Goal: Task Accomplishment & Management: Manage account settings

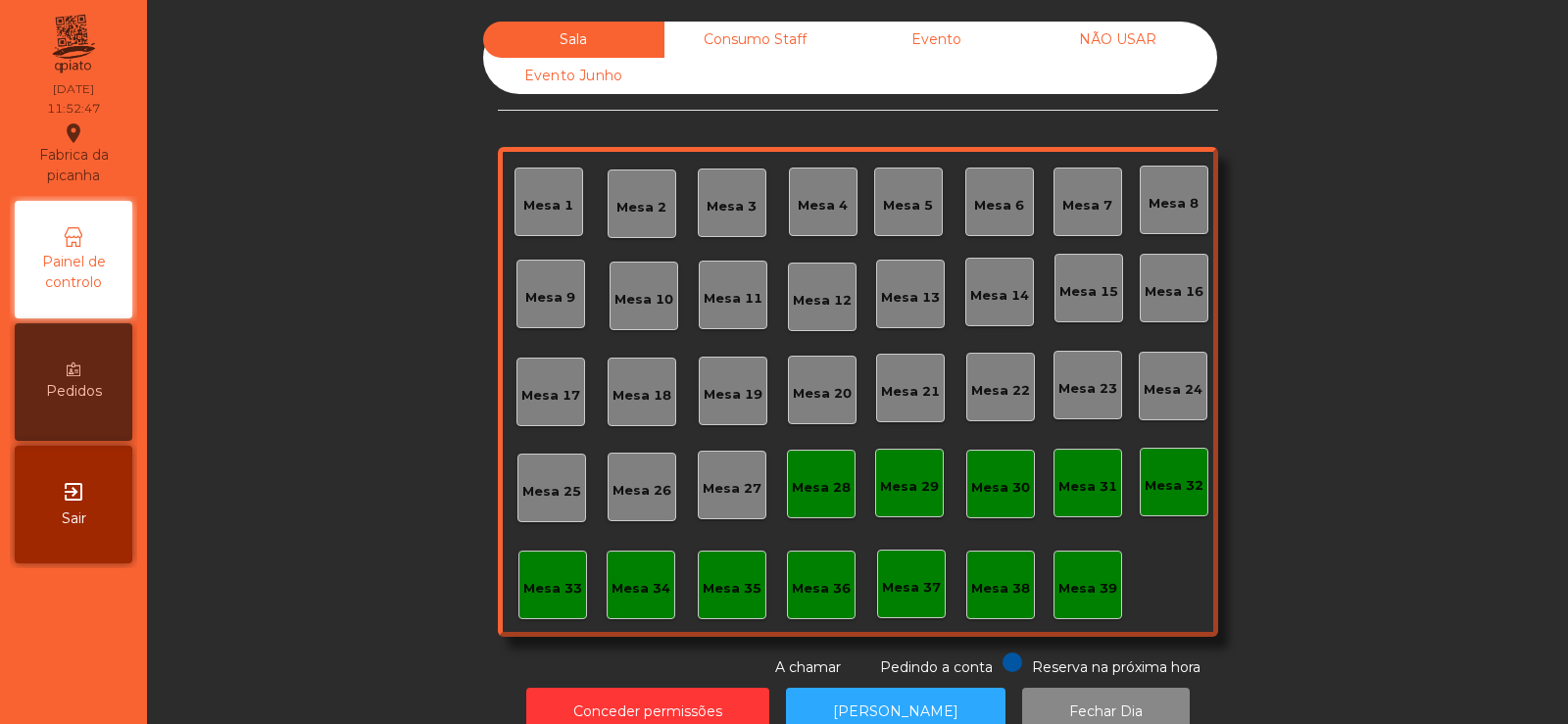
click at [710, 27] on div "Consumo Staff" at bounding box center [755, 40] width 181 height 37
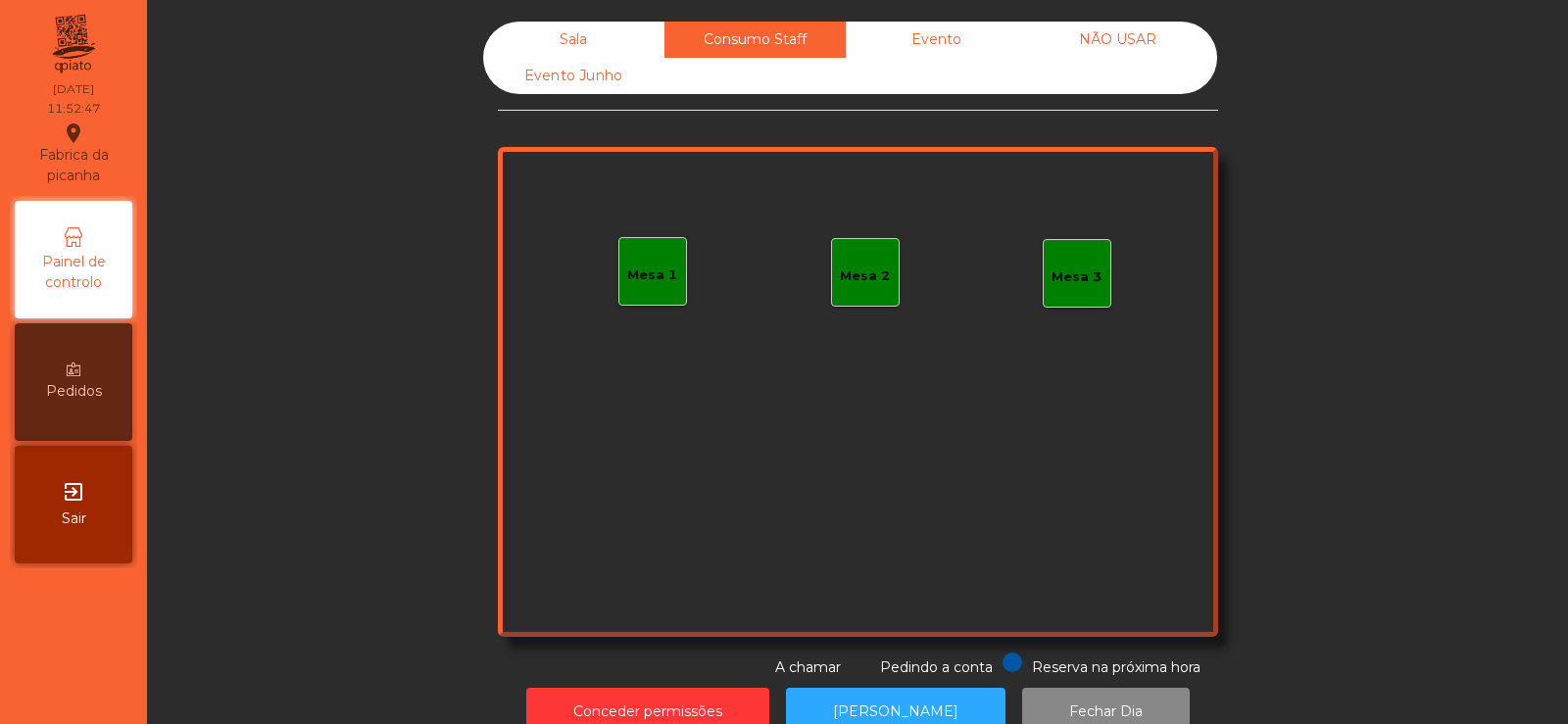
click at [549, 47] on div "Sala" at bounding box center [573, 40] width 181 height 37
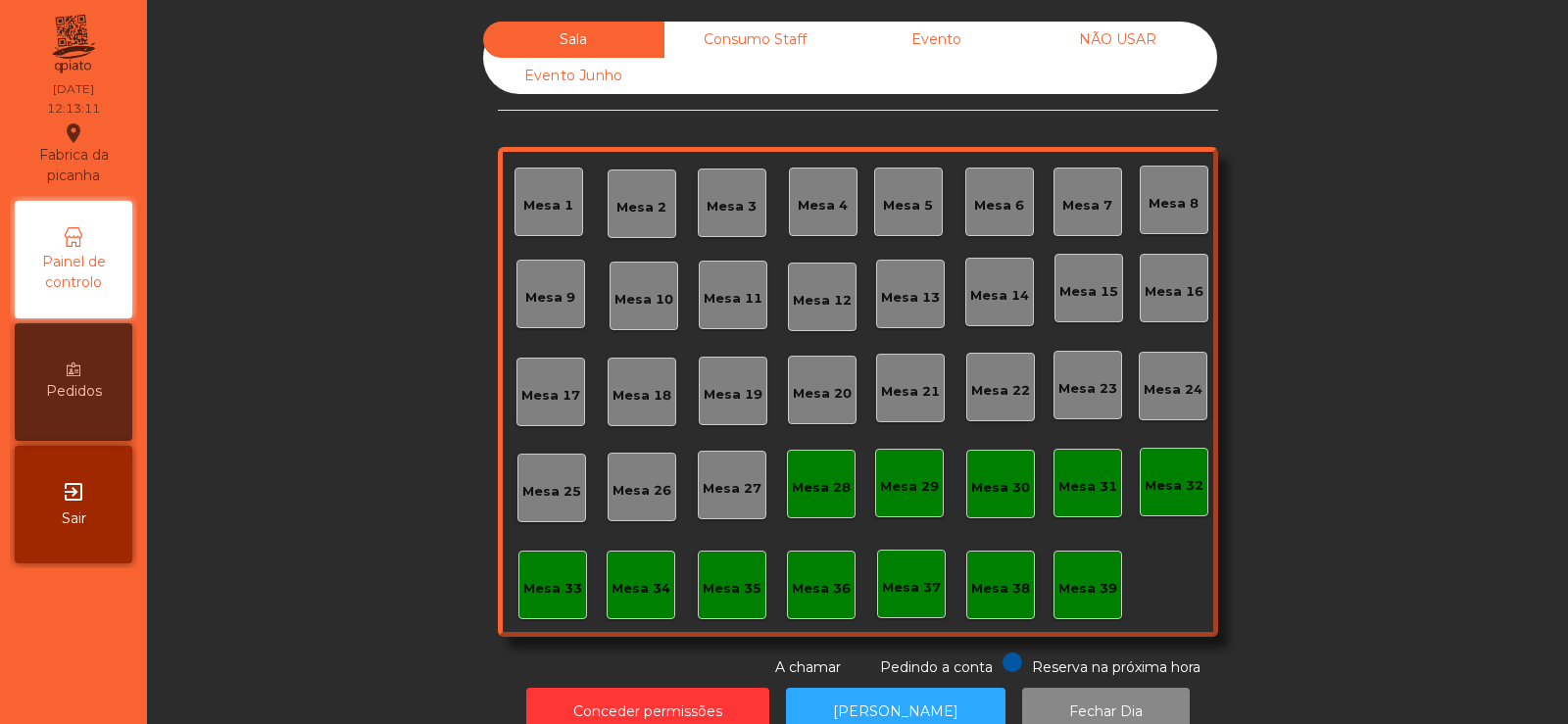
click at [1077, 614] on div "Mesa 39" at bounding box center [1087, 584] width 68 height 68
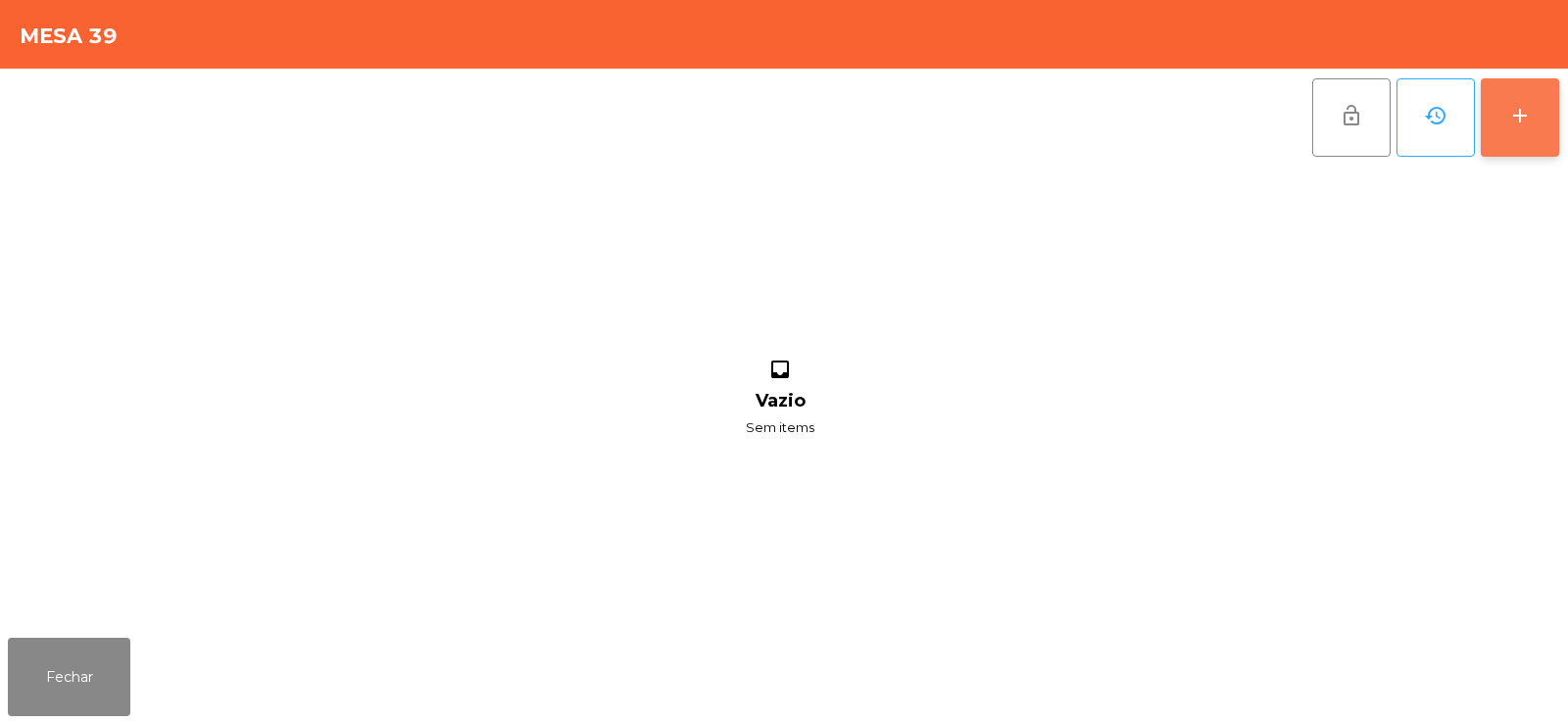
click at [1488, 144] on button "add" at bounding box center [1519, 117] width 78 height 78
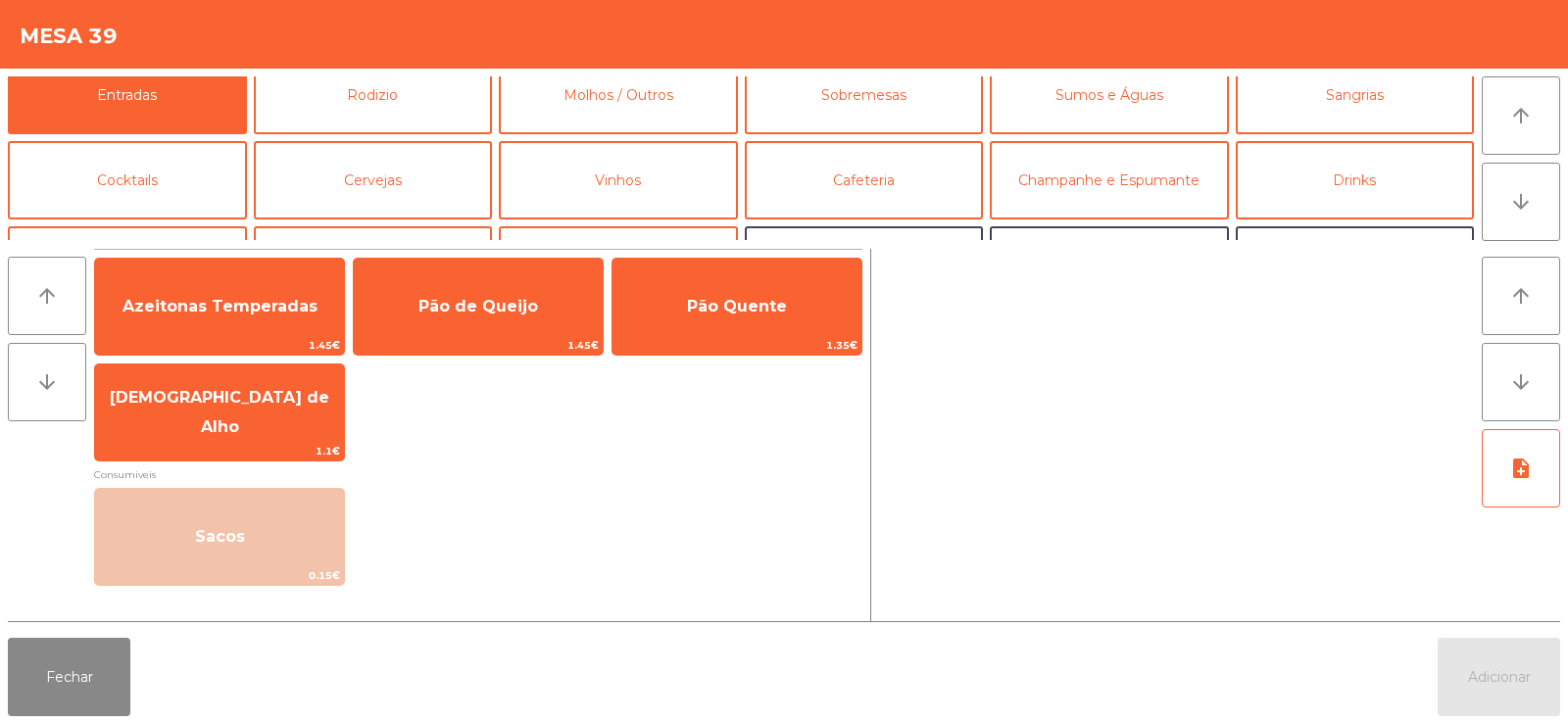
scroll to position [26, 0]
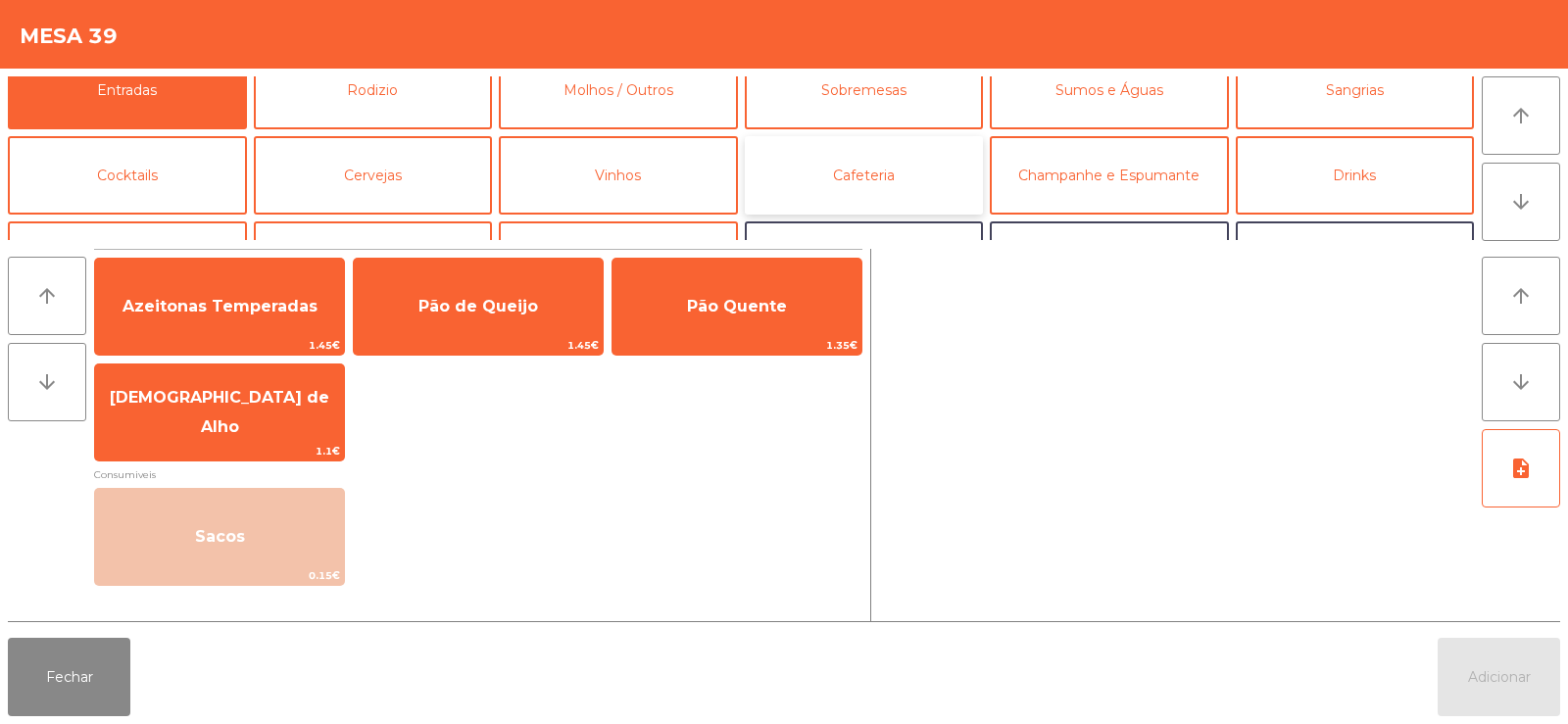
click at [850, 154] on button "Cafeteria" at bounding box center [864, 175] width 239 height 78
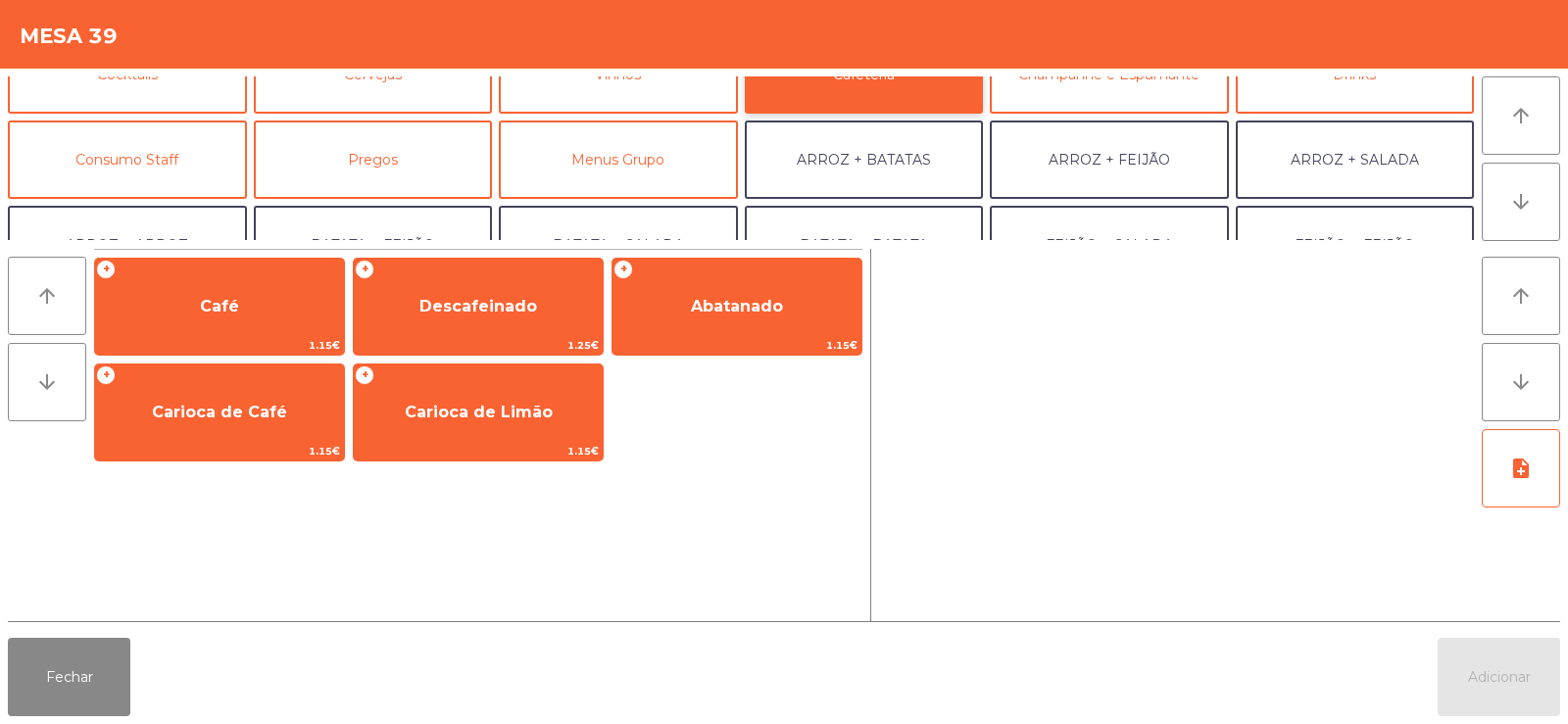
scroll to position [127, 0]
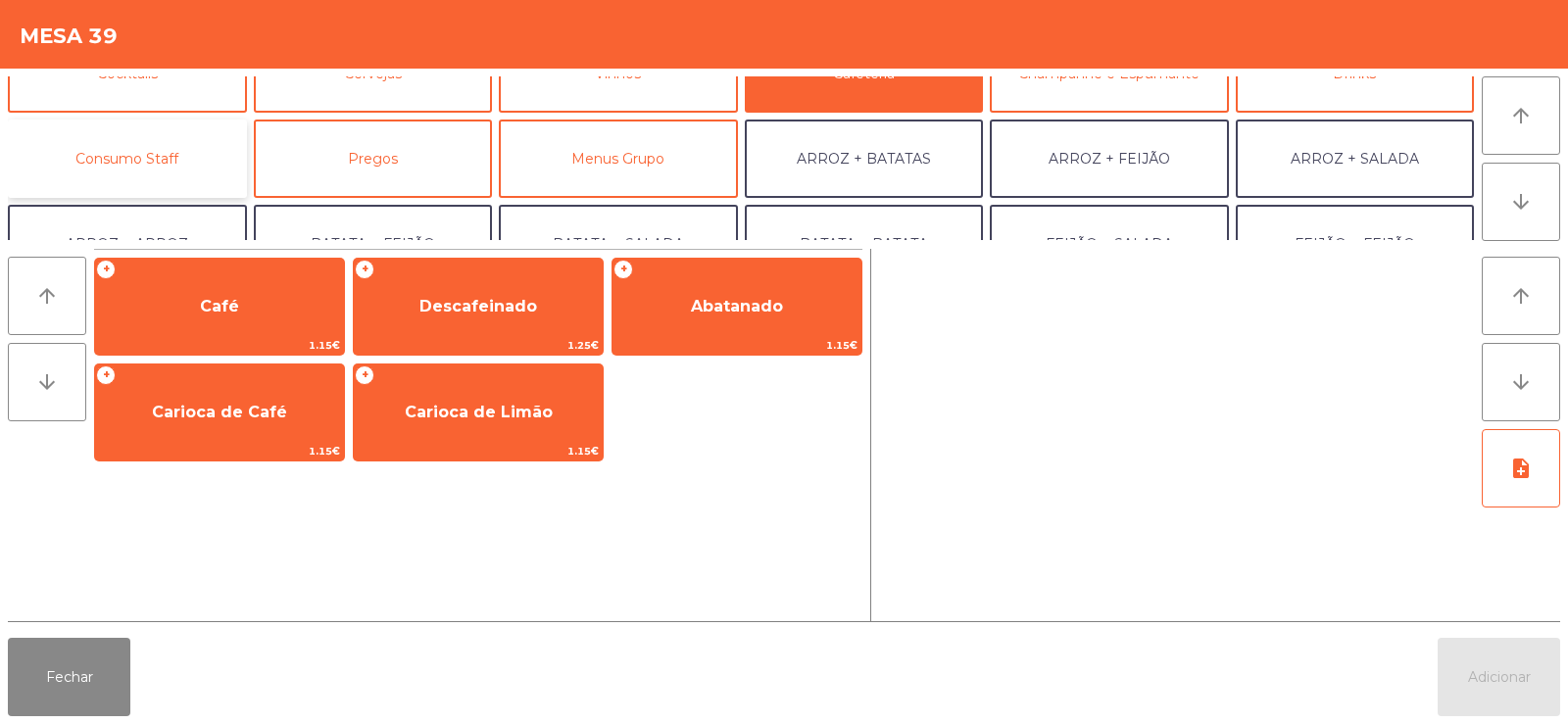
click at [174, 181] on button "Consumo Staff" at bounding box center [127, 159] width 239 height 78
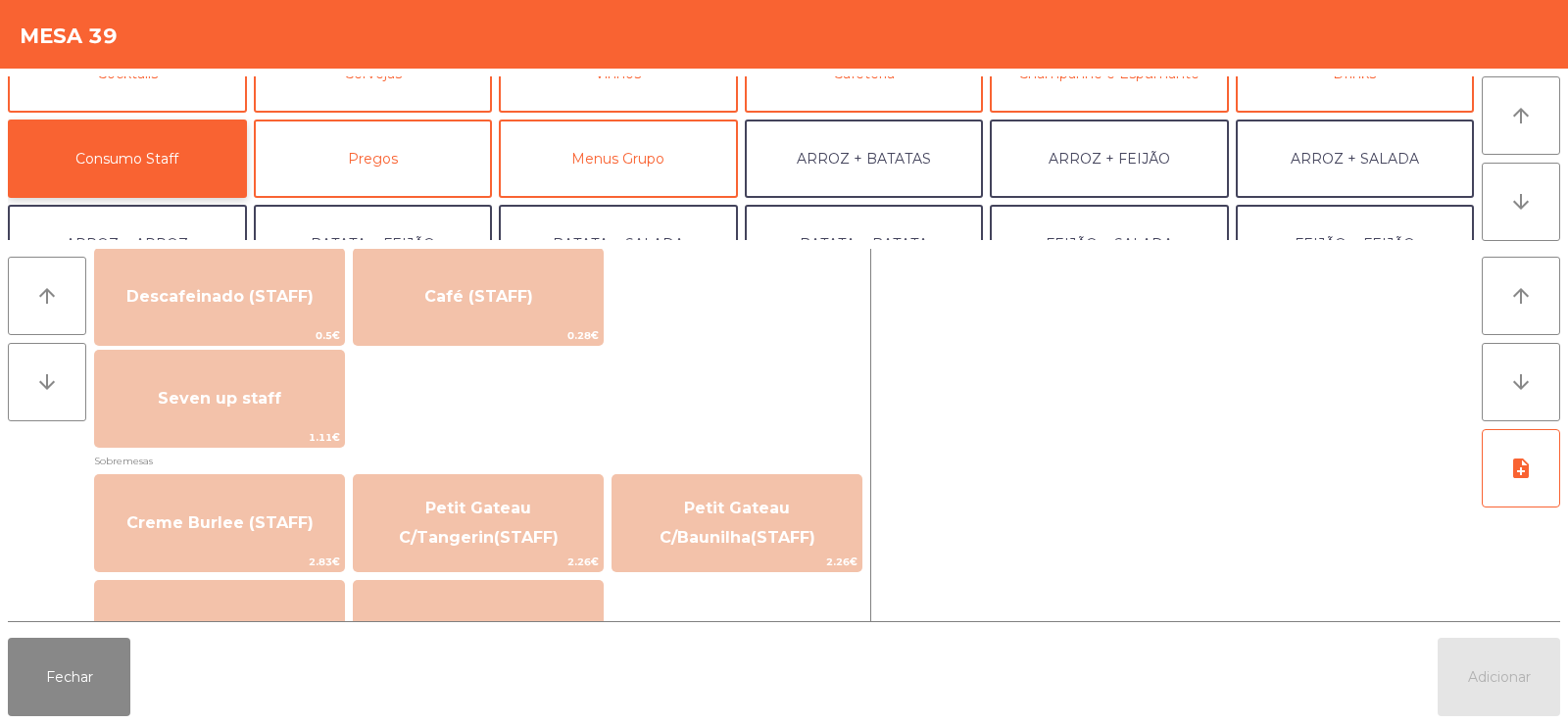
scroll to position [1166, 0]
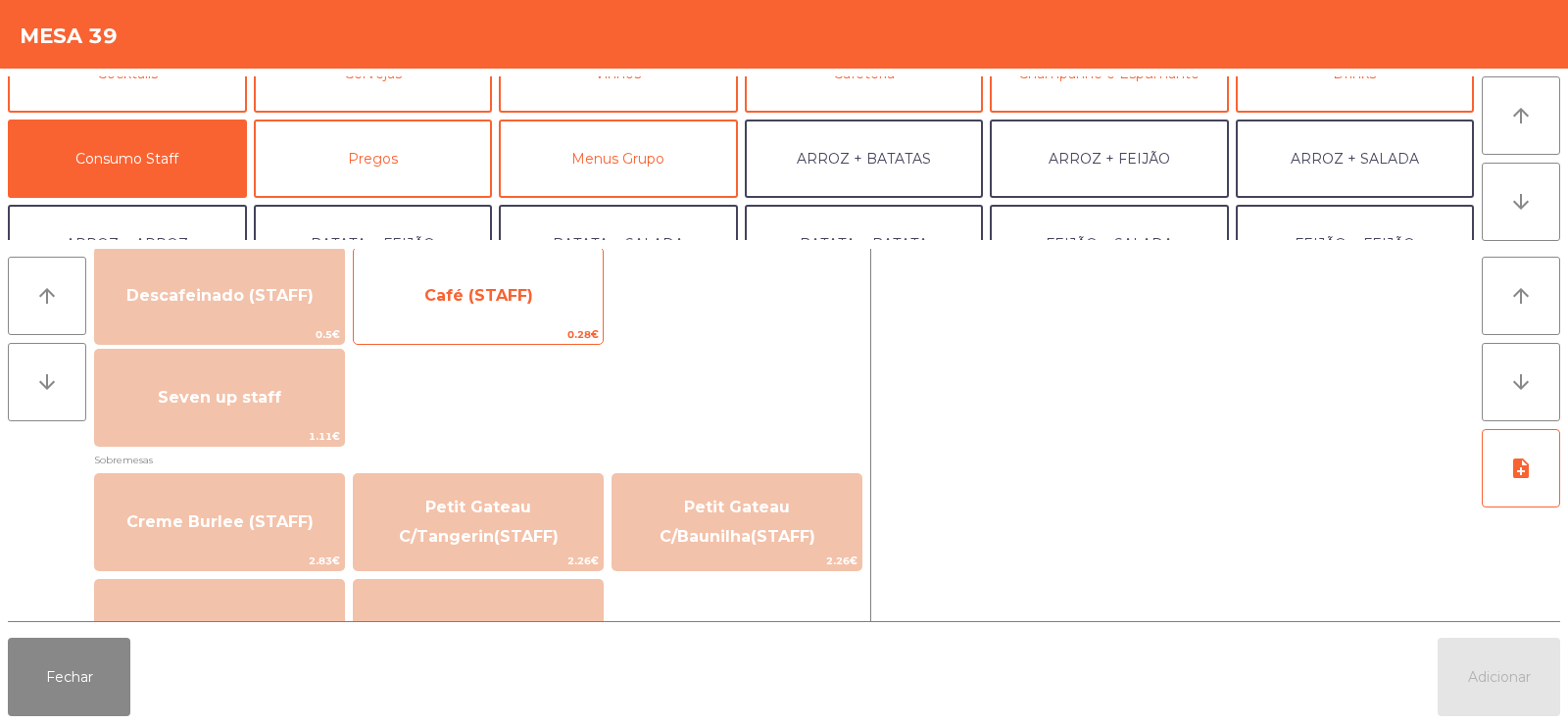
click at [531, 302] on span "Café (STAFF)" at bounding box center [478, 296] width 249 height 53
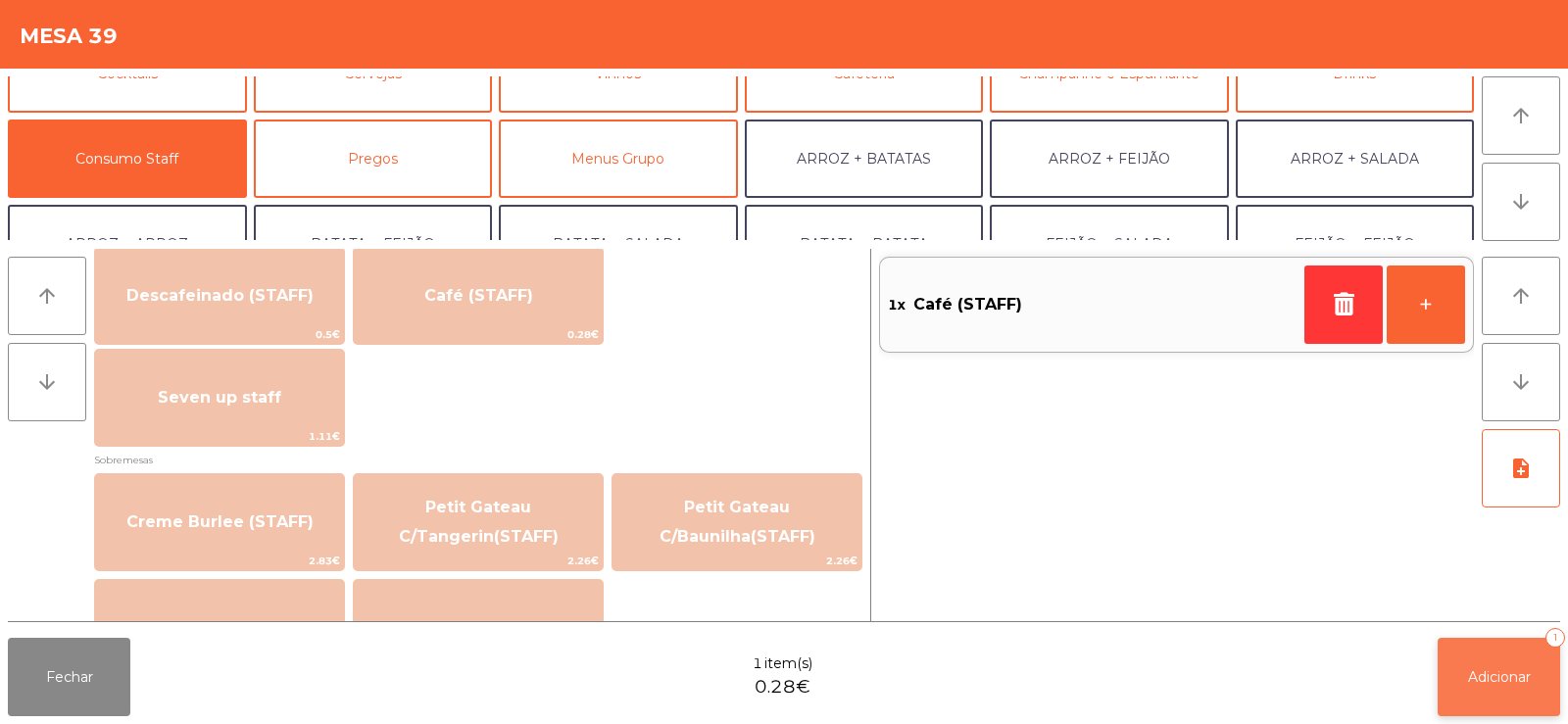
click at [1499, 675] on span "Adicionar" at bounding box center [1499, 677] width 62 height 18
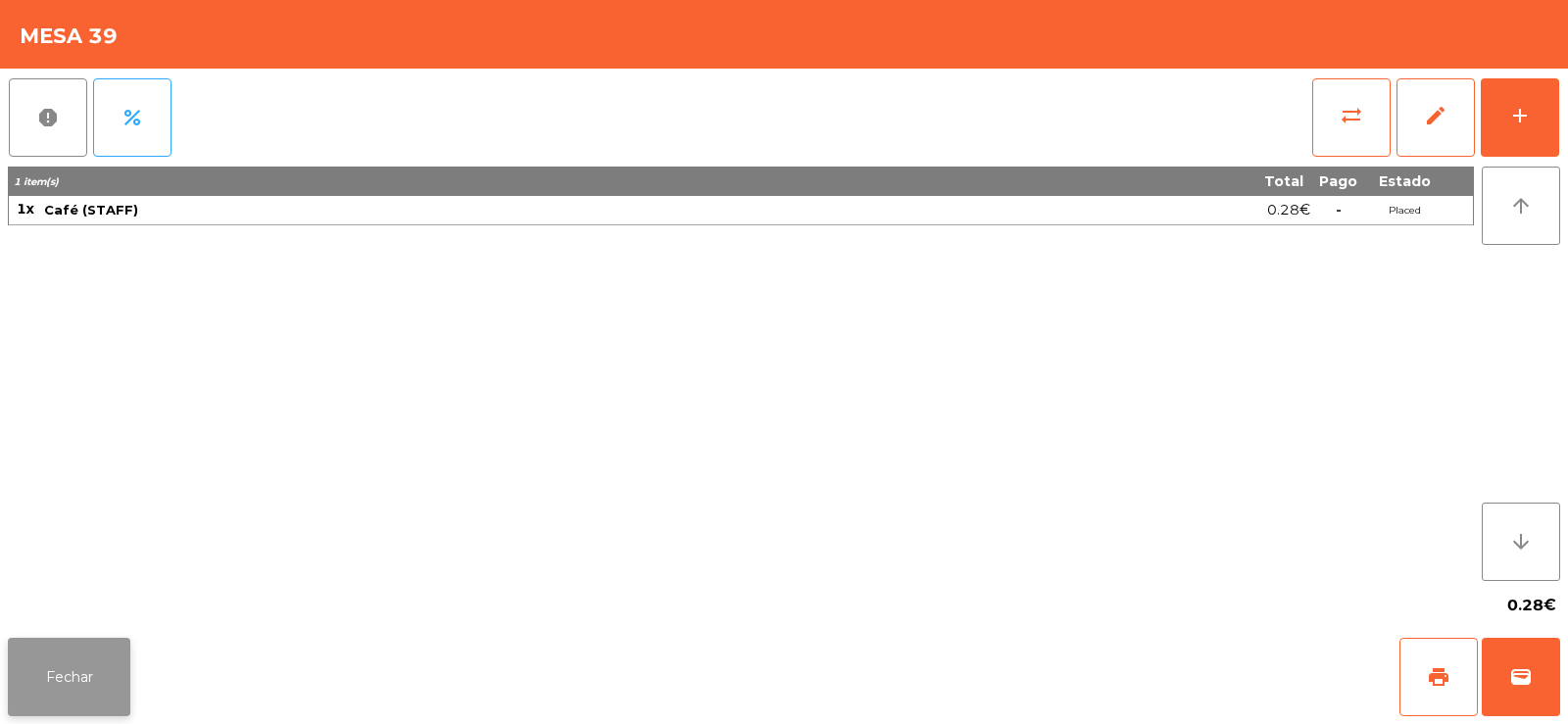
click at [58, 689] on button "Fechar" at bounding box center [69, 676] width 123 height 78
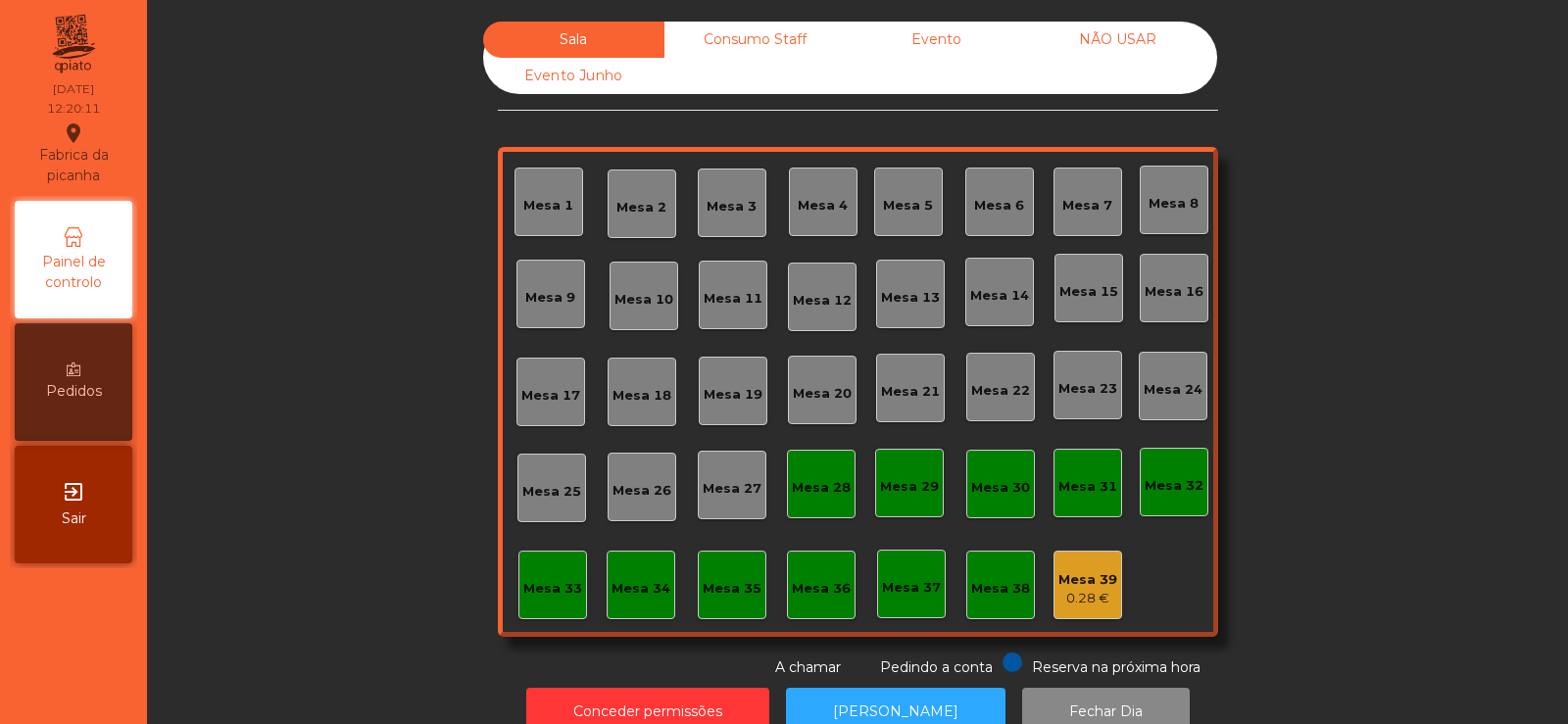
click at [1068, 595] on div "0.28 €" at bounding box center [1087, 599] width 59 height 20
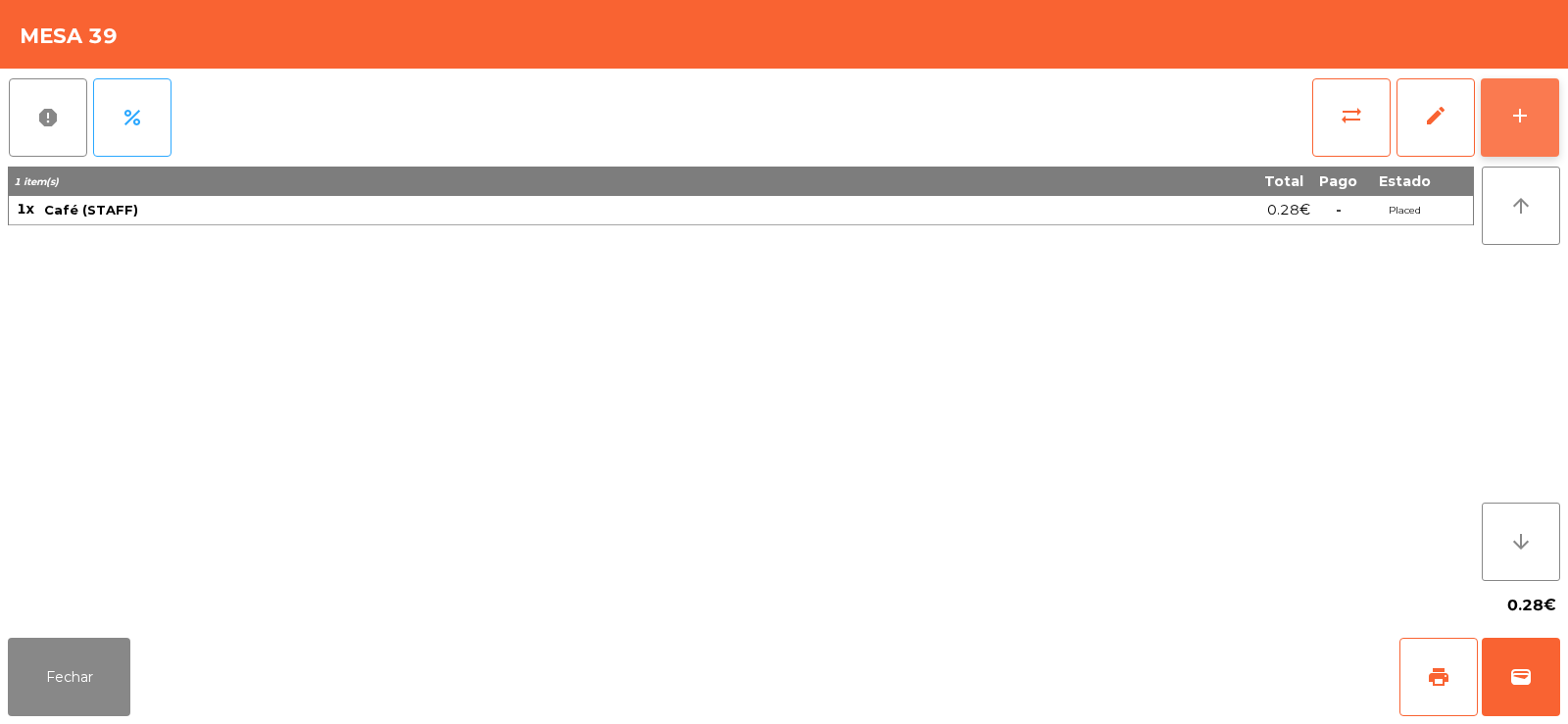
click at [1526, 91] on button "add" at bounding box center [1519, 117] width 78 height 78
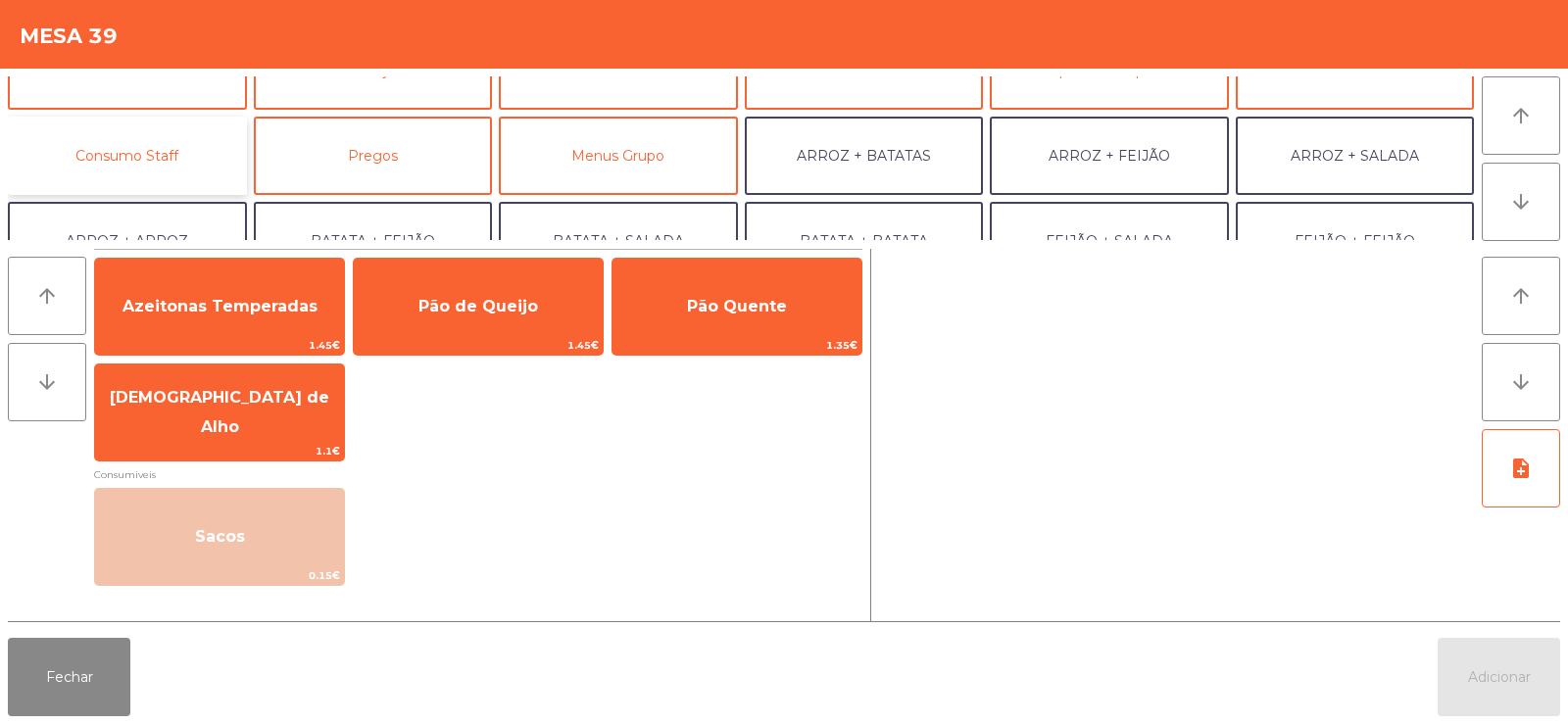
click at [150, 168] on button "Consumo Staff" at bounding box center [127, 156] width 239 height 78
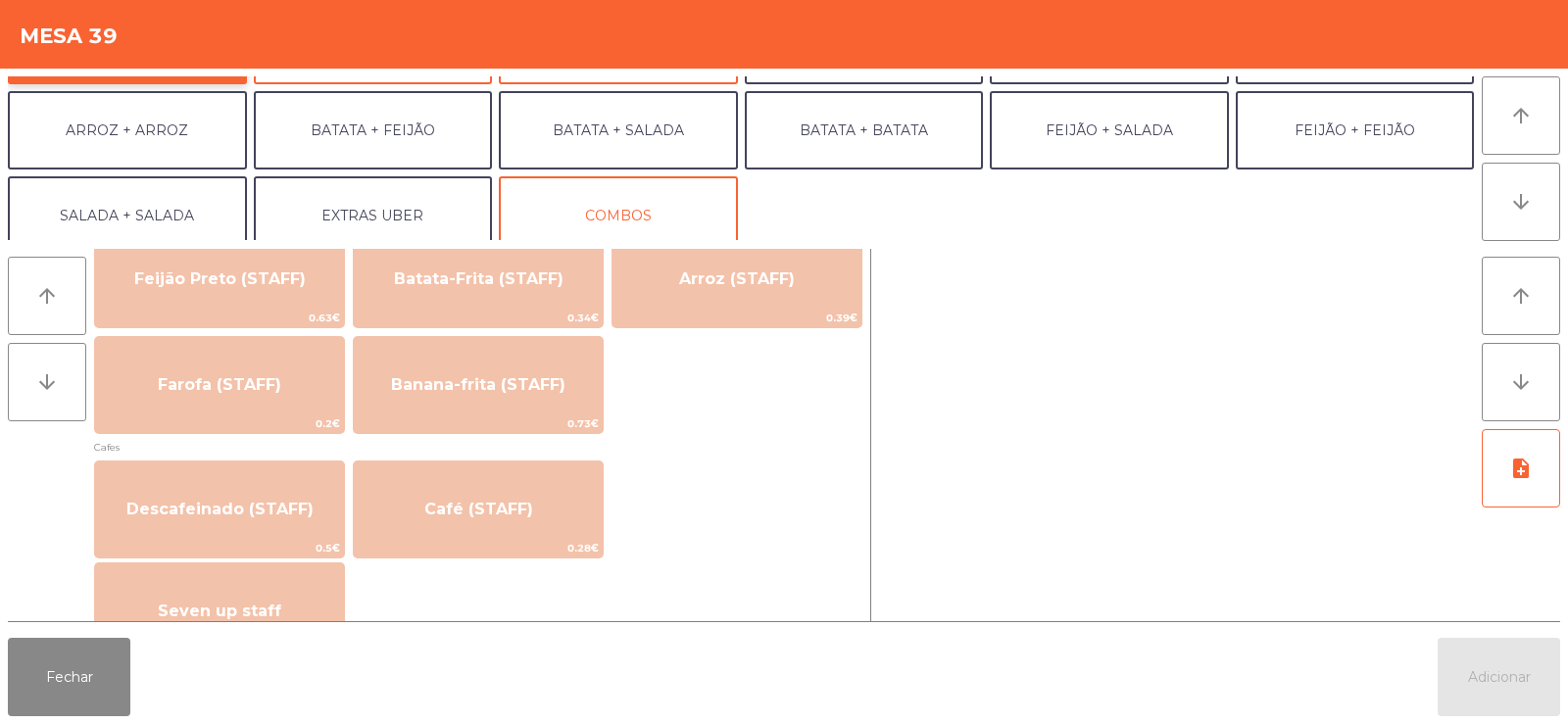
scroll to position [993, 0]
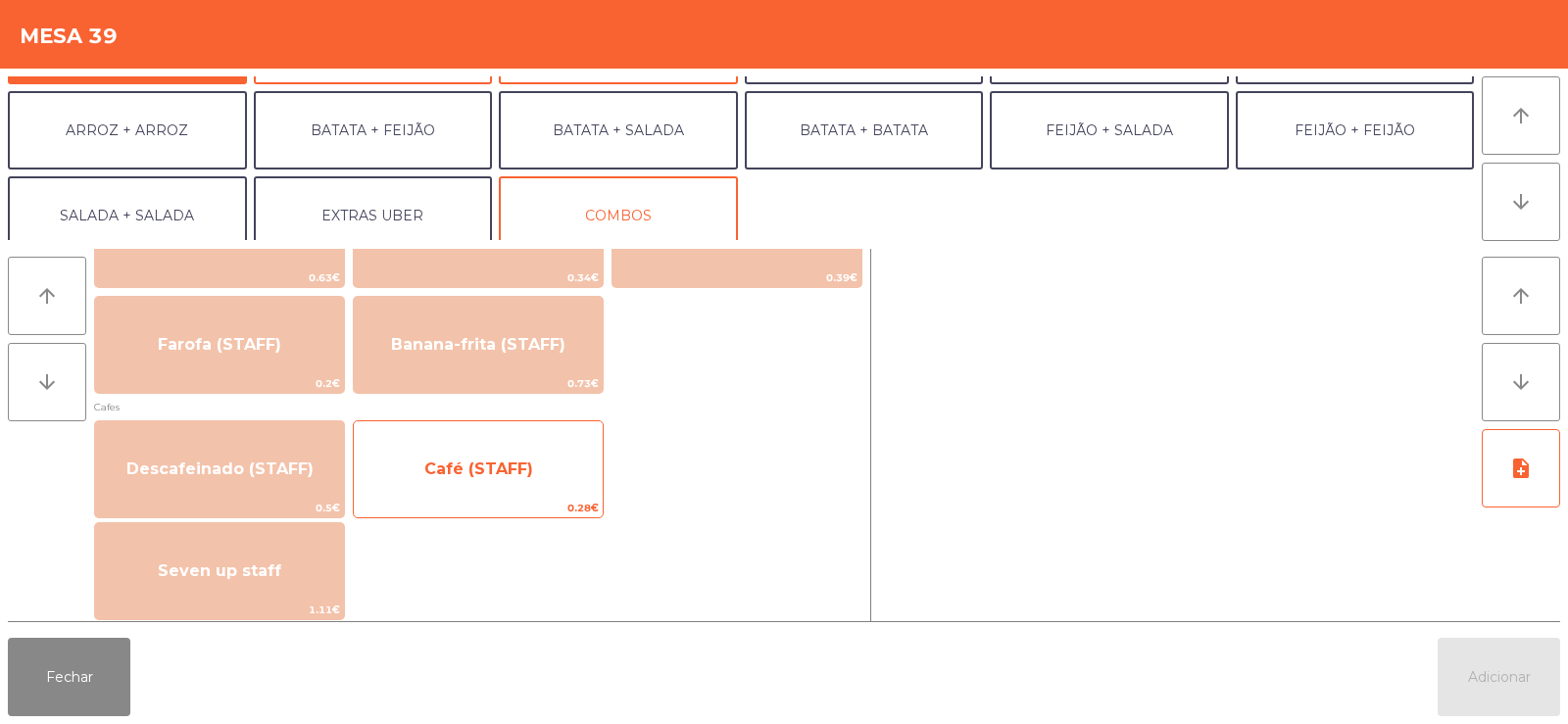
click at [495, 464] on span "Café (STAFF)" at bounding box center [479, 468] width 109 height 19
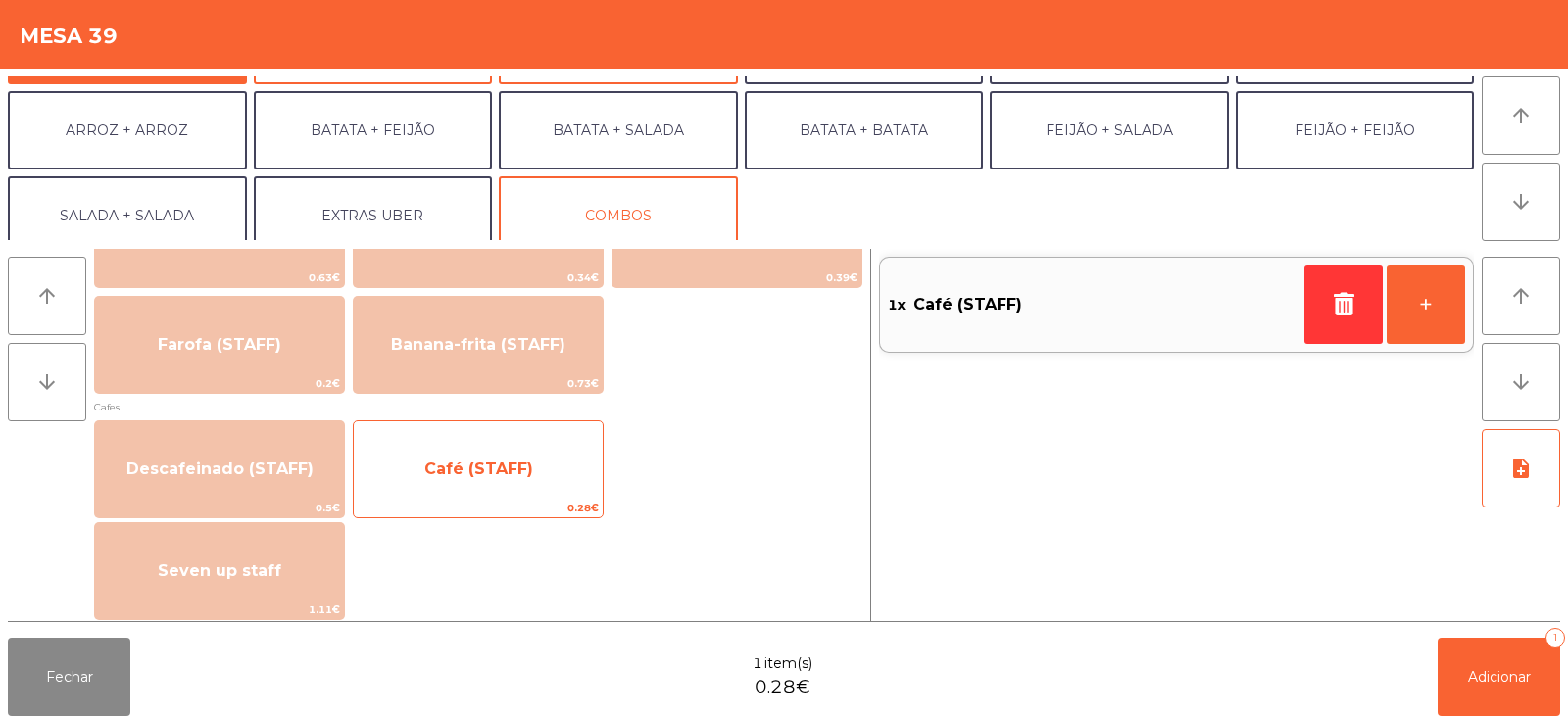
click at [496, 465] on span "Café (STAFF)" at bounding box center [479, 468] width 109 height 19
click at [485, 454] on span "Café (STAFF)" at bounding box center [478, 469] width 249 height 53
click at [489, 468] on span "Café (STAFF)" at bounding box center [479, 468] width 109 height 19
click at [477, 478] on span "Café (STAFF)" at bounding box center [478, 469] width 249 height 53
click at [445, 491] on span "Café (STAFF)" at bounding box center [478, 469] width 249 height 53
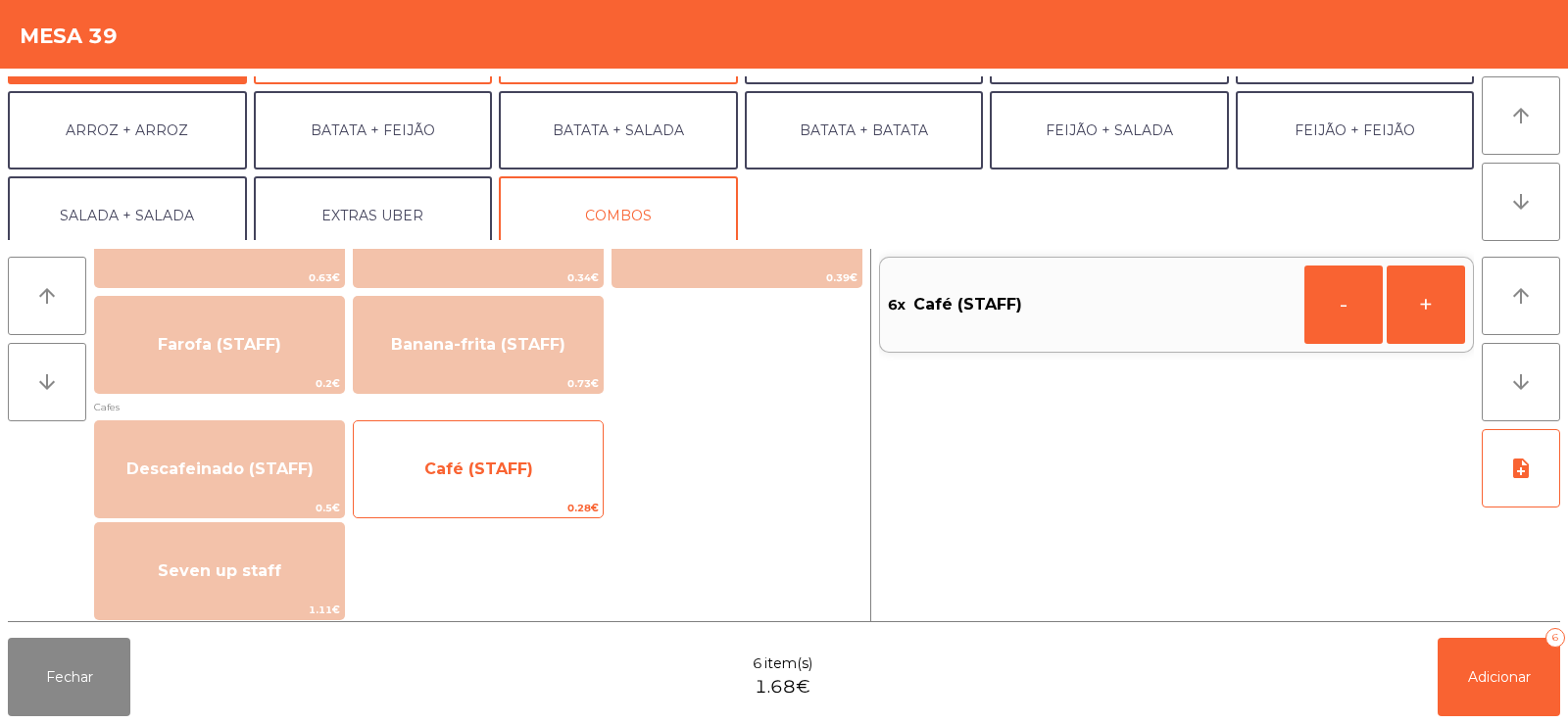
click at [460, 492] on span "Café (STAFF)" at bounding box center [478, 469] width 249 height 53
click at [476, 514] on span "0.28€" at bounding box center [478, 508] width 249 height 19
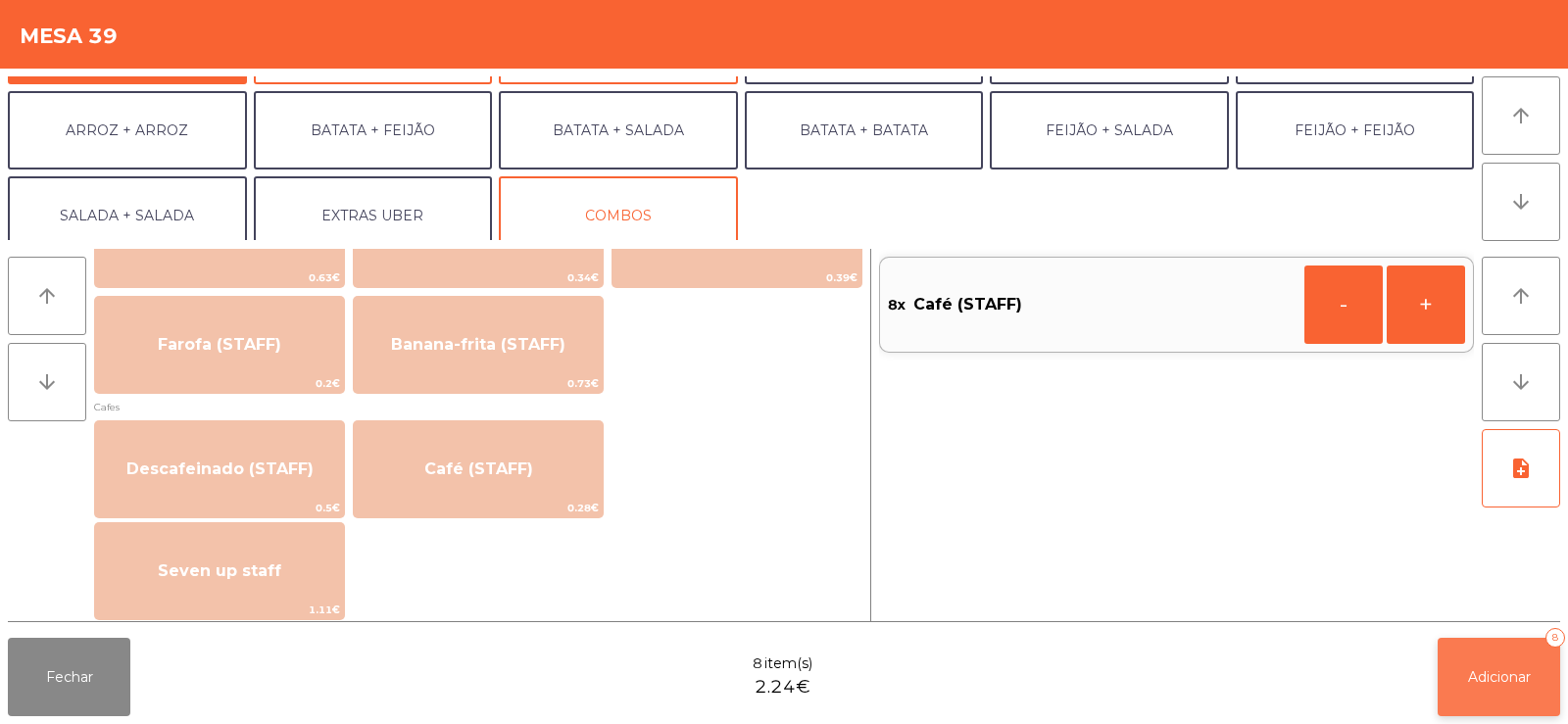
click at [1499, 680] on span "Adicionar" at bounding box center [1499, 677] width 62 height 18
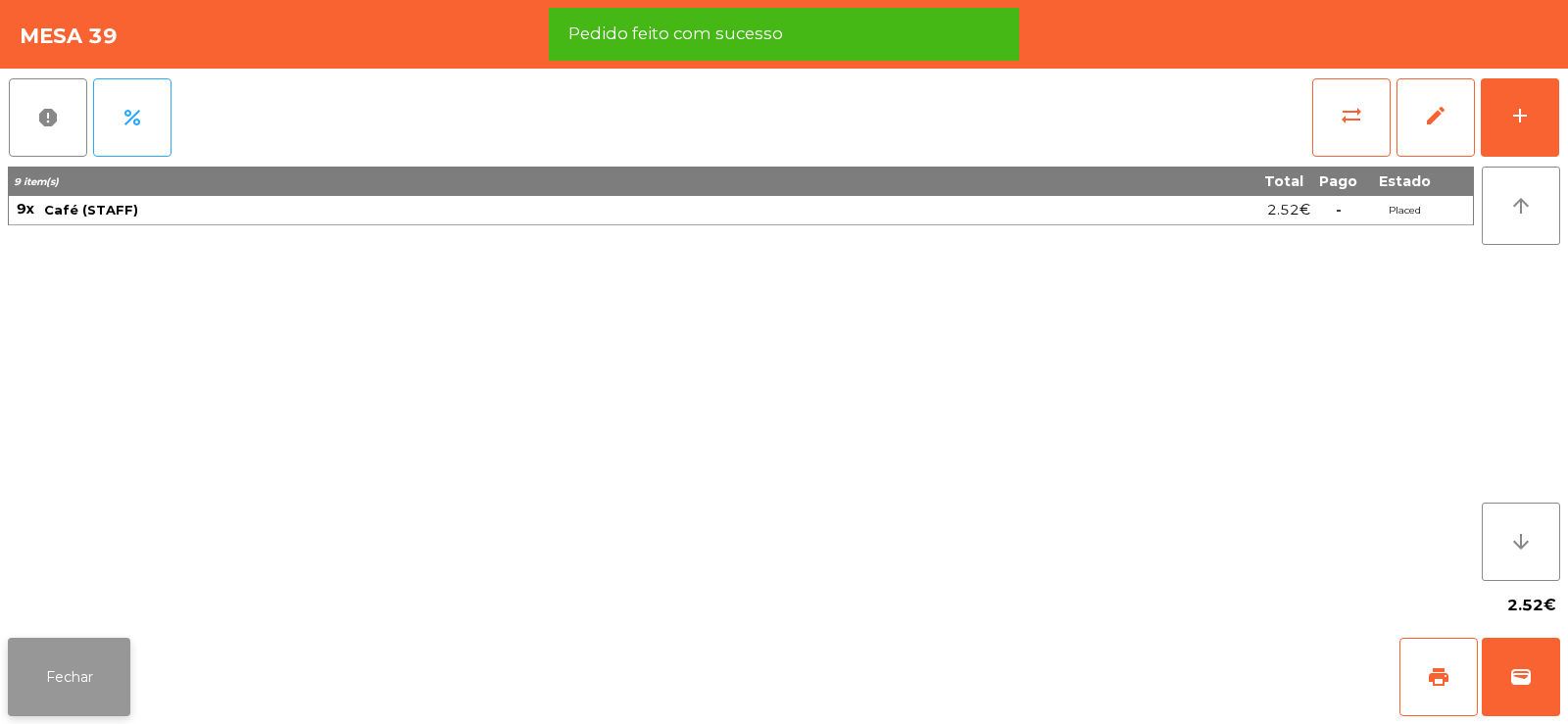
click at [77, 664] on button "Fechar" at bounding box center [69, 676] width 123 height 78
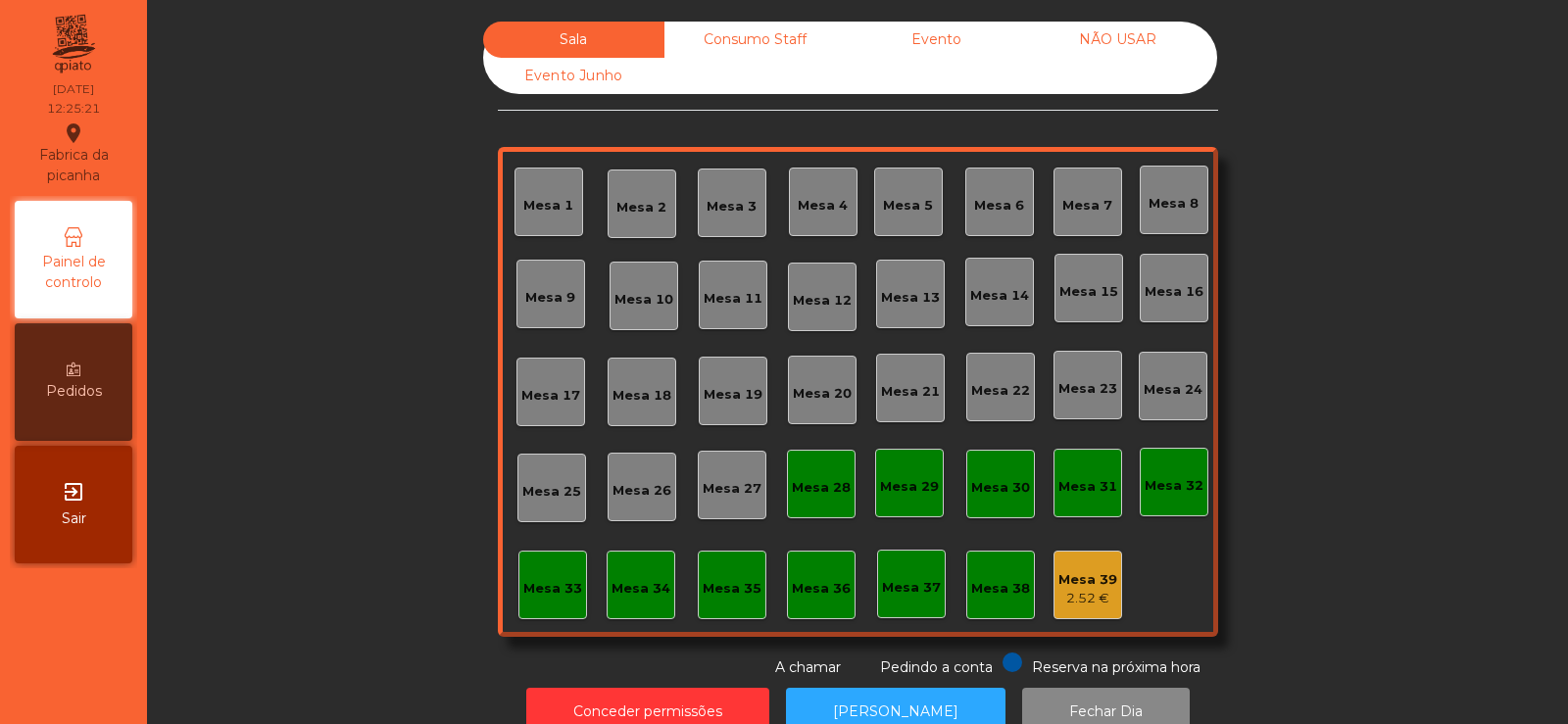
click at [1085, 604] on div "2.52 €" at bounding box center [1087, 599] width 59 height 20
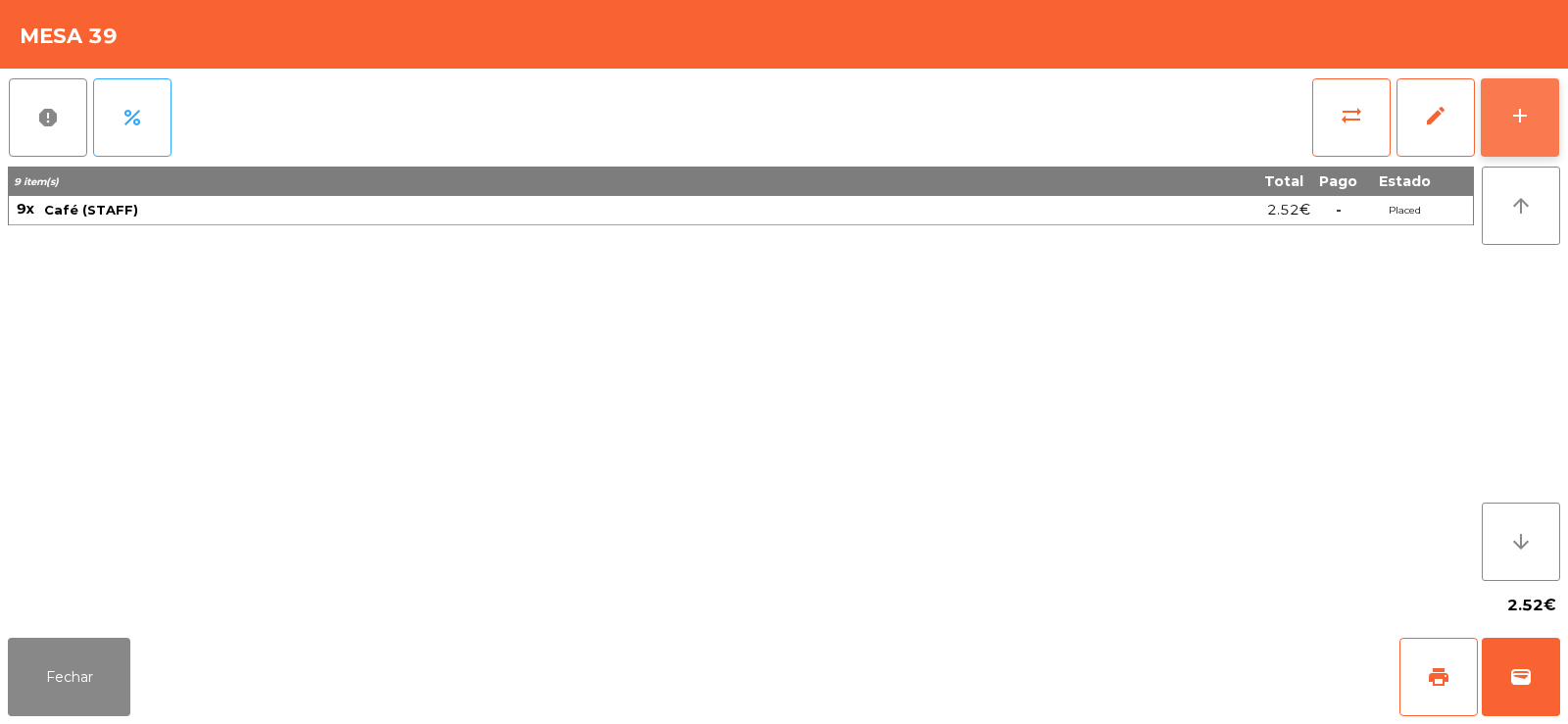
click at [1508, 128] on button "add" at bounding box center [1519, 117] width 78 height 78
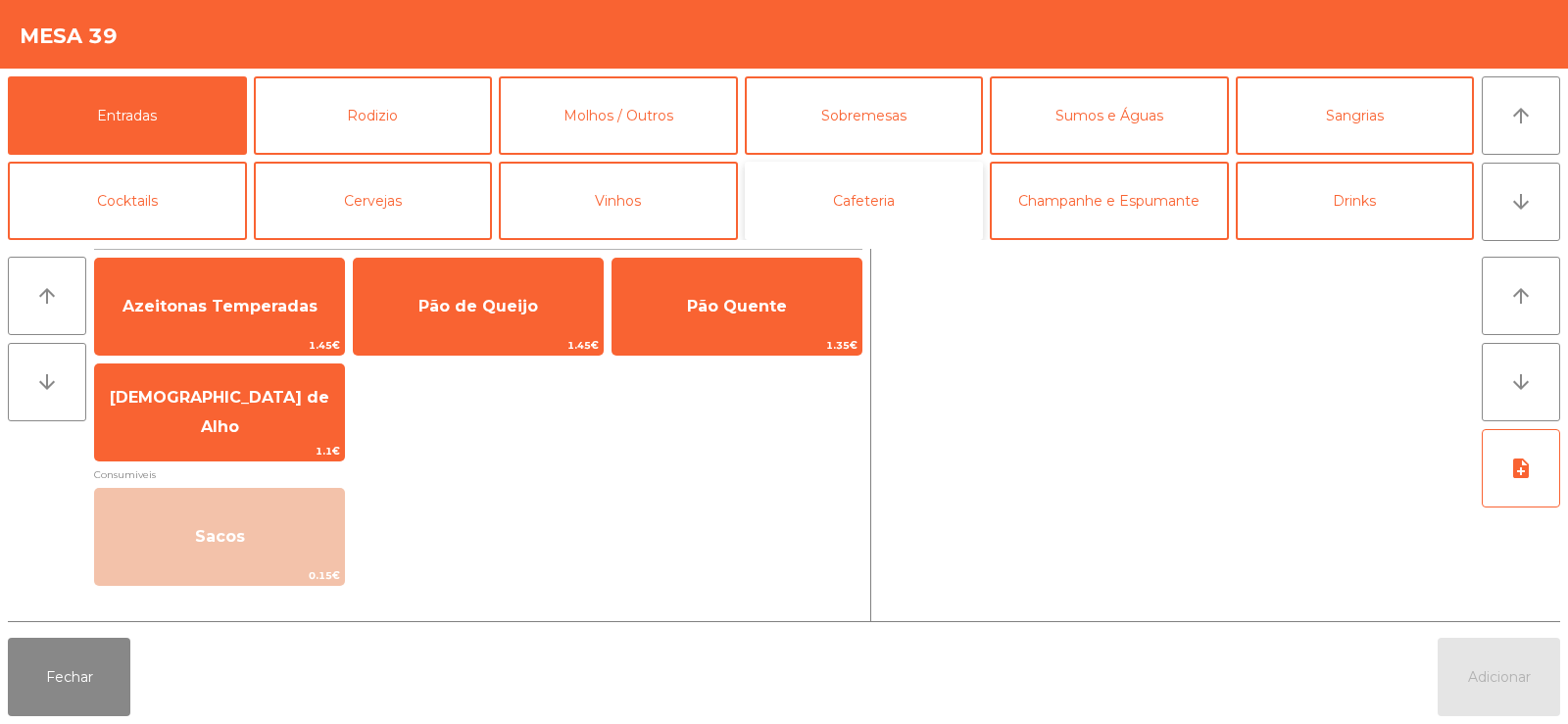
click at [886, 205] on button "Cafeteria" at bounding box center [864, 200] width 239 height 78
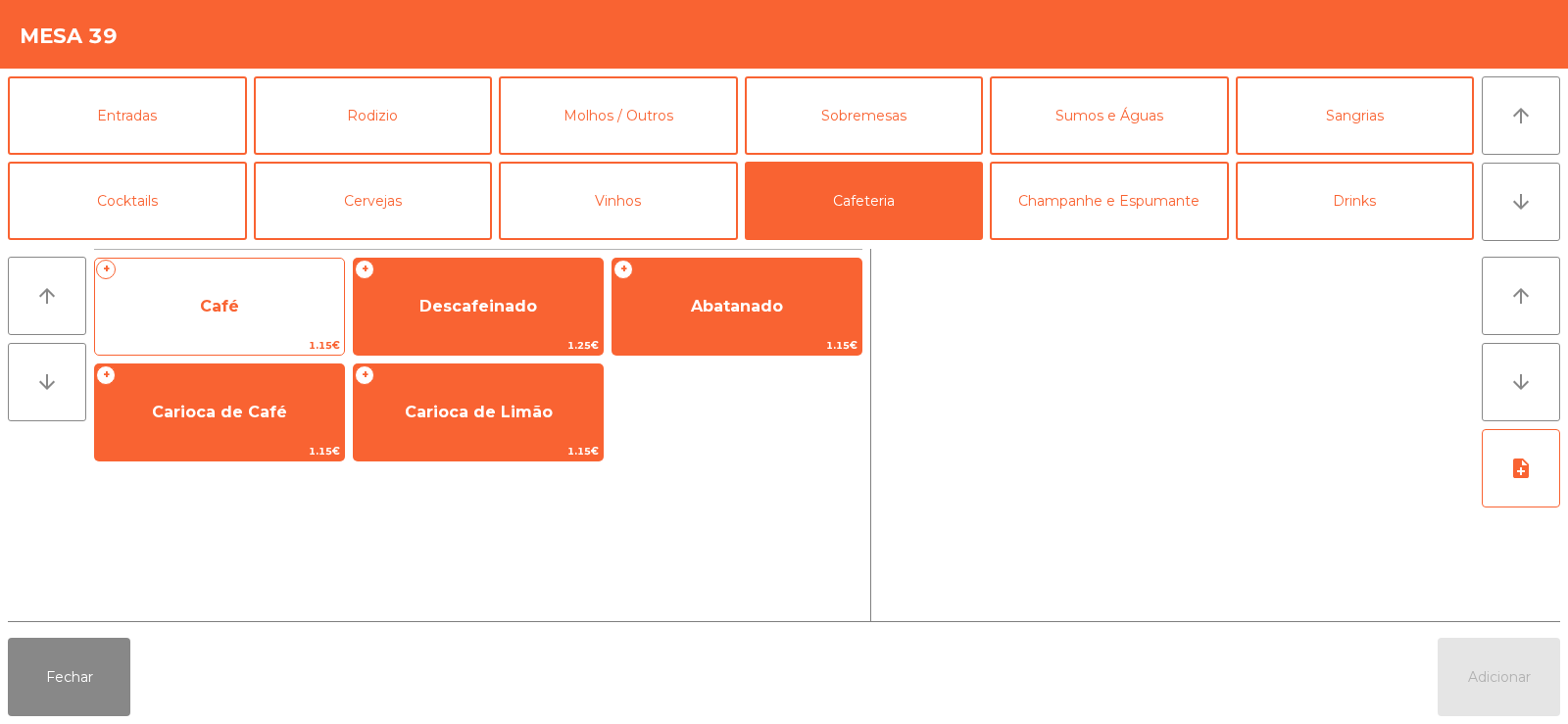
click at [276, 332] on span "Café" at bounding box center [219, 306] width 249 height 53
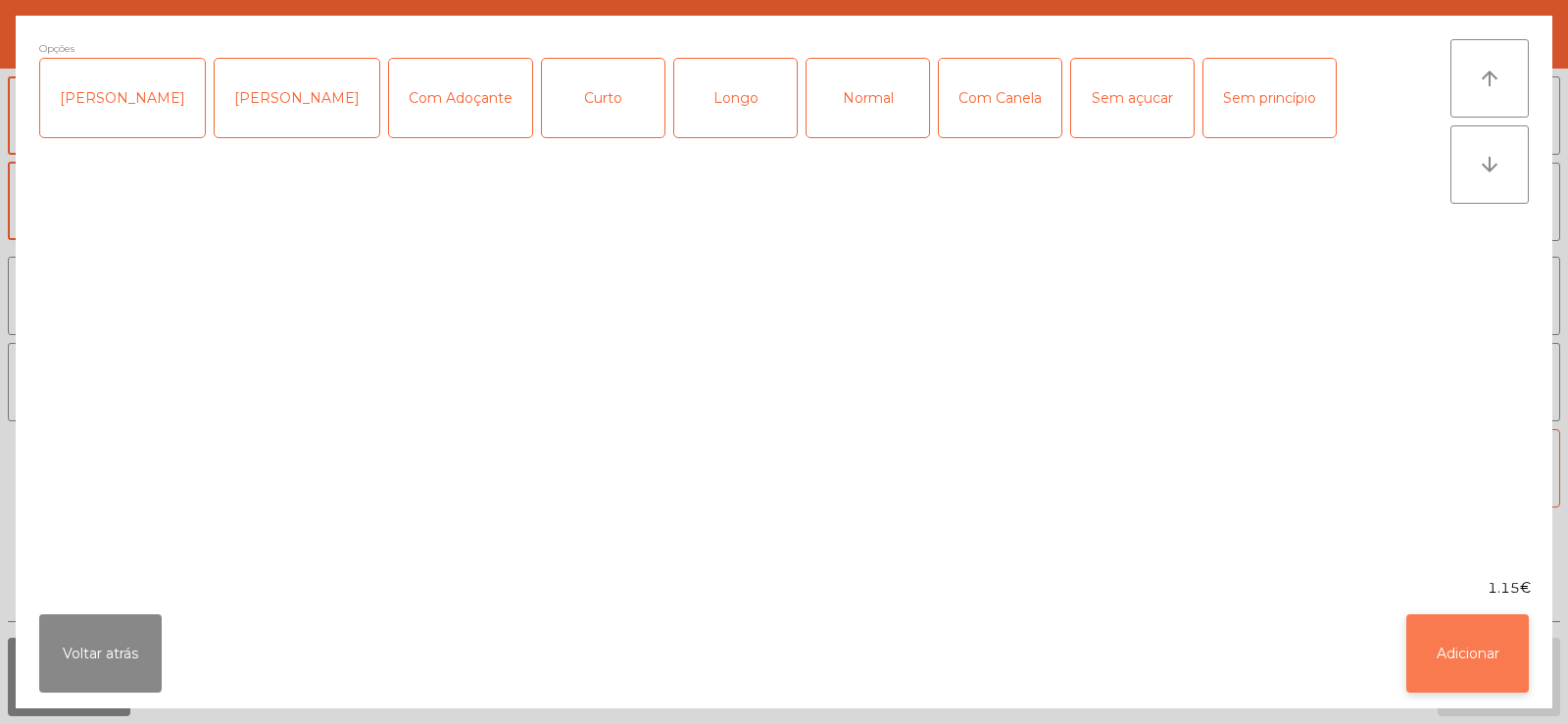
click at [1480, 654] on button "Adicionar" at bounding box center [1468, 654] width 123 height 78
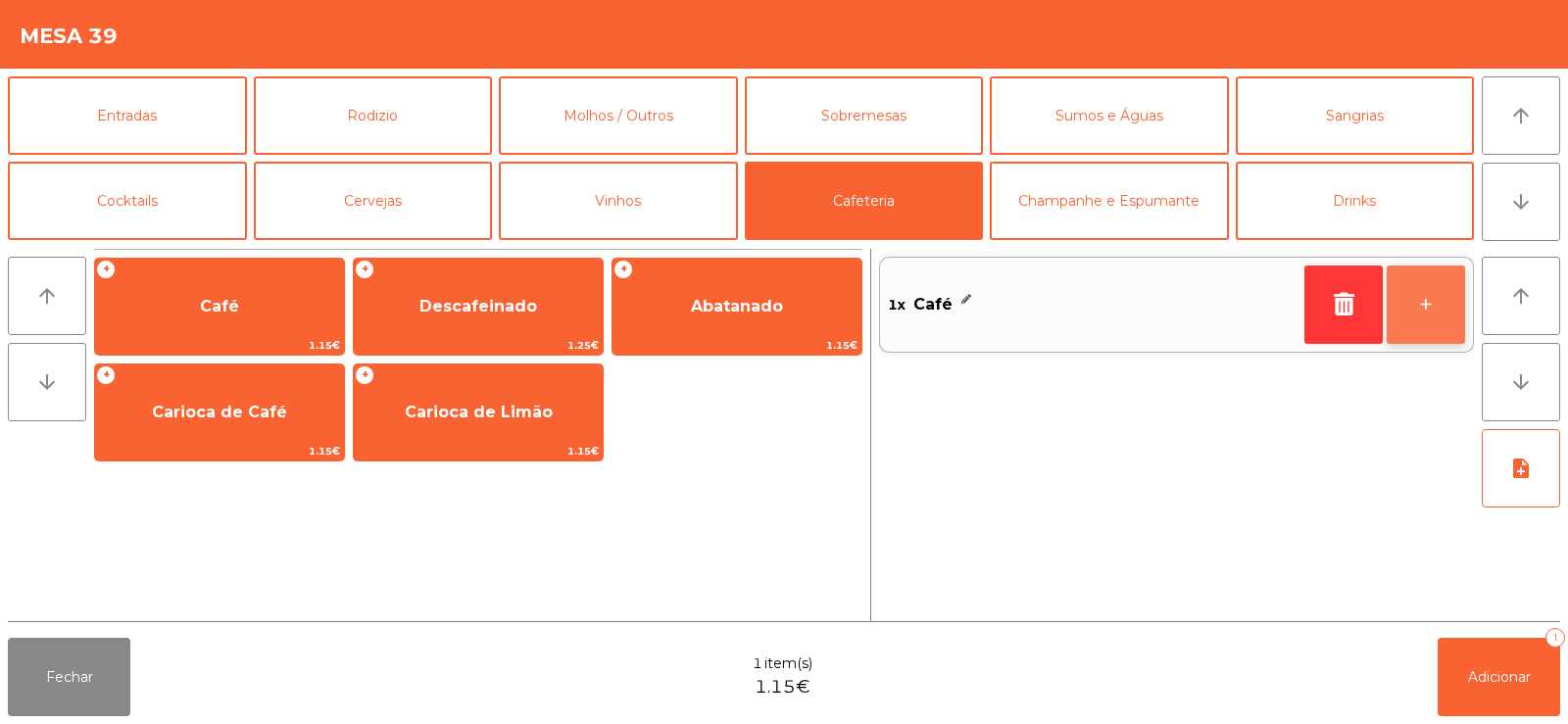
click at [1429, 326] on button "+" at bounding box center [1425, 304] width 78 height 78
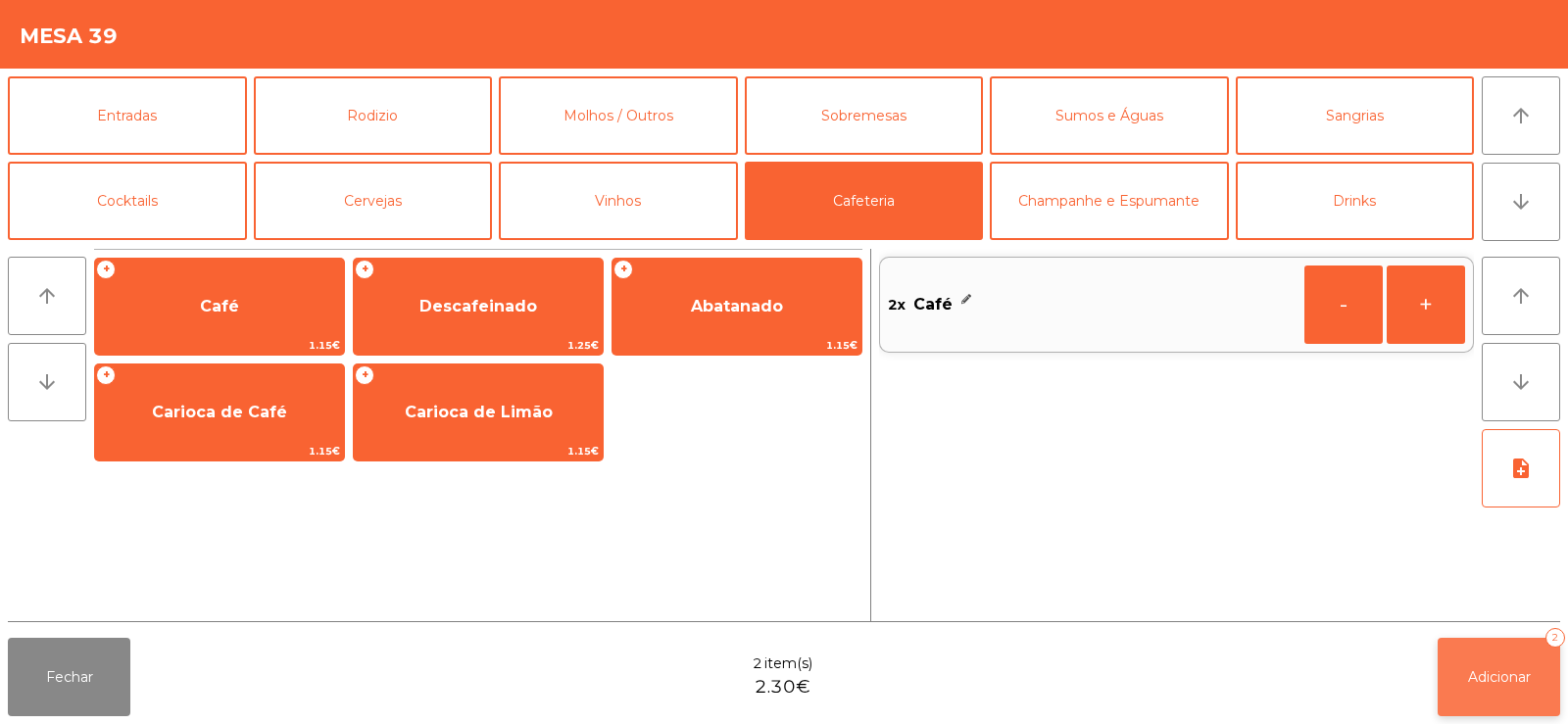
click at [1494, 692] on button "Adicionar 2" at bounding box center [1500, 676] width 123 height 78
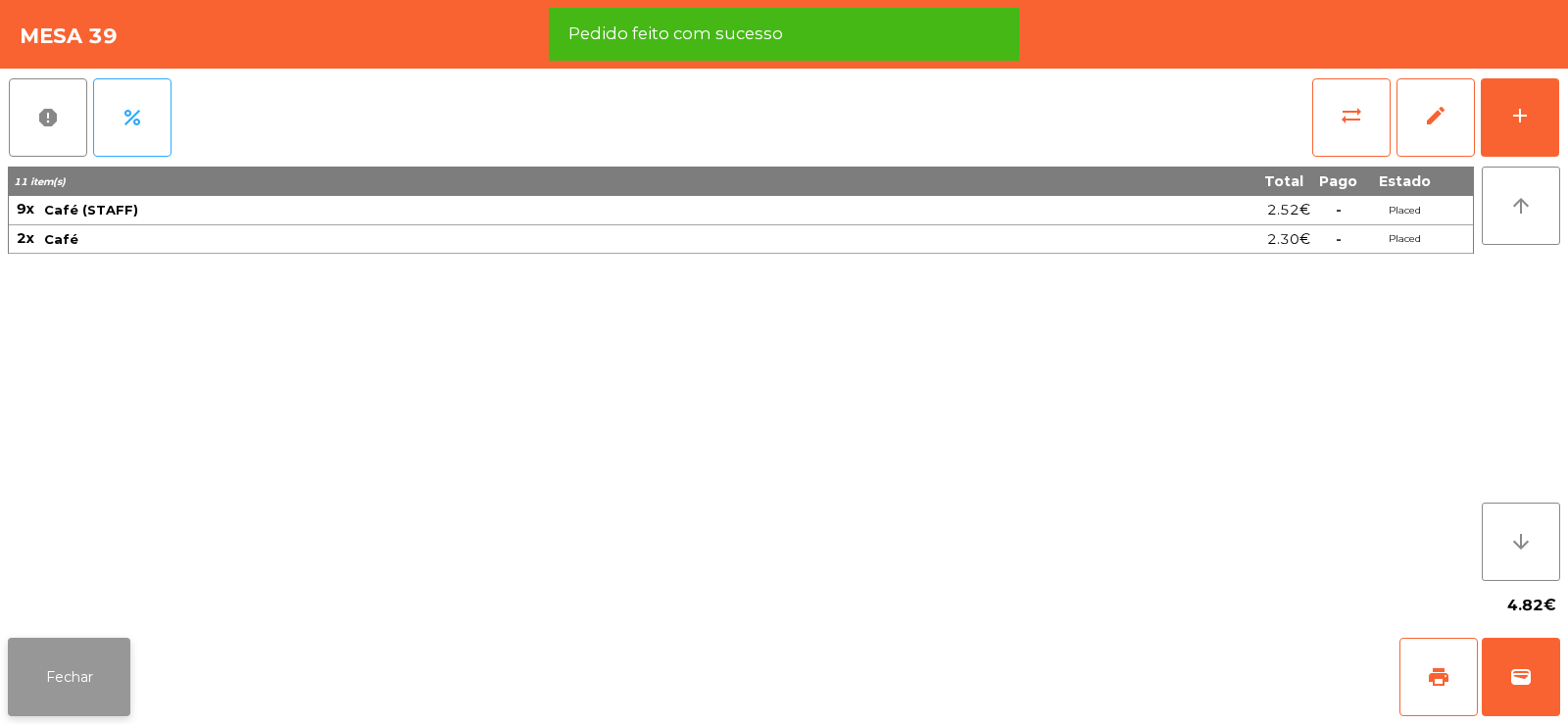
click at [98, 683] on button "Fechar" at bounding box center [69, 676] width 123 height 78
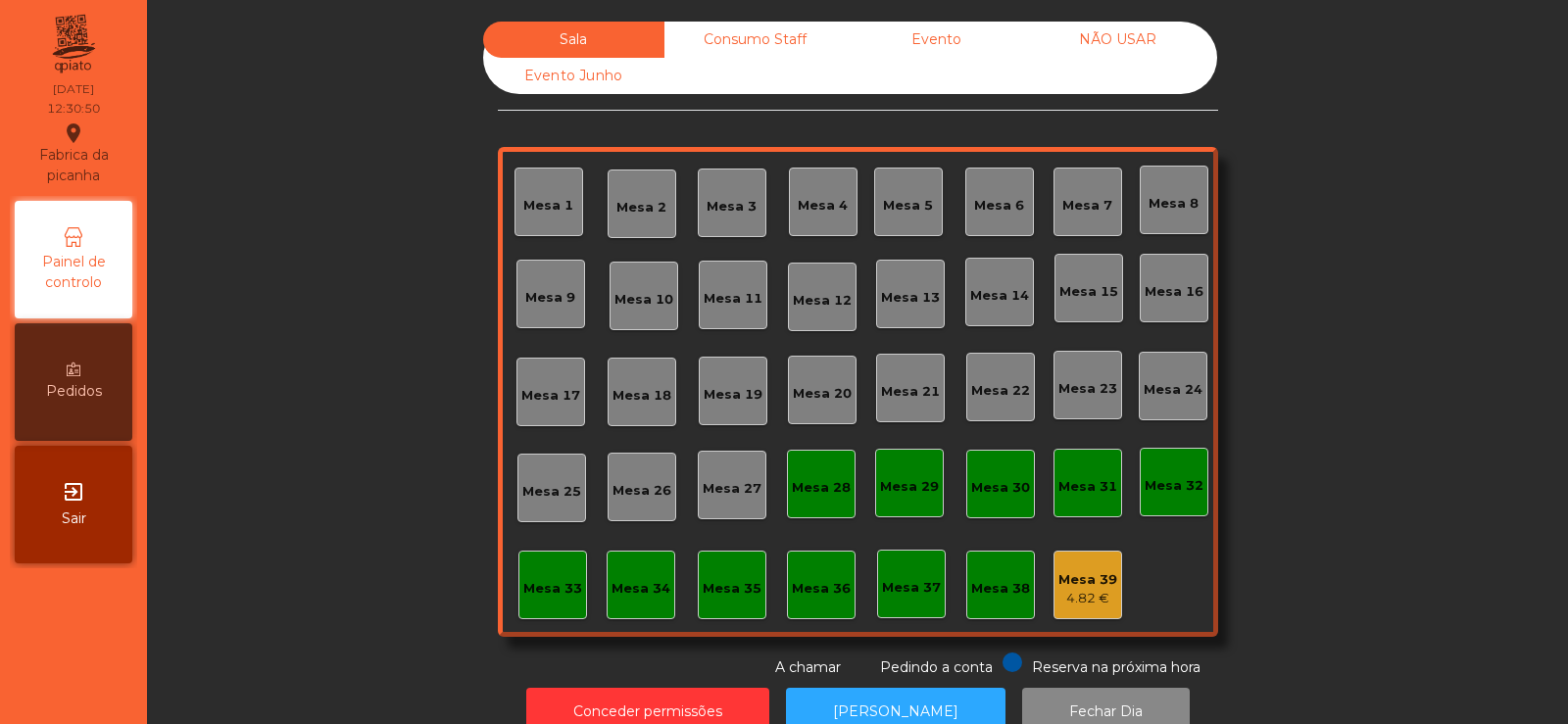
click at [912, 220] on div "Mesa 5" at bounding box center [907, 201] width 68 height 68
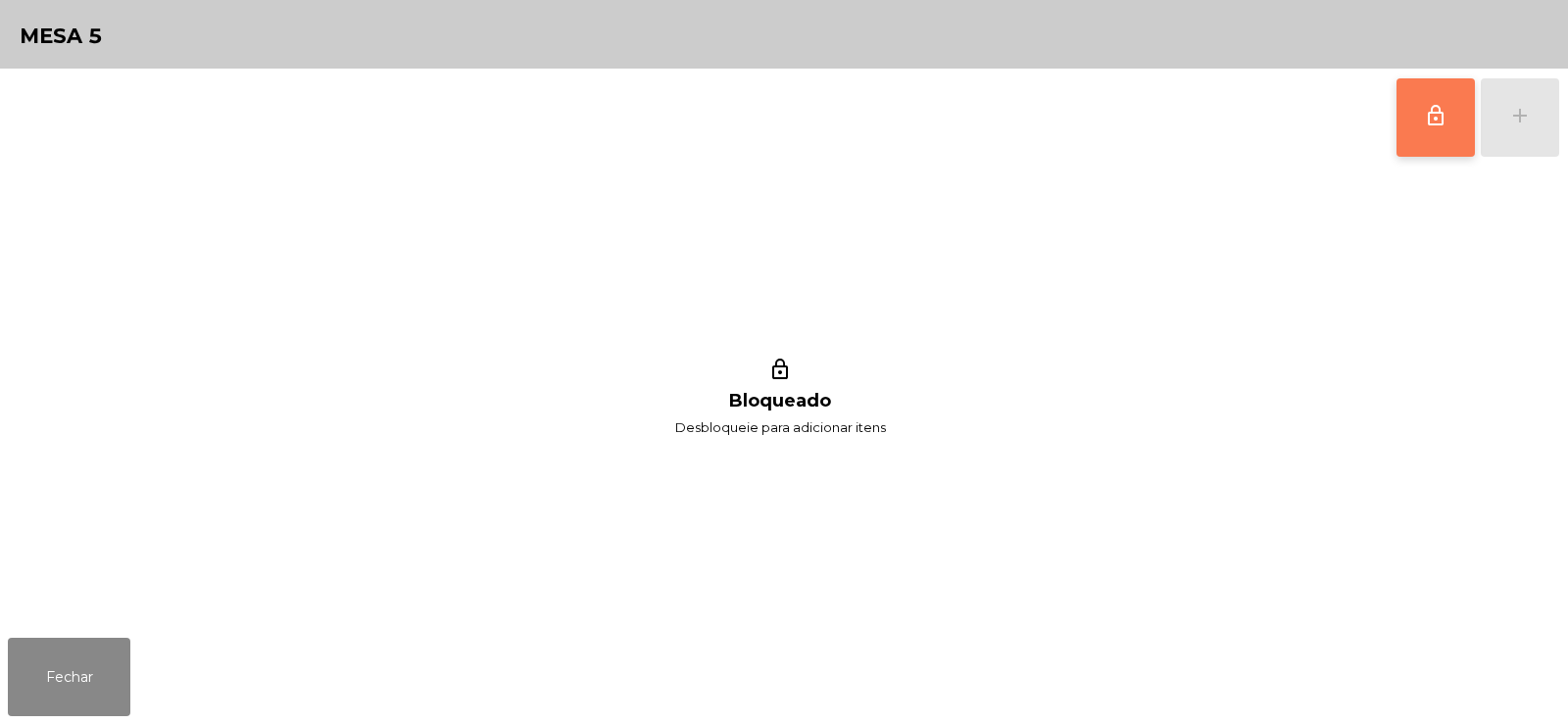
click at [1405, 139] on button "lock_outline" at bounding box center [1435, 117] width 78 height 78
click at [1515, 113] on div "add" at bounding box center [1520, 116] width 24 height 24
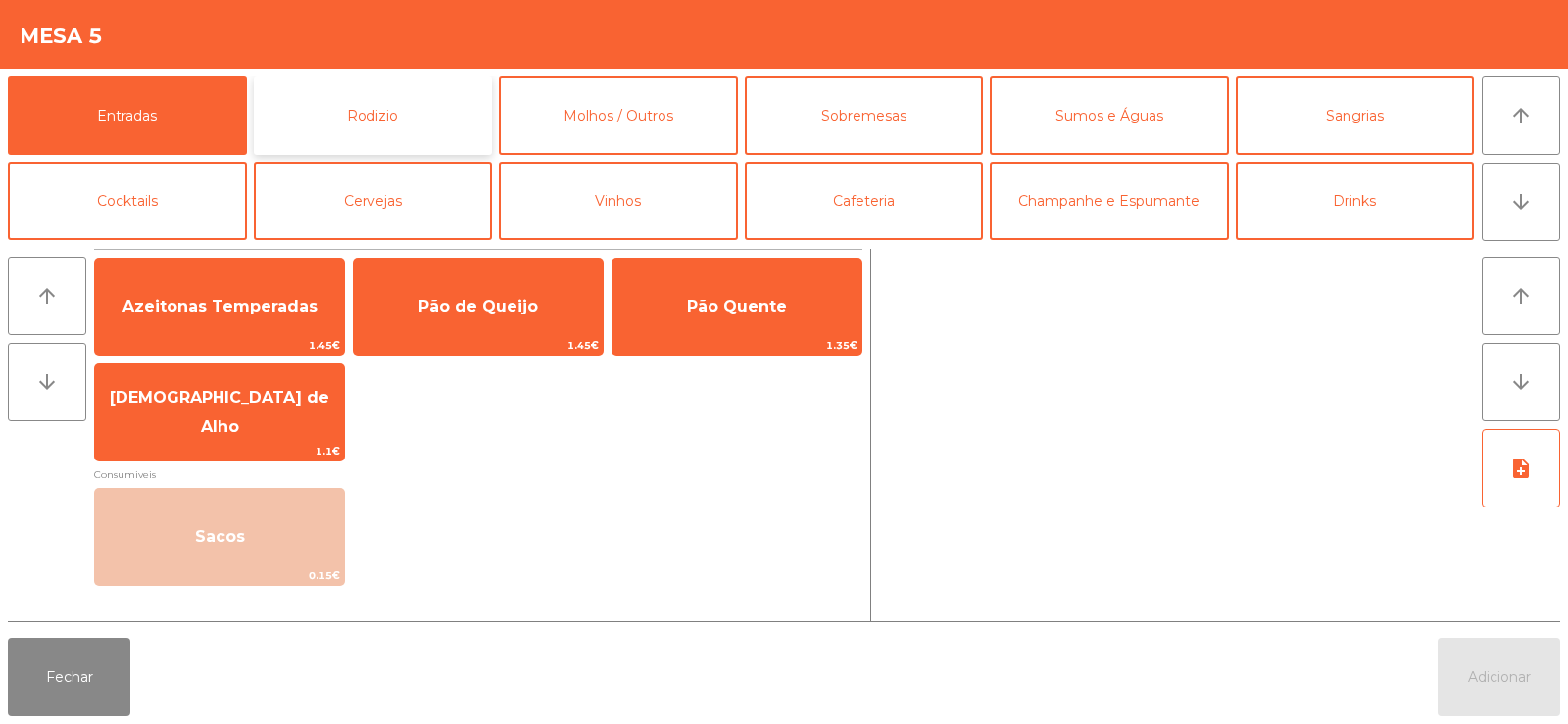
click at [441, 105] on button "Rodizio" at bounding box center [373, 115] width 239 height 78
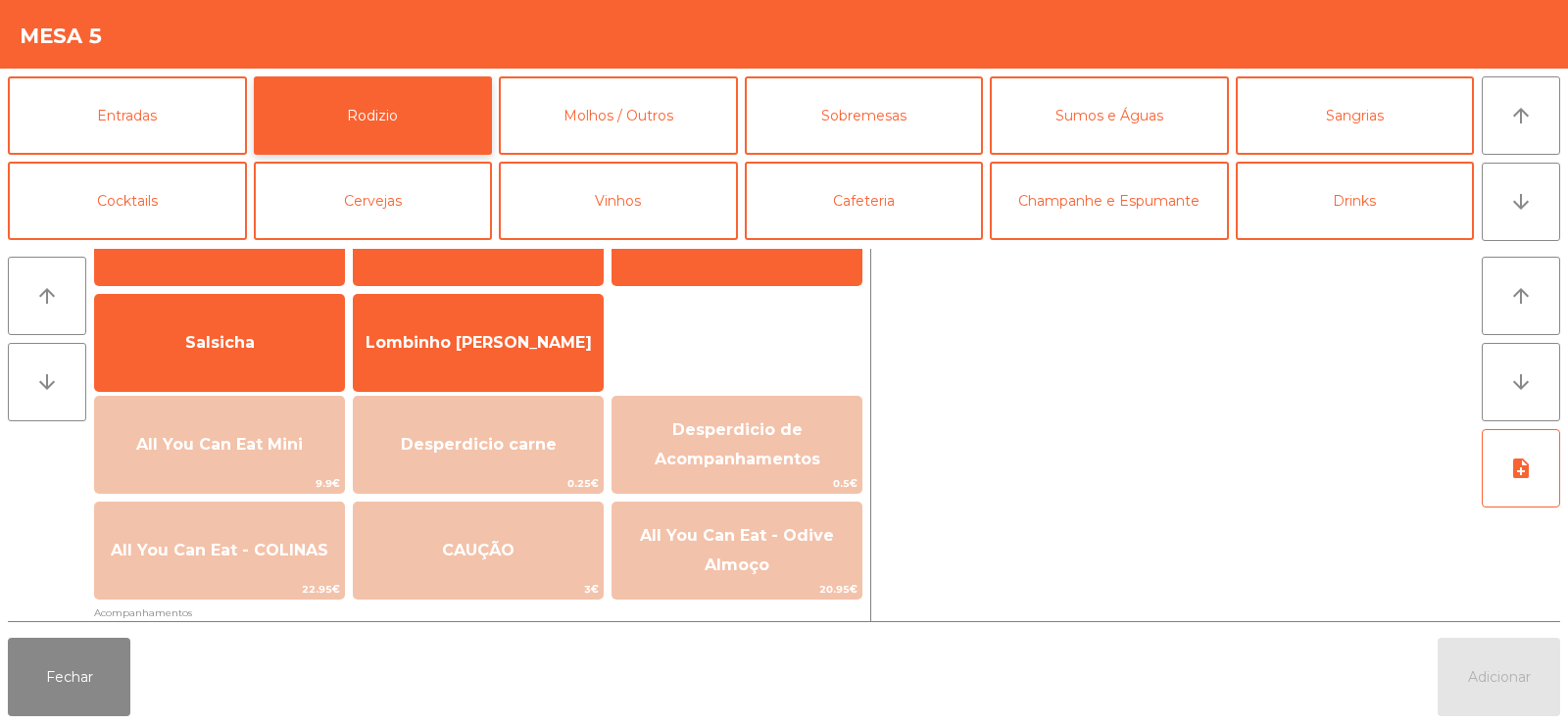
scroll to position [176, 0]
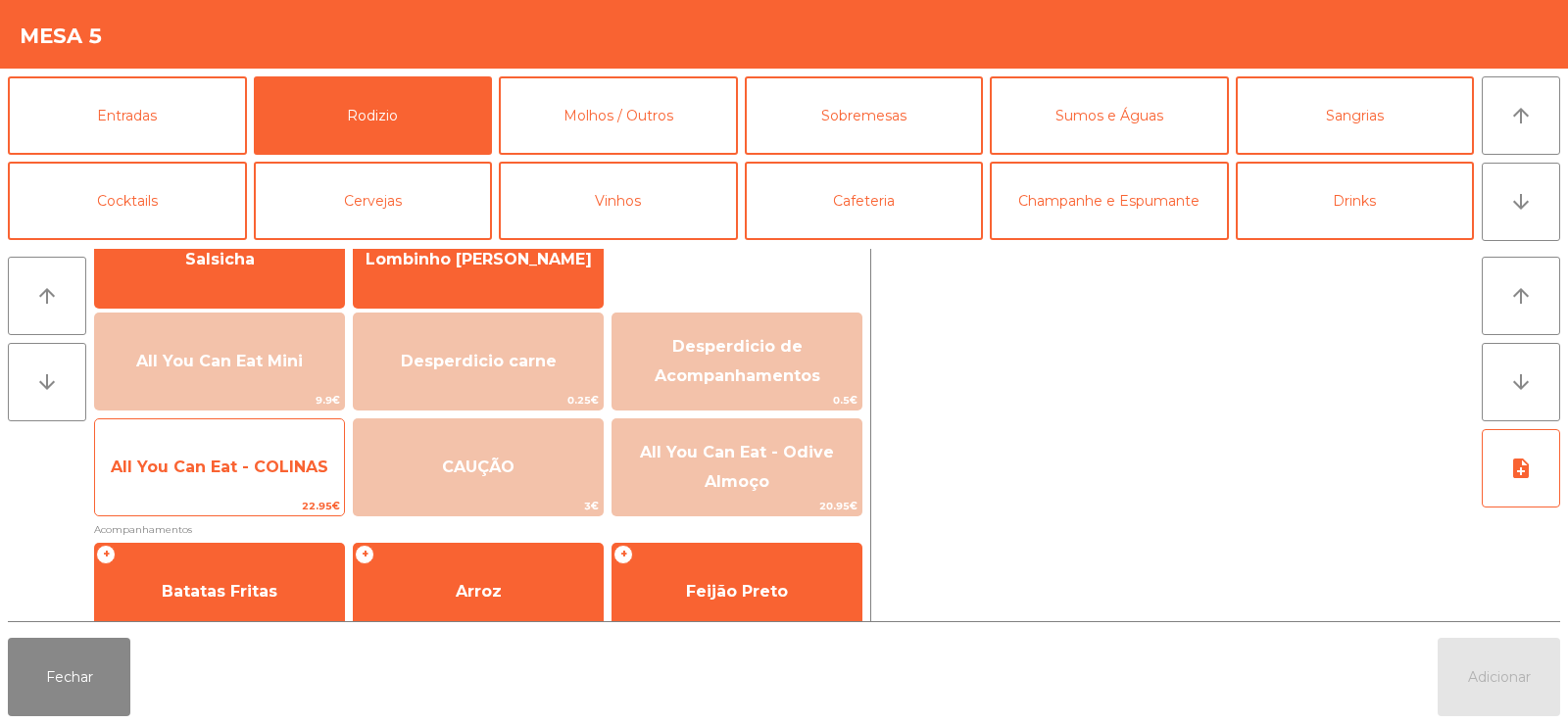
click at [186, 475] on span "All You Can Eat - COLINAS" at bounding box center [219, 466] width 217 height 19
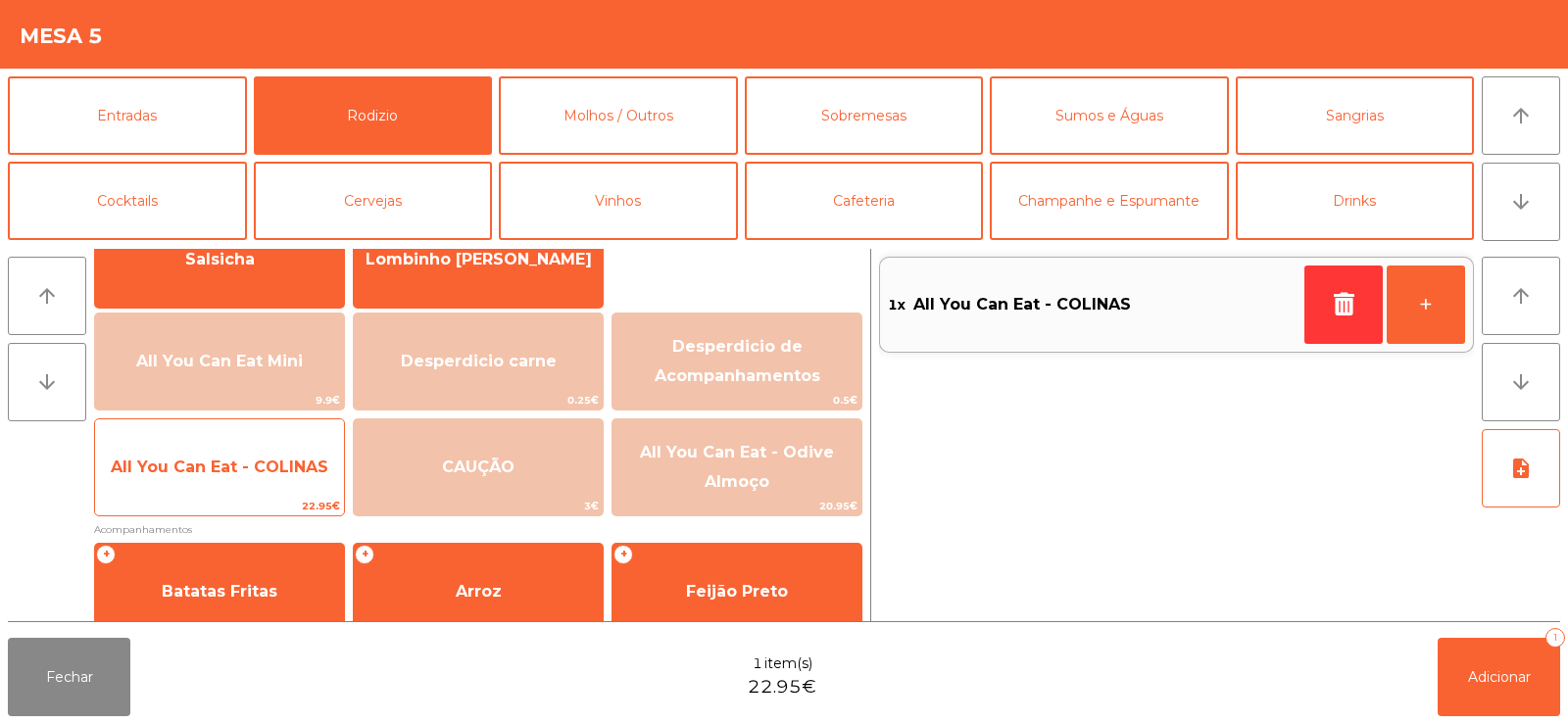
click at [183, 478] on span "All You Can Eat - COLINAS" at bounding box center [219, 467] width 249 height 53
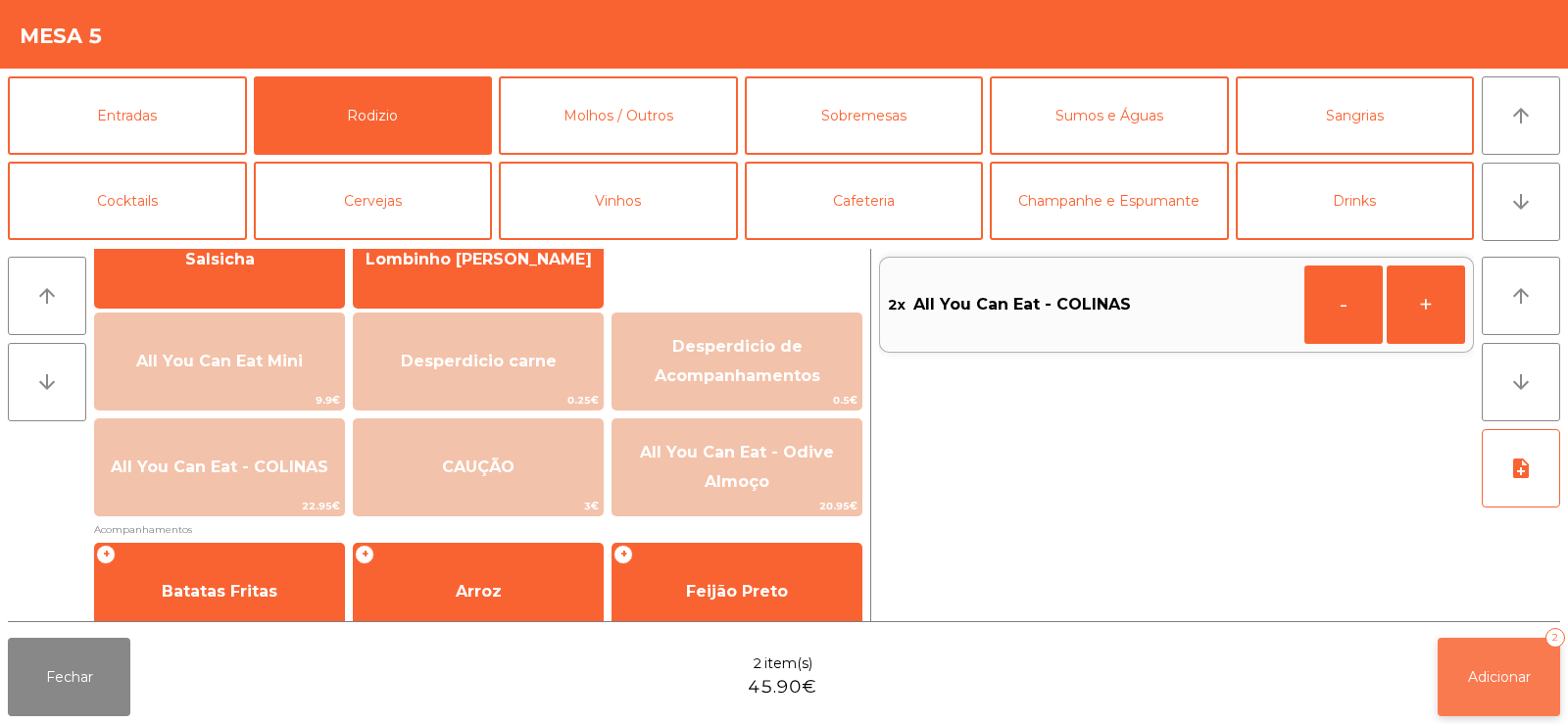
click at [1486, 675] on span "Adicionar" at bounding box center [1499, 677] width 62 height 18
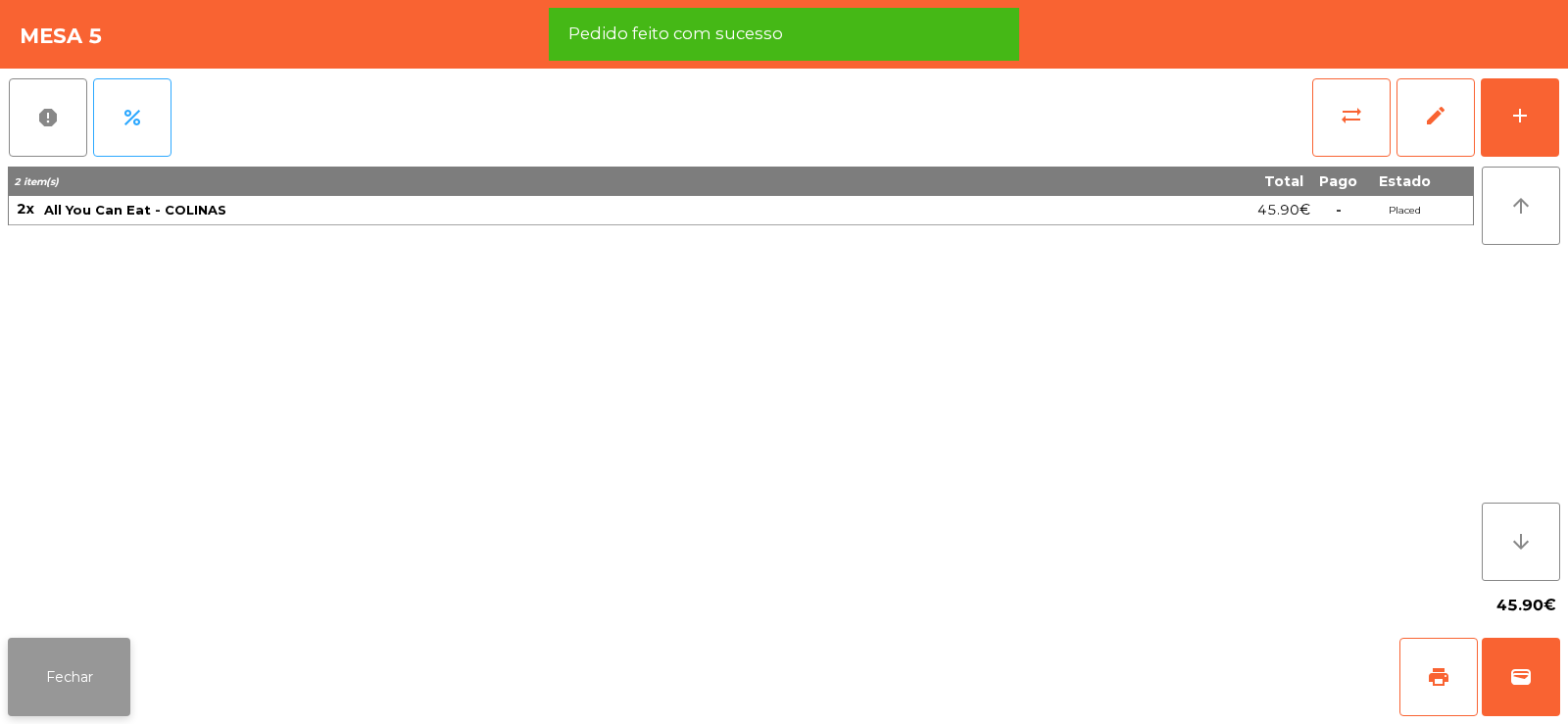
click at [69, 686] on button "Fechar" at bounding box center [69, 676] width 123 height 78
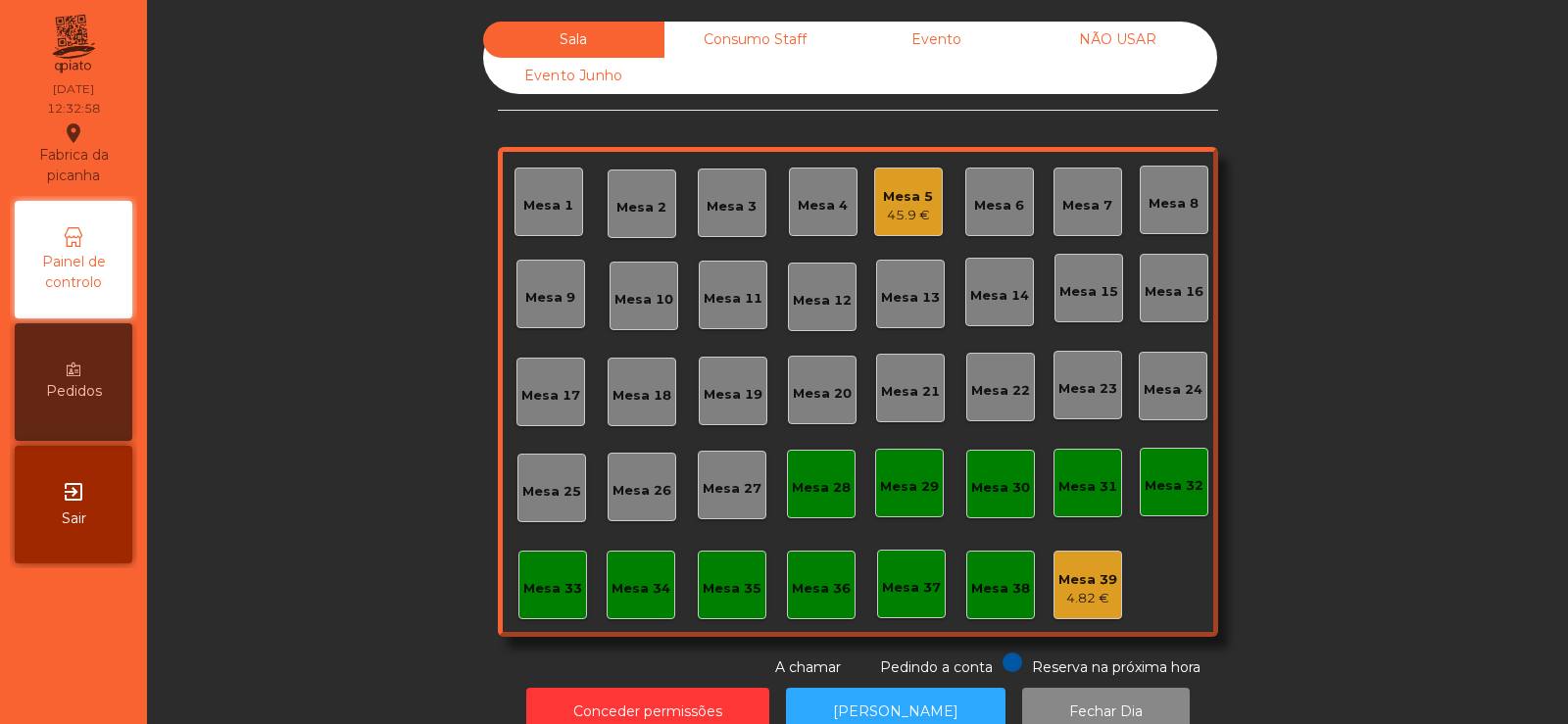
click at [918, 181] on div "Mesa 5 45.9 €" at bounding box center [907, 202] width 50 height 46
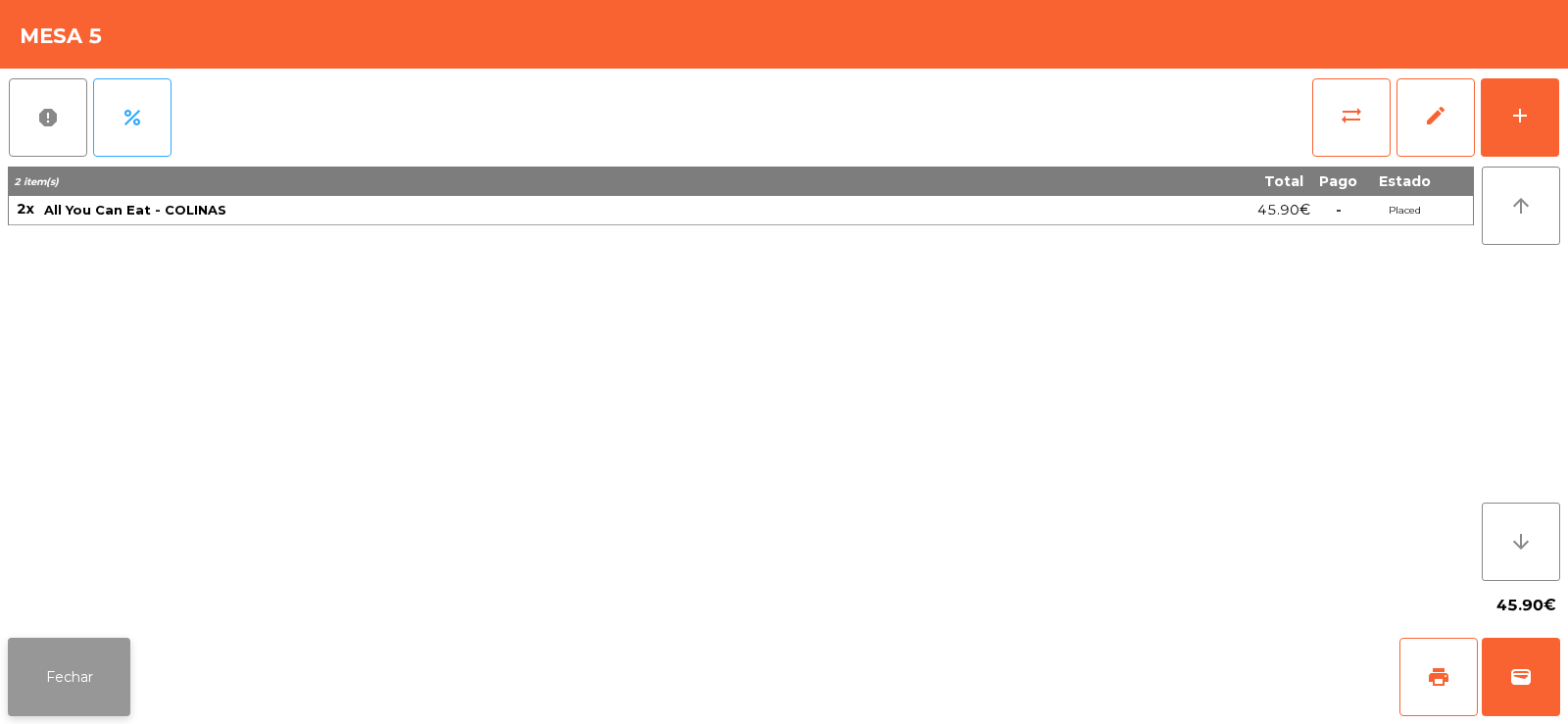
click at [97, 648] on button "Fechar" at bounding box center [69, 676] width 123 height 78
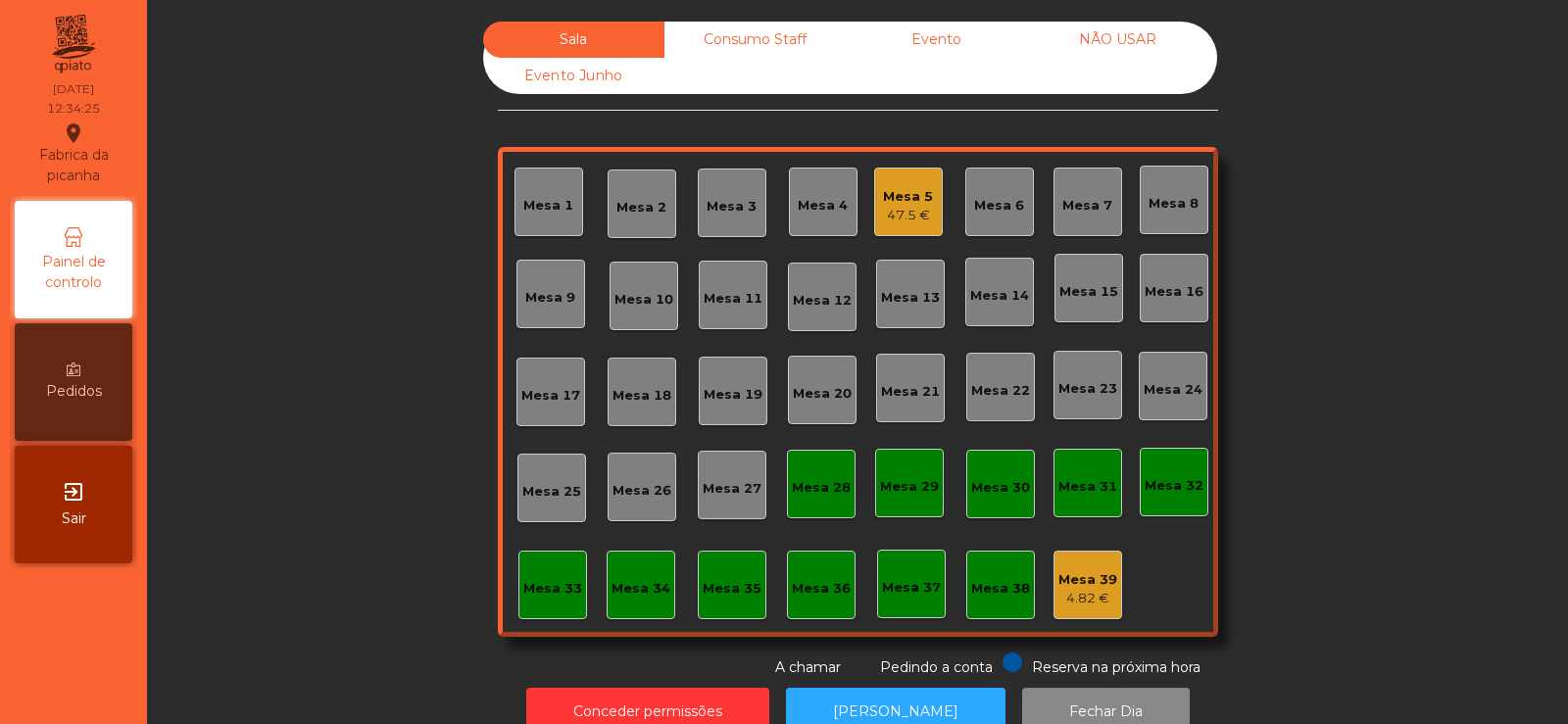
click at [992, 301] on div "Mesa 14" at bounding box center [999, 297] width 59 height 20
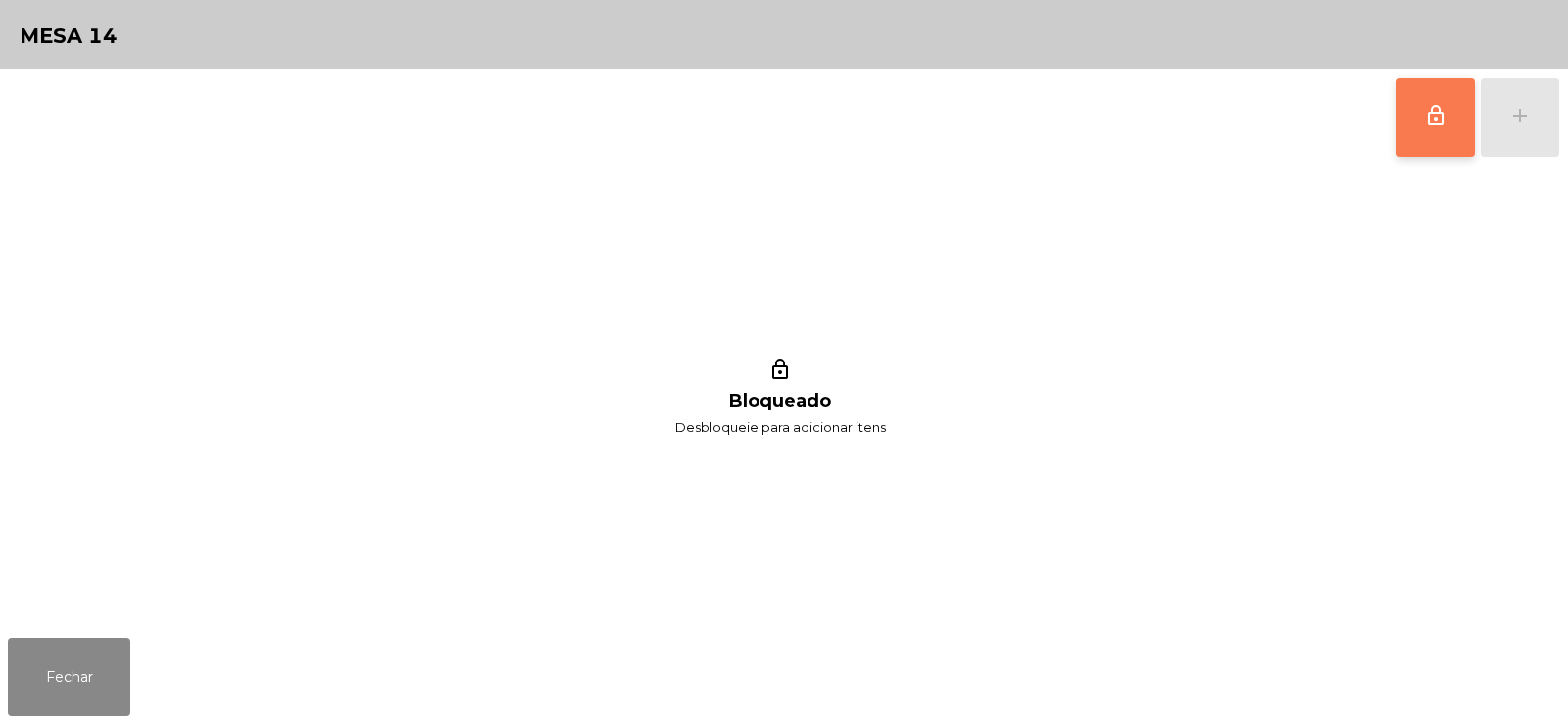
click at [1427, 123] on span "lock_outline" at bounding box center [1436, 116] width 24 height 24
click at [1508, 123] on button "add" at bounding box center [1519, 117] width 78 height 78
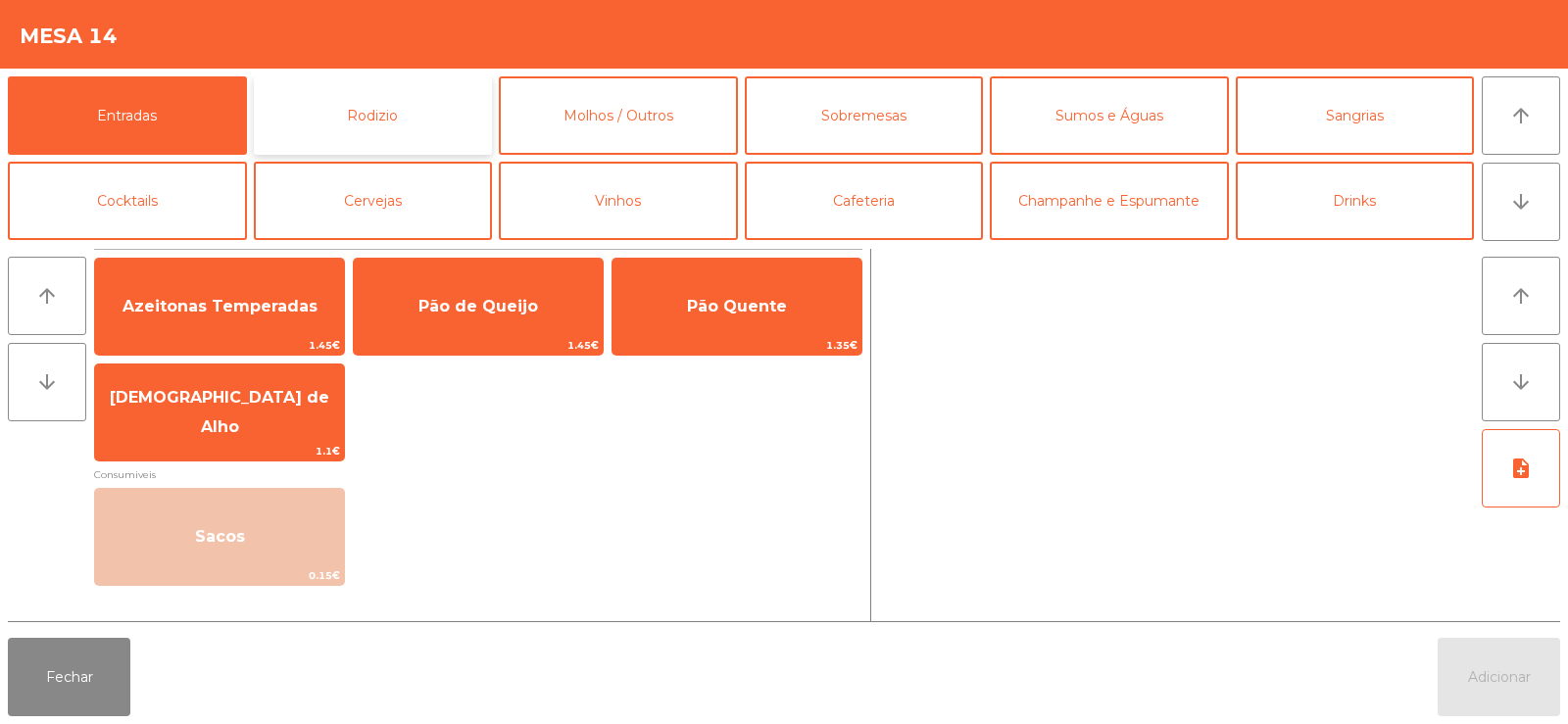
click at [364, 102] on button "Rodizio" at bounding box center [373, 115] width 239 height 78
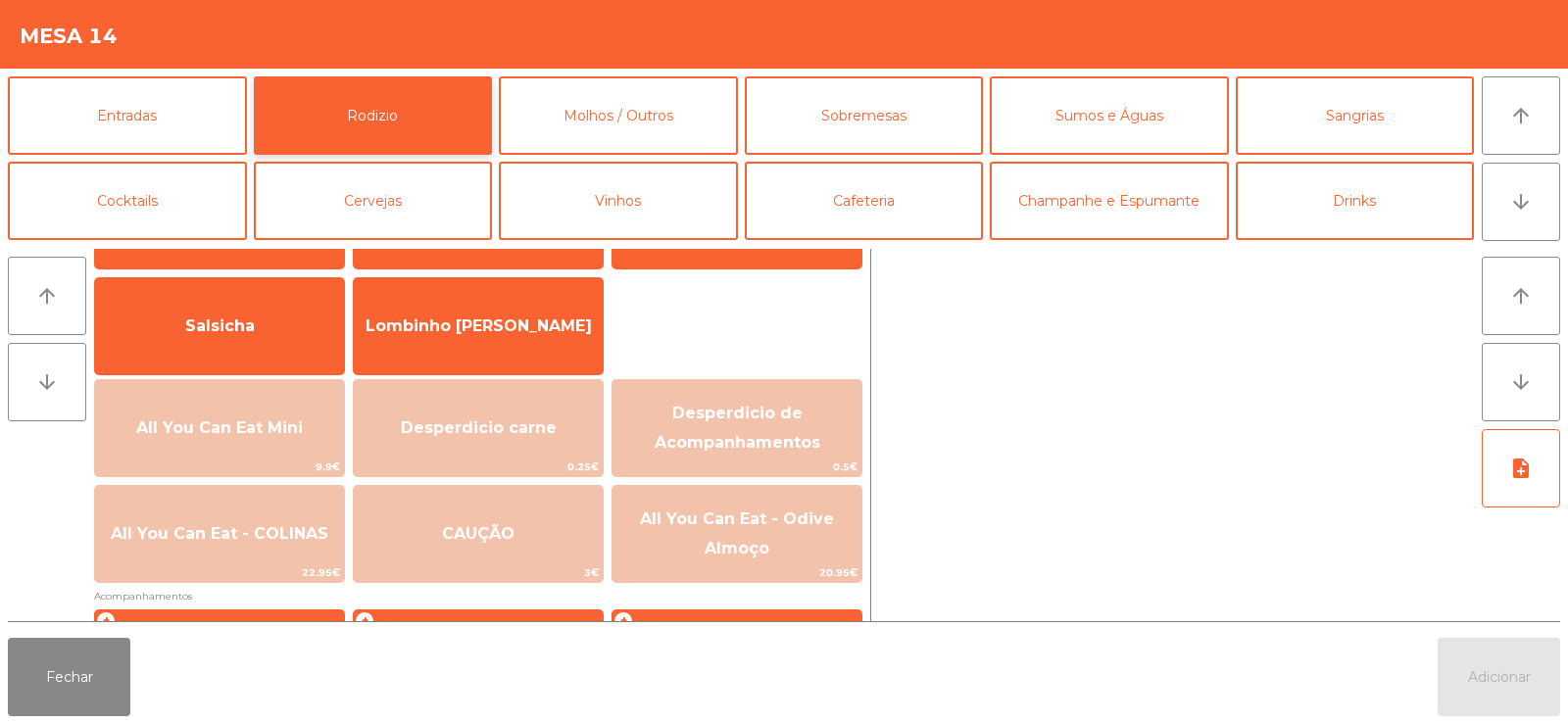
scroll to position [169, 0]
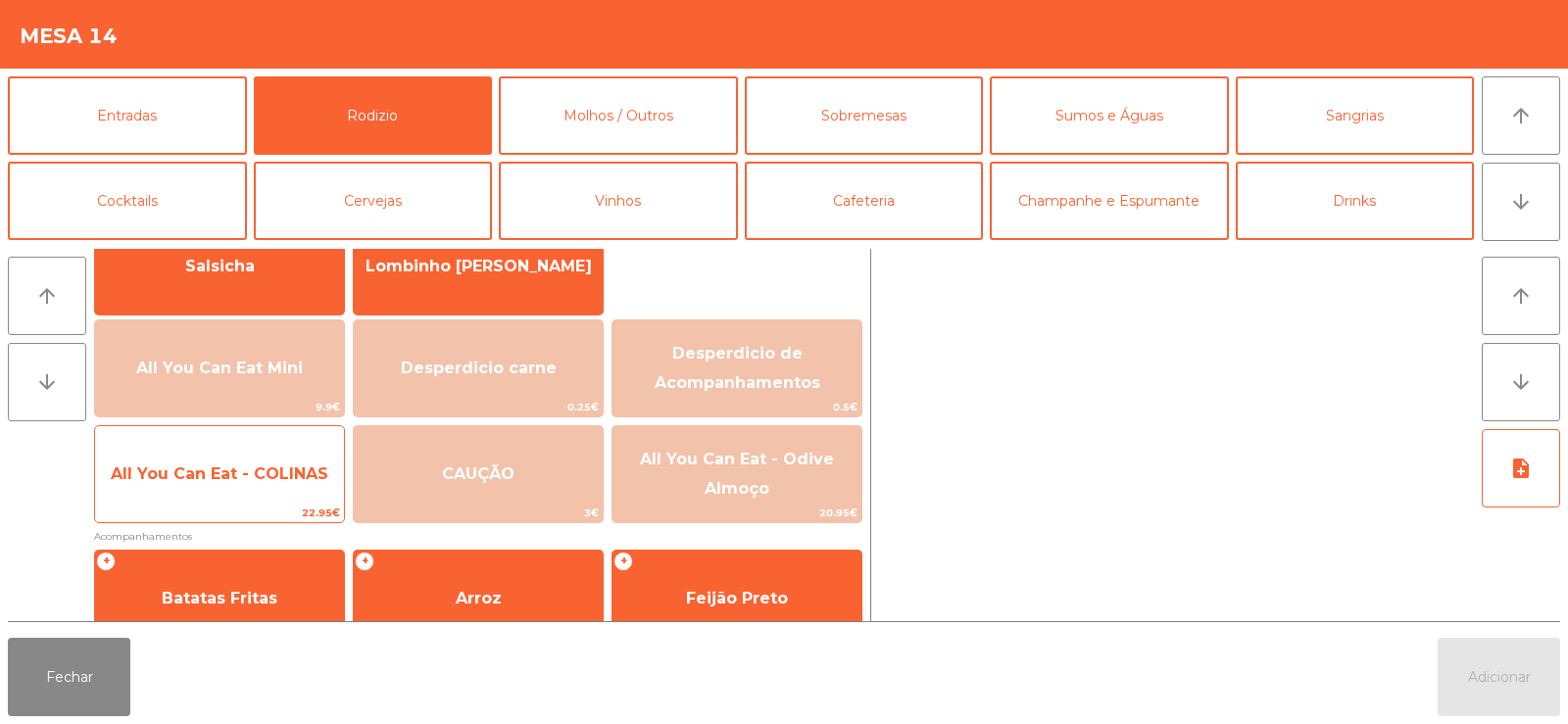
click at [233, 495] on span "All You Can Eat - COLINAS" at bounding box center [219, 474] width 249 height 53
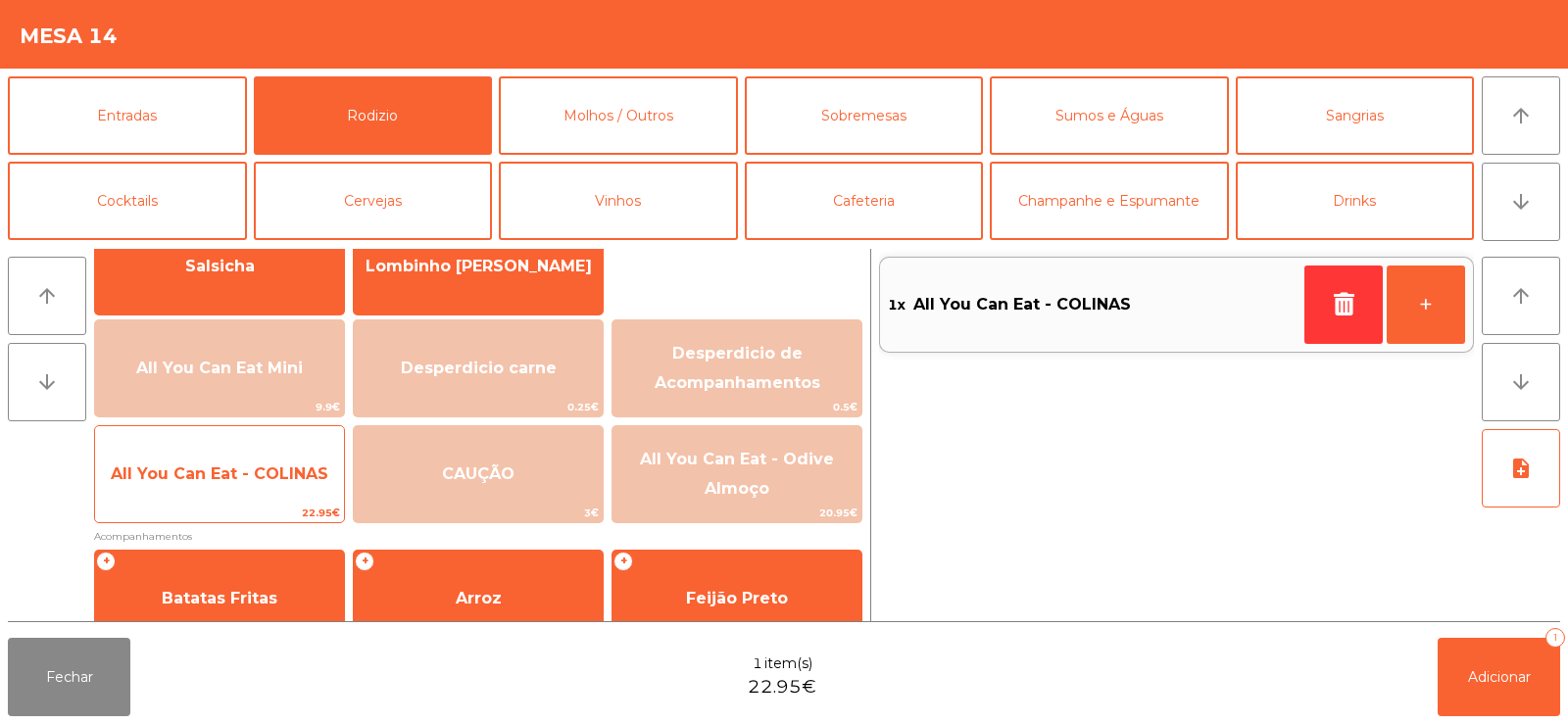
click at [241, 475] on span "All You Can Eat - COLINAS" at bounding box center [219, 473] width 217 height 19
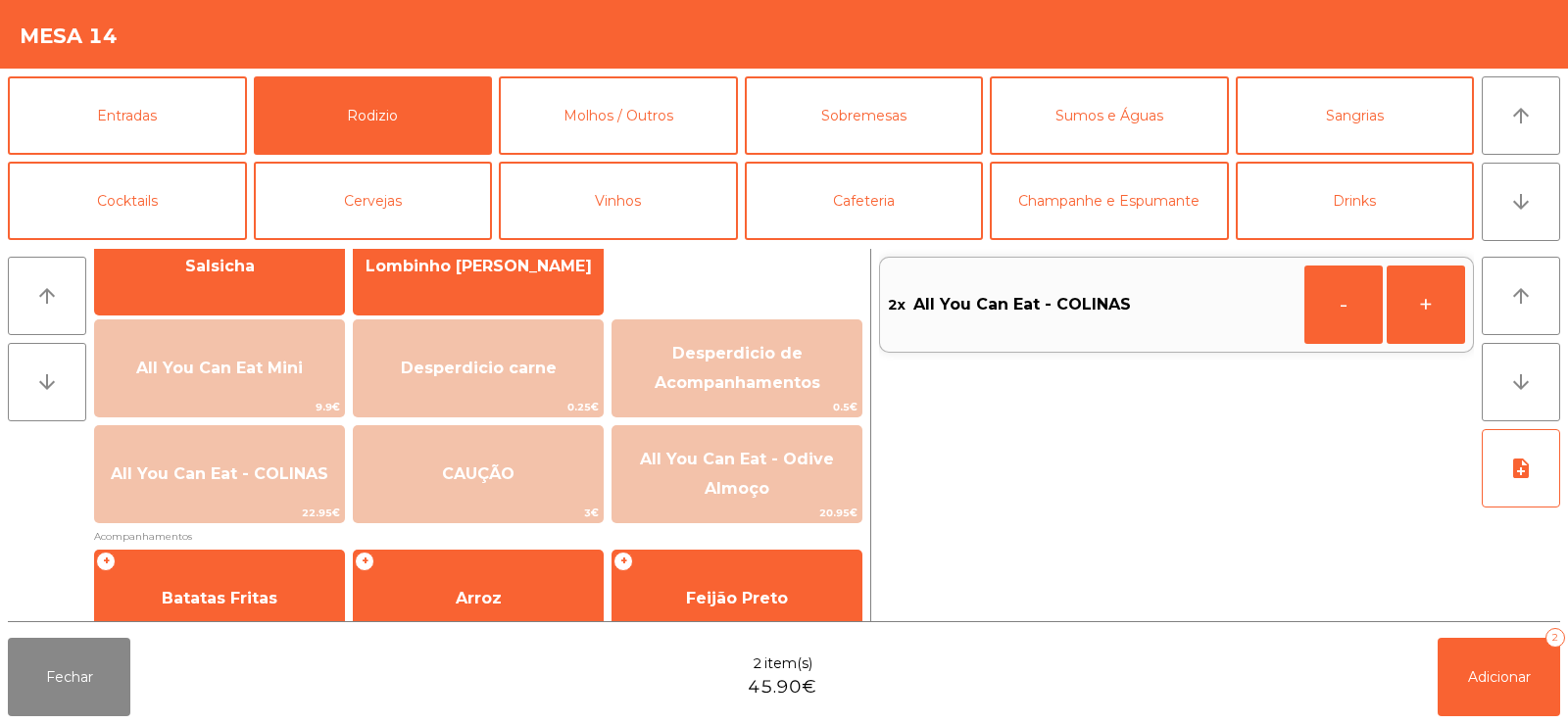
click at [1493, 716] on div "Fechar 2 item(s) 45.90€ Adicionar 2" at bounding box center [784, 676] width 1568 height 94
click at [1480, 668] on span "Adicionar" at bounding box center [1499, 677] width 62 height 18
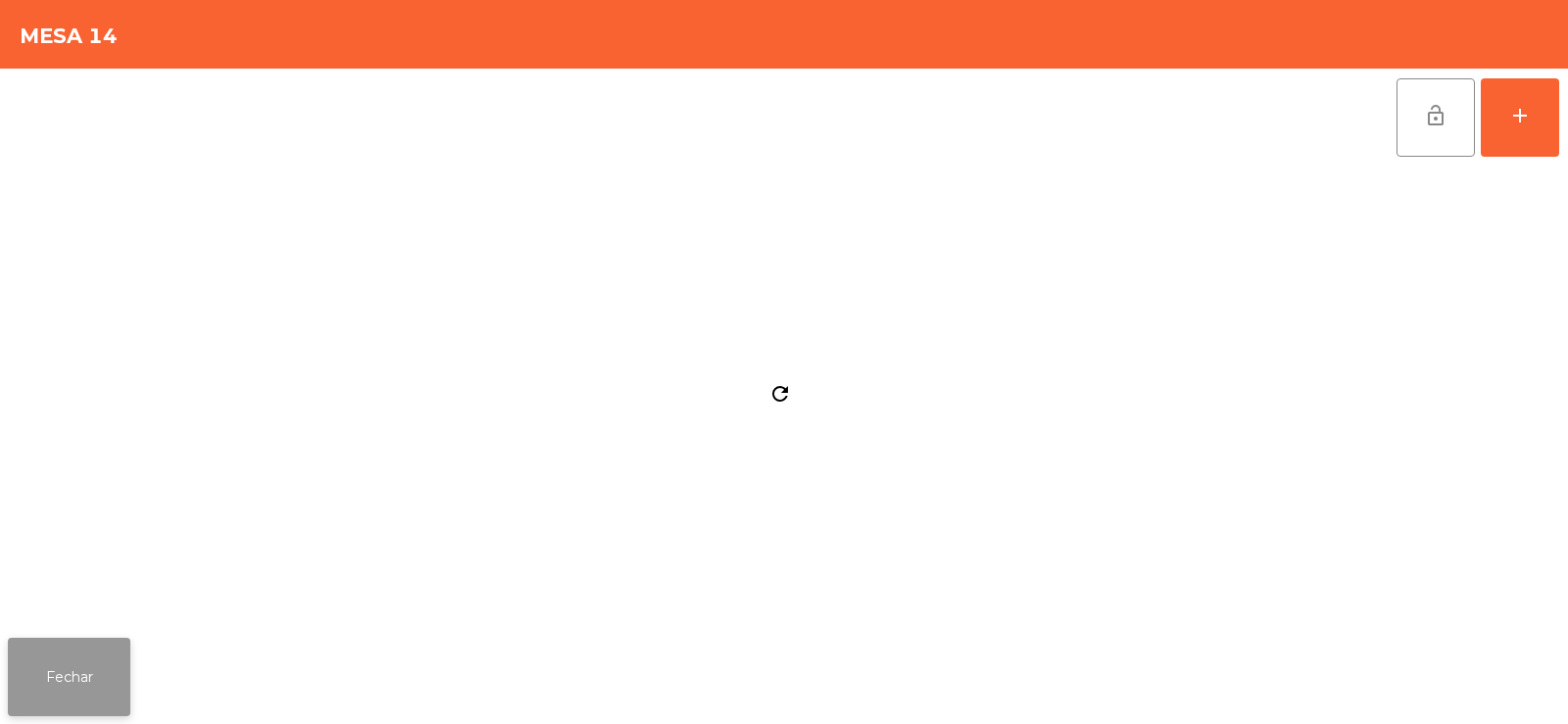
click at [88, 674] on button "Fechar" at bounding box center [69, 676] width 123 height 78
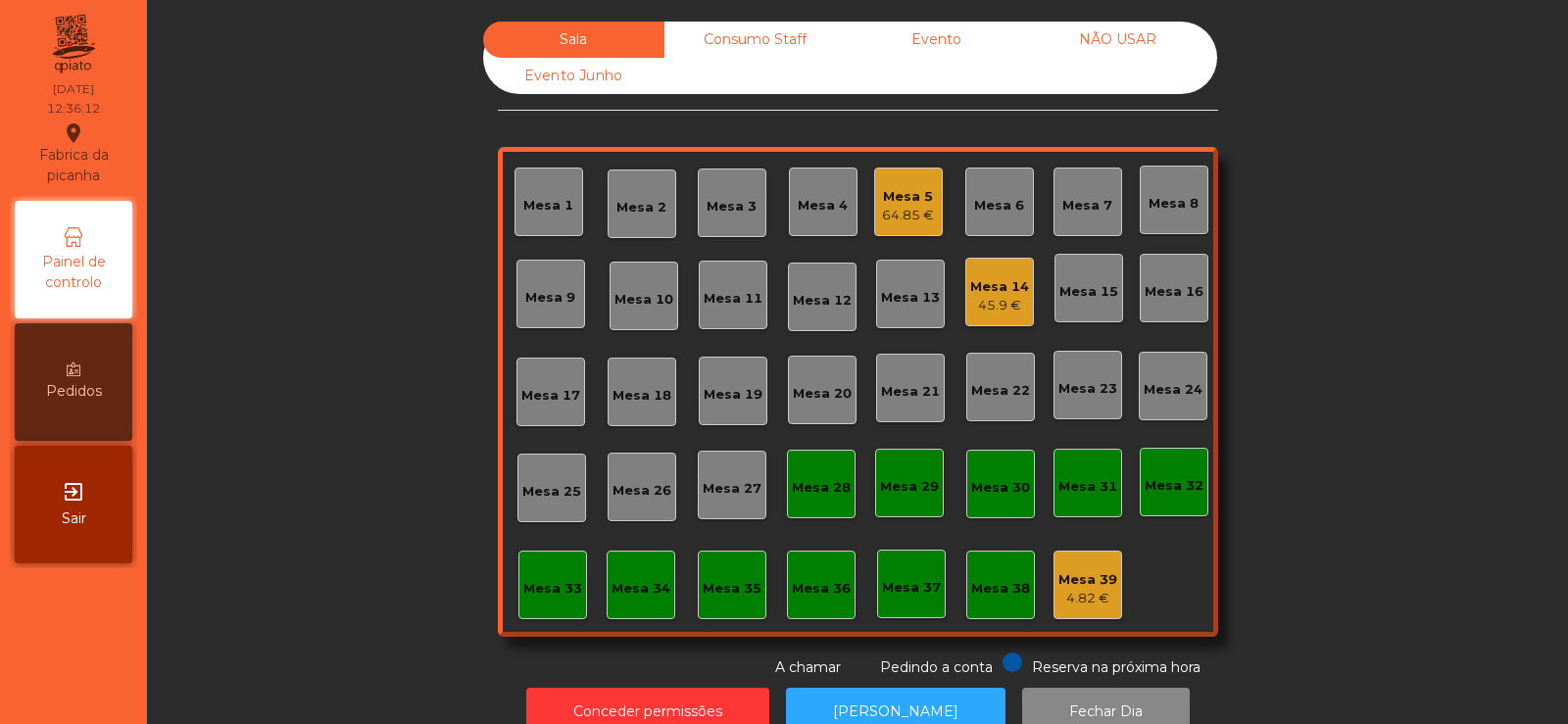
click at [1169, 207] on div "Mesa 8" at bounding box center [1173, 204] width 50 height 20
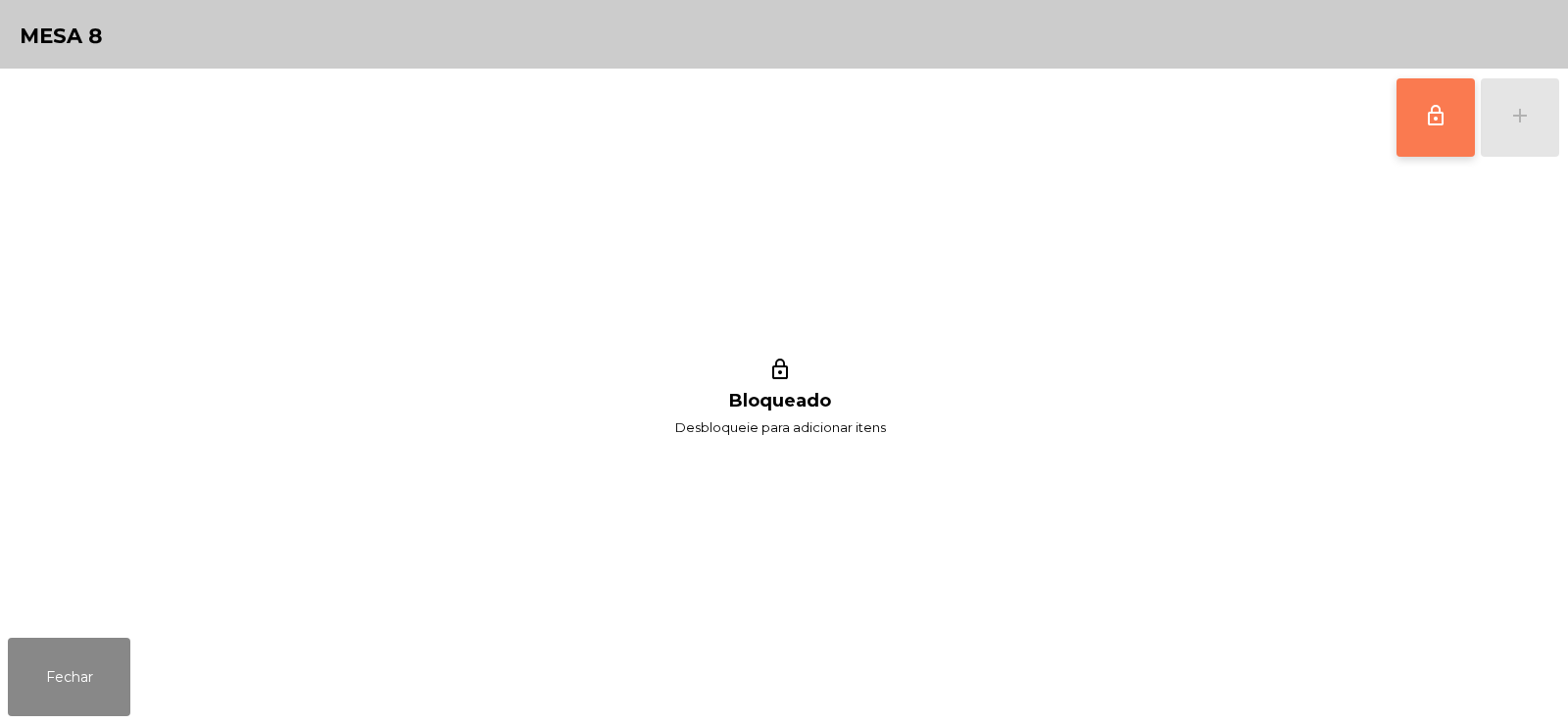
click at [1441, 118] on span "lock_outline" at bounding box center [1436, 116] width 24 height 24
click at [1515, 130] on button "add" at bounding box center [1519, 117] width 78 height 78
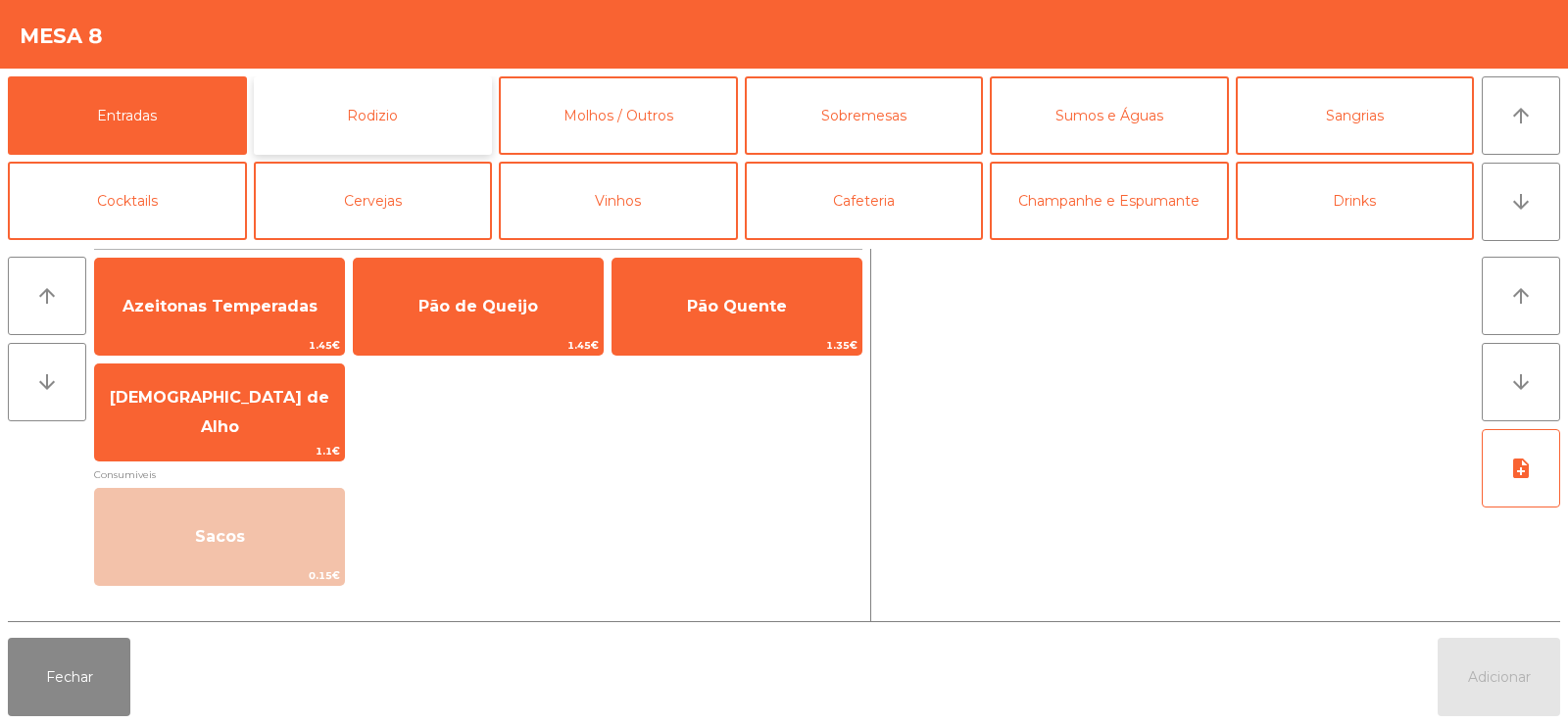
click at [387, 117] on button "Rodizio" at bounding box center [373, 115] width 239 height 78
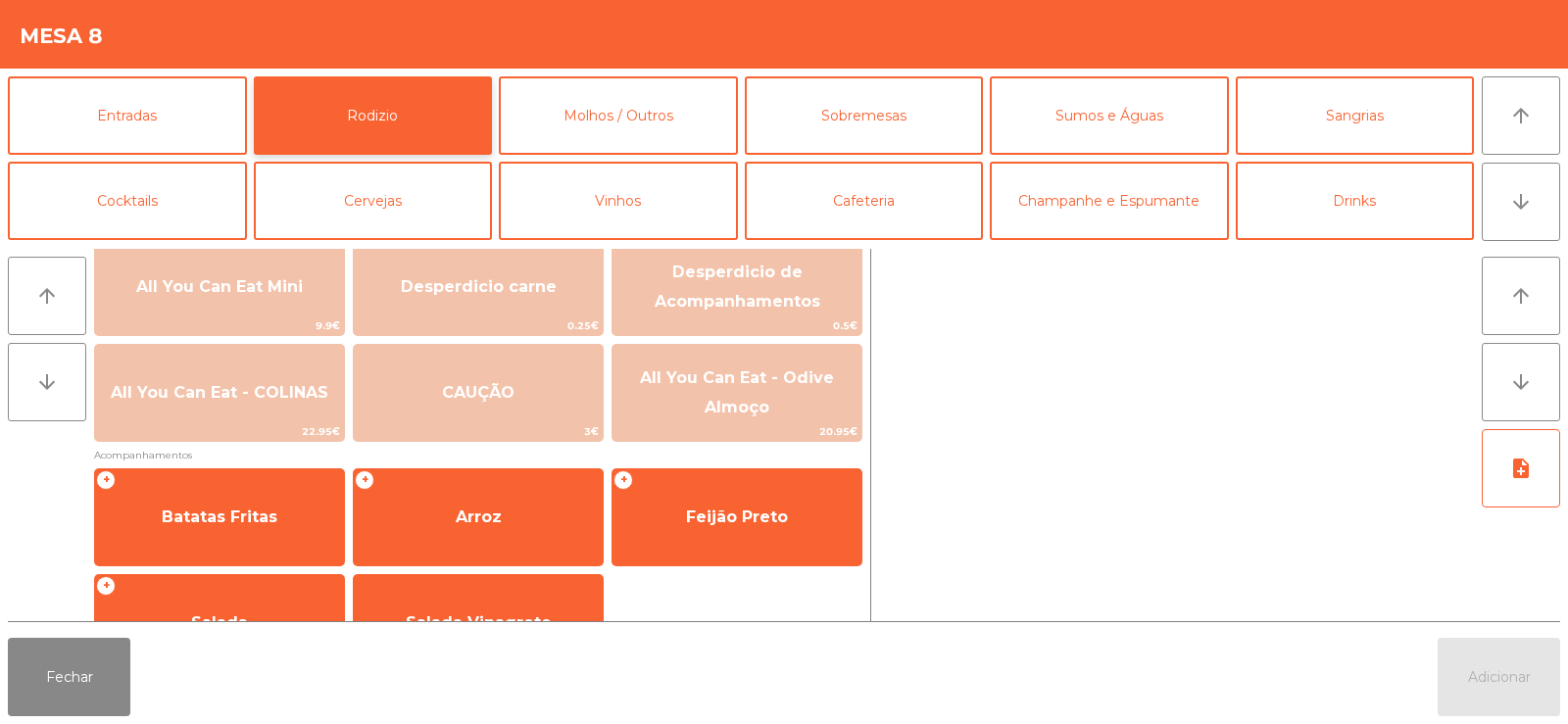
scroll to position [252, 0]
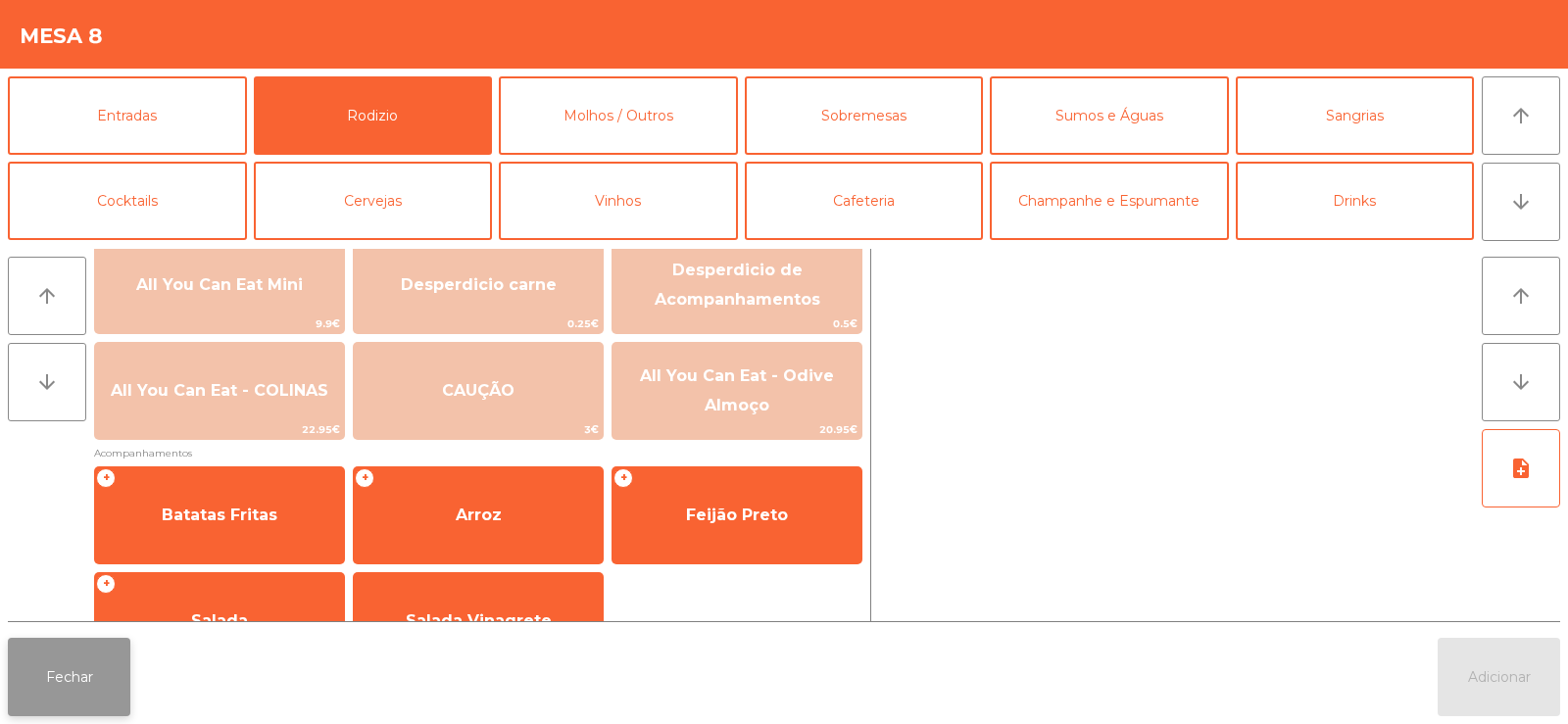
click at [74, 691] on button "Fechar" at bounding box center [69, 676] width 123 height 78
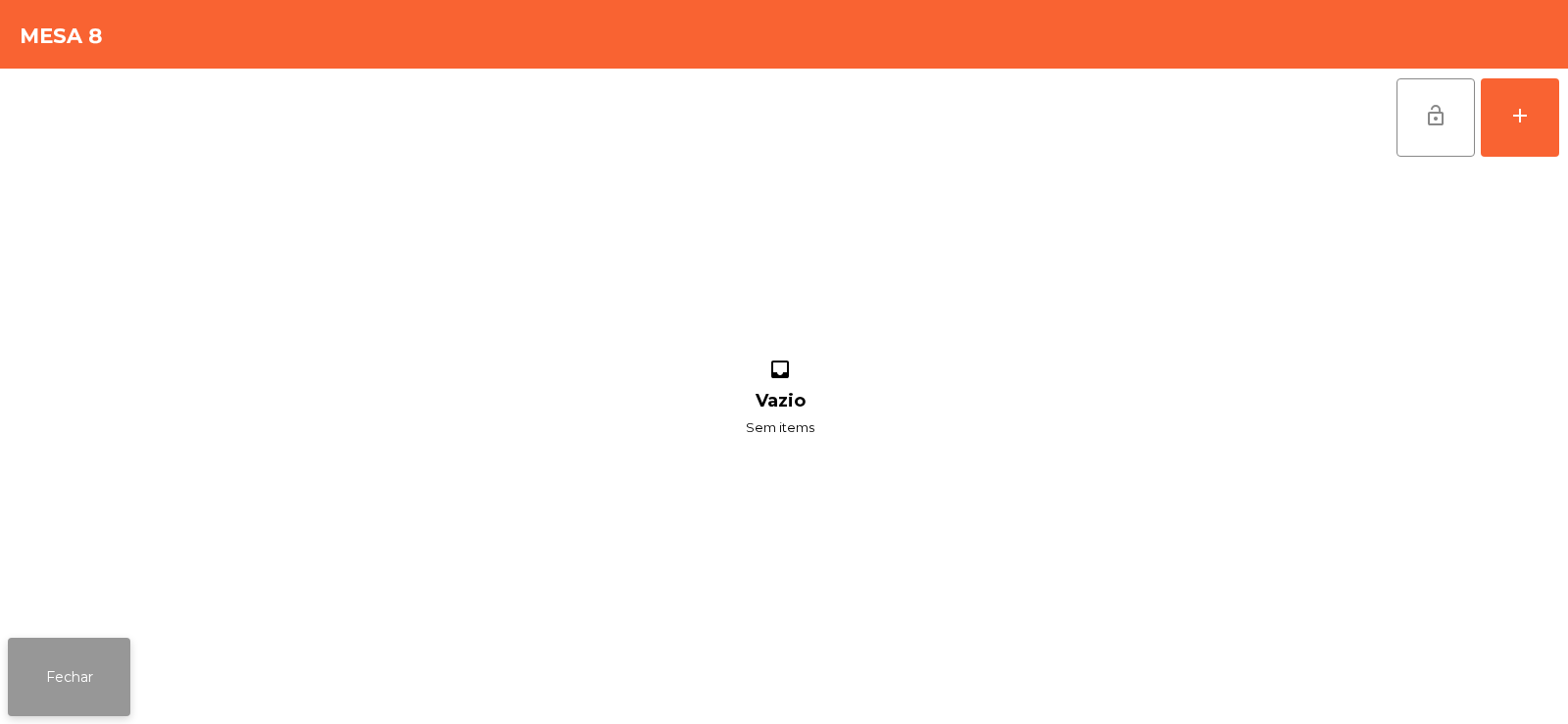
click at [60, 702] on button "Fechar" at bounding box center [69, 676] width 123 height 78
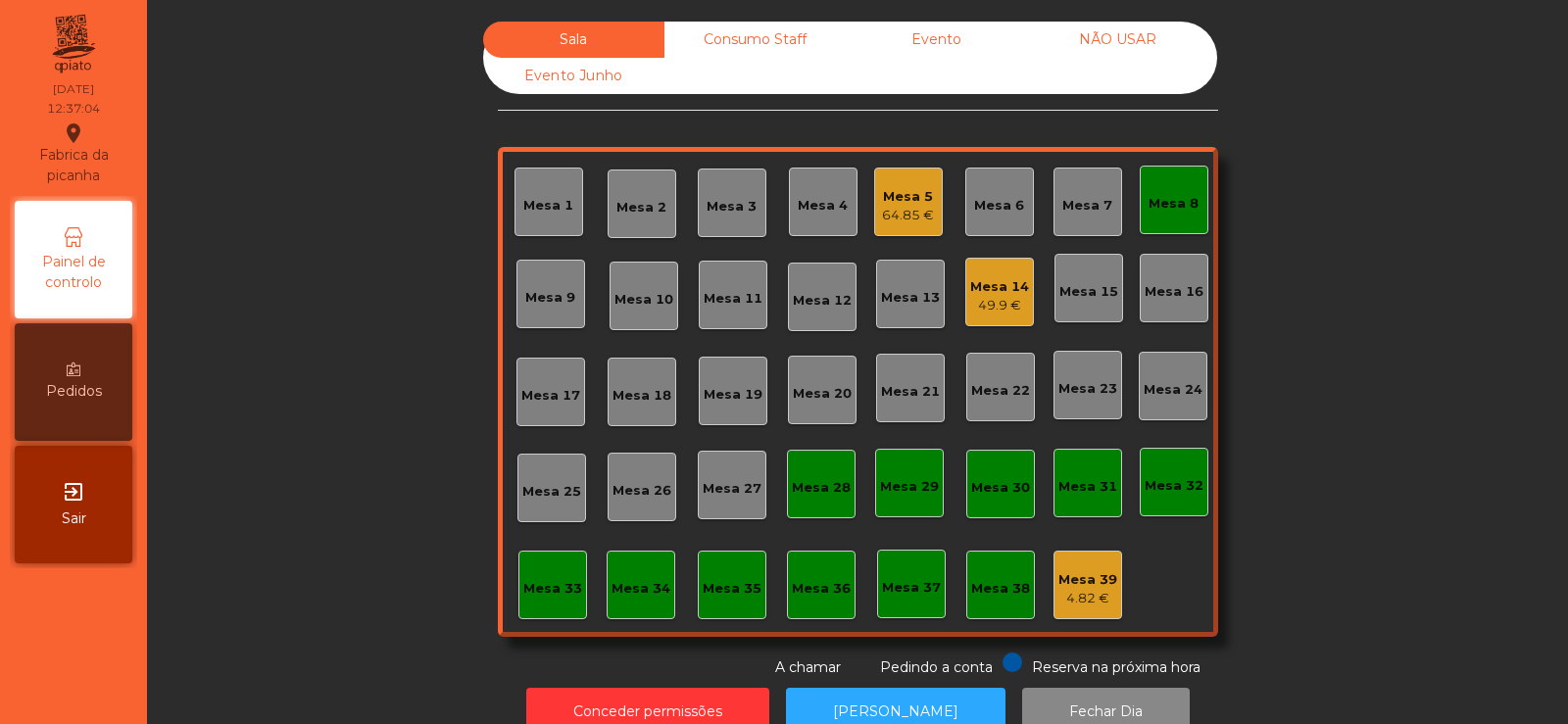
click at [1158, 176] on div "Mesa 8" at bounding box center [1173, 199] width 68 height 68
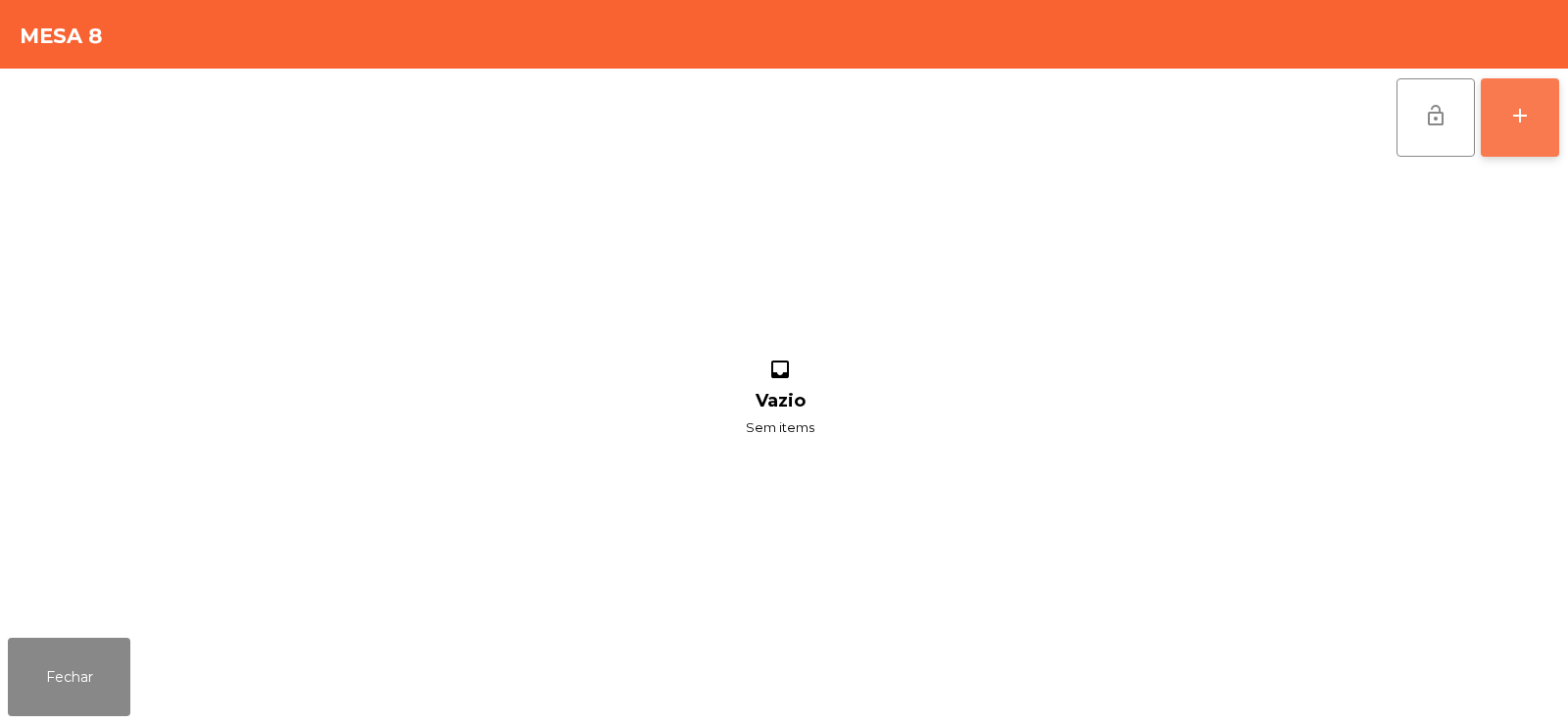
click at [1512, 104] on div "add" at bounding box center [1520, 116] width 24 height 24
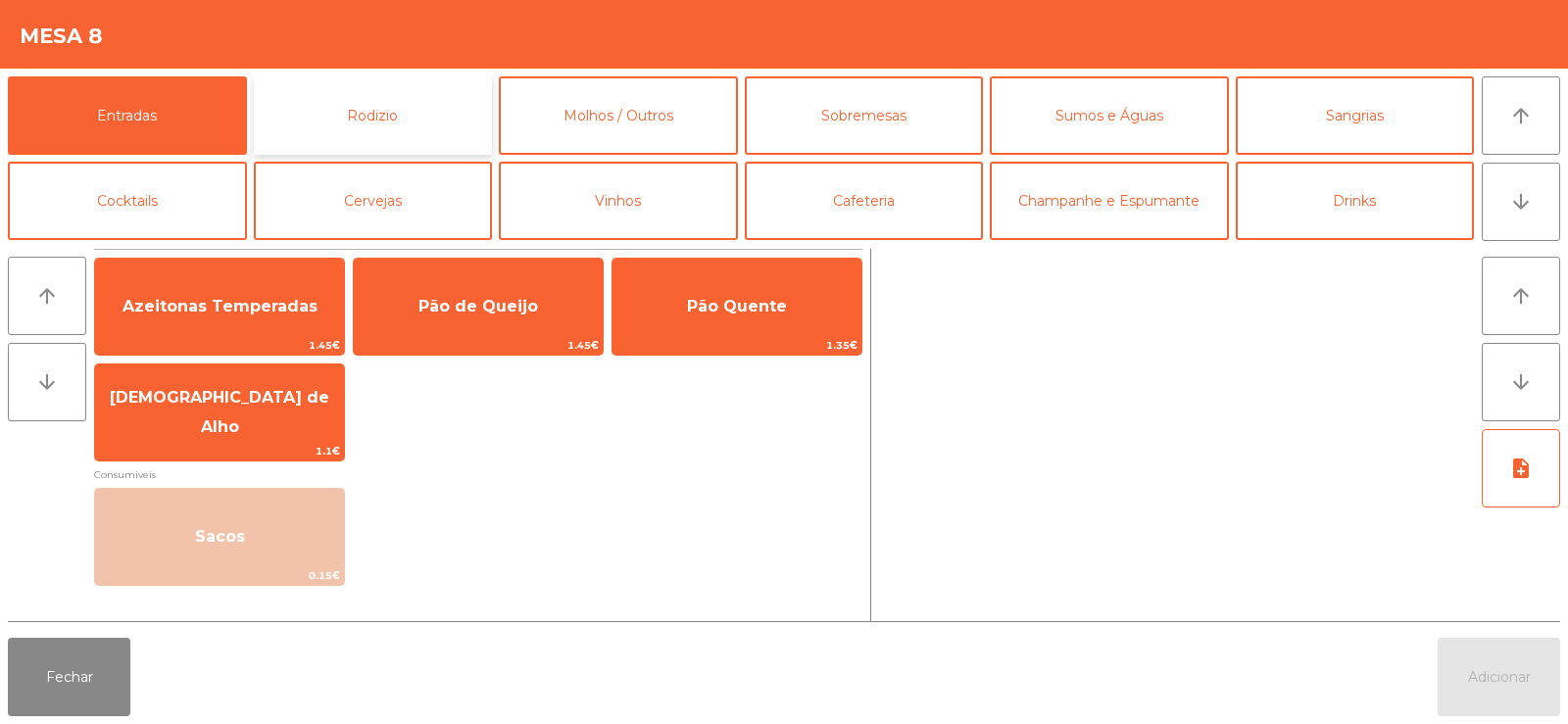
click at [366, 119] on button "Rodizio" at bounding box center [373, 115] width 239 height 78
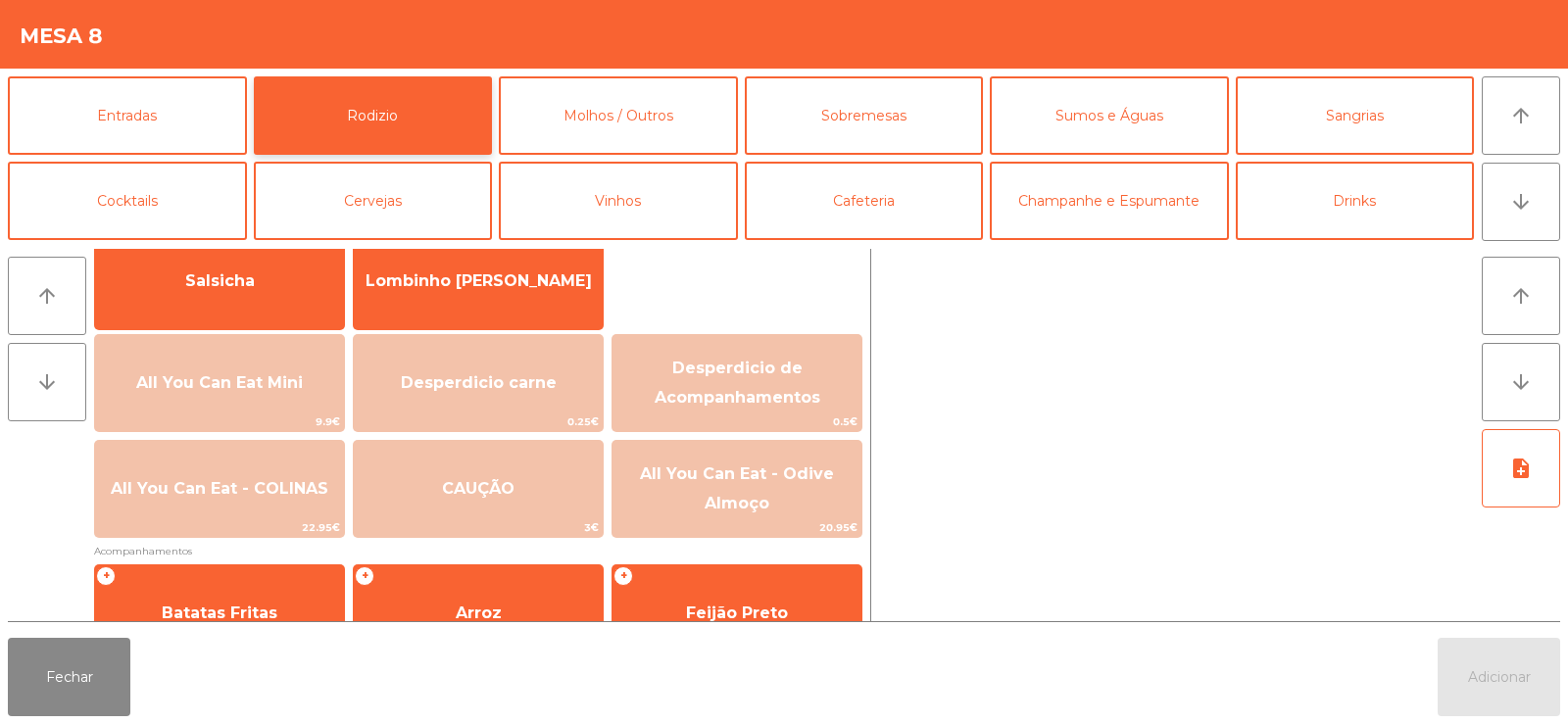
scroll to position [200, 0]
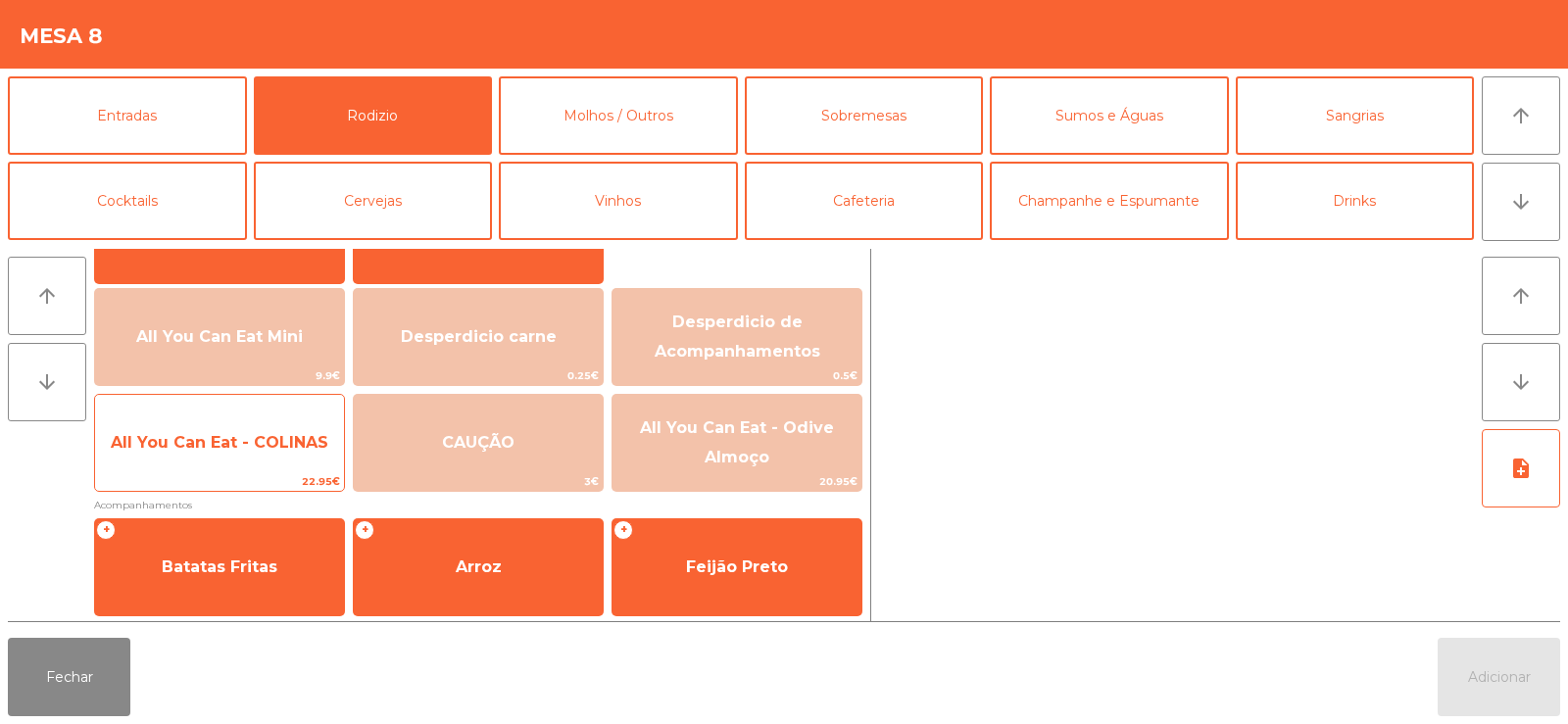
click at [199, 440] on span "All You Can Eat - COLINAS" at bounding box center [219, 442] width 217 height 19
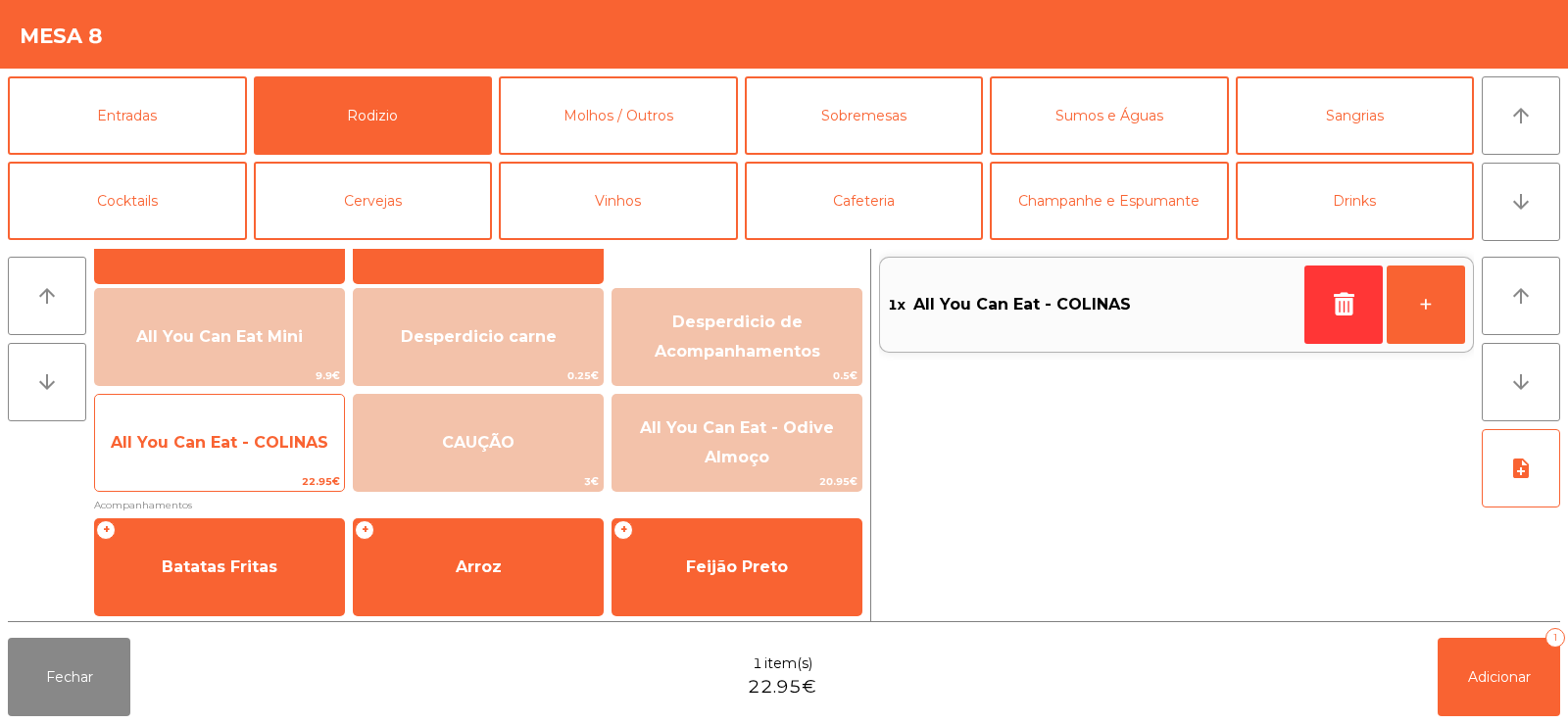
click at [207, 438] on span "All You Can Eat - COLINAS" at bounding box center [219, 442] width 217 height 19
click at [228, 438] on span "All You Can Eat - COLINAS" at bounding box center [219, 442] width 217 height 19
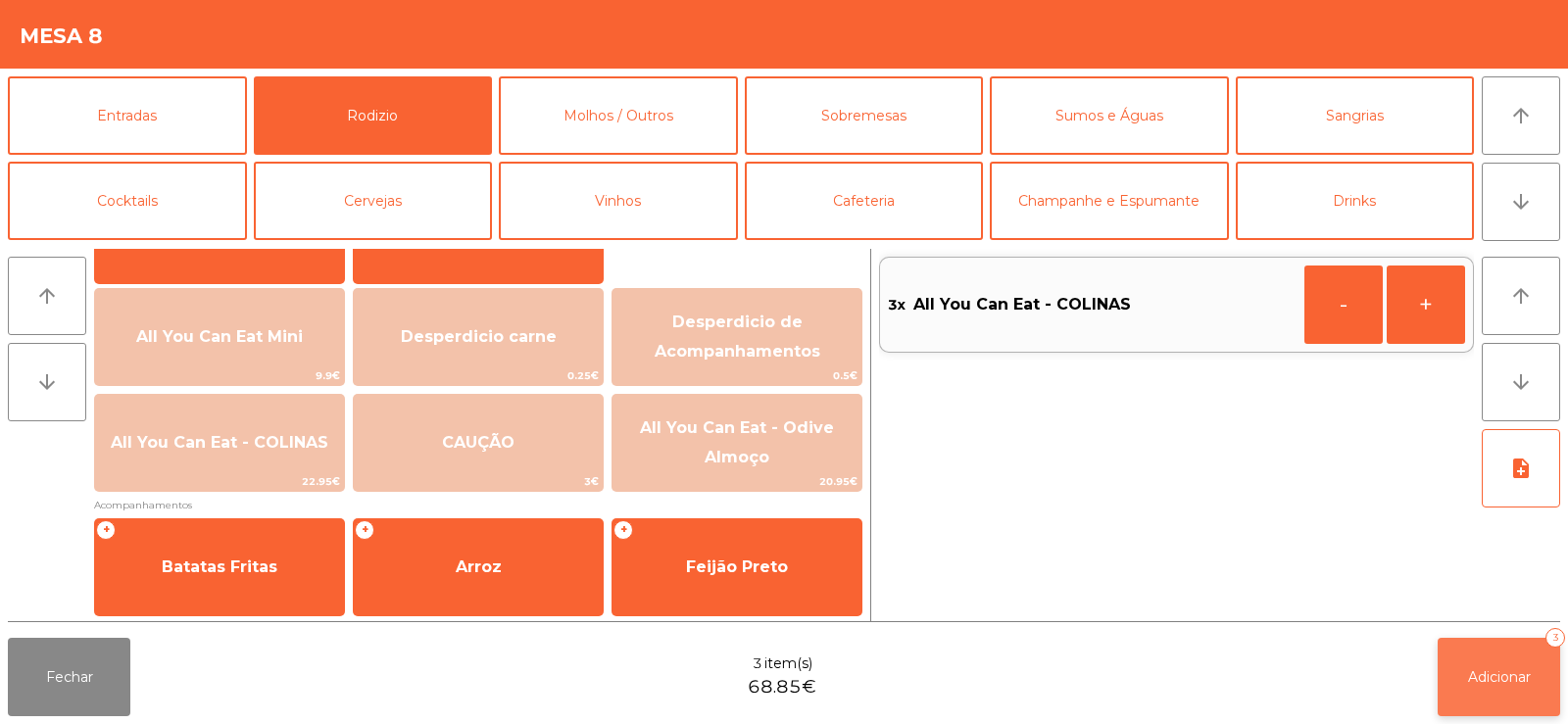
click at [1519, 671] on span "Adicionar" at bounding box center [1499, 677] width 62 height 18
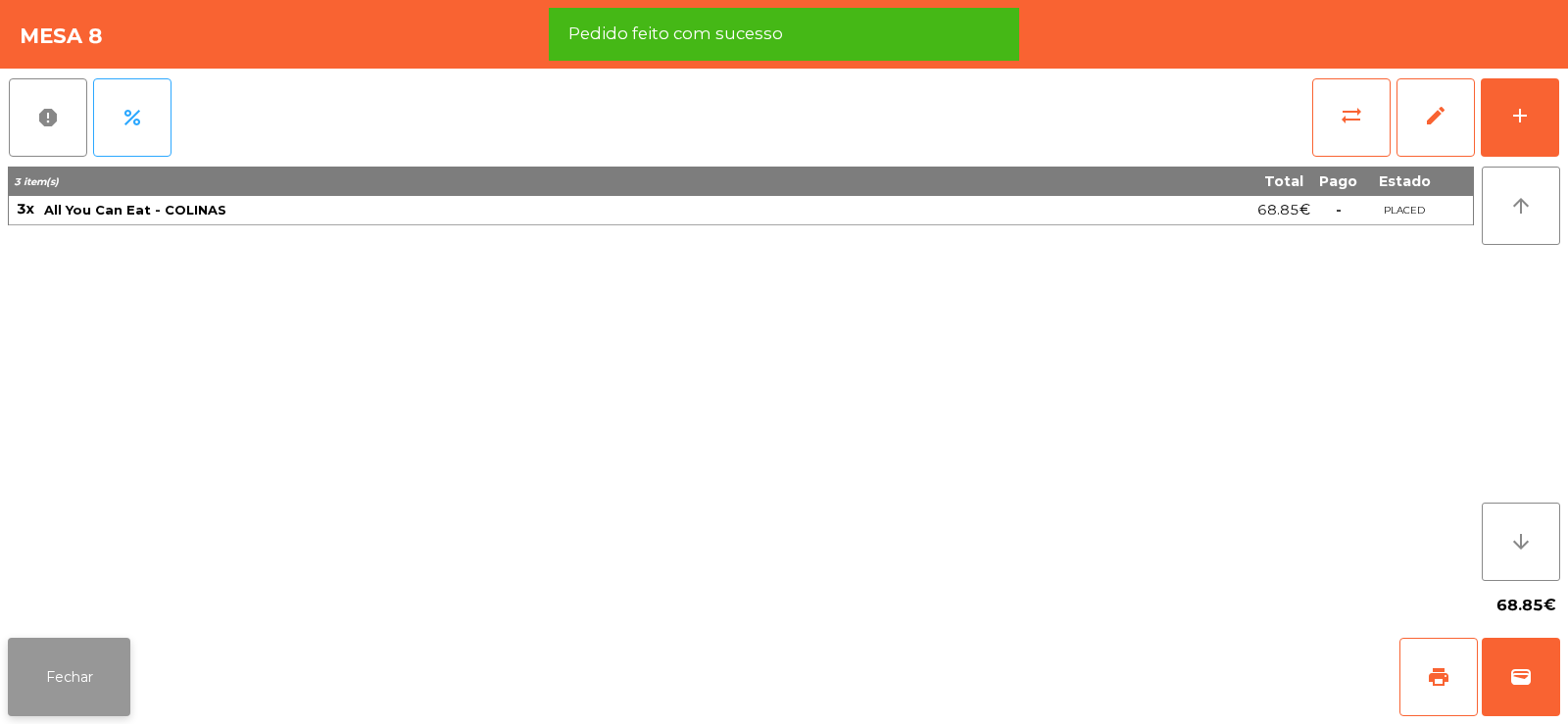
click at [58, 664] on button "Fechar" at bounding box center [69, 676] width 123 height 78
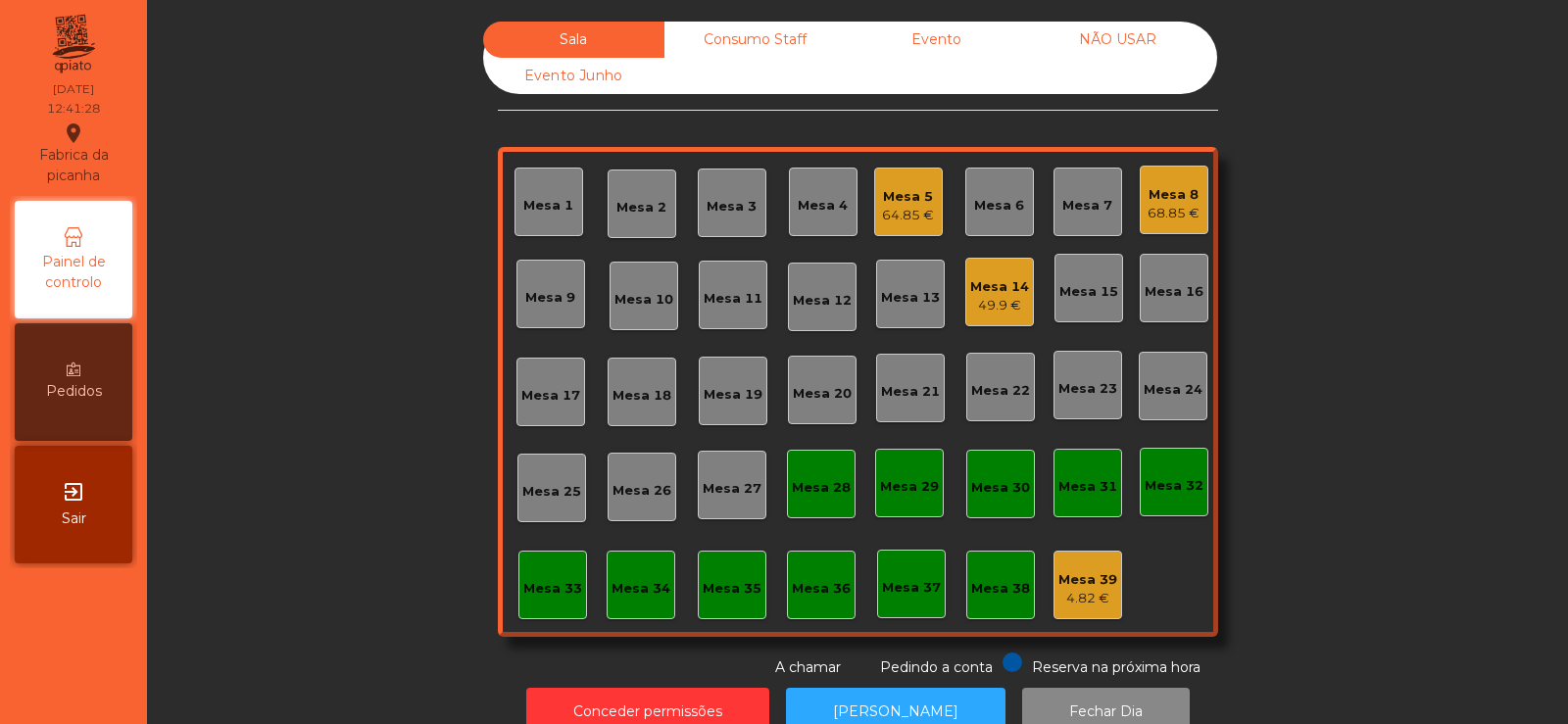
click at [739, 388] on div "Mesa 19" at bounding box center [733, 395] width 59 height 20
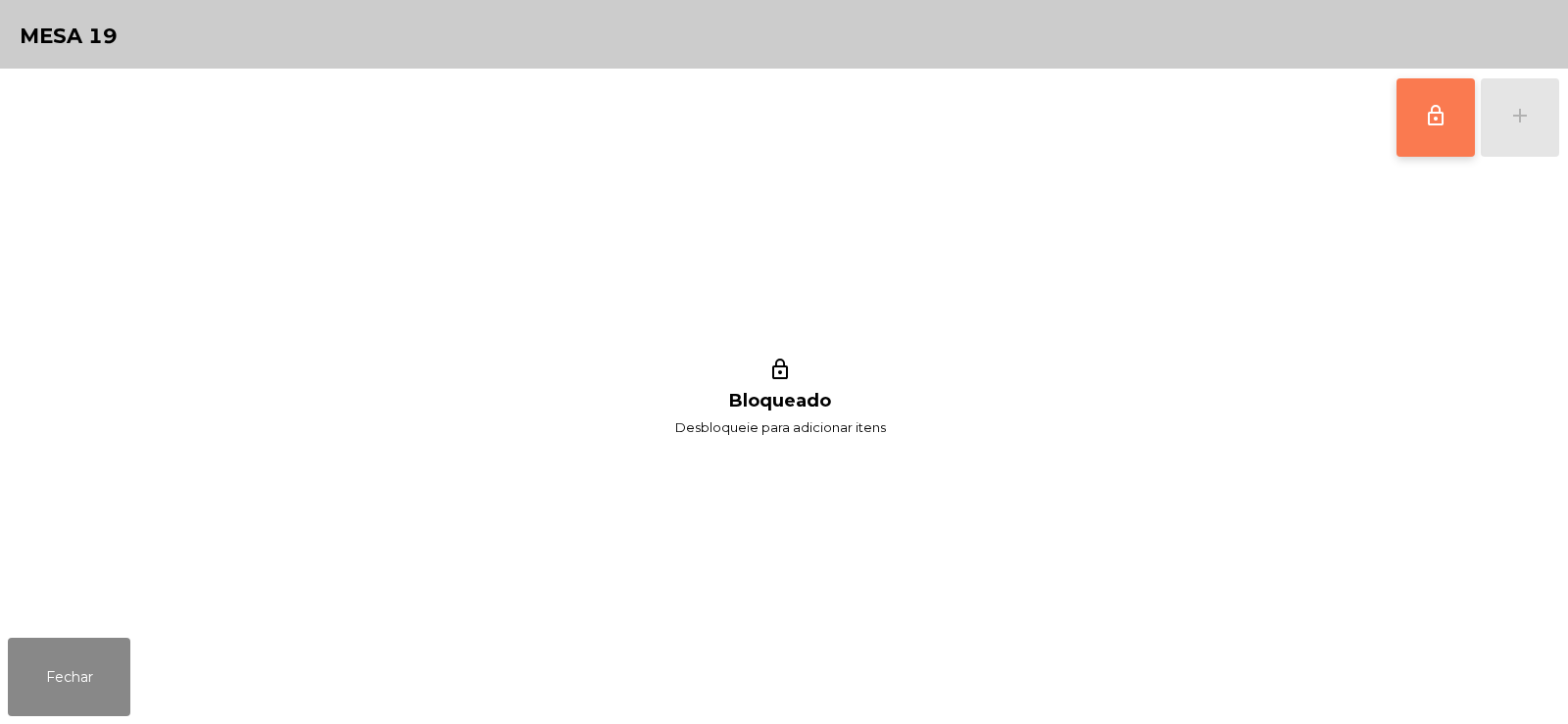
click at [1427, 124] on span "lock_outline" at bounding box center [1436, 116] width 24 height 24
click at [1518, 120] on div "lock_outline add" at bounding box center [1478, 117] width 165 height 98
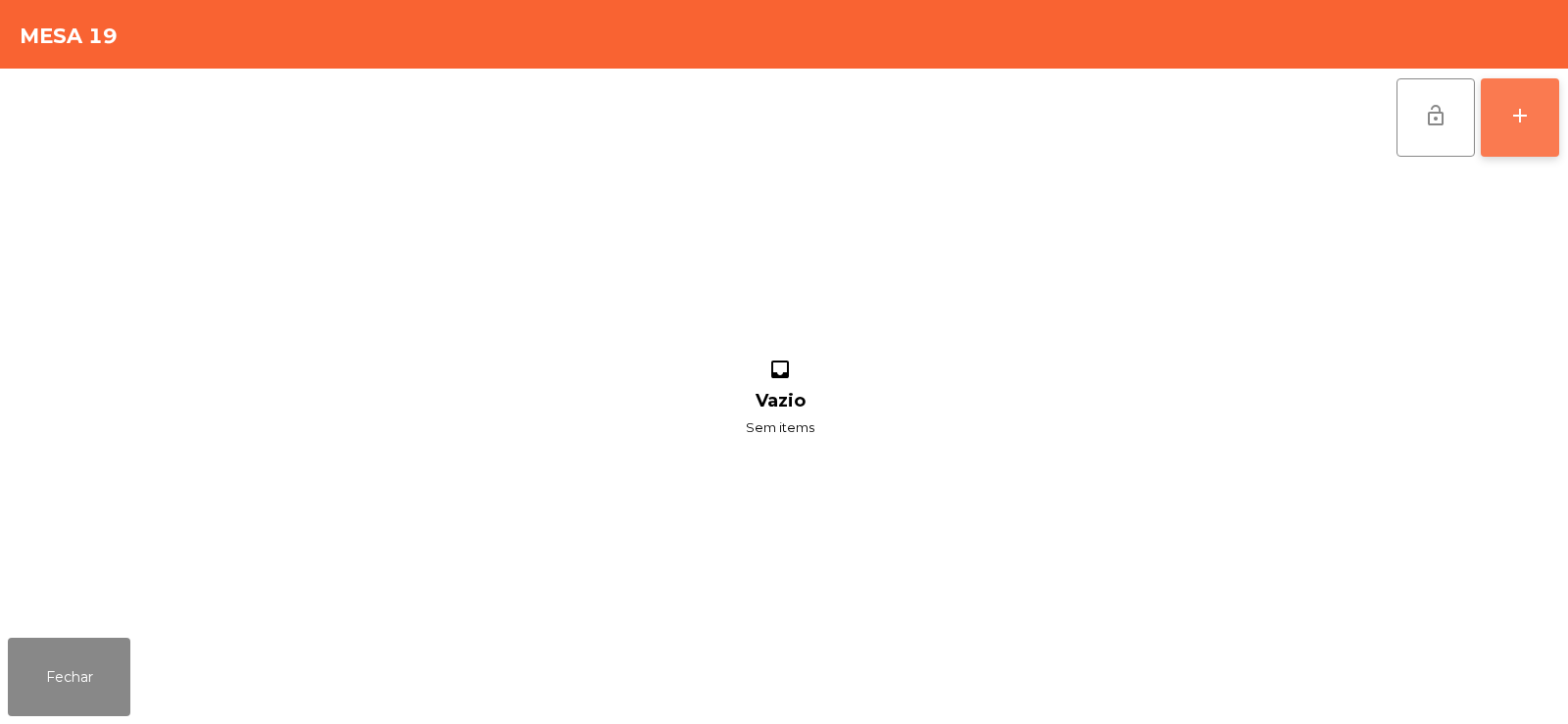
click at [1533, 116] on button "add" at bounding box center [1519, 117] width 78 height 78
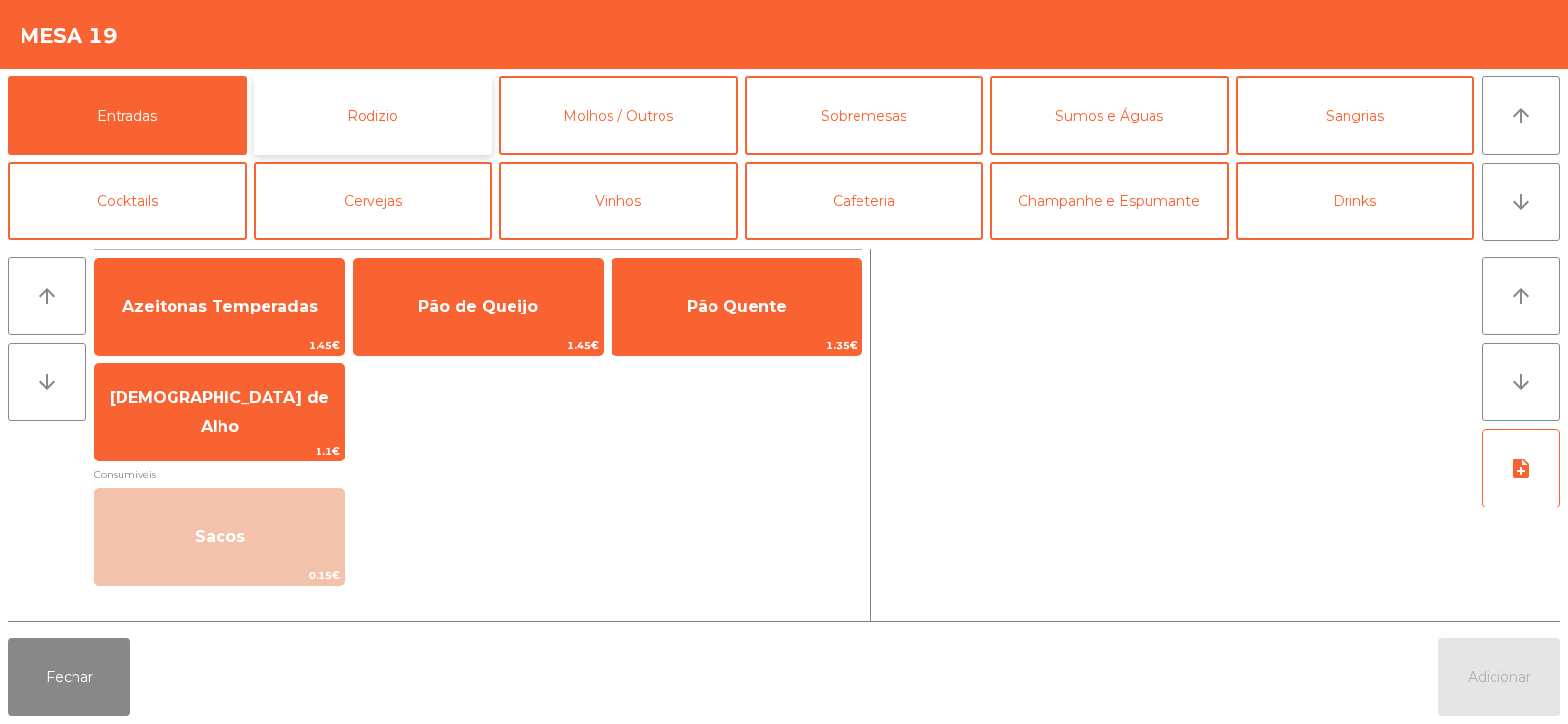
click at [402, 120] on button "Rodizio" at bounding box center [373, 115] width 239 height 78
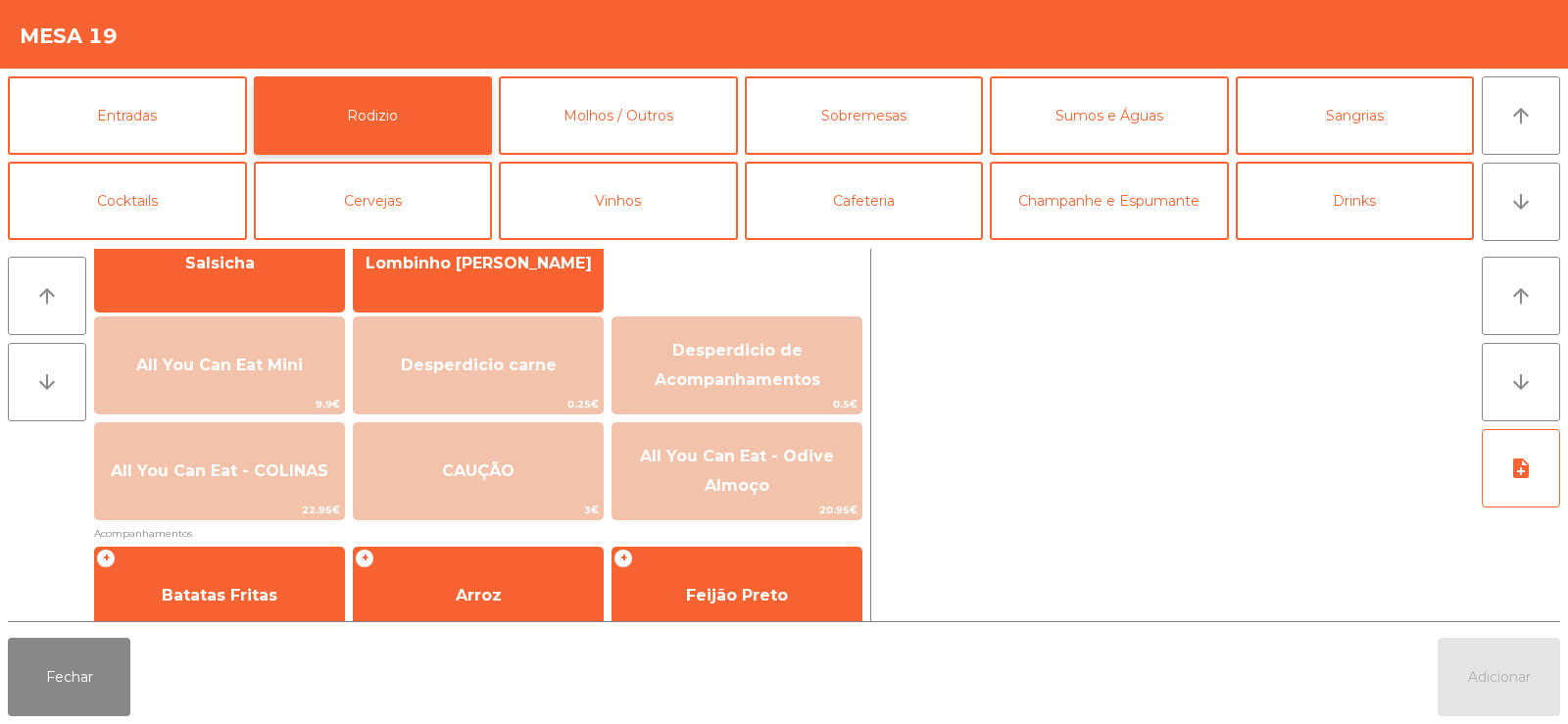
scroll to position [175, 0]
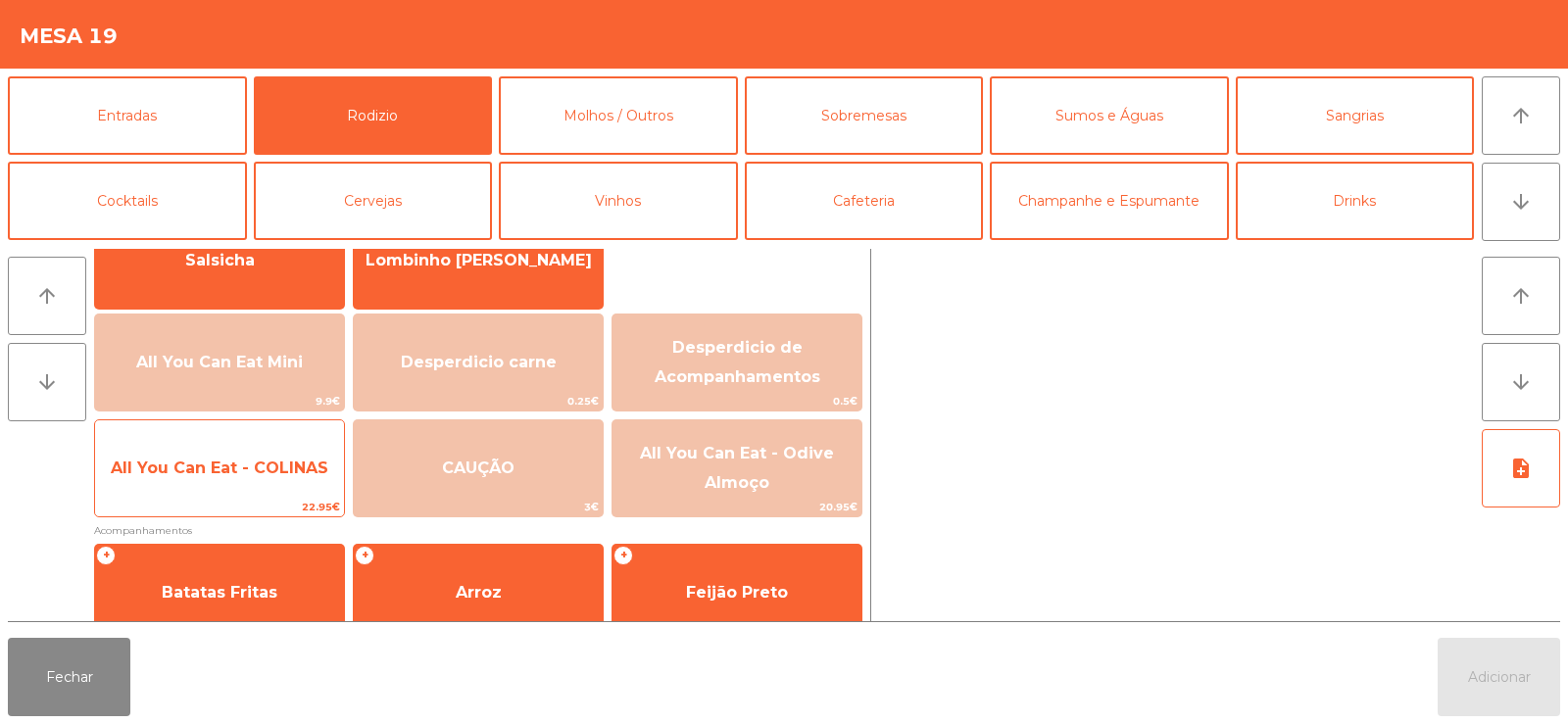
click at [217, 465] on span "All You Can Eat - COLINAS" at bounding box center [219, 467] width 217 height 19
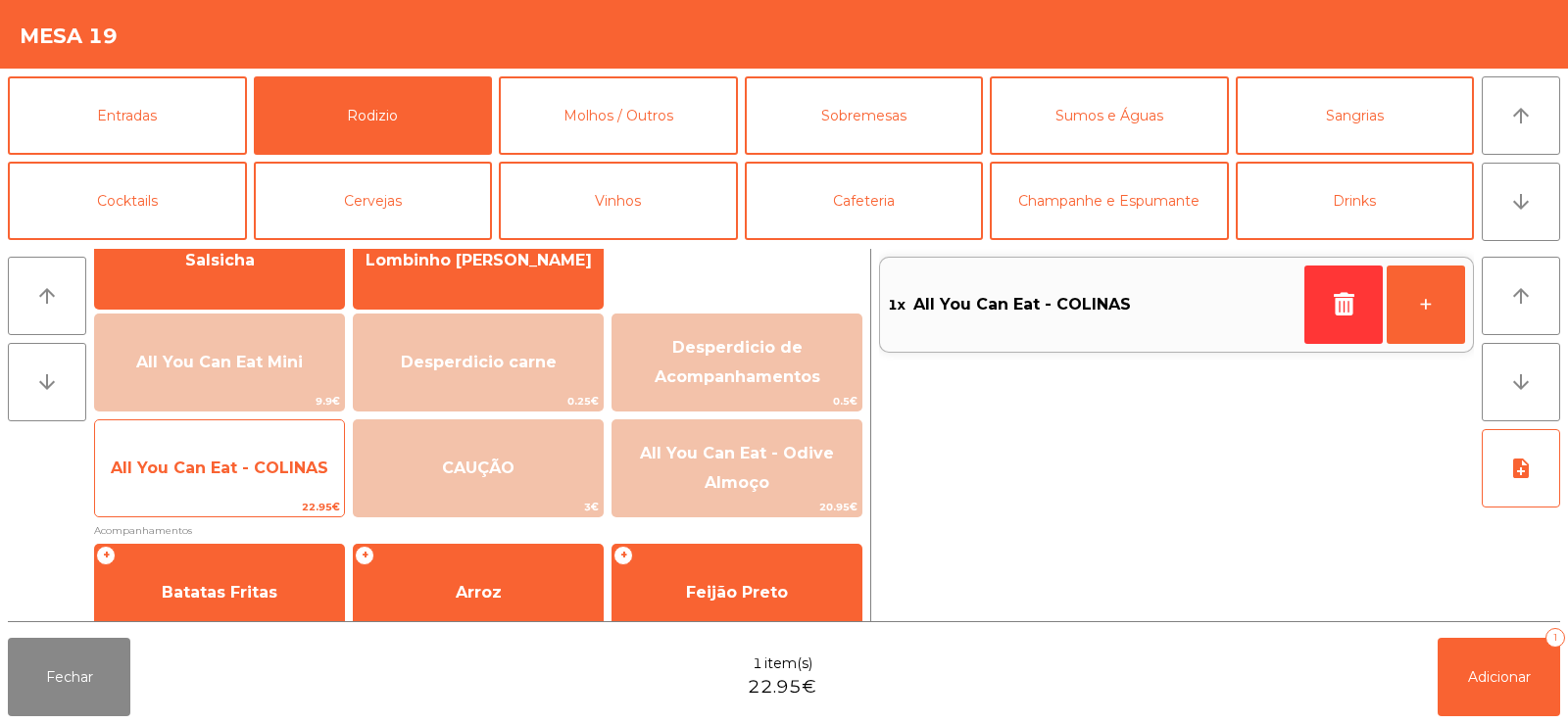
click at [218, 461] on span "All You Can Eat - COLINAS" at bounding box center [219, 467] width 217 height 19
click at [242, 451] on span "All You Can Eat - COLINAS" at bounding box center [219, 468] width 249 height 53
click at [237, 454] on span "All You Can Eat - COLINAS" at bounding box center [219, 468] width 249 height 53
click at [215, 459] on span "All You Can Eat - COLINAS" at bounding box center [219, 467] width 217 height 19
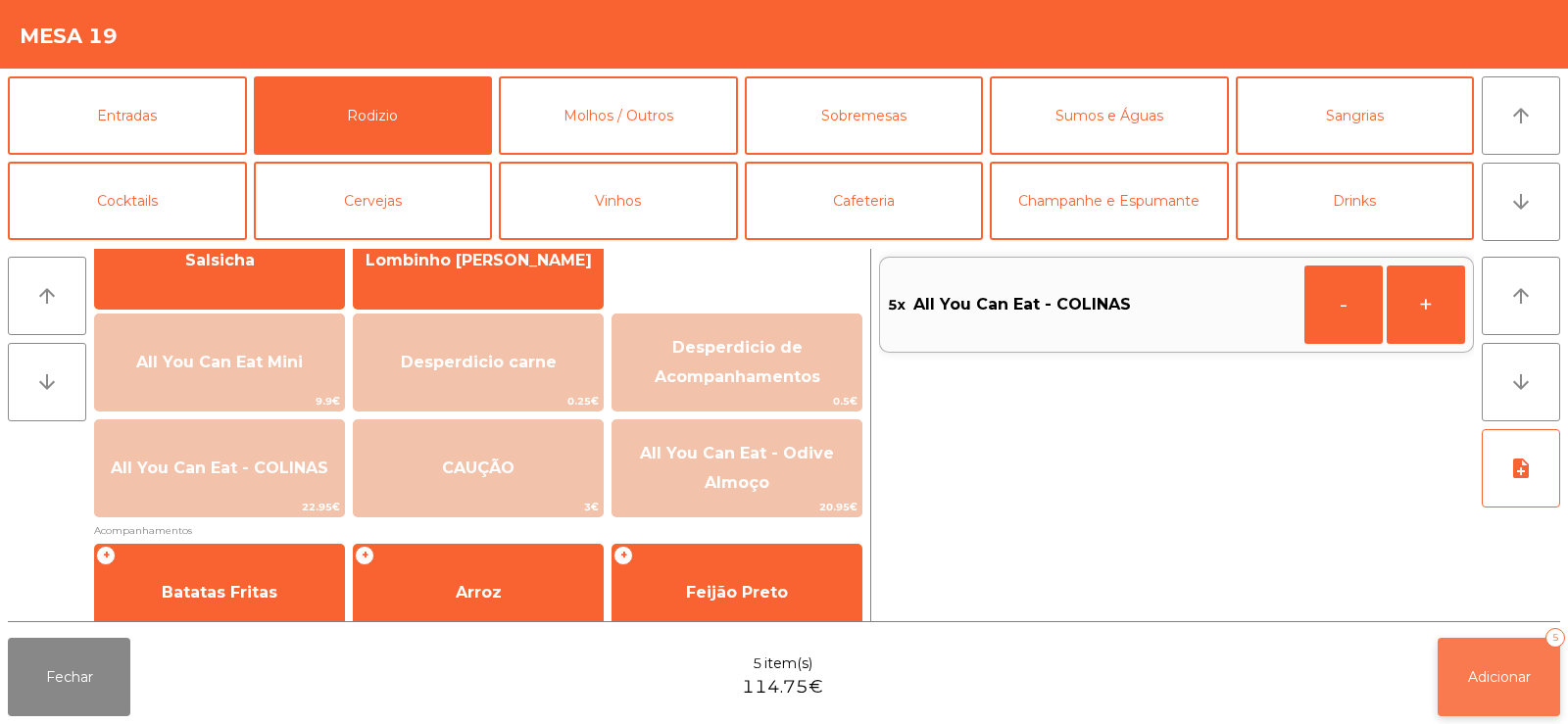
click at [1491, 664] on button "Adicionar 5" at bounding box center [1500, 676] width 123 height 78
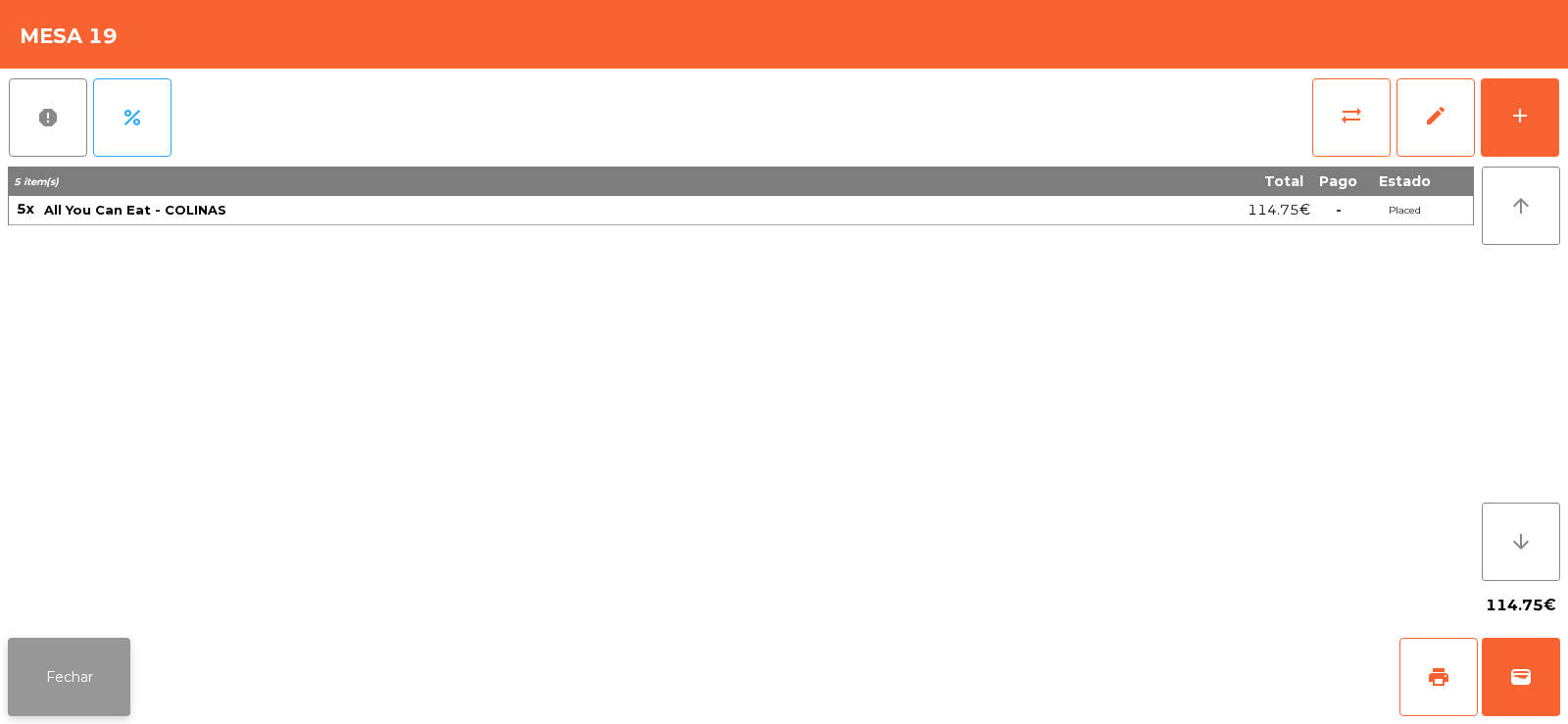
click at [110, 680] on button "Fechar" at bounding box center [69, 676] width 123 height 78
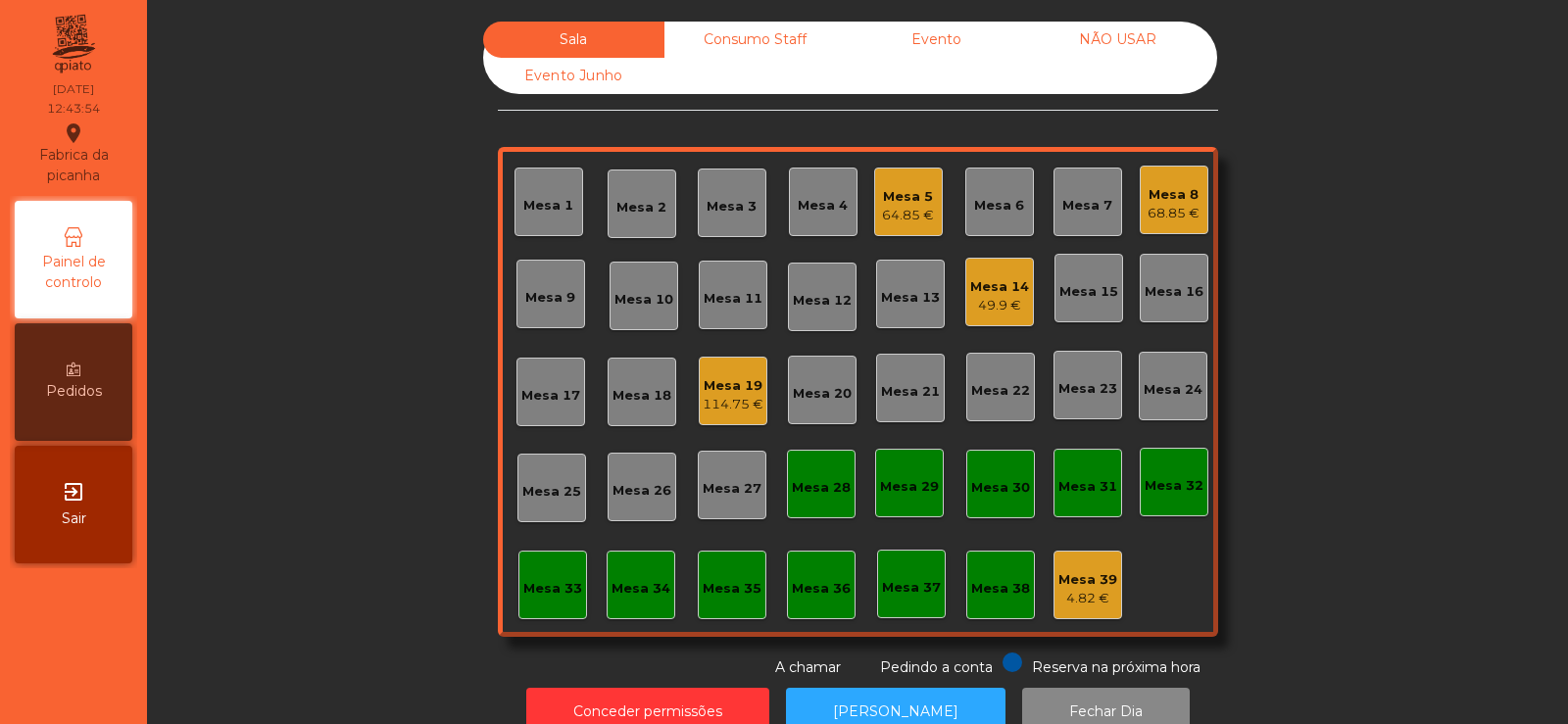
click at [736, 392] on div "Mesa 19" at bounding box center [733, 386] width 60 height 20
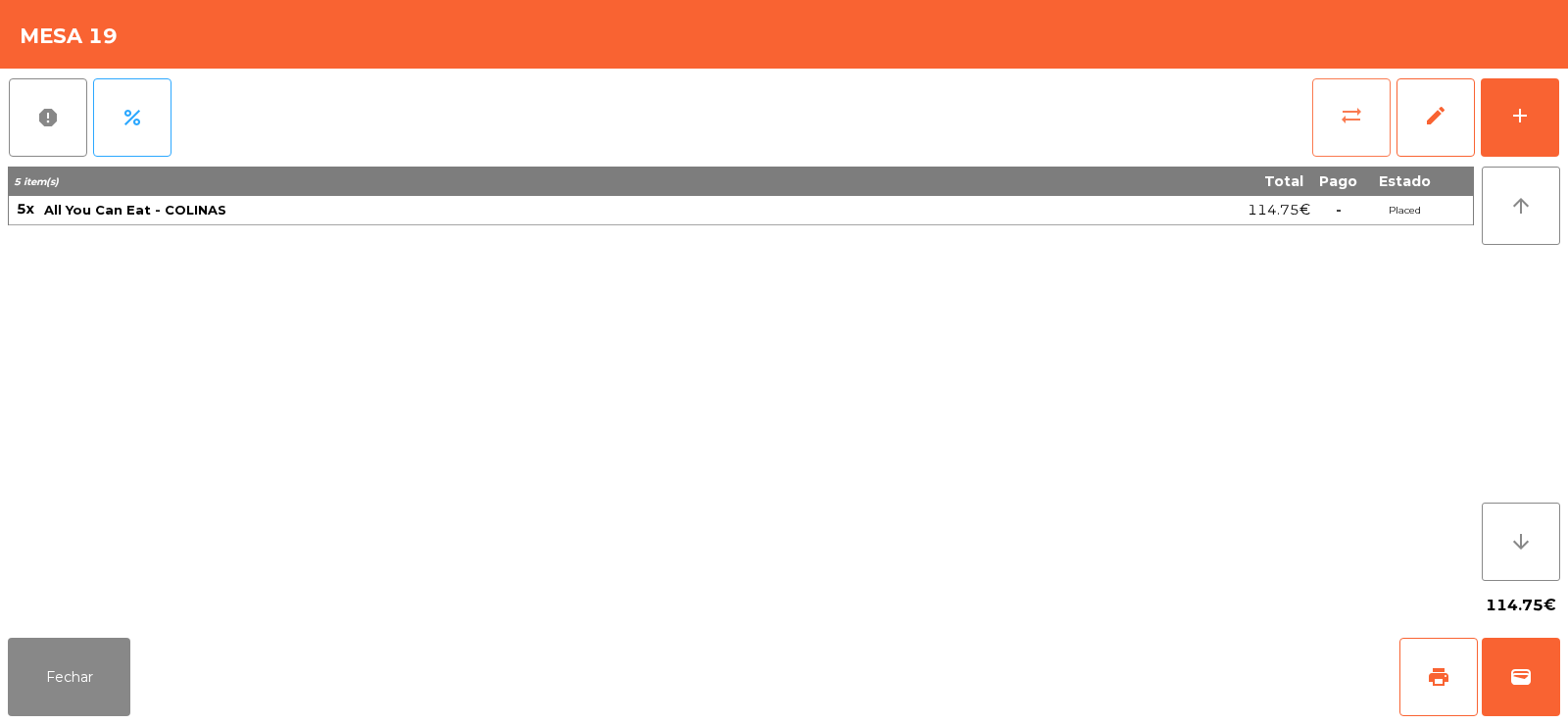
click at [1349, 119] on span "sync_alt" at bounding box center [1352, 116] width 24 height 24
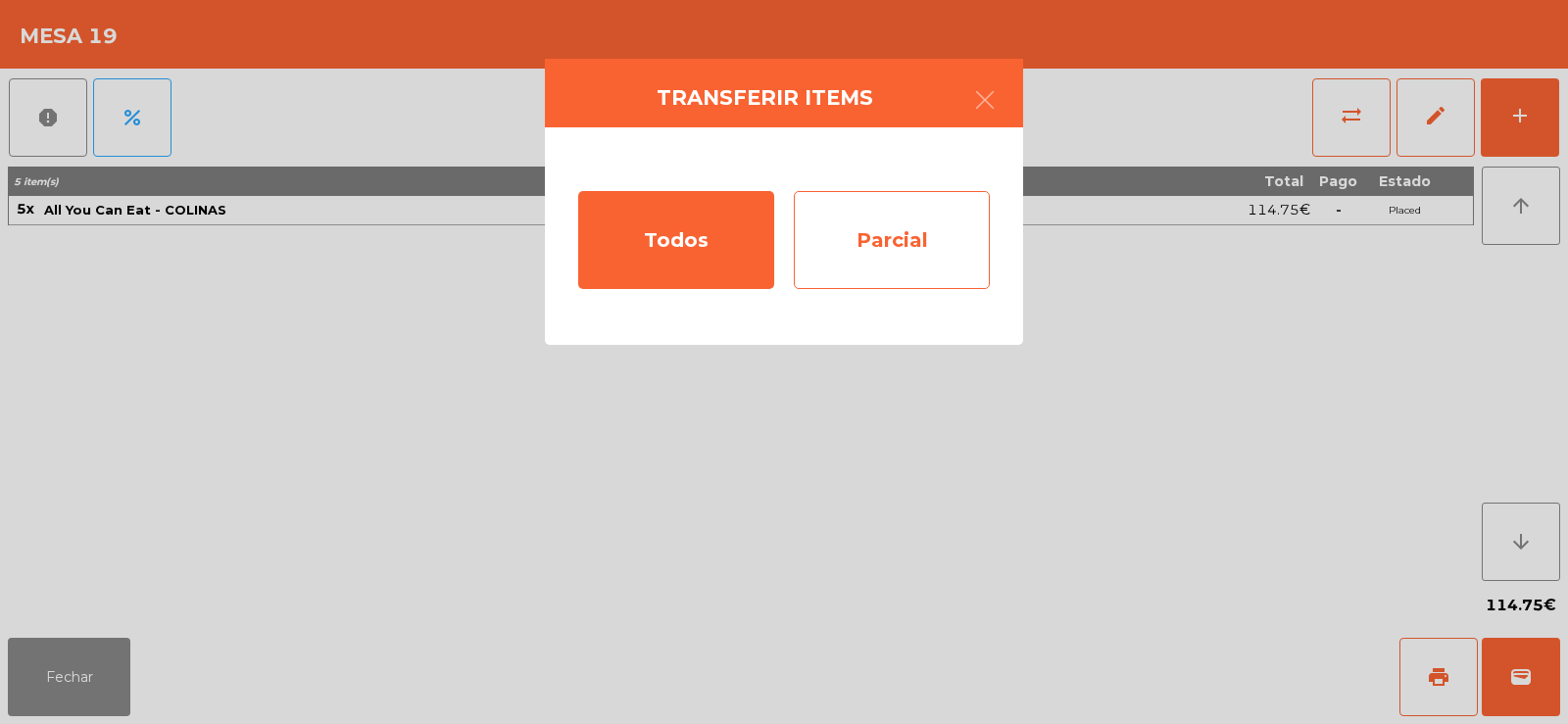
click at [955, 252] on div "Parcial" at bounding box center [892, 240] width 196 height 98
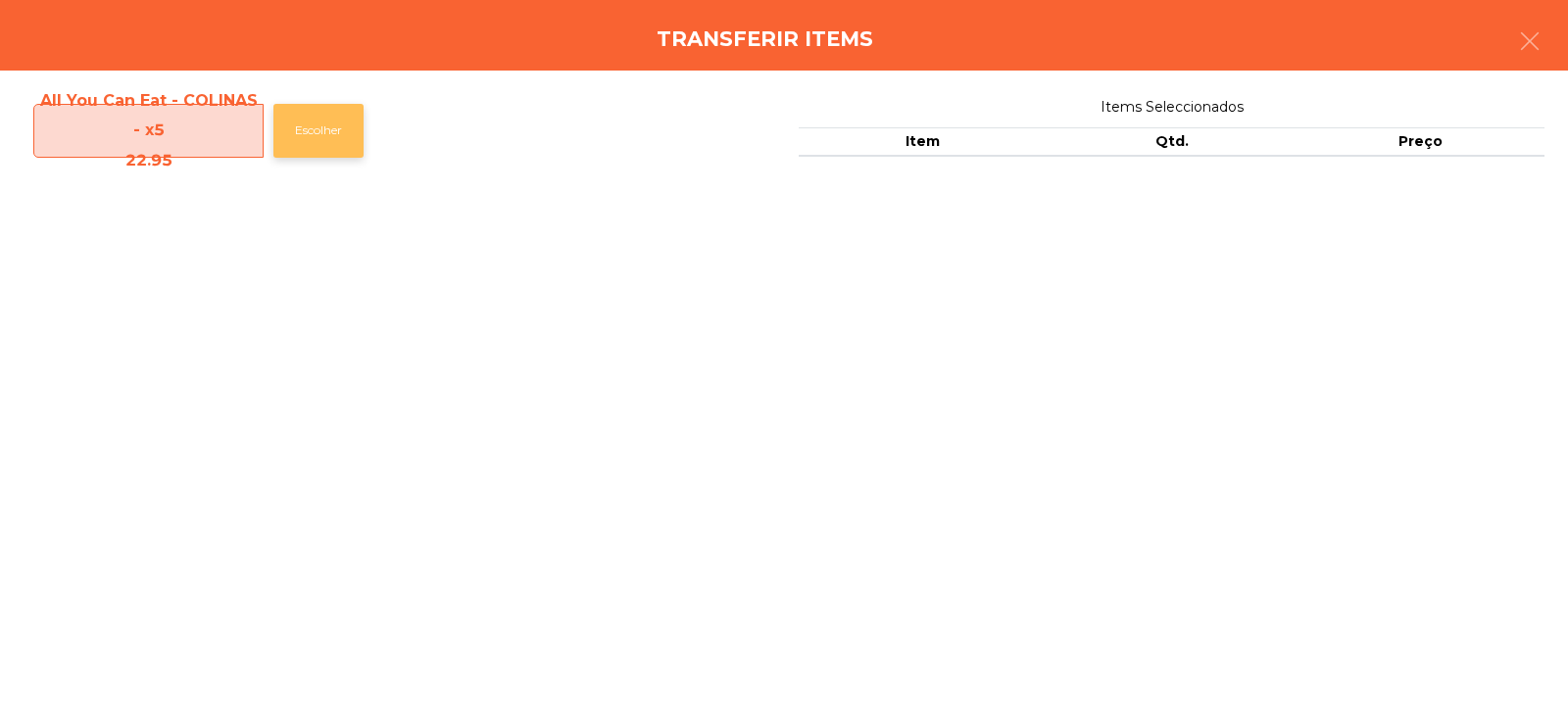
click at [335, 123] on button "Escolher" at bounding box center [318, 131] width 90 height 54
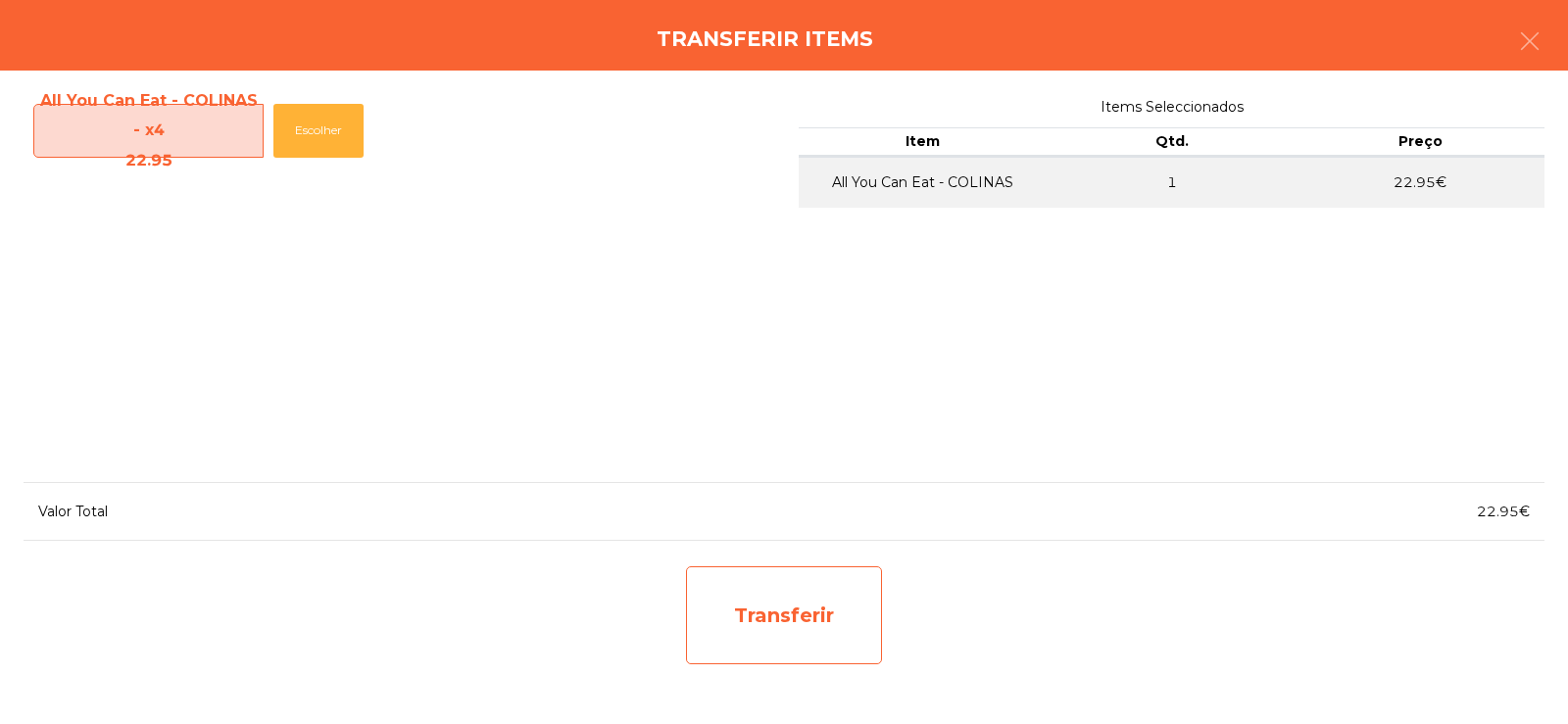
click at [728, 614] on div "Transferir" at bounding box center [784, 615] width 196 height 98
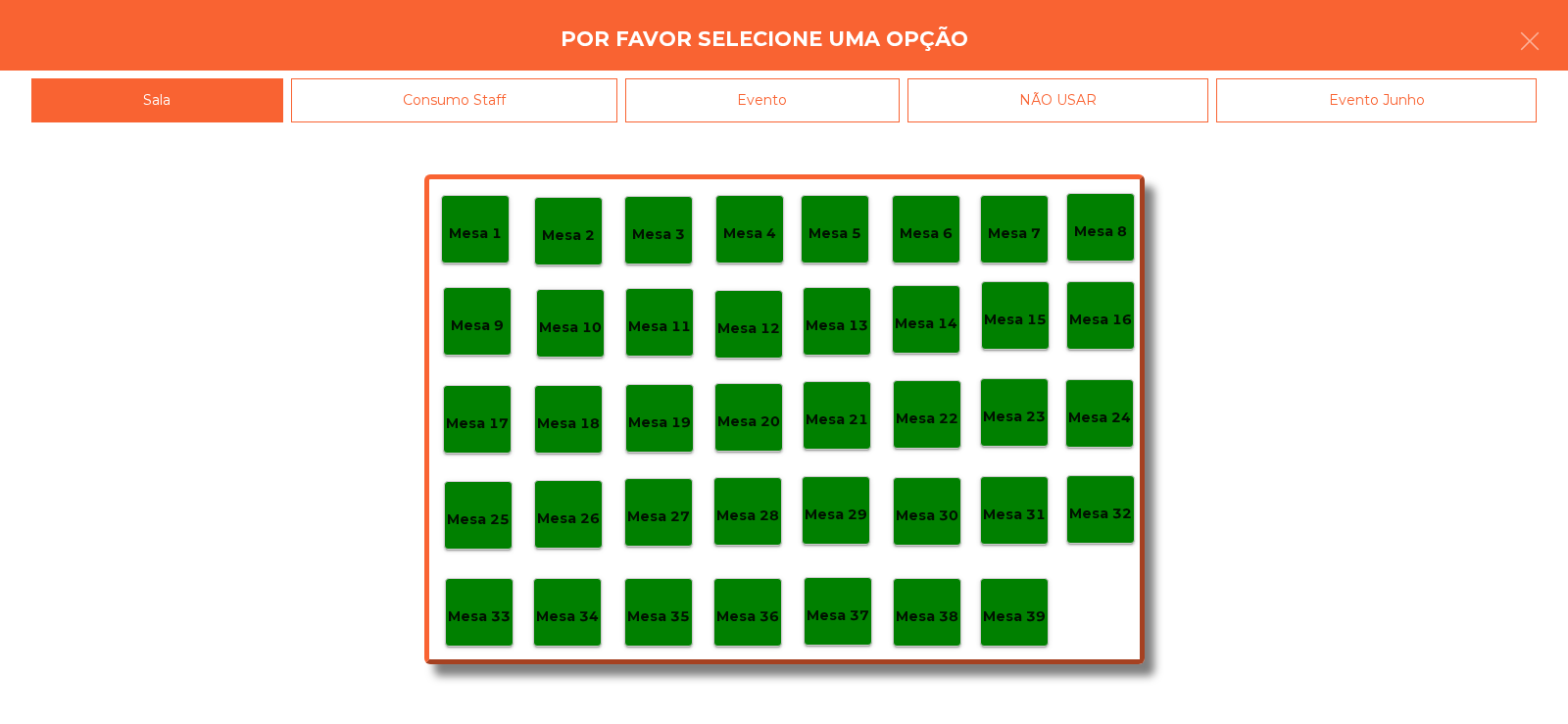
click at [847, 622] on p "Mesa 37" at bounding box center [837, 616] width 62 height 23
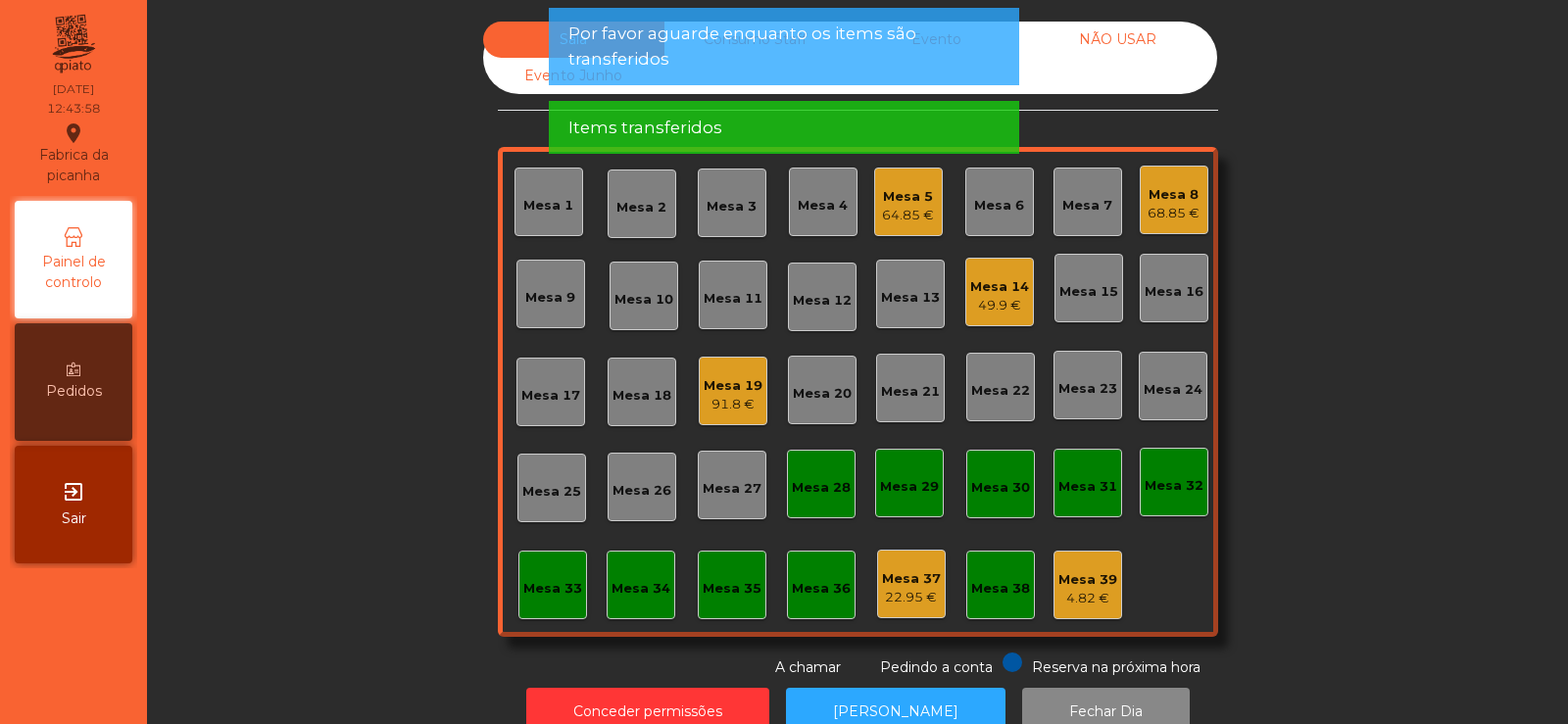
click at [721, 408] on div "91.8 €" at bounding box center [733, 405] width 59 height 20
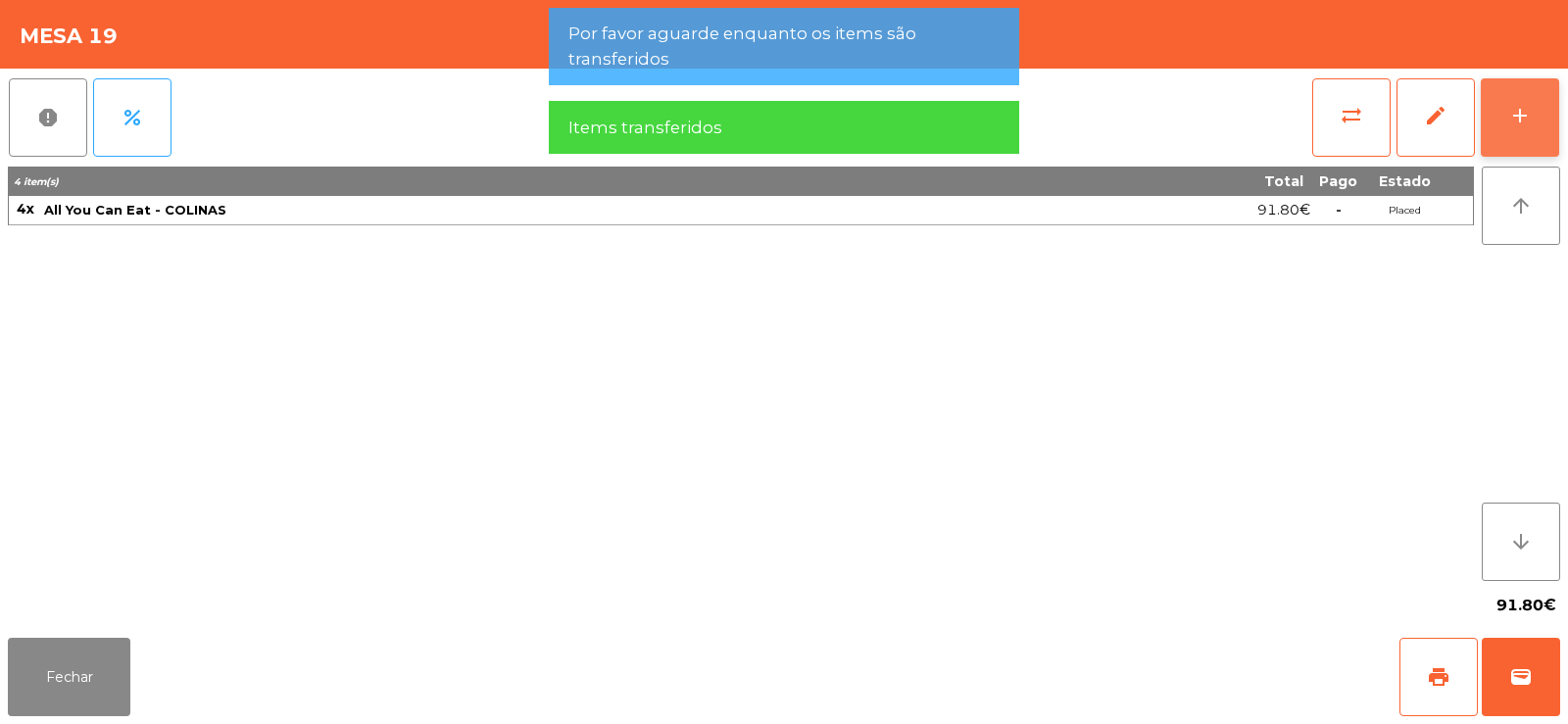
click at [1537, 129] on button "add" at bounding box center [1519, 117] width 78 height 78
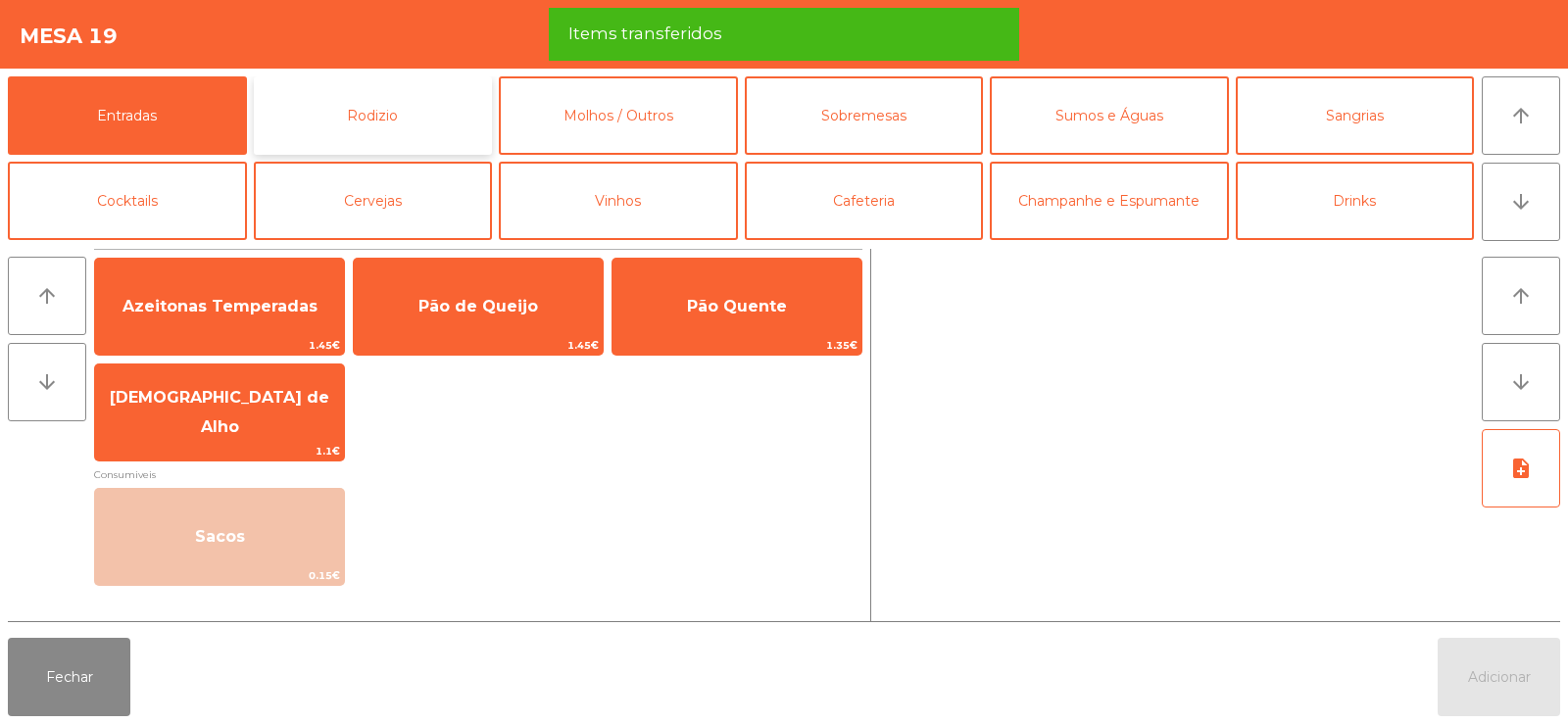
click at [329, 109] on button "Rodizio" at bounding box center [373, 115] width 239 height 78
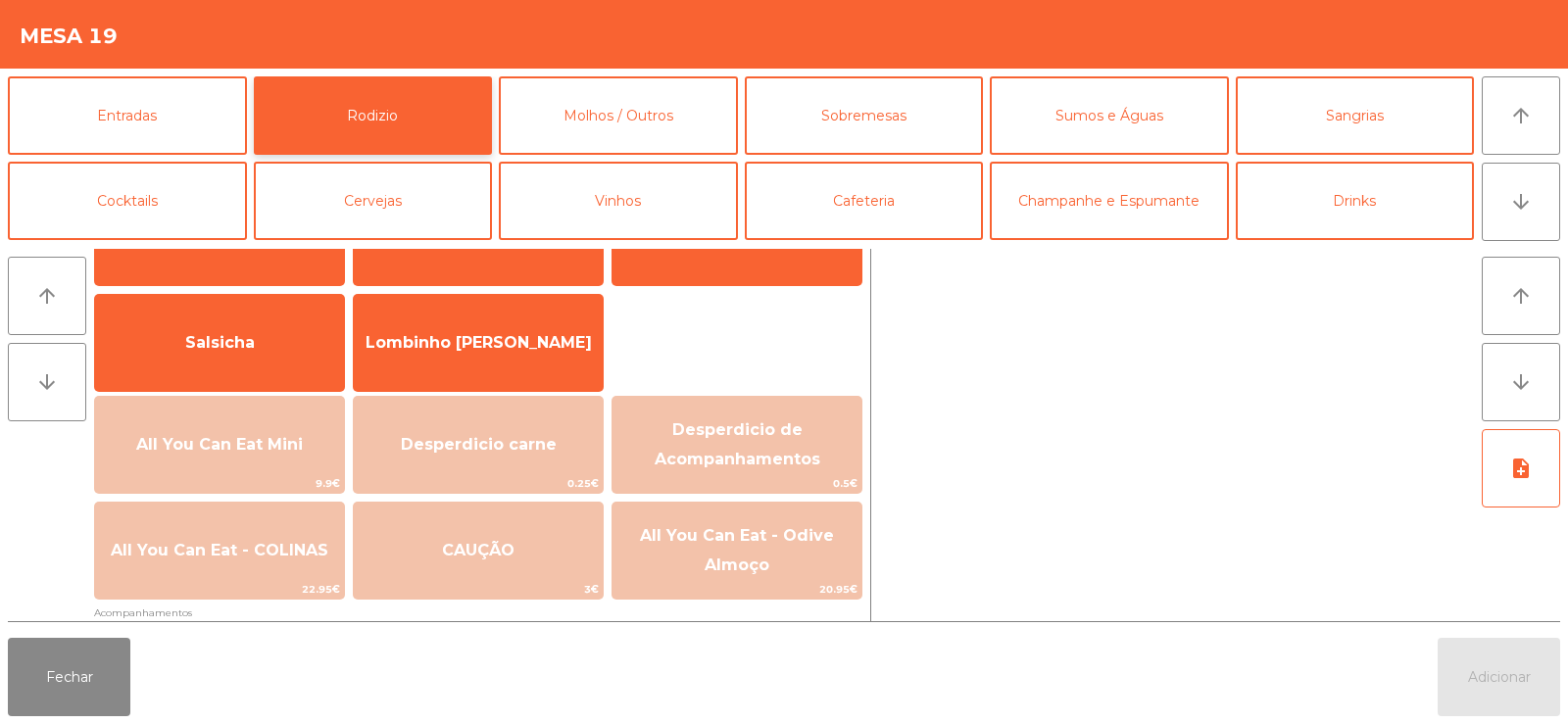
scroll to position [176, 0]
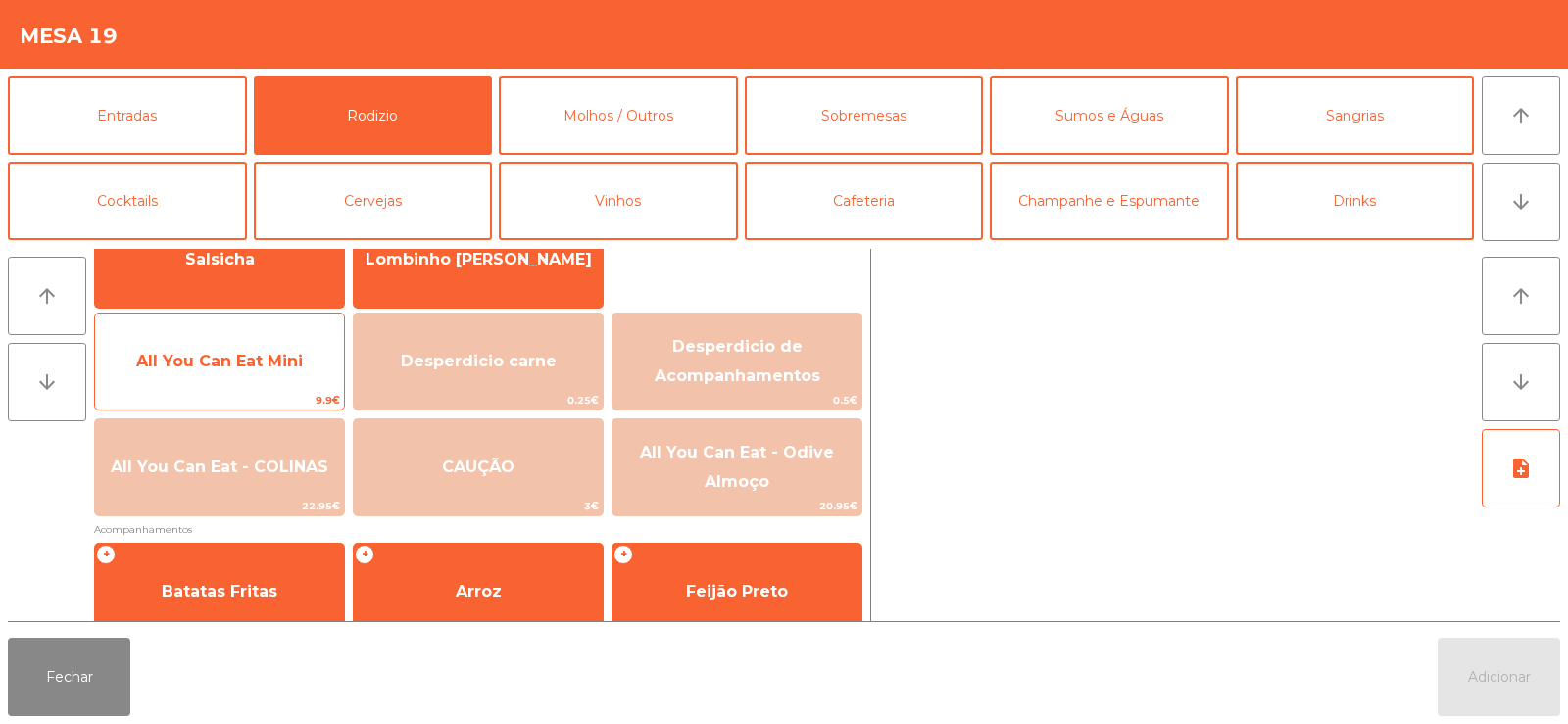
click at [251, 359] on span "All You Can Eat Mini" at bounding box center [219, 361] width 167 height 19
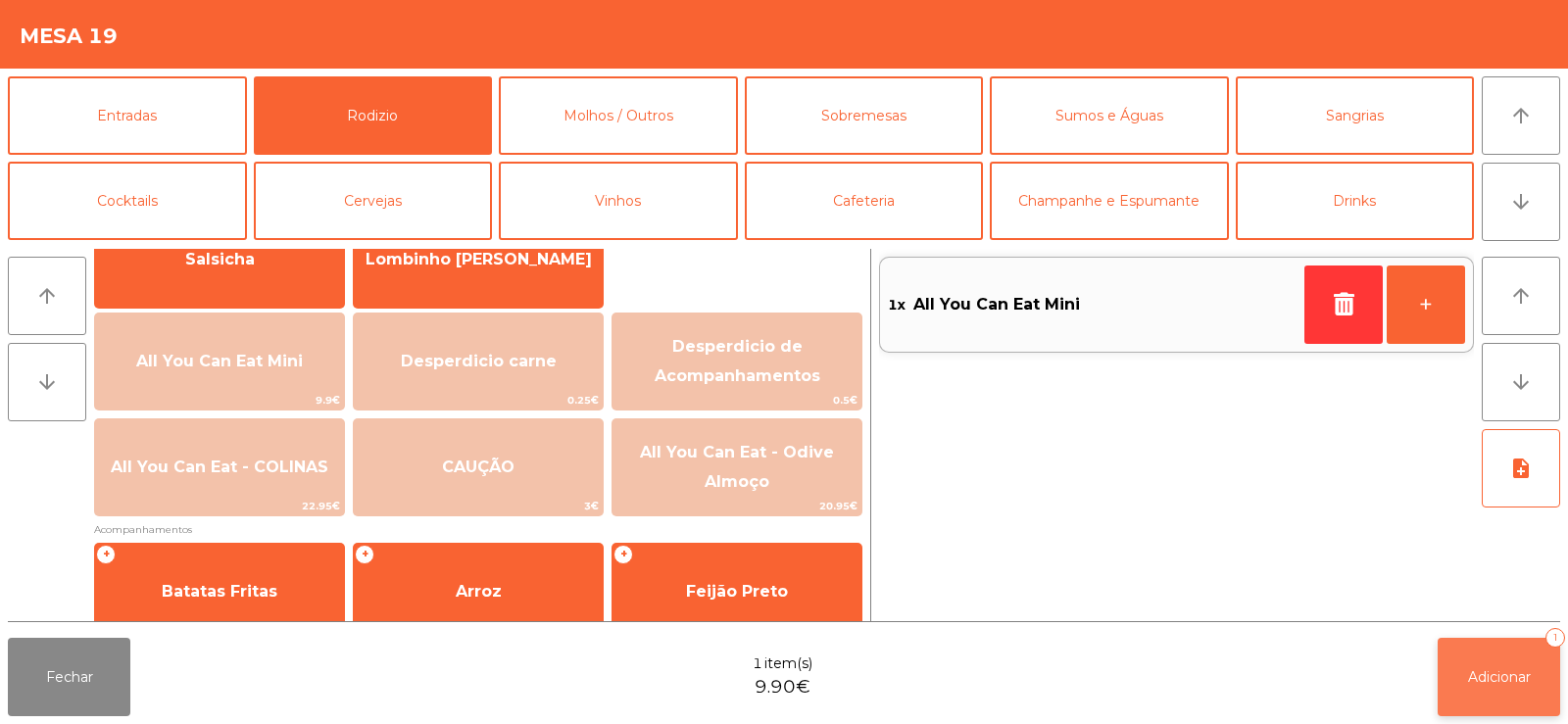
click at [1500, 675] on span "Adicionar" at bounding box center [1499, 677] width 62 height 18
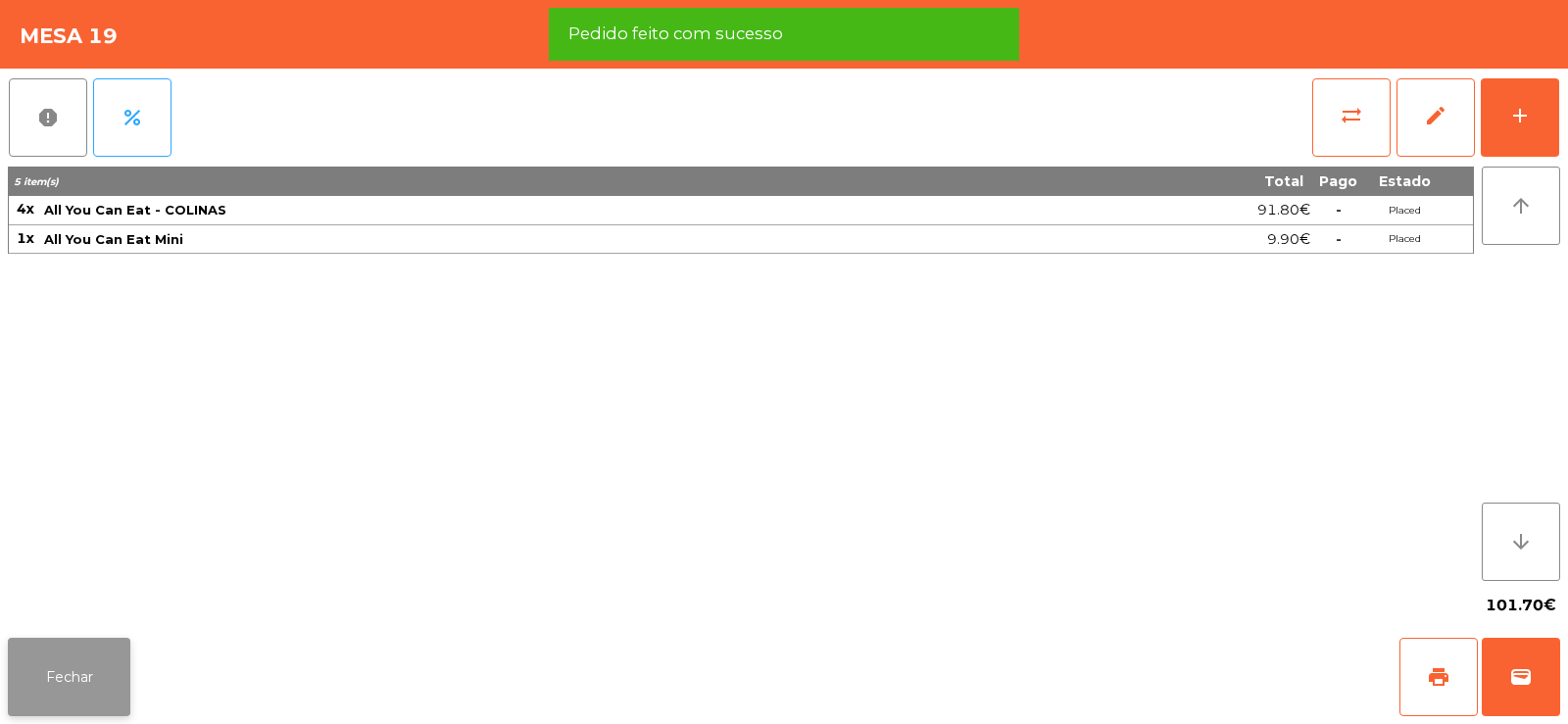
click at [94, 694] on button "Fechar" at bounding box center [69, 676] width 123 height 78
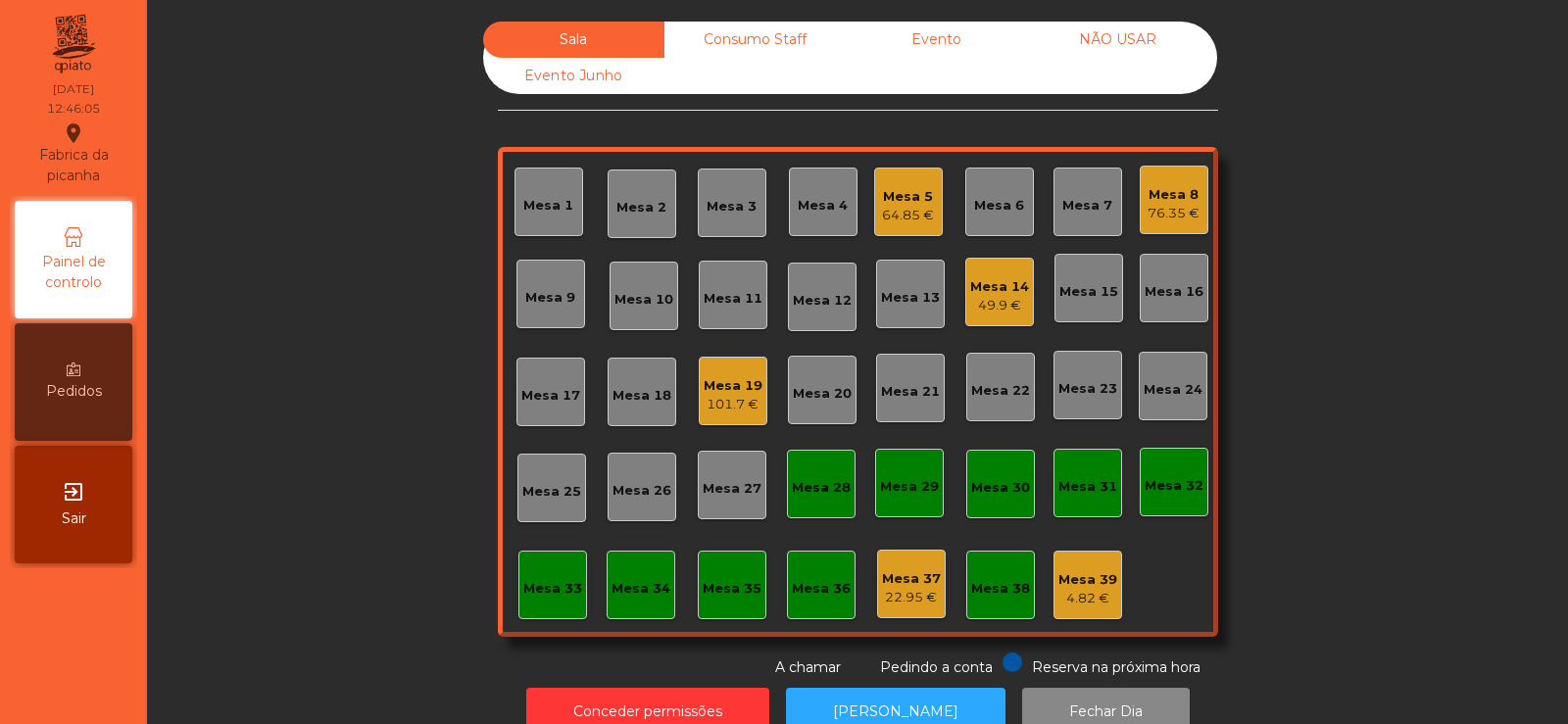
click at [1193, 212] on div "Mesa 8 76.35 €" at bounding box center [1173, 199] width 68 height 68
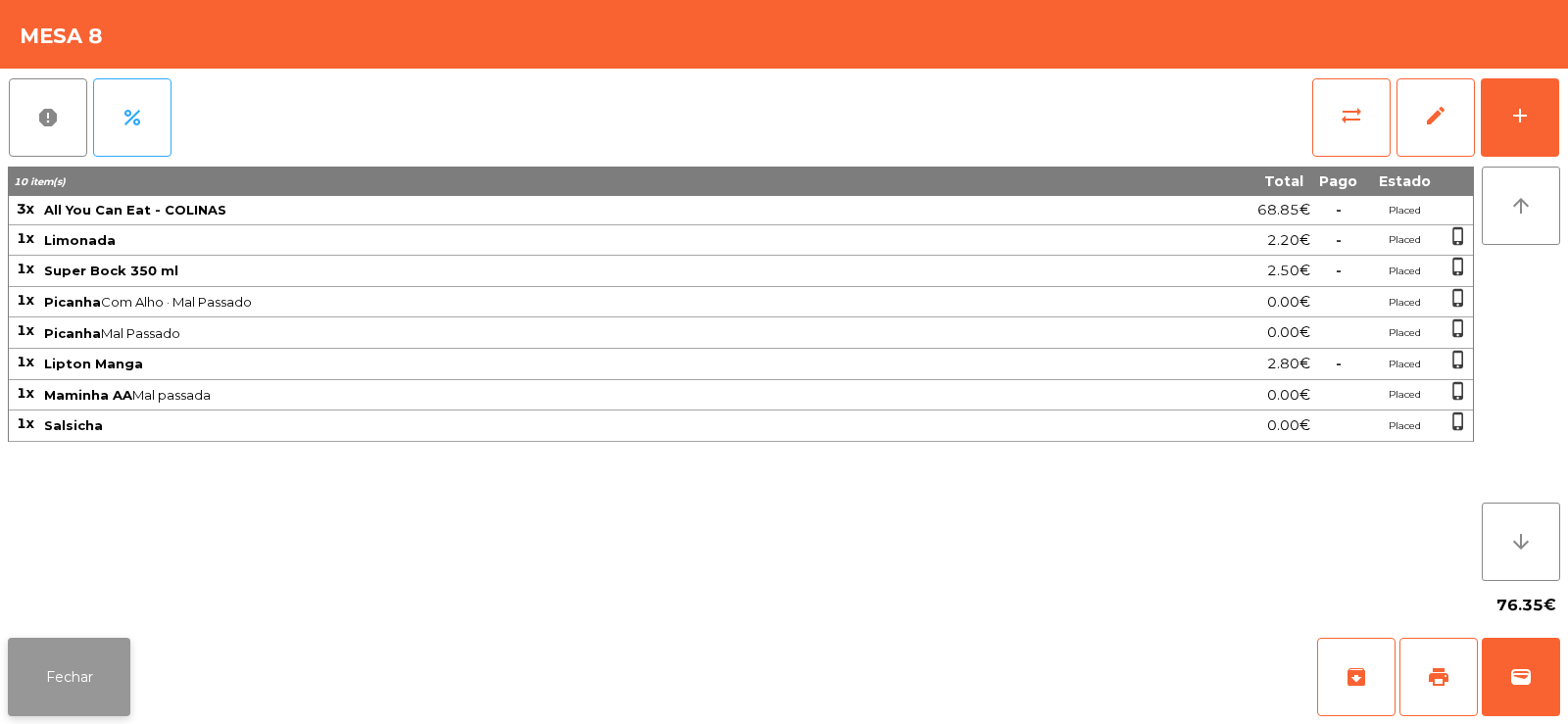
click at [30, 680] on button "Fechar" at bounding box center [69, 676] width 123 height 78
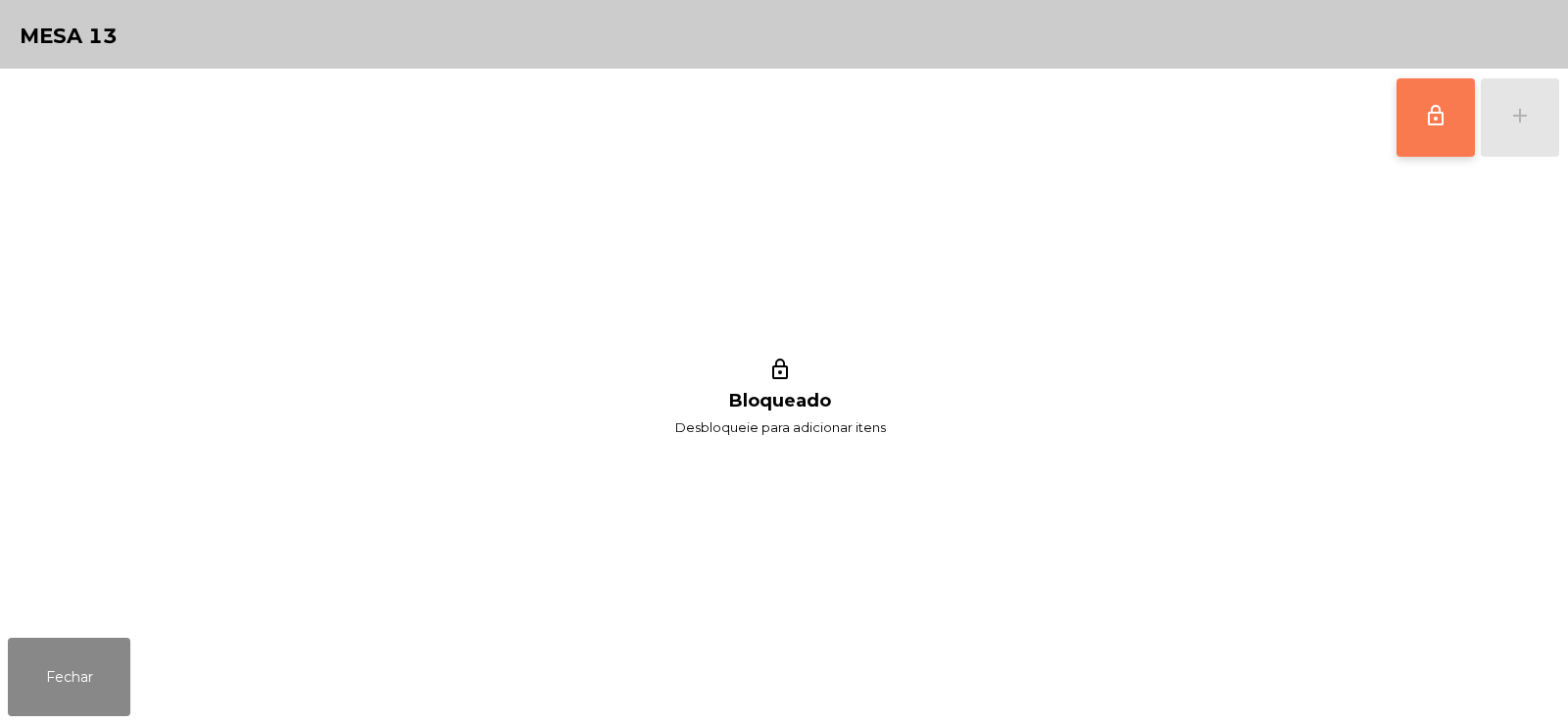
click at [1410, 133] on button "lock_outline" at bounding box center [1435, 117] width 78 height 78
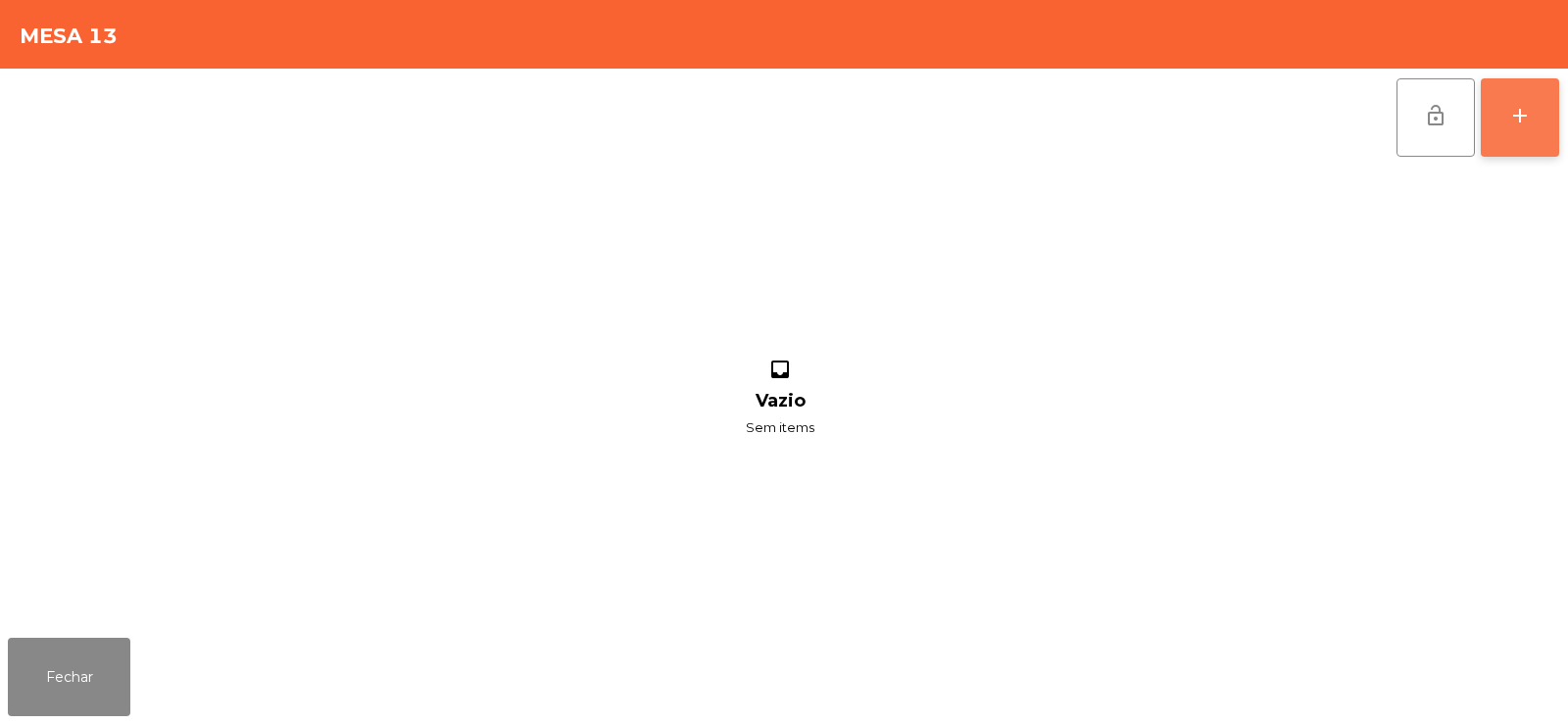
click at [1520, 122] on div "add" at bounding box center [1520, 116] width 24 height 24
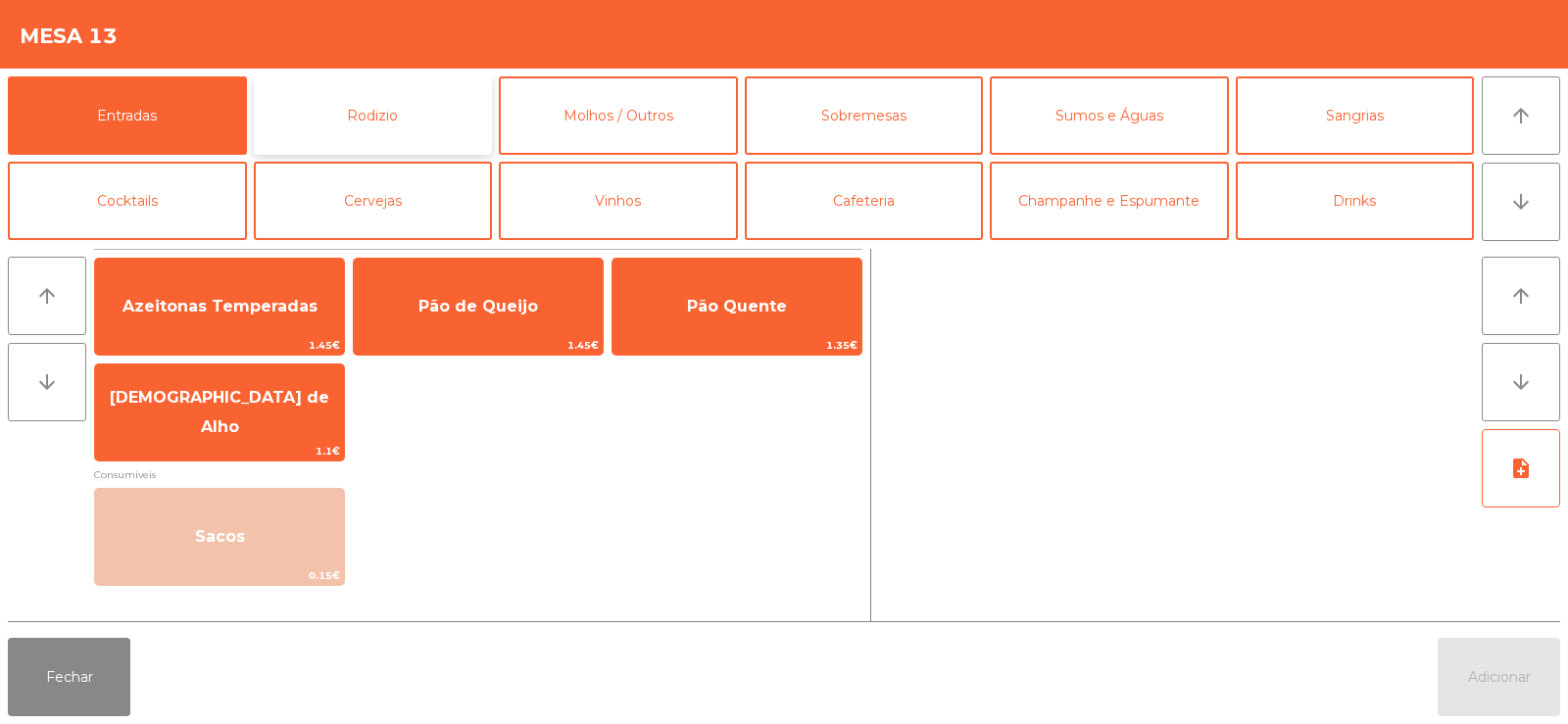
click at [375, 124] on button "Rodizio" at bounding box center [373, 115] width 239 height 78
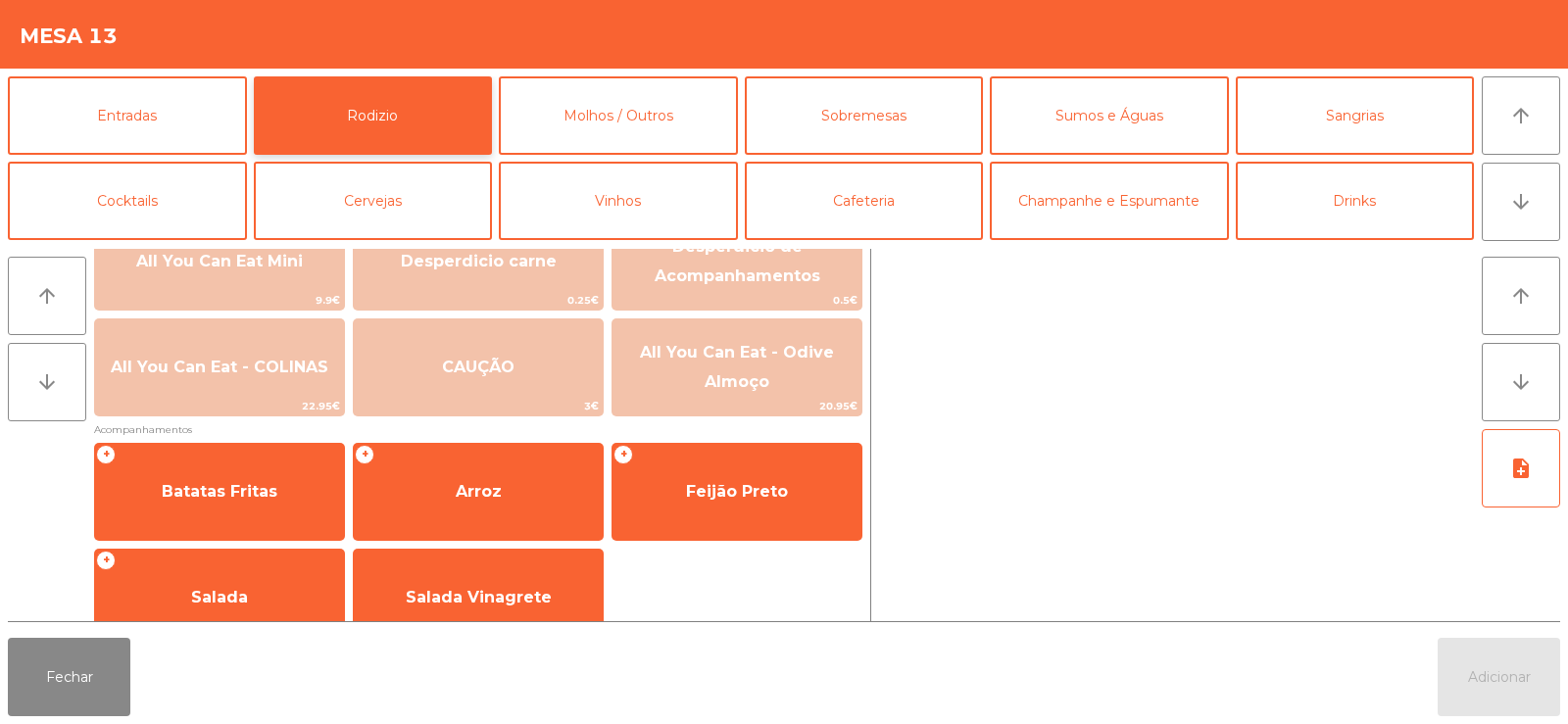
scroll to position [302, 0]
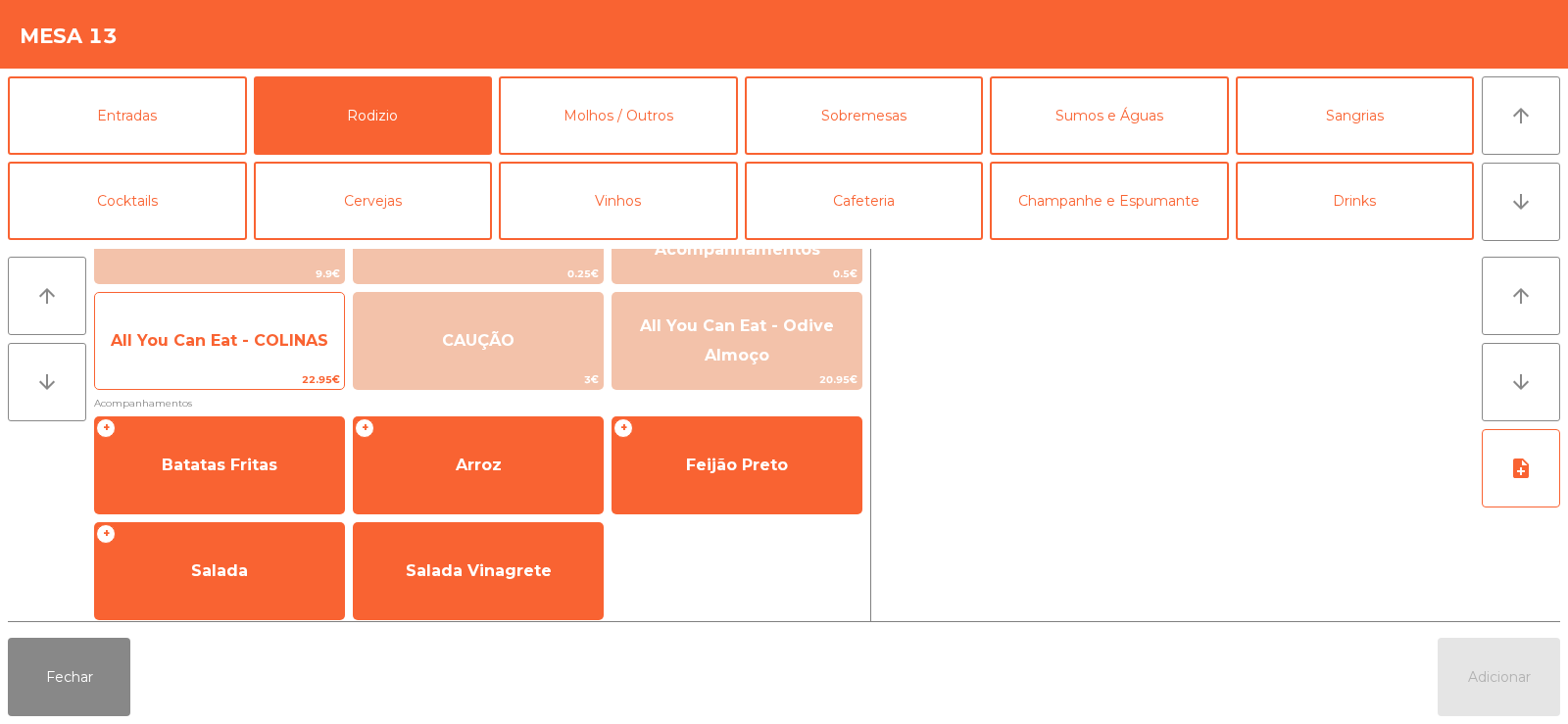
click at [213, 351] on span "All You Can Eat - COLINAS" at bounding box center [219, 340] width 249 height 53
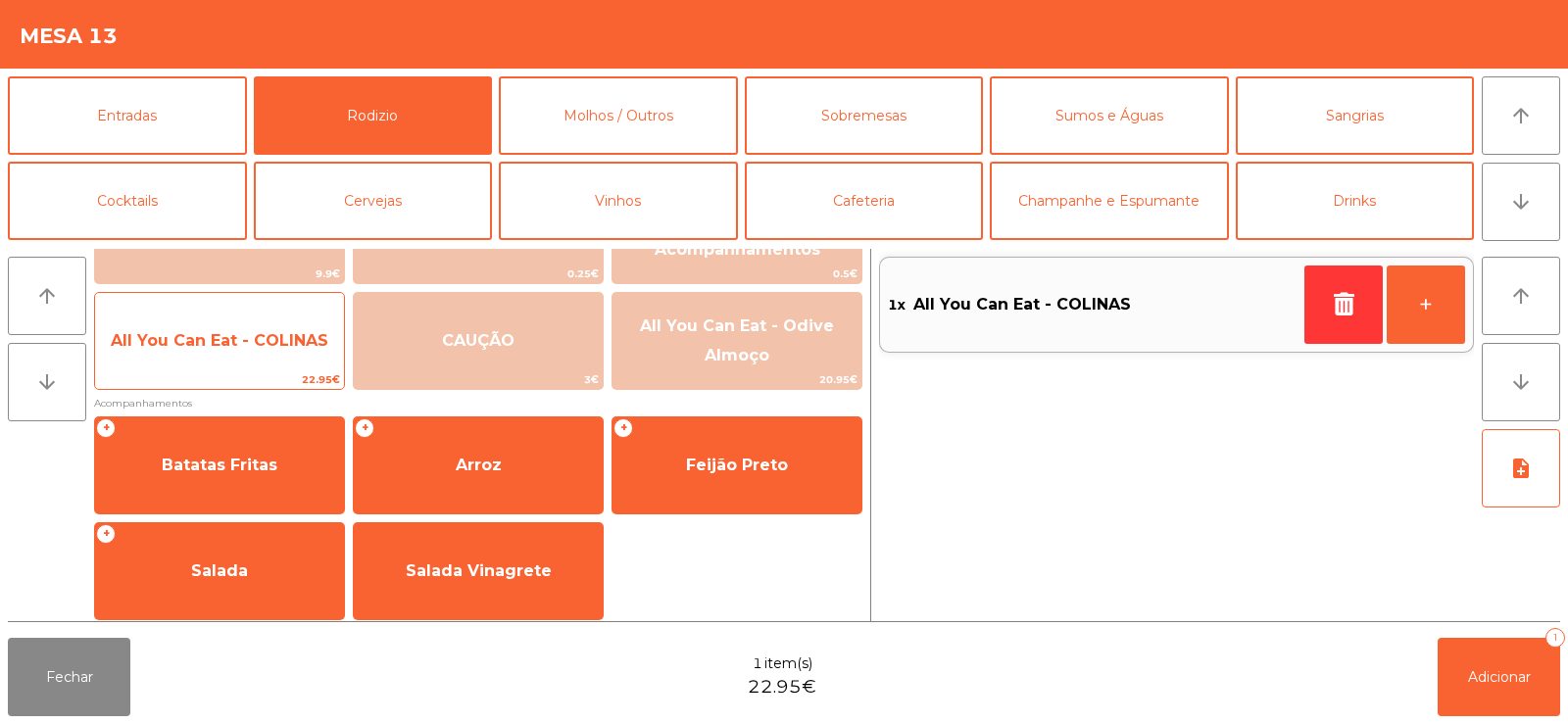
click at [241, 347] on span "All You Can Eat - COLINAS" at bounding box center [219, 340] width 217 height 19
click at [196, 348] on span "All You Can Eat - COLINAS" at bounding box center [219, 340] width 217 height 19
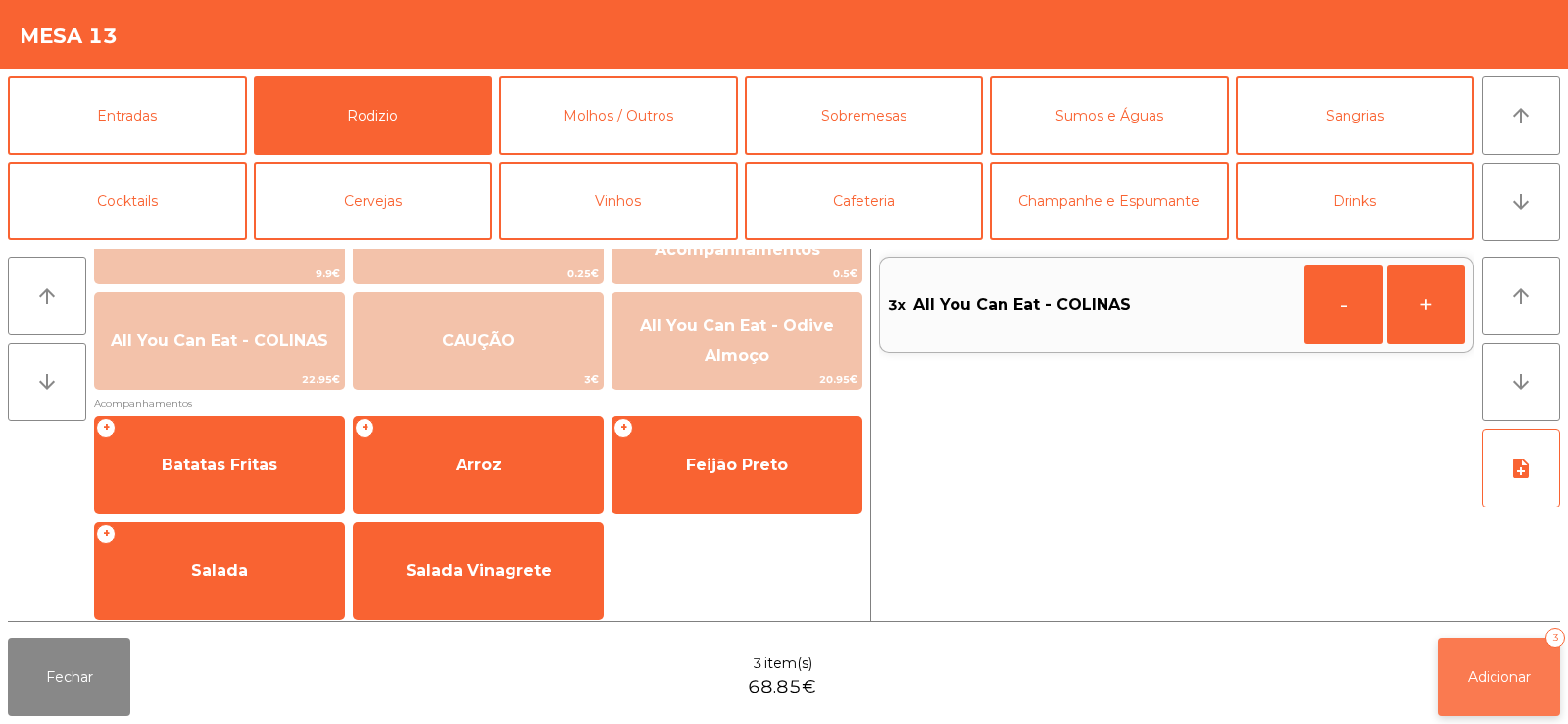
click at [1461, 675] on button "Adicionar 3" at bounding box center [1500, 676] width 123 height 78
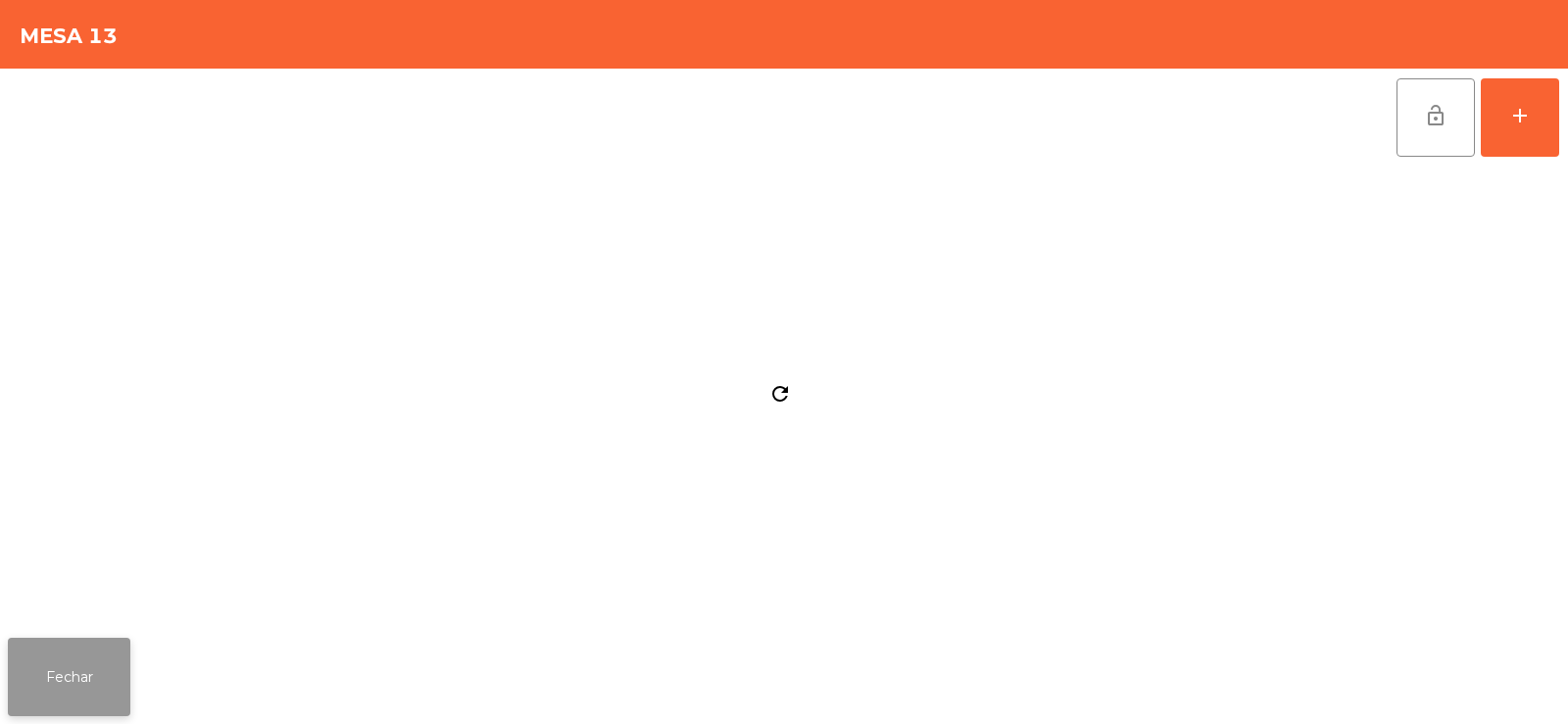
click at [60, 678] on button "Fechar" at bounding box center [69, 676] width 123 height 78
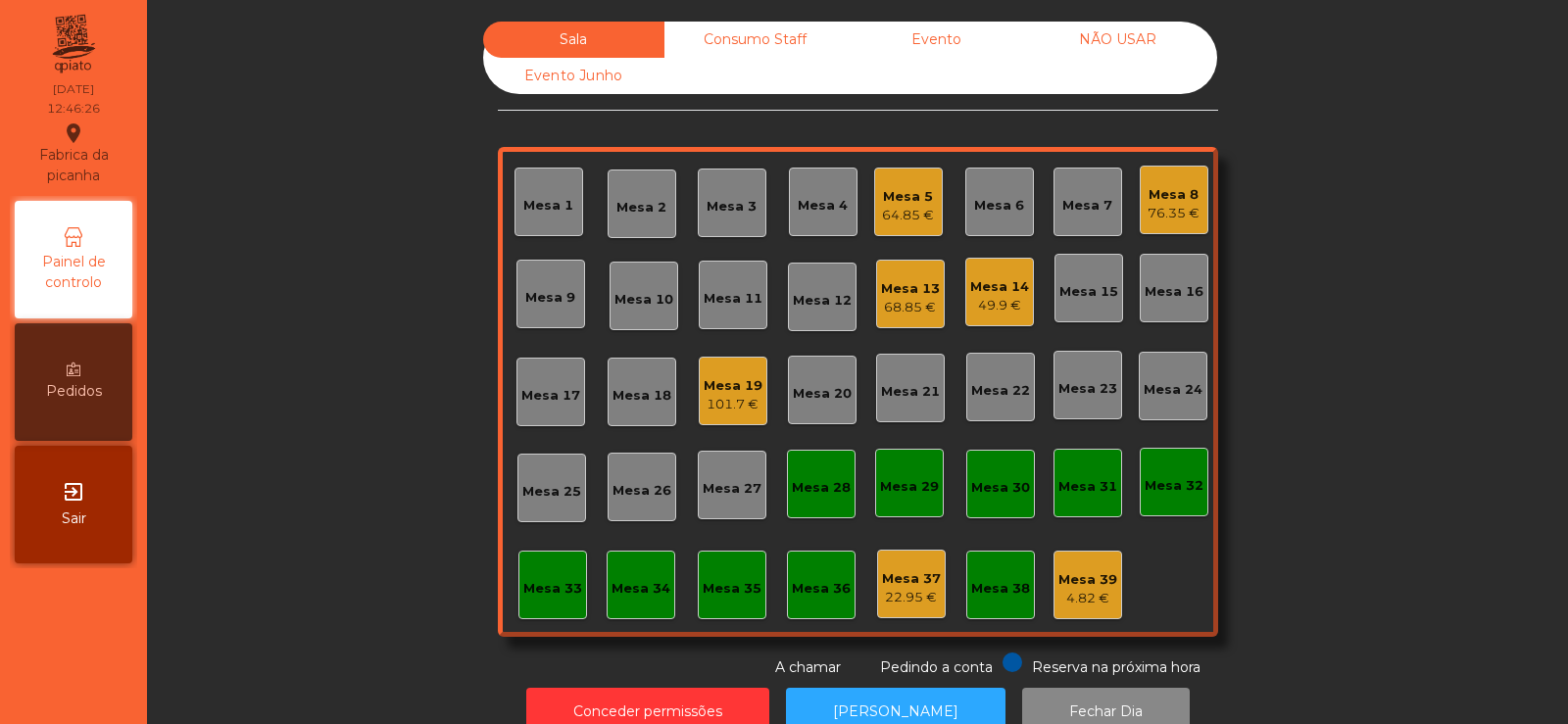
click at [1197, 198] on div "Mesa 8 76.35 €" at bounding box center [1173, 199] width 68 height 68
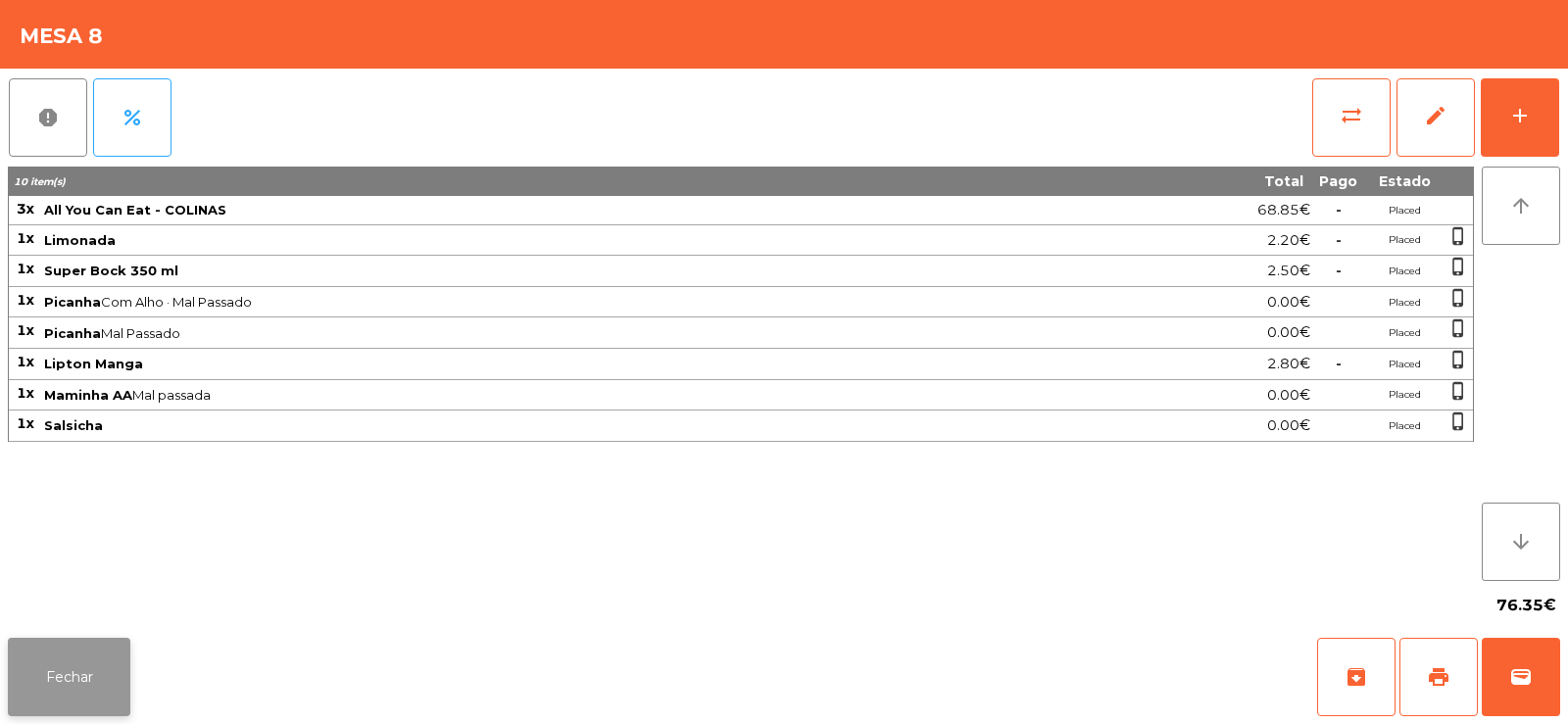
click at [85, 688] on button "Fechar" at bounding box center [69, 676] width 123 height 78
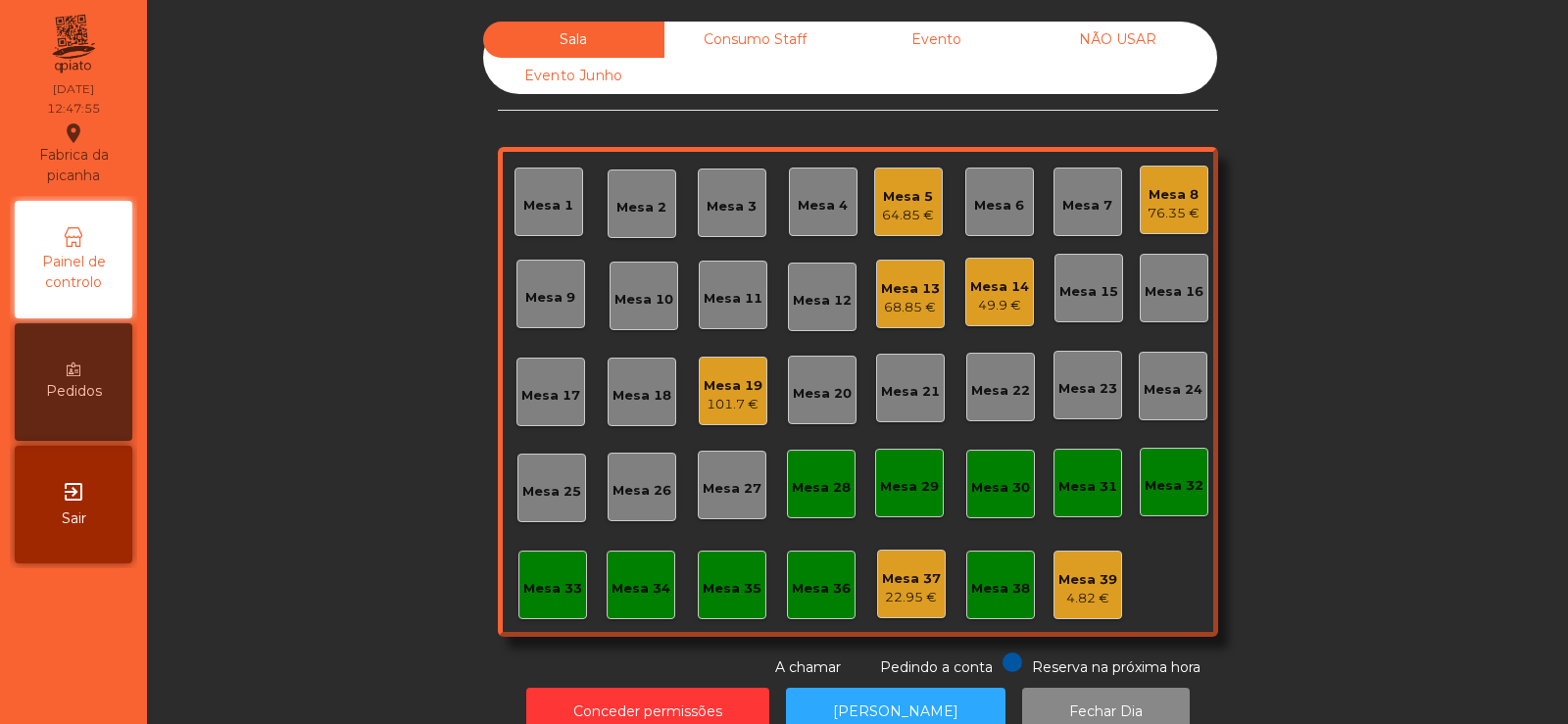
click at [905, 318] on div "Mesa 13 68.85 €" at bounding box center [909, 294] width 68 height 68
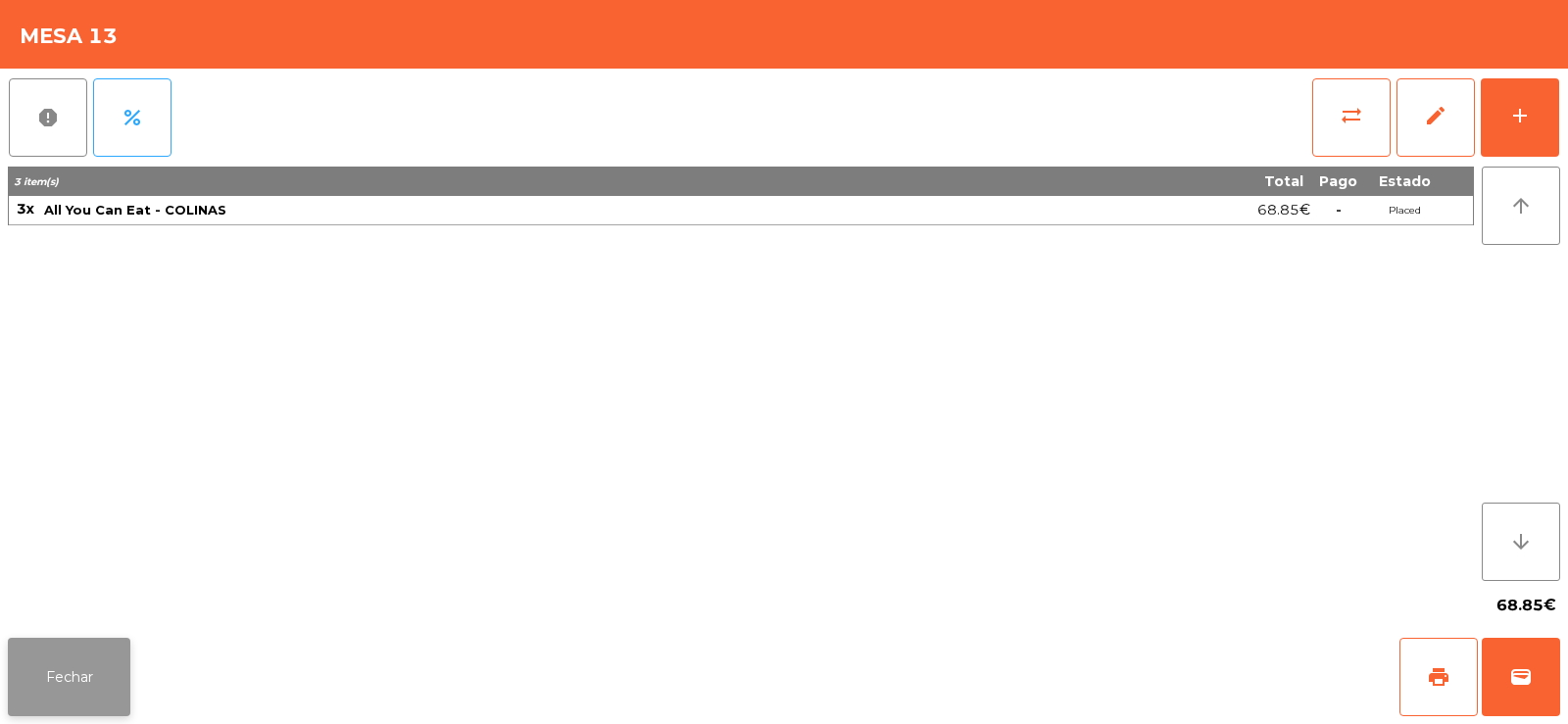
click at [67, 670] on button "Fechar" at bounding box center [69, 676] width 123 height 78
click at [34, 695] on button "Fechar" at bounding box center [69, 676] width 123 height 78
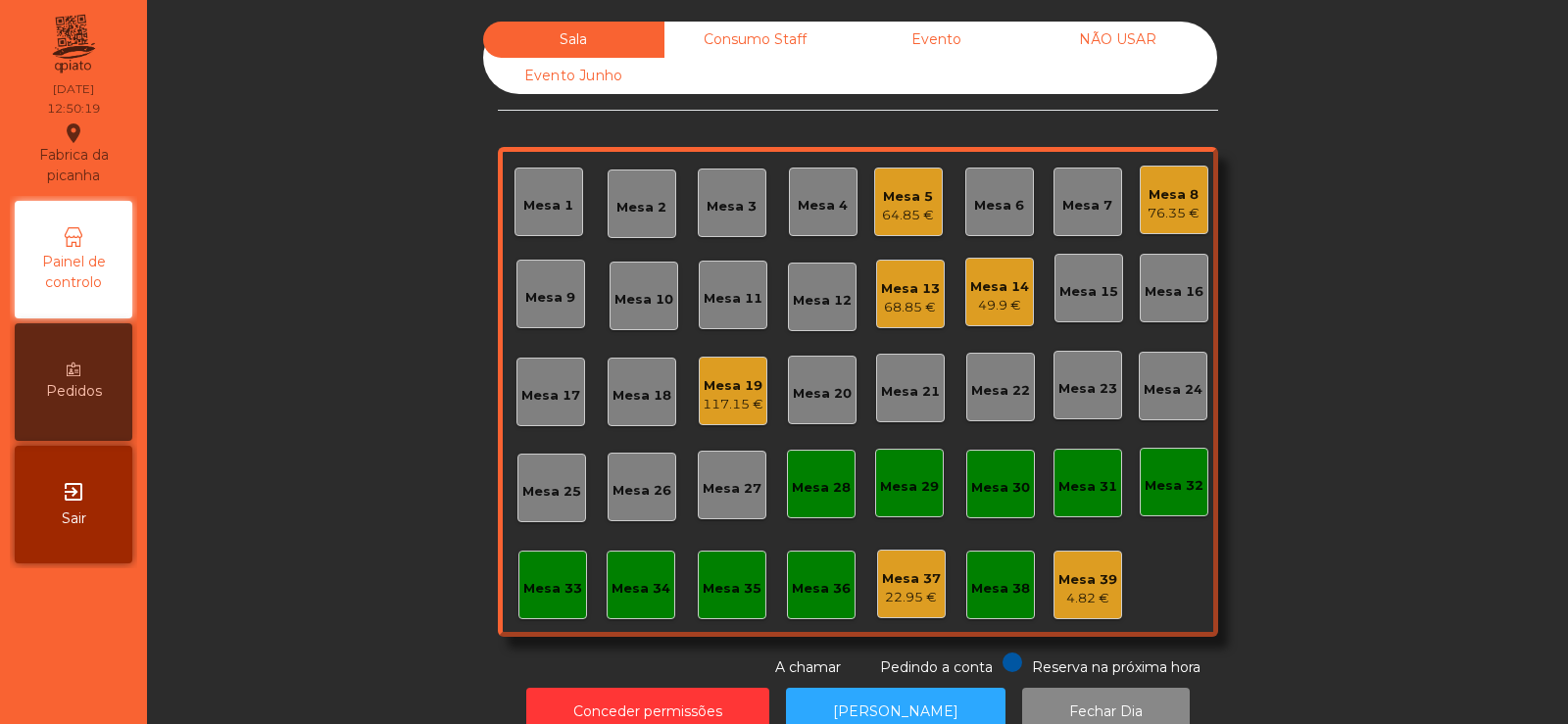
click at [905, 278] on div "Mesa 13 68.85 €" at bounding box center [909, 295] width 59 height 46
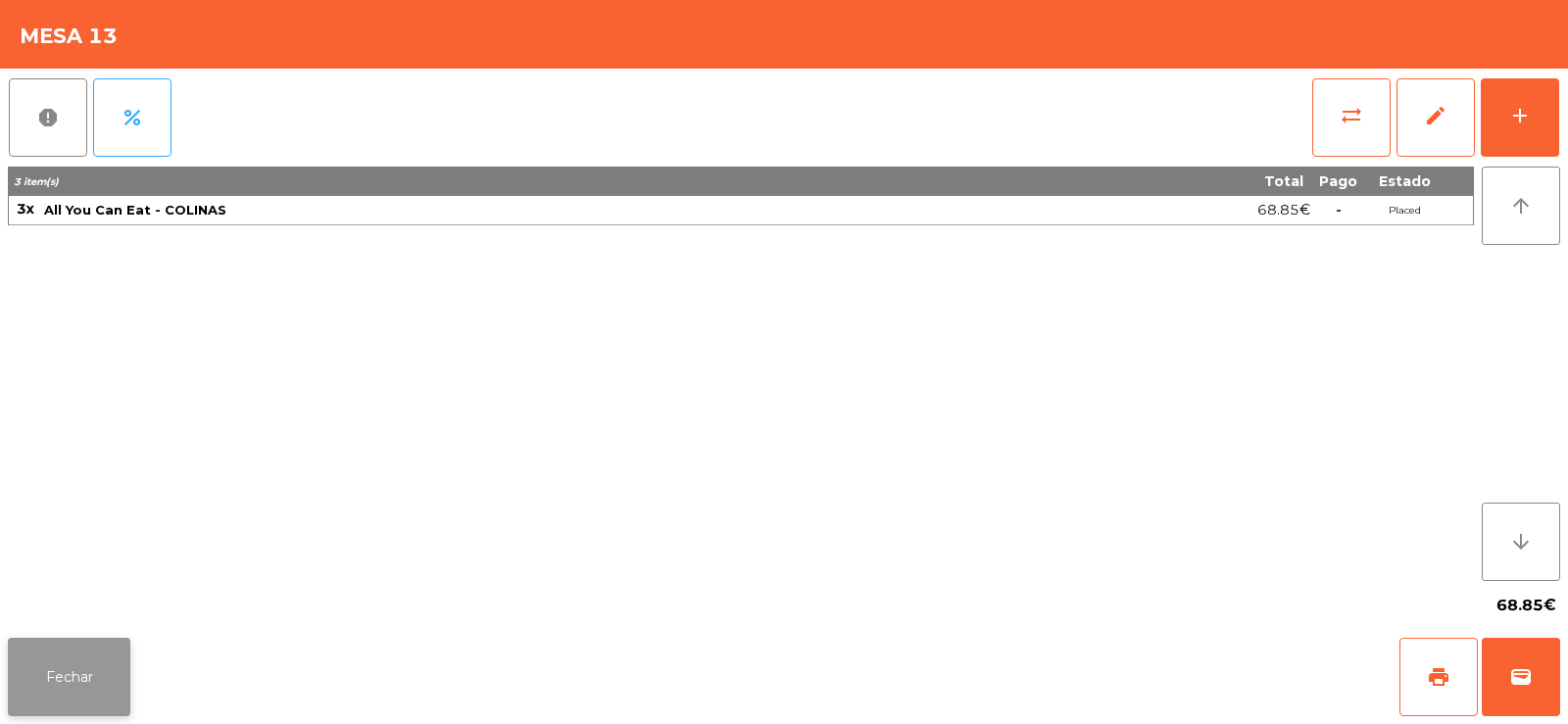
click at [75, 693] on button "Fechar" at bounding box center [69, 676] width 123 height 78
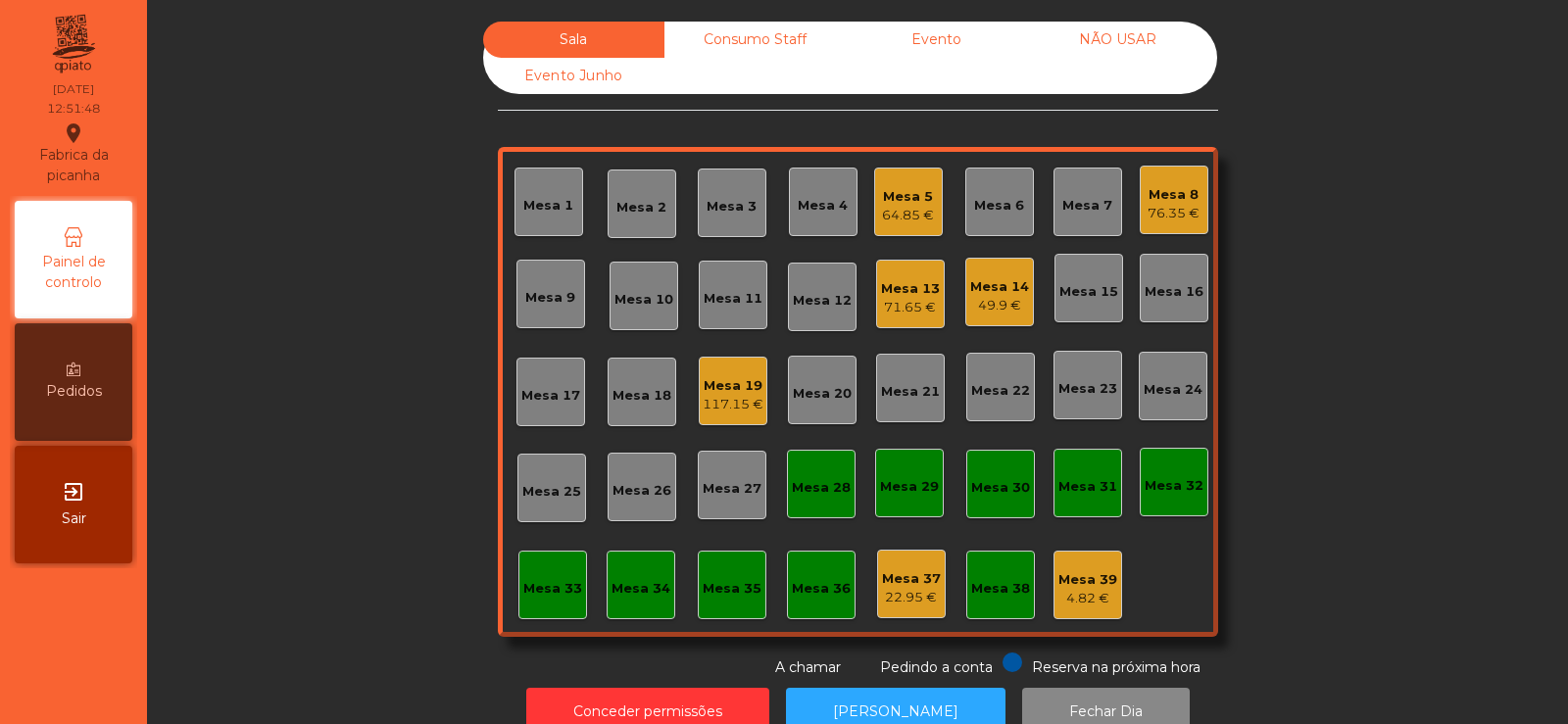
click at [1193, 202] on div "Mesa 8 76.35 €" at bounding box center [1173, 199] width 68 height 68
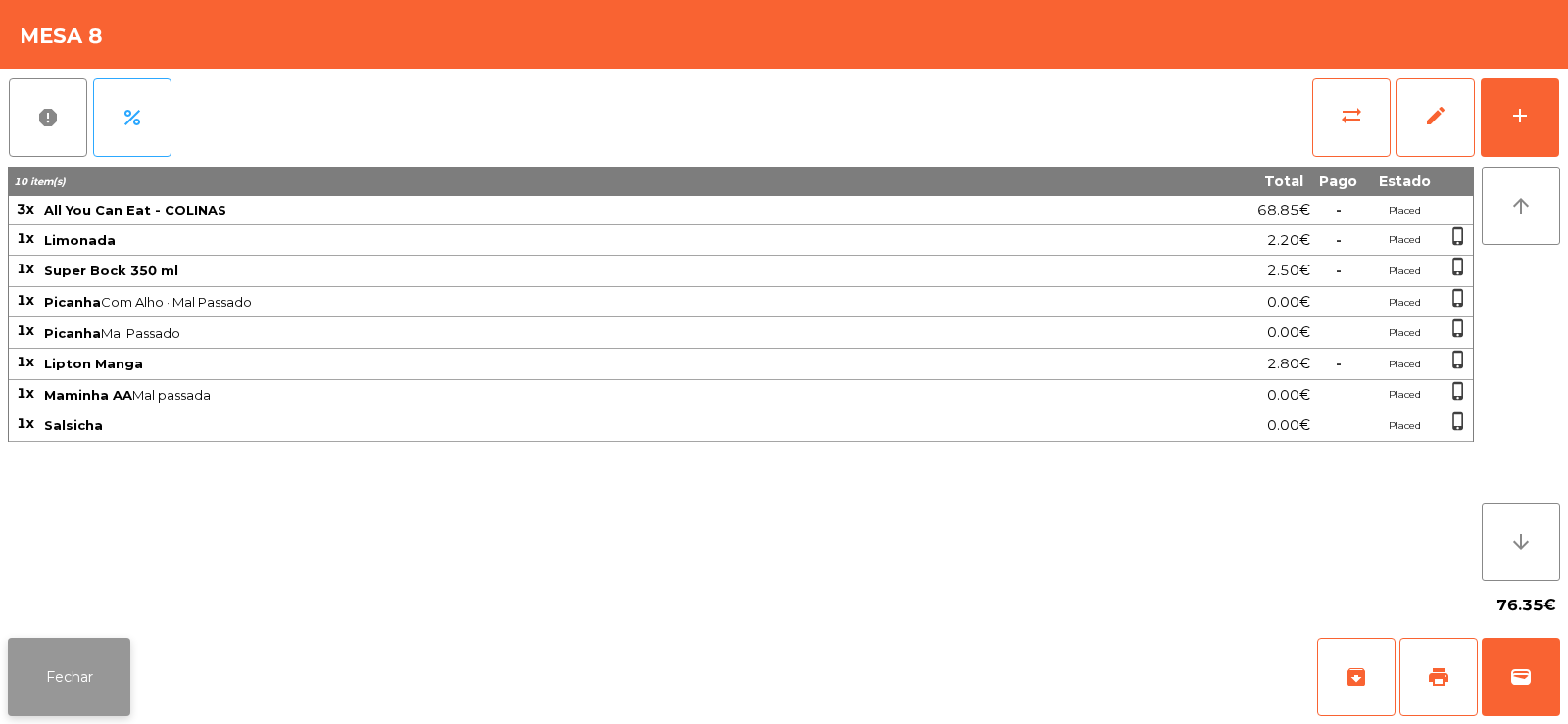
click at [70, 691] on button "Fechar" at bounding box center [69, 676] width 123 height 78
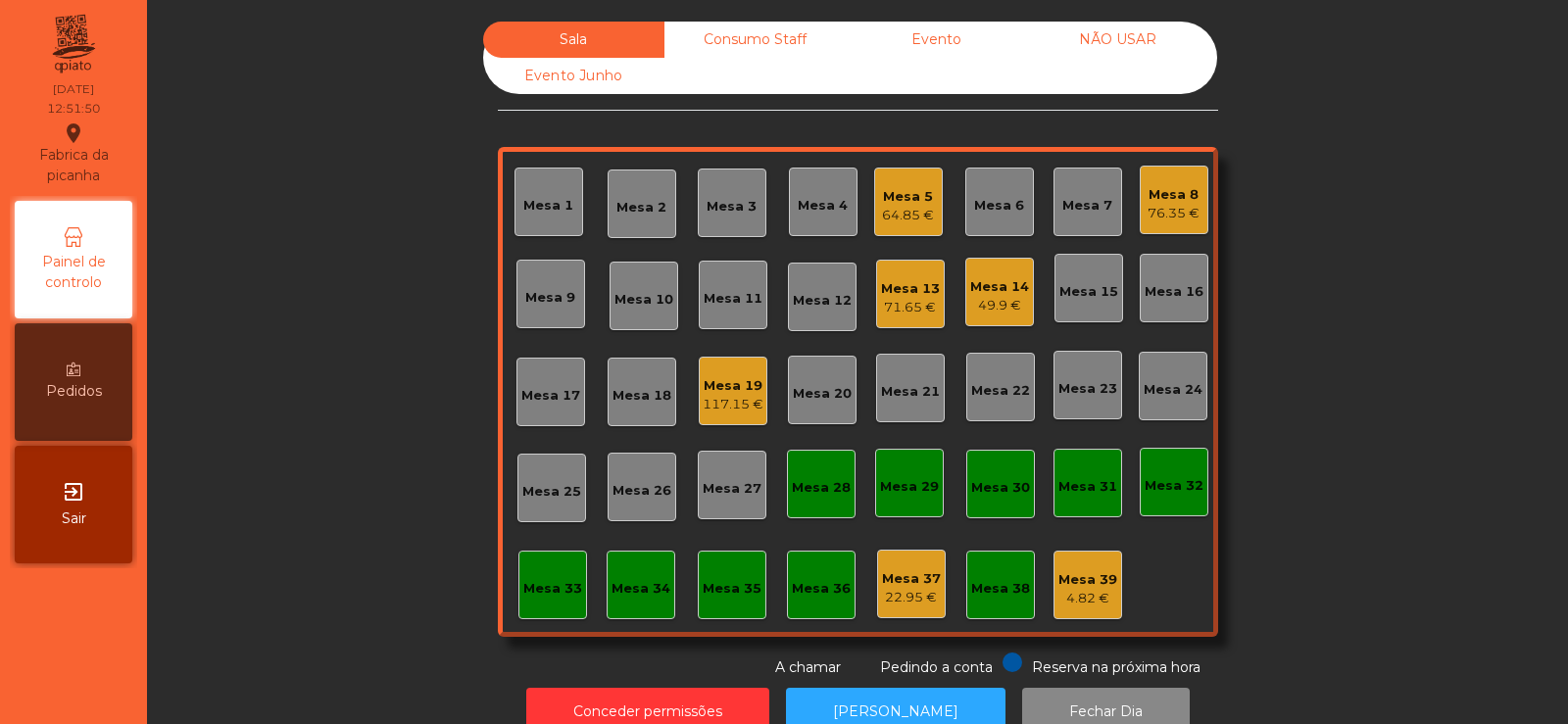
click at [916, 299] on div "71.65 €" at bounding box center [909, 307] width 59 height 20
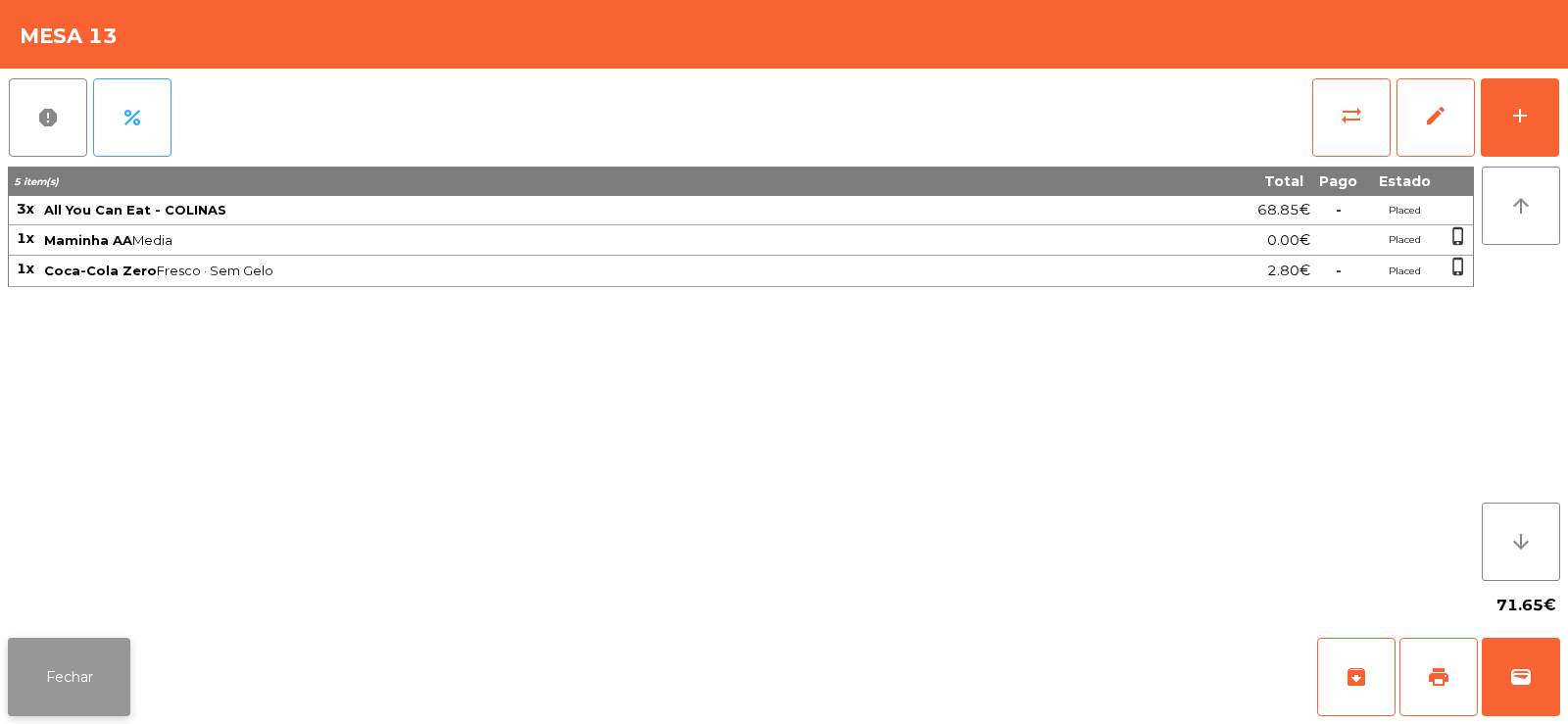
click at [119, 690] on button "Fechar" at bounding box center [69, 676] width 123 height 78
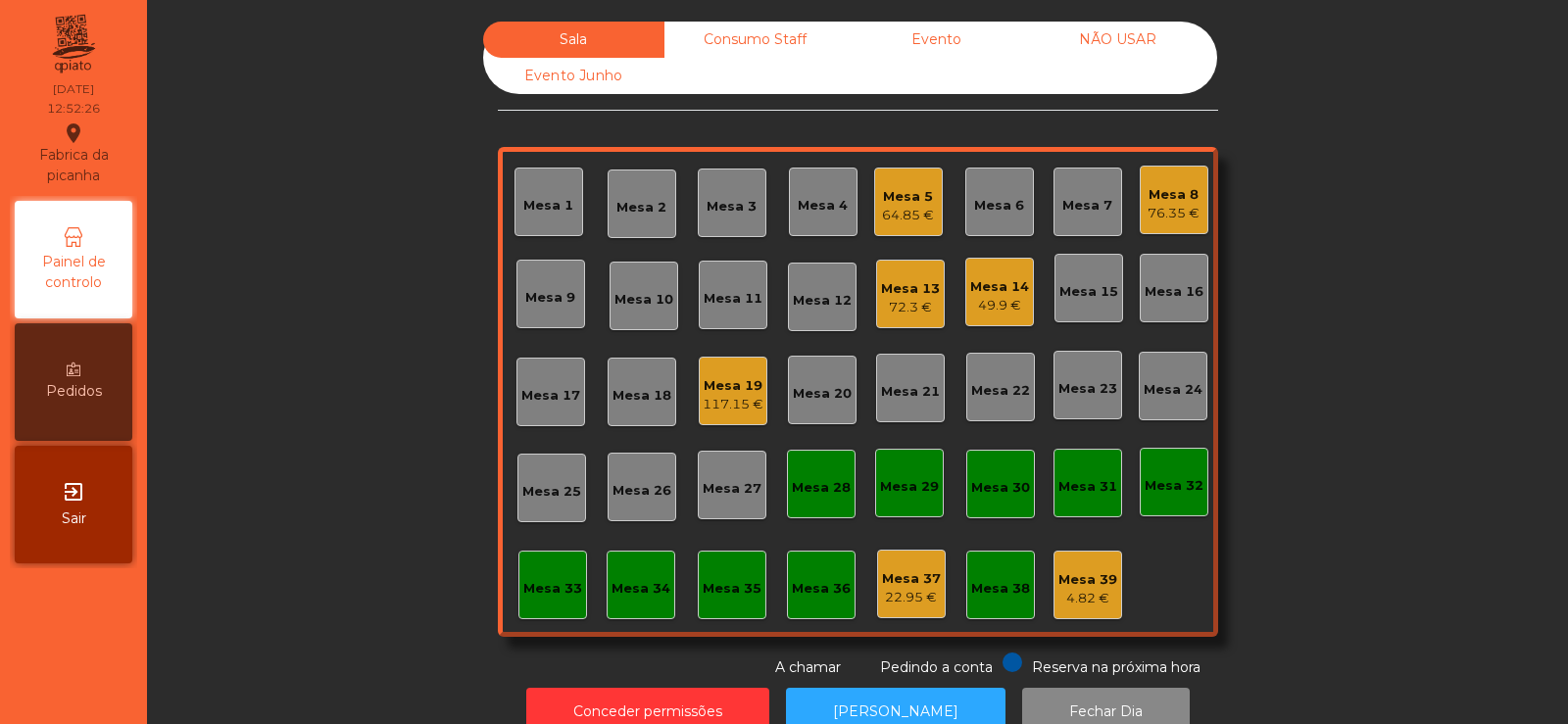
scroll to position [48, 0]
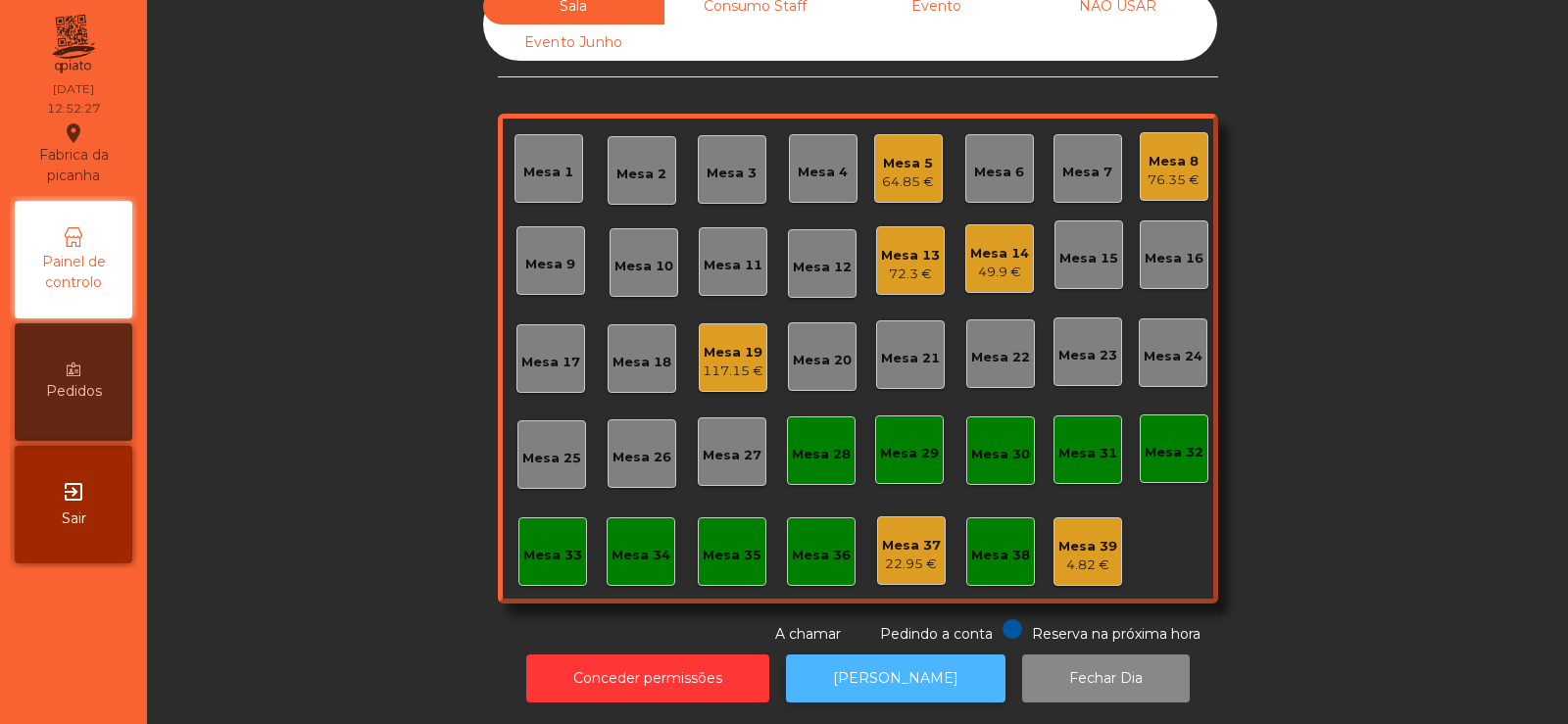
click at [874, 685] on button "[PERSON_NAME]" at bounding box center [896, 678] width 219 height 48
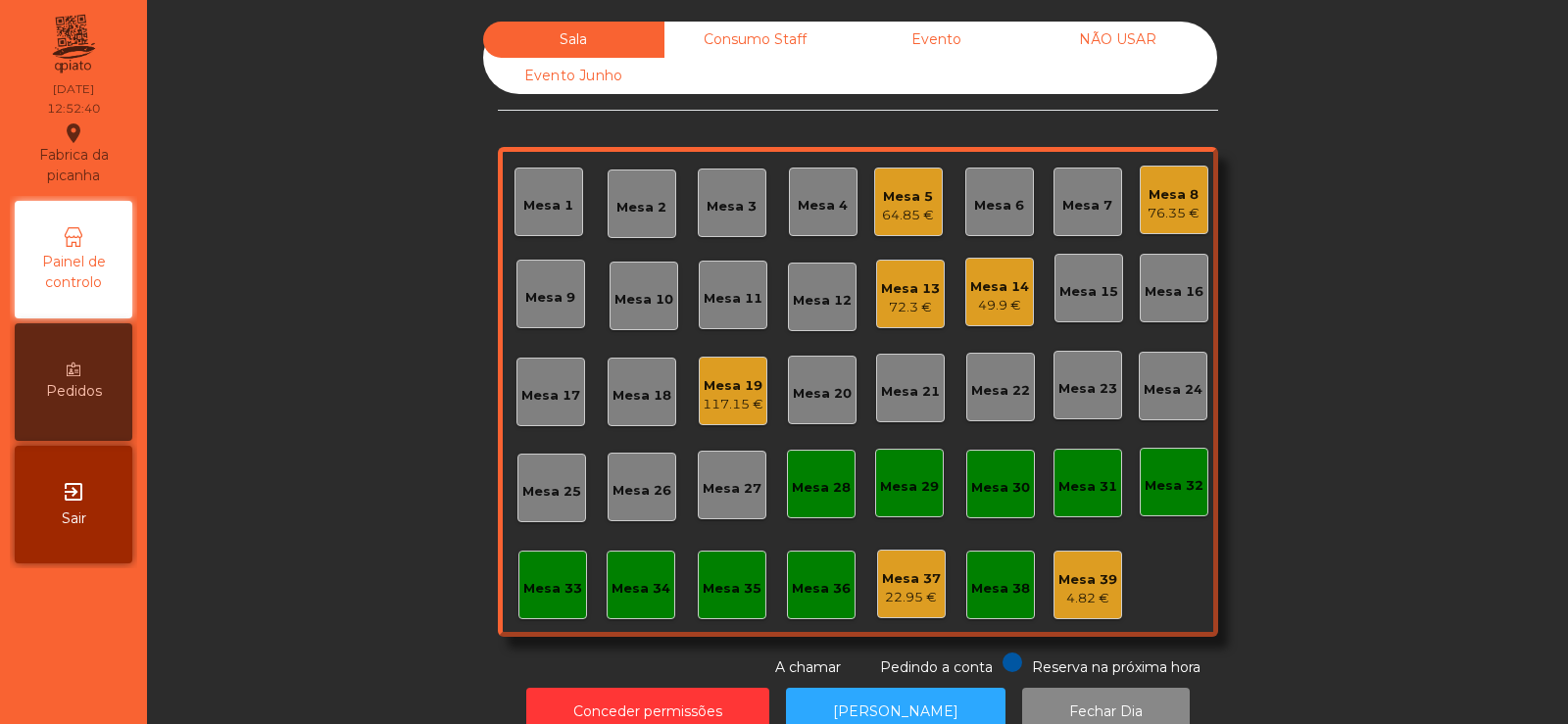
click at [753, 27] on div "Consumo Staff" at bounding box center [755, 40] width 181 height 37
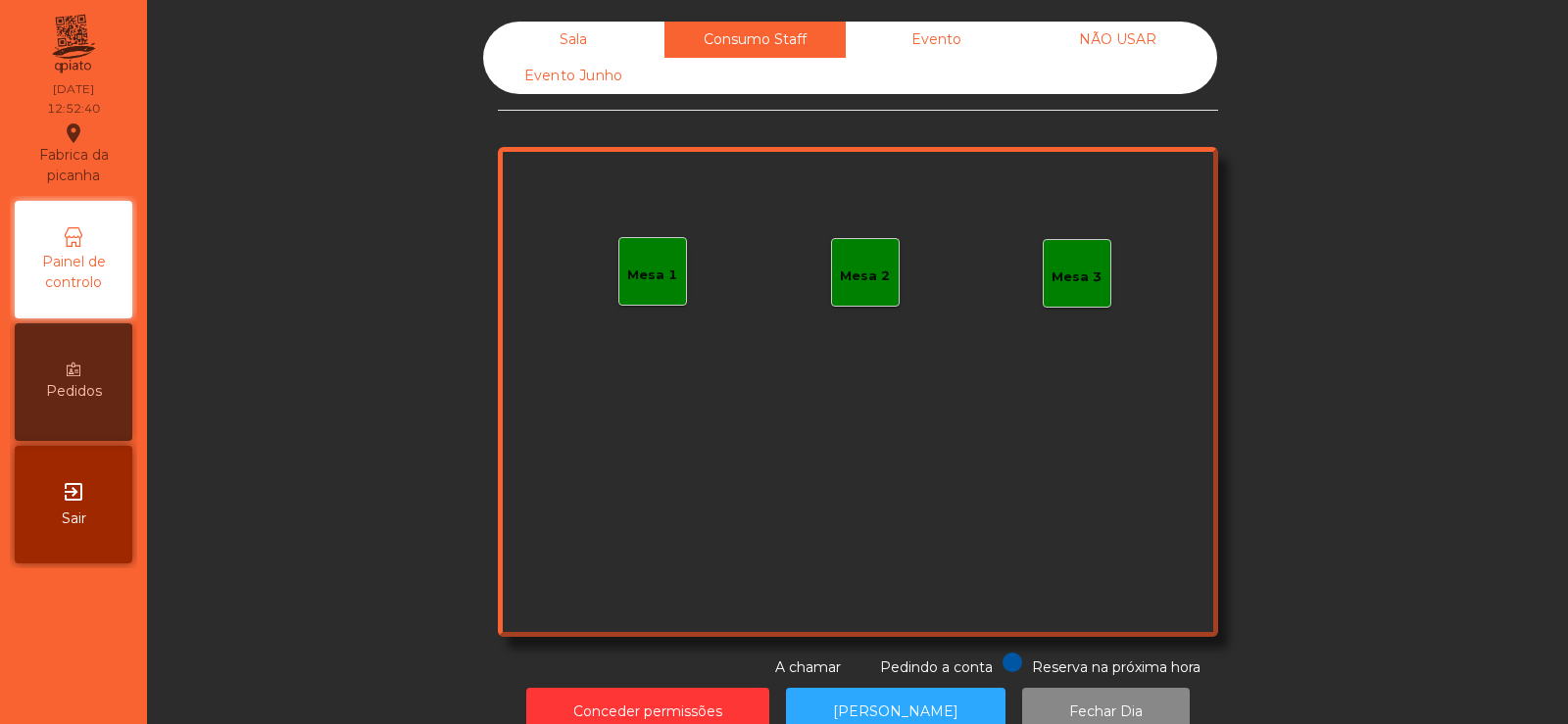
click at [562, 46] on div "Sala" at bounding box center [573, 40] width 181 height 37
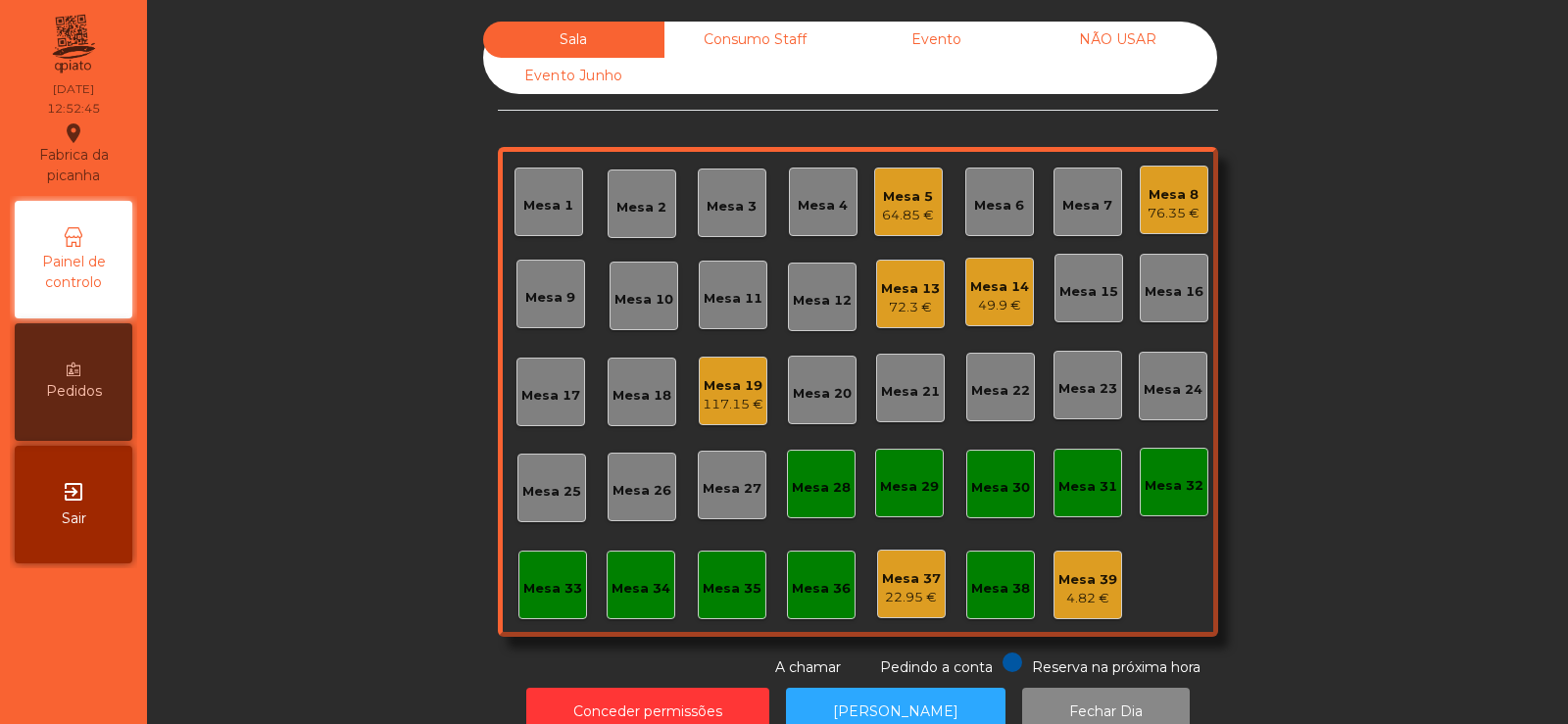
click at [1151, 220] on div "76.35 €" at bounding box center [1173, 214] width 52 height 20
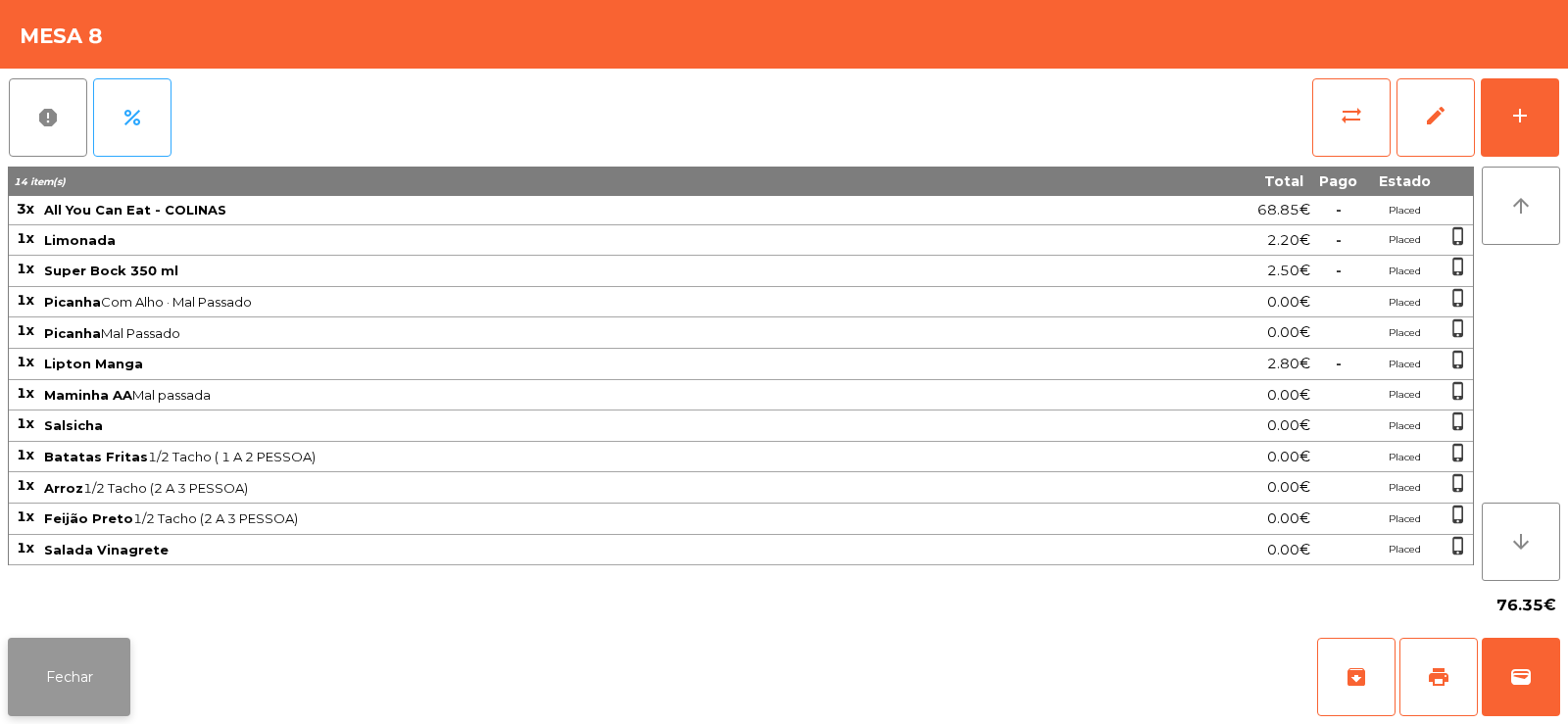
click at [51, 653] on button "Fechar" at bounding box center [69, 676] width 123 height 78
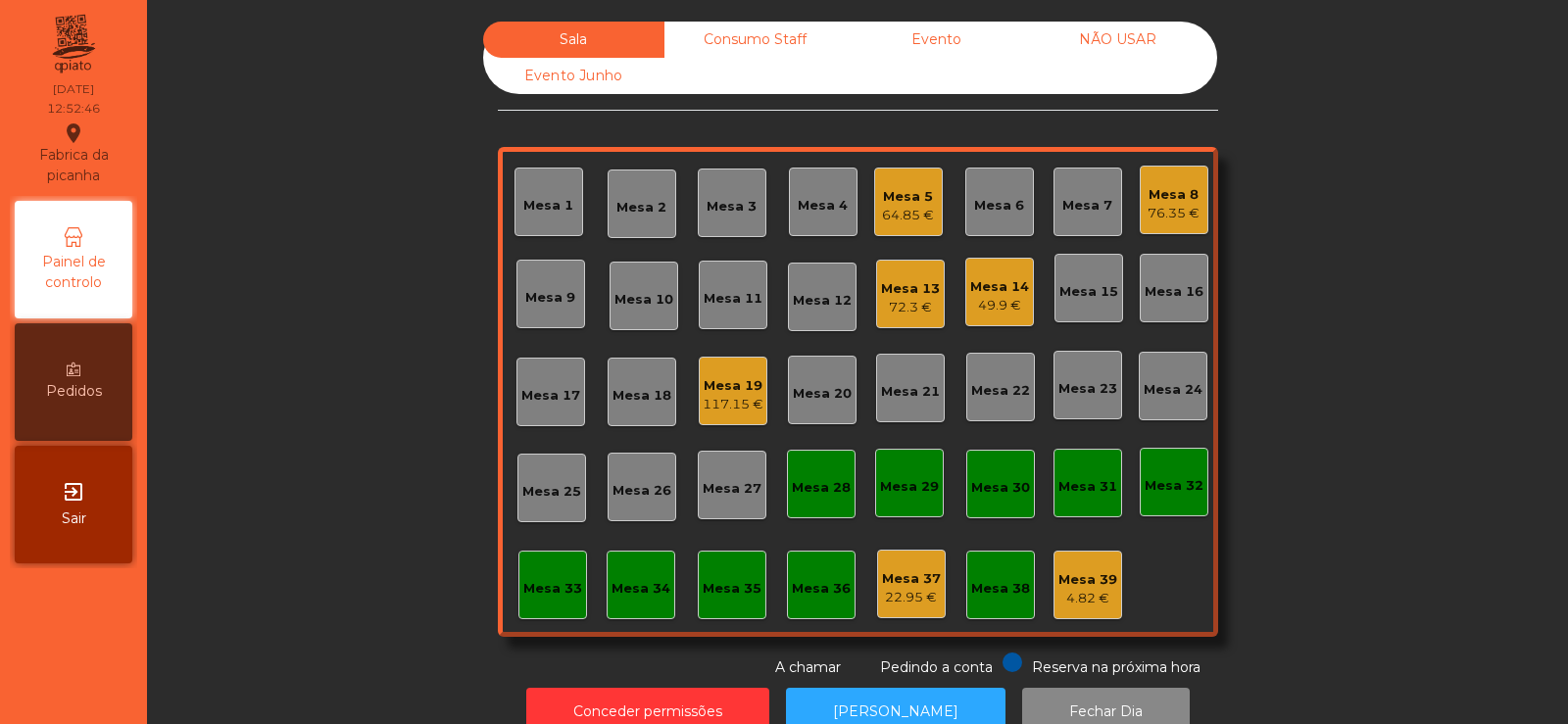
click at [881, 286] on div "Mesa 13" at bounding box center [909, 290] width 59 height 20
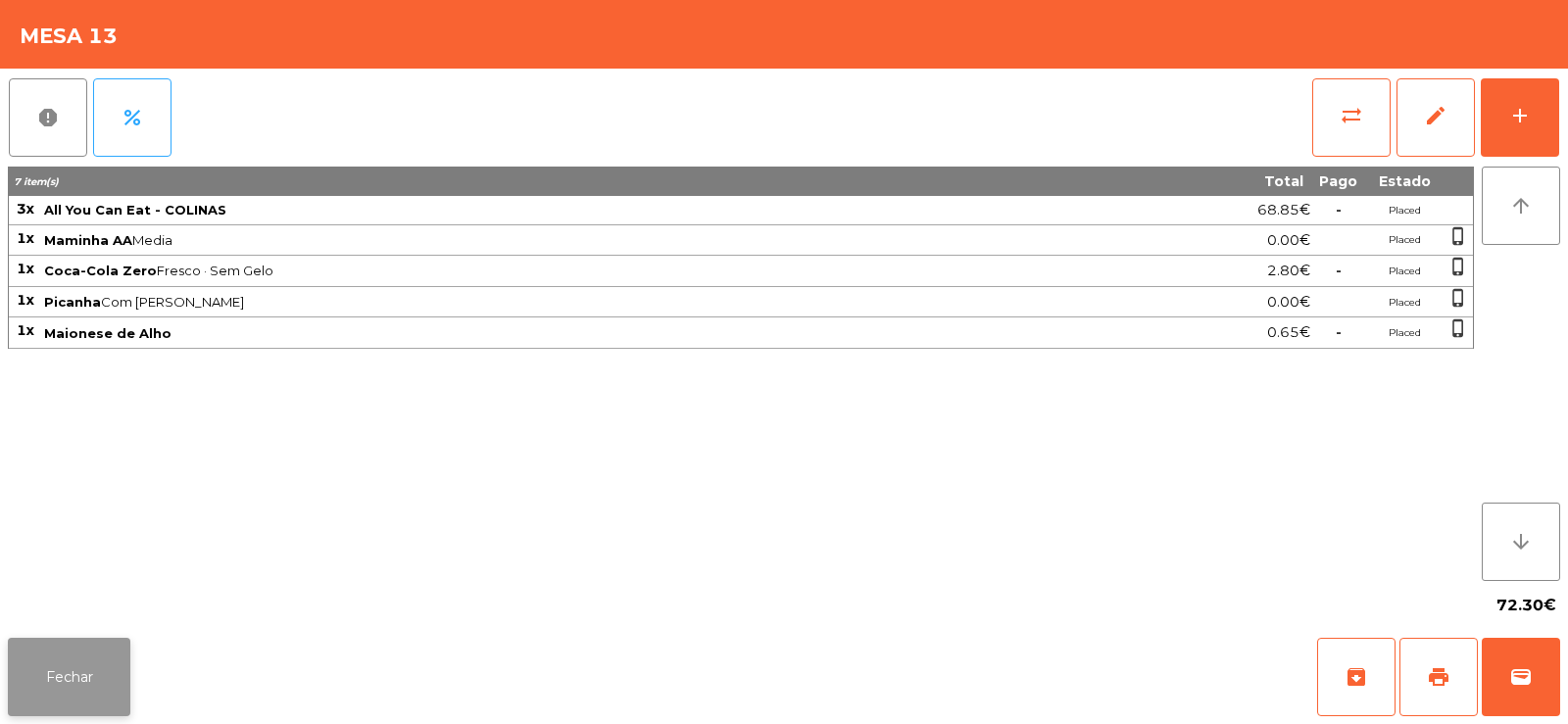
click at [111, 704] on button "Fechar" at bounding box center [69, 676] width 123 height 78
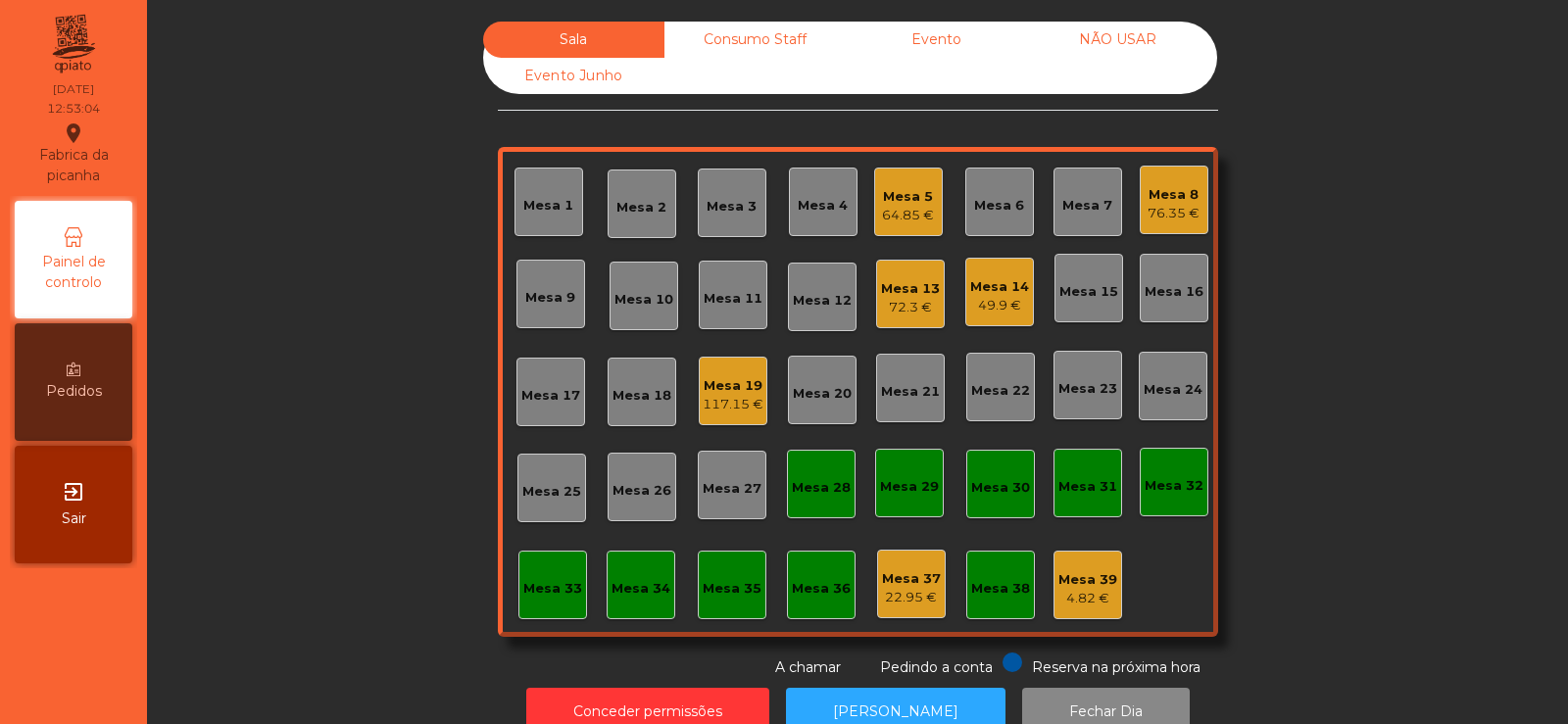
click at [570, 419] on div "Mesa 17" at bounding box center [550, 392] width 68 height 68
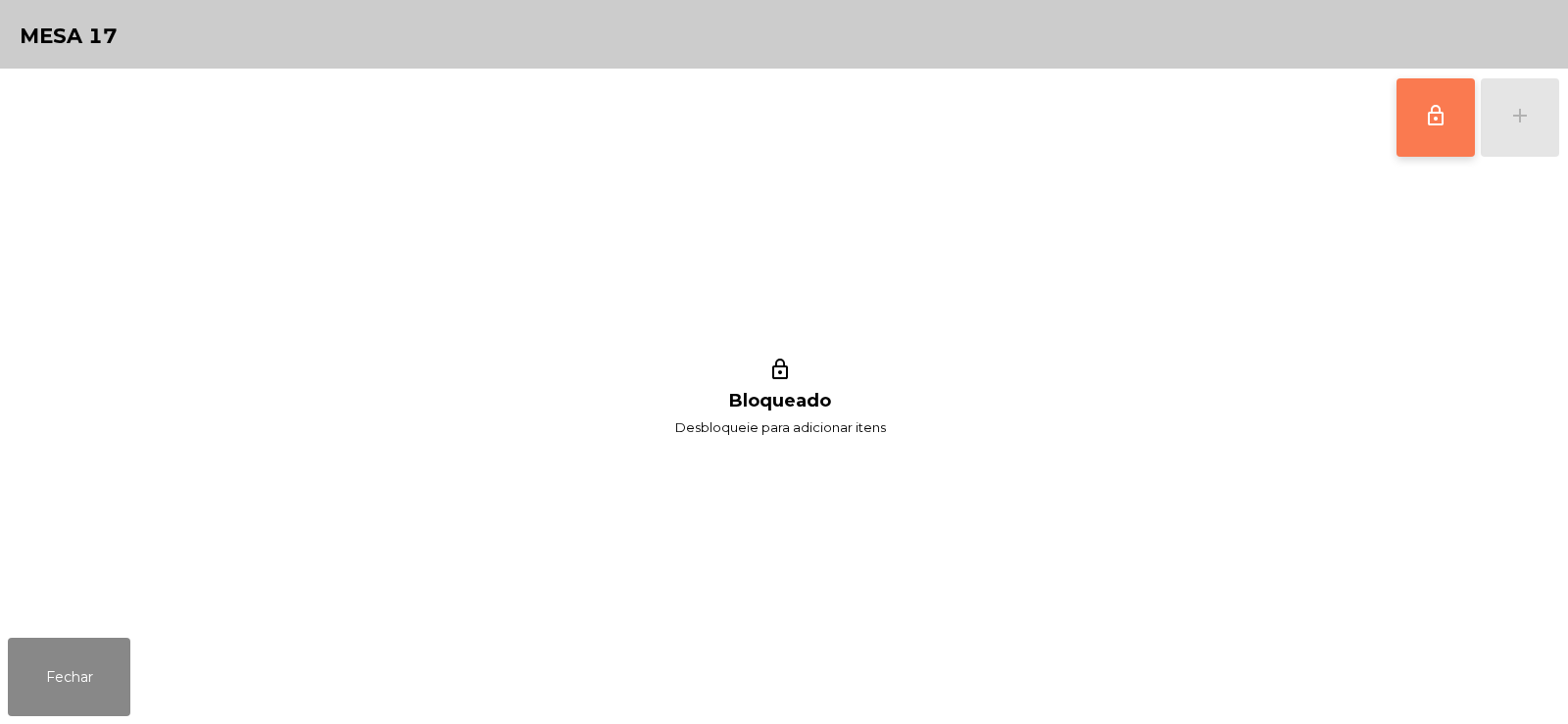
click at [1431, 118] on span "lock_outline" at bounding box center [1436, 116] width 24 height 24
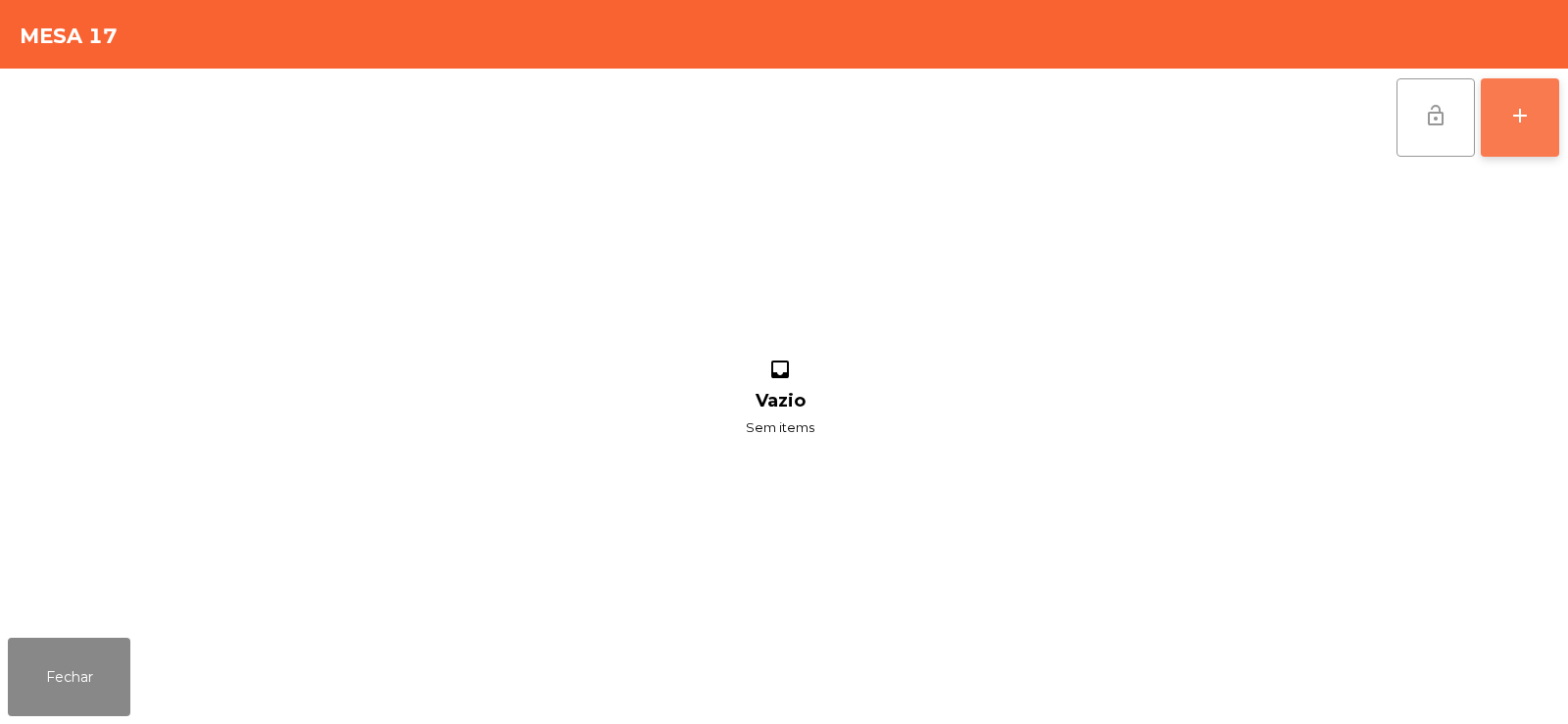
click at [1515, 126] on div "add" at bounding box center [1520, 116] width 24 height 24
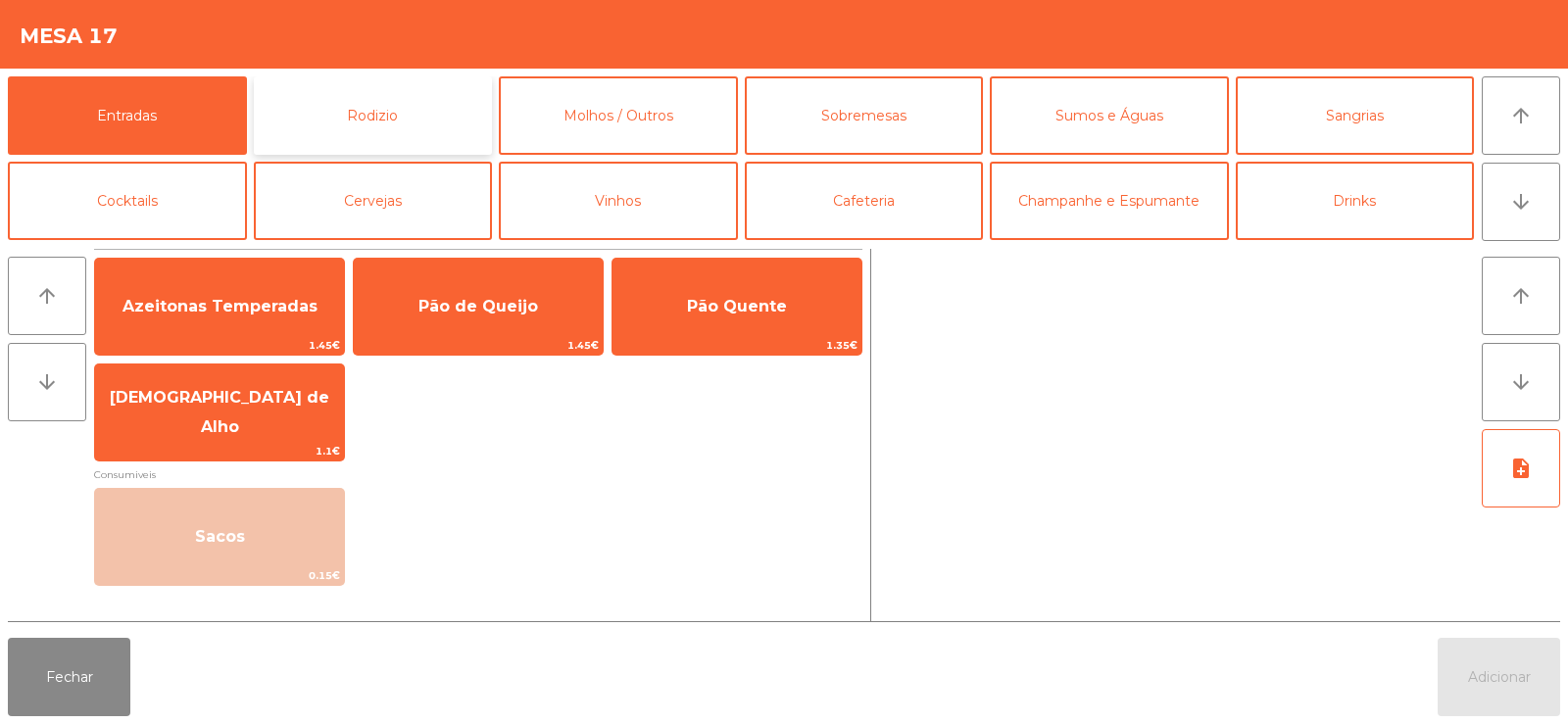
click at [367, 111] on button "Rodizio" at bounding box center [373, 115] width 239 height 78
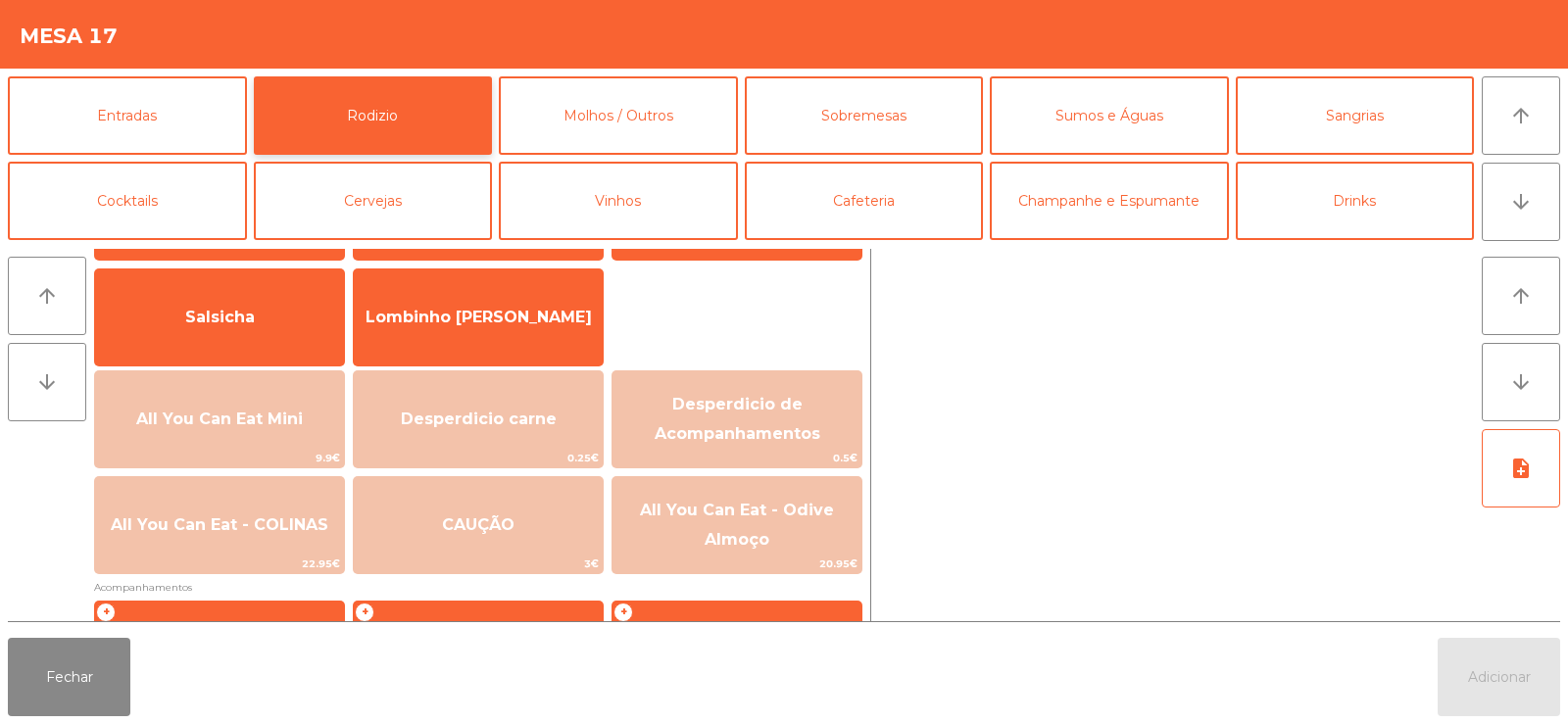
scroll to position [152, 0]
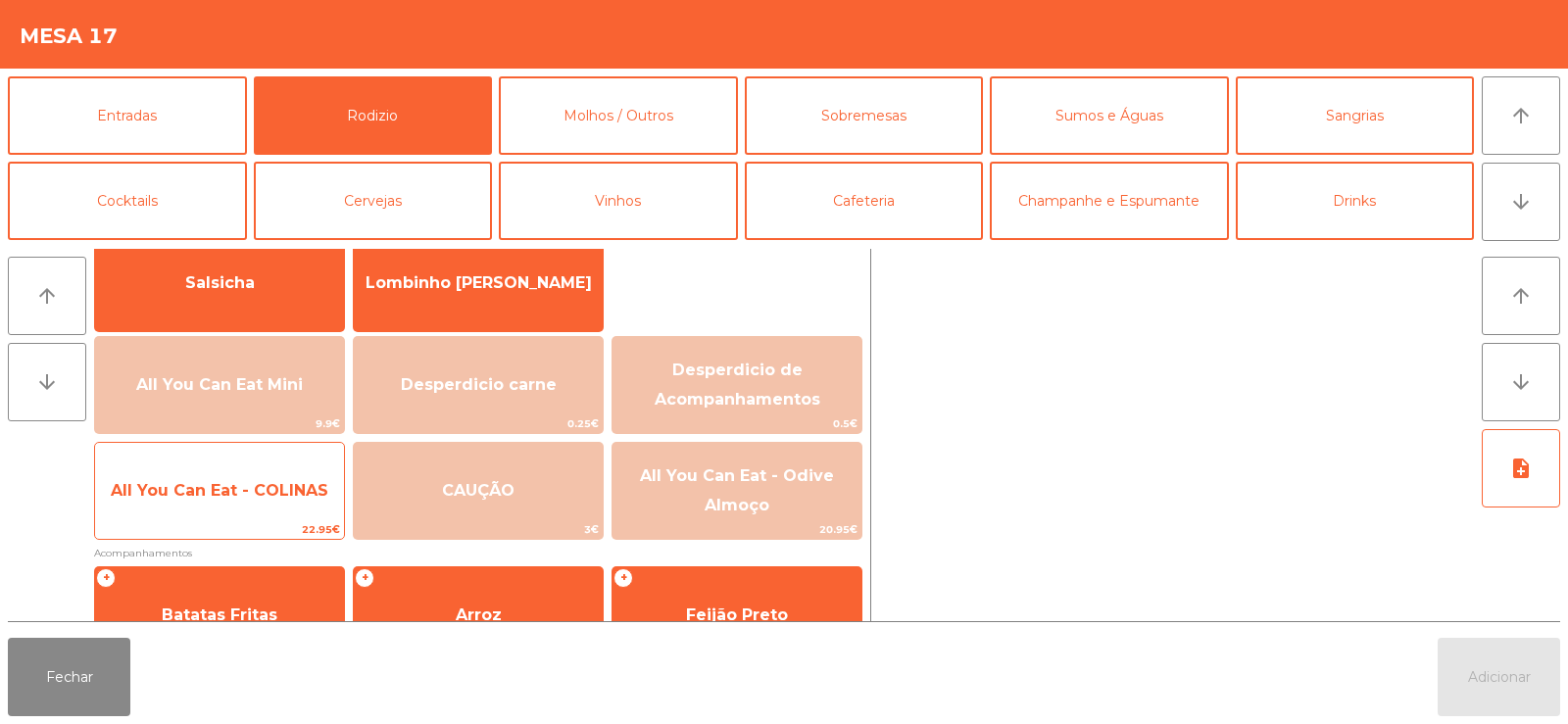
click at [215, 502] on span "All You Can Eat - COLINAS" at bounding box center [219, 490] width 249 height 53
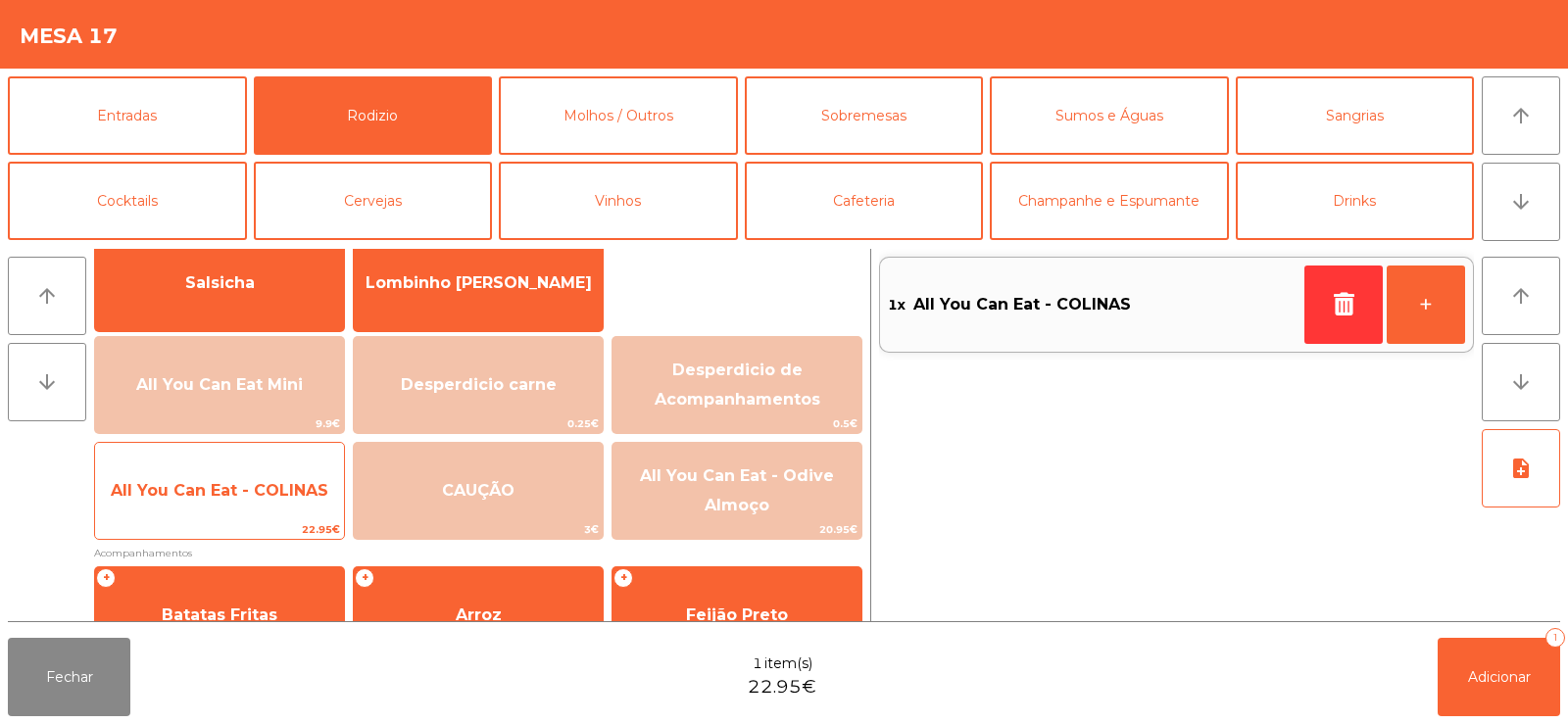
click at [233, 506] on span "All You Can Eat - COLINAS" at bounding box center [219, 490] width 249 height 53
click at [237, 505] on span "All You Can Eat - COLINAS" at bounding box center [219, 490] width 249 height 53
click at [238, 494] on span "All You Can Eat - COLINAS" at bounding box center [219, 490] width 217 height 19
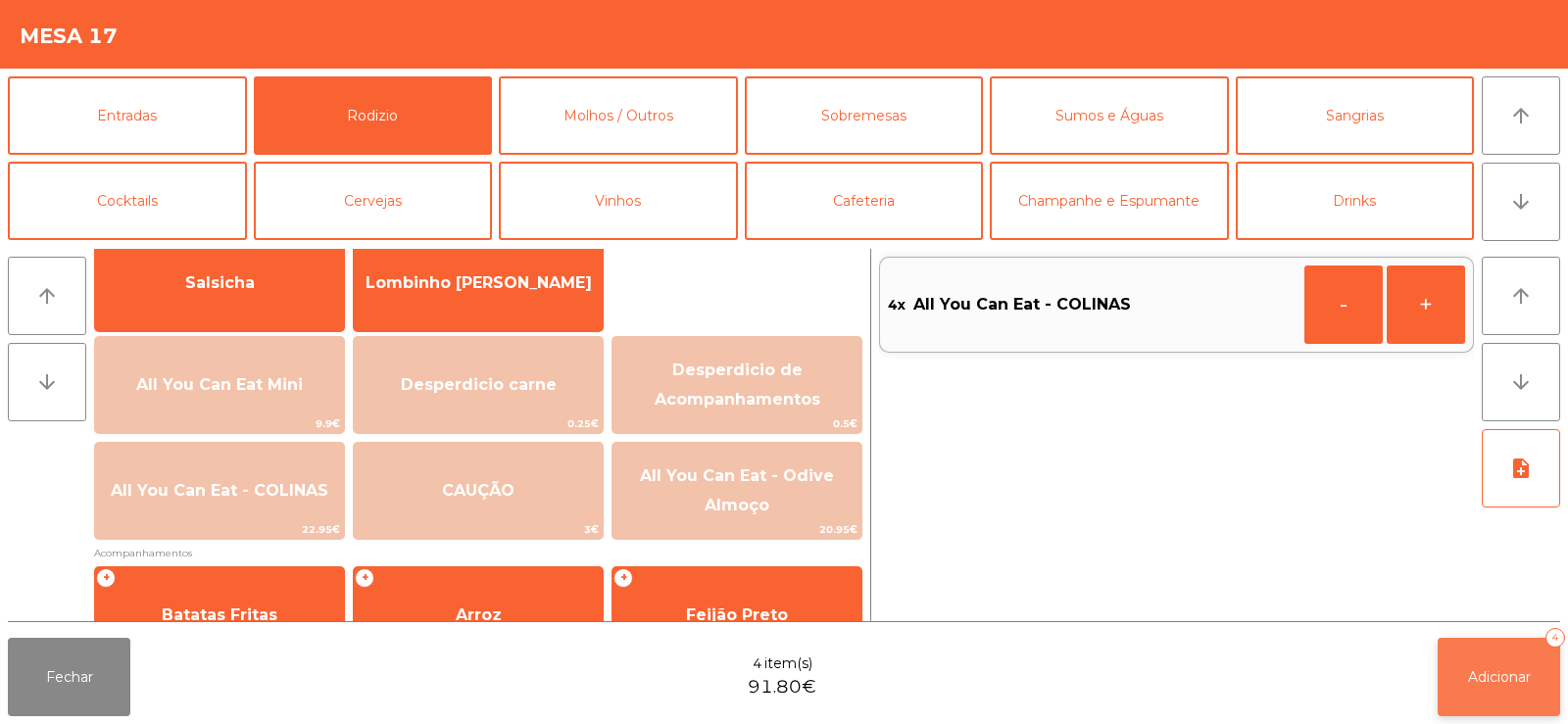
click at [1506, 652] on button "Adicionar 4" at bounding box center [1500, 676] width 123 height 78
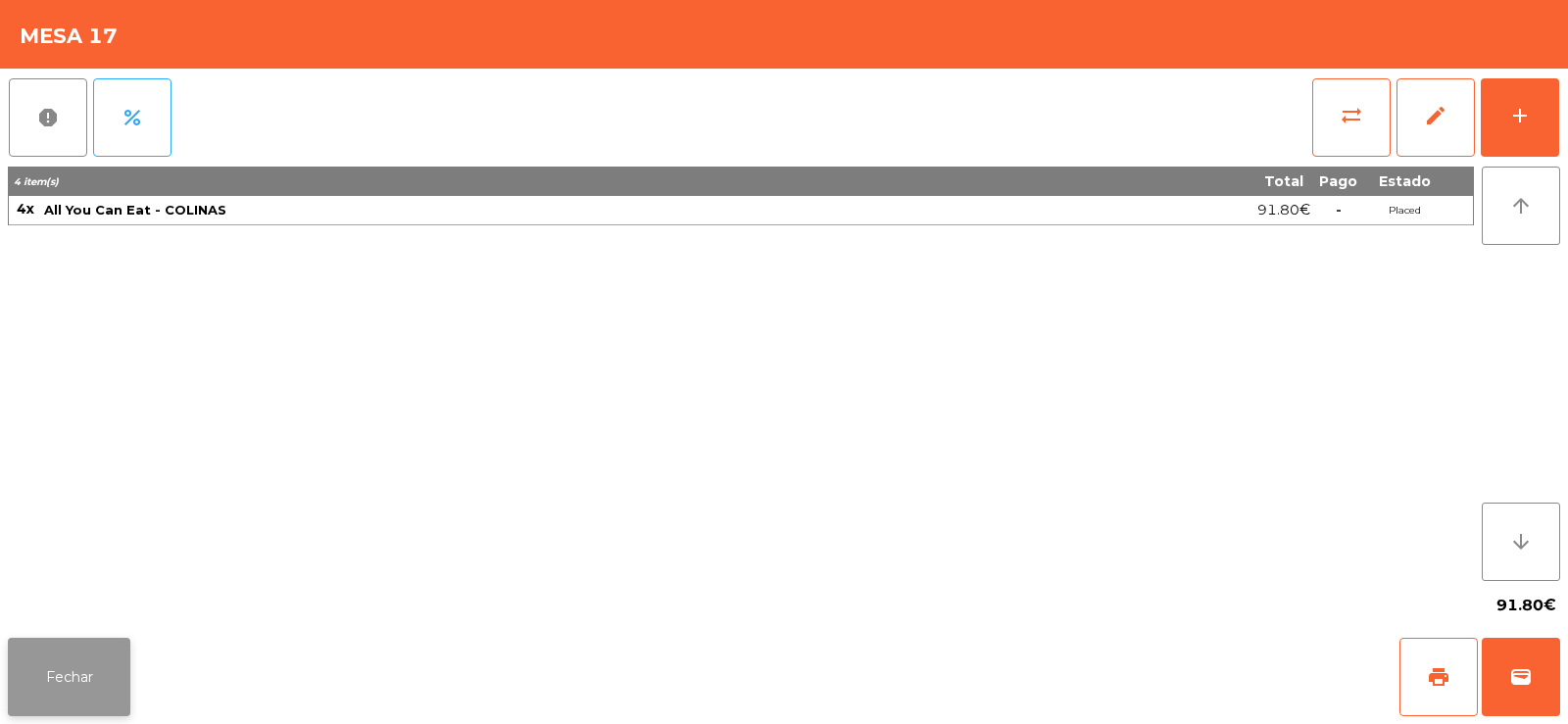
click at [56, 679] on button "Fechar" at bounding box center [69, 676] width 123 height 78
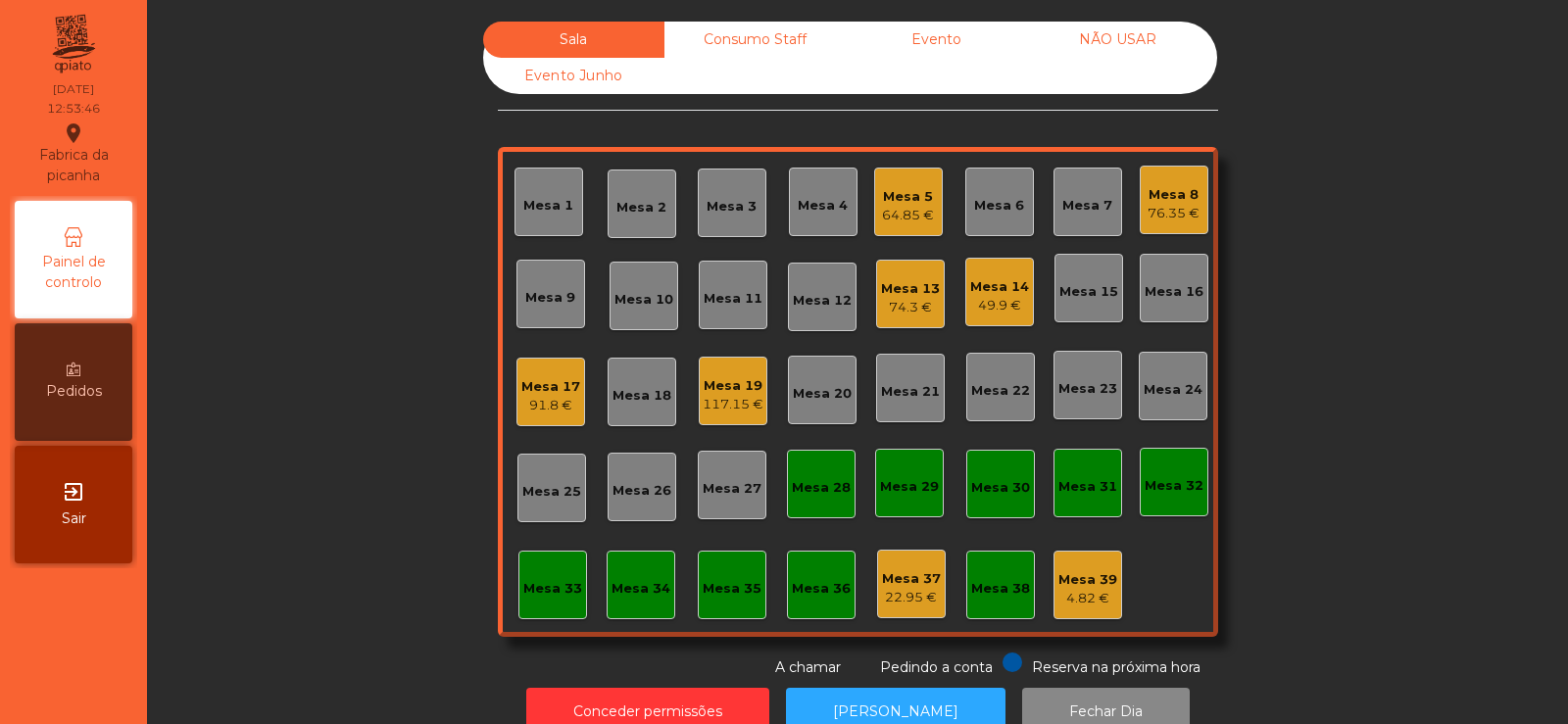
click at [539, 399] on div "91.8 €" at bounding box center [550, 406] width 59 height 20
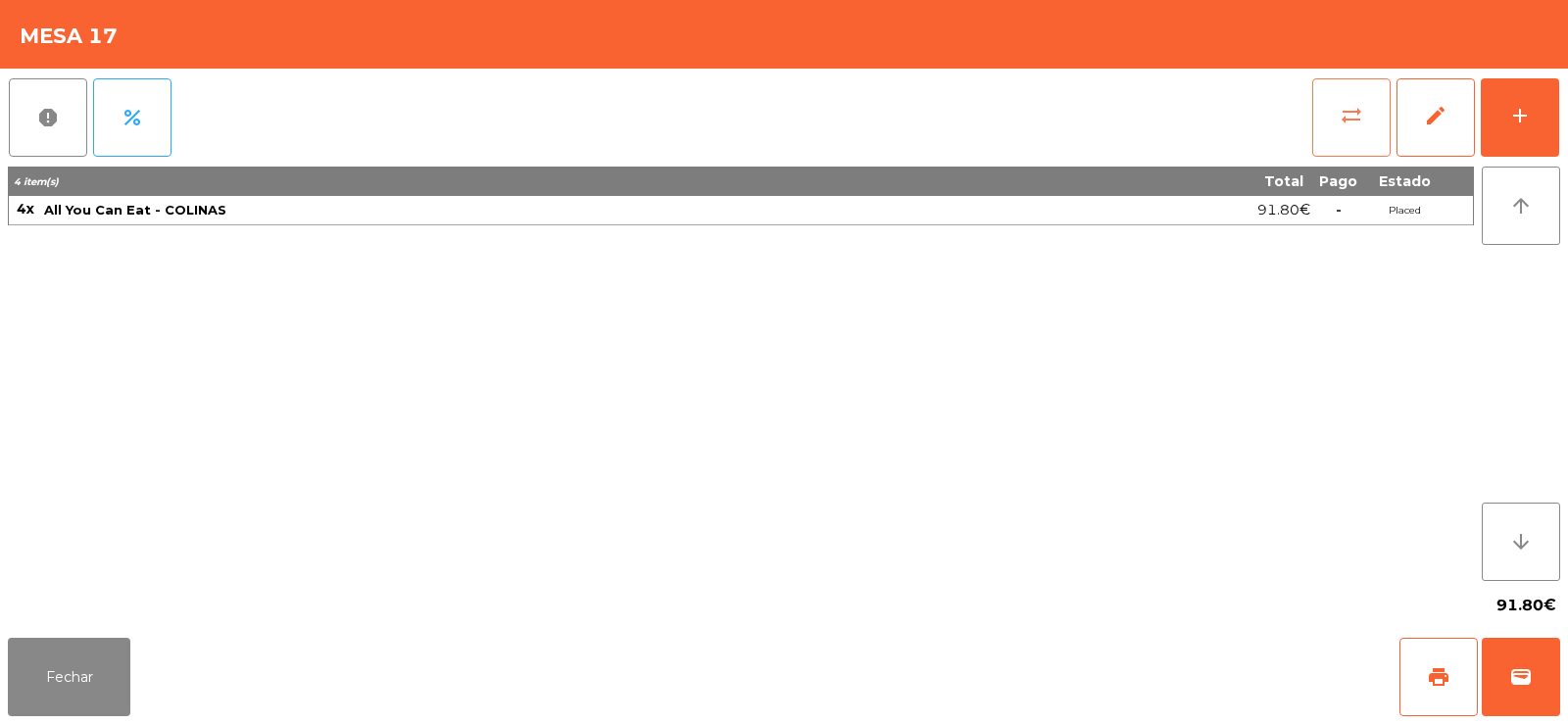
click at [1341, 127] on button "sync_alt" at bounding box center [1351, 117] width 78 height 78
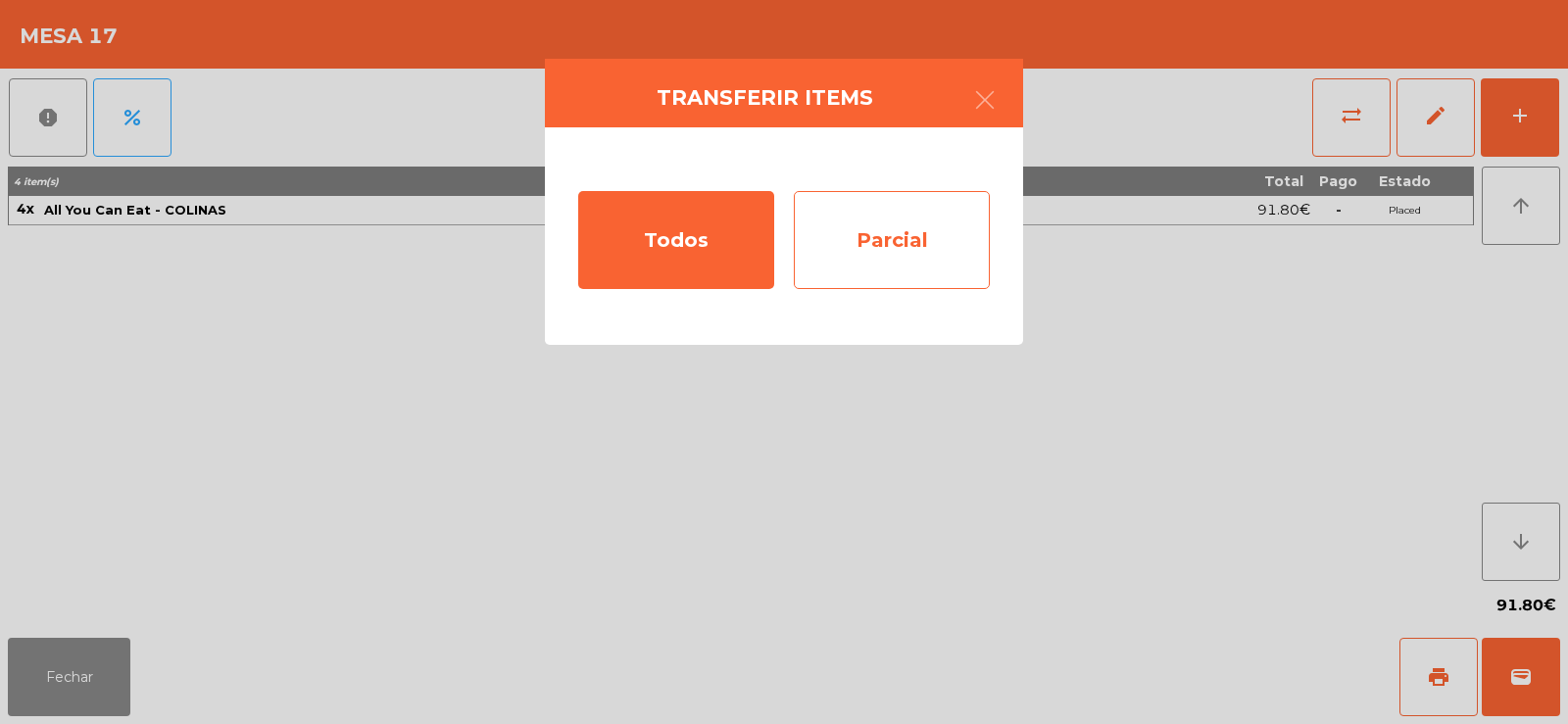
click at [845, 249] on div "Parcial" at bounding box center [892, 240] width 196 height 98
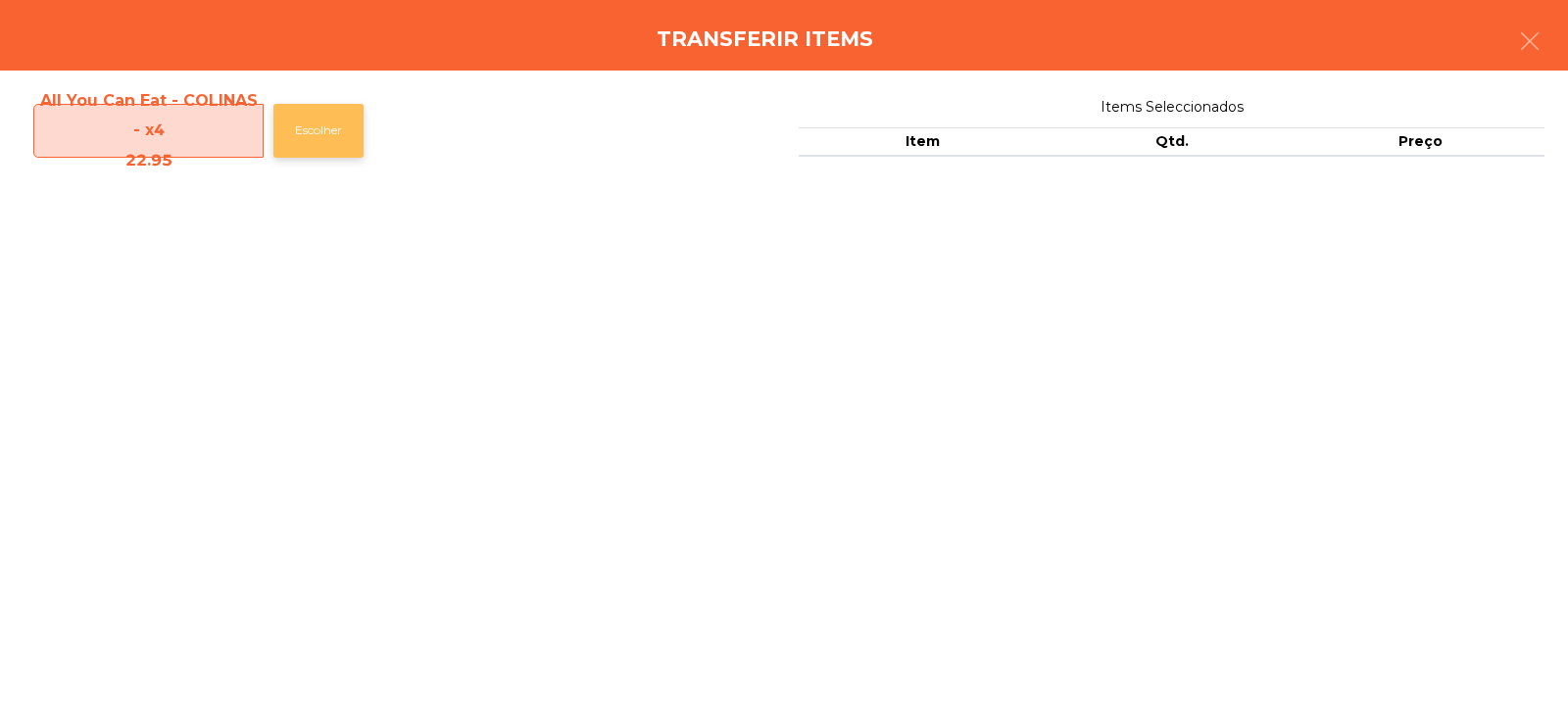
click at [323, 140] on button "Escolher" at bounding box center [318, 131] width 90 height 54
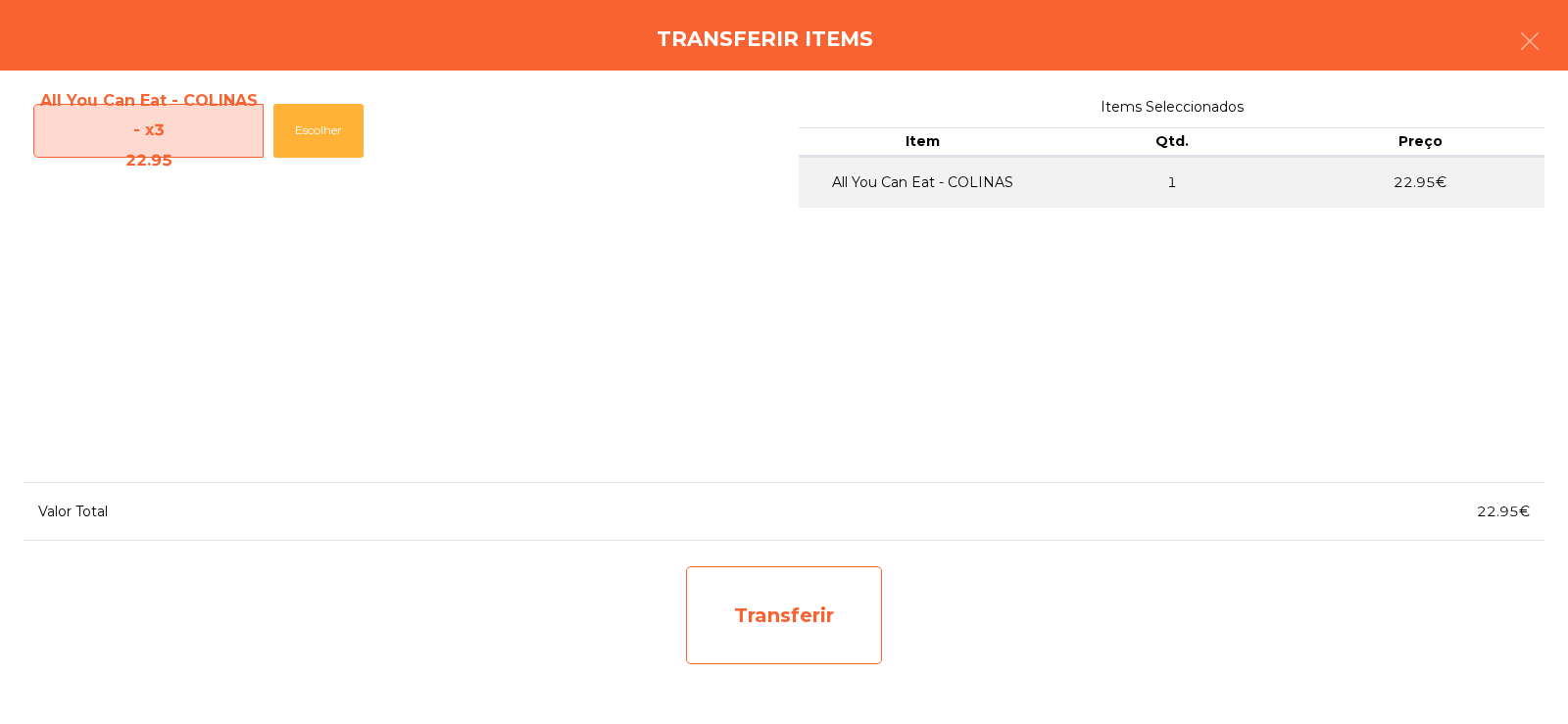
click at [822, 635] on div "Transferir" at bounding box center [784, 615] width 196 height 98
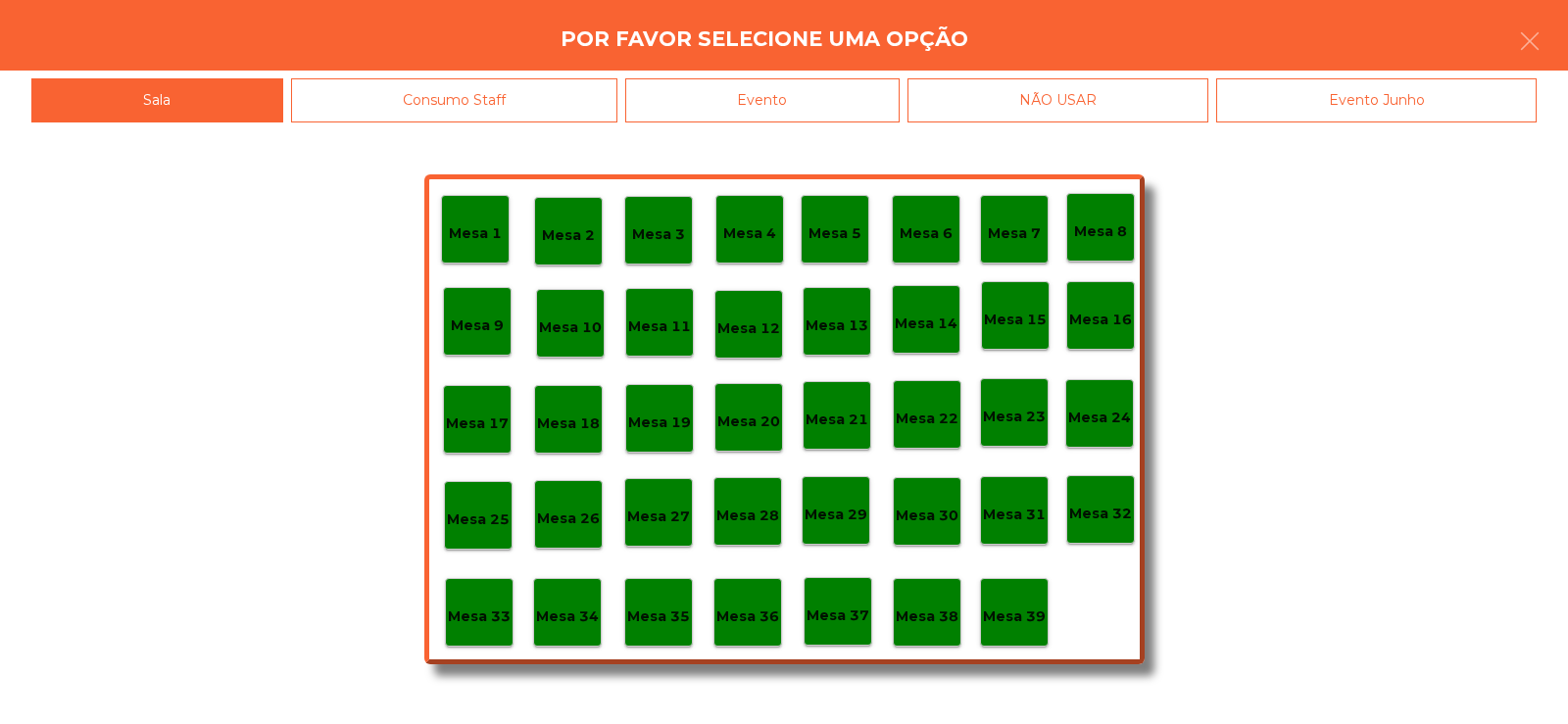
click at [824, 622] on p "Mesa 37" at bounding box center [837, 616] width 62 height 23
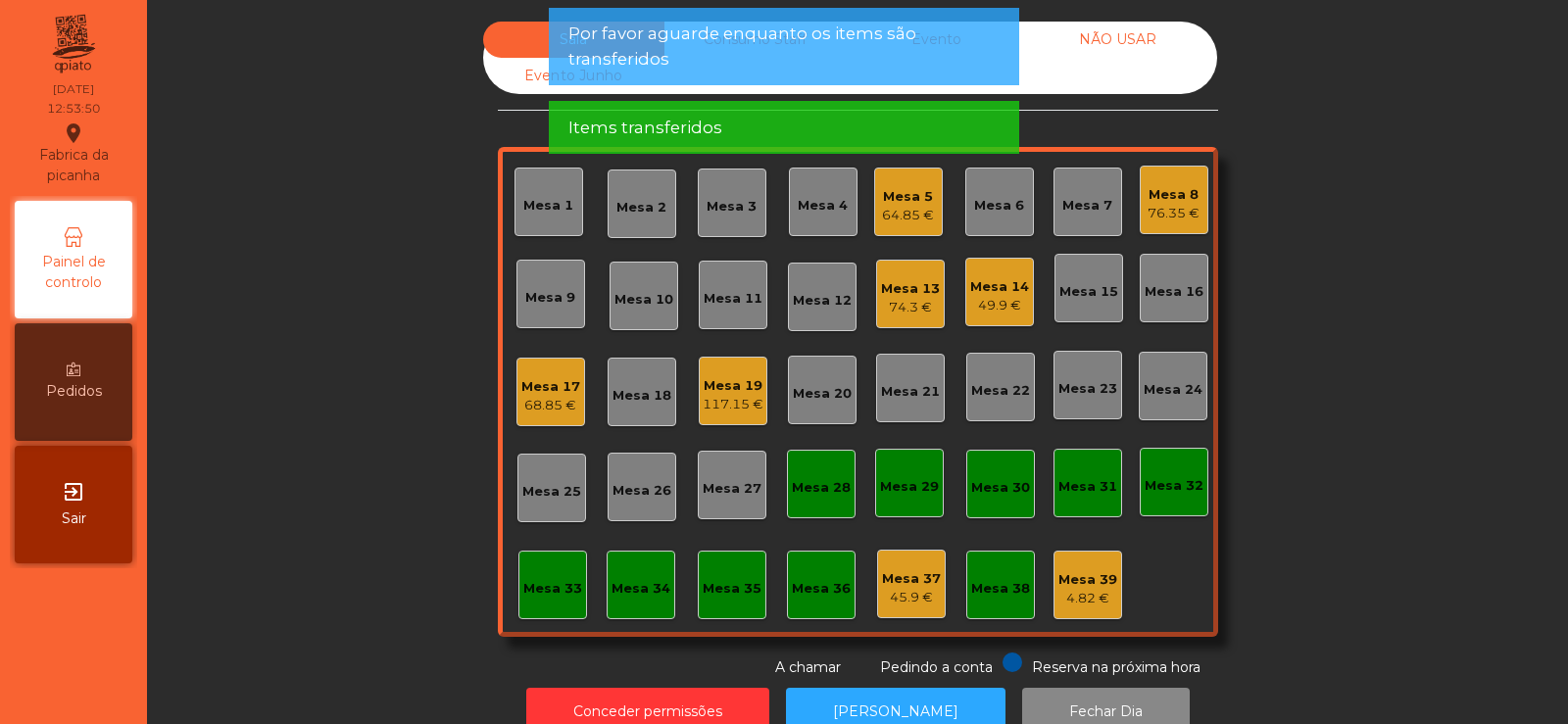
click at [543, 399] on div "68.85 €" at bounding box center [550, 406] width 59 height 20
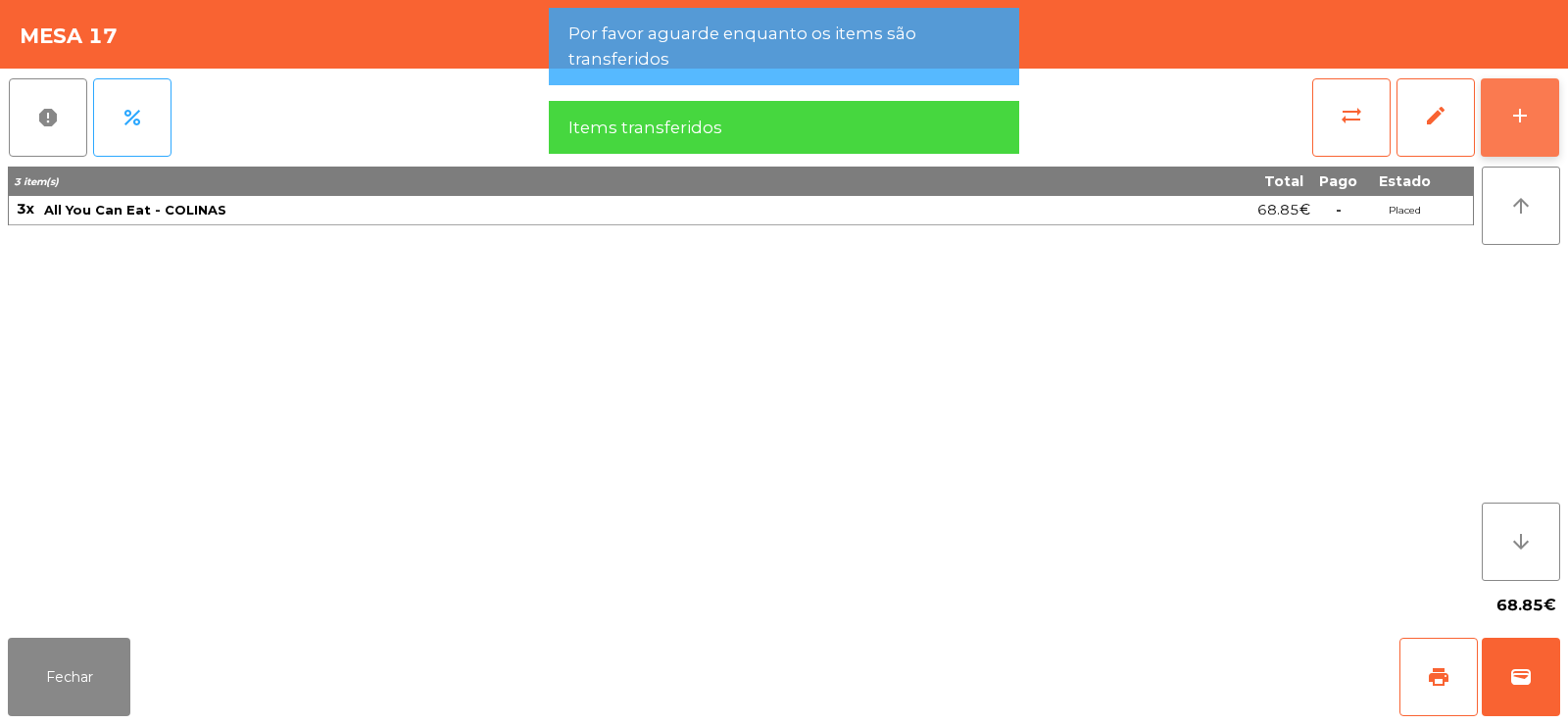
click at [1540, 106] on button "add" at bounding box center [1519, 117] width 78 height 78
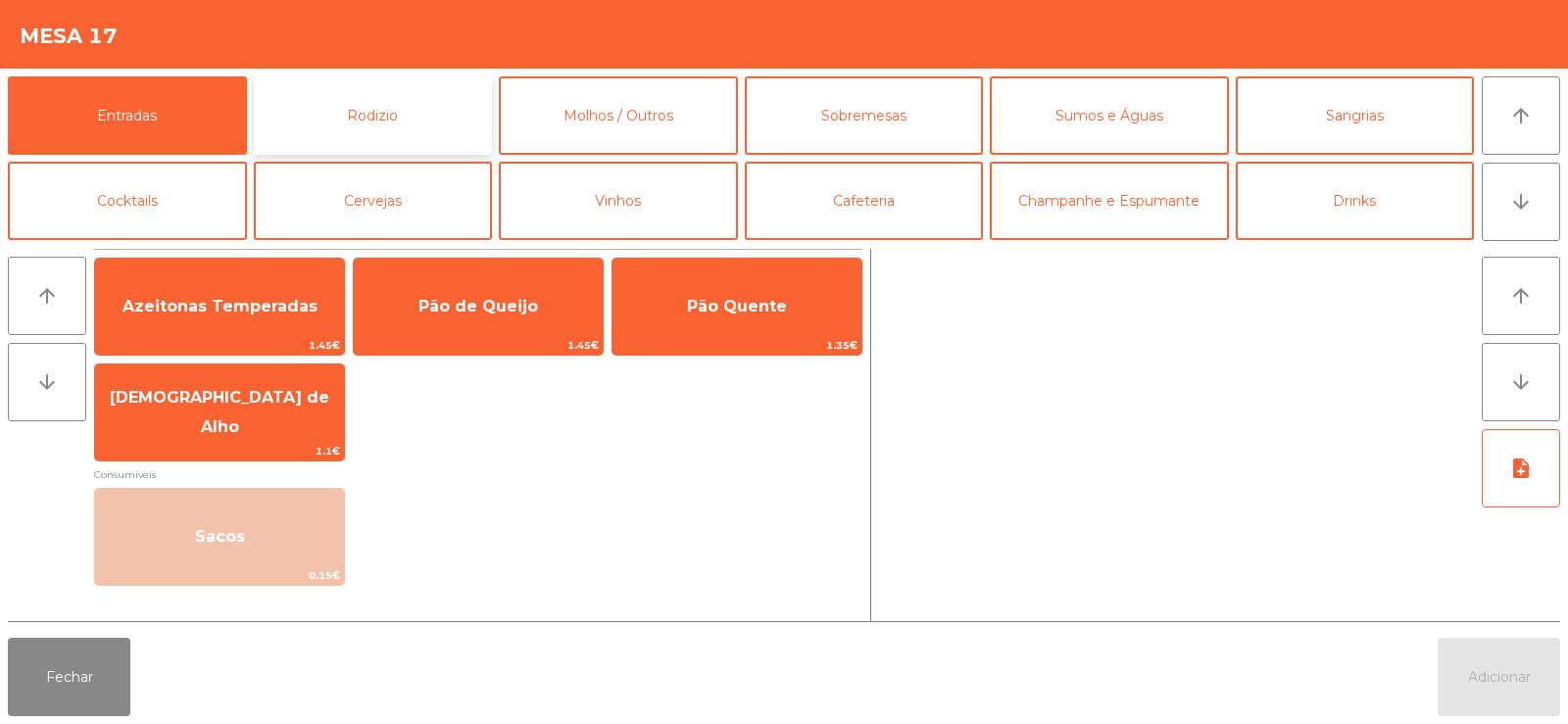
click at [358, 100] on button "Rodizio" at bounding box center [373, 115] width 239 height 78
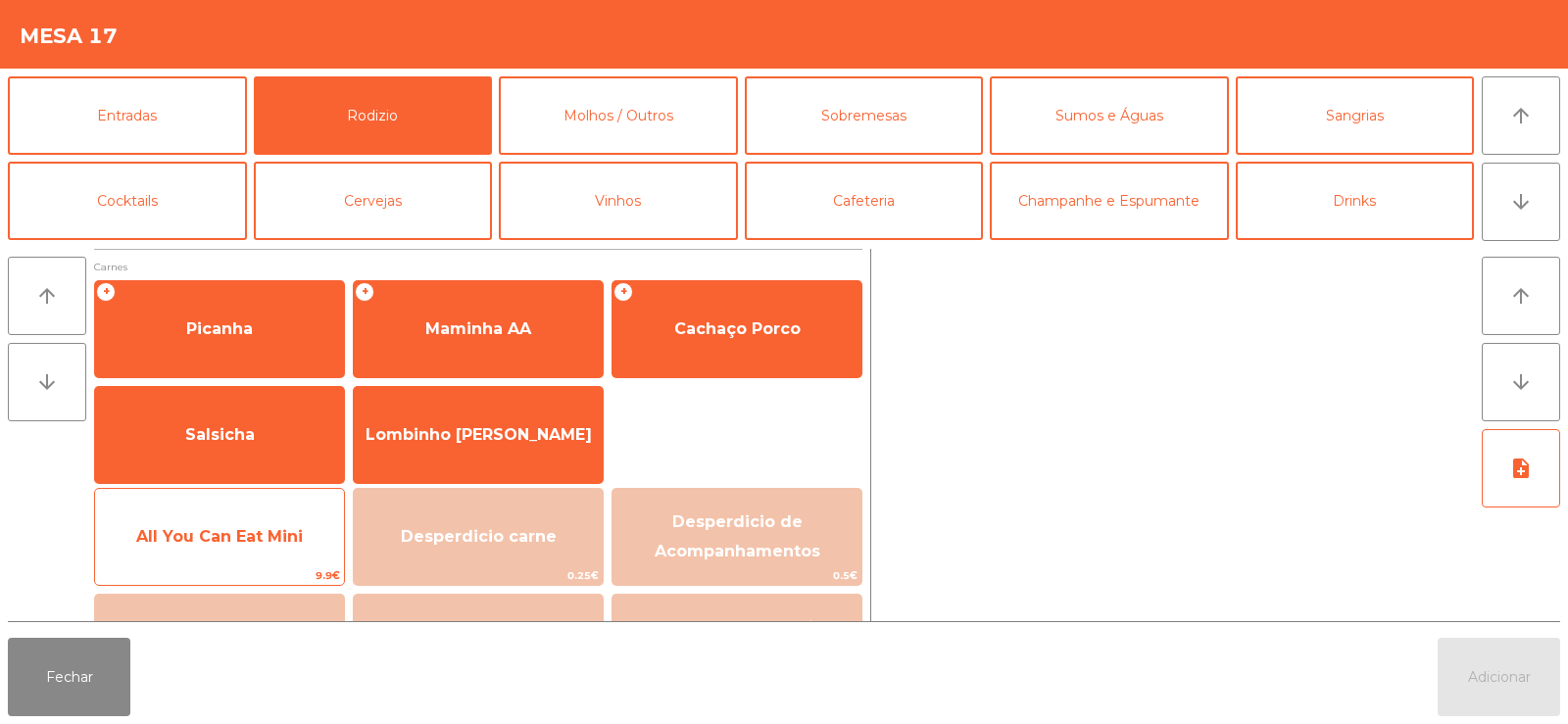
click at [225, 534] on span "All You Can Eat Mini" at bounding box center [219, 537] width 167 height 19
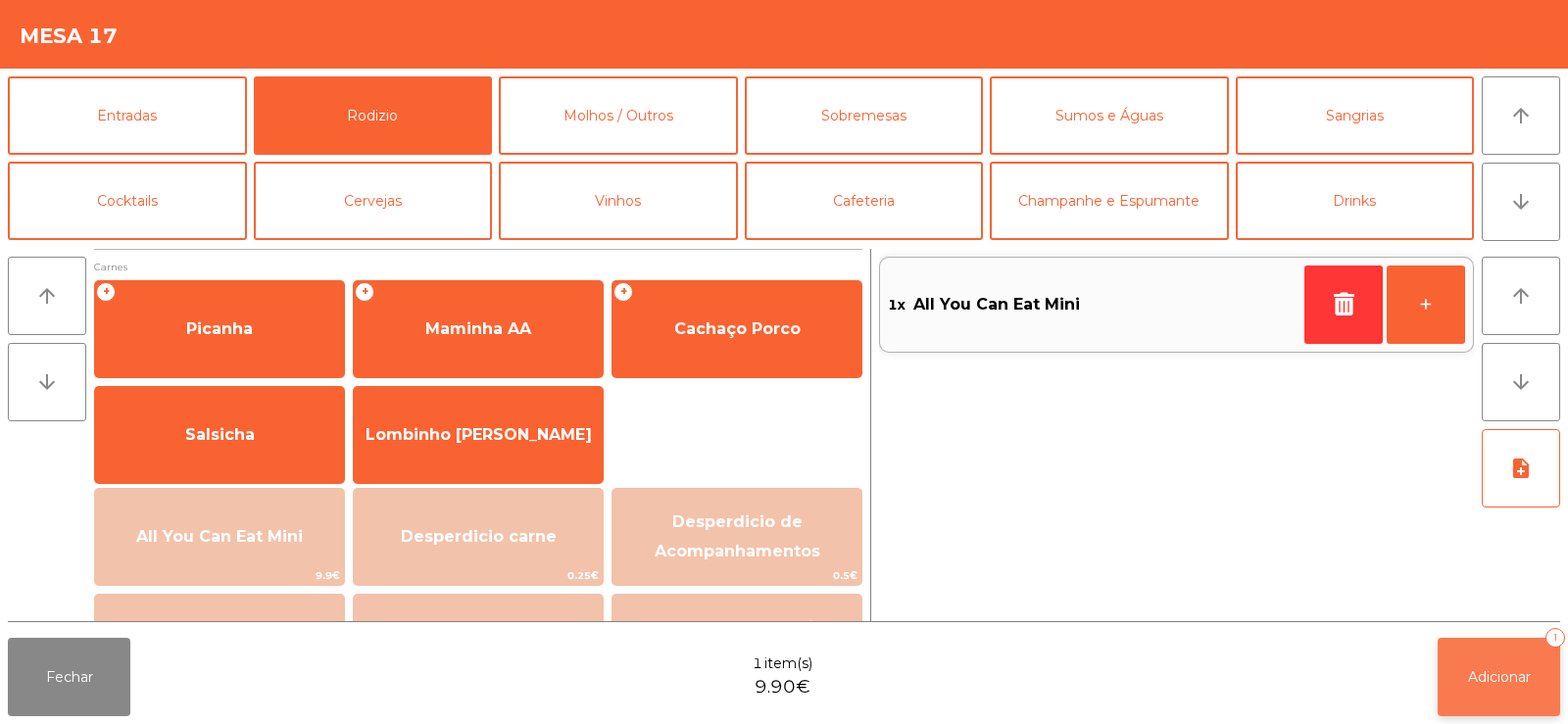
click at [1488, 691] on button "Adicionar 1" at bounding box center [1500, 676] width 123 height 78
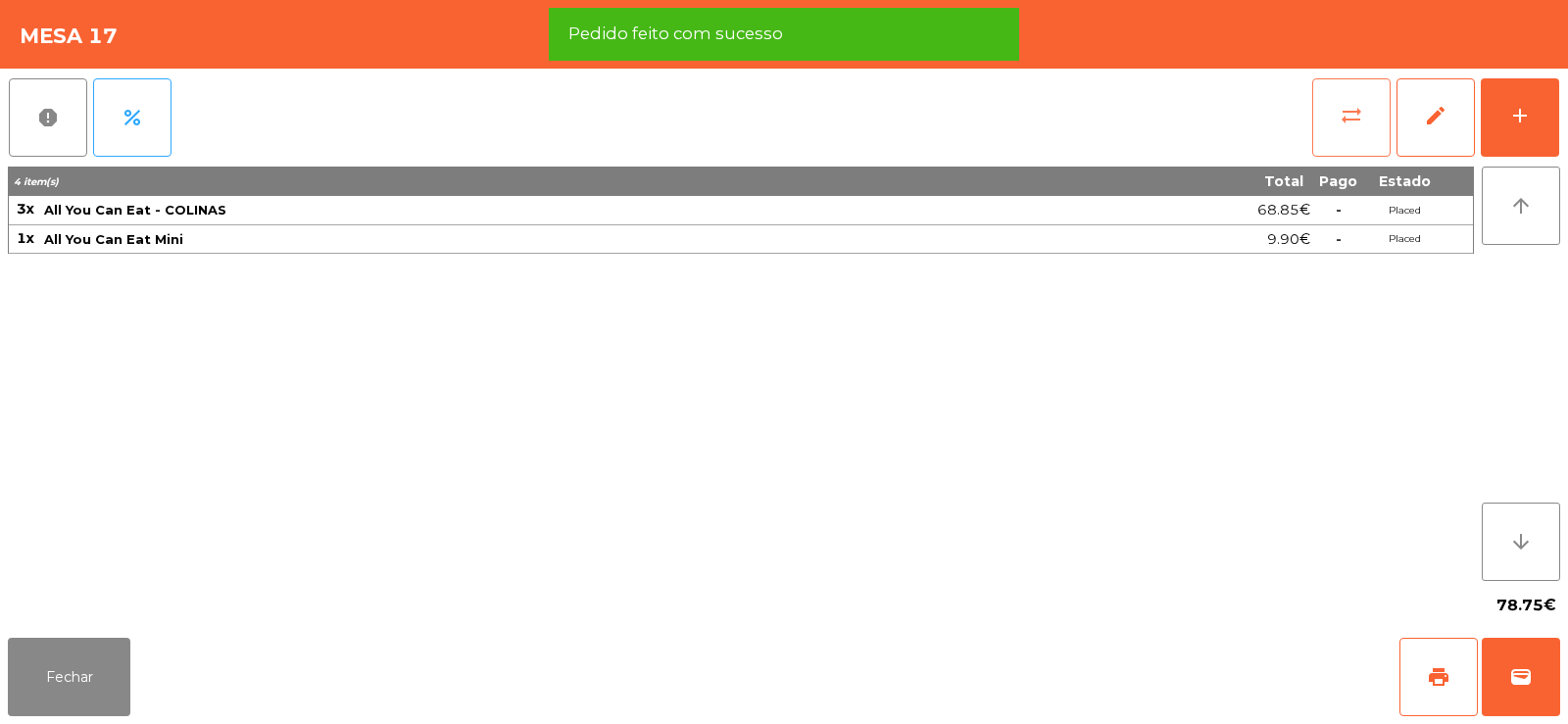
click at [1329, 120] on button "sync_alt" at bounding box center [1351, 117] width 78 height 78
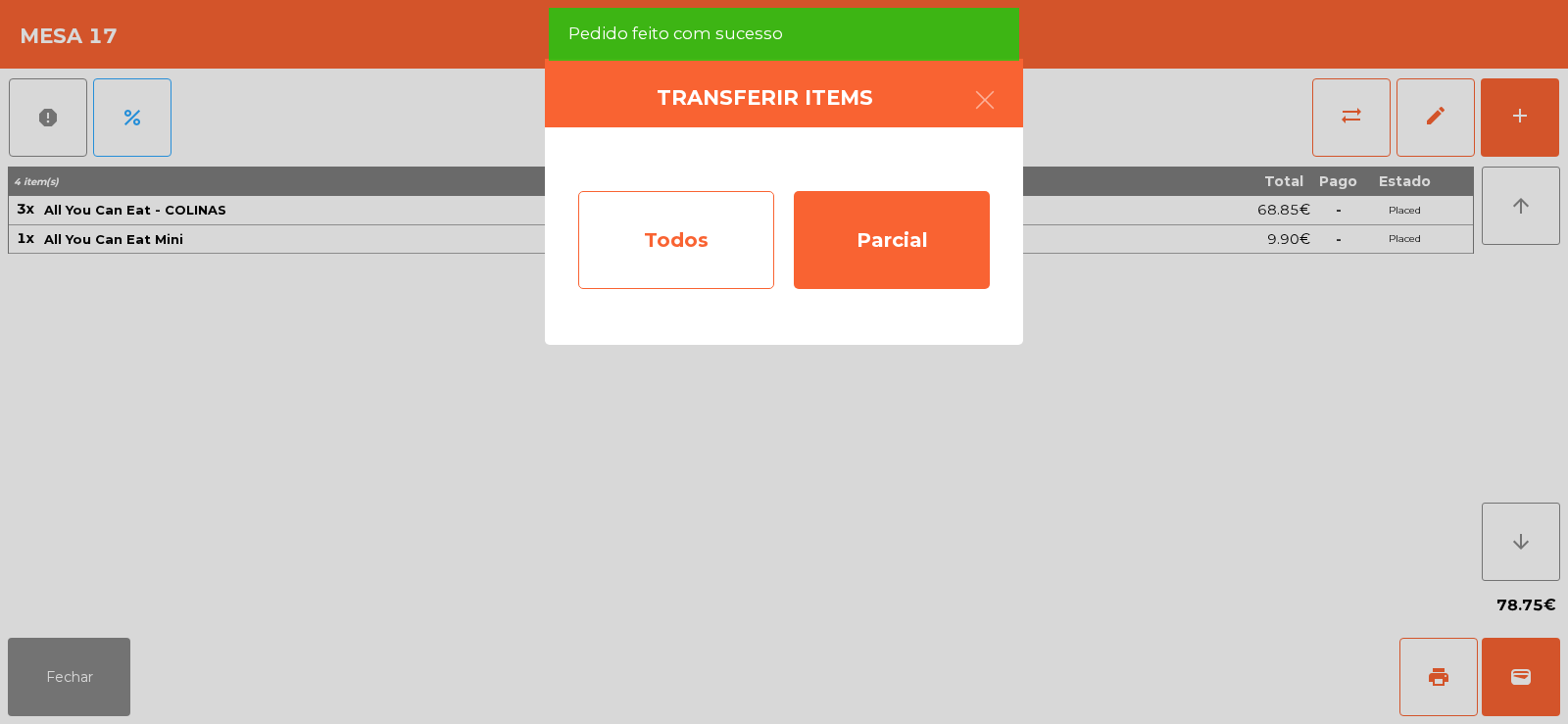
click at [668, 264] on div "Todos" at bounding box center [676, 240] width 196 height 98
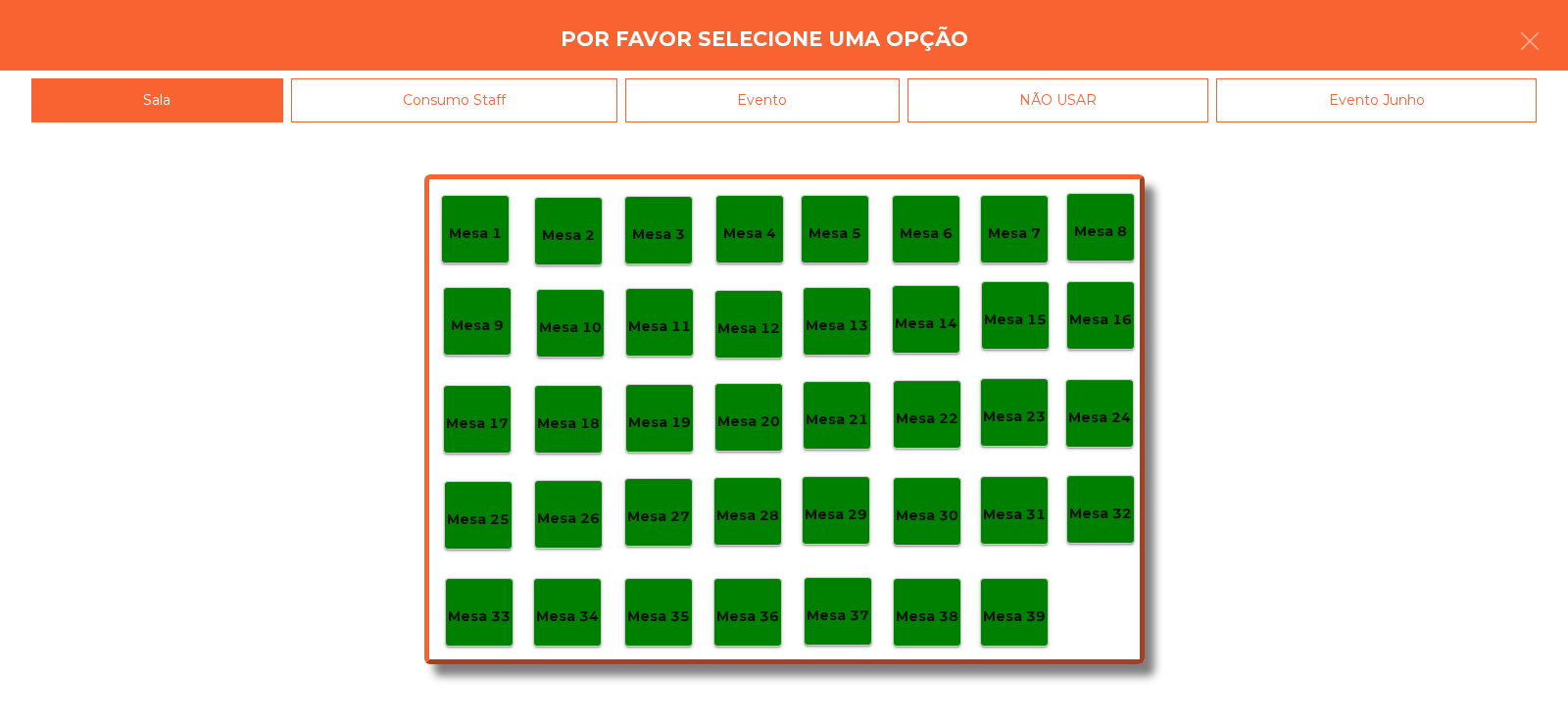
click at [756, 417] on p "Mesa 20" at bounding box center [748, 422] width 62 height 23
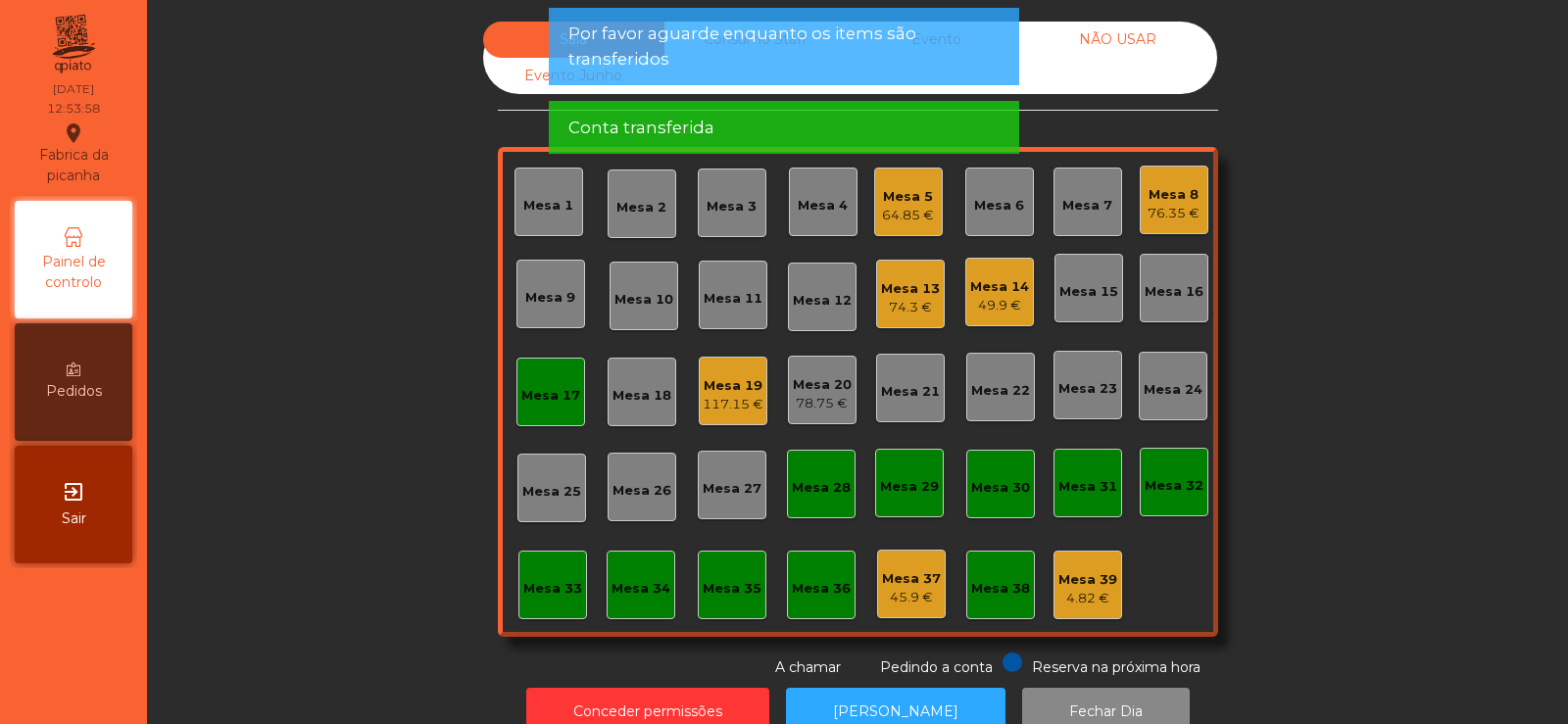
click at [811, 399] on div "78.75 €" at bounding box center [821, 404] width 59 height 20
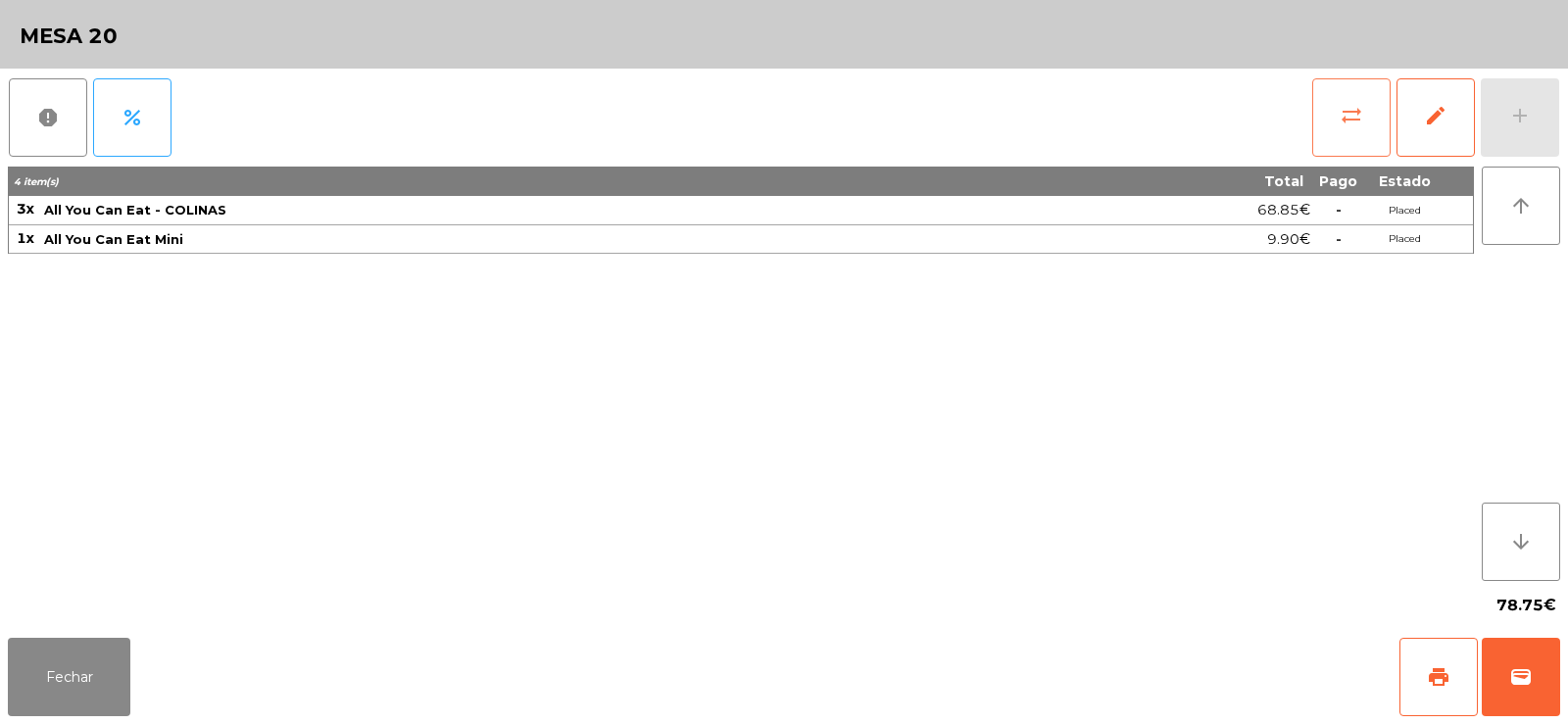
click at [1338, 94] on button "sync_alt" at bounding box center [1351, 117] width 78 height 78
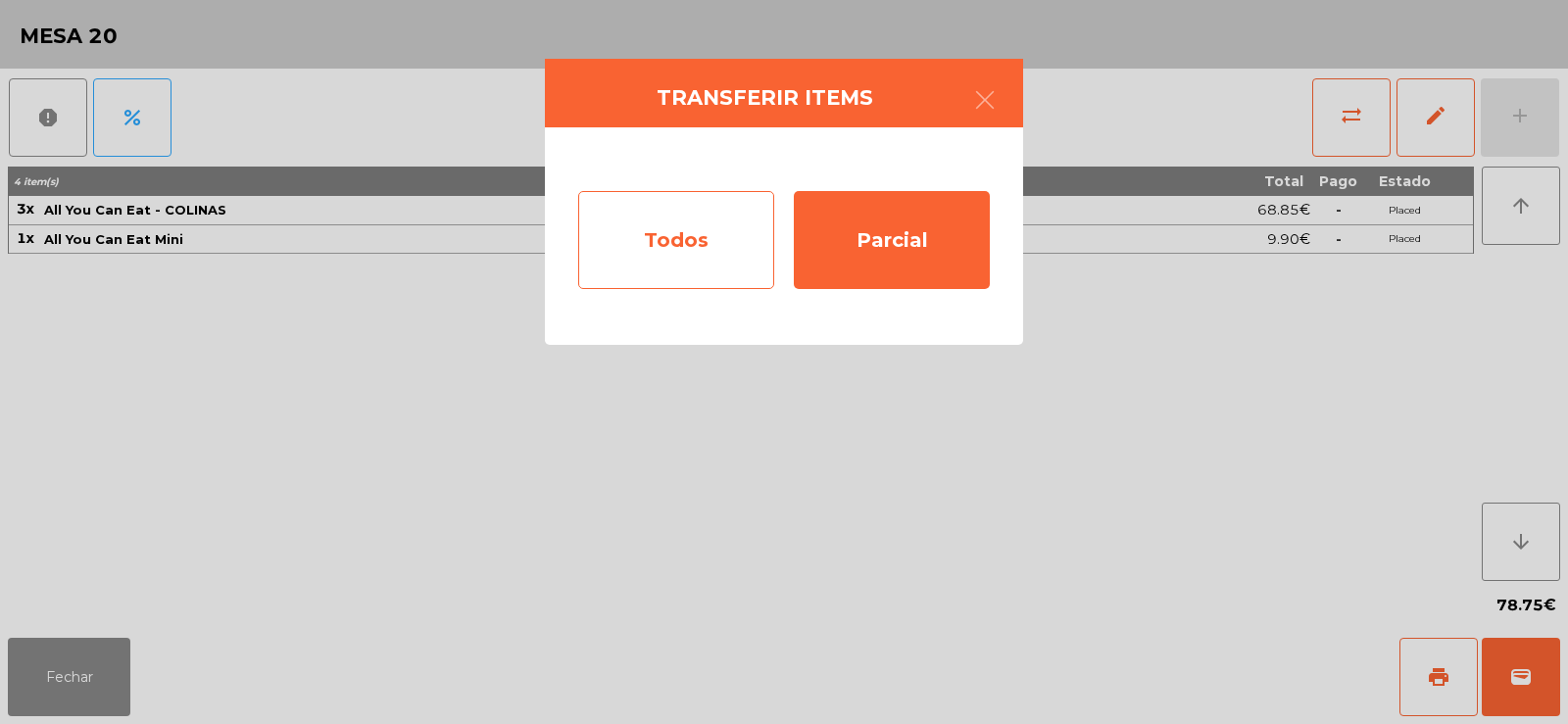
click at [686, 255] on div "Todos" at bounding box center [676, 240] width 196 height 98
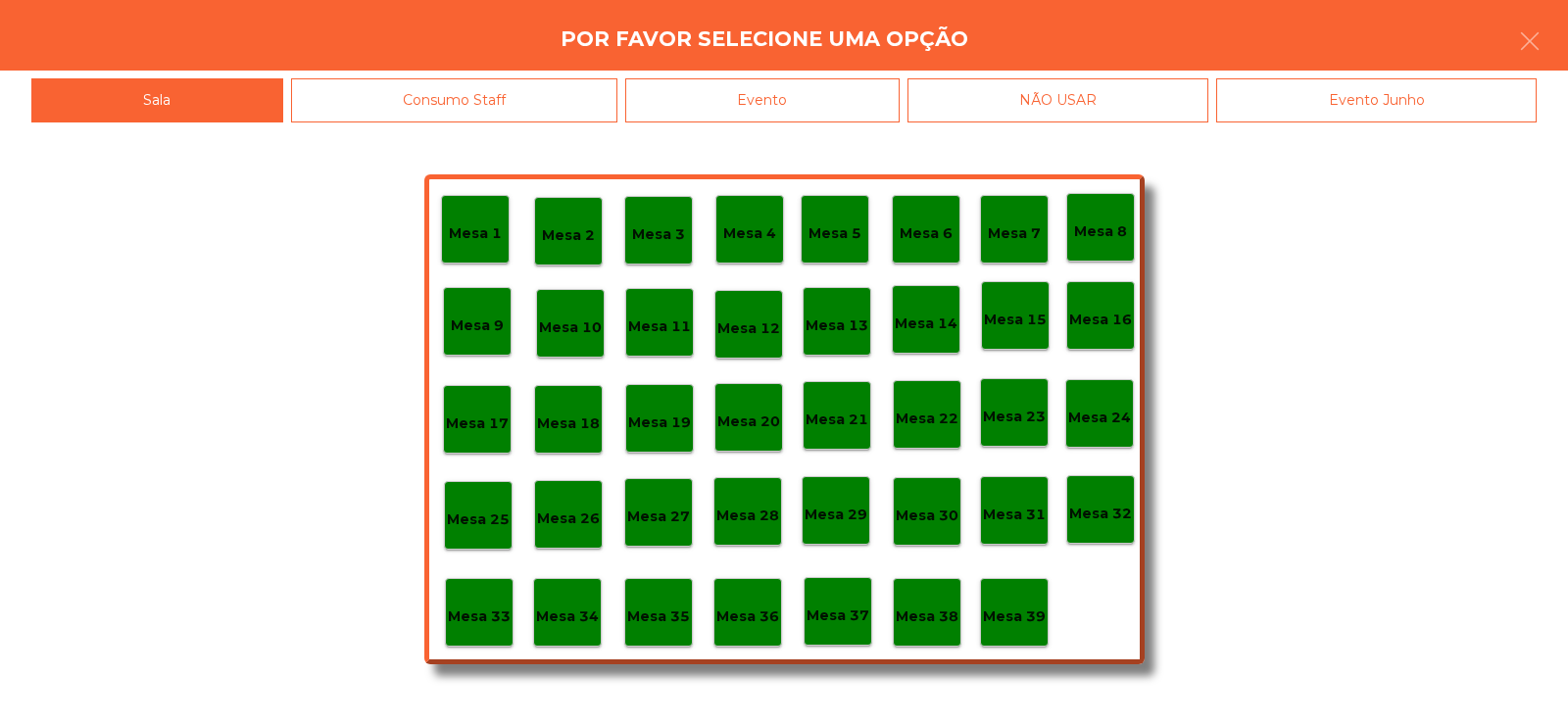
click at [663, 631] on div "Mesa 35" at bounding box center [658, 612] width 68 height 68
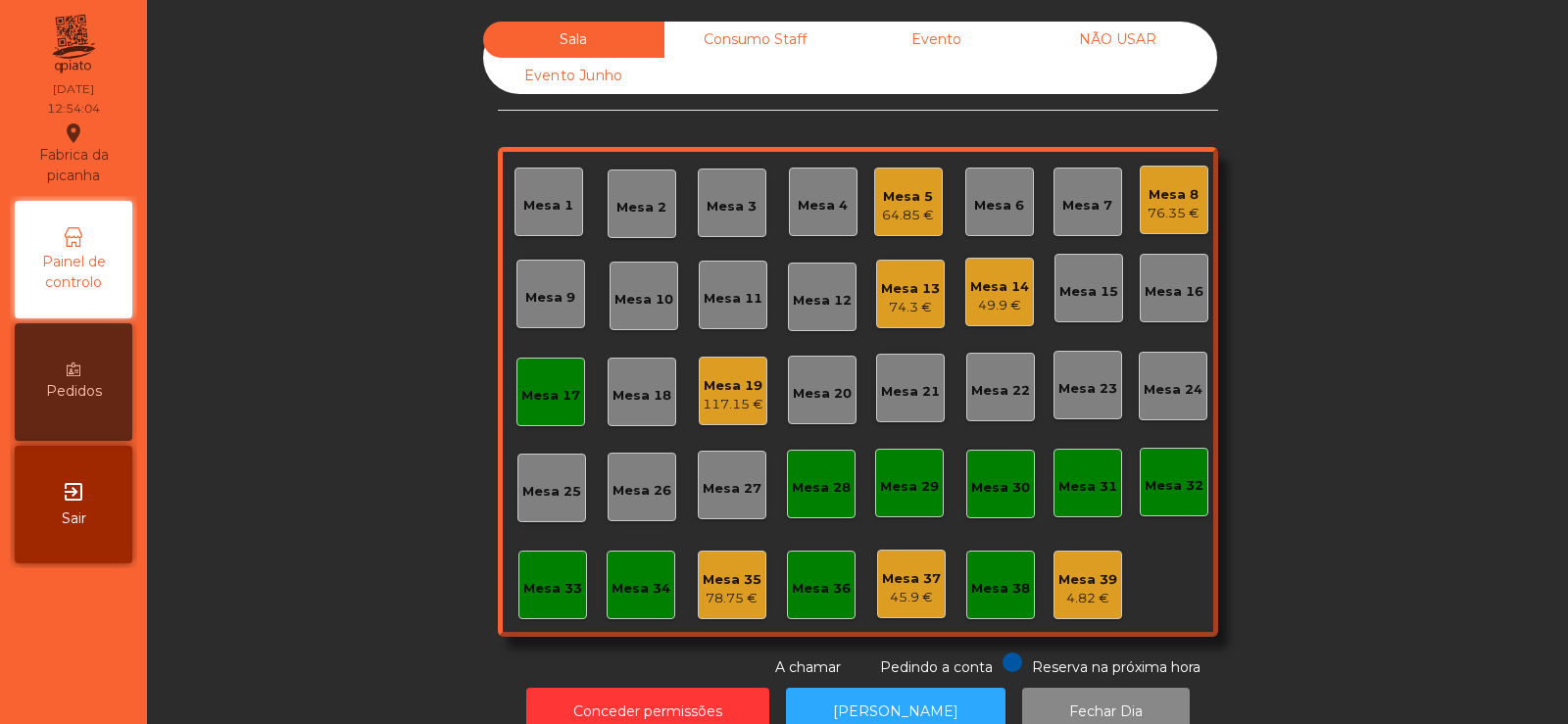
click at [840, 378] on div "Mesa 20" at bounding box center [821, 390] width 59 height 28
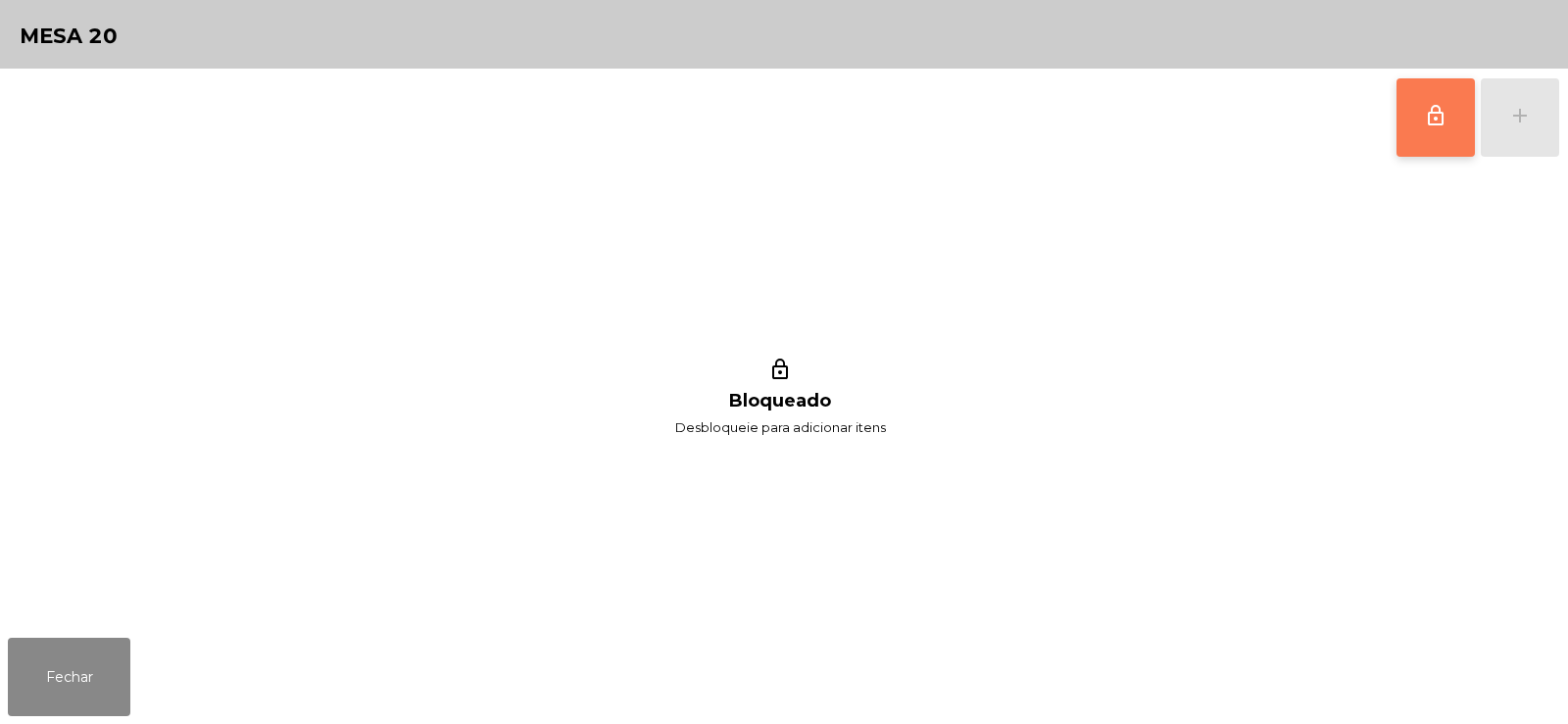
click at [1419, 118] on button "lock_outline" at bounding box center [1435, 117] width 78 height 78
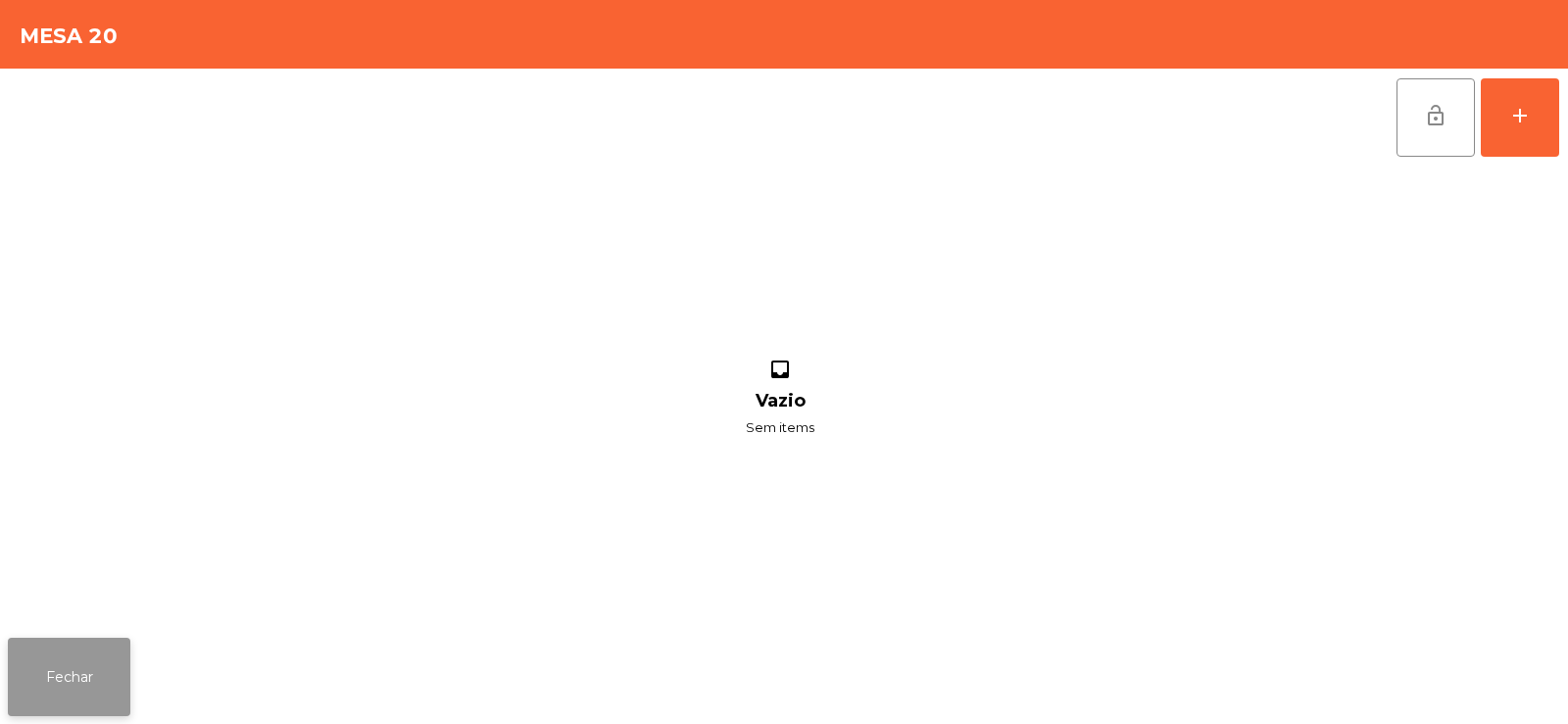
click at [95, 657] on button "Fechar" at bounding box center [69, 676] width 123 height 78
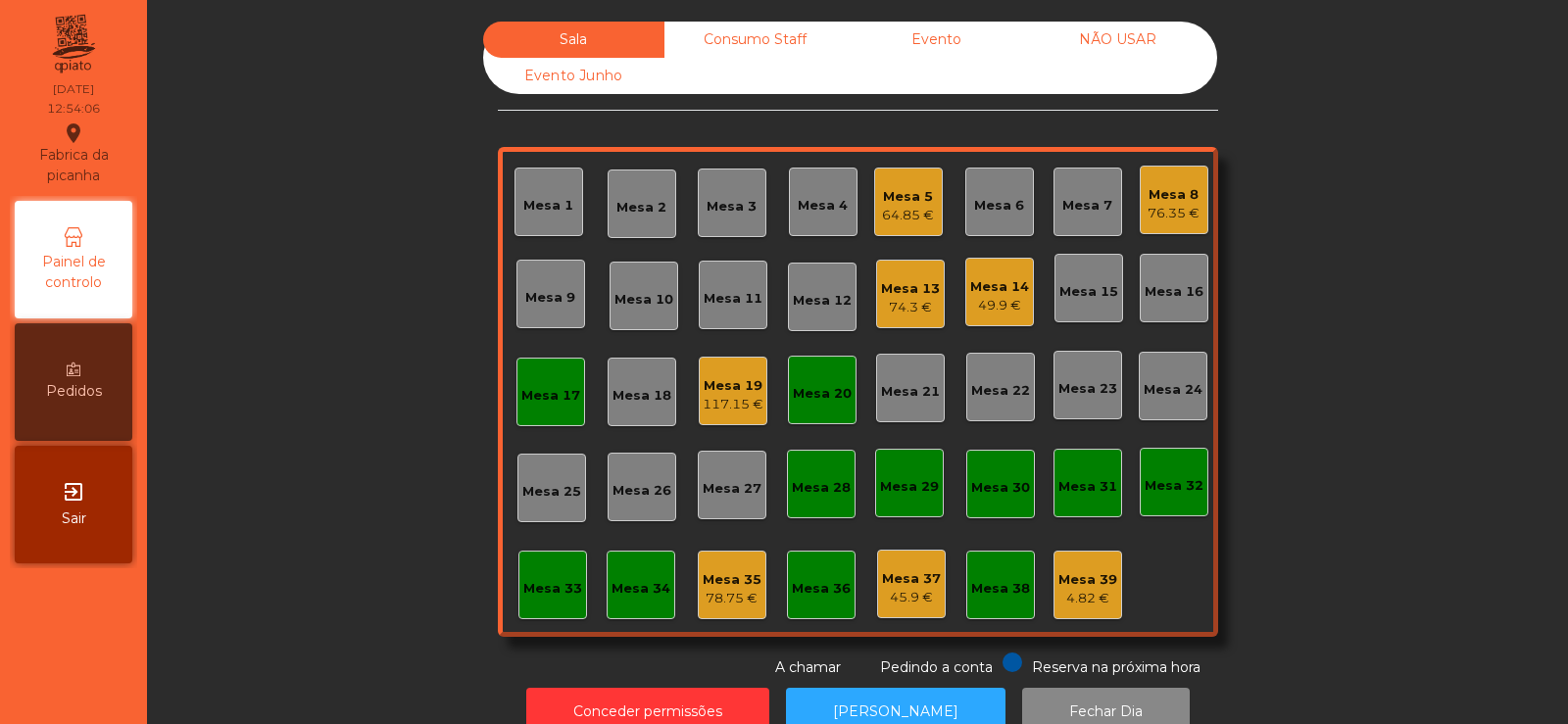
click at [698, 572] on div "Mesa 35 78.75 €" at bounding box center [732, 584] width 68 height 68
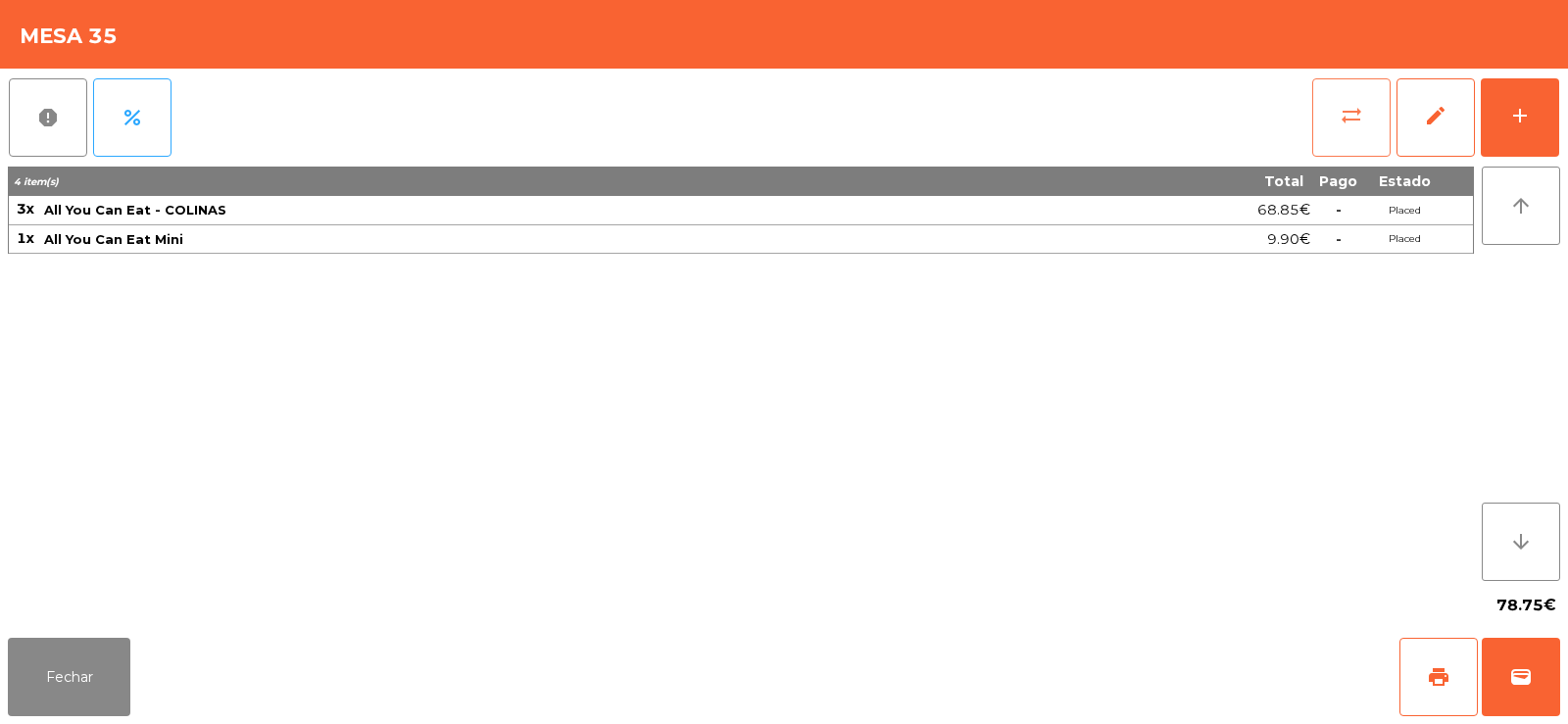
click at [1357, 125] on span "sync_alt" at bounding box center [1352, 116] width 24 height 24
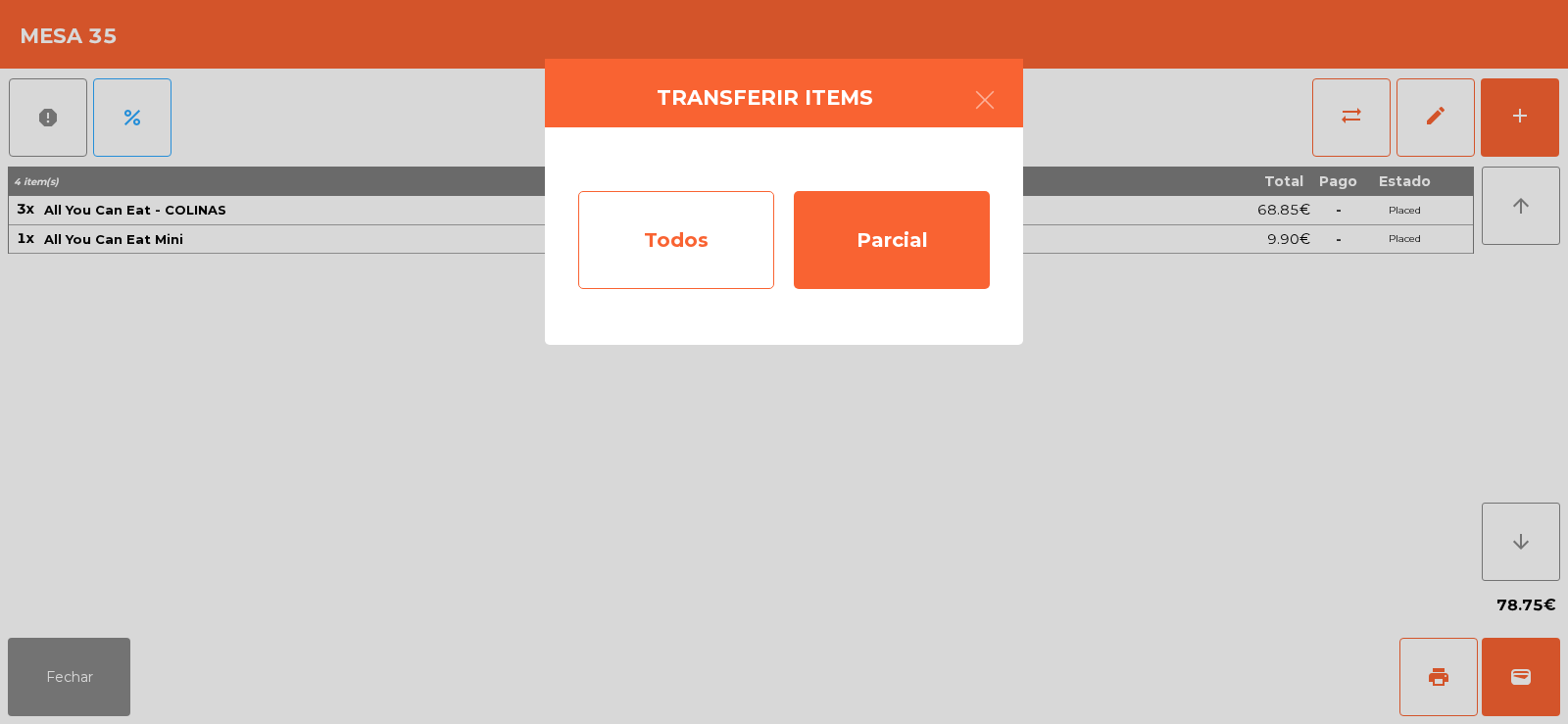
click at [678, 263] on div "Todos" at bounding box center [676, 240] width 196 height 98
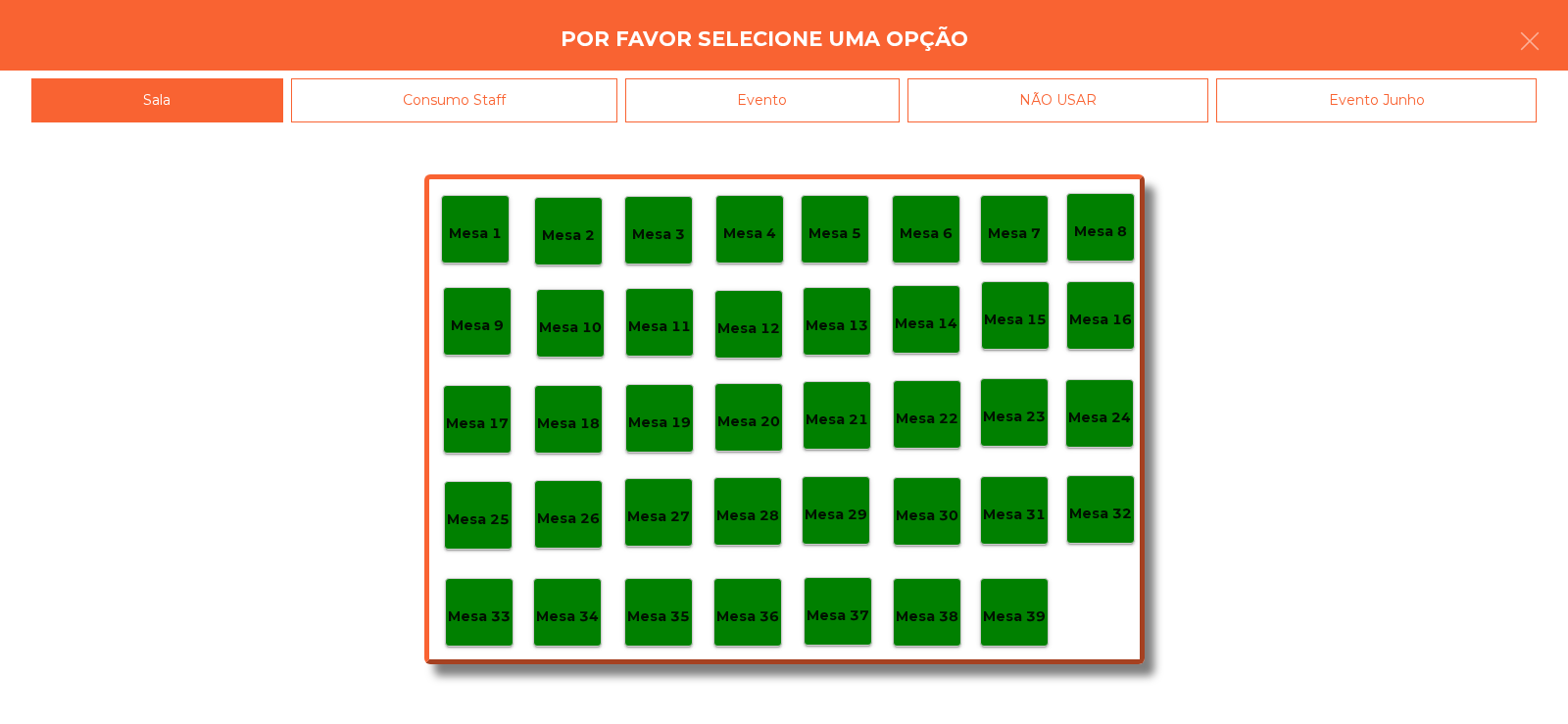
click at [753, 418] on p "Mesa 20" at bounding box center [748, 422] width 62 height 23
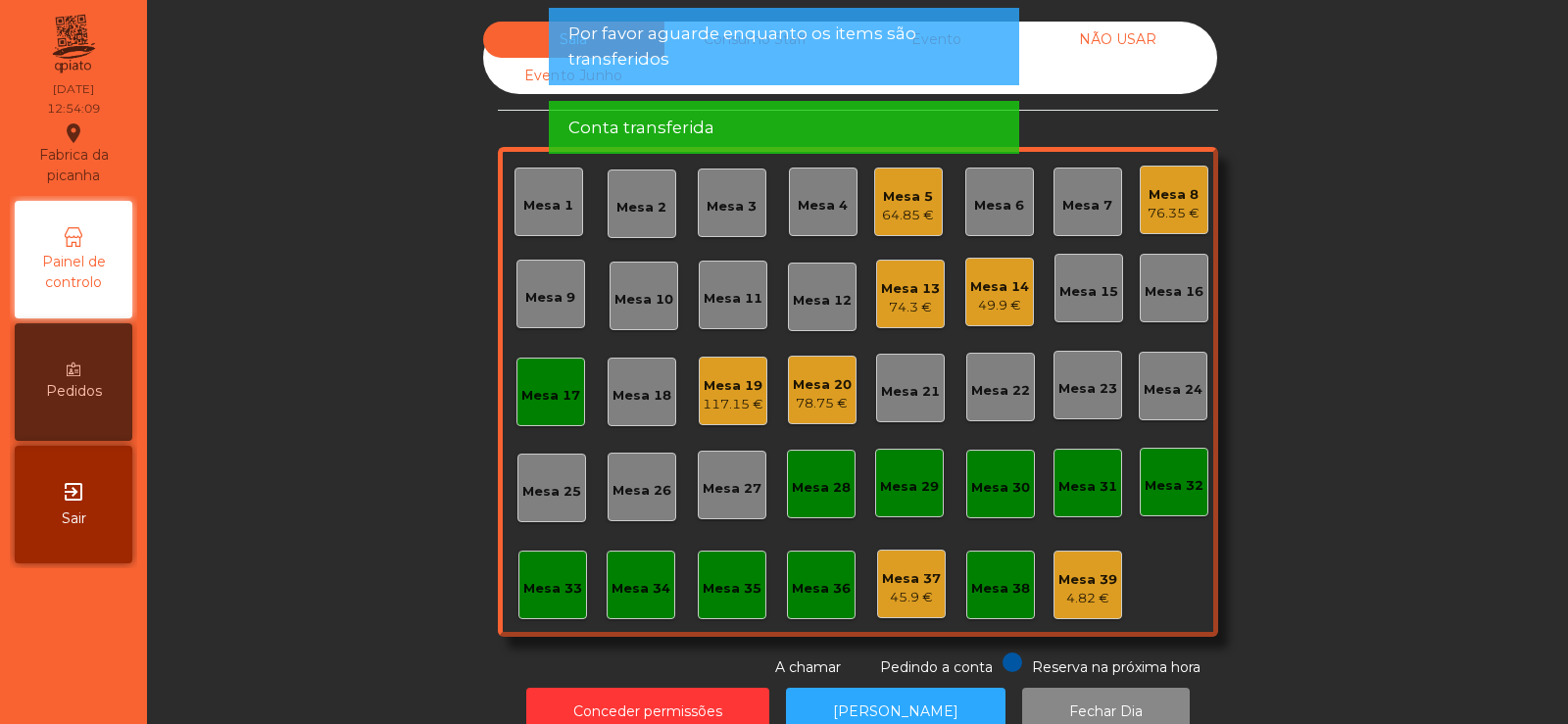
click at [539, 384] on div "Mesa 17" at bounding box center [550, 392] width 59 height 28
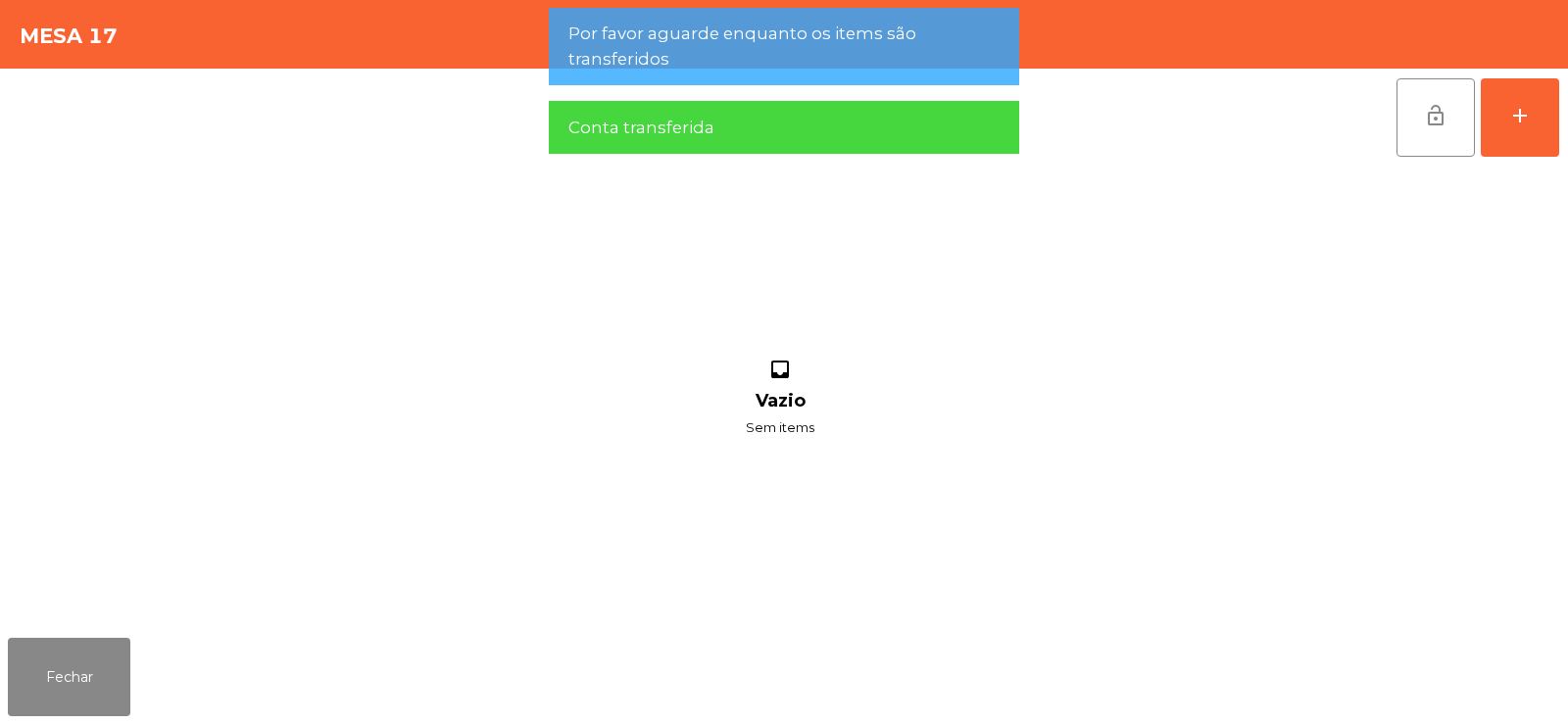
click at [1432, 141] on button "lock_open" at bounding box center [1435, 117] width 78 height 78
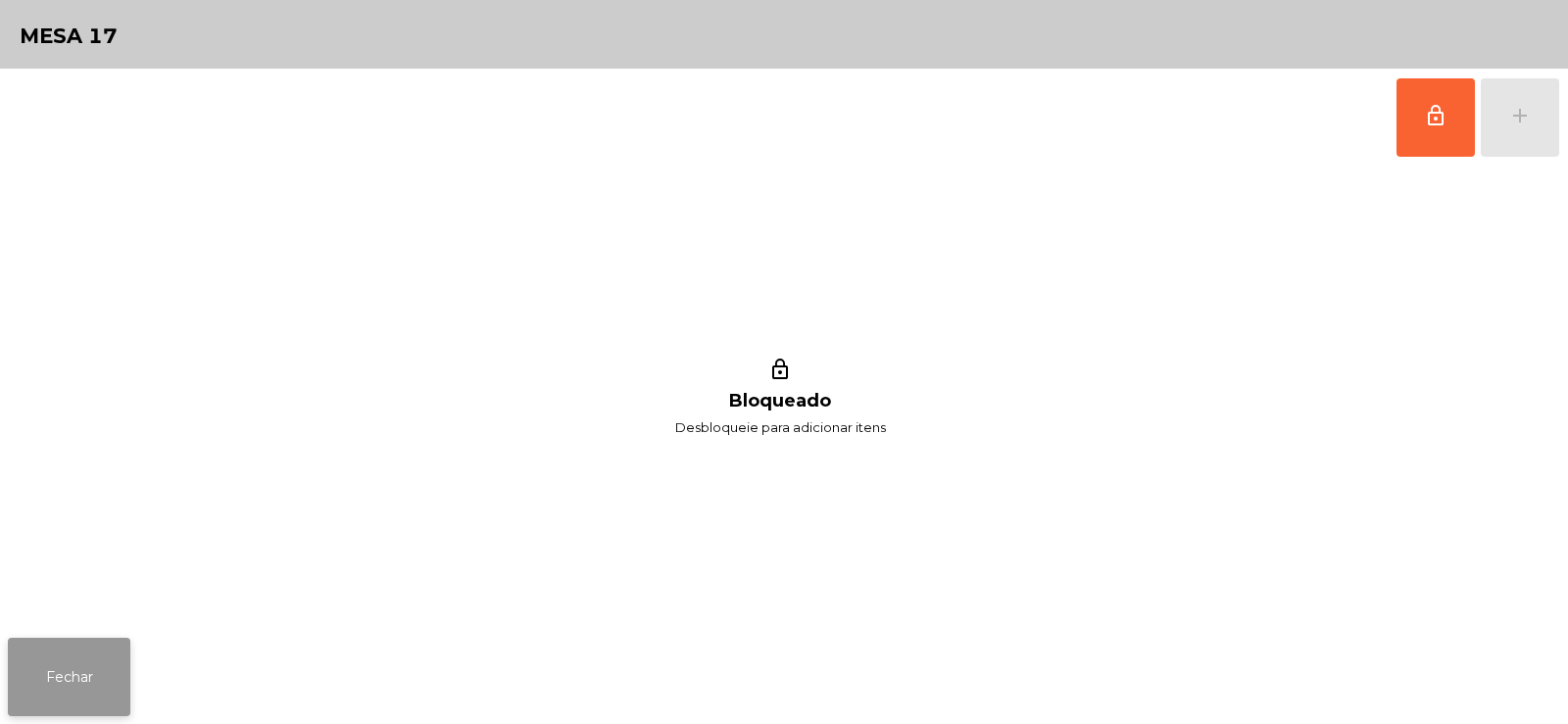
click at [60, 668] on button "Fechar" at bounding box center [69, 676] width 123 height 78
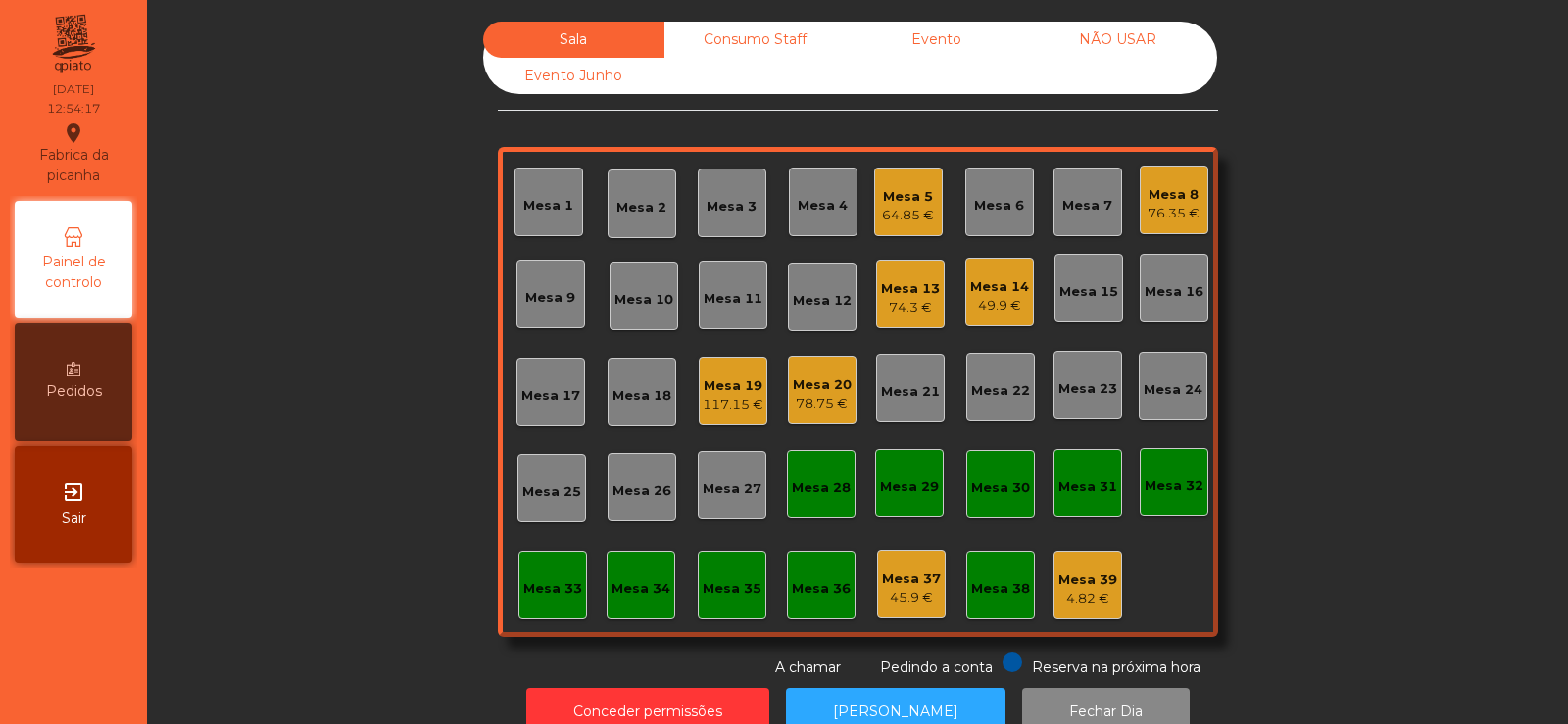
scroll to position [48, 0]
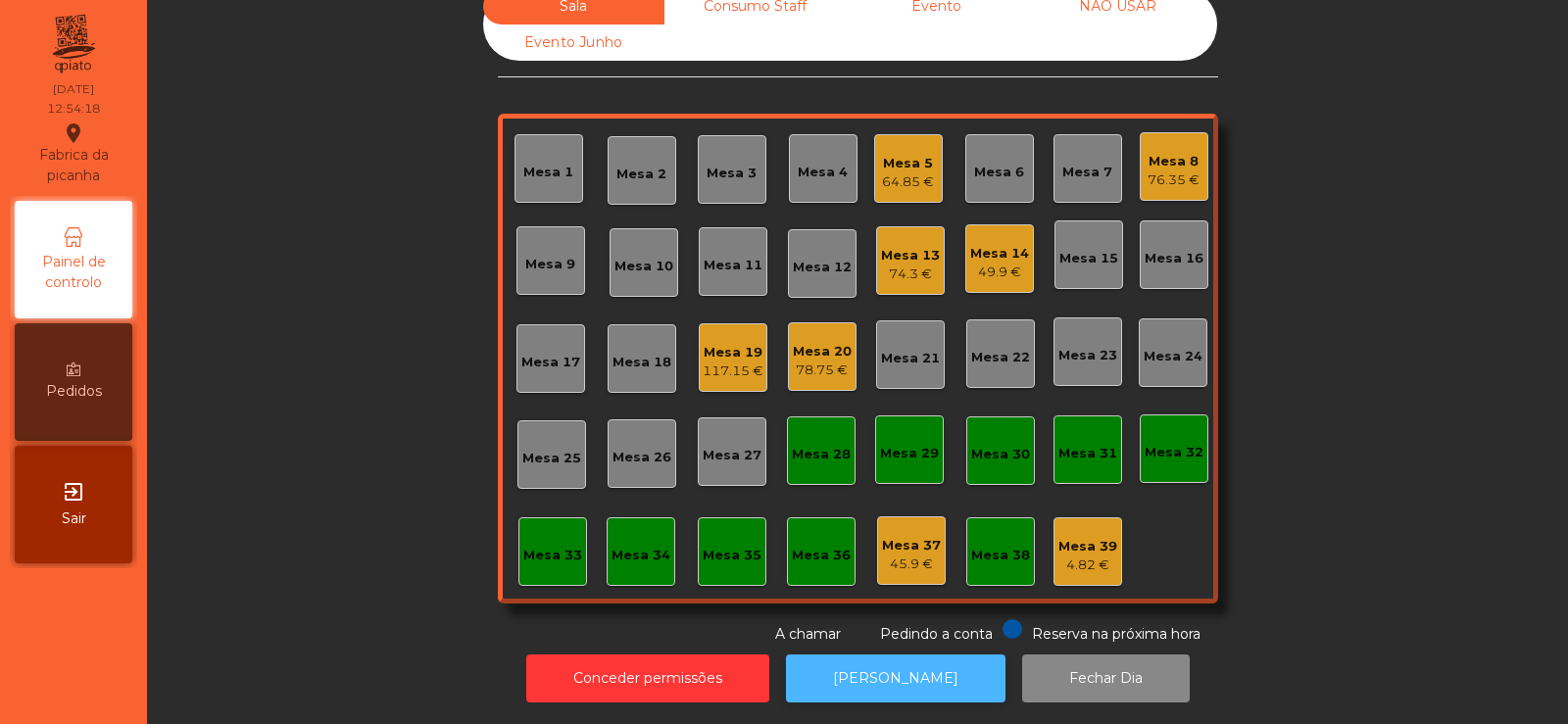
click at [822, 665] on button "[PERSON_NAME]" at bounding box center [896, 678] width 219 height 48
click at [792, 361] on div "78.75 €" at bounding box center [821, 371] width 59 height 20
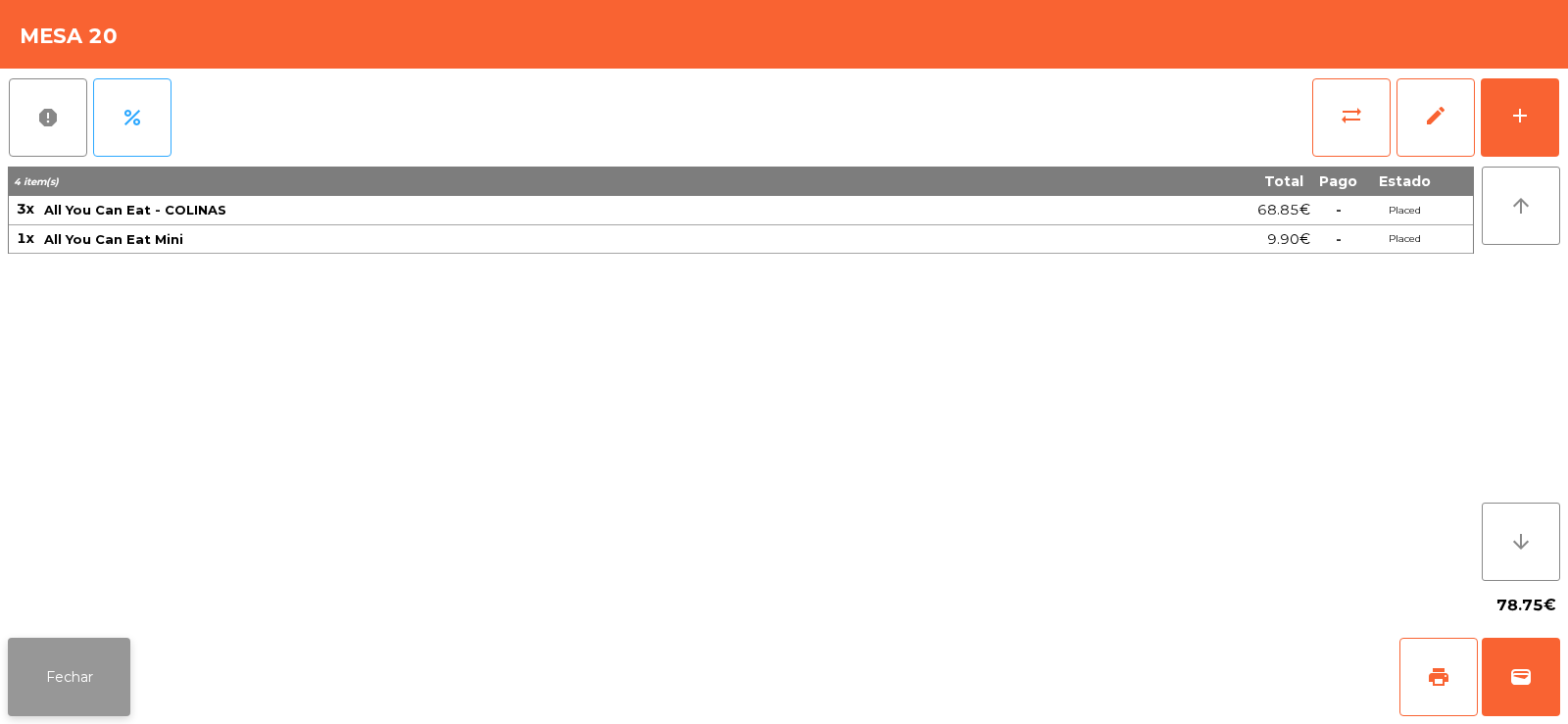
click at [59, 658] on button "Fechar" at bounding box center [69, 676] width 123 height 78
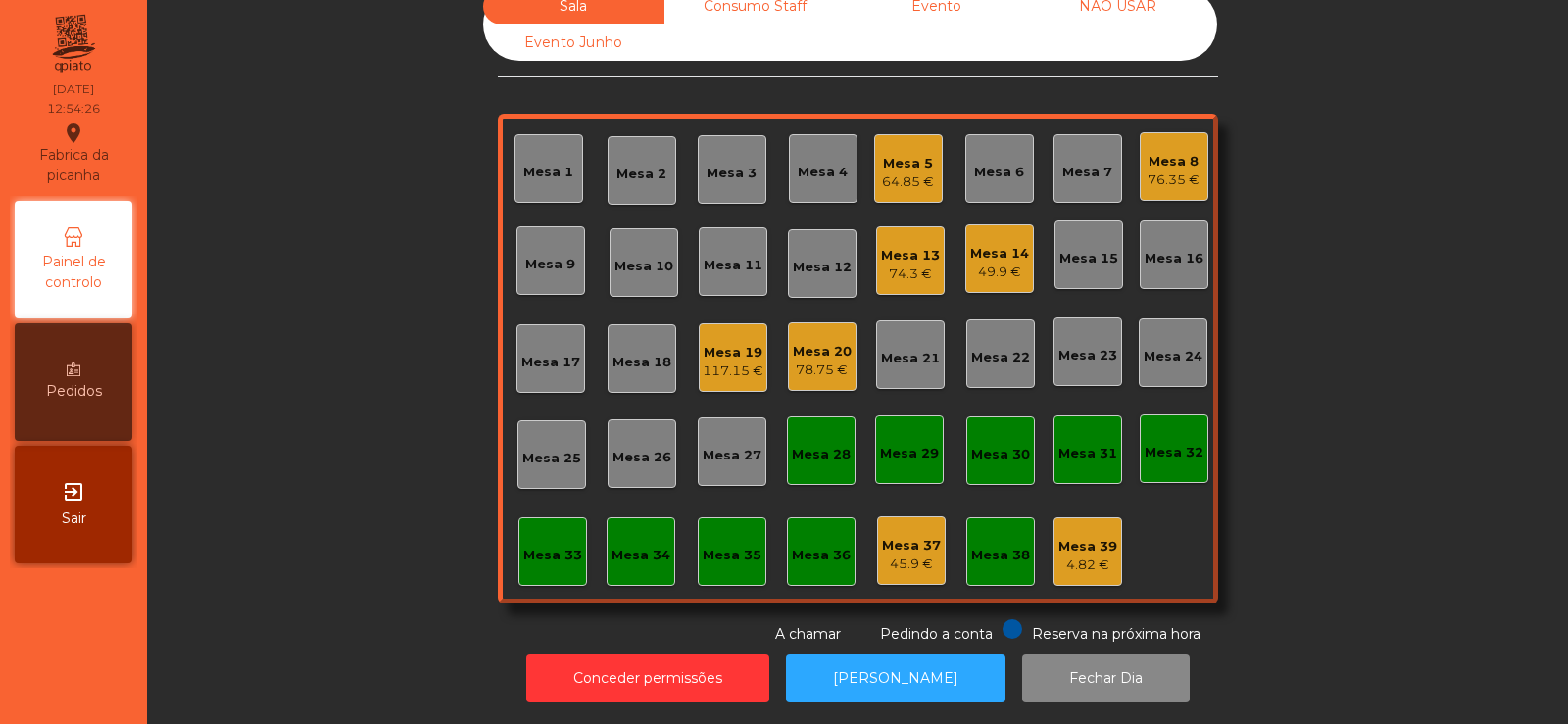
scroll to position [0, 0]
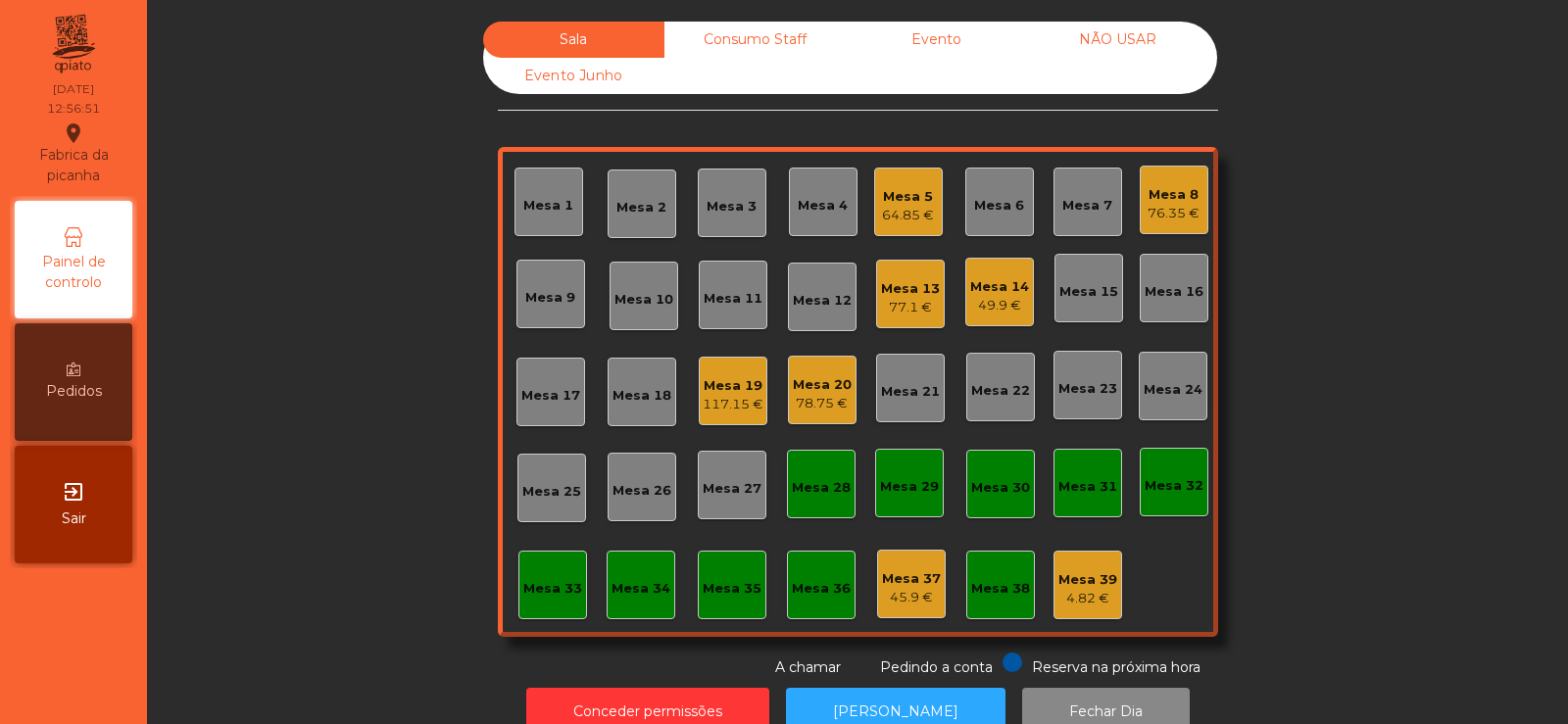
click at [1154, 212] on div "76.35 €" at bounding box center [1173, 214] width 52 height 20
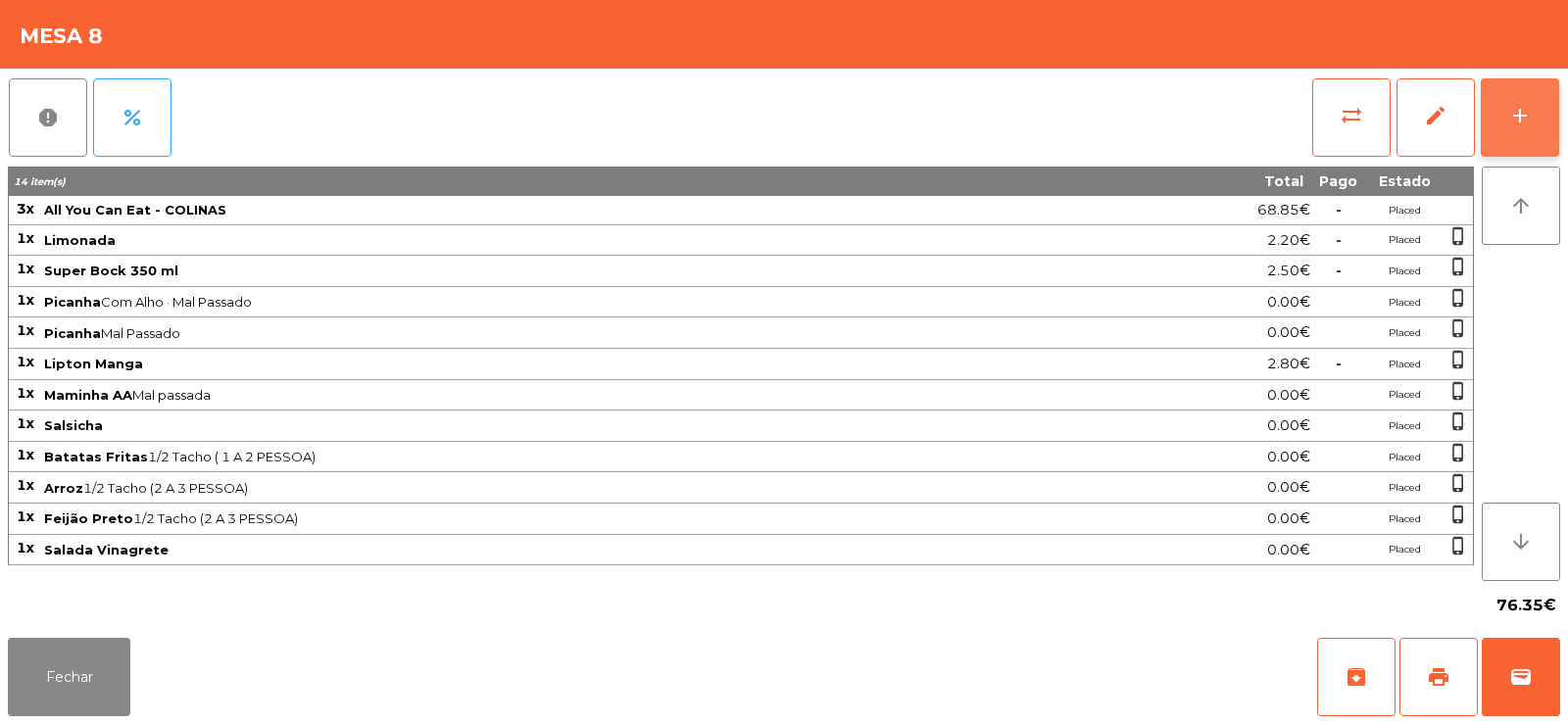
click at [1518, 117] on div "add" at bounding box center [1520, 116] width 24 height 24
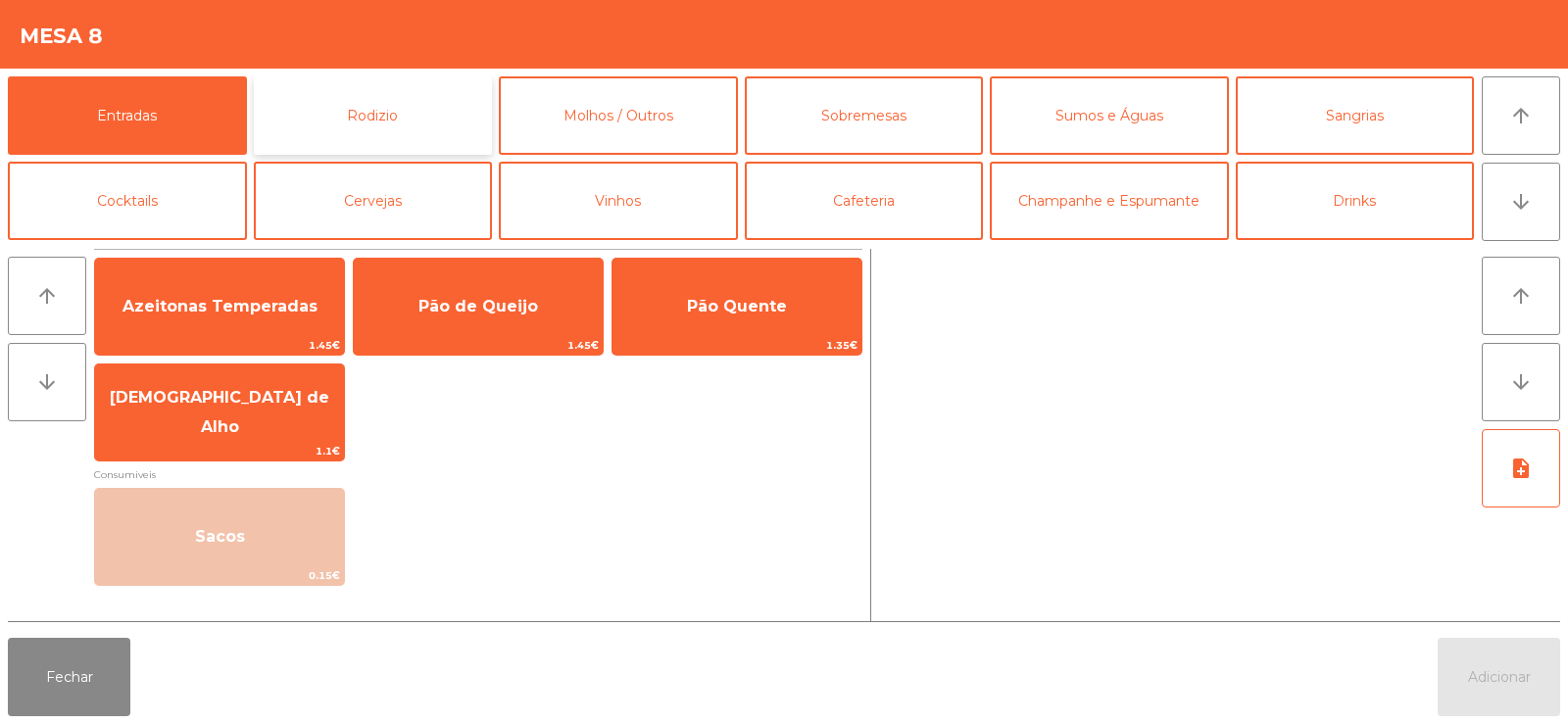
click at [382, 118] on button "Rodizio" at bounding box center [373, 115] width 239 height 78
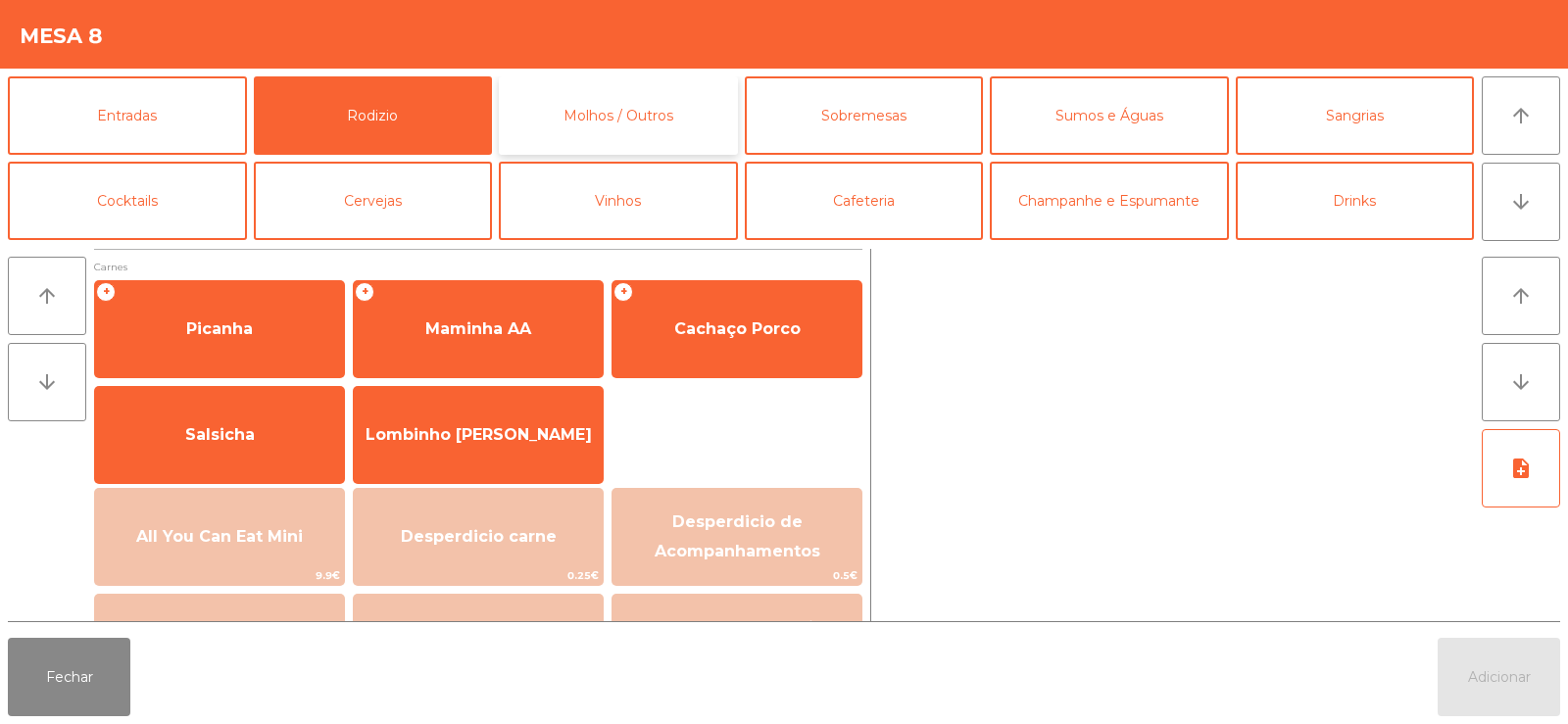
click at [619, 109] on button "Molhos / Outros" at bounding box center [618, 115] width 239 height 78
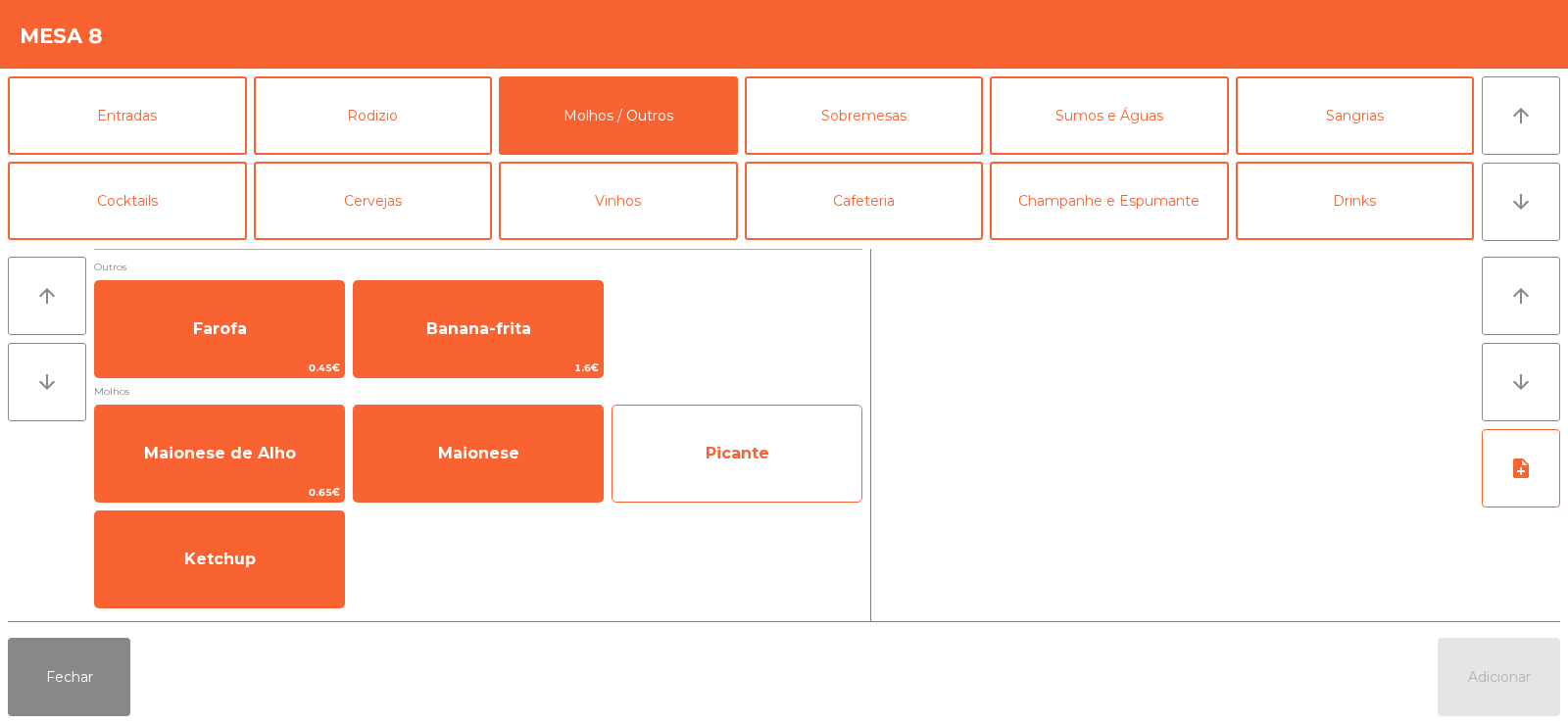
click at [715, 469] on span "Picante" at bounding box center [737, 453] width 249 height 53
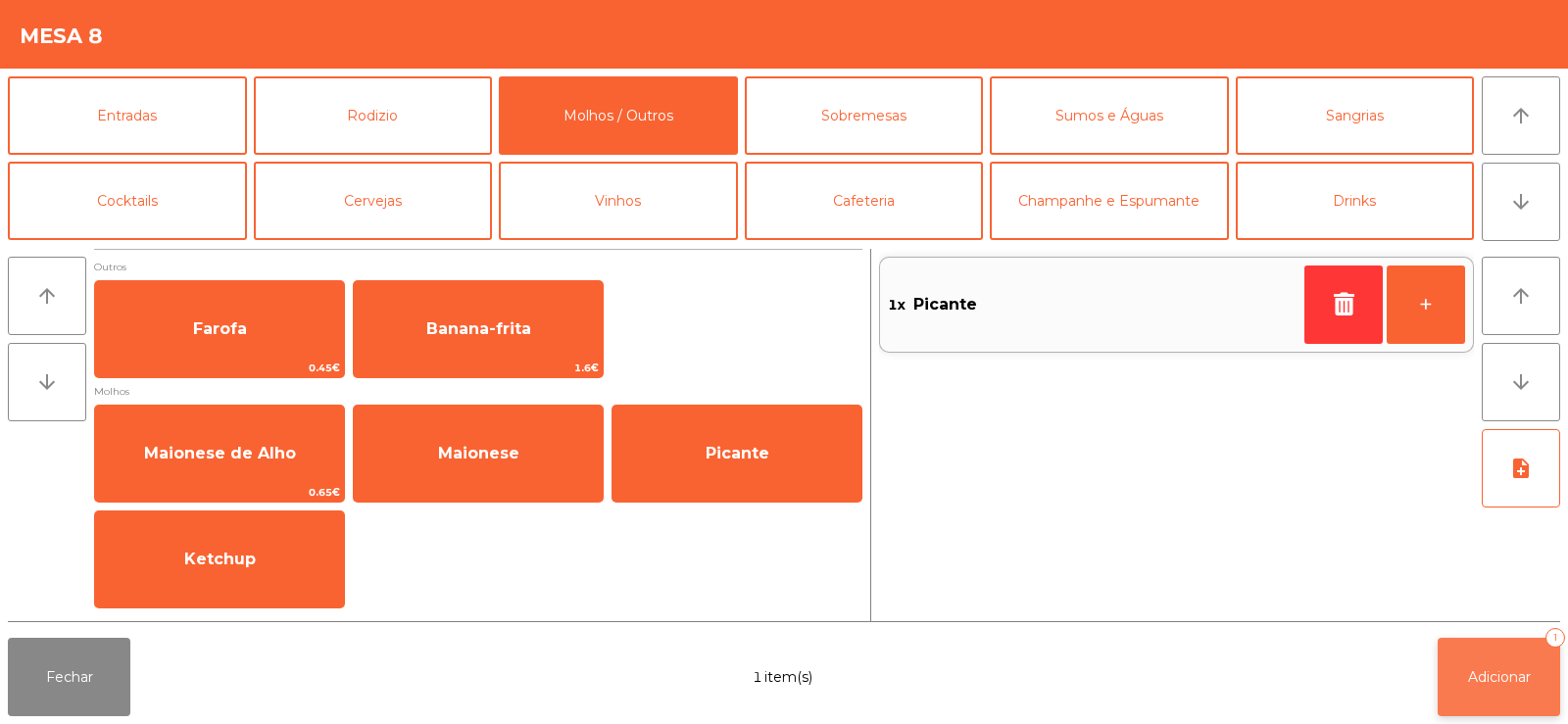
click at [1509, 639] on button "Adicionar 1" at bounding box center [1500, 676] width 123 height 78
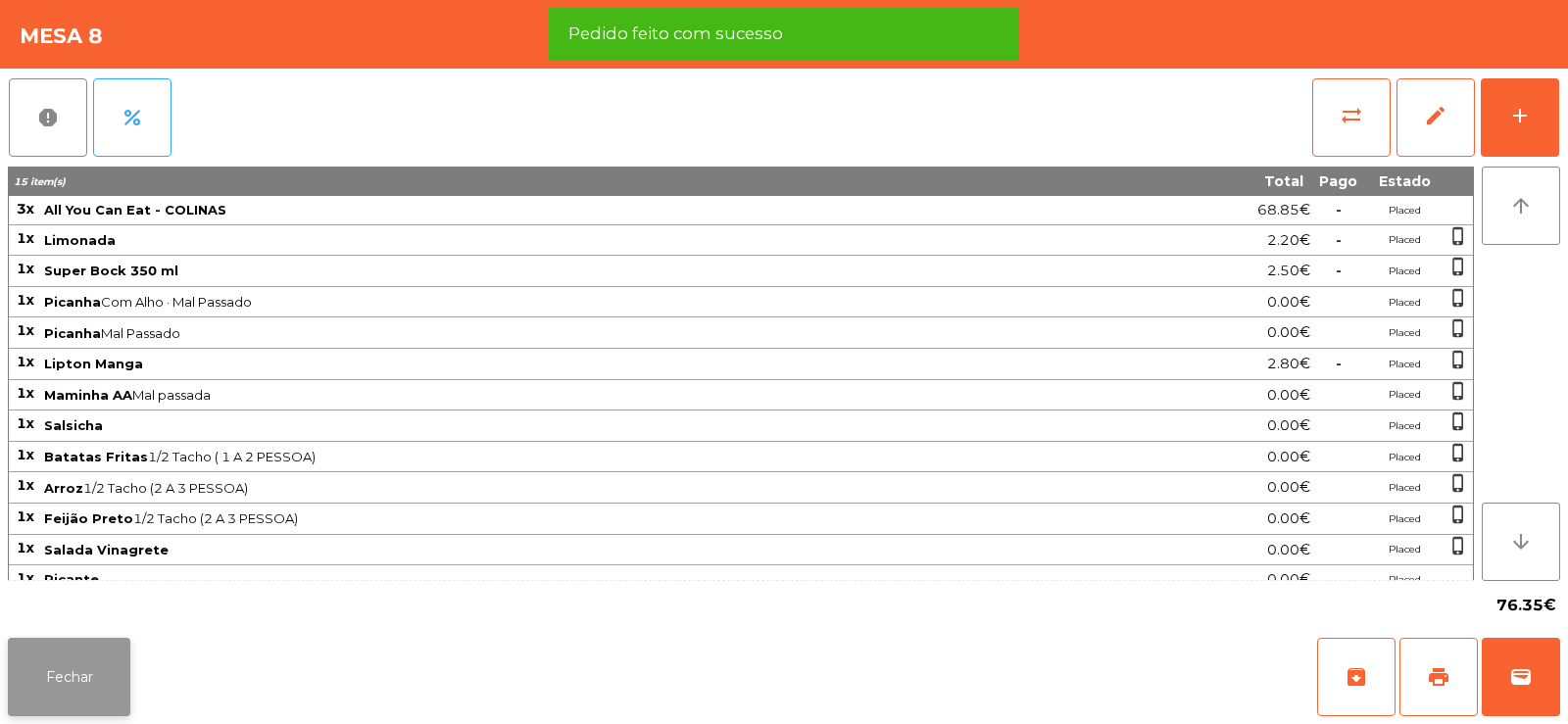
click at [102, 680] on button "Fechar" at bounding box center [69, 676] width 123 height 78
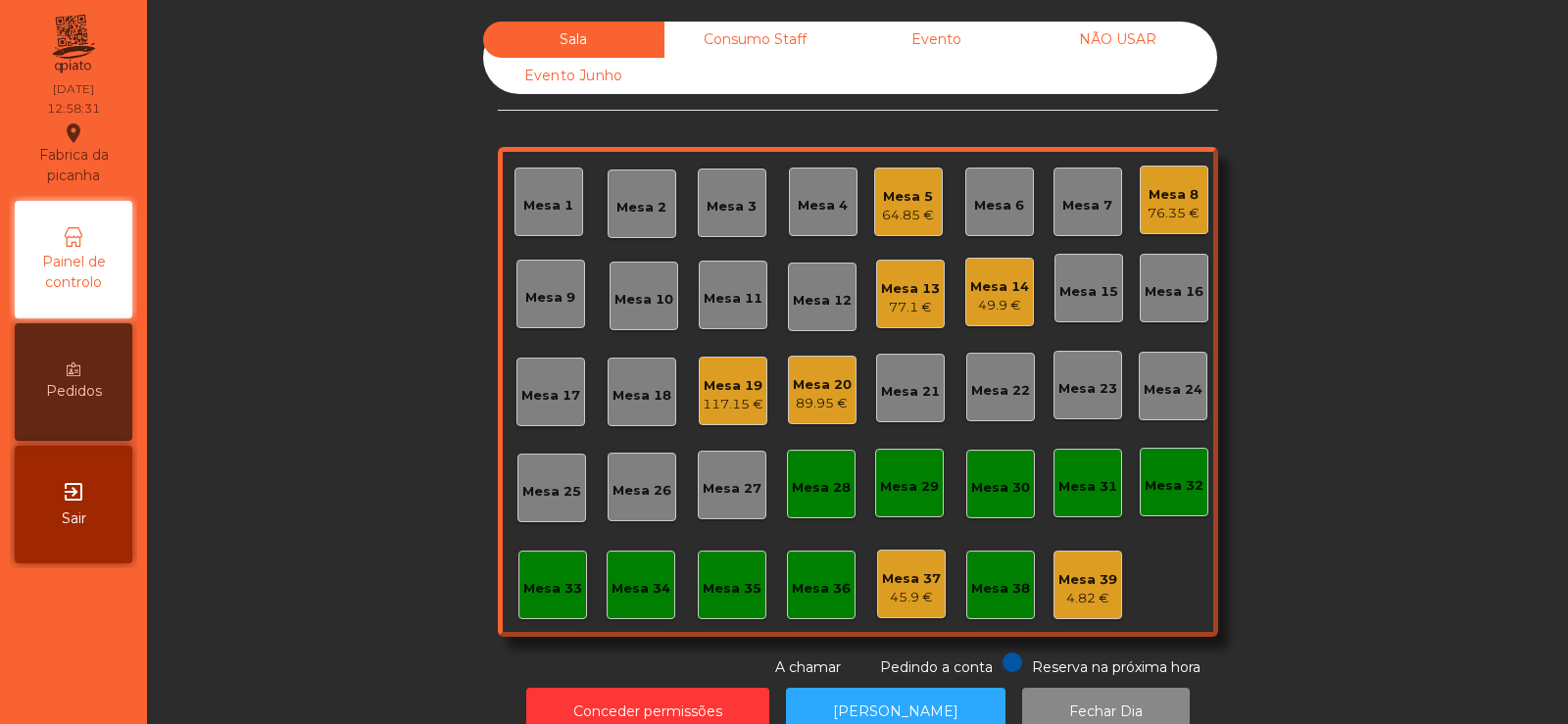
click at [710, 414] on div "117.15 €" at bounding box center [733, 405] width 60 height 20
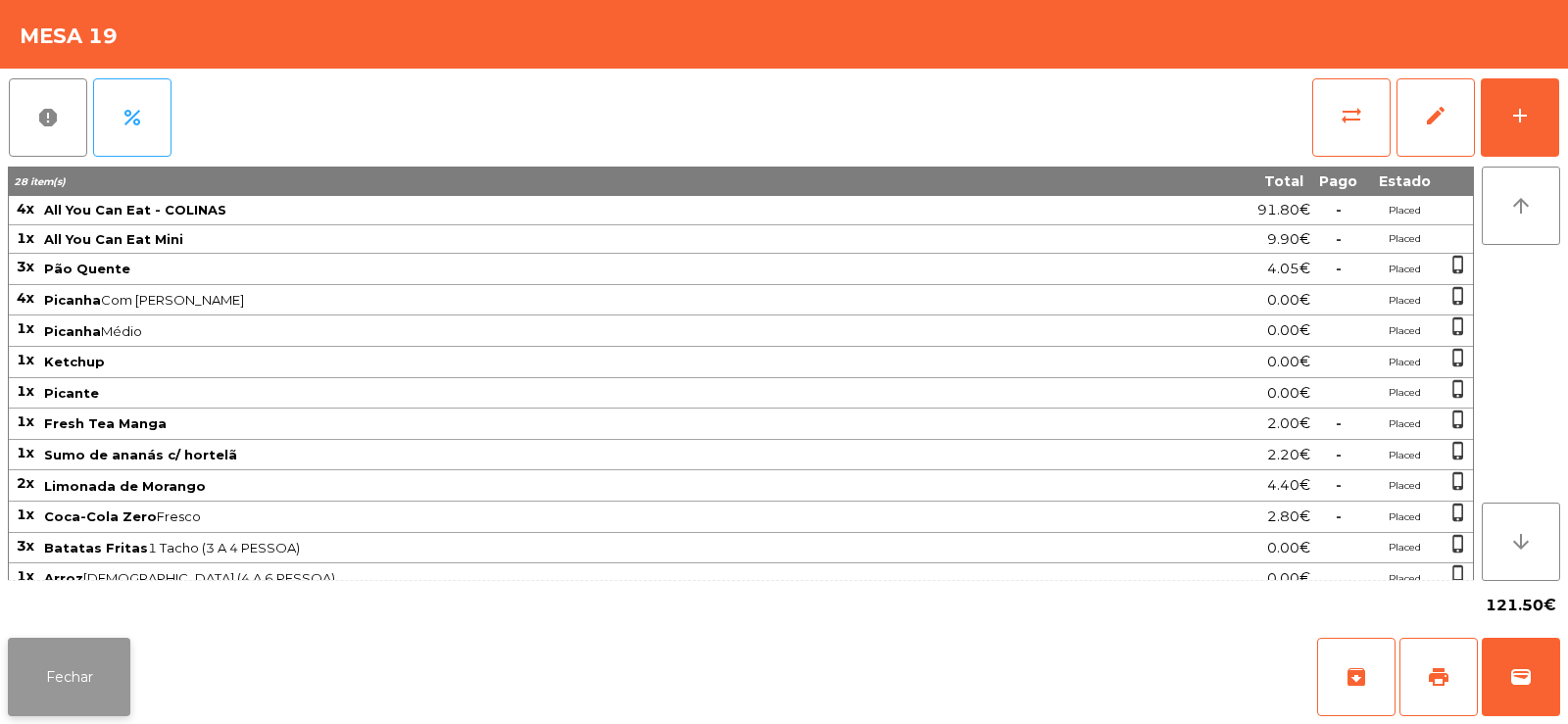
click at [76, 683] on button "Fechar" at bounding box center [69, 676] width 123 height 78
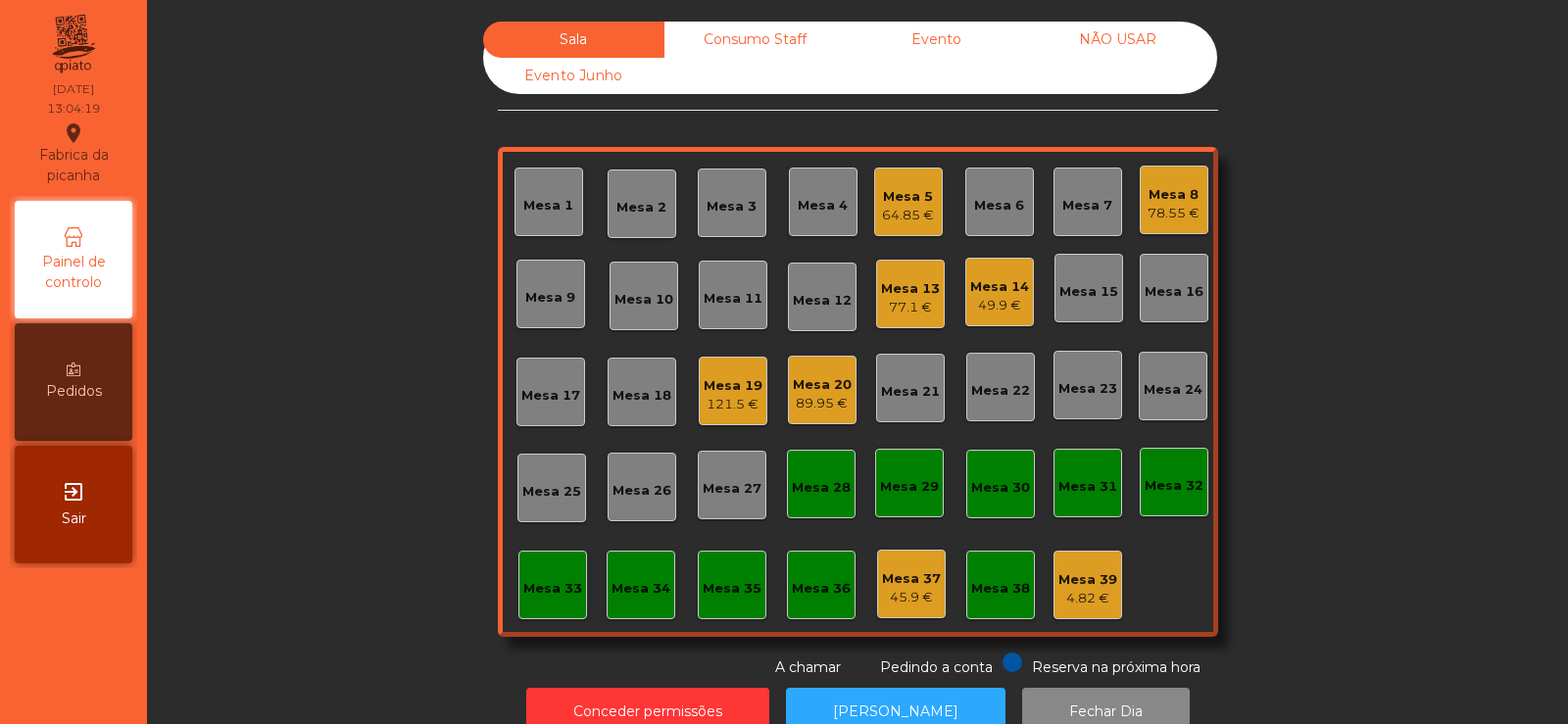
click at [891, 212] on div "64.85 €" at bounding box center [907, 216] width 52 height 20
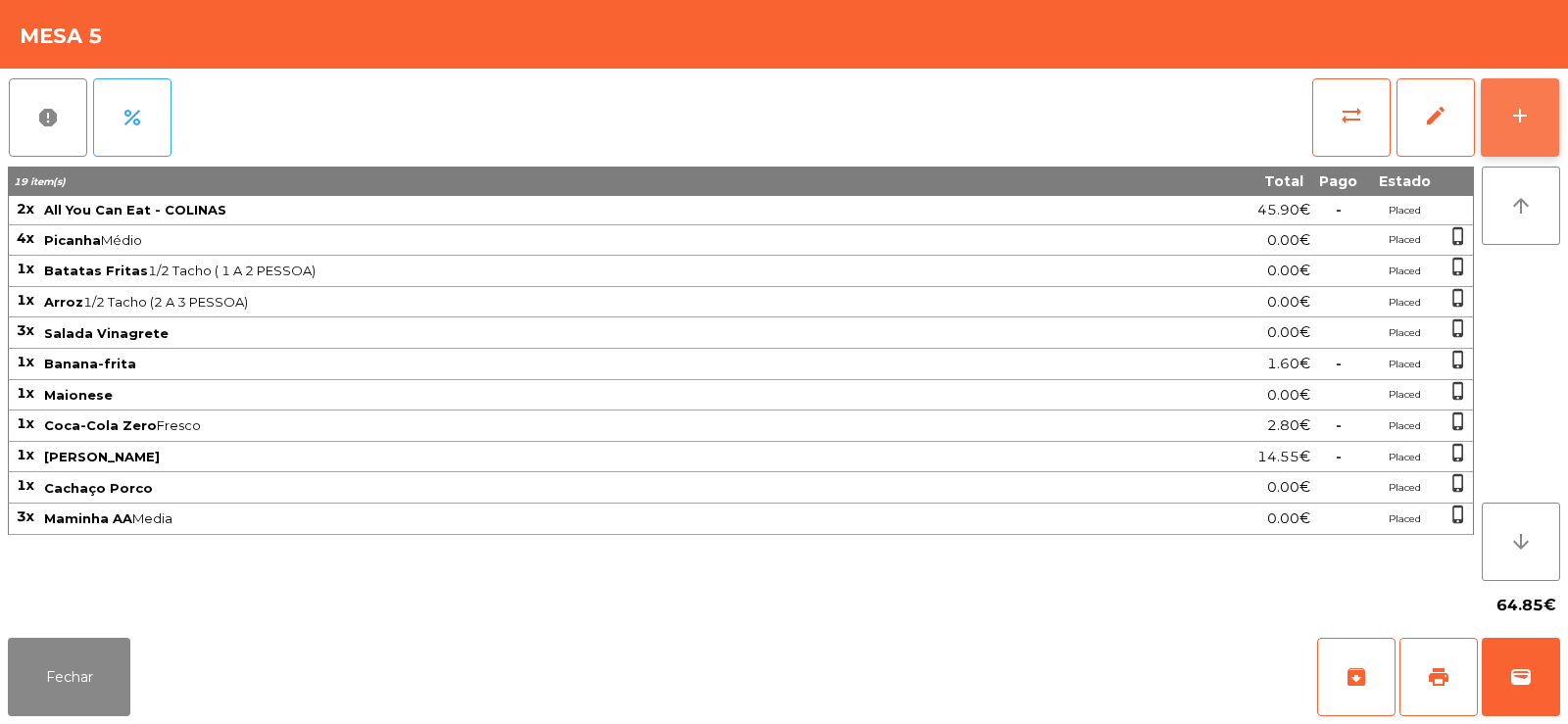
click at [1529, 125] on div "add" at bounding box center [1520, 116] width 24 height 24
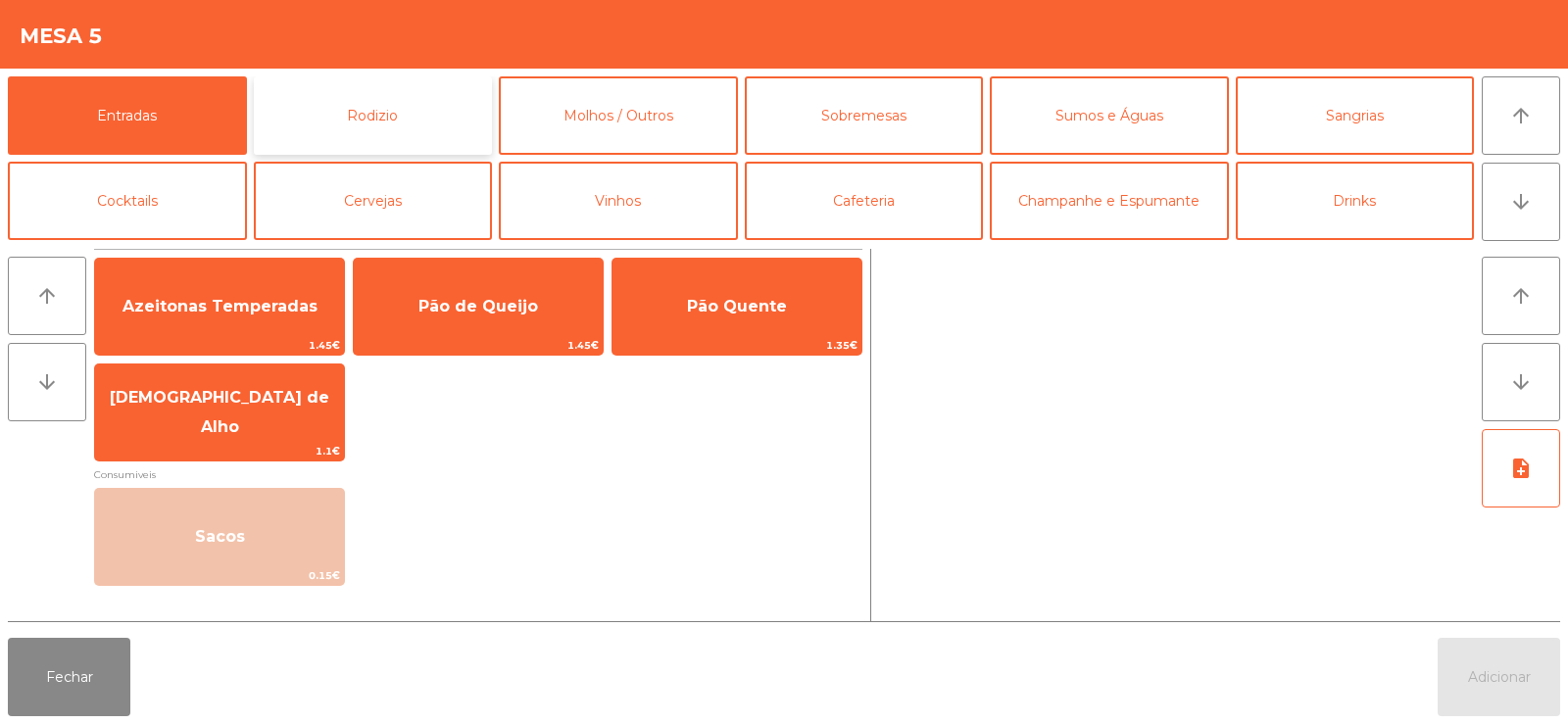
click at [412, 126] on button "Rodizio" at bounding box center [373, 115] width 239 height 78
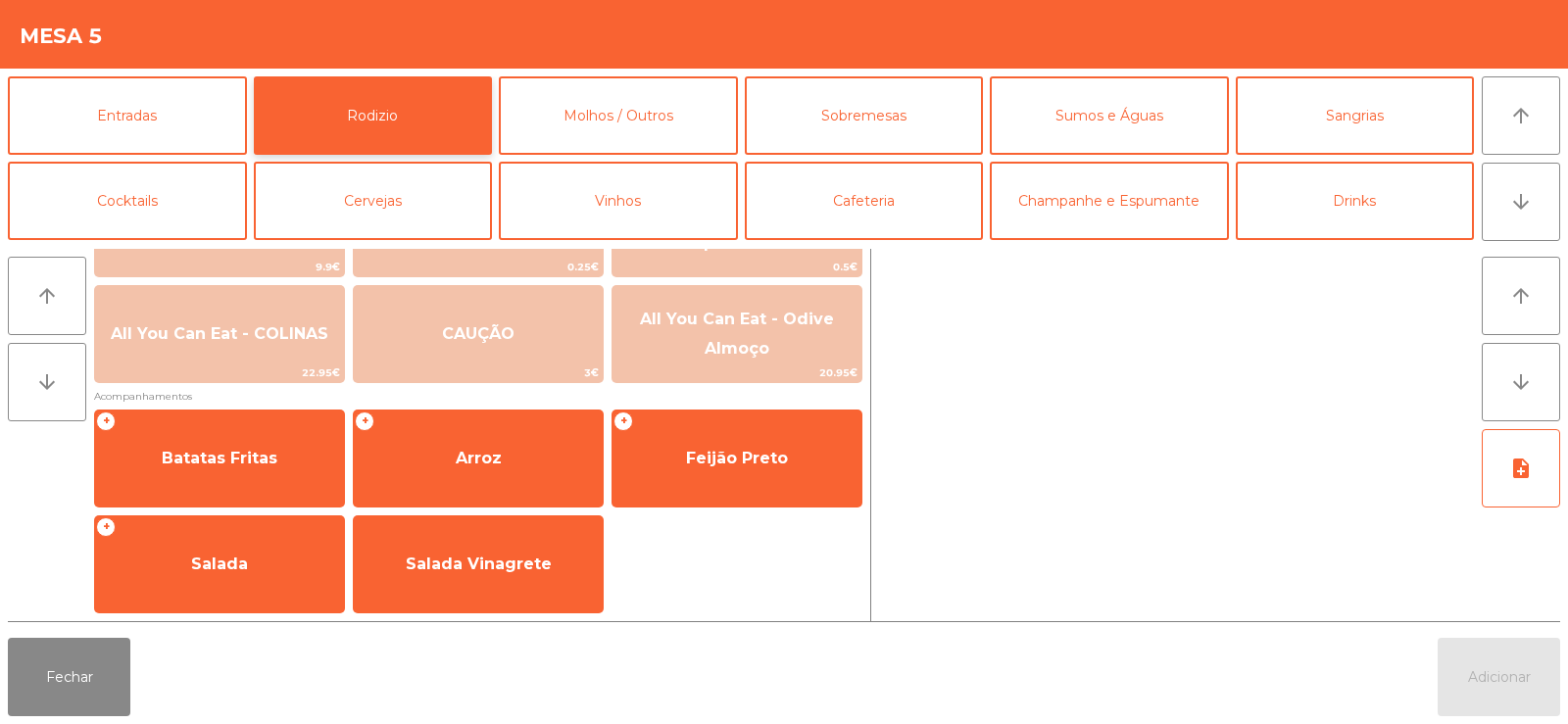
scroll to position [306, 0]
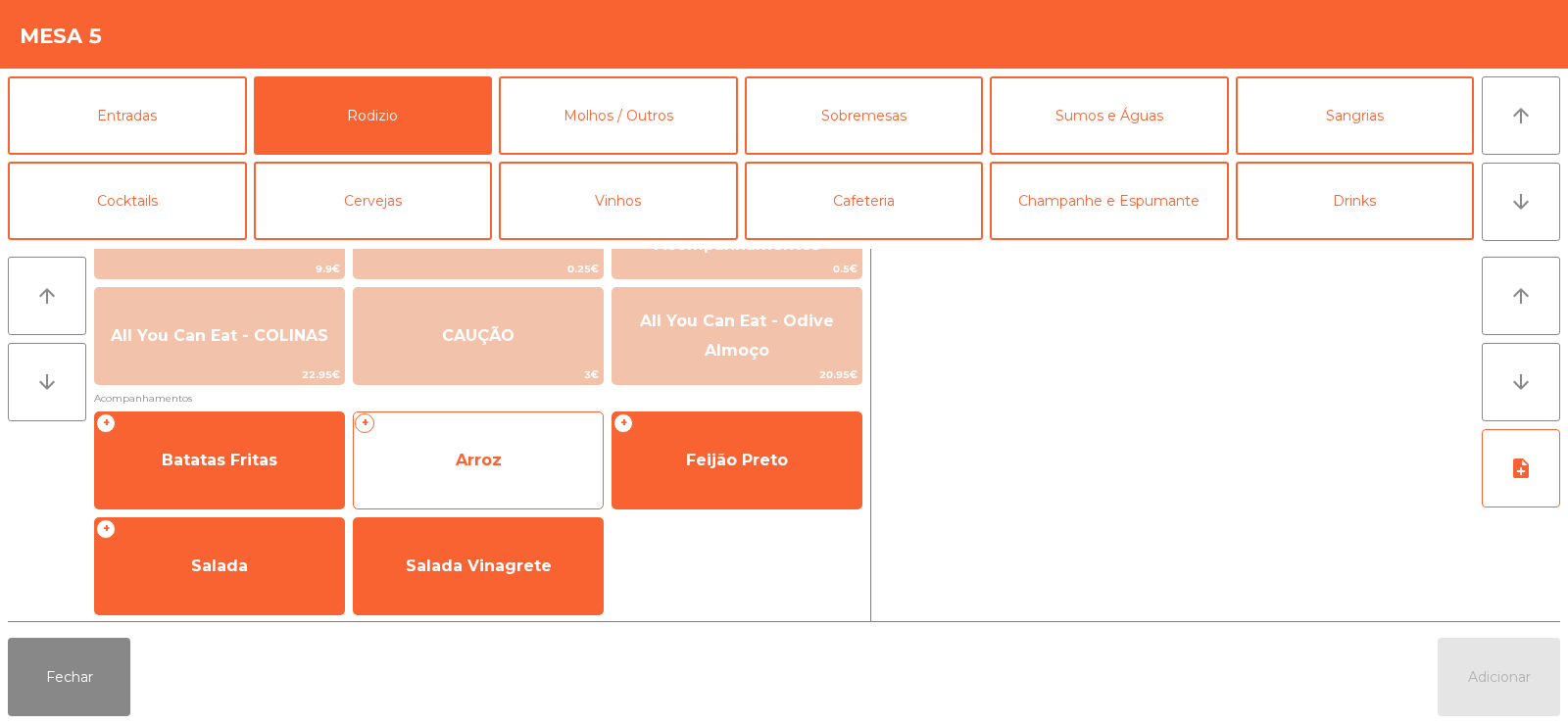
click at [511, 474] on span "Arroz" at bounding box center [478, 460] width 249 height 53
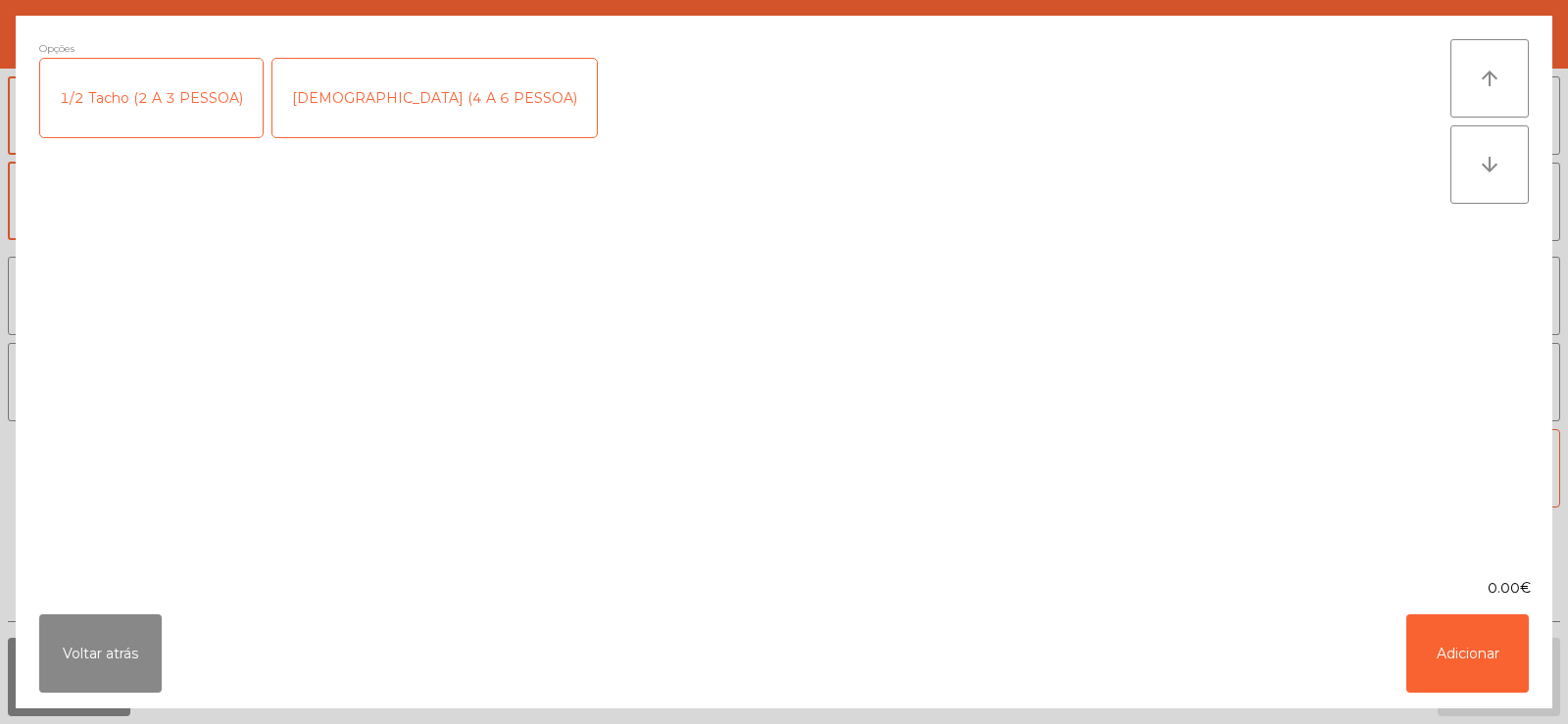
click at [204, 107] on div "1/2 Tacho (2 A 3 PESSOA)" at bounding box center [152, 97] width 222 height 78
click at [1456, 675] on button "Adicionar" at bounding box center [1468, 654] width 123 height 78
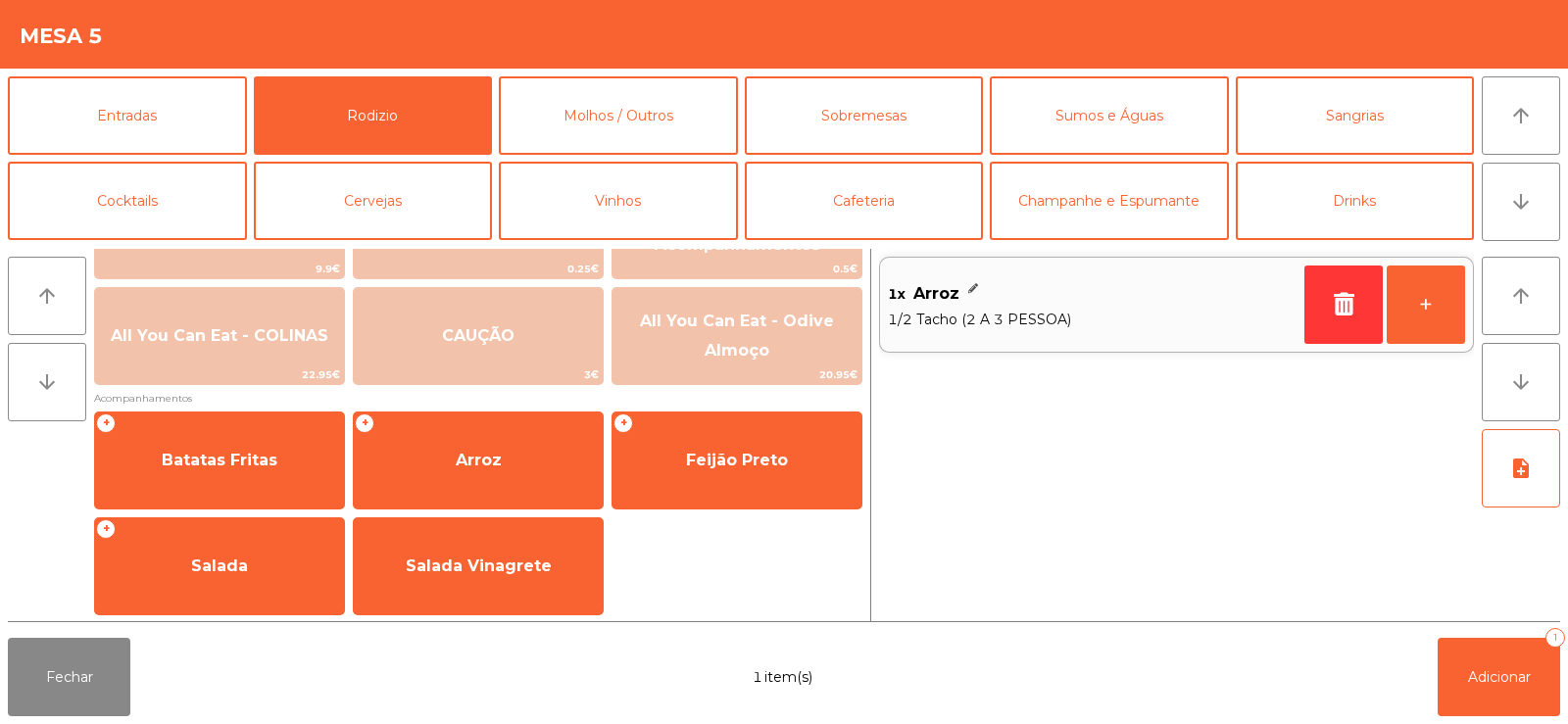
click at [962, 284] on div "1x Arroz" at bounding box center [1092, 295] width 409 height 30
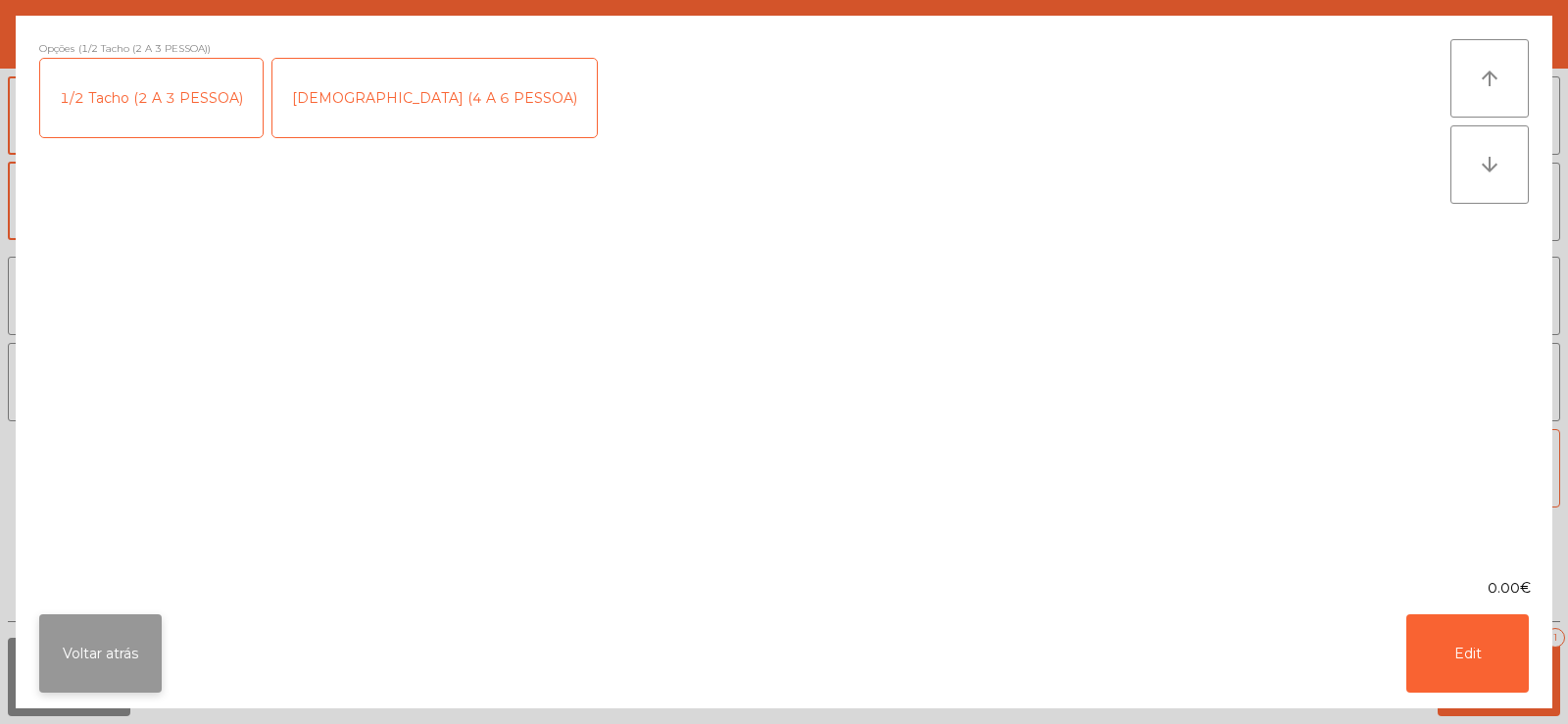
click at [145, 644] on button "Voltar atrás" at bounding box center [101, 654] width 123 height 78
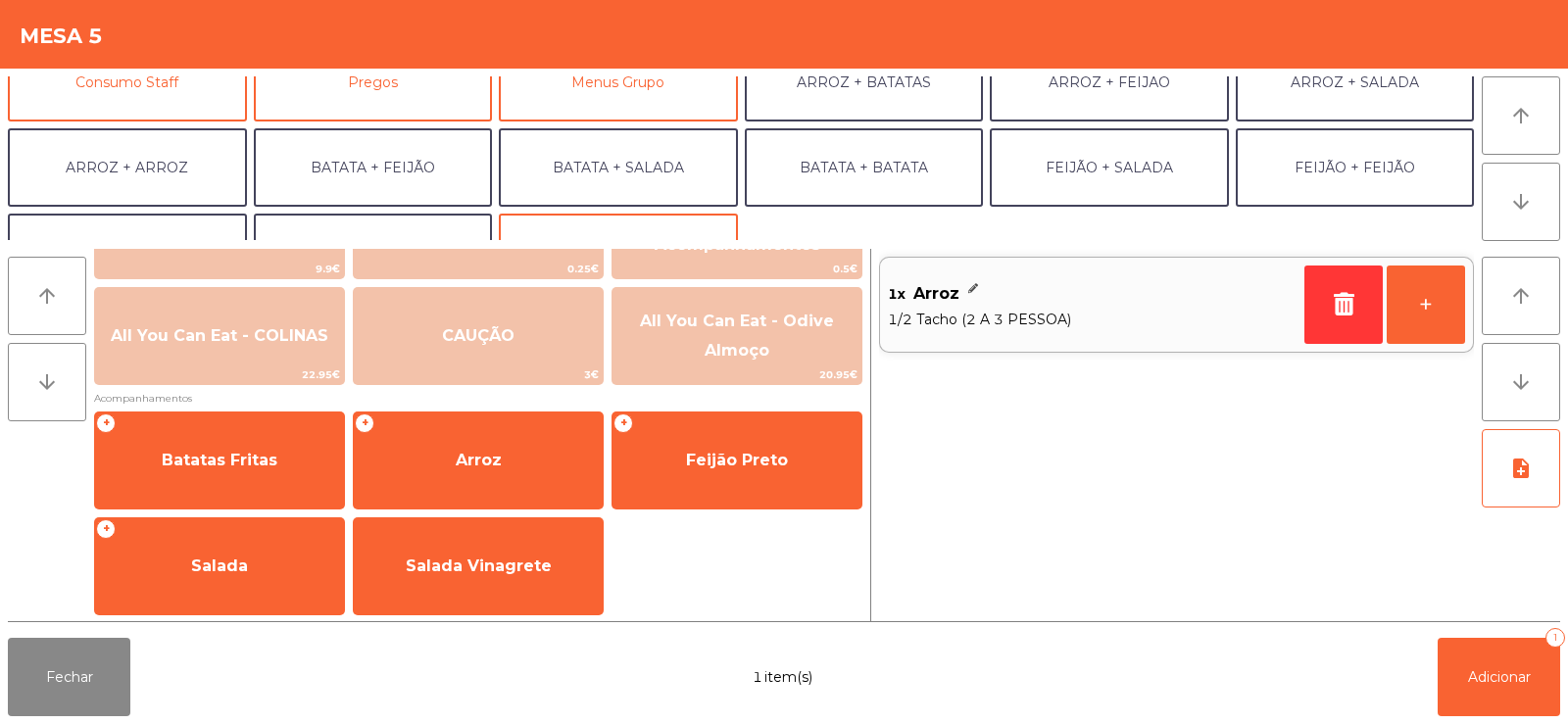
scroll to position [256, 0]
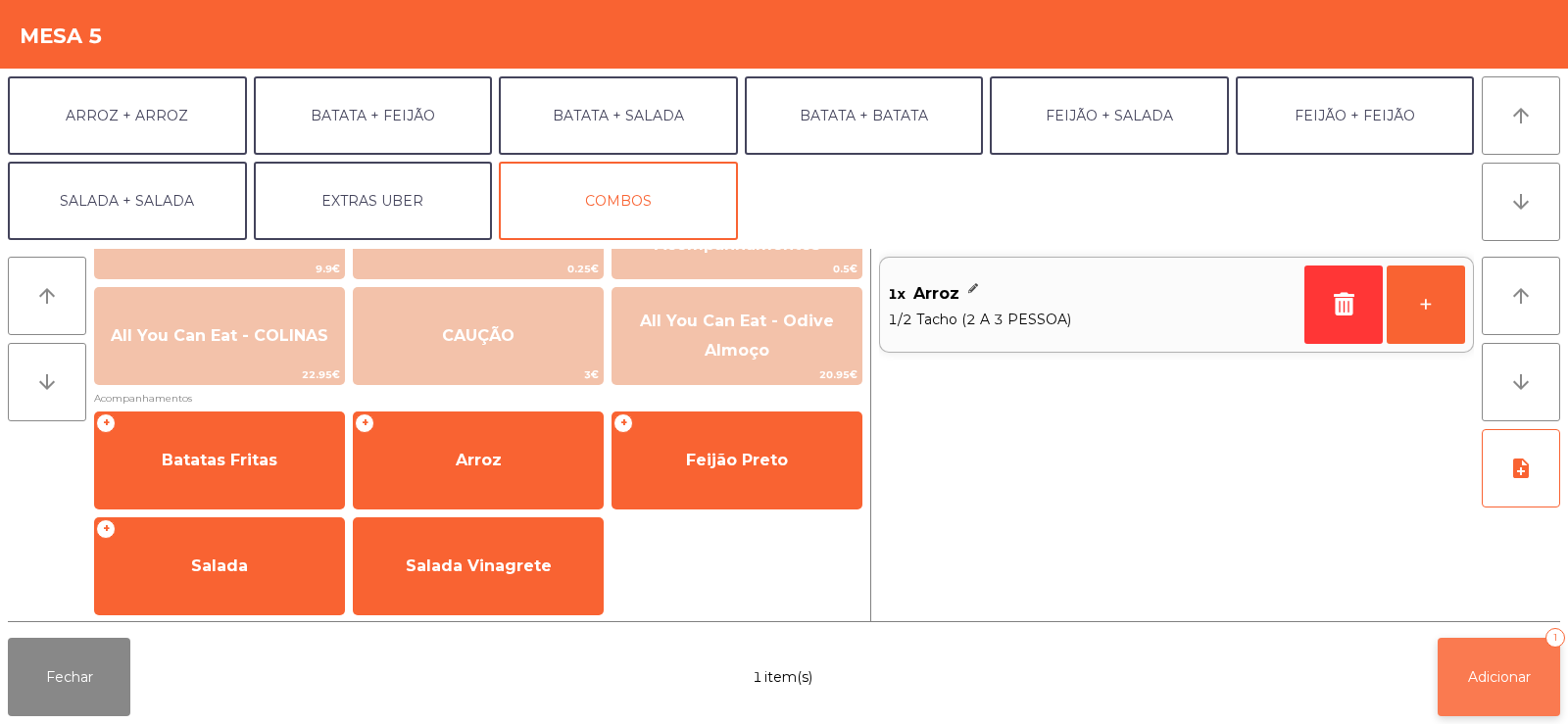
click at [1495, 664] on button "Adicionar 1" at bounding box center [1500, 676] width 123 height 78
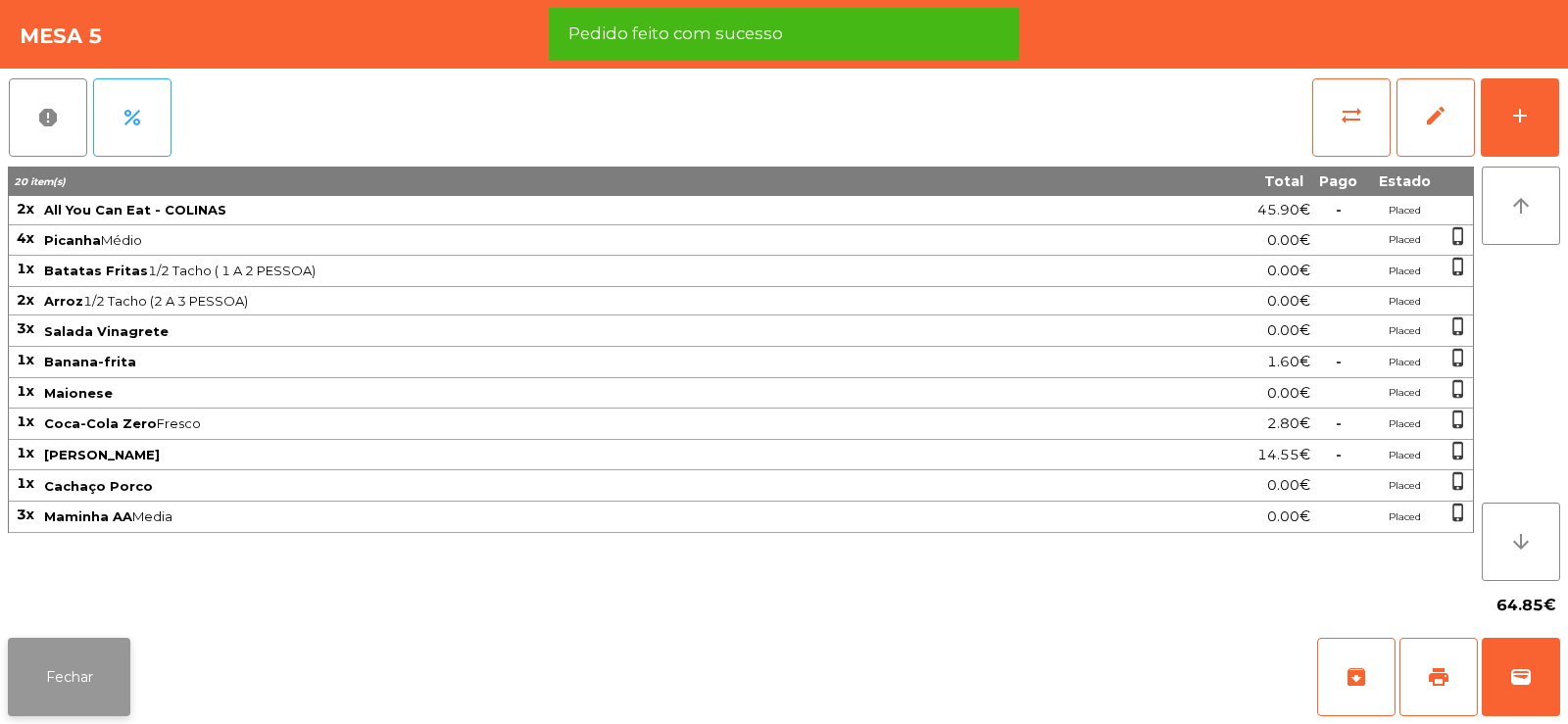
click at [118, 640] on button "Fechar" at bounding box center [69, 676] width 123 height 78
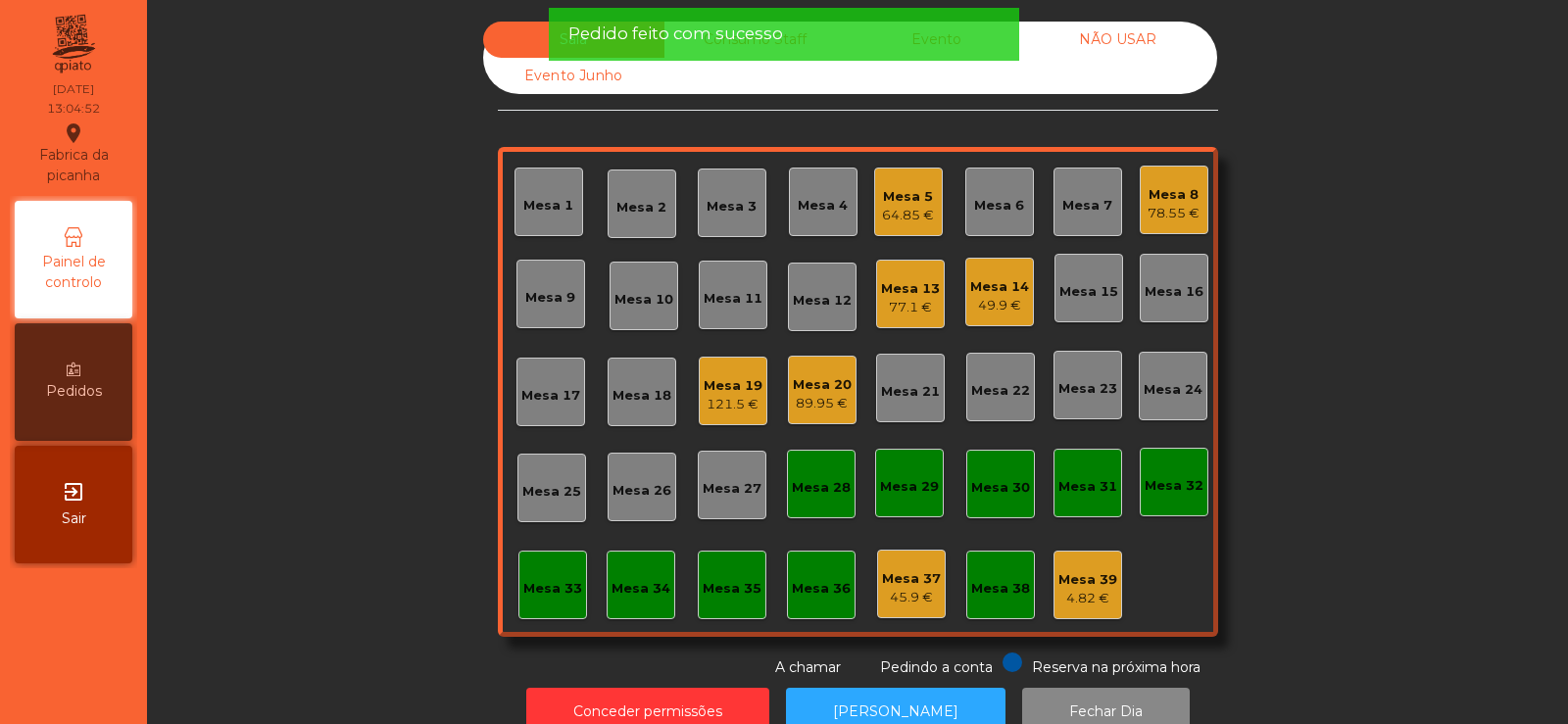
click at [553, 587] on div "Mesa 33" at bounding box center [552, 589] width 59 height 20
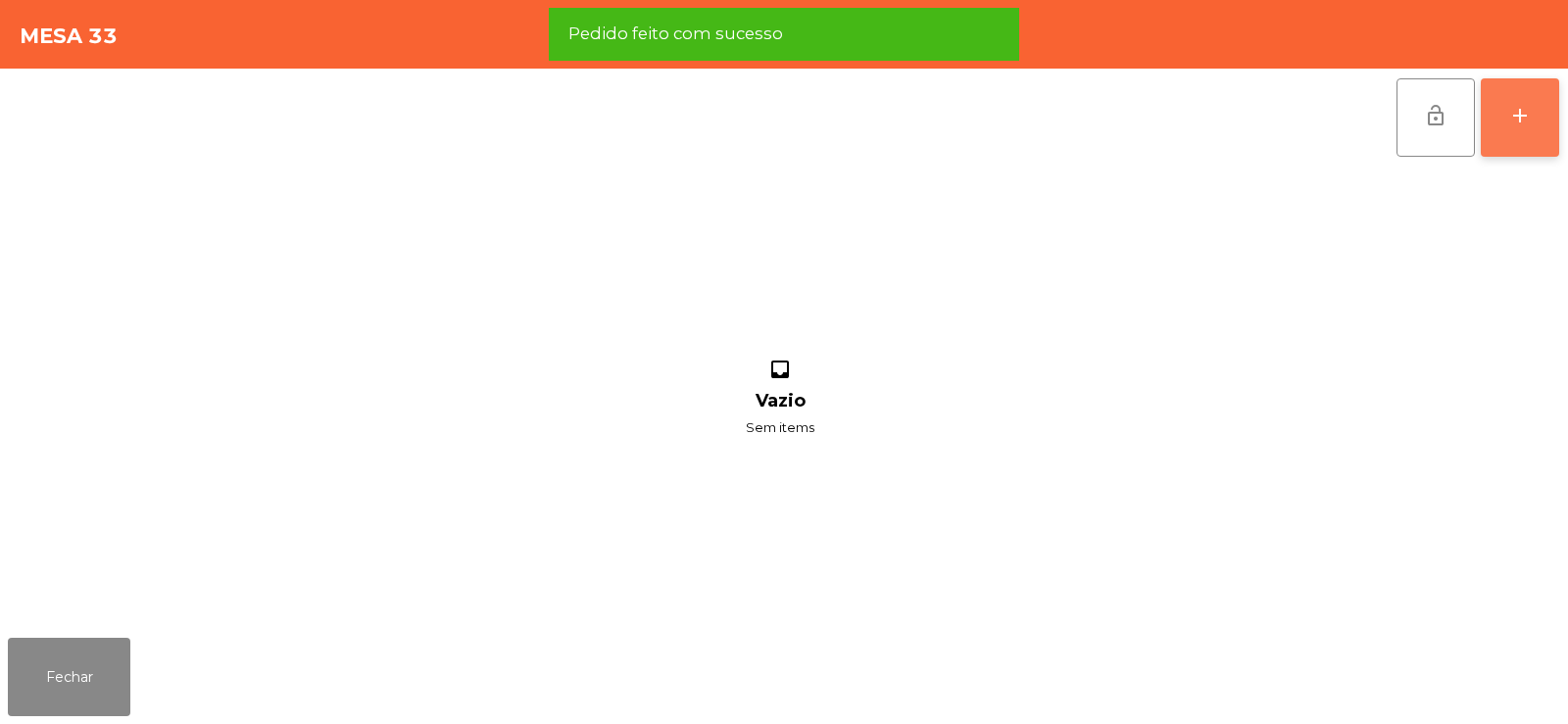
click at [1498, 108] on button "add" at bounding box center [1519, 117] width 78 height 78
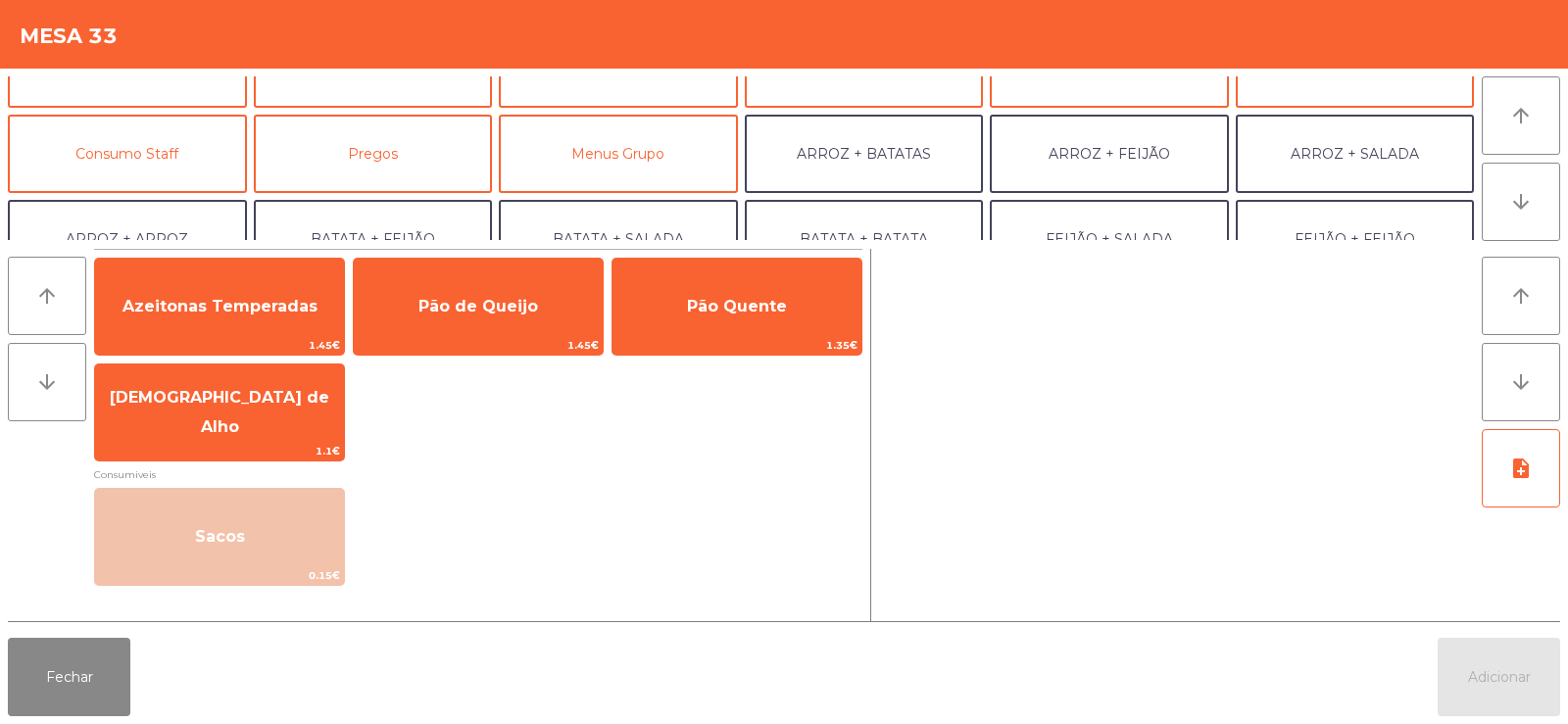
scroll to position [133, 0]
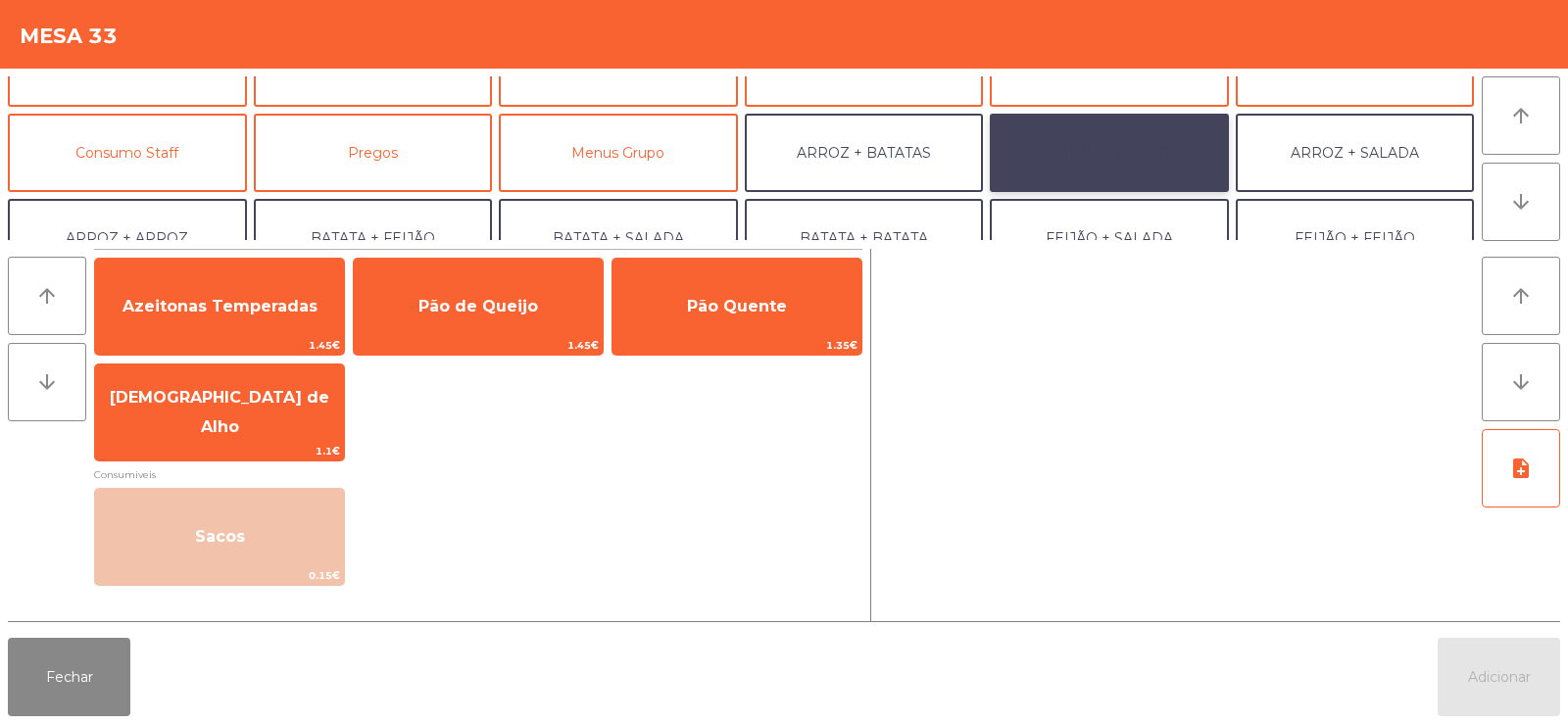
click at [1085, 154] on button "ARROZ + FEIJÃO" at bounding box center [1109, 153] width 239 height 78
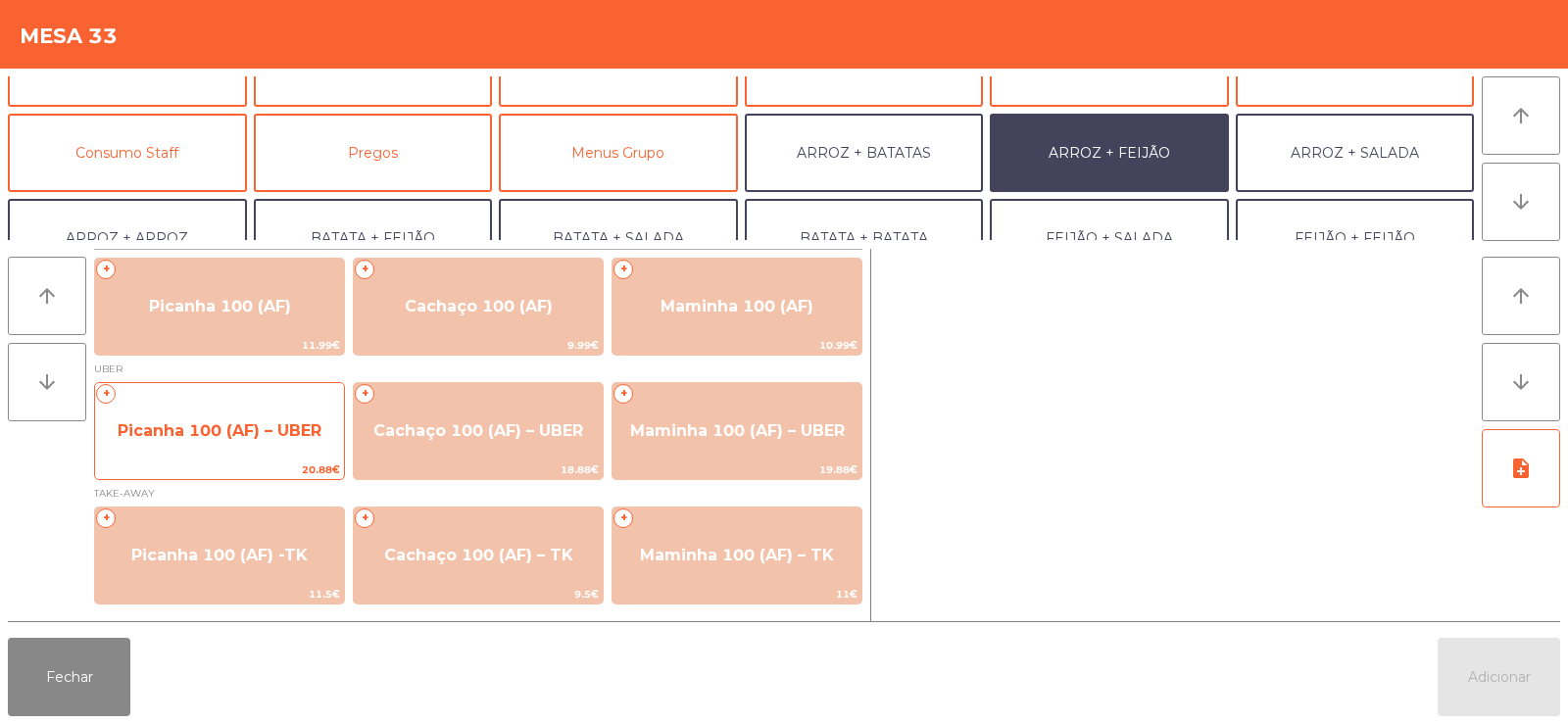
click at [179, 430] on span "Picanha 100 (AF) – UBER" at bounding box center [220, 430] width 204 height 19
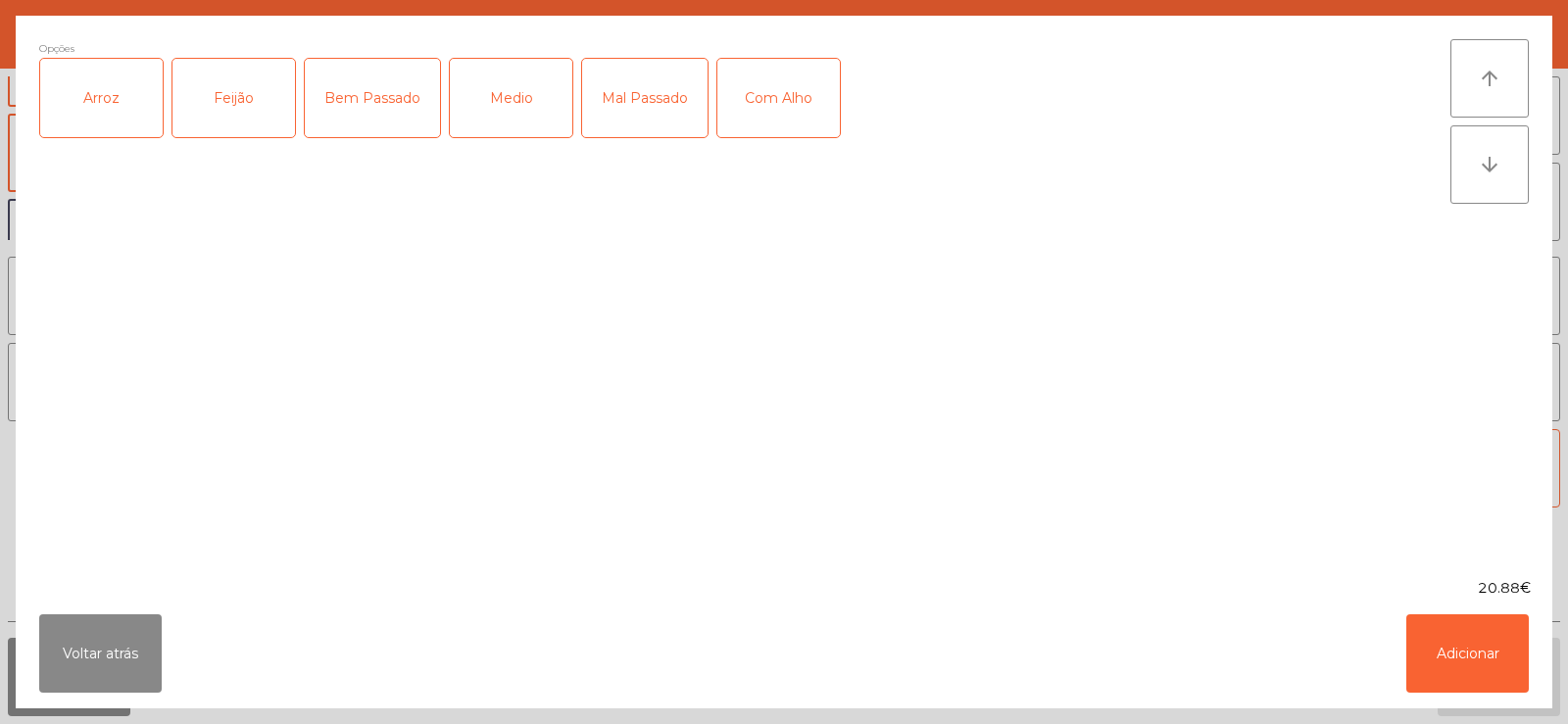
click at [97, 92] on div "Arroz" at bounding box center [102, 97] width 123 height 78
click at [237, 90] on div "Feijão" at bounding box center [234, 97] width 123 height 78
click at [528, 96] on div "Medio" at bounding box center [512, 97] width 123 height 78
click at [1482, 683] on button "Adicionar" at bounding box center [1468, 654] width 123 height 78
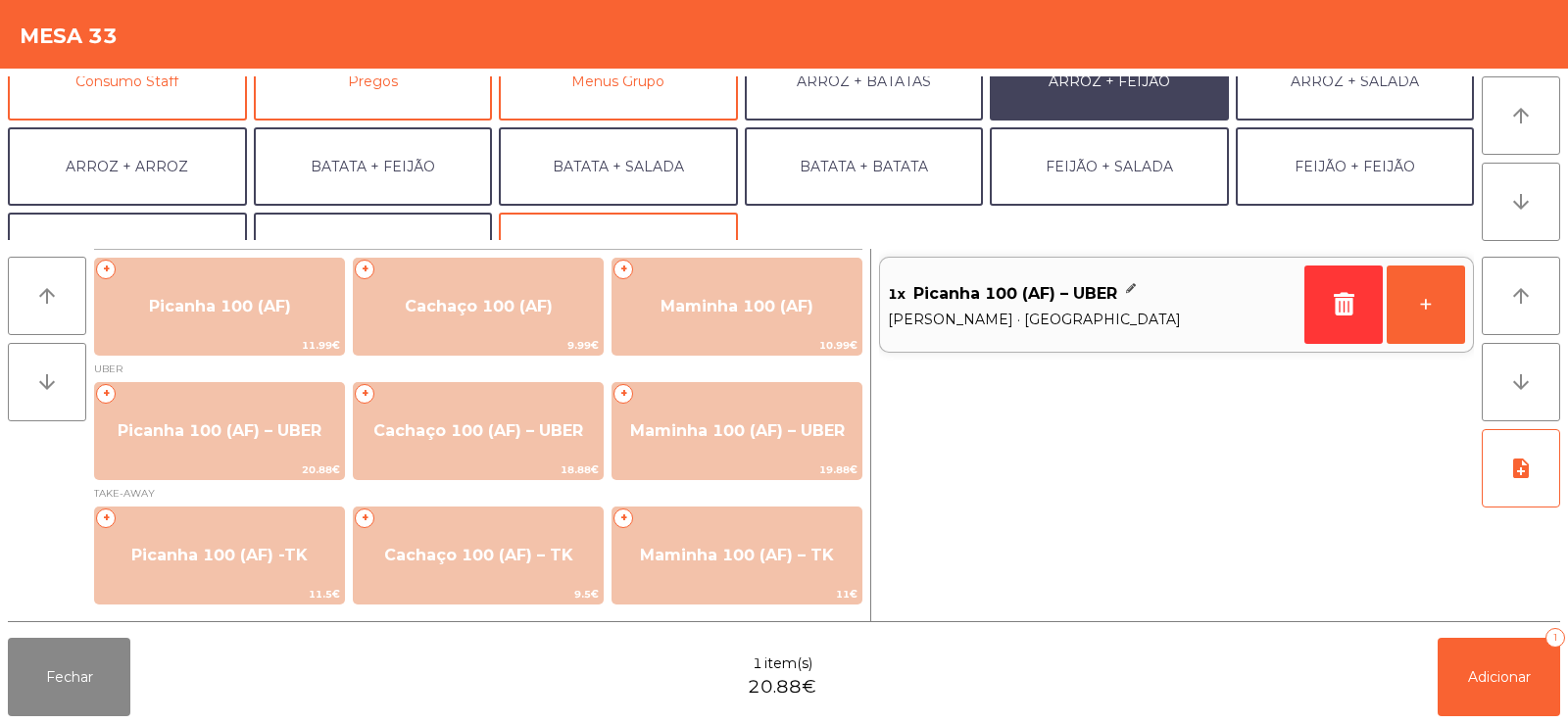
scroll to position [256, 0]
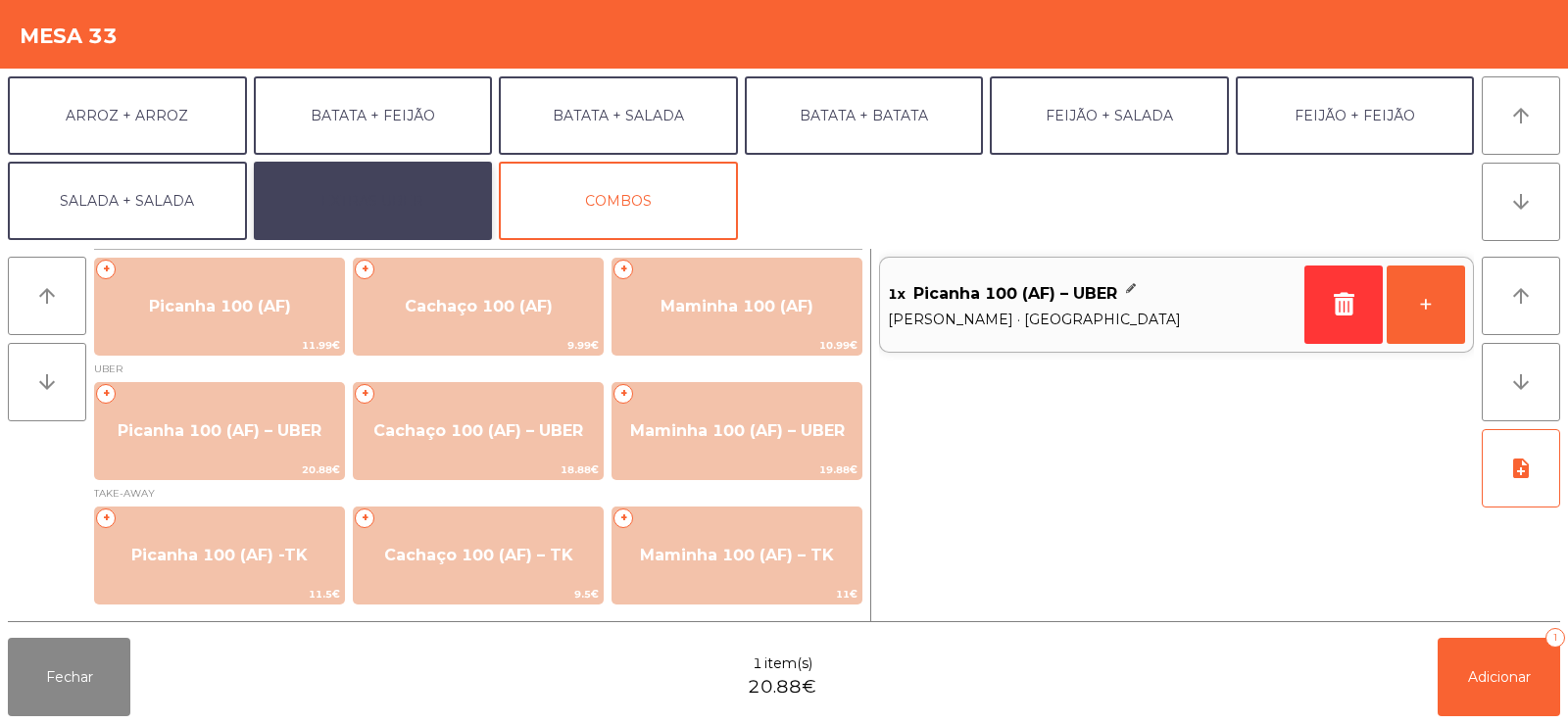
click at [347, 196] on button "EXTRAS UBER" at bounding box center [373, 200] width 239 height 78
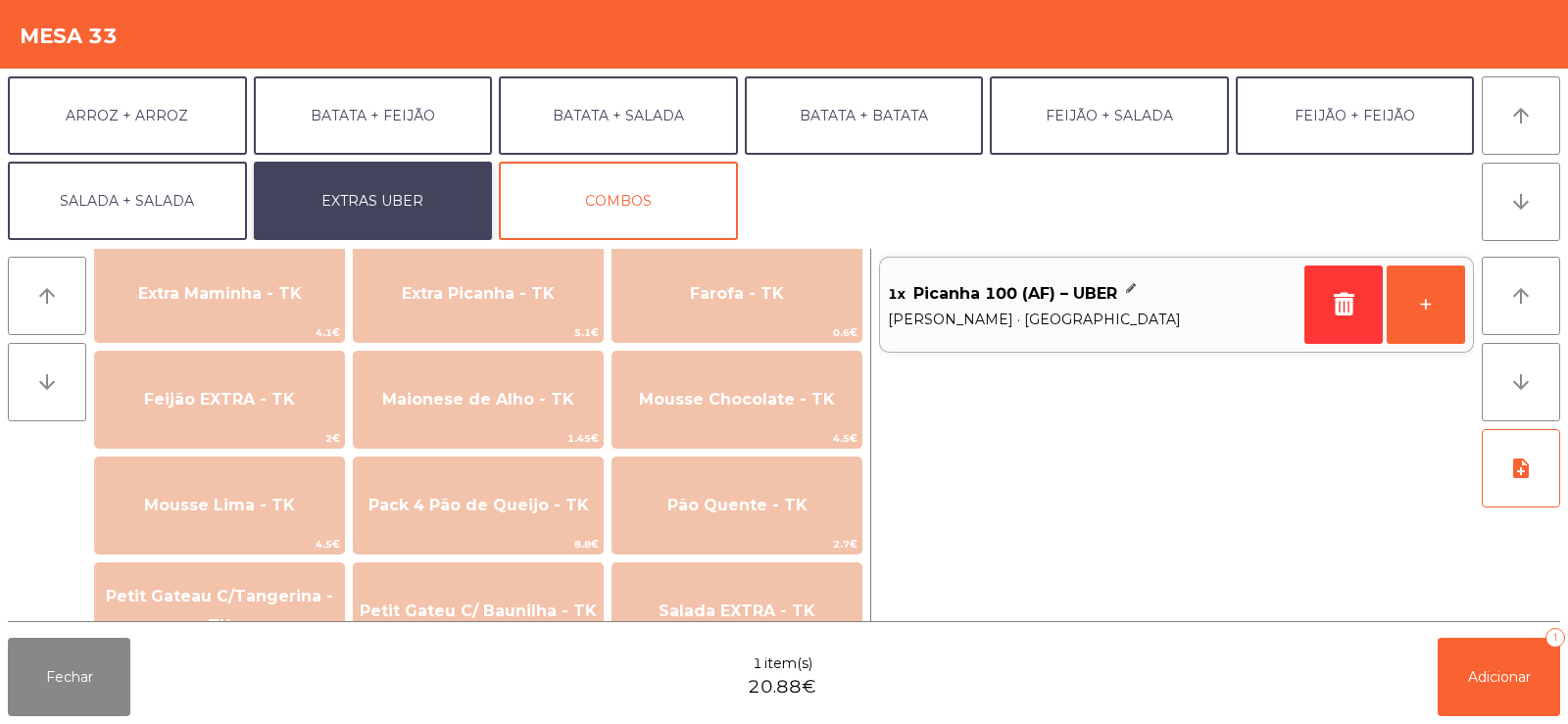
scroll to position [1008, 0]
click at [1433, 310] on button "+" at bounding box center [1425, 304] width 78 height 78
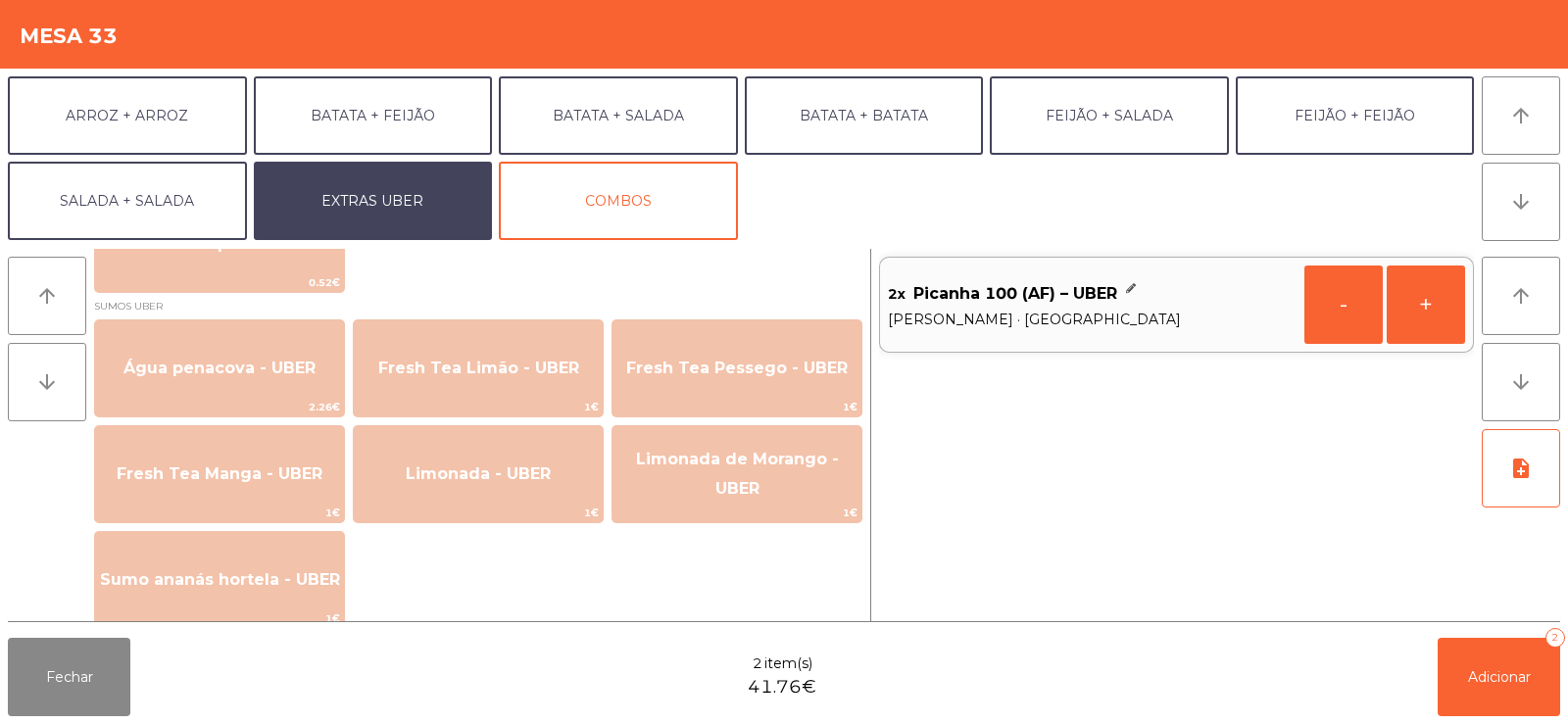
scroll to position [1602, 0]
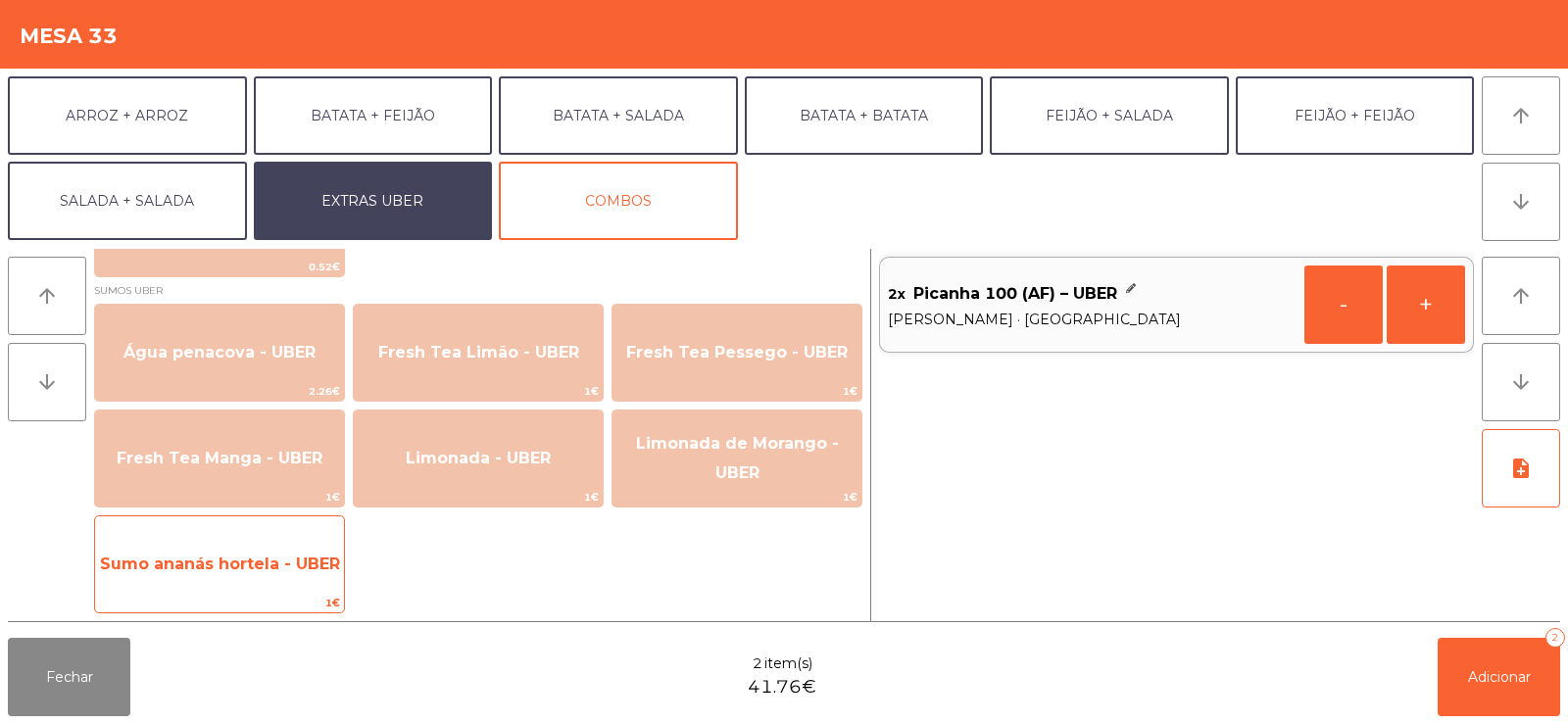
click at [249, 567] on span "Sumo ananás hortela - UBER" at bounding box center [220, 563] width 240 height 19
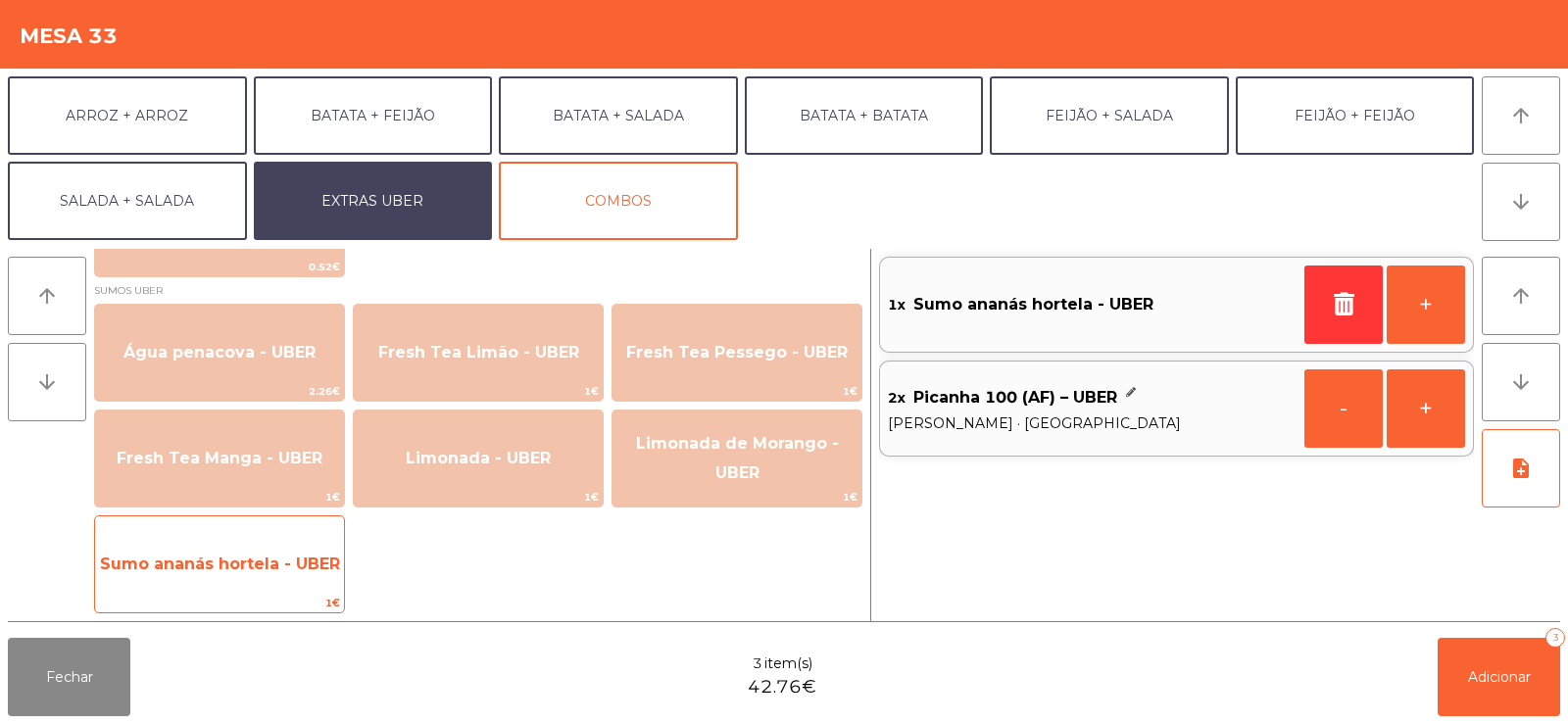
click at [245, 563] on span "Sumo ananás hortela - UBER" at bounding box center [220, 563] width 240 height 19
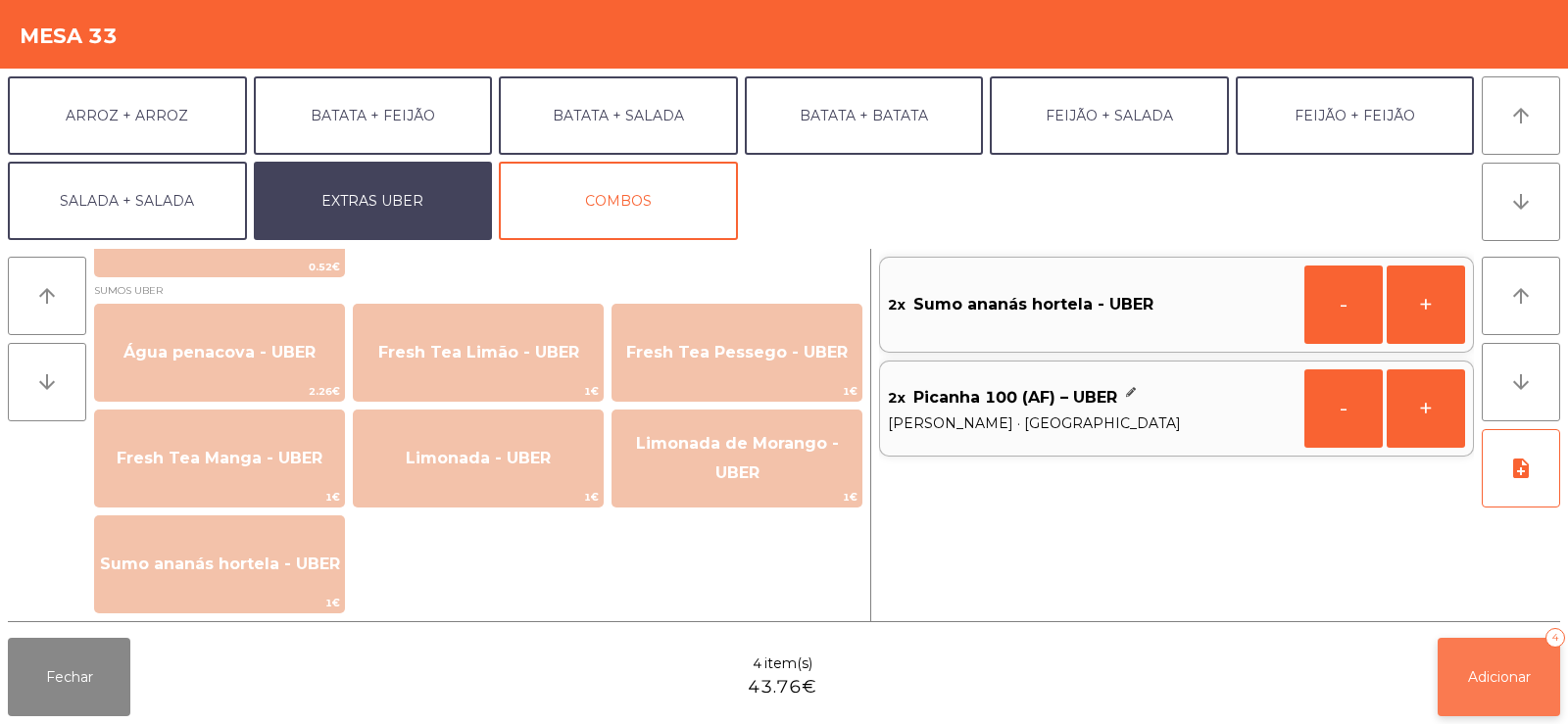
click at [1517, 665] on button "Adicionar 4" at bounding box center [1500, 676] width 123 height 78
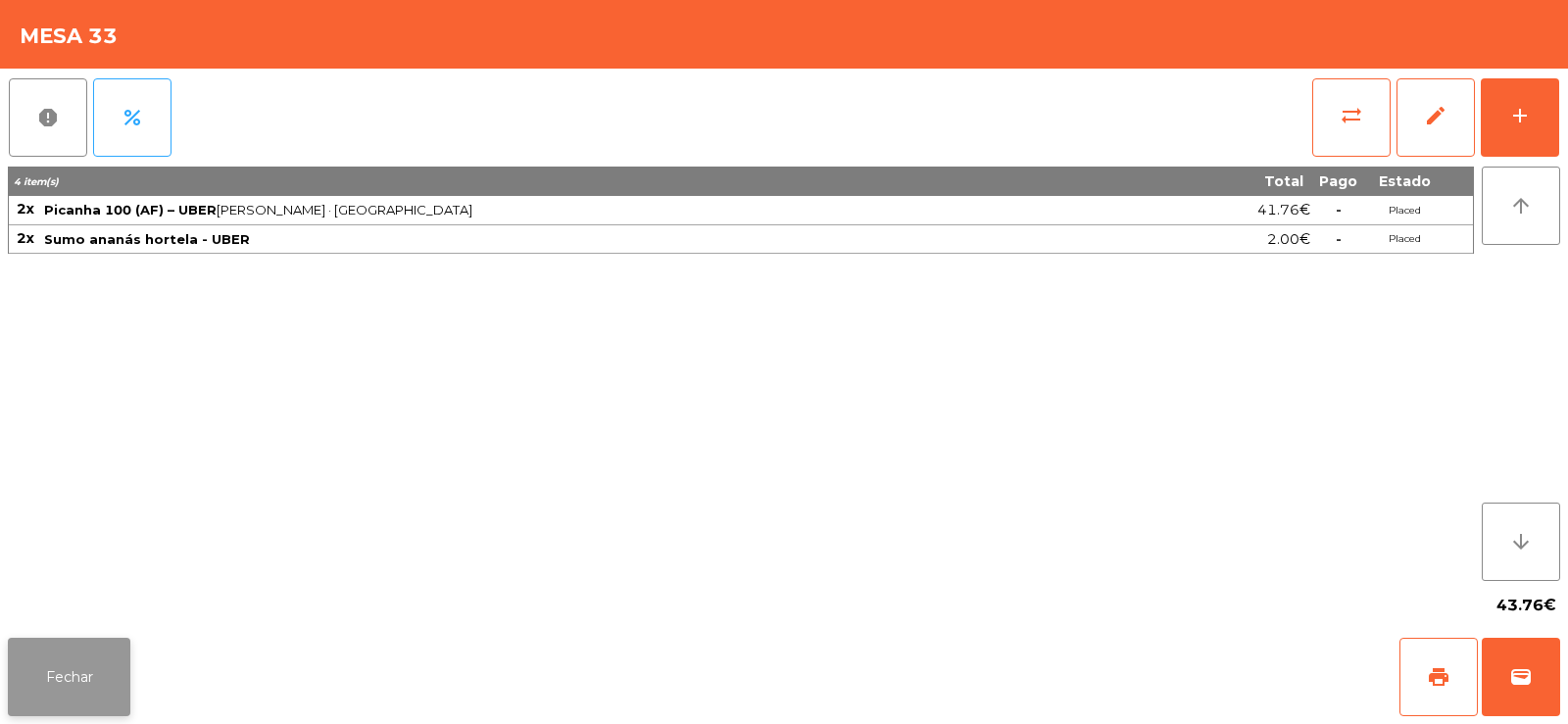
click at [43, 702] on button "Fechar" at bounding box center [69, 676] width 123 height 78
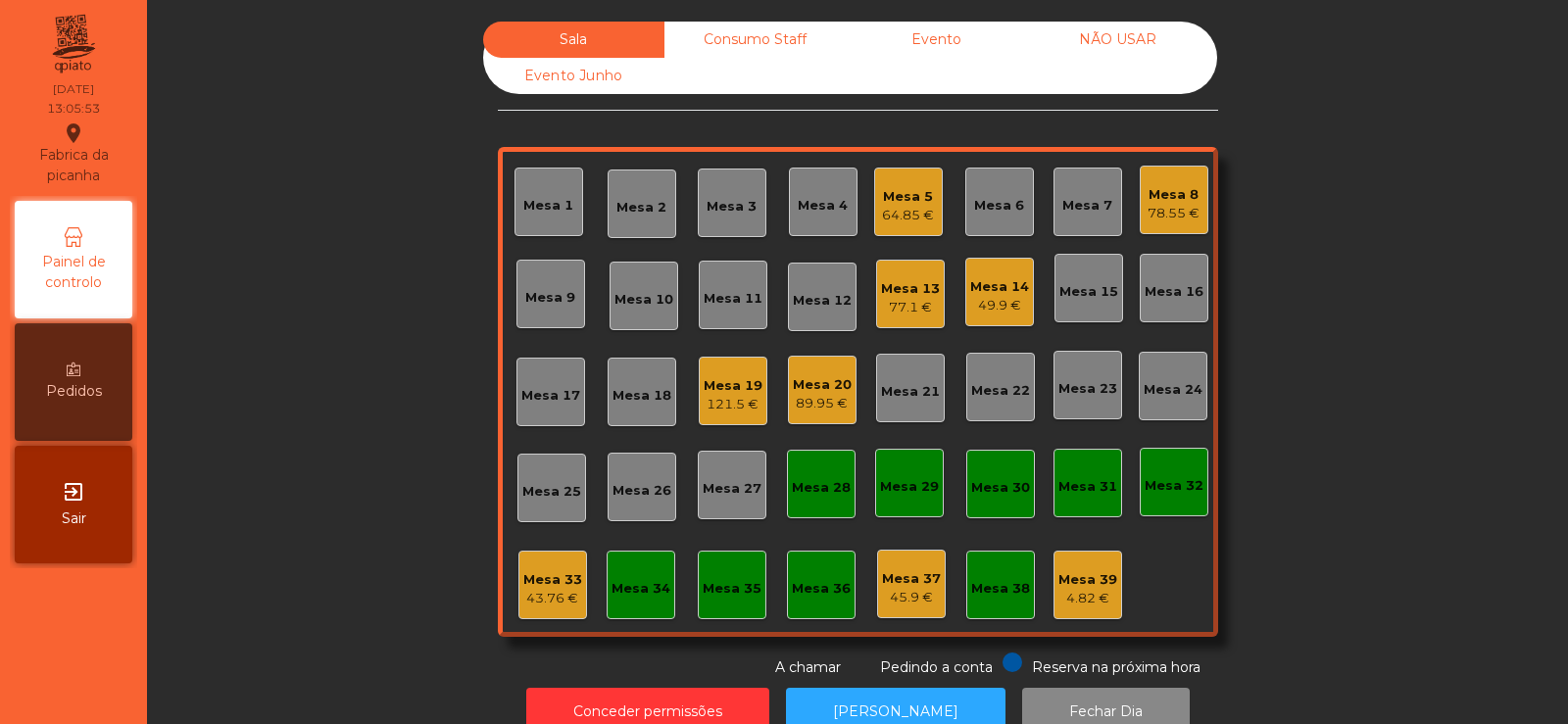
click at [624, 300] on div "Mesa 10" at bounding box center [644, 300] width 59 height 20
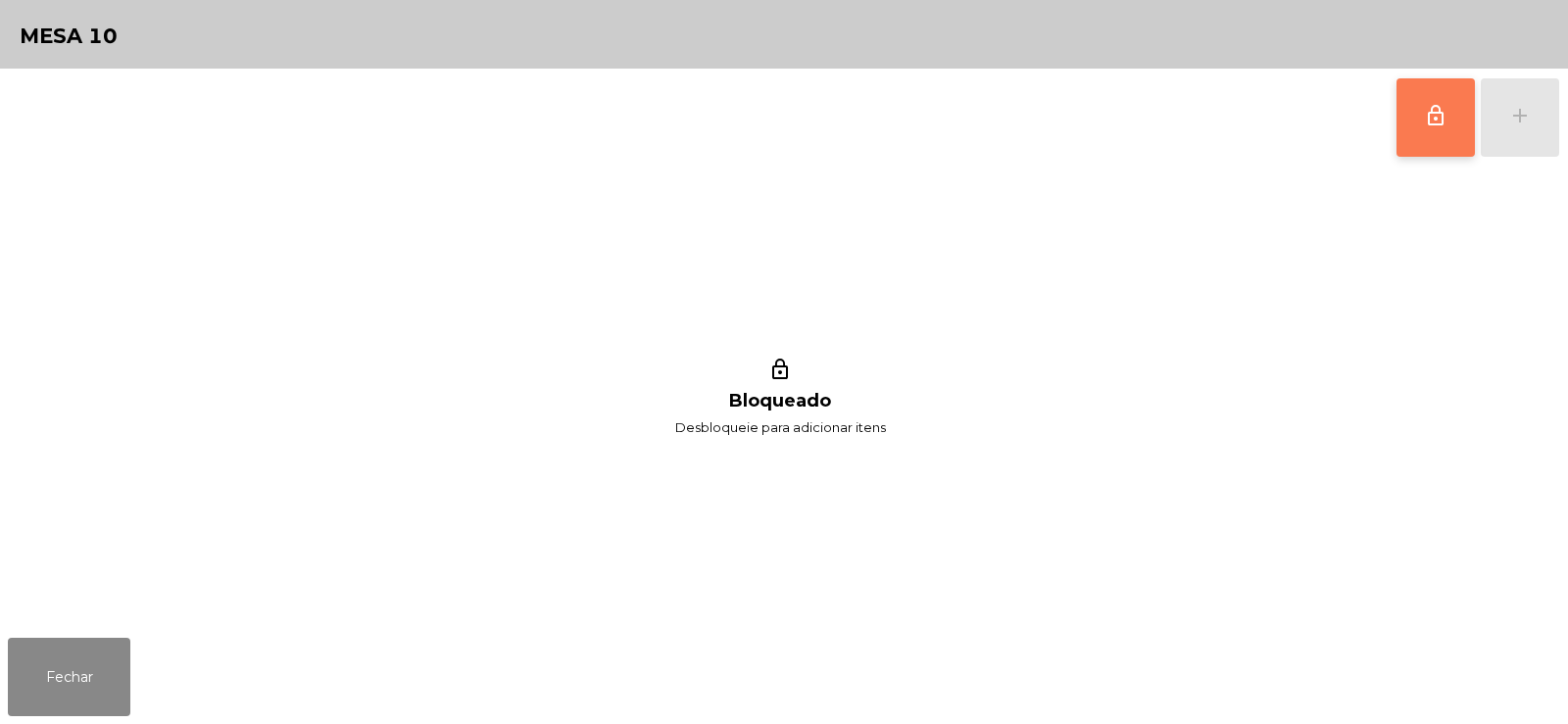
click at [1459, 125] on button "lock_outline" at bounding box center [1435, 117] width 78 height 78
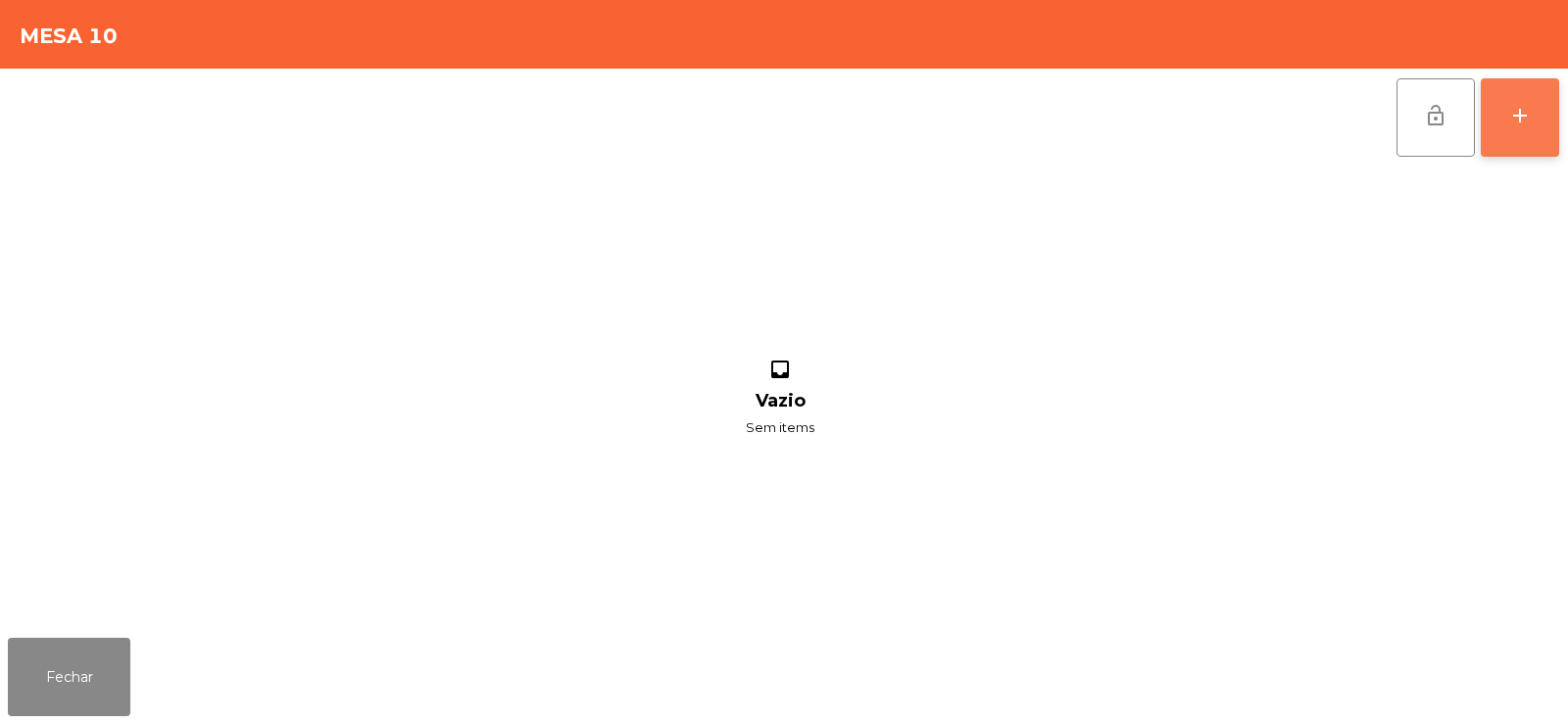
click at [1527, 115] on div "add" at bounding box center [1520, 116] width 24 height 24
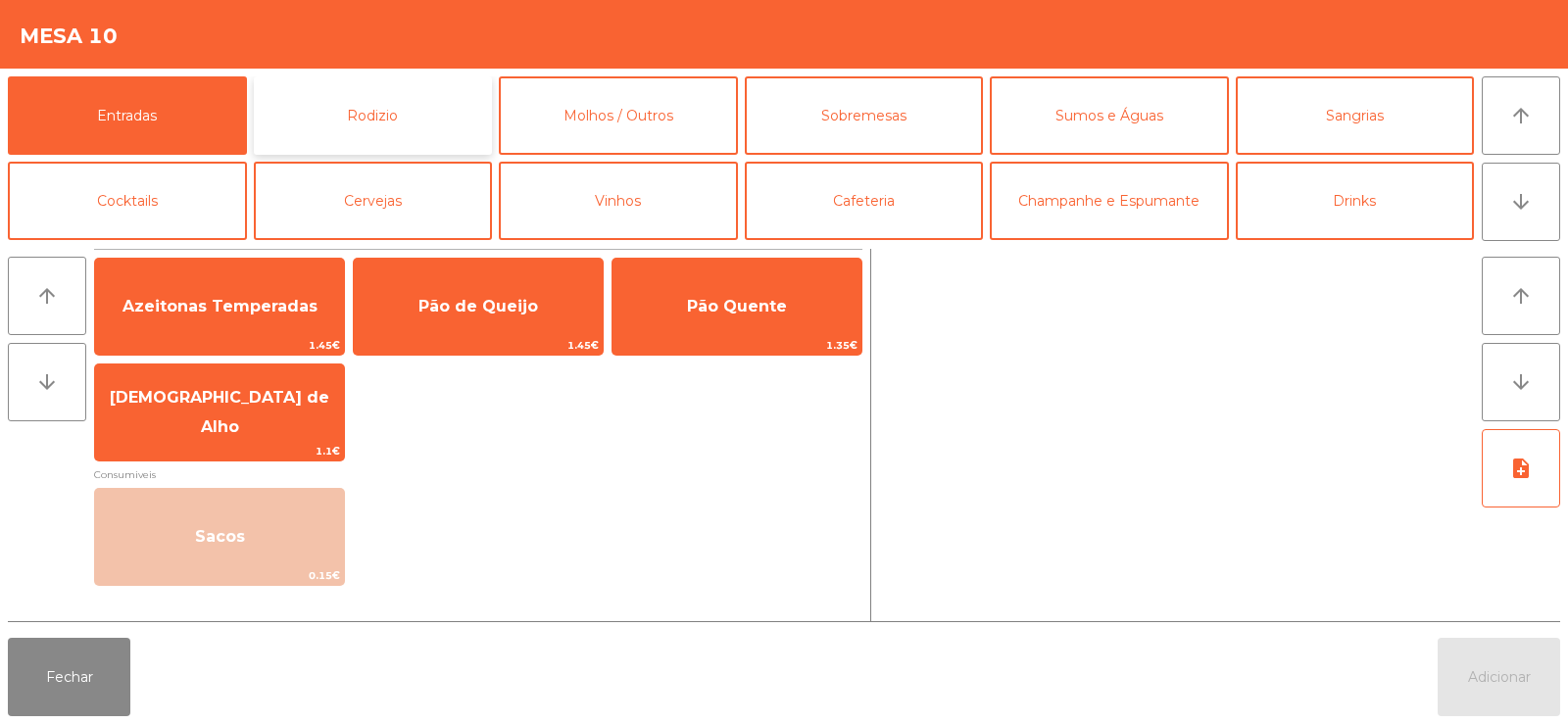
click at [354, 105] on button "Rodizio" at bounding box center [373, 115] width 239 height 78
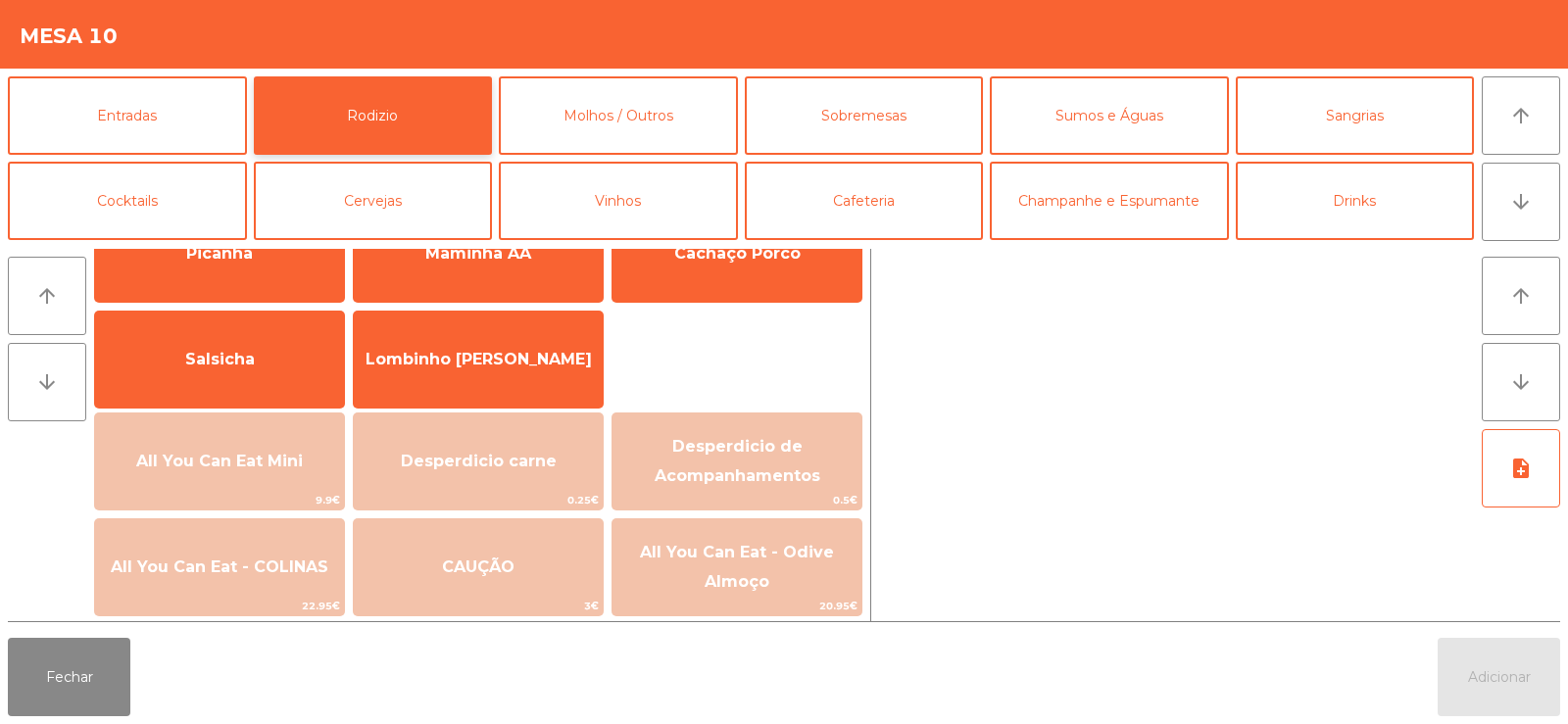
scroll to position [116, 0]
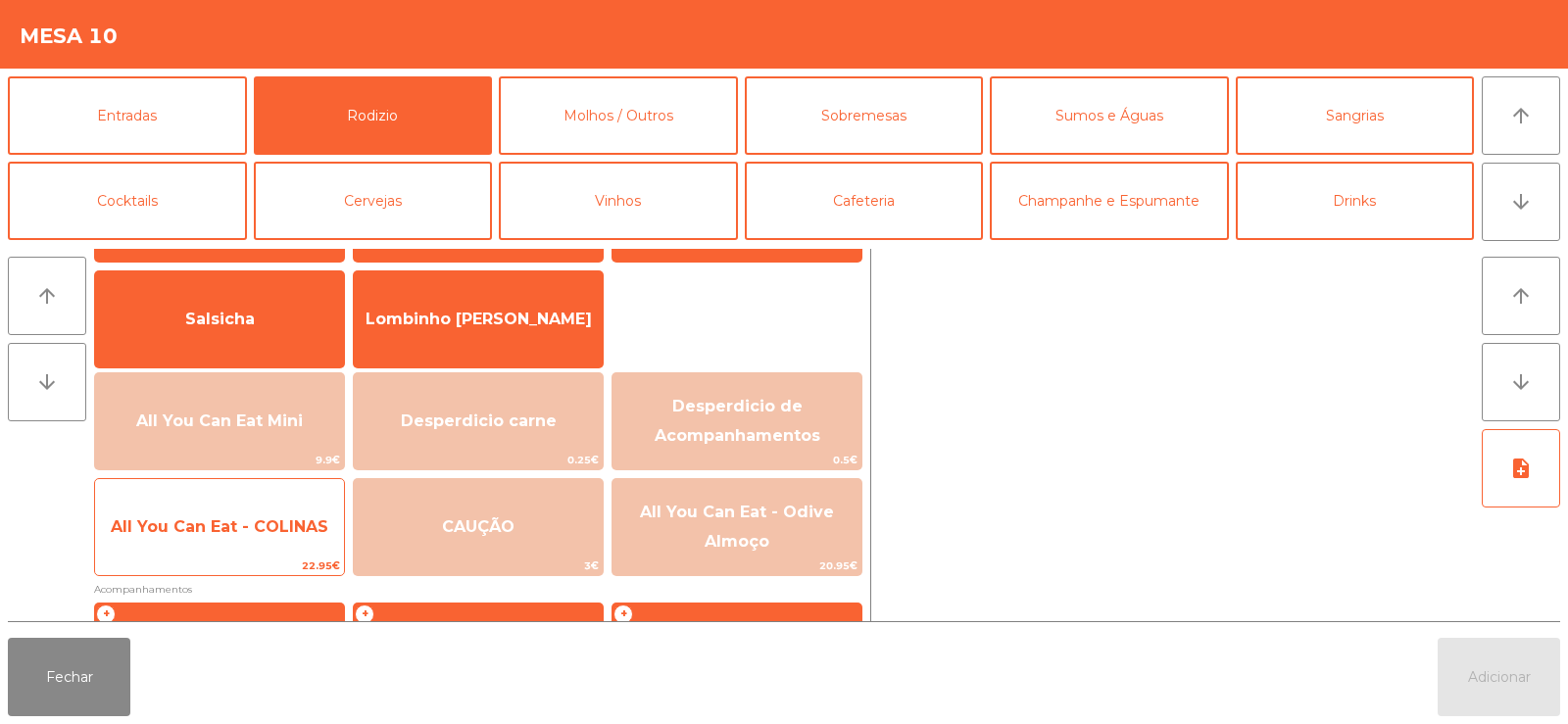
click at [237, 523] on span "All You Can Eat - COLINAS" at bounding box center [219, 527] width 217 height 19
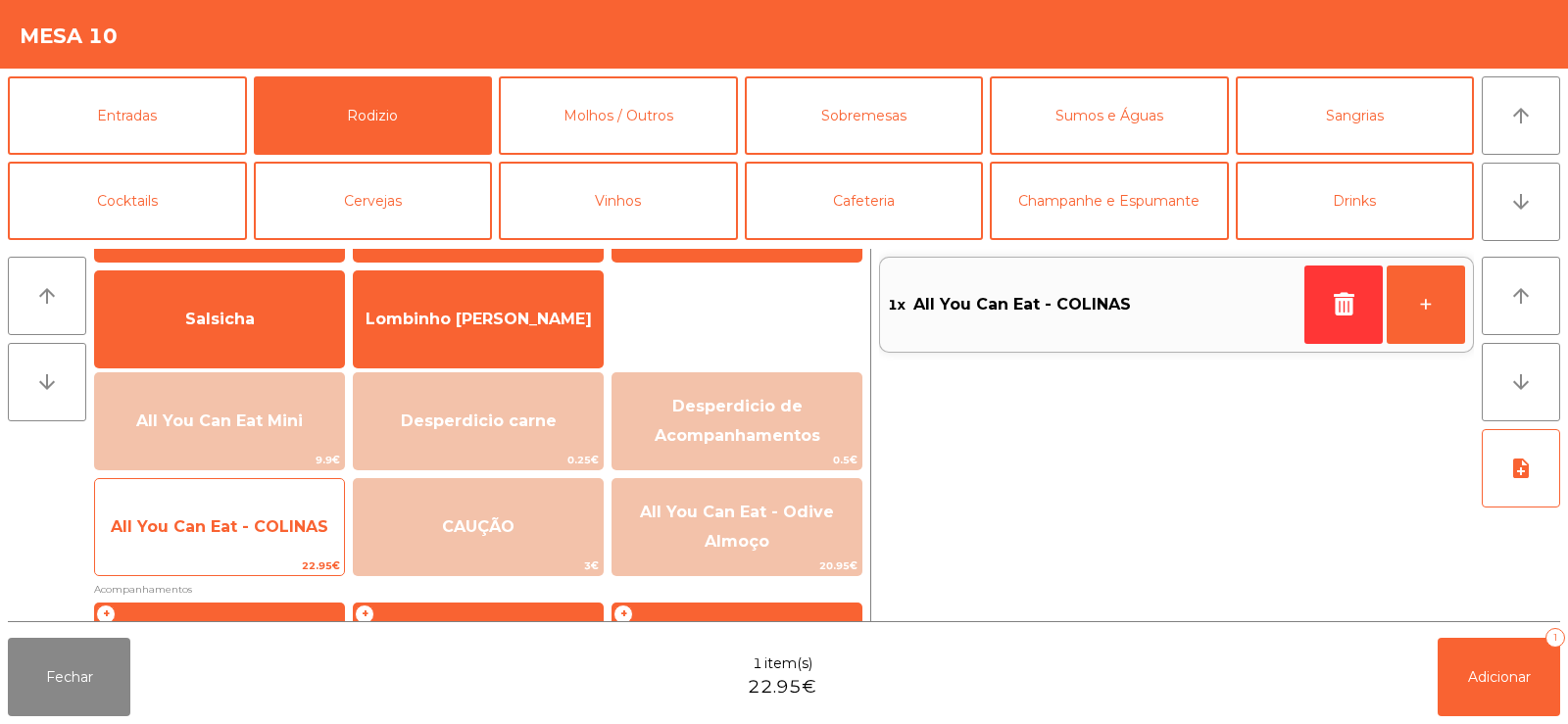
click at [243, 526] on span "All You Can Eat - COLINAS" at bounding box center [219, 527] width 217 height 19
click at [258, 513] on span "All You Can Eat - COLINAS" at bounding box center [219, 527] width 249 height 53
click at [243, 514] on span "All You Can Eat - COLINAS" at bounding box center [219, 527] width 249 height 53
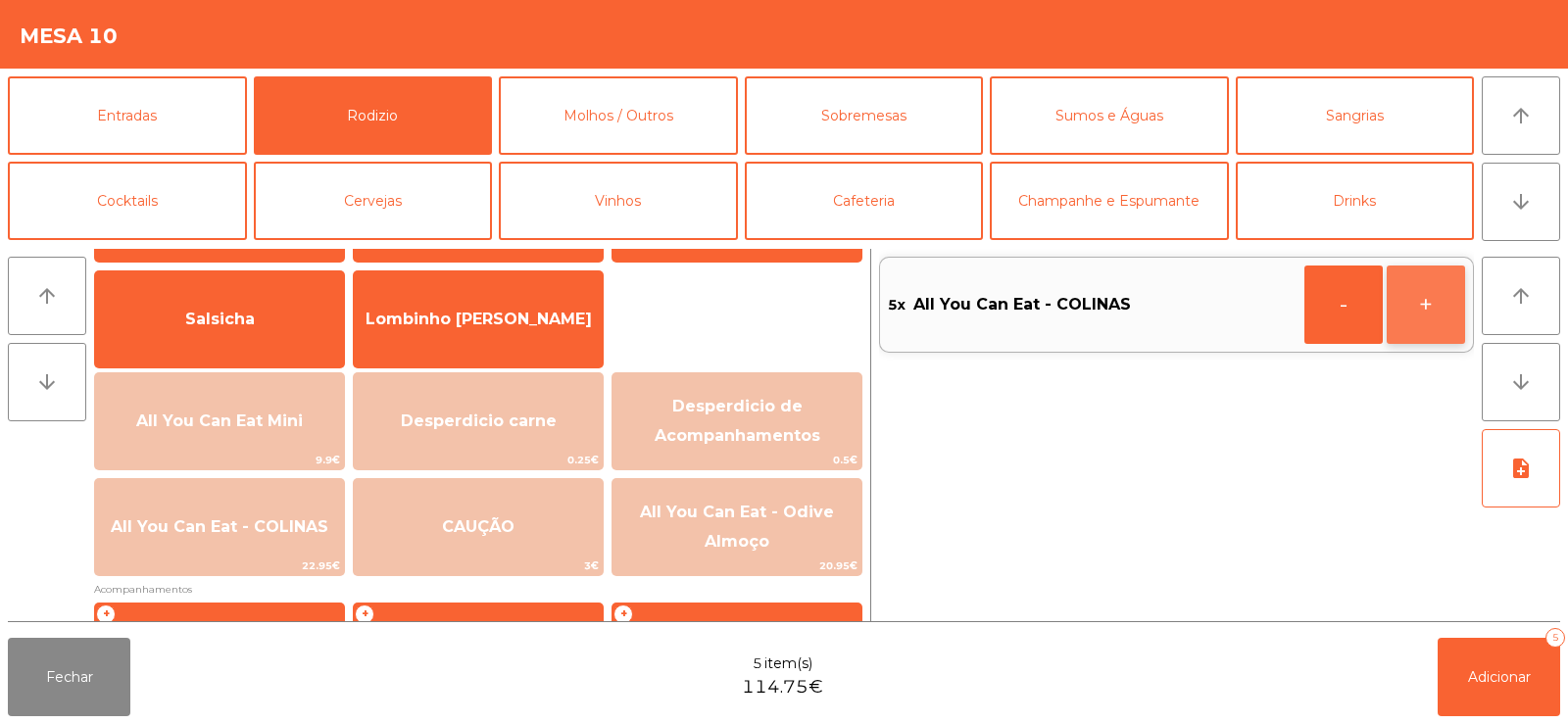
click at [1417, 313] on button "+" at bounding box center [1425, 304] width 78 height 78
click at [1427, 332] on button "+" at bounding box center [1425, 304] width 78 height 78
click at [1474, 683] on span "Adicionar" at bounding box center [1499, 677] width 62 height 18
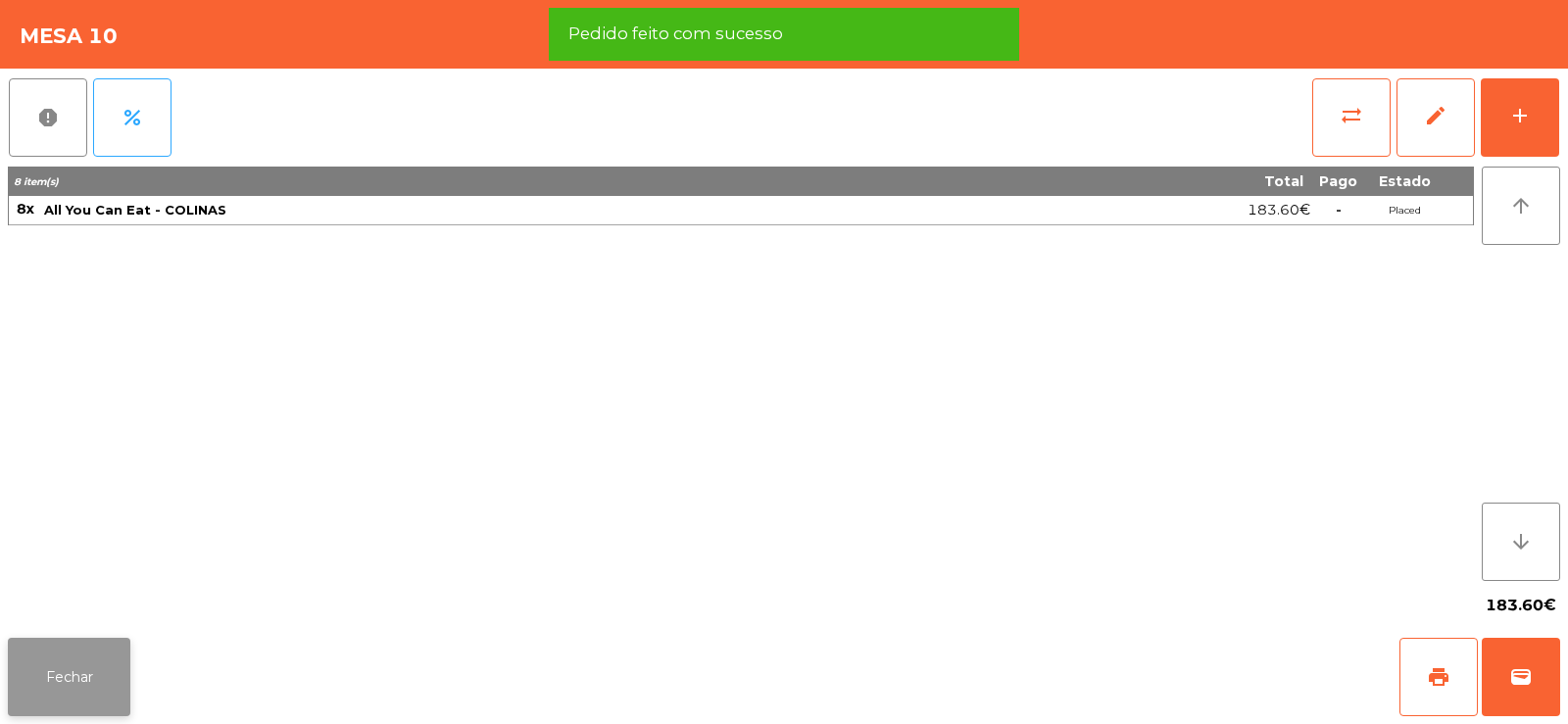
click at [58, 694] on button "Fechar" at bounding box center [69, 676] width 123 height 78
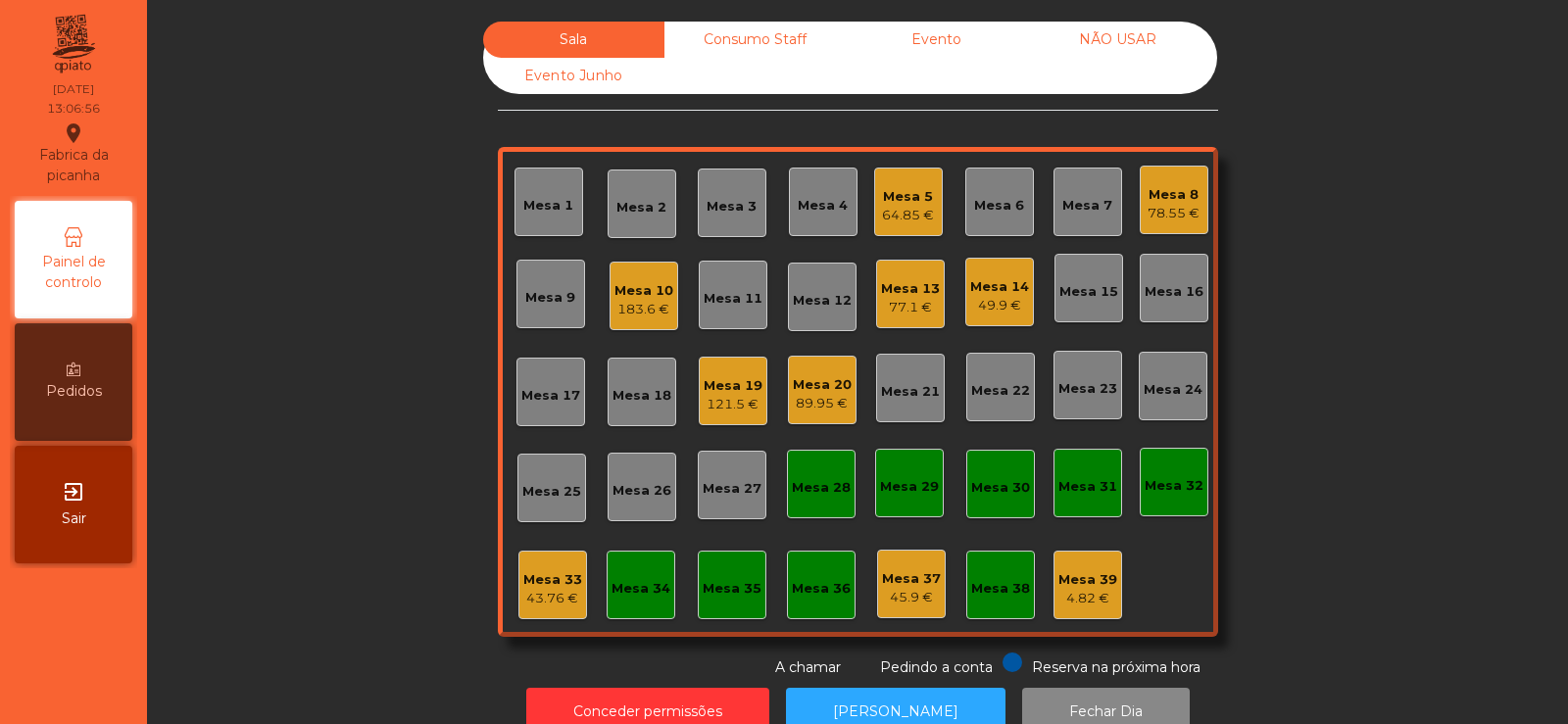
click at [649, 289] on div "Mesa 10" at bounding box center [644, 292] width 59 height 20
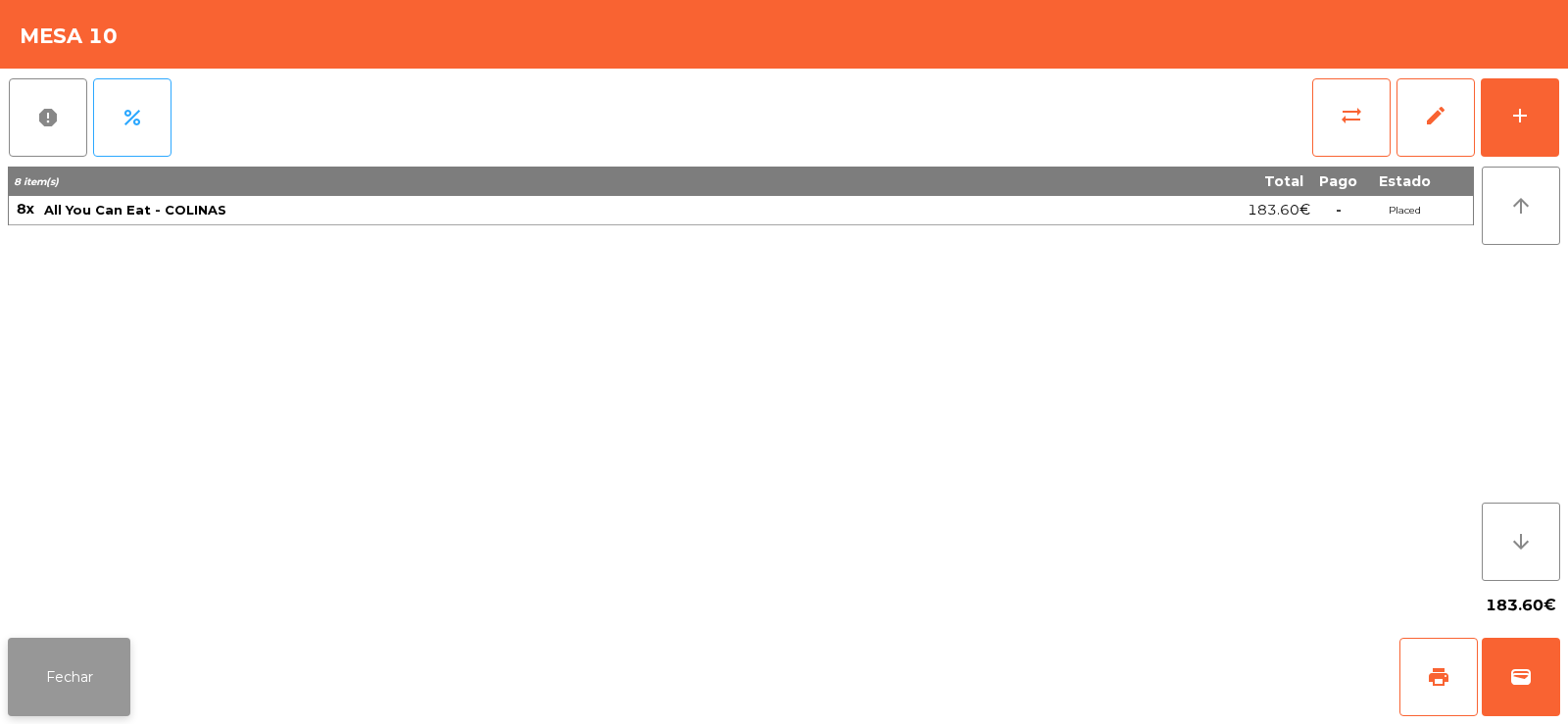
click at [66, 674] on button "Fechar" at bounding box center [69, 676] width 123 height 78
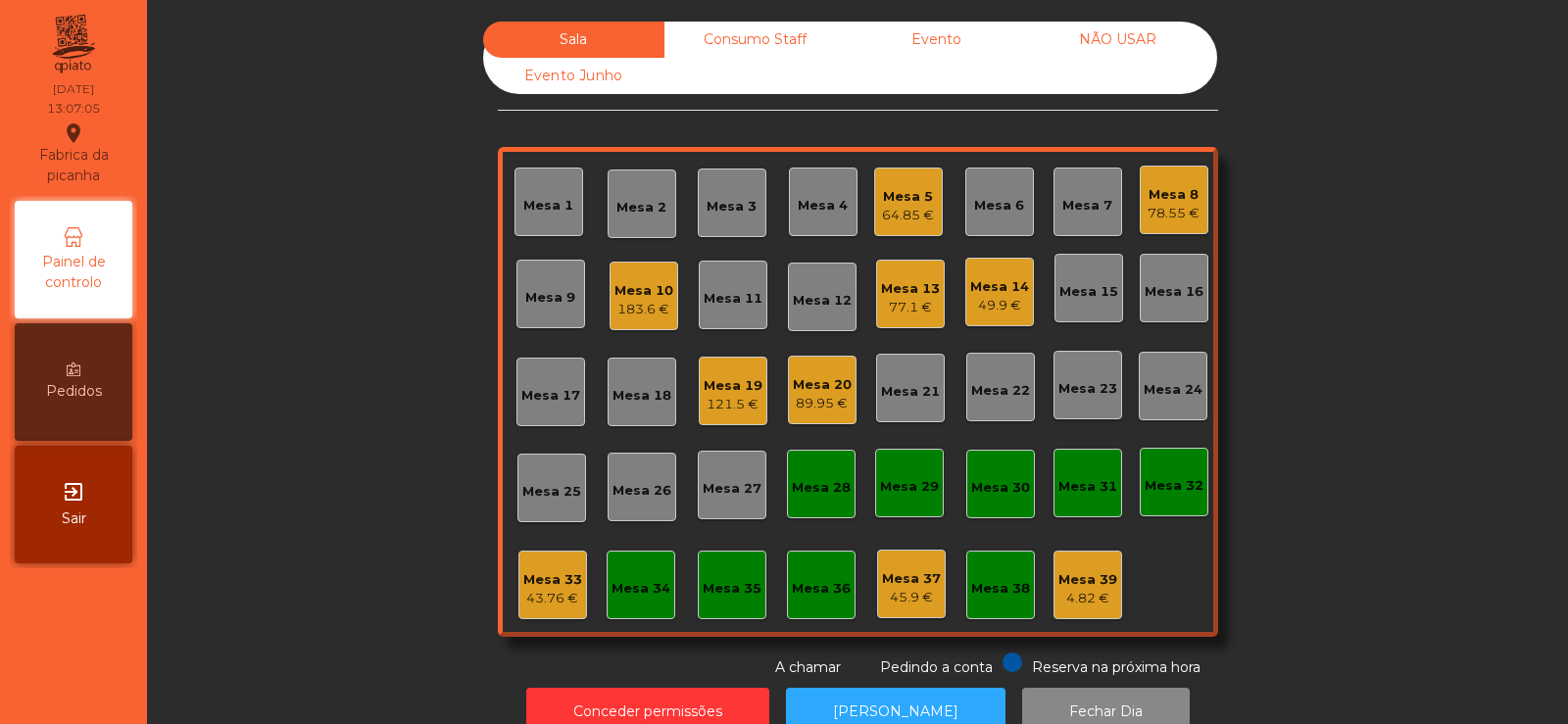
click at [1056, 355] on div "Mesa 23" at bounding box center [1087, 385] width 68 height 68
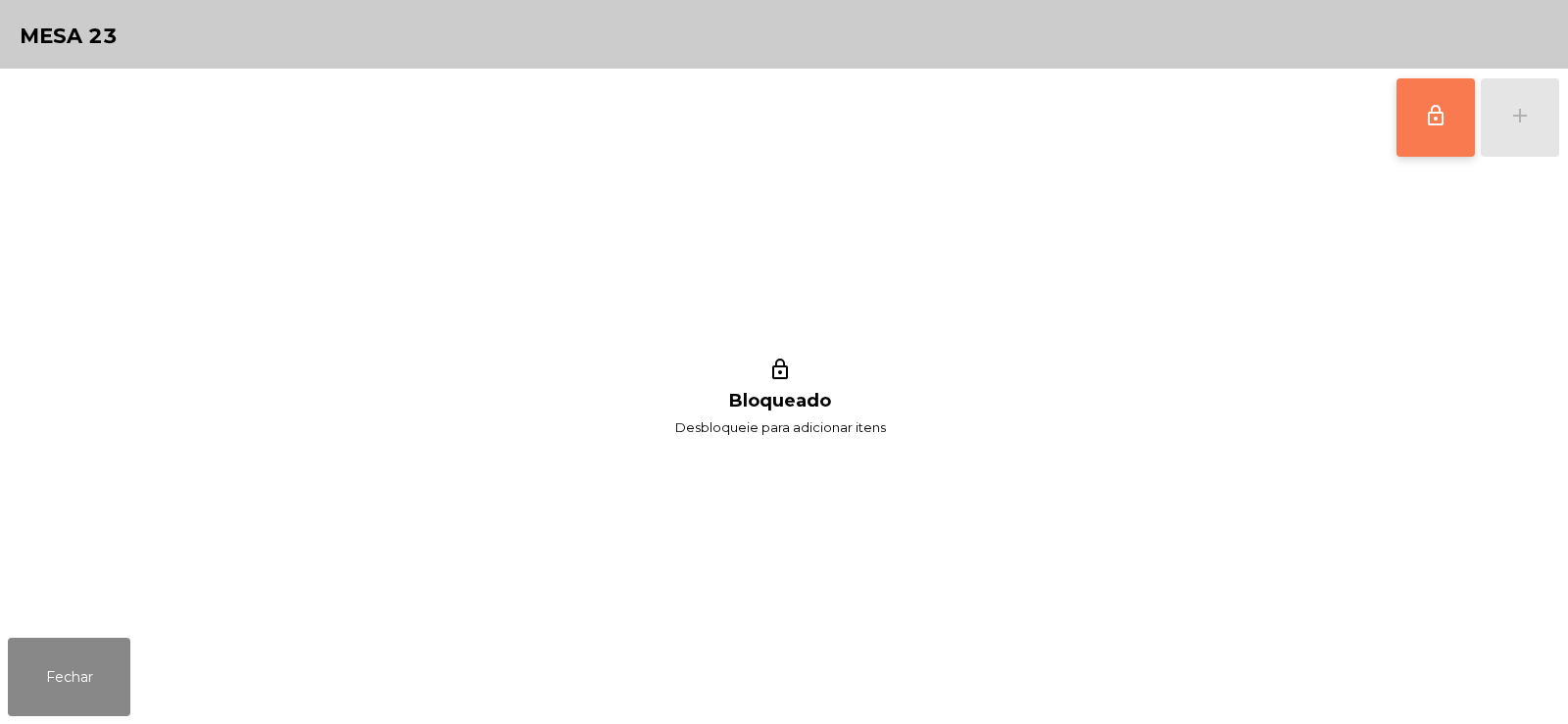
click at [1426, 111] on span "lock_outline" at bounding box center [1436, 116] width 24 height 24
click at [1519, 118] on div "add" at bounding box center [1520, 116] width 24 height 24
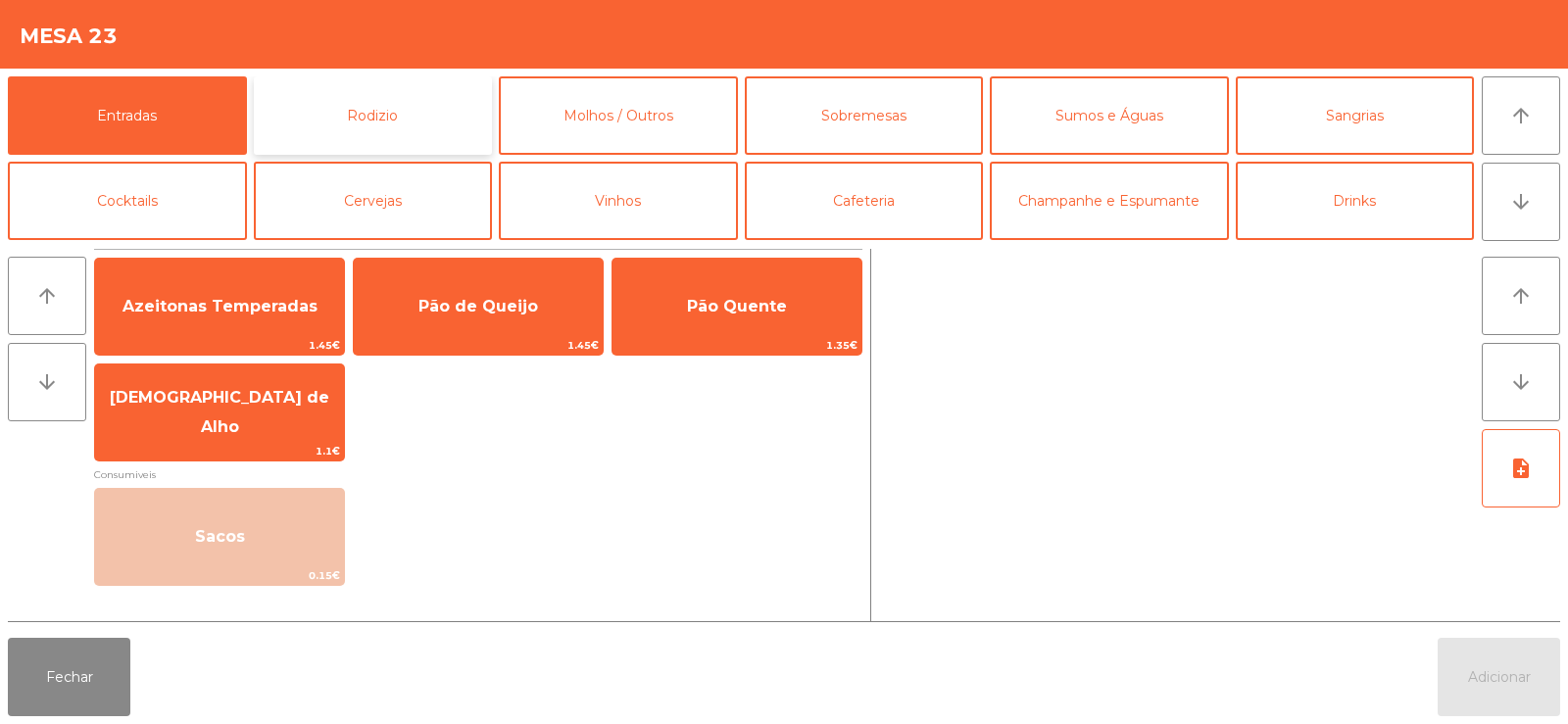
click at [362, 113] on button "Rodizio" at bounding box center [373, 115] width 239 height 78
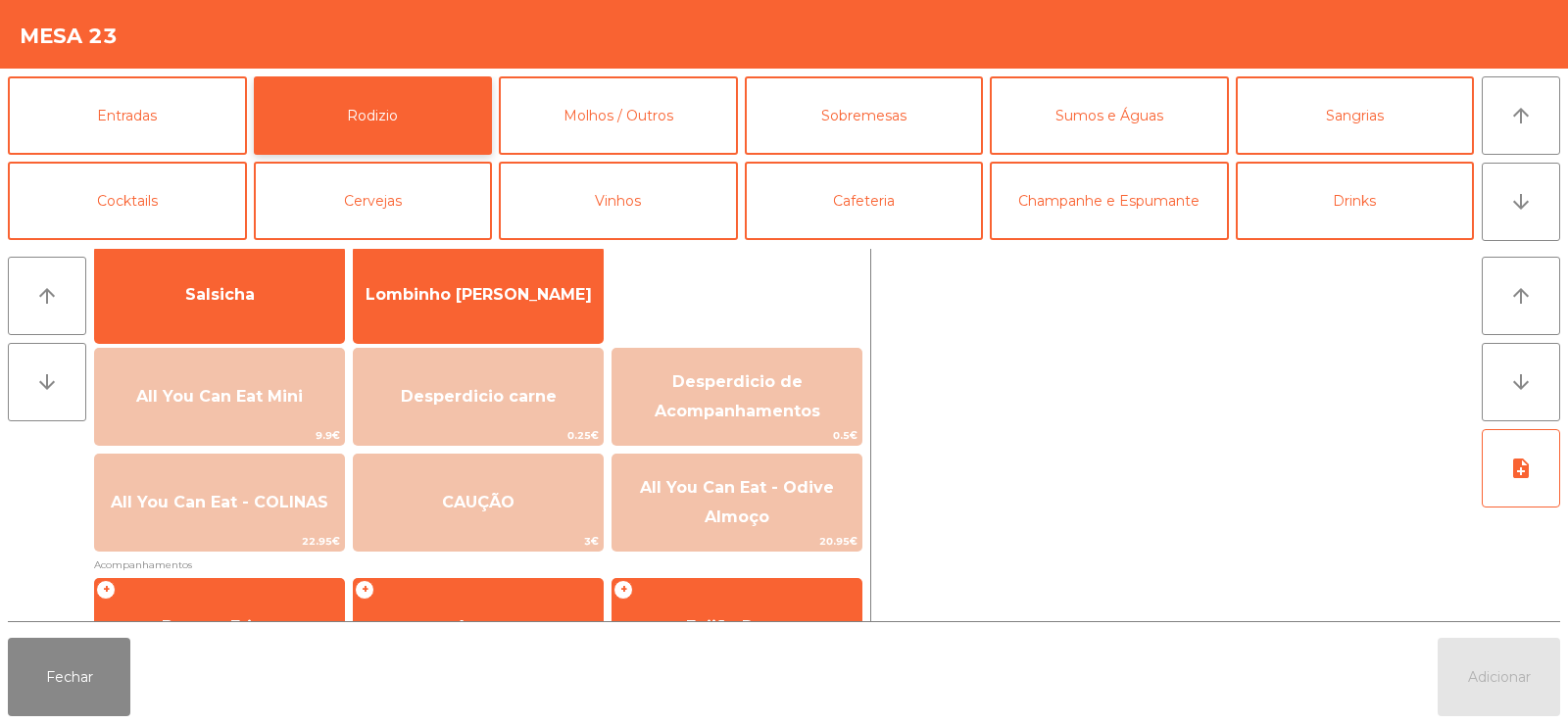
scroll to position [187, 0]
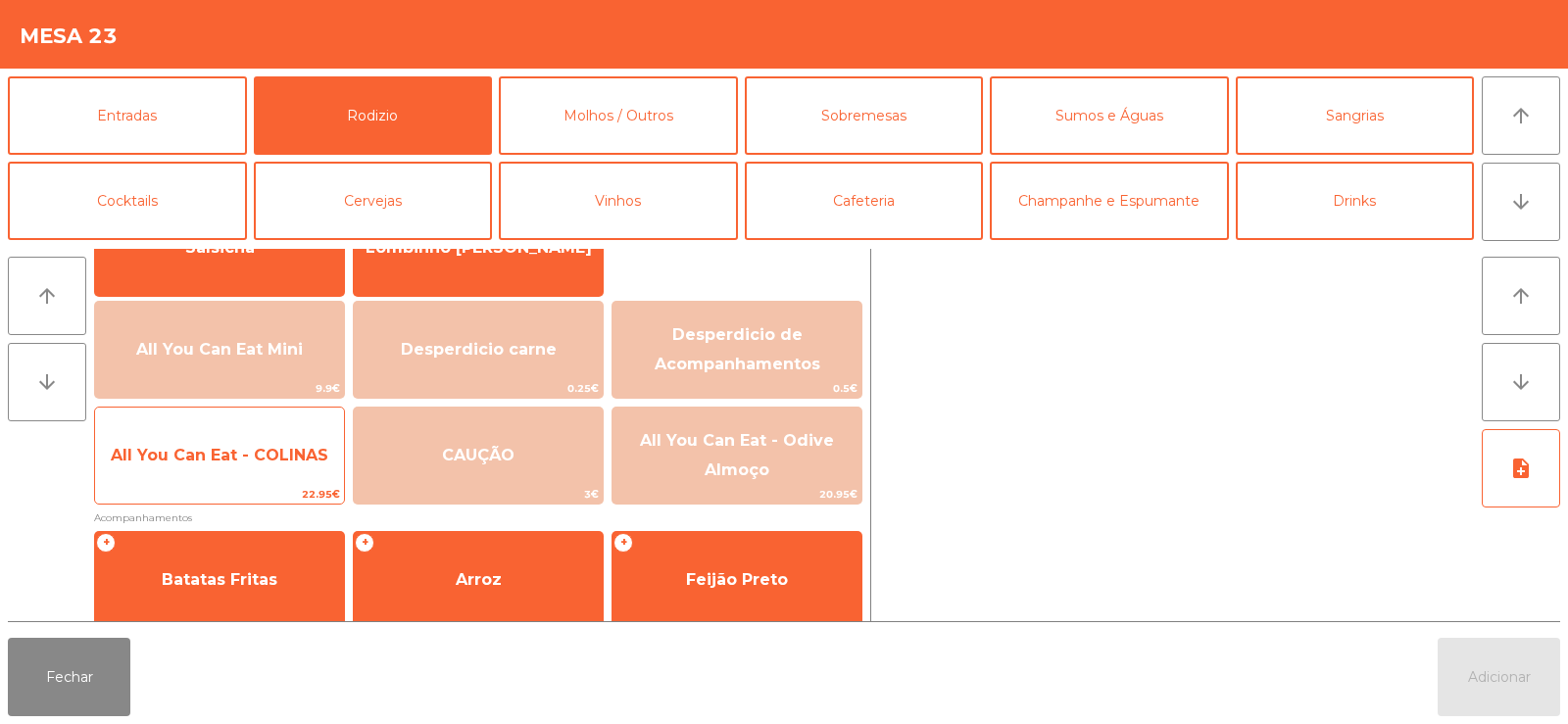
click at [250, 443] on span "All You Can Eat - COLINAS" at bounding box center [219, 455] width 249 height 53
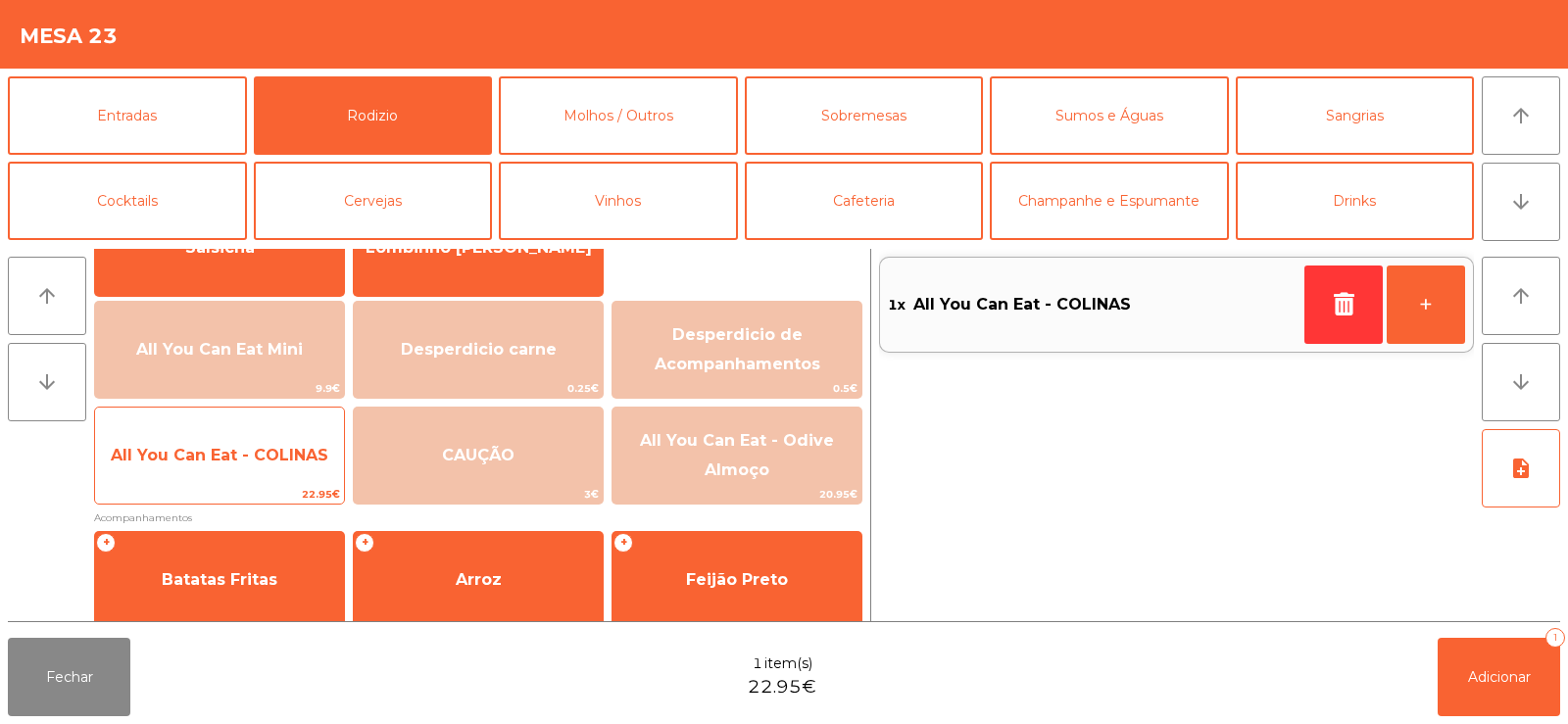
click at [249, 456] on span "All You Can Eat - COLINAS" at bounding box center [219, 455] width 217 height 19
click at [207, 441] on span "All You Can Eat - COLINAS" at bounding box center [219, 455] width 249 height 53
click at [234, 440] on span "All You Can Eat - COLINAS" at bounding box center [219, 455] width 249 height 53
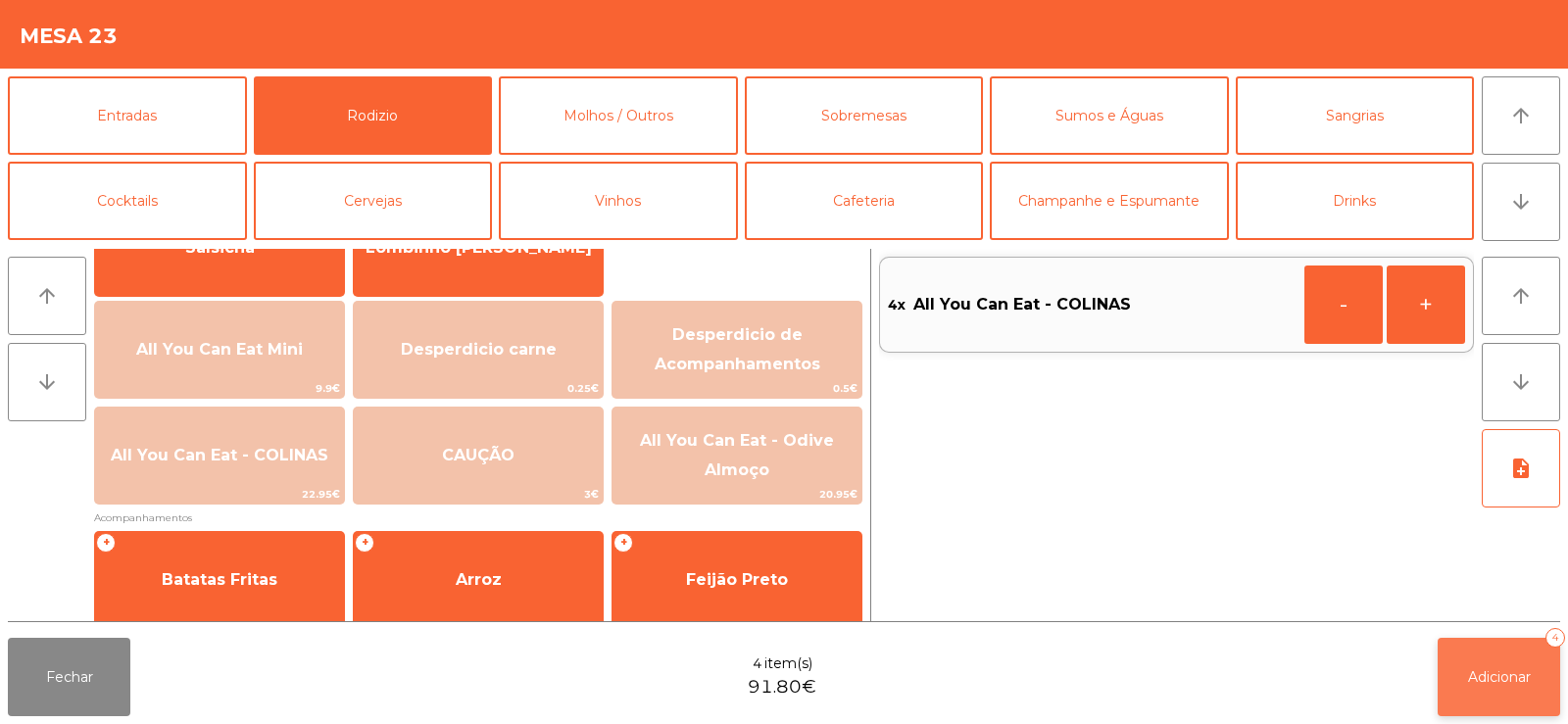
click at [1491, 680] on span "Adicionar" at bounding box center [1499, 677] width 62 height 18
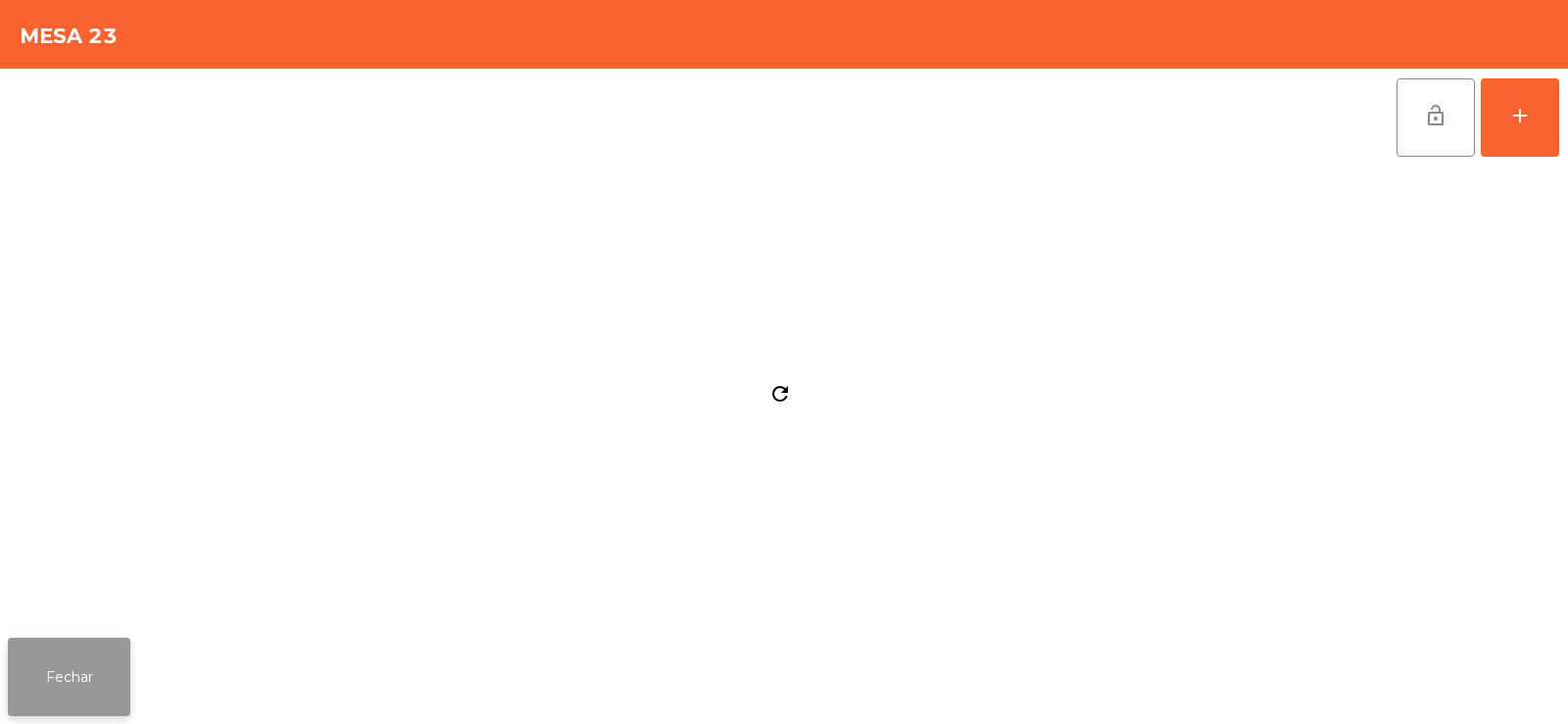
click at [111, 673] on button "Fechar" at bounding box center [69, 676] width 123 height 78
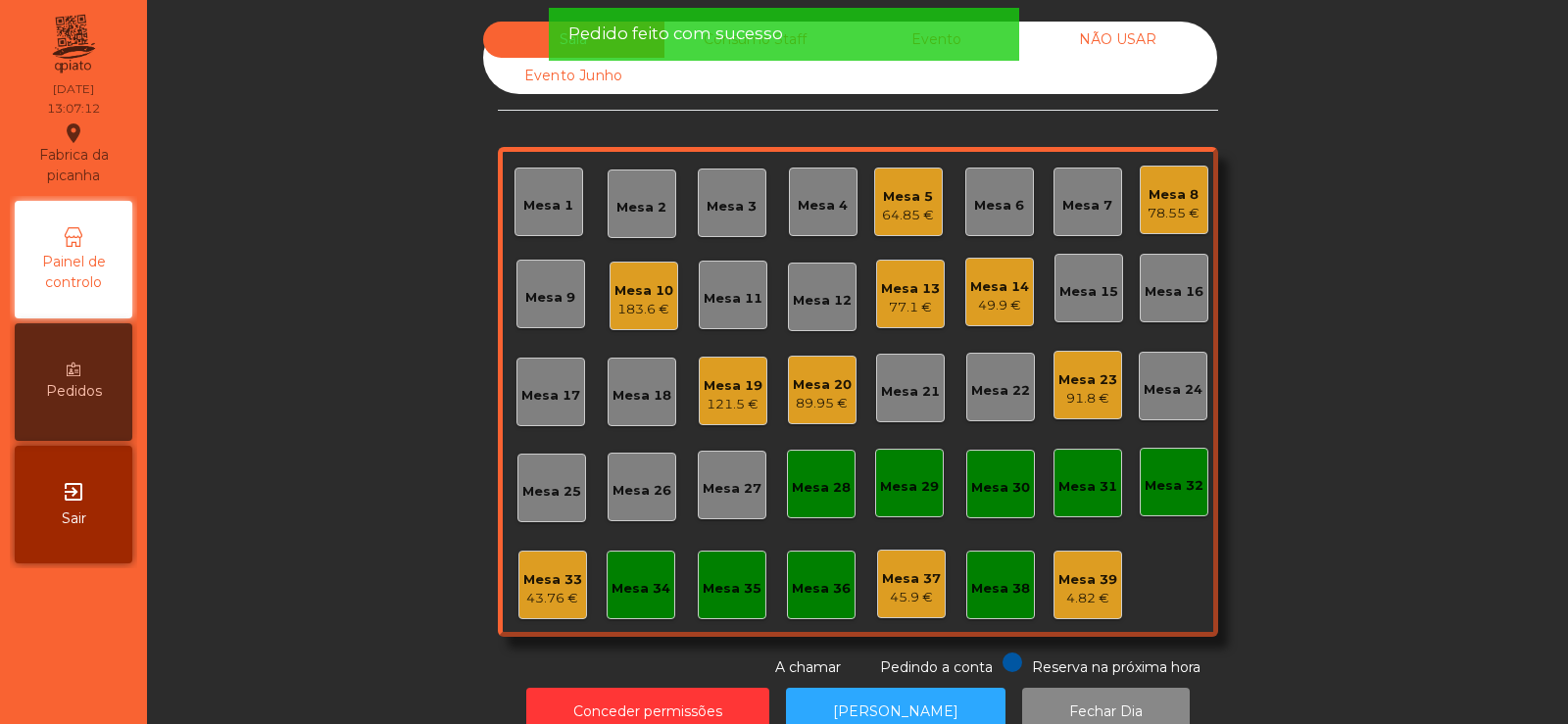
click at [644, 304] on div "183.6 €" at bounding box center [644, 309] width 59 height 20
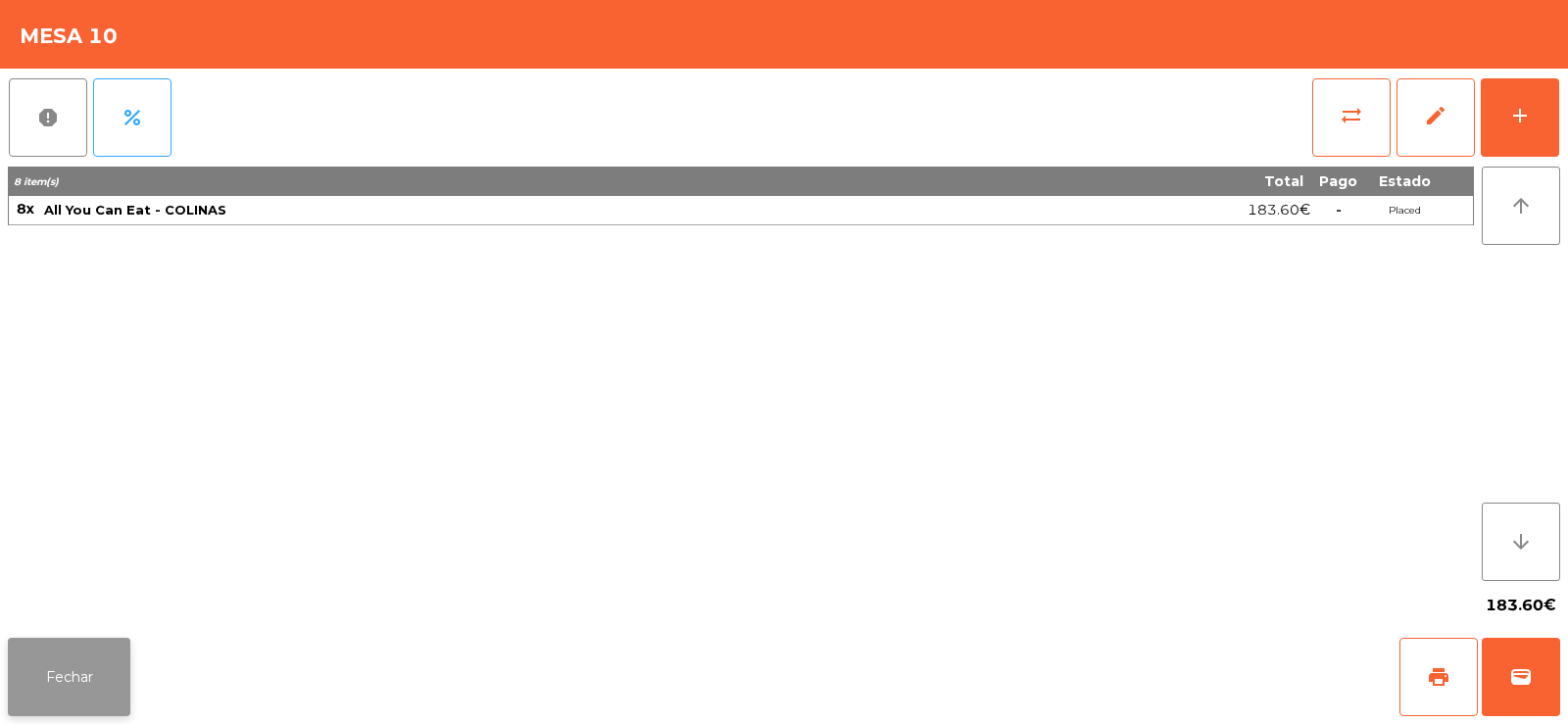
click at [119, 691] on button "Fechar" at bounding box center [69, 676] width 123 height 78
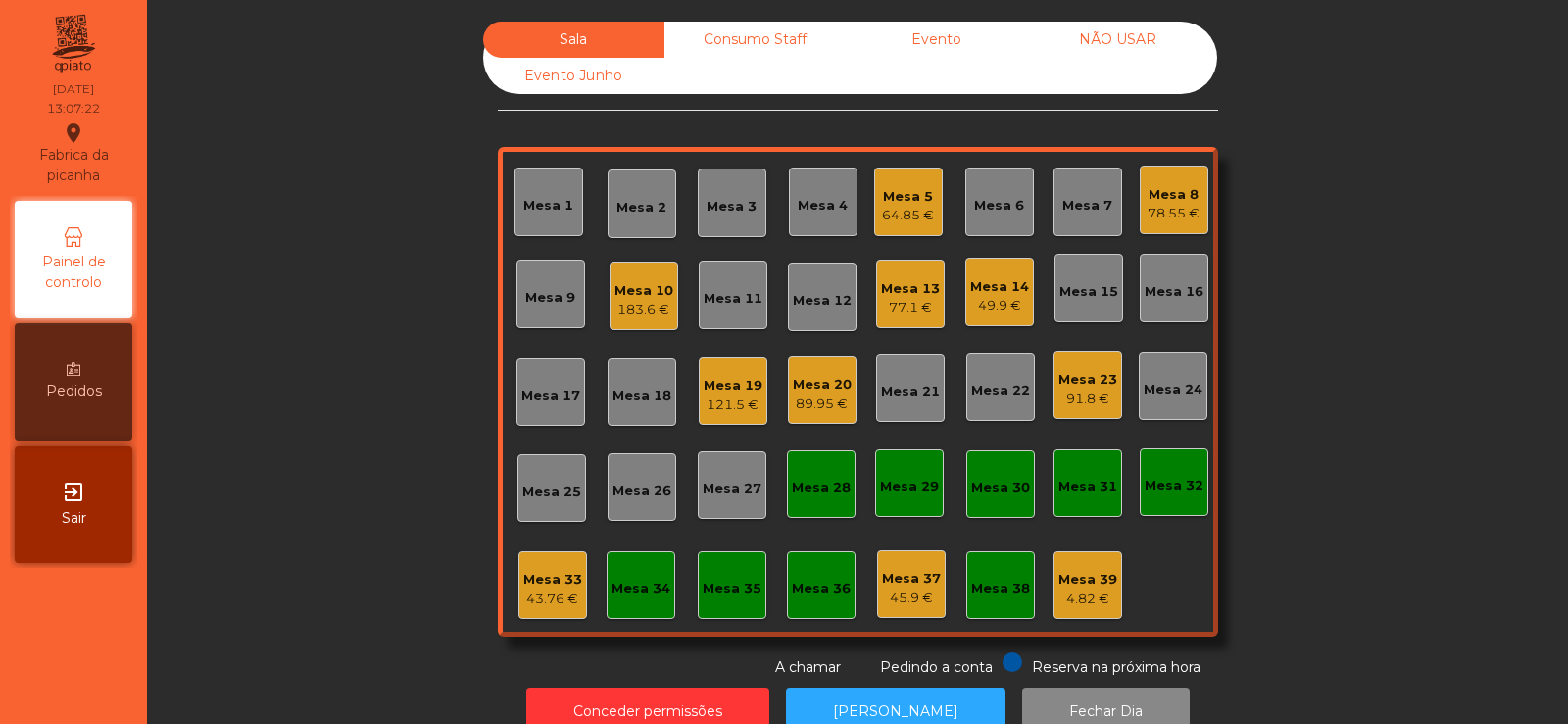
click at [698, 212] on div "Mesa 3" at bounding box center [732, 202] width 68 height 68
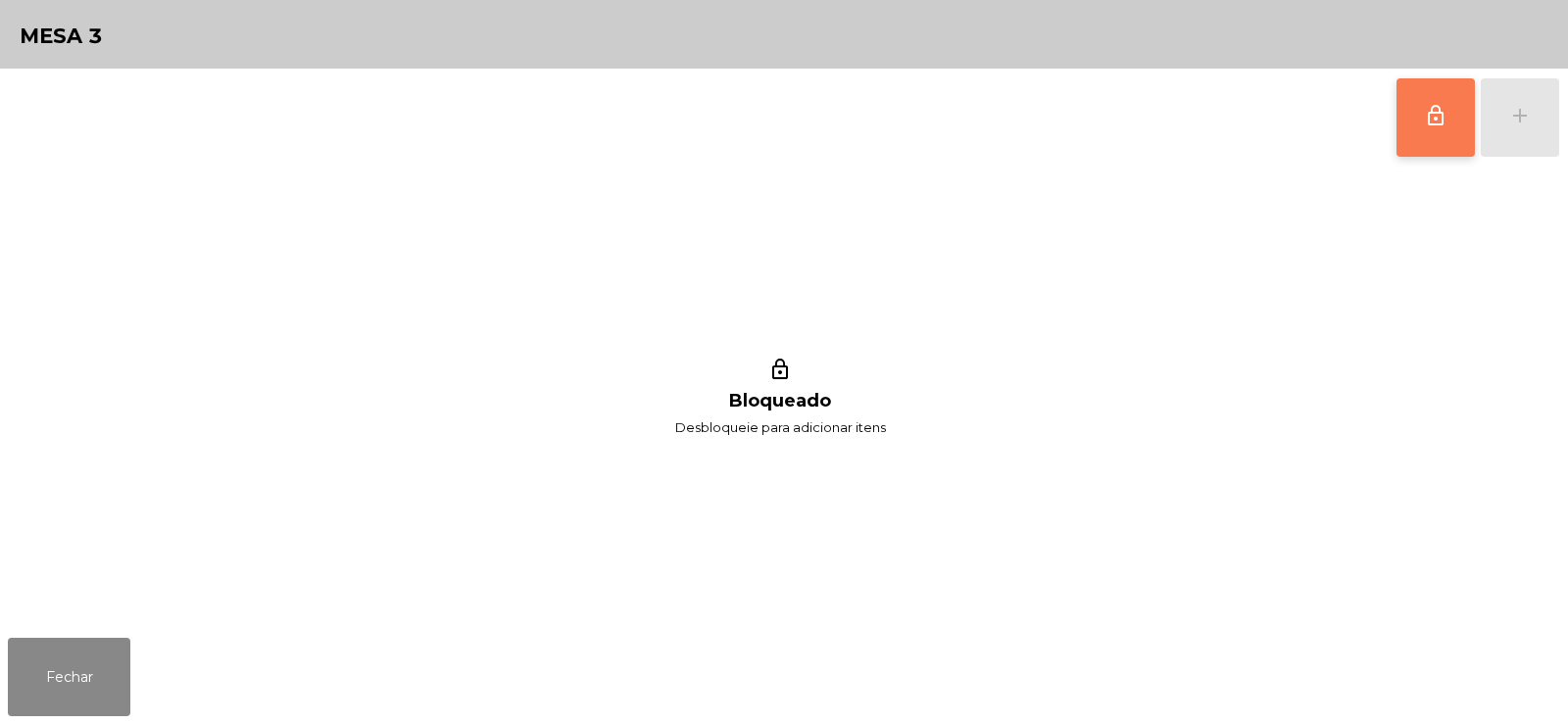
click at [1470, 126] on button "lock_outline" at bounding box center [1435, 117] width 78 height 78
click at [1509, 134] on button "add" at bounding box center [1519, 117] width 78 height 78
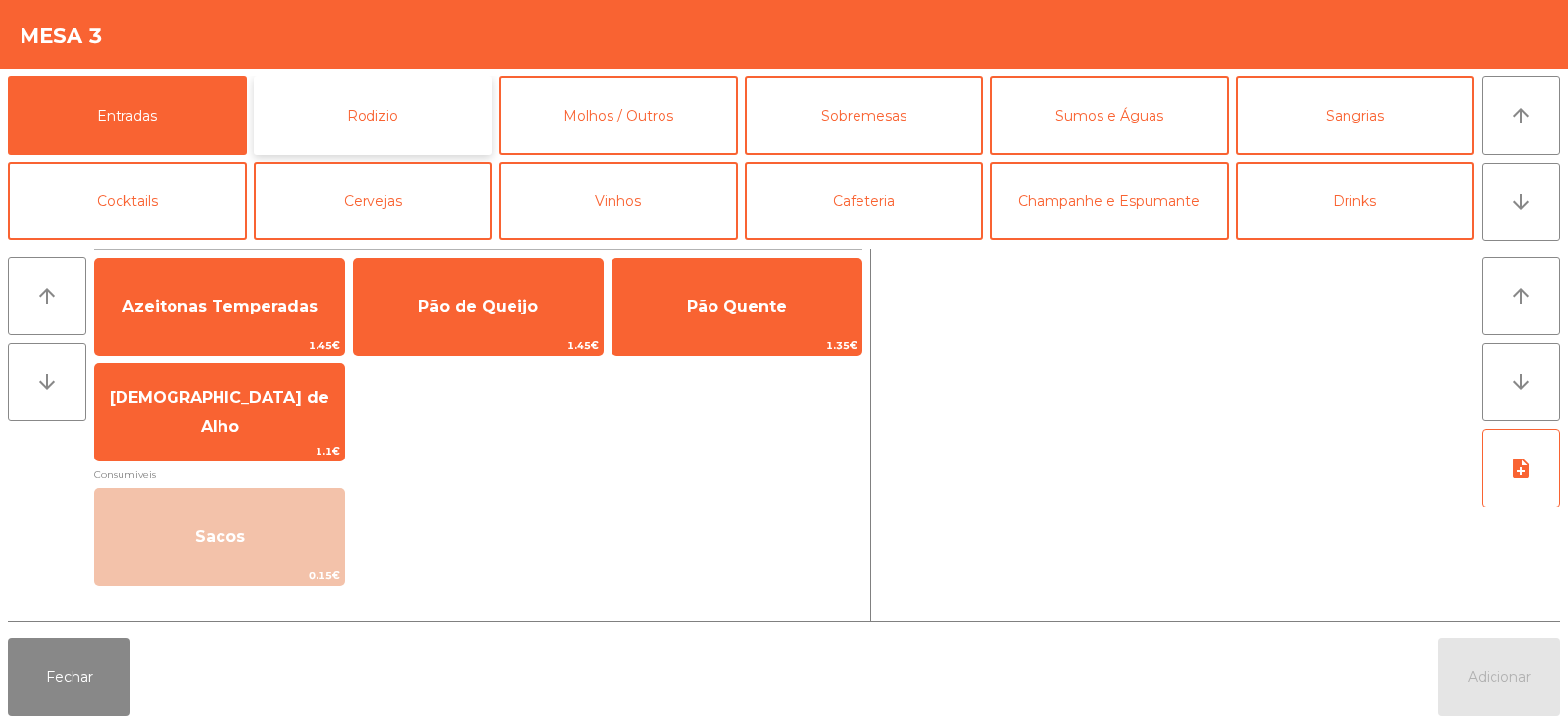
click at [409, 111] on button "Rodizio" at bounding box center [373, 115] width 239 height 78
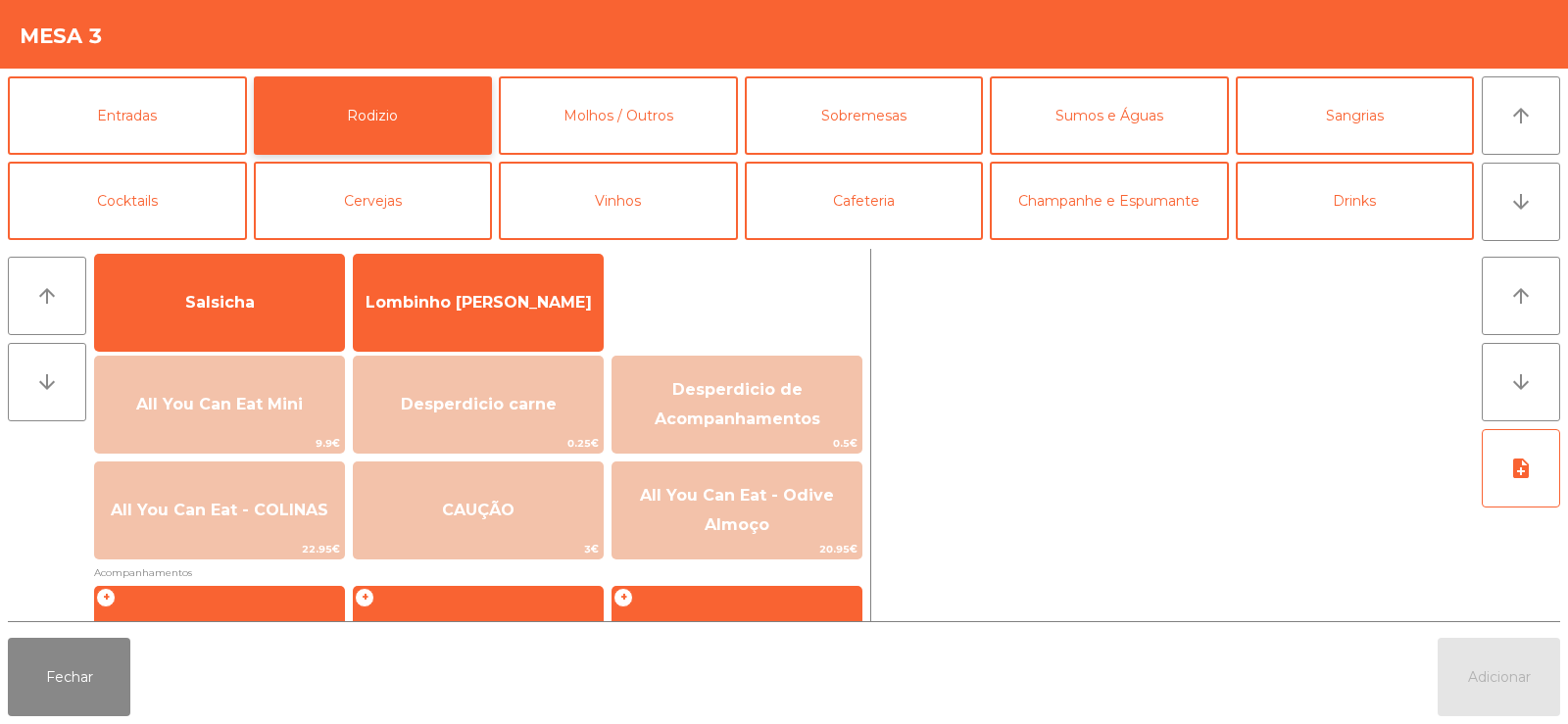
scroll to position [144, 0]
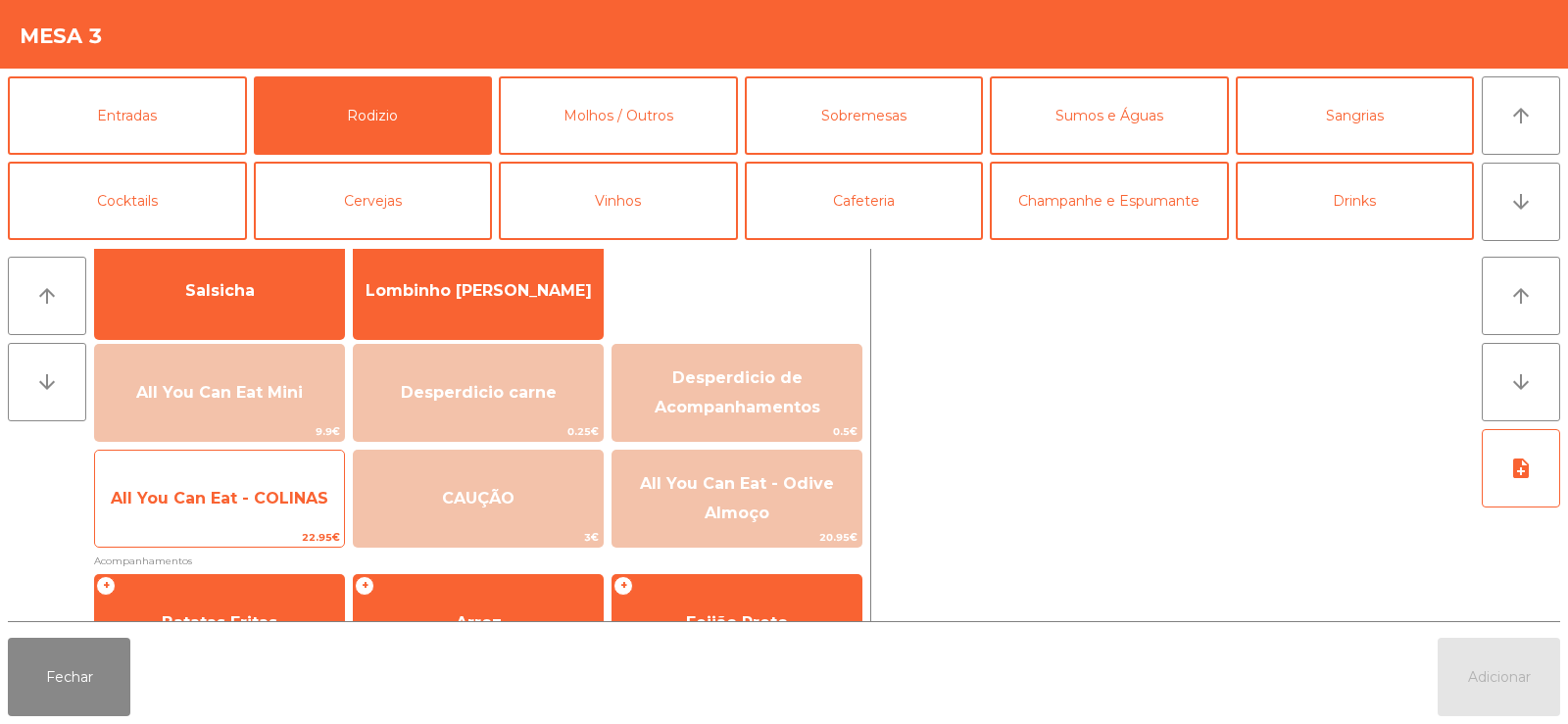
click at [218, 513] on span "All You Can Eat - COLINAS" at bounding box center [219, 498] width 249 height 53
click at [211, 507] on span "All You Can Eat - COLINAS" at bounding box center [219, 498] width 217 height 19
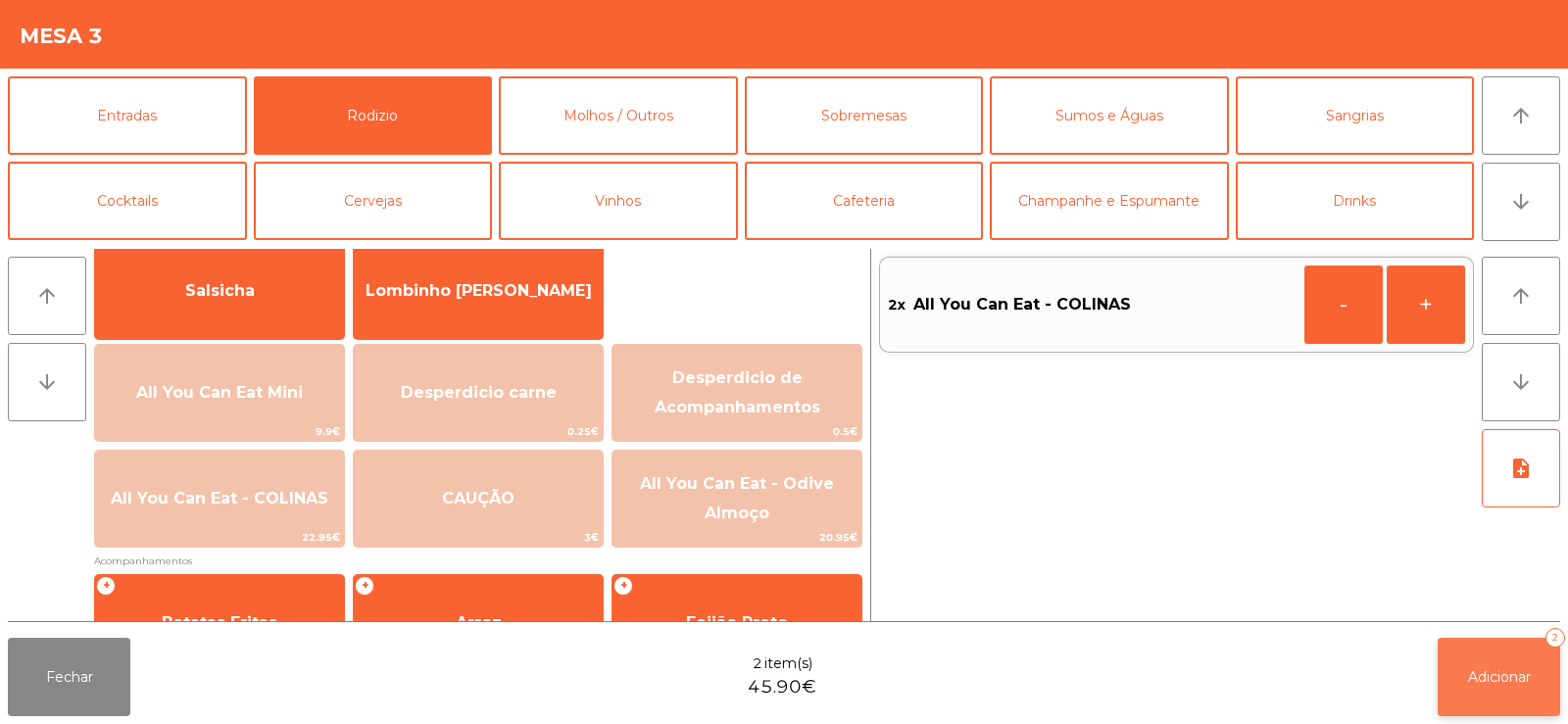
click at [1480, 678] on span "Adicionar" at bounding box center [1499, 677] width 62 height 18
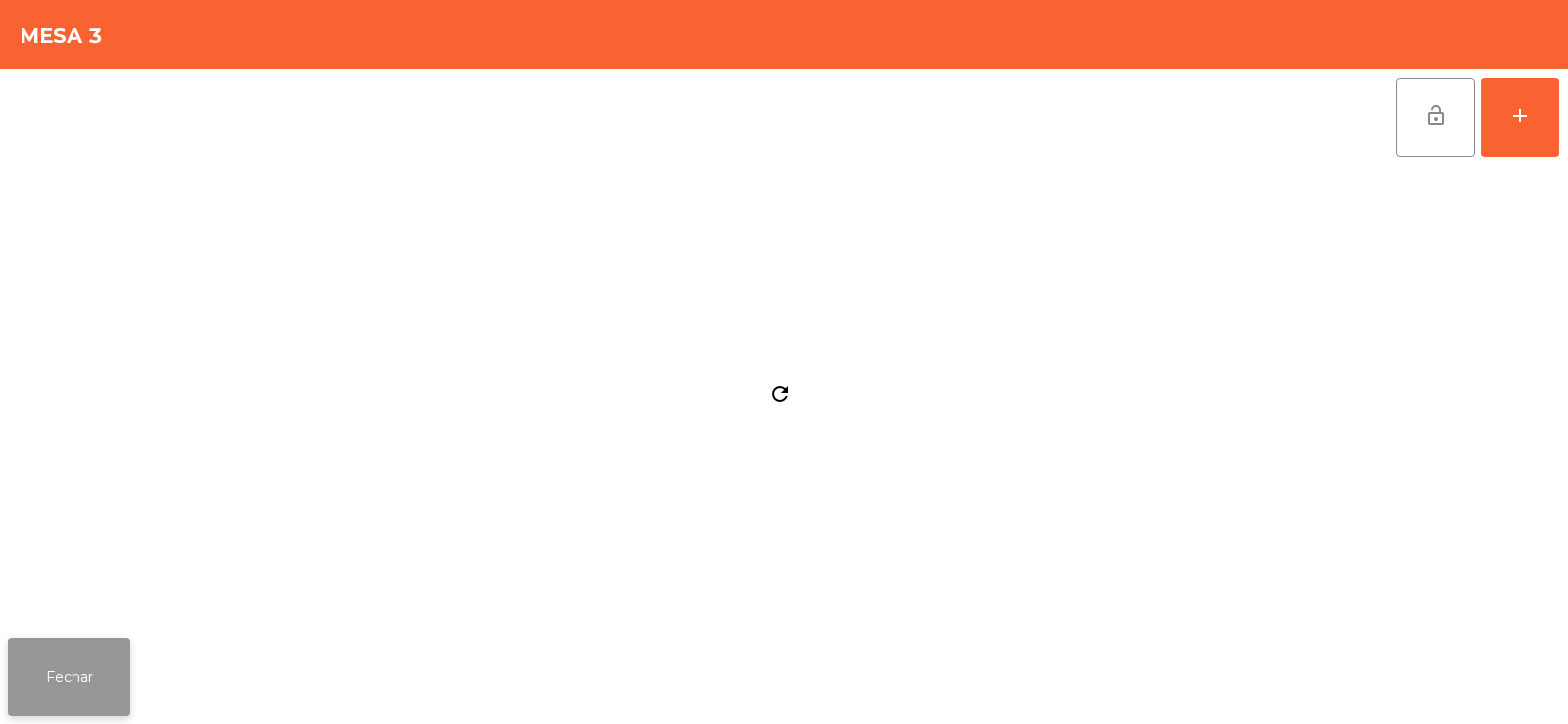
click at [116, 669] on button "Fechar" at bounding box center [69, 676] width 123 height 78
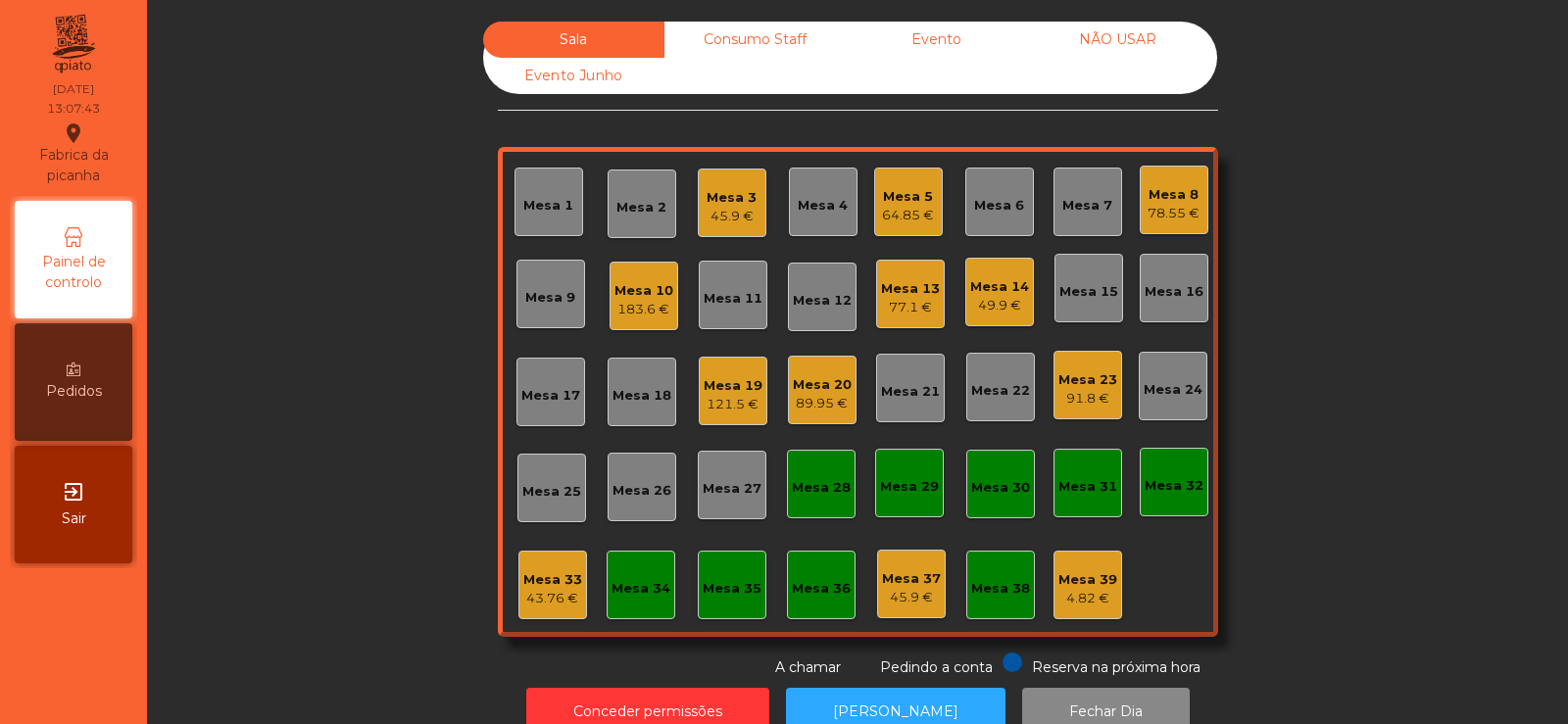
click at [547, 578] on div "Mesa 33" at bounding box center [552, 580] width 59 height 20
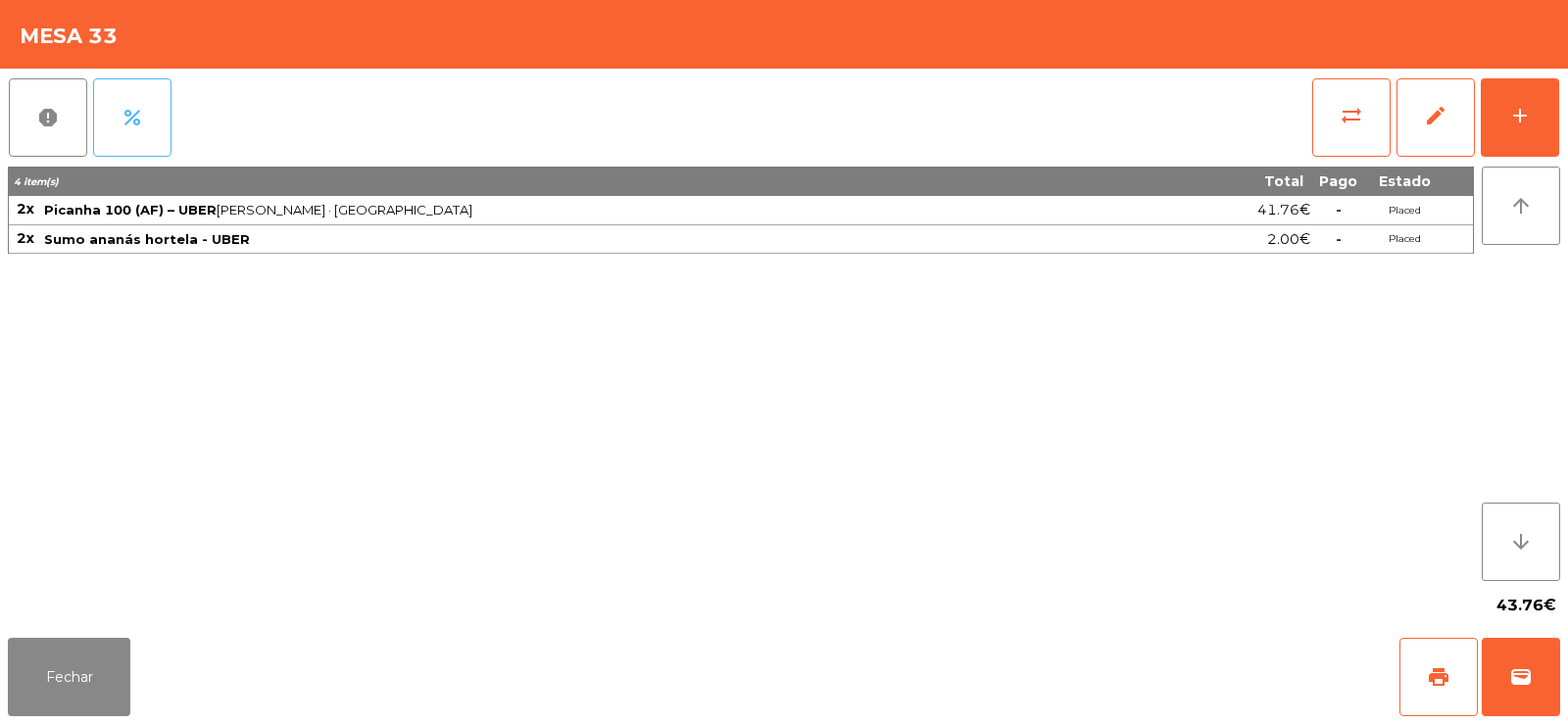
click at [151, 84] on button "percent" at bounding box center [132, 117] width 78 height 78
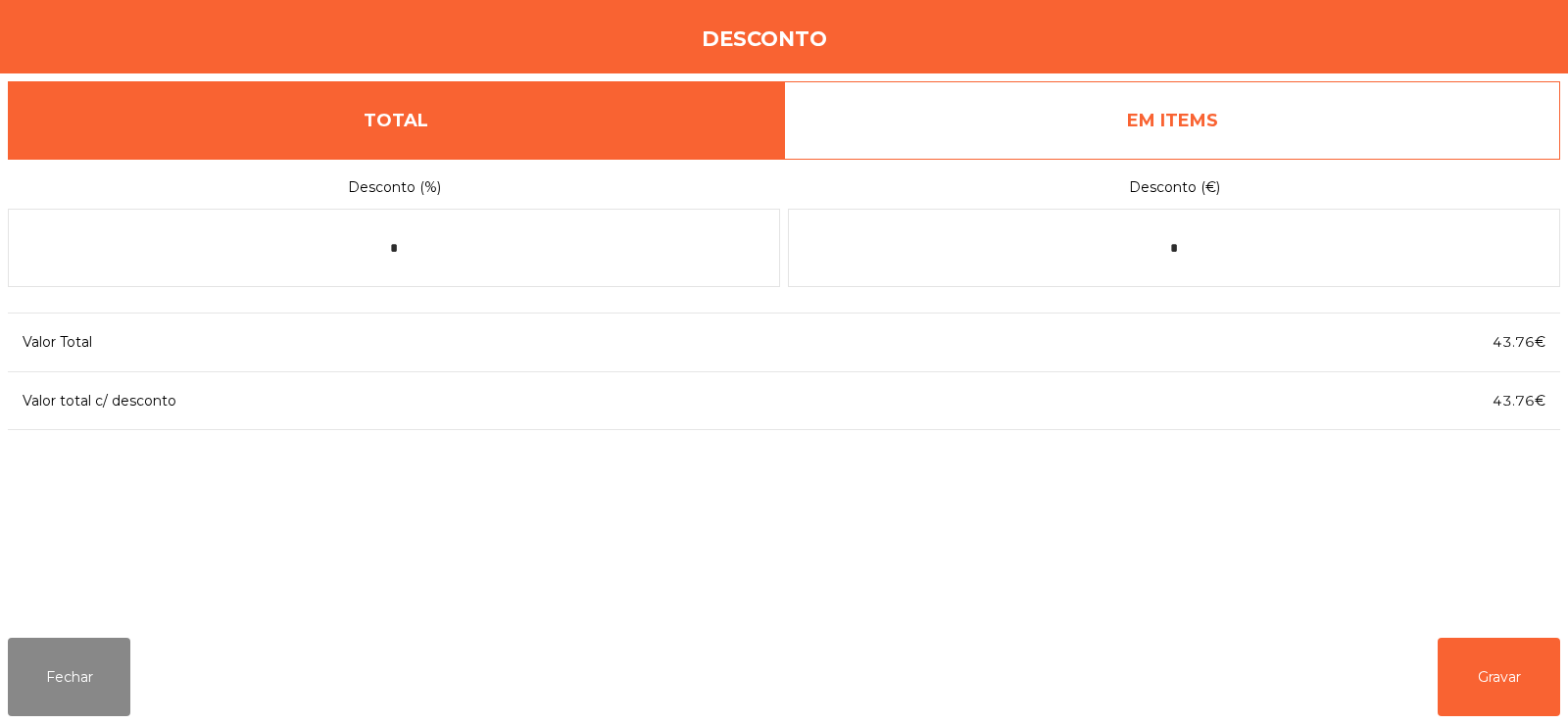
click at [1268, 115] on link "EM ITEMS" at bounding box center [1172, 120] width 777 height 78
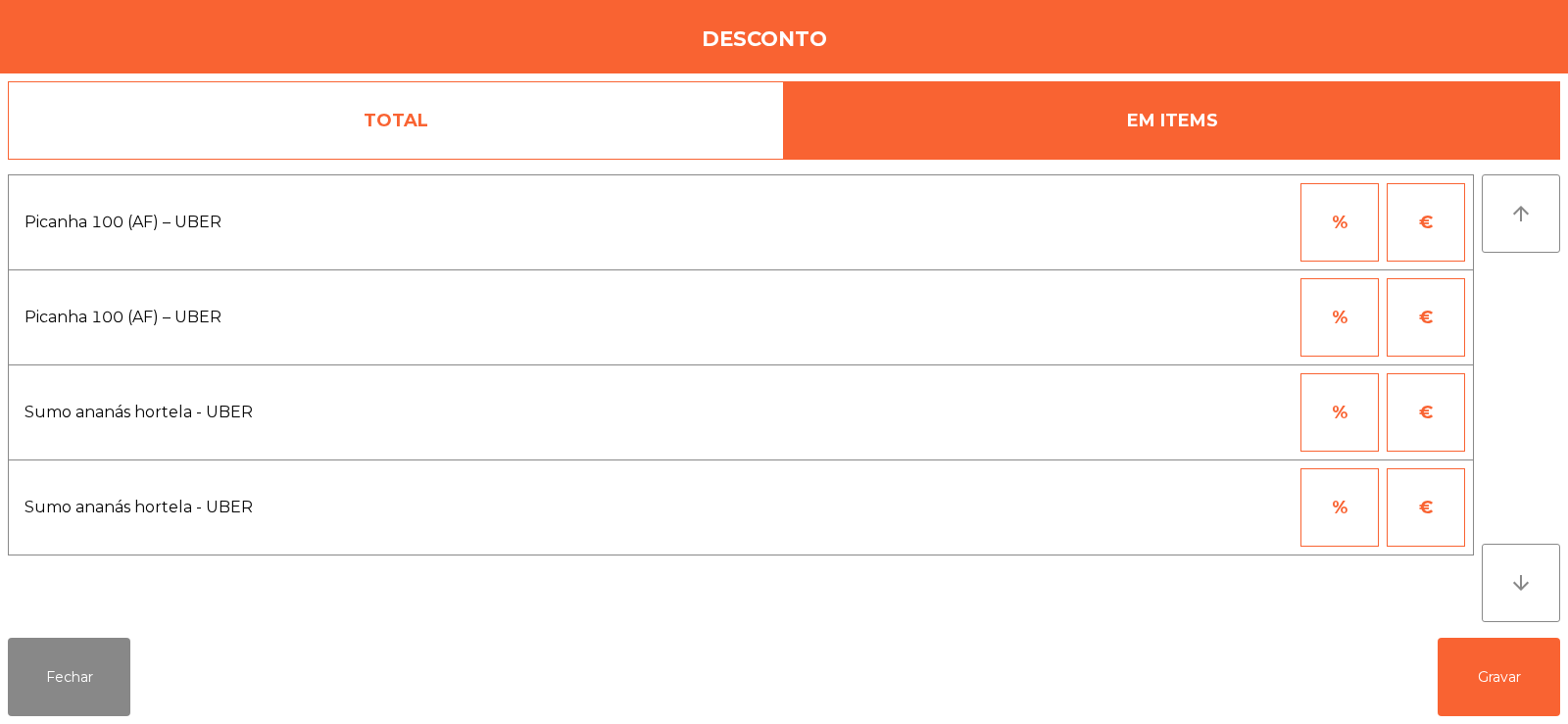
click at [1334, 230] on button "%" at bounding box center [1339, 222] width 78 height 78
click at [1216, 214] on input "*" at bounding box center [1244, 222] width 98 height 78
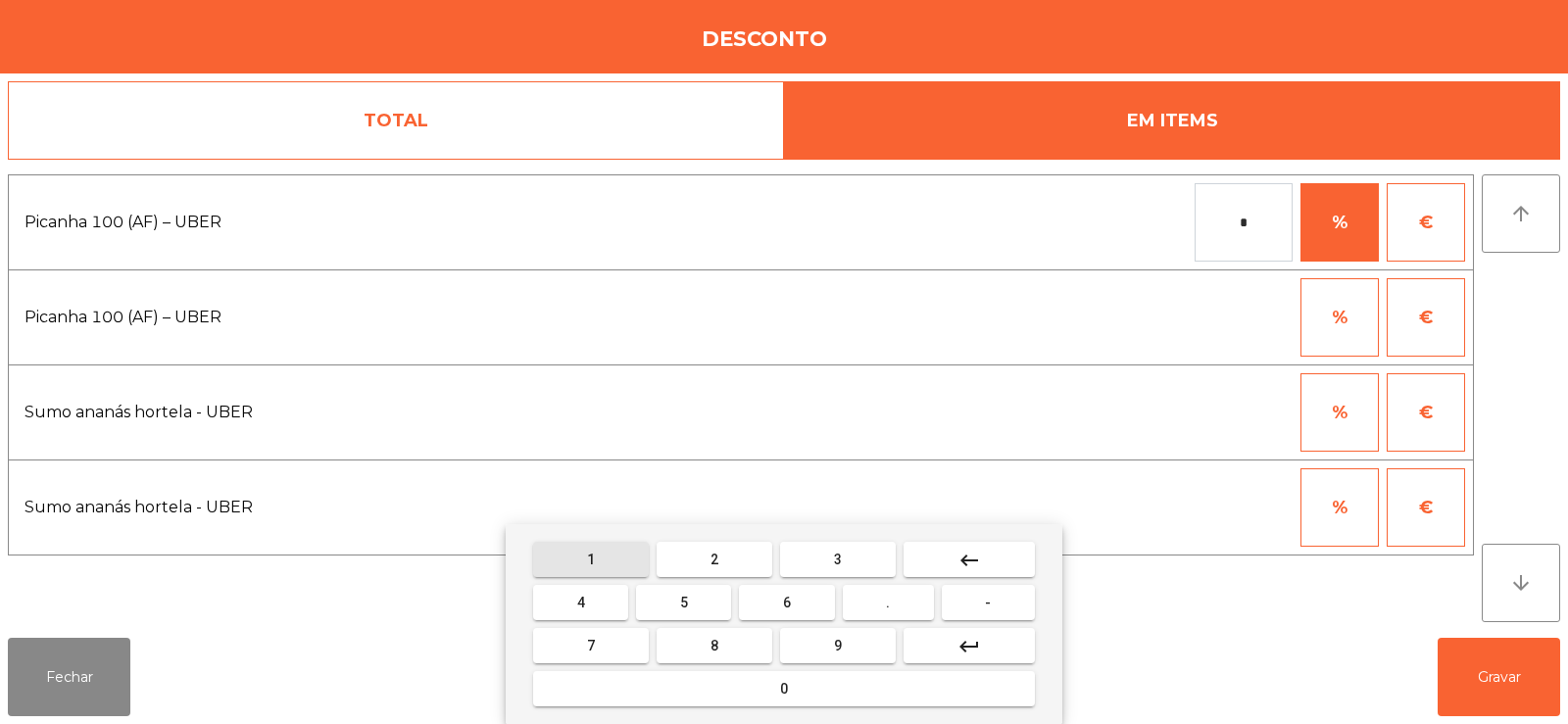
click at [591, 557] on span "1" at bounding box center [591, 559] width 8 height 16
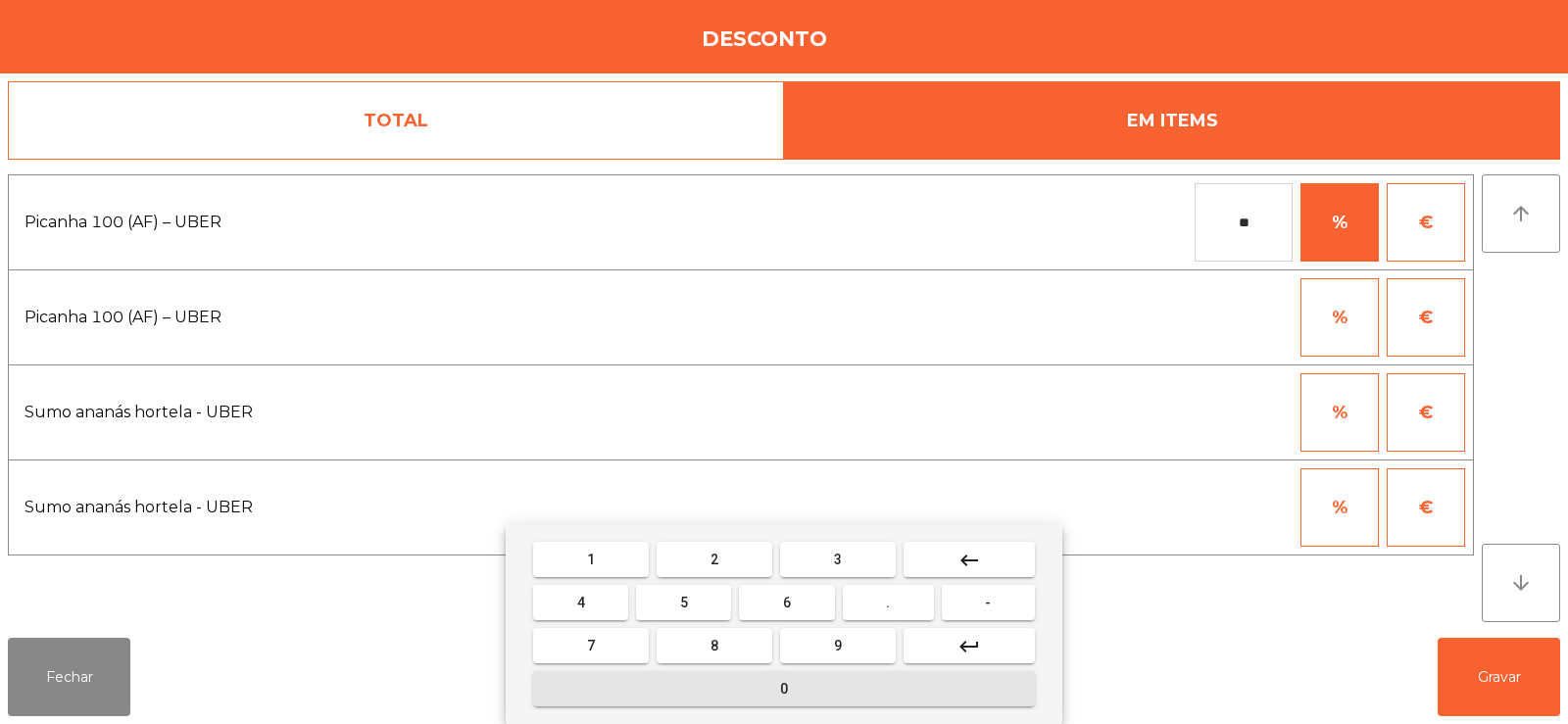
click at [688, 687] on button "0" at bounding box center [784, 689] width 502 height 36
type input "***"
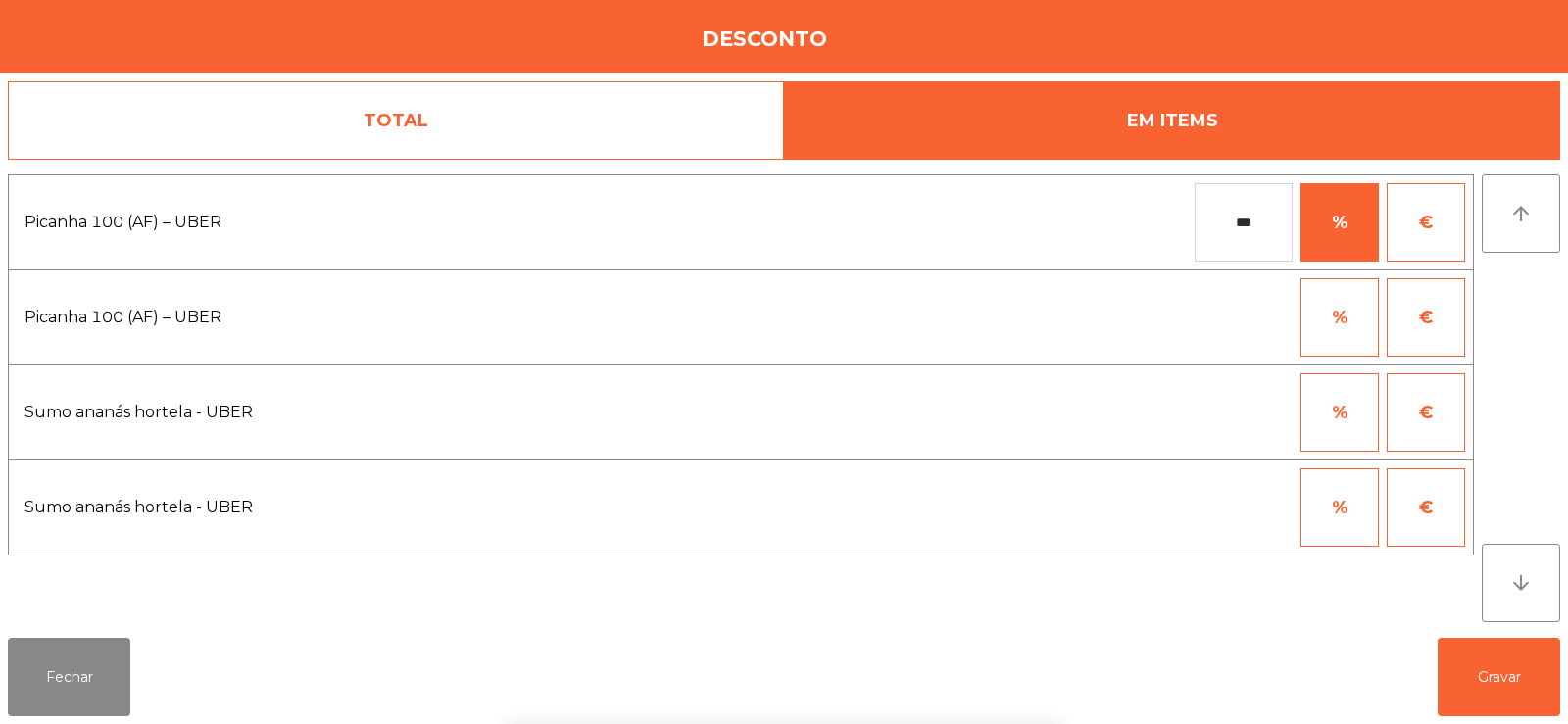
click at [1487, 684] on div "1 2 3 keyboard_backspace 4 5 6 . - 7 8 9 keyboard_return 0" at bounding box center [784, 625] width 1568 height 200
click at [1483, 701] on button "Gravar" at bounding box center [1500, 676] width 123 height 78
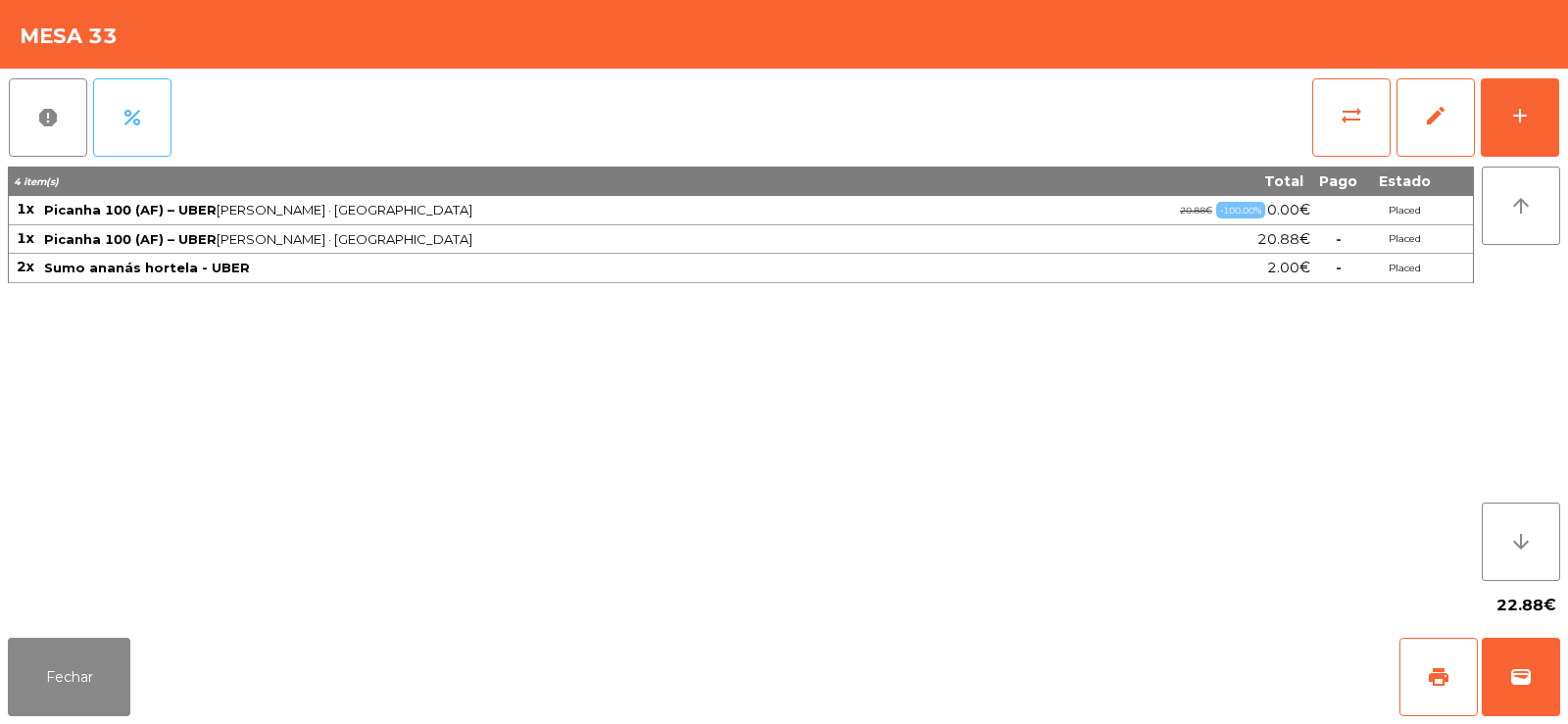
click at [140, 126] on span "percent" at bounding box center [133, 118] width 24 height 24
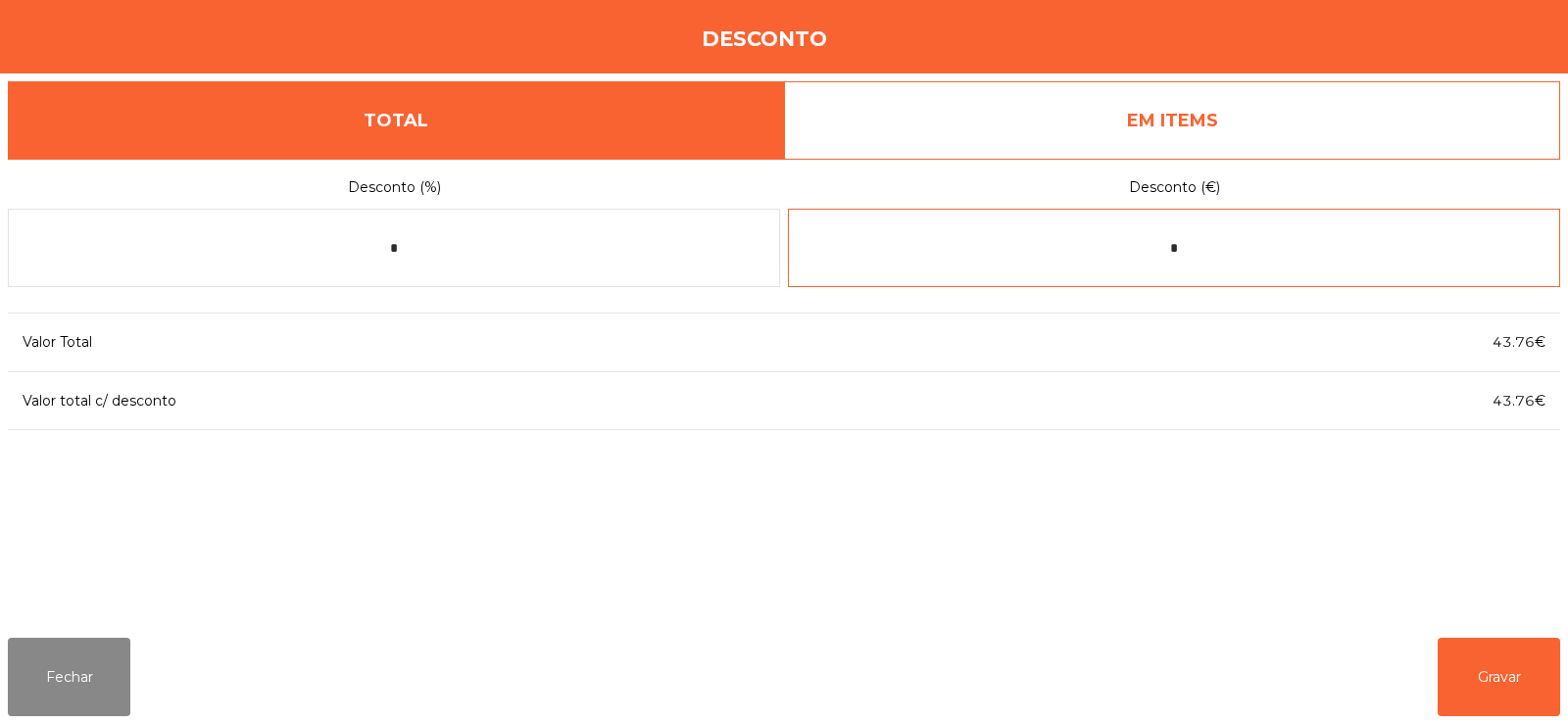
click at [1272, 242] on input "*" at bounding box center [1173, 247] width 773 height 78
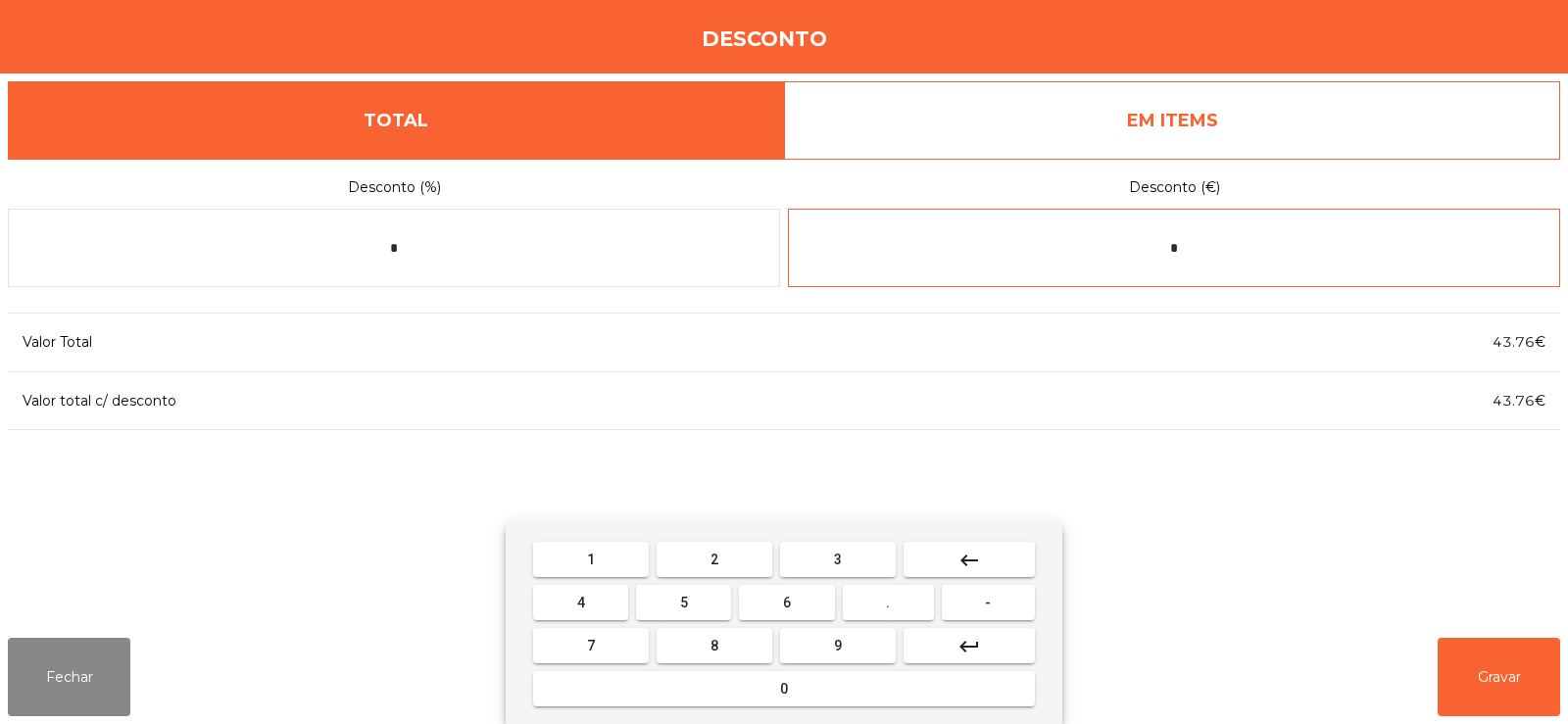
click at [985, 555] on button "keyboard_backspace" at bounding box center [969, 559] width 131 height 36
click at [989, 603] on span "-" at bounding box center [988, 603] width 6 height 16
click at [591, 557] on span "1" at bounding box center [591, 559] width 8 height 16
type input "**"
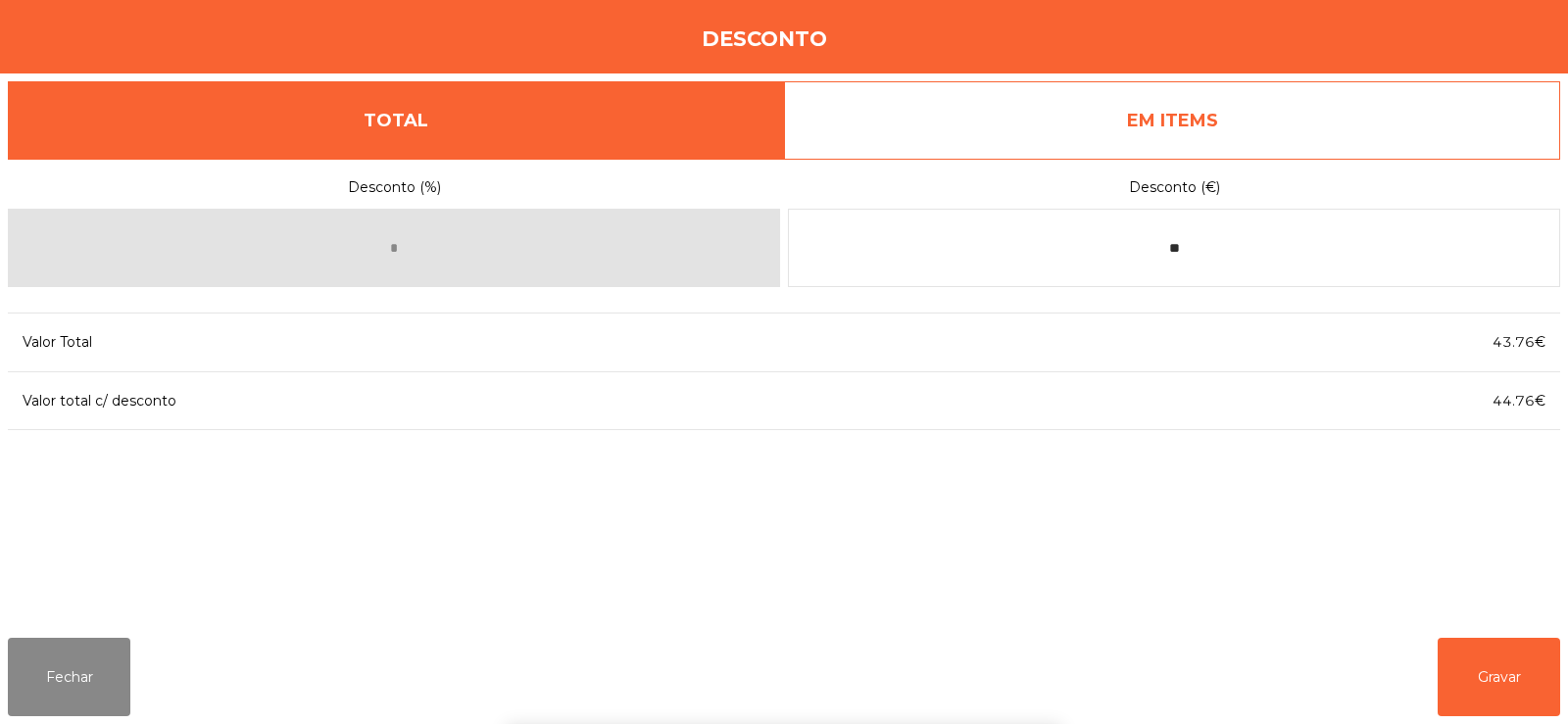
click at [1486, 670] on div "1 2 3 keyboard_backspace 4 5 6 . - 7 8 9 keyboard_return 0" at bounding box center [784, 625] width 1568 height 200
click at [1508, 674] on button "Gravar" at bounding box center [1500, 676] width 123 height 78
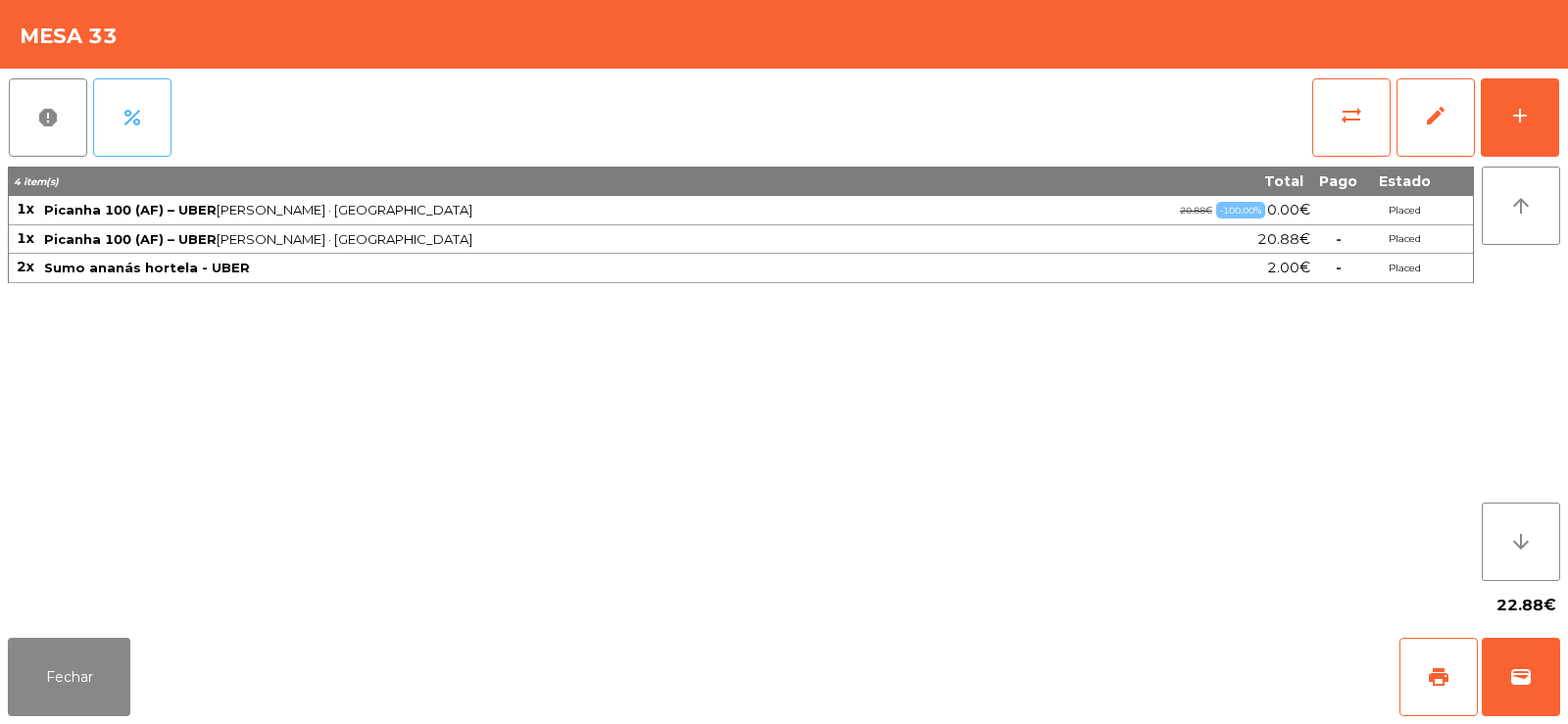
click at [143, 120] on span "percent" at bounding box center [133, 118] width 24 height 24
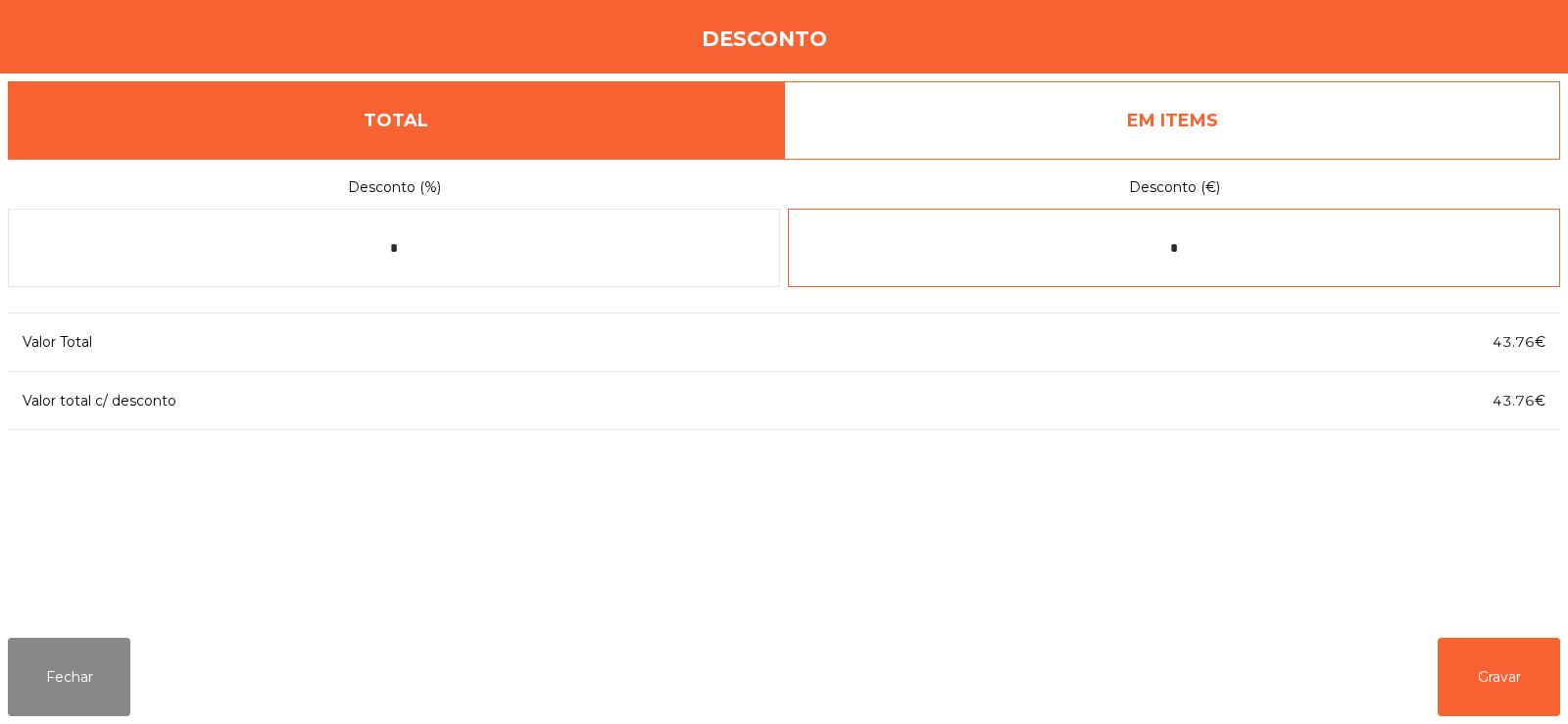
click at [1295, 244] on input "*" at bounding box center [1173, 247] width 773 height 78
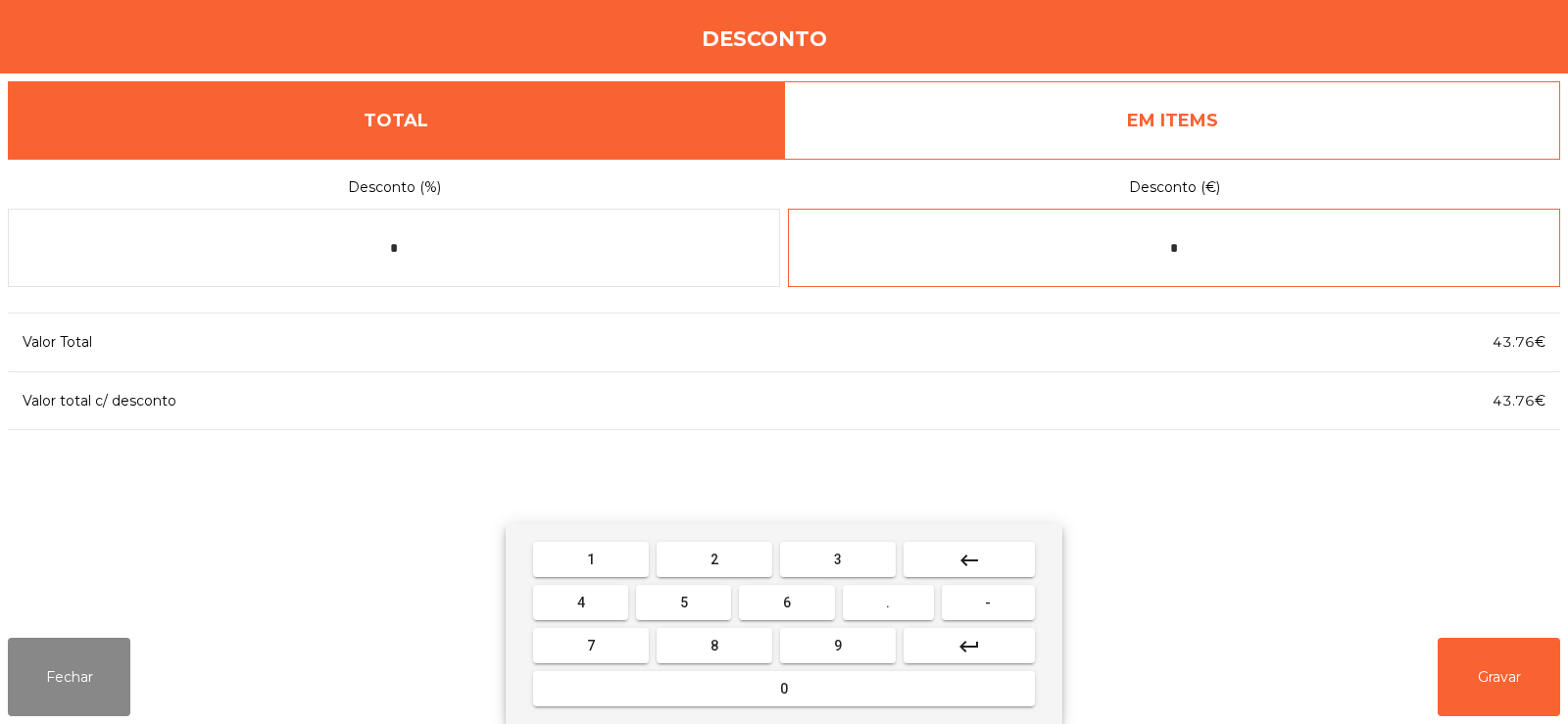
click at [1004, 566] on button "keyboard_backspace" at bounding box center [969, 559] width 131 height 36
click at [989, 609] on span "-" at bounding box center [988, 603] width 6 height 16
click at [604, 563] on button "1" at bounding box center [591, 559] width 116 height 36
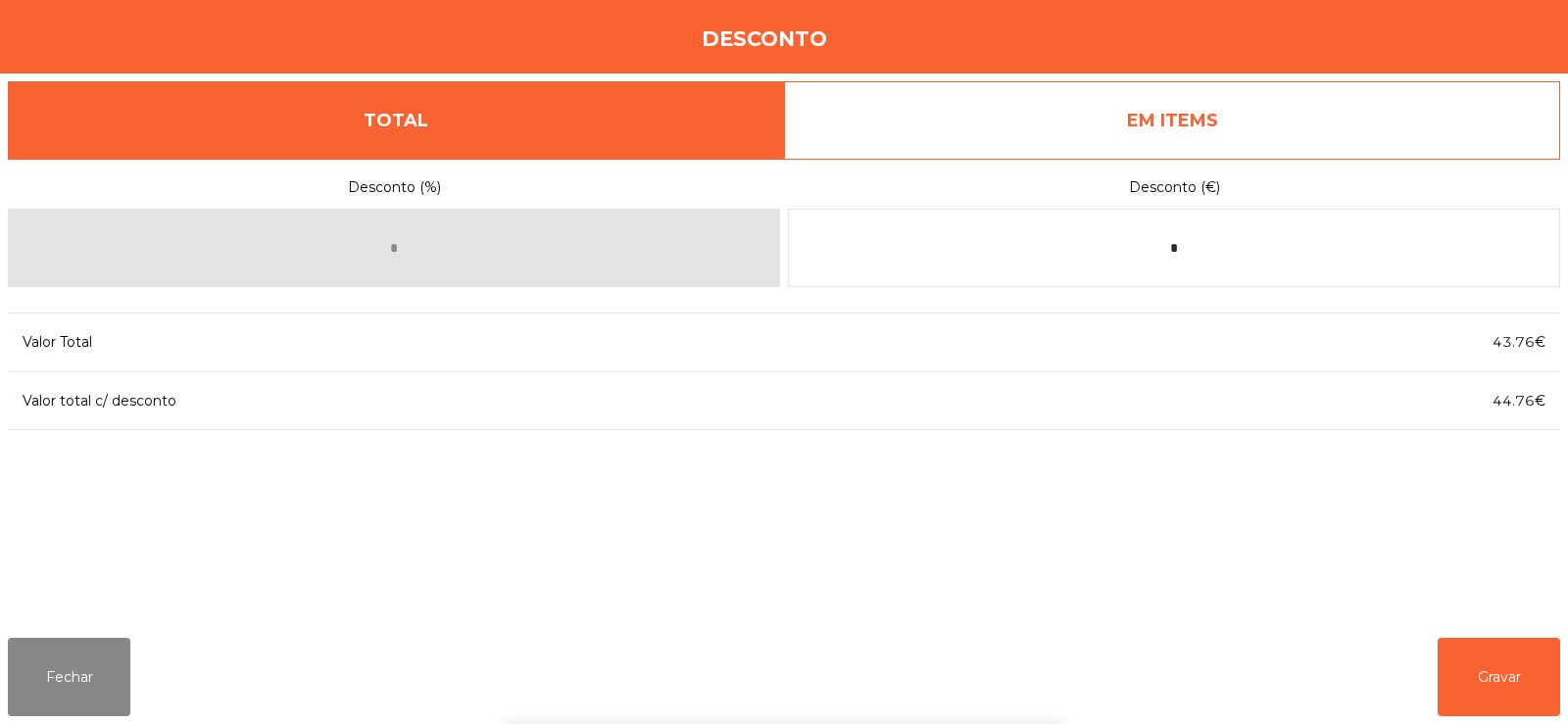
click at [1500, 661] on div "1 2 3 keyboard_backspace 4 5 6 . - 7 8 9 keyboard_return 0" at bounding box center [784, 625] width 1568 height 200
click at [1503, 676] on button "Gravar" at bounding box center [1500, 676] width 123 height 78
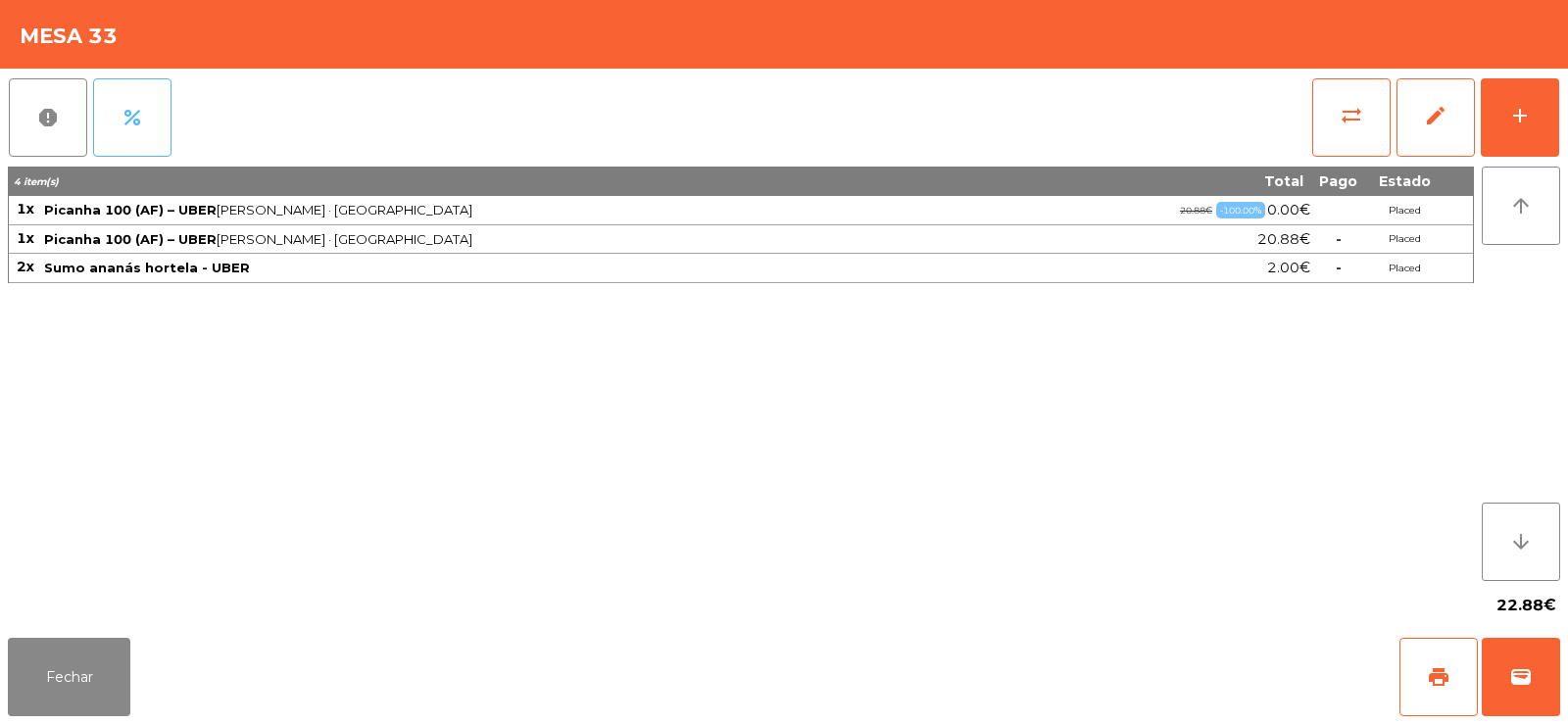
click at [136, 134] on button "percent" at bounding box center [132, 117] width 78 height 78
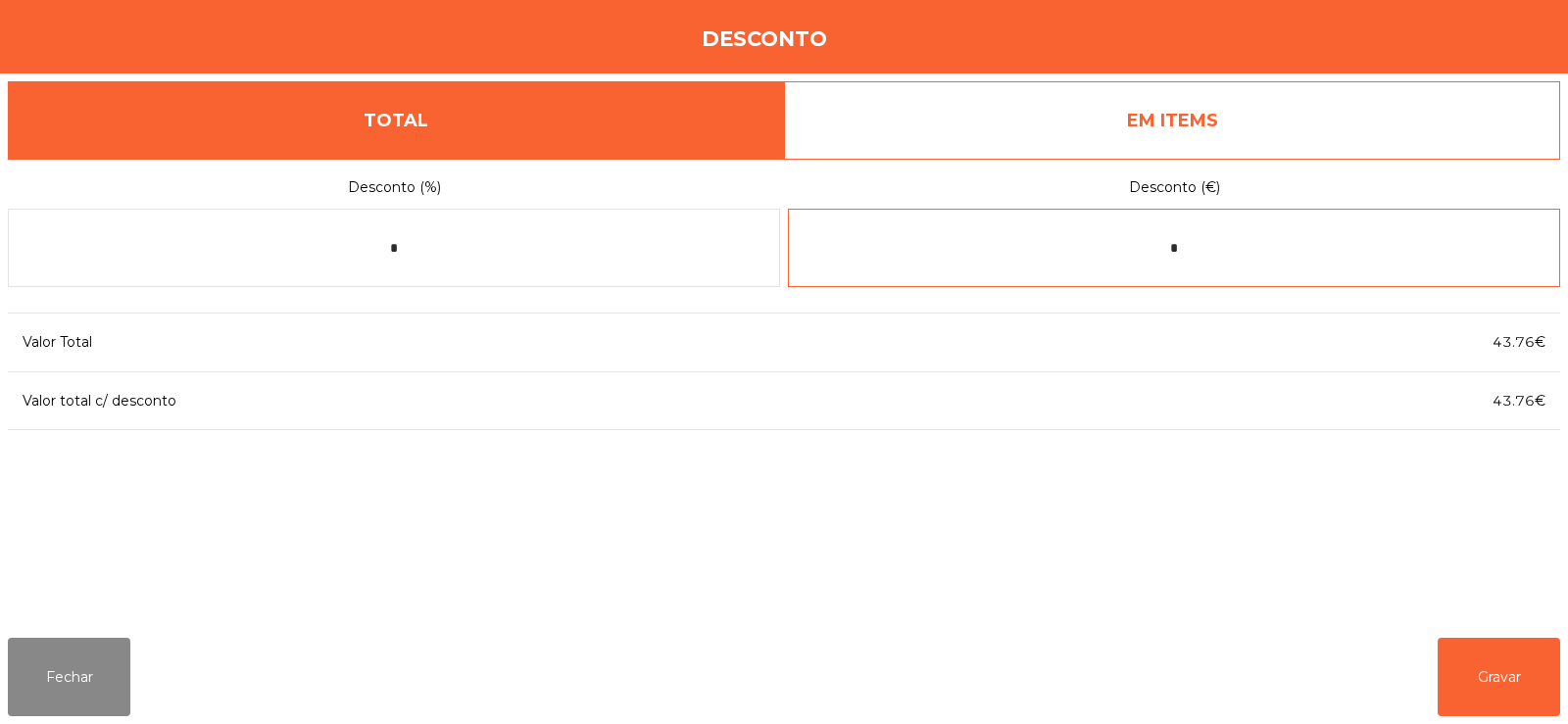
click at [1244, 253] on input "*" at bounding box center [1173, 247] width 773 height 78
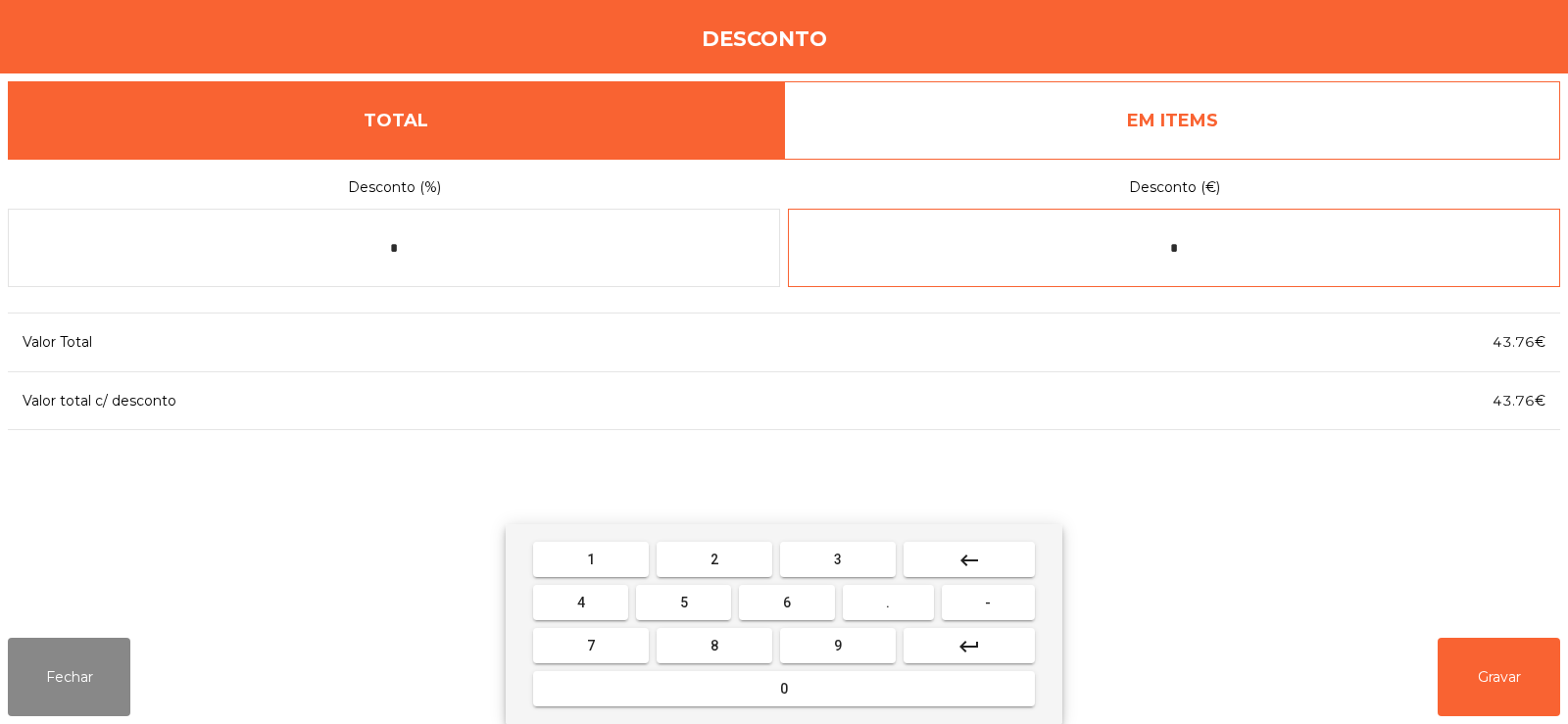
click at [994, 556] on button "keyboard_backspace" at bounding box center [969, 559] width 131 height 36
click at [575, 563] on button "1" at bounding box center [591, 559] width 116 height 36
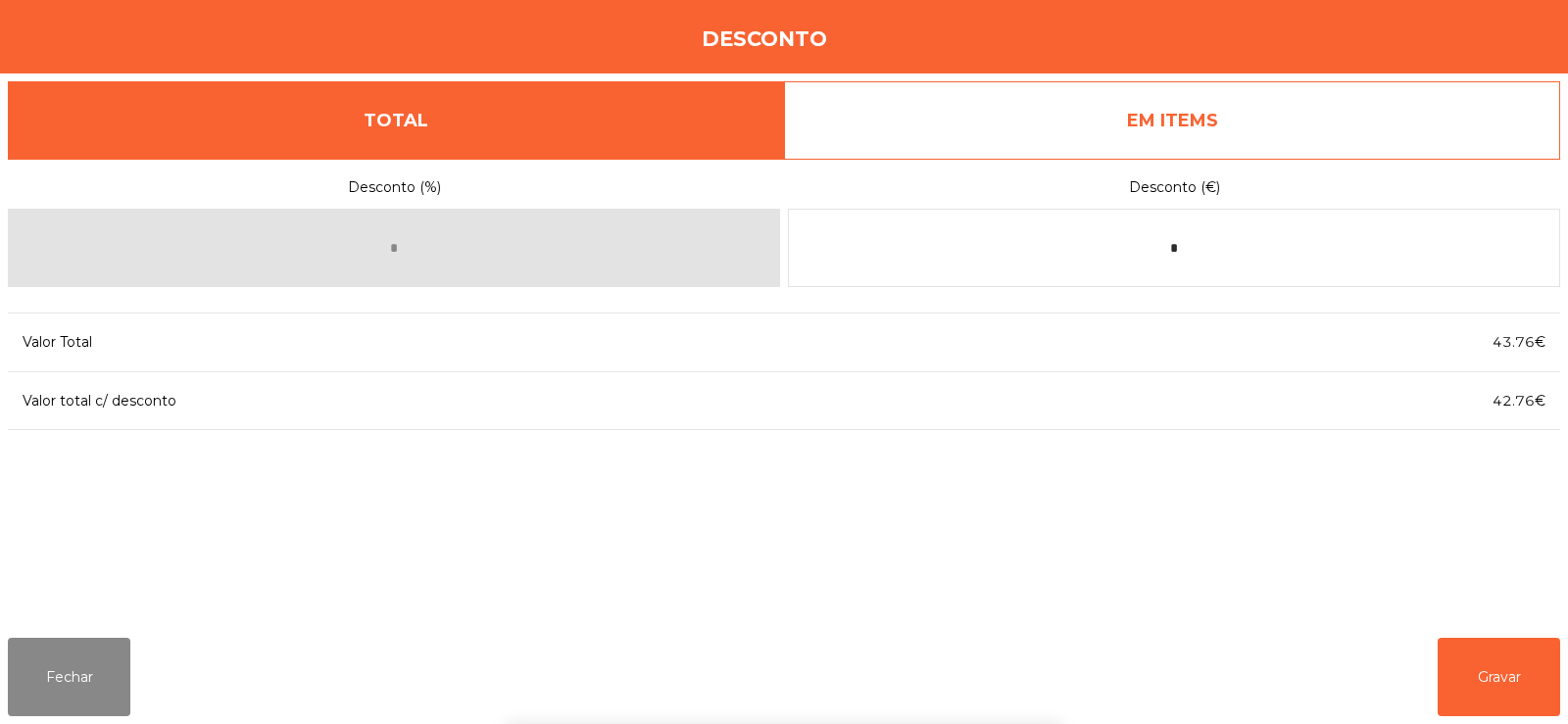
click at [1463, 652] on div "1 2 3 keyboard_backspace 4 5 6 . - 7 8 9 keyboard_return 0" at bounding box center [784, 625] width 1568 height 200
click at [1491, 680] on button "Gravar" at bounding box center [1500, 676] width 123 height 78
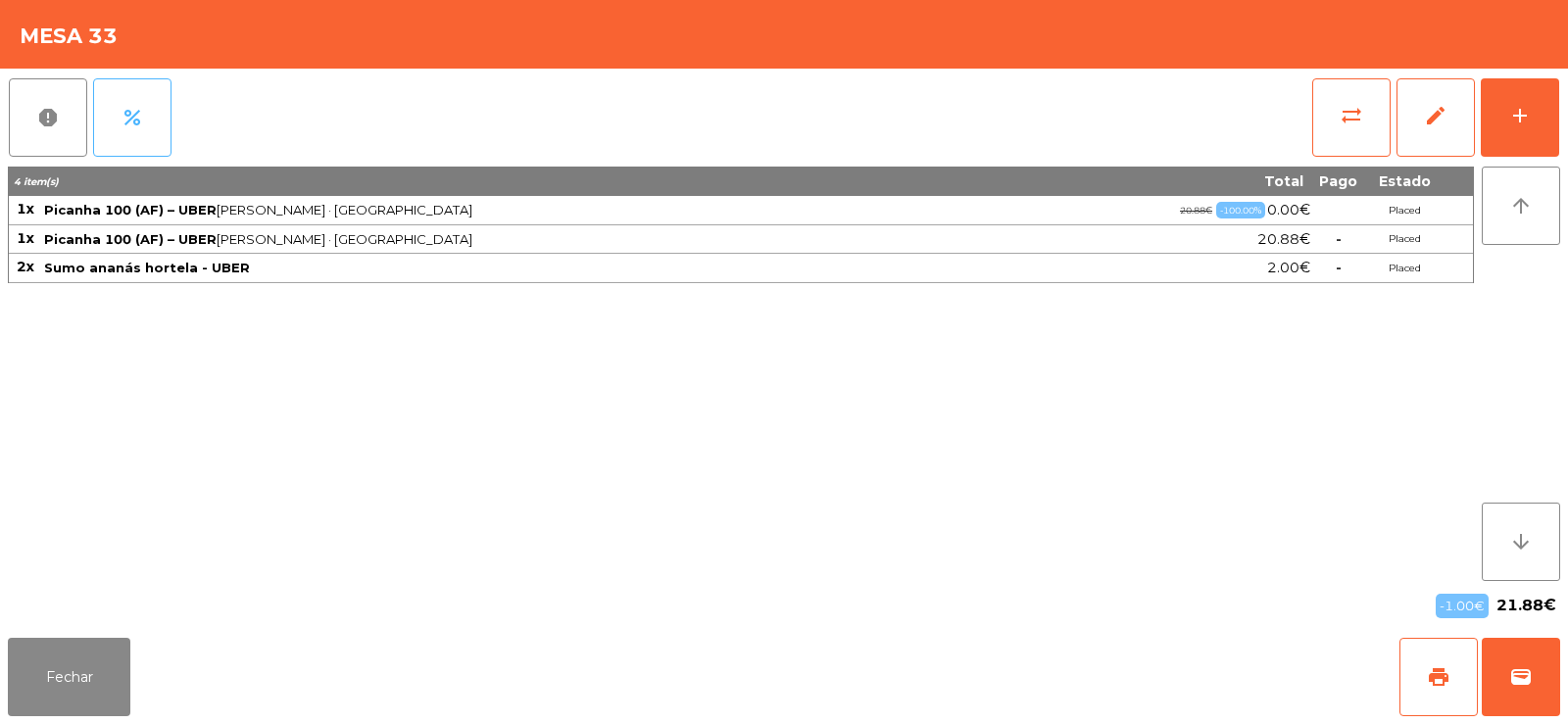
click at [148, 116] on button "percent" at bounding box center [132, 117] width 78 height 78
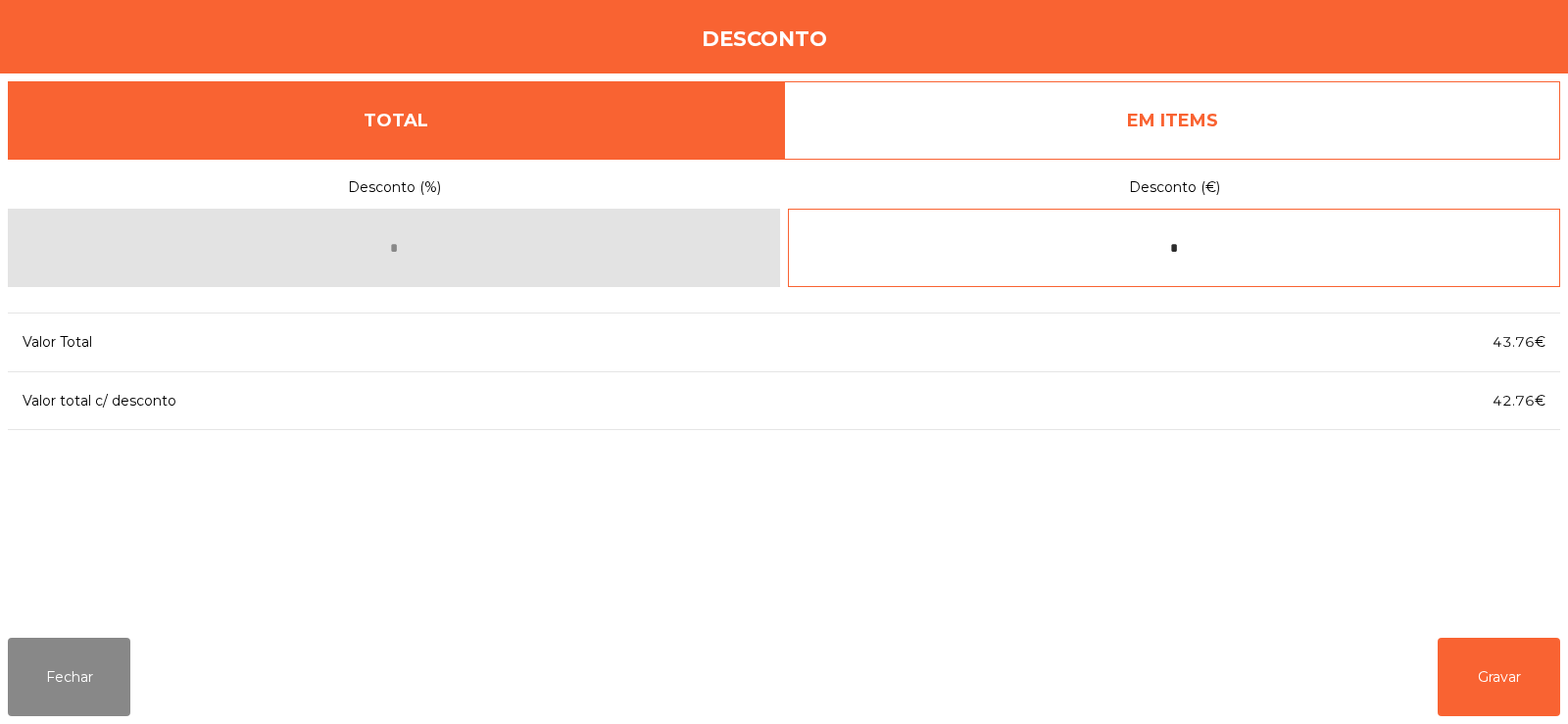
click at [1242, 240] on input "*" at bounding box center [1173, 247] width 773 height 78
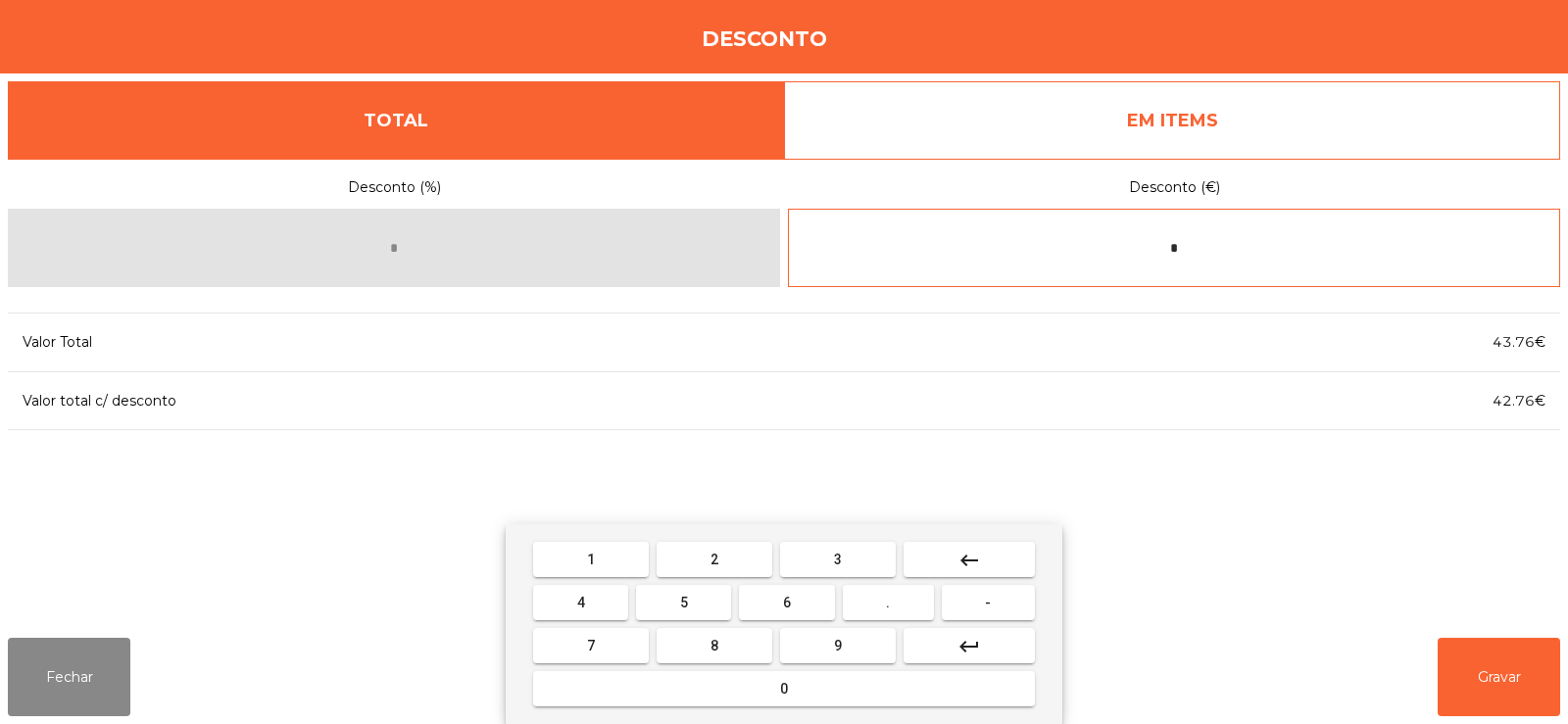
click at [985, 557] on button "keyboard_backspace" at bounding box center [969, 559] width 131 height 36
click at [1000, 604] on button "-" at bounding box center [989, 603] width 93 height 36
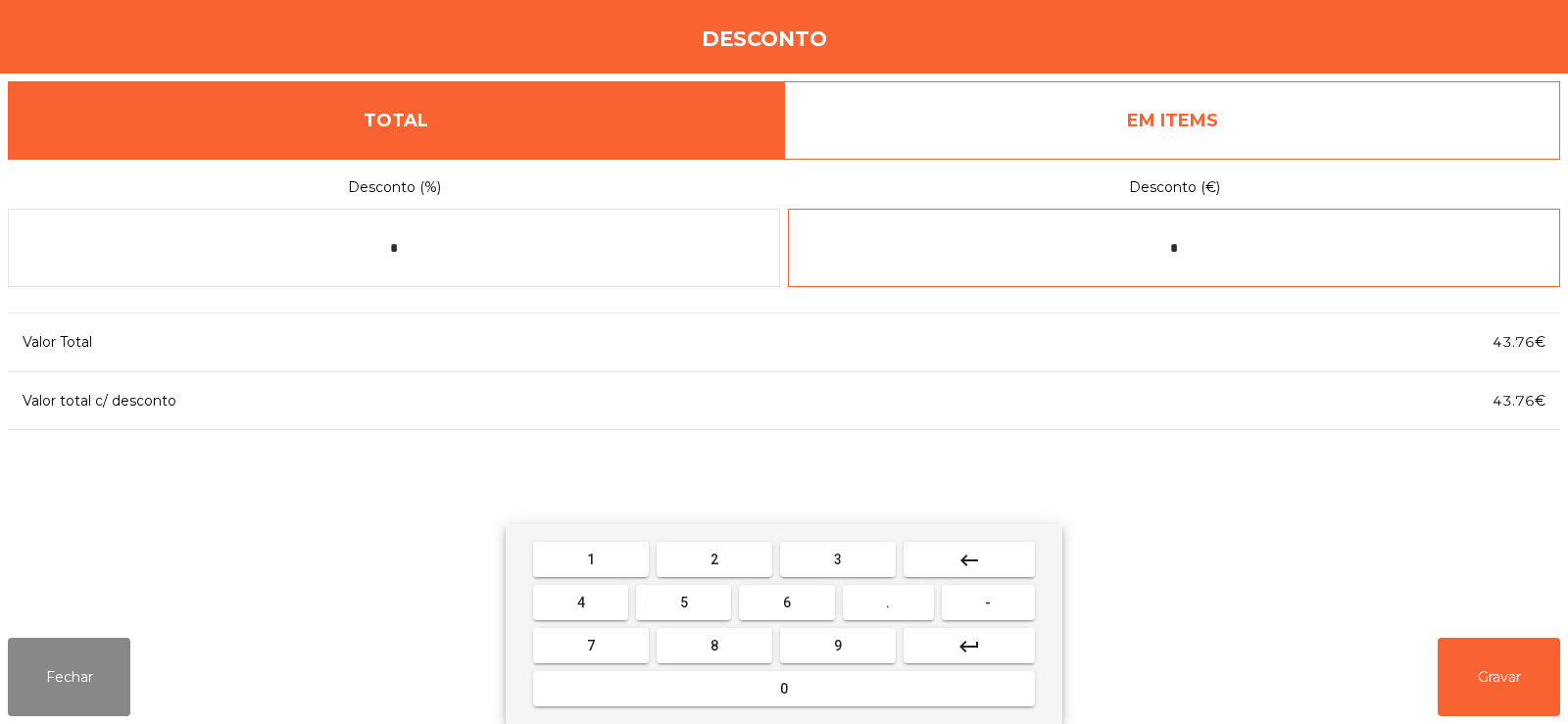
click at [591, 559] on span "1" at bounding box center [591, 559] width 8 height 16
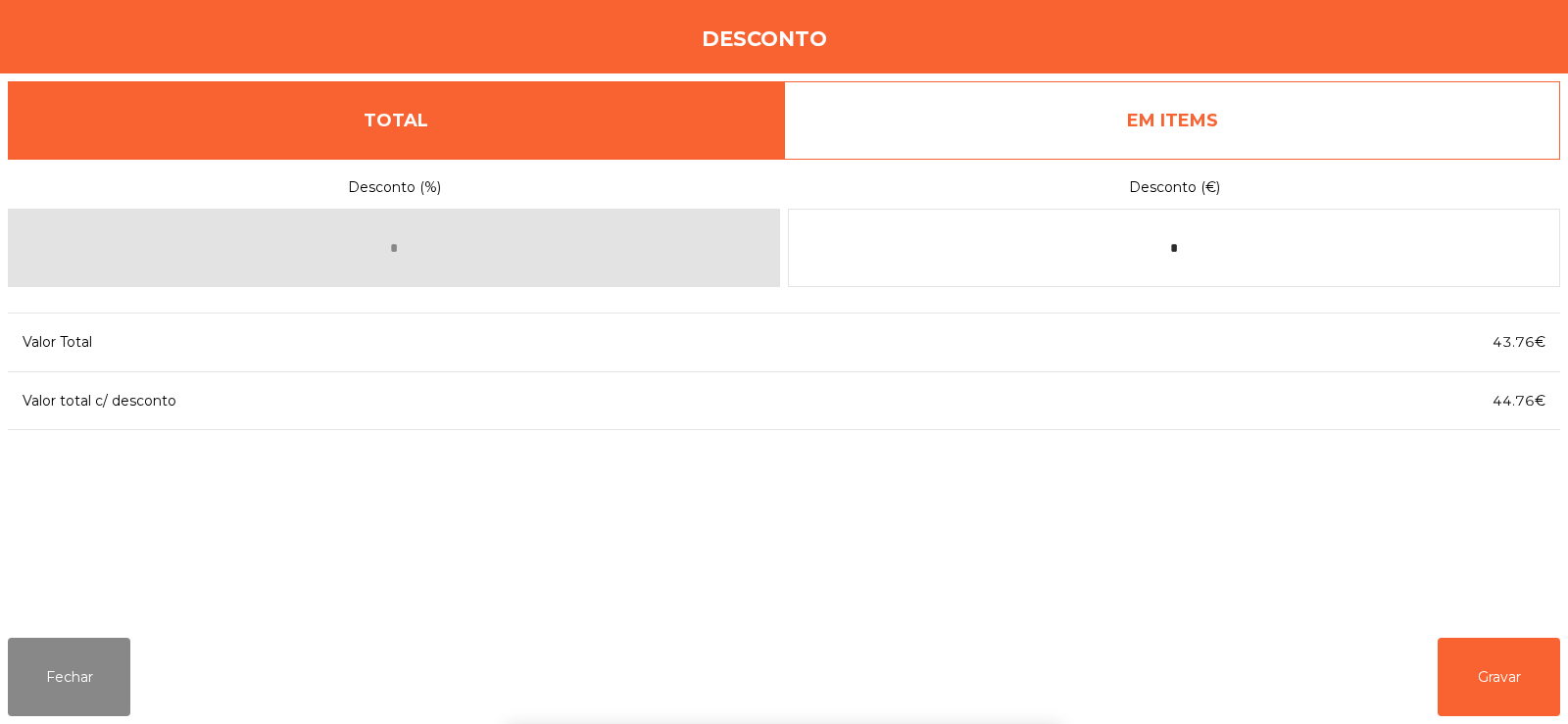
click at [1488, 664] on div "1 2 3 keyboard_backspace 4 5 6 . - 7 8 9 keyboard_return 0" at bounding box center [784, 625] width 1568 height 200
click at [1543, 672] on button "Gravar" at bounding box center [1500, 676] width 123 height 78
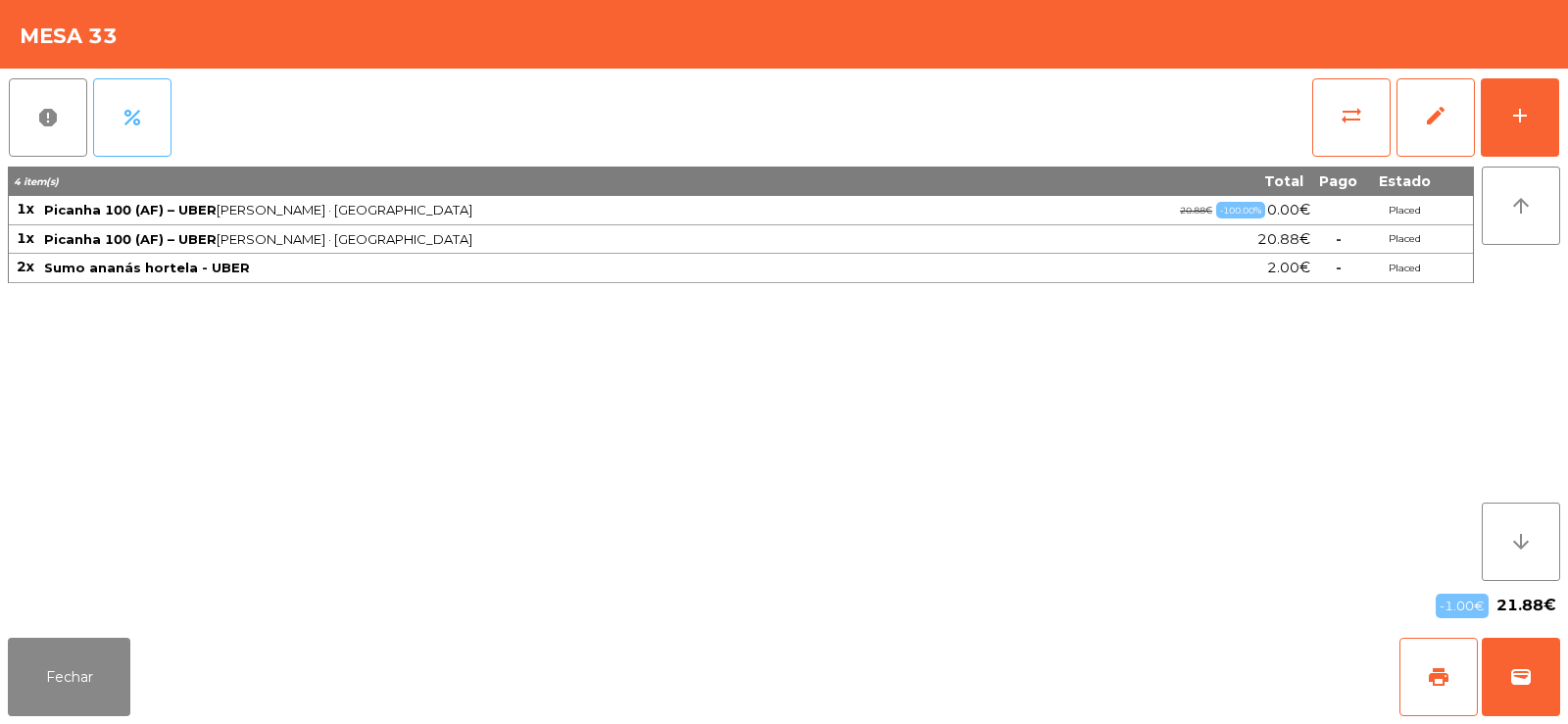
click at [141, 114] on span "percent" at bounding box center [133, 118] width 24 height 24
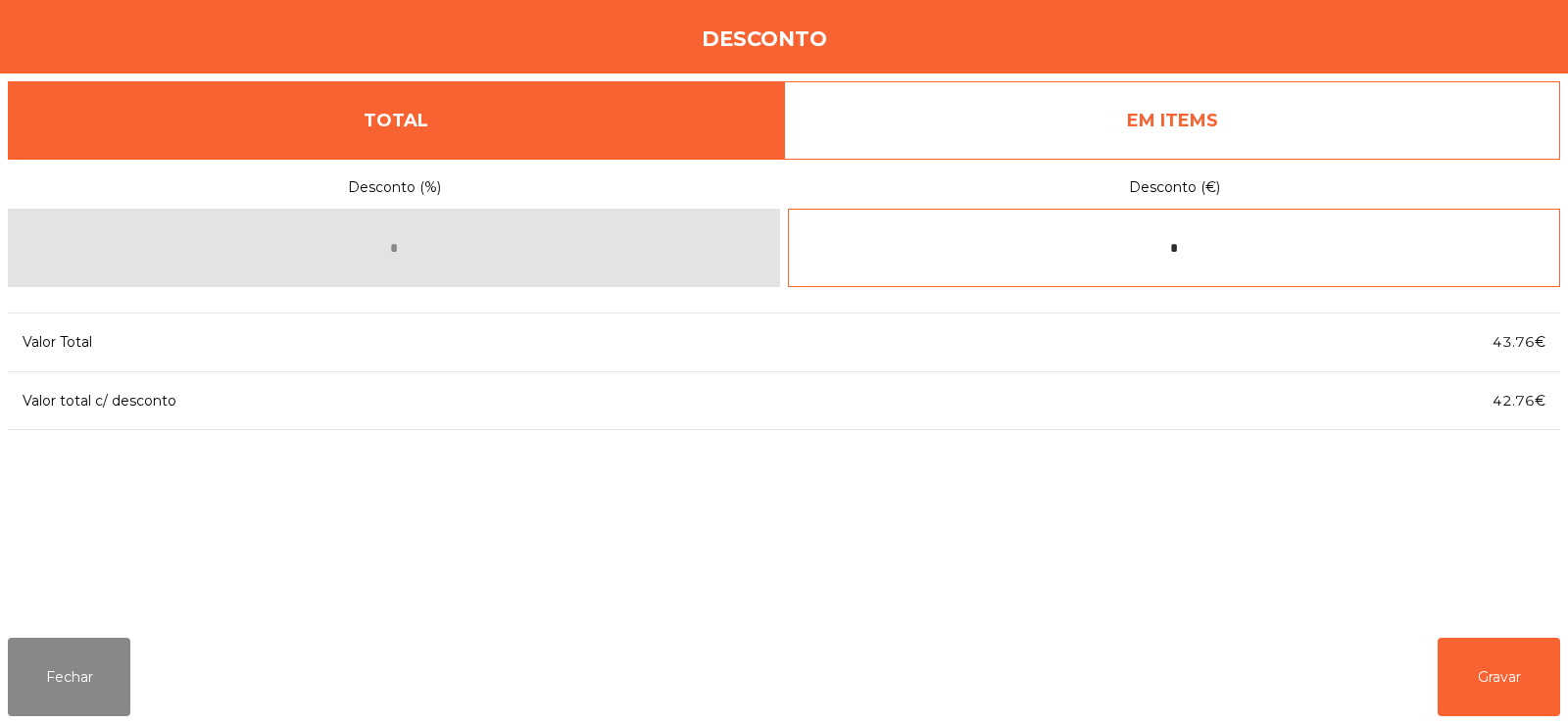
click at [1260, 251] on input "*" at bounding box center [1173, 247] width 773 height 78
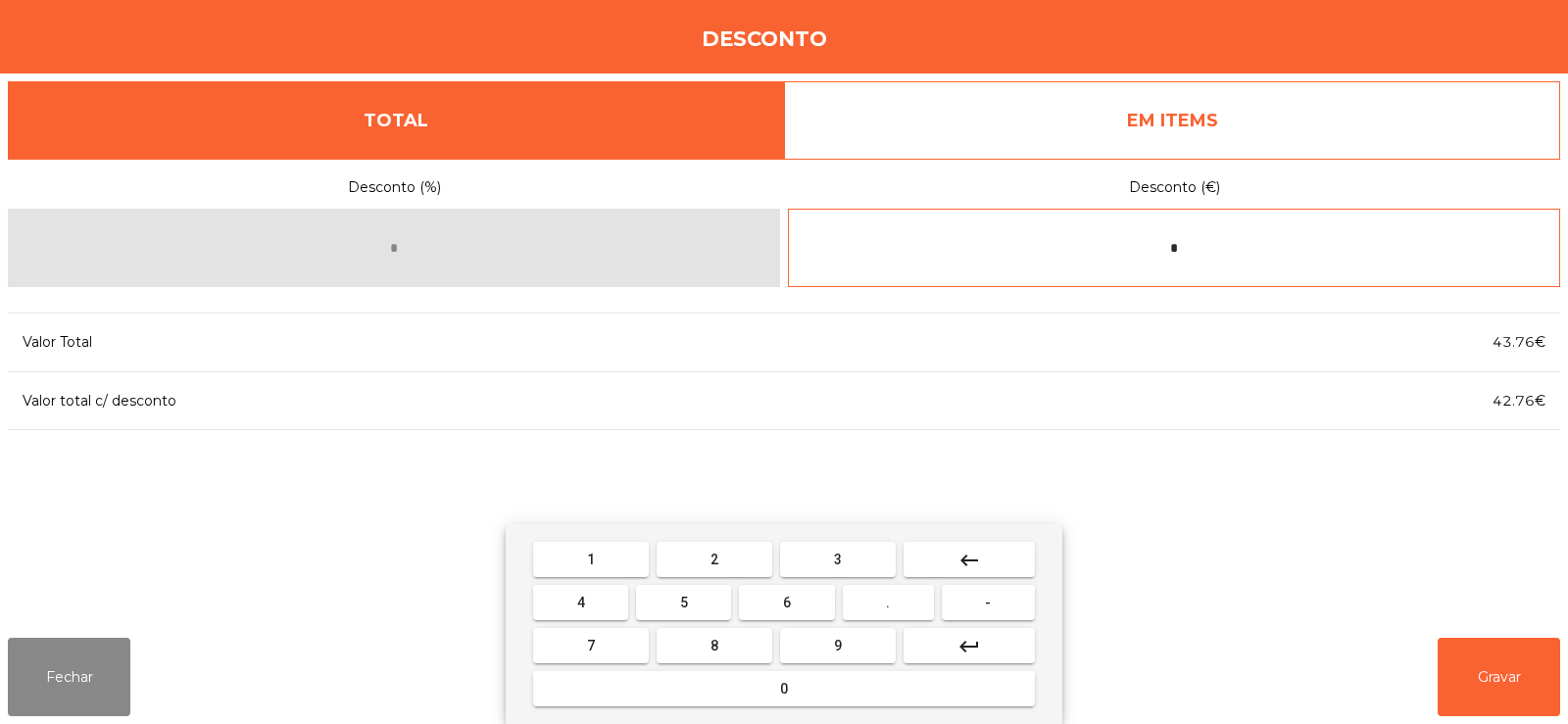
click at [987, 565] on button "keyboard_backspace" at bounding box center [969, 559] width 131 height 36
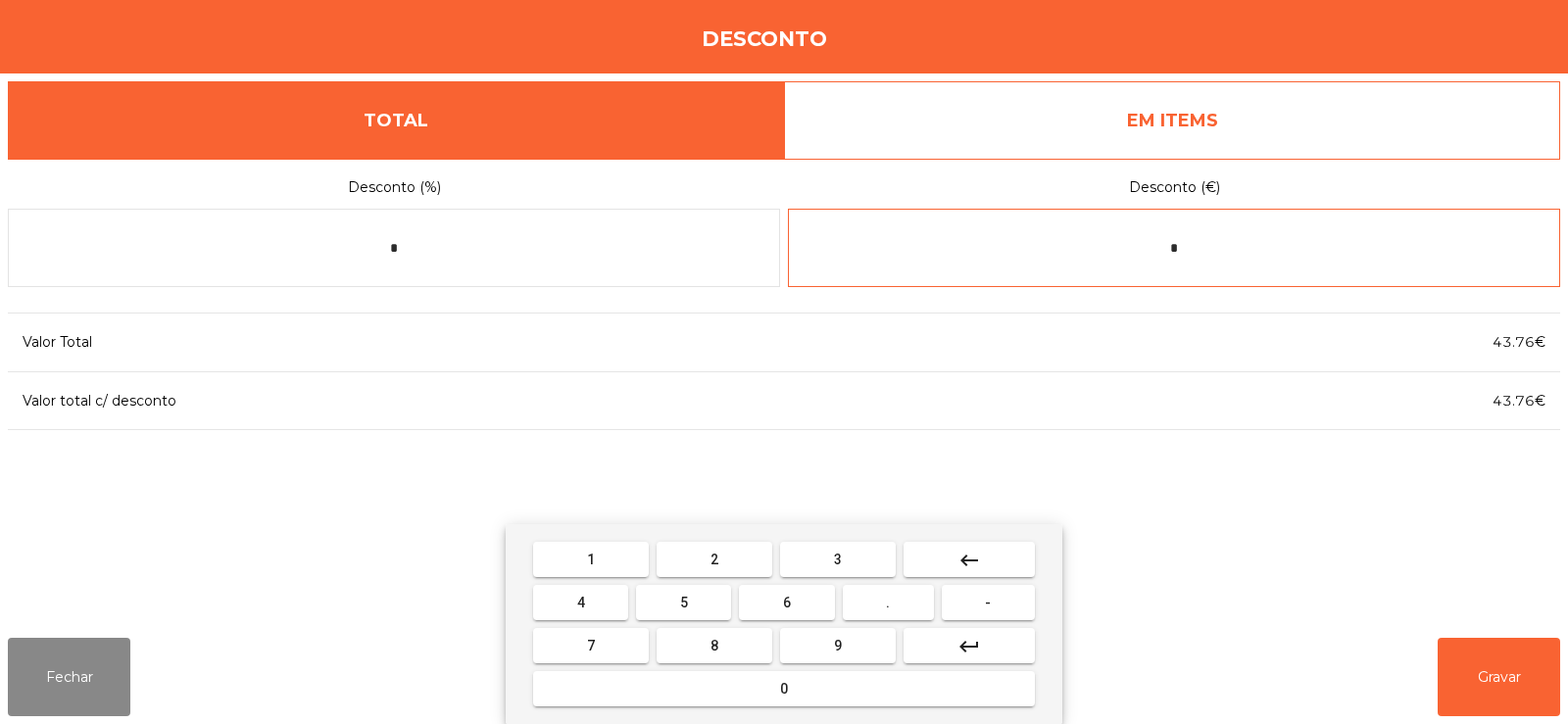
click at [989, 602] on span "-" at bounding box center [988, 603] width 6 height 16
click at [715, 558] on span "2" at bounding box center [714, 559] width 8 height 16
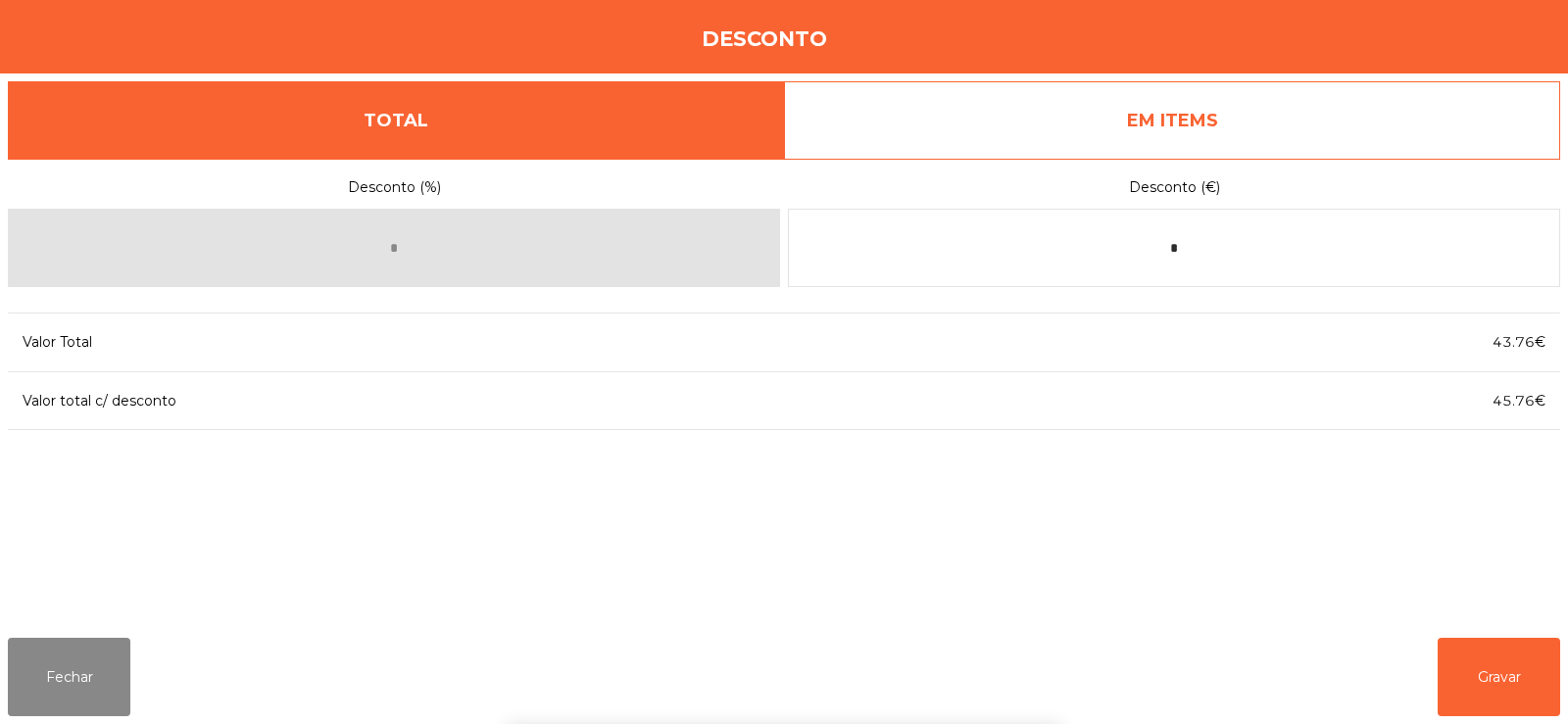
click at [1488, 665] on div "1 2 3 keyboard_backspace 4 5 6 . - 7 8 9 keyboard_return 0" at bounding box center [784, 625] width 1568 height 200
click at [1505, 685] on button "Gravar" at bounding box center [1500, 676] width 123 height 78
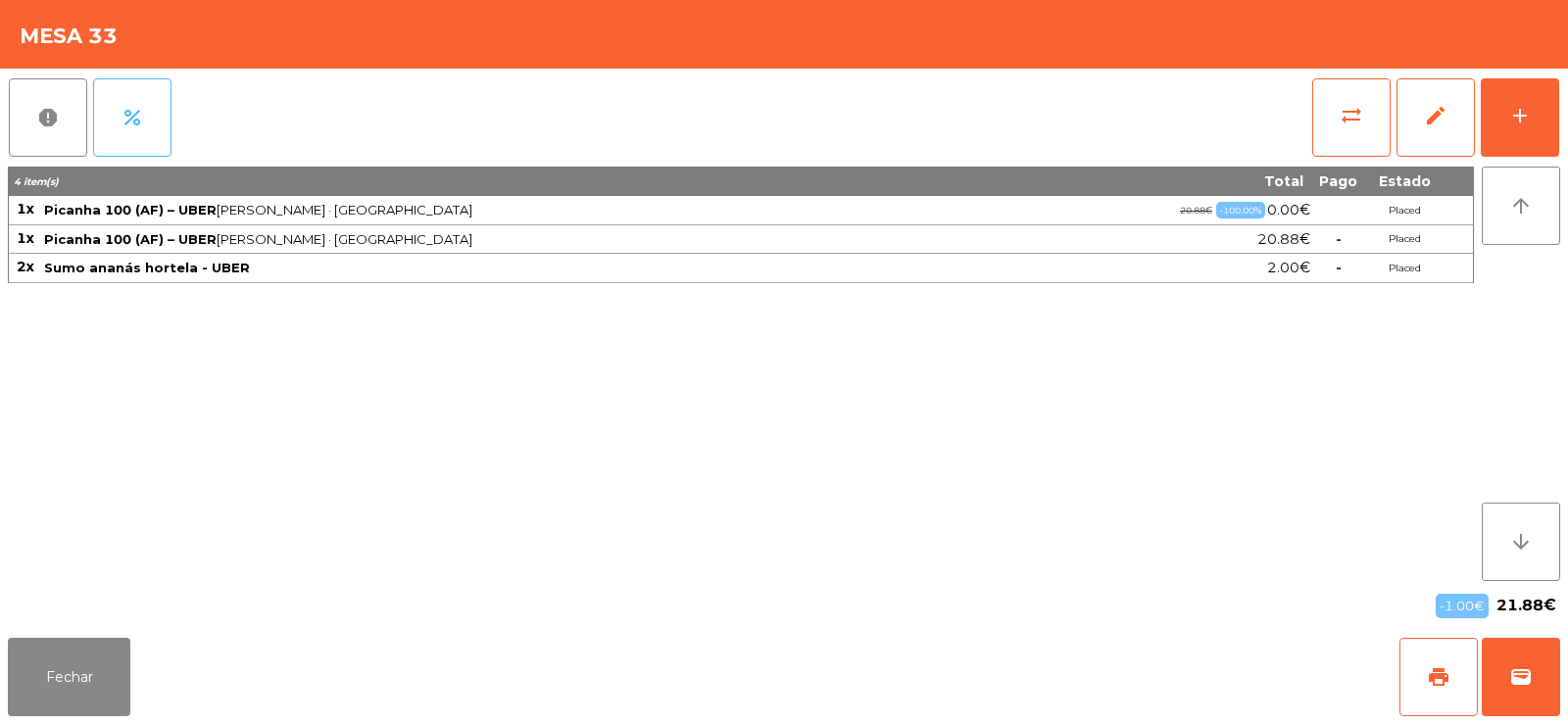
click at [150, 122] on button "percent" at bounding box center [132, 117] width 78 height 78
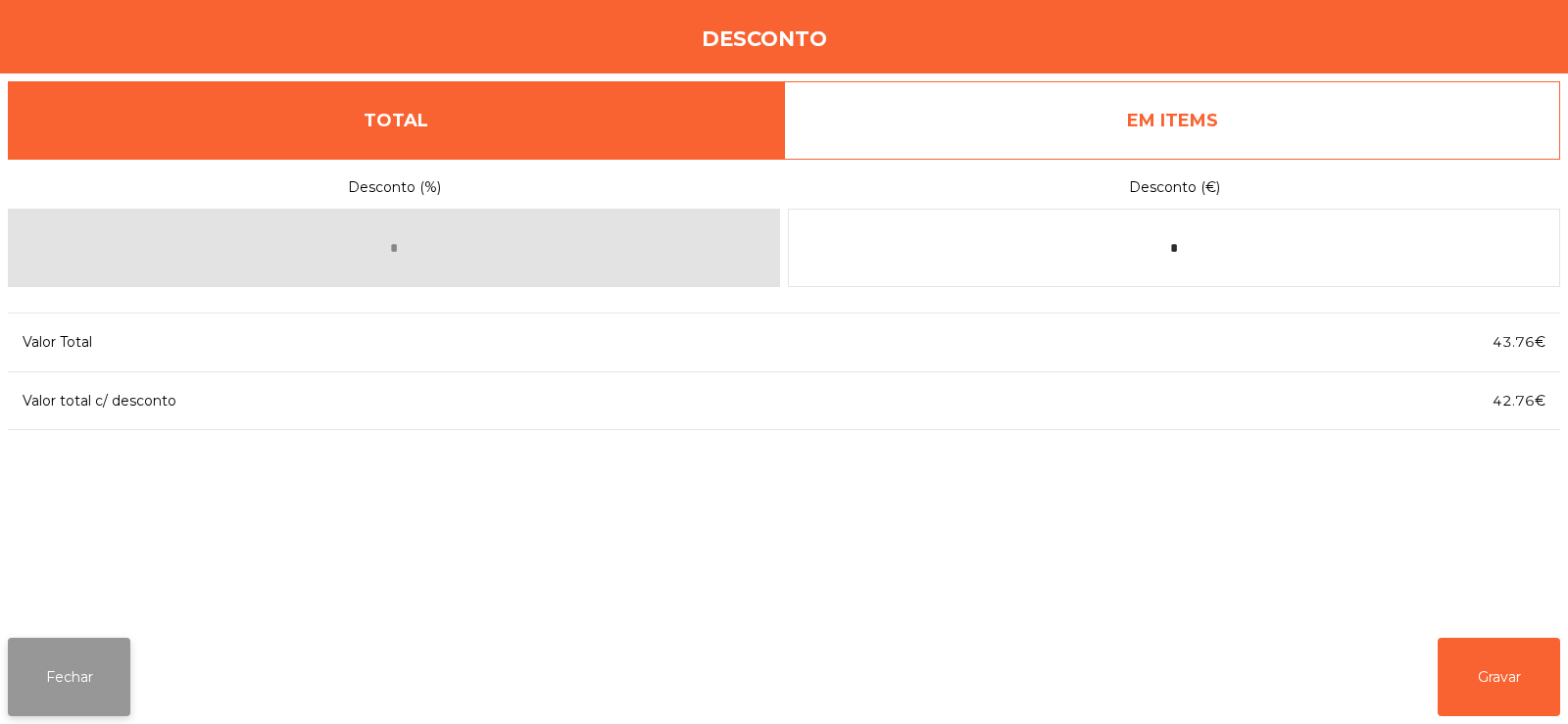
click at [80, 708] on button "Fechar" at bounding box center [69, 676] width 123 height 78
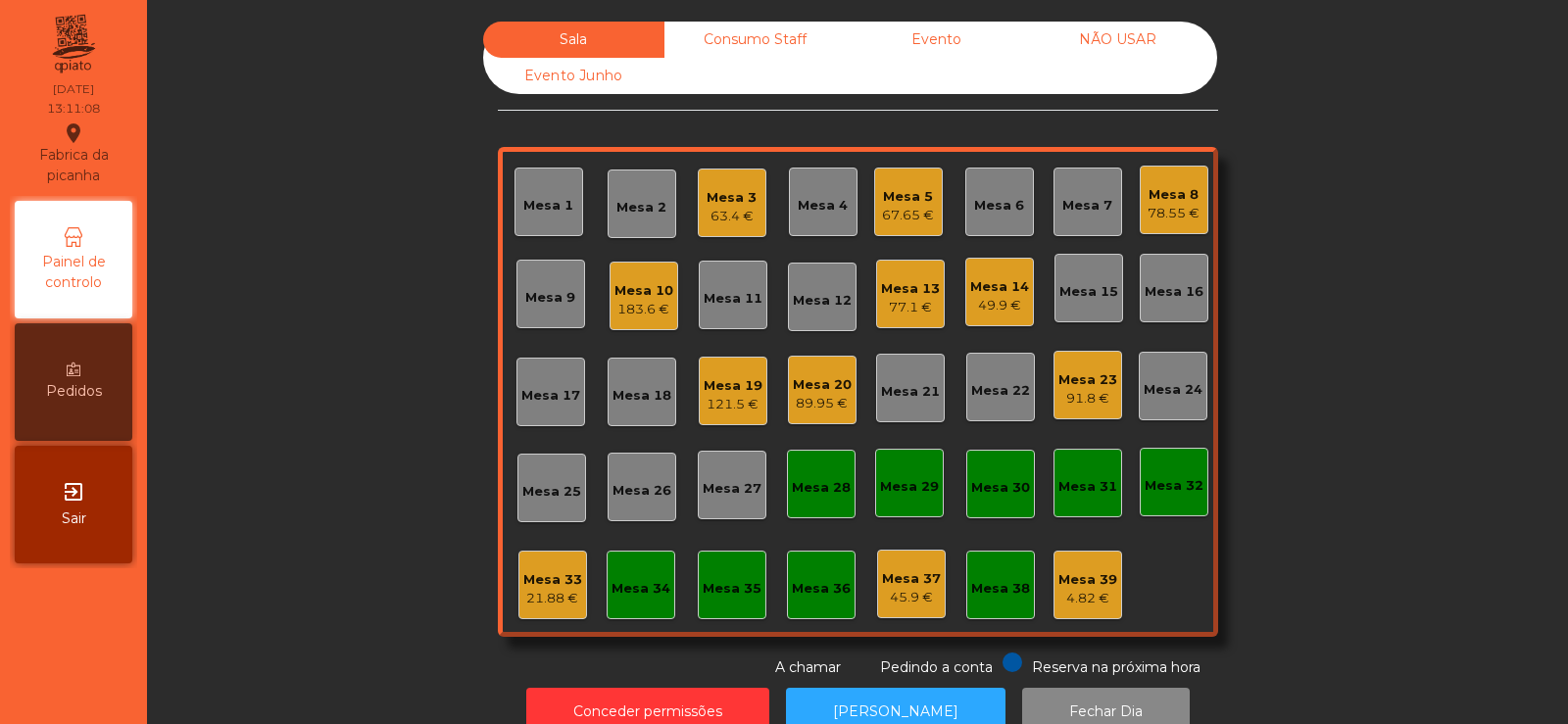
click at [538, 593] on div "21.88 €" at bounding box center [552, 599] width 59 height 20
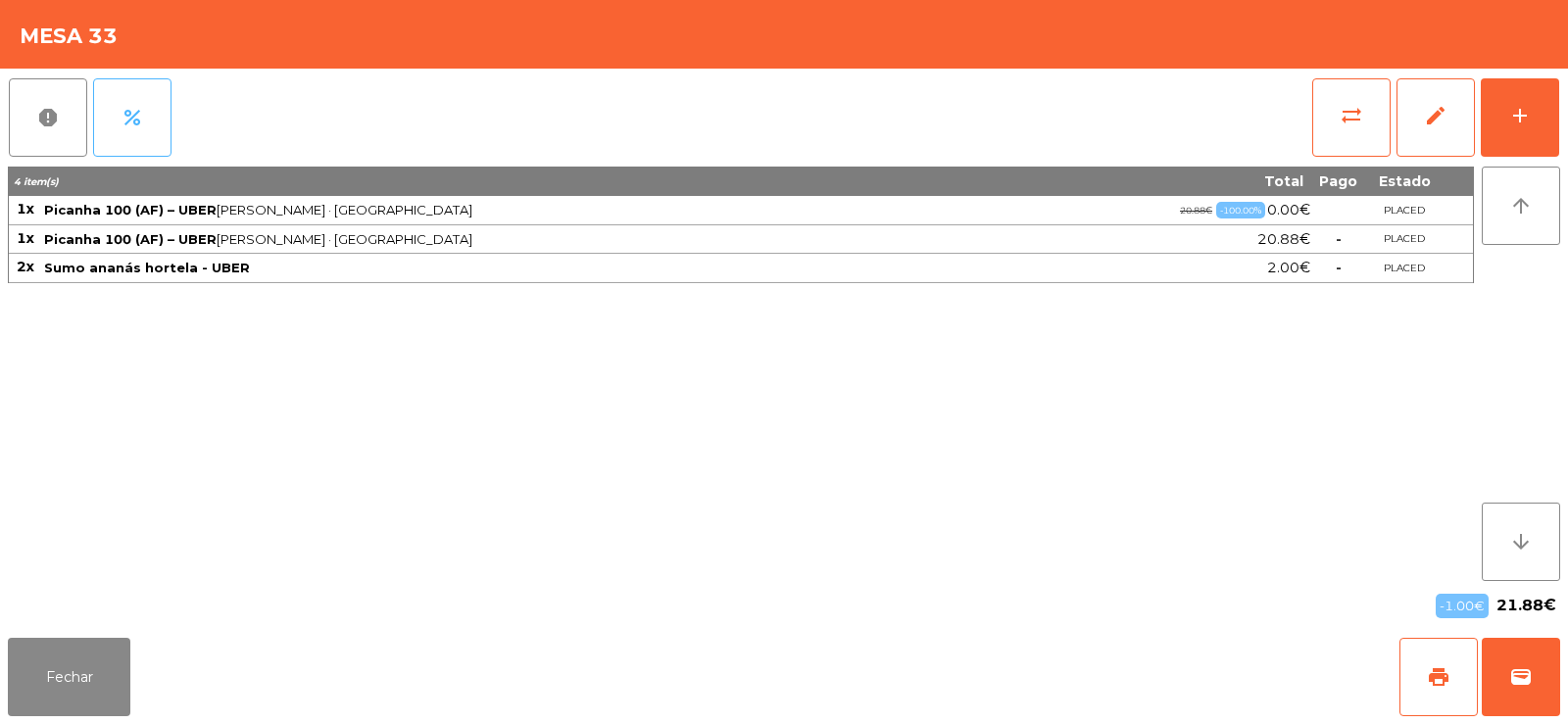
click at [139, 128] on span "percent" at bounding box center [133, 118] width 24 height 24
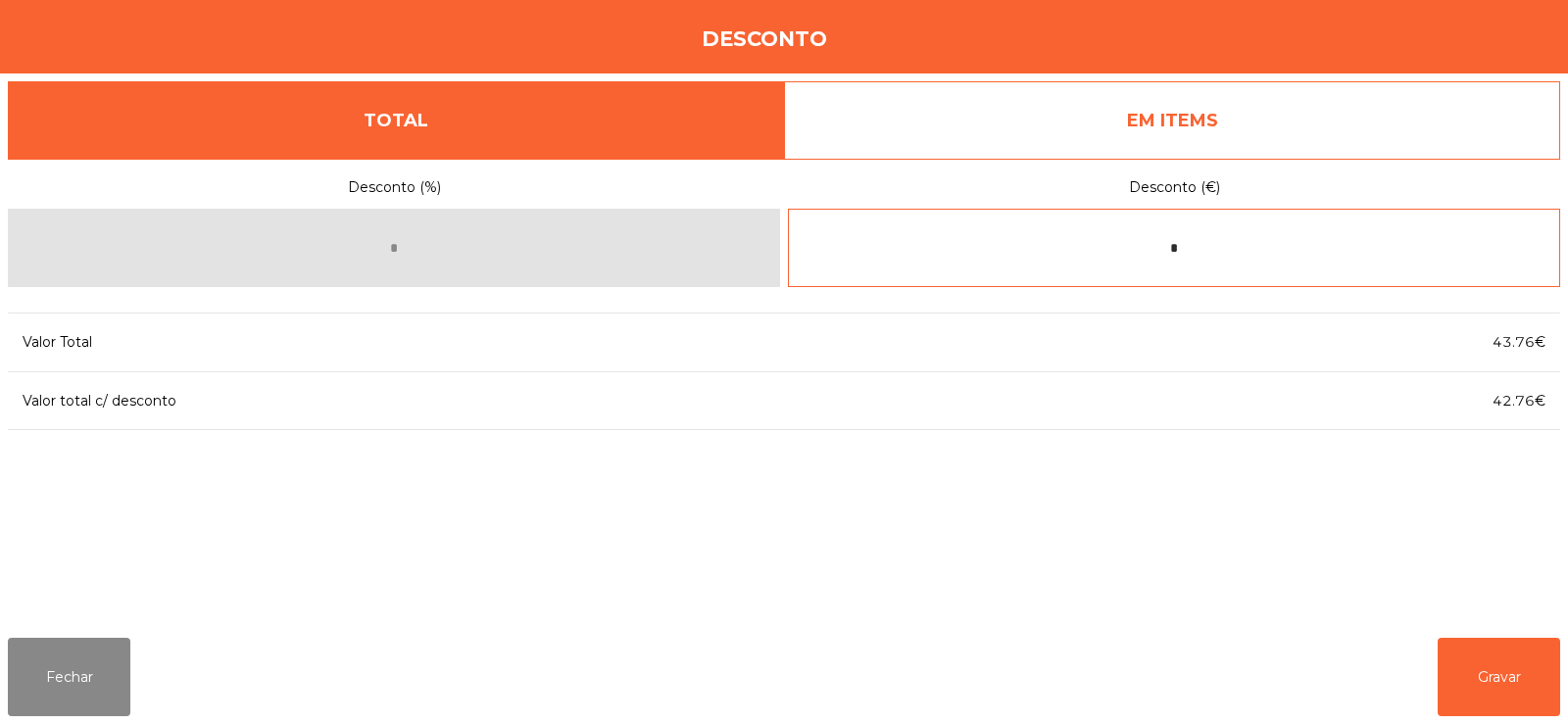
click at [1255, 246] on input "*" at bounding box center [1173, 247] width 773 height 78
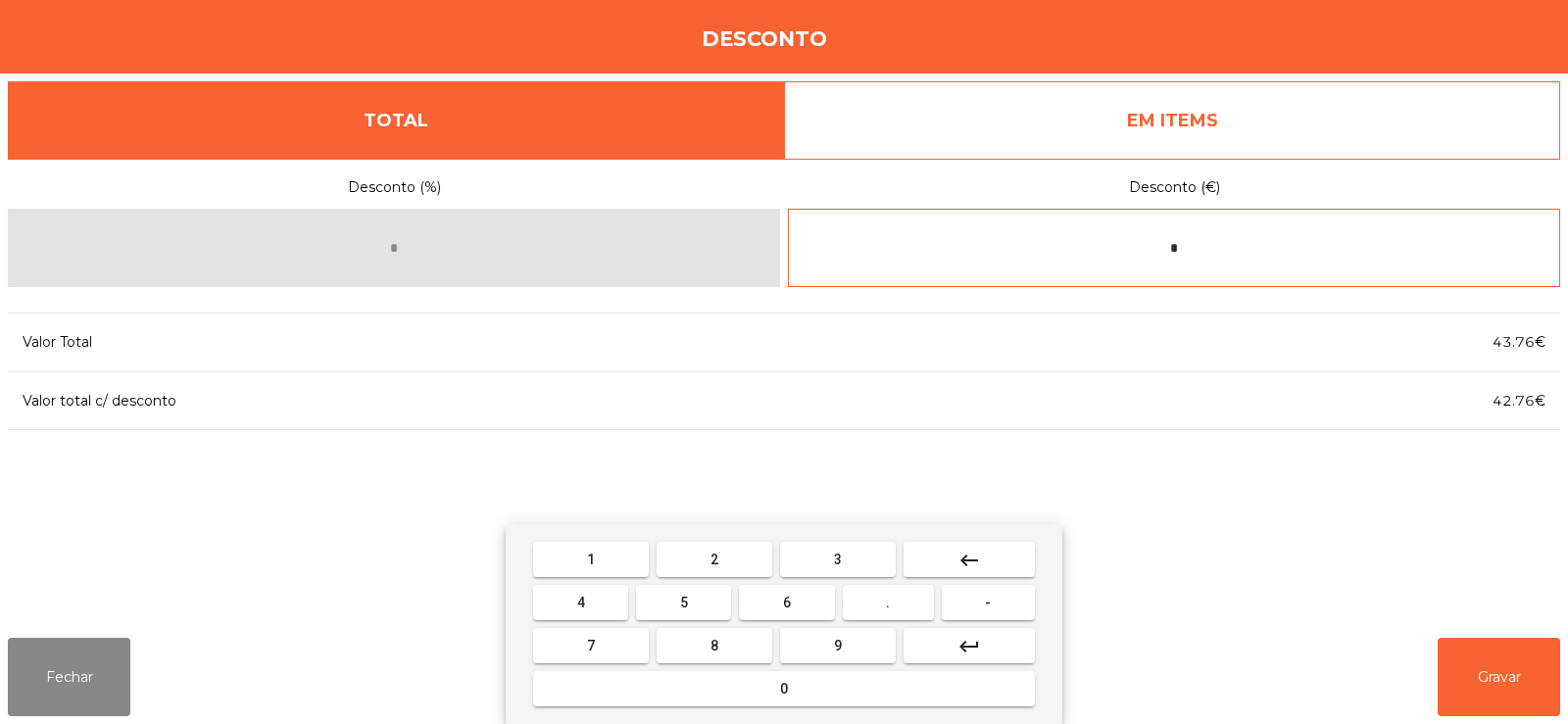
click at [970, 558] on mat-icon "keyboard_backspace" at bounding box center [969, 560] width 24 height 24
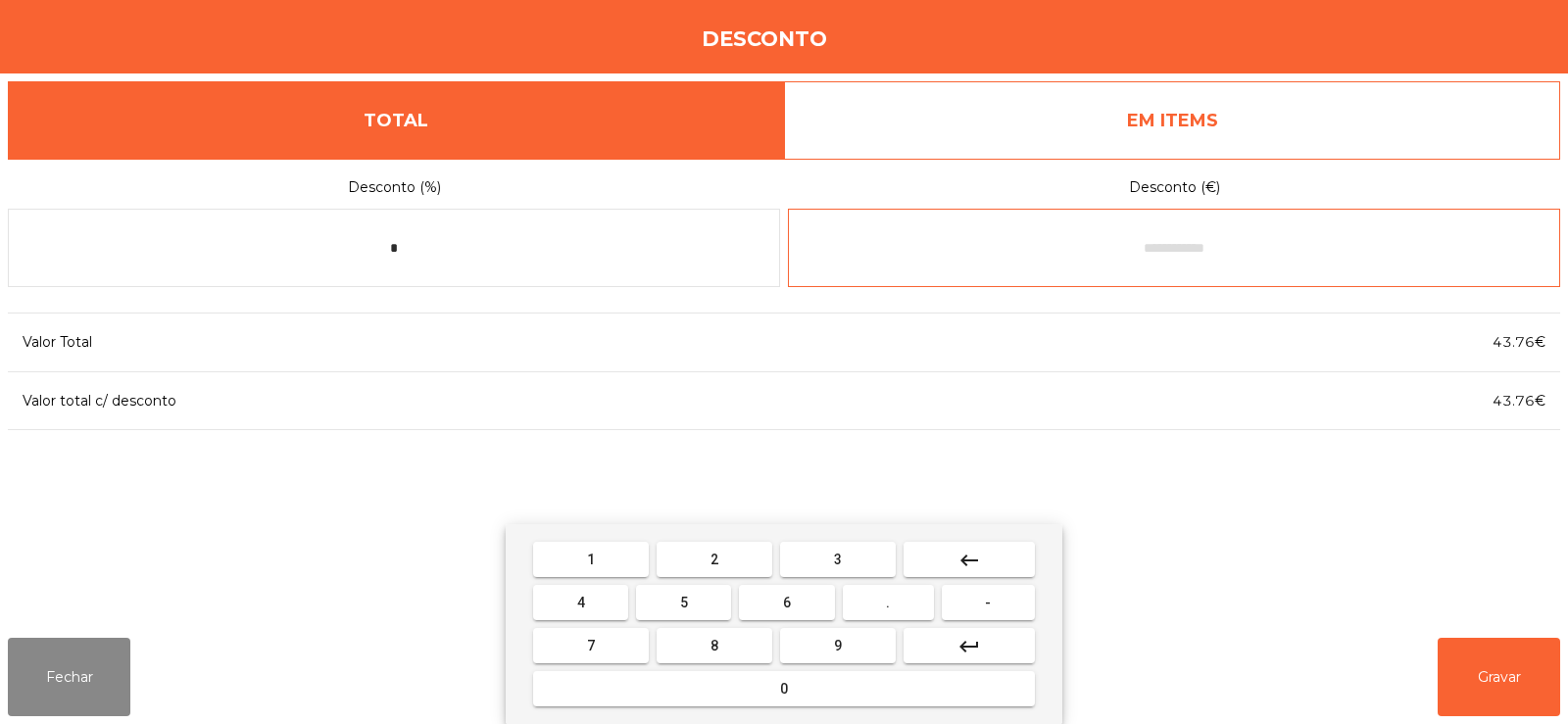
click at [989, 615] on button "-" at bounding box center [989, 603] width 93 height 36
click at [597, 575] on button "1" at bounding box center [591, 559] width 116 height 36
type input "**"
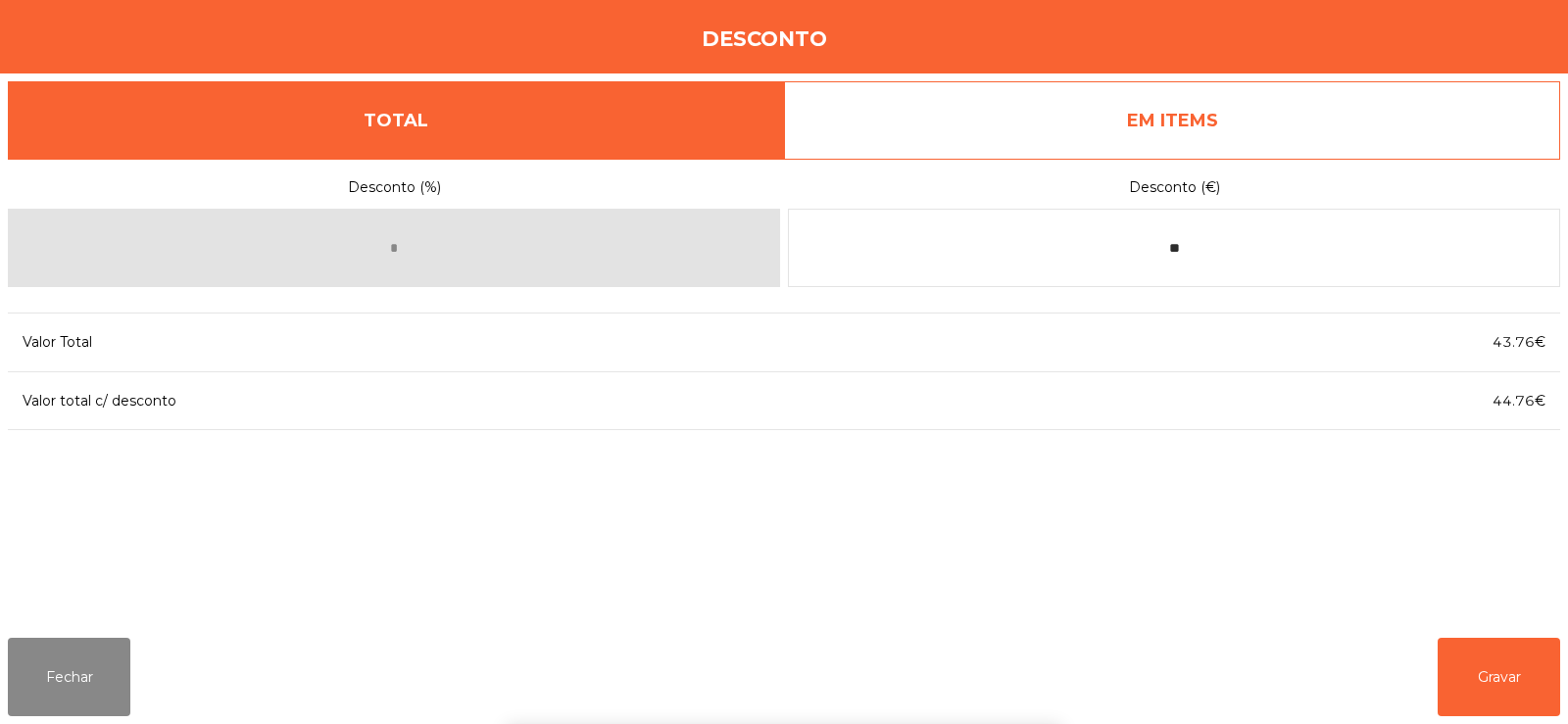
click at [1474, 666] on div "1 2 3 keyboard_backspace 4 5 6 . - 7 8 9 keyboard_return 0" at bounding box center [784, 625] width 1568 height 200
click at [1486, 663] on button "Gravar" at bounding box center [1500, 676] width 123 height 78
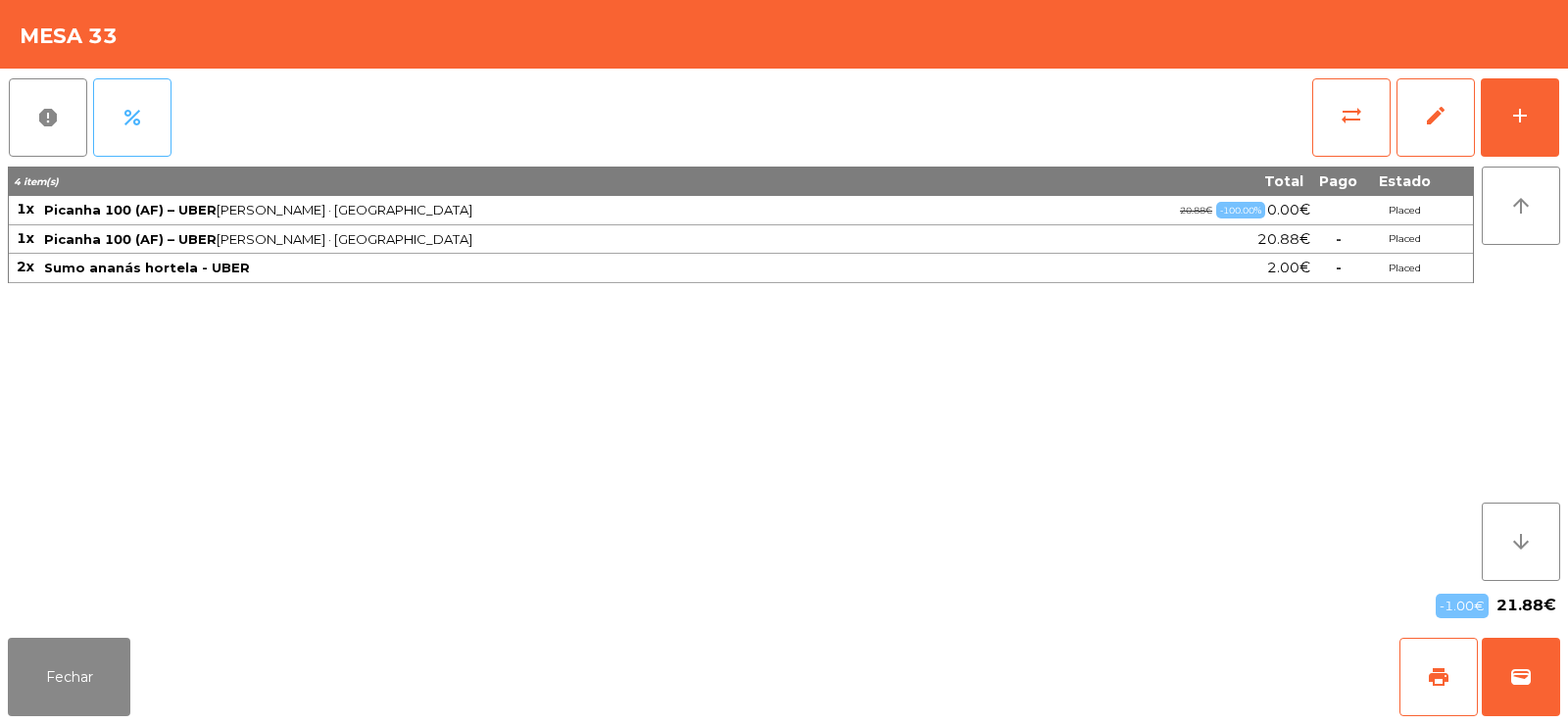
click at [141, 115] on span "percent" at bounding box center [133, 118] width 24 height 24
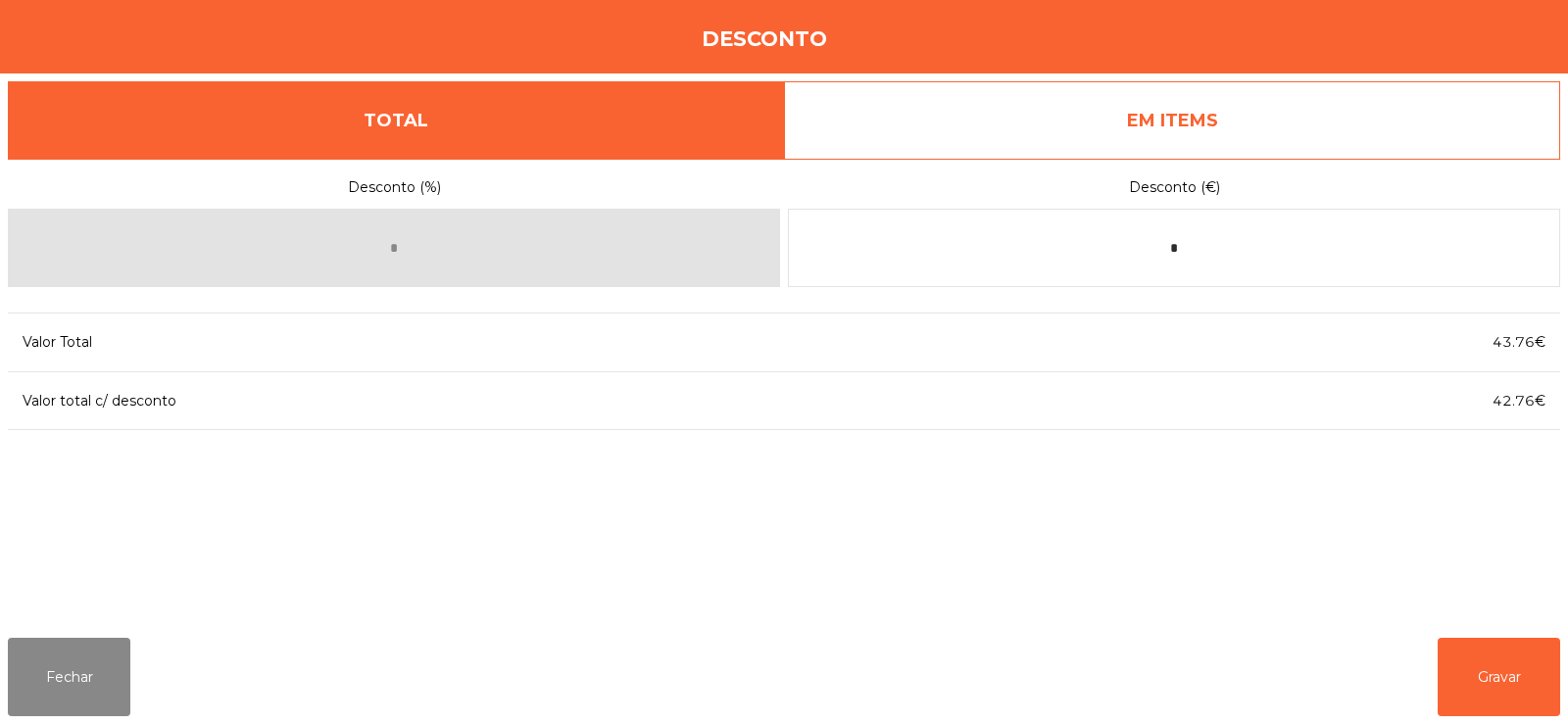
click at [1099, 122] on link "EM ITEMS" at bounding box center [1172, 120] width 777 height 78
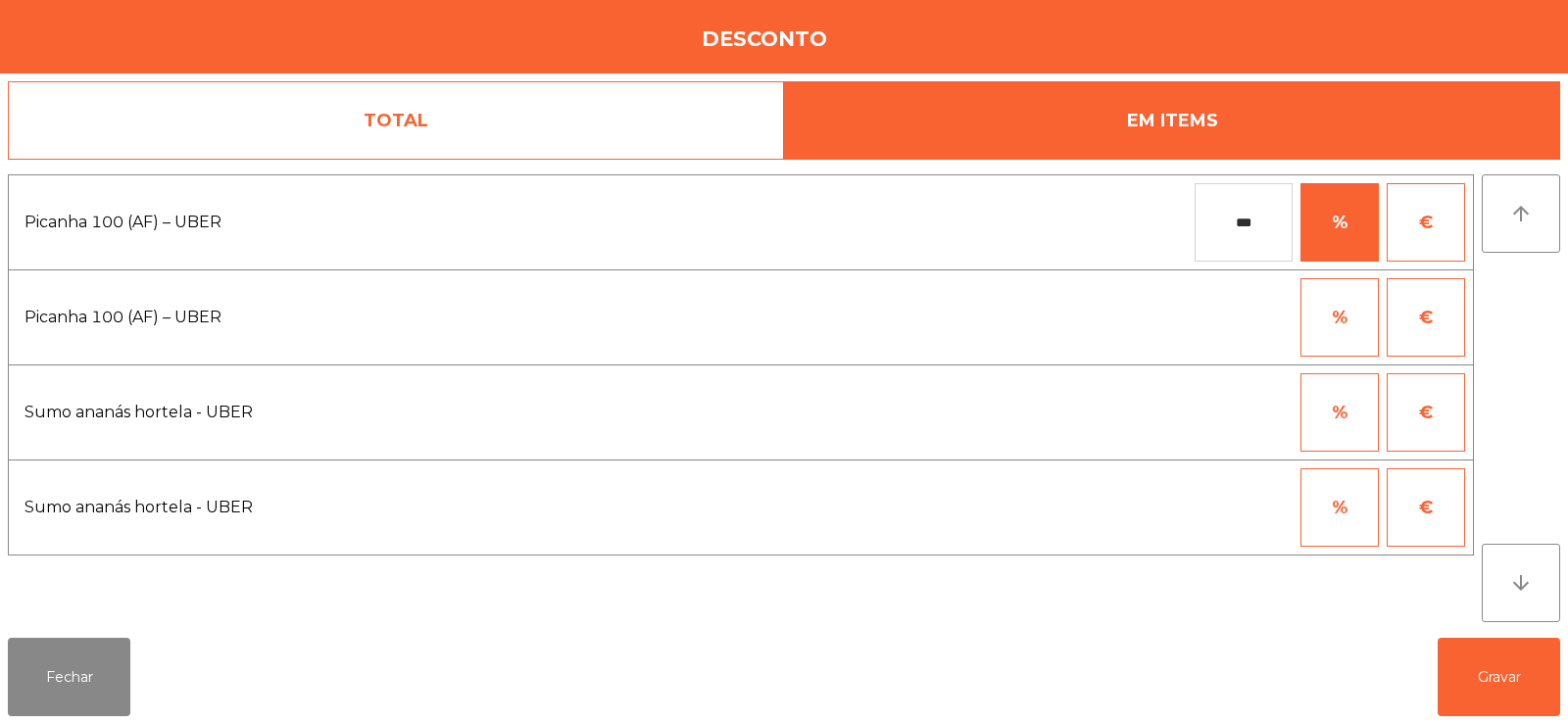
click at [1432, 506] on button "€" at bounding box center [1425, 507] width 78 height 78
click at [1234, 501] on input "*" at bounding box center [1244, 507] width 98 height 78
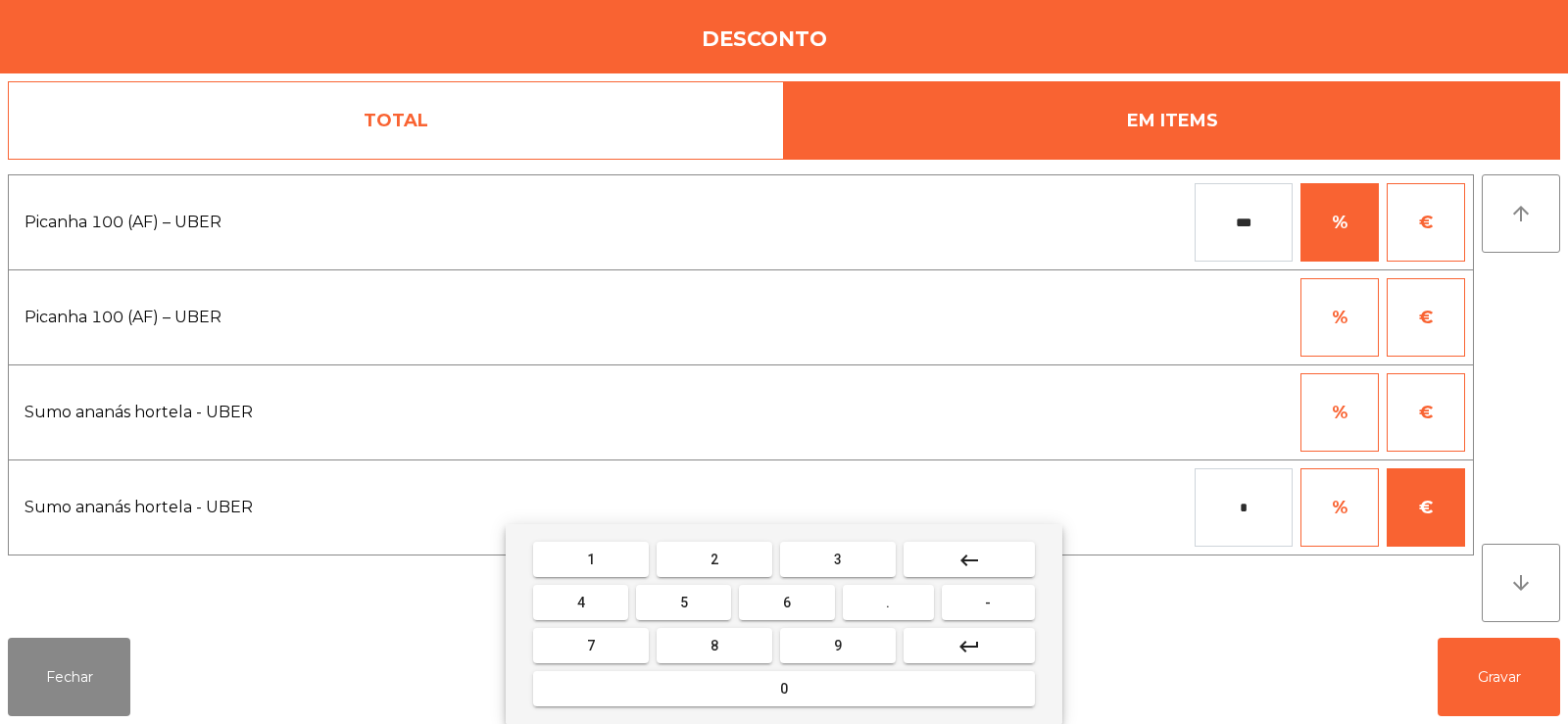
click at [983, 558] on button "keyboard_backspace" at bounding box center [969, 559] width 131 height 36
click at [1254, 506] on input "*" at bounding box center [1244, 507] width 98 height 78
click at [1004, 543] on button "keyboard_backspace" at bounding box center [969, 559] width 131 height 36
click at [989, 603] on span "-" at bounding box center [988, 603] width 6 height 16
click at [741, 560] on button "2" at bounding box center [714, 559] width 116 height 36
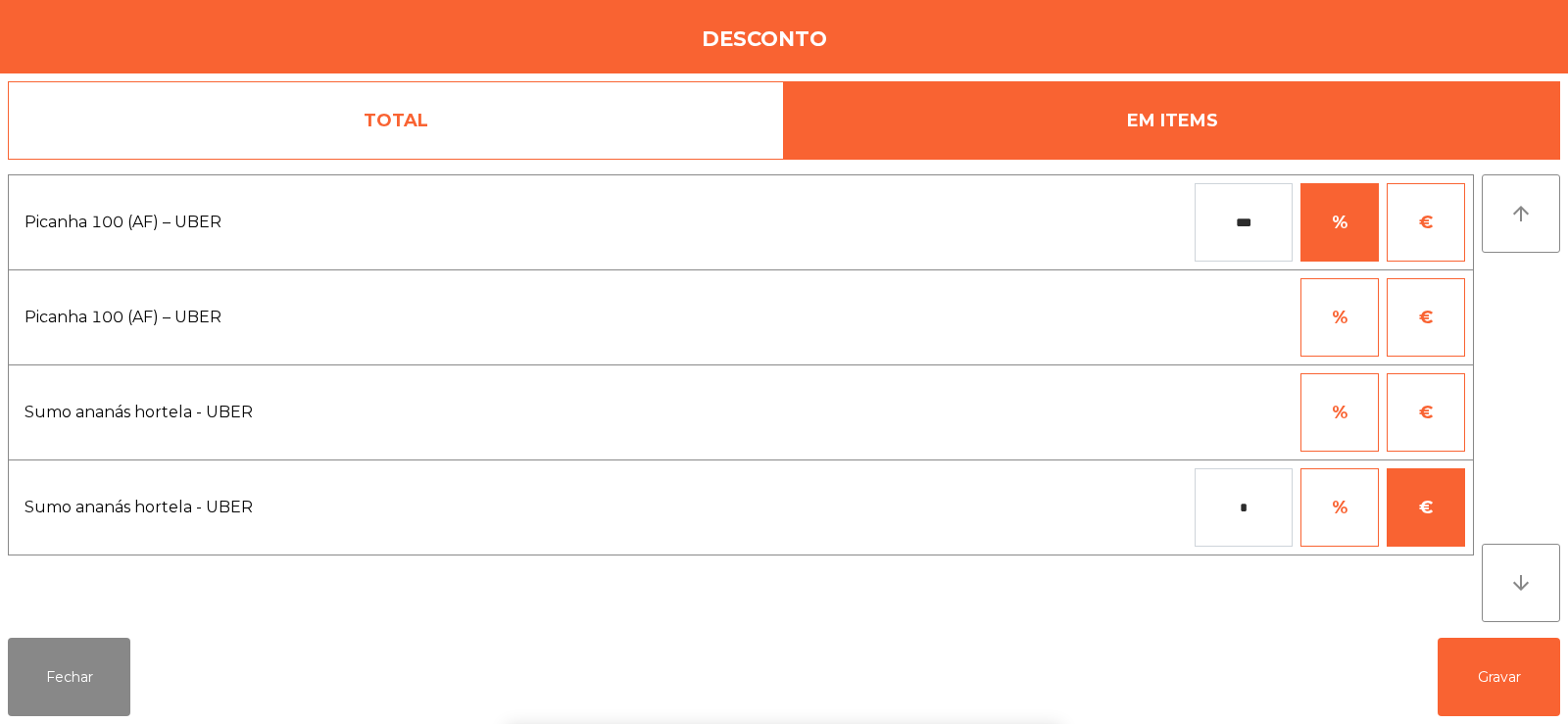
click at [1467, 666] on div "1 2 3 keyboard_backspace 4 5 6 . - 7 8 9 keyboard_return 0" at bounding box center [784, 625] width 1568 height 200
click at [1236, 506] on input "*" at bounding box center [1244, 507] width 98 height 78
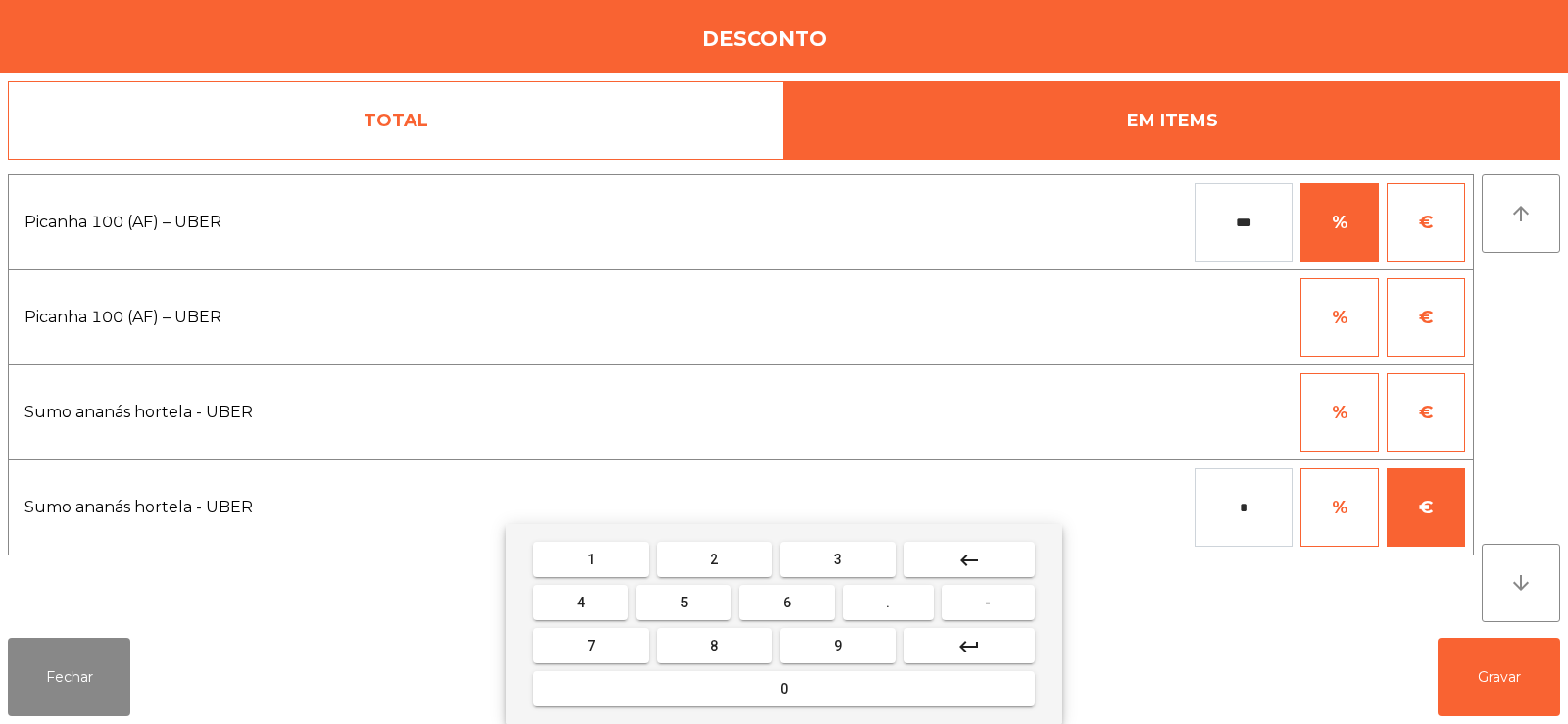
click at [991, 557] on button "keyboard_backspace" at bounding box center [969, 559] width 131 height 36
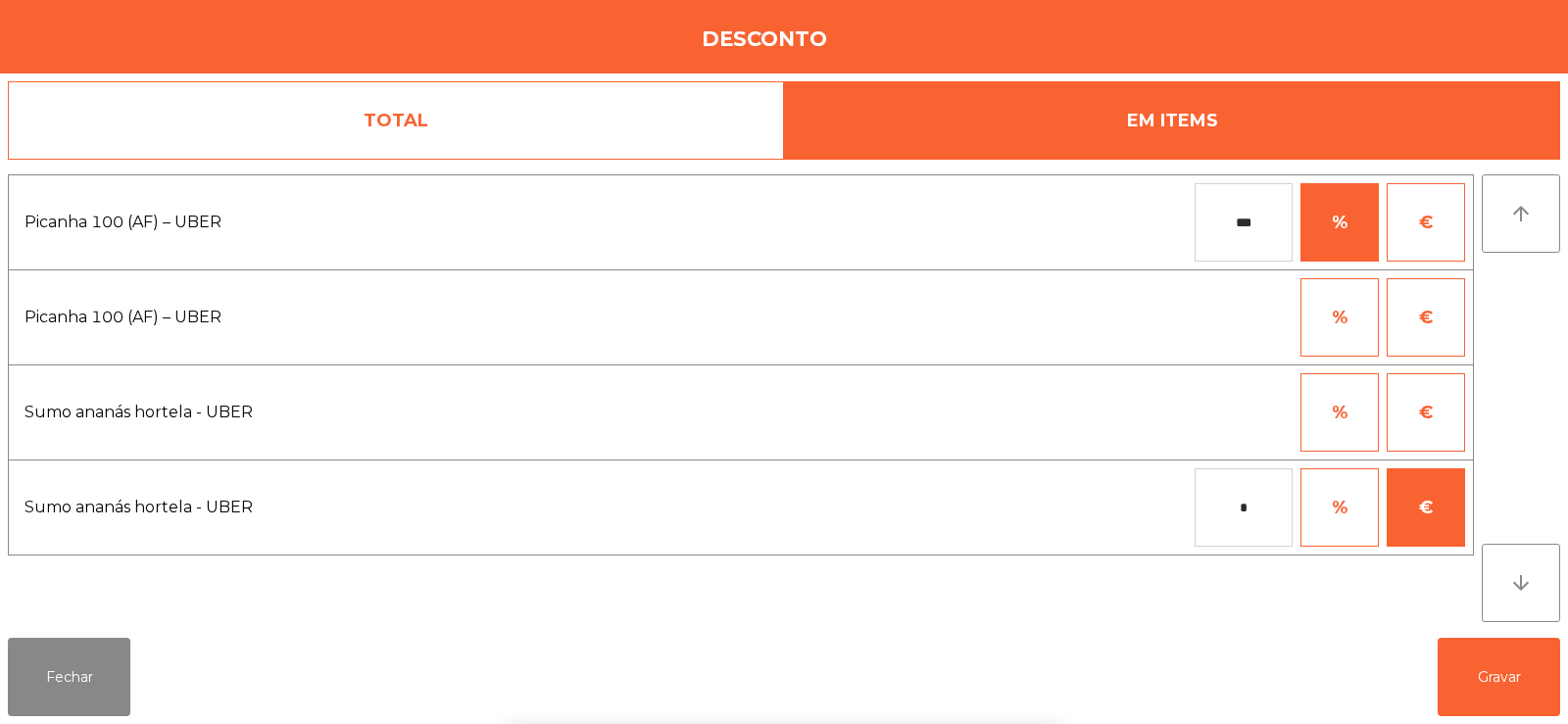
click at [1496, 668] on div "1 2 3 keyboard_backspace 4 5 6 . - 7 8 9 keyboard_return 0" at bounding box center [784, 625] width 1568 height 200
click at [1502, 674] on button "Gravar" at bounding box center [1500, 676] width 123 height 78
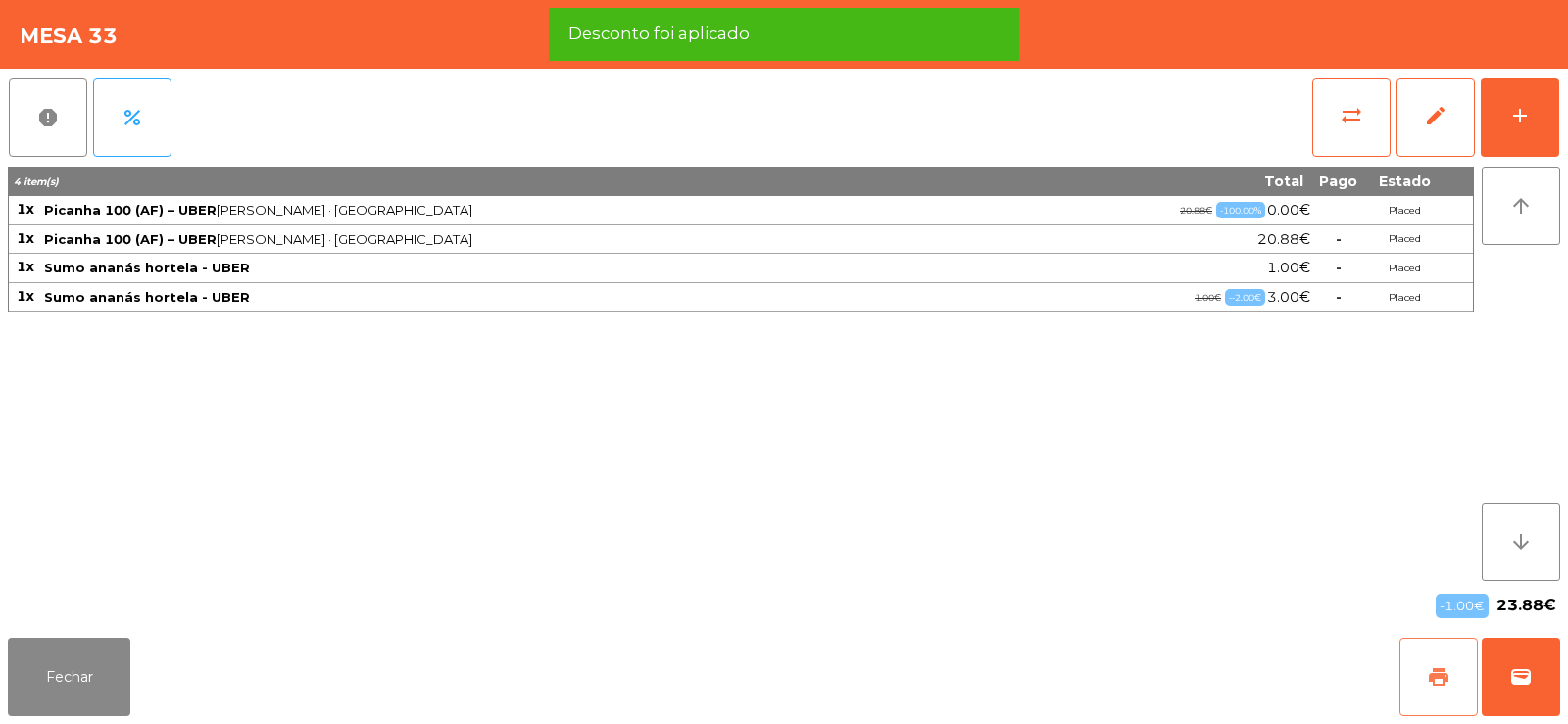
click at [1430, 667] on span "print" at bounding box center [1439, 677] width 24 height 24
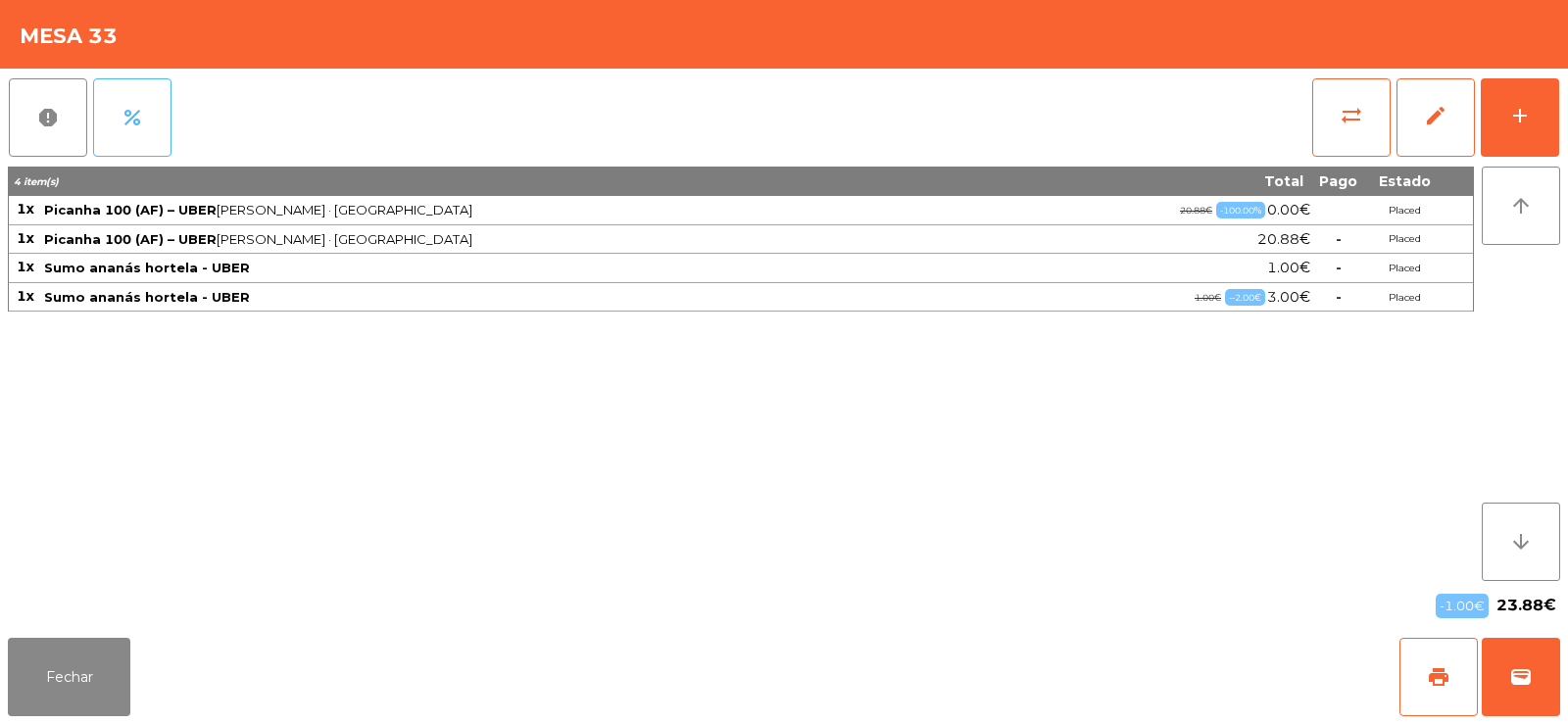
click at [133, 118] on span "percent" at bounding box center [133, 118] width 24 height 24
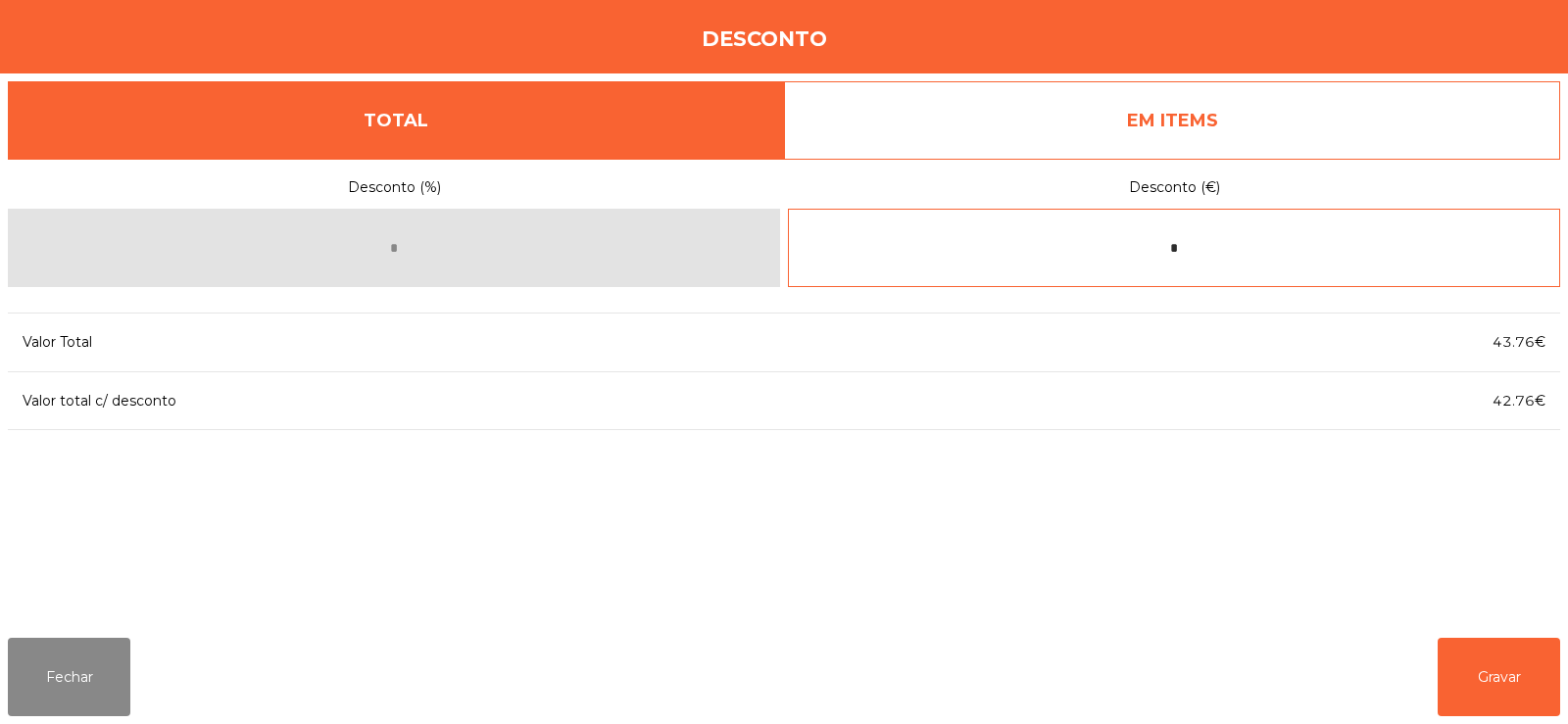
click at [1240, 252] on input "*" at bounding box center [1173, 247] width 773 height 78
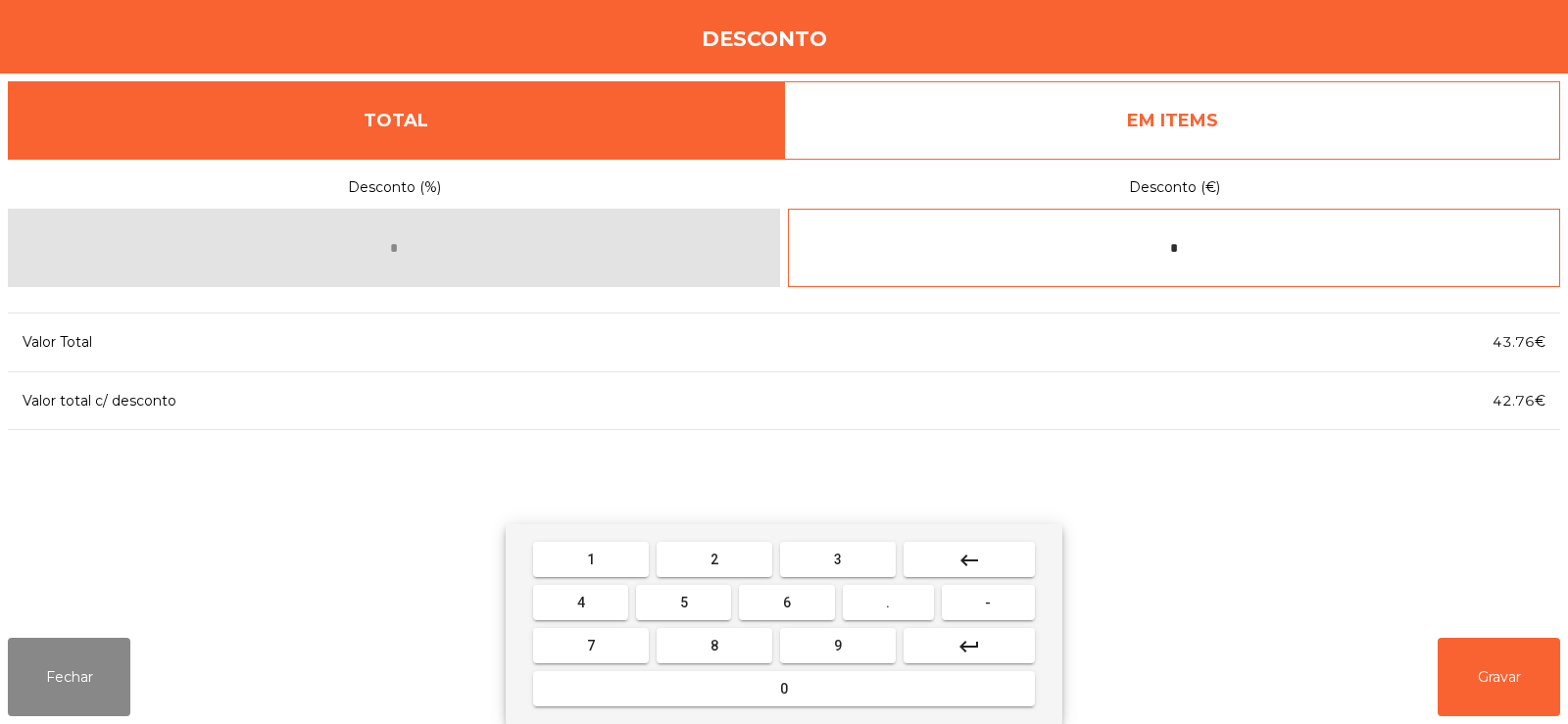
click at [1007, 562] on button "keyboard_backspace" at bounding box center [969, 559] width 131 height 36
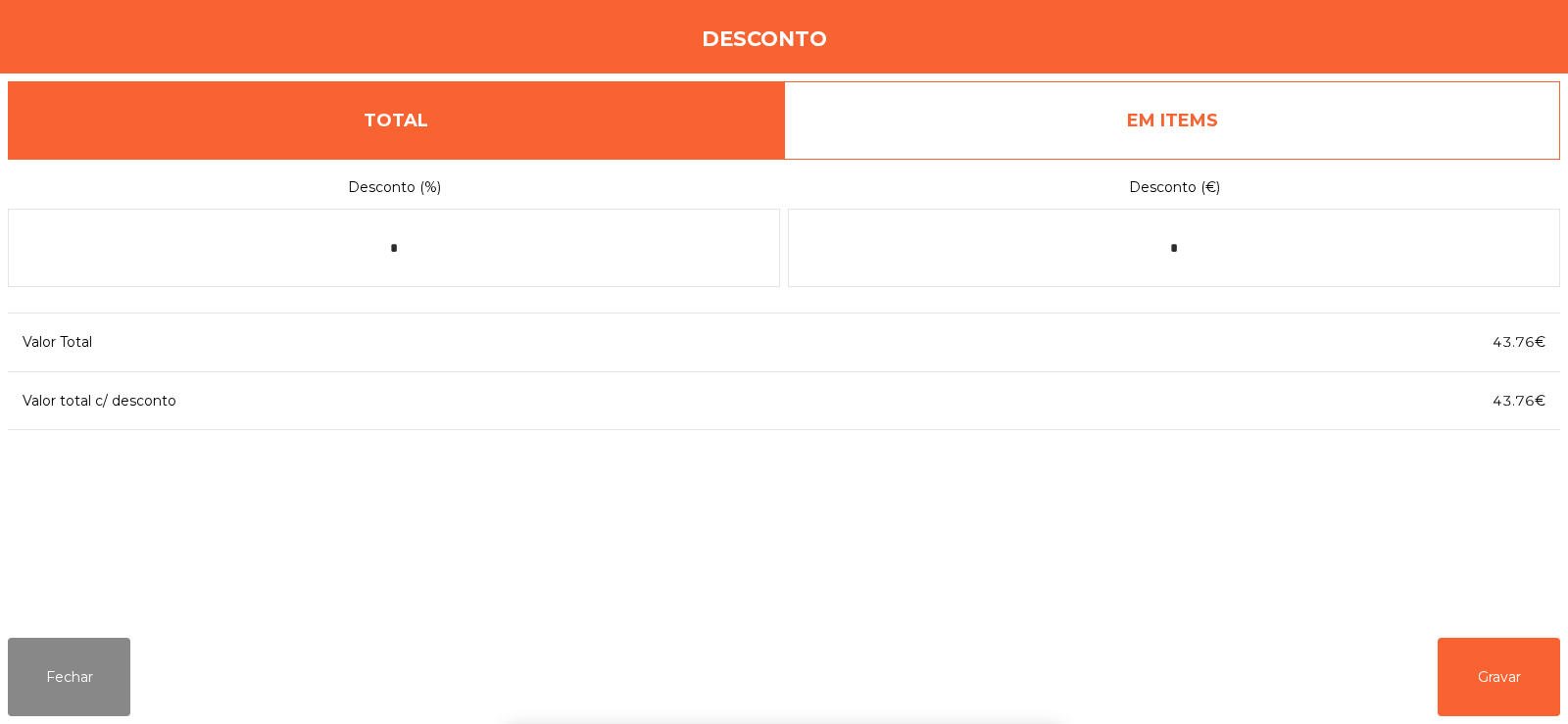
click at [1284, 124] on link "EM ITEMS" at bounding box center [1172, 120] width 777 height 78
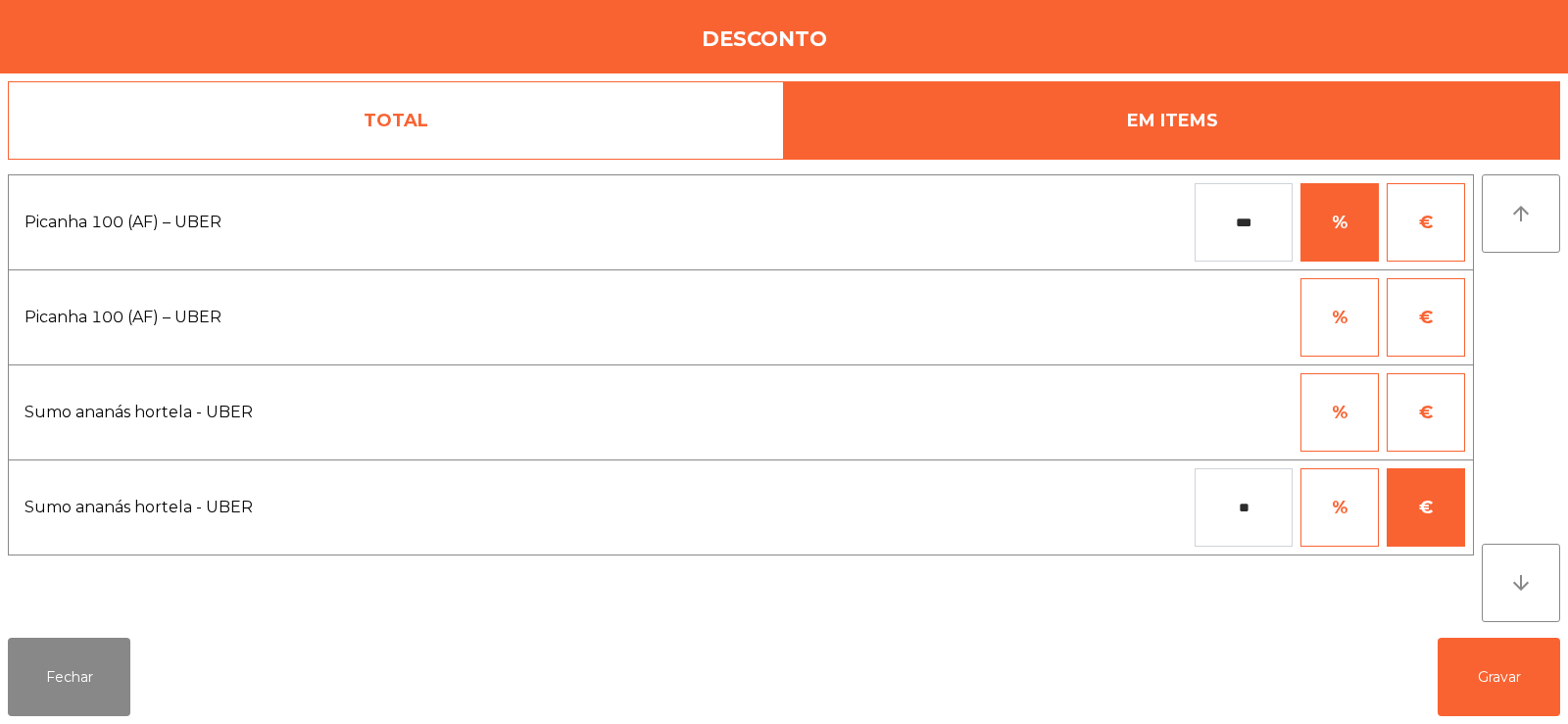
click at [1265, 508] on input "**" at bounding box center [1244, 507] width 98 height 78
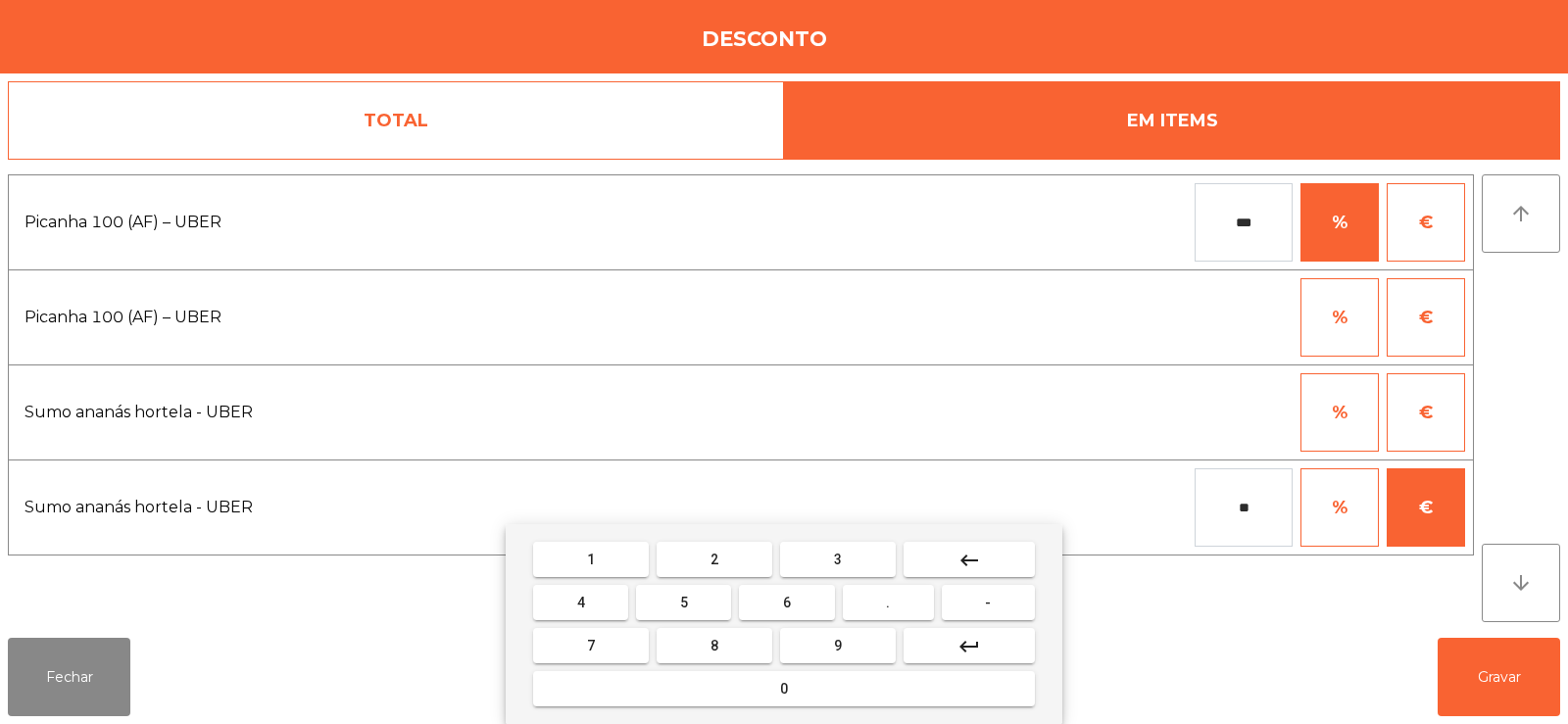
click at [978, 560] on mat-icon "keyboard_backspace" at bounding box center [969, 560] width 24 height 24
click at [995, 566] on button "keyboard_backspace" at bounding box center [969, 559] width 131 height 36
click at [991, 566] on button "keyboard_backspace" at bounding box center [969, 559] width 131 height 36
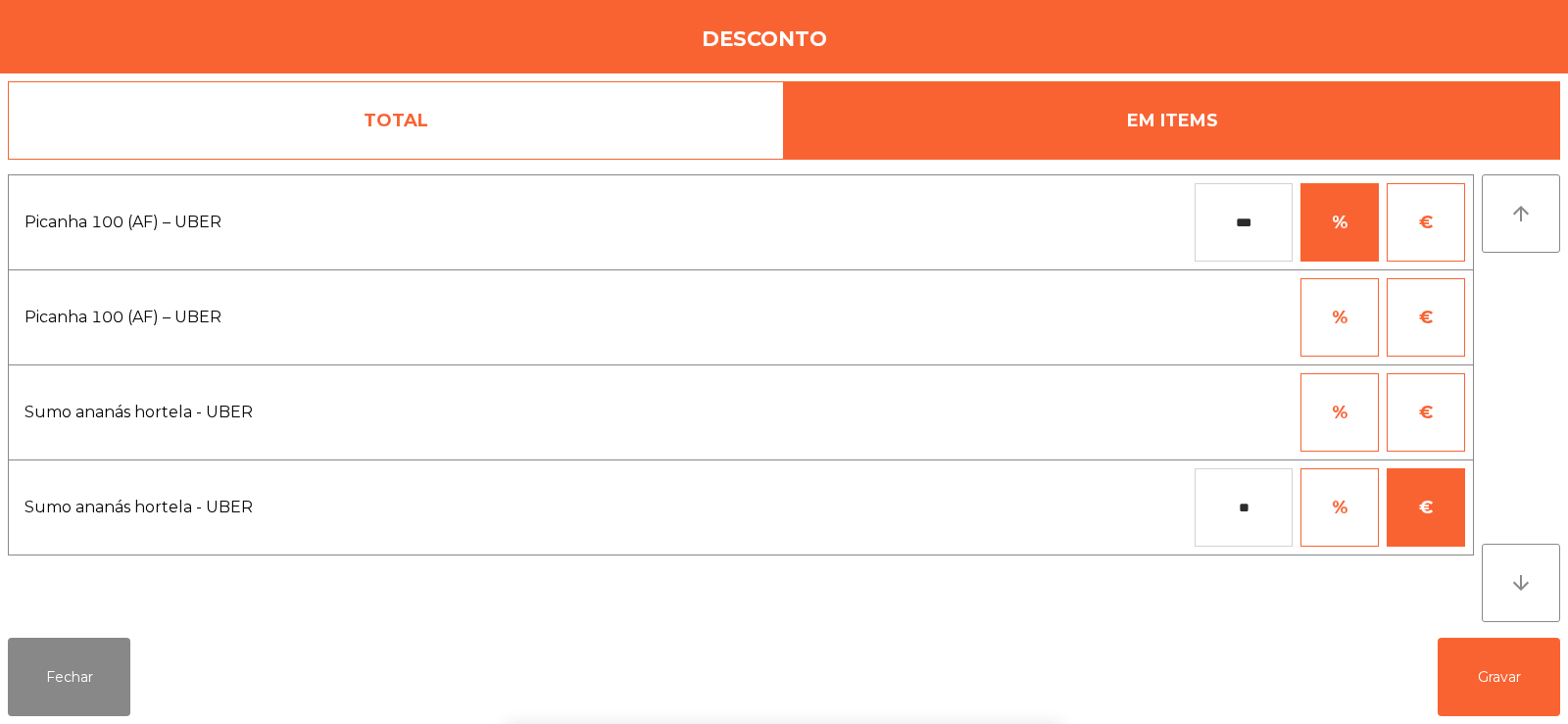
click at [1499, 654] on div "1 2 3 keyboard_backspace 4 5 6 . - 7 8 9 keyboard_return 0" at bounding box center [784, 625] width 1568 height 200
click at [1493, 681] on button "Gravar" at bounding box center [1500, 676] width 123 height 78
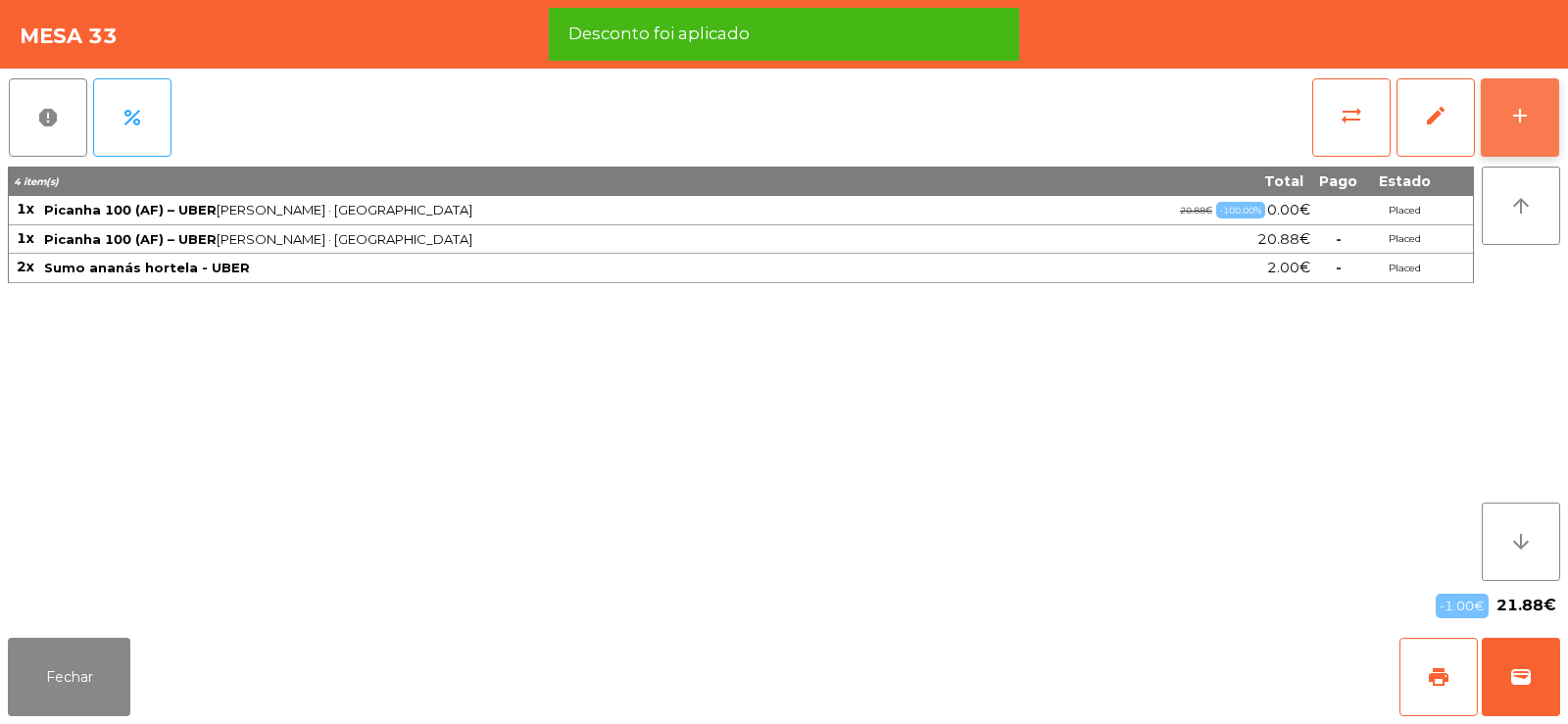
click at [1510, 122] on div "add" at bounding box center [1520, 116] width 24 height 24
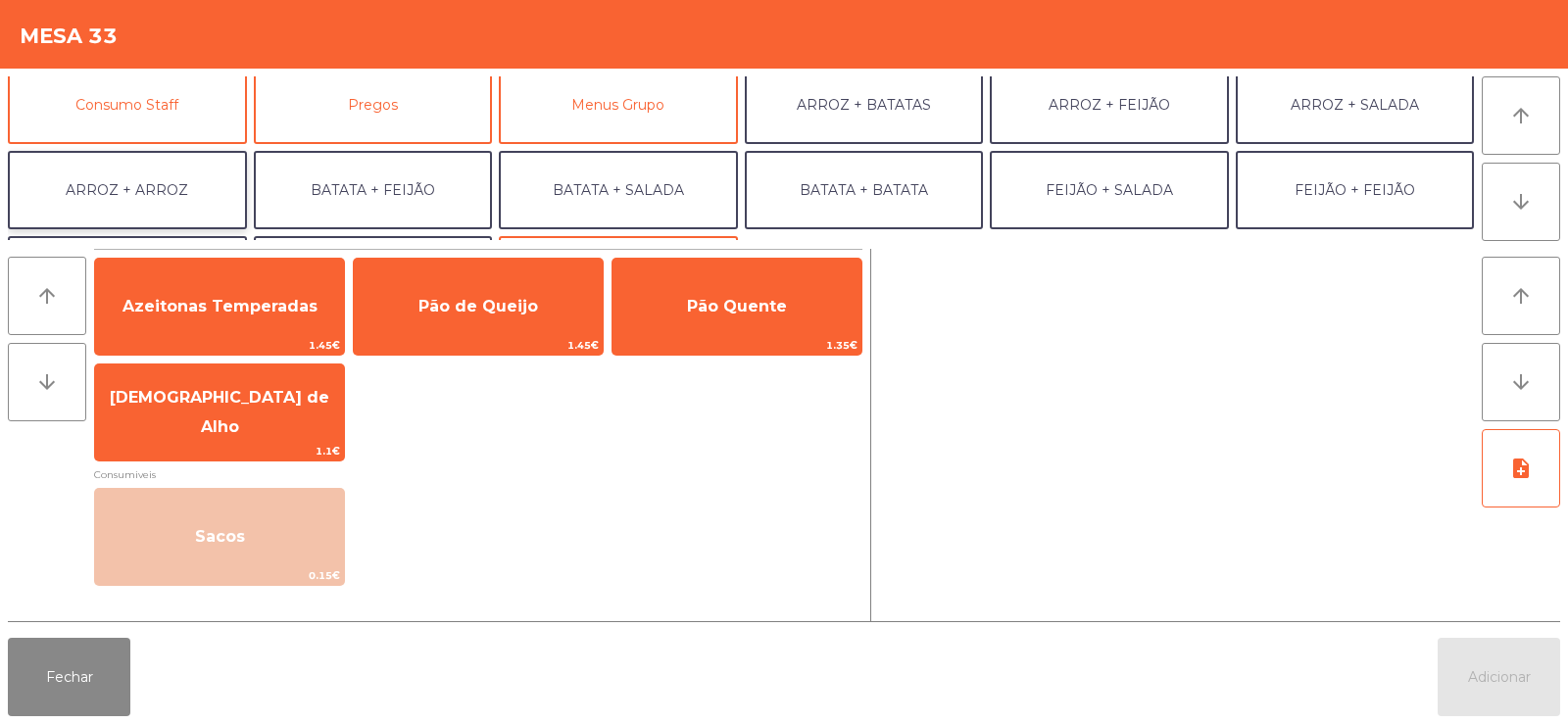
click at [165, 170] on button "ARROZ + ARROZ" at bounding box center [127, 189] width 239 height 78
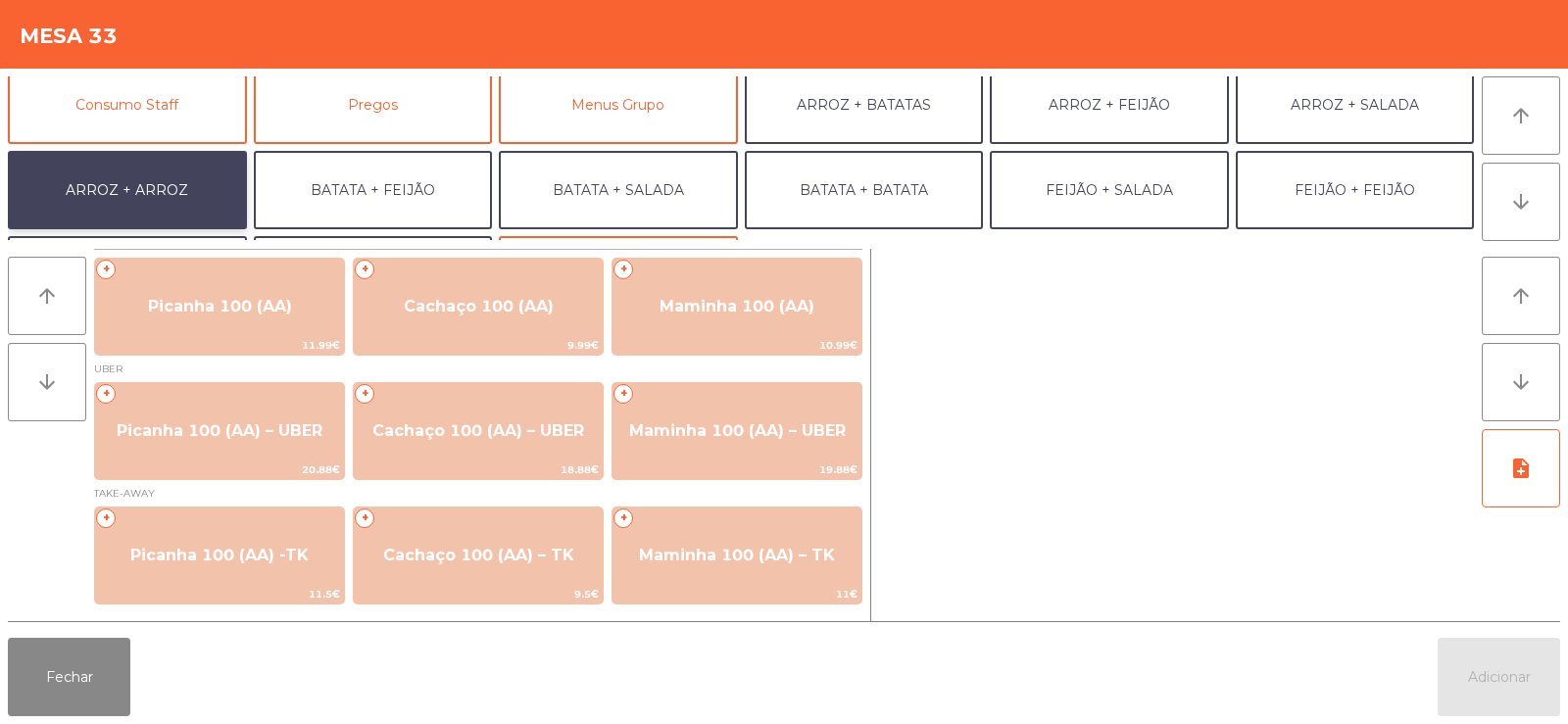
scroll to position [256, 0]
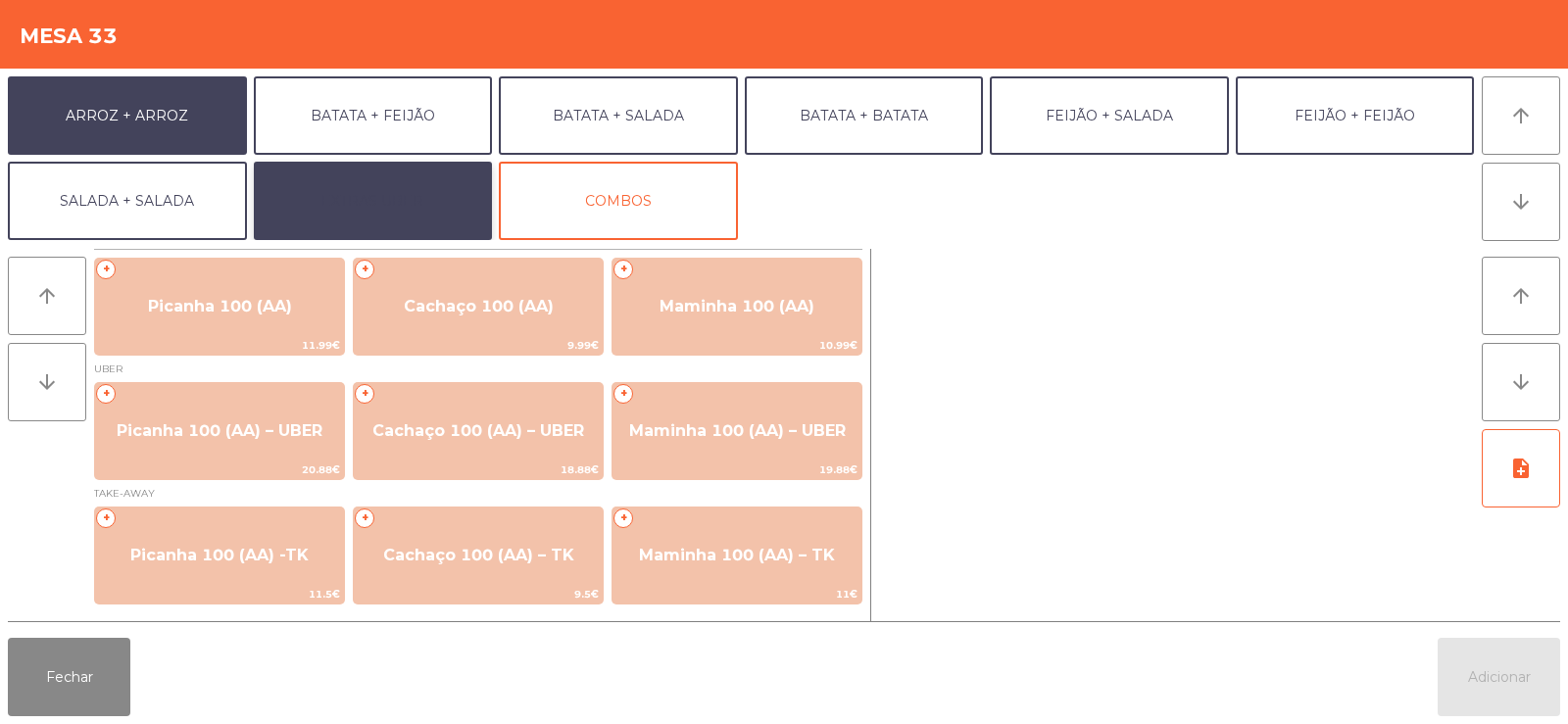
click at [319, 190] on button "EXTRAS UBER" at bounding box center [373, 200] width 239 height 78
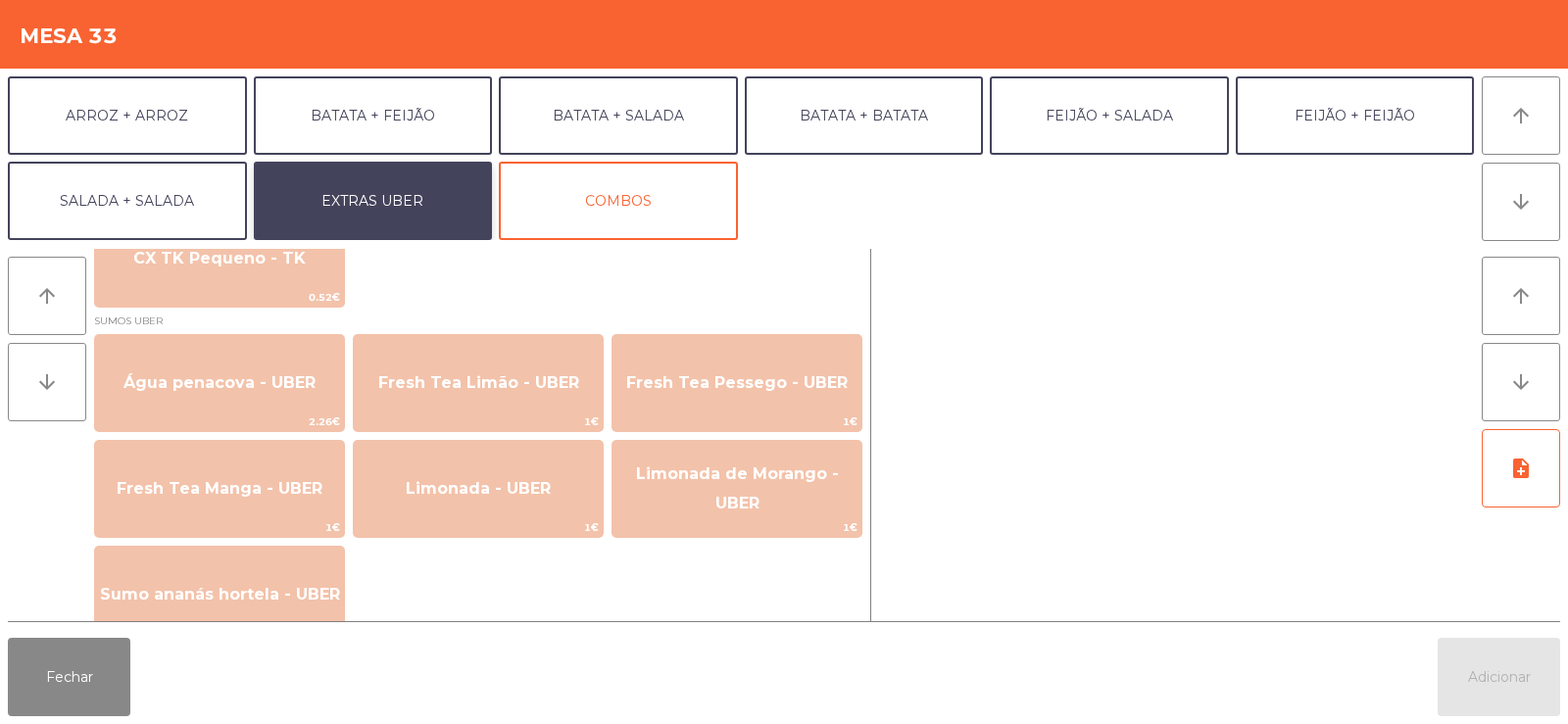
scroll to position [1602, 0]
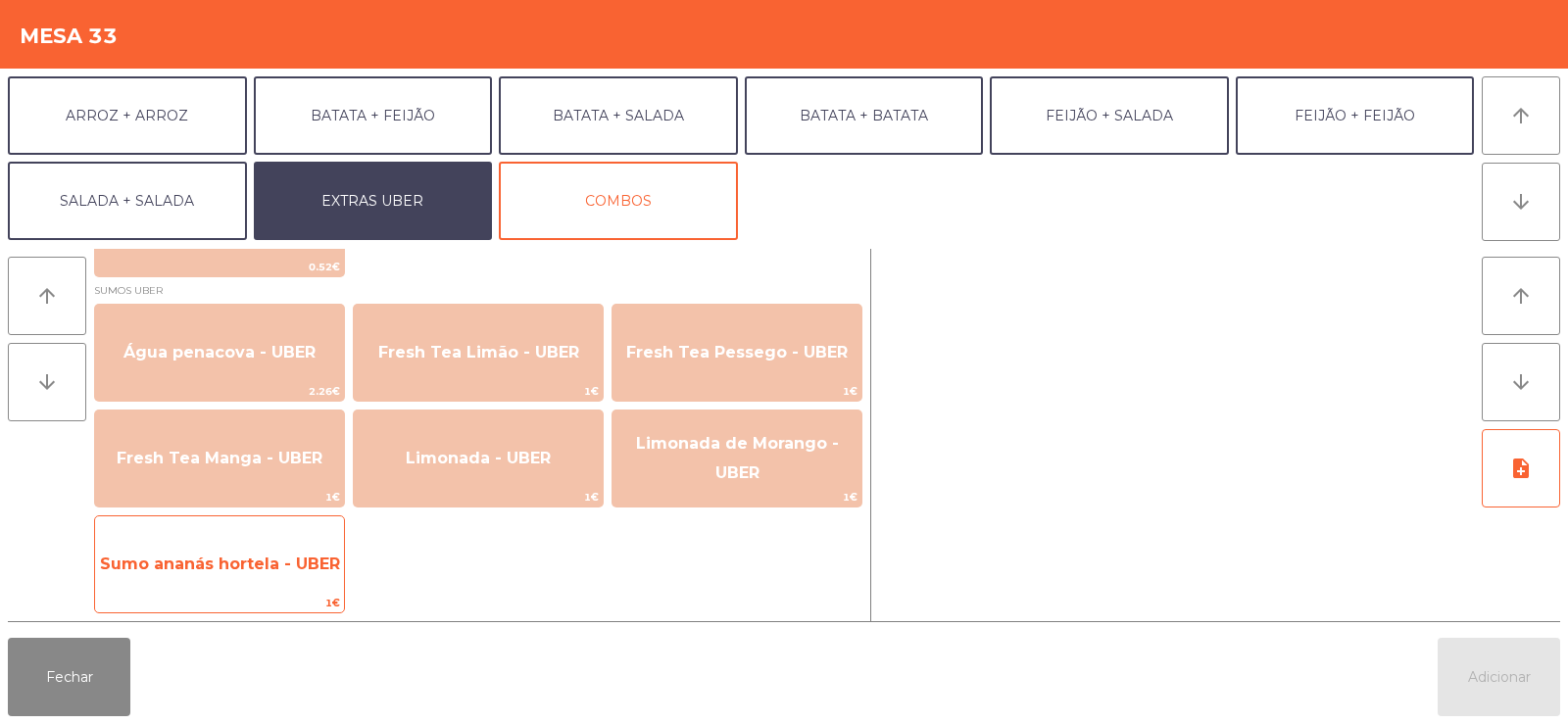
click at [278, 571] on span "Sumo ananás hortela - UBER" at bounding box center [220, 563] width 240 height 19
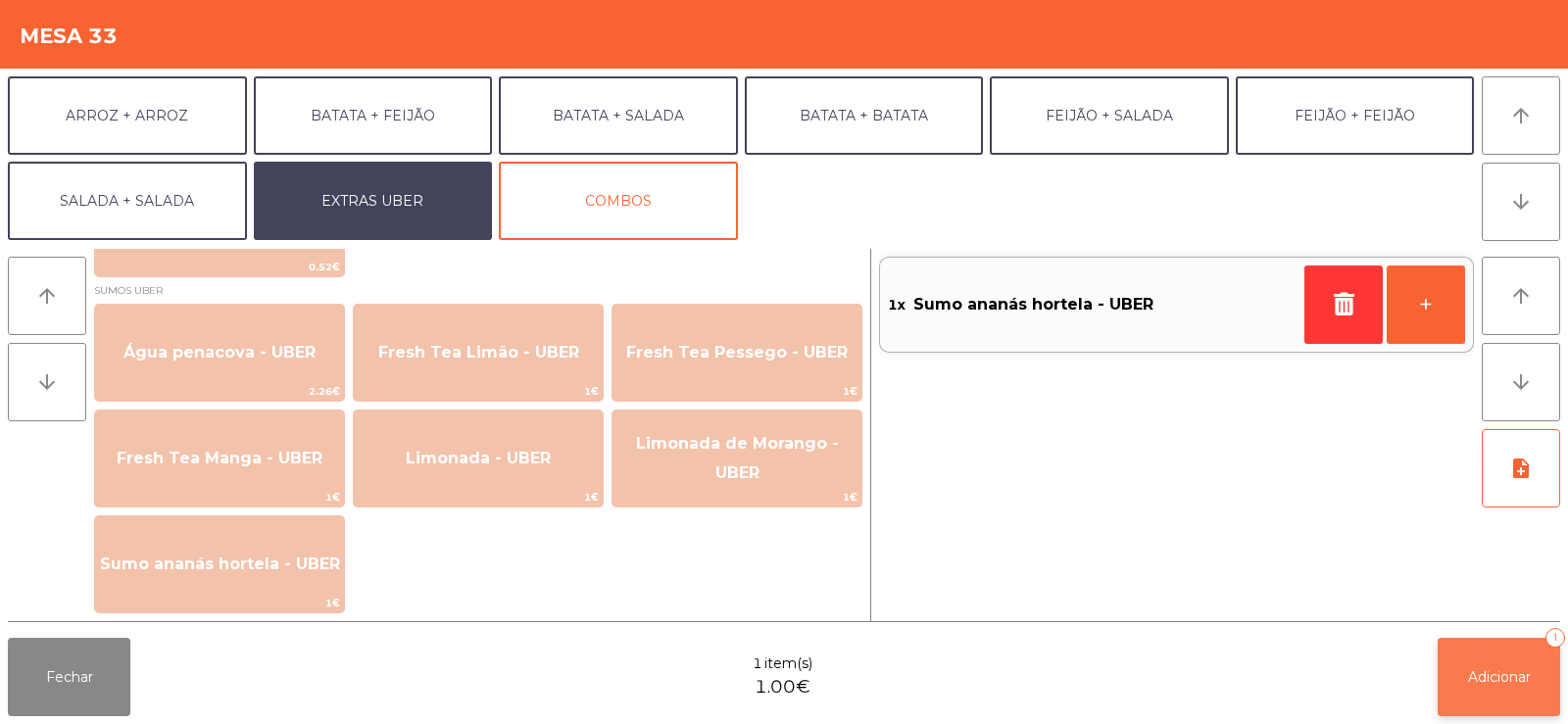
click at [1510, 684] on span "Adicionar" at bounding box center [1499, 677] width 62 height 18
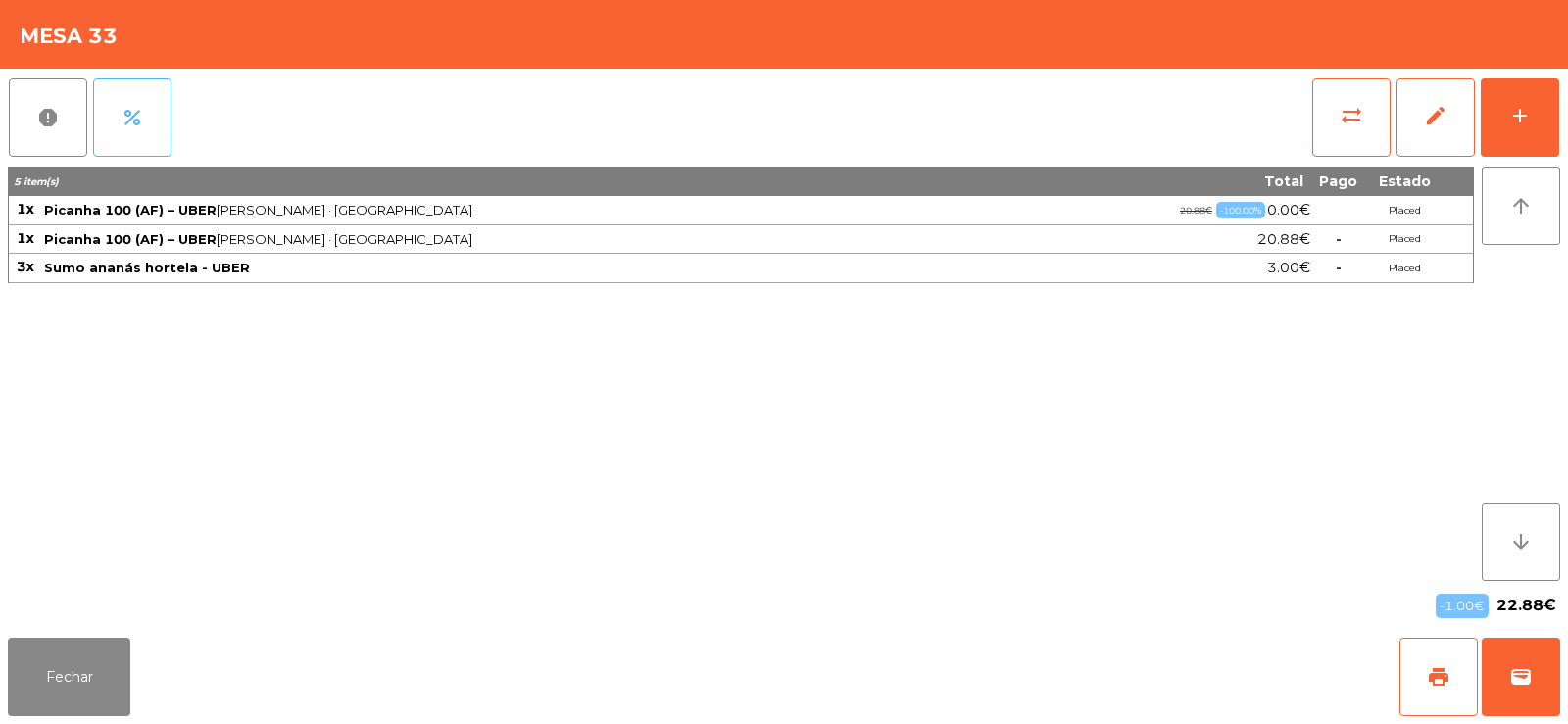
click at [137, 124] on span "percent" at bounding box center [133, 118] width 24 height 24
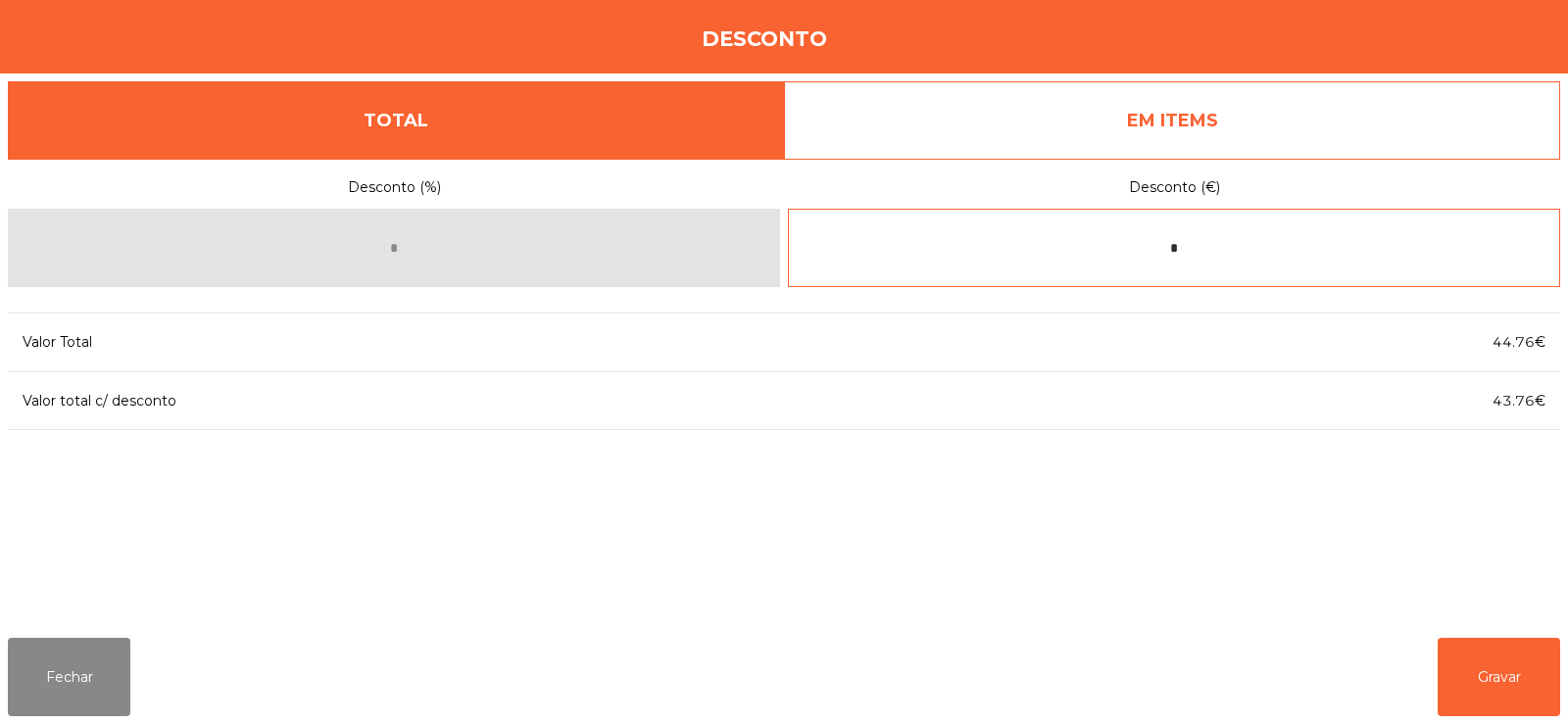
click at [1228, 251] on input "*" at bounding box center [1173, 247] width 773 height 78
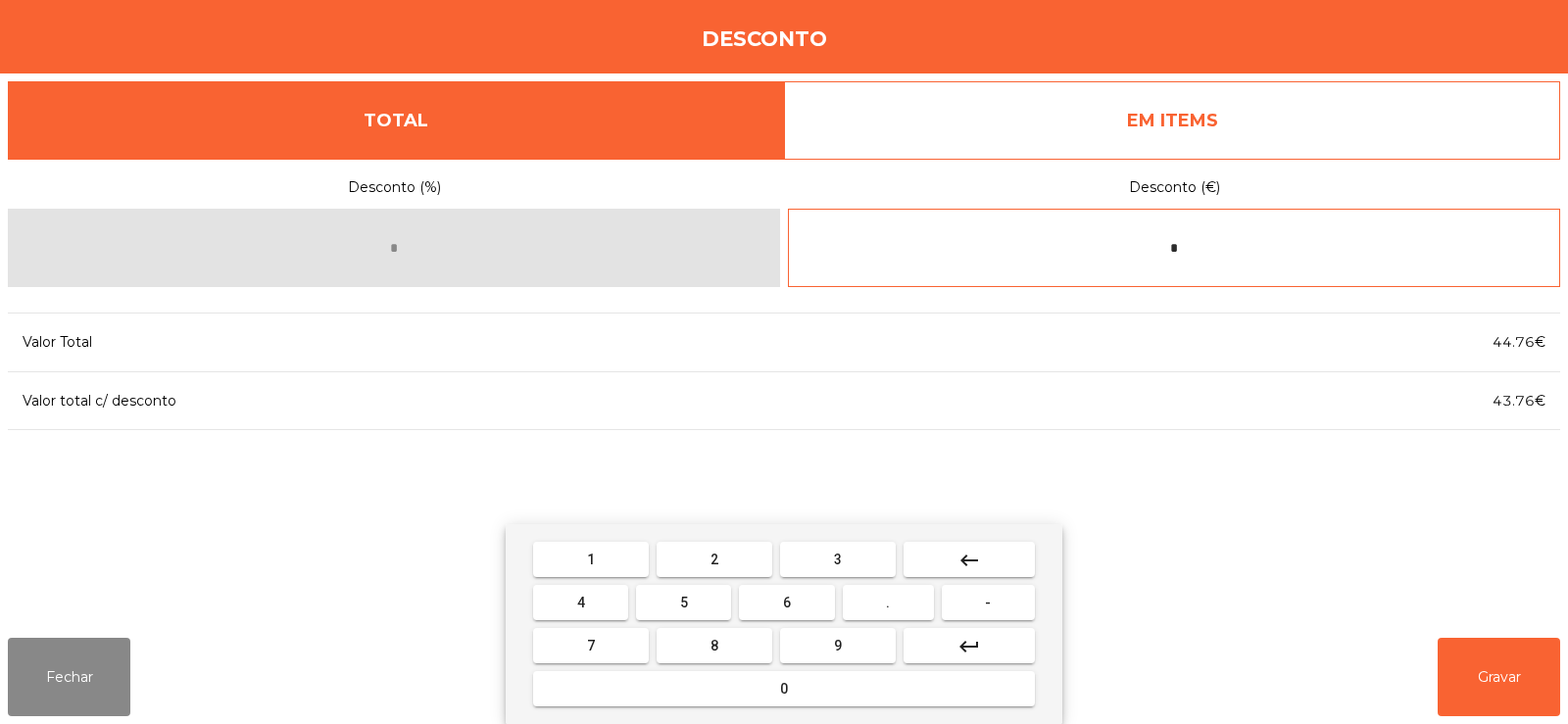
click at [989, 550] on button "keyboard_backspace" at bounding box center [969, 559] width 131 height 36
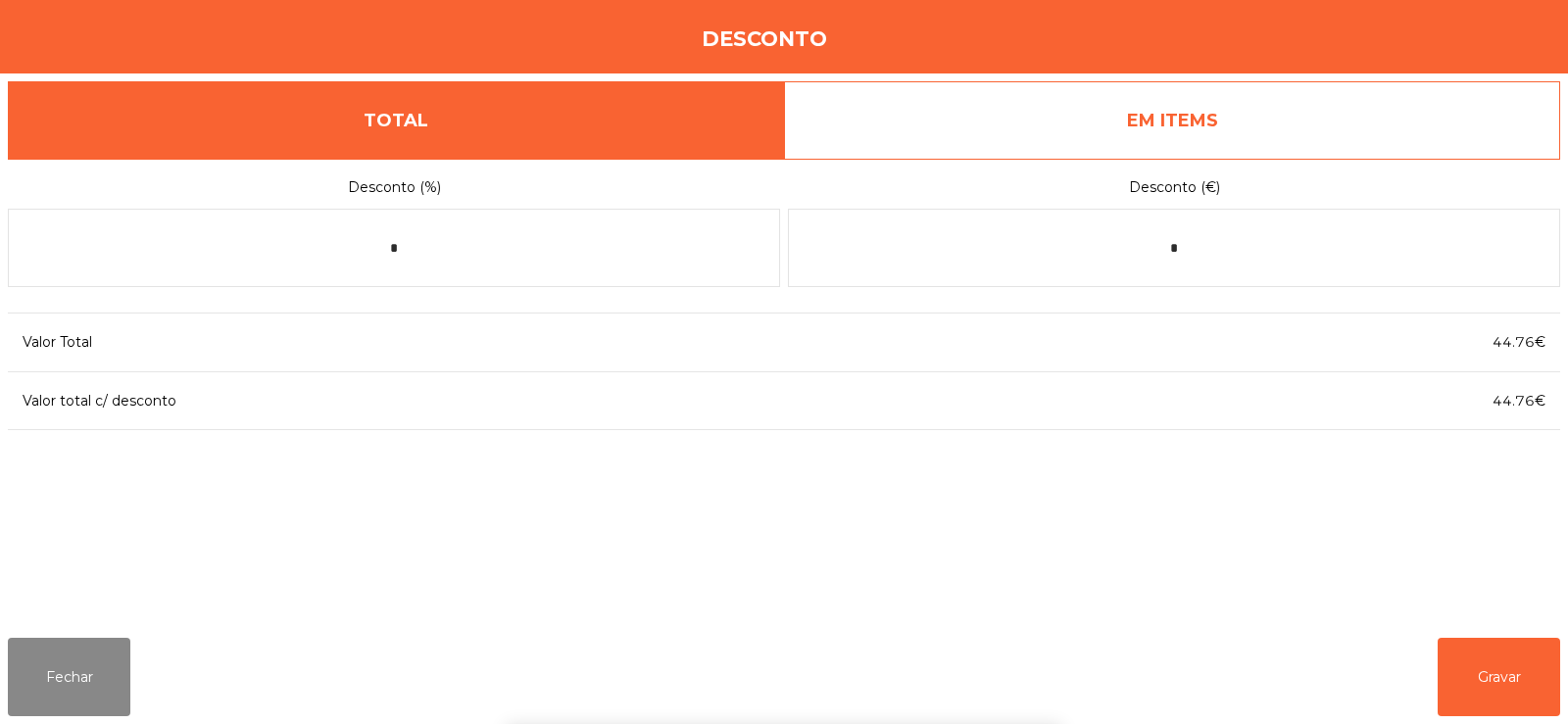
click at [1499, 680] on div "1 2 3 keyboard_backspace 4 5 6 . - 7 8 9 keyboard_return 0" at bounding box center [784, 625] width 1568 height 200
click at [1508, 667] on button "Gravar" at bounding box center [1500, 676] width 123 height 78
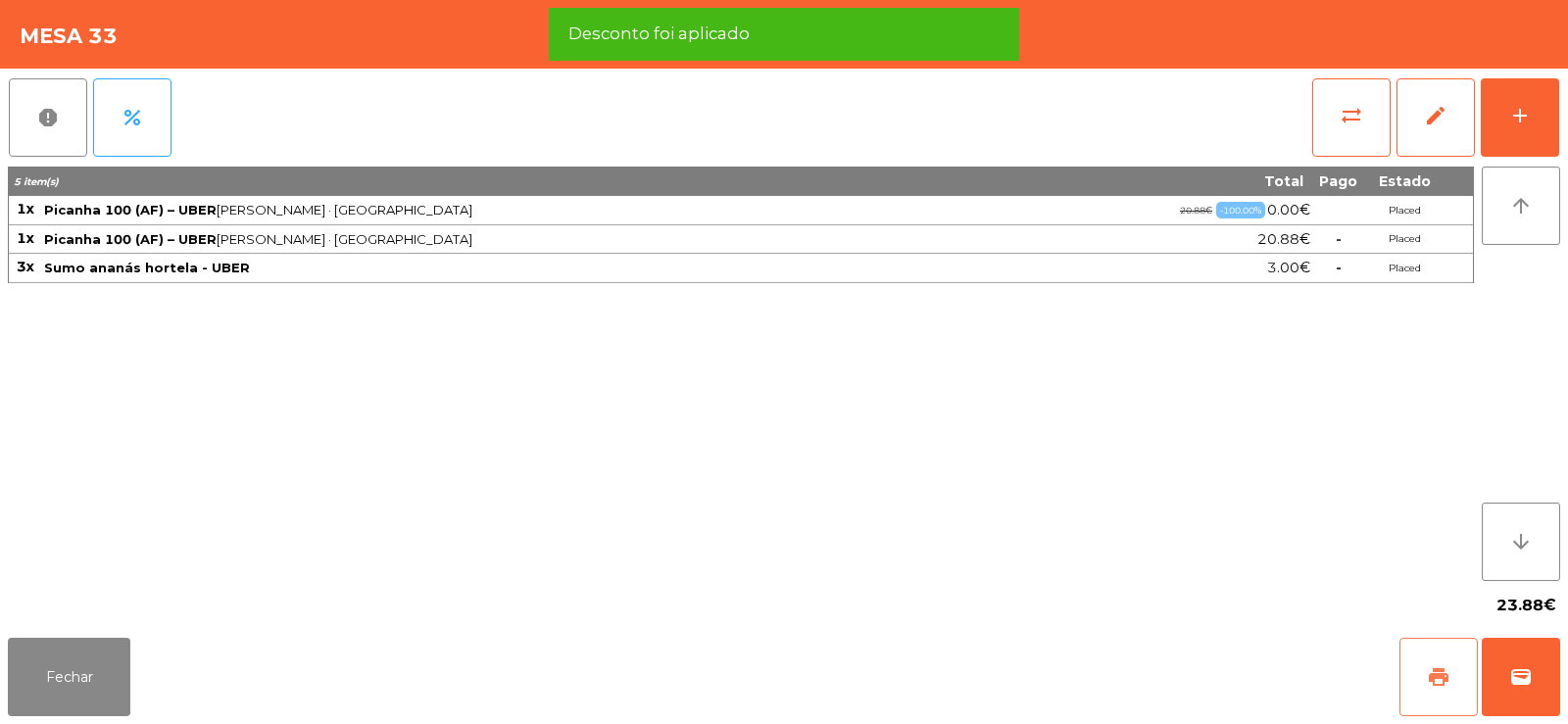
click at [1439, 669] on span "print" at bounding box center [1439, 677] width 24 height 24
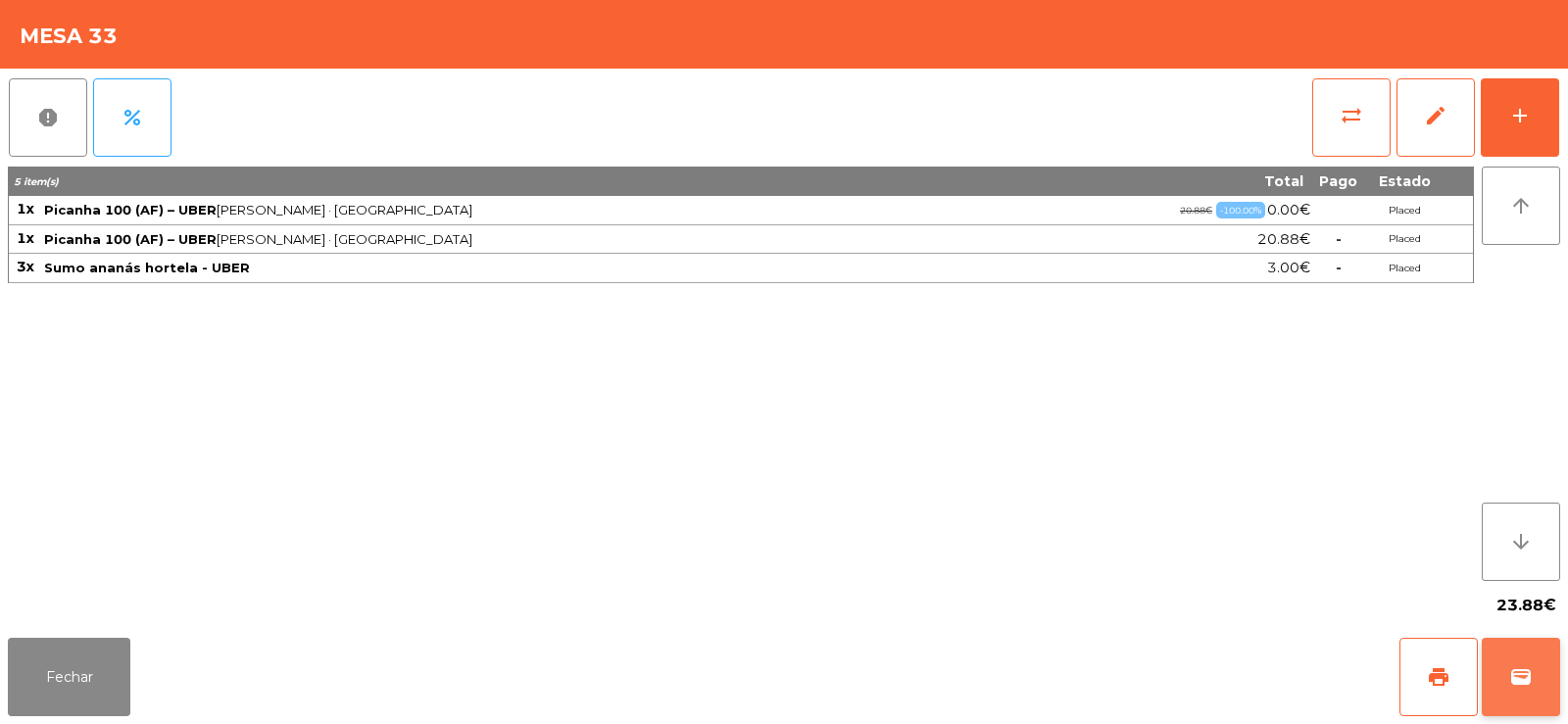
click at [1531, 699] on button "wallet" at bounding box center [1520, 676] width 78 height 78
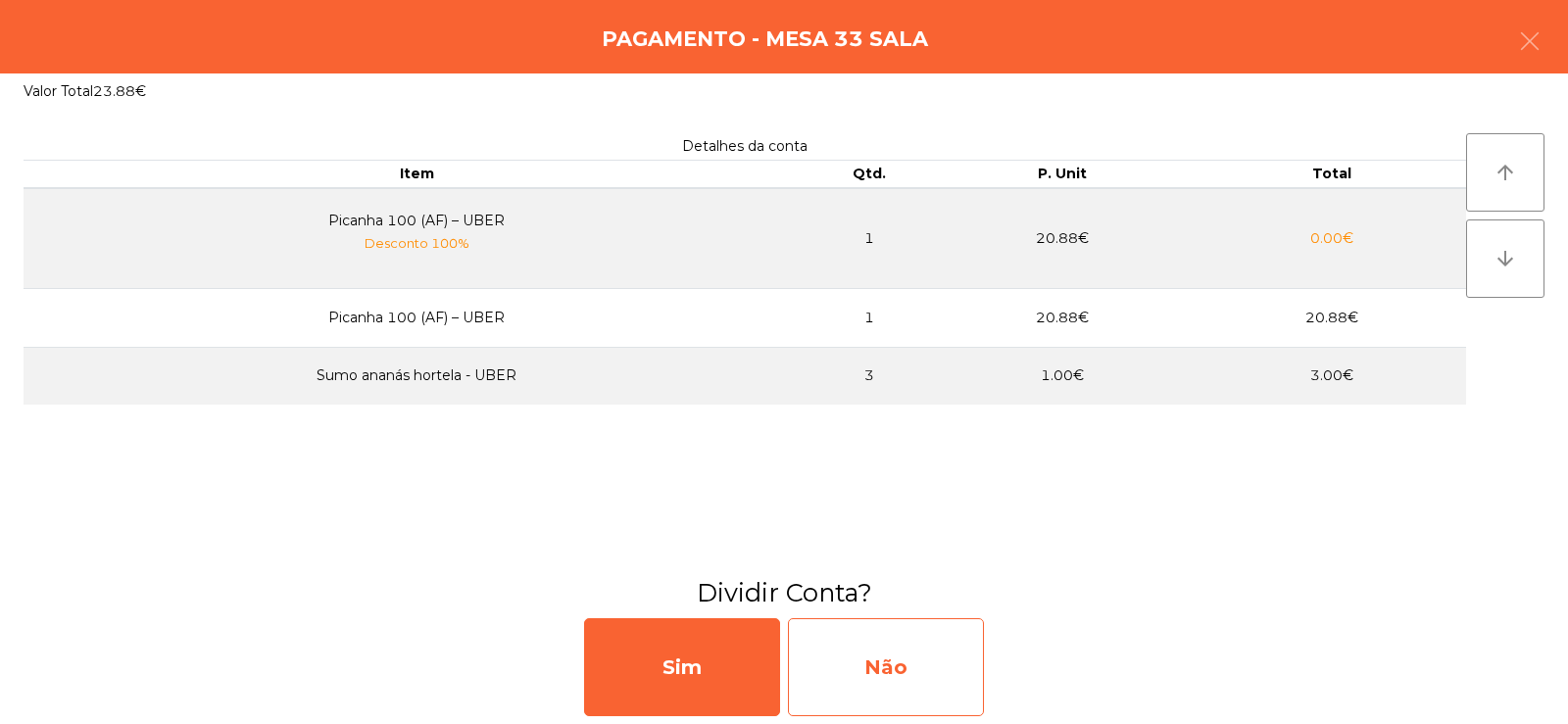
click at [866, 642] on div "Não" at bounding box center [886, 667] width 196 height 98
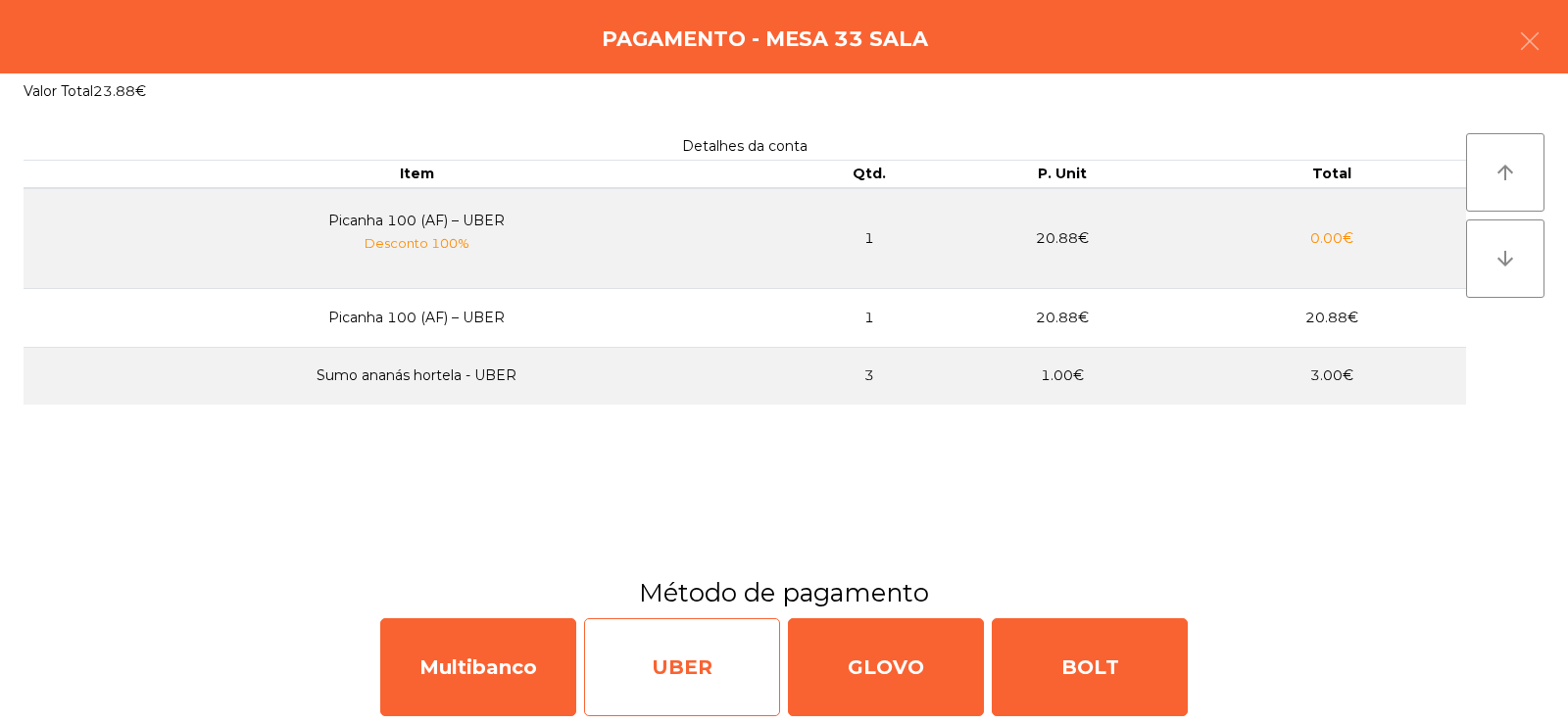
click at [663, 677] on div "UBER" at bounding box center [682, 667] width 196 height 98
select select "**"
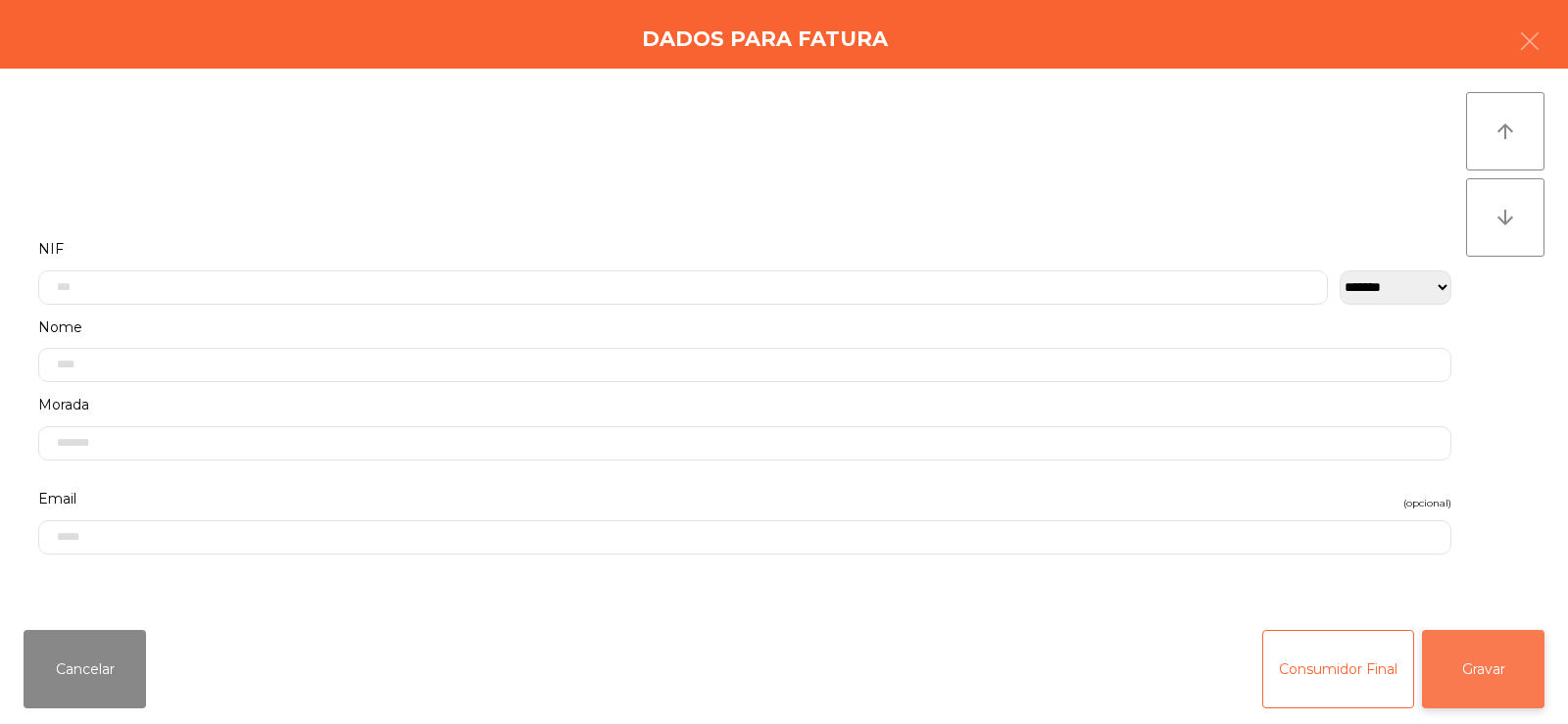
click at [1479, 665] on button "Gravar" at bounding box center [1484, 668] width 123 height 78
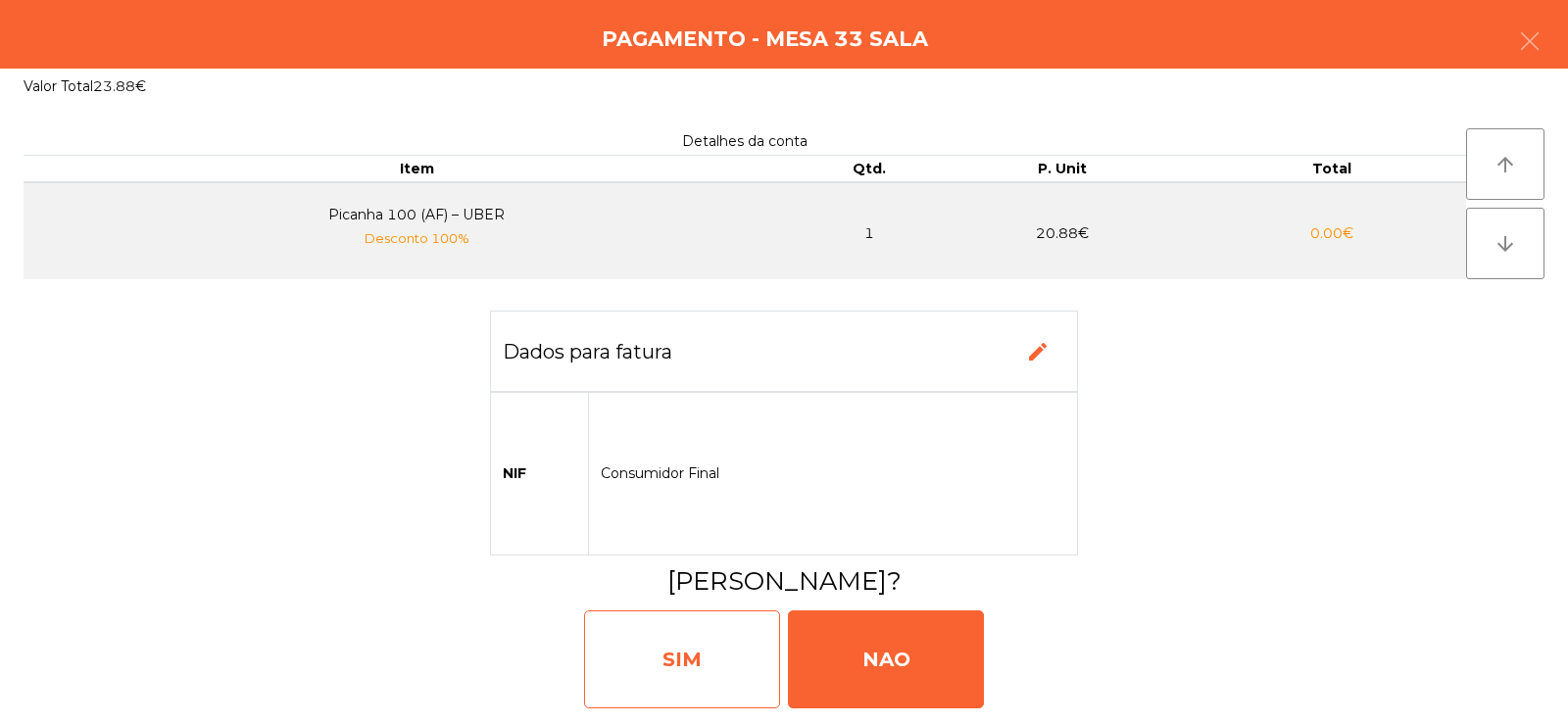
click at [668, 668] on div "SIM" at bounding box center [682, 660] width 196 height 98
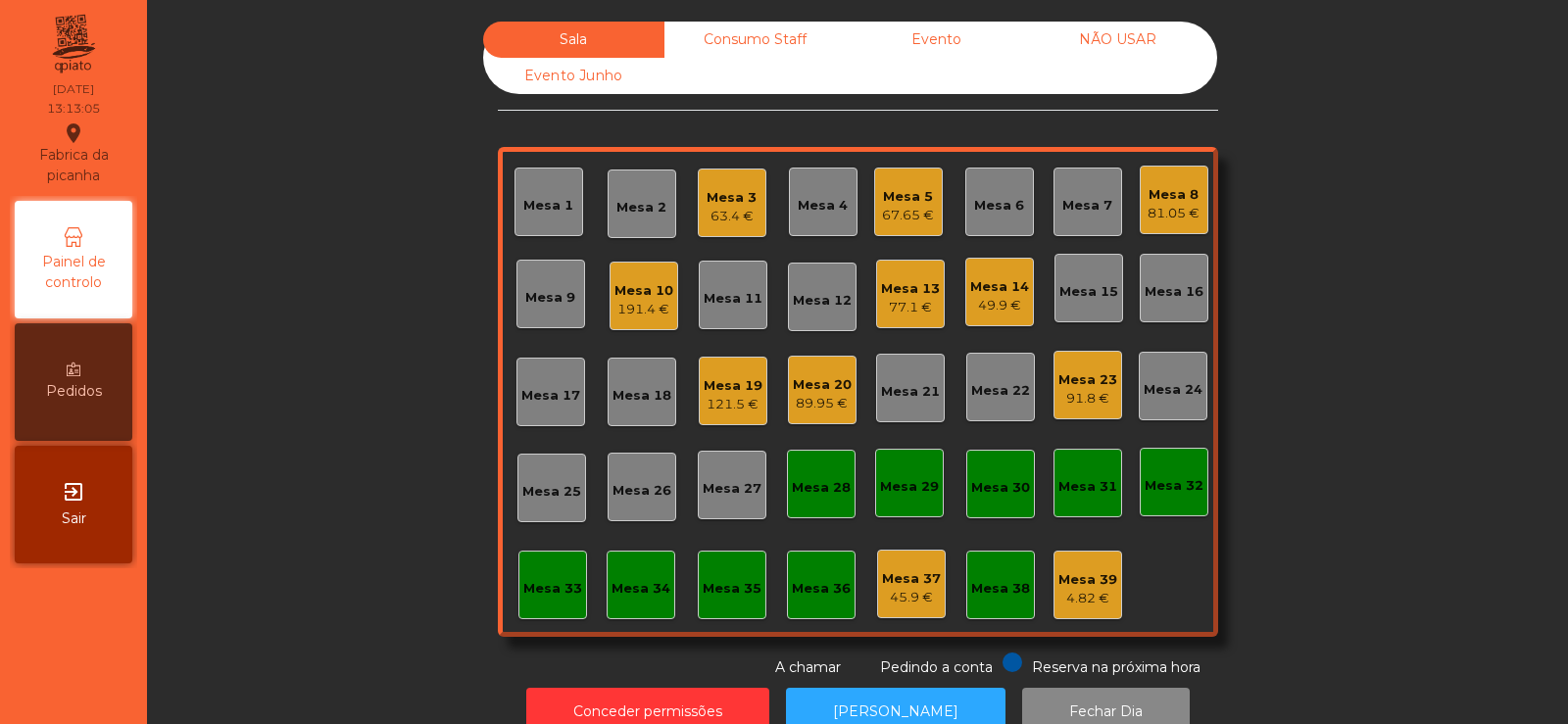
click at [723, 199] on div "Mesa 3" at bounding box center [731, 198] width 50 height 20
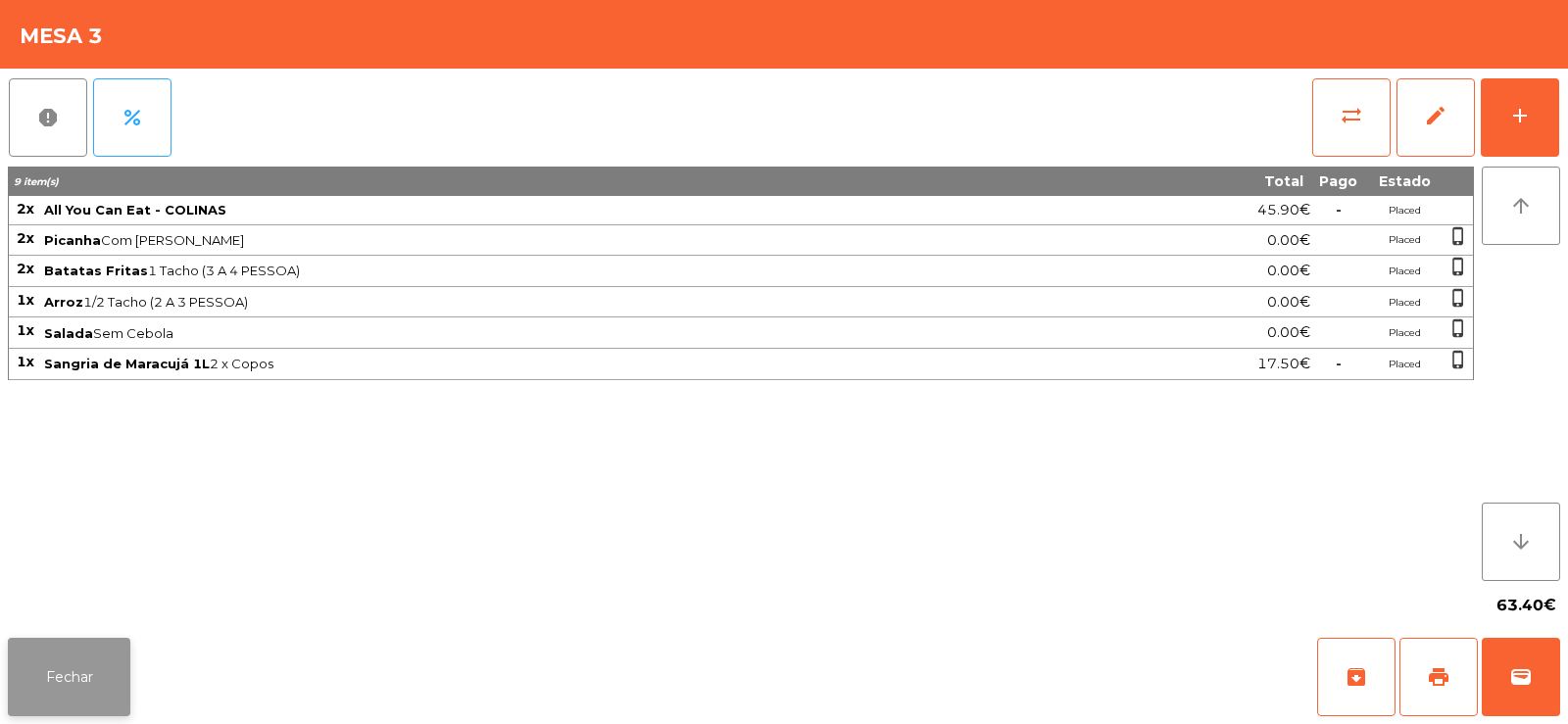
click at [60, 672] on button "Fechar" at bounding box center [69, 676] width 123 height 78
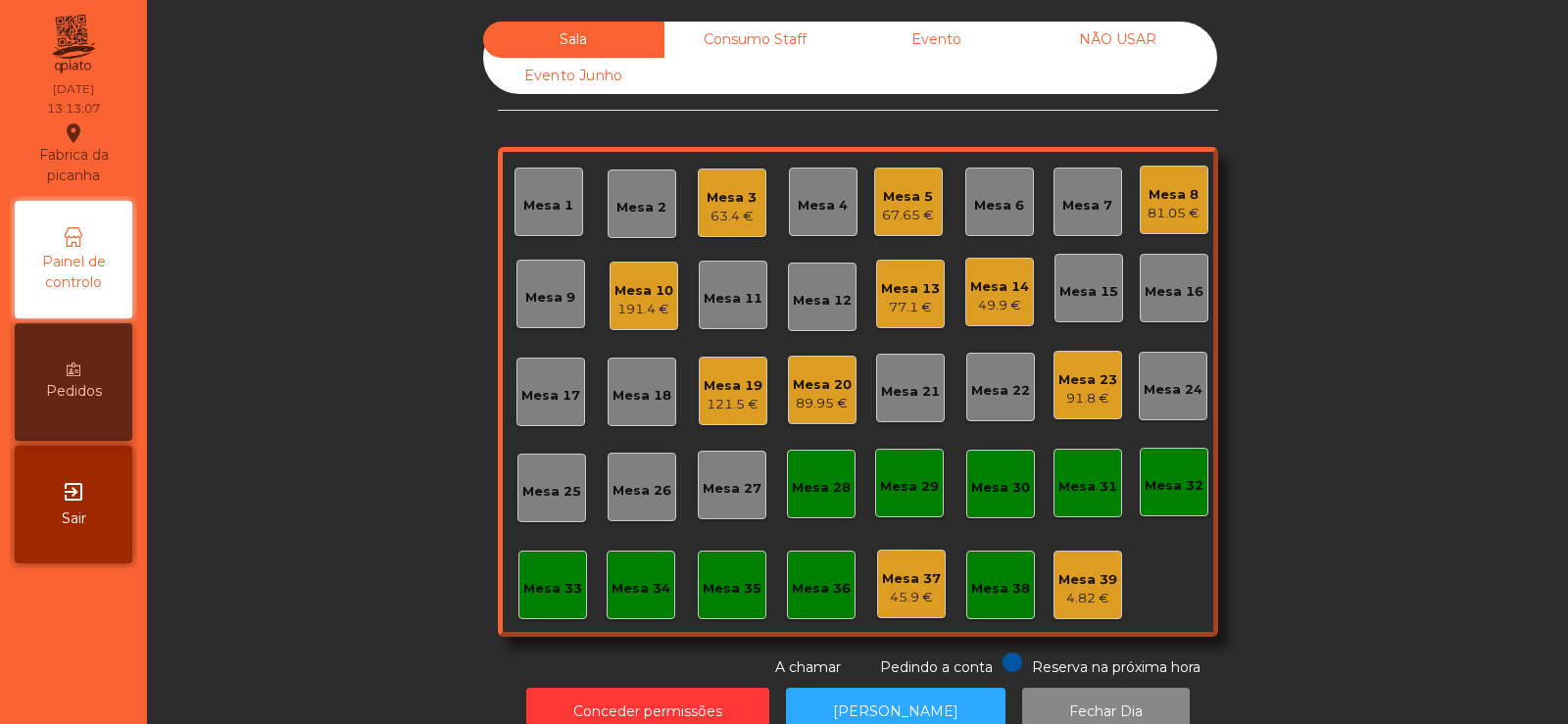
click at [807, 391] on div "Mesa 20" at bounding box center [821, 385] width 59 height 20
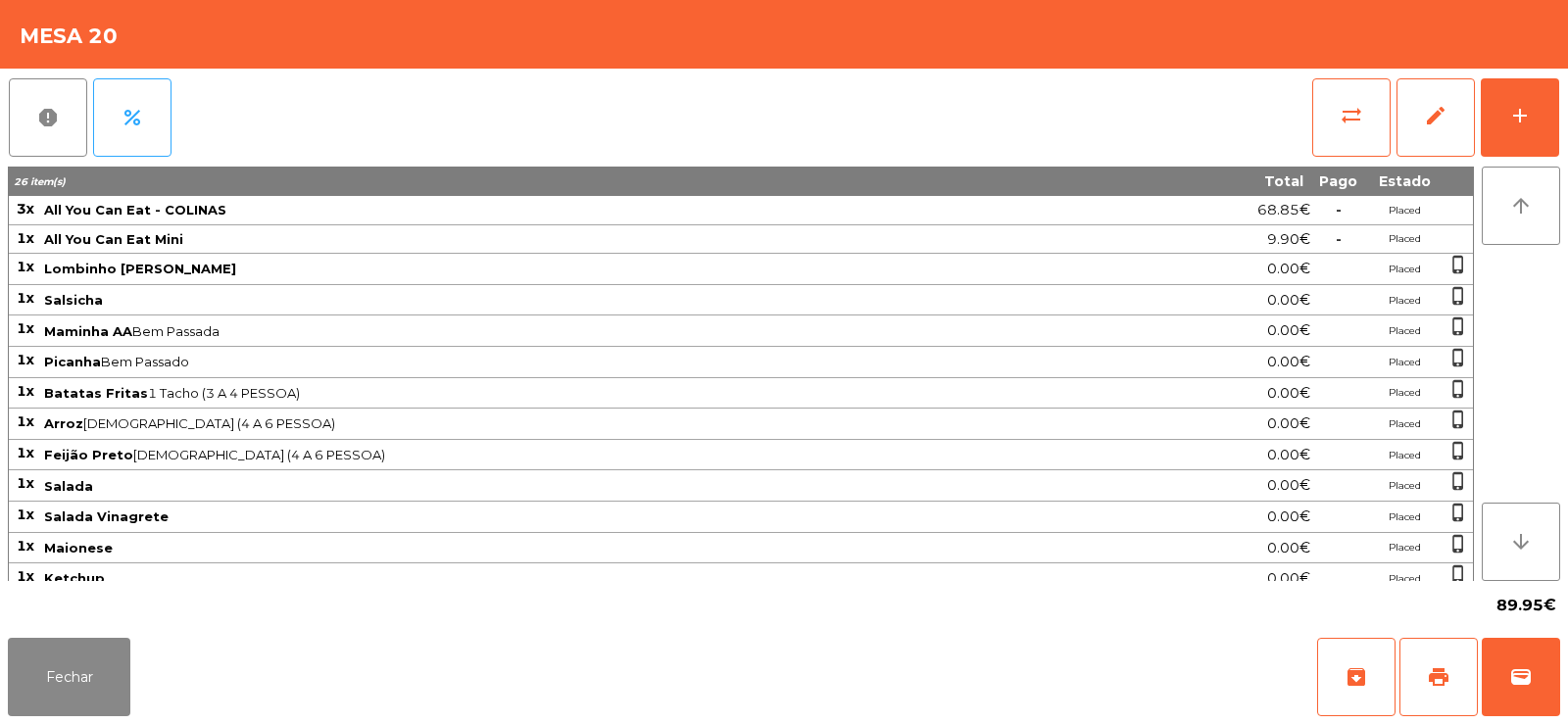
scroll to position [230, 0]
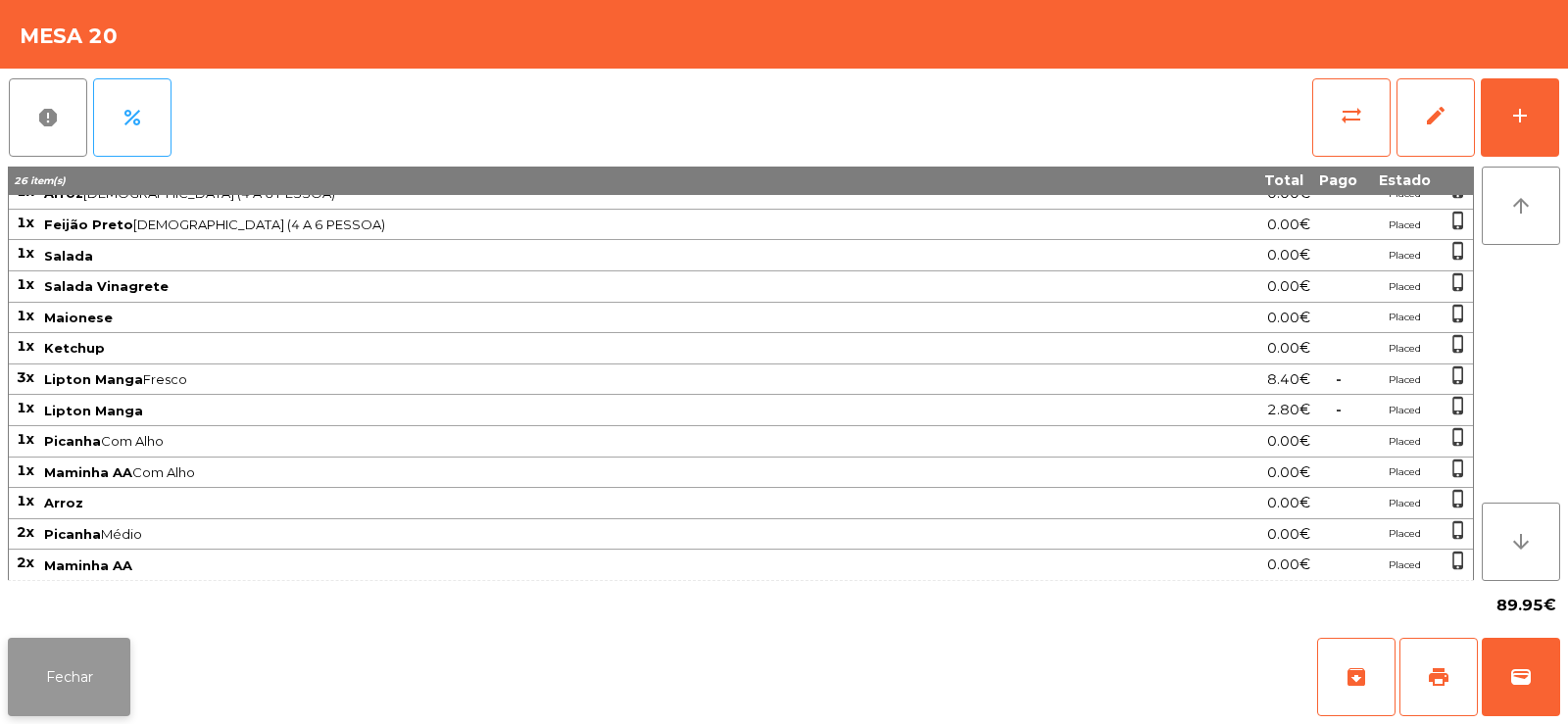
click at [64, 671] on button "Fechar" at bounding box center [69, 676] width 123 height 78
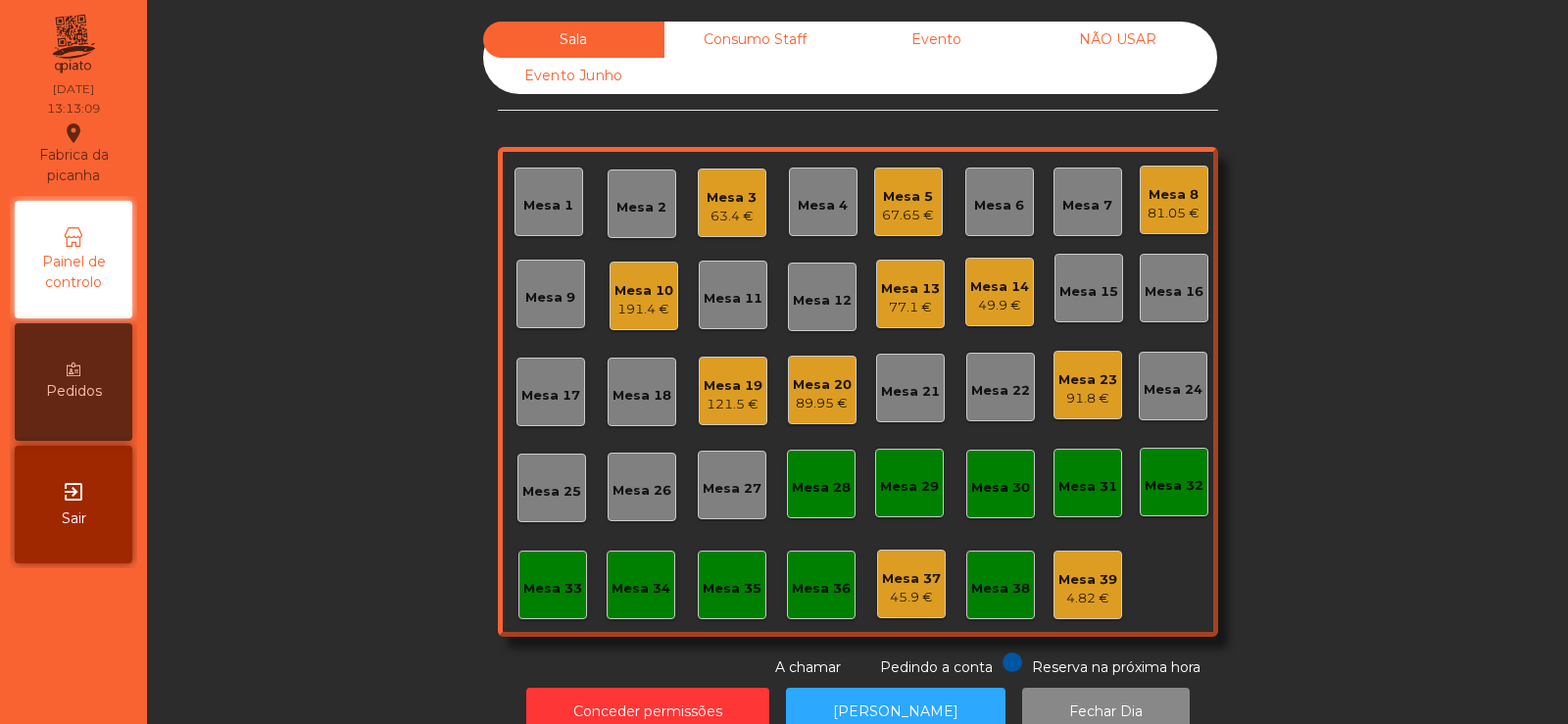
click at [983, 385] on div "Mesa 22" at bounding box center [1000, 391] width 59 height 20
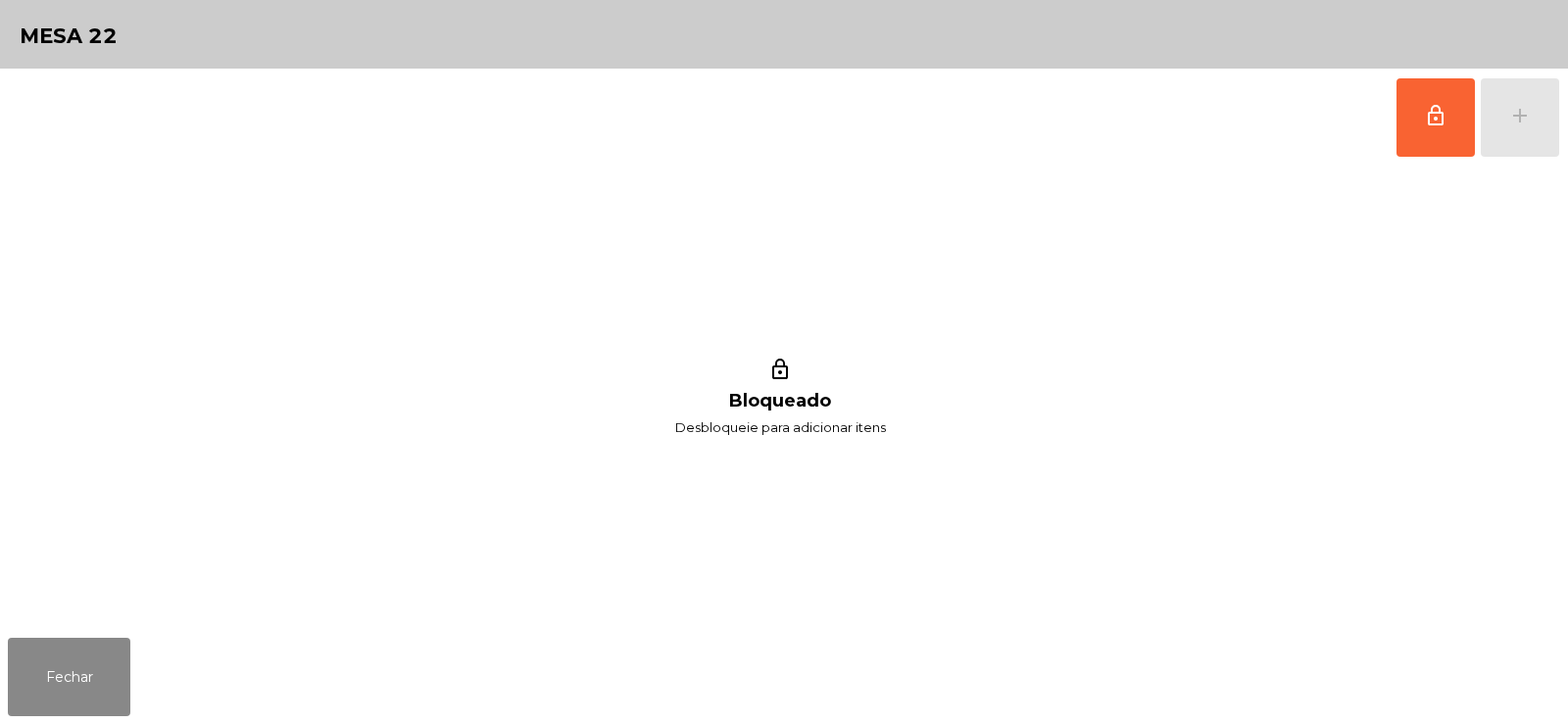
click at [1403, 149] on button "lock_outline" at bounding box center [1435, 117] width 78 height 78
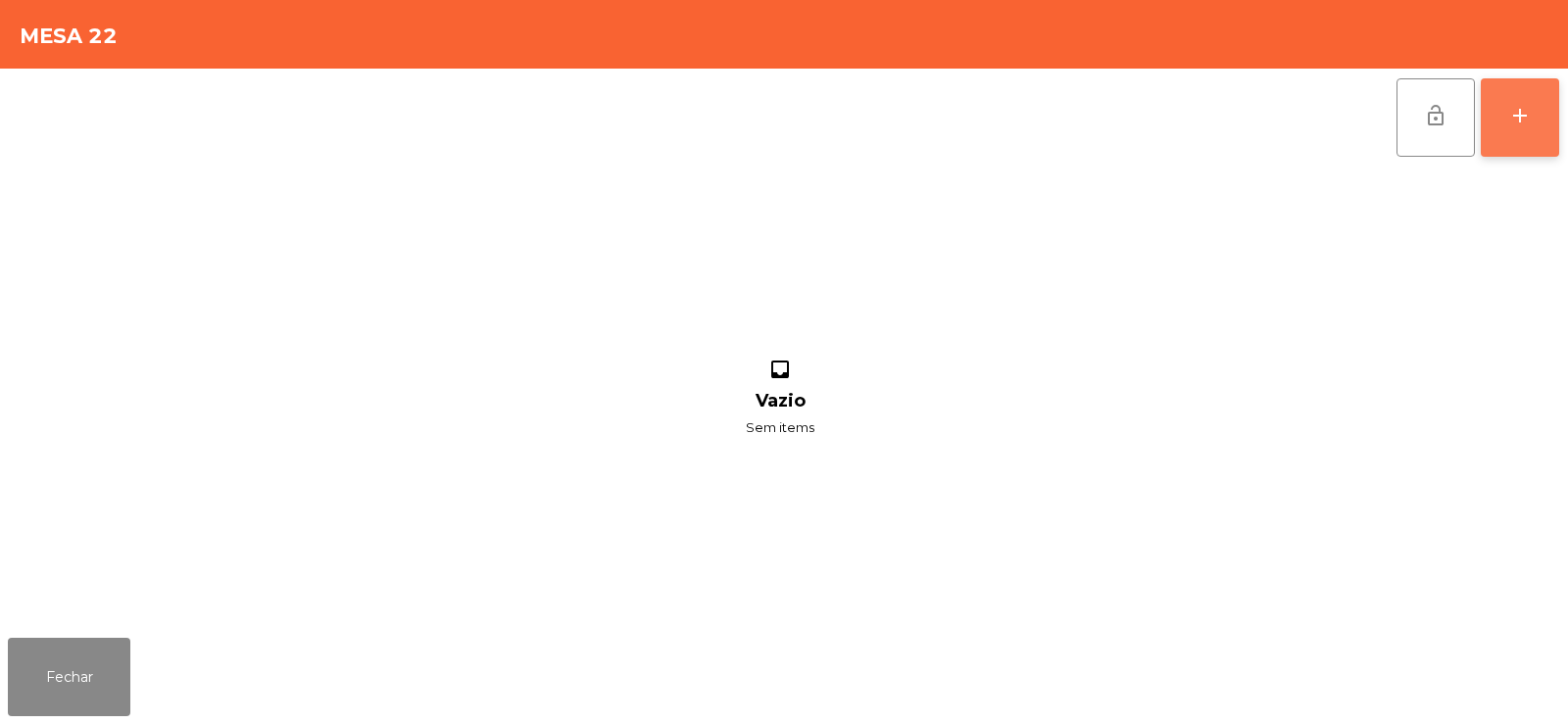
click at [1533, 121] on button "add" at bounding box center [1519, 117] width 78 height 78
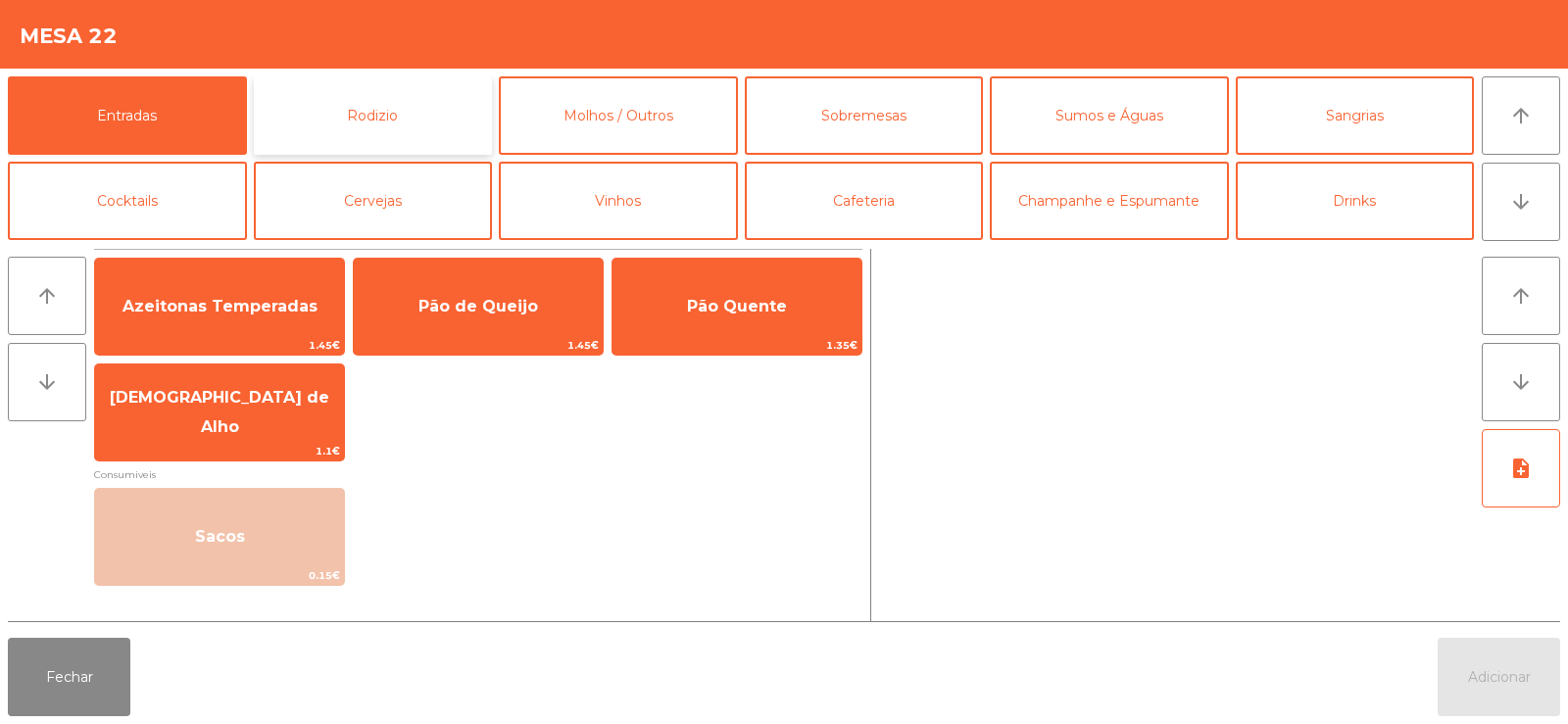
click at [356, 113] on button "Rodizio" at bounding box center [373, 115] width 239 height 78
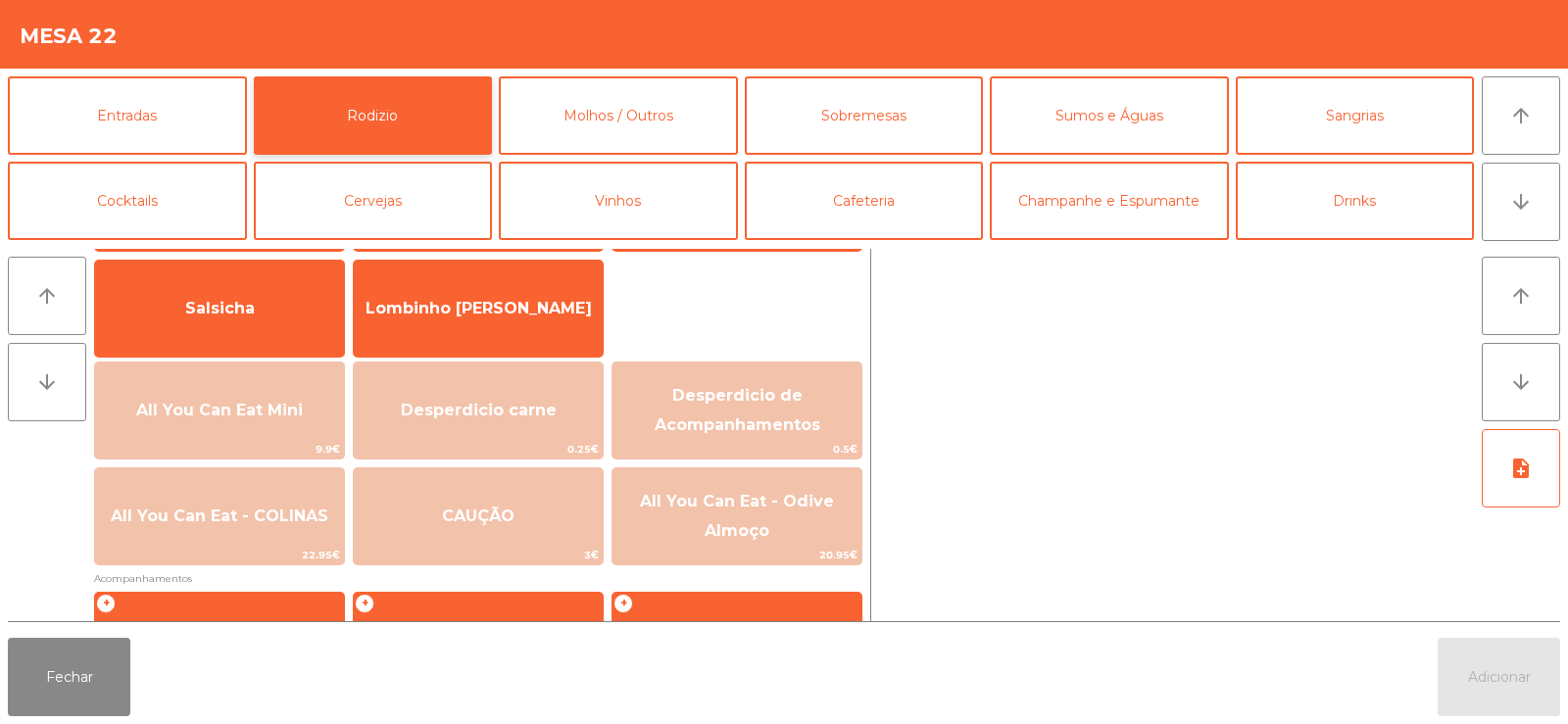
scroll to position [132, 0]
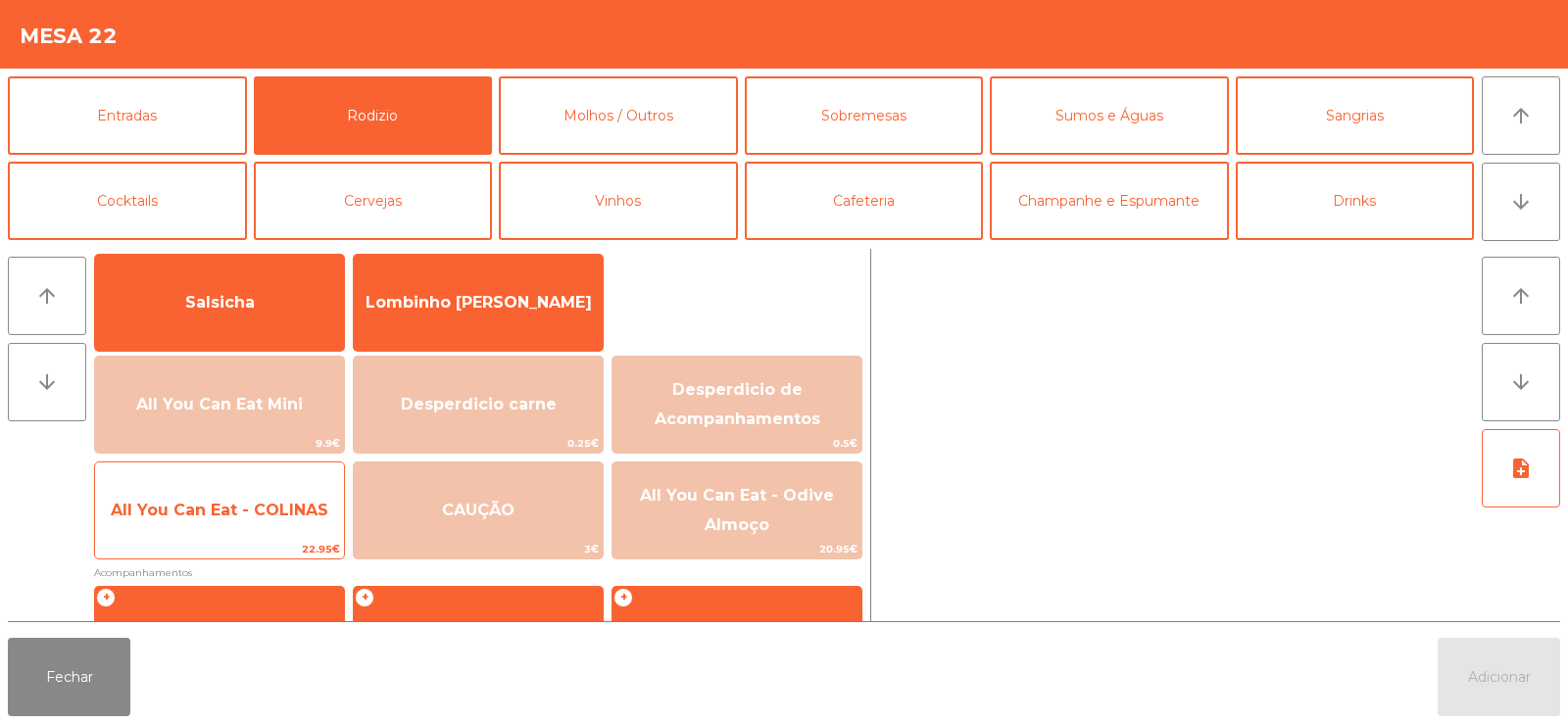
click at [192, 532] on span "All You Can Eat - COLINAS" at bounding box center [219, 510] width 249 height 53
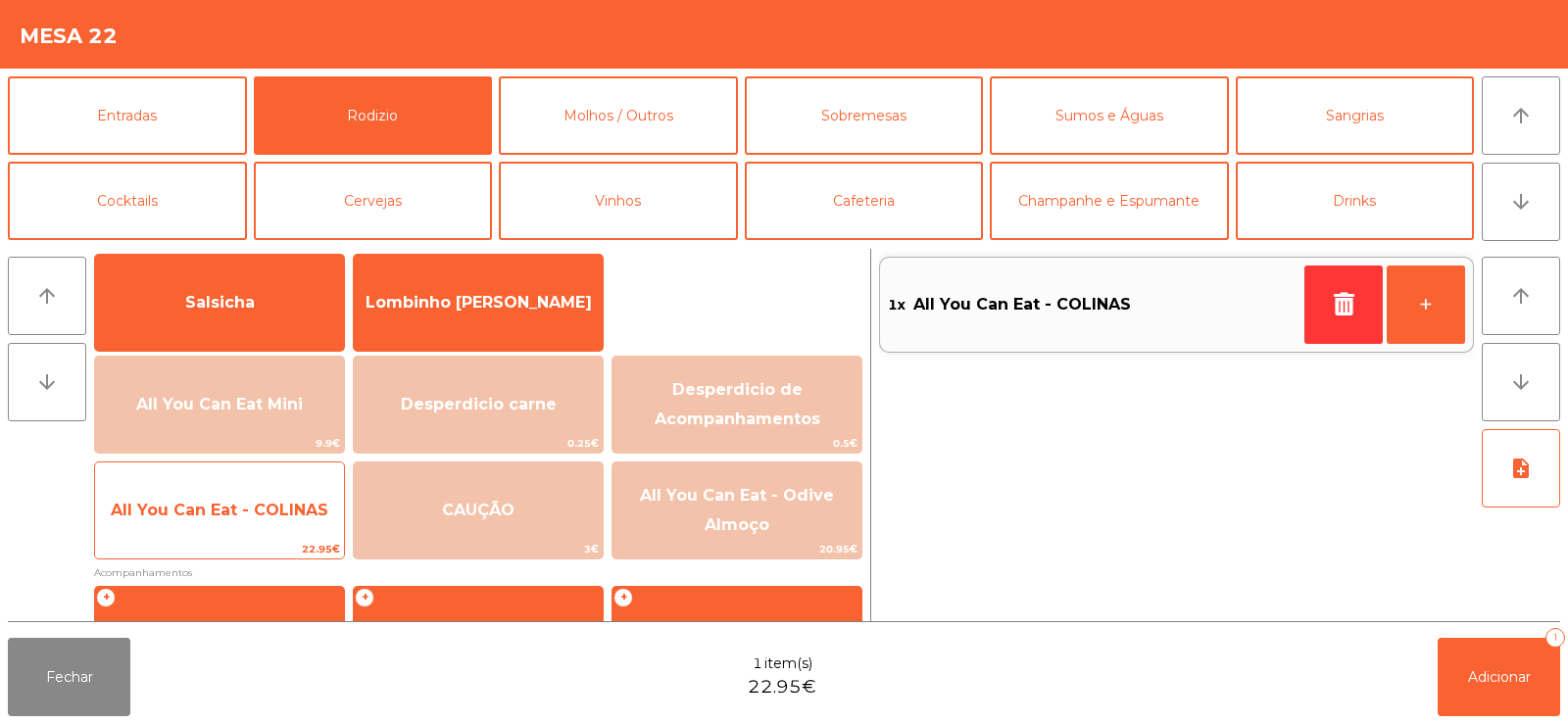
click at [201, 523] on span "All You Can Eat - COLINAS" at bounding box center [219, 510] width 249 height 53
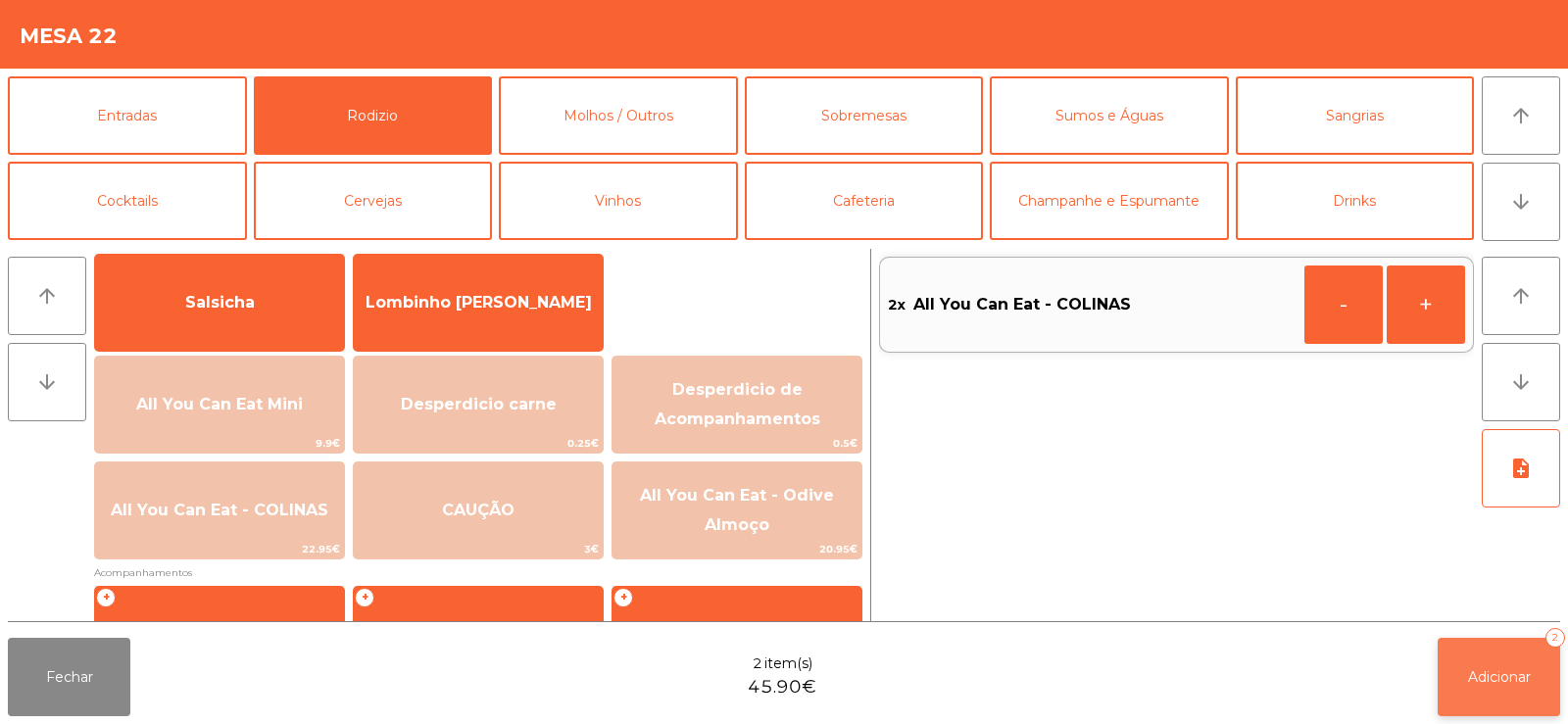
click at [1499, 666] on button "Adicionar 2" at bounding box center [1500, 676] width 123 height 78
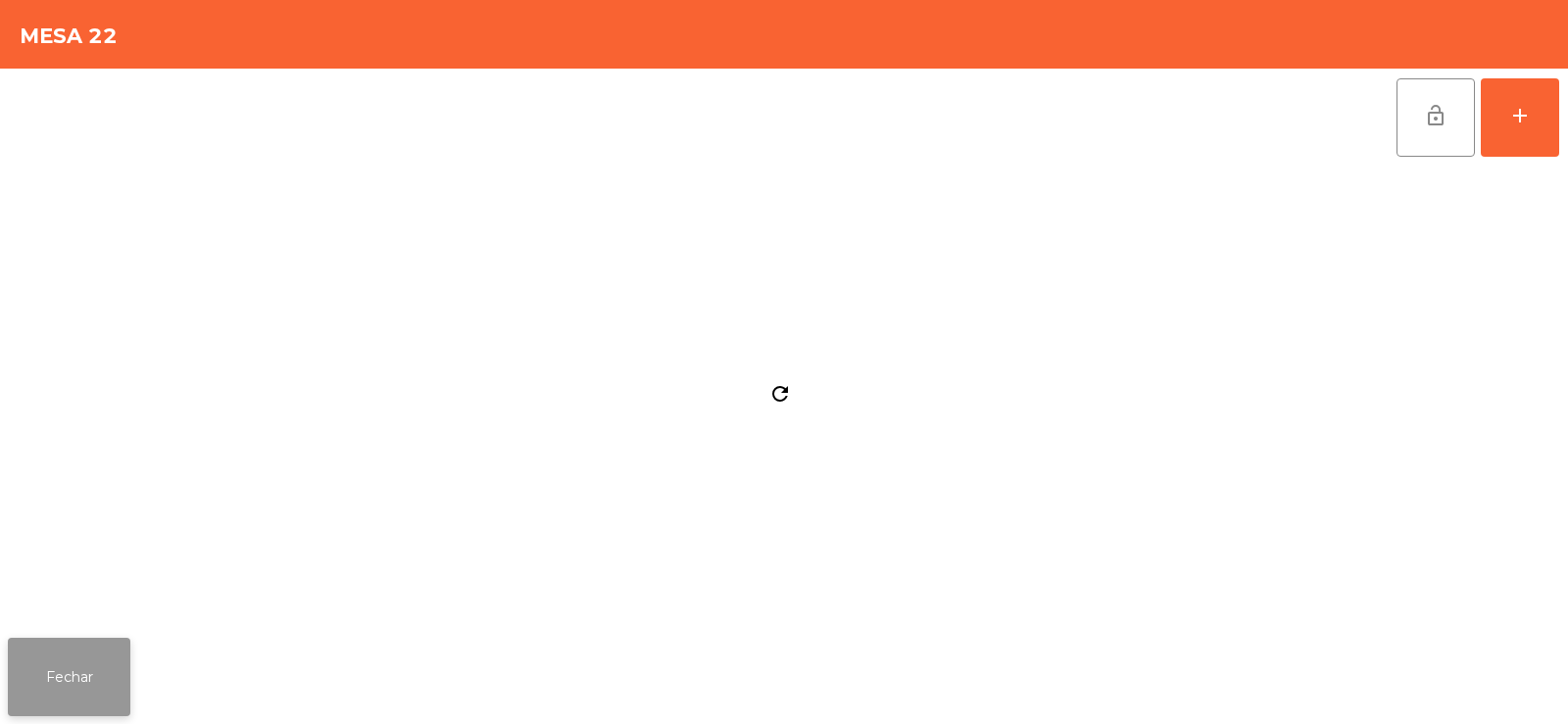
click at [74, 674] on button "Fechar" at bounding box center [69, 676] width 123 height 78
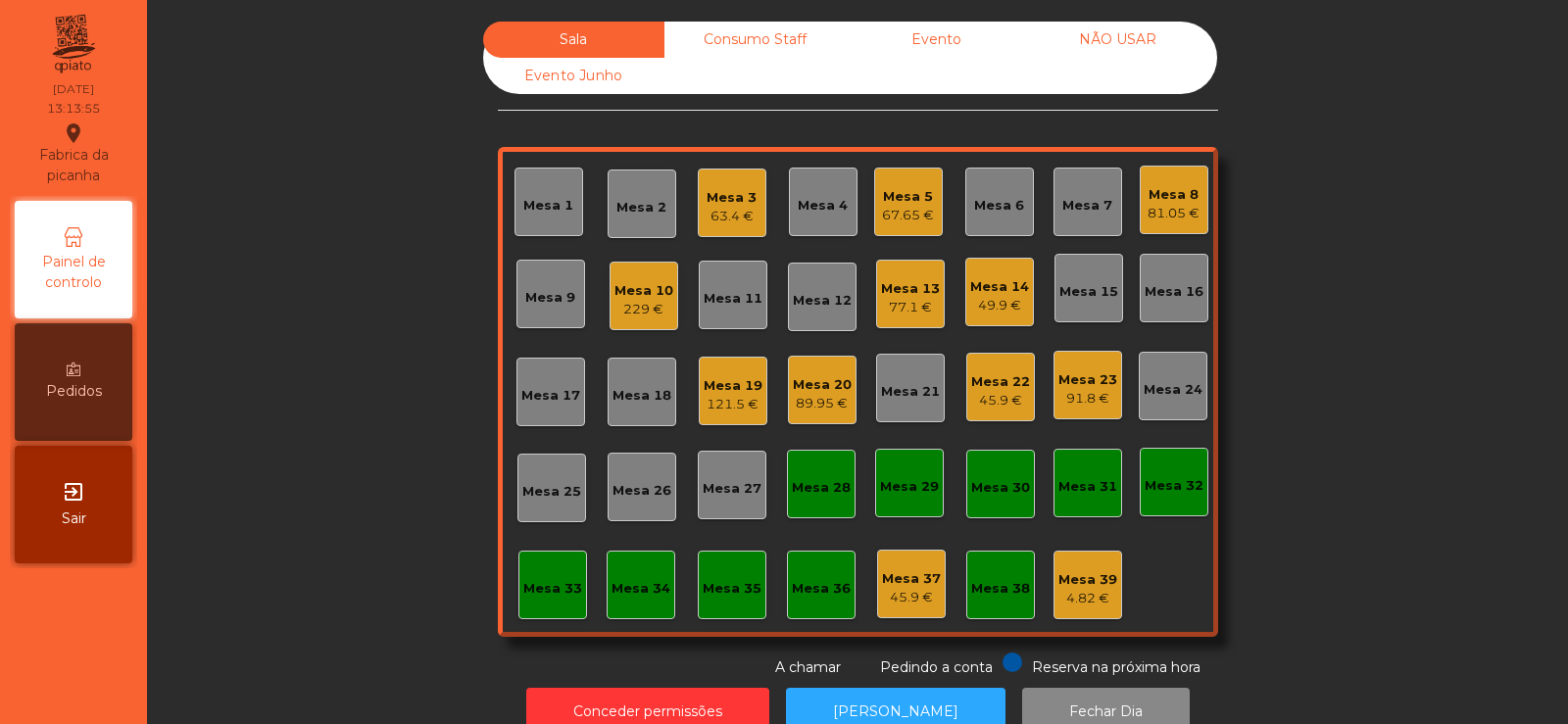
click at [642, 287] on div "Mesa 10" at bounding box center [644, 292] width 59 height 20
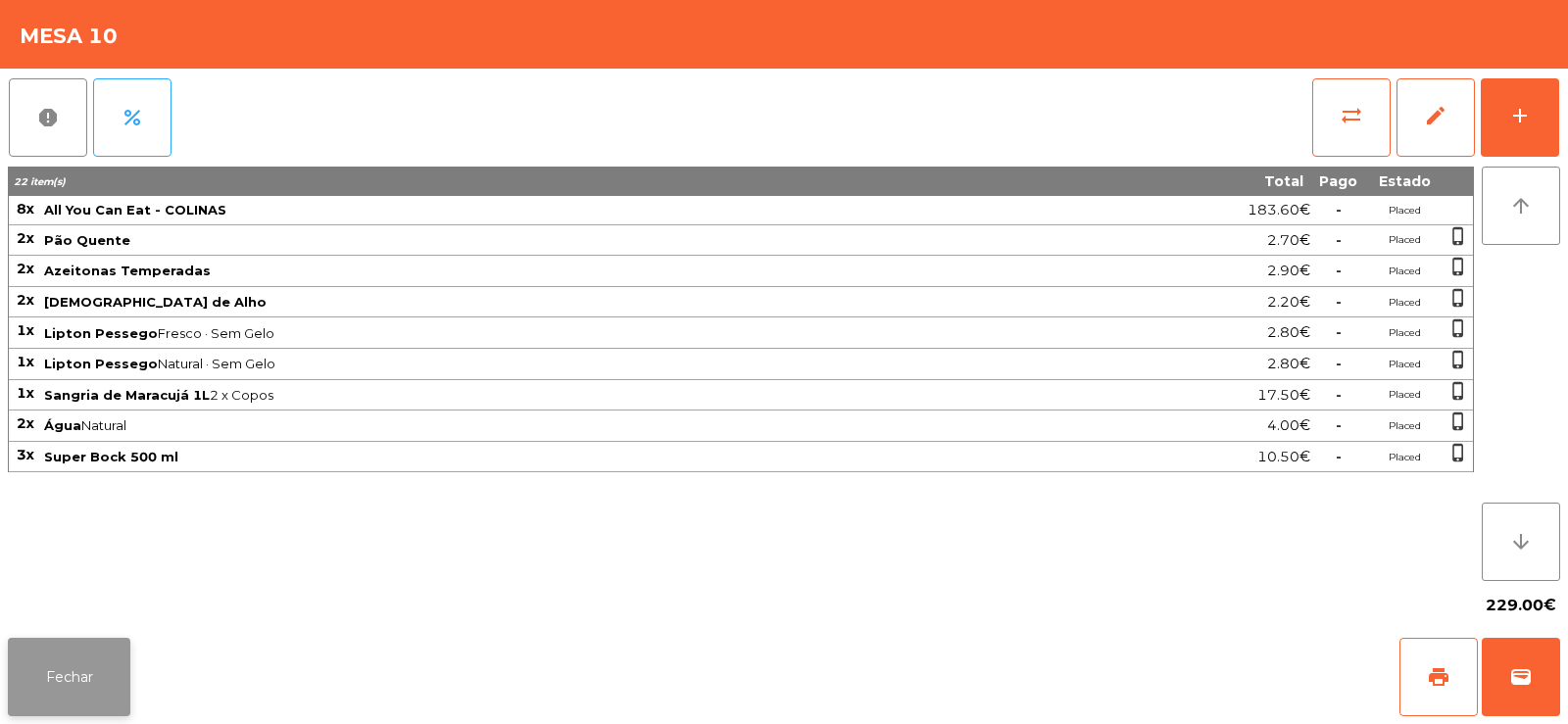
click at [39, 685] on button "Fechar" at bounding box center [69, 676] width 123 height 78
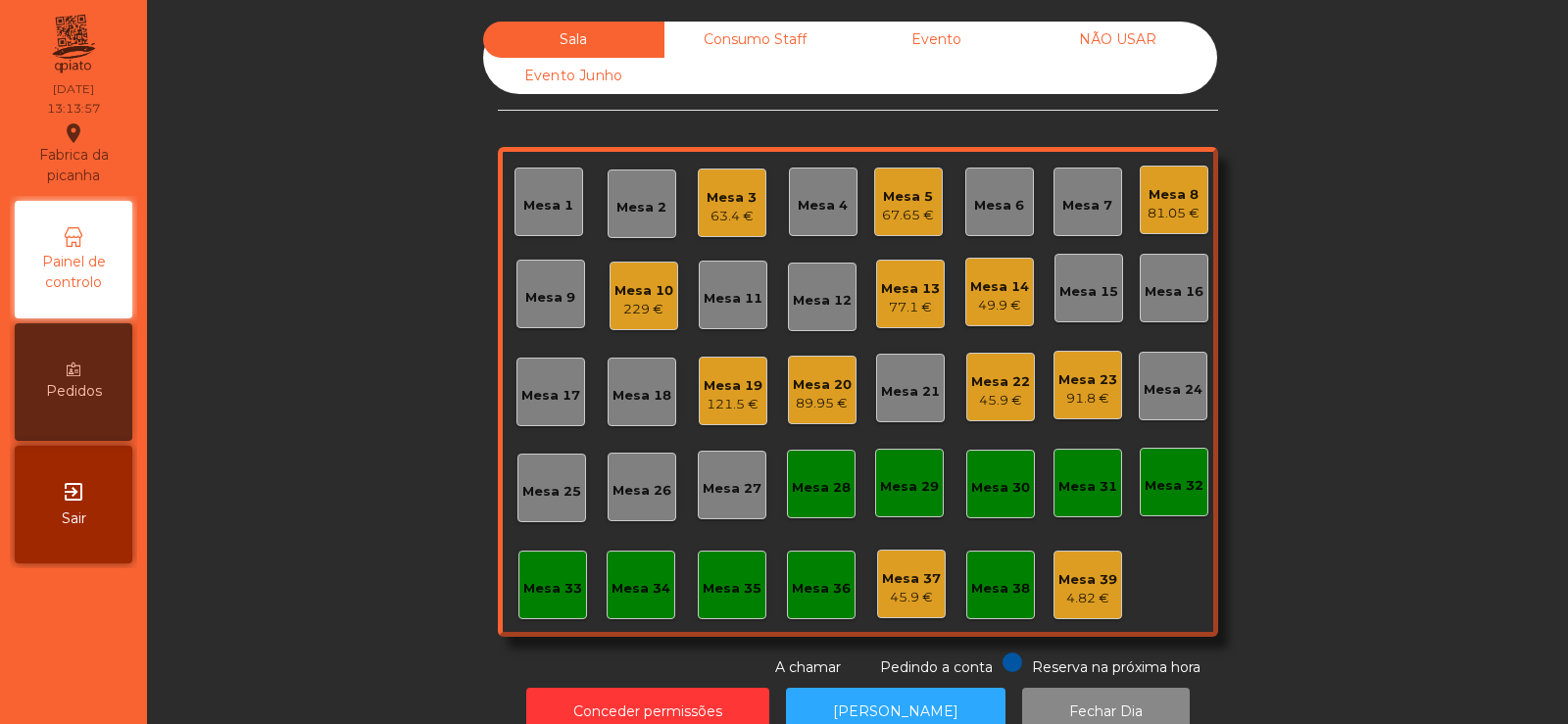
click at [644, 282] on div "Mesa 10" at bounding box center [644, 292] width 59 height 20
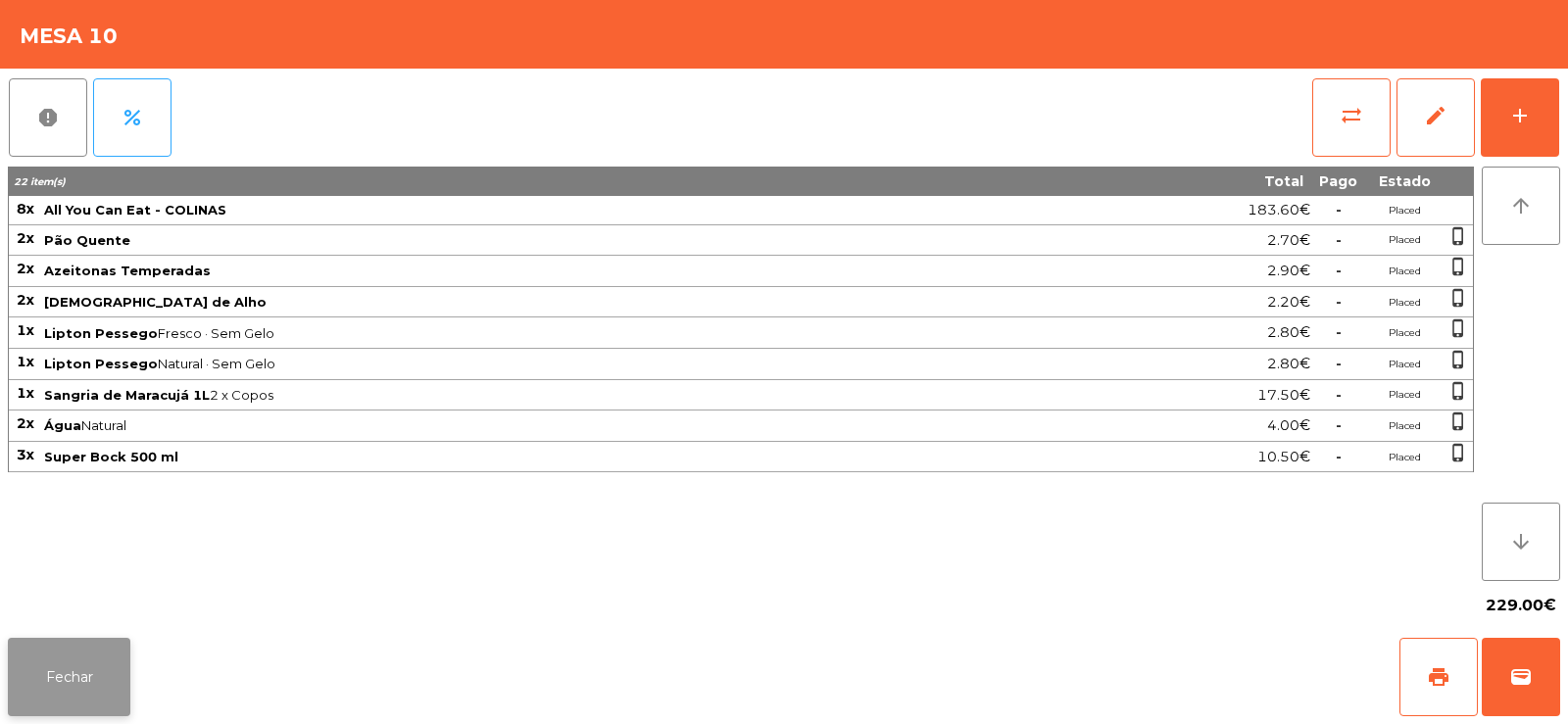
click at [73, 664] on button "Fechar" at bounding box center [69, 676] width 123 height 78
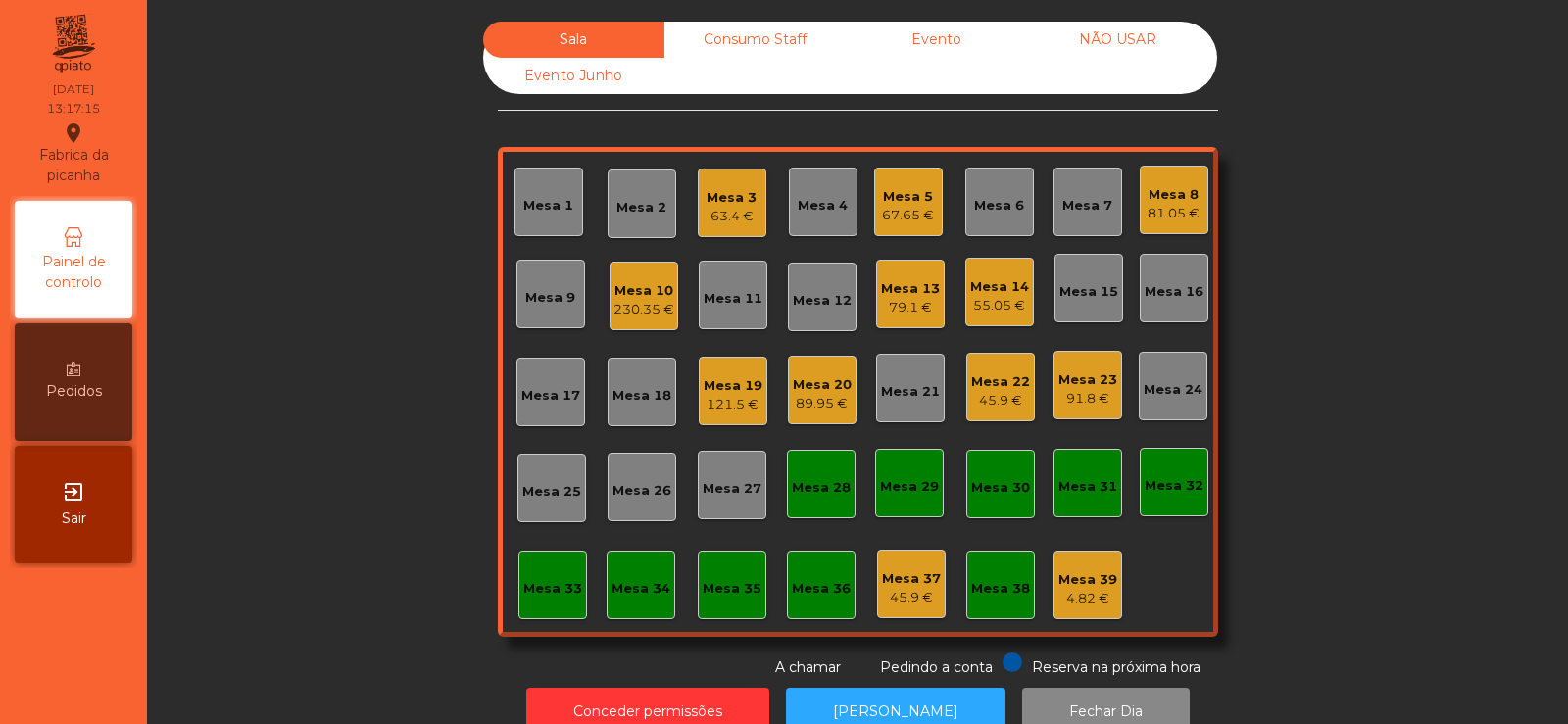
click at [997, 274] on div "Mesa 14 55.05 €" at bounding box center [999, 293] width 59 height 46
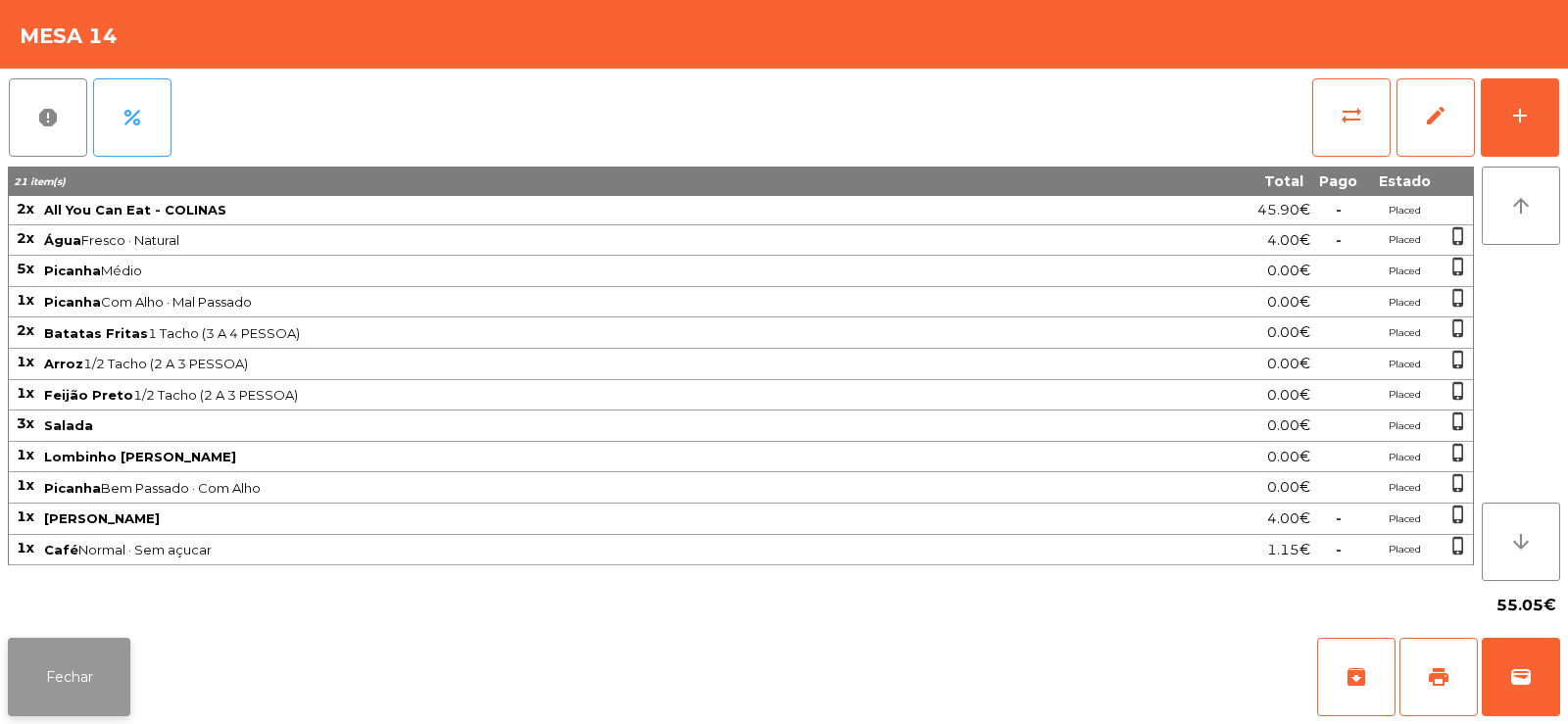
click at [80, 677] on button "Fechar" at bounding box center [69, 676] width 123 height 78
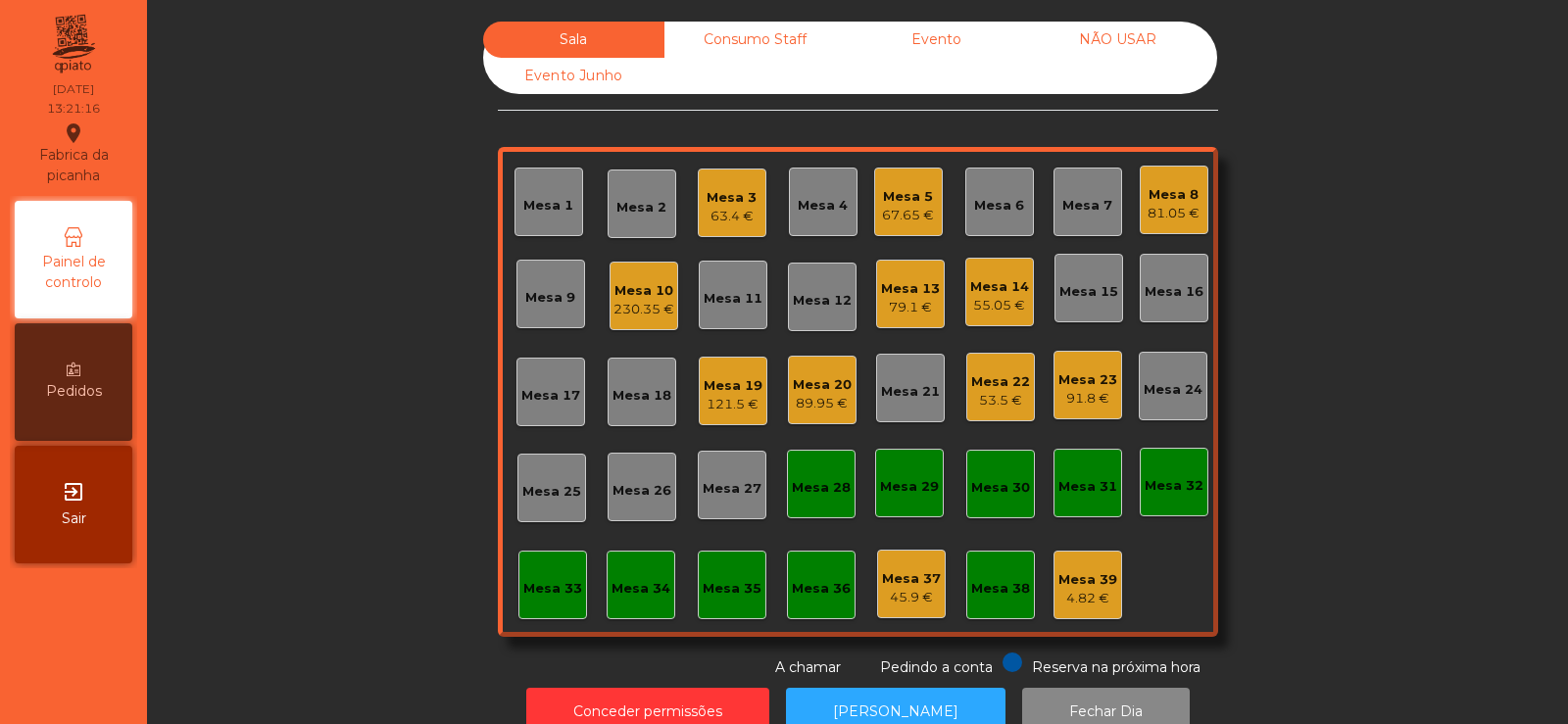
click at [635, 511] on div "Mesa 26" at bounding box center [642, 487] width 68 height 68
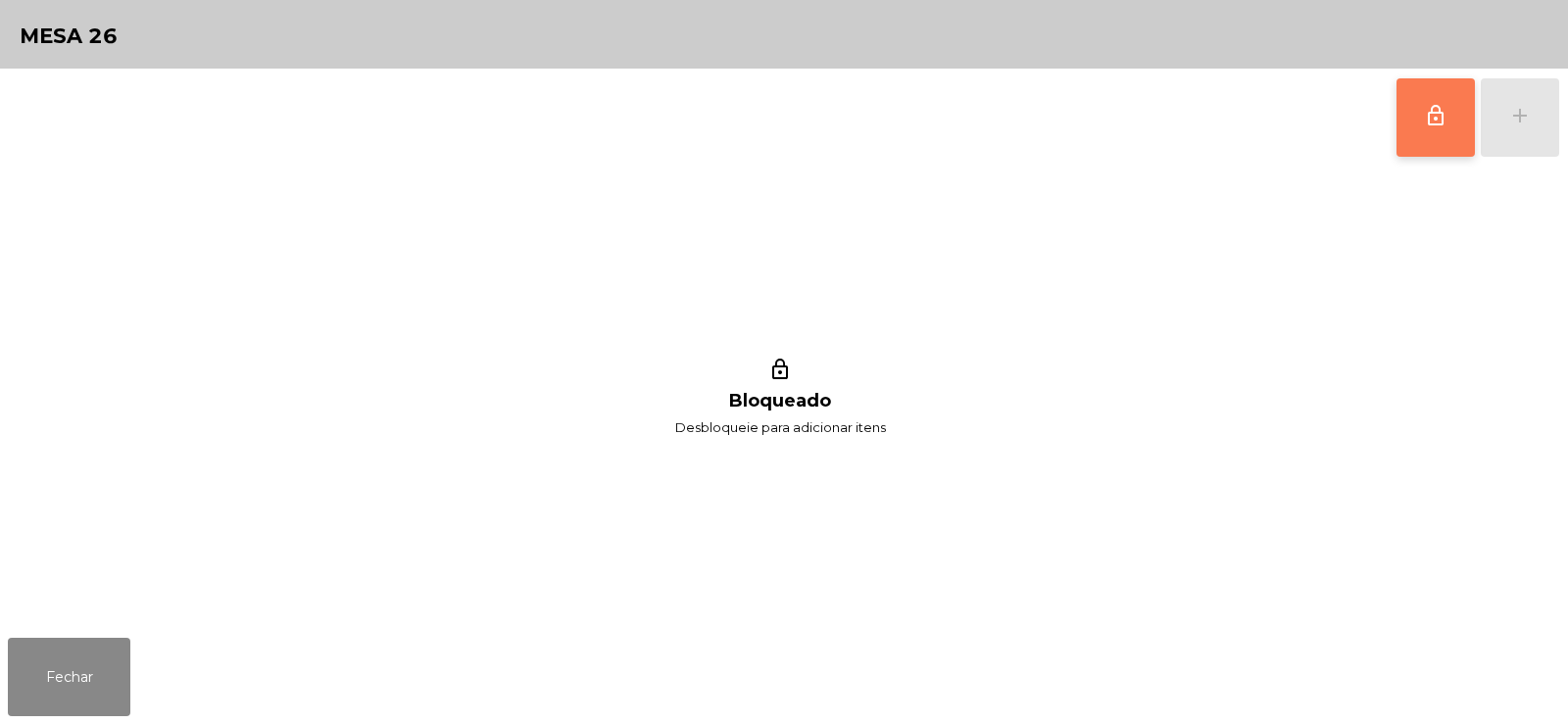
click at [1429, 151] on button "lock_outline" at bounding box center [1435, 117] width 78 height 78
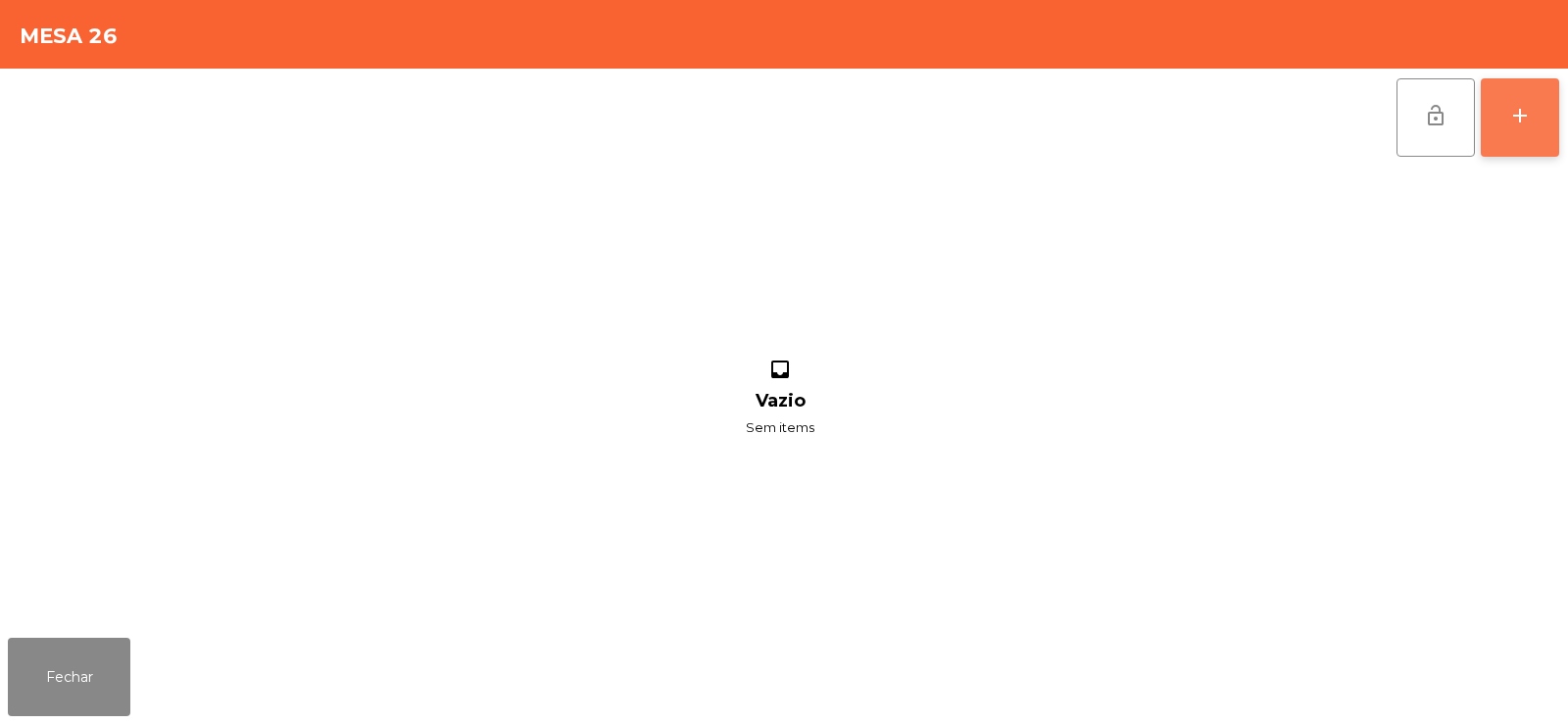
click at [1533, 129] on button "add" at bounding box center [1519, 117] width 78 height 78
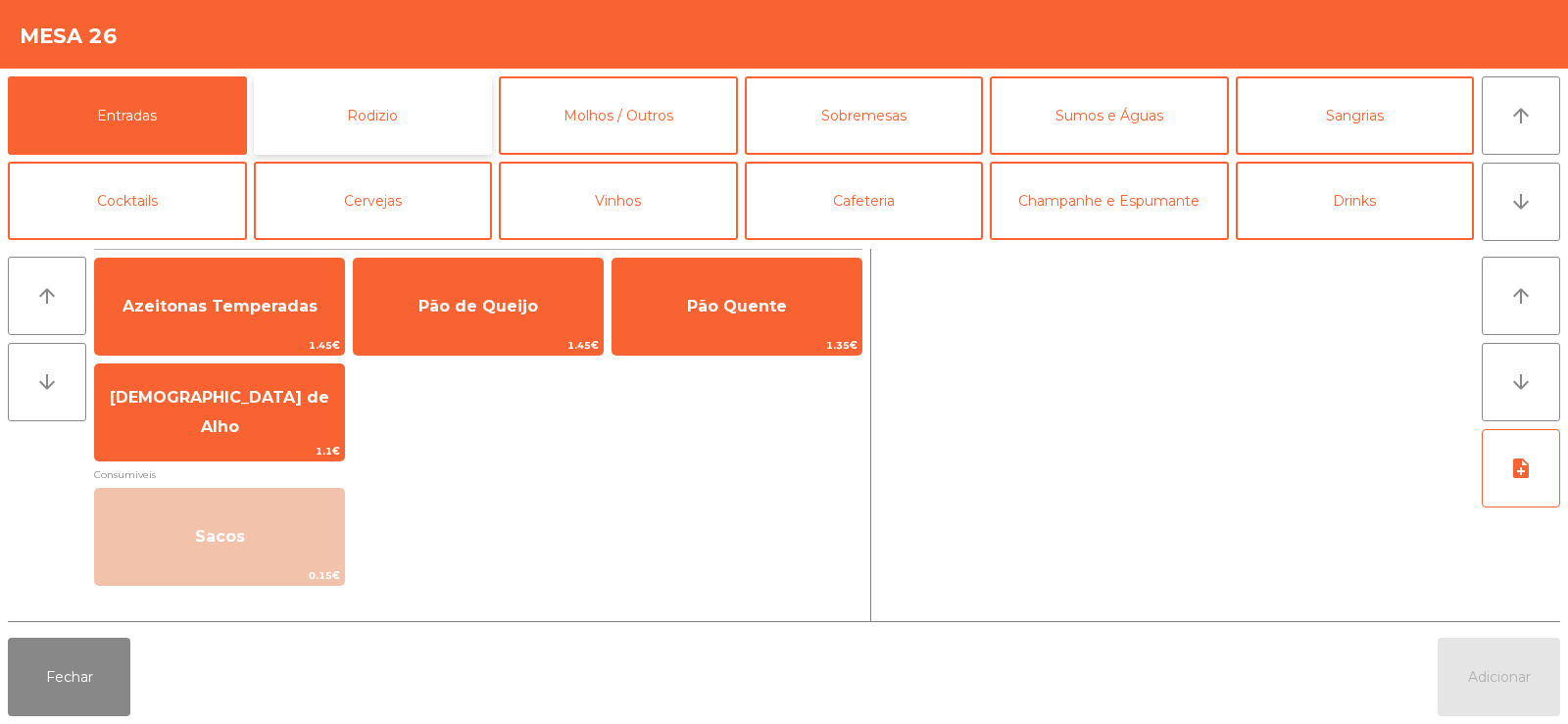
click at [454, 133] on button "Rodizio" at bounding box center [373, 115] width 239 height 78
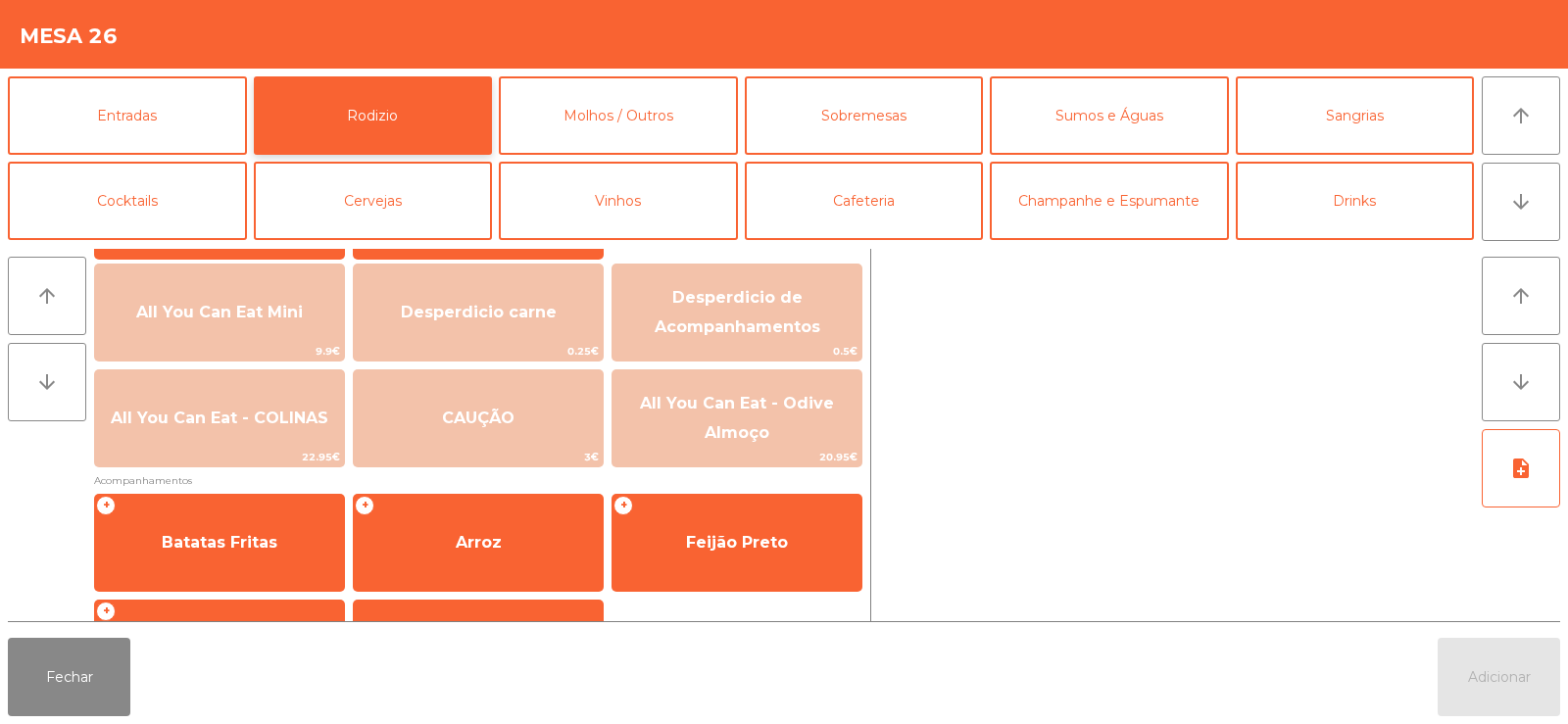
scroll to position [226, 0]
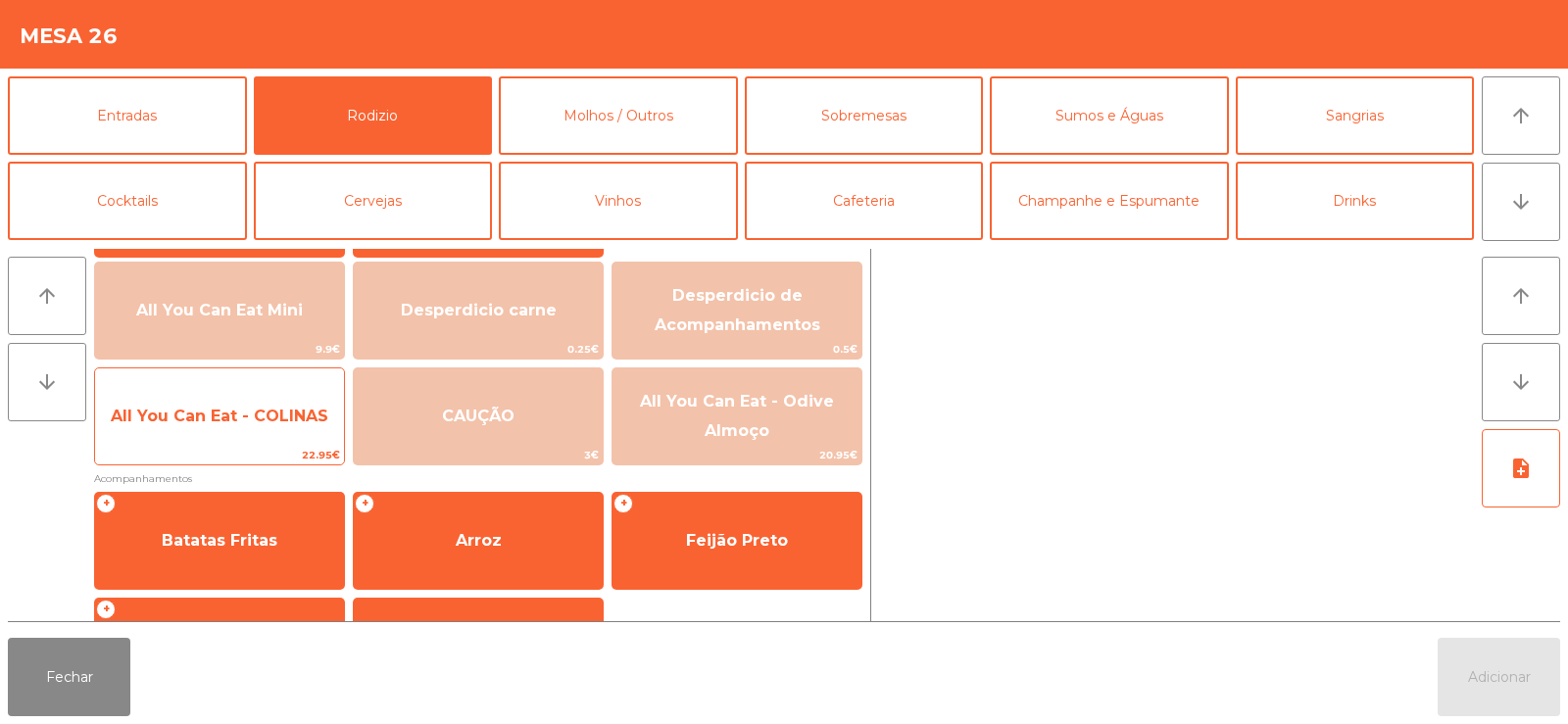
click at [225, 414] on span "All You Can Eat - COLINAS" at bounding box center [219, 416] width 217 height 19
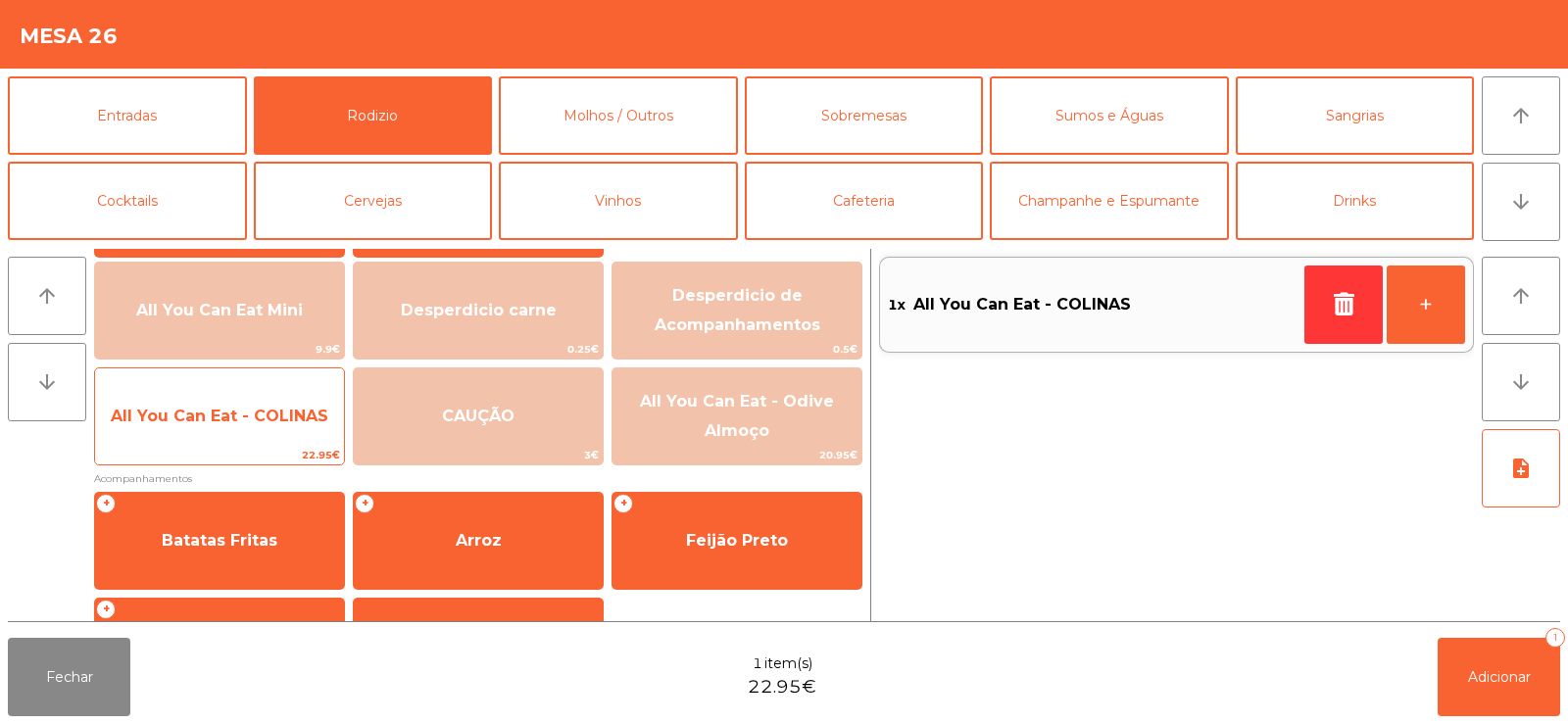
click at [217, 440] on span "All You Can Eat - COLINAS" at bounding box center [219, 416] width 249 height 53
click at [210, 440] on span "All You Can Eat - COLINAS" at bounding box center [219, 416] width 249 height 53
click at [221, 442] on span "All You Can Eat - COLINAS" at bounding box center [219, 416] width 249 height 53
click at [233, 443] on span "All You Can Eat - COLINAS" at bounding box center [219, 416] width 249 height 53
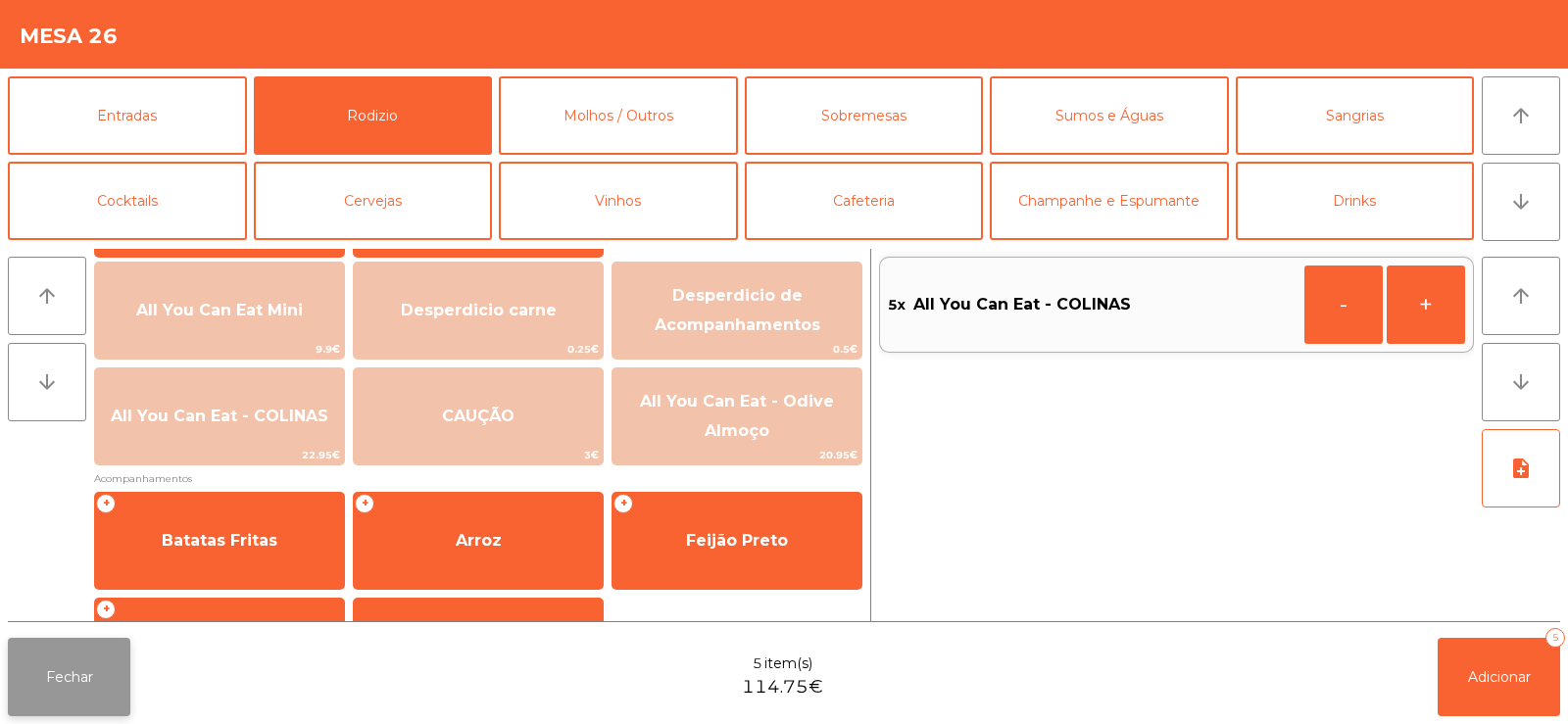
click at [81, 694] on button "Fechar" at bounding box center [69, 676] width 123 height 78
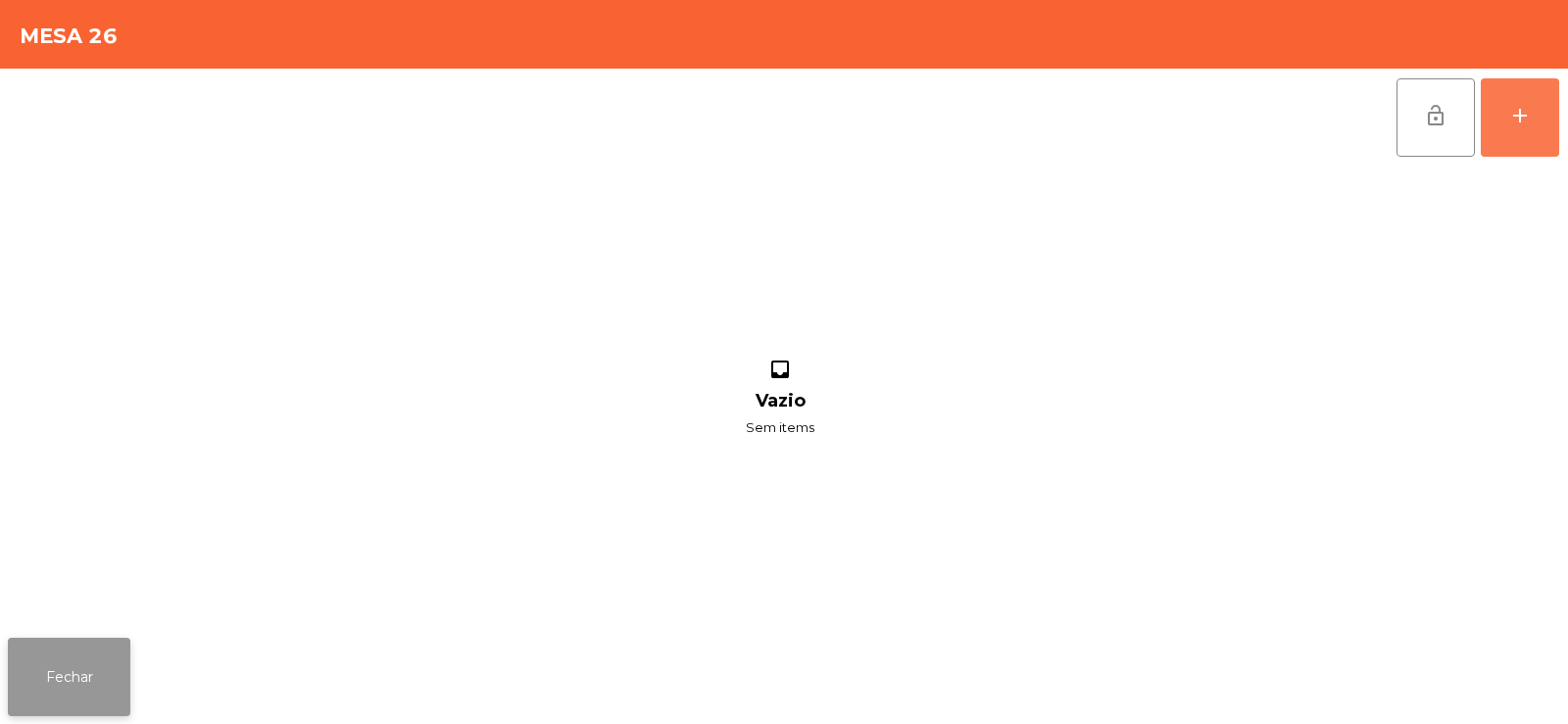
click at [68, 672] on button "Fechar" at bounding box center [69, 676] width 123 height 78
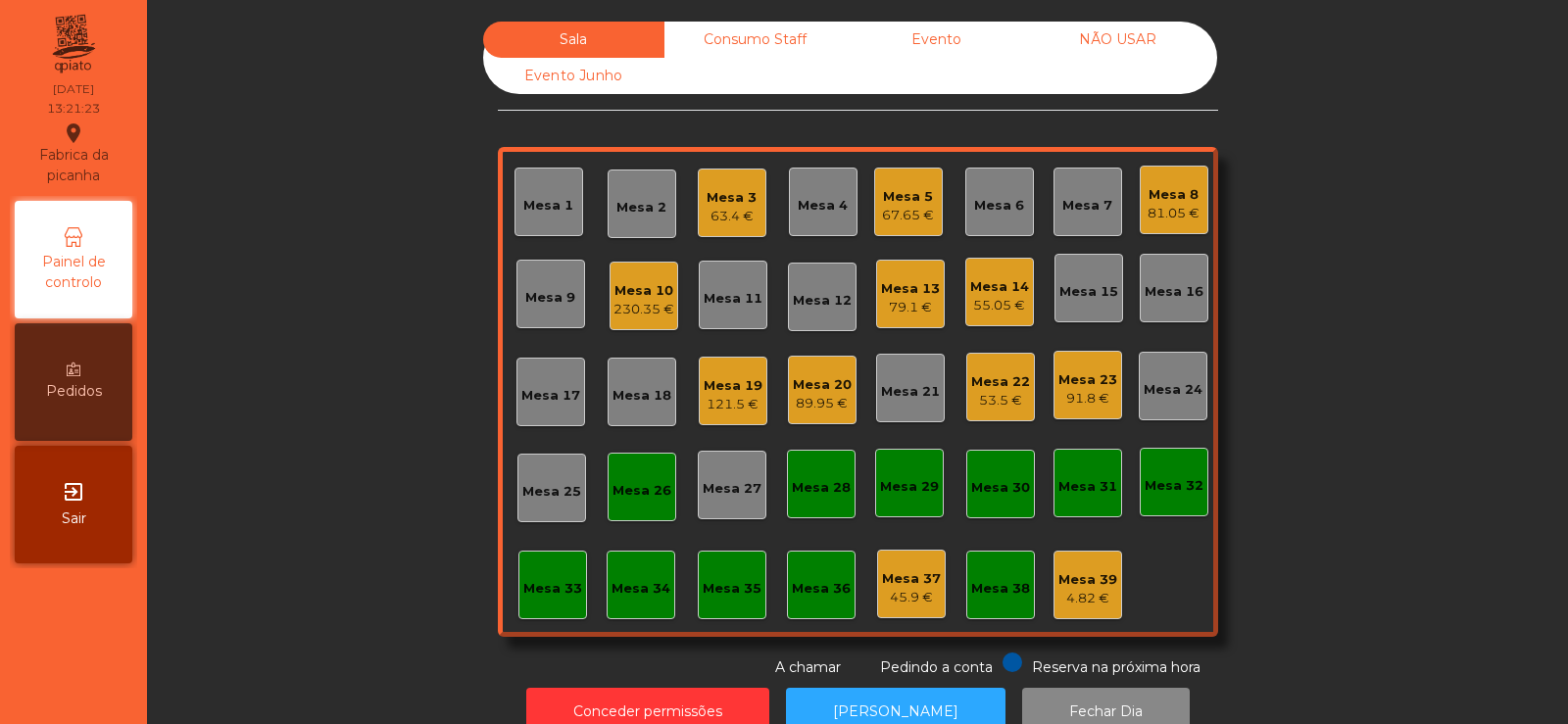
click at [559, 556] on div "Mesa 33" at bounding box center [552, 584] width 68 height 68
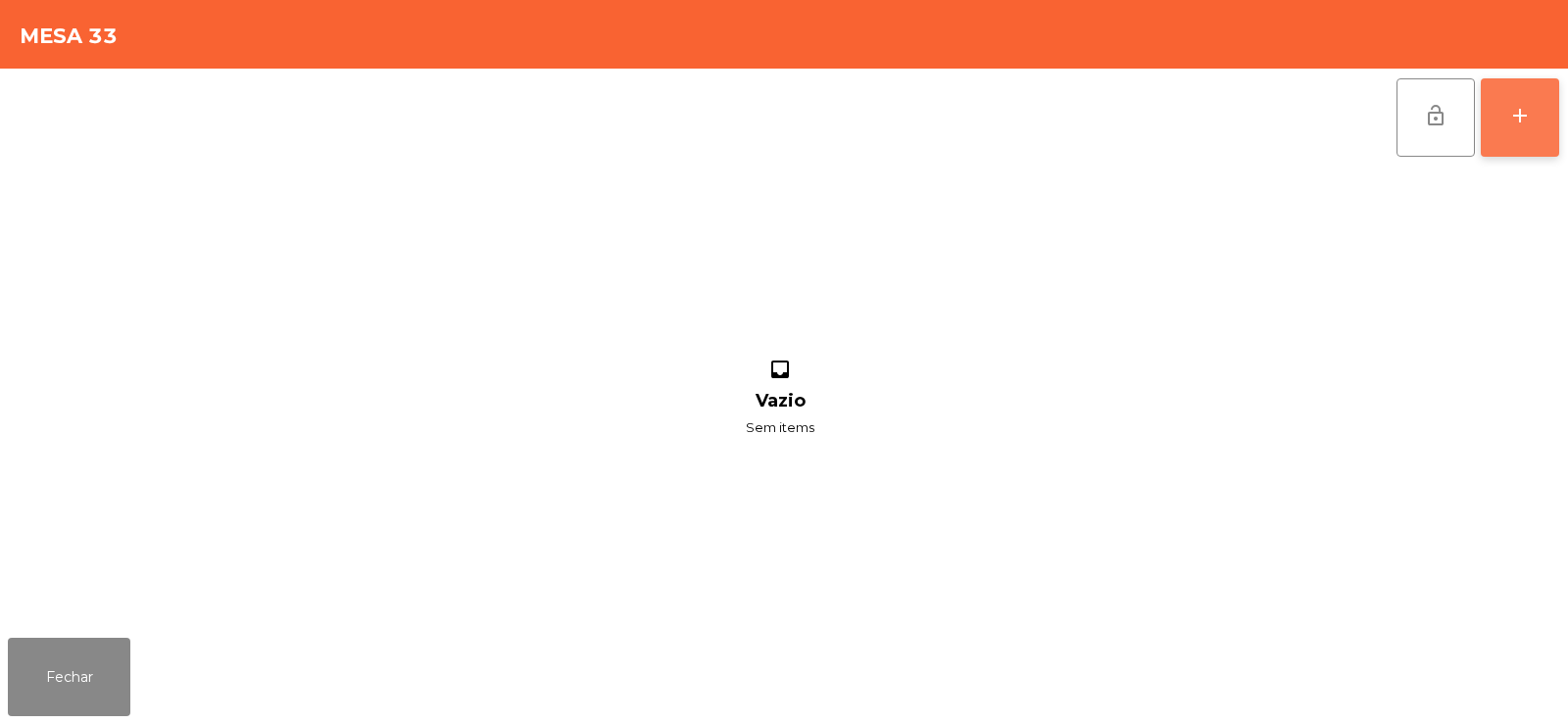
click at [1500, 124] on button "add" at bounding box center [1519, 117] width 78 height 78
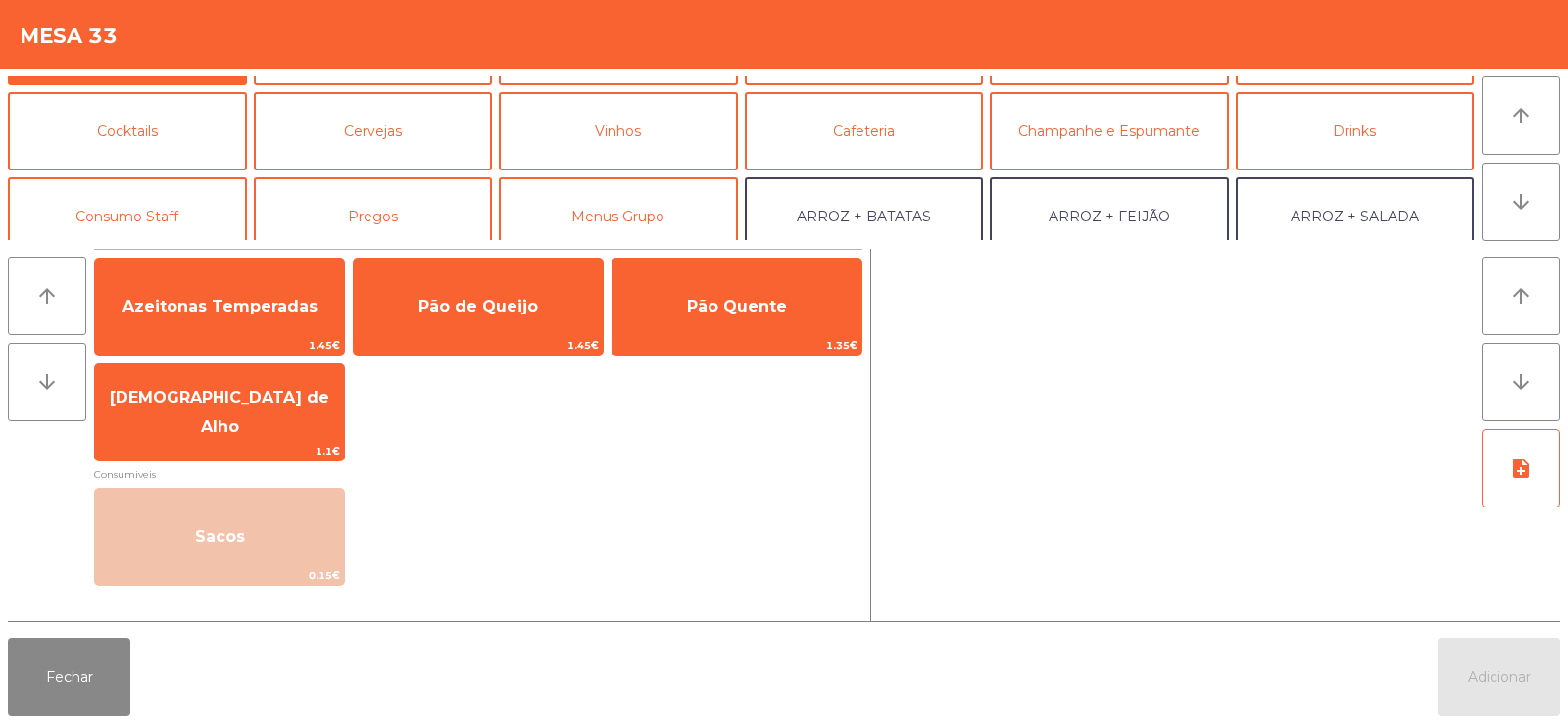
scroll to position [0, 0]
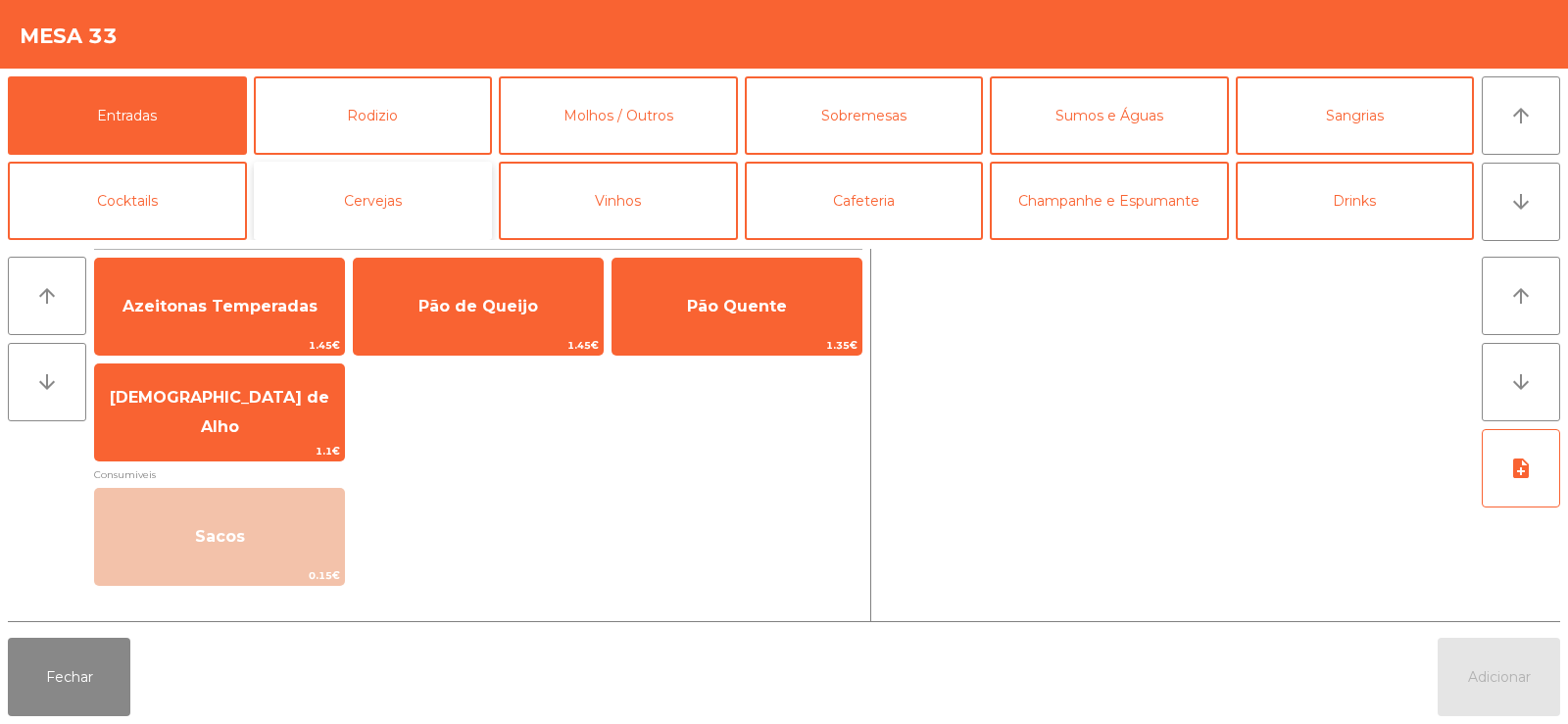
click at [366, 192] on button "Cervejas" at bounding box center [373, 200] width 239 height 78
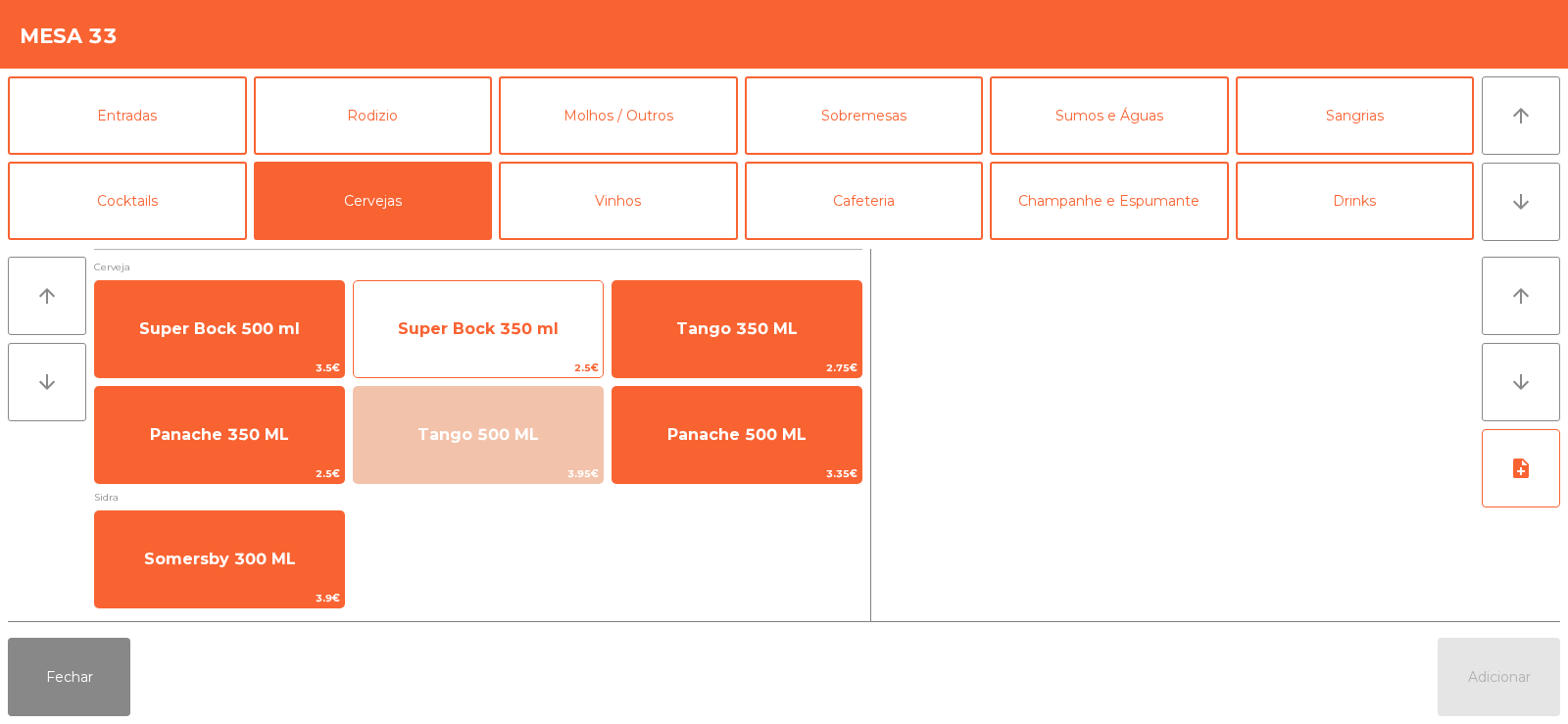
click at [519, 335] on span "Super Bock 350 ml" at bounding box center [478, 328] width 161 height 19
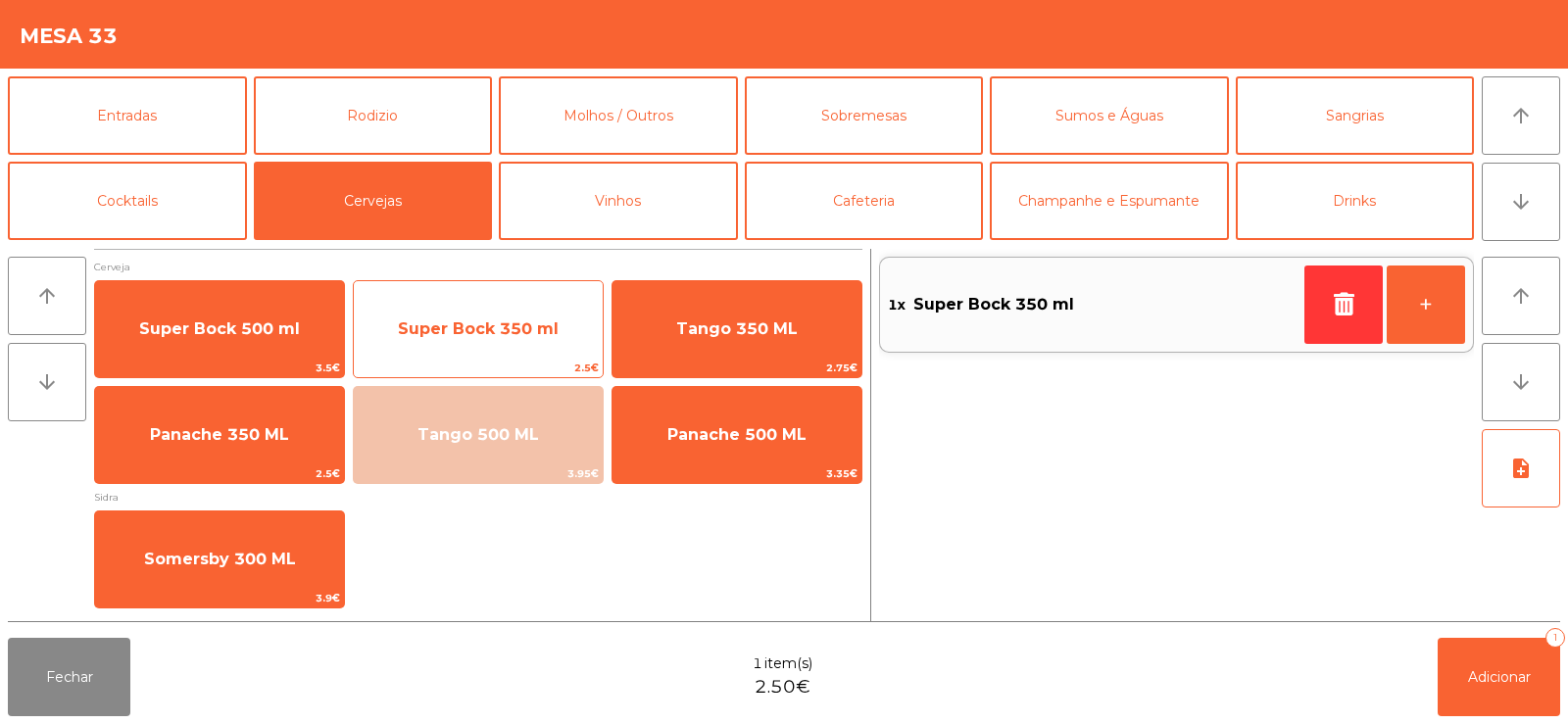
click at [516, 340] on span "Super Bock 350 ml" at bounding box center [478, 328] width 249 height 53
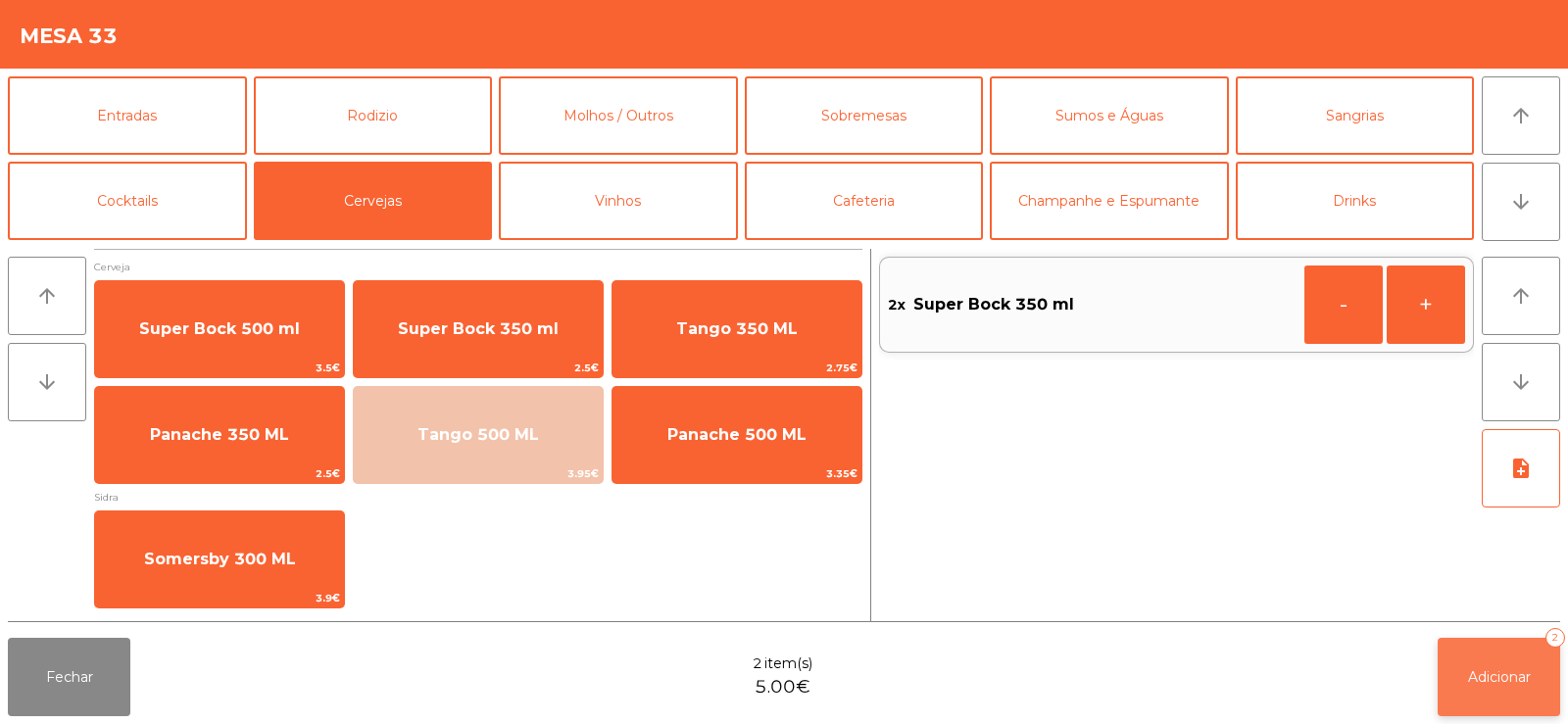
click at [1512, 676] on span "Adicionar" at bounding box center [1499, 677] width 62 height 18
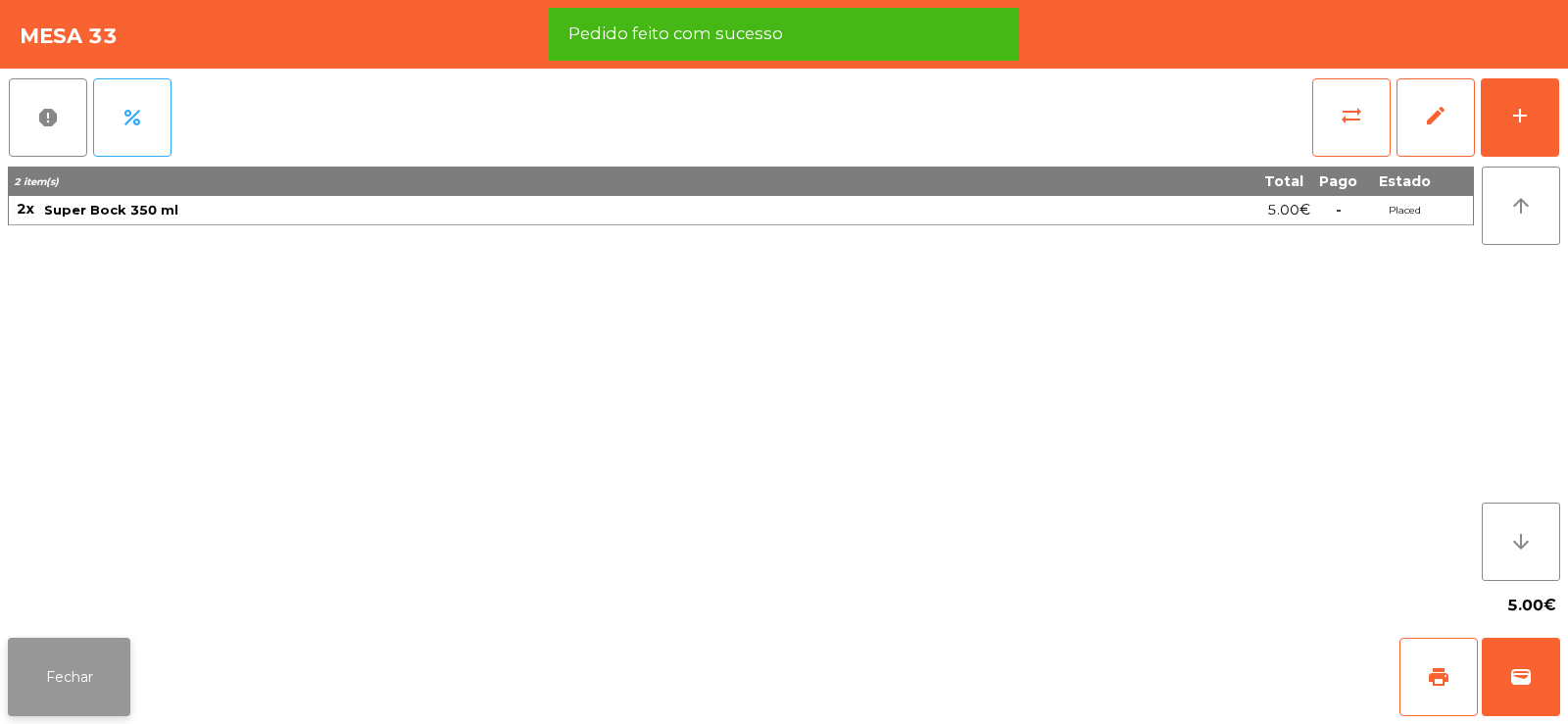
click at [90, 672] on button "Fechar" at bounding box center [69, 676] width 123 height 78
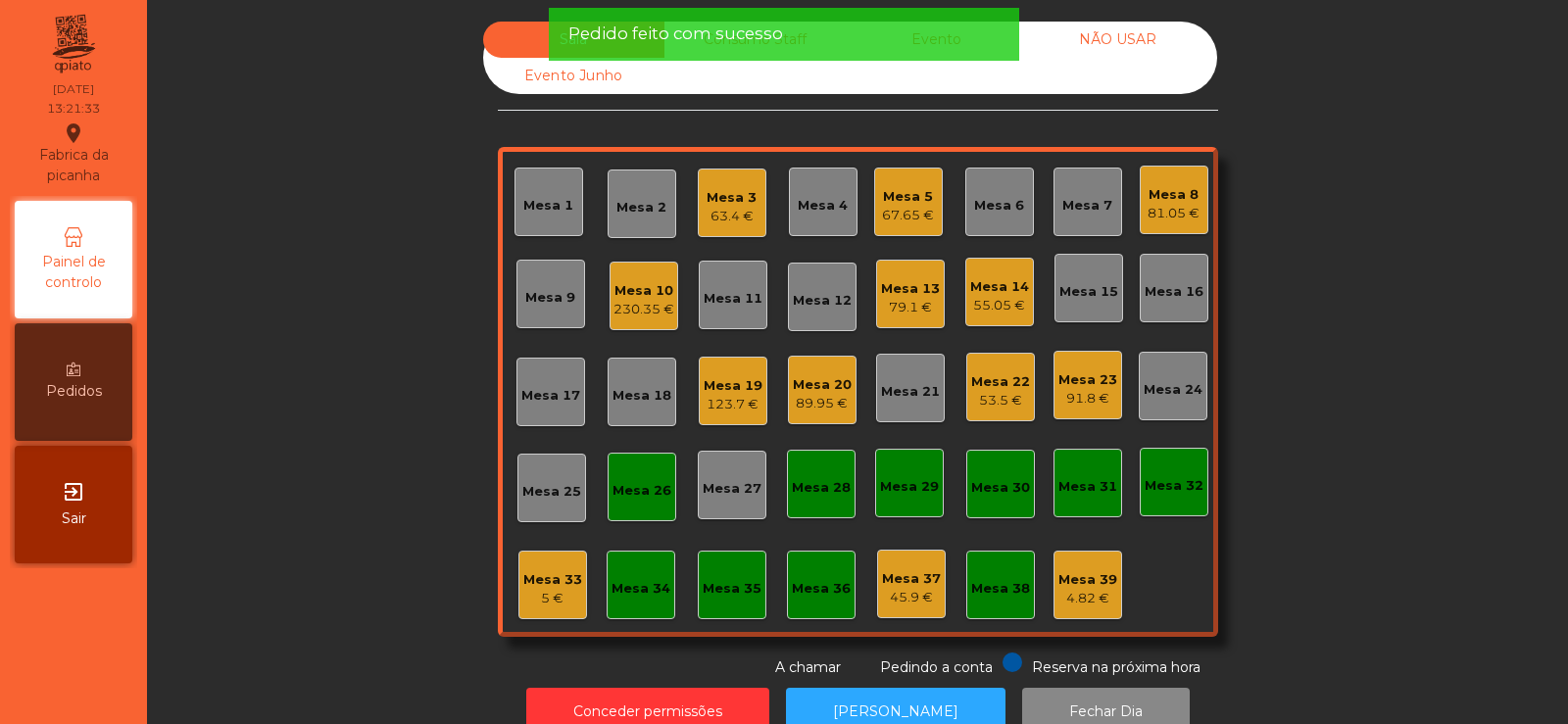
click at [543, 600] on div "5 €" at bounding box center [552, 599] width 59 height 20
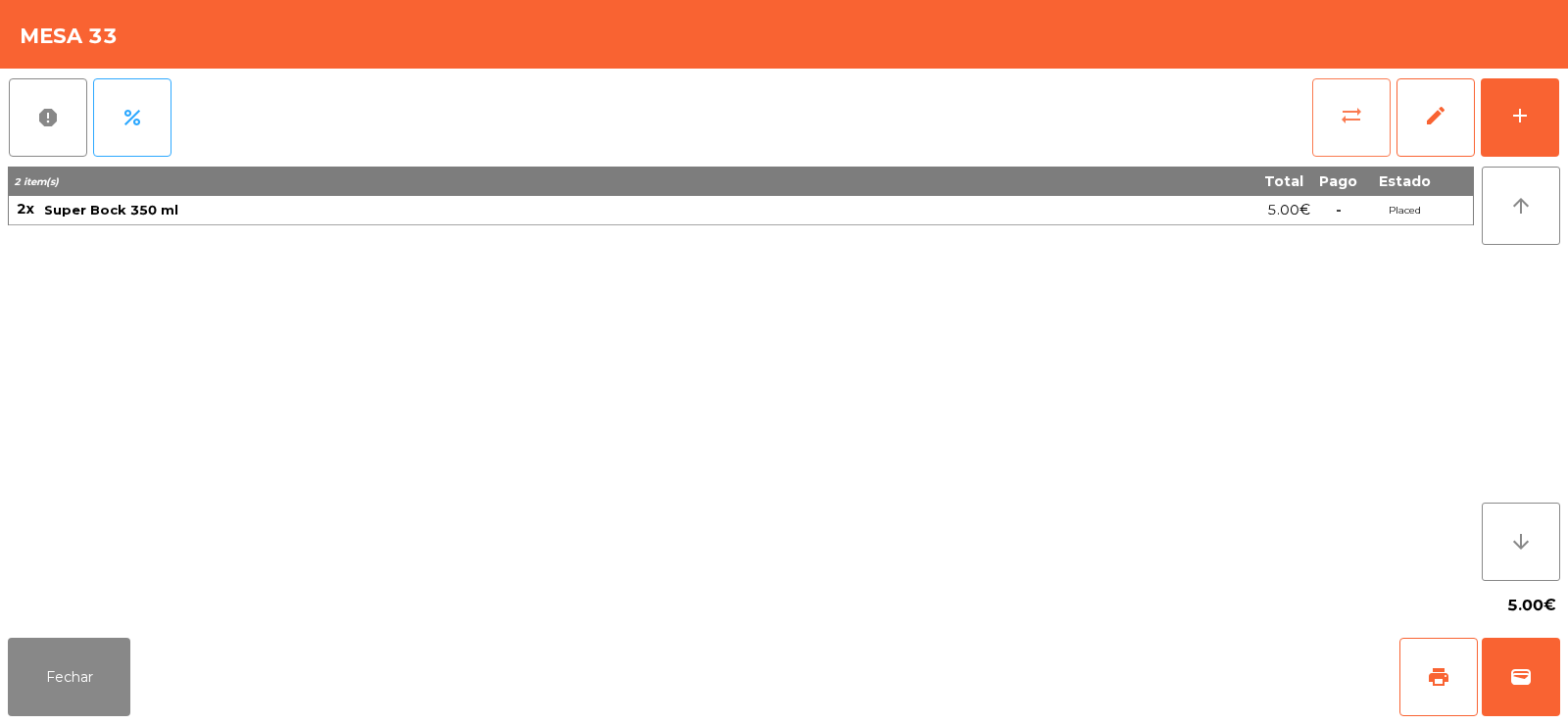
click at [1350, 95] on button "sync_alt" at bounding box center [1351, 117] width 78 height 78
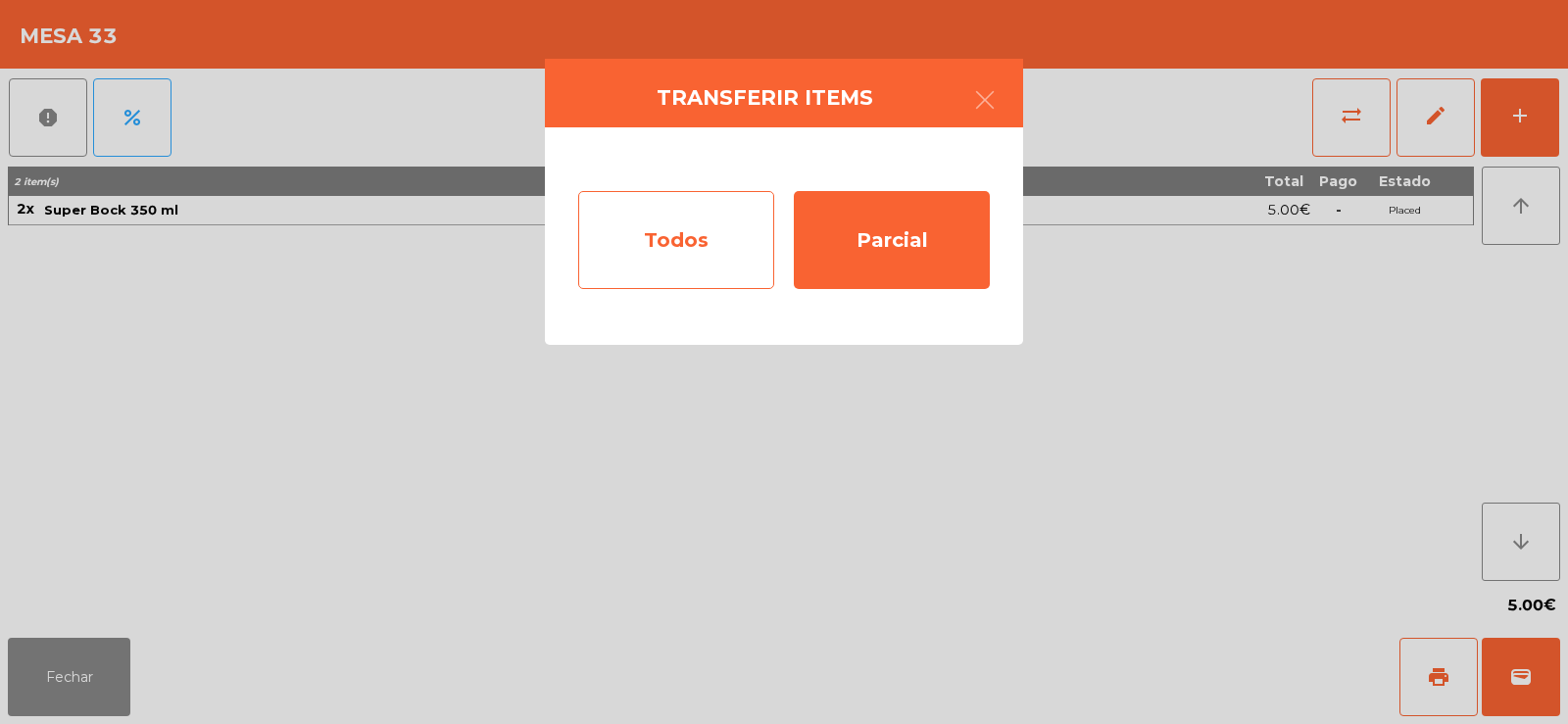
click at [654, 251] on div "Todos" at bounding box center [676, 240] width 196 height 98
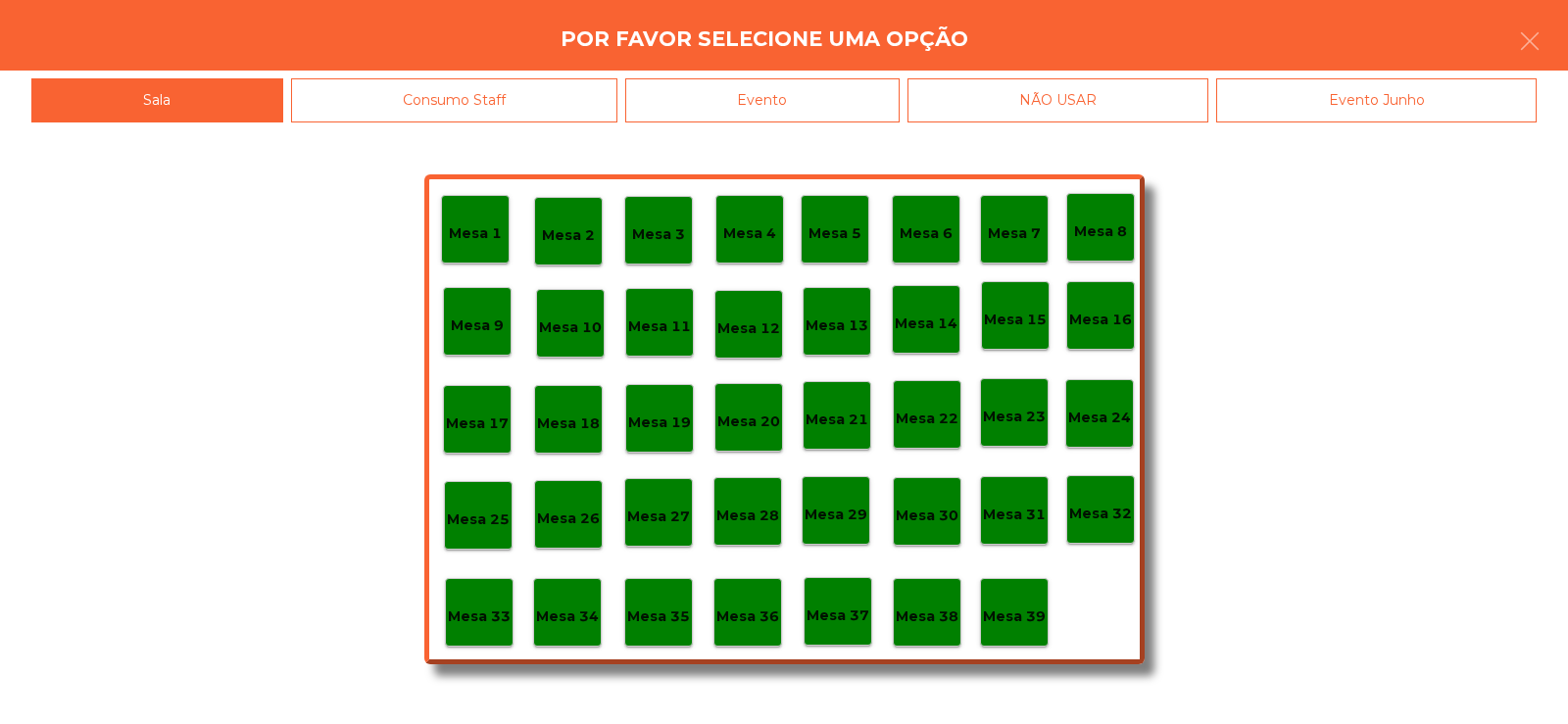
click at [588, 530] on p "Mesa 26" at bounding box center [568, 519] width 62 height 23
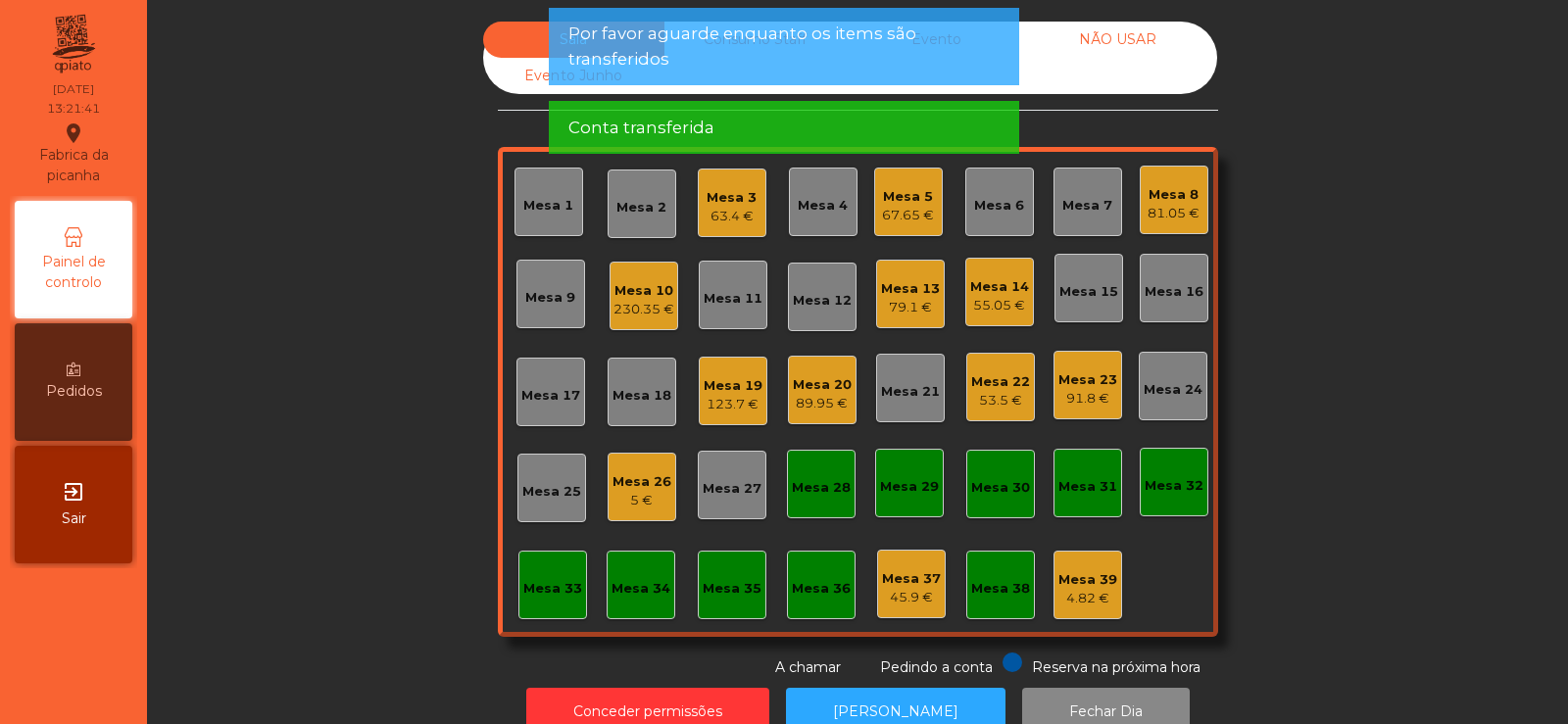
click at [622, 473] on div "Mesa 26" at bounding box center [642, 482] width 59 height 20
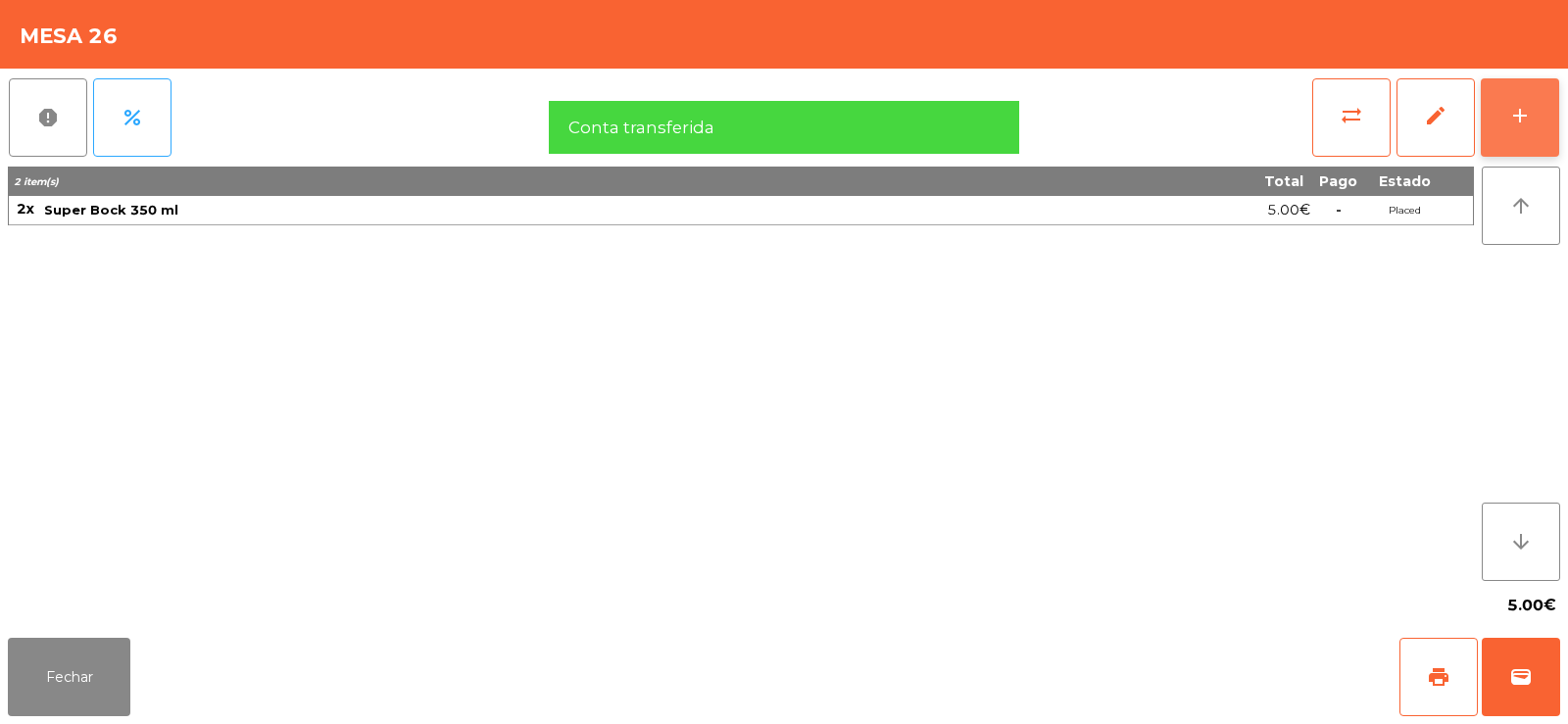
click at [1528, 114] on div "add" at bounding box center [1520, 116] width 24 height 24
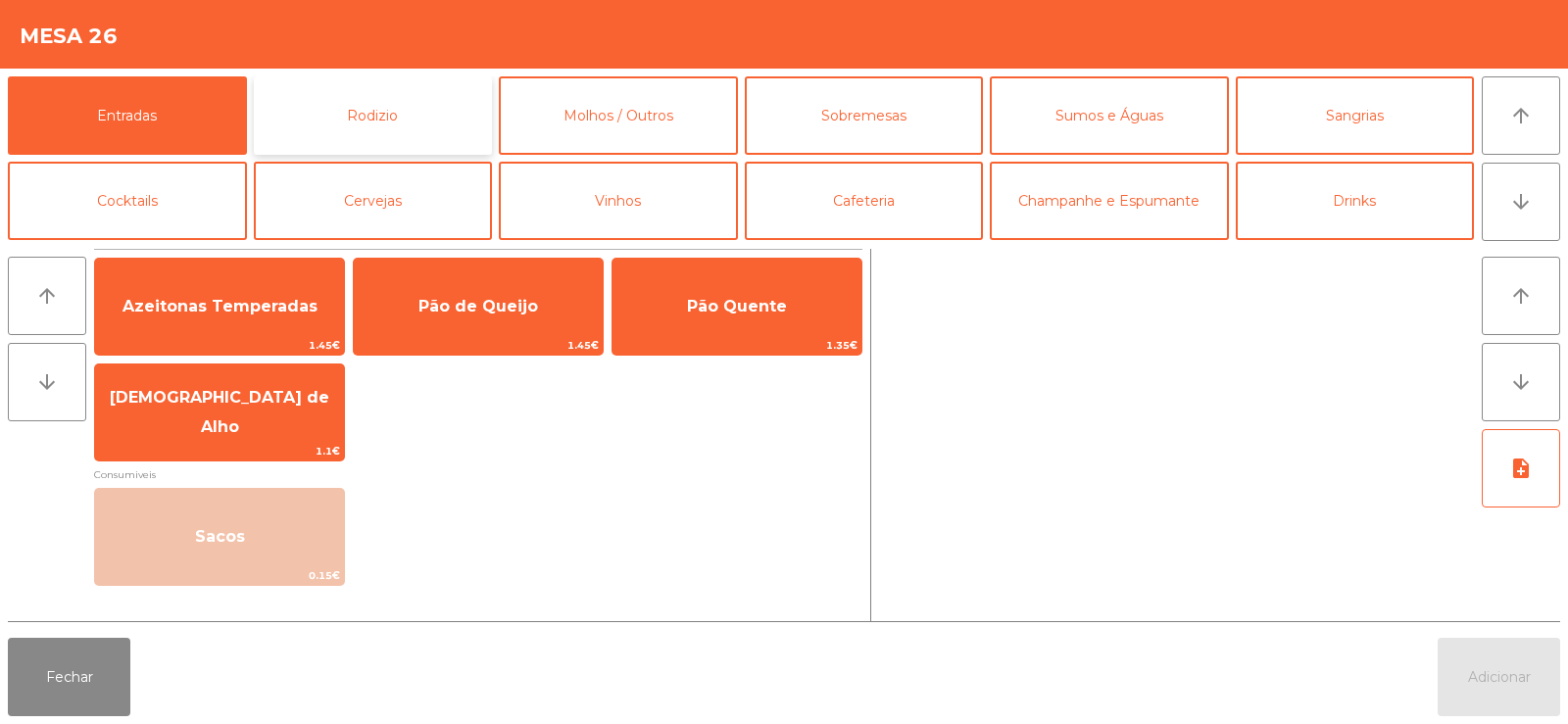
click at [308, 81] on button "Rodizio" at bounding box center [373, 115] width 239 height 78
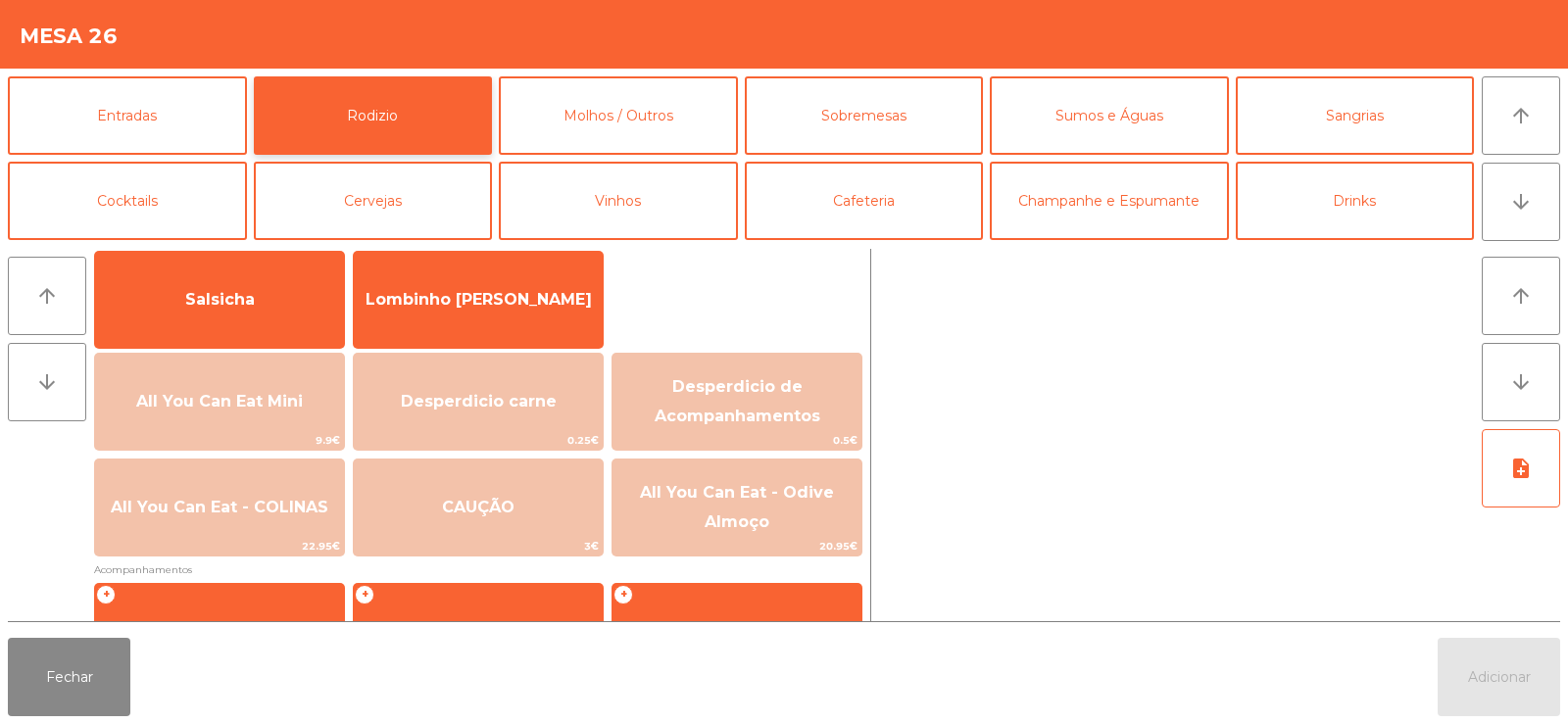
scroll to position [186, 0]
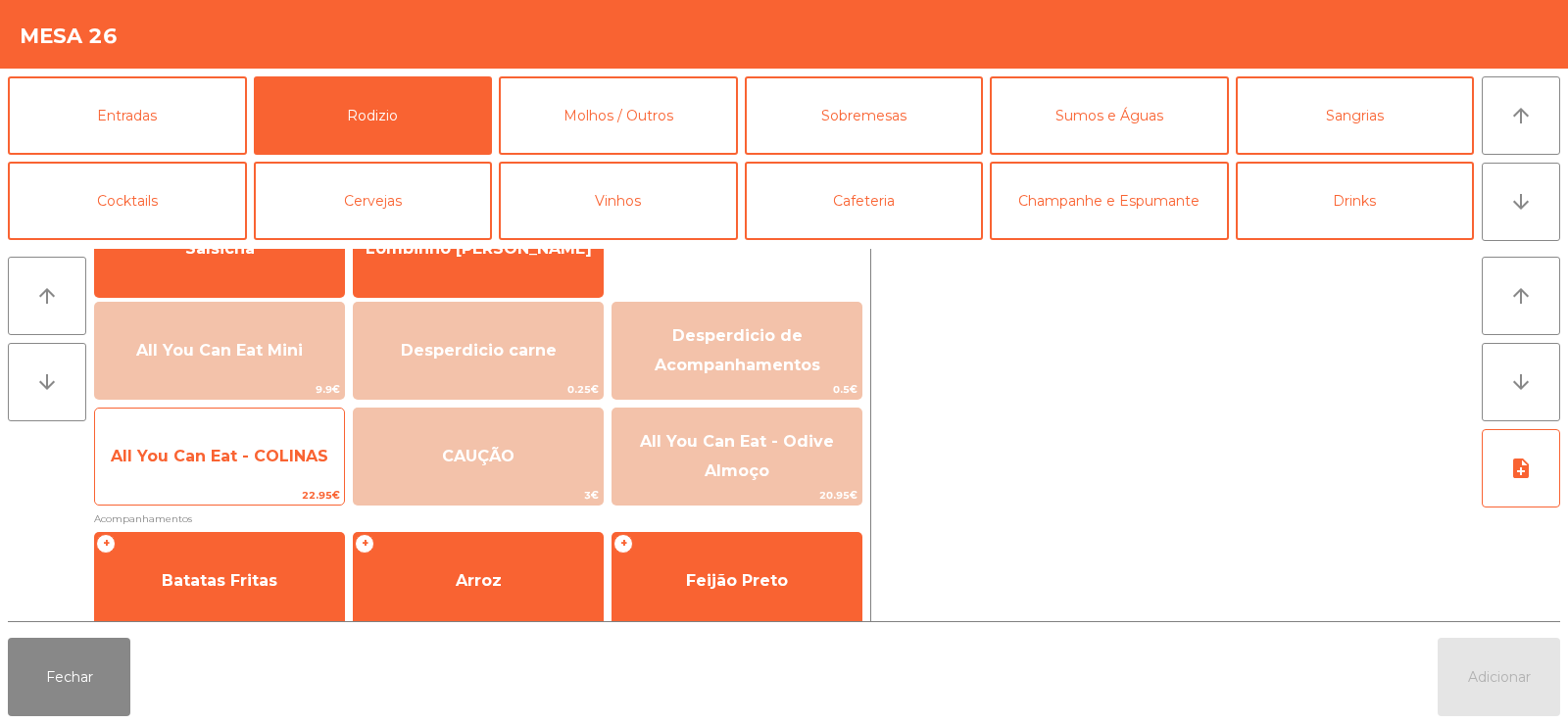
click at [208, 460] on span "All You Can Eat - COLINAS" at bounding box center [219, 456] width 217 height 19
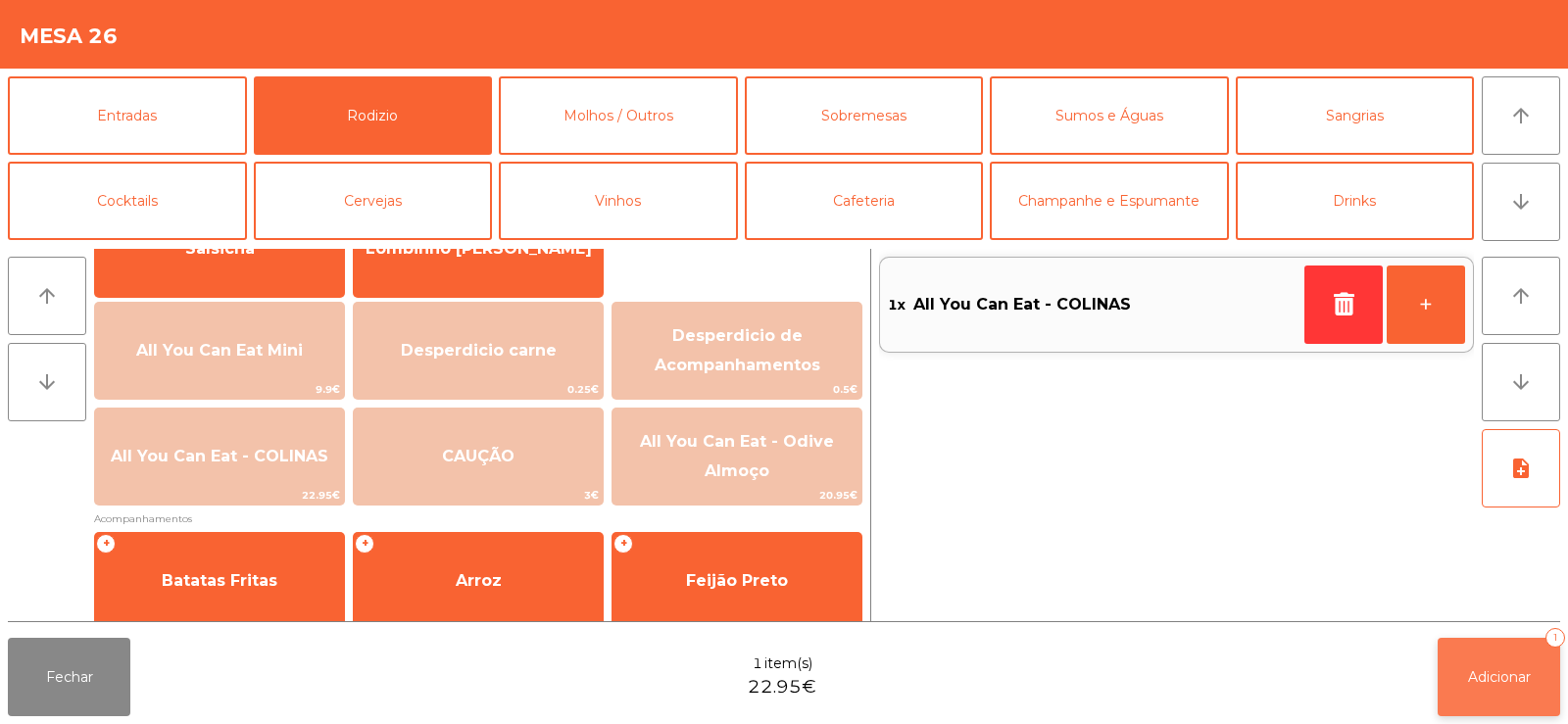
click at [1461, 697] on button "Adicionar 1" at bounding box center [1500, 676] width 123 height 78
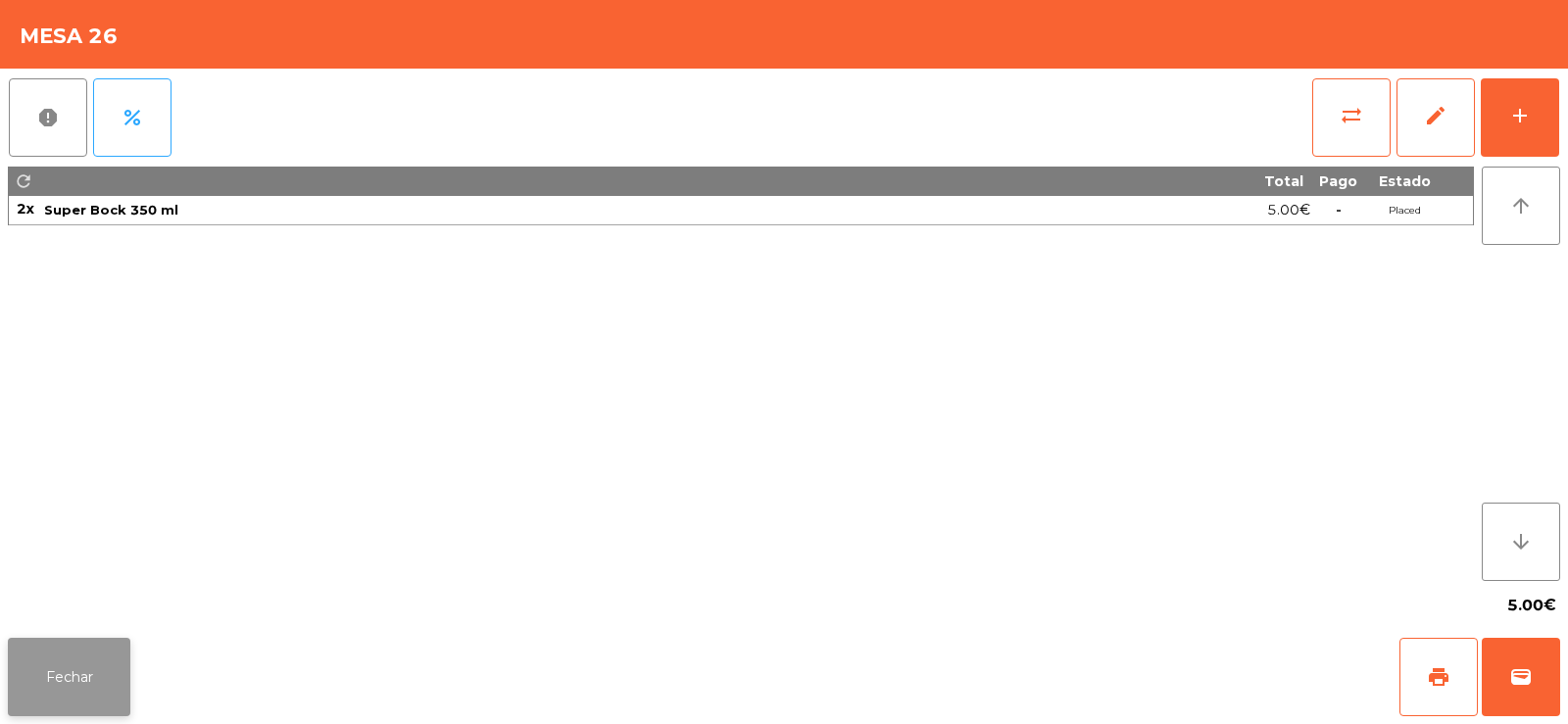
click at [86, 669] on button "Fechar" at bounding box center [69, 676] width 123 height 78
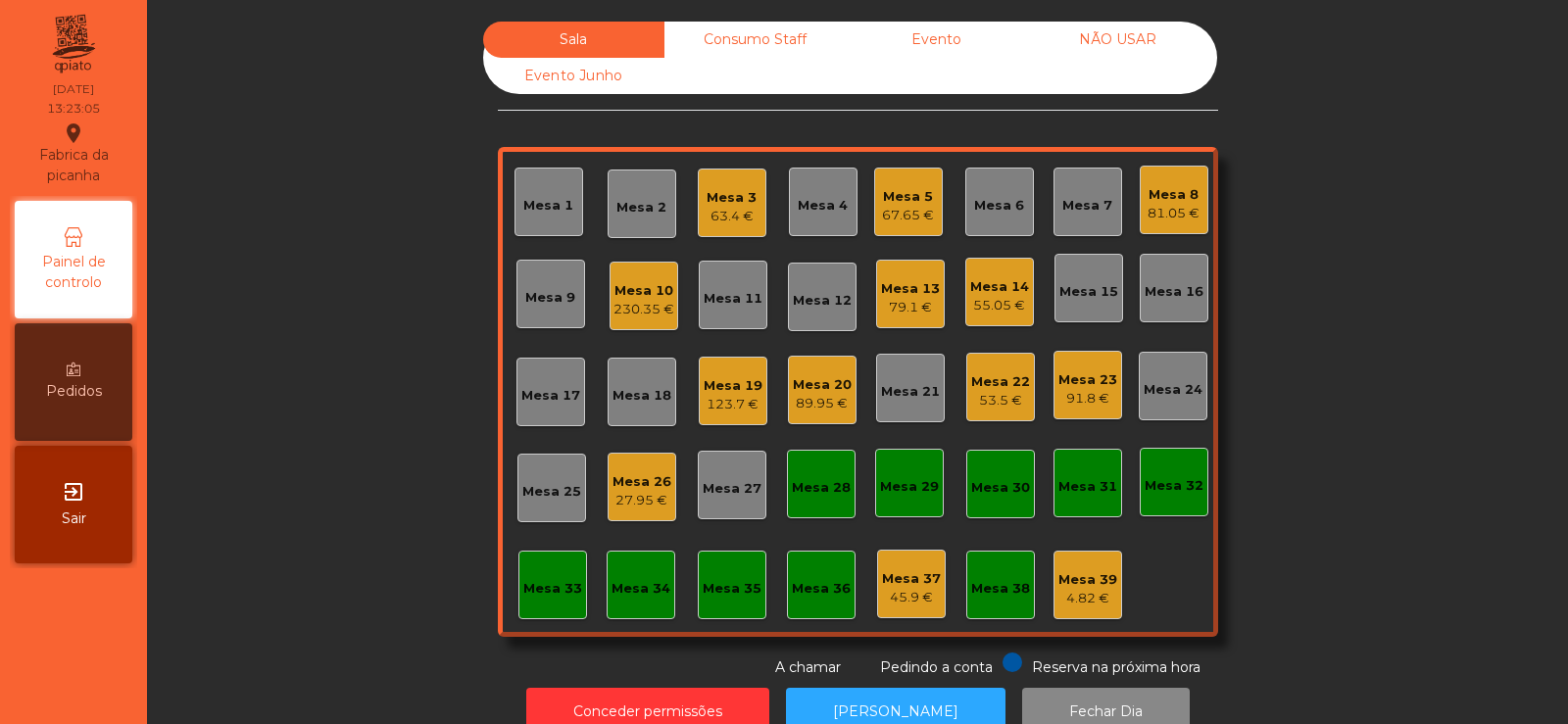
click at [989, 381] on div "Mesa 22" at bounding box center [1000, 383] width 59 height 20
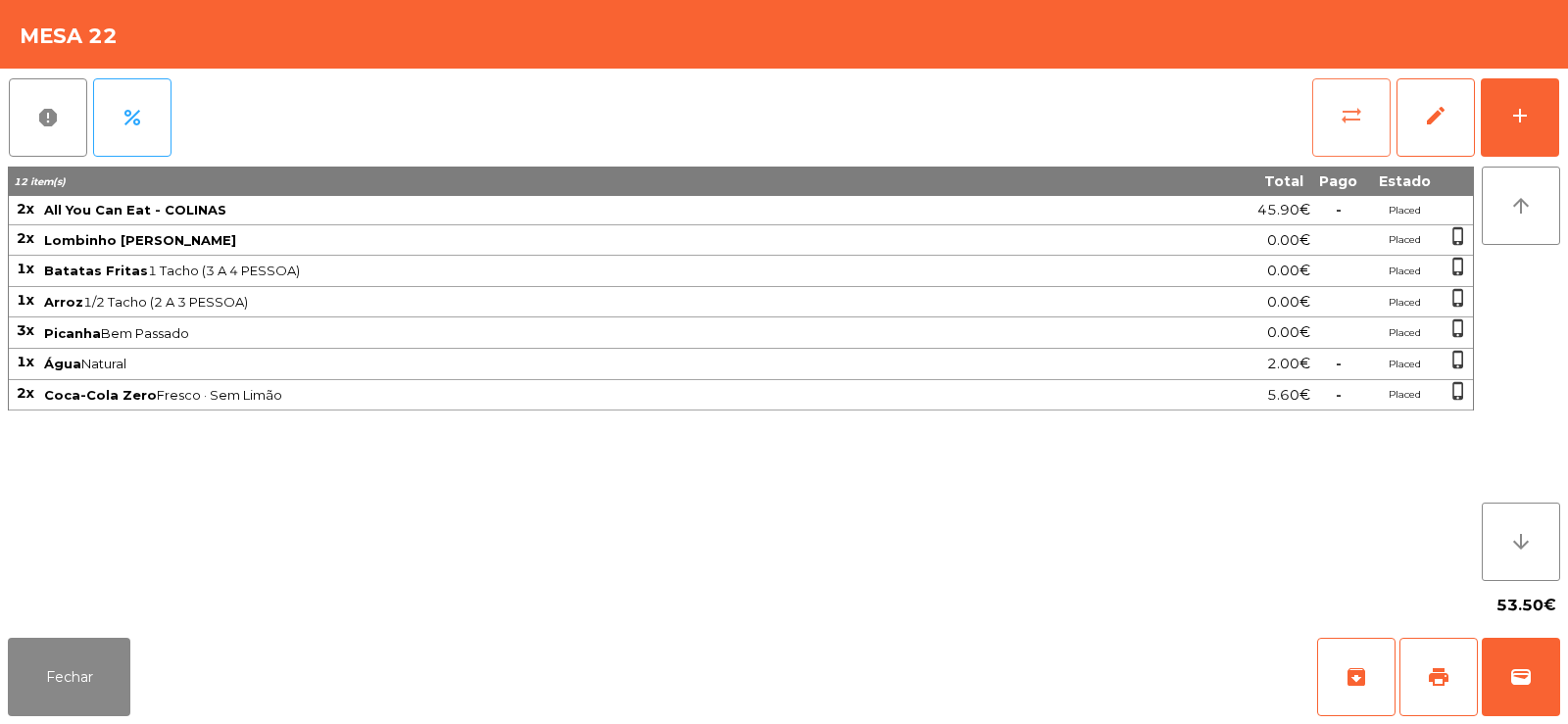
click at [1326, 123] on button "sync_alt" at bounding box center [1351, 117] width 78 height 78
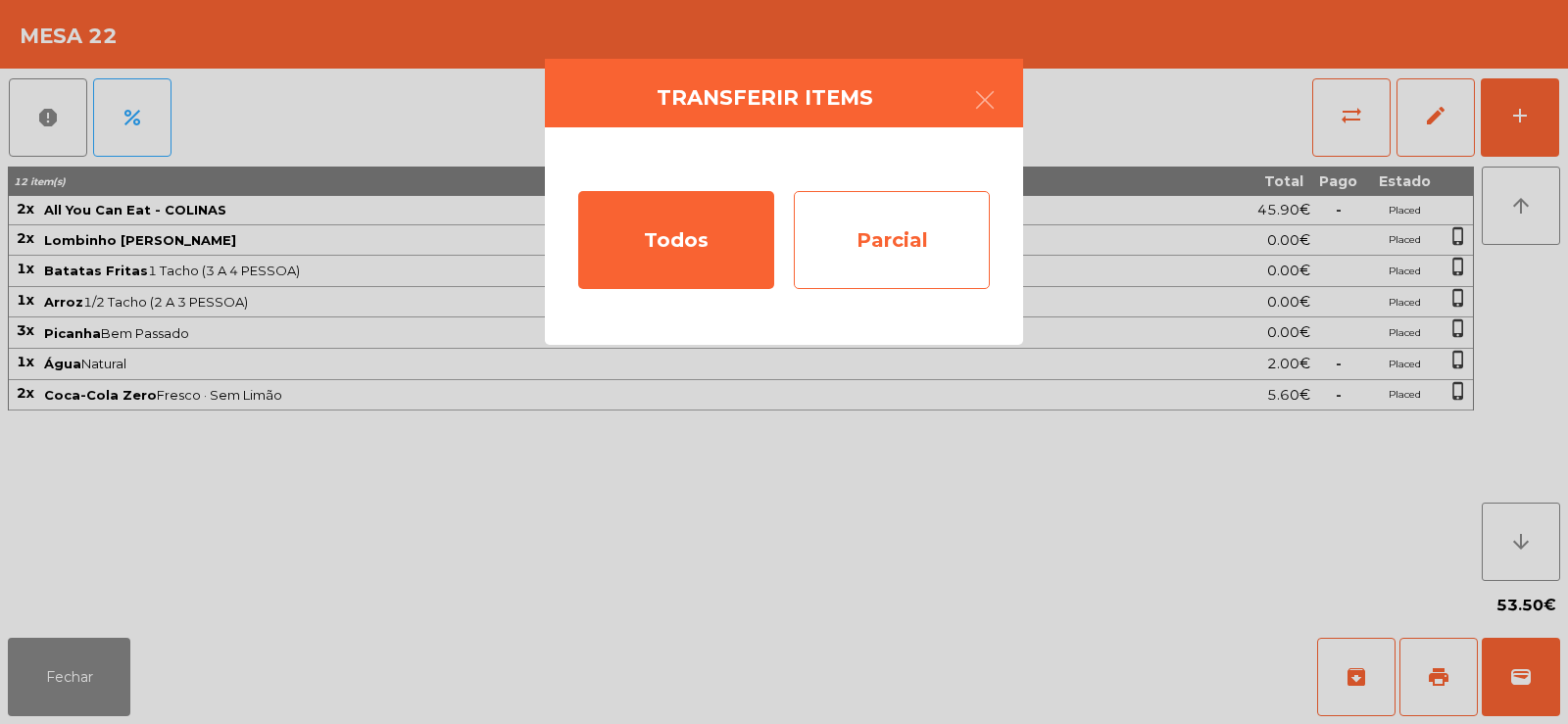
click at [901, 237] on div "Parcial" at bounding box center [892, 240] width 196 height 98
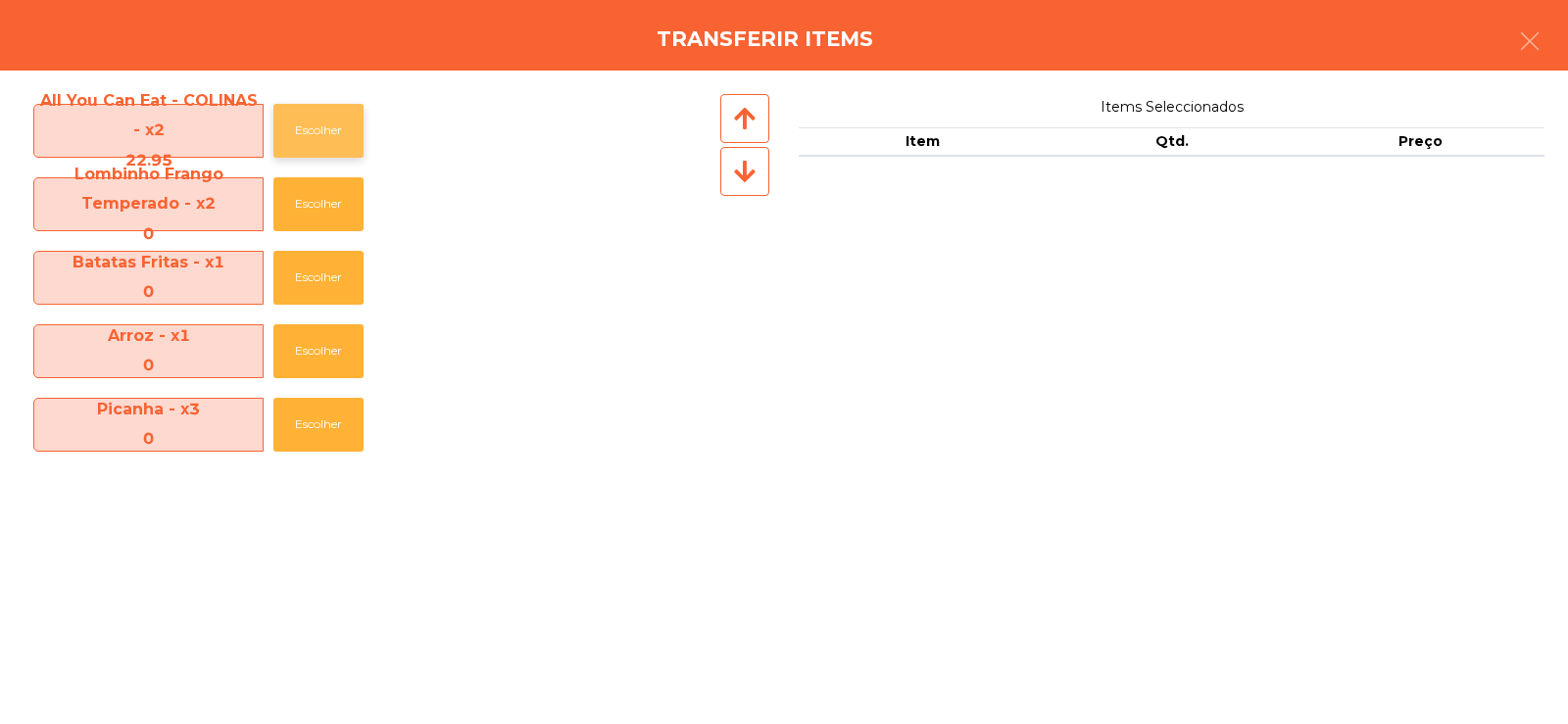
click at [290, 134] on button "Escolher" at bounding box center [318, 131] width 90 height 54
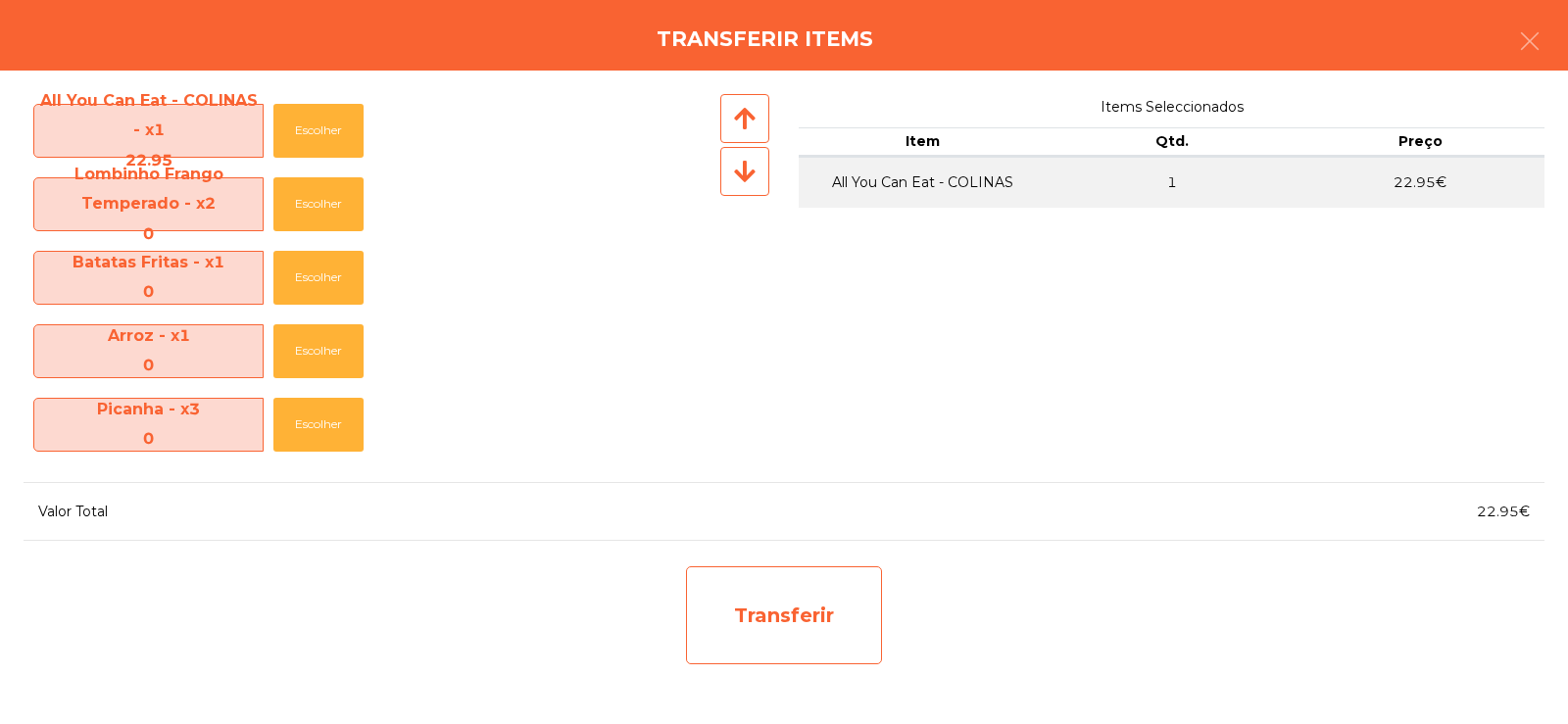
click at [753, 632] on div "Transferir" at bounding box center [784, 615] width 196 height 98
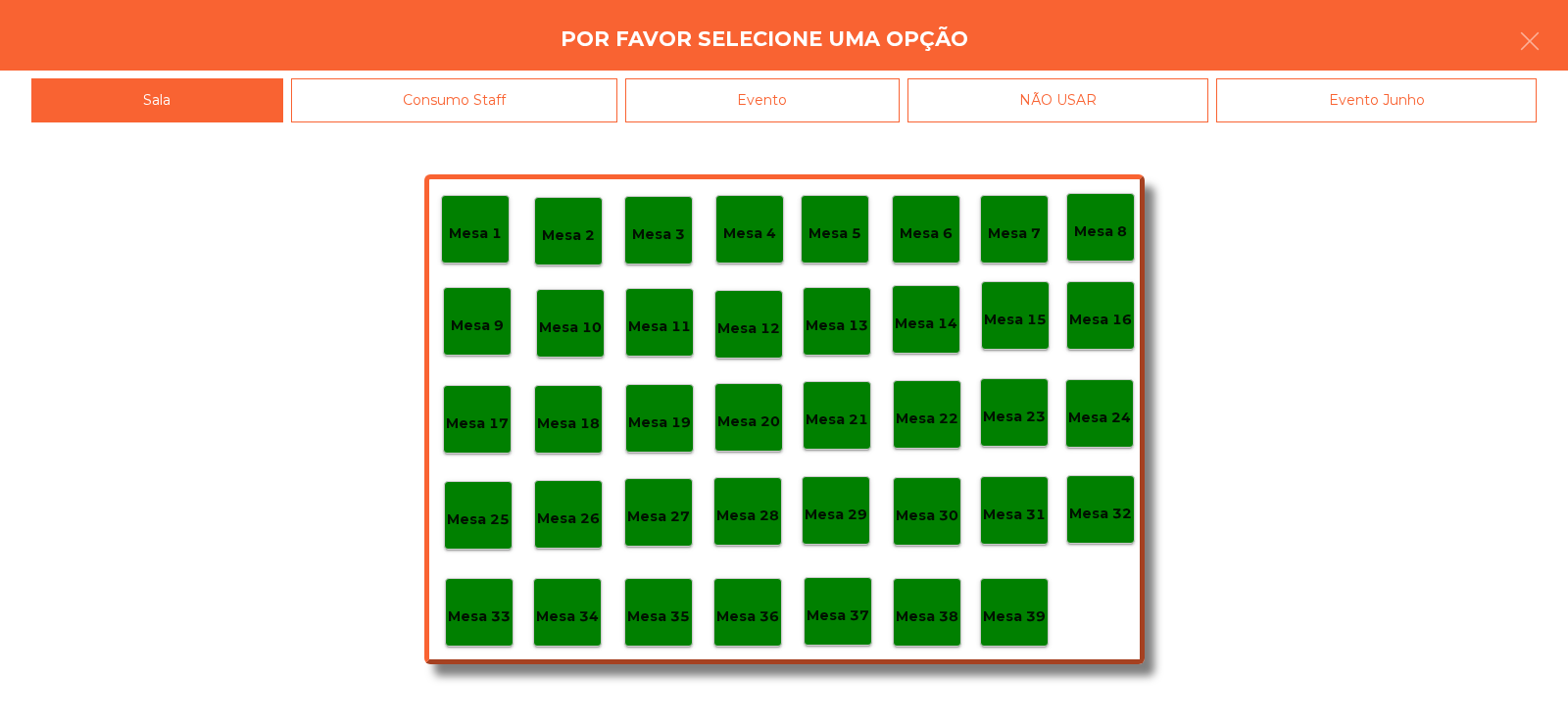
click at [838, 617] on p "Mesa 37" at bounding box center [837, 616] width 62 height 23
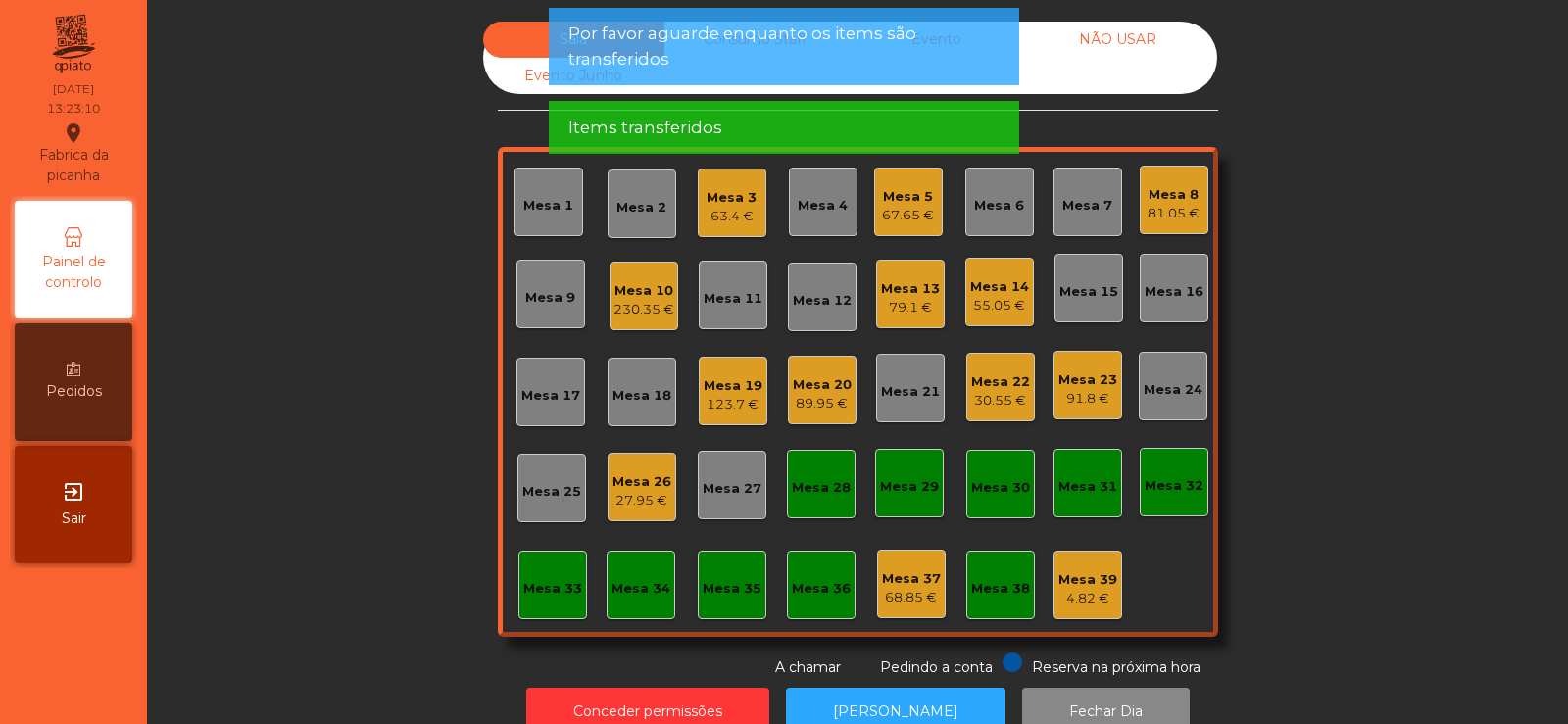
click at [1002, 385] on div "Mesa 22" at bounding box center [1000, 383] width 59 height 20
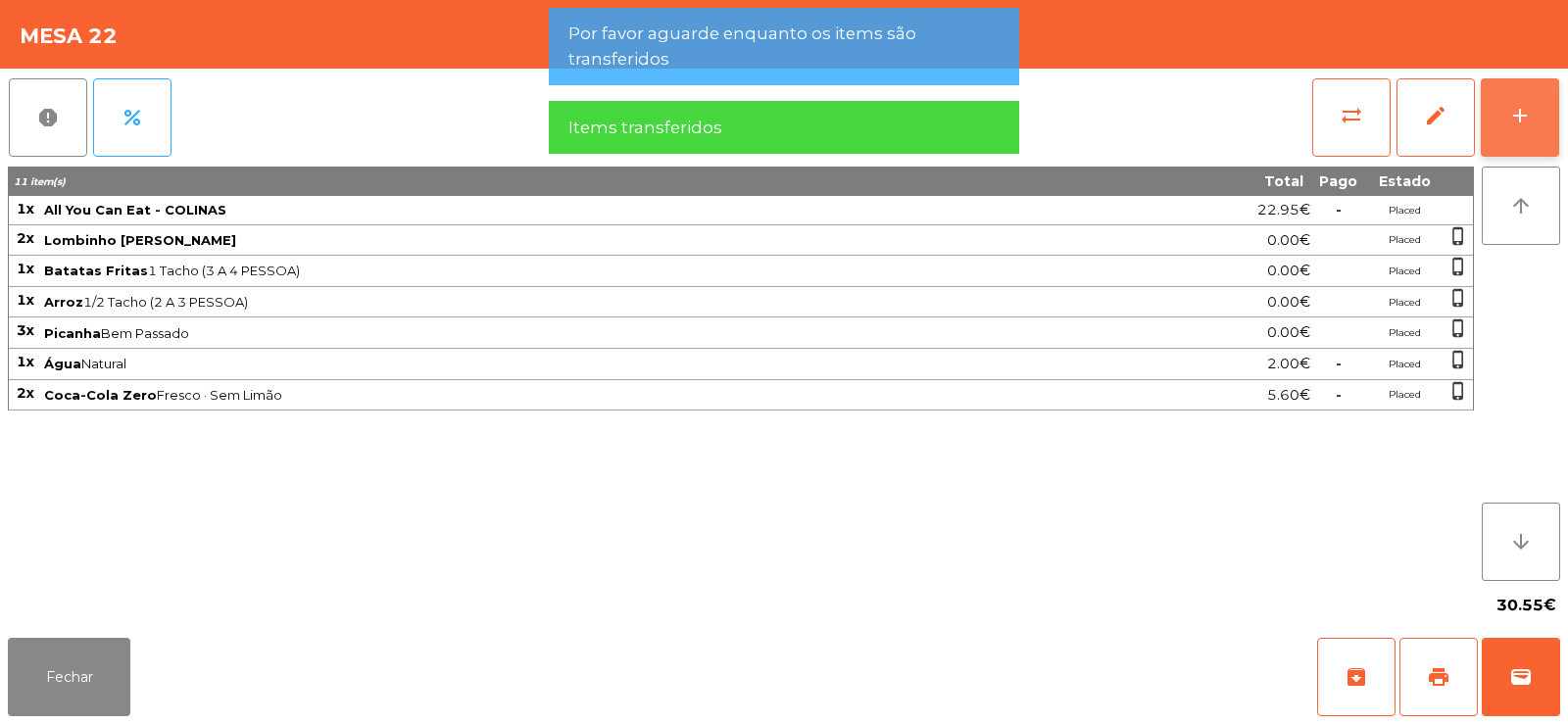
click at [1519, 96] on button "add" at bounding box center [1519, 117] width 78 height 78
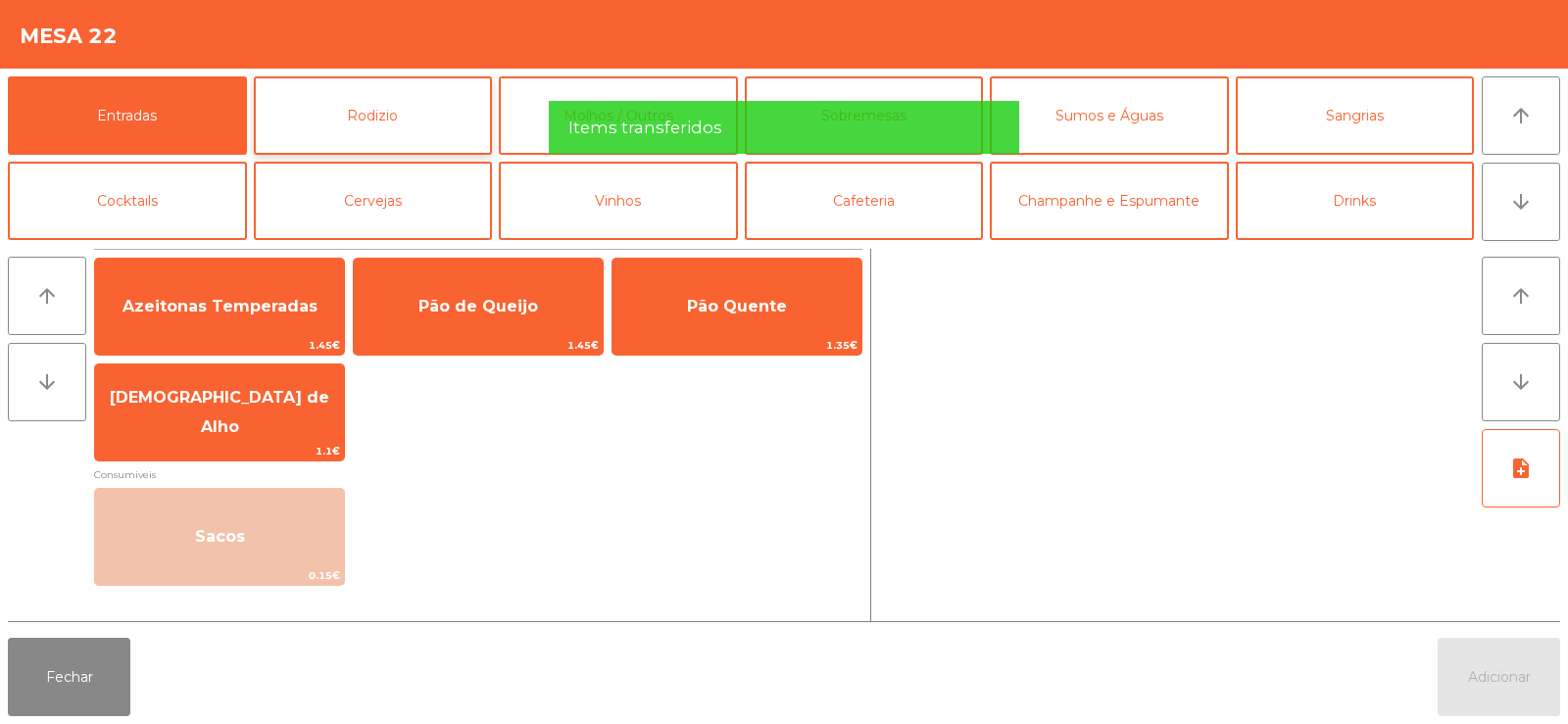
click at [345, 111] on button "Rodizio" at bounding box center [373, 115] width 239 height 78
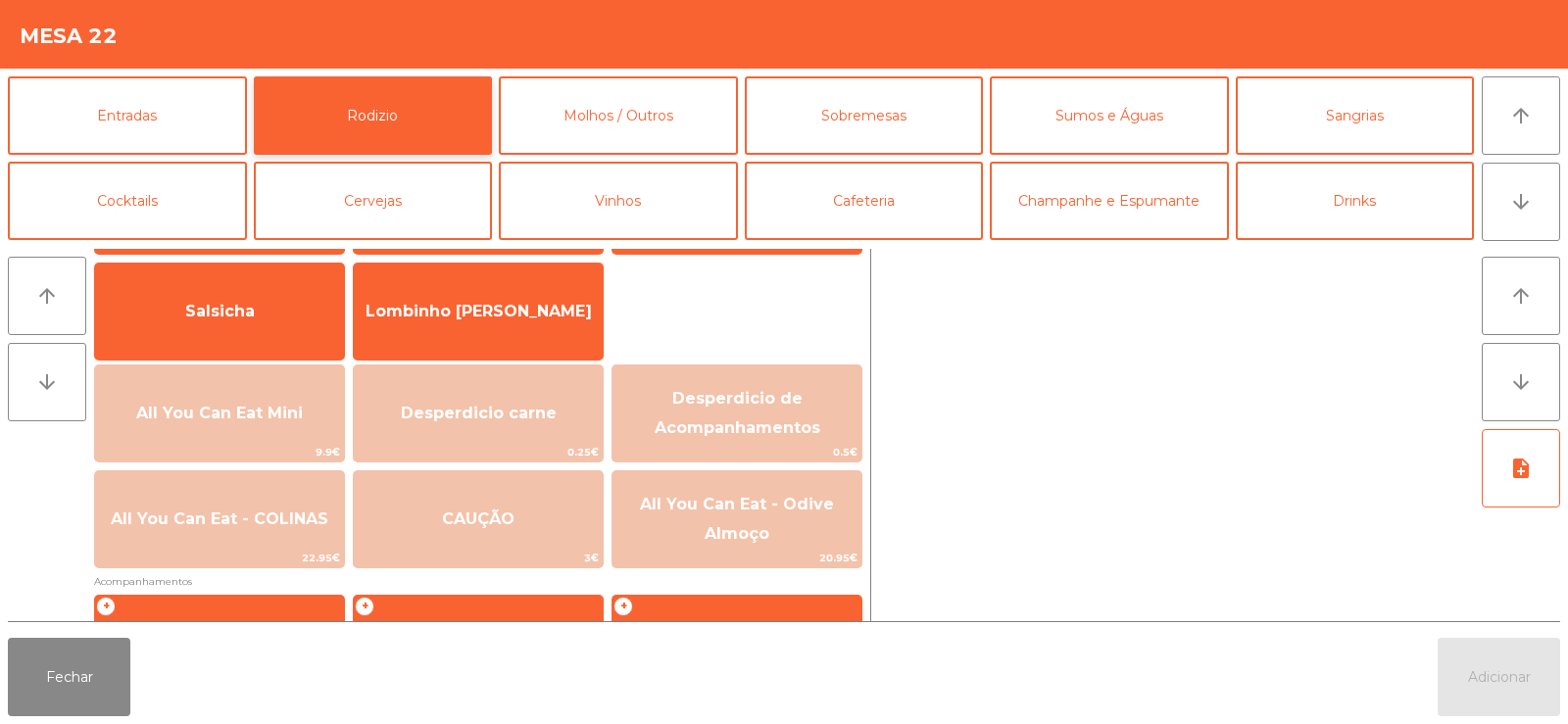
scroll to position [132, 0]
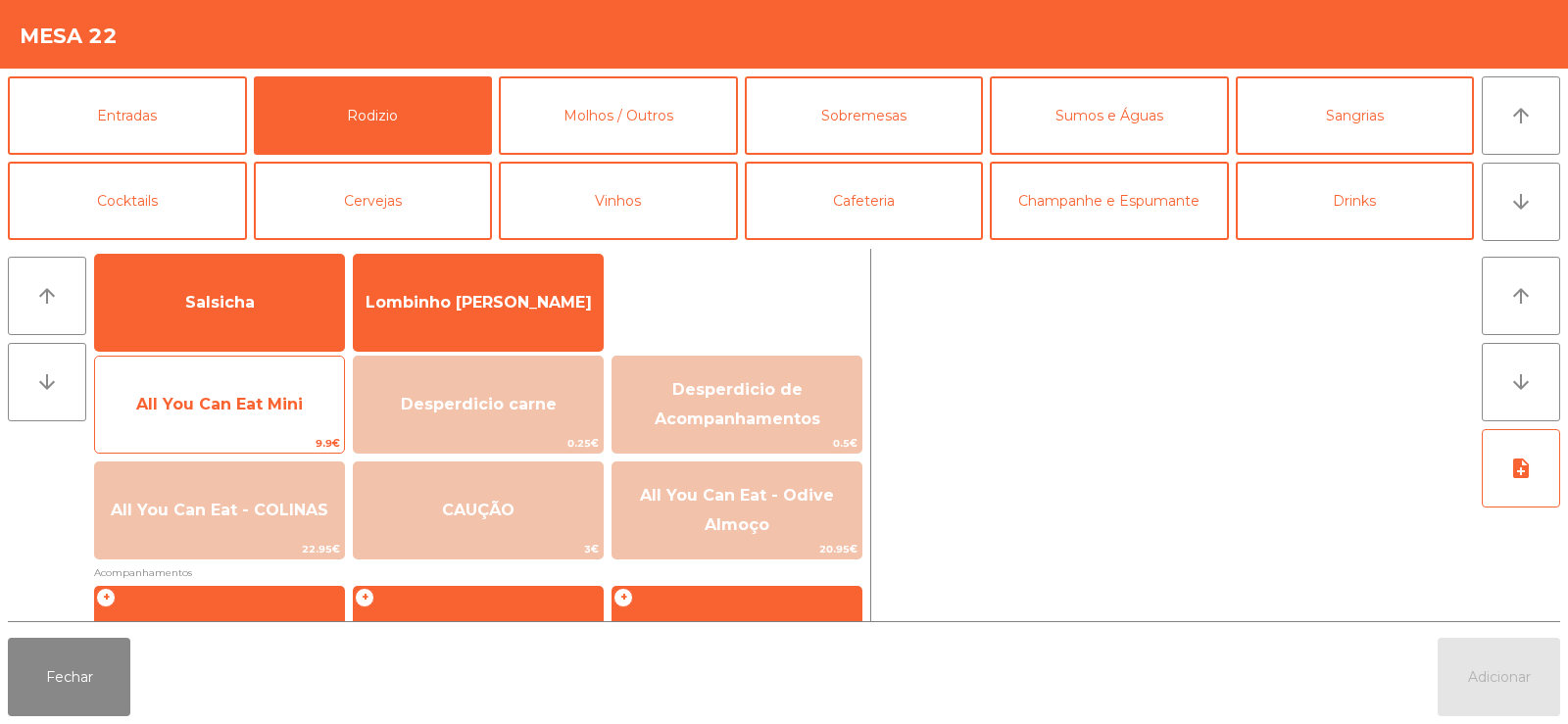
click at [258, 387] on span "All You Can Eat Mini" at bounding box center [219, 404] width 249 height 53
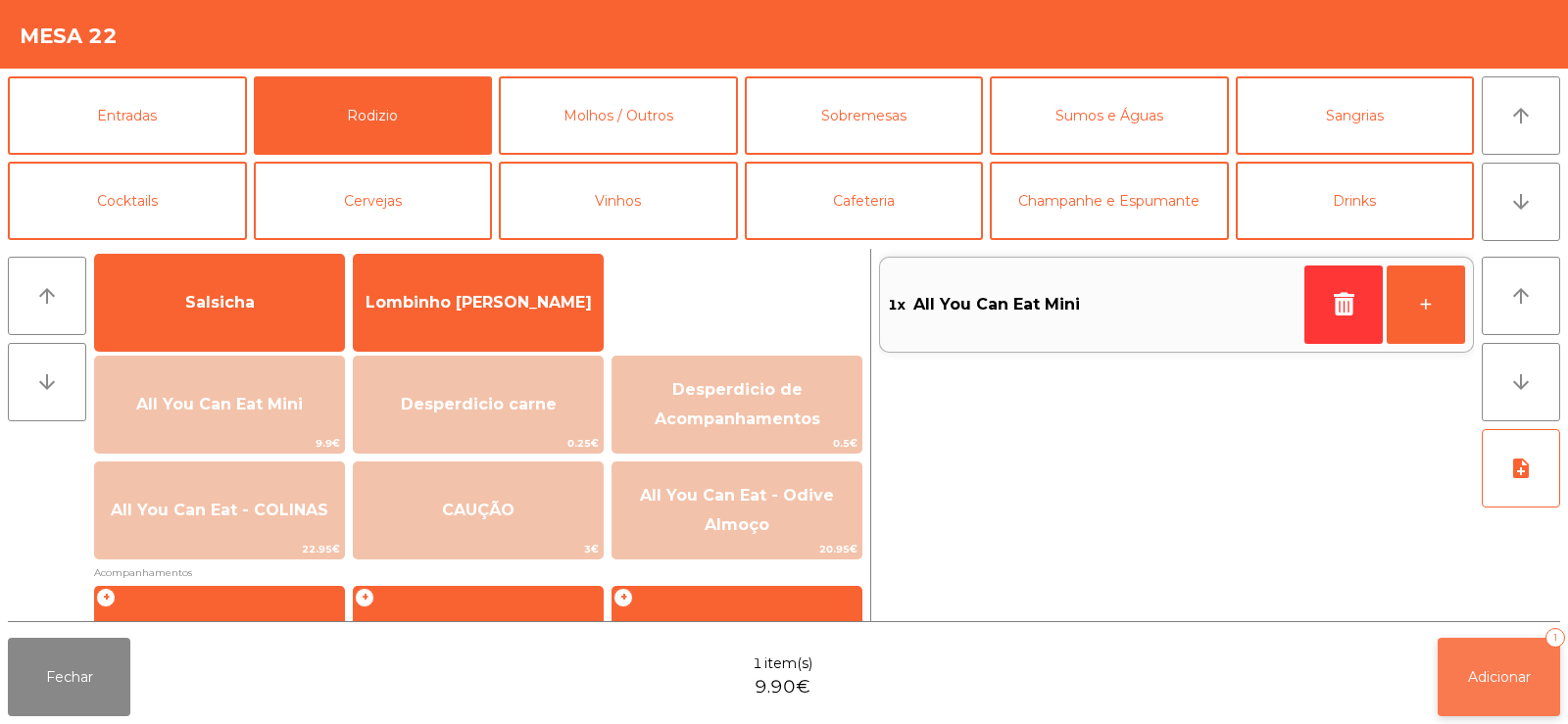
click at [1488, 656] on button "Adicionar 1" at bounding box center [1500, 676] width 123 height 78
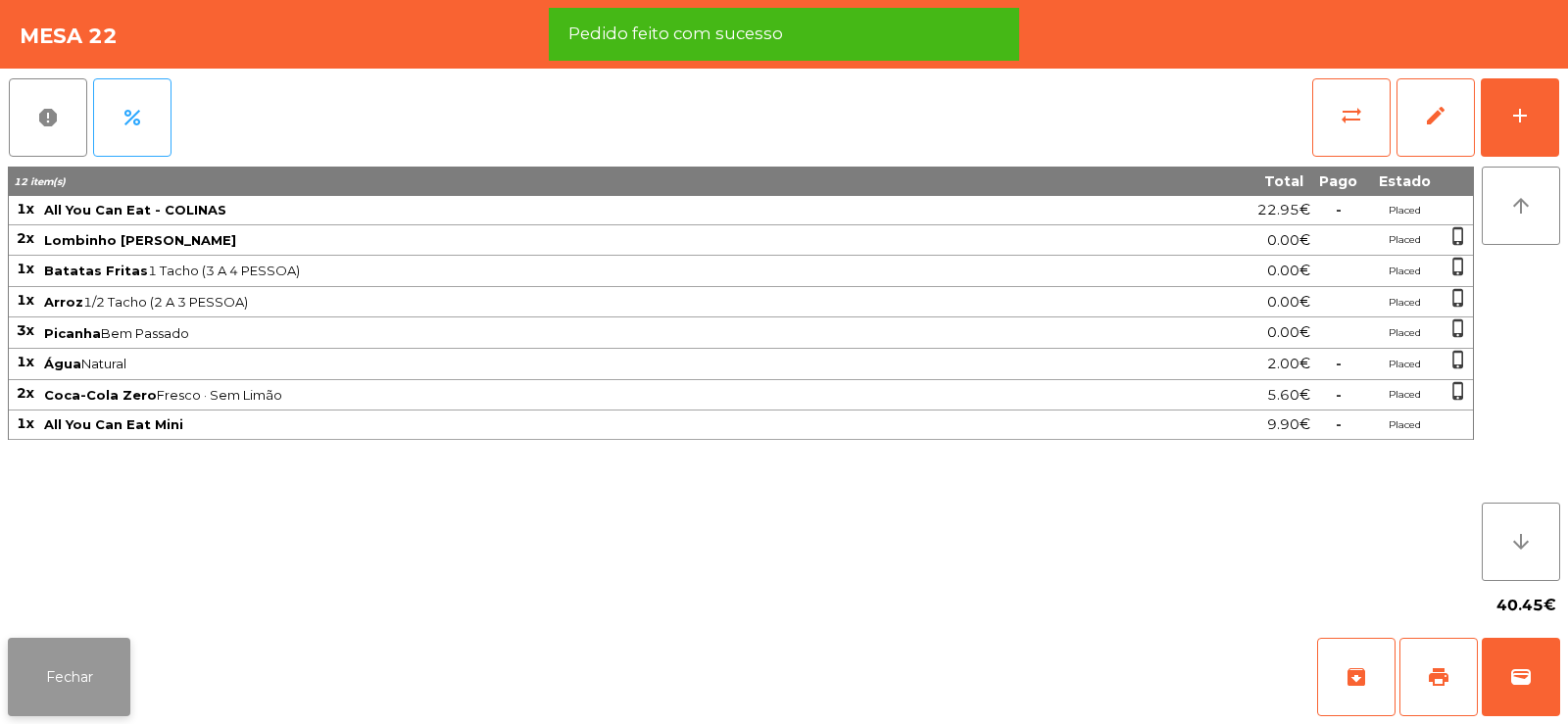
click at [75, 661] on button "Fechar" at bounding box center [69, 676] width 123 height 78
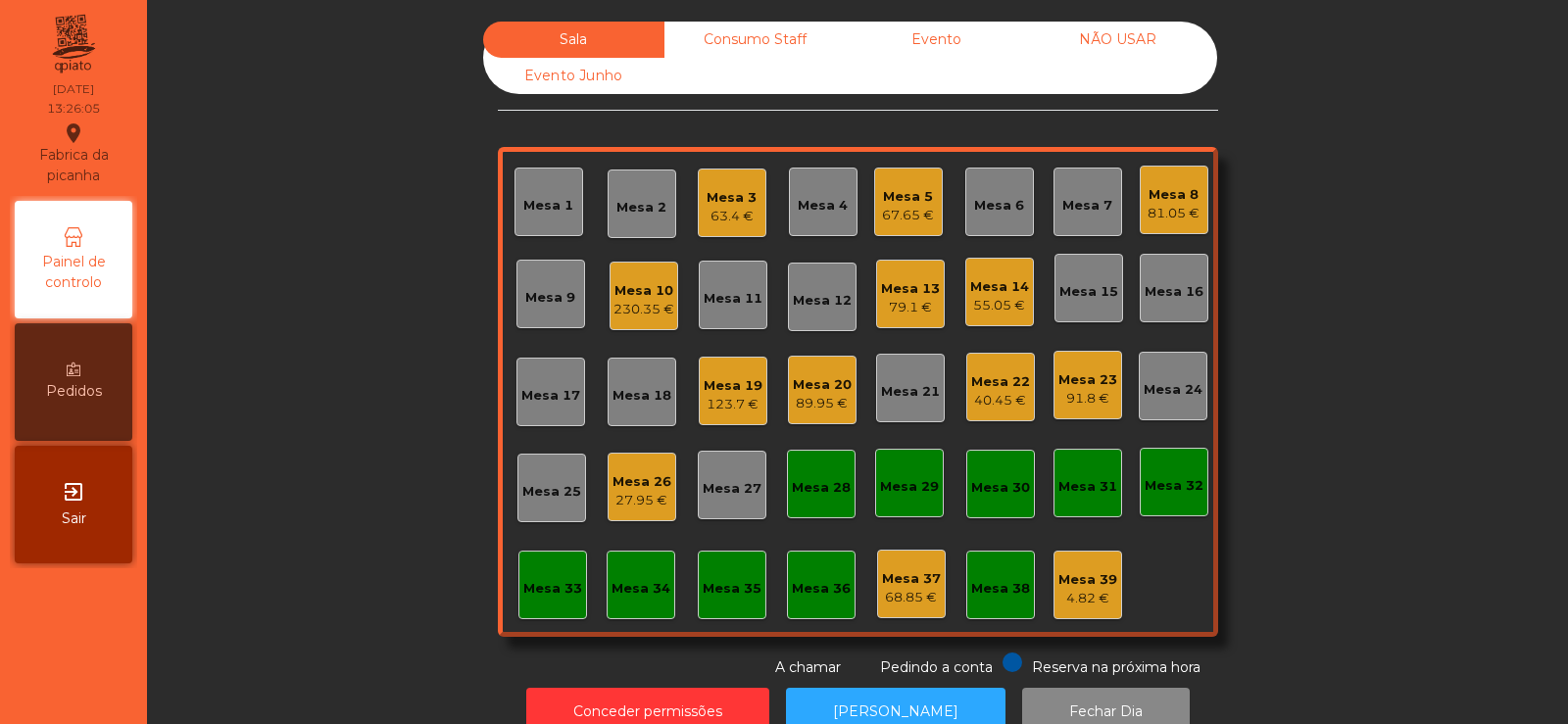
click at [408, 307] on div "Sala Consumo Staff Evento NÃO USAR Evento Junho Mesa 1 Mesa 2 Mesa 3 63.4 € Mes…" at bounding box center [857, 350] width 1368 height 657
click at [653, 499] on div "27.95 €" at bounding box center [642, 501] width 59 height 20
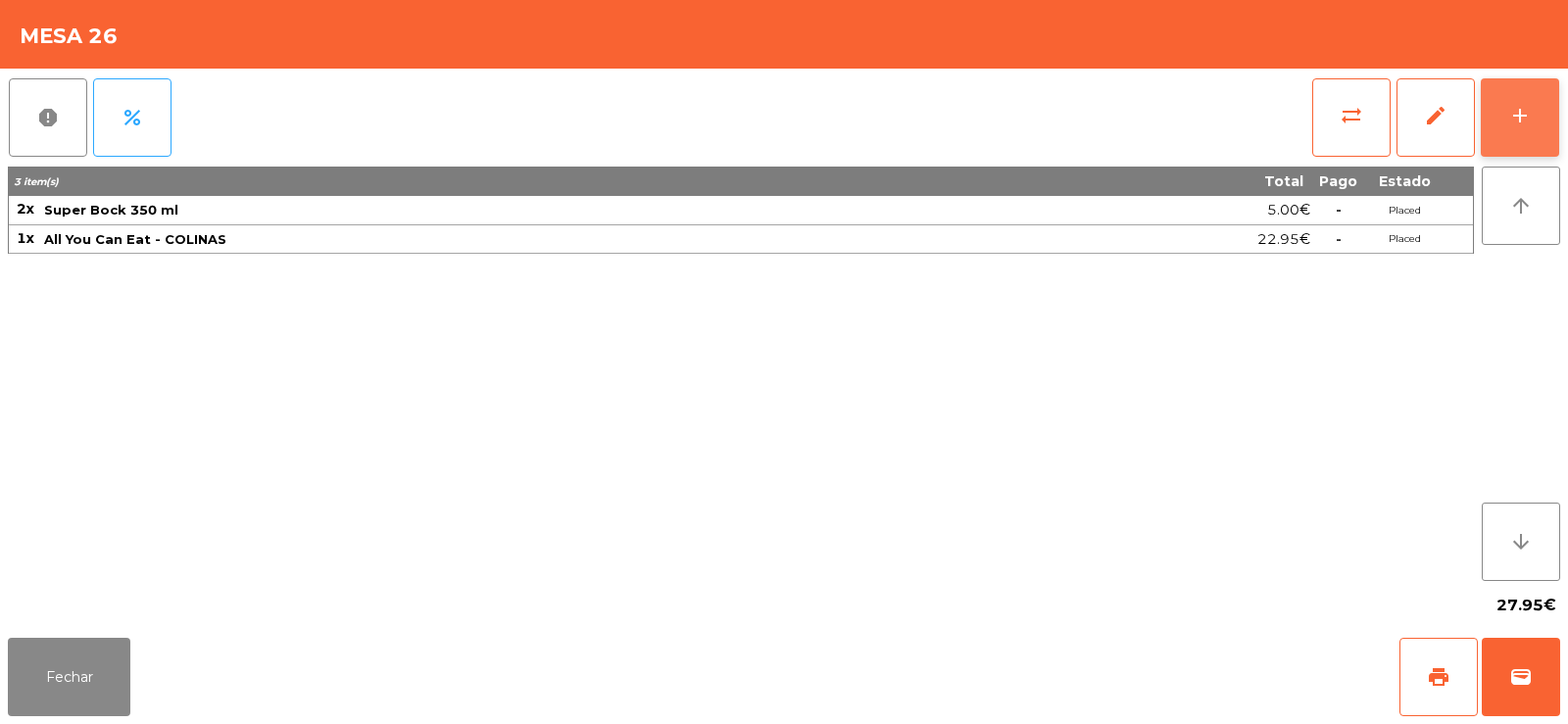
click at [1533, 113] on button "add" at bounding box center [1519, 117] width 78 height 78
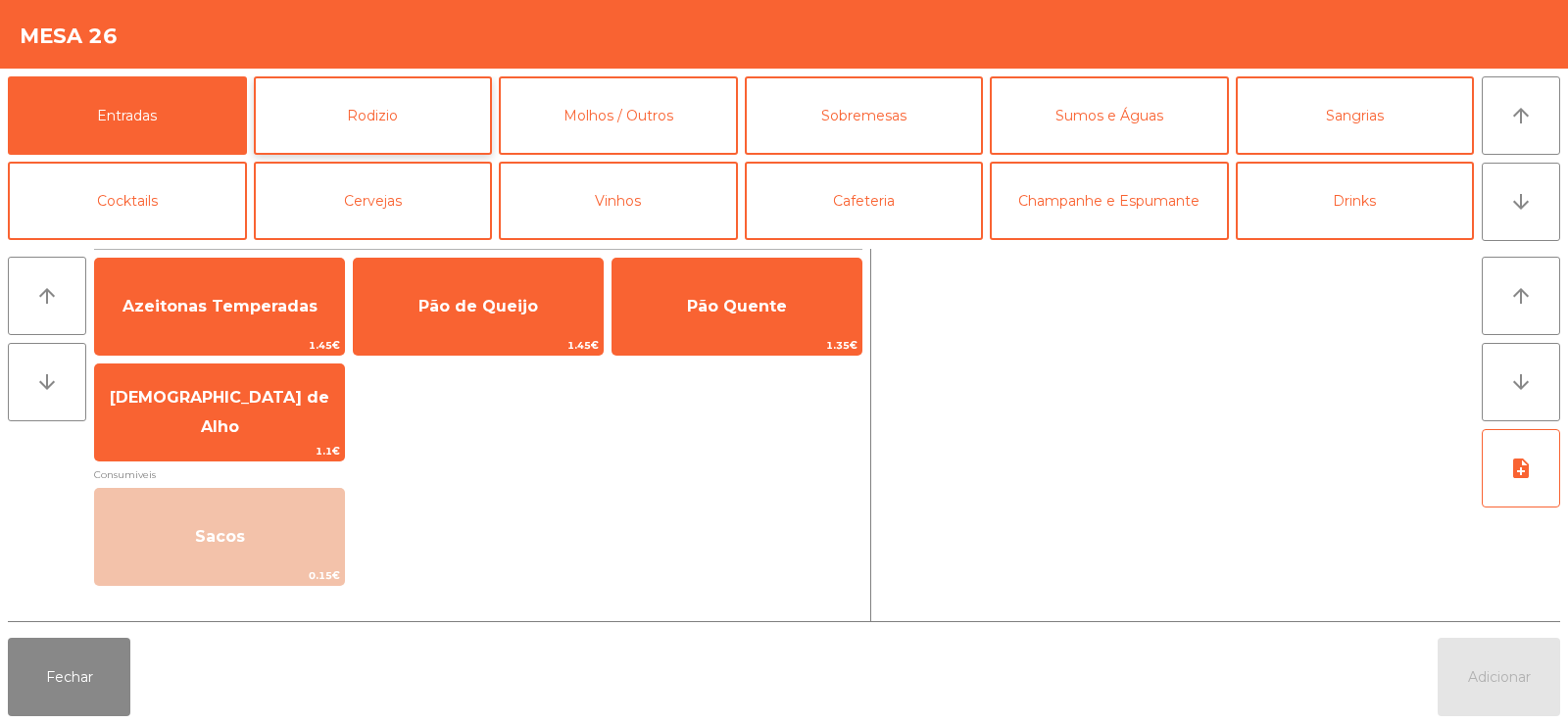
click at [403, 102] on button "Rodizio" at bounding box center [373, 115] width 239 height 78
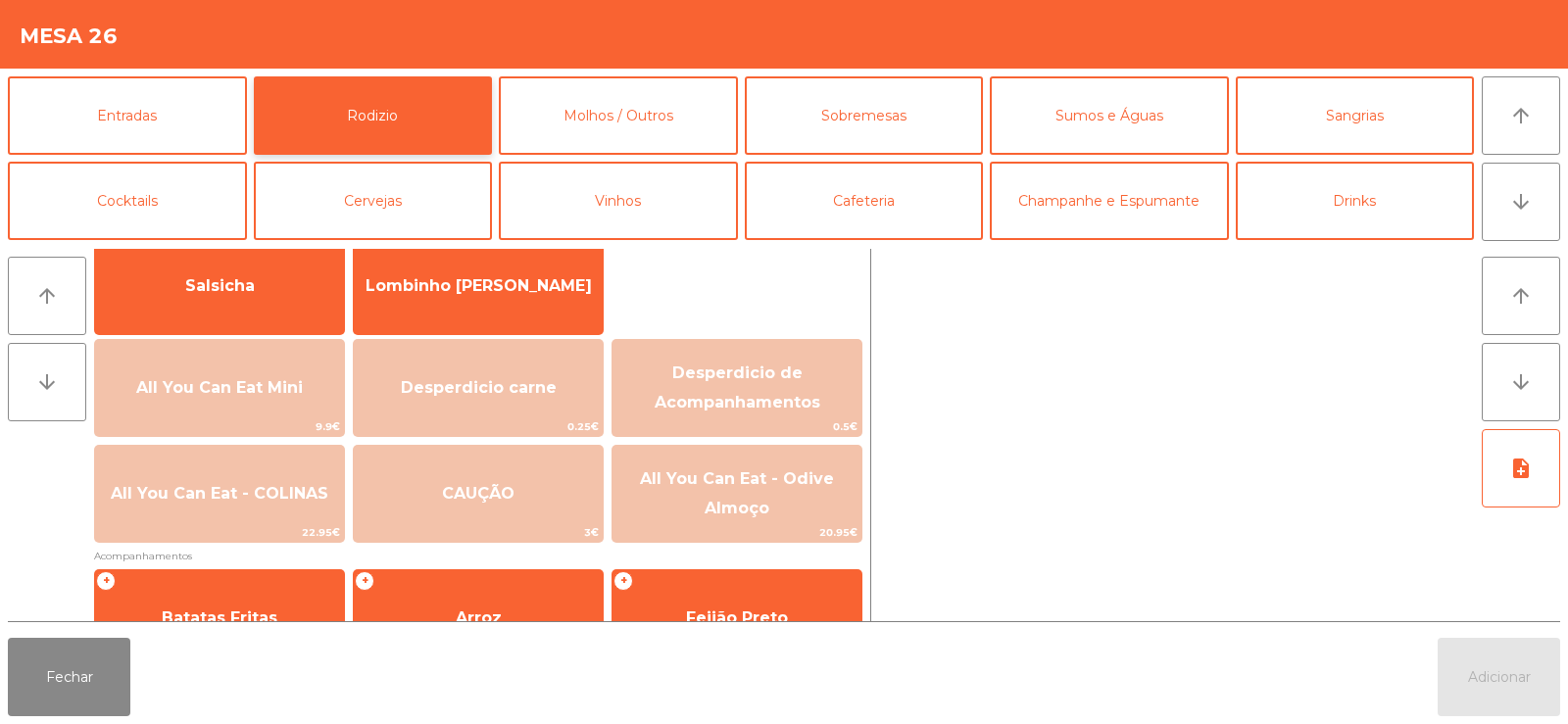
scroll to position [152, 0]
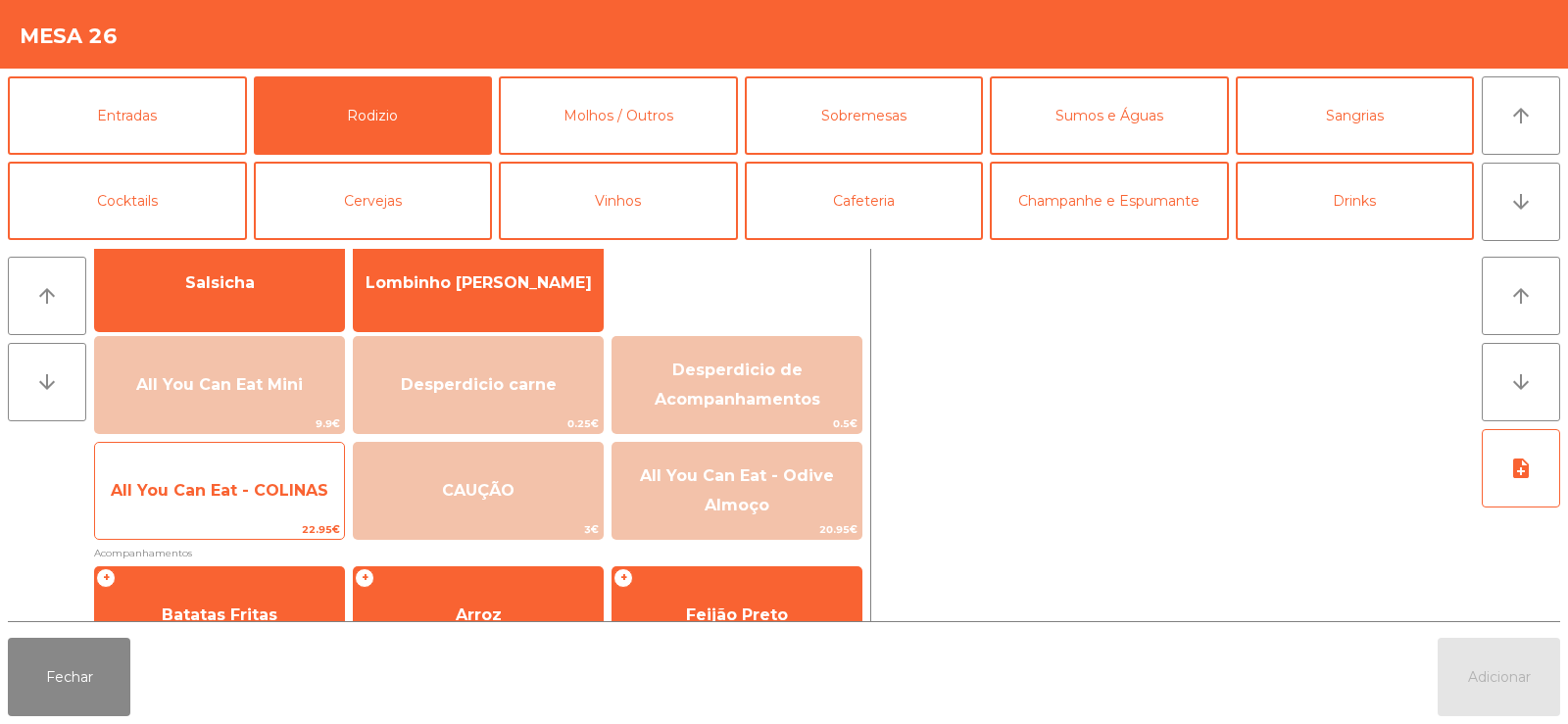
click at [220, 498] on span "All You Can Eat - COLINAS" at bounding box center [219, 490] width 217 height 19
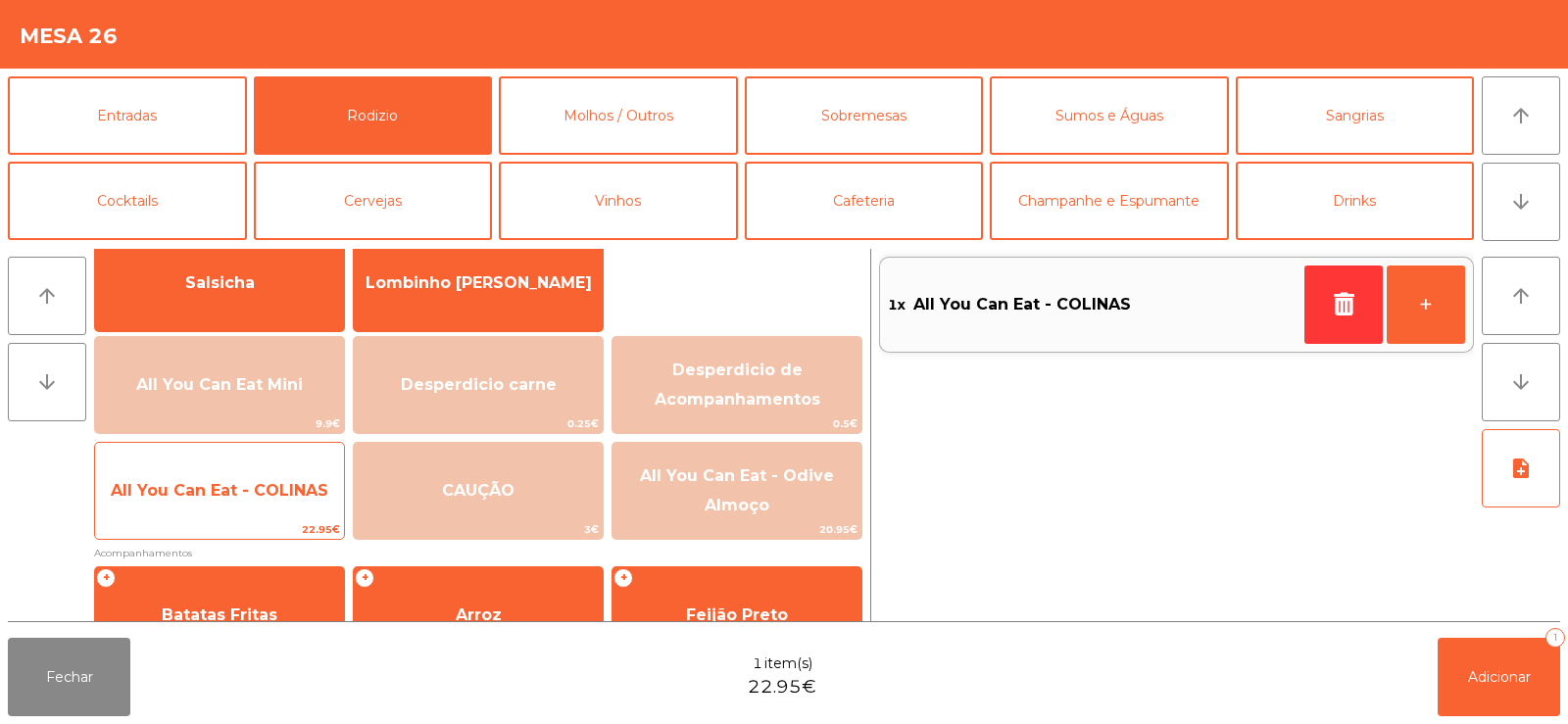
click at [225, 486] on span "All You Can Eat - COLINAS" at bounding box center [219, 490] width 217 height 19
click at [227, 492] on span "All You Can Eat - COLINAS" at bounding box center [219, 490] width 217 height 19
click at [233, 497] on span "All You Can Eat - COLINAS" at bounding box center [219, 490] width 217 height 19
click at [247, 484] on span "All You Can Eat - COLINAS" at bounding box center [219, 490] width 217 height 19
click at [260, 481] on span "All You Can Eat - COLINAS" at bounding box center [219, 490] width 217 height 19
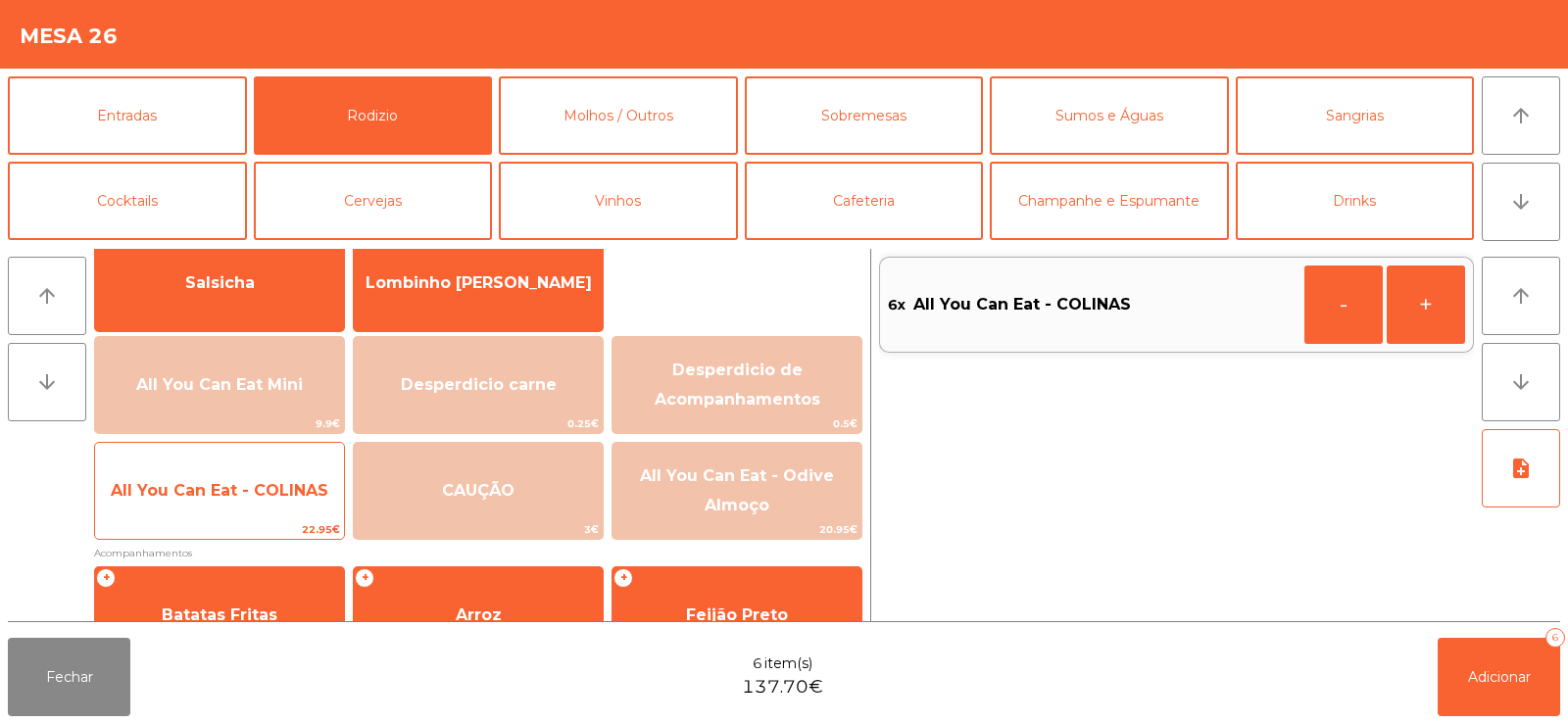
click at [252, 493] on span "All You Can Eat - COLINAS" at bounding box center [219, 490] width 217 height 19
click at [256, 511] on span "All You Can Eat - COLINAS" at bounding box center [219, 490] width 249 height 53
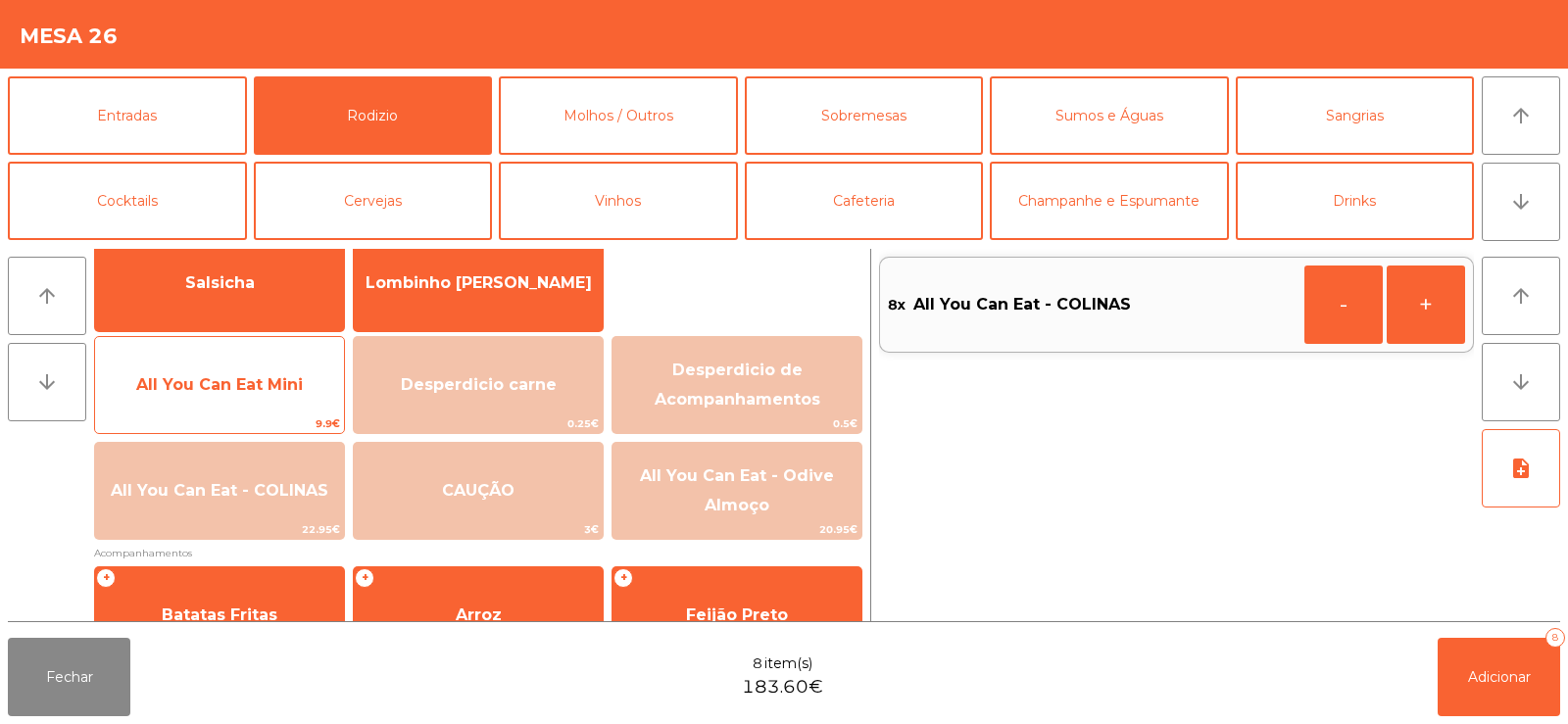
click at [242, 386] on span "All You Can Eat Mini" at bounding box center [219, 384] width 167 height 19
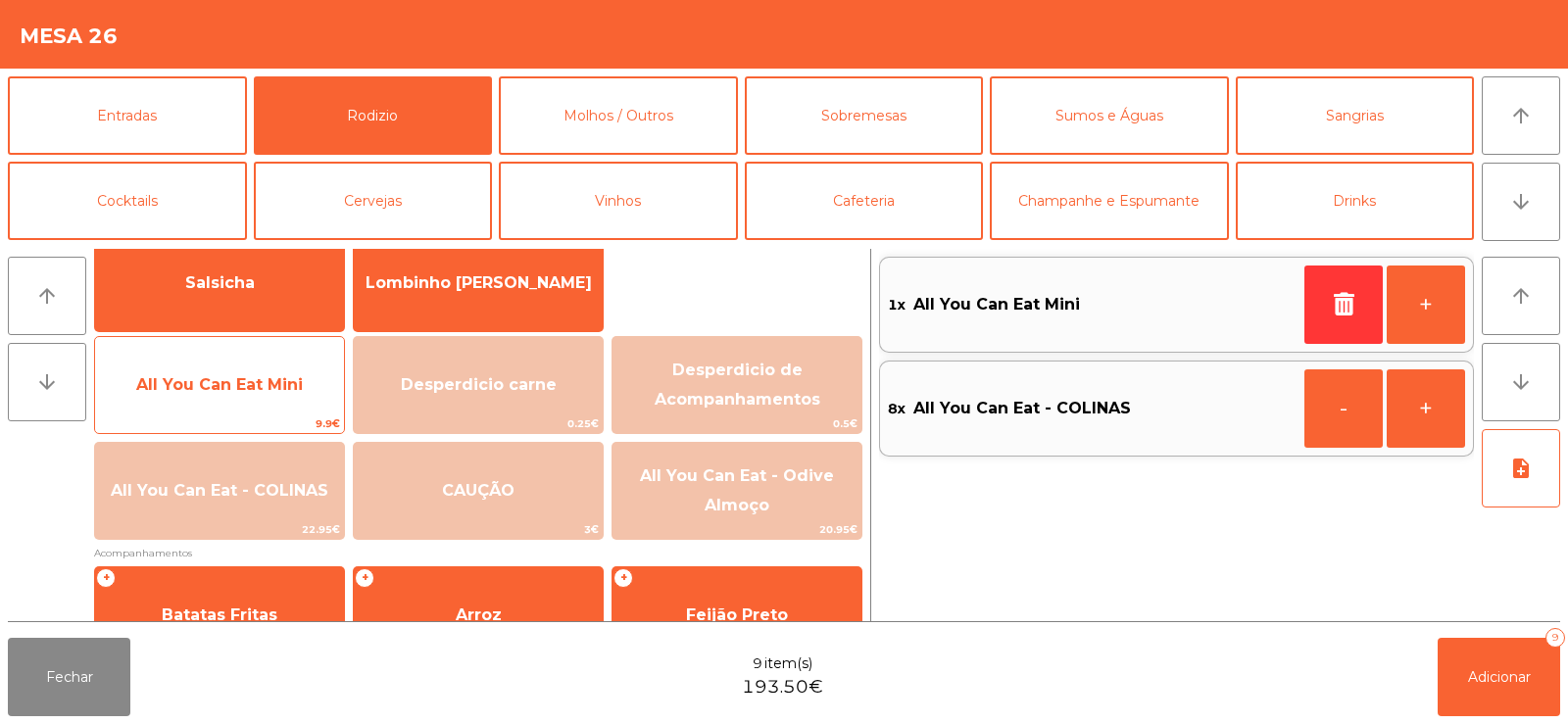
click at [250, 392] on span "All You Can Eat Mini" at bounding box center [219, 384] width 167 height 19
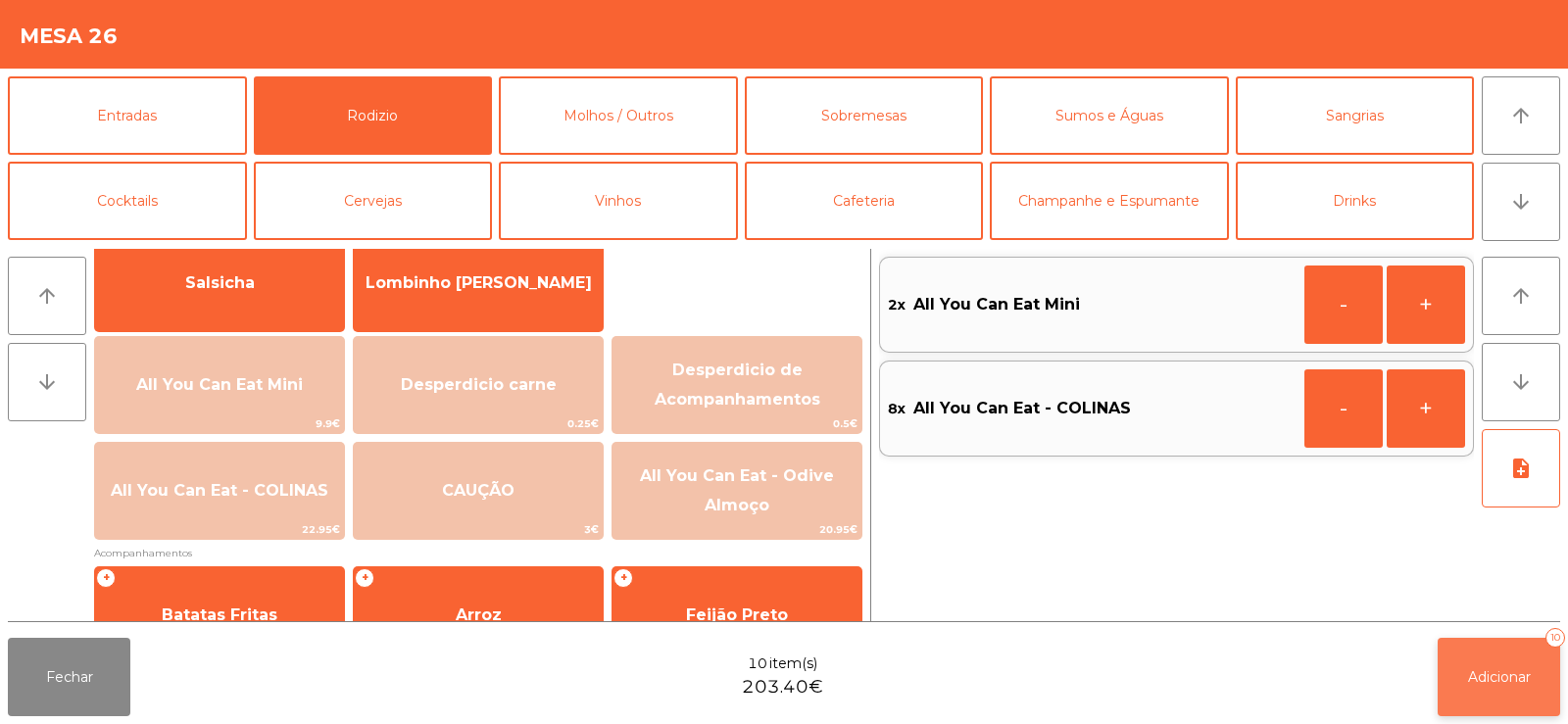
click at [1514, 652] on button "Adicionar 10" at bounding box center [1500, 676] width 123 height 78
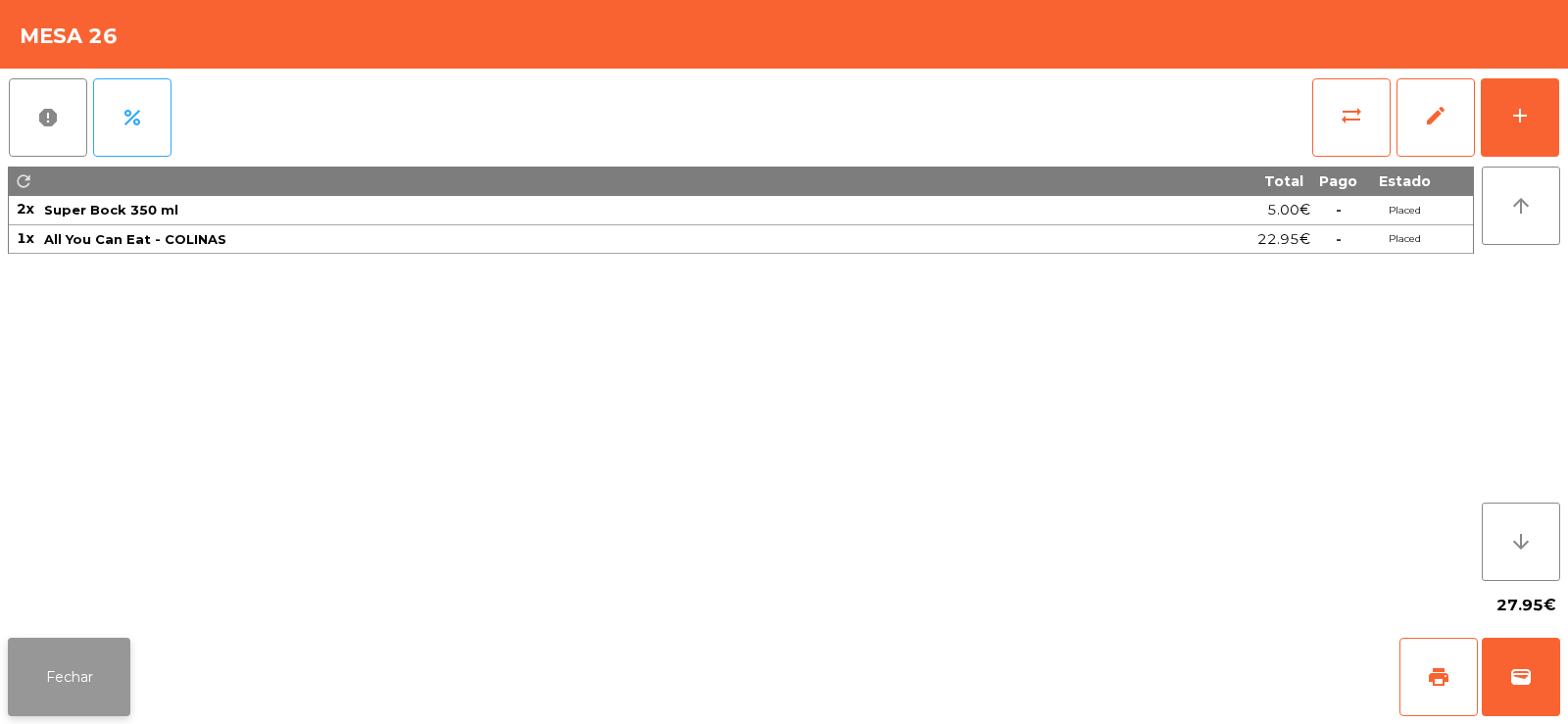
click at [42, 679] on button "Fechar" at bounding box center [69, 676] width 123 height 78
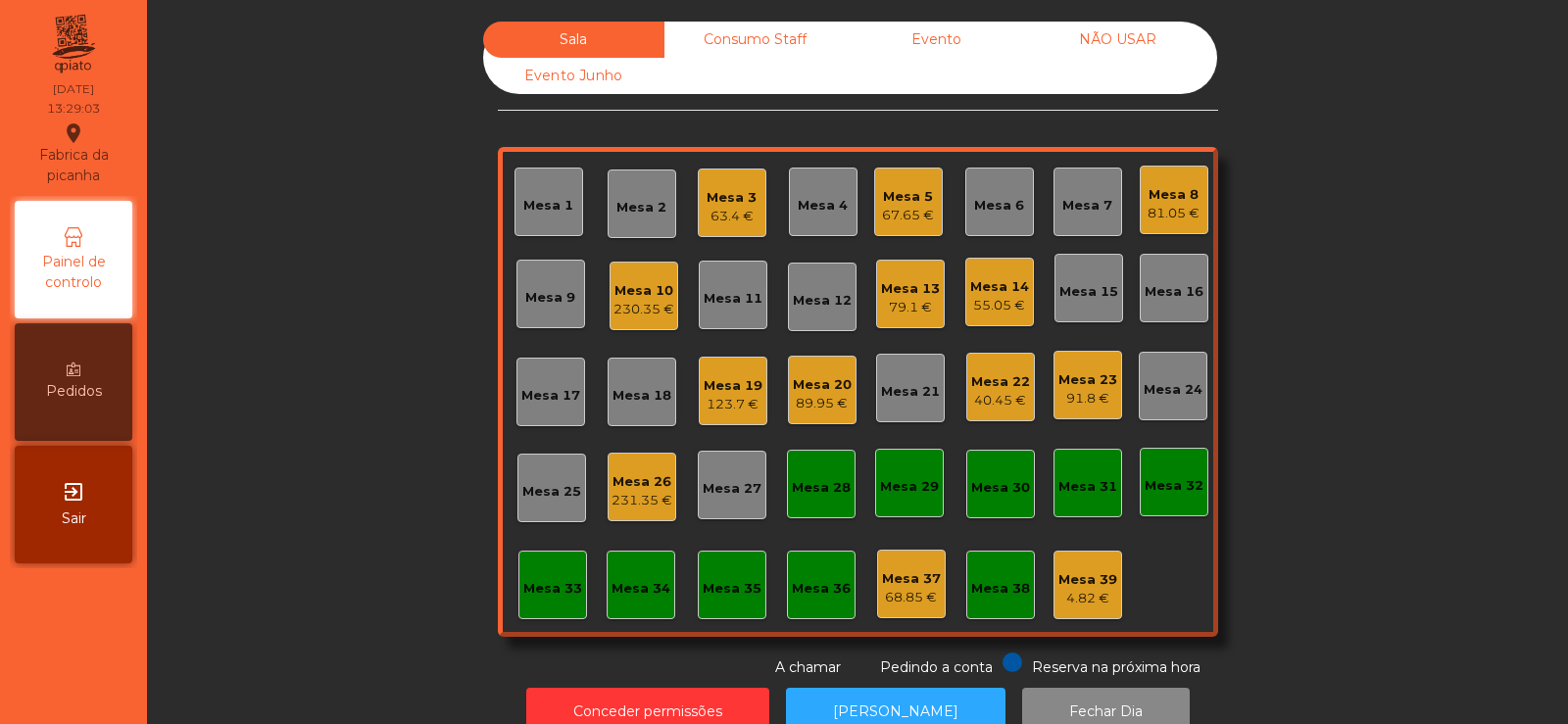
click at [744, 397] on div "123.7 €" at bounding box center [733, 405] width 59 height 20
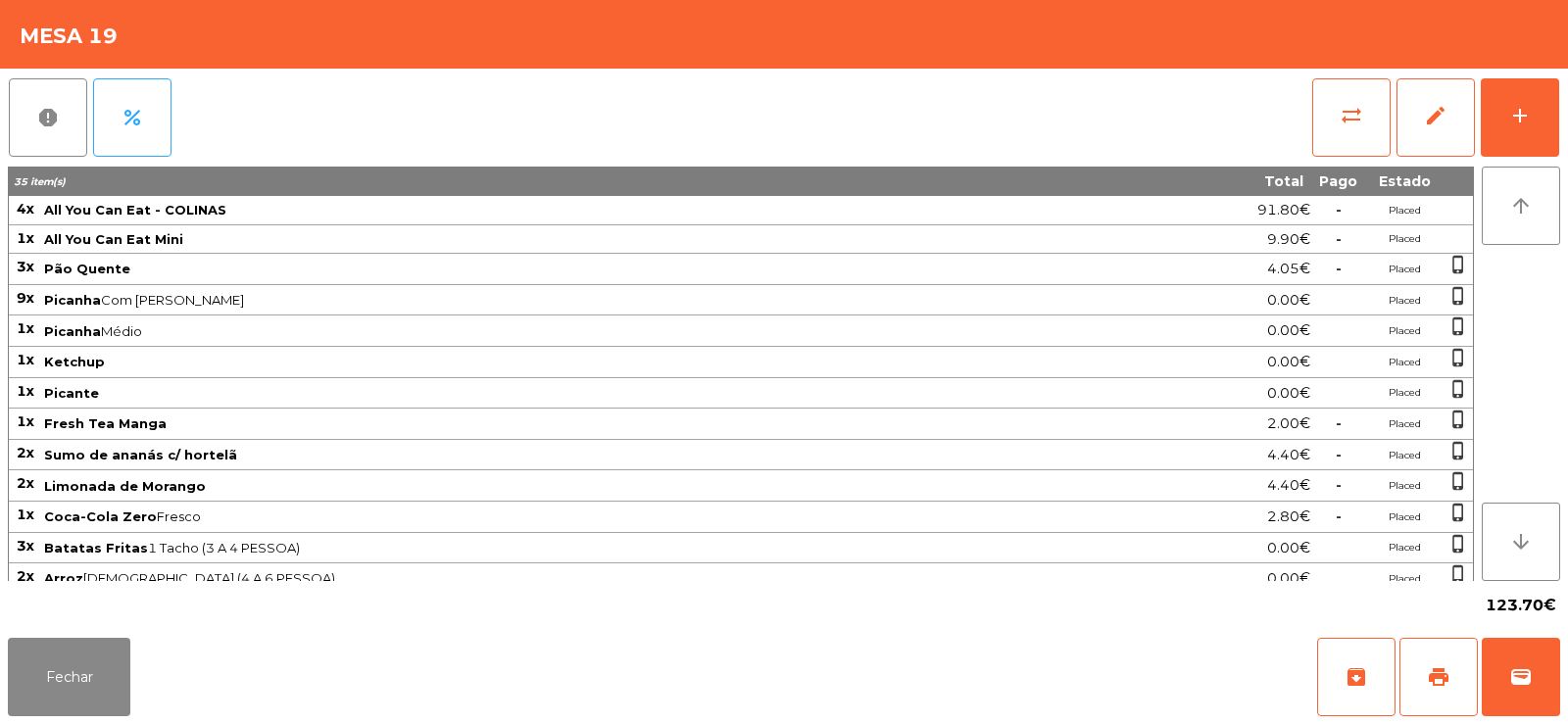
scroll to position [75, 0]
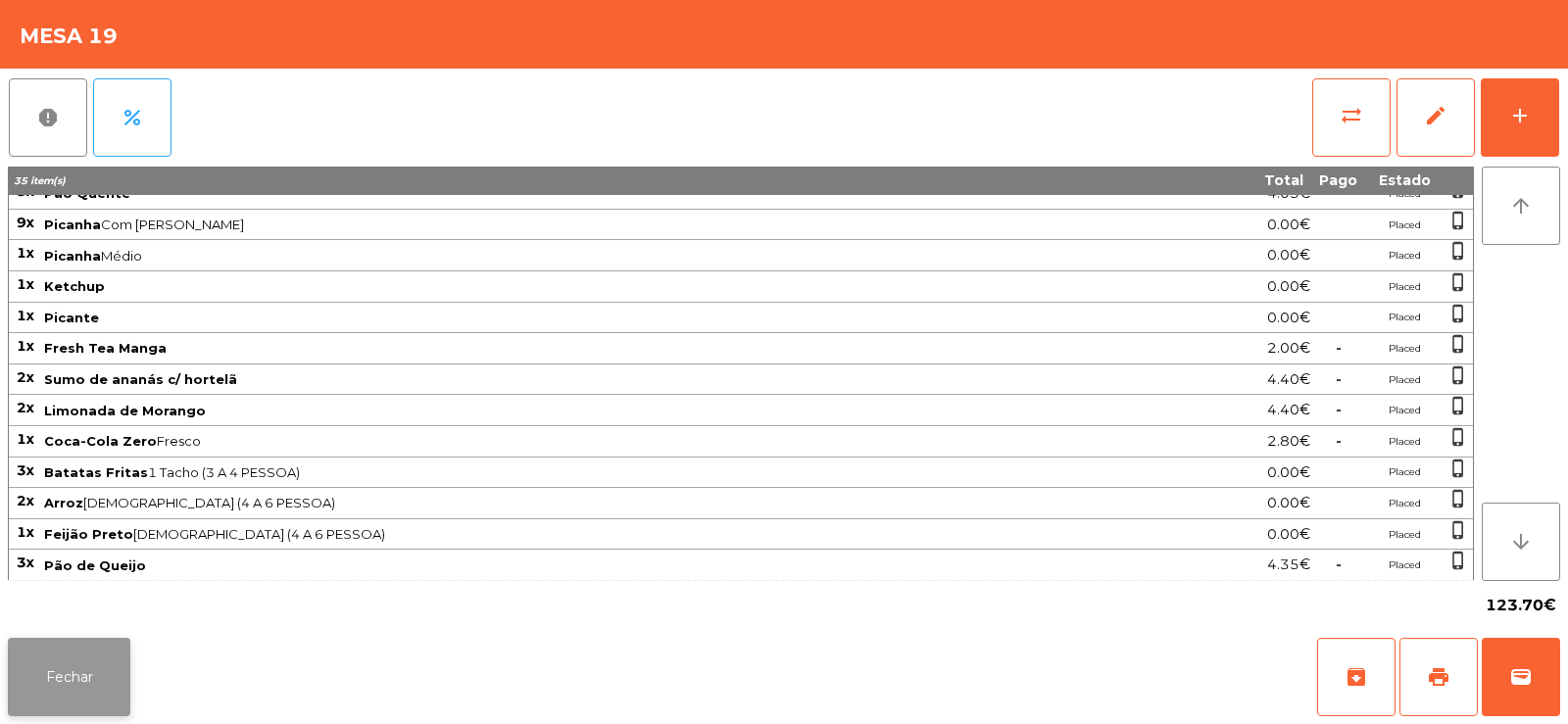
click at [74, 669] on button "Fechar" at bounding box center [69, 676] width 123 height 78
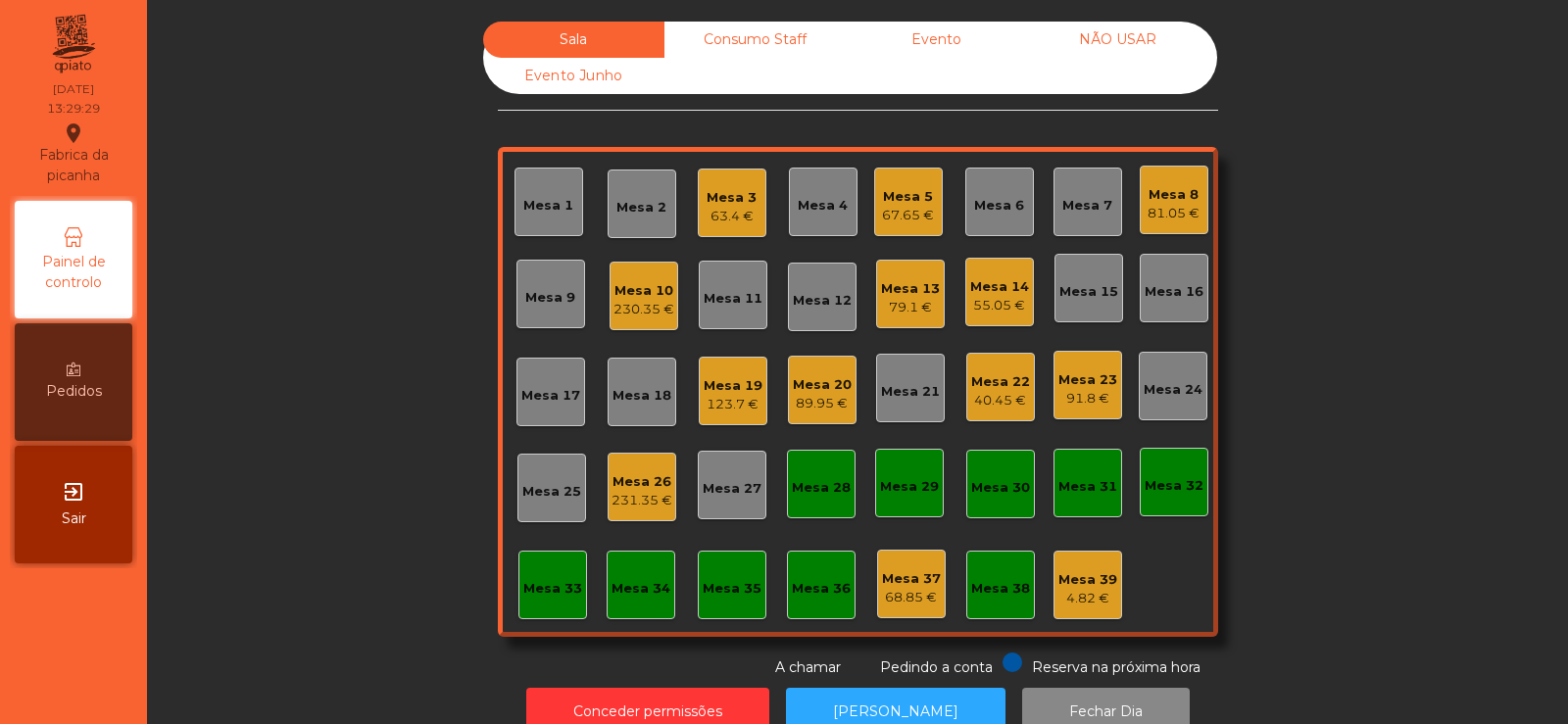
click at [1080, 385] on div "Mesa 23" at bounding box center [1087, 381] width 59 height 20
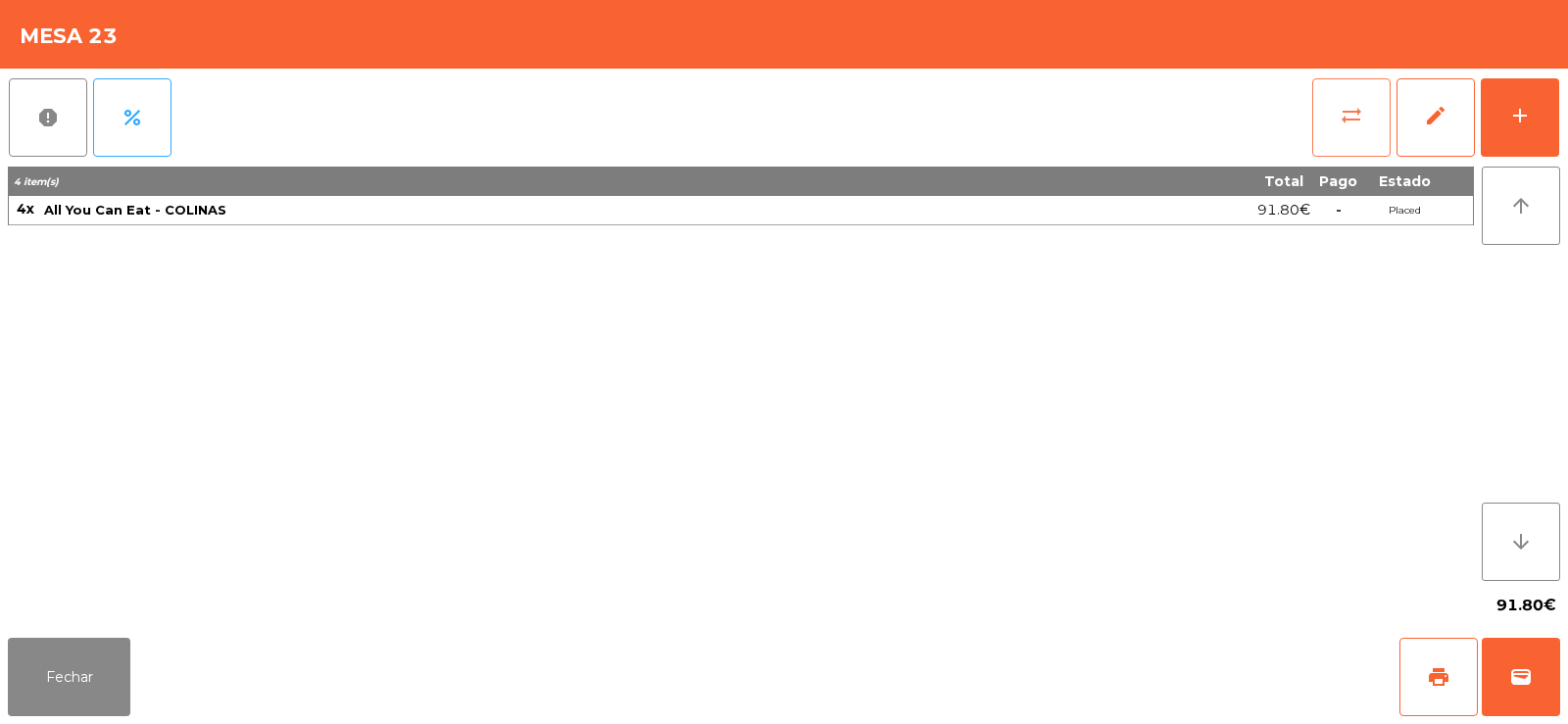
click at [1332, 116] on button "sync_alt" at bounding box center [1351, 117] width 78 height 78
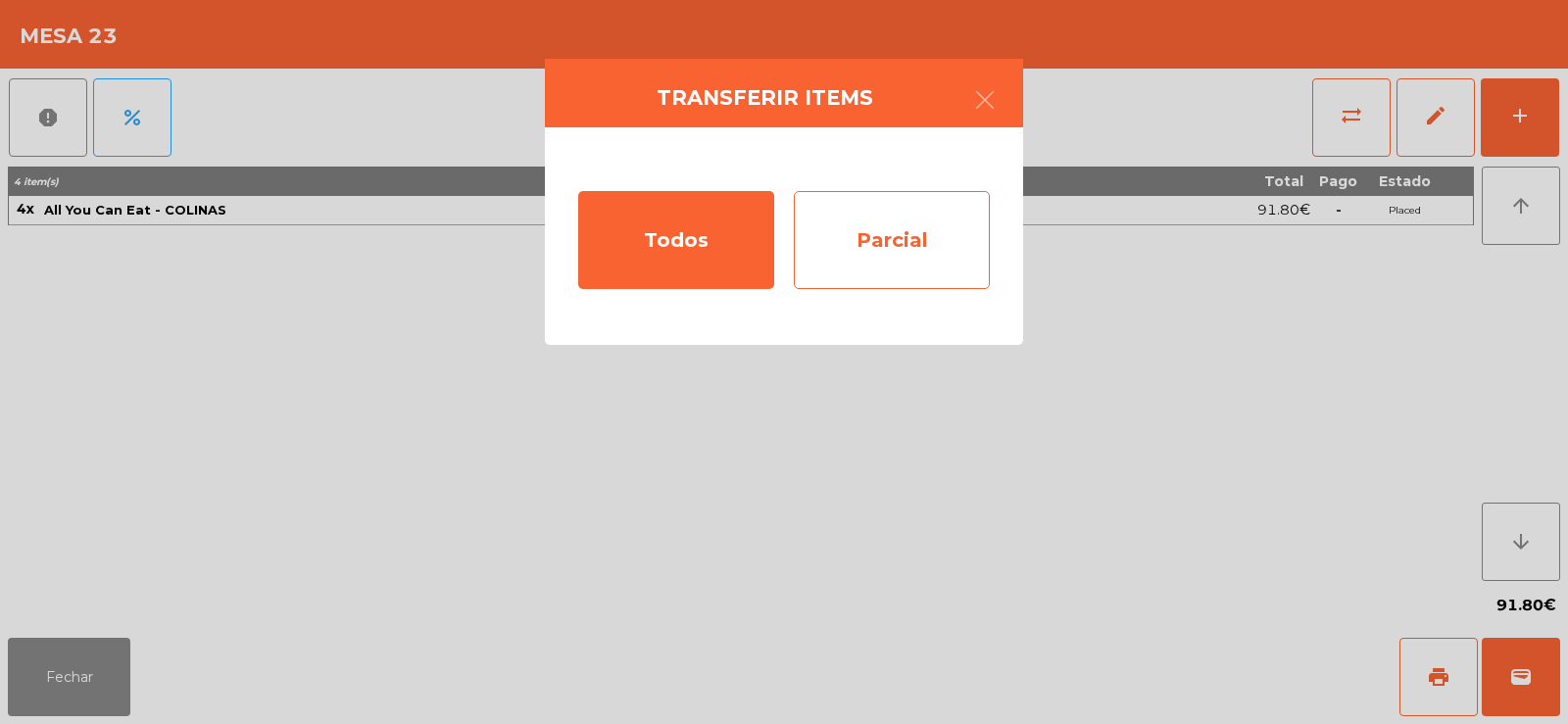
click at [870, 240] on div "Parcial" at bounding box center [892, 240] width 196 height 98
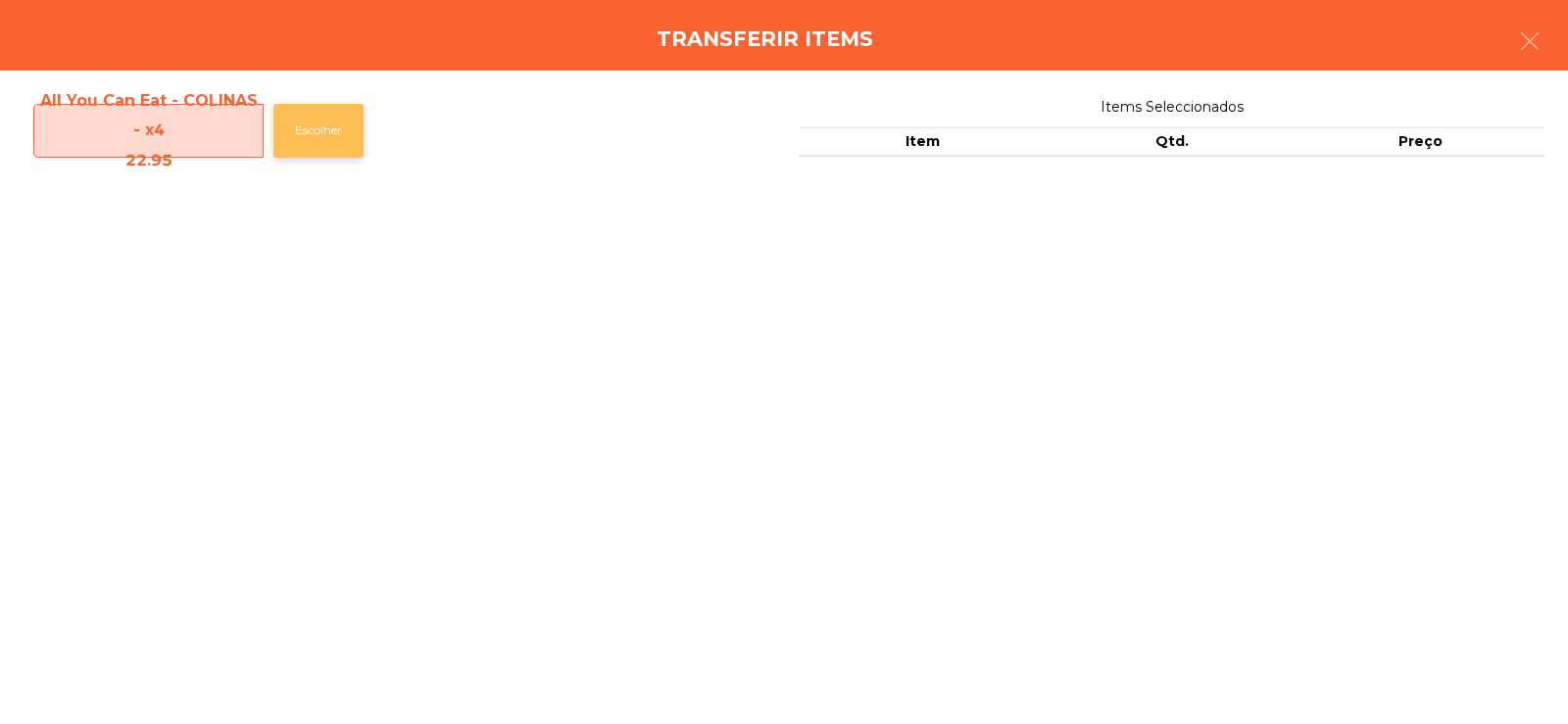
click at [332, 125] on button "Escolher" at bounding box center [318, 131] width 90 height 54
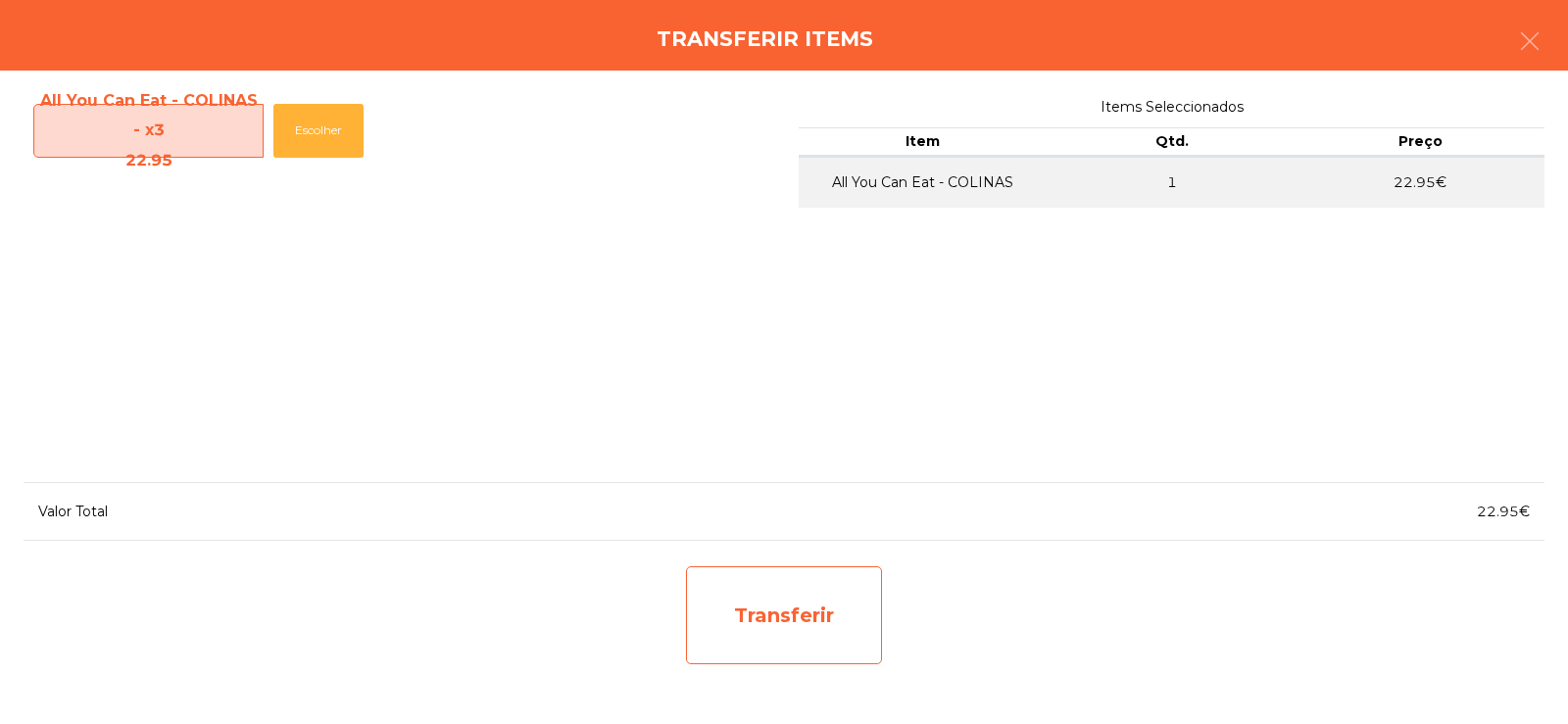
click at [841, 606] on div "Transferir" at bounding box center [784, 615] width 196 height 98
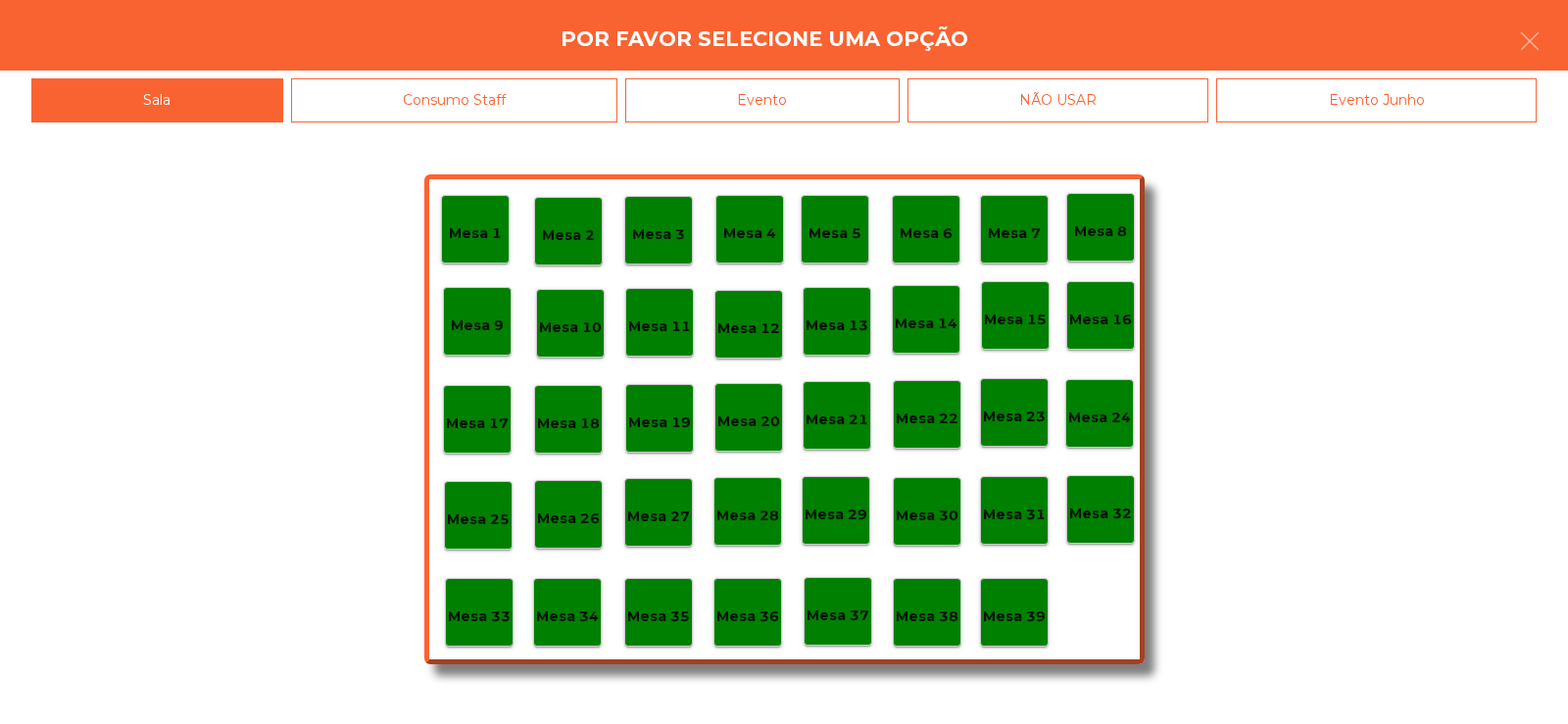
click at [840, 615] on p "Mesa 37" at bounding box center [837, 616] width 62 height 23
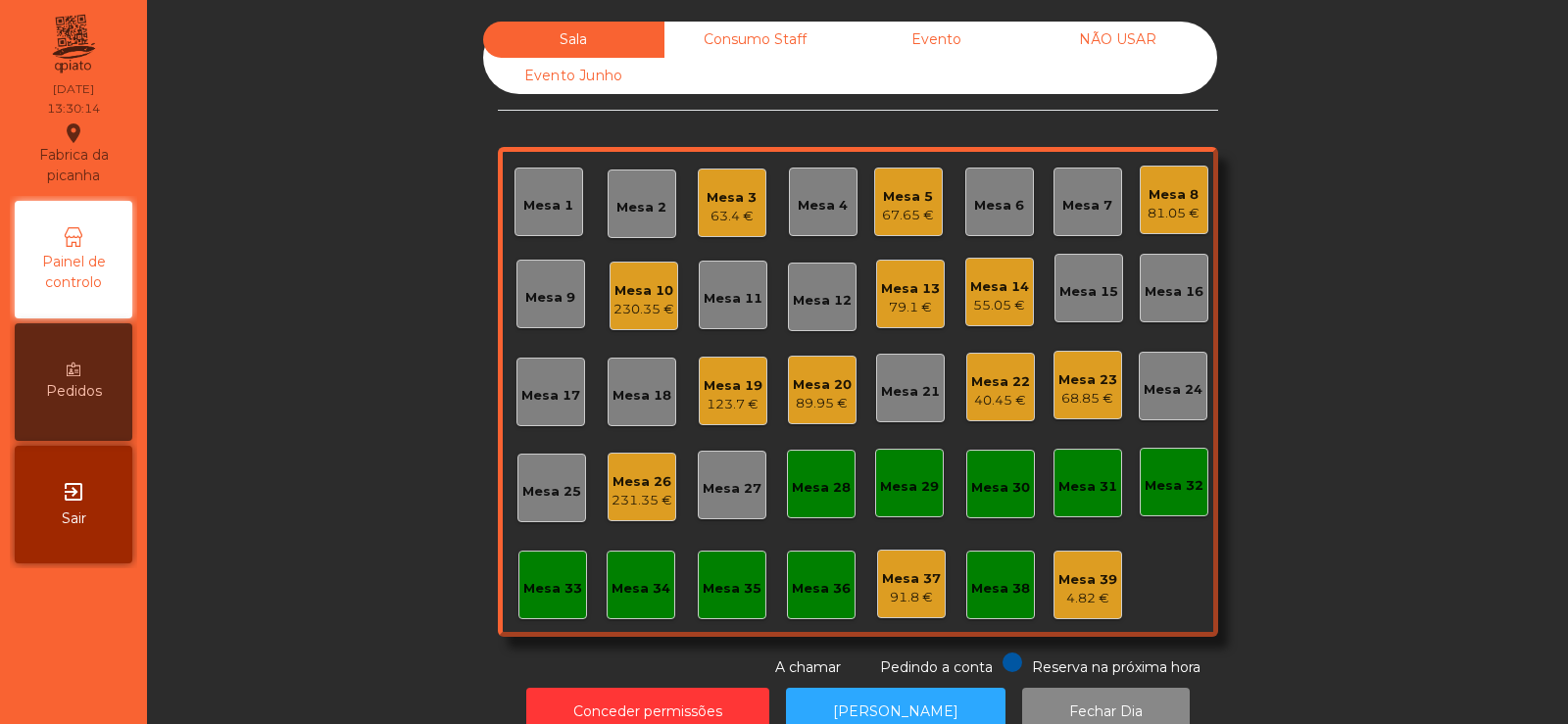
click at [1076, 393] on div "68.85 €" at bounding box center [1087, 399] width 59 height 20
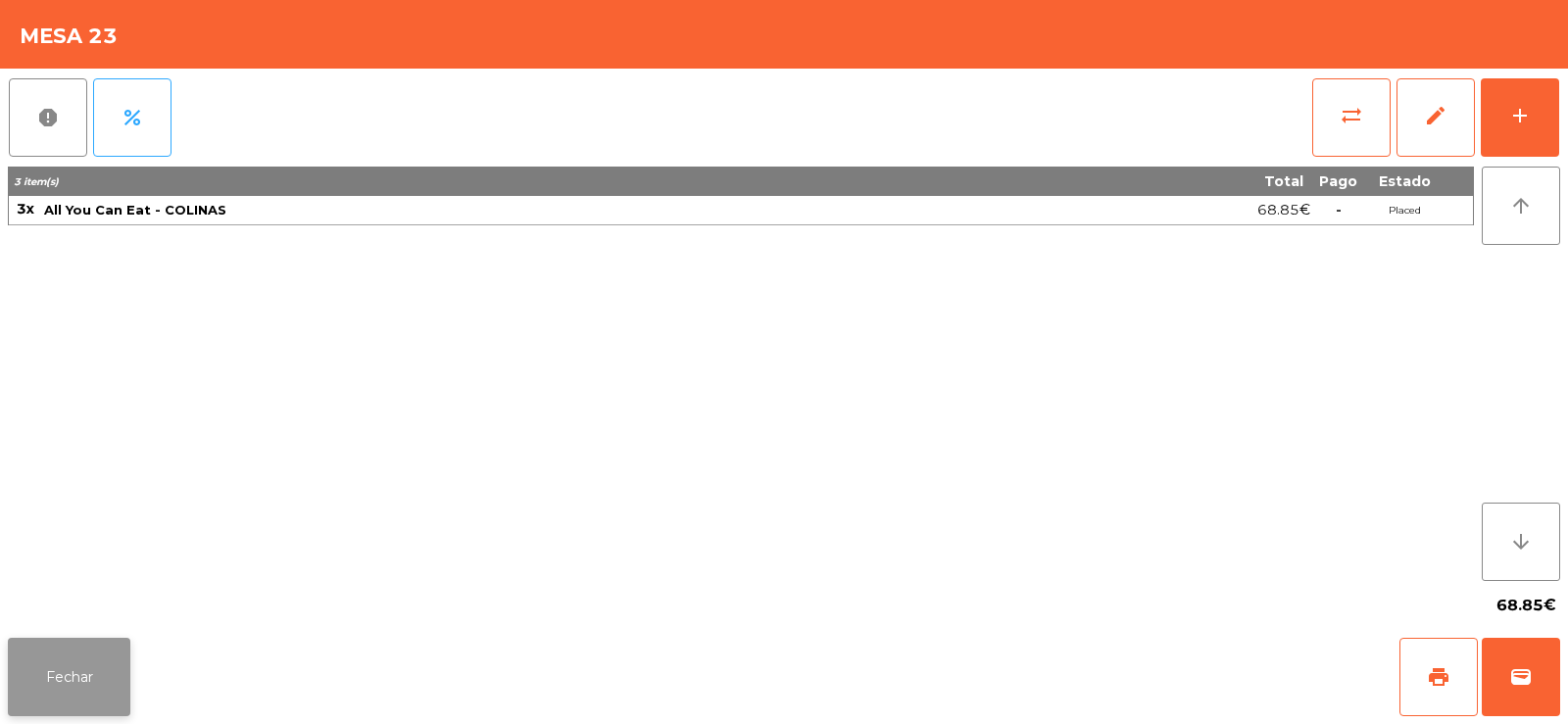
click at [75, 677] on button "Fechar" at bounding box center [69, 676] width 123 height 78
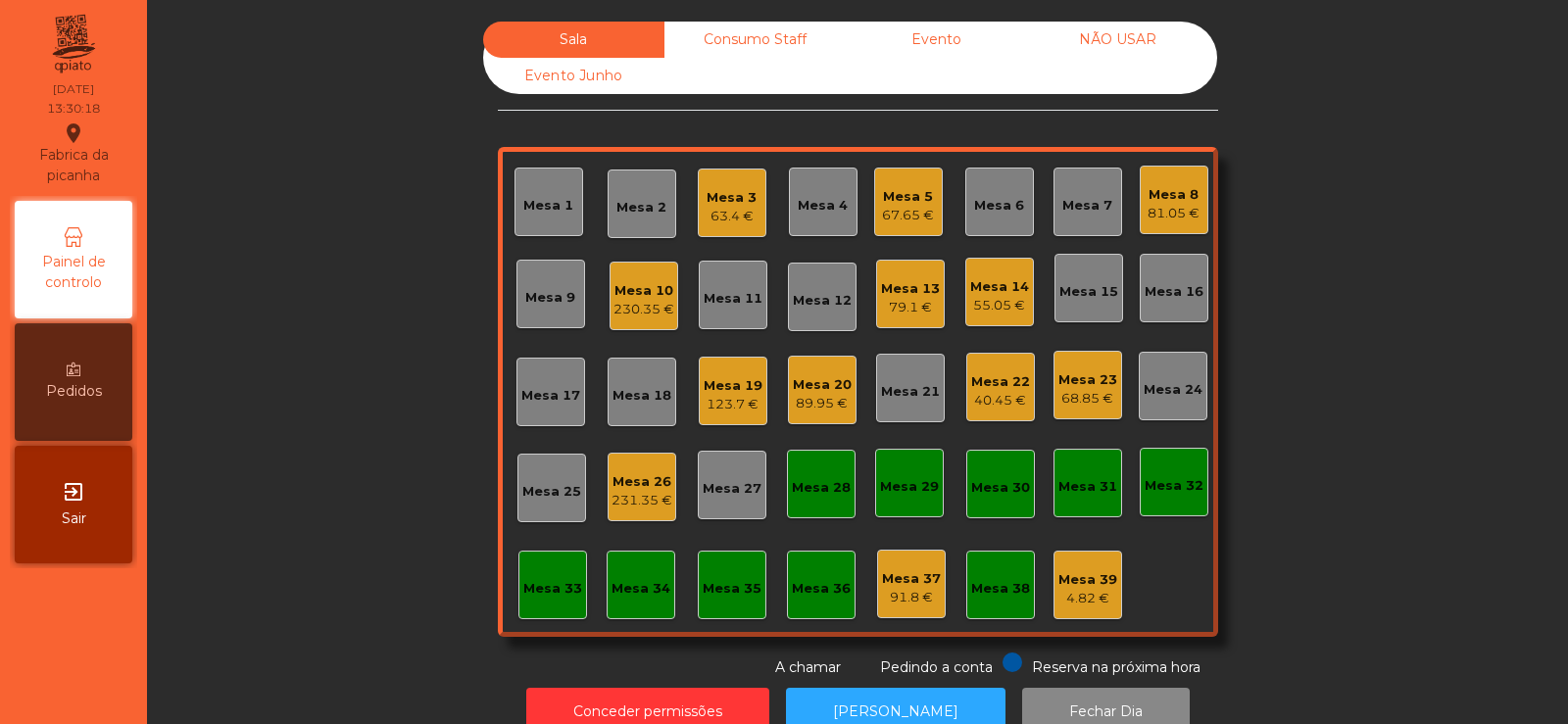
click at [719, 418] on div "Mesa 19 123.7 €" at bounding box center [733, 391] width 68 height 68
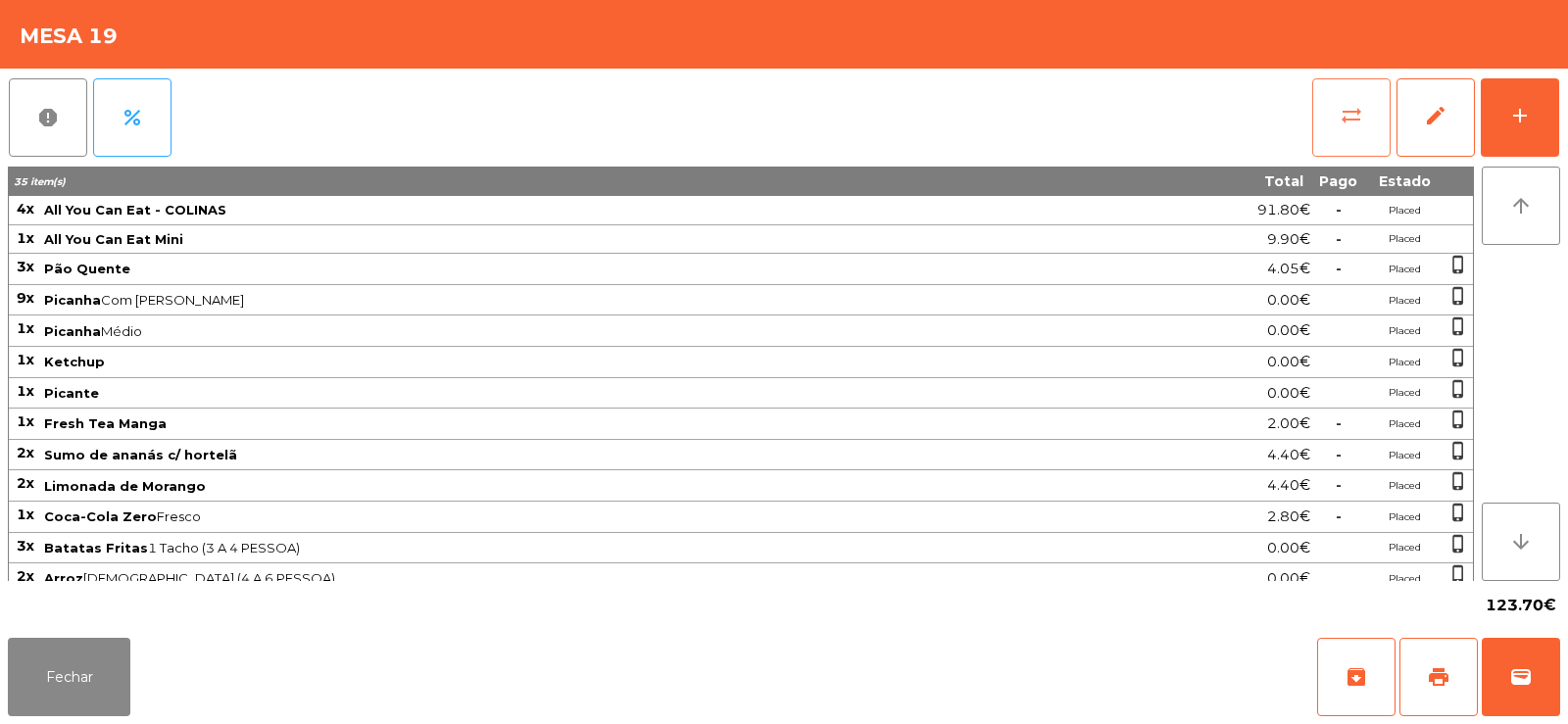
click at [1335, 150] on button "sync_alt" at bounding box center [1351, 117] width 78 height 78
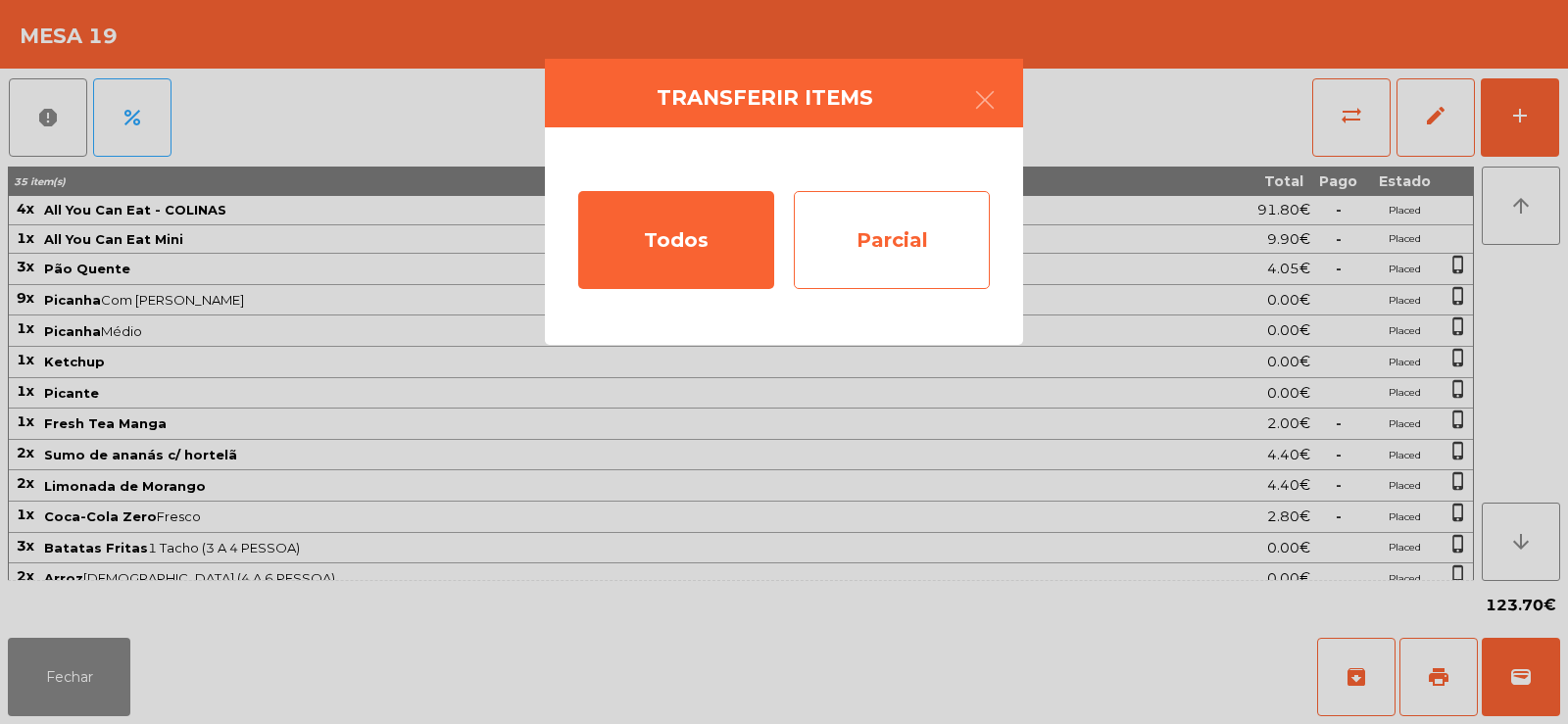
click at [863, 242] on div "Parcial" at bounding box center [892, 240] width 196 height 98
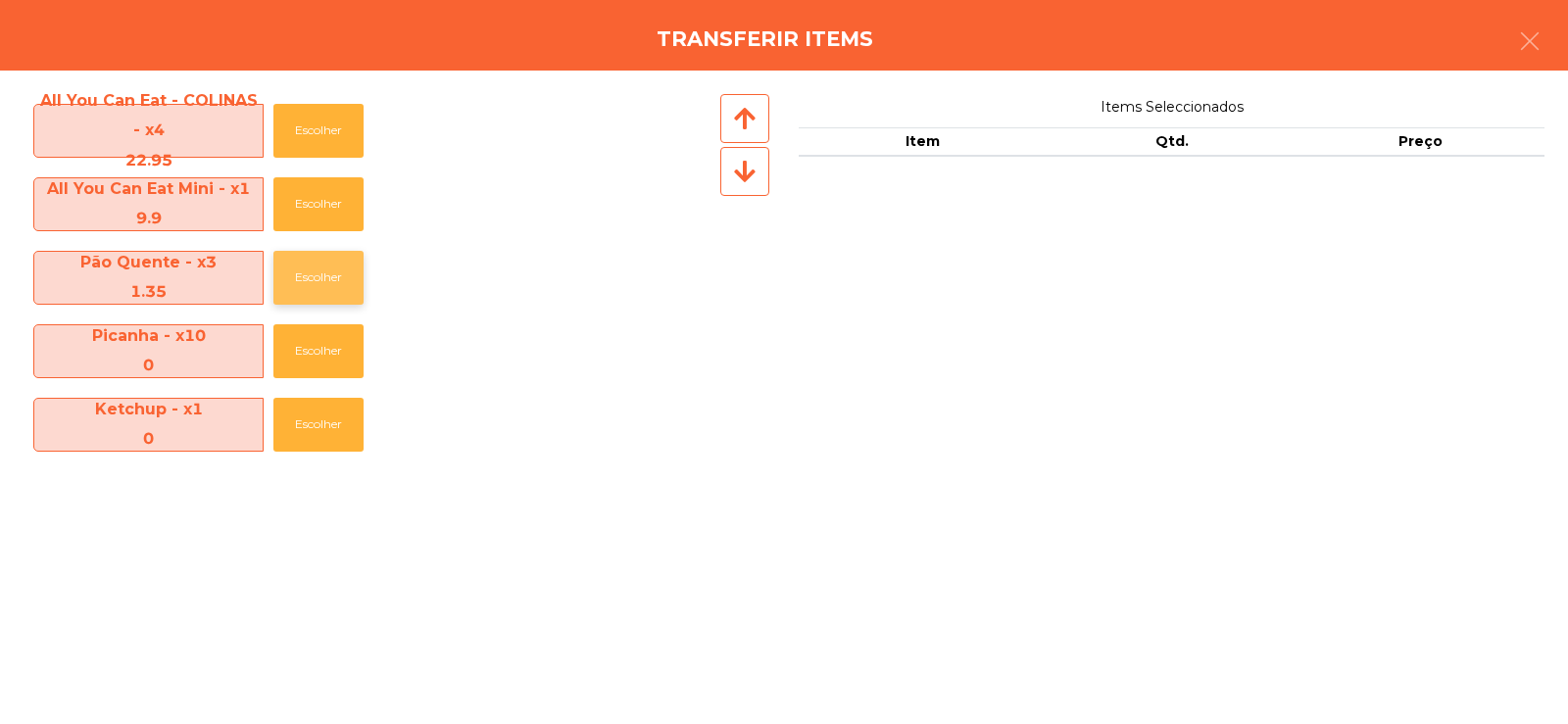
click at [306, 283] on button "Escolher" at bounding box center [318, 278] width 90 height 54
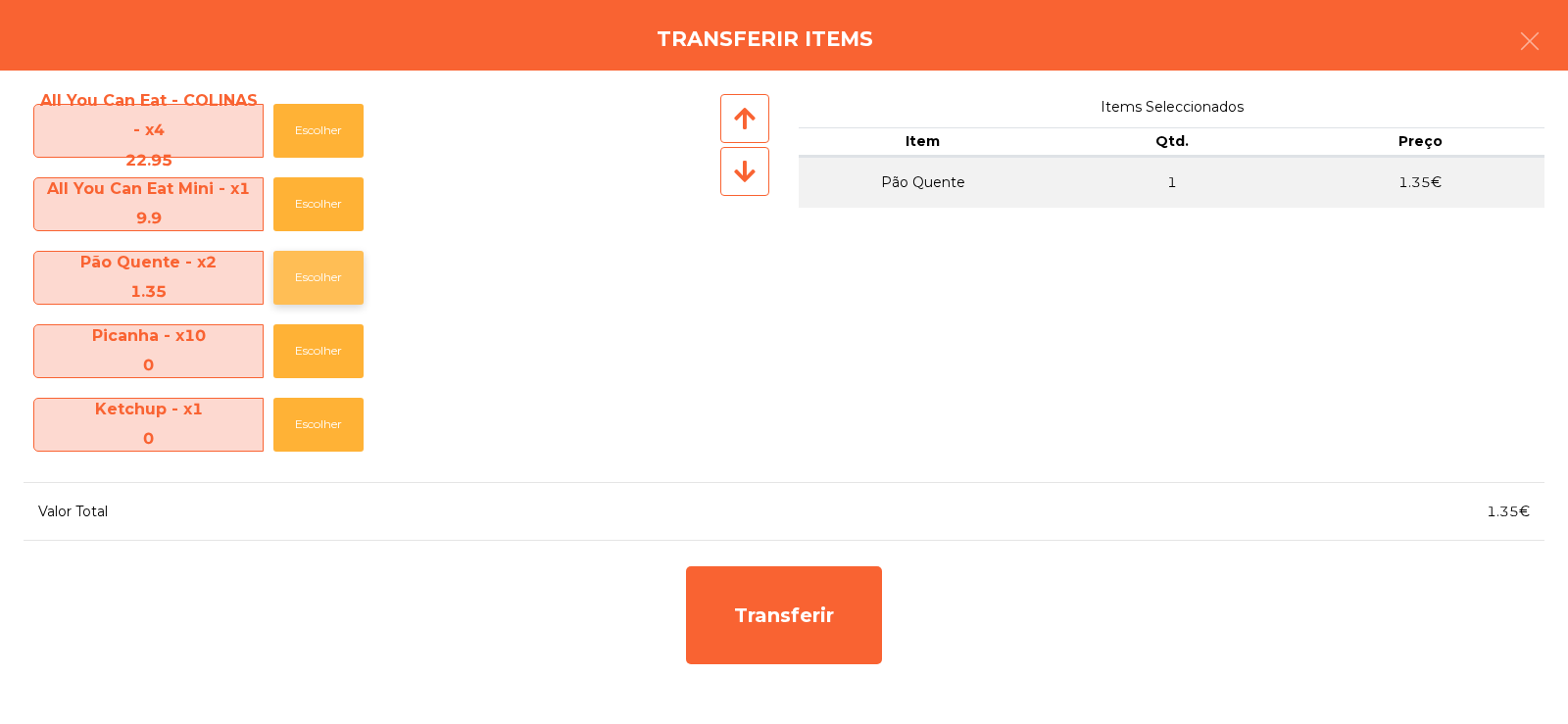
click at [333, 271] on button "Escolher" at bounding box center [318, 278] width 90 height 54
click at [338, 284] on button "Escolher" at bounding box center [318, 278] width 90 height 54
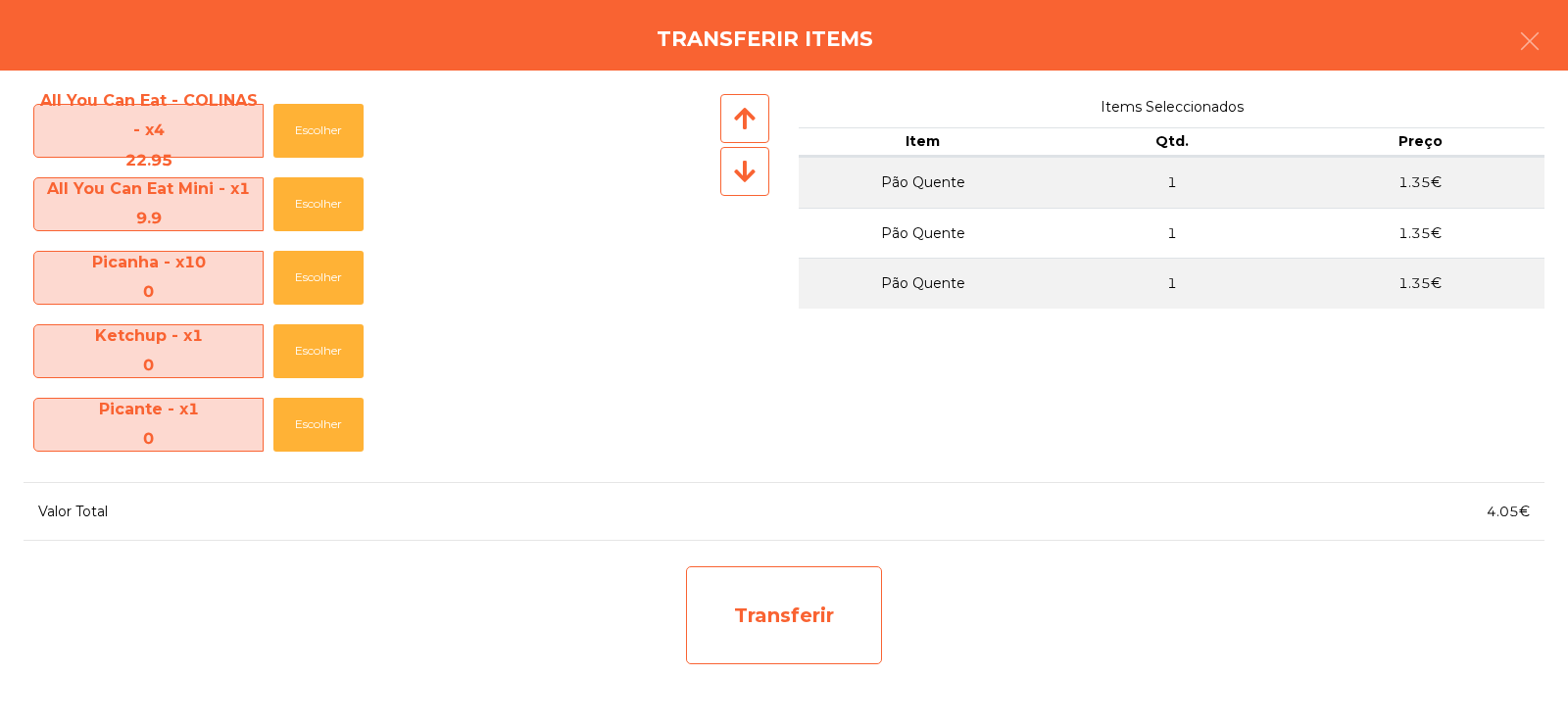
click at [828, 648] on div "Transferir" at bounding box center [784, 615] width 196 height 98
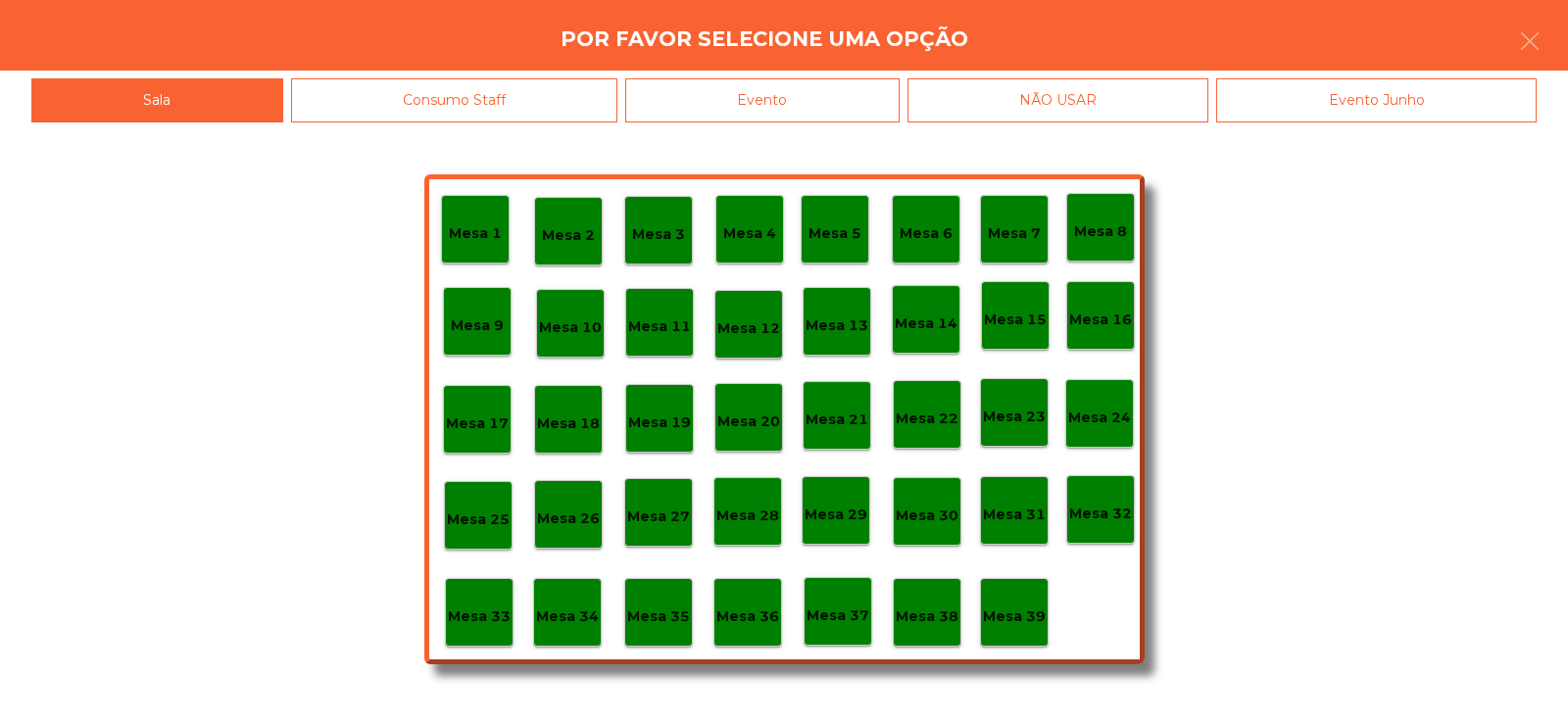
click at [912, 617] on p "Mesa 38" at bounding box center [926, 617] width 62 height 23
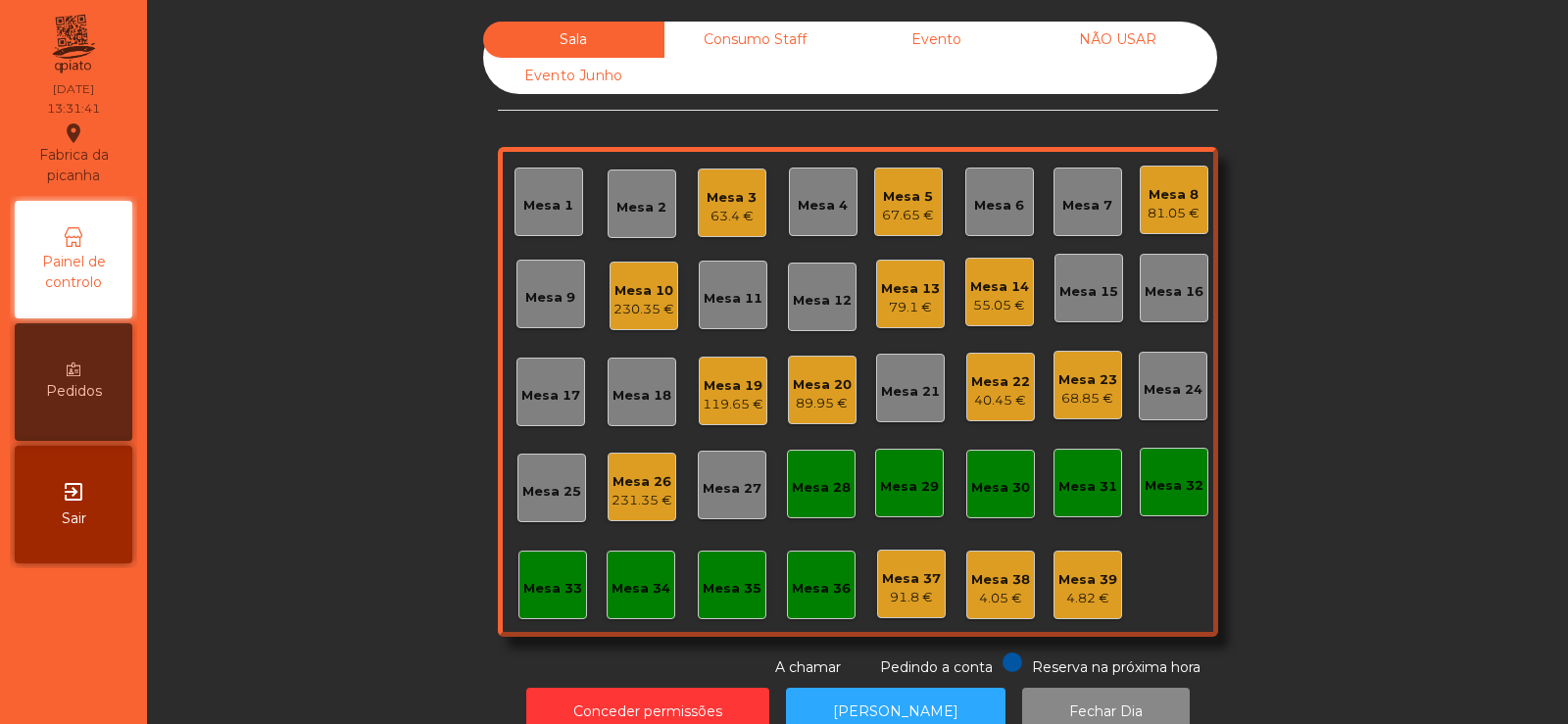
click at [889, 311] on div "79.1 €" at bounding box center [909, 307] width 59 height 20
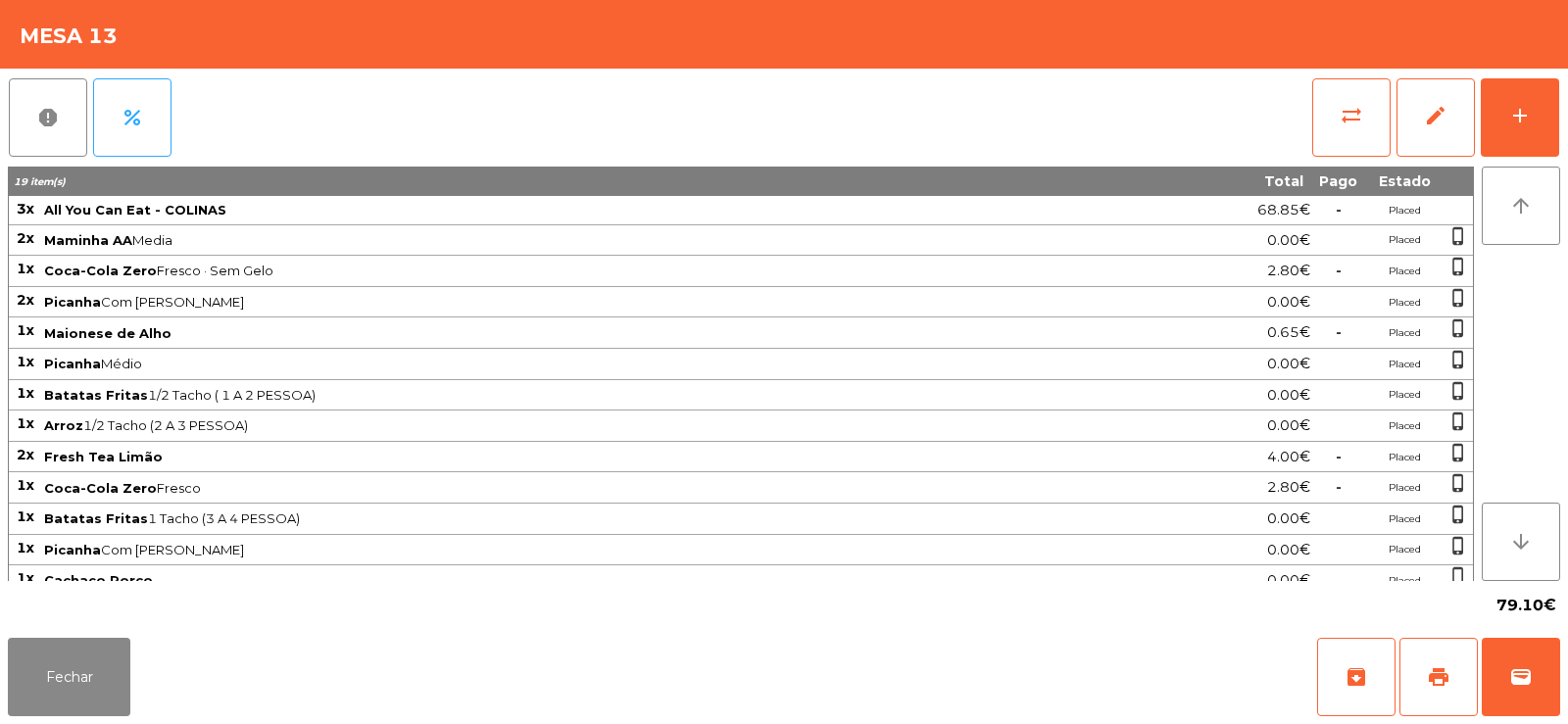
scroll to position [46, 0]
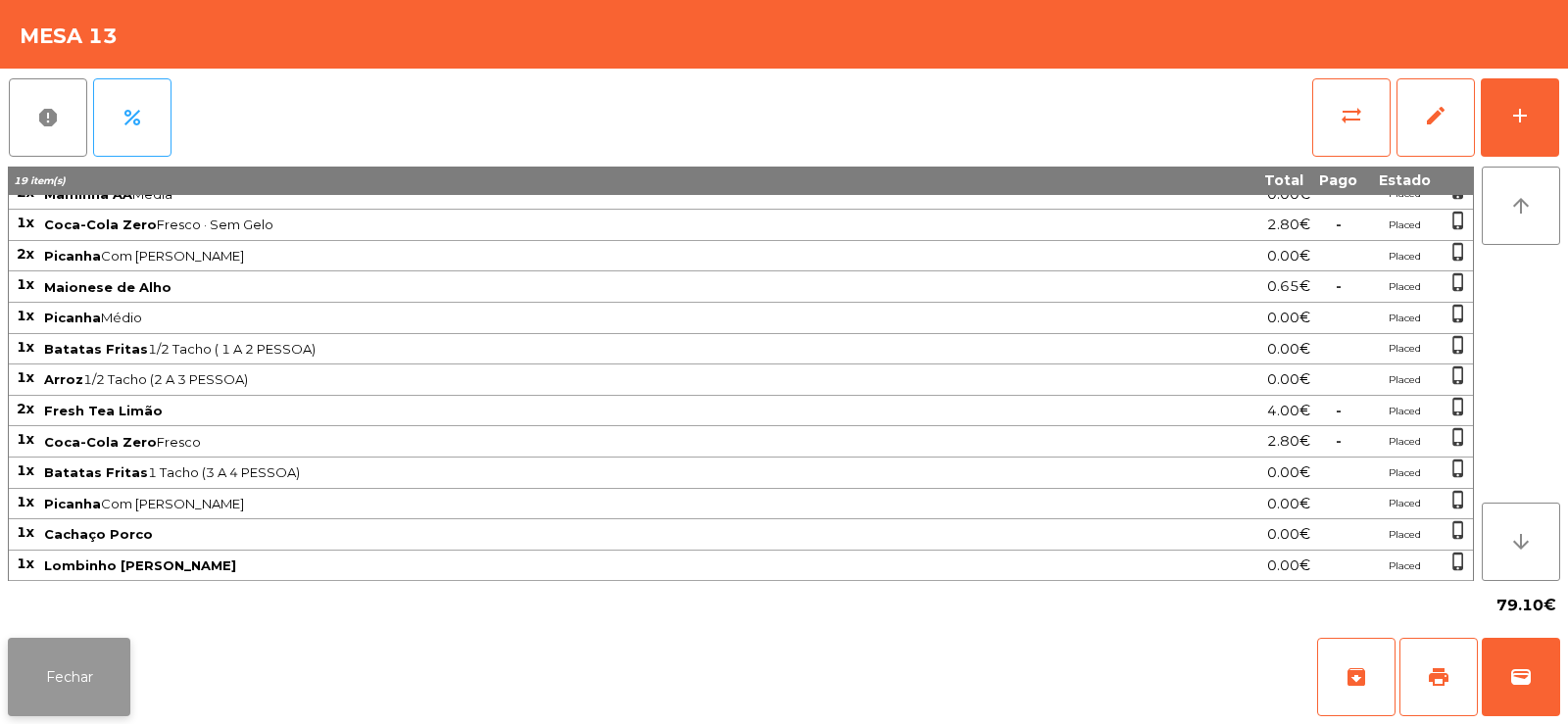
click at [59, 665] on button "Fechar" at bounding box center [69, 676] width 123 height 78
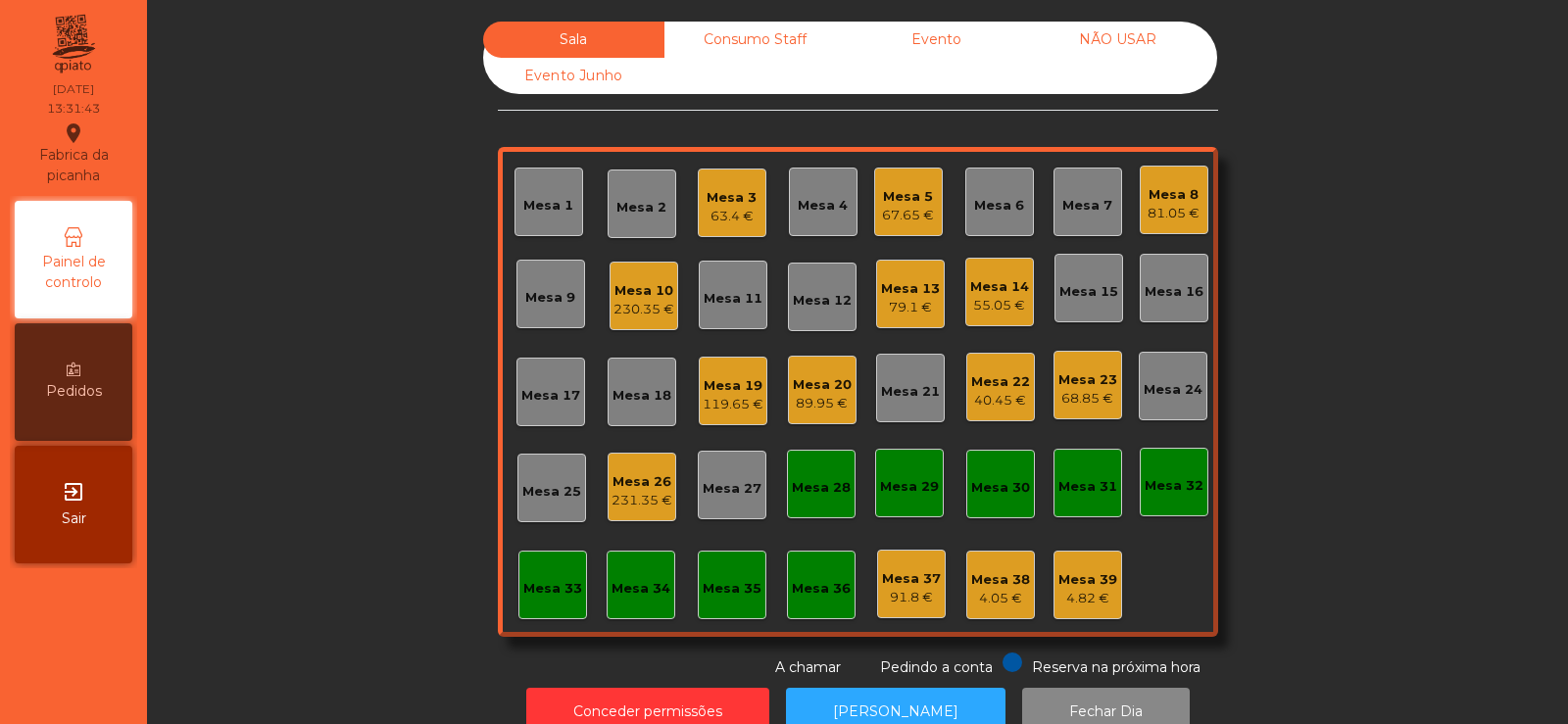
click at [634, 502] on div "231.35 €" at bounding box center [642, 501] width 60 height 20
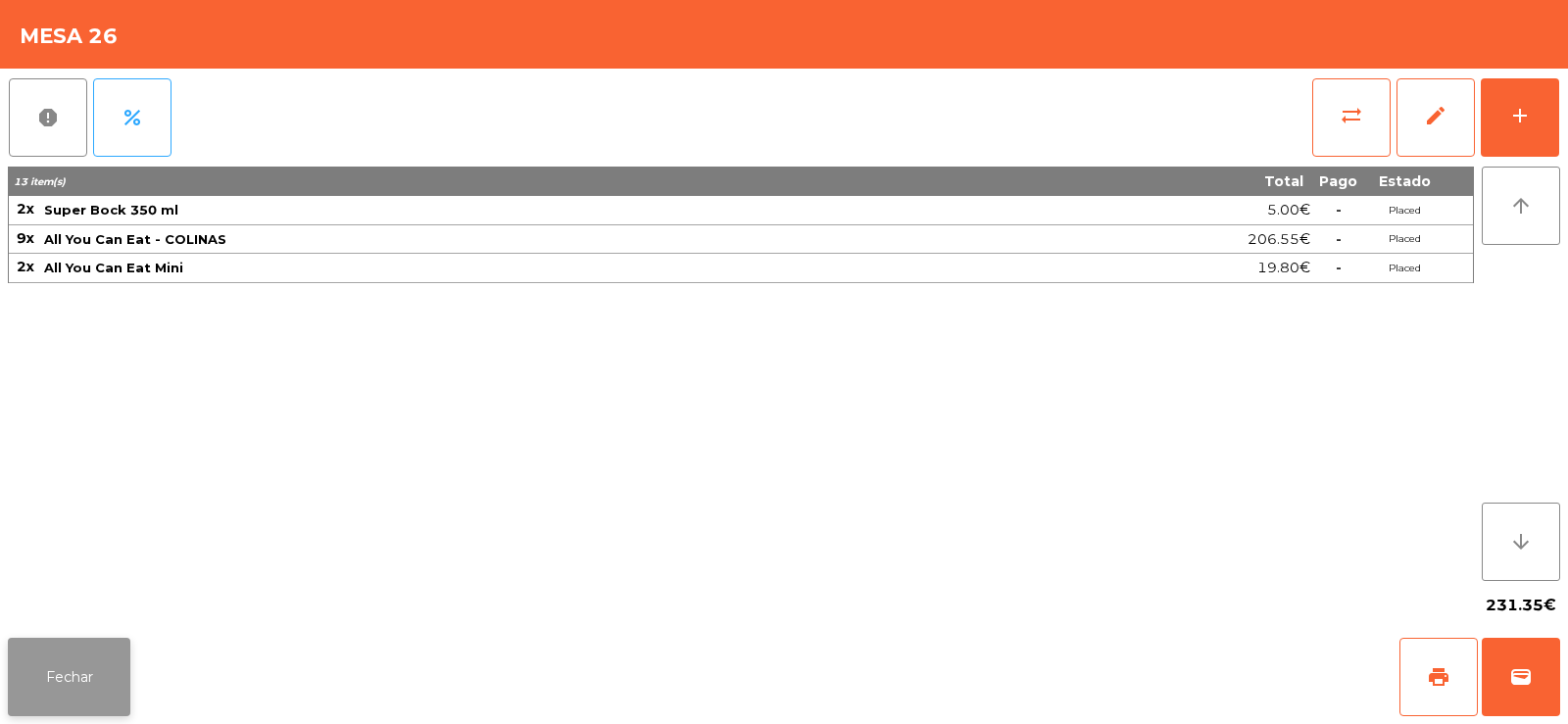
click at [56, 680] on button "Fechar" at bounding box center [69, 676] width 123 height 78
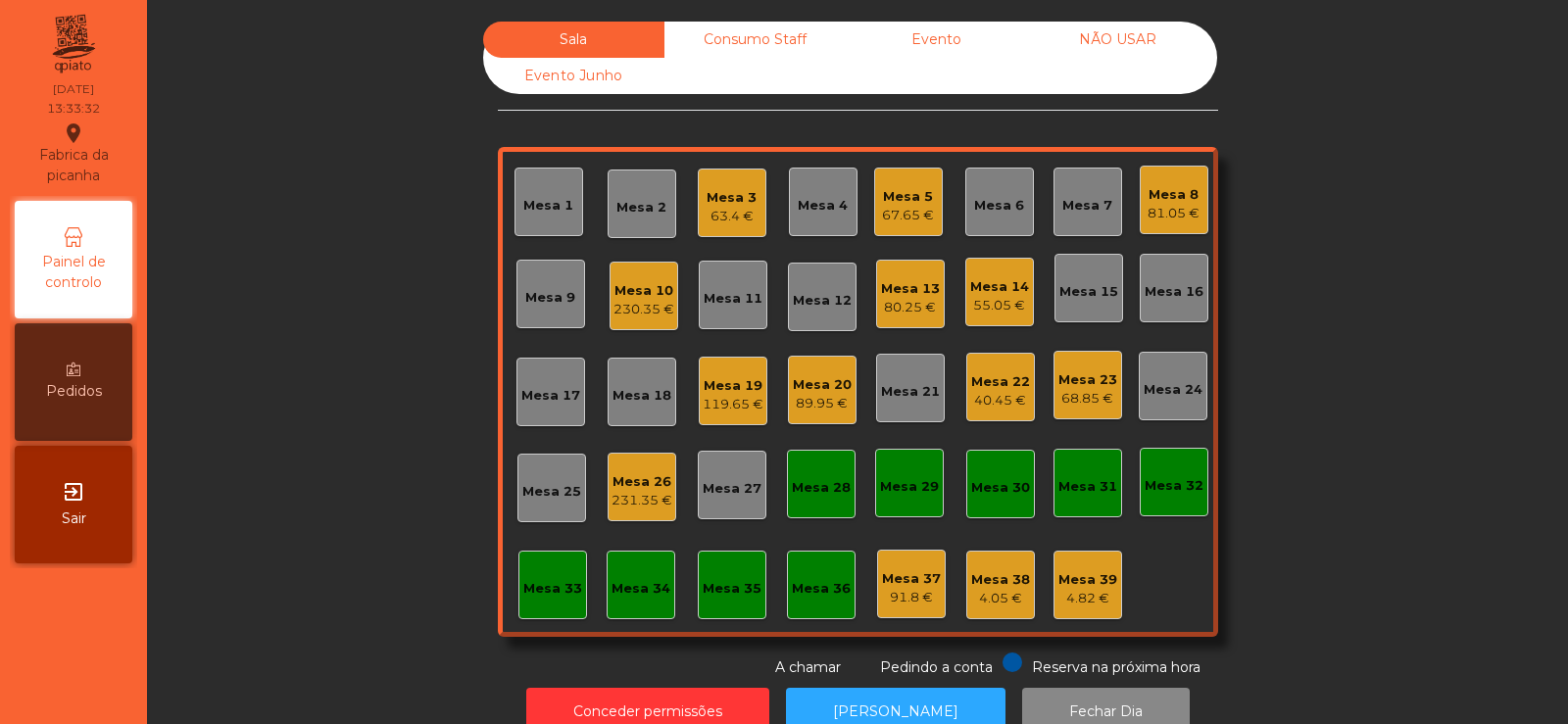
click at [543, 392] on div "Mesa 17" at bounding box center [550, 396] width 59 height 20
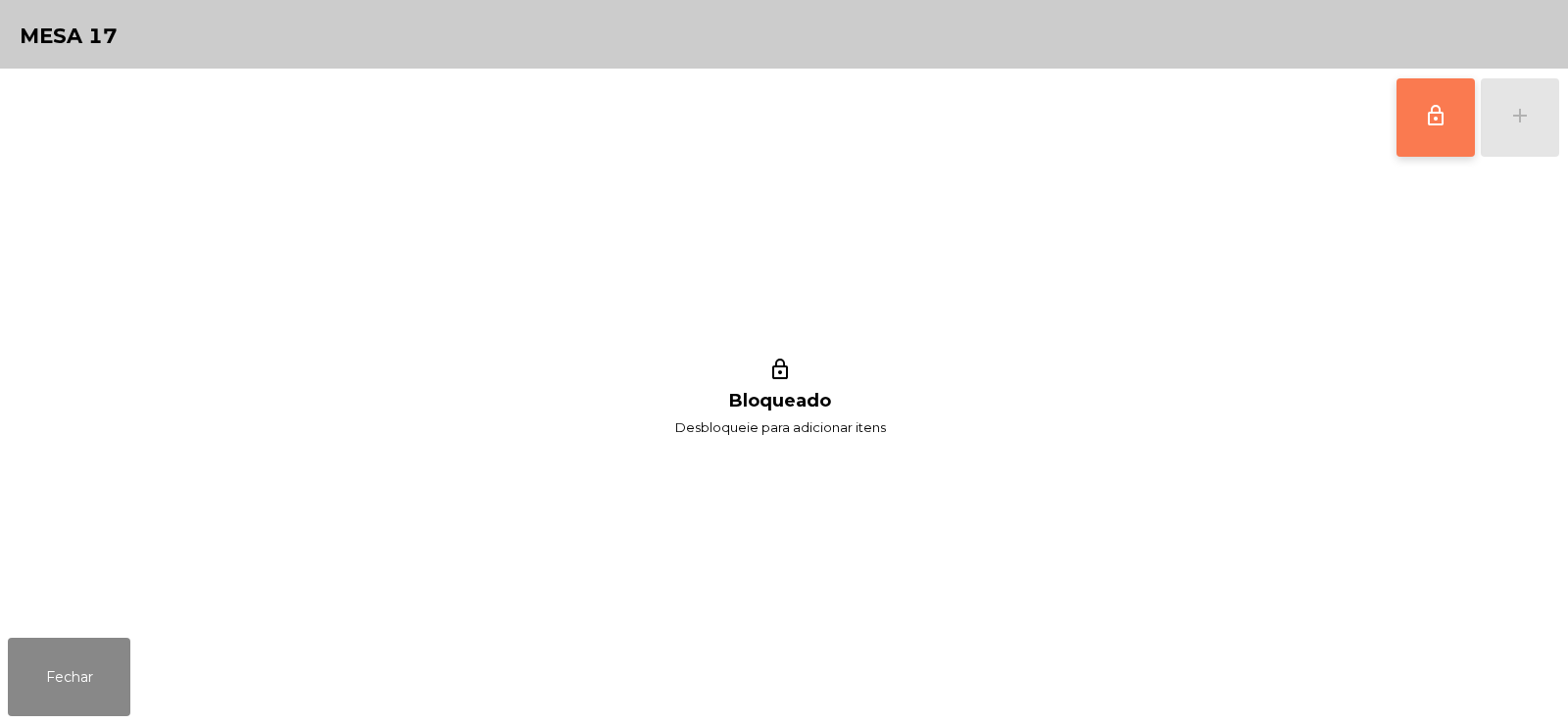
click at [1412, 126] on button "lock_outline" at bounding box center [1435, 117] width 78 height 78
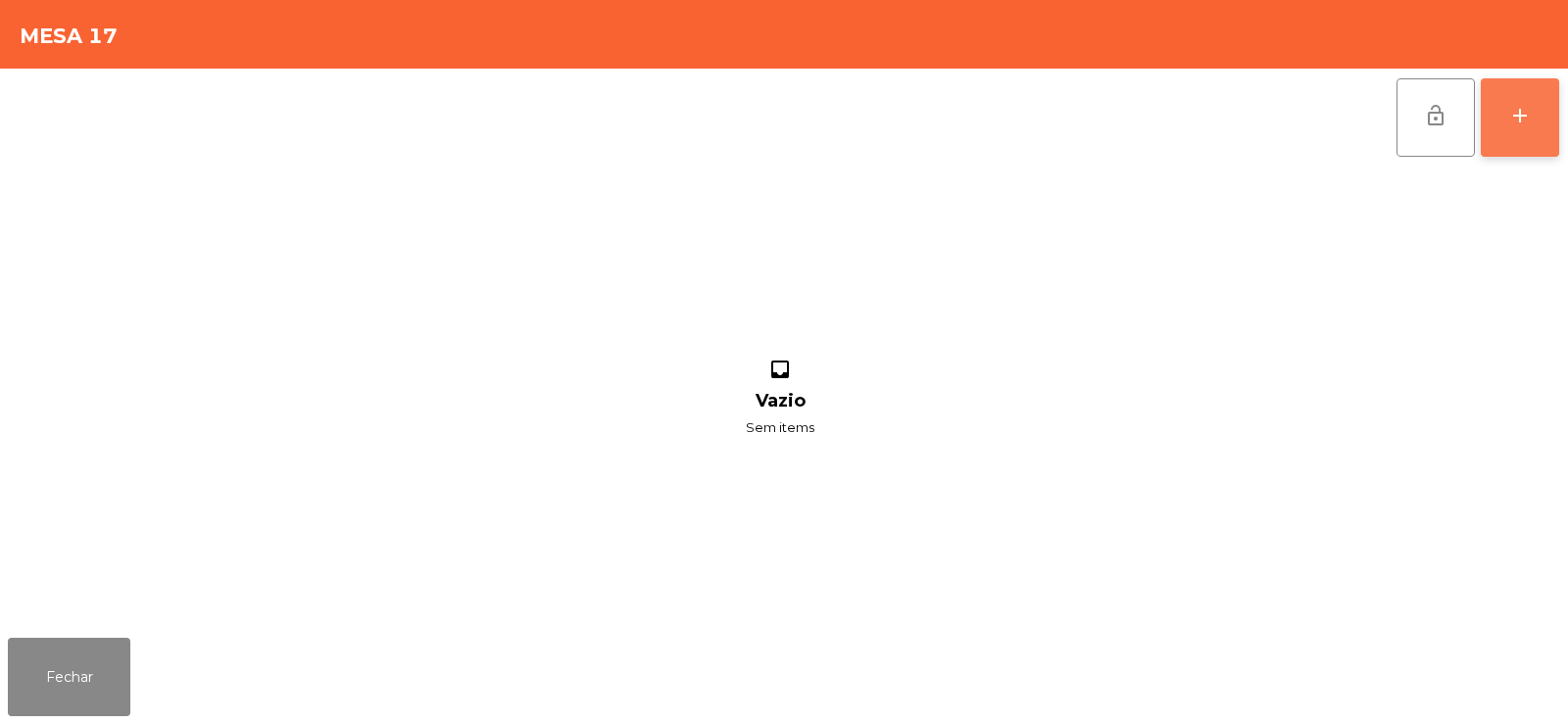
click at [1527, 129] on button "add" at bounding box center [1519, 117] width 78 height 78
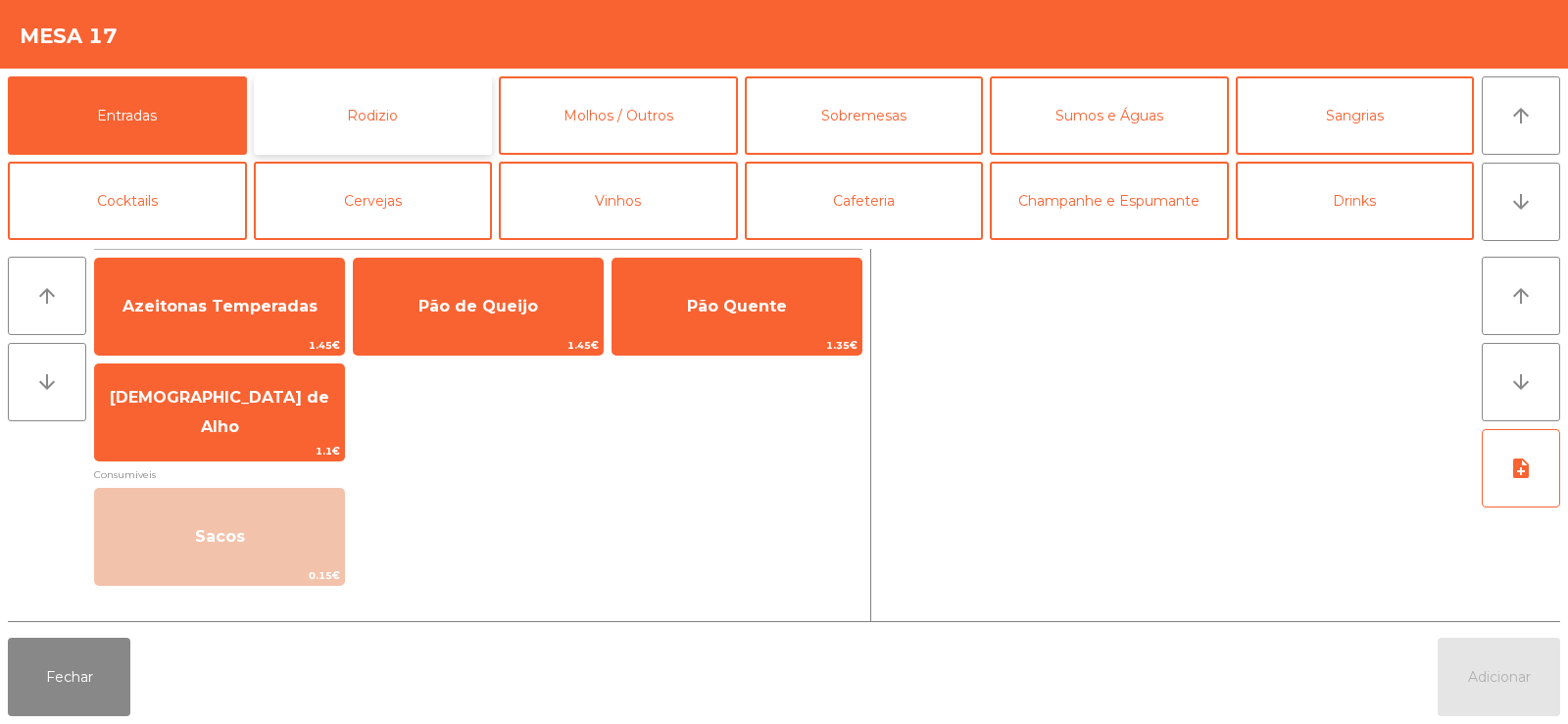
click at [378, 119] on button "Rodizio" at bounding box center [373, 115] width 239 height 78
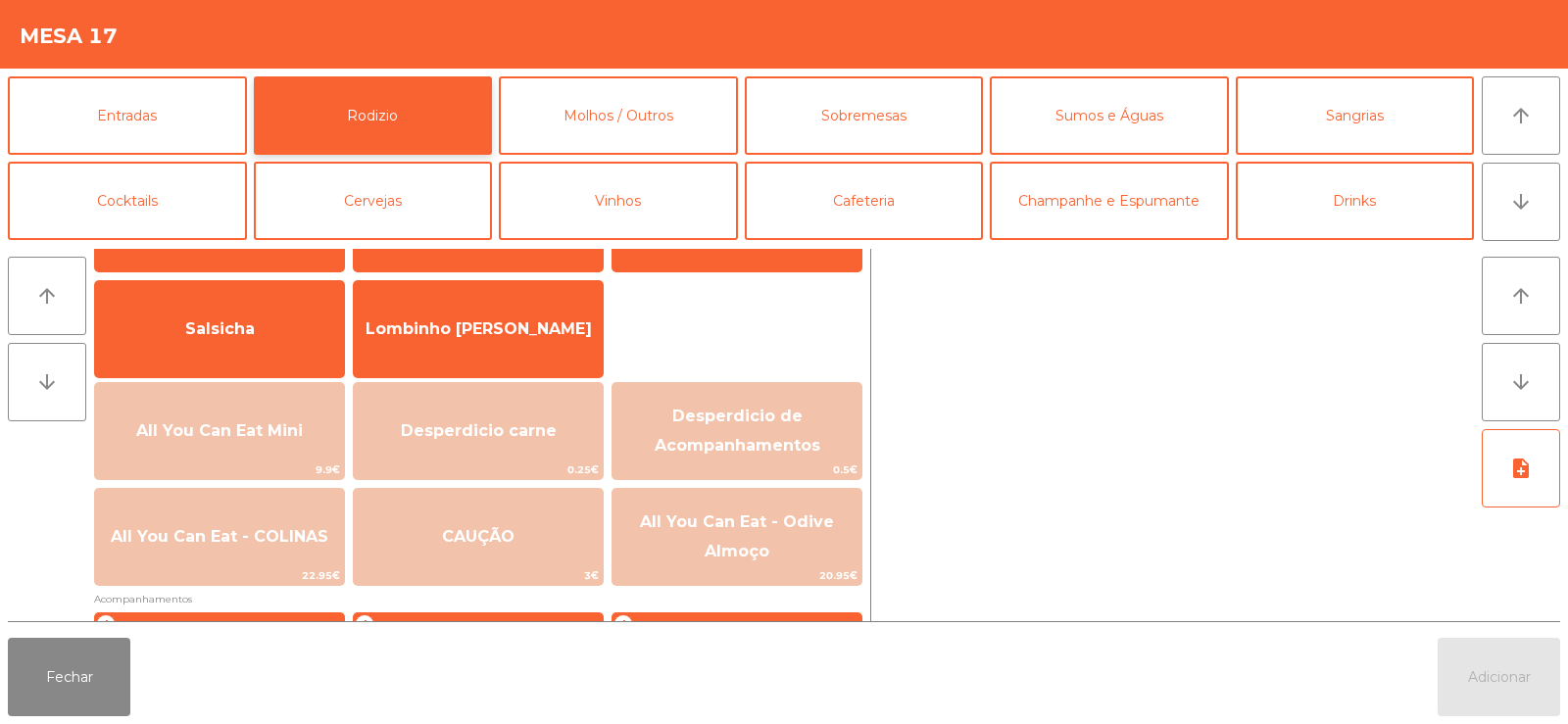
scroll to position [114, 0]
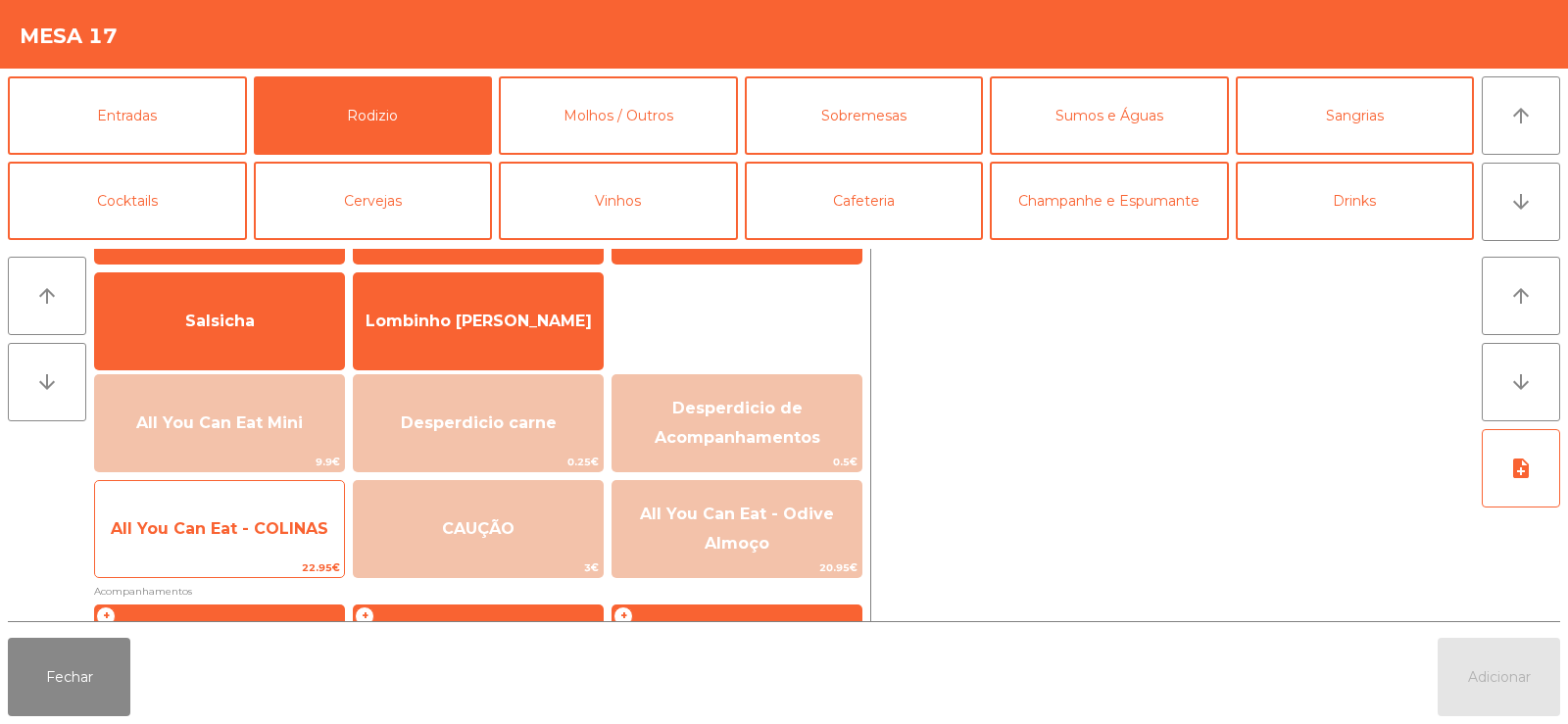
click at [212, 515] on span "All You Can Eat - COLINAS" at bounding box center [219, 529] width 249 height 53
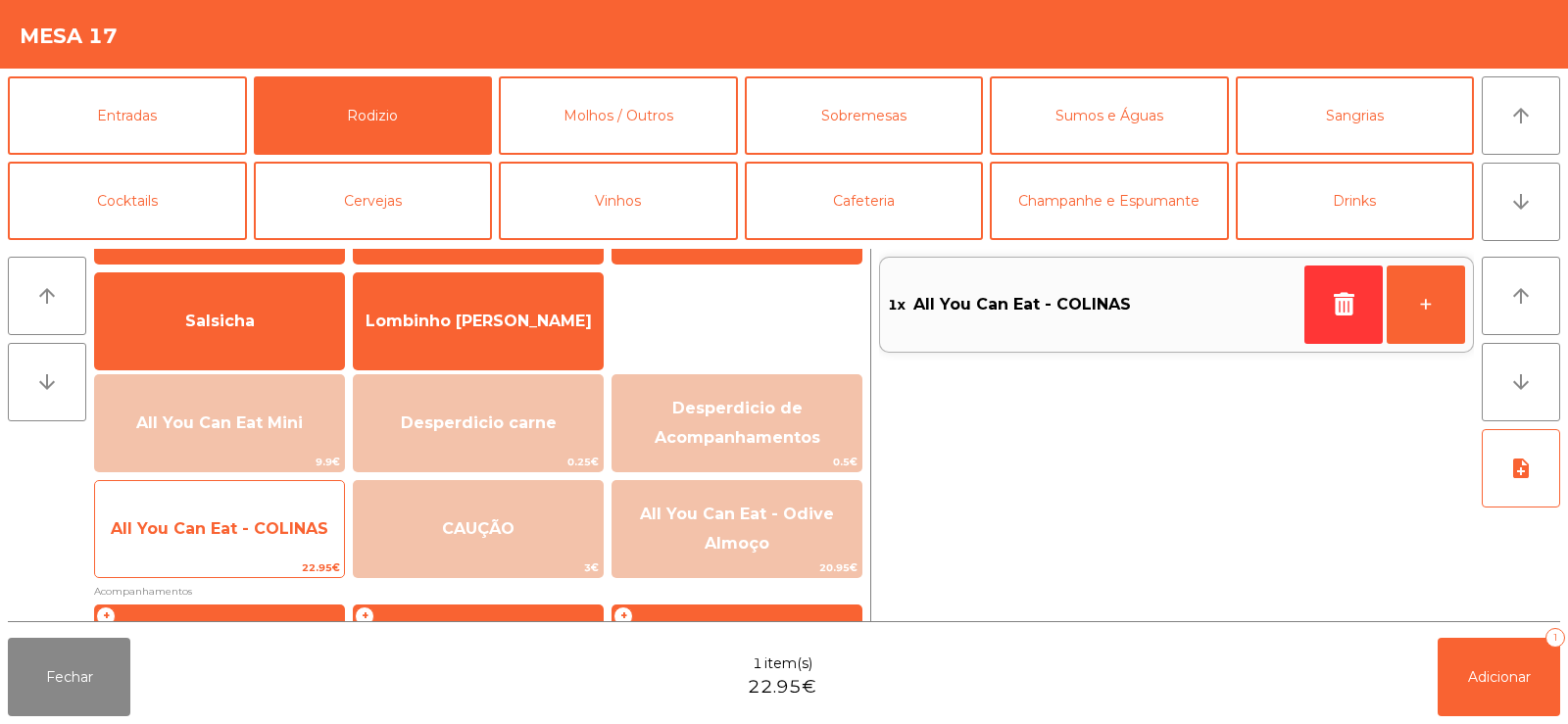
click at [224, 526] on span "All You Can Eat - COLINAS" at bounding box center [219, 529] width 217 height 19
click at [234, 521] on span "All You Can Eat - COLINAS" at bounding box center [219, 529] width 217 height 19
click at [247, 518] on span "All You Can Eat - COLINAS" at bounding box center [219, 529] width 249 height 53
click at [235, 522] on span "All You Can Eat - COLINAS" at bounding box center [219, 529] width 217 height 19
click at [236, 536] on span "All You Can Eat - COLINAS" at bounding box center [219, 529] width 217 height 19
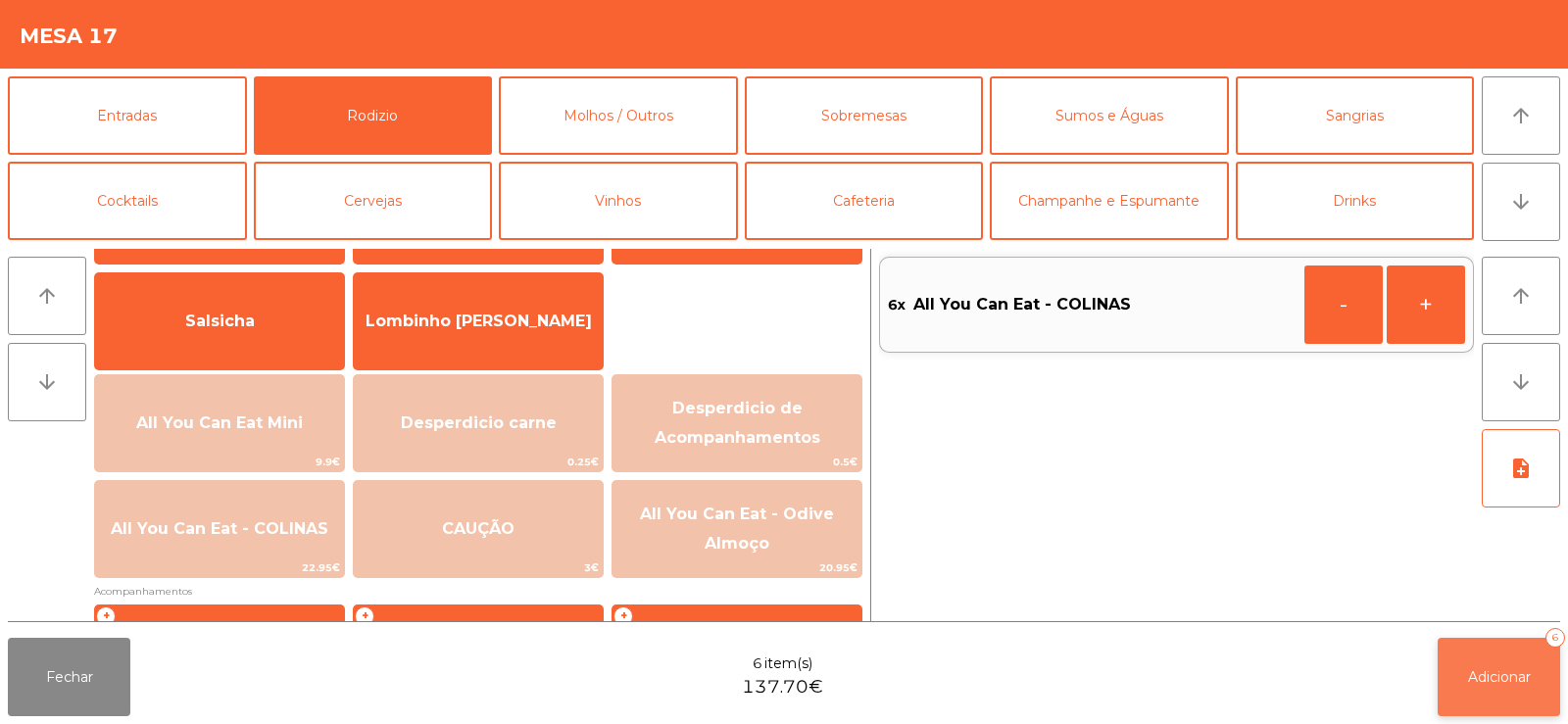
click at [1512, 680] on span "Adicionar" at bounding box center [1499, 677] width 62 height 18
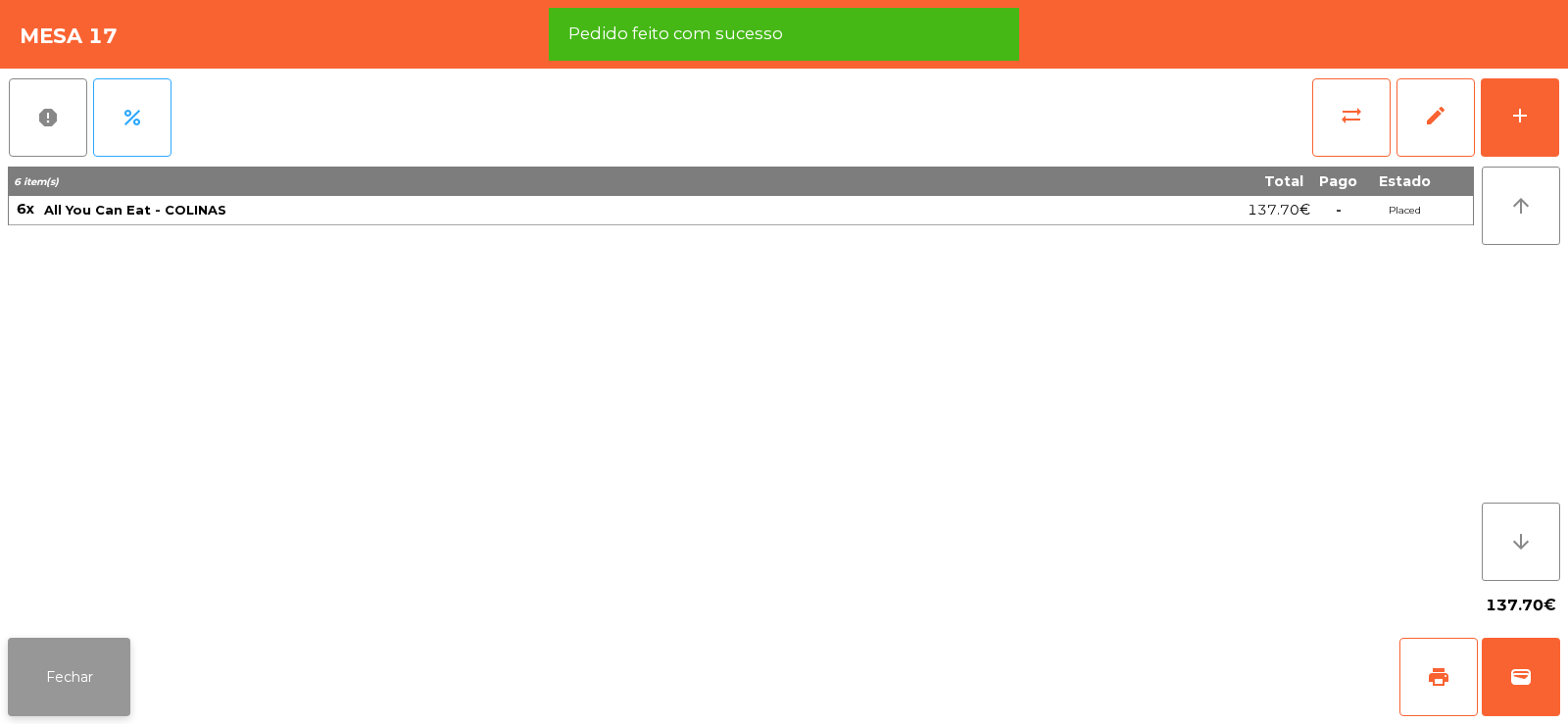
click at [87, 667] on button "Fechar" at bounding box center [69, 676] width 123 height 78
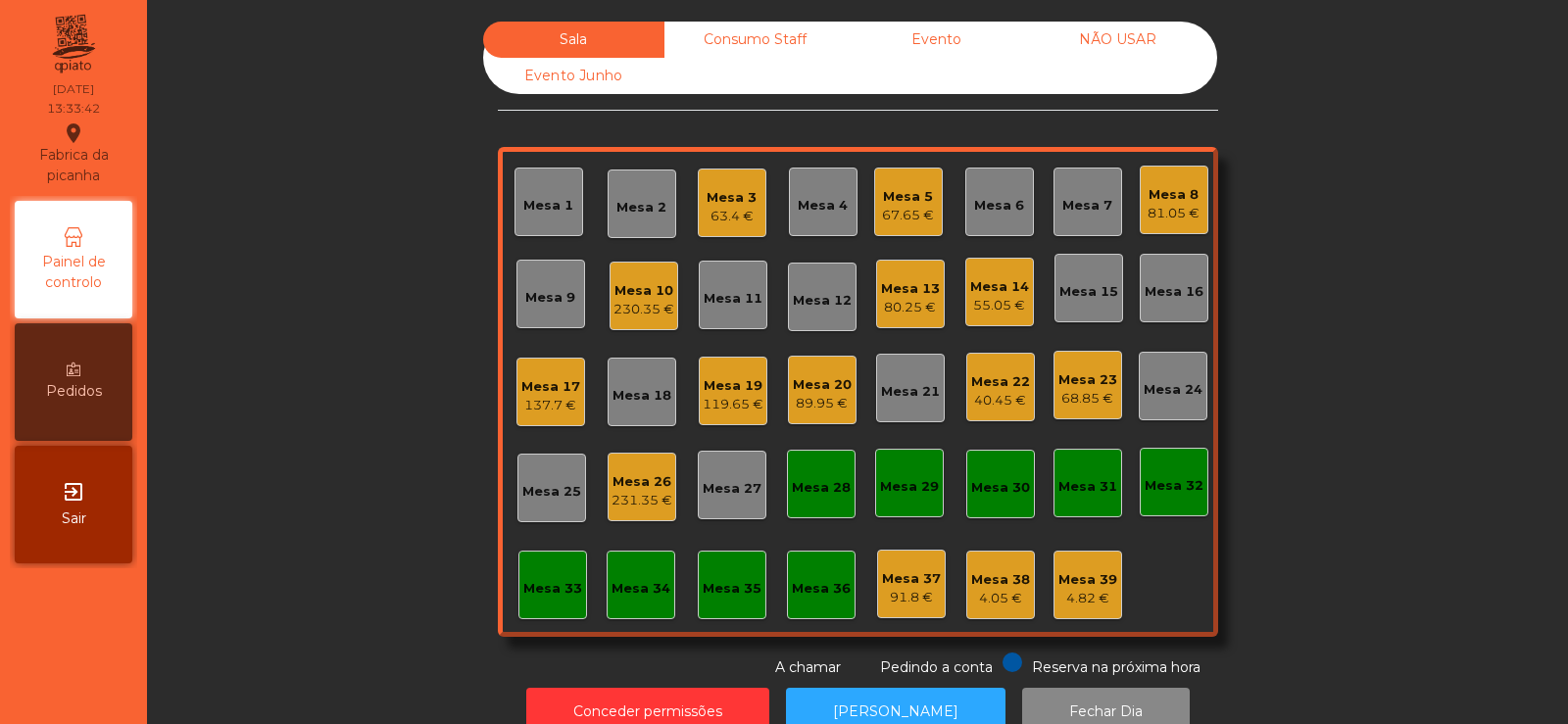
click at [560, 401] on div "137.7 €" at bounding box center [550, 406] width 59 height 20
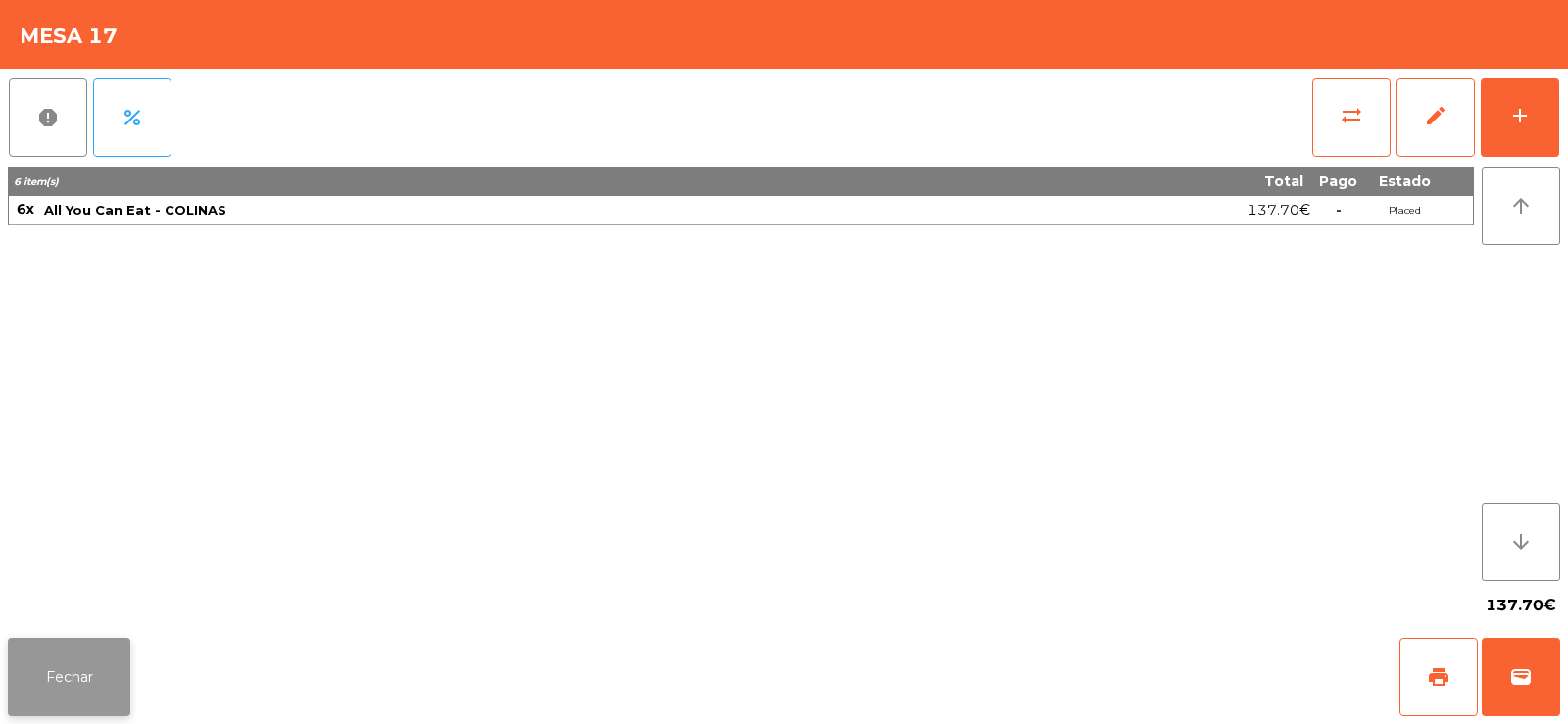
click at [77, 664] on button "Fechar" at bounding box center [69, 676] width 123 height 78
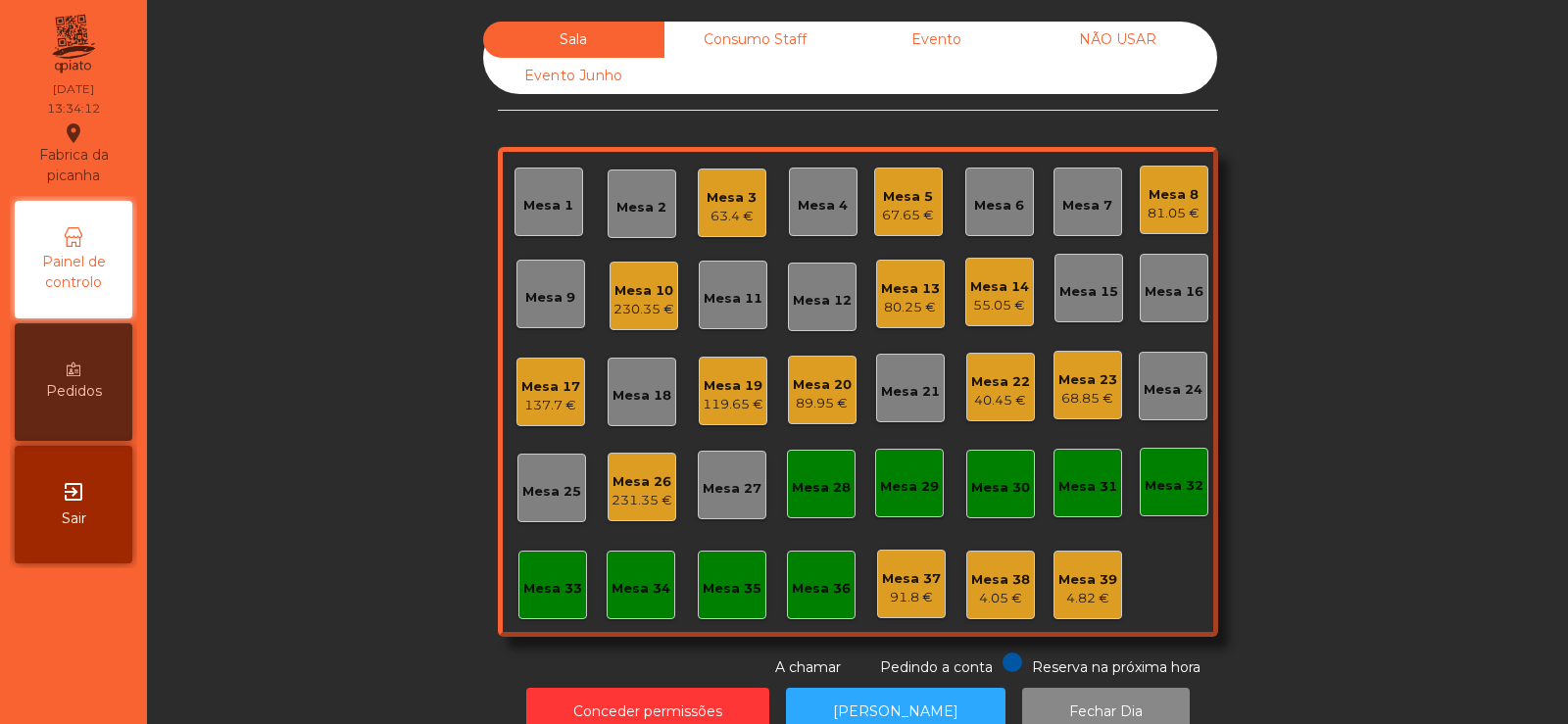
click at [541, 191] on div "Mesa 1" at bounding box center [548, 202] width 50 height 28
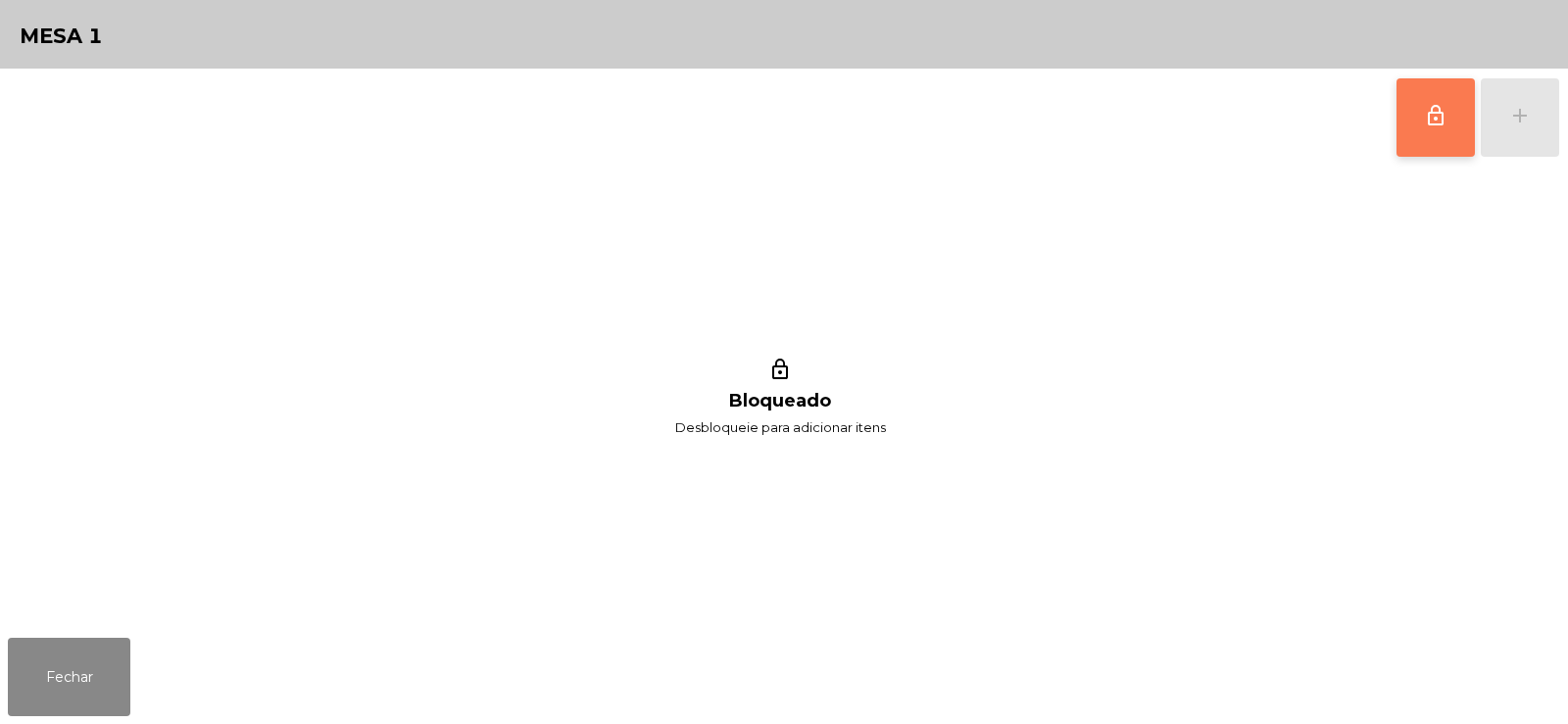
click at [1444, 124] on span "lock_outline" at bounding box center [1436, 116] width 24 height 24
click at [1519, 130] on button "add" at bounding box center [1519, 117] width 78 height 78
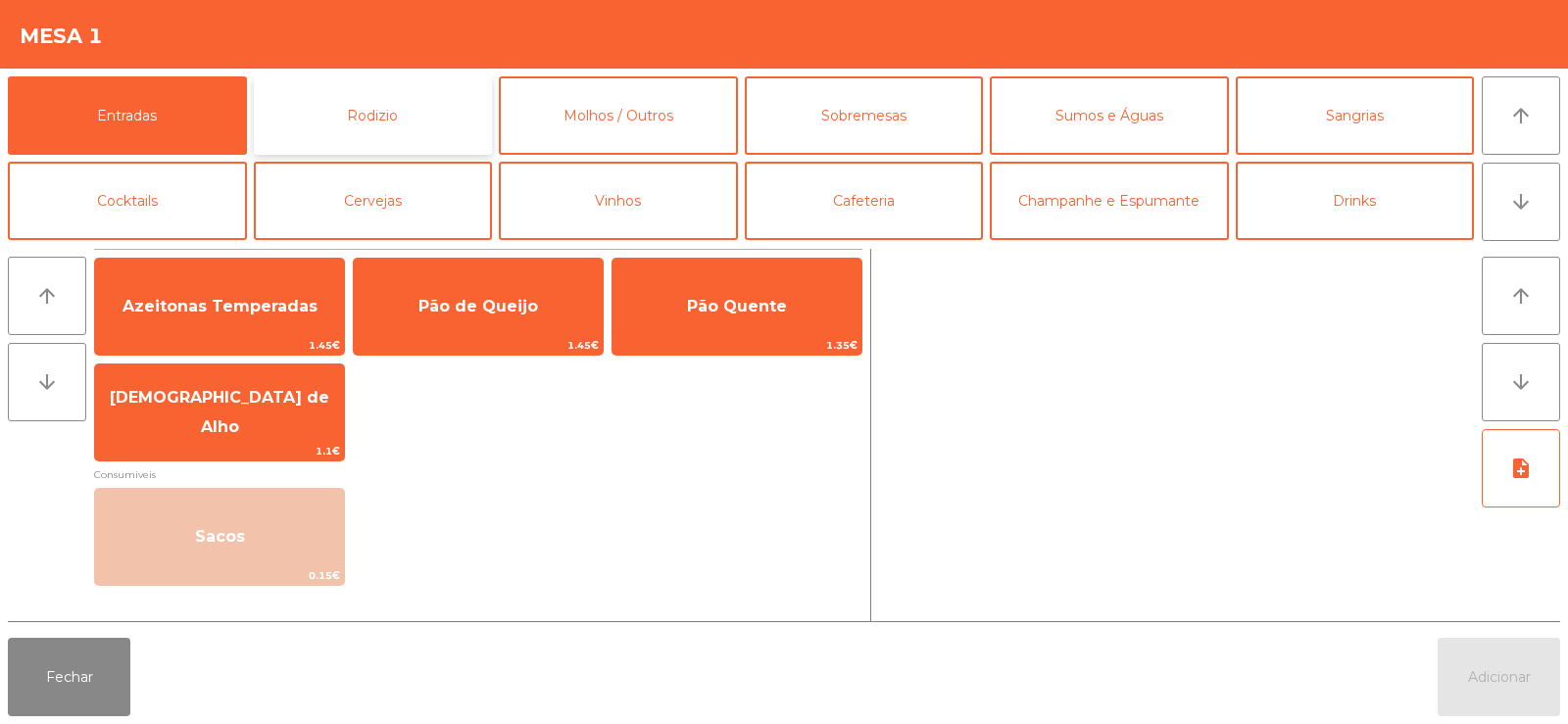
click at [378, 99] on button "Rodizio" at bounding box center [373, 115] width 239 height 78
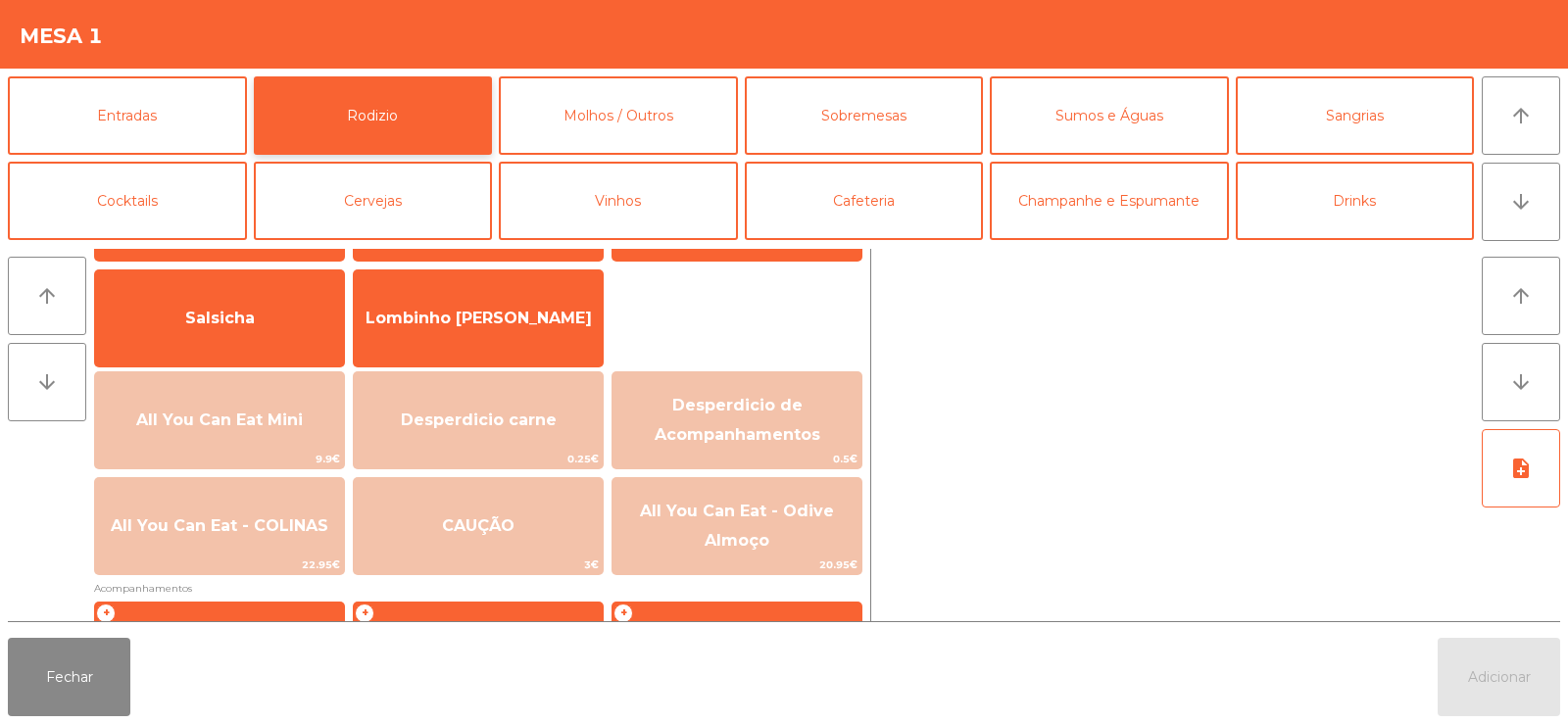
scroll to position [130, 0]
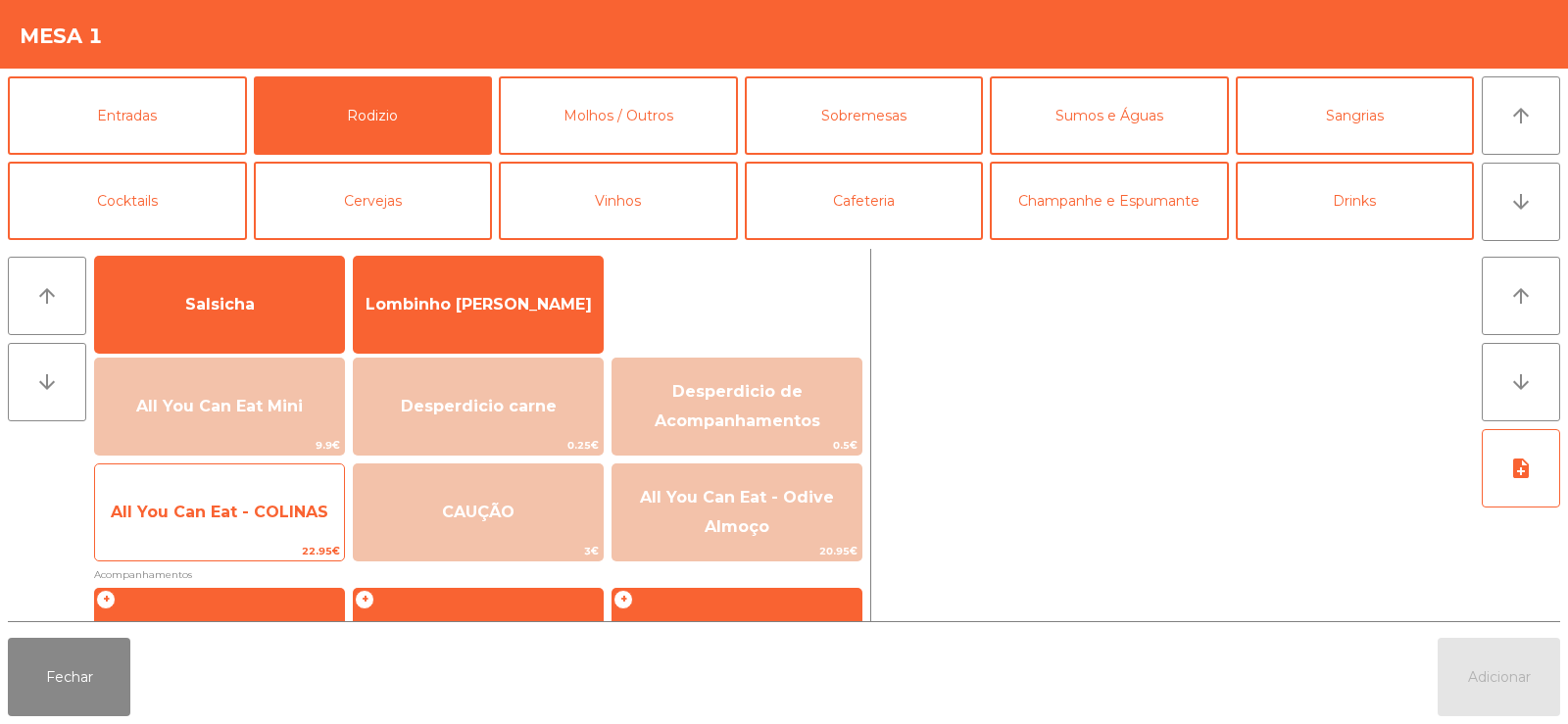
click at [210, 503] on span "All You Can Eat - COLINAS" at bounding box center [219, 512] width 217 height 19
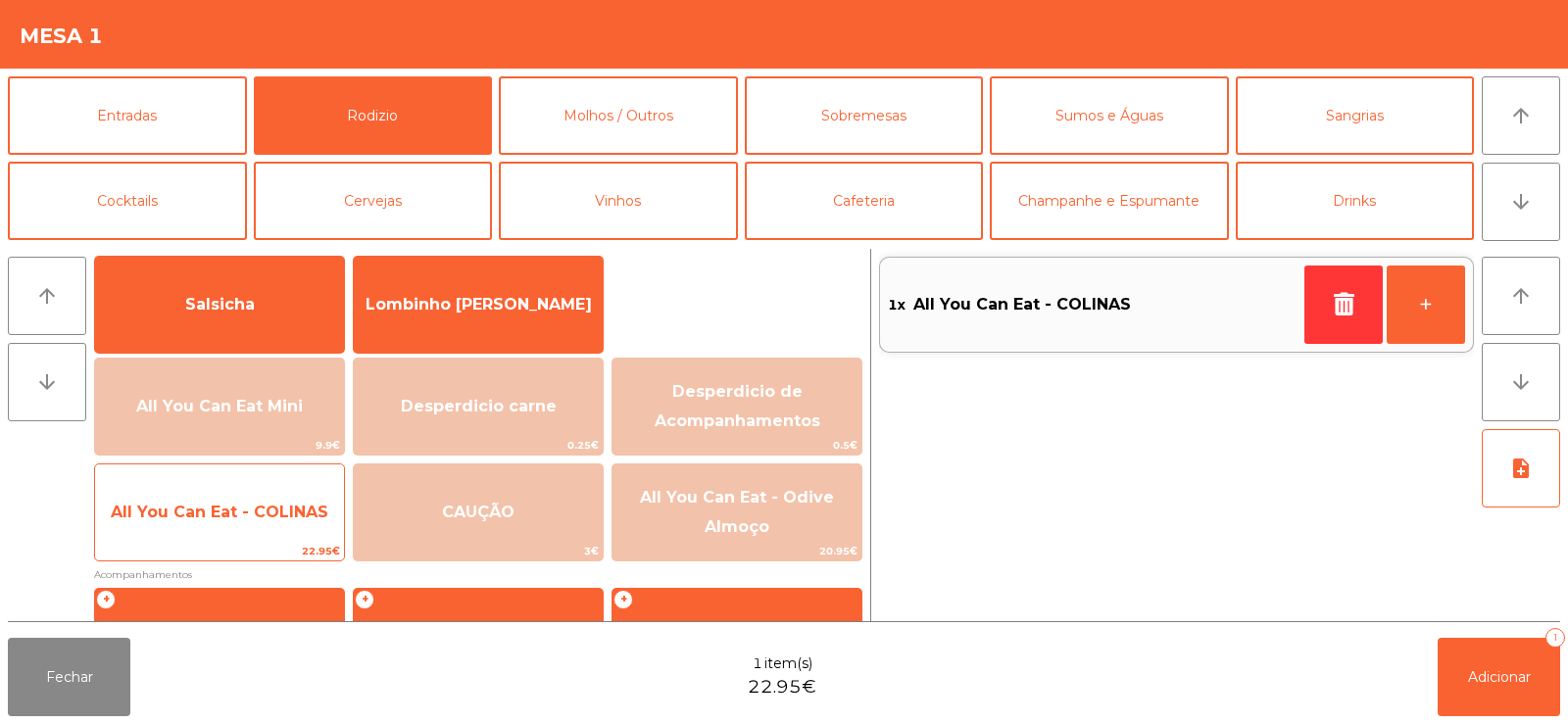
click at [191, 531] on span "All You Can Eat - COLINAS" at bounding box center [219, 512] width 249 height 53
click at [218, 504] on span "All You Can Eat - COLINAS" at bounding box center [219, 512] width 217 height 19
click at [192, 515] on span "All You Can Eat - COLINAS" at bounding box center [219, 512] width 217 height 19
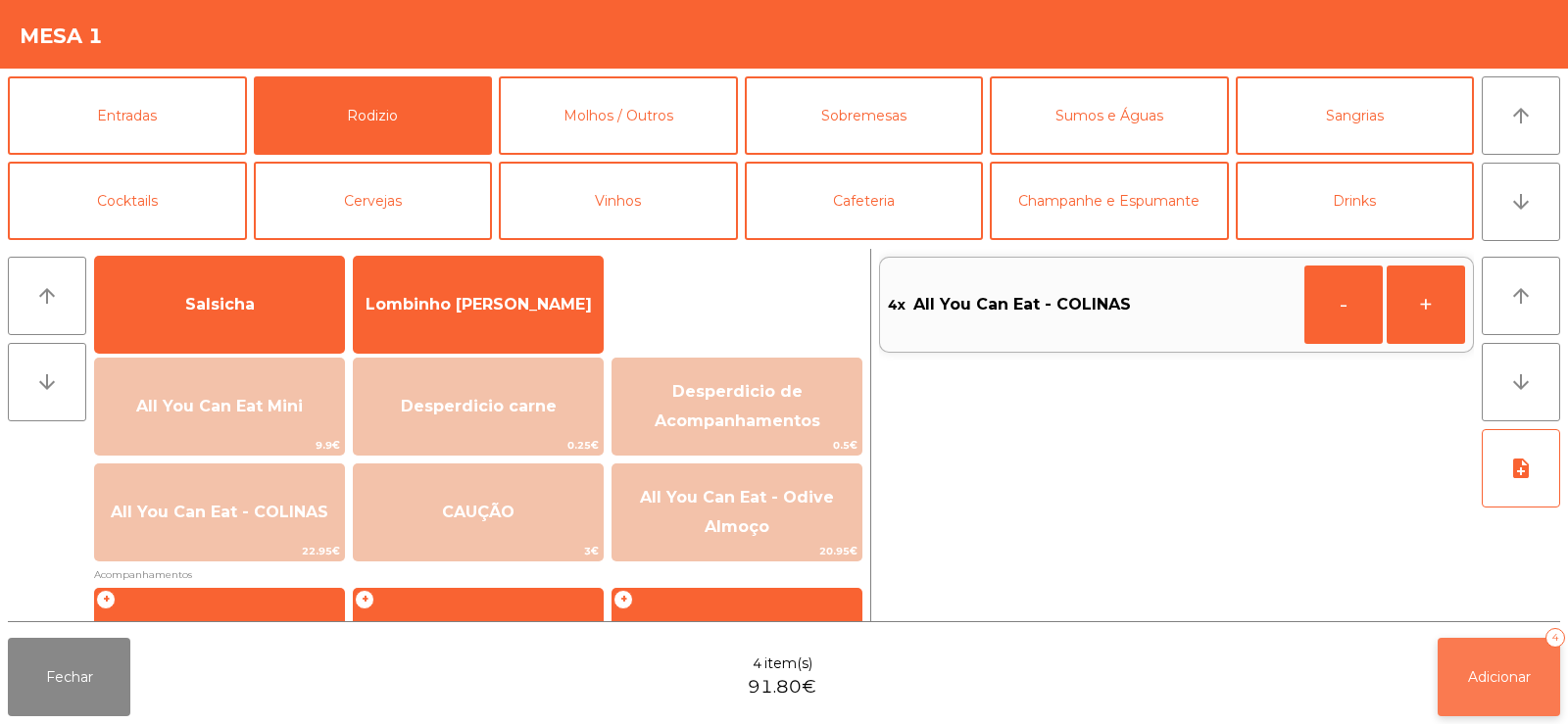
click at [1486, 683] on span "Adicionar" at bounding box center [1499, 677] width 62 height 18
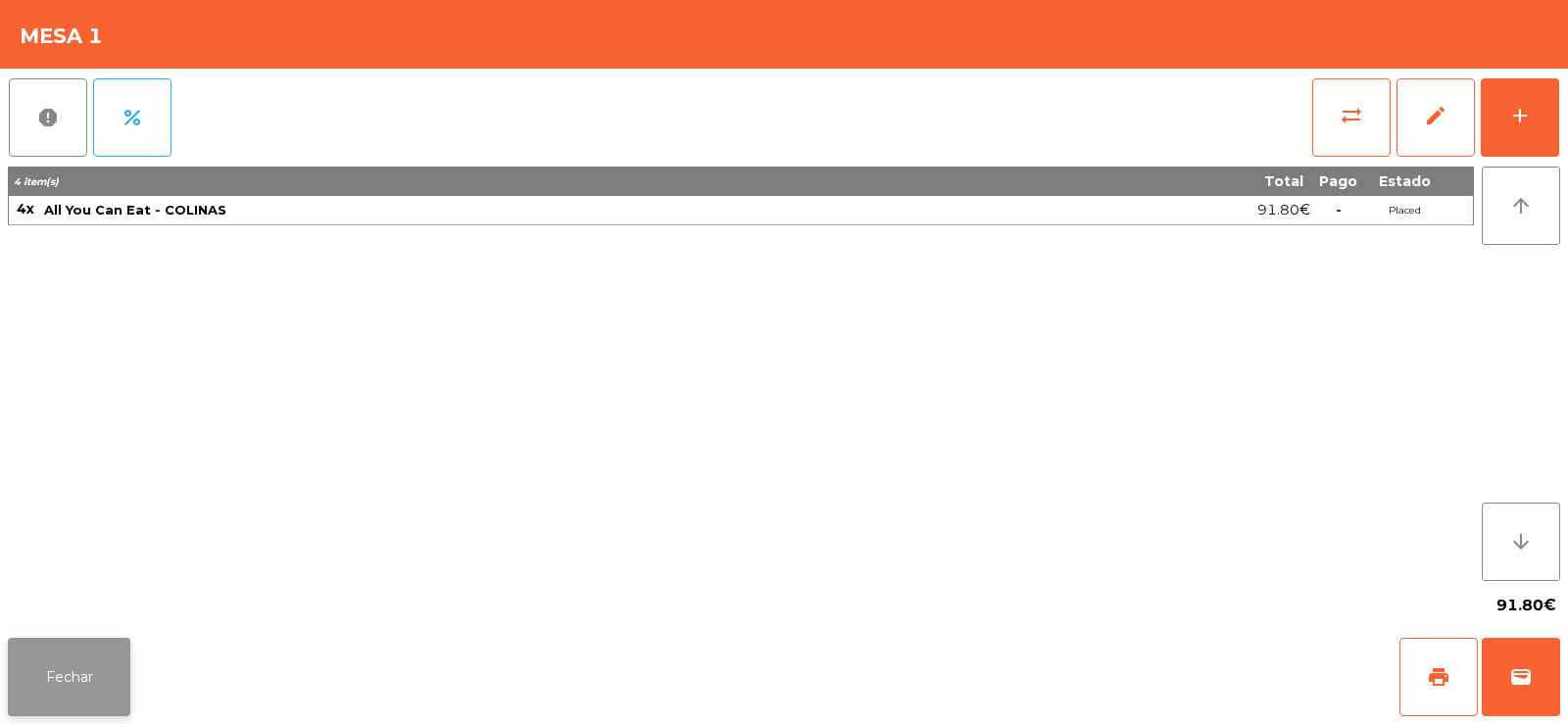
click at [74, 676] on button "Fechar" at bounding box center [69, 676] width 123 height 78
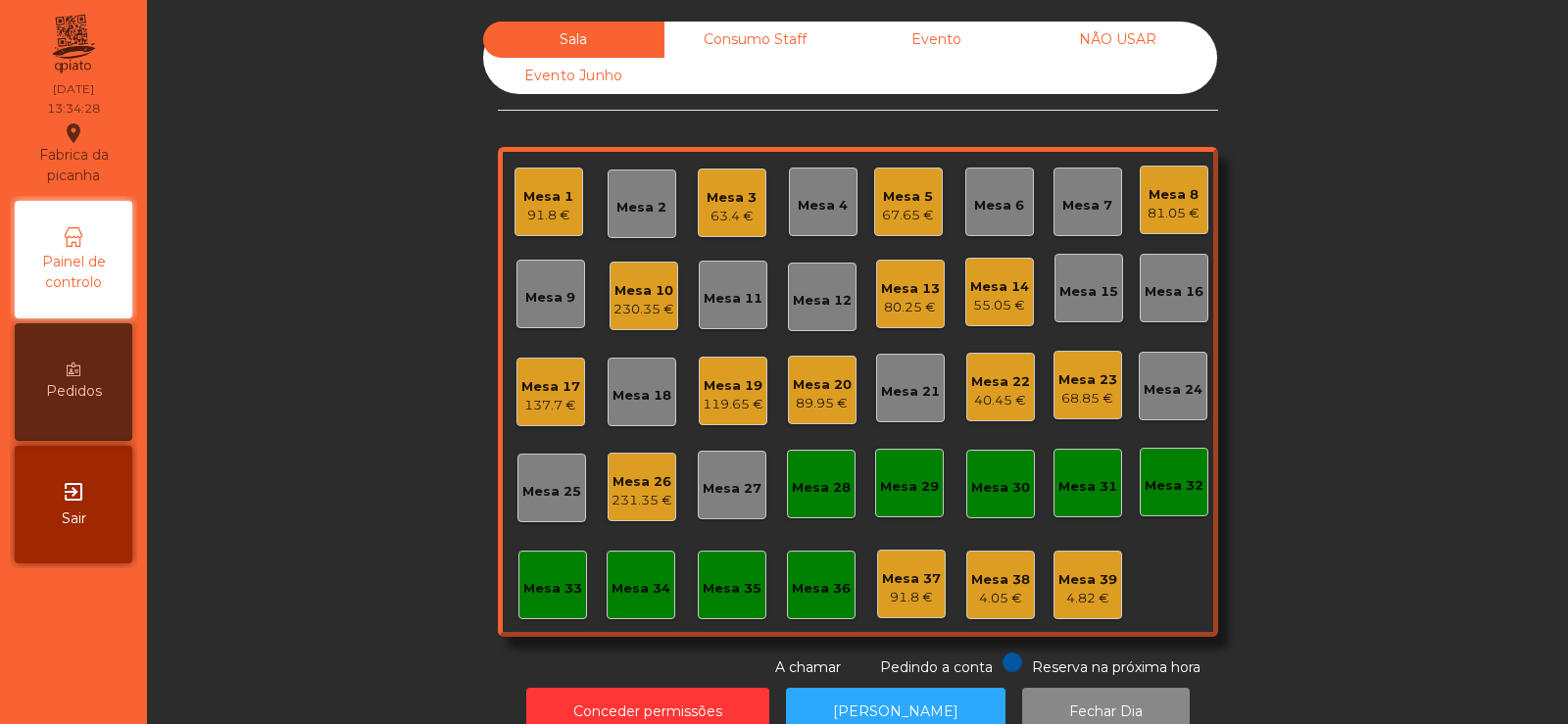
click at [996, 287] on div "Mesa 14" at bounding box center [999, 288] width 59 height 20
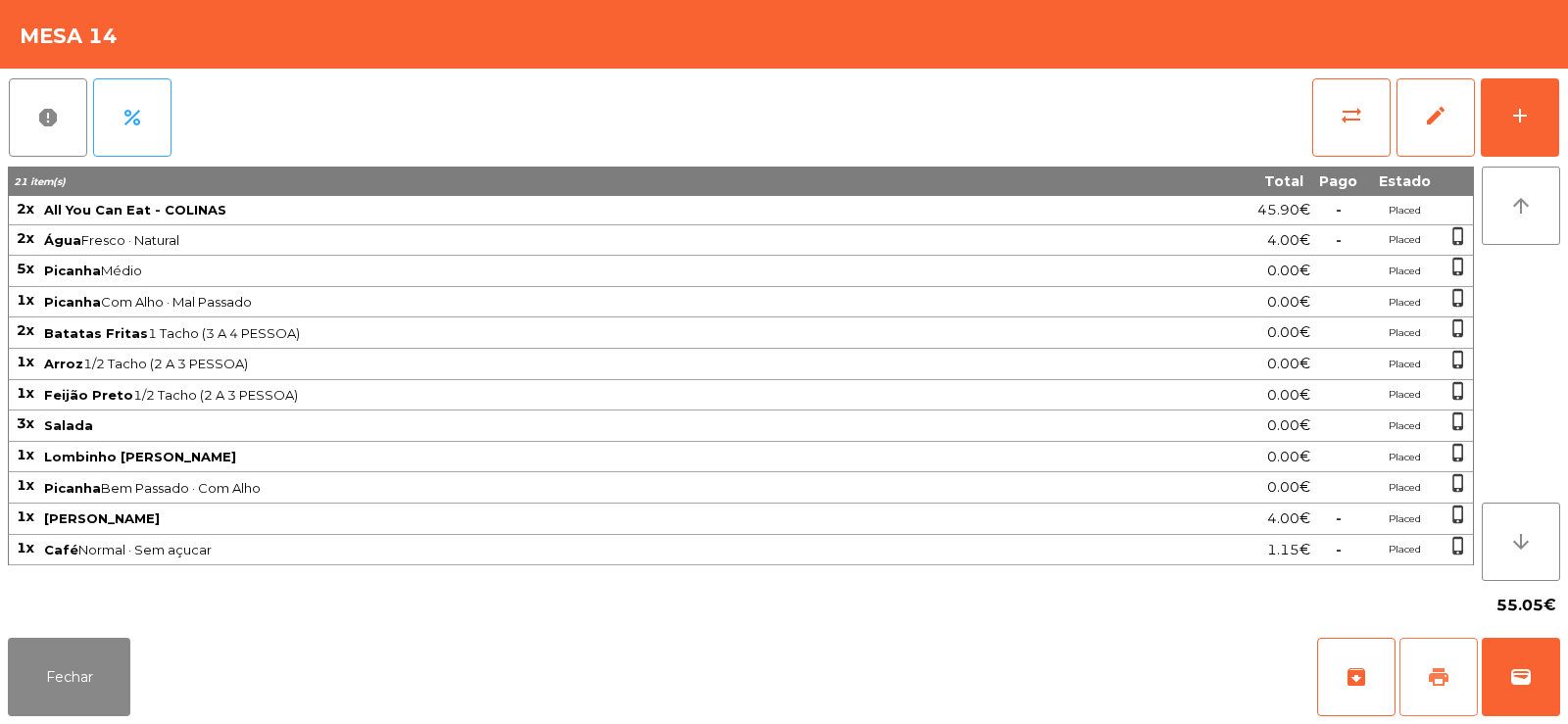
click at [1424, 678] on button "print" at bounding box center [1438, 676] width 78 height 78
click at [76, 684] on button "Fechar" at bounding box center [69, 676] width 123 height 78
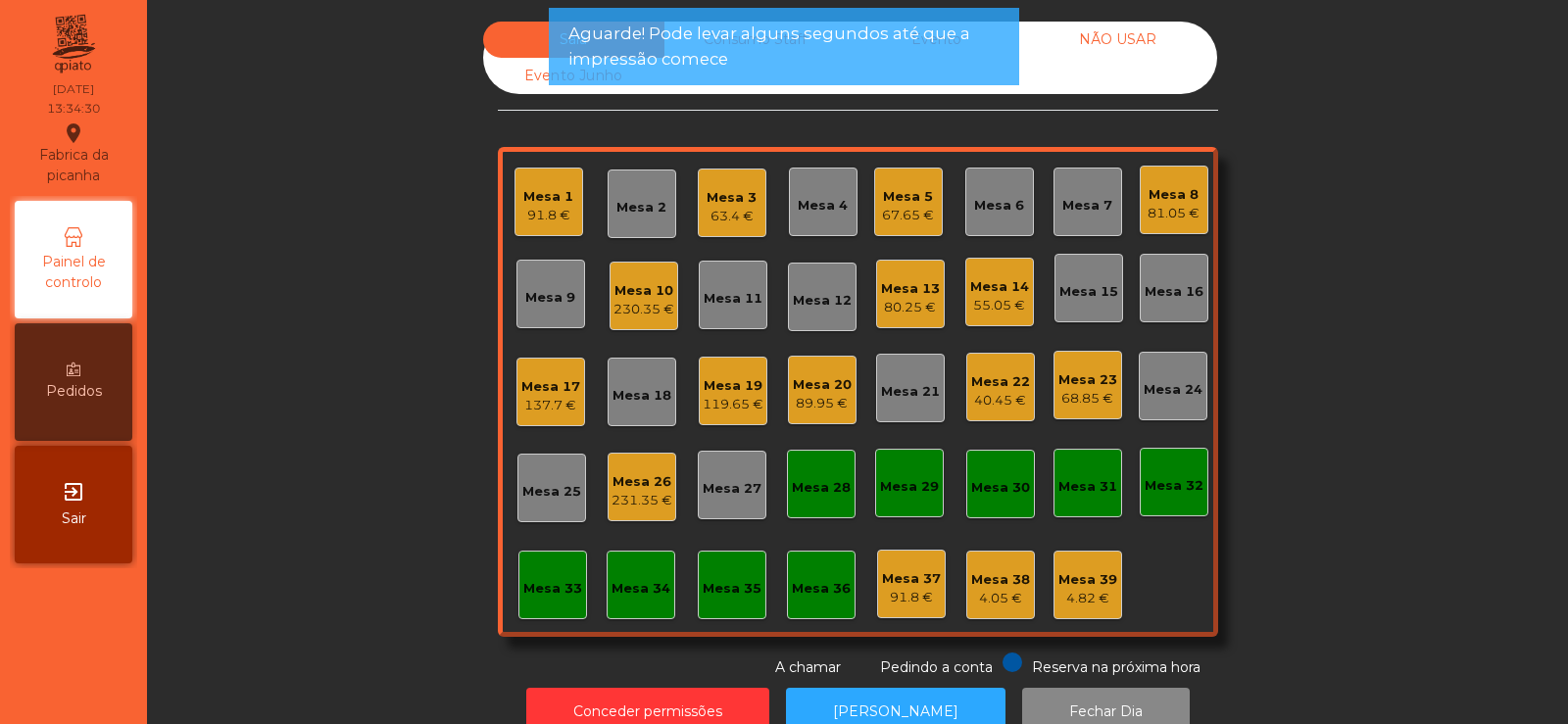
click at [539, 393] on div "Mesa 17" at bounding box center [550, 387] width 59 height 20
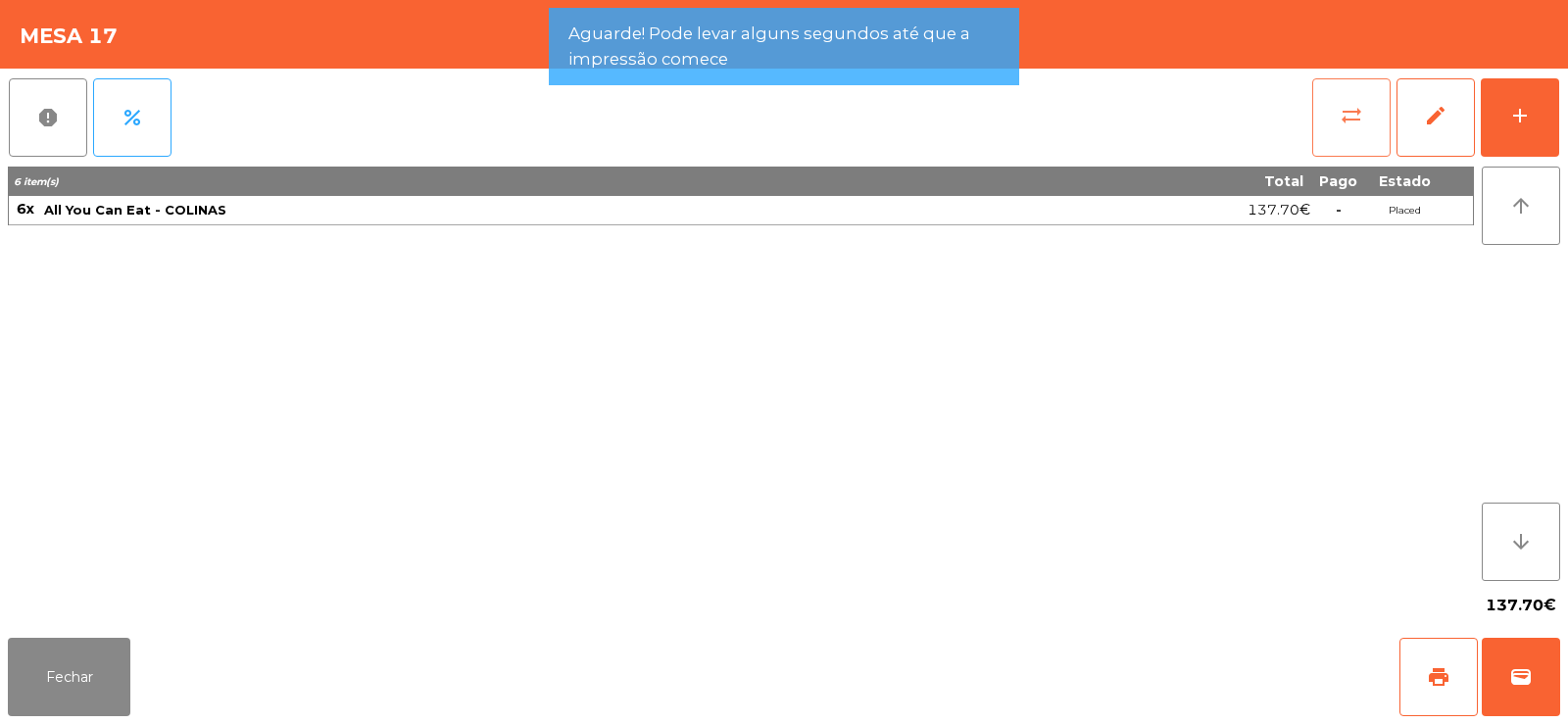
click at [1337, 131] on button "sync_alt" at bounding box center [1351, 117] width 78 height 78
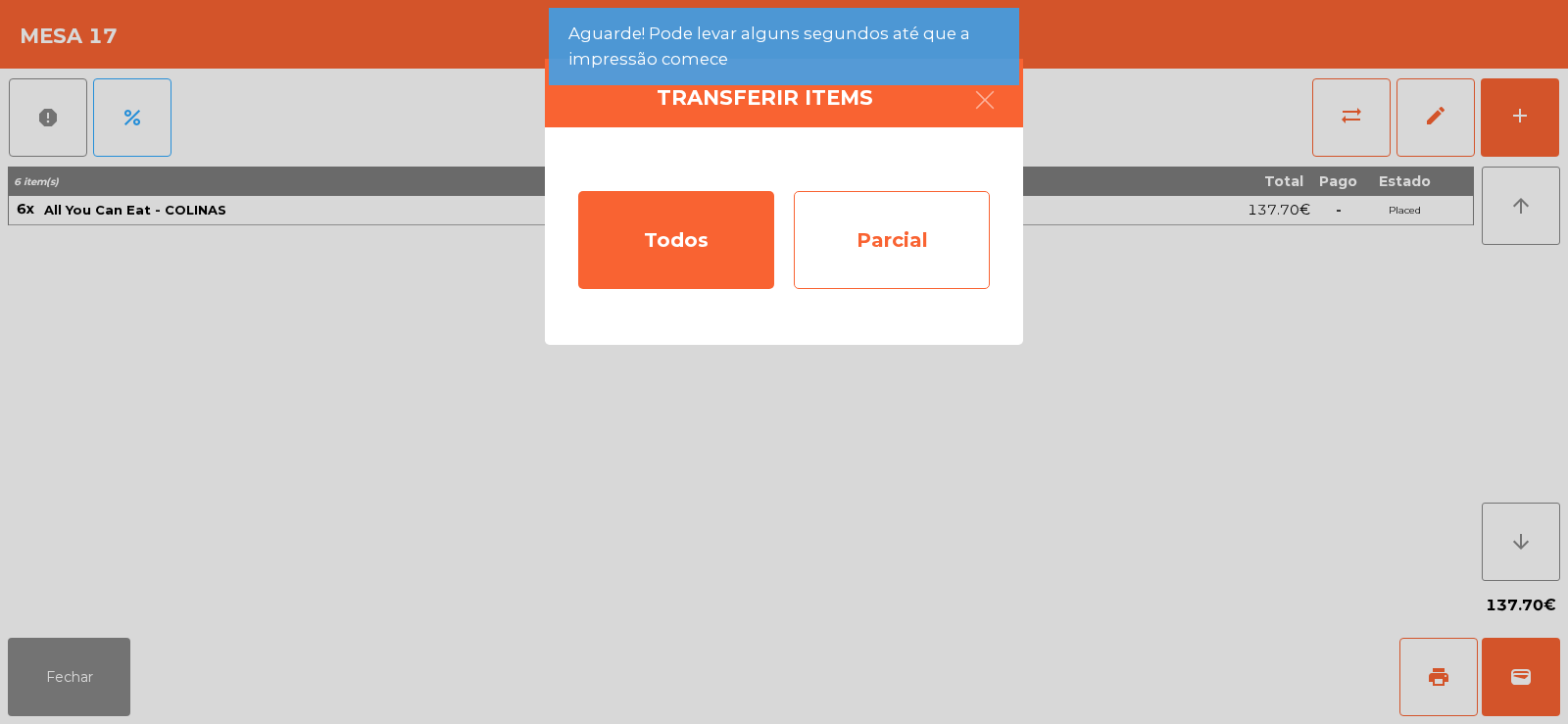
click at [885, 252] on div "Parcial" at bounding box center [892, 240] width 196 height 98
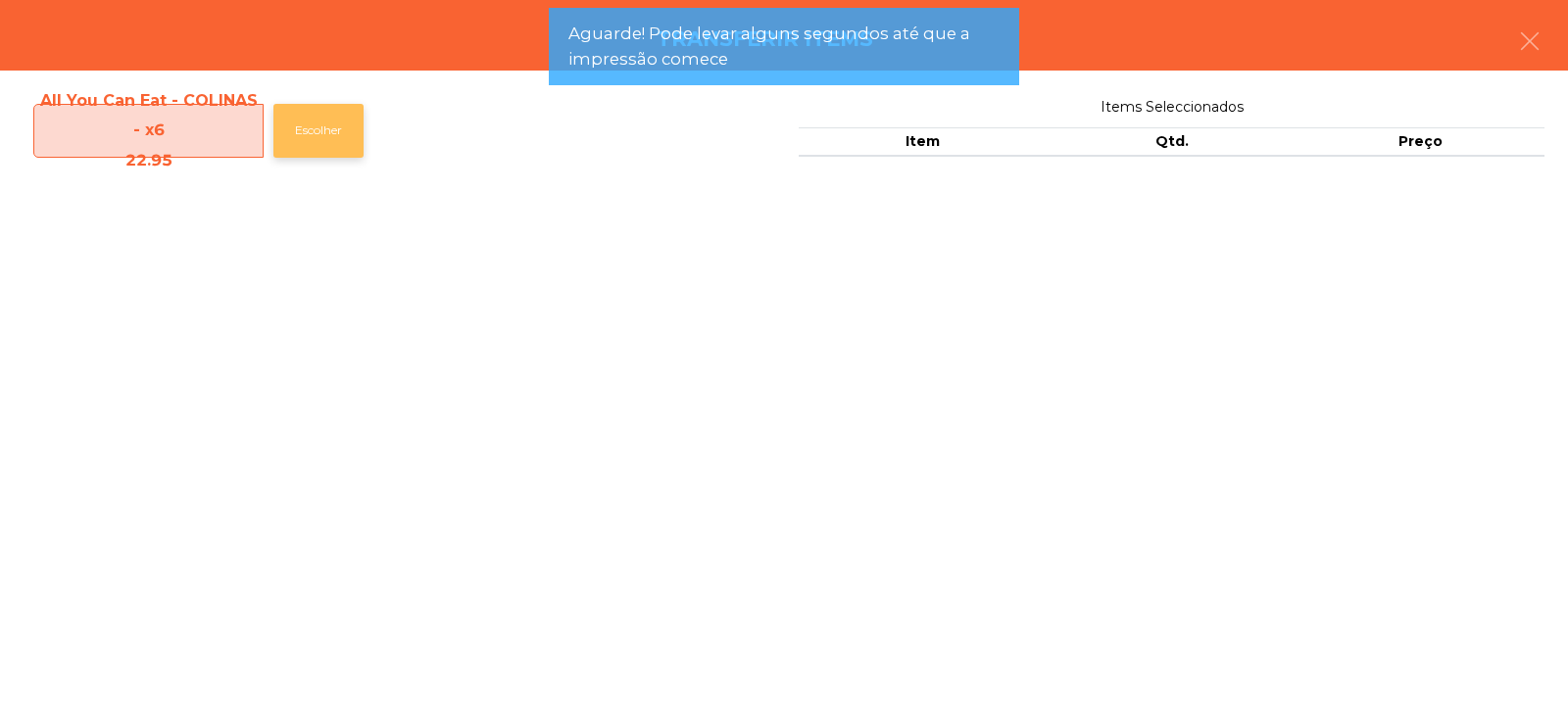
click at [346, 130] on button "Escolher" at bounding box center [318, 131] width 90 height 54
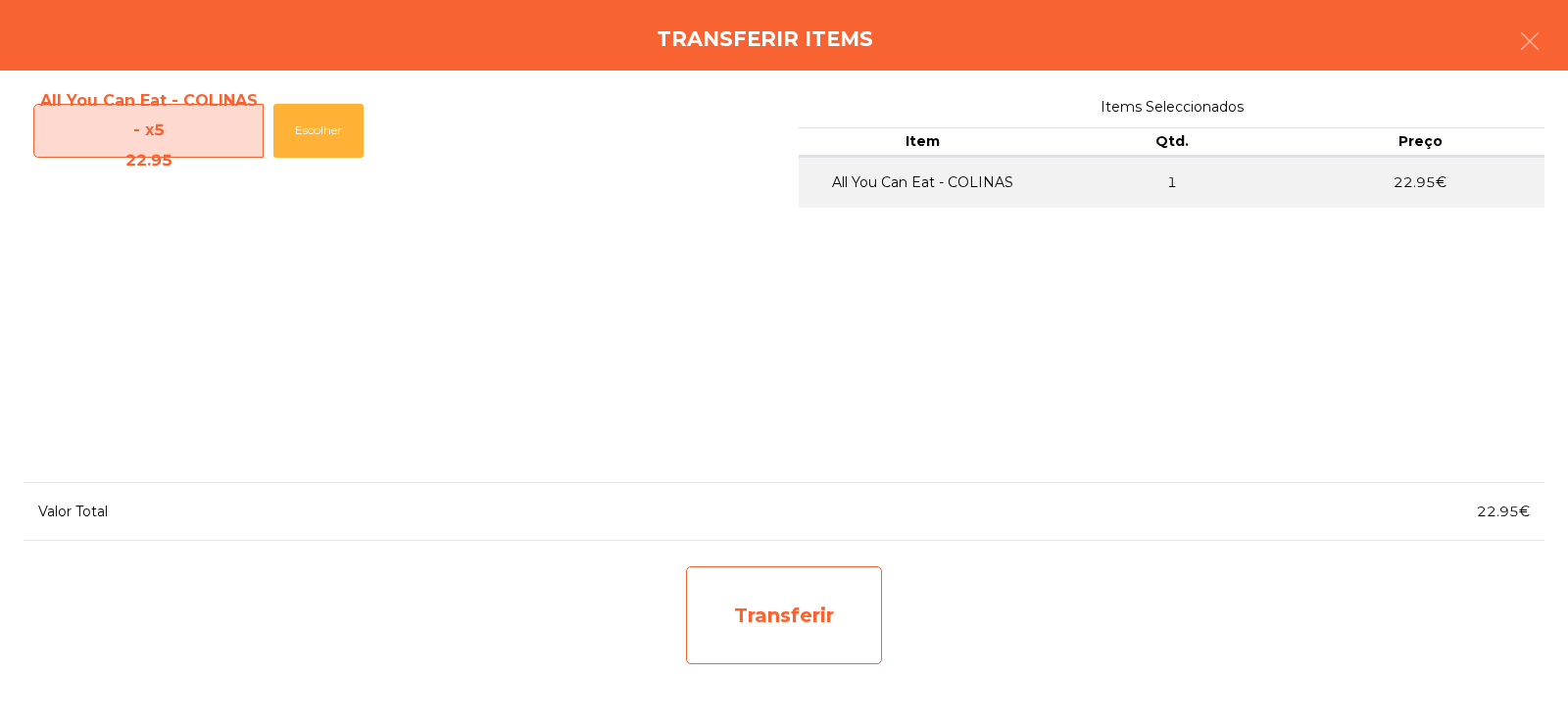
click at [740, 607] on div "Transferir" at bounding box center [784, 615] width 196 height 98
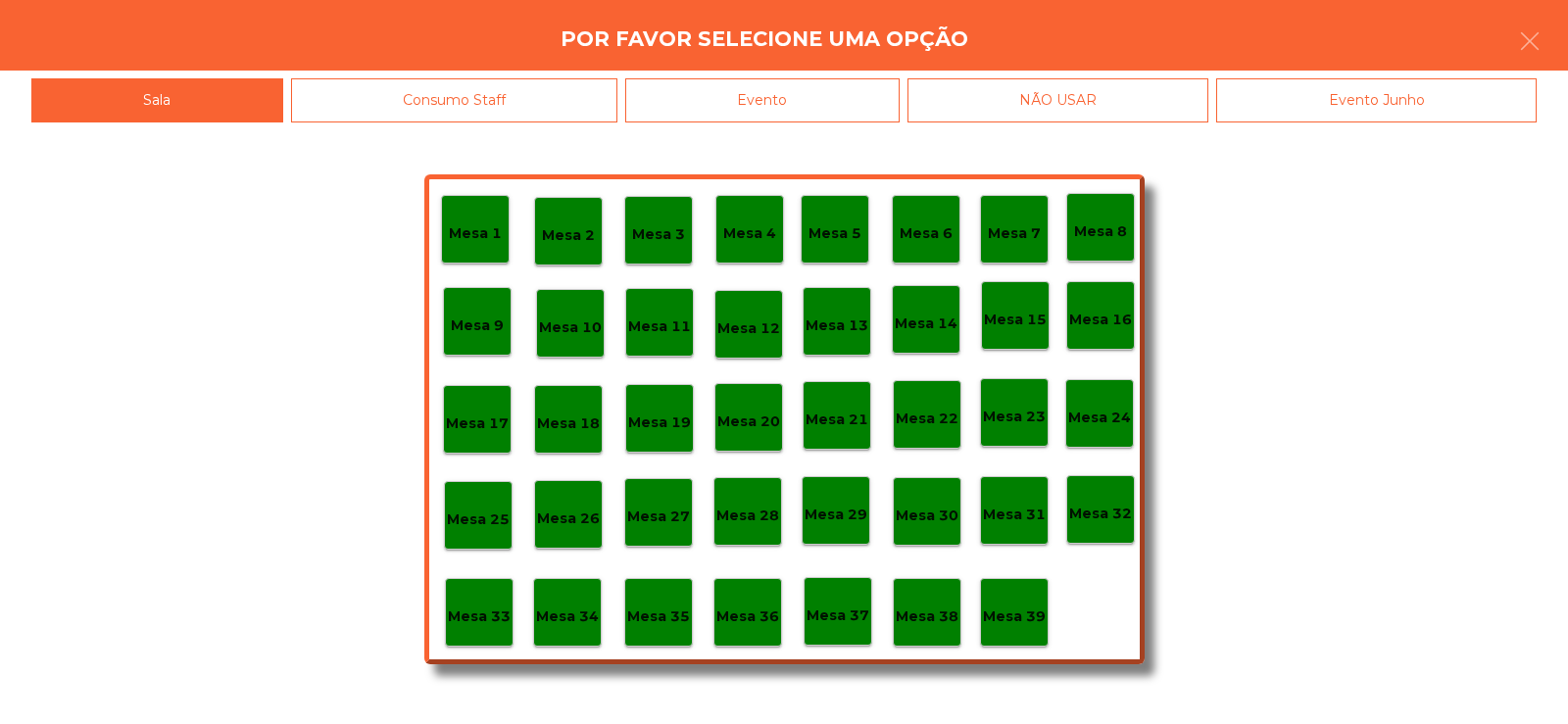
click at [851, 609] on p "Mesa 37" at bounding box center [837, 616] width 62 height 23
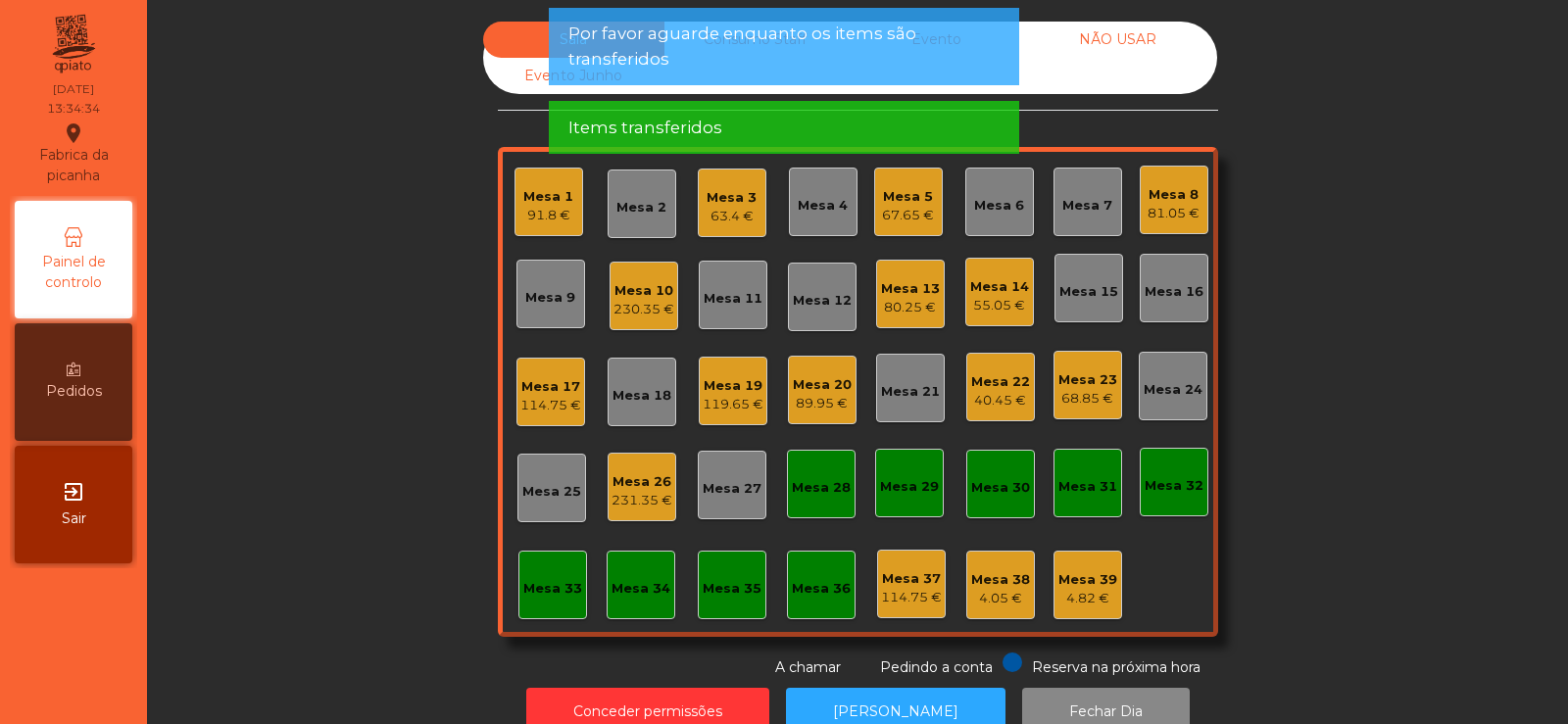
click at [536, 383] on div "Mesa 17" at bounding box center [550, 387] width 60 height 20
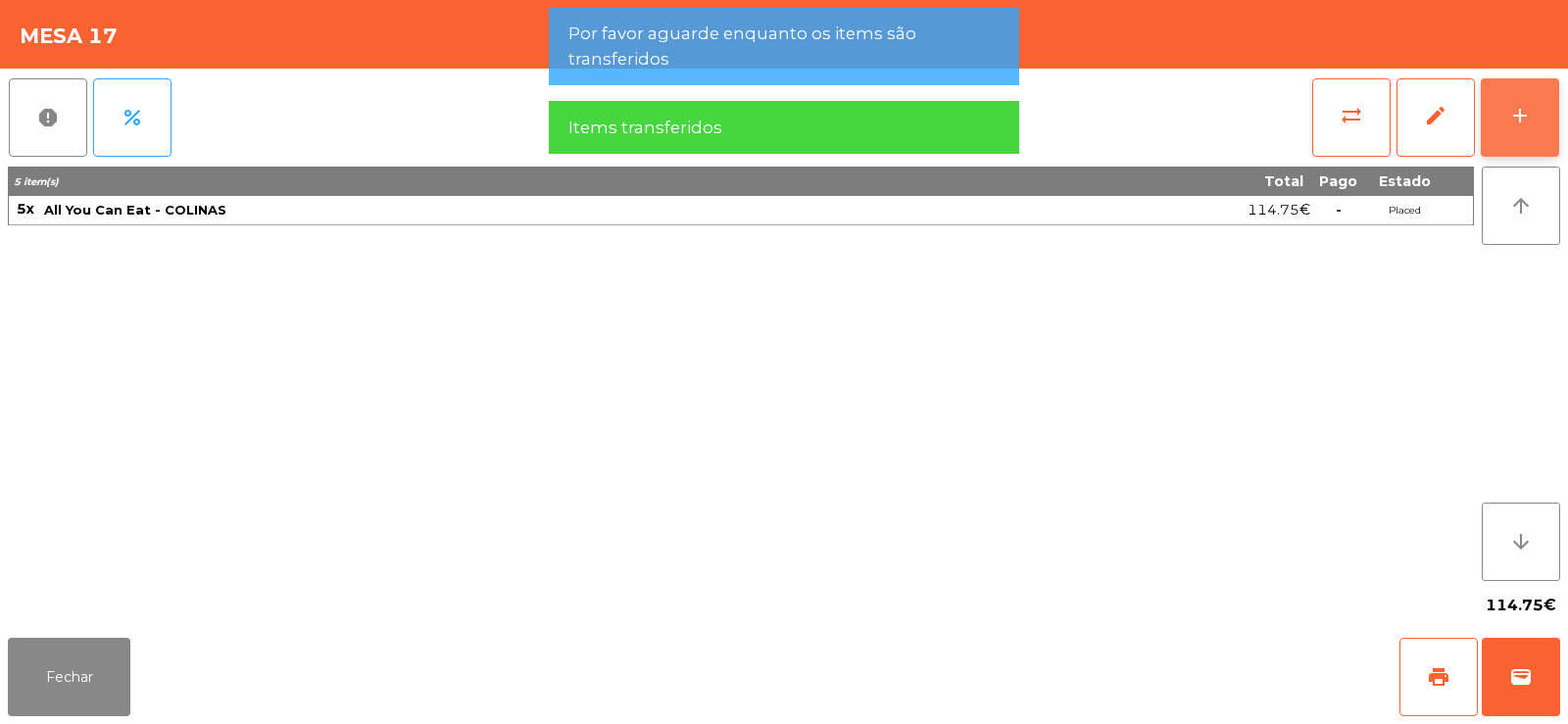
click at [1508, 120] on div "add" at bounding box center [1520, 116] width 24 height 24
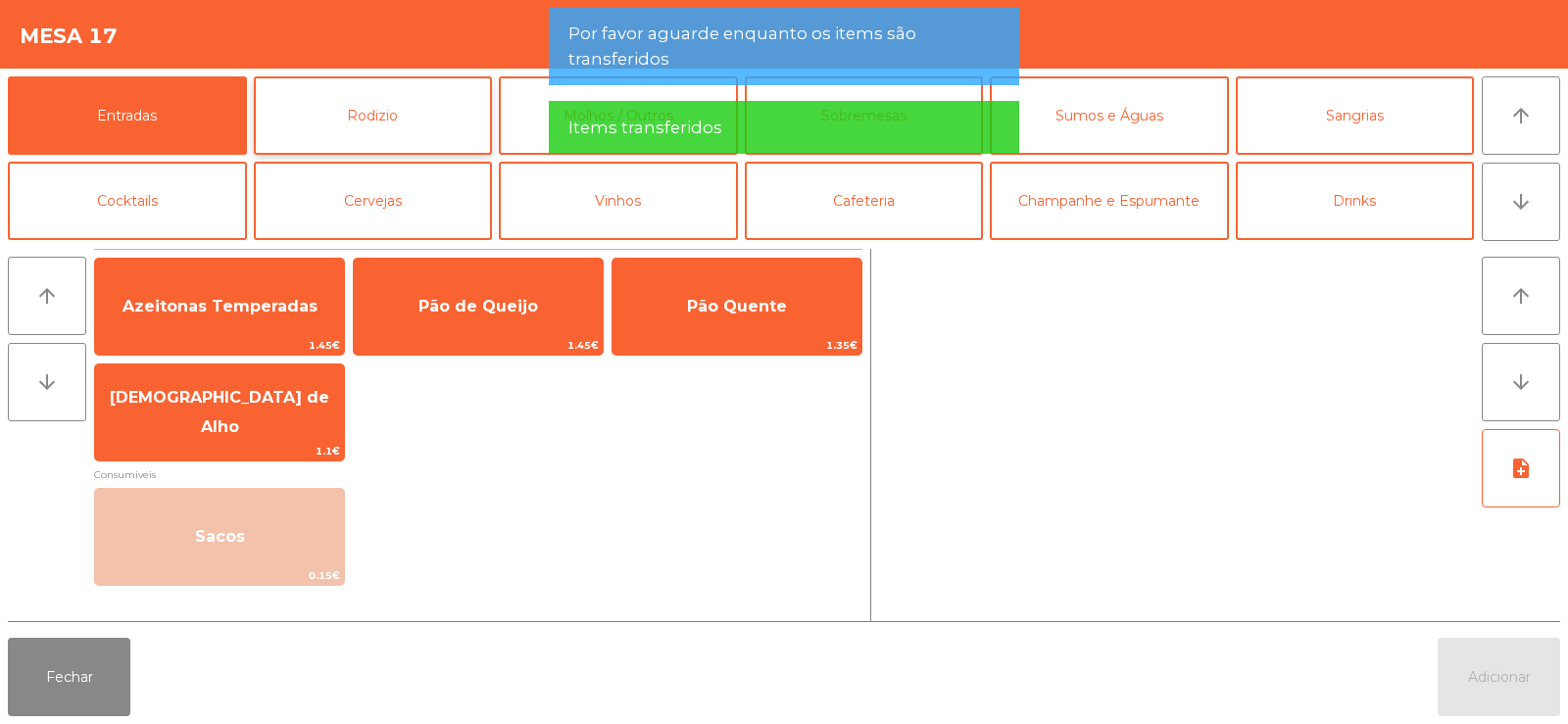
click at [323, 122] on button "Rodizio" at bounding box center [373, 115] width 239 height 78
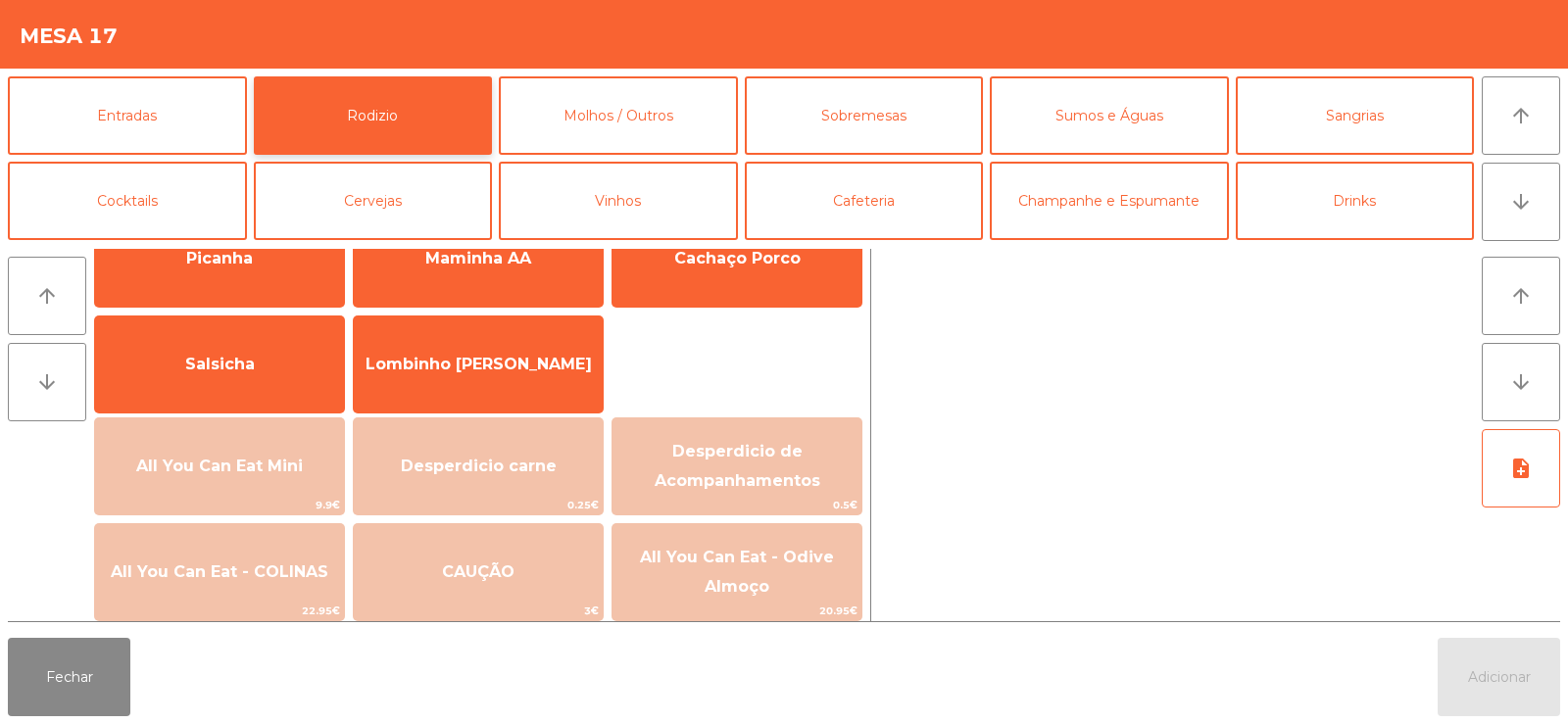
scroll to position [103, 0]
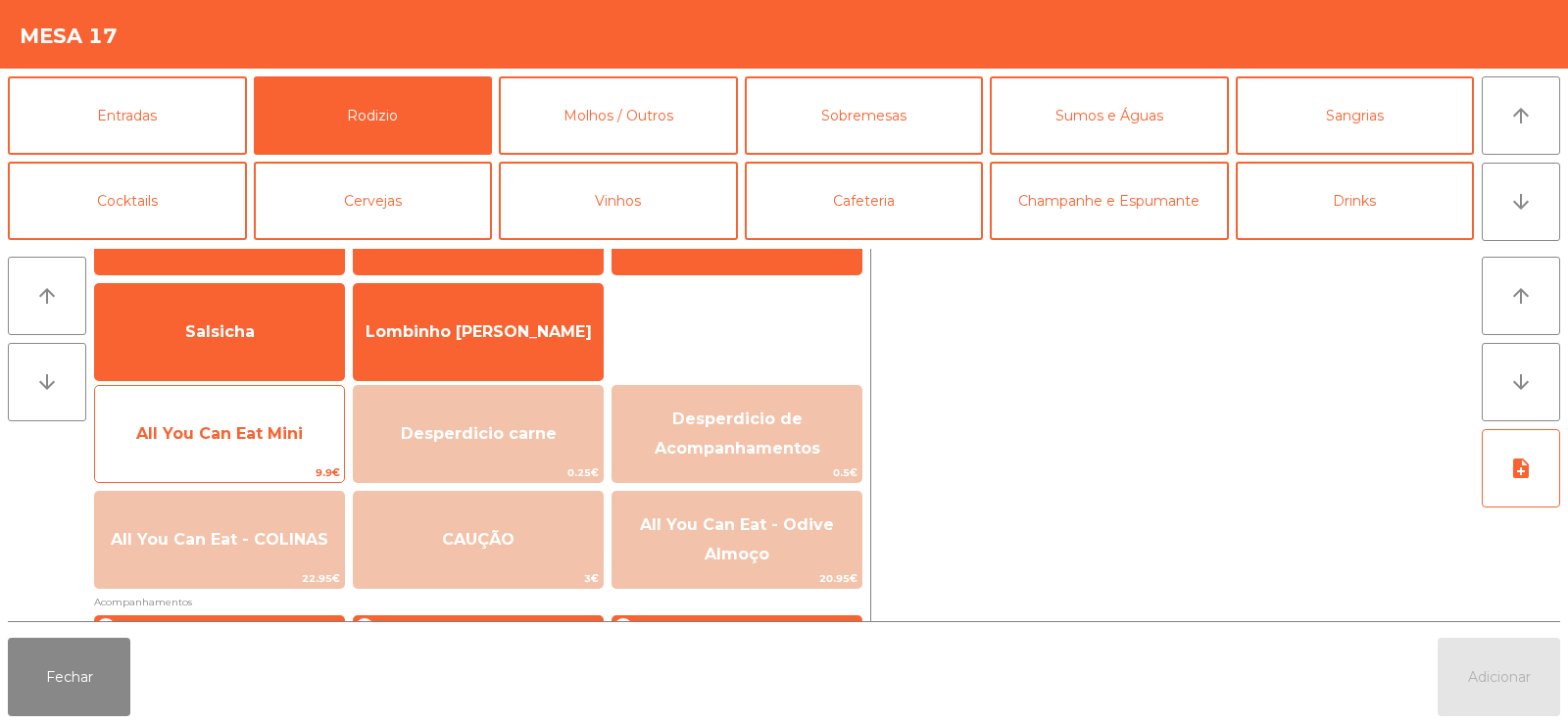
click at [214, 448] on span "All You Can Eat Mini" at bounding box center [219, 433] width 249 height 53
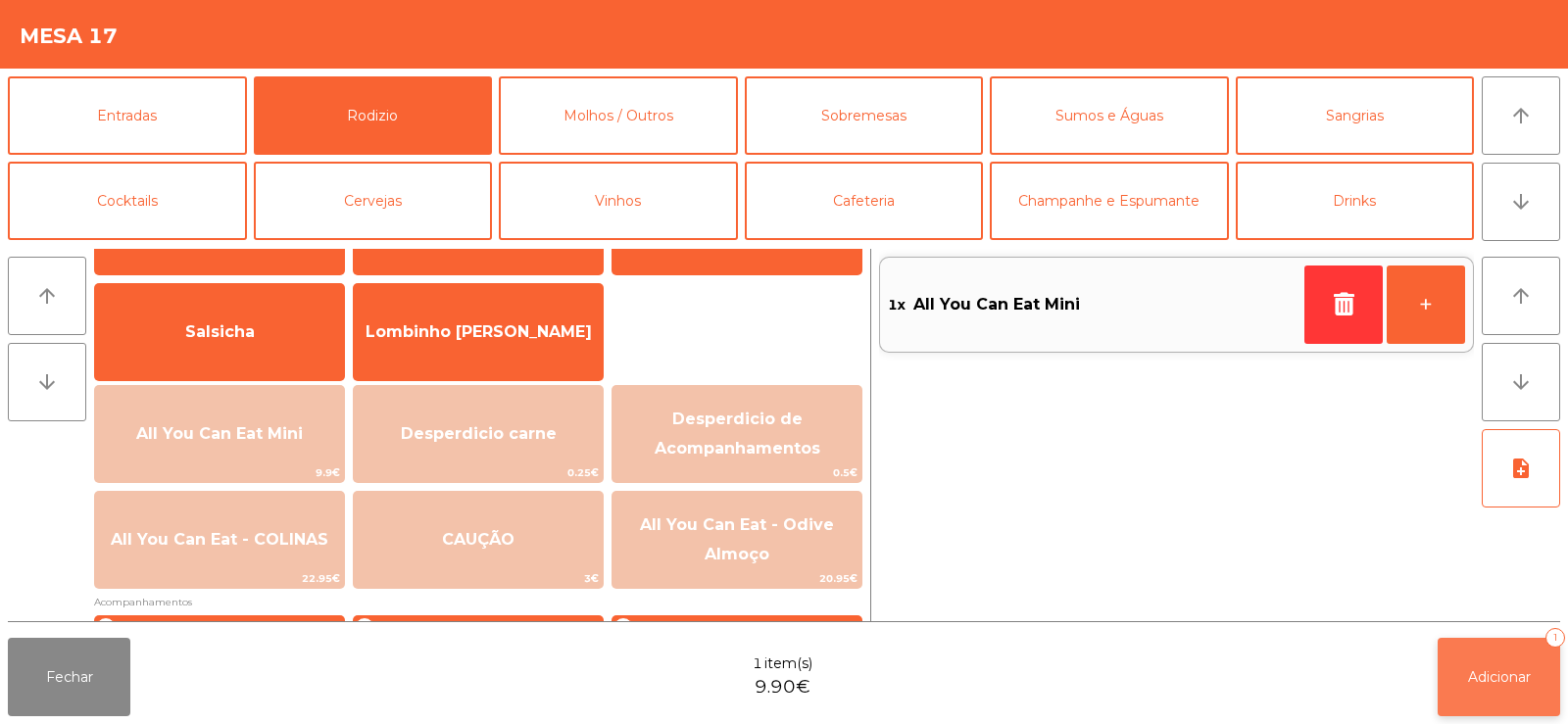
click at [1512, 676] on span "Adicionar" at bounding box center [1499, 677] width 62 height 18
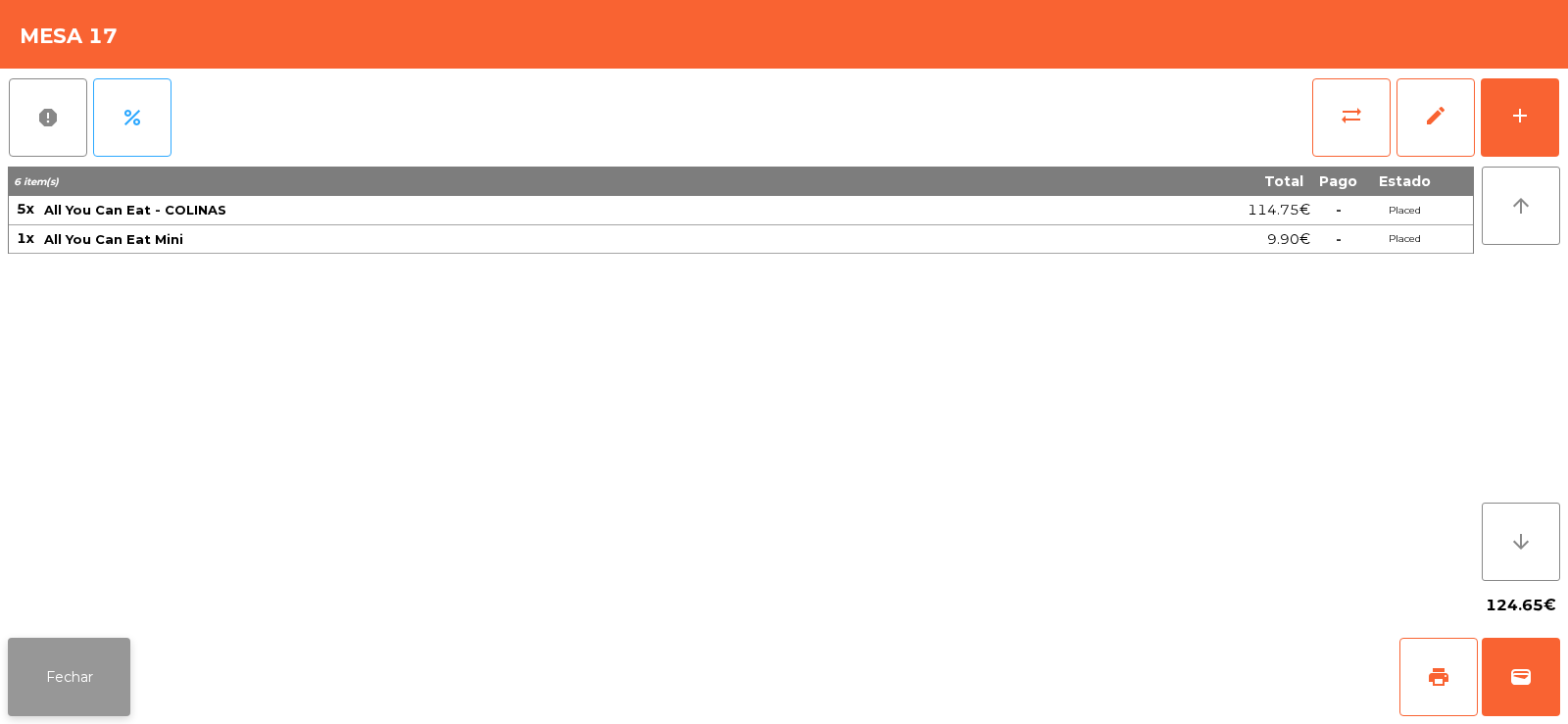
click at [61, 642] on button "Fechar" at bounding box center [69, 676] width 123 height 78
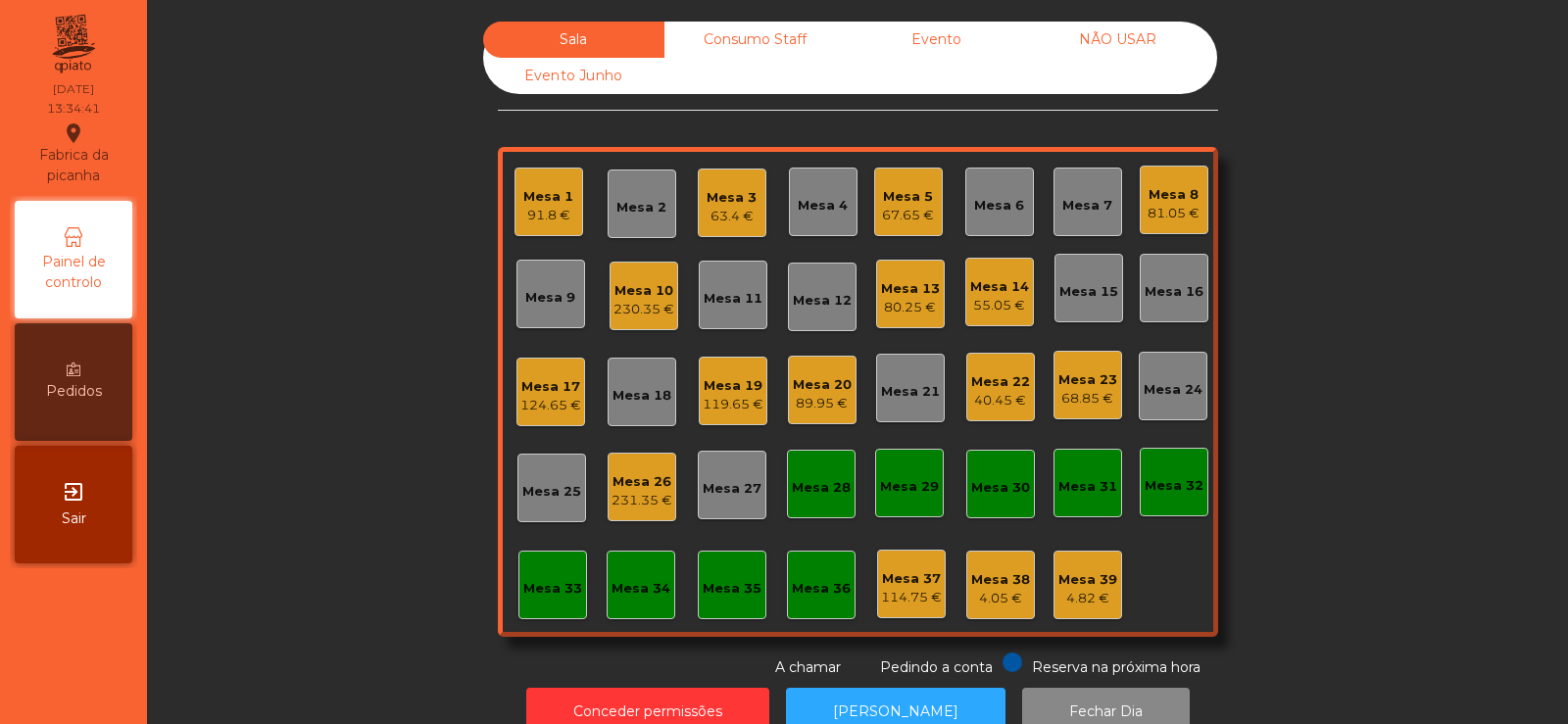
click at [541, 193] on div "Mesa 1" at bounding box center [548, 197] width 50 height 20
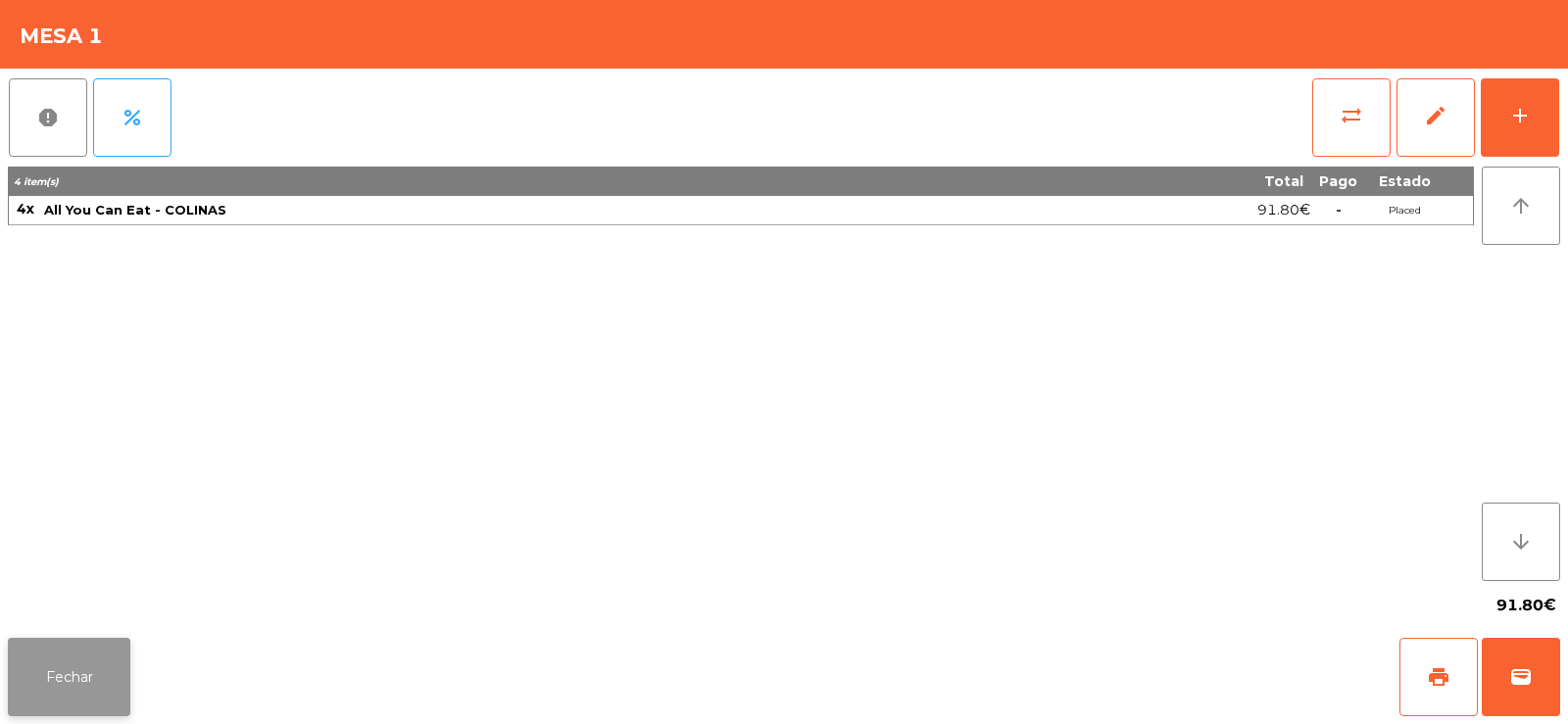
click at [96, 652] on button "Fechar" at bounding box center [69, 676] width 123 height 78
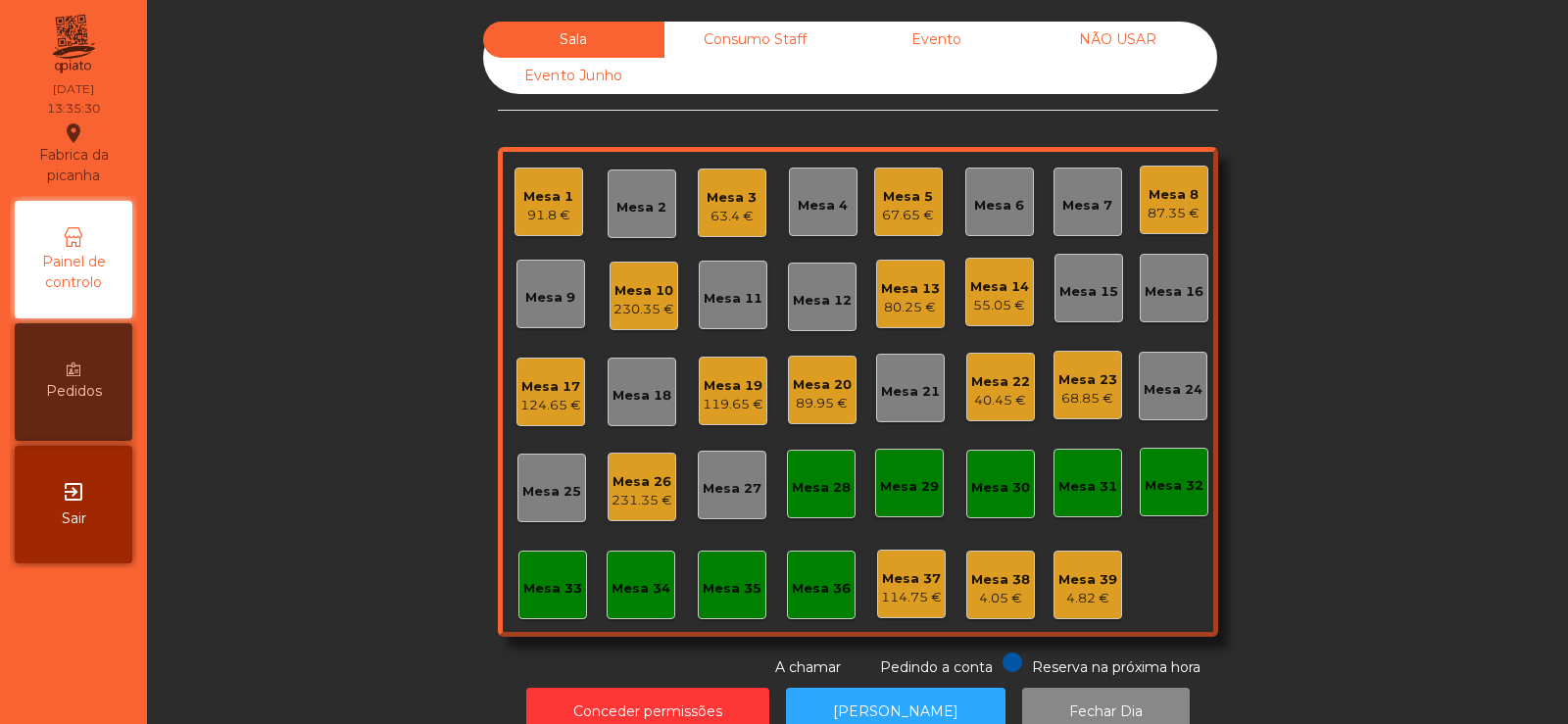
click at [998, 303] on div "55.05 €" at bounding box center [999, 305] width 59 height 20
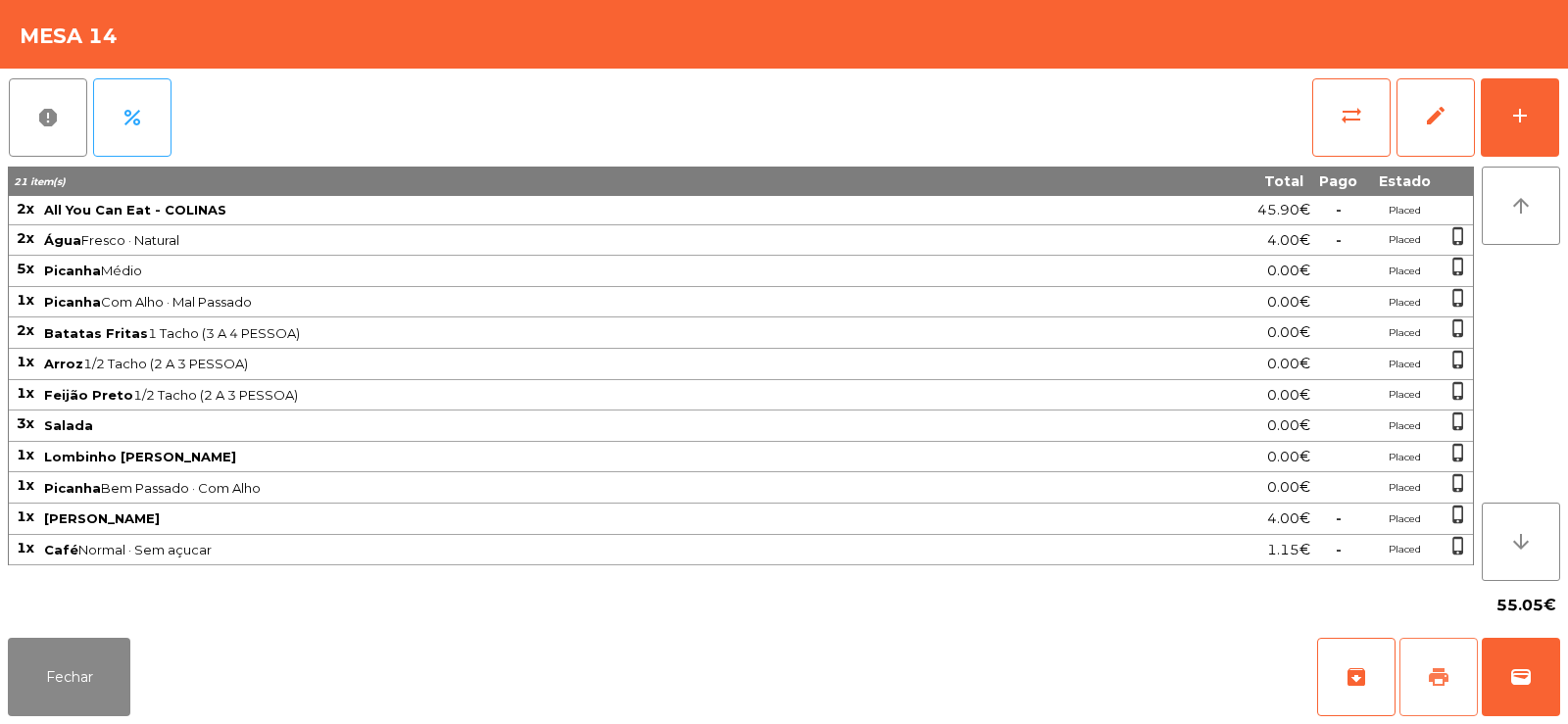
click at [1424, 689] on button "print" at bounding box center [1438, 676] width 78 height 78
click at [1352, 118] on span "sync_alt" at bounding box center [1352, 116] width 24 height 24
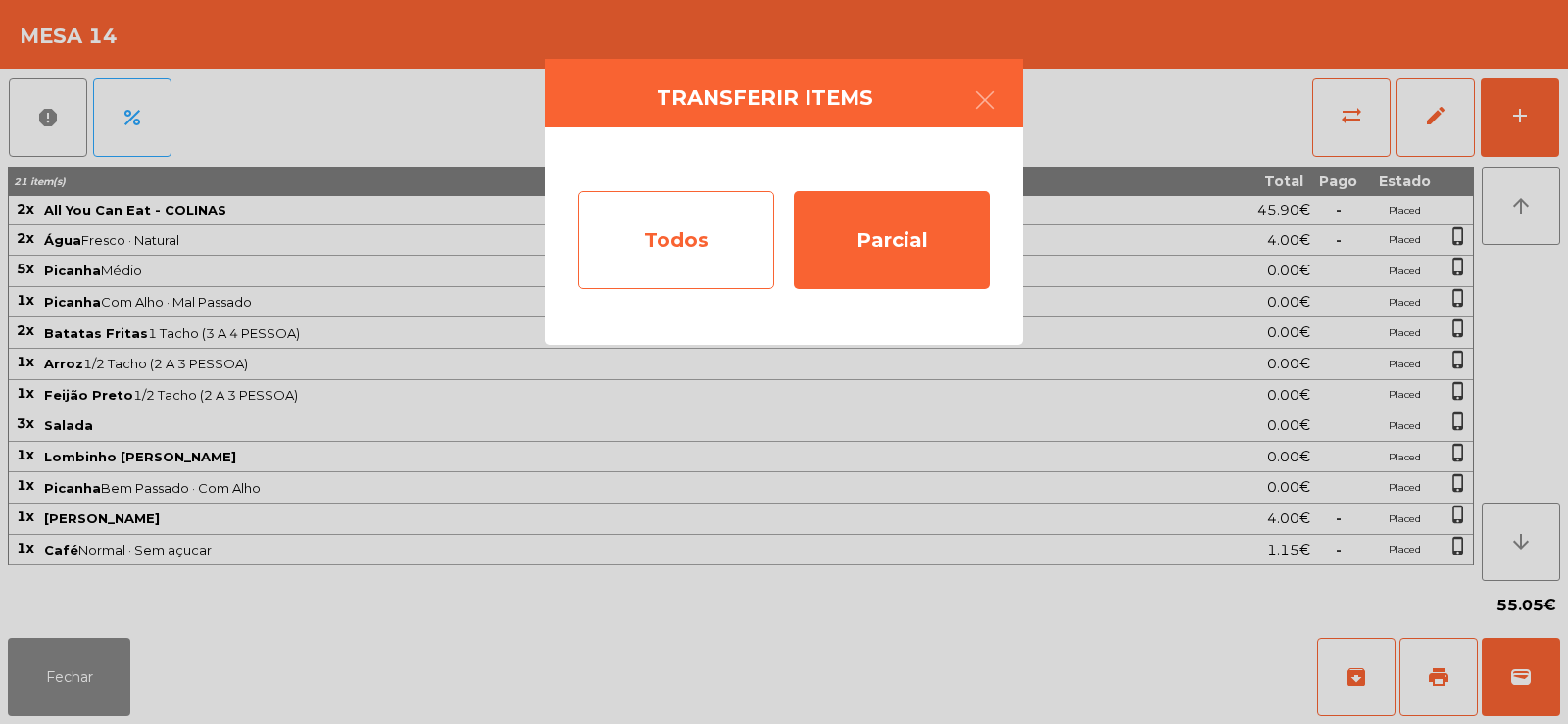
click at [658, 244] on div "Todos" at bounding box center [676, 240] width 196 height 98
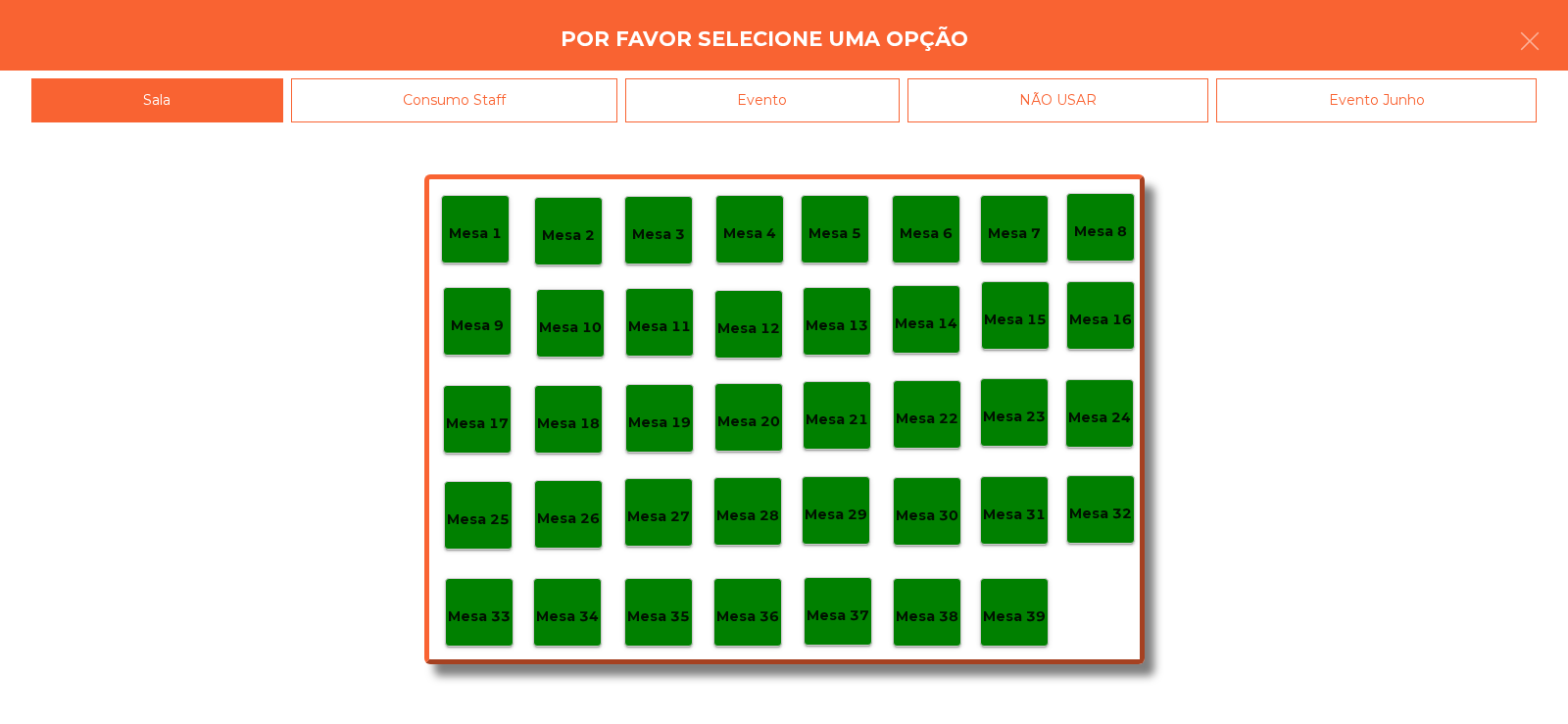
click at [784, 85] on div "Evento" at bounding box center [762, 100] width 275 height 44
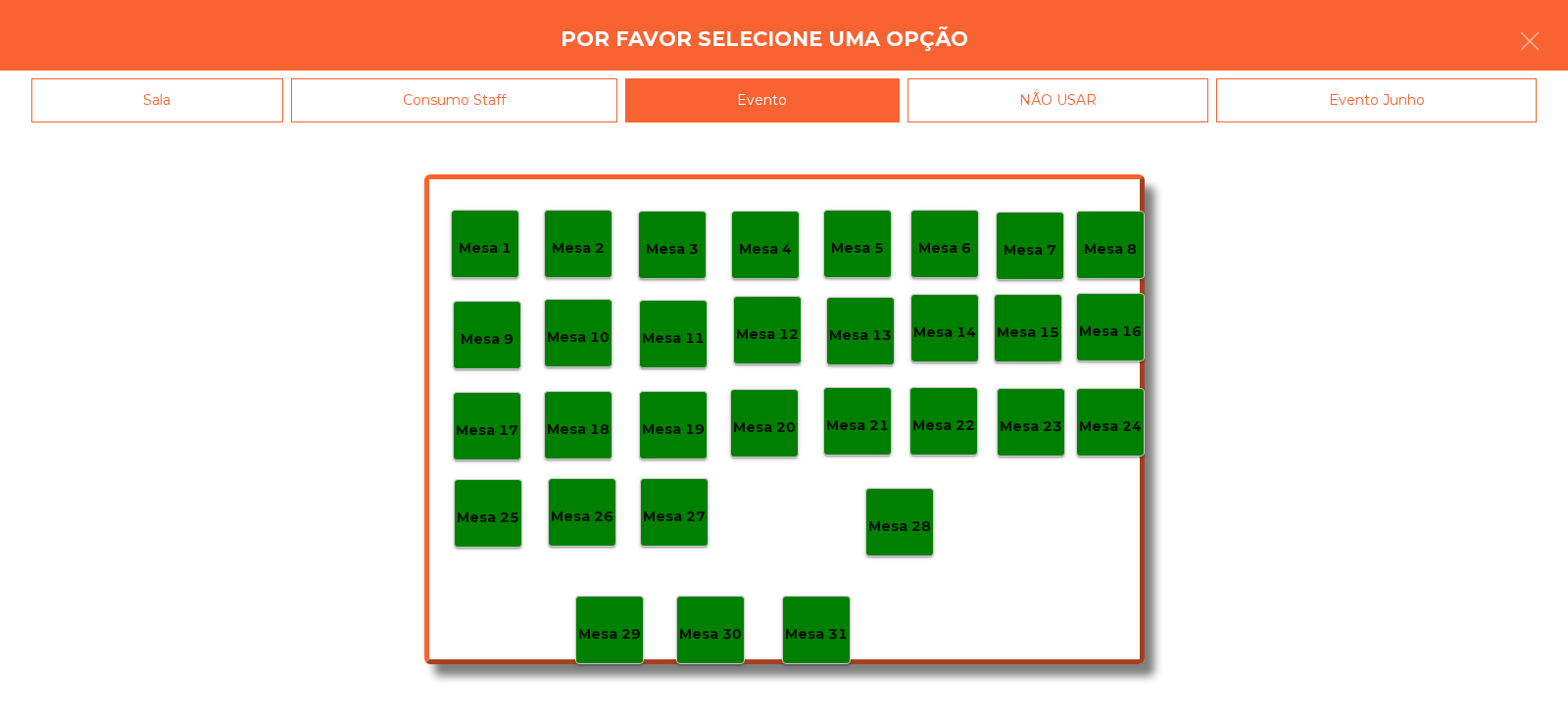
click at [963, 340] on p "Mesa 14" at bounding box center [944, 332] width 62 height 23
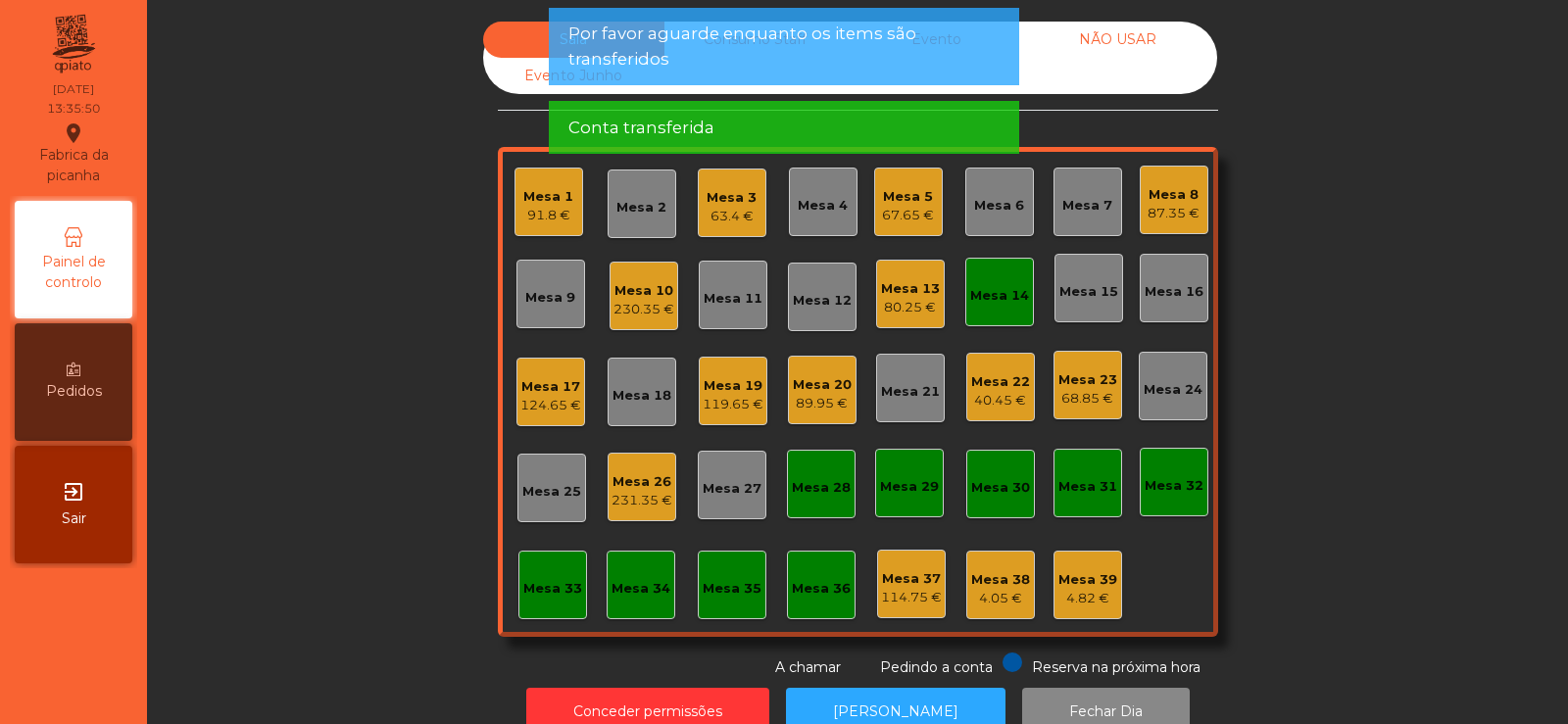
click at [998, 299] on div "Mesa 14" at bounding box center [999, 297] width 59 height 20
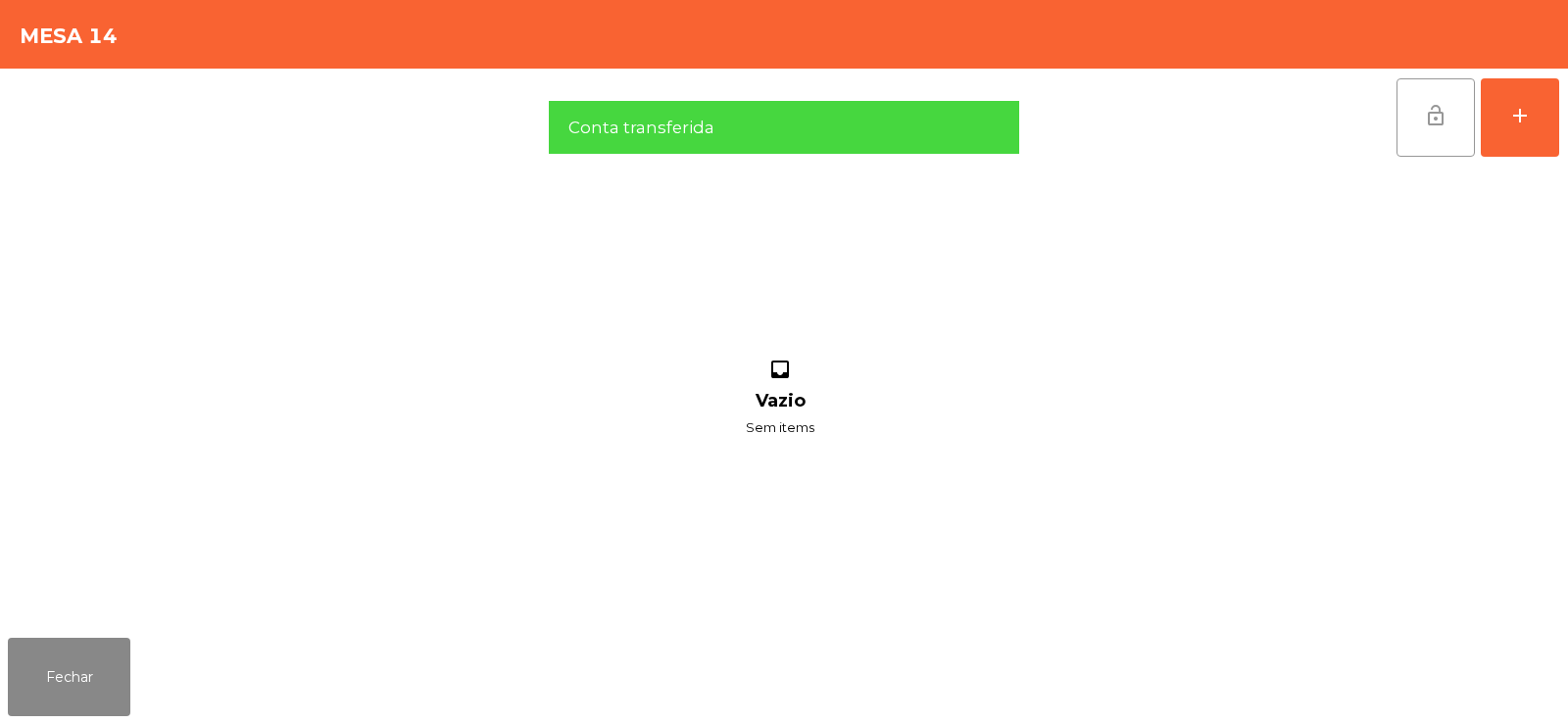
click at [1426, 139] on button "lock_open" at bounding box center [1435, 117] width 78 height 78
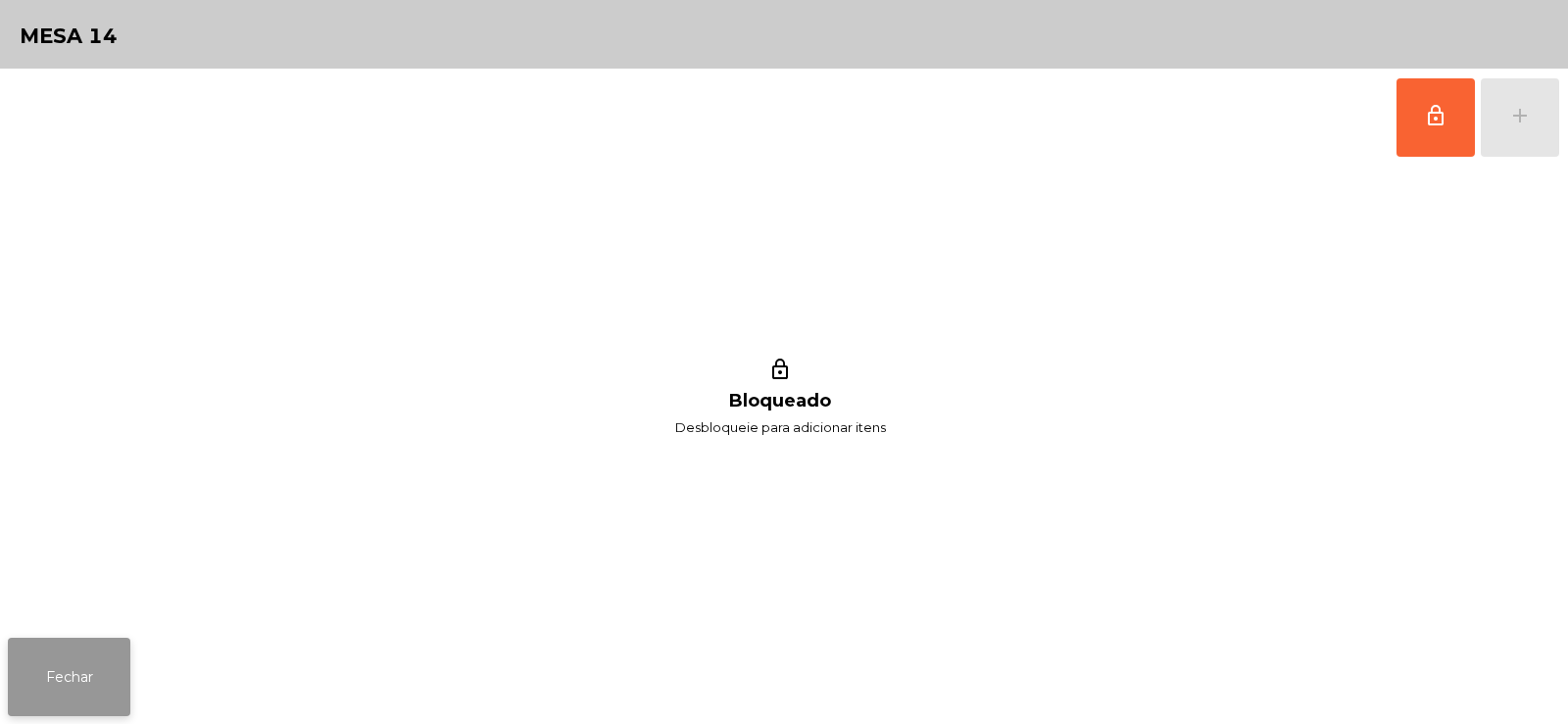
click at [60, 693] on button "Fechar" at bounding box center [69, 676] width 123 height 78
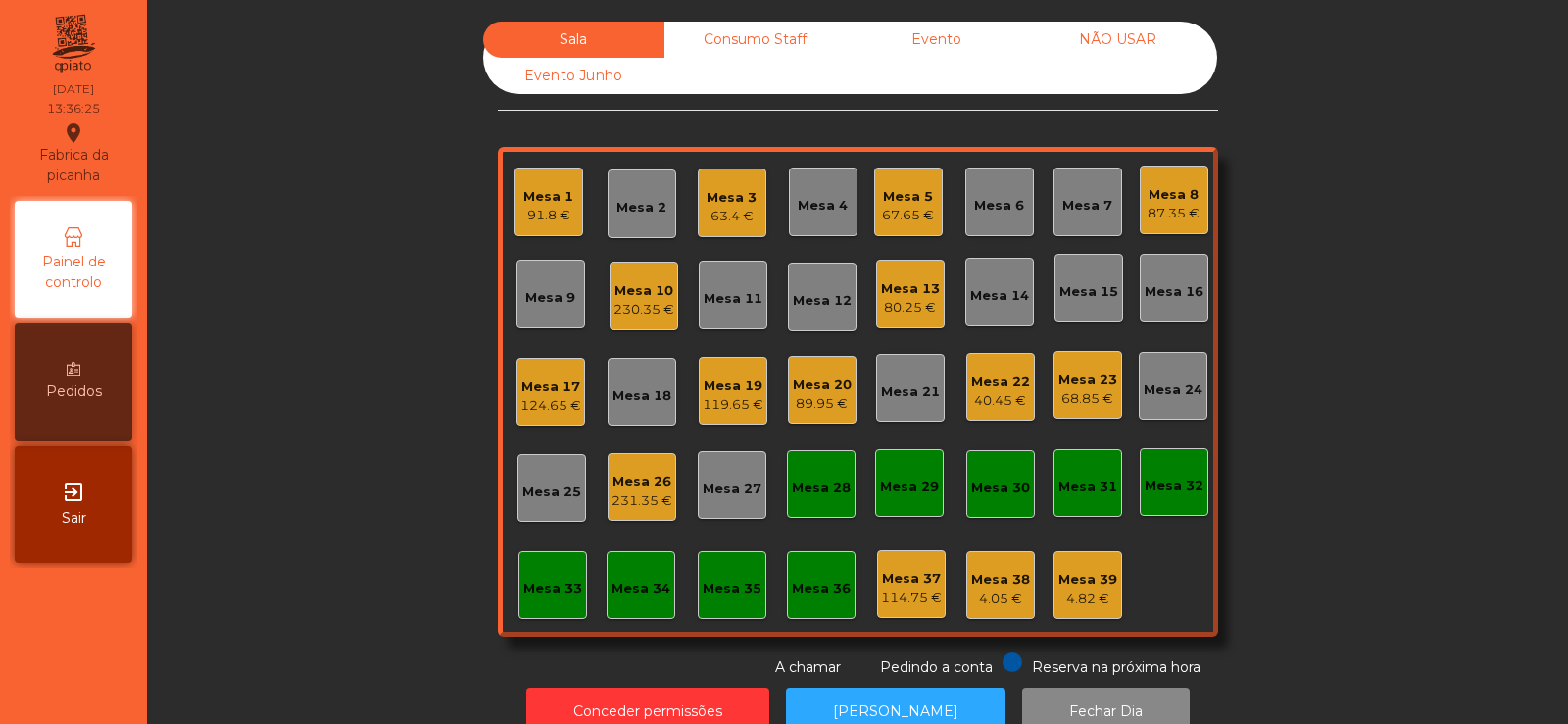
click at [729, 407] on div "119.65 €" at bounding box center [733, 405] width 60 height 20
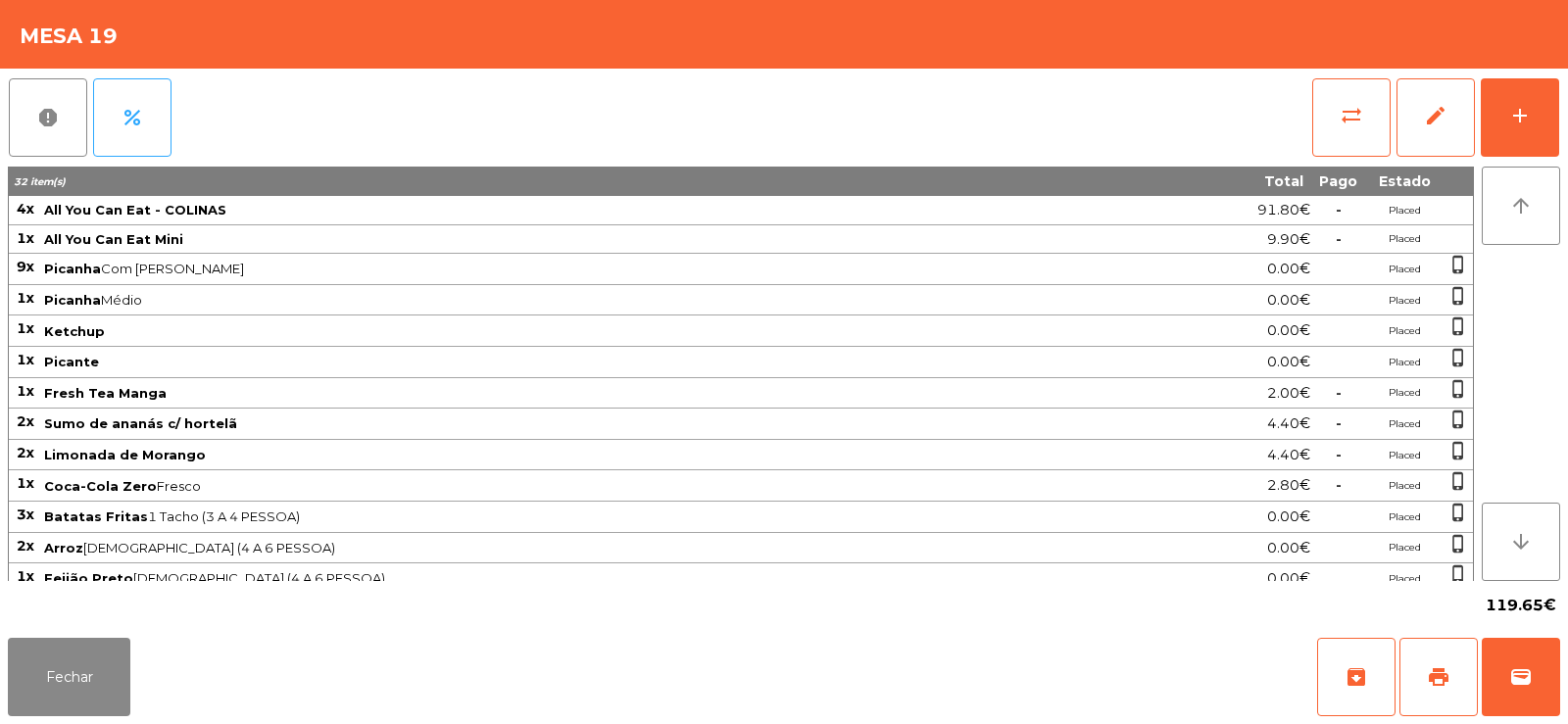
scroll to position [44, 0]
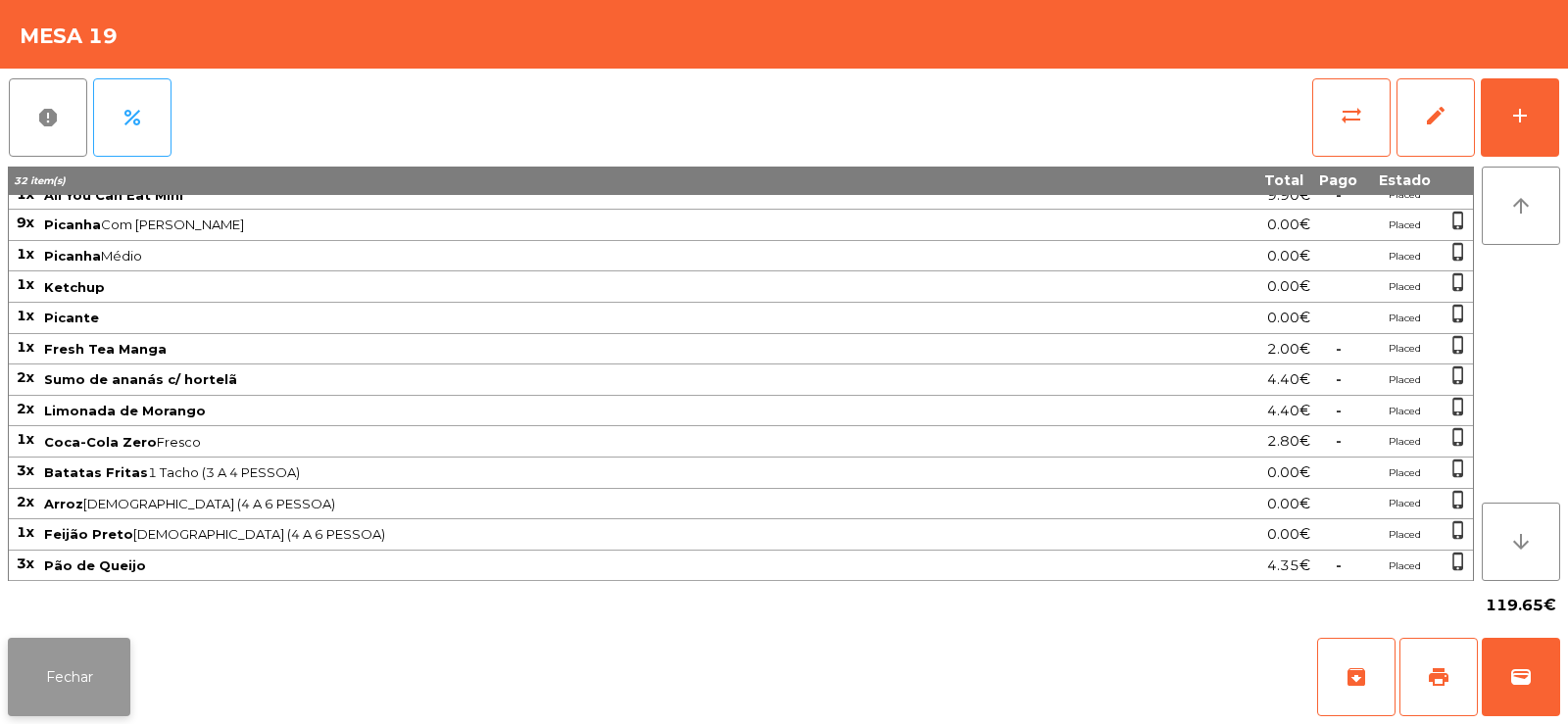
click at [89, 693] on button "Fechar" at bounding box center [69, 676] width 123 height 78
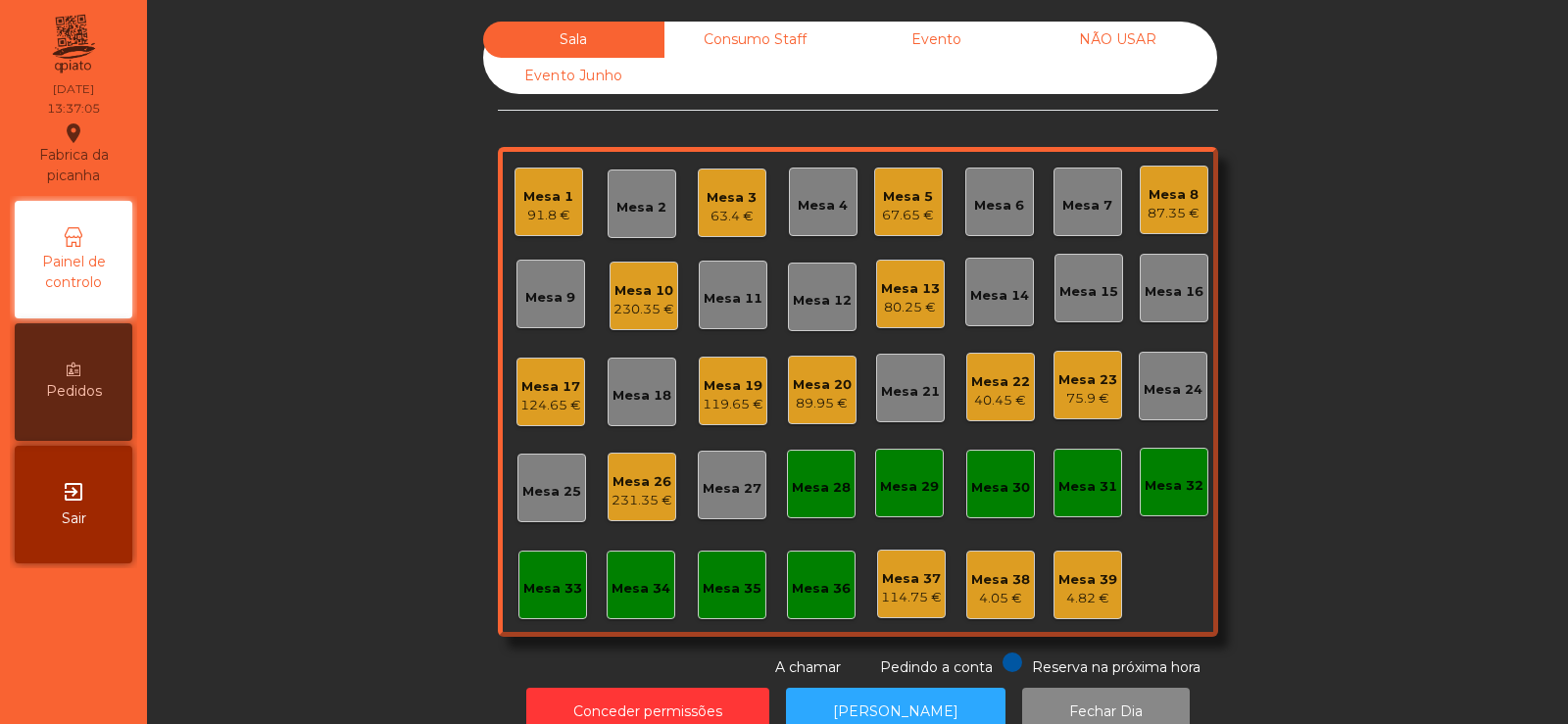
click at [1096, 390] on div "75.9 €" at bounding box center [1087, 399] width 59 height 20
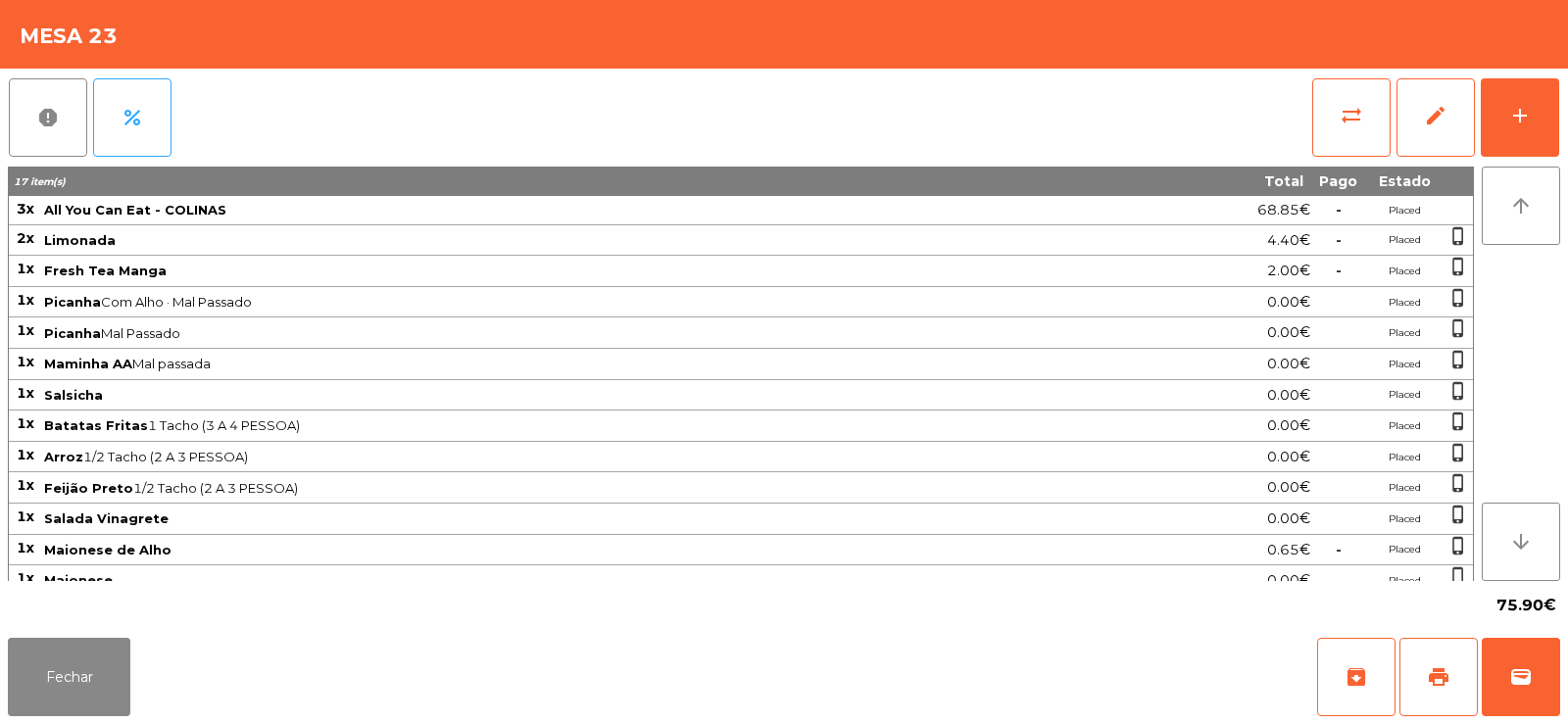
scroll to position [46, 0]
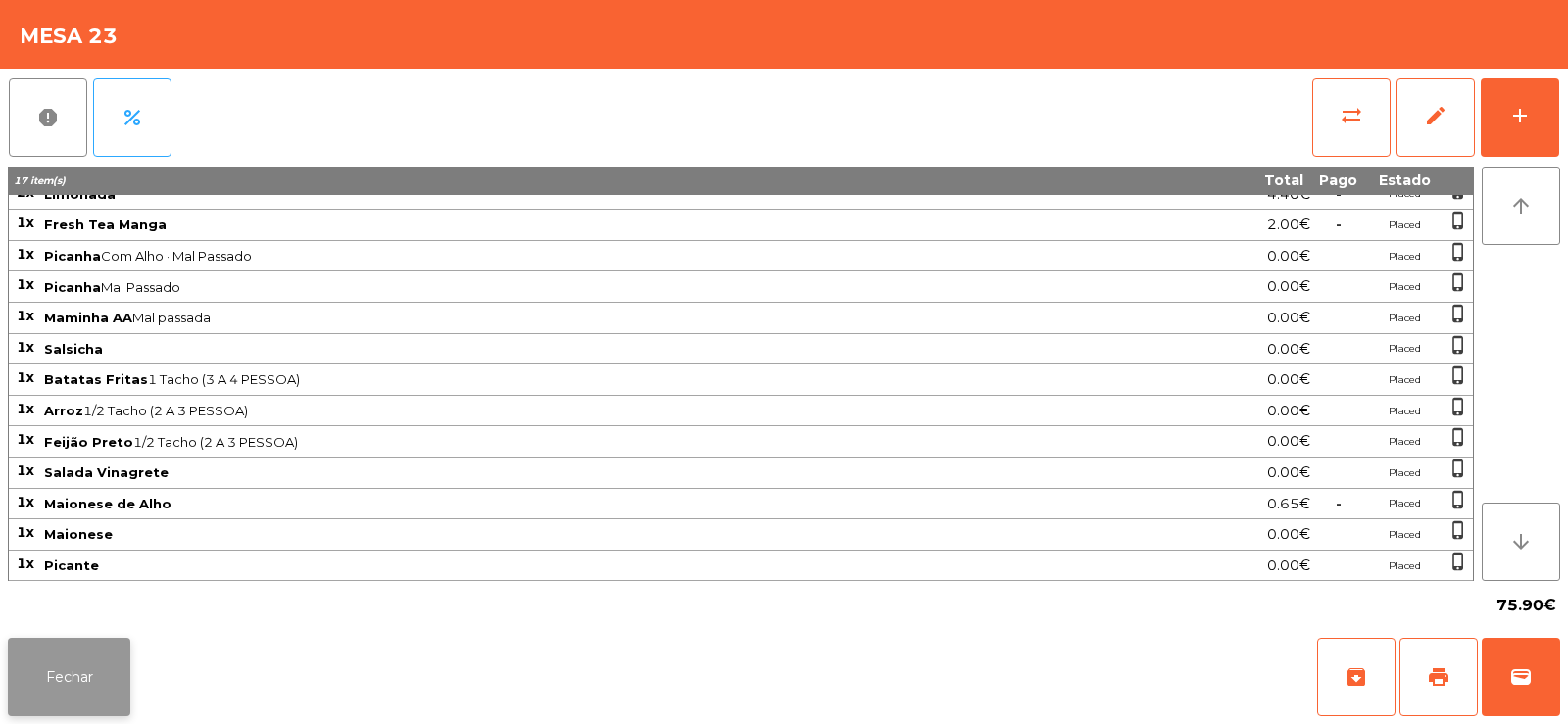
click at [45, 680] on button "Fechar" at bounding box center [69, 676] width 123 height 78
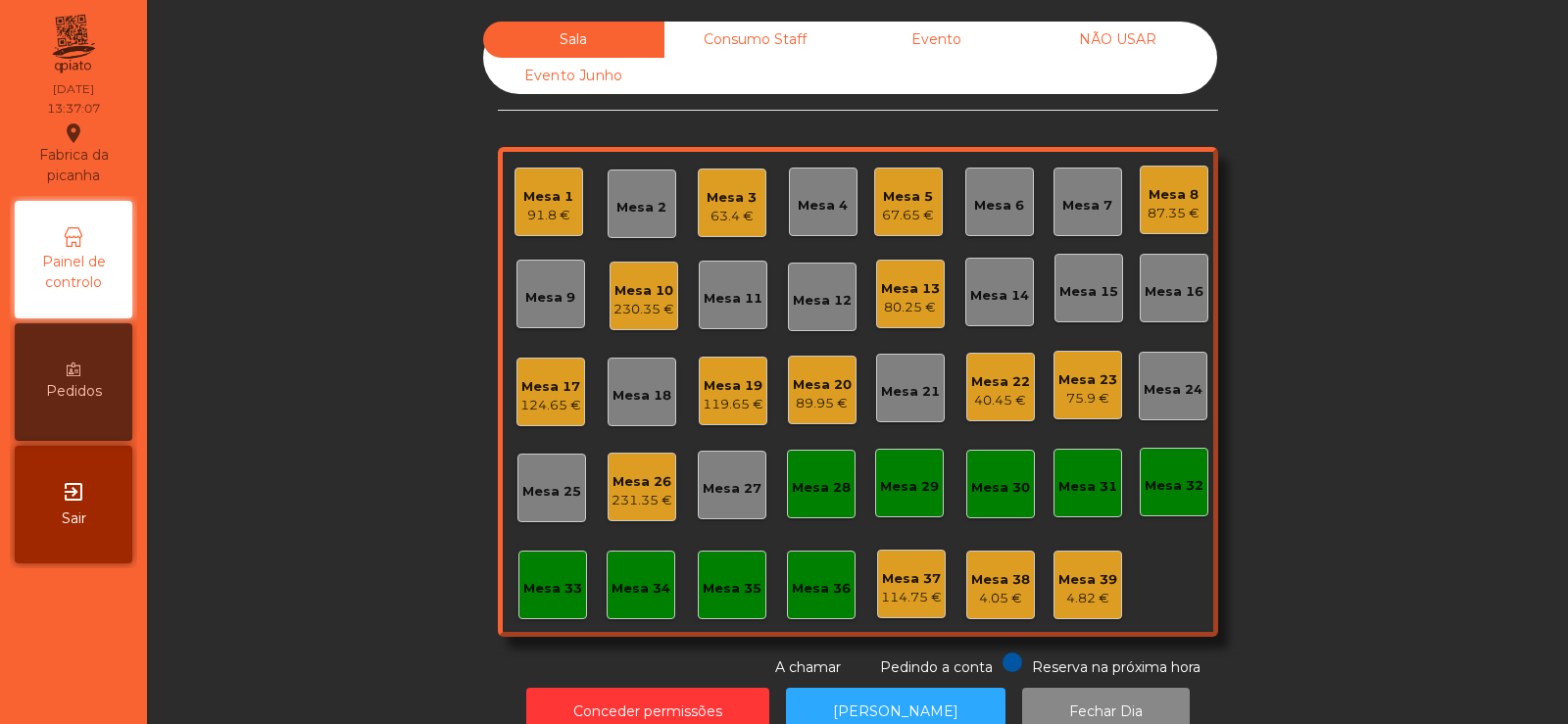
click at [645, 484] on div "Mesa 26" at bounding box center [642, 482] width 60 height 20
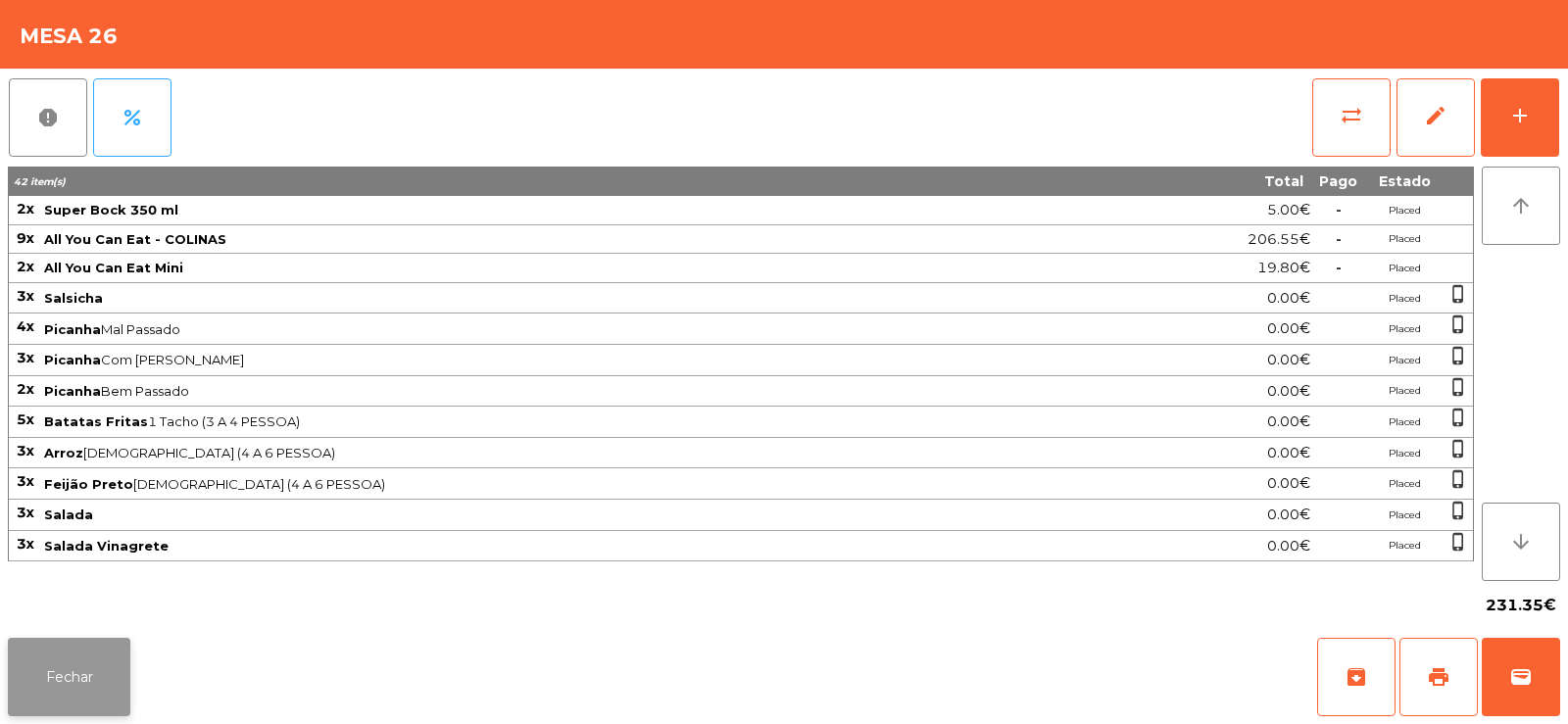
click at [70, 696] on button "Fechar" at bounding box center [69, 676] width 123 height 78
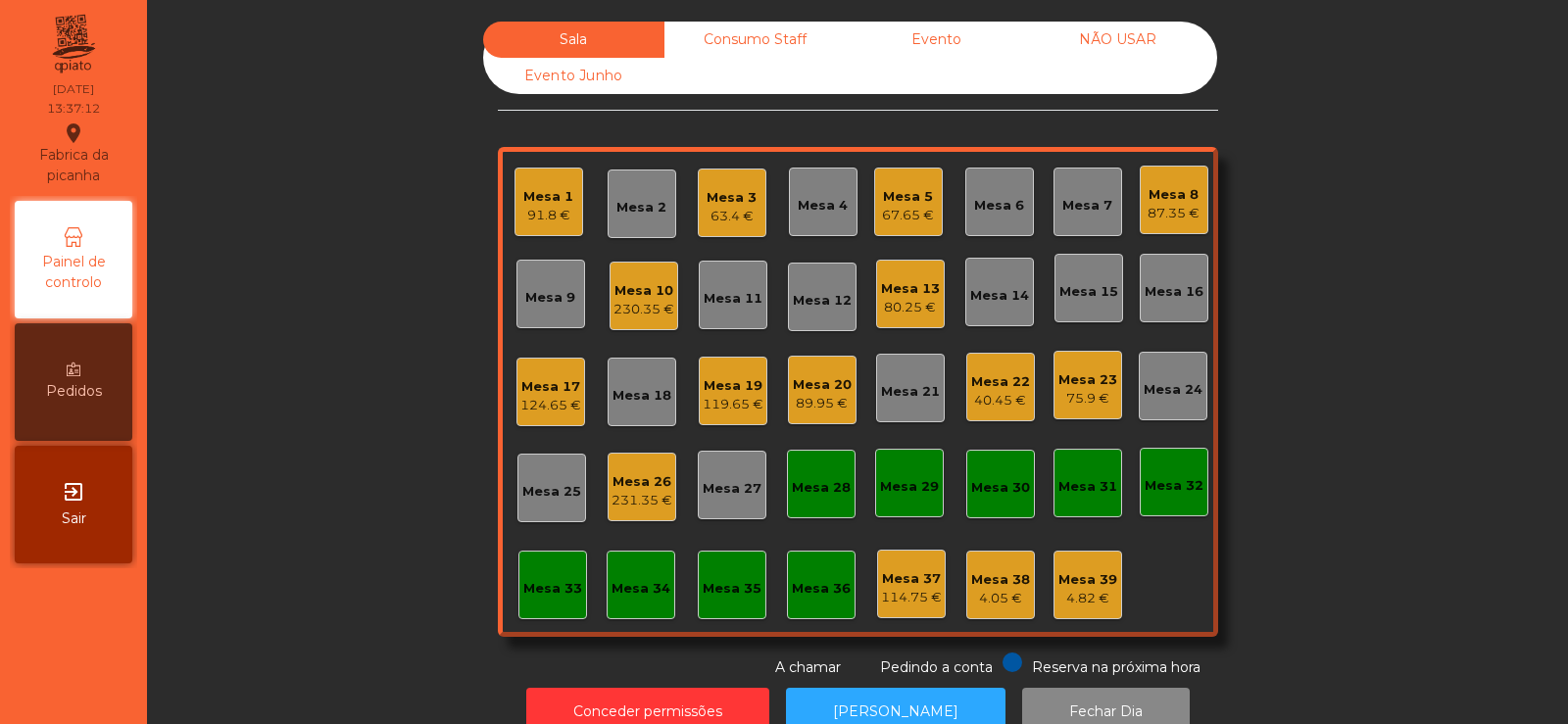
click at [907, 302] on div "80.25 €" at bounding box center [909, 307] width 59 height 20
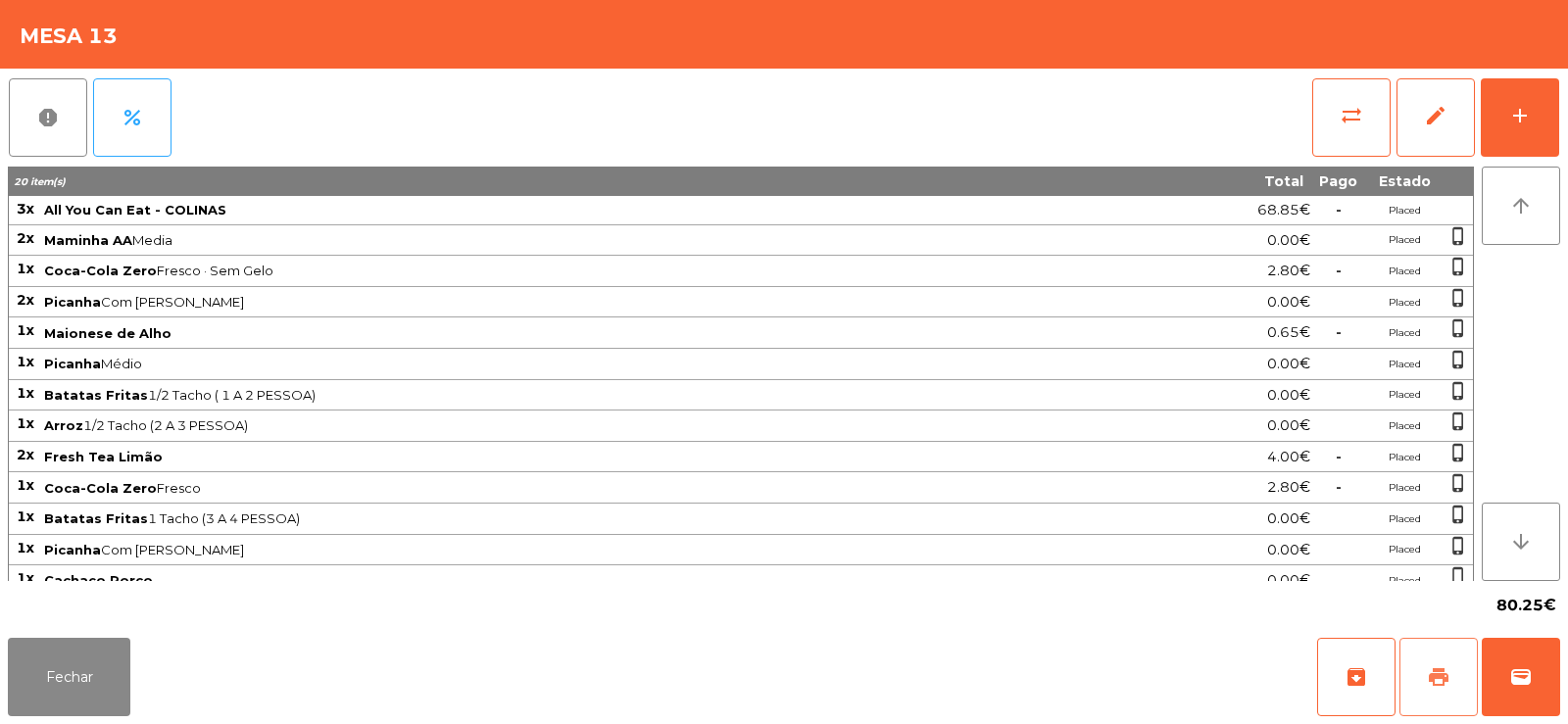
click at [1429, 697] on button "print" at bounding box center [1438, 676] width 78 height 78
click at [33, 679] on button "Fechar" at bounding box center [69, 676] width 123 height 78
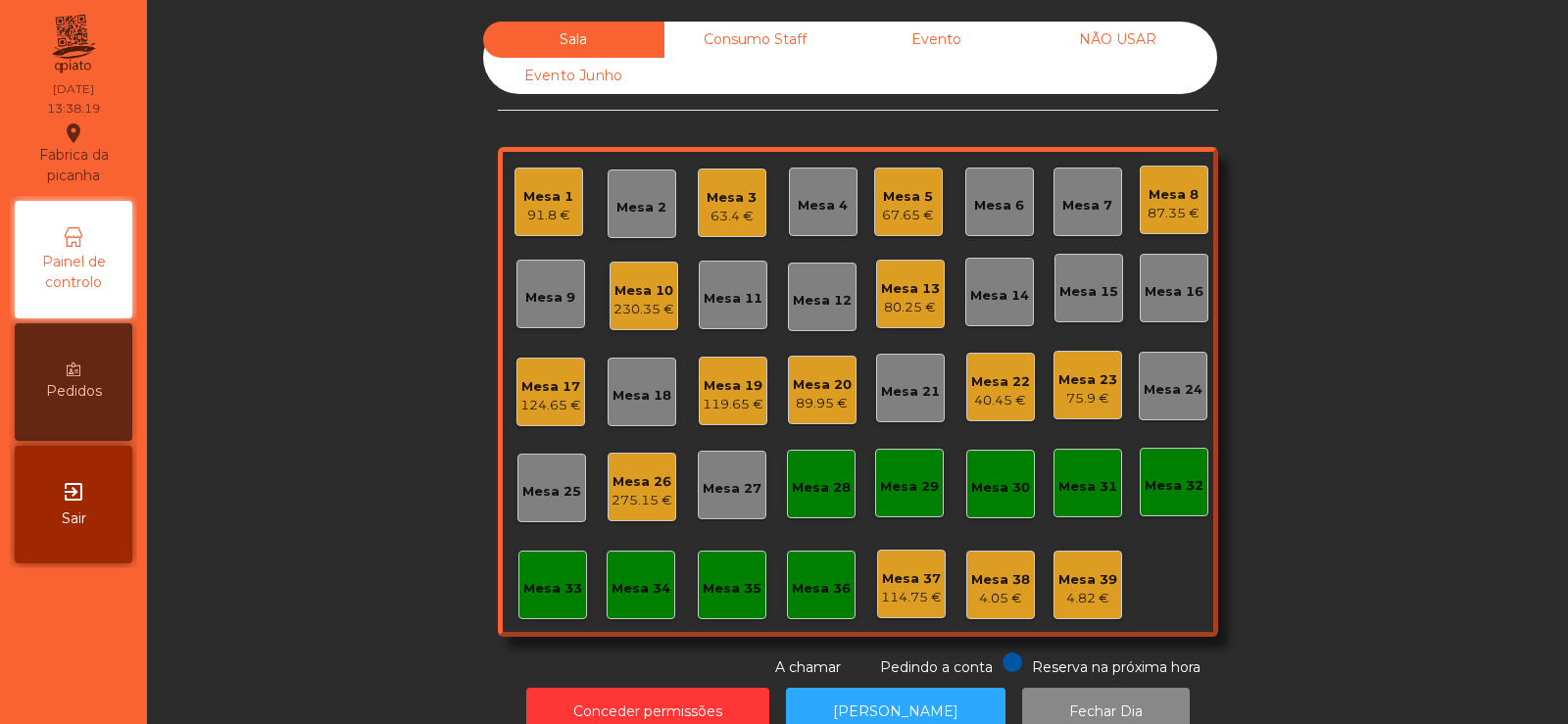
scroll to position [48, 0]
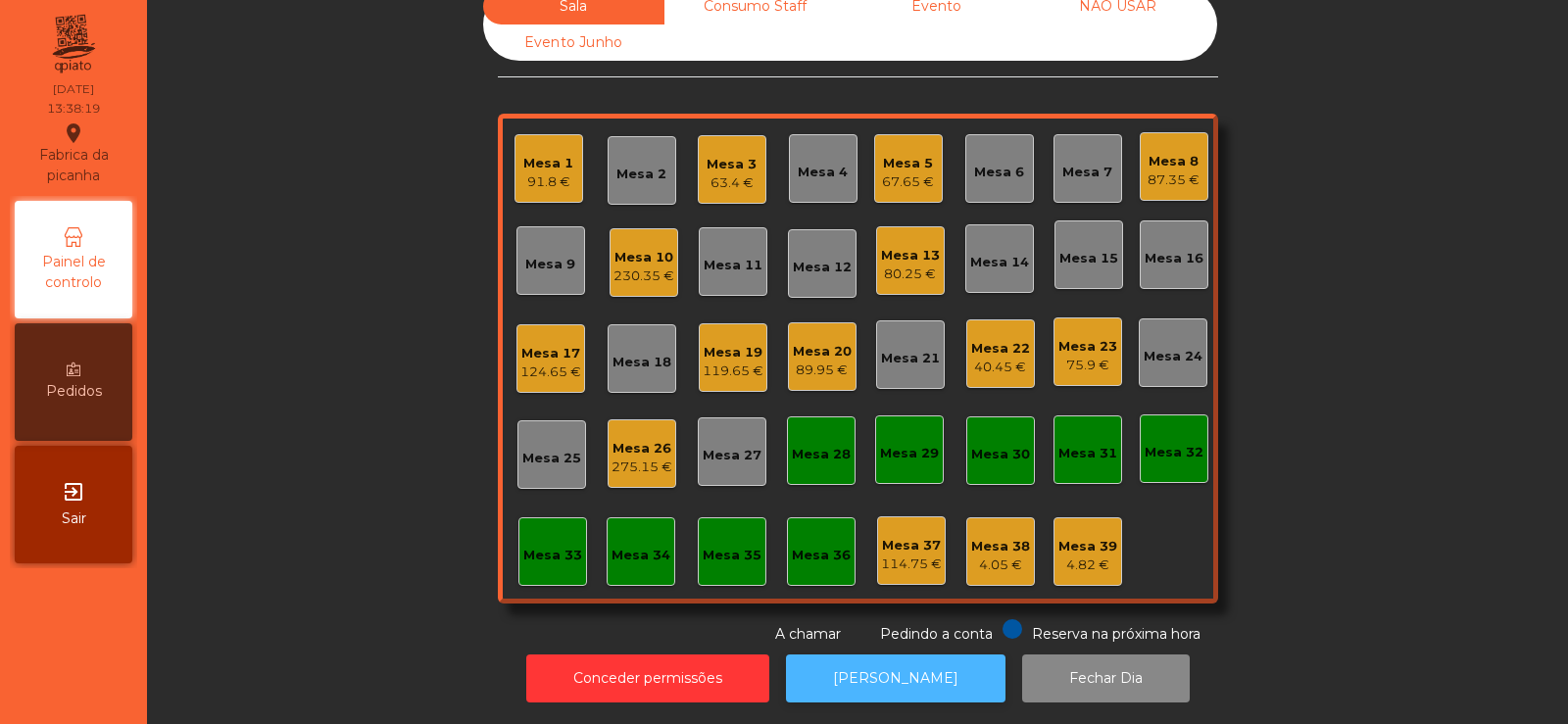
click at [863, 675] on button "[PERSON_NAME]" at bounding box center [896, 678] width 219 height 48
click at [804, 342] on div "Mesa 20" at bounding box center [821, 352] width 59 height 20
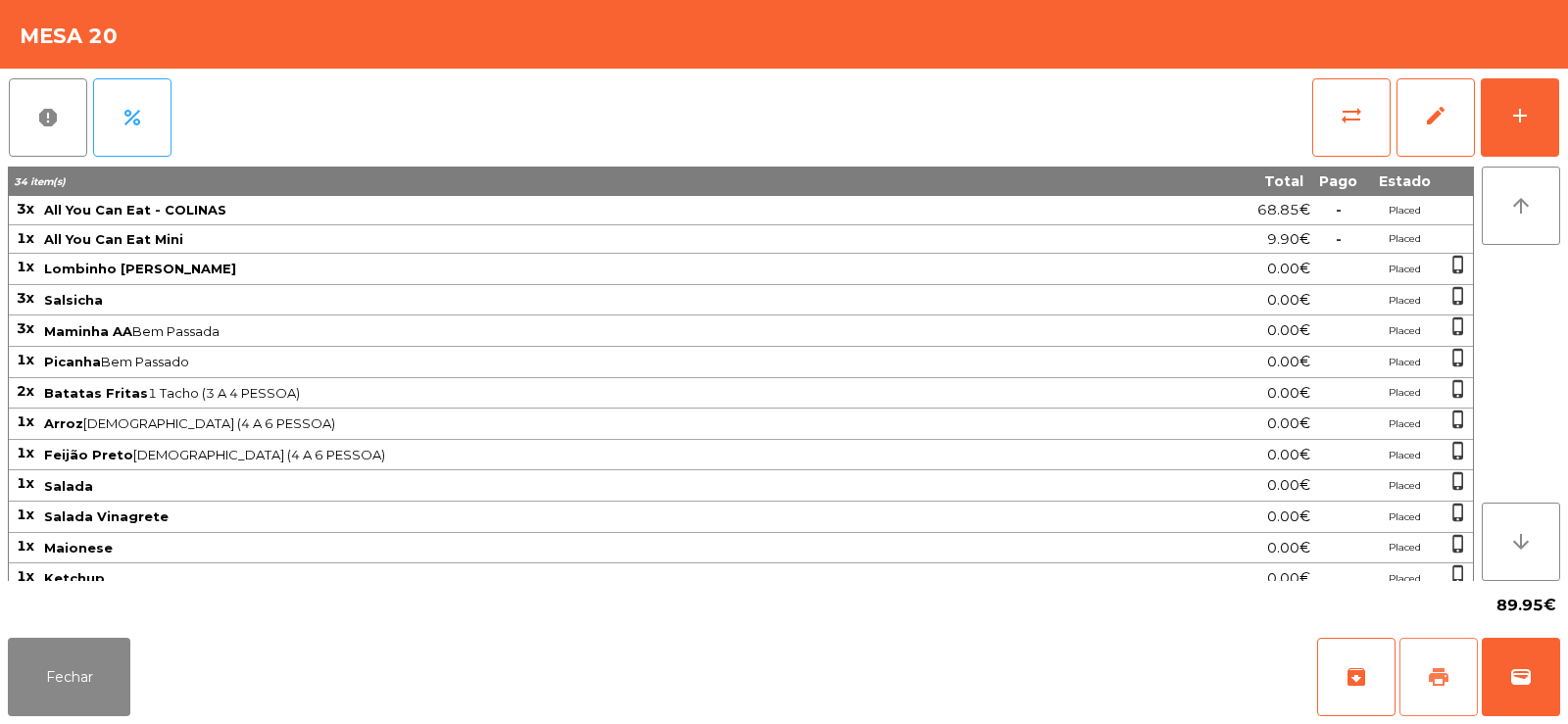
click at [1427, 700] on button "print" at bounding box center [1438, 676] width 78 height 78
click at [1514, 667] on span "wallet" at bounding box center [1521, 677] width 24 height 24
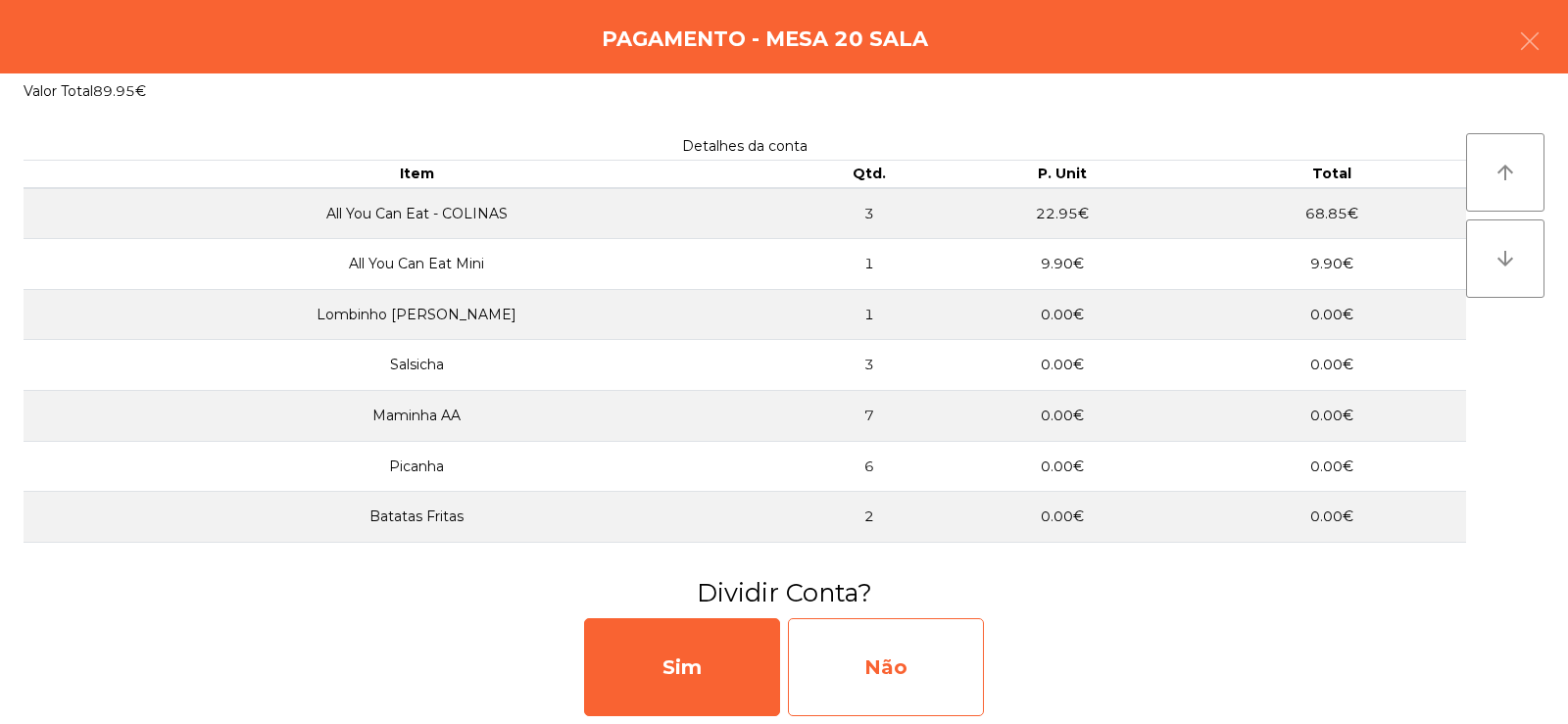
click at [854, 636] on div "Não" at bounding box center [886, 667] width 196 height 98
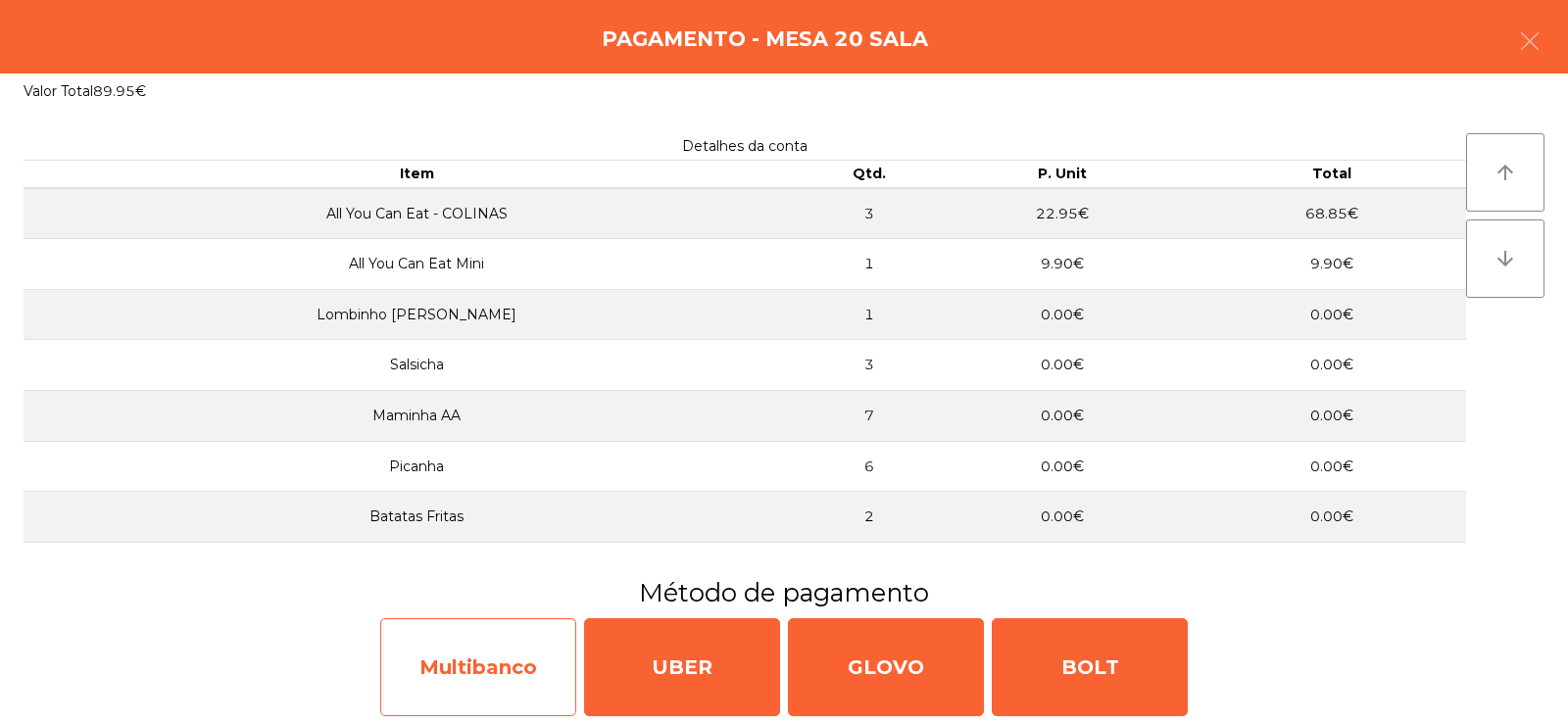
click at [438, 668] on div "Multibanco" at bounding box center [478, 667] width 196 height 98
select select "**"
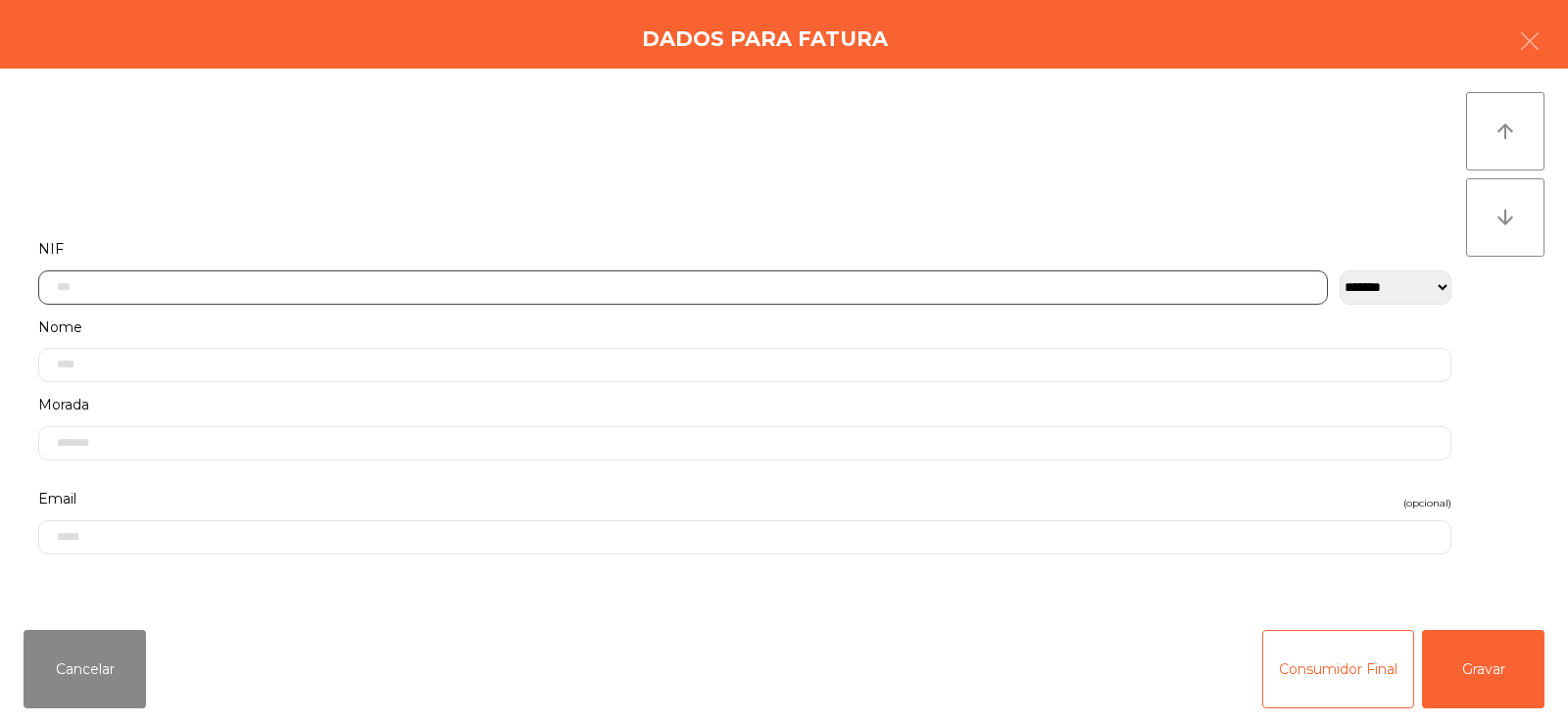
click at [250, 287] on input "text" at bounding box center [683, 288] width 1289 height 35
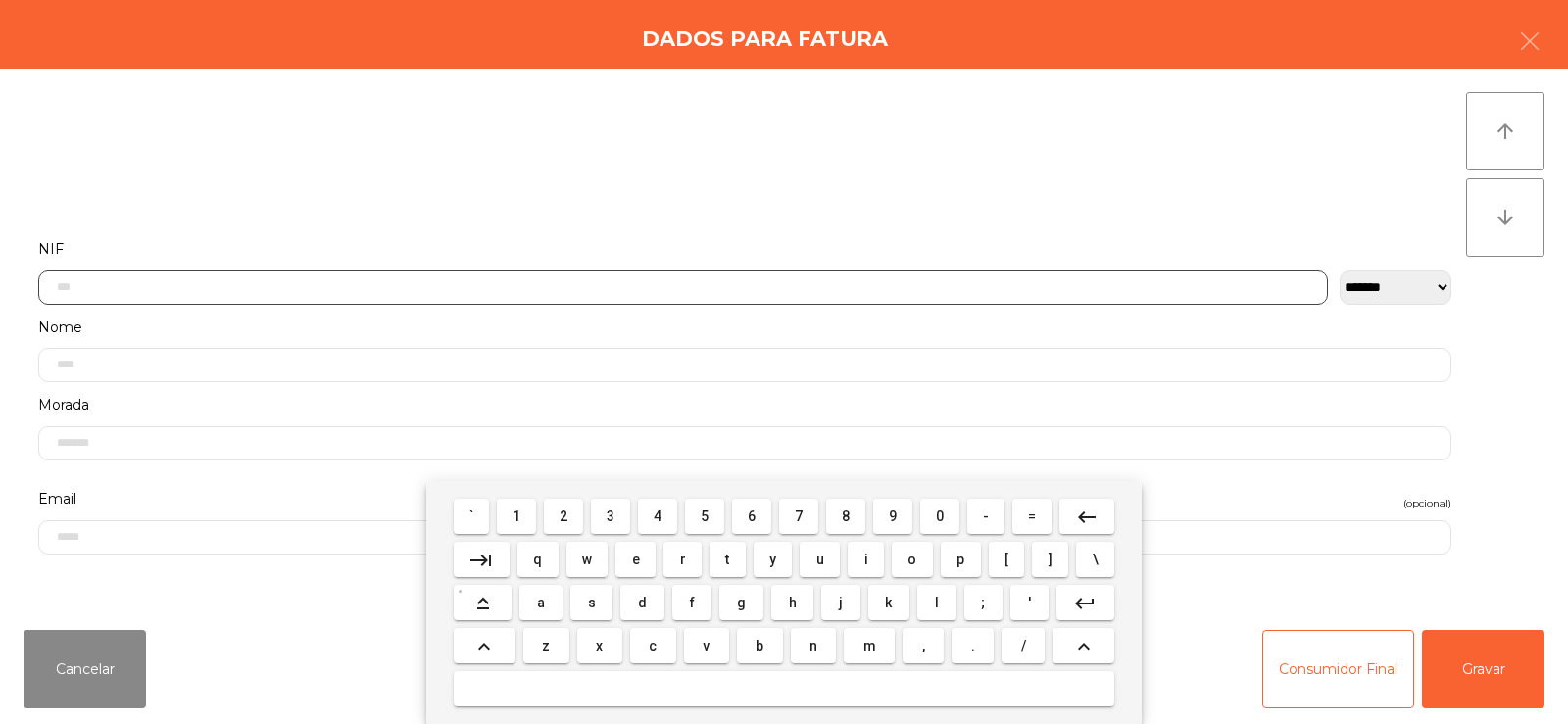
scroll to position [143, 0]
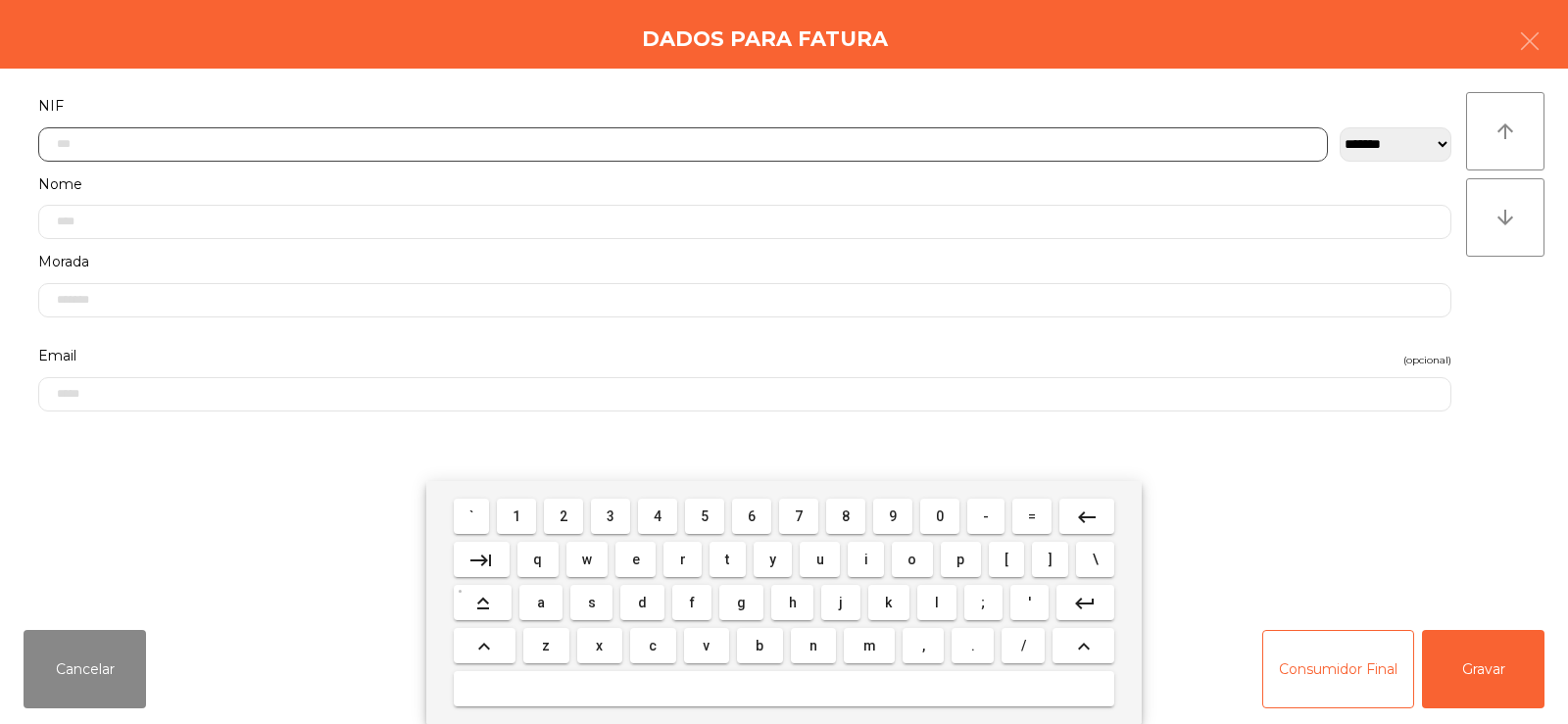
click at [564, 518] on span "2" at bounding box center [563, 517] width 8 height 16
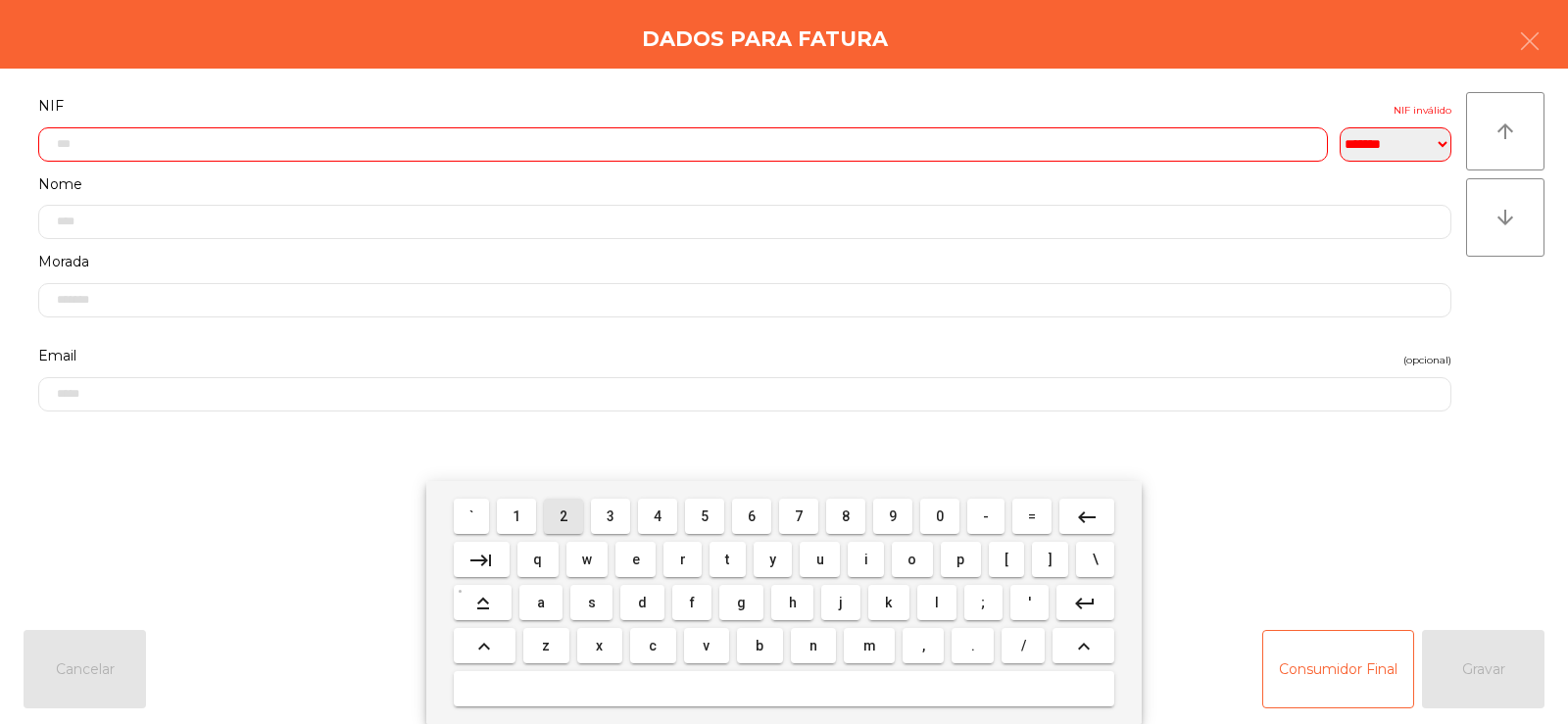
click at [518, 515] on span "1" at bounding box center [517, 517] width 8 height 16
click at [942, 509] on span "0" at bounding box center [940, 517] width 8 height 16
click at [611, 524] on span "3" at bounding box center [611, 517] width 8 height 16
click at [608, 520] on span "3" at bounding box center [611, 517] width 8 height 16
click at [936, 509] on span "0" at bounding box center [940, 517] width 8 height 16
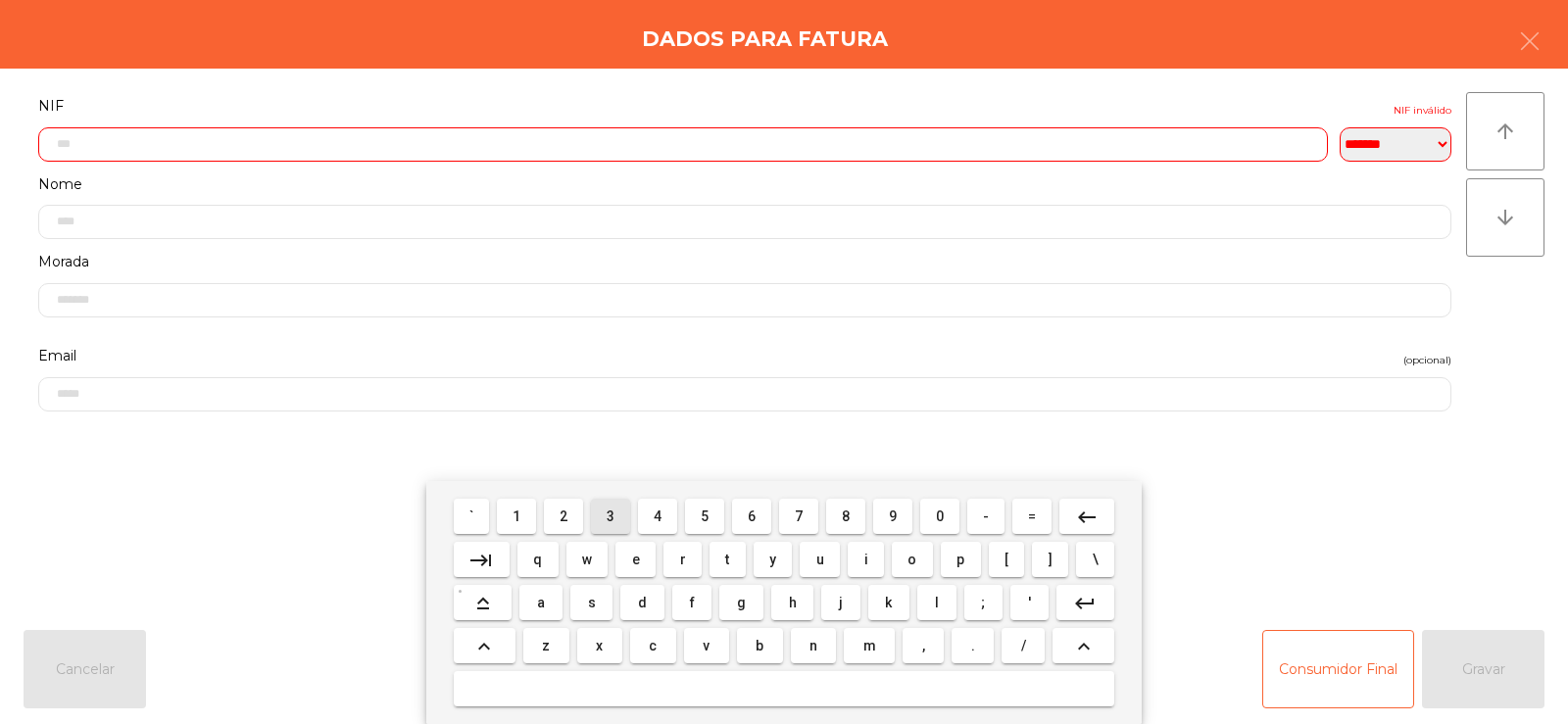
click at [609, 509] on span "3" at bounding box center [611, 517] width 8 height 16
click at [514, 515] on span "1" at bounding box center [517, 517] width 8 height 16
click at [753, 516] on span "6" at bounding box center [752, 517] width 8 height 16
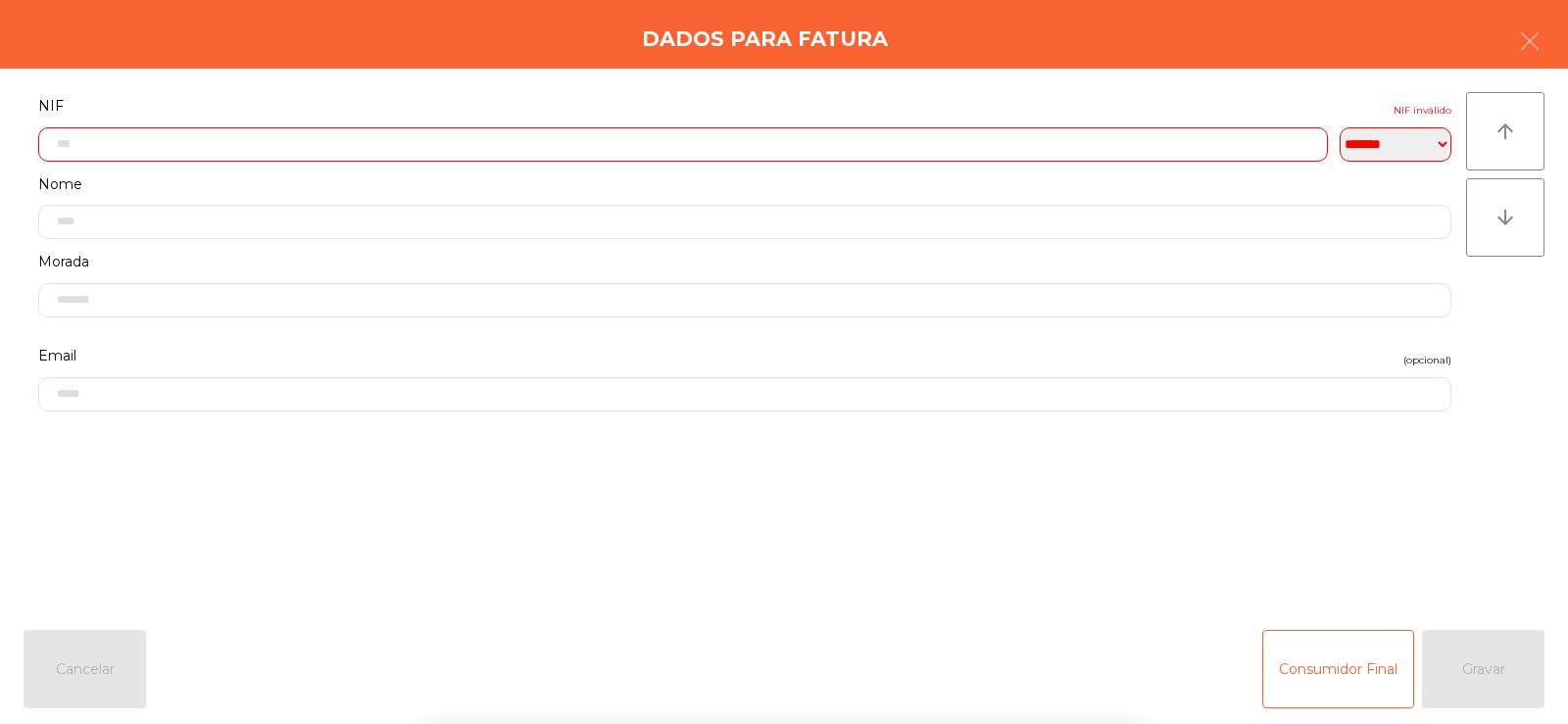
click at [1469, 560] on div "` 1 2 3 4 5 6 7 8 9 0 - = keyboard_backspace keyboard_tab q w e r t y u i o p […" at bounding box center [784, 602] width 1568 height 243
click at [1508, 675] on div "Consumidor Final Gravar" at bounding box center [1403, 668] width 283 height 78
click at [268, 144] on input "text" at bounding box center [683, 144] width 1289 height 35
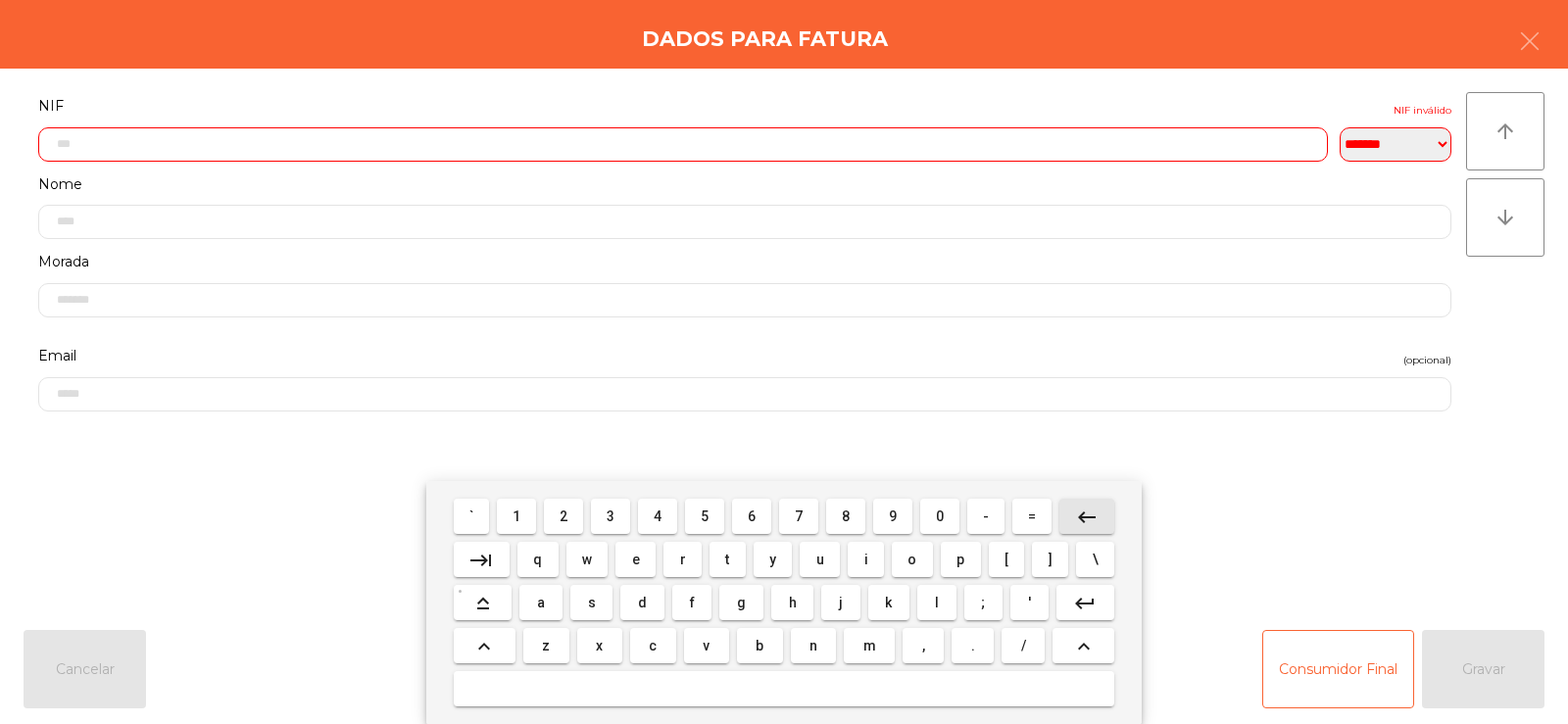
click at [1096, 519] on mat-icon "keyboard_backspace" at bounding box center [1087, 518] width 24 height 24
click at [798, 516] on span "7" at bounding box center [798, 517] width 8 height 16
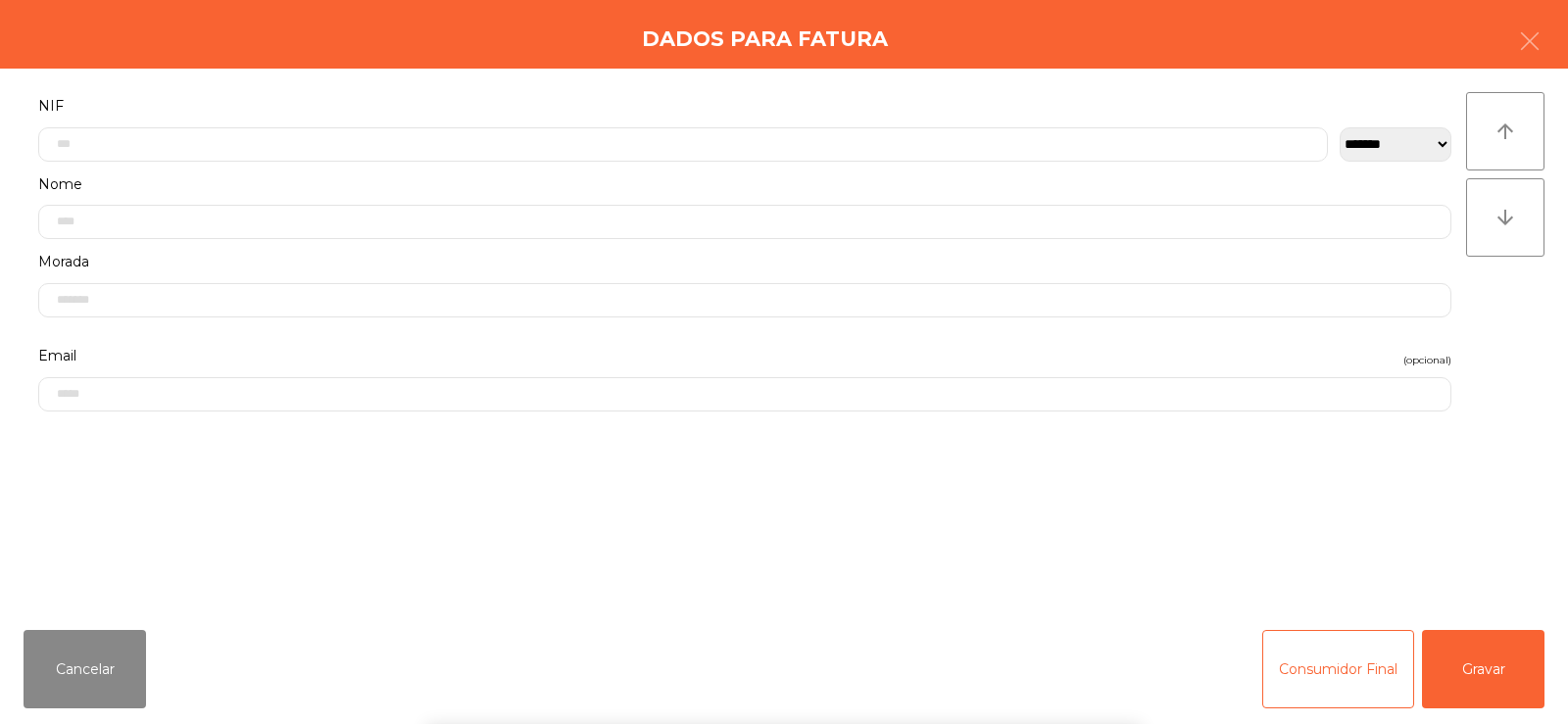
click at [1406, 572] on div "` 1 2 3 4 5 6 7 8 9 0 - = keyboard_backspace keyboard_tab q w e r t y u i o p […" at bounding box center [784, 602] width 1568 height 243
click at [1497, 670] on button "Gravar" at bounding box center [1484, 668] width 123 height 78
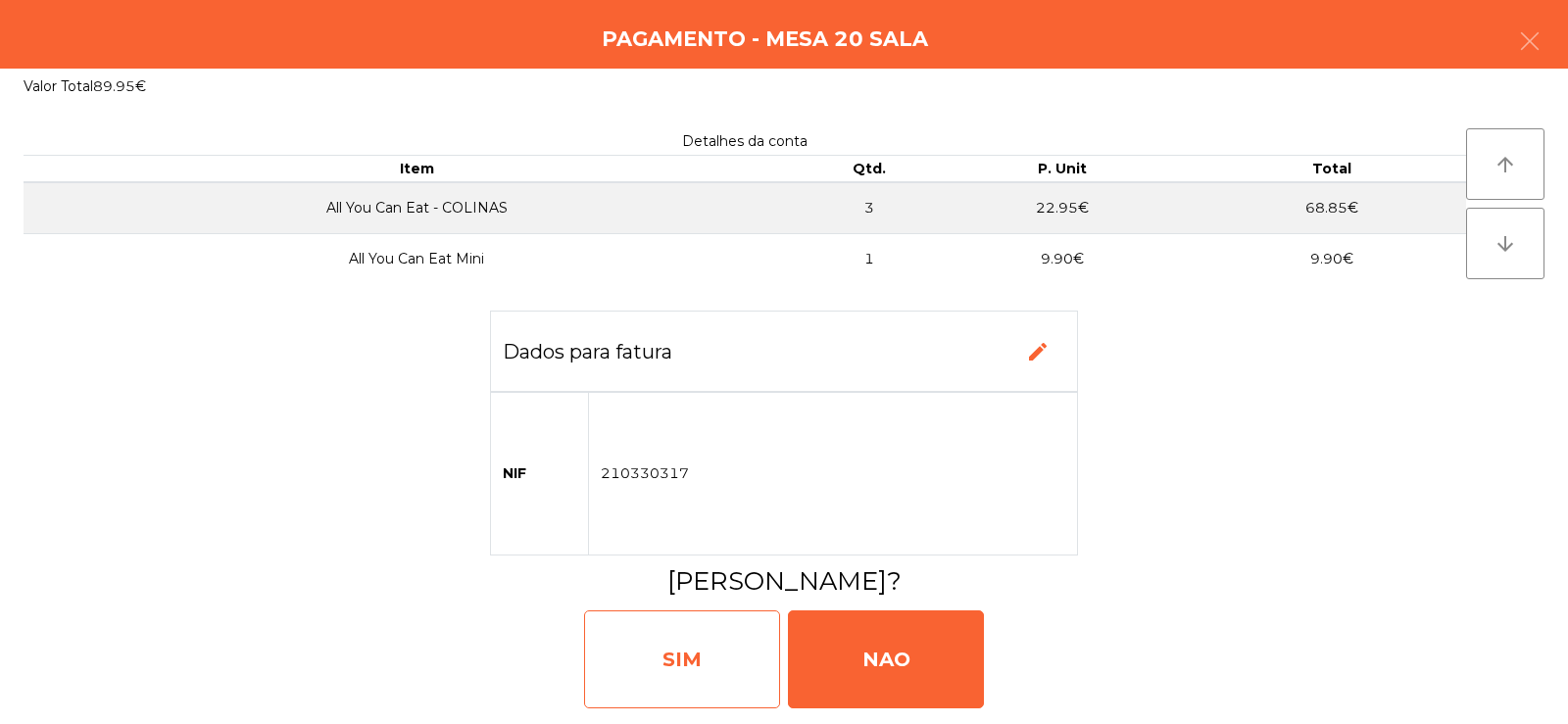
click at [729, 668] on div "SIM" at bounding box center [682, 660] width 196 height 98
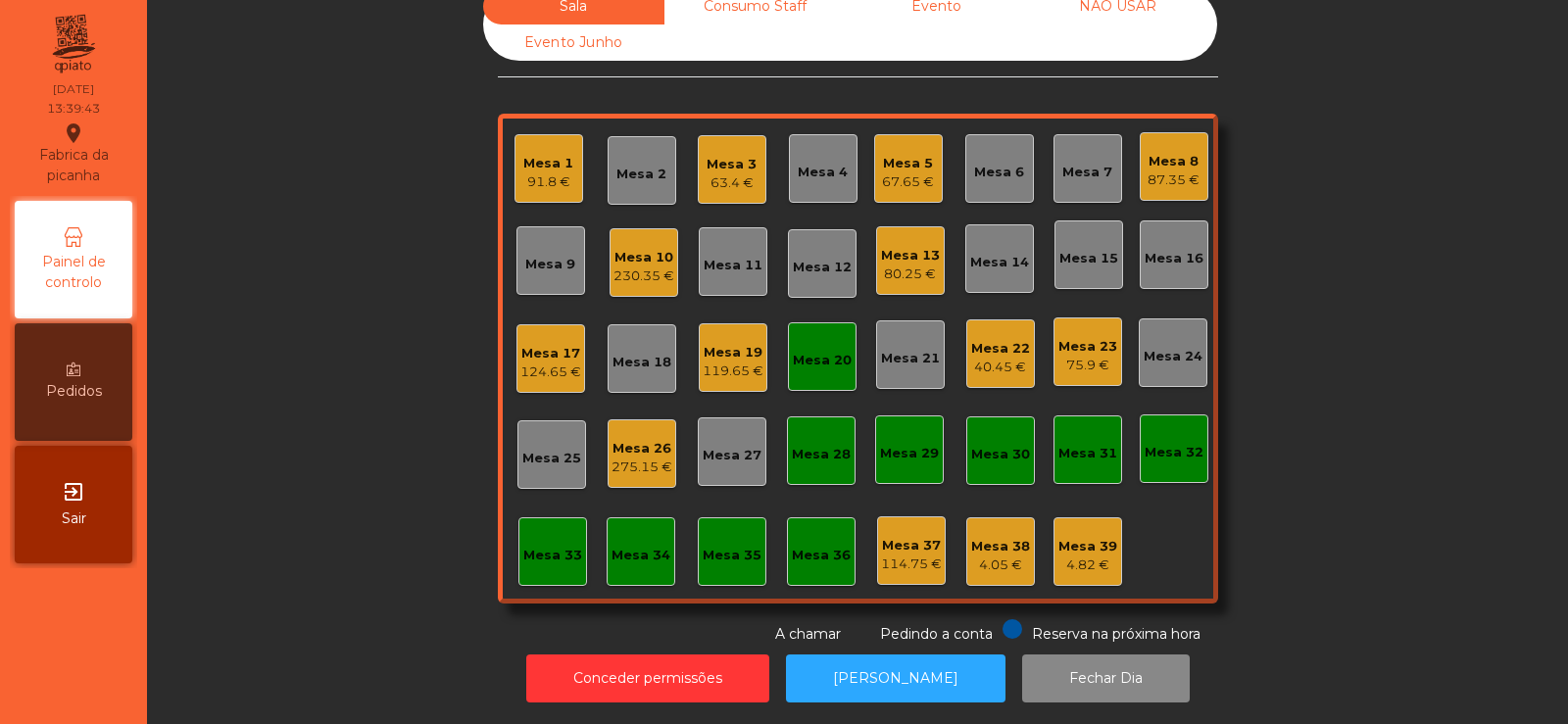
click at [812, 343] on div "Mesa 20" at bounding box center [821, 357] width 59 height 28
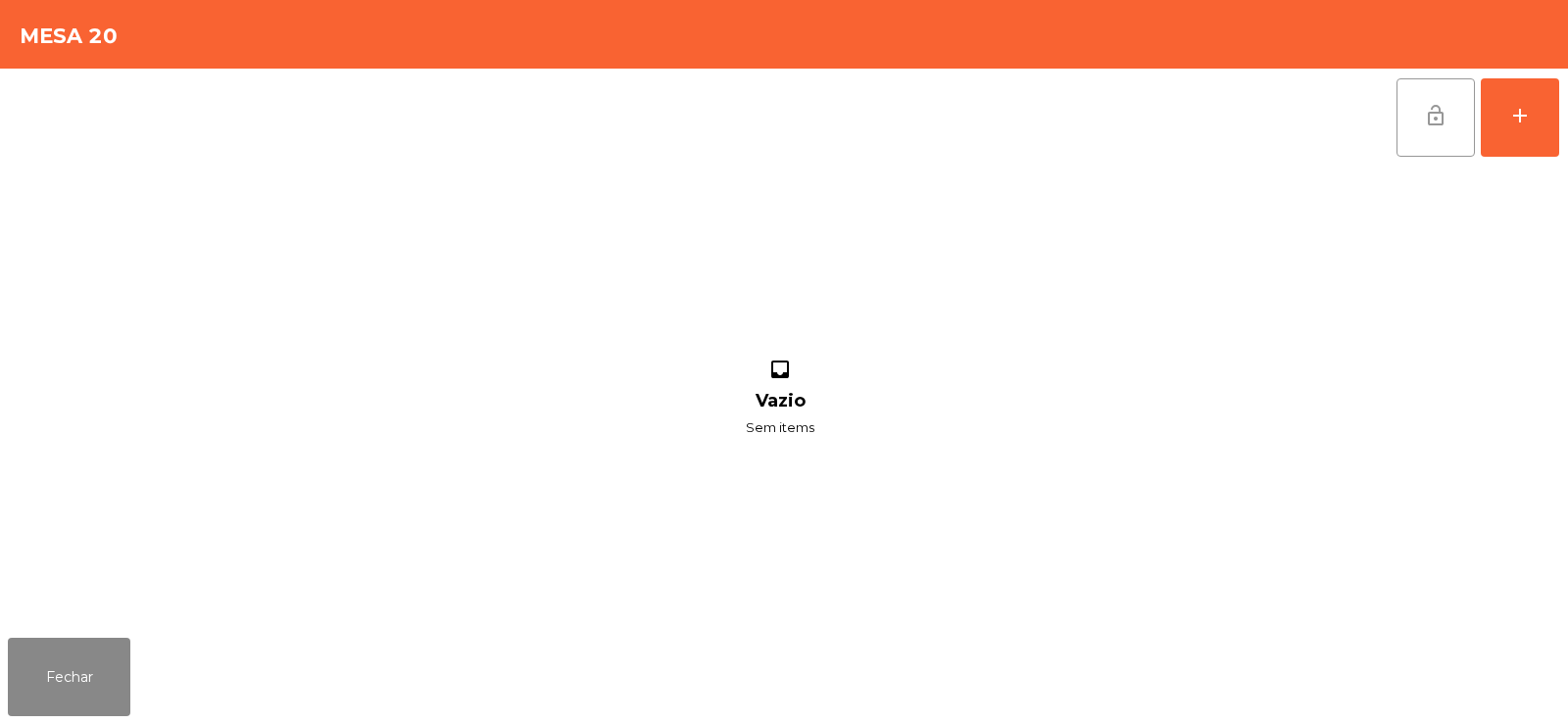
click at [1408, 130] on button "lock_open" at bounding box center [1435, 117] width 78 height 78
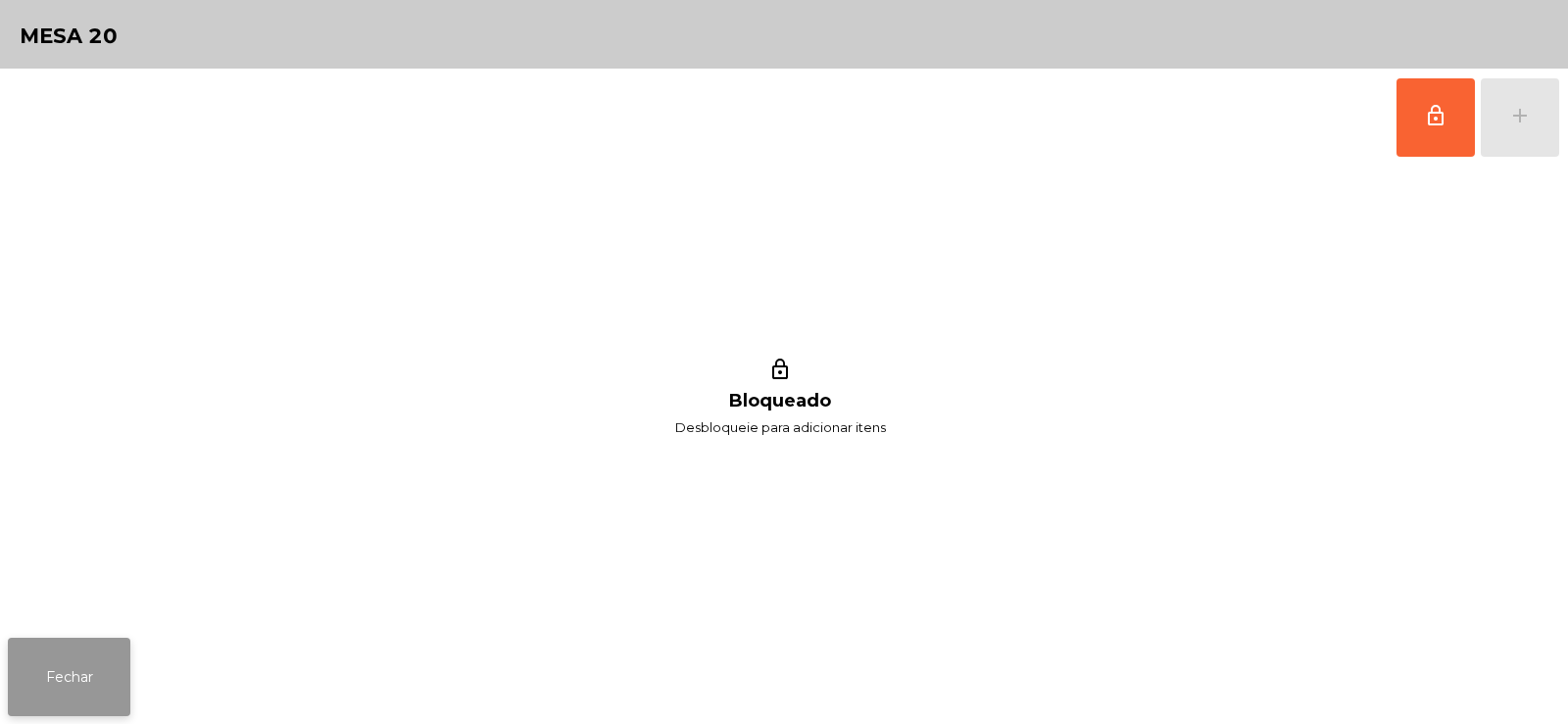
click at [68, 674] on button "Fechar" at bounding box center [69, 676] width 123 height 78
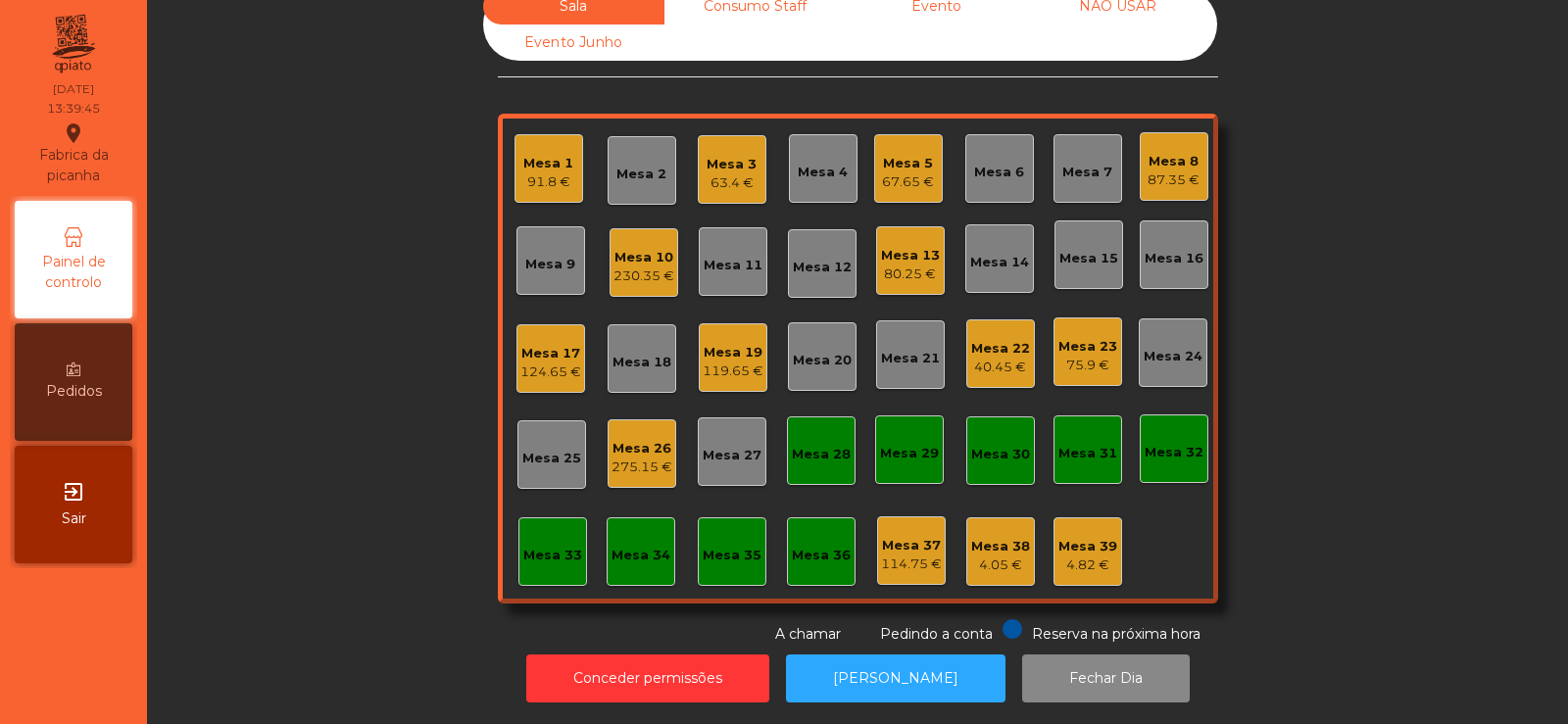
click at [906, 246] on div "Mesa 13" at bounding box center [909, 256] width 59 height 20
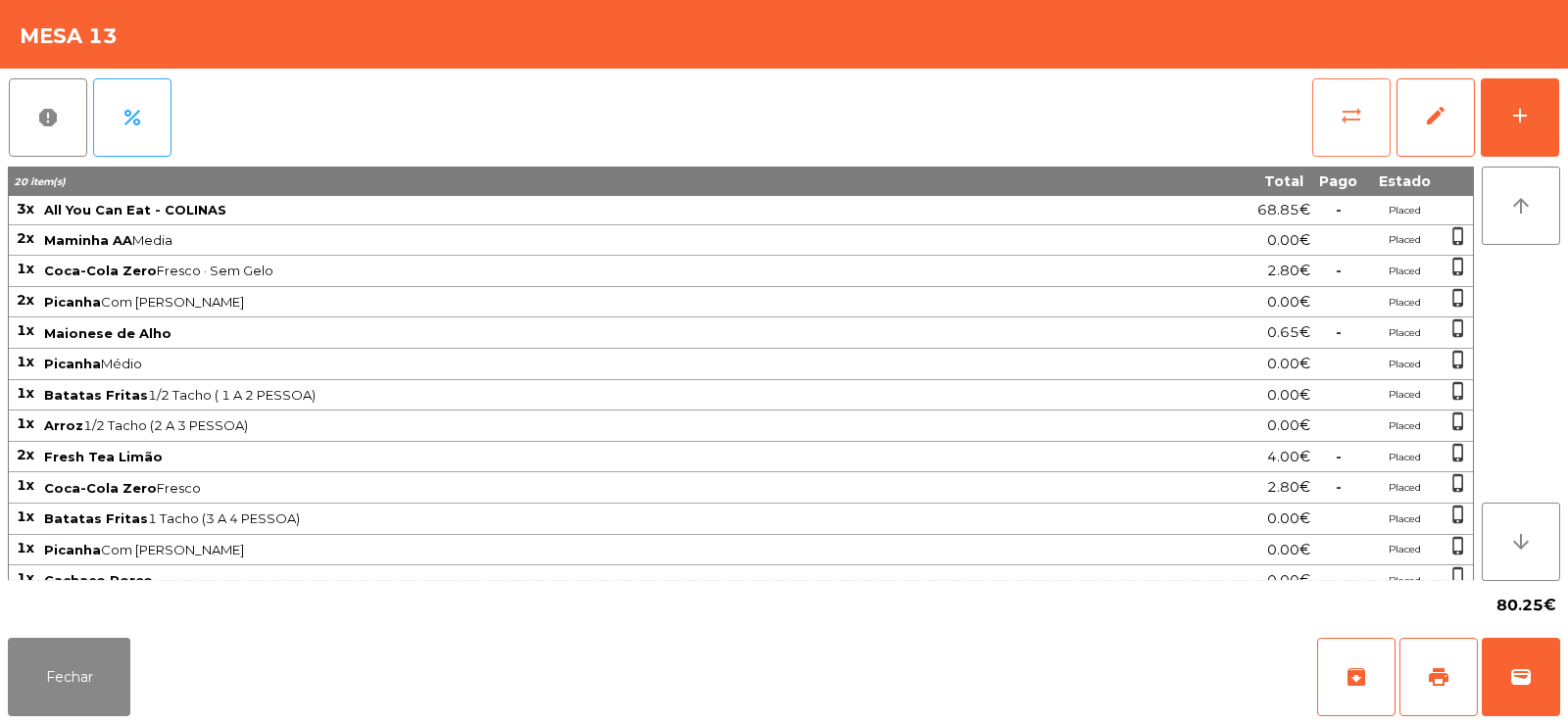
click at [1347, 93] on button "sync_alt" at bounding box center [1351, 117] width 78 height 78
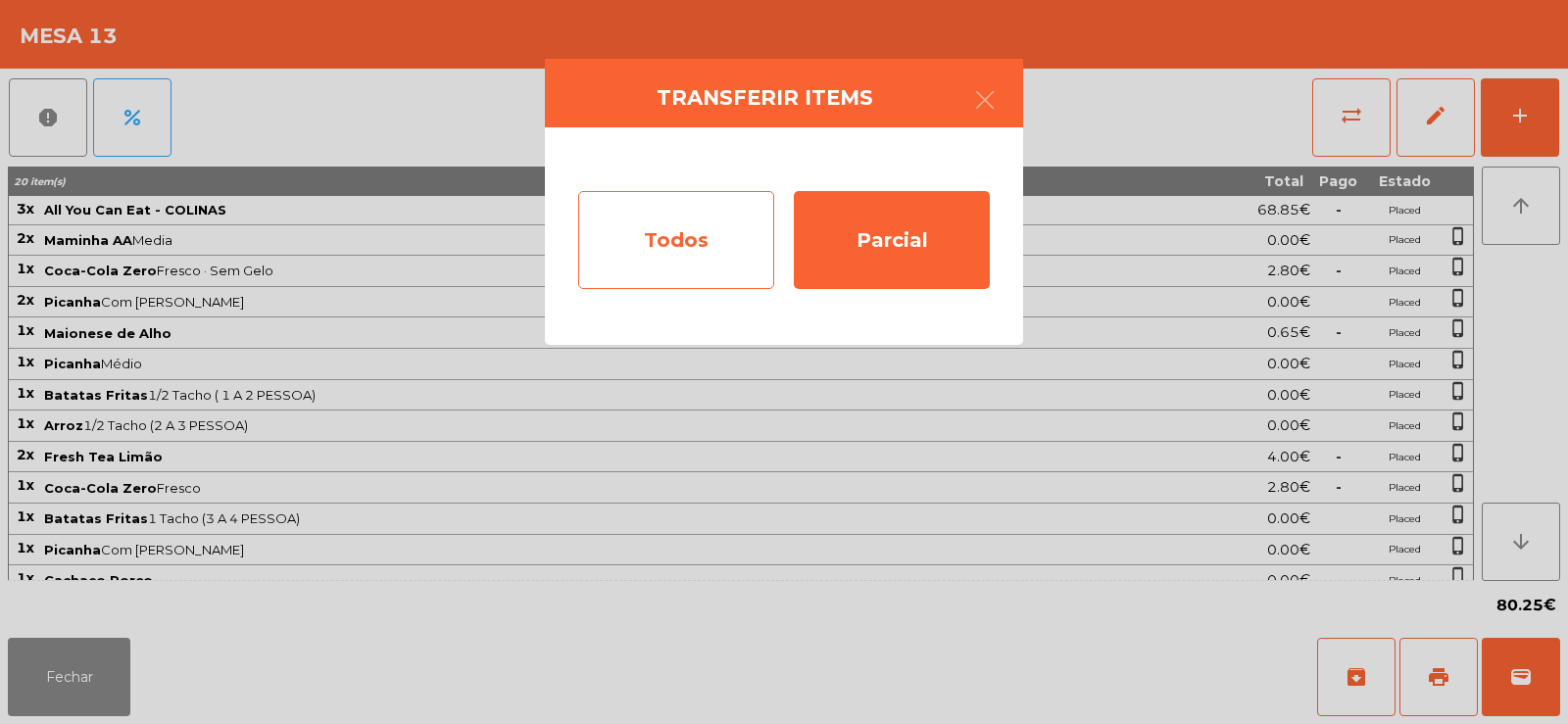
click at [634, 253] on div "Todos" at bounding box center [676, 240] width 196 height 98
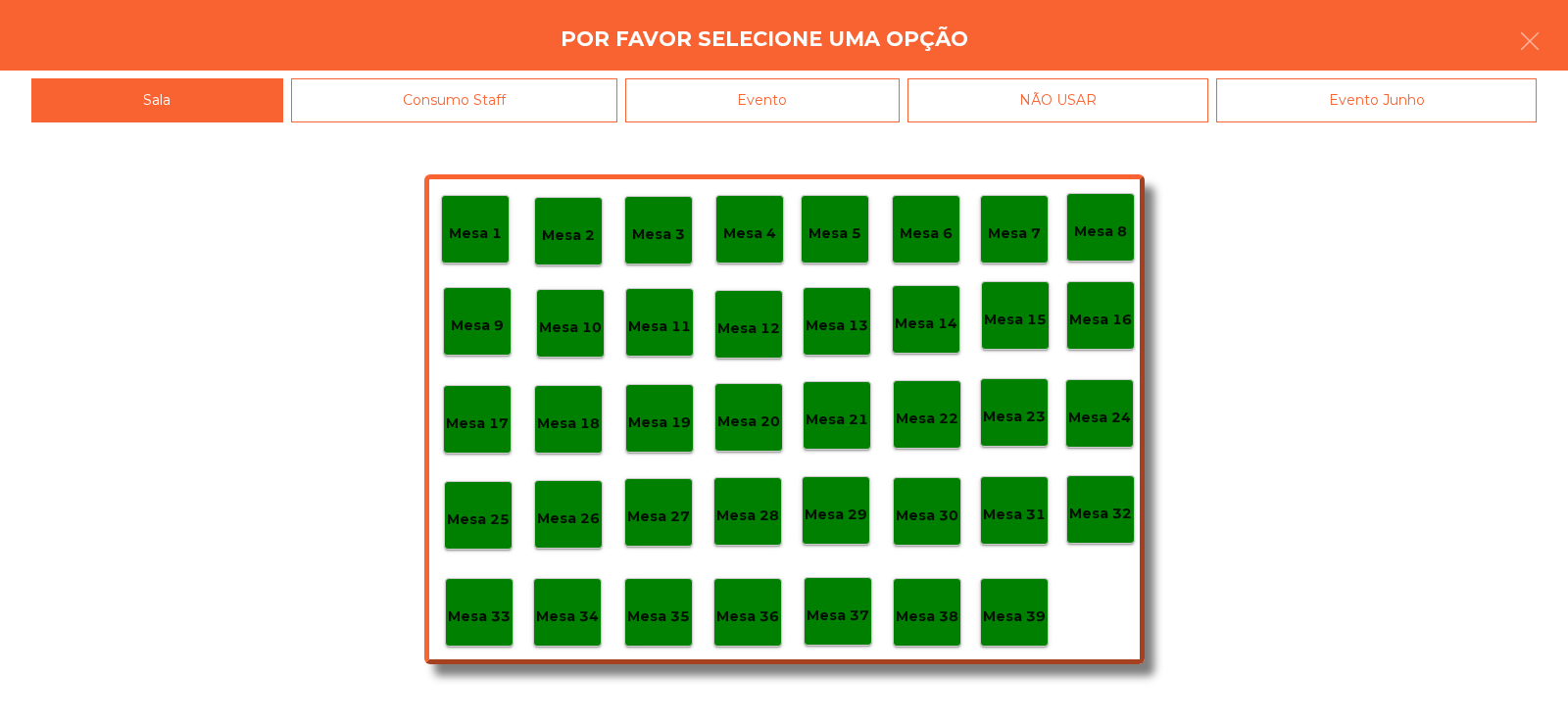
click at [803, 98] on div "Evento" at bounding box center [762, 100] width 275 height 44
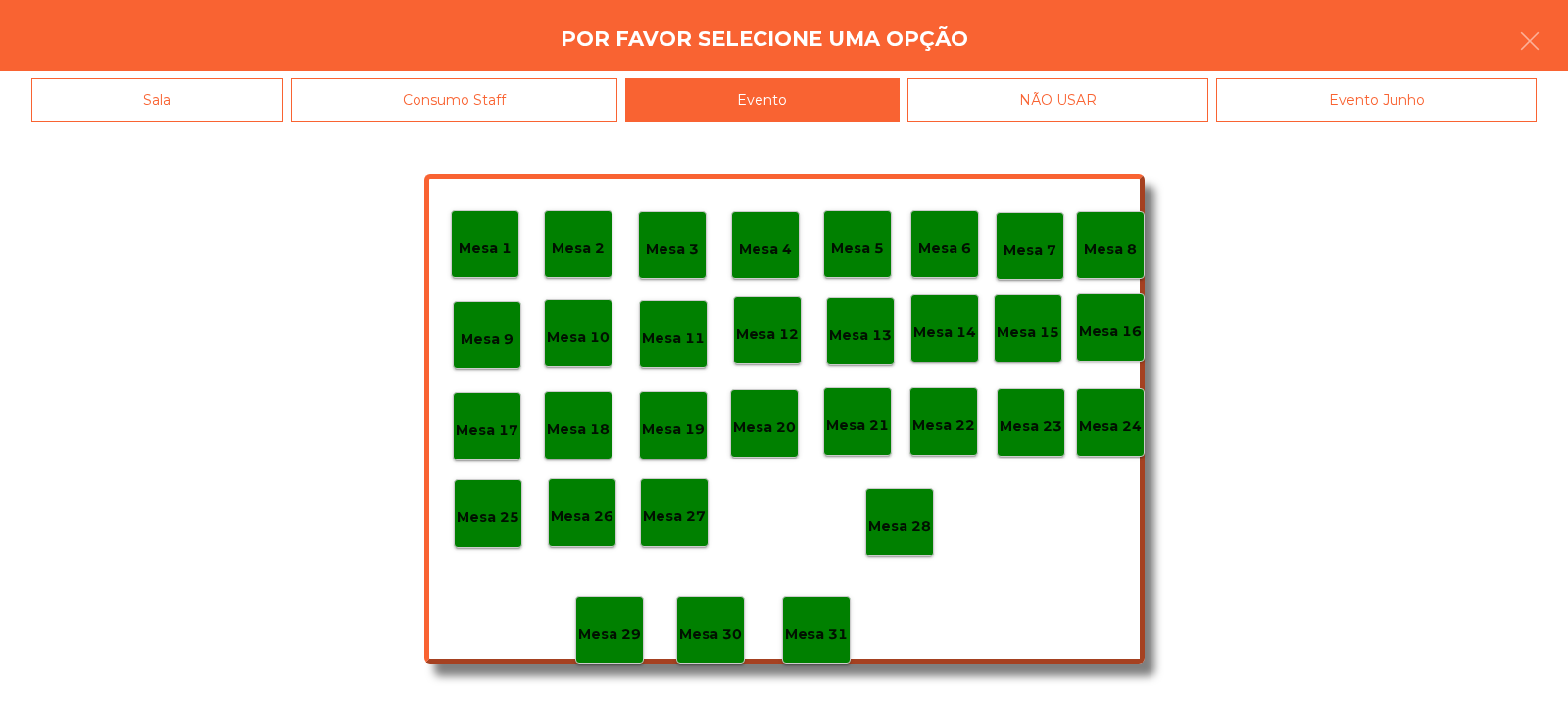
click at [867, 335] on p "Mesa 13" at bounding box center [860, 335] width 62 height 23
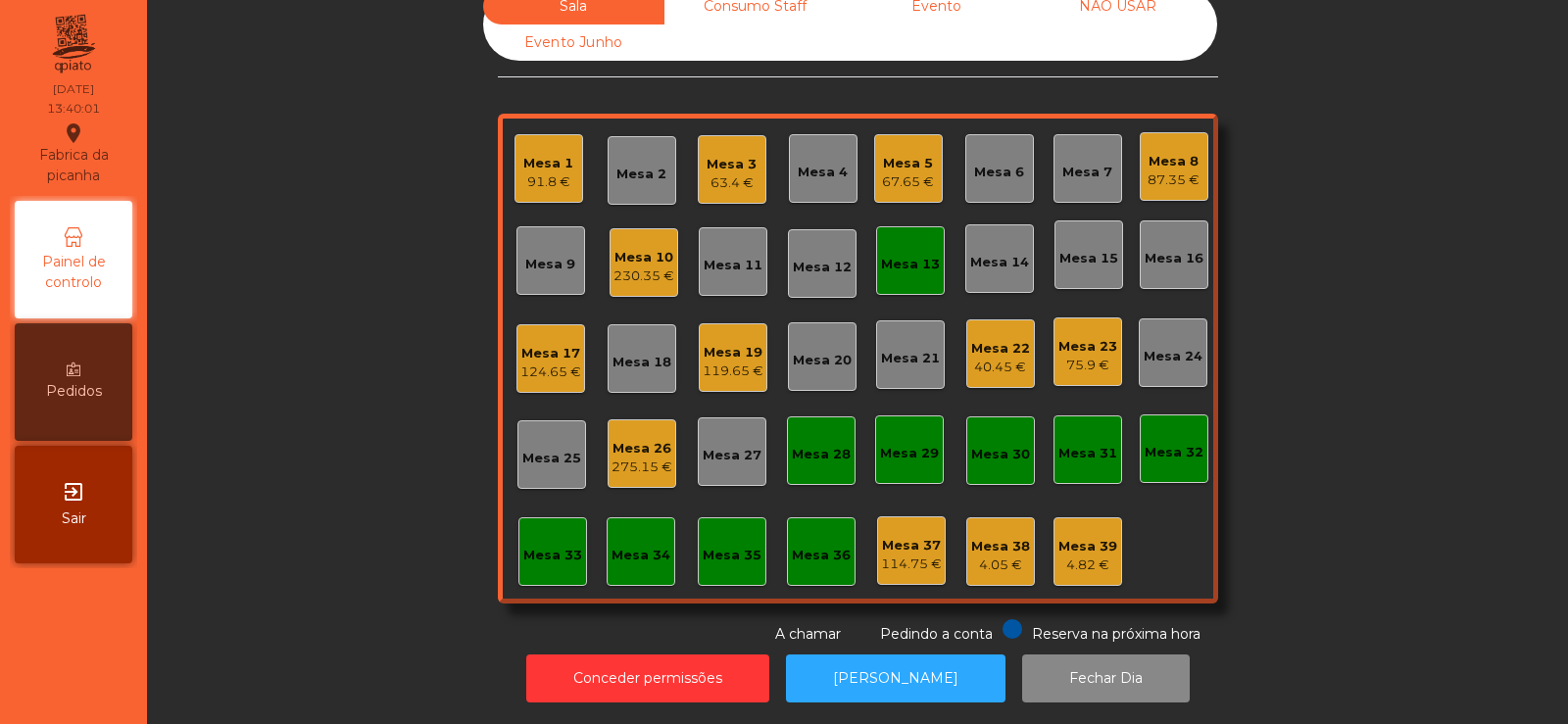
click at [543, 154] on div "Mesa 1" at bounding box center [548, 164] width 50 height 20
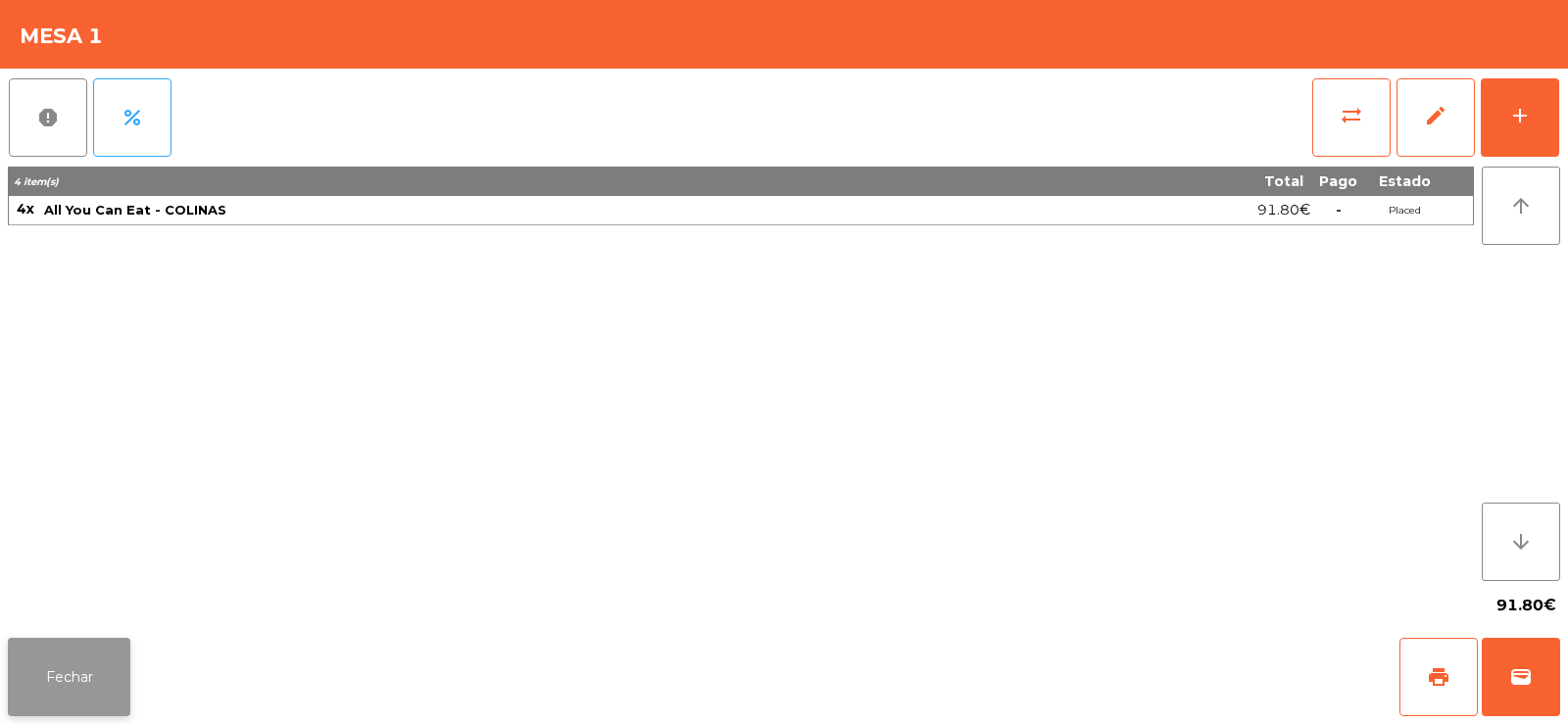
click at [82, 665] on button "Fechar" at bounding box center [69, 676] width 123 height 78
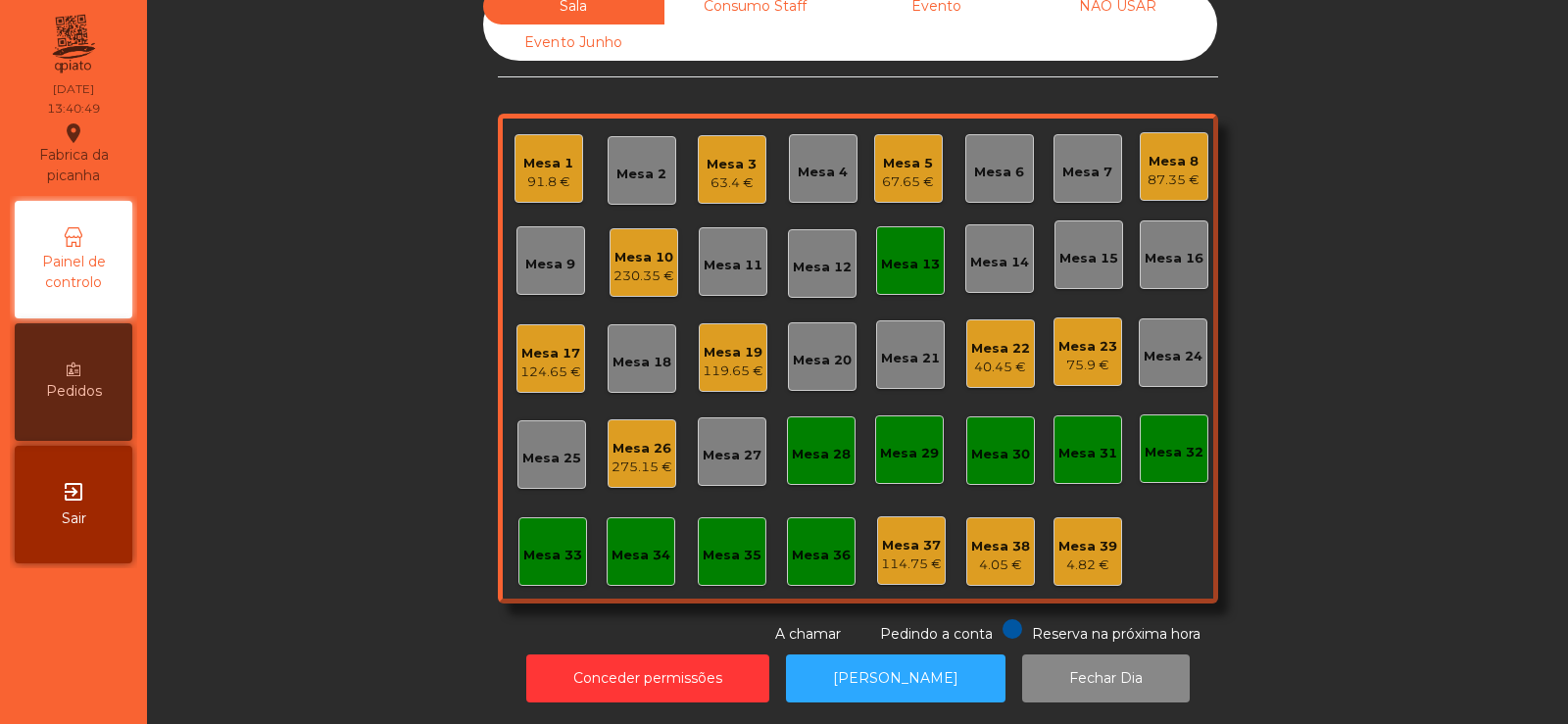
click at [547, 557] on div "Mesa 33" at bounding box center [552, 551] width 68 height 68
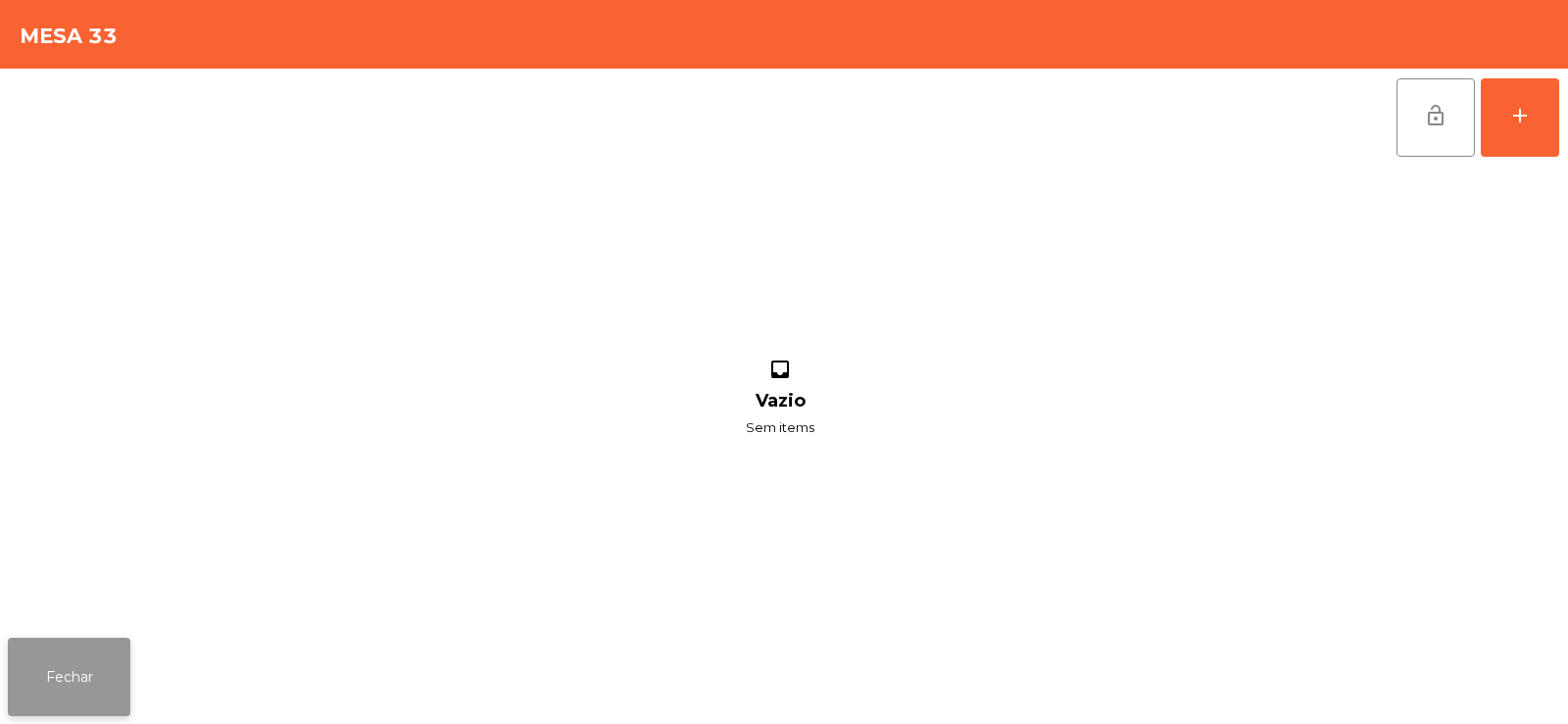
click at [84, 650] on button "Fechar" at bounding box center [69, 676] width 123 height 78
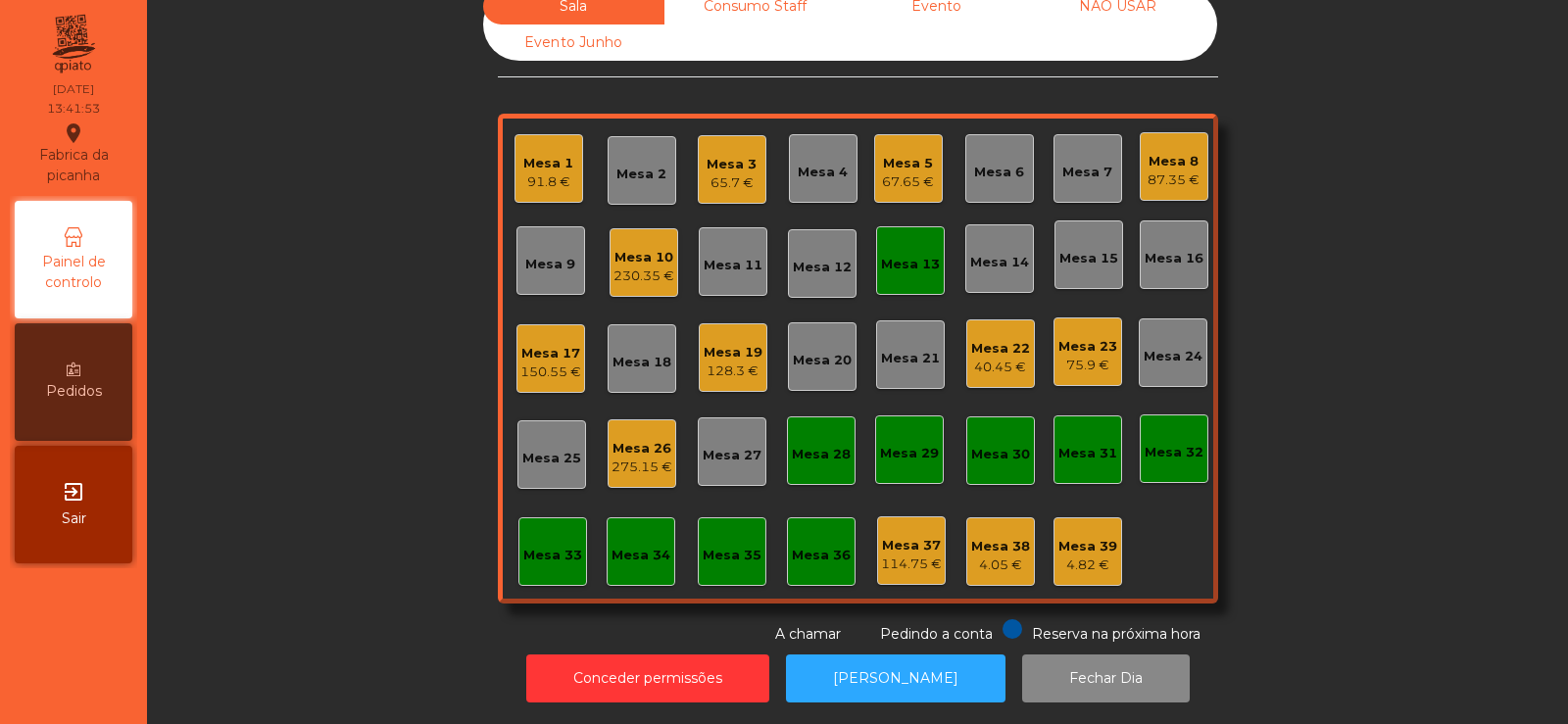
click at [555, 545] on div "Mesa 33" at bounding box center [552, 555] width 59 height 20
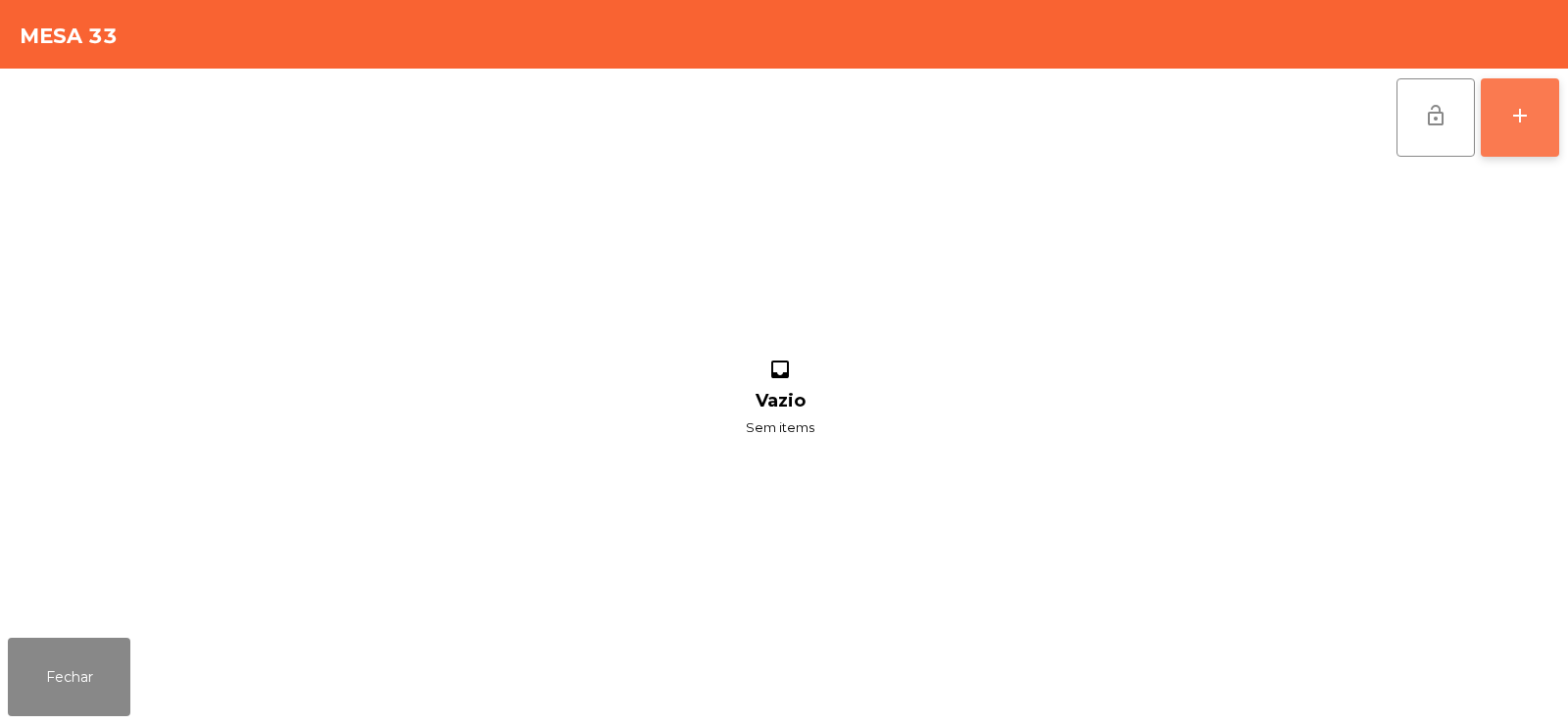
click at [1548, 89] on button "add" at bounding box center [1519, 117] width 78 height 78
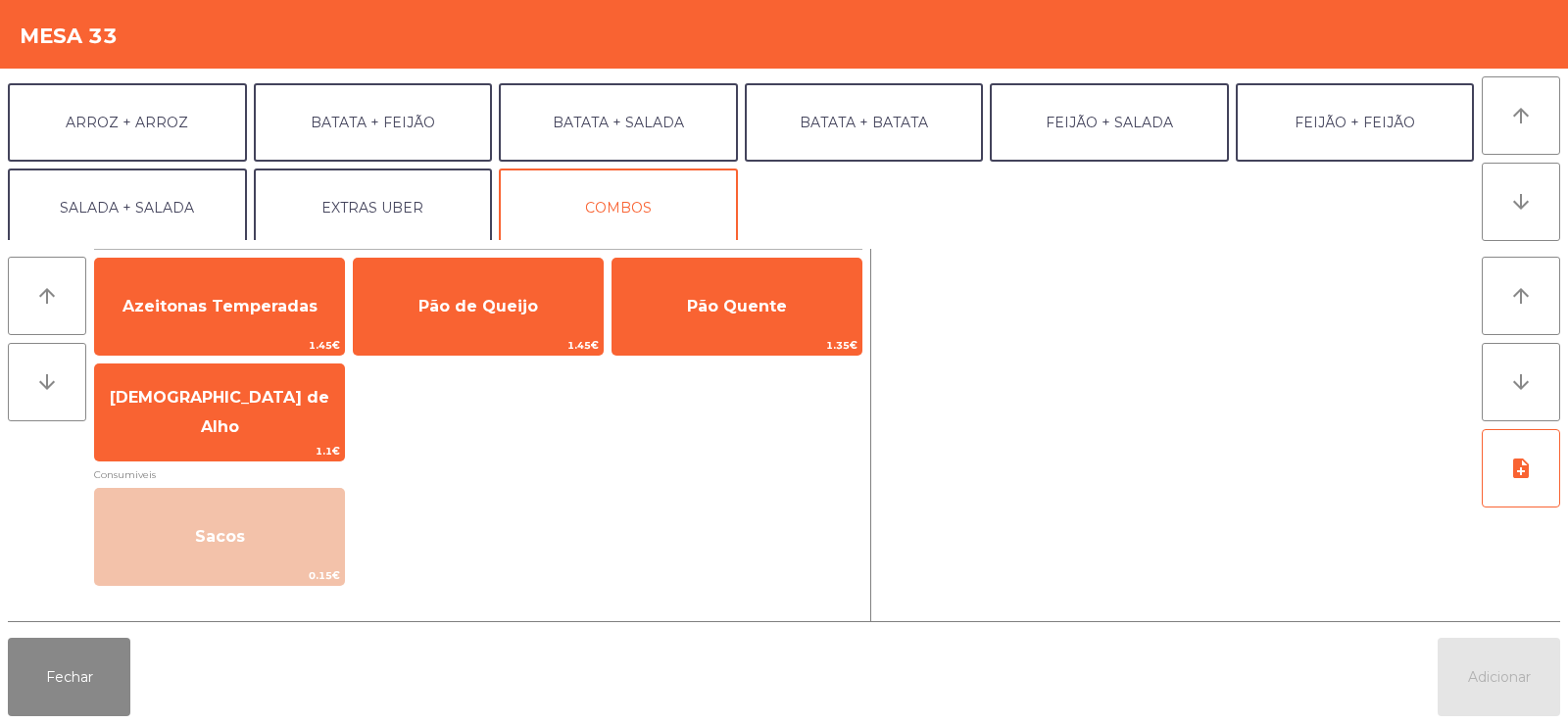
scroll to position [256, 0]
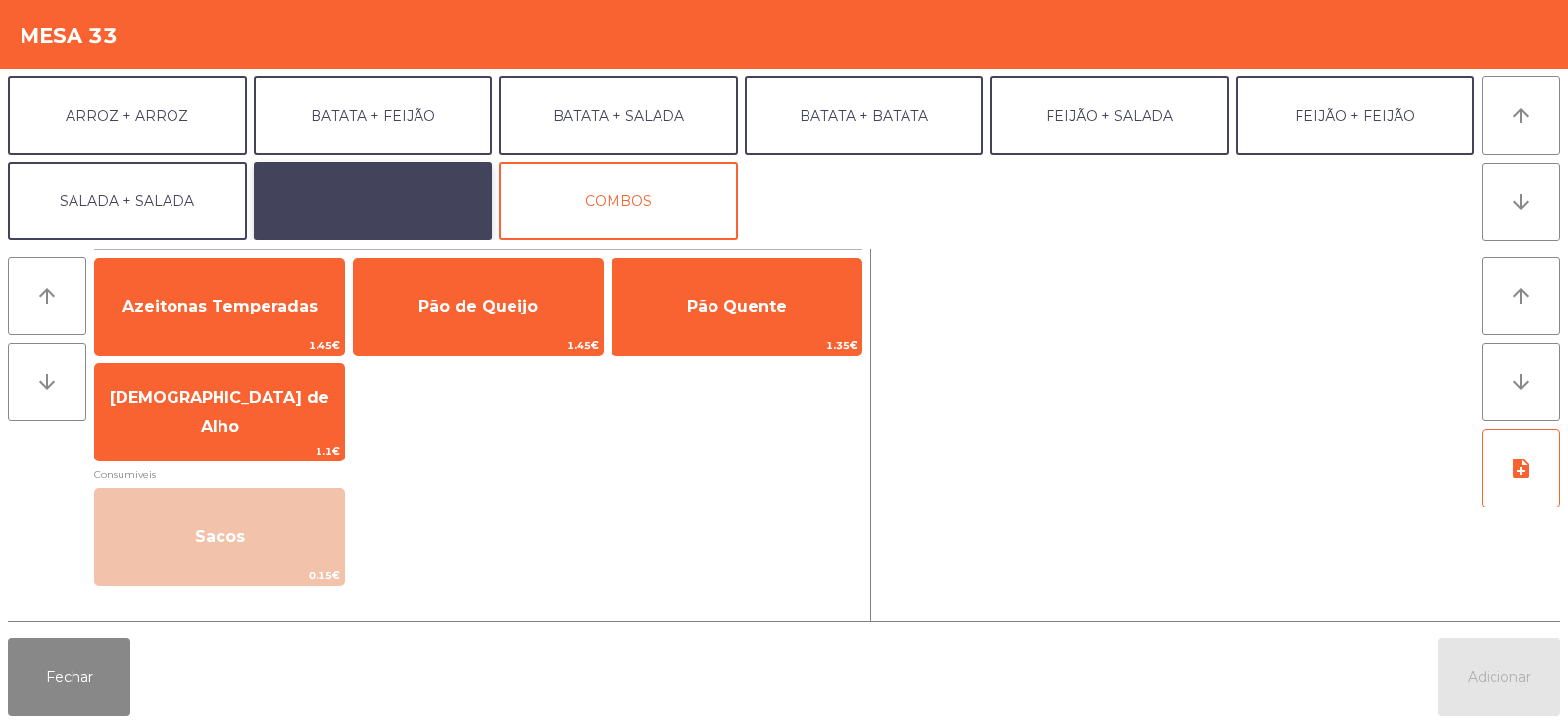
click at [387, 205] on button "EXTRAS UBER" at bounding box center [373, 200] width 239 height 78
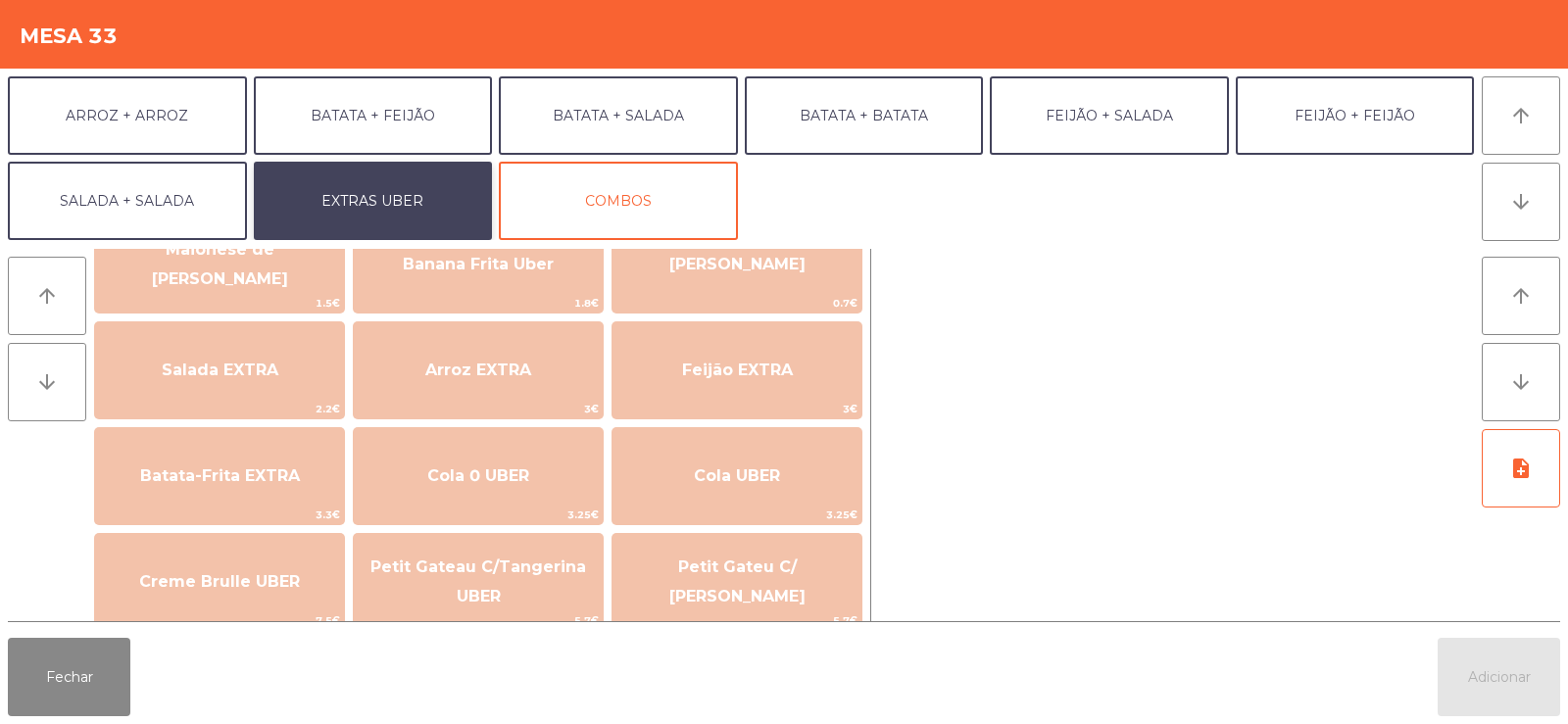
scroll to position [239, 0]
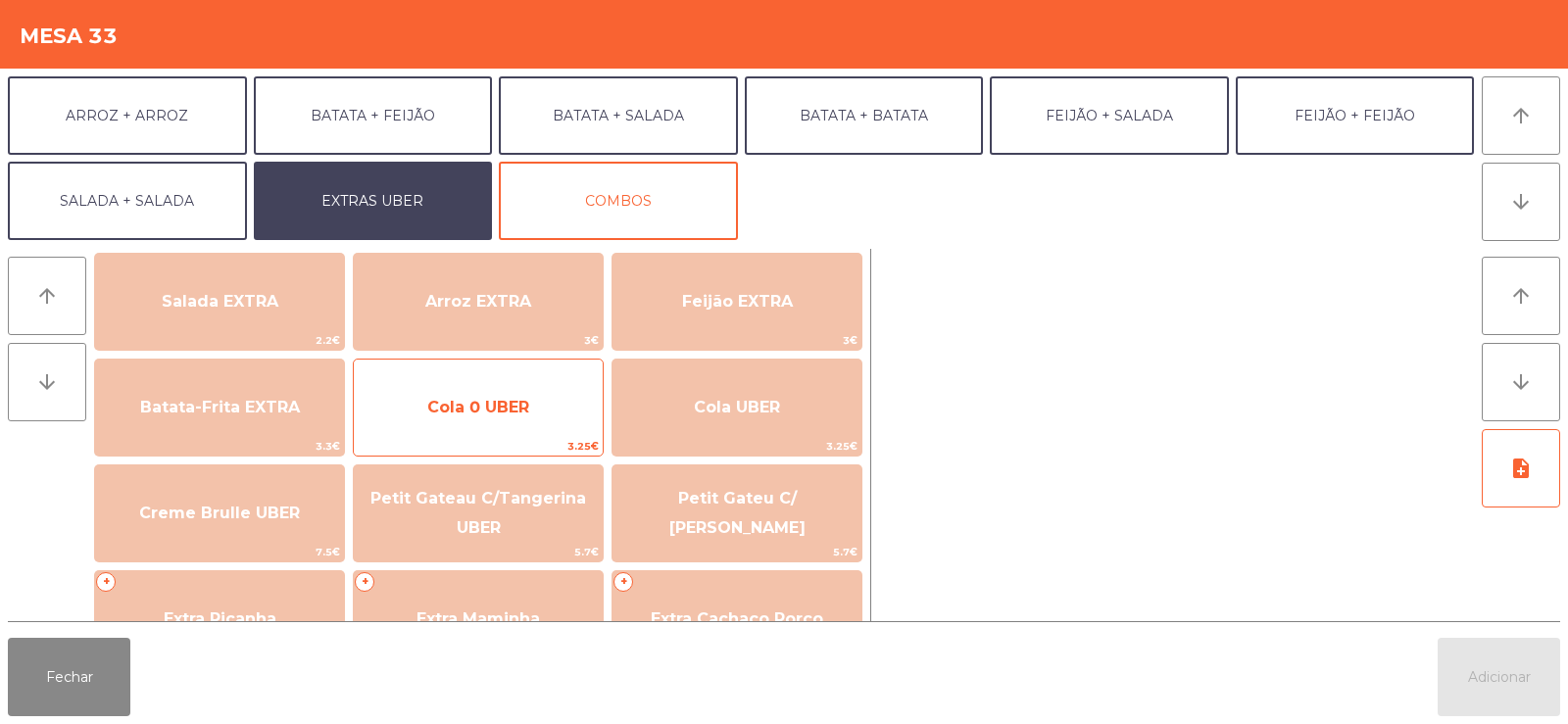
click at [501, 415] on span "Cola 0 UBER" at bounding box center [478, 407] width 102 height 19
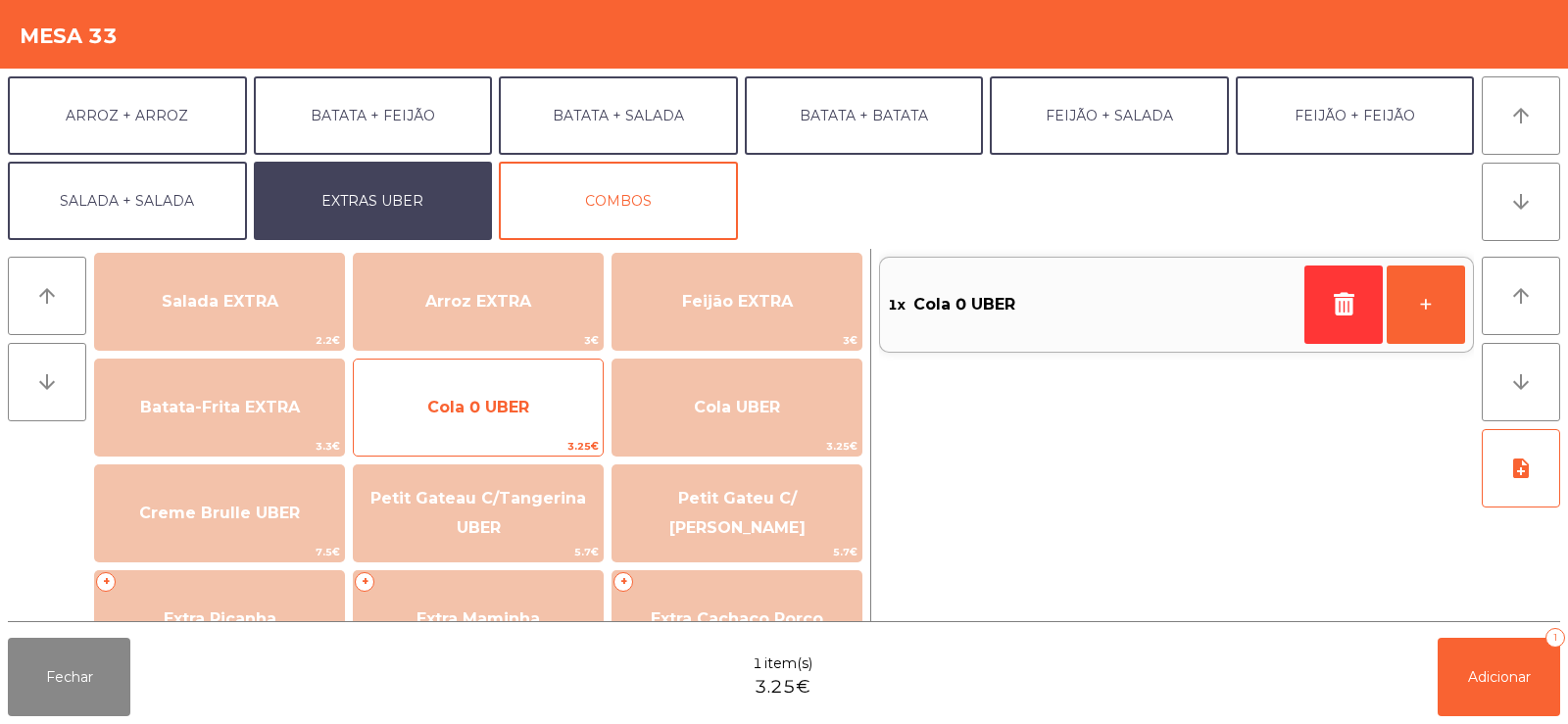
click at [518, 409] on span "Cola 0 UBER" at bounding box center [478, 407] width 102 height 19
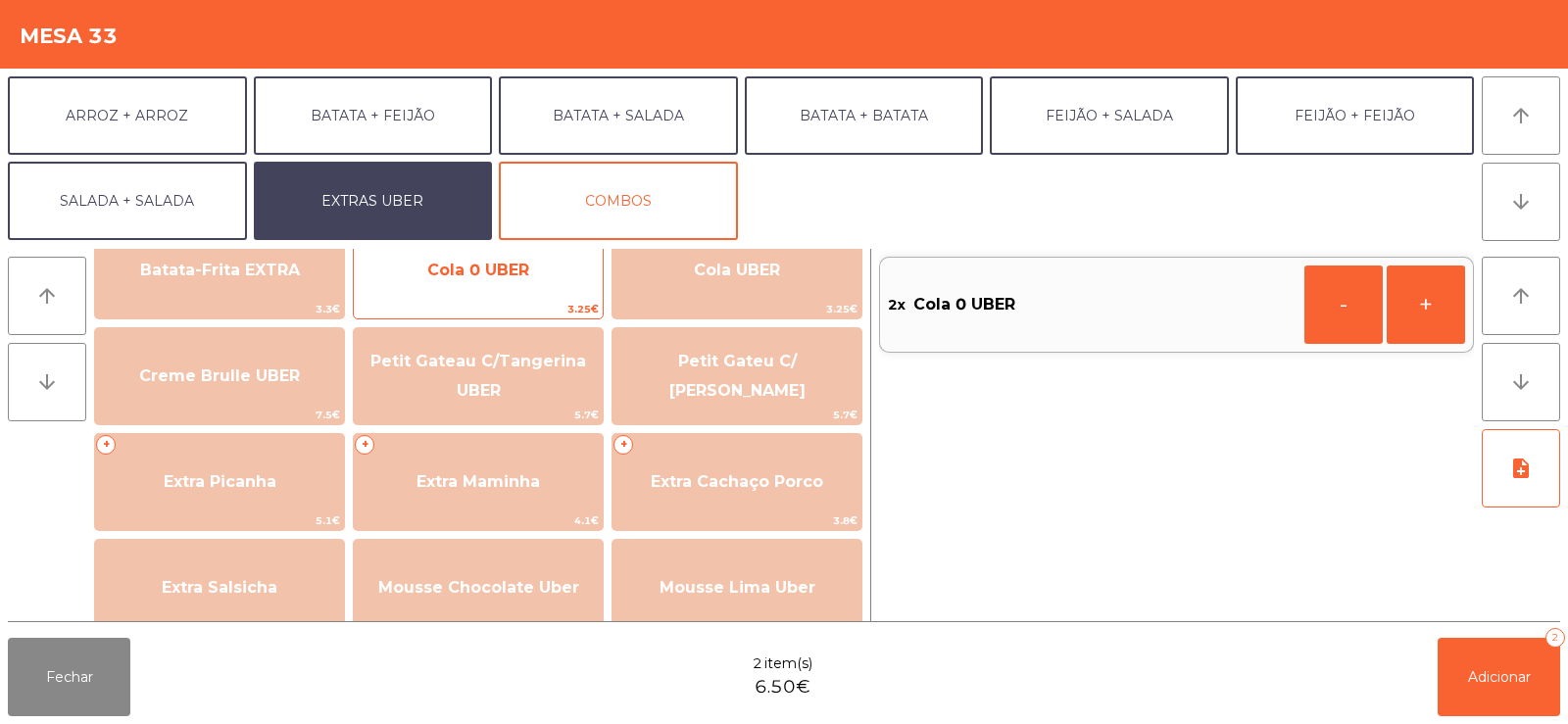
scroll to position [377, 0]
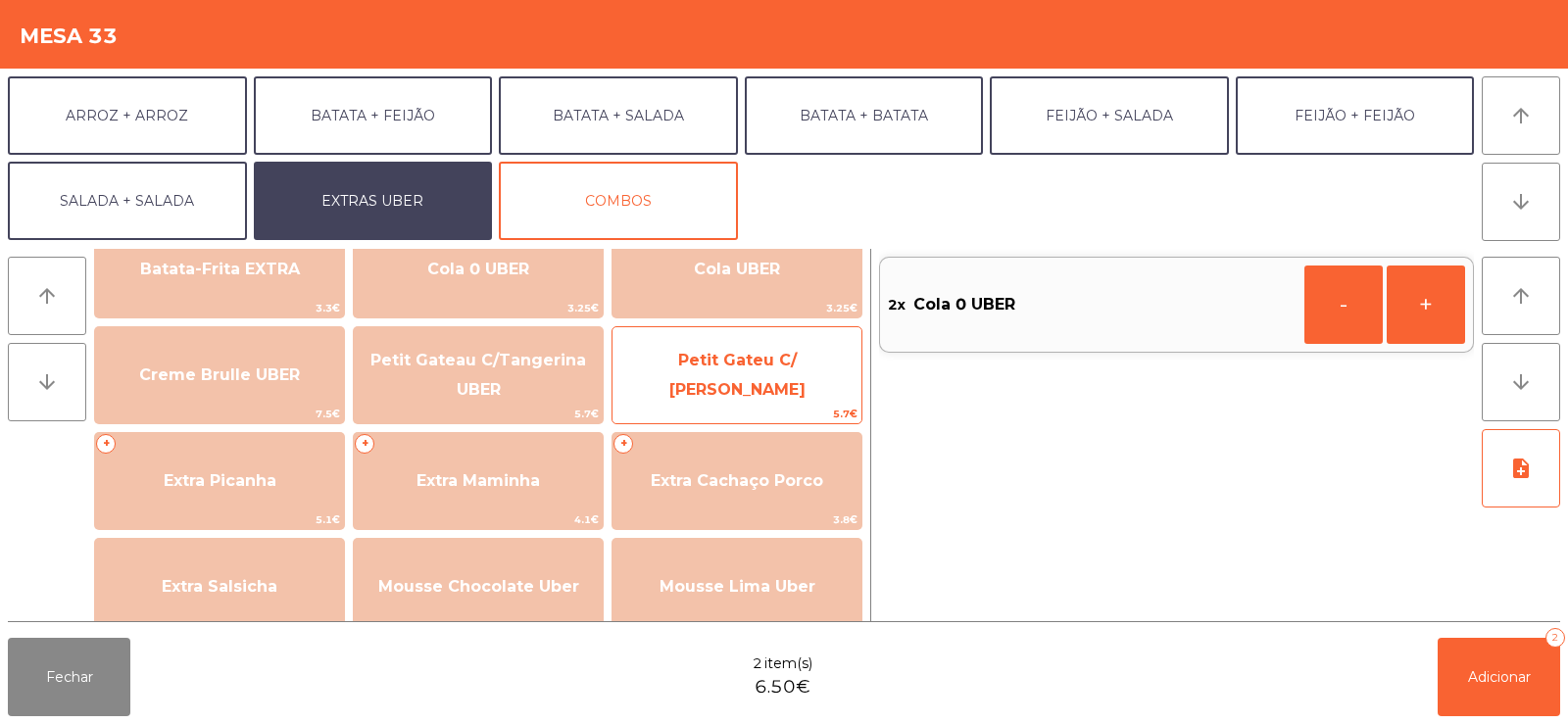
click at [741, 376] on span "Petit Gateu C/ Baunilha UBER" at bounding box center [737, 375] width 136 height 48
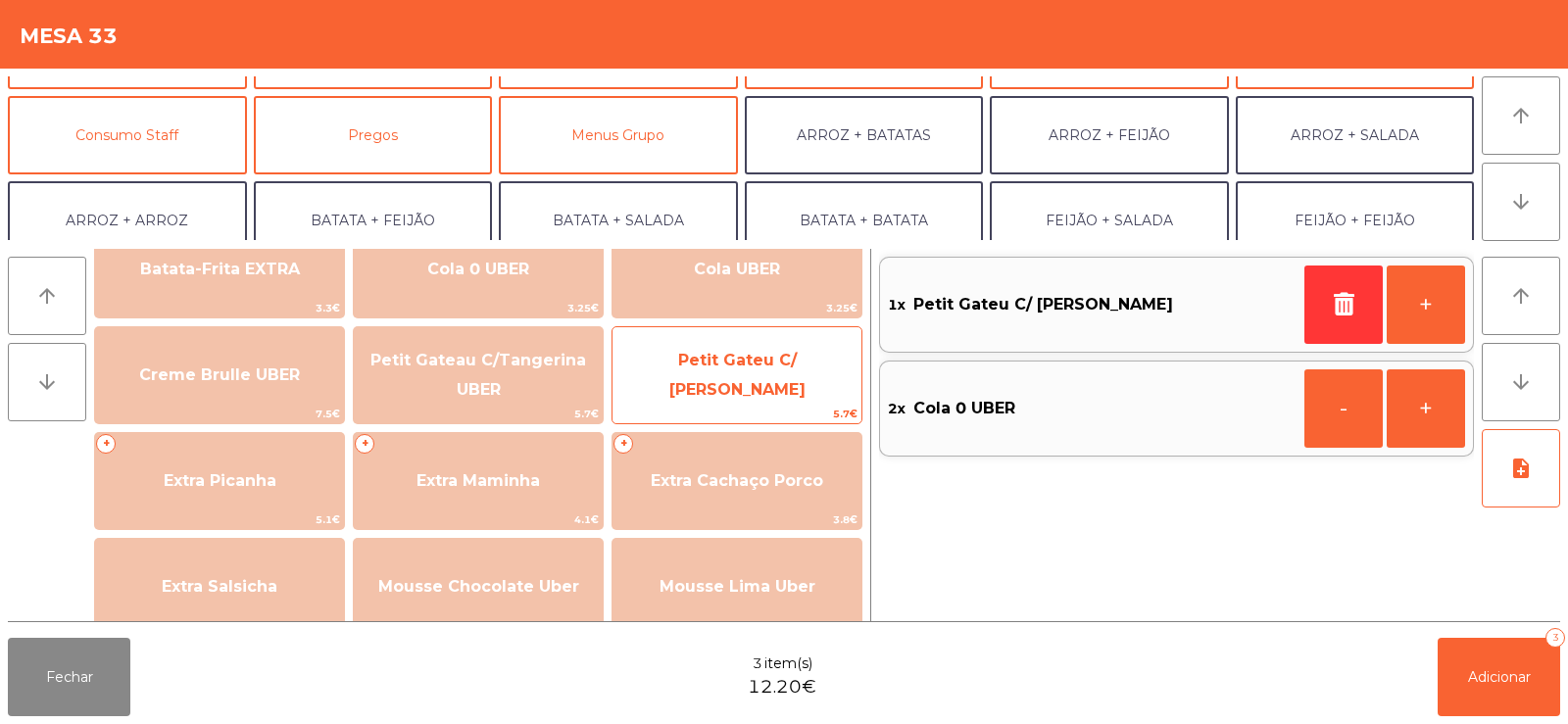
scroll to position [150, 0]
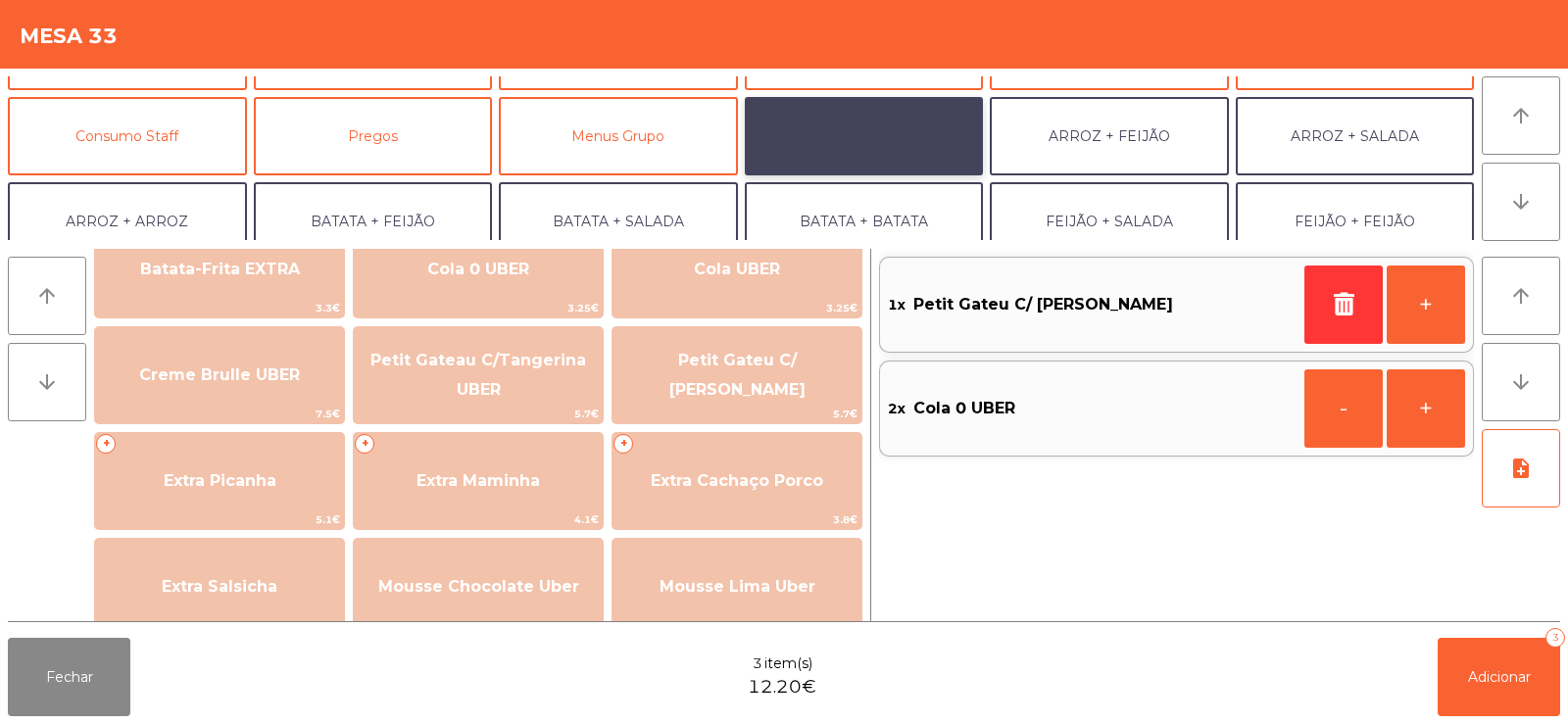
click at [887, 141] on button "ARROZ + BATATAS" at bounding box center [864, 136] width 239 height 78
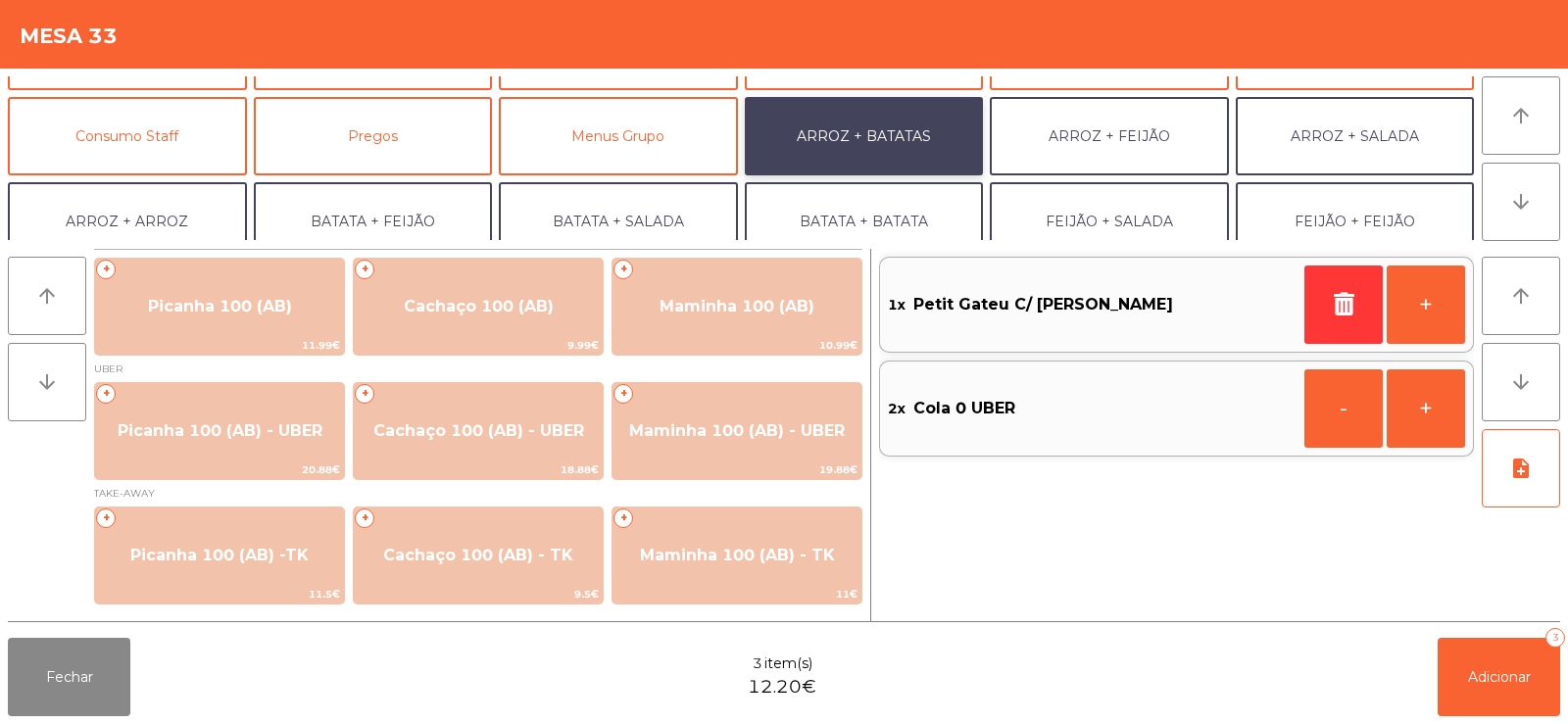
scroll to position [0, 0]
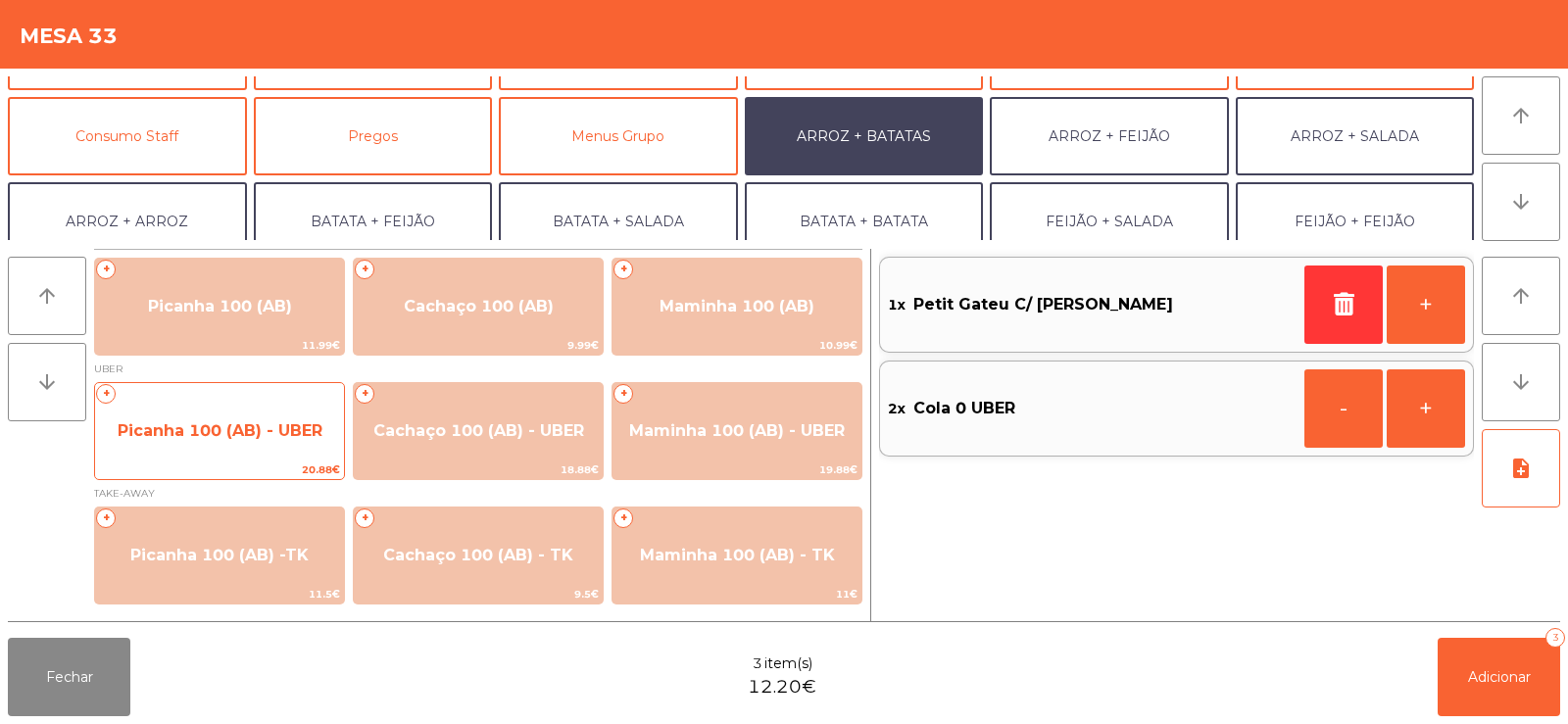
click at [243, 422] on span "Picanha 100 (AB) - UBER" at bounding box center [220, 430] width 205 height 19
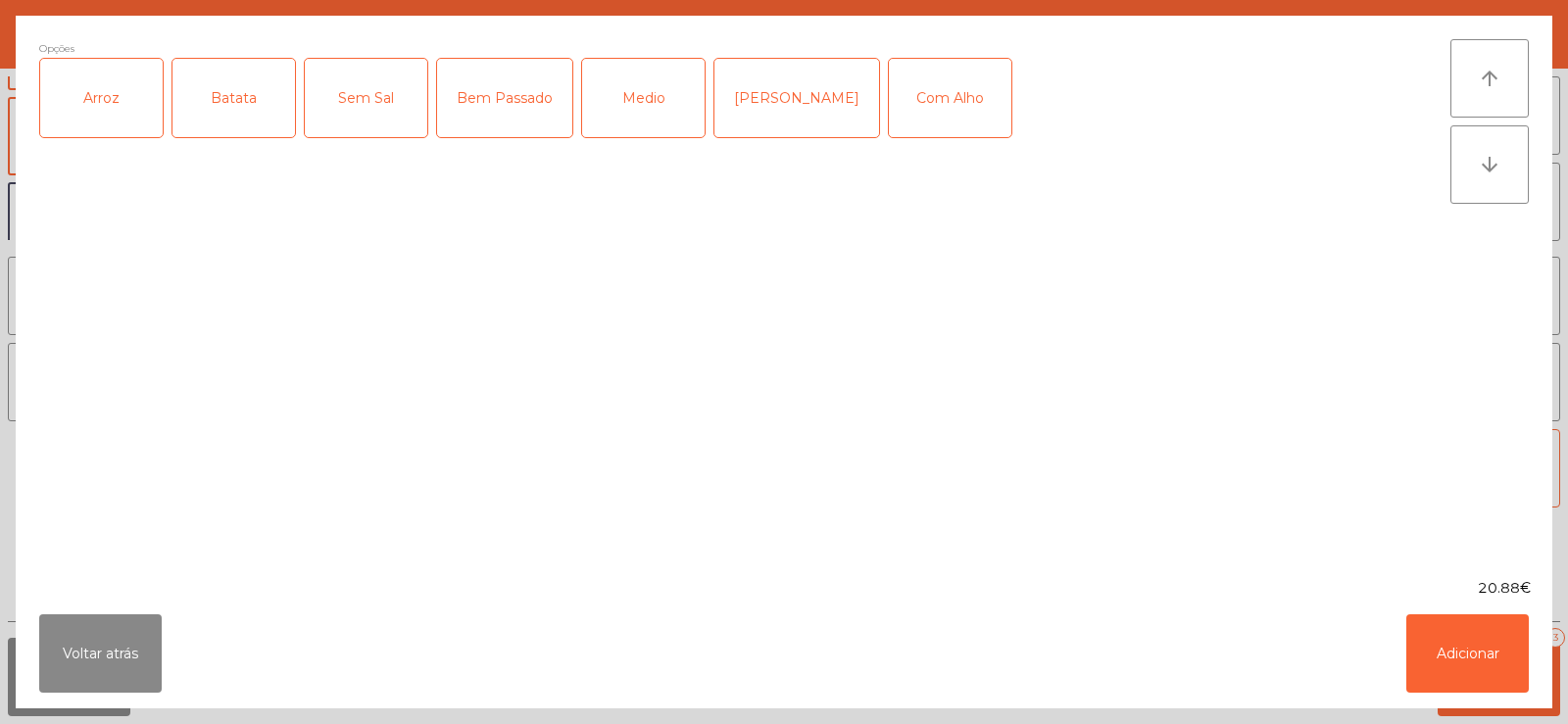
click at [99, 107] on div "Arroz" at bounding box center [102, 97] width 123 height 78
click at [236, 105] on div "Batata" at bounding box center [234, 97] width 123 height 78
click at [506, 95] on div "Bem Passado" at bounding box center [505, 97] width 135 height 78
click at [480, 106] on div "Bem Passado" at bounding box center [505, 97] width 135 height 78
click at [758, 94] on div "Mal Pssado" at bounding box center [796, 97] width 165 height 78
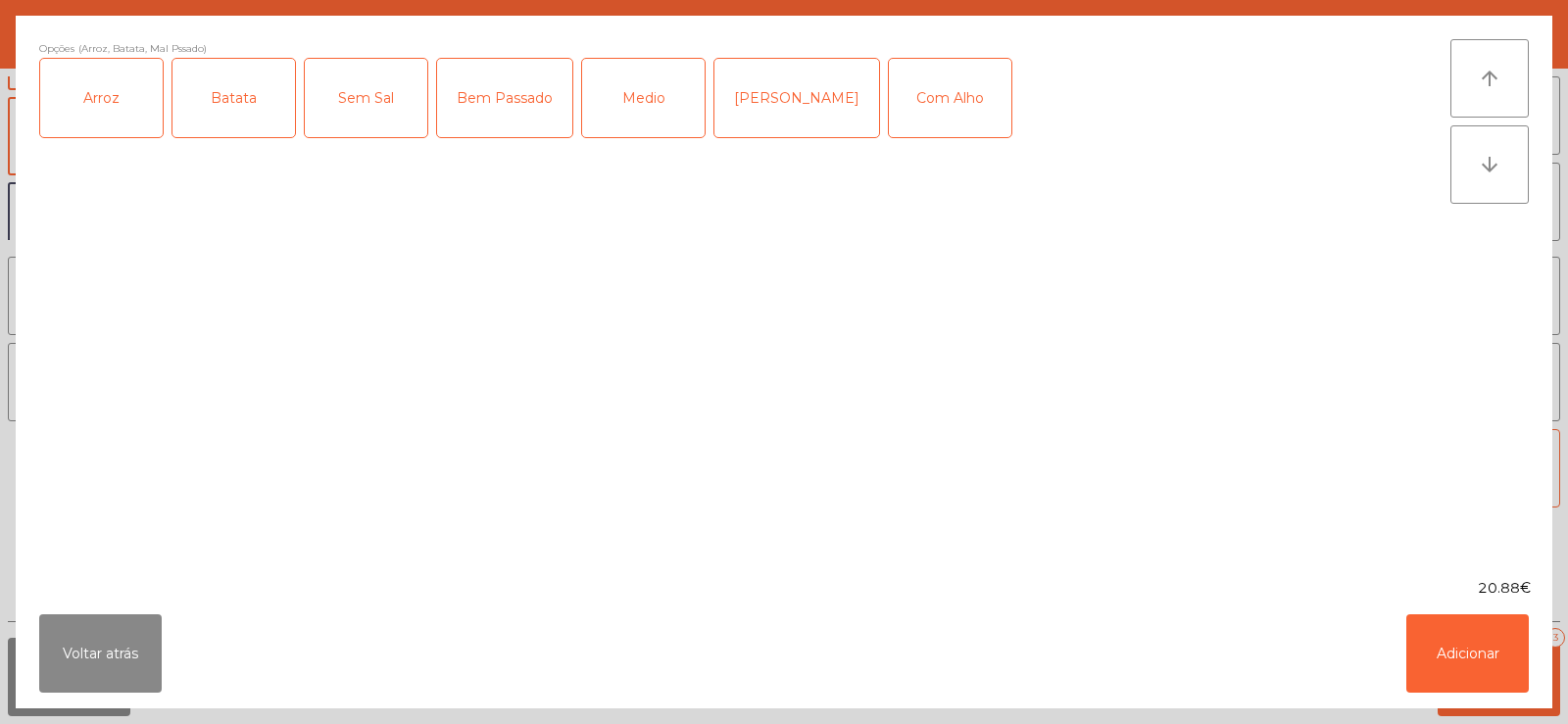
click at [917, 96] on div "Com Alho" at bounding box center [950, 97] width 123 height 78
click at [1436, 634] on button "Adicionar" at bounding box center [1468, 654] width 123 height 78
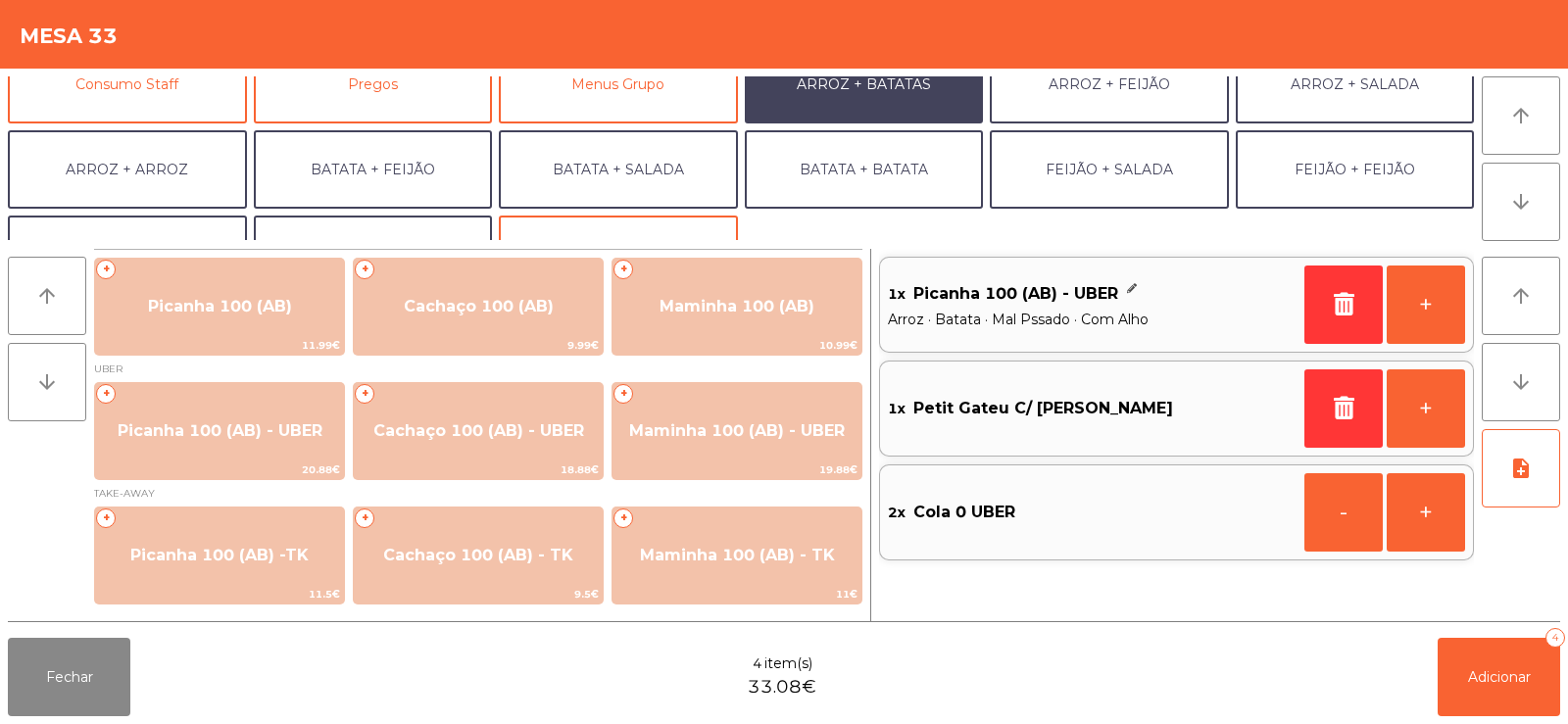
scroll to position [256, 0]
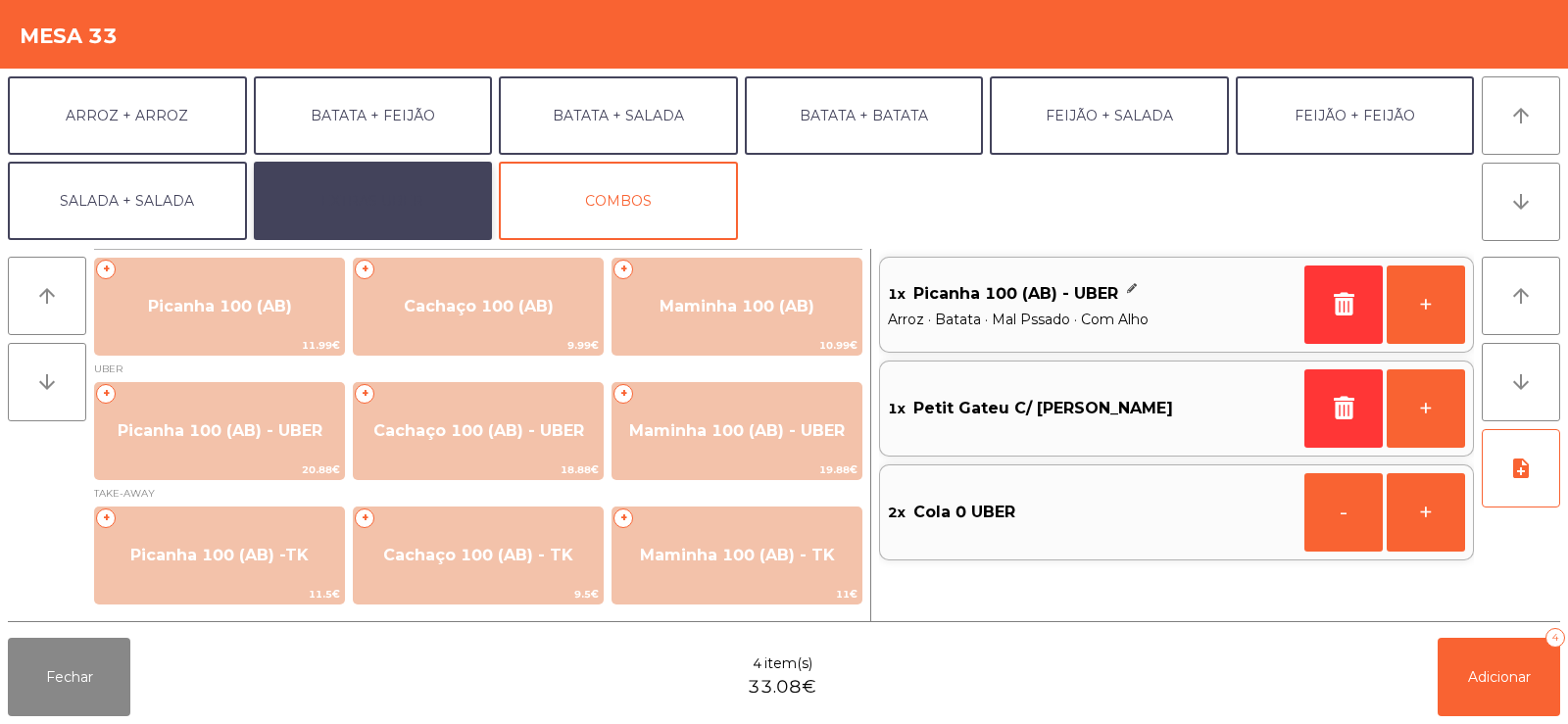
click at [377, 200] on button "EXTRAS UBER" at bounding box center [373, 200] width 239 height 78
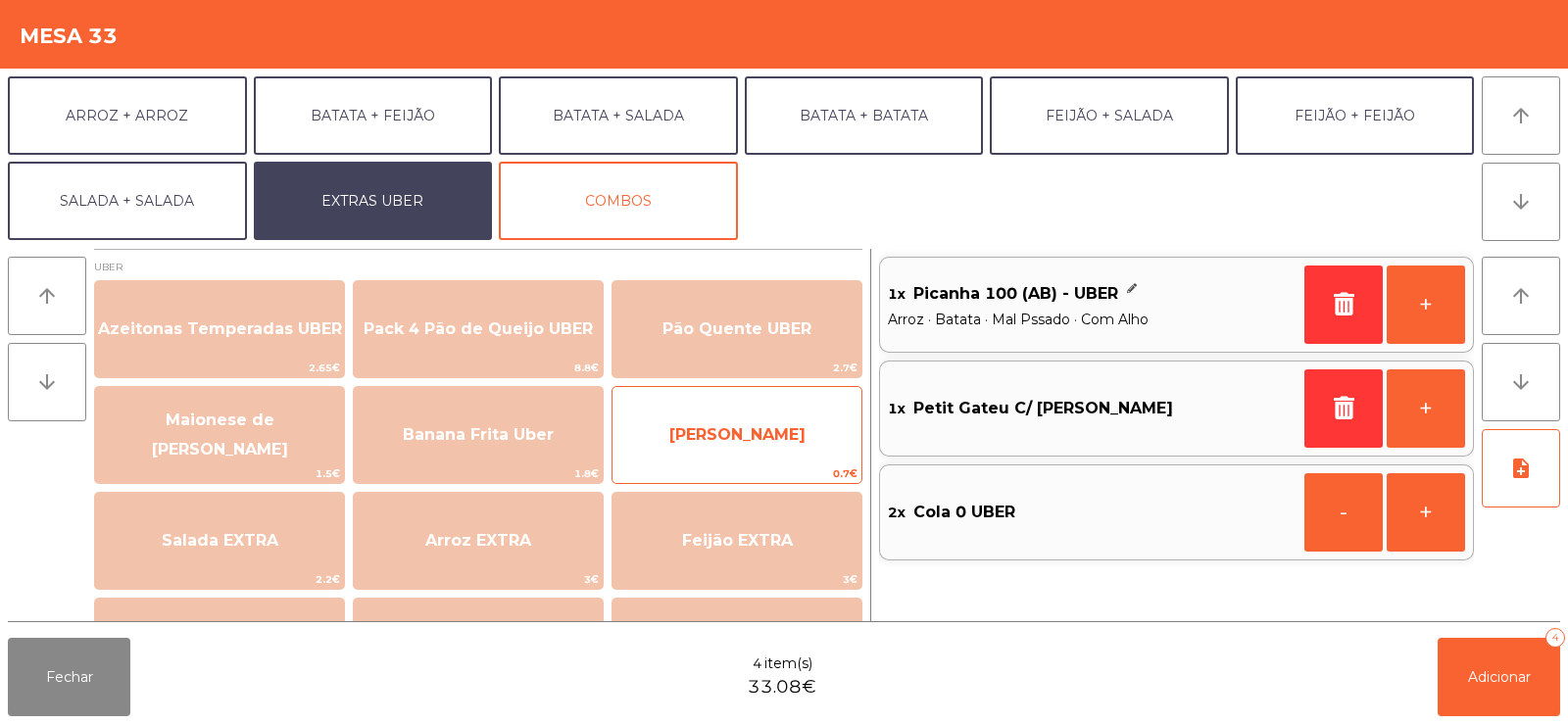
click at [752, 444] on span "Farofa Uber" at bounding box center [737, 434] width 249 height 53
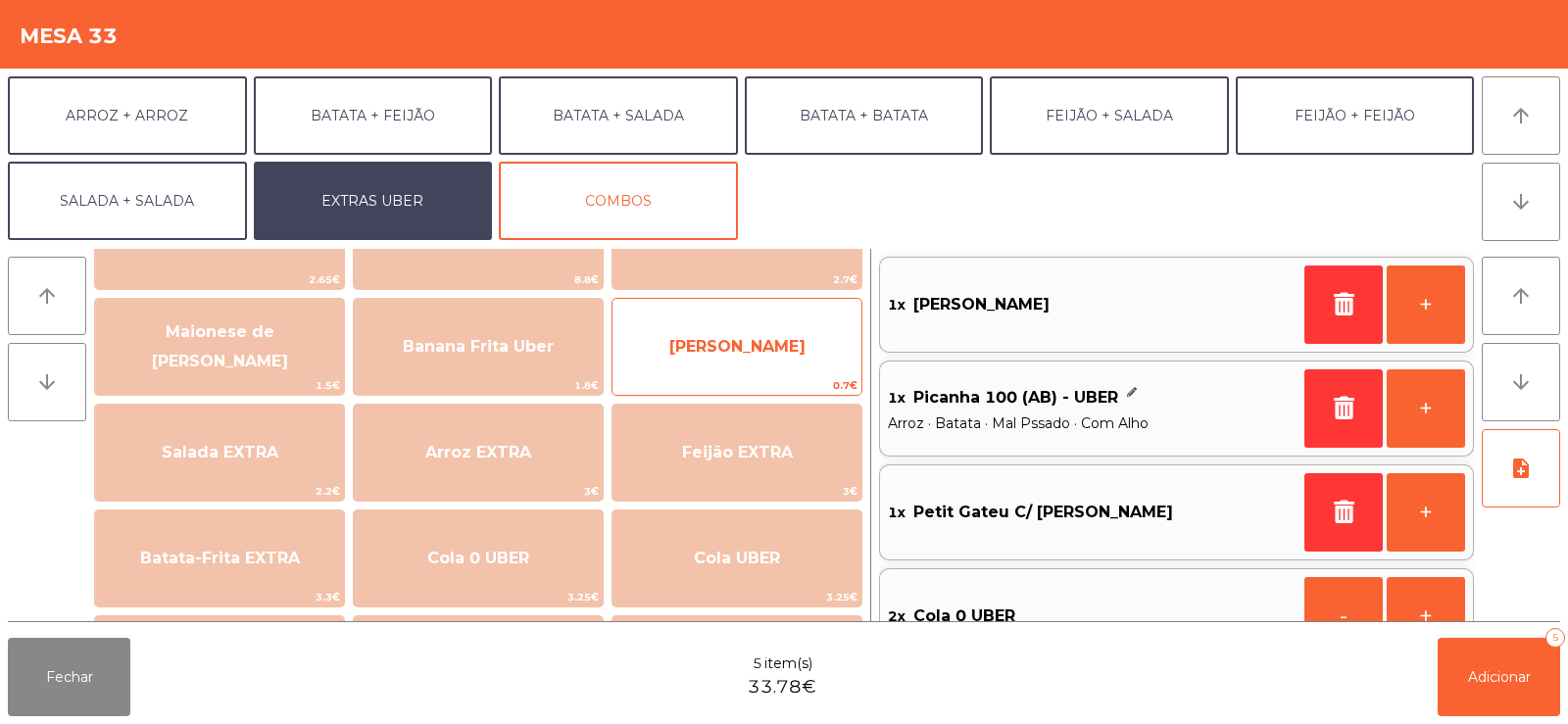
scroll to position [143, 0]
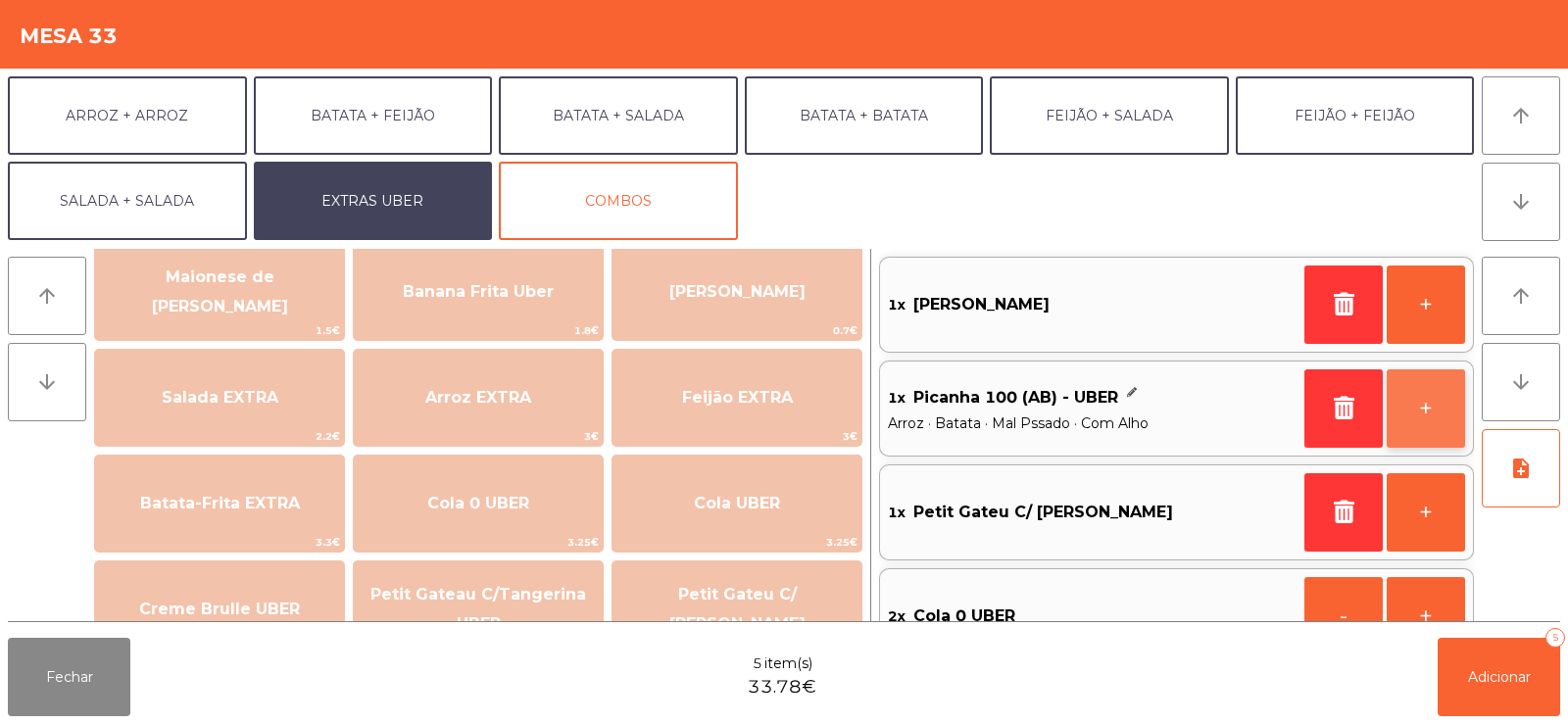
click at [1430, 409] on button "+" at bounding box center [1425, 409] width 78 height 78
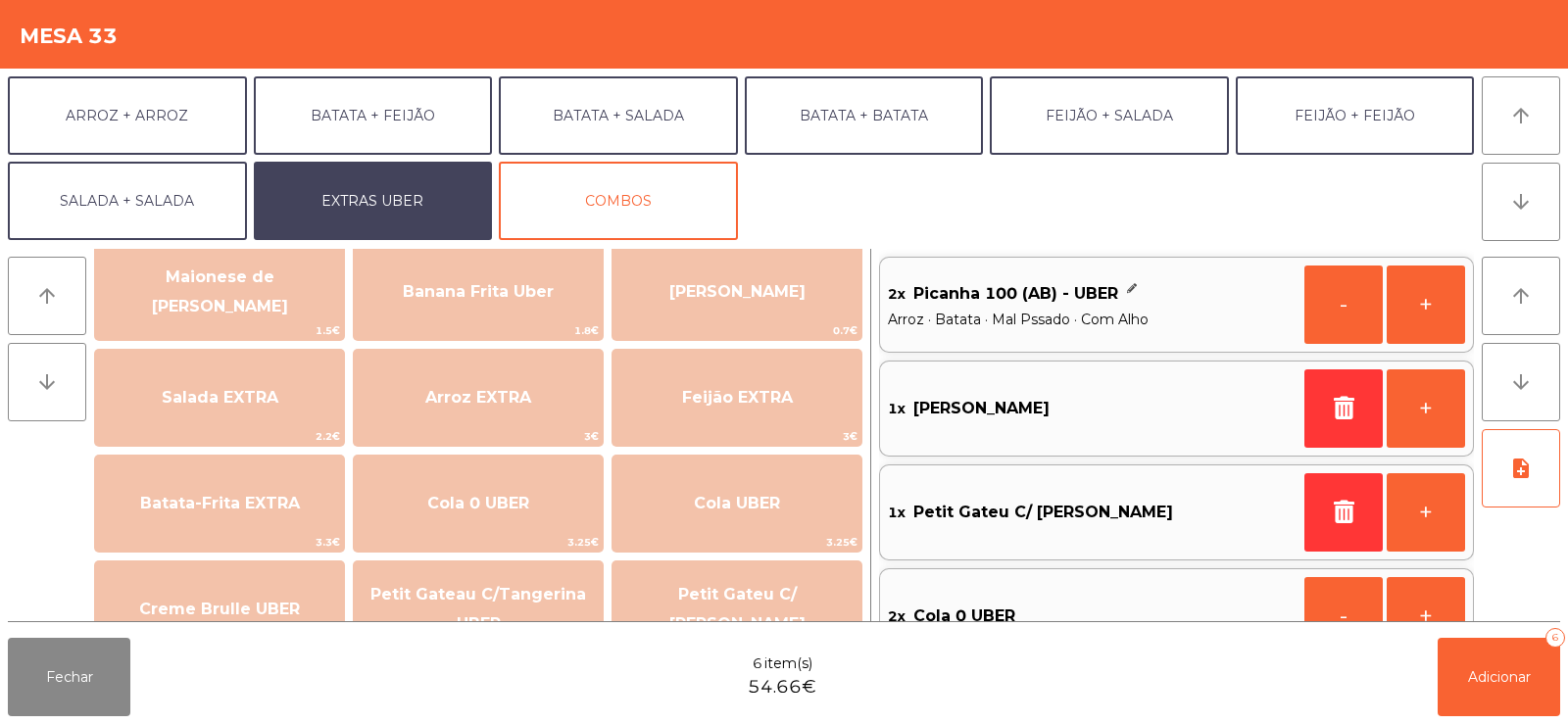
scroll to position [8, 0]
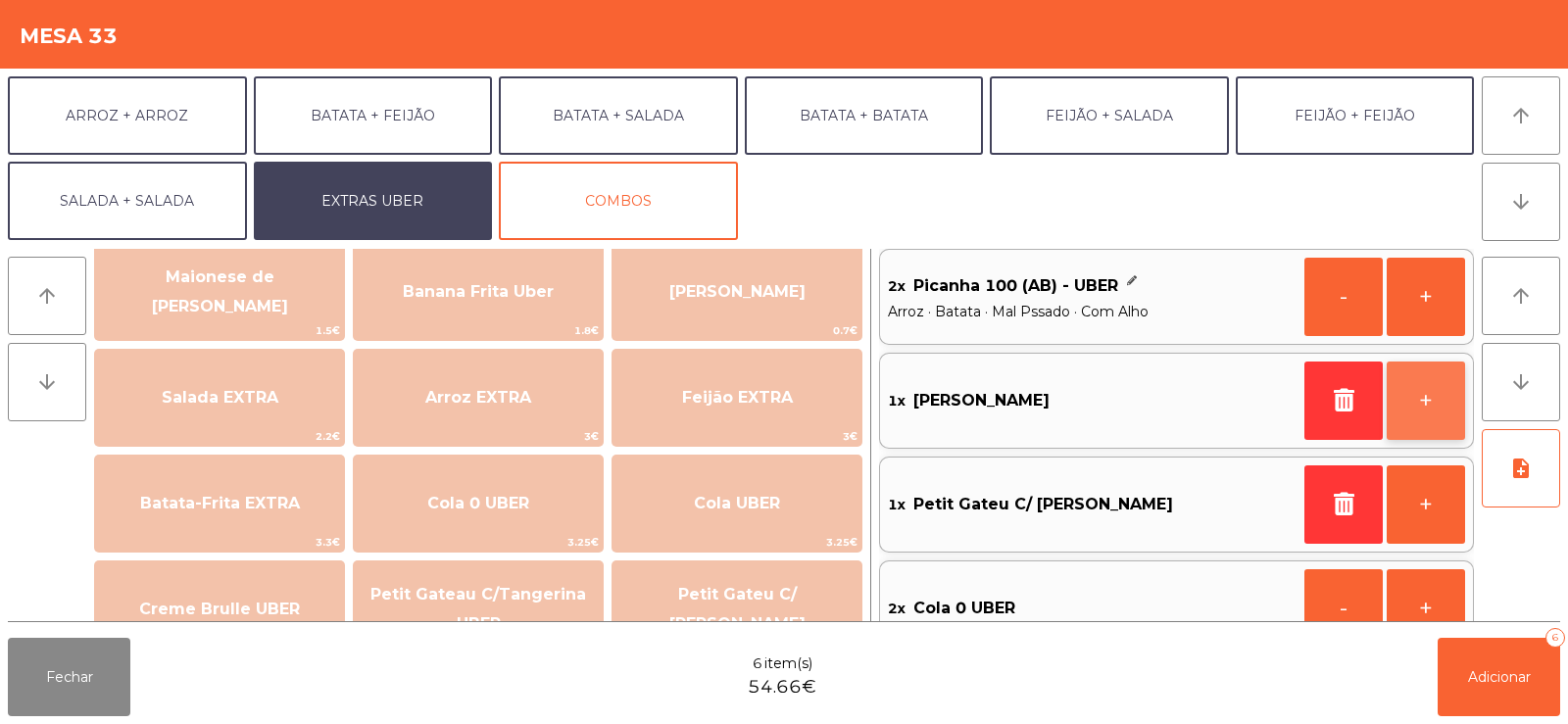
click at [1434, 403] on button "+" at bounding box center [1425, 401] width 78 height 78
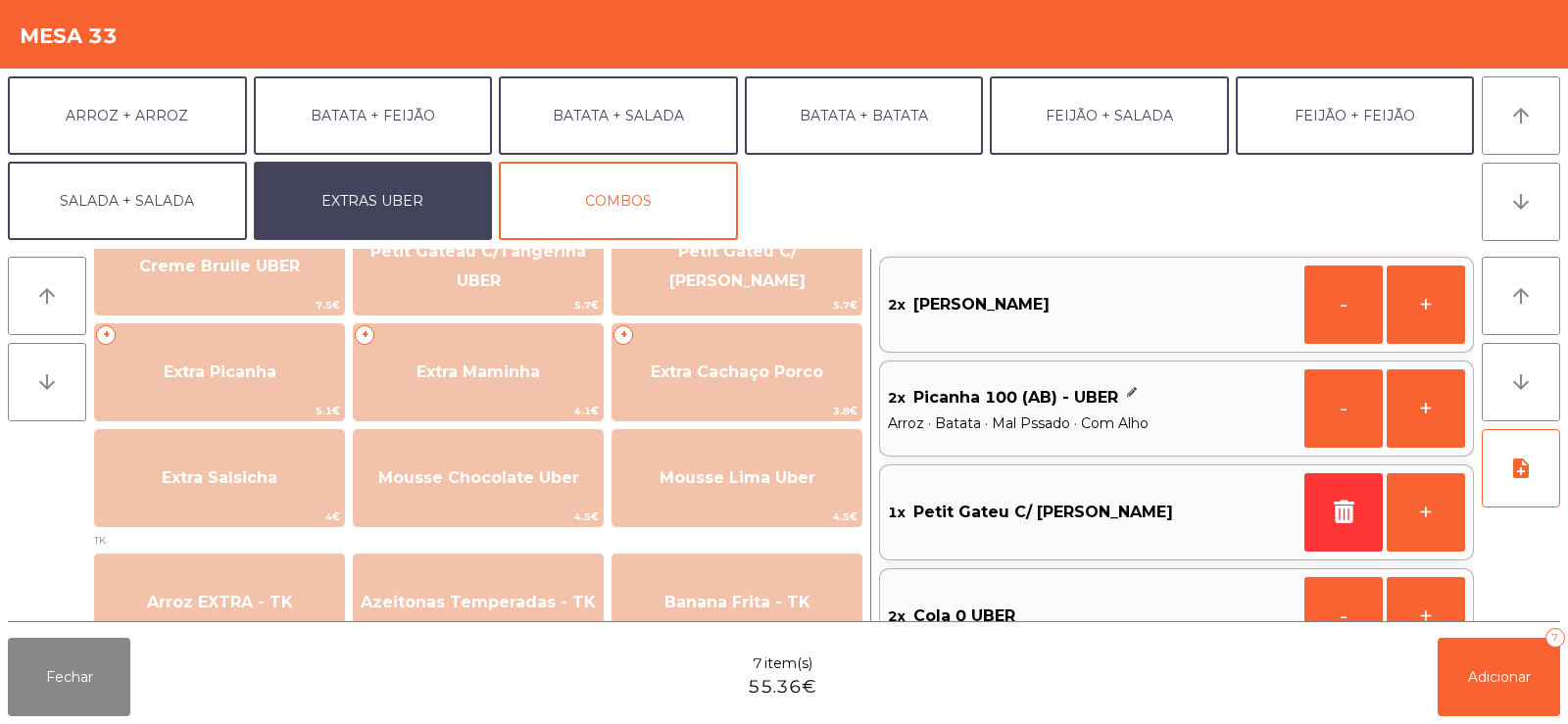
scroll to position [507, 0]
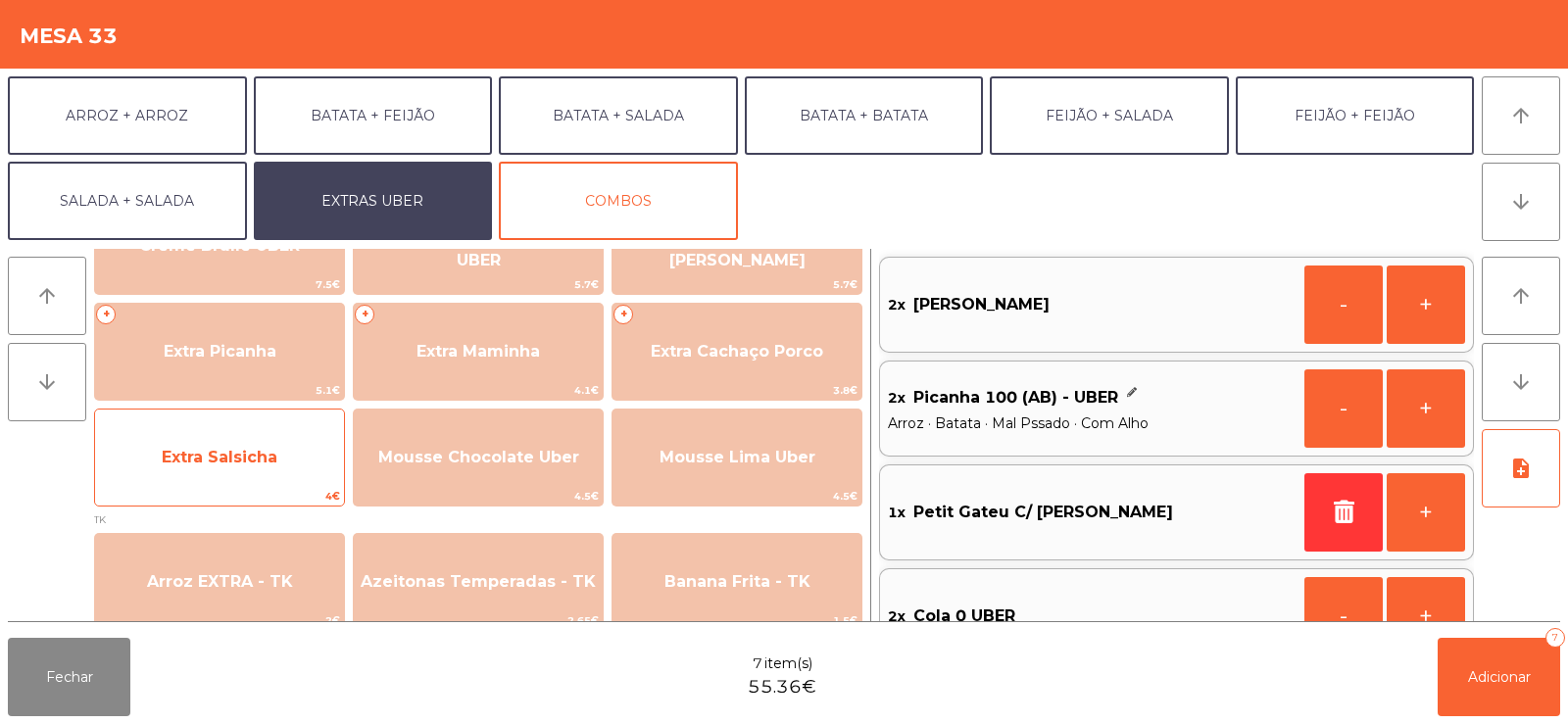
click at [206, 471] on span "Extra Salsicha" at bounding box center [219, 457] width 249 height 53
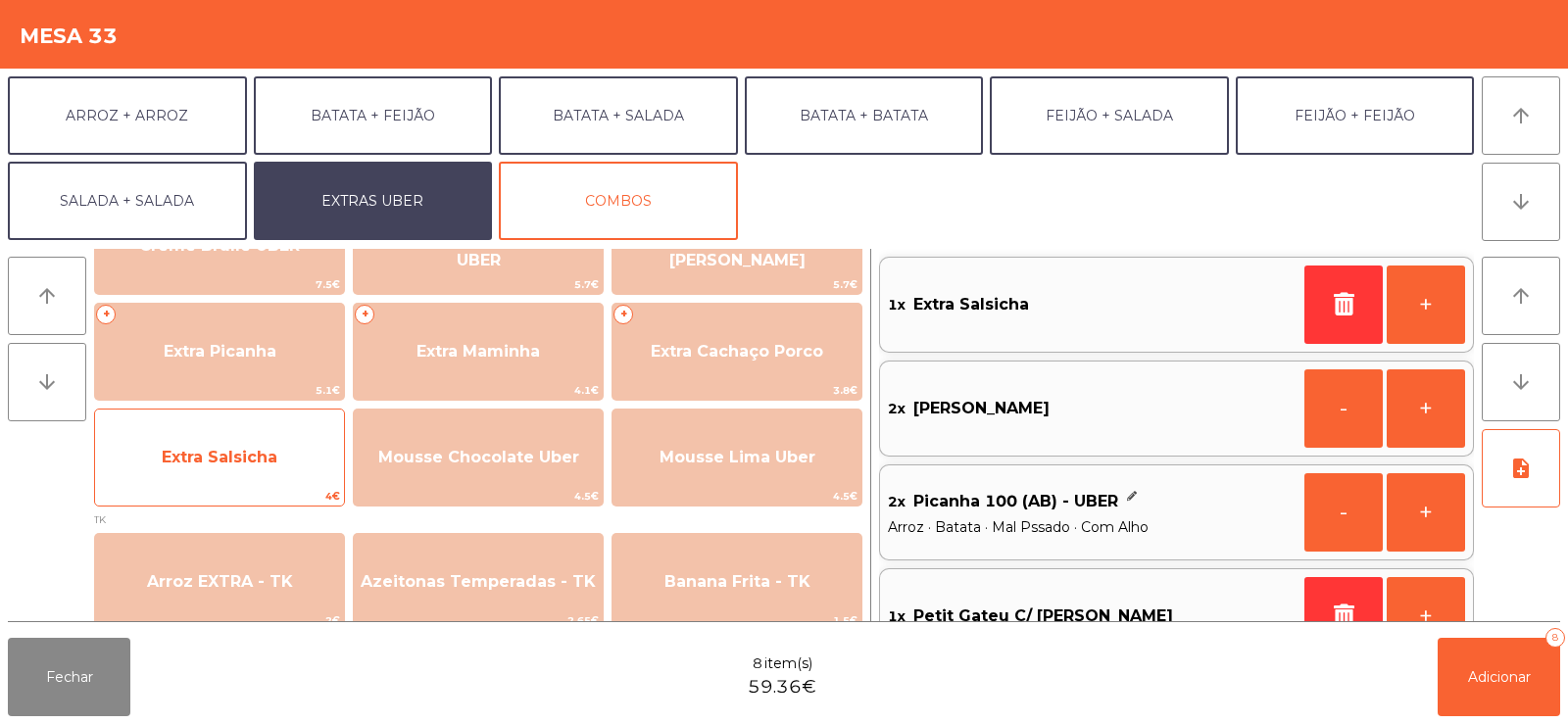
scroll to position [8, 0]
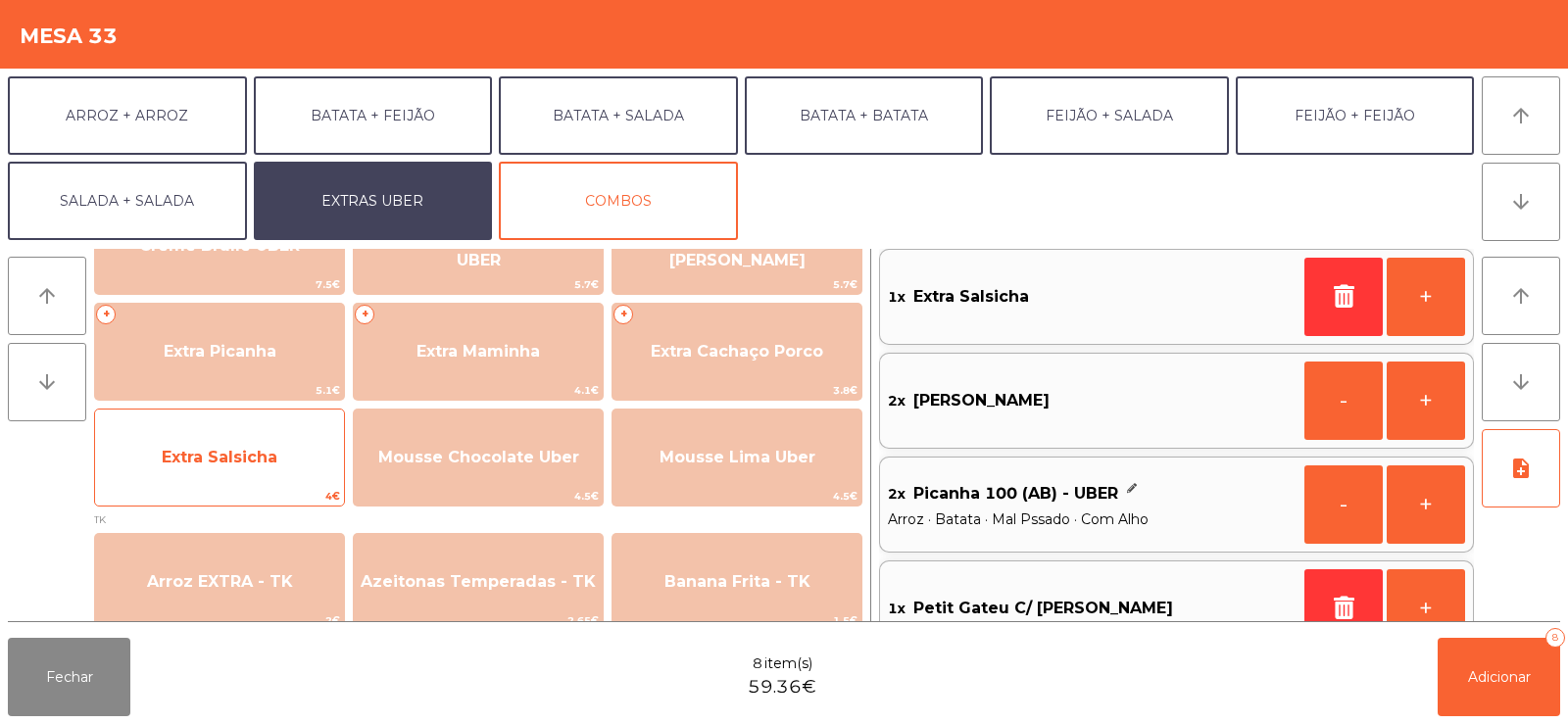
click at [226, 465] on span "Extra Salsicha" at bounding box center [219, 457] width 116 height 19
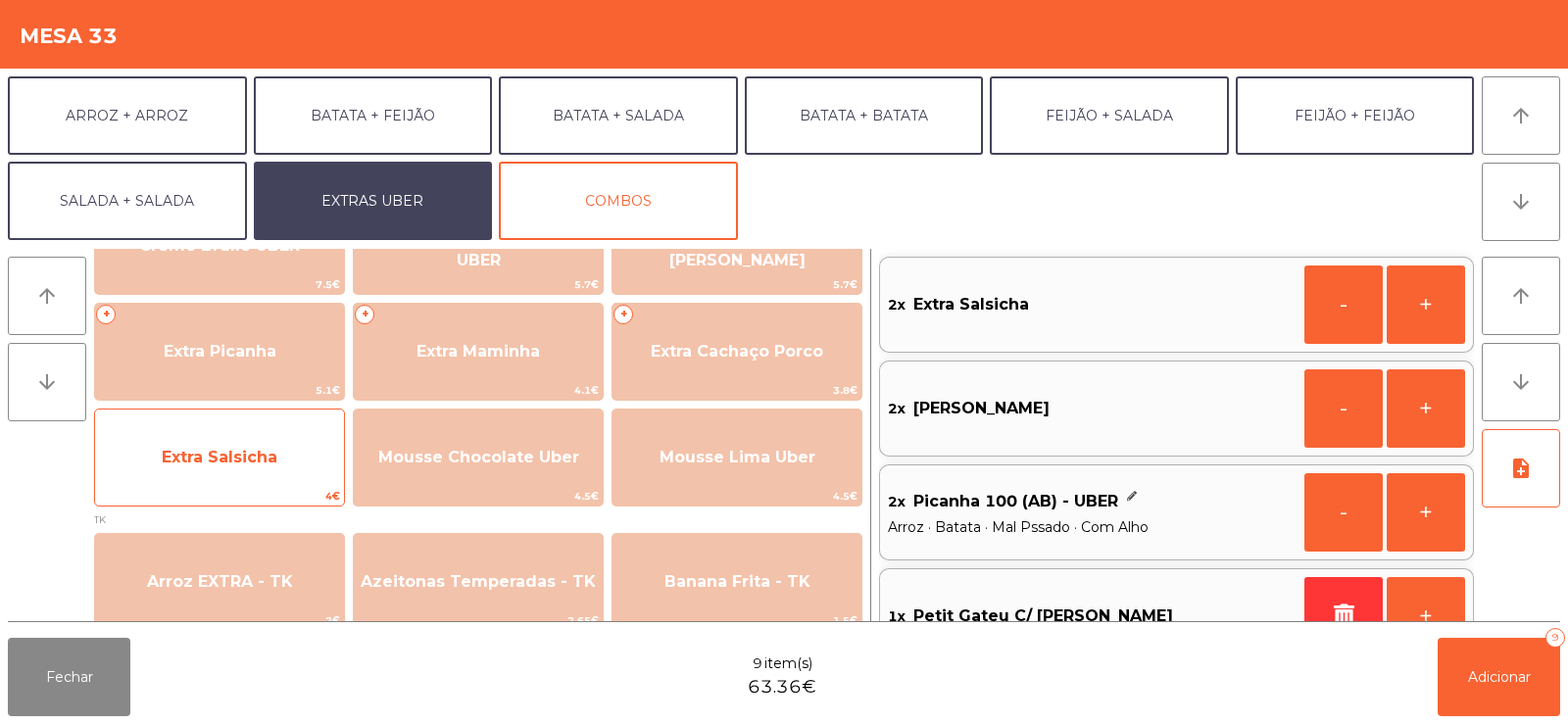
scroll to position [155, 0]
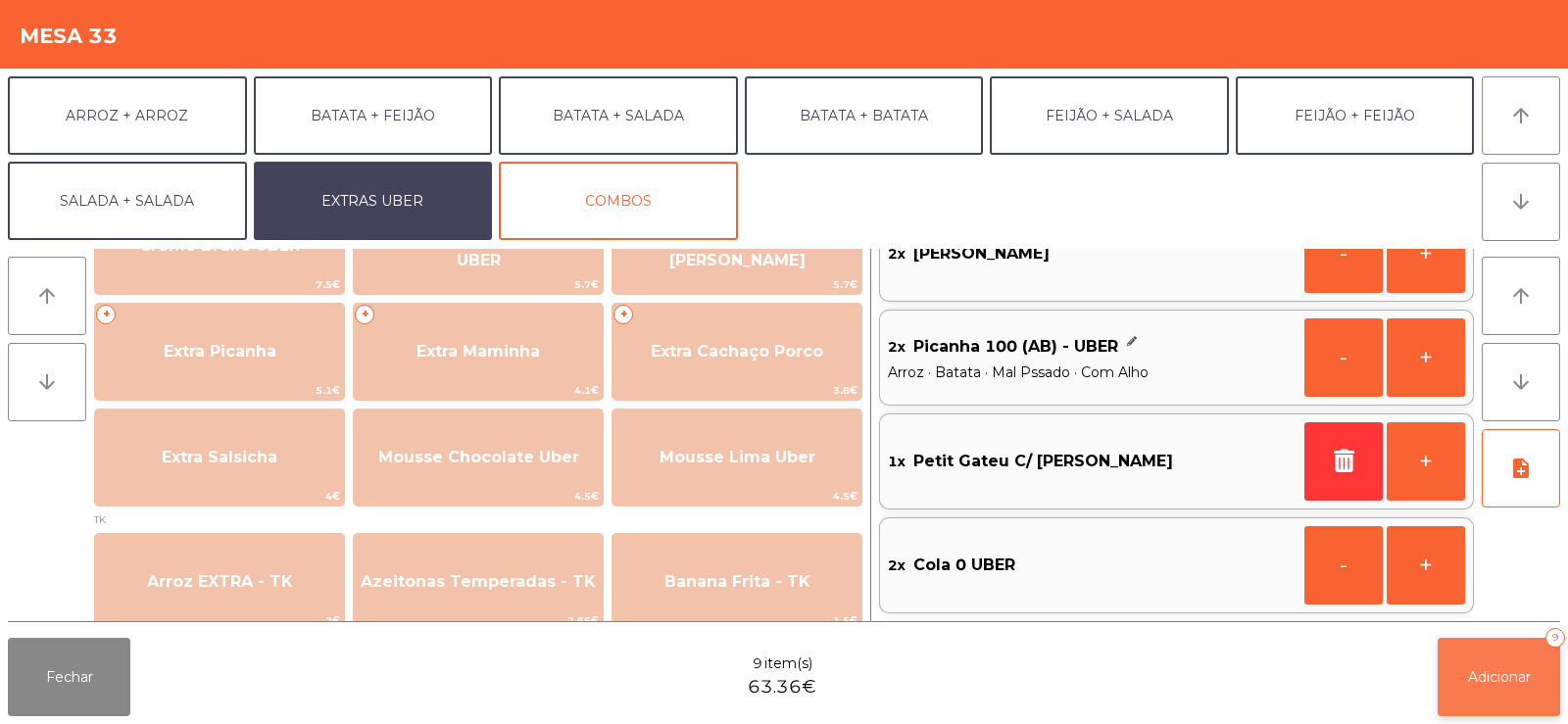
click at [1507, 687] on button "Adicionar 9" at bounding box center [1500, 676] width 123 height 78
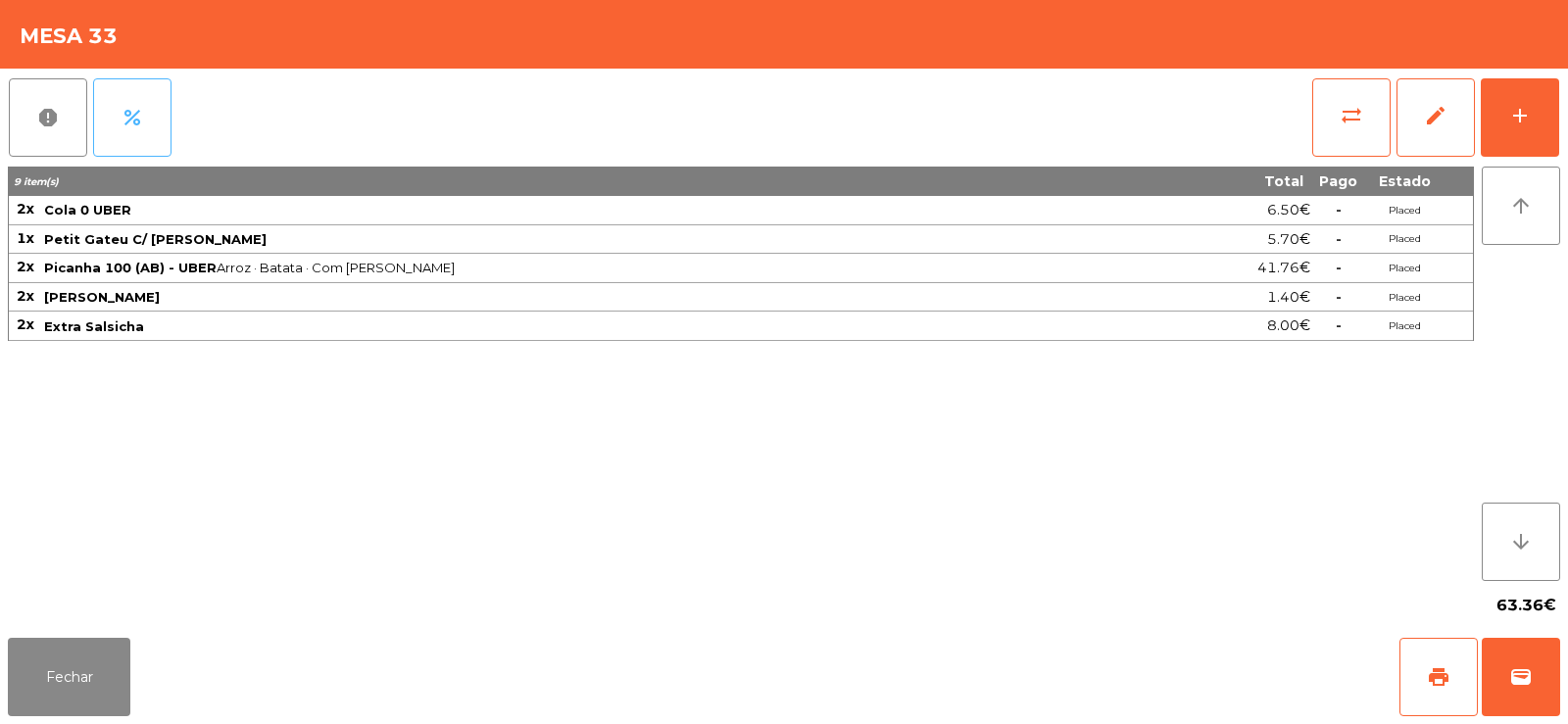
click at [142, 117] on span "percent" at bounding box center [133, 118] width 24 height 24
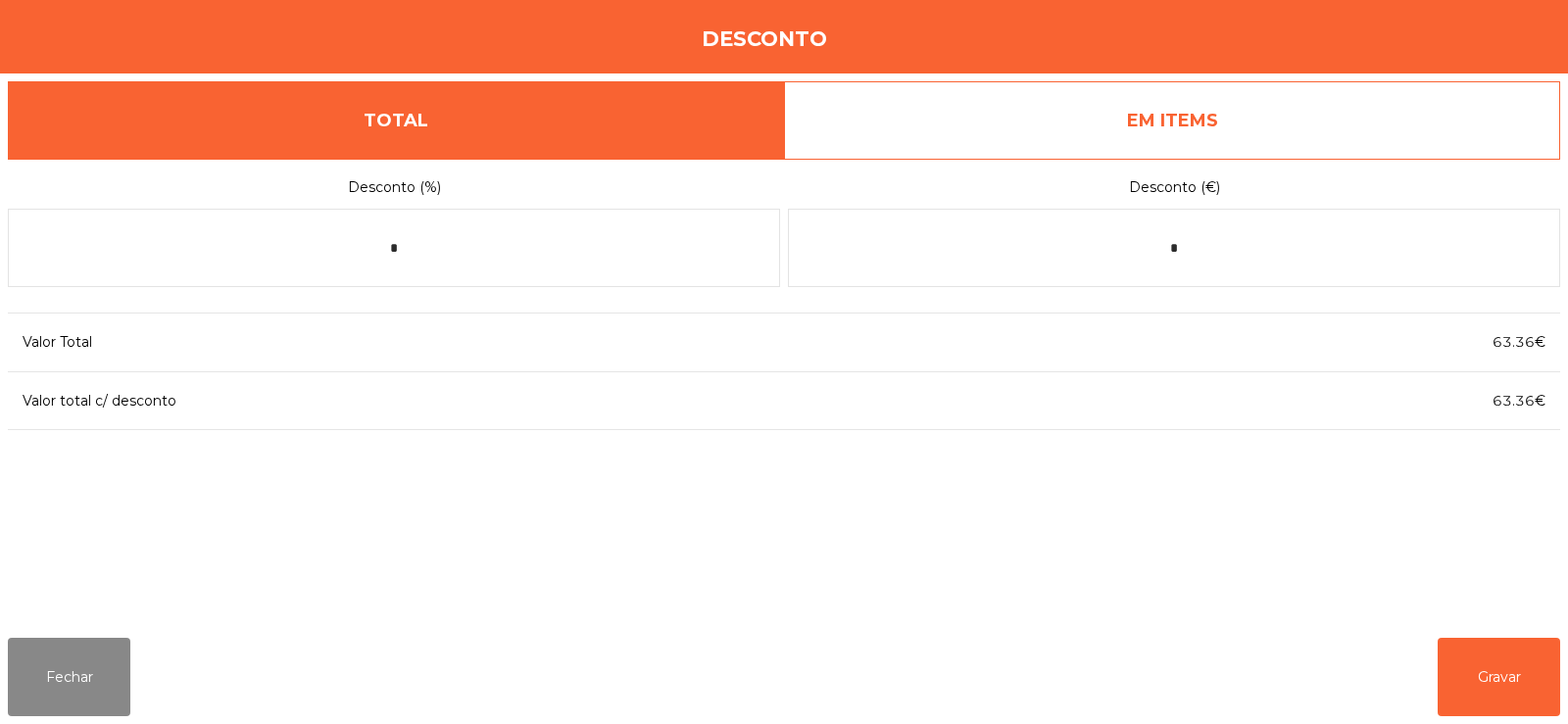
click at [1190, 104] on link "EM ITEMS" at bounding box center [1172, 120] width 777 height 78
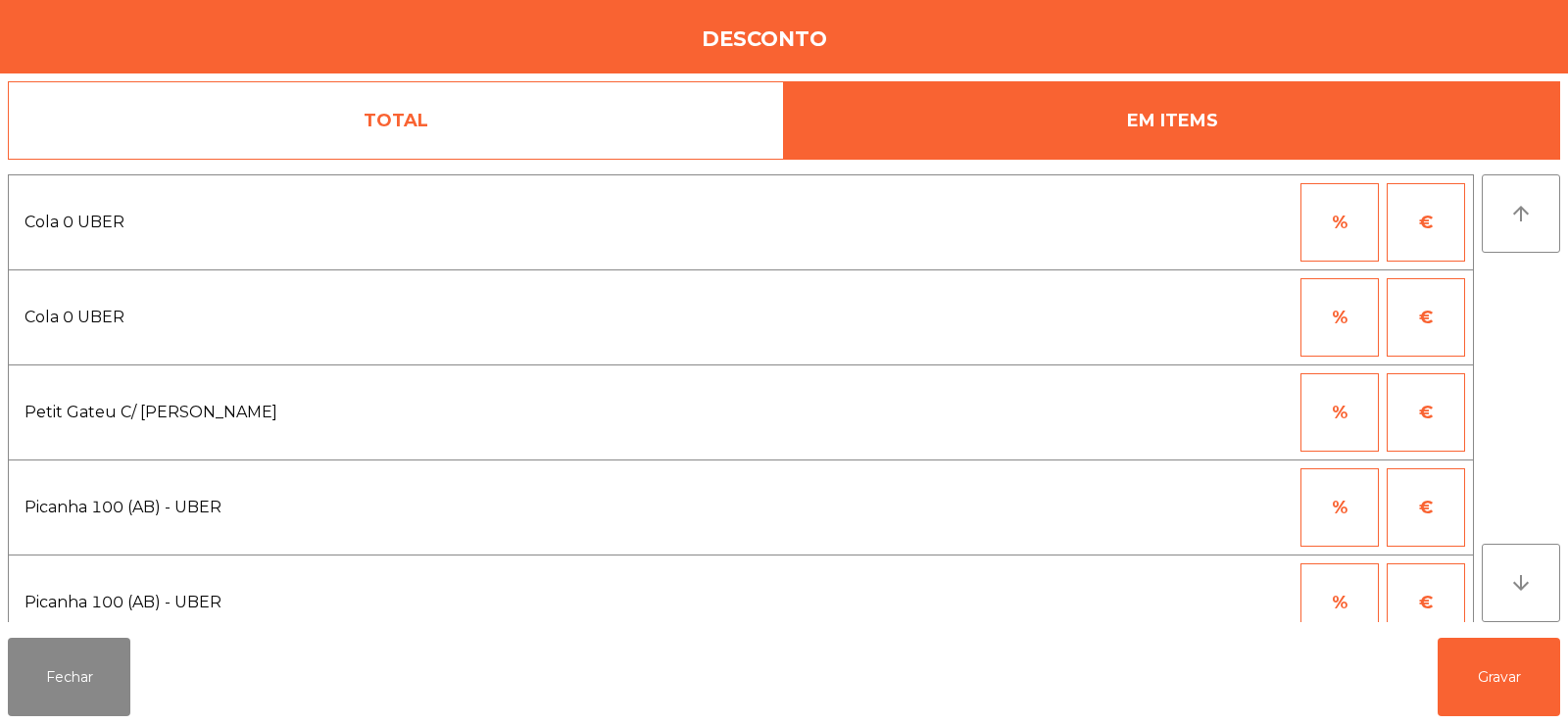
click at [1352, 499] on button "%" at bounding box center [1339, 507] width 78 height 78
click at [1221, 504] on input "*" at bounding box center [1244, 507] width 98 height 78
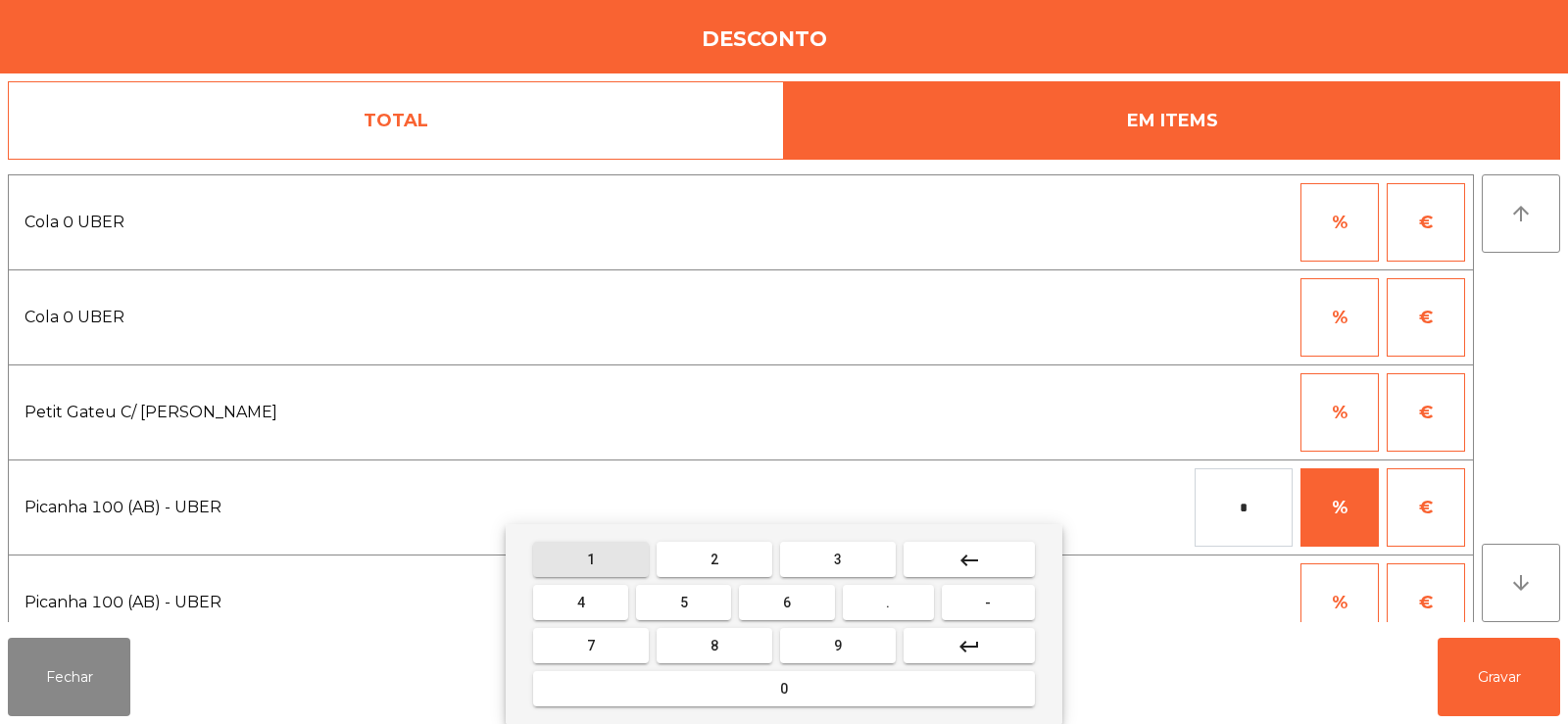
click at [591, 558] on span "1" at bounding box center [591, 559] width 8 height 16
click at [712, 689] on button "0" at bounding box center [784, 689] width 502 height 36
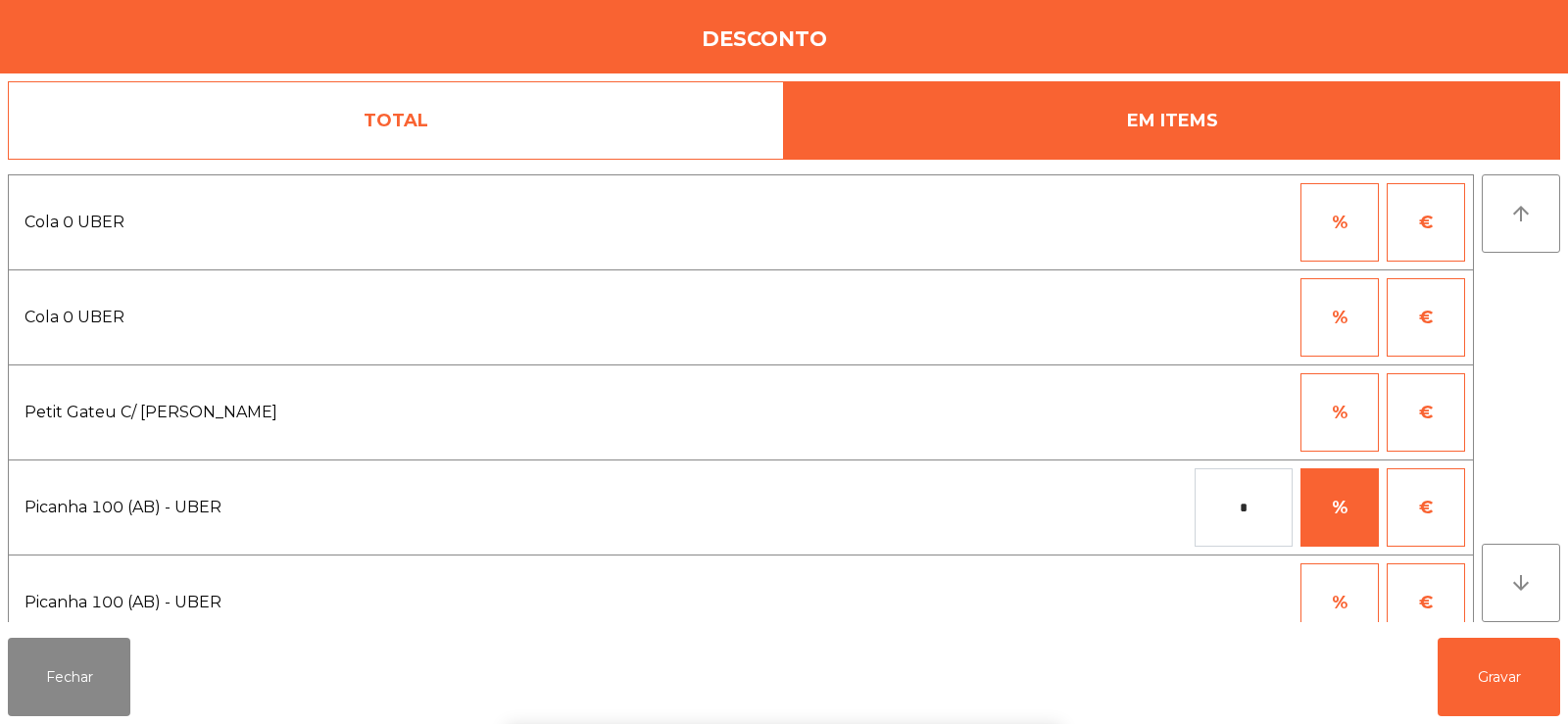
click at [1514, 663] on div "1 2 3 keyboard_backspace 4 5 6 . - 7 8 9 keyboard_return 0" at bounding box center [784, 625] width 1568 height 200
click at [1493, 677] on button "Gravar" at bounding box center [1500, 676] width 123 height 78
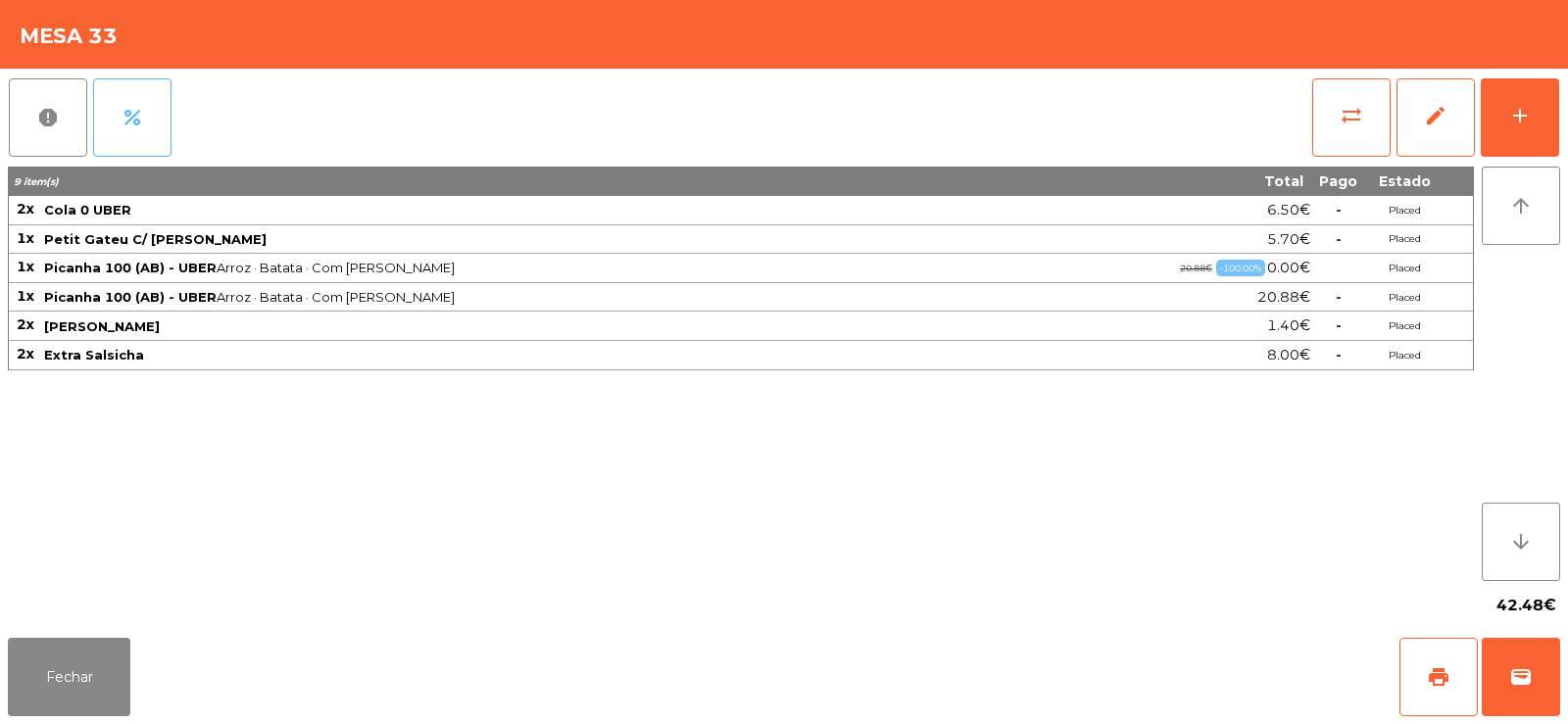
click at [127, 120] on span "percent" at bounding box center [133, 118] width 24 height 24
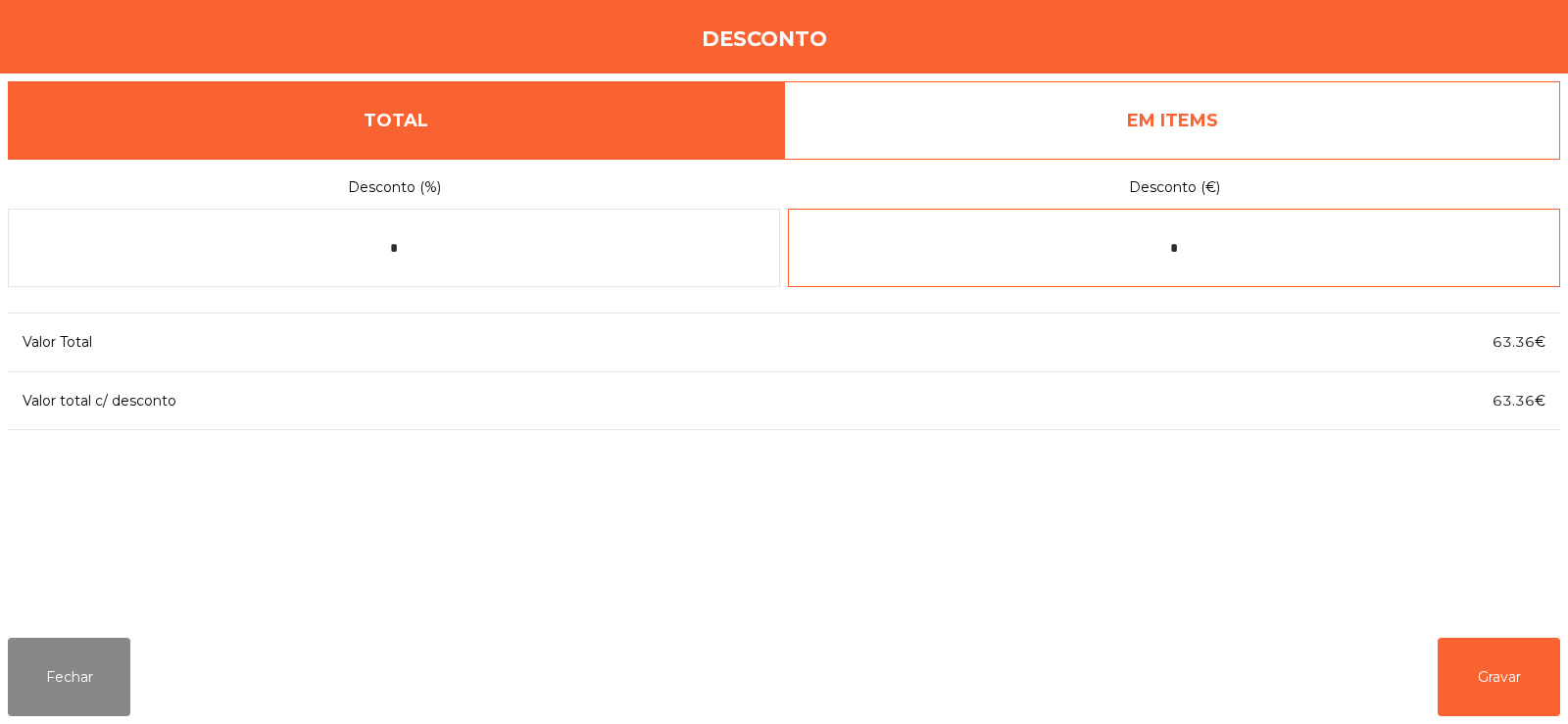
click at [1234, 245] on input "*" at bounding box center [1173, 247] width 773 height 78
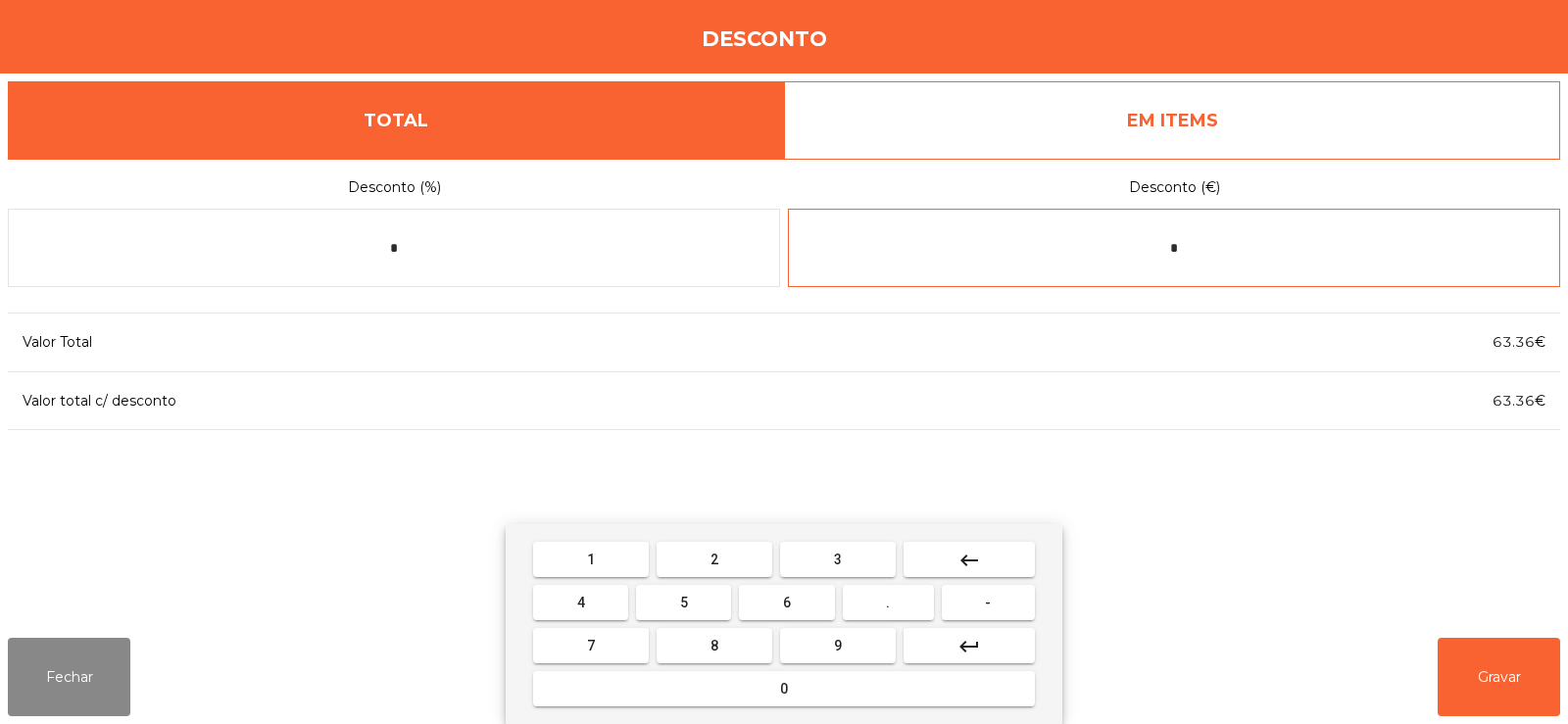
click at [988, 552] on button "keyboard_backspace" at bounding box center [969, 559] width 131 height 36
click at [830, 695] on button "0" at bounding box center [784, 689] width 502 height 36
click at [986, 605] on span "-" at bounding box center [988, 603] width 6 height 16
click at [991, 566] on button "keyboard_backspace" at bounding box center [969, 559] width 131 height 36
click at [889, 604] on span "." at bounding box center [888, 603] width 4 height 16
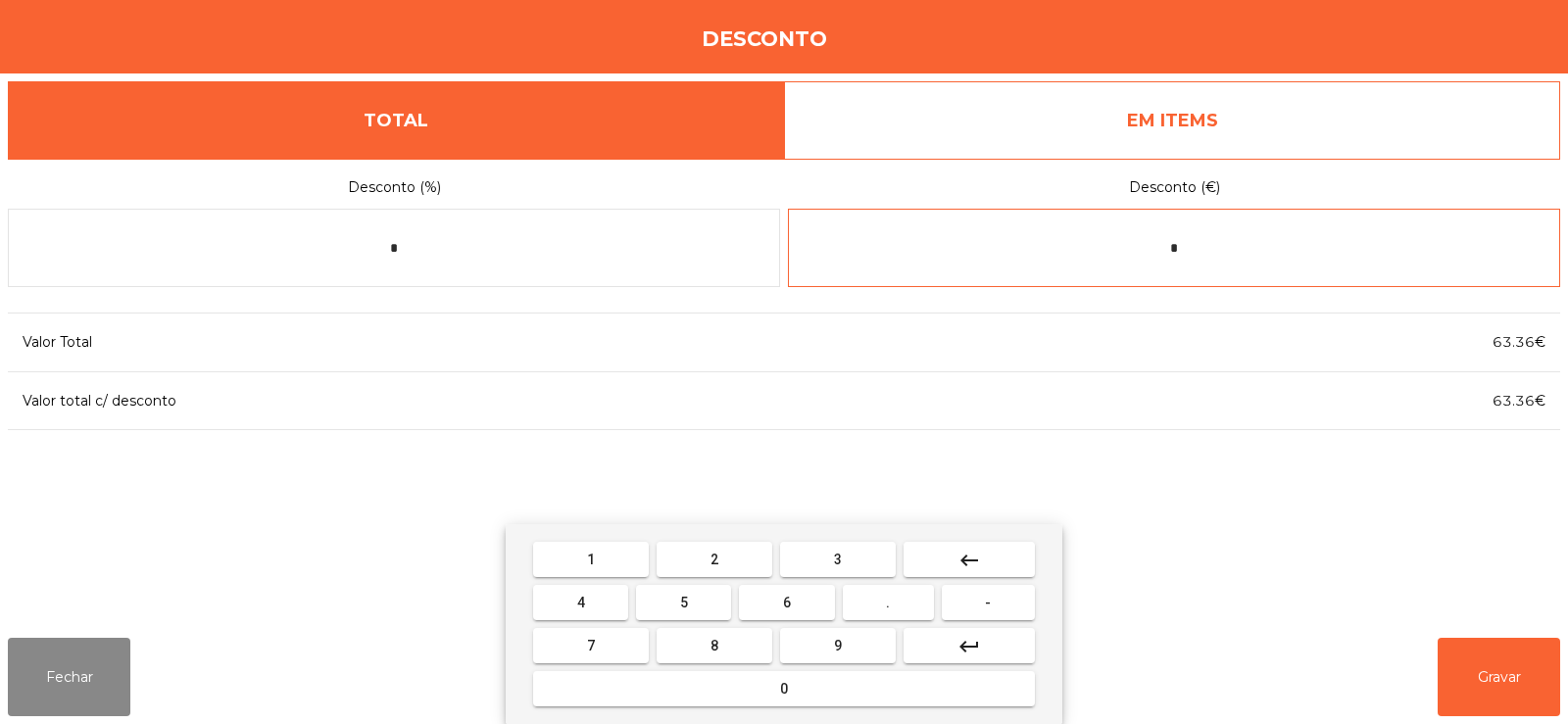
click at [714, 558] on span "2" at bounding box center [714, 559] width 8 height 16
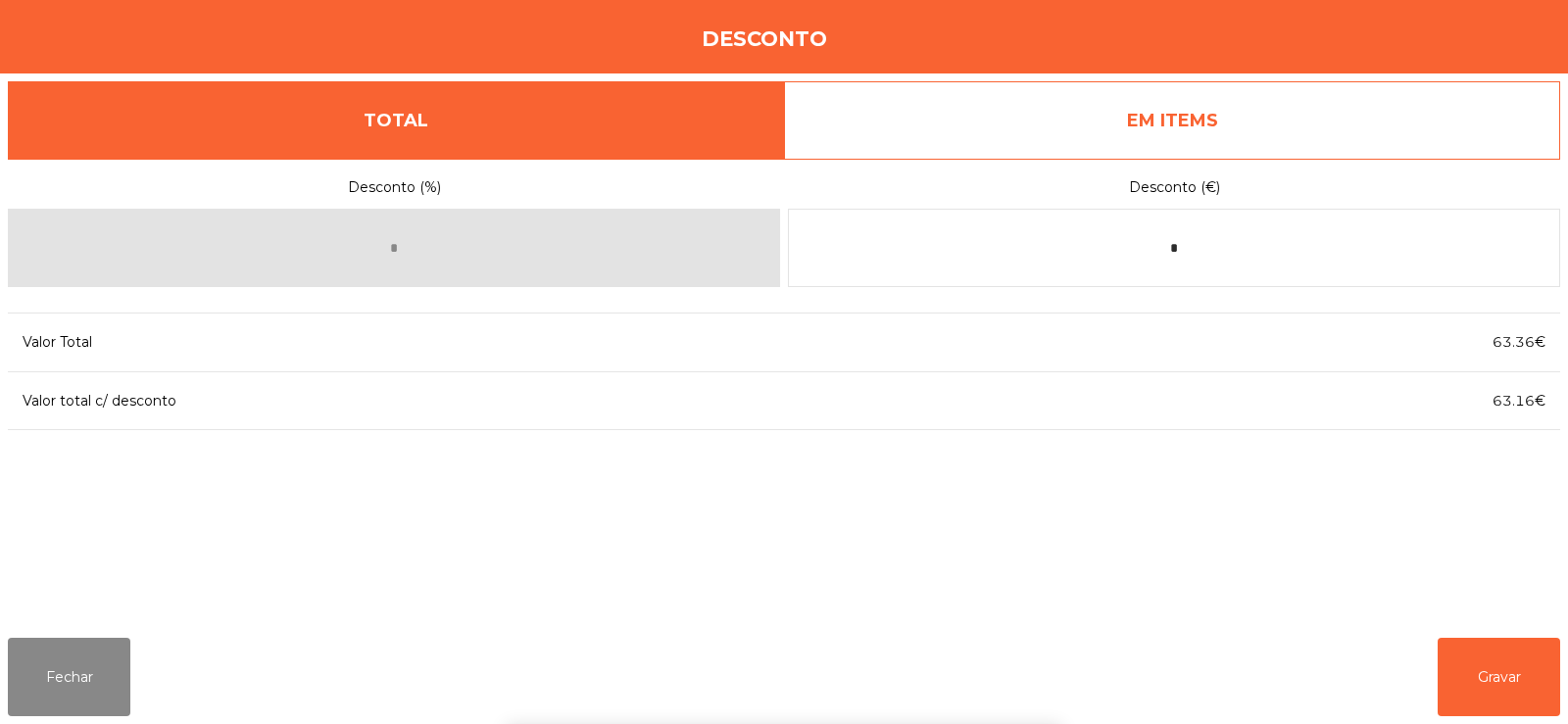
click at [1497, 663] on div "1 2 3 keyboard_backspace 4 5 6 . - 7 8 9 keyboard_return 0" at bounding box center [784, 625] width 1568 height 200
click at [1500, 667] on button "Gravar" at bounding box center [1500, 676] width 123 height 78
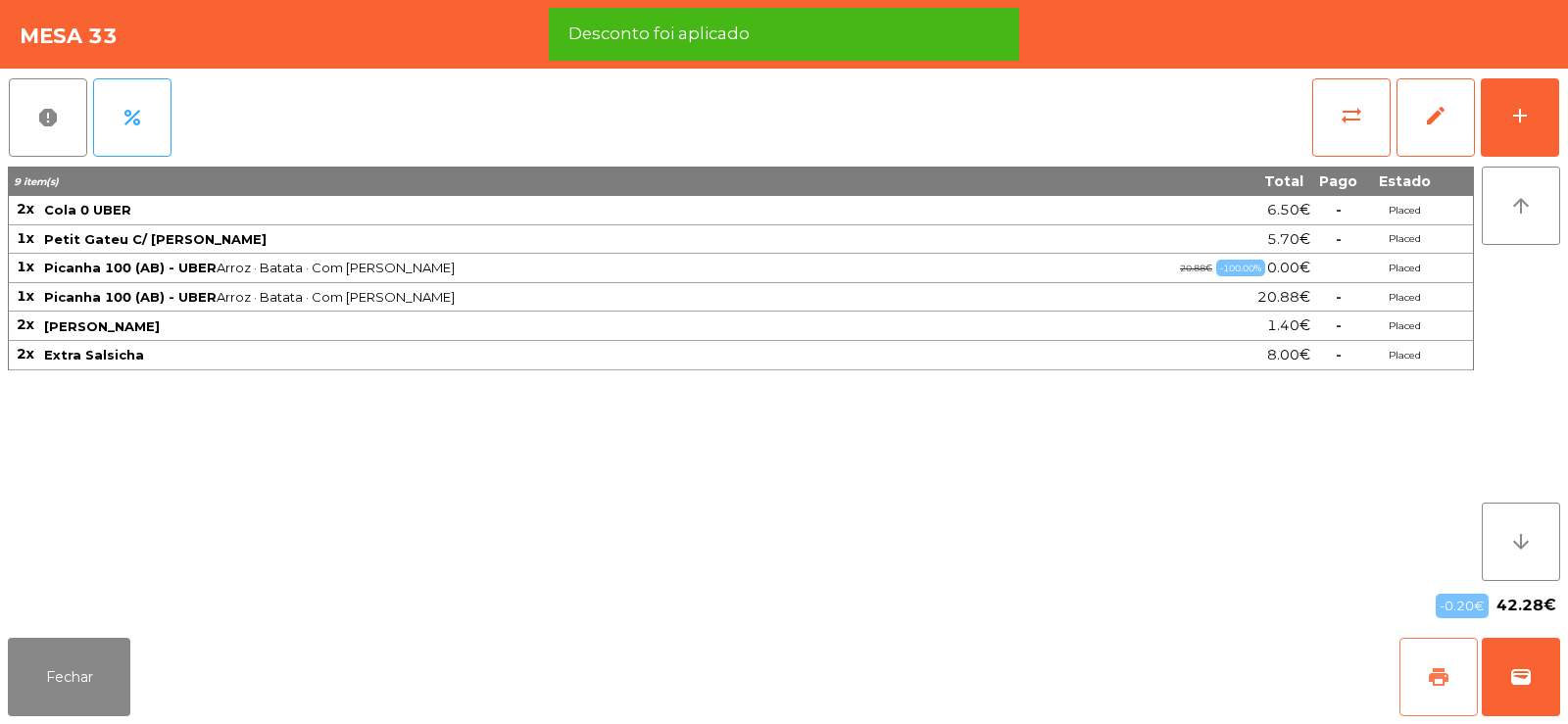
click at [1426, 697] on button "print" at bounding box center [1438, 676] width 78 height 78
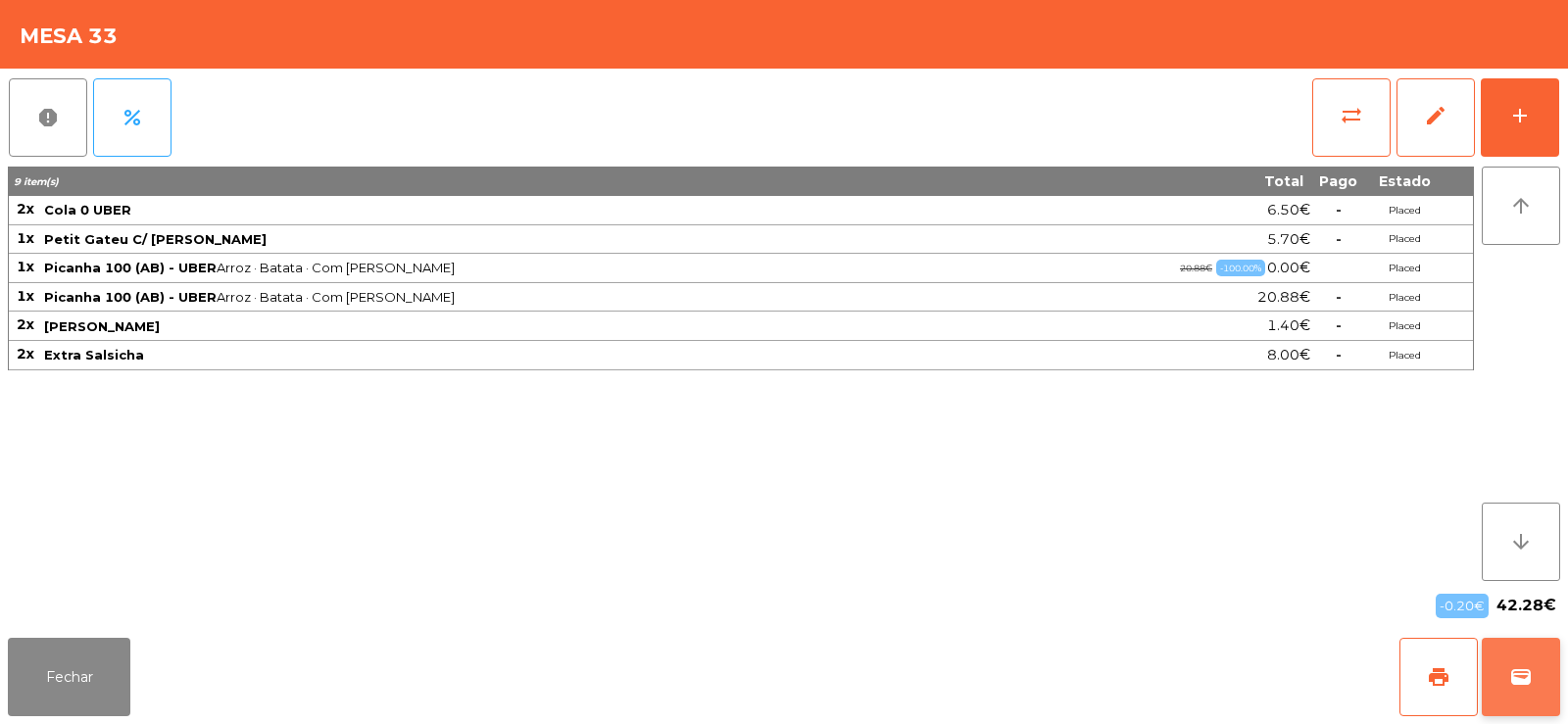
click at [1526, 659] on button "wallet" at bounding box center [1520, 676] width 78 height 78
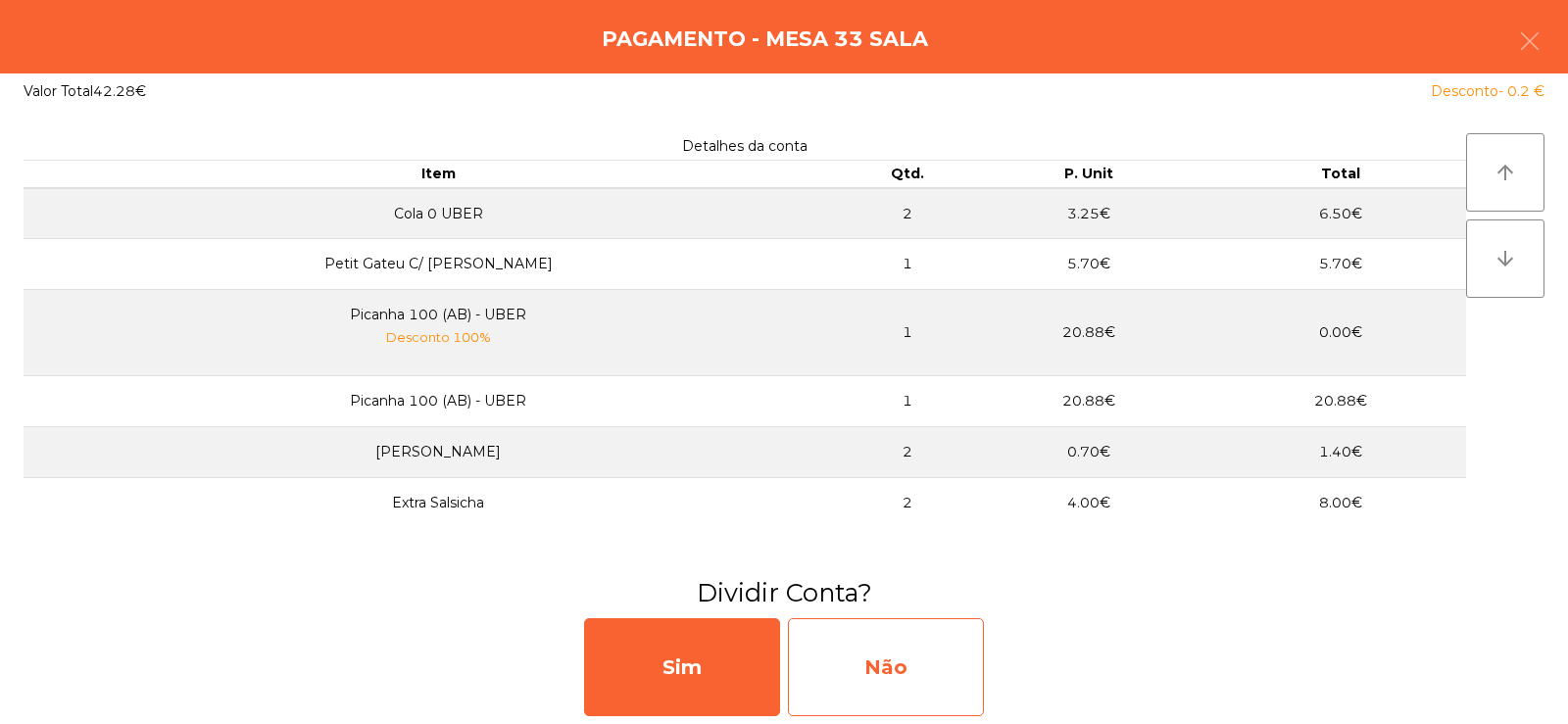
click at [907, 624] on div "Não" at bounding box center [886, 667] width 196 height 98
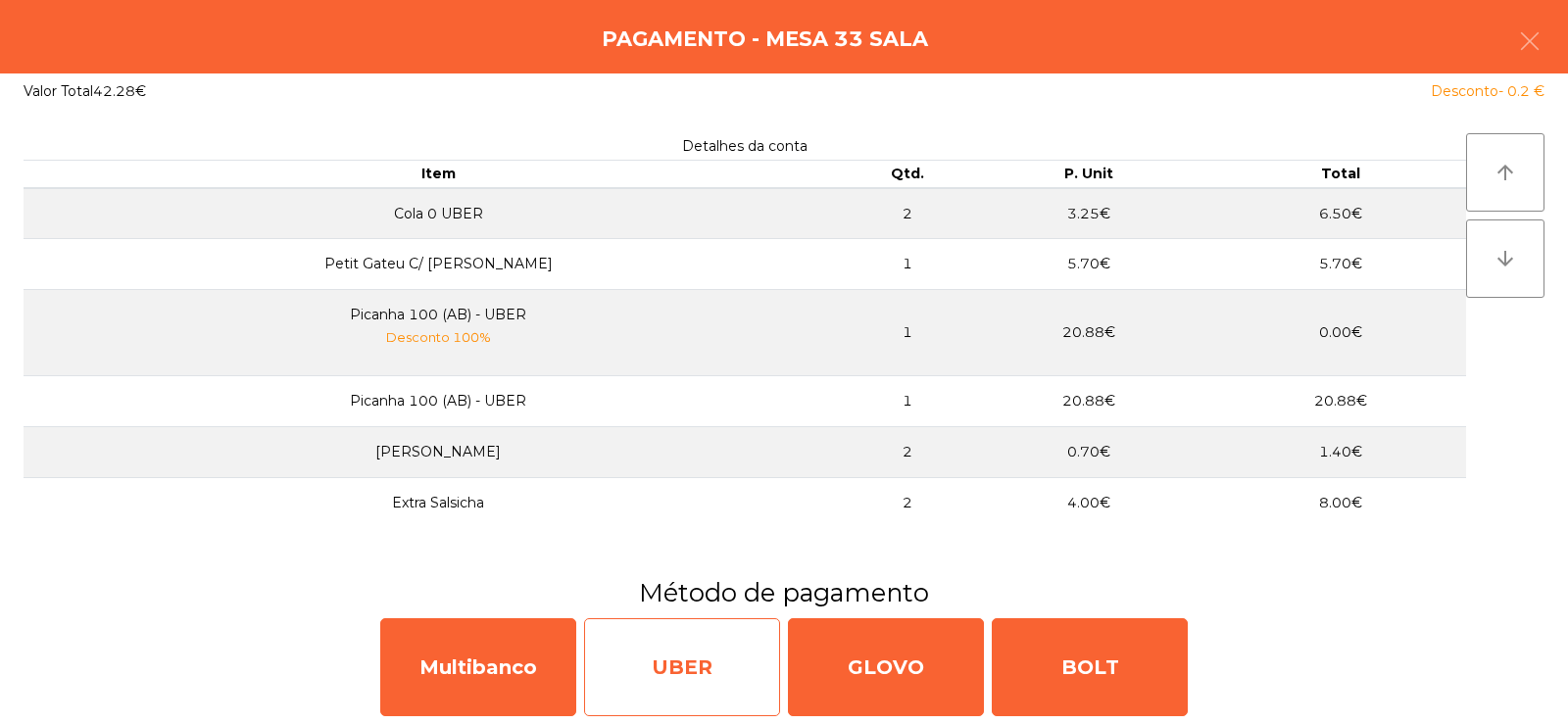
click at [686, 665] on div "UBER" at bounding box center [682, 667] width 196 height 98
select select "**"
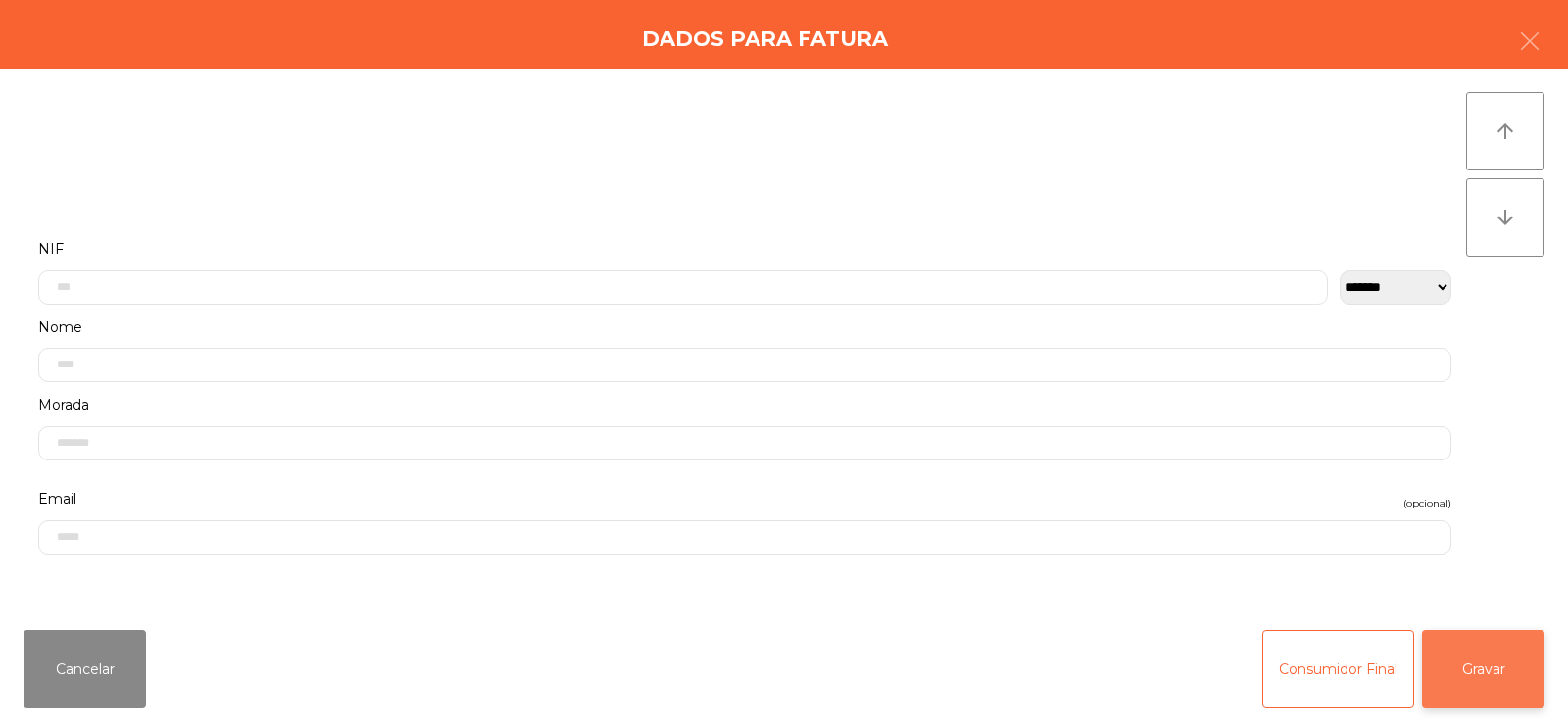
click at [1533, 675] on button "Gravar" at bounding box center [1484, 668] width 123 height 78
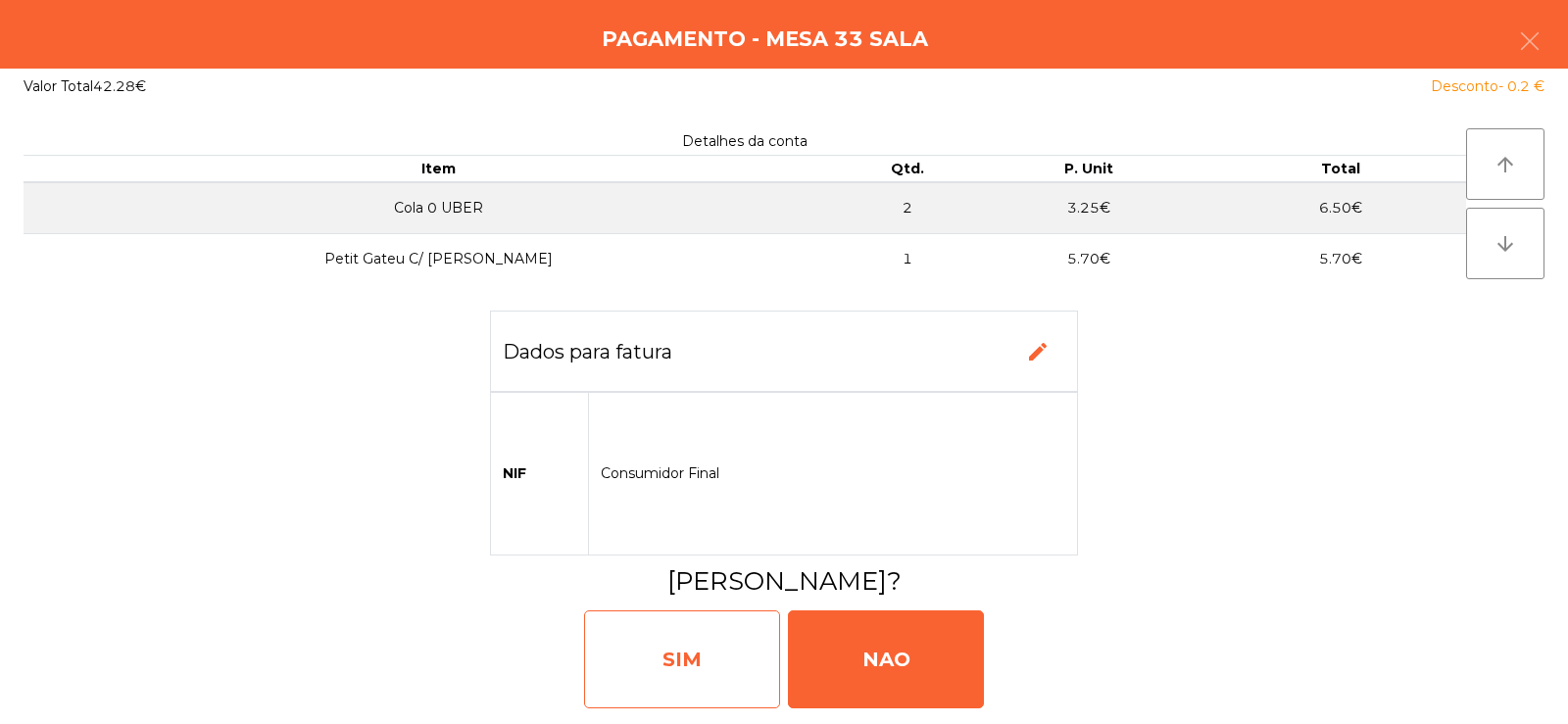
click at [726, 671] on div "SIM" at bounding box center [682, 660] width 196 height 98
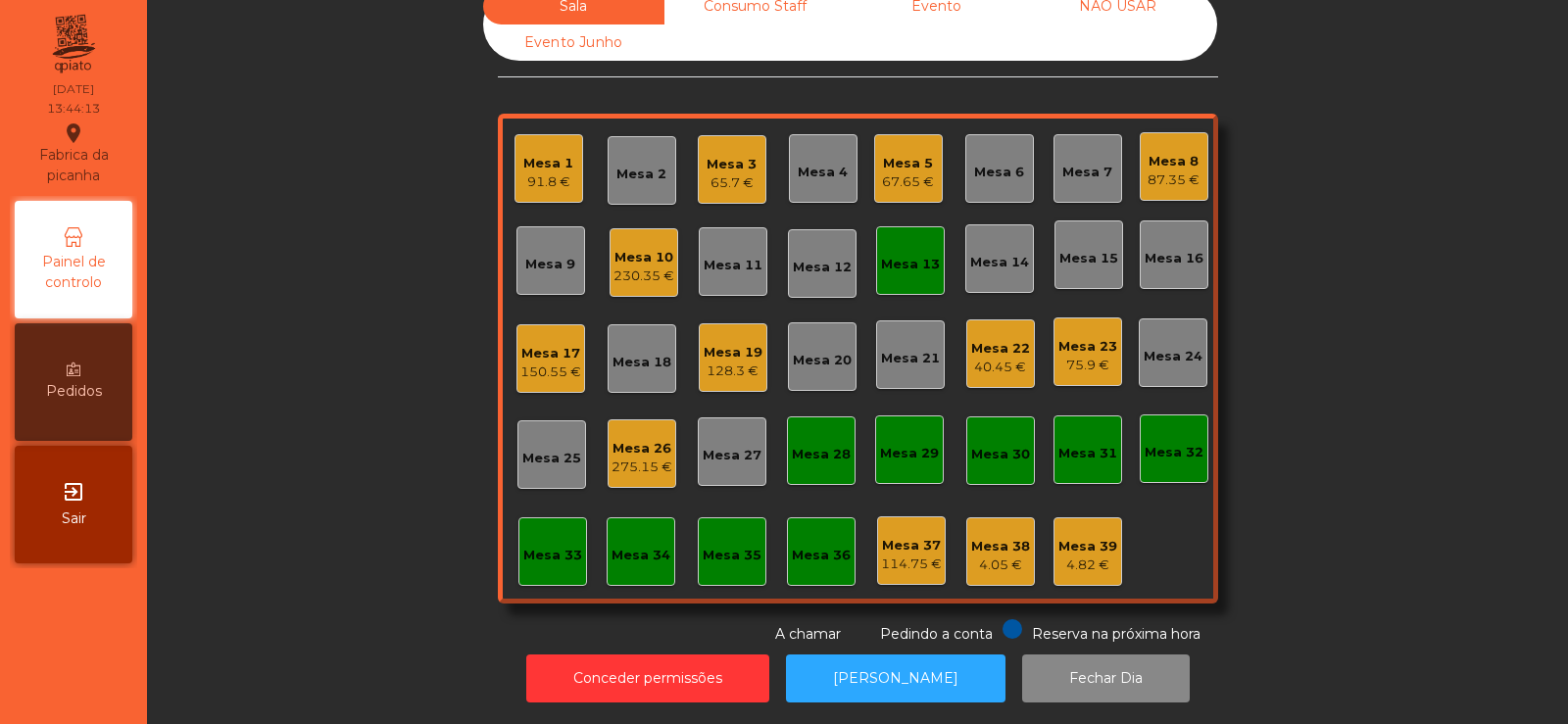
click at [551, 363] on div "150.55 €" at bounding box center [550, 373] width 60 height 20
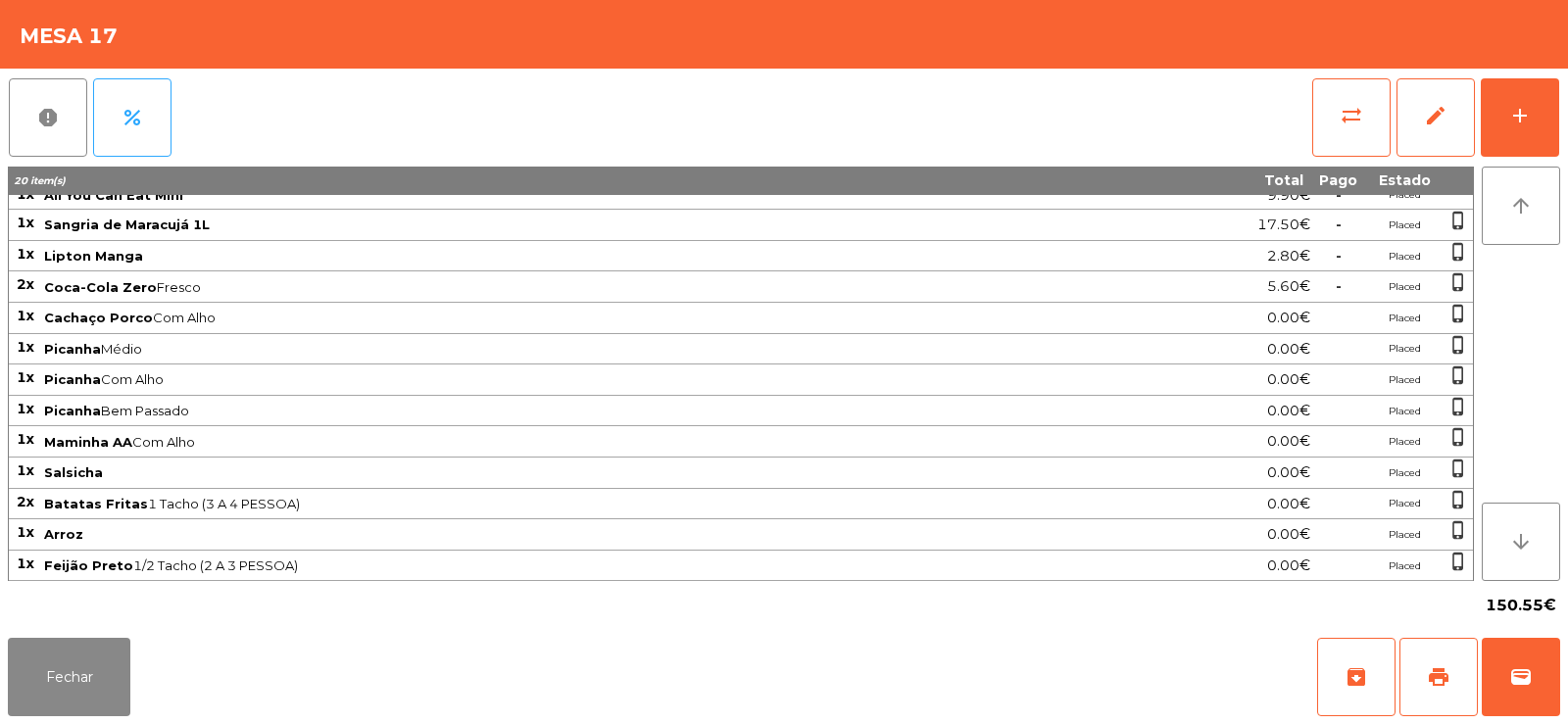
scroll to position [0, 0]
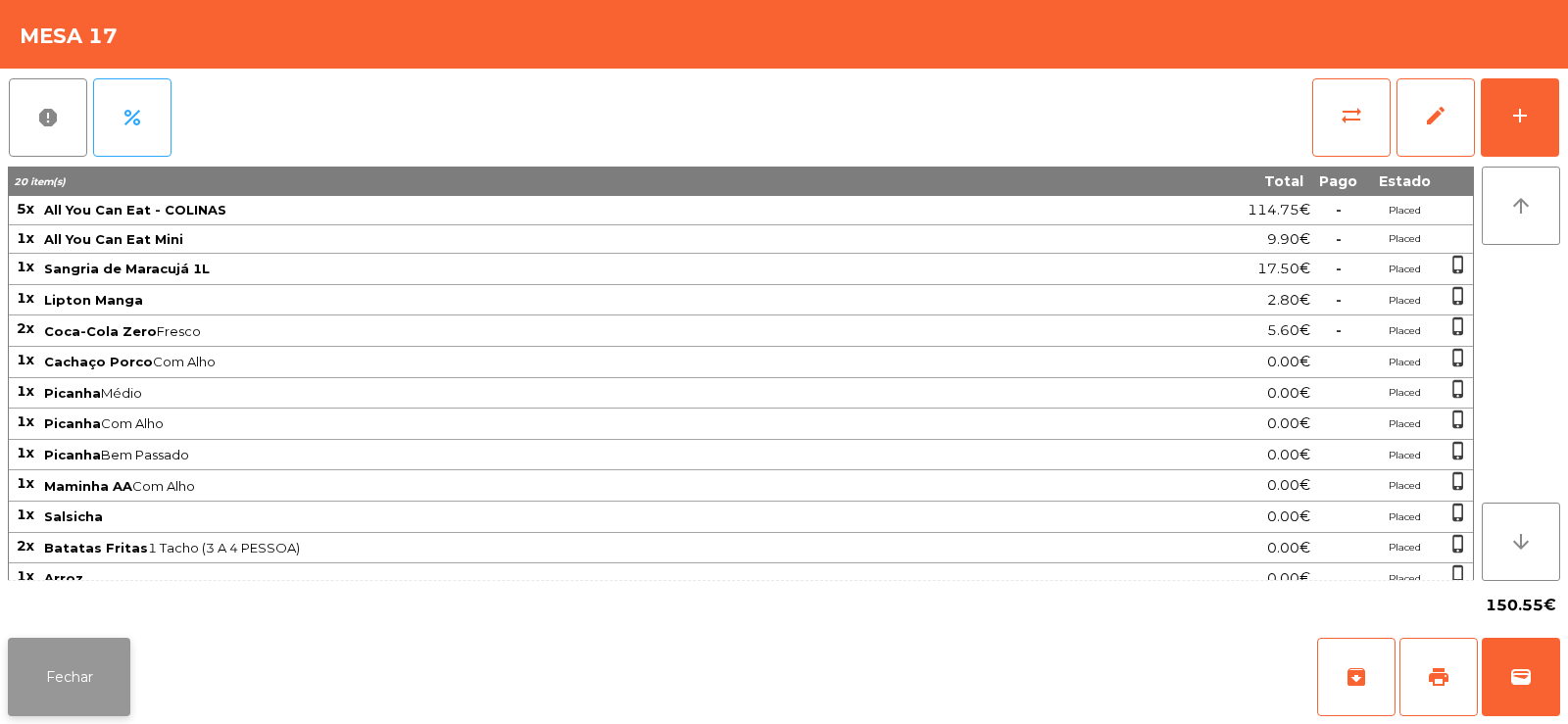
click at [68, 694] on button "Fechar" at bounding box center [69, 676] width 123 height 78
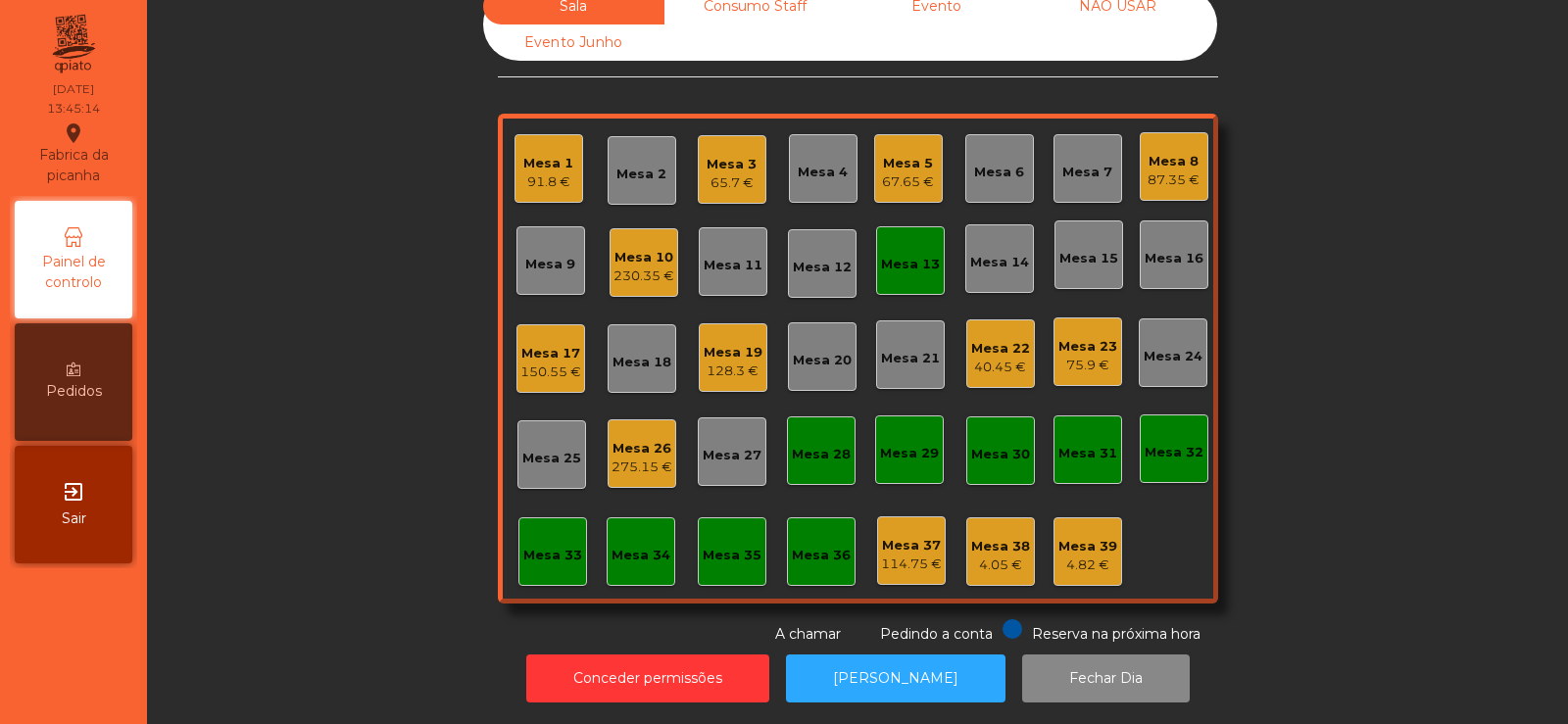
click at [541, 173] on div "91.8 €" at bounding box center [548, 182] width 50 height 20
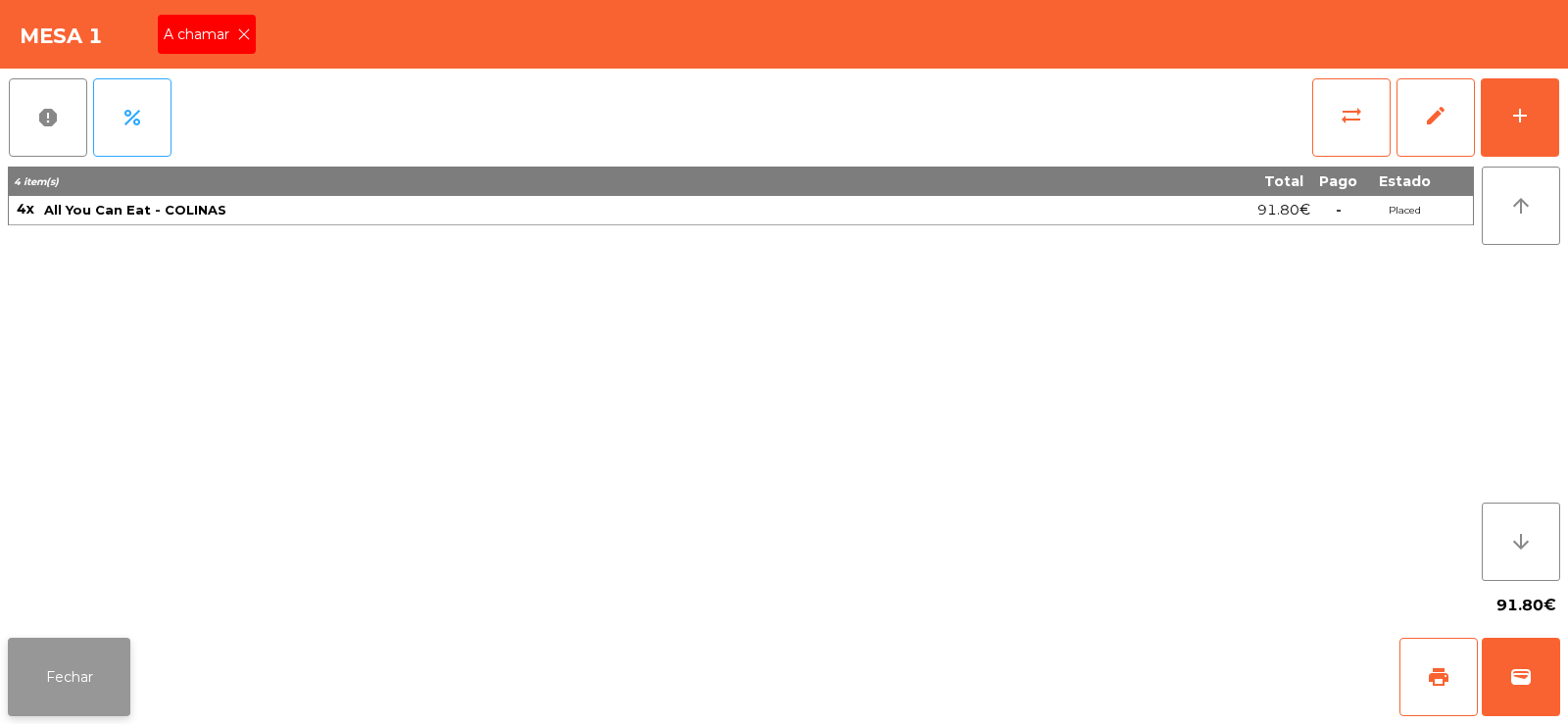
click at [71, 683] on button "Fechar" at bounding box center [69, 676] width 123 height 78
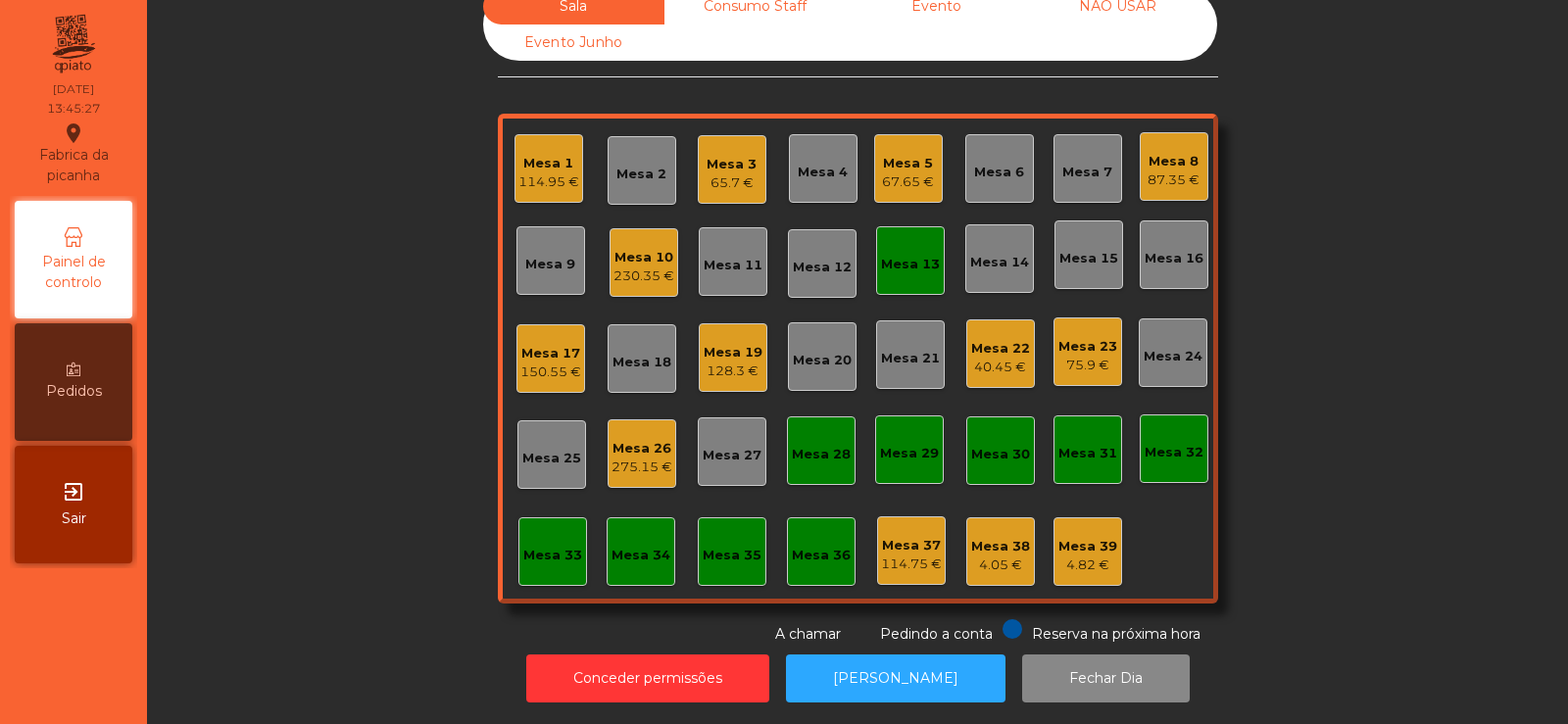
click at [528, 173] on div "114.95 €" at bounding box center [548, 182] width 60 height 20
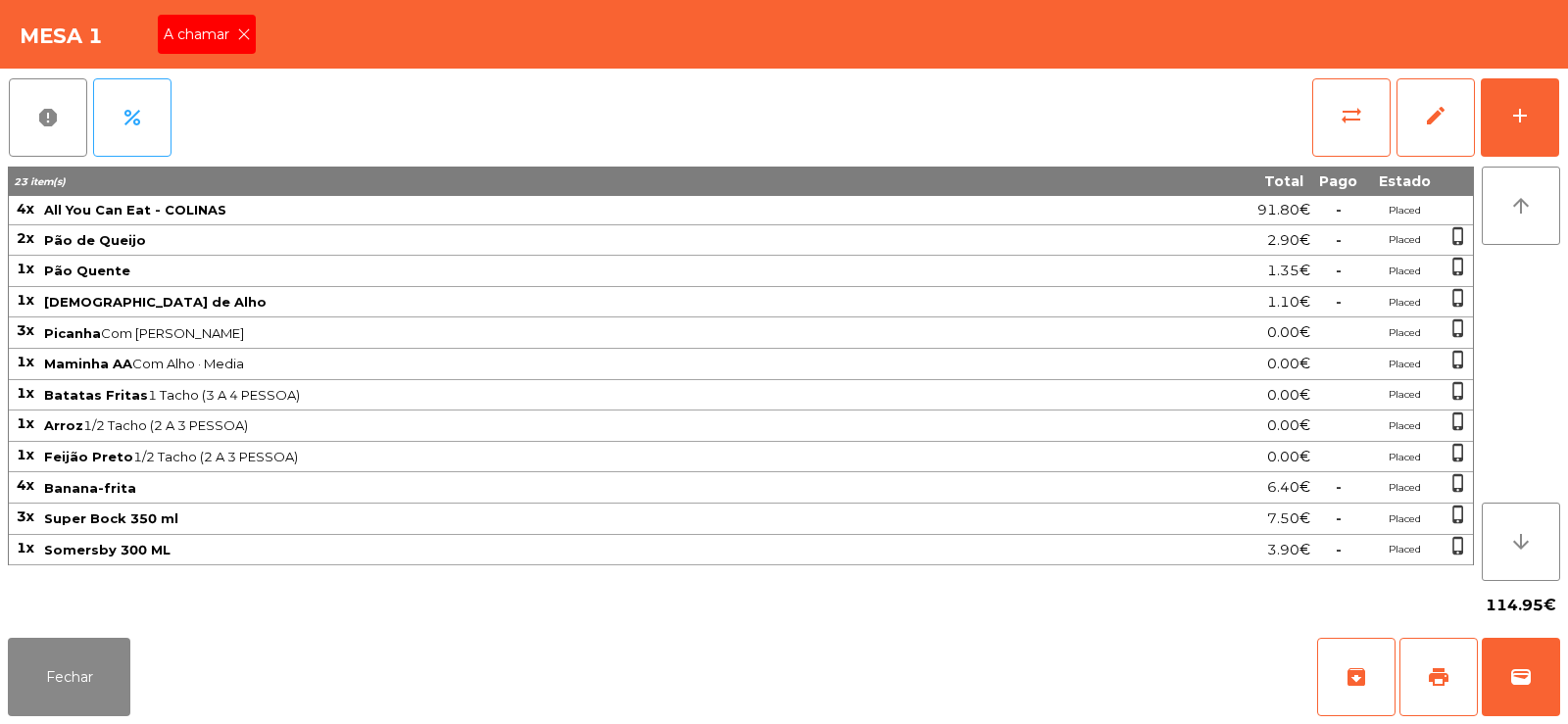
click at [200, 39] on span "A chamar" at bounding box center [200, 35] width 73 height 21
click at [53, 688] on button "Fechar" at bounding box center [69, 676] width 123 height 78
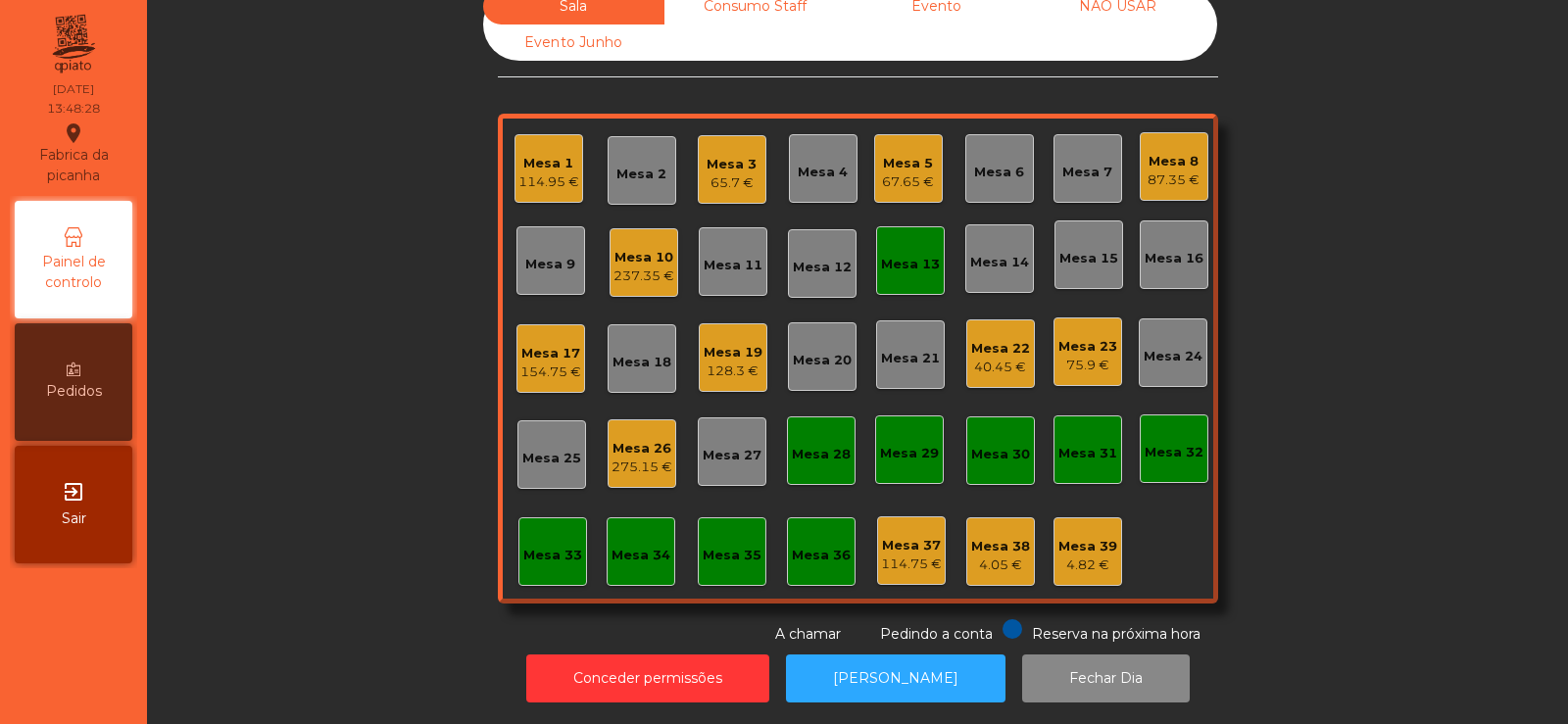
click at [995, 163] on div "Mesa 6" at bounding box center [999, 173] width 50 height 20
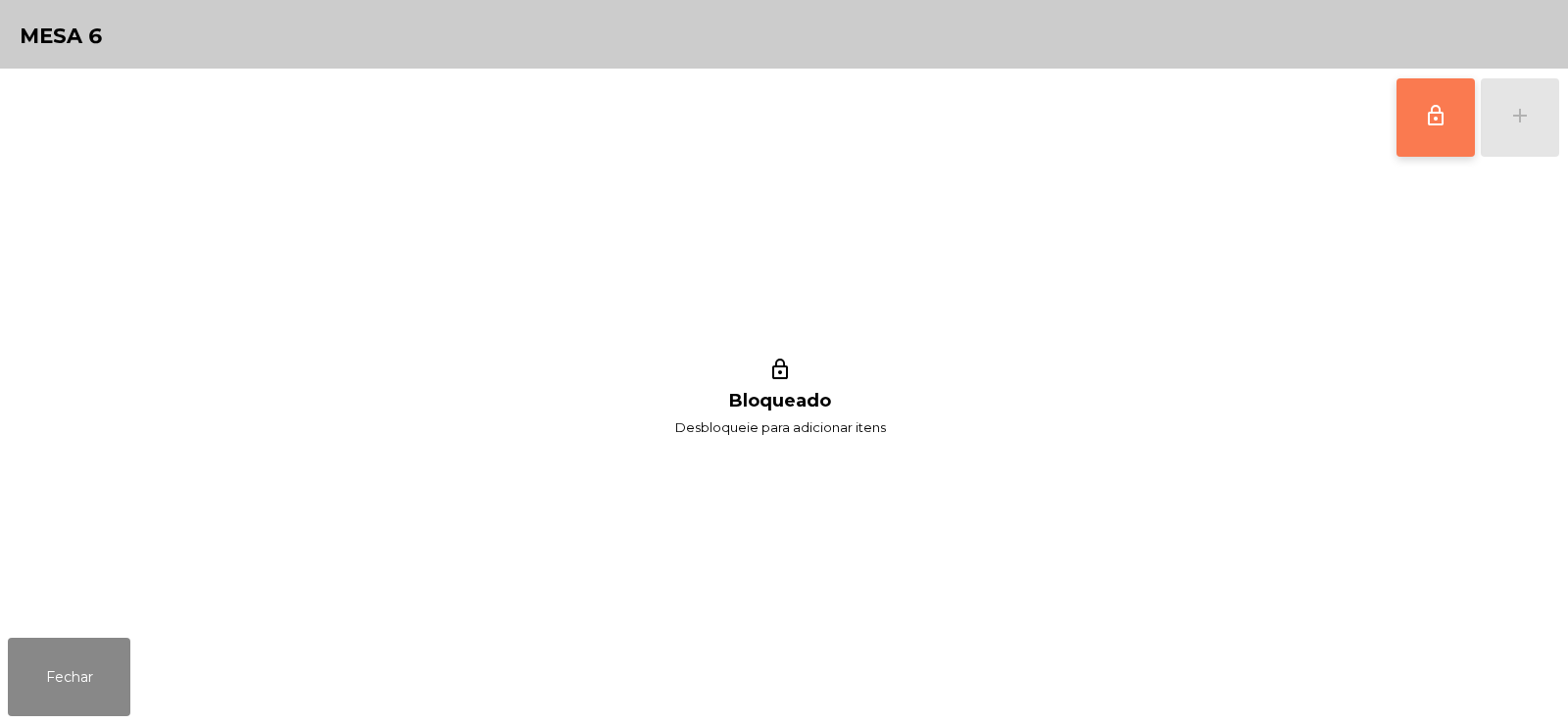
click at [1412, 115] on button "lock_outline" at bounding box center [1435, 117] width 78 height 78
click at [1539, 128] on button "add" at bounding box center [1519, 117] width 78 height 78
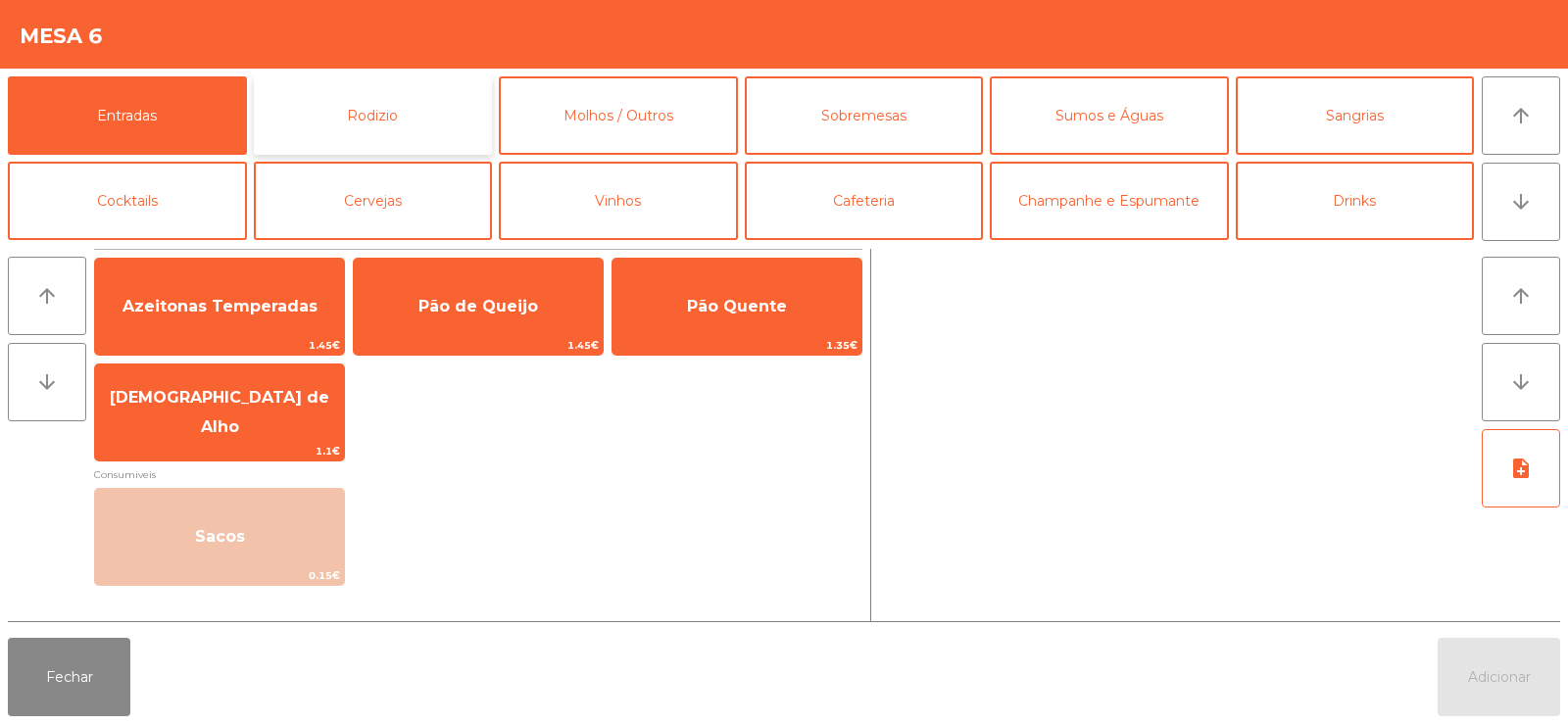
click at [435, 105] on button "Rodizio" at bounding box center [373, 115] width 239 height 78
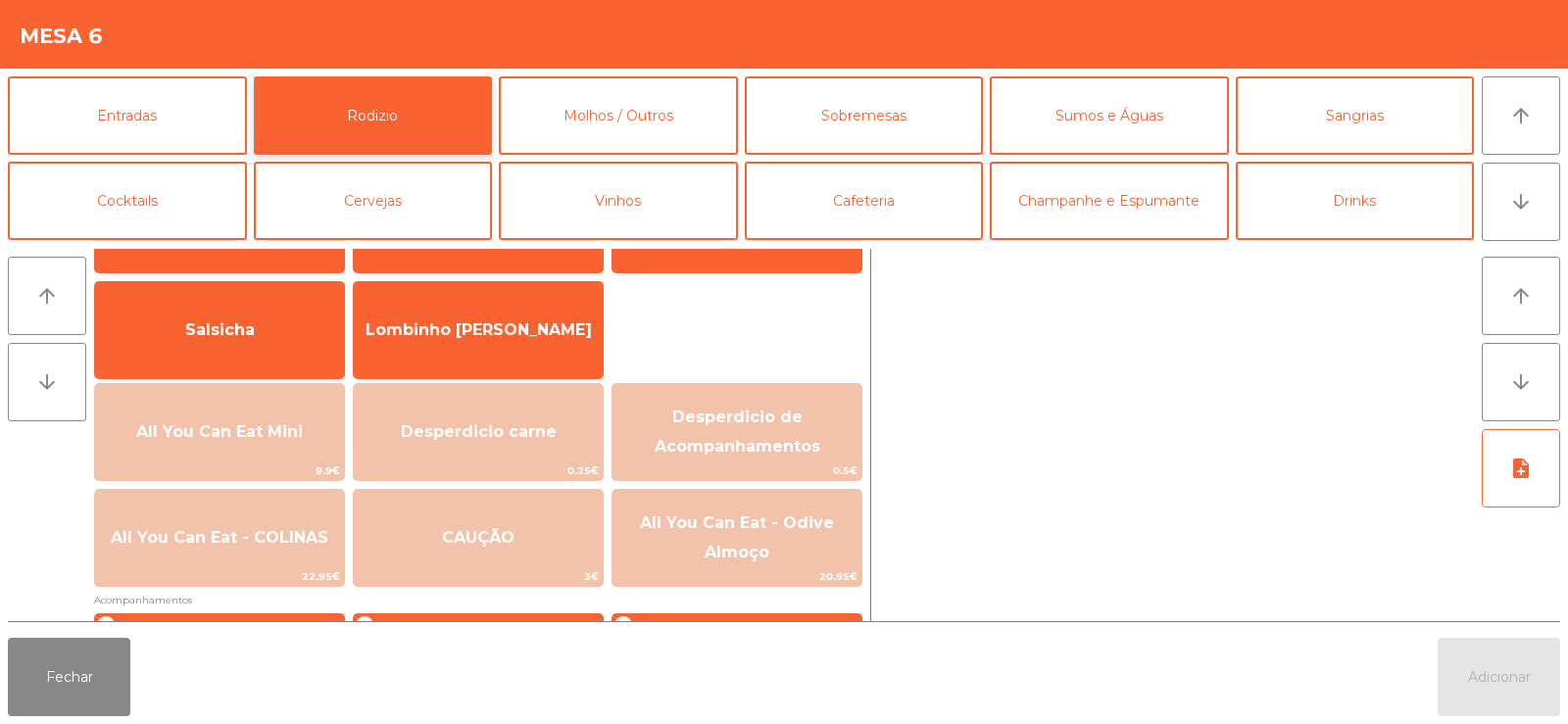
scroll to position [142, 0]
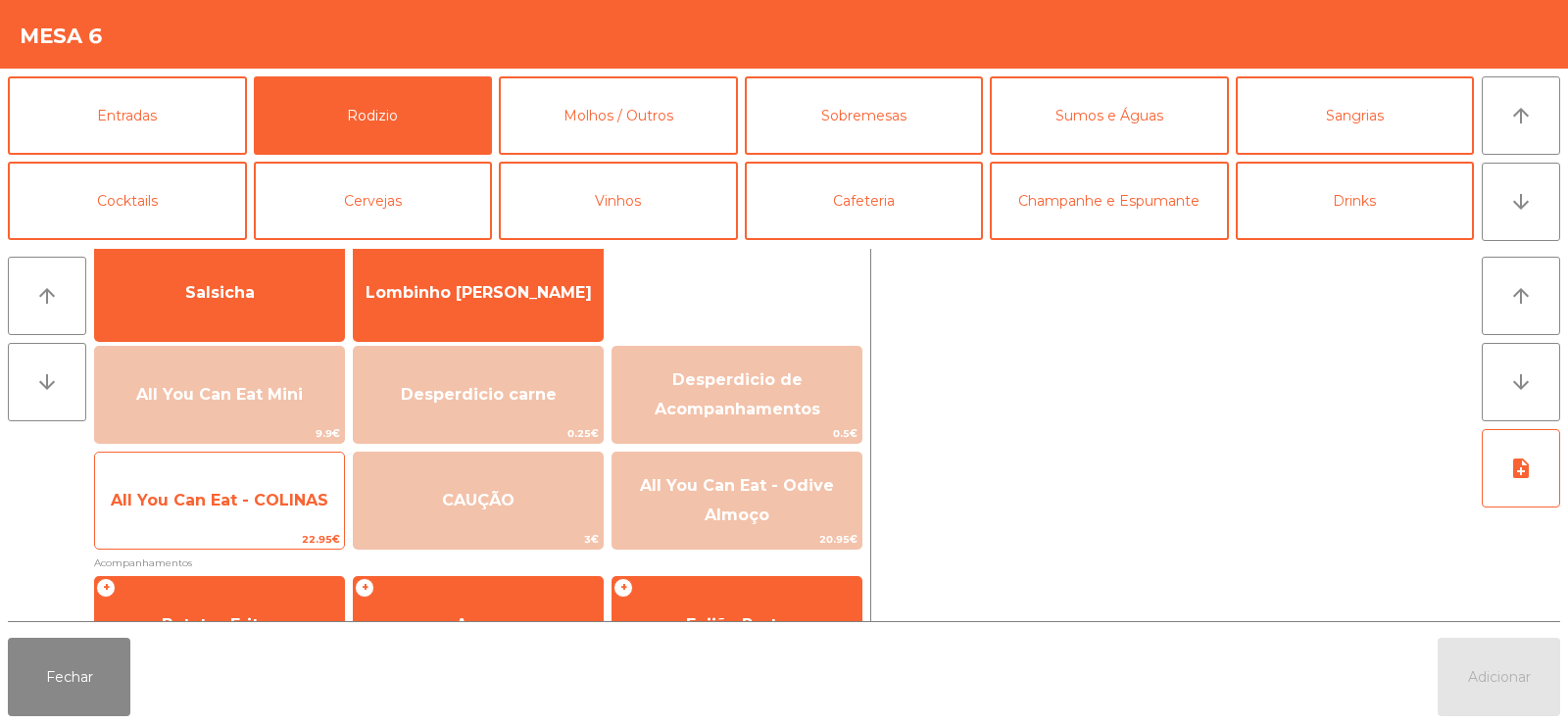
click at [191, 522] on span "All You Can Eat - COLINAS" at bounding box center [219, 500] width 249 height 53
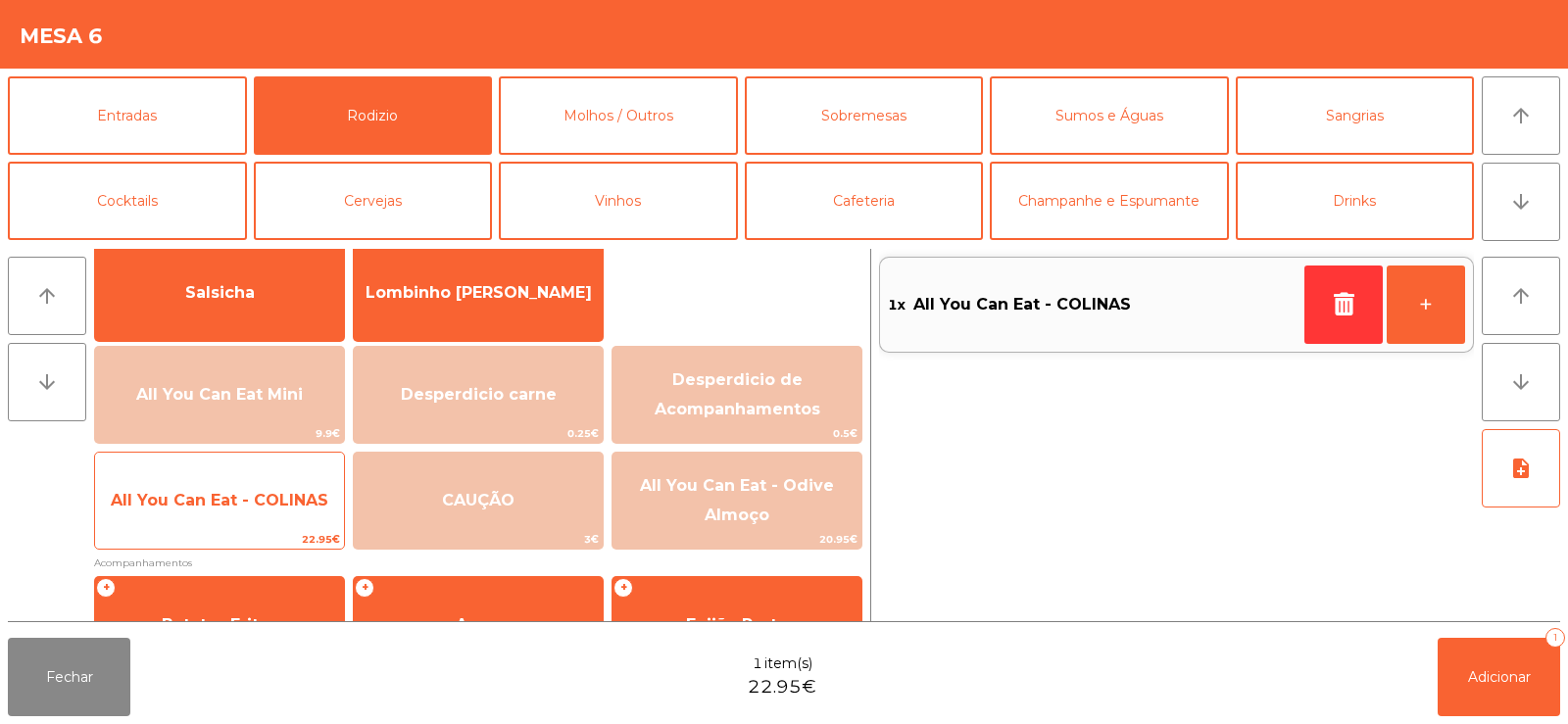
click at [194, 521] on span "All You Can Eat - COLINAS" at bounding box center [219, 500] width 249 height 53
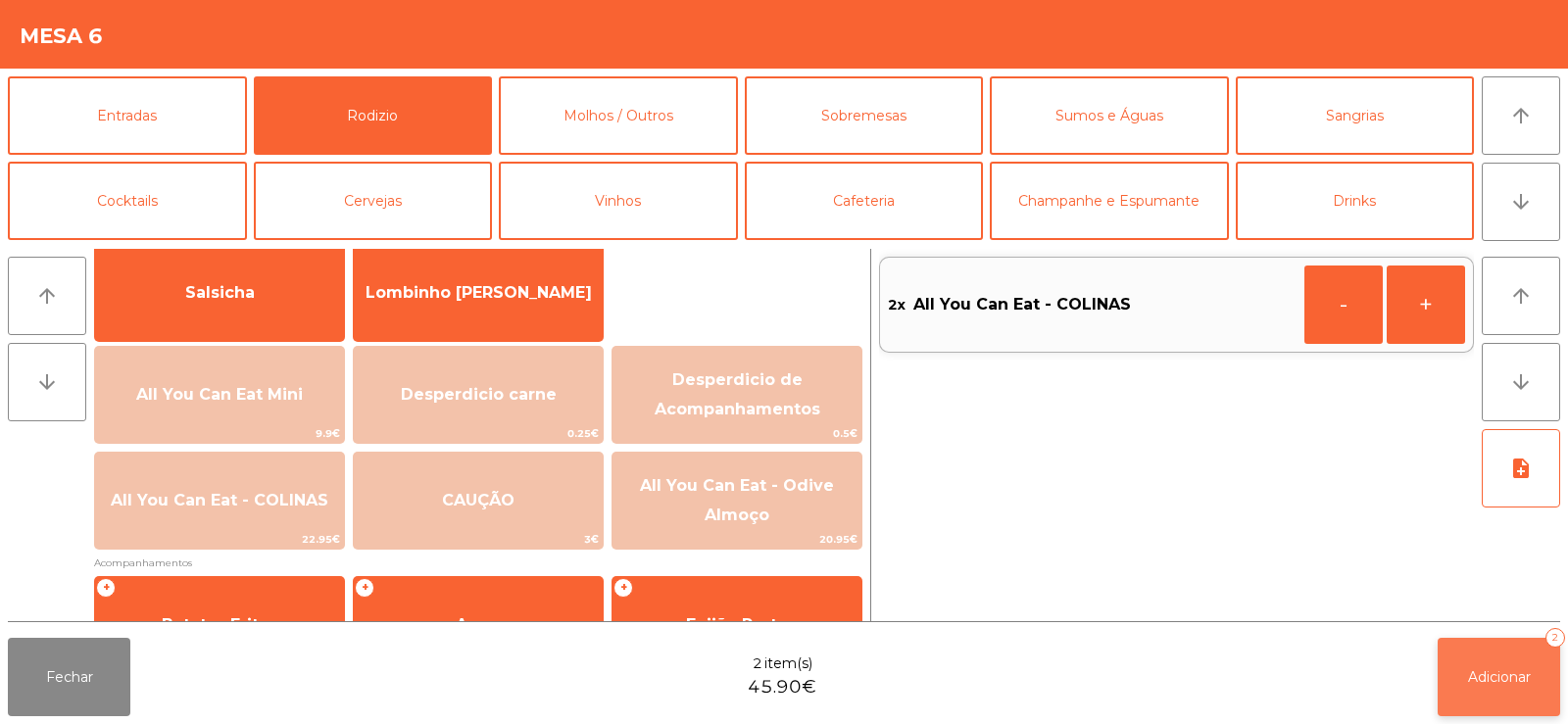
click at [1488, 688] on button "Adicionar 2" at bounding box center [1500, 676] width 123 height 78
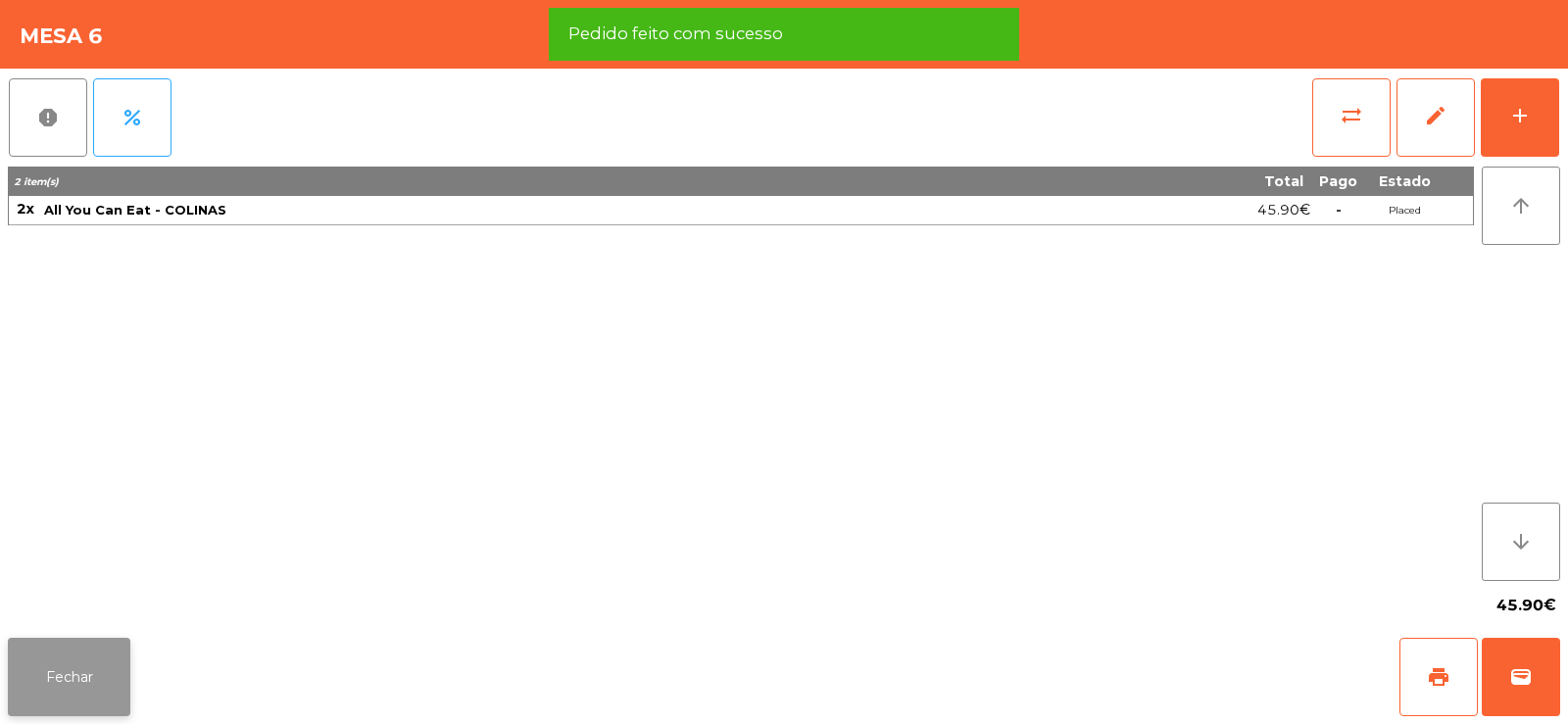
click at [60, 659] on button "Fechar" at bounding box center [69, 676] width 123 height 78
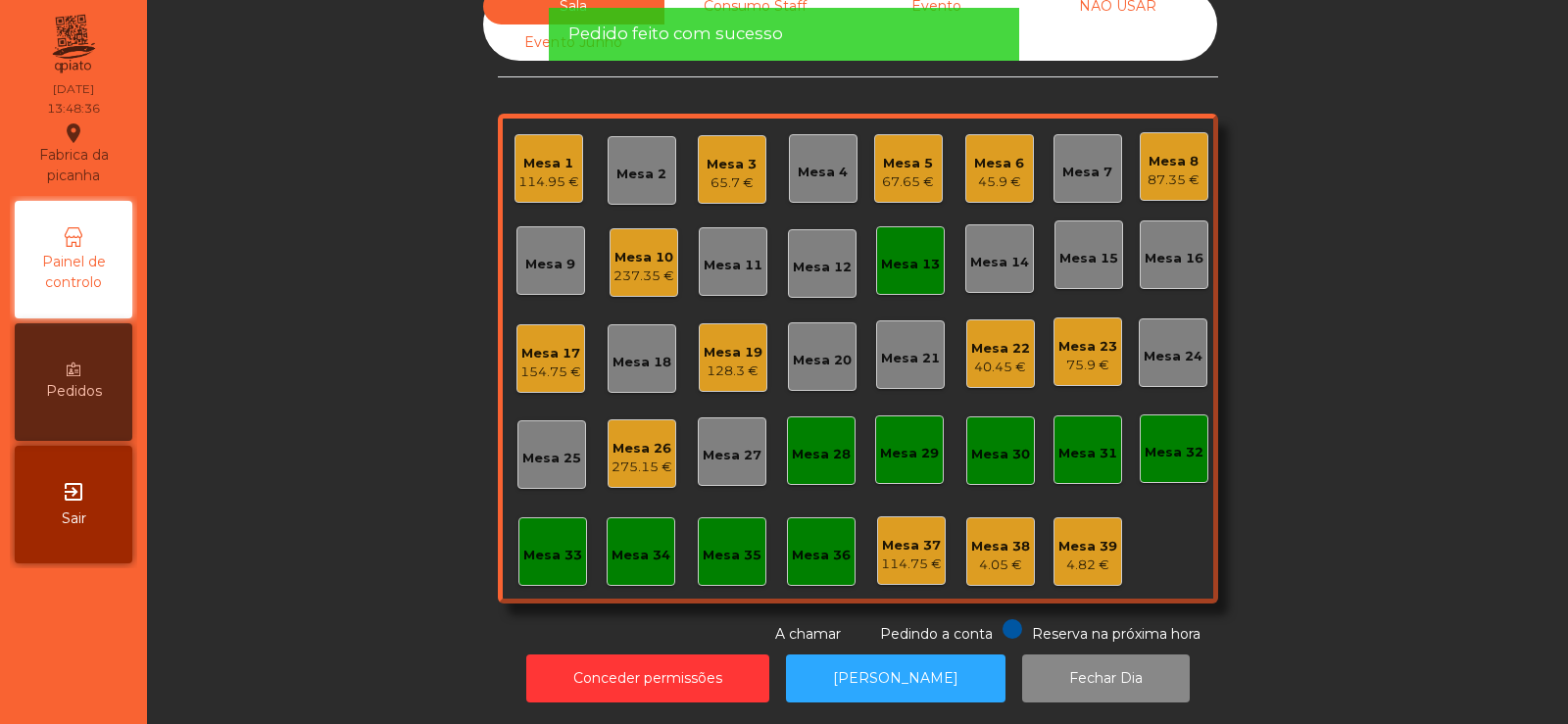
click at [930, 247] on div "Mesa 13" at bounding box center [909, 261] width 59 height 28
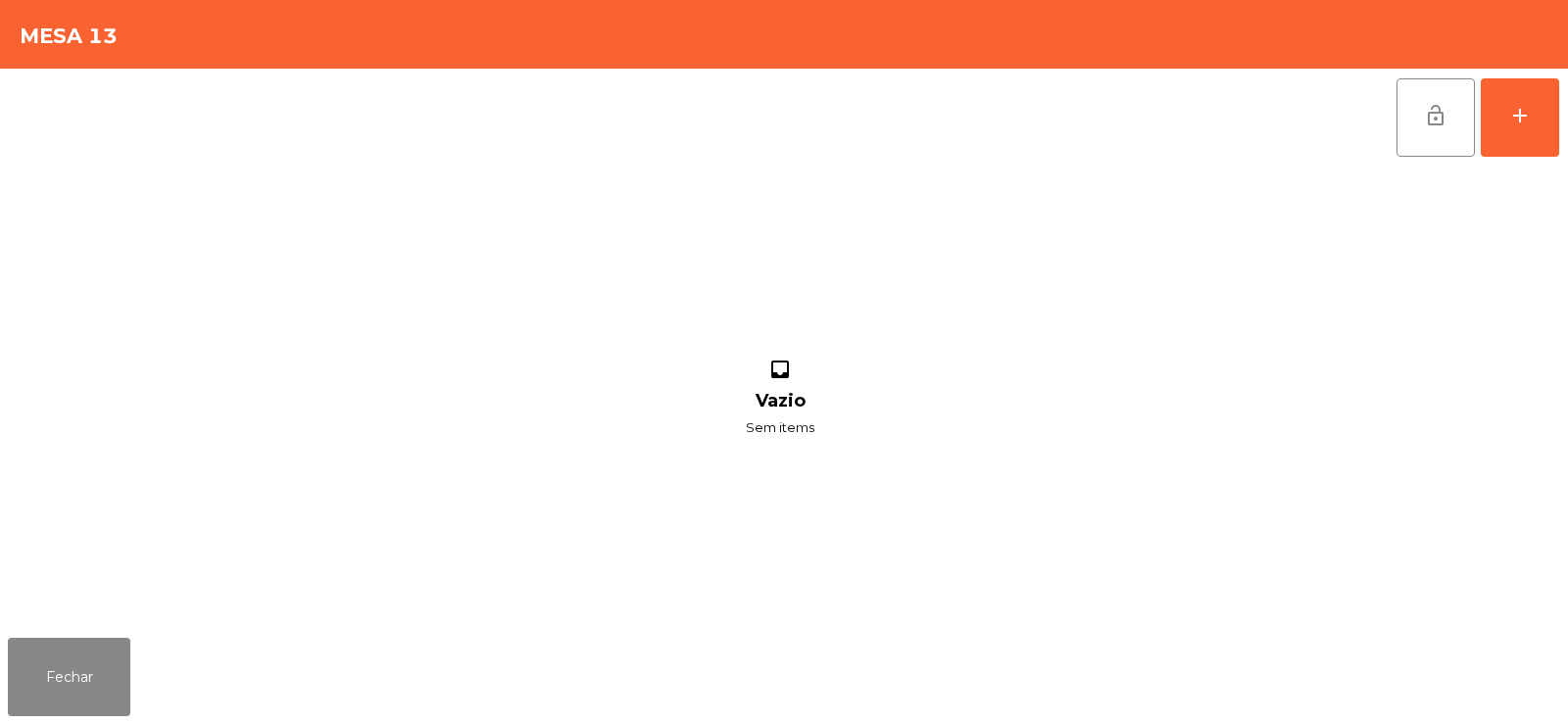
click at [1406, 139] on button "lock_open" at bounding box center [1435, 117] width 78 height 78
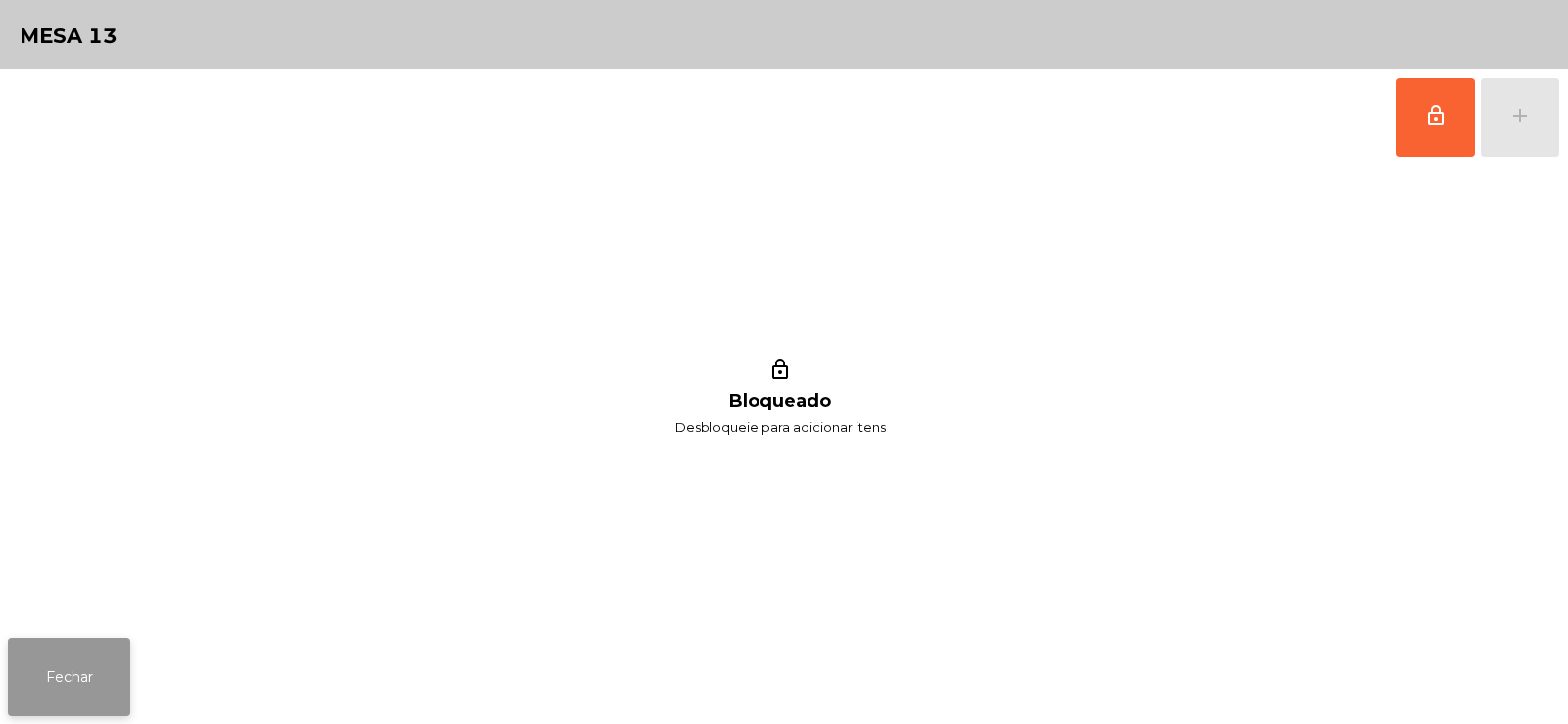
click at [52, 647] on button "Fechar" at bounding box center [69, 676] width 123 height 78
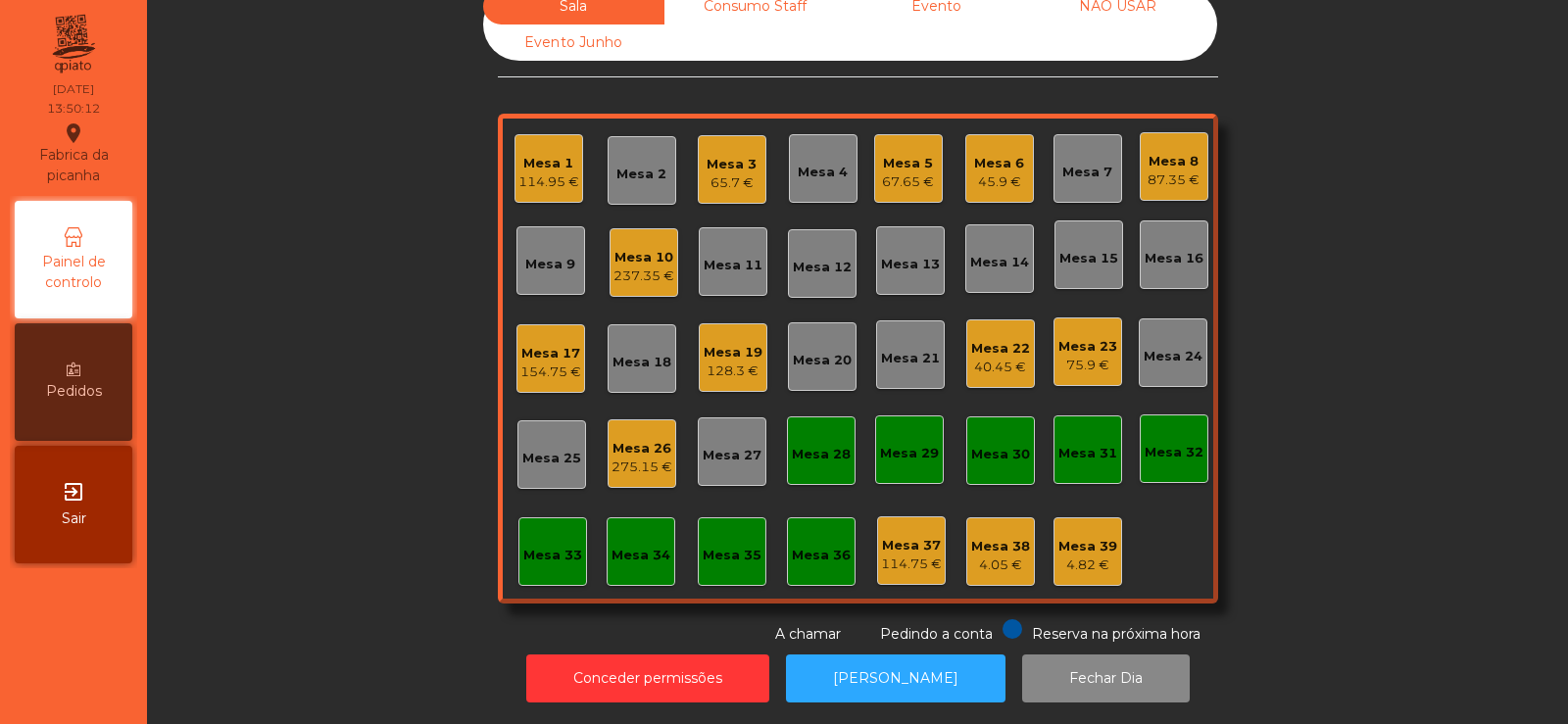
click at [547, 546] on div "Mesa 33" at bounding box center [552, 555] width 59 height 20
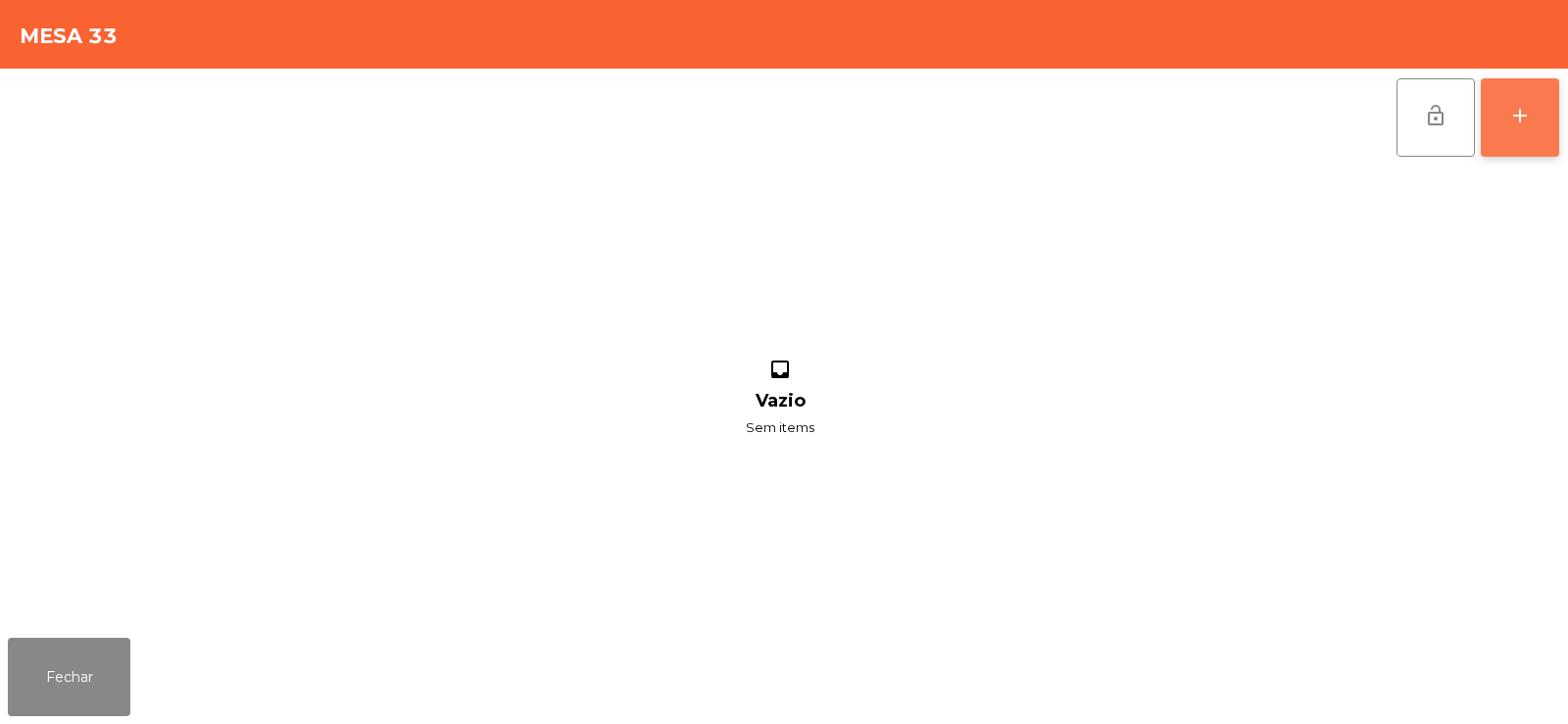
click at [1502, 111] on button "add" at bounding box center [1519, 117] width 78 height 78
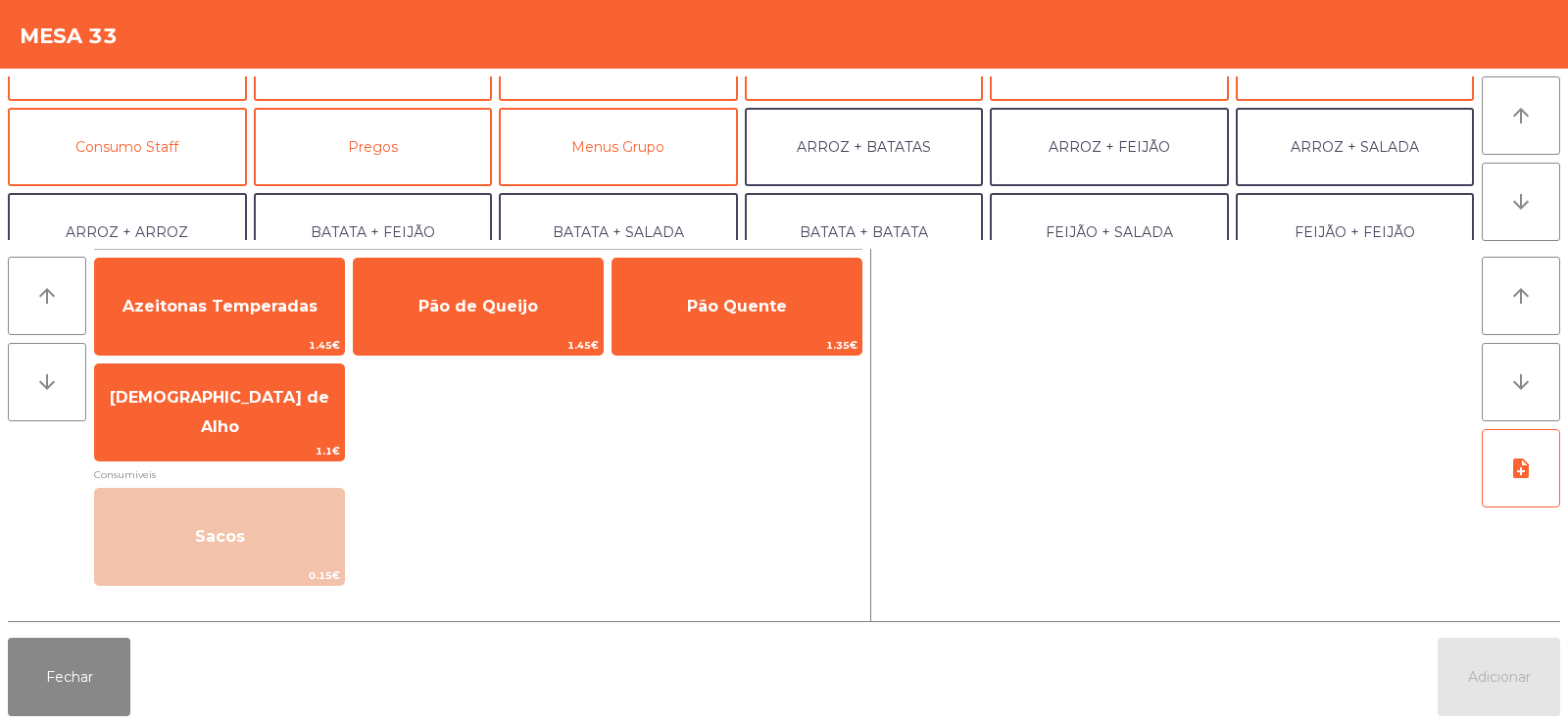
scroll to position [135, 0]
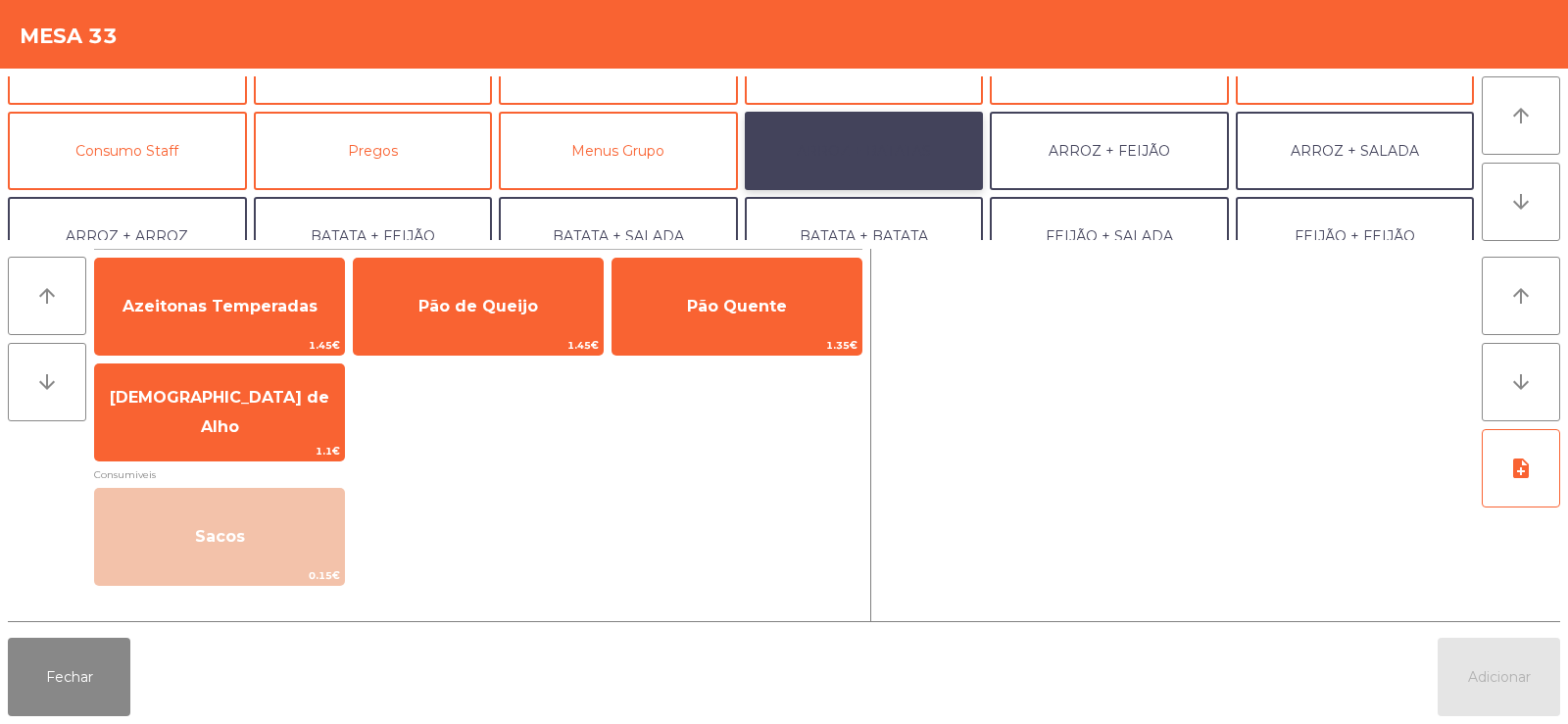
click at [840, 124] on button "ARROZ + BATATAS" at bounding box center [864, 151] width 239 height 78
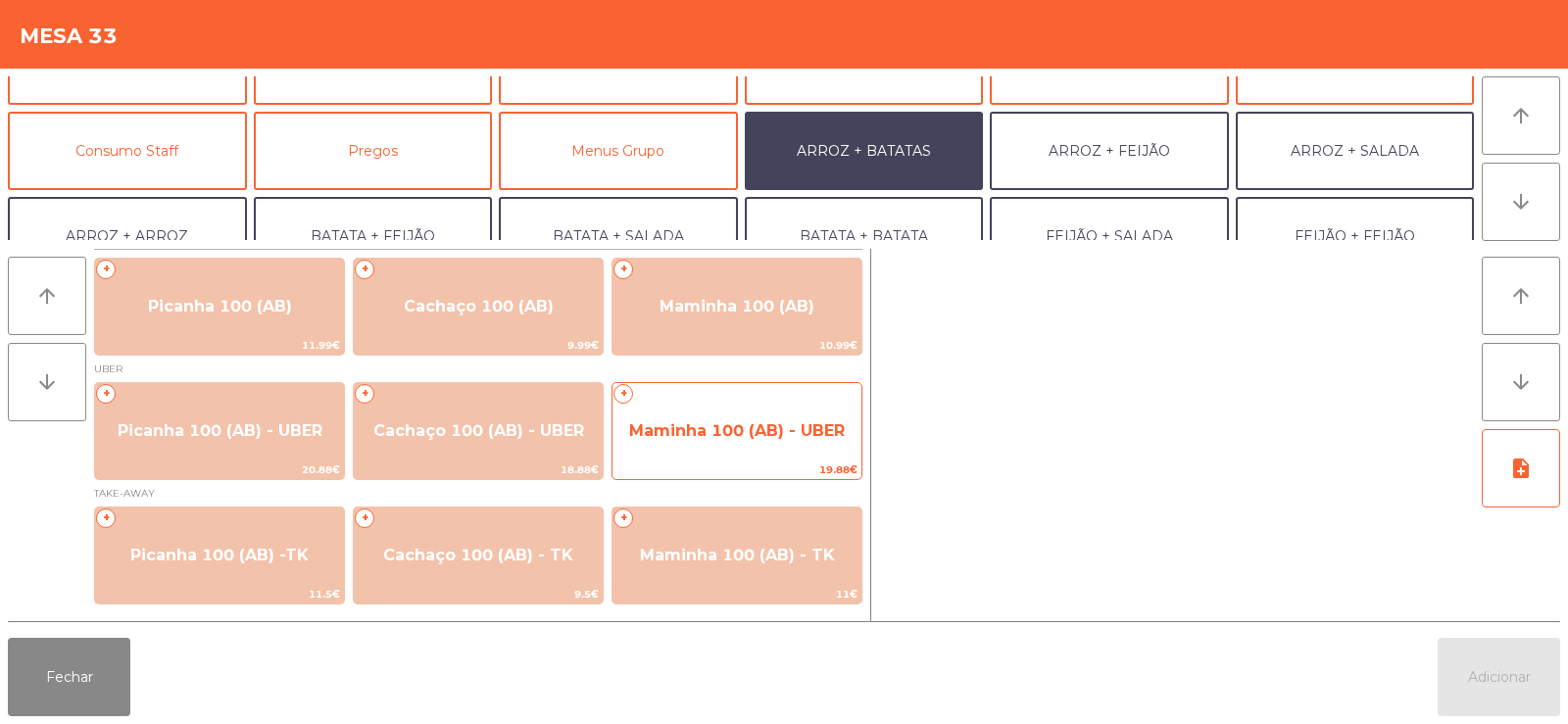
click at [705, 426] on span "Maminha 100 (AB) - UBER" at bounding box center [736, 430] width 215 height 19
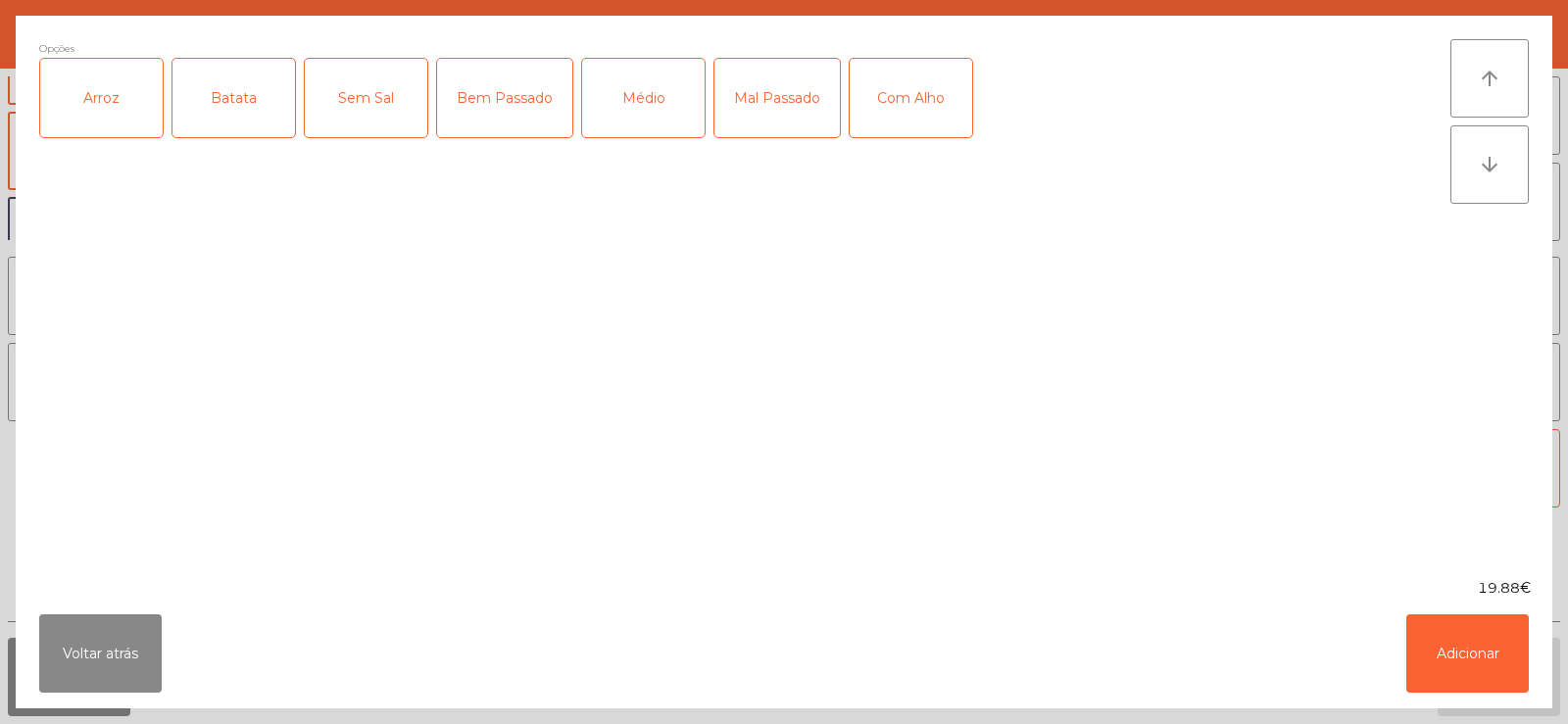
click at [116, 101] on div "Arroz" at bounding box center [102, 97] width 123 height 78
click at [224, 103] on div "Batata" at bounding box center [234, 97] width 123 height 78
click at [612, 116] on div "Médio" at bounding box center [644, 97] width 123 height 78
click at [1468, 653] on button "Adicionar" at bounding box center [1468, 654] width 123 height 78
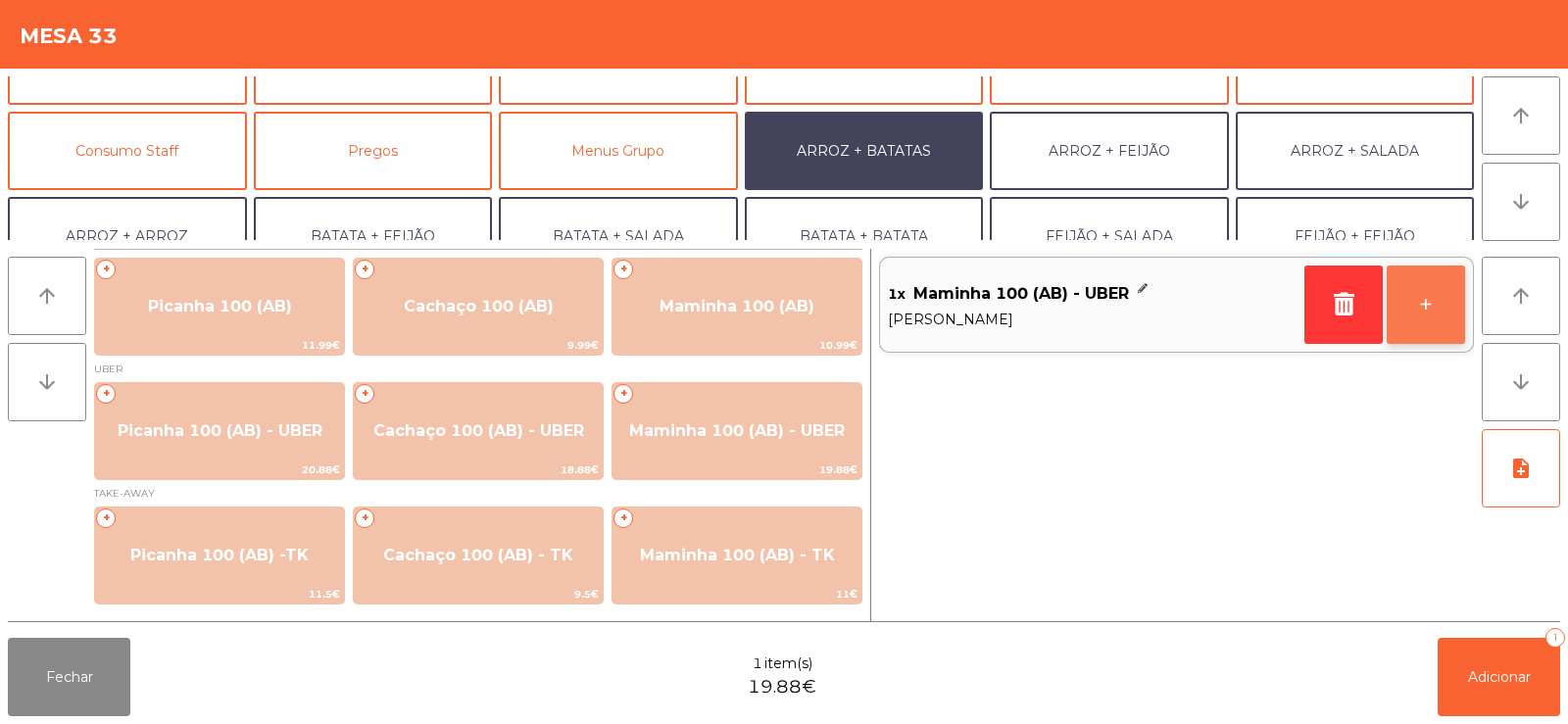
click at [1407, 305] on button "+" at bounding box center [1425, 304] width 78 height 78
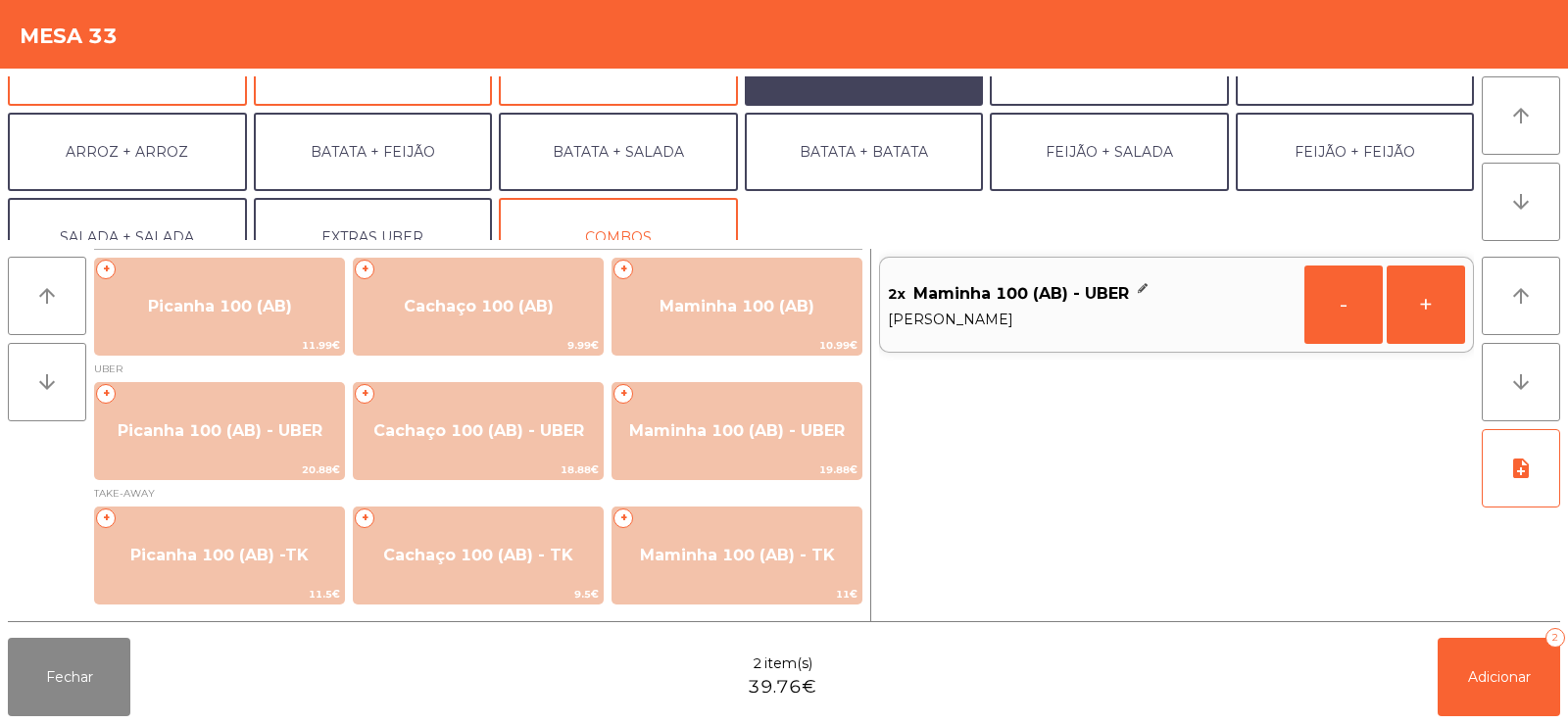
scroll to position [235, 0]
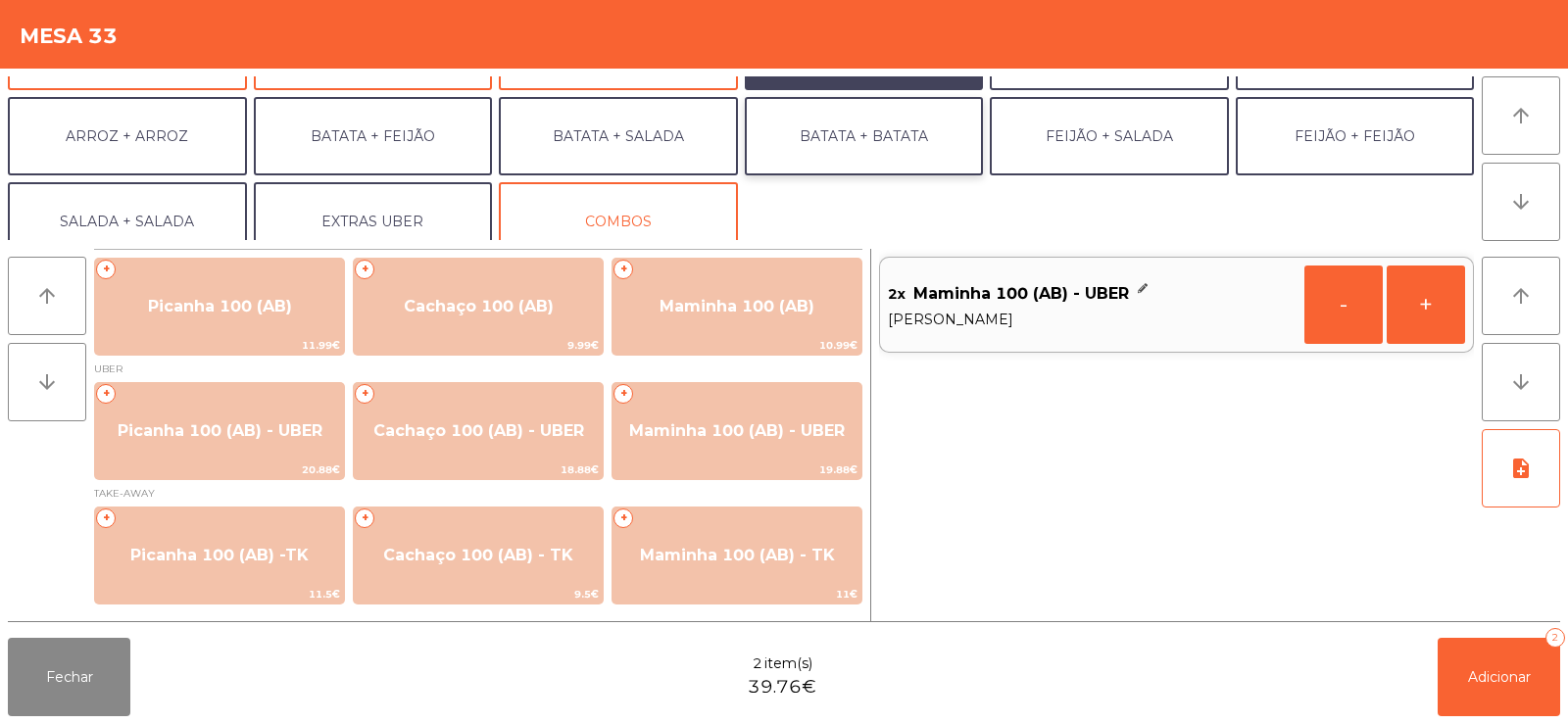
click at [829, 125] on button "BATATA + BATATA" at bounding box center [864, 136] width 239 height 78
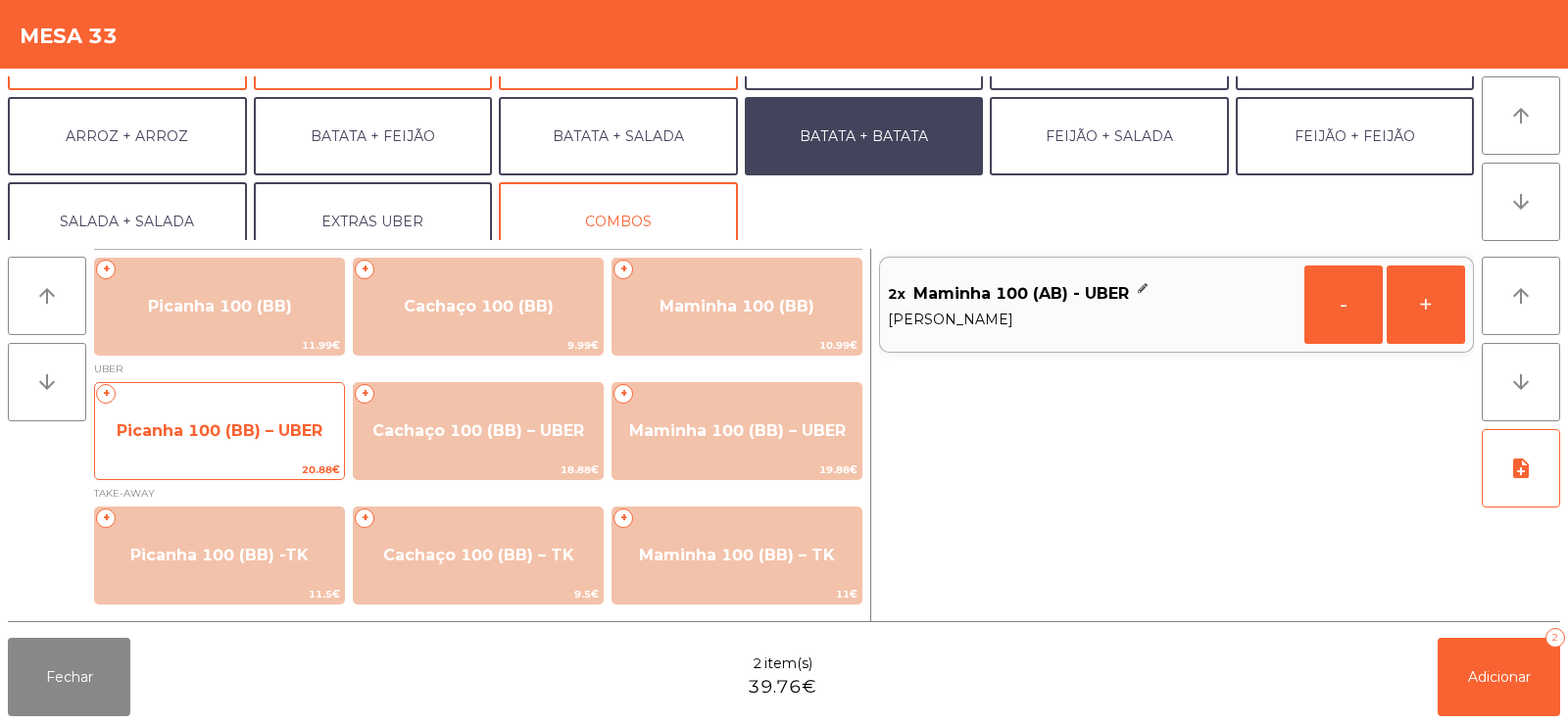
click at [195, 439] on span "Picanha 100 (BB) – UBER" at bounding box center [220, 430] width 206 height 19
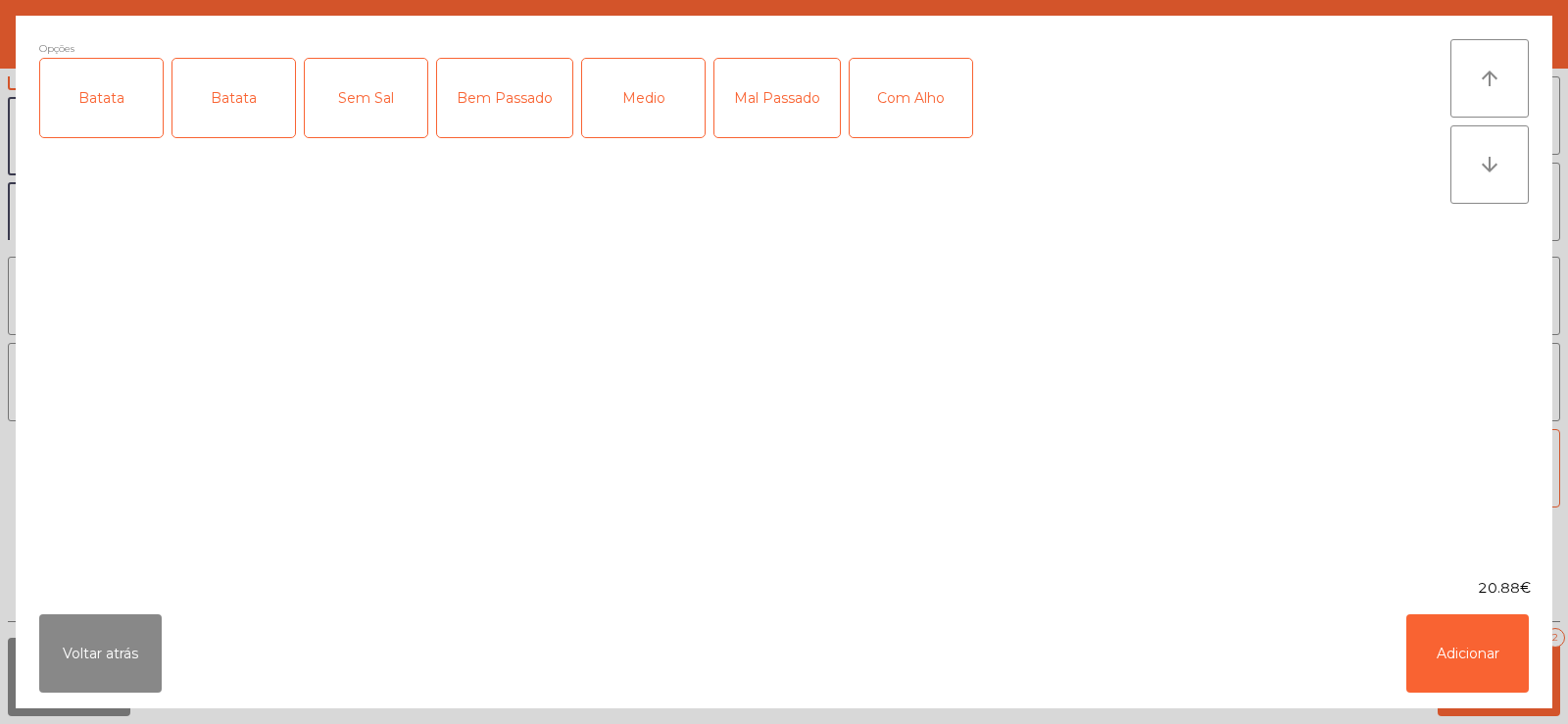
click at [97, 124] on div "Batata" at bounding box center [102, 97] width 123 height 78
click at [648, 114] on div "Medio" at bounding box center [644, 97] width 123 height 78
click at [1451, 661] on button "Adicionar" at bounding box center [1468, 654] width 123 height 78
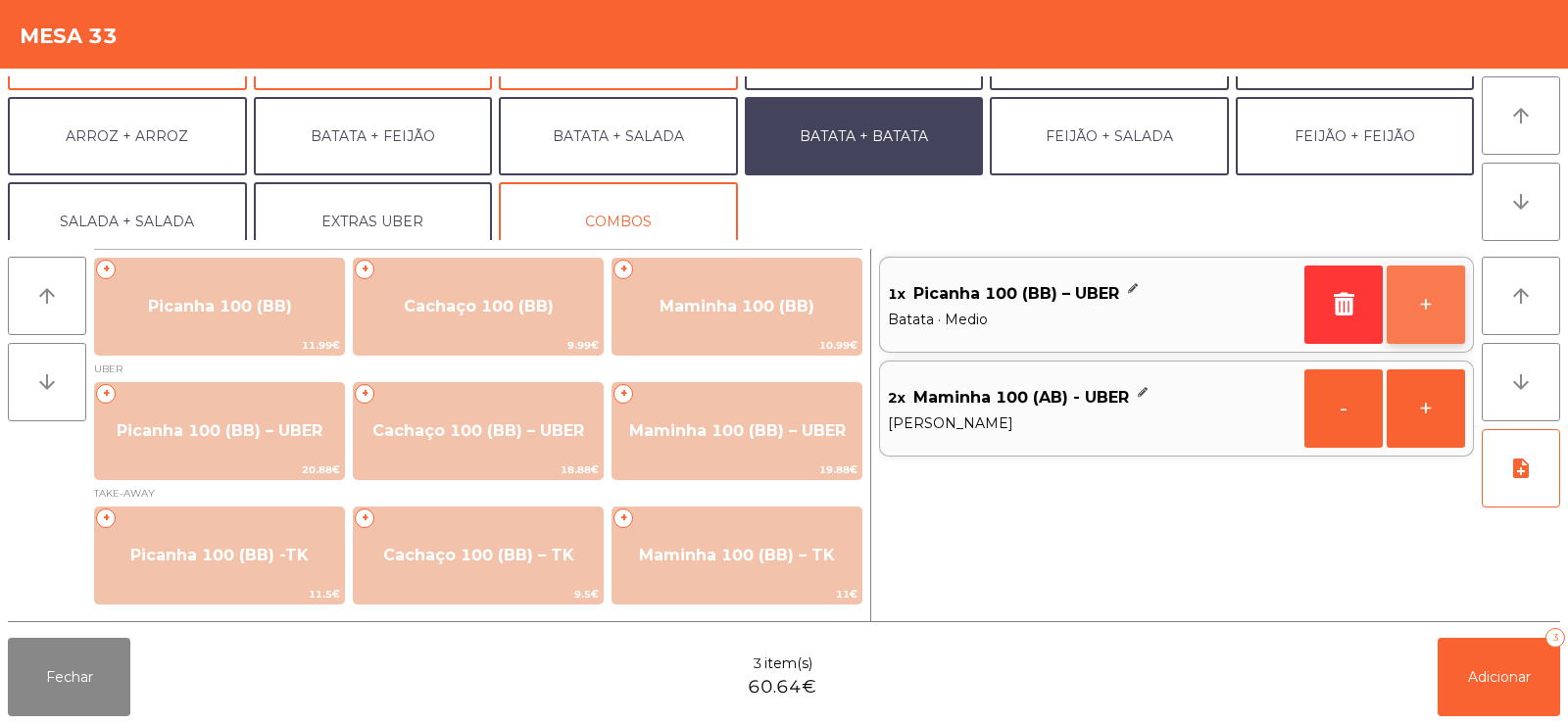
click at [1437, 313] on button "+" at bounding box center [1425, 304] width 78 height 78
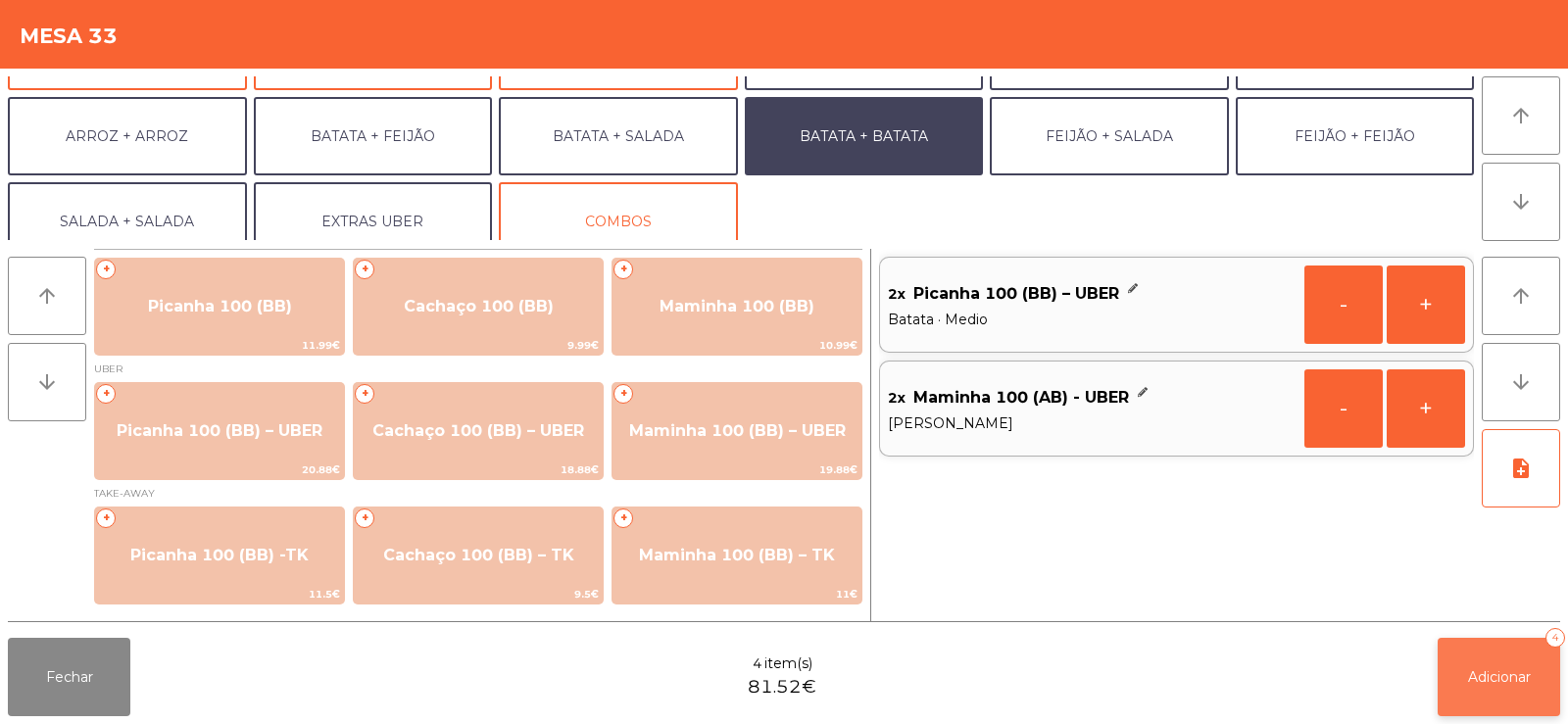
click at [1508, 648] on button "Adicionar 4" at bounding box center [1500, 676] width 123 height 78
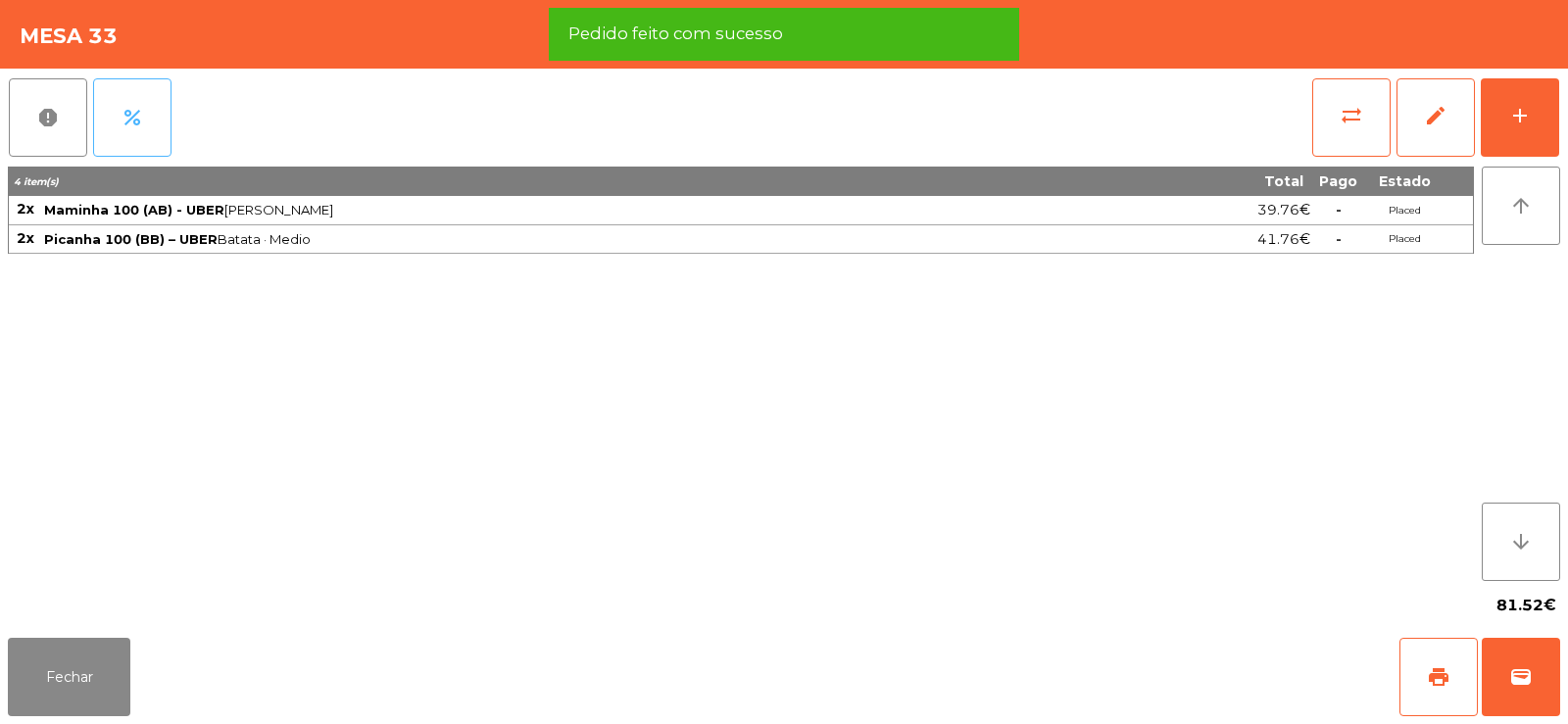
click at [134, 124] on span "percent" at bounding box center [133, 118] width 24 height 24
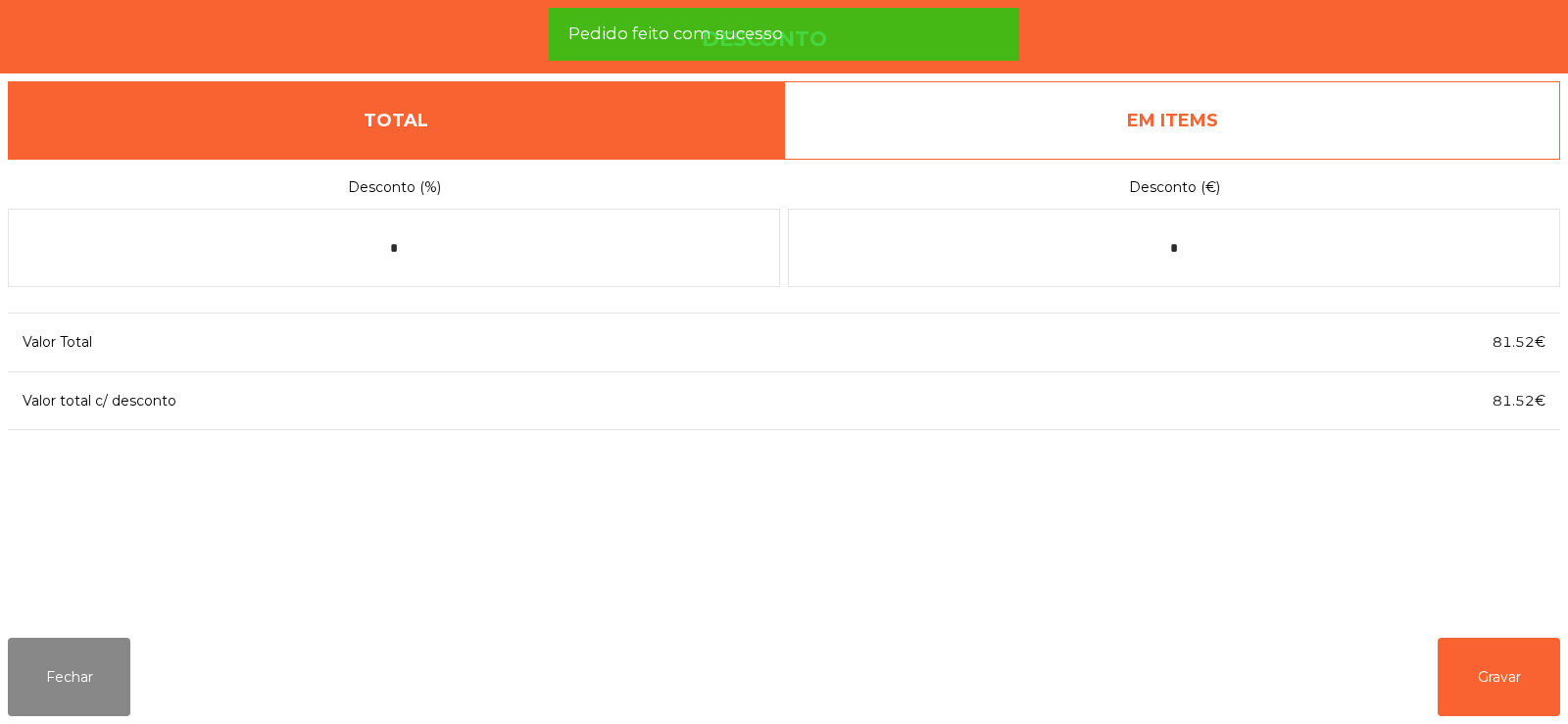
click at [1321, 118] on link "EM ITEMS" at bounding box center [1172, 120] width 777 height 78
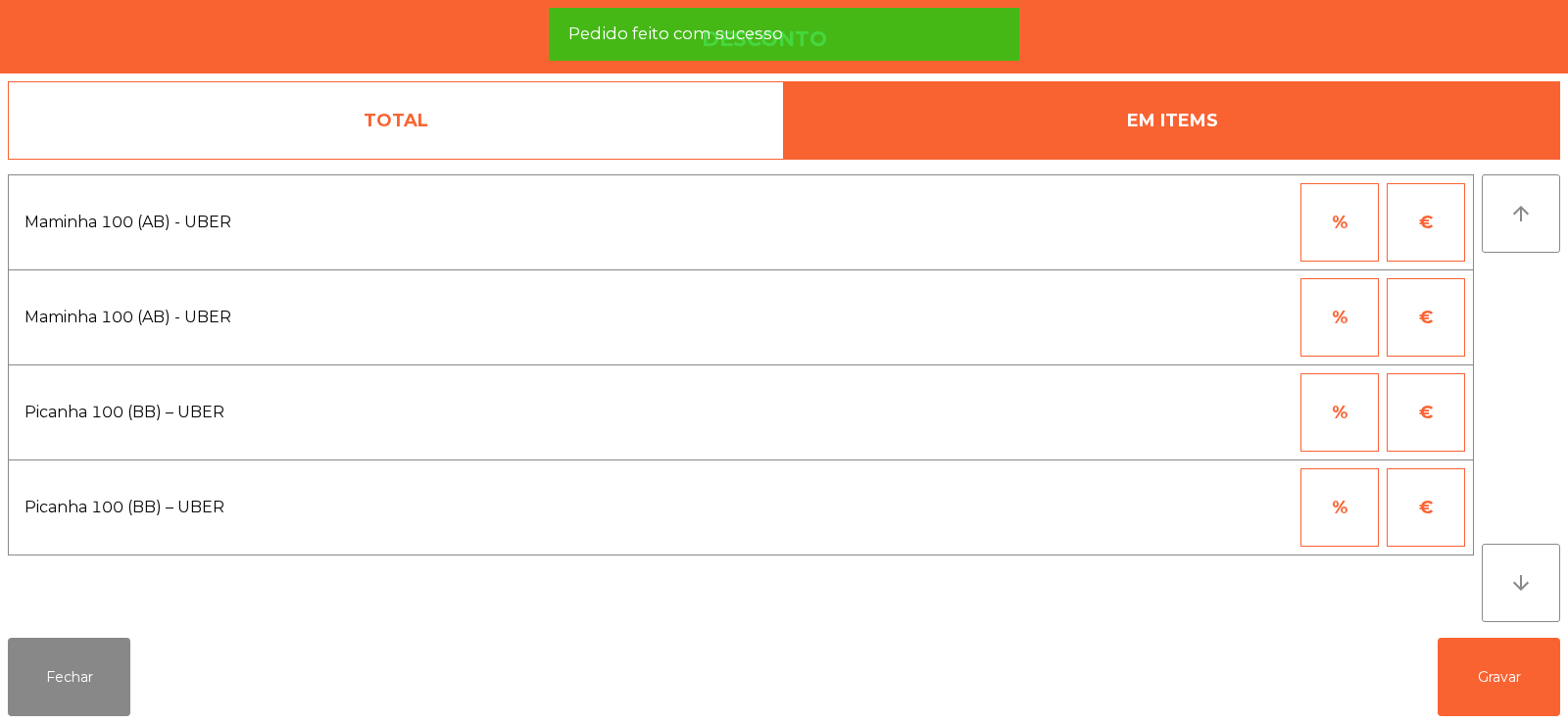
click at [1318, 233] on button "%" at bounding box center [1339, 222] width 78 height 78
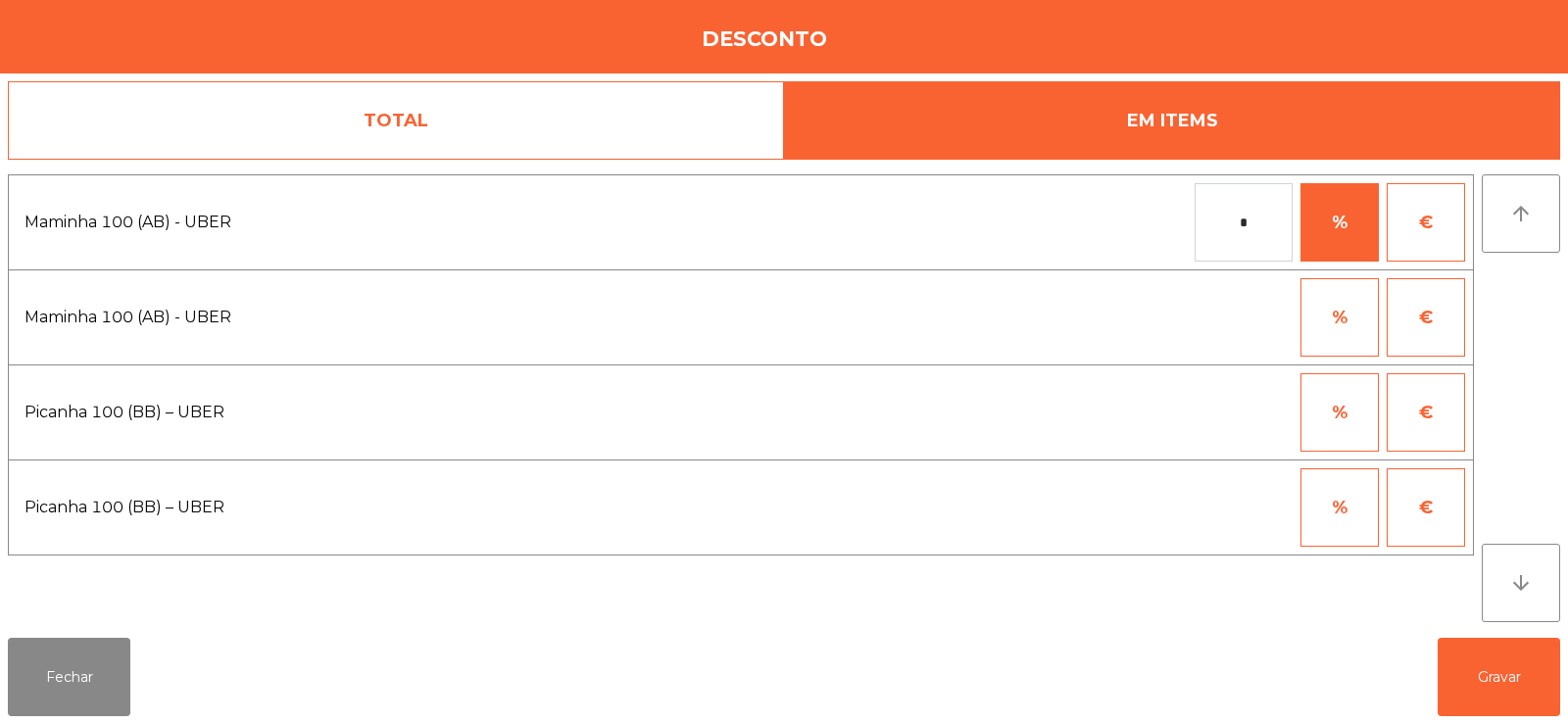
click at [1211, 222] on input "*" at bounding box center [1244, 222] width 98 height 78
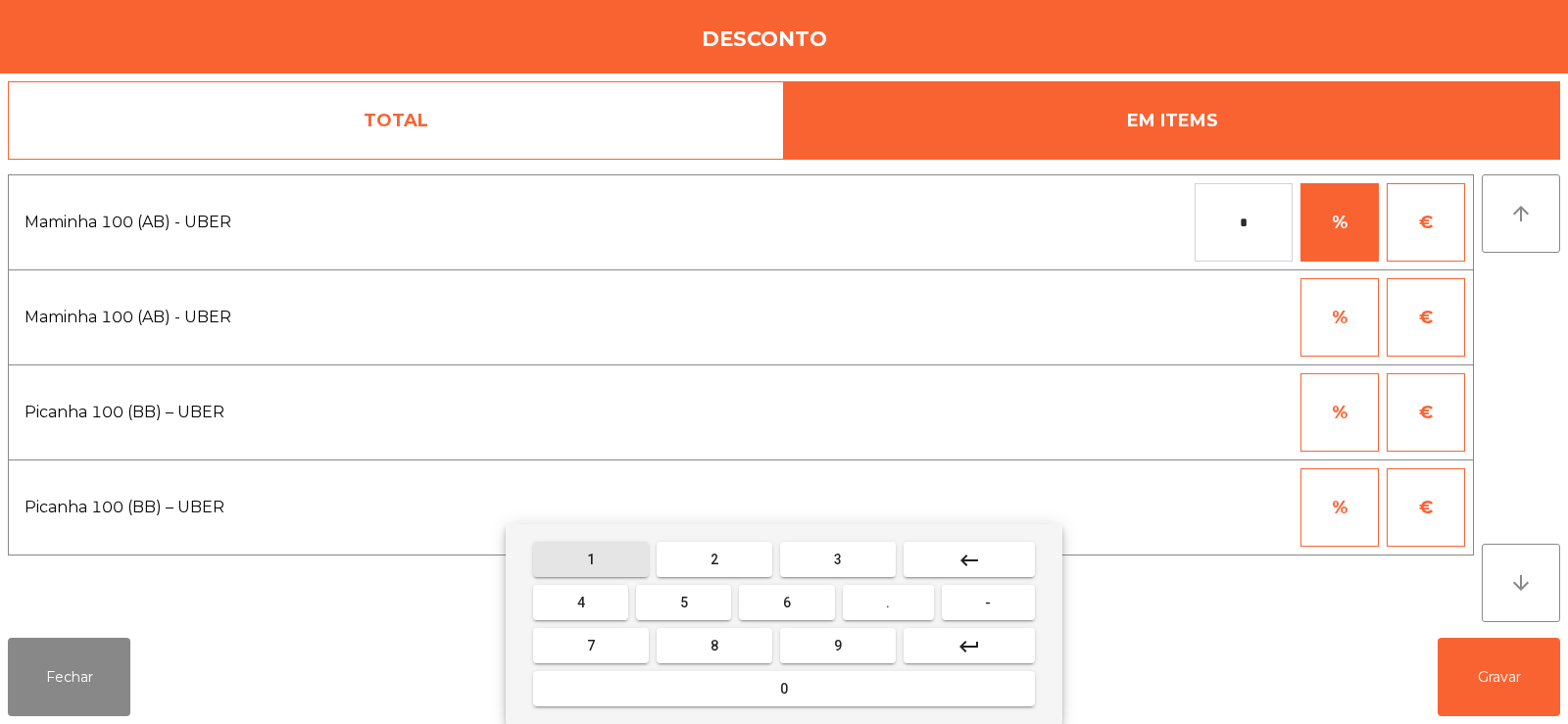
click at [583, 570] on button "1" at bounding box center [591, 559] width 116 height 36
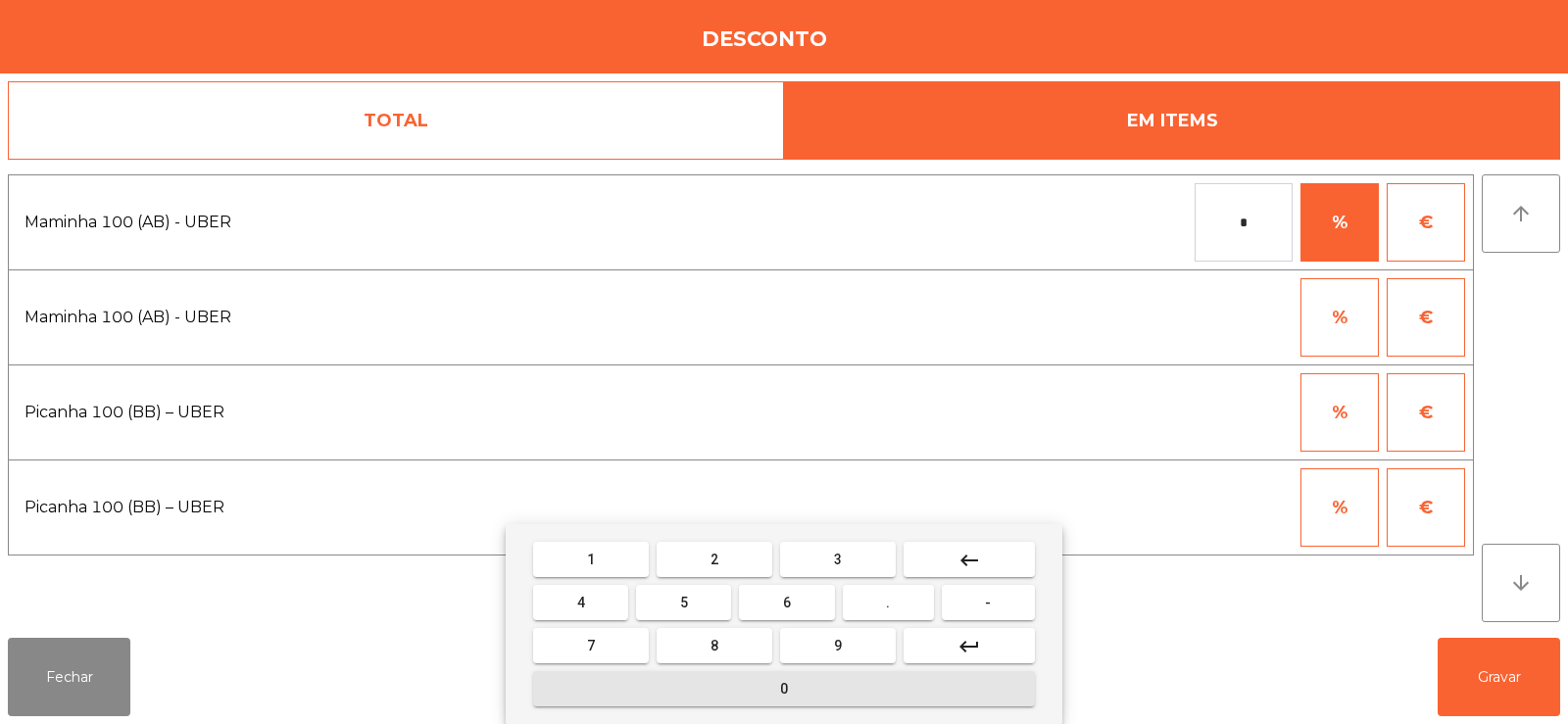
click at [810, 701] on button "0" at bounding box center [784, 689] width 502 height 36
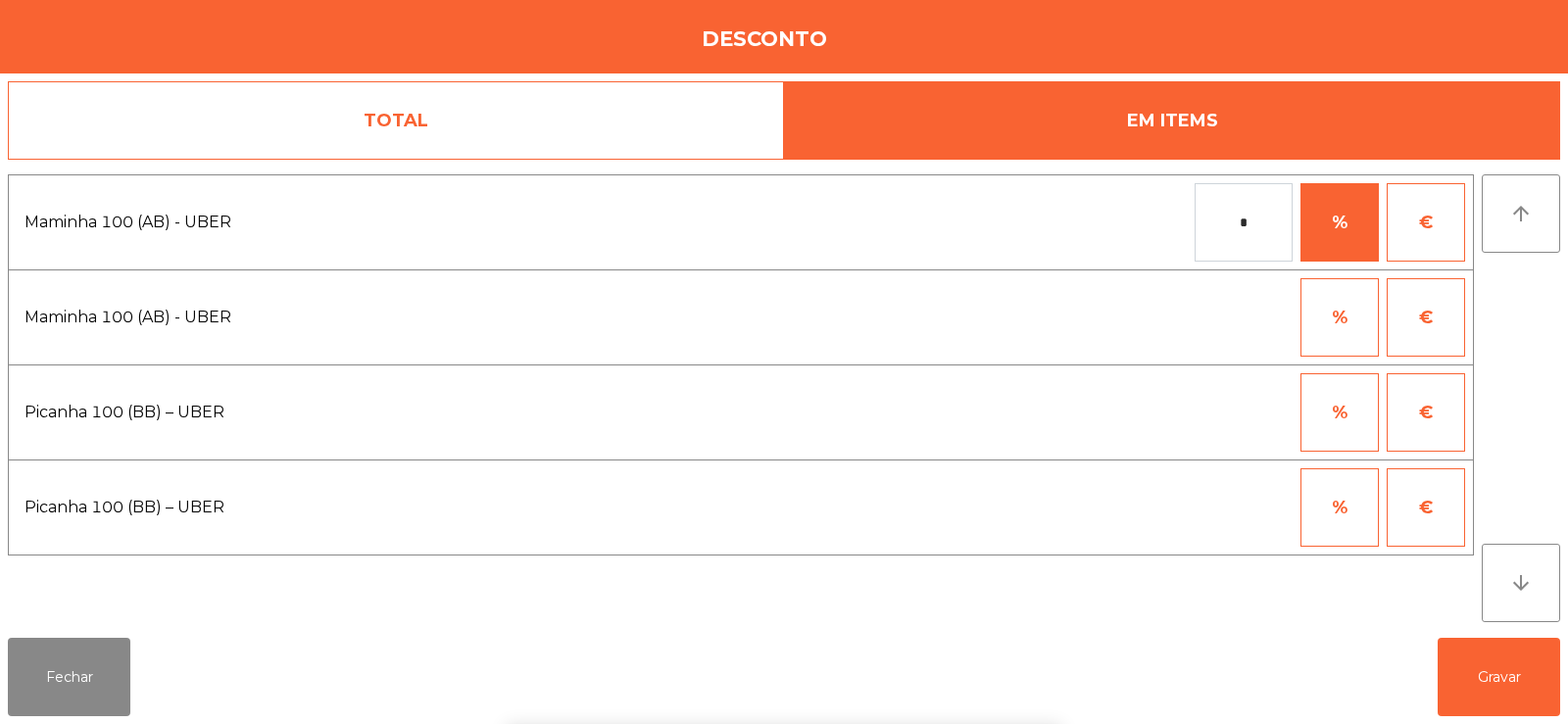
click at [1339, 420] on button "%" at bounding box center [1339, 412] width 78 height 78
click at [1228, 411] on input "*" at bounding box center [1244, 412] width 98 height 78
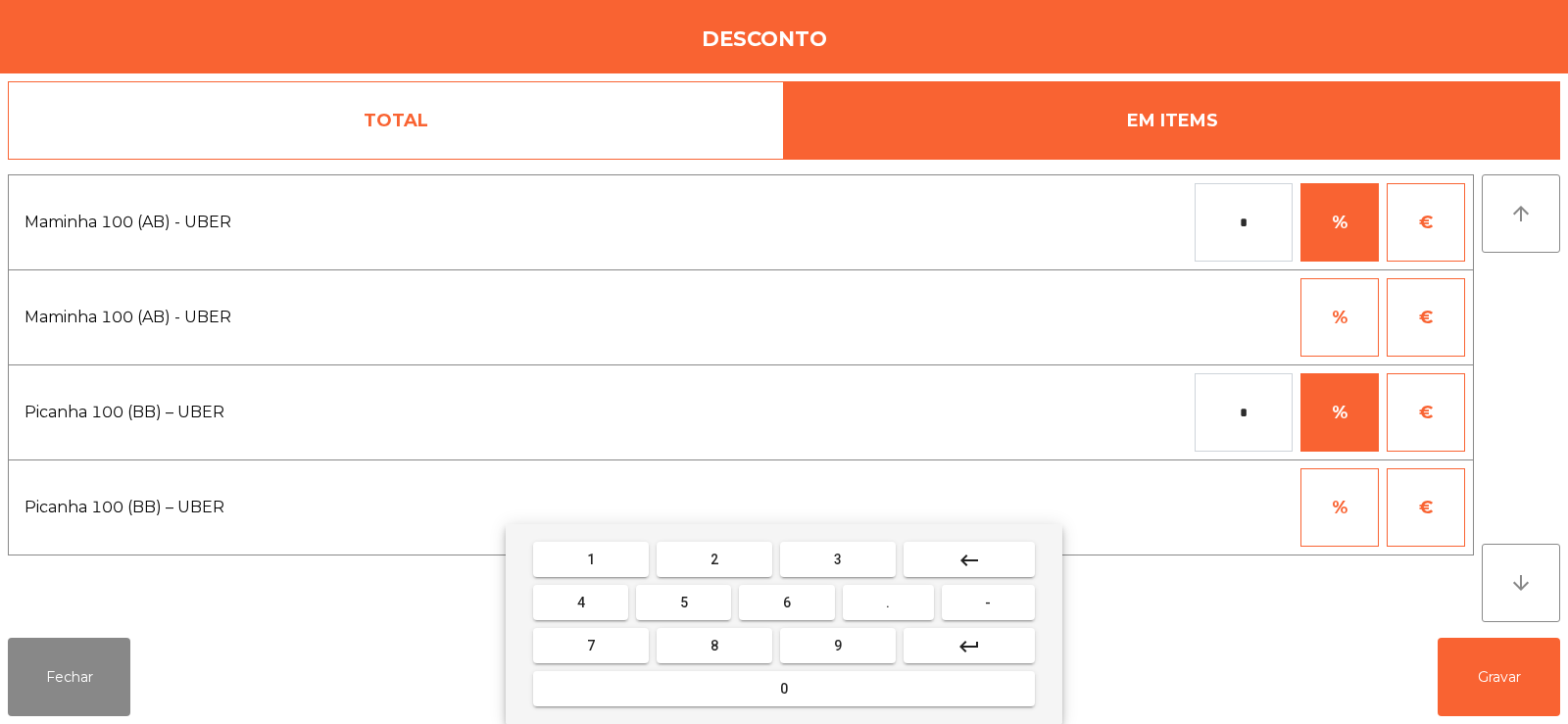
click at [606, 574] on button "1" at bounding box center [591, 559] width 116 height 36
click at [711, 692] on button "0" at bounding box center [784, 689] width 502 height 36
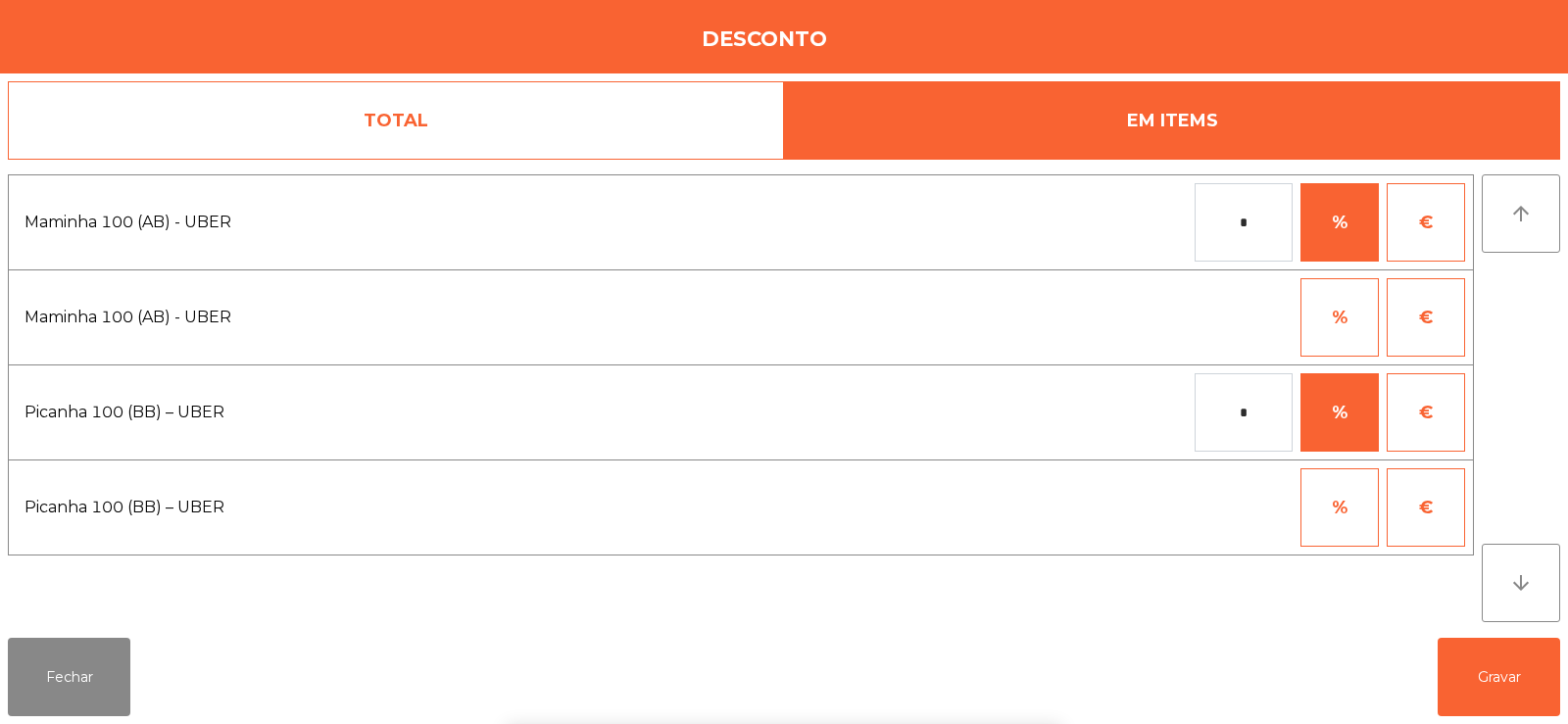
click at [1501, 651] on div "1 2 3 keyboard_backspace 4 5 6 . - 7 8 9 keyboard_return 0" at bounding box center [784, 625] width 1568 height 200
click at [1506, 676] on button "Gravar" at bounding box center [1500, 676] width 123 height 78
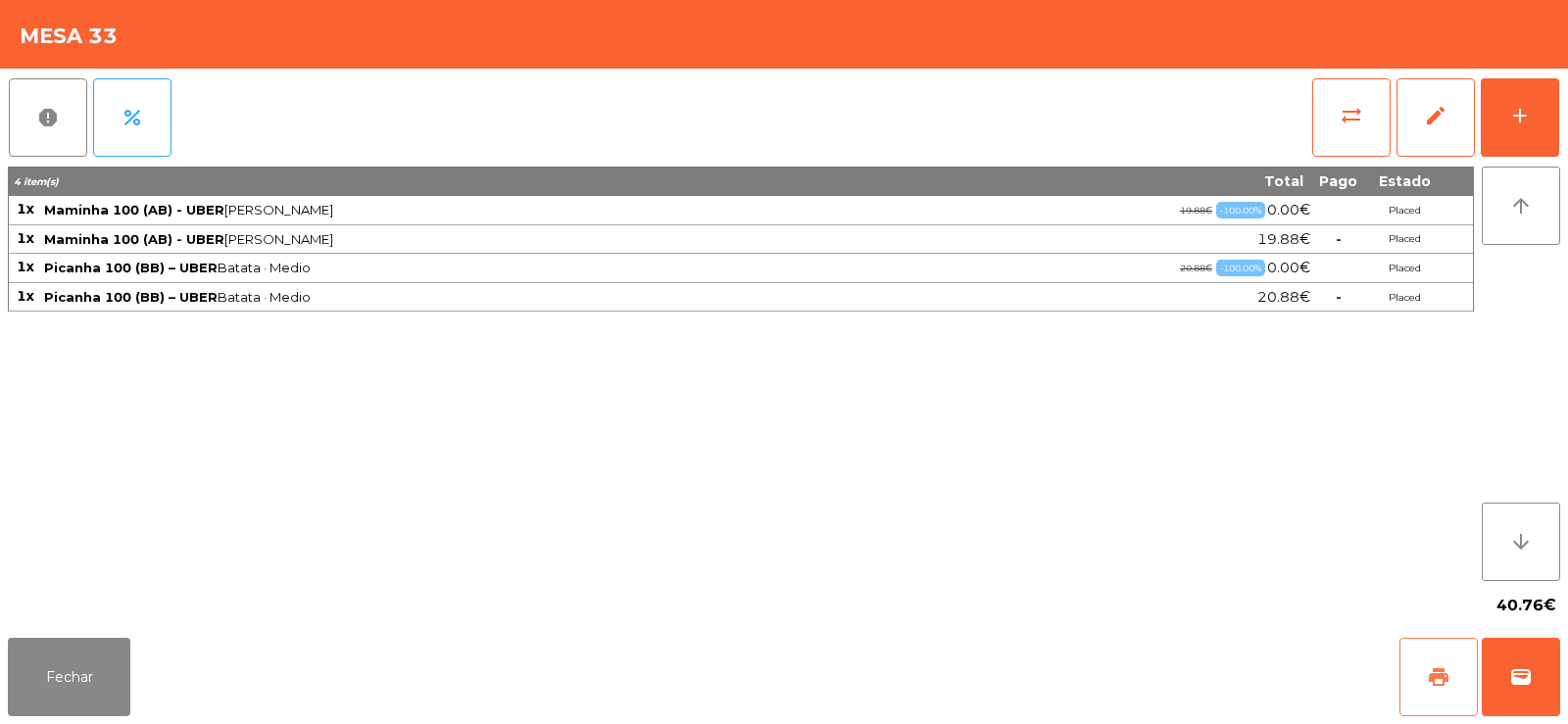
click at [1444, 710] on button "print" at bounding box center [1438, 676] width 78 height 78
click at [83, 687] on button "Fechar" at bounding box center [69, 676] width 123 height 78
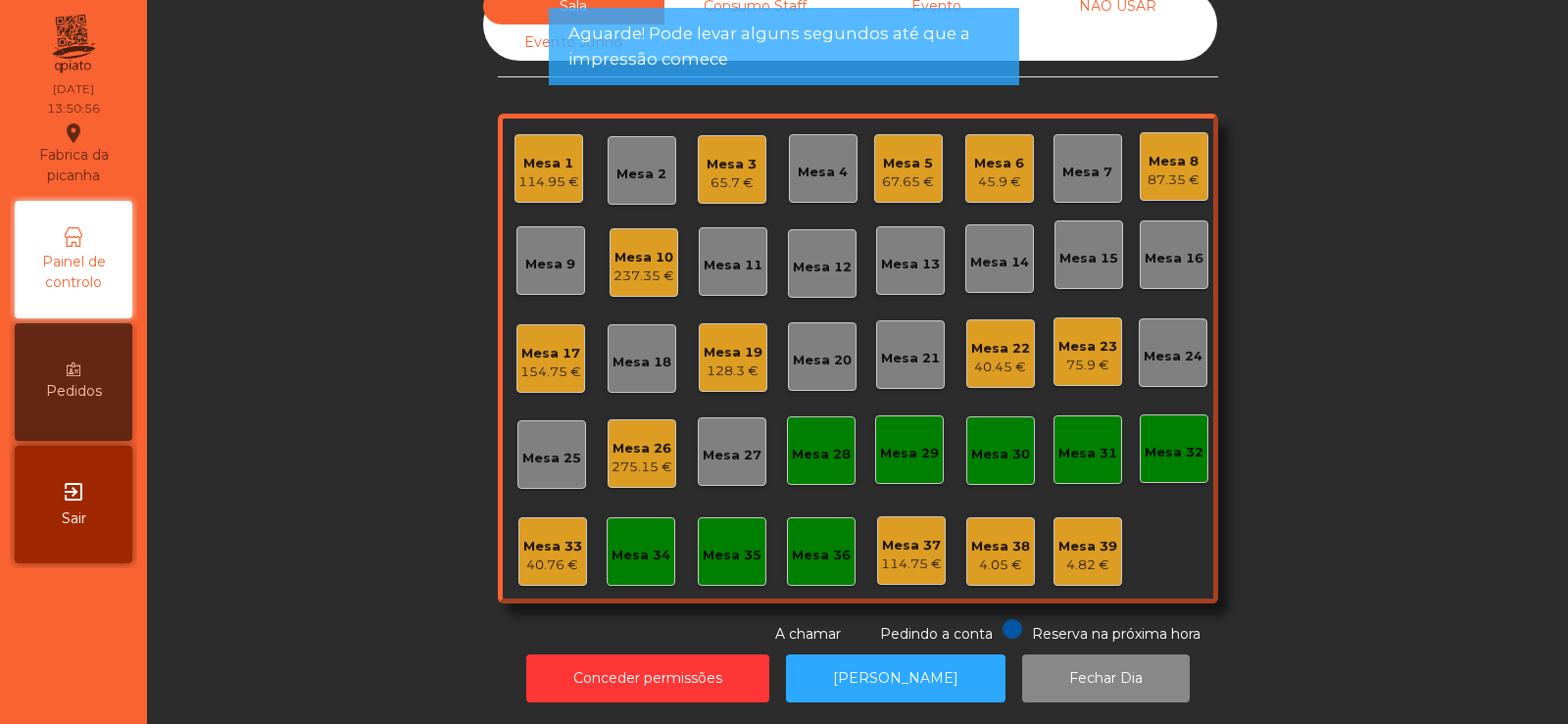
scroll to position [0, 0]
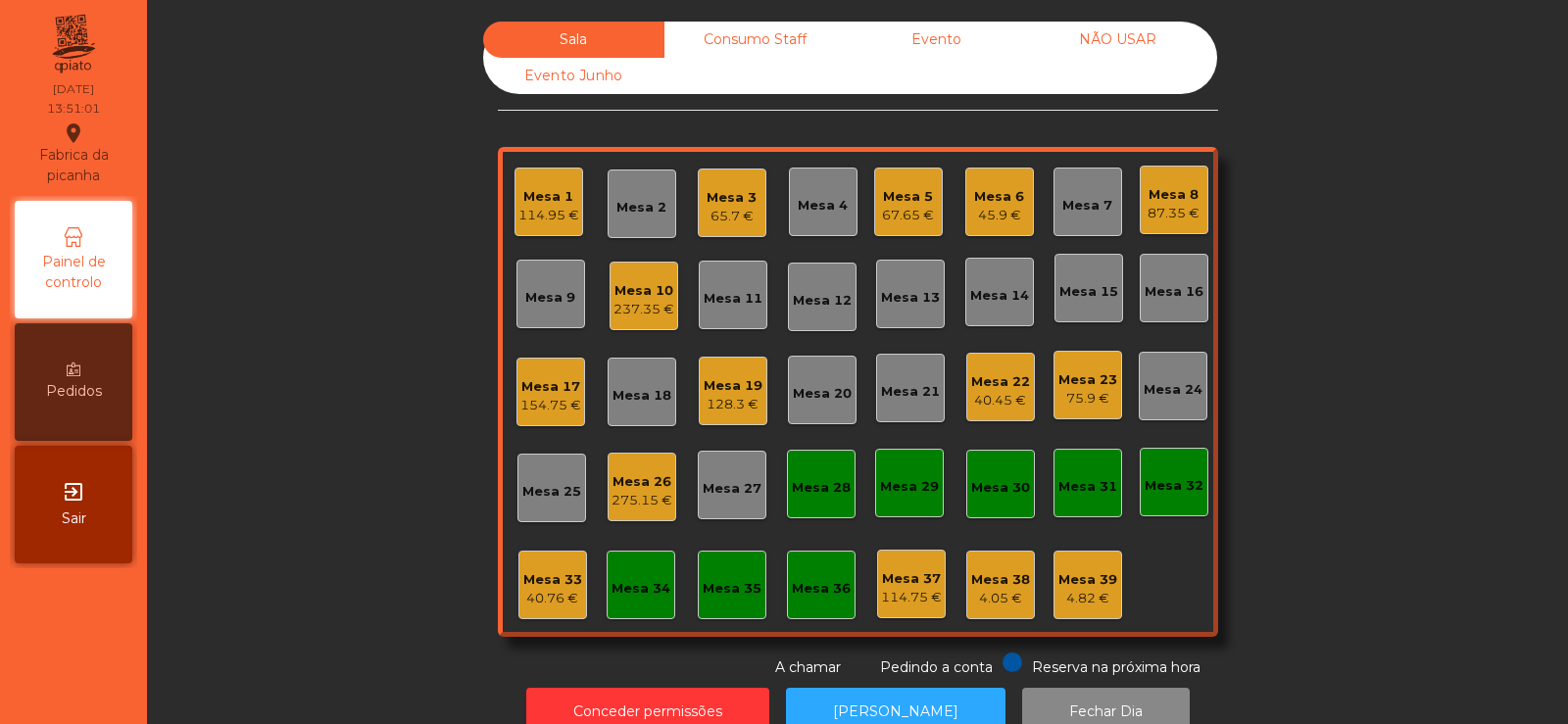
click at [542, 191] on div "Mesa 1" at bounding box center [548, 197] width 60 height 20
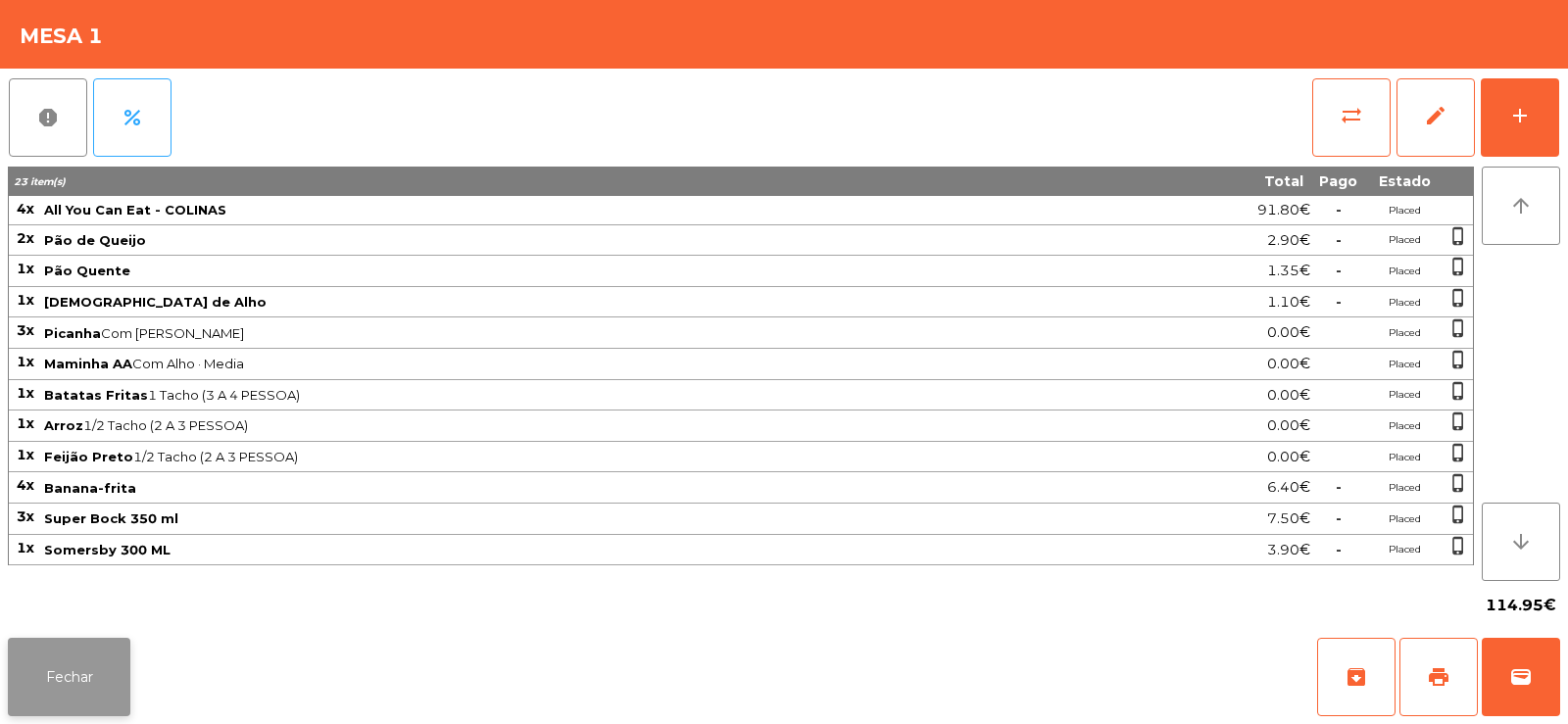
click at [102, 687] on button "Fechar" at bounding box center [69, 676] width 123 height 78
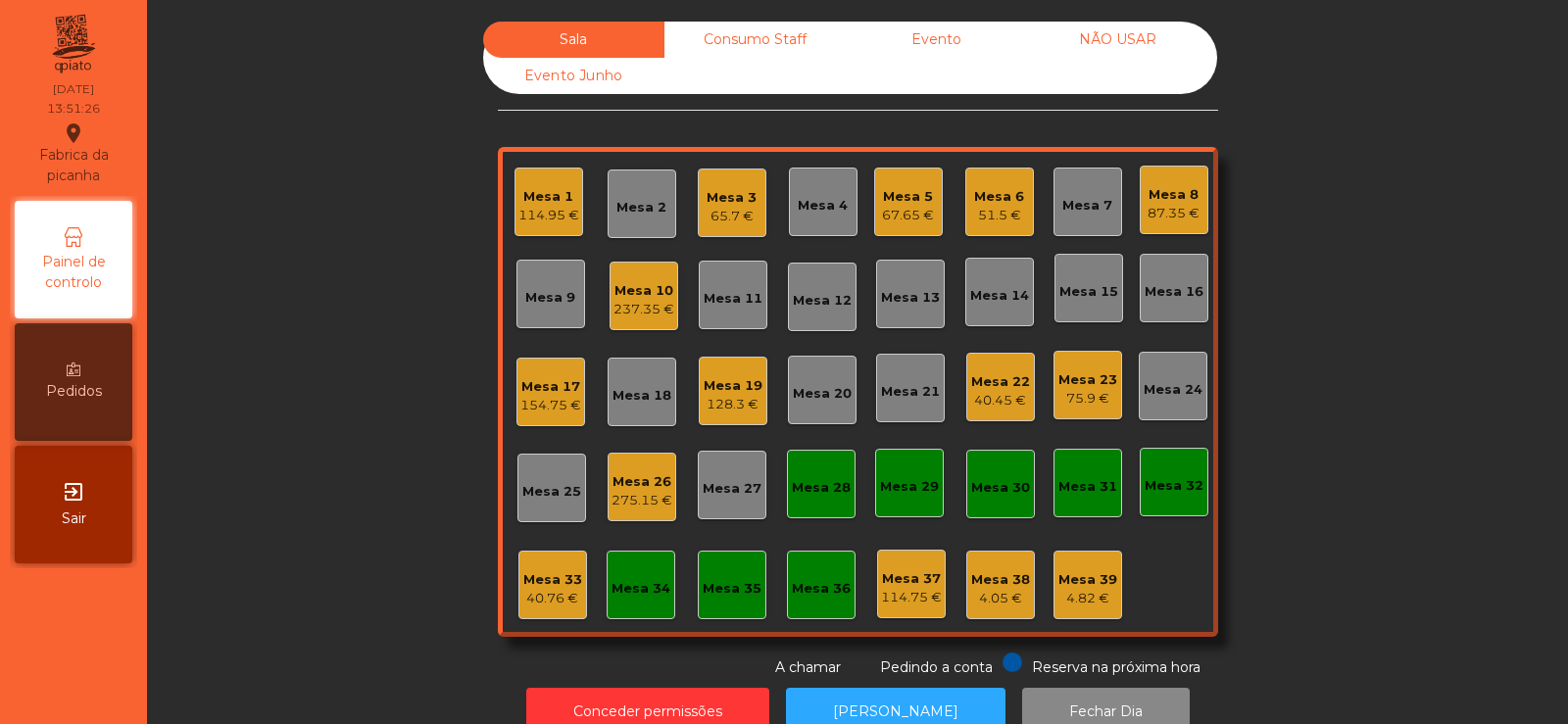
click at [533, 589] on div "40.76 €" at bounding box center [552, 599] width 59 height 20
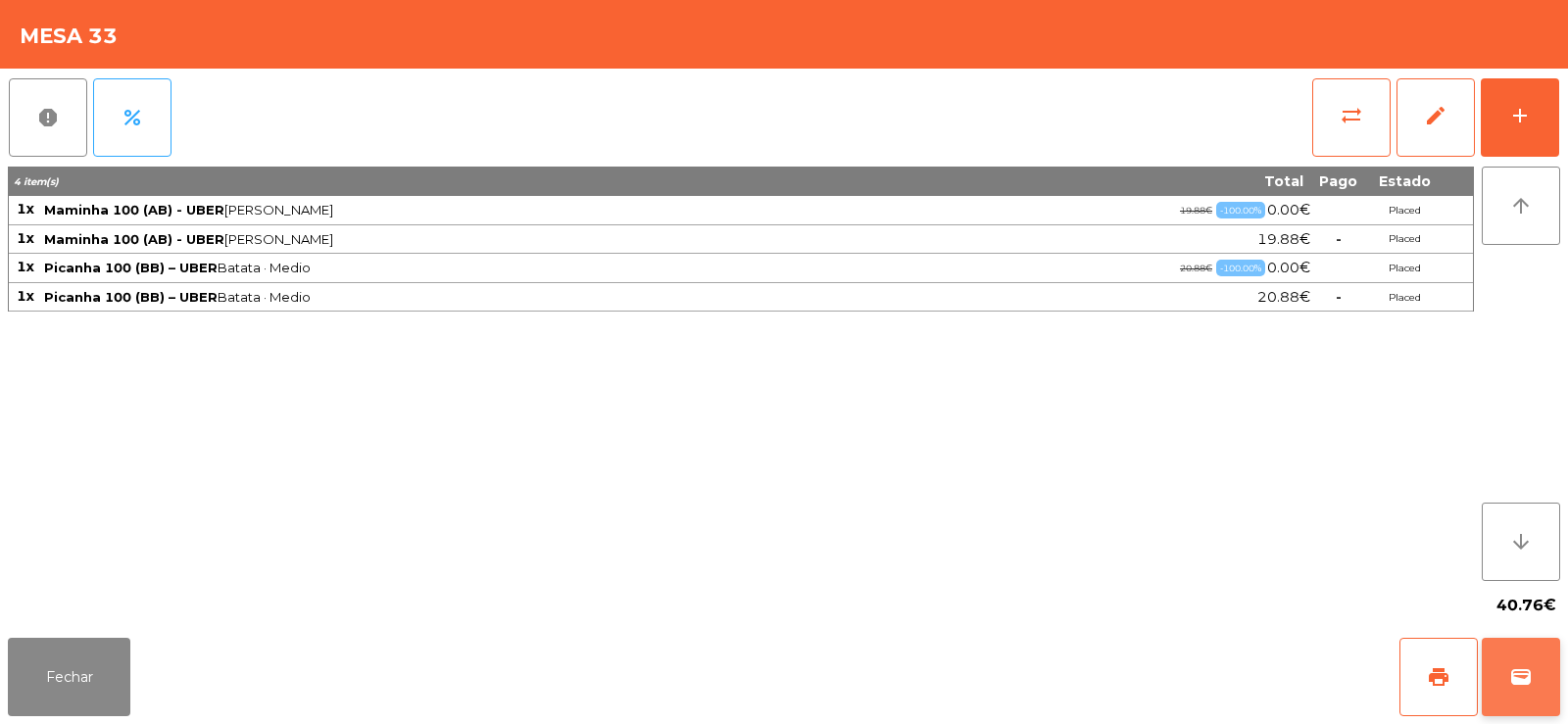
click at [1543, 640] on button "wallet" at bounding box center [1520, 676] width 78 height 78
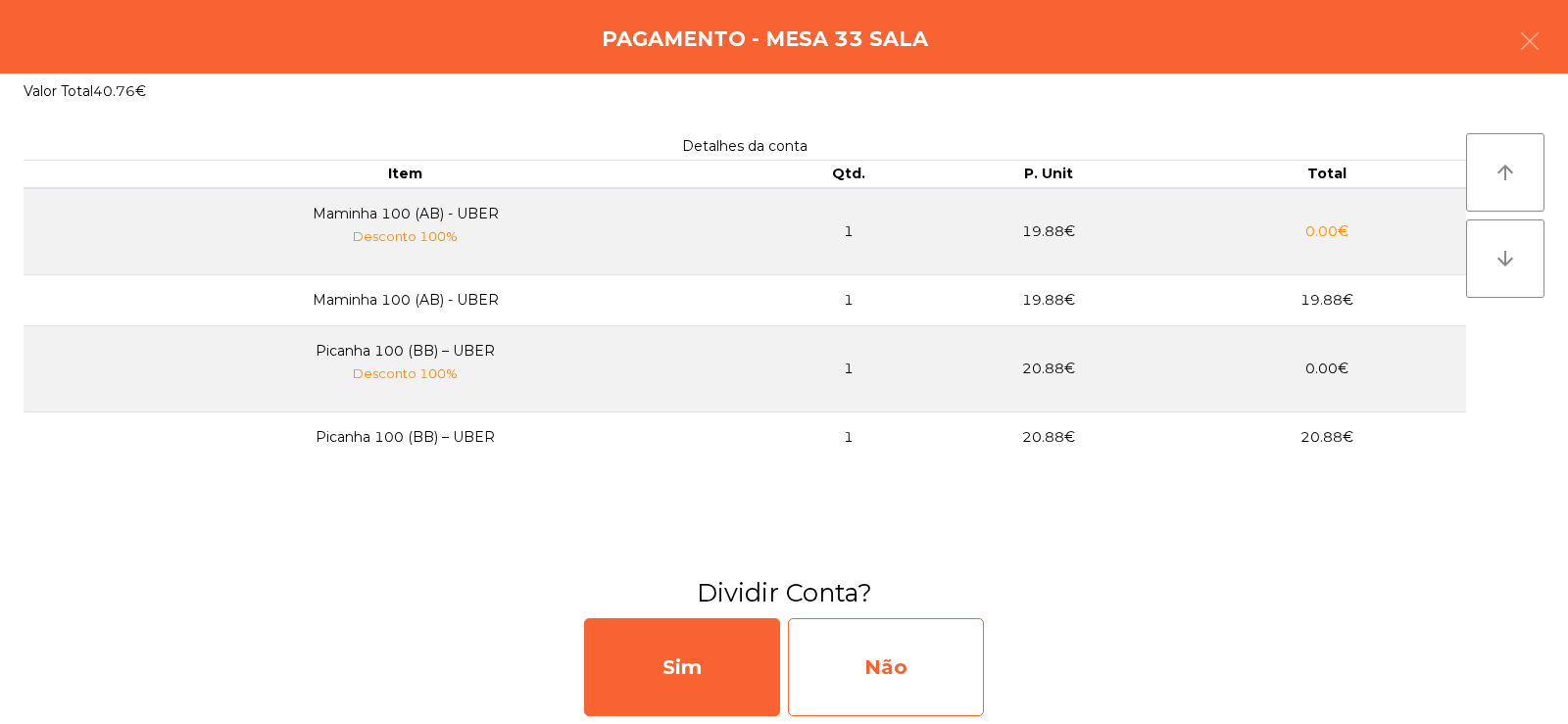
click at [905, 660] on div "Não" at bounding box center [886, 667] width 196 height 98
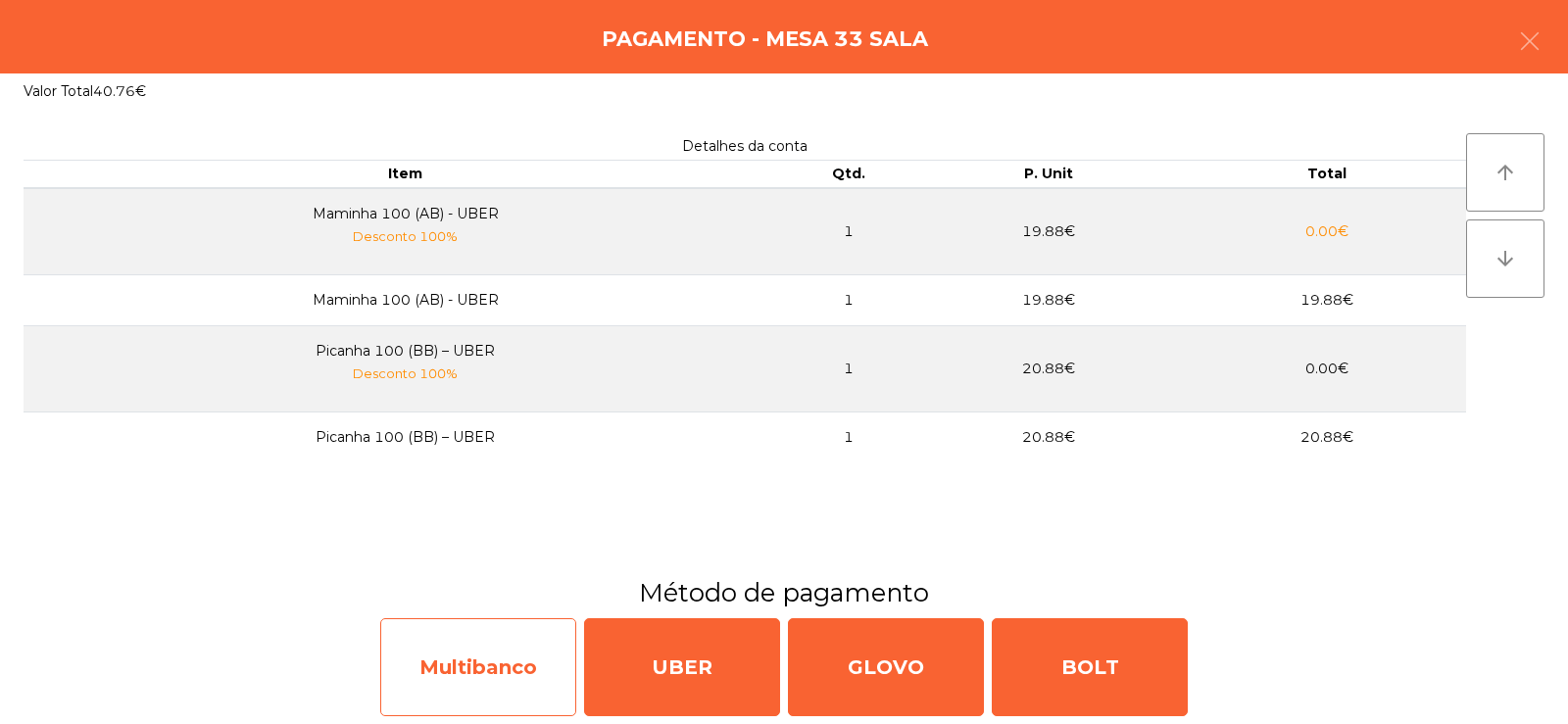
click at [511, 653] on div "Multibanco" at bounding box center [478, 667] width 196 height 98
select select "**"
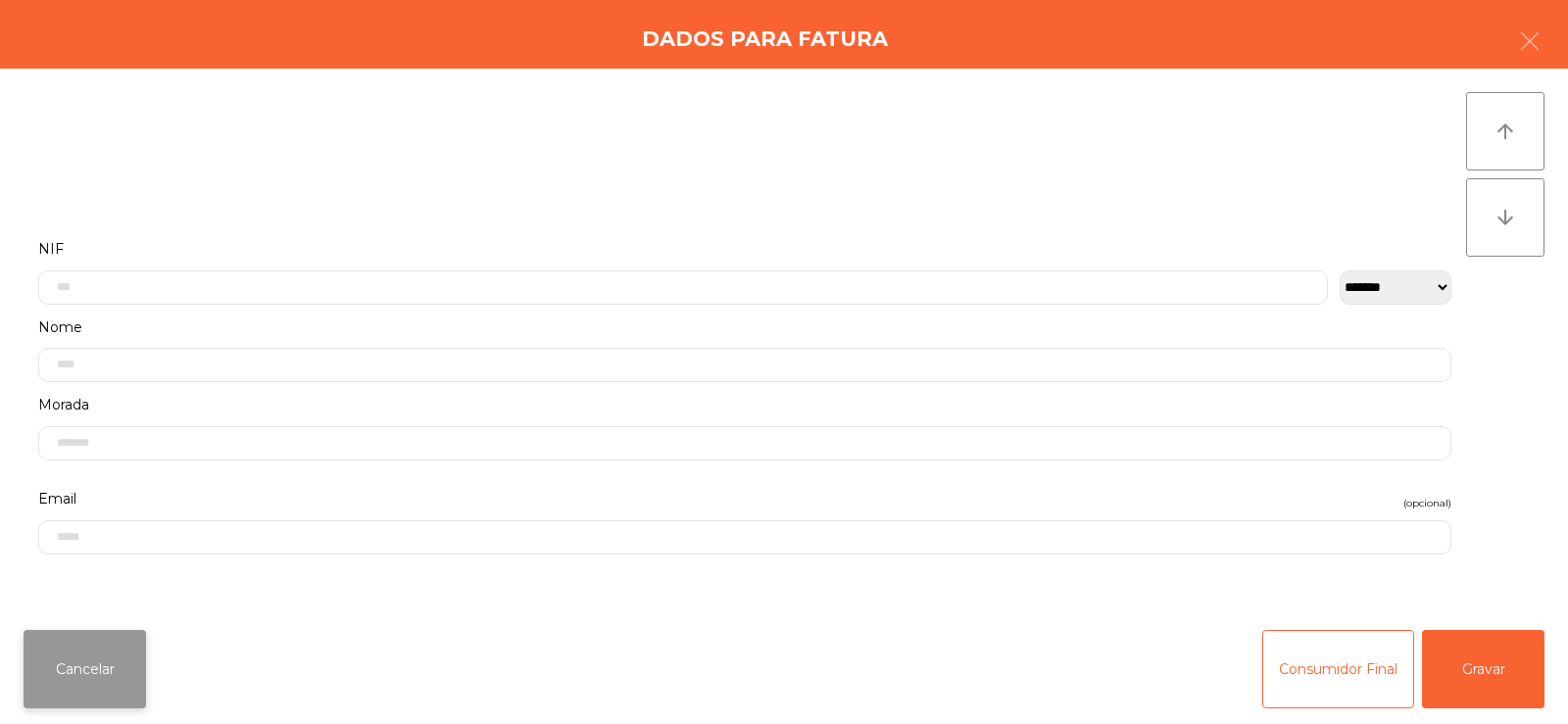
click at [115, 676] on button "Cancelar" at bounding box center [85, 668] width 123 height 78
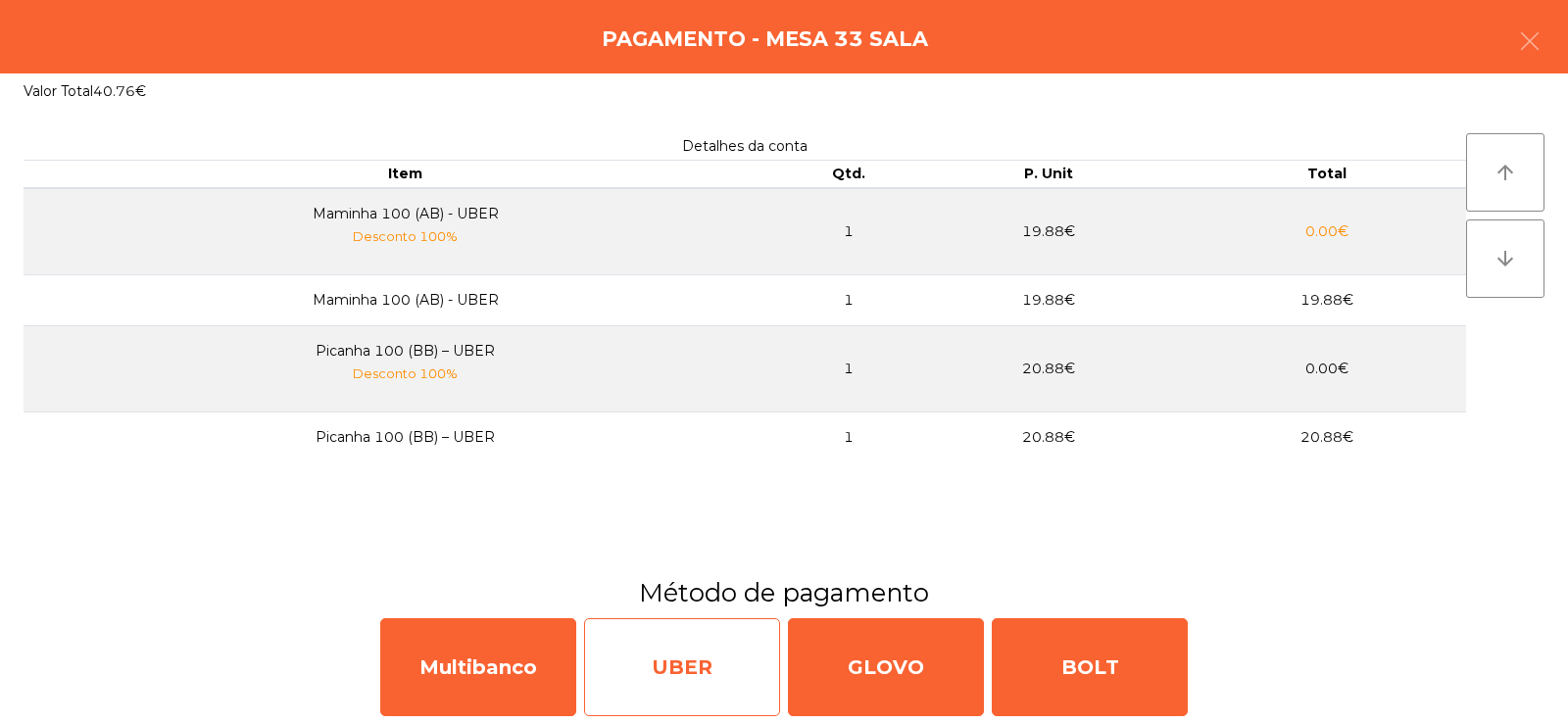
click at [690, 662] on div "UBER" at bounding box center [682, 667] width 196 height 98
select select "**"
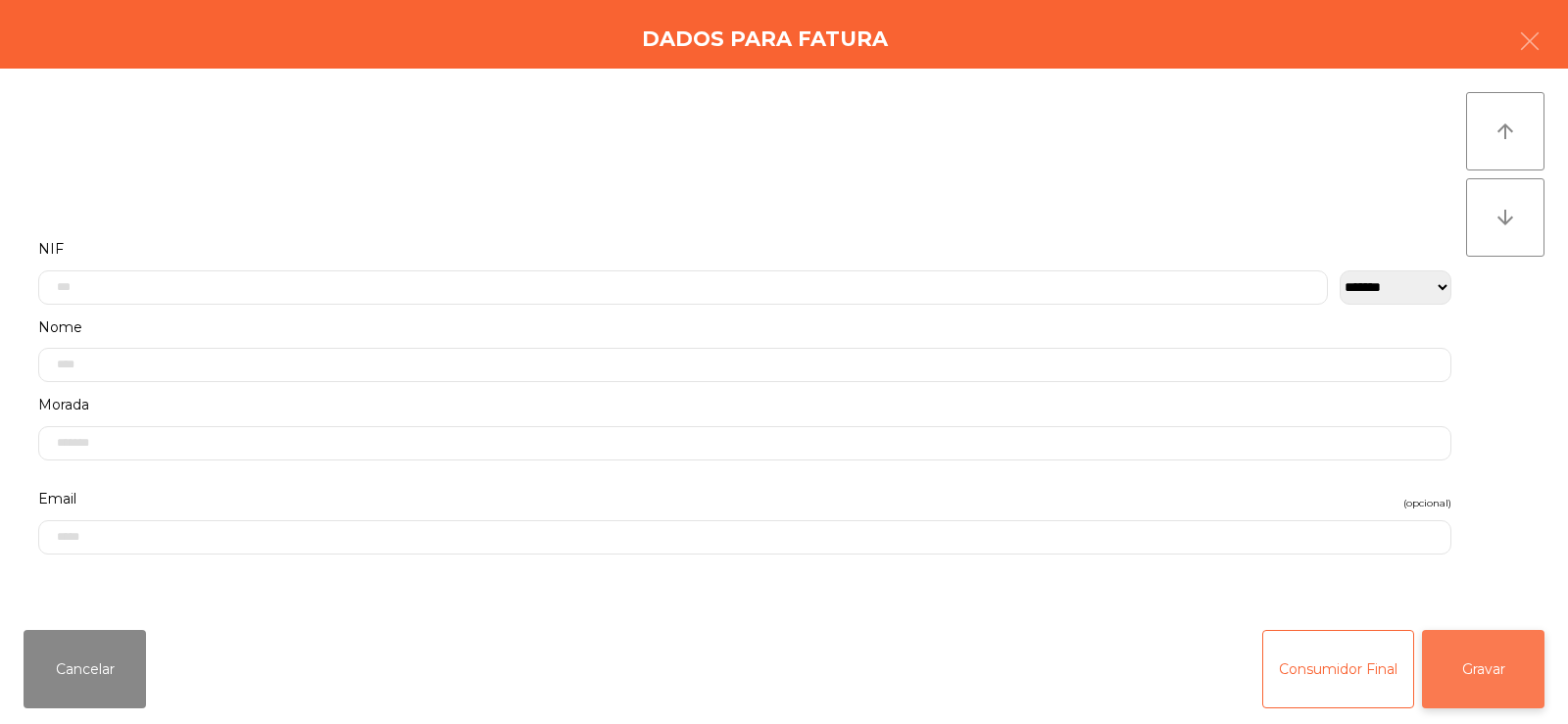
click at [1492, 671] on button "Gravar" at bounding box center [1484, 668] width 123 height 78
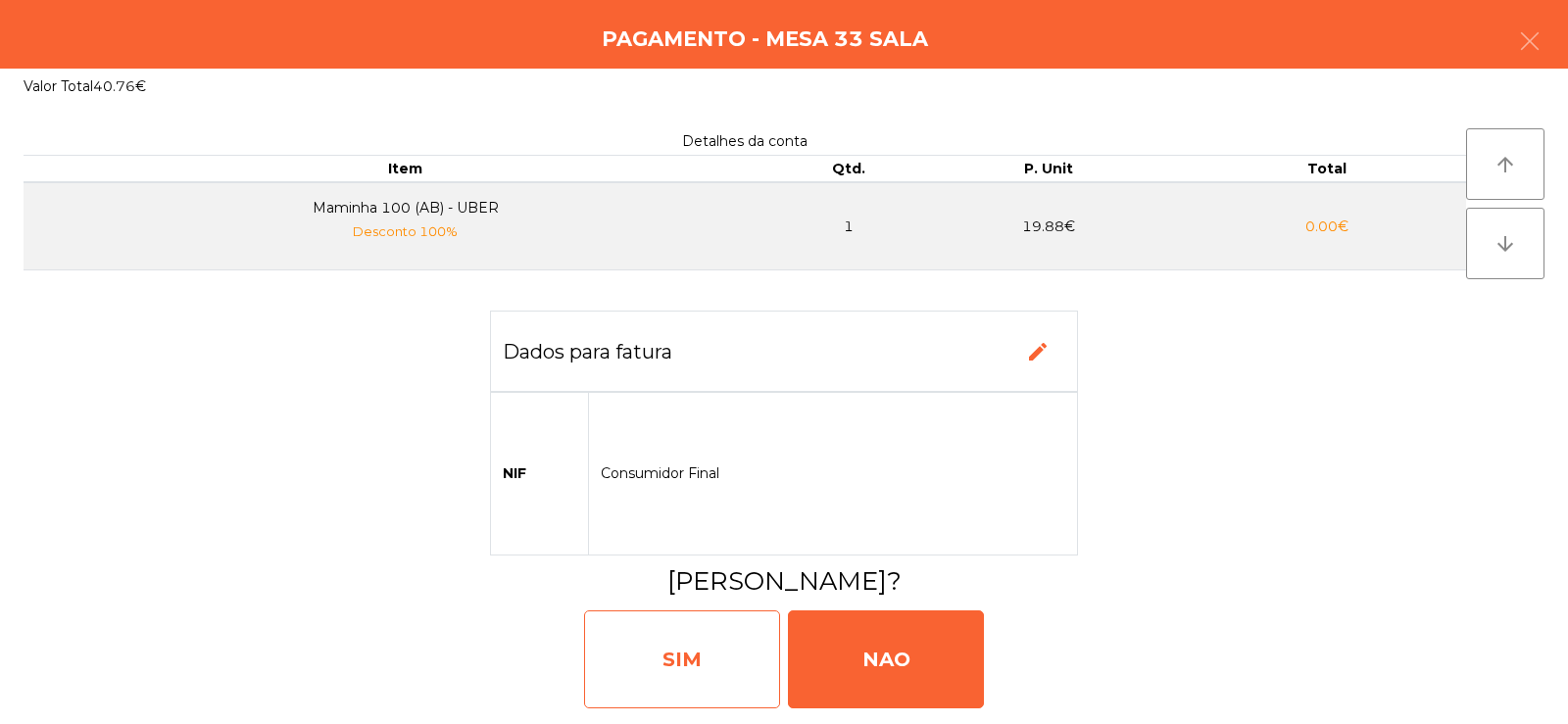
click at [722, 649] on div "SIM" at bounding box center [682, 660] width 196 height 98
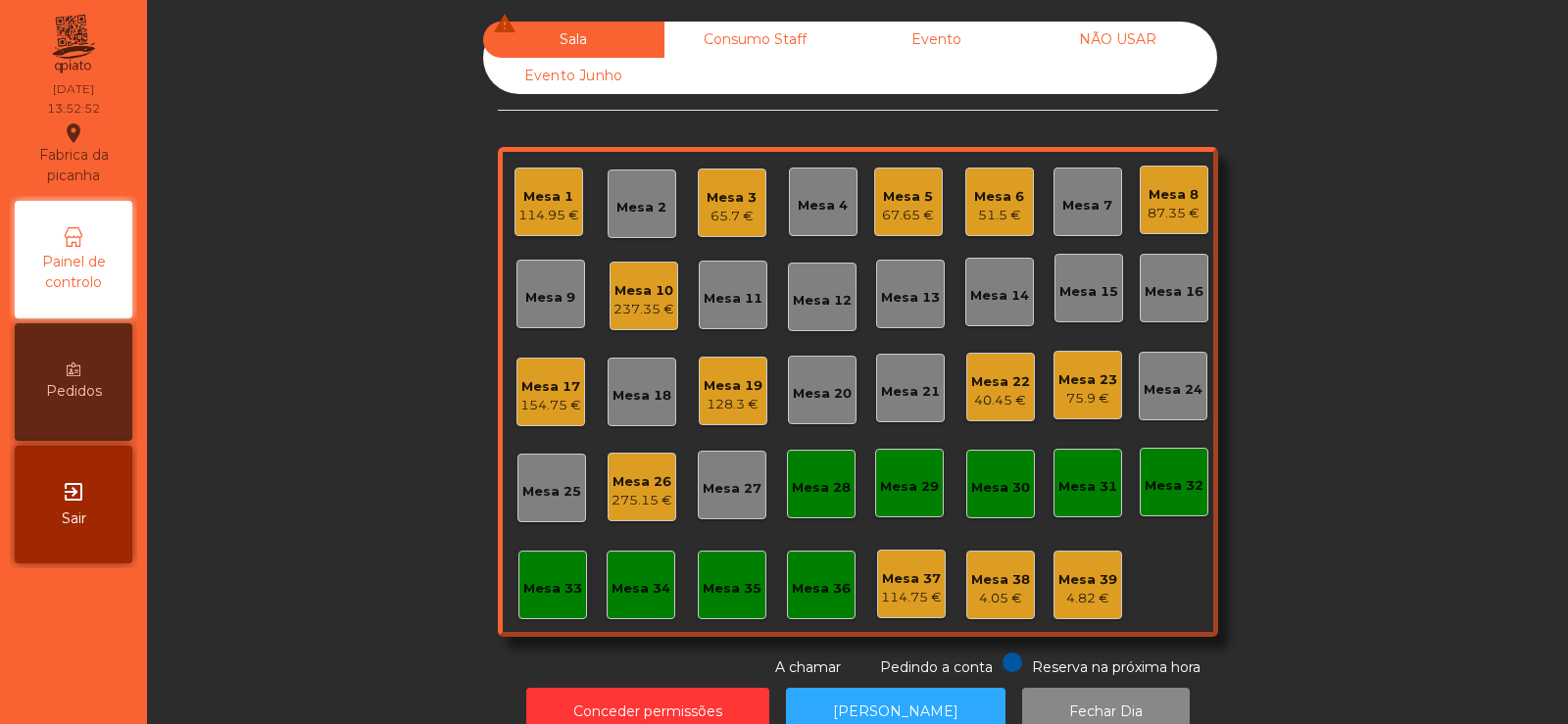
click at [732, 207] on div "65.7 €" at bounding box center [731, 217] width 50 height 20
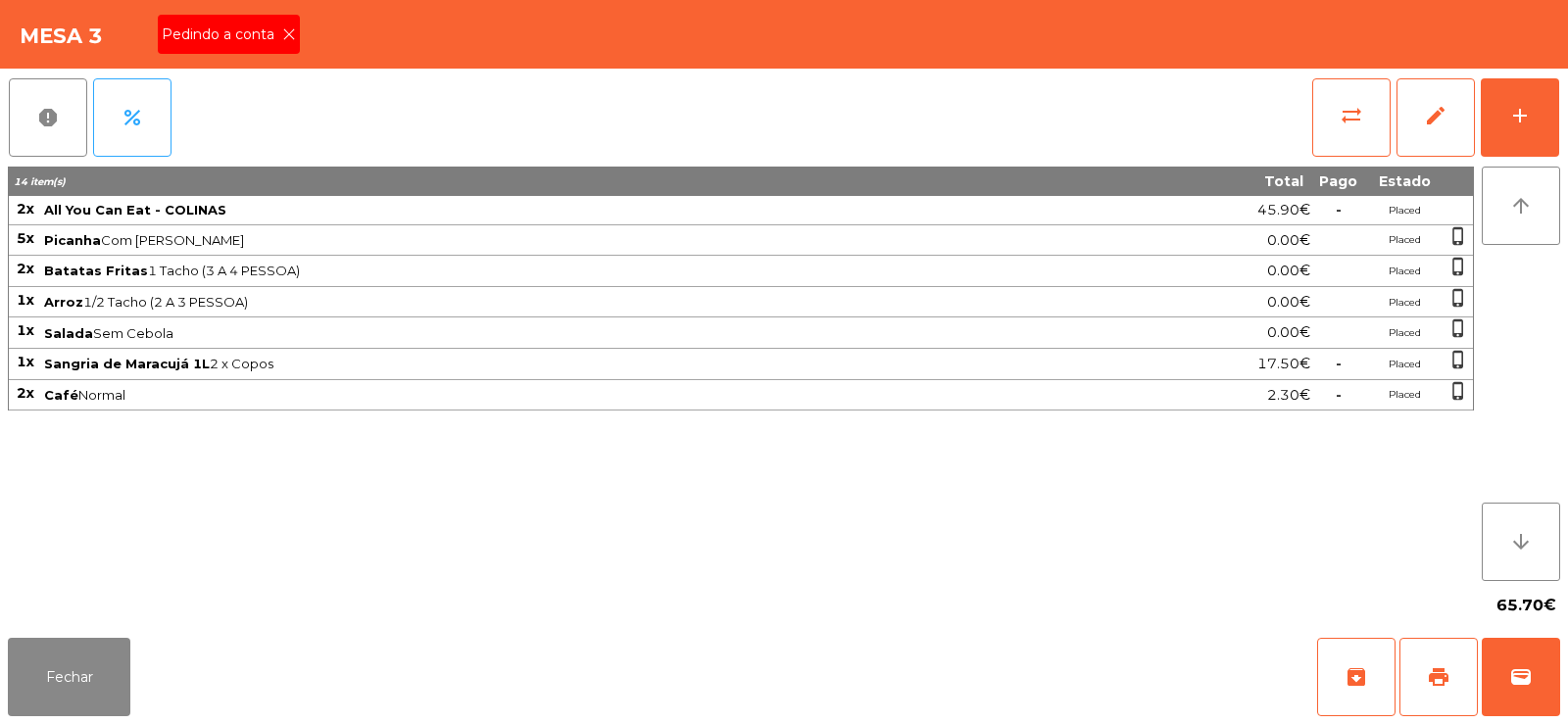
click at [290, 35] on icon at bounding box center [290, 35] width 14 height 14
click at [1441, 682] on span "print" at bounding box center [1439, 677] width 24 height 24
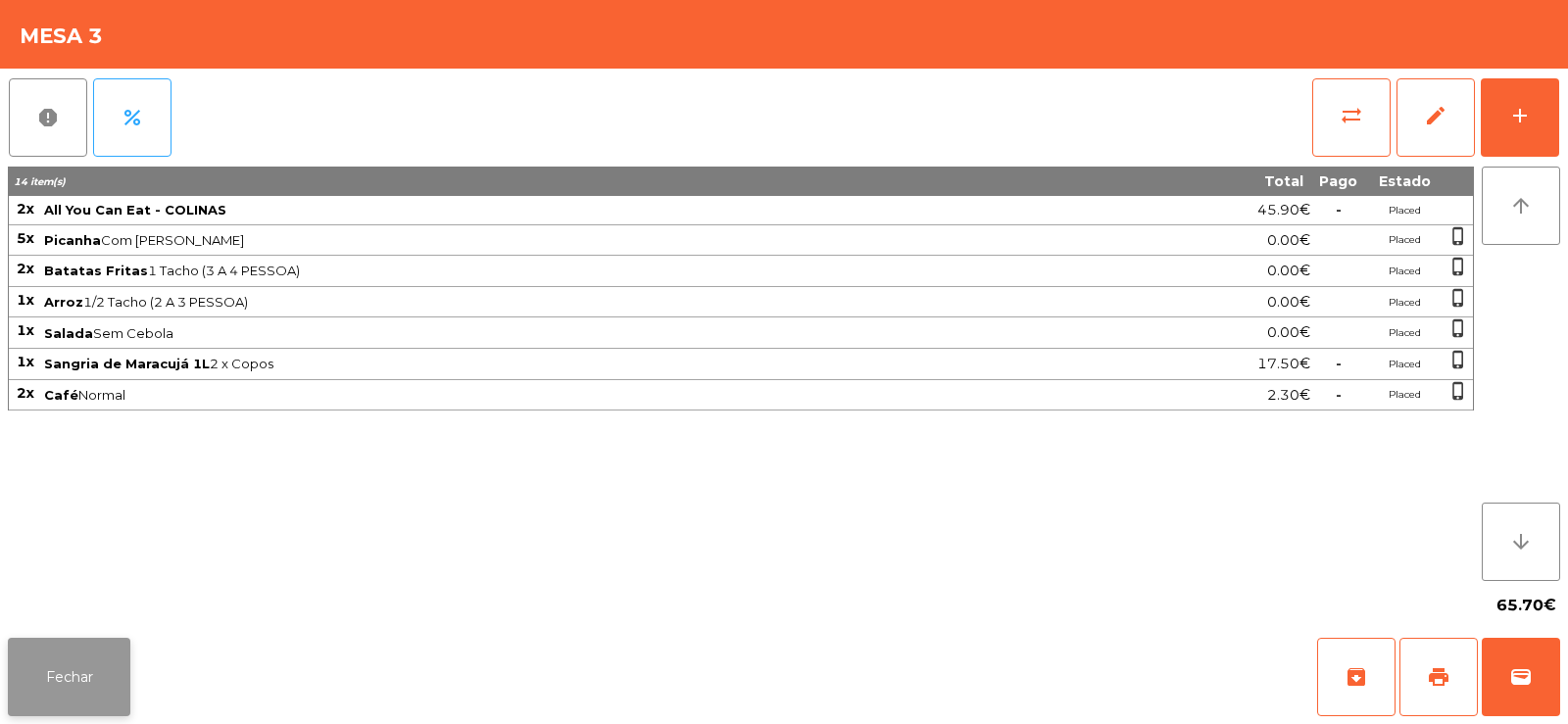
click at [81, 673] on button "Fechar" at bounding box center [69, 676] width 123 height 78
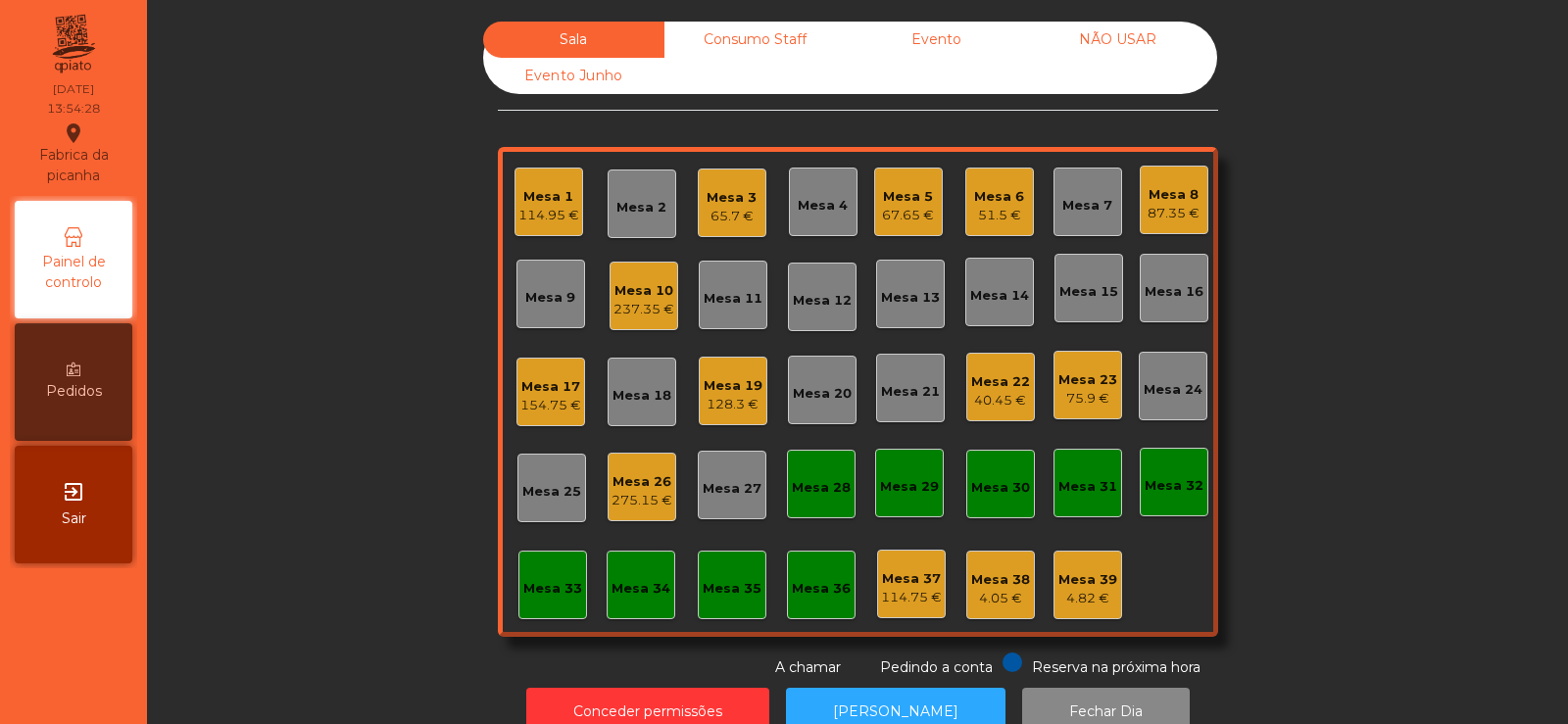
click at [1158, 203] on div "Mesa 8" at bounding box center [1173, 195] width 52 height 20
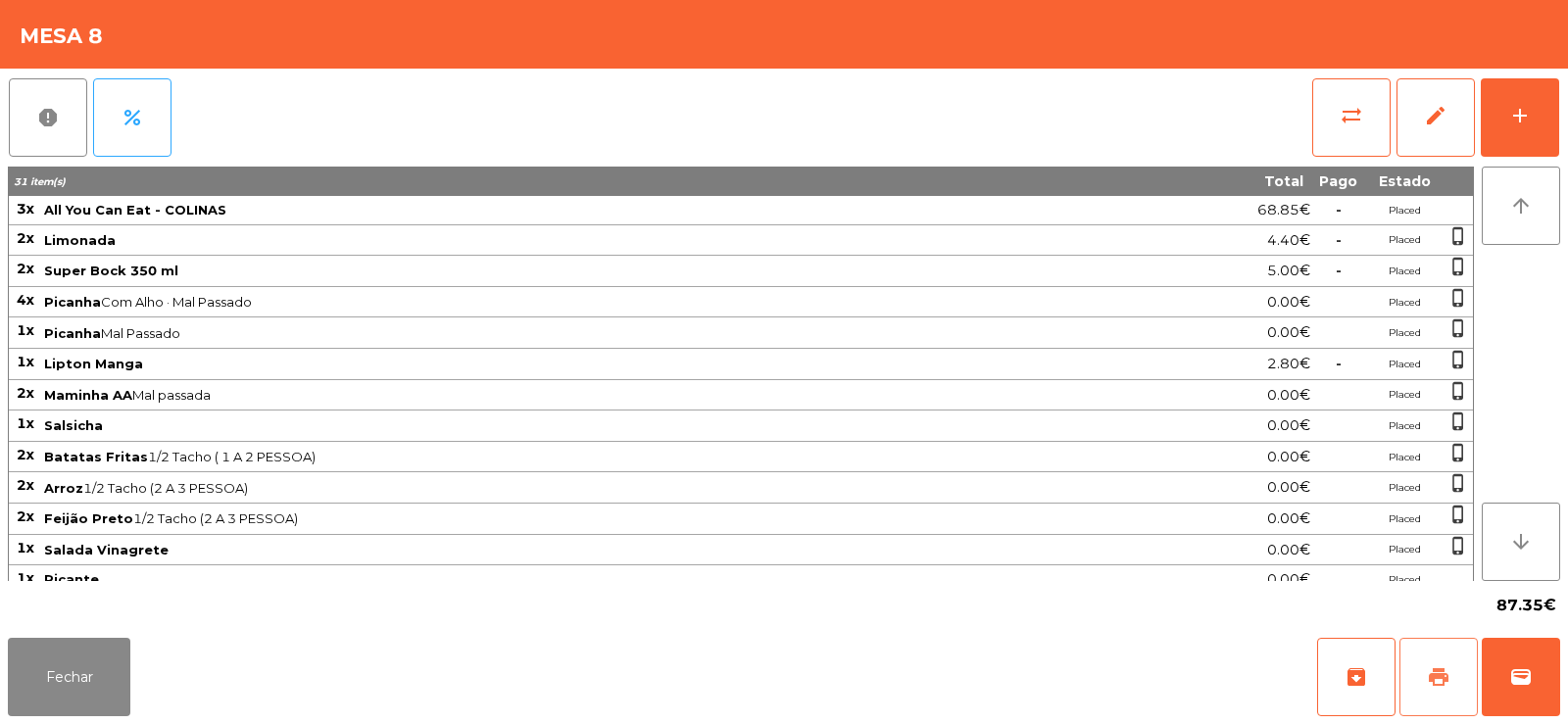
click at [1441, 684] on span "print" at bounding box center [1439, 677] width 24 height 24
click at [86, 672] on button "Fechar" at bounding box center [69, 676] width 123 height 78
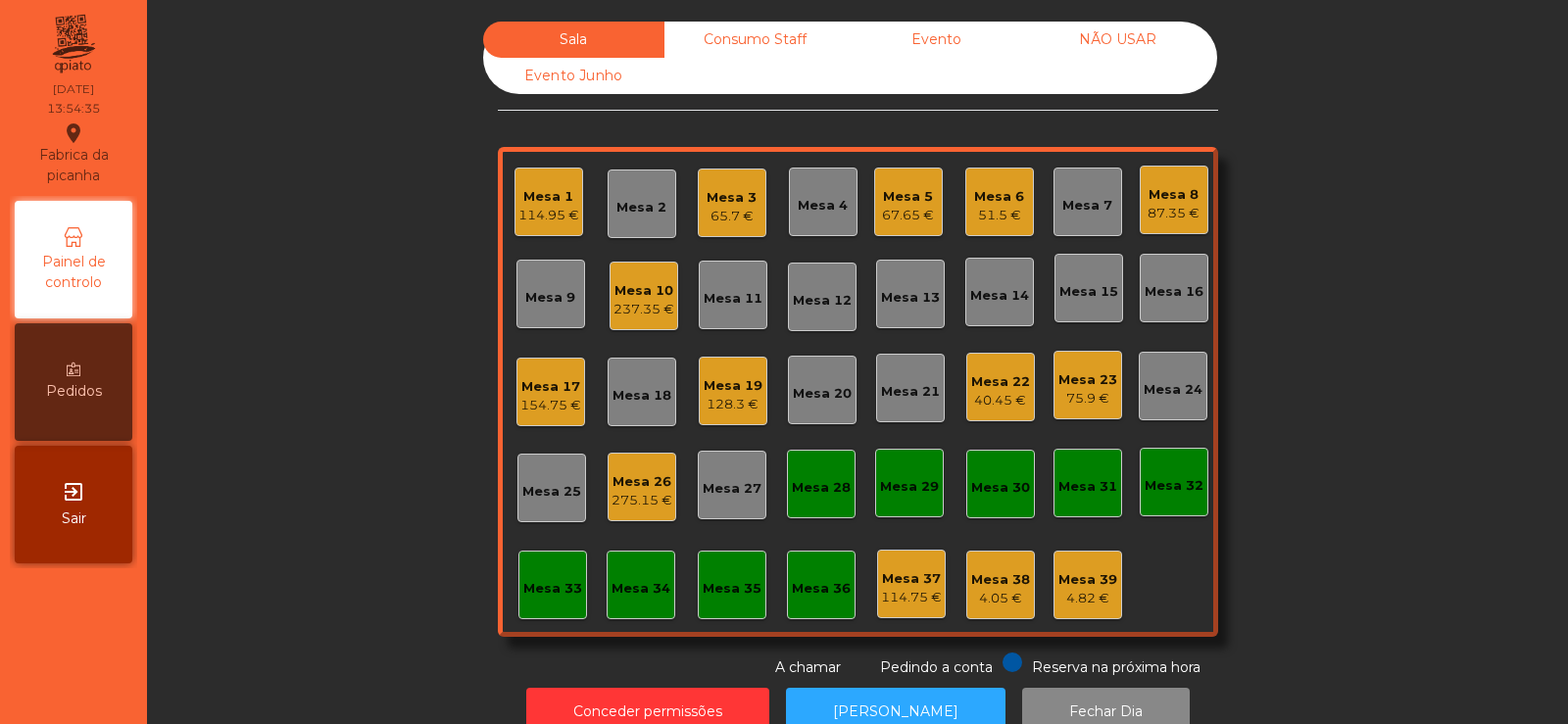
click at [732, 221] on div "65.7 €" at bounding box center [731, 217] width 50 height 20
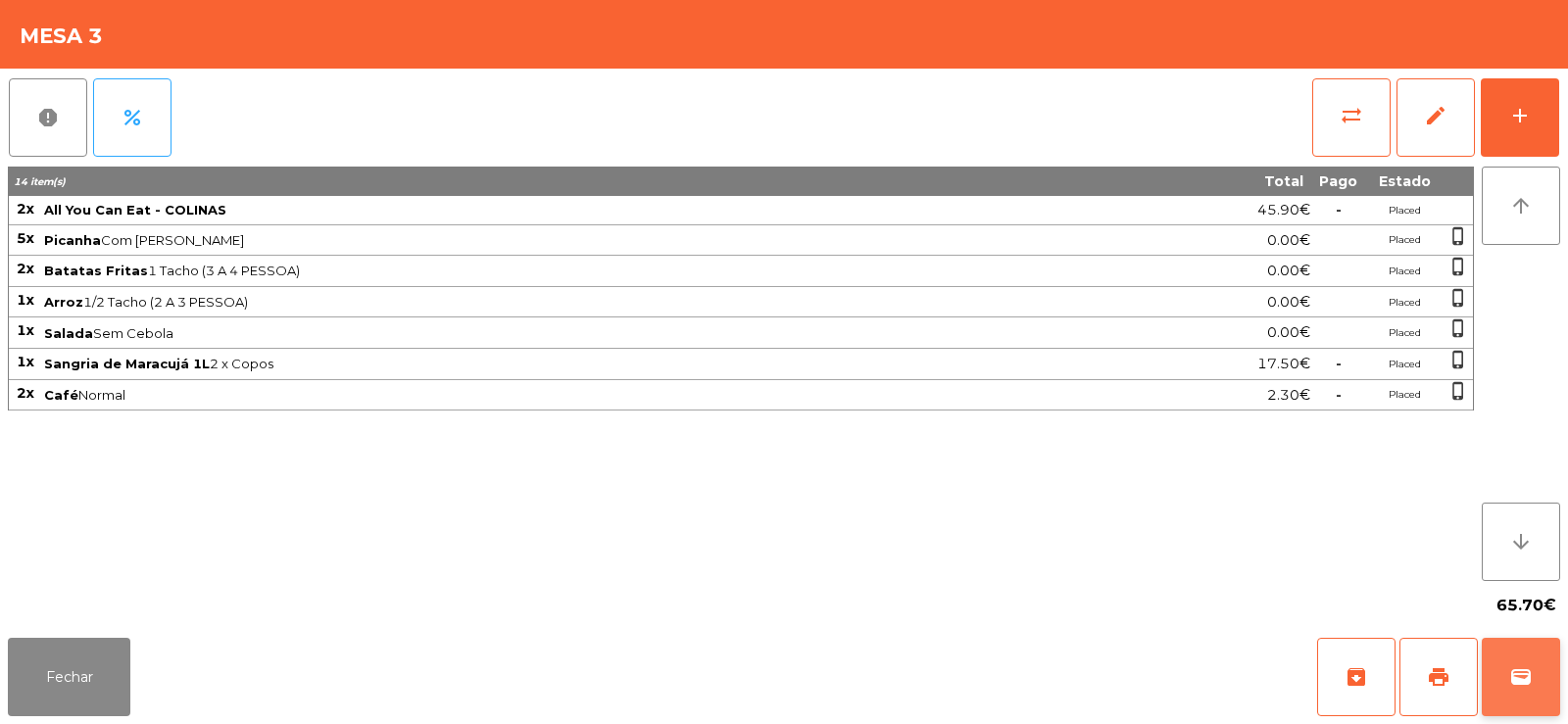
click at [1509, 683] on span "wallet" at bounding box center [1521, 677] width 24 height 24
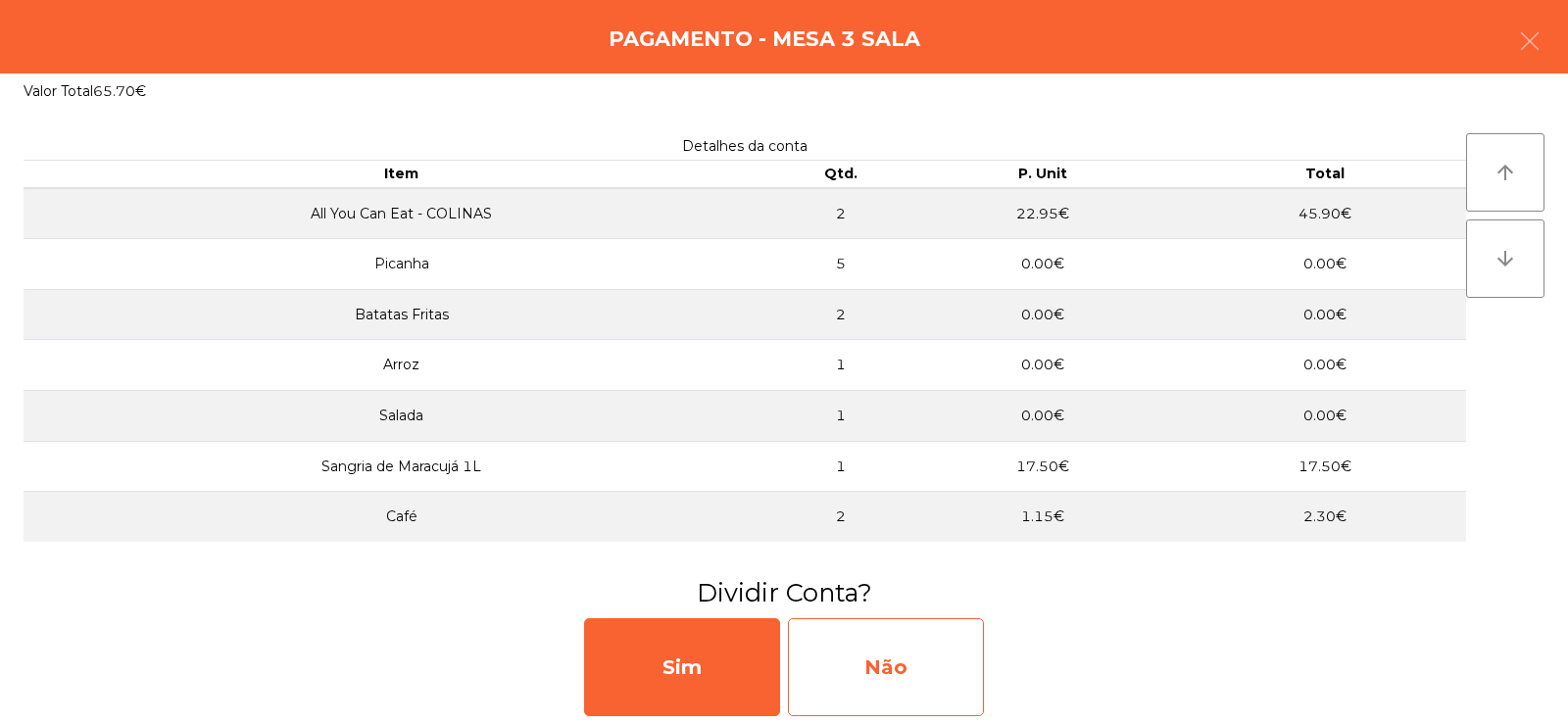
click at [879, 649] on div "Não" at bounding box center [886, 667] width 196 height 98
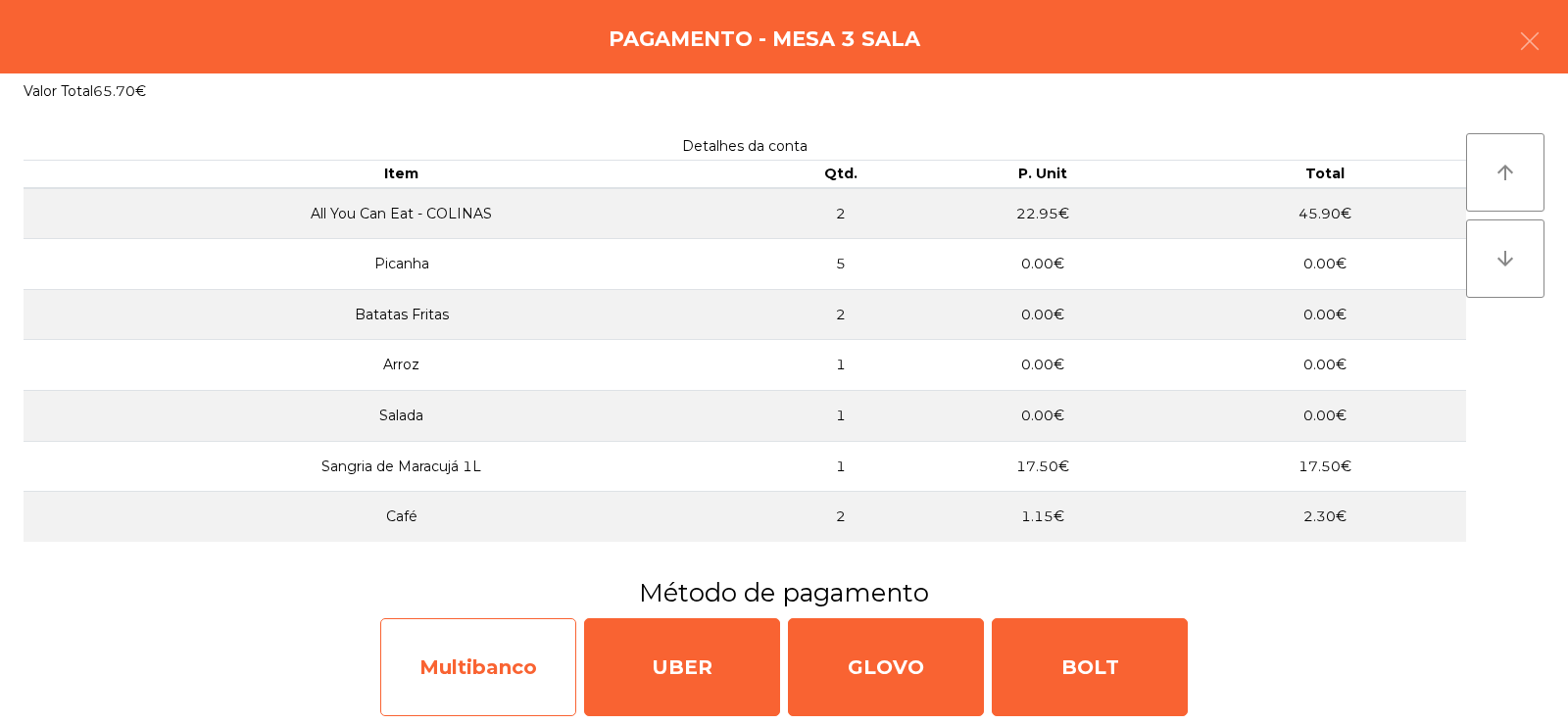
click at [518, 673] on div "Multibanco" at bounding box center [478, 667] width 196 height 98
select select "**"
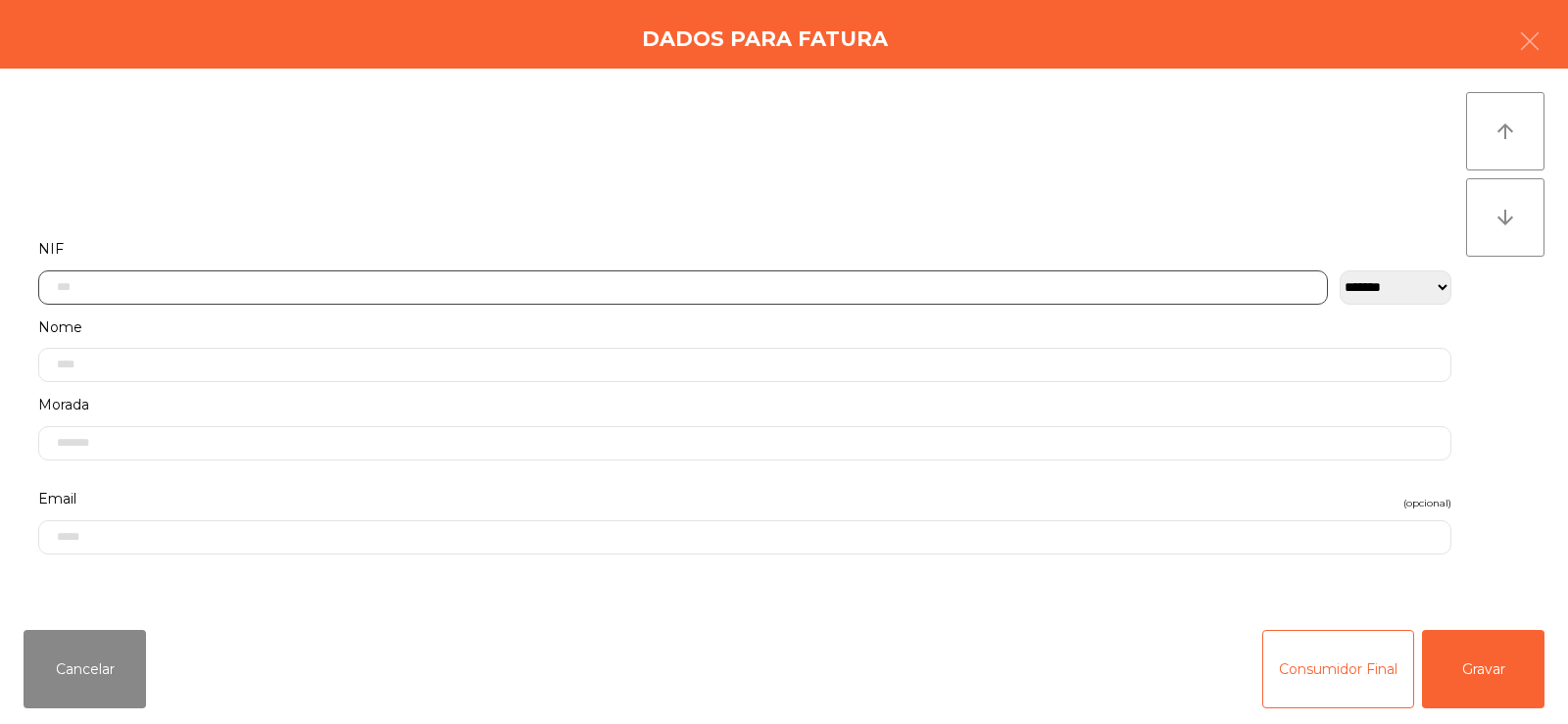
click at [685, 293] on input "text" at bounding box center [683, 288] width 1289 height 35
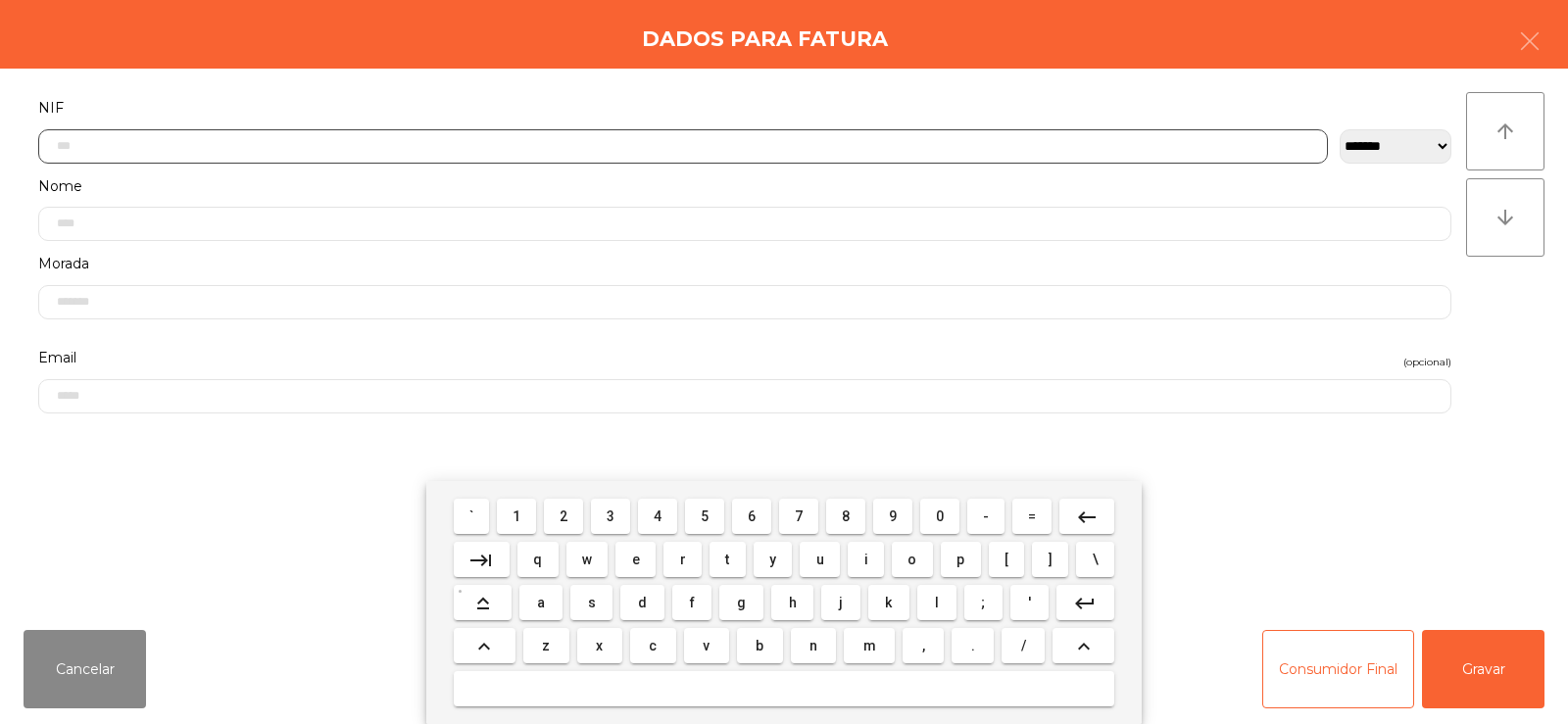
scroll to position [143, 0]
click at [560, 523] on span "2" at bounding box center [563, 517] width 8 height 16
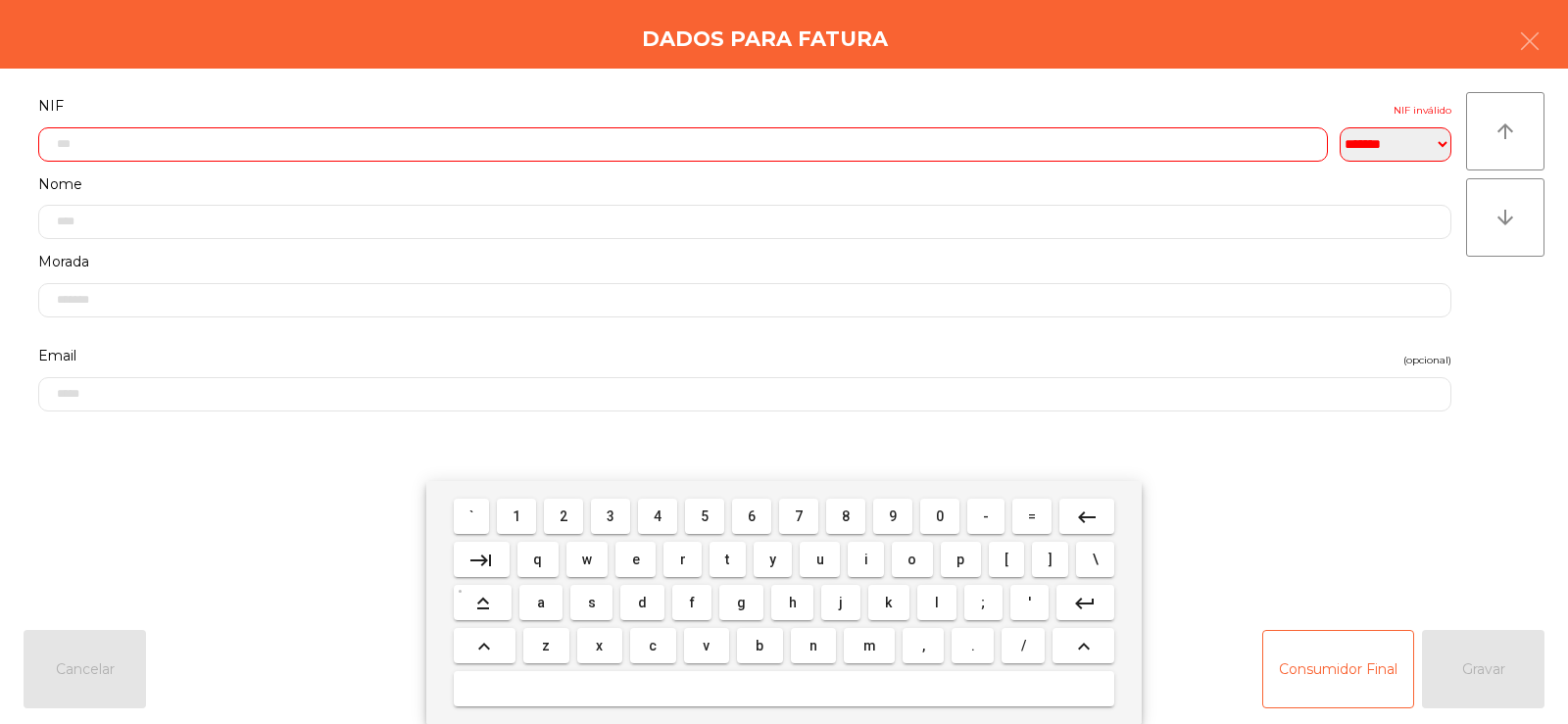
click at [704, 516] on span "5" at bounding box center [705, 517] width 8 height 16
click at [567, 523] on span "2" at bounding box center [563, 517] width 8 height 16
click at [893, 524] on span "9" at bounding box center [893, 517] width 8 height 16
click at [514, 519] on span "1" at bounding box center [517, 517] width 8 height 16
click at [798, 521] on span "7" at bounding box center [798, 517] width 8 height 16
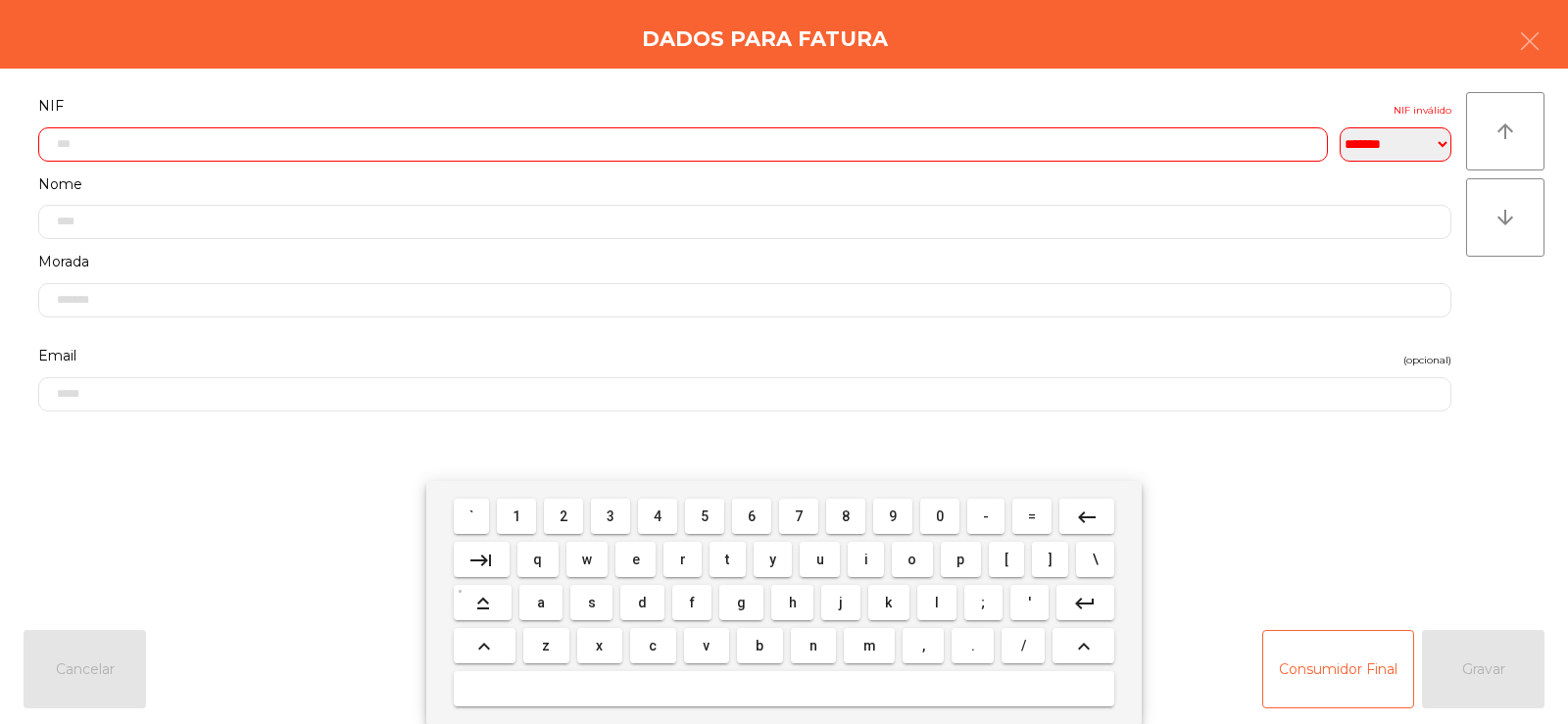
click at [610, 523] on span "3" at bounding box center [611, 517] width 8 height 16
click at [752, 516] on span "6" at bounding box center [752, 517] width 8 height 16
click at [798, 516] on span "7" at bounding box center [798, 517] width 8 height 16
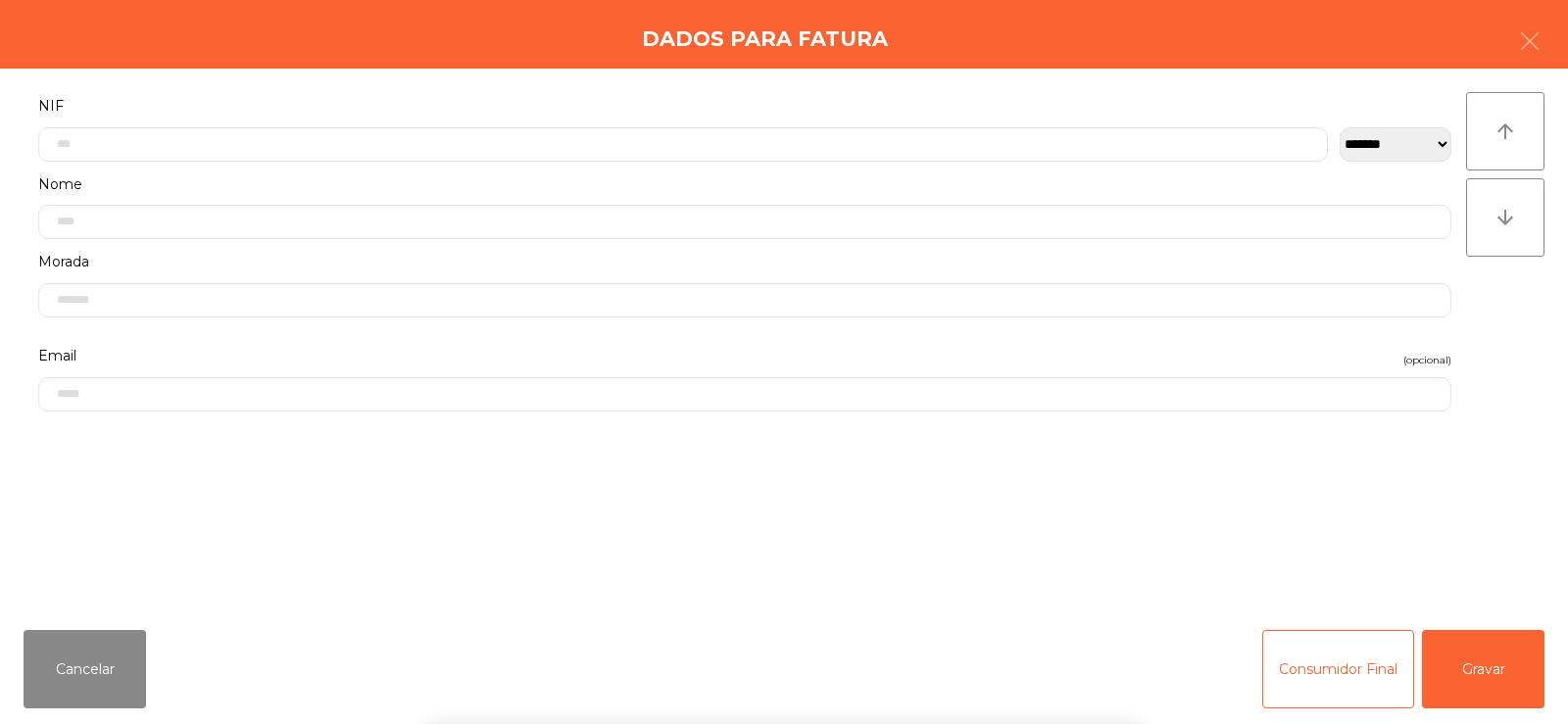
click at [1478, 528] on div "` 1 2 3 4 5 6 7 8 9 0 - = keyboard_backspace keyboard_tab q w e r t y u i o p […" at bounding box center [784, 602] width 1568 height 243
click at [1478, 663] on button "Gravar" at bounding box center [1484, 668] width 123 height 78
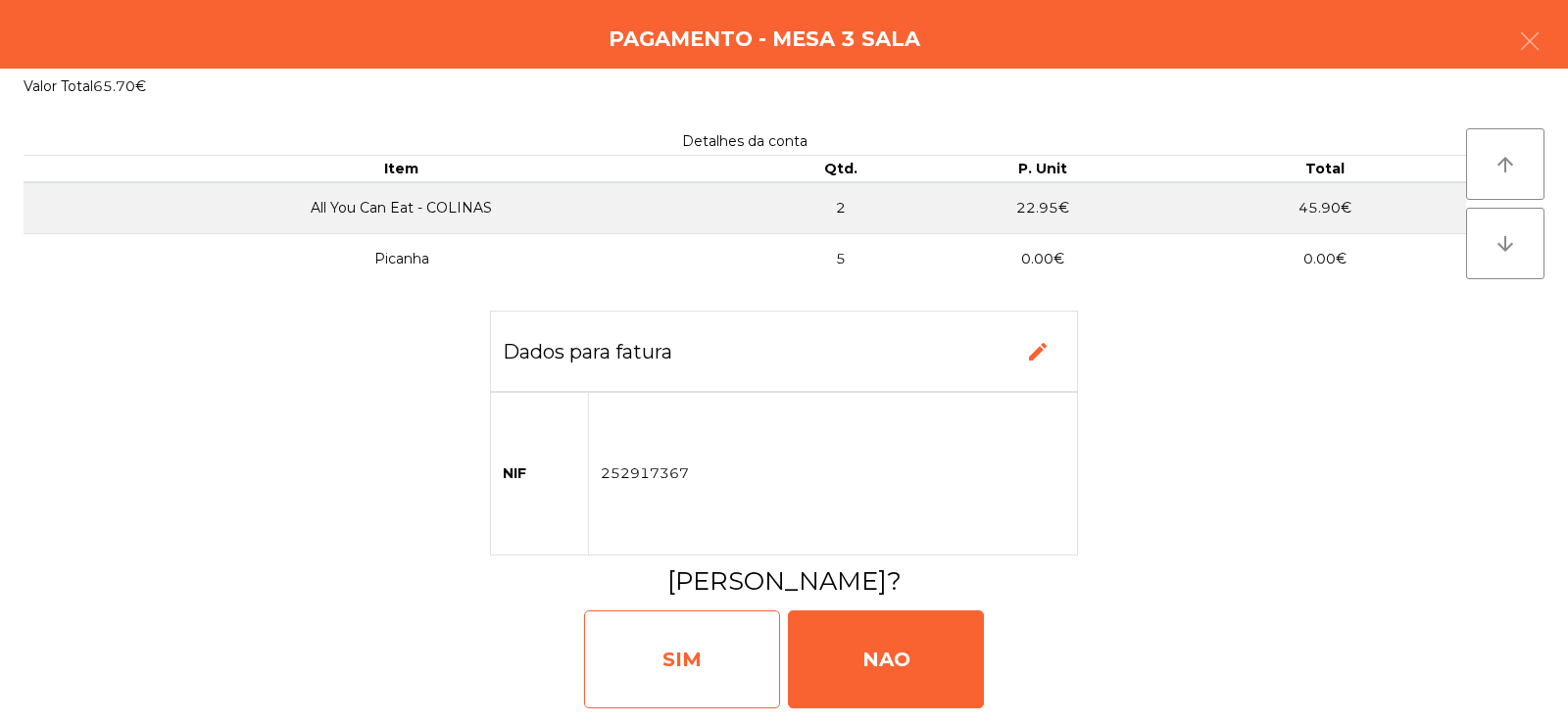
click at [743, 635] on div "SIM" at bounding box center [682, 660] width 196 height 98
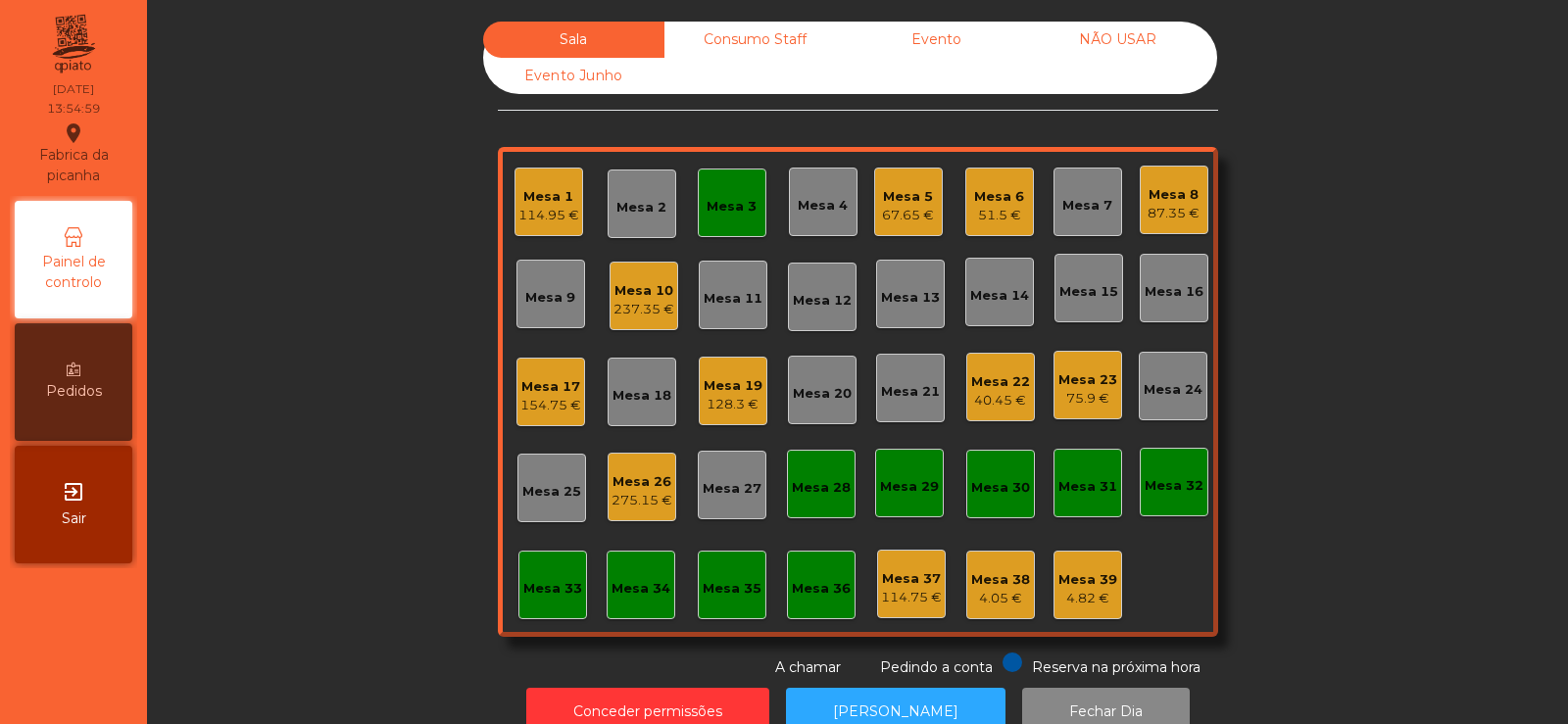
click at [722, 211] on div "Mesa 3" at bounding box center [731, 207] width 50 height 20
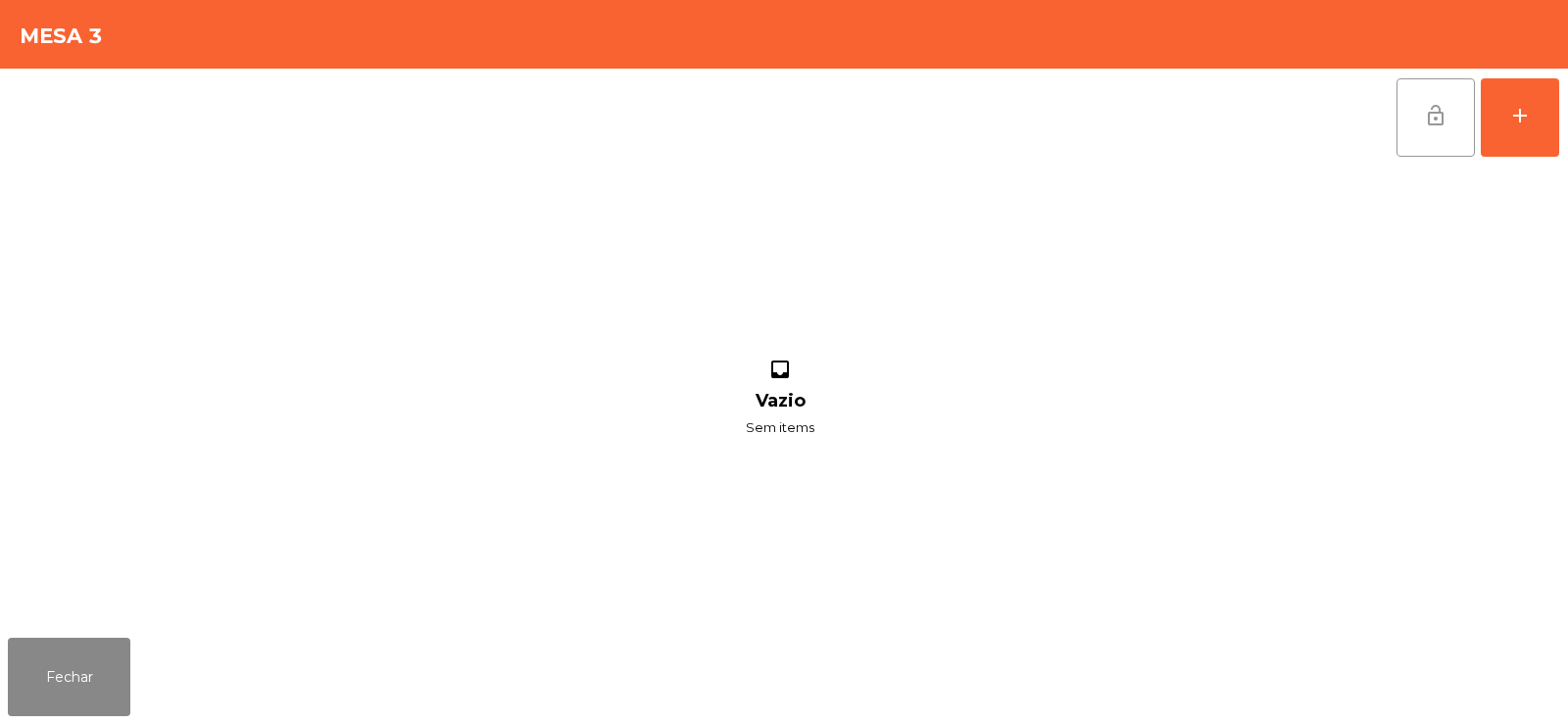
click at [1443, 116] on span "lock_open" at bounding box center [1436, 116] width 24 height 24
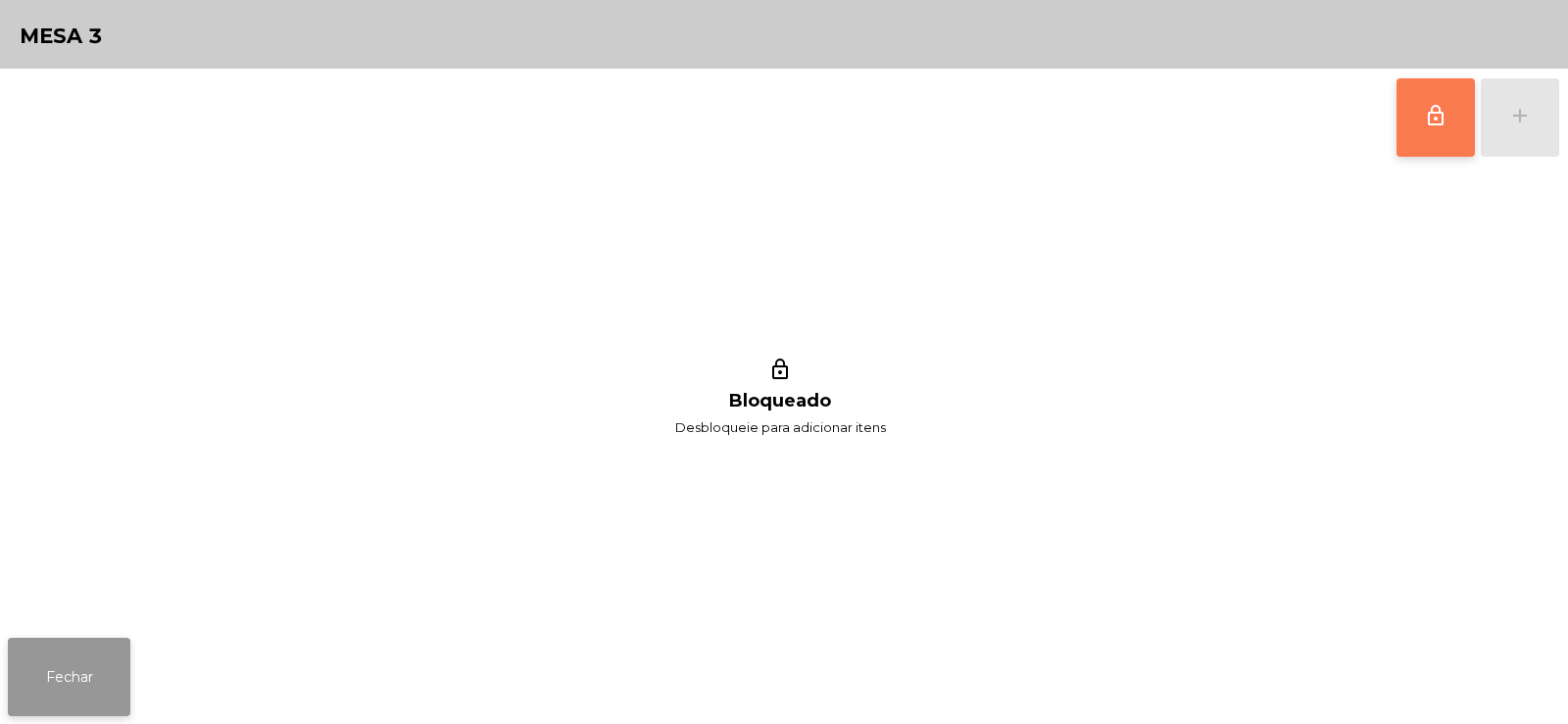
click at [57, 687] on button "Fechar" at bounding box center [69, 676] width 123 height 78
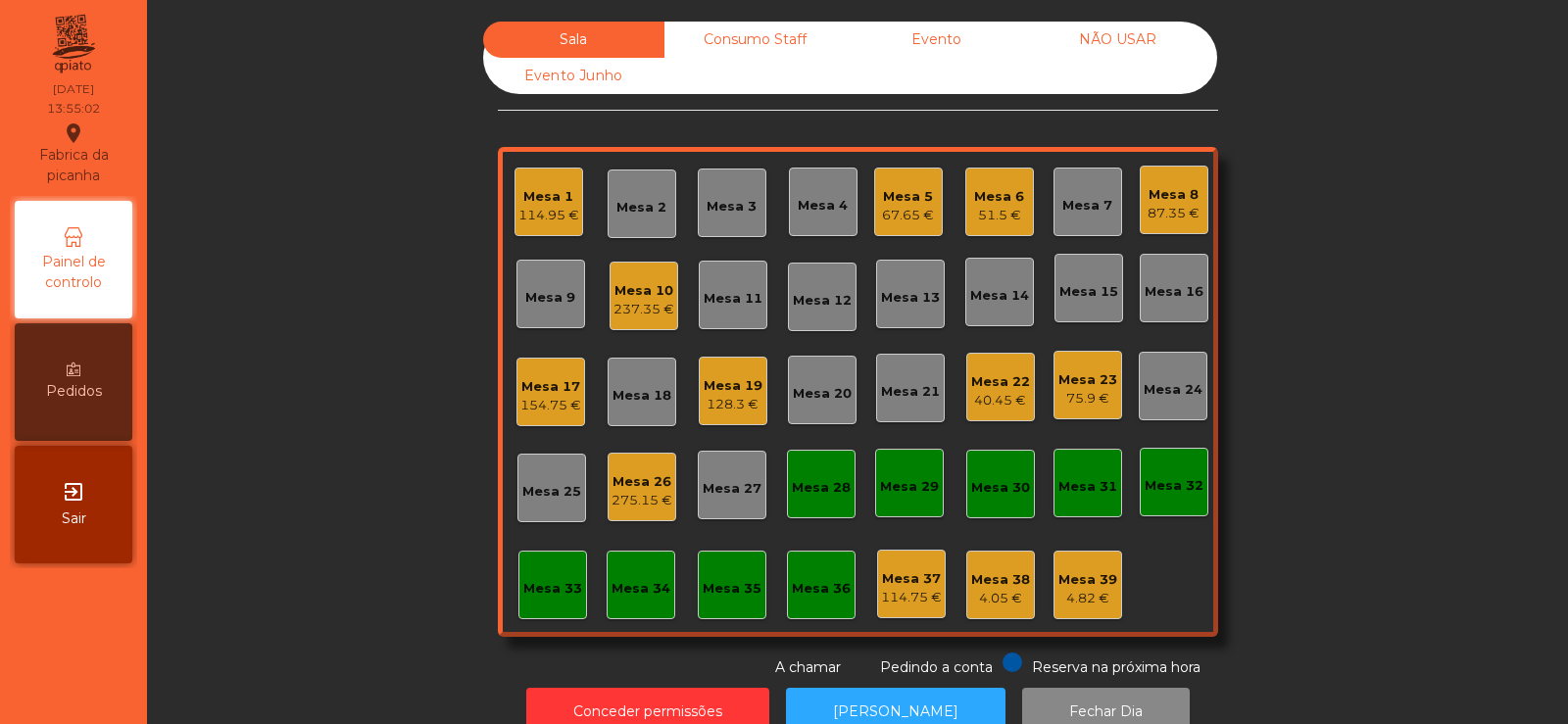
click at [1160, 206] on div "87.35 €" at bounding box center [1173, 214] width 52 height 20
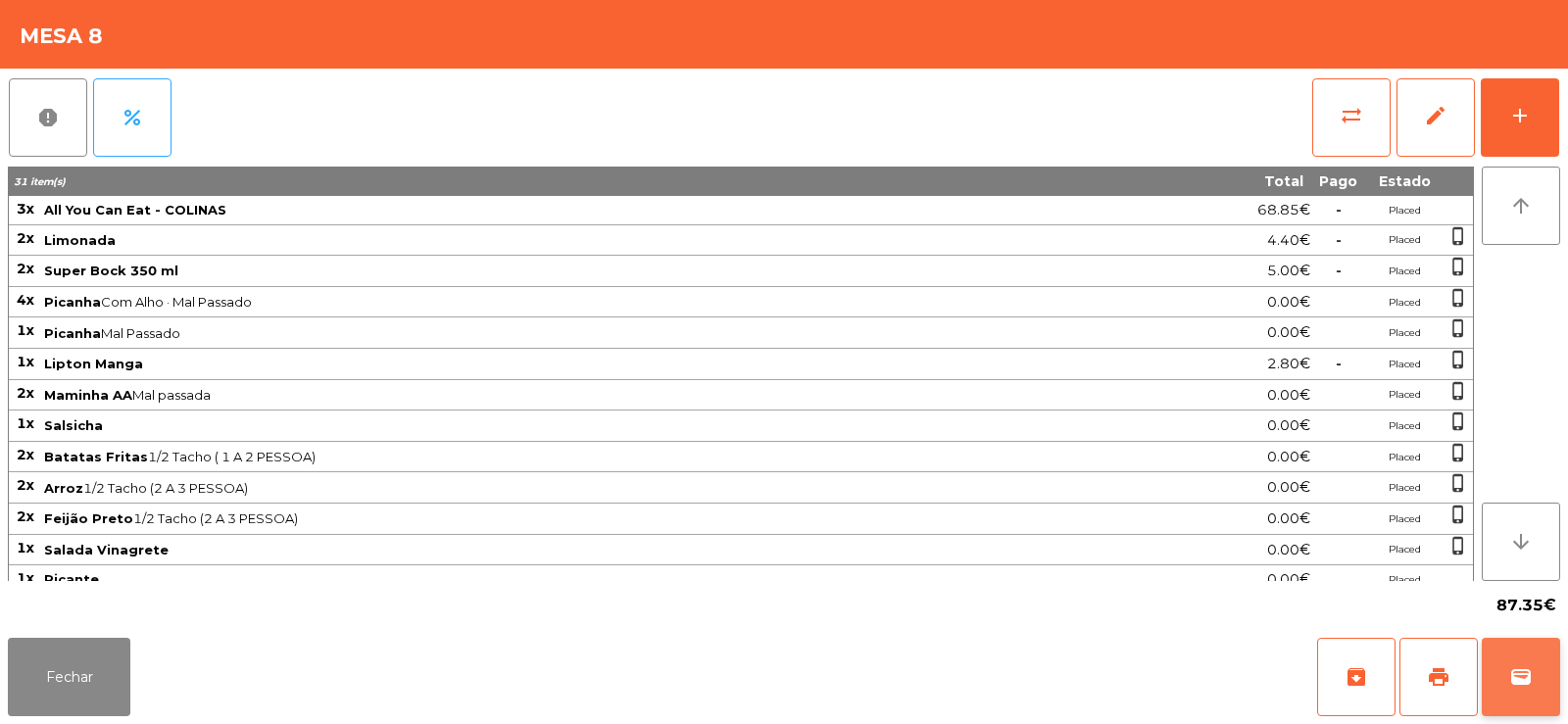
click at [1500, 691] on button "wallet" at bounding box center [1520, 676] width 78 height 78
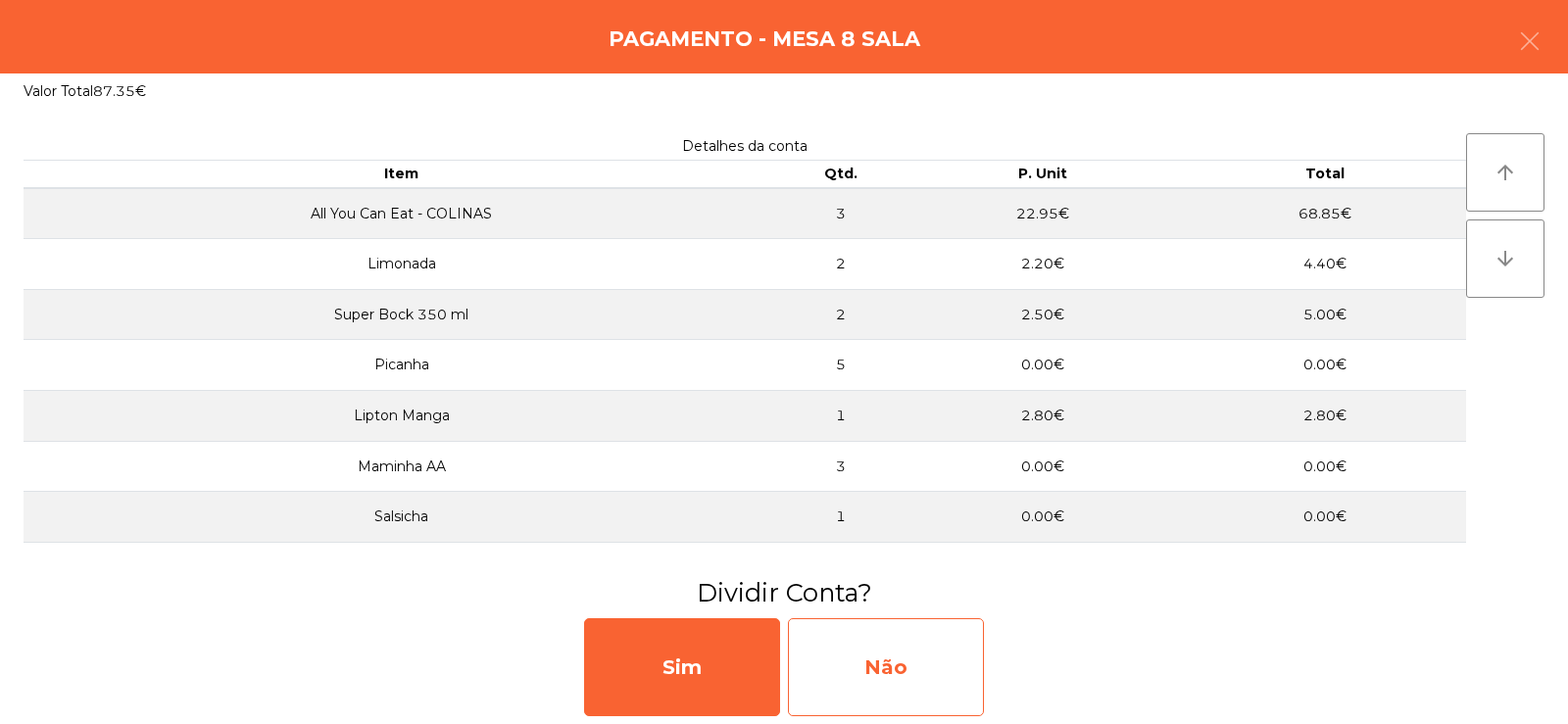
click at [895, 664] on div "Não" at bounding box center [886, 667] width 196 height 98
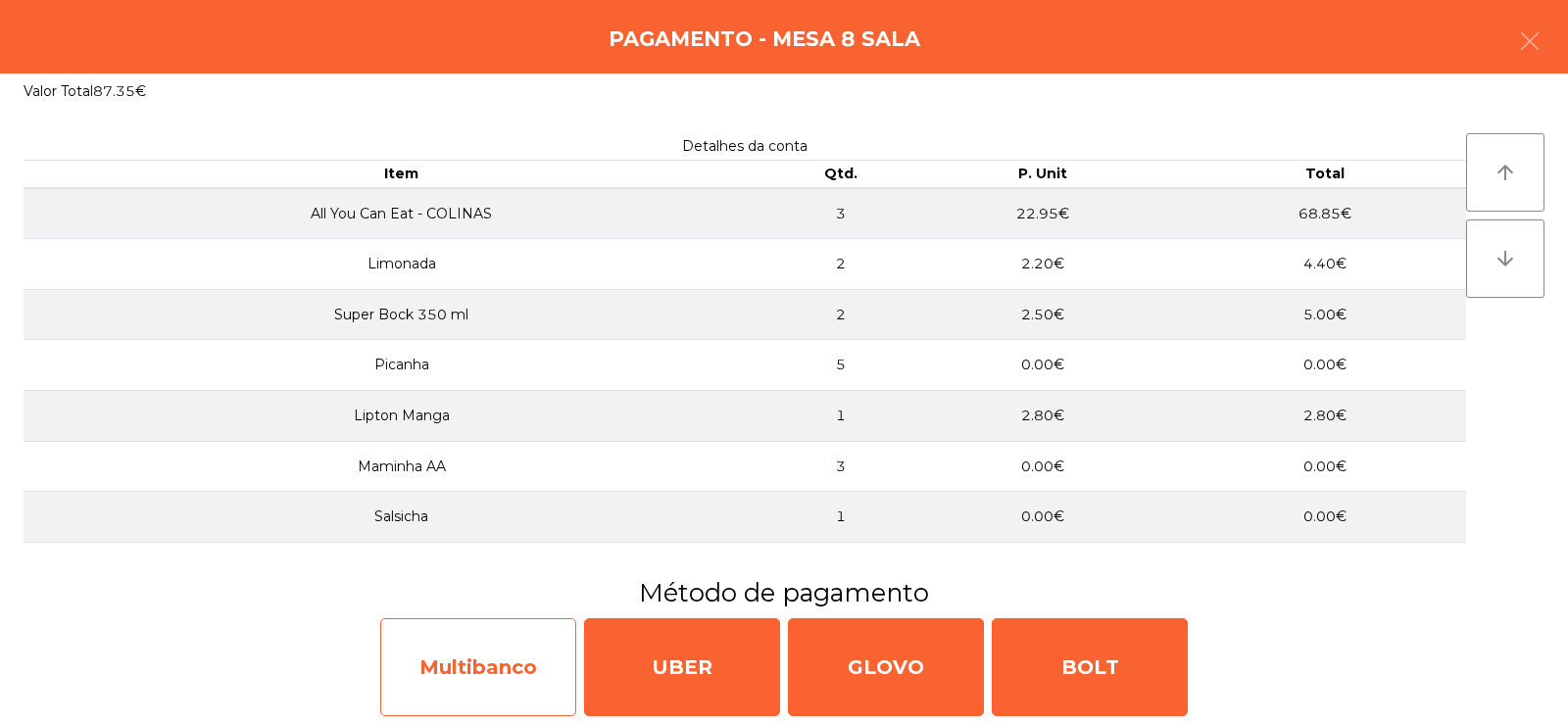
click at [517, 671] on div "Multibanco" at bounding box center [478, 667] width 196 height 98
select select "**"
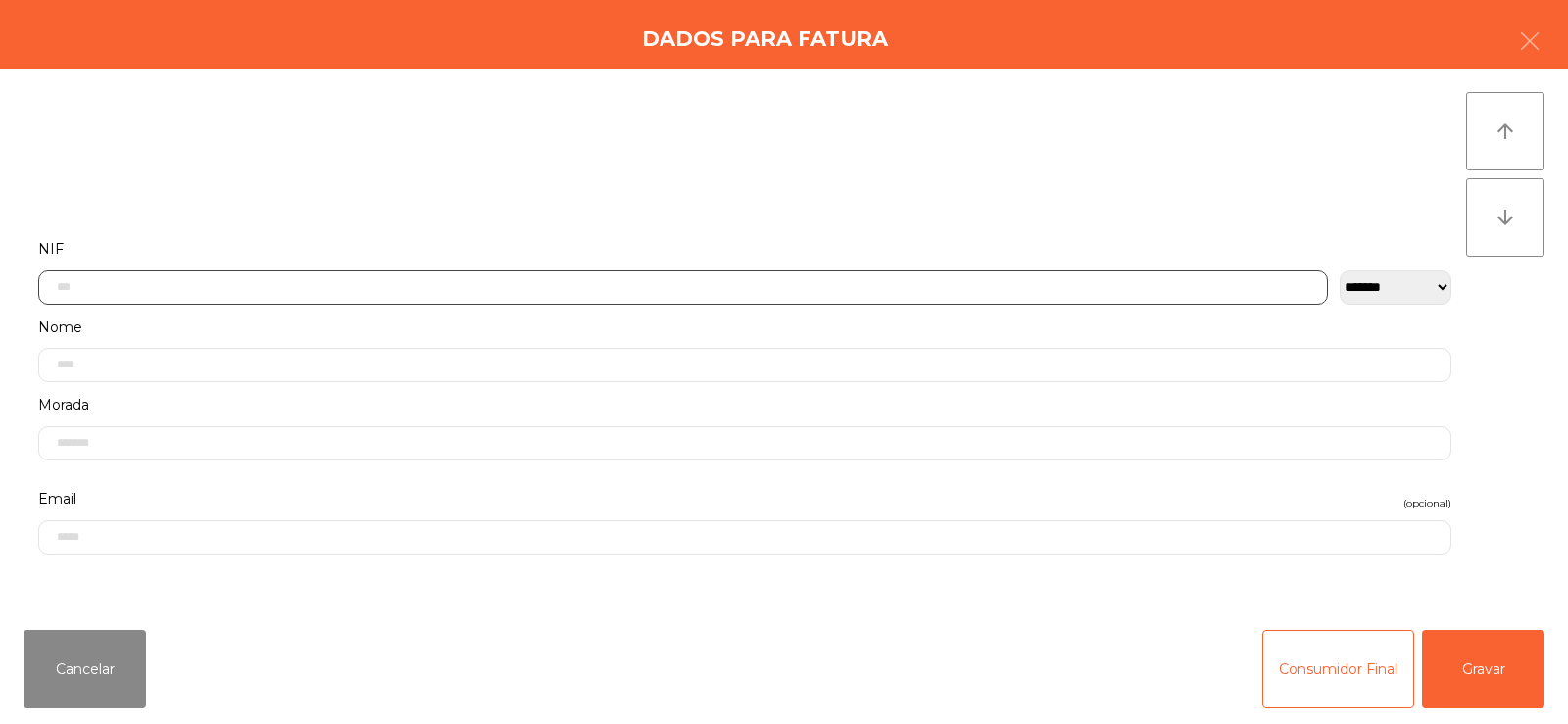
click at [639, 293] on input "text" at bounding box center [683, 288] width 1289 height 35
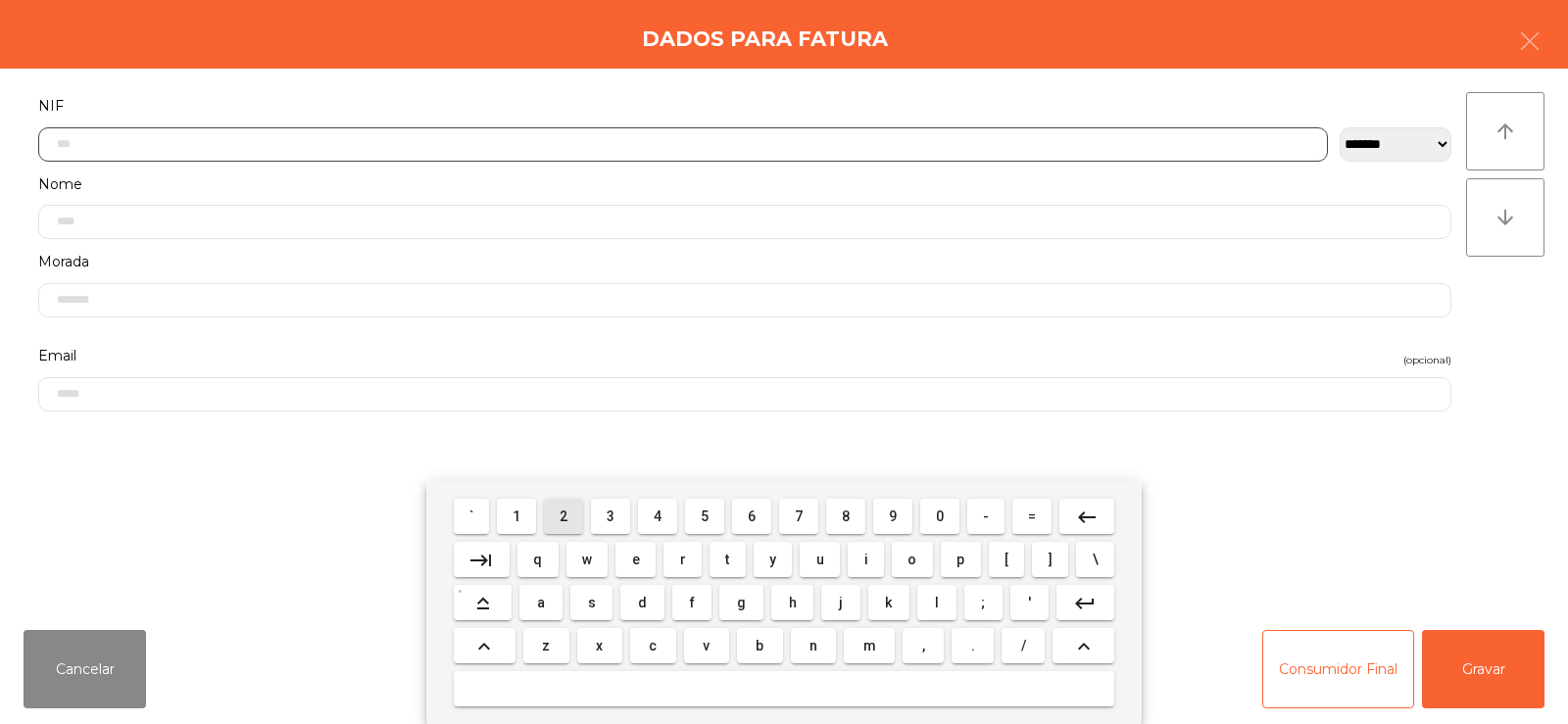
click at [566, 514] on span "2" at bounding box center [563, 517] width 8 height 16
click at [564, 516] on span "2" at bounding box center [563, 517] width 8 height 16
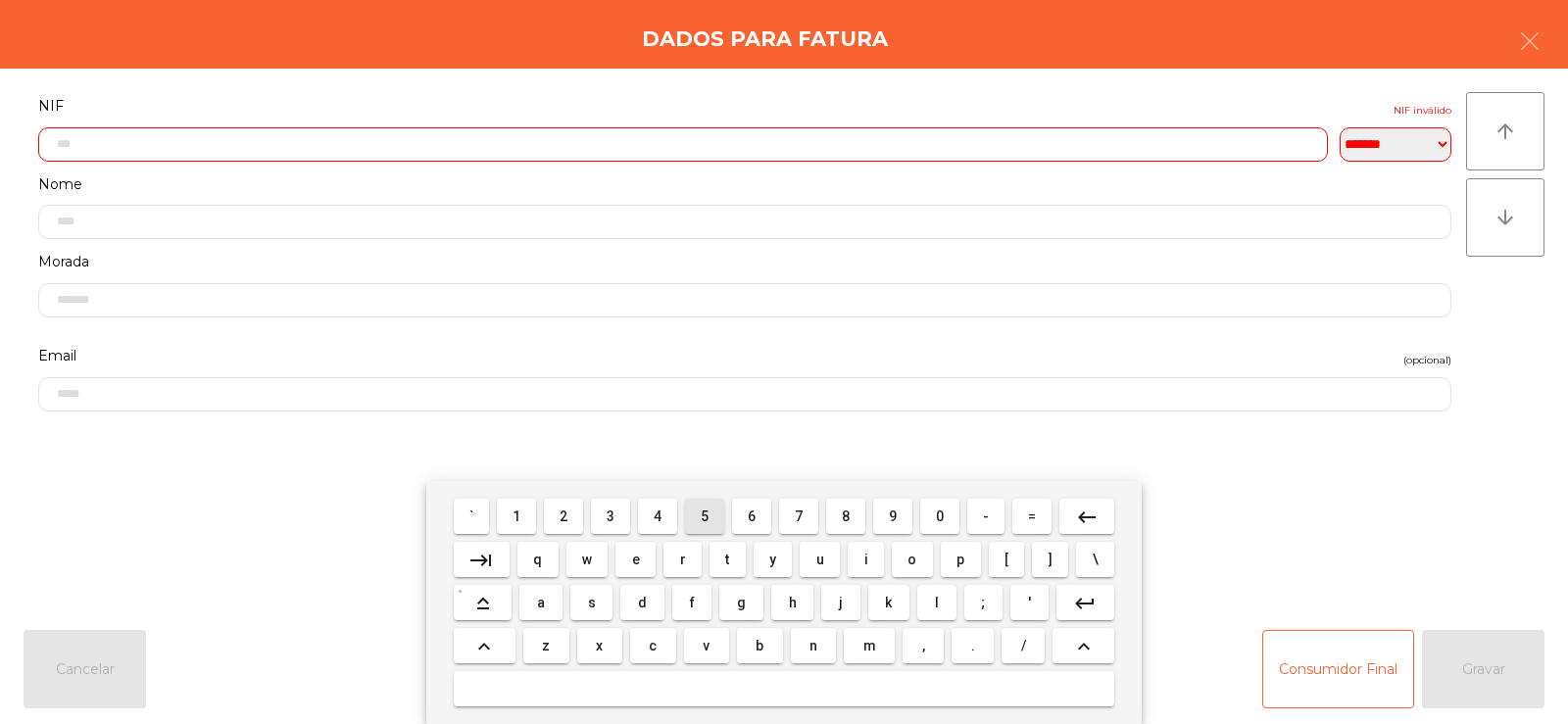
click at [704, 510] on span "5" at bounding box center [705, 517] width 8 height 16
click at [940, 516] on span "0" at bounding box center [940, 517] width 8 height 16
click at [612, 516] on span "3" at bounding box center [611, 517] width 8 height 16
click at [847, 533] on button "8" at bounding box center [846, 517] width 40 height 36
click at [704, 517] on span "5" at bounding box center [705, 517] width 8 height 16
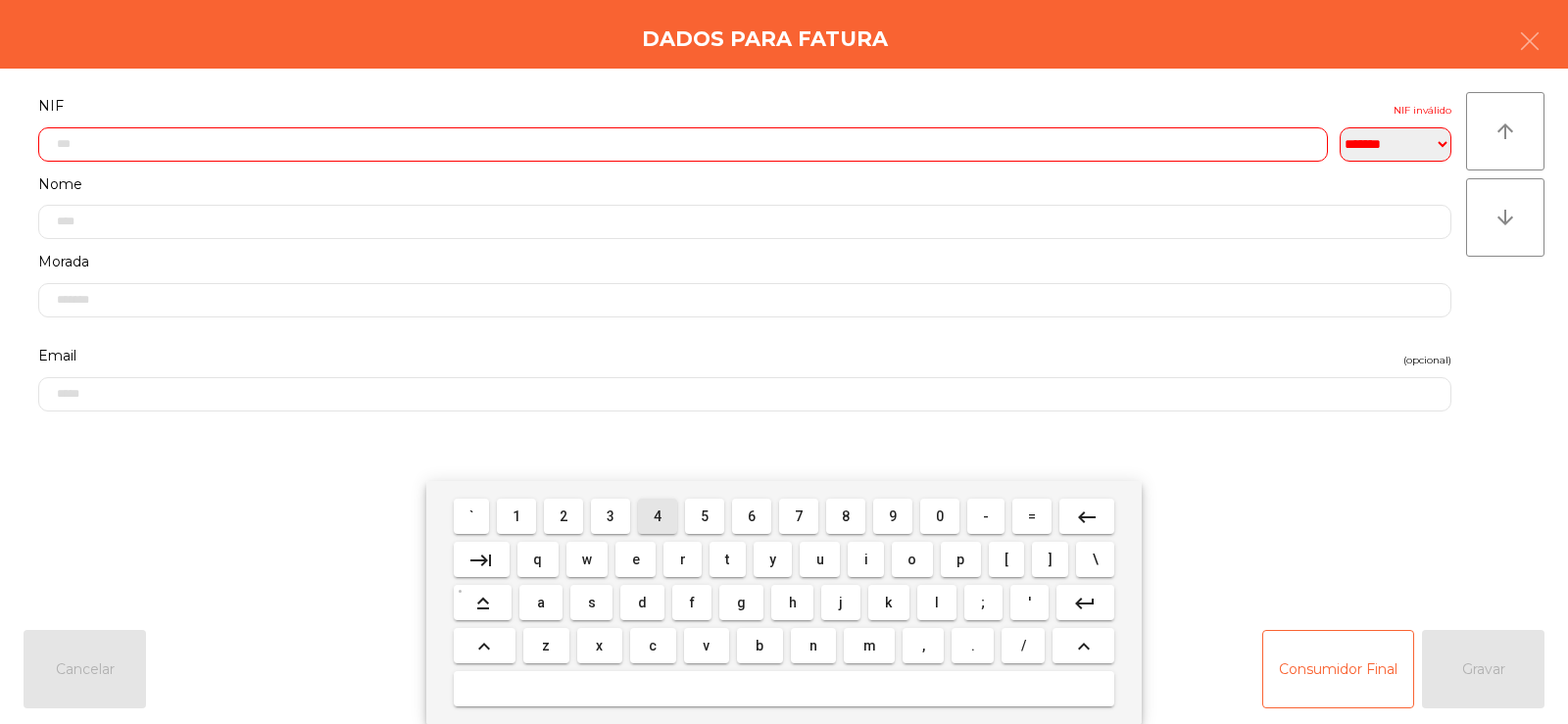
click at [657, 519] on span "4" at bounding box center [658, 517] width 8 height 16
click at [658, 515] on span "4" at bounding box center [658, 517] width 8 height 16
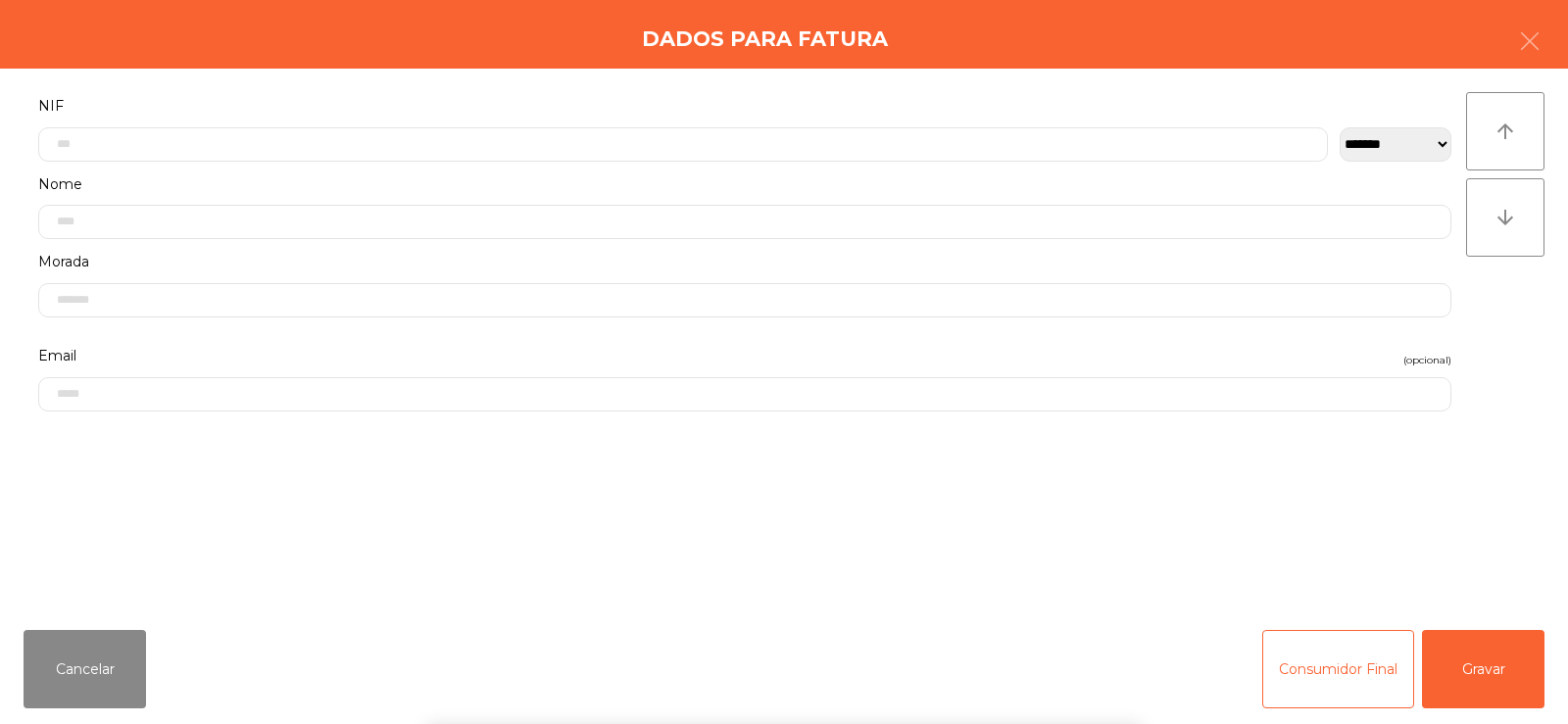
click at [1533, 550] on div "` 1 2 3 4 5 6 7 8 9 0 - = keyboard_backspace keyboard_tab q w e r t y u i o p […" at bounding box center [784, 602] width 1568 height 243
click at [1512, 683] on button "Gravar" at bounding box center [1484, 668] width 123 height 78
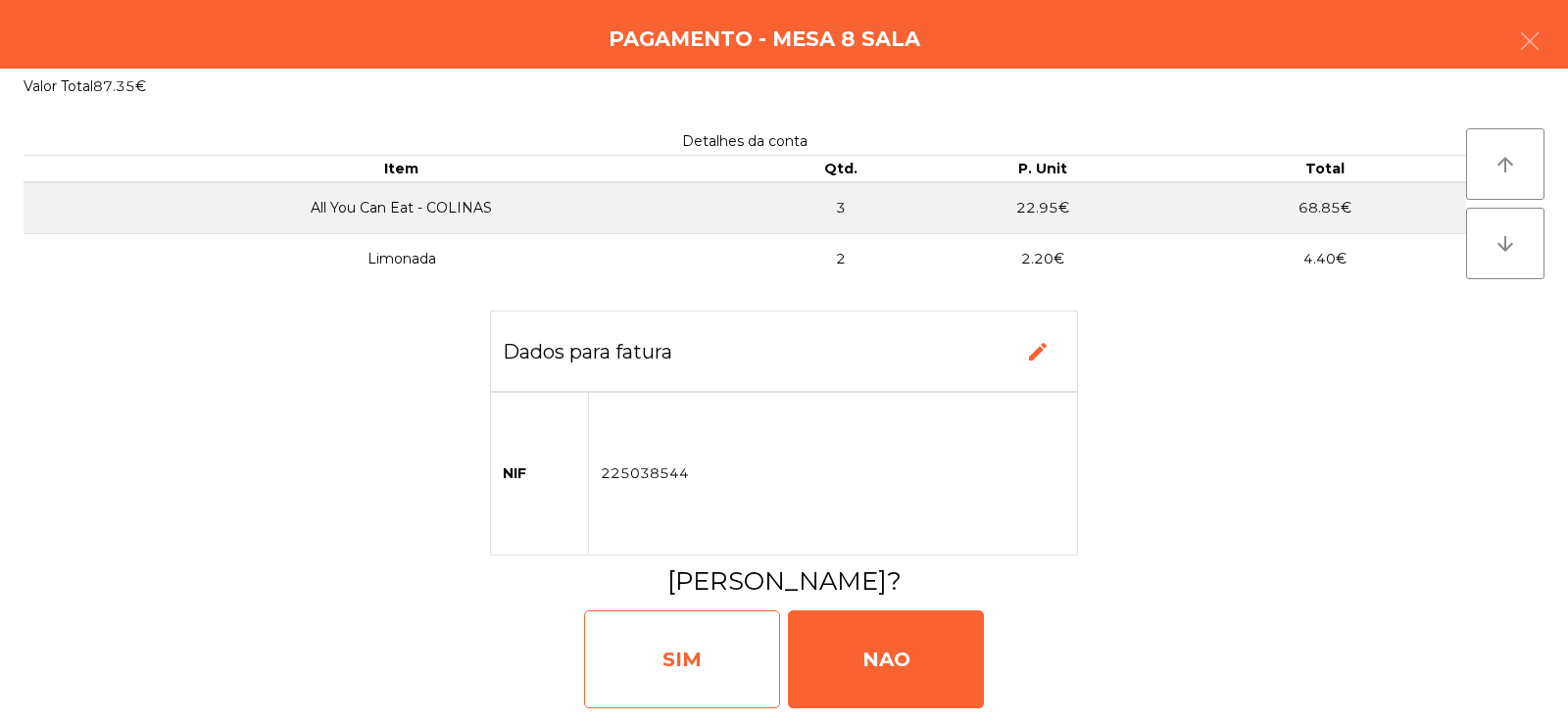
click at [682, 636] on div "SIM" at bounding box center [682, 660] width 196 height 98
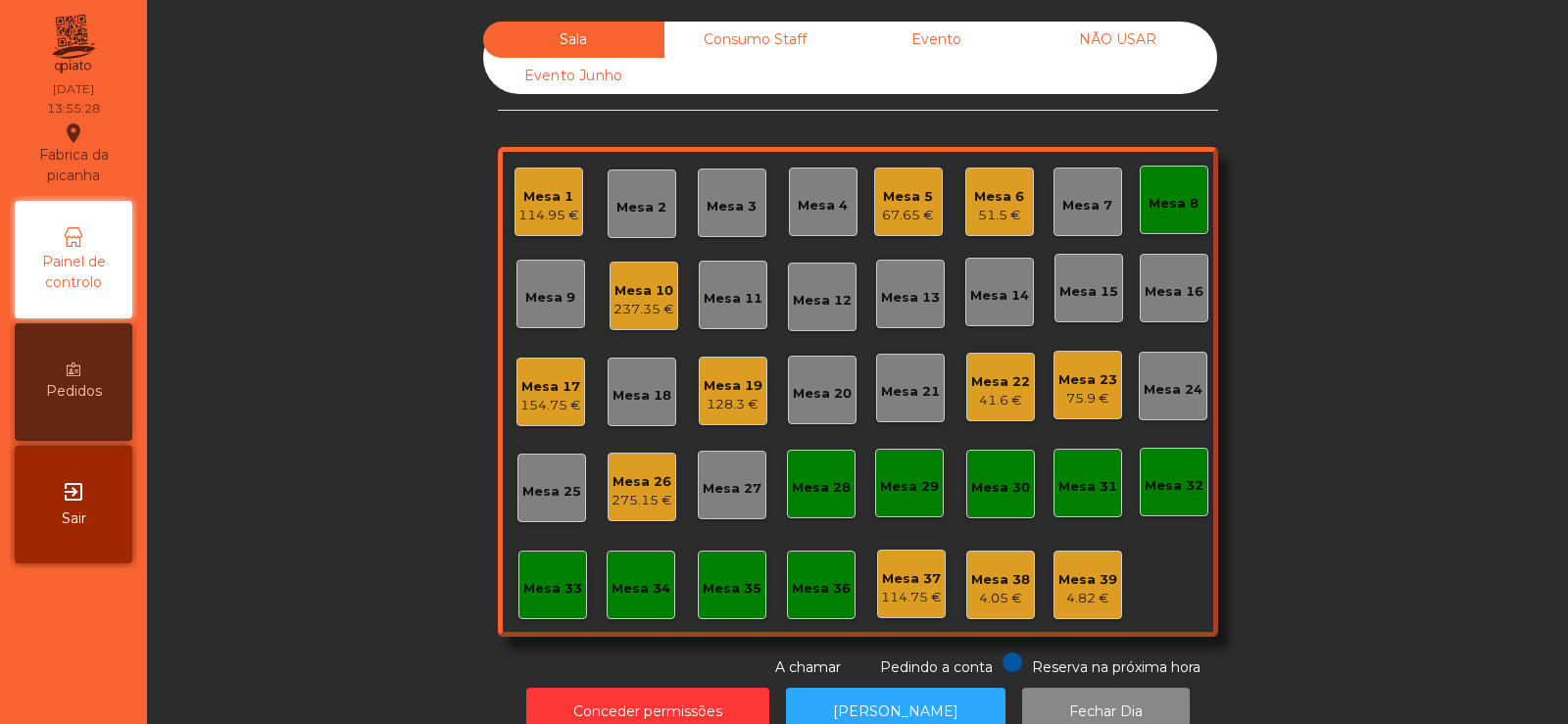
click at [292, 365] on div "Sala Consumo Staff Evento NÃO USAR Evento Junho Mesa 1 114.95 € Mesa 2 Mesa 3 M…" at bounding box center [857, 350] width 1368 height 657
click at [541, 395] on div "Mesa 17" at bounding box center [550, 387] width 60 height 20
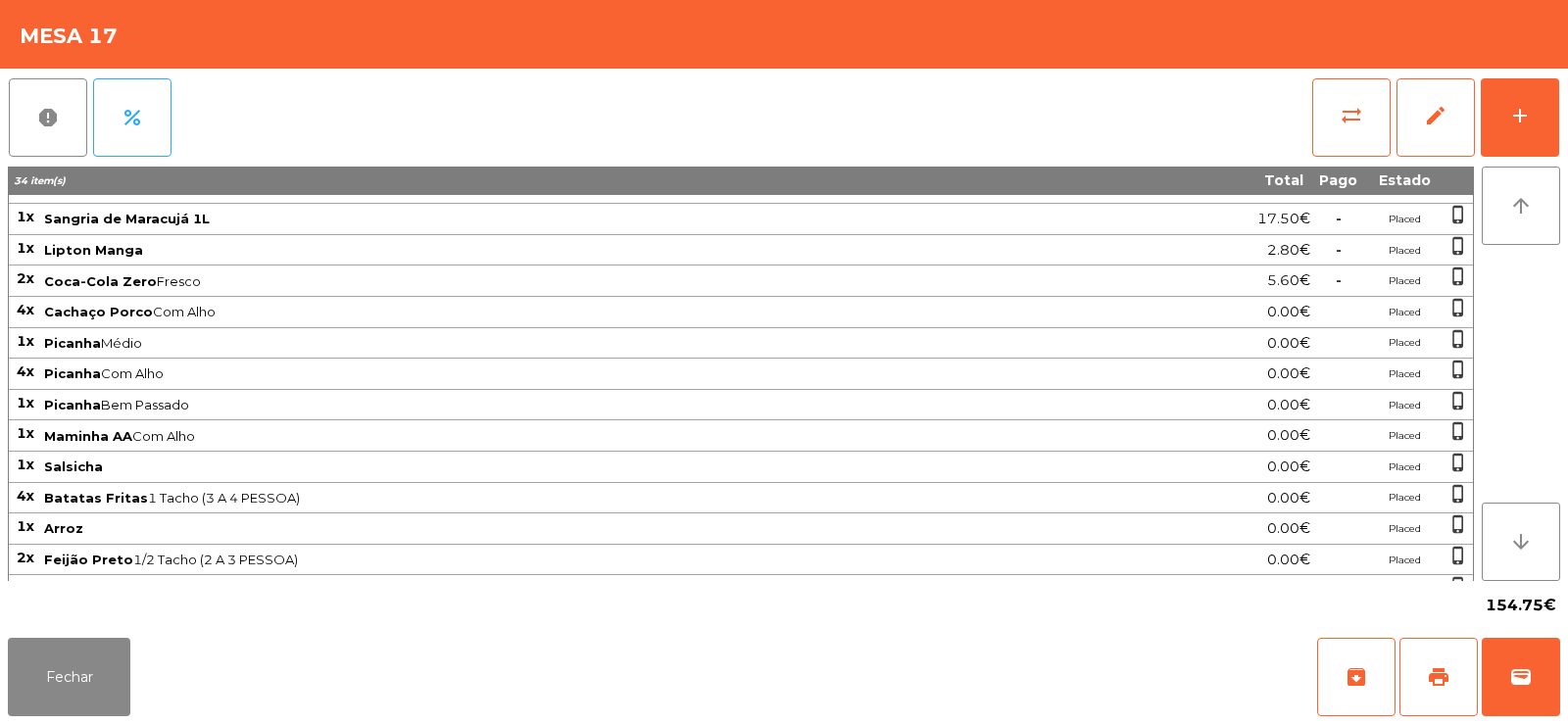
scroll to position [0, 0]
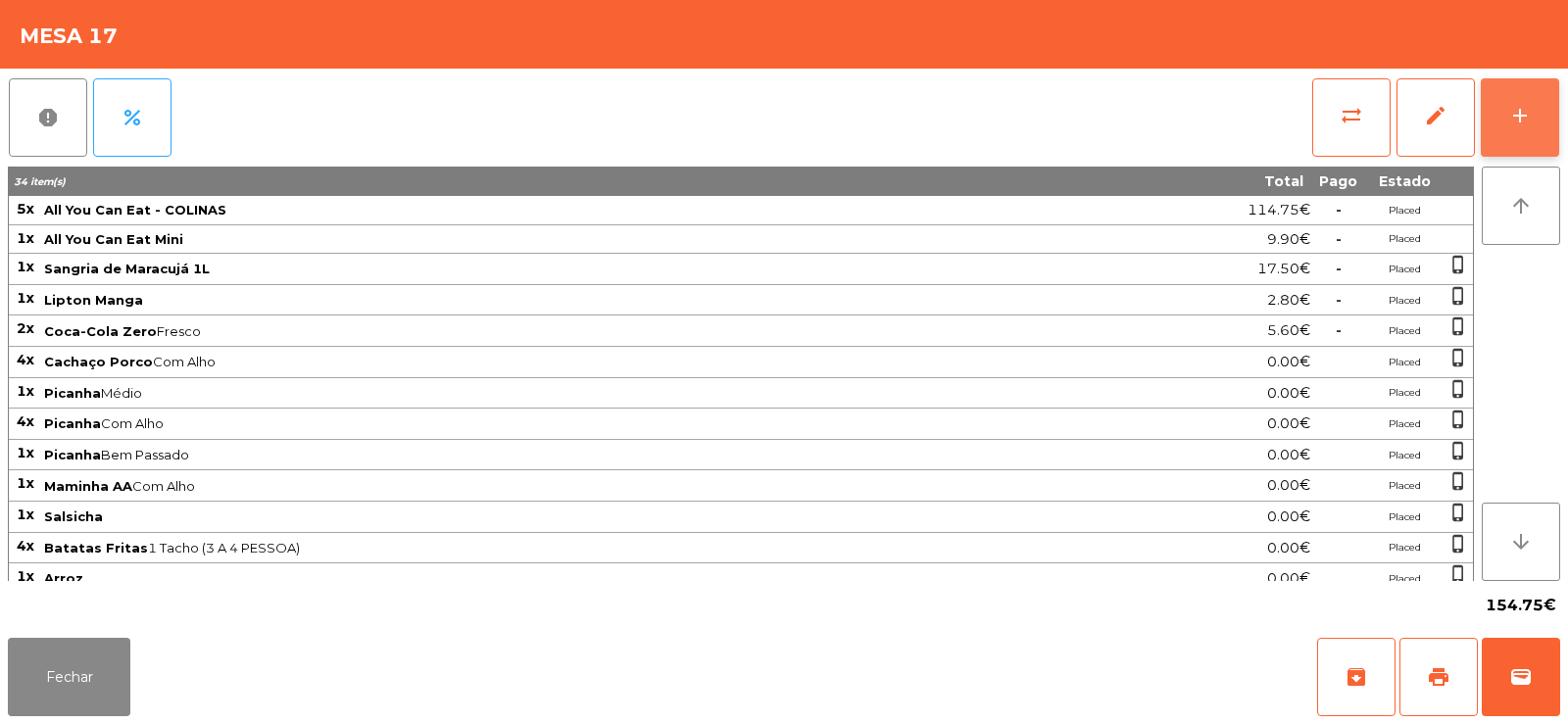
click at [1514, 124] on div "add" at bounding box center [1520, 116] width 24 height 24
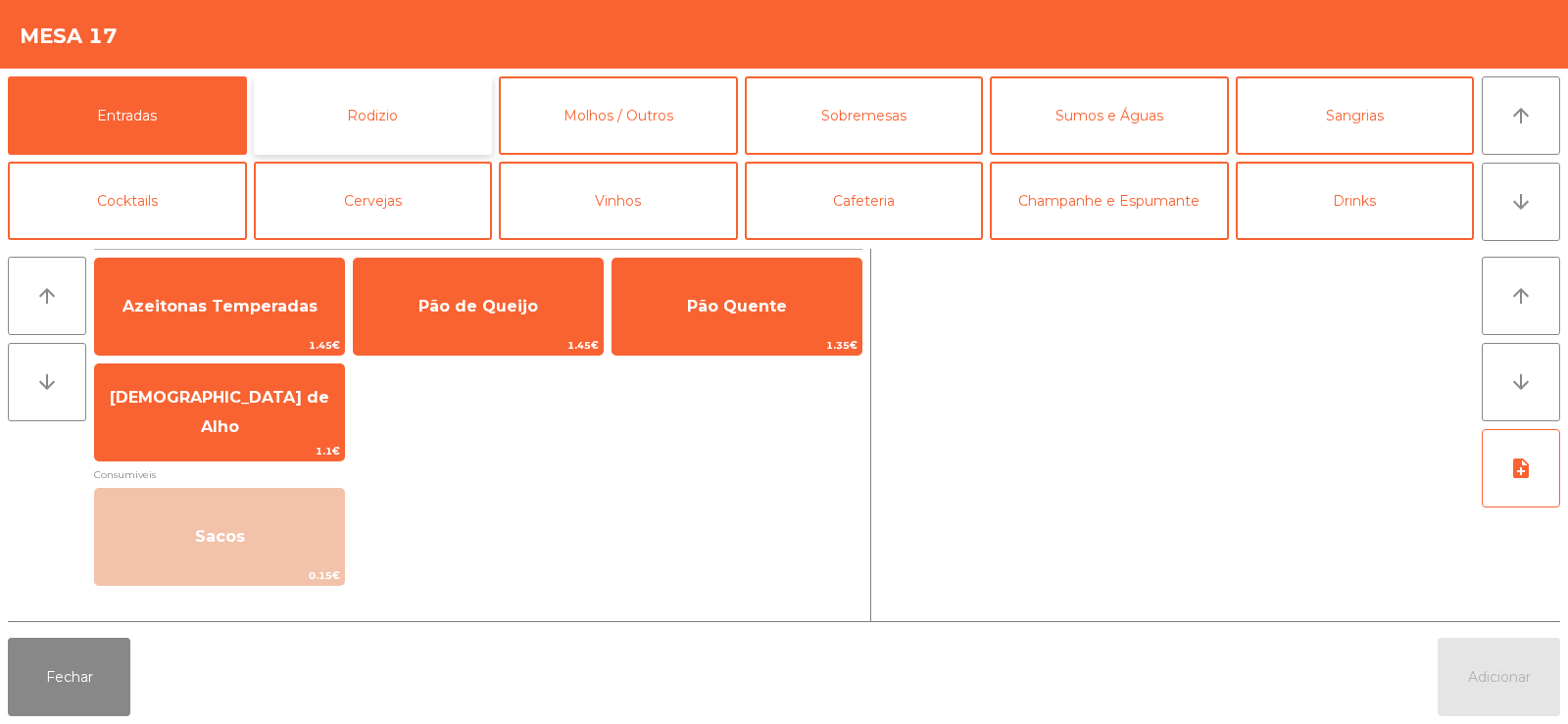
click at [401, 105] on button "Rodizio" at bounding box center [373, 115] width 239 height 78
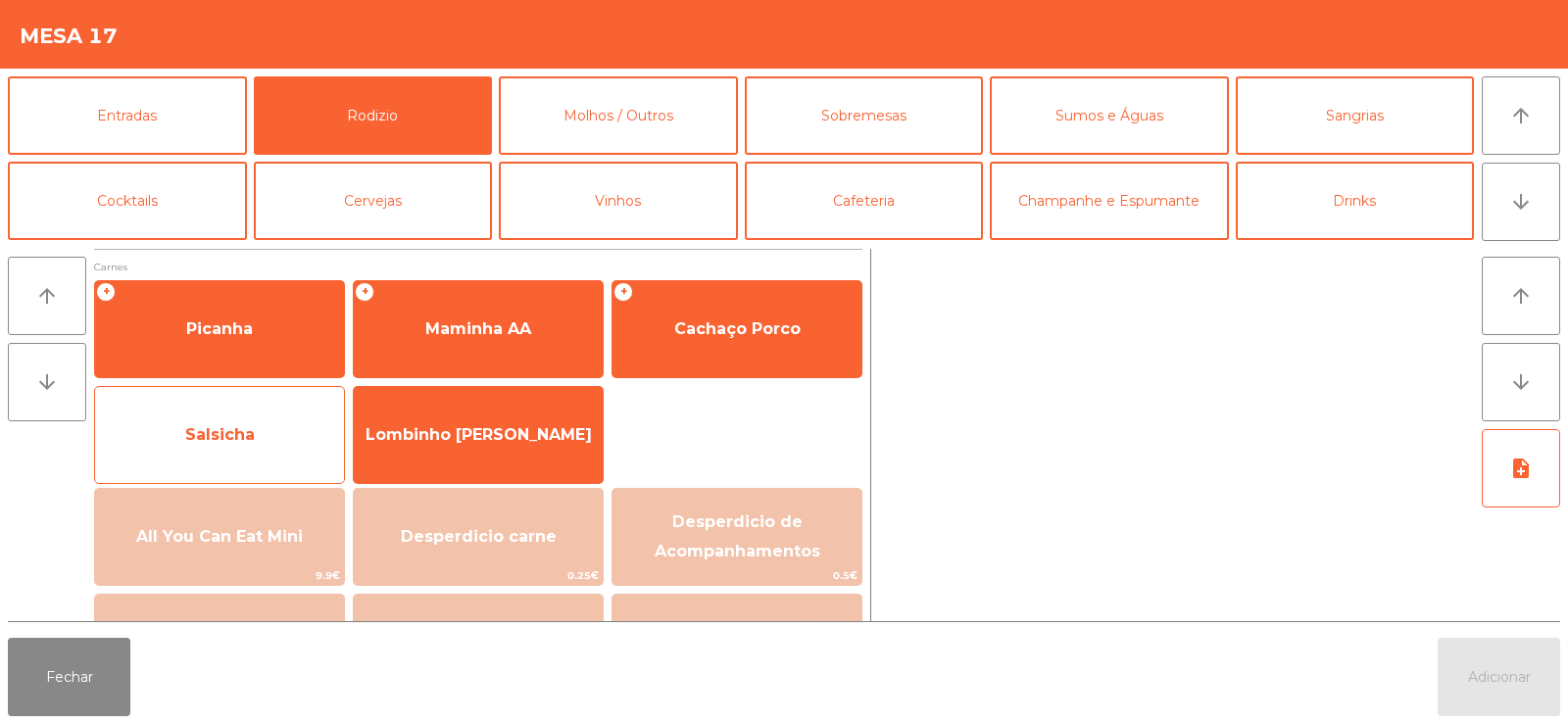
click at [264, 445] on span "Salsicha" at bounding box center [219, 434] width 249 height 53
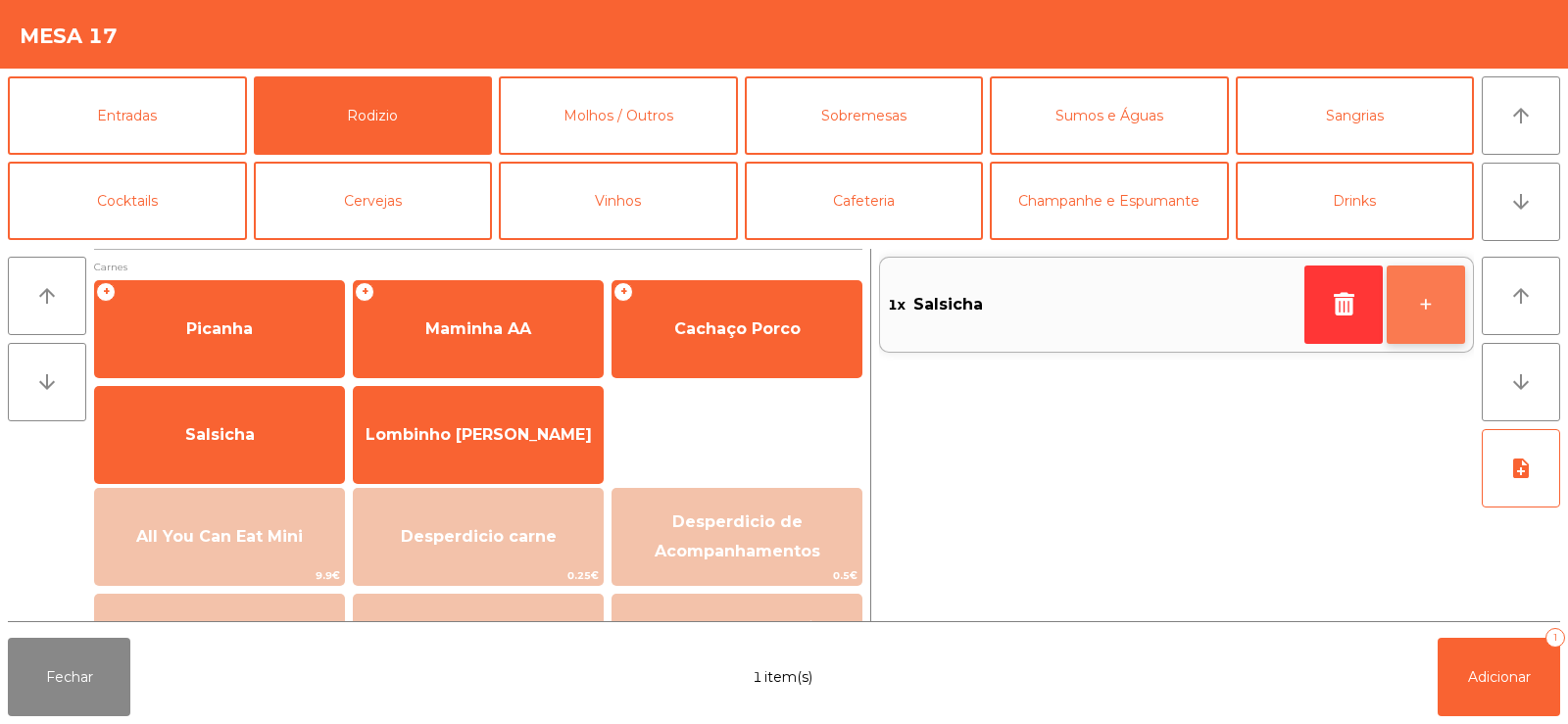
click at [1440, 313] on button "+" at bounding box center [1425, 304] width 78 height 78
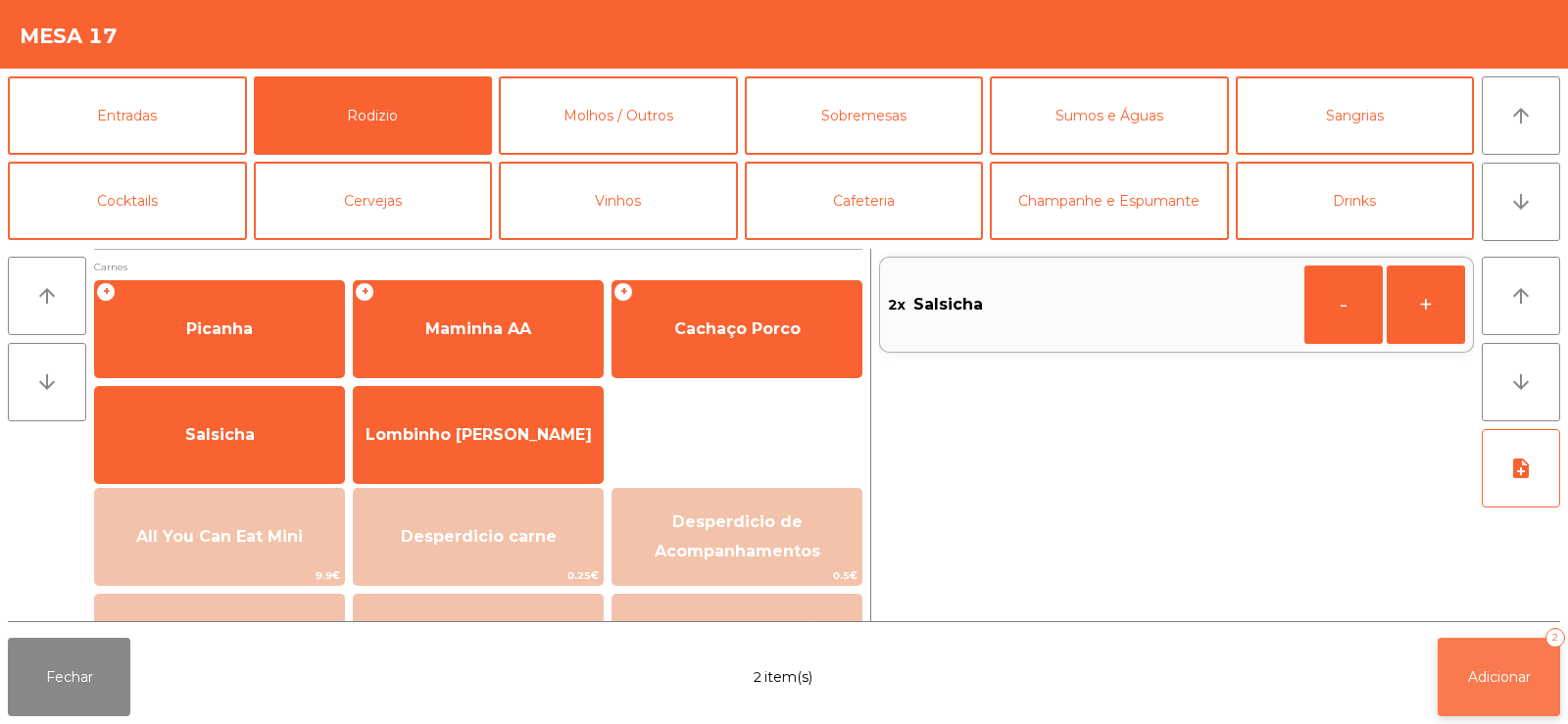
click at [1475, 685] on span "Adicionar" at bounding box center [1499, 677] width 62 height 18
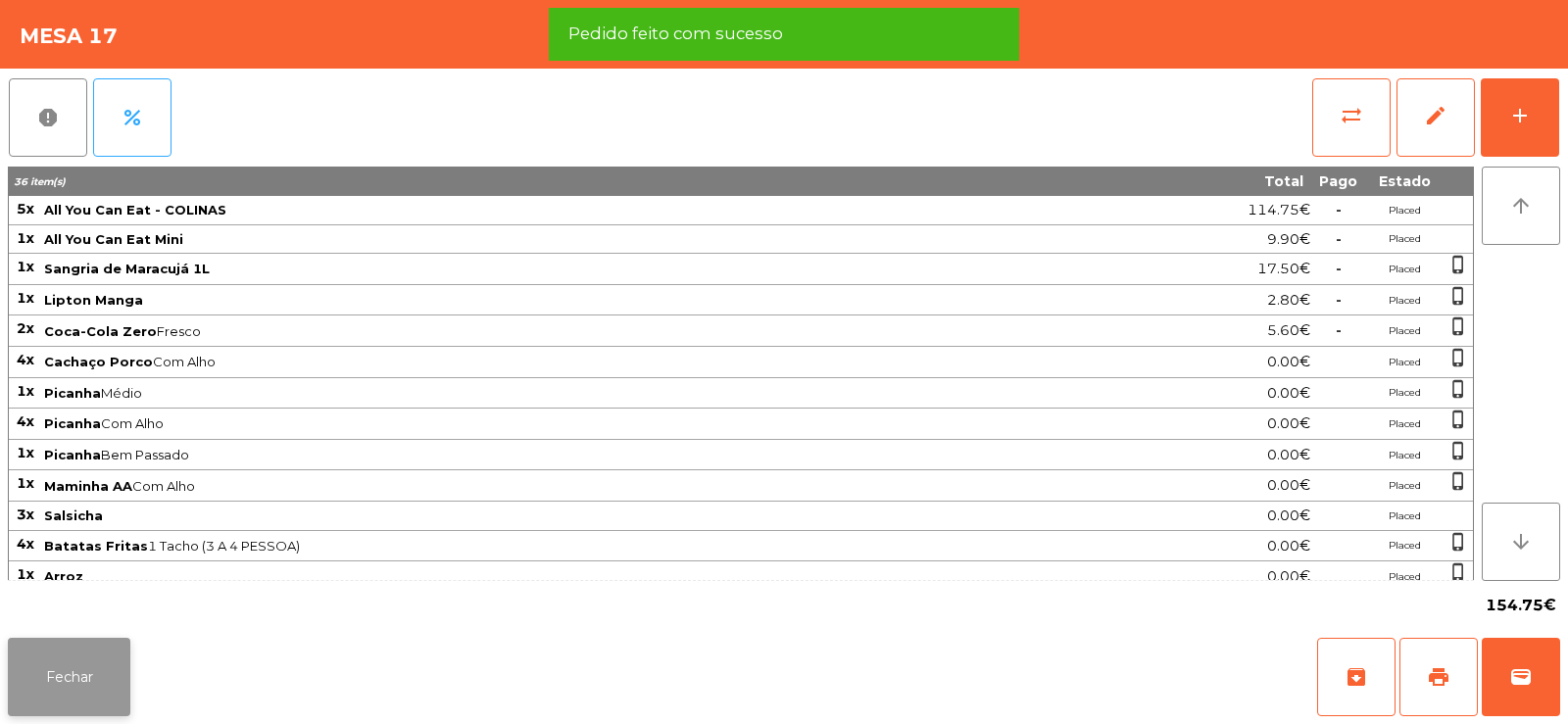
click at [46, 659] on button "Fechar" at bounding box center [69, 676] width 123 height 78
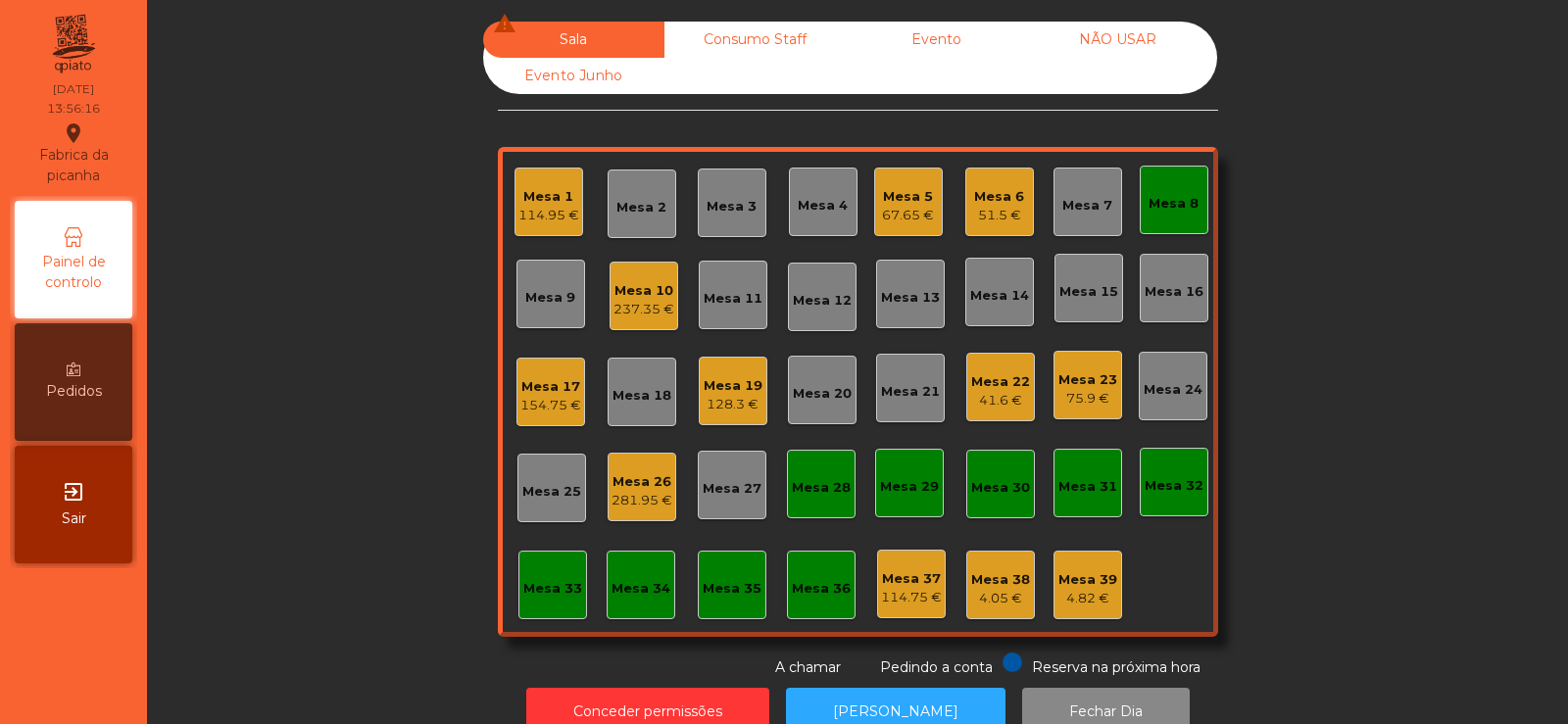
click at [797, 204] on div "Mesa 4" at bounding box center [822, 206] width 50 height 20
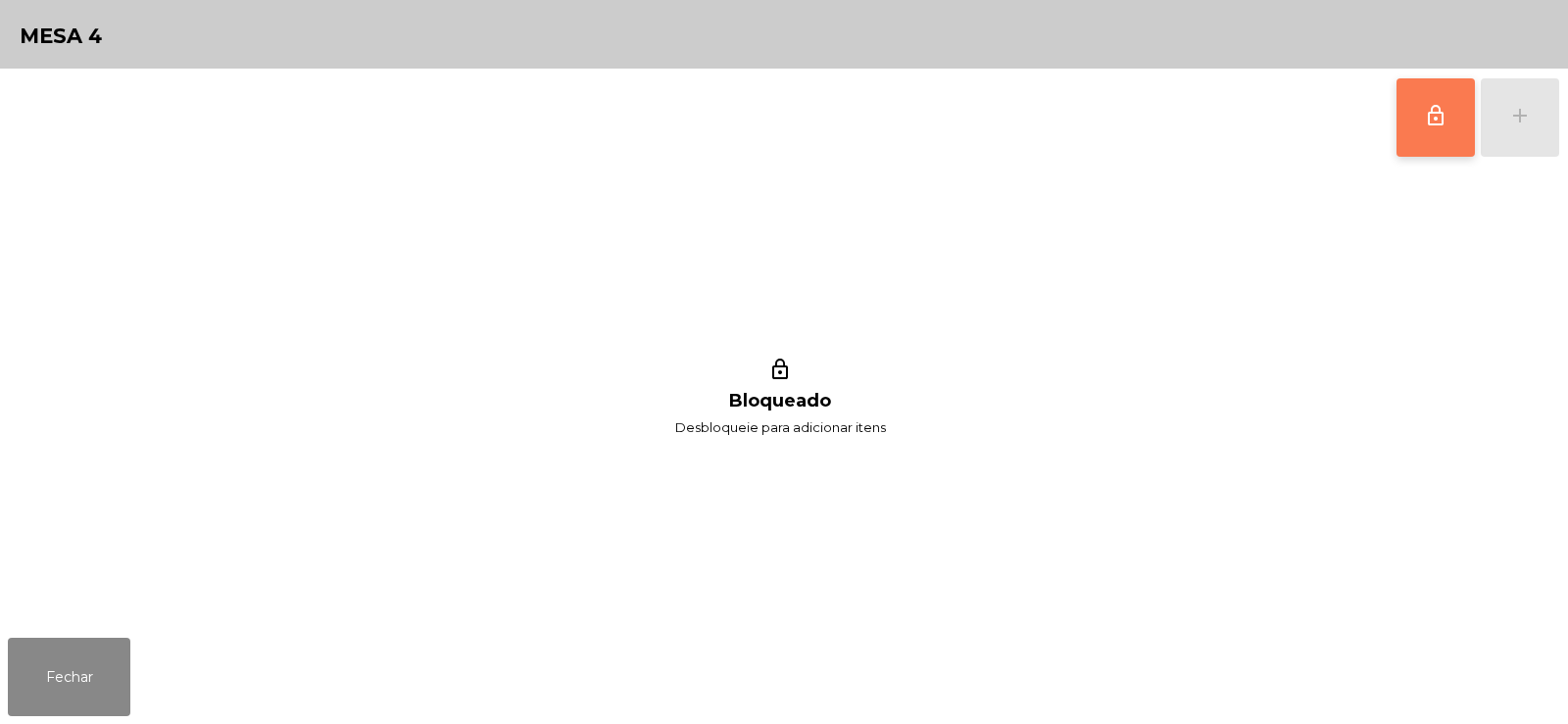
click at [1427, 126] on span "lock_outline" at bounding box center [1436, 116] width 24 height 24
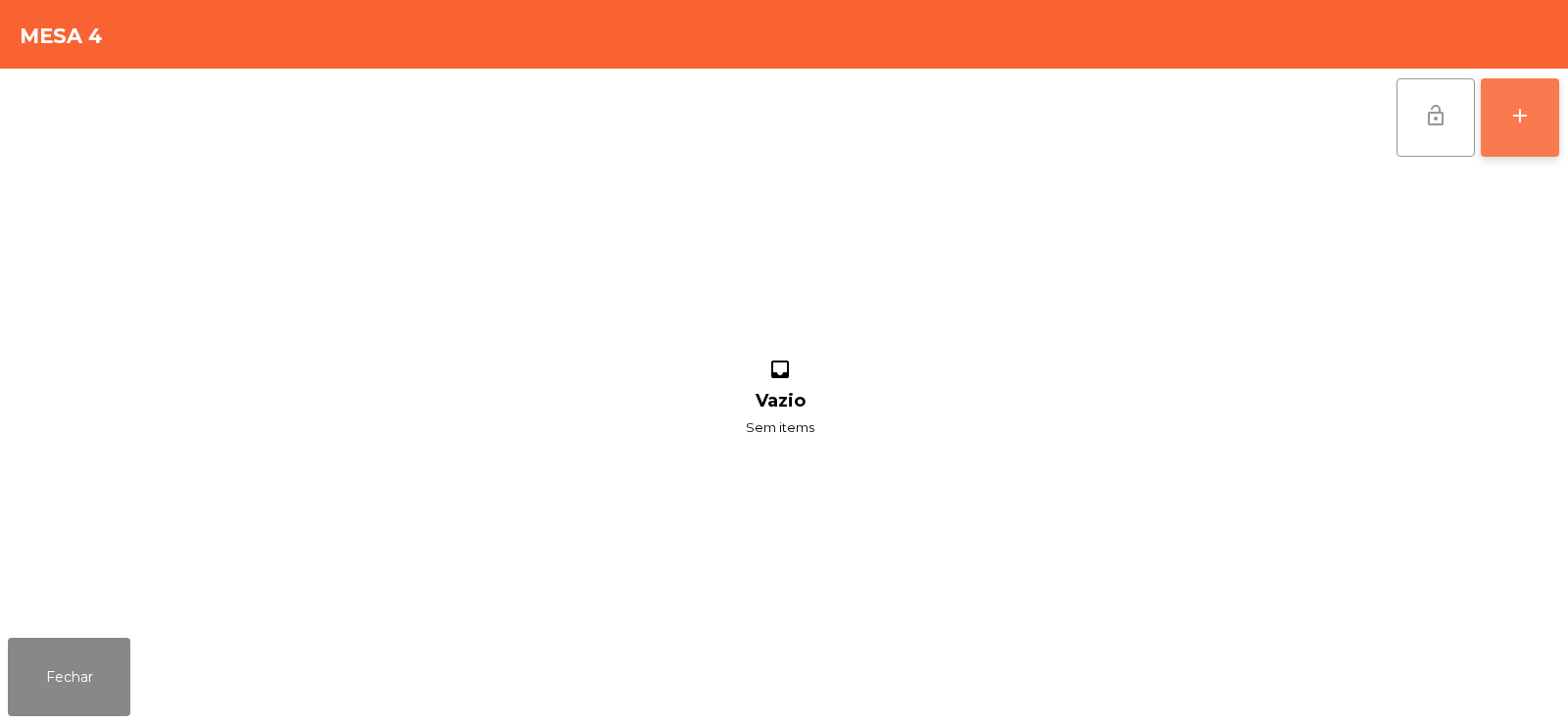
click at [1525, 120] on div "add" at bounding box center [1520, 116] width 24 height 24
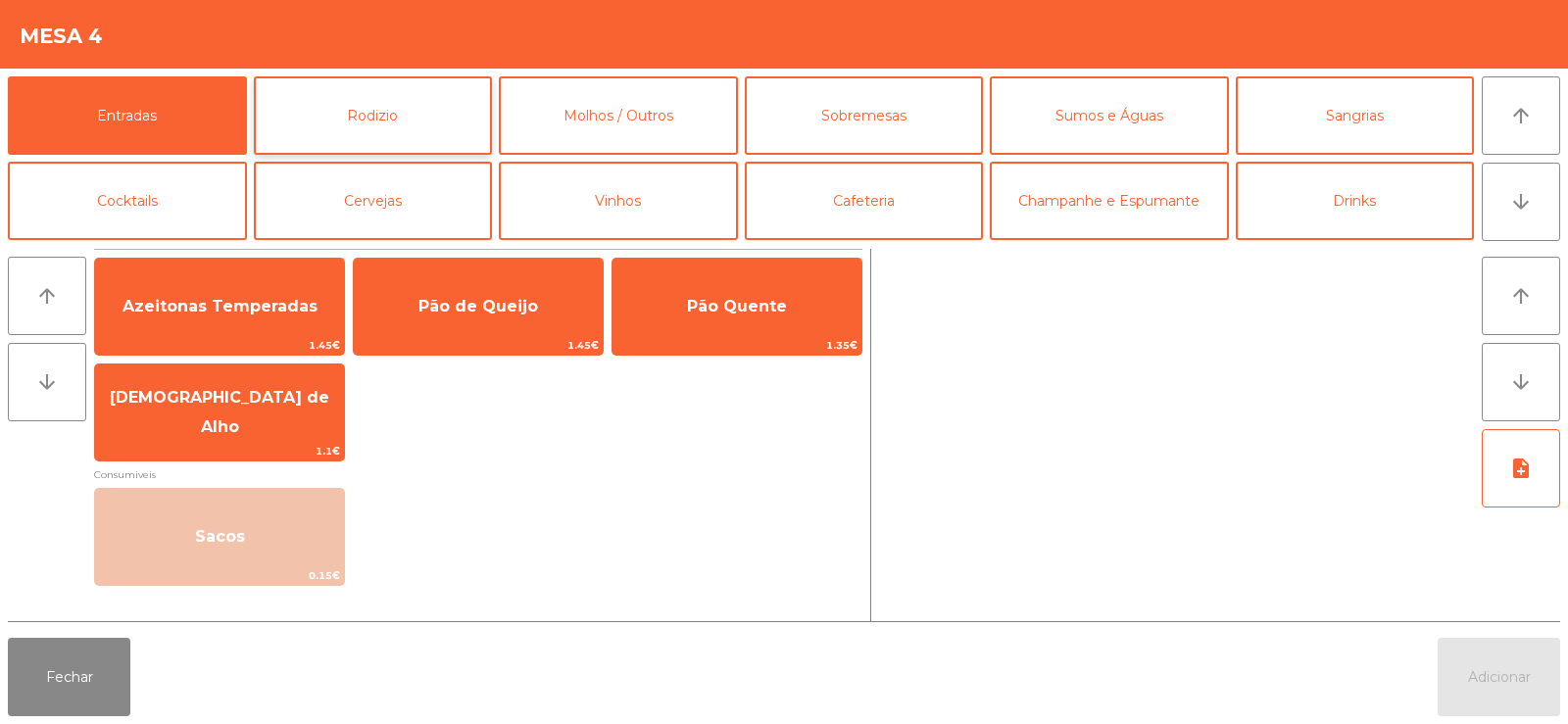
click at [401, 116] on button "Rodizio" at bounding box center [373, 115] width 239 height 78
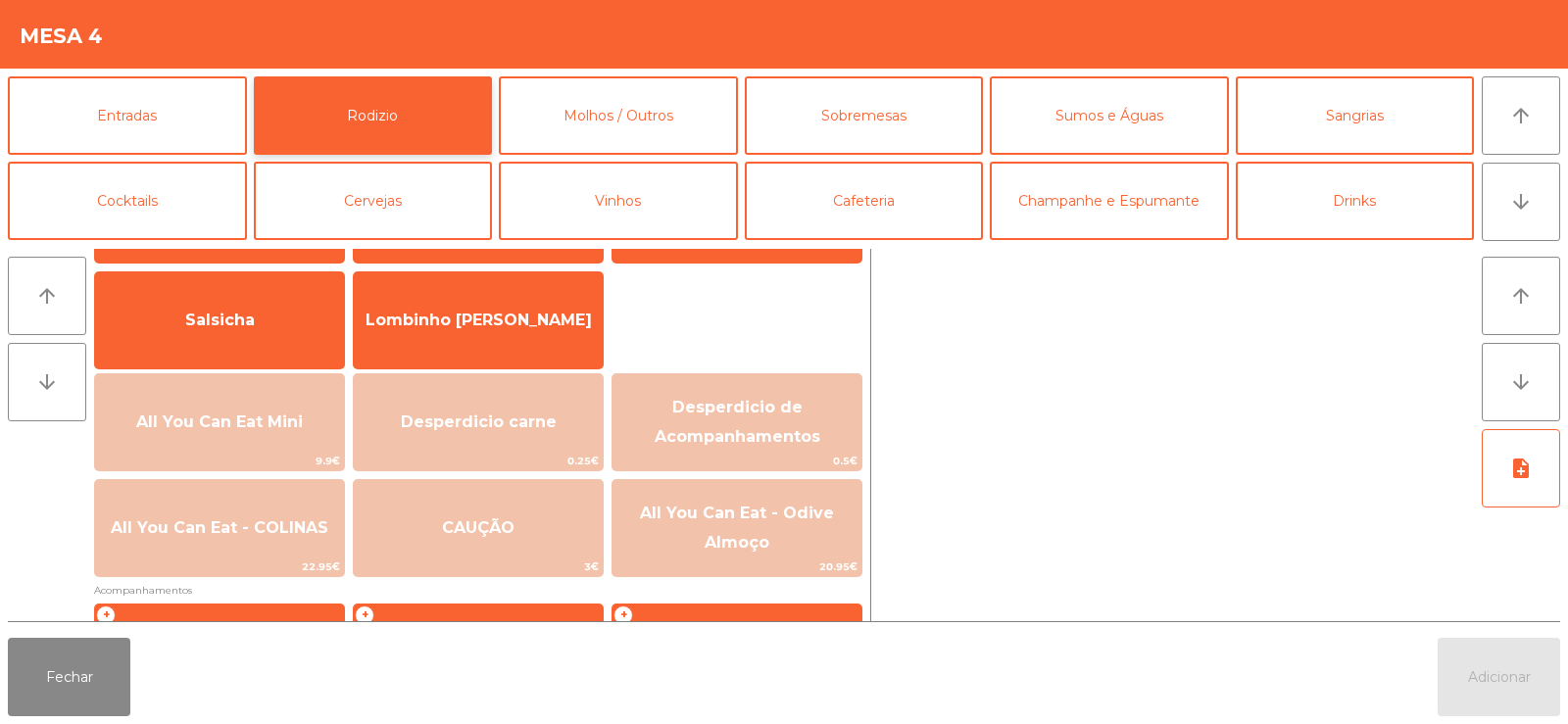
scroll to position [164, 0]
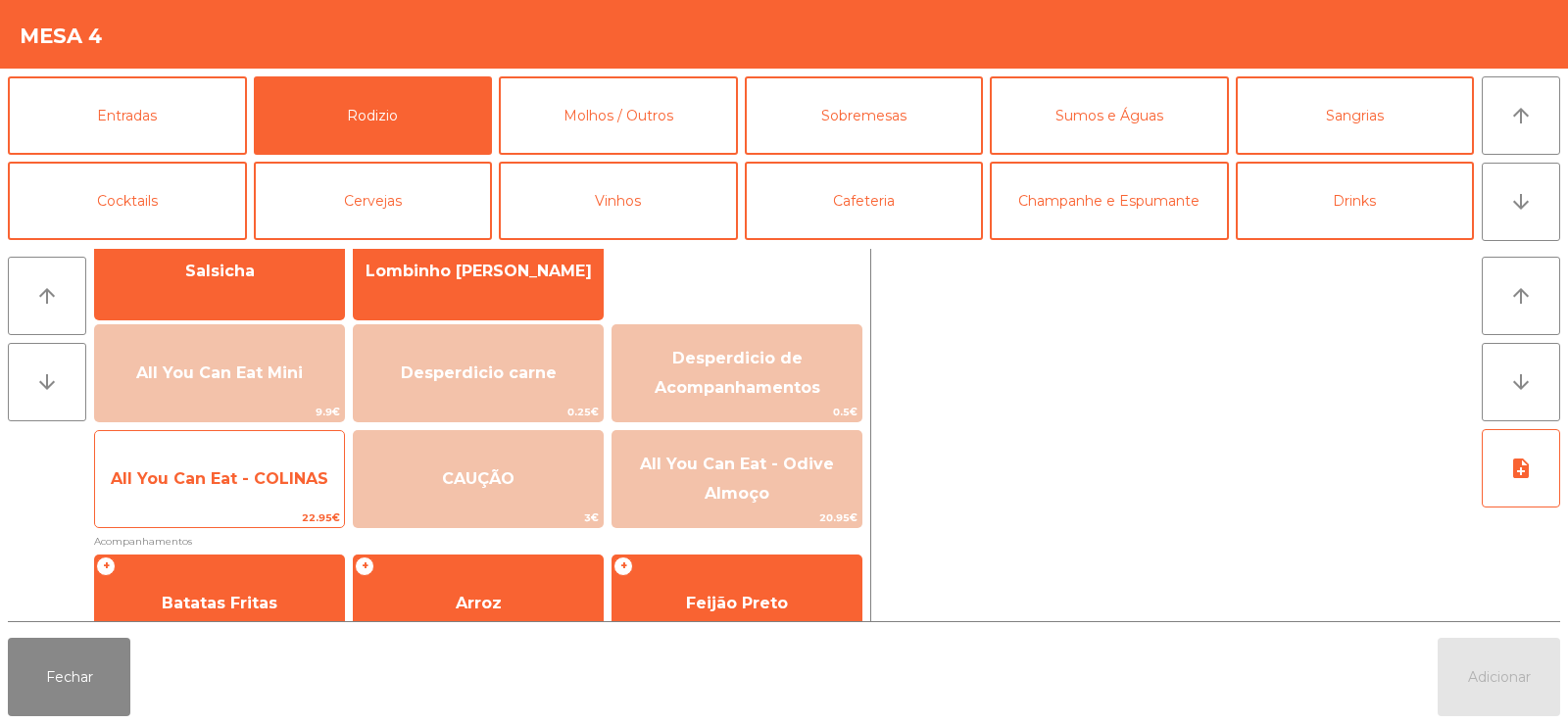
click at [199, 491] on span "All You Can Eat - COLINAS" at bounding box center [219, 479] width 249 height 53
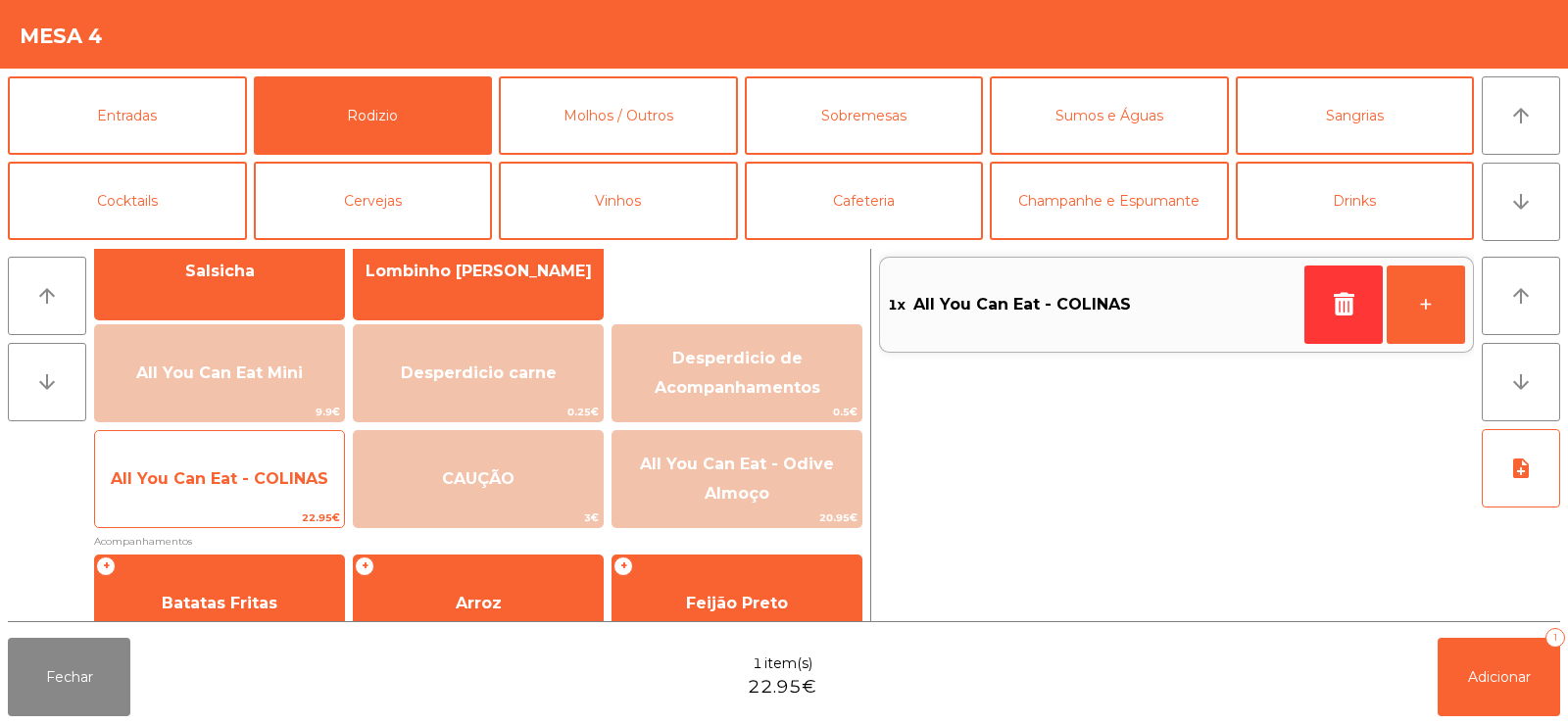
click at [201, 495] on span "All You Can Eat - COLINAS" at bounding box center [219, 479] width 249 height 53
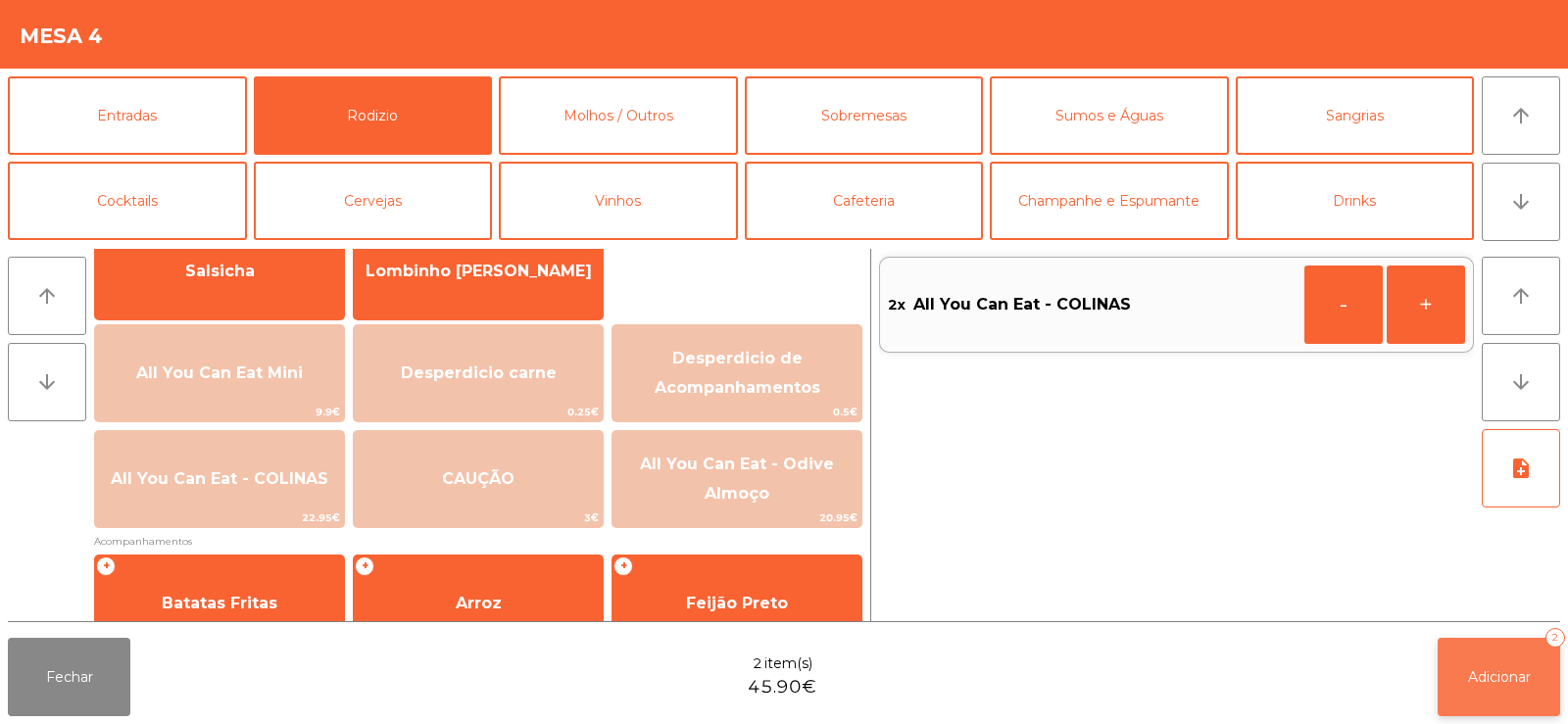
click at [1521, 687] on button "Adicionar 2" at bounding box center [1500, 676] width 123 height 78
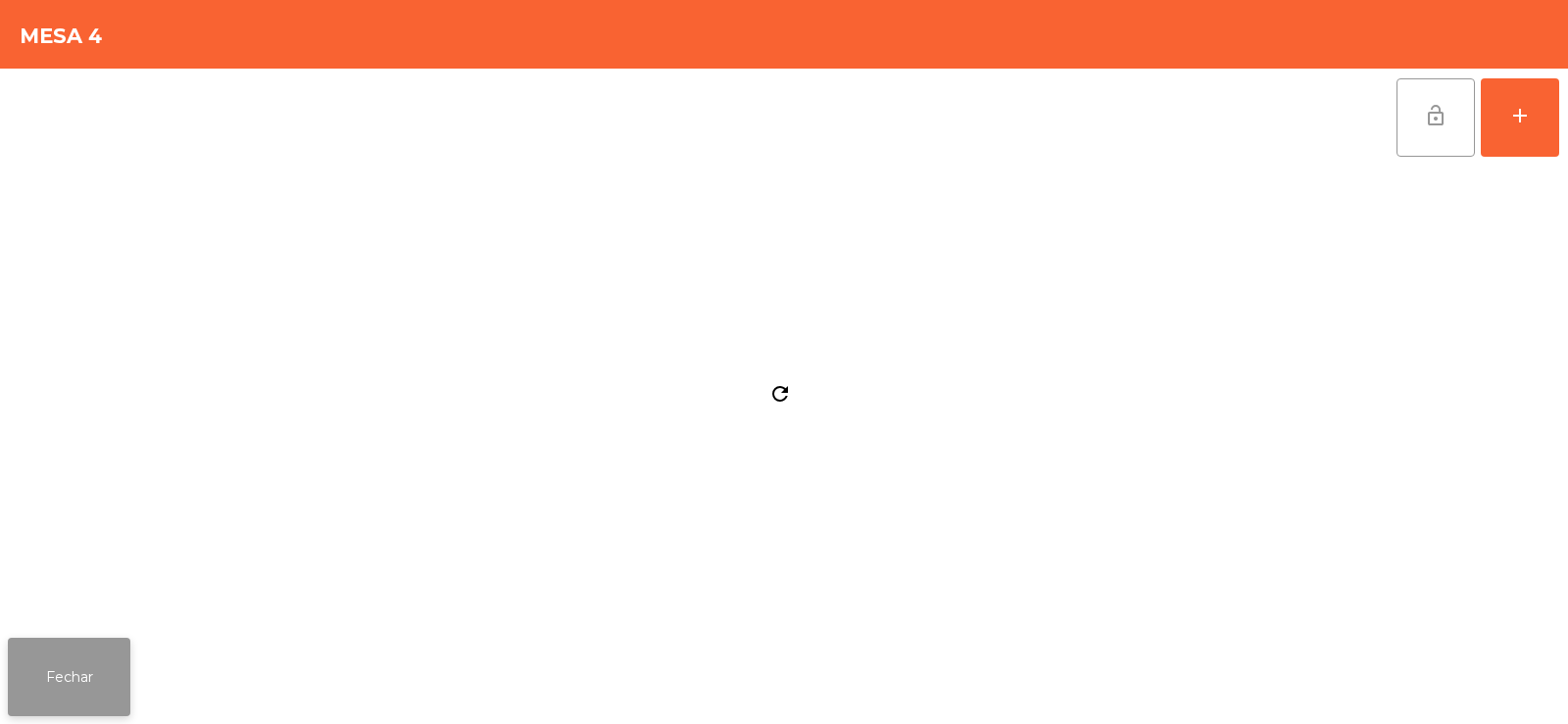
click at [77, 683] on button "Fechar" at bounding box center [69, 676] width 123 height 78
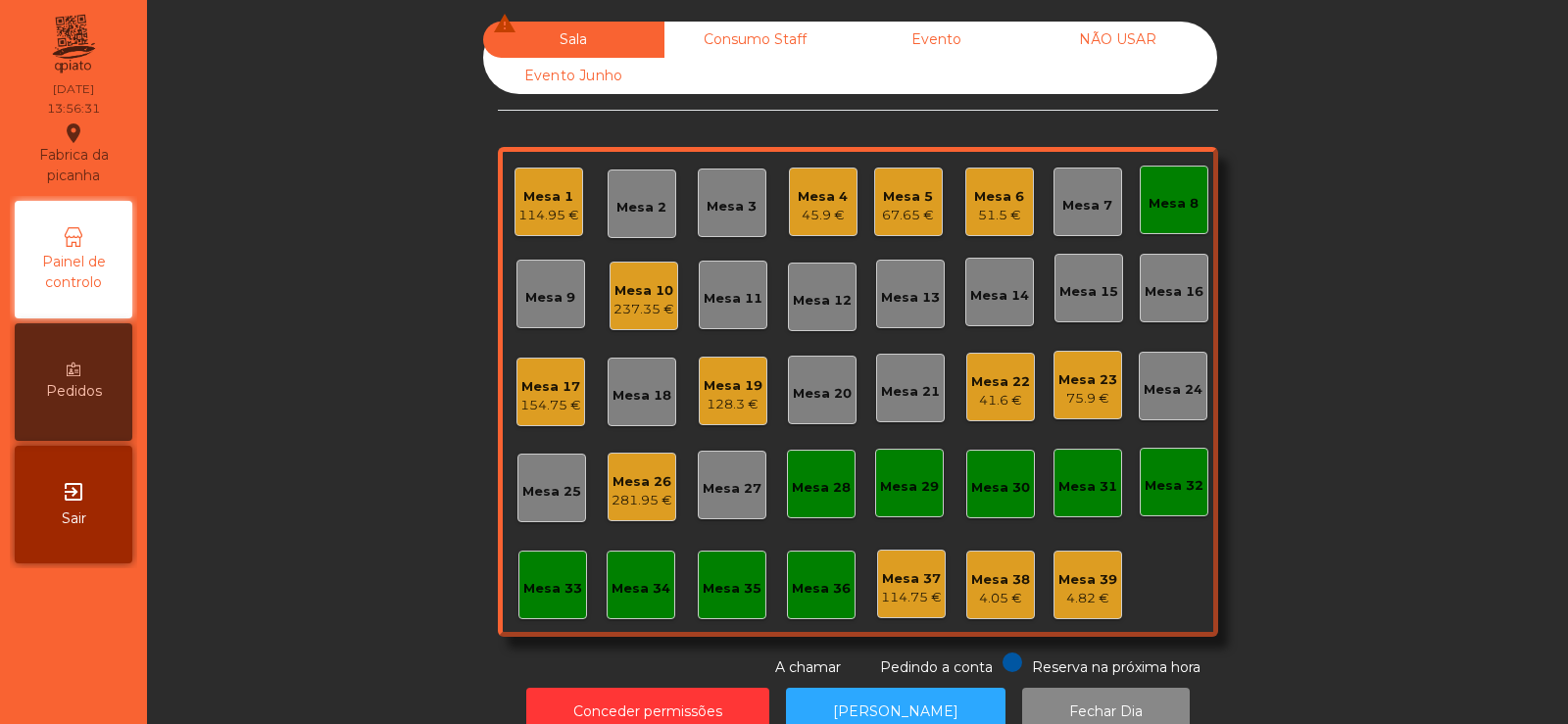
click at [918, 393] on div "Mesa 21" at bounding box center [909, 392] width 59 height 20
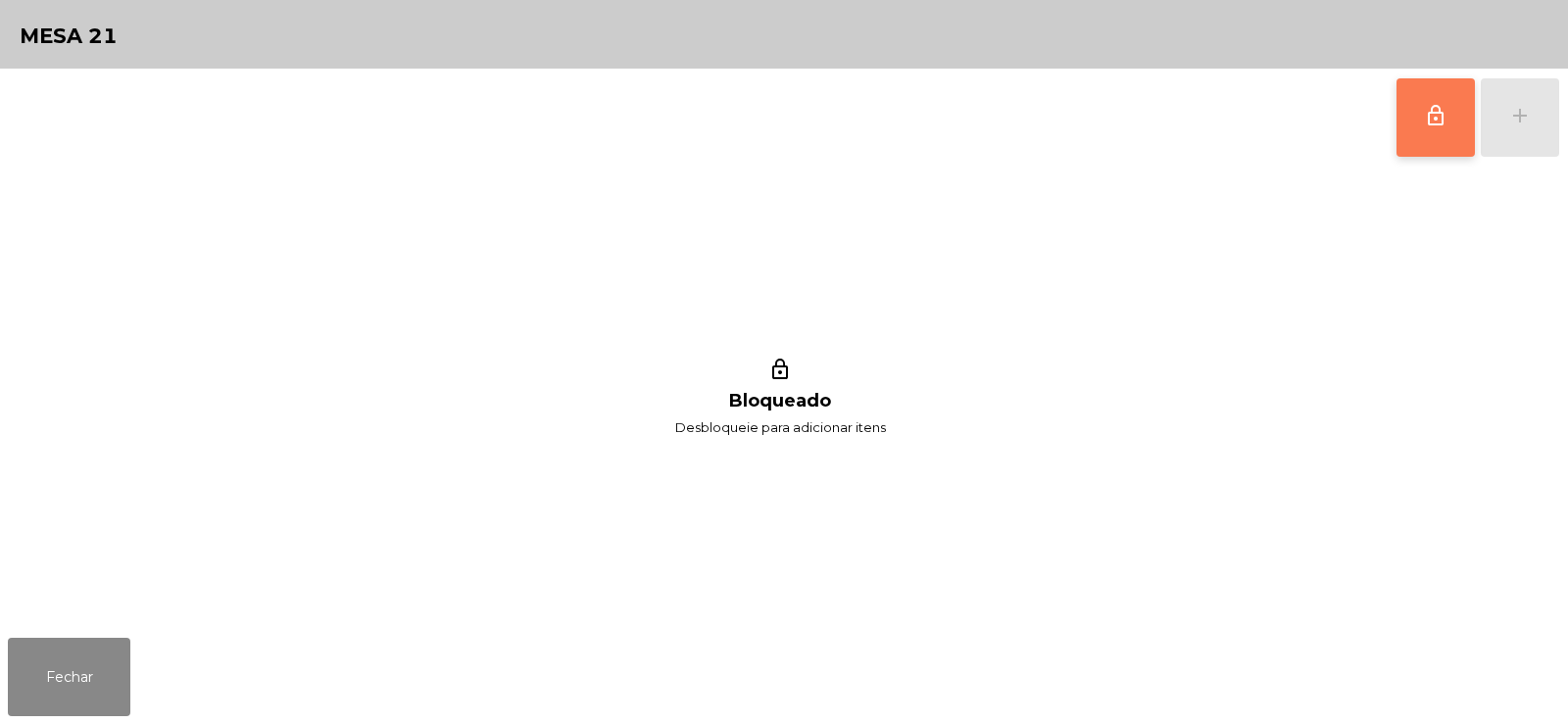
click at [1445, 114] on span "lock_outline" at bounding box center [1436, 116] width 24 height 24
click at [1524, 106] on div "add" at bounding box center [1520, 116] width 24 height 24
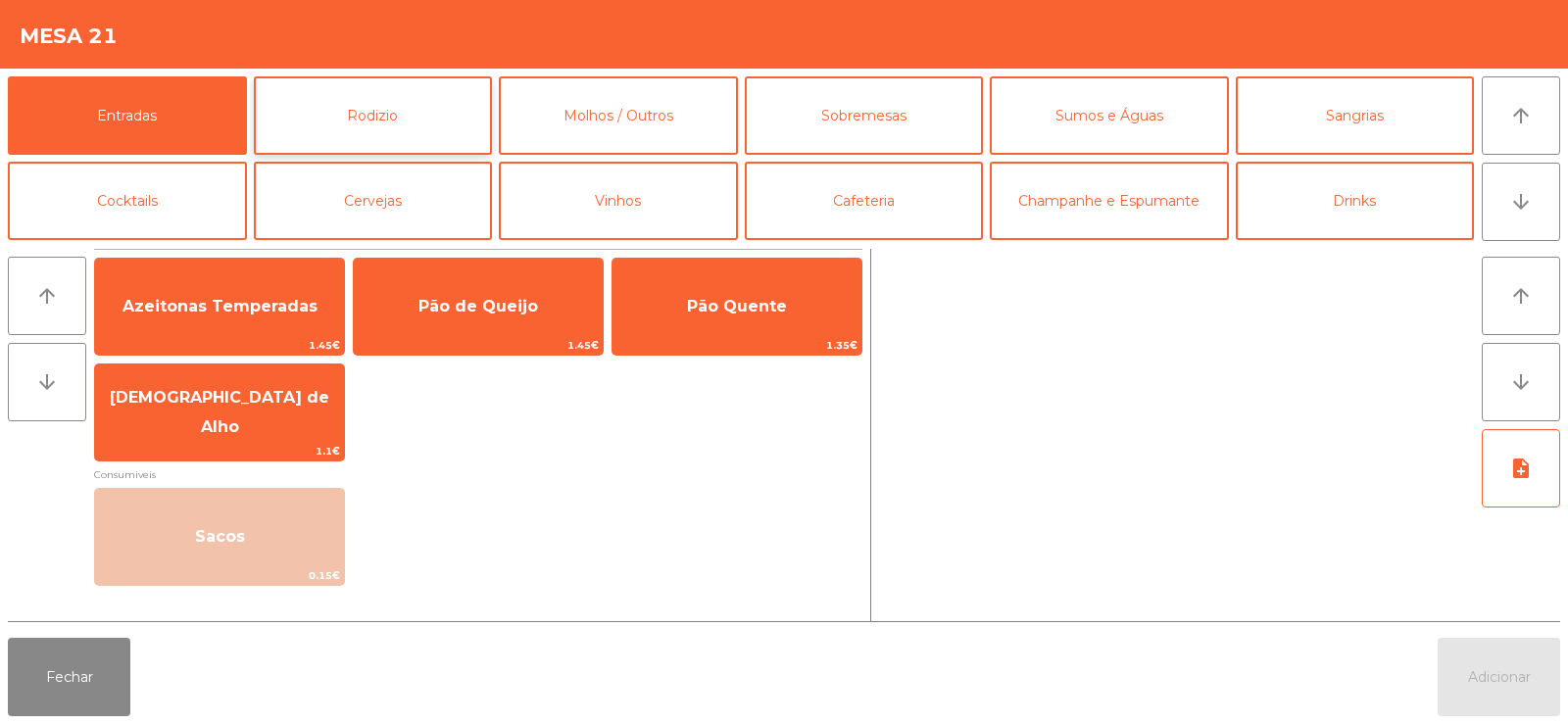
click at [339, 112] on button "Rodizio" at bounding box center [373, 115] width 239 height 78
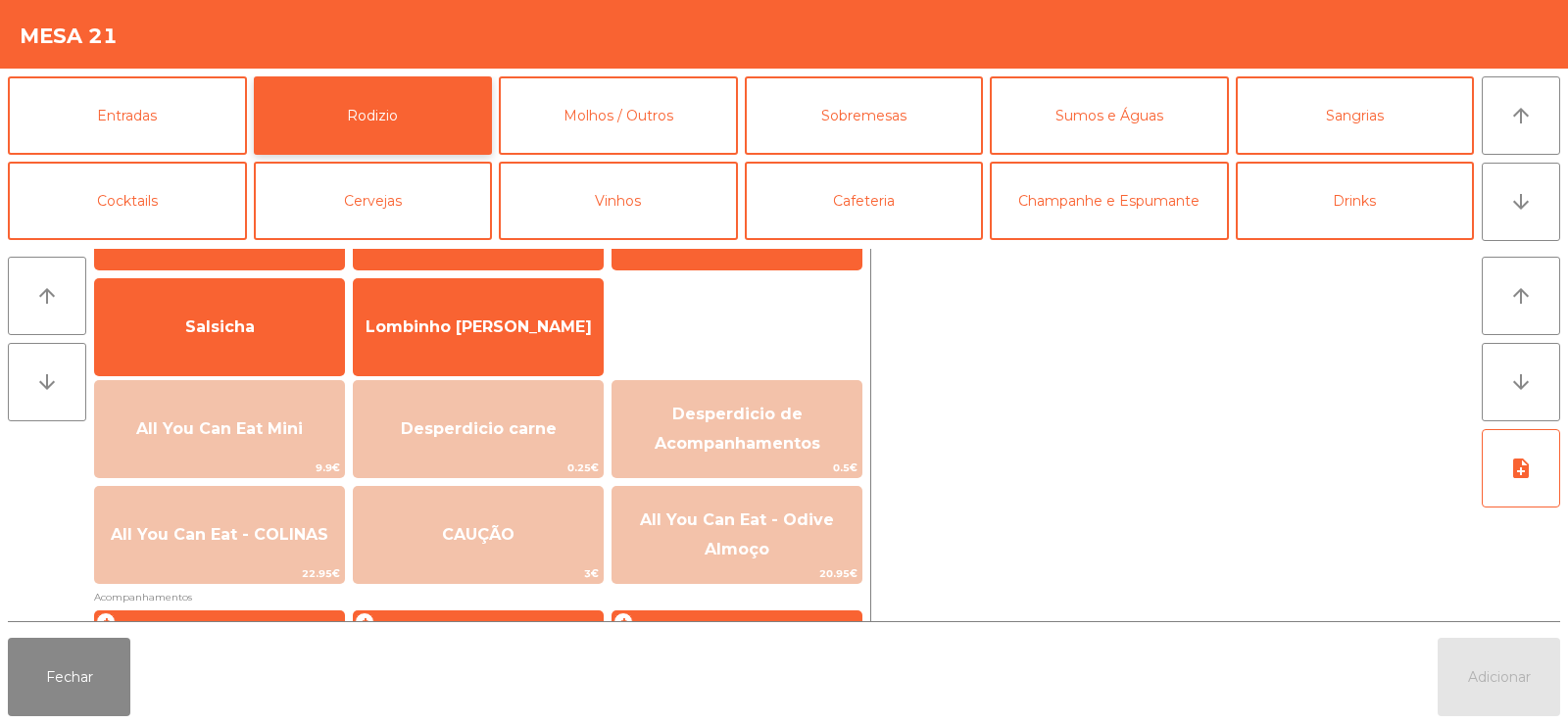
scroll to position [148, 0]
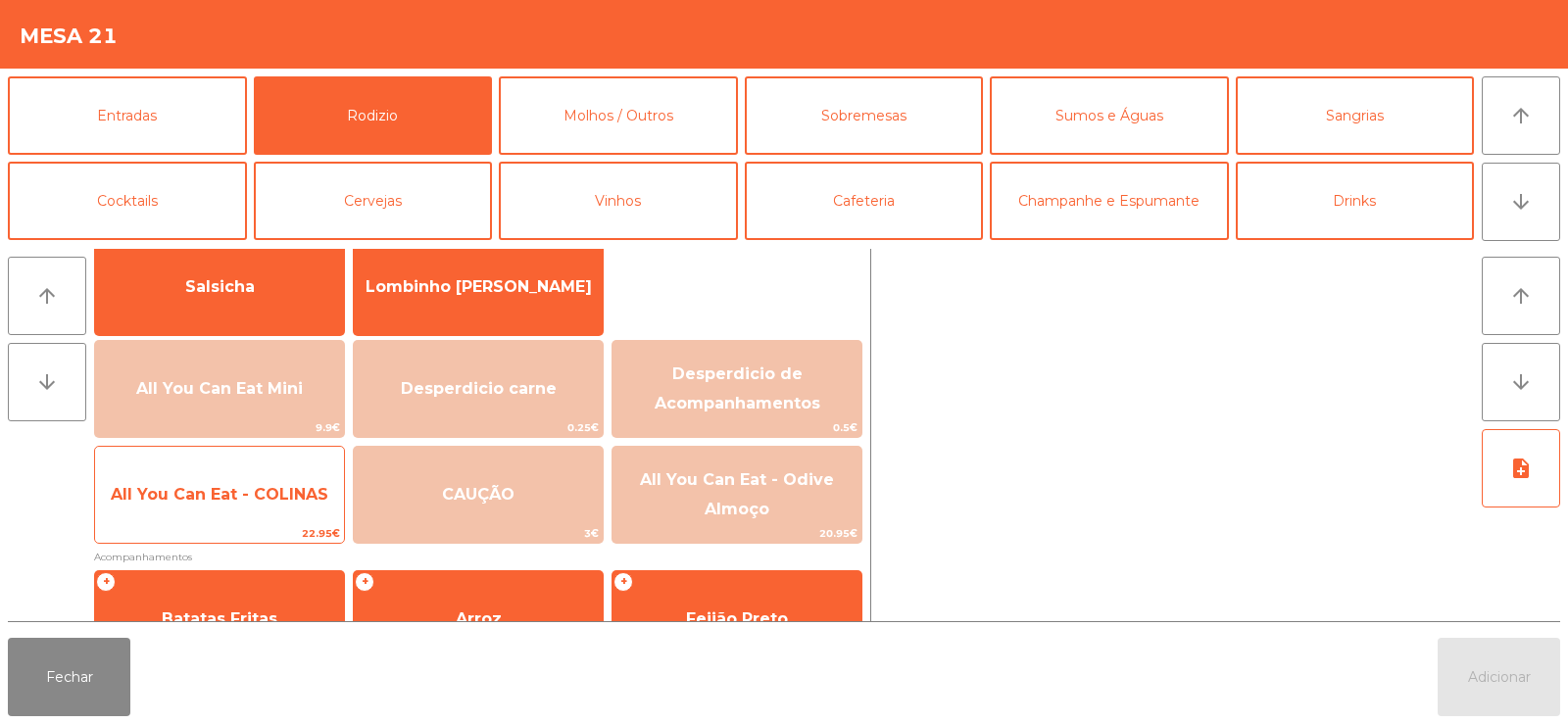
click at [227, 451] on div "All You Can Eat - COLINAS 22.95€" at bounding box center [219, 495] width 251 height 98
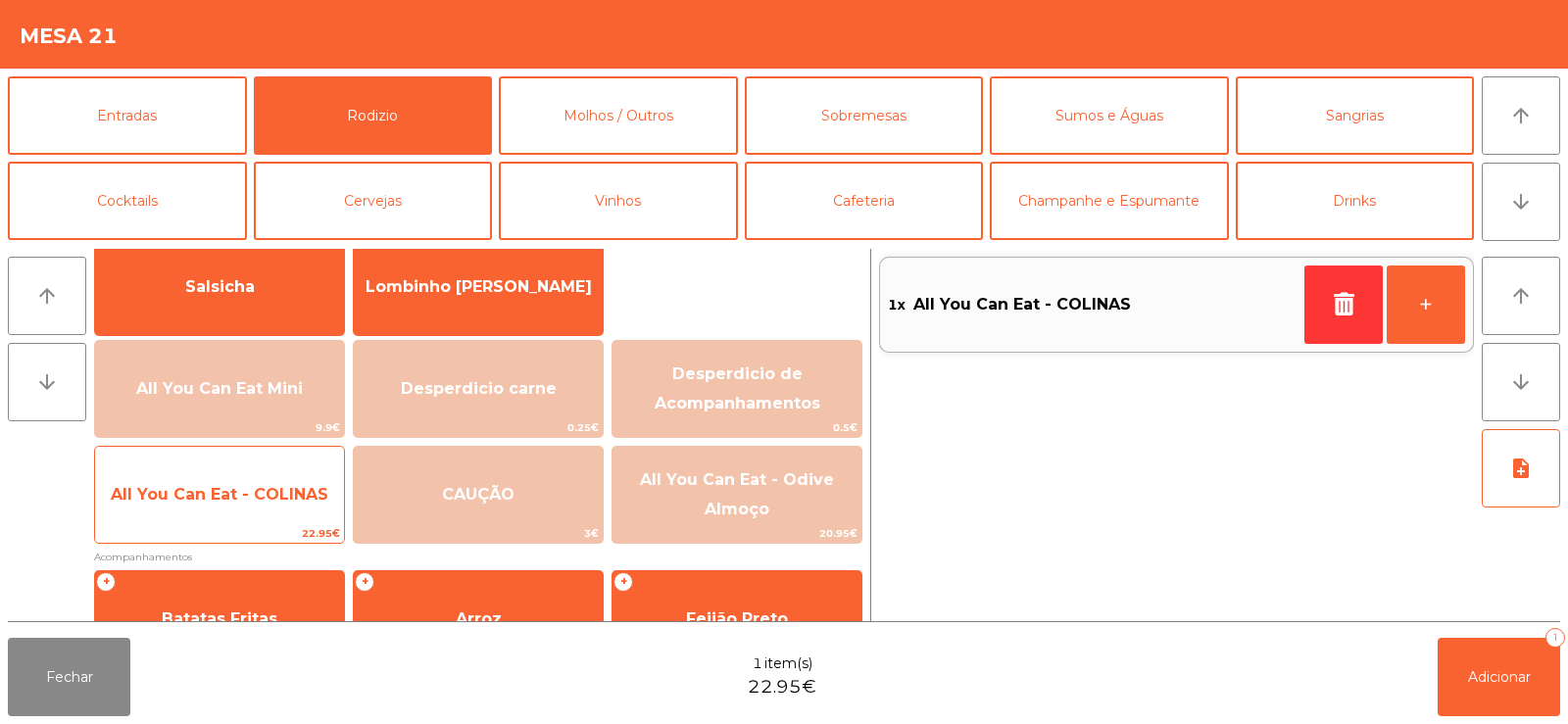
click at [230, 502] on span "All You Can Eat - COLINAS" at bounding box center [219, 494] width 217 height 19
click at [220, 502] on span "All You Can Eat - COLINAS" at bounding box center [219, 494] width 217 height 19
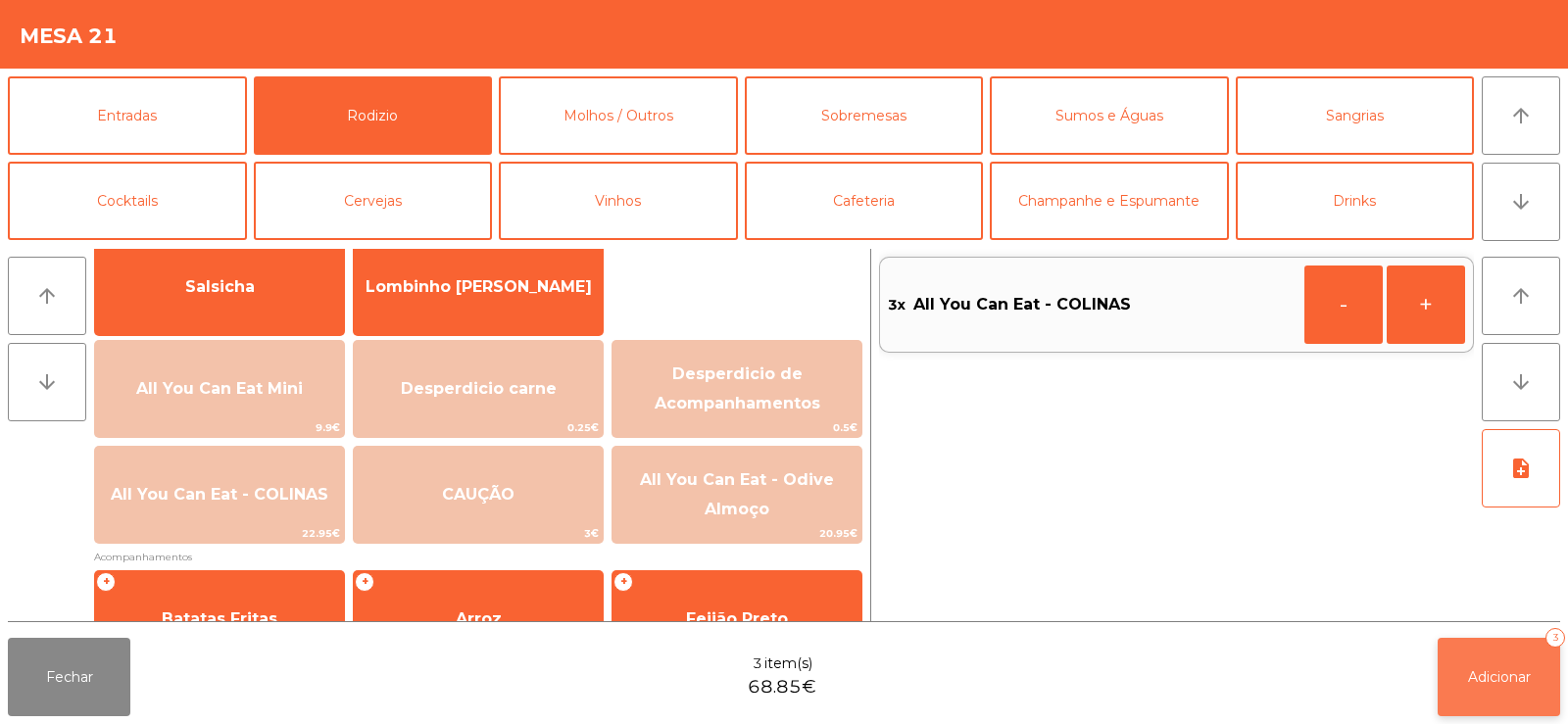
click at [1492, 670] on span "Adicionar" at bounding box center [1499, 677] width 62 height 18
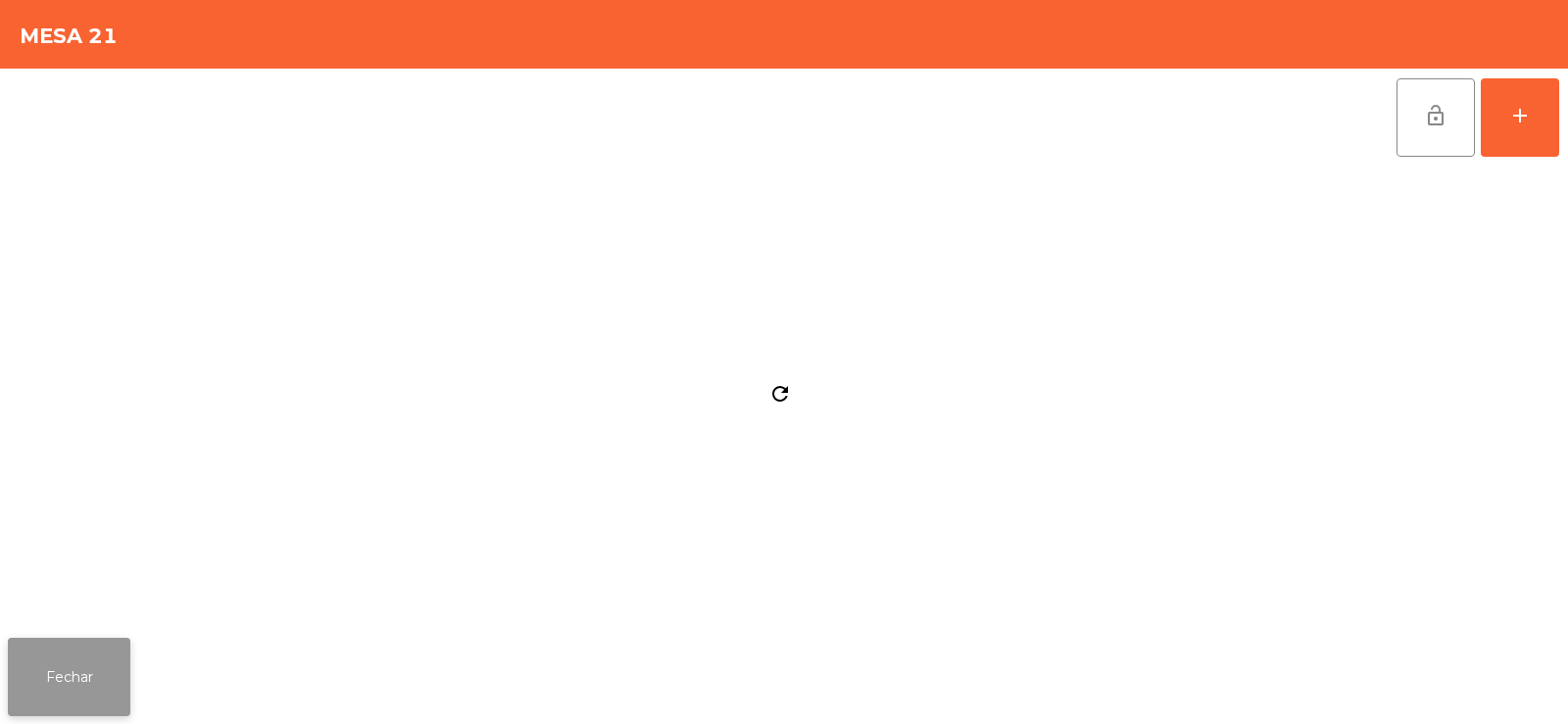
click at [84, 689] on button "Fechar" at bounding box center [69, 676] width 123 height 78
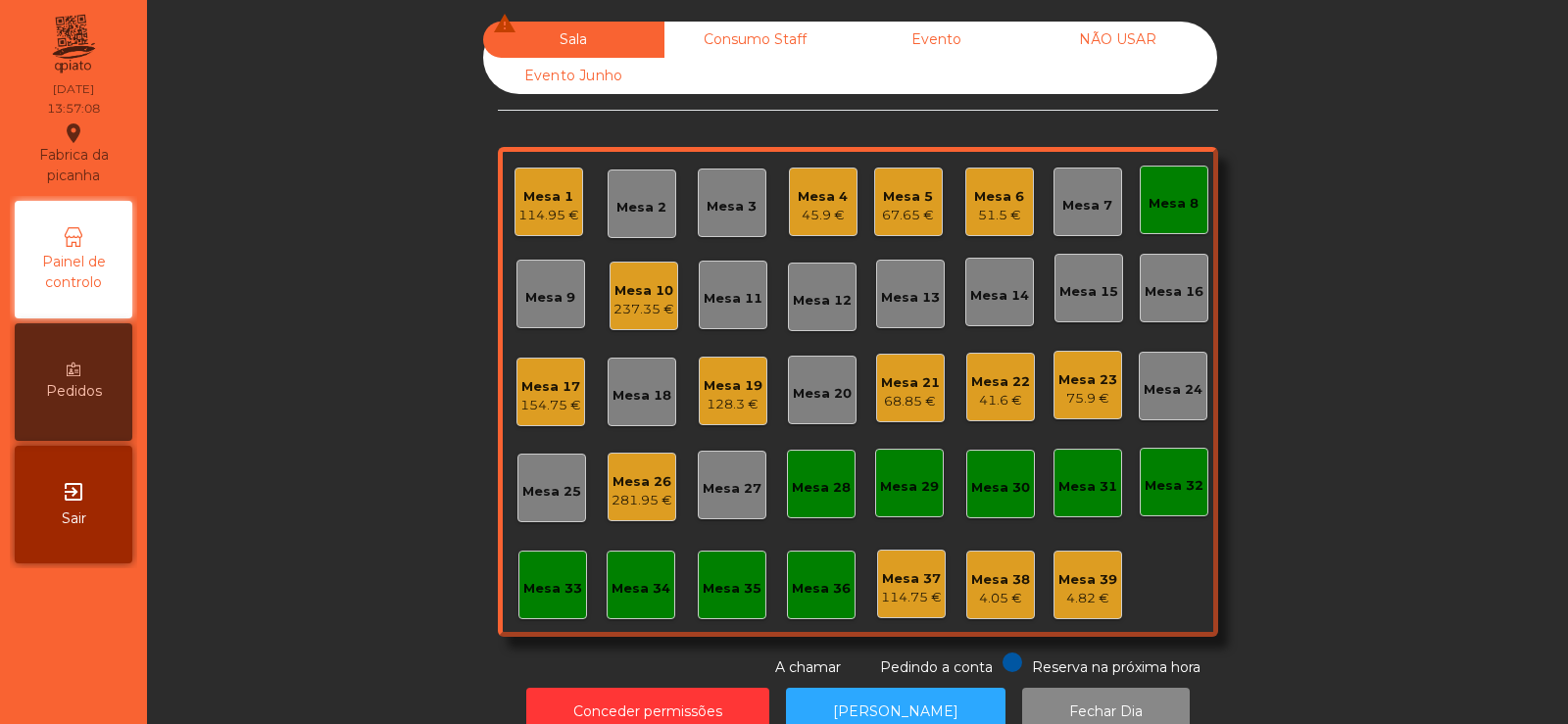
click at [990, 388] on div "Mesa 22" at bounding box center [1000, 383] width 59 height 20
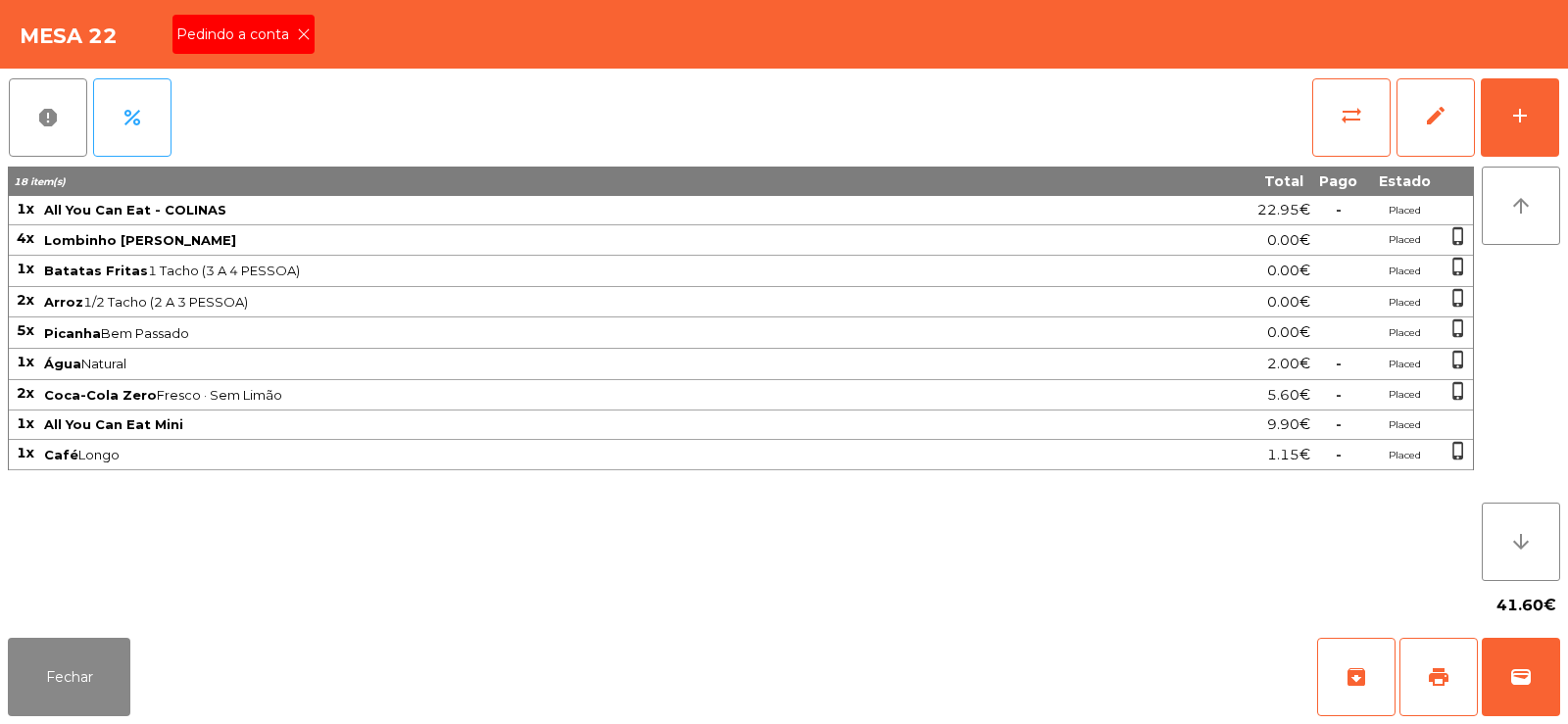
click at [301, 30] on icon at bounding box center [303, 35] width 14 height 14
click at [1425, 676] on button "print" at bounding box center [1438, 676] width 78 height 78
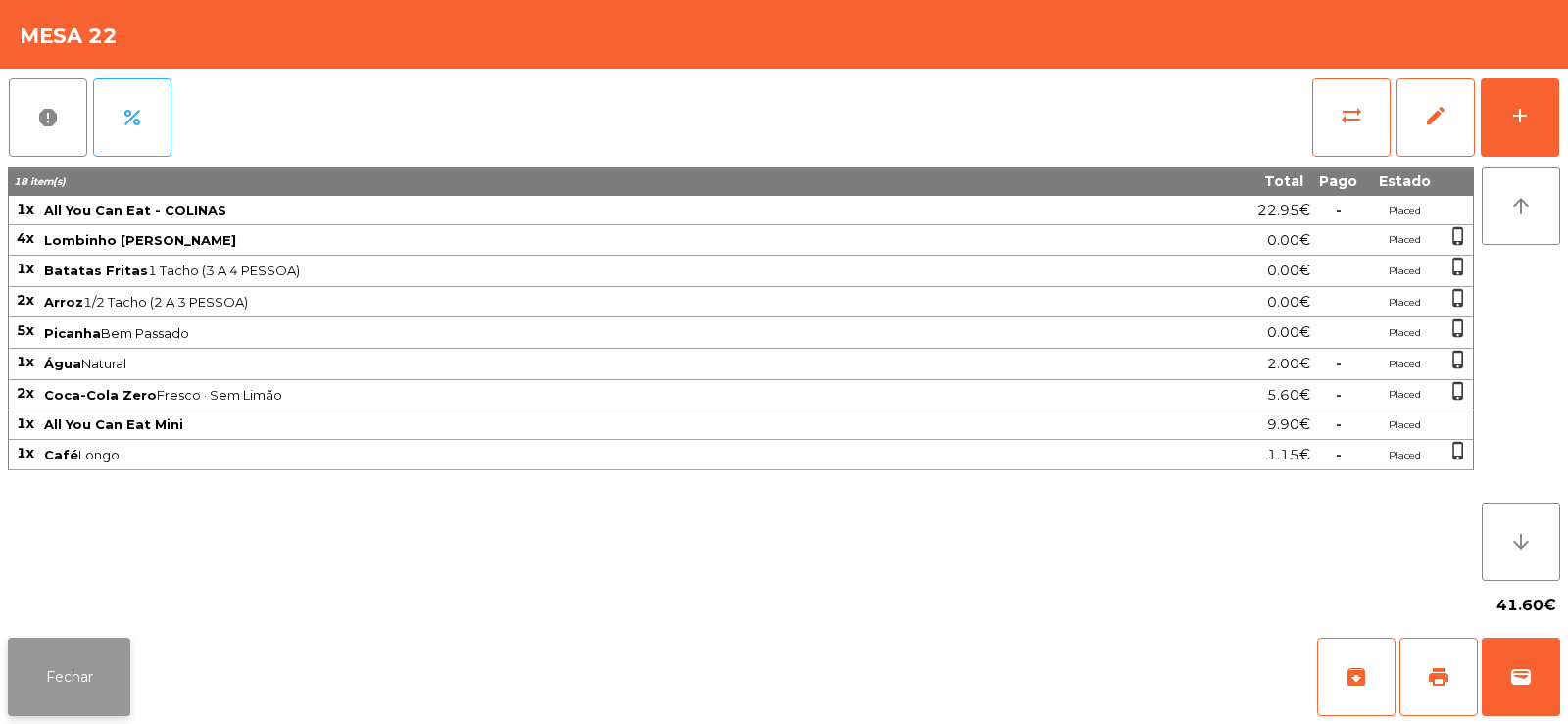
click at [62, 696] on button "Fechar" at bounding box center [69, 676] width 123 height 78
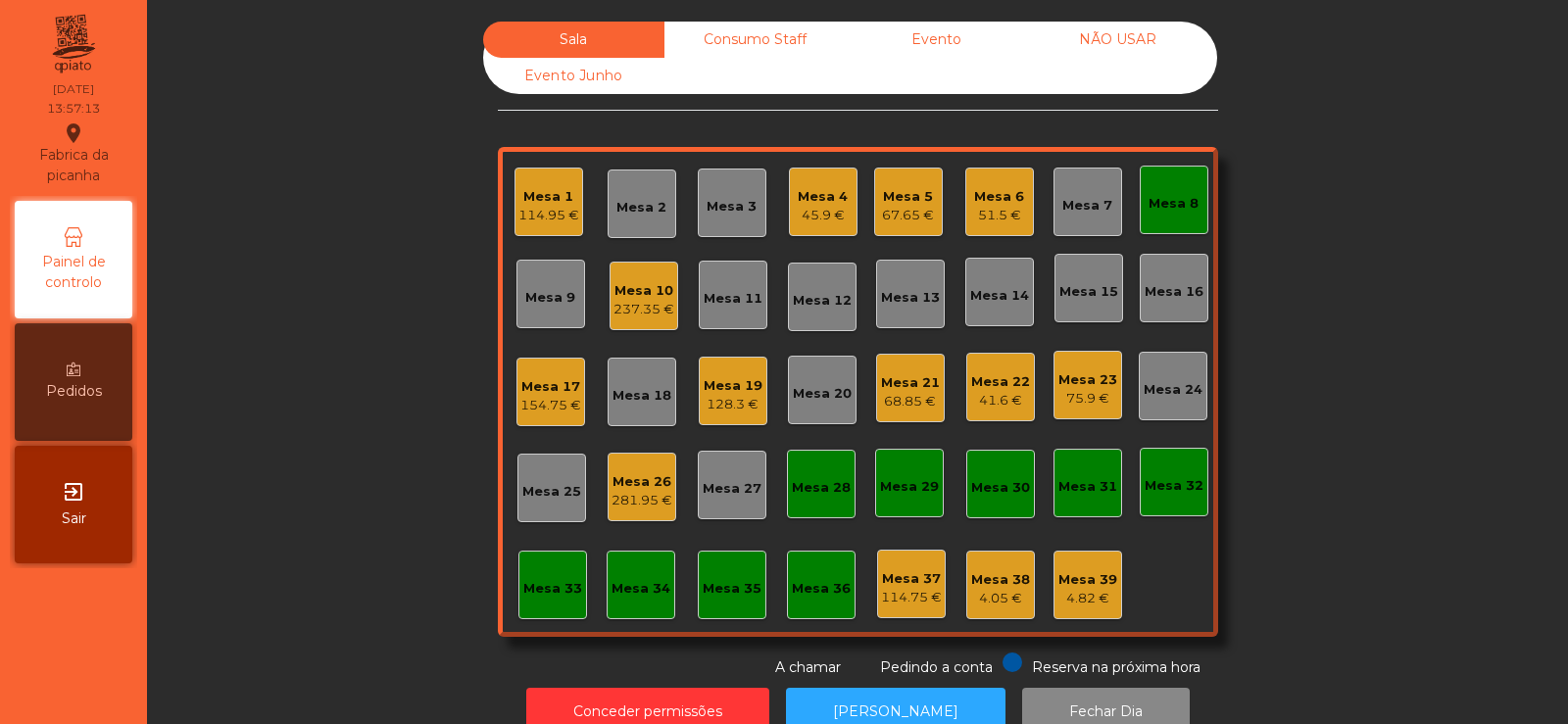
click at [1000, 310] on div "Mesa 14" at bounding box center [999, 292] width 68 height 68
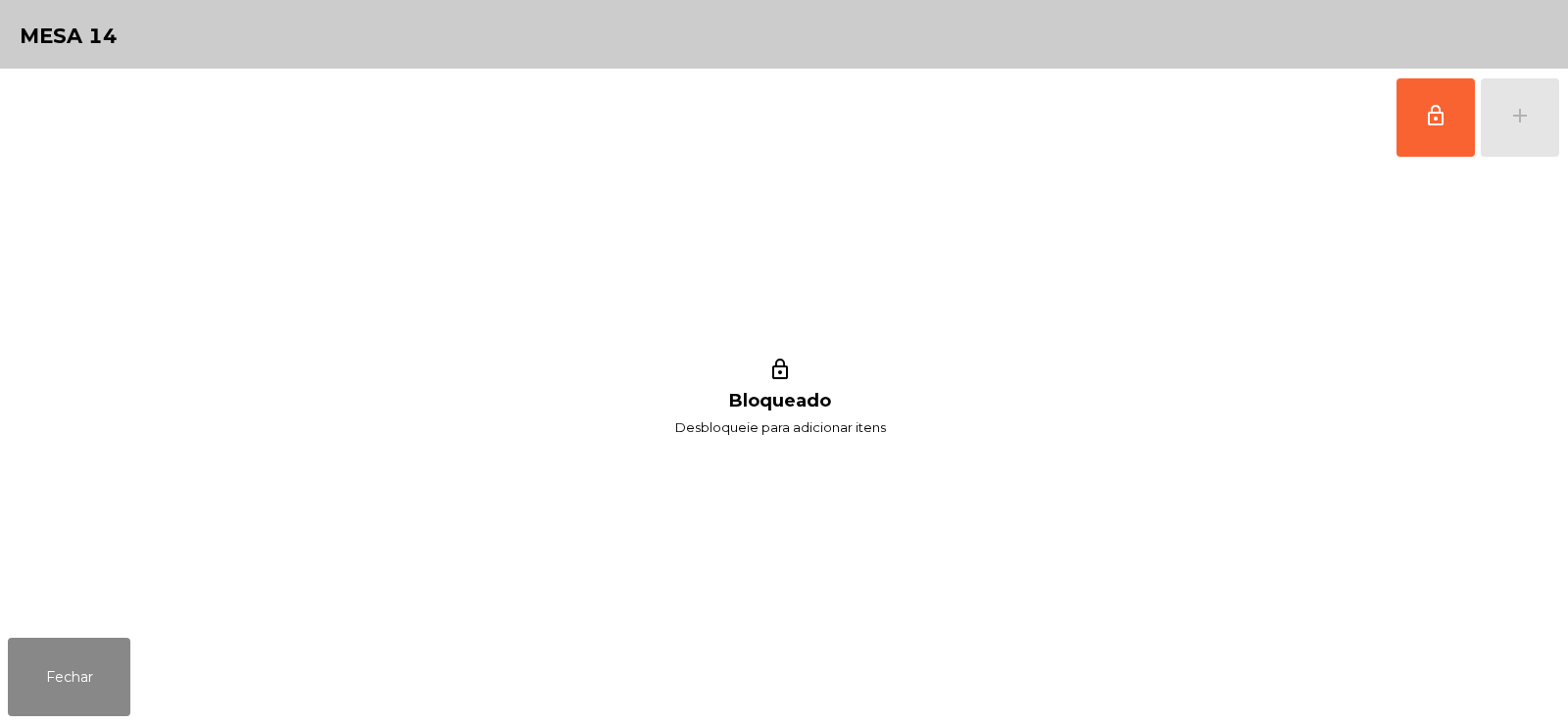
click at [1414, 131] on button "lock_outline" at bounding box center [1435, 117] width 78 height 78
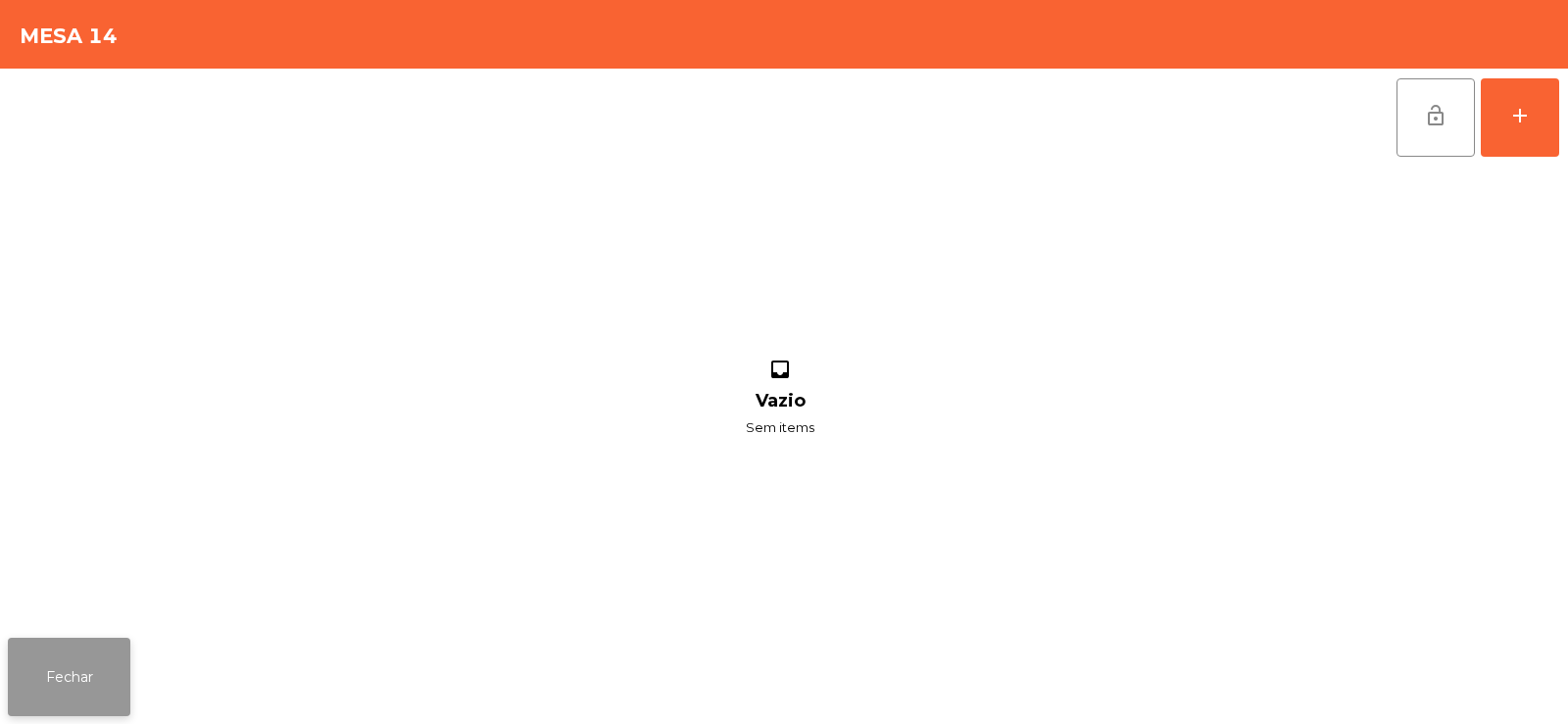
click at [106, 660] on button "Fechar" at bounding box center [69, 676] width 123 height 78
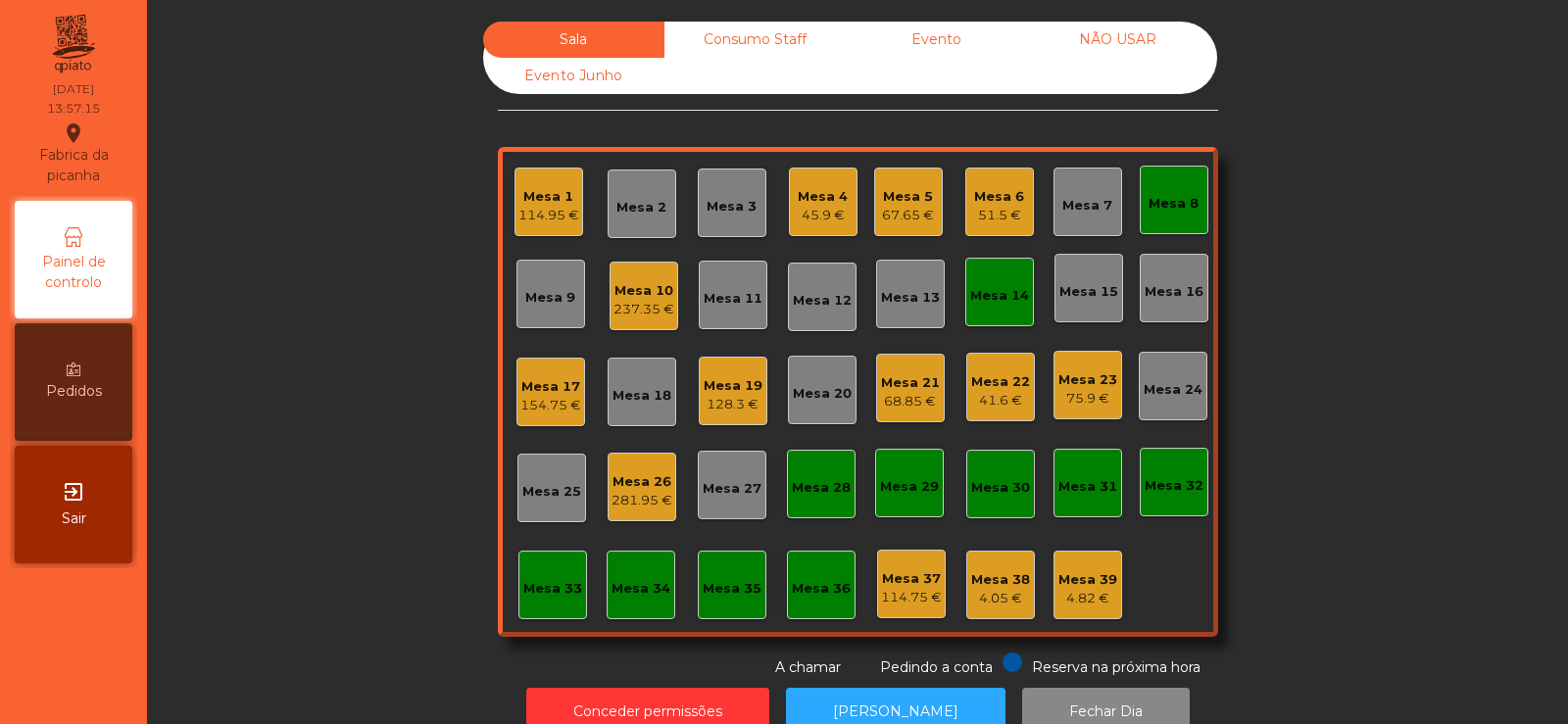
click at [912, 385] on div "Mesa 21" at bounding box center [909, 383] width 59 height 20
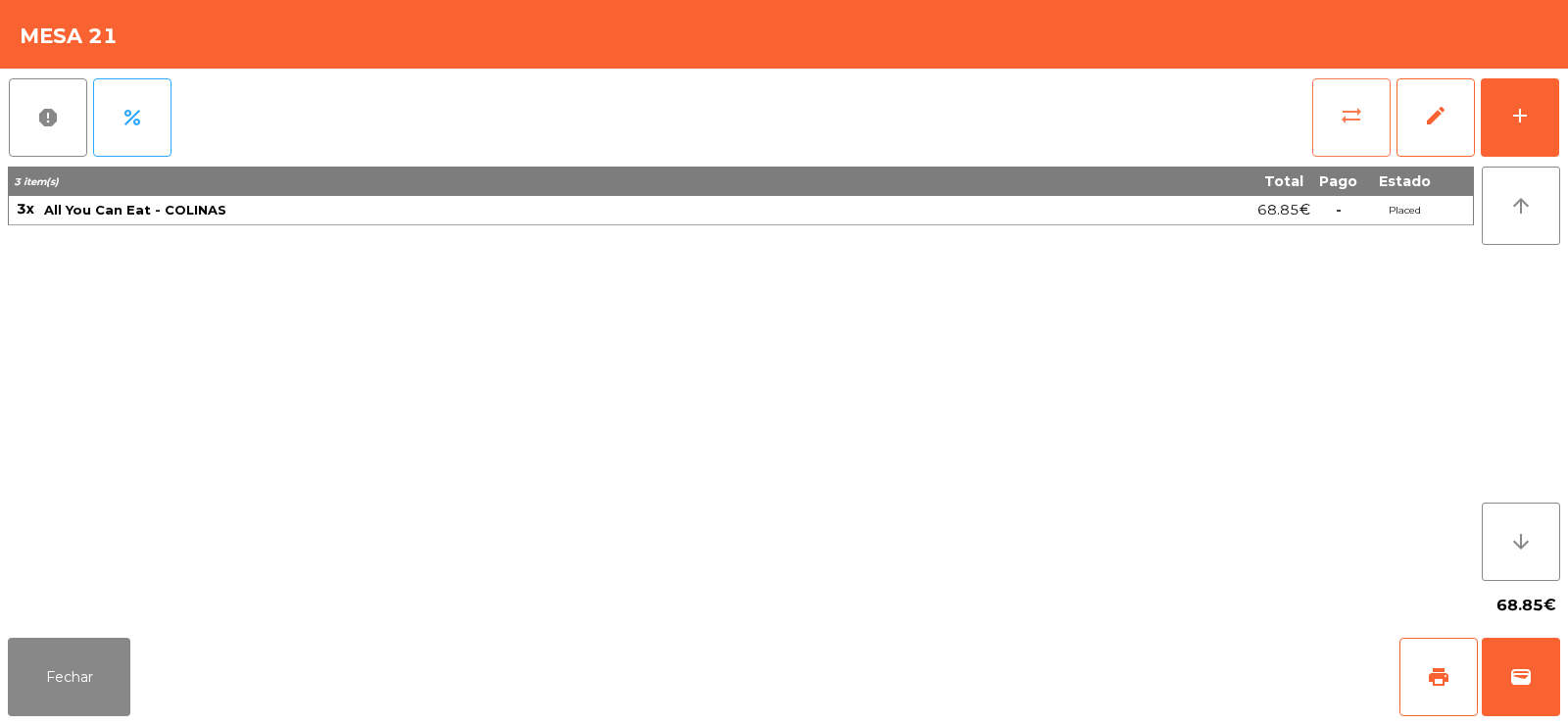
click at [1347, 127] on button "sync_alt" at bounding box center [1351, 117] width 78 height 78
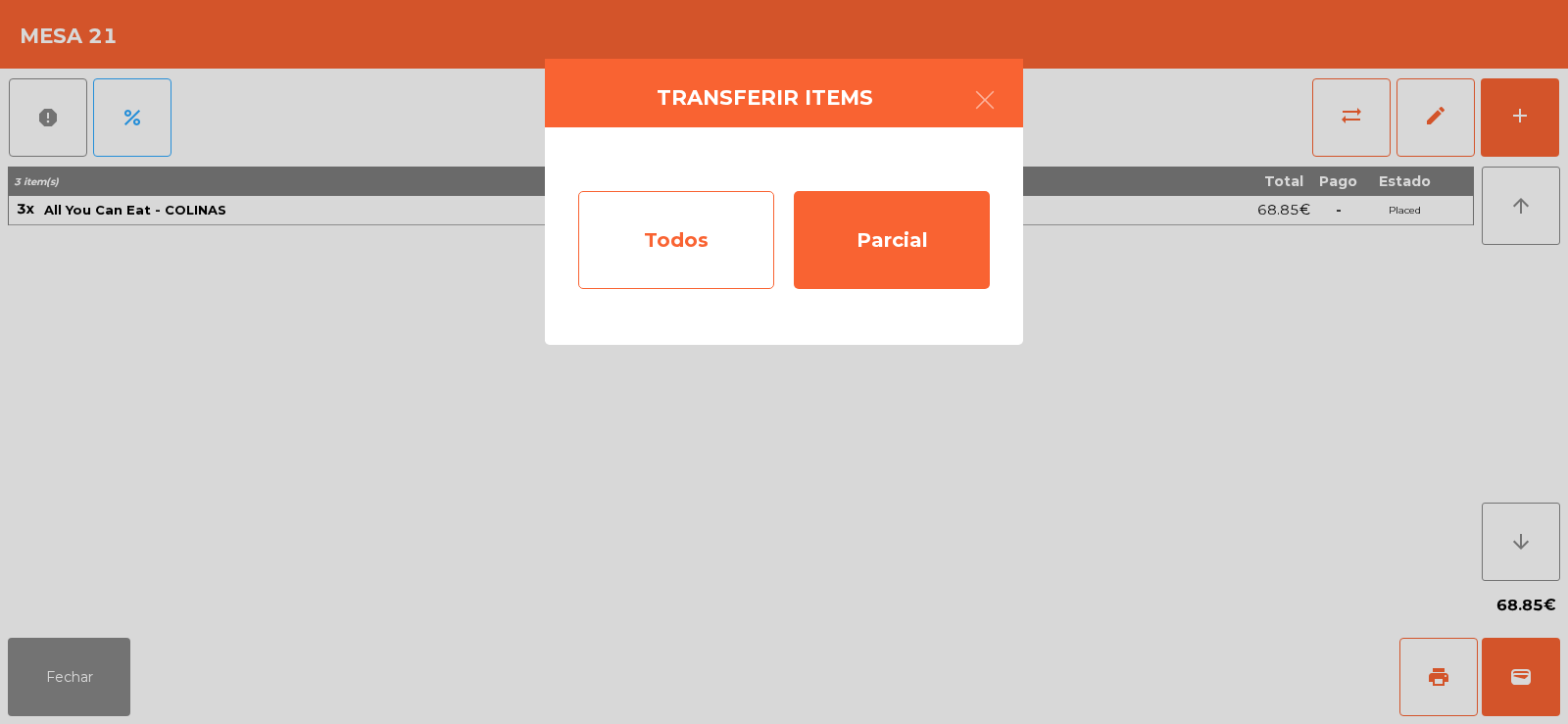
click at [708, 261] on div "Todos" at bounding box center [676, 240] width 196 height 98
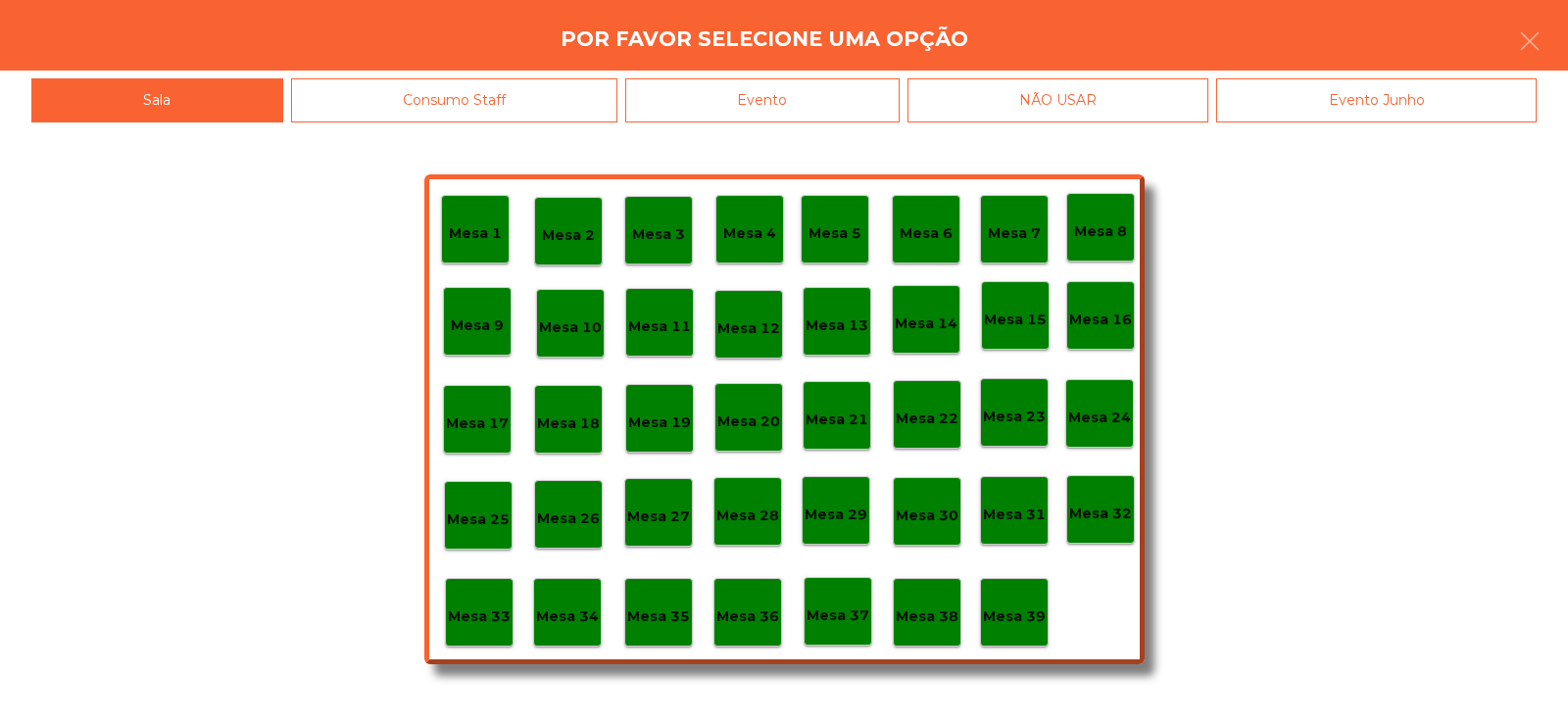
click at [927, 320] on p "Mesa 14" at bounding box center [925, 323] width 62 height 23
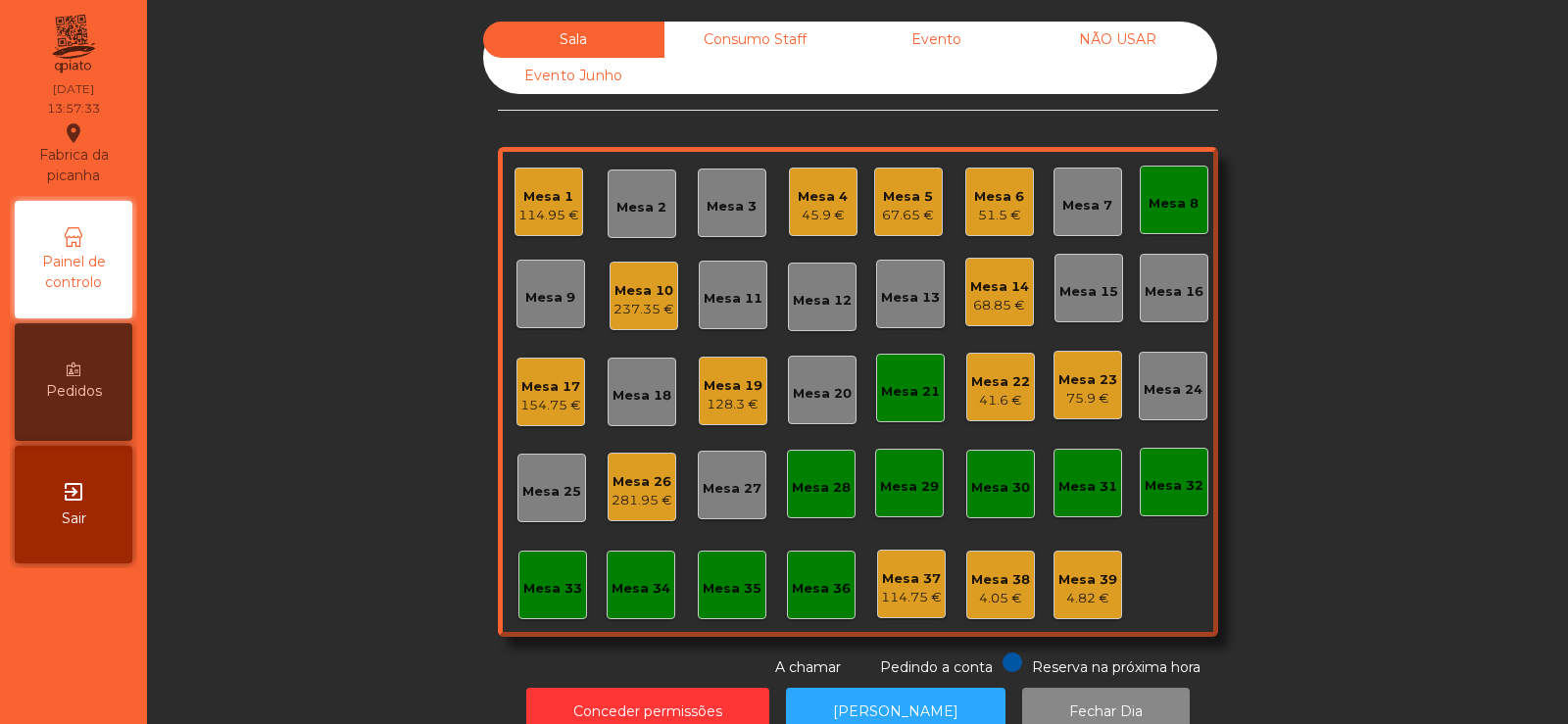
click at [918, 301] on div "Mesa 13" at bounding box center [909, 299] width 59 height 20
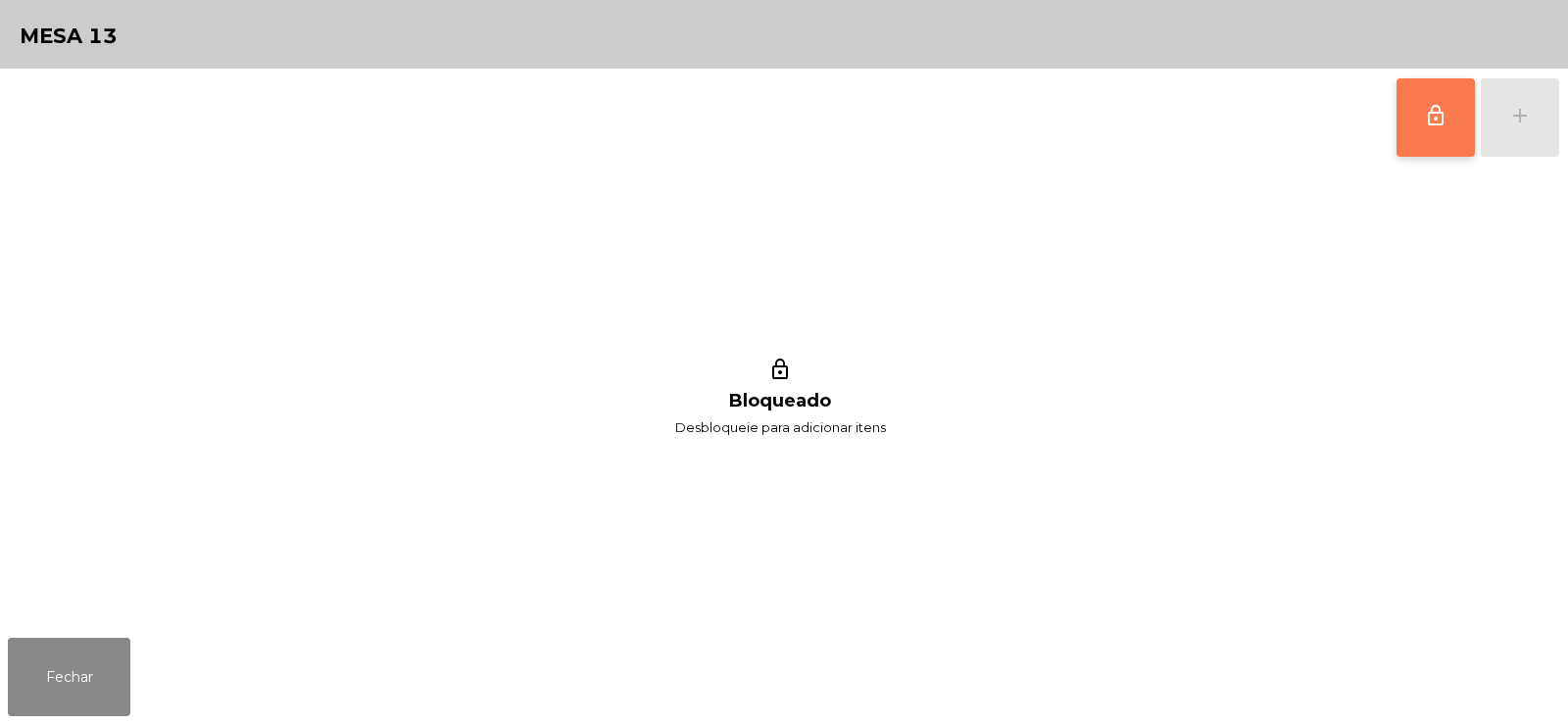
click at [1421, 109] on button "lock_outline" at bounding box center [1435, 117] width 78 height 78
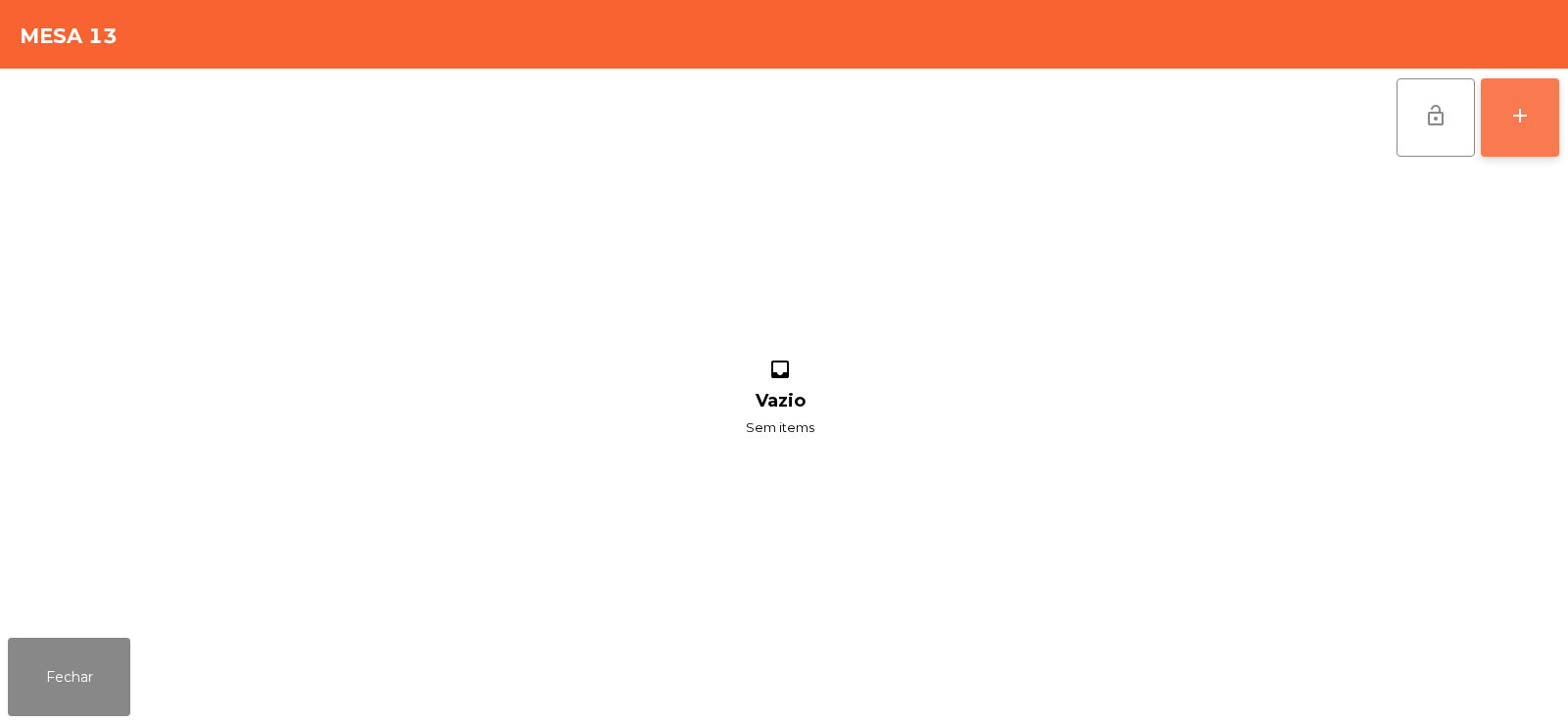
click at [1528, 129] on button "add" at bounding box center [1519, 117] width 78 height 78
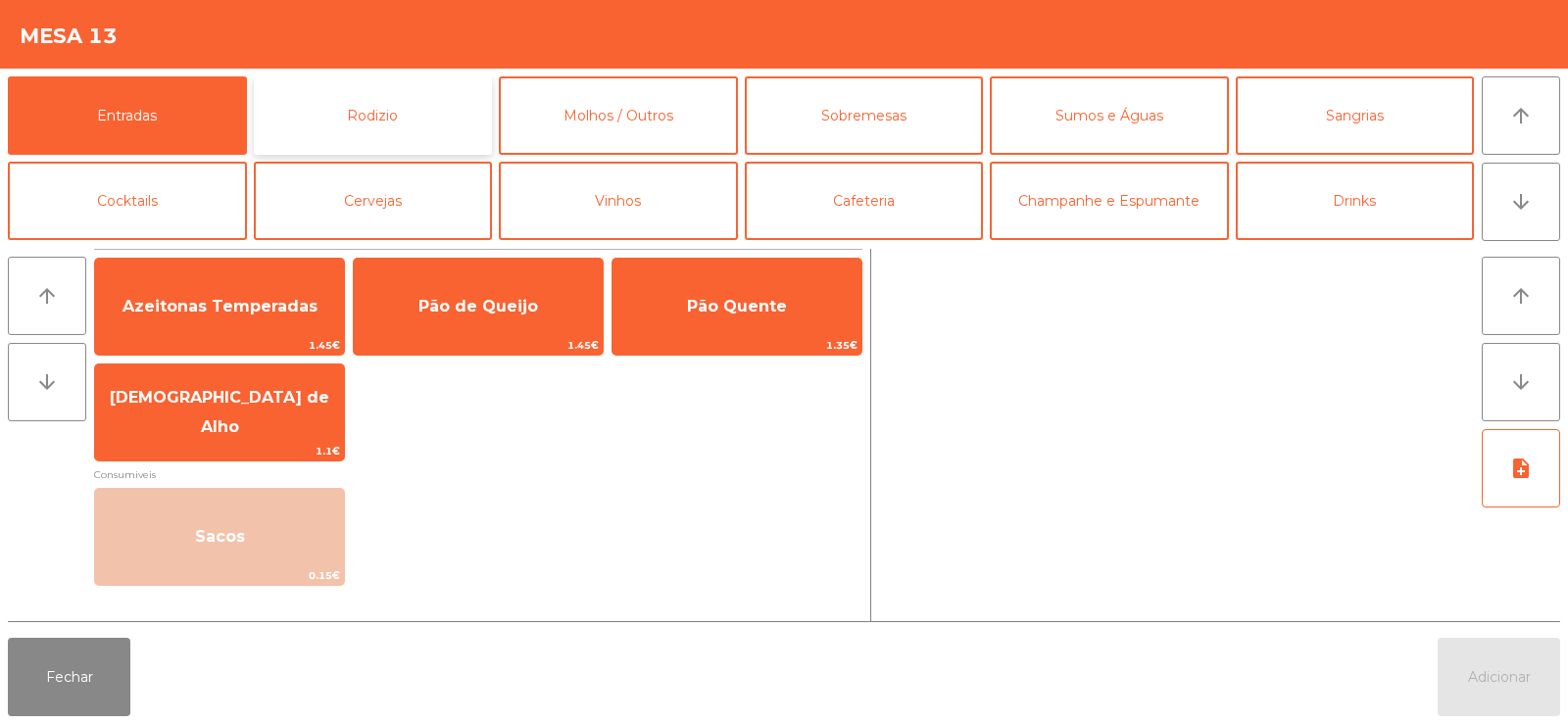
click at [327, 124] on button "Rodizio" at bounding box center [373, 115] width 239 height 78
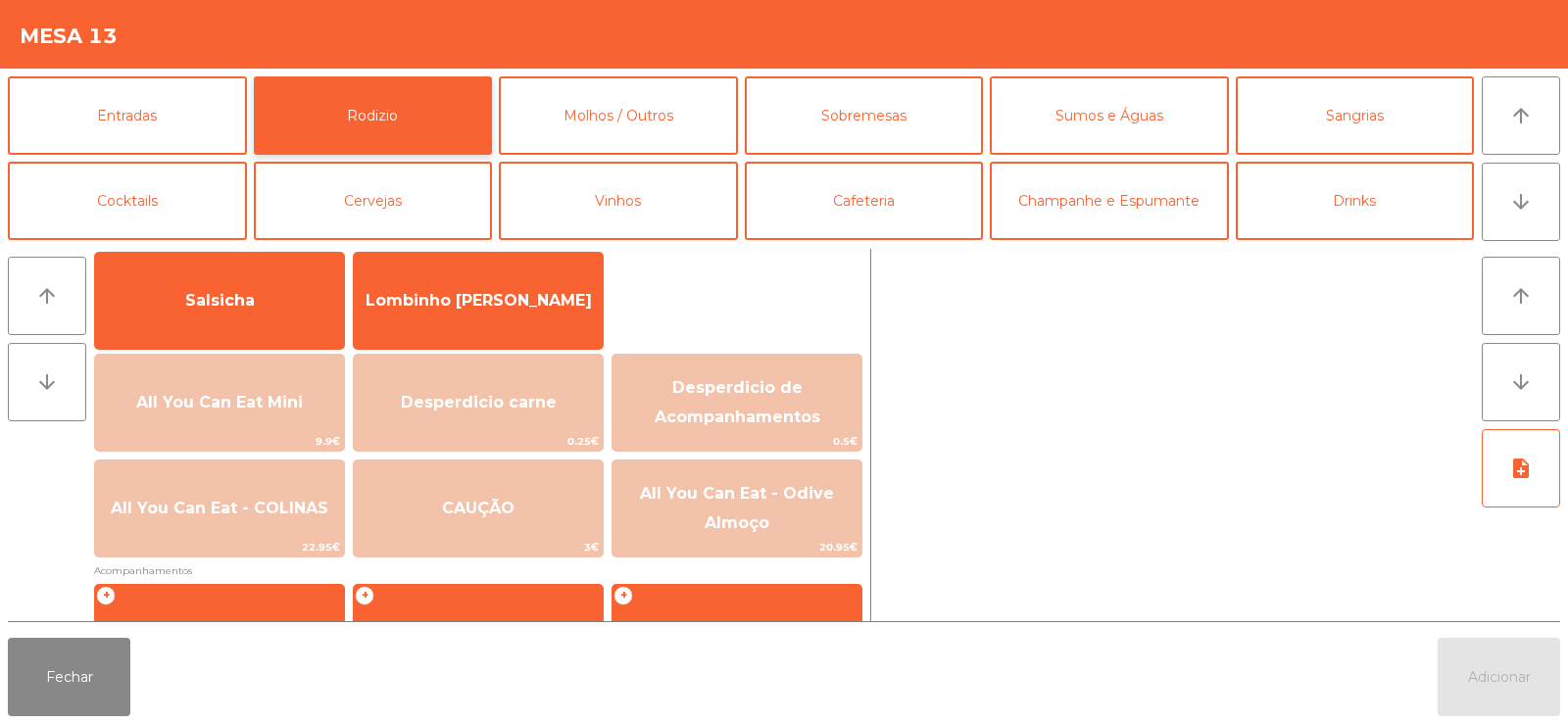
scroll to position [138, 0]
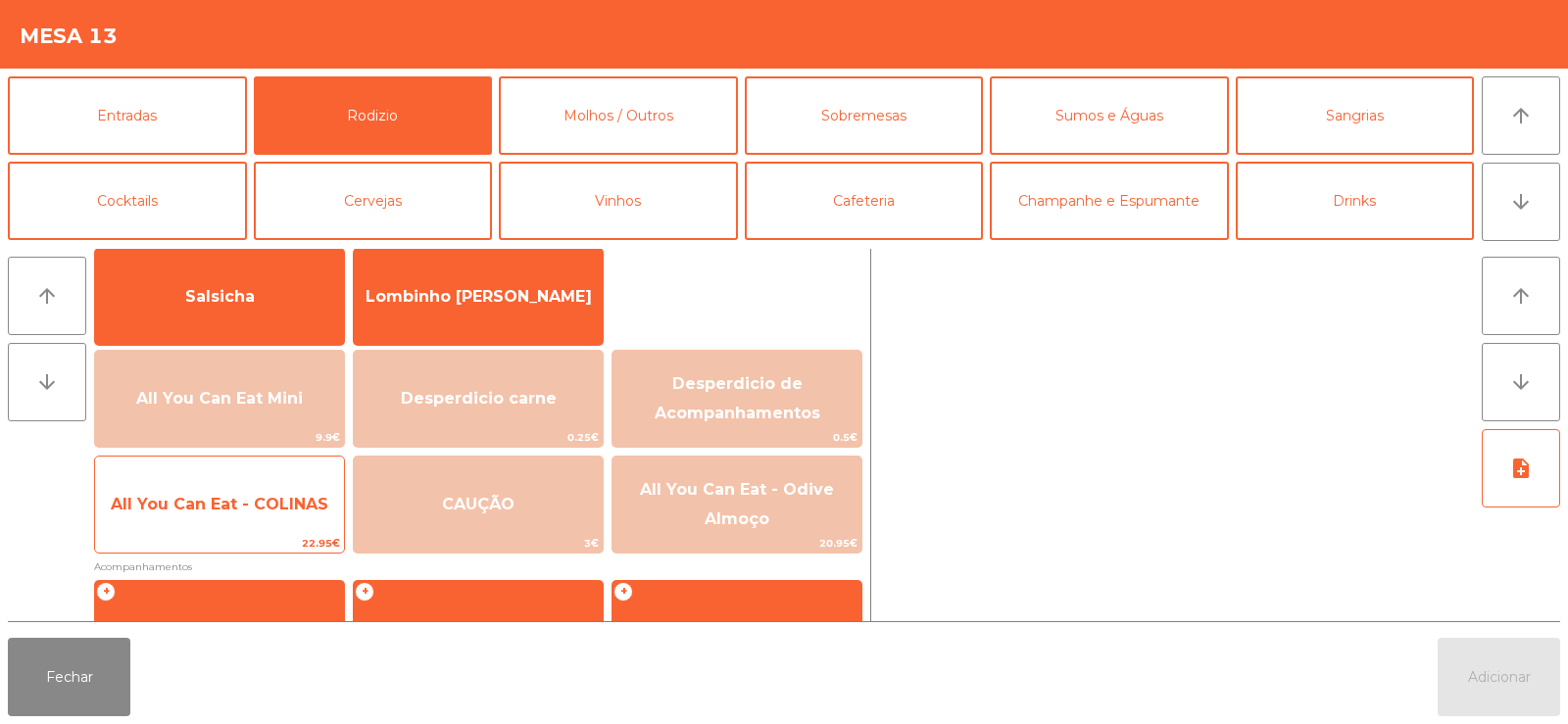
click at [253, 525] on span "All You Can Eat - COLINAS" at bounding box center [219, 504] width 249 height 53
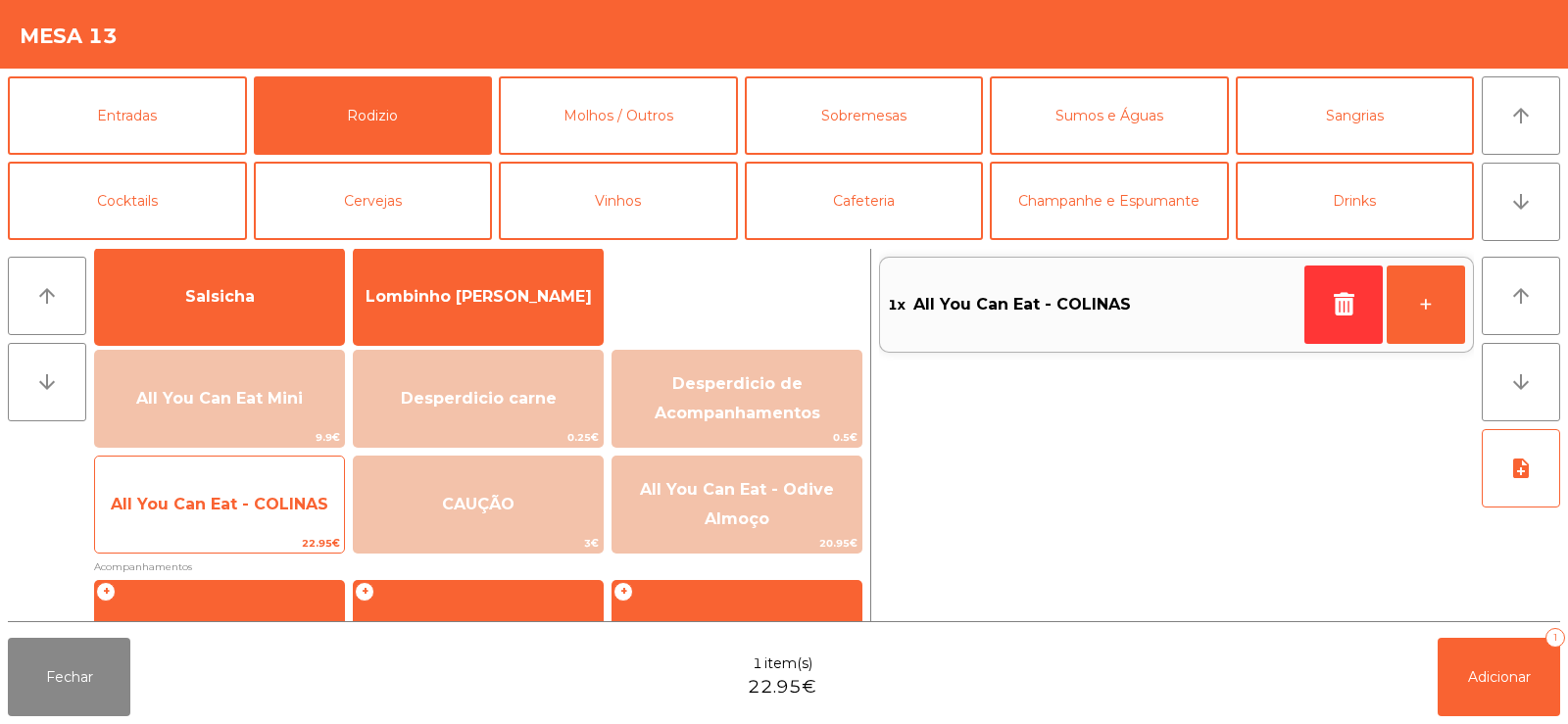
click at [245, 505] on span "All You Can Eat - COLINAS" at bounding box center [219, 504] width 217 height 19
click at [261, 510] on span "All You Can Eat - COLINAS" at bounding box center [219, 504] width 217 height 19
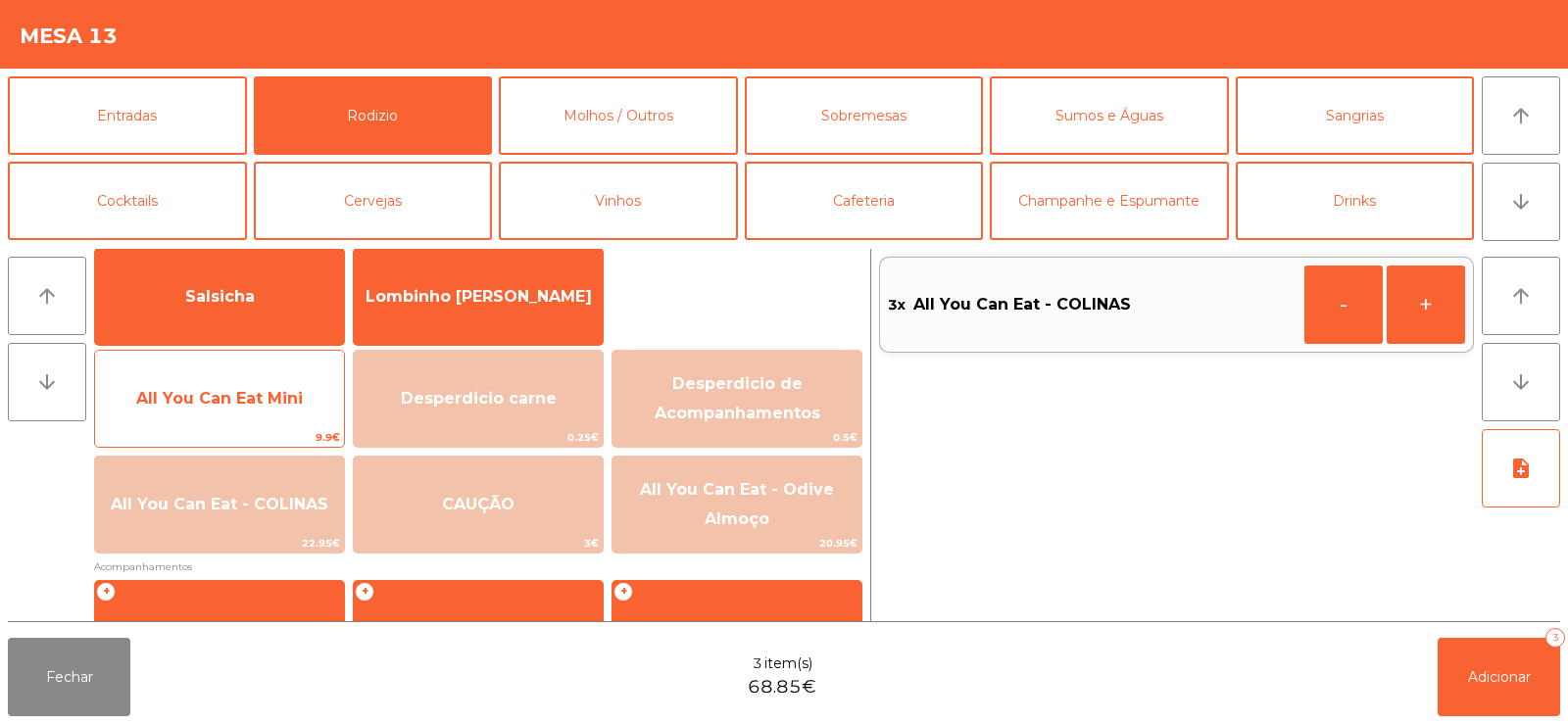
click at [218, 408] on span "All You Can Eat Mini" at bounding box center [219, 399] width 249 height 53
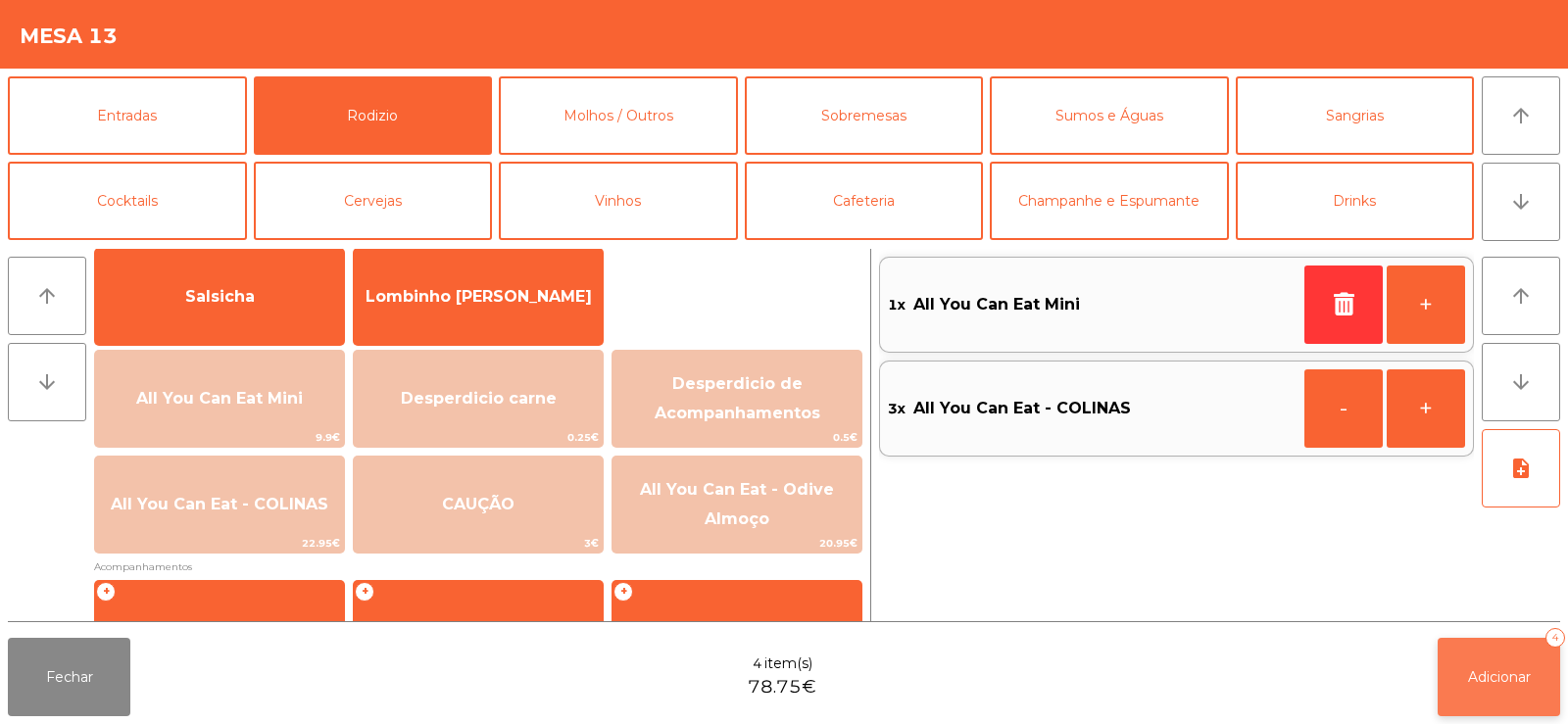
click at [1457, 679] on button "Adicionar 4" at bounding box center [1500, 676] width 123 height 78
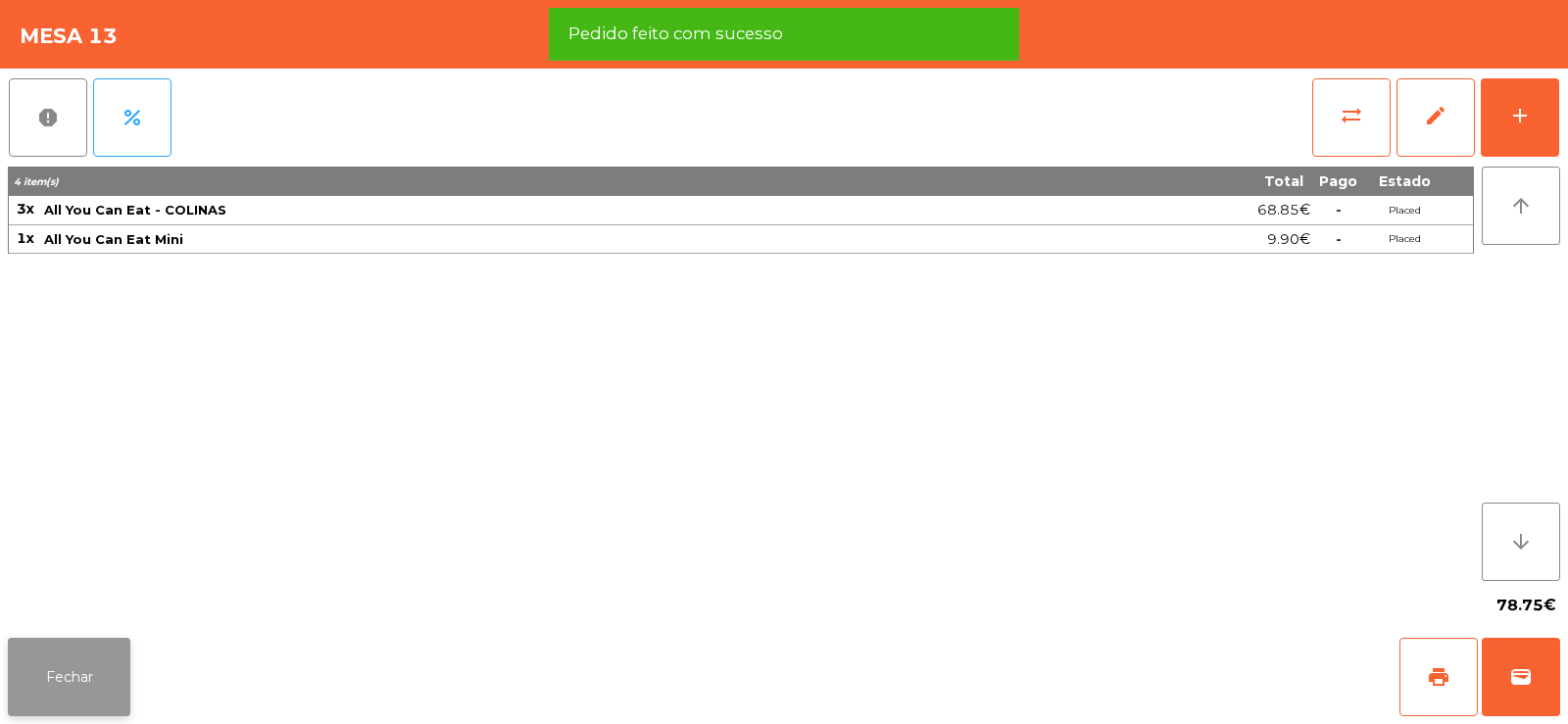
click at [26, 702] on button "Fechar" at bounding box center [69, 676] width 123 height 78
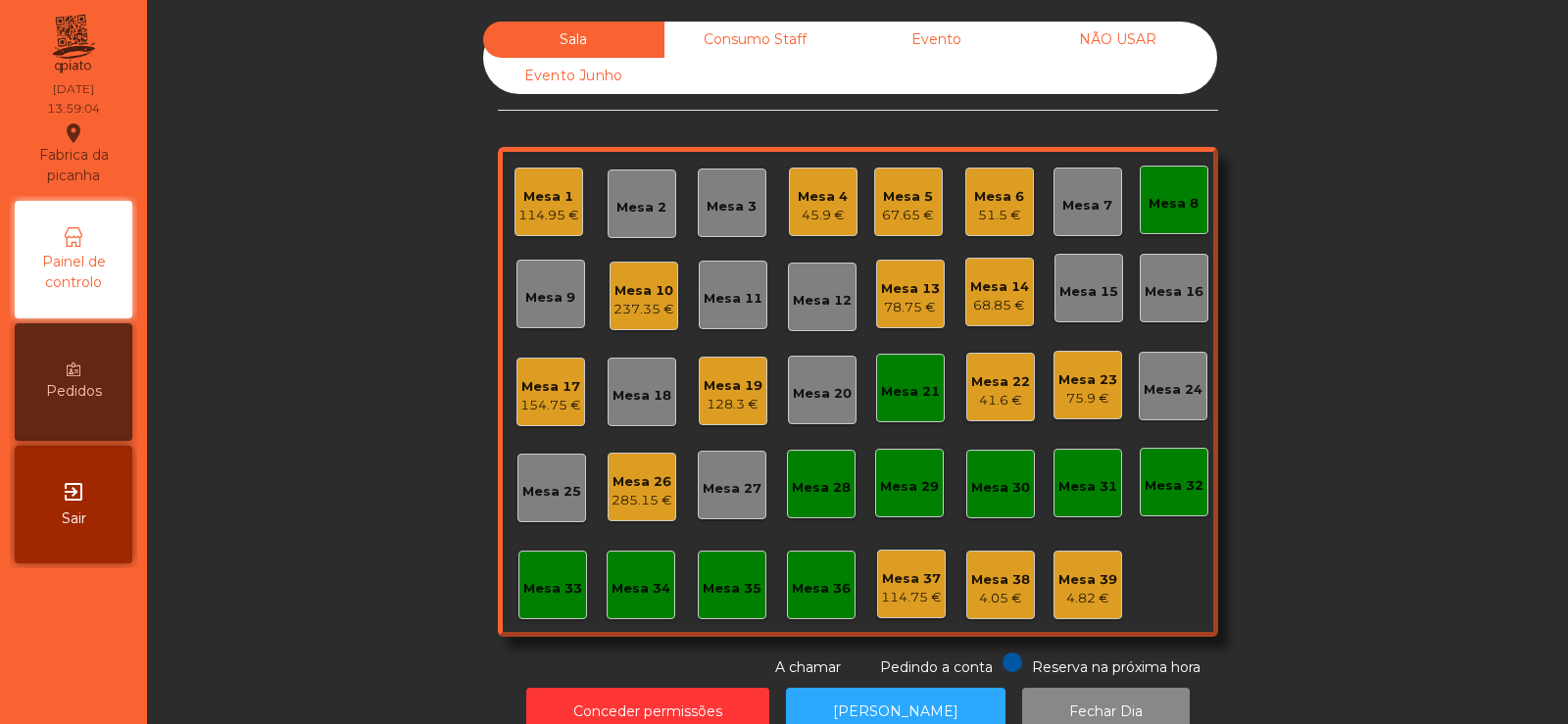
click at [1000, 400] on div "41.6 €" at bounding box center [1000, 401] width 59 height 20
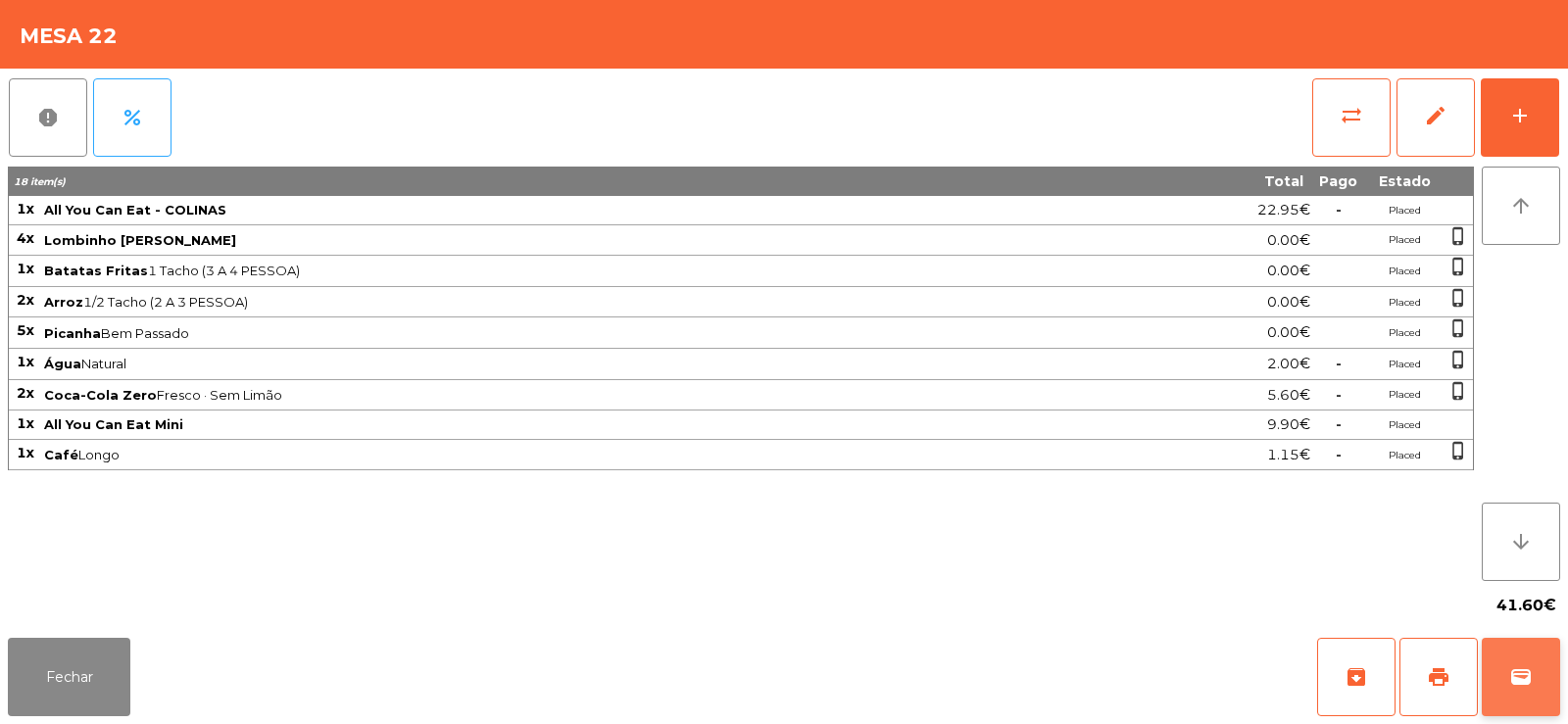
click at [1535, 671] on button "wallet" at bounding box center [1520, 676] width 78 height 78
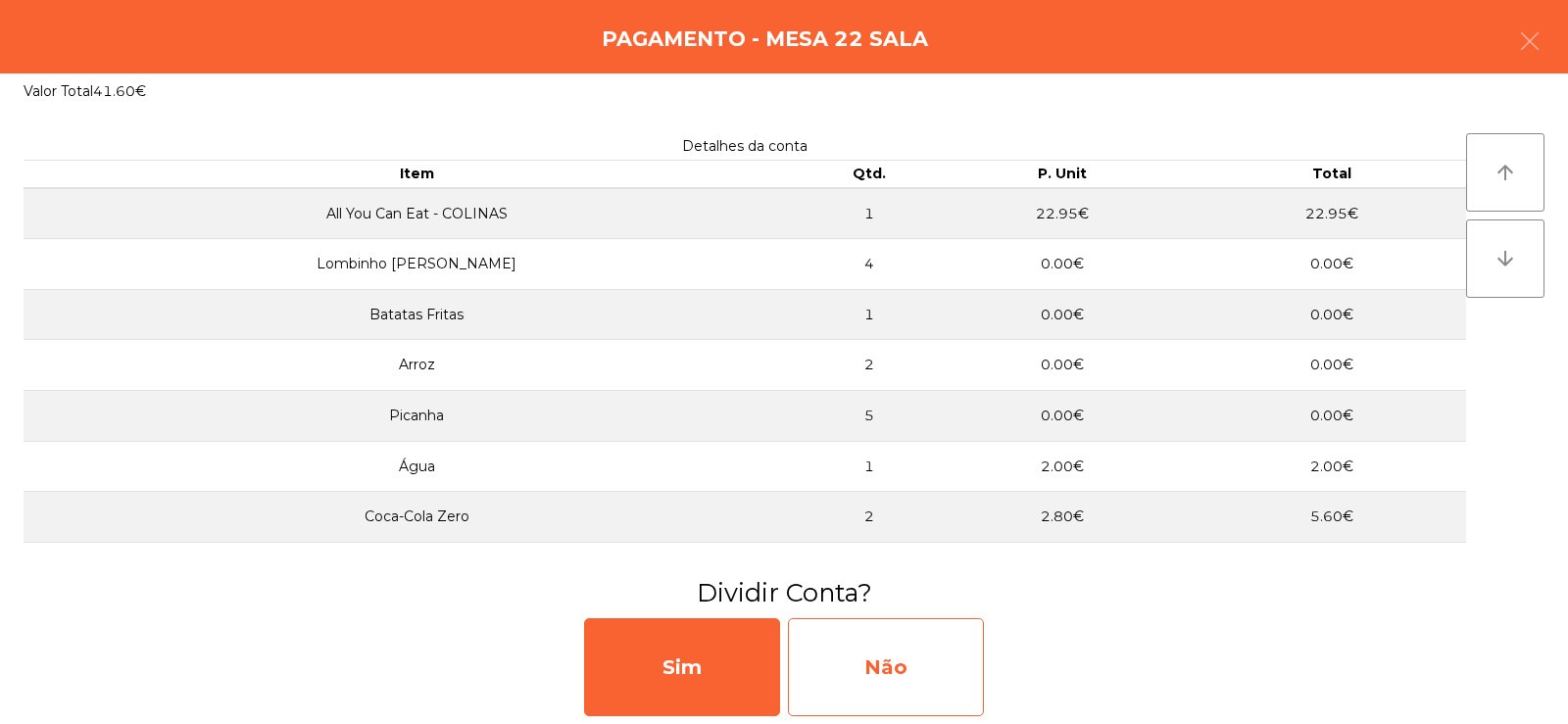
click at [884, 658] on div "Não" at bounding box center [886, 667] width 196 height 98
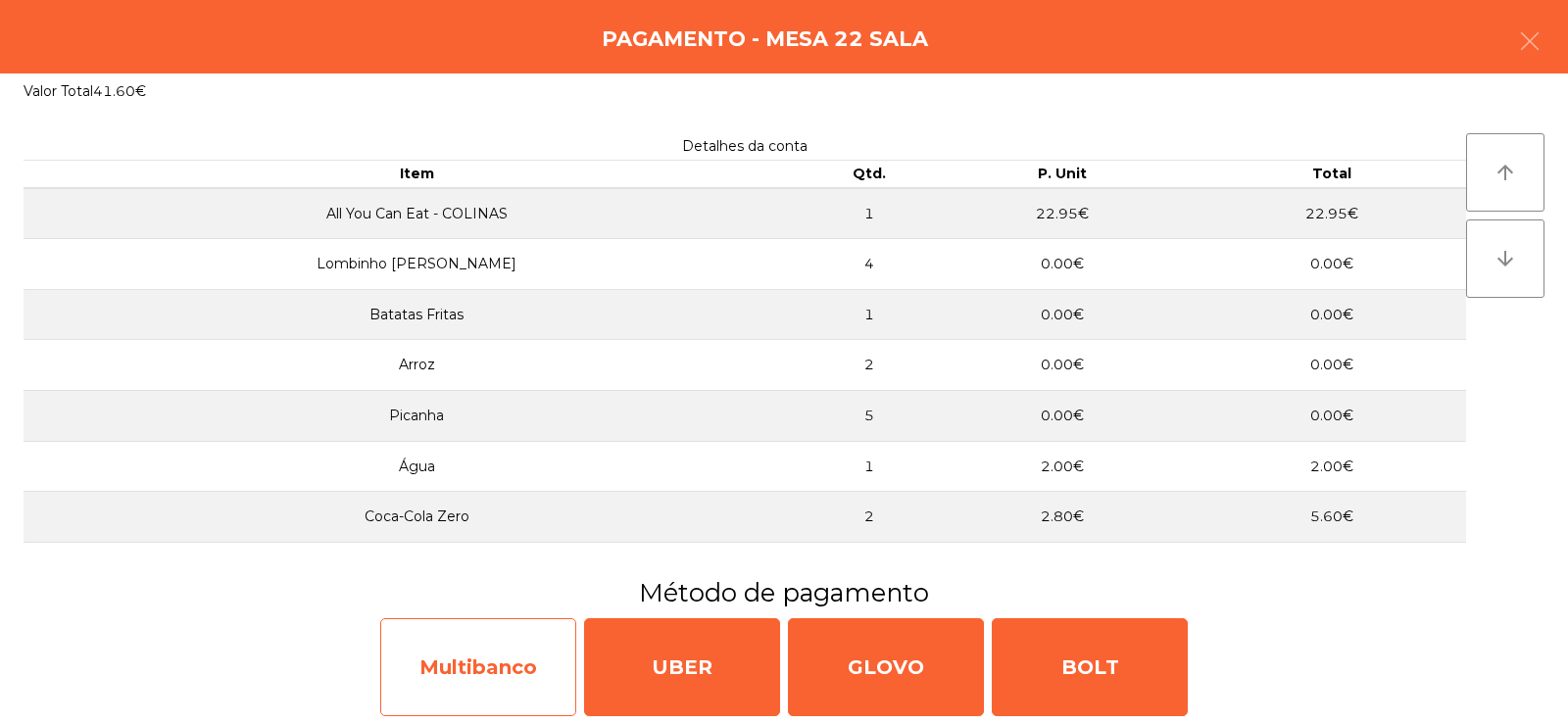
click at [463, 673] on div "Multibanco" at bounding box center [478, 667] width 196 height 98
select select "**"
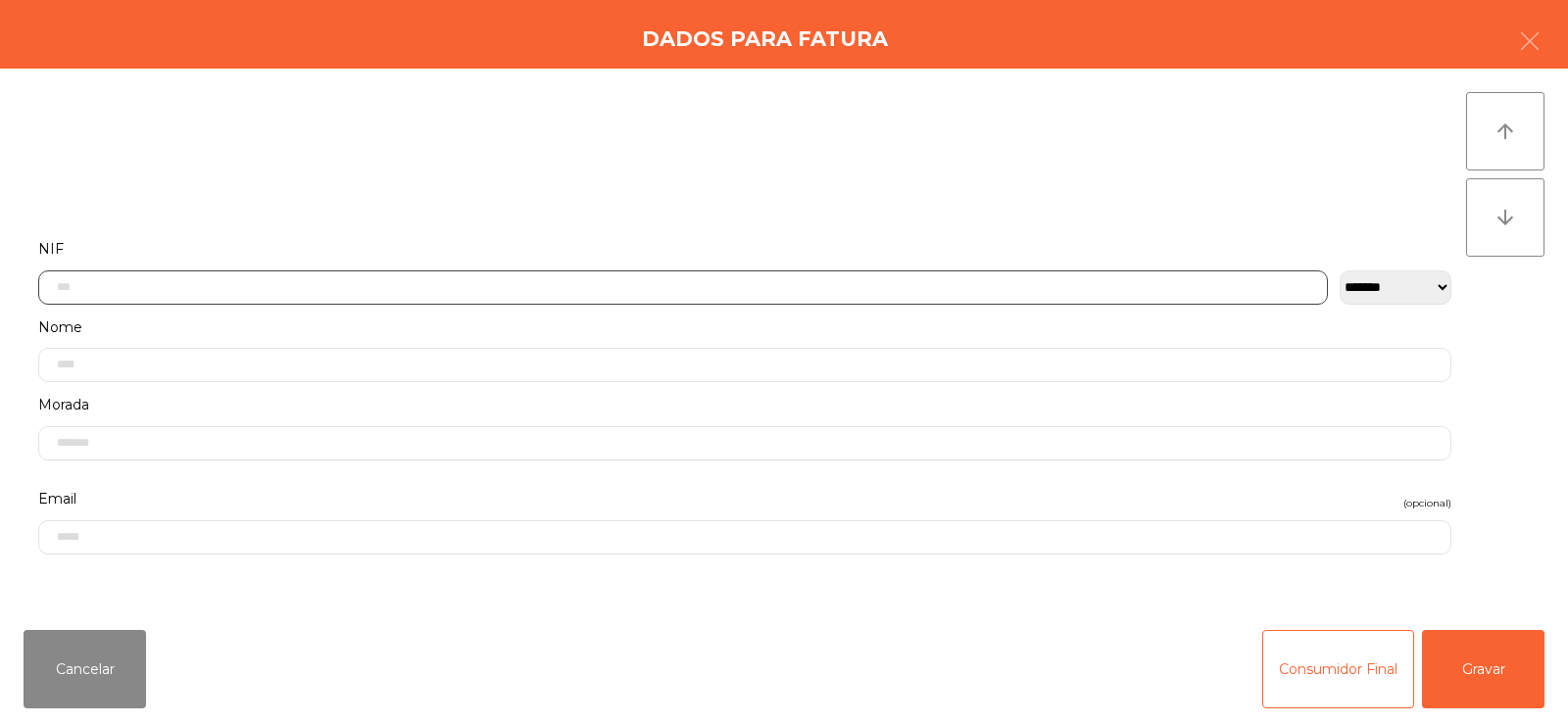
click at [647, 284] on input "text" at bounding box center [683, 288] width 1289 height 35
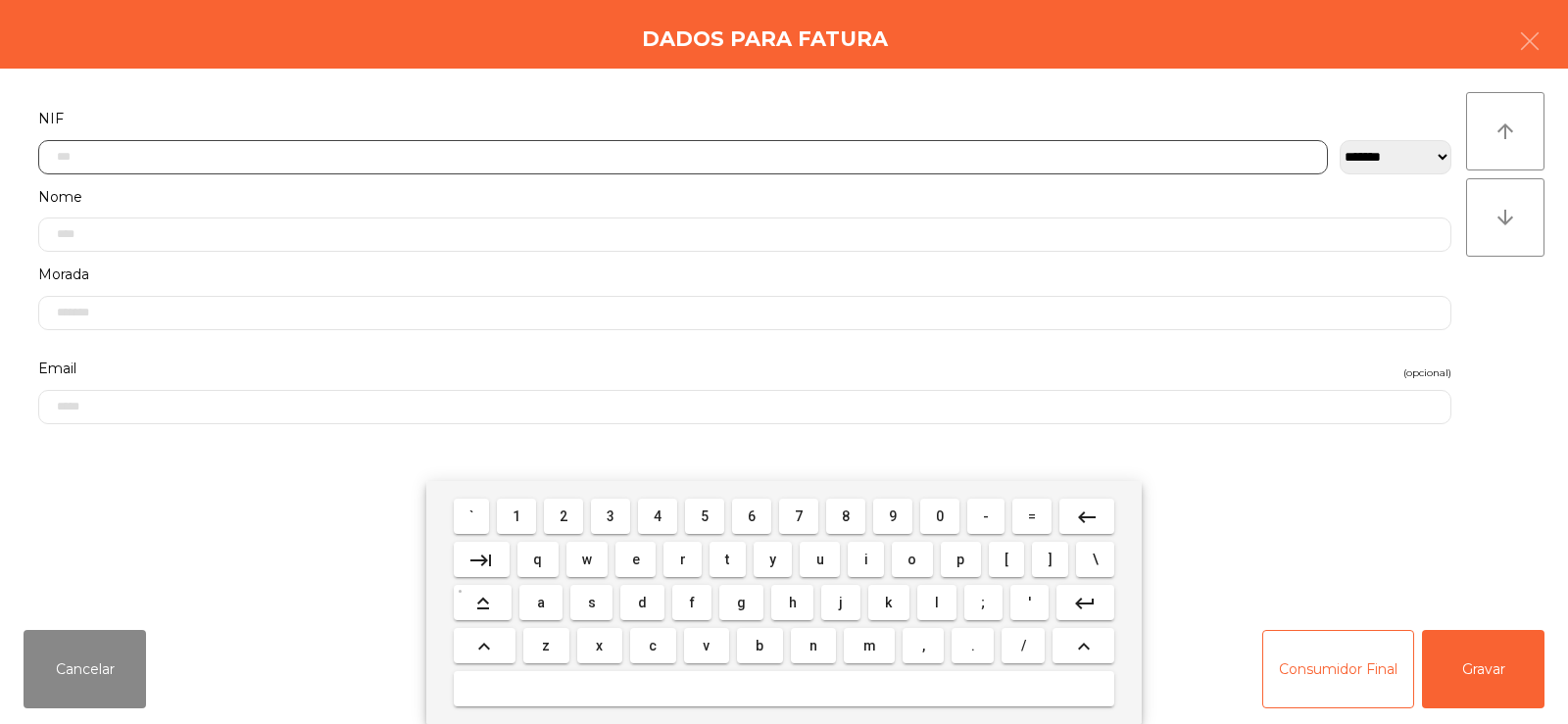
scroll to position [143, 0]
click at [564, 516] on span "2" at bounding box center [563, 517] width 8 height 16
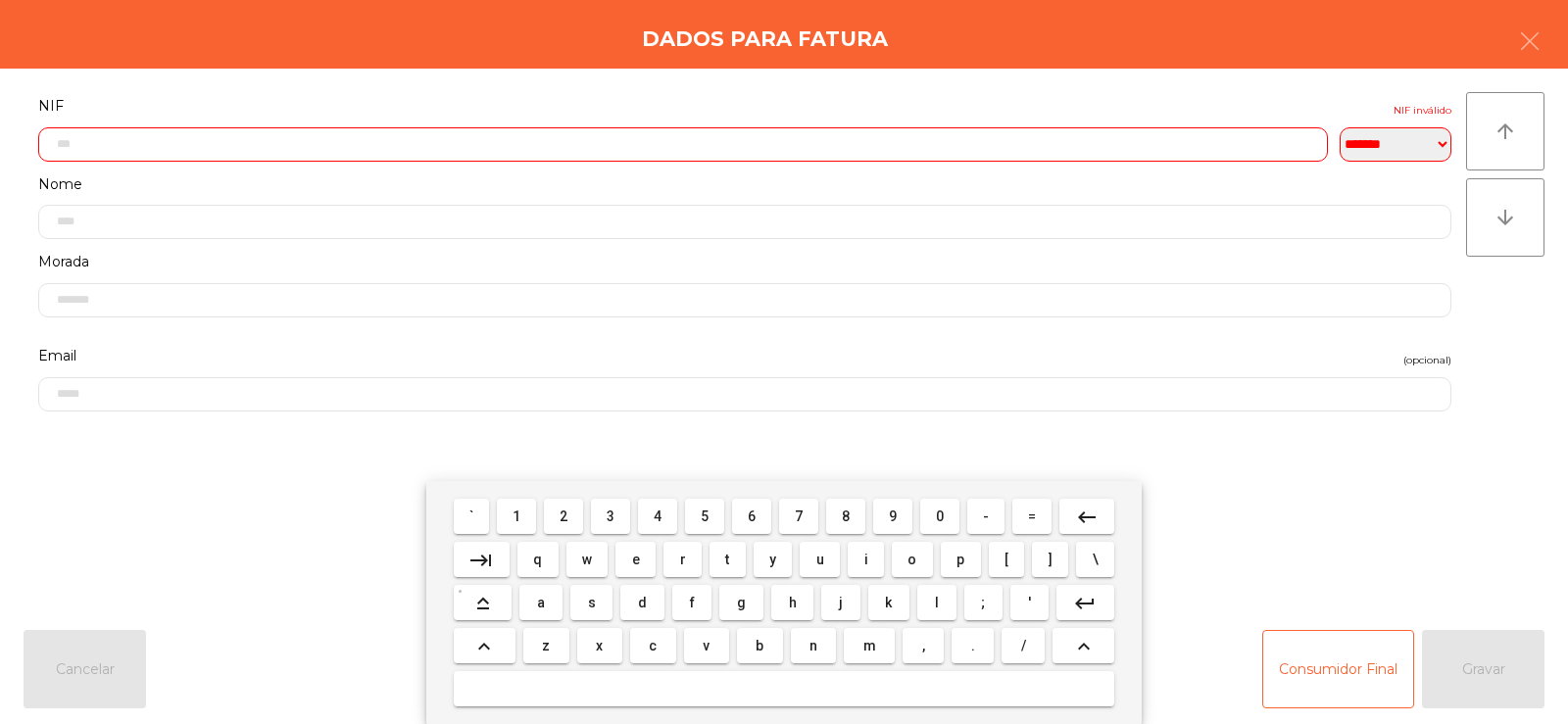
click at [705, 522] on span "5" at bounding box center [705, 517] width 8 height 16
click at [649, 533] on button "4" at bounding box center [658, 517] width 40 height 36
click at [751, 513] on span "6" at bounding box center [752, 517] width 8 height 16
click at [889, 517] on span "9" at bounding box center [893, 517] width 8 height 16
click at [706, 521] on span "5" at bounding box center [705, 517] width 8 height 16
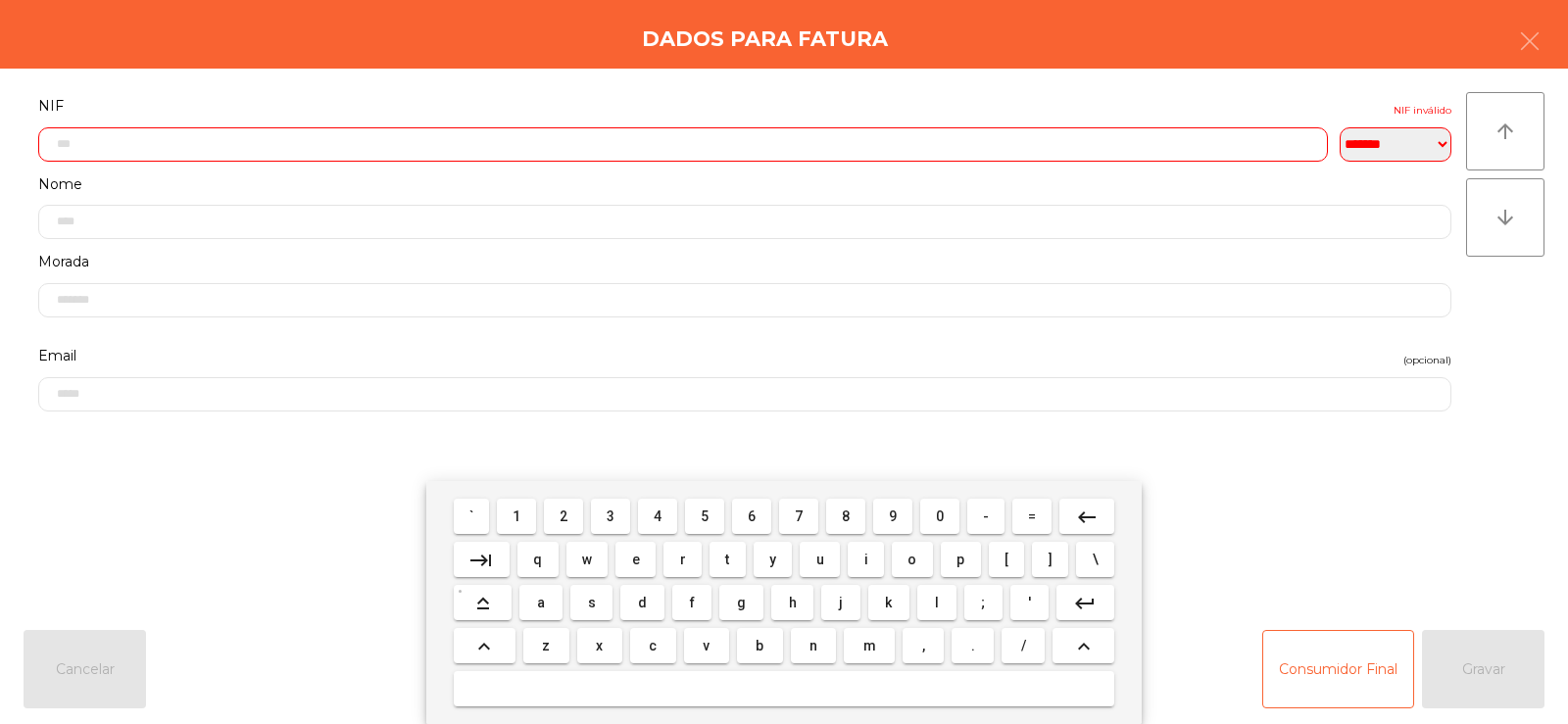
click at [608, 511] on span "3" at bounding box center [611, 517] width 8 height 16
click at [938, 515] on span "0" at bounding box center [940, 517] width 8 height 16
click at [564, 516] on span "2" at bounding box center [563, 517] width 8 height 16
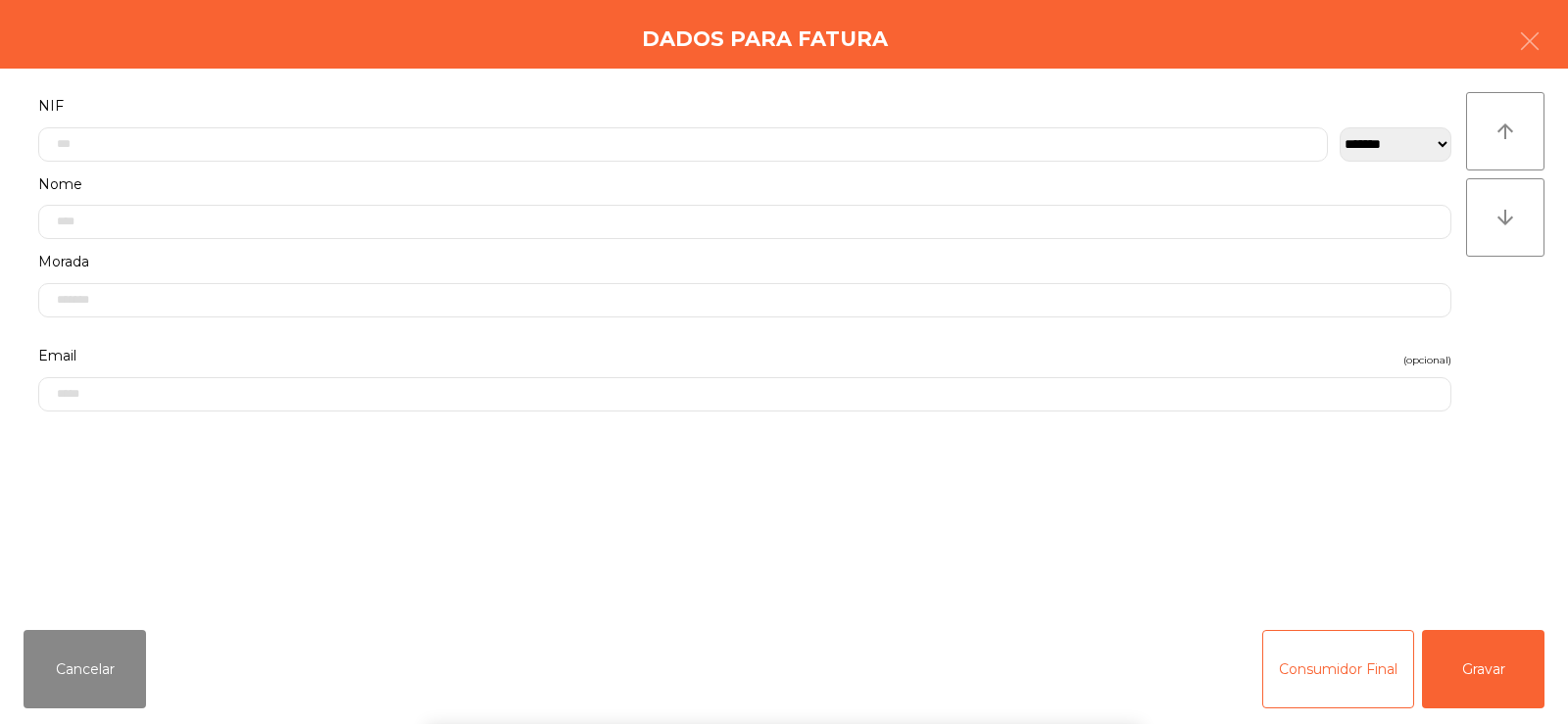
click at [1479, 676] on div "` 1 2 3 4 5 6 7 8 9 0 - = keyboard_backspace keyboard_tab q w e r t y u i o p […" at bounding box center [784, 602] width 1568 height 243
click at [1481, 657] on button "Gravar" at bounding box center [1484, 668] width 123 height 78
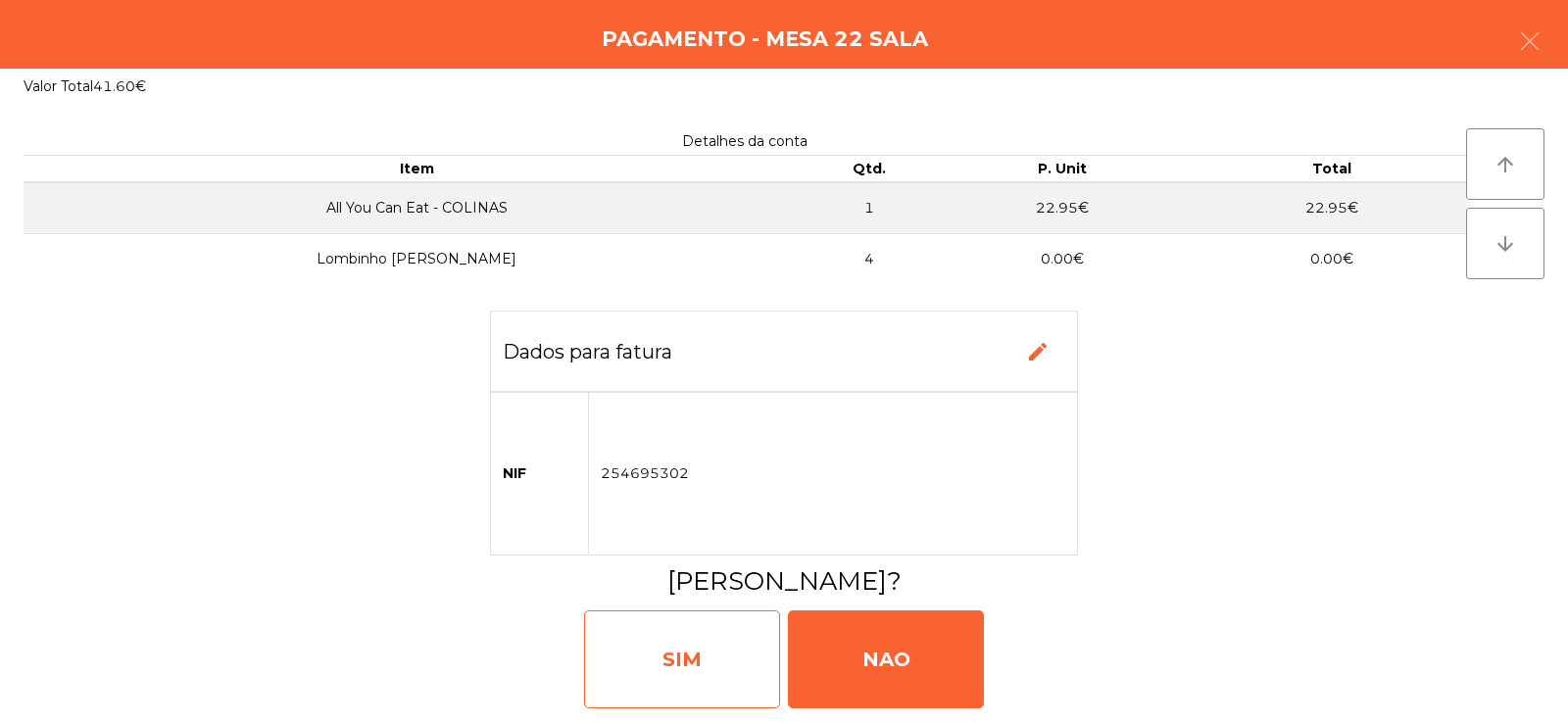
click at [681, 672] on div "SIM" at bounding box center [682, 660] width 196 height 98
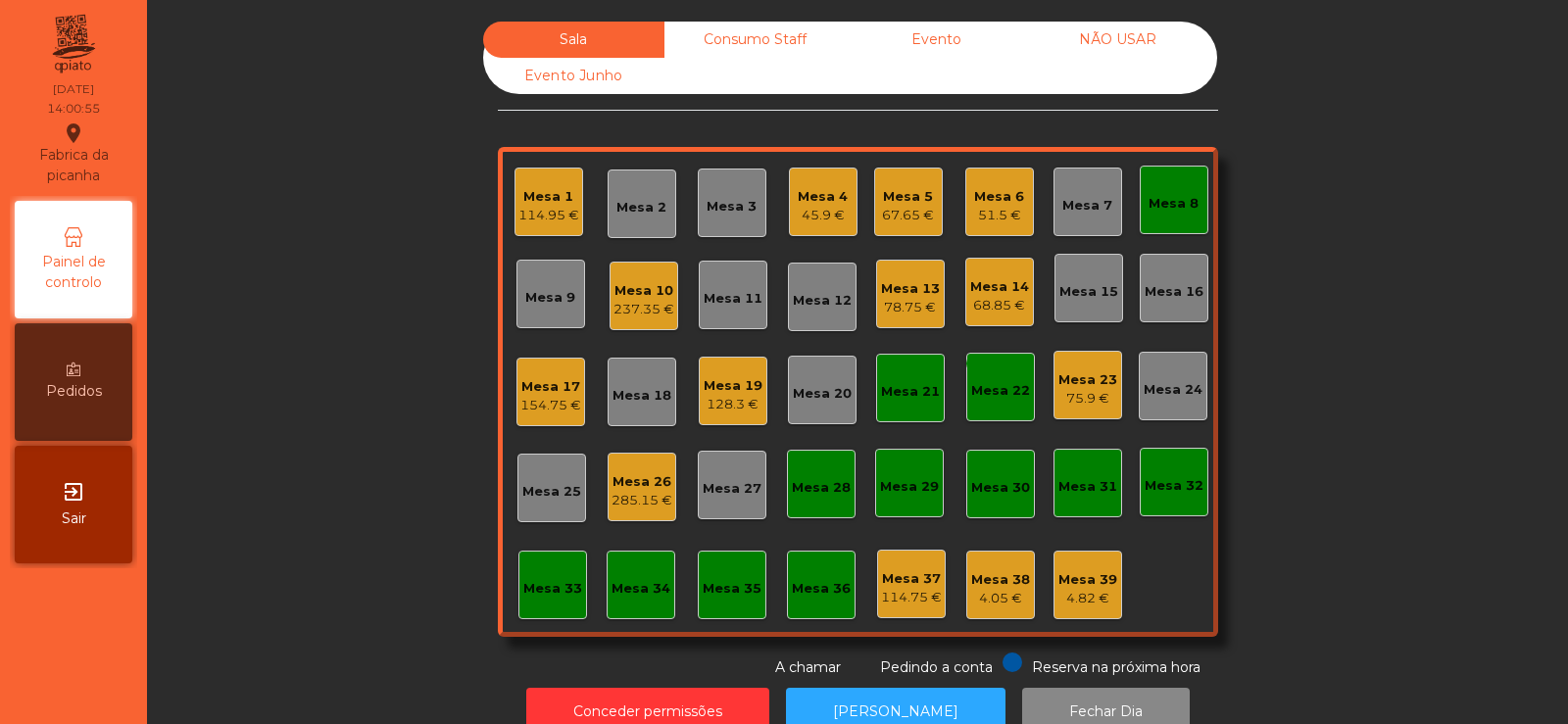
click at [808, 407] on div "Mesa 20" at bounding box center [821, 390] width 68 height 68
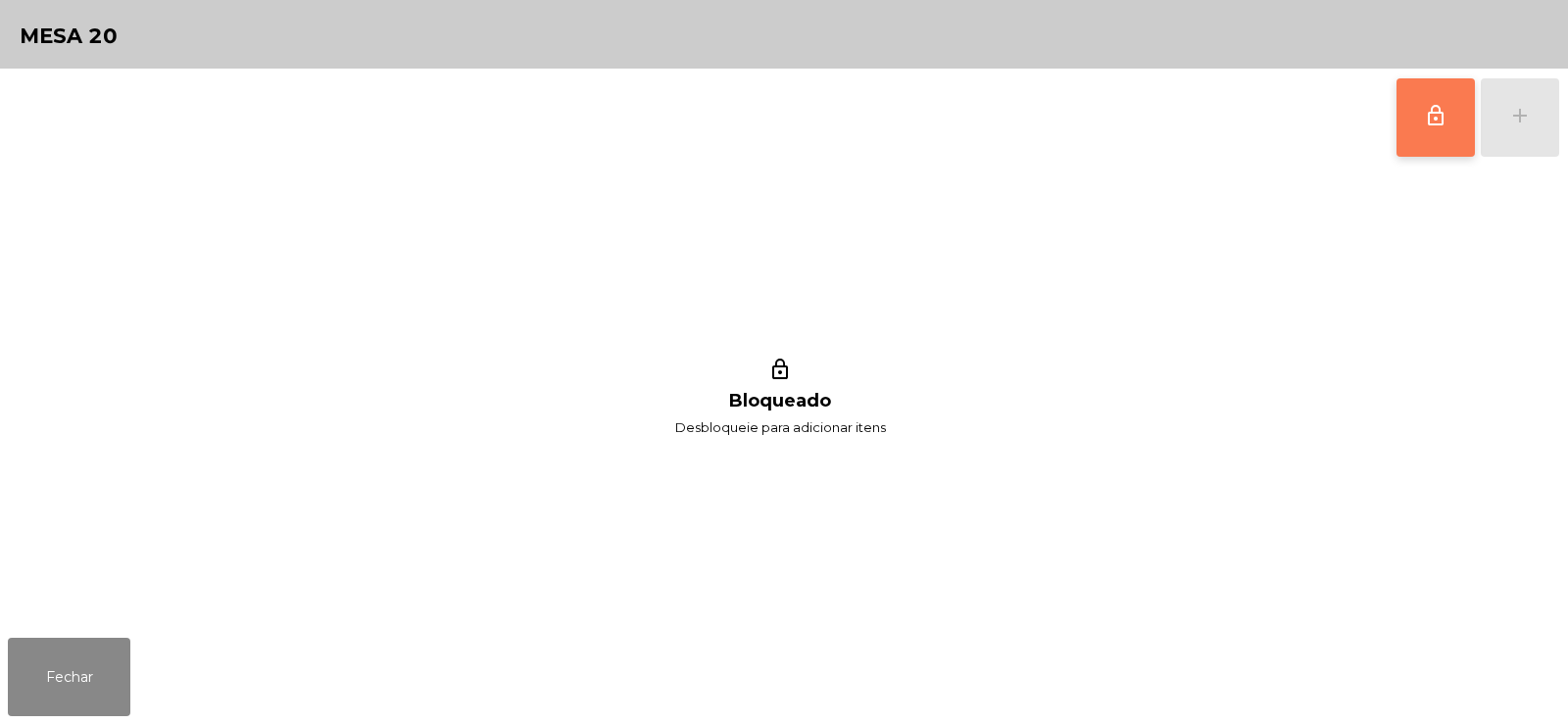
click at [1405, 138] on button "lock_outline" at bounding box center [1435, 117] width 78 height 78
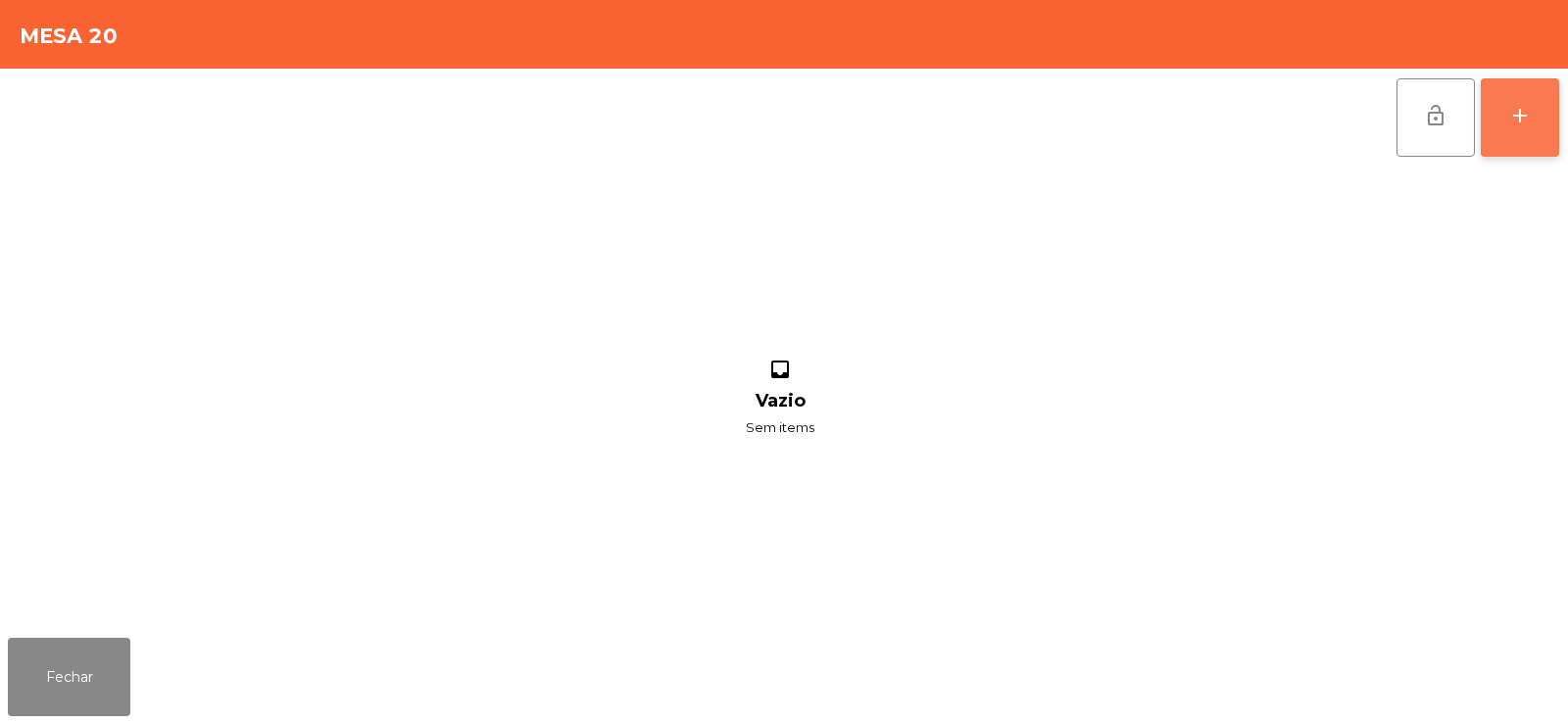
click at [1515, 130] on button "add" at bounding box center [1519, 117] width 78 height 78
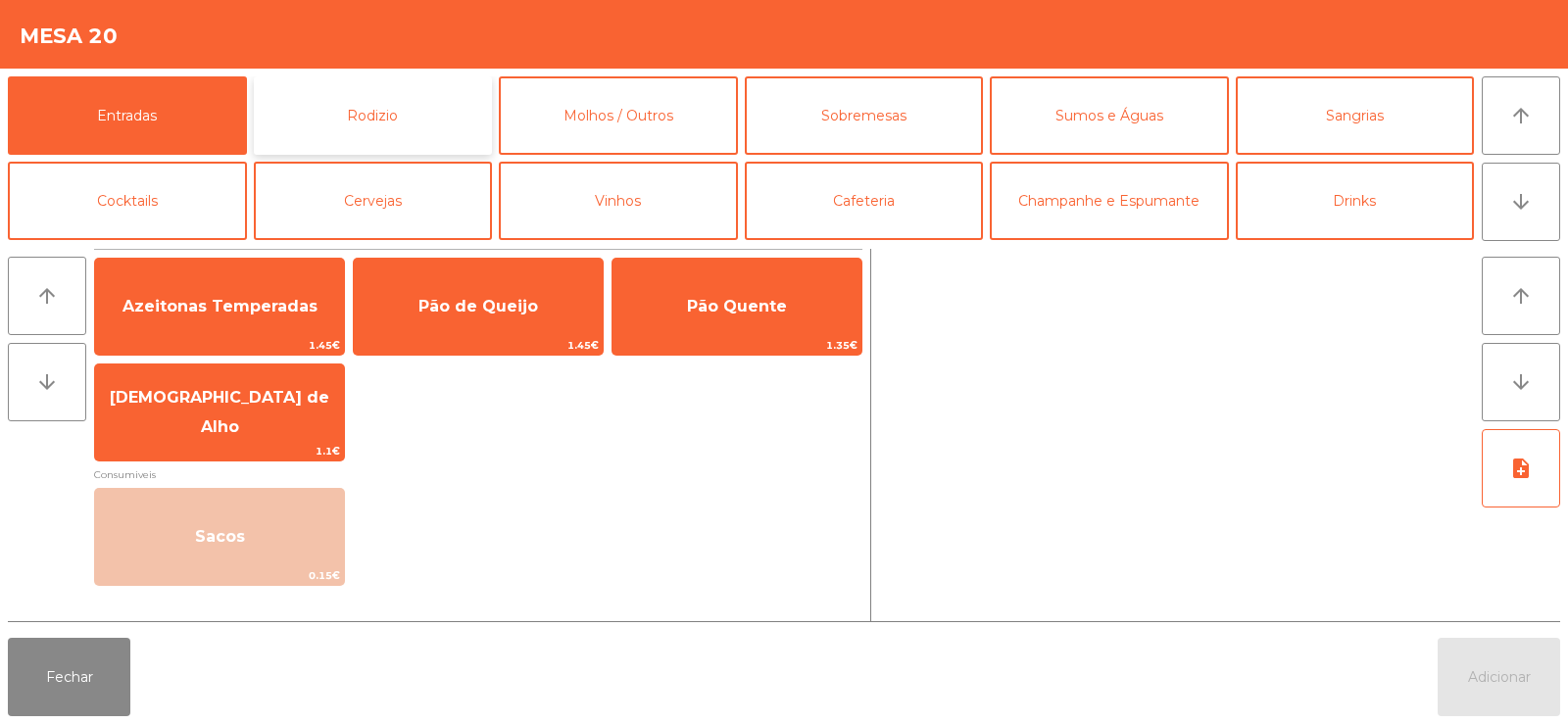
click at [391, 102] on button "Rodizio" at bounding box center [373, 115] width 239 height 78
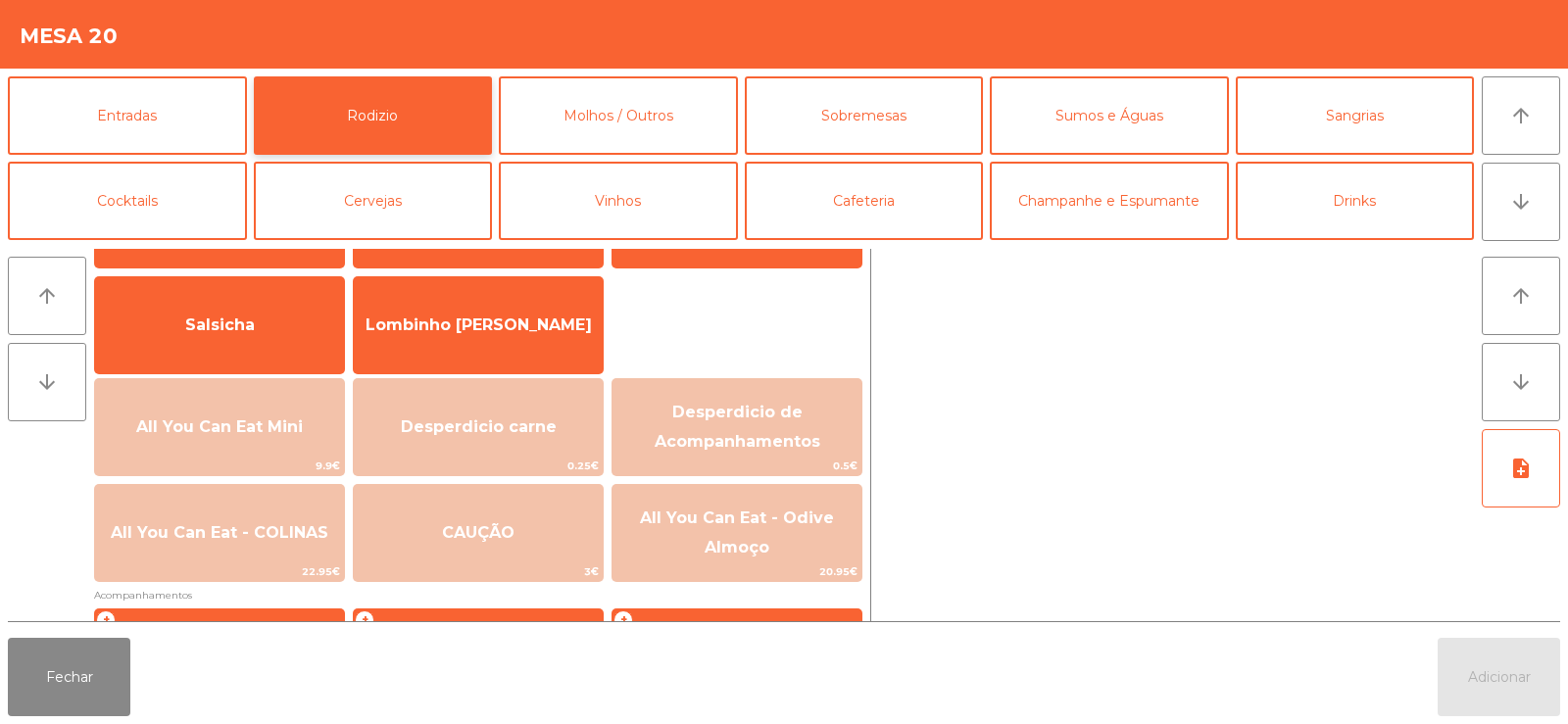
scroll to position [215, 0]
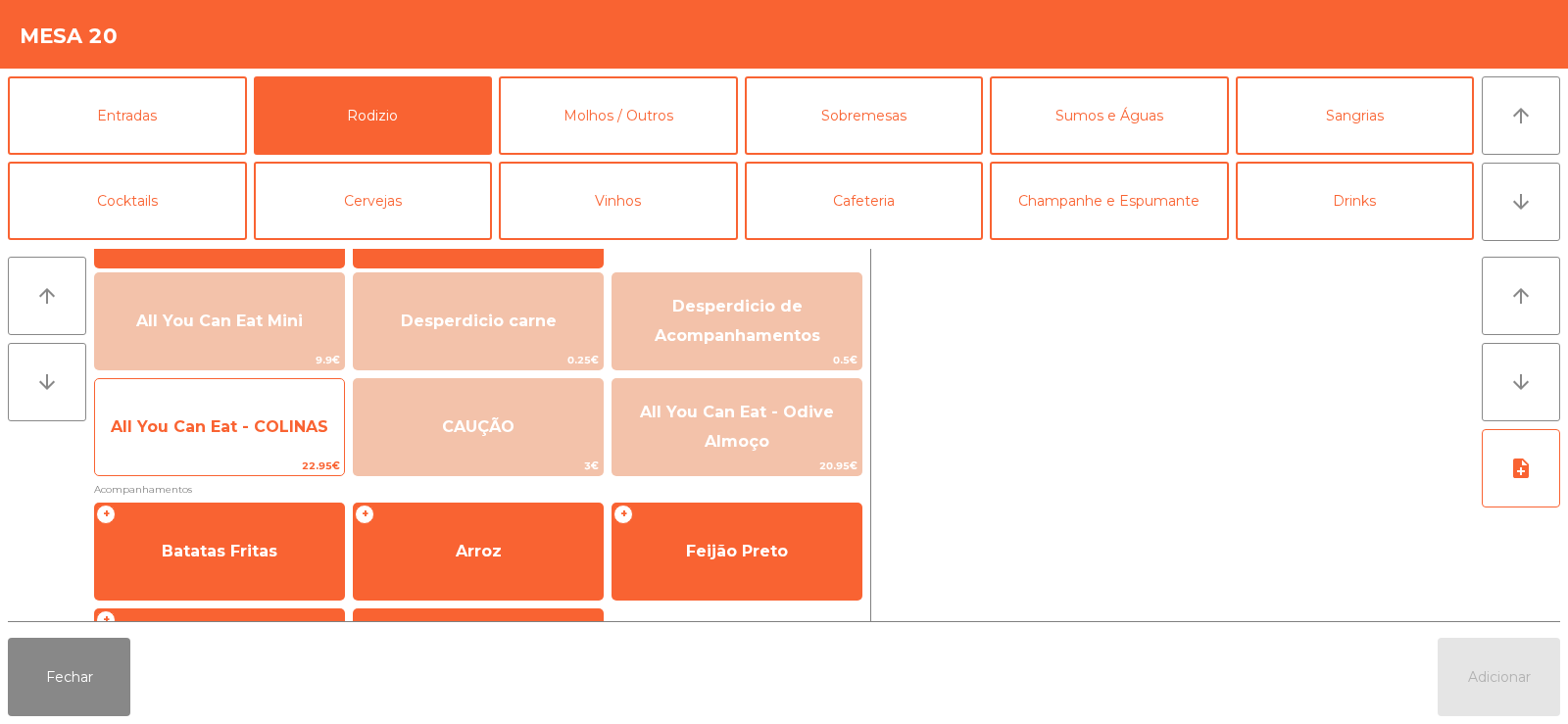
click at [222, 454] on span "All You Can Eat - COLINAS" at bounding box center [219, 426] width 249 height 53
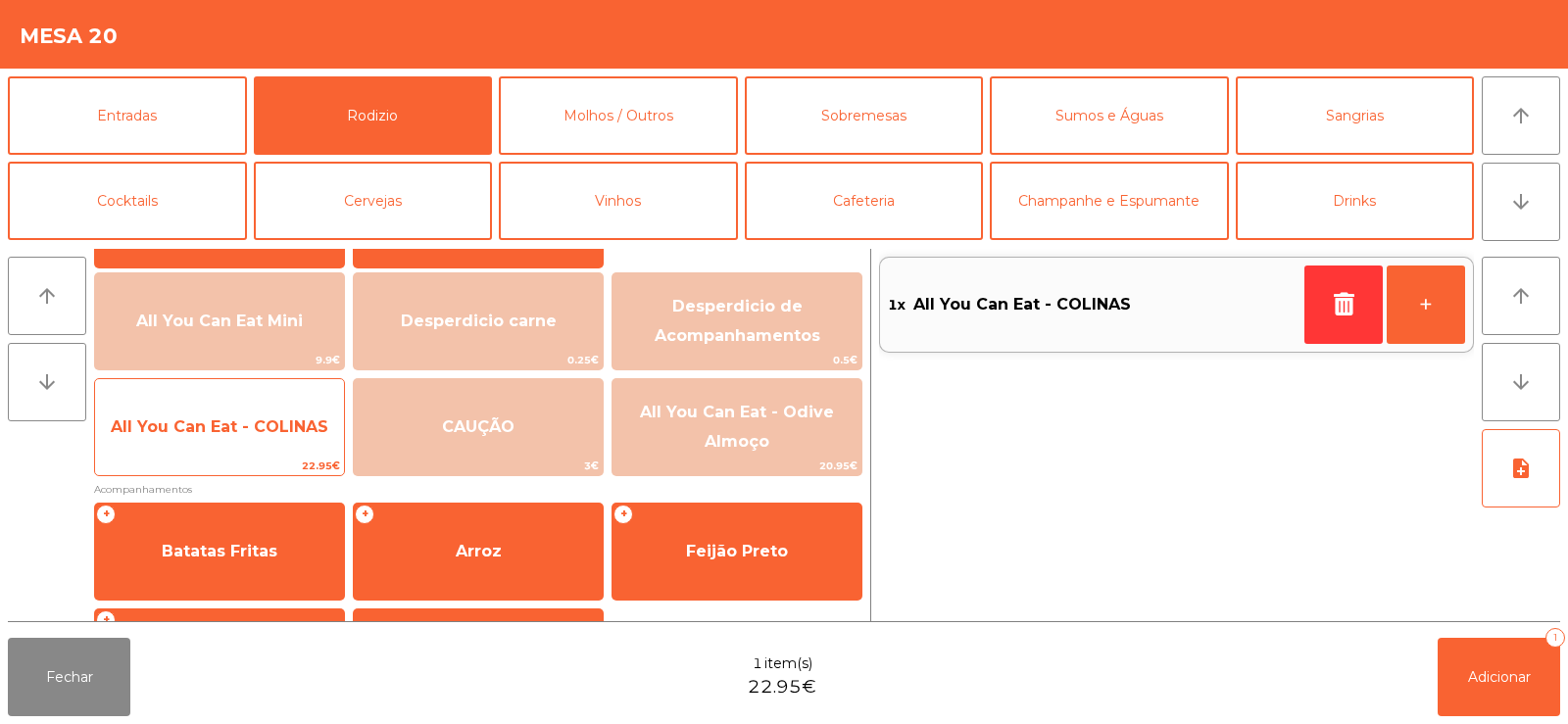
click at [207, 467] on span "22.95€" at bounding box center [219, 465] width 249 height 19
click at [208, 465] on span "22.95€" at bounding box center [219, 465] width 249 height 19
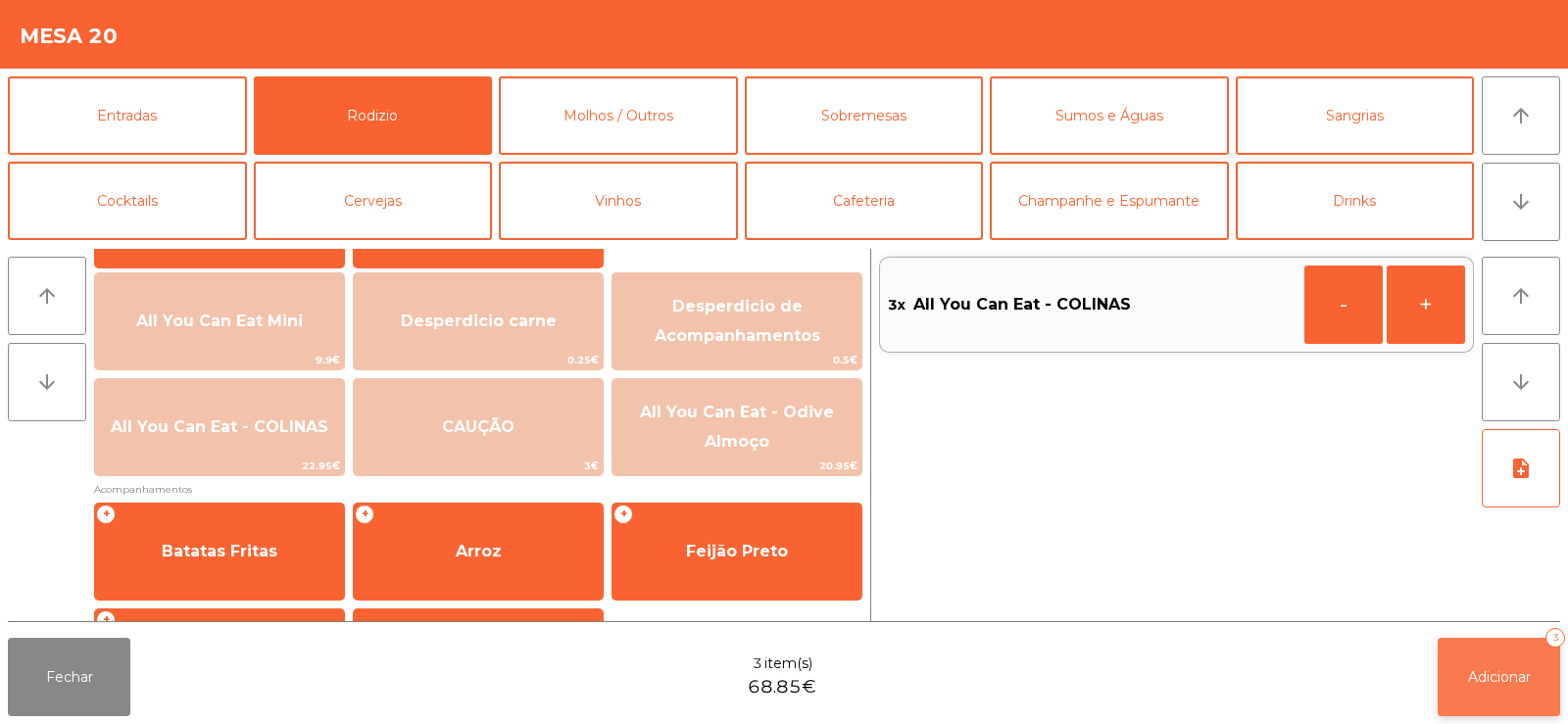
click at [1477, 668] on span "Adicionar" at bounding box center [1499, 677] width 62 height 18
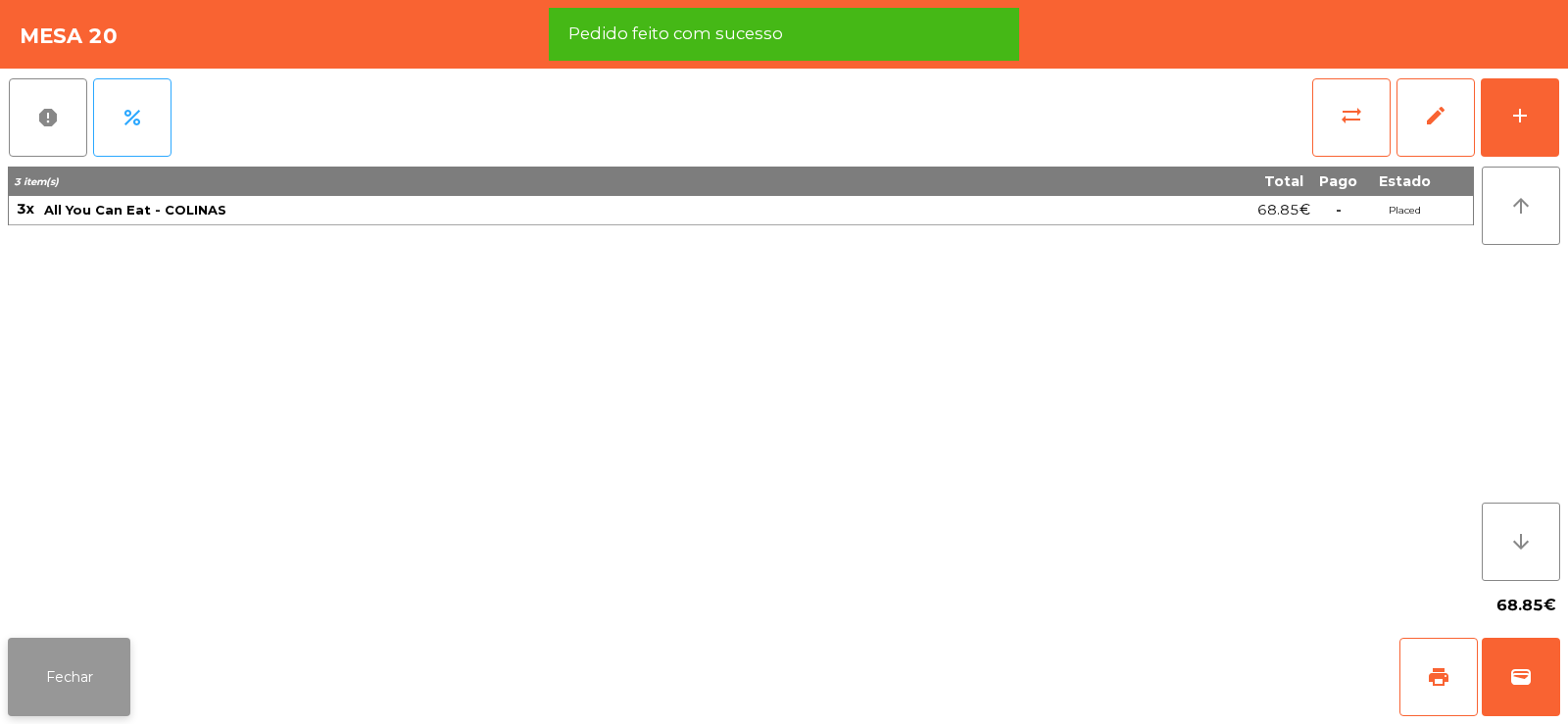
click at [75, 683] on button "Fechar" at bounding box center [69, 676] width 123 height 78
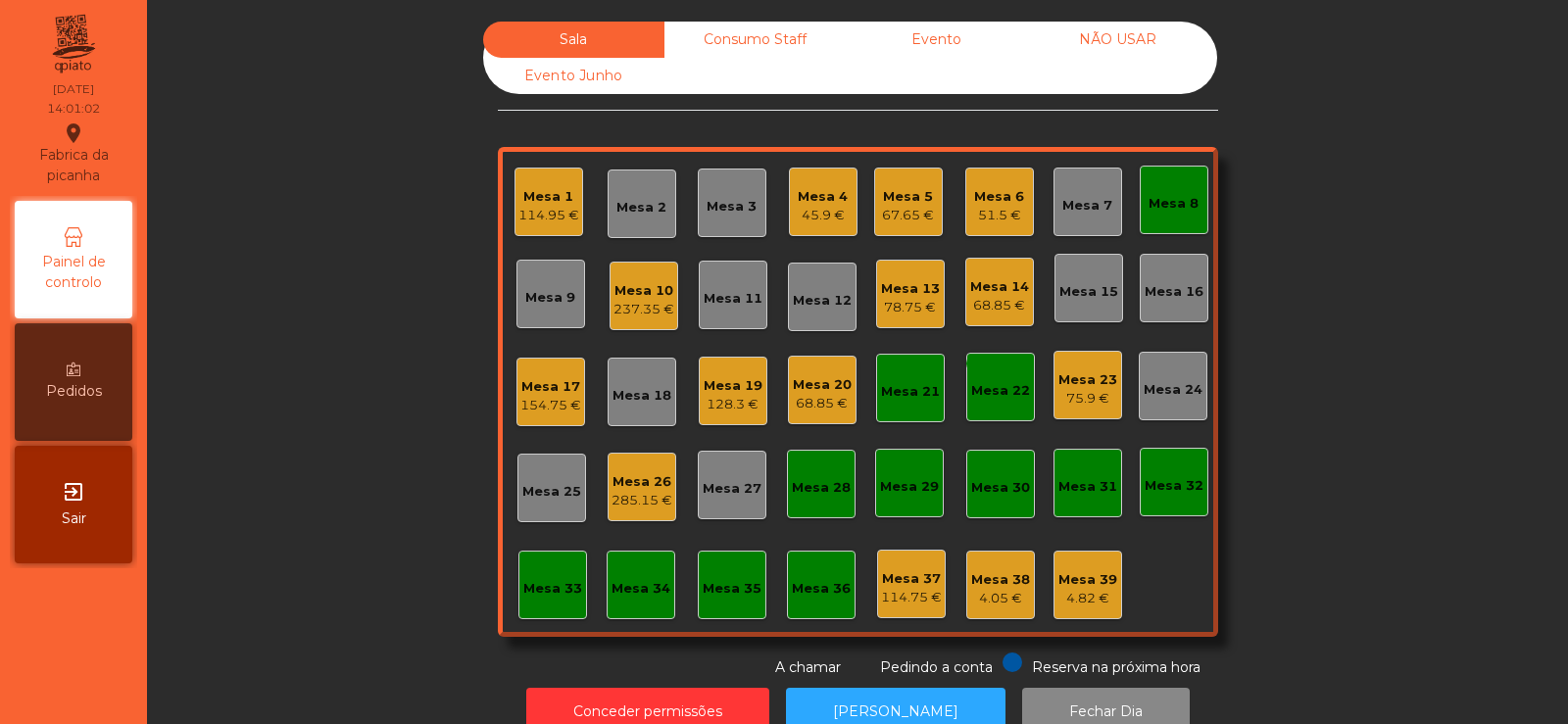
click at [913, 382] on div "Mesa 21" at bounding box center [909, 392] width 59 height 20
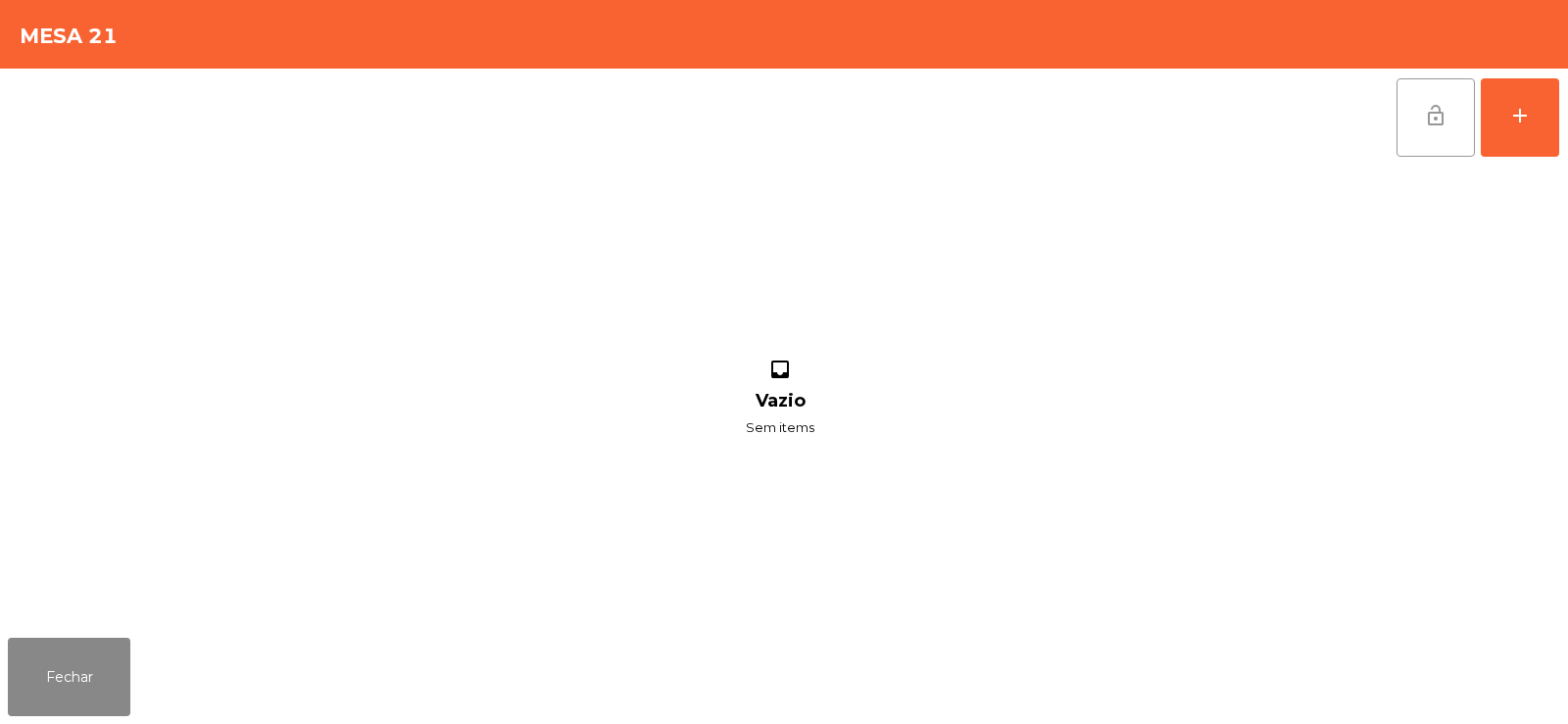
click at [1421, 125] on button "lock_open" at bounding box center [1435, 117] width 78 height 78
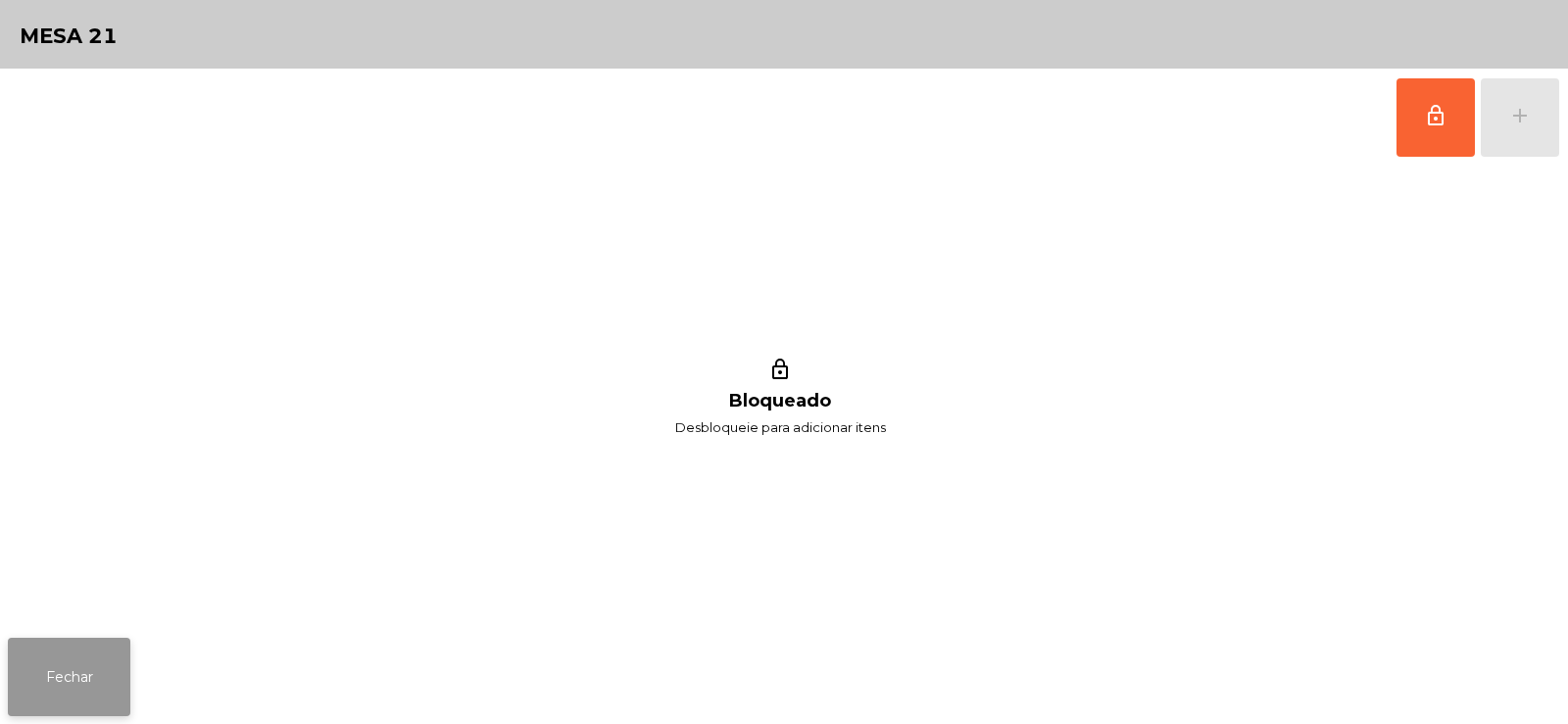
click at [78, 682] on button "Fechar" at bounding box center [69, 676] width 123 height 78
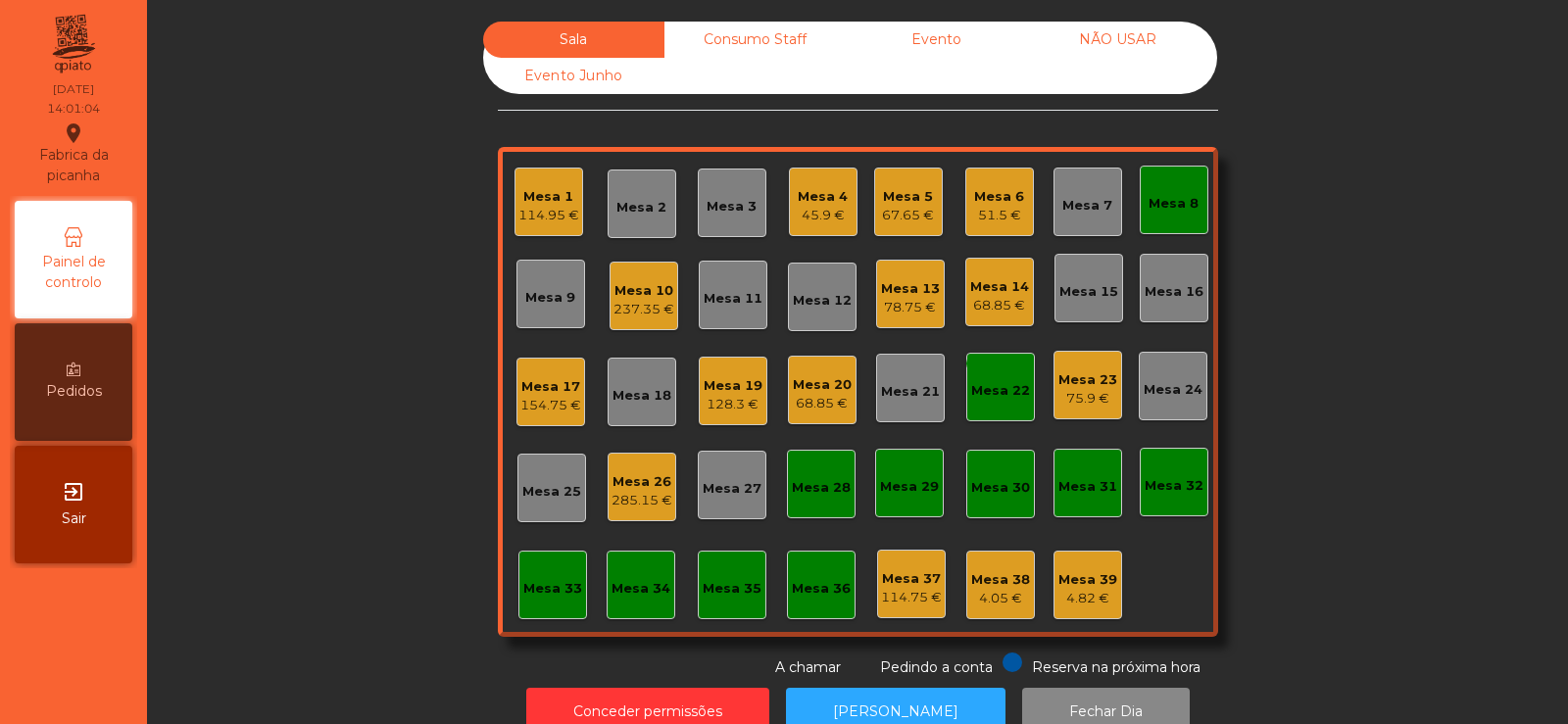
click at [1001, 392] on div "Mesa 22" at bounding box center [1000, 391] width 59 height 20
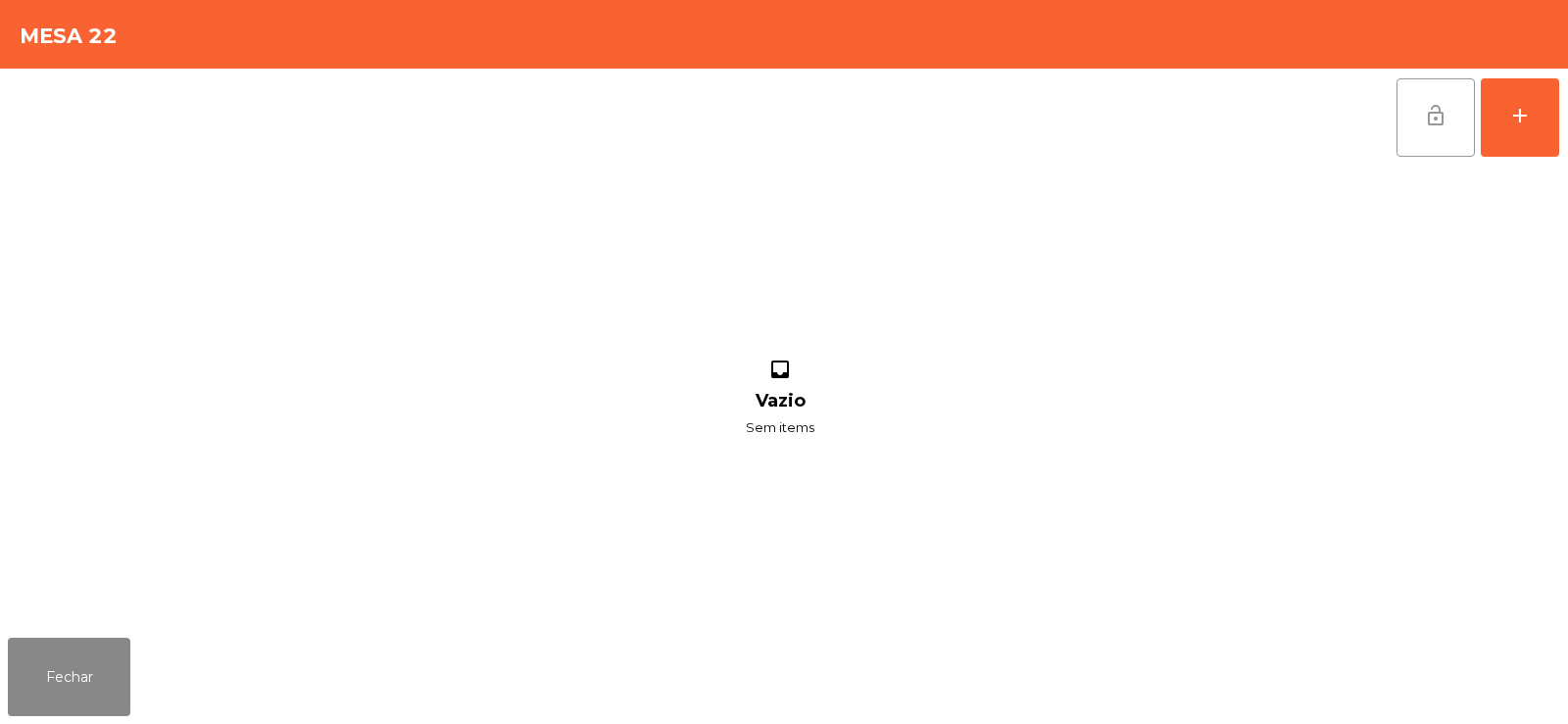
click at [1424, 108] on span "lock_open" at bounding box center [1436, 116] width 24 height 24
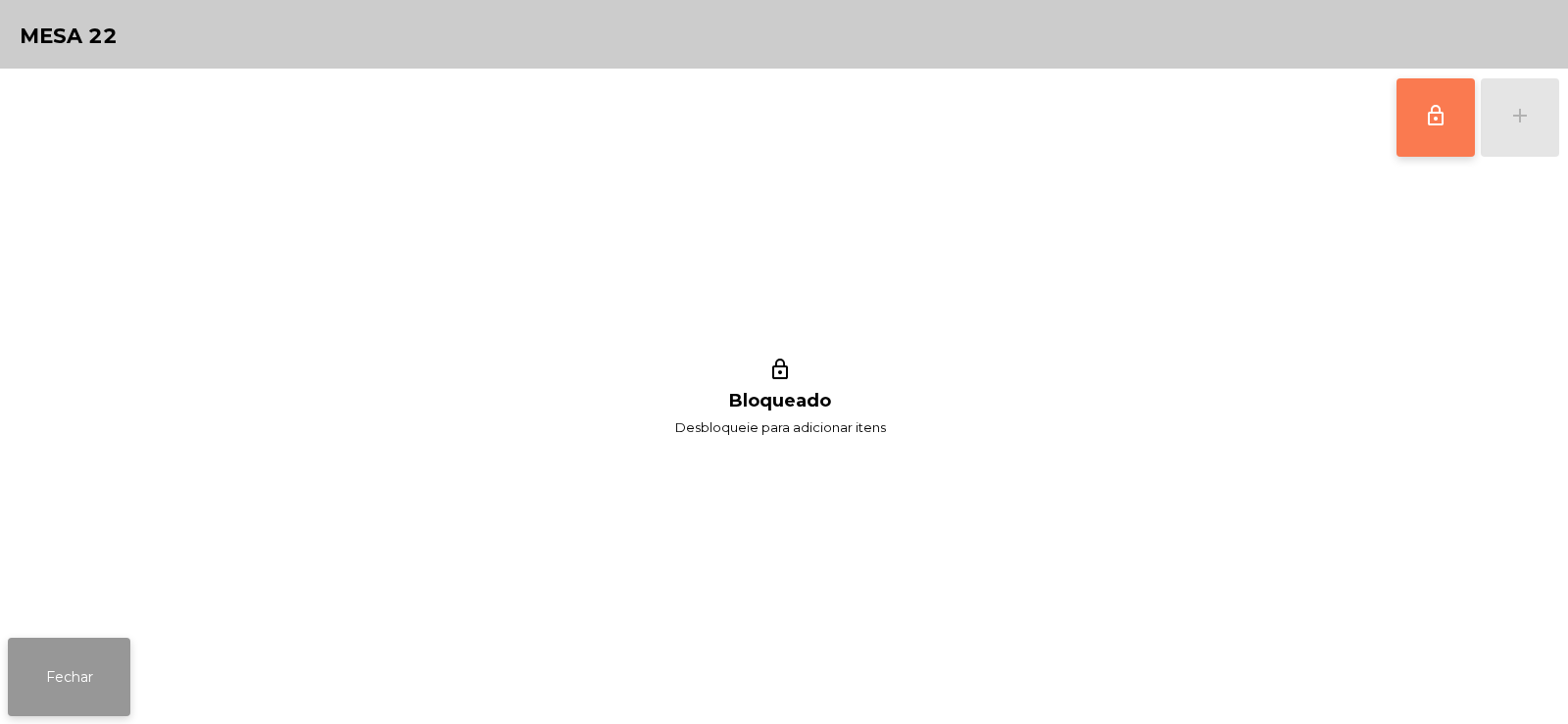
click at [87, 679] on button "Fechar" at bounding box center [69, 676] width 123 height 78
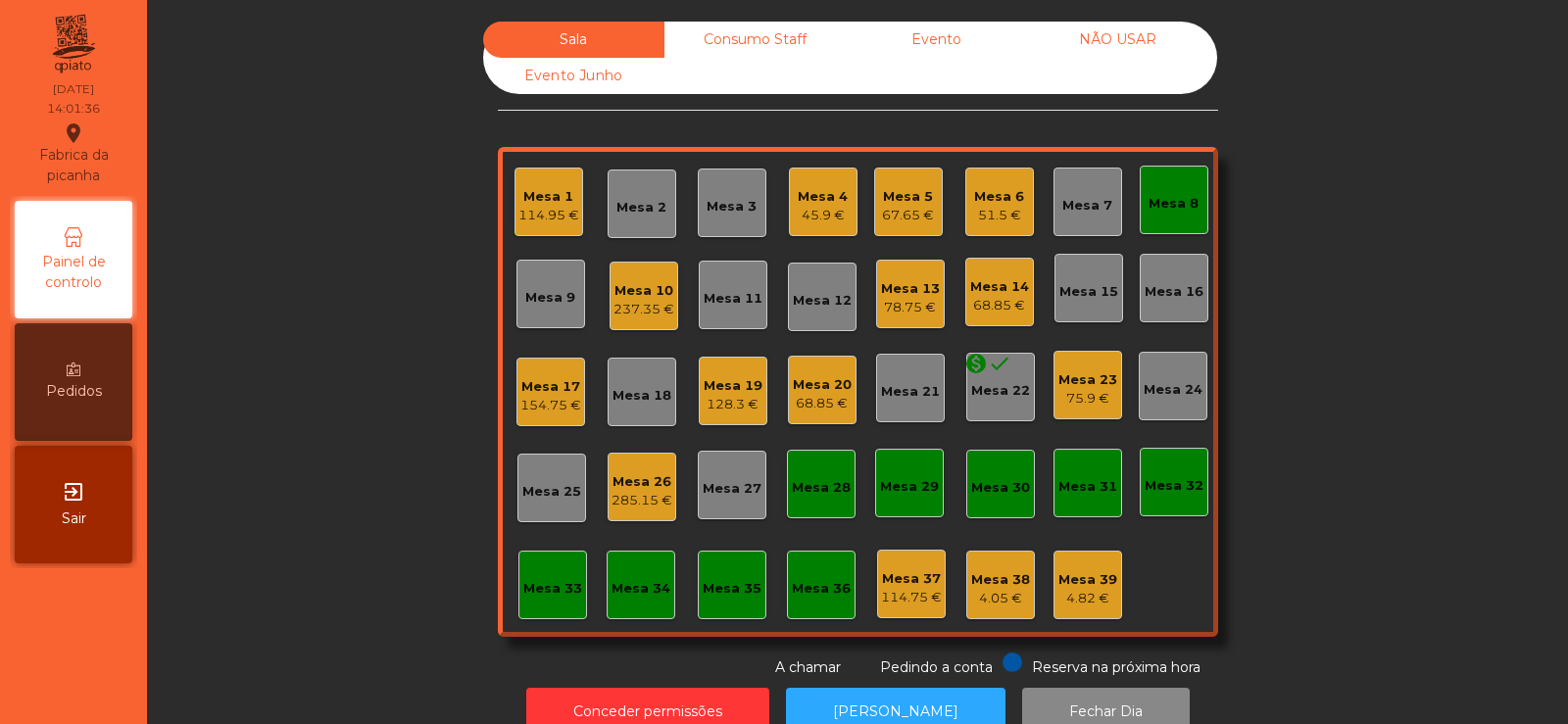
click at [638, 497] on div "285.15 €" at bounding box center [642, 501] width 60 height 20
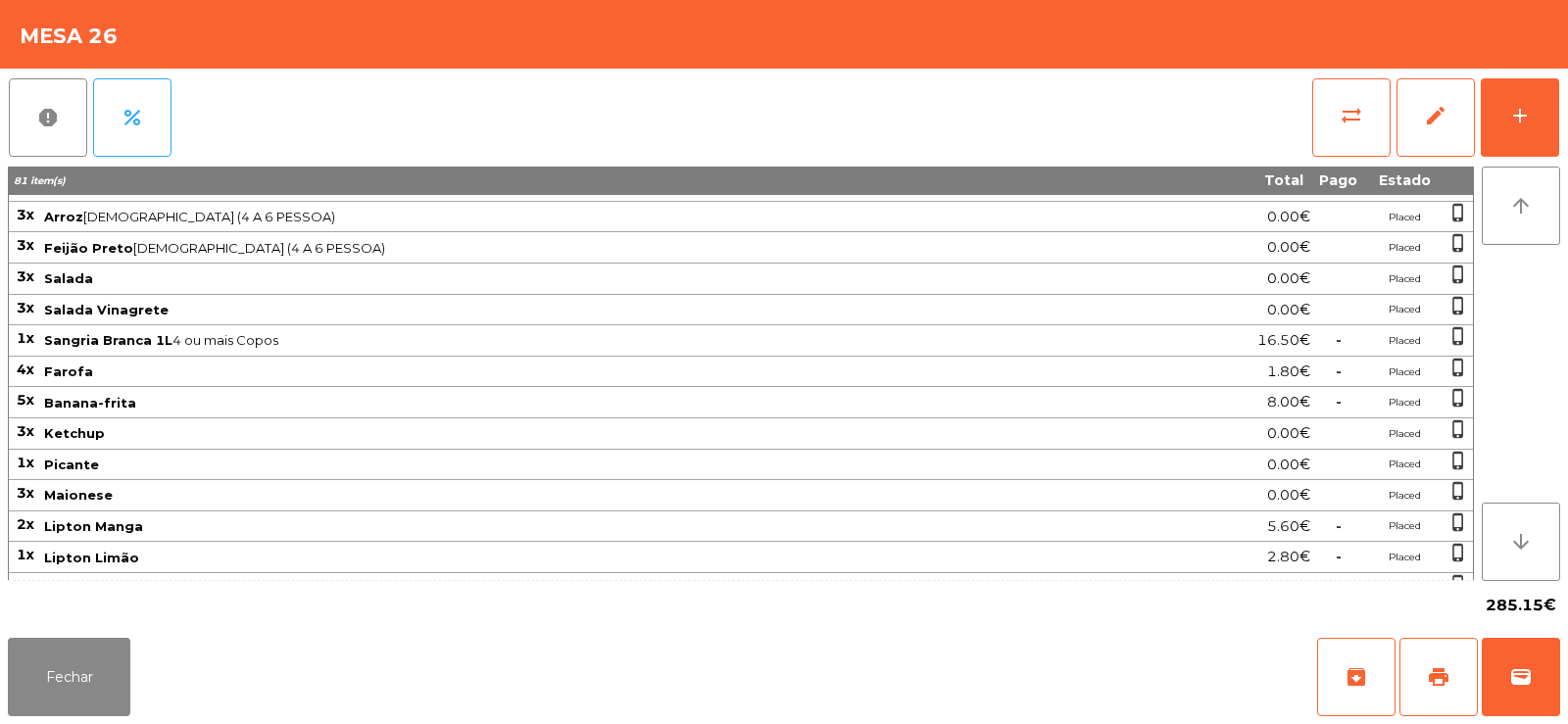
scroll to position [237, 0]
click at [54, 677] on button "Fechar" at bounding box center [69, 676] width 123 height 78
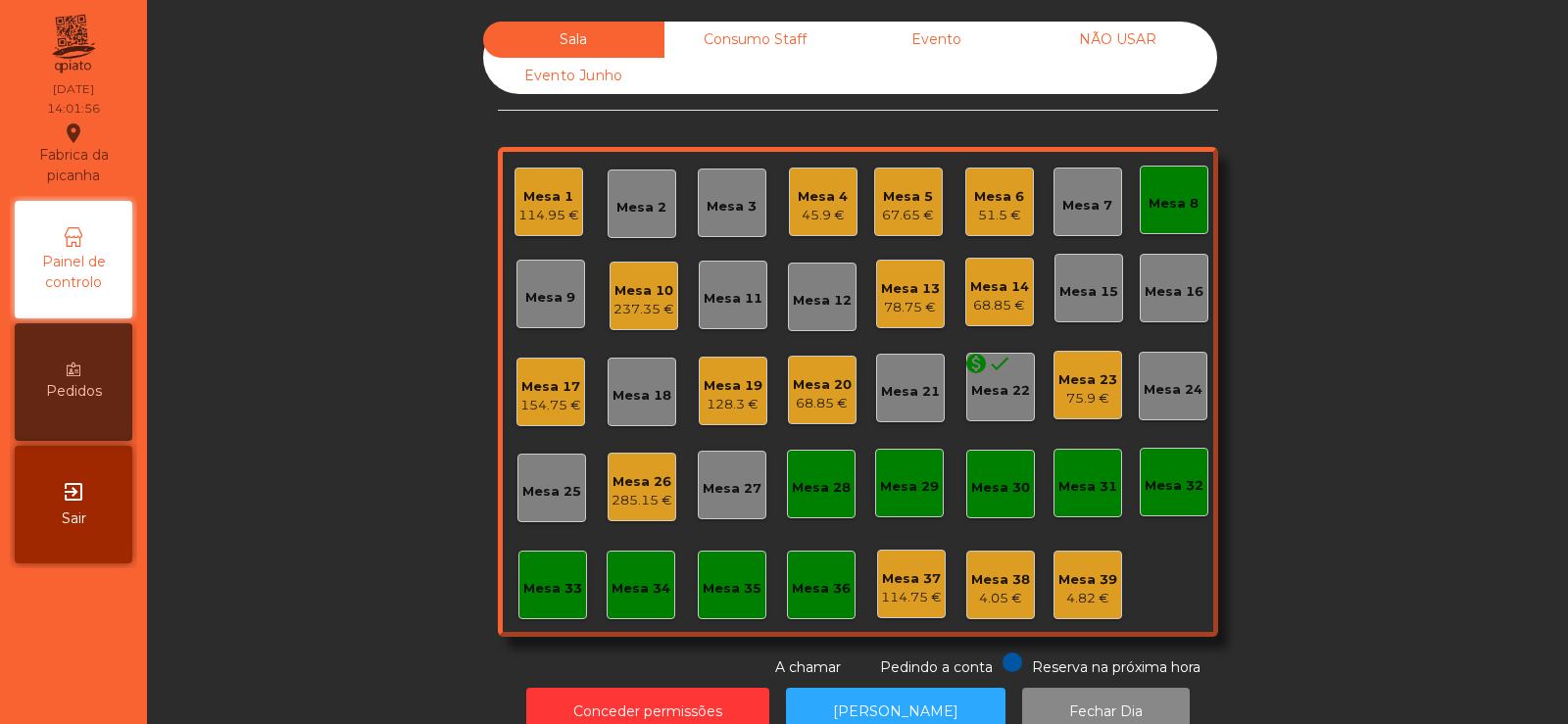
click at [1184, 200] on div "Mesa 8" at bounding box center [1173, 204] width 50 height 20
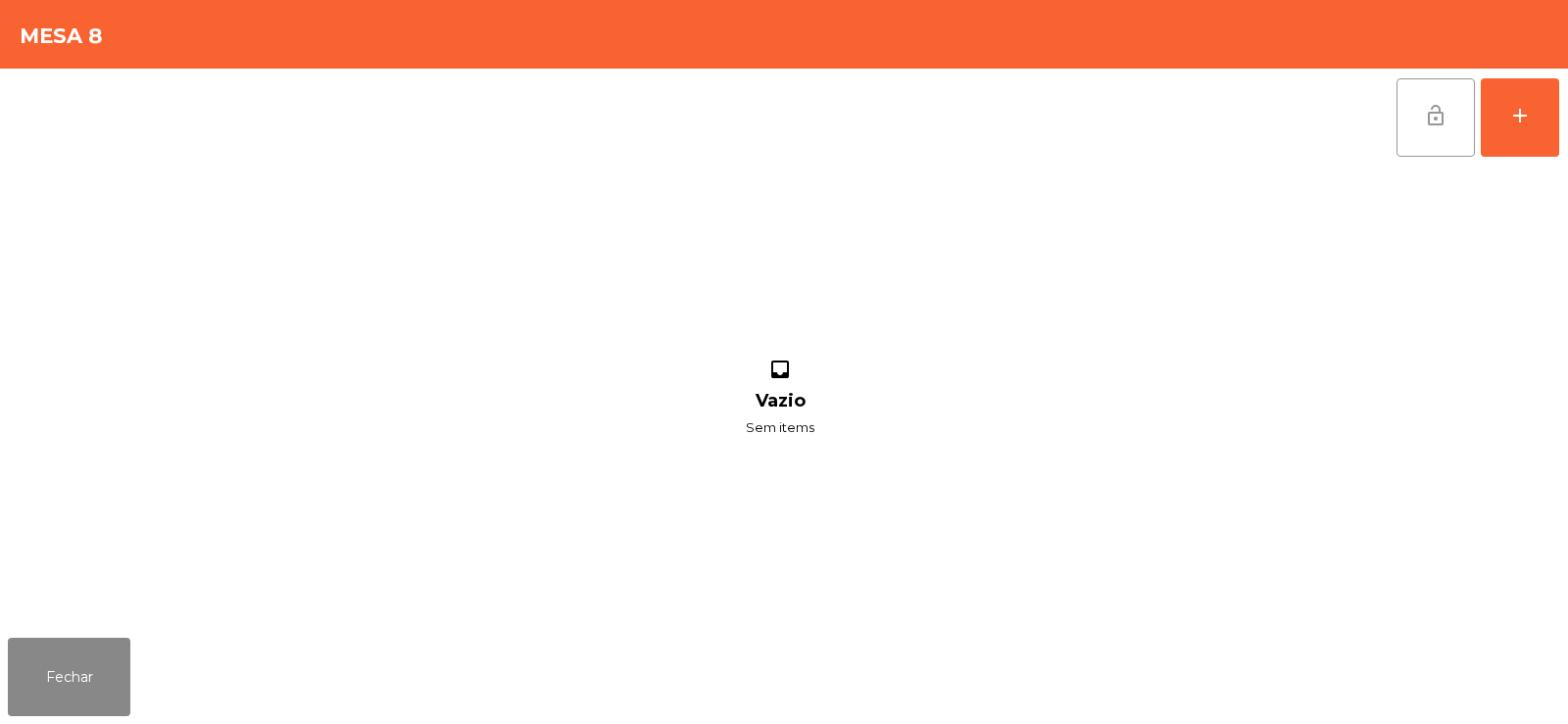
click at [1404, 123] on button "lock_open" at bounding box center [1435, 117] width 78 height 78
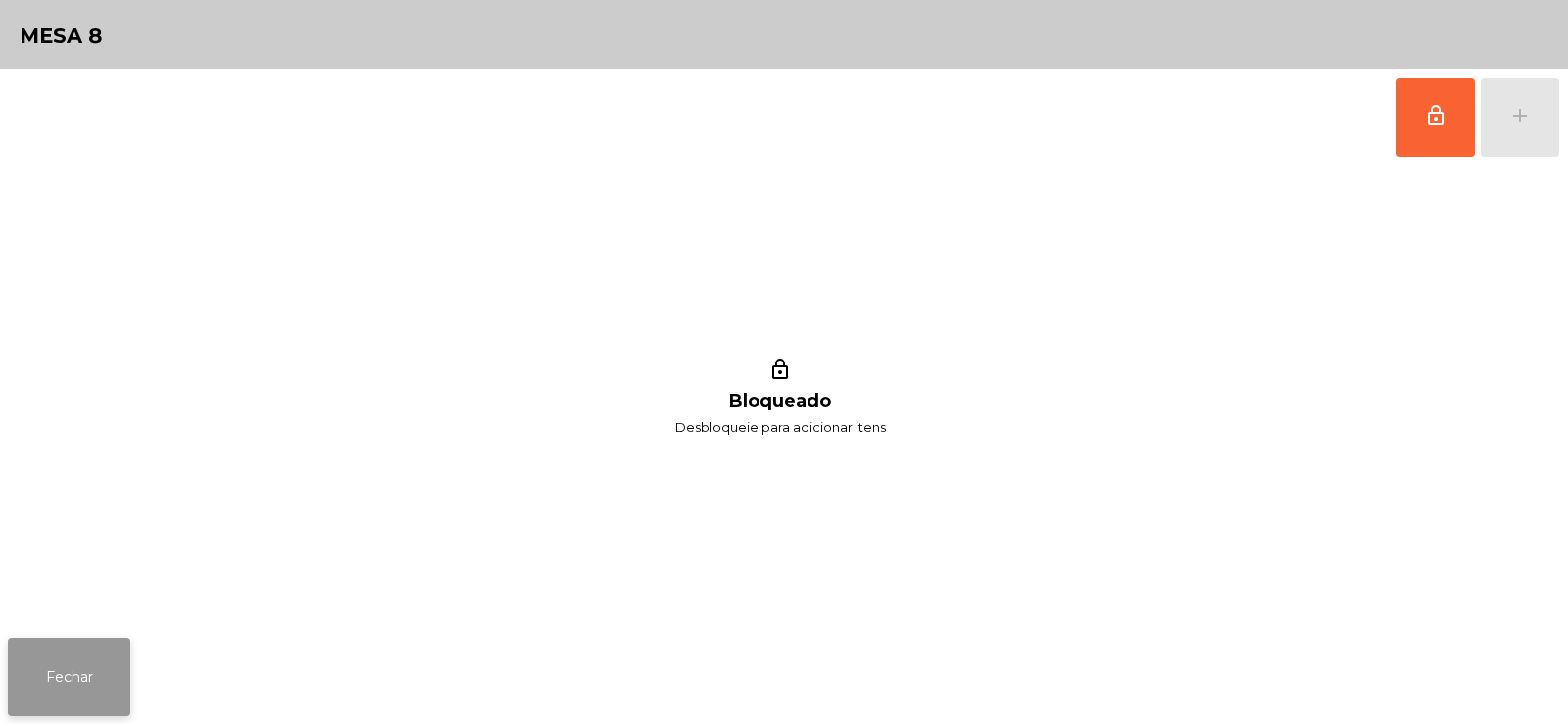
click at [102, 653] on button "Fechar" at bounding box center [69, 676] width 123 height 78
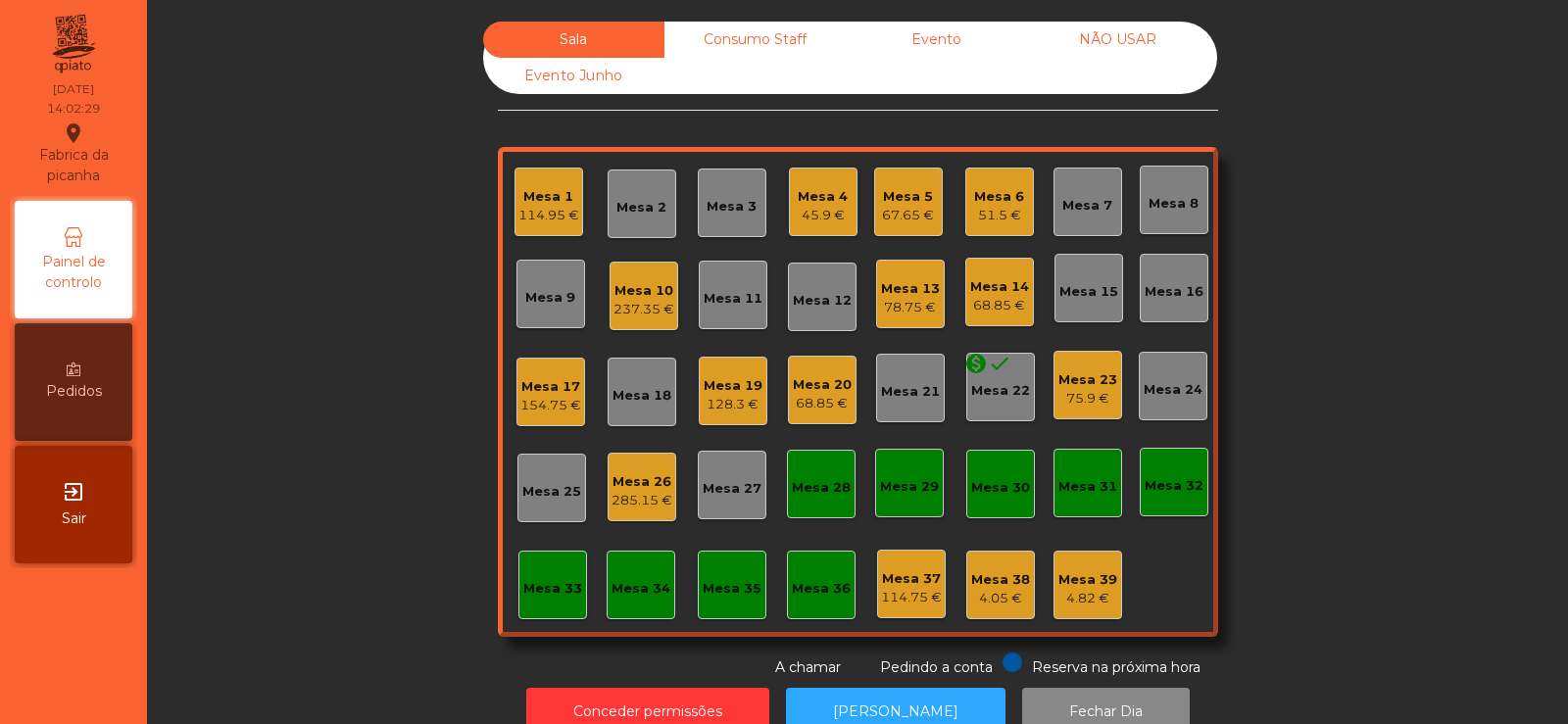
click at [736, 383] on div "Mesa 19" at bounding box center [733, 386] width 59 height 20
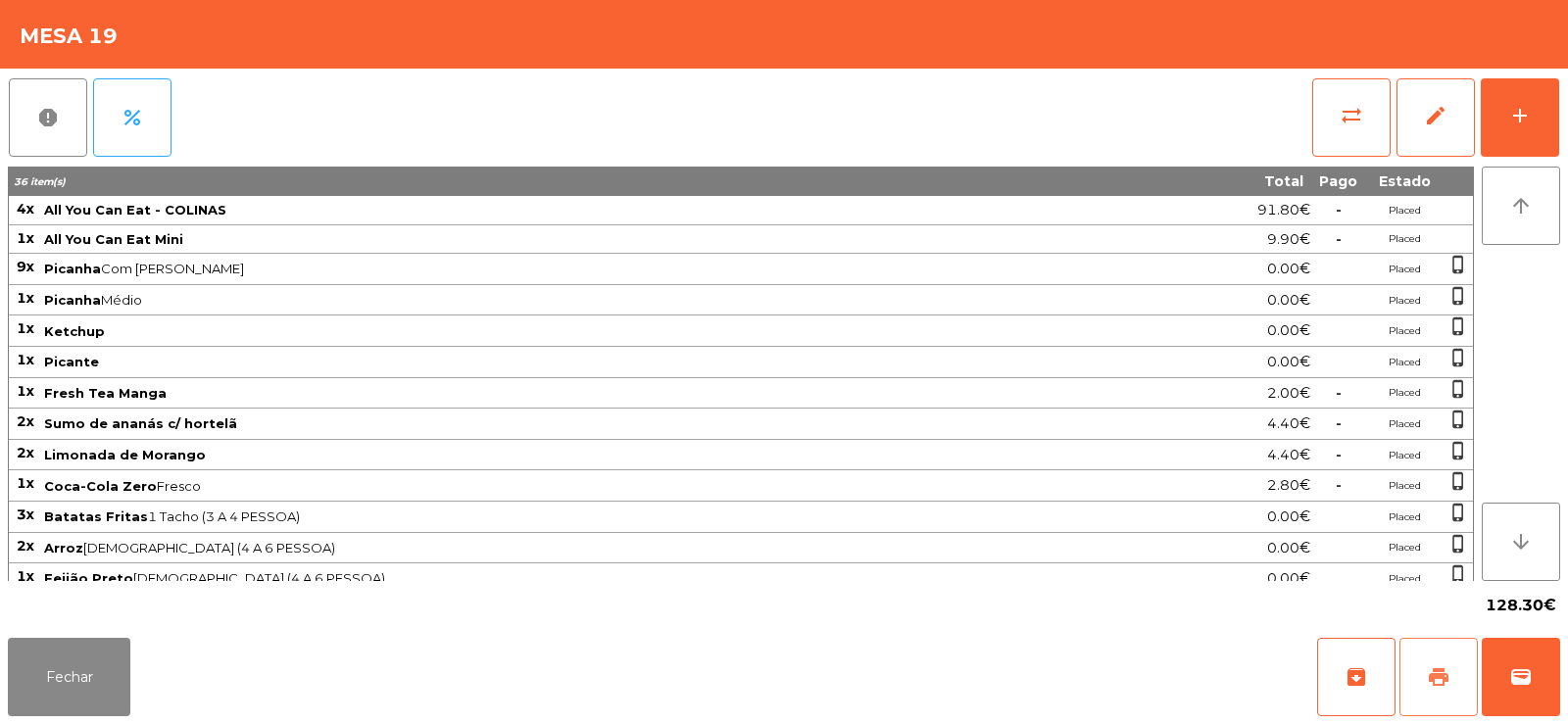
click at [1449, 666] on span "print" at bounding box center [1439, 677] width 24 height 24
click at [75, 690] on button "Fechar" at bounding box center [69, 676] width 123 height 78
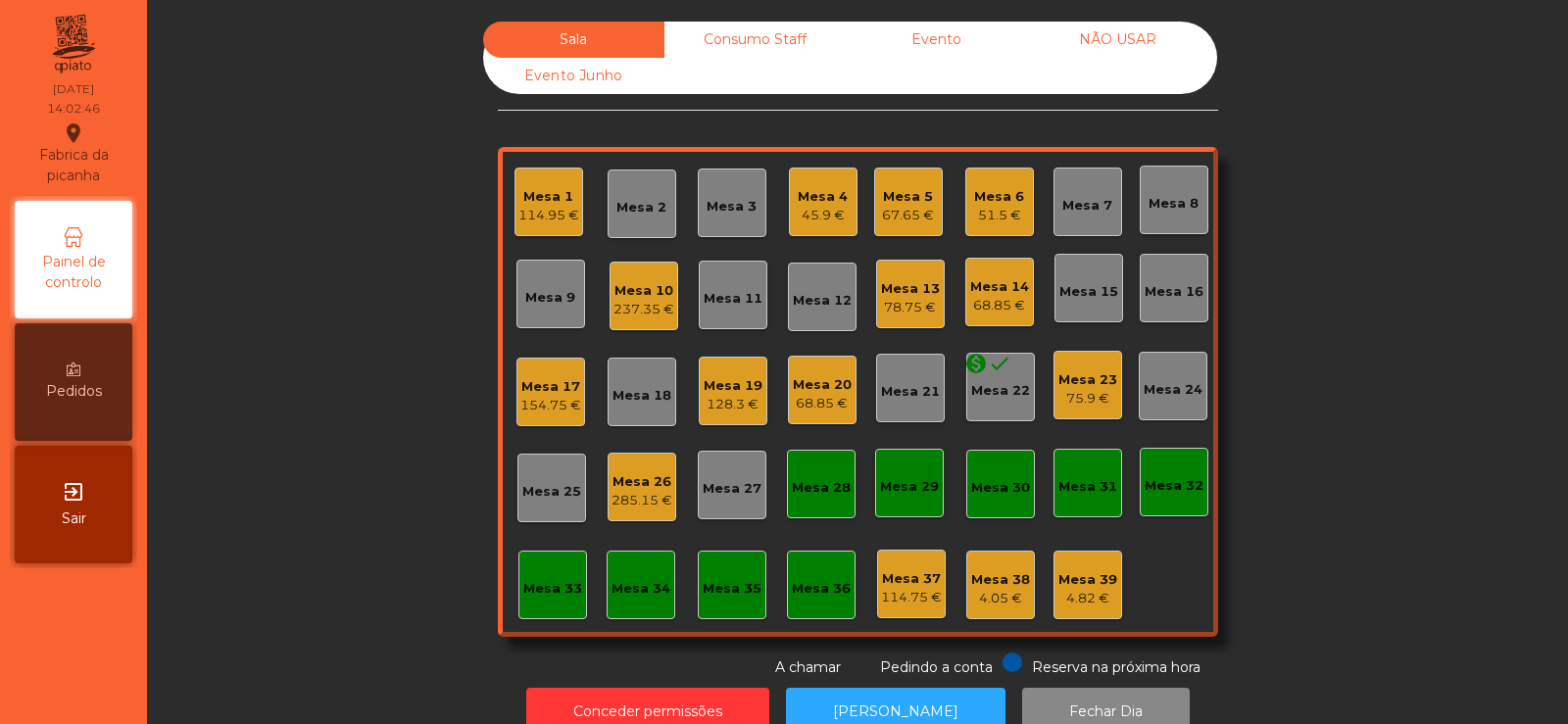
click at [911, 408] on div "Mesa 21" at bounding box center [909, 388] width 68 height 68
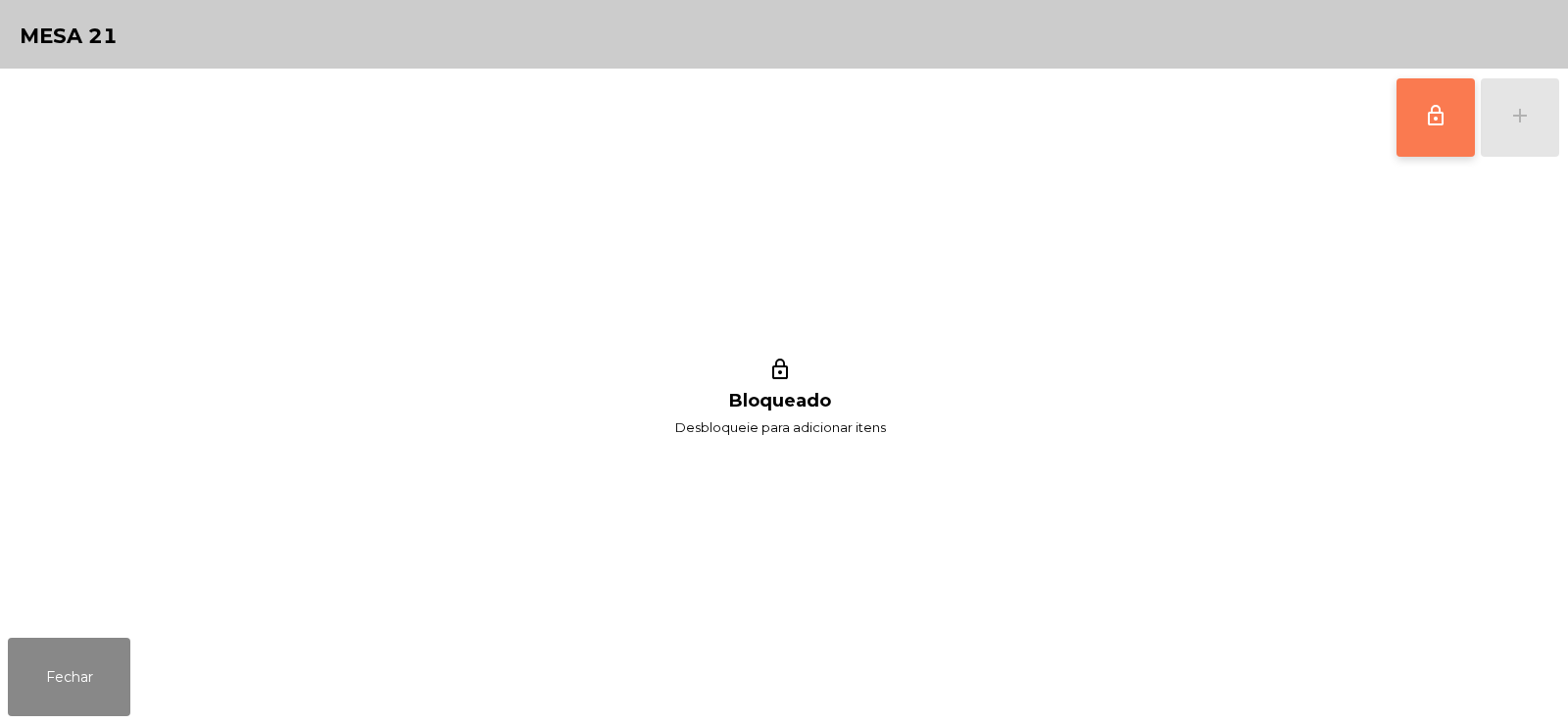
click at [1399, 122] on button "lock_outline" at bounding box center [1435, 117] width 78 height 78
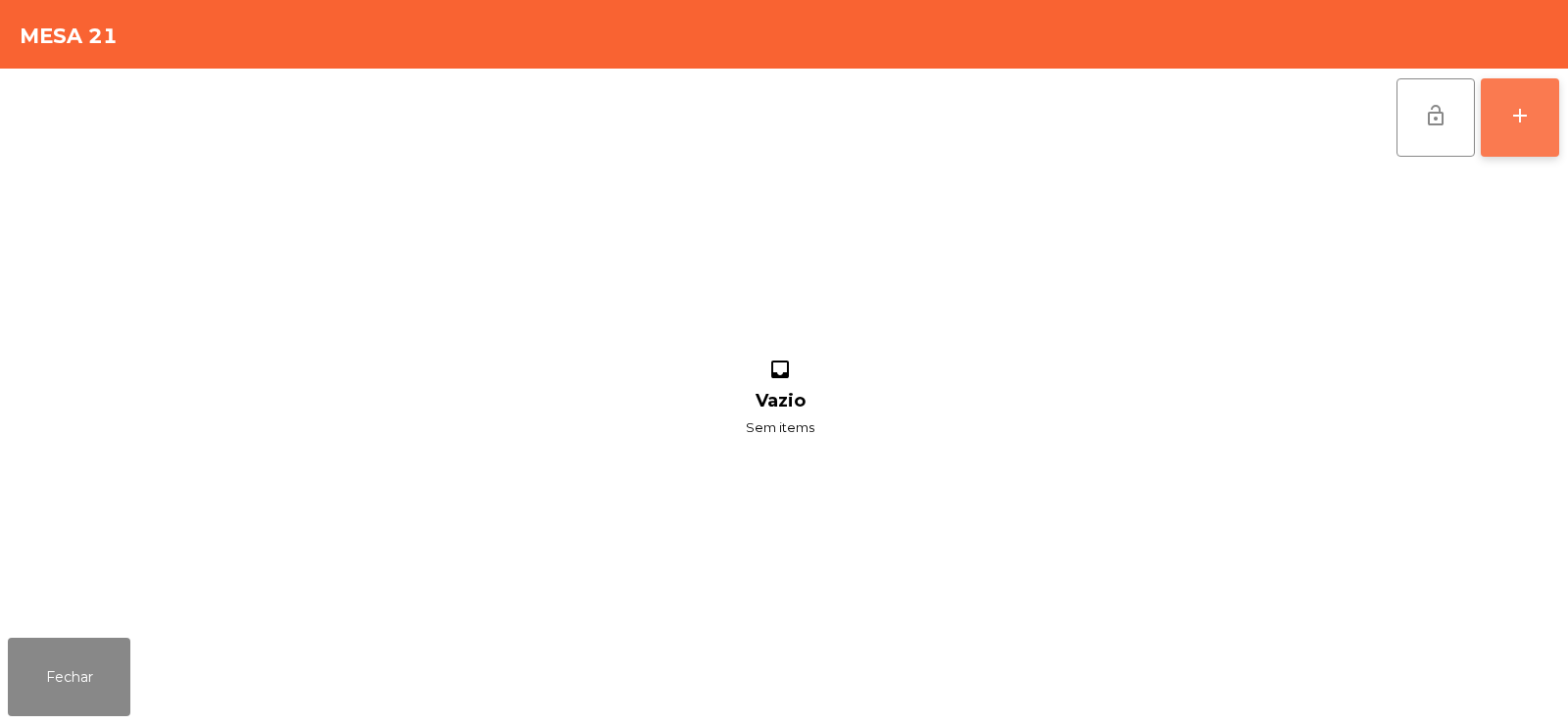
click at [1517, 130] on button "add" at bounding box center [1519, 117] width 78 height 78
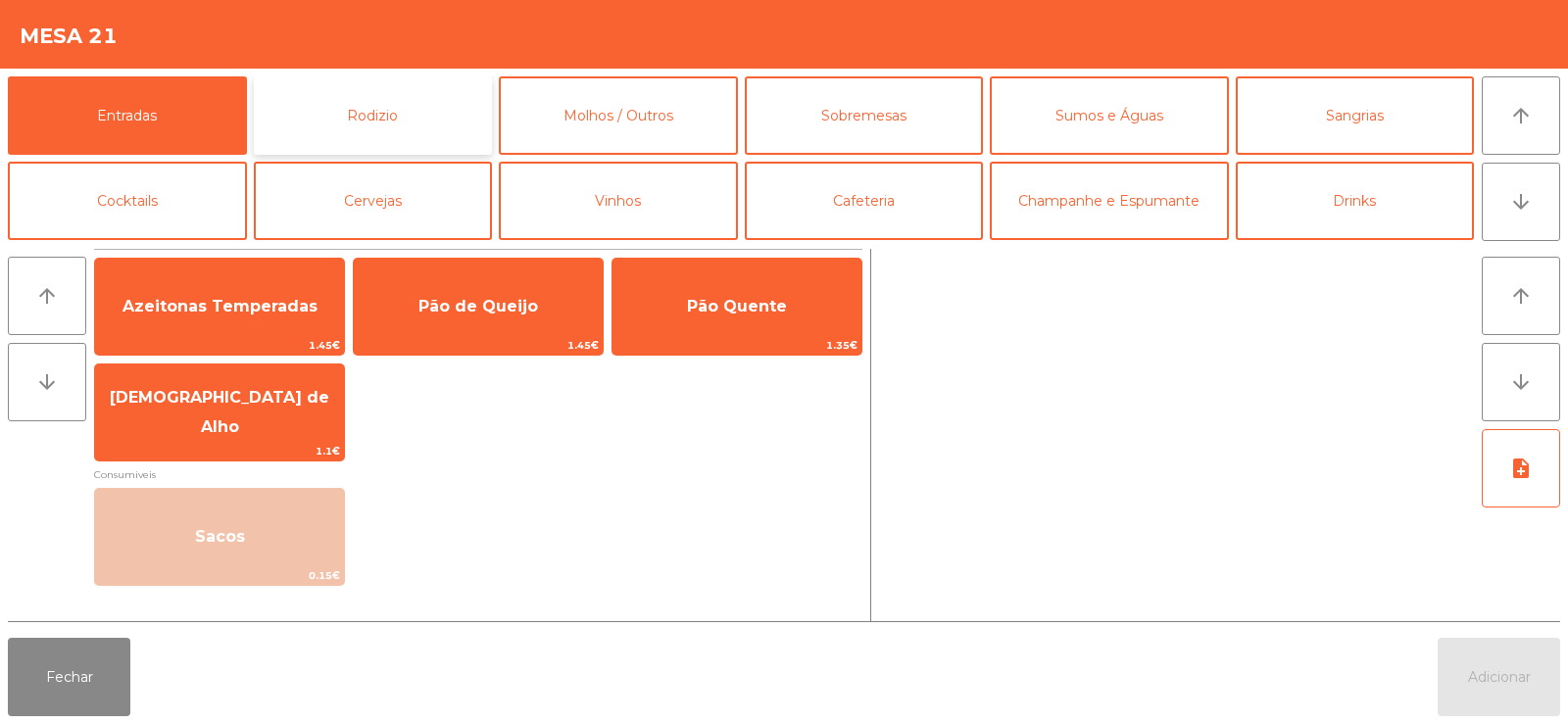
click at [393, 125] on button "Rodizio" at bounding box center [373, 115] width 239 height 78
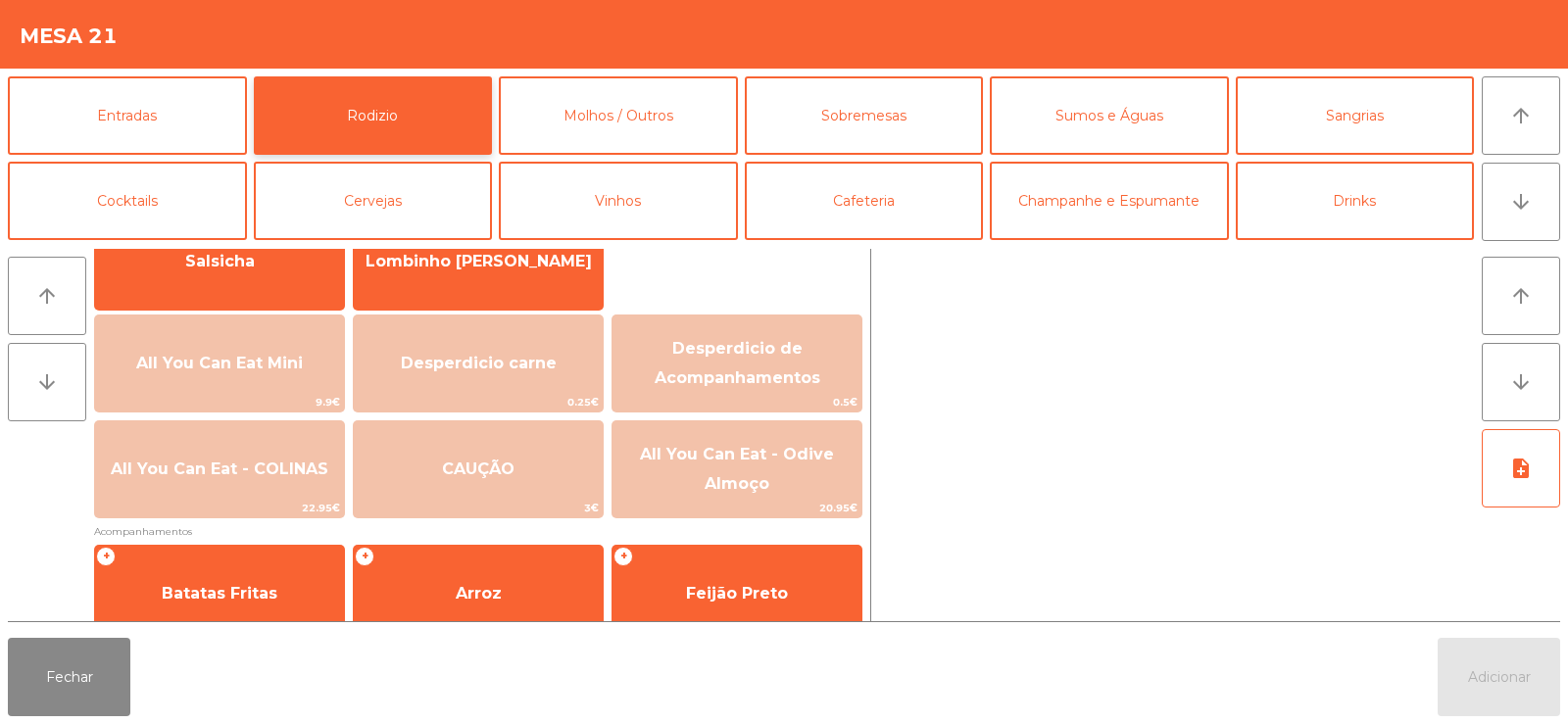
scroll to position [236, 0]
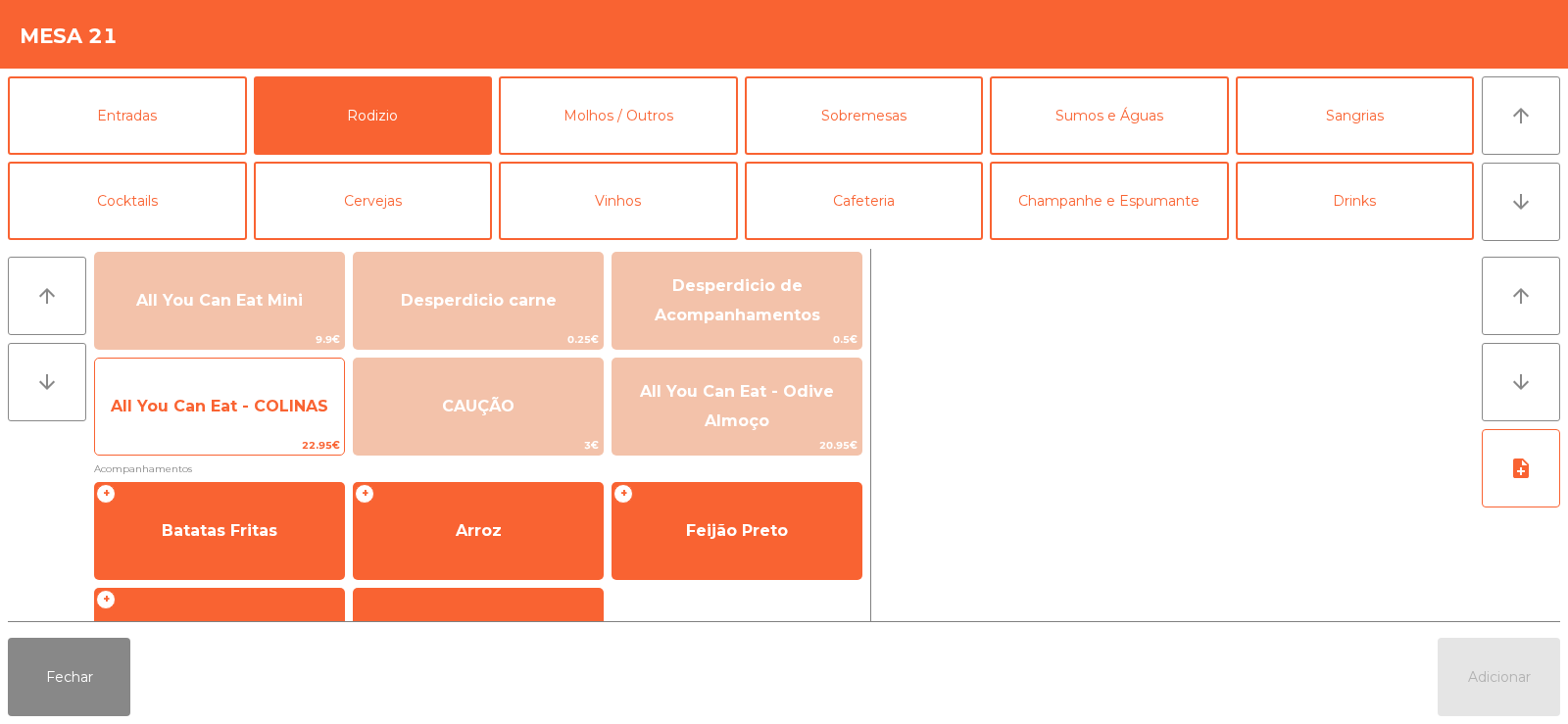
click at [230, 414] on span "All You Can Eat - COLINAS" at bounding box center [219, 406] width 217 height 19
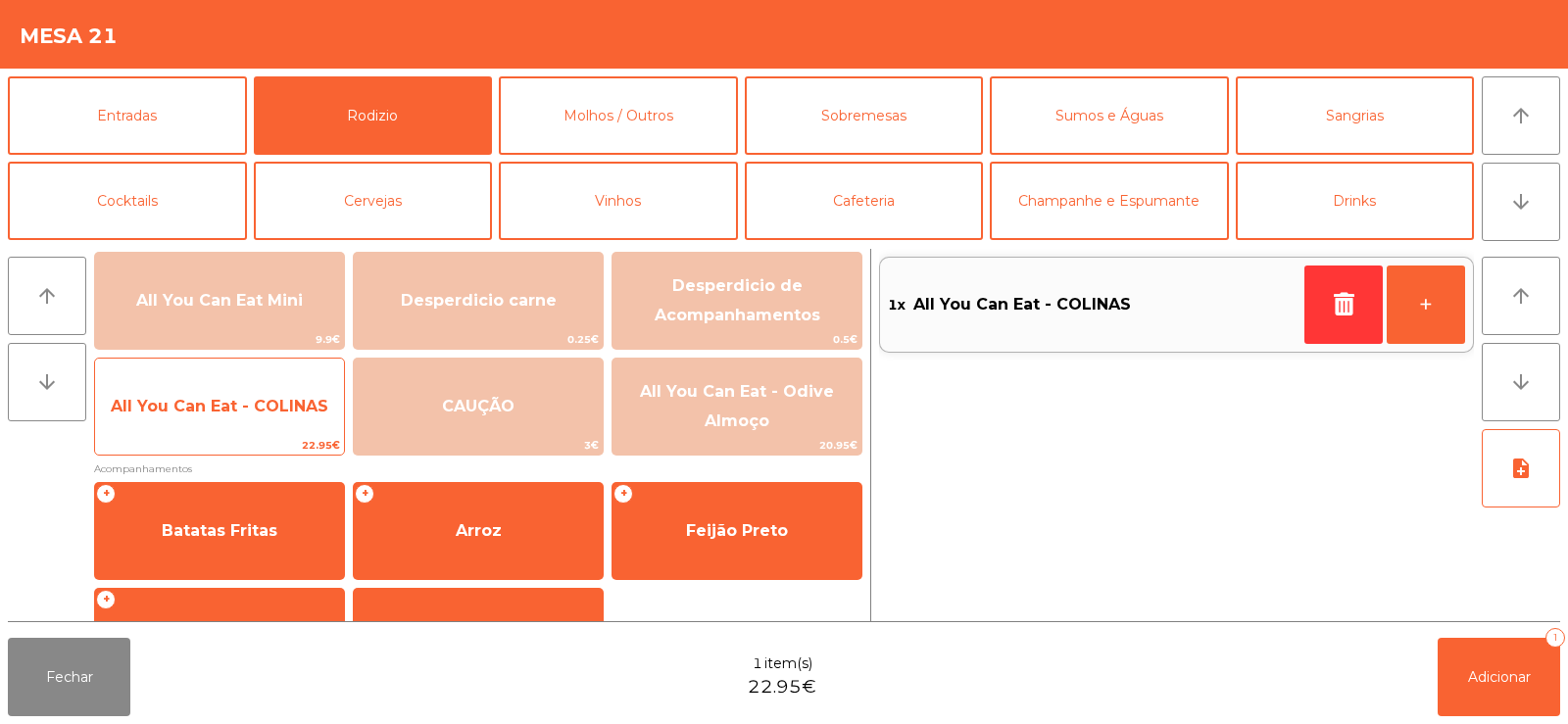
click at [205, 440] on span "22.95€" at bounding box center [219, 445] width 249 height 19
click at [218, 432] on span "All You Can Eat - COLINAS" at bounding box center [219, 406] width 249 height 53
click at [207, 439] on span "22.95€" at bounding box center [219, 445] width 249 height 19
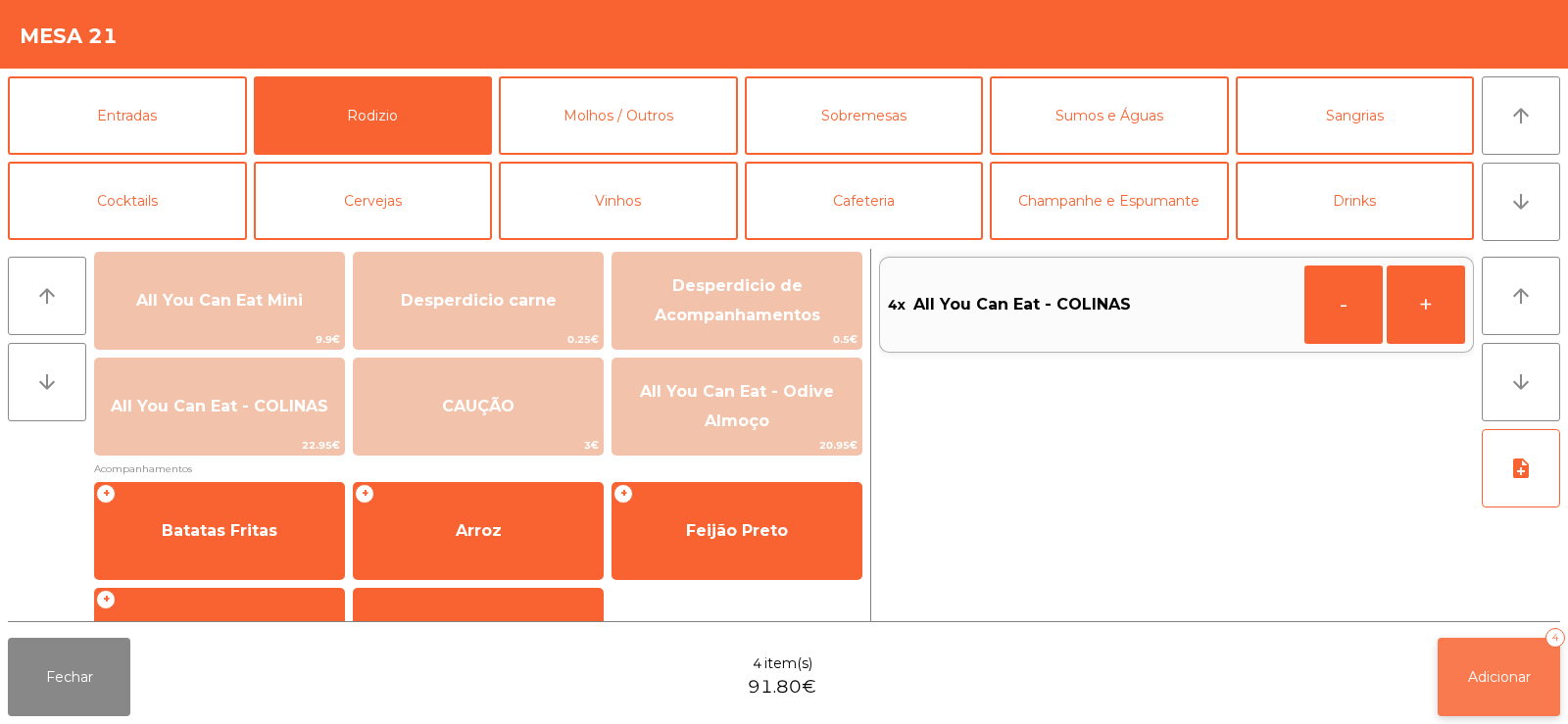
click at [1507, 672] on span "Adicionar" at bounding box center [1499, 677] width 62 height 18
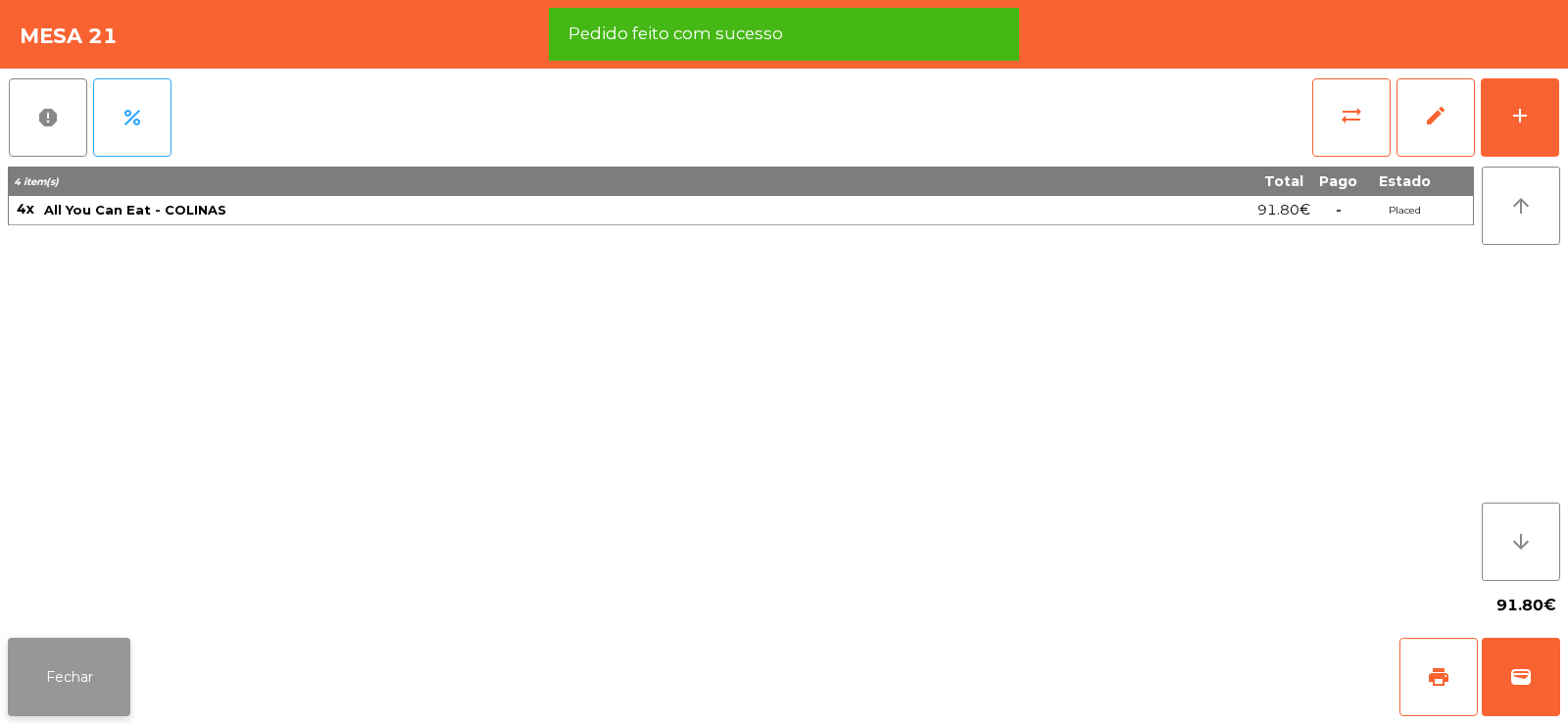
click at [84, 682] on button "Fechar" at bounding box center [69, 676] width 123 height 78
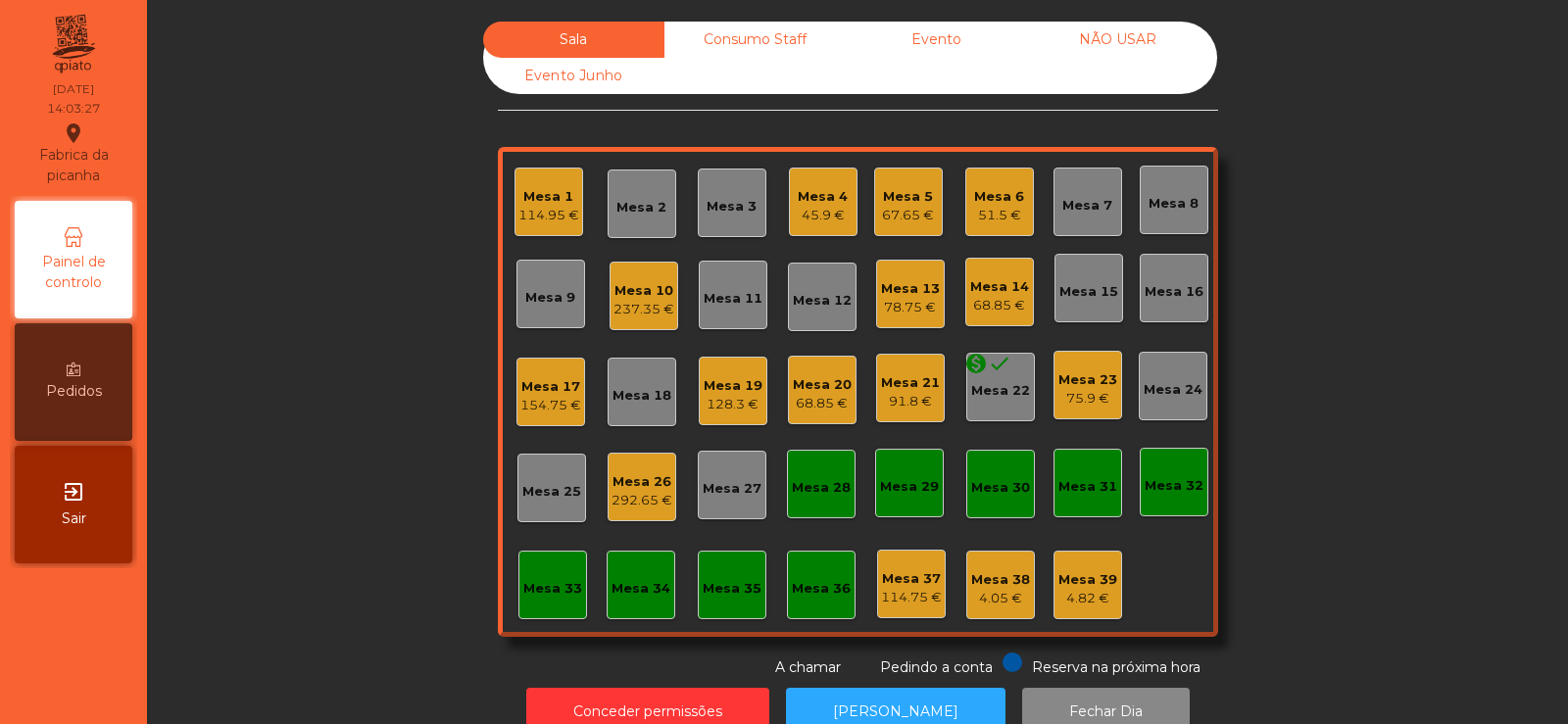
scroll to position [48, 0]
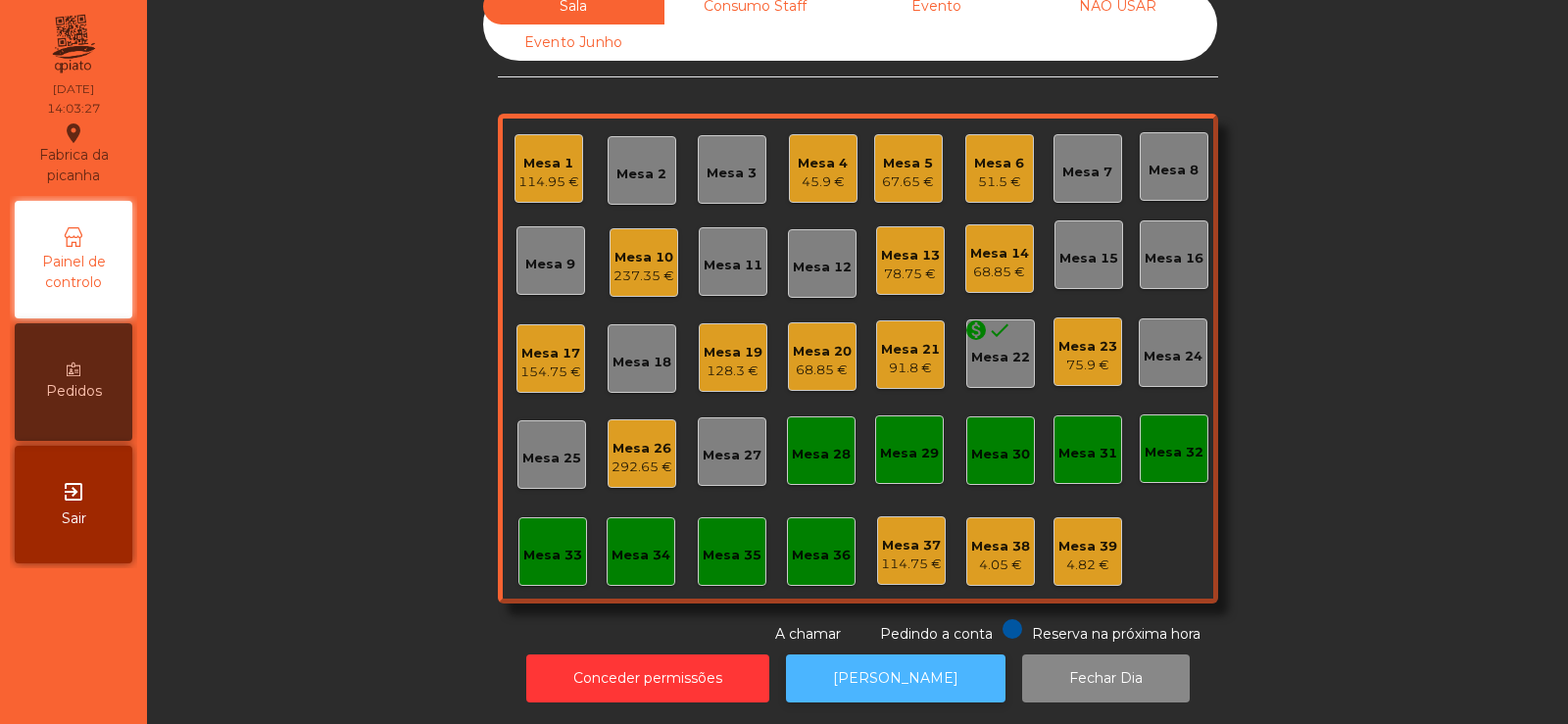
click at [889, 680] on button "[PERSON_NAME]" at bounding box center [896, 678] width 219 height 48
click at [804, 342] on div "Mesa 20" at bounding box center [821, 352] width 59 height 20
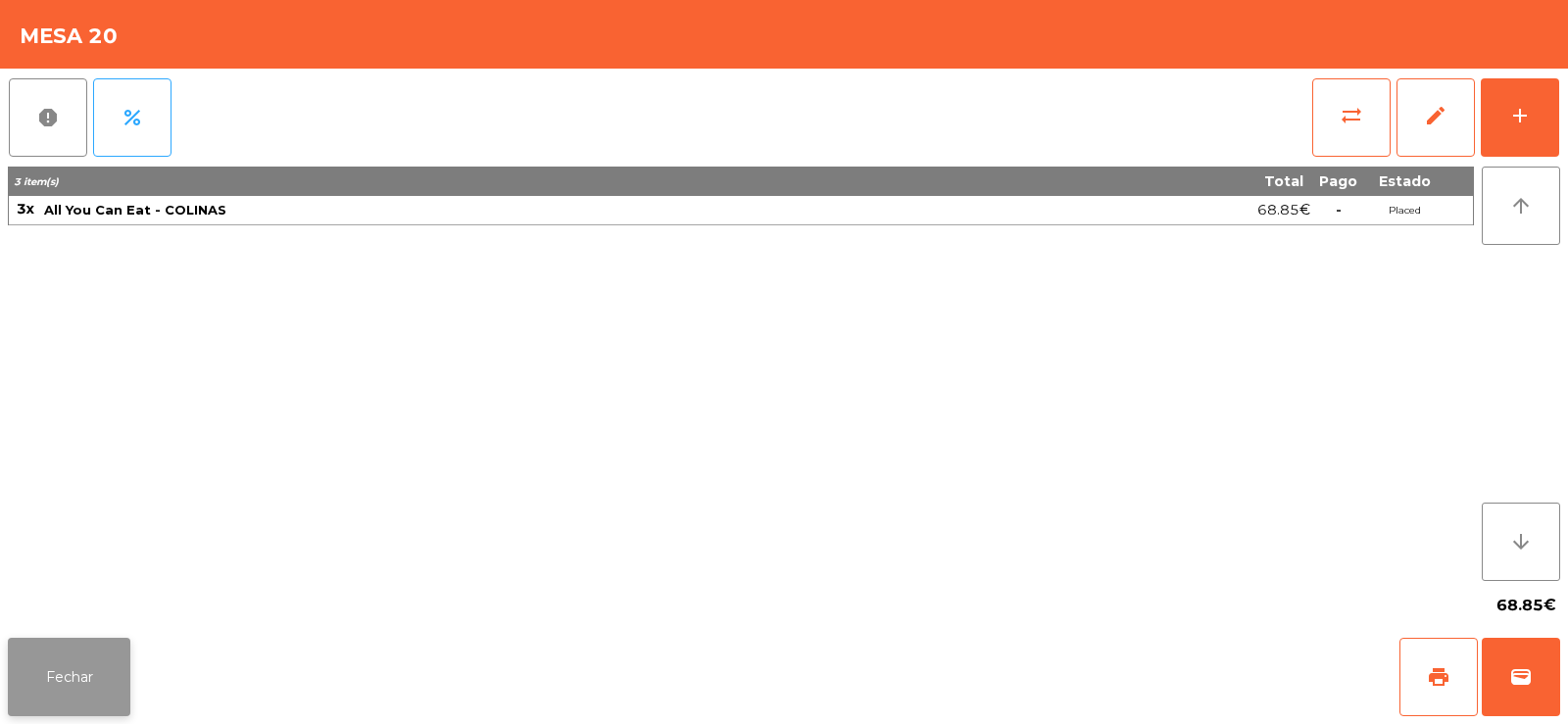
click at [77, 671] on button "Fechar" at bounding box center [69, 676] width 123 height 78
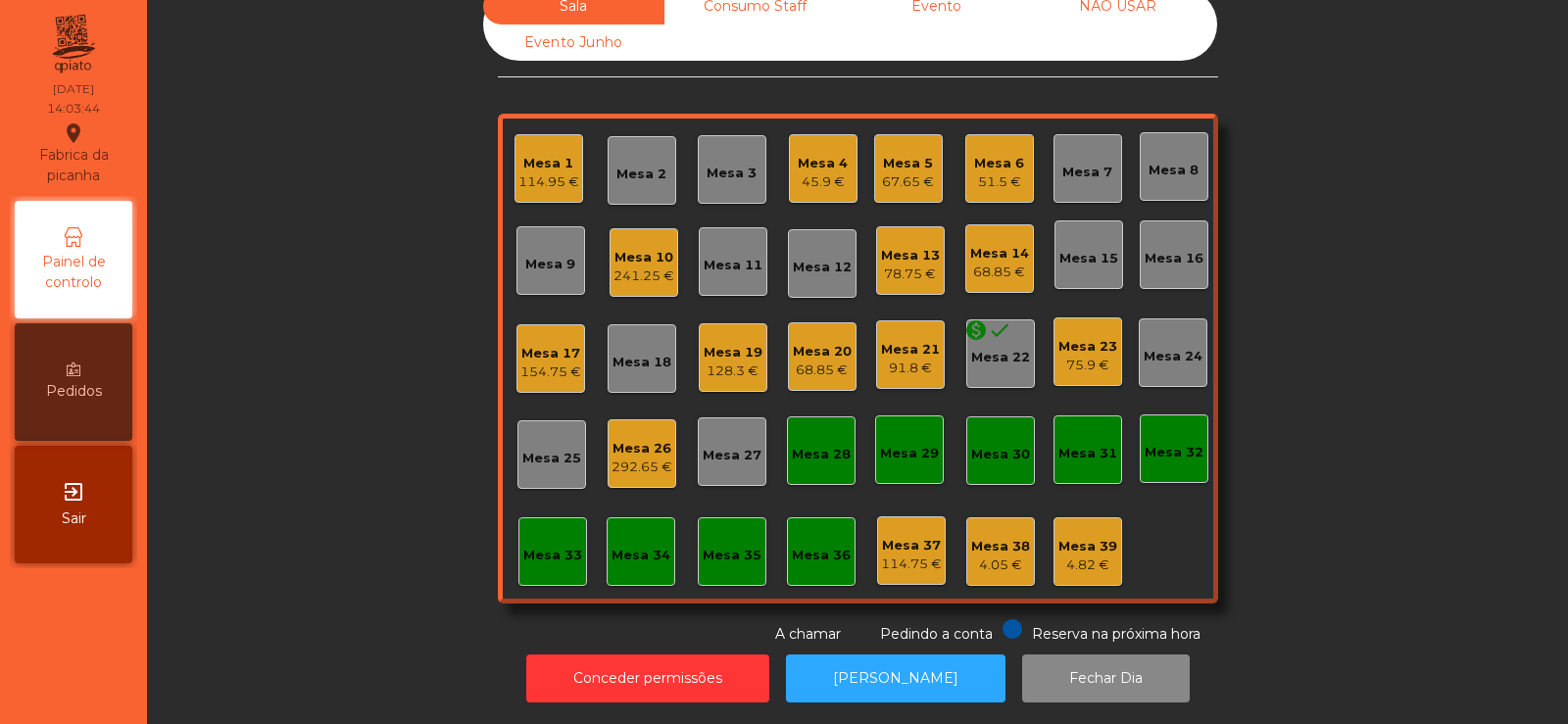
click at [731, 343] on div "Mesa 19" at bounding box center [733, 353] width 59 height 20
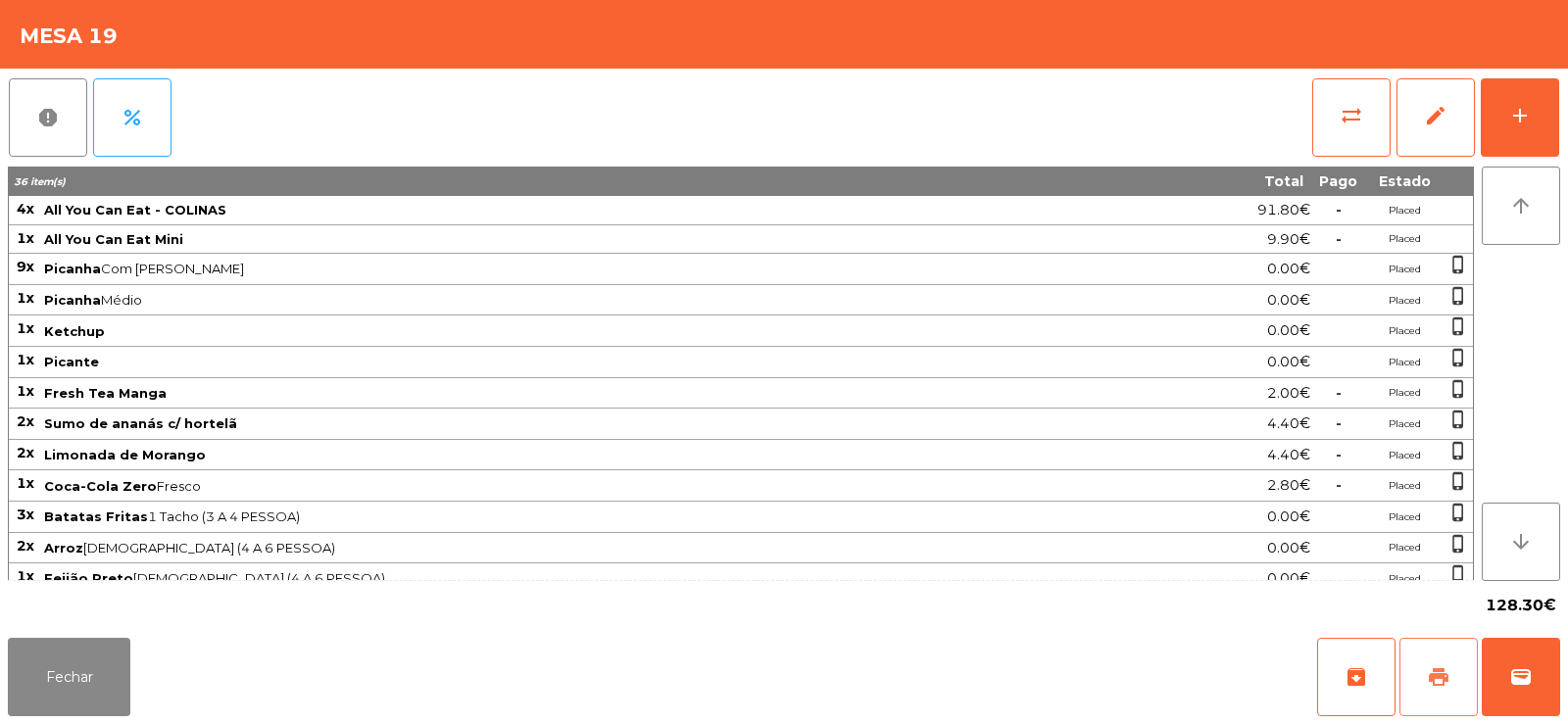
click at [1437, 683] on span "print" at bounding box center [1439, 677] width 24 height 24
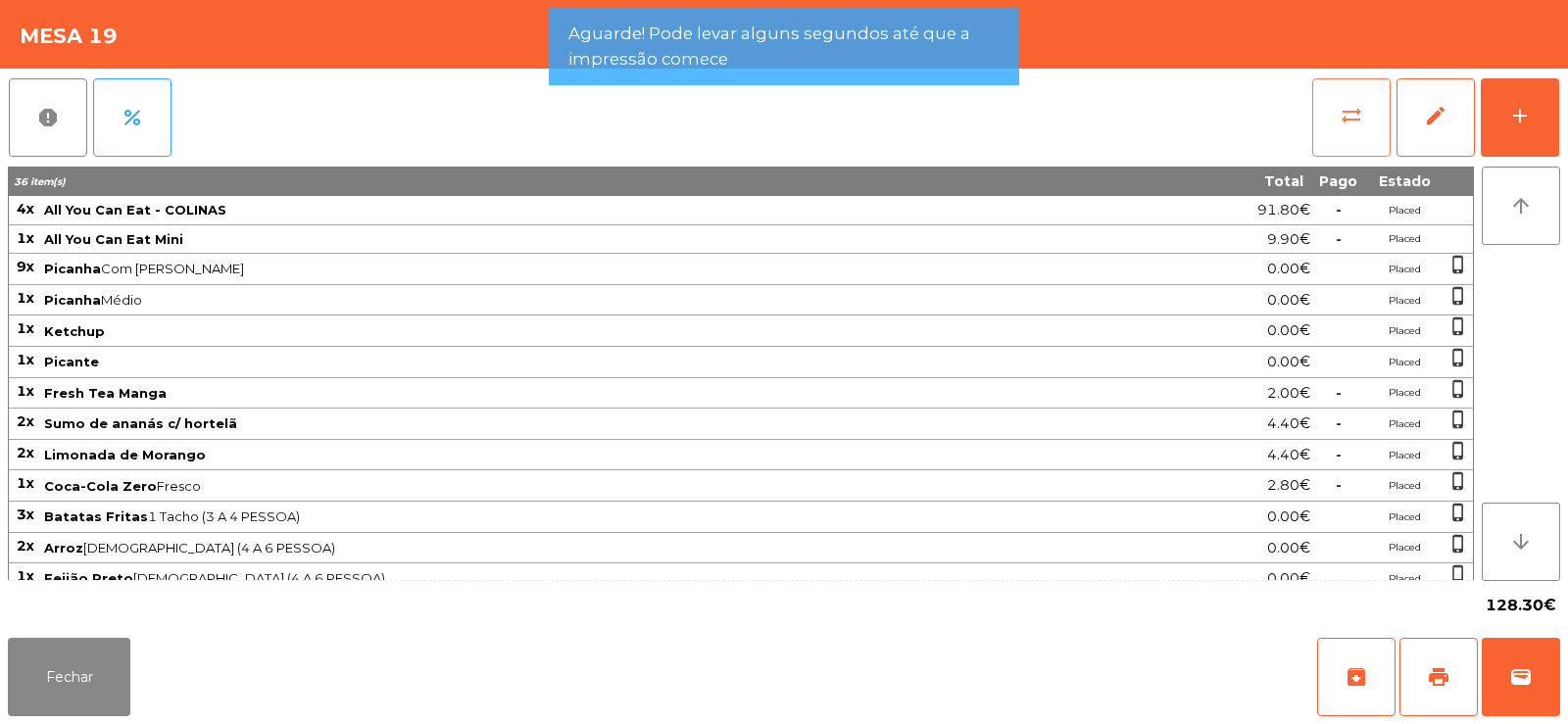
click at [1349, 121] on span "sync_alt" at bounding box center [1352, 116] width 24 height 24
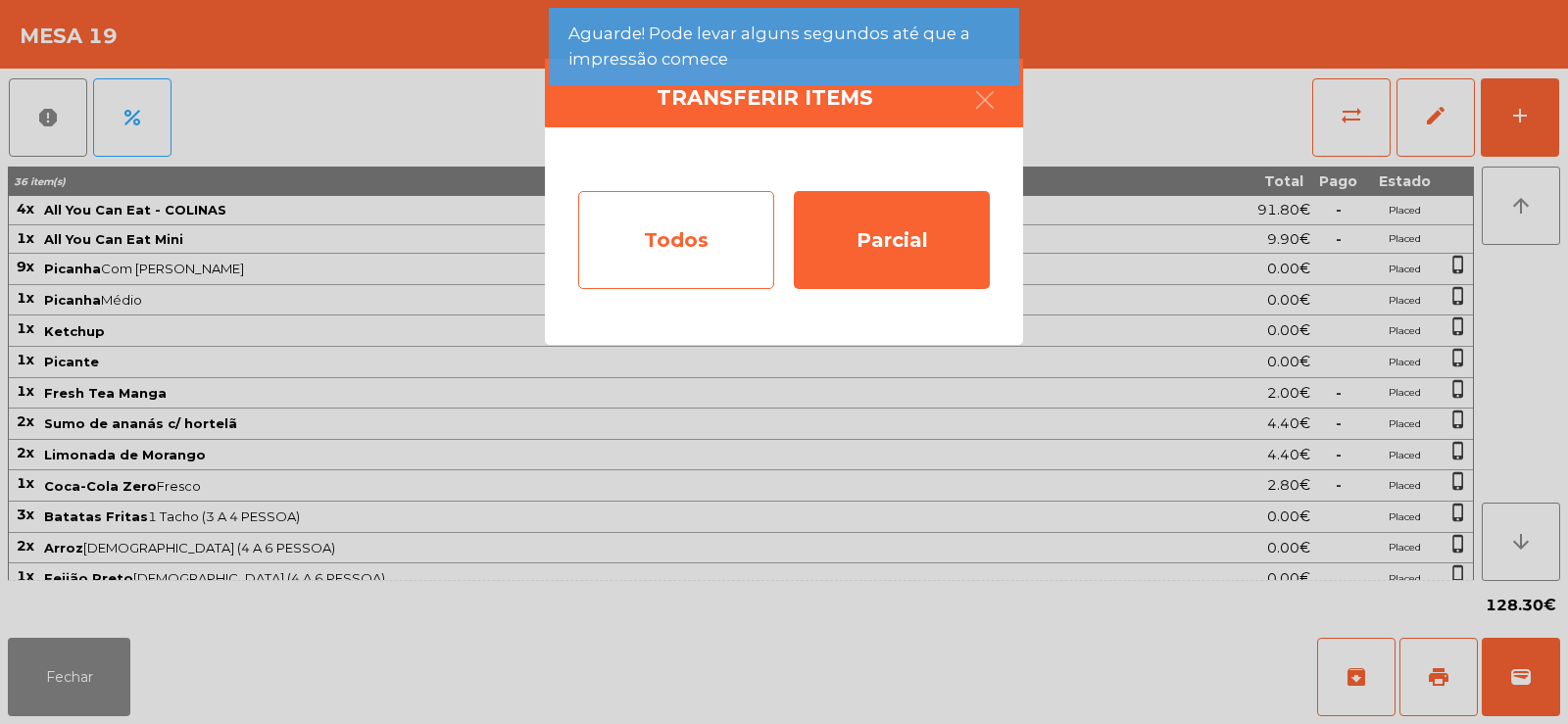
click at [651, 234] on div "Todos" at bounding box center [676, 240] width 196 height 98
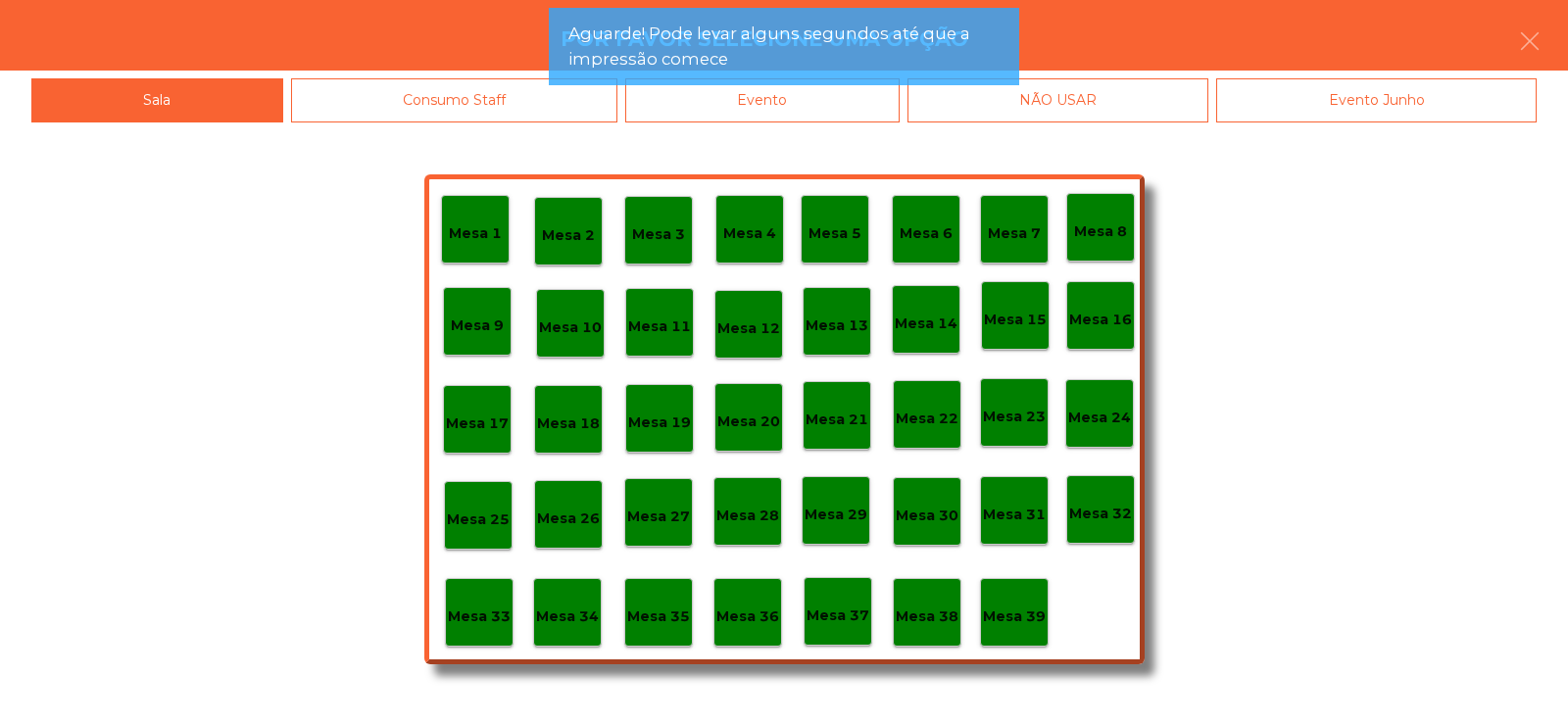
click at [869, 111] on div "Evento" at bounding box center [762, 100] width 275 height 44
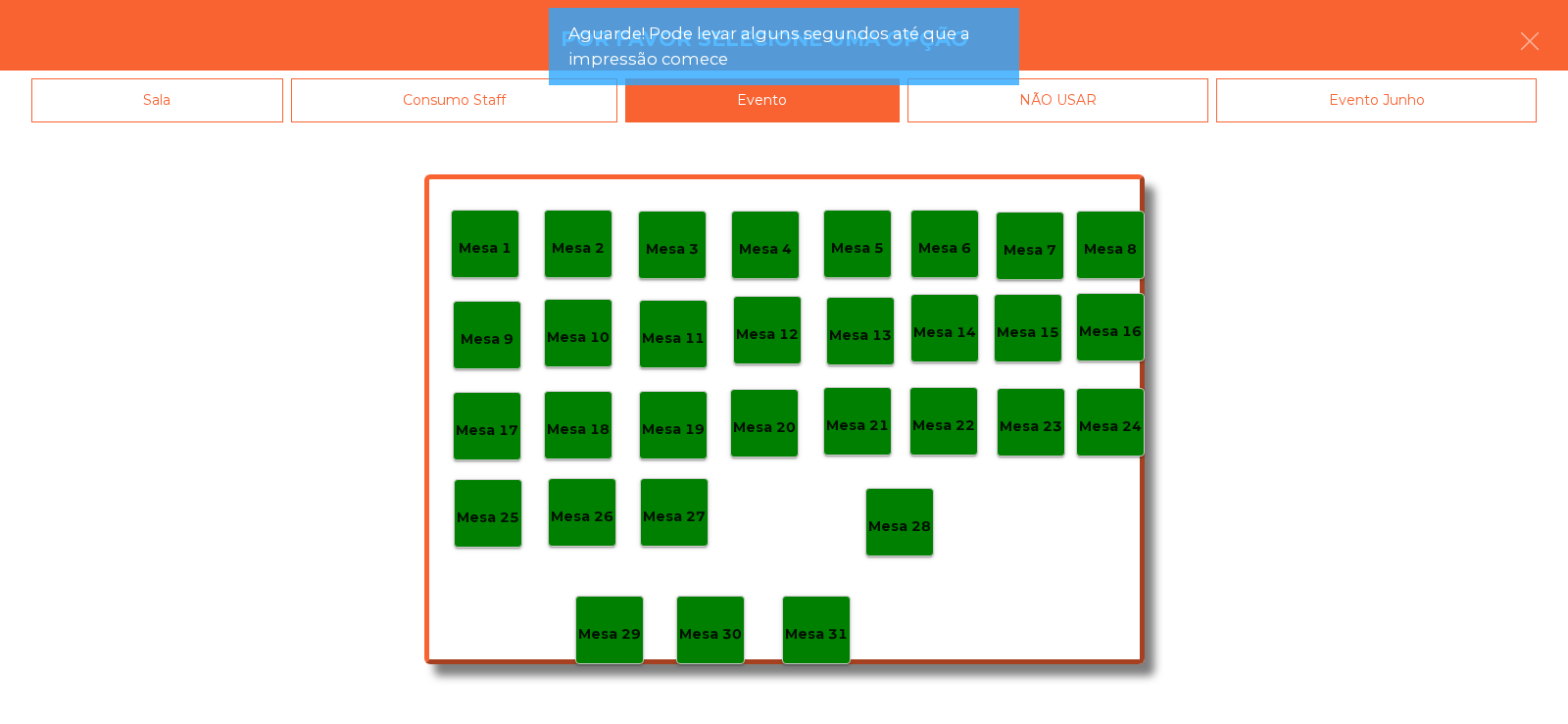
click at [907, 518] on p "Mesa 28" at bounding box center [900, 527] width 62 height 23
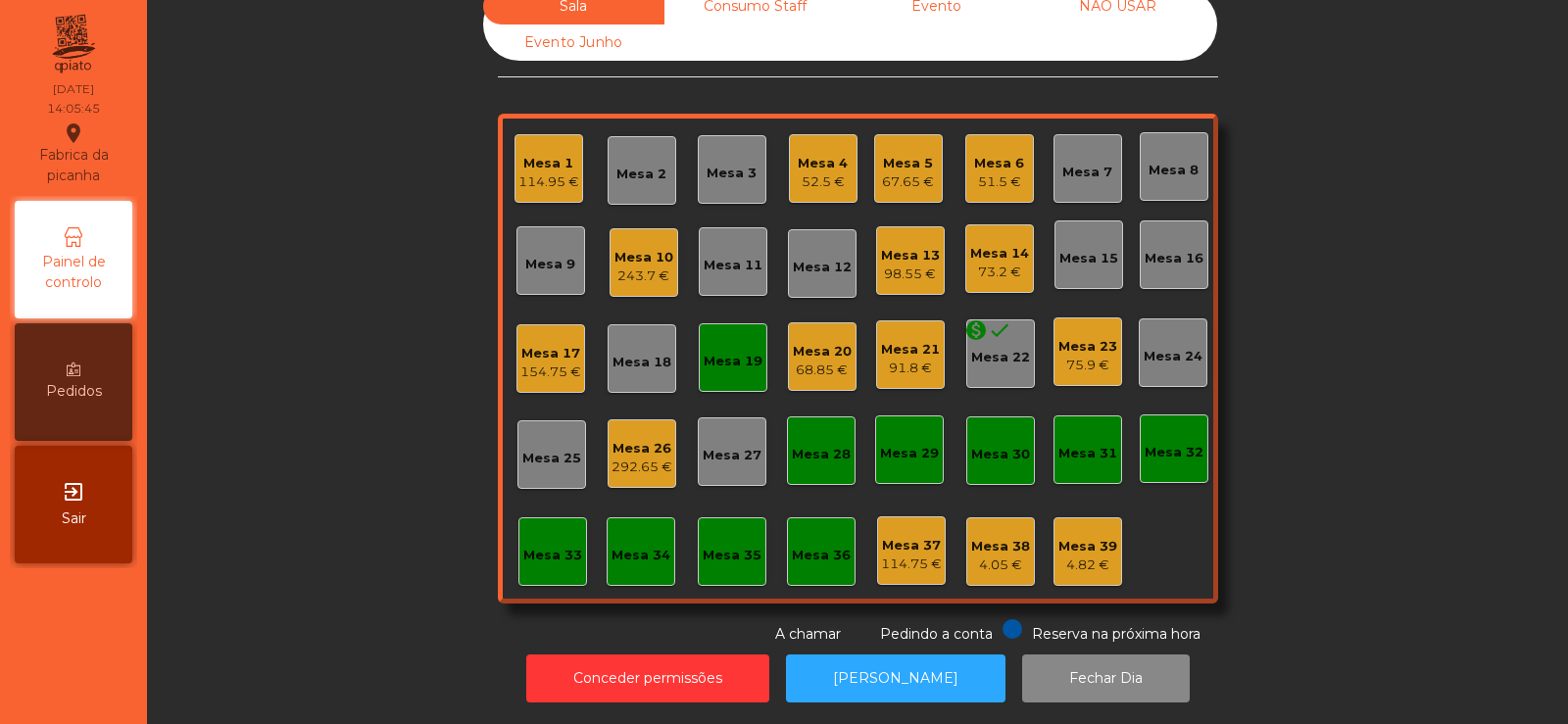
click at [920, 340] on div "Mesa 21" at bounding box center [909, 350] width 59 height 20
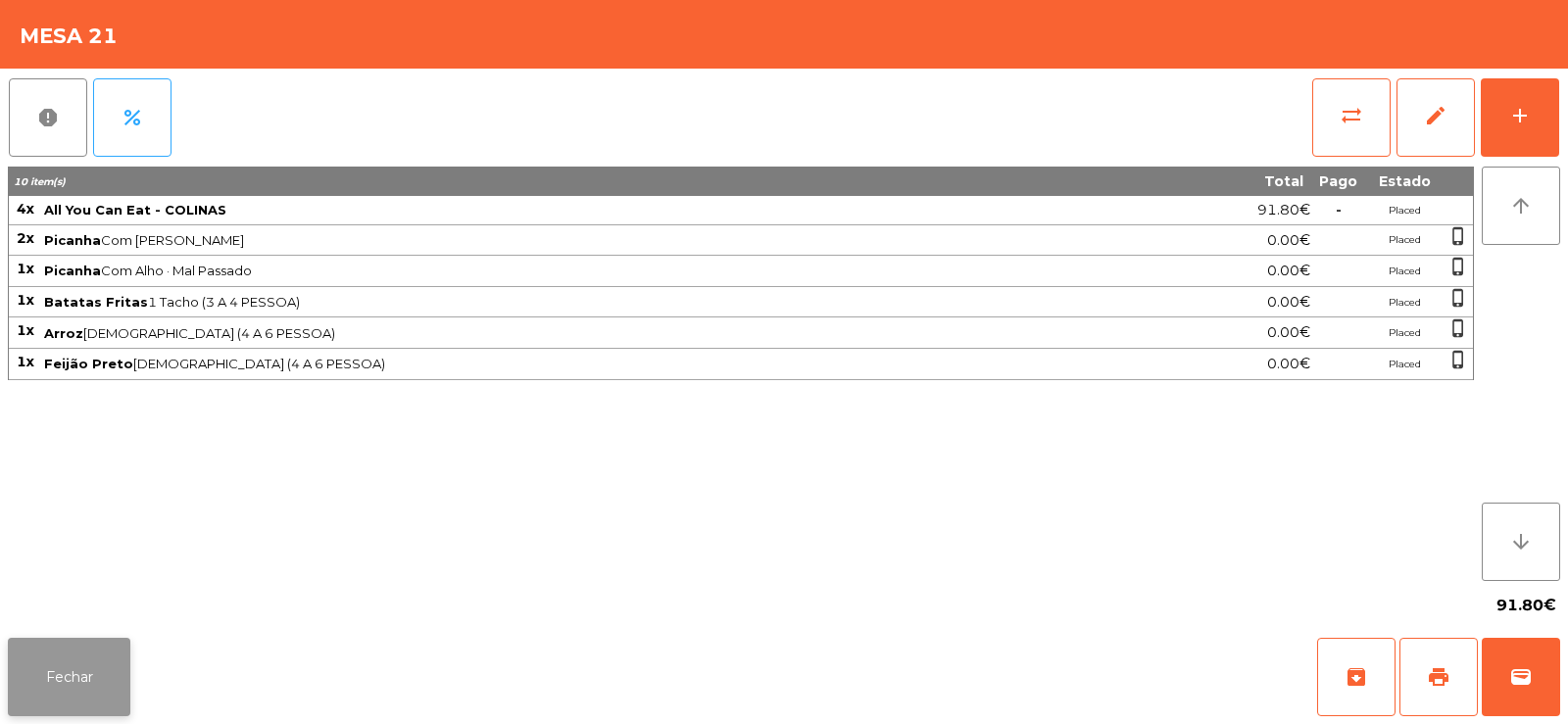
click at [53, 680] on button "Fechar" at bounding box center [69, 676] width 123 height 78
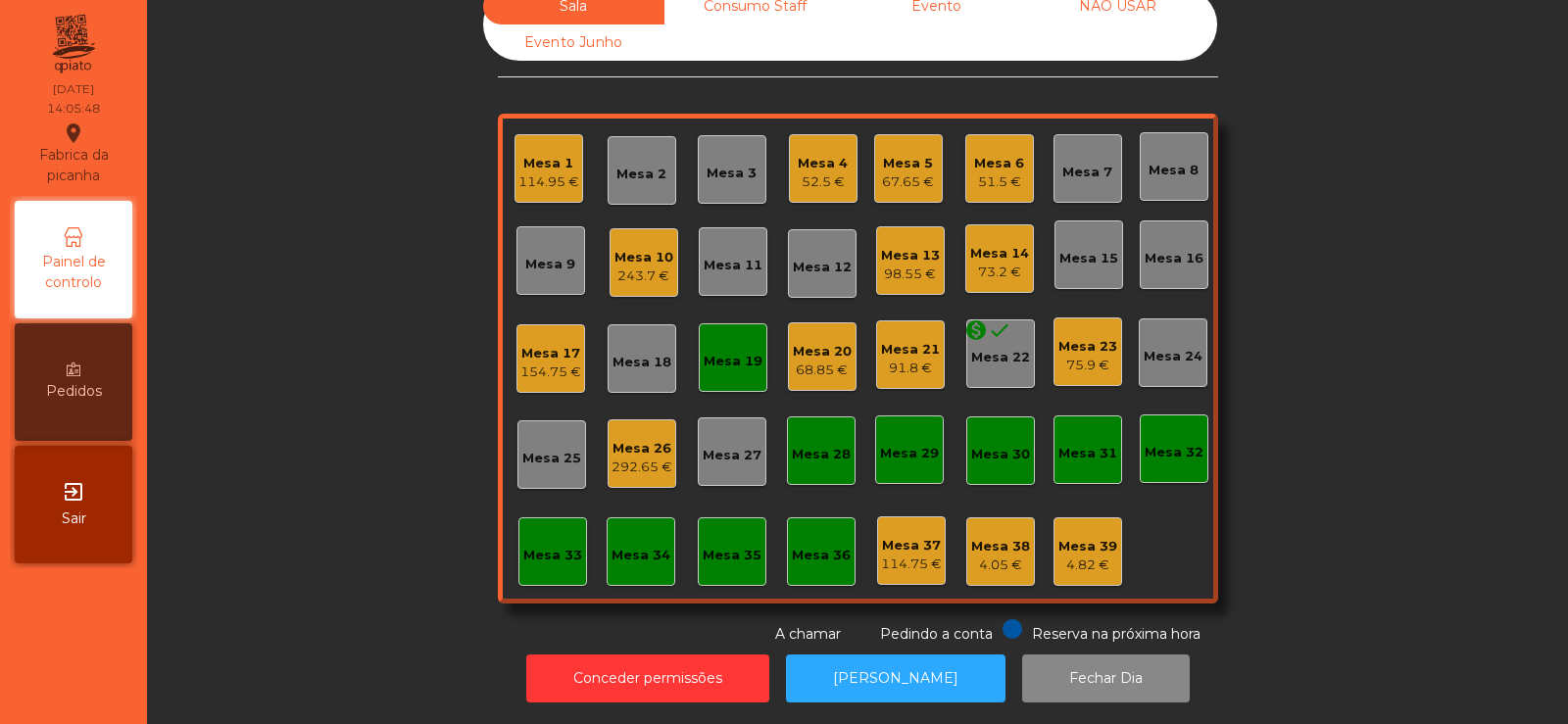
click at [725, 365] on div "Mesa 19" at bounding box center [733, 357] width 68 height 68
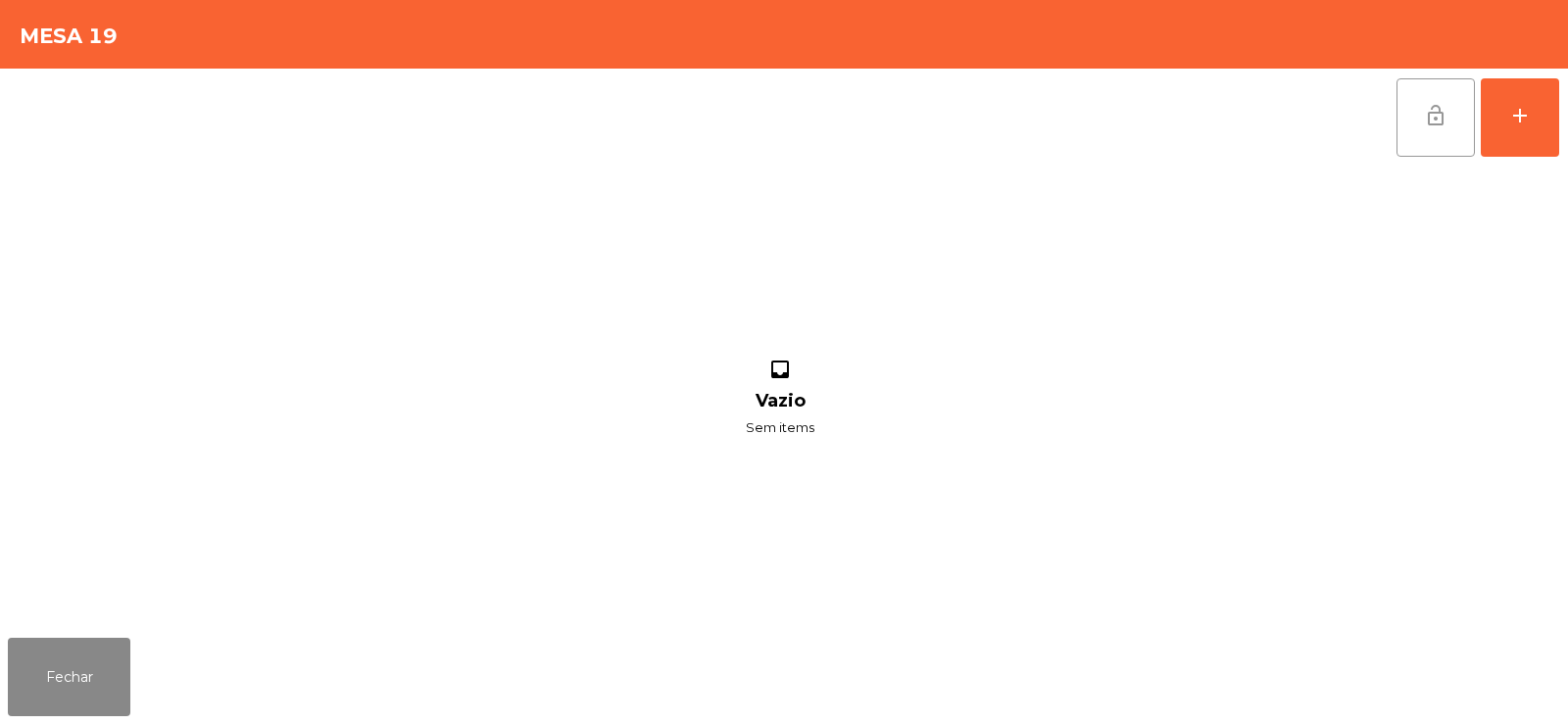
click at [1418, 110] on button "lock_open" at bounding box center [1435, 117] width 78 height 78
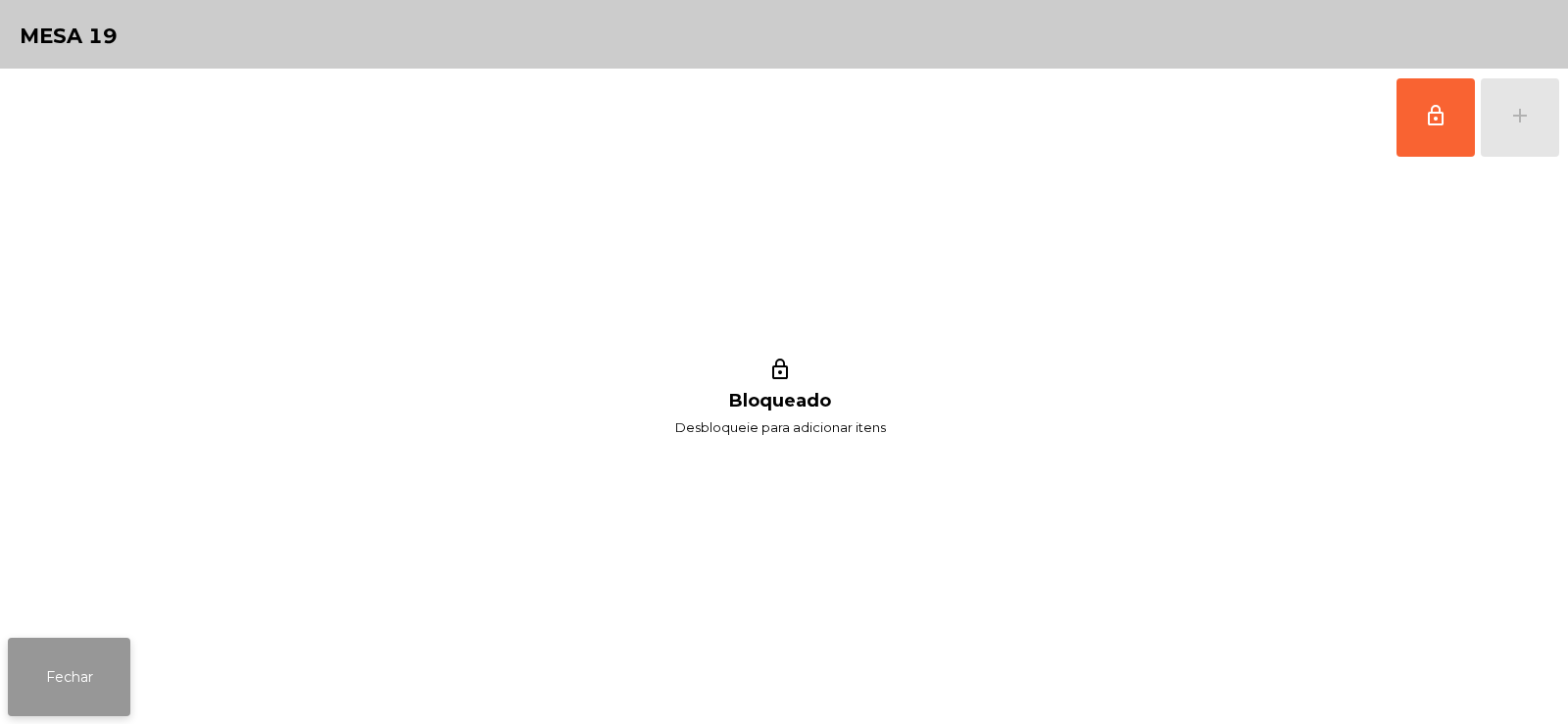
click at [50, 651] on button "Fechar" at bounding box center [69, 676] width 123 height 78
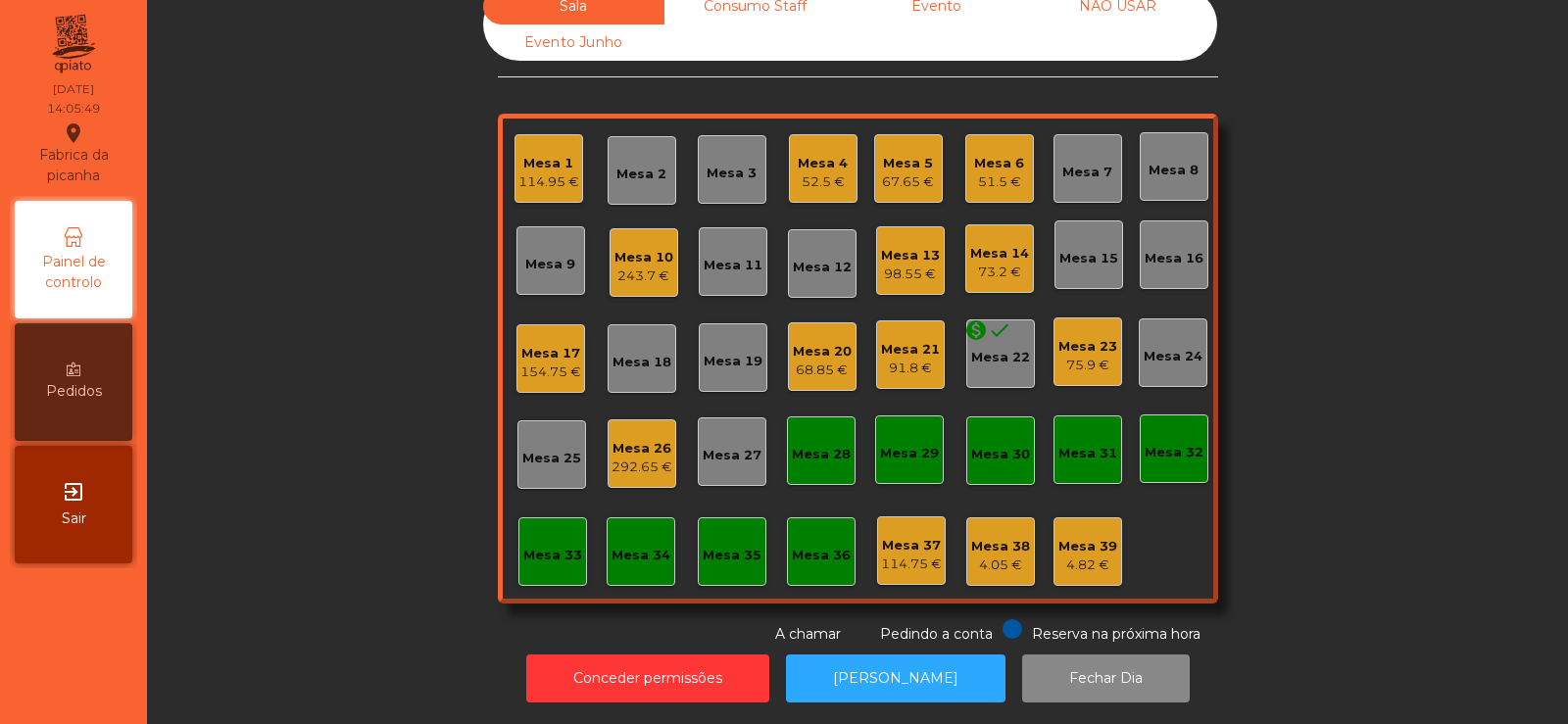
scroll to position [0, 0]
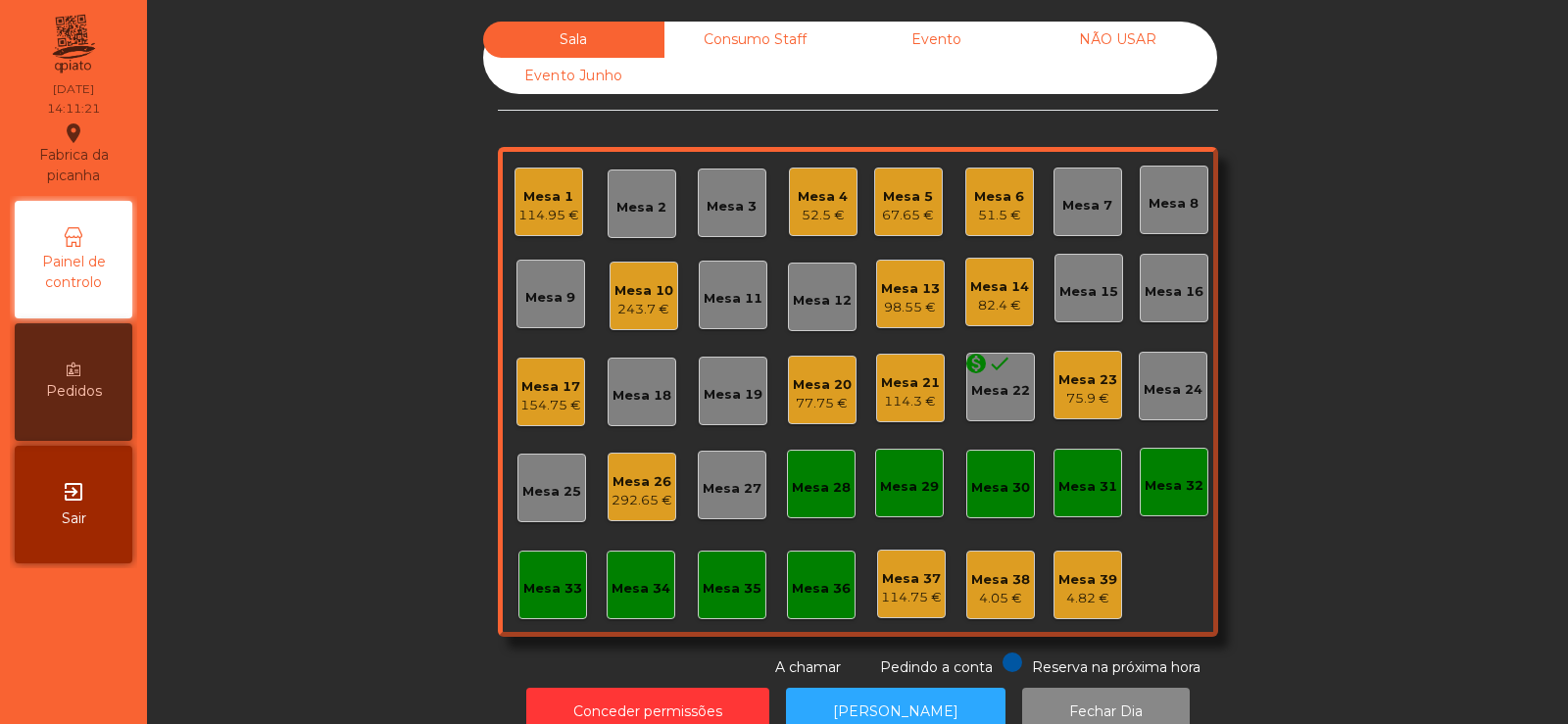
click at [646, 501] on div "292.65 €" at bounding box center [642, 501] width 60 height 20
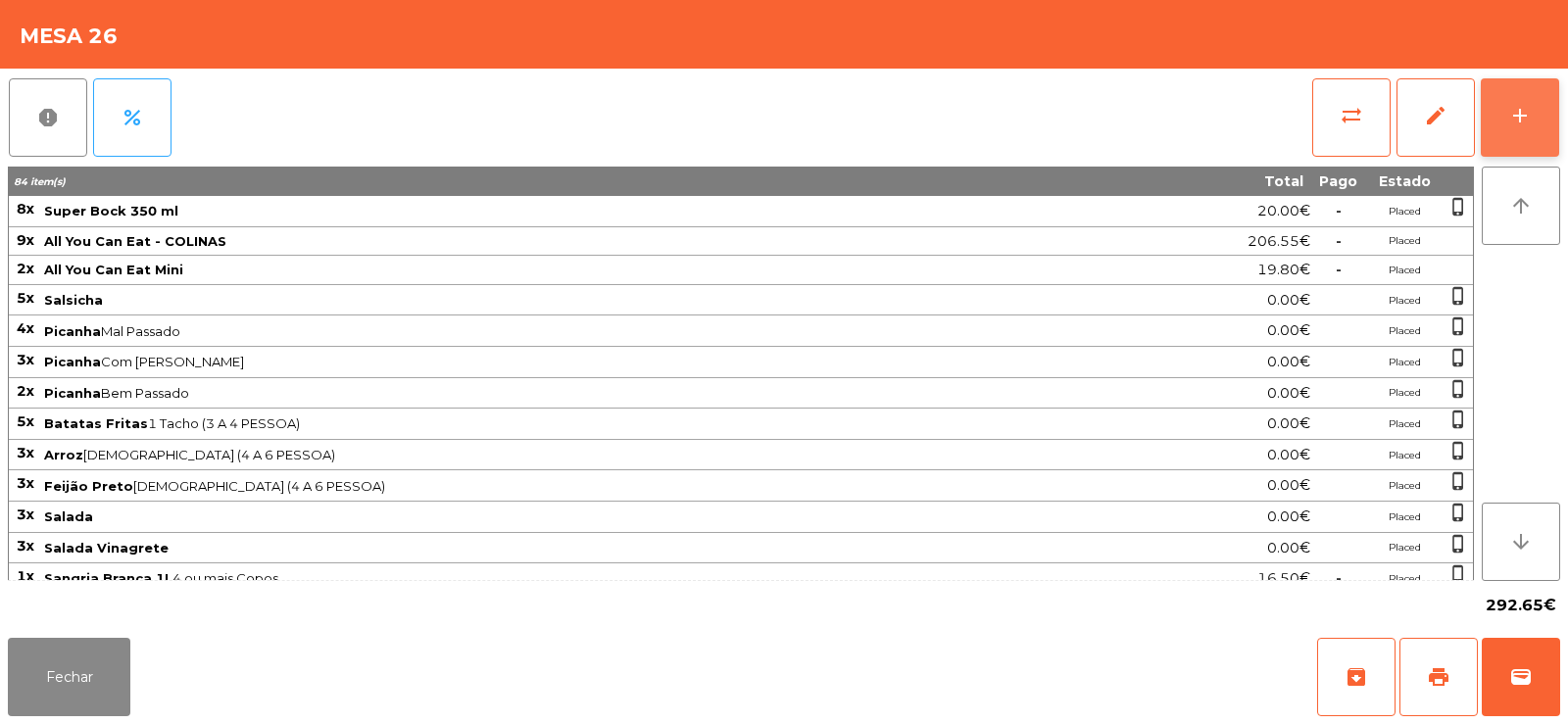
click at [1530, 128] on button "add" at bounding box center [1519, 117] width 78 height 78
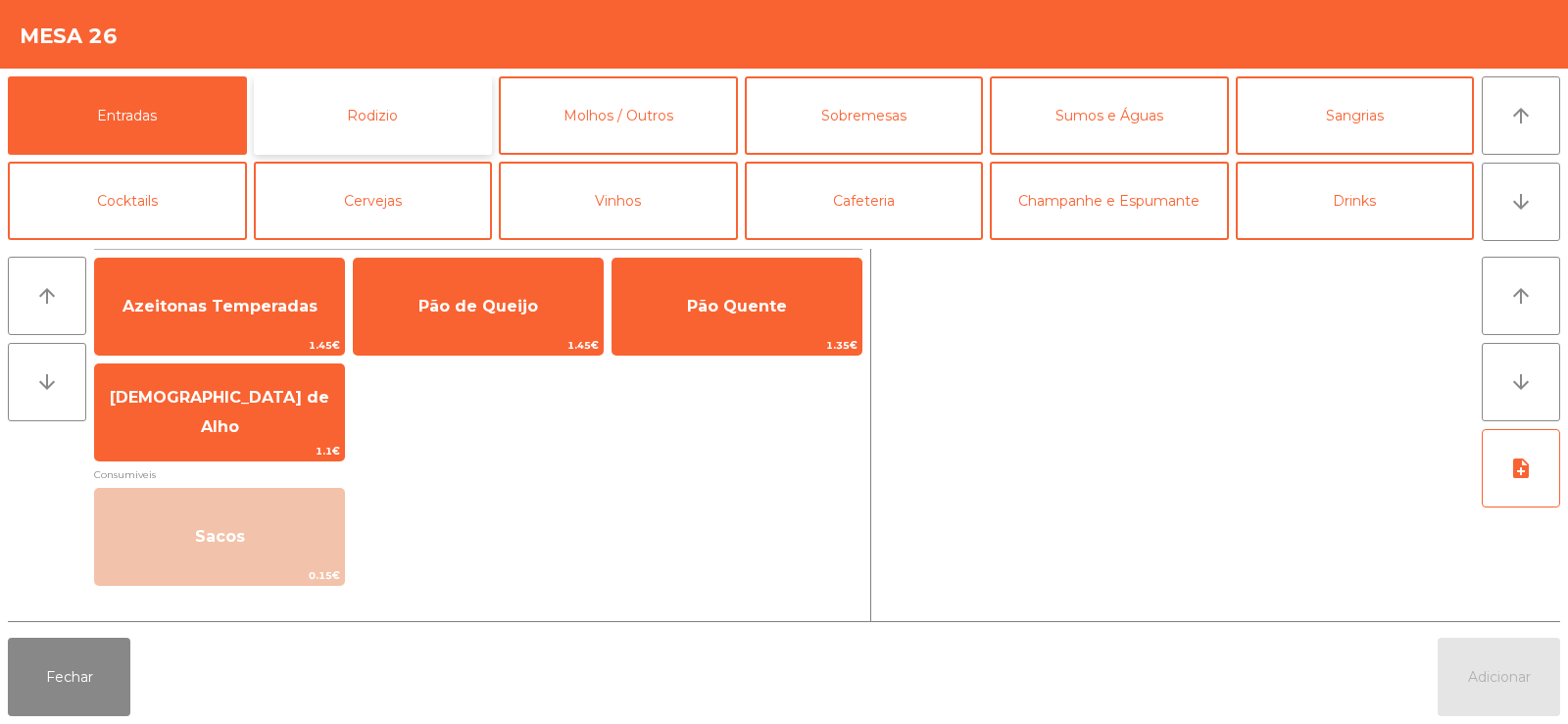
click at [405, 122] on button "Rodizio" at bounding box center [373, 115] width 239 height 78
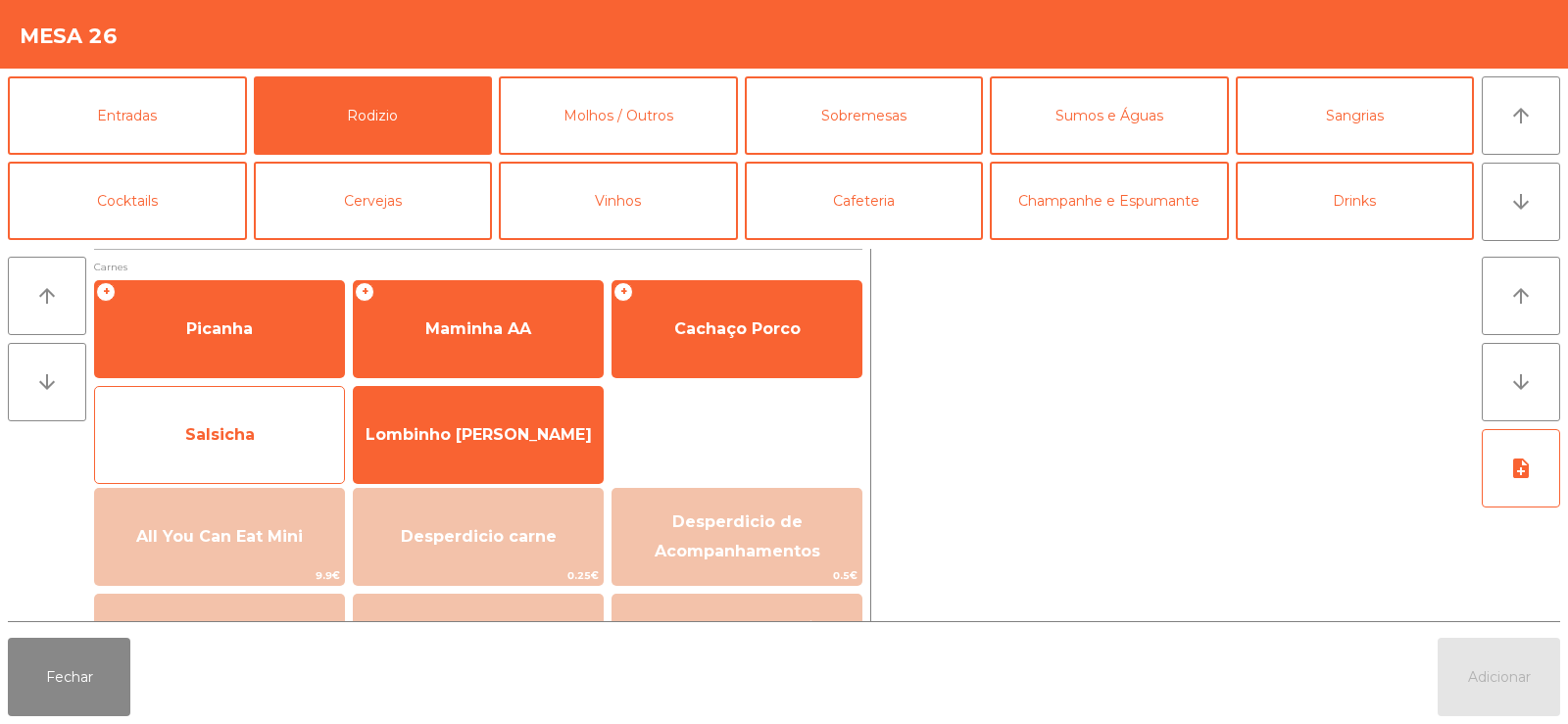
click at [243, 448] on span "Salsicha" at bounding box center [219, 434] width 249 height 53
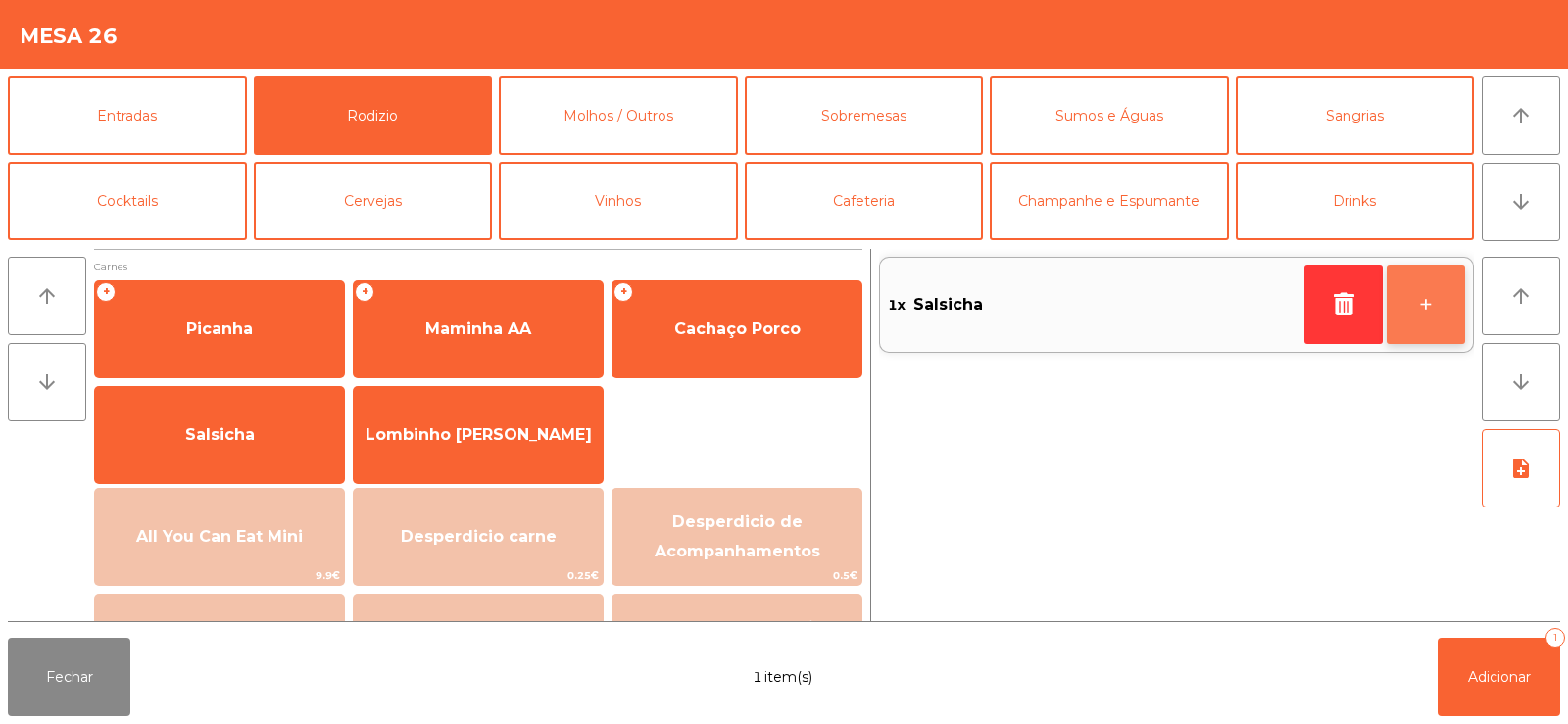
click at [1417, 314] on button "+" at bounding box center [1425, 304] width 78 height 78
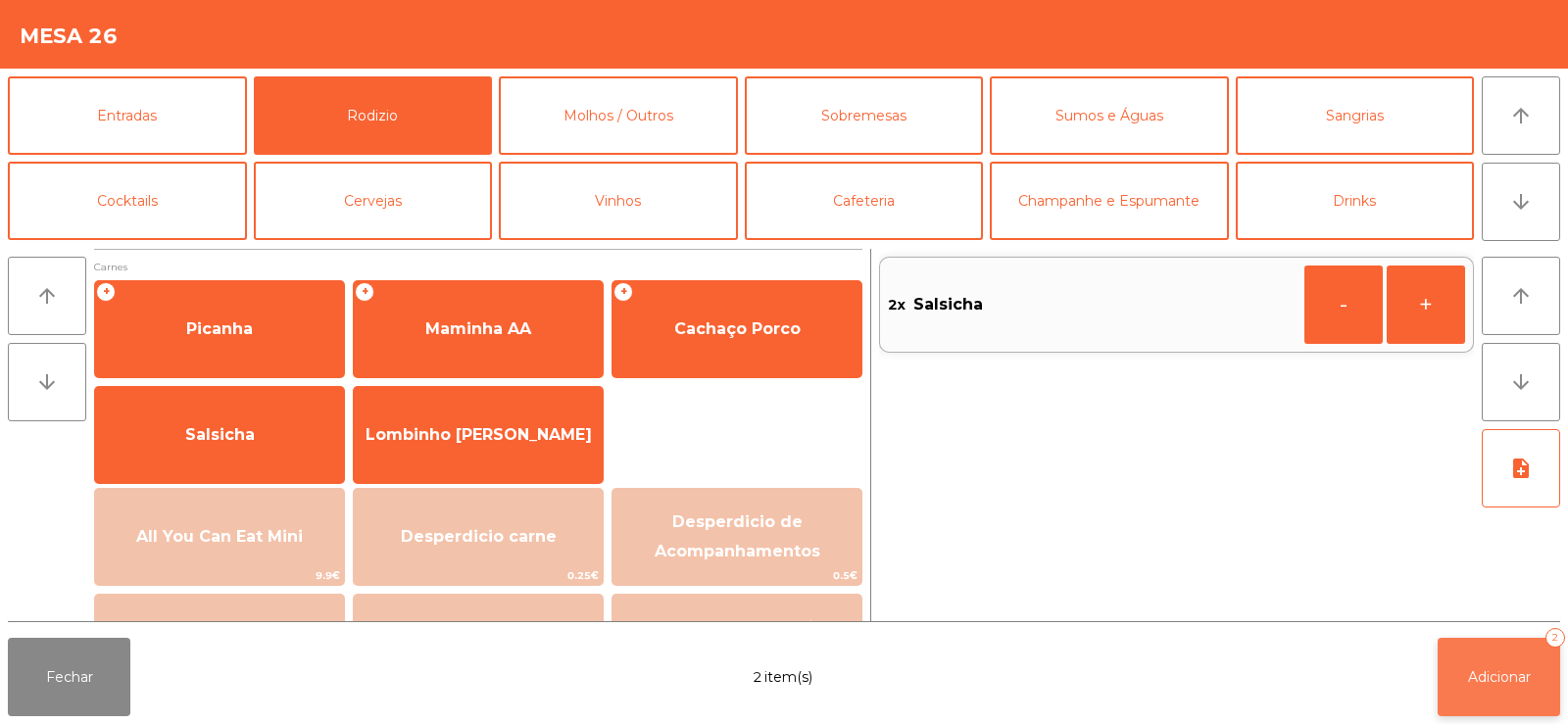
click at [1493, 691] on button "Adicionar 2" at bounding box center [1500, 676] width 123 height 78
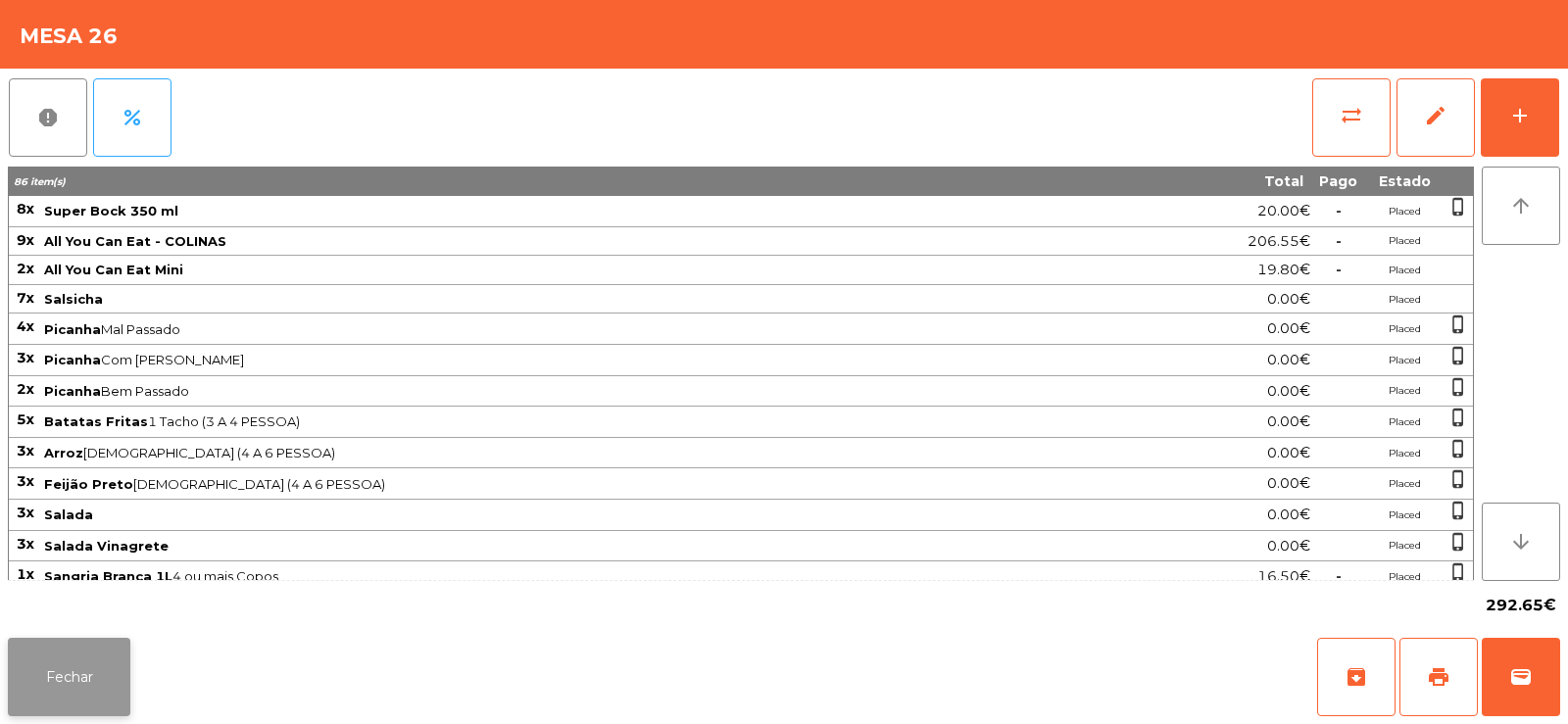
click at [84, 671] on button "Fechar" at bounding box center [69, 676] width 123 height 78
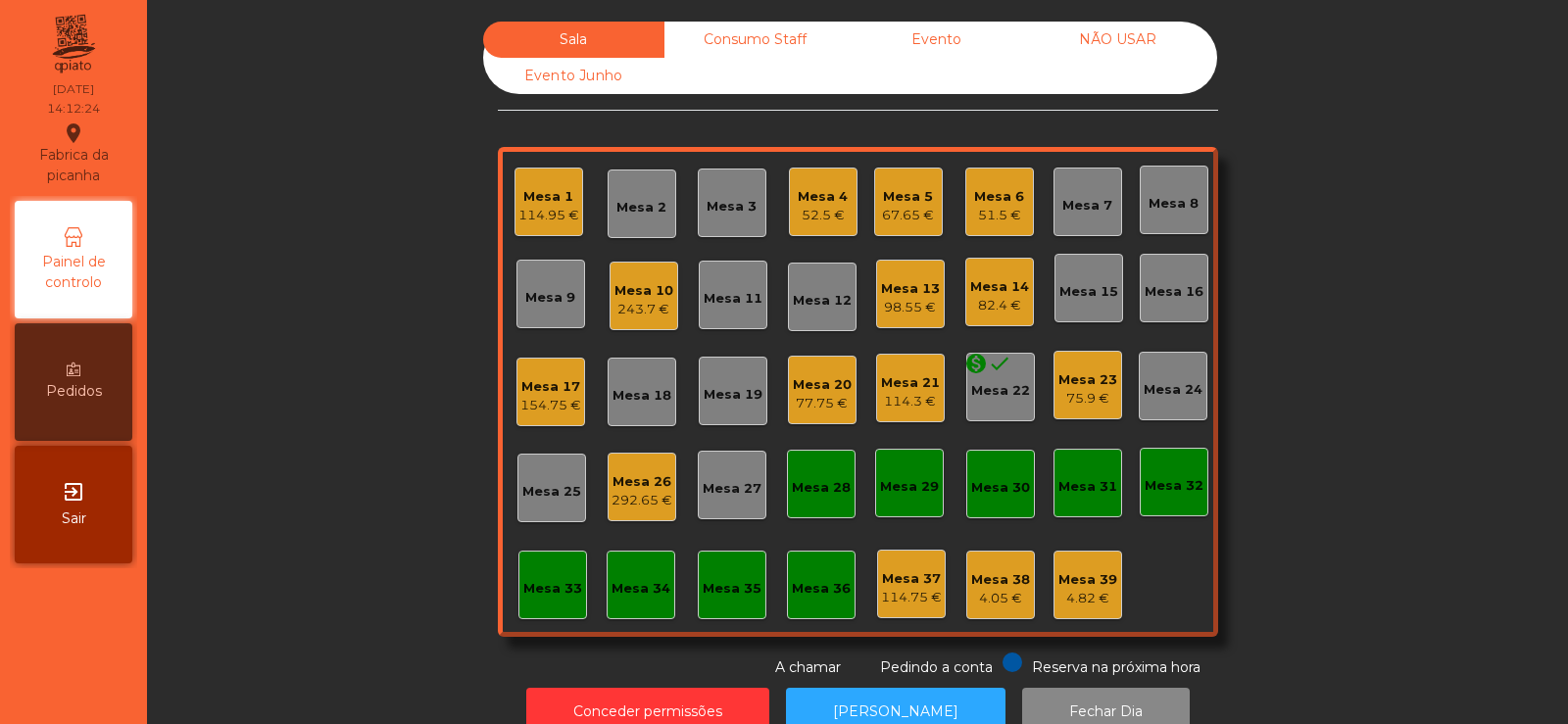
click at [1071, 201] on div "Mesa 7" at bounding box center [1087, 206] width 50 height 20
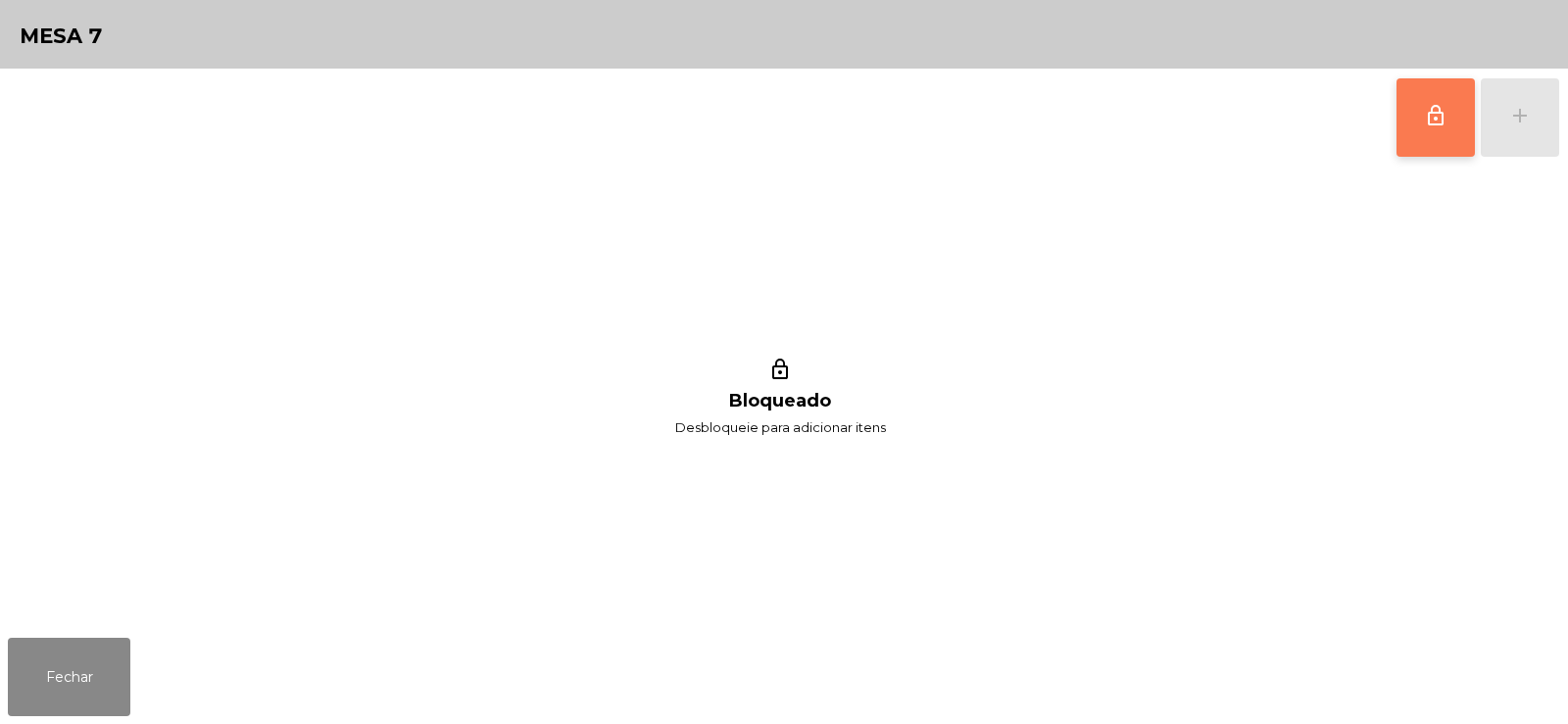
click at [1409, 131] on button "lock_outline" at bounding box center [1435, 117] width 78 height 78
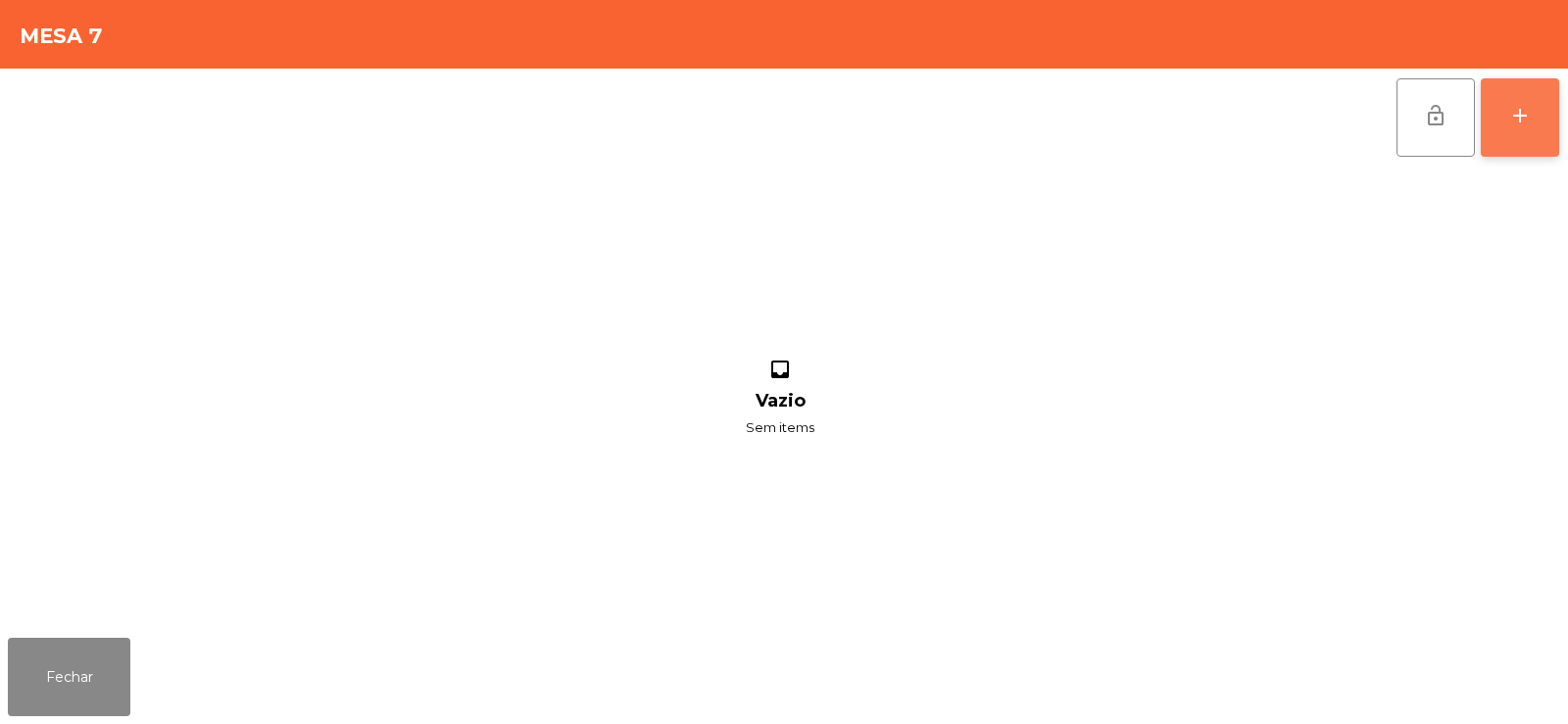
click at [1531, 129] on button "add" at bounding box center [1519, 117] width 78 height 78
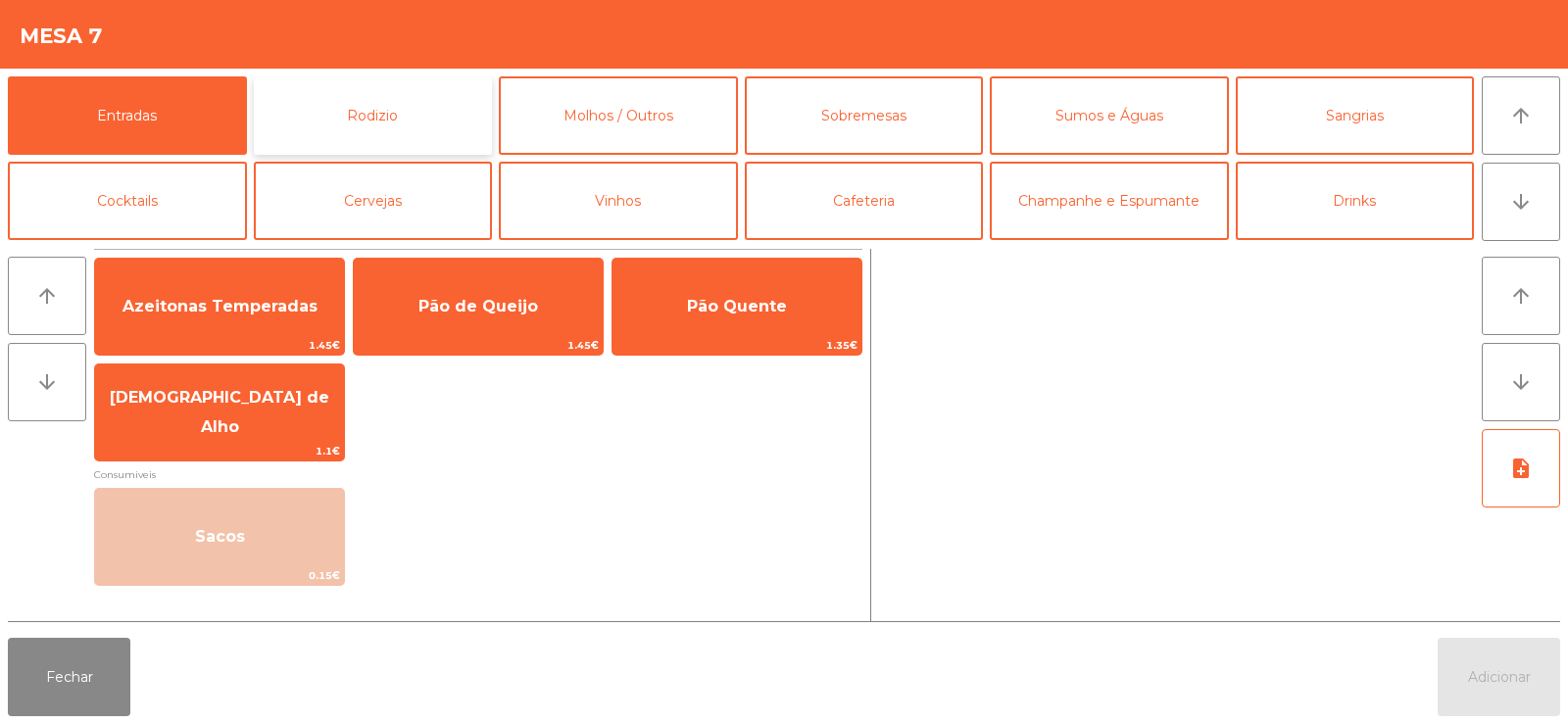
click at [422, 126] on button "Rodizio" at bounding box center [373, 115] width 239 height 78
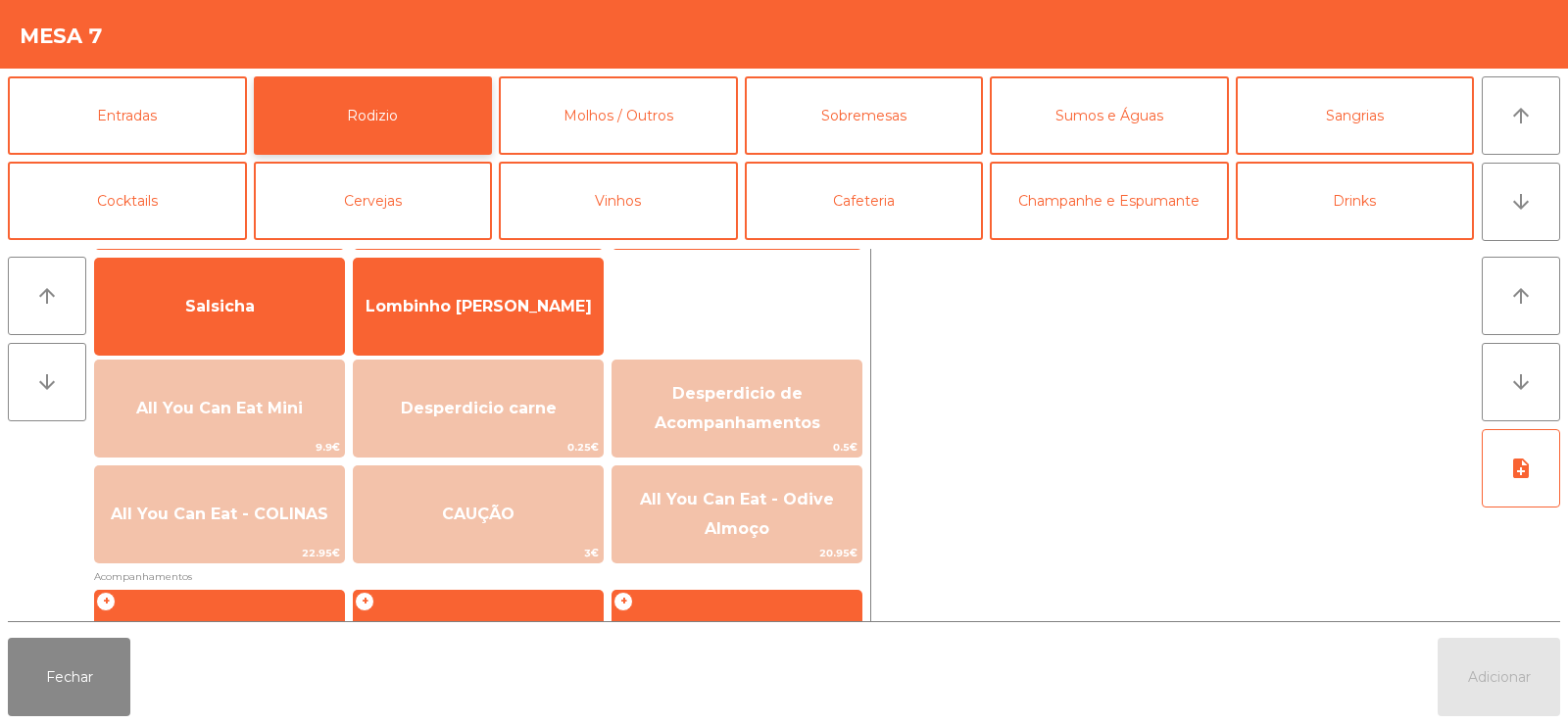
scroll to position [132, 0]
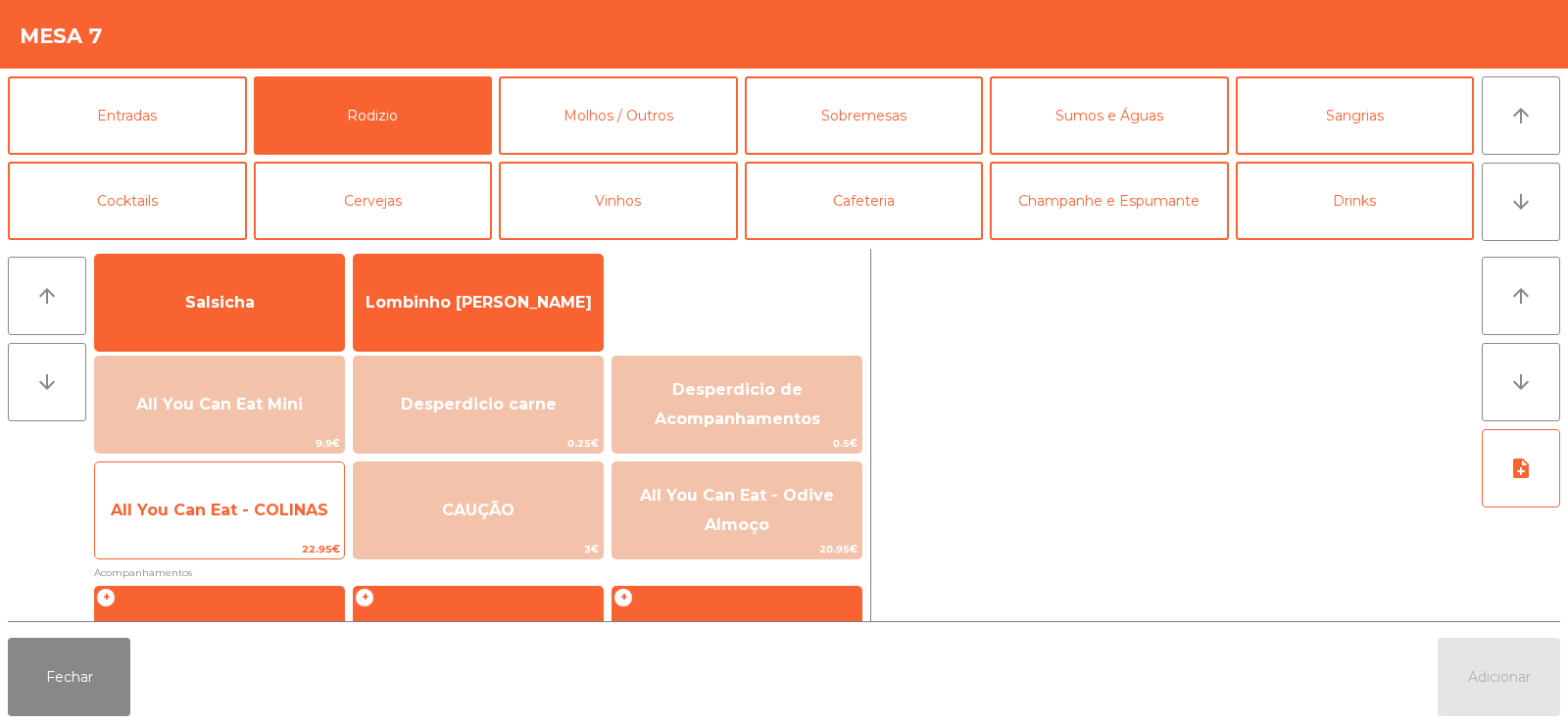
click at [229, 501] on span "All You Can Eat - COLINAS" at bounding box center [219, 510] width 217 height 19
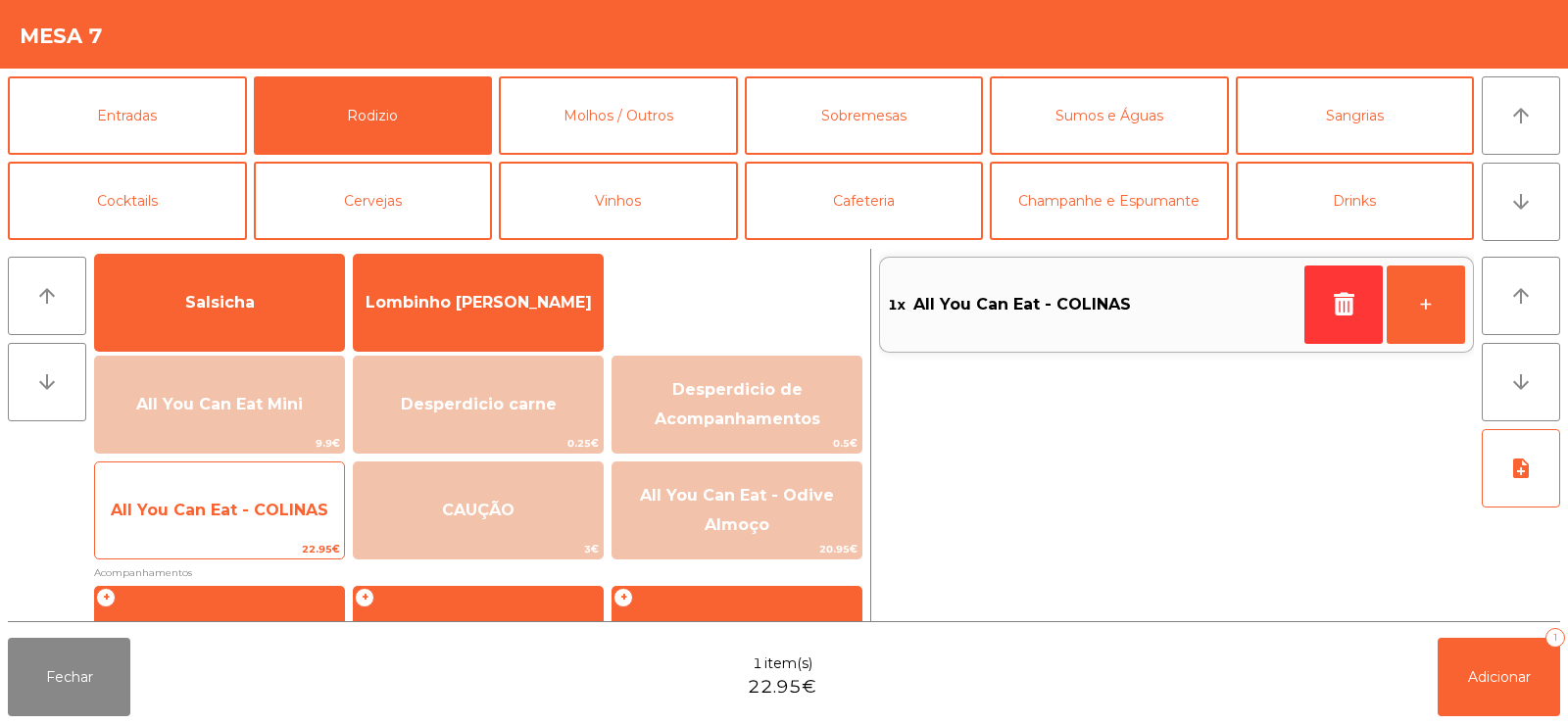
click at [223, 517] on span "All You Can Eat - COLINAS" at bounding box center [219, 510] width 217 height 19
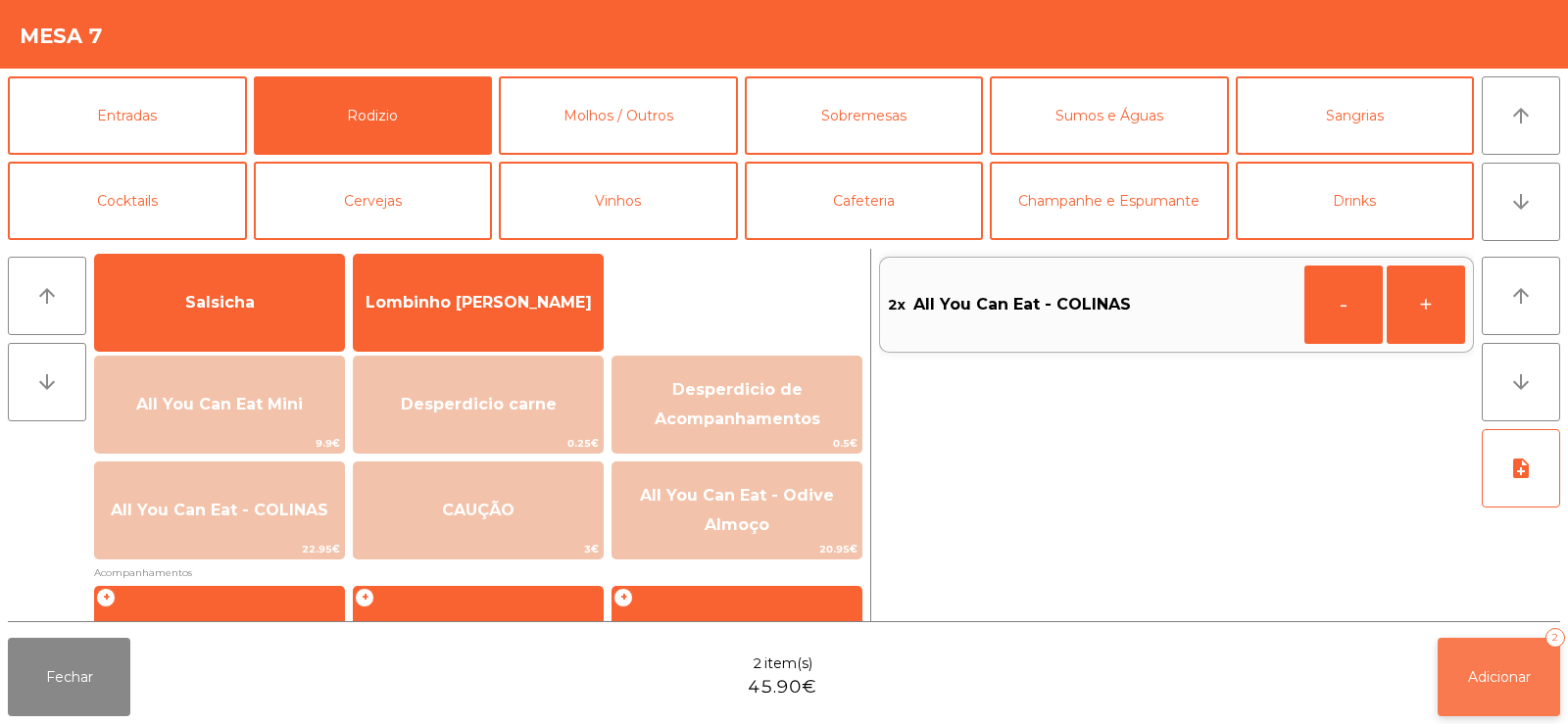
click at [1494, 703] on button "Adicionar 2" at bounding box center [1500, 676] width 123 height 78
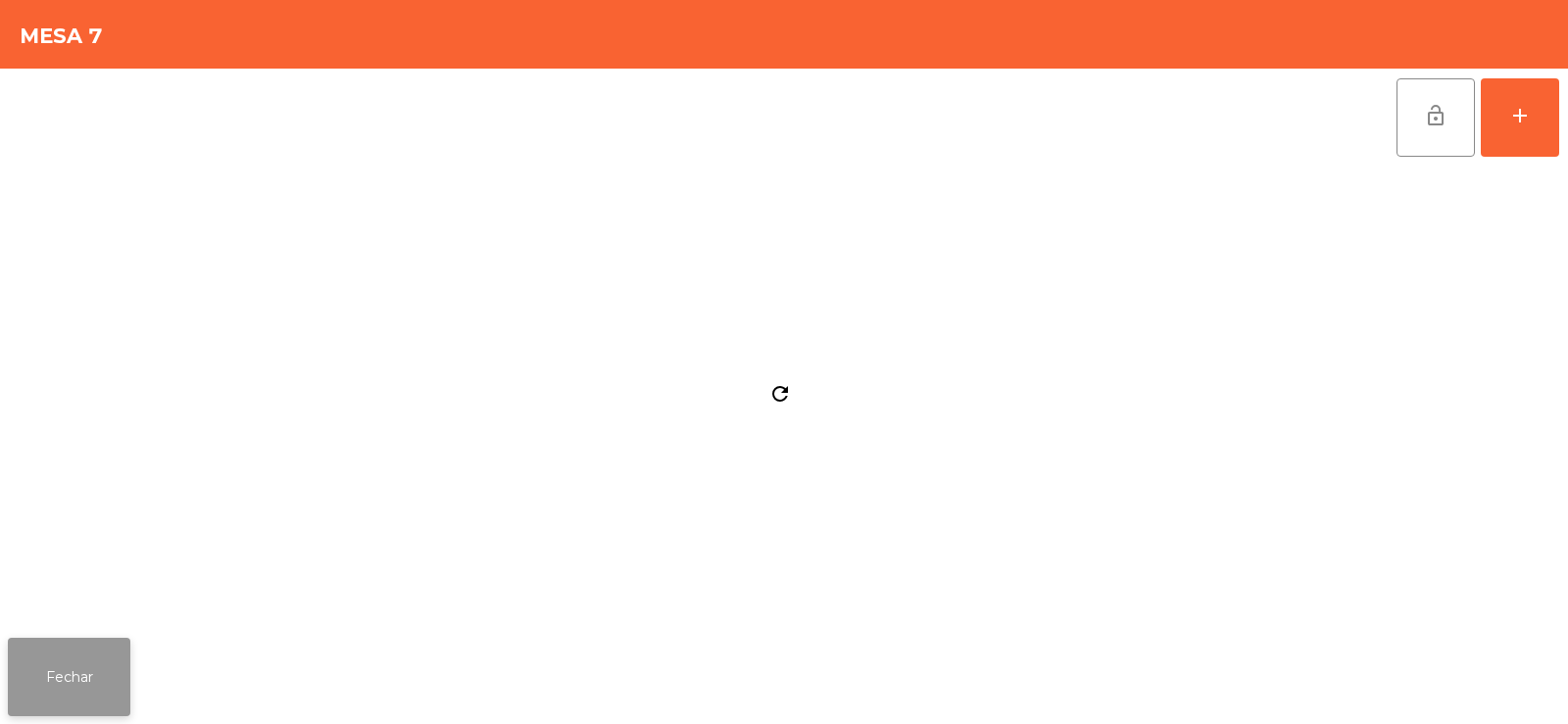
click at [62, 696] on button "Fechar" at bounding box center [69, 676] width 123 height 78
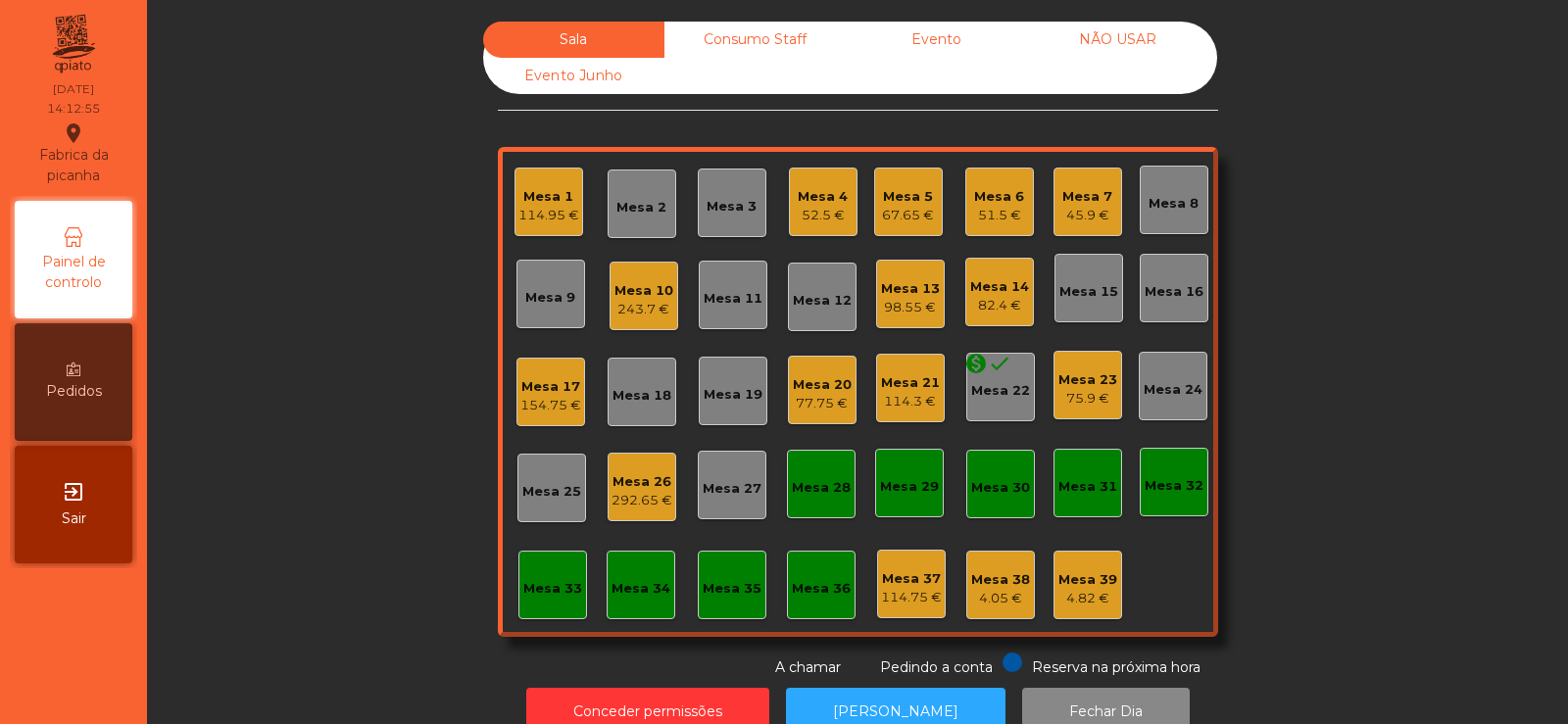
click at [992, 197] on div "Mesa 6" at bounding box center [999, 197] width 50 height 20
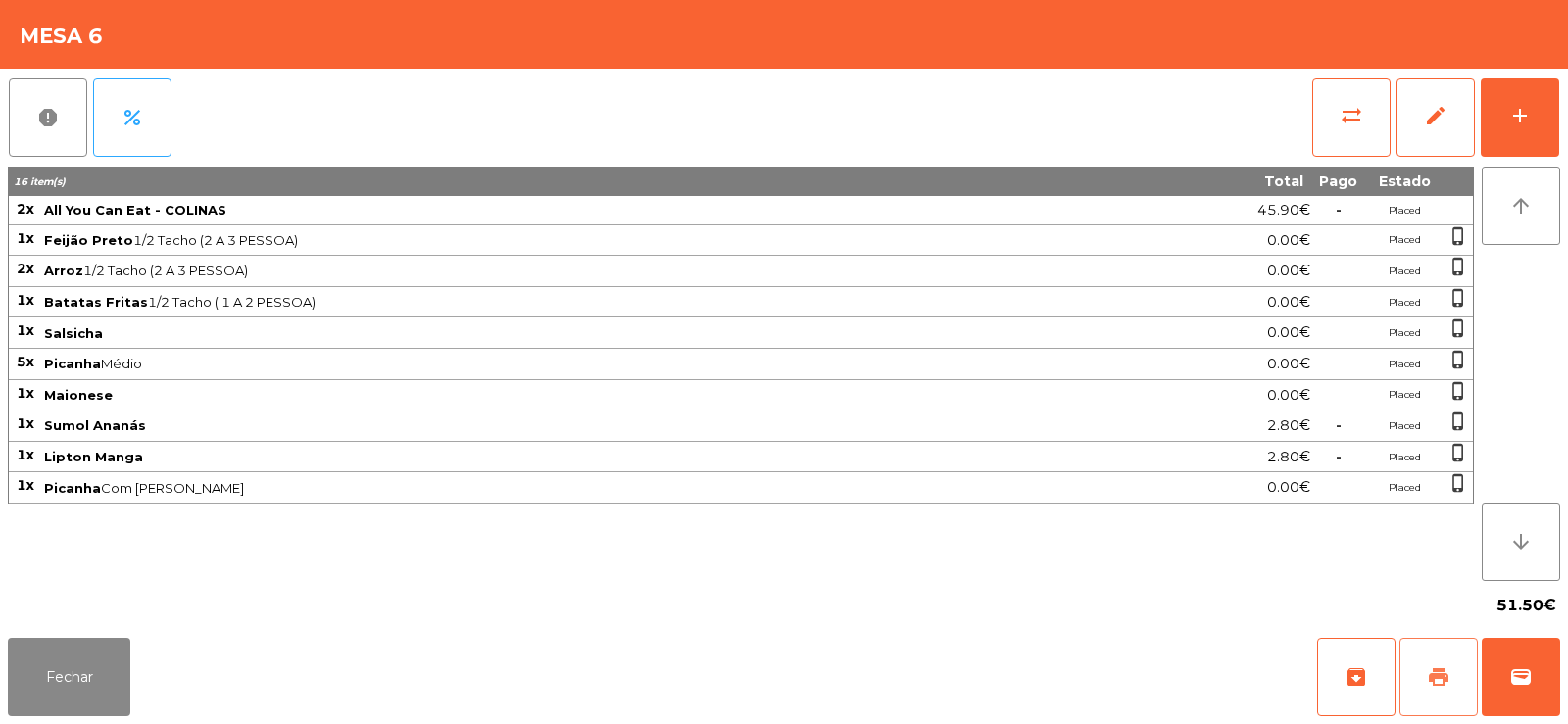
click at [1444, 644] on button "print" at bounding box center [1438, 676] width 78 height 78
click at [89, 694] on button "Fechar" at bounding box center [69, 676] width 123 height 78
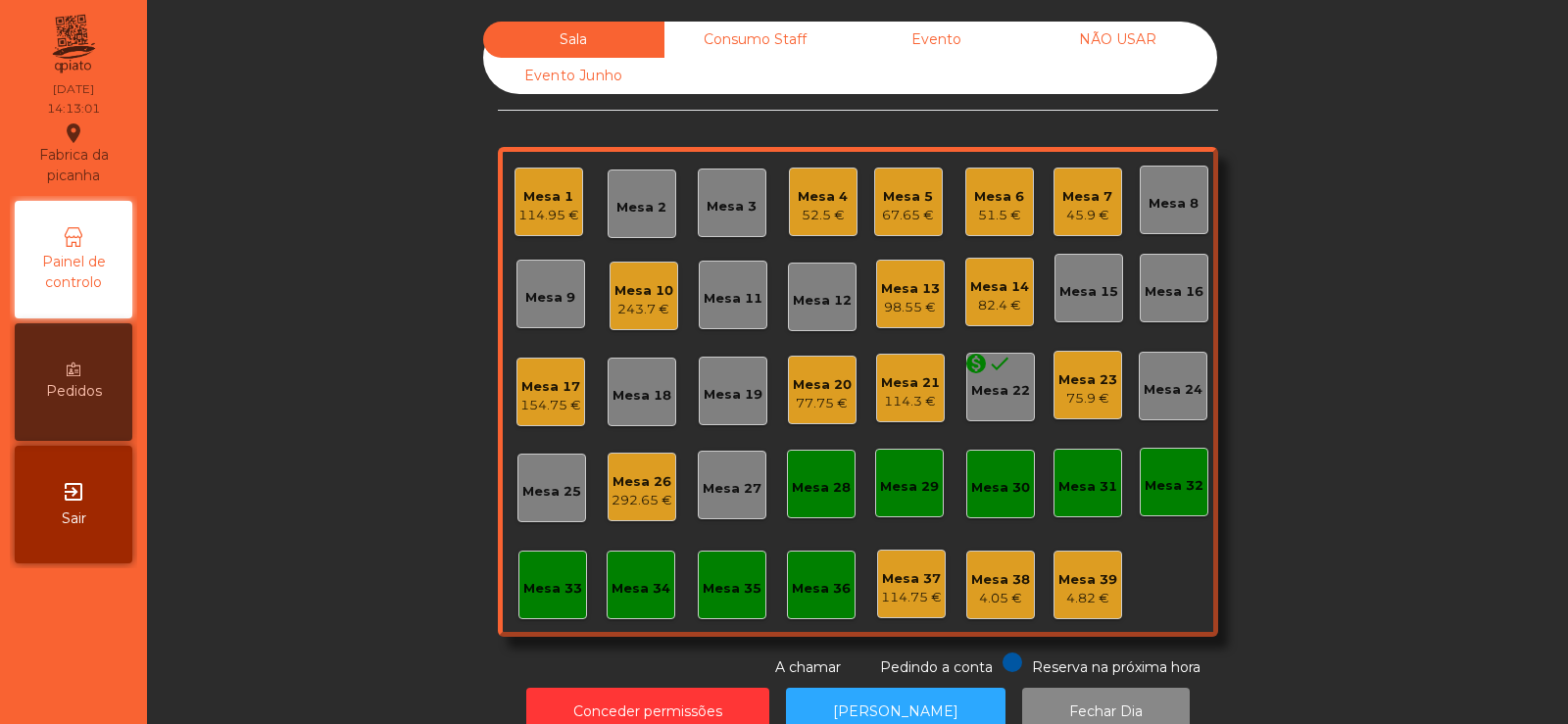
click at [901, 198] on div "Mesa 5" at bounding box center [907, 197] width 52 height 20
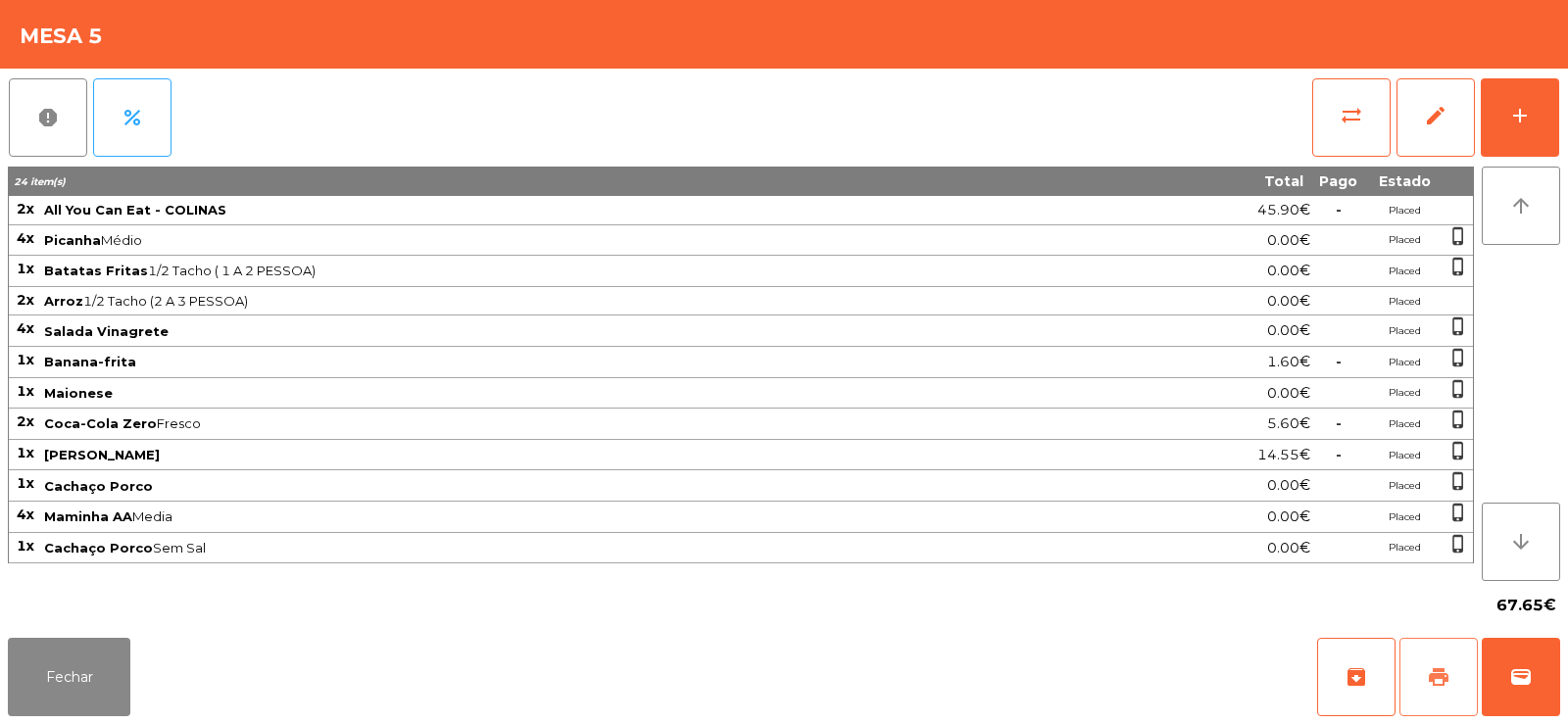
click at [1425, 664] on button "print" at bounding box center [1438, 676] width 78 height 78
click at [80, 684] on button "Fechar" at bounding box center [69, 676] width 123 height 78
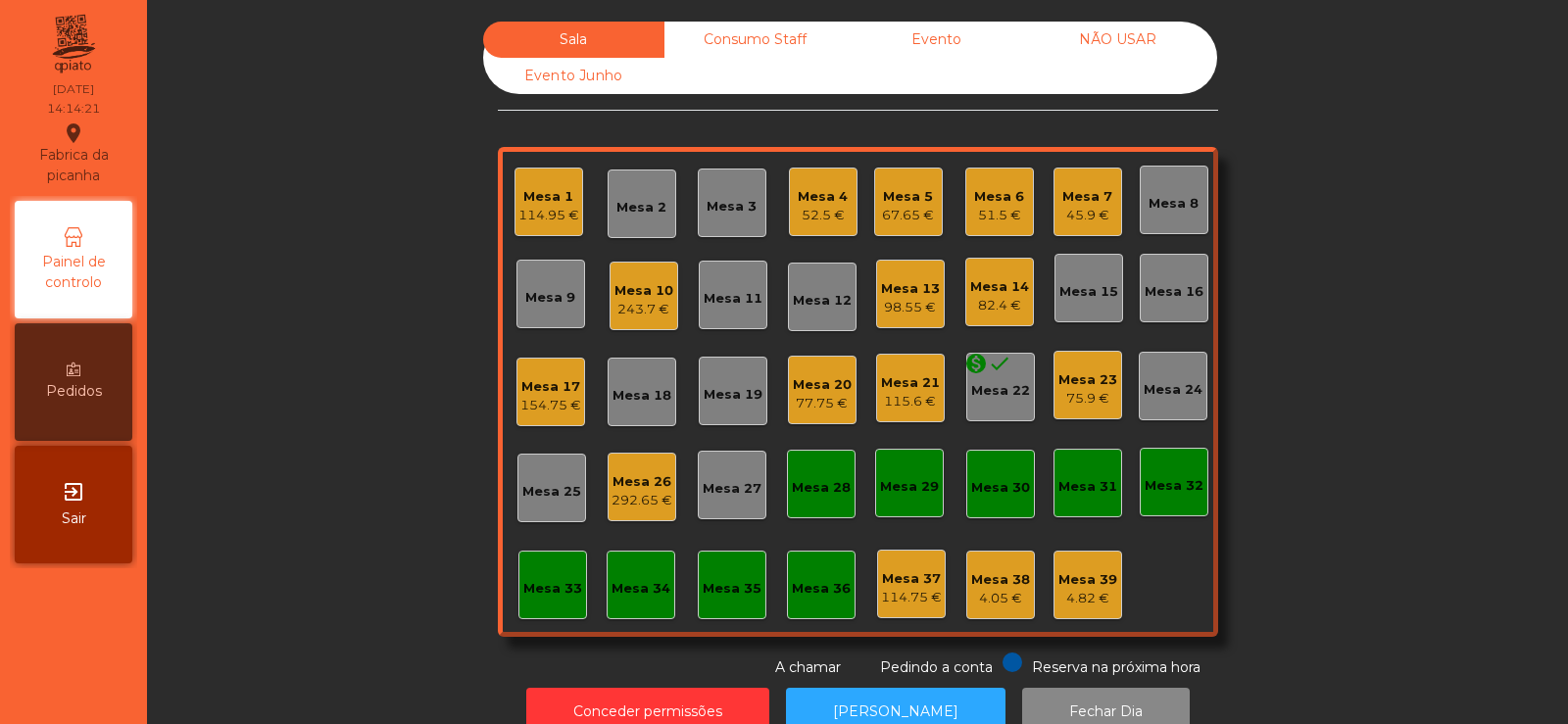
scroll to position [48, 0]
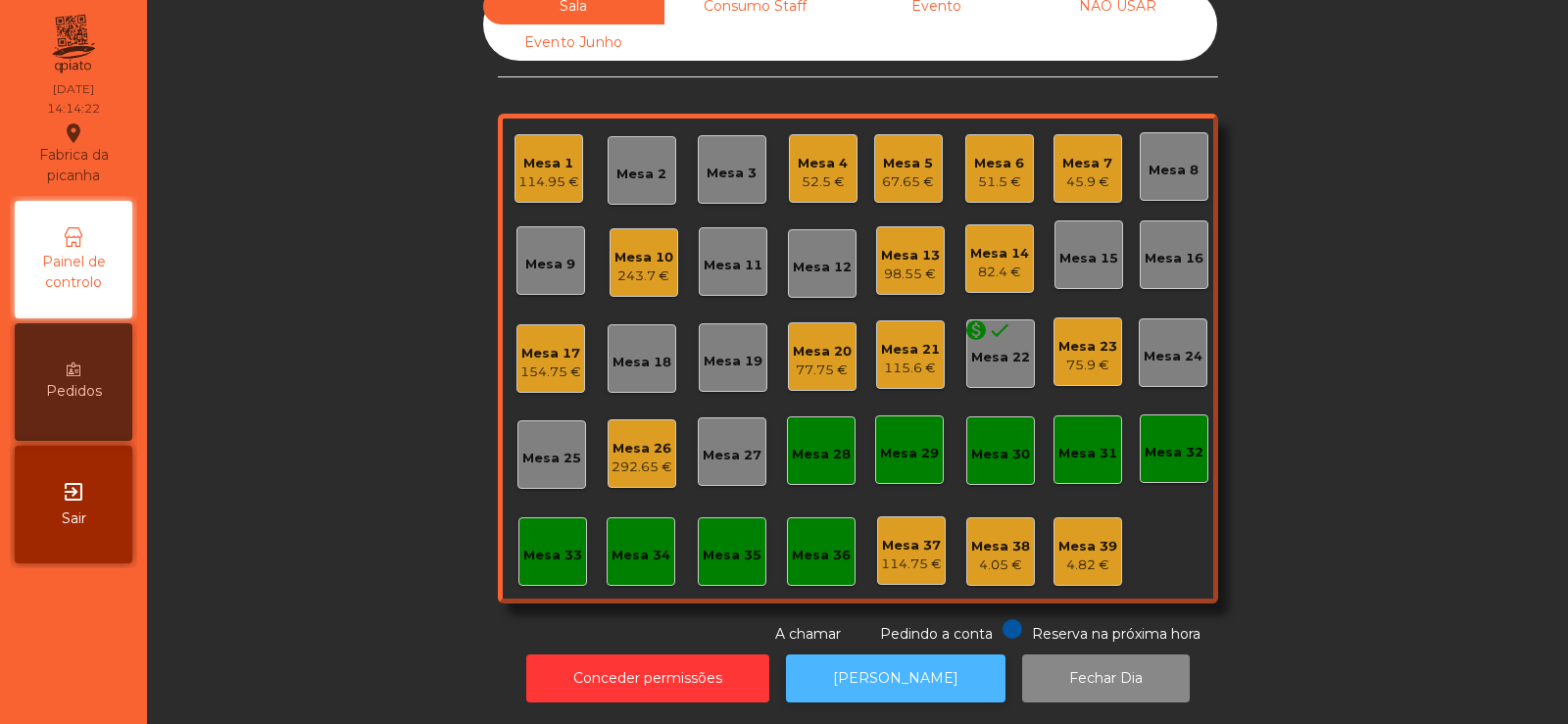
click at [837, 655] on button "[PERSON_NAME]" at bounding box center [896, 678] width 219 height 48
click at [905, 173] on div "67.65 €" at bounding box center [907, 182] width 52 height 20
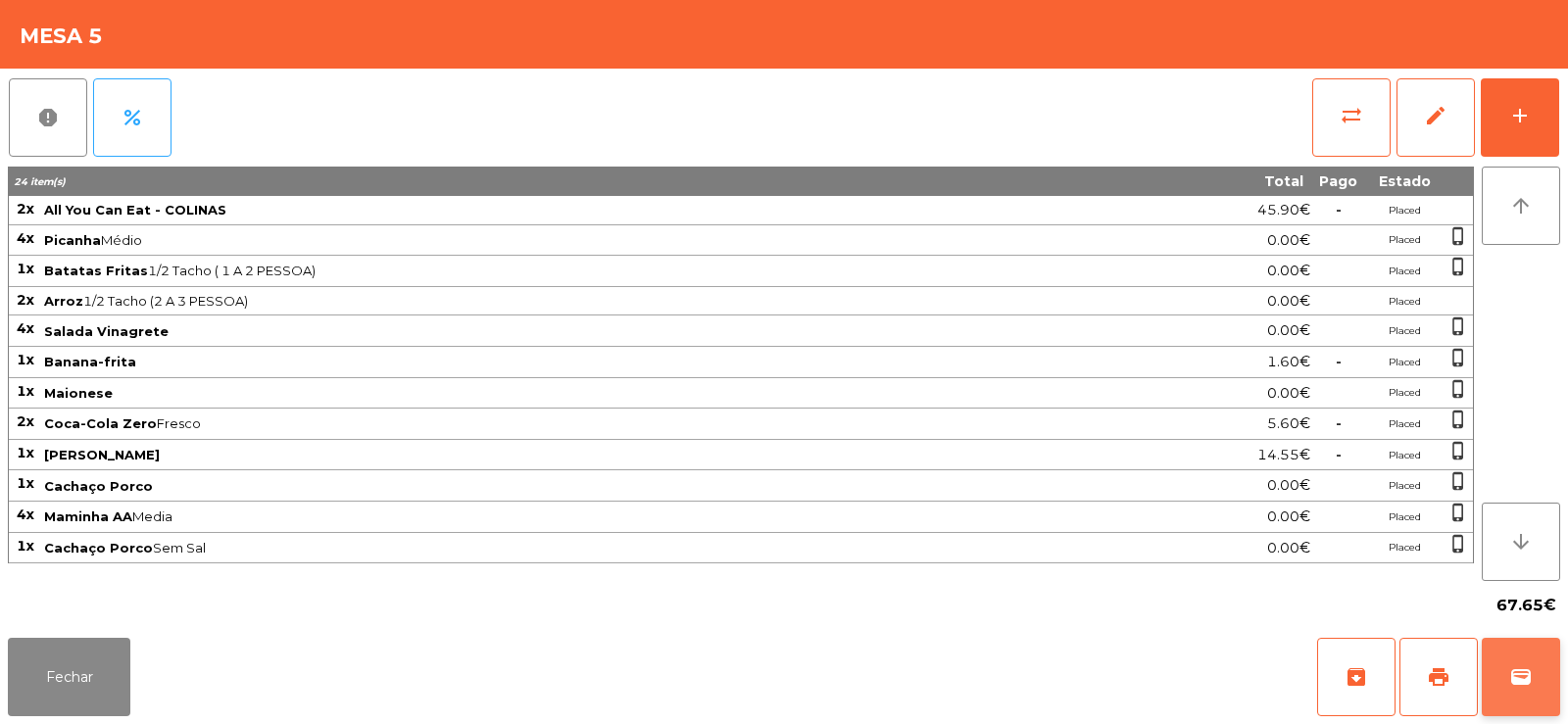
click at [1514, 669] on span "wallet" at bounding box center [1521, 677] width 24 height 24
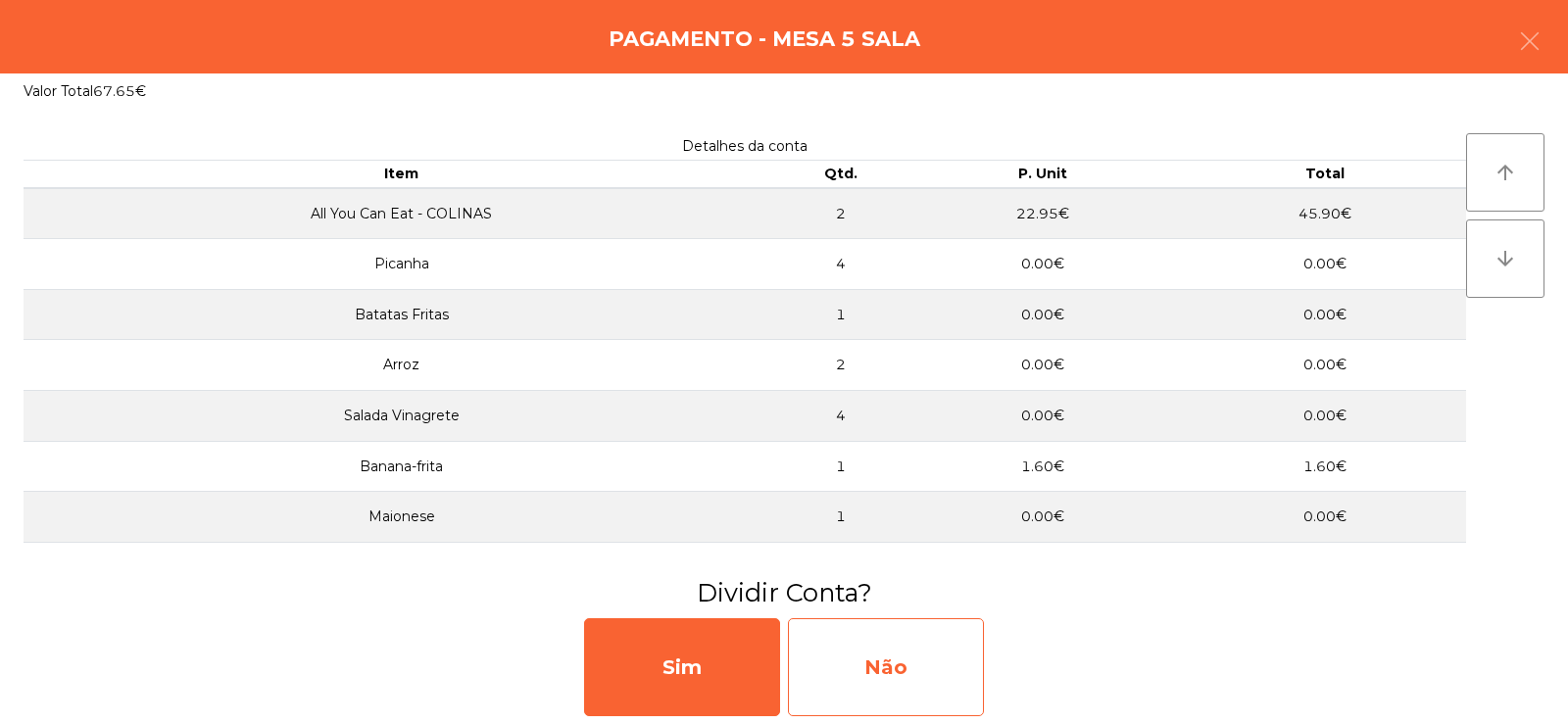
click at [905, 660] on div "Não" at bounding box center [886, 667] width 196 height 98
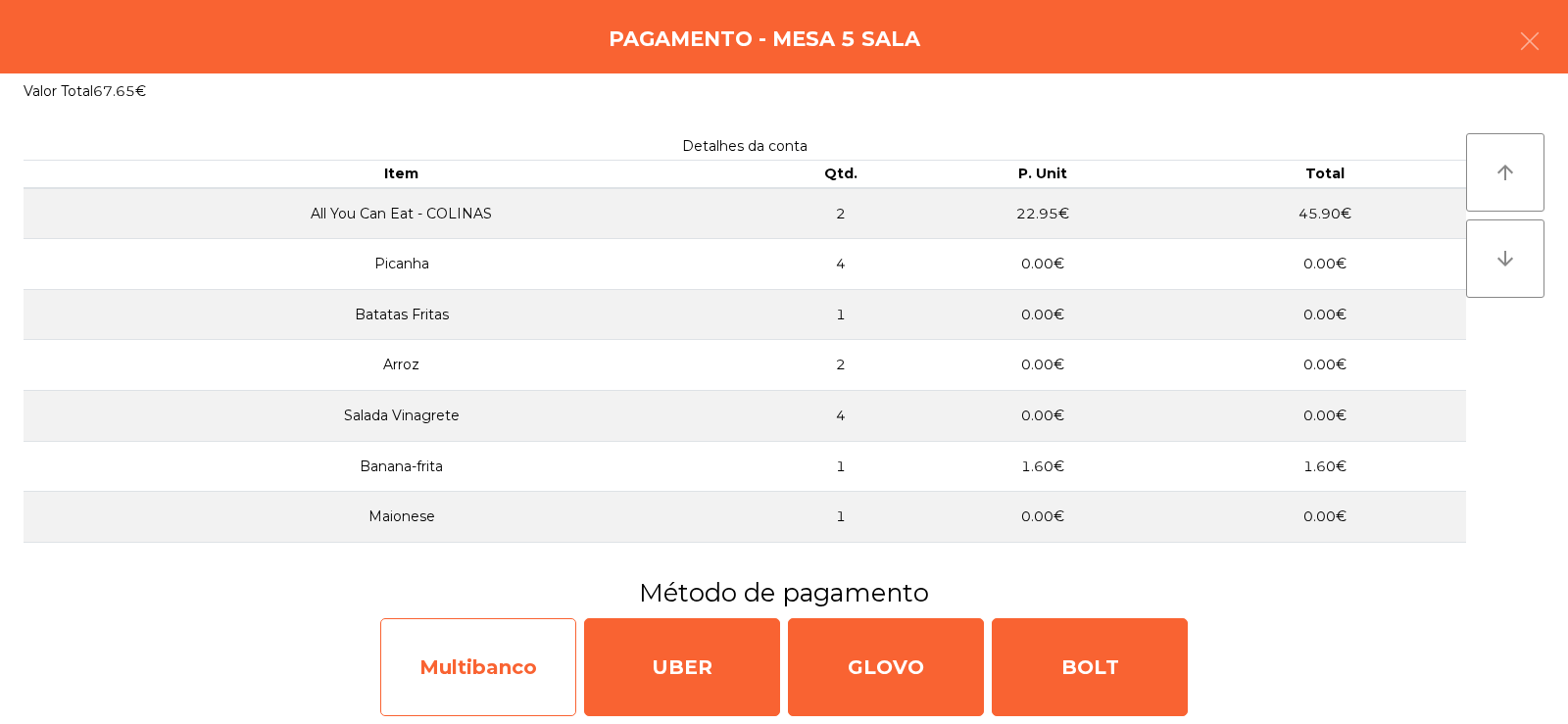
click at [469, 670] on div "Multibanco" at bounding box center [478, 667] width 196 height 98
select select "**"
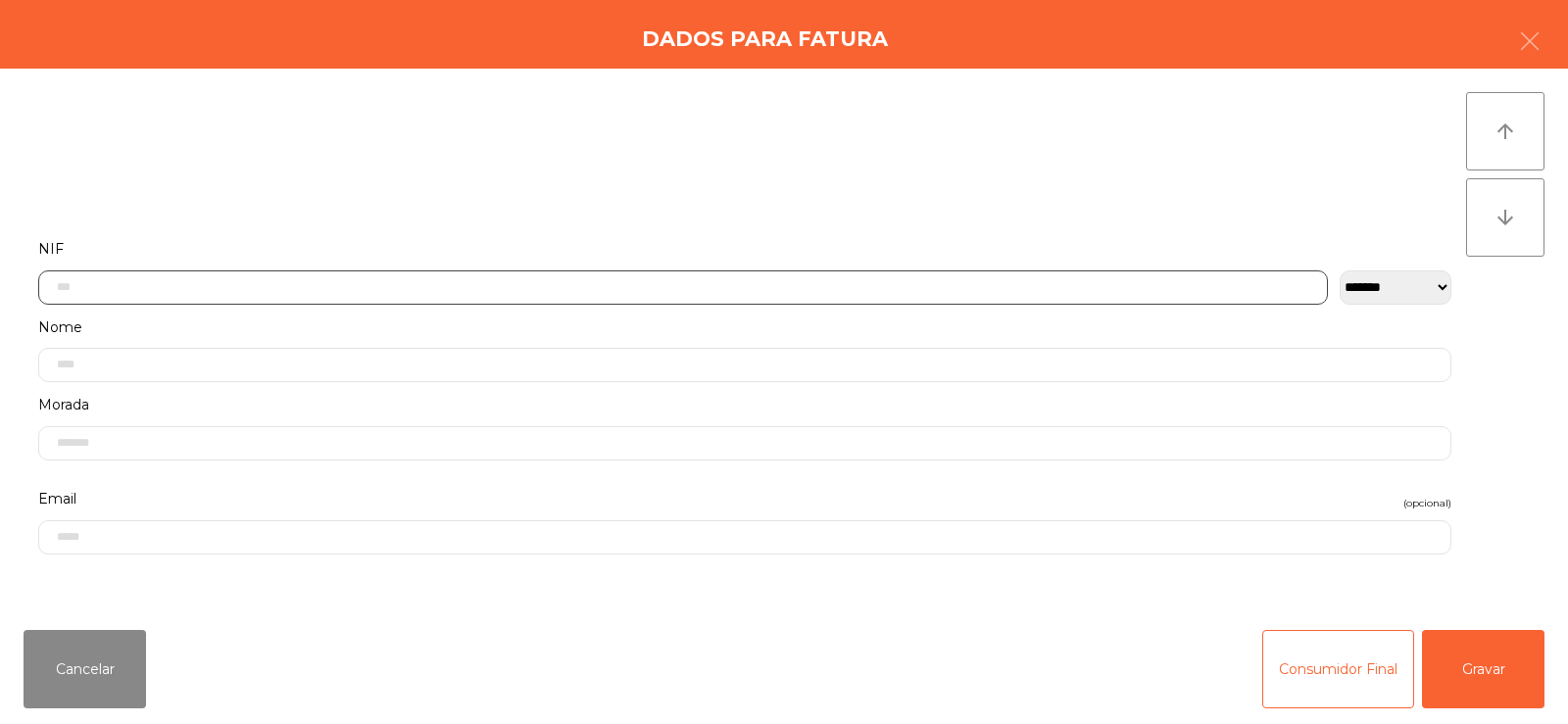
click at [607, 282] on input "text" at bounding box center [683, 288] width 1289 height 35
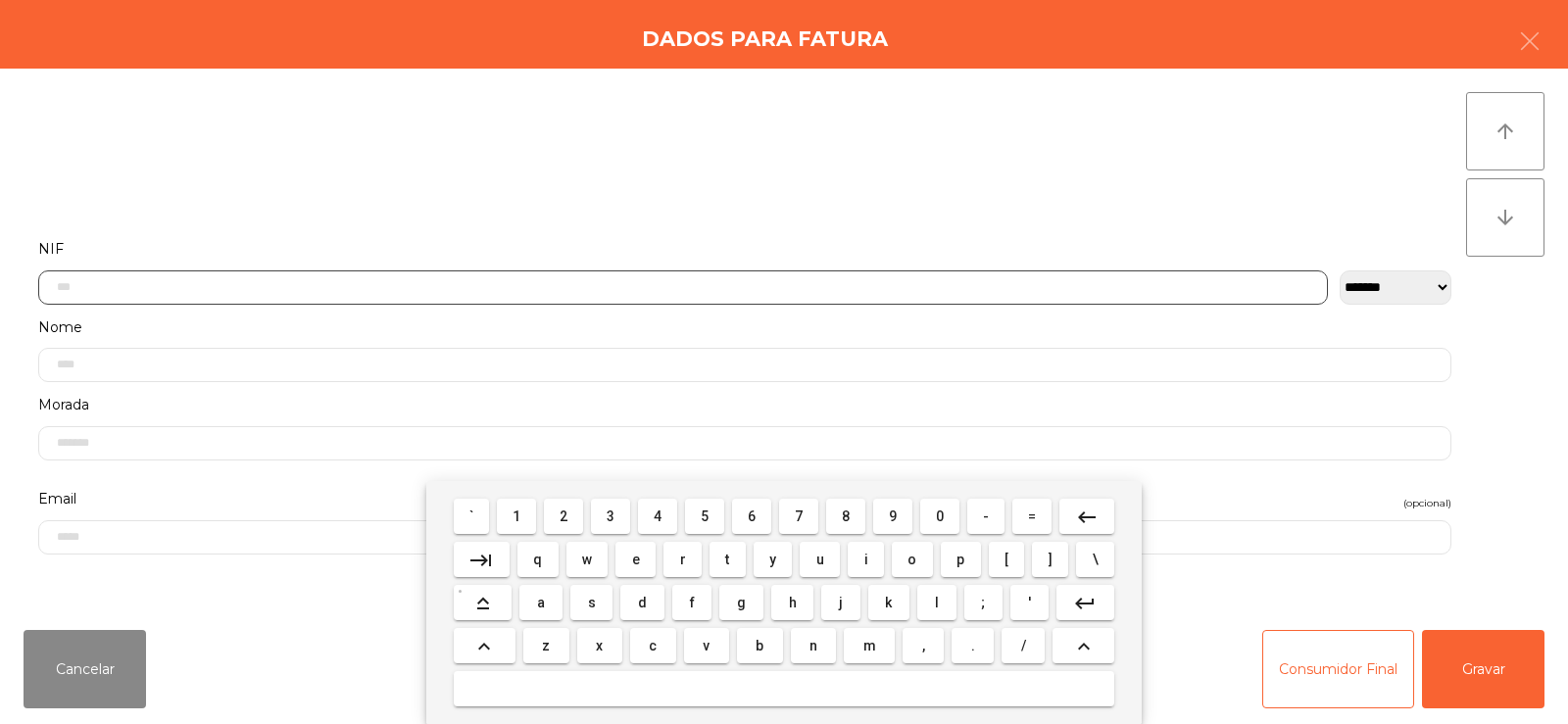
scroll to position [143, 0]
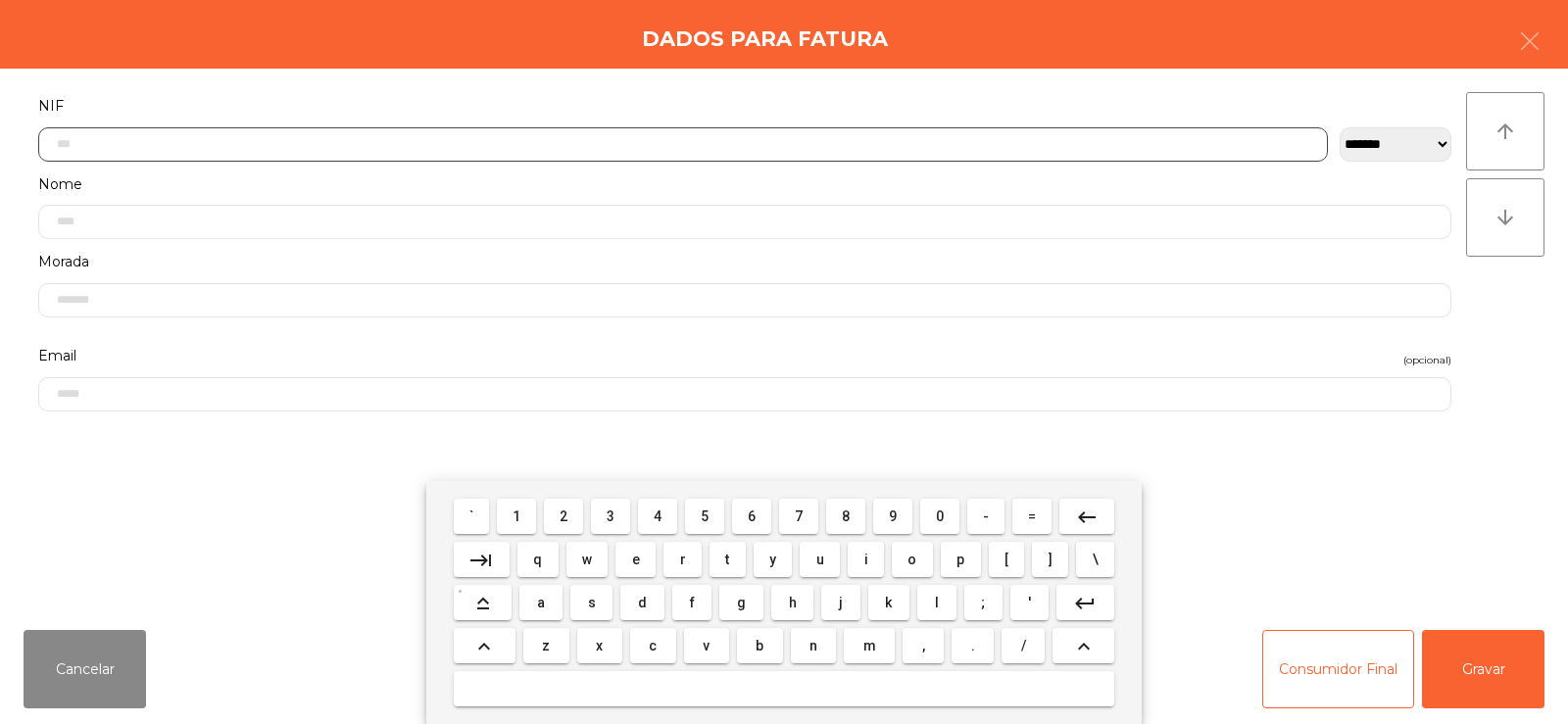
click at [560, 520] on span "2" at bounding box center [563, 517] width 8 height 16
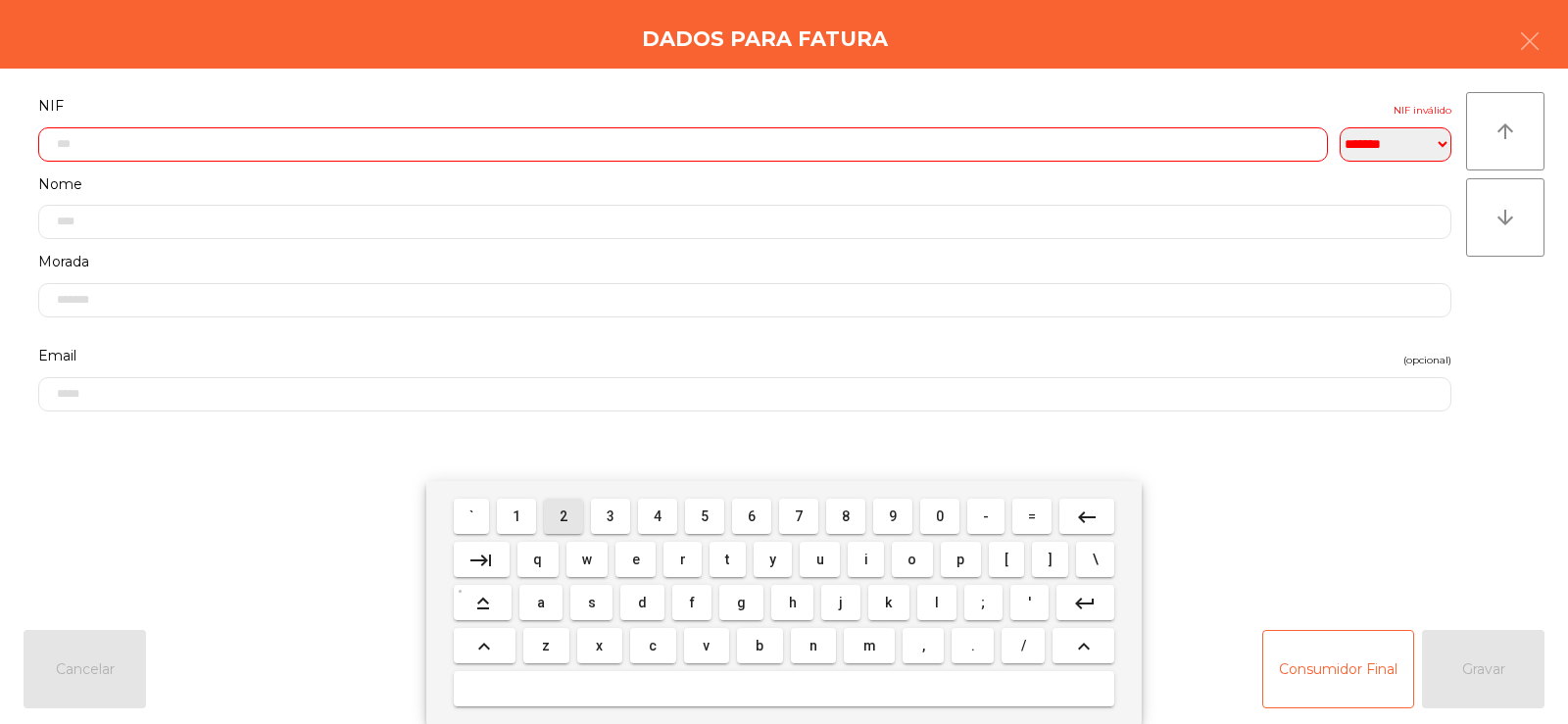
click at [518, 524] on span "1" at bounding box center [517, 517] width 8 height 16
click at [752, 516] on span "6" at bounding box center [752, 517] width 8 height 16
click at [658, 516] on span "4" at bounding box center [658, 517] width 8 height 16
click at [520, 523] on span "1" at bounding box center [517, 517] width 8 height 16
click at [893, 515] on span "9" at bounding box center [893, 517] width 8 height 16
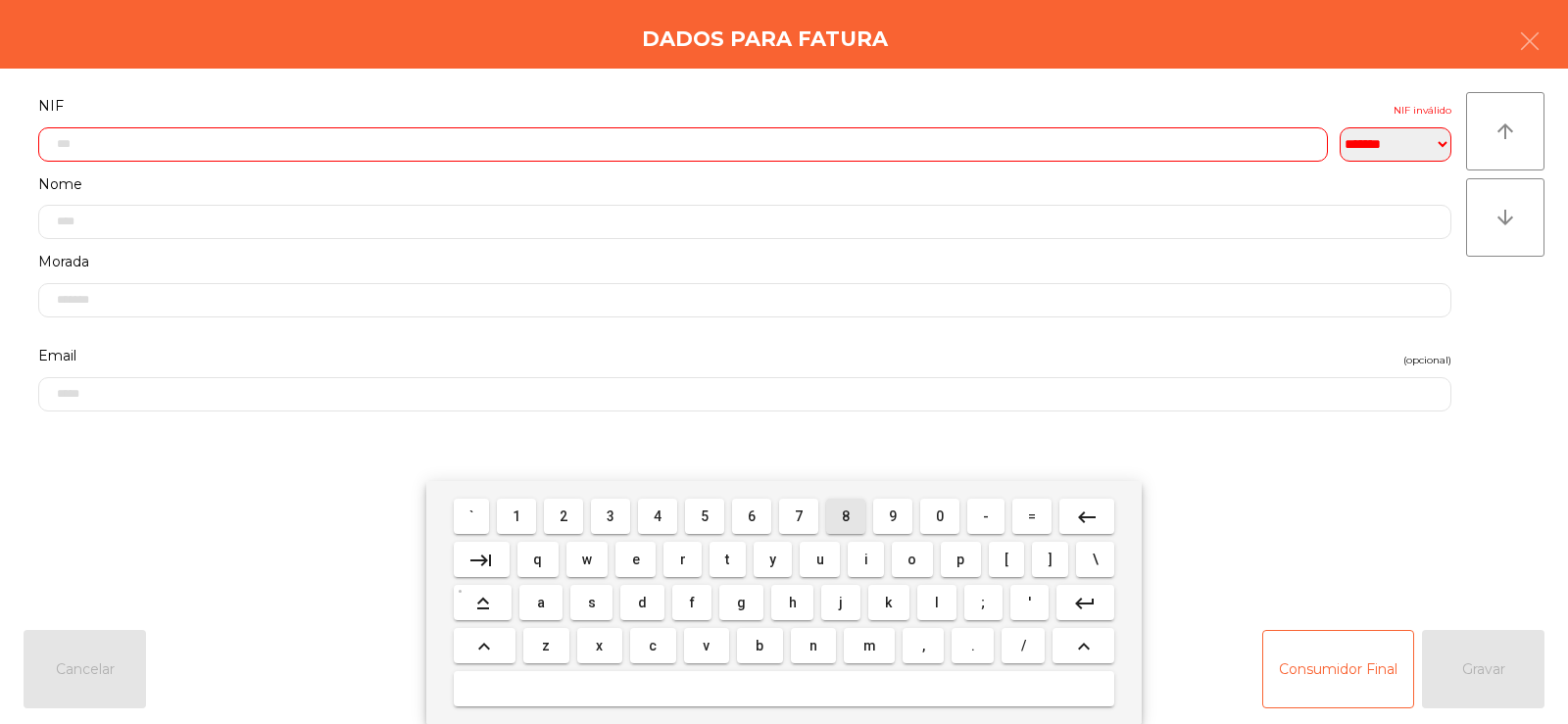
click at [846, 516] on span "8" at bounding box center [846, 517] width 8 height 16
click at [846, 518] on span "8" at bounding box center [846, 517] width 8 height 16
click at [689, 526] on button "5" at bounding box center [705, 517] width 40 height 36
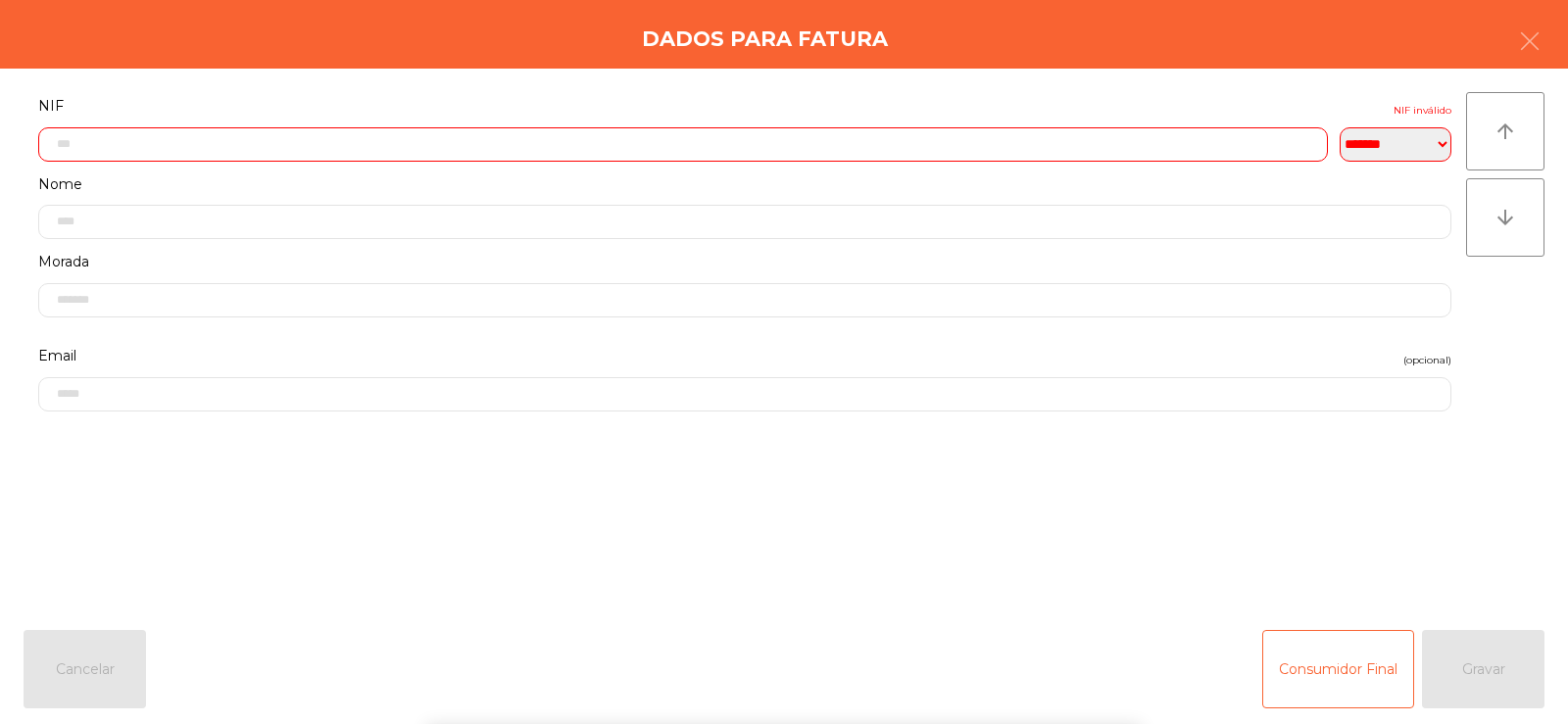
click at [1499, 652] on div "` 1 2 3 4 5 6 7 8 9 0 - = keyboard_backspace keyboard_tab q w e r t y u i o p […" at bounding box center [784, 602] width 1568 height 243
click at [1486, 664] on div "Consumidor Final Gravar" at bounding box center [1403, 668] width 283 height 78
click at [1481, 664] on div "Consumidor Final Gravar" at bounding box center [1403, 668] width 283 height 78
click at [176, 146] on input "text" at bounding box center [683, 144] width 1289 height 35
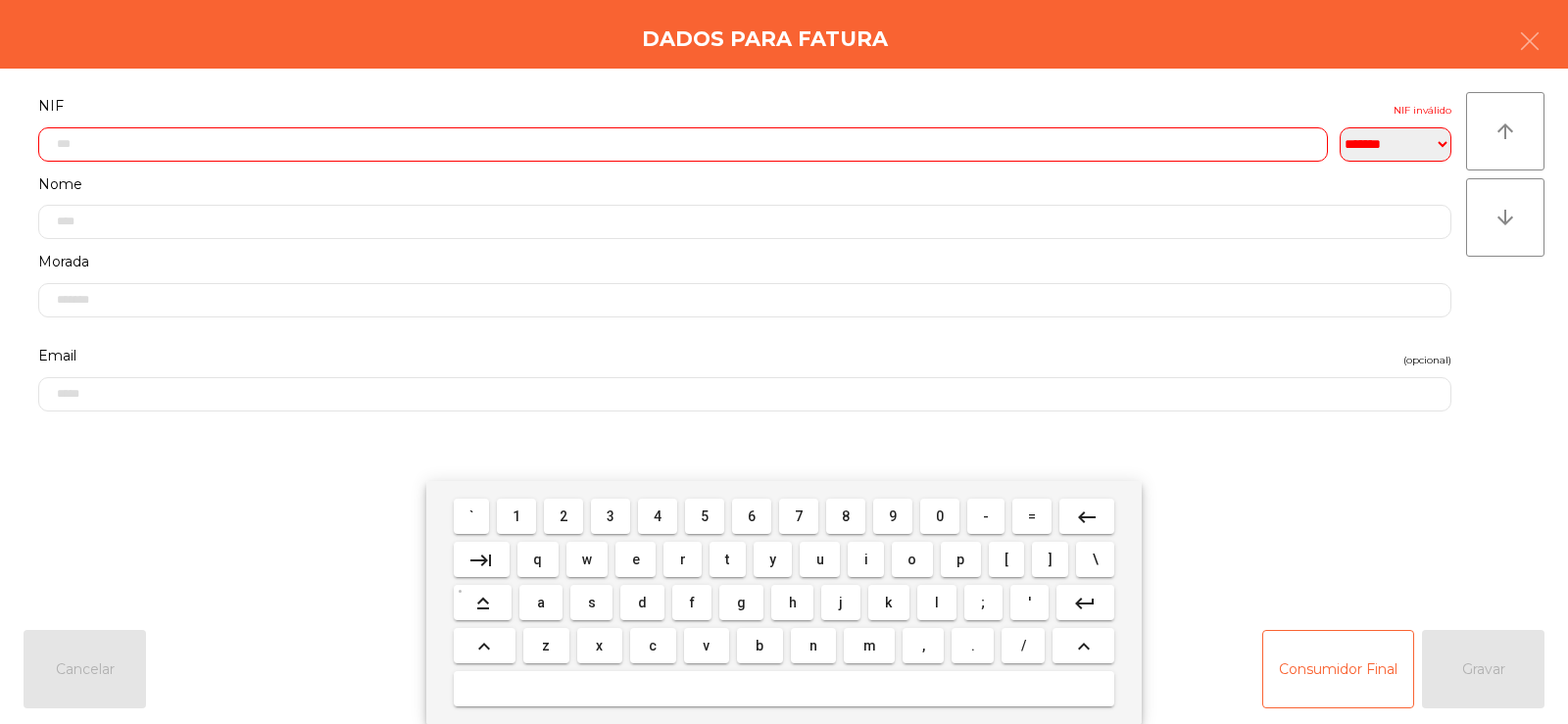
click at [1101, 524] on button "keyboard_backspace" at bounding box center [1086, 517] width 55 height 36
click at [612, 516] on span "3" at bounding box center [611, 517] width 8 height 16
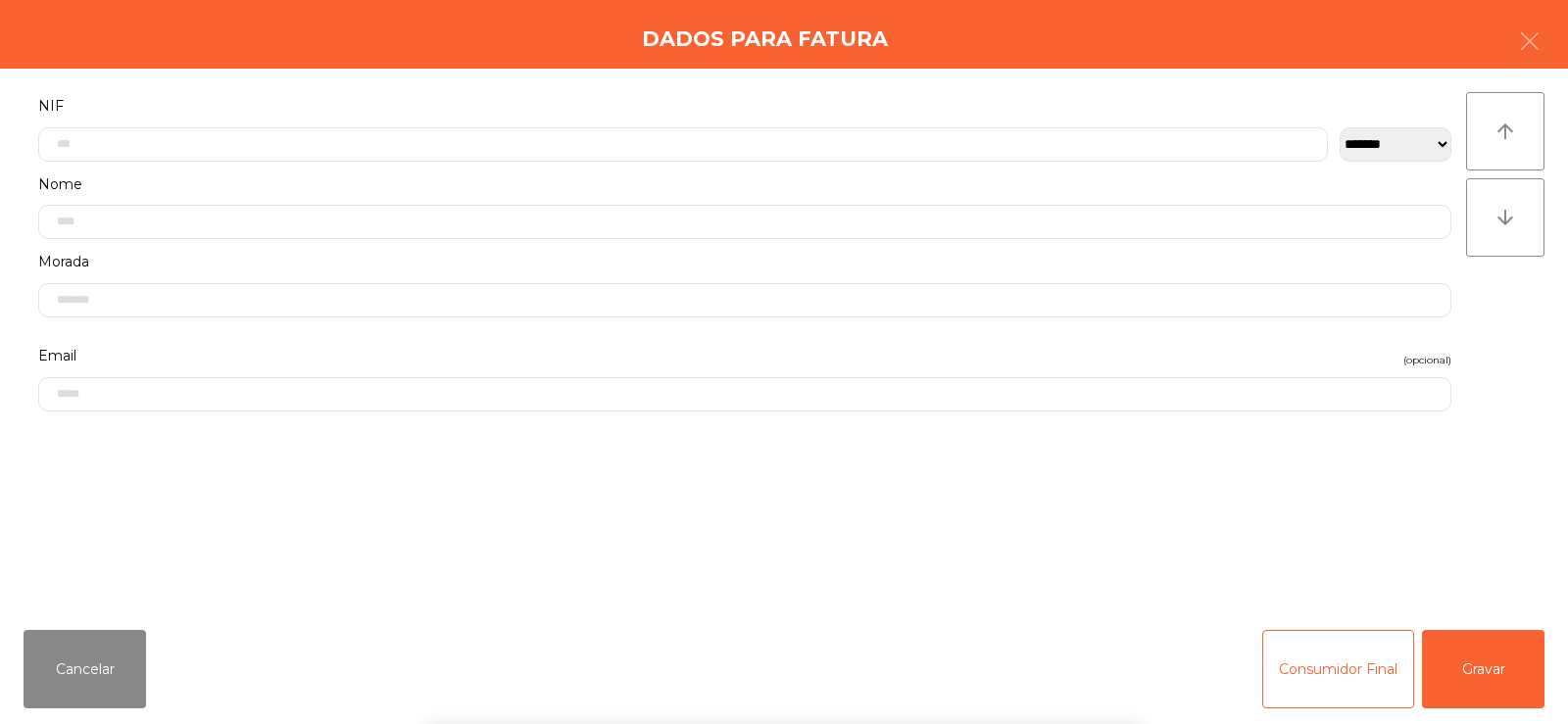
click at [1408, 526] on div "` 1 2 3 4 5 6 7 8 9 0 - = keyboard_backspace keyboard_tab q w e r t y u i o p […" at bounding box center [784, 602] width 1568 height 243
click at [1496, 666] on button "Gravar" at bounding box center [1484, 668] width 123 height 78
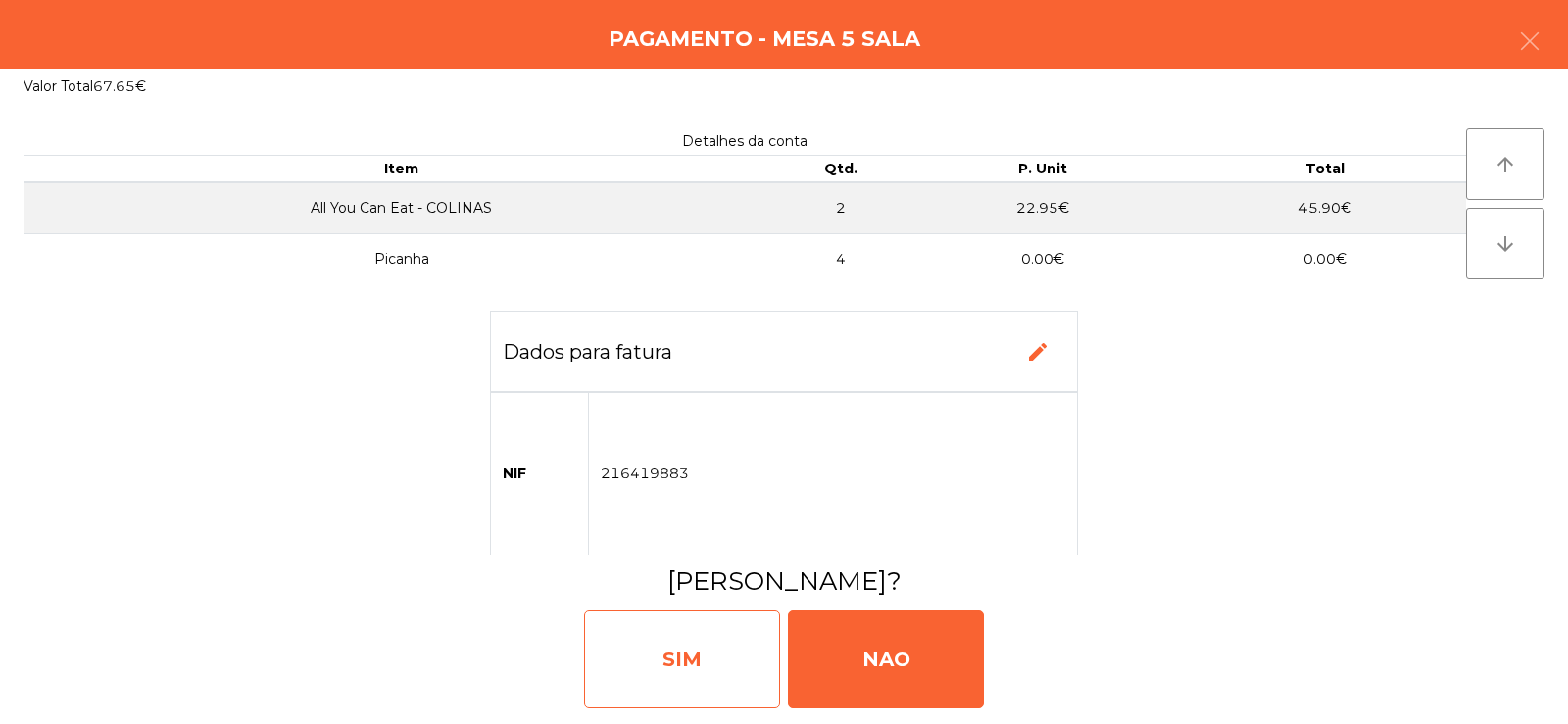
click at [665, 637] on div "SIM" at bounding box center [682, 660] width 196 height 98
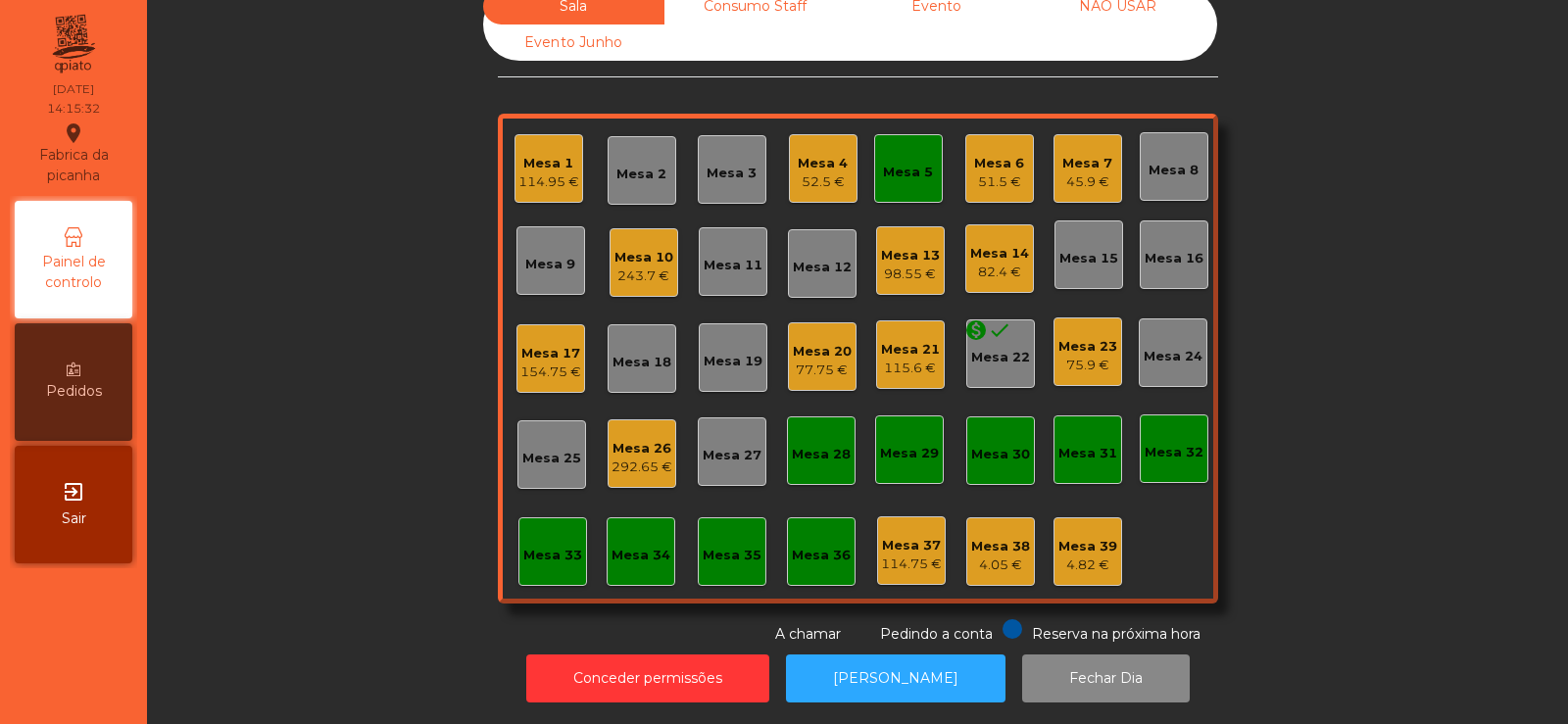
click at [651, 464] on div "Mesa 26 292.65 €" at bounding box center [642, 453] width 68 height 68
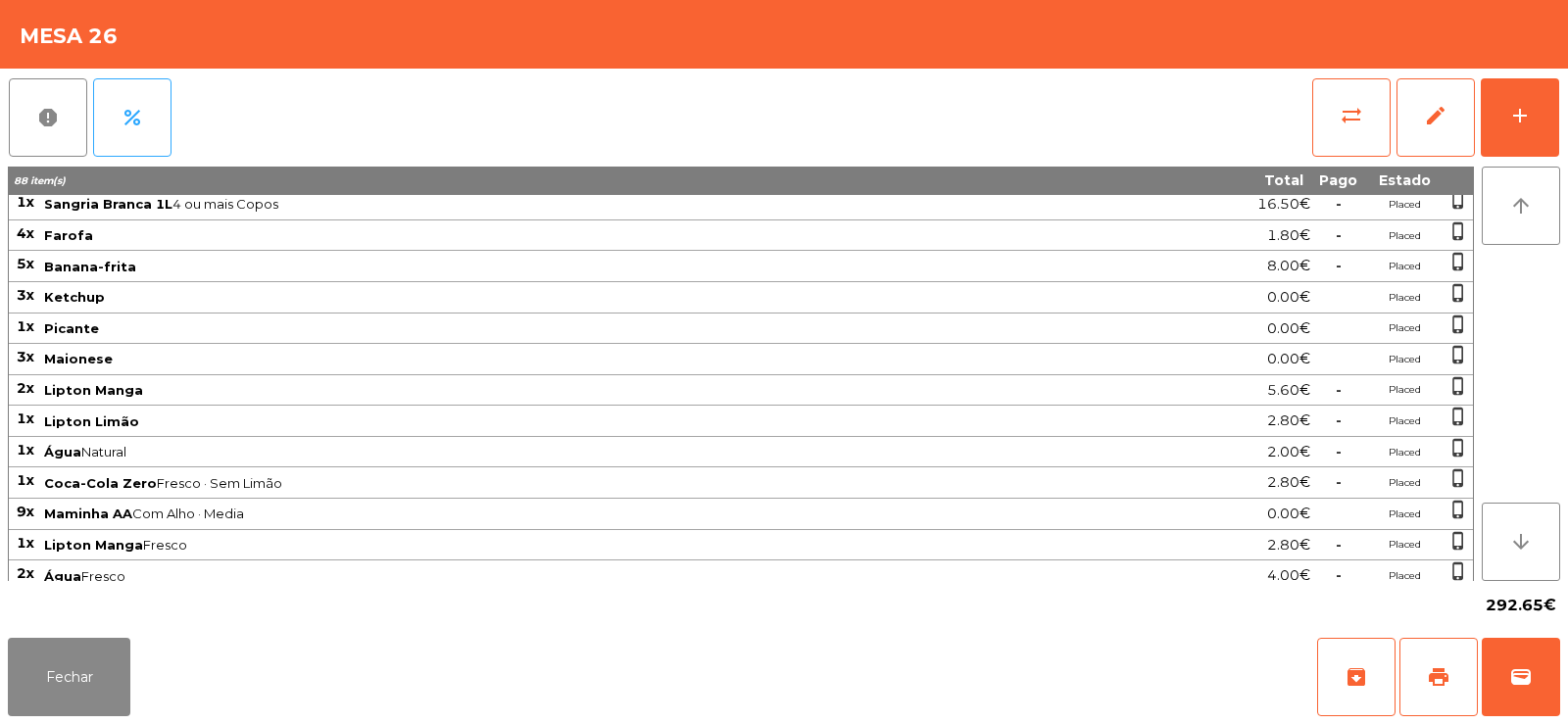
scroll to position [367, 0]
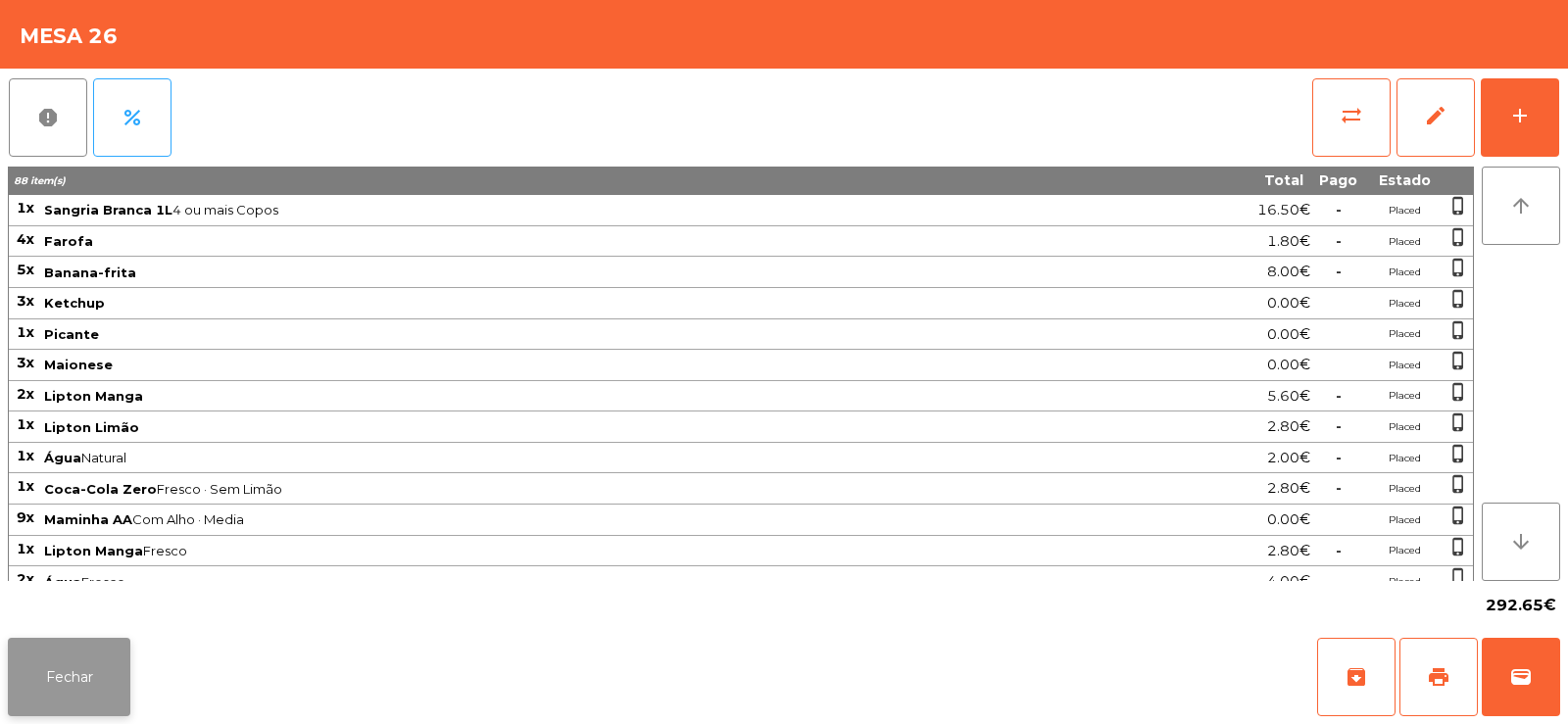
click at [71, 668] on button "Fechar" at bounding box center [69, 676] width 123 height 78
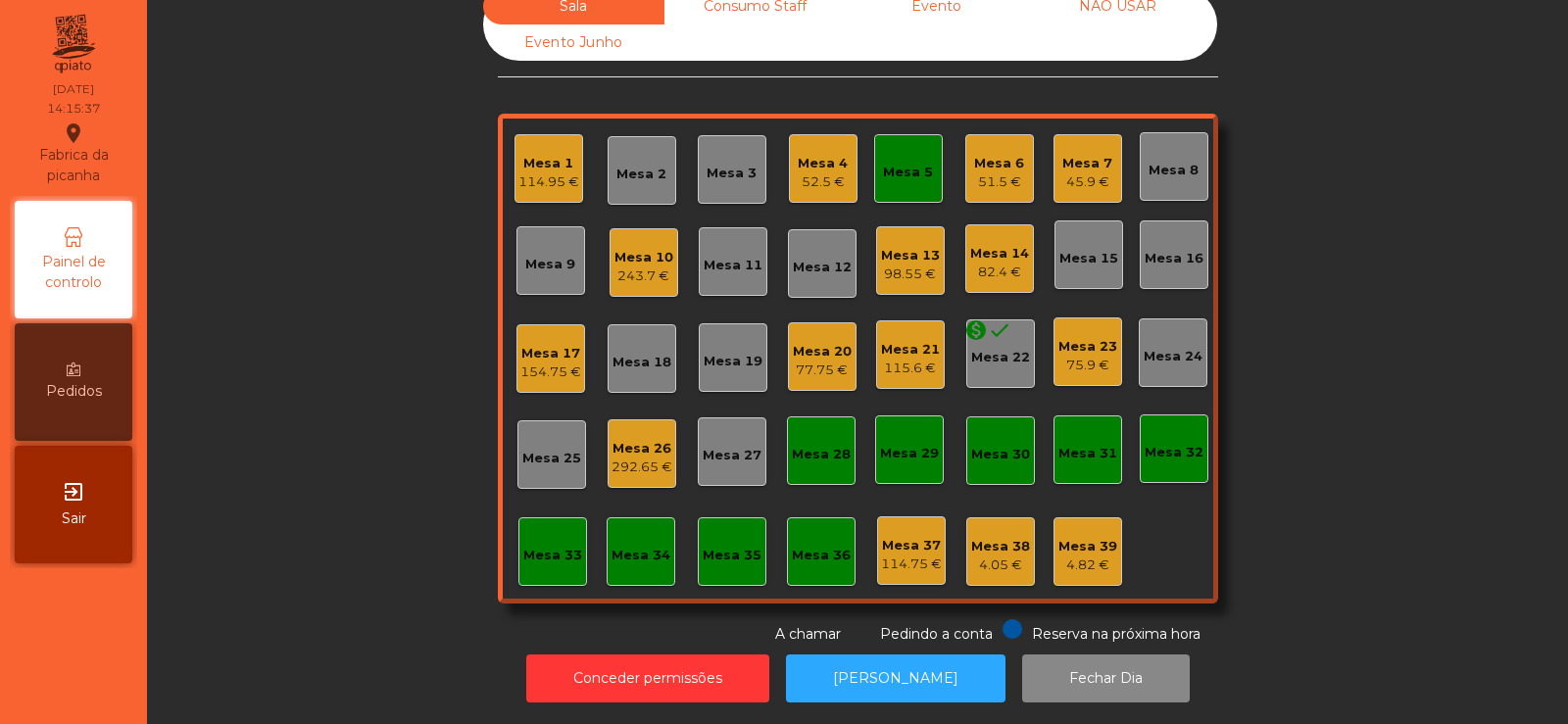
scroll to position [0, 0]
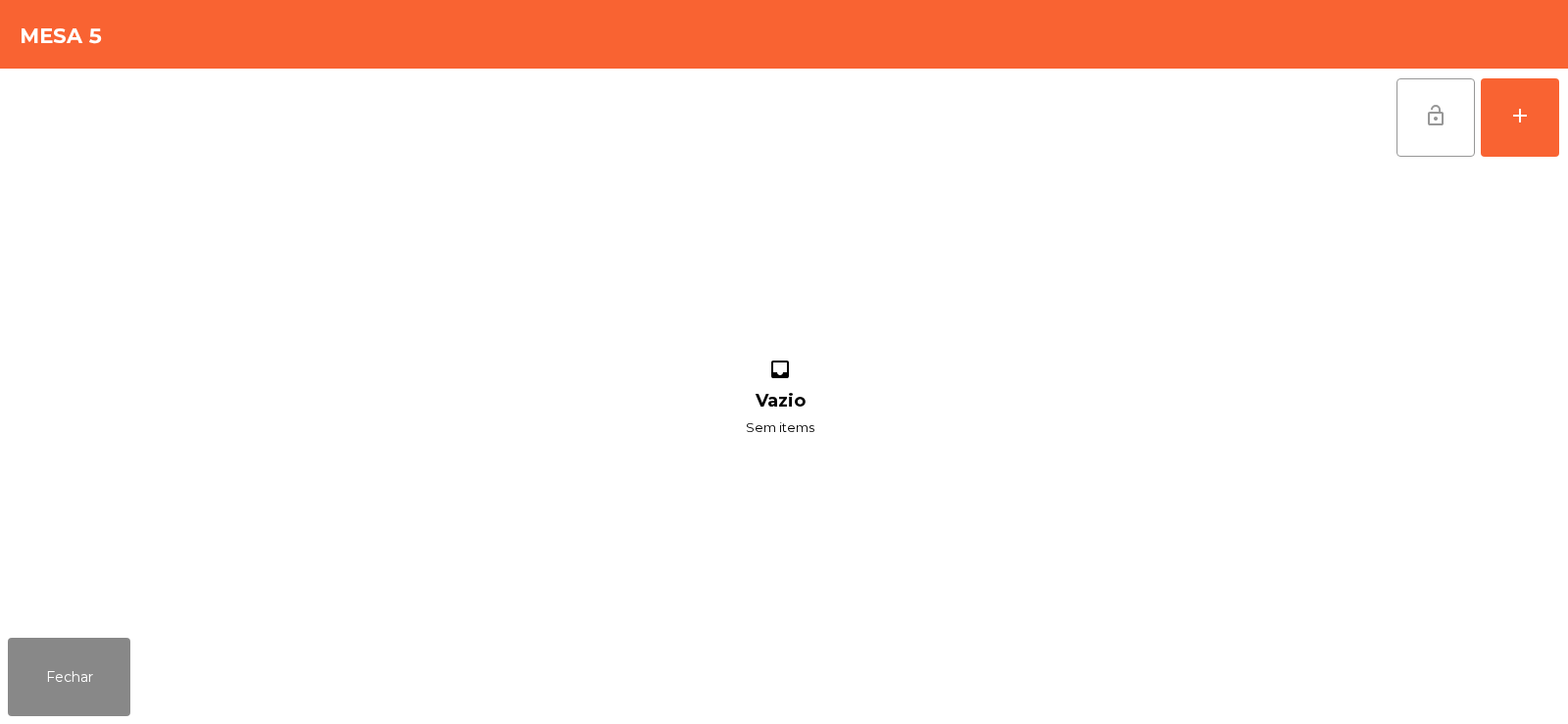
click at [1445, 127] on button "lock_open" at bounding box center [1435, 117] width 78 height 78
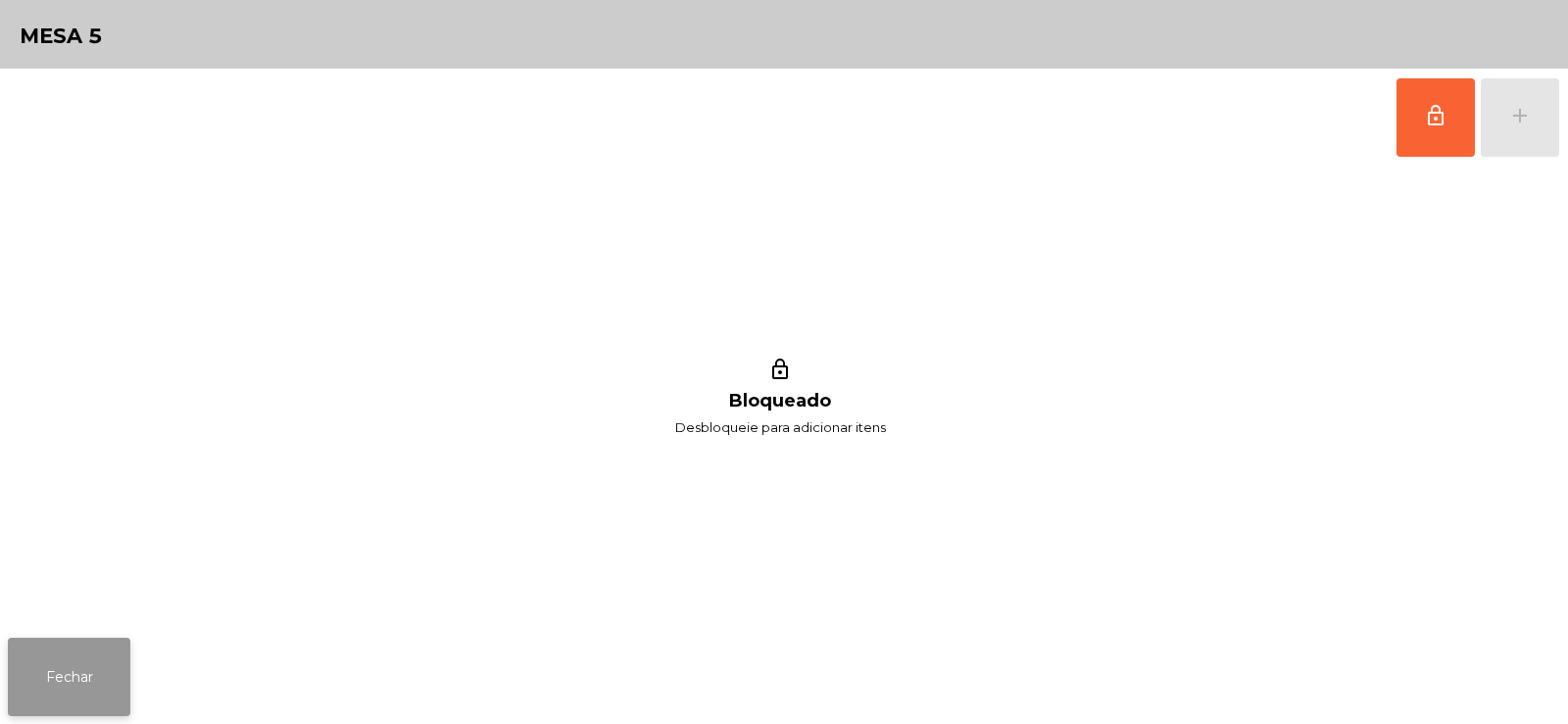
click at [87, 689] on button "Fechar" at bounding box center [69, 676] width 123 height 78
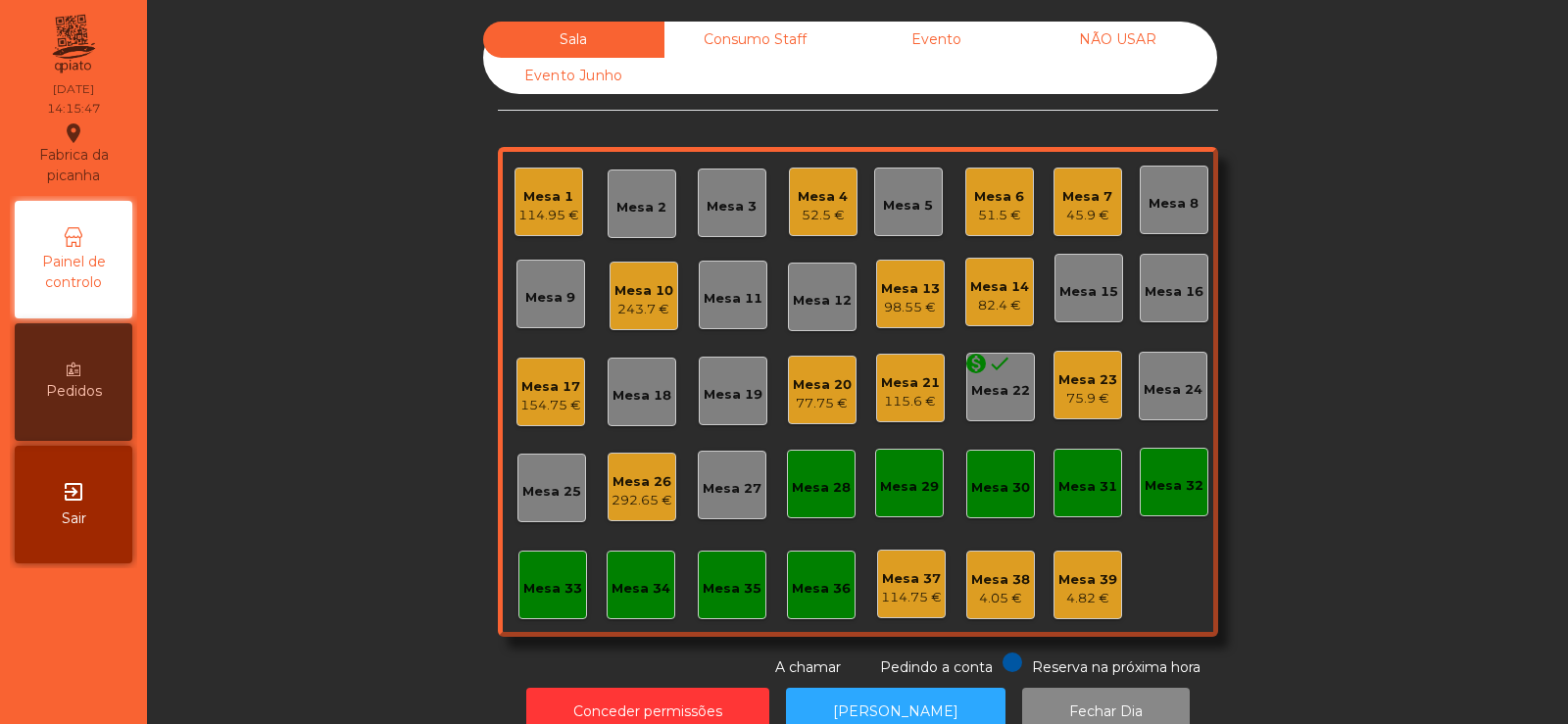
click at [1093, 605] on div "4.82 €" at bounding box center [1087, 599] width 59 height 20
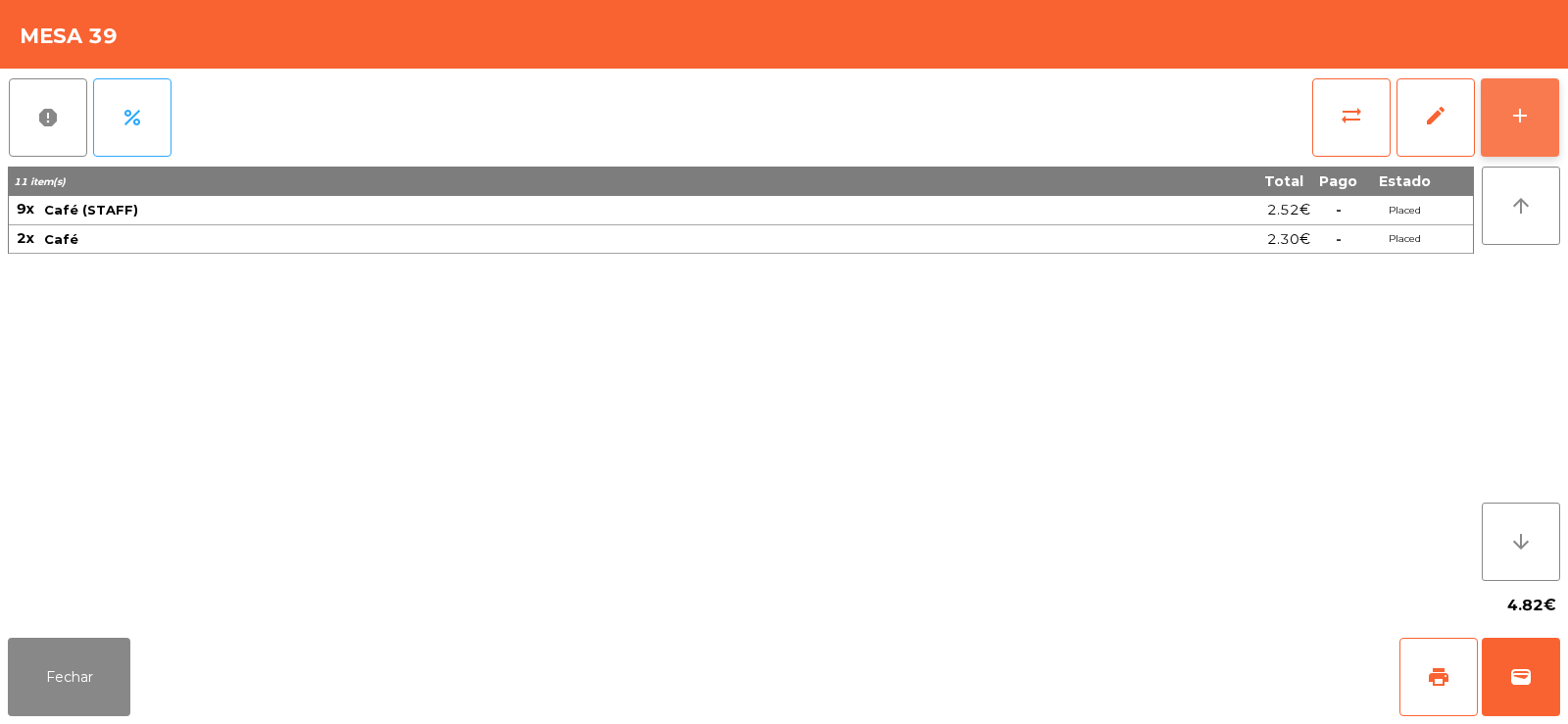
click at [1554, 89] on button "add" at bounding box center [1519, 117] width 78 height 78
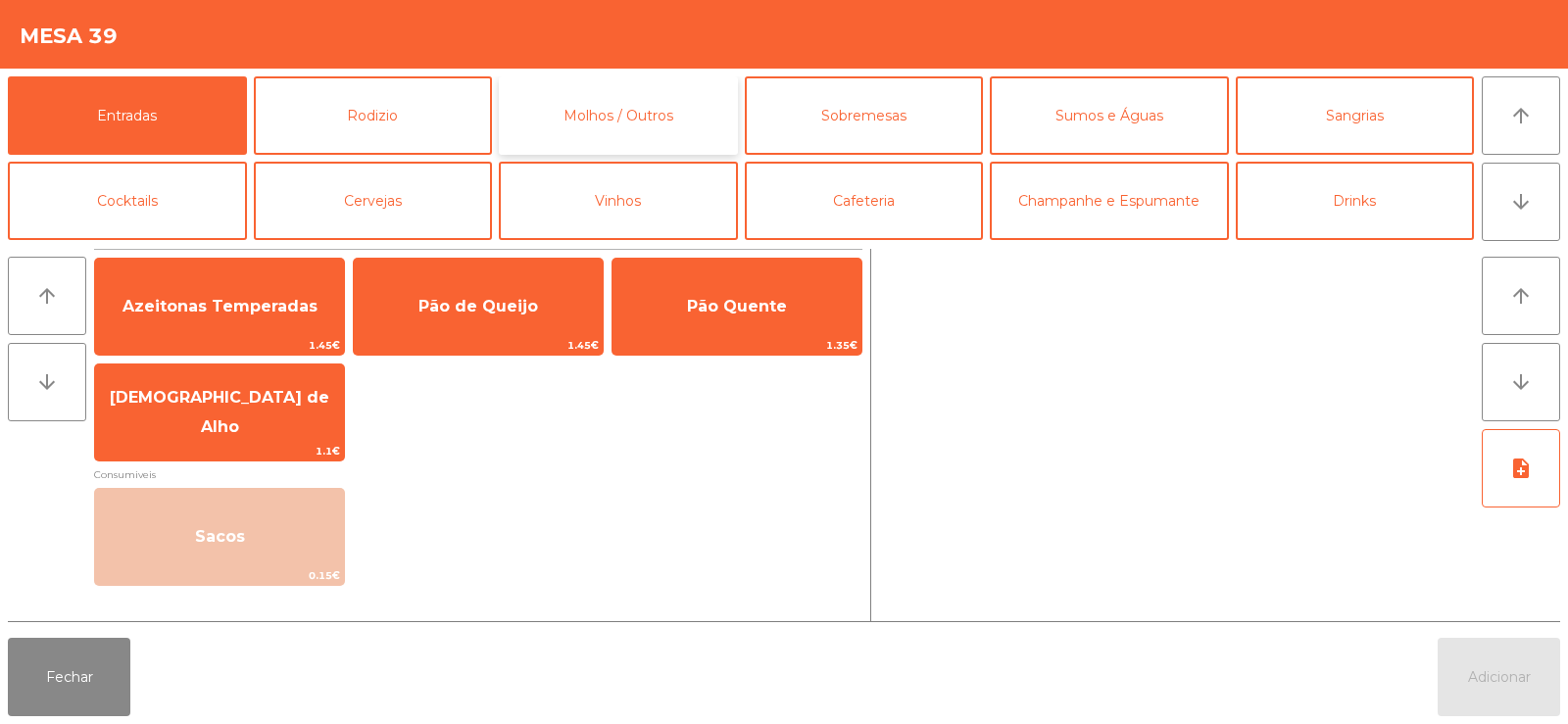
click at [655, 112] on button "Molhos / Outros" at bounding box center [618, 115] width 239 height 78
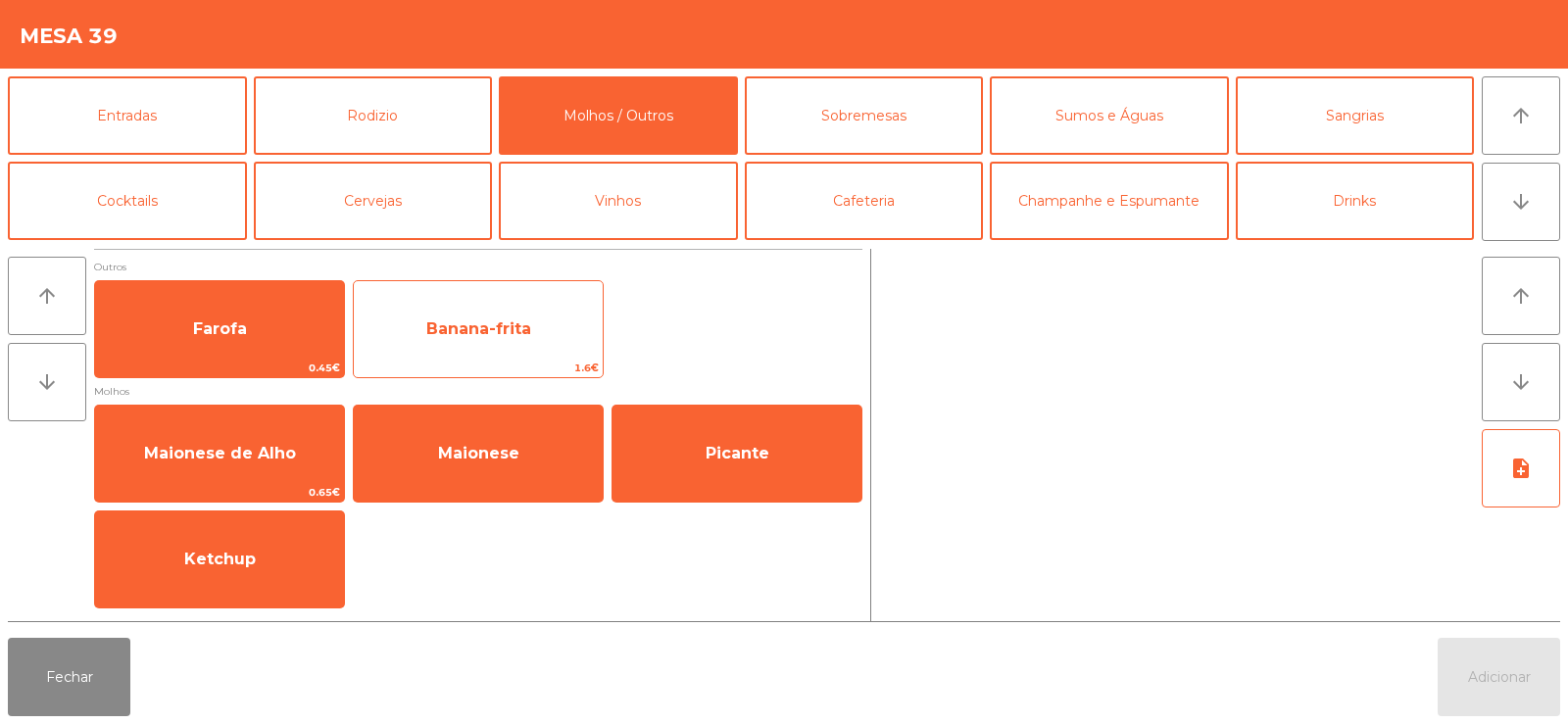
click at [476, 317] on span "Banana-frita" at bounding box center [478, 328] width 249 height 53
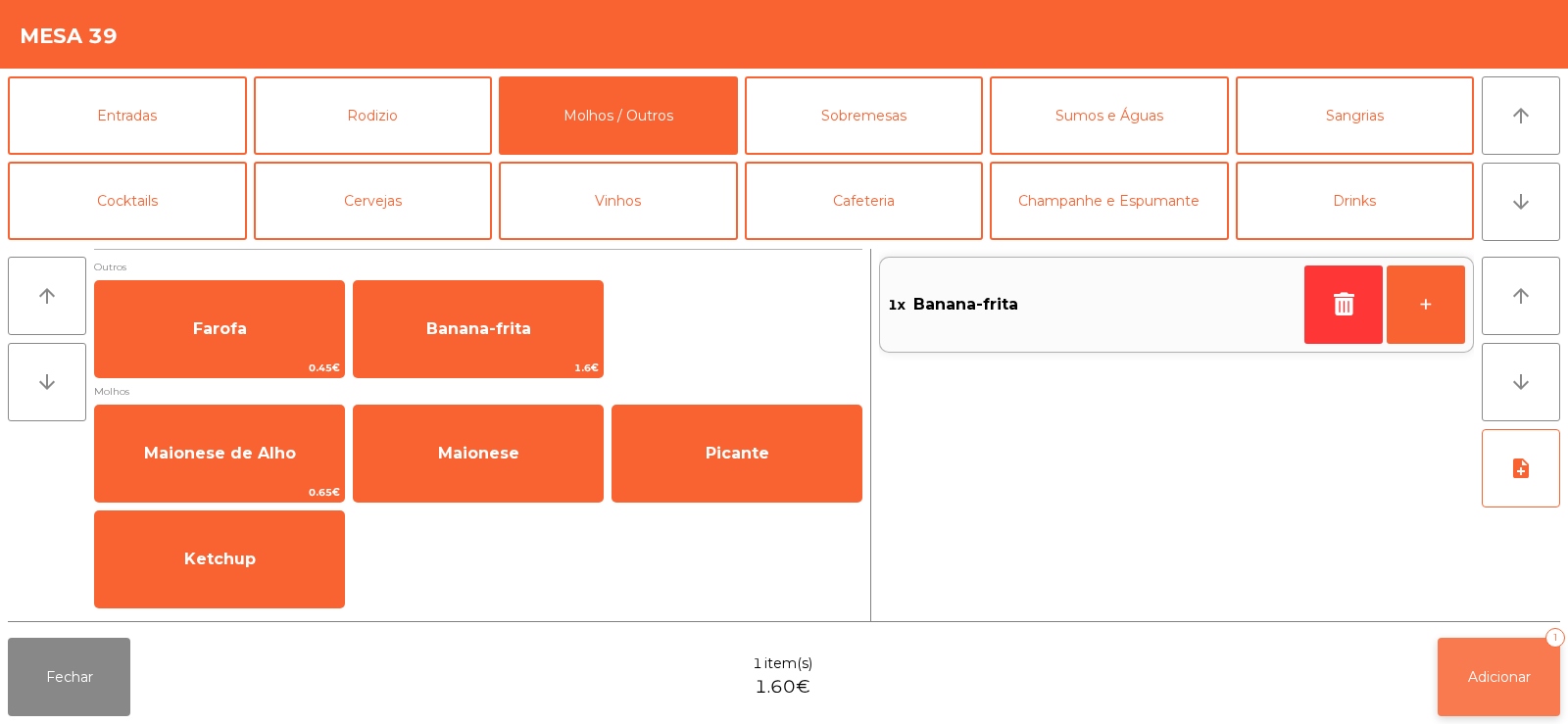
click at [1488, 699] on button "Adicionar 1" at bounding box center [1500, 676] width 123 height 78
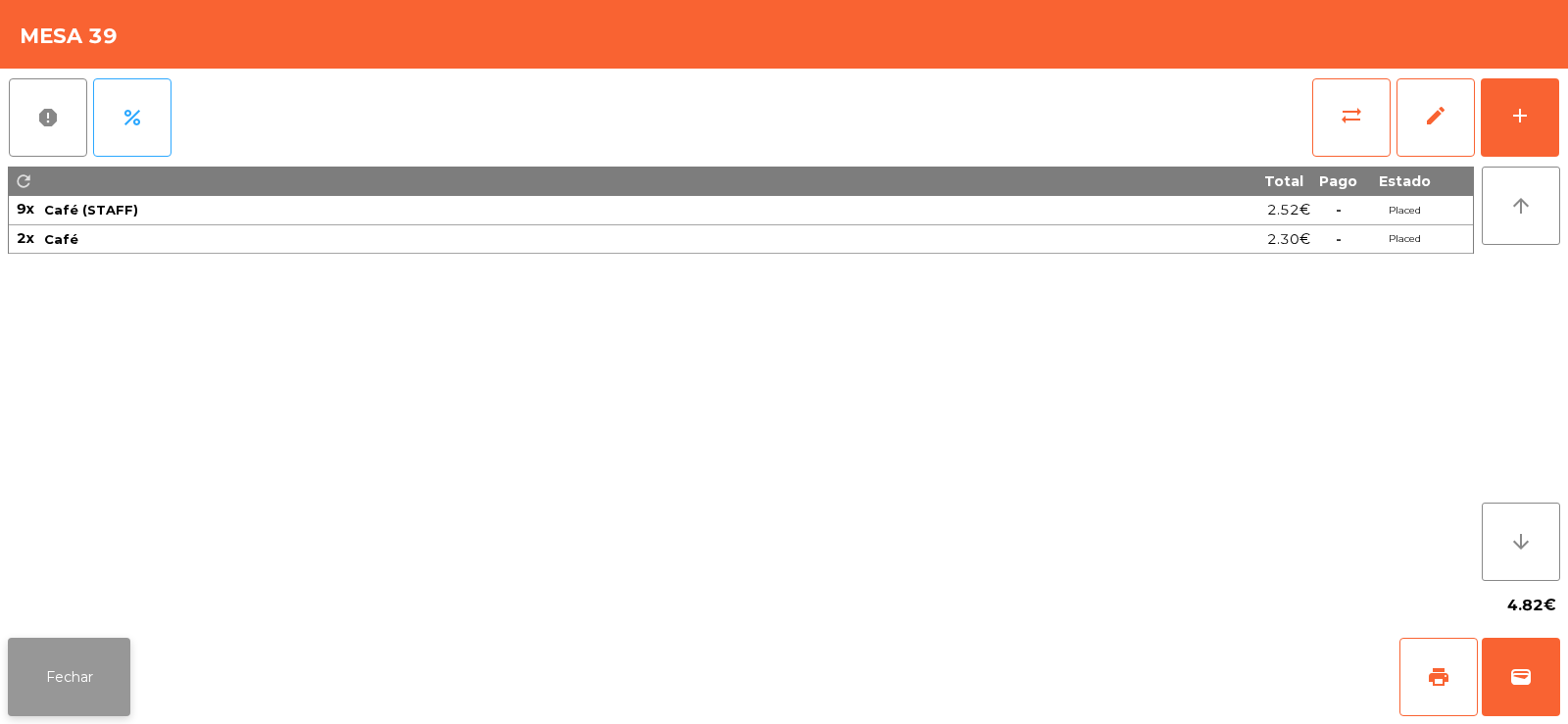
click at [75, 684] on button "Fechar" at bounding box center [69, 676] width 123 height 78
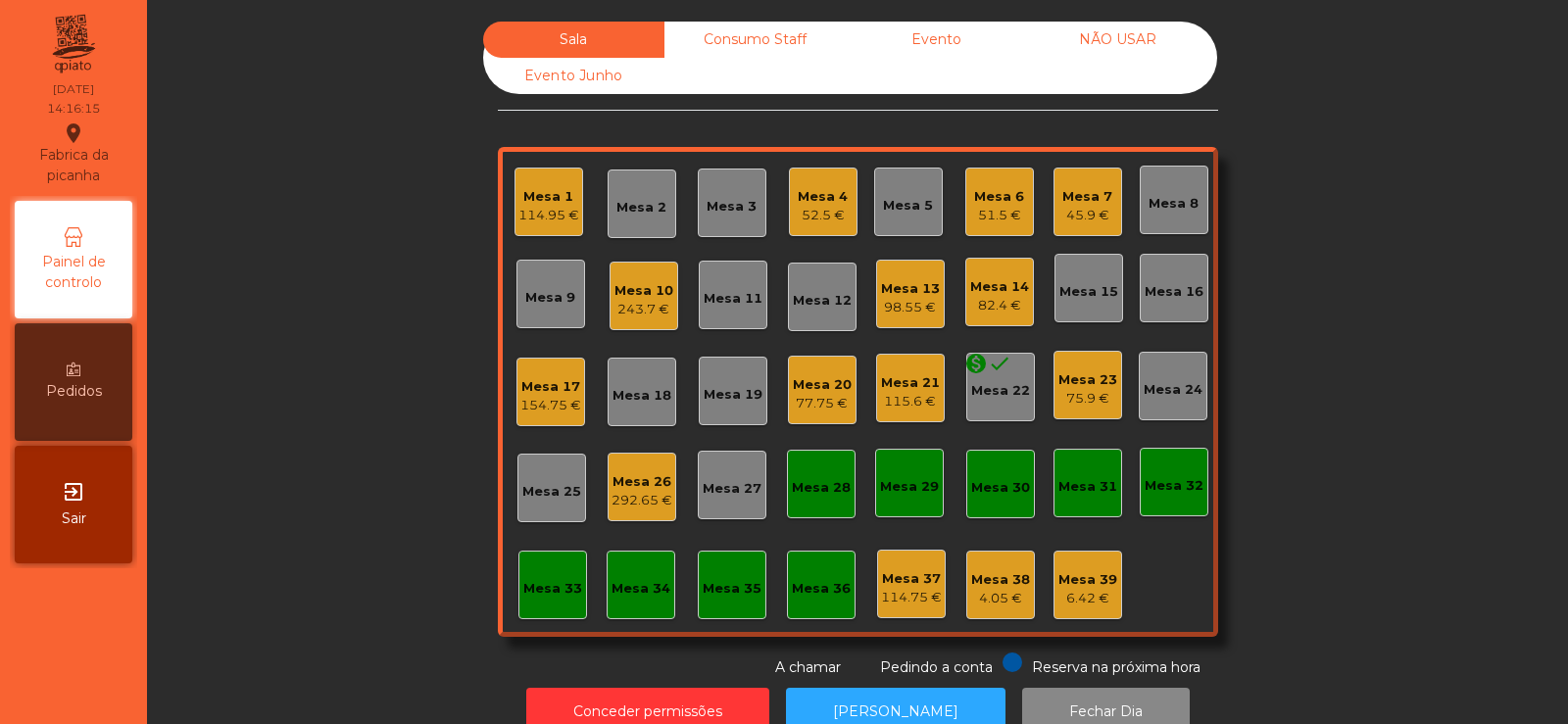
click at [762, 26] on div "Consumo Staff" at bounding box center [755, 40] width 181 height 37
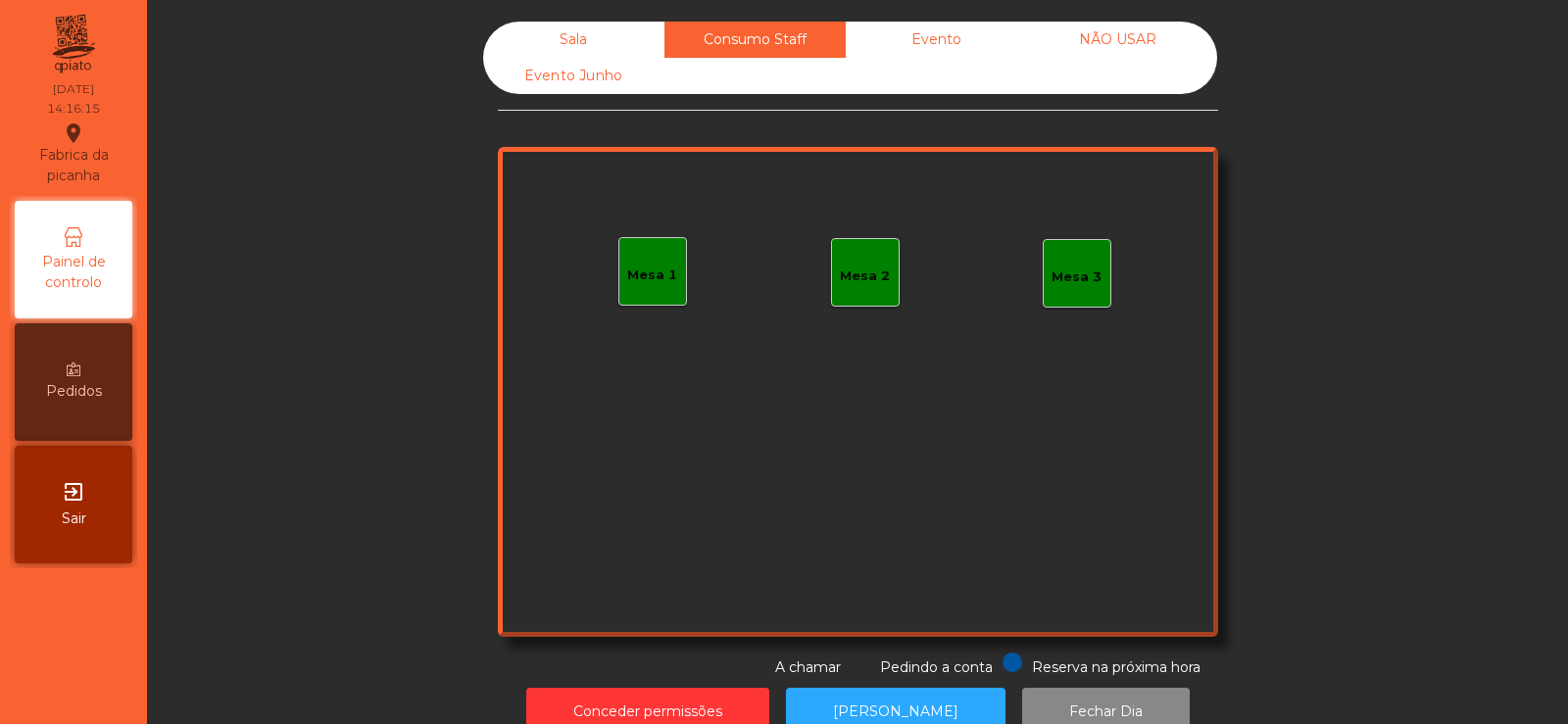
click at [589, 50] on div "Sala" at bounding box center [573, 40] width 181 height 37
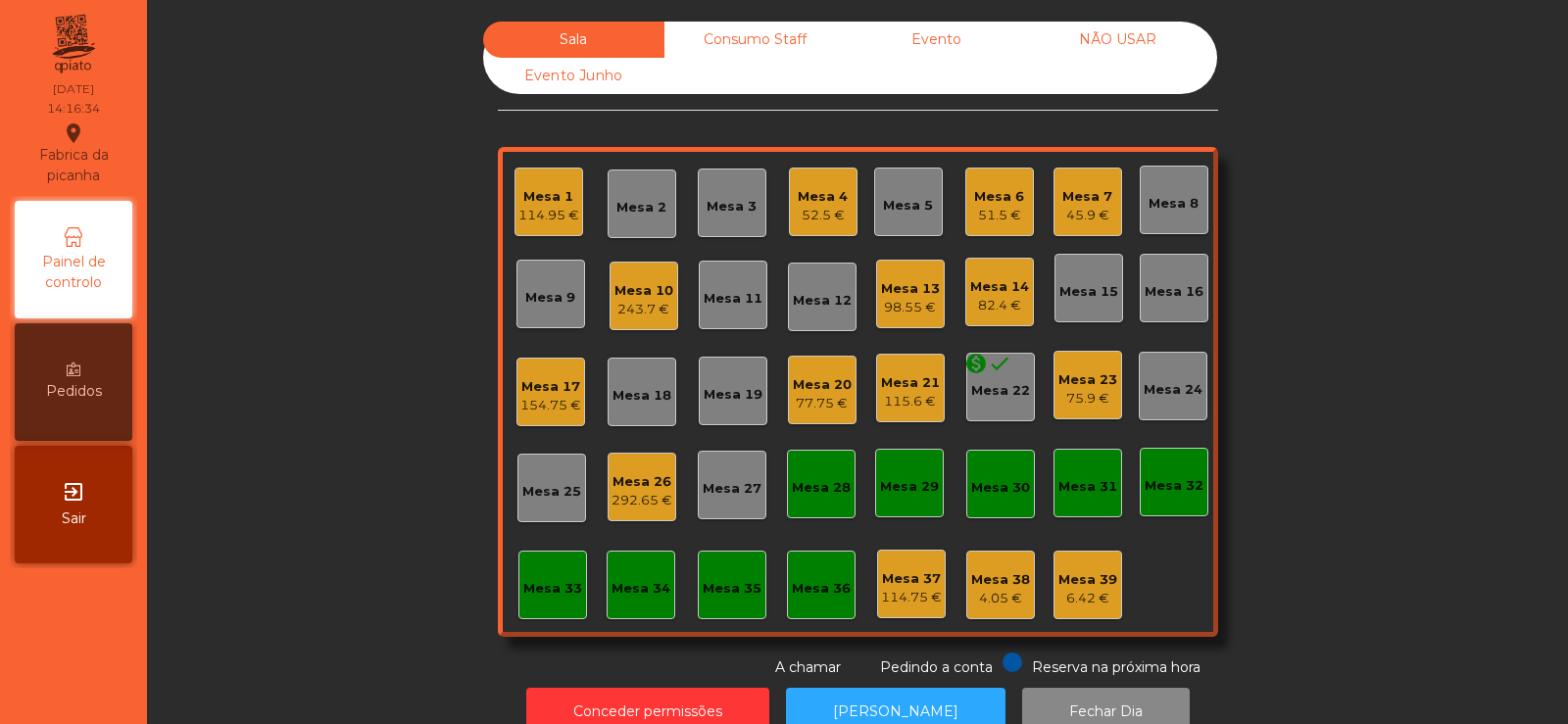
click at [926, 394] on div "115.6 €" at bounding box center [909, 402] width 59 height 20
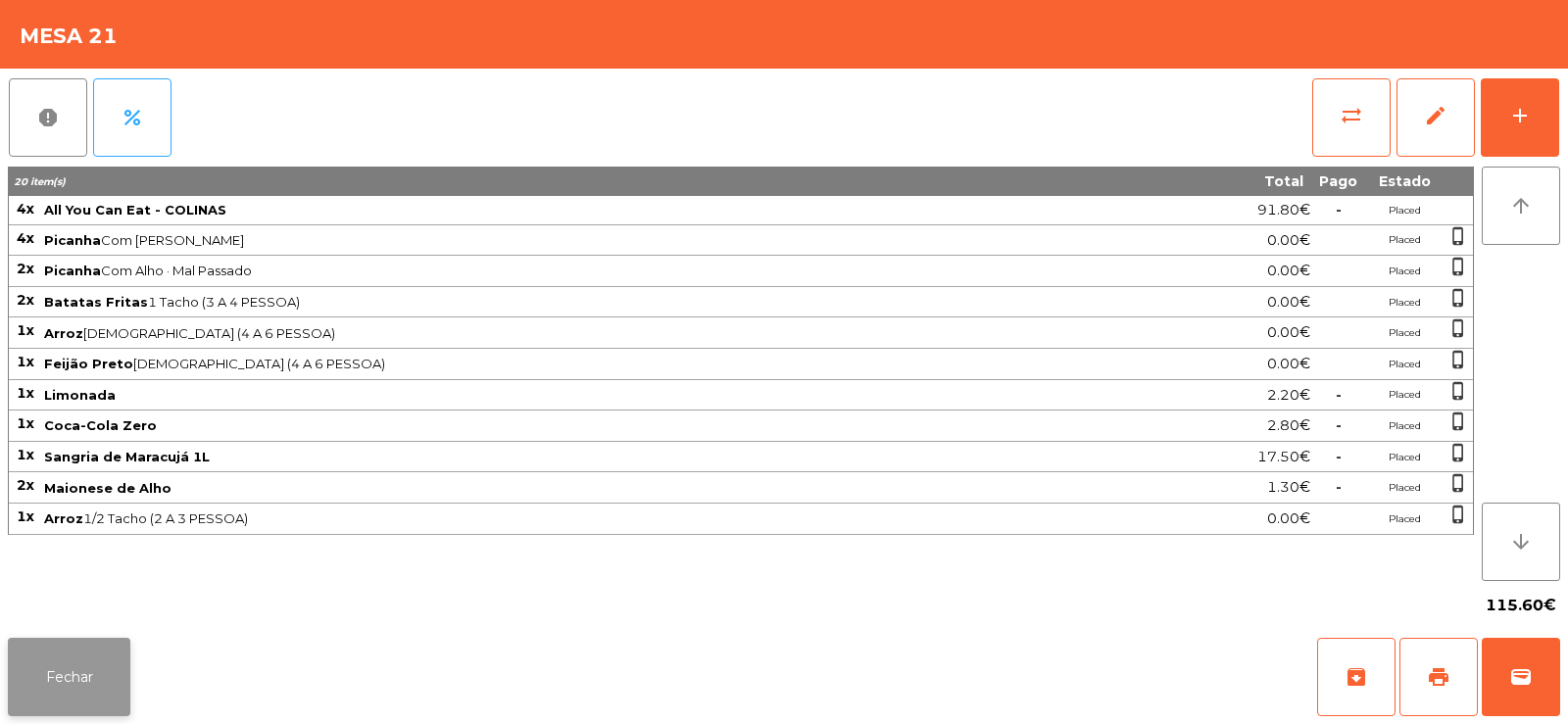
click at [59, 640] on button "Fechar" at bounding box center [69, 676] width 123 height 78
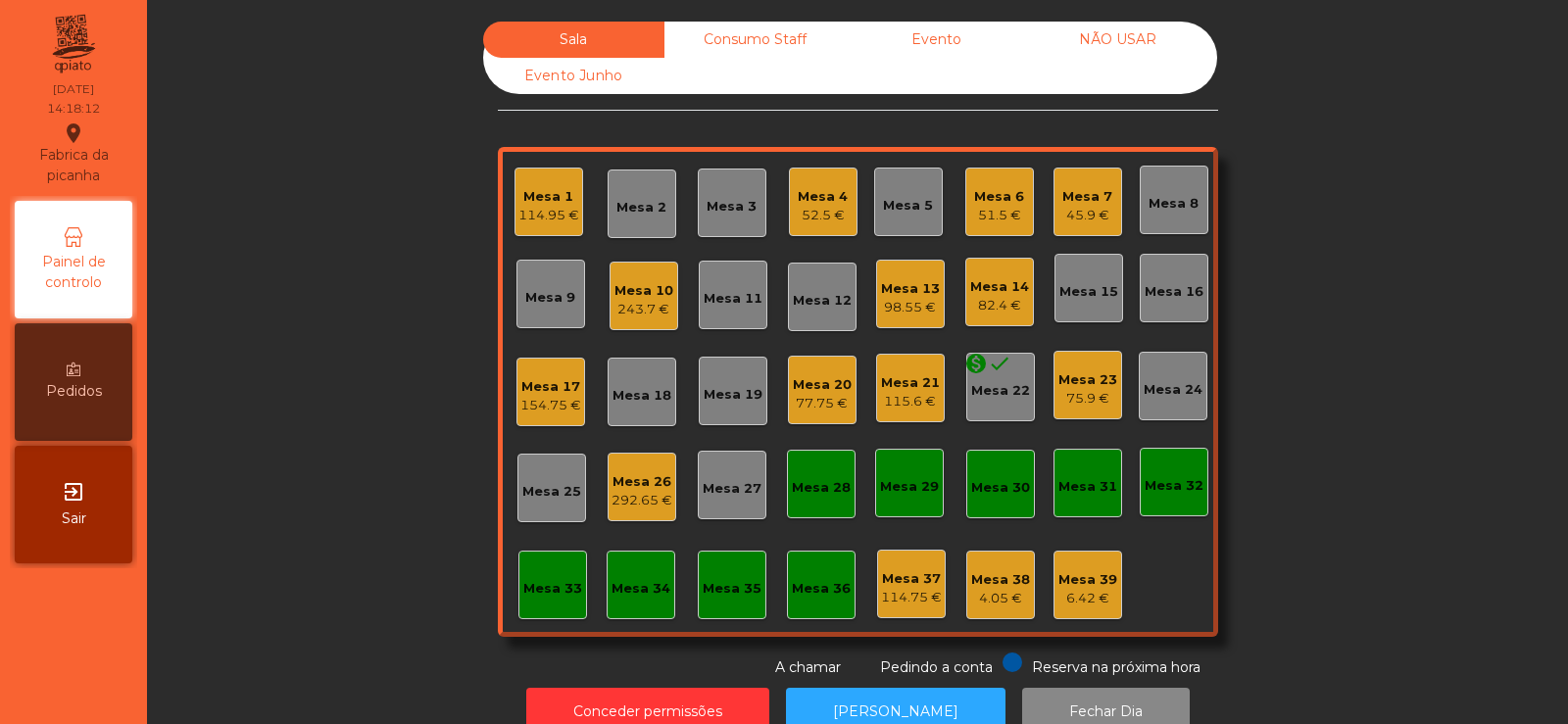
click at [1106, 181] on div "Mesa 7 45.9 €" at bounding box center [1087, 201] width 68 height 68
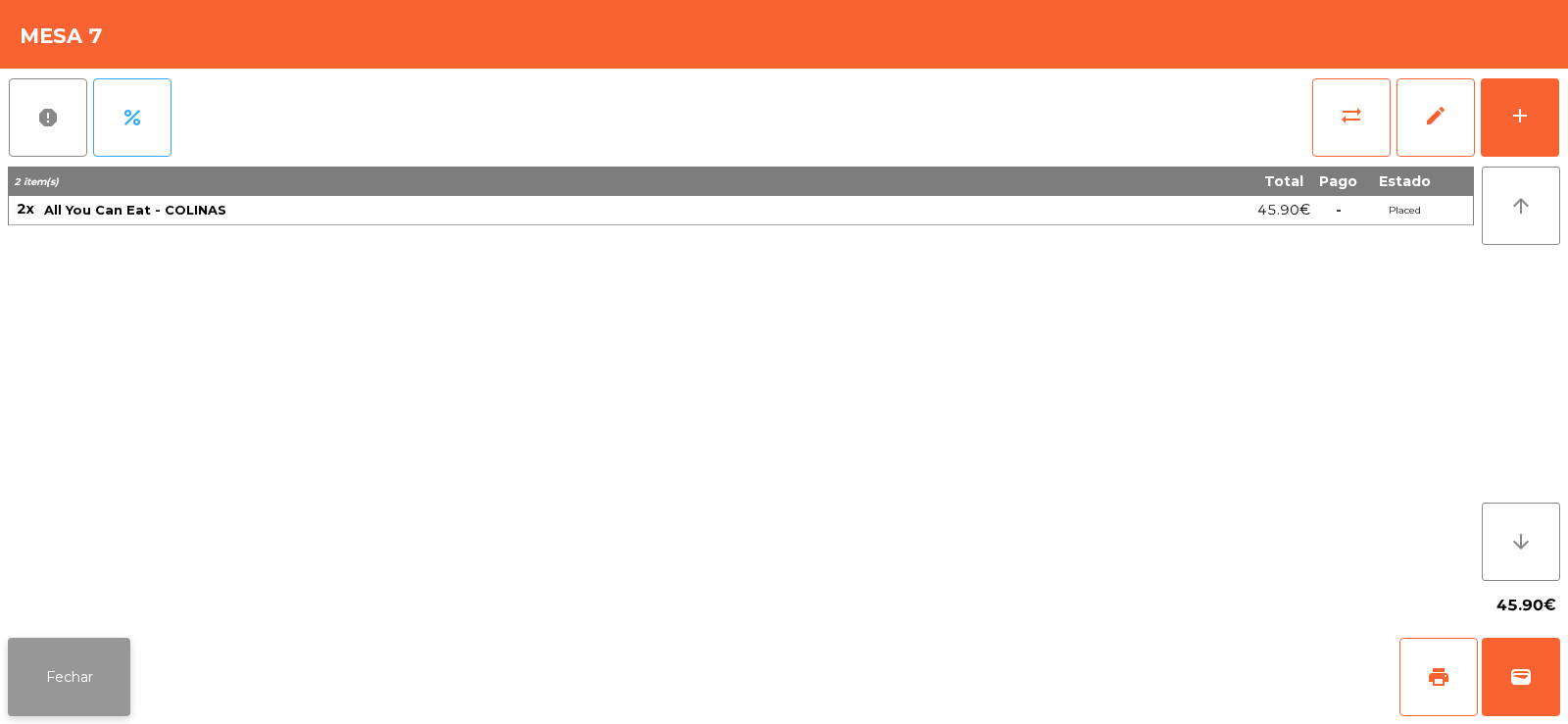
click at [71, 703] on button "Fechar" at bounding box center [69, 676] width 123 height 78
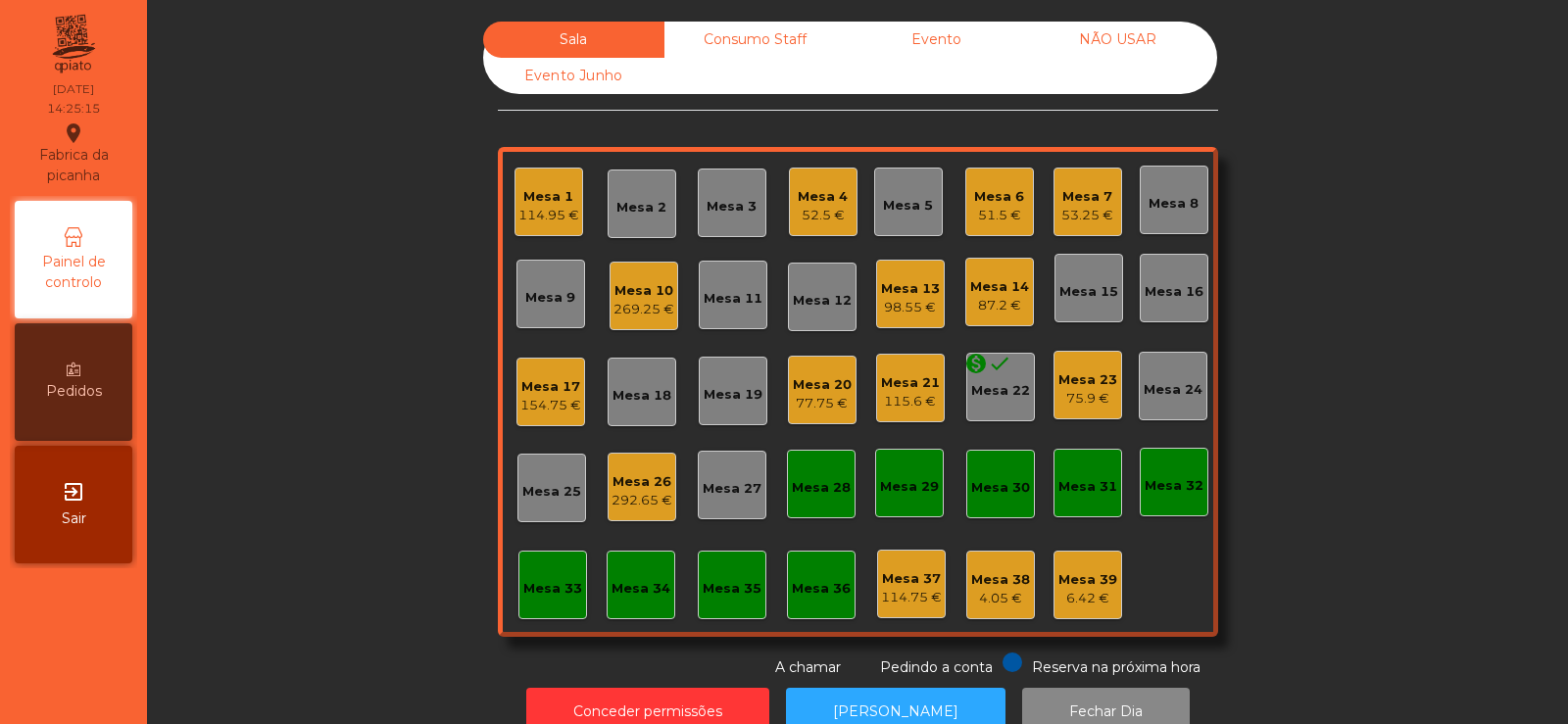
click at [1013, 200] on div "Mesa 6" at bounding box center [999, 197] width 50 height 20
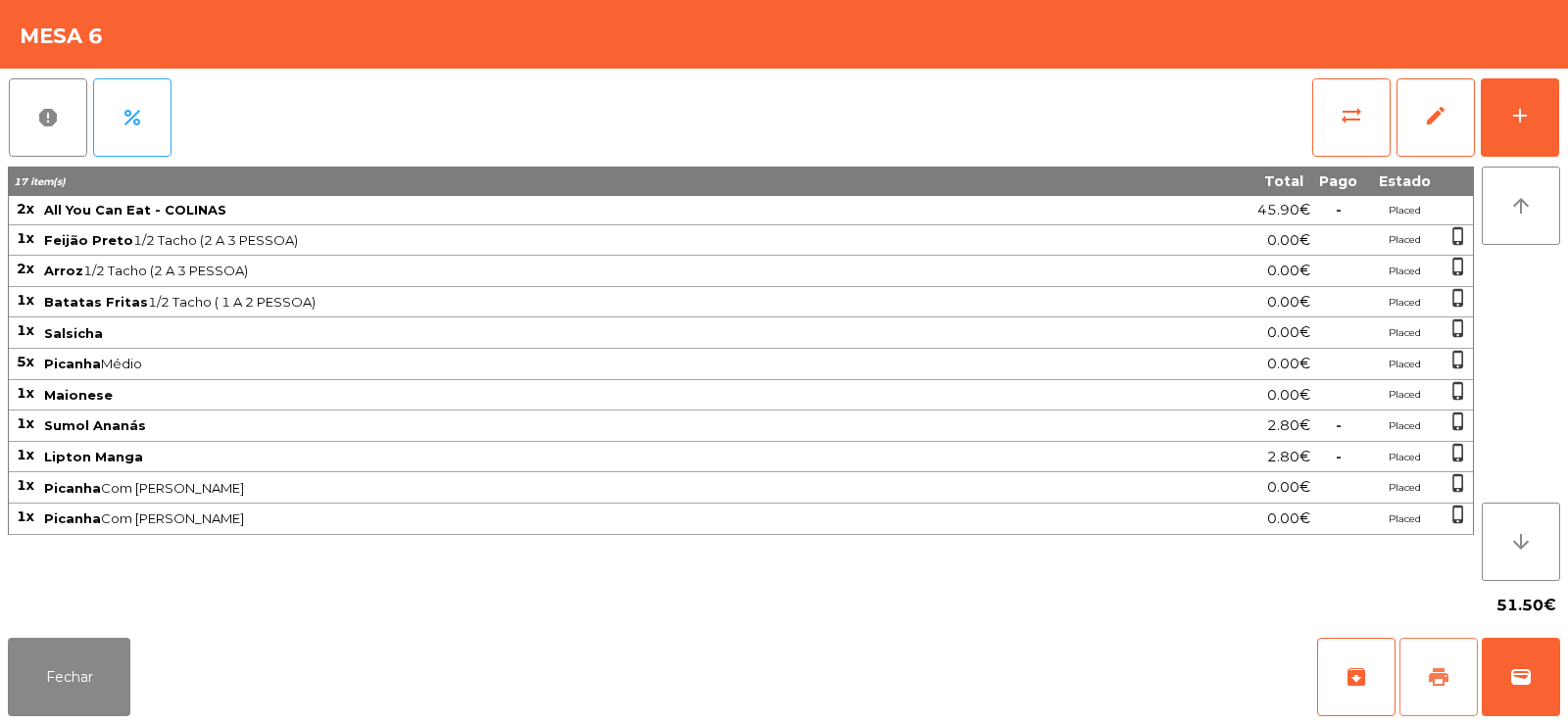
click at [1432, 658] on button "print" at bounding box center [1438, 676] width 78 height 78
click at [1343, 107] on span "sync_alt" at bounding box center [1352, 116] width 24 height 24
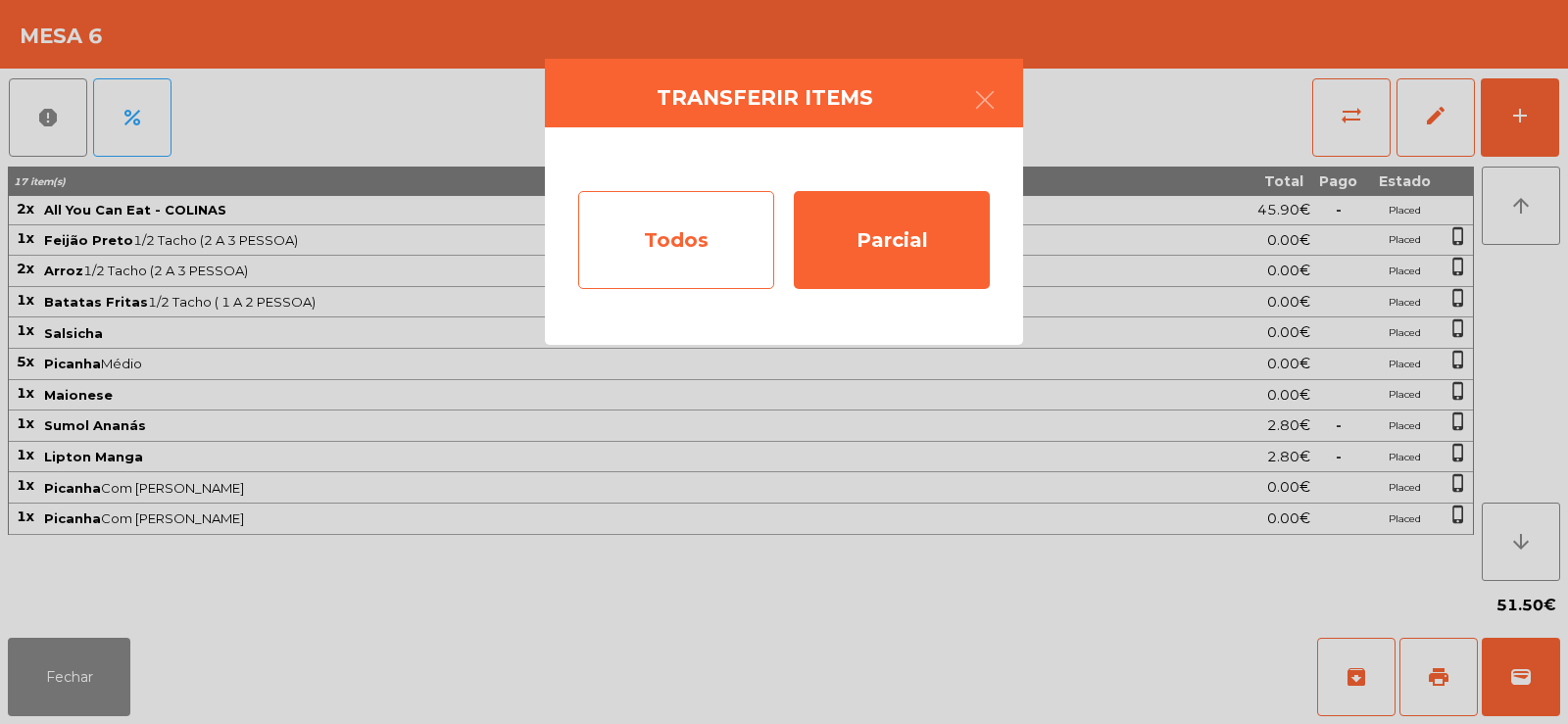
click at [675, 244] on div "Todos" at bounding box center [676, 240] width 196 height 98
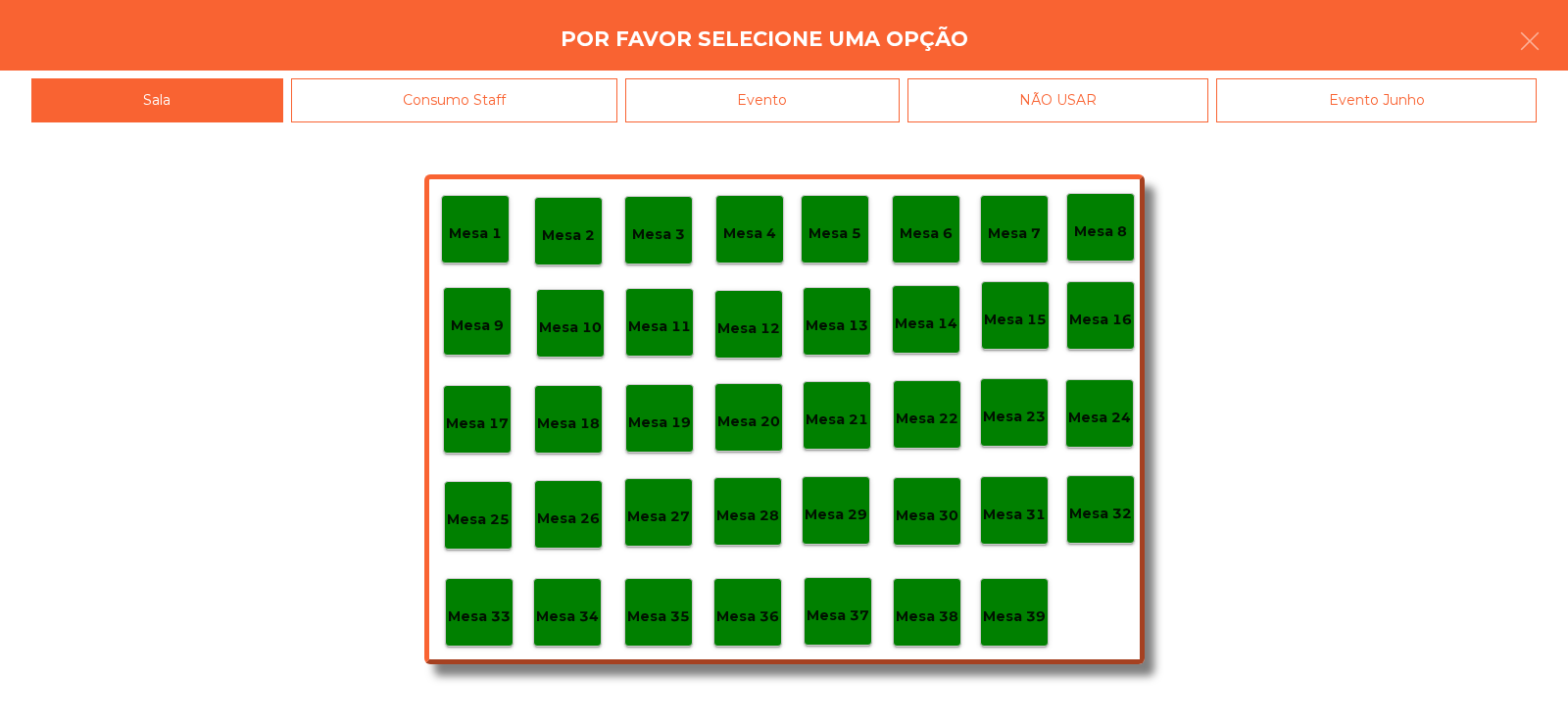
click at [786, 79] on div "Evento" at bounding box center [762, 100] width 275 height 44
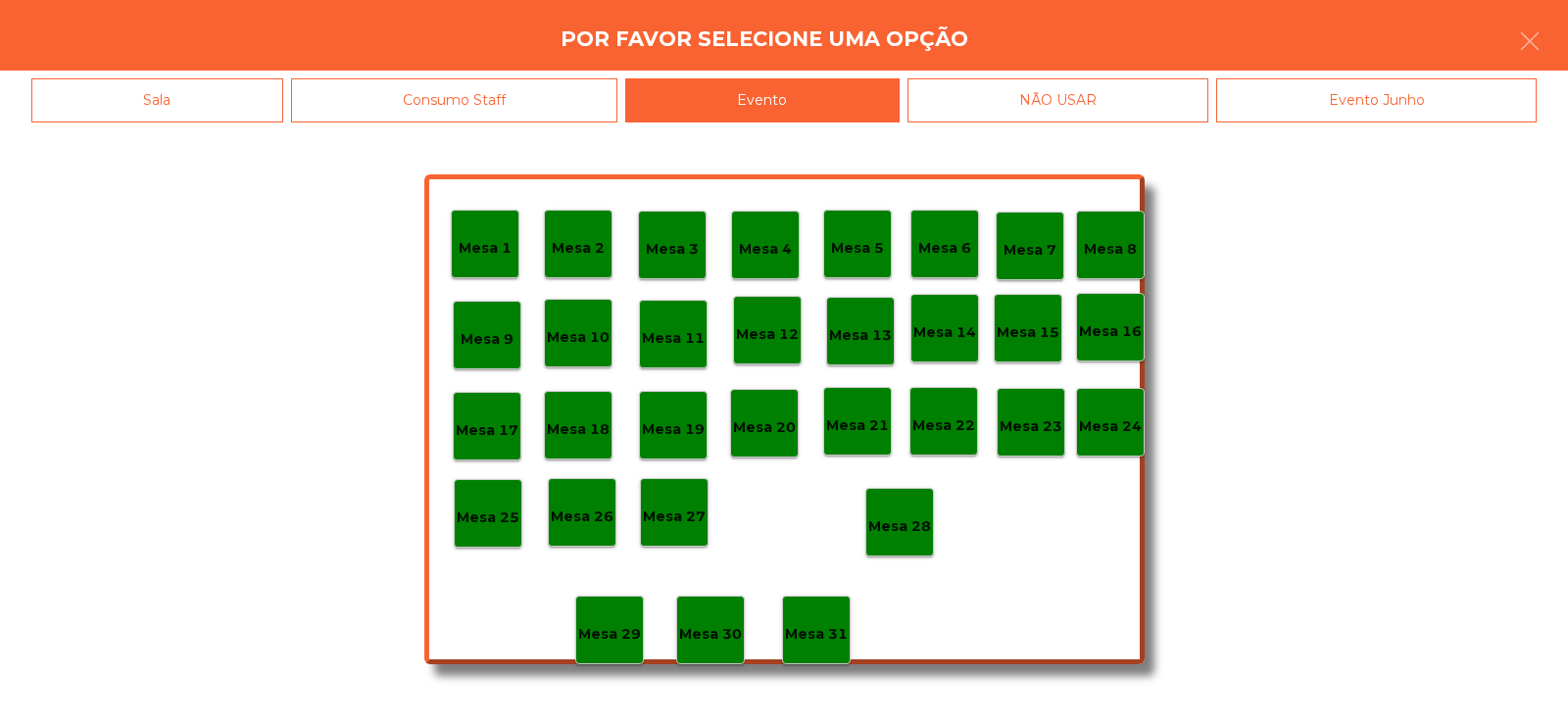
click at [896, 524] on p "Mesa 28" at bounding box center [900, 527] width 62 height 23
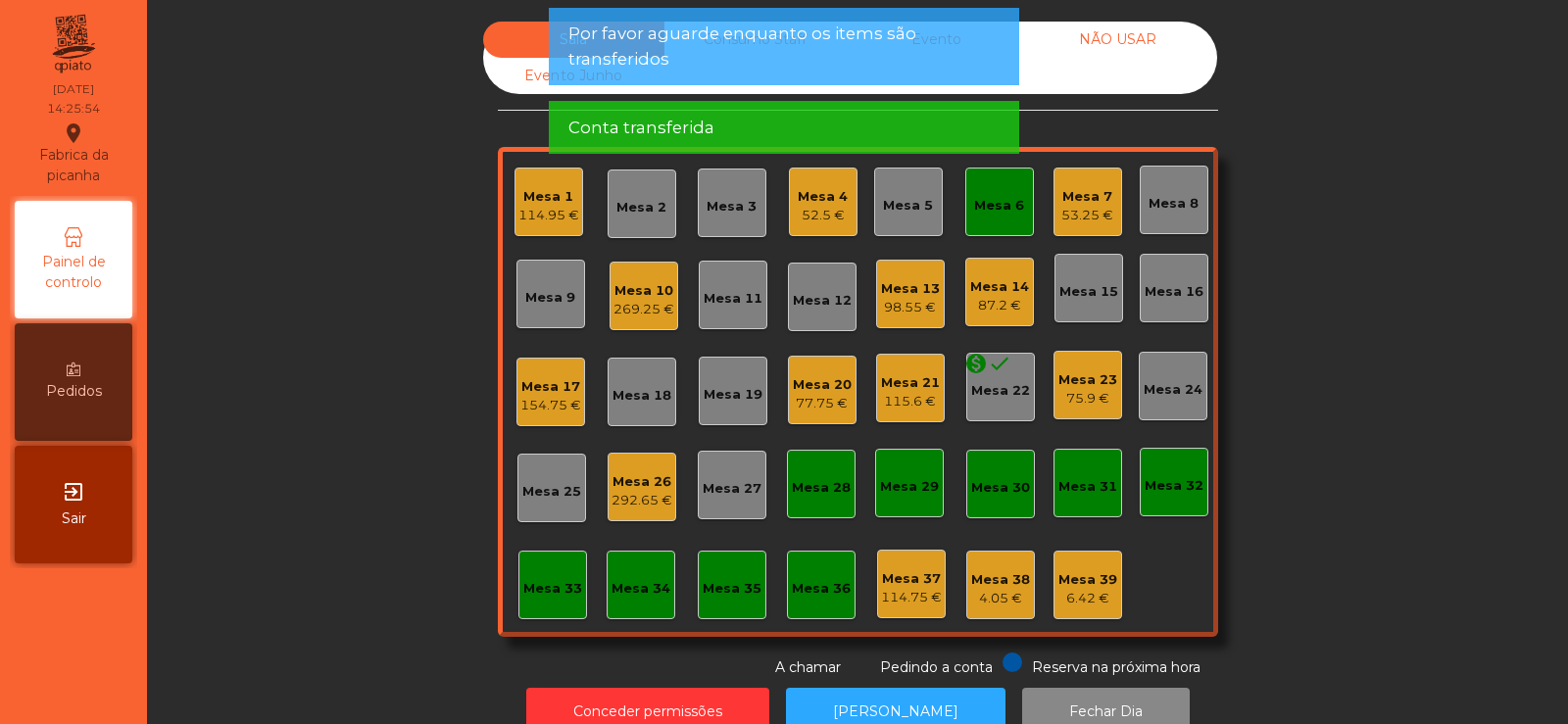
click at [1003, 202] on div "Mesa 6" at bounding box center [999, 206] width 50 height 20
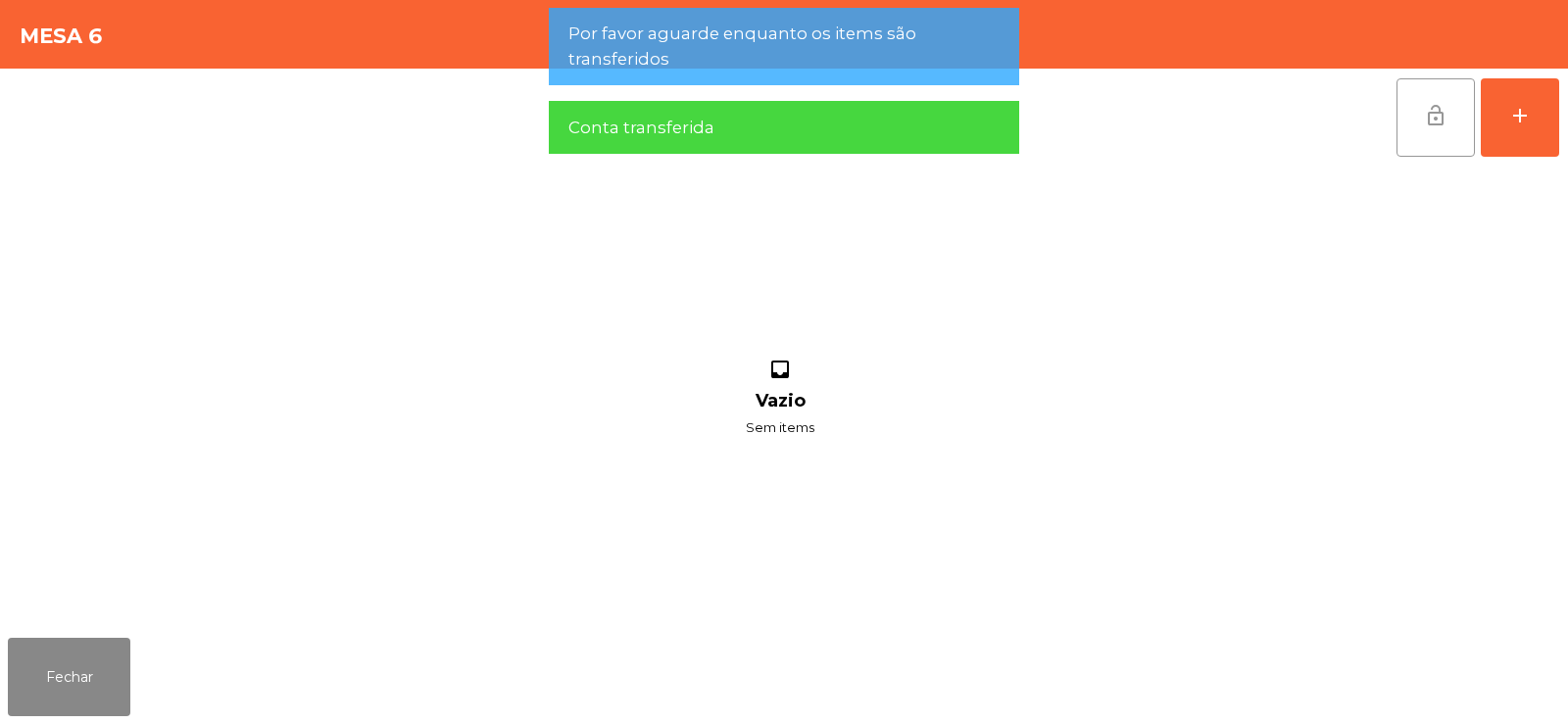
click at [1429, 118] on span "lock_open" at bounding box center [1436, 116] width 24 height 24
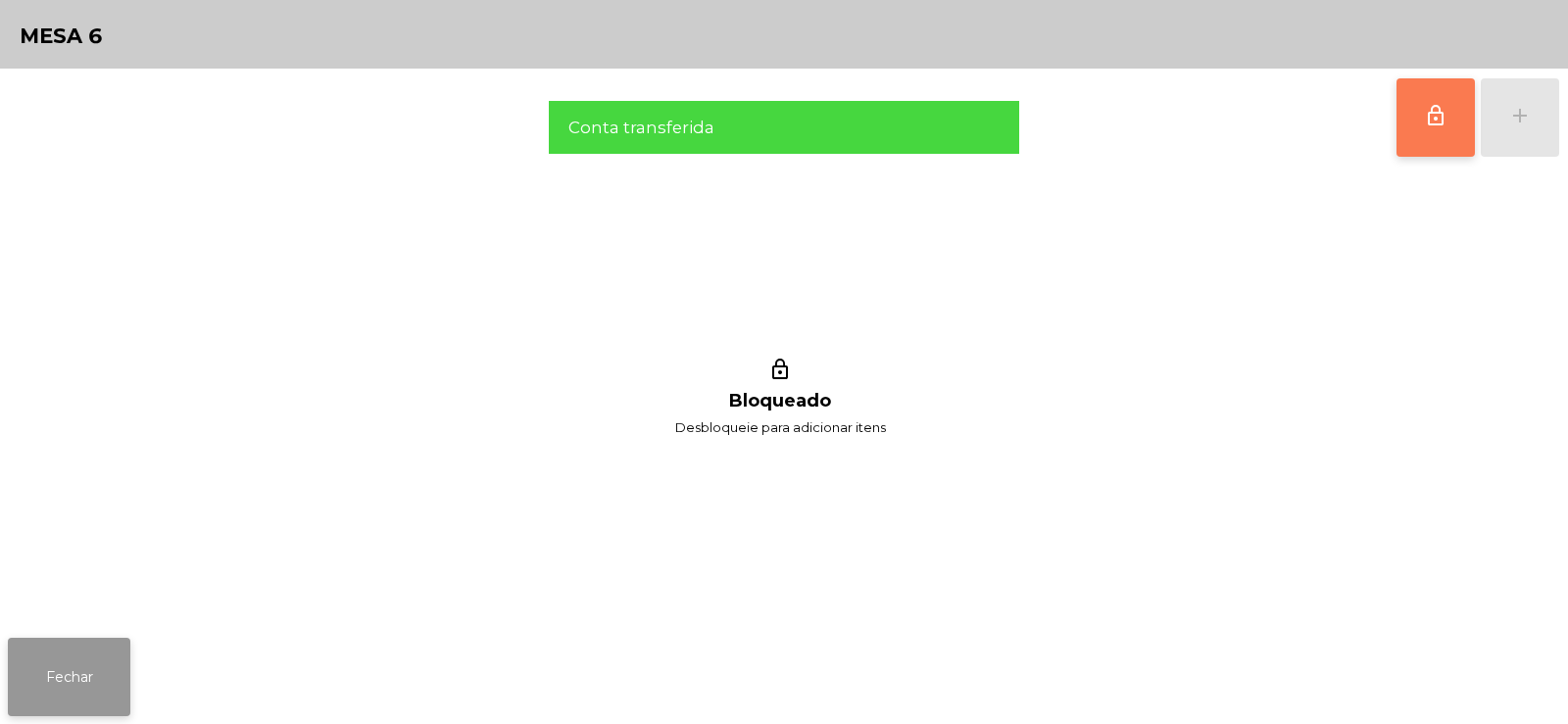
click at [93, 666] on button "Fechar" at bounding box center [69, 676] width 123 height 78
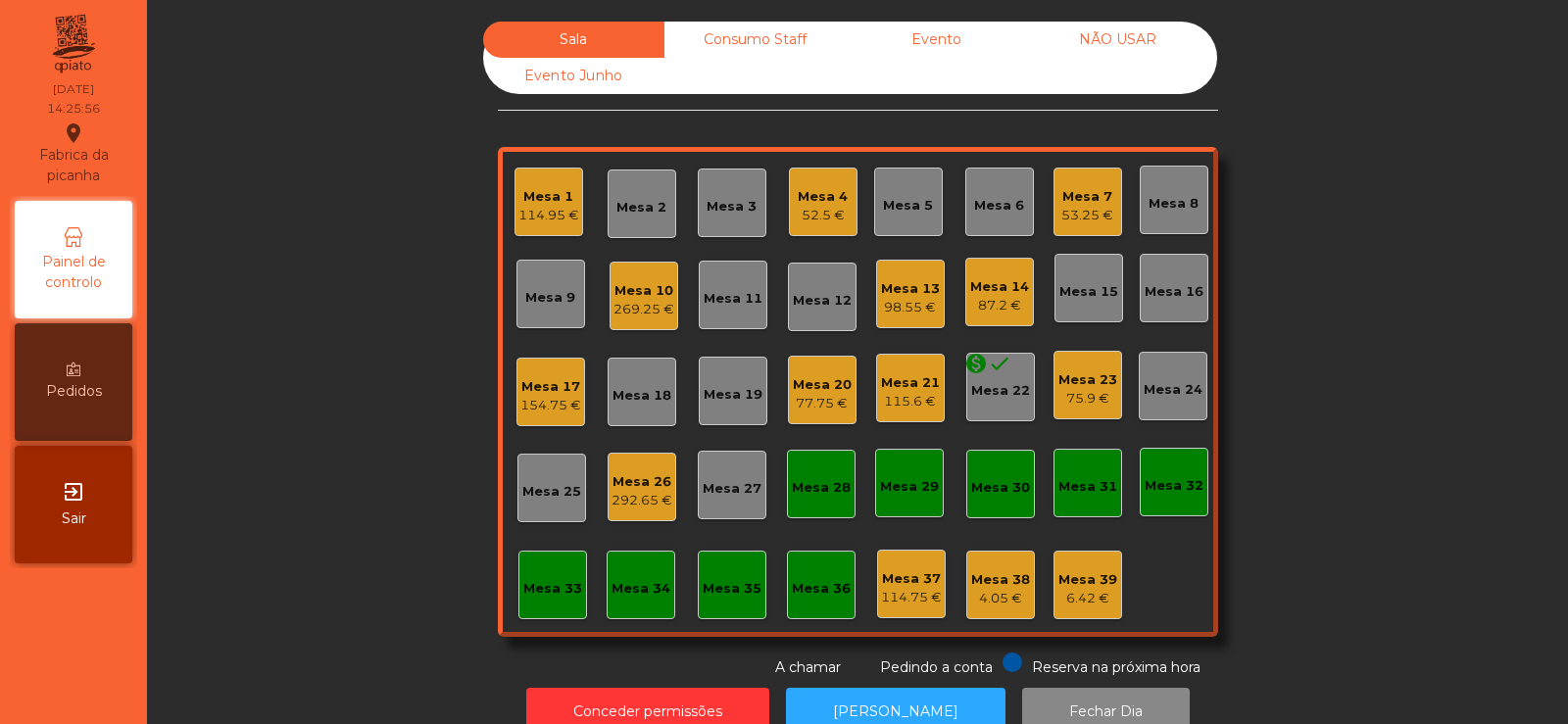
click at [822, 181] on div "Mesa 4 52.5 €" at bounding box center [822, 202] width 50 height 46
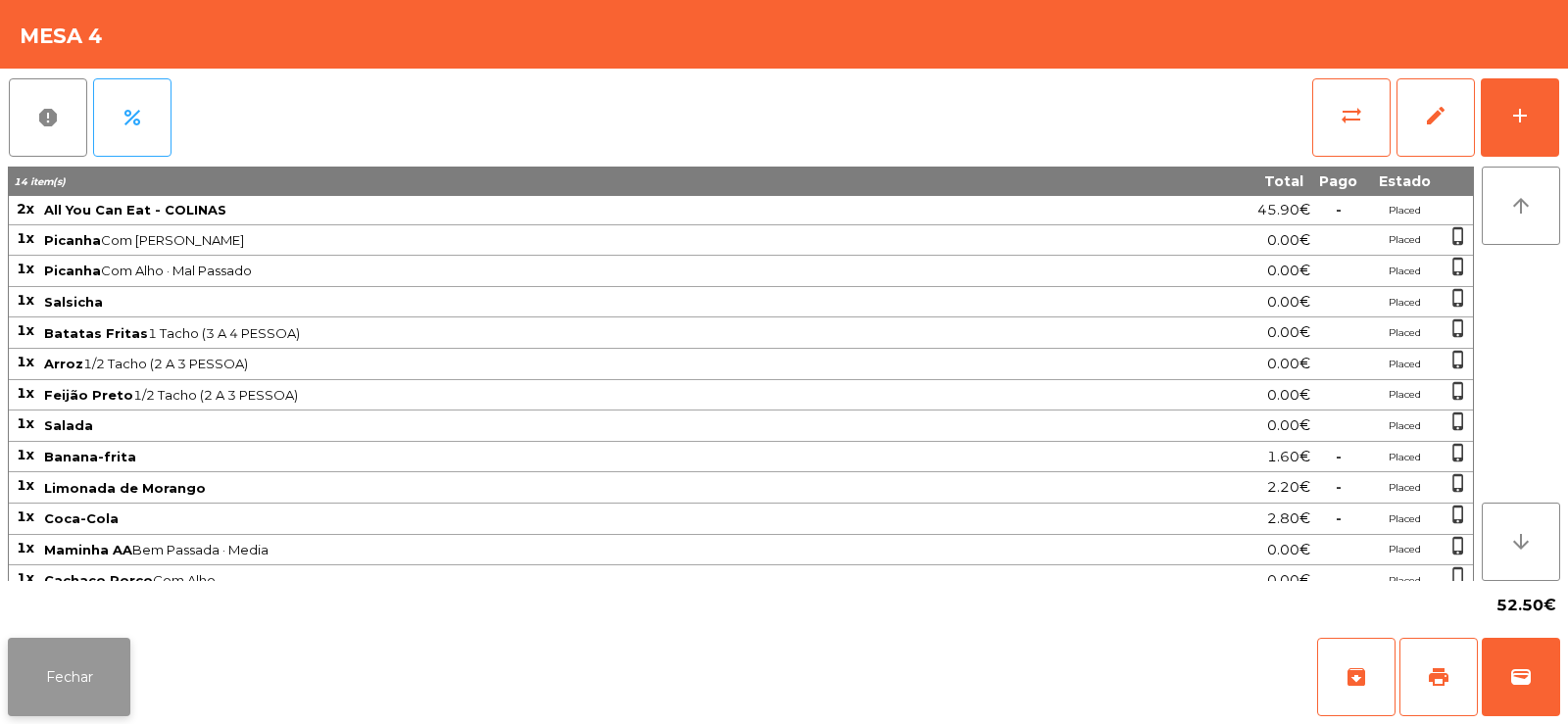
click at [67, 691] on button "Fechar" at bounding box center [69, 676] width 123 height 78
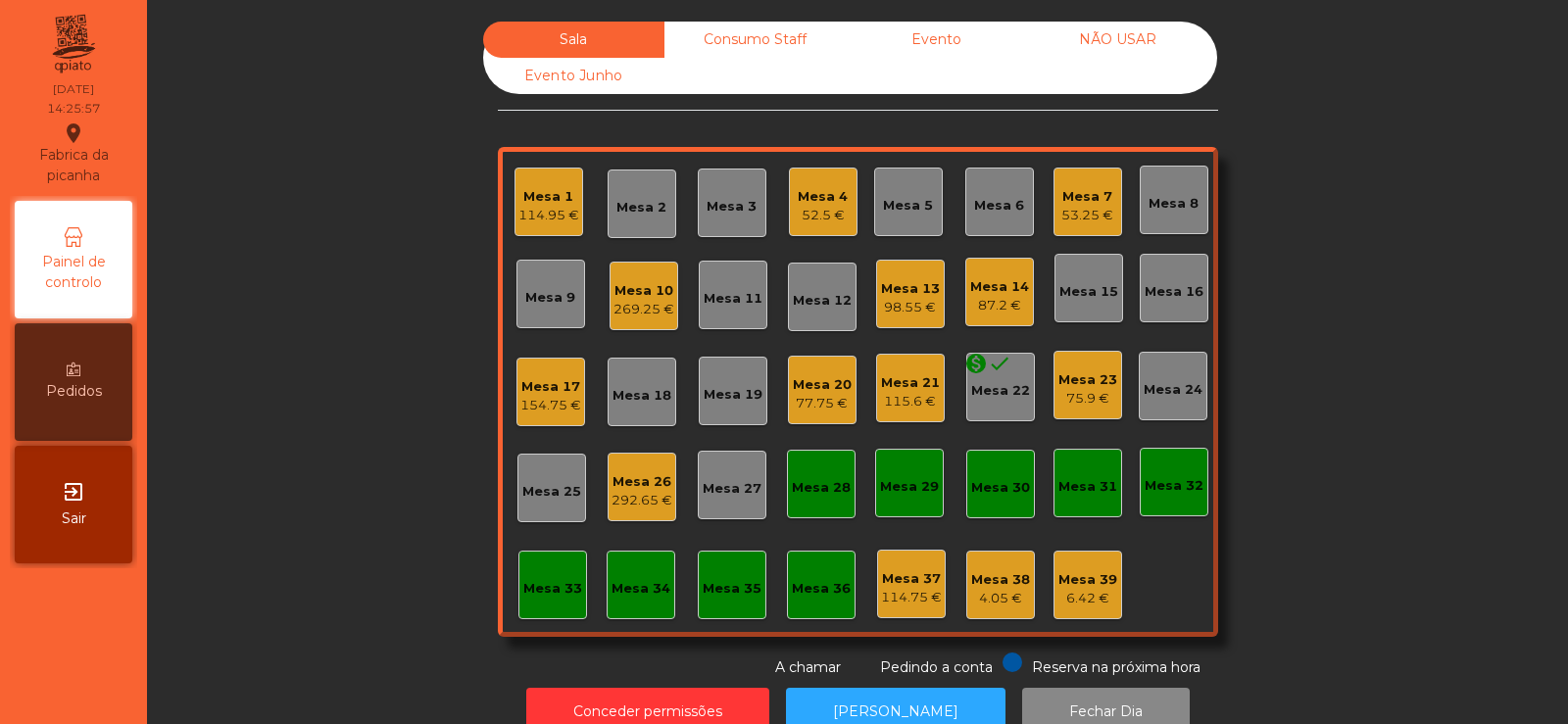
click at [545, 202] on div "Mesa 1" at bounding box center [548, 197] width 60 height 20
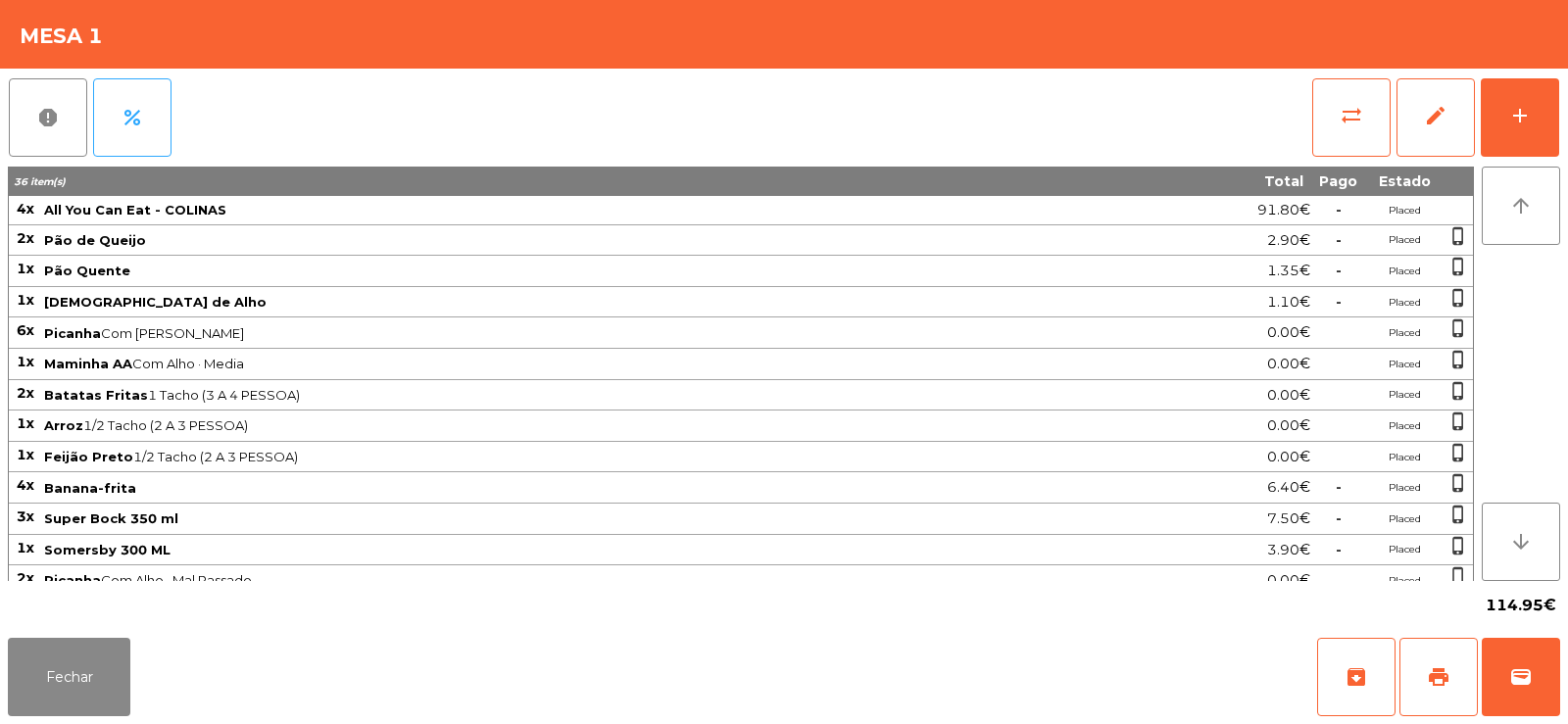
scroll to position [171, 0]
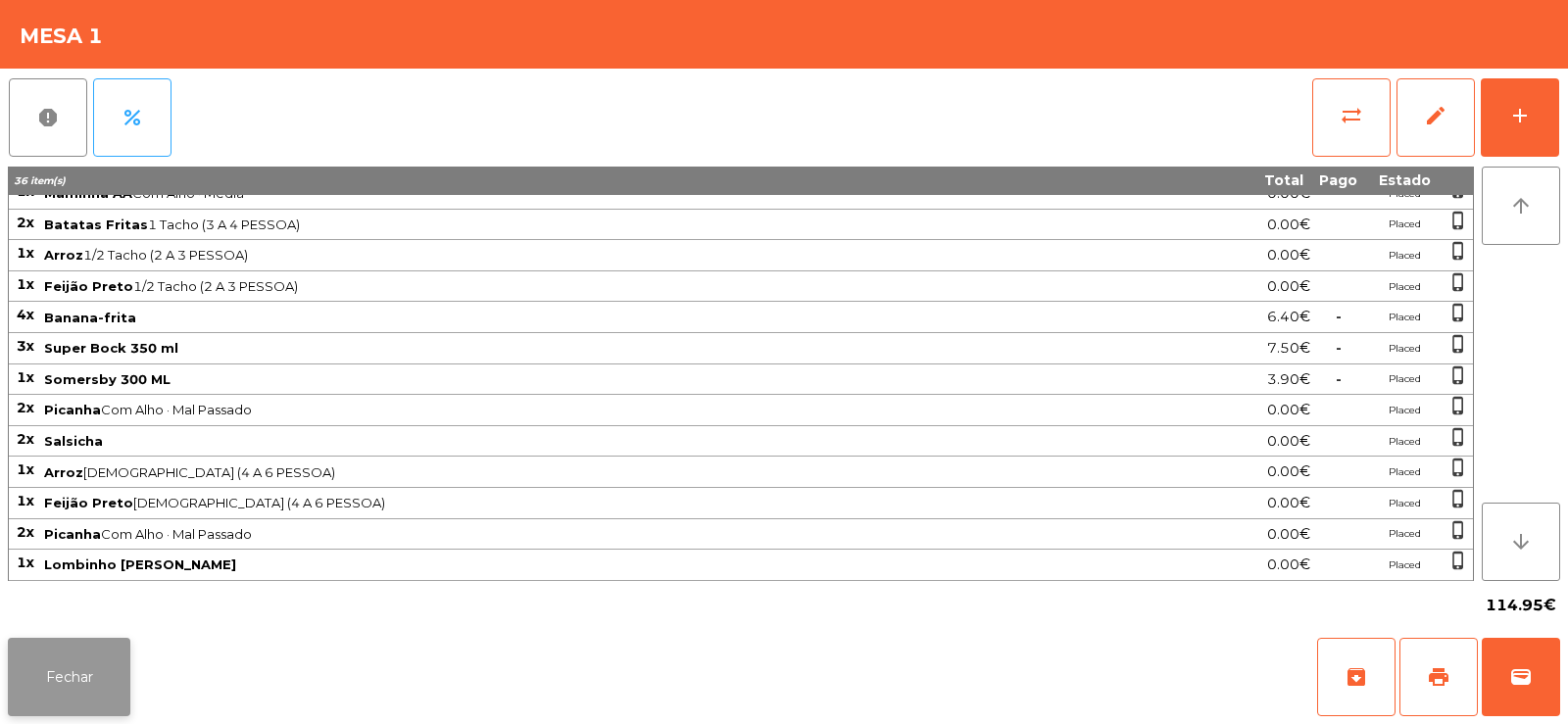
click at [66, 704] on button "Fechar" at bounding box center [69, 676] width 123 height 78
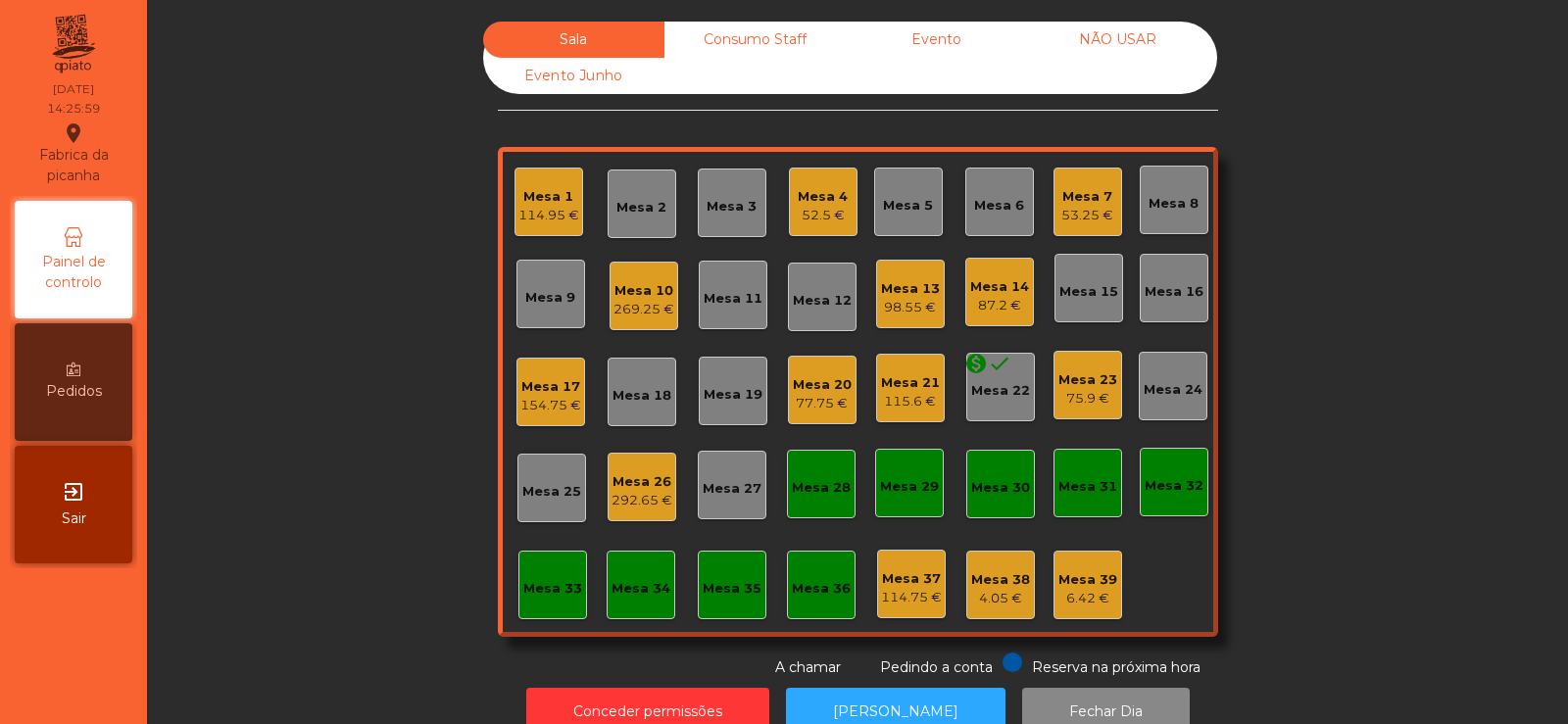
click at [628, 310] on div "269.25 €" at bounding box center [644, 309] width 60 height 20
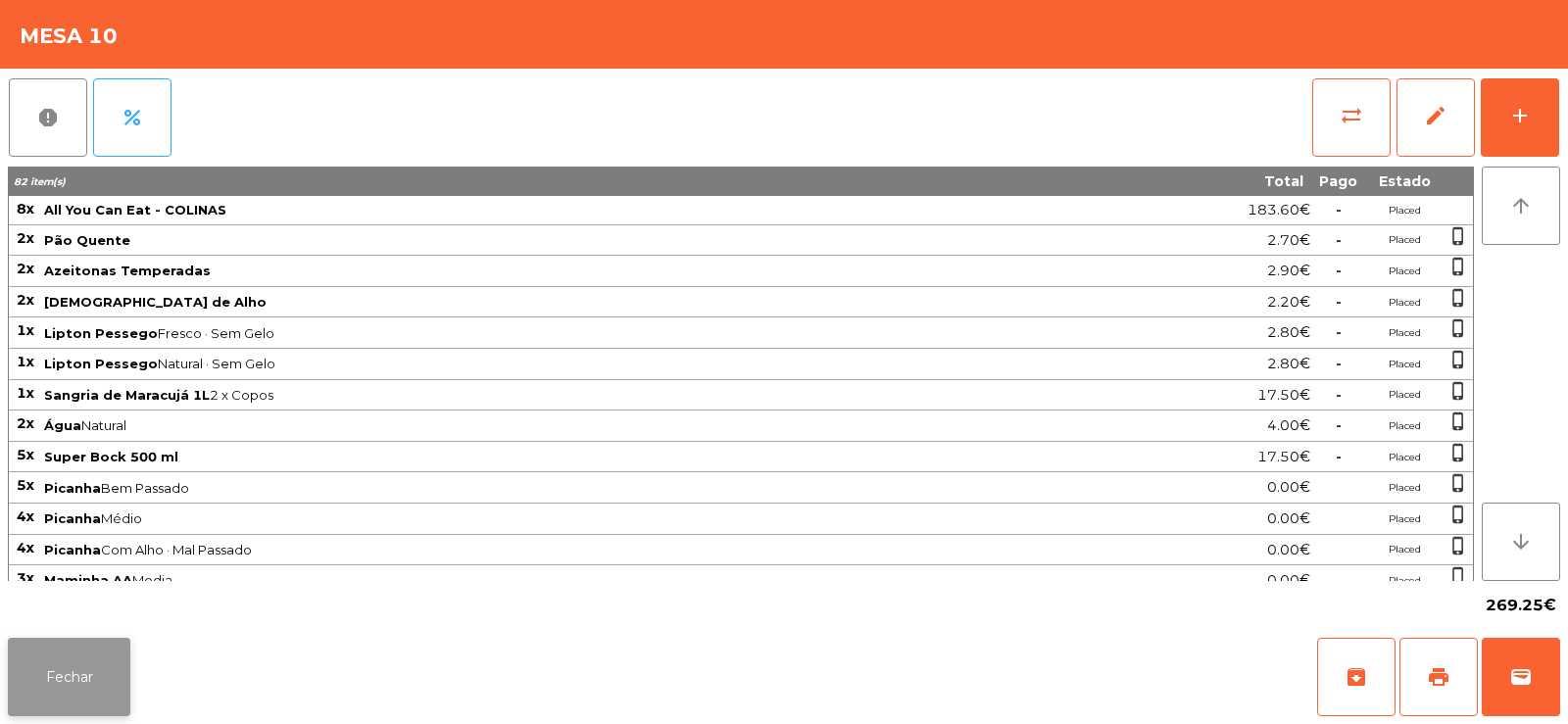
click at [78, 685] on button "Fechar" at bounding box center [69, 676] width 123 height 78
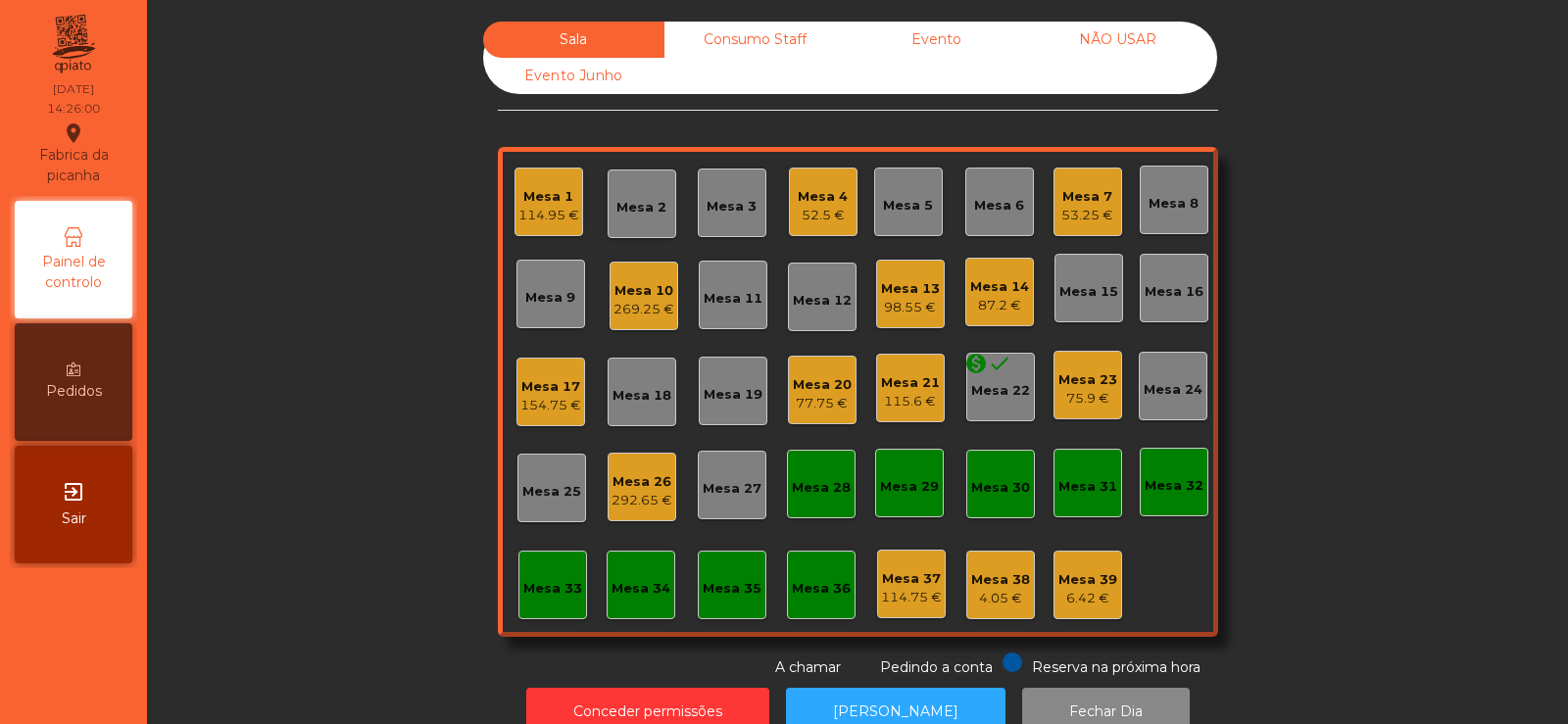
click at [887, 306] on div "98.55 €" at bounding box center [909, 307] width 59 height 20
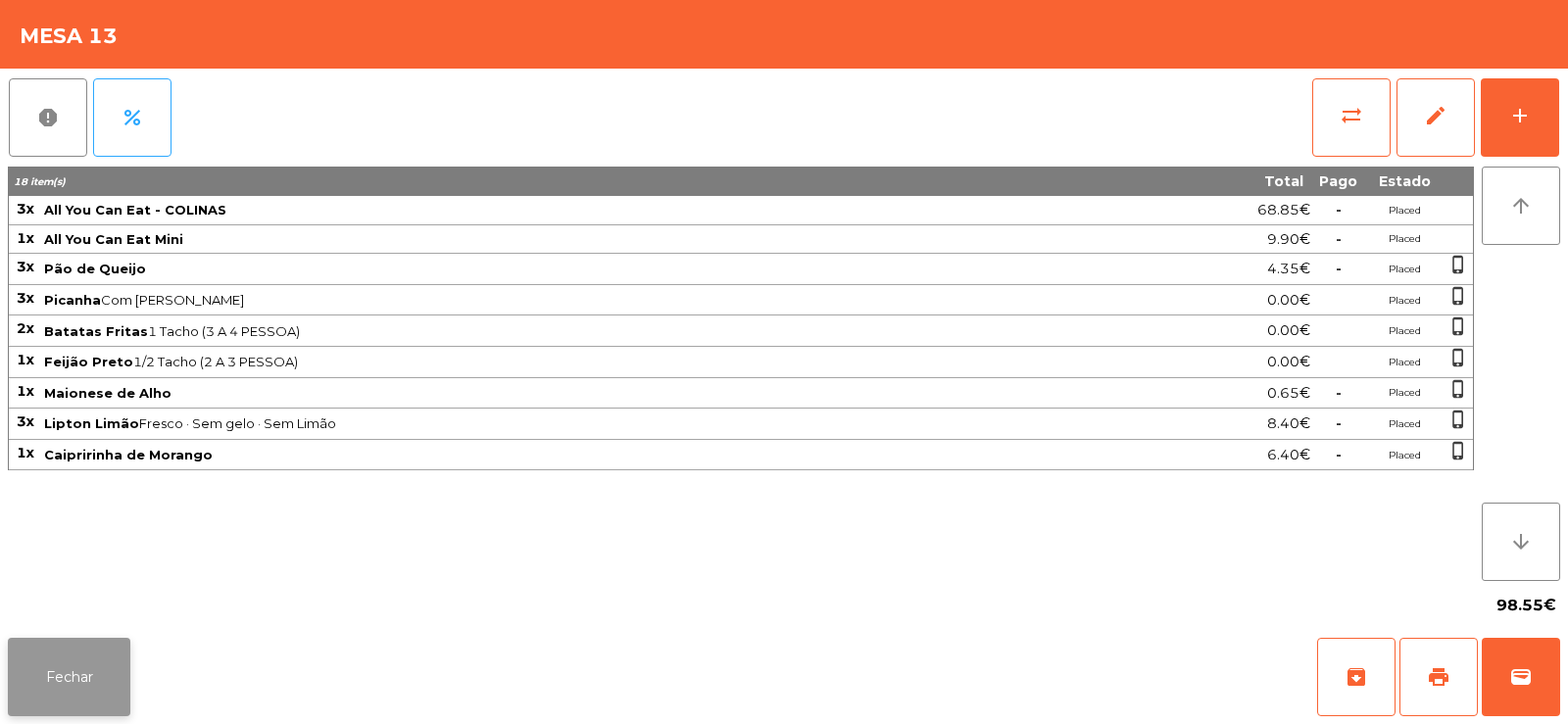
click at [46, 674] on button "Fechar" at bounding box center [69, 676] width 123 height 78
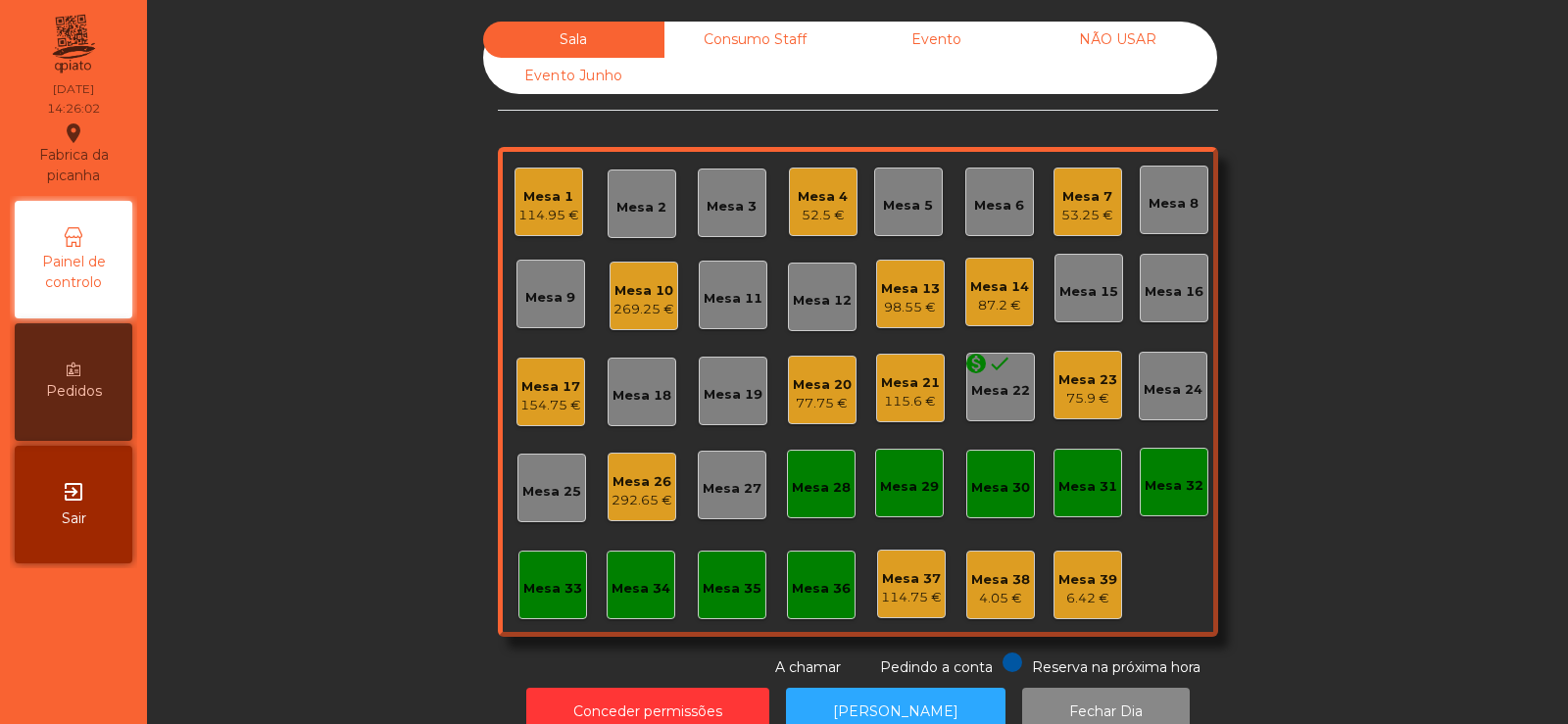
click at [628, 495] on div "292.65 €" at bounding box center [642, 501] width 60 height 20
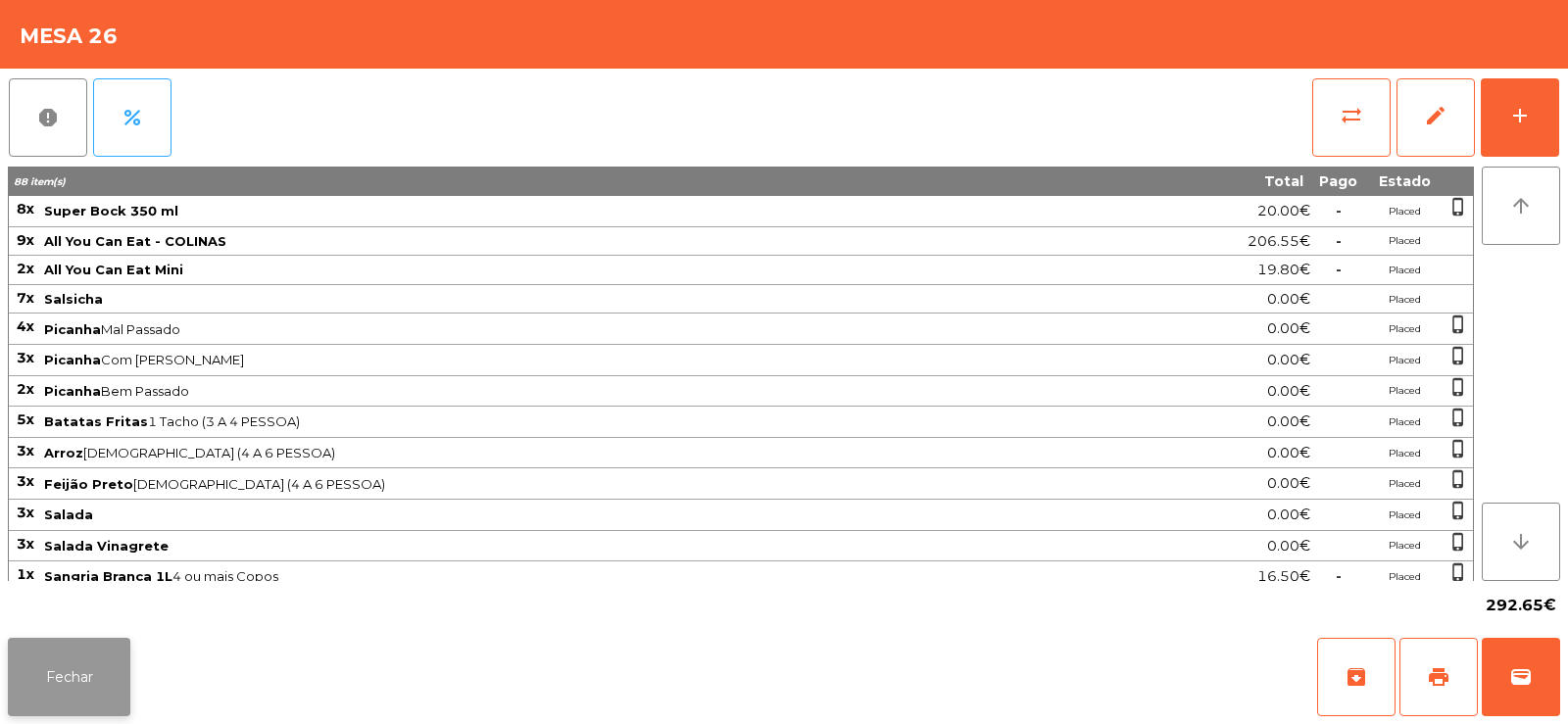
click at [89, 671] on button "Fechar" at bounding box center [69, 676] width 123 height 78
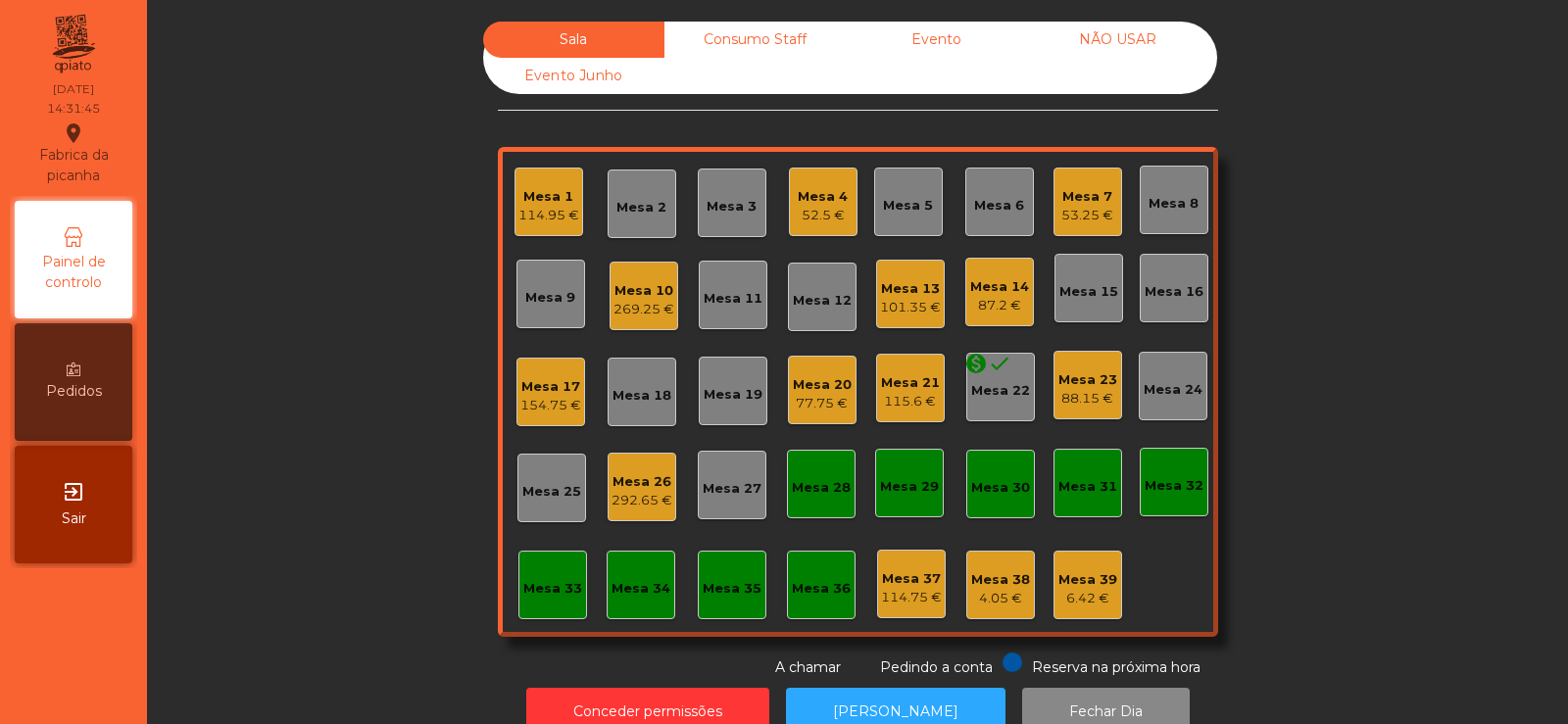
click at [635, 496] on div "292.65 €" at bounding box center [642, 501] width 60 height 20
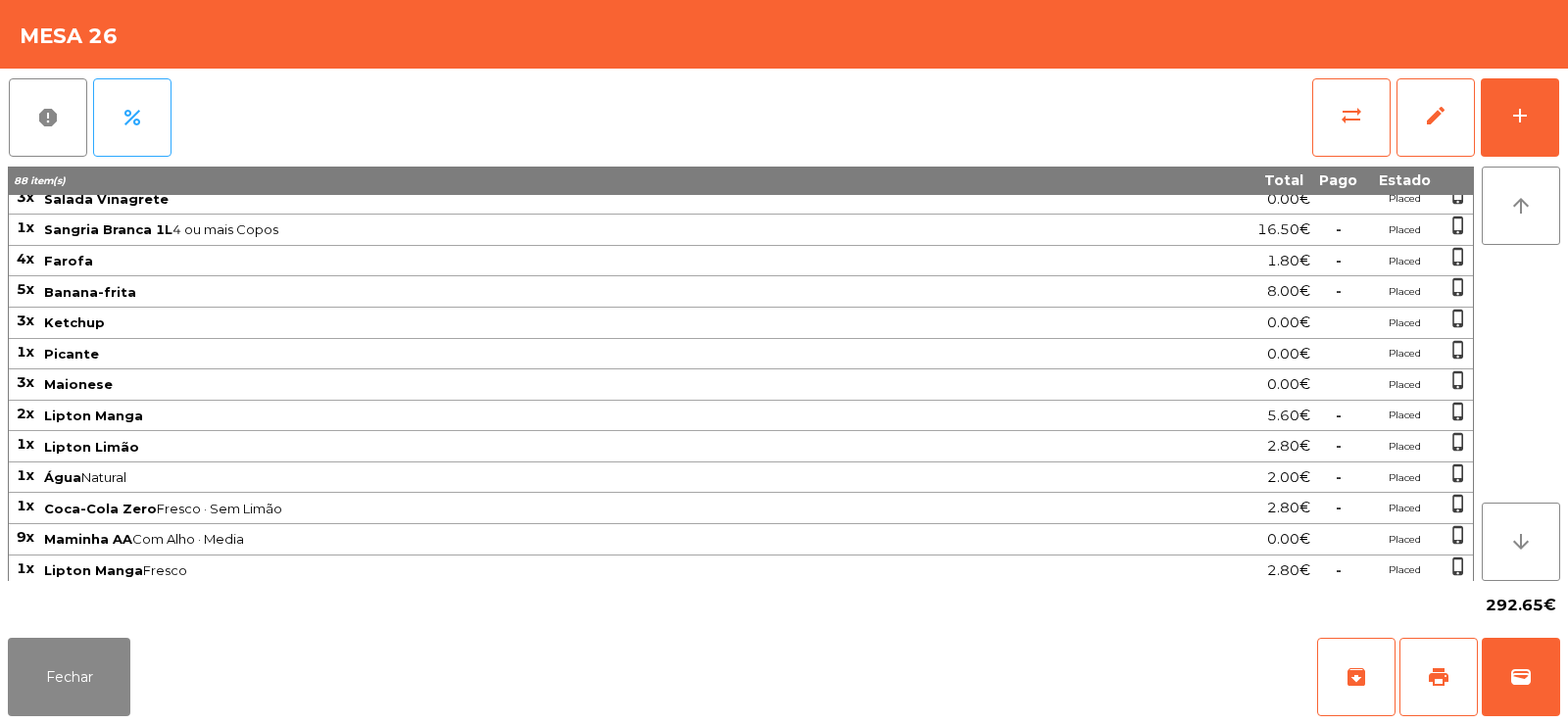
scroll to position [414, 0]
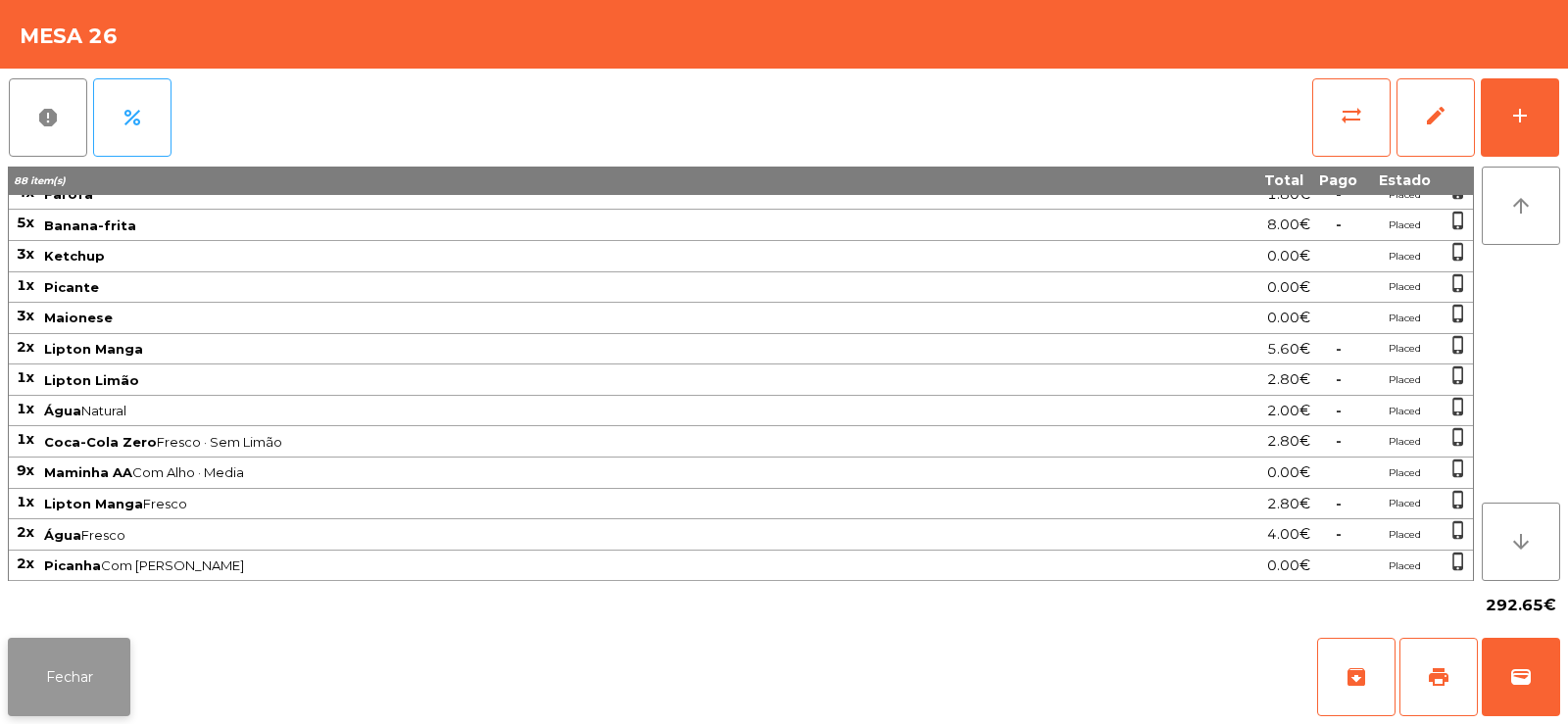
click at [84, 671] on button "Fechar" at bounding box center [69, 676] width 123 height 78
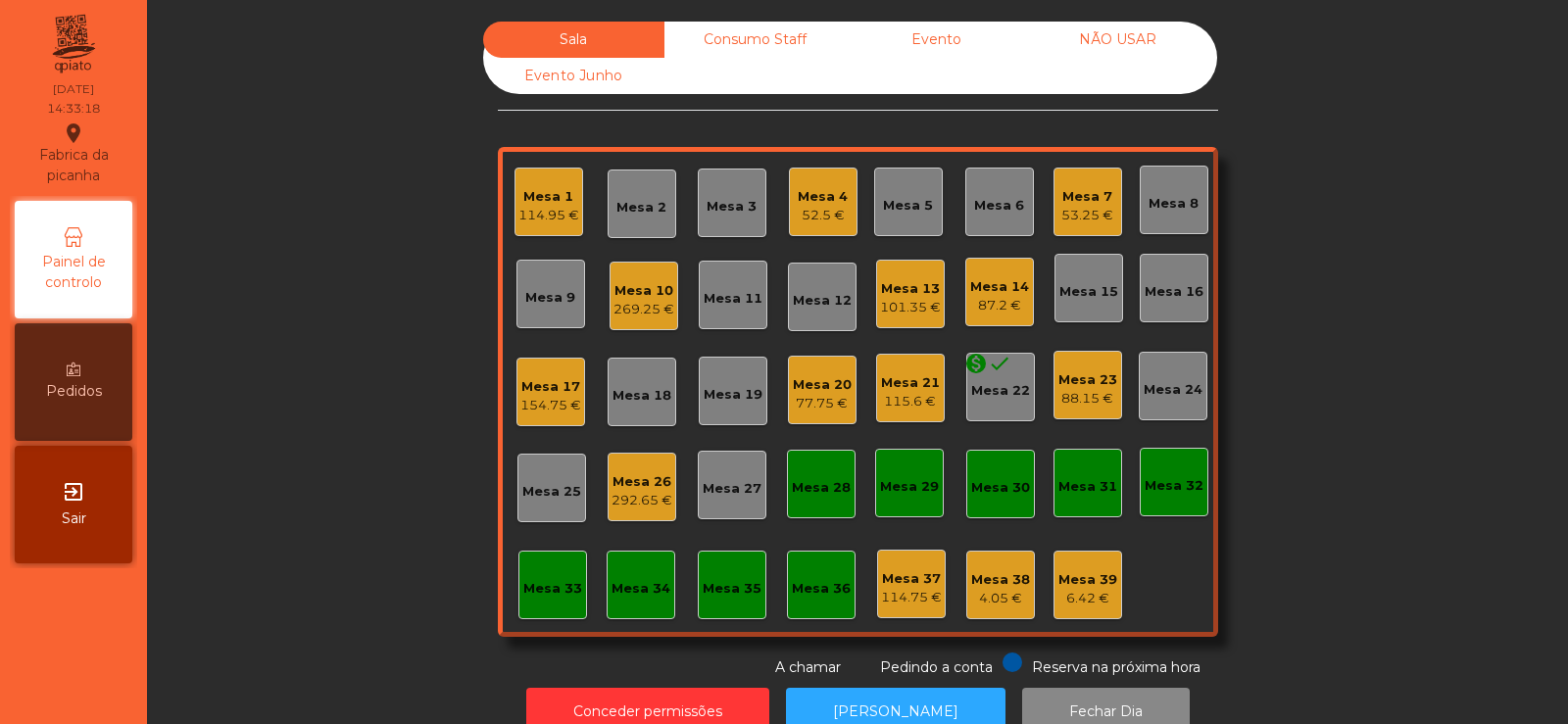
click at [742, 38] on div "Consumo Staff" at bounding box center [755, 40] width 181 height 37
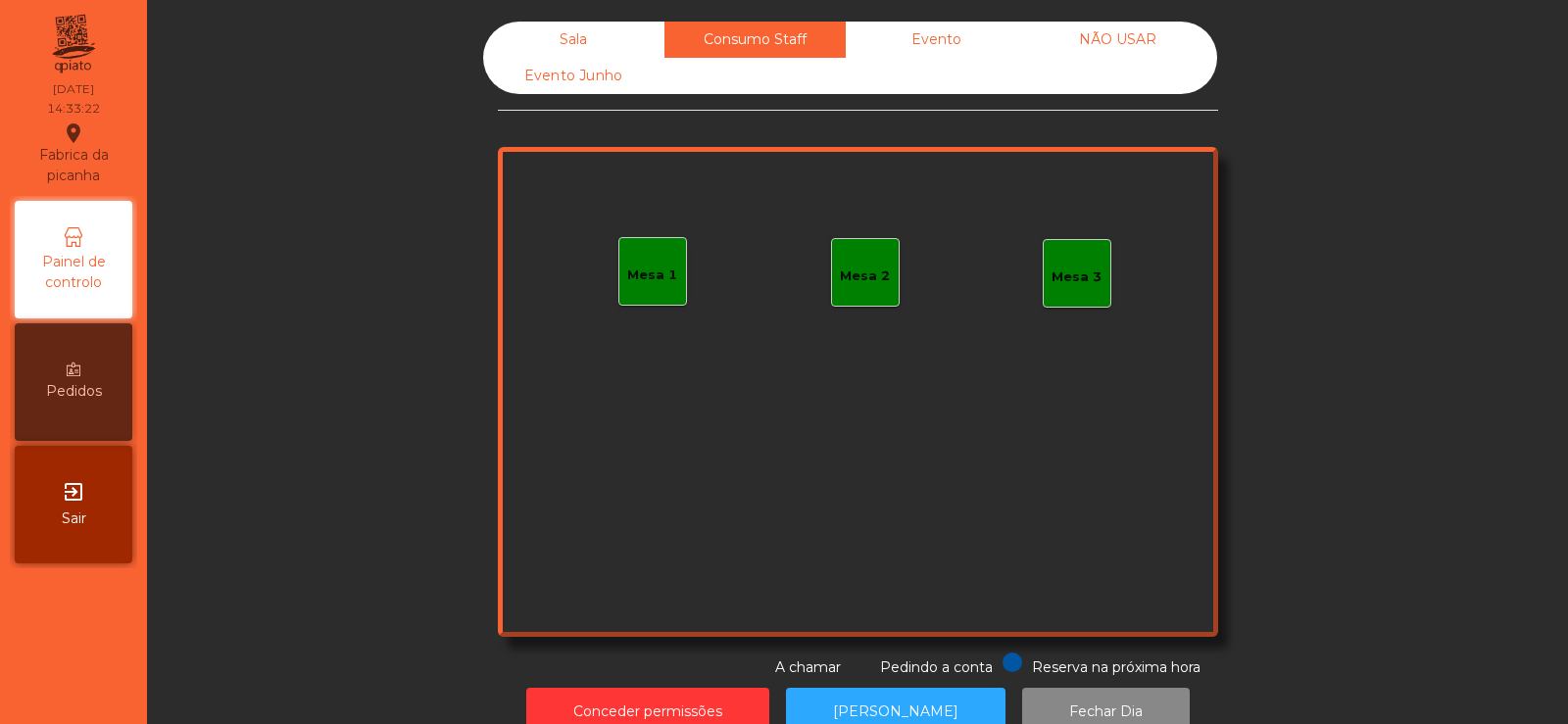
click at [640, 274] on div "Mesa 1" at bounding box center [652, 276] width 50 height 20
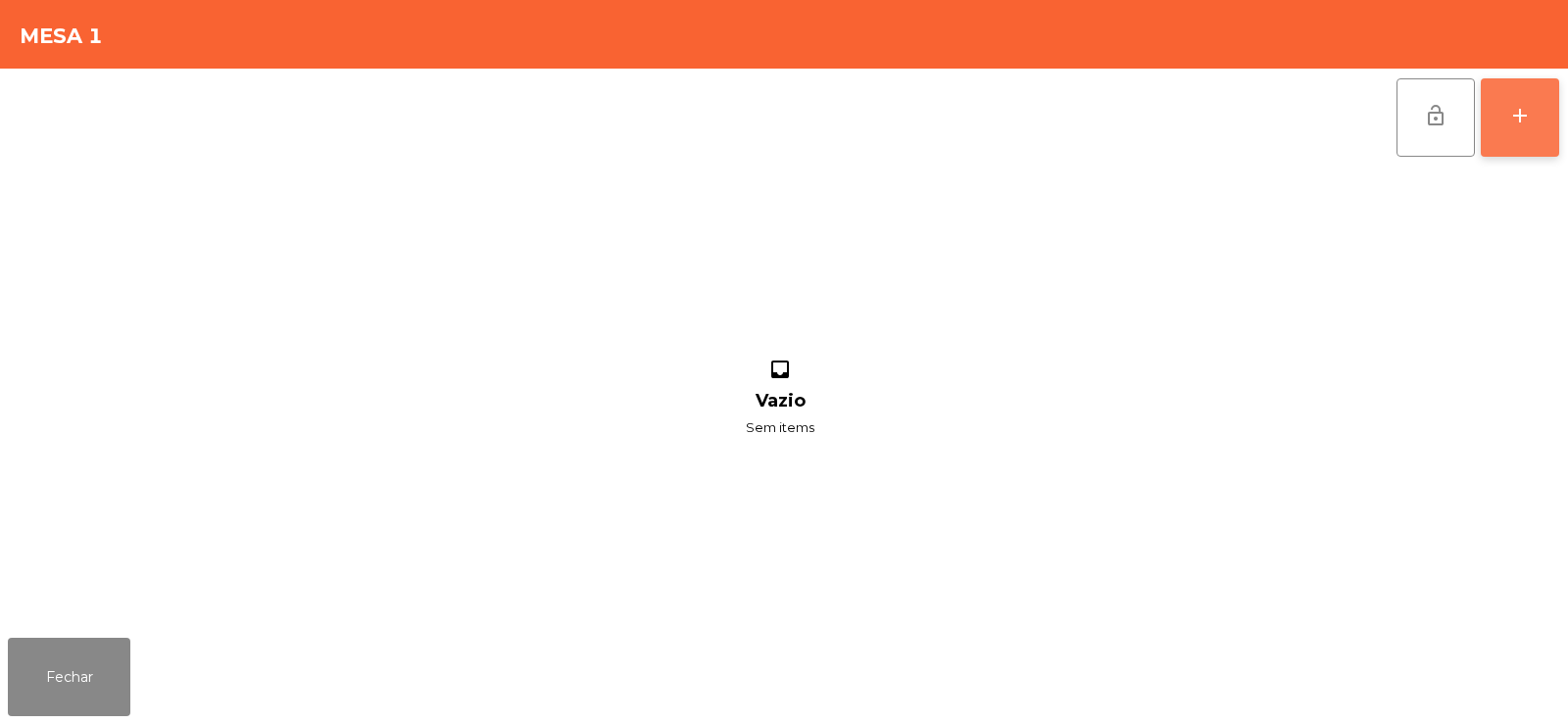
click at [1525, 121] on div "add" at bounding box center [1520, 116] width 24 height 24
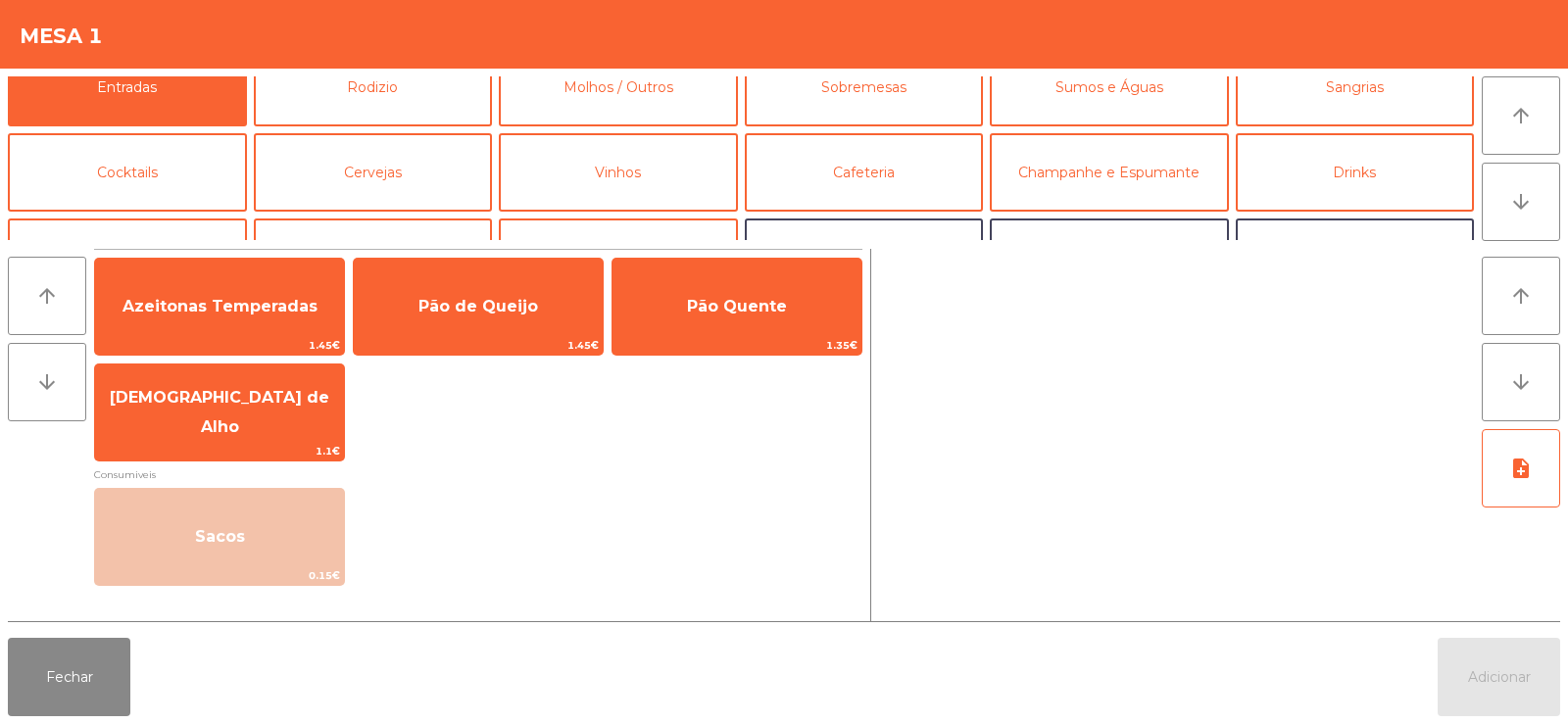
scroll to position [98, 0]
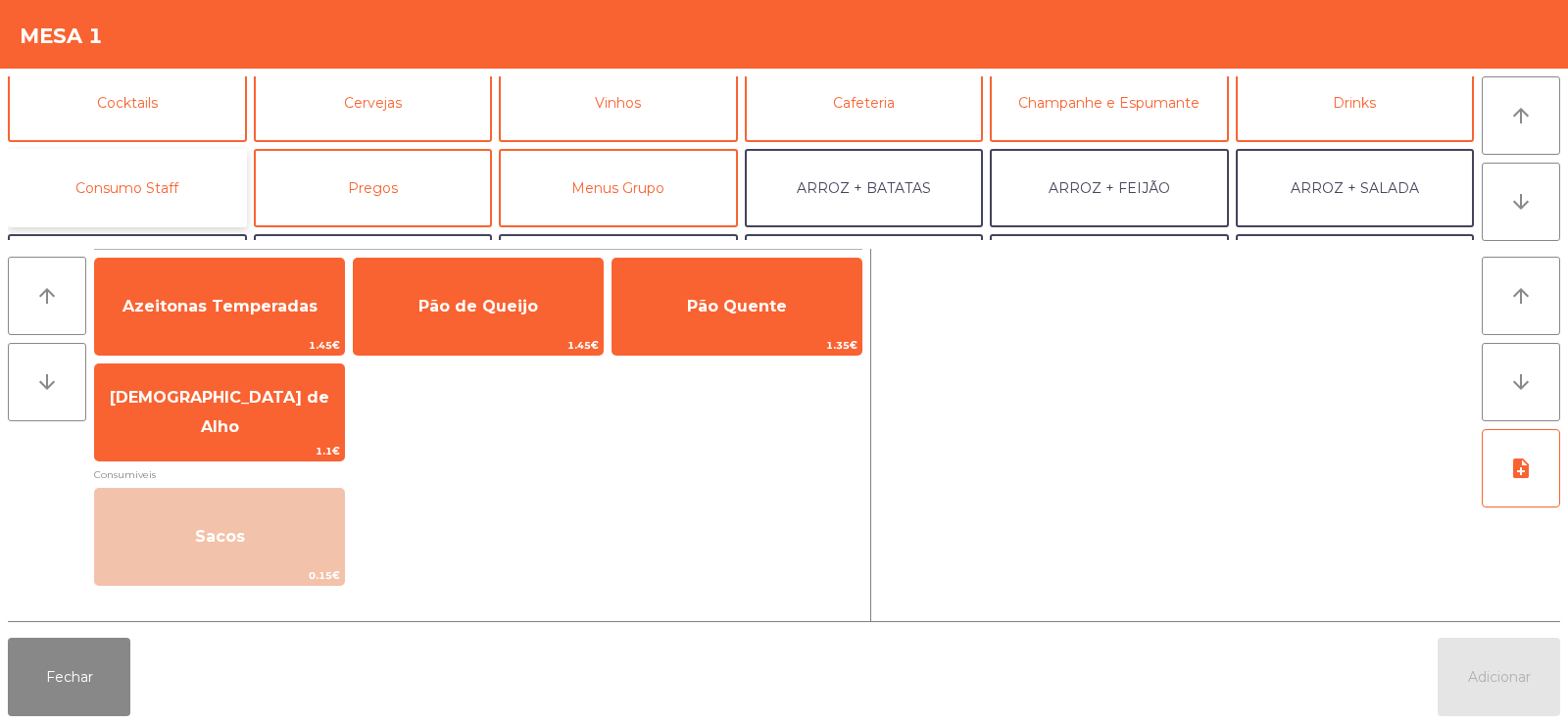
click at [111, 205] on button "Consumo Staff" at bounding box center [127, 187] width 239 height 78
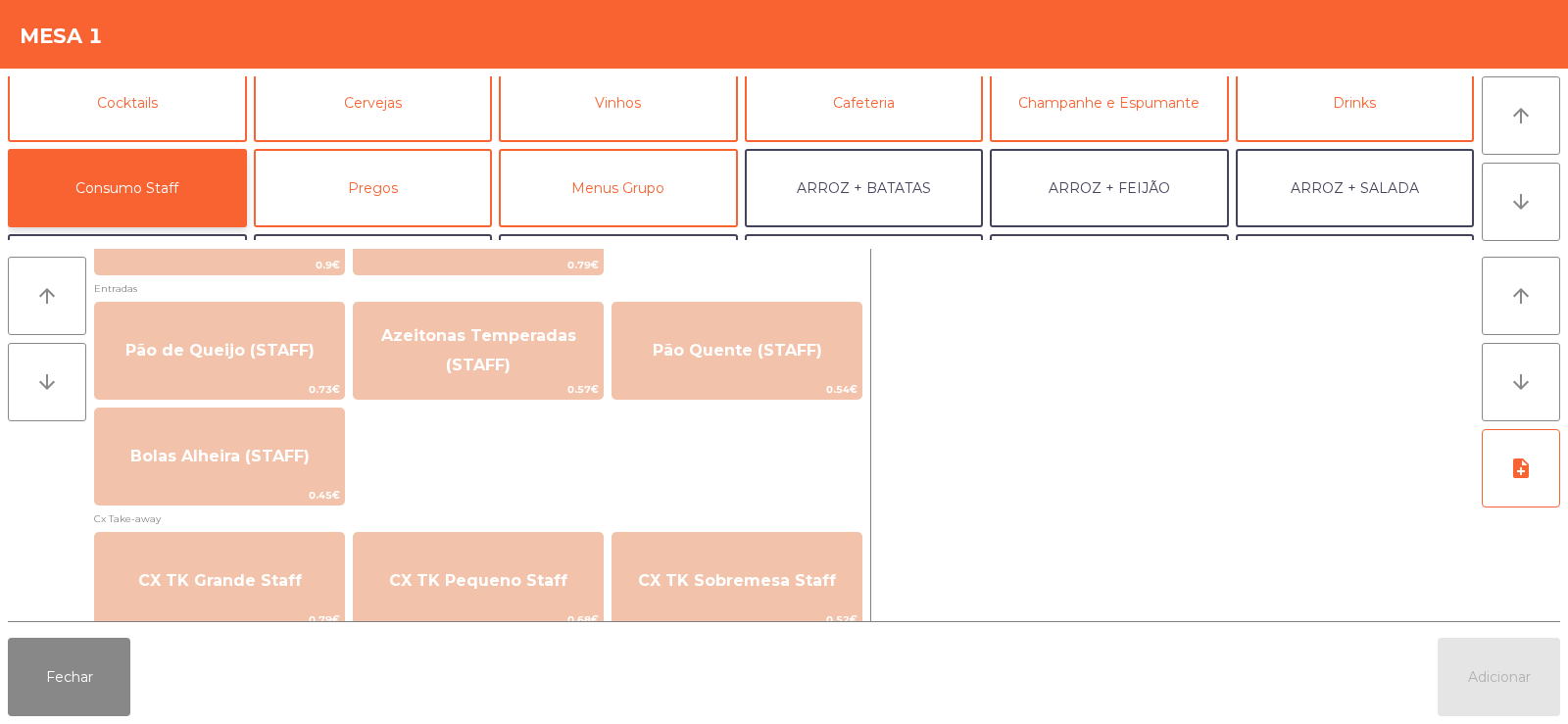
scroll to position [1568, 0]
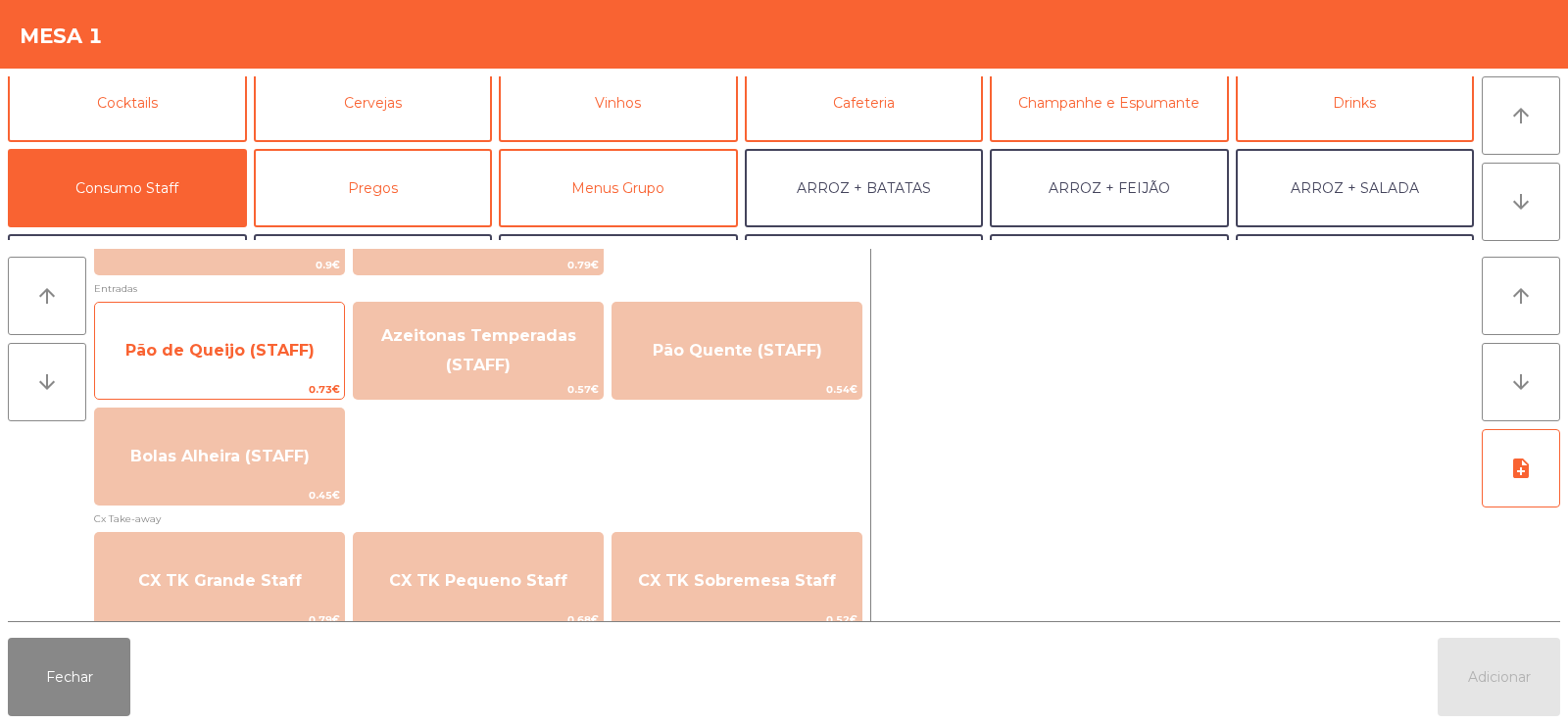
click at [207, 369] on span "Pão de Queijo (STAFF)" at bounding box center [219, 350] width 249 height 53
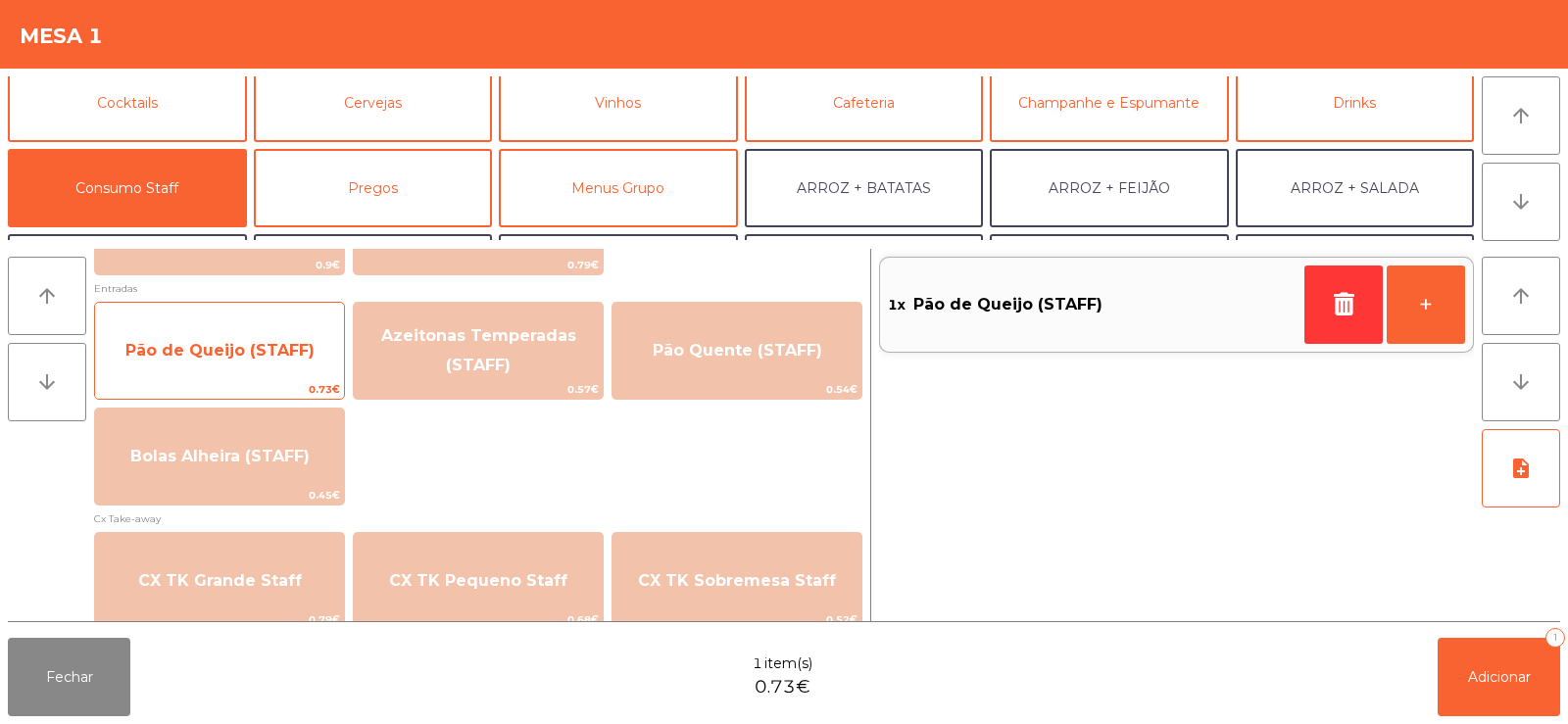
click at [241, 364] on span "Pão de Queijo (STAFF)" at bounding box center [219, 350] width 249 height 53
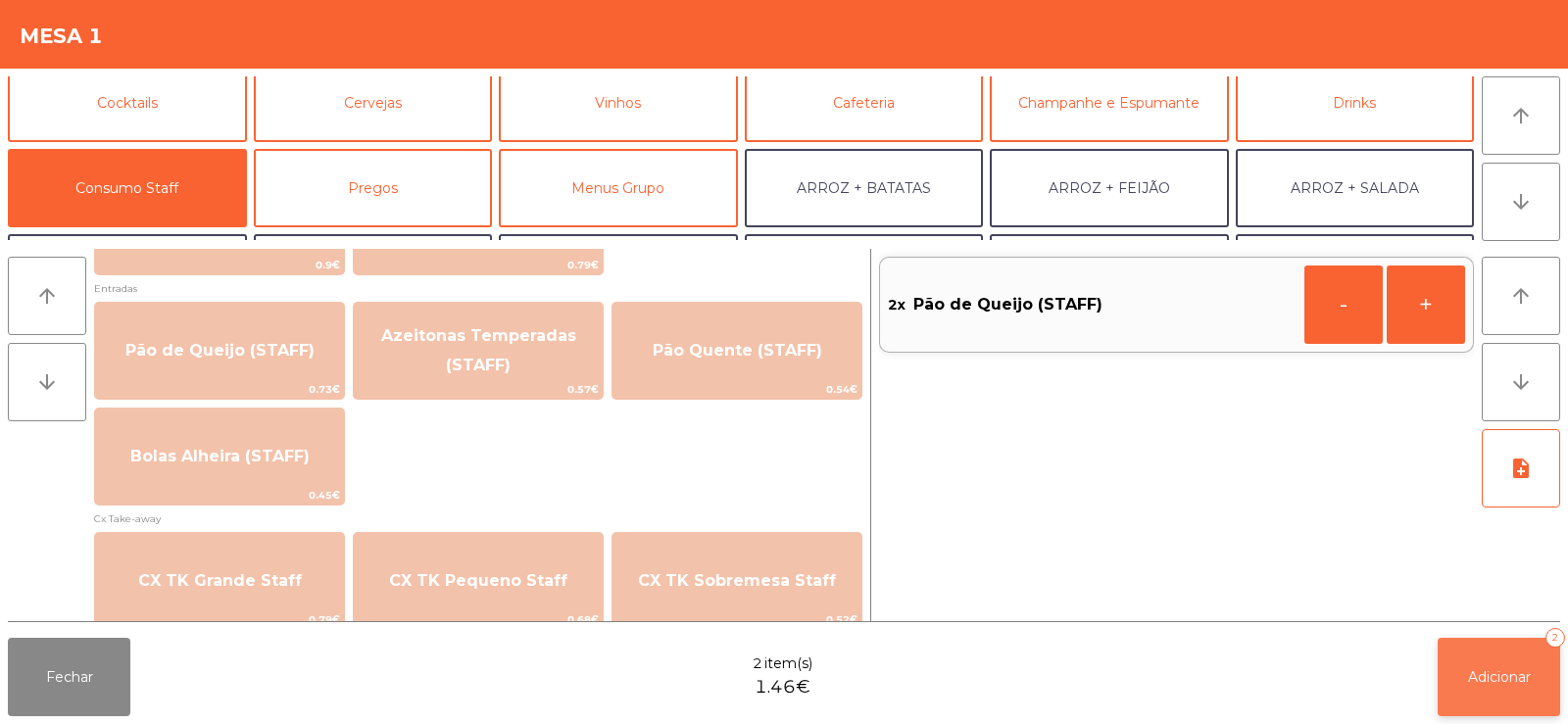
click at [1464, 683] on button "Adicionar 2" at bounding box center [1500, 676] width 123 height 78
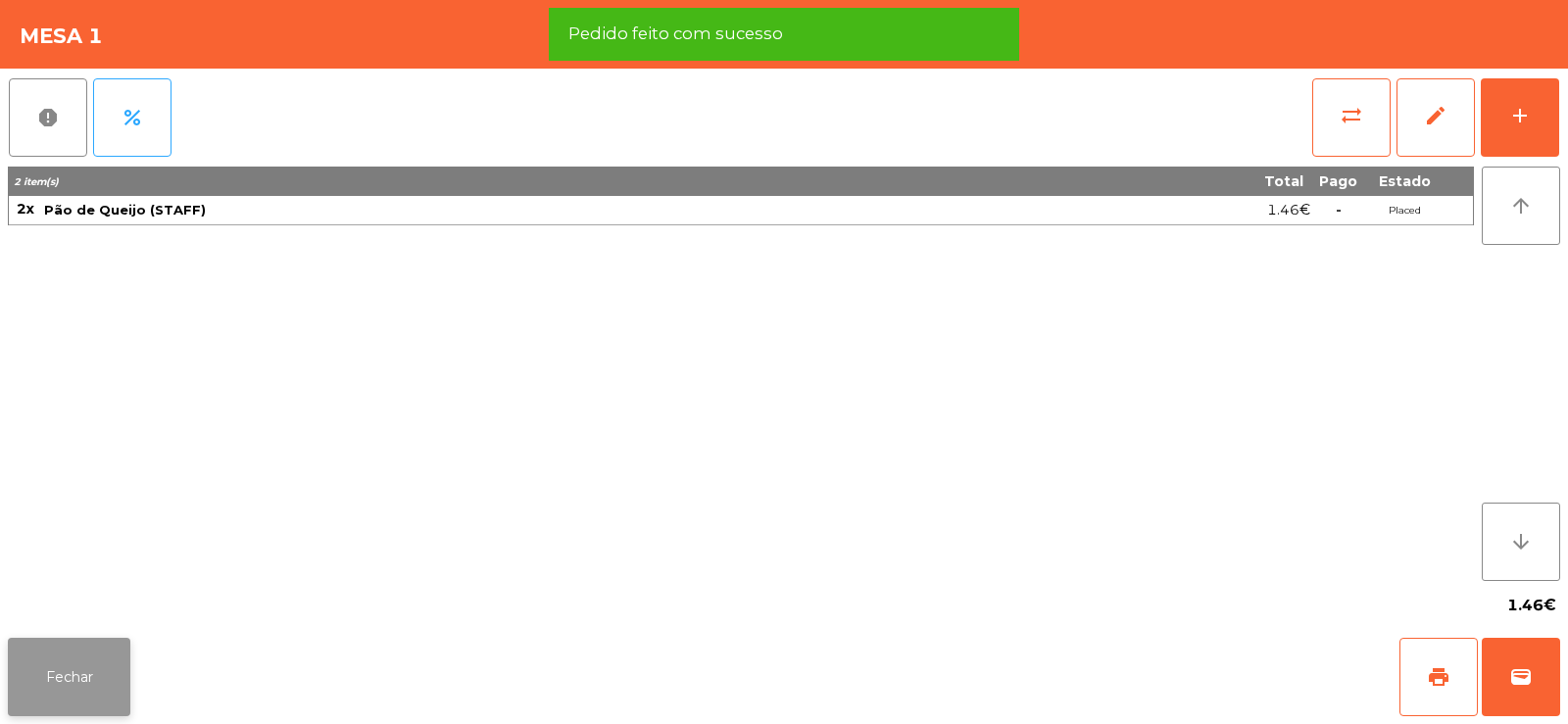
click at [51, 668] on button "Fechar" at bounding box center [69, 676] width 123 height 78
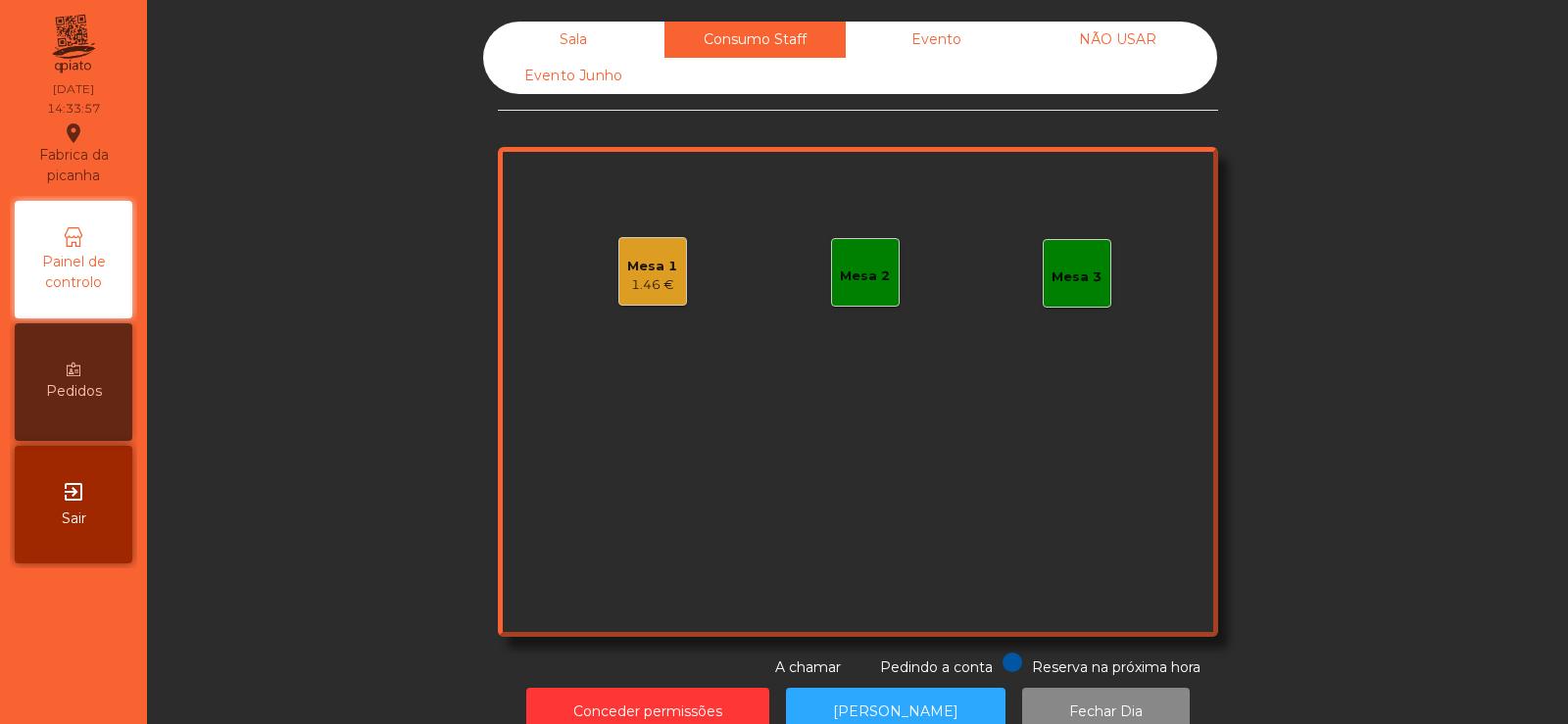
click at [543, 40] on div "Sala" at bounding box center [573, 40] width 181 height 37
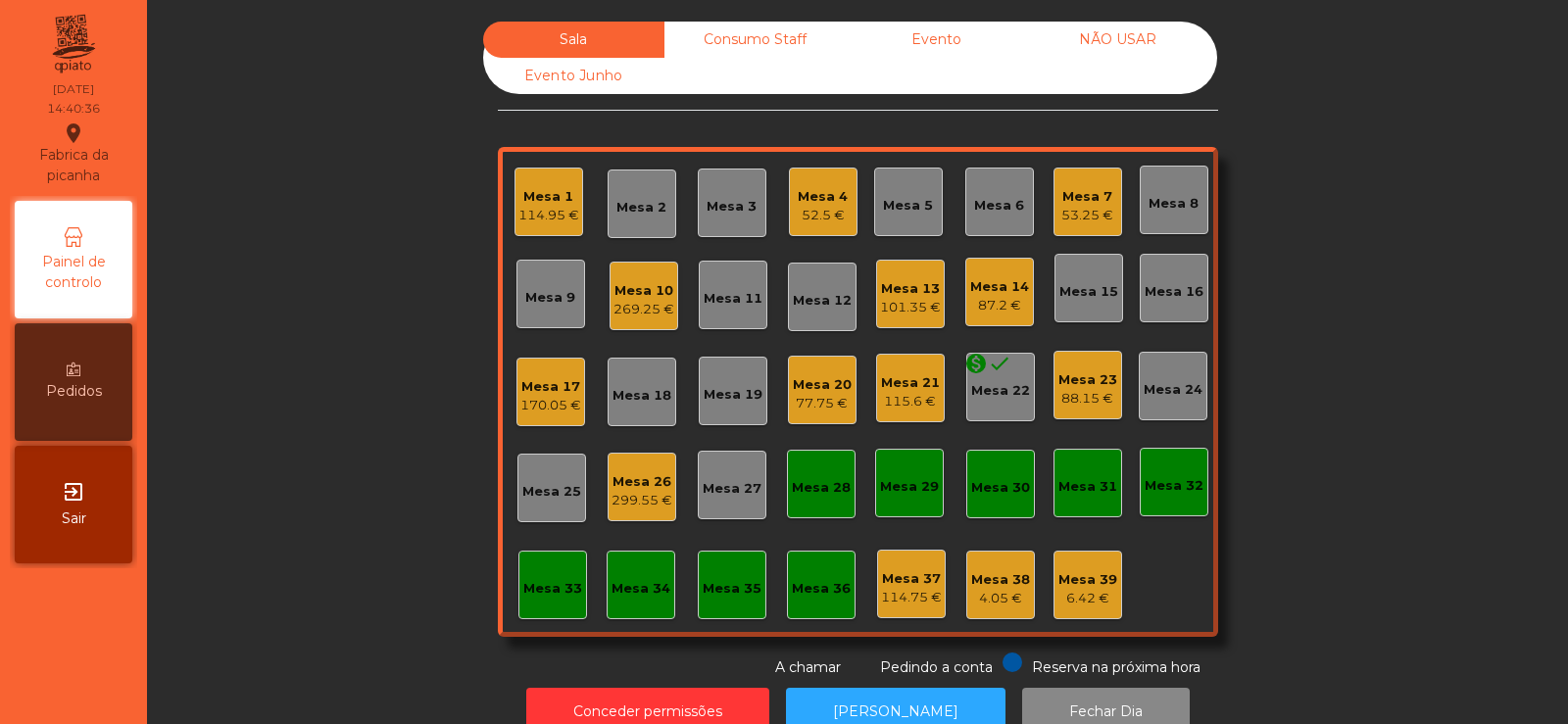
click at [1159, 213] on div "Mesa 8" at bounding box center [1173, 199] width 68 height 68
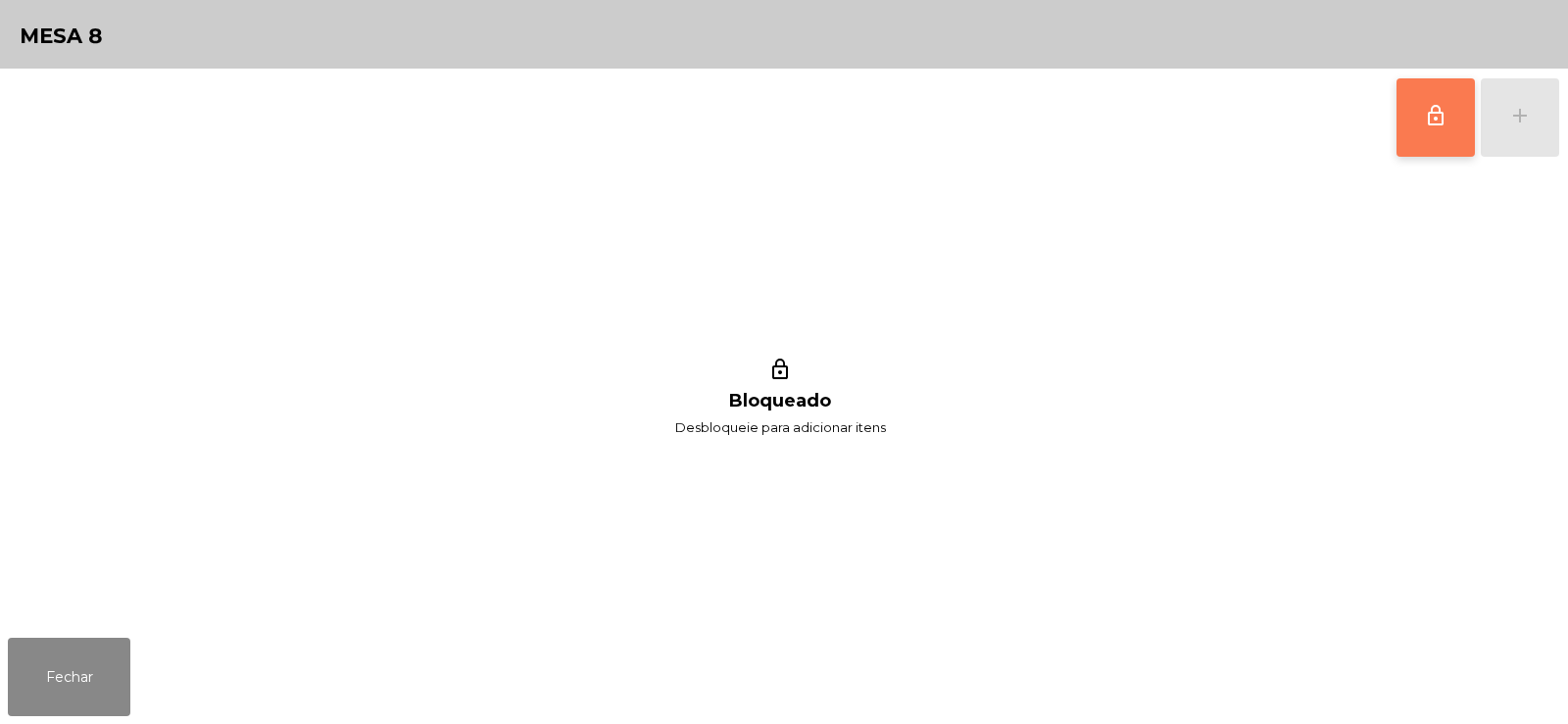
click at [1427, 113] on span "lock_outline" at bounding box center [1436, 116] width 24 height 24
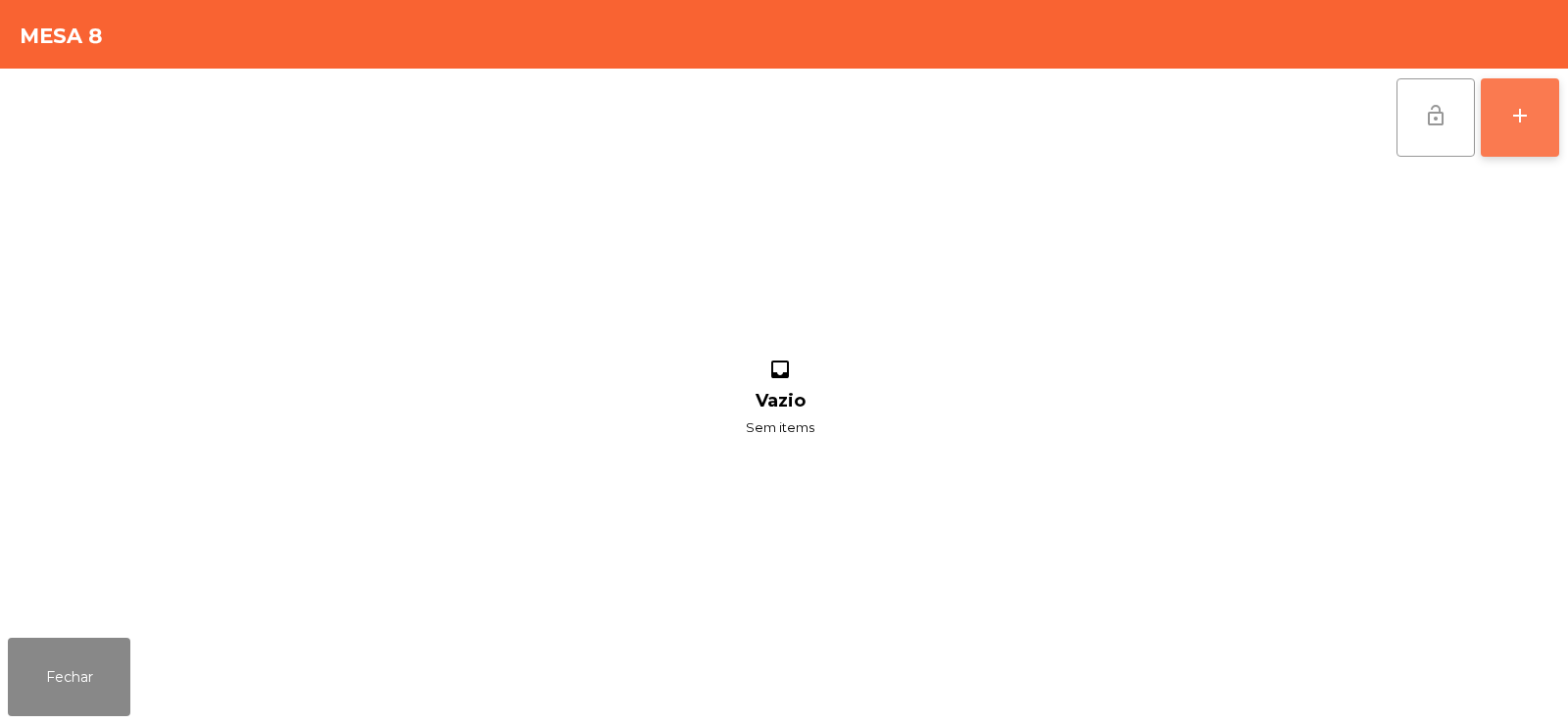
click at [1512, 123] on div "add" at bounding box center [1520, 116] width 24 height 24
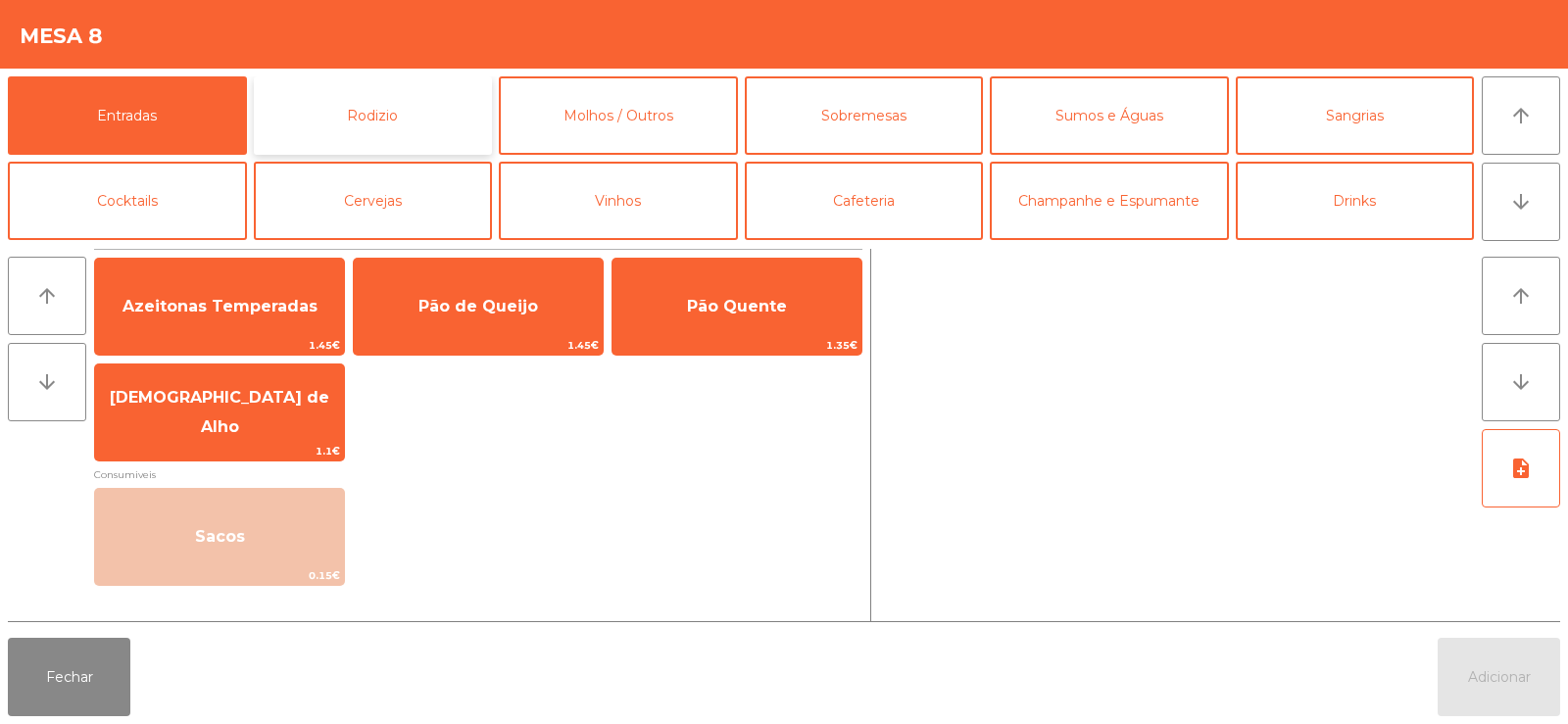
click at [290, 123] on button "Rodizio" at bounding box center [373, 115] width 239 height 78
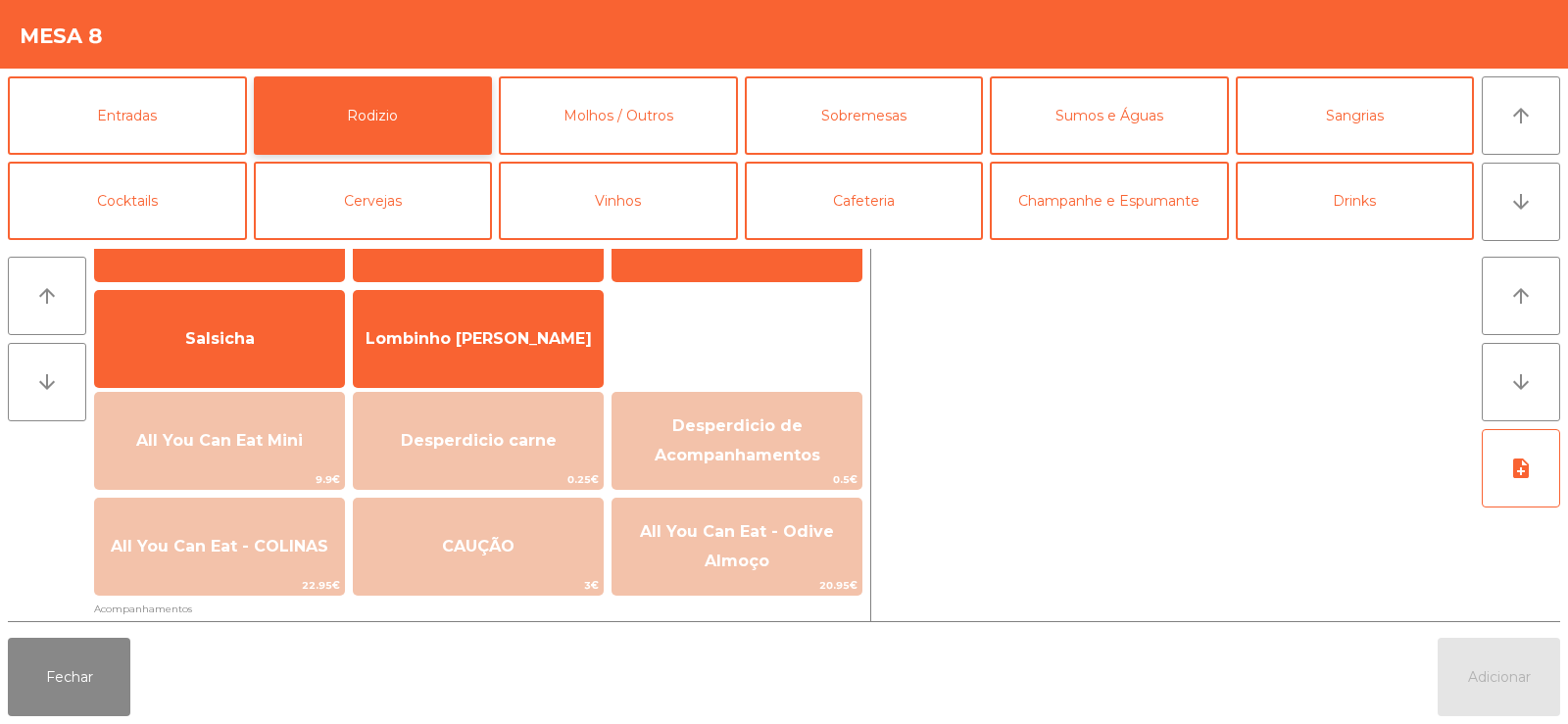
scroll to position [153, 0]
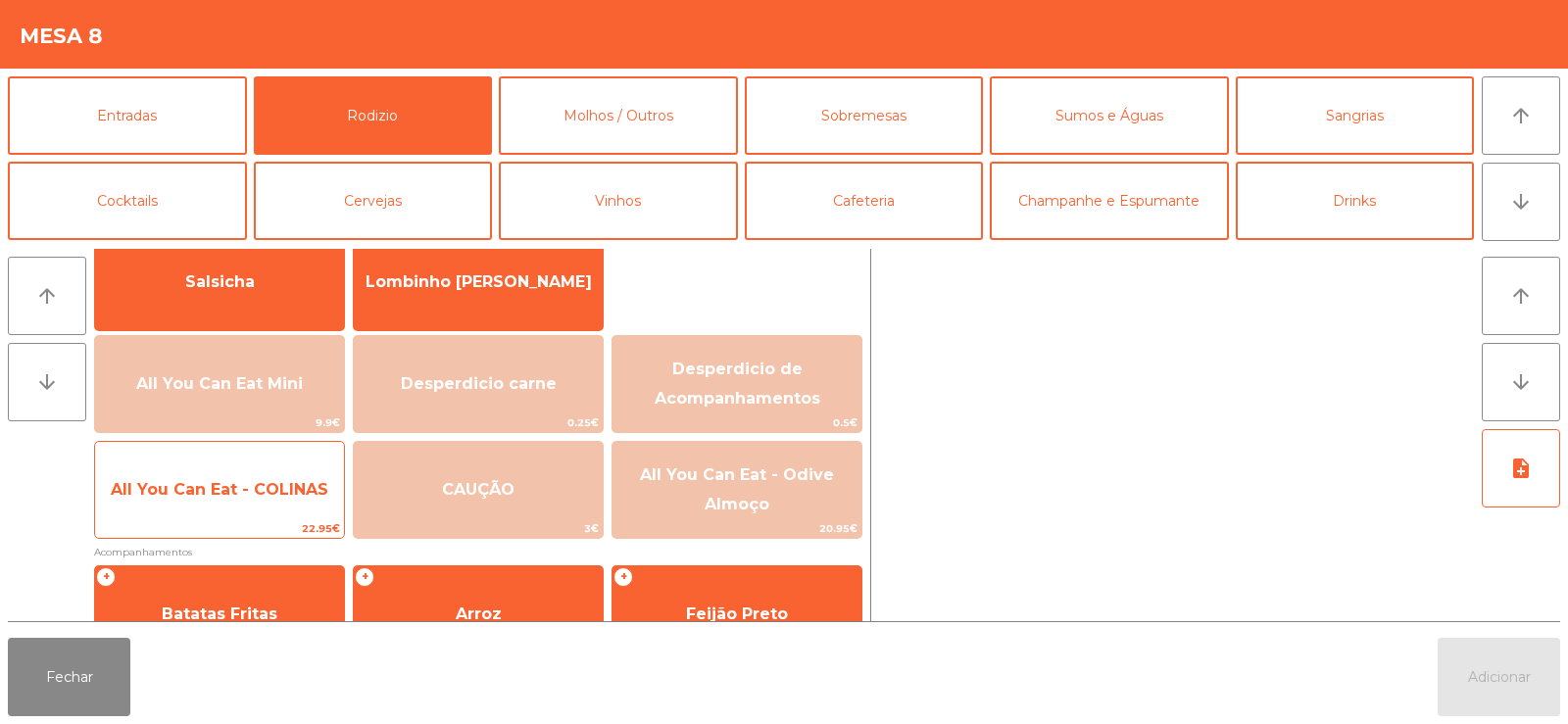
click at [201, 485] on span "All You Can Eat - COLINAS" at bounding box center [219, 489] width 217 height 19
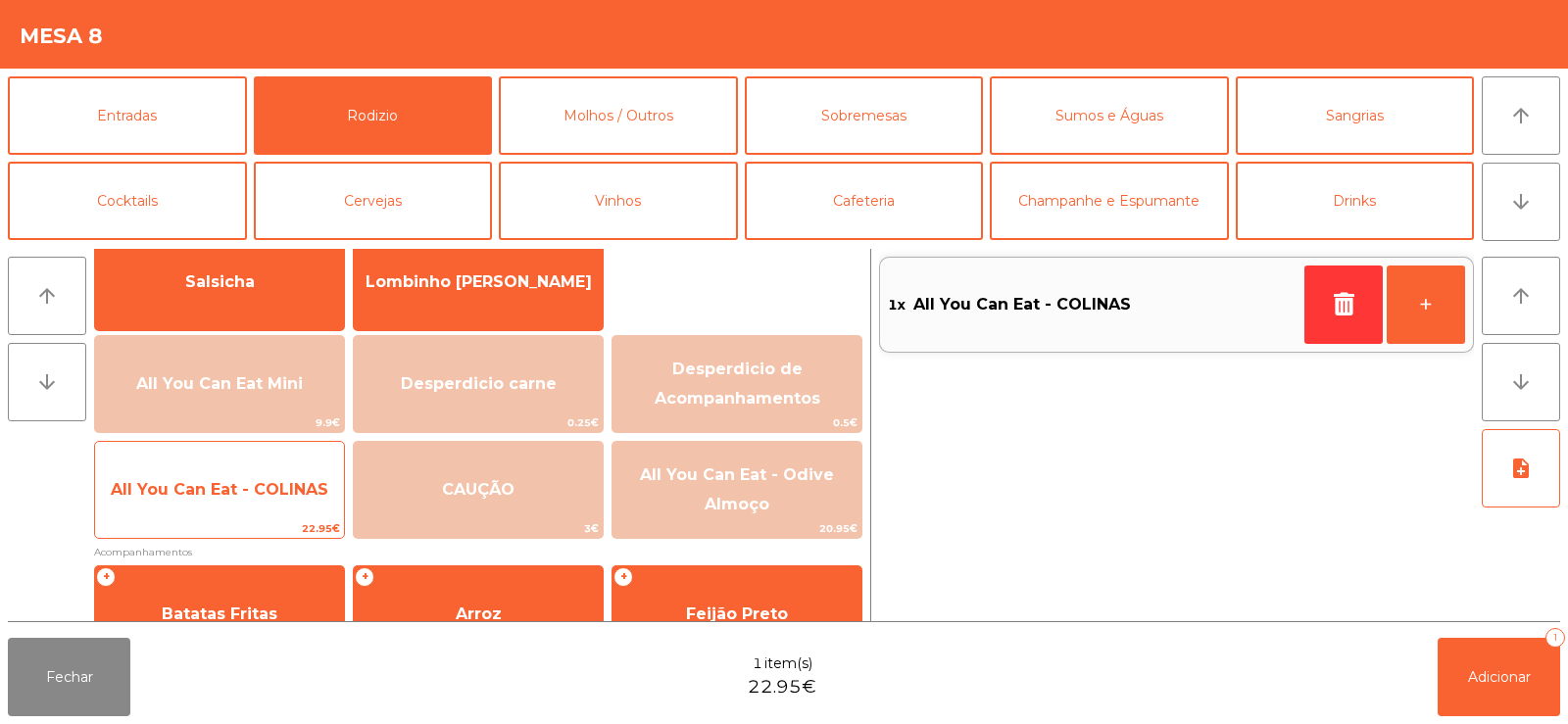
click at [206, 485] on span "All You Can Eat - COLINAS" at bounding box center [219, 489] width 217 height 19
click at [189, 503] on span "All You Can Eat - COLINAS" at bounding box center [219, 489] width 249 height 53
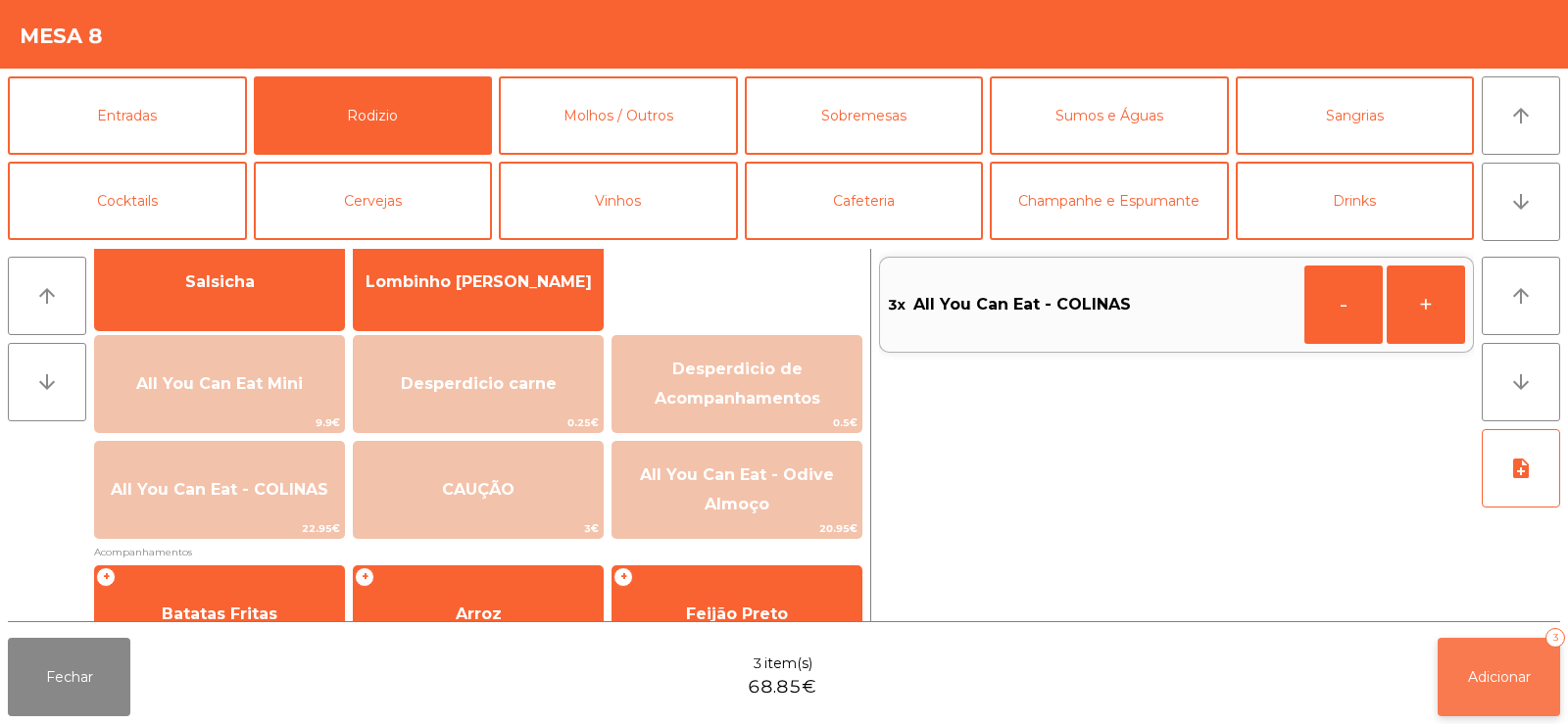
click at [1475, 675] on span "Adicionar" at bounding box center [1499, 677] width 62 height 18
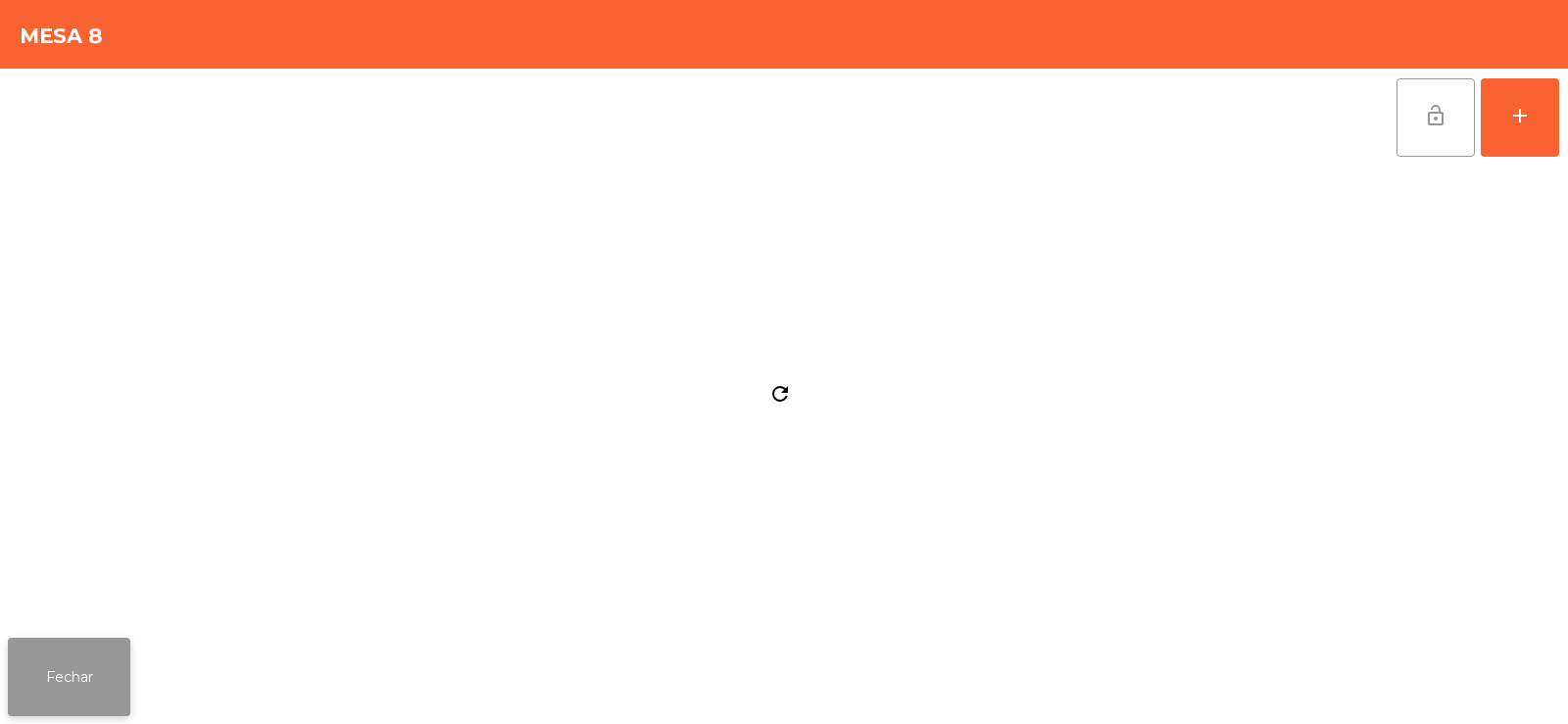
click at [76, 691] on button "Fechar" at bounding box center [69, 676] width 123 height 78
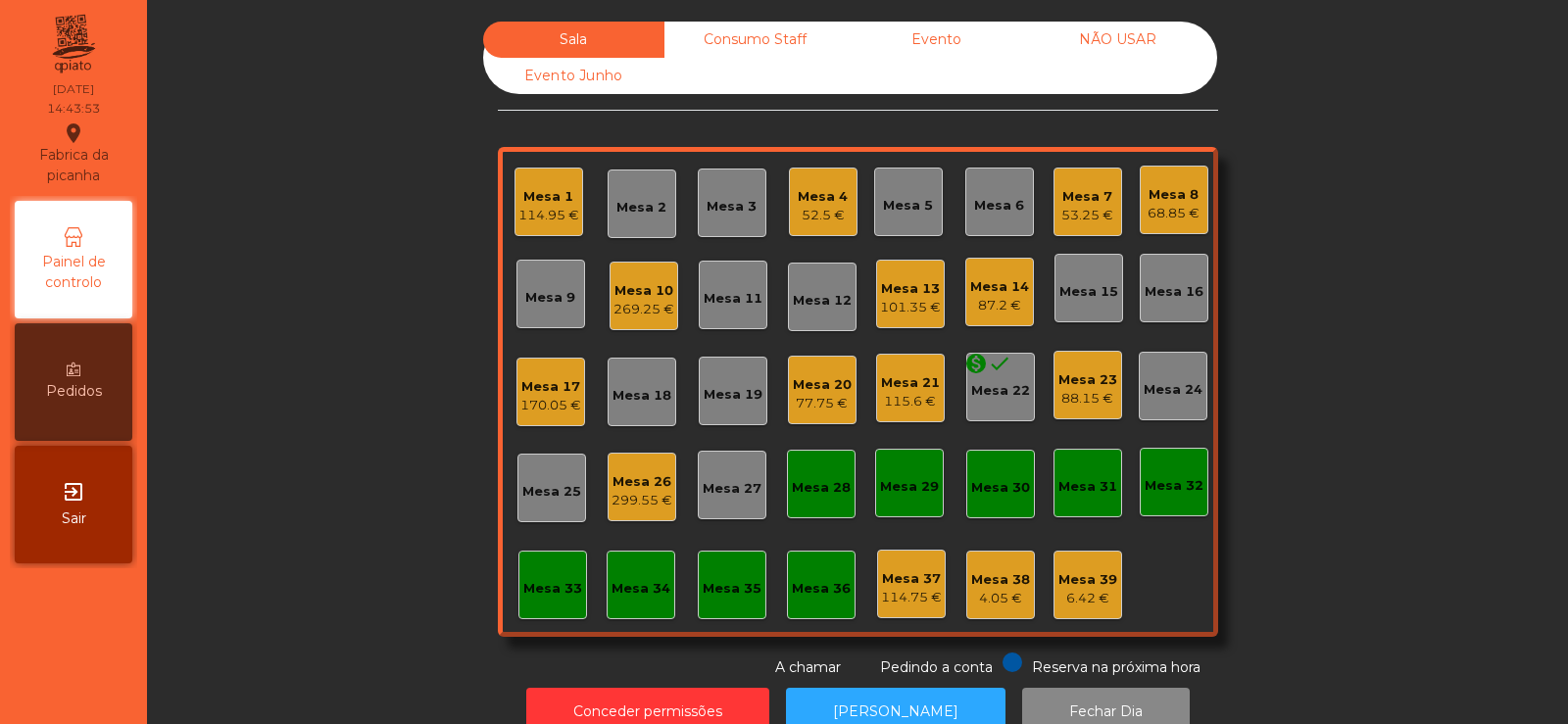
click at [818, 403] on div "77.75 €" at bounding box center [821, 404] width 59 height 20
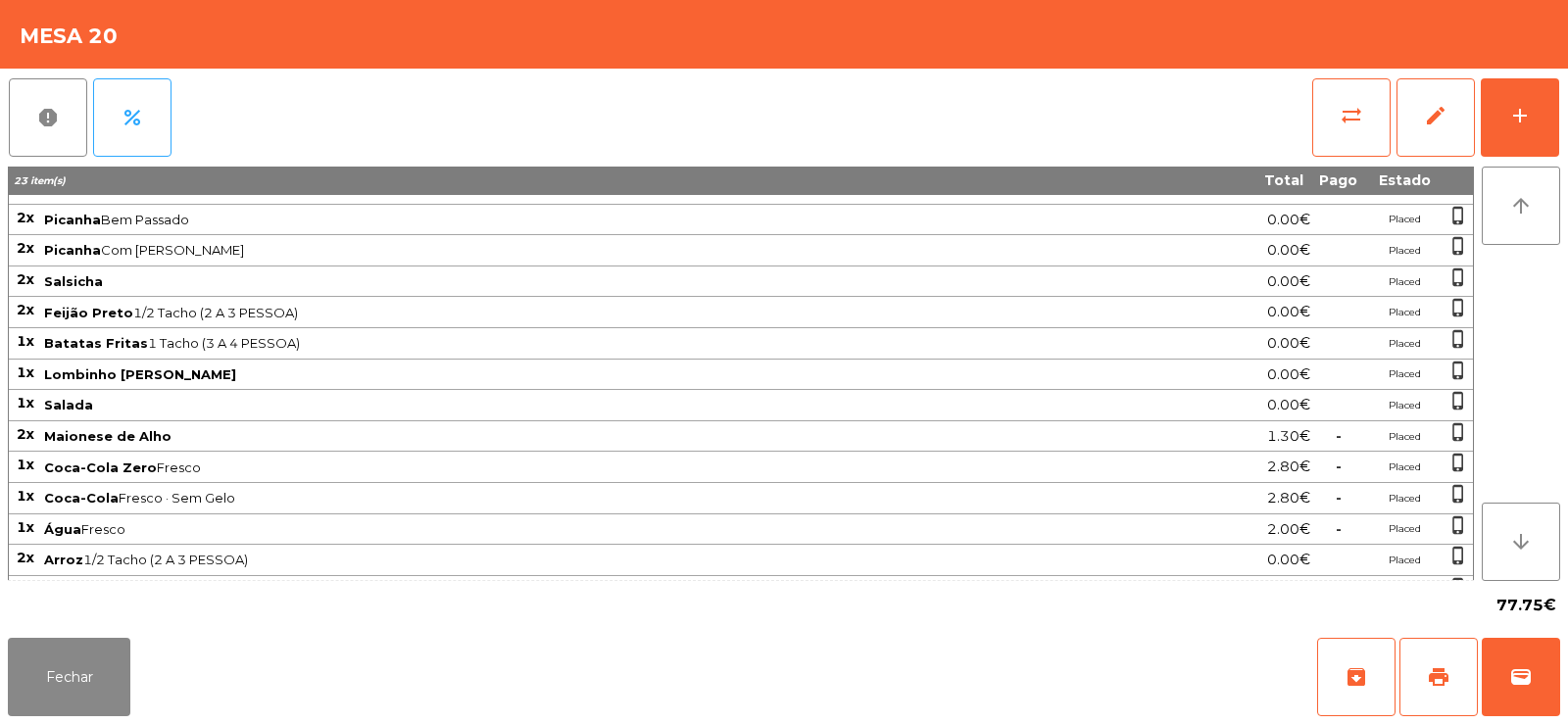
scroll to position [0, 0]
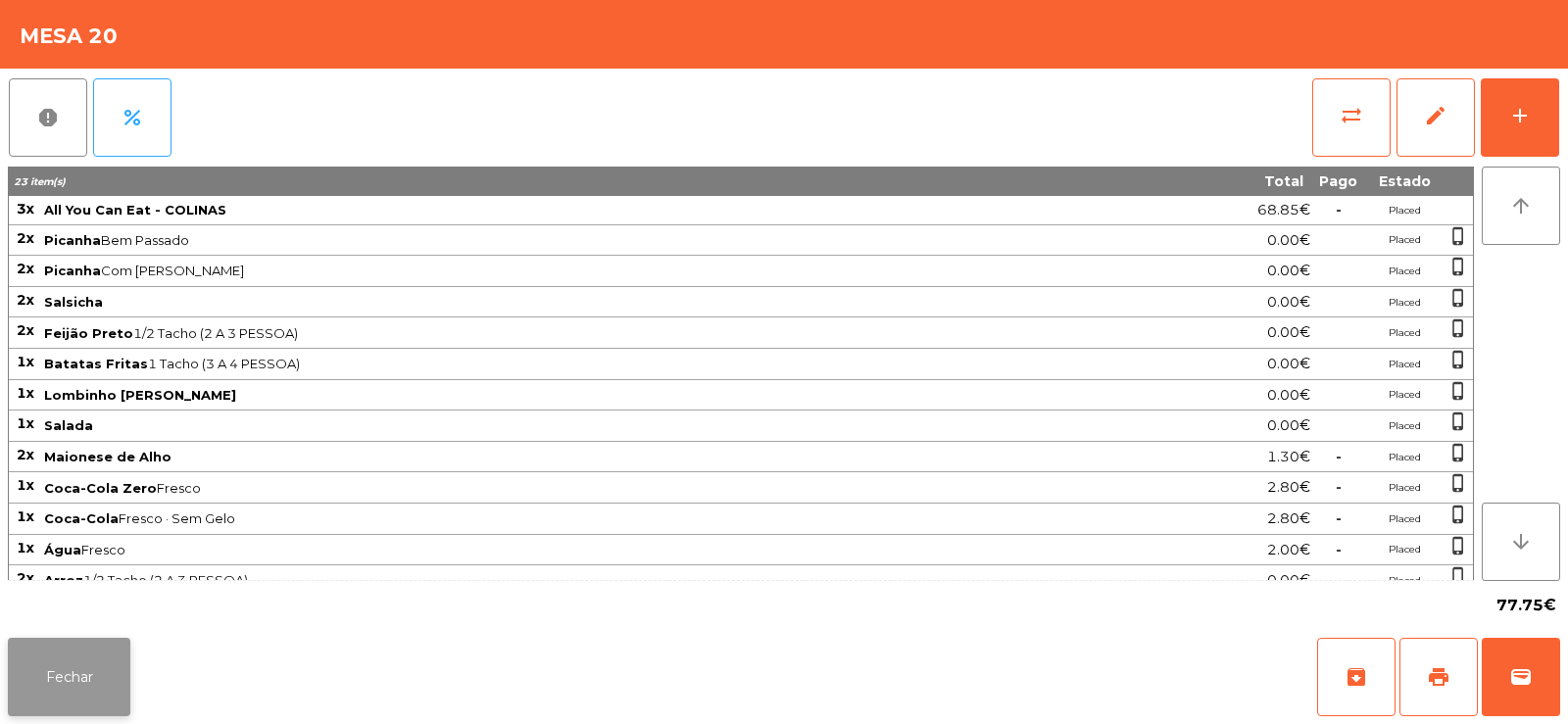
click at [86, 675] on button "Fechar" at bounding box center [69, 676] width 123 height 78
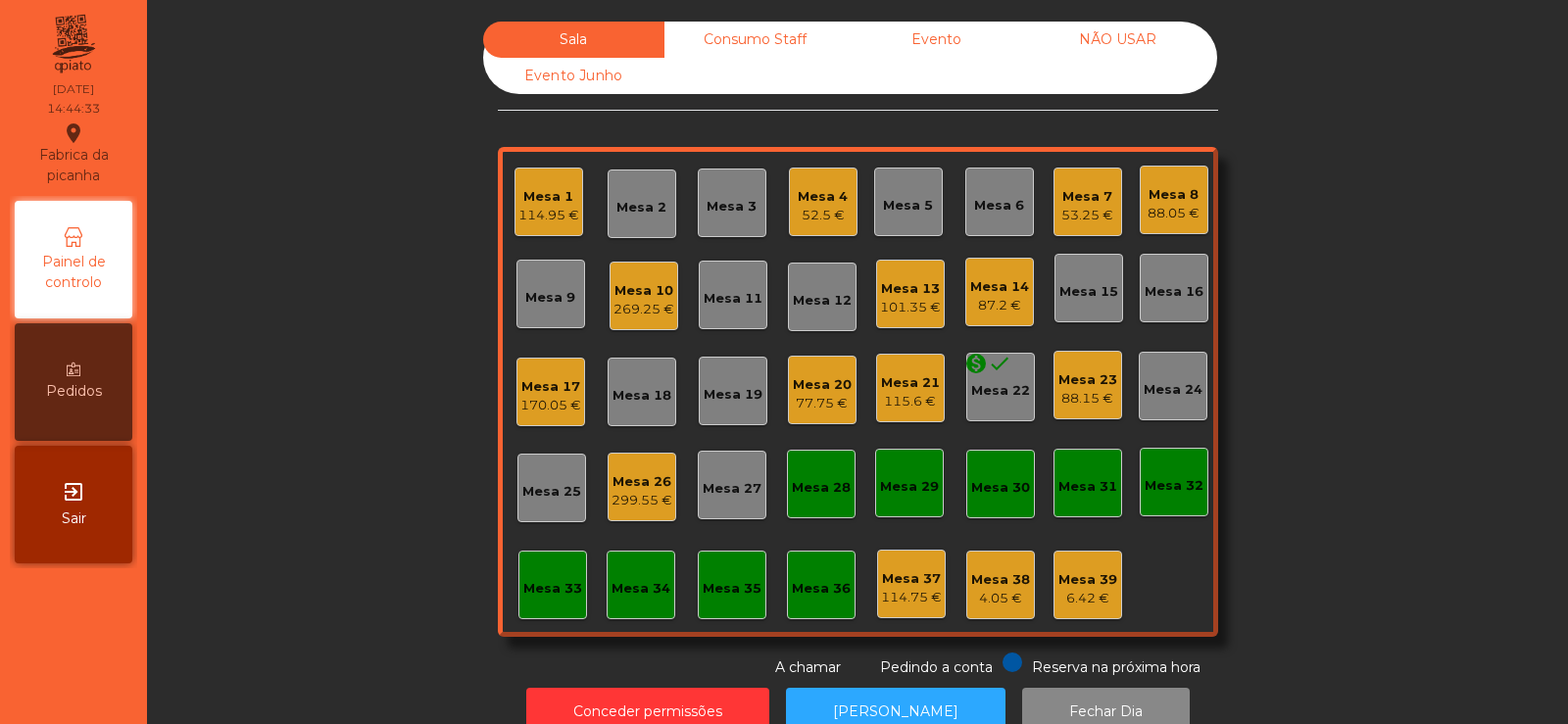
click at [1157, 209] on div "88.05 €" at bounding box center [1173, 214] width 52 height 20
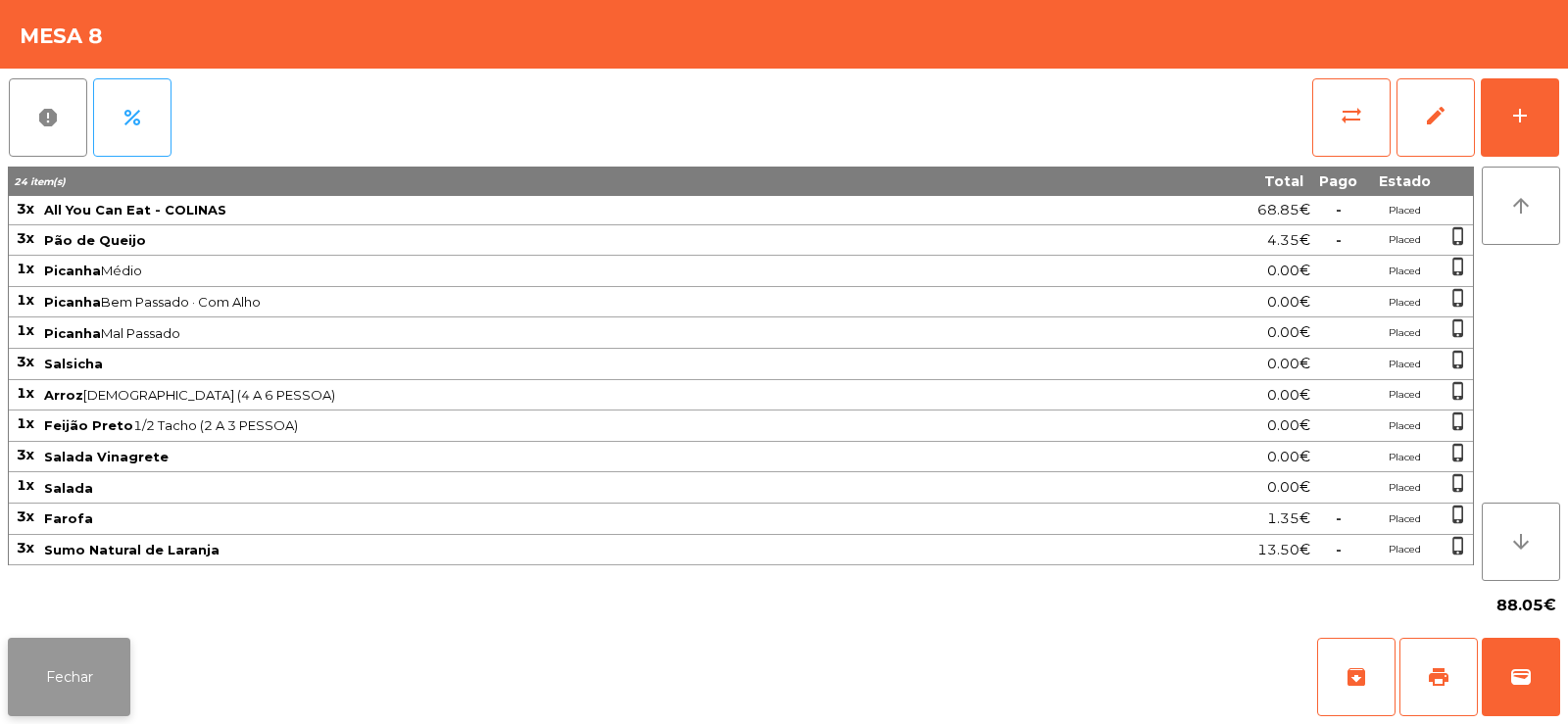
click at [75, 685] on button "Fechar" at bounding box center [69, 676] width 123 height 78
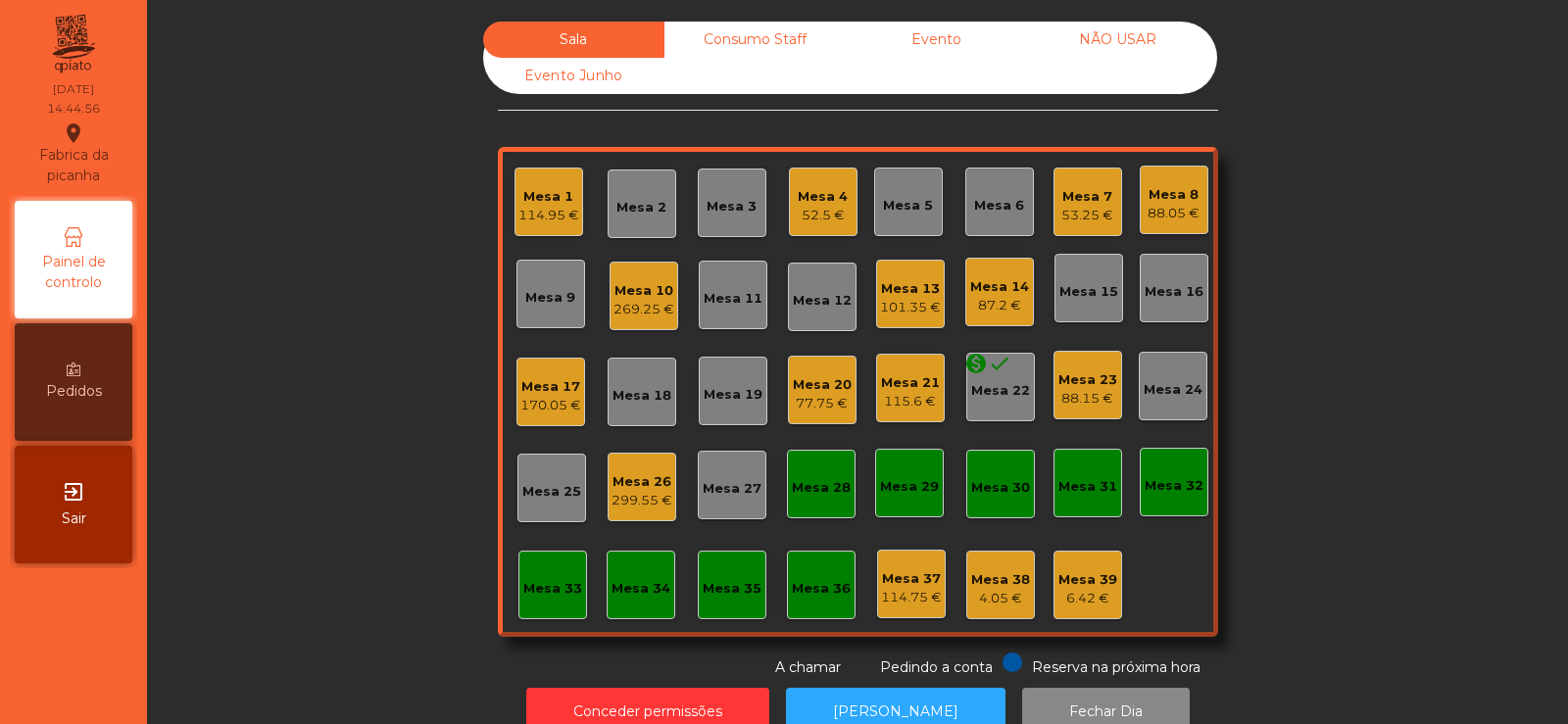
click at [821, 399] on div "77.75 €" at bounding box center [821, 404] width 59 height 20
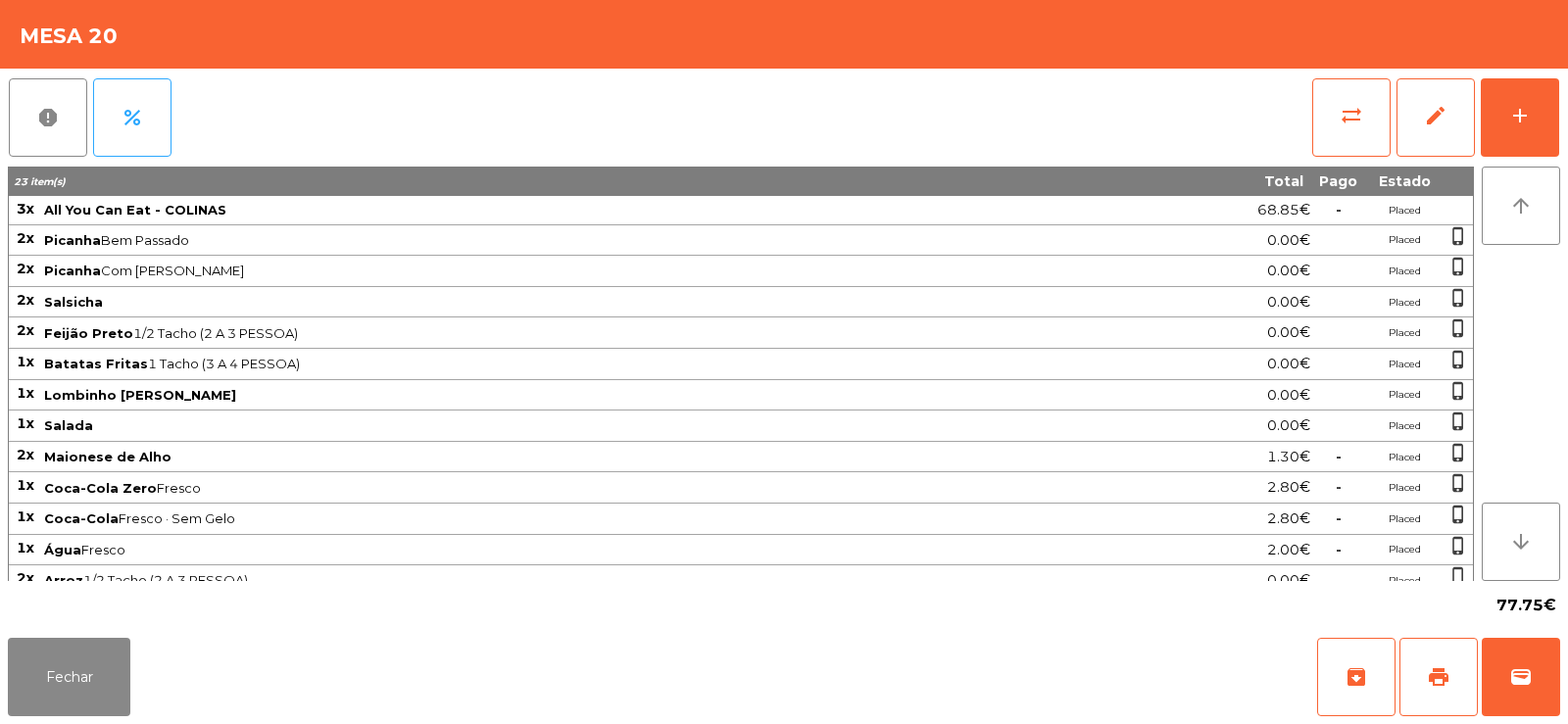
scroll to position [46, 0]
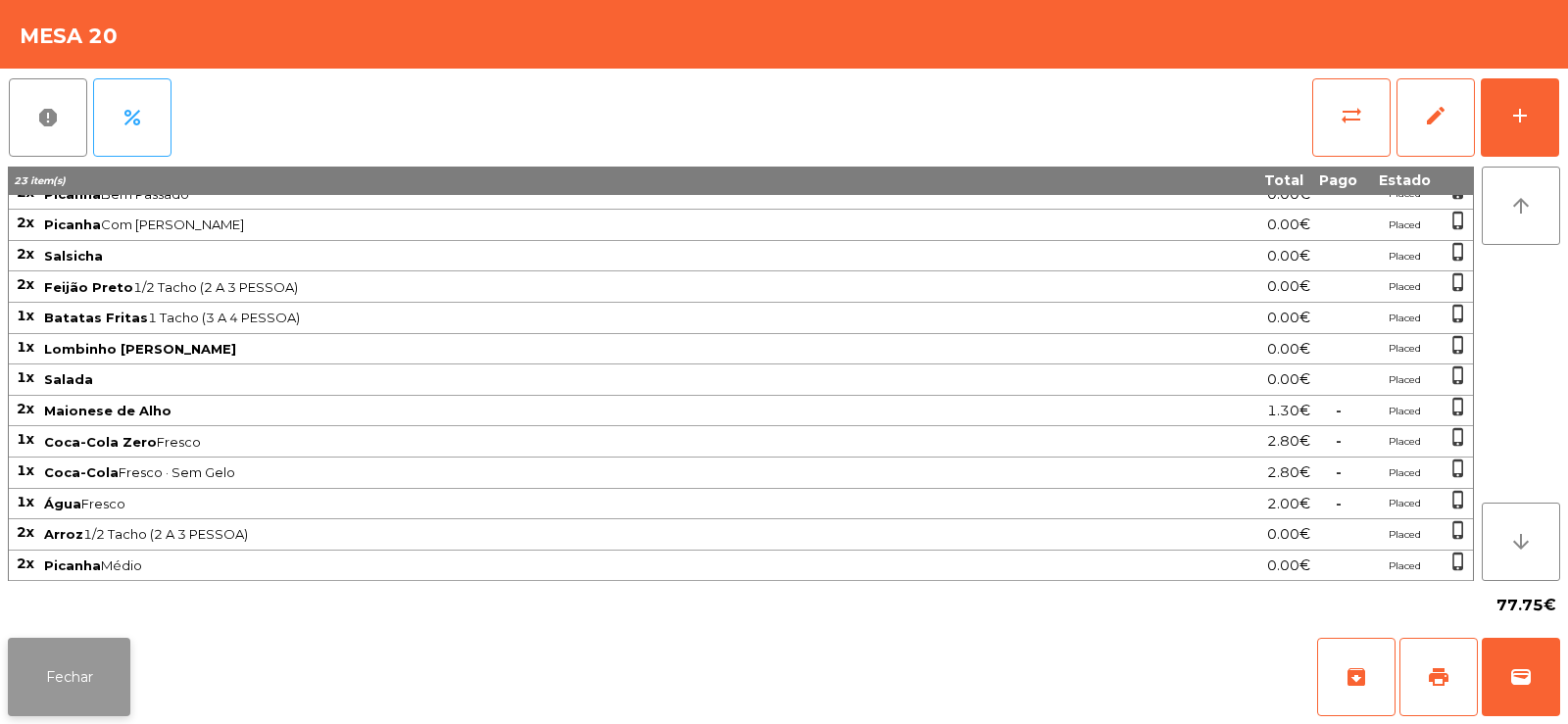
click at [76, 664] on button "Fechar" at bounding box center [69, 676] width 123 height 78
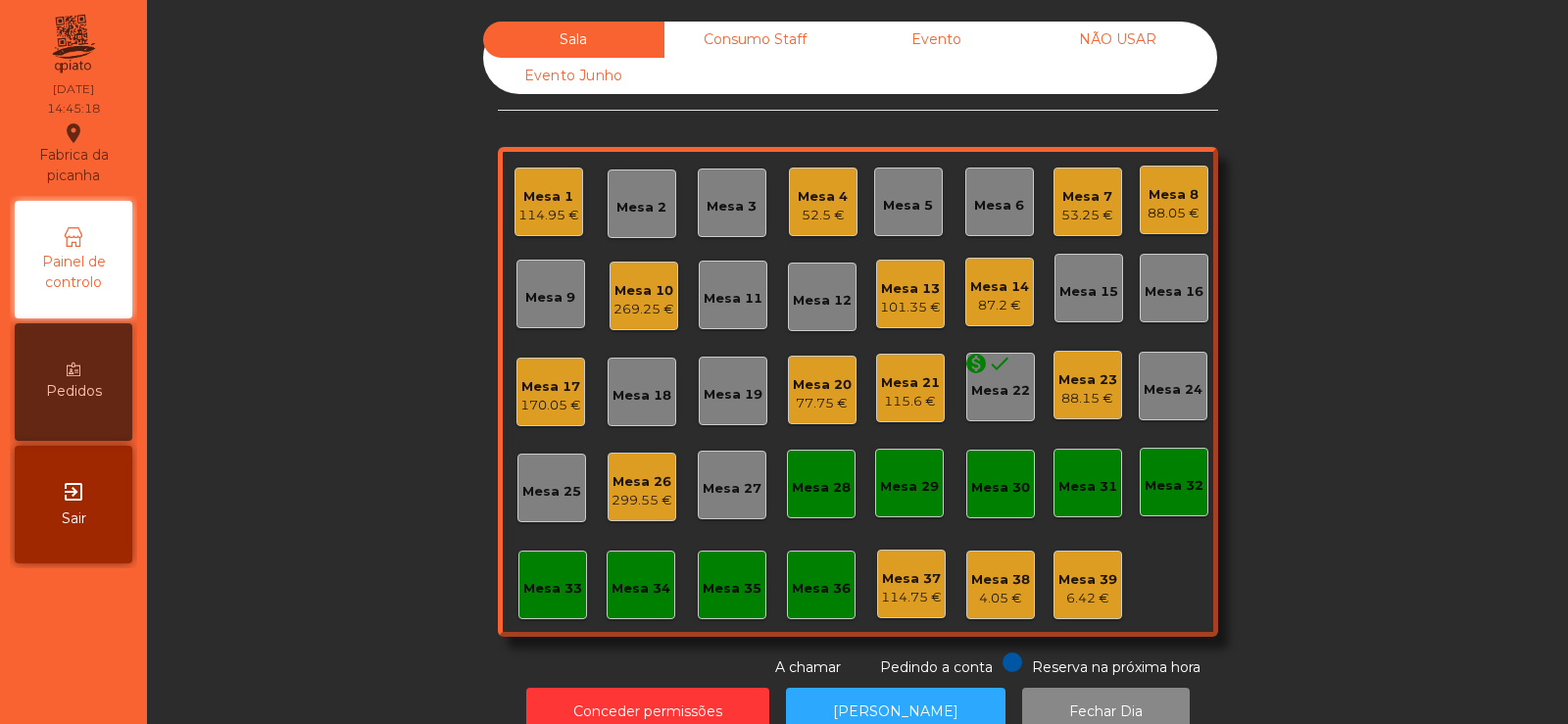
click at [1101, 578] on div "Mesa 39" at bounding box center [1087, 580] width 59 height 20
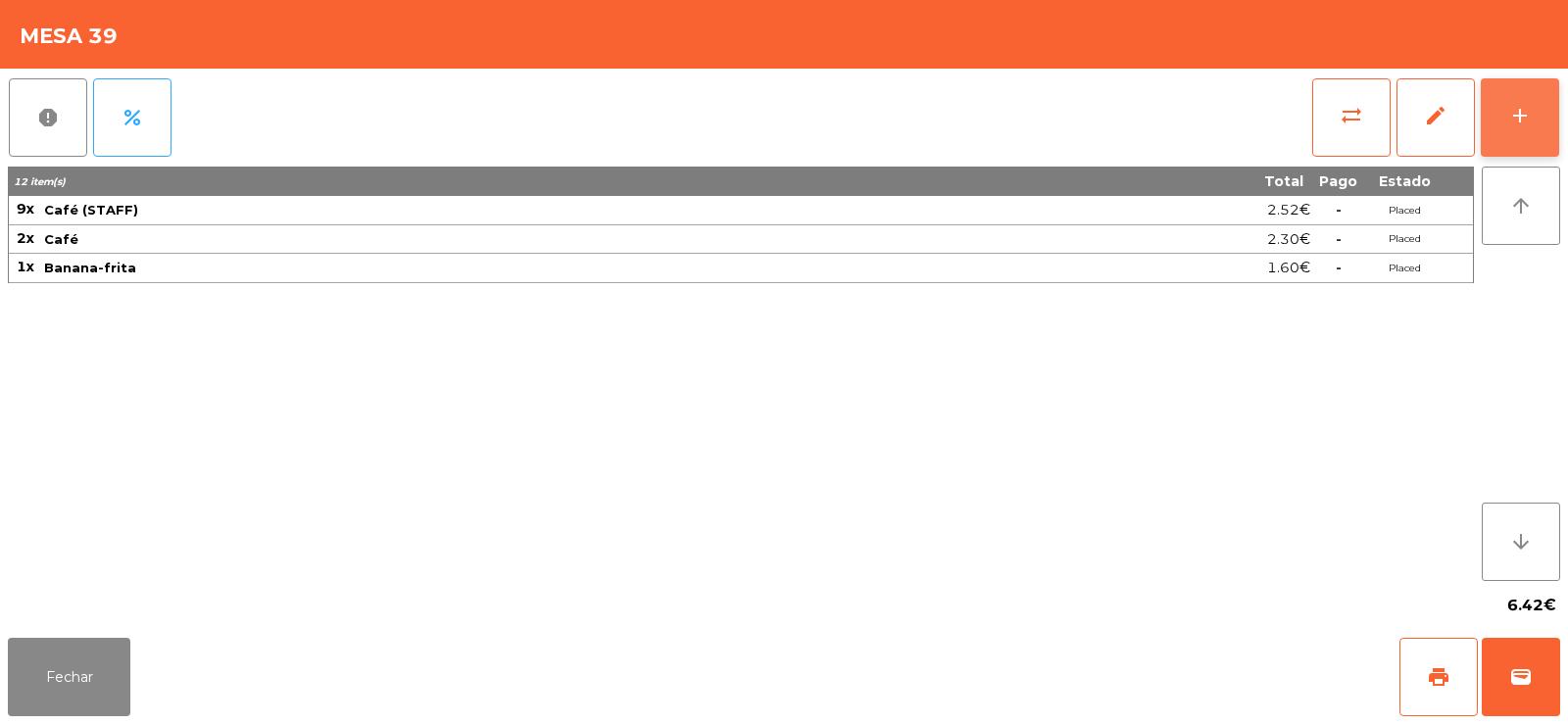
click at [1546, 108] on button "add" at bounding box center [1519, 117] width 78 height 78
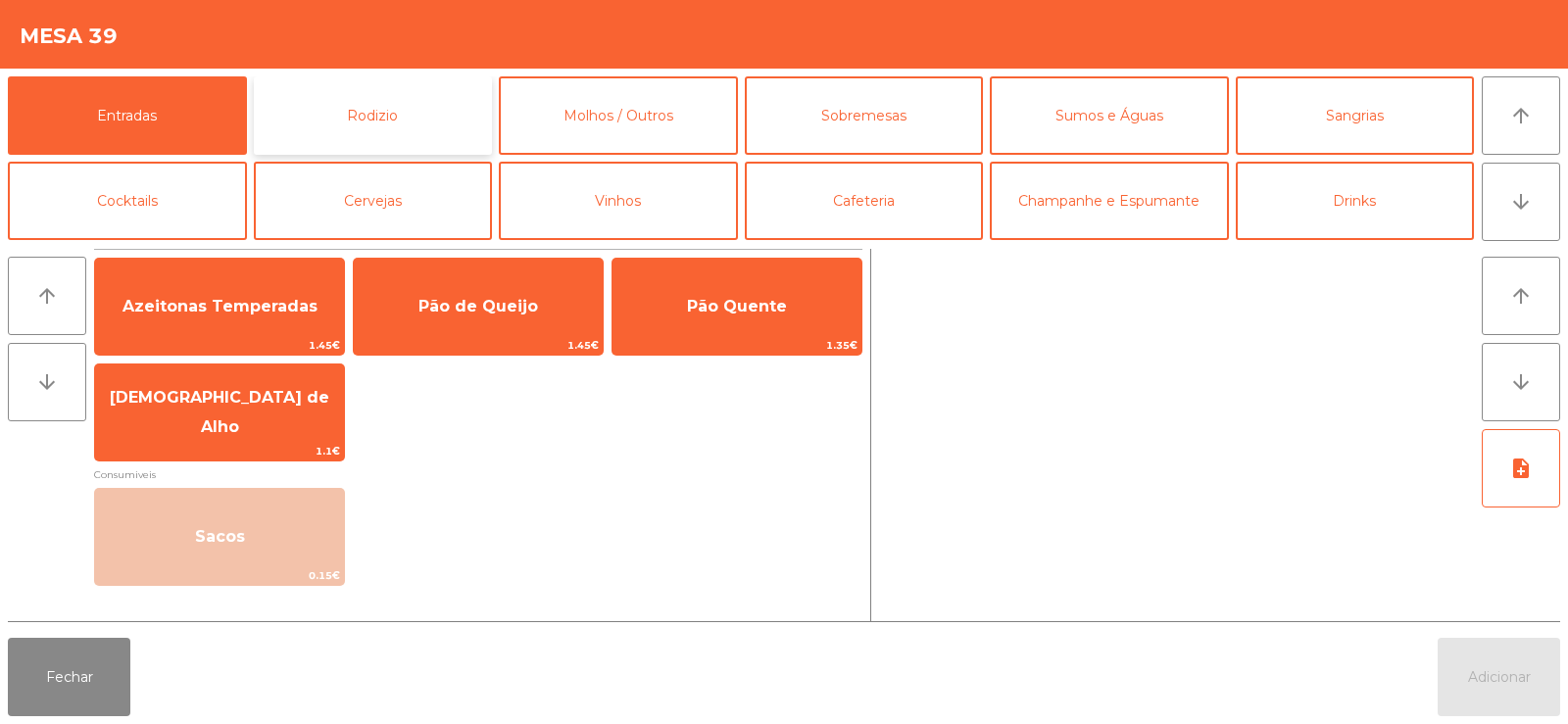
click at [423, 113] on button "Rodizio" at bounding box center [373, 115] width 239 height 78
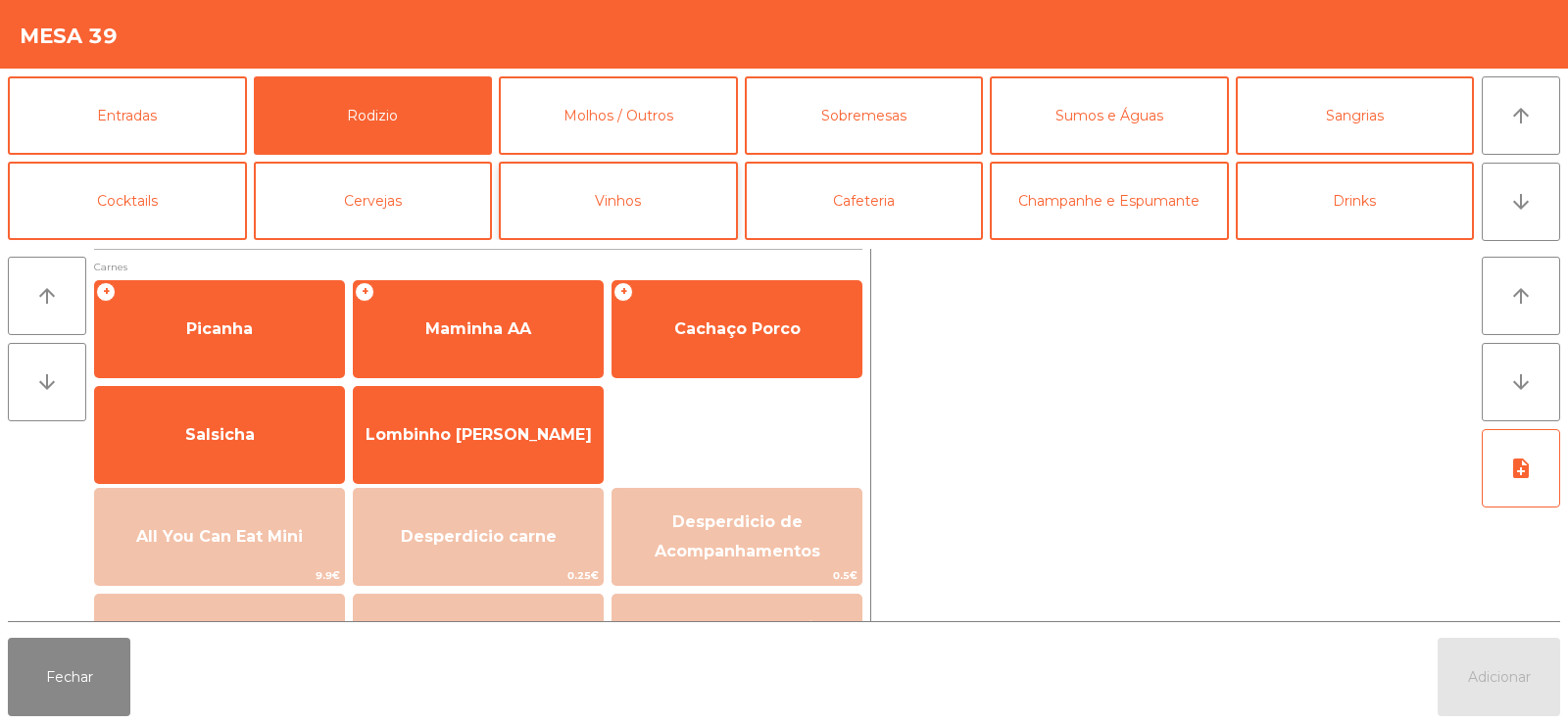
click at [692, 192] on button "Vinhos" at bounding box center [618, 200] width 239 height 78
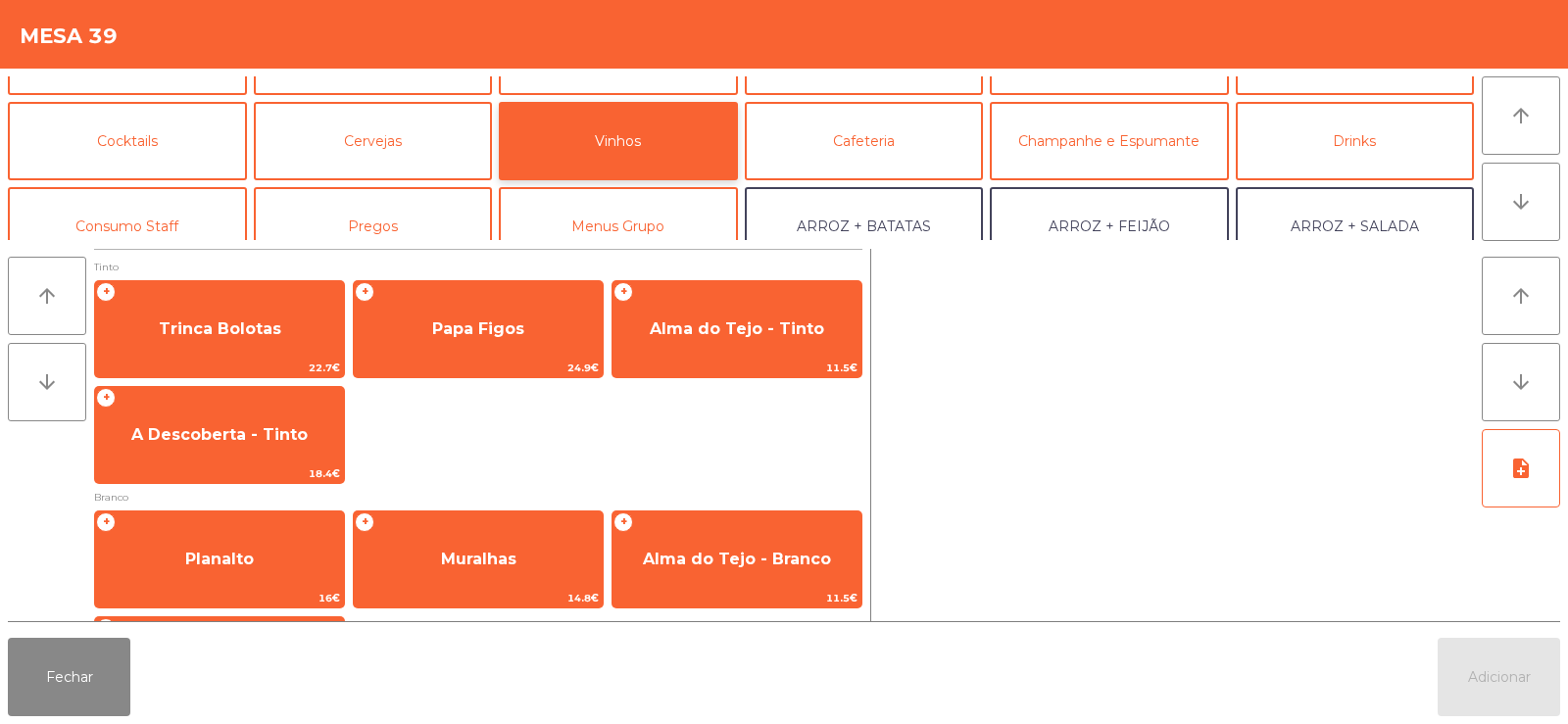
scroll to position [107, 0]
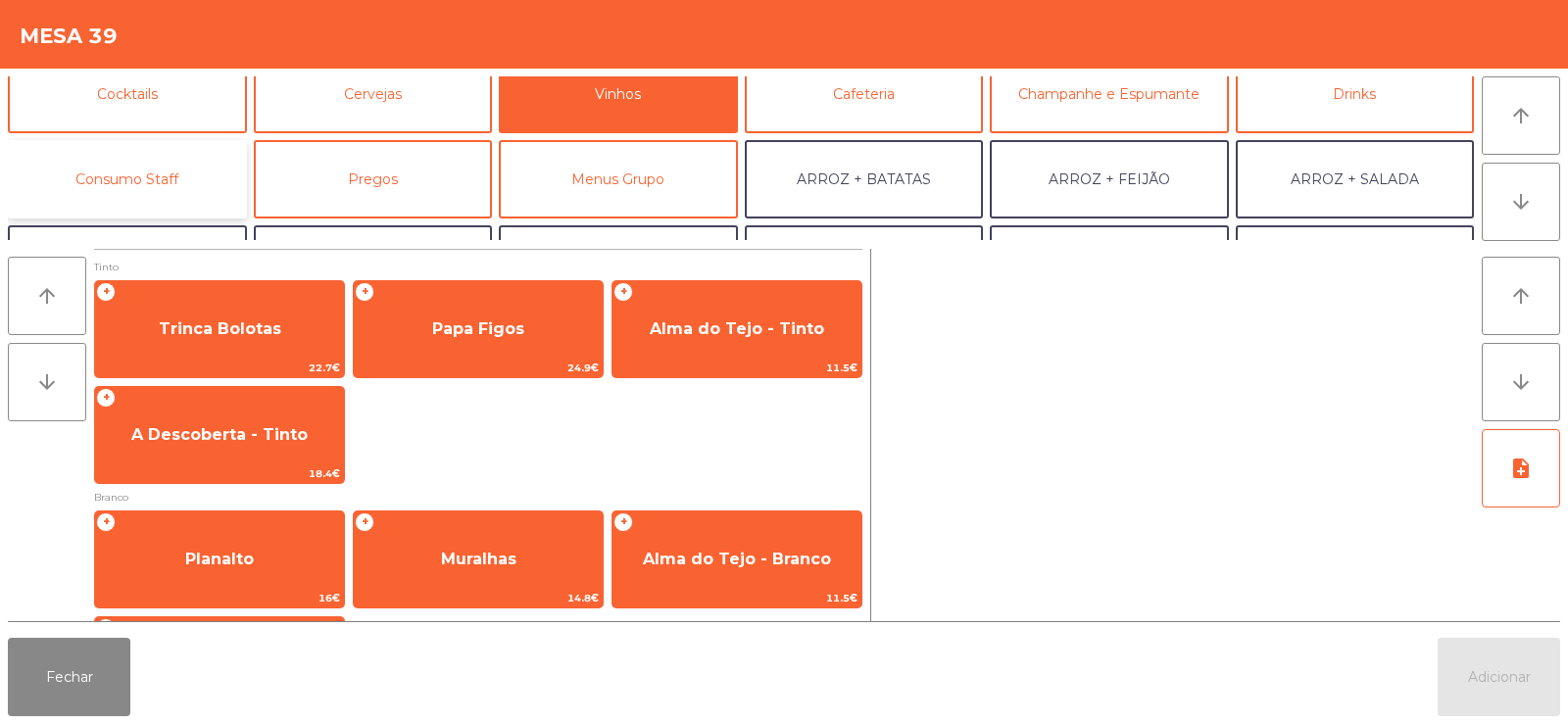
click at [146, 176] on button "Consumo Staff" at bounding box center [127, 179] width 239 height 78
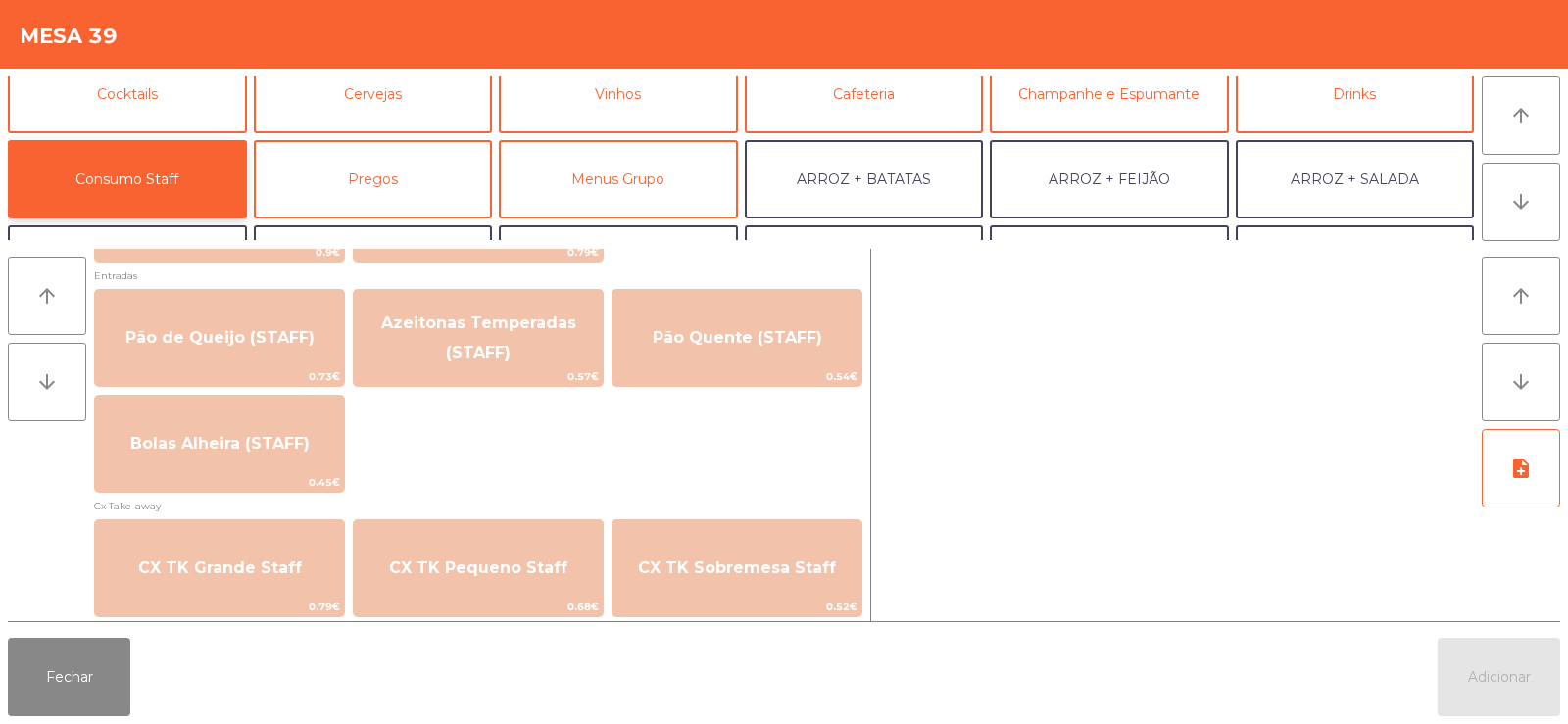
scroll to position [1581, 0]
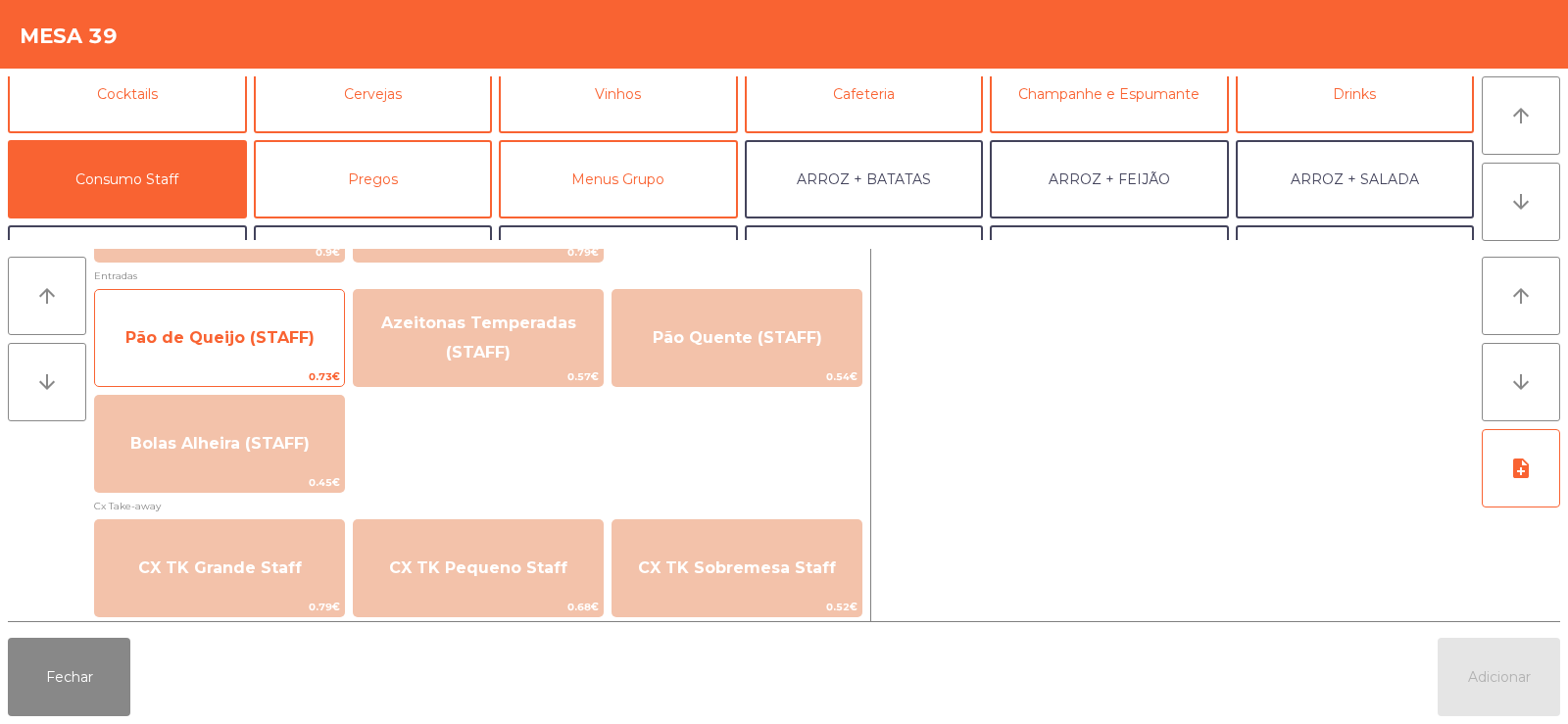
click at [208, 341] on span "Pão de Queijo (STAFF)" at bounding box center [219, 337] width 189 height 19
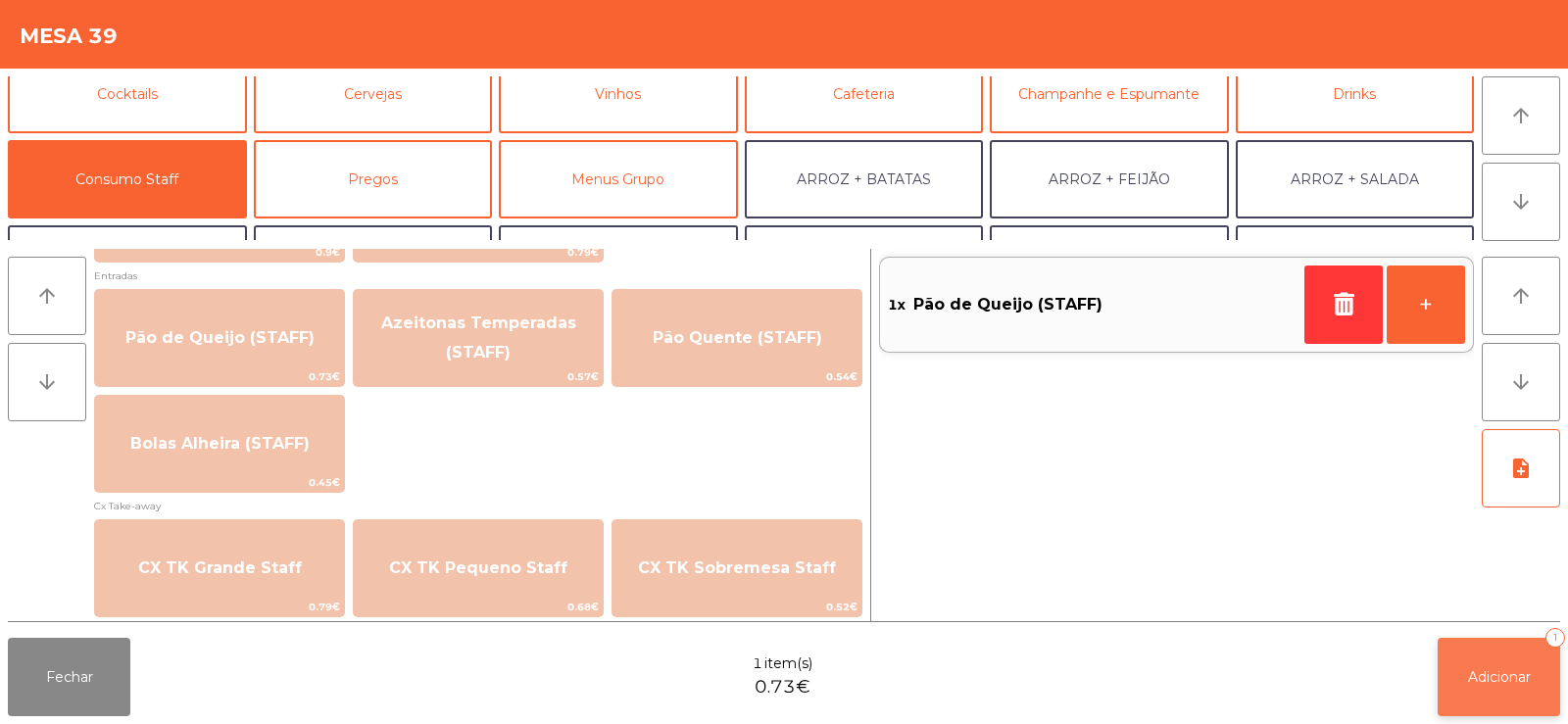
click at [1457, 697] on button "Adicionar 1" at bounding box center [1500, 676] width 123 height 78
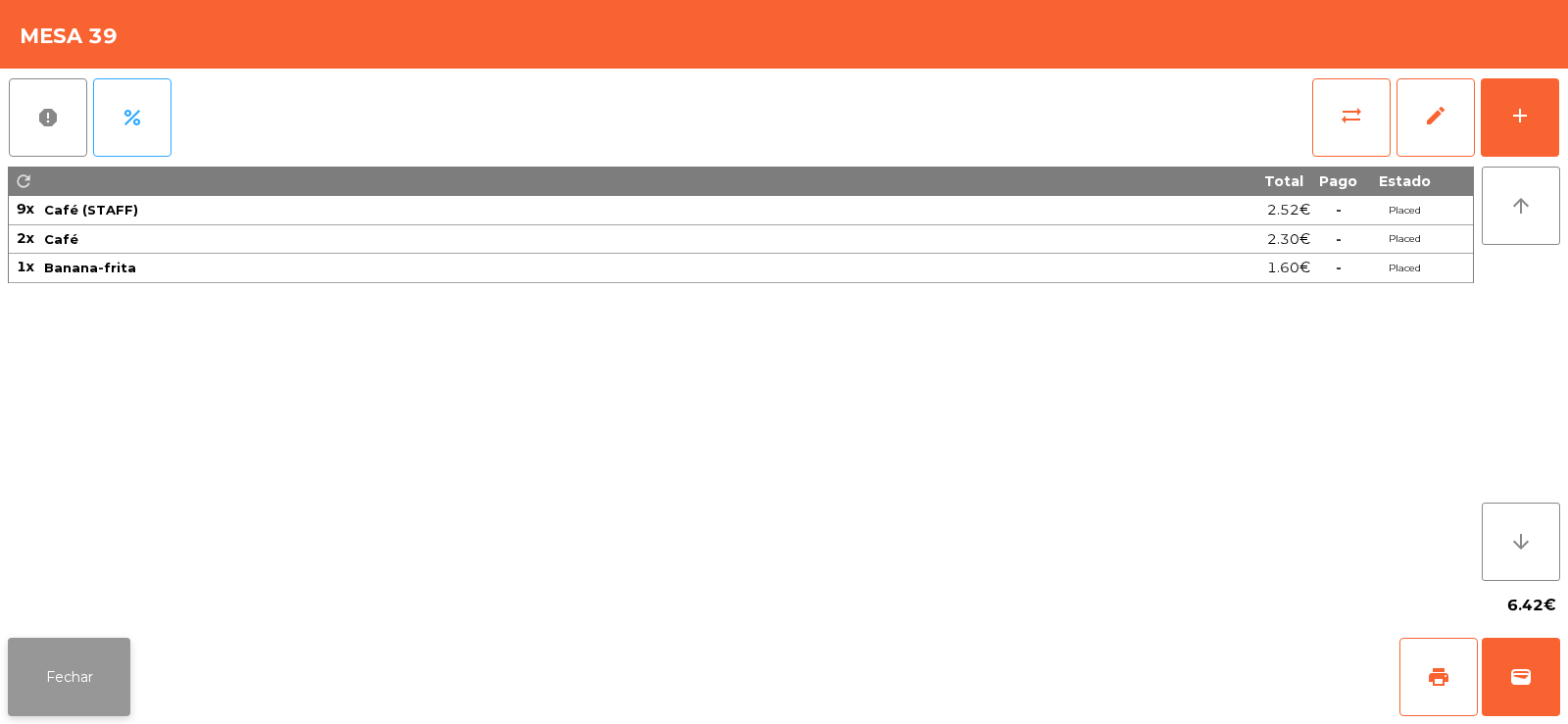
click at [100, 672] on button "Fechar" at bounding box center [69, 676] width 123 height 78
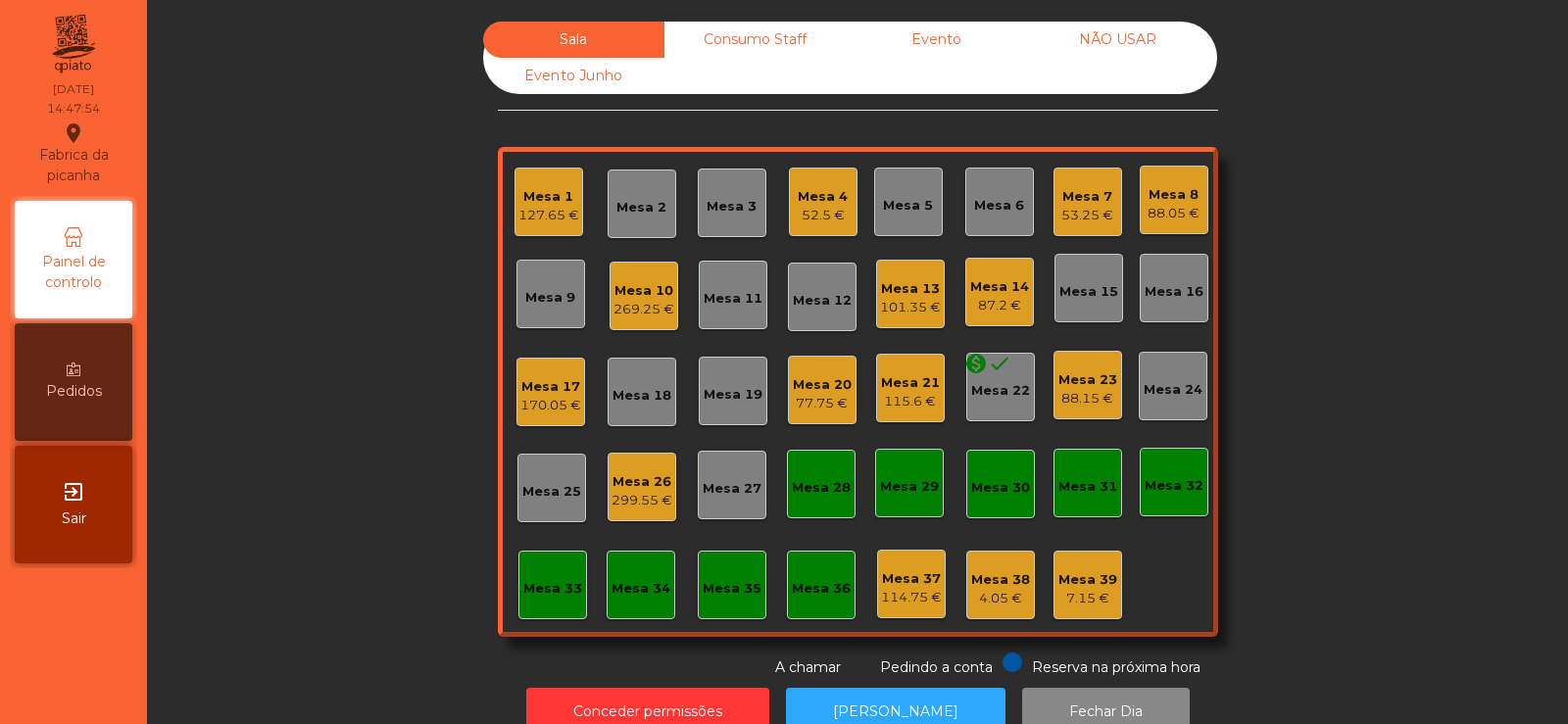
click at [538, 188] on div "Mesa 1" at bounding box center [548, 197] width 60 height 20
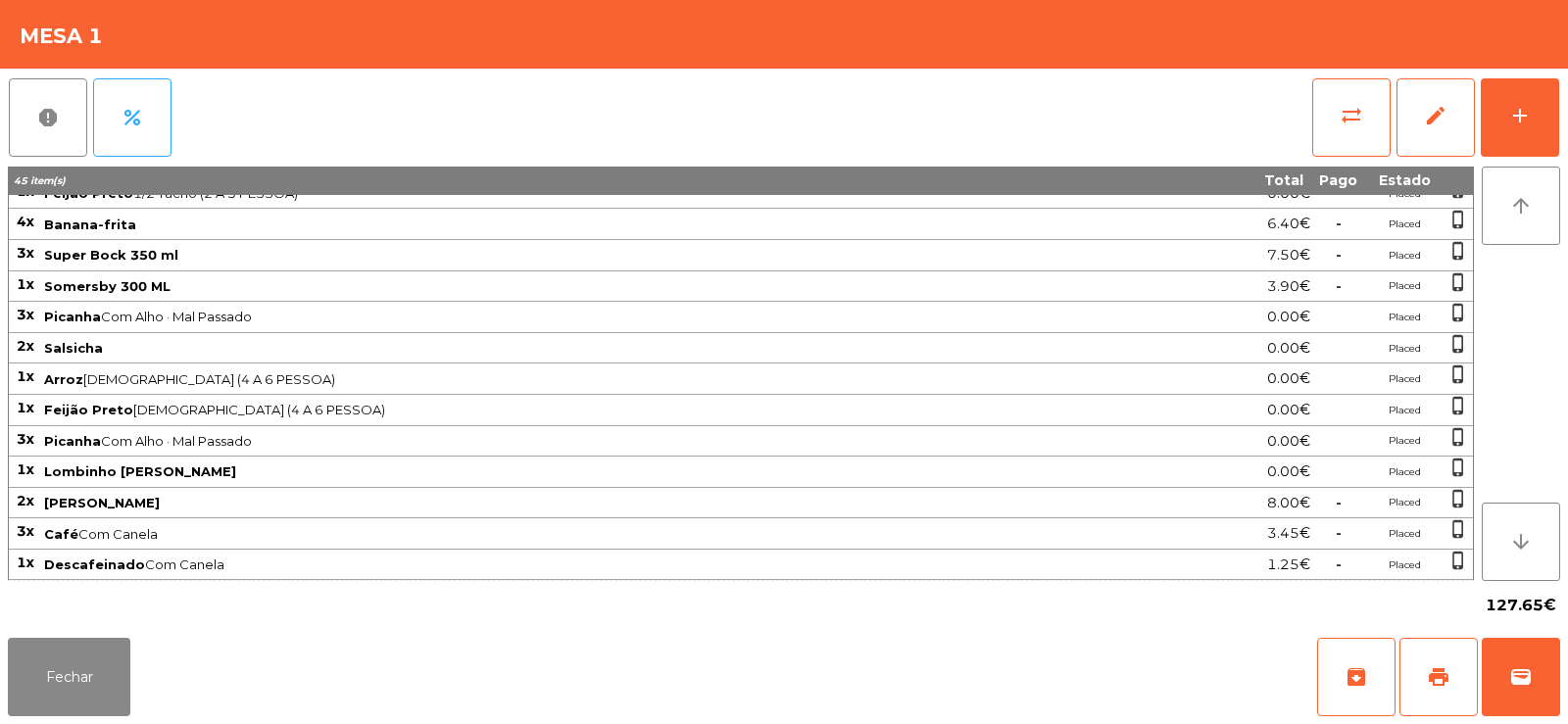
scroll to position [0, 0]
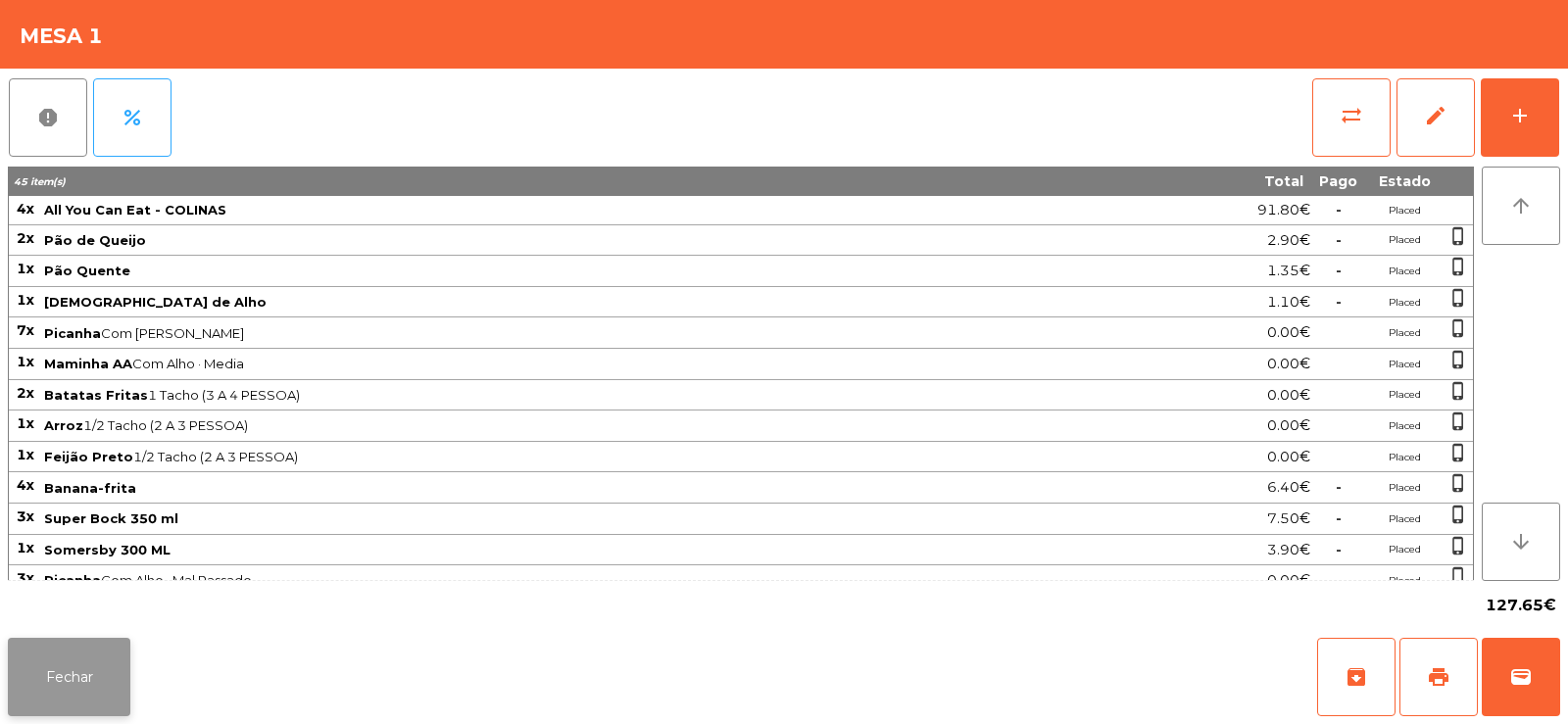
click at [87, 668] on button "Fechar" at bounding box center [69, 676] width 123 height 78
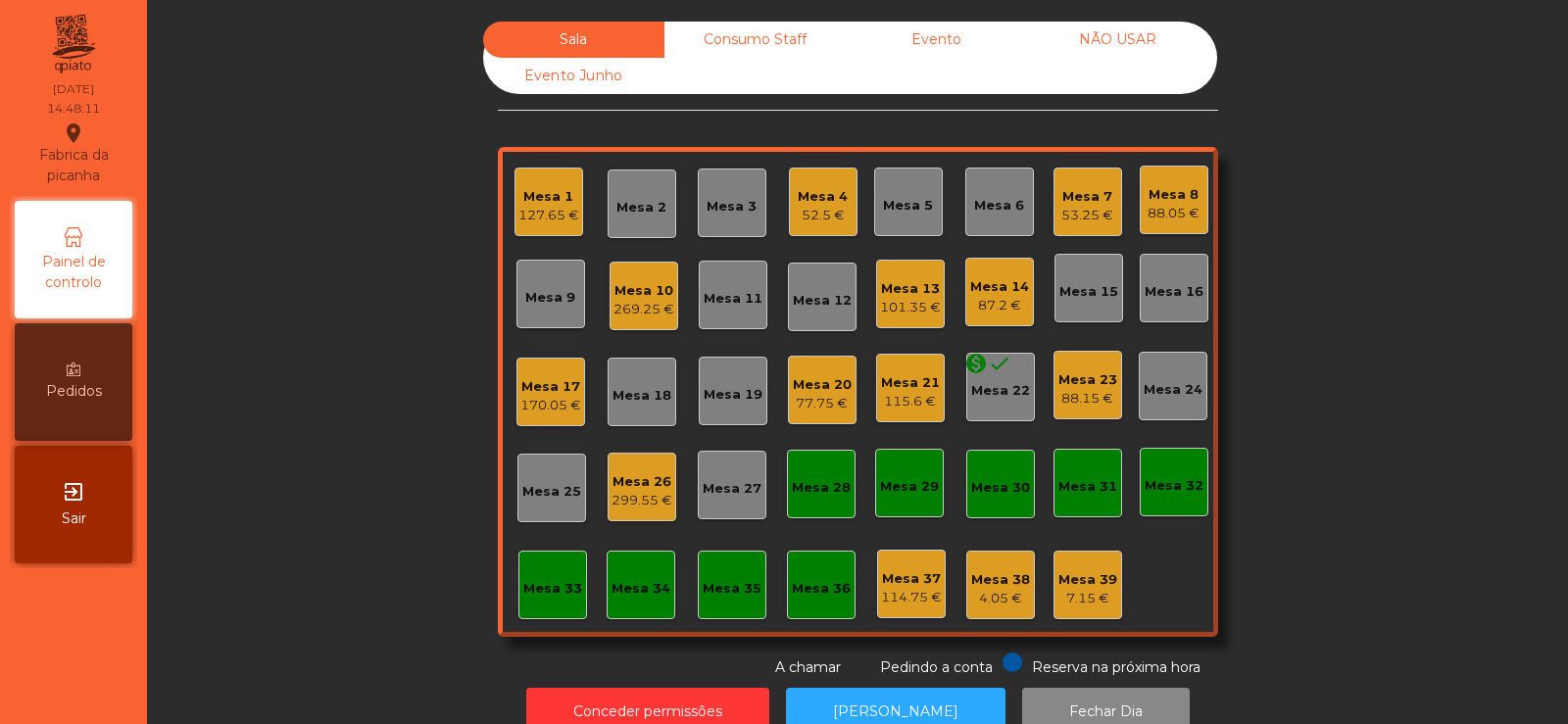
click at [898, 406] on div "115.6 €" at bounding box center [909, 402] width 59 height 20
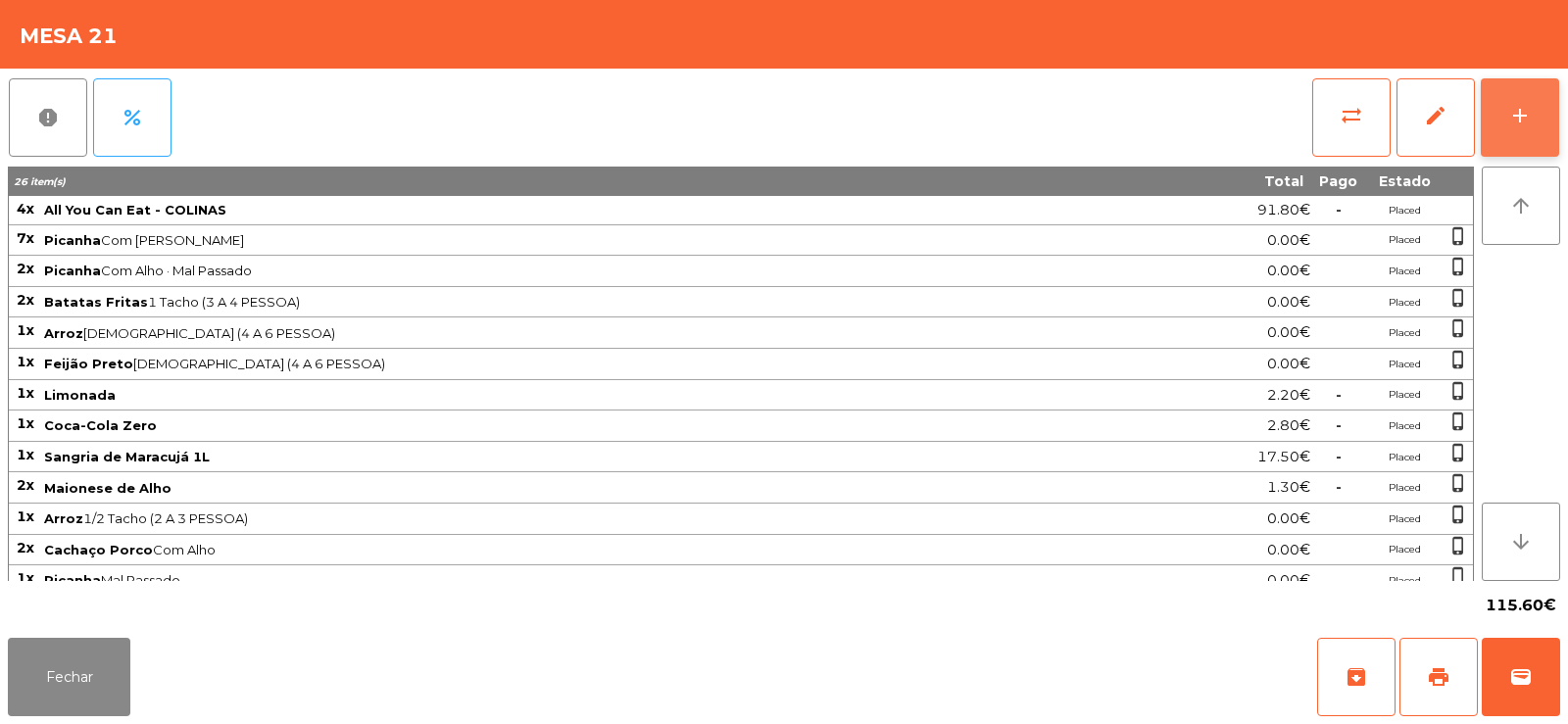
click at [1540, 123] on button "add" at bounding box center [1519, 117] width 78 height 78
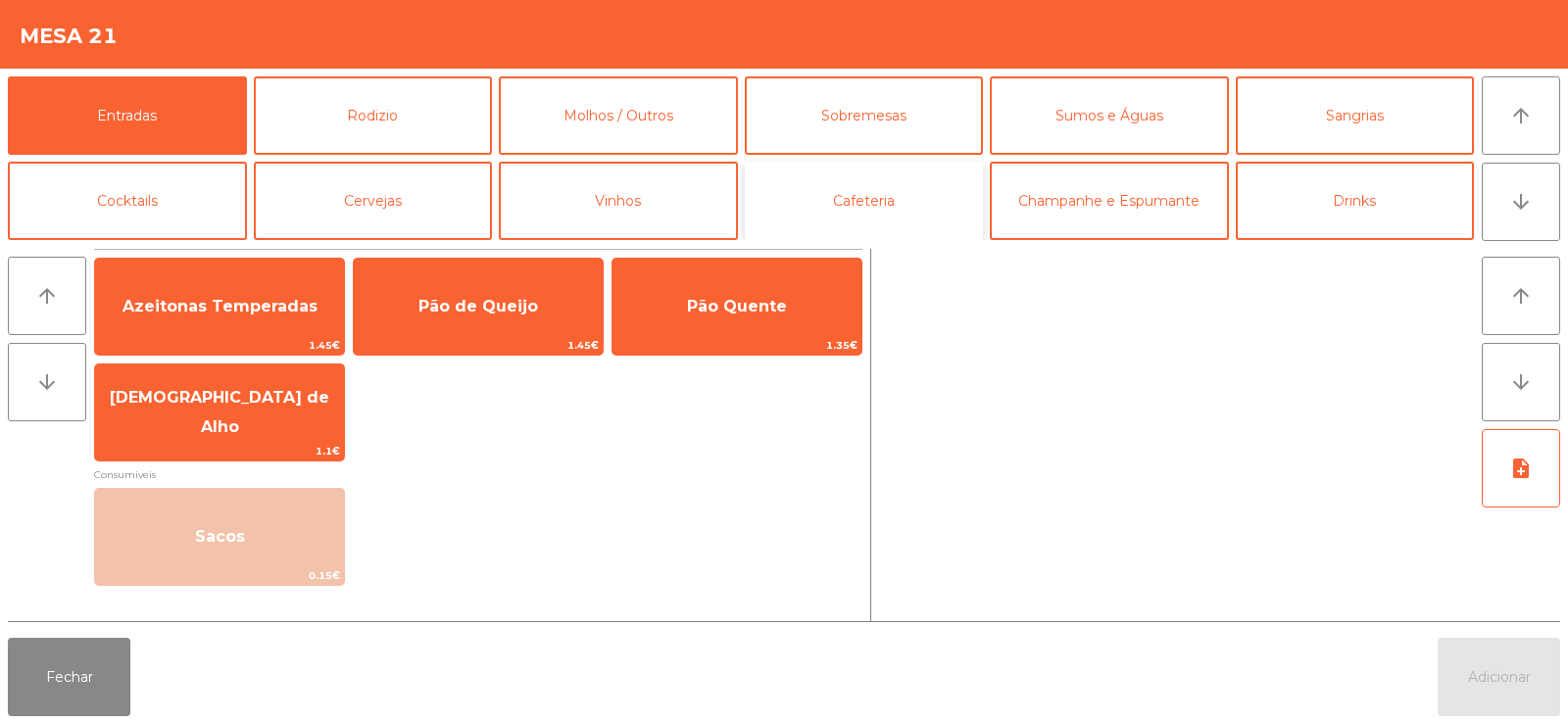
click at [895, 211] on button "Cafeteria" at bounding box center [864, 200] width 239 height 78
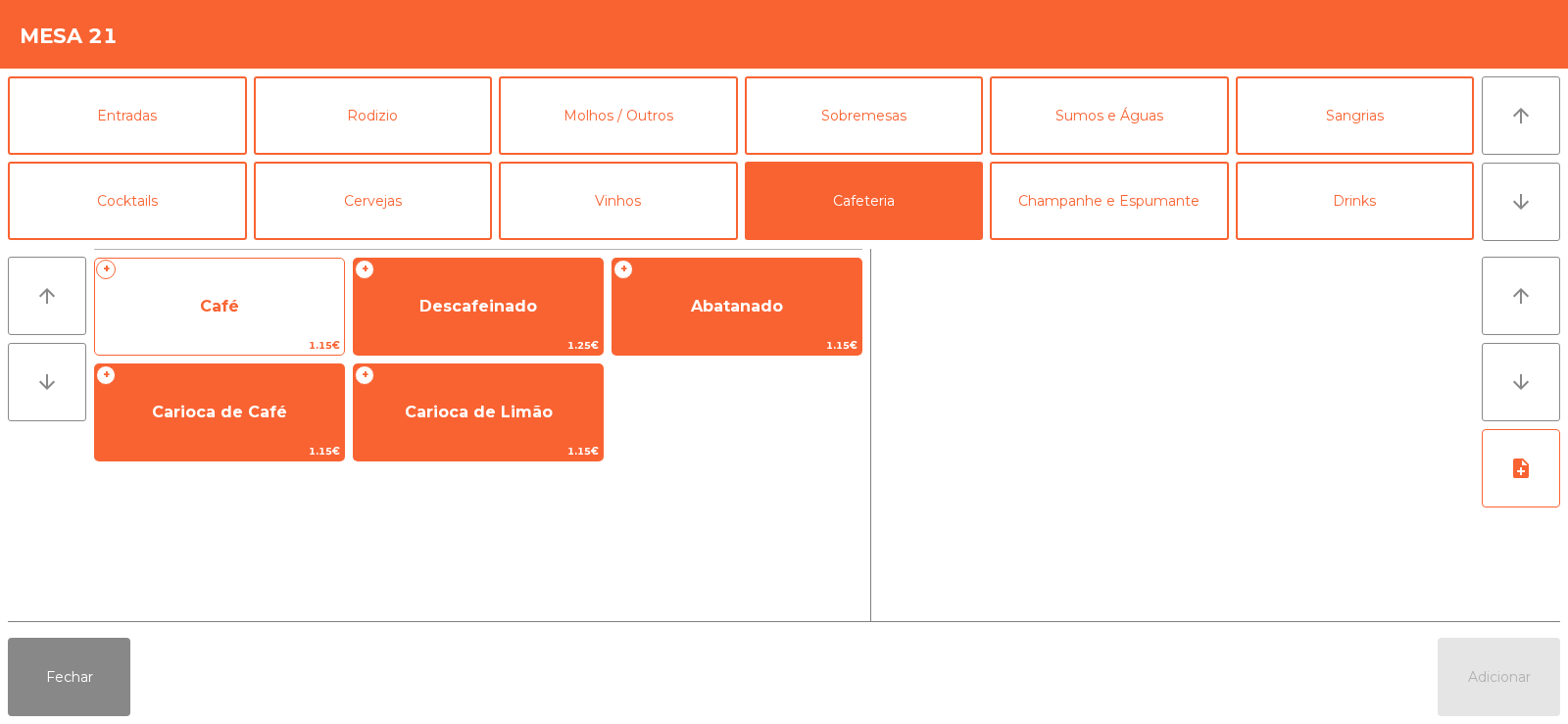
click at [242, 319] on span "Café" at bounding box center [219, 306] width 249 height 53
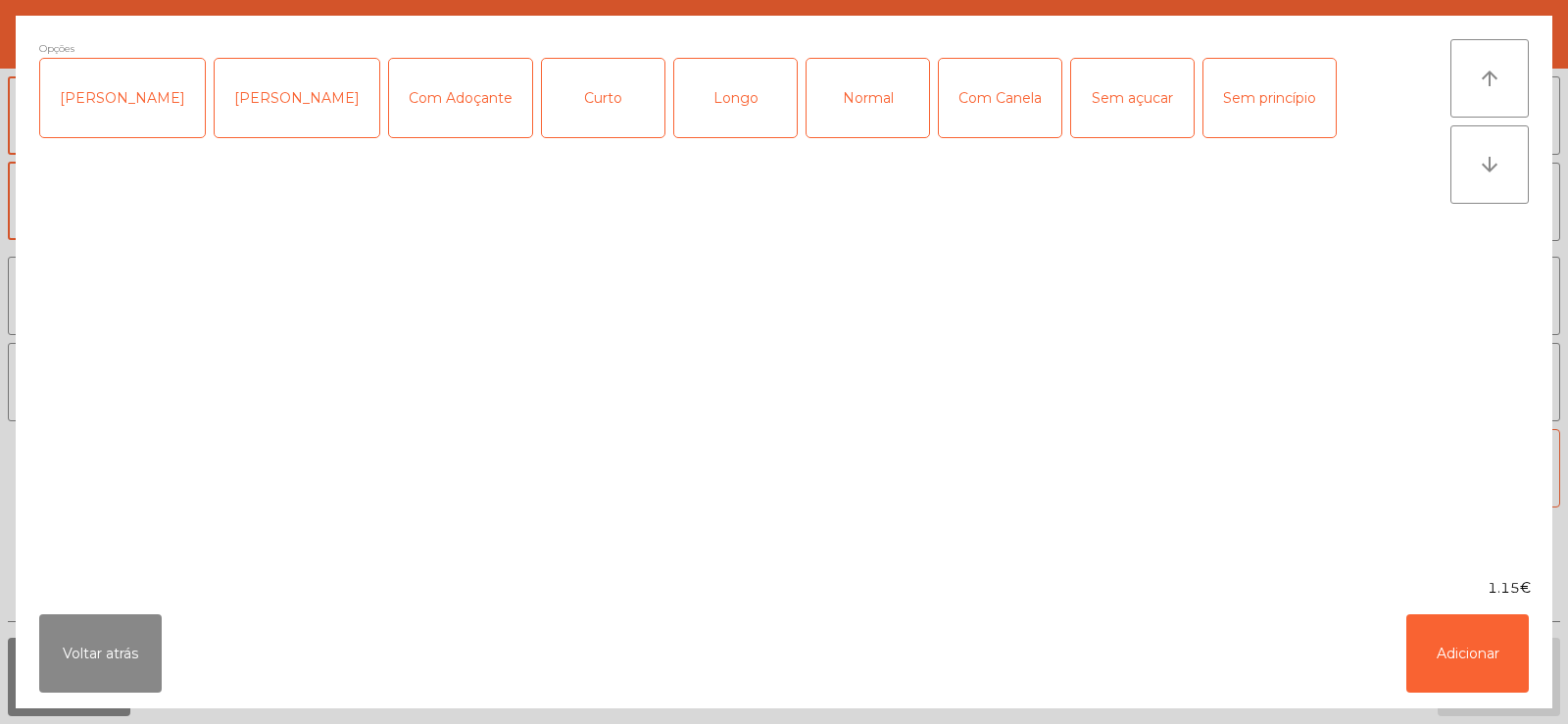
click at [571, 116] on div "Curto" at bounding box center [603, 97] width 123 height 78
click at [1482, 659] on button "Adicionar" at bounding box center [1468, 654] width 123 height 78
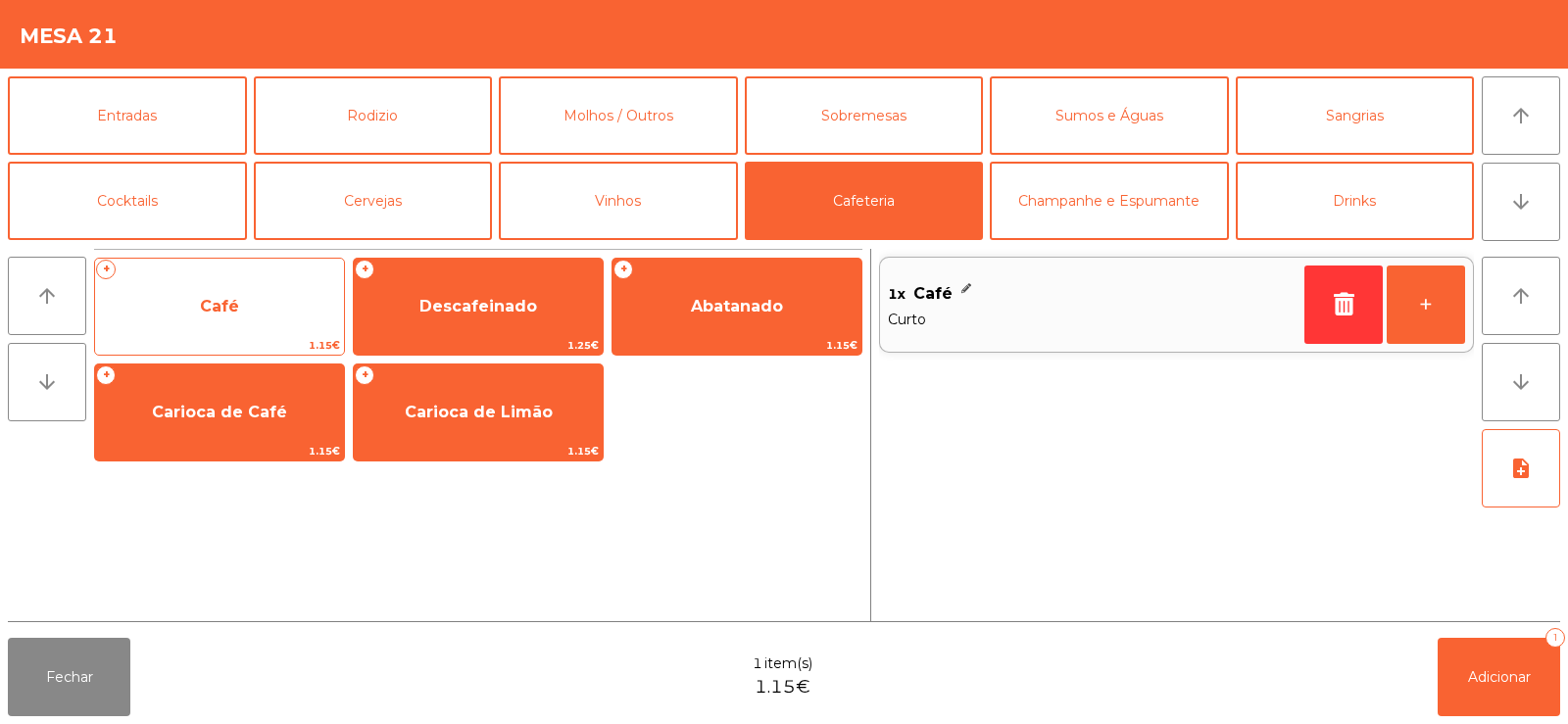
click at [256, 319] on span "Café" at bounding box center [219, 306] width 249 height 53
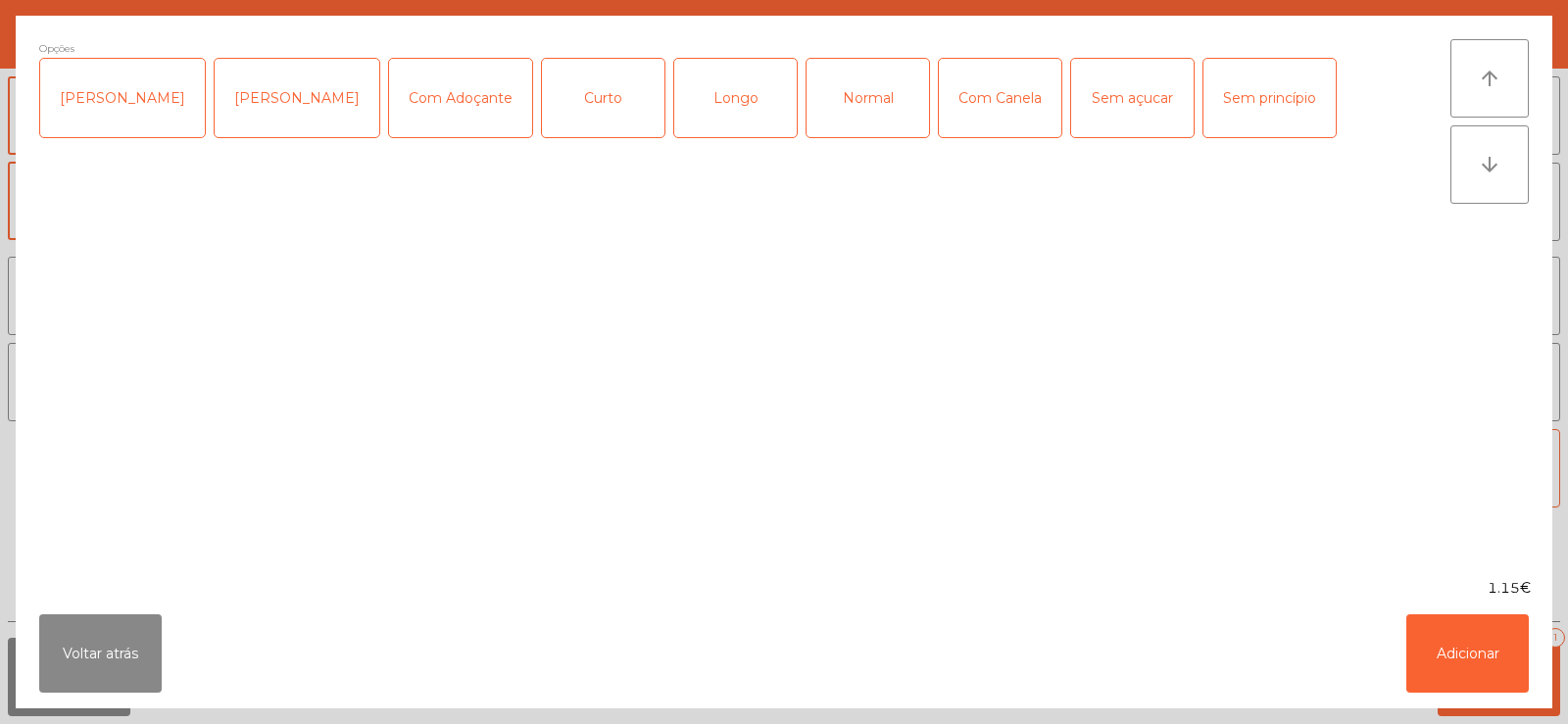
click at [856, 109] on div "Normal" at bounding box center [868, 97] width 123 height 78
click at [1480, 651] on button "Adicionar" at bounding box center [1468, 654] width 123 height 78
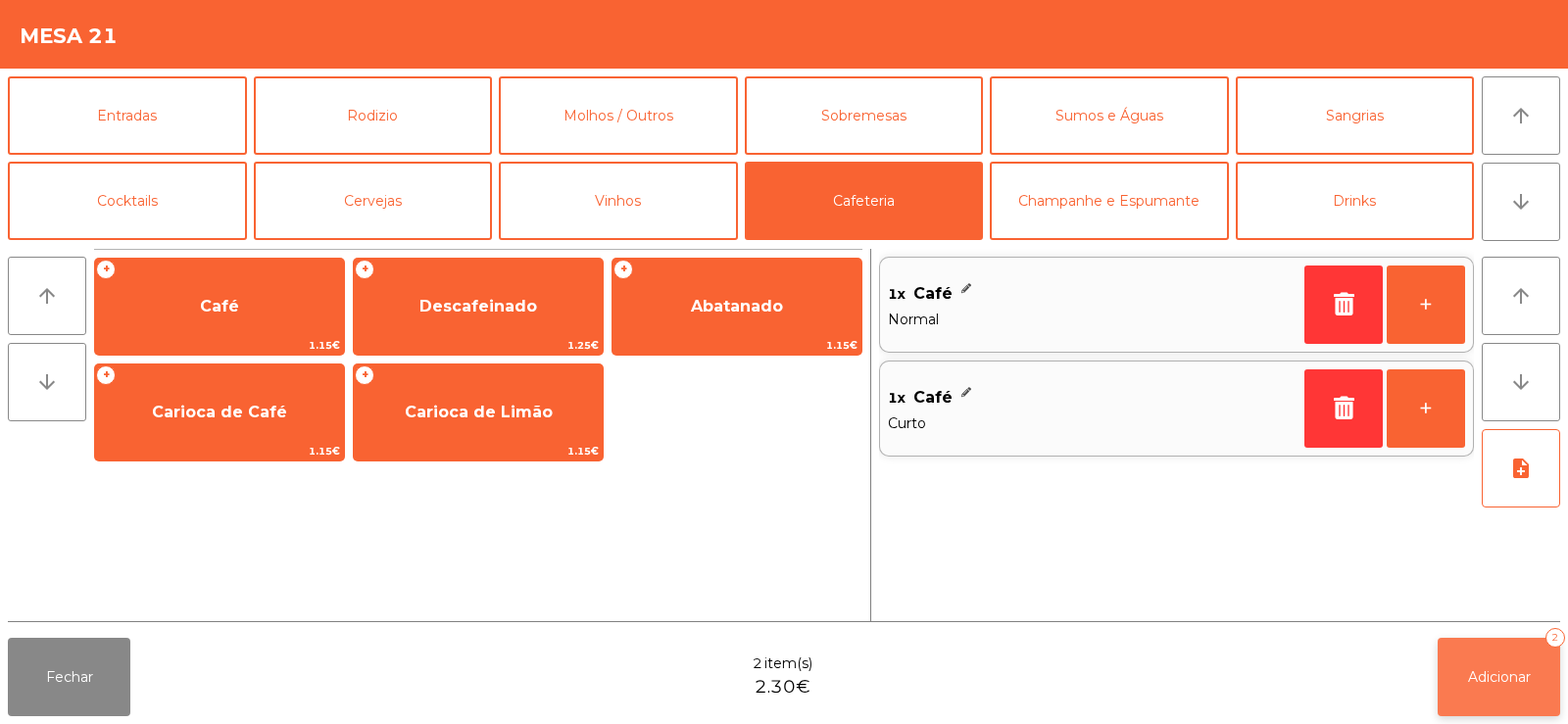
click at [1489, 682] on span "Adicionar" at bounding box center [1499, 677] width 62 height 18
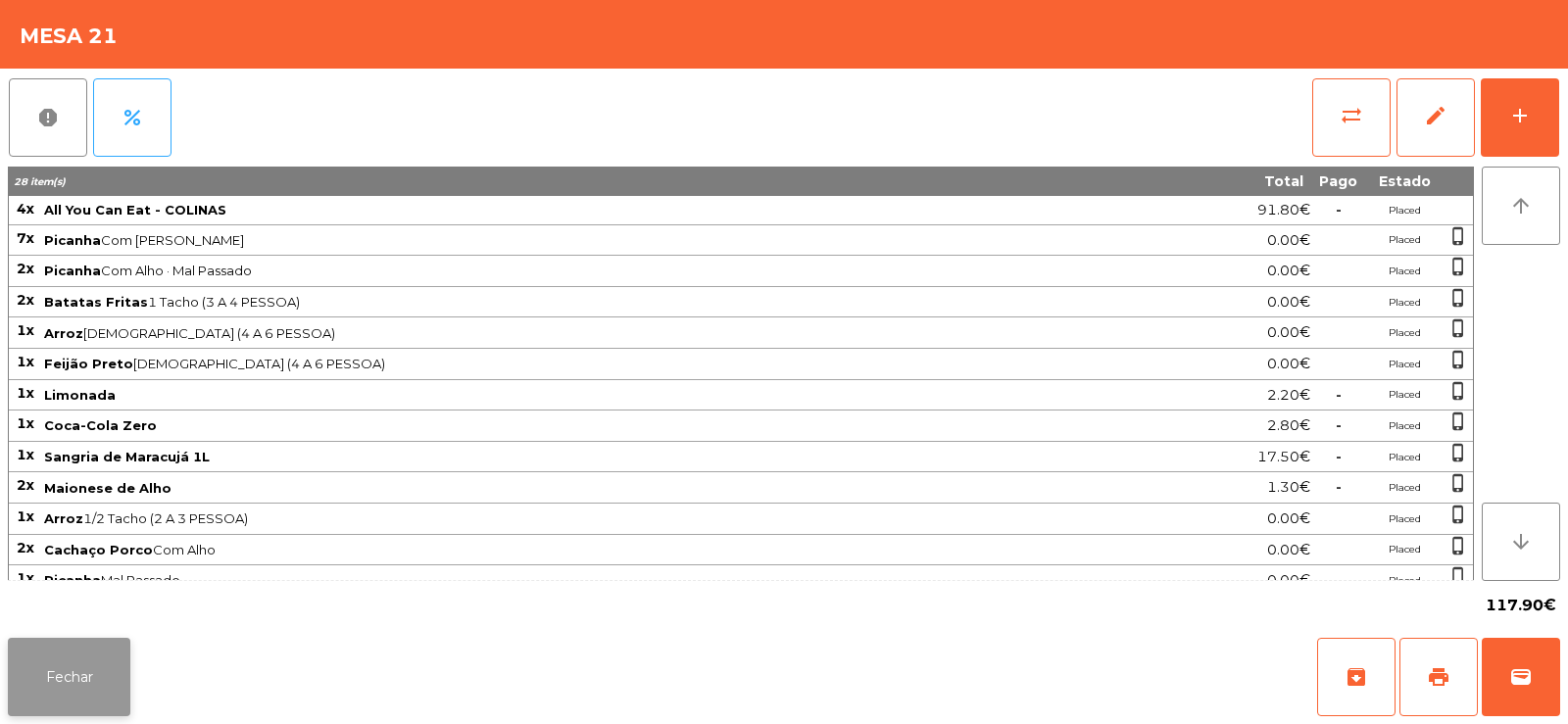
click at [71, 682] on button "Fechar" at bounding box center [69, 676] width 123 height 78
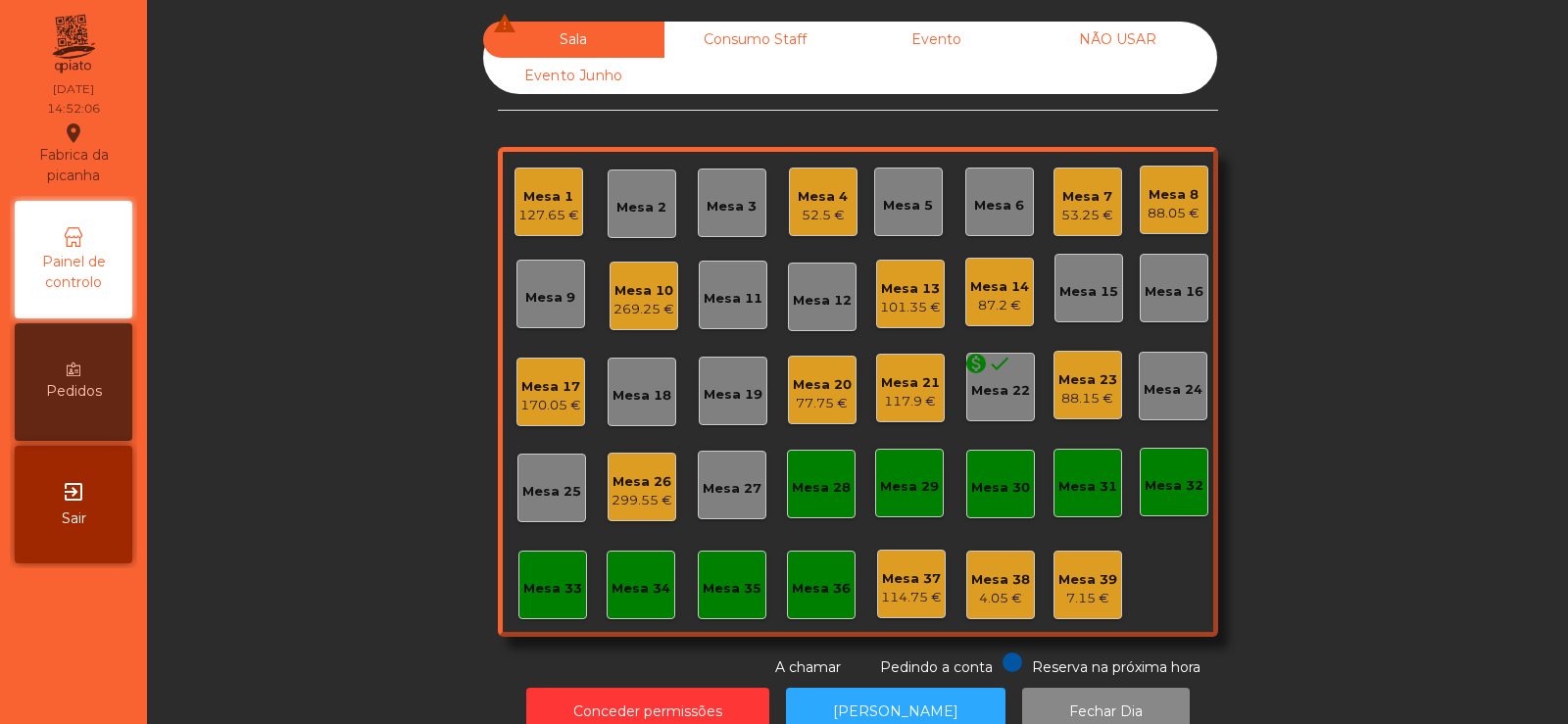
click at [1083, 371] on div "Mesa 23" at bounding box center [1087, 381] width 59 height 20
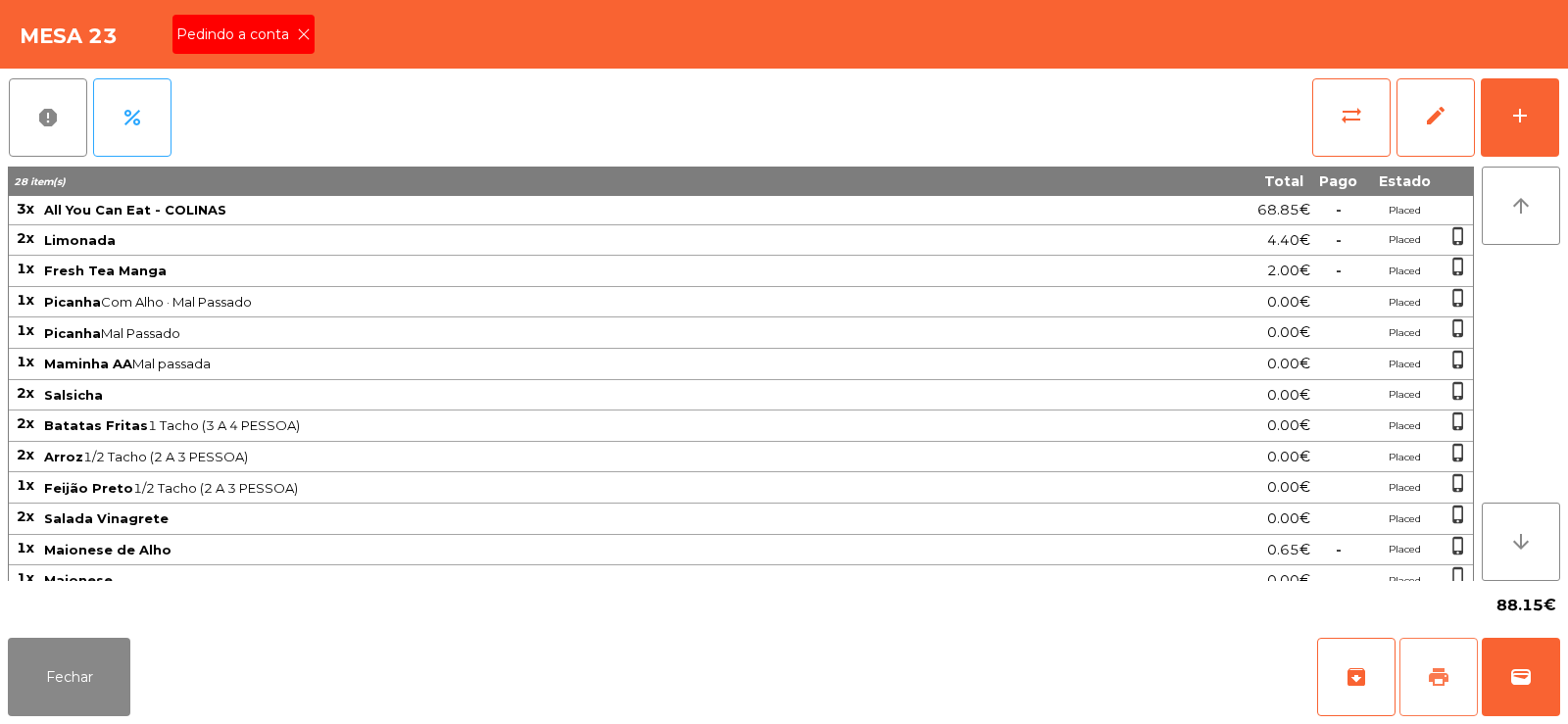
click at [1444, 681] on span "print" at bounding box center [1439, 677] width 24 height 24
click at [63, 673] on button "Fechar" at bounding box center [69, 676] width 123 height 78
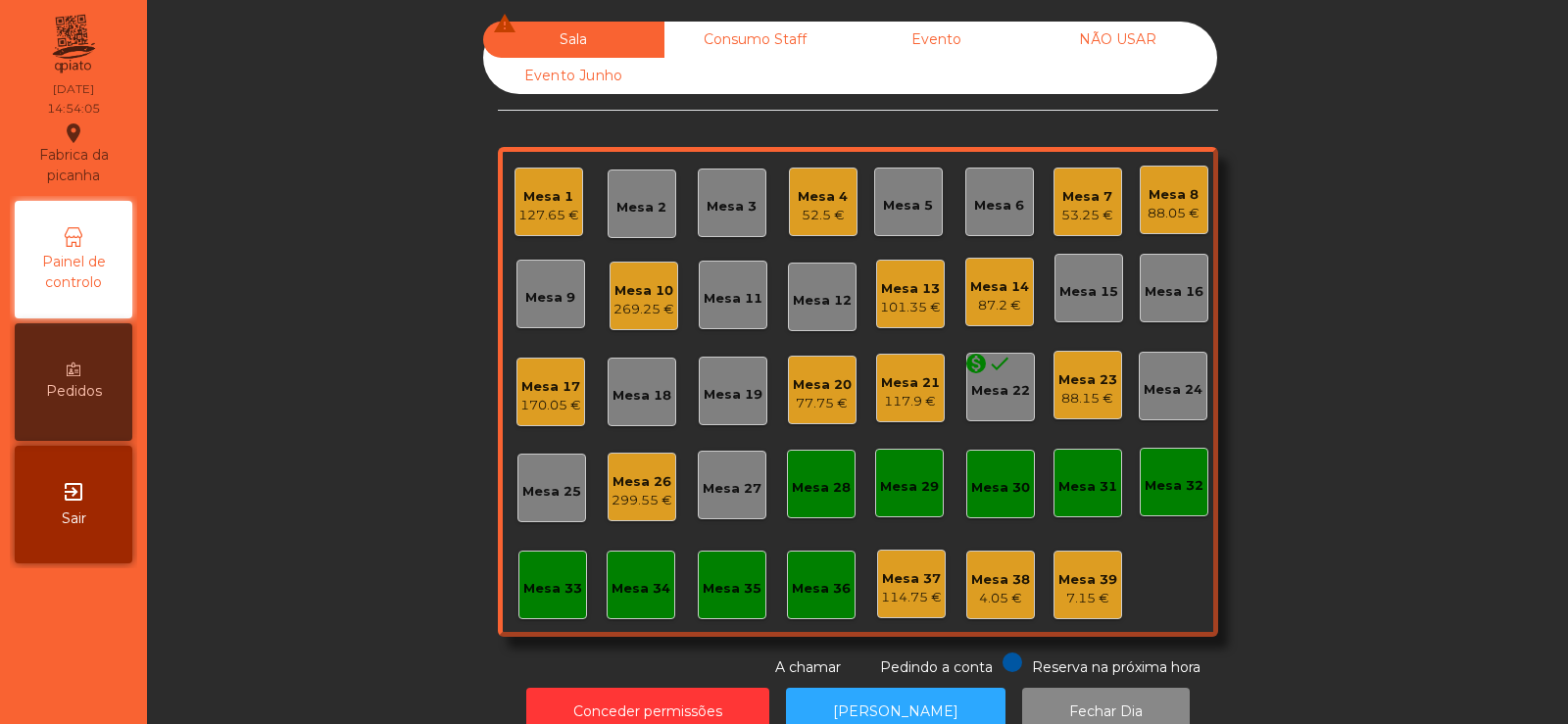
click at [628, 304] on div "269.25 €" at bounding box center [644, 309] width 60 height 20
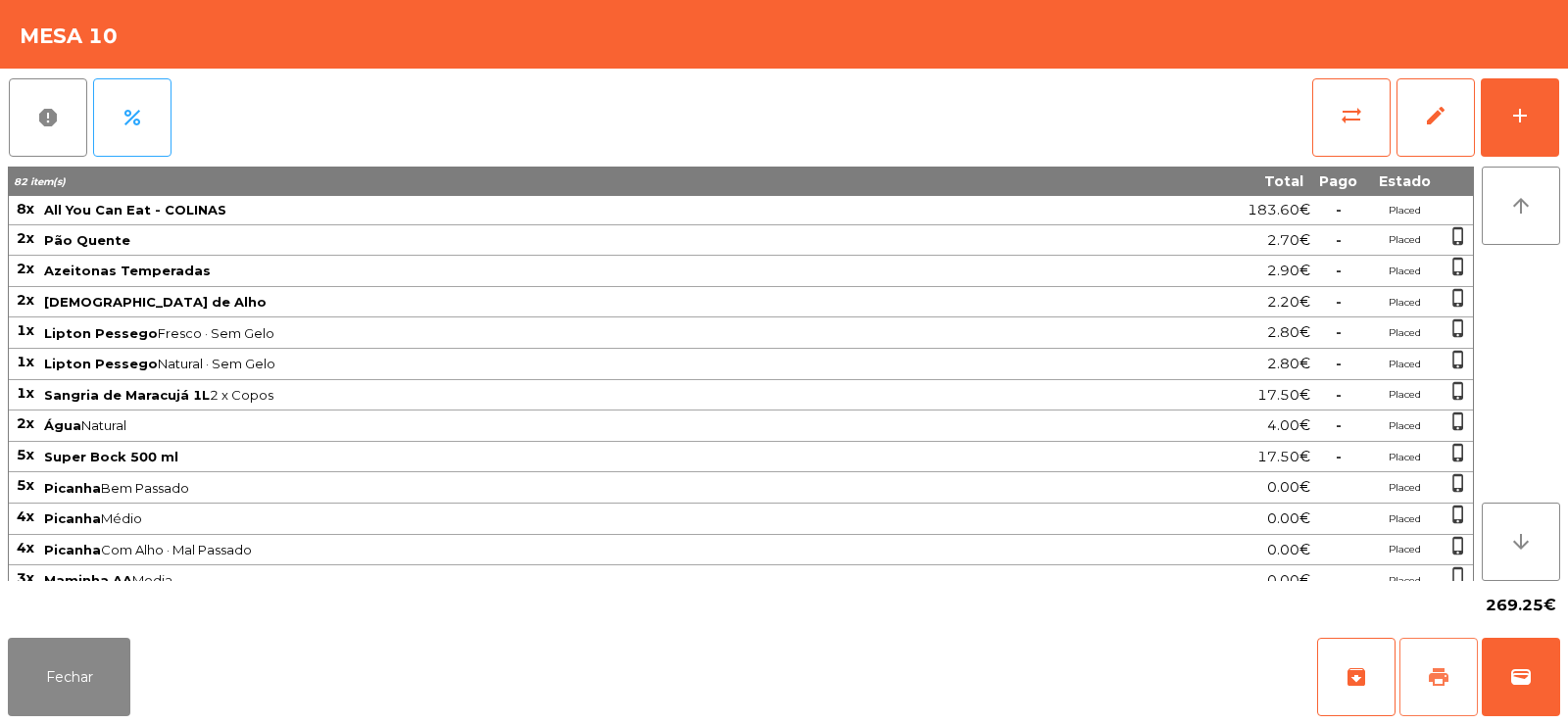
click at [1414, 691] on button "print" at bounding box center [1438, 676] width 78 height 78
click at [49, 661] on button "Fechar" at bounding box center [69, 676] width 123 height 78
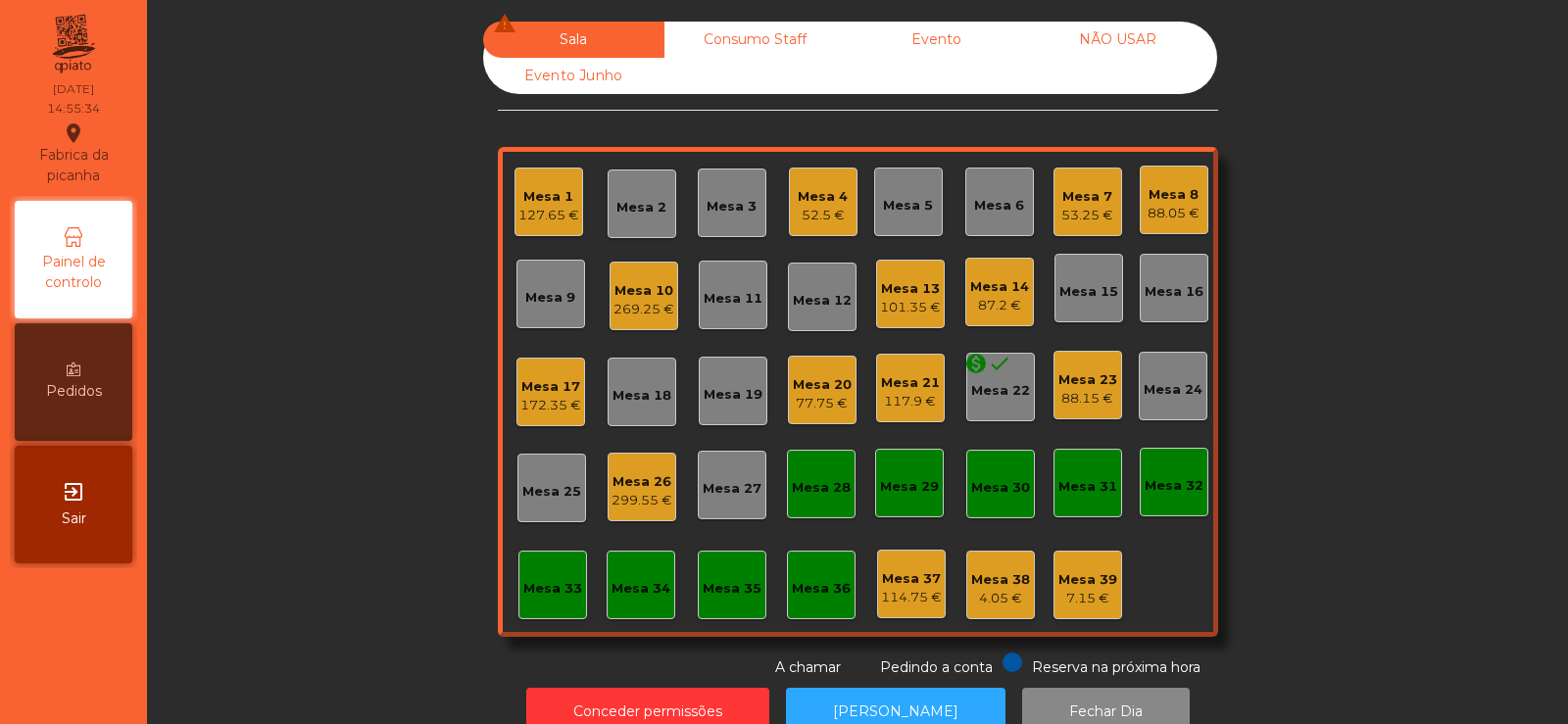
scroll to position [48, 0]
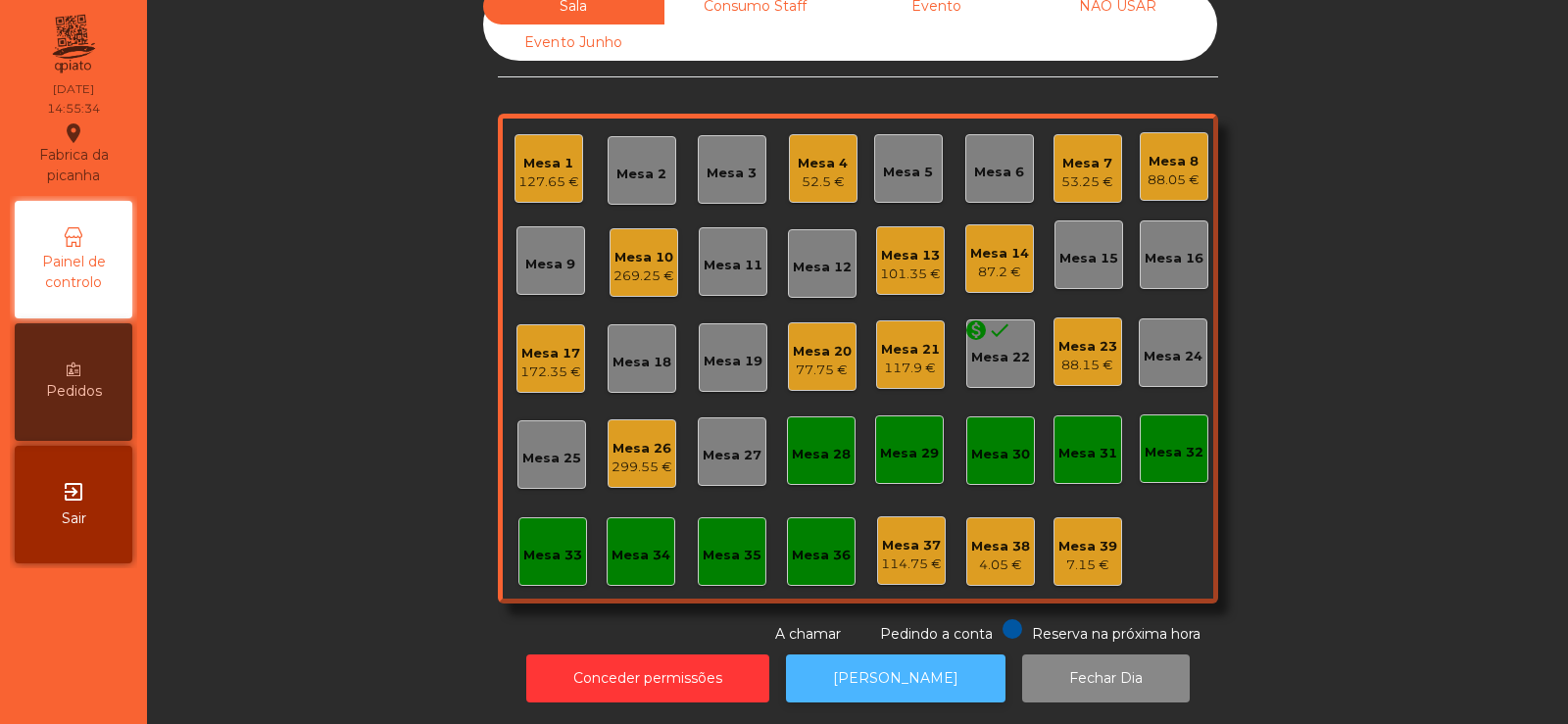
click at [904, 655] on button "[PERSON_NAME]" at bounding box center [896, 678] width 219 height 48
click at [1074, 356] on div "88.15 €" at bounding box center [1087, 366] width 59 height 20
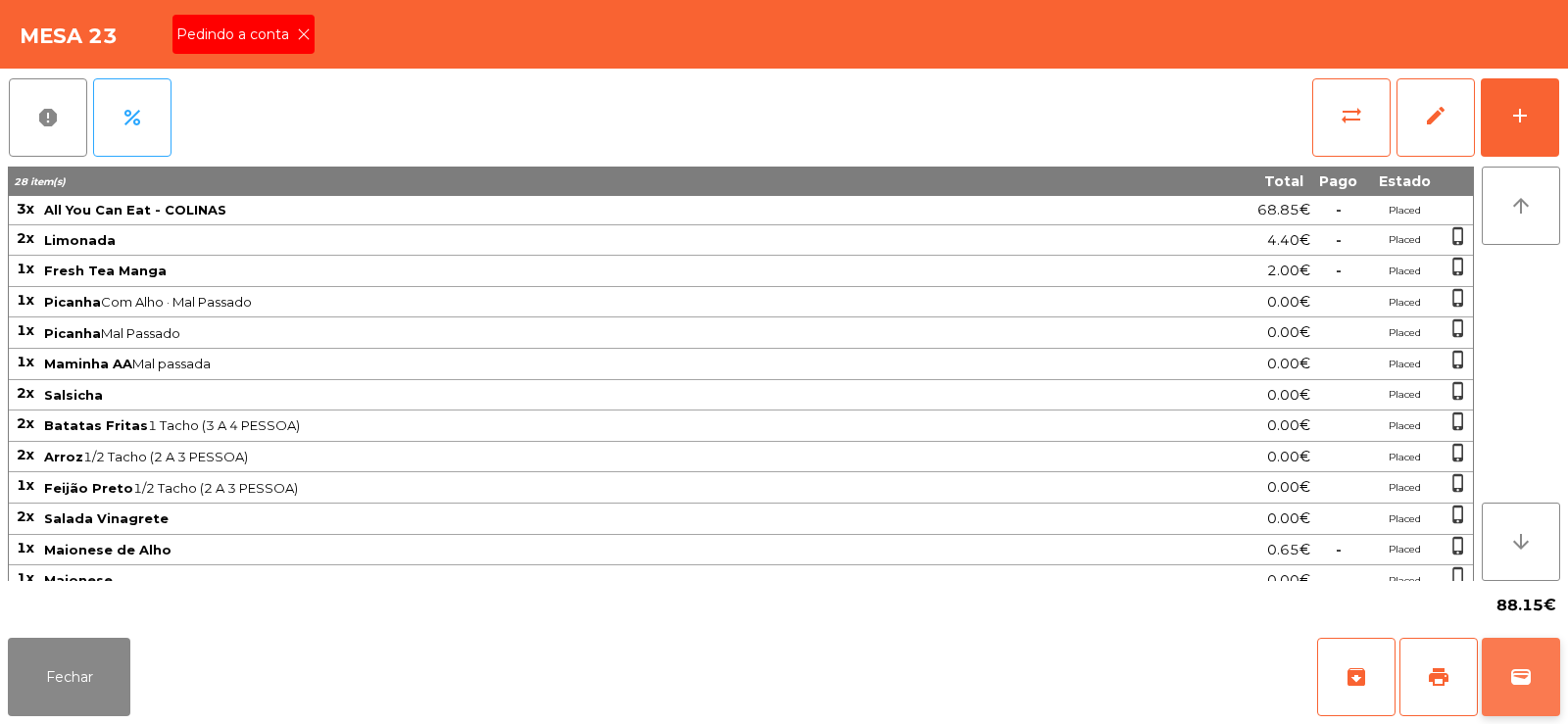
click at [1521, 687] on span "wallet" at bounding box center [1521, 677] width 24 height 24
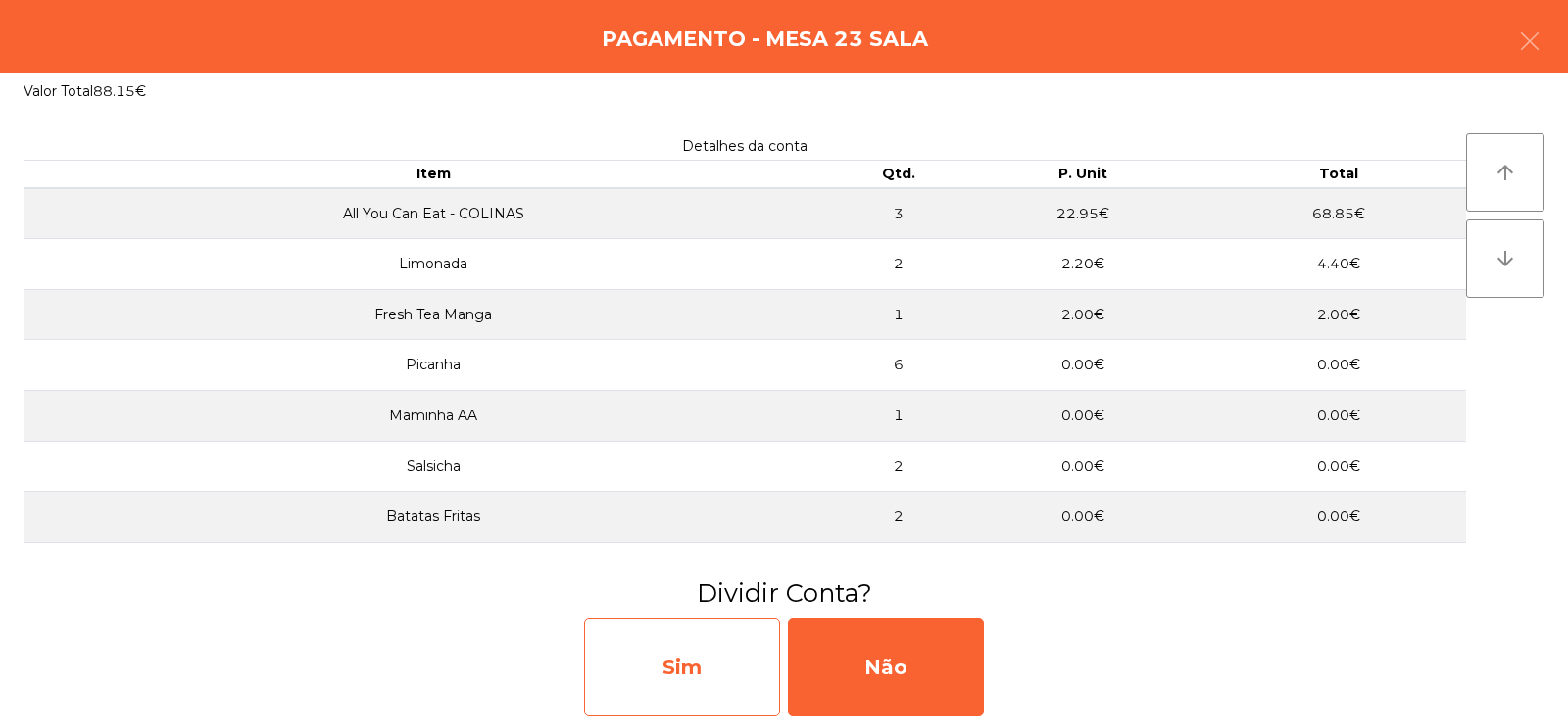
click at [704, 670] on div "Sim" at bounding box center [682, 667] width 196 height 98
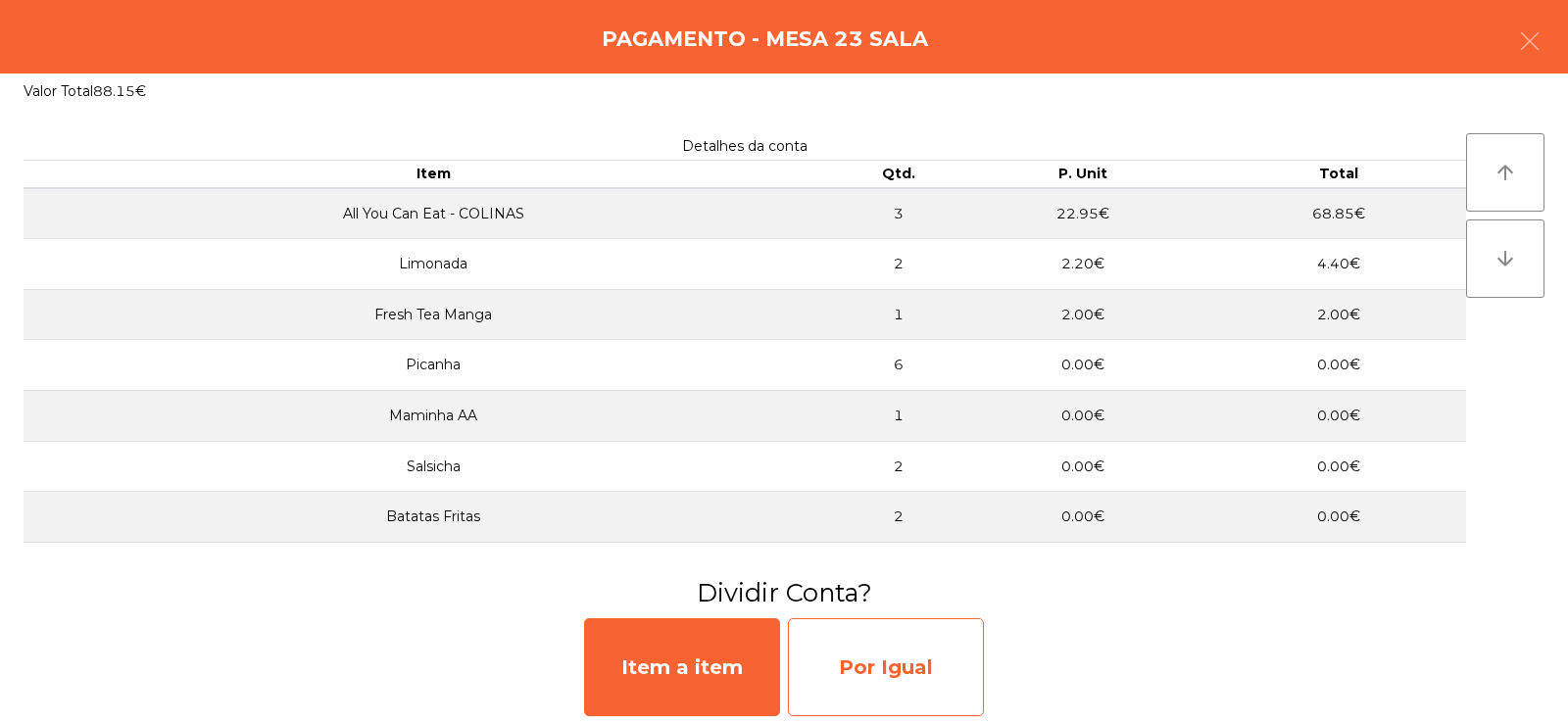
click at [872, 671] on div "Por Igual" at bounding box center [886, 667] width 196 height 98
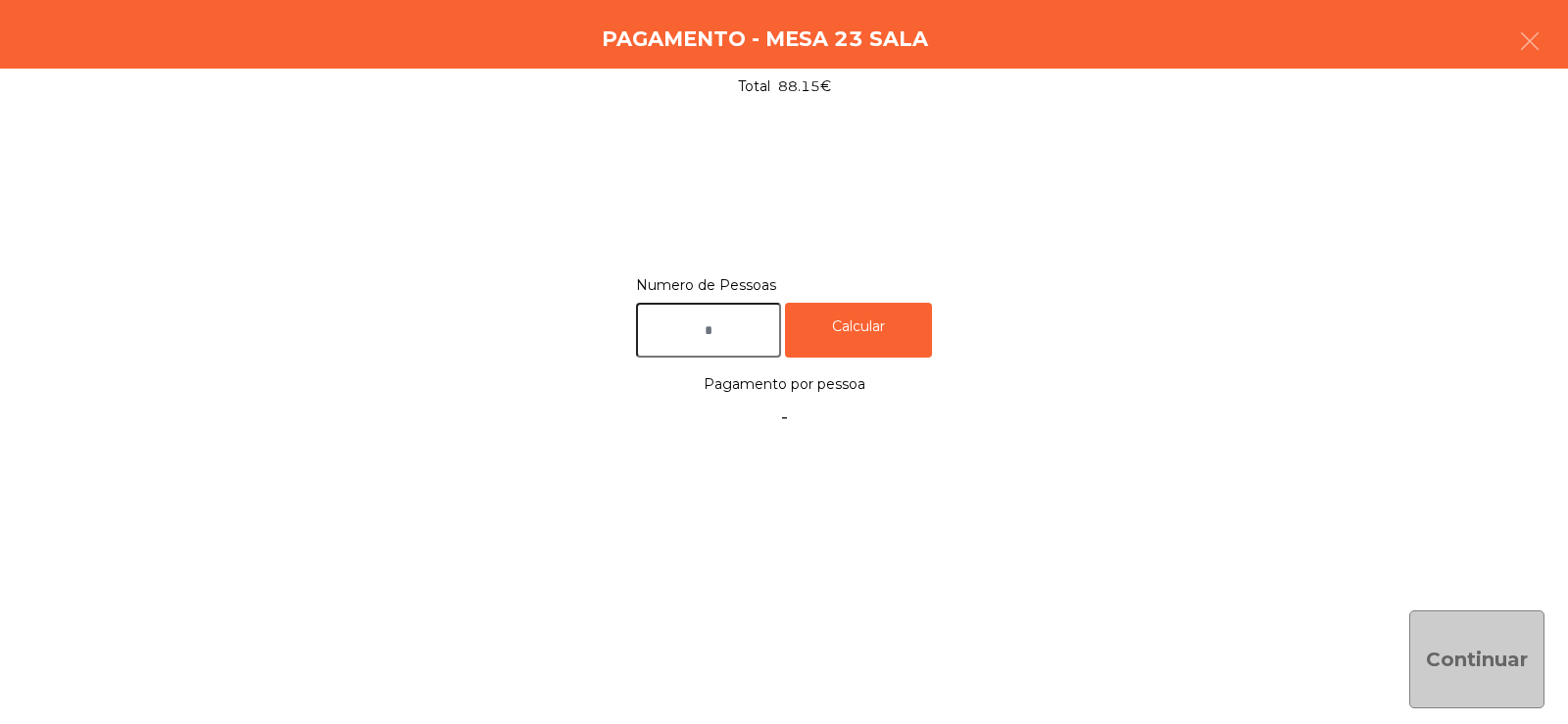
click at [697, 334] on input "text" at bounding box center [708, 330] width 145 height 56
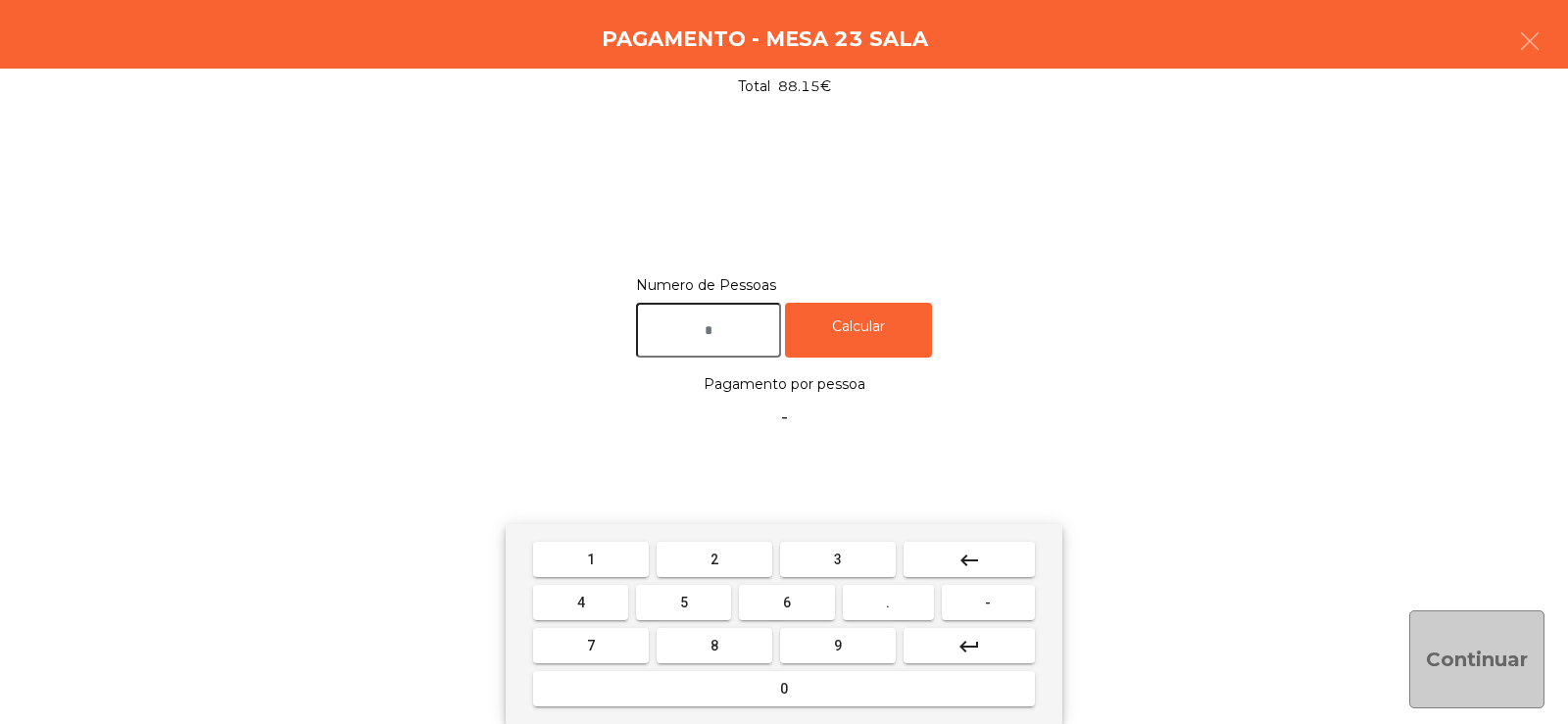
click at [726, 562] on button "2" at bounding box center [714, 559] width 116 height 36
type input "*"
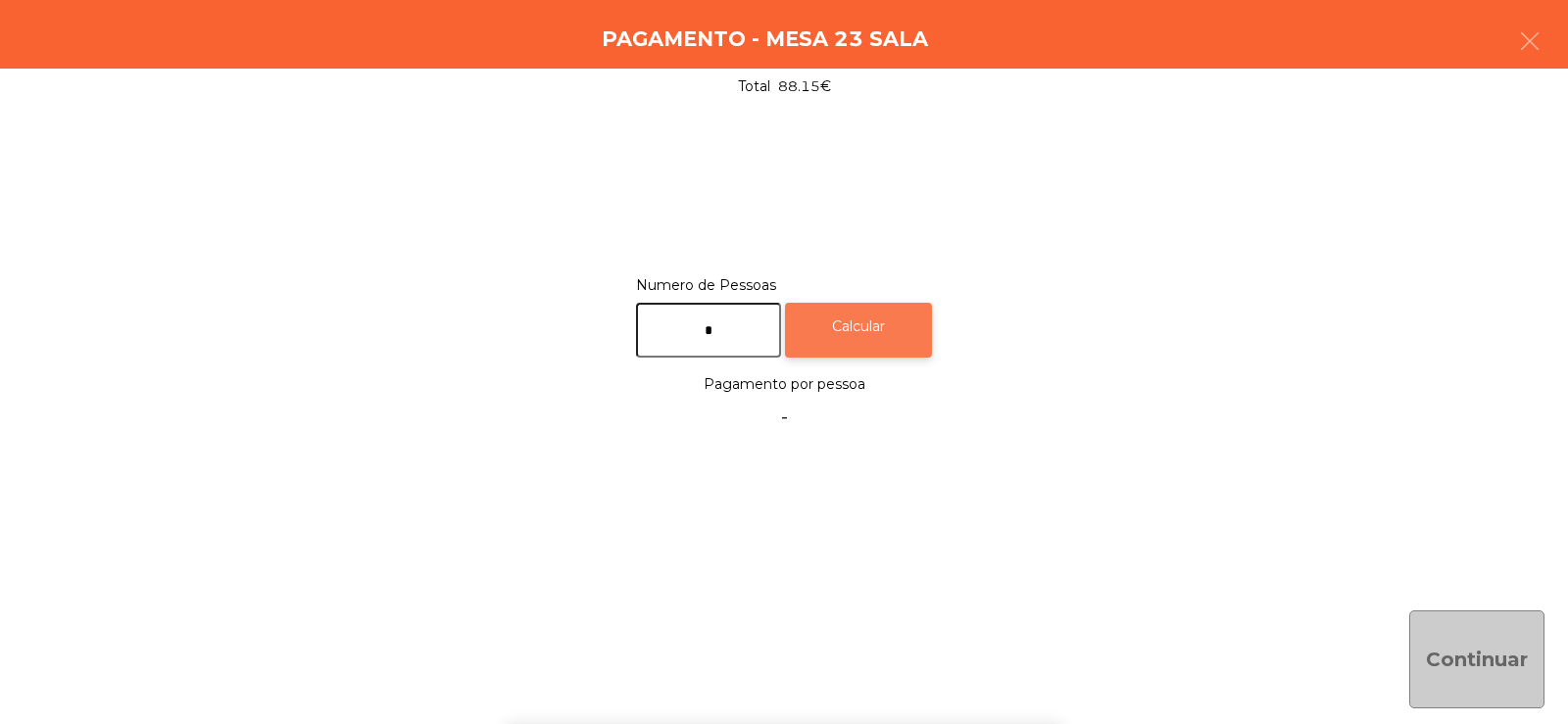
click at [883, 334] on div "Calcular" at bounding box center [859, 330] width 147 height 56
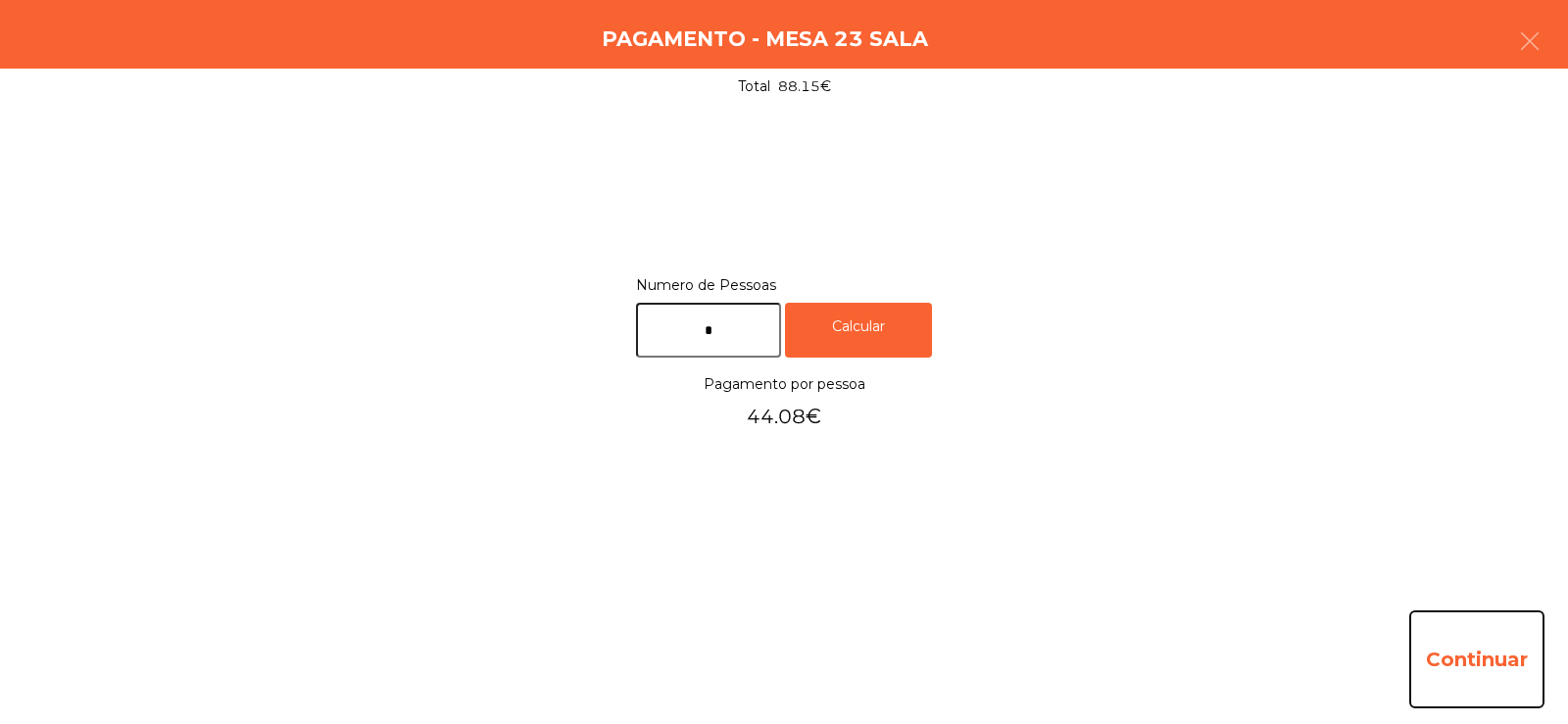
click at [1481, 676] on button "Continuar" at bounding box center [1477, 660] width 135 height 98
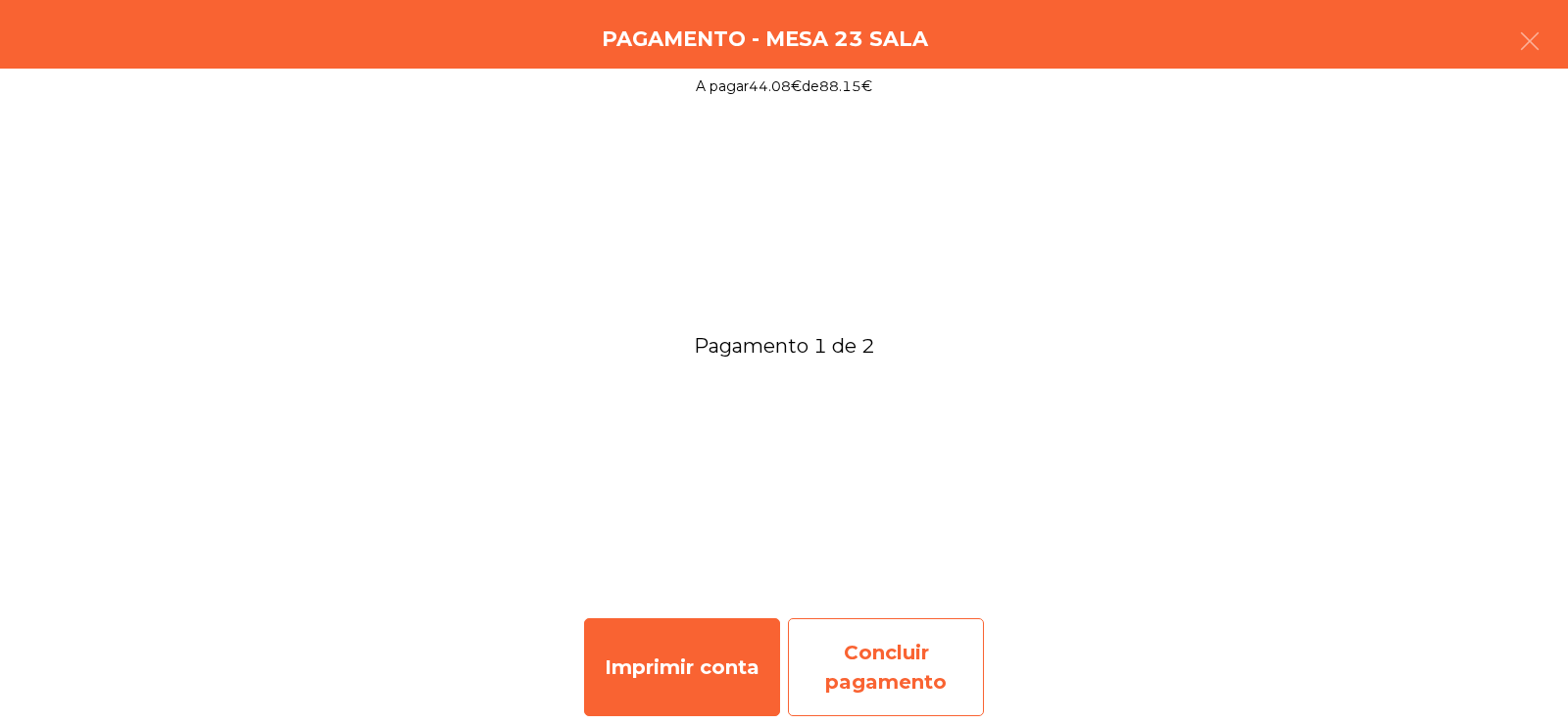
click at [903, 667] on div "Concluir pagamento" at bounding box center [886, 667] width 196 height 98
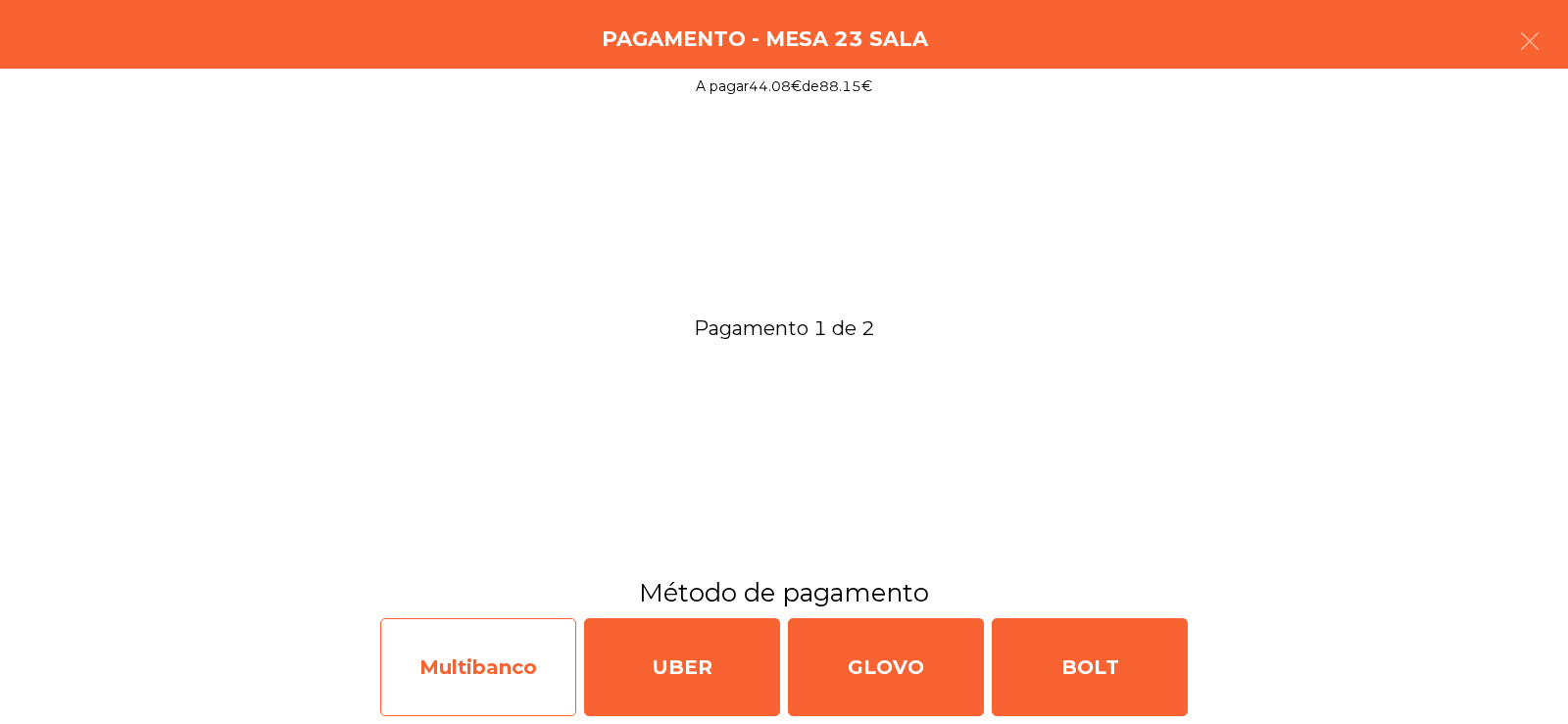
click at [490, 684] on div "Multibanco" at bounding box center [478, 667] width 196 height 98
select select "**"
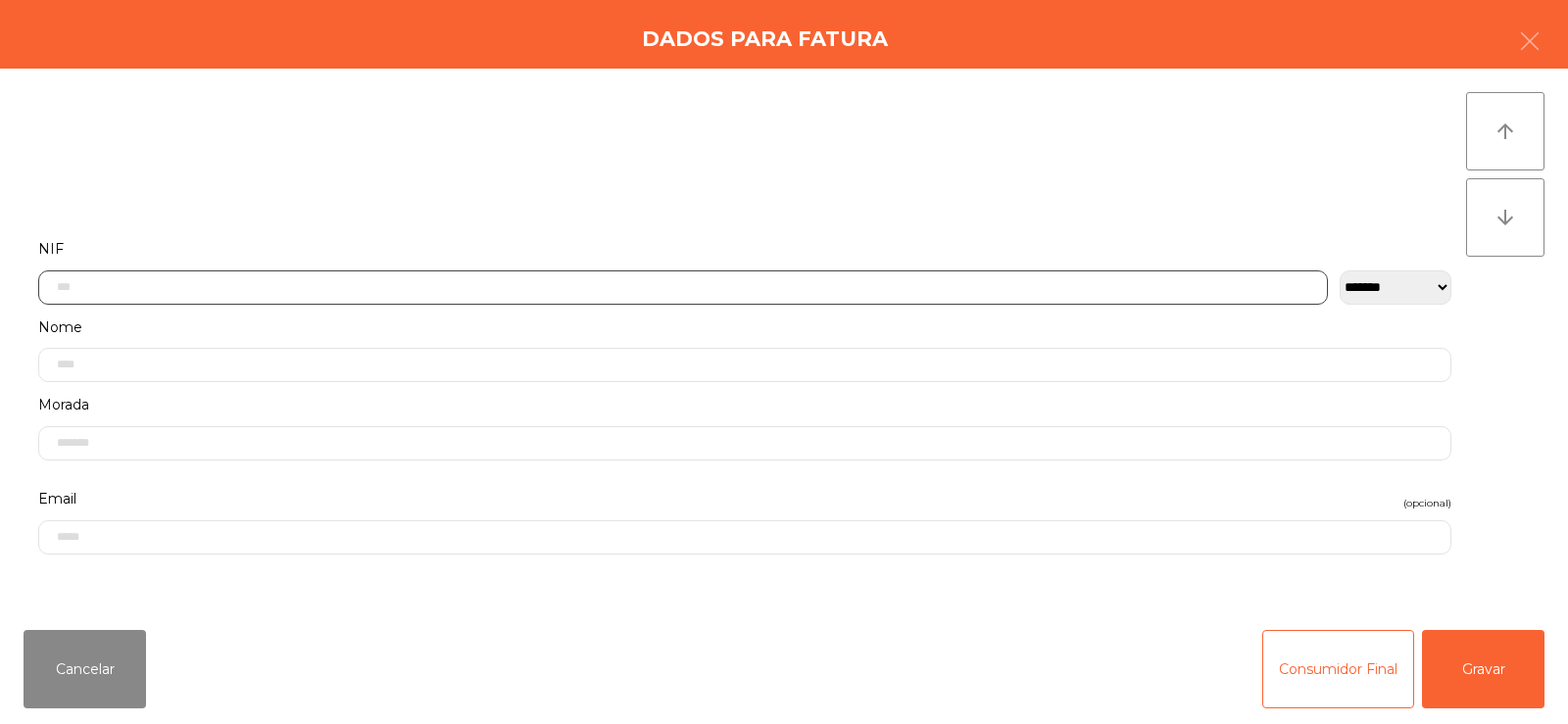
click at [331, 290] on input "text" at bounding box center [683, 288] width 1289 height 35
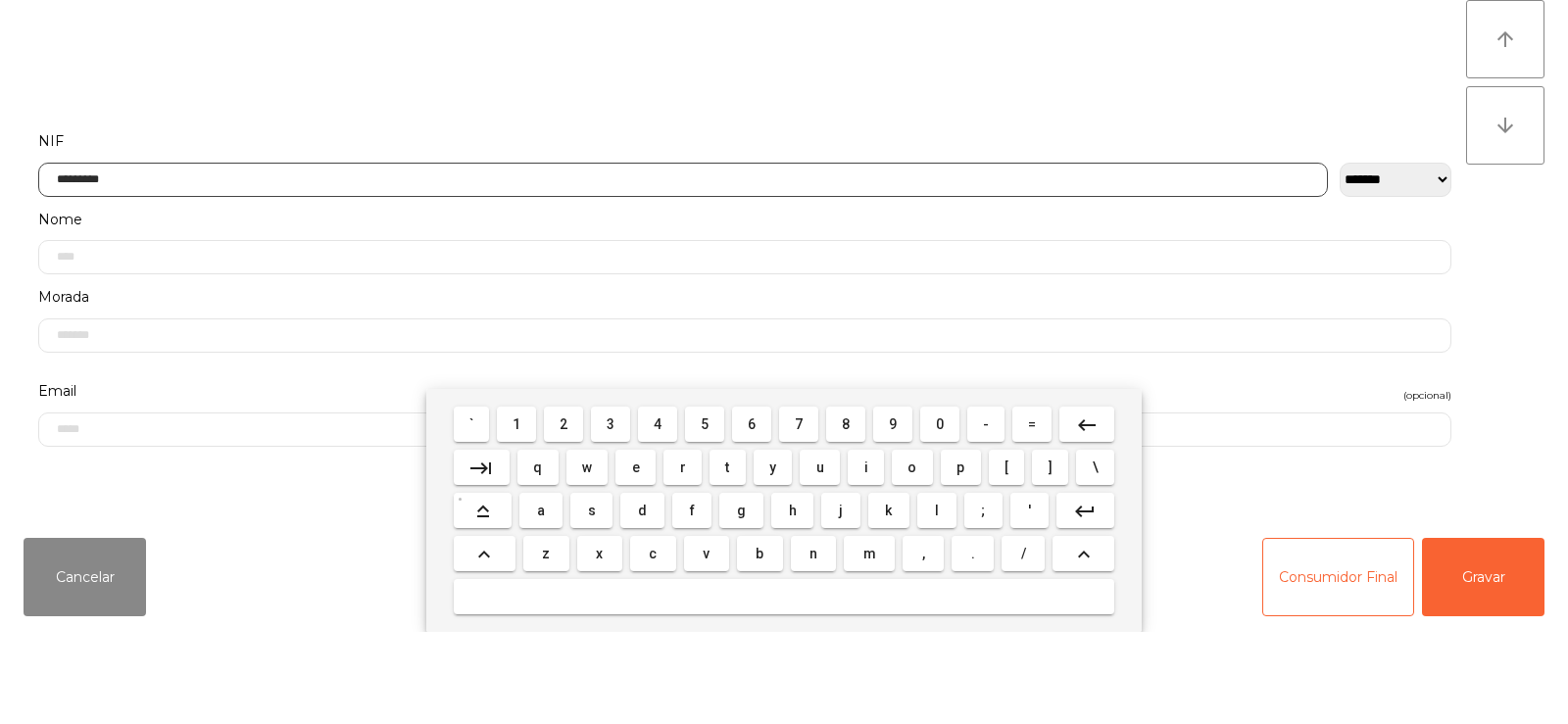
type input "*********"
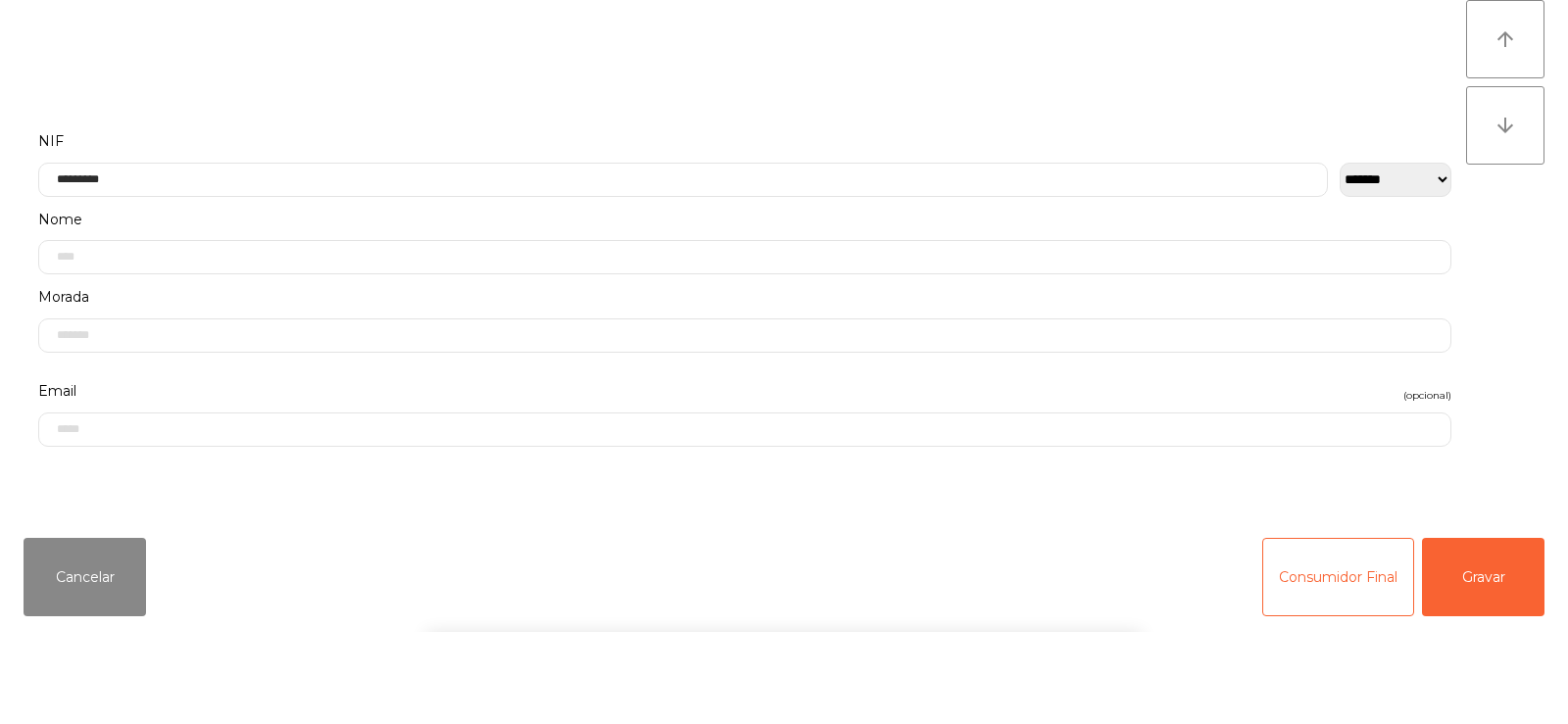
click at [1501, 383] on div "arrow_upward arrow_downward" at bounding box center [1505, 341] width 78 height 499
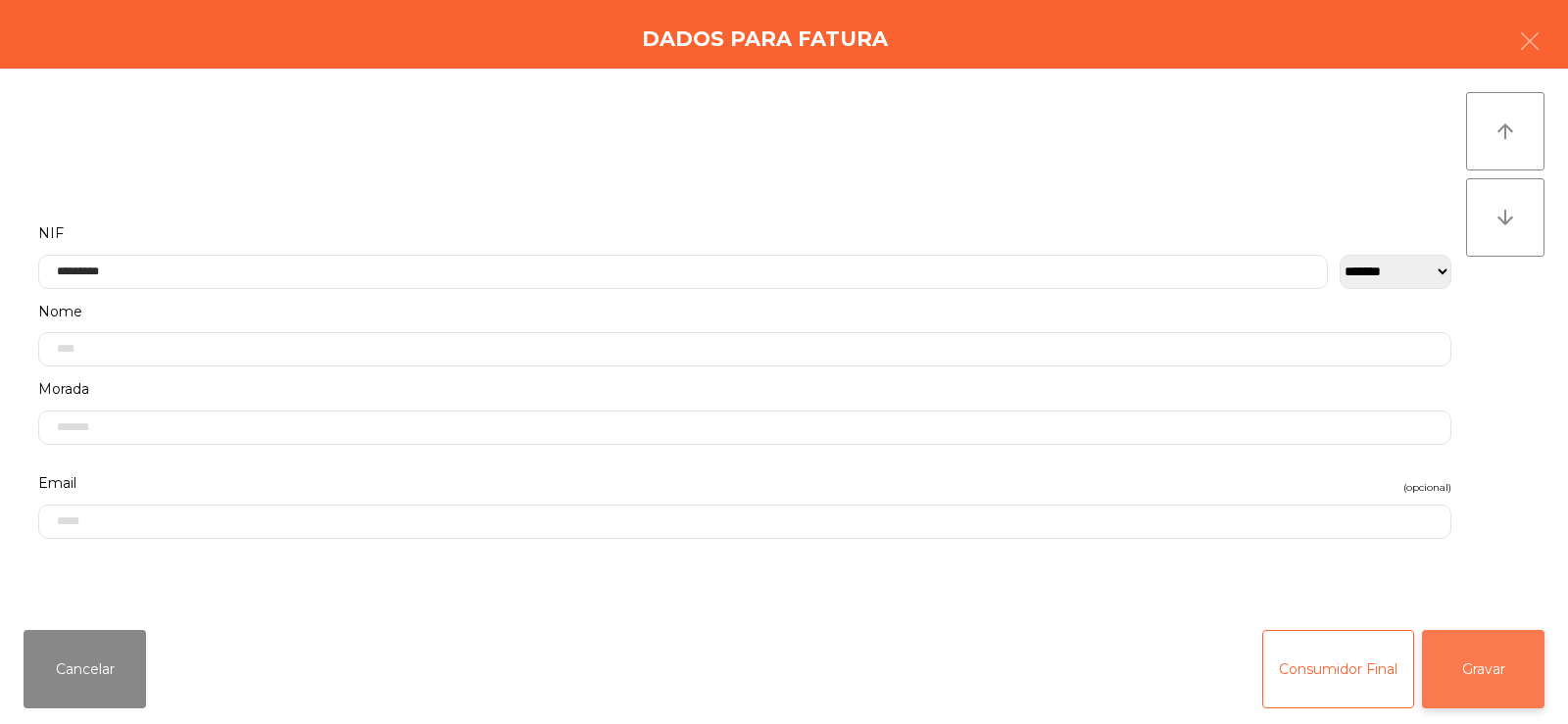
click at [1498, 667] on button "Gravar" at bounding box center [1484, 668] width 123 height 78
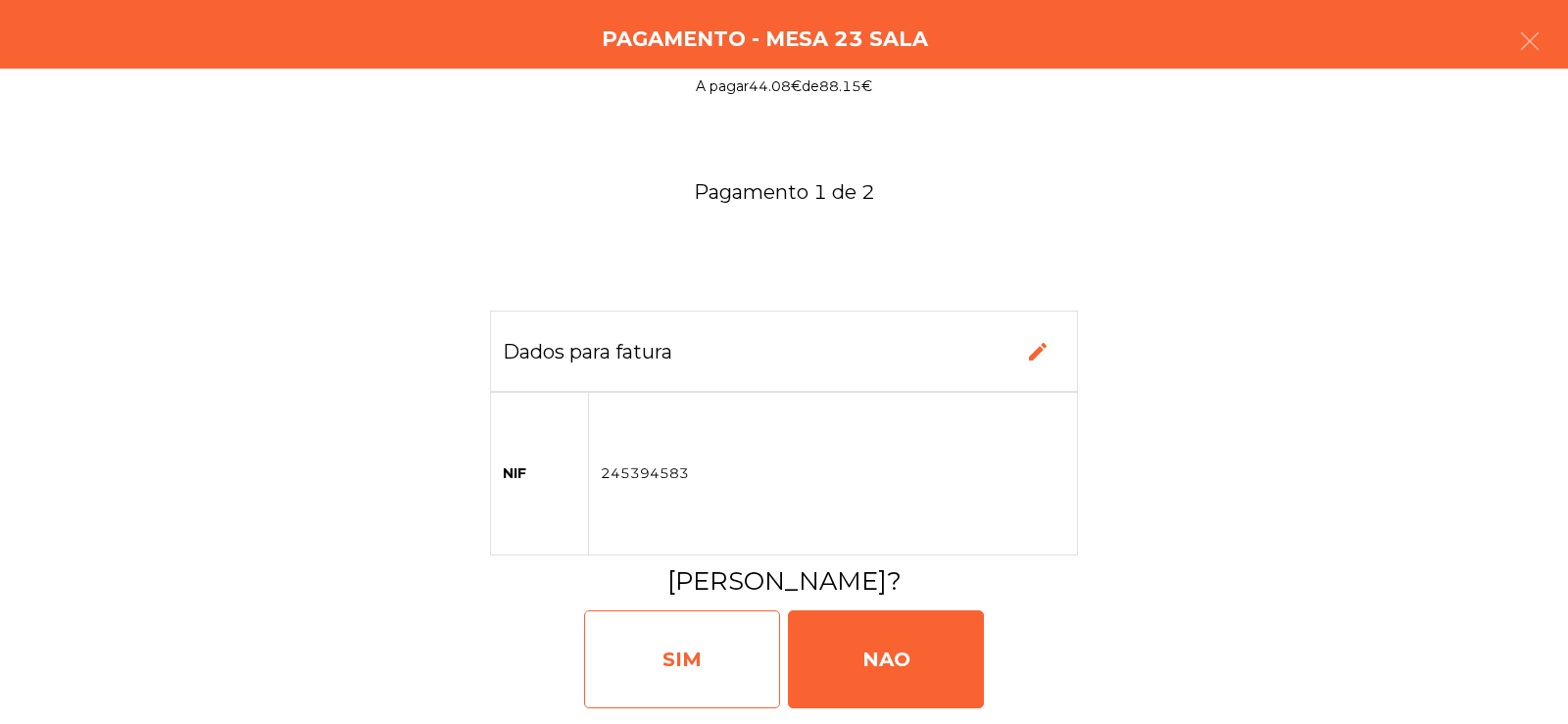
click at [670, 663] on div "SIM" at bounding box center [682, 660] width 196 height 98
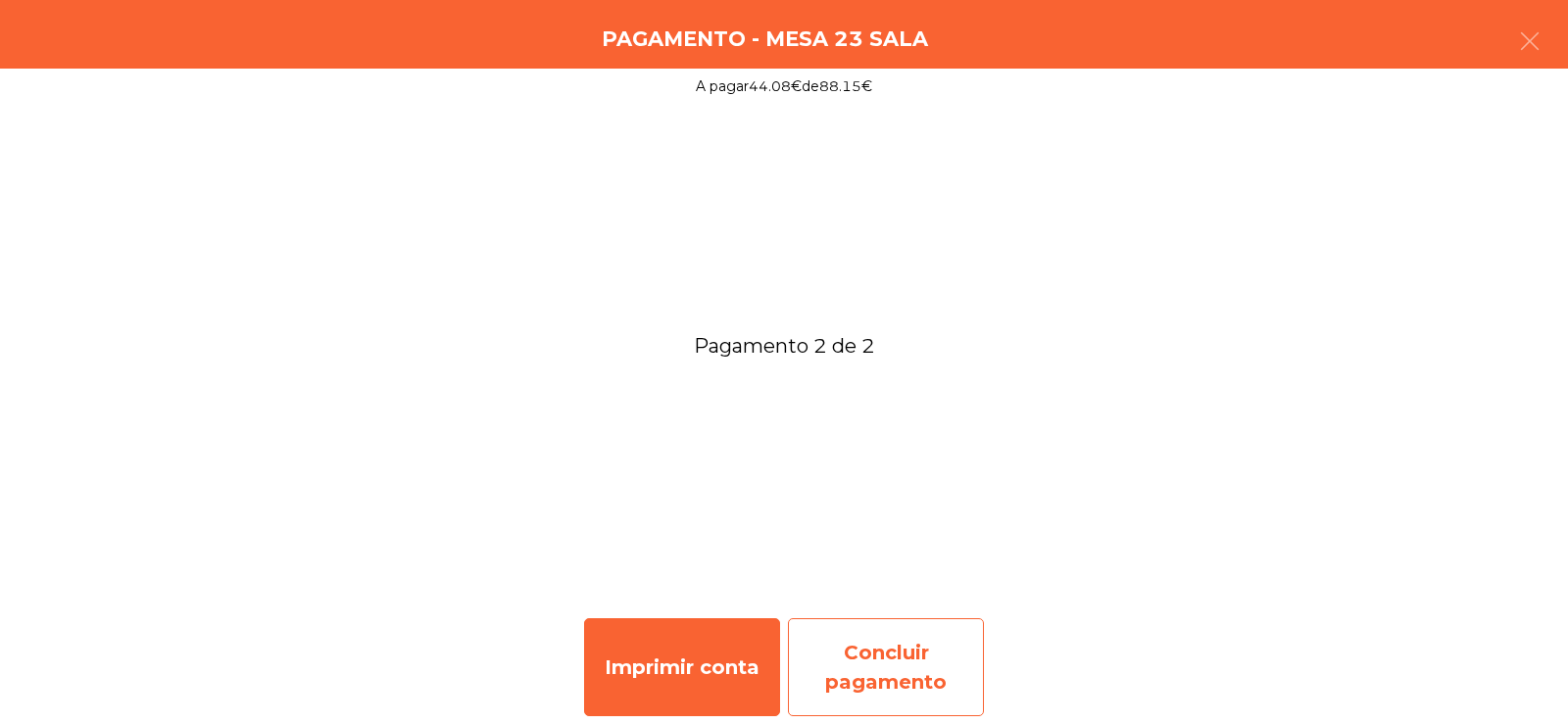
click at [898, 674] on div "Concluir pagamento" at bounding box center [886, 667] width 196 height 98
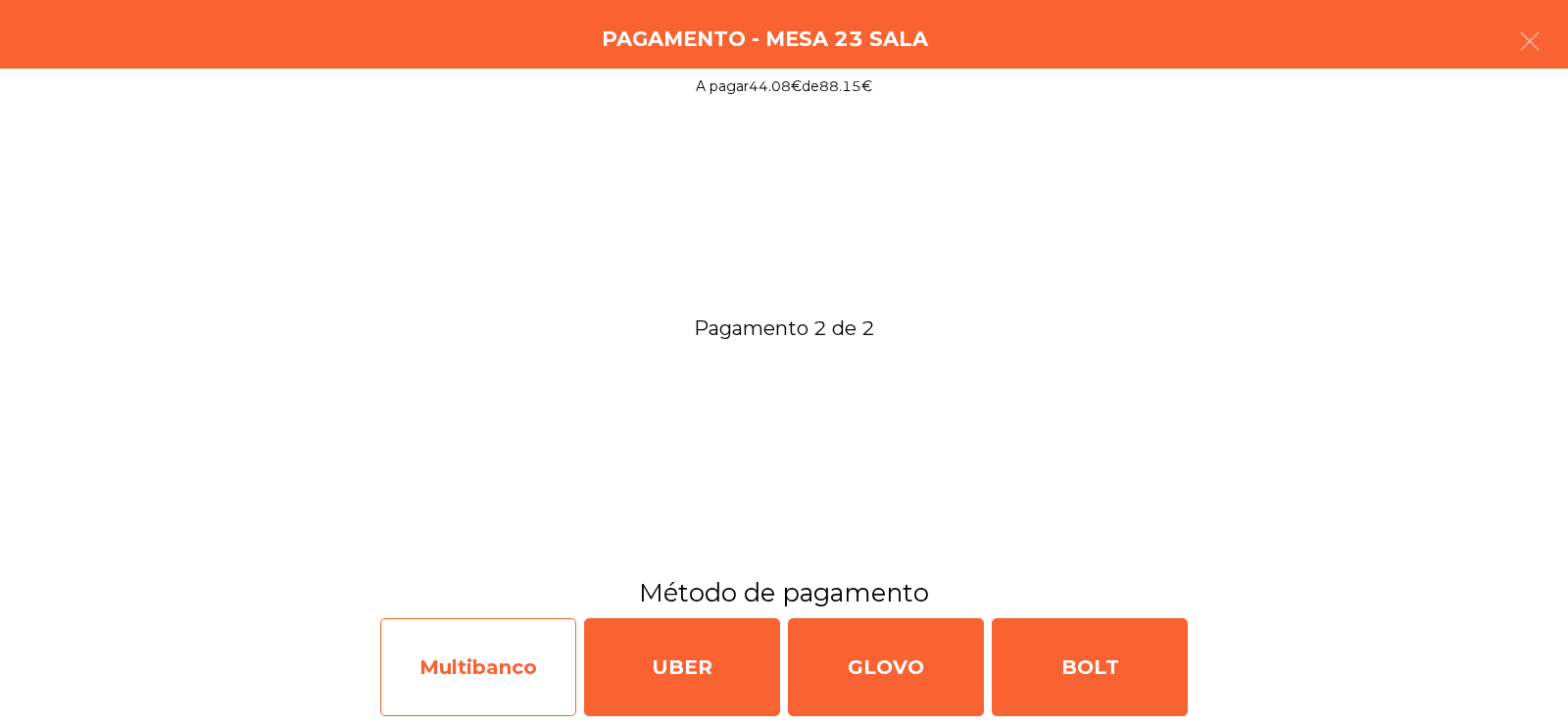
click at [487, 673] on div "Multibanco" at bounding box center [478, 667] width 196 height 98
select select "**"
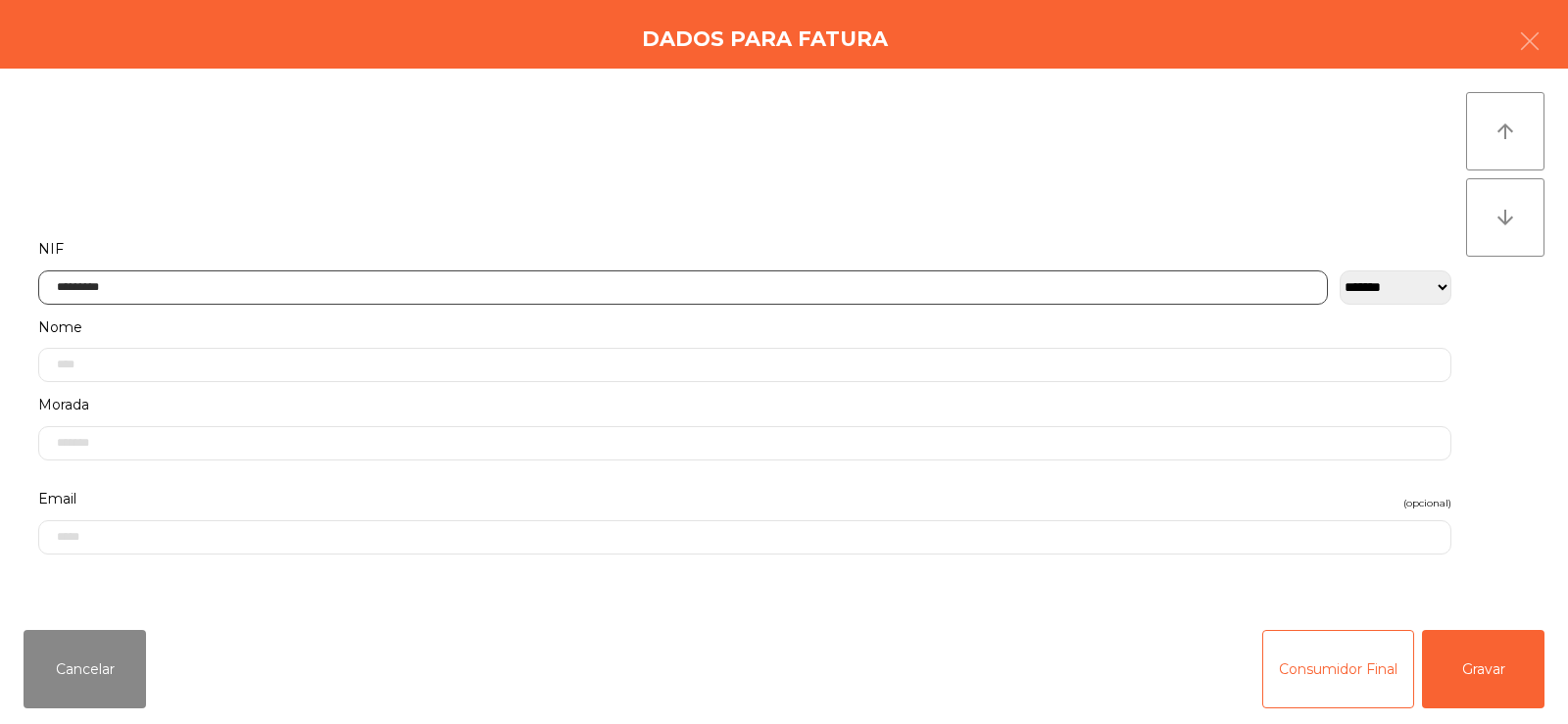
click at [701, 283] on input "*********" at bounding box center [683, 288] width 1289 height 35
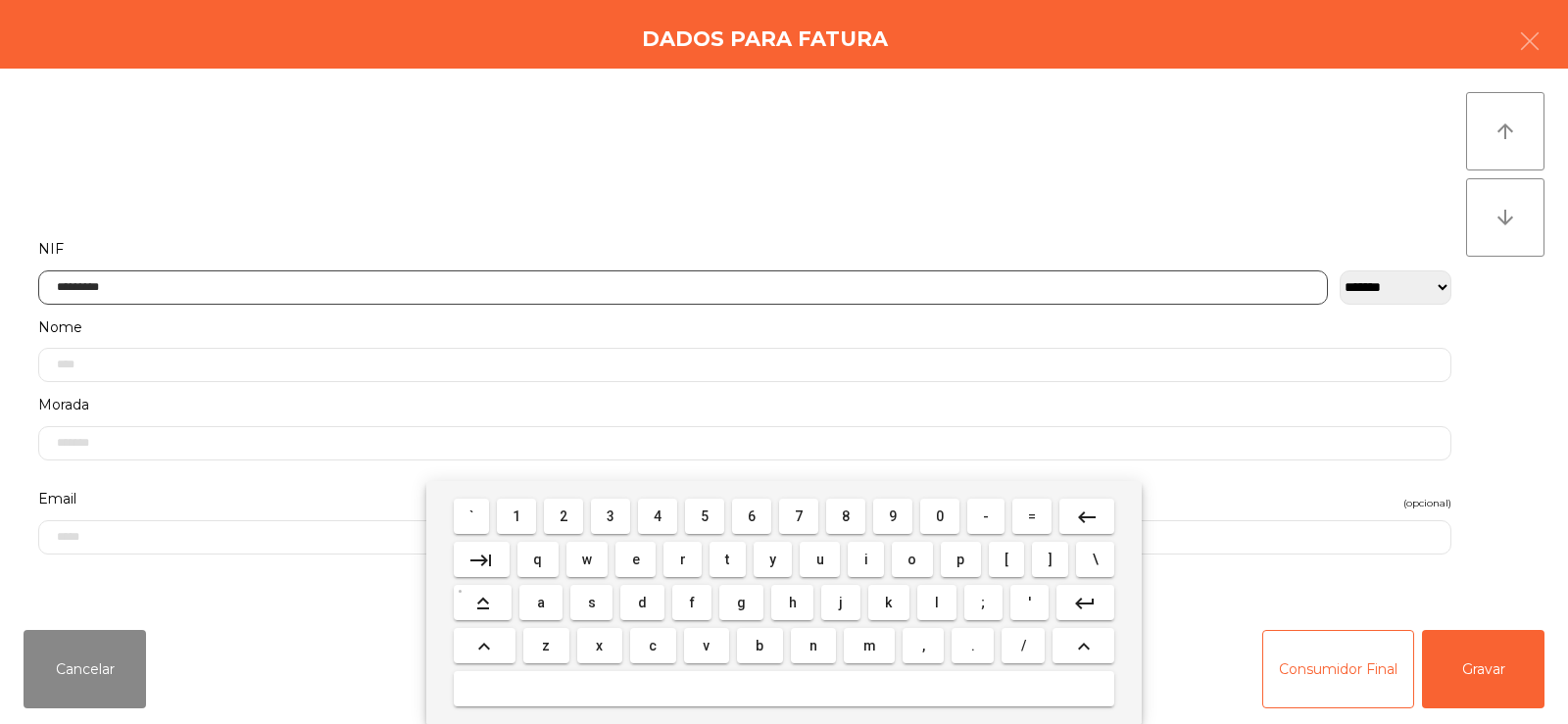
scroll to position [143, 0]
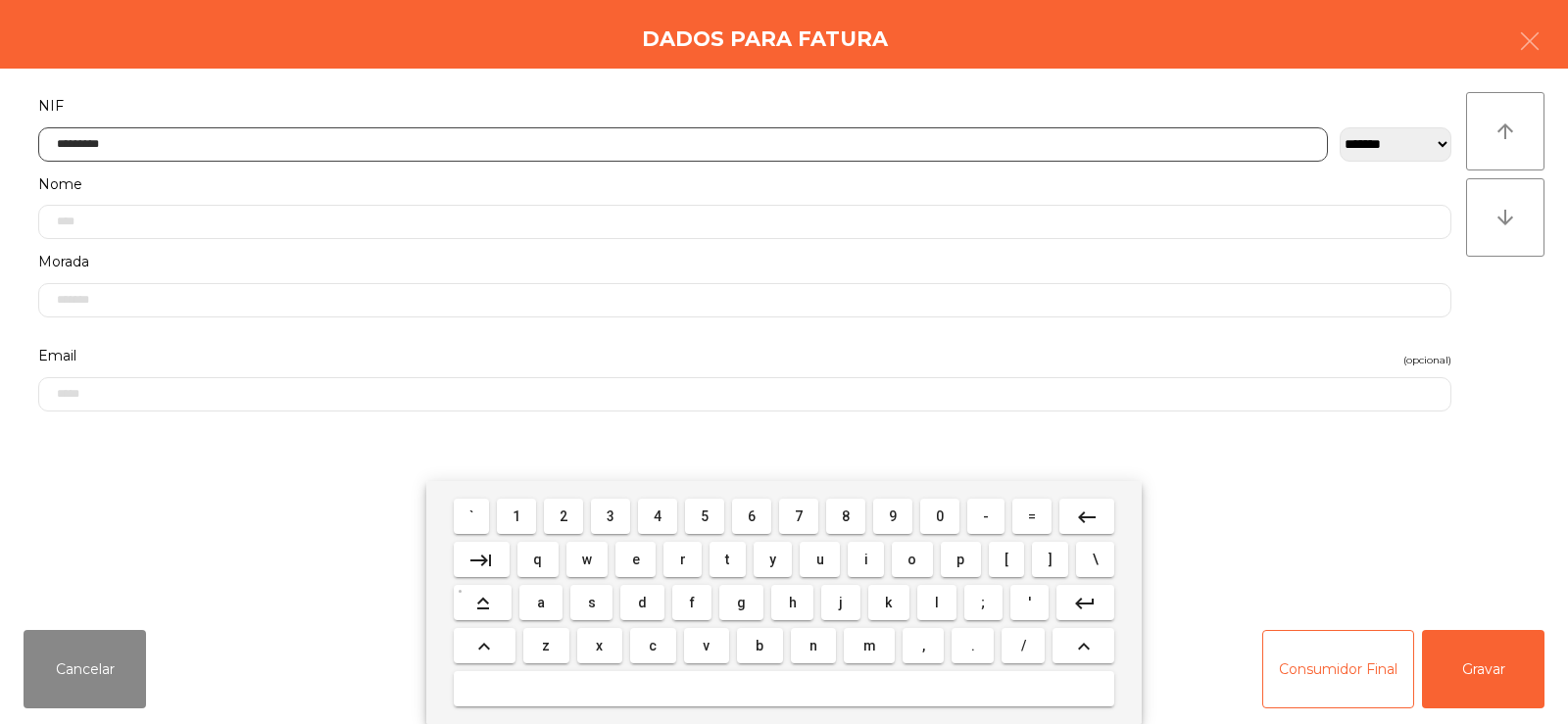
click at [1092, 518] on mat-icon "keyboard_backspace" at bounding box center [1087, 518] width 24 height 24
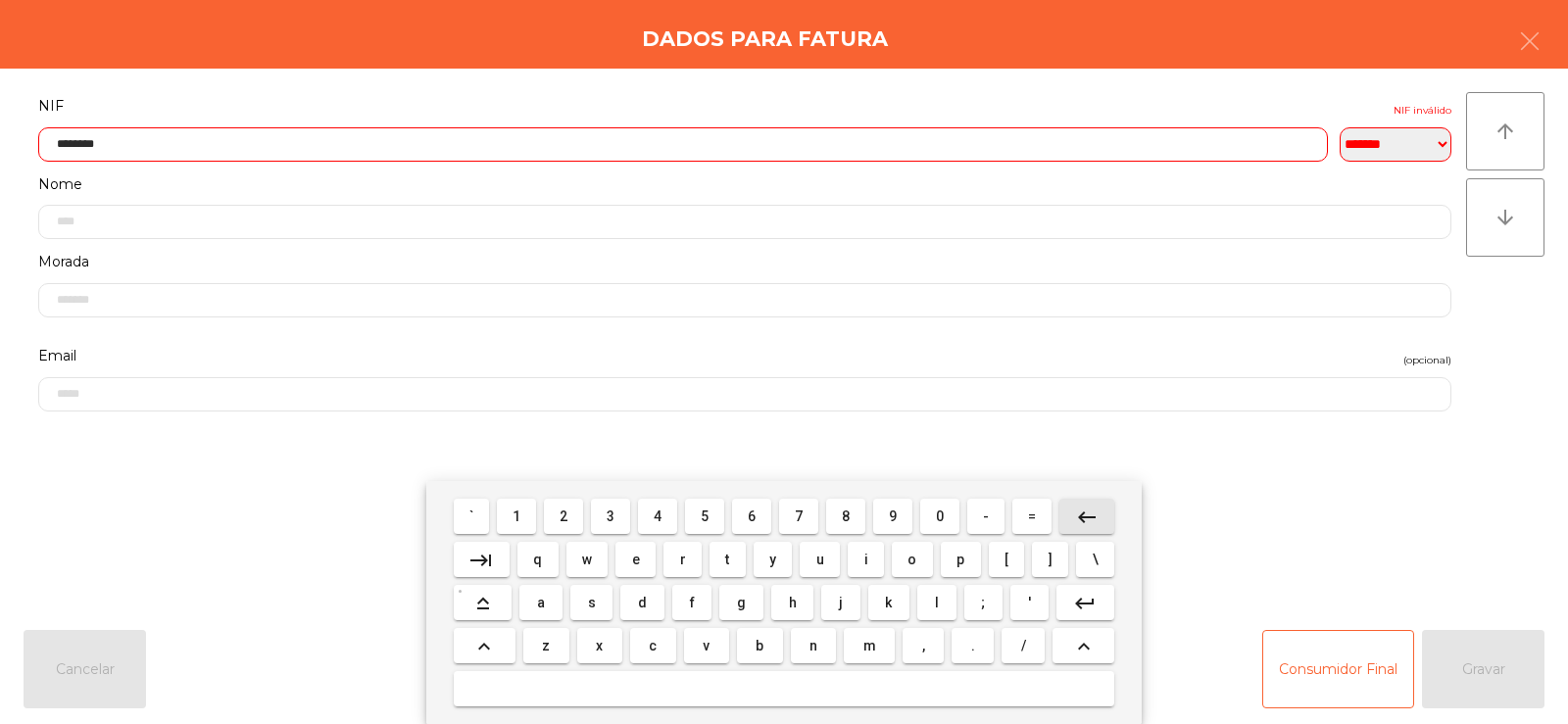
click at [1086, 518] on mat-icon "keyboard_backspace" at bounding box center [1087, 518] width 24 height 24
click at [1086, 521] on mat-icon "keyboard_backspace" at bounding box center [1087, 518] width 24 height 24
click at [1084, 516] on mat-icon "keyboard_backspace" at bounding box center [1087, 518] width 24 height 24
click at [1084, 513] on mat-icon "keyboard_backspace" at bounding box center [1087, 518] width 24 height 24
click at [1083, 512] on mat-icon "keyboard_backspace" at bounding box center [1087, 518] width 24 height 24
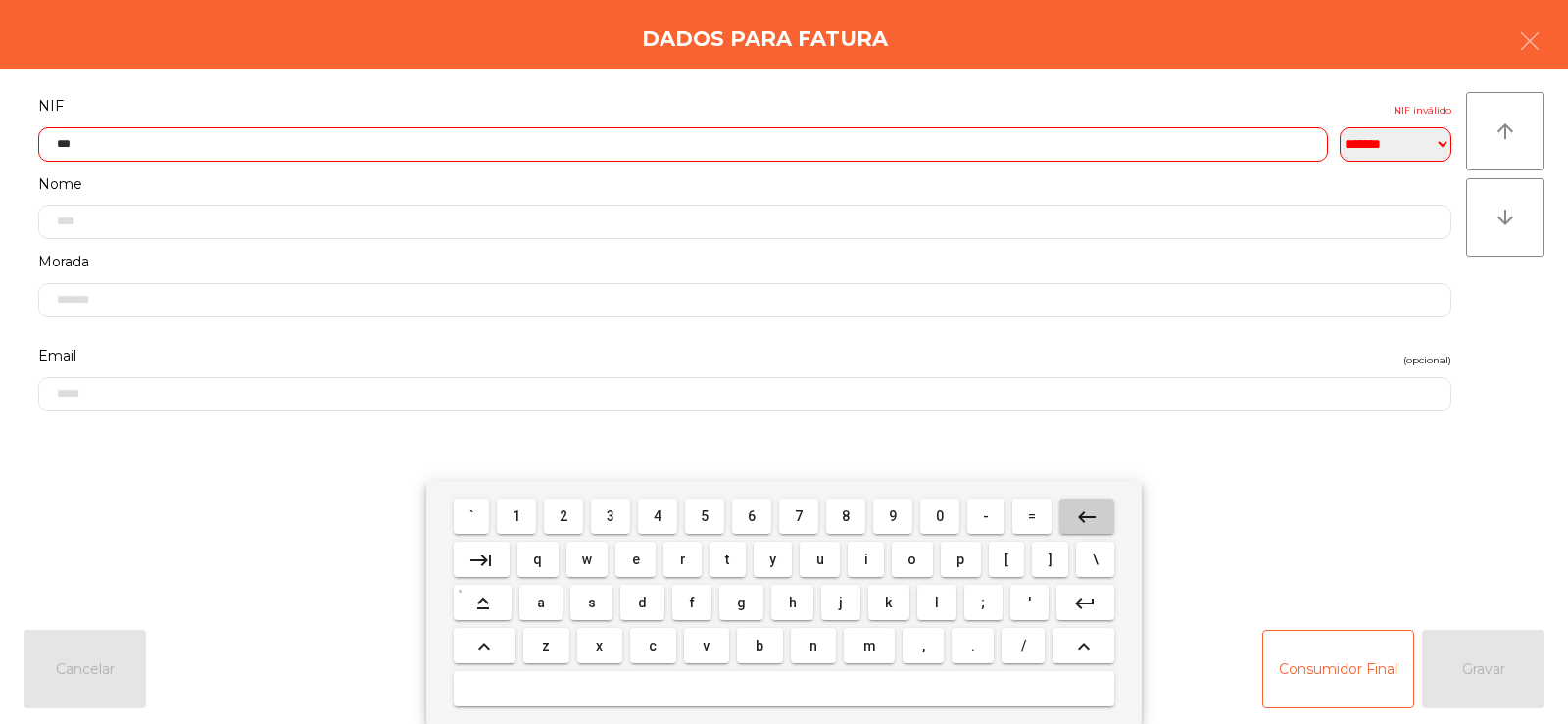
click at [1081, 513] on mat-icon "keyboard_backspace" at bounding box center [1087, 518] width 24 height 24
click at [1080, 513] on mat-icon "keyboard_backspace" at bounding box center [1087, 518] width 24 height 24
type input "*"
click at [1079, 511] on mat-icon "keyboard_backspace" at bounding box center [1087, 518] width 24 height 24
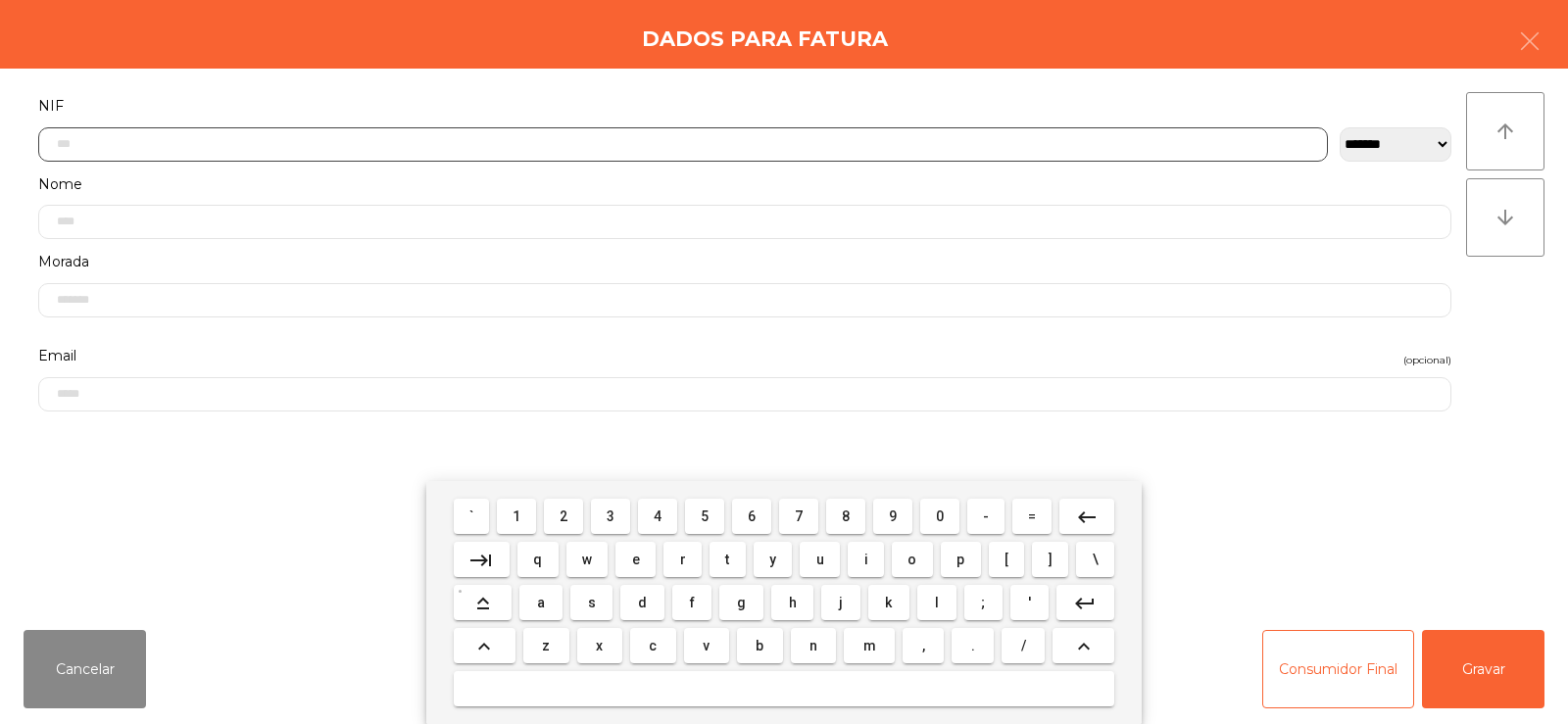
click at [1084, 521] on mat-icon "keyboard_backspace" at bounding box center [1087, 518] width 24 height 24
type input "*********"
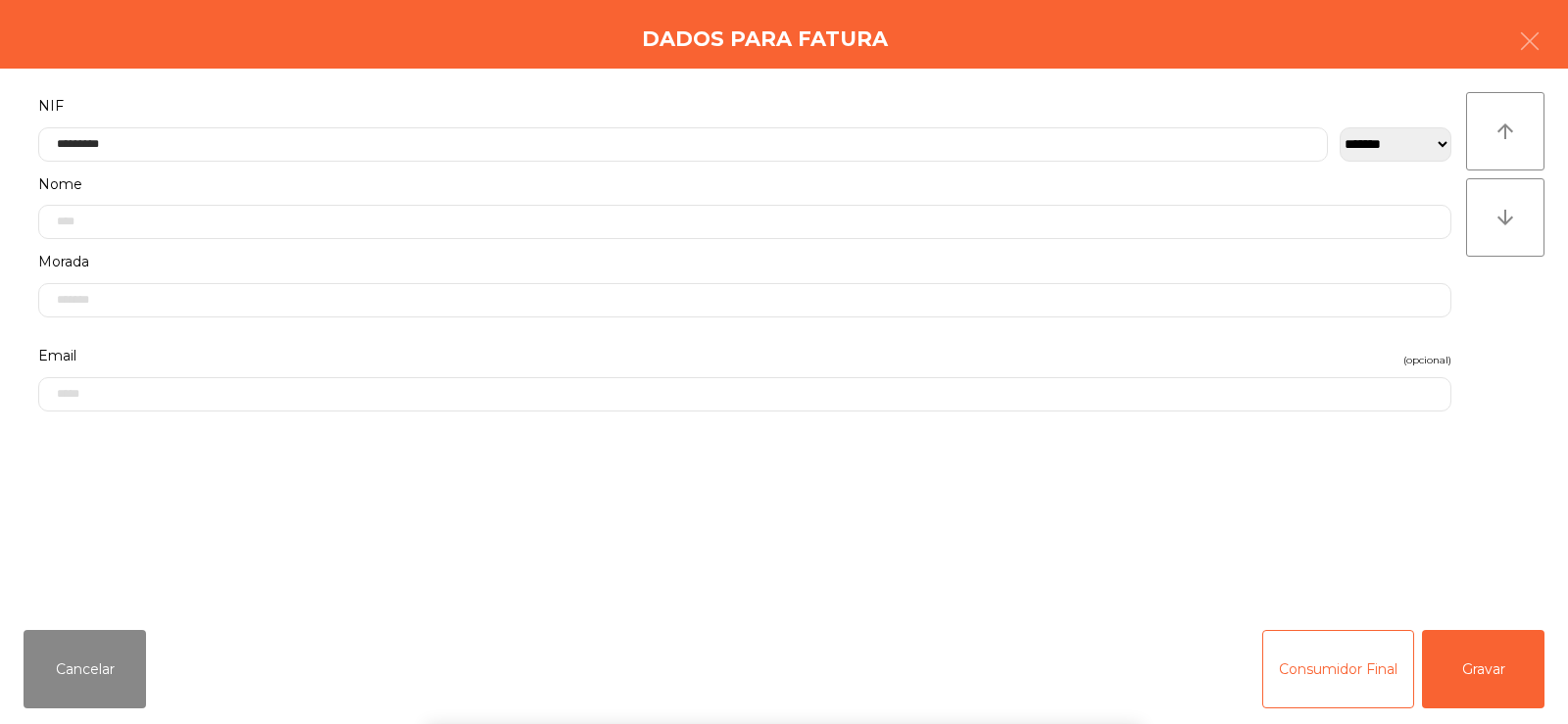
click at [1500, 329] on div "arrow_upward arrow_downward" at bounding box center [1505, 341] width 78 height 499
click at [1493, 670] on button "Gravar" at bounding box center [1484, 668] width 123 height 78
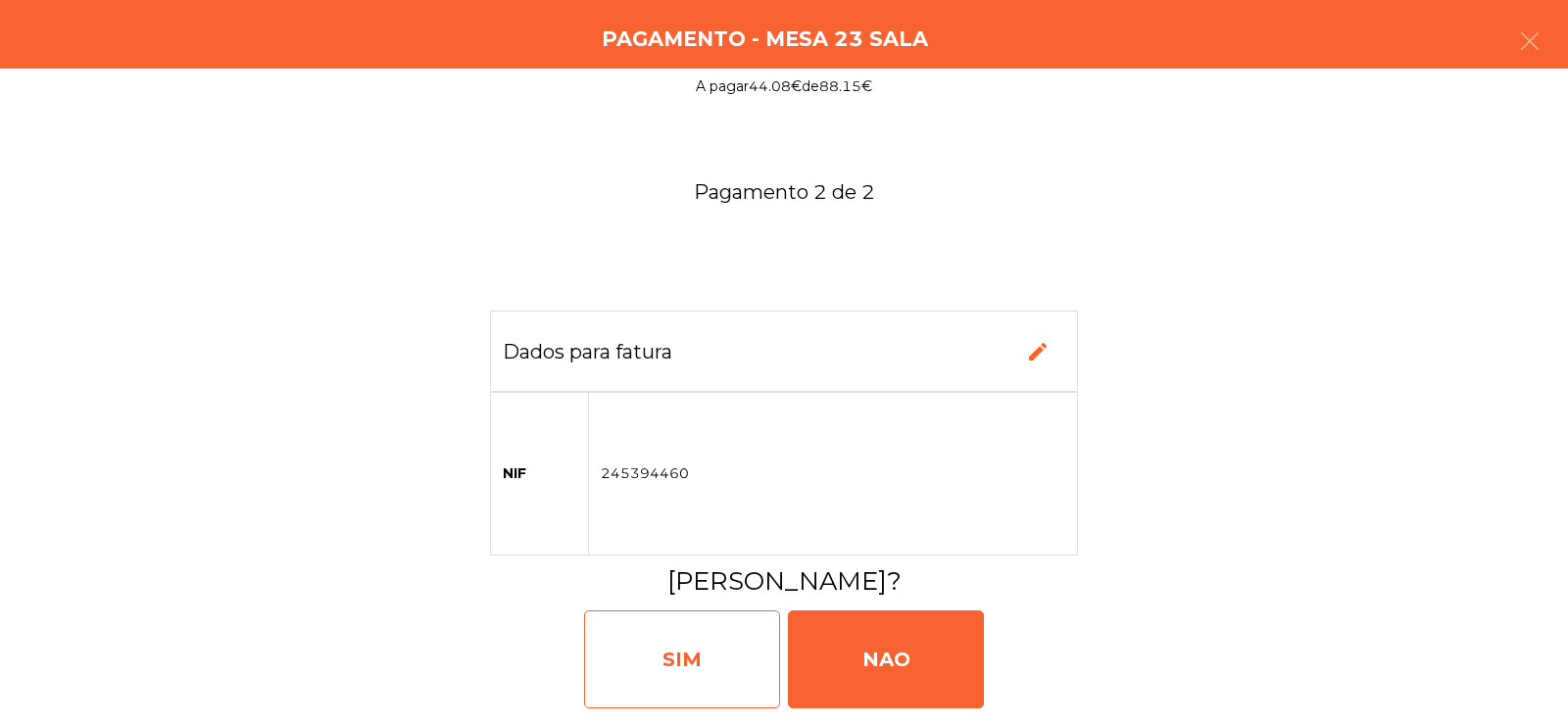
click at [675, 664] on div "SIM" at bounding box center [682, 660] width 196 height 98
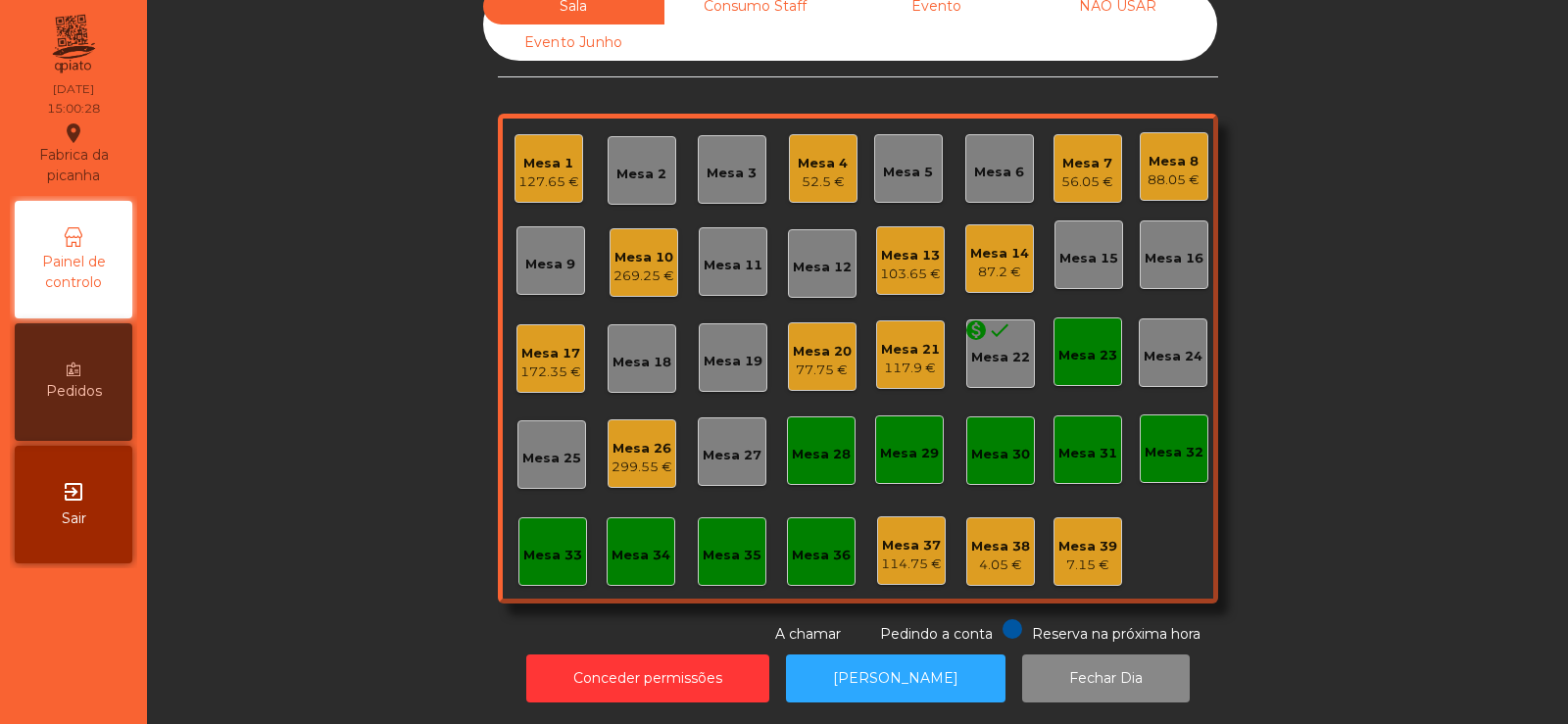
click at [620, 267] on div "269.25 €" at bounding box center [644, 277] width 60 height 20
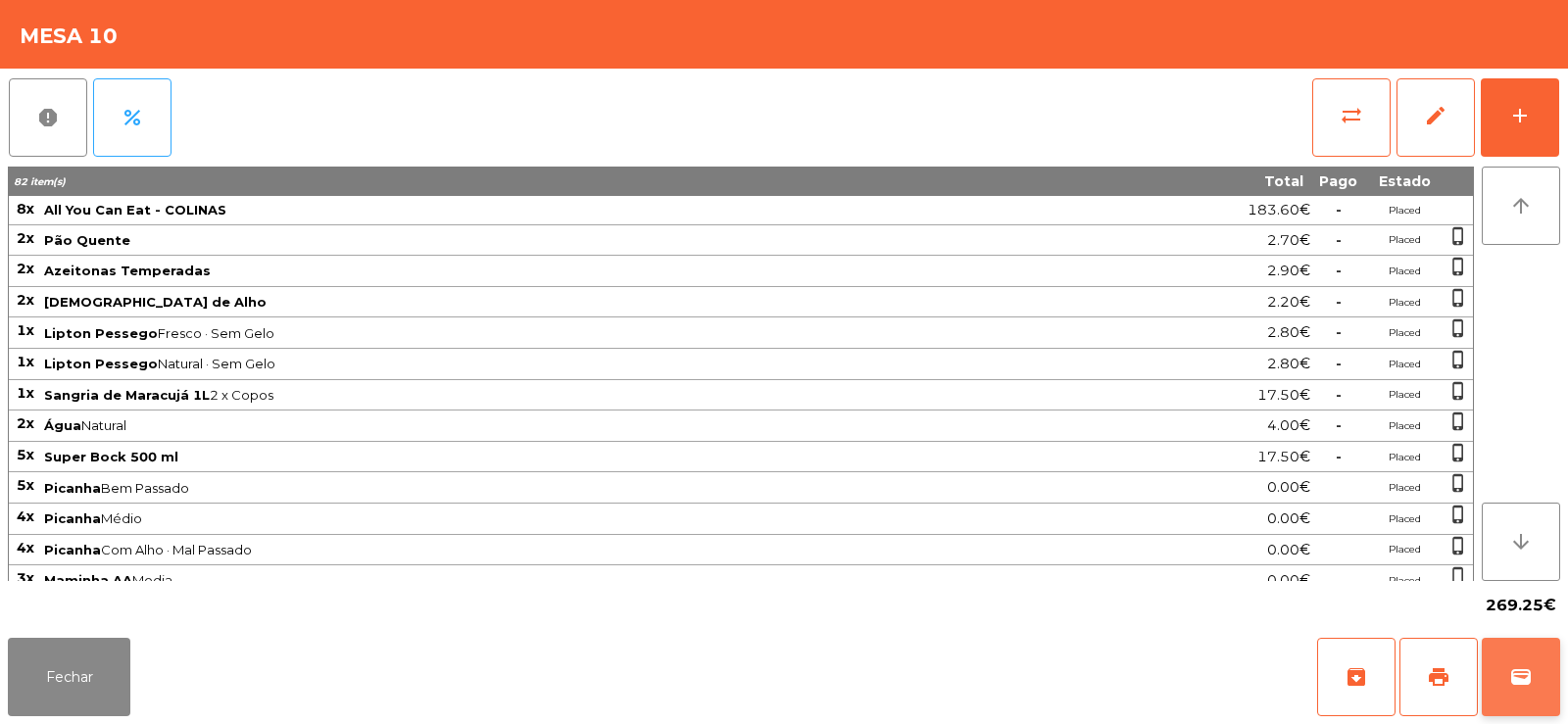
click at [1531, 687] on span "wallet" at bounding box center [1521, 677] width 24 height 24
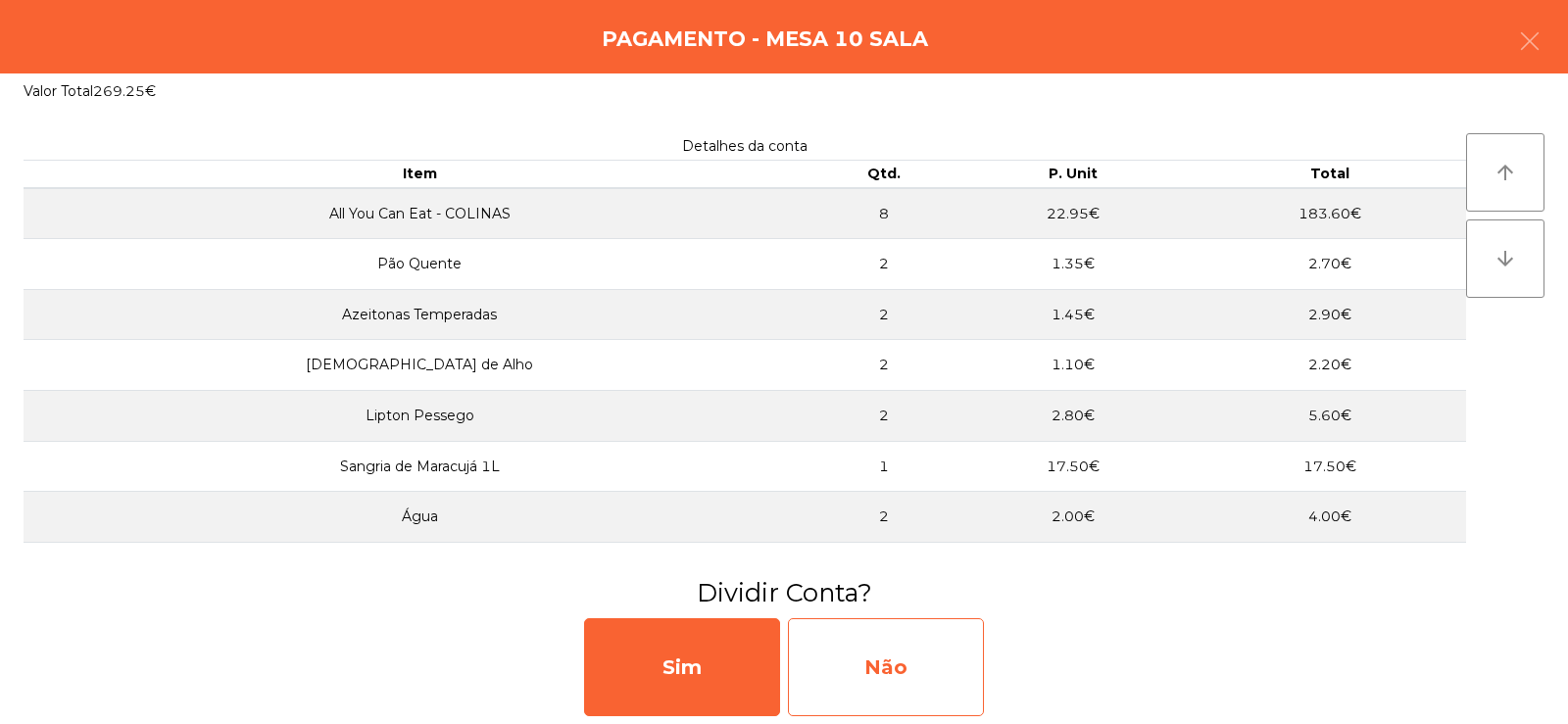
click at [888, 674] on div "Não" at bounding box center [886, 667] width 196 height 98
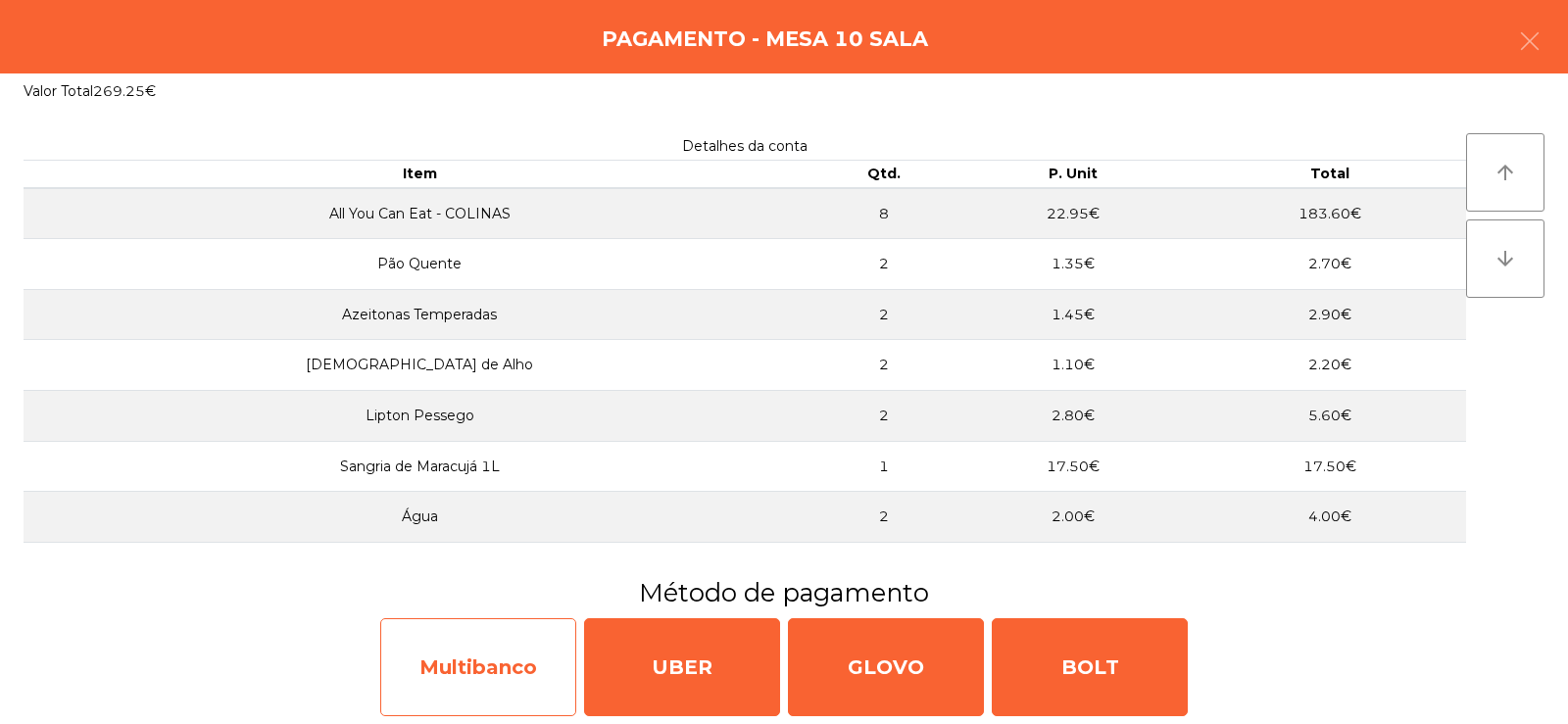
click at [441, 669] on div "Multibanco" at bounding box center [478, 667] width 196 height 98
select select "**"
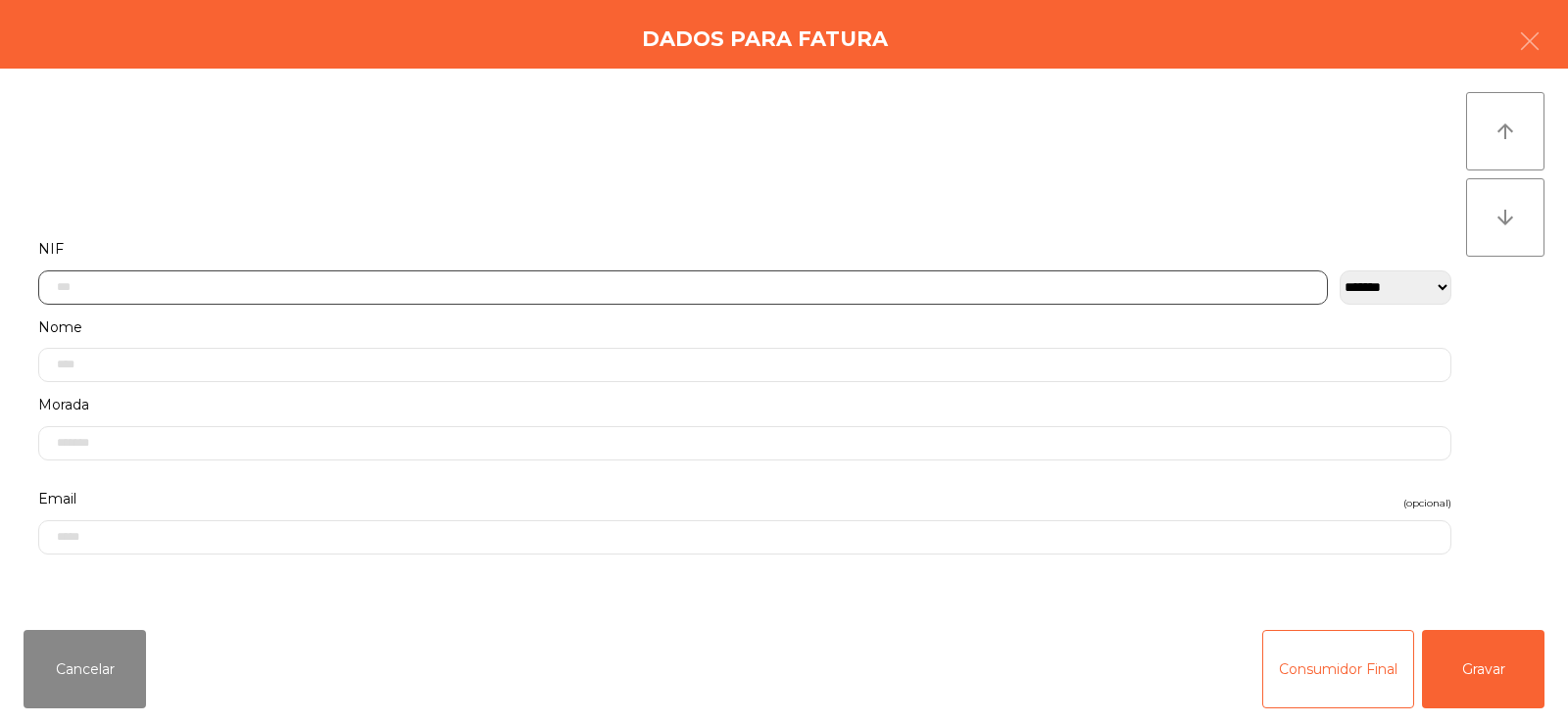
click at [525, 280] on input "text" at bounding box center [683, 288] width 1289 height 35
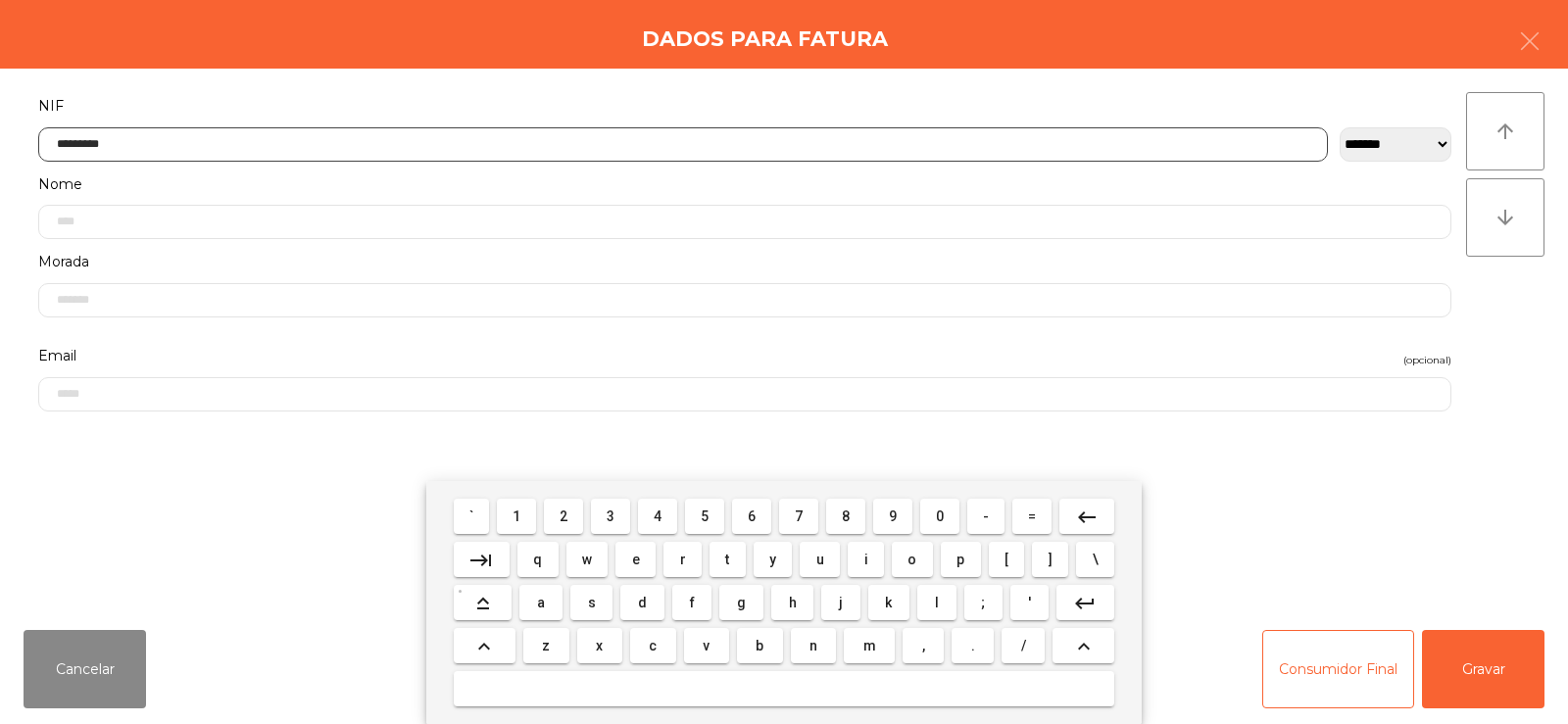
type input "*********"
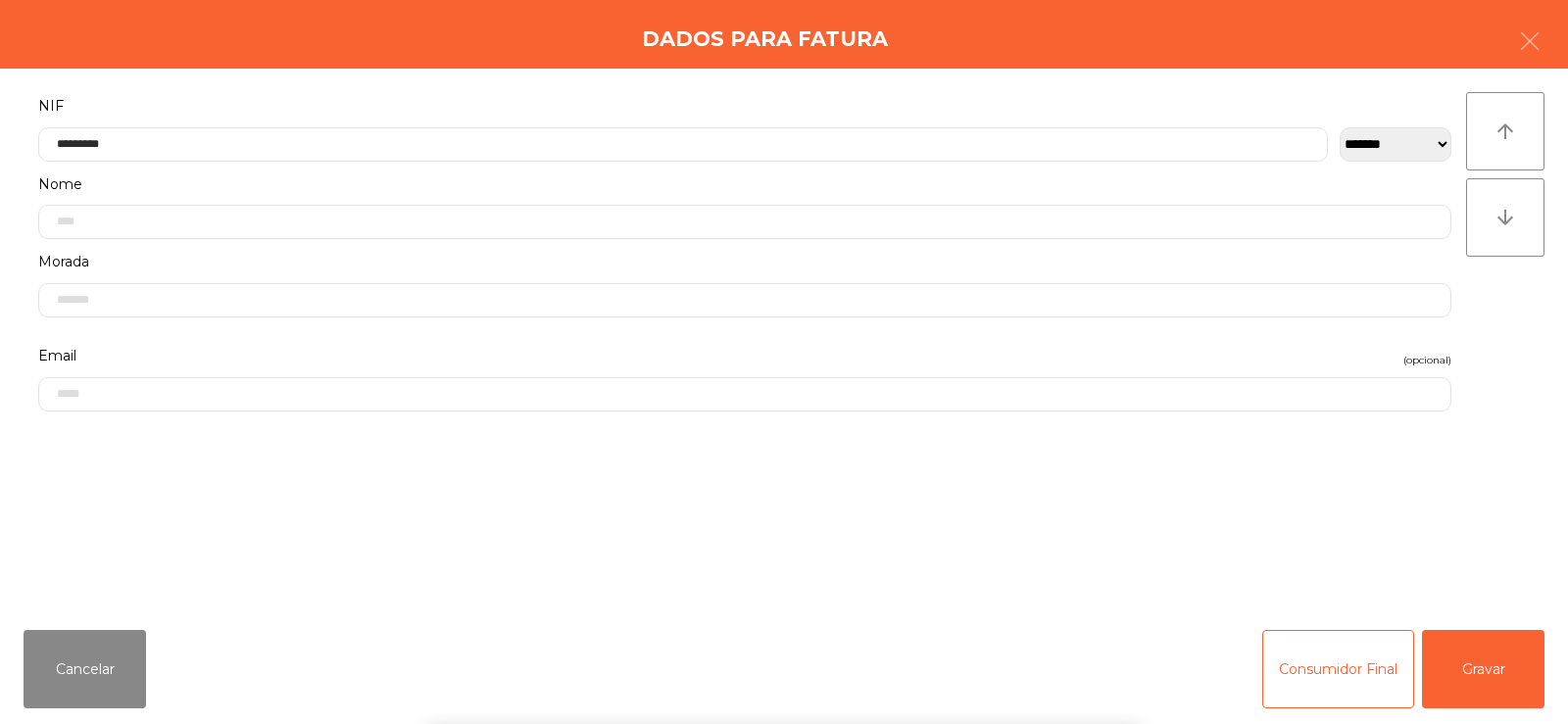
click at [1517, 318] on div "arrow_upward arrow_downward" at bounding box center [1505, 341] width 78 height 499
click at [1499, 682] on button "Gravar" at bounding box center [1484, 668] width 123 height 78
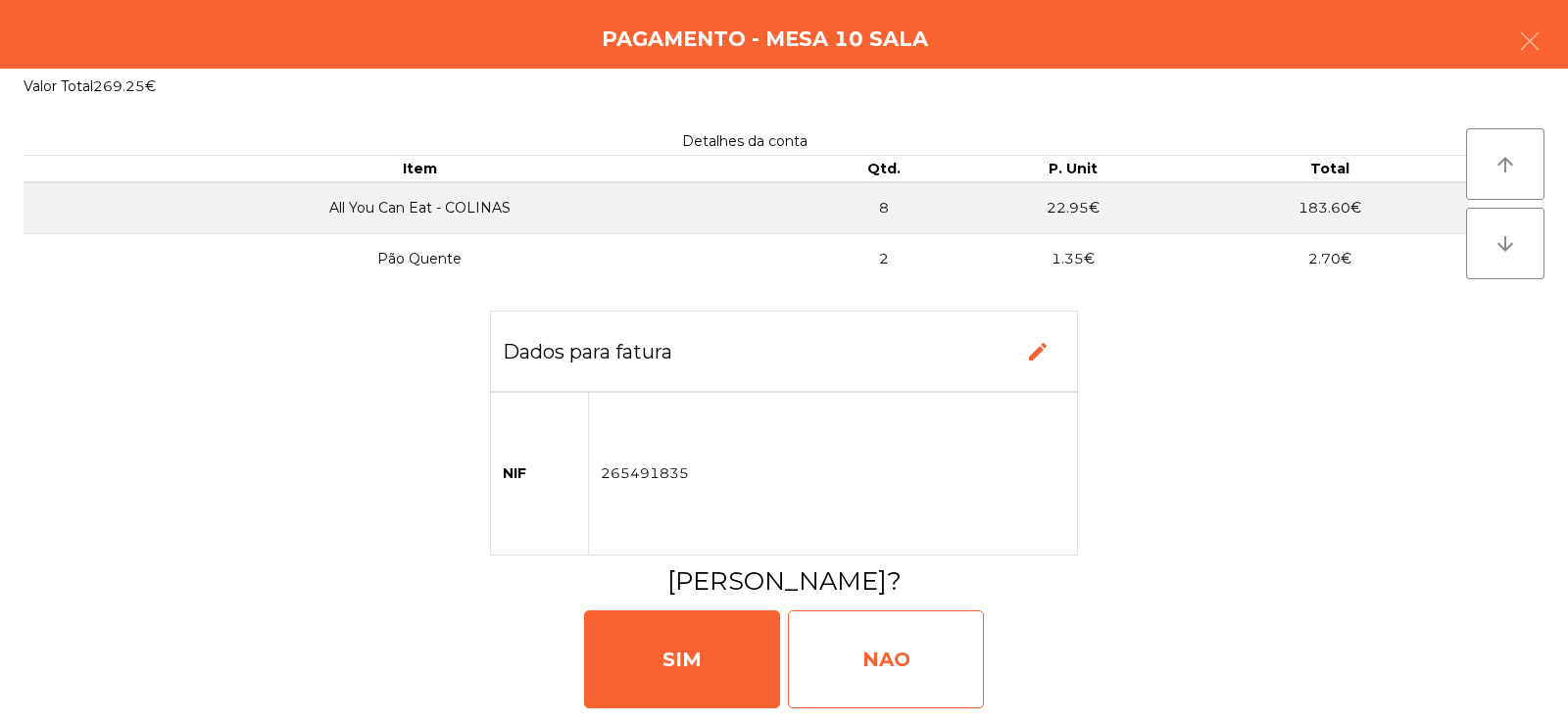
click at [904, 669] on div "NAO" at bounding box center [886, 660] width 196 height 98
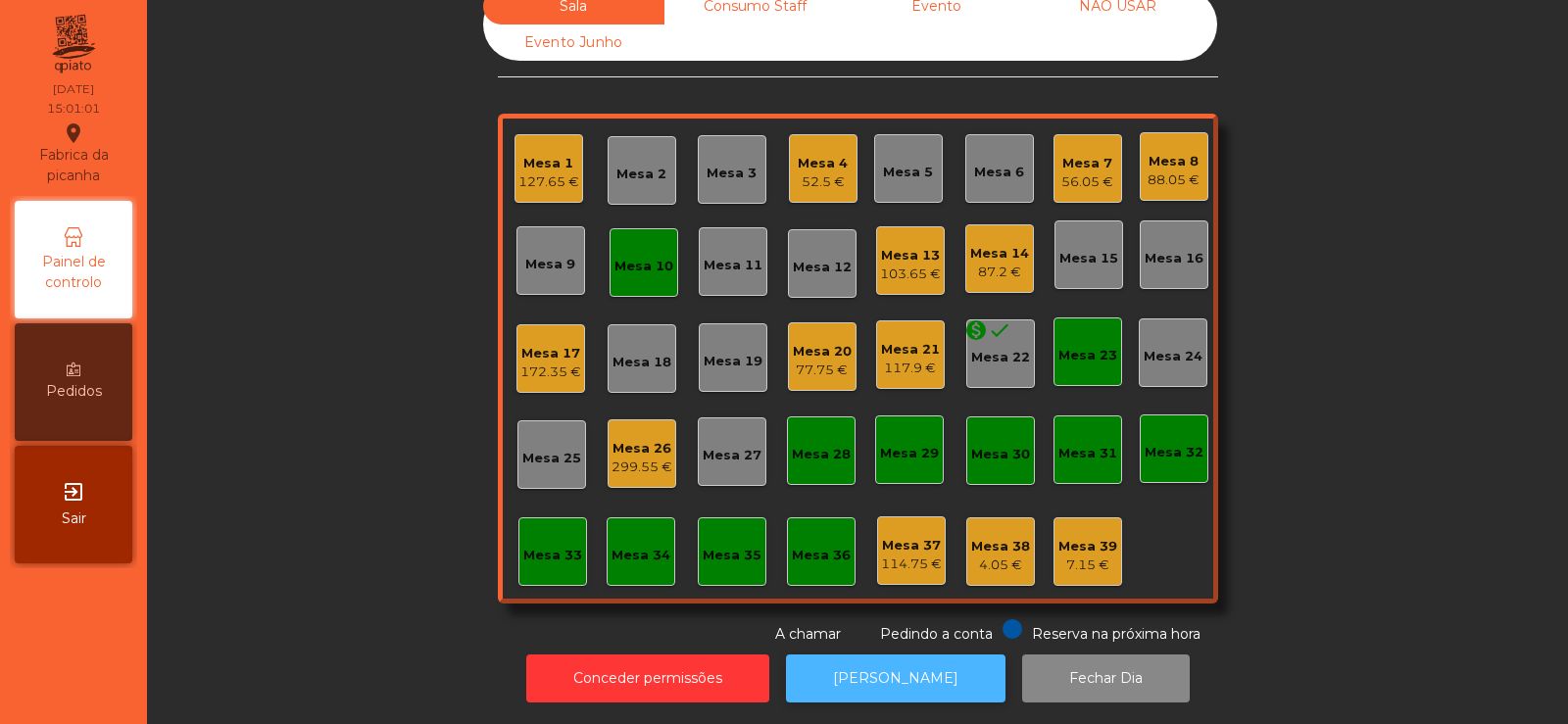
click at [901, 655] on button "[PERSON_NAME]" at bounding box center [896, 678] width 219 height 48
click at [632, 457] on div "299.55 €" at bounding box center [642, 467] width 60 height 20
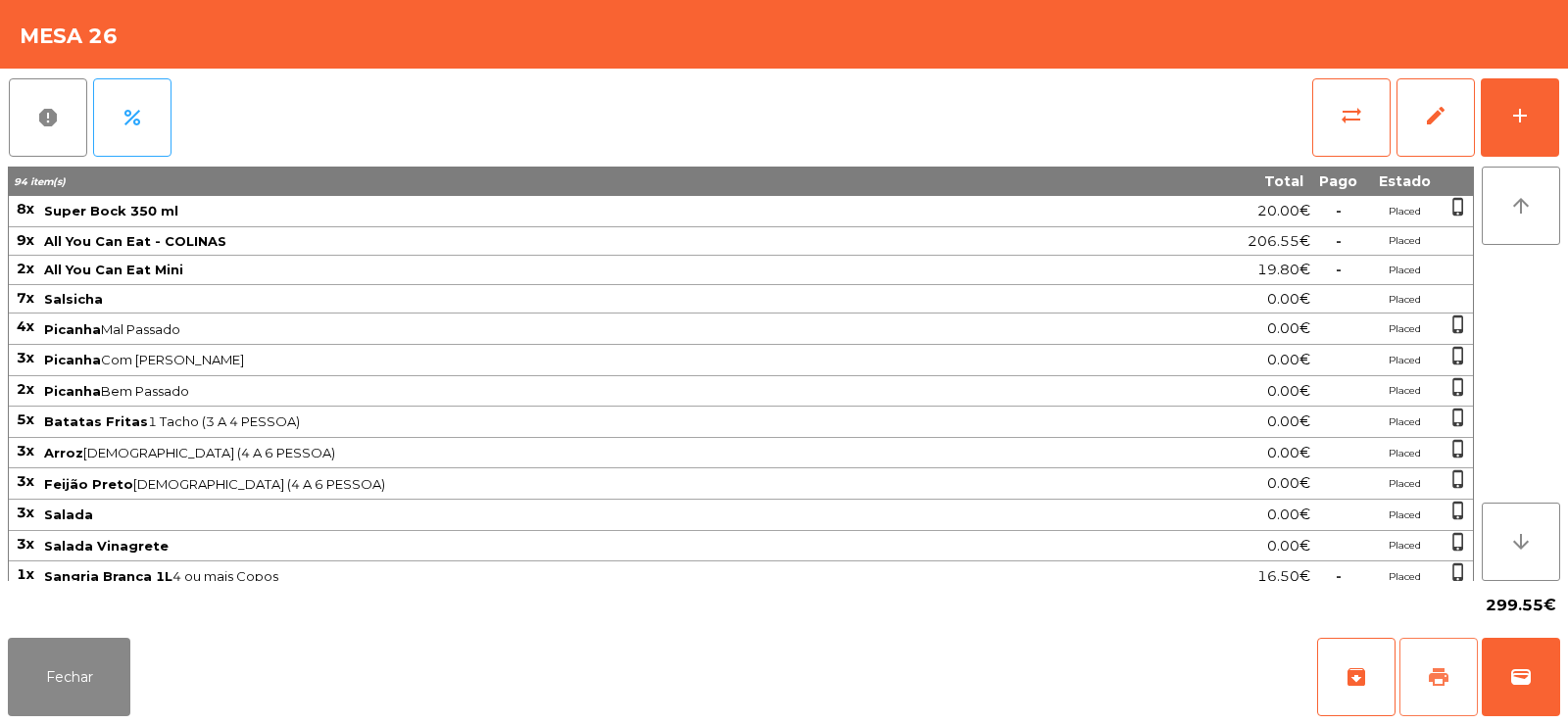
click at [1442, 662] on button "print" at bounding box center [1438, 676] width 78 height 78
click at [1528, 682] on span "wallet" at bounding box center [1521, 677] width 24 height 24
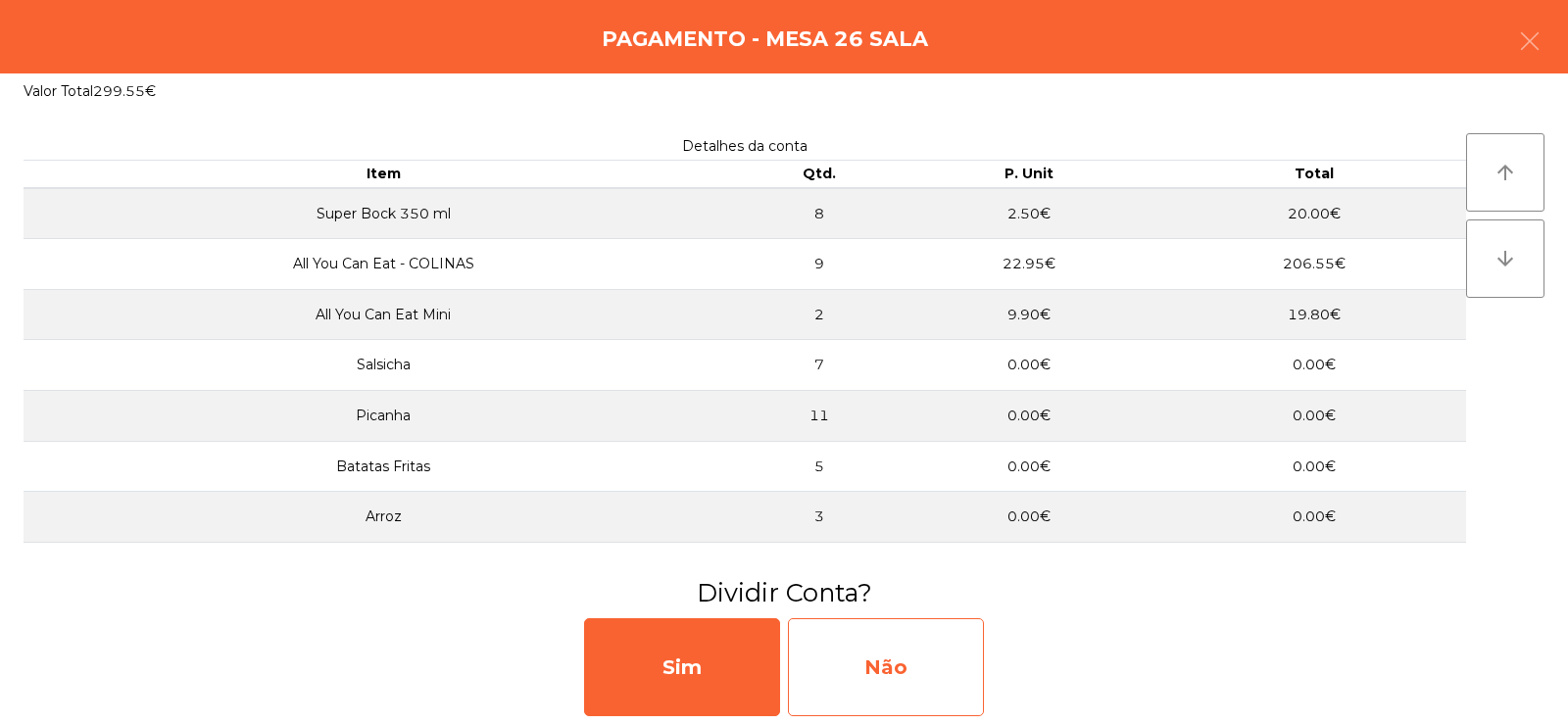
click at [905, 675] on div "Não" at bounding box center [886, 667] width 196 height 98
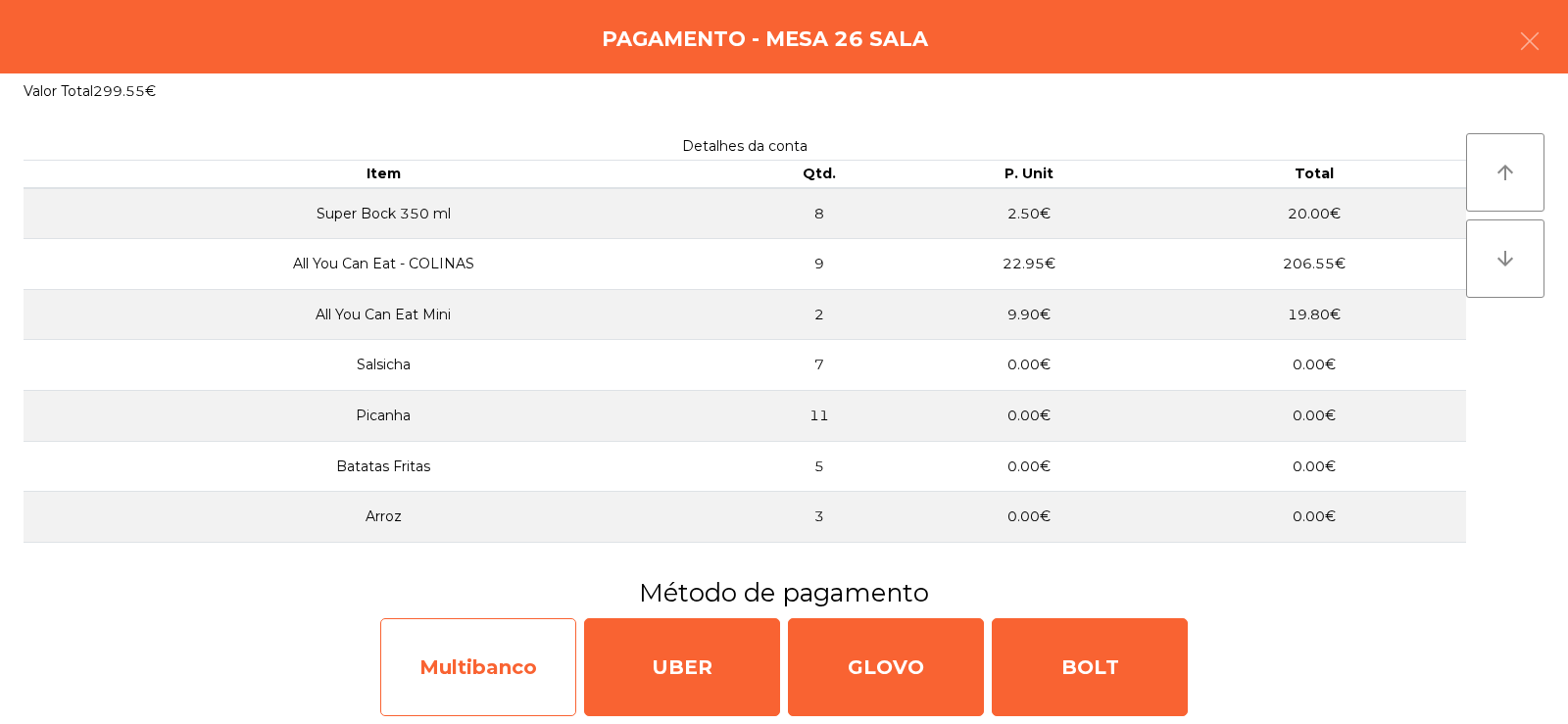
click at [421, 674] on div "Multibanco" at bounding box center [478, 667] width 196 height 98
select select "**"
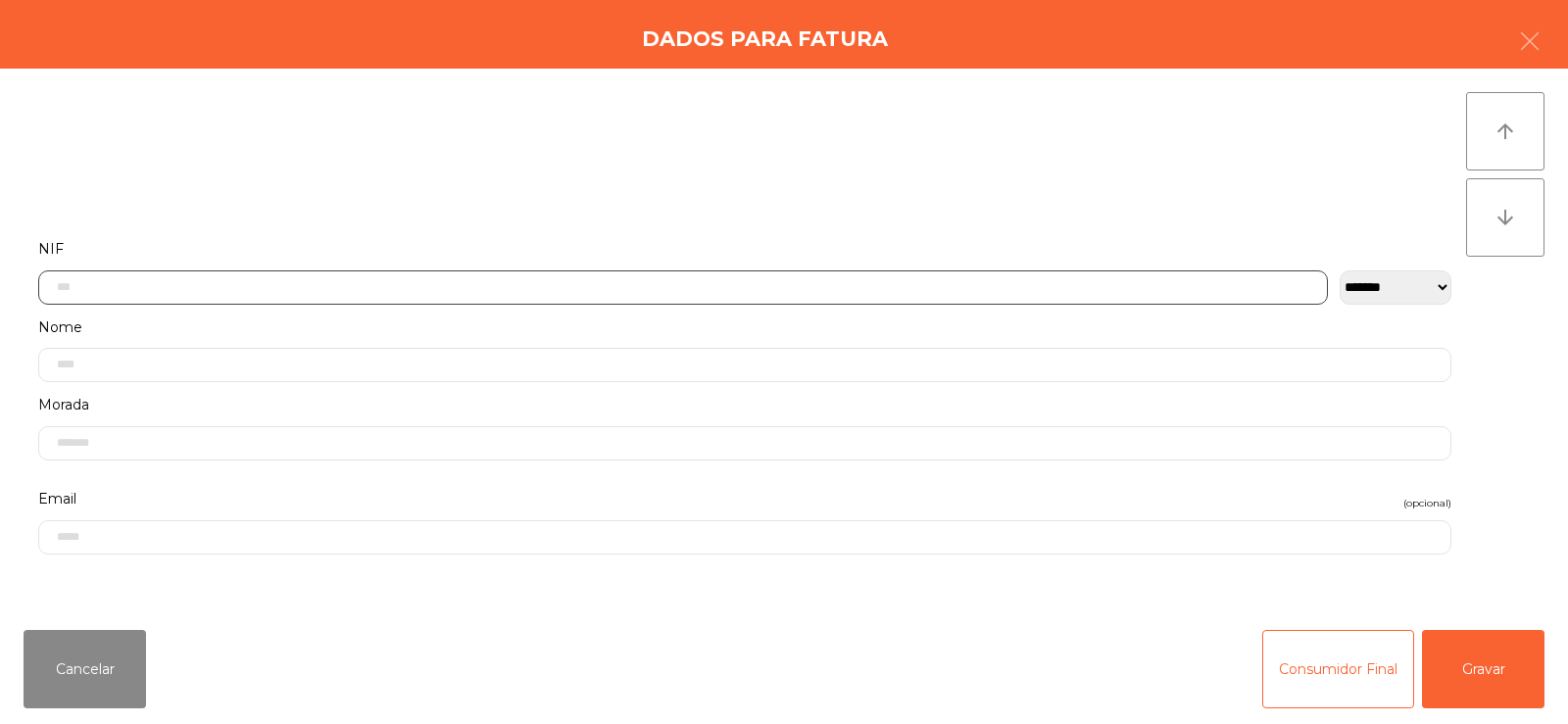
click at [537, 287] on input "text" at bounding box center [683, 288] width 1289 height 35
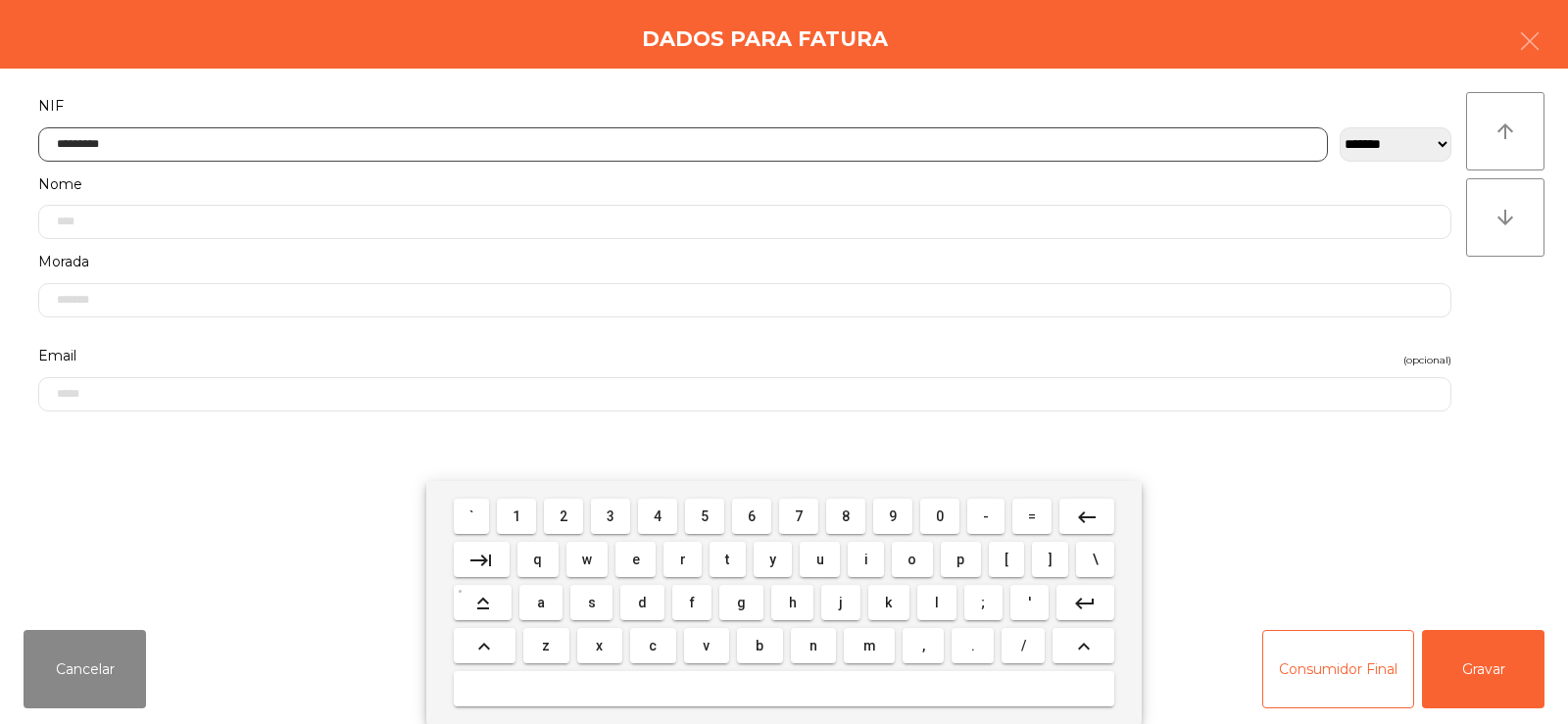
type input "*********"
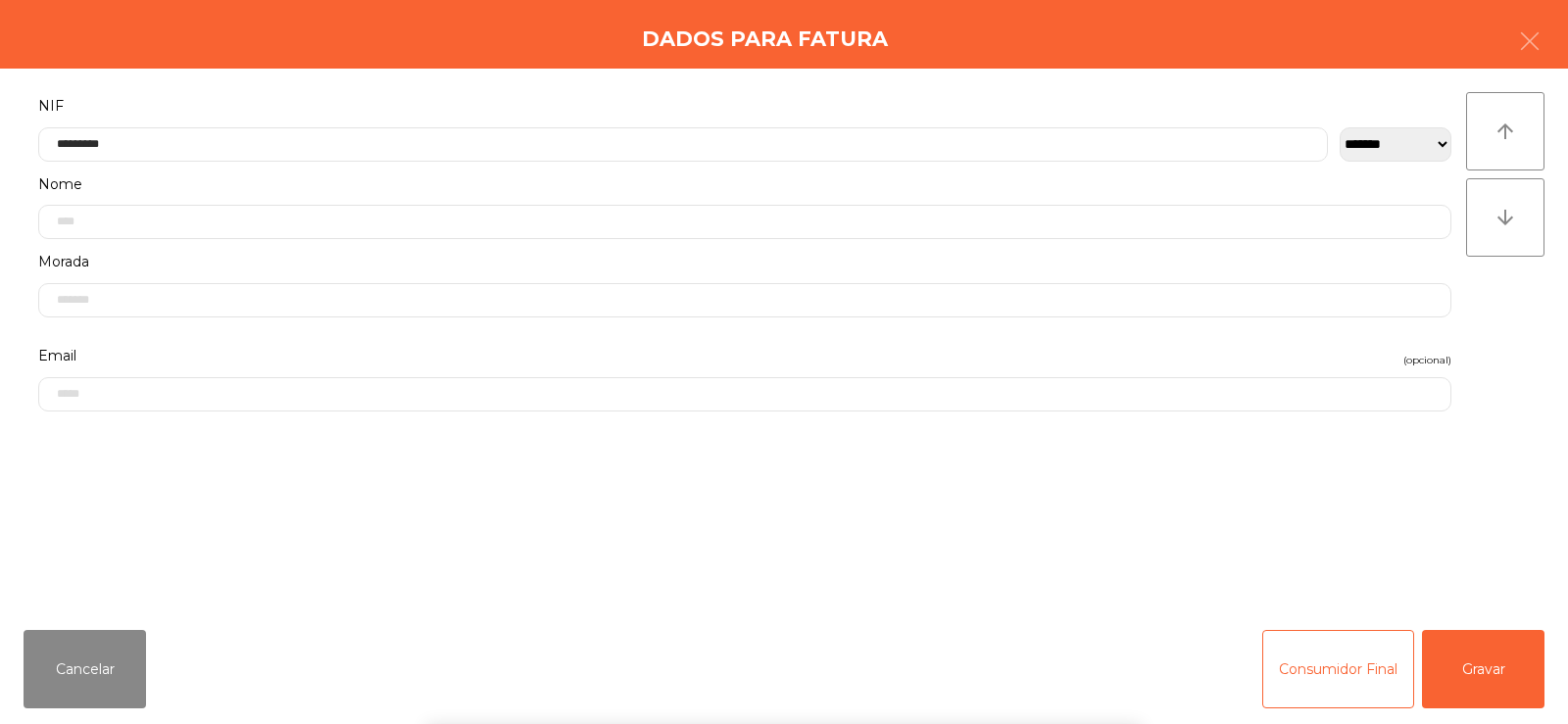
click at [1517, 300] on div "arrow_upward arrow_downward" at bounding box center [1505, 341] width 78 height 499
click at [1500, 666] on button "Gravar" at bounding box center [1484, 668] width 123 height 78
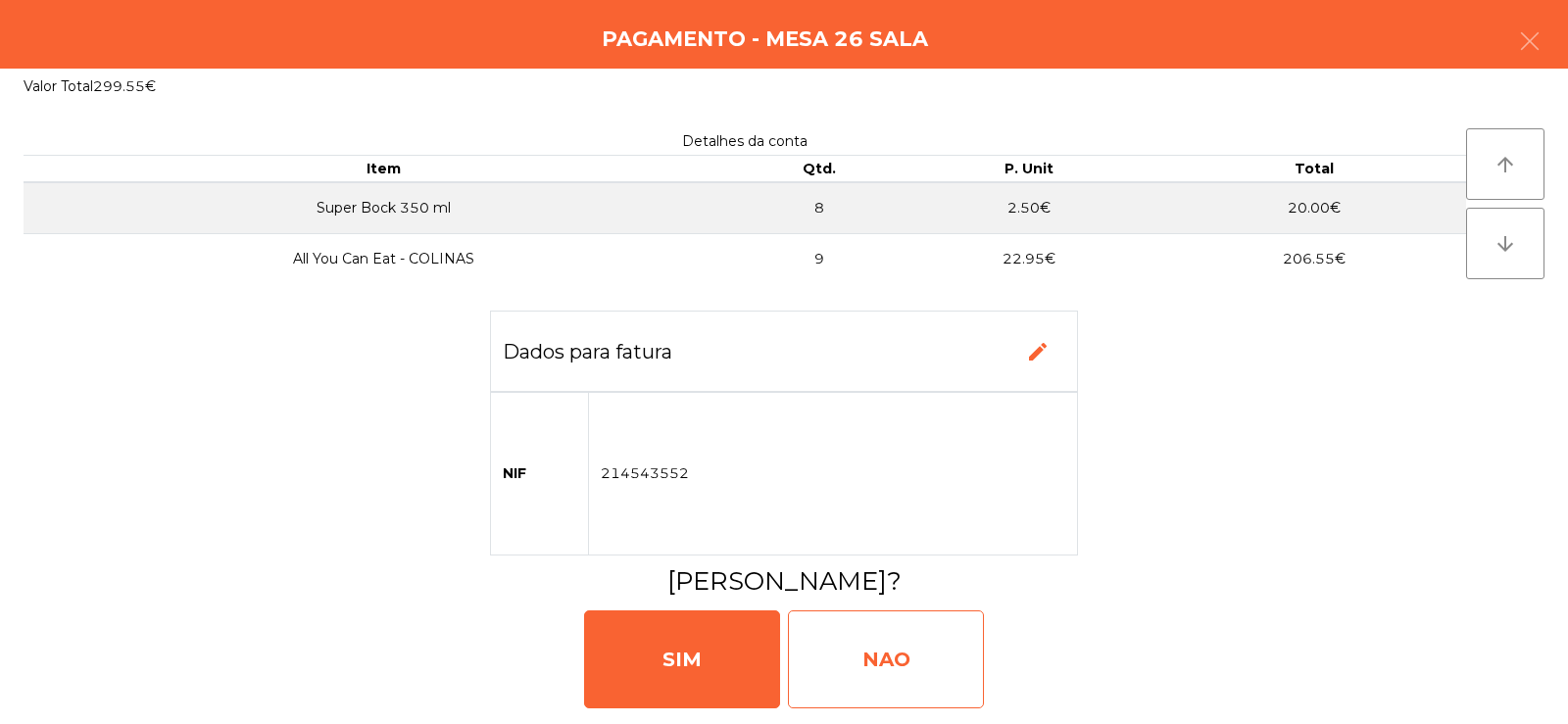
click at [915, 646] on div "NAO" at bounding box center [886, 660] width 196 height 98
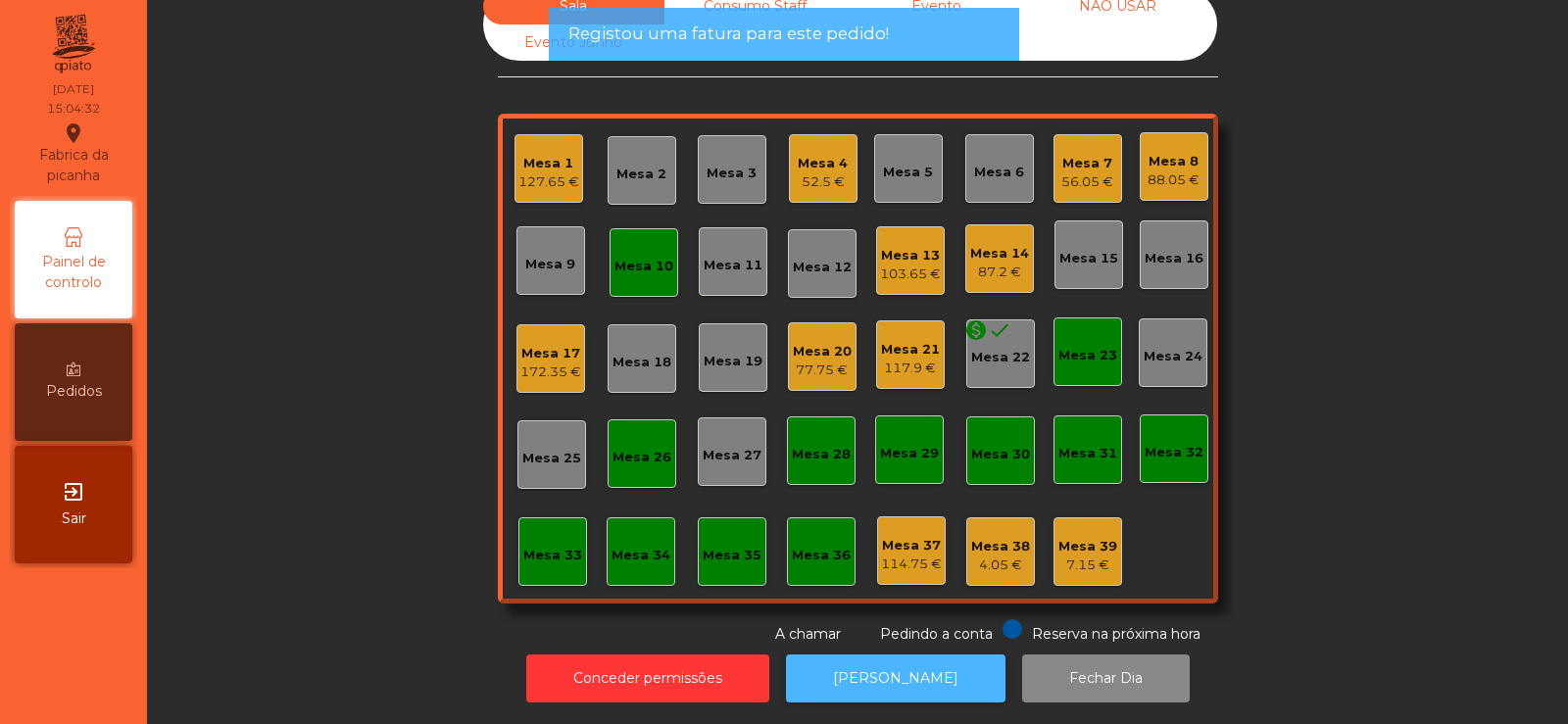
click at [889, 678] on button "[PERSON_NAME]" at bounding box center [896, 678] width 219 height 48
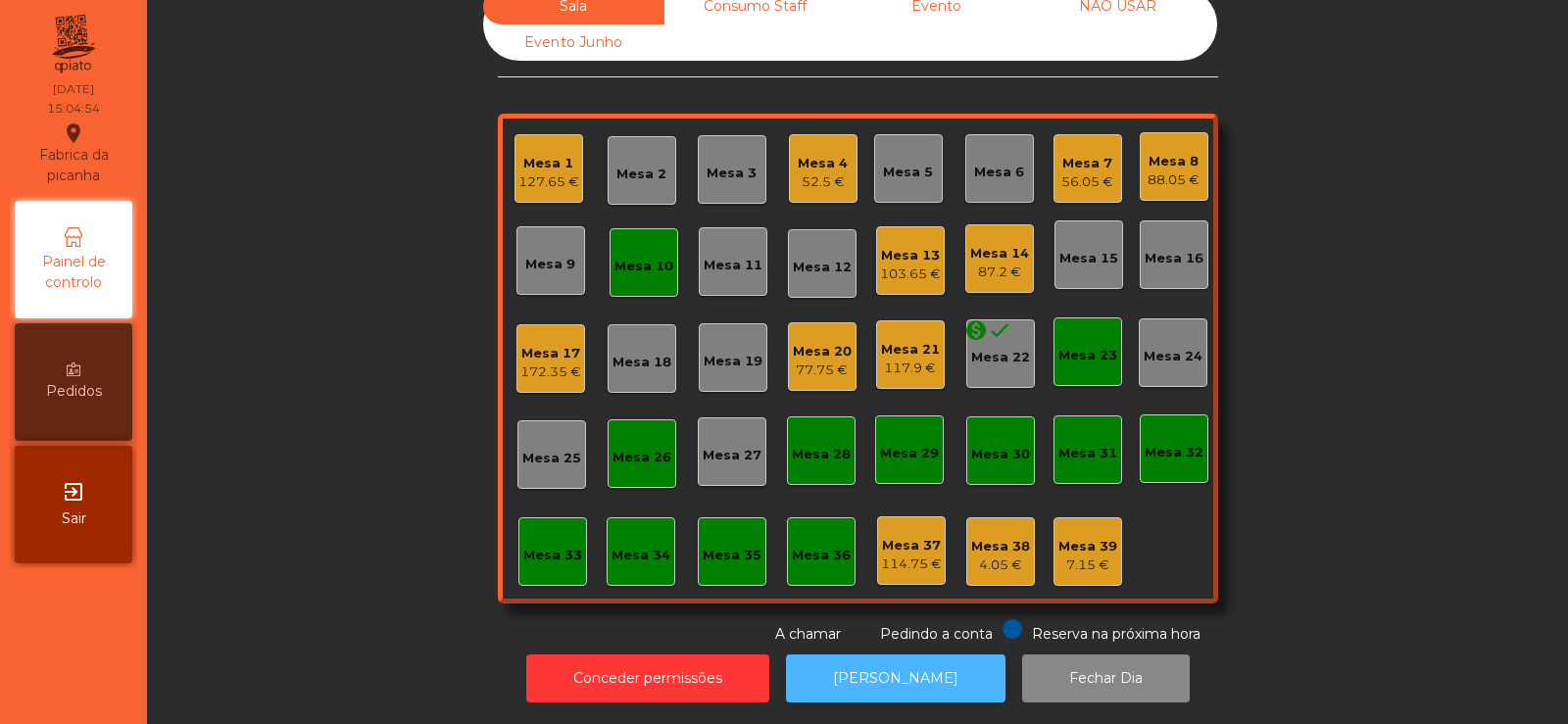
click at [906, 655] on button "[PERSON_NAME]" at bounding box center [896, 678] width 219 height 48
click at [552, 324] on div "Mesa 17 172.35 €" at bounding box center [550, 358] width 68 height 68
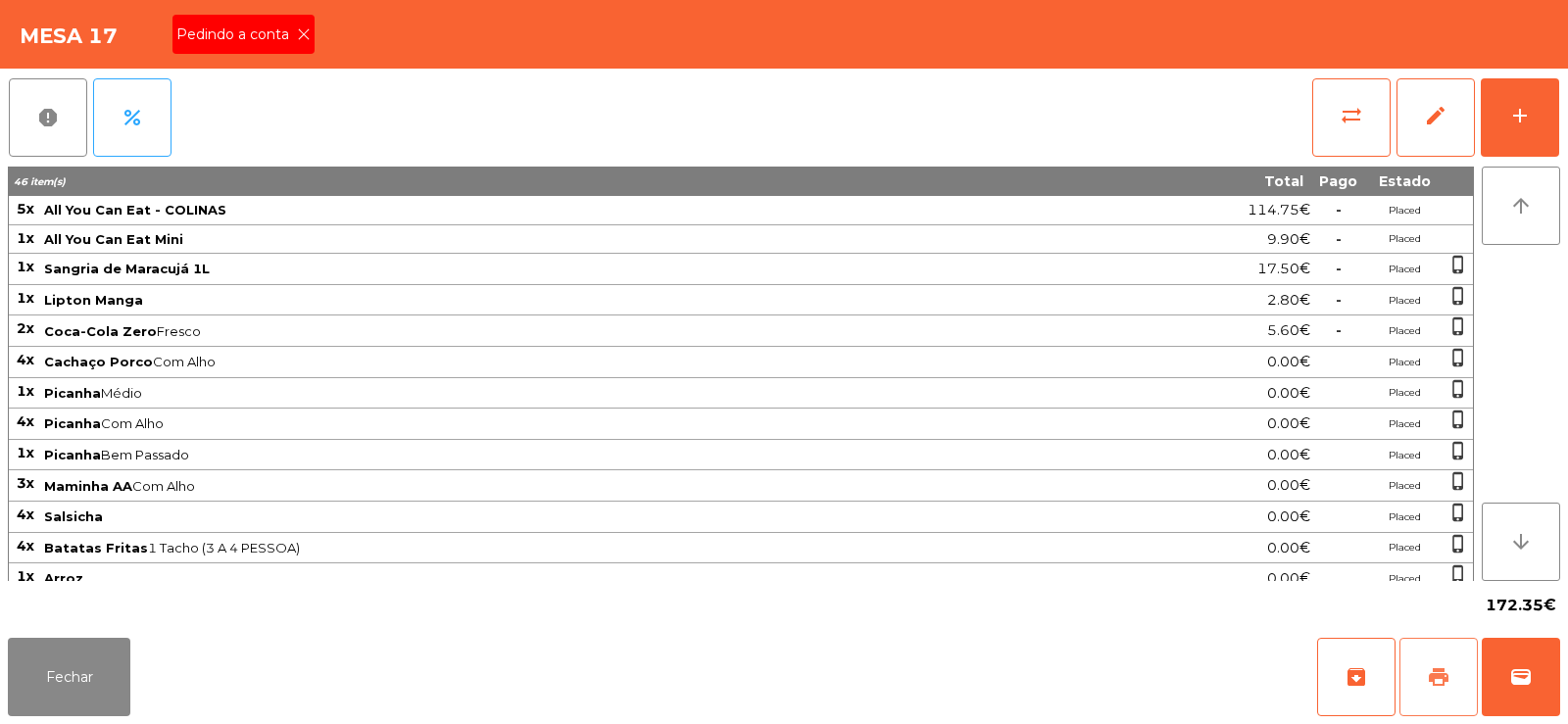
click at [1423, 664] on button "print" at bounding box center [1438, 676] width 78 height 78
click at [1507, 663] on button "wallet" at bounding box center [1520, 676] width 78 height 78
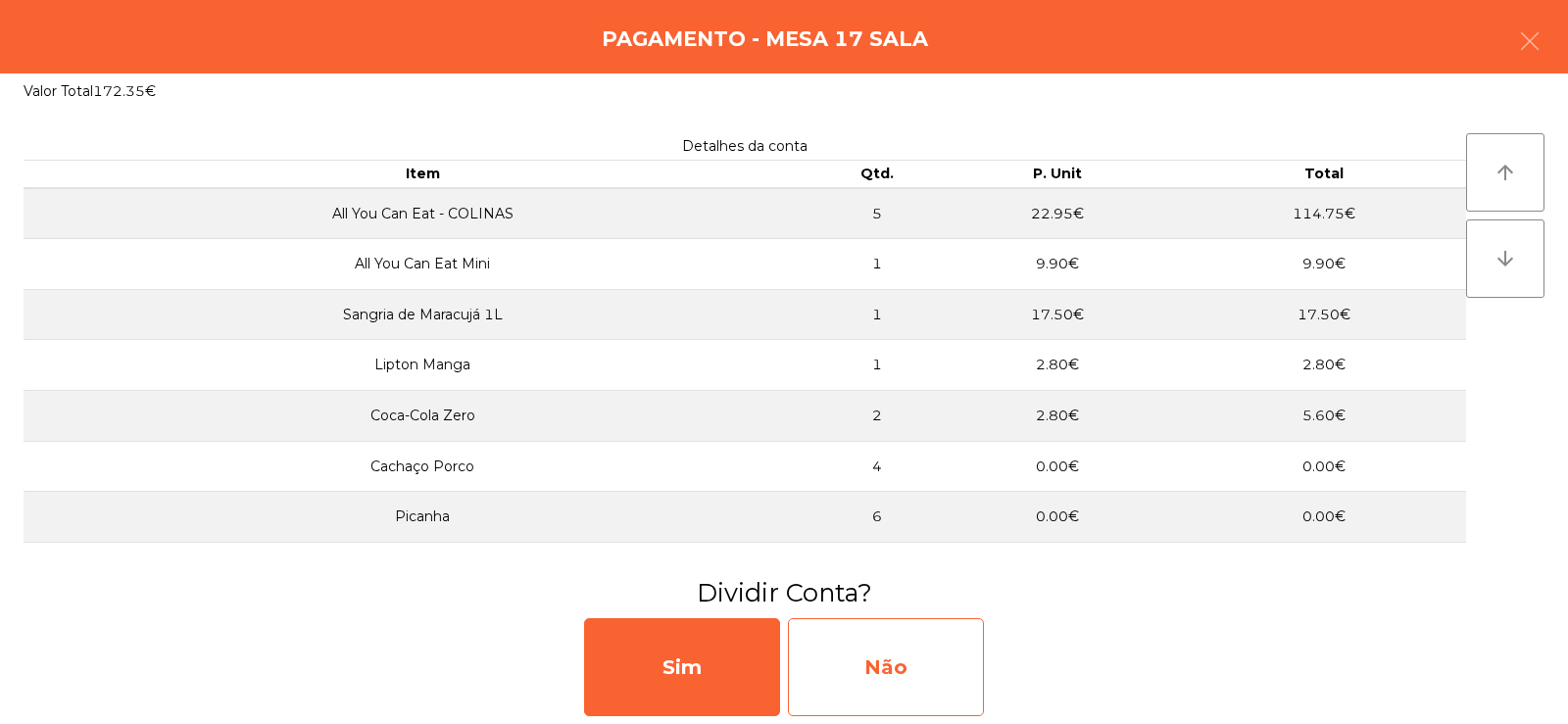
click at [880, 701] on div "Não" at bounding box center [886, 667] width 196 height 98
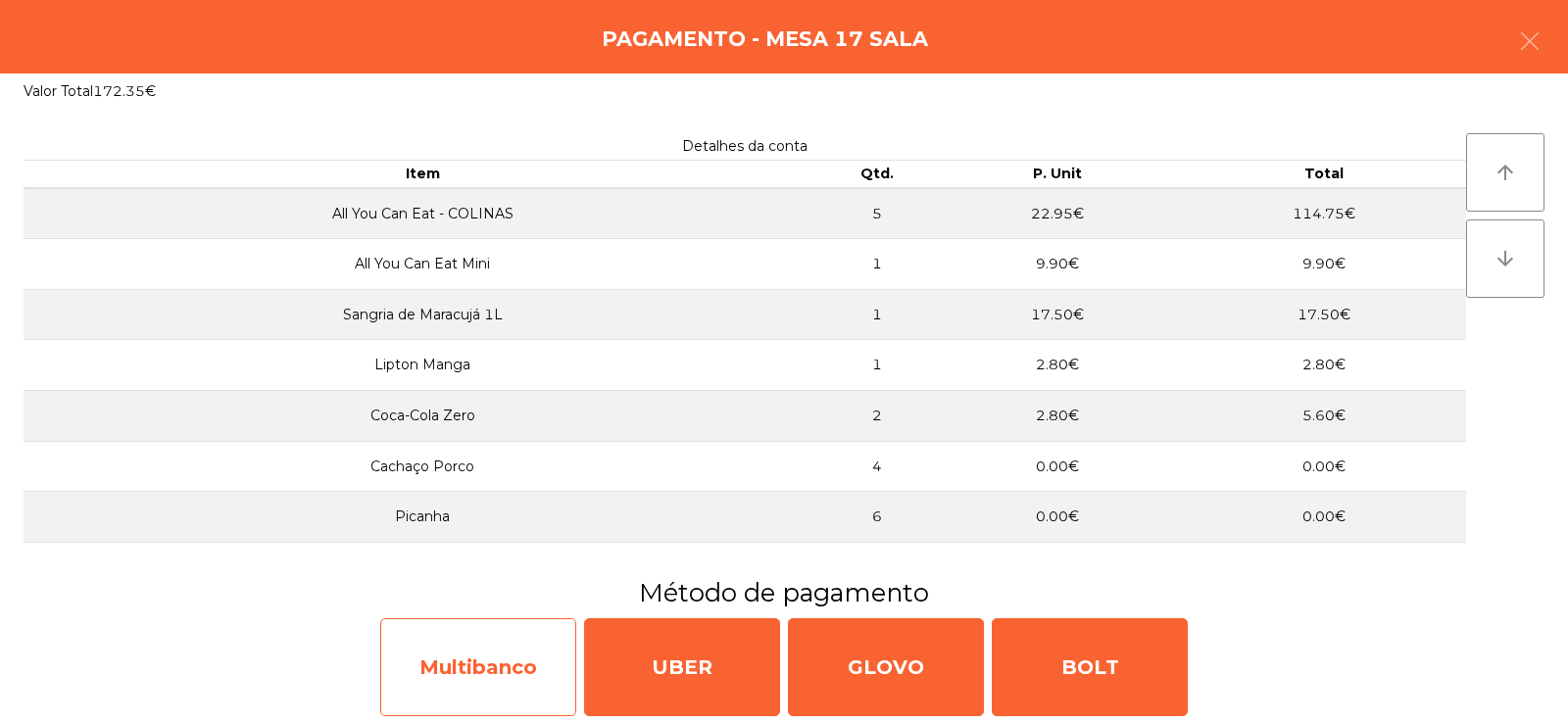
click at [482, 672] on div "Multibanco" at bounding box center [478, 667] width 196 height 98
select select "**"
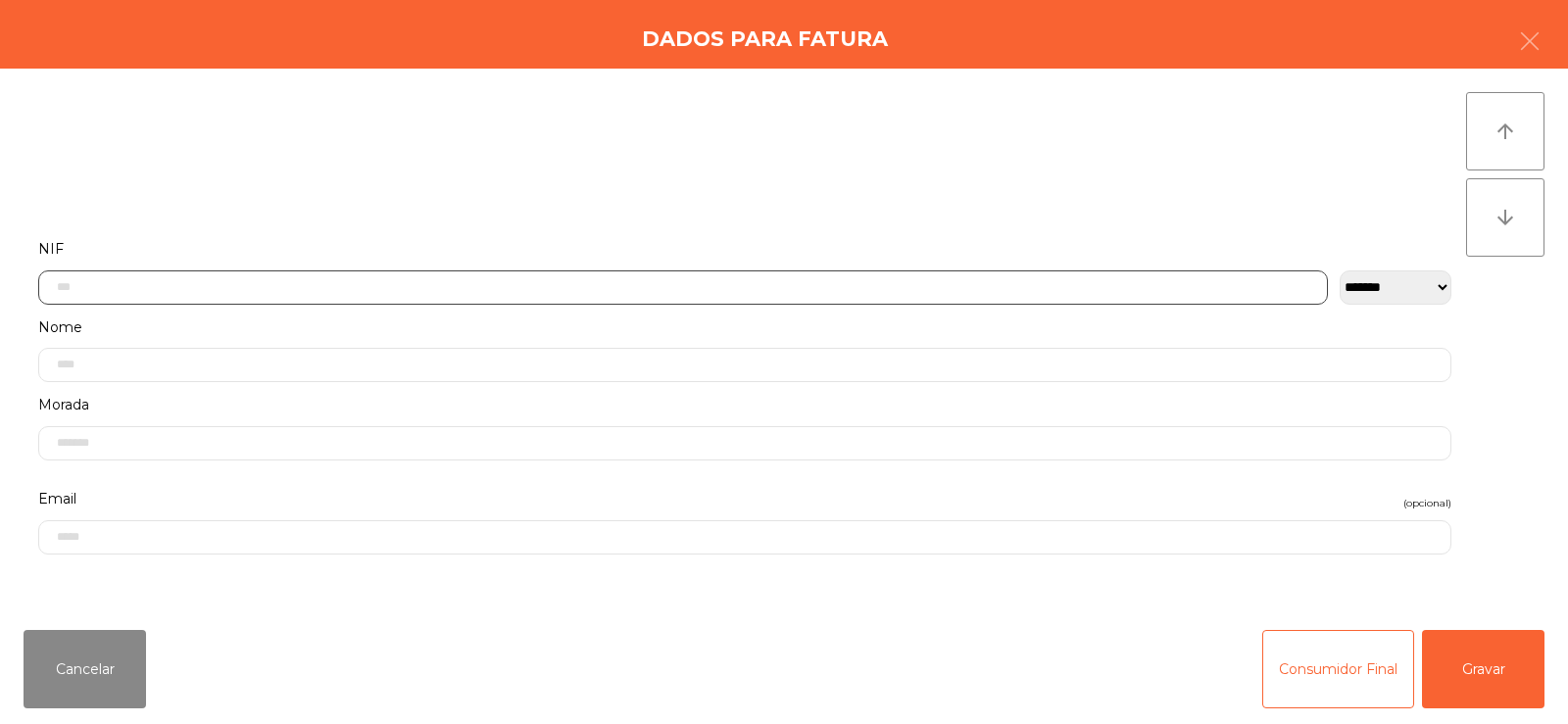
click at [401, 289] on input "text" at bounding box center [683, 288] width 1289 height 35
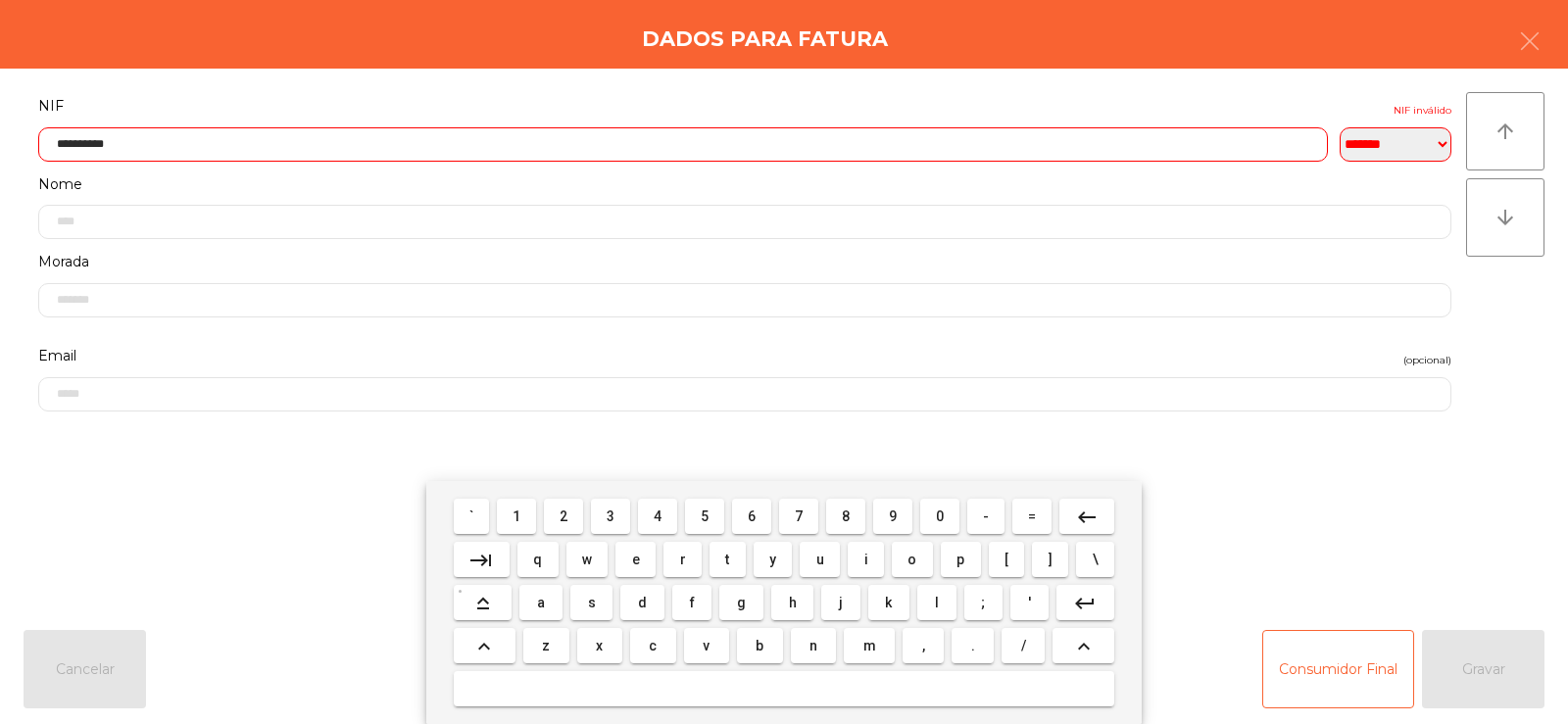
click at [67, 139] on input "**********" at bounding box center [683, 144] width 1289 height 35
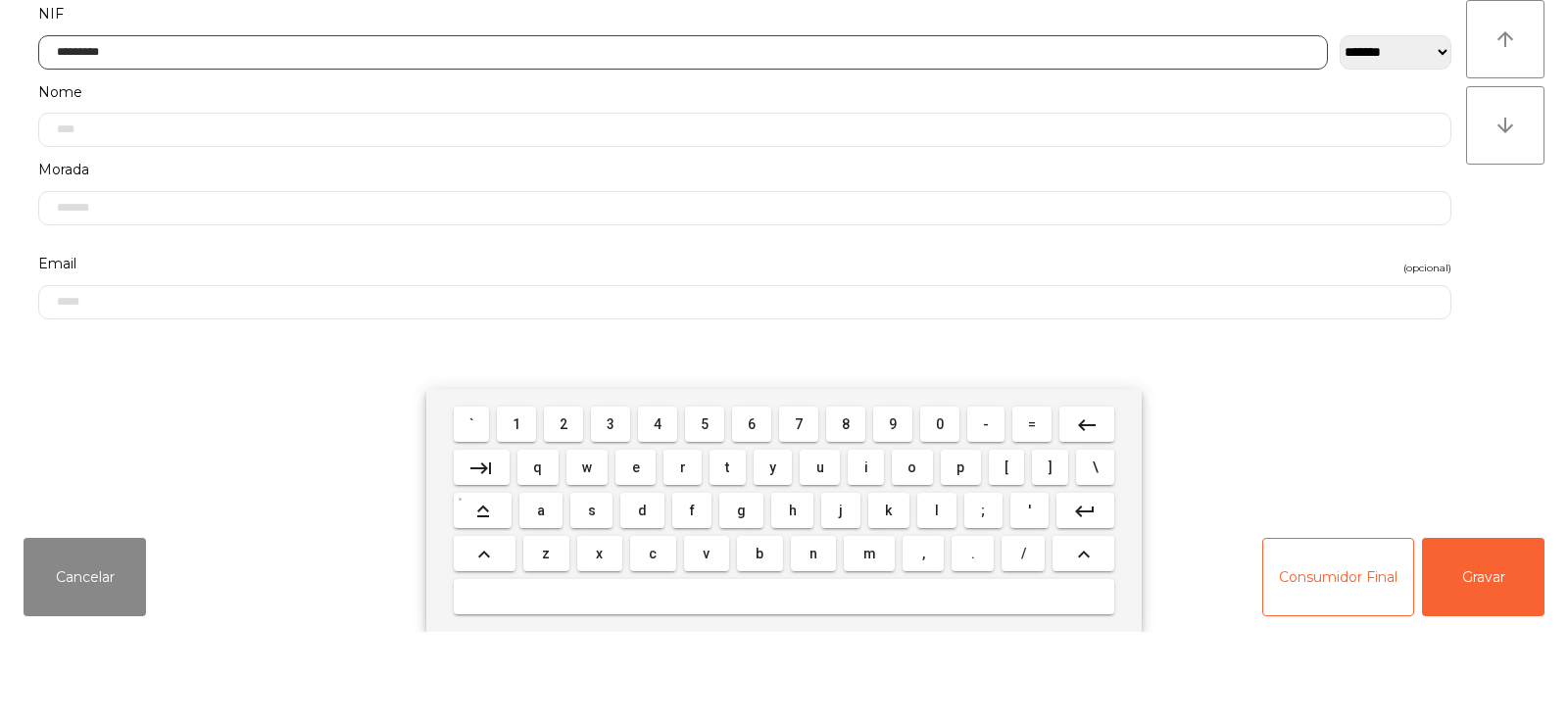
type input "*********"
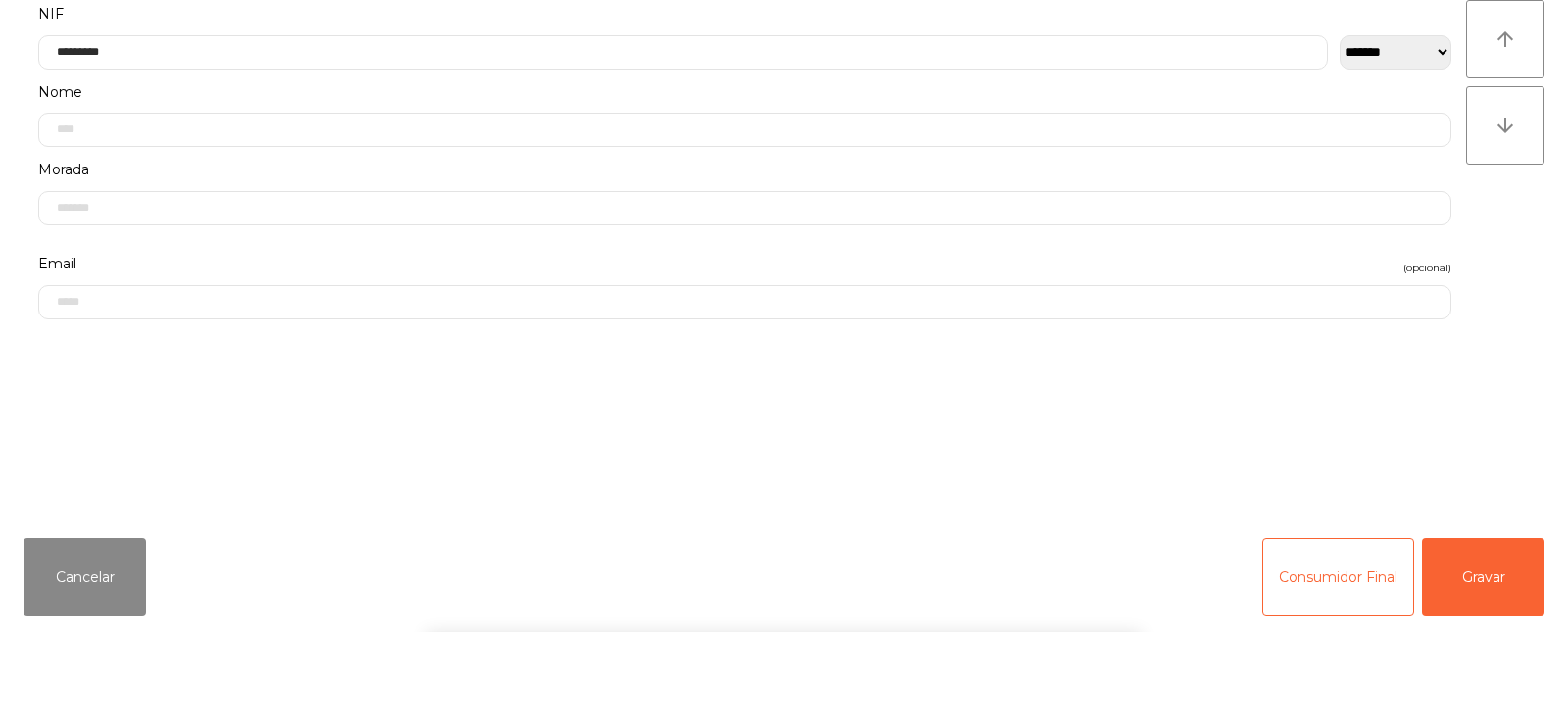
click at [1508, 412] on div "arrow_upward arrow_downward" at bounding box center [1505, 341] width 78 height 499
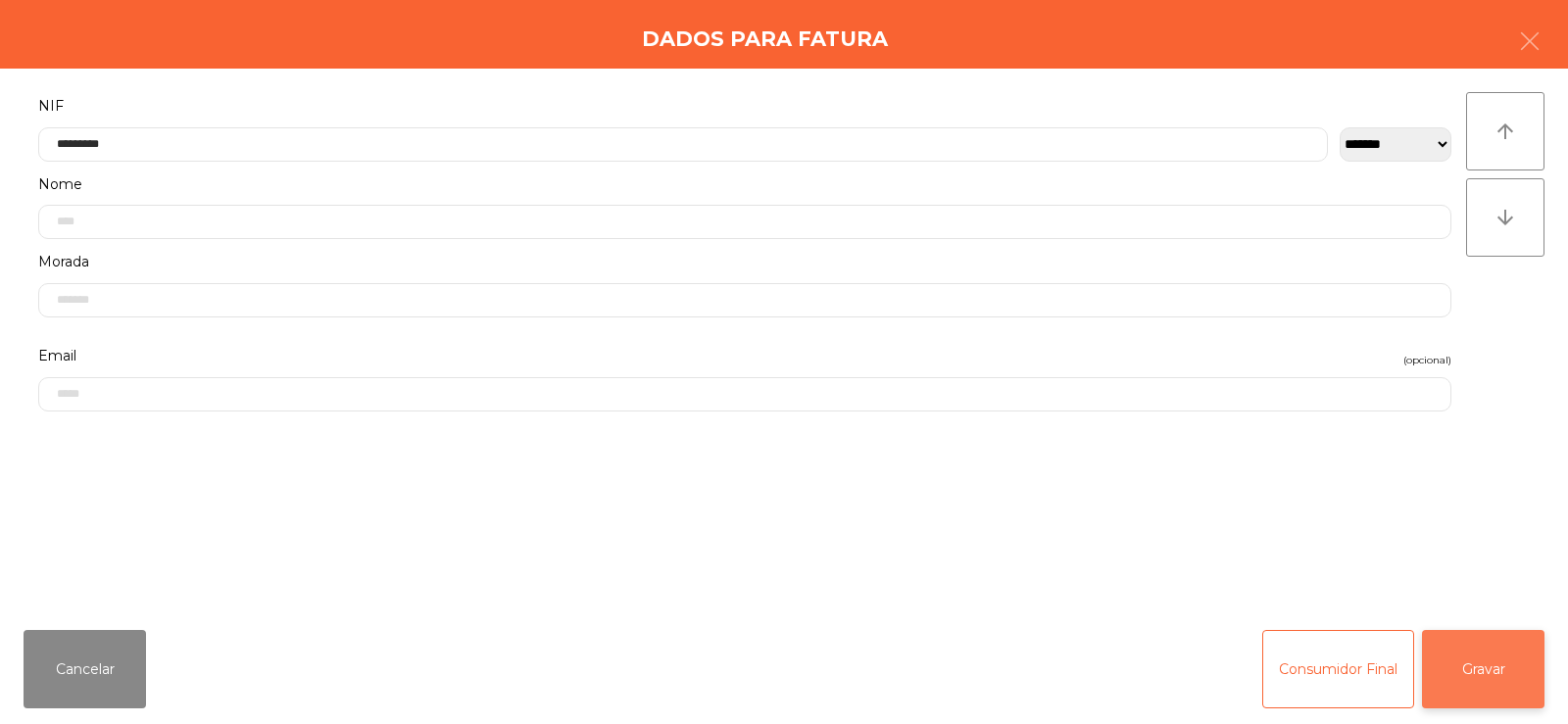
click at [1492, 667] on button "Gravar" at bounding box center [1484, 668] width 123 height 78
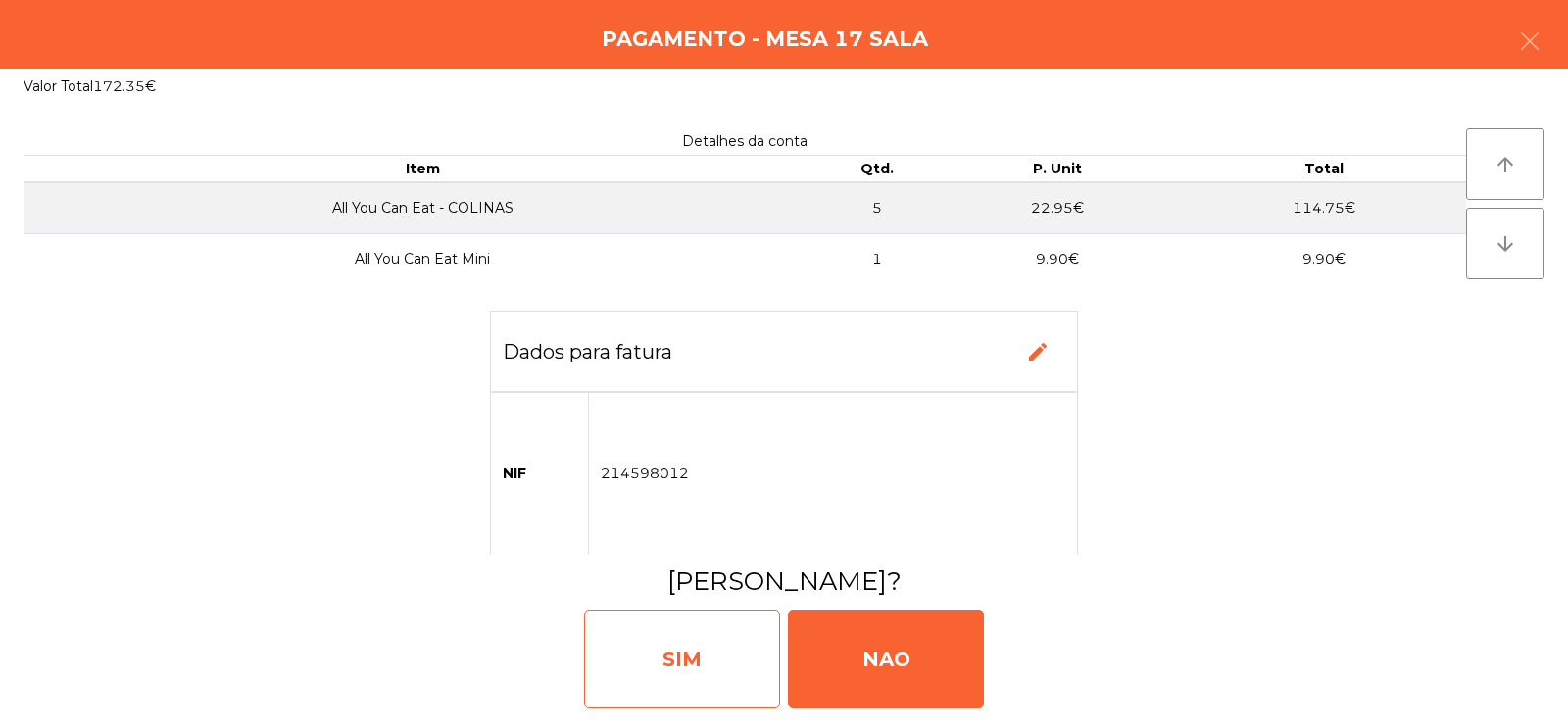
click at [719, 628] on div "SIM" at bounding box center [682, 660] width 196 height 98
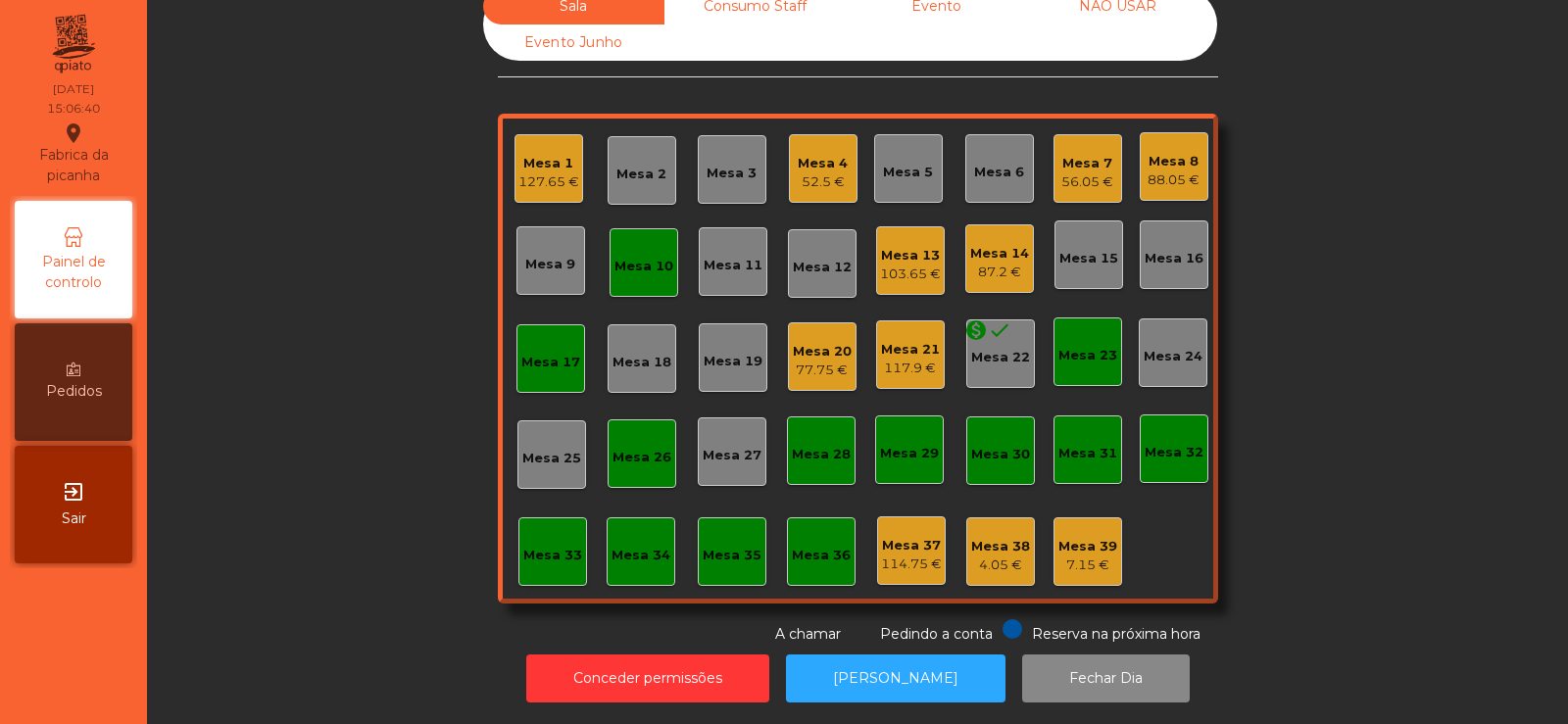
click at [906, 340] on div "Mesa 21" at bounding box center [909, 350] width 59 height 20
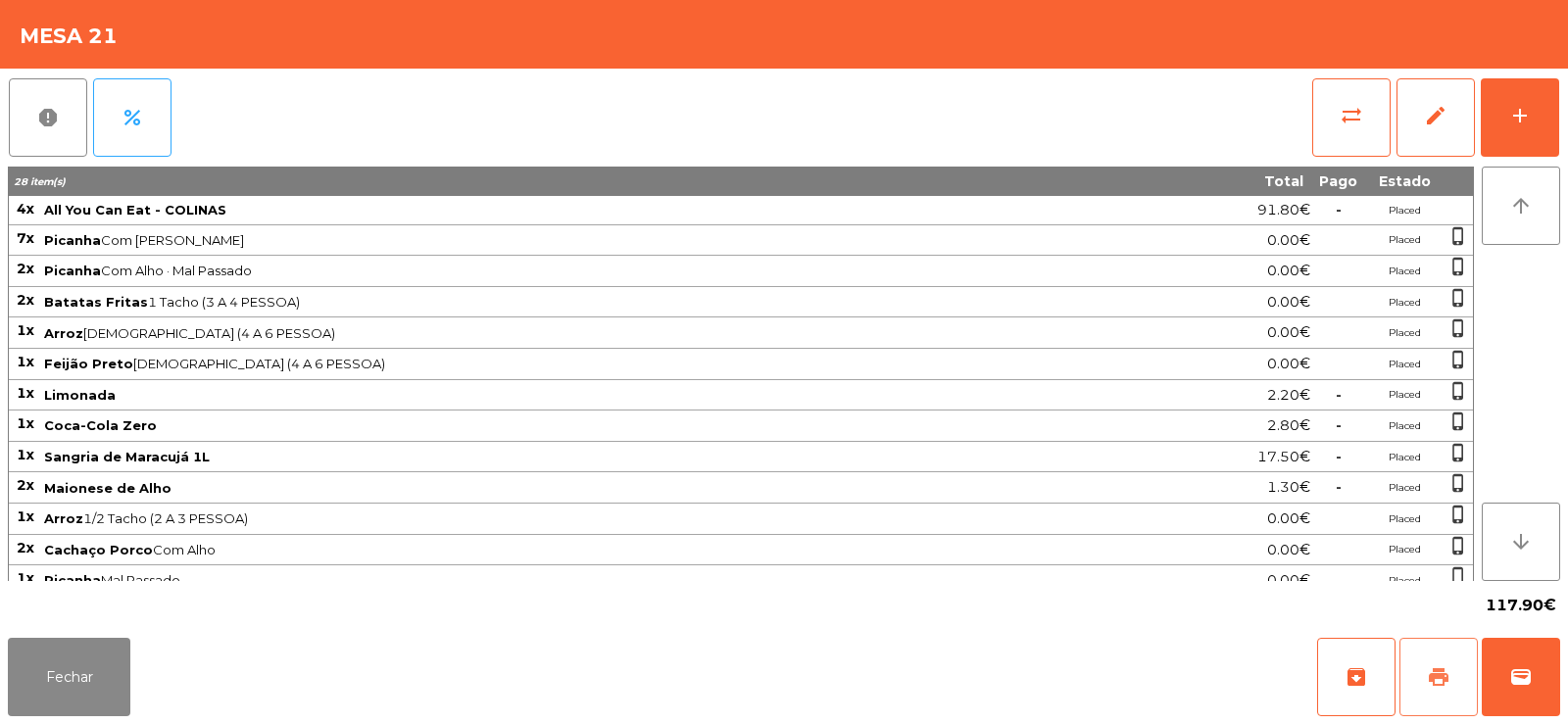
click at [1436, 680] on span "print" at bounding box center [1439, 677] width 24 height 24
click at [1539, 679] on button "wallet" at bounding box center [1520, 676] width 78 height 78
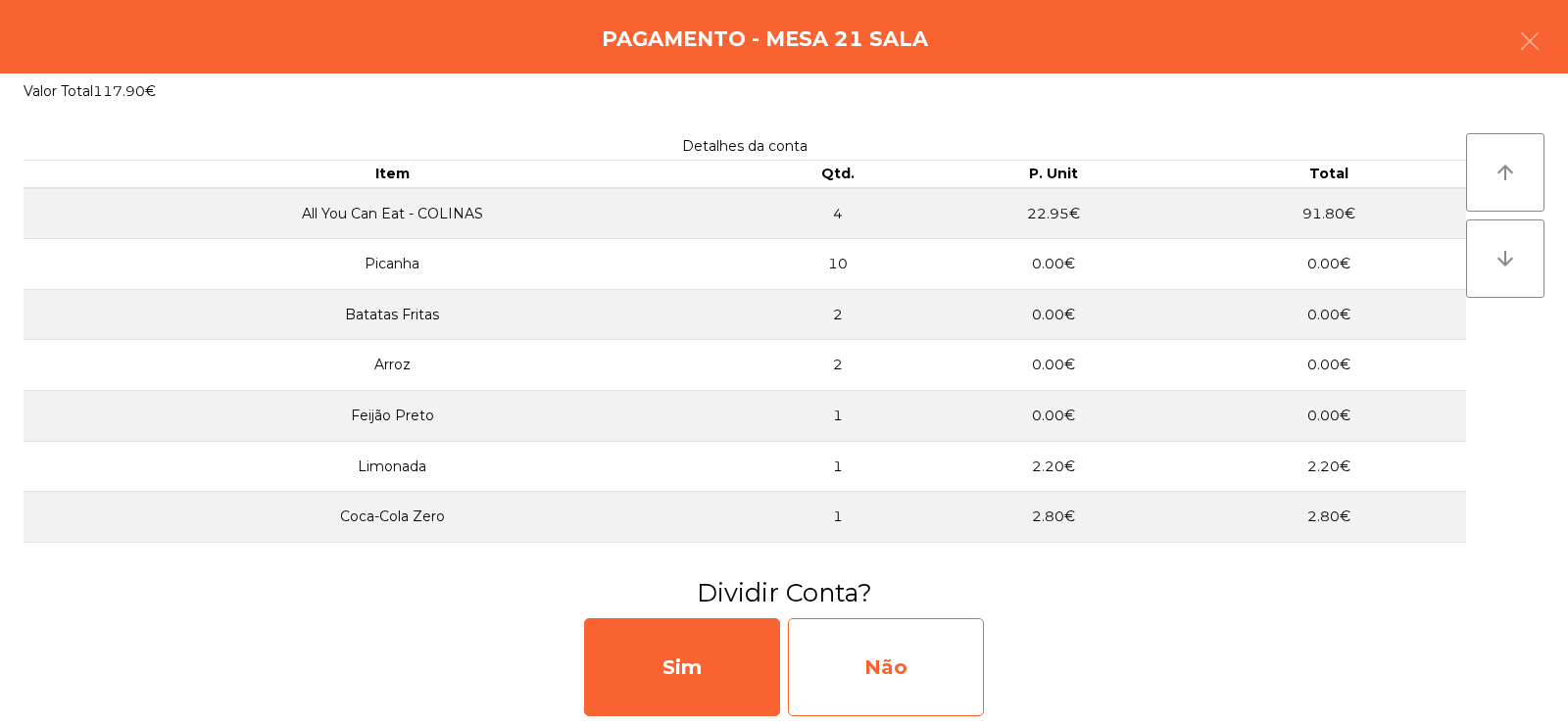
click at [891, 674] on div "Não" at bounding box center [886, 667] width 196 height 98
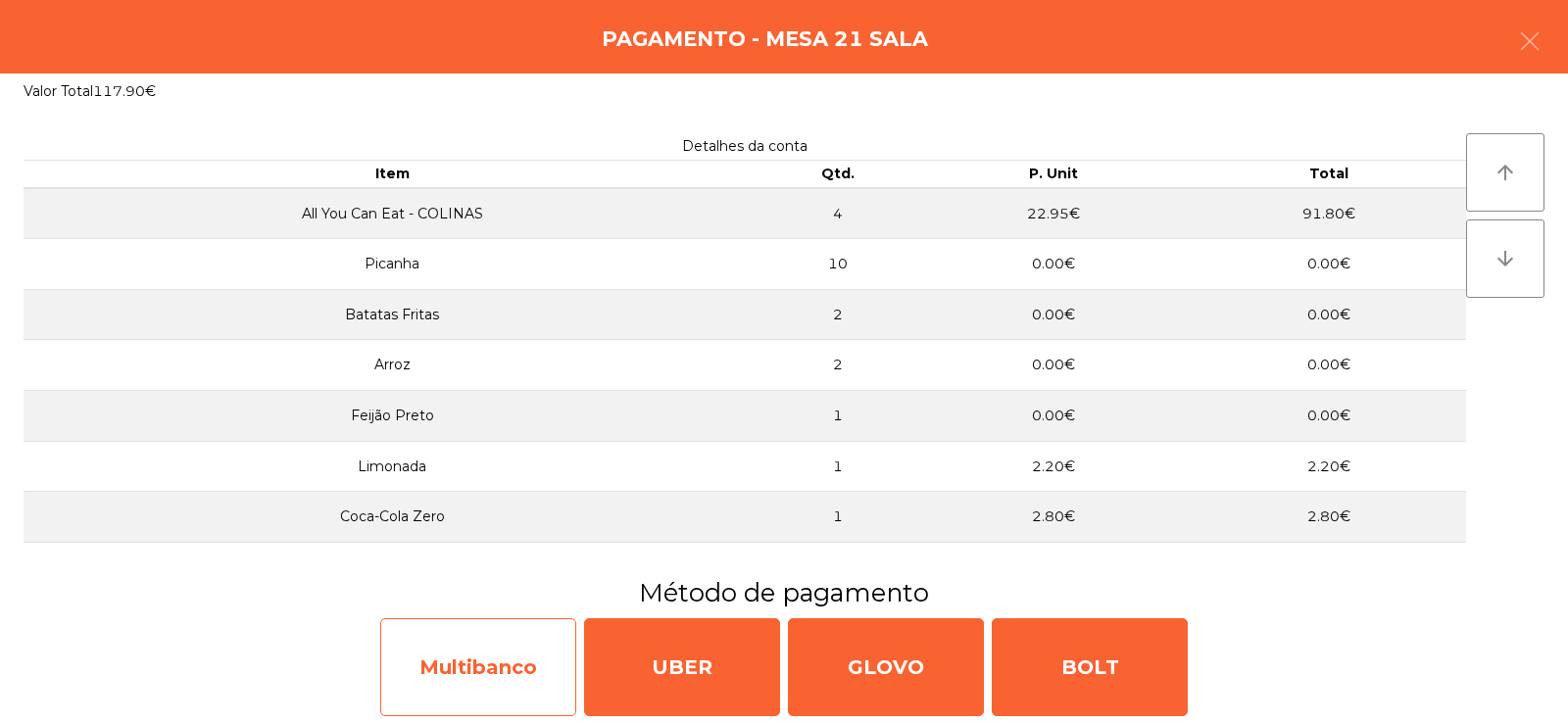
click at [448, 686] on div "Multibanco" at bounding box center [478, 667] width 196 height 98
select select "**"
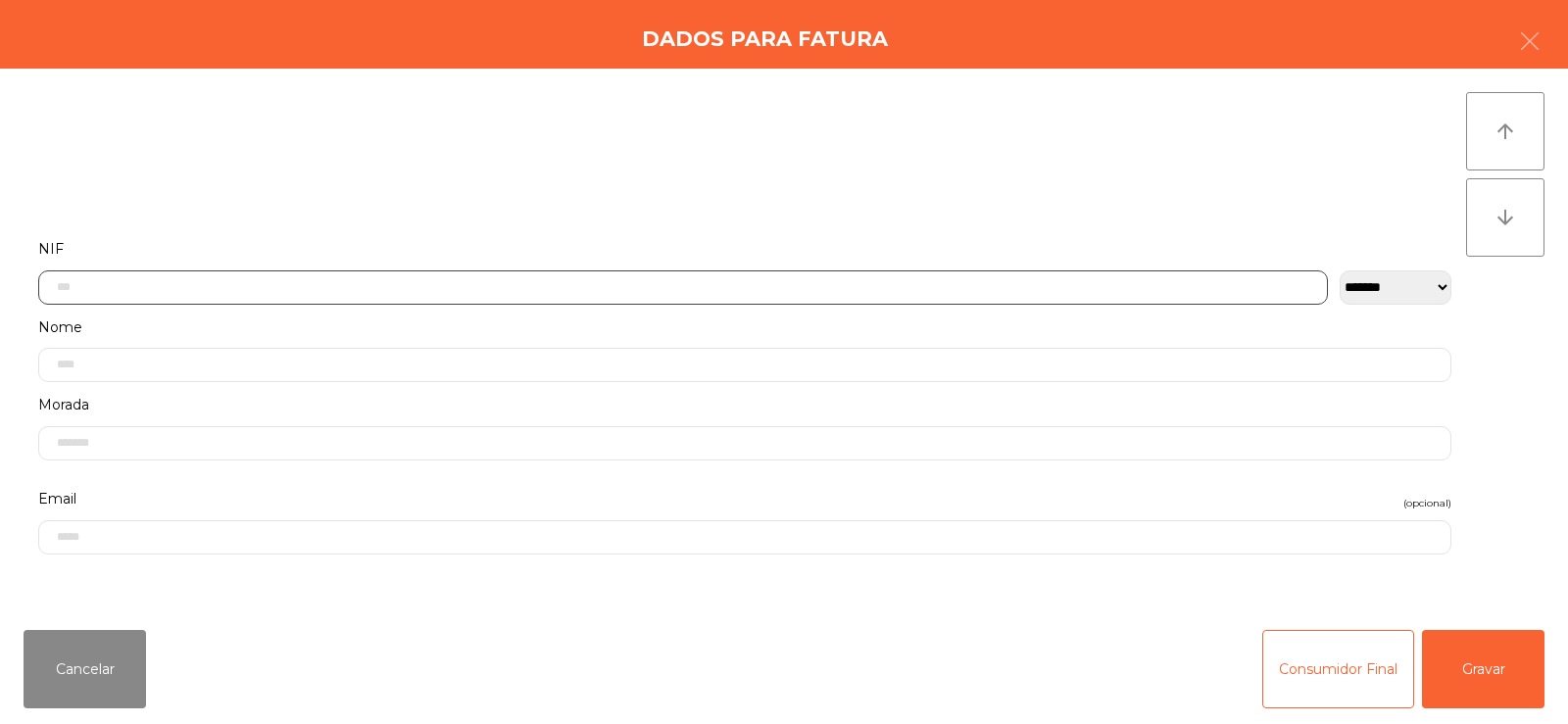
click at [580, 290] on input "text" at bounding box center [683, 288] width 1289 height 35
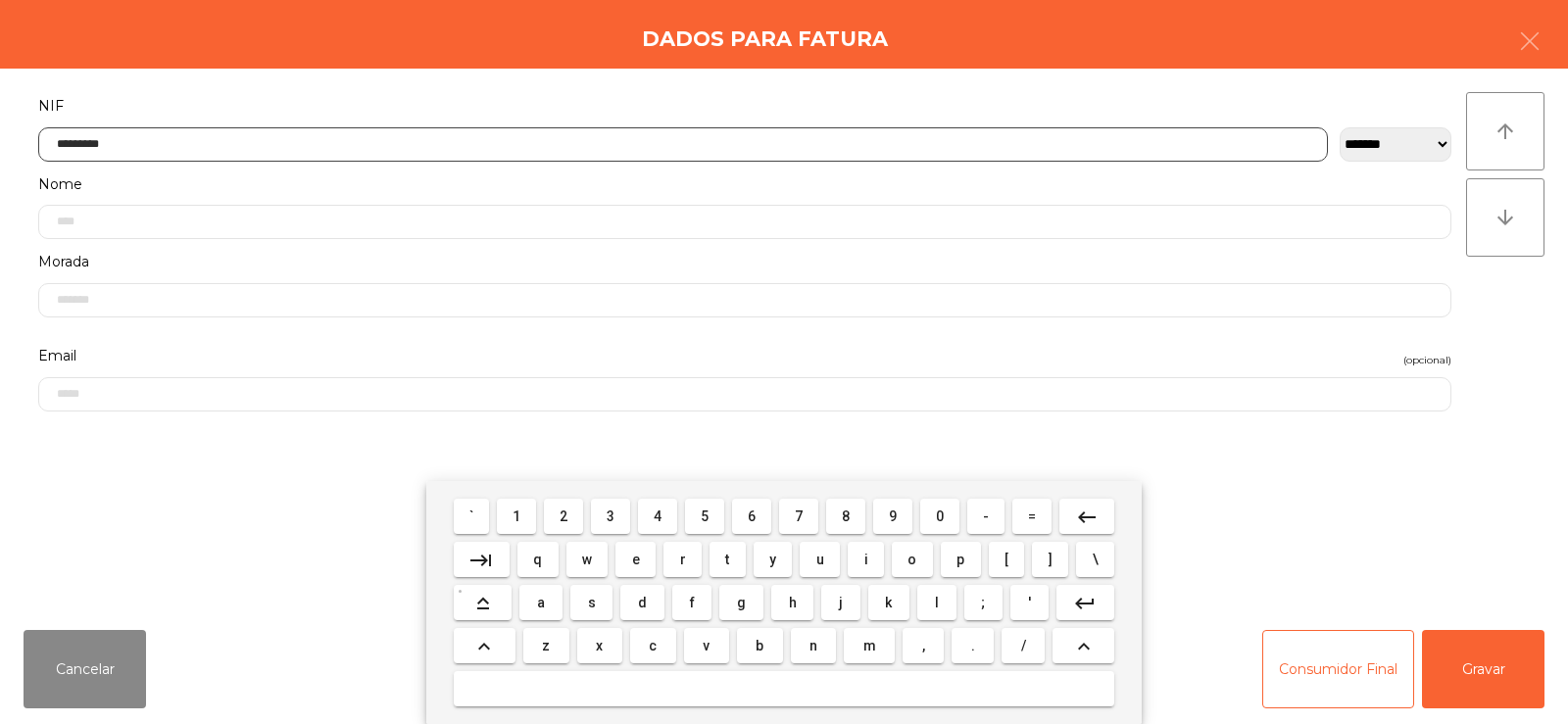
type input "*********"
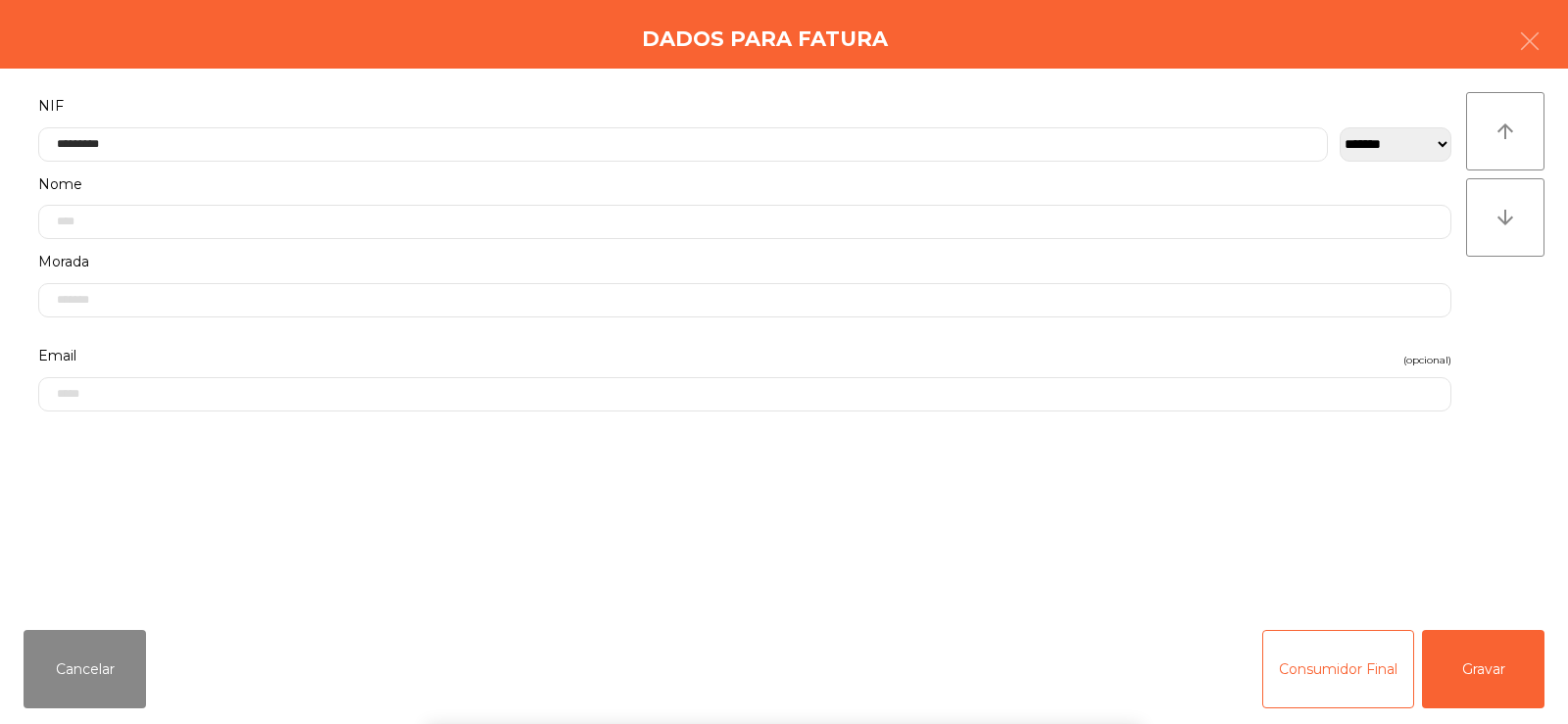
click at [1488, 331] on div "arrow_upward arrow_downward" at bounding box center [1505, 341] width 78 height 499
click at [1486, 675] on button "Gravar" at bounding box center [1484, 668] width 123 height 78
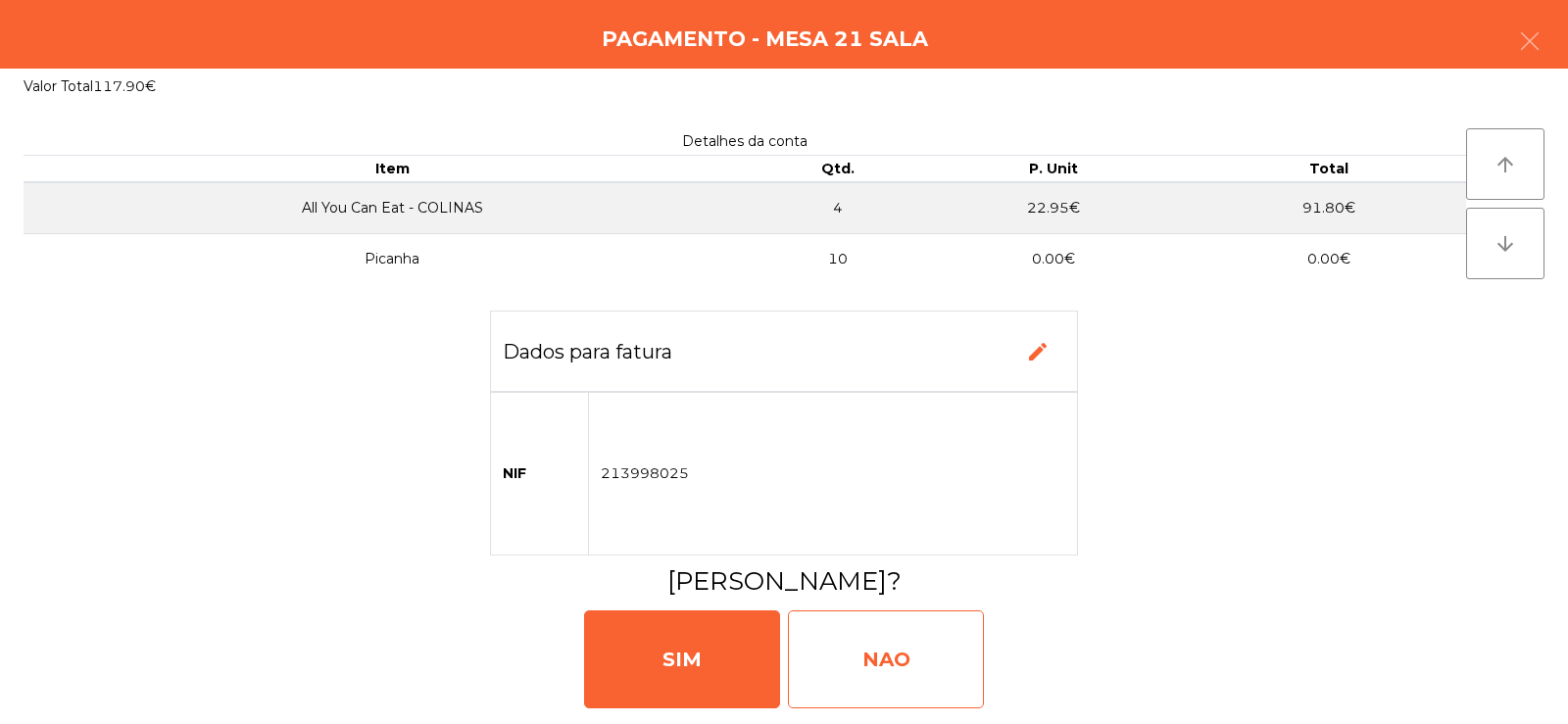
click at [901, 667] on div "NAO" at bounding box center [886, 660] width 196 height 98
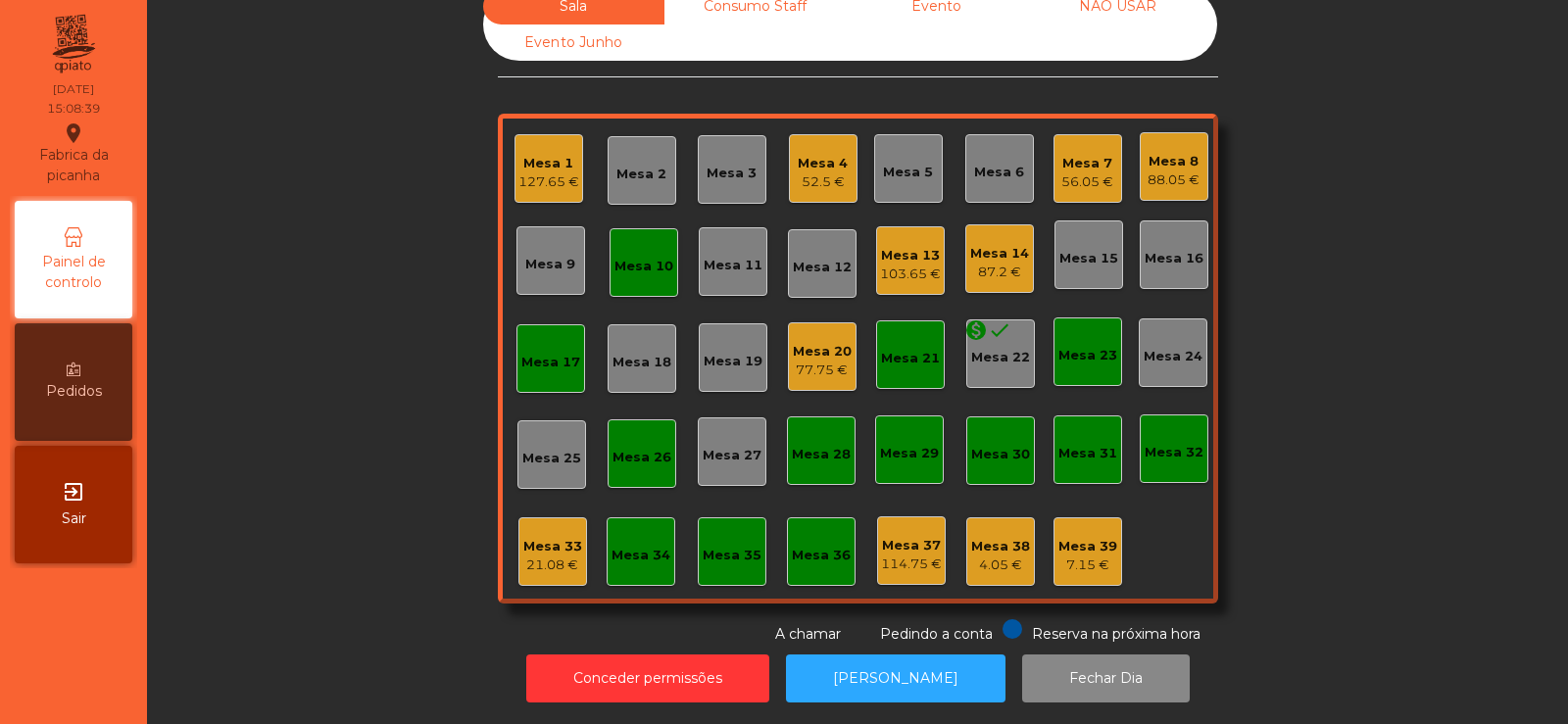
click at [536, 173] on div "127.65 €" at bounding box center [548, 182] width 60 height 20
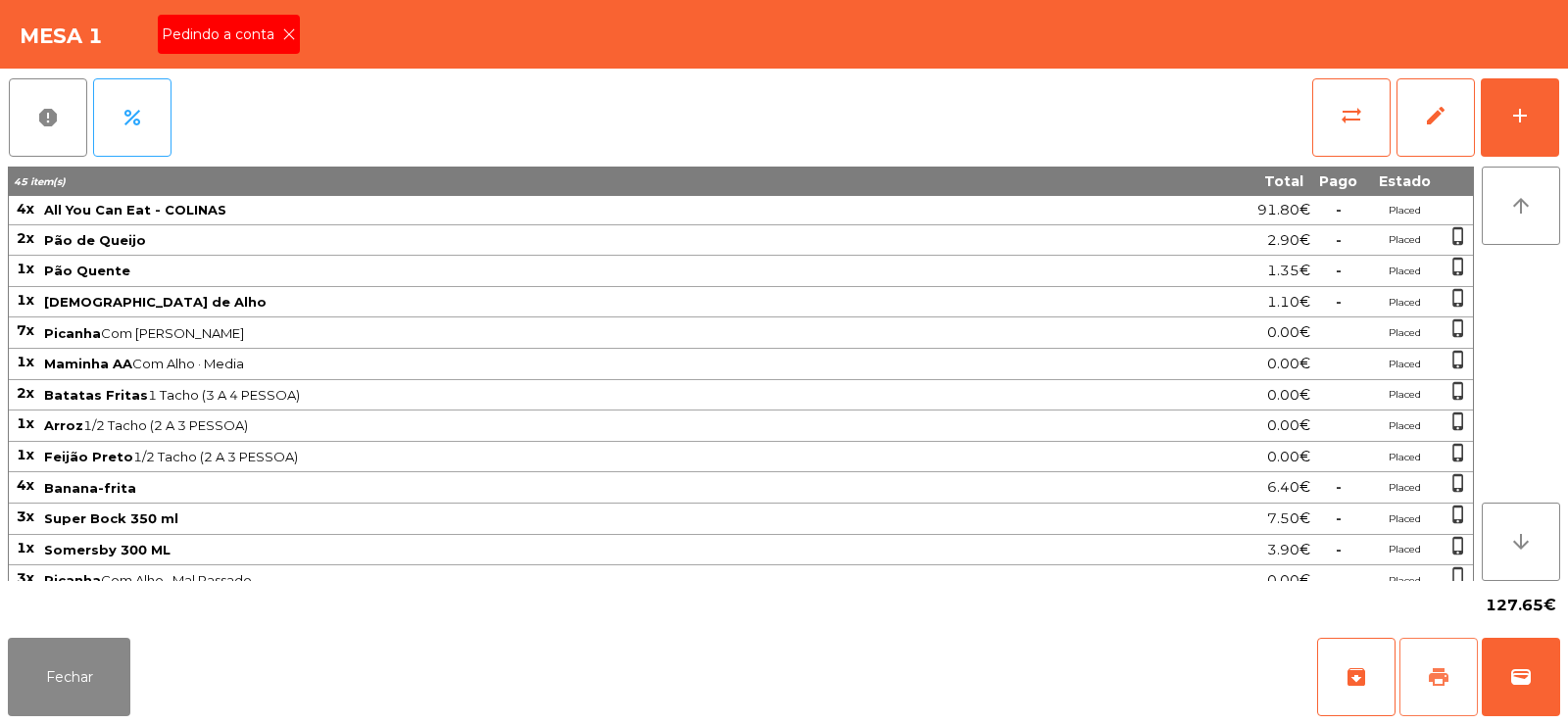
click at [1437, 651] on button "print" at bounding box center [1438, 676] width 78 height 78
click at [1529, 699] on button "wallet" at bounding box center [1520, 676] width 78 height 78
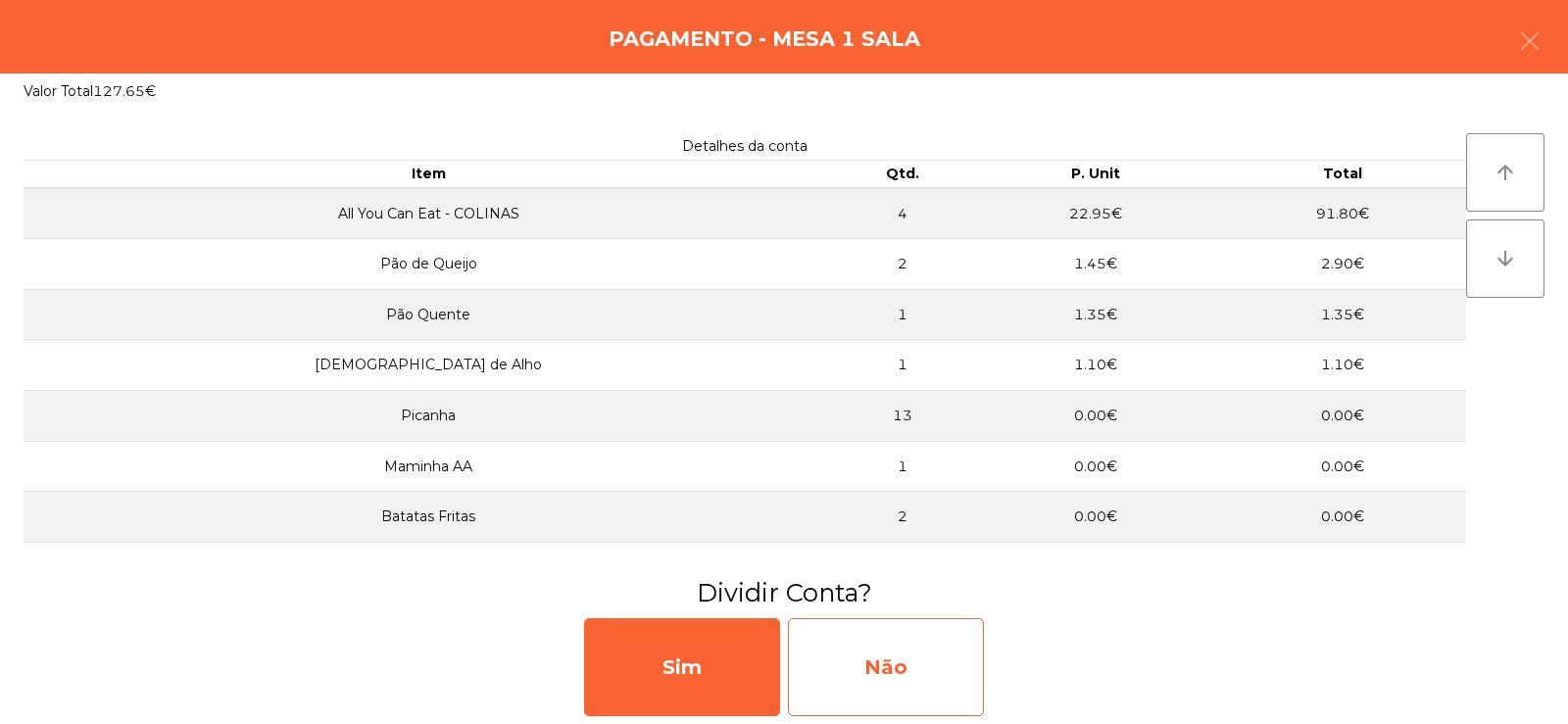
click at [899, 676] on div "Não" at bounding box center [886, 667] width 196 height 98
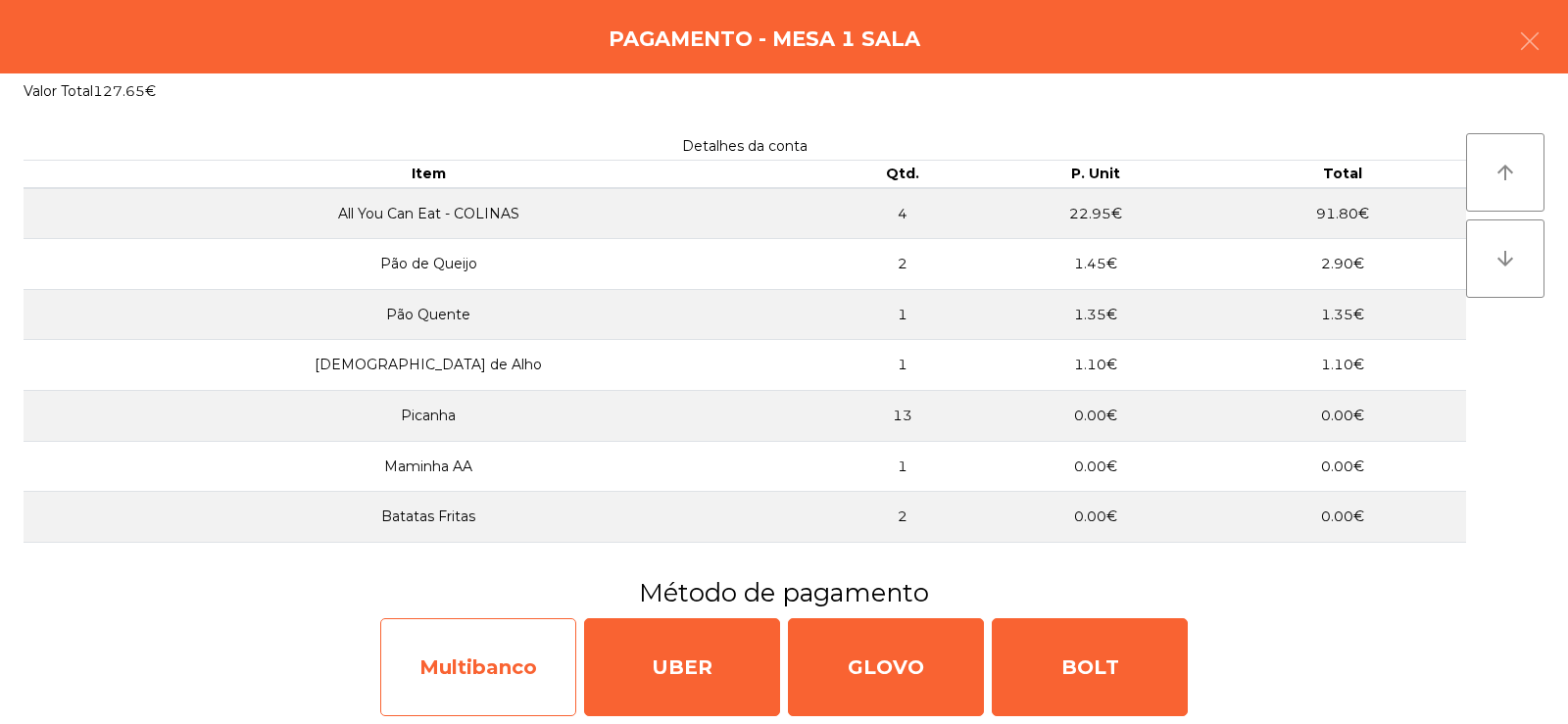
click at [489, 696] on div "Multibanco" at bounding box center [478, 667] width 196 height 98
select select "**"
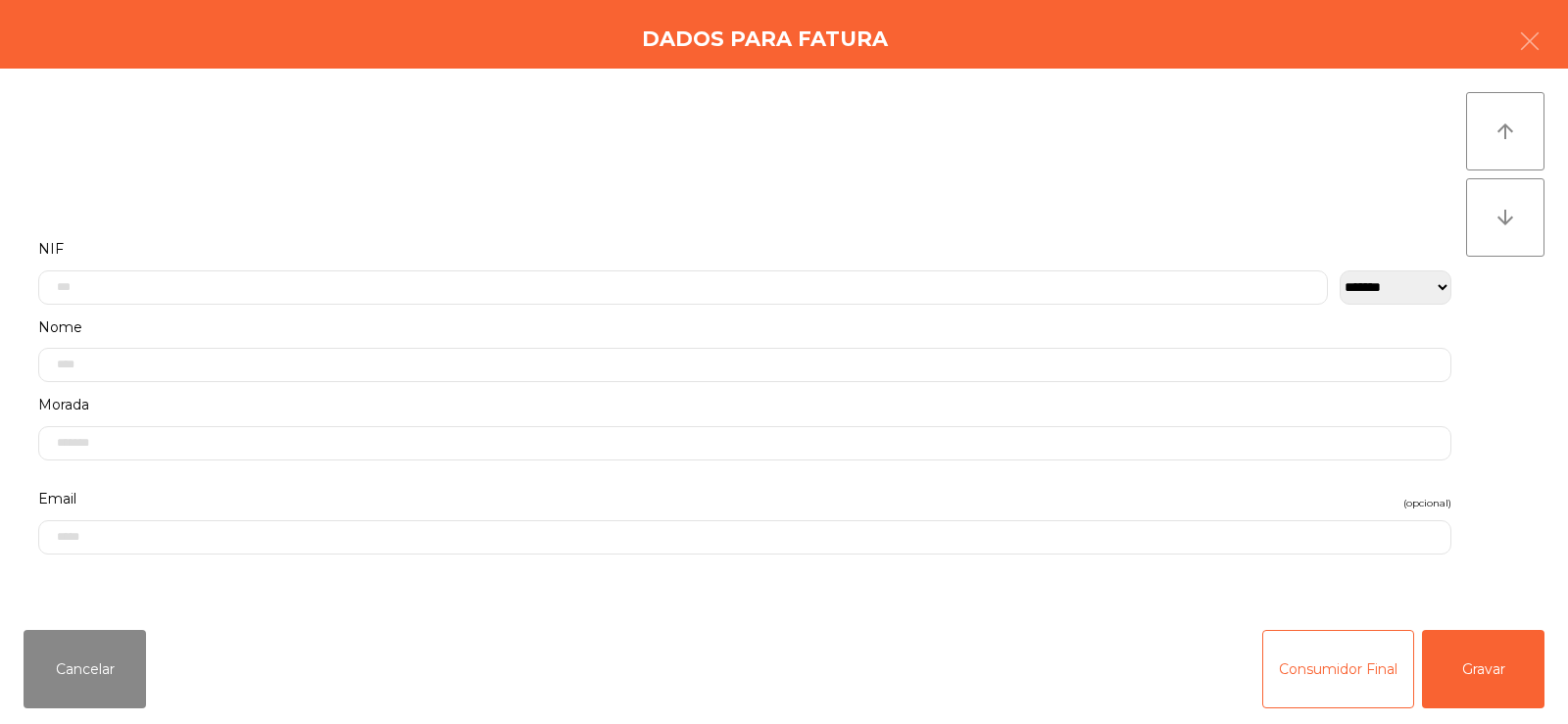
click at [588, 330] on label "Nome" at bounding box center [745, 327] width 1413 height 27
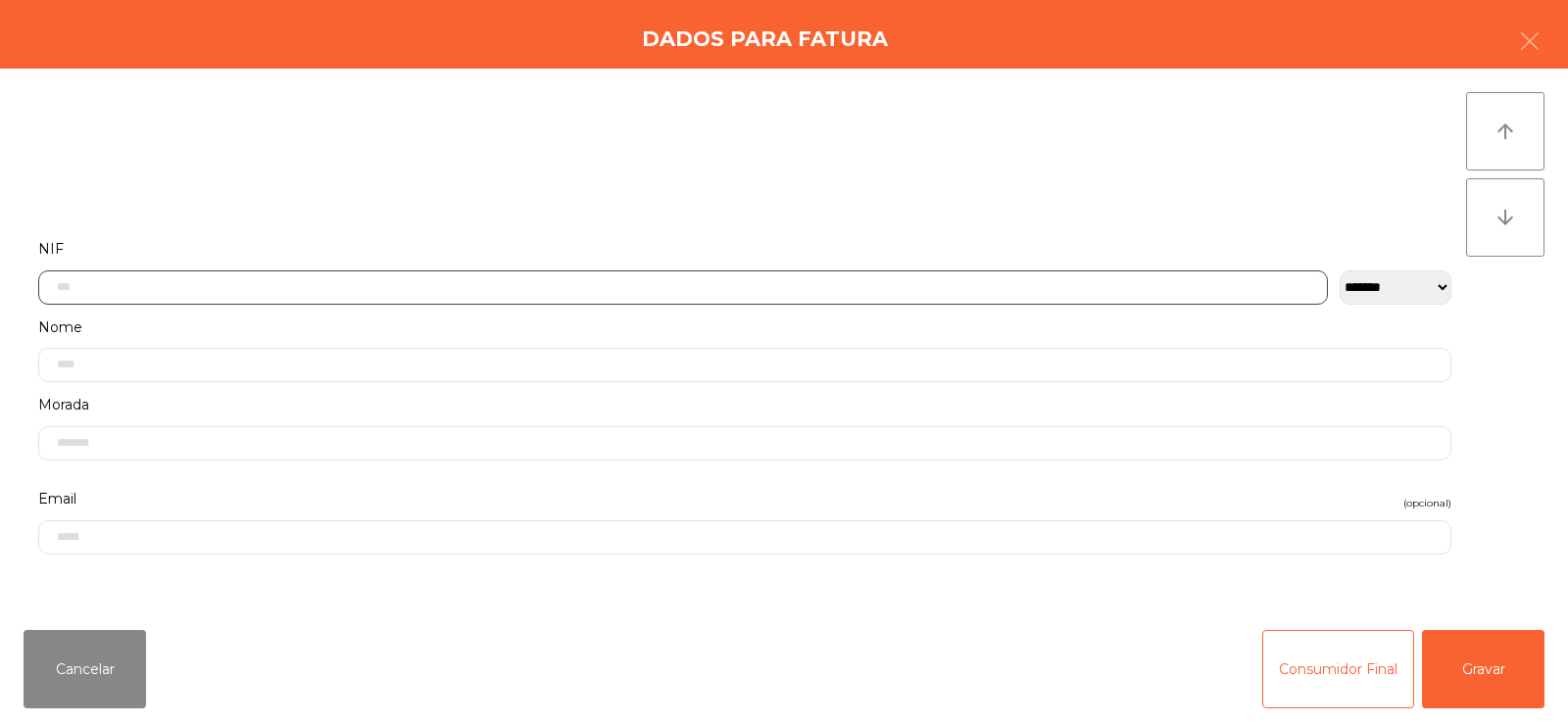
click at [496, 293] on input "text" at bounding box center [683, 288] width 1289 height 35
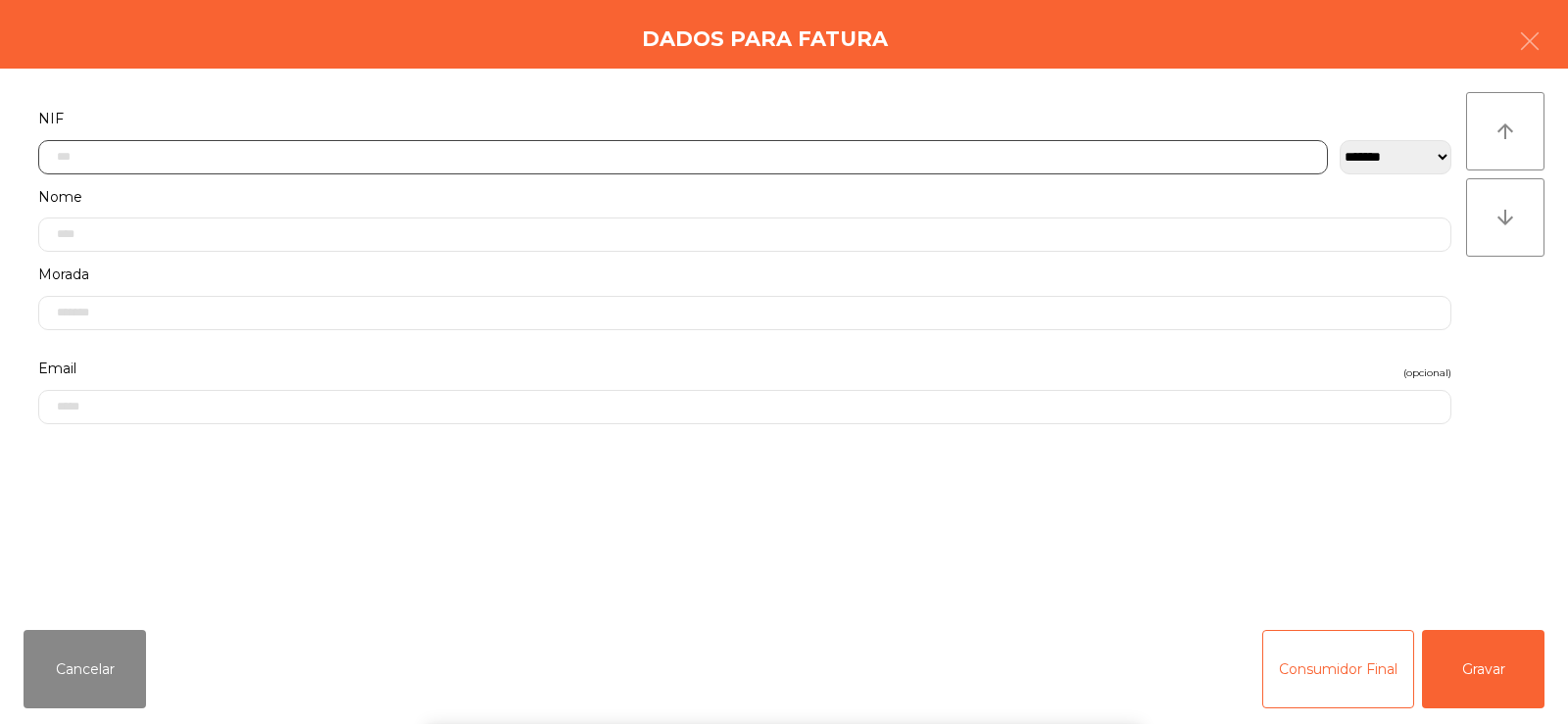
scroll to position [143, 0]
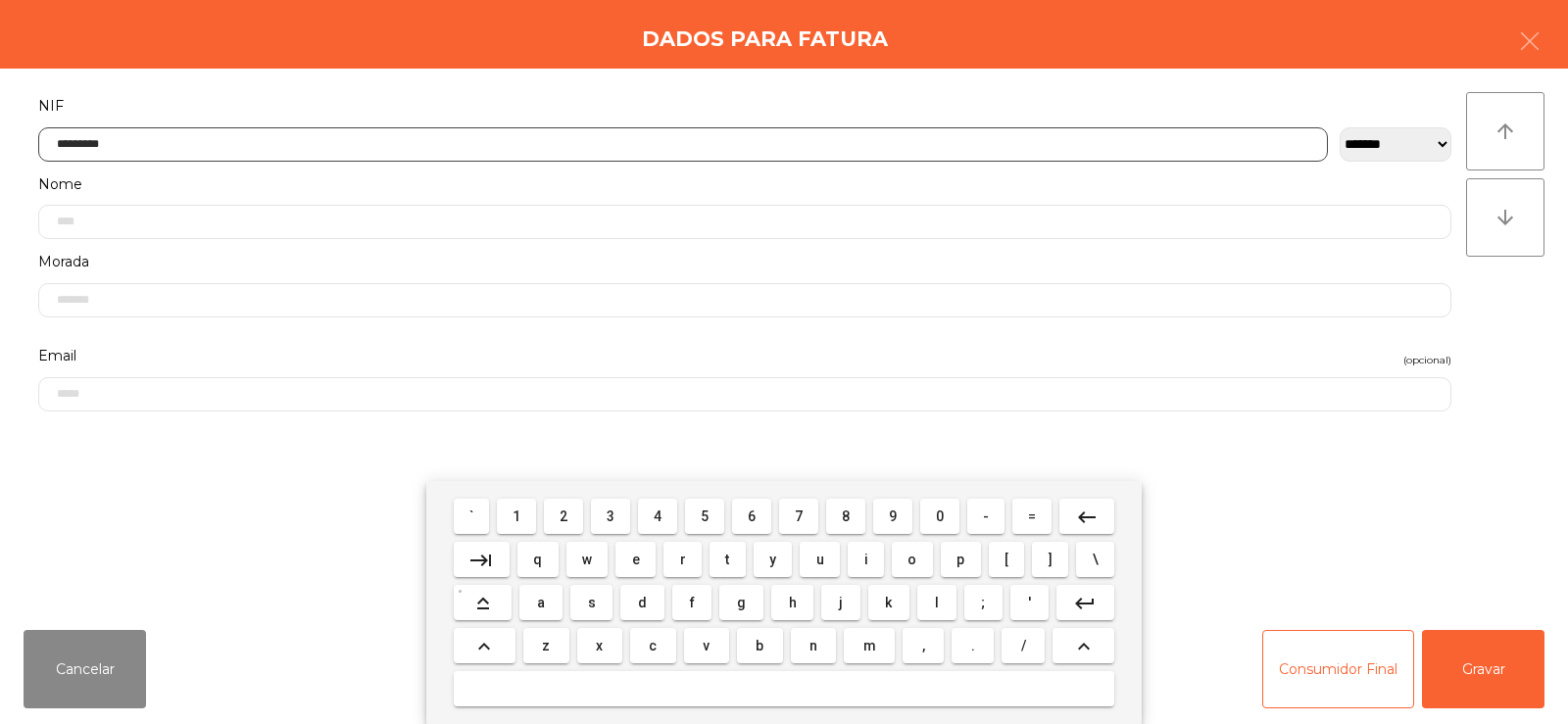
type input "*********"
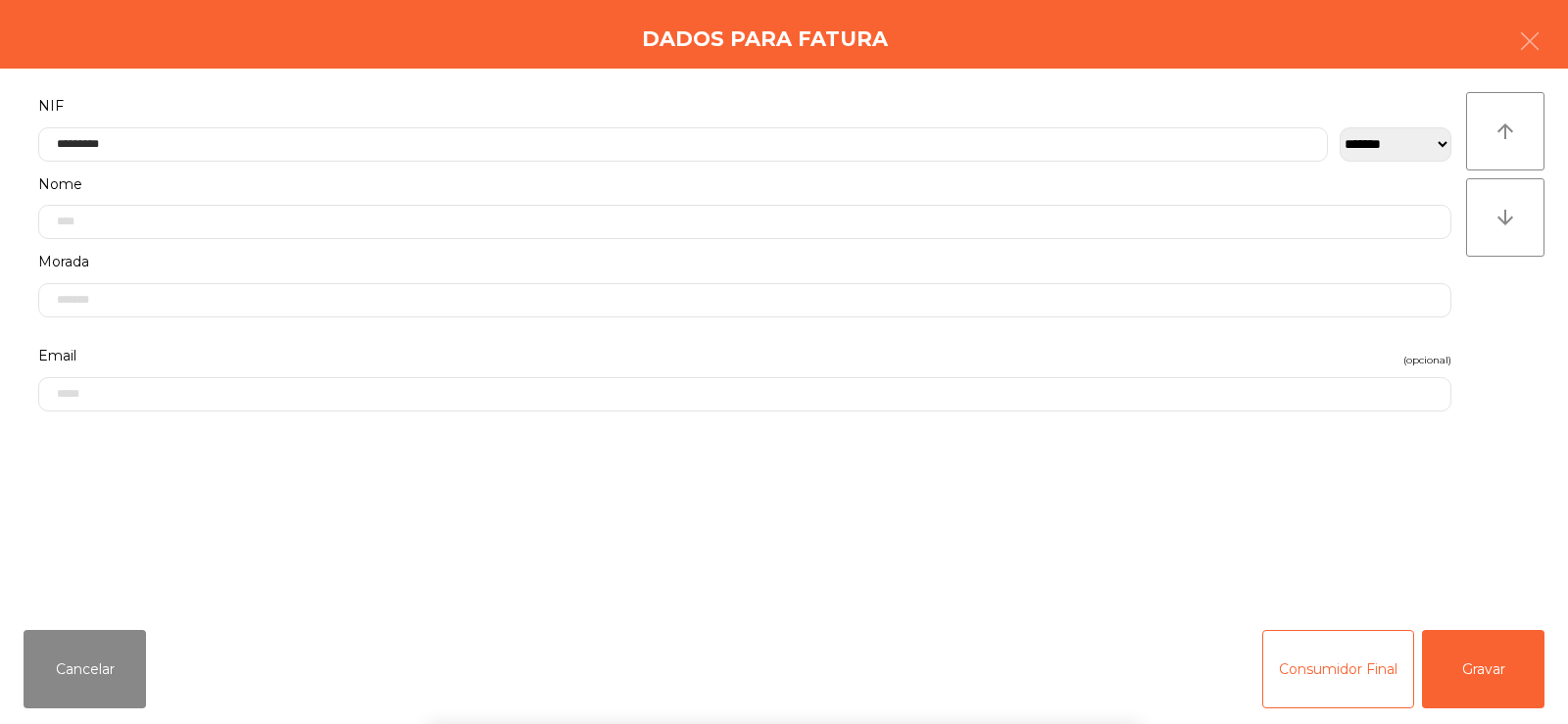
click at [1503, 365] on div "arrow_upward arrow_downward" at bounding box center [1505, 341] width 78 height 499
click at [1499, 668] on button "Gravar" at bounding box center [1484, 668] width 123 height 78
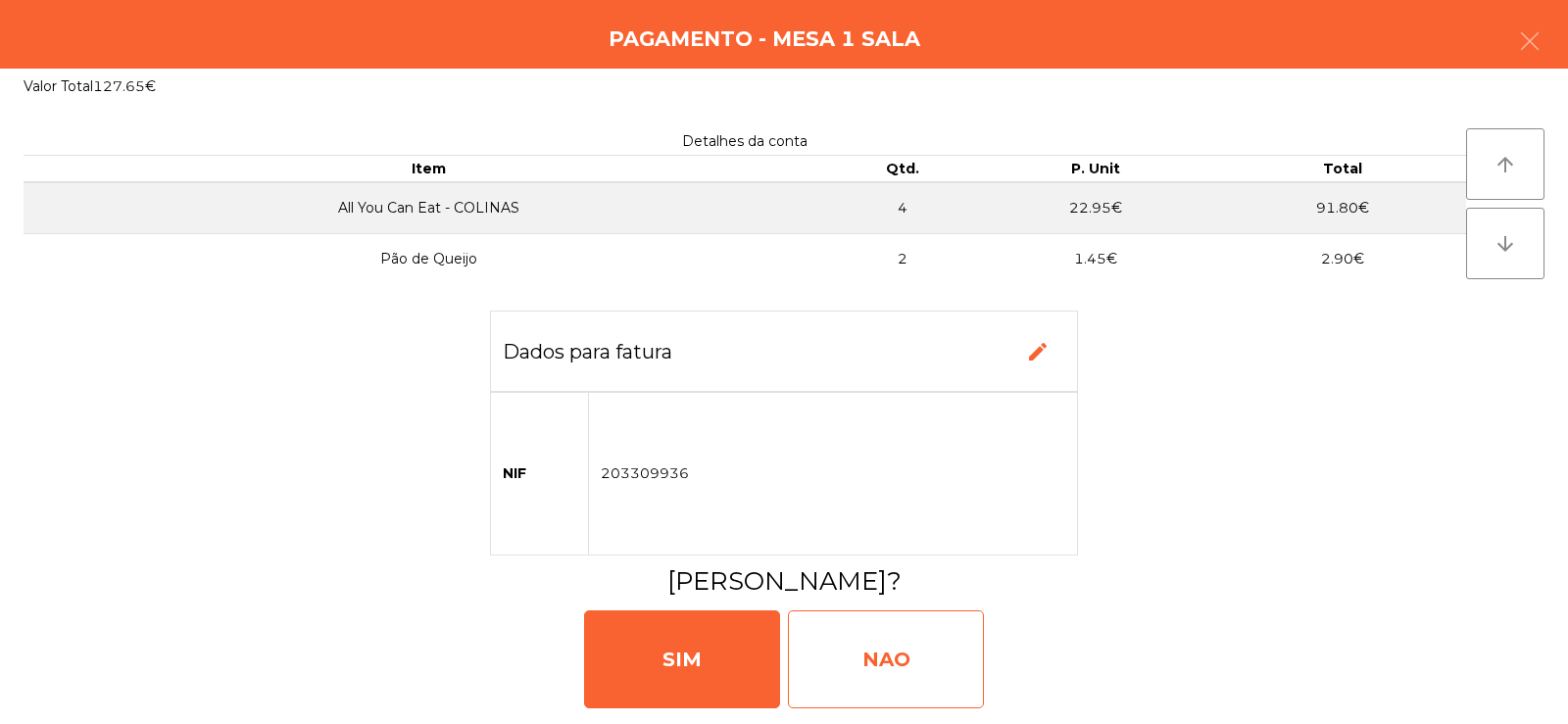
click at [914, 678] on div "NAO" at bounding box center [886, 660] width 196 height 98
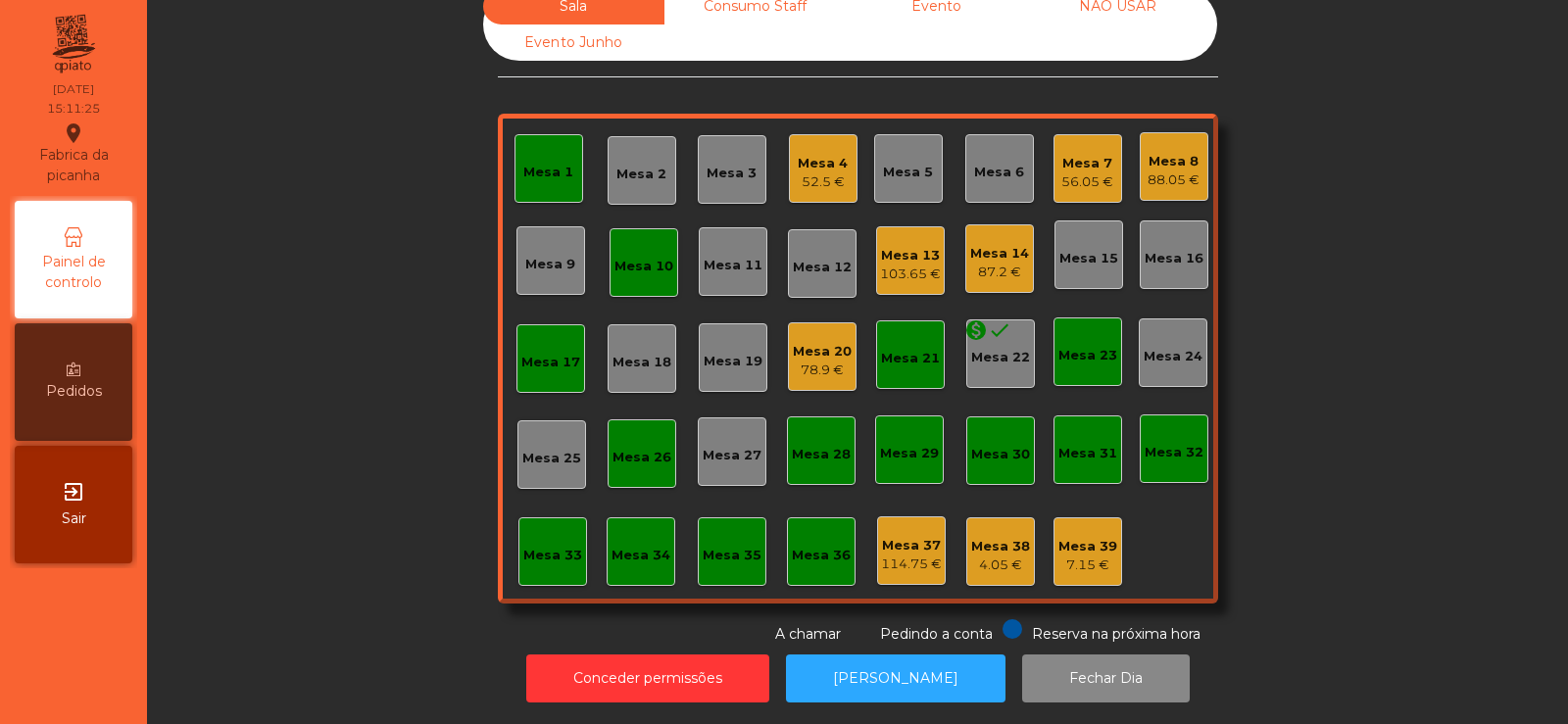
scroll to position [0, 0]
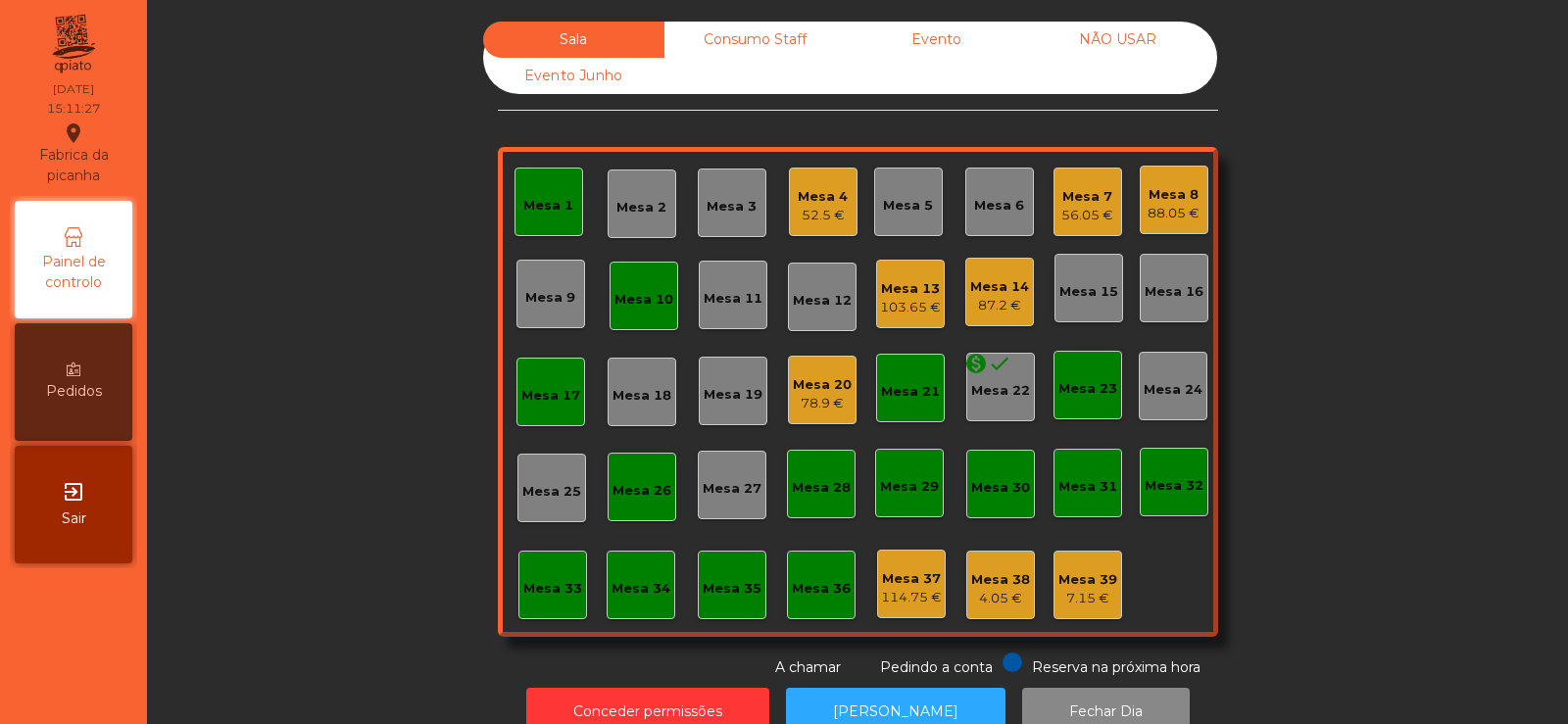
click at [715, 45] on div "Consumo Staff" at bounding box center [755, 40] width 181 height 37
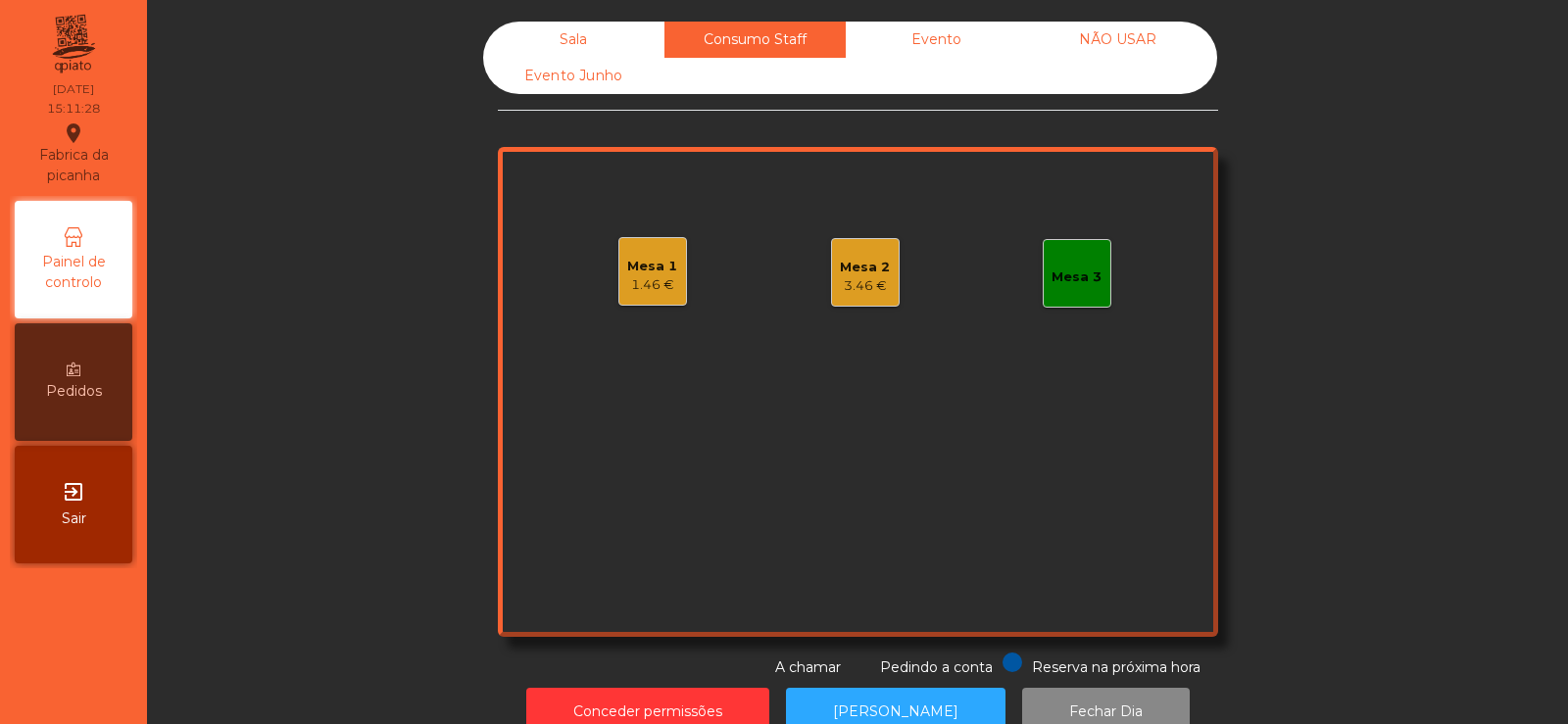
click at [637, 266] on div "Mesa 1" at bounding box center [652, 267] width 50 height 20
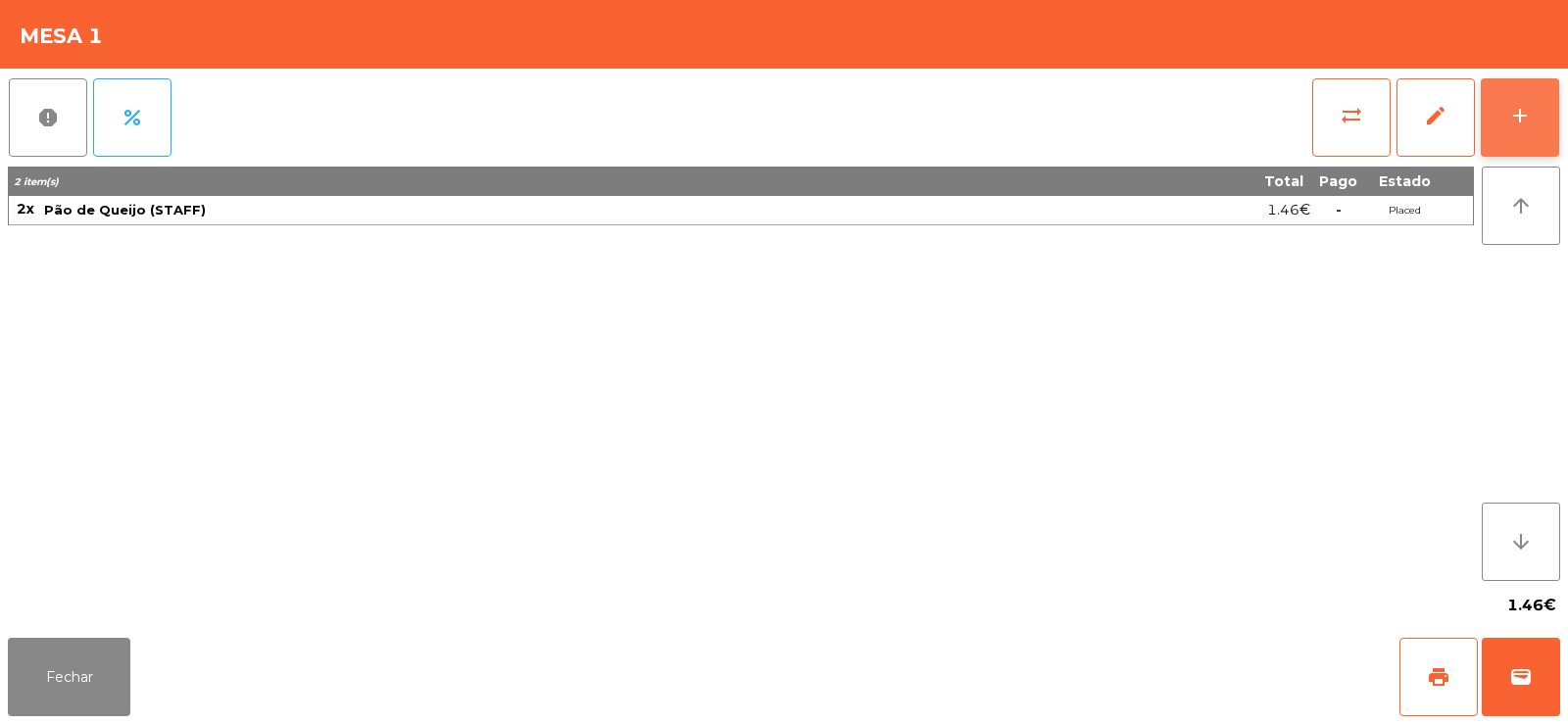
click at [1519, 120] on div "add" at bounding box center [1520, 116] width 24 height 24
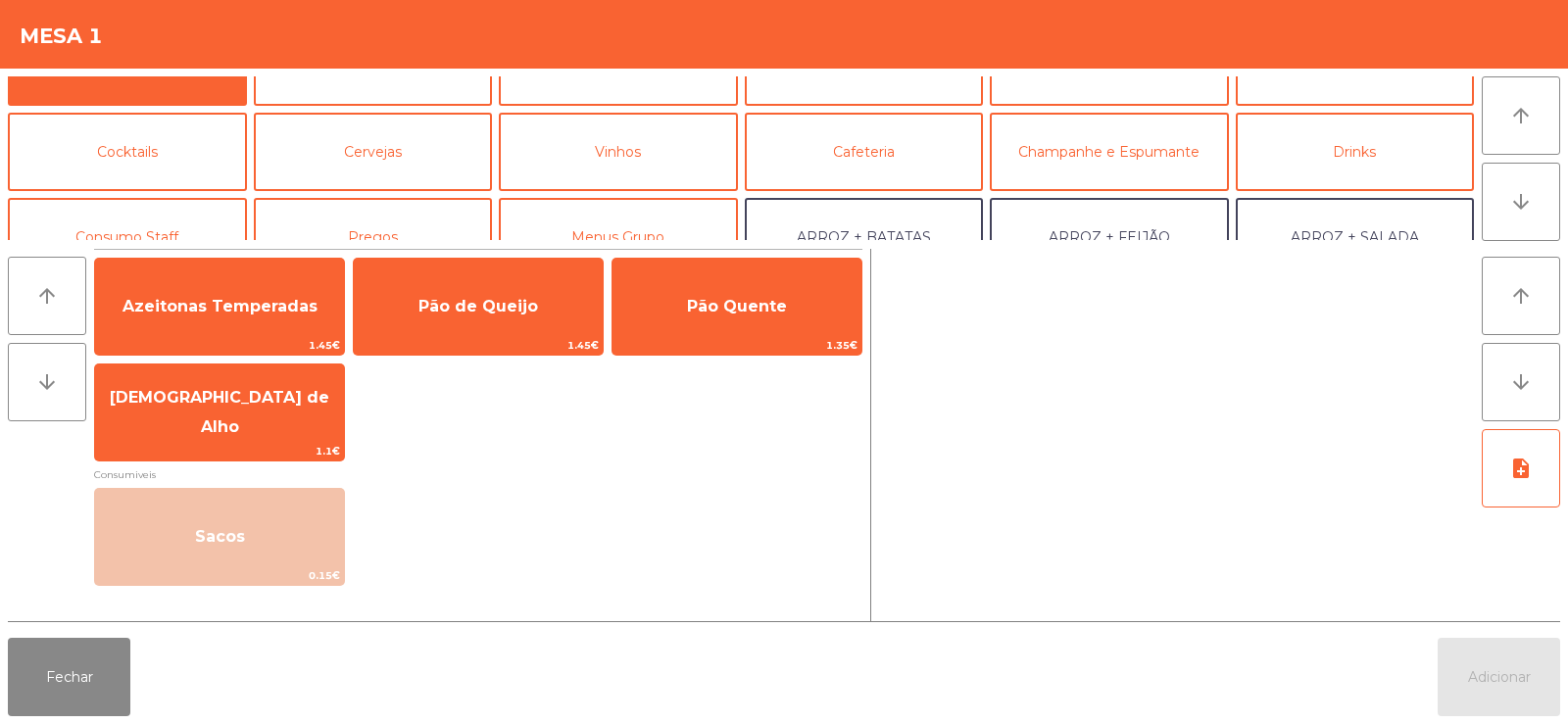
scroll to position [94, 0]
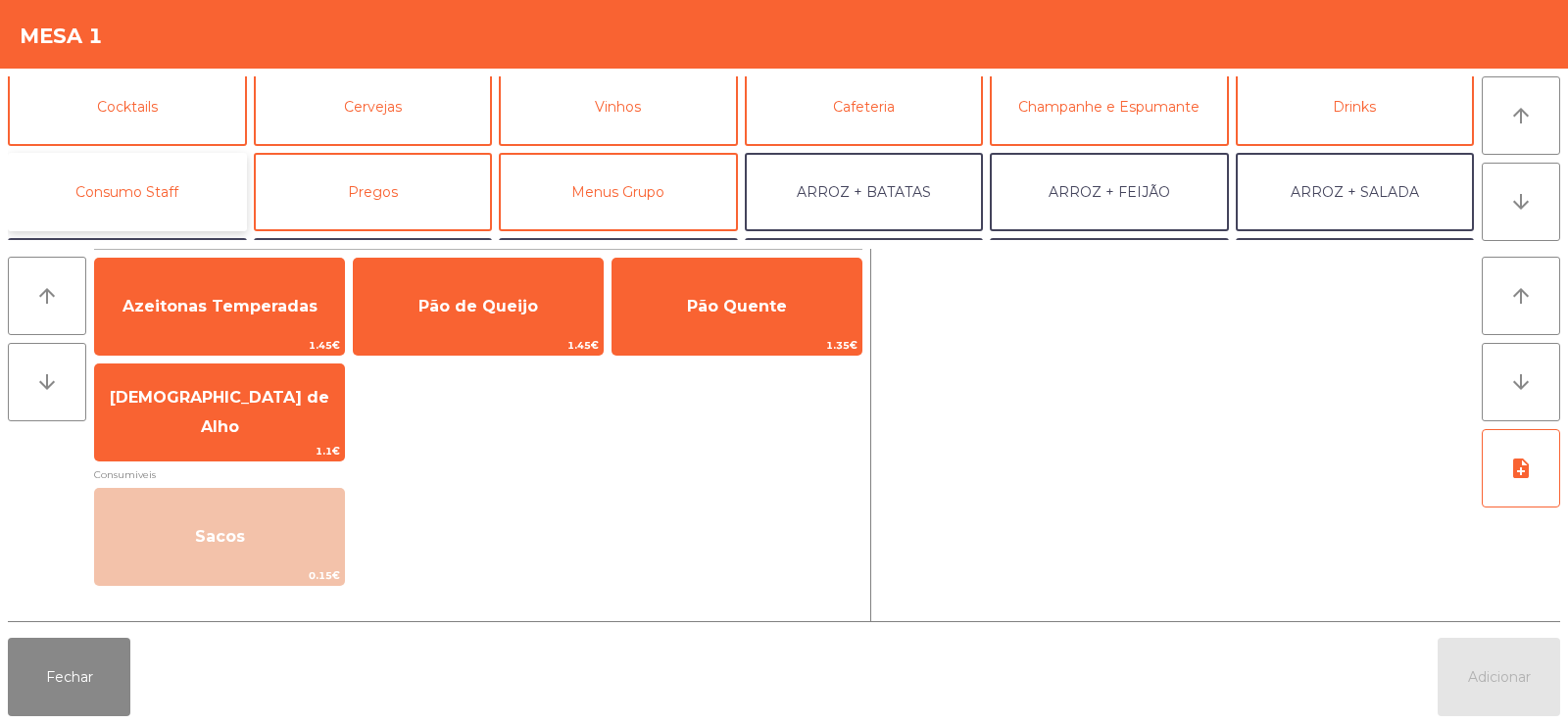
click at [183, 182] on button "Consumo Staff" at bounding box center [127, 191] width 239 height 78
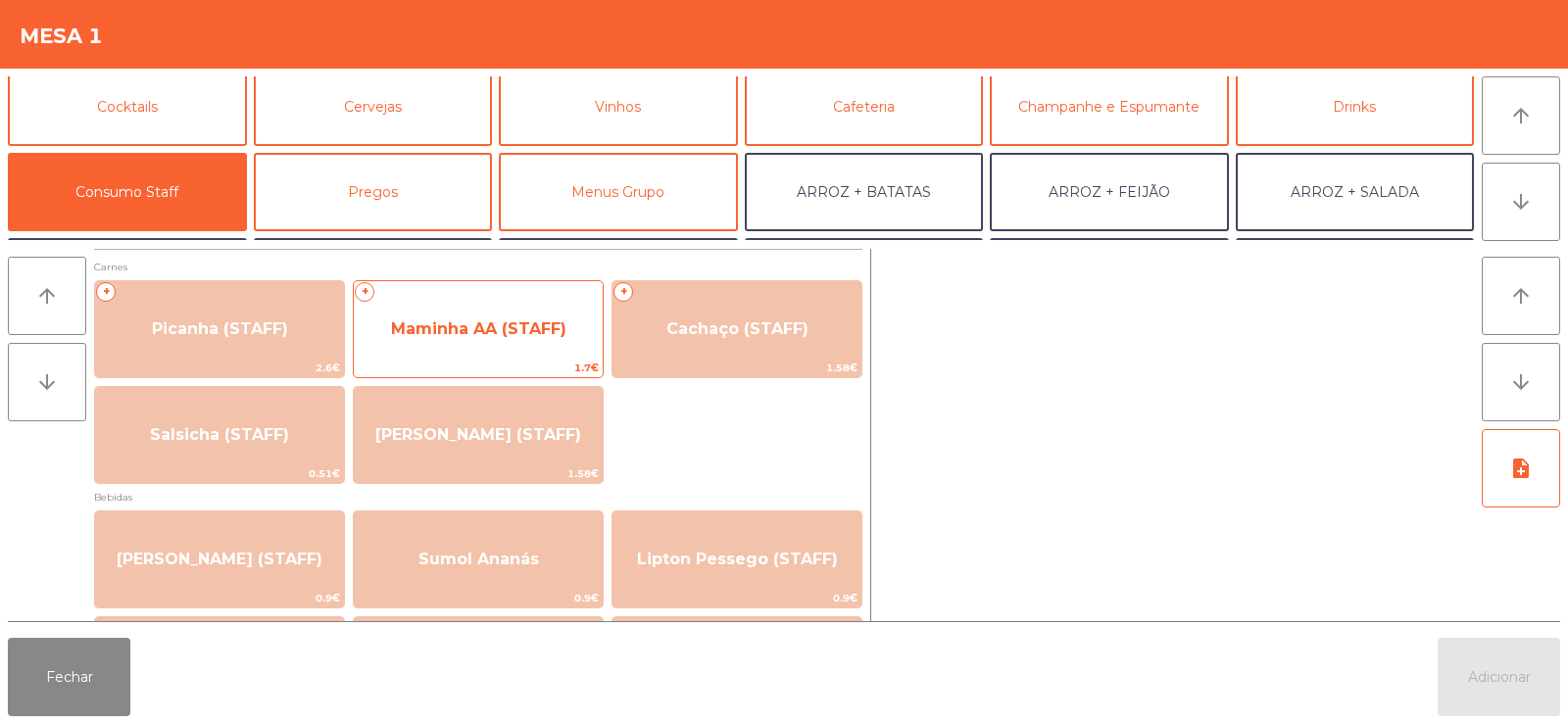
click at [462, 321] on span "Maminha AA (STAFF)" at bounding box center [478, 328] width 176 height 19
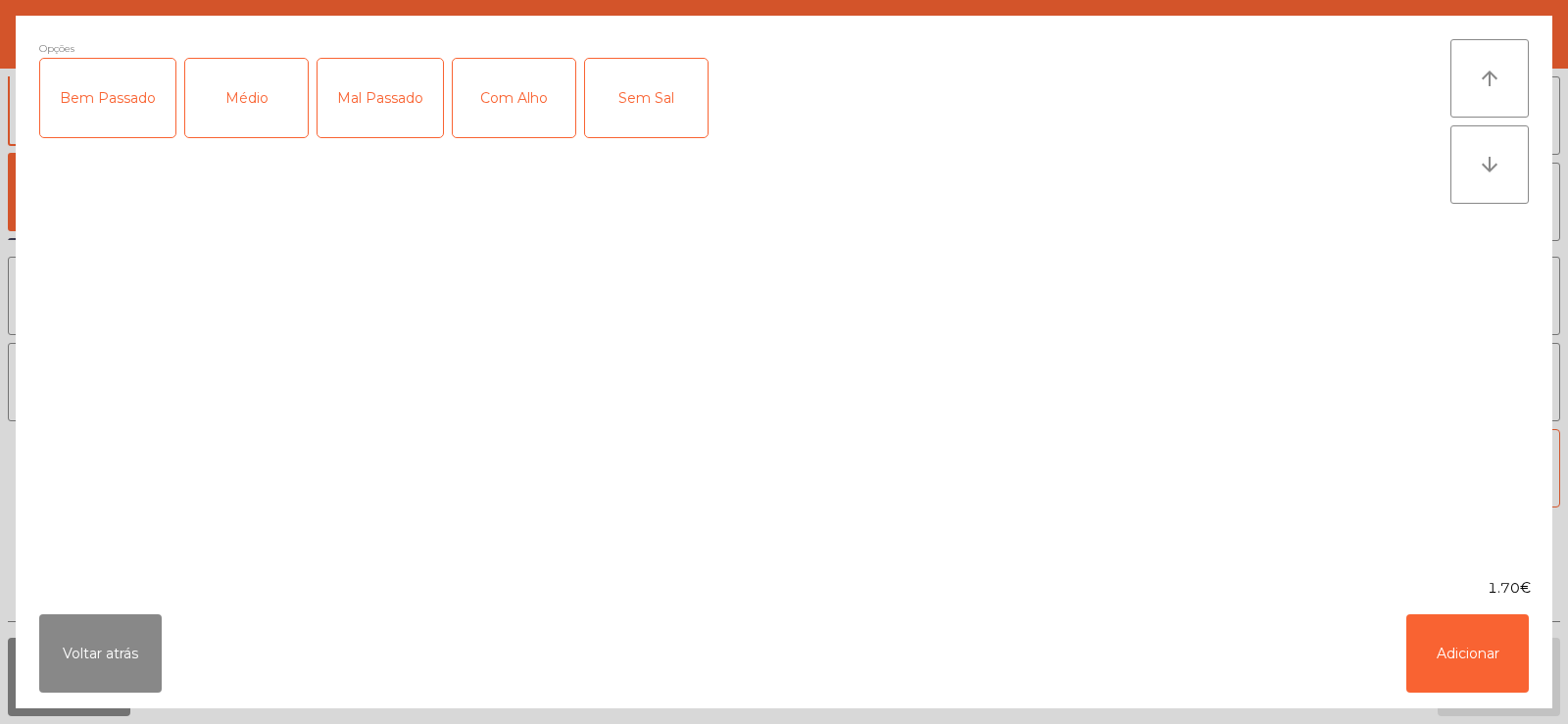
click at [378, 114] on div "Mal Passado" at bounding box center [380, 97] width 125 height 78
click at [243, 119] on div "Médio" at bounding box center [247, 97] width 123 height 78
click at [502, 113] on div "Com Alho" at bounding box center [515, 97] width 123 height 78
click at [1446, 655] on button "Adicionar" at bounding box center [1468, 654] width 123 height 78
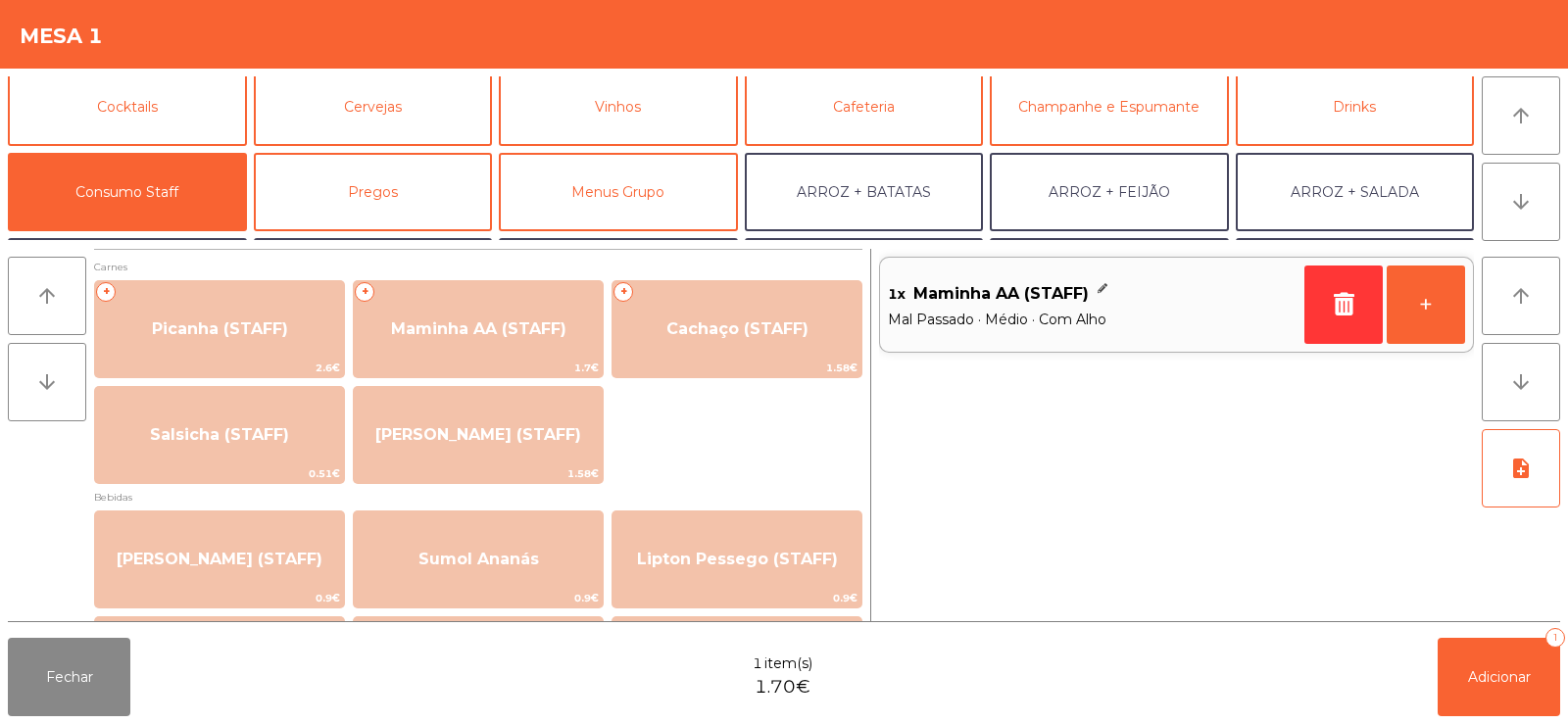
scroll to position [0, 0]
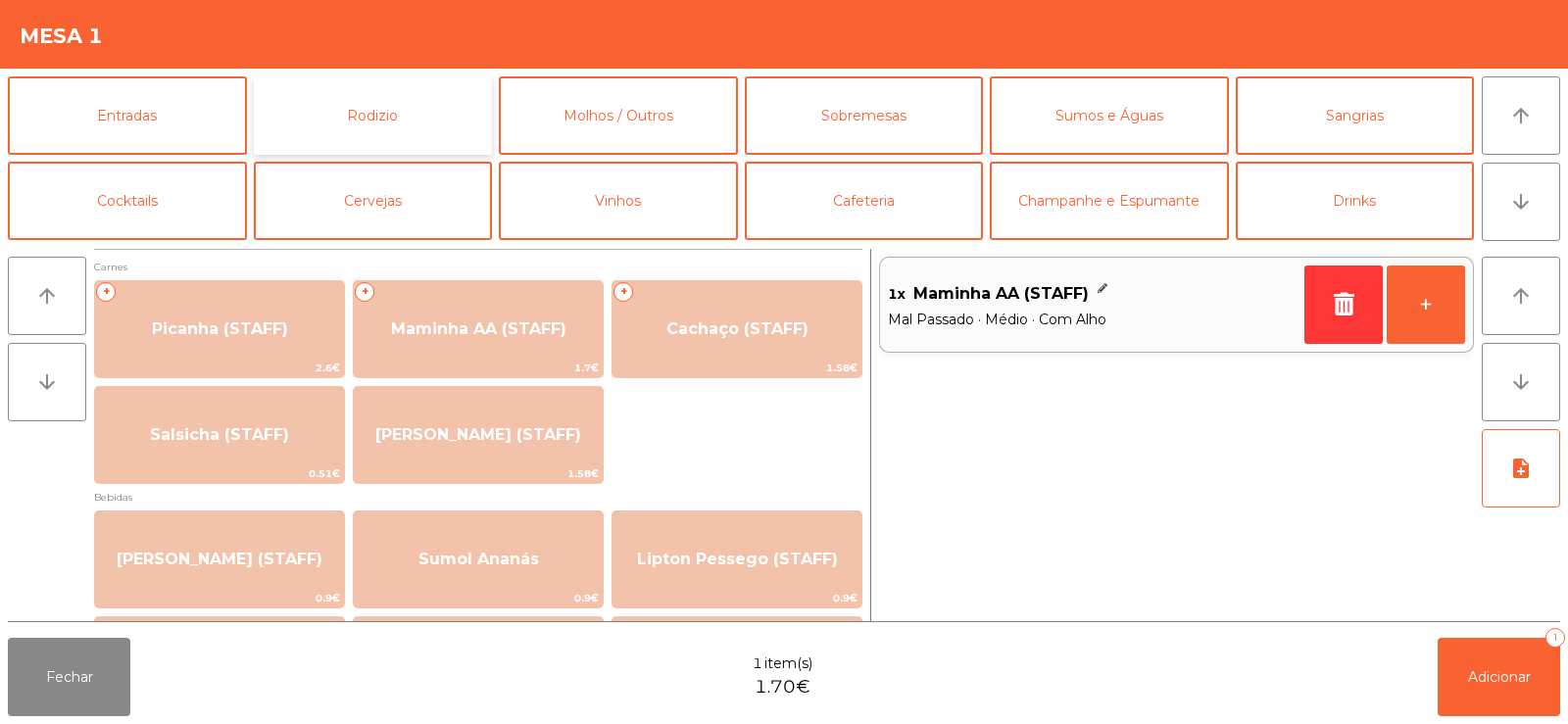
click at [416, 110] on button "Rodizio" at bounding box center [373, 115] width 239 height 78
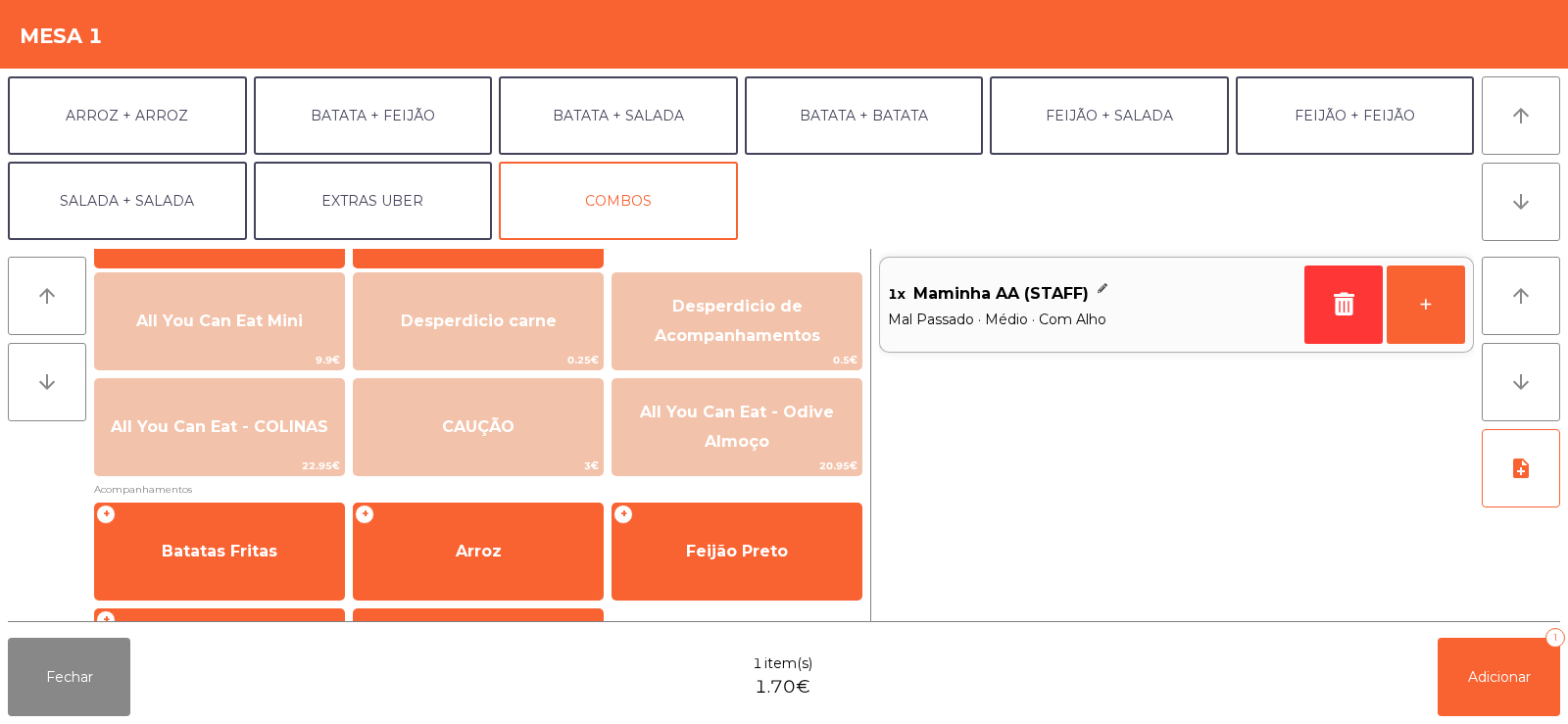
scroll to position [308, 0]
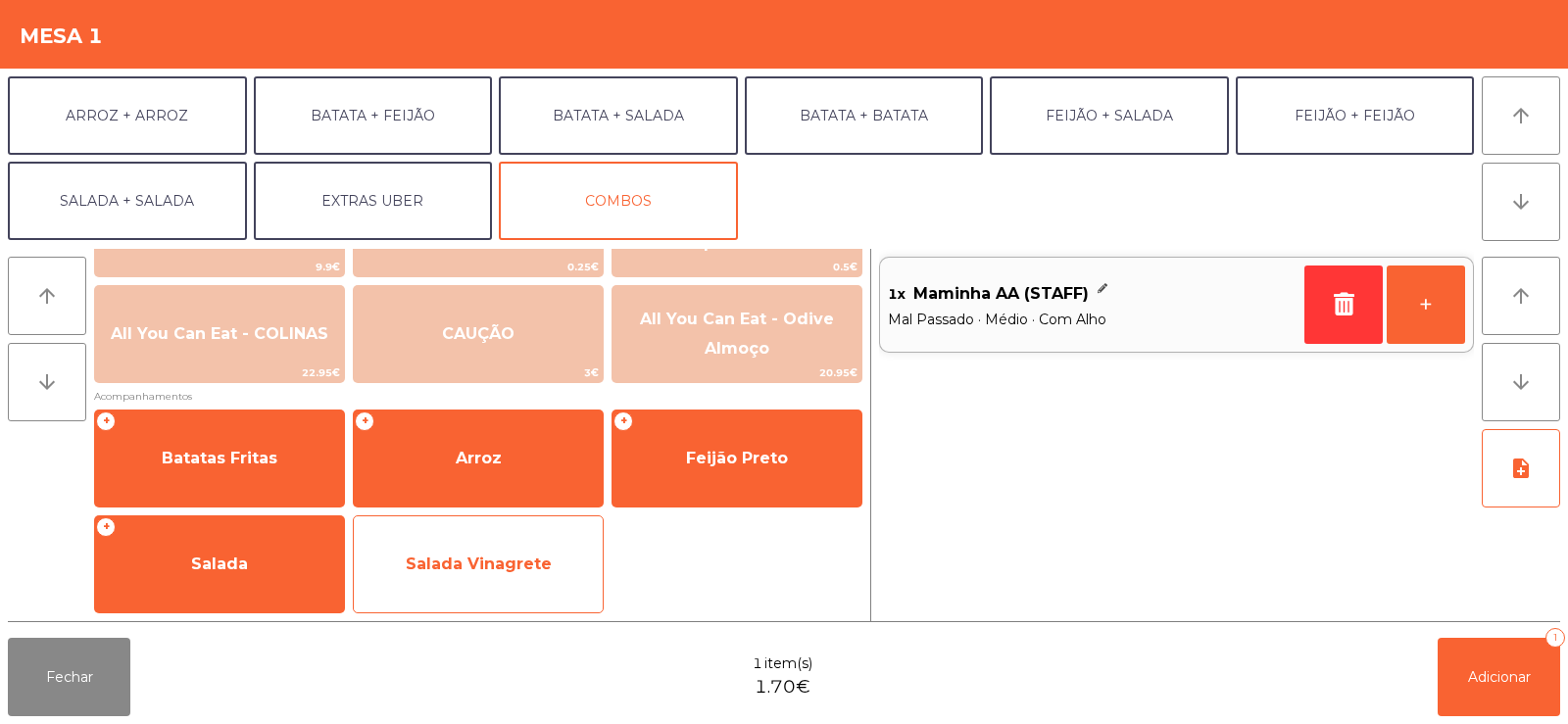
click at [497, 565] on span "Salada Vinagrete" at bounding box center [478, 563] width 146 height 19
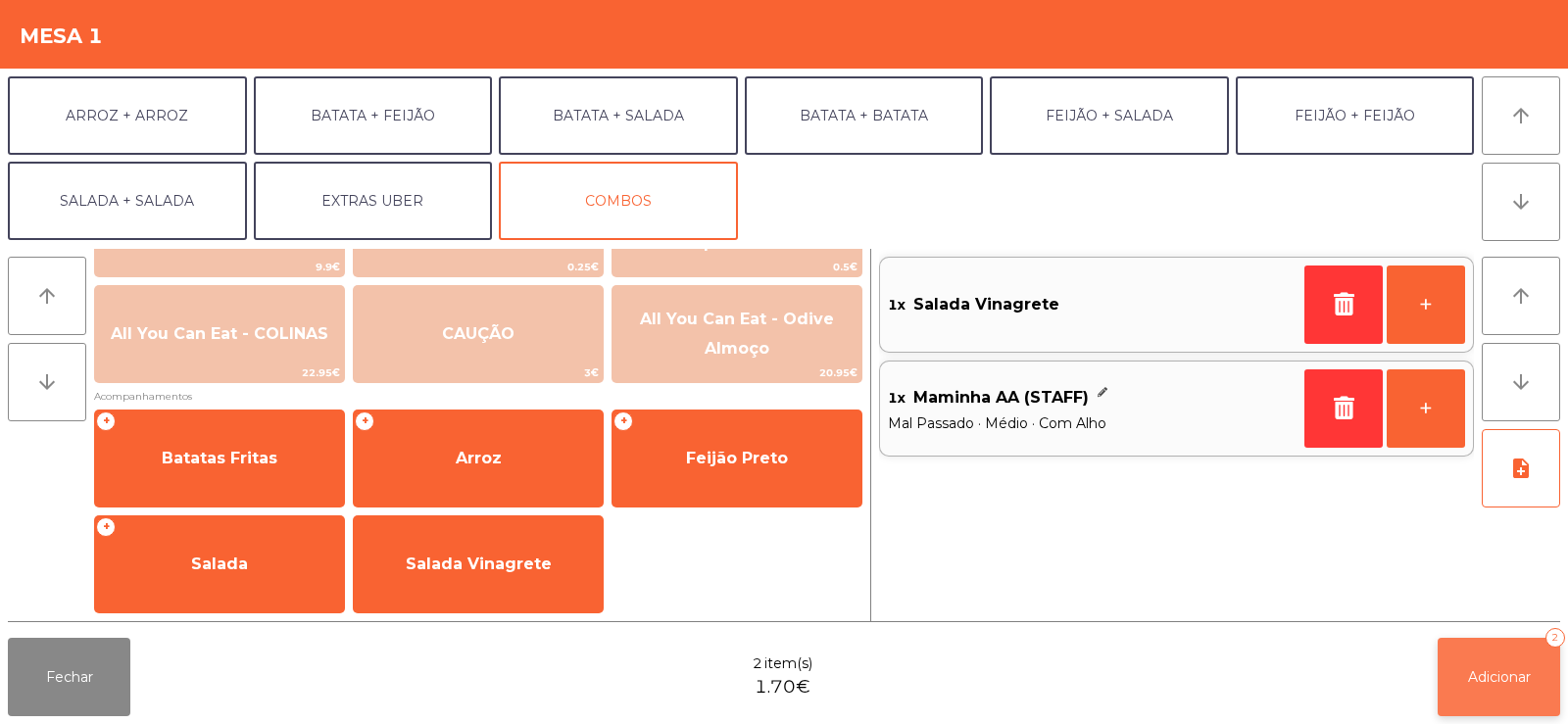
click at [1501, 679] on span "Adicionar" at bounding box center [1499, 677] width 62 height 18
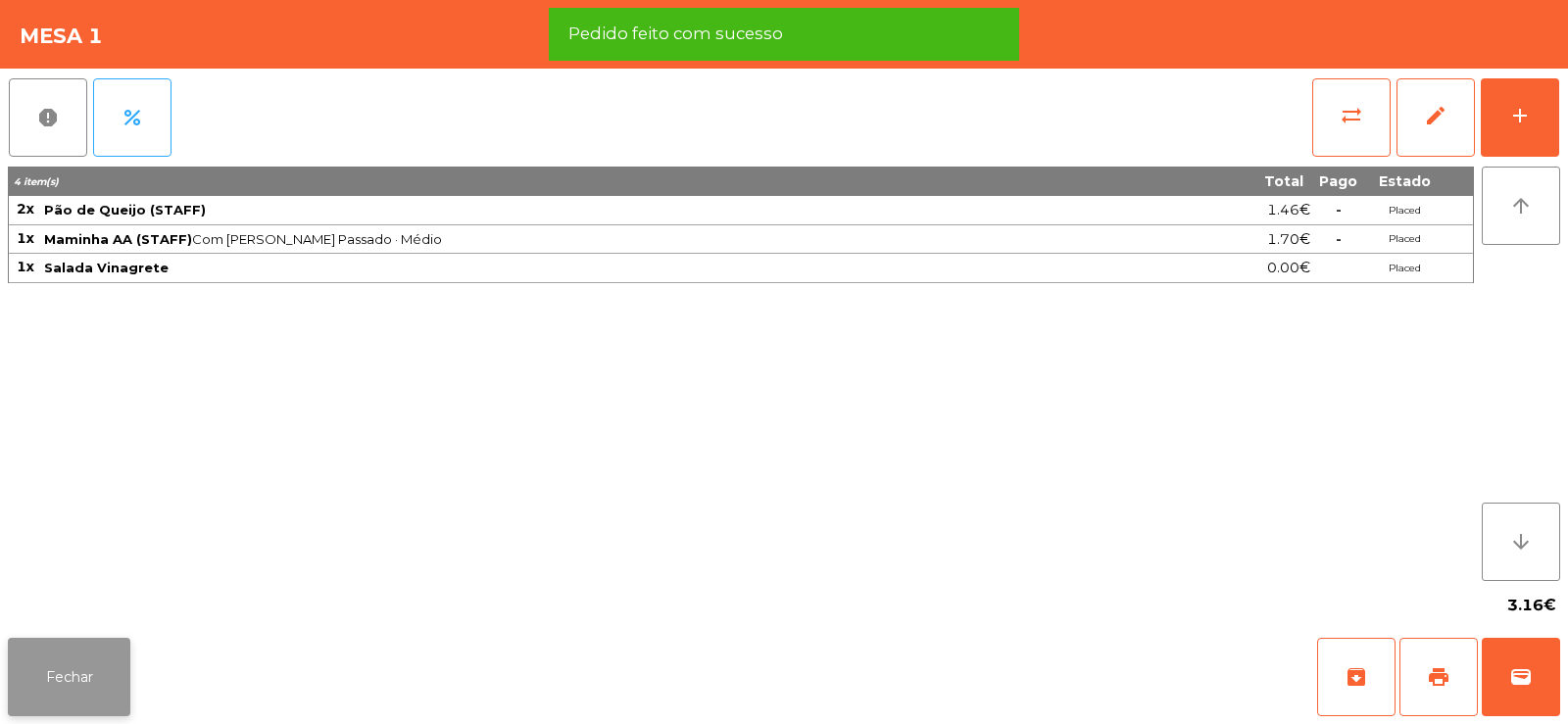
click at [34, 671] on button "Fechar" at bounding box center [69, 676] width 123 height 78
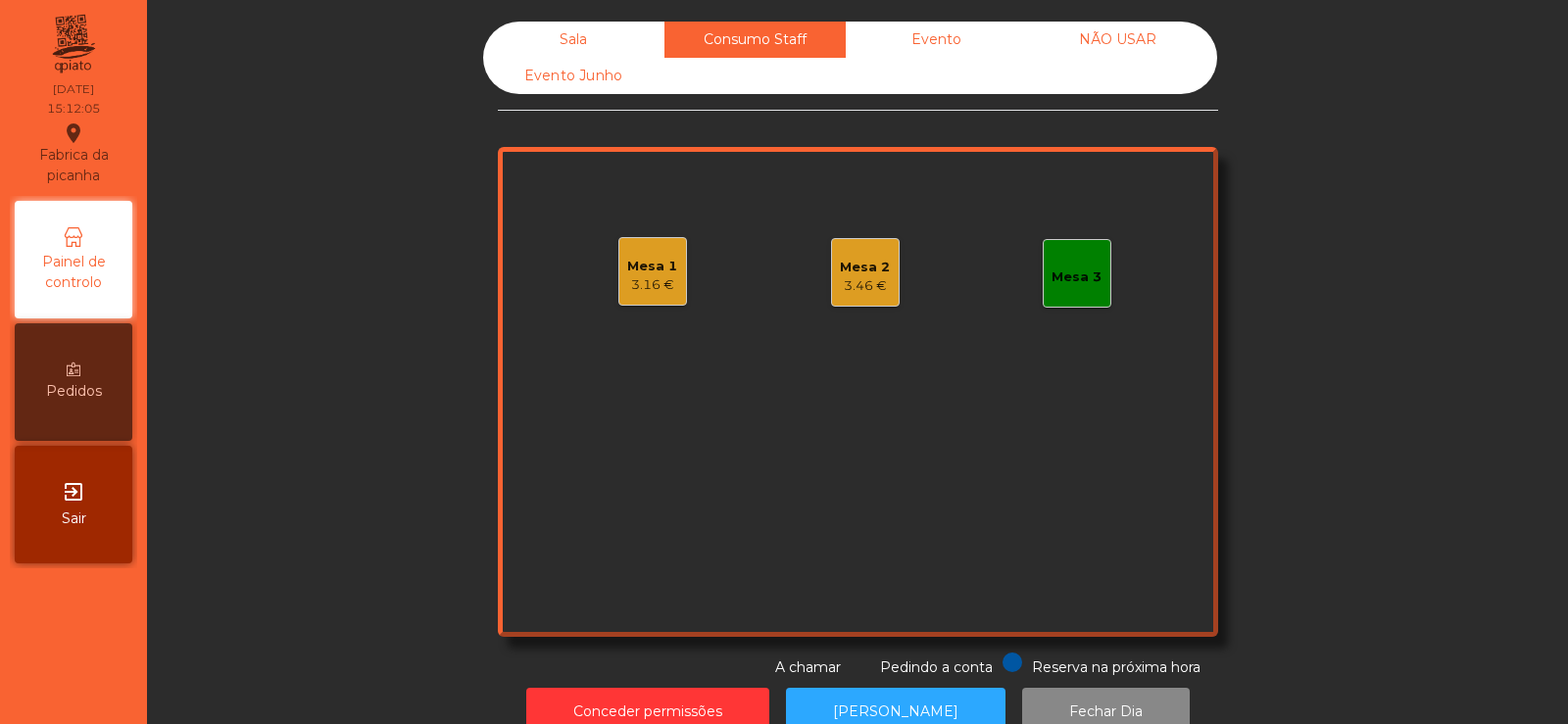
click at [567, 38] on div "Sala" at bounding box center [573, 40] width 181 height 37
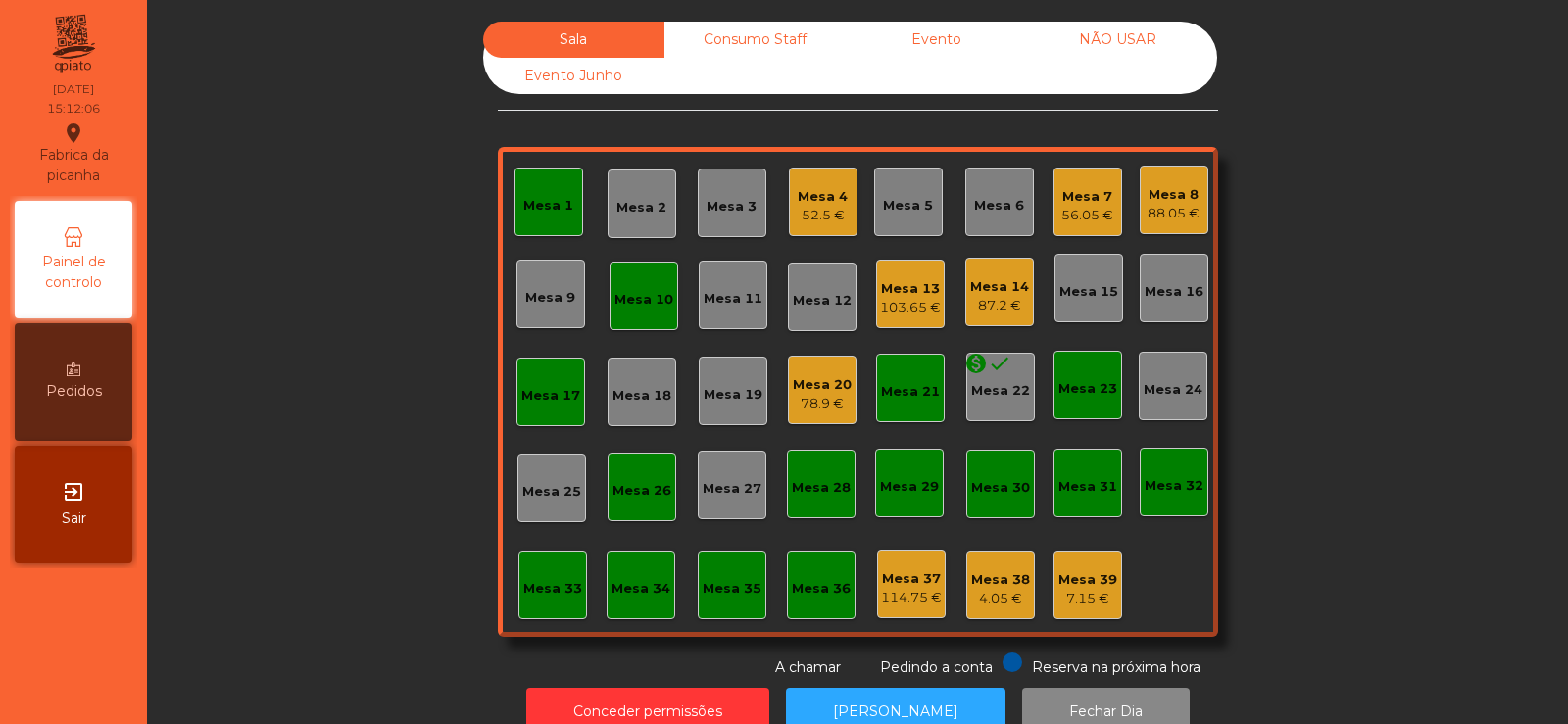
click at [898, 603] on div "114.75 €" at bounding box center [910, 598] width 60 height 20
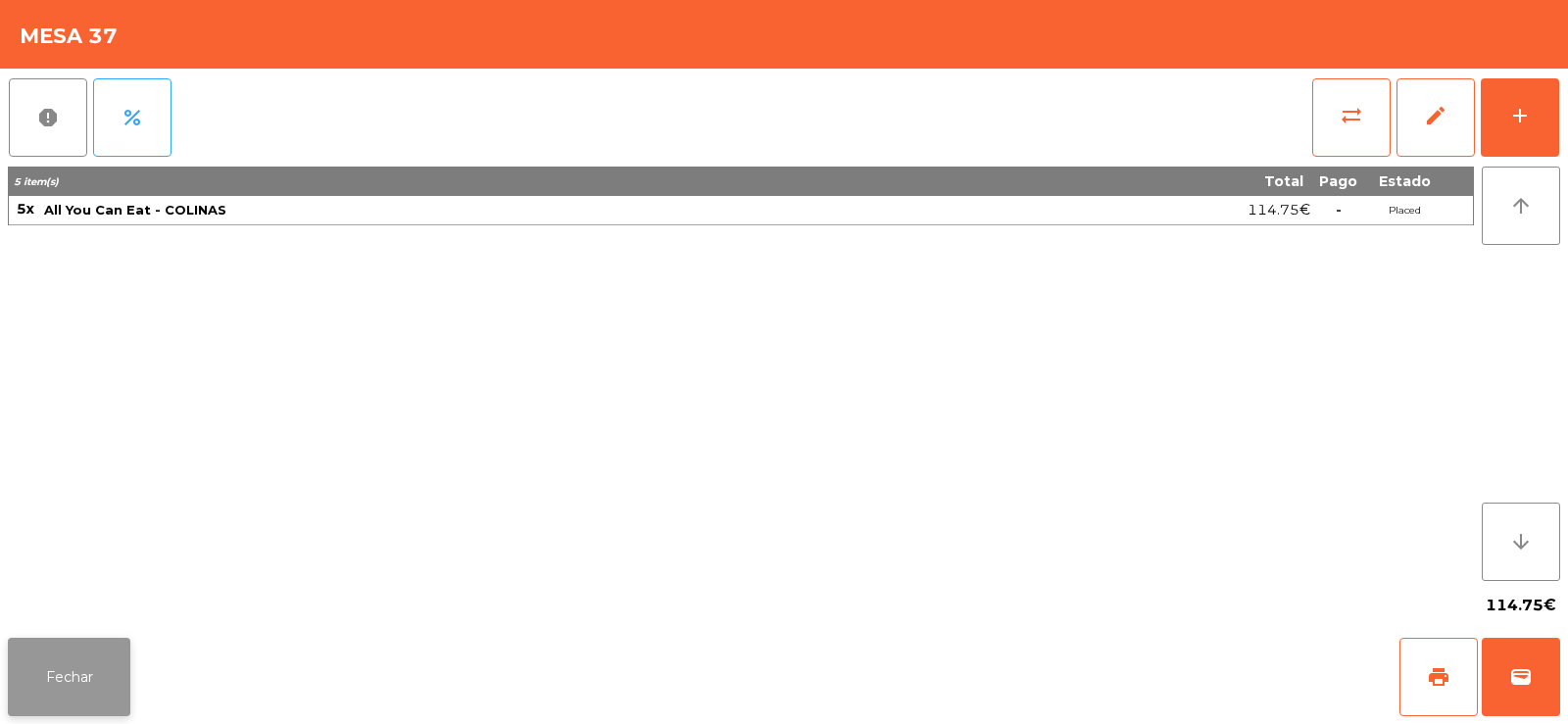
click at [82, 682] on button "Fechar" at bounding box center [69, 676] width 123 height 78
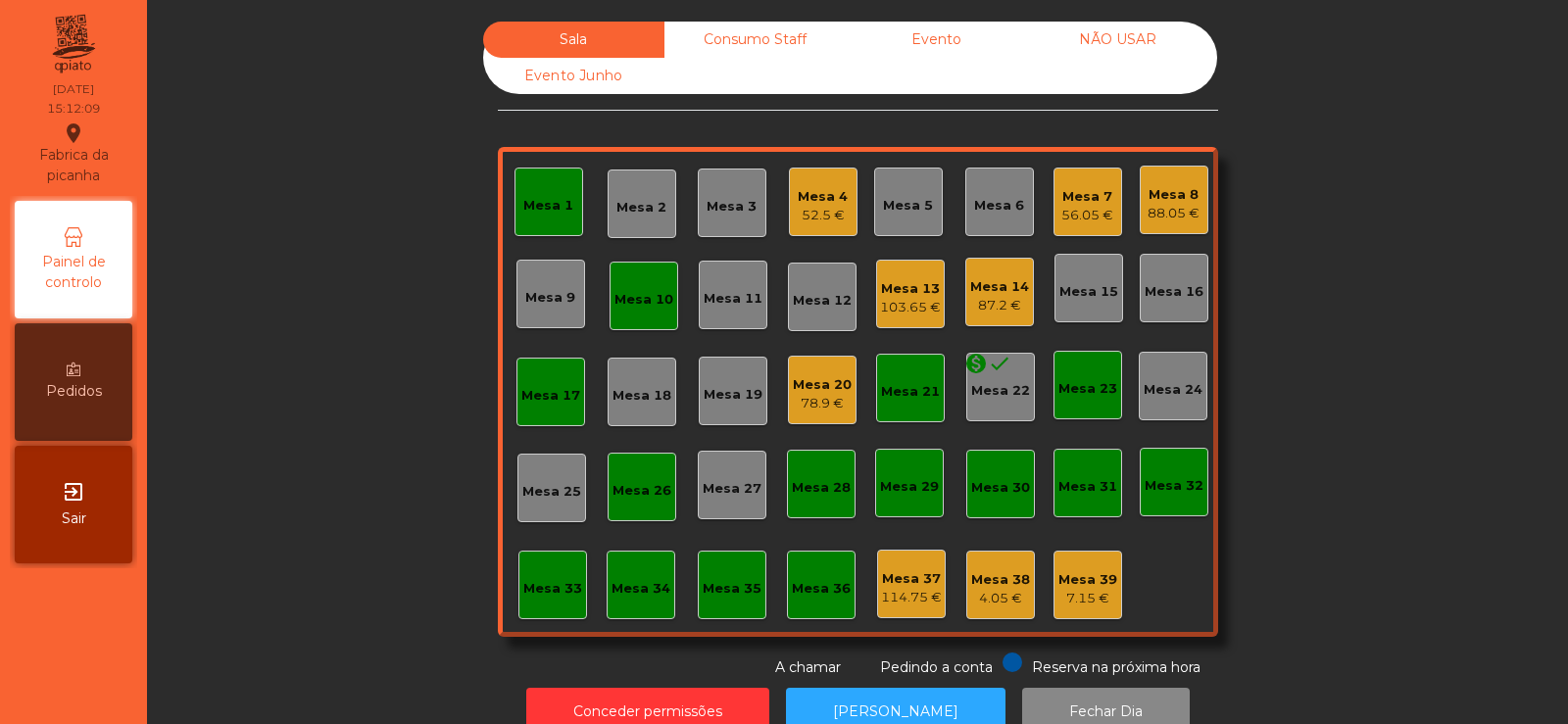
click at [1007, 584] on div "Mesa 38" at bounding box center [1000, 580] width 59 height 20
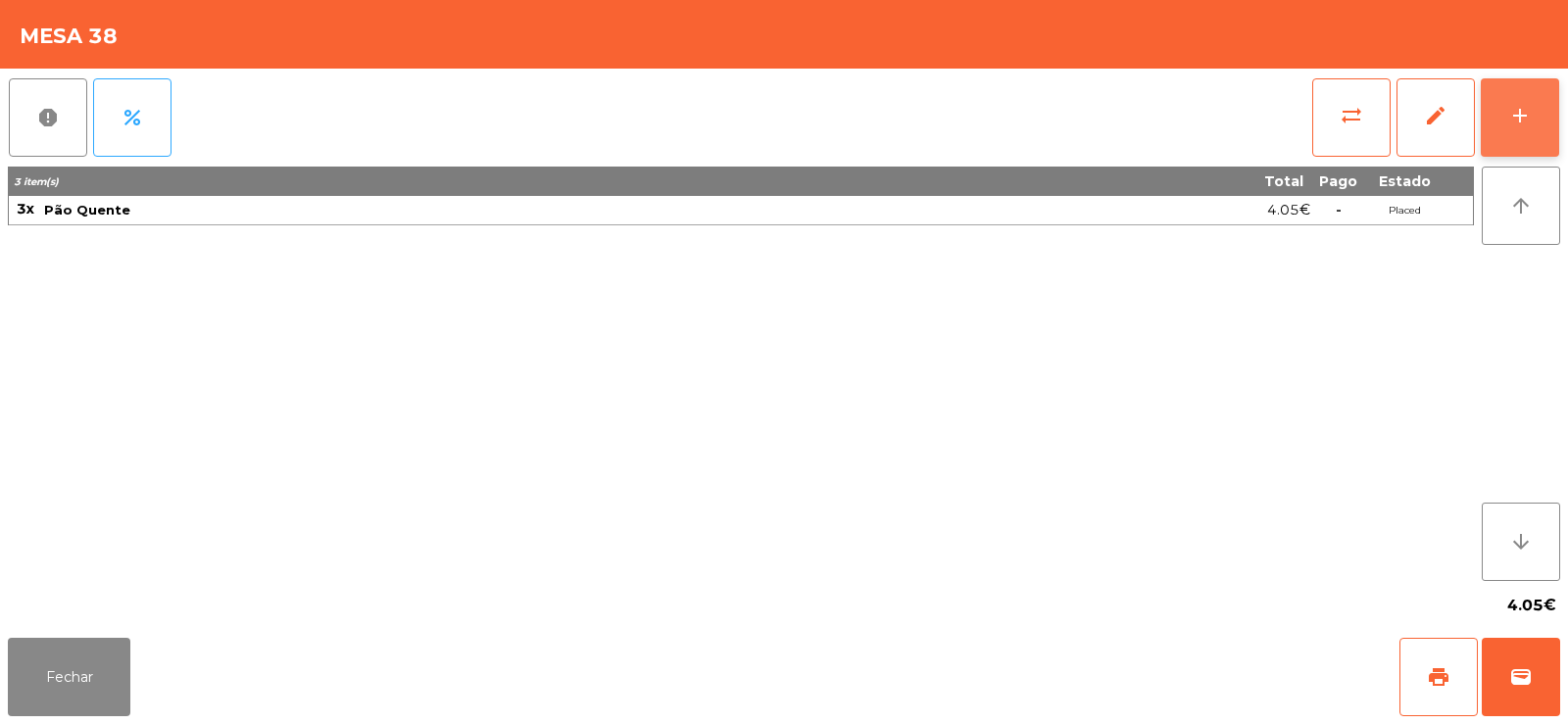
click at [1503, 128] on button "add" at bounding box center [1519, 117] width 78 height 78
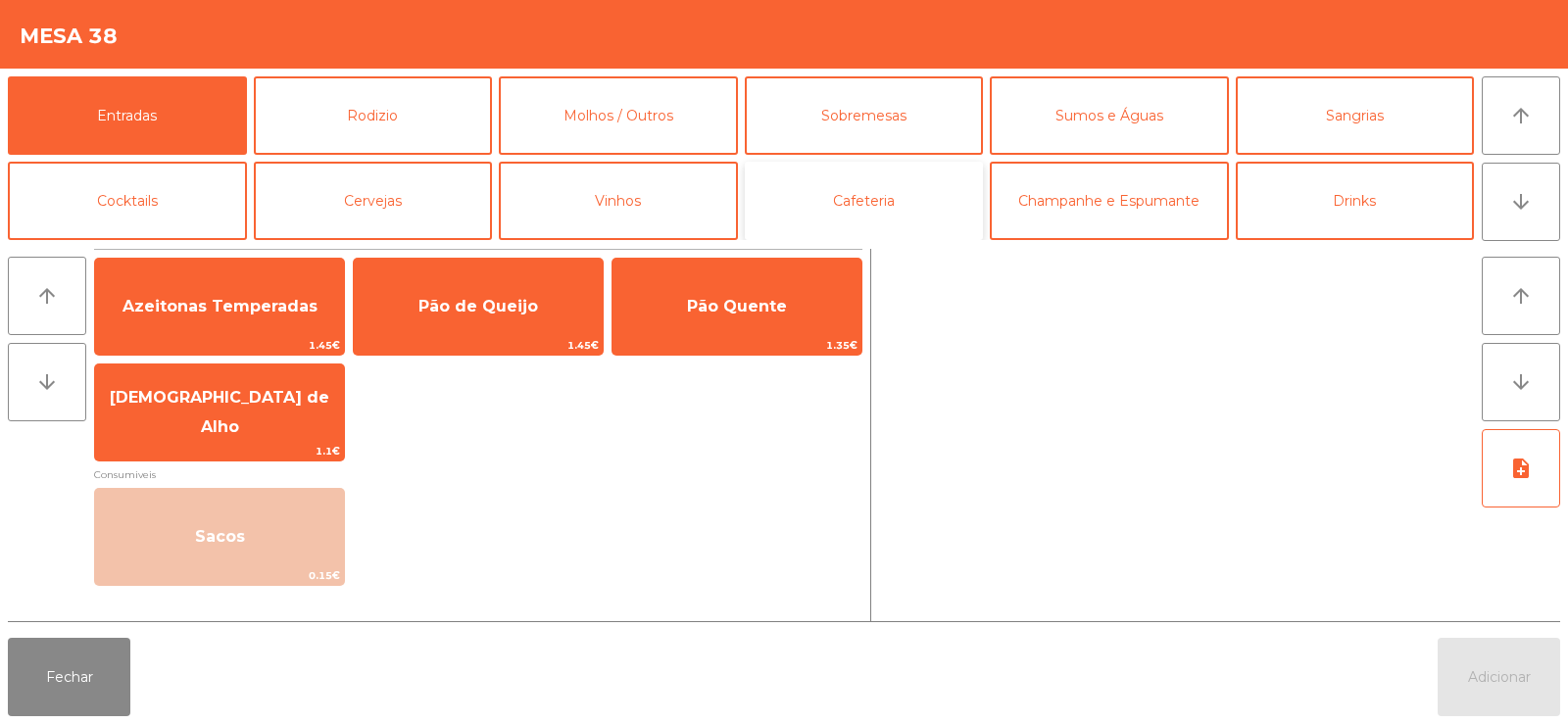
click at [916, 207] on button "Cafeteria" at bounding box center [864, 200] width 239 height 78
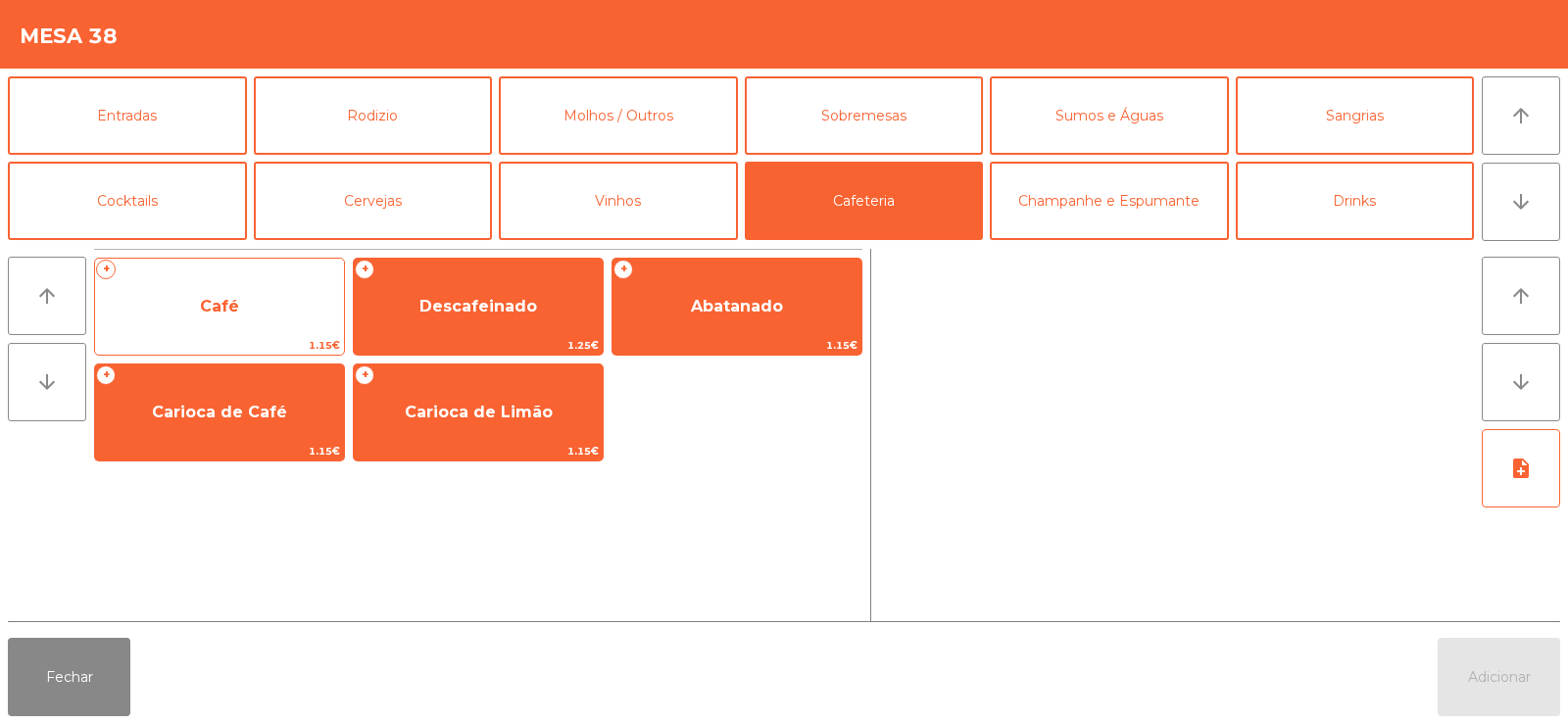
click at [234, 303] on span "Café" at bounding box center [220, 305] width 40 height 19
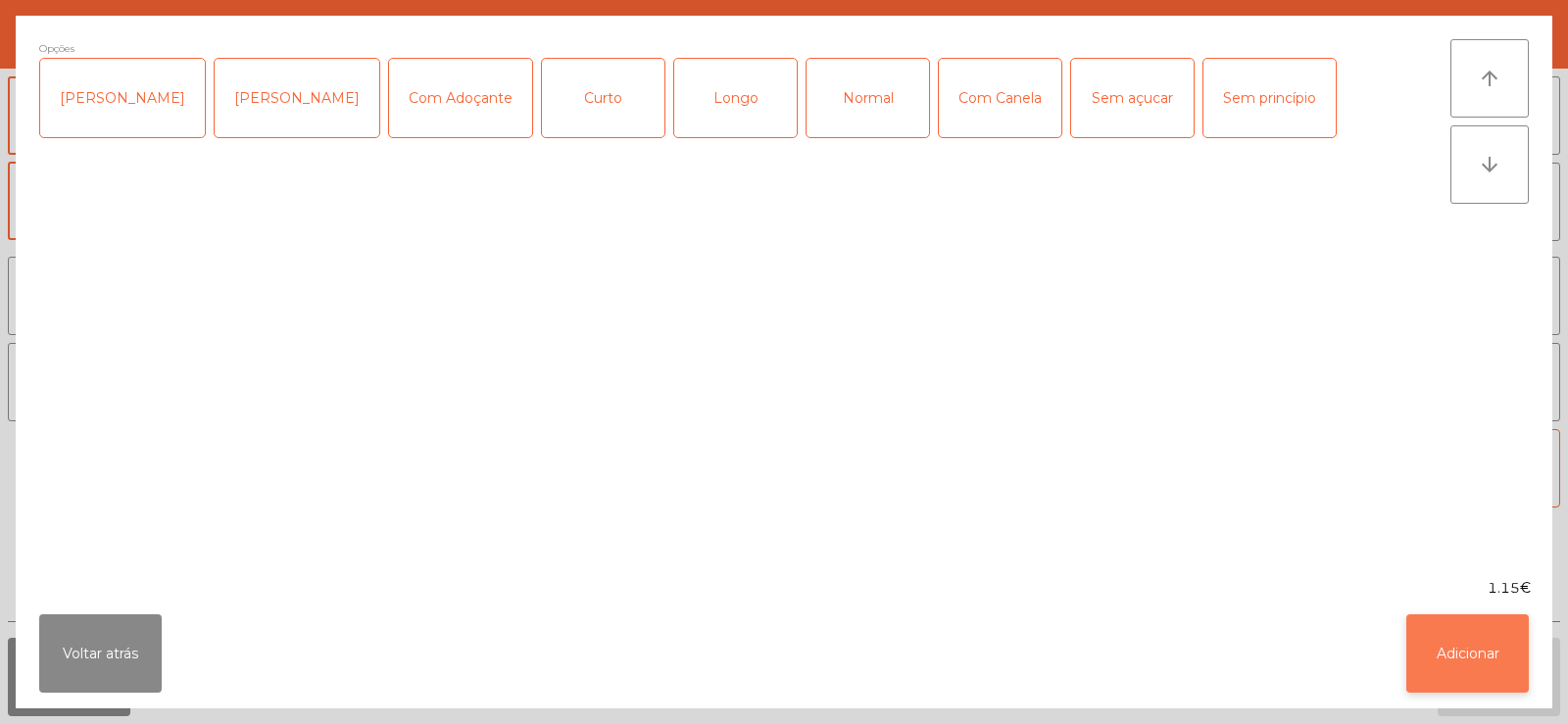
click at [1484, 650] on button "Adicionar" at bounding box center [1468, 654] width 123 height 78
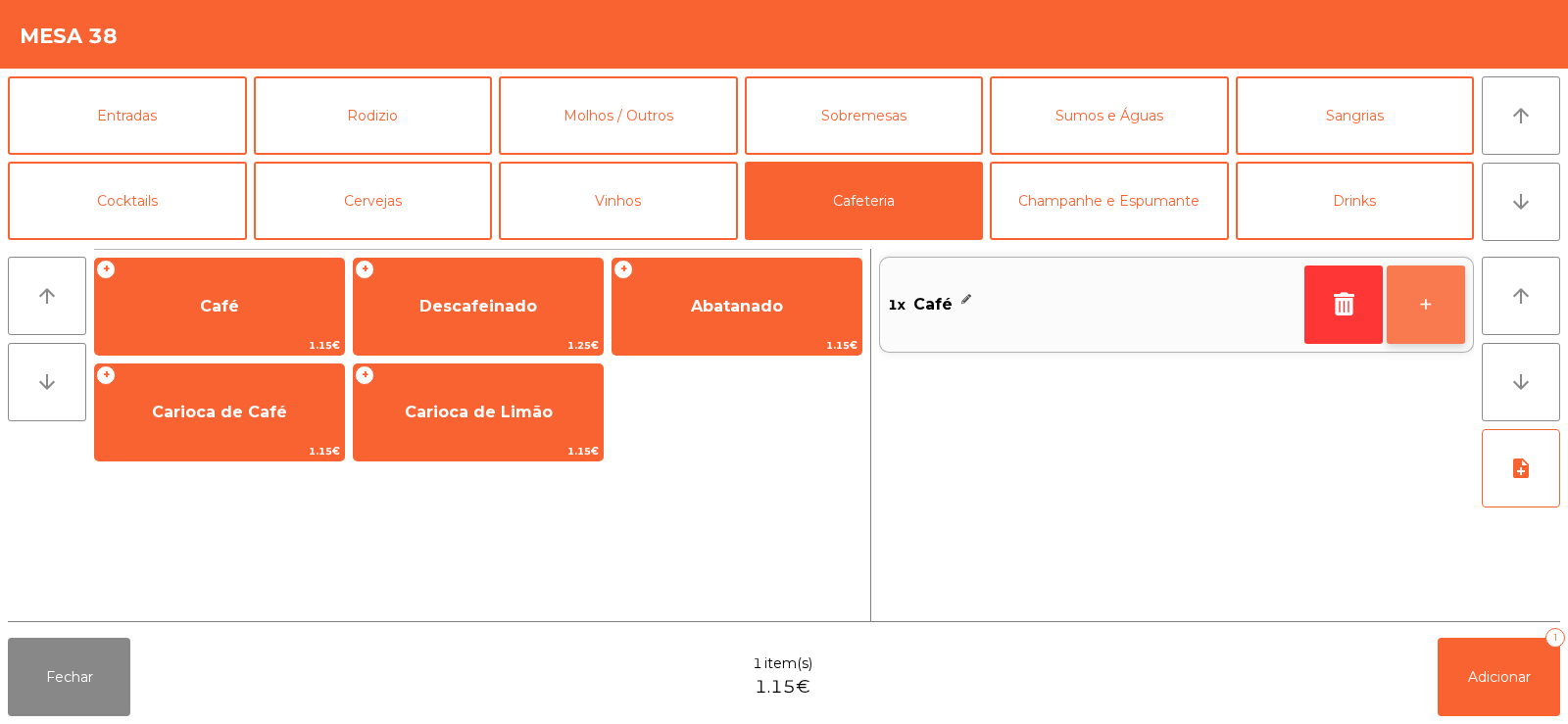
click at [1412, 315] on button "+" at bounding box center [1425, 304] width 78 height 78
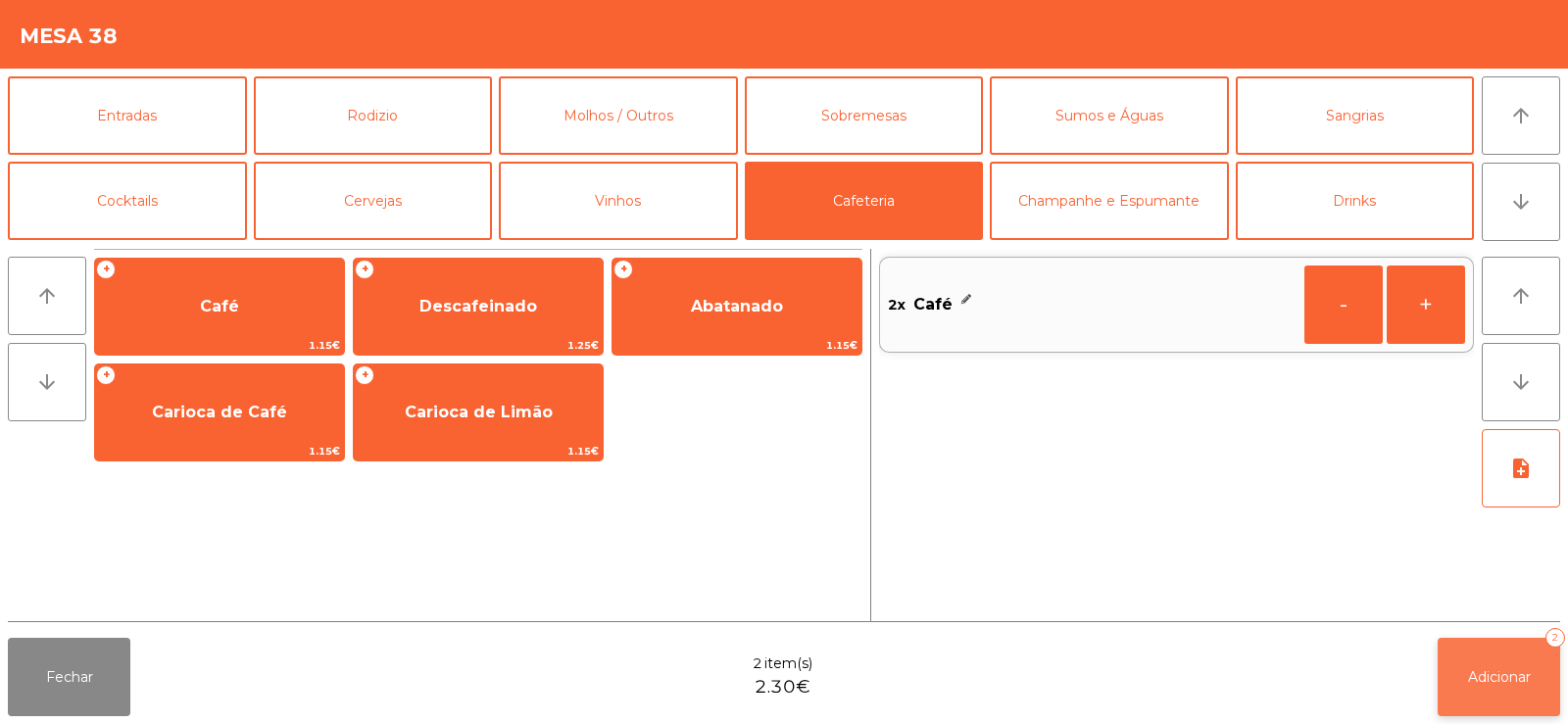
click at [1480, 679] on span "Adicionar" at bounding box center [1499, 677] width 62 height 18
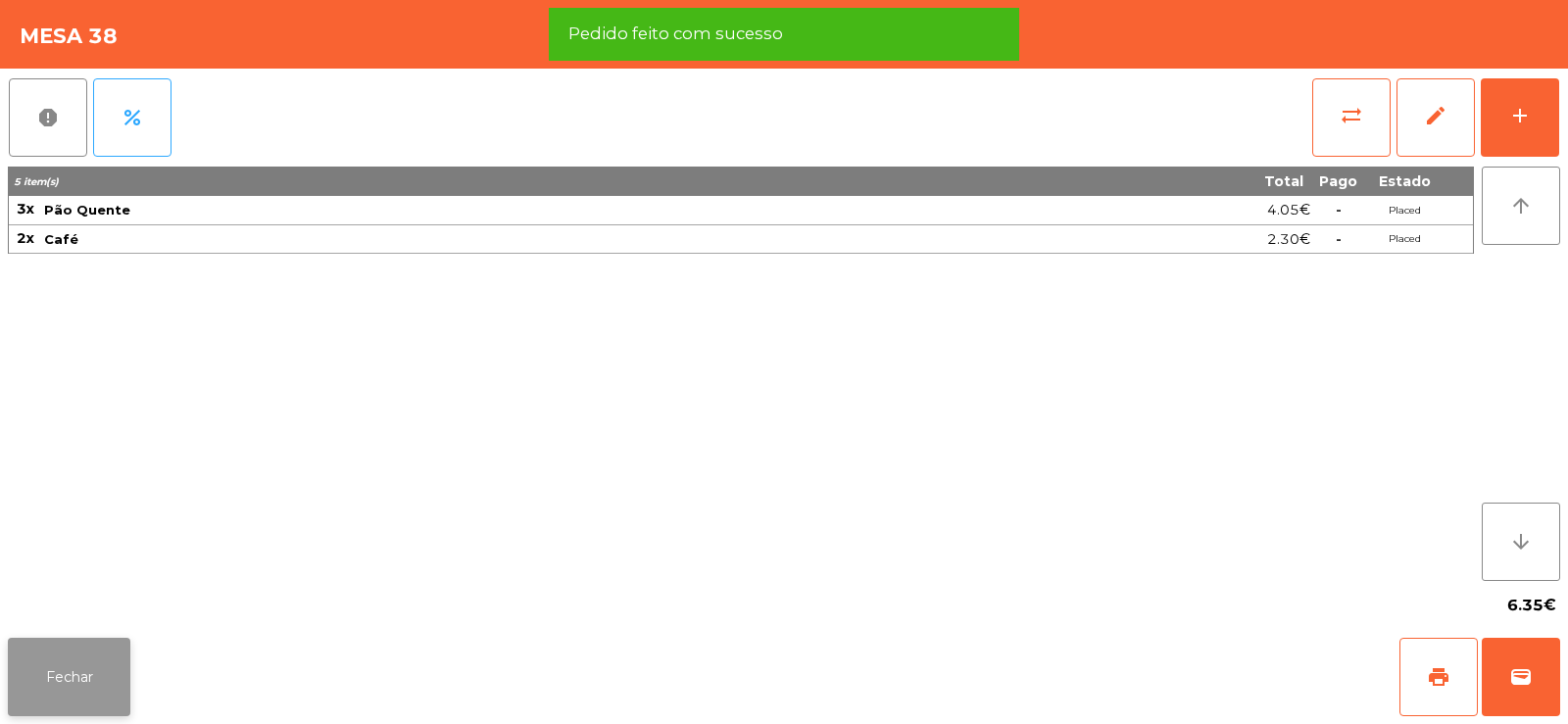
click at [59, 681] on button "Fechar" at bounding box center [69, 676] width 123 height 78
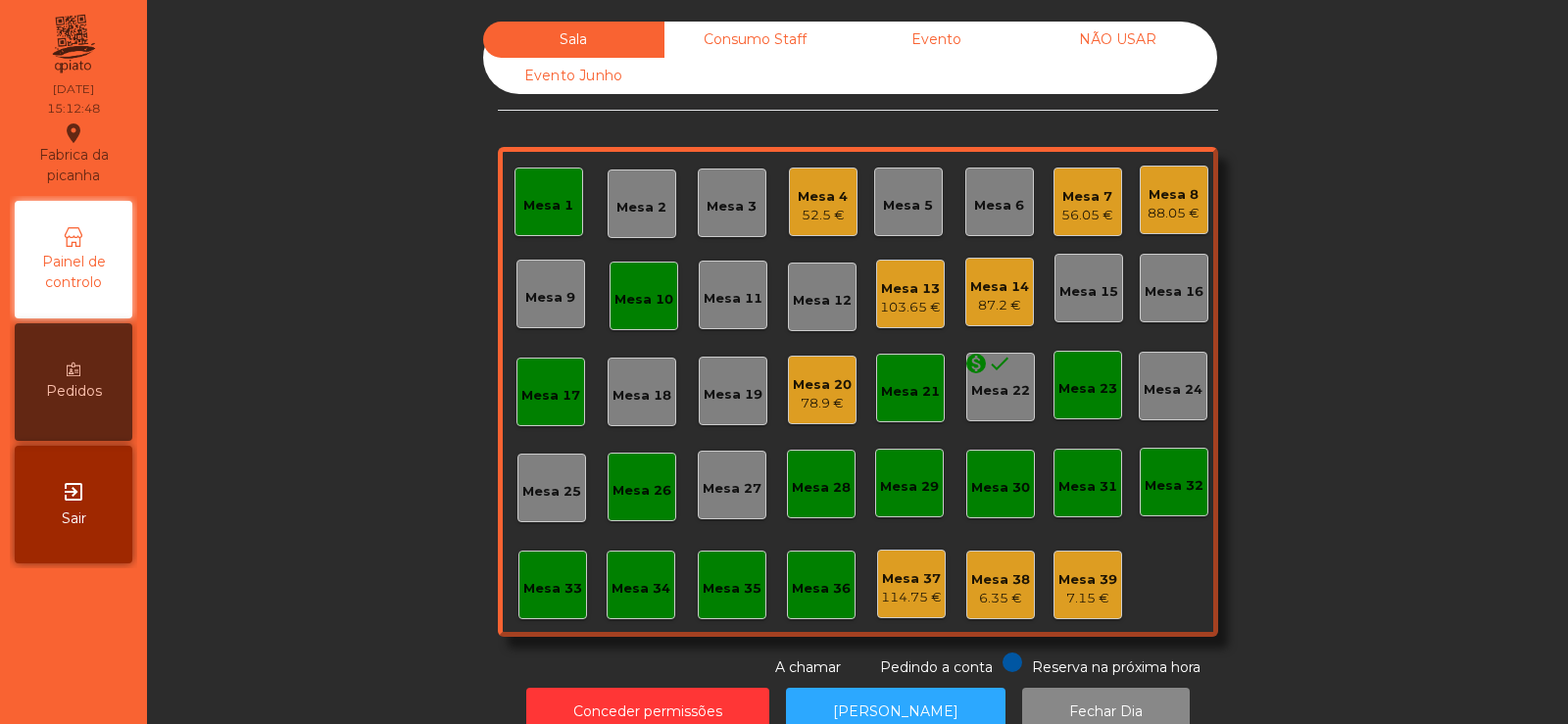
click at [1091, 392] on div "Mesa 23" at bounding box center [1087, 389] width 59 height 20
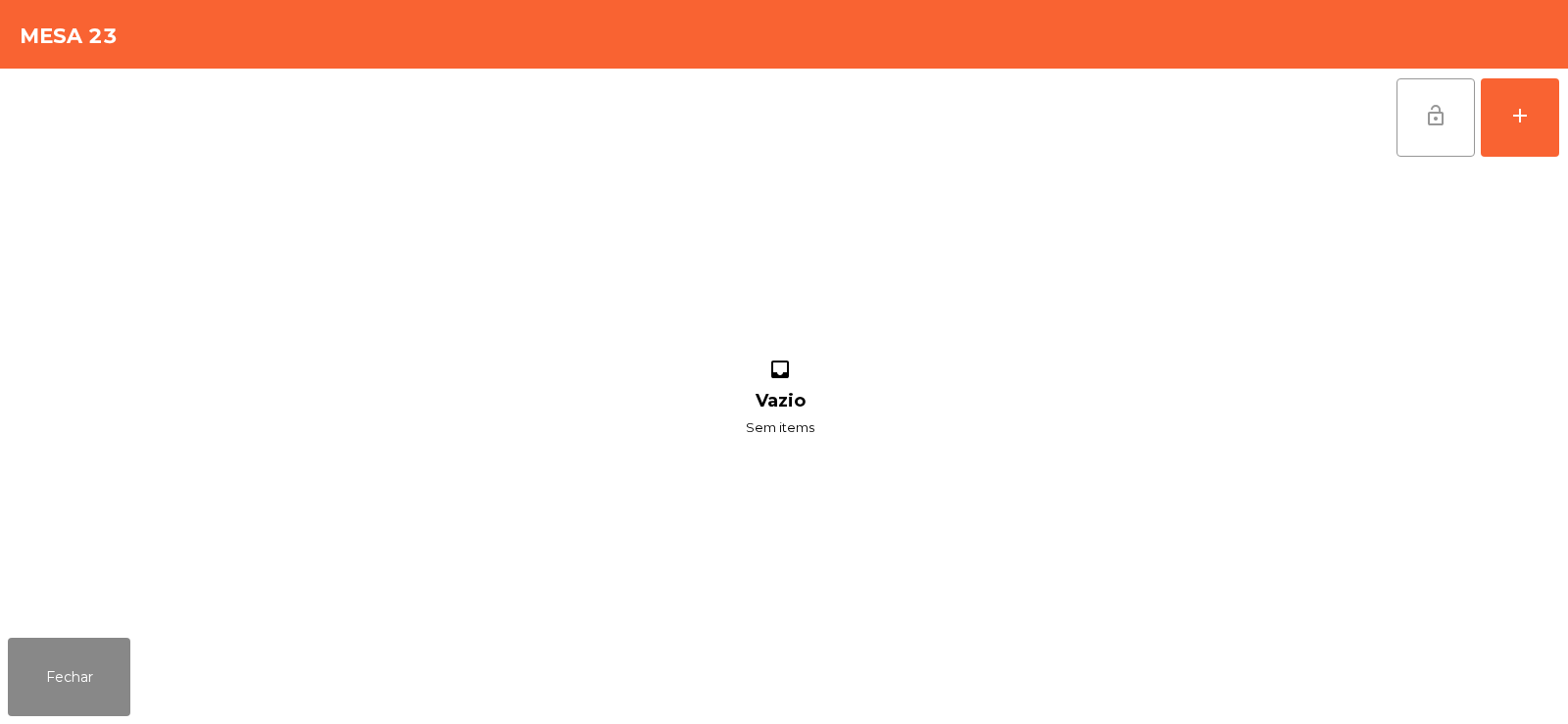
click at [1433, 134] on button "lock_open" at bounding box center [1435, 117] width 78 height 78
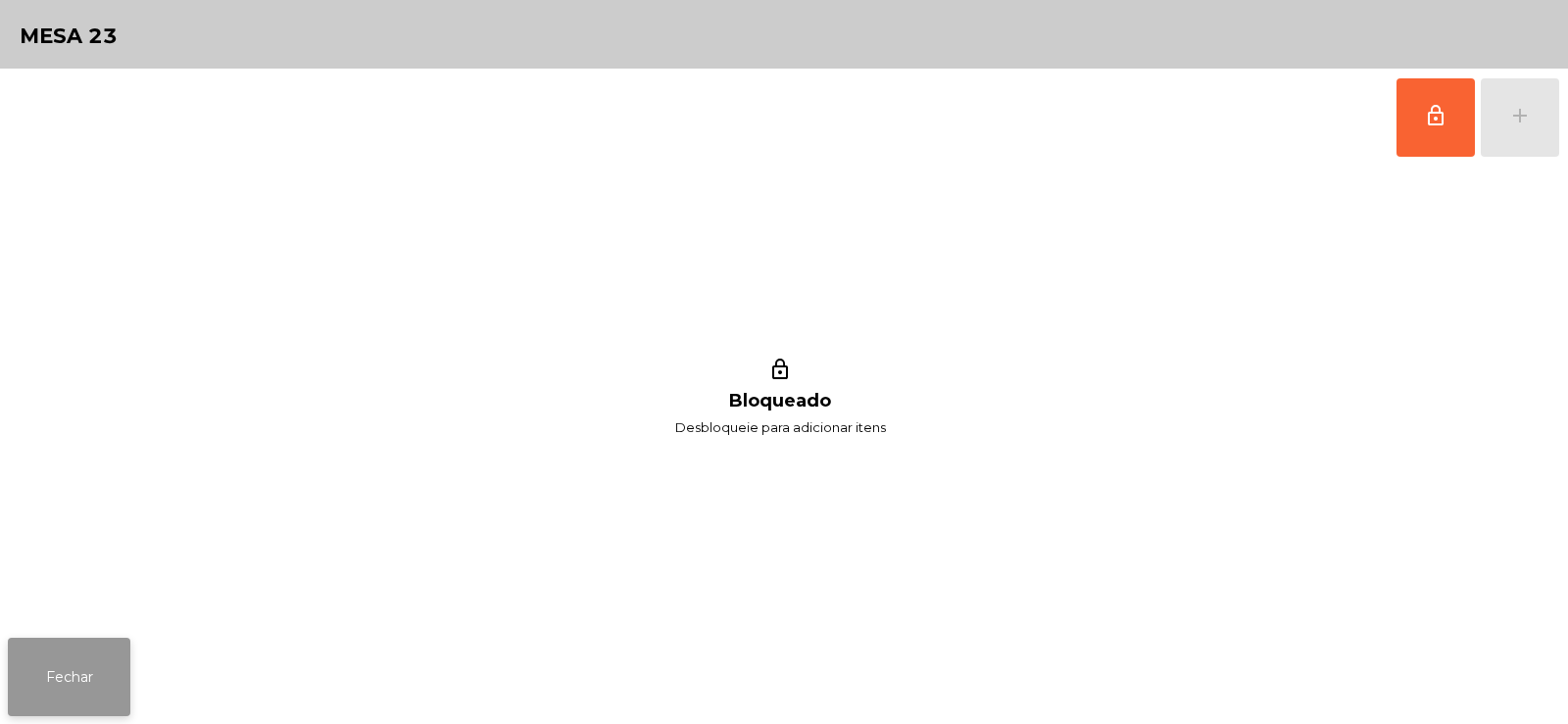
click at [84, 664] on button "Fechar" at bounding box center [69, 676] width 123 height 78
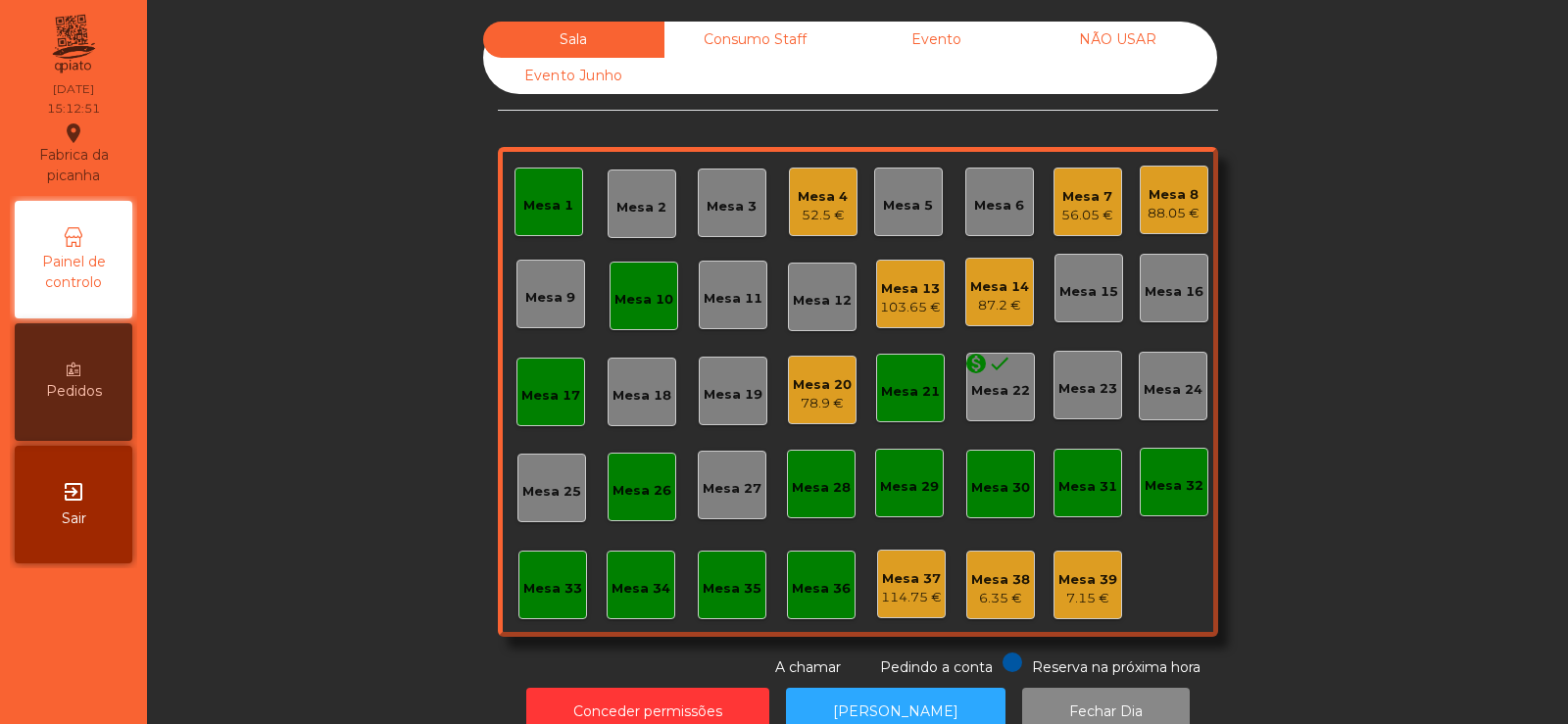
click at [921, 410] on div "Mesa 21" at bounding box center [909, 388] width 68 height 68
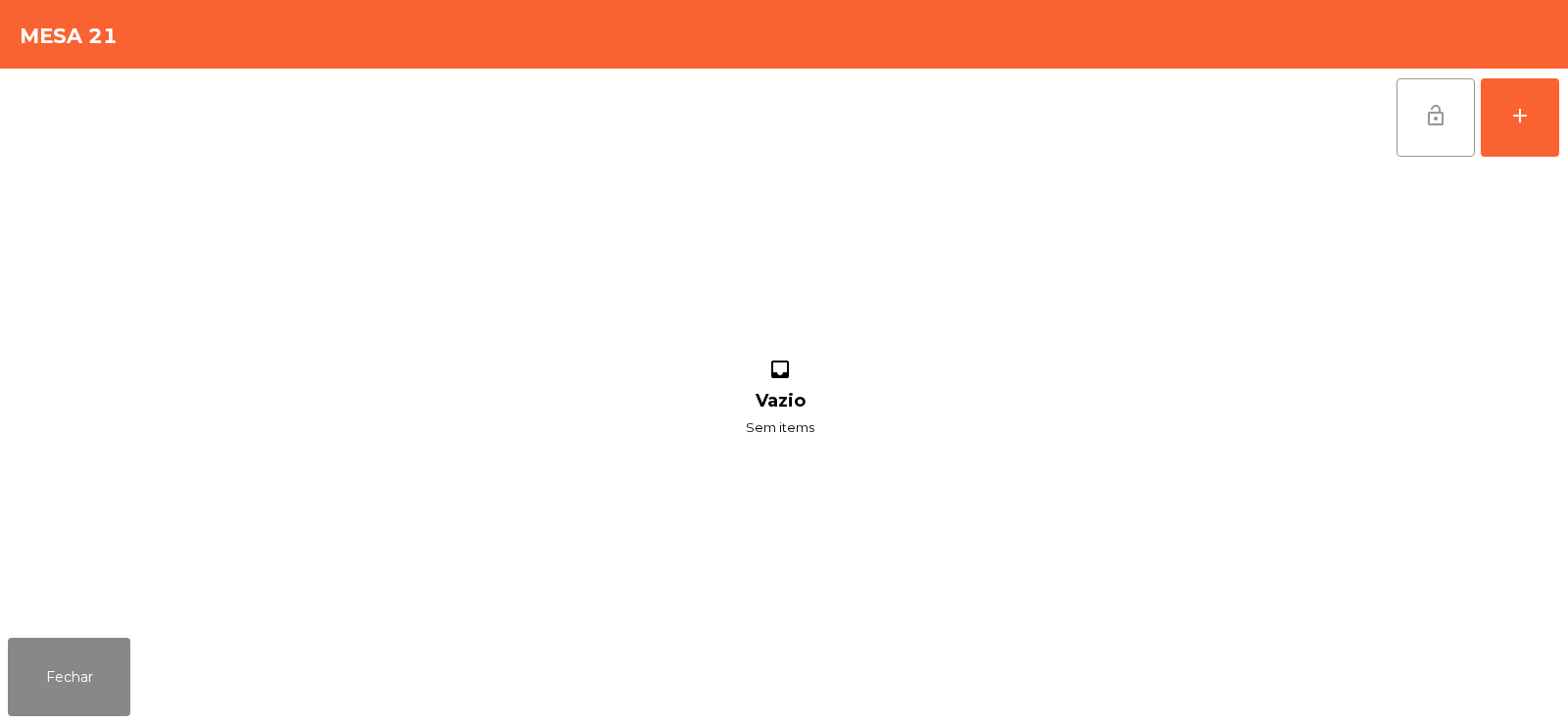
click at [1450, 109] on button "lock_open" at bounding box center [1435, 117] width 78 height 78
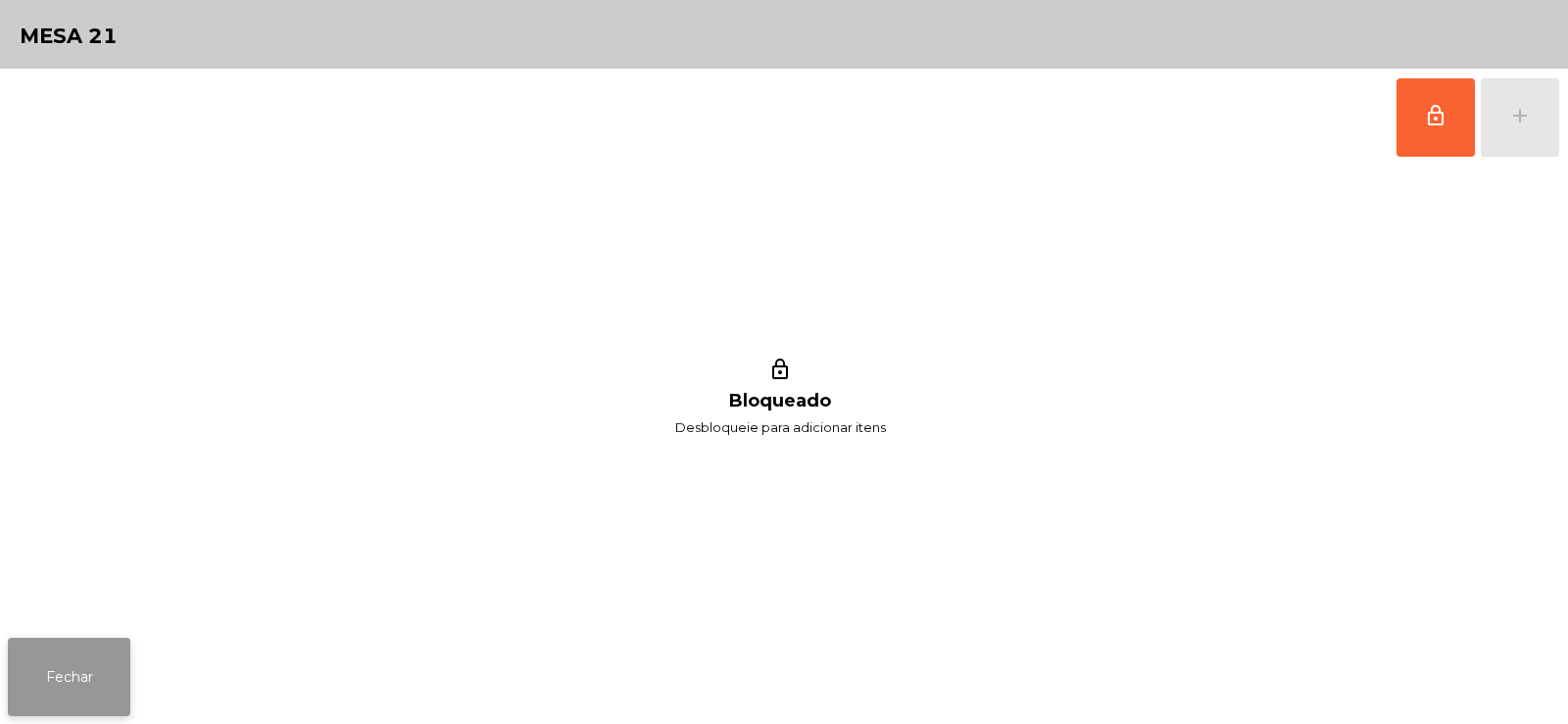
click at [91, 663] on button "Fechar" at bounding box center [69, 676] width 123 height 78
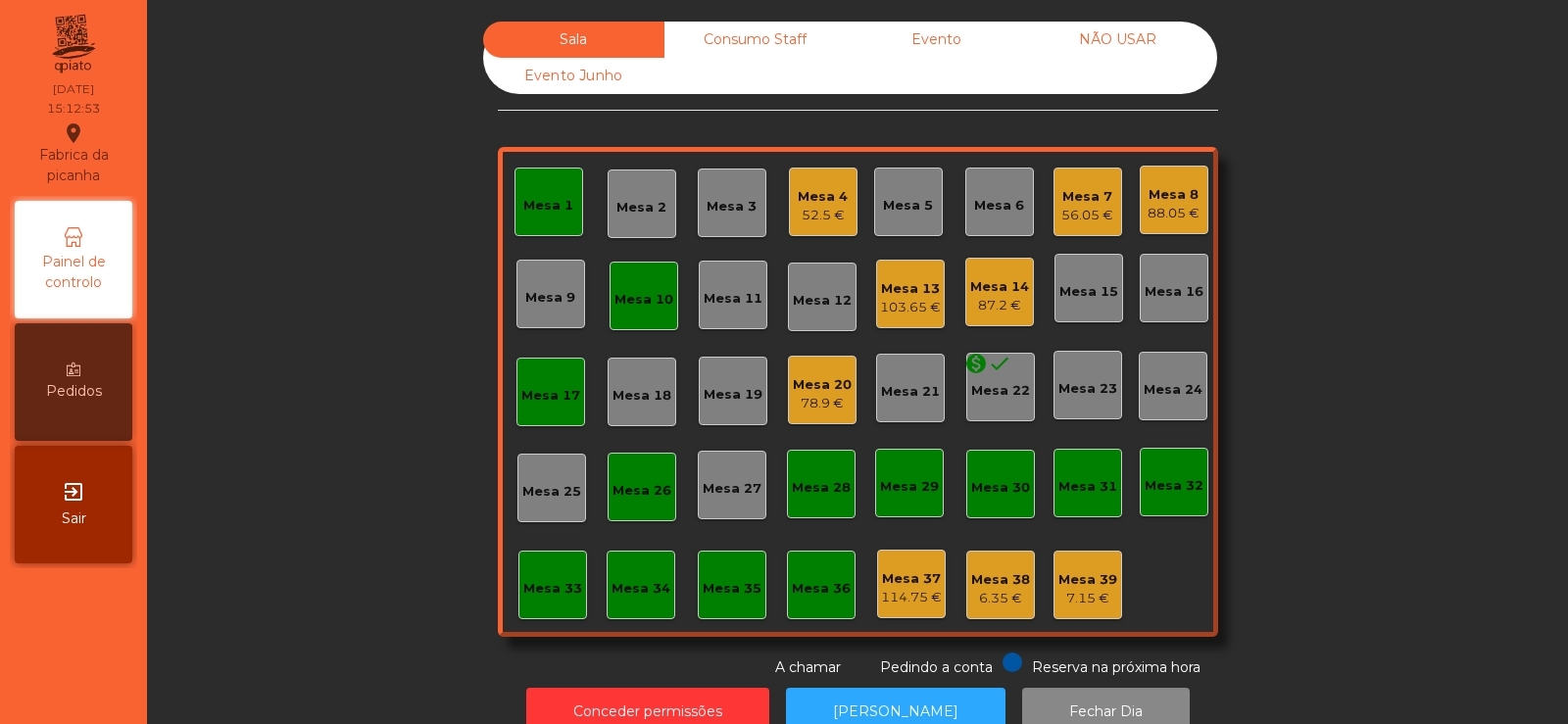
click at [537, 180] on div "Mesa 1" at bounding box center [548, 201] width 68 height 68
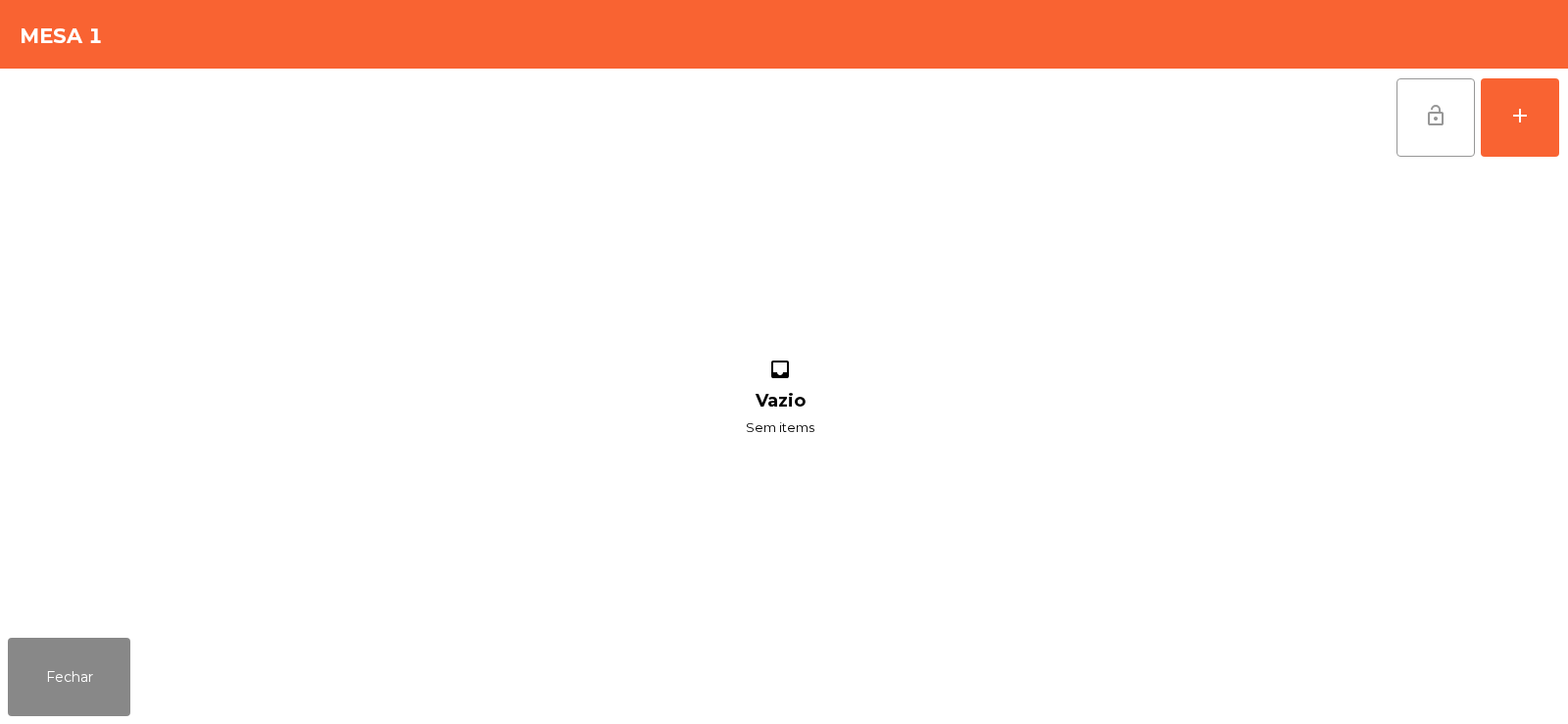
click at [1432, 116] on span "lock_open" at bounding box center [1436, 116] width 24 height 24
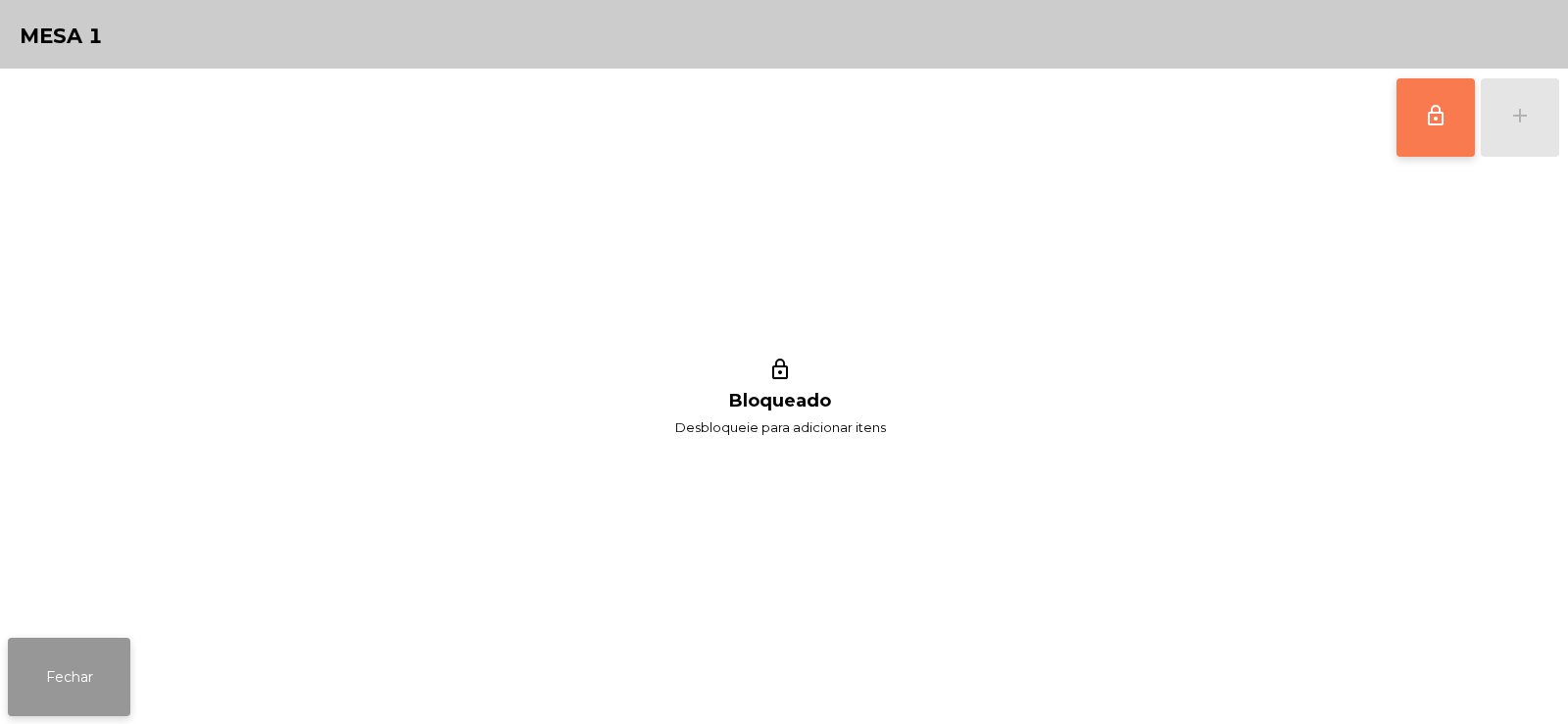
click at [85, 678] on button "Fechar" at bounding box center [69, 676] width 123 height 78
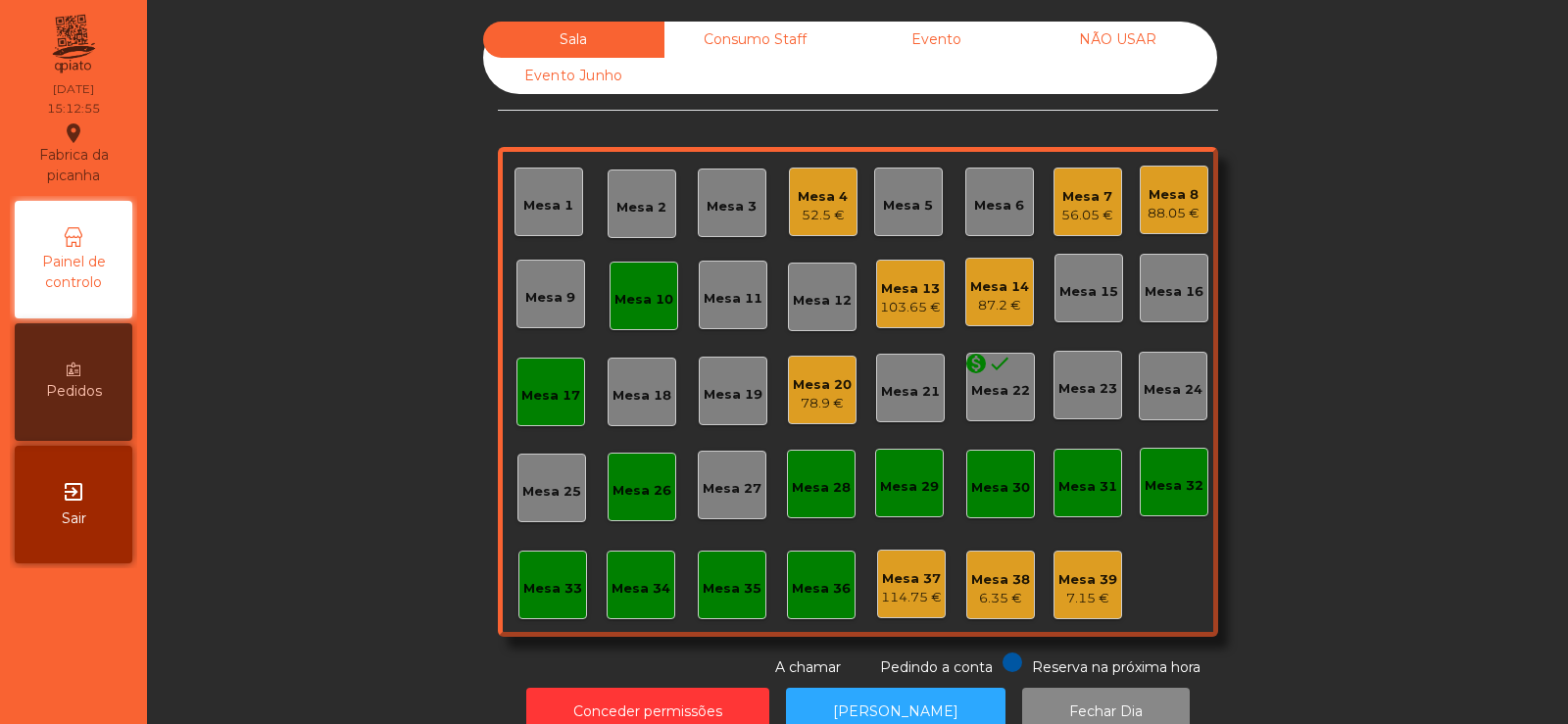
click at [780, 40] on div "Consumo Staff" at bounding box center [755, 40] width 181 height 37
click at [815, 577] on div "Mesa 36" at bounding box center [820, 585] width 59 height 28
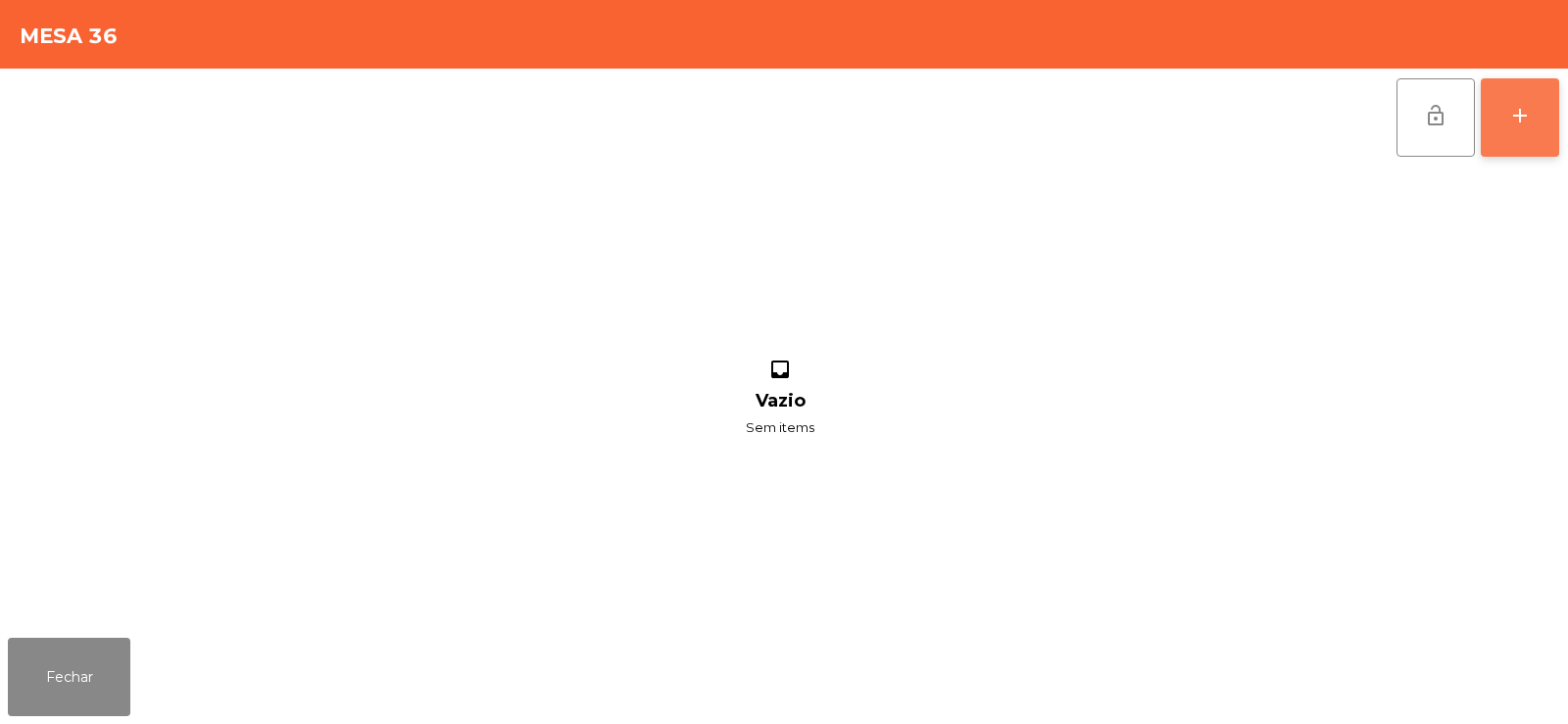
click at [1543, 141] on button "add" at bounding box center [1519, 117] width 78 height 78
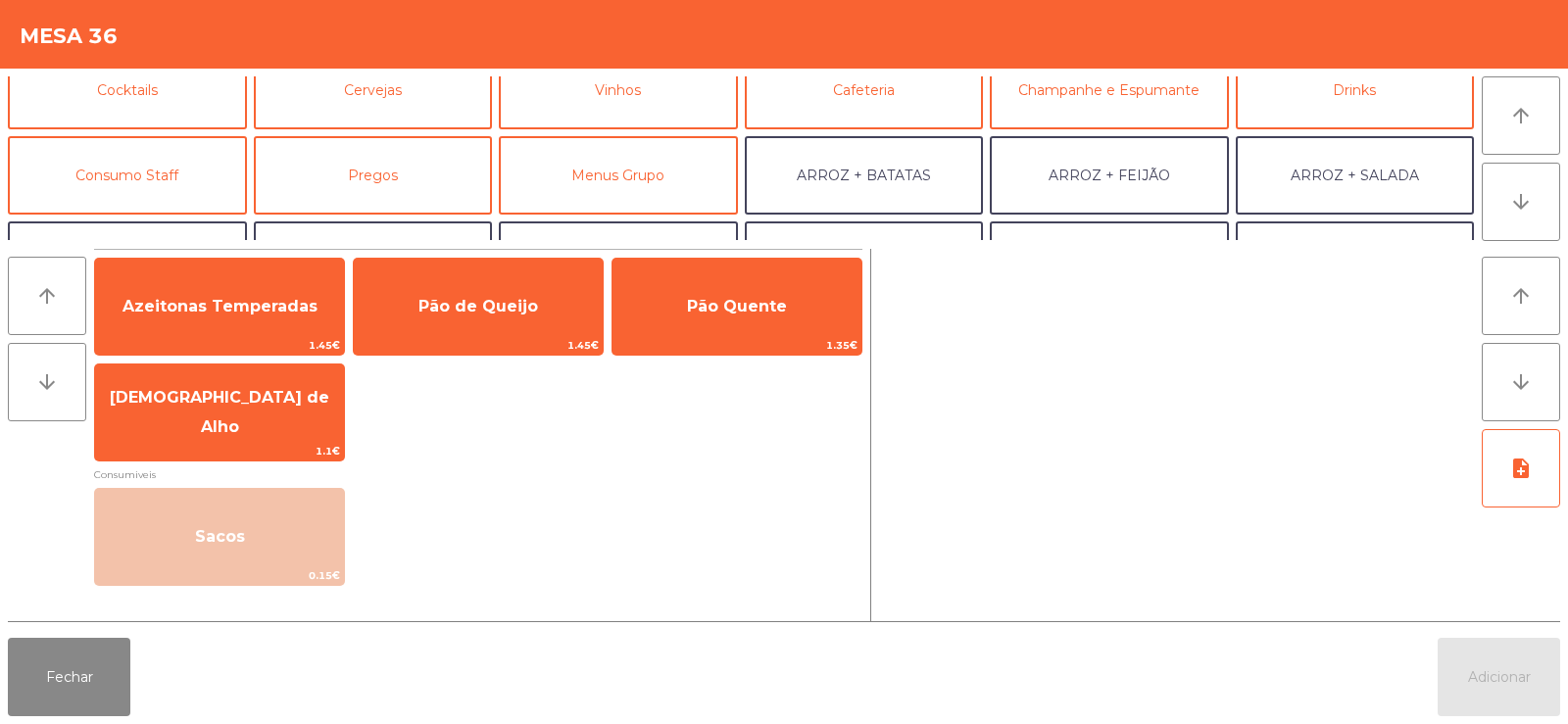
scroll to position [120, 0]
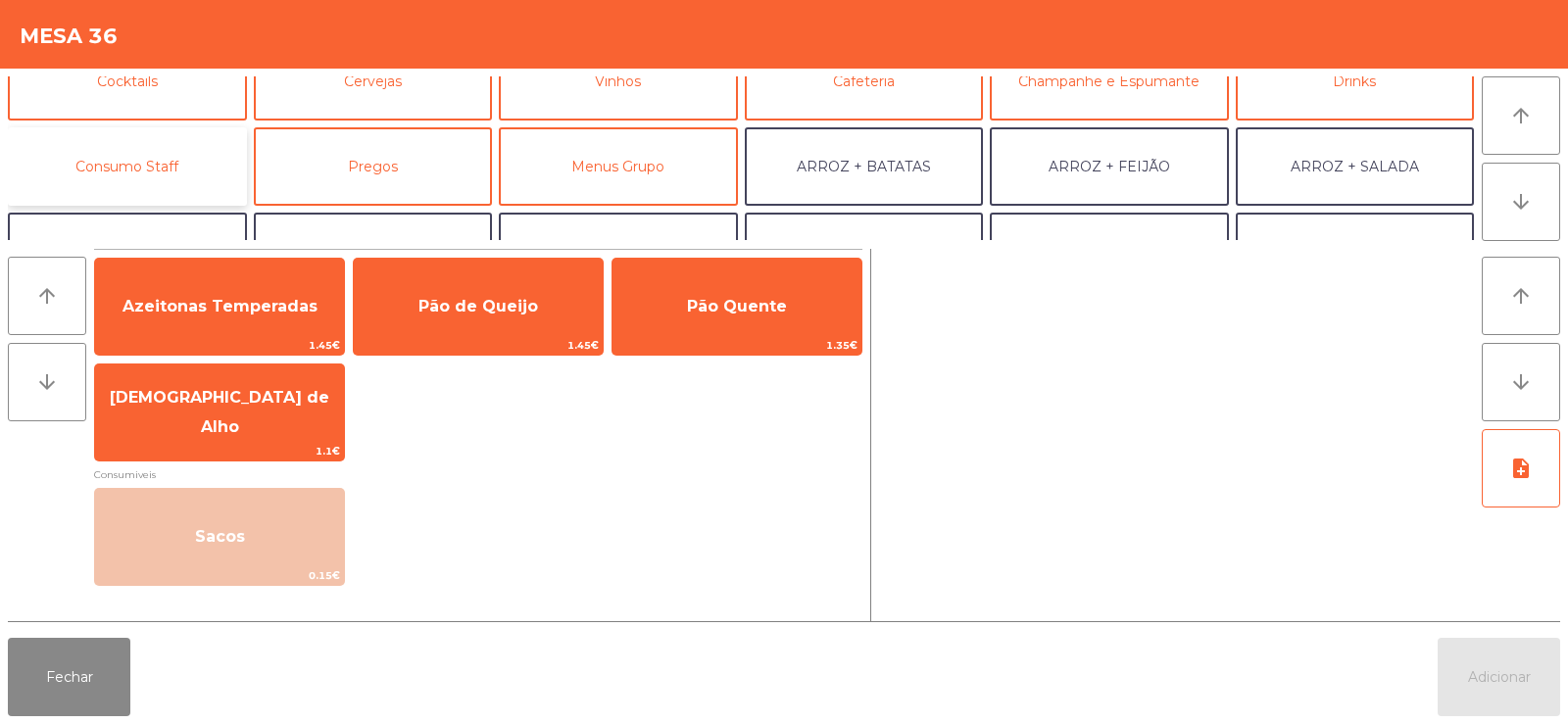
click at [165, 163] on button "Consumo Staff" at bounding box center [127, 166] width 239 height 78
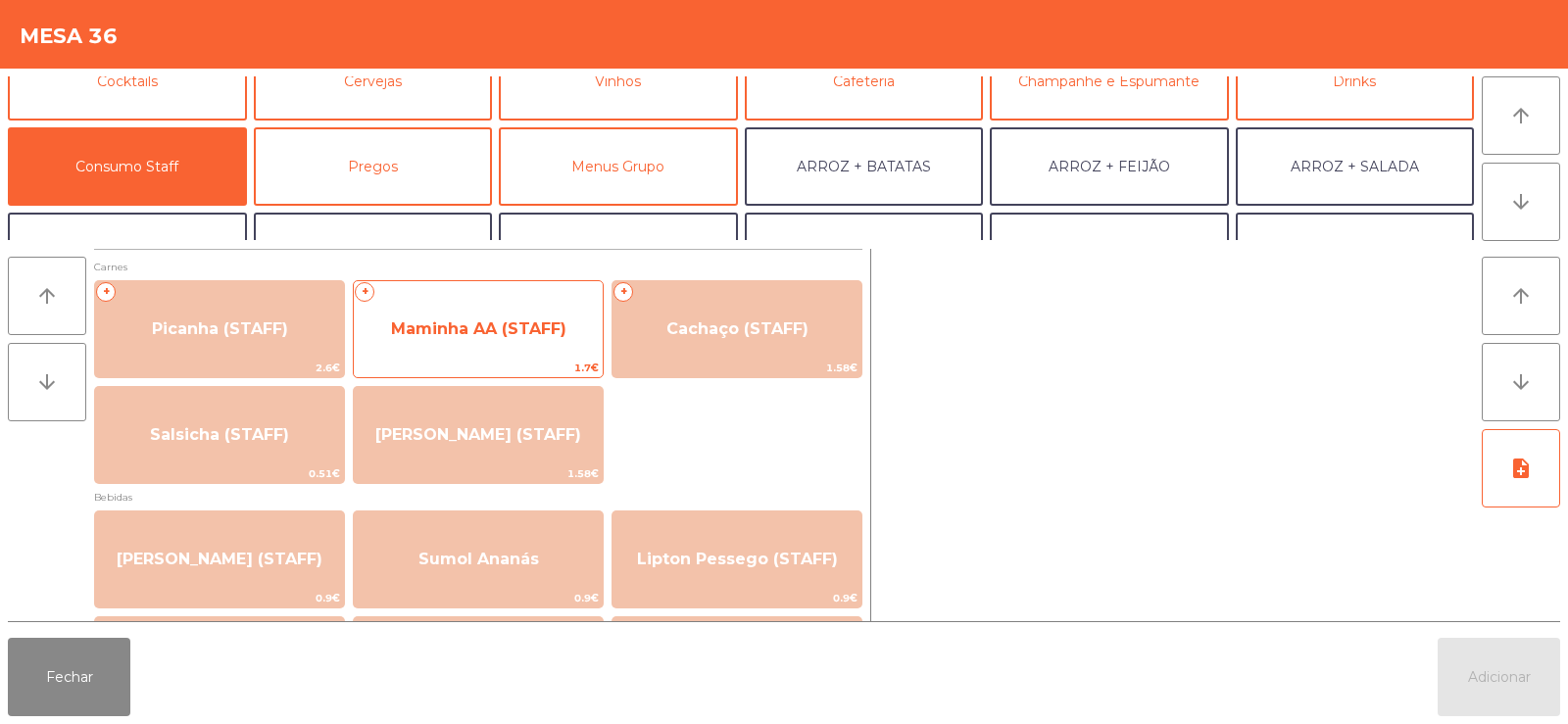
click at [484, 302] on span "Maminha AA (STAFF)" at bounding box center [478, 328] width 249 height 53
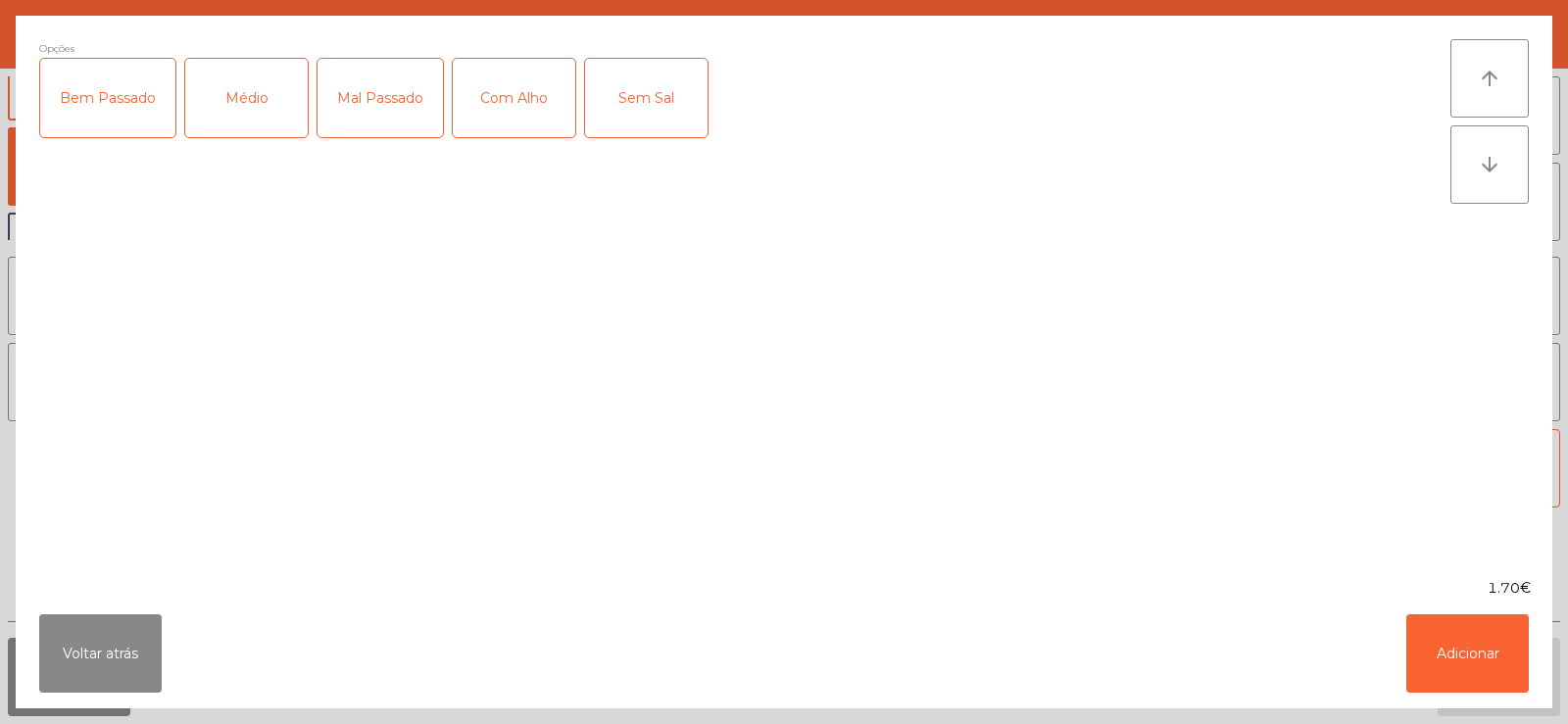
click at [250, 76] on div "Médio" at bounding box center [247, 97] width 123 height 78
click at [525, 122] on div "Com Alho" at bounding box center [515, 97] width 123 height 78
click at [1545, 636] on div "Voltar atrás Adicionar" at bounding box center [784, 654] width 1536 height 110
click at [1440, 646] on button "Adicionar" at bounding box center [1468, 654] width 123 height 78
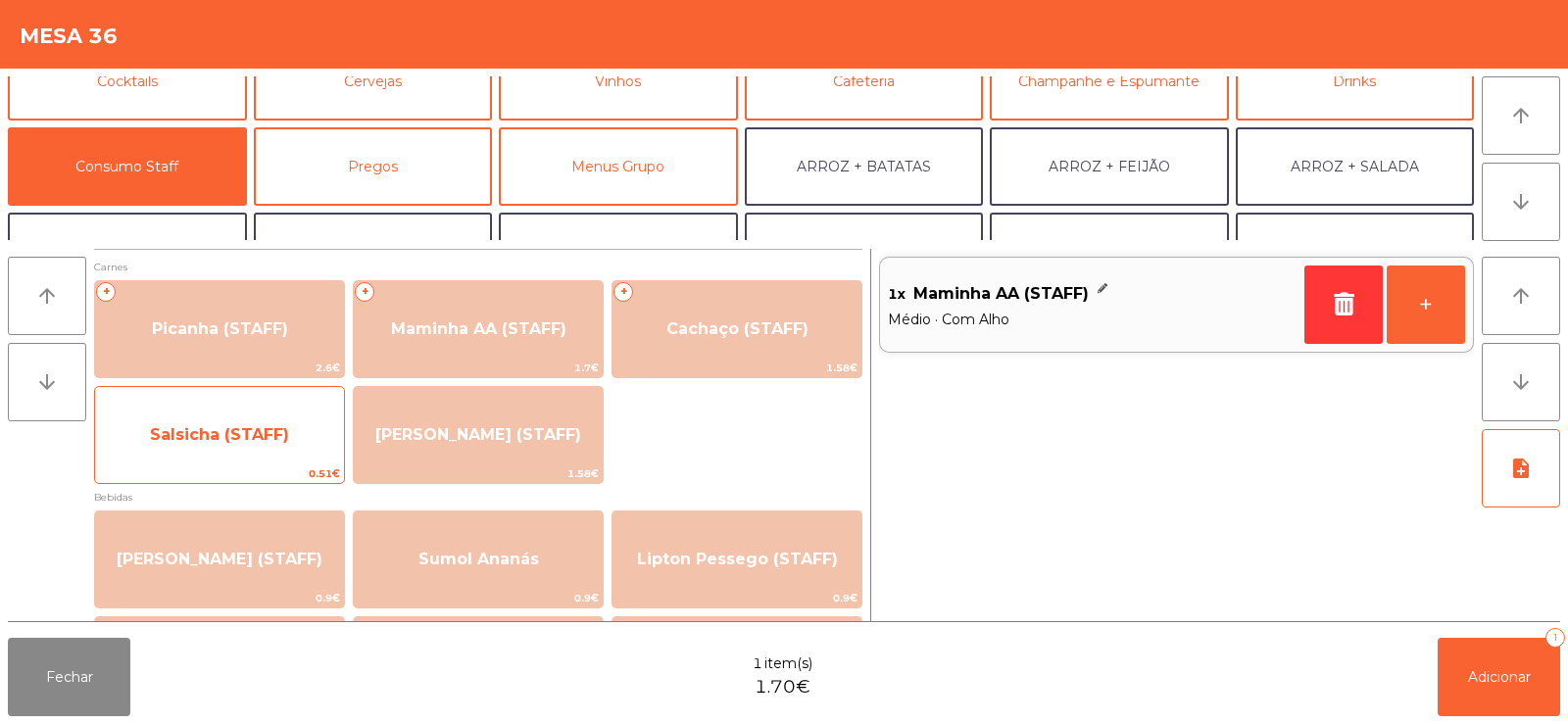
click at [215, 447] on span "Salsicha (STAFF)" at bounding box center [219, 434] width 249 height 53
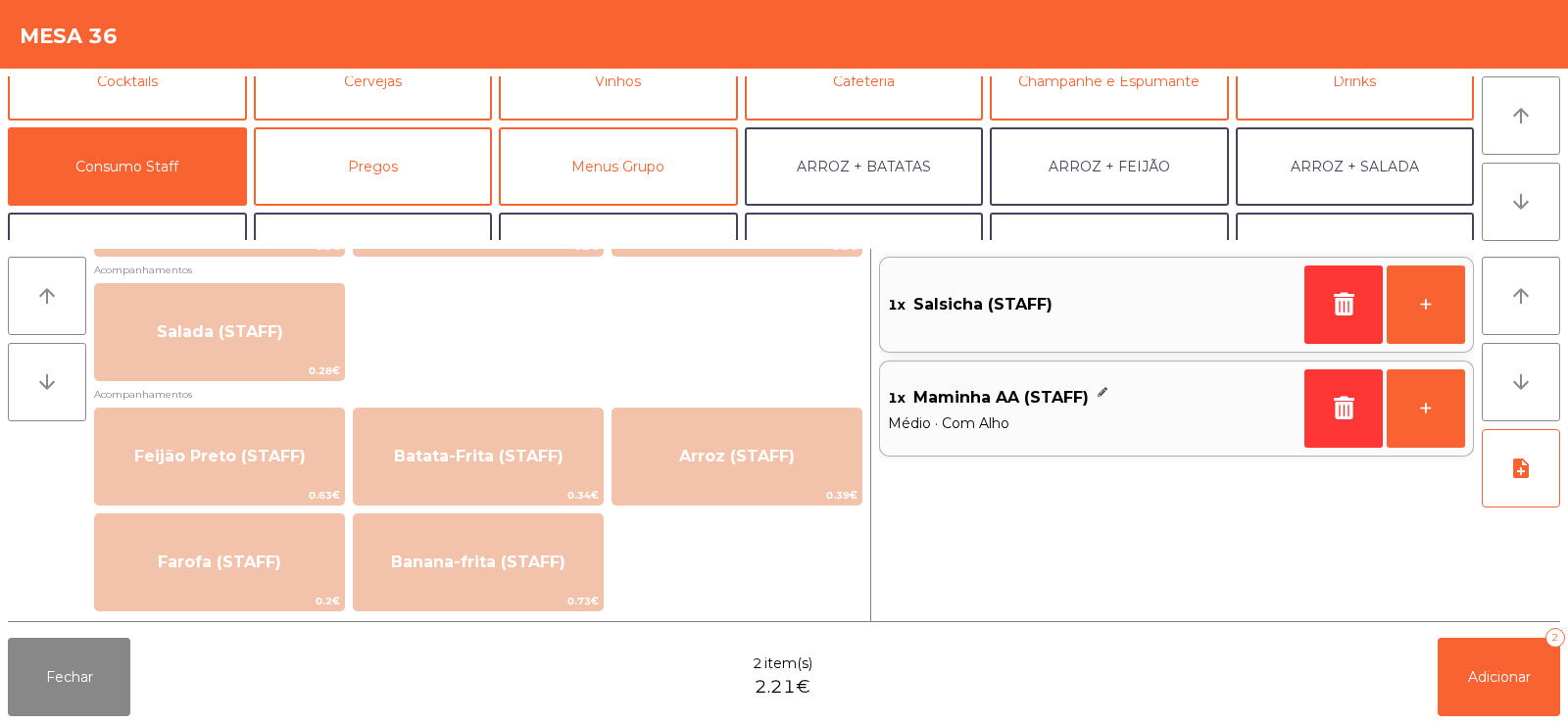
scroll to position [796, 0]
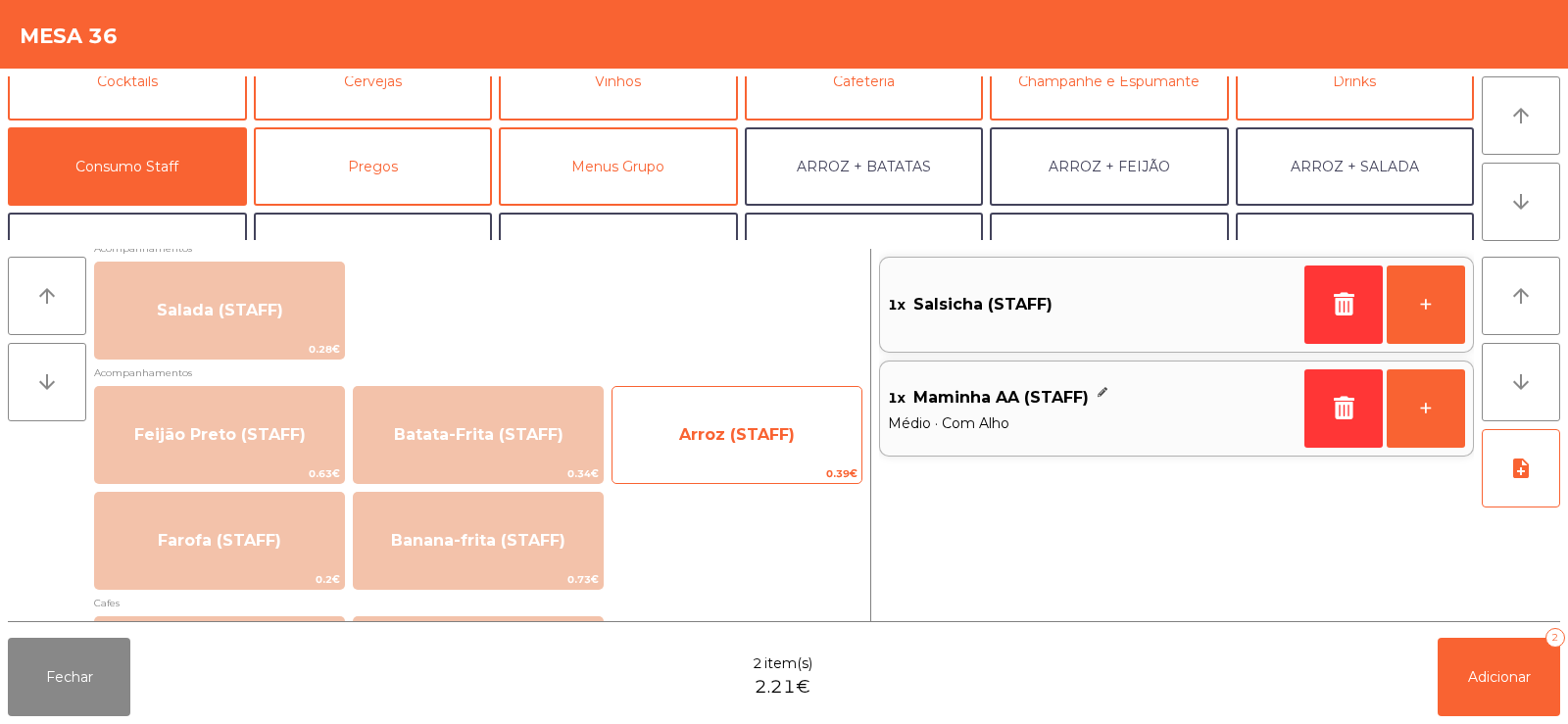
click at [736, 446] on span "Arroz (STAFF)" at bounding box center [737, 434] width 249 height 53
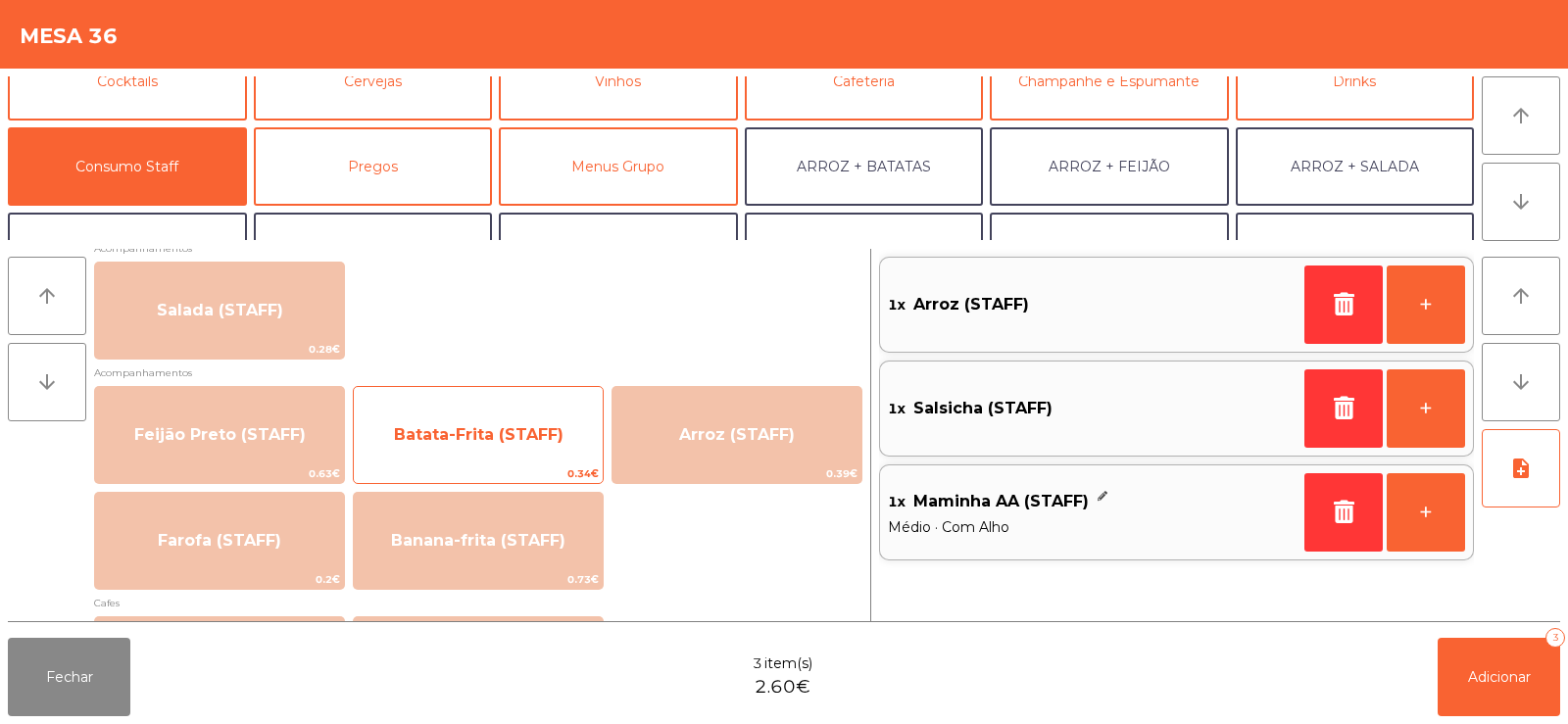
click at [471, 455] on span "Batata-Frita (STAFF)" at bounding box center [478, 434] width 249 height 53
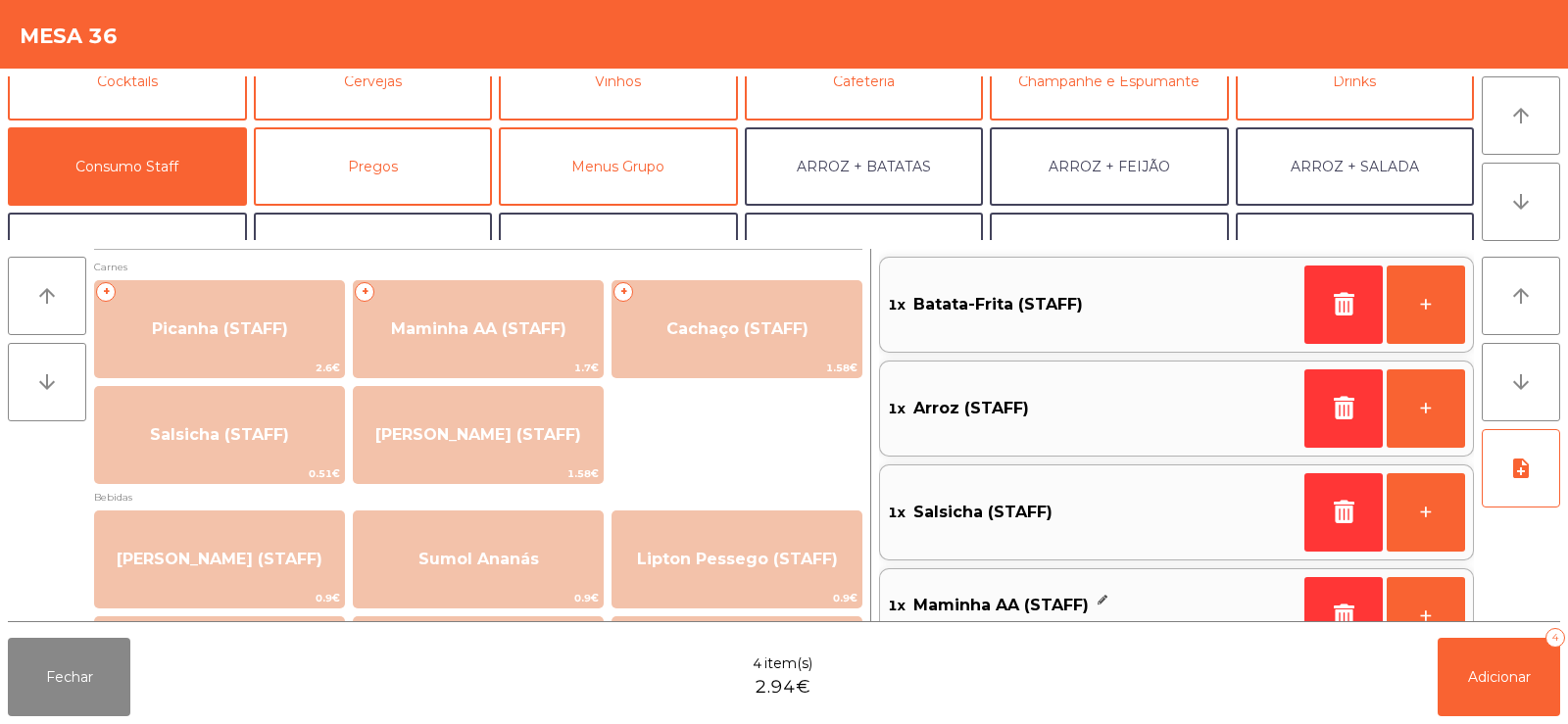
scroll to position [0, 0]
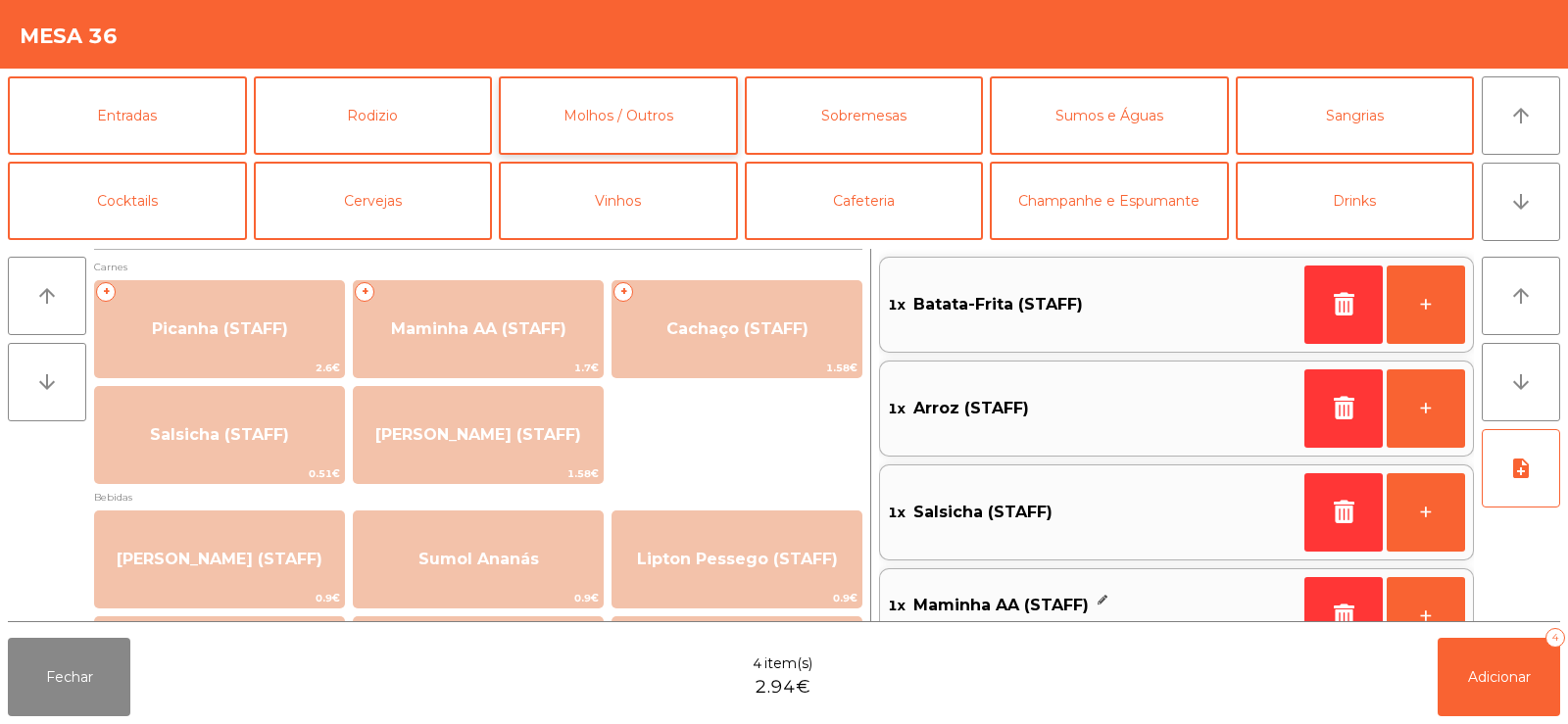
click at [641, 127] on button "Molhos / Outros" at bounding box center [618, 115] width 239 height 78
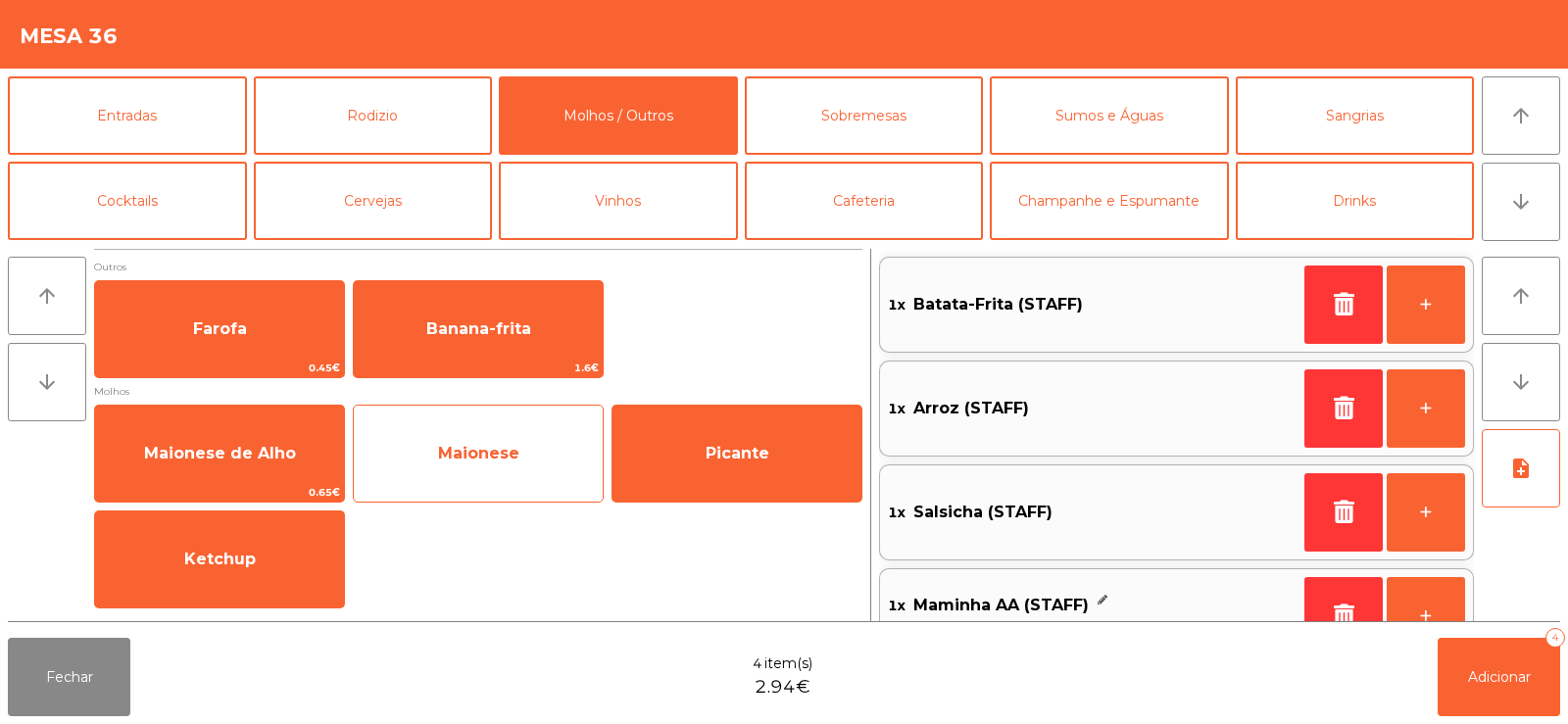
click at [487, 461] on span "Maionese" at bounding box center [479, 453] width 81 height 19
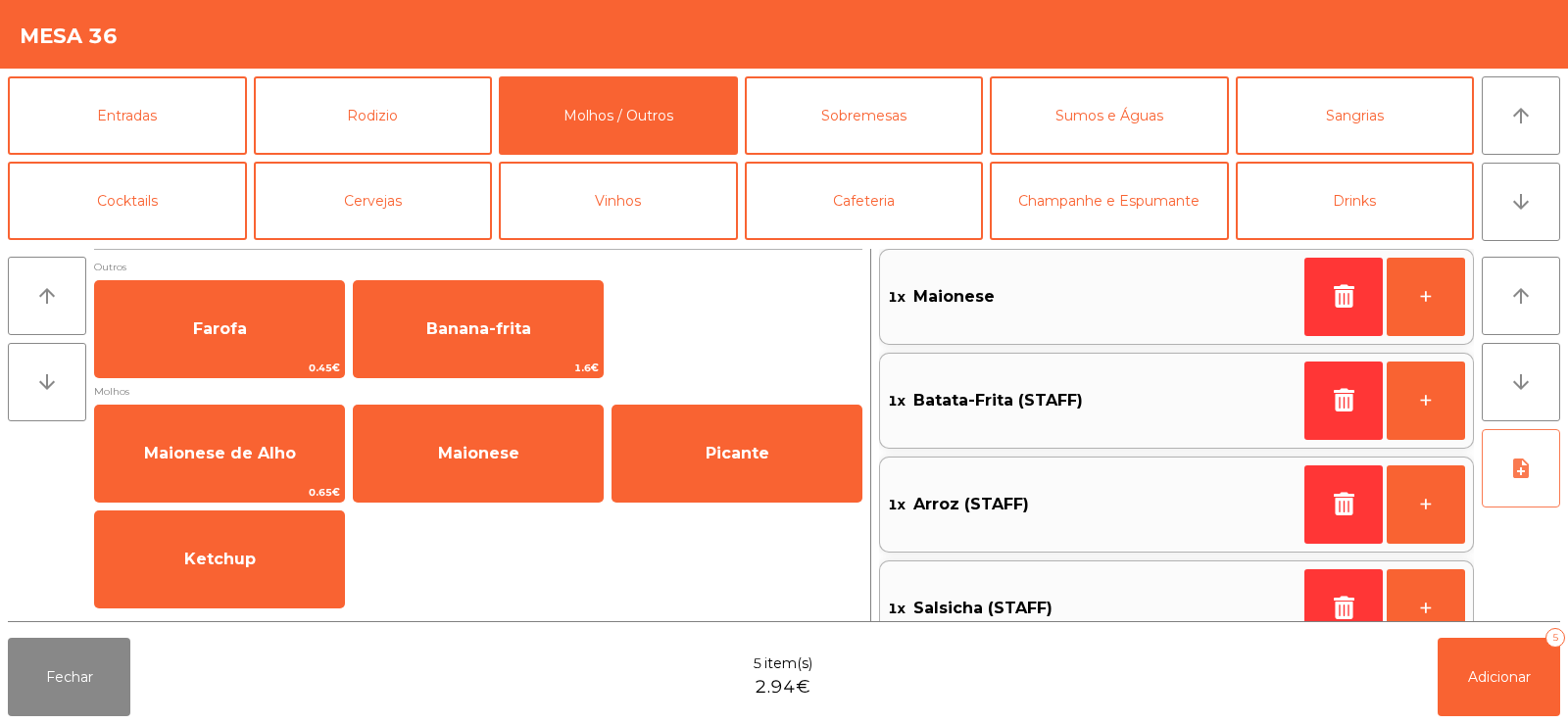
click at [1514, 486] on button "note_add" at bounding box center [1520, 468] width 78 height 78
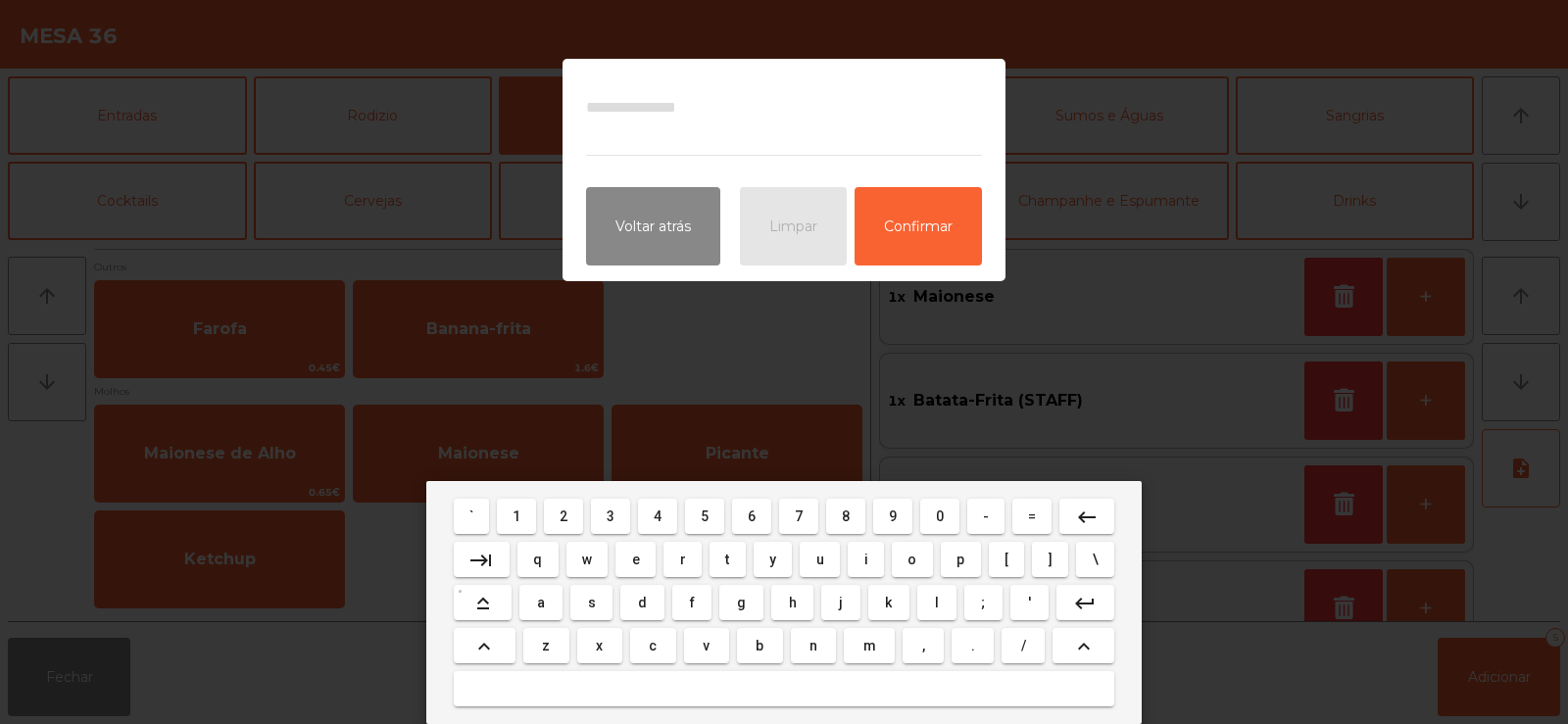
click at [870, 652] on span "m" at bounding box center [870, 646] width 13 height 16
click at [483, 606] on mat-icon "keyboard_capslock" at bounding box center [483, 604] width 24 height 24
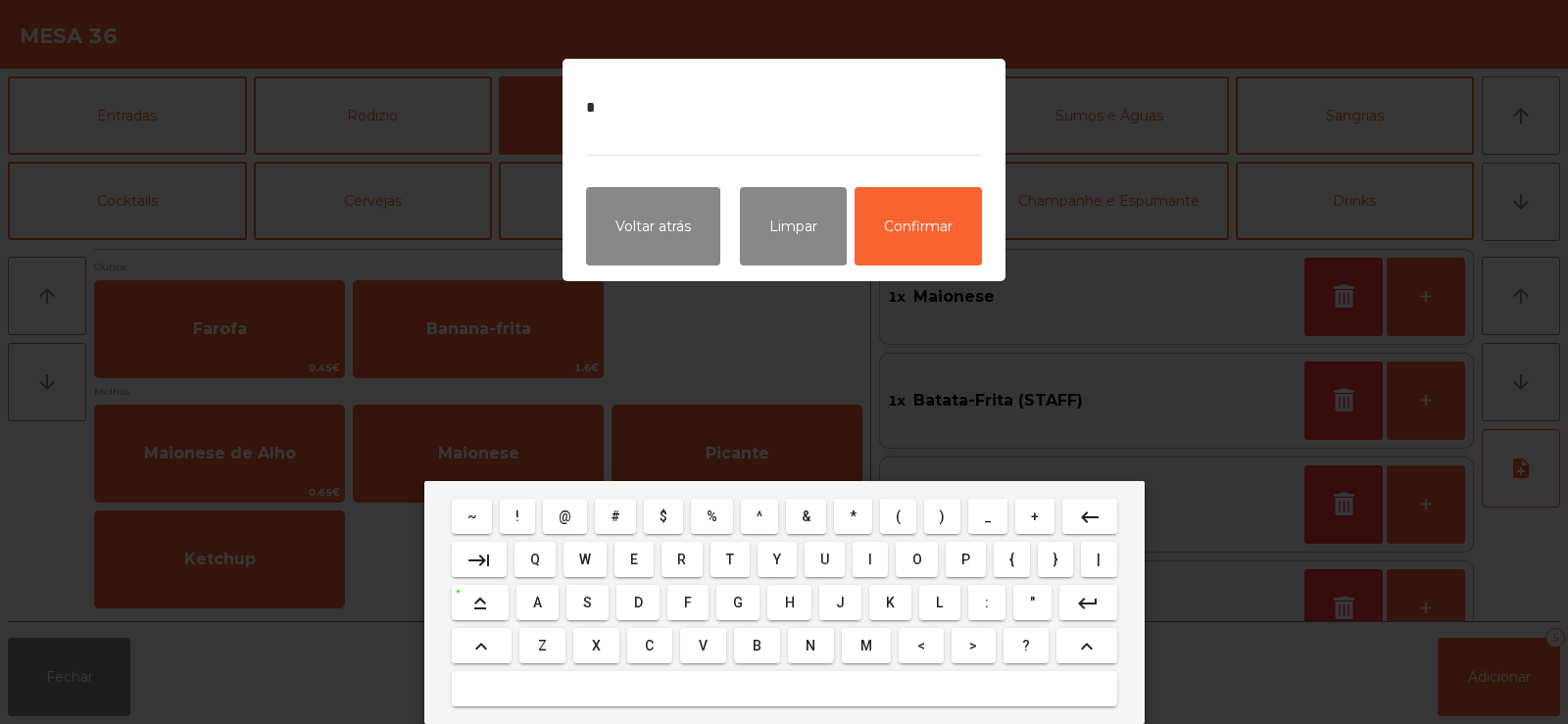
click at [474, 602] on mat-icon "keyboard_capslock" at bounding box center [480, 604] width 24 height 24
click at [542, 604] on span "a" at bounding box center [542, 603] width 8 height 16
click at [867, 558] on span "i" at bounding box center [867, 559] width 4 height 16
click at [911, 558] on span "o" at bounding box center [911, 559] width 9 height 16
click at [812, 645] on span "n" at bounding box center [813, 646] width 8 height 16
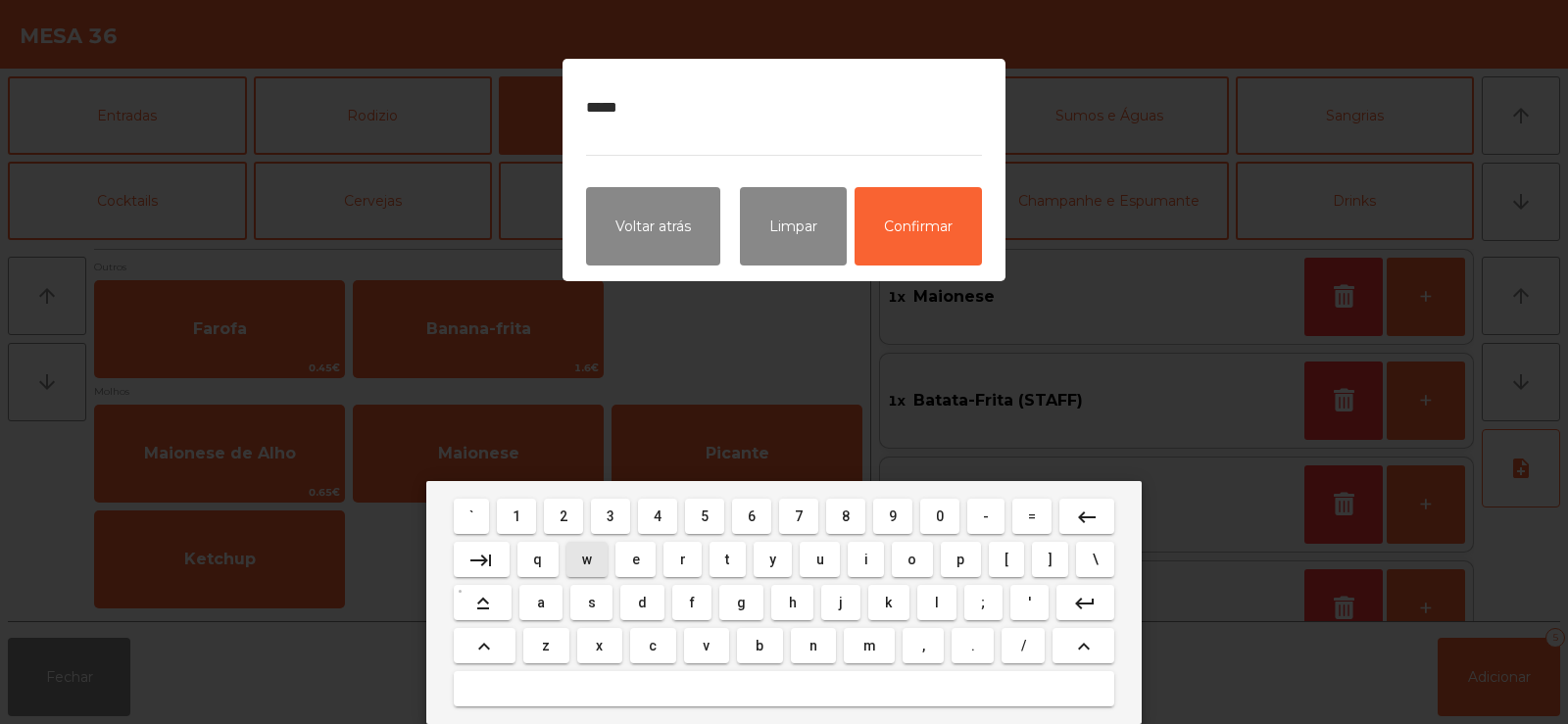
click at [591, 566] on span "w" at bounding box center [587, 559] width 10 height 16
click at [1078, 517] on mat-icon "keyboard_backspace" at bounding box center [1087, 518] width 24 height 24
click at [633, 559] on span "e" at bounding box center [636, 559] width 8 height 16
click at [595, 608] on span "s" at bounding box center [592, 603] width 8 height 16
click at [636, 559] on span "e" at bounding box center [636, 559] width 8 height 16
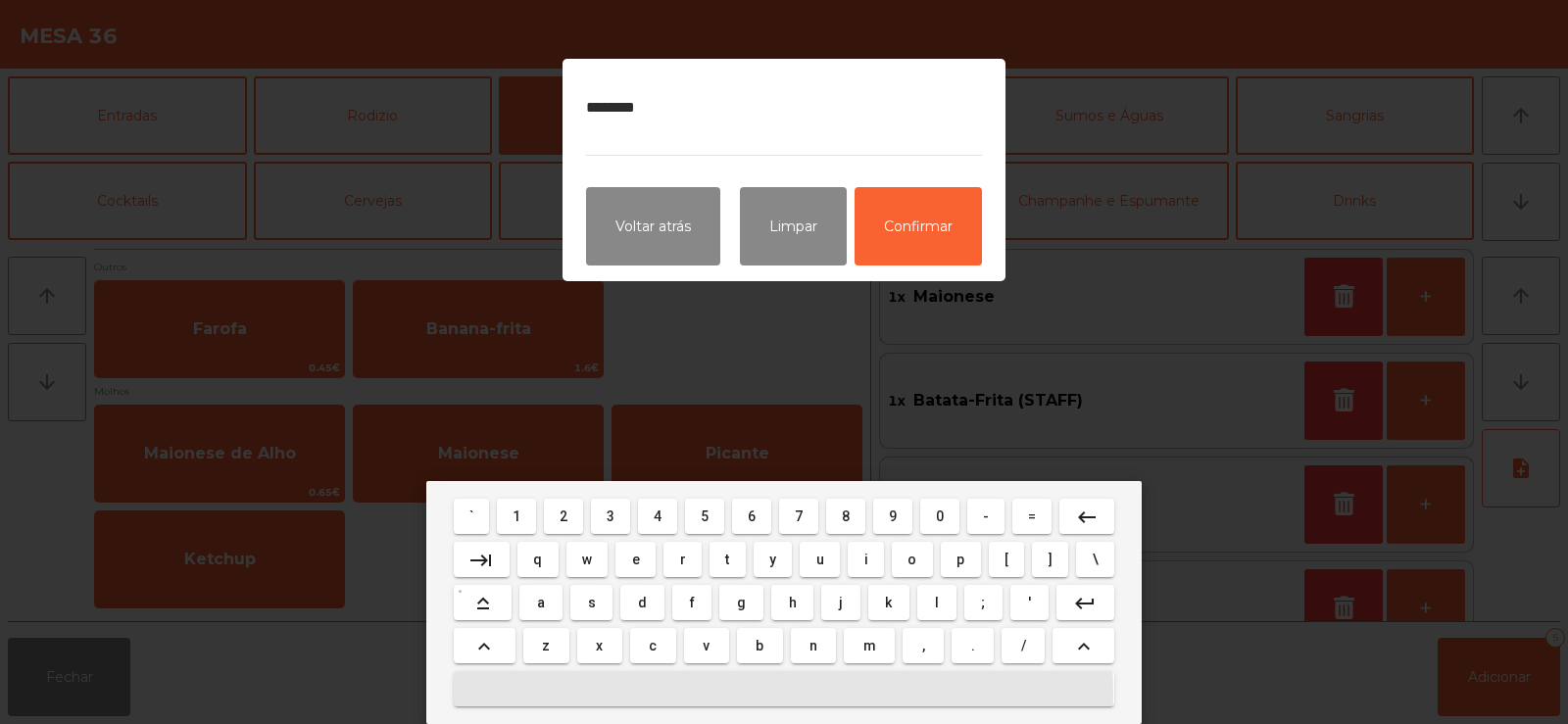
click at [731, 694] on button at bounding box center [784, 689] width 661 height 36
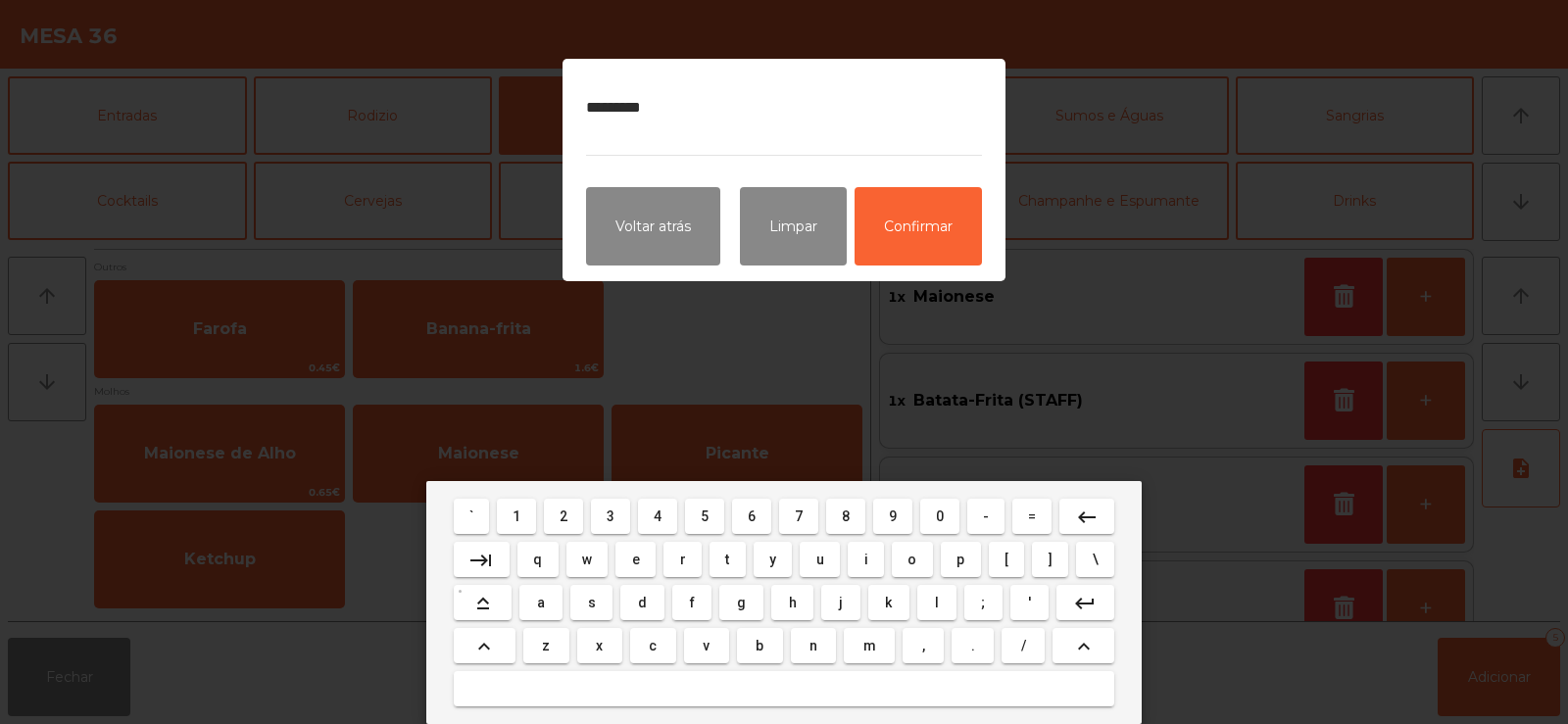
click at [544, 607] on span "a" at bounding box center [542, 603] width 8 height 16
click at [936, 602] on span "l" at bounding box center [937, 603] width 4 height 16
click at [791, 606] on span "h" at bounding box center [792, 603] width 8 height 16
click at [911, 558] on span "o" at bounding box center [911, 559] width 9 height 16
type textarea "**********"
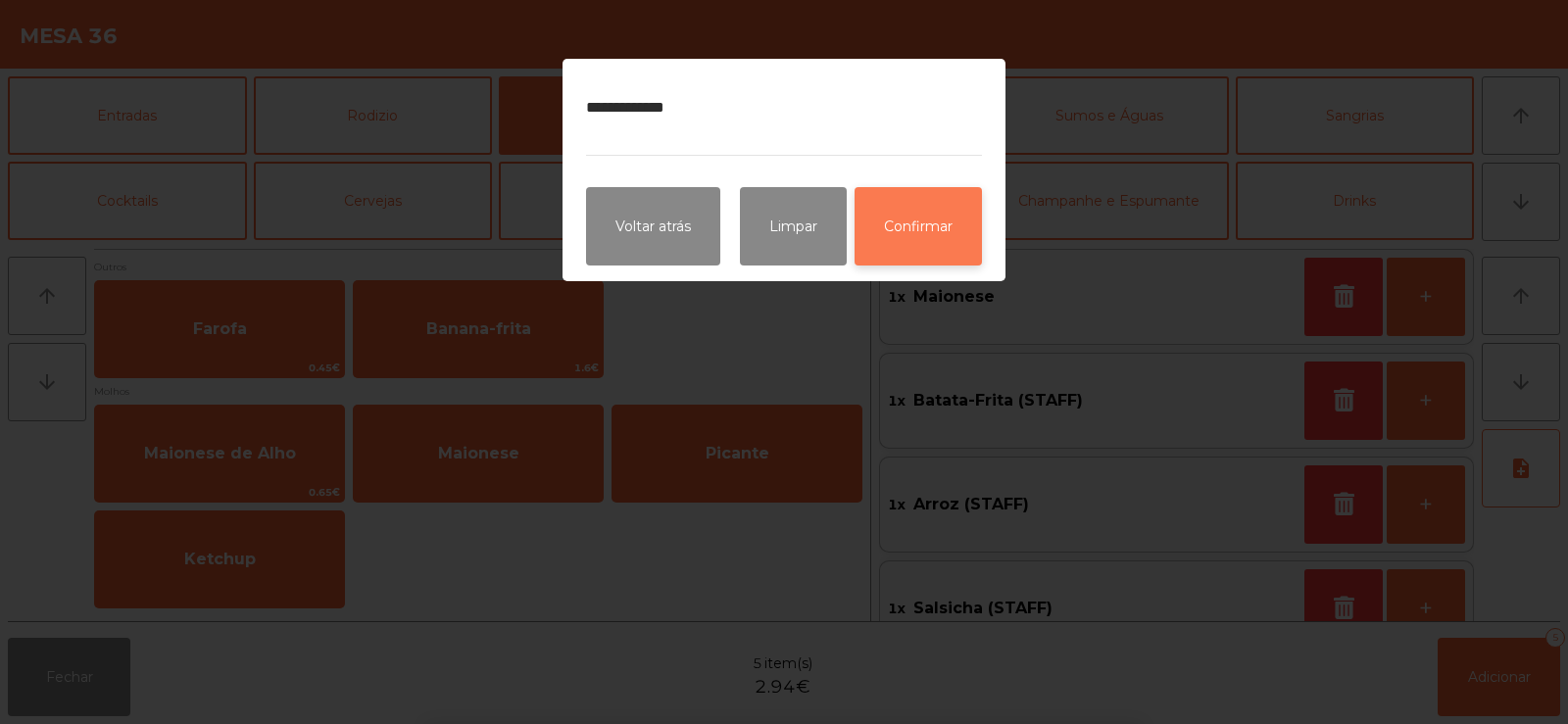
click at [906, 226] on button "Confirmar" at bounding box center [918, 226] width 127 height 78
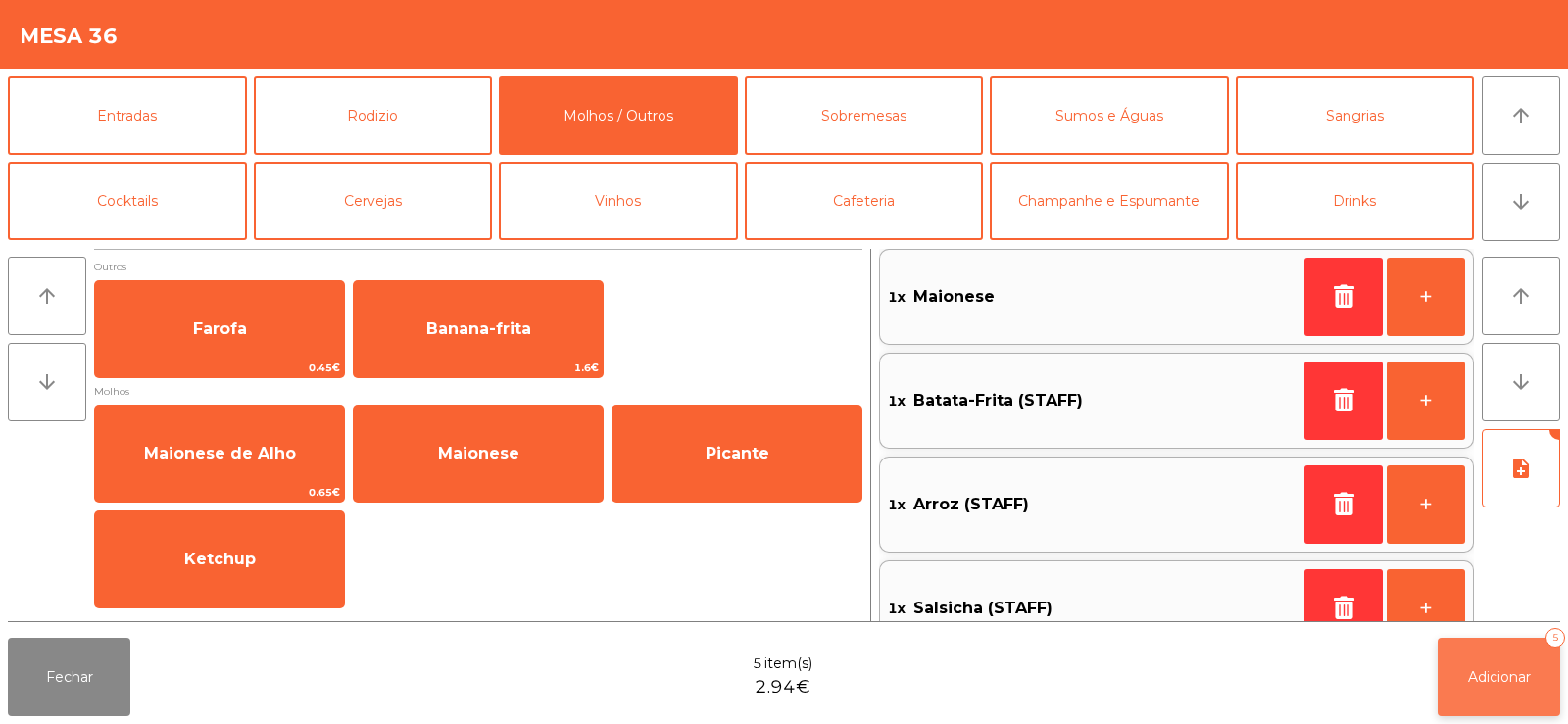
click at [1494, 686] on button "Adicionar 5" at bounding box center [1500, 676] width 123 height 78
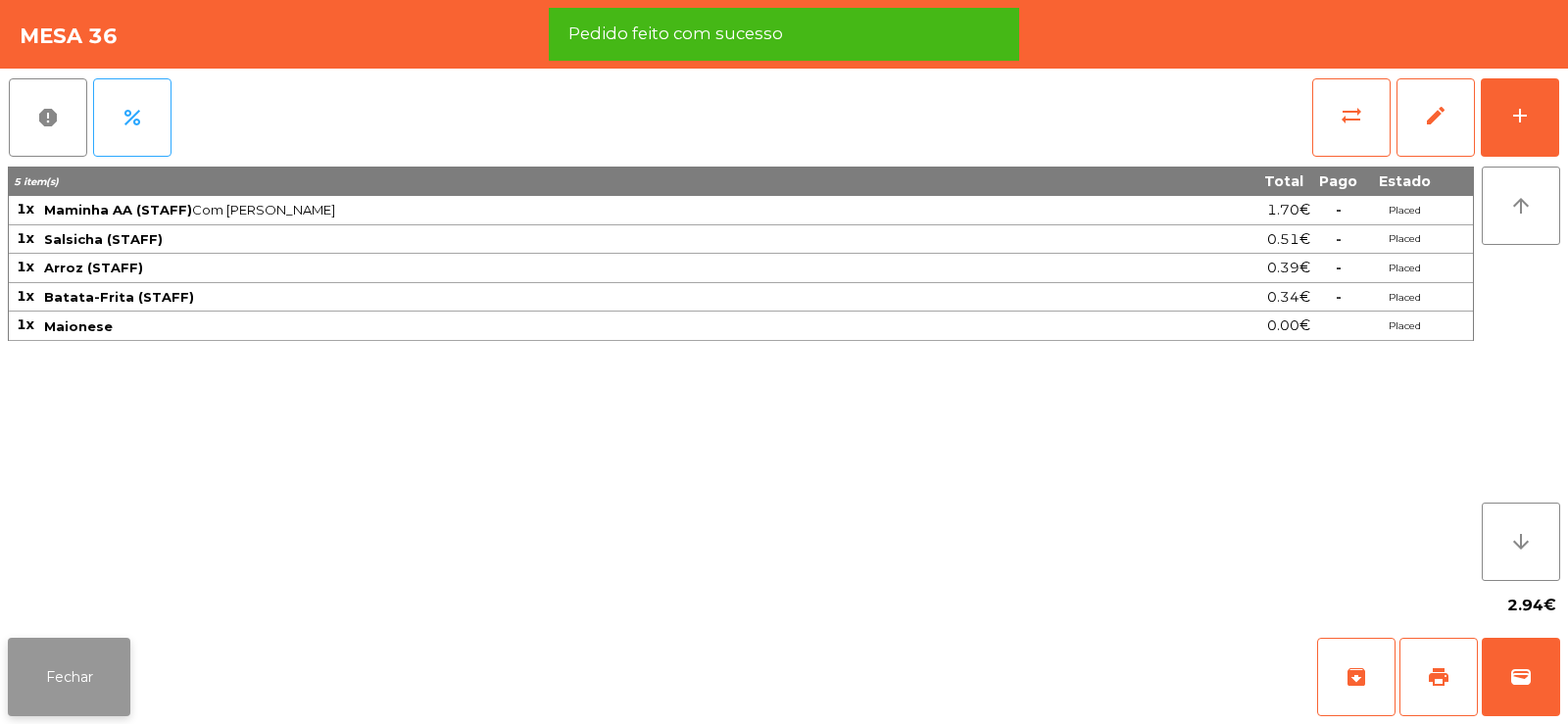
click at [73, 686] on button "Fechar" at bounding box center [69, 676] width 123 height 78
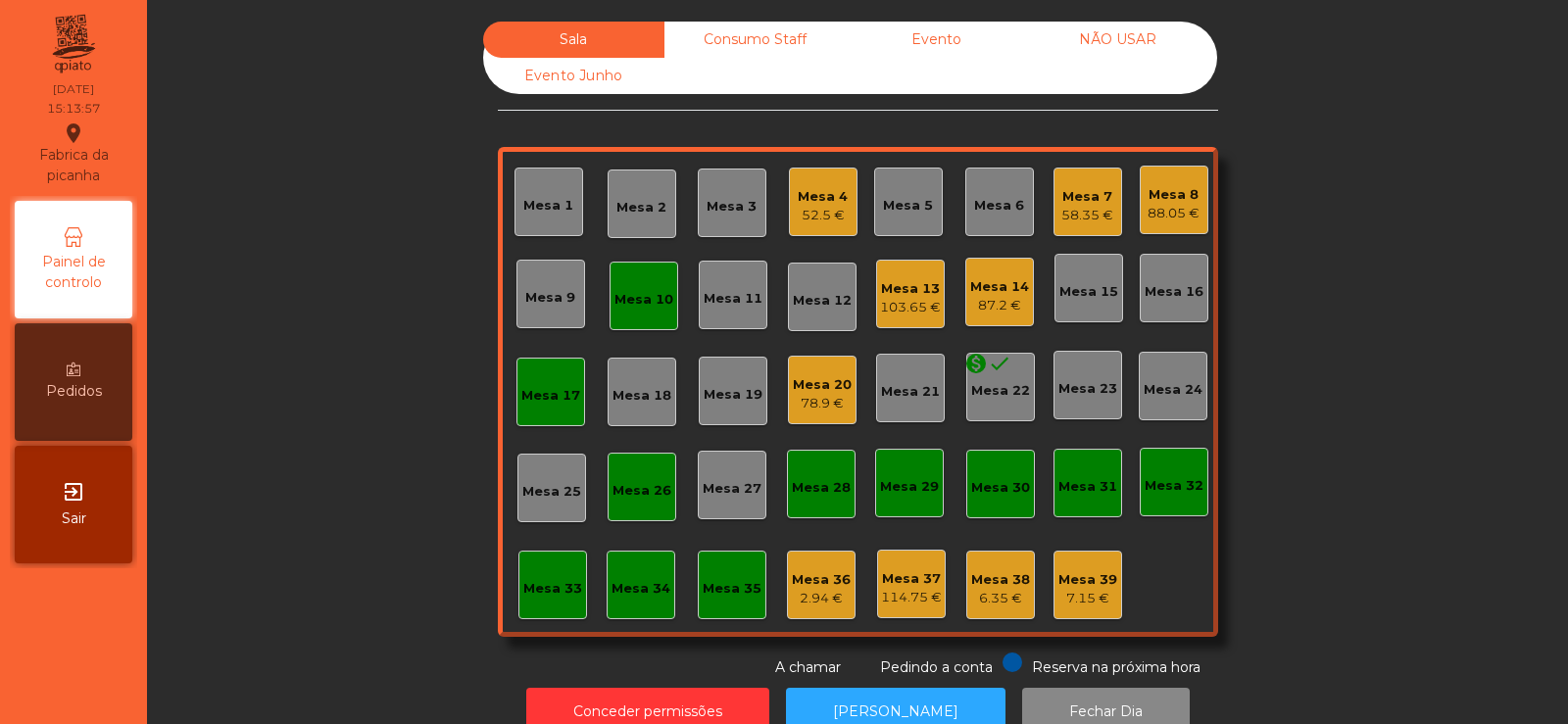
click at [735, 42] on div "Consumo Staff" at bounding box center [755, 40] width 181 height 37
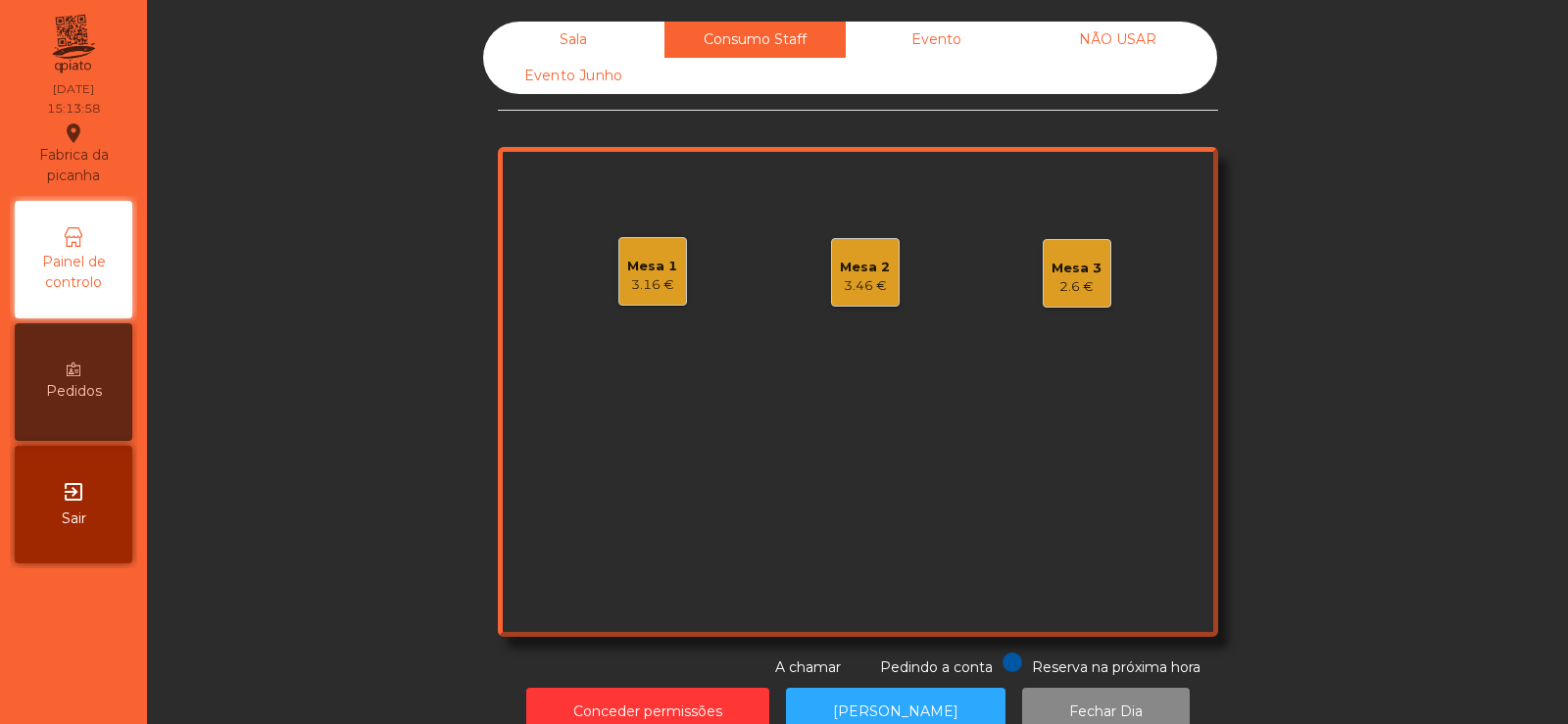
click at [641, 282] on div "3.16 €" at bounding box center [652, 286] width 50 height 20
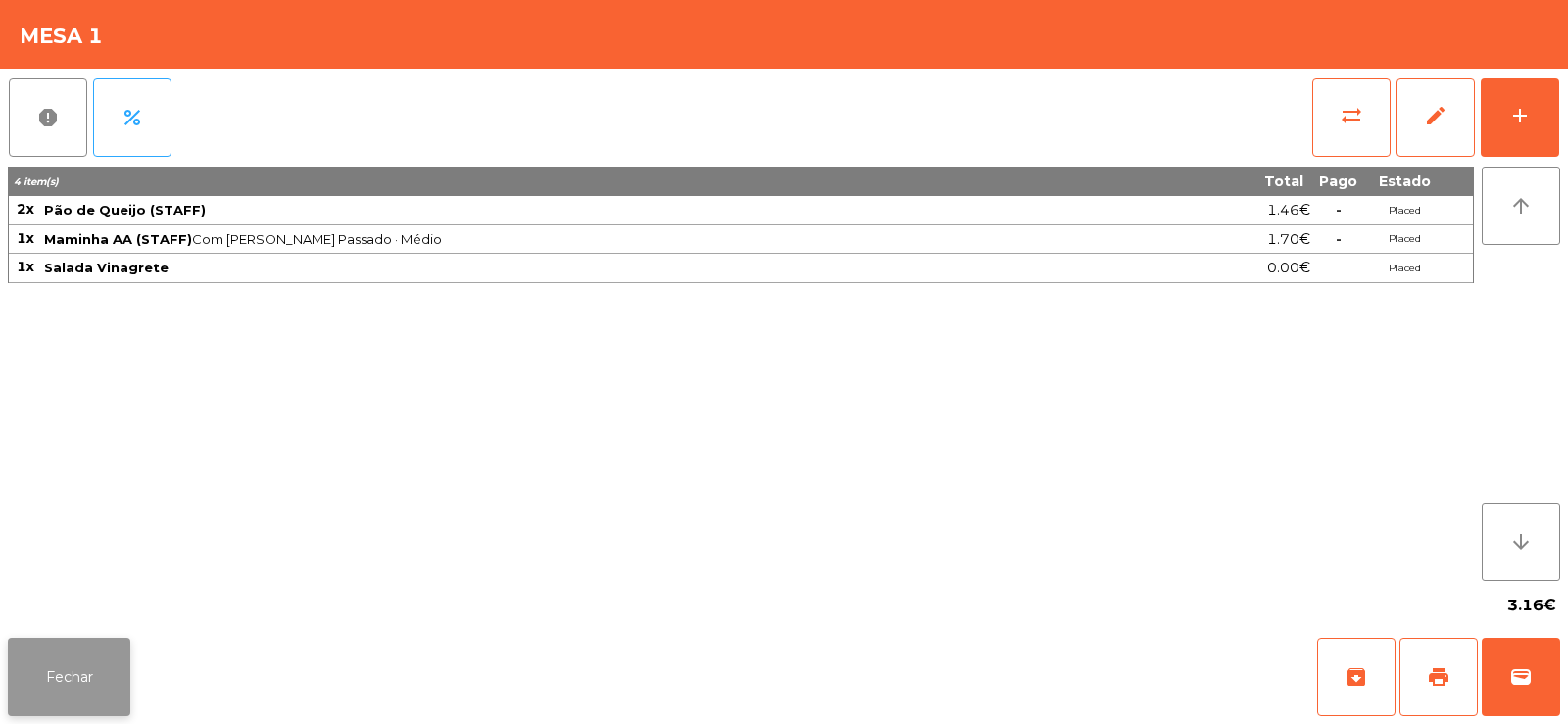
click at [76, 660] on button "Fechar" at bounding box center [69, 676] width 123 height 78
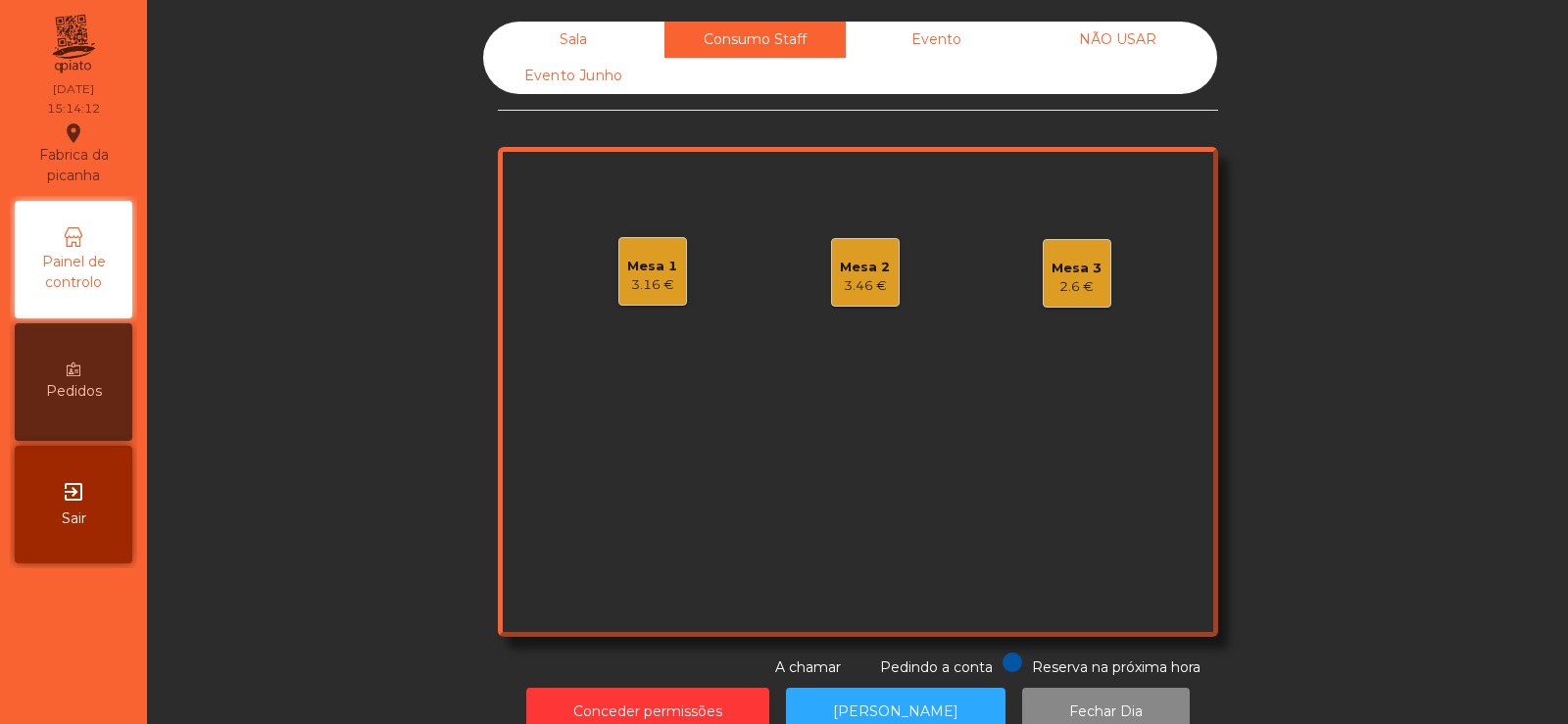
click at [559, 40] on div "Sala" at bounding box center [573, 40] width 181 height 37
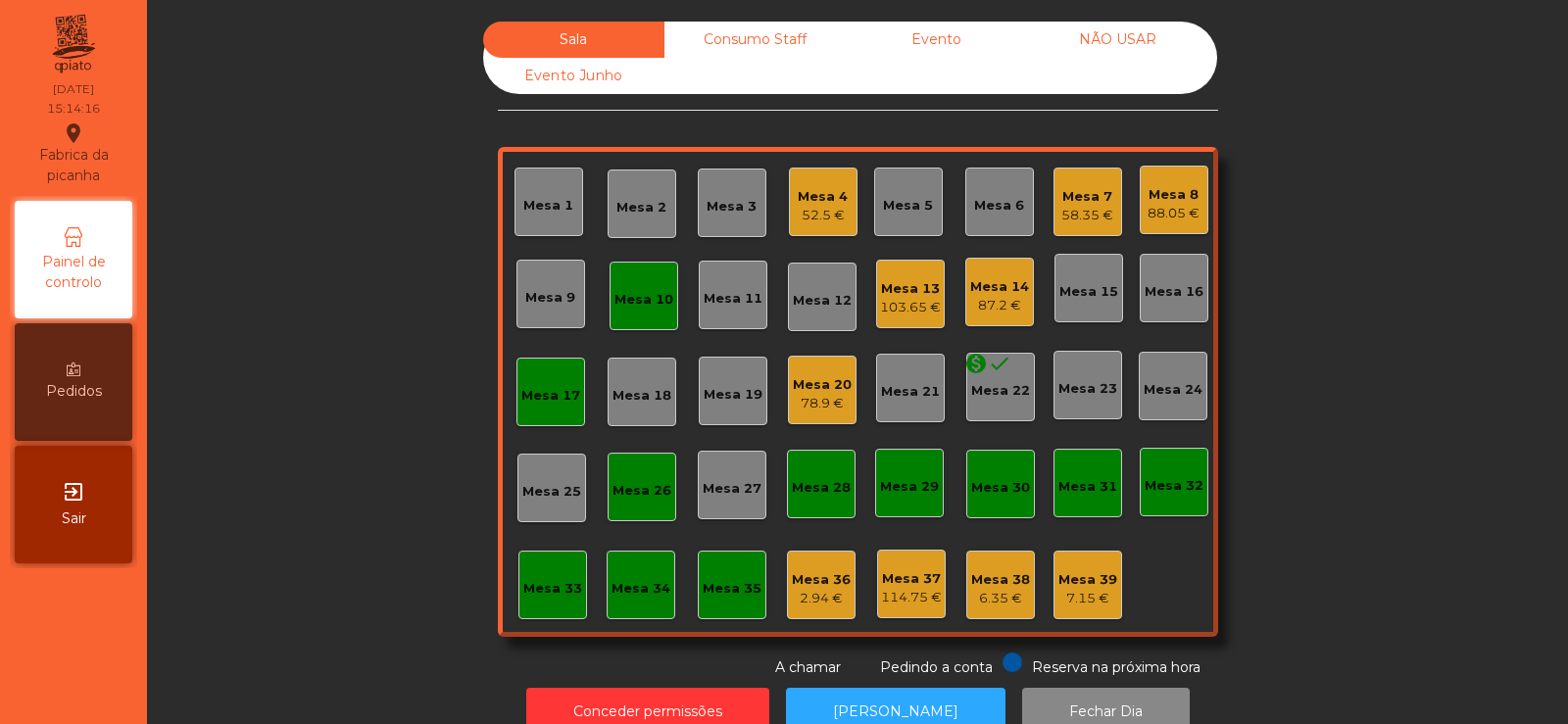
click at [801, 219] on div "52.5 €" at bounding box center [822, 216] width 50 height 20
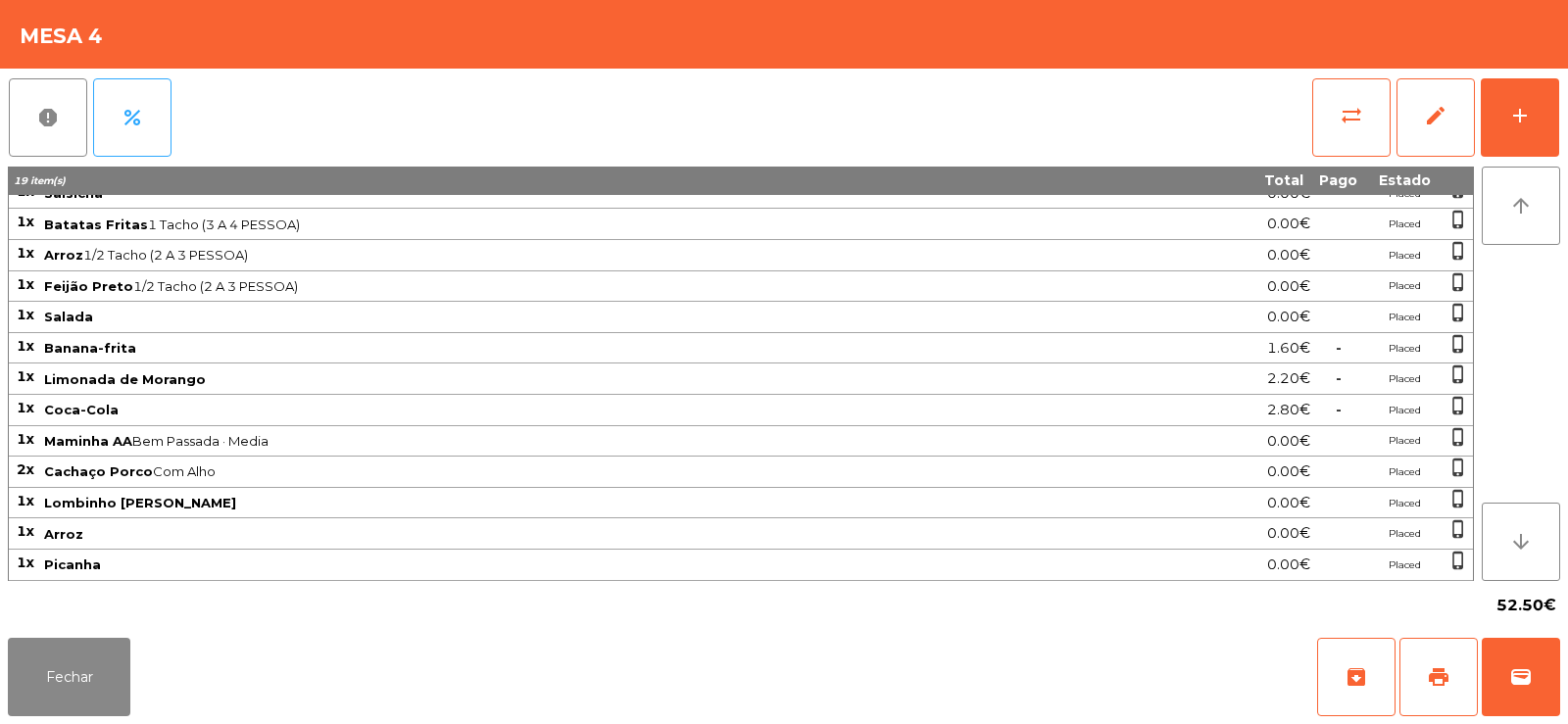
scroll to position [0, 0]
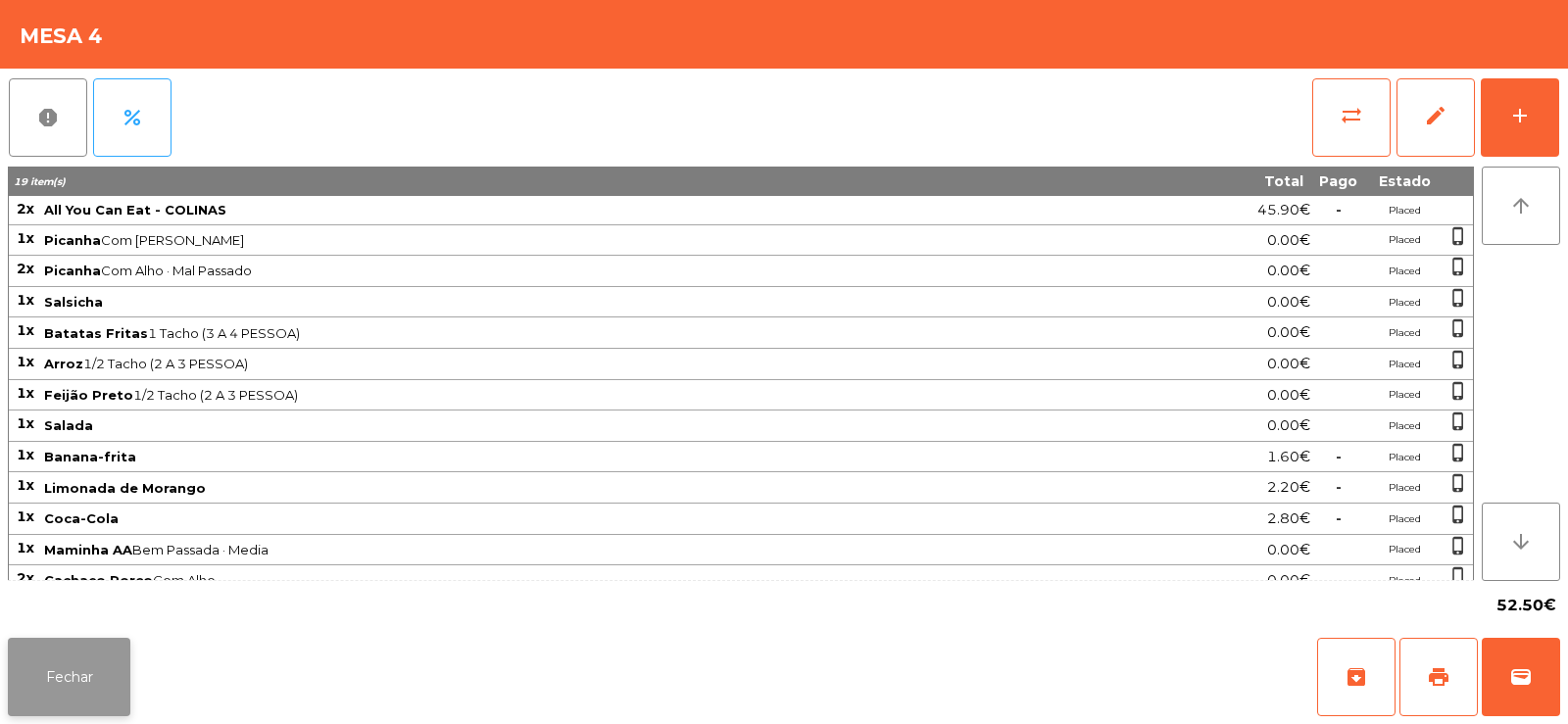
click at [83, 688] on button "Fechar" at bounding box center [69, 676] width 123 height 78
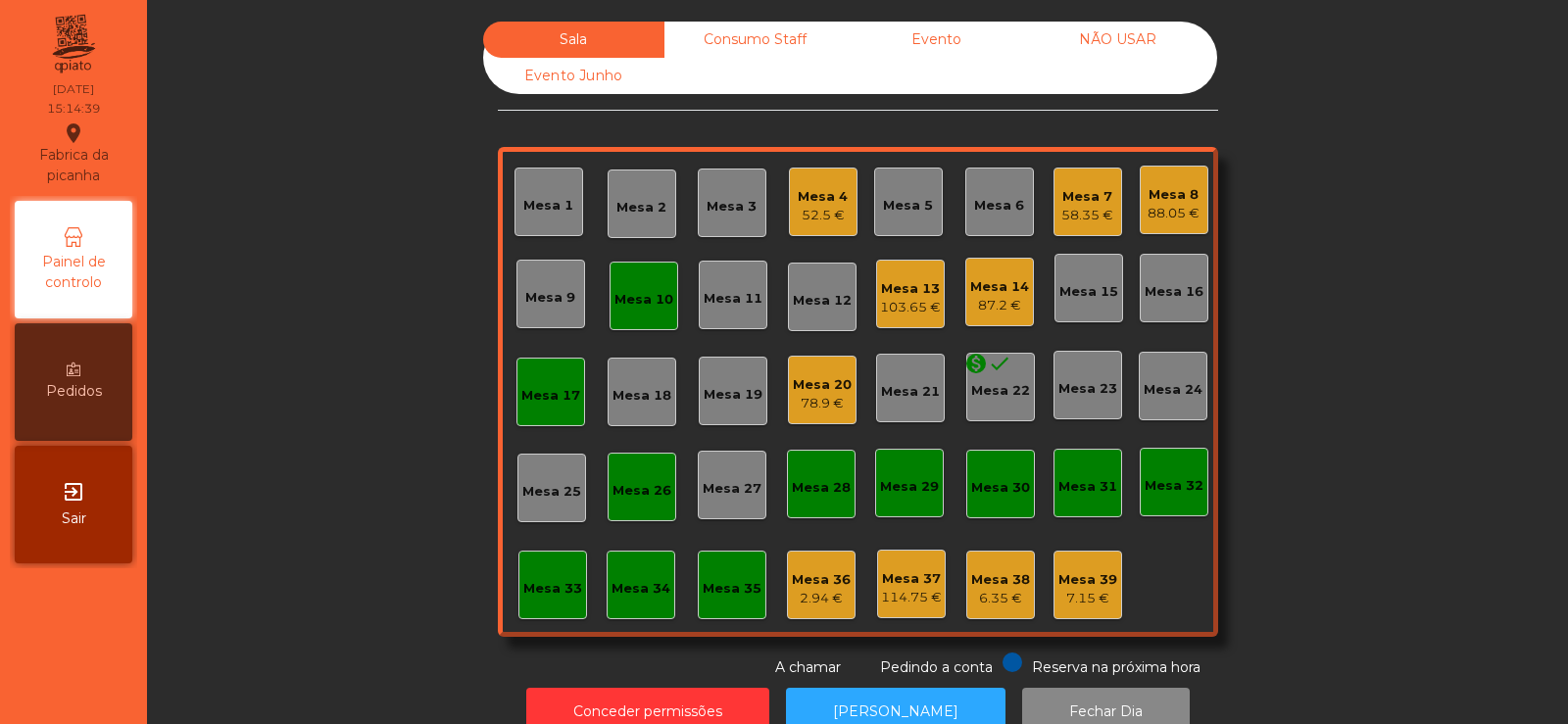
click at [827, 187] on div "Mesa 4" at bounding box center [822, 197] width 50 height 20
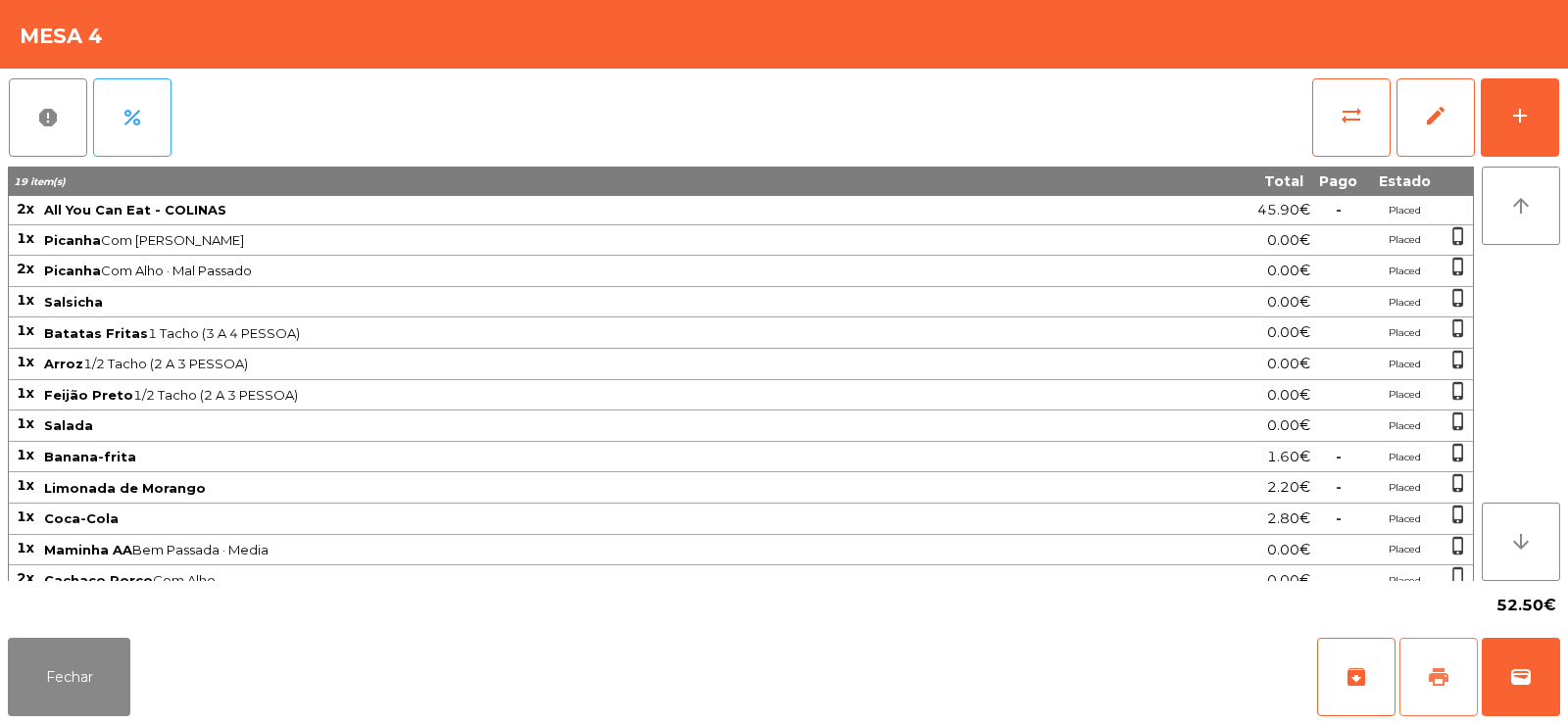
click at [1438, 665] on span "print" at bounding box center [1439, 677] width 24 height 24
click at [86, 670] on button "Fechar" at bounding box center [69, 676] width 123 height 78
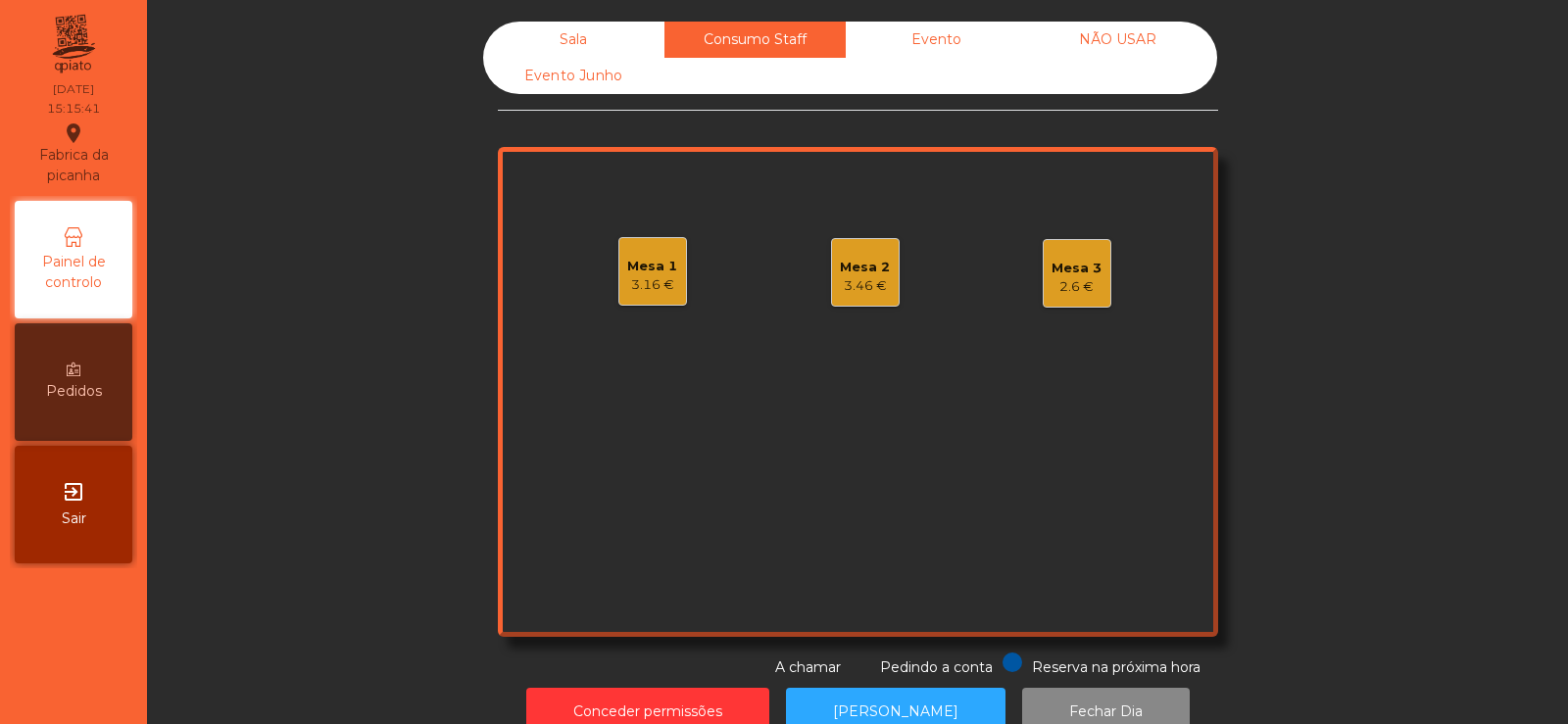
click at [598, 33] on div "Sala" at bounding box center [573, 40] width 181 height 37
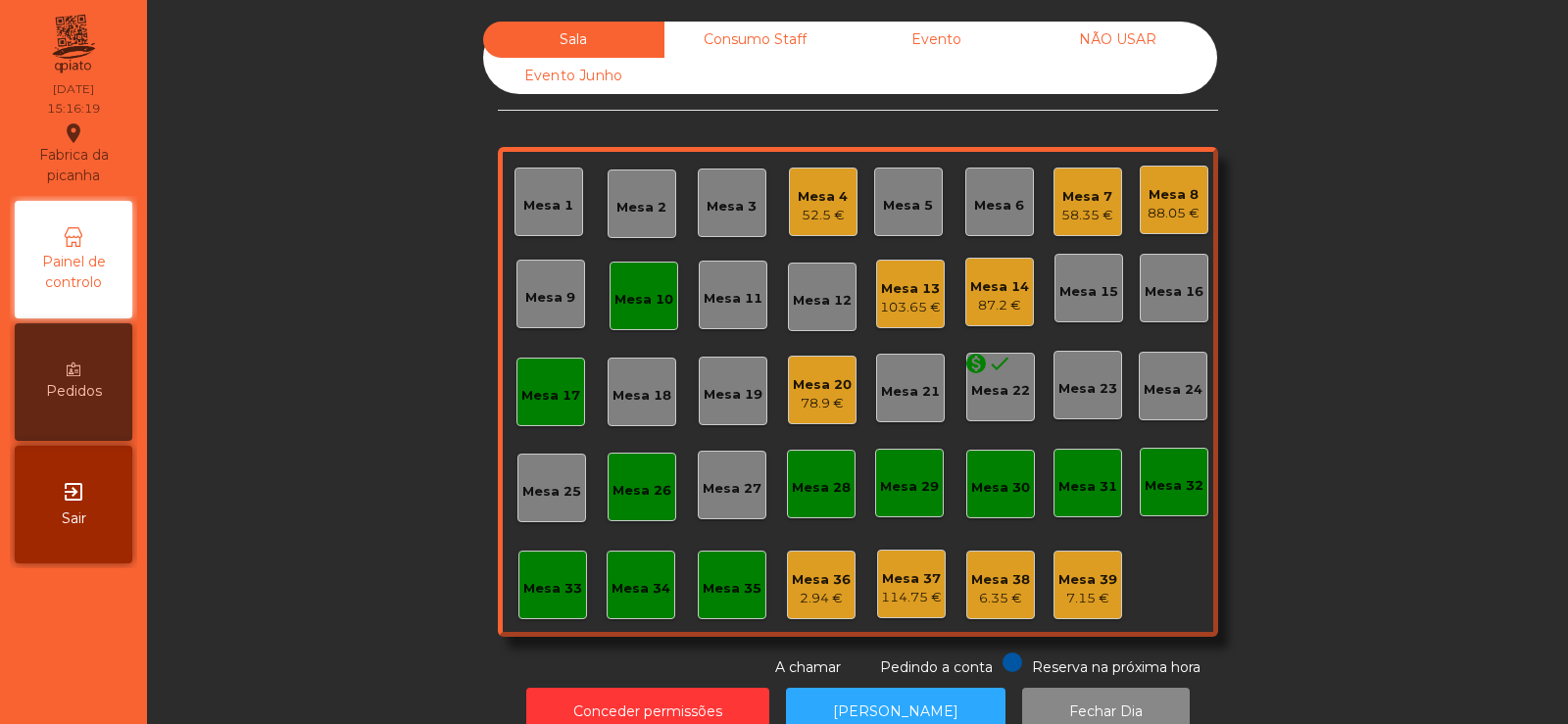
click at [738, 34] on div "Consumo Staff" at bounding box center [755, 40] width 181 height 37
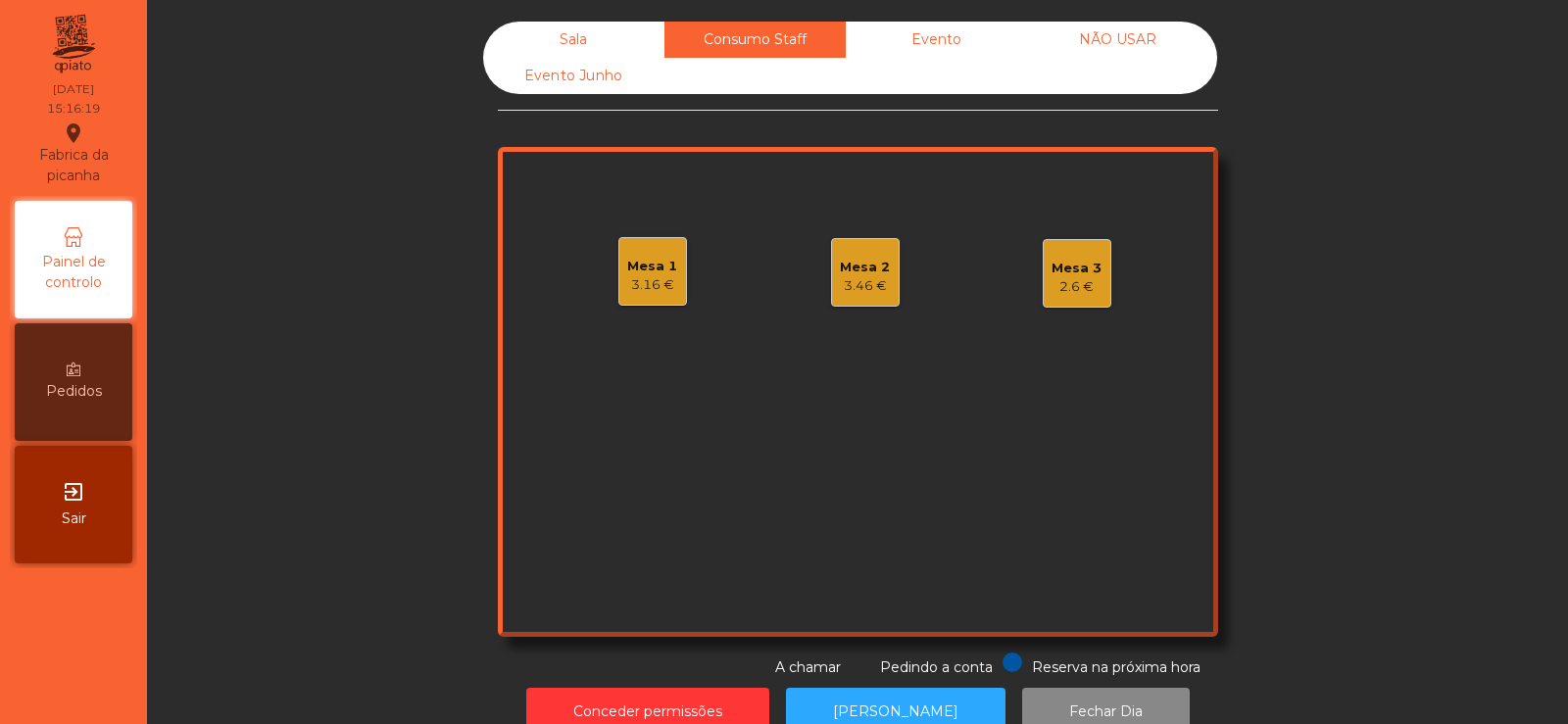
click at [847, 278] on div "3.46 €" at bounding box center [865, 287] width 50 height 20
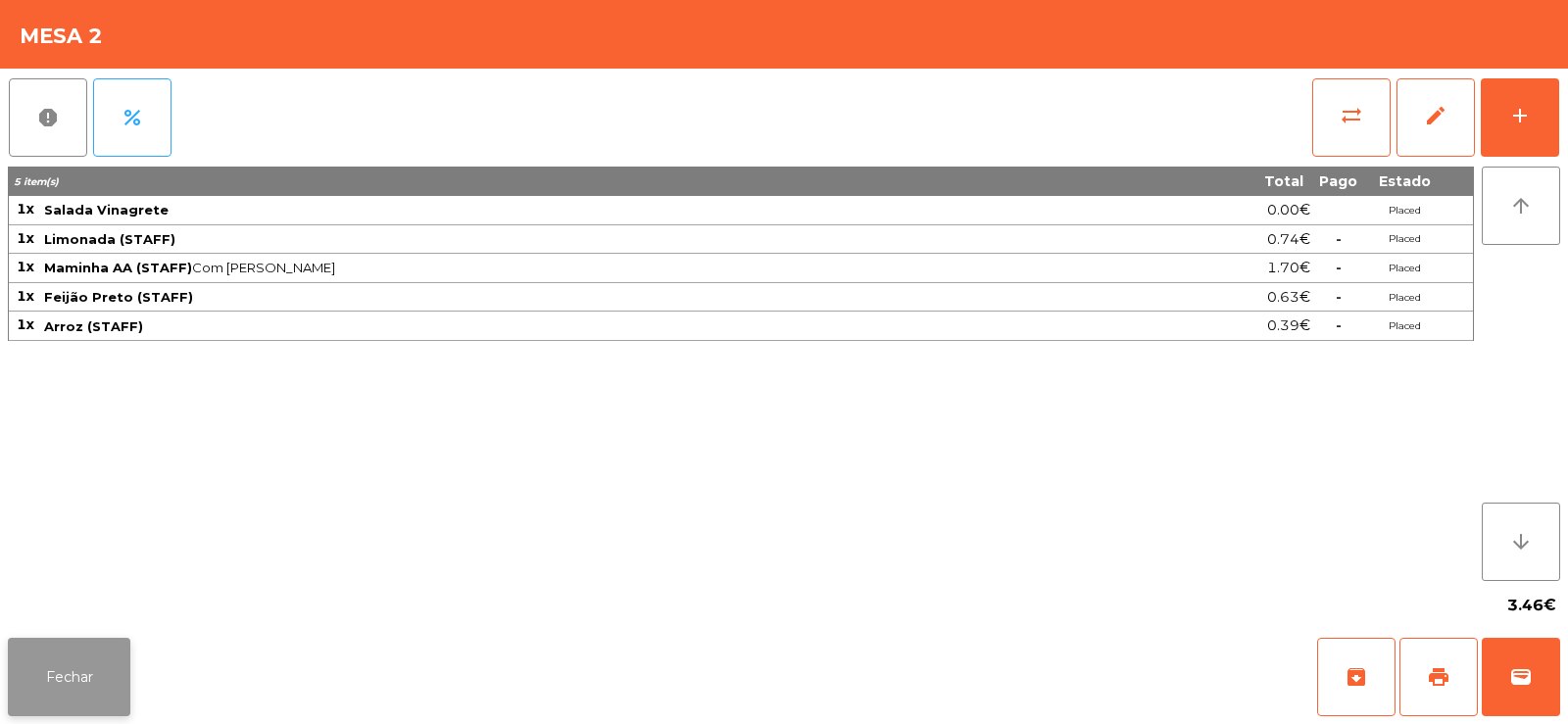
click at [73, 666] on button "Fechar" at bounding box center [69, 676] width 123 height 78
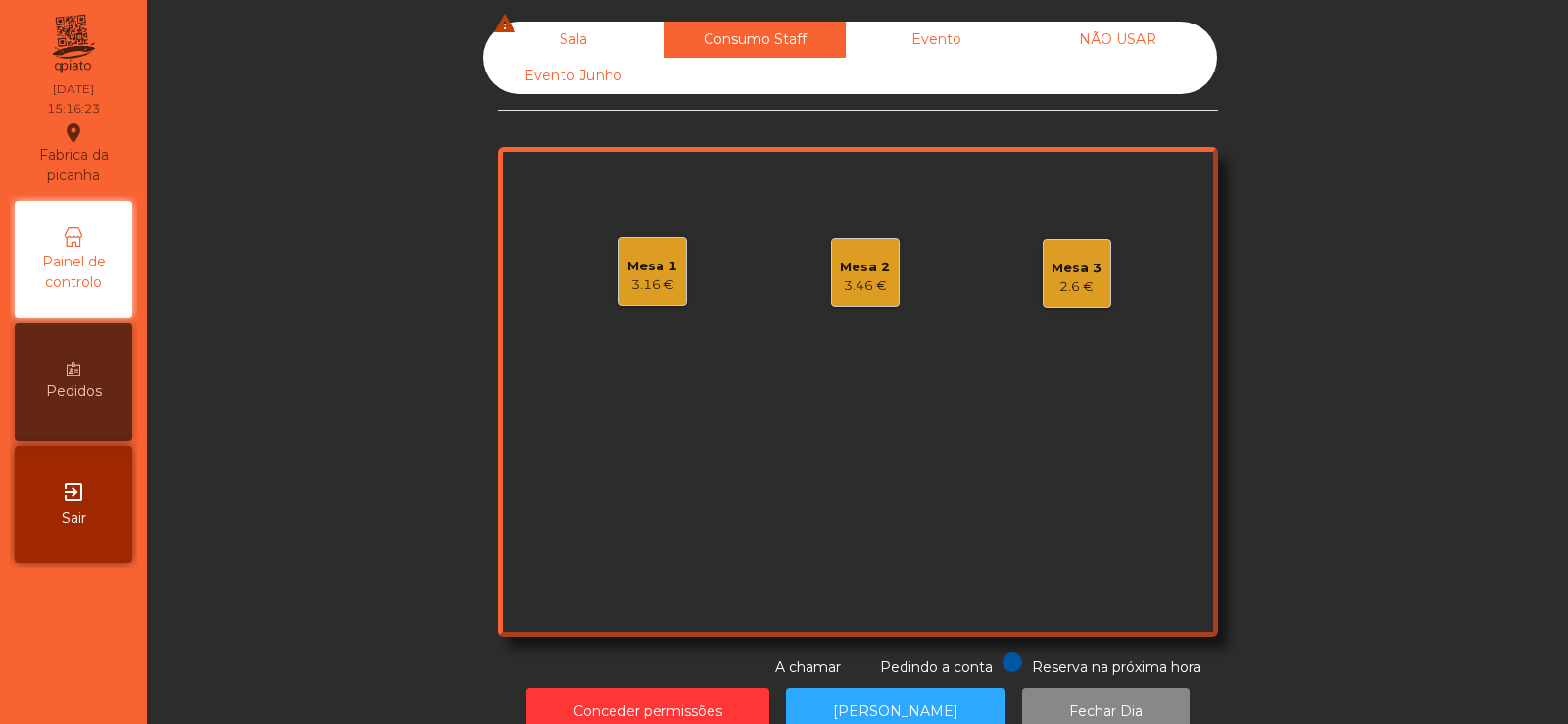
click at [1072, 257] on div "Mesa 3 2.6 €" at bounding box center [1076, 274] width 50 height 46
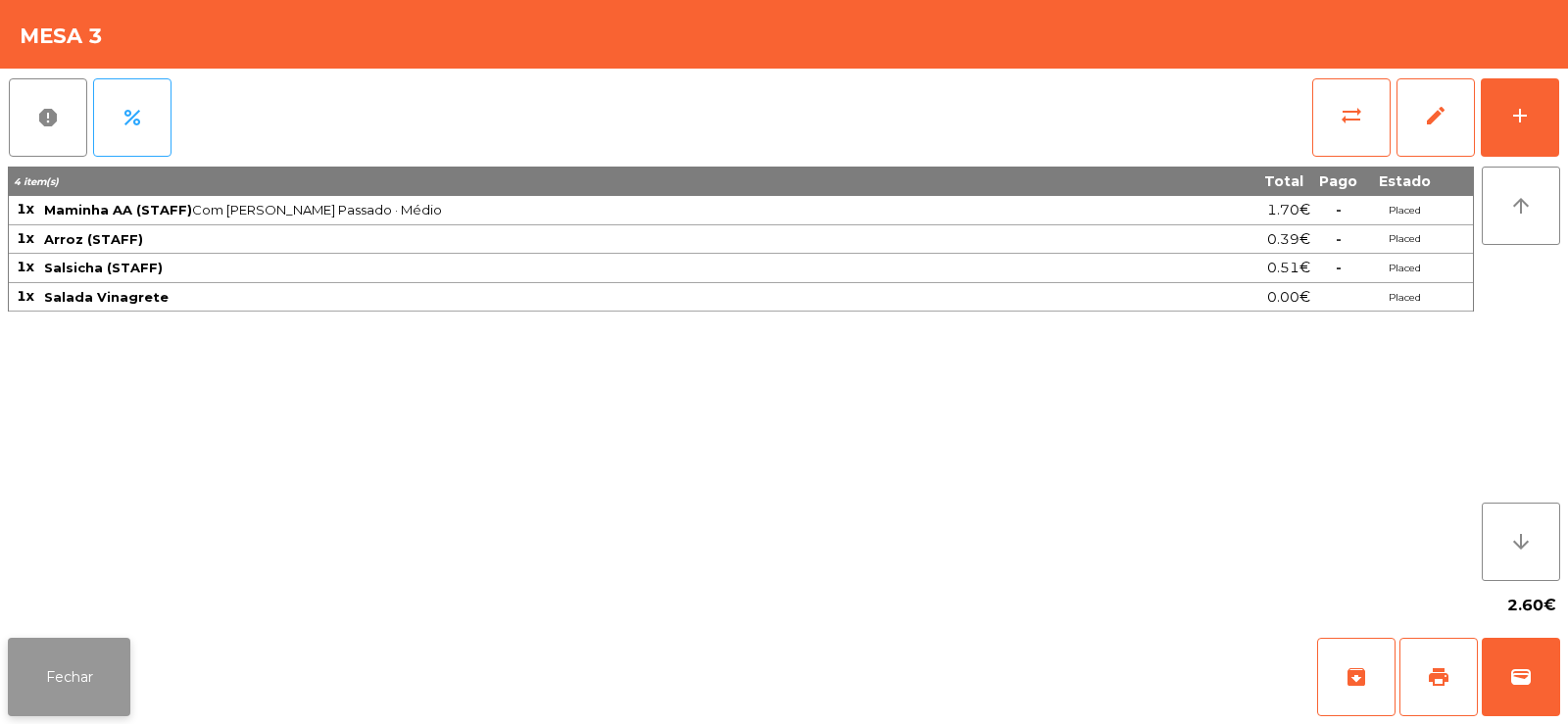
click at [62, 665] on button "Fechar" at bounding box center [69, 676] width 123 height 78
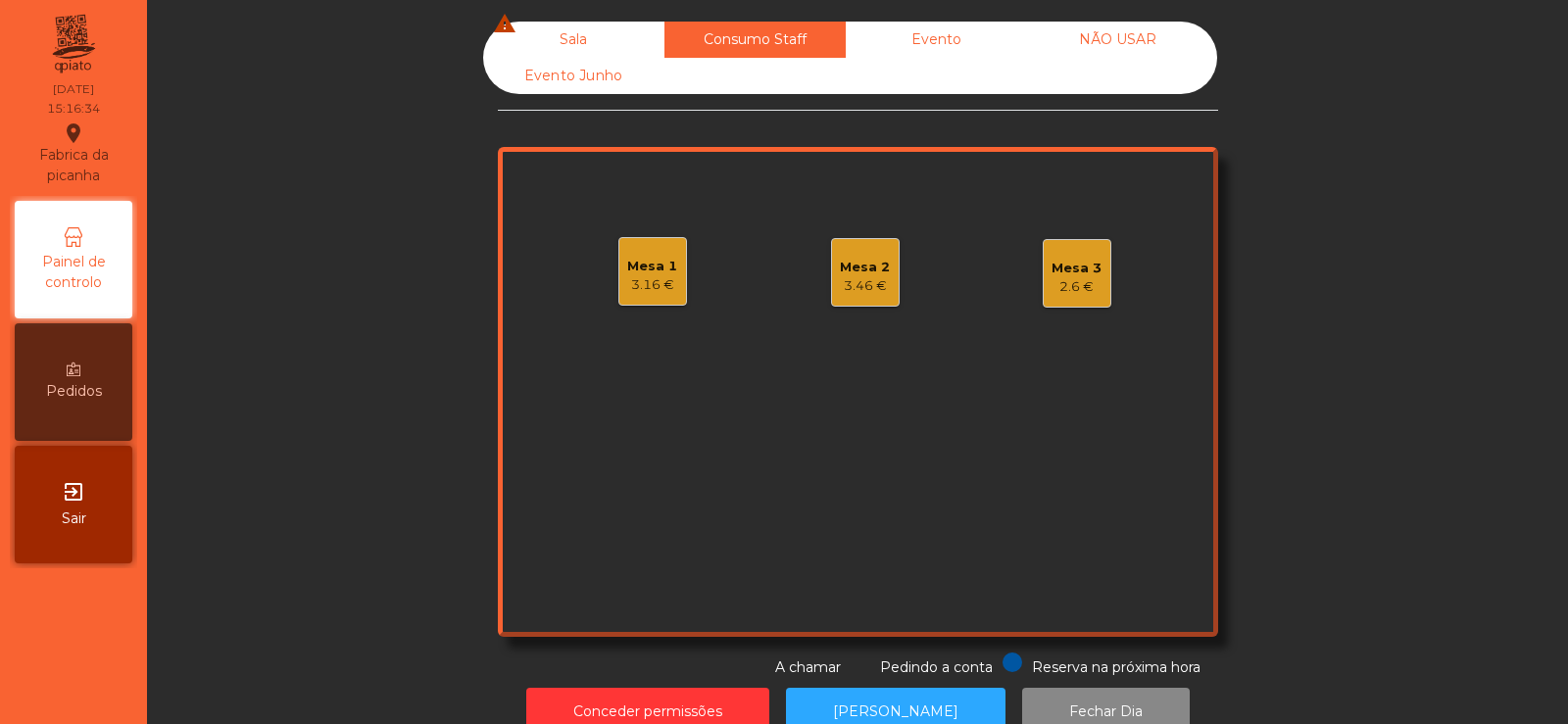
click at [580, 40] on div "Sala warning" at bounding box center [573, 40] width 181 height 37
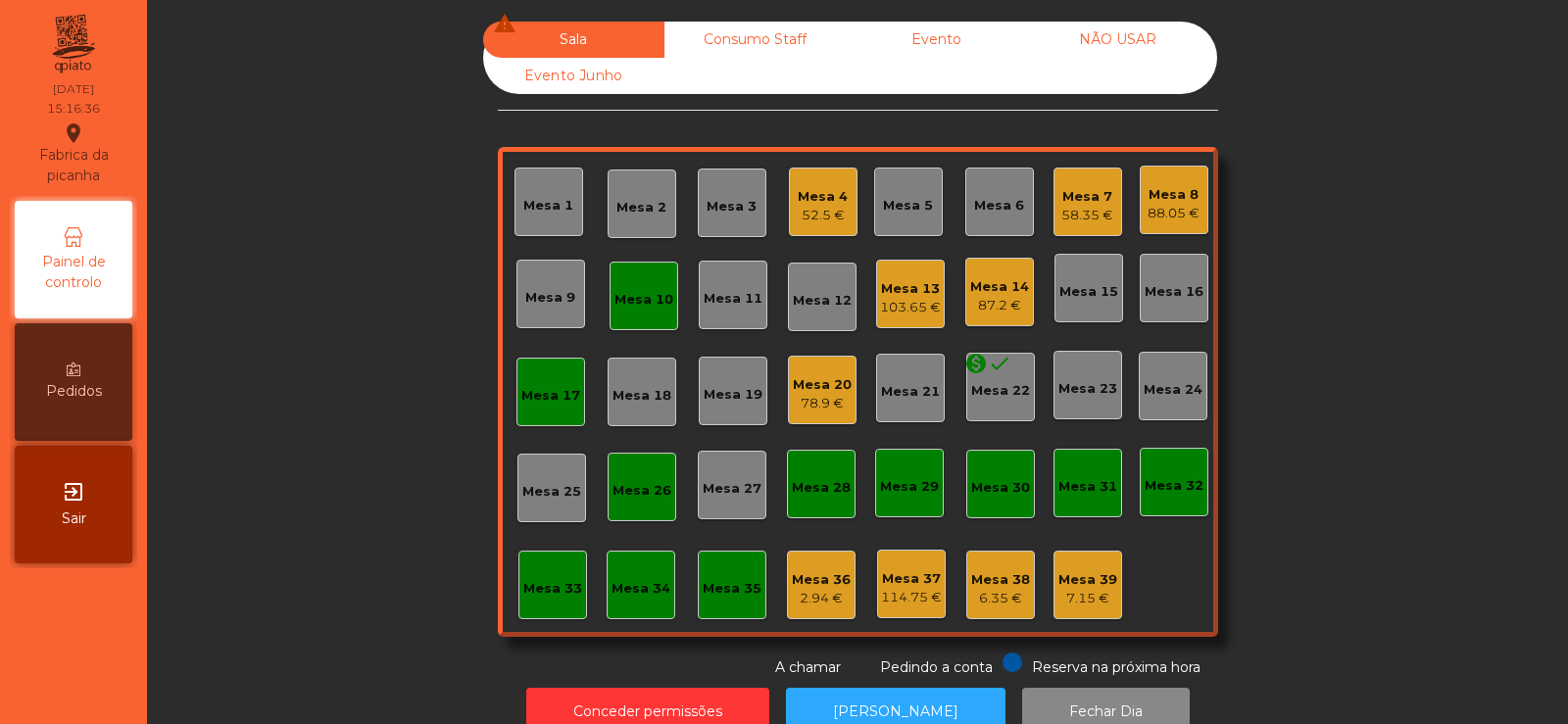
click at [528, 585] on div "Mesa 33" at bounding box center [552, 589] width 59 height 20
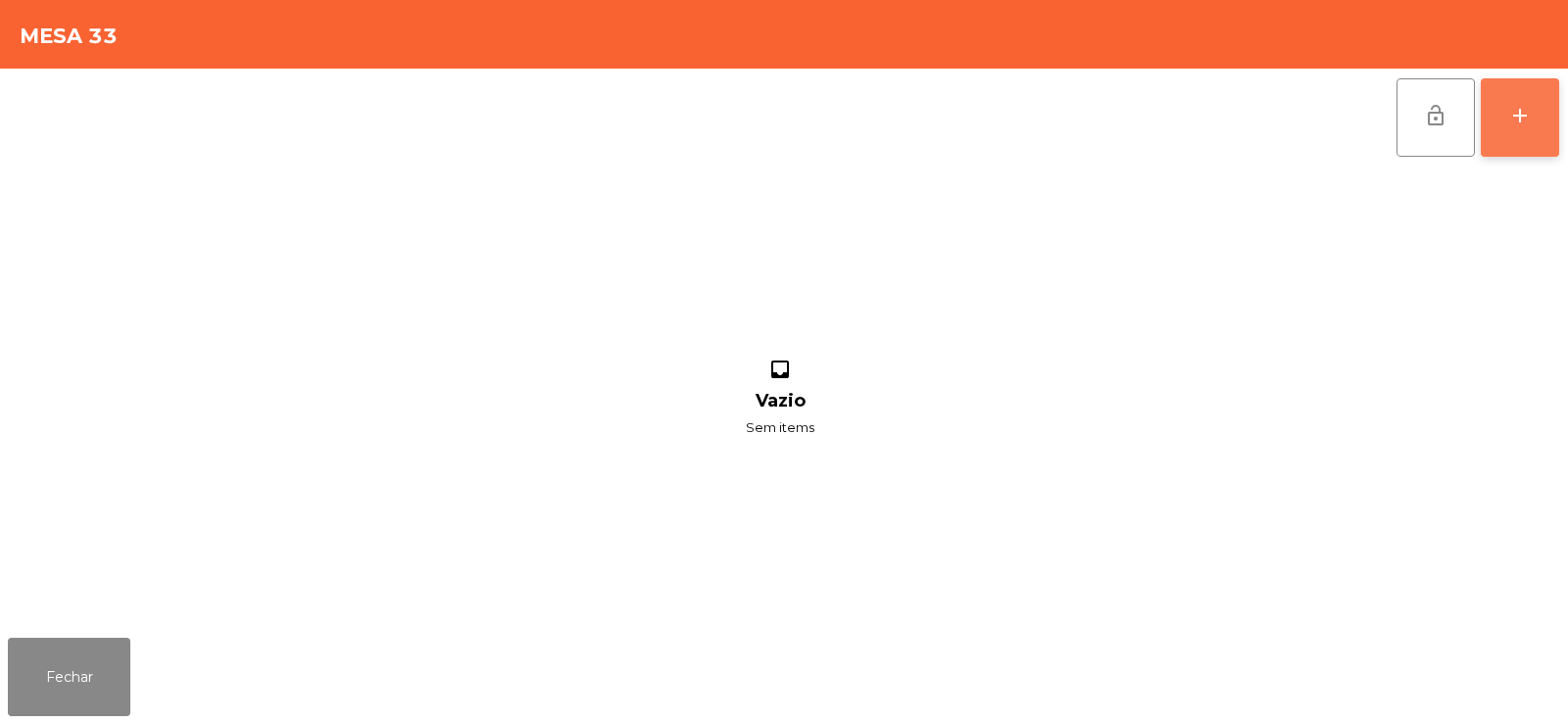
click at [1526, 124] on div "add" at bounding box center [1520, 116] width 24 height 24
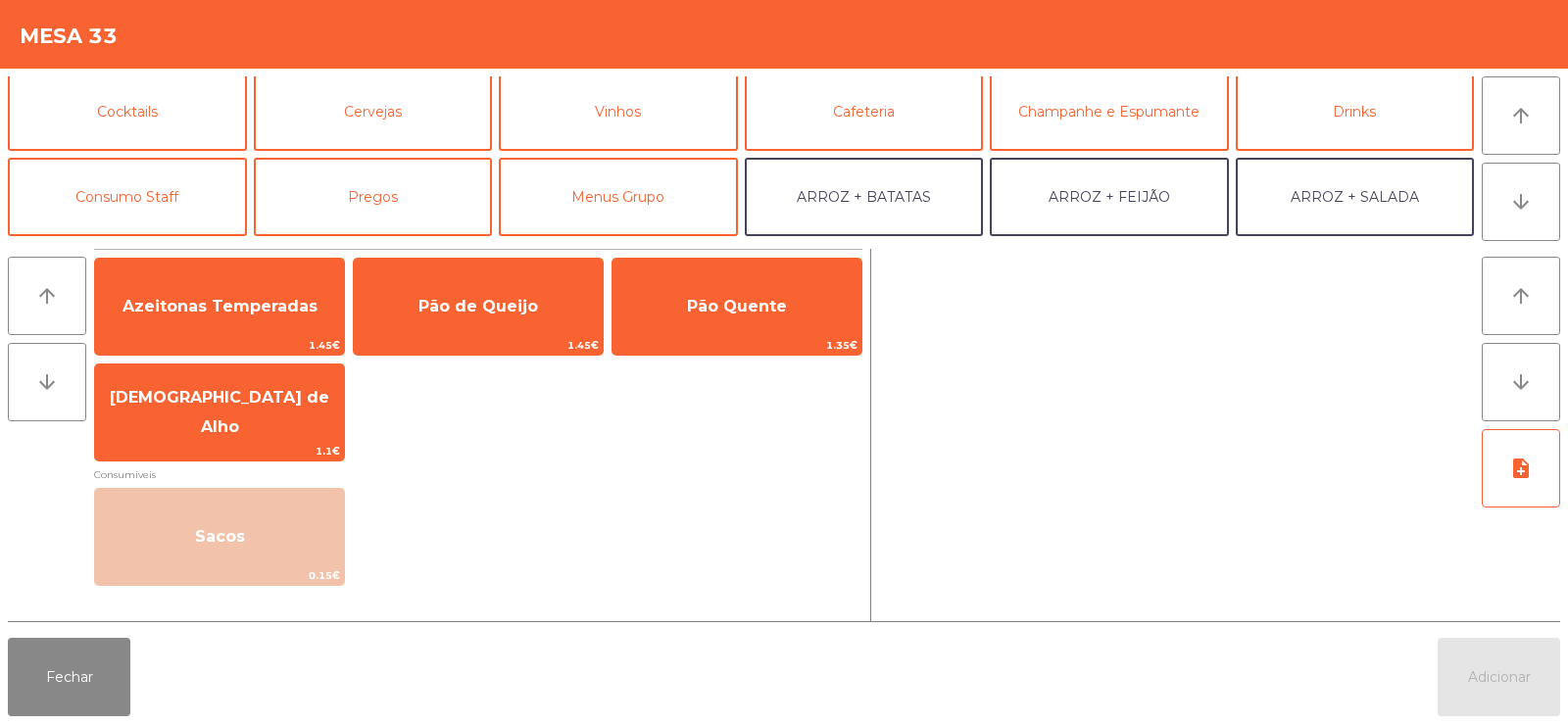
scroll to position [109, 0]
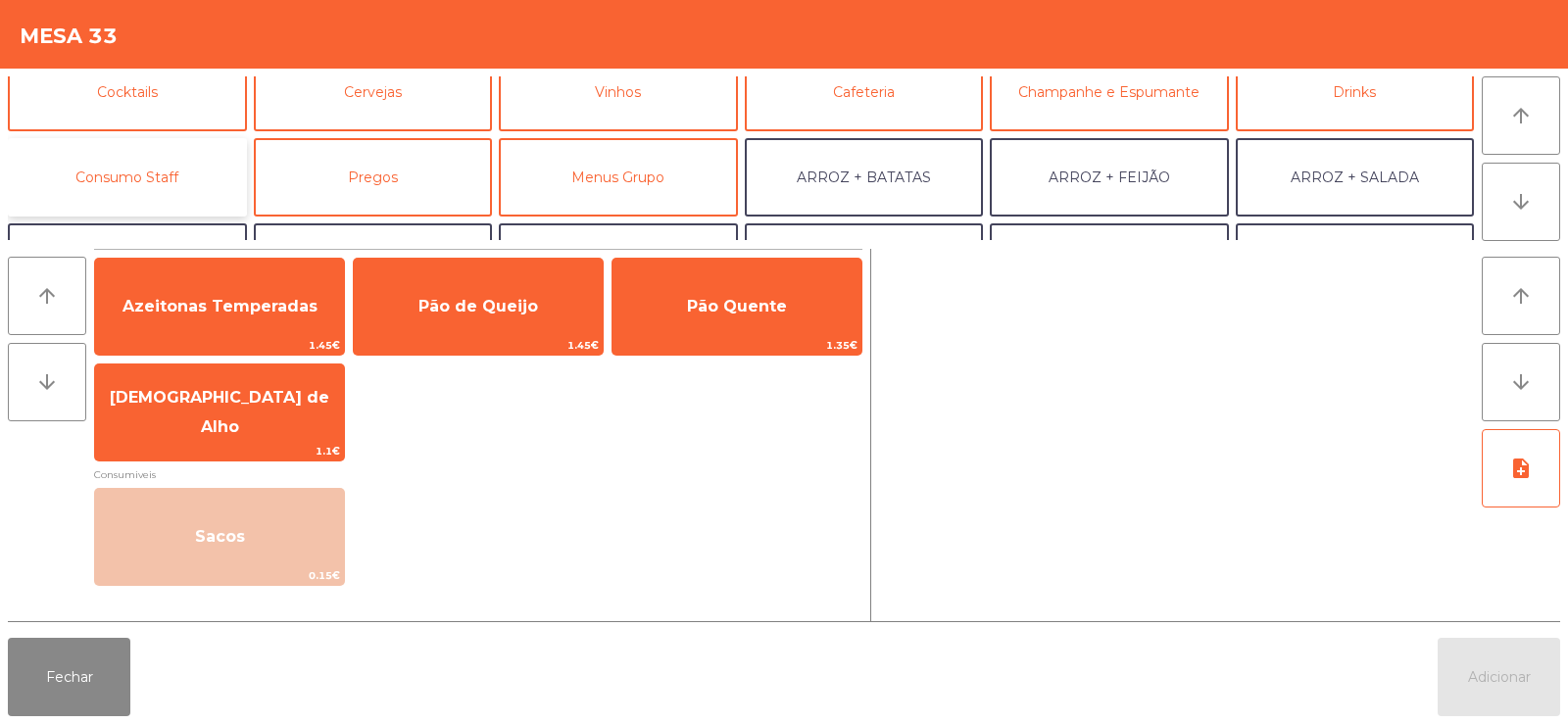
click at [152, 161] on button "Consumo Staff" at bounding box center [127, 177] width 239 height 78
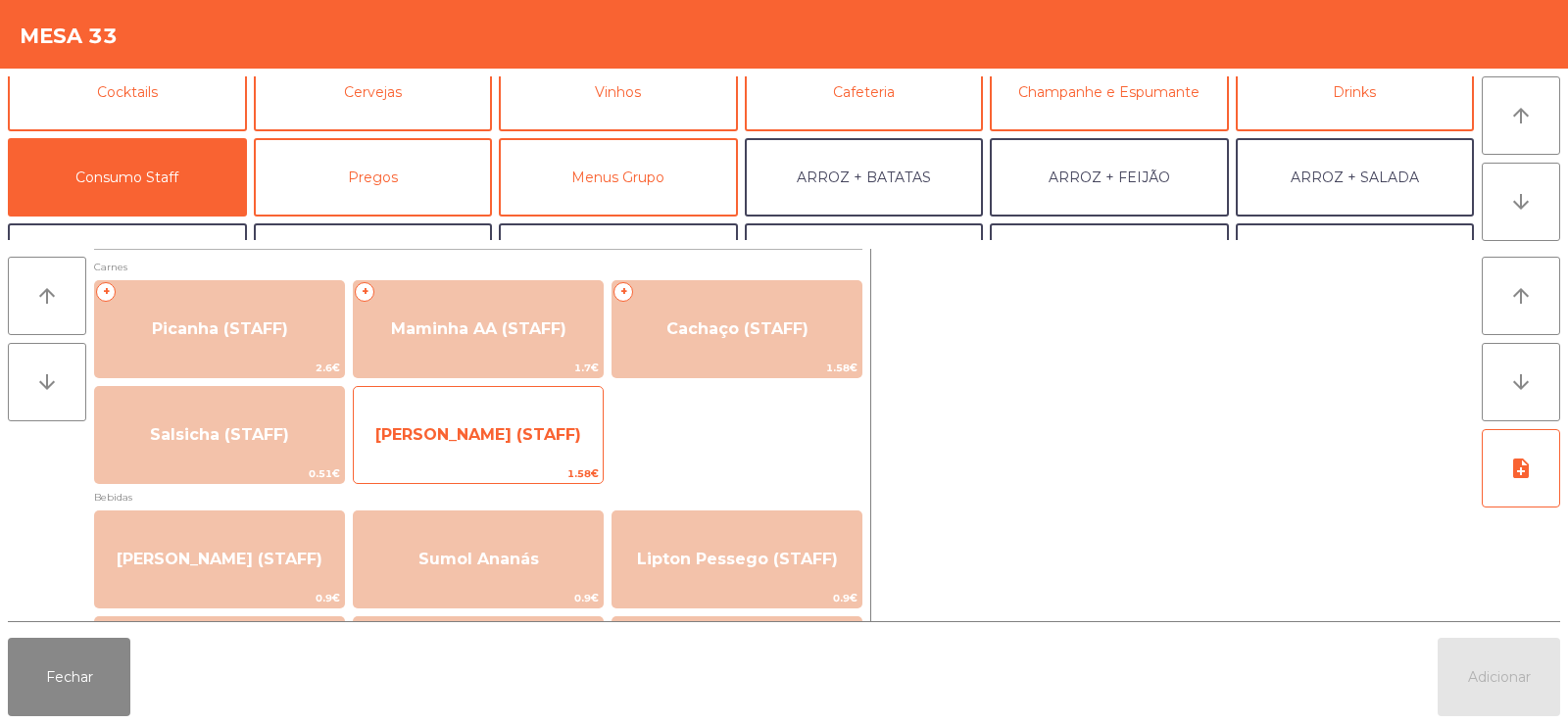
click at [518, 467] on span "1.58€" at bounding box center [478, 473] width 249 height 19
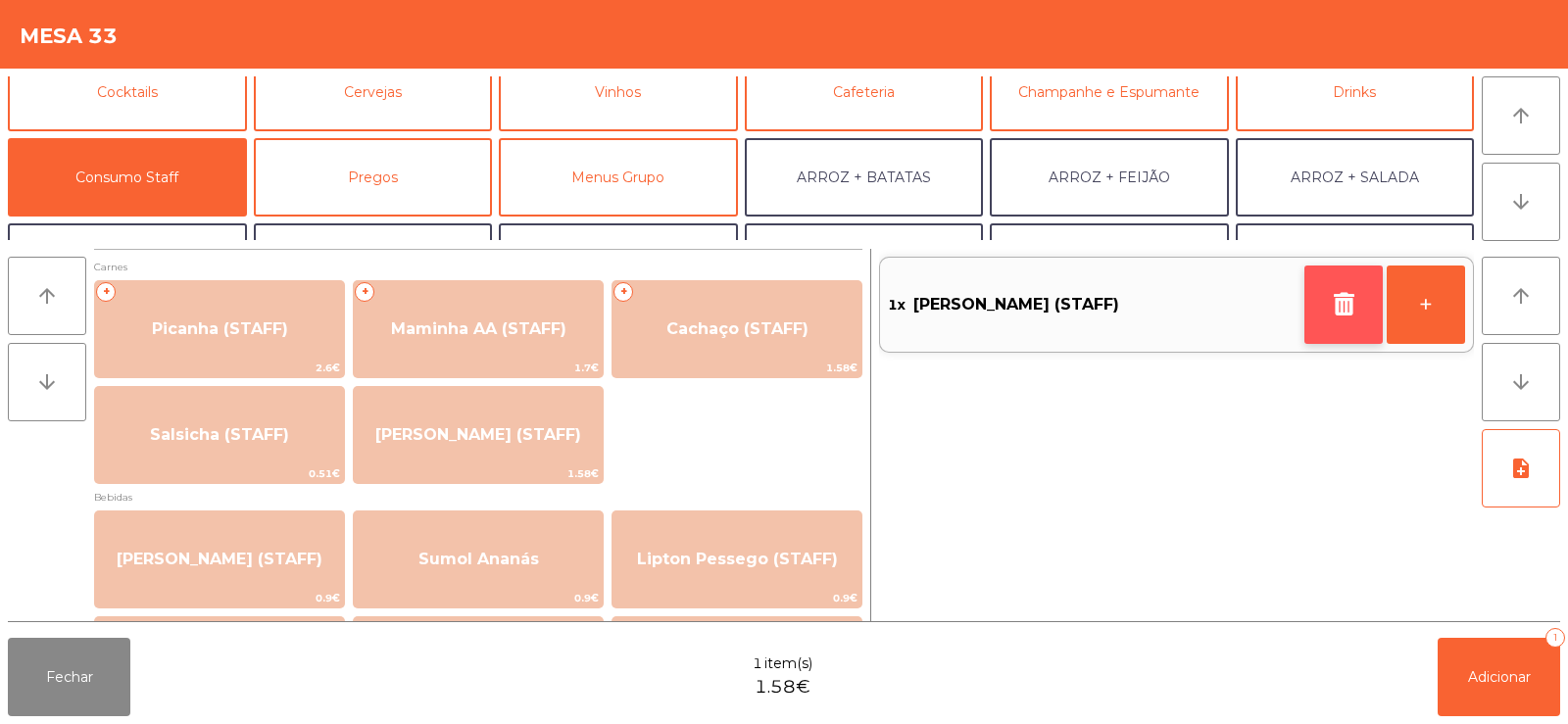
click at [1328, 313] on button "button" at bounding box center [1343, 304] width 78 height 78
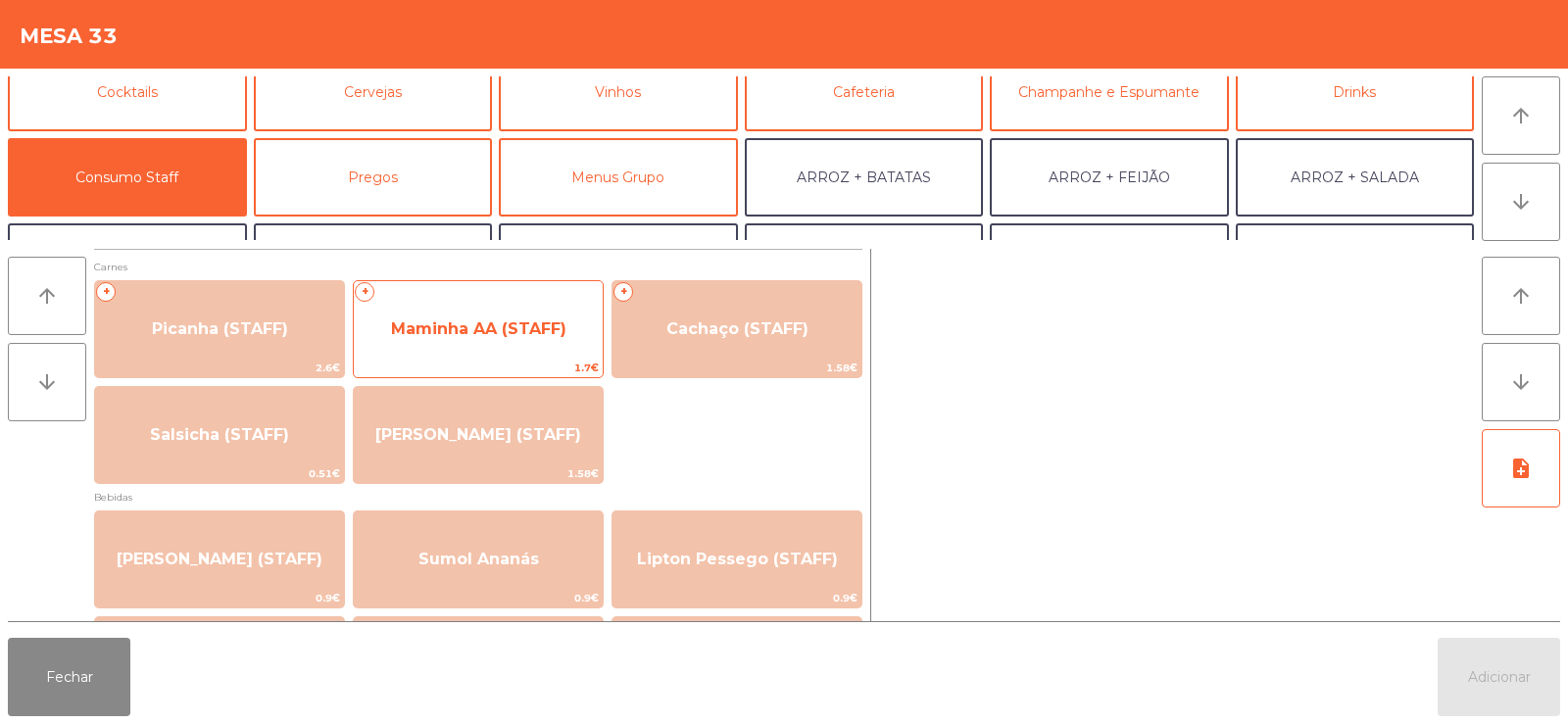
click at [496, 319] on span "Maminha AA (STAFF)" at bounding box center [478, 328] width 176 height 19
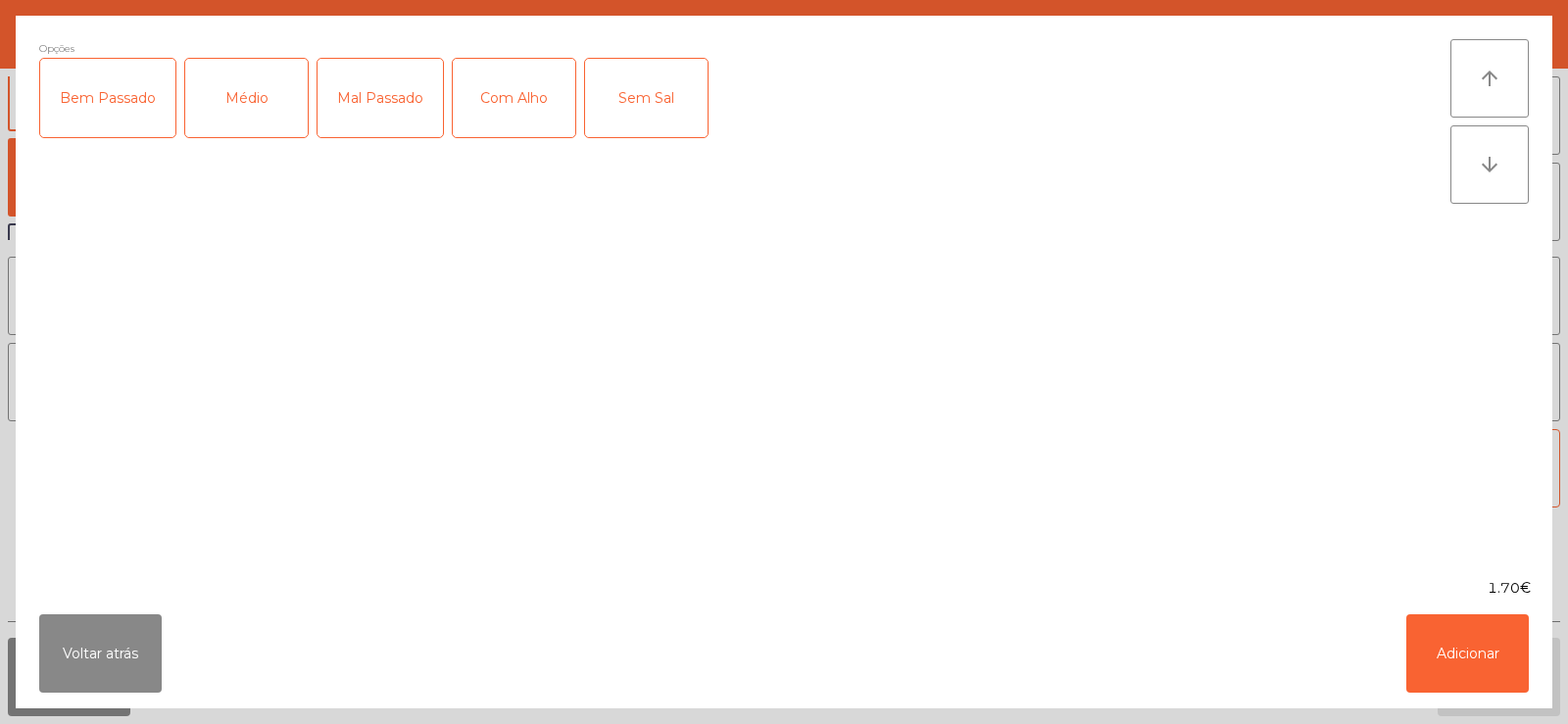
click at [245, 102] on div "Médio" at bounding box center [247, 97] width 123 height 78
click at [514, 83] on div "Com Alho" at bounding box center [515, 97] width 123 height 78
click at [1418, 664] on button "Adicionar" at bounding box center [1468, 654] width 123 height 78
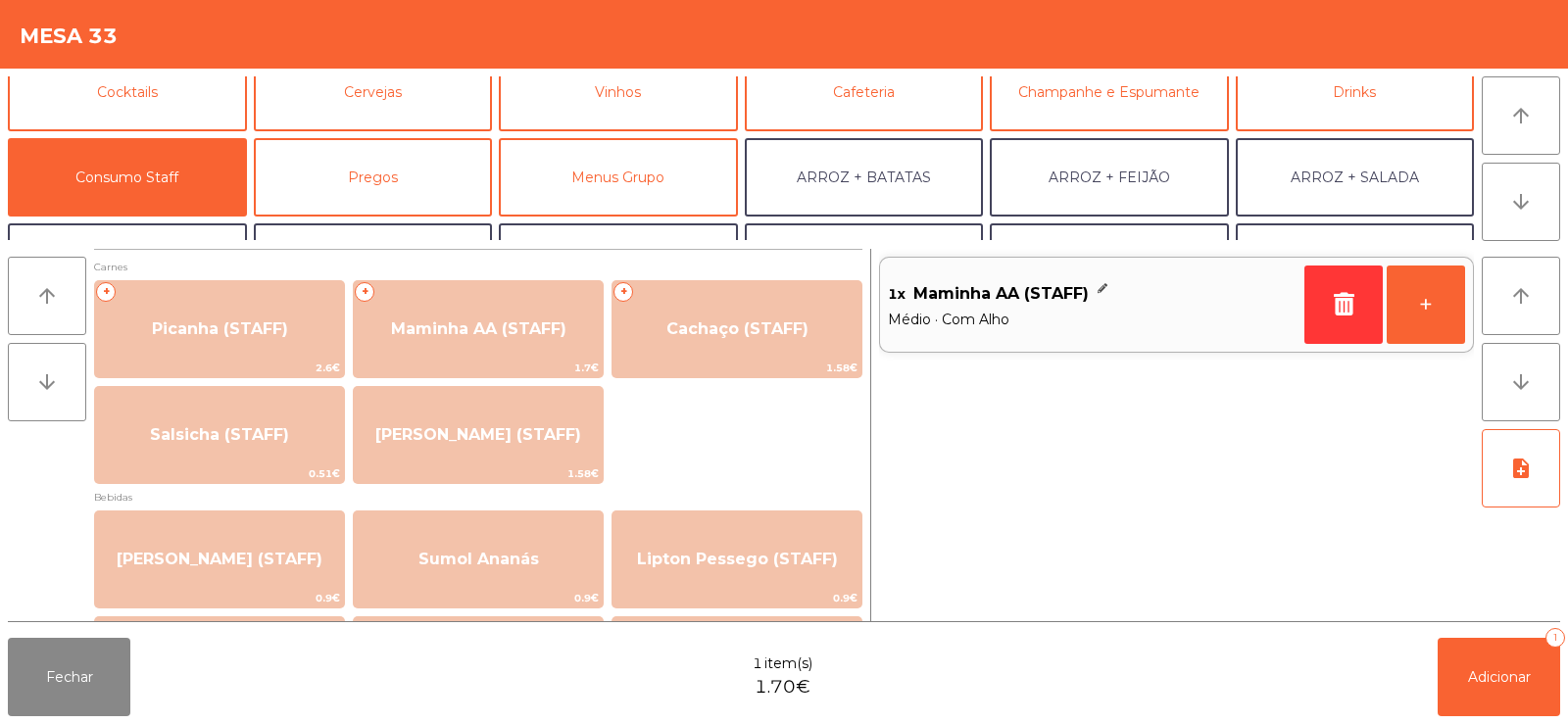
scroll to position [0, 0]
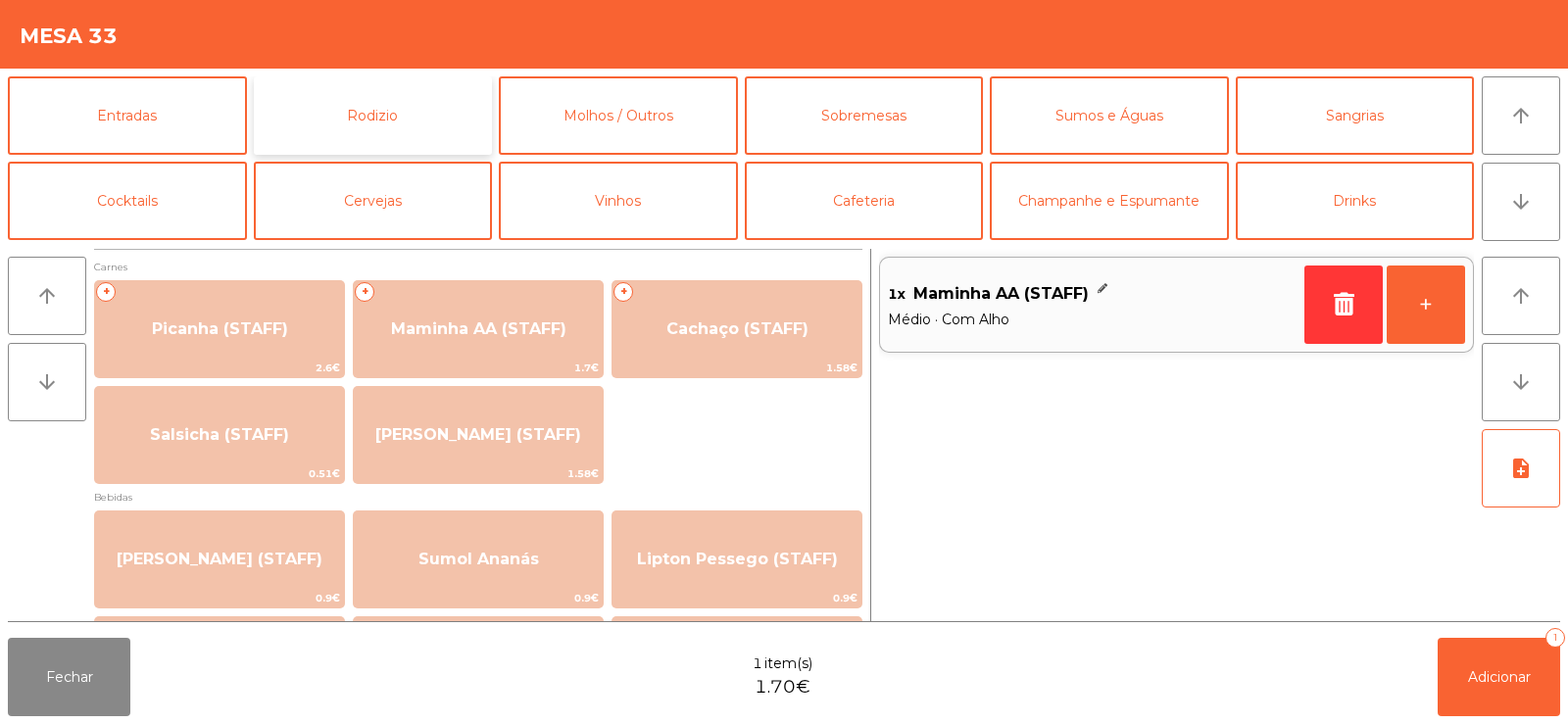
click at [423, 115] on button "Rodizio" at bounding box center [373, 115] width 239 height 78
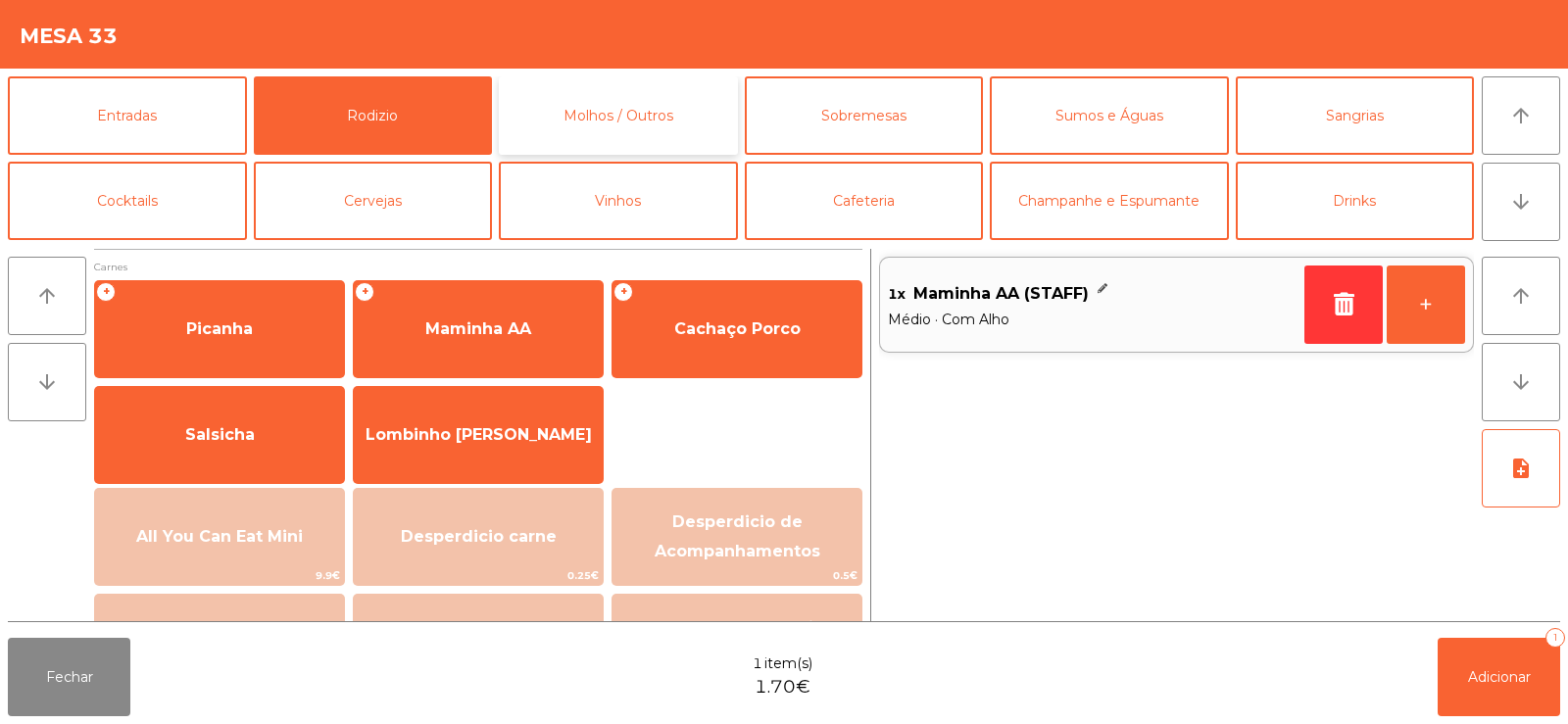
click at [624, 106] on button "Molhos / Outros" at bounding box center [618, 115] width 239 height 78
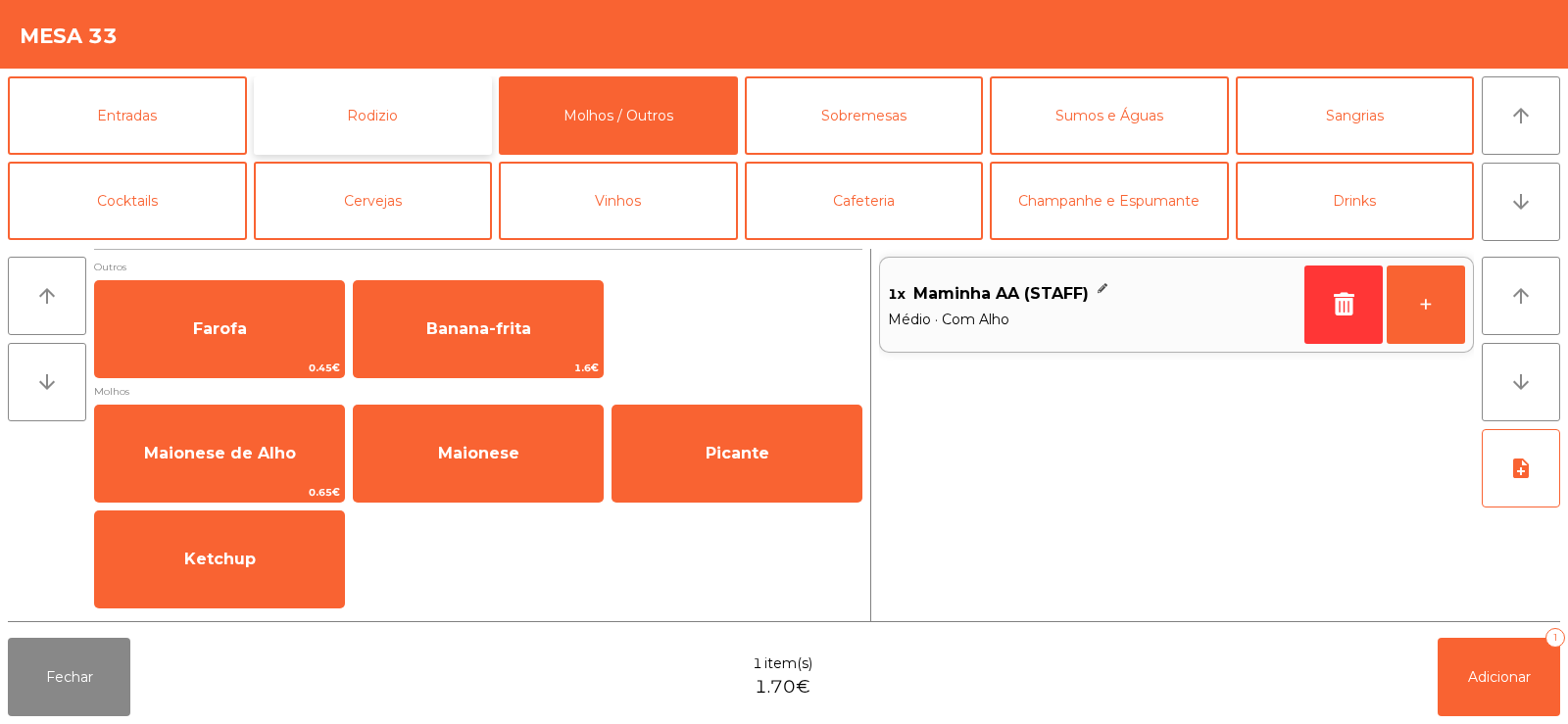
click at [400, 118] on button "Rodizio" at bounding box center [373, 115] width 239 height 78
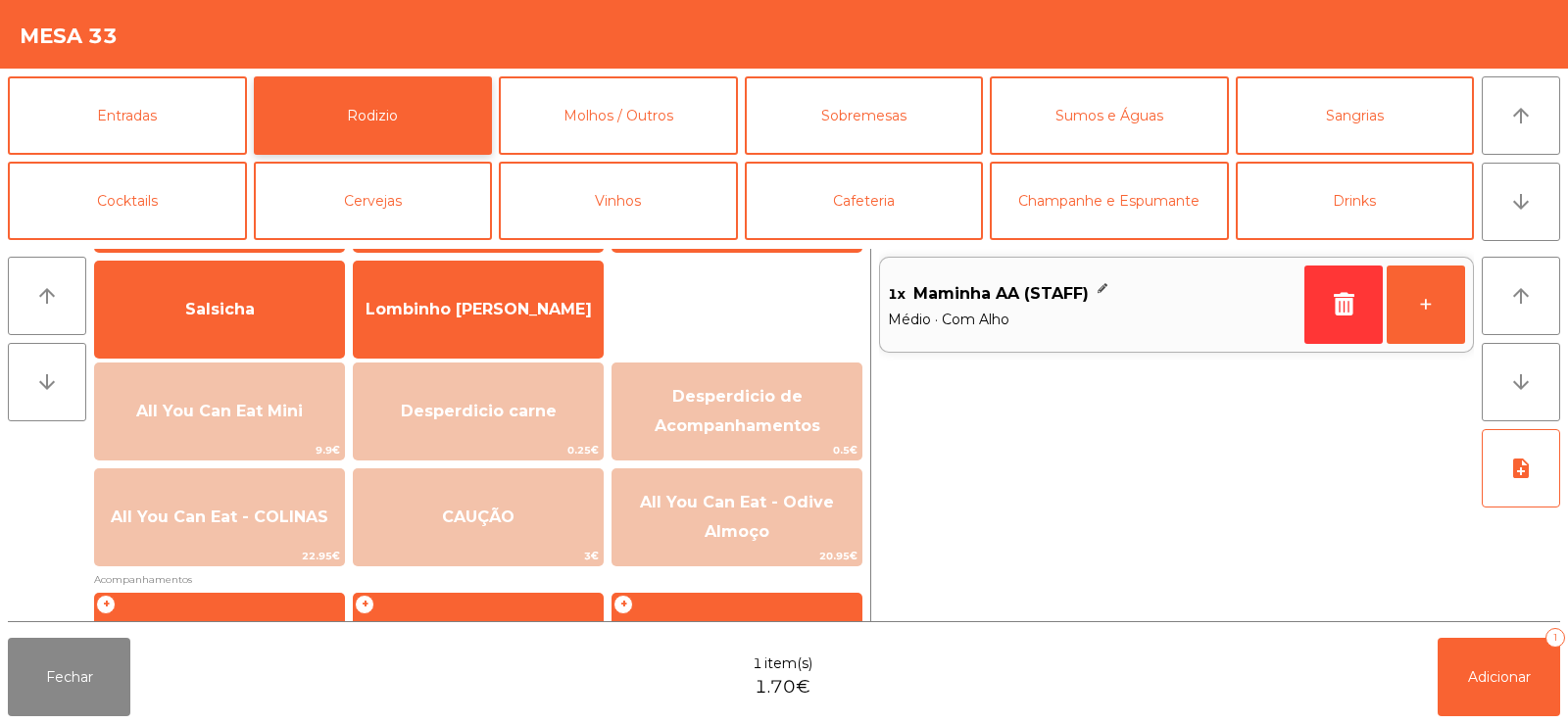
scroll to position [308, 0]
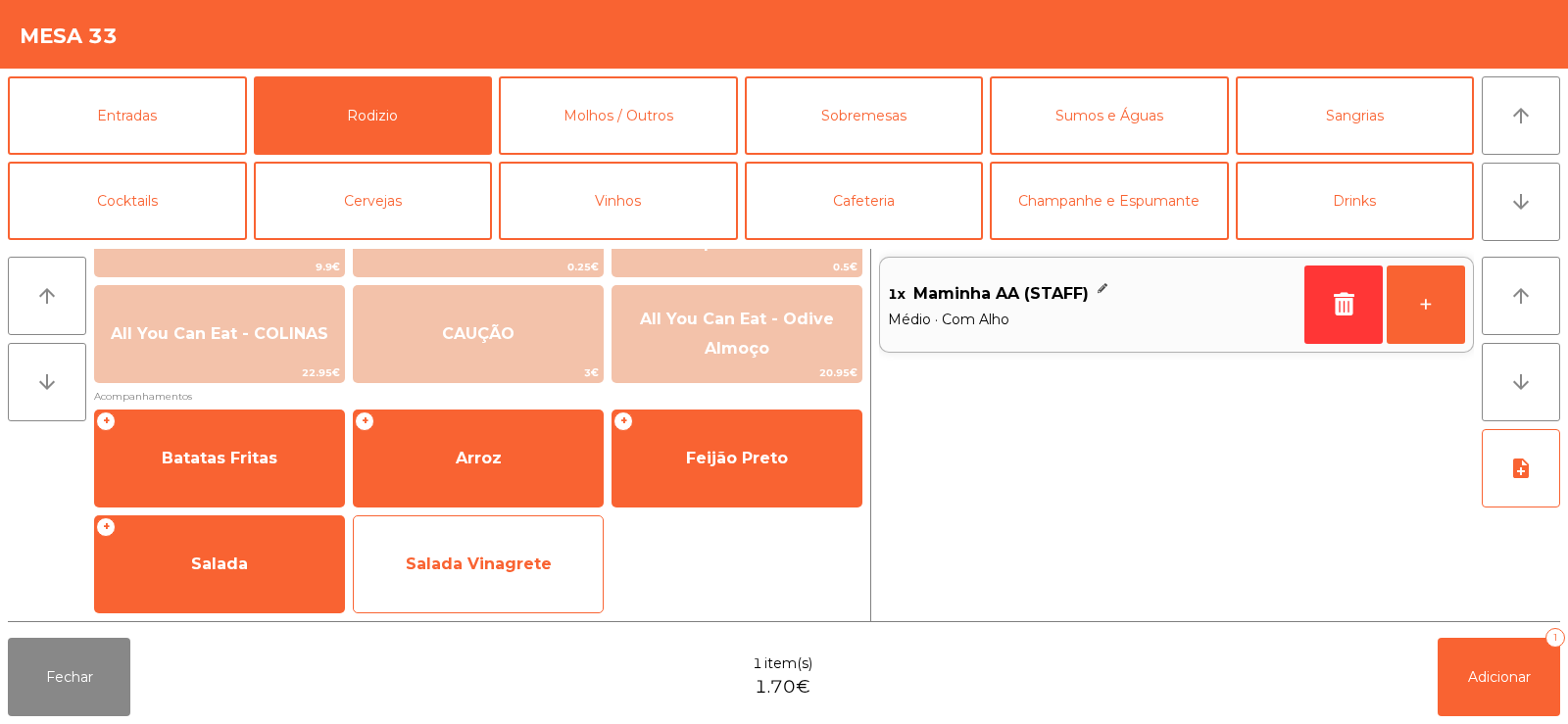
click at [494, 573] on span "Salada Vinagrete" at bounding box center [478, 564] width 249 height 53
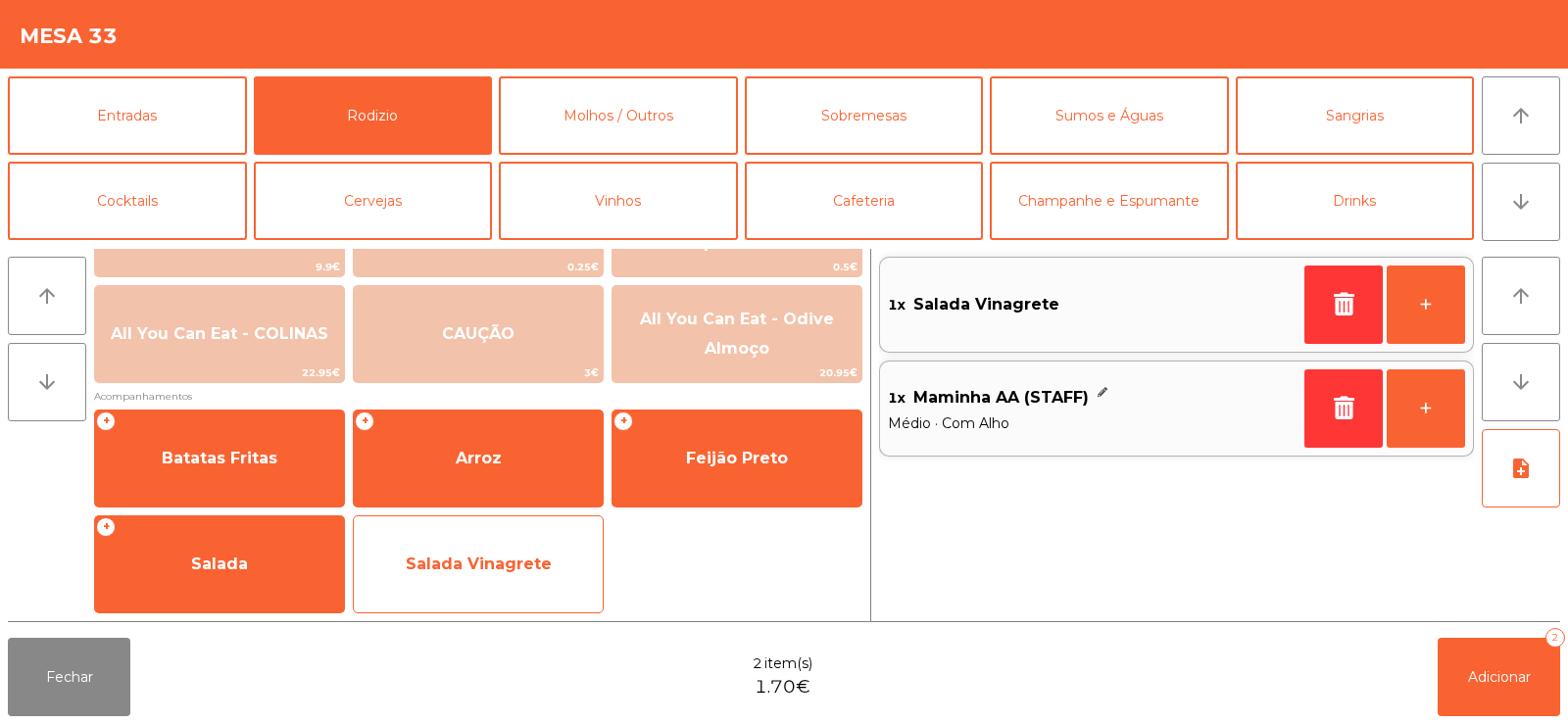
scroll to position [60, 0]
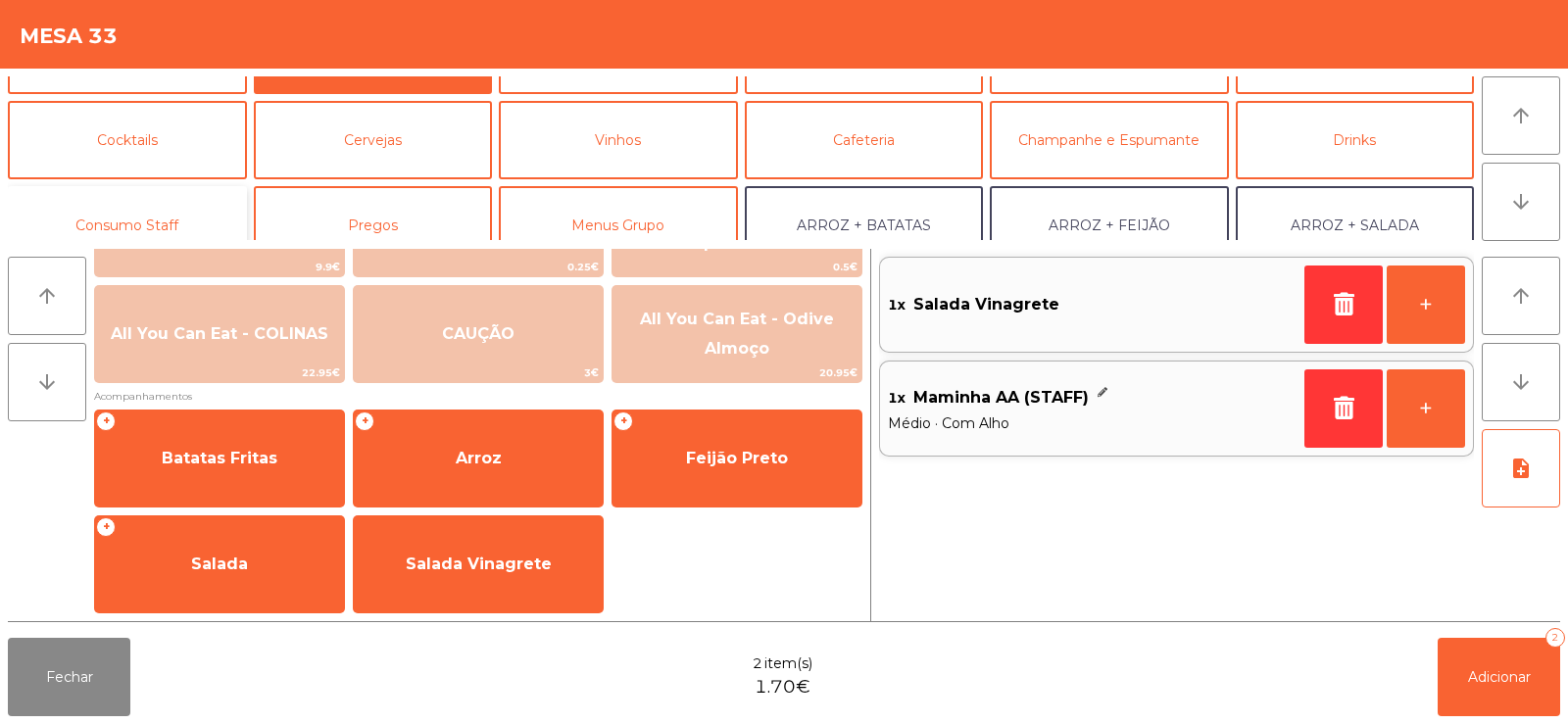
click at [138, 214] on button "Consumo Staff" at bounding box center [127, 225] width 239 height 78
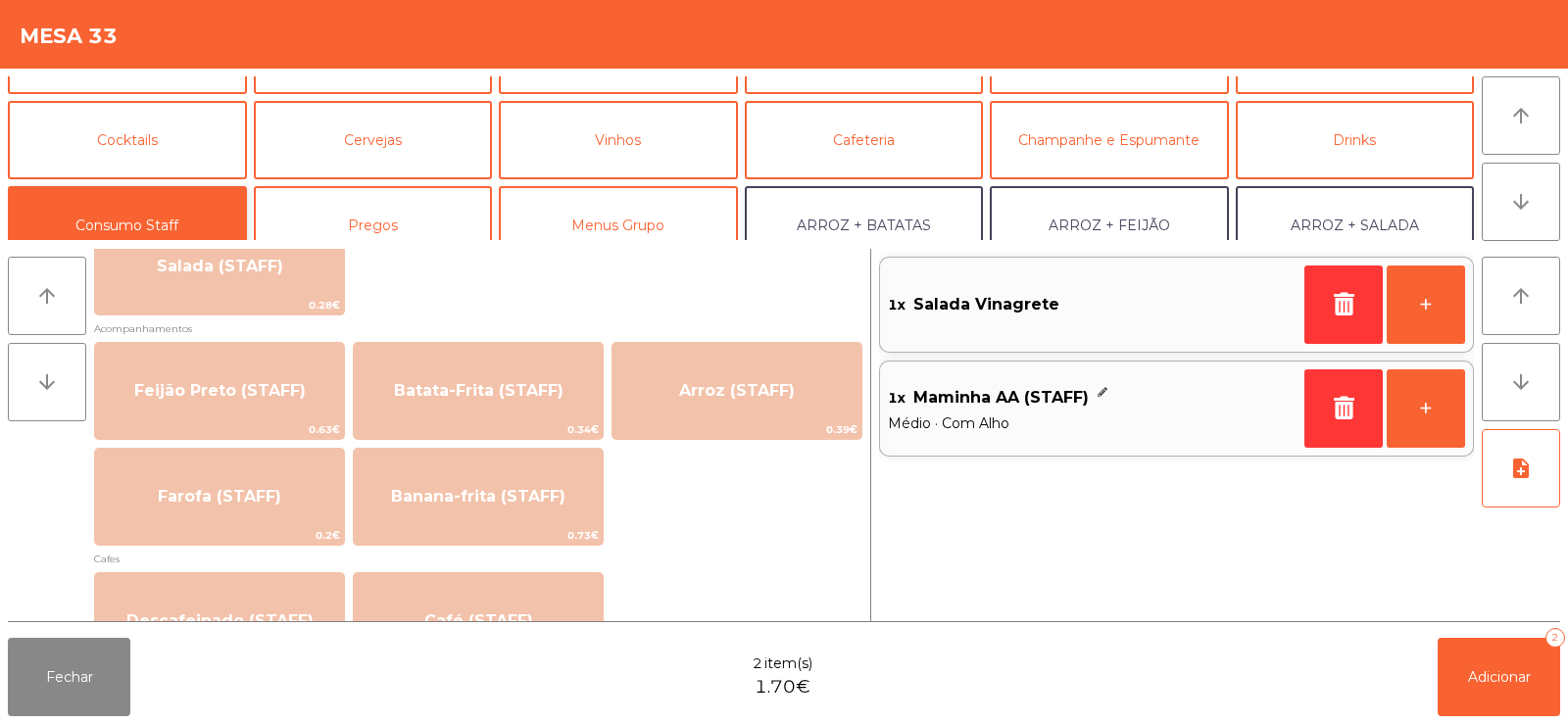
scroll to position [863, 0]
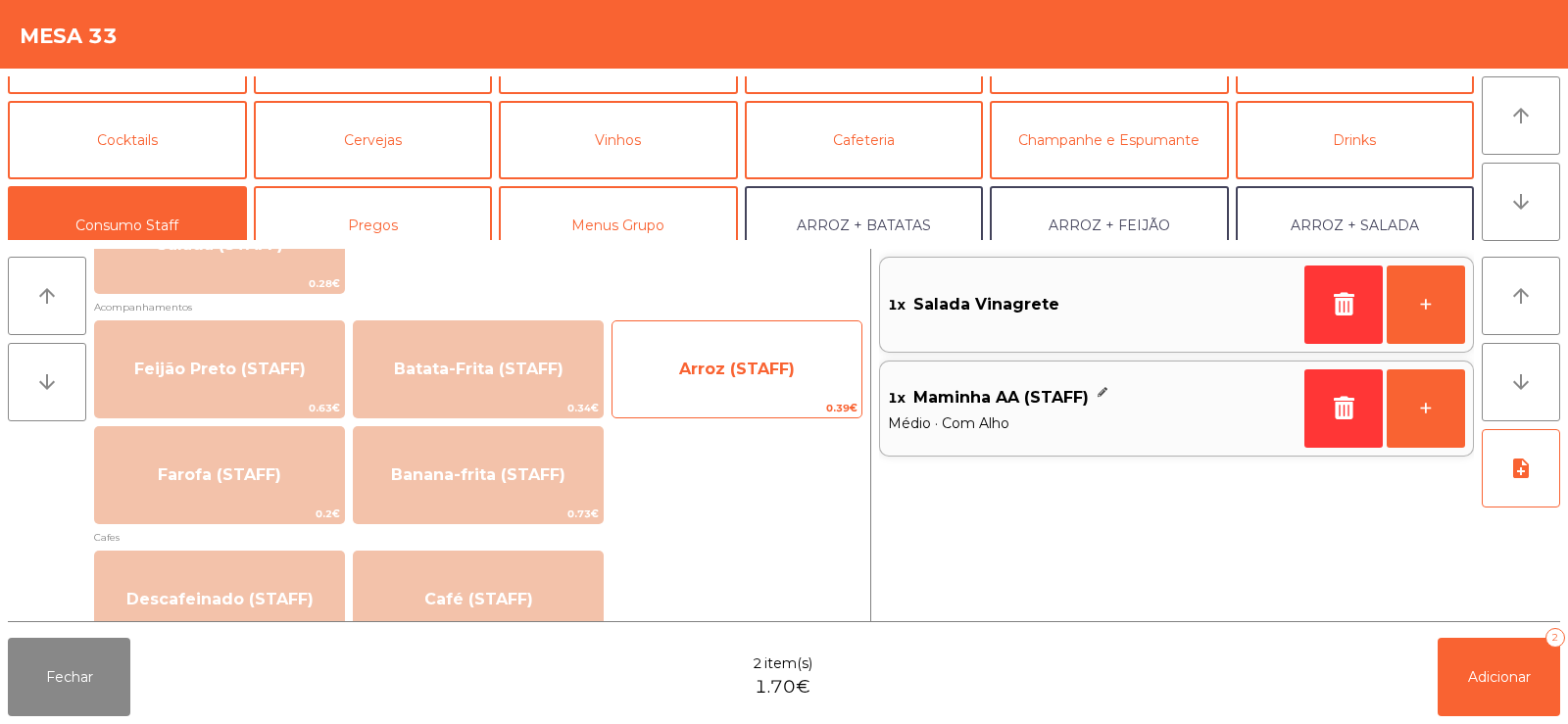
click at [745, 373] on span "Arroz (STAFF)" at bounding box center [737, 369] width 116 height 19
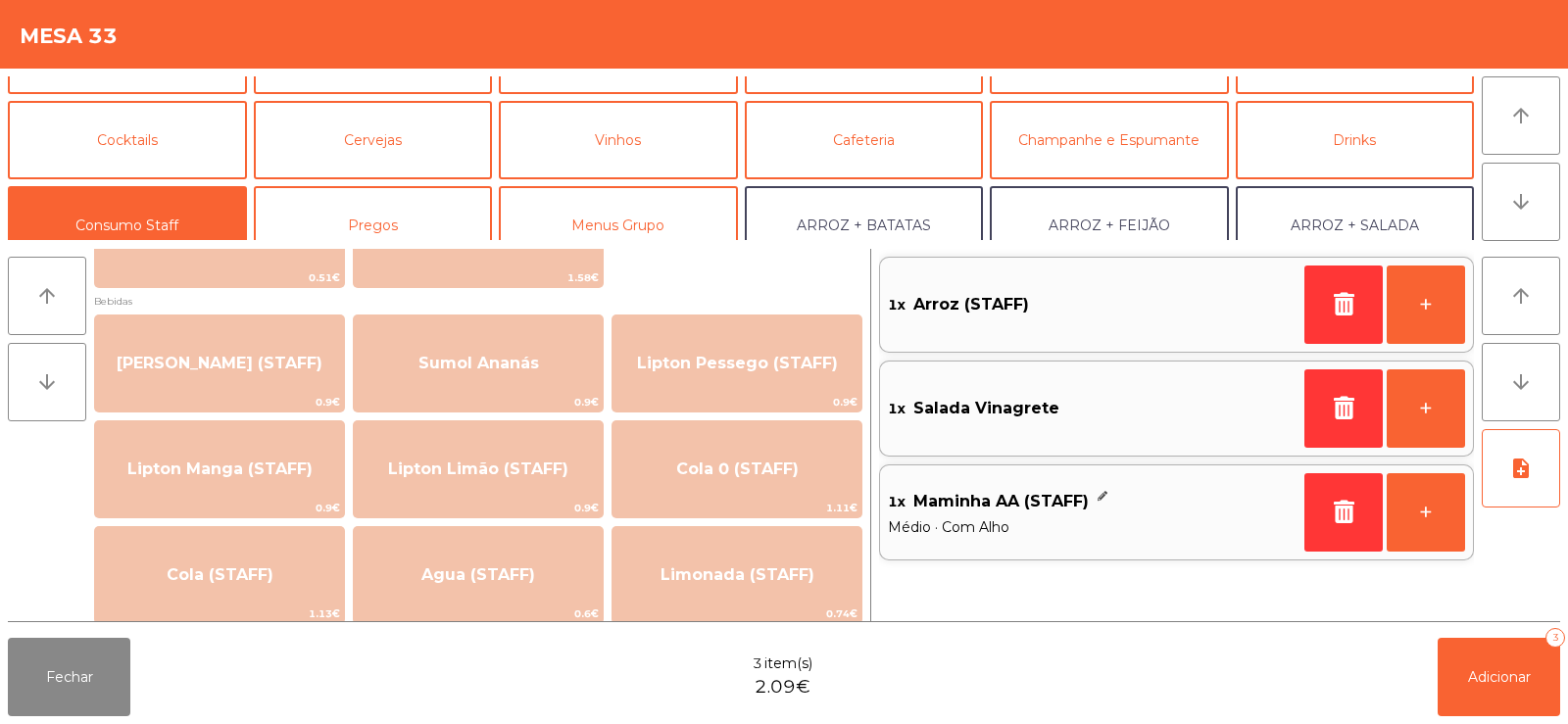
scroll to position [190, 0]
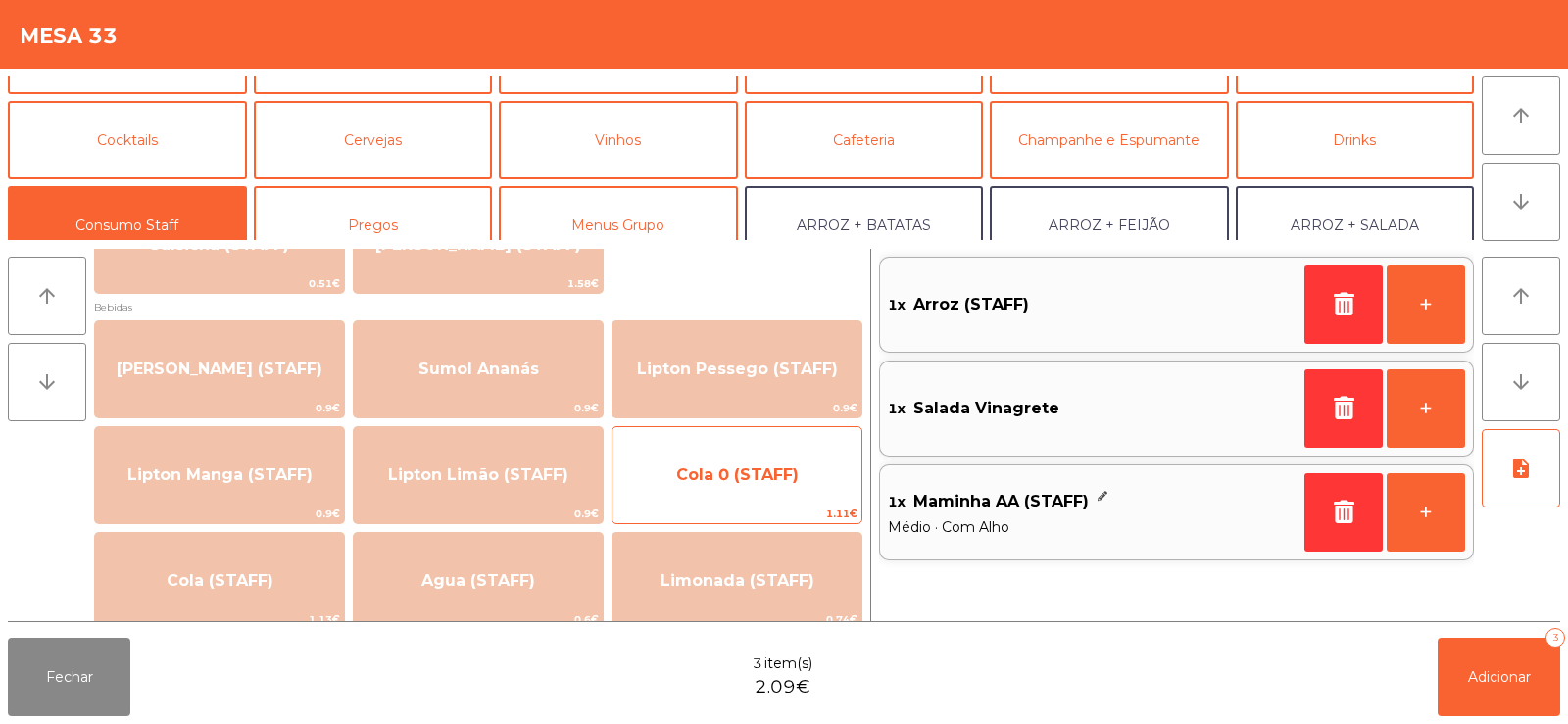
click at [720, 496] on span "Cola 0 (STAFF)" at bounding box center [737, 475] width 249 height 53
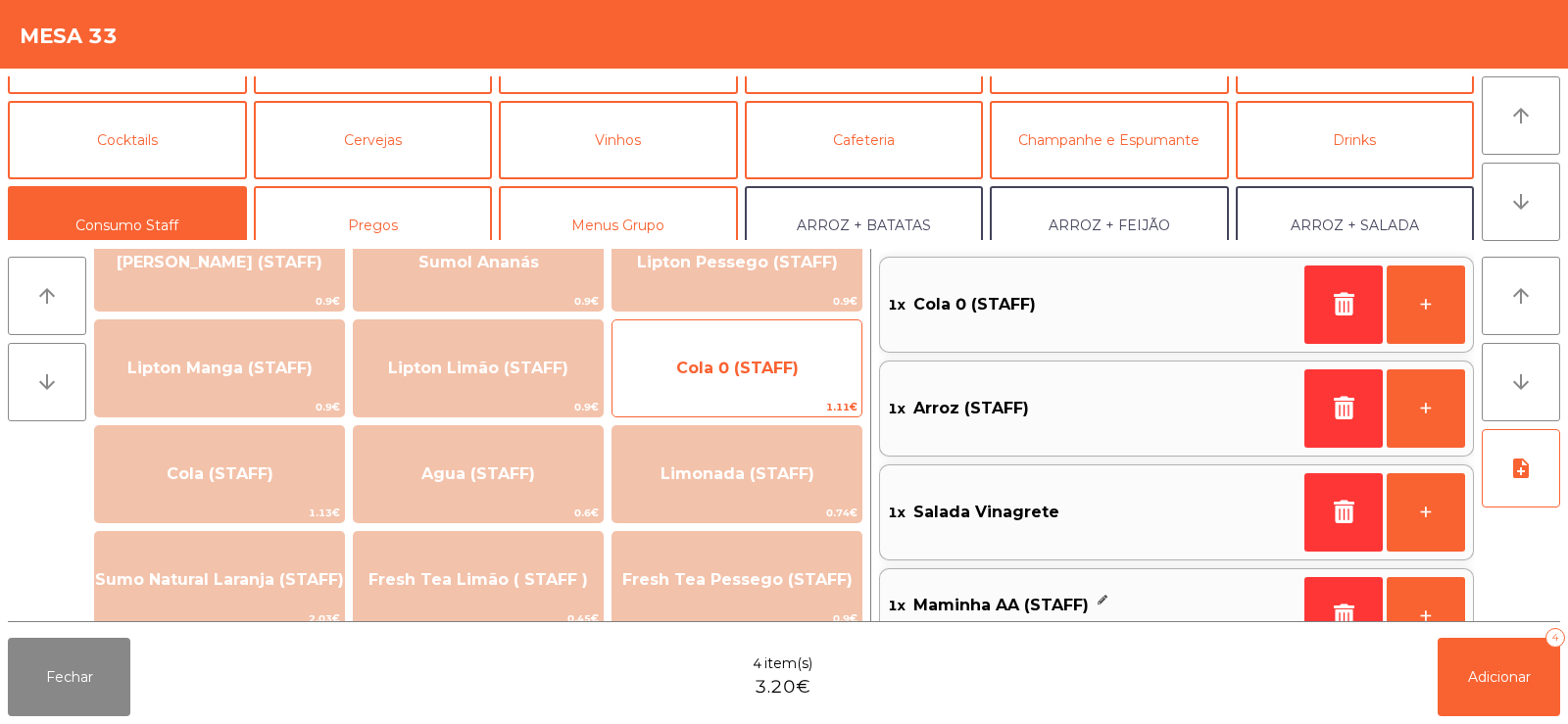
scroll to position [51, 0]
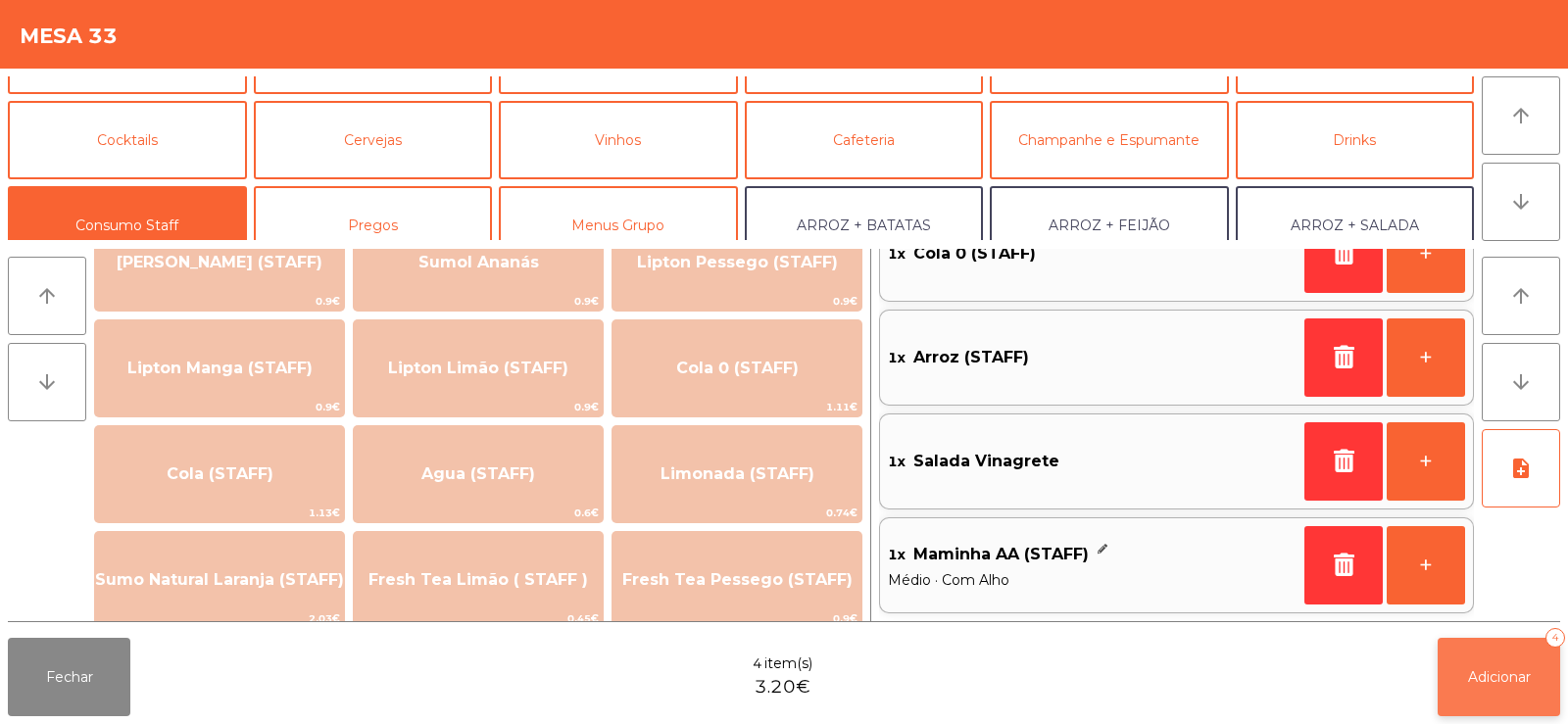
click at [1483, 678] on span "Adicionar" at bounding box center [1499, 677] width 62 height 18
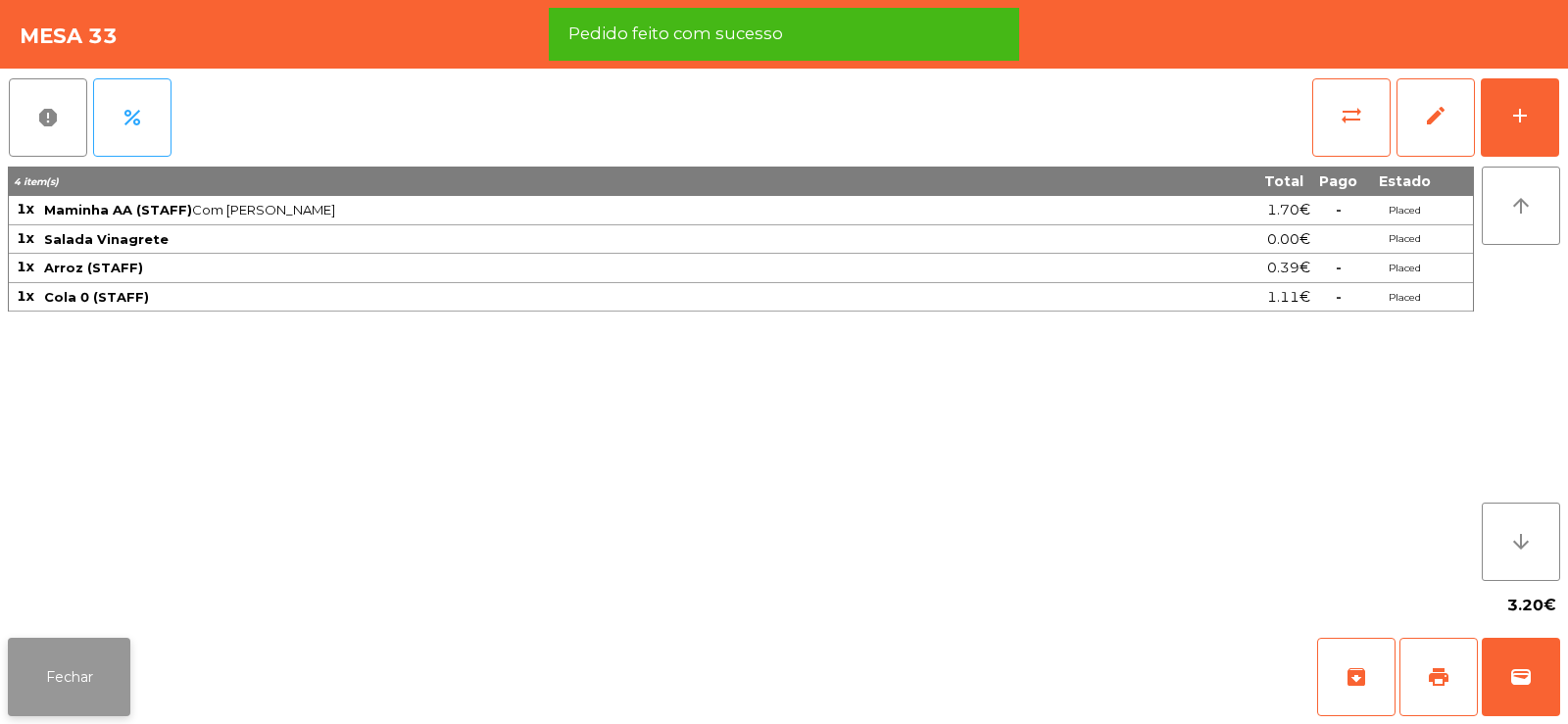
click at [84, 683] on button "Fechar" at bounding box center [69, 676] width 123 height 78
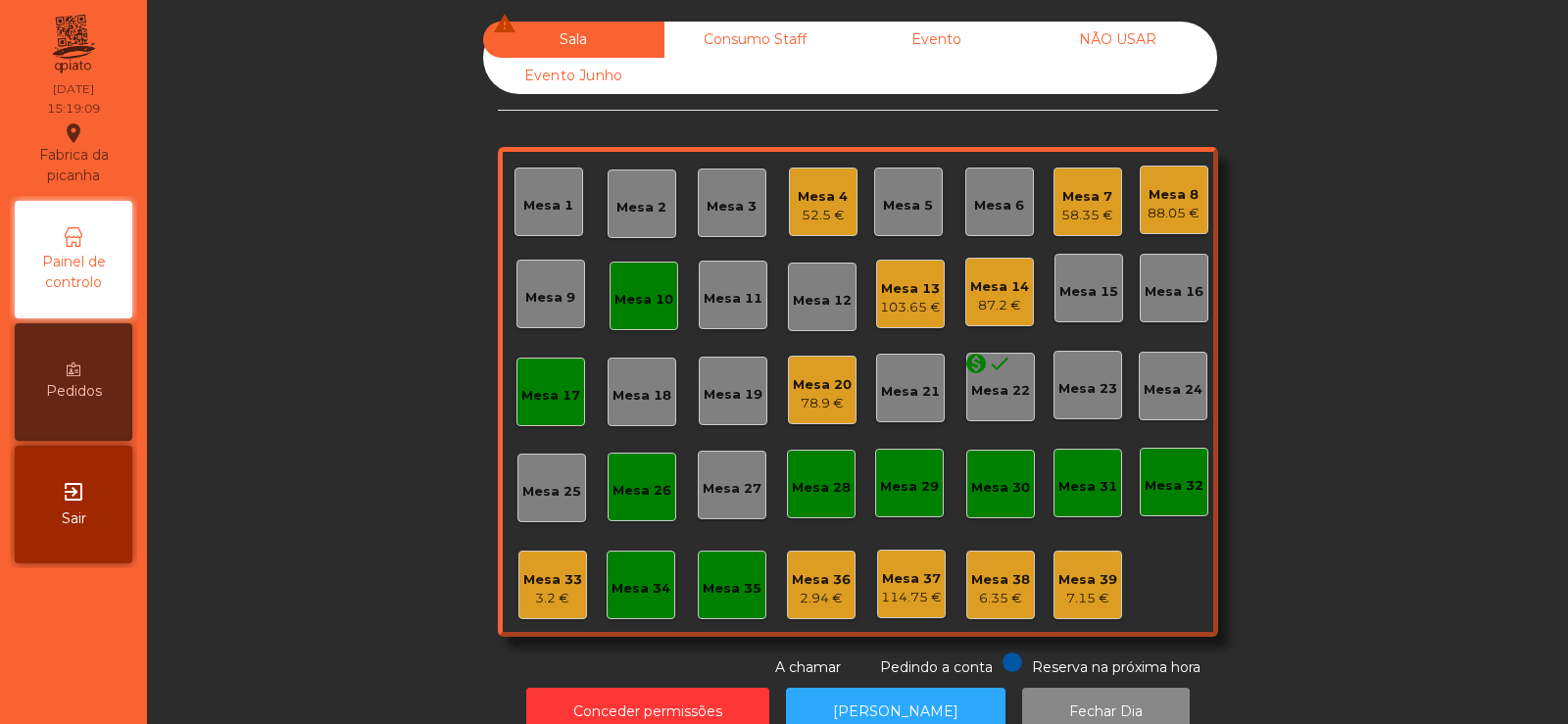
click at [804, 593] on div "2.94 €" at bounding box center [820, 599] width 59 height 20
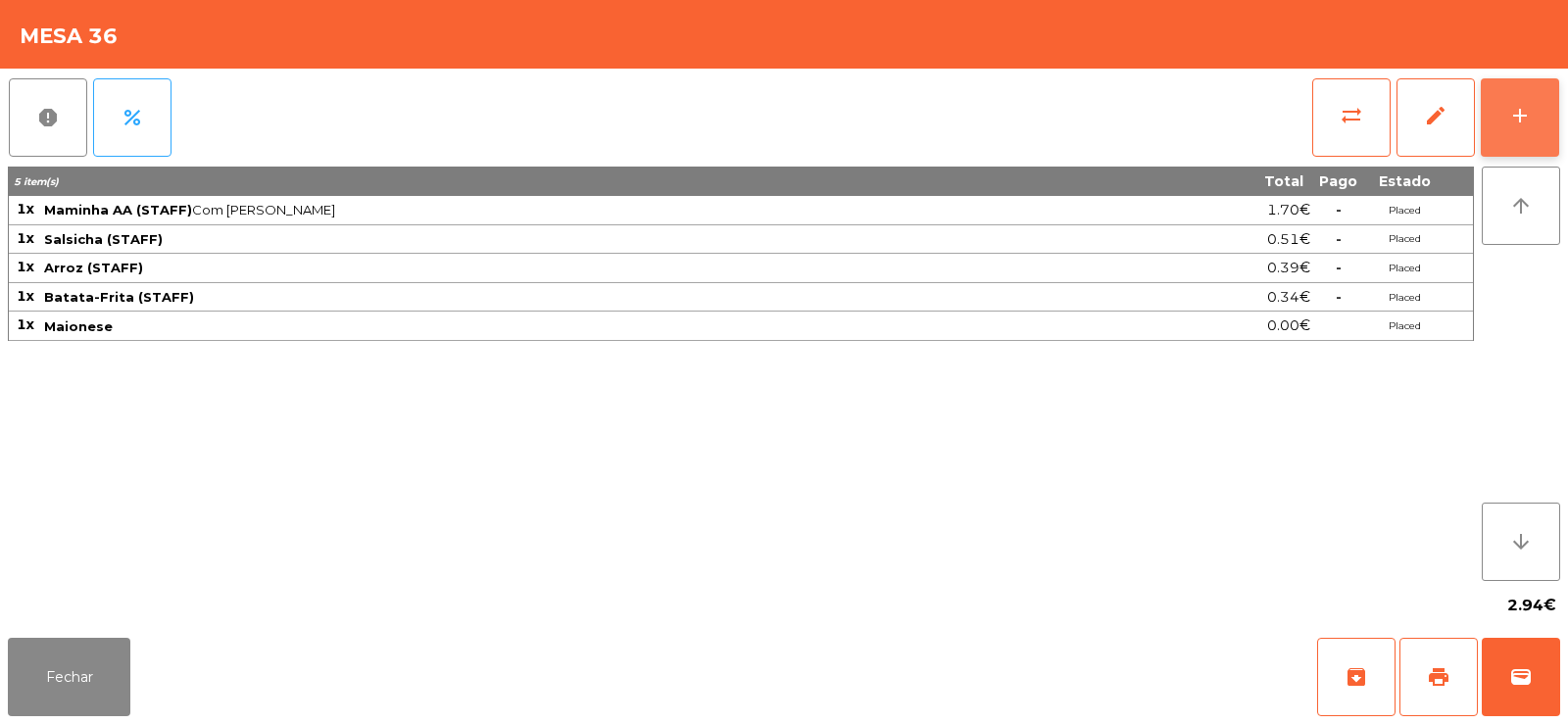
click at [1511, 118] on div "add" at bounding box center [1520, 116] width 24 height 24
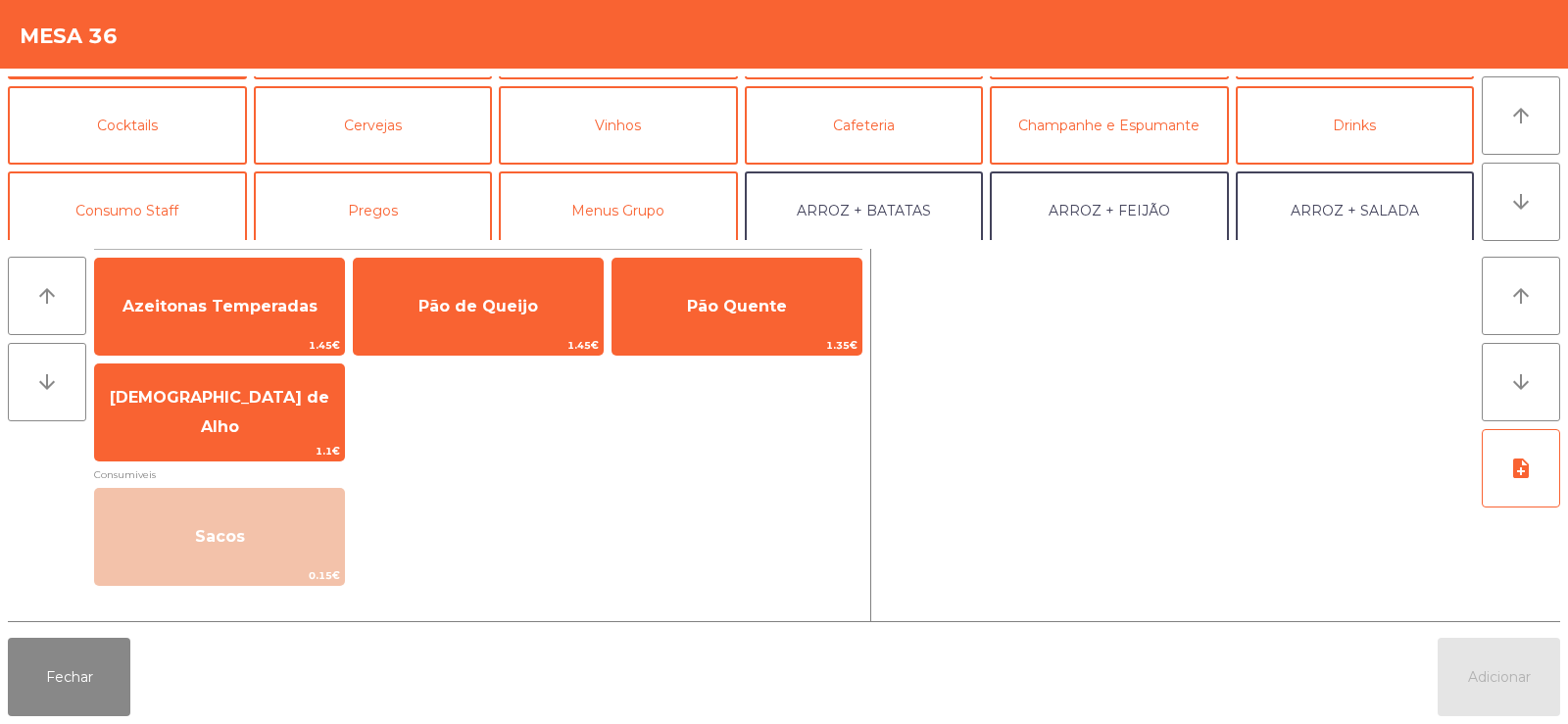
scroll to position [107, 0]
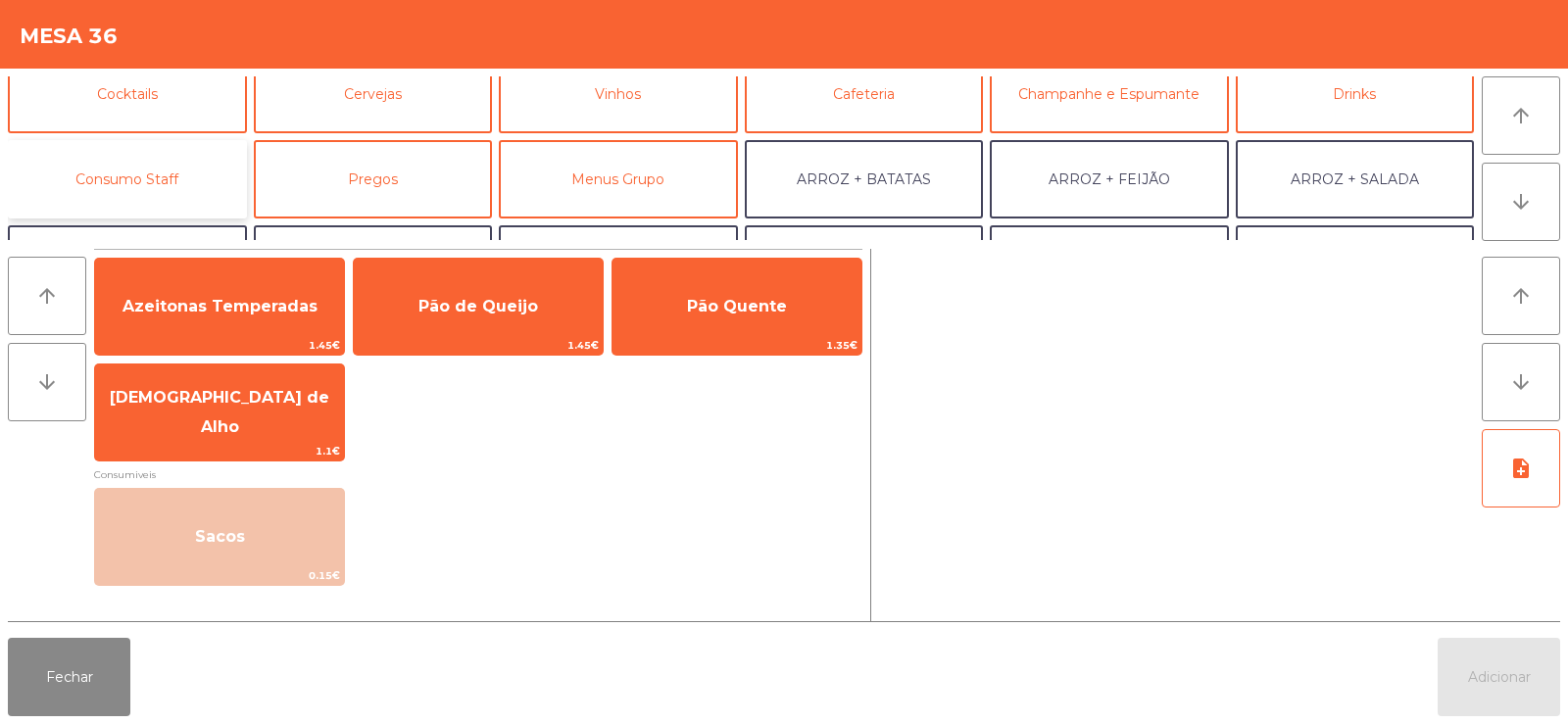
click at [148, 170] on button "Consumo Staff" at bounding box center [127, 179] width 239 height 78
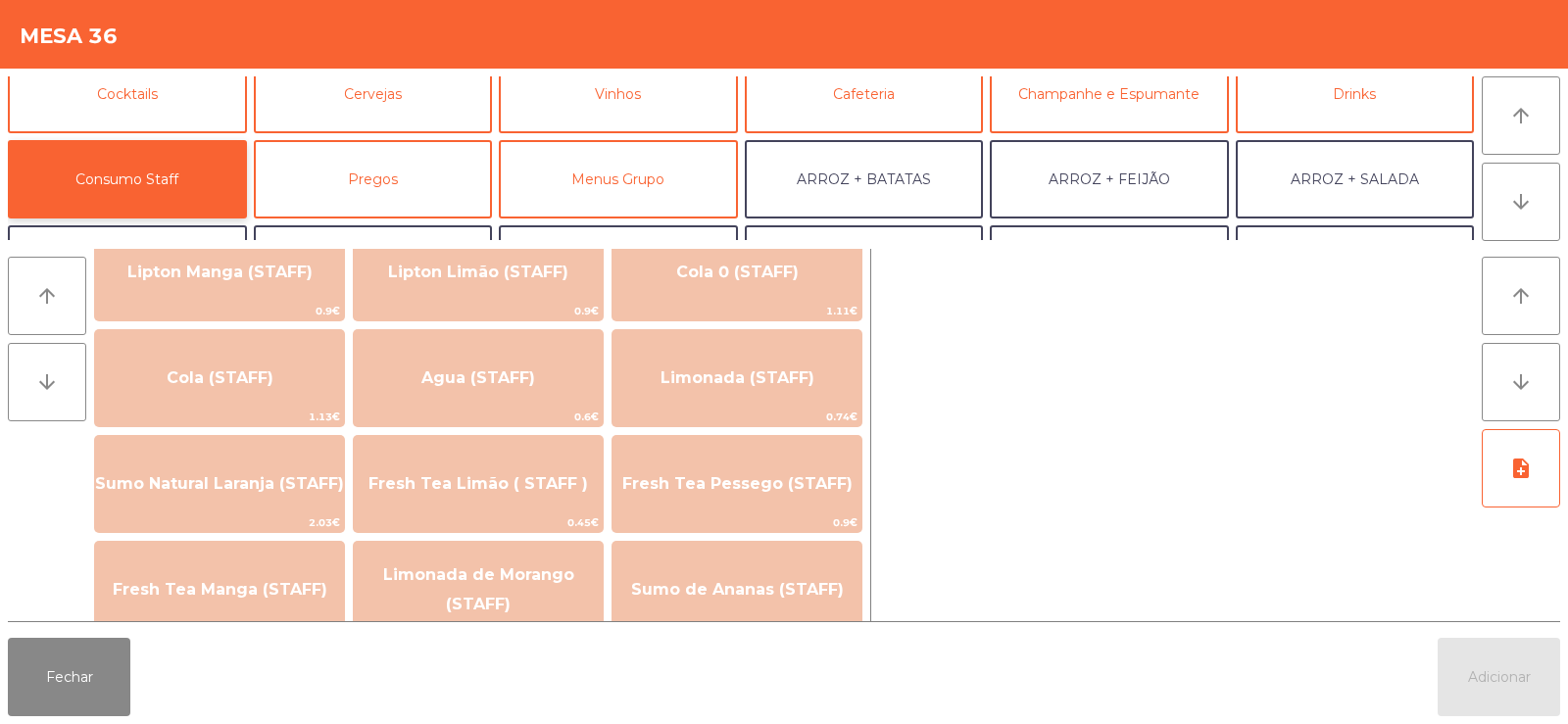
scroll to position [390, 0]
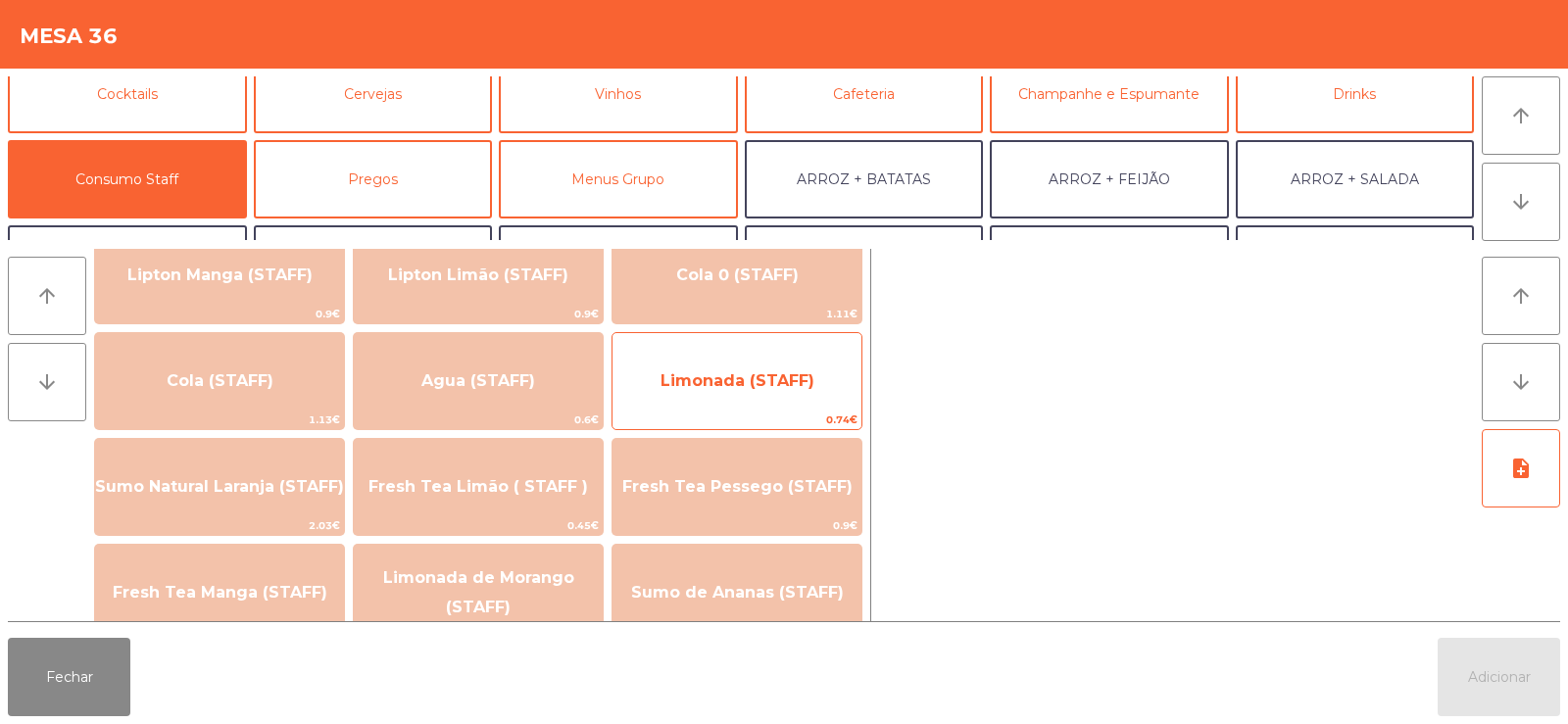
click at [757, 381] on span "Limonada (STAFF)" at bounding box center [737, 381] width 154 height 19
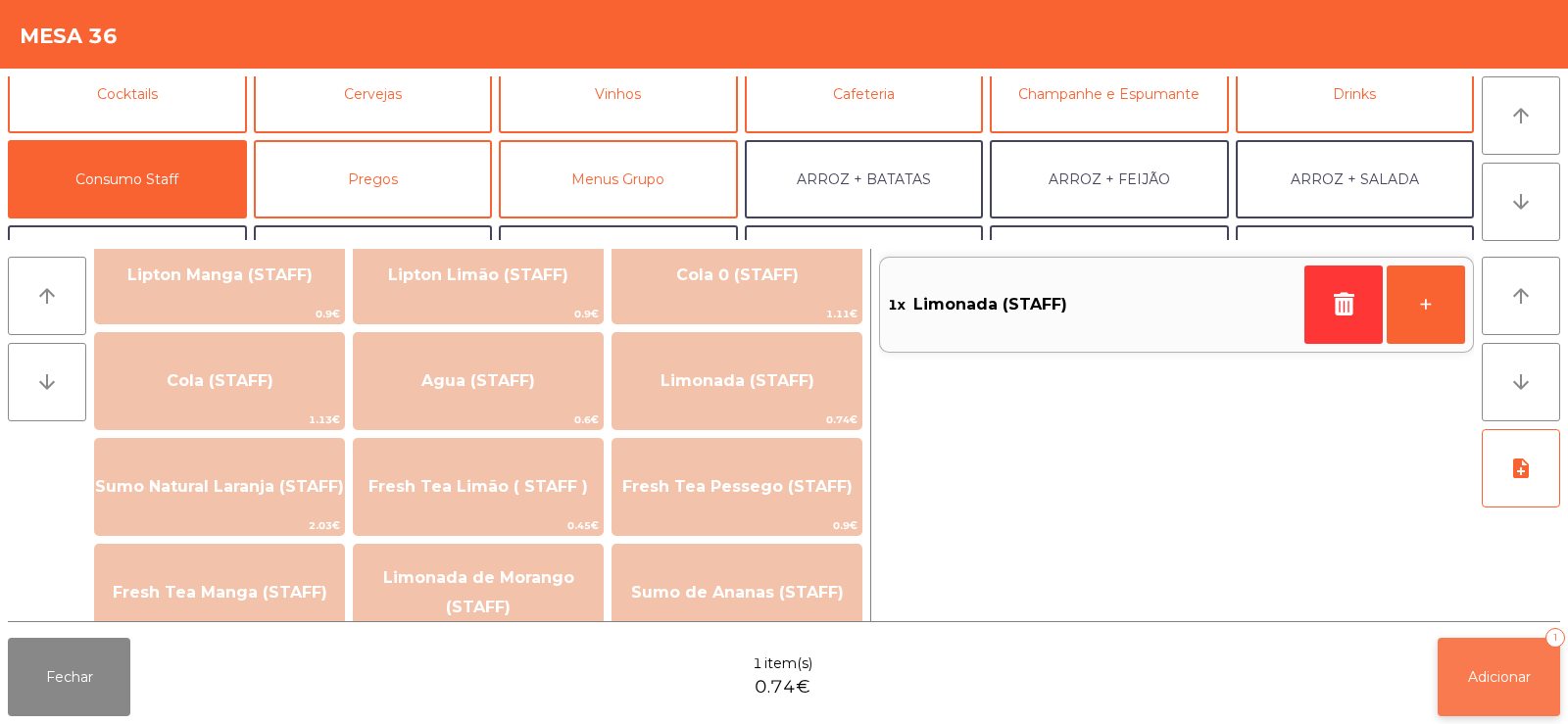
click at [1478, 681] on span "Adicionar" at bounding box center [1499, 677] width 62 height 18
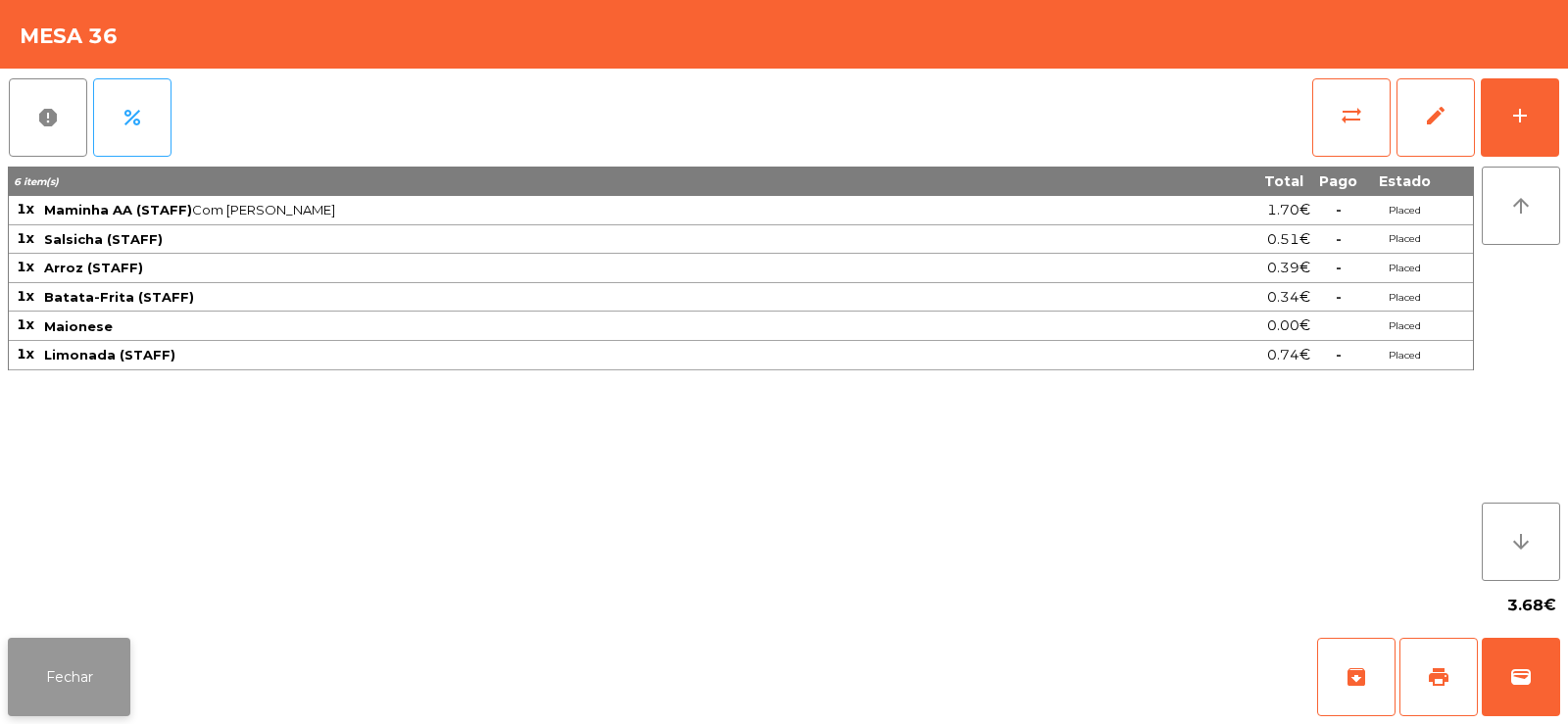
click at [85, 670] on button "Fechar" at bounding box center [69, 676] width 123 height 78
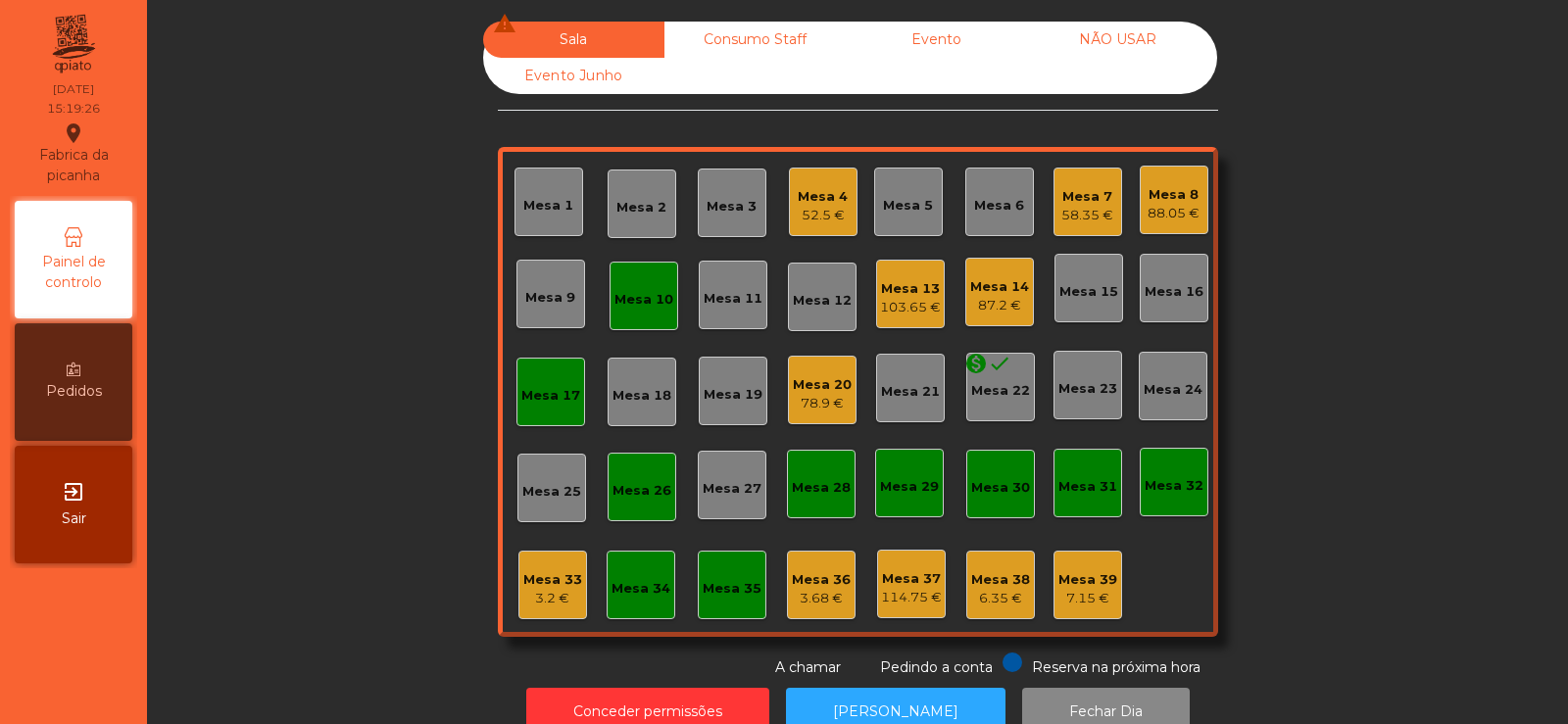
click at [920, 295] on div "Mesa 13" at bounding box center [909, 290] width 60 height 20
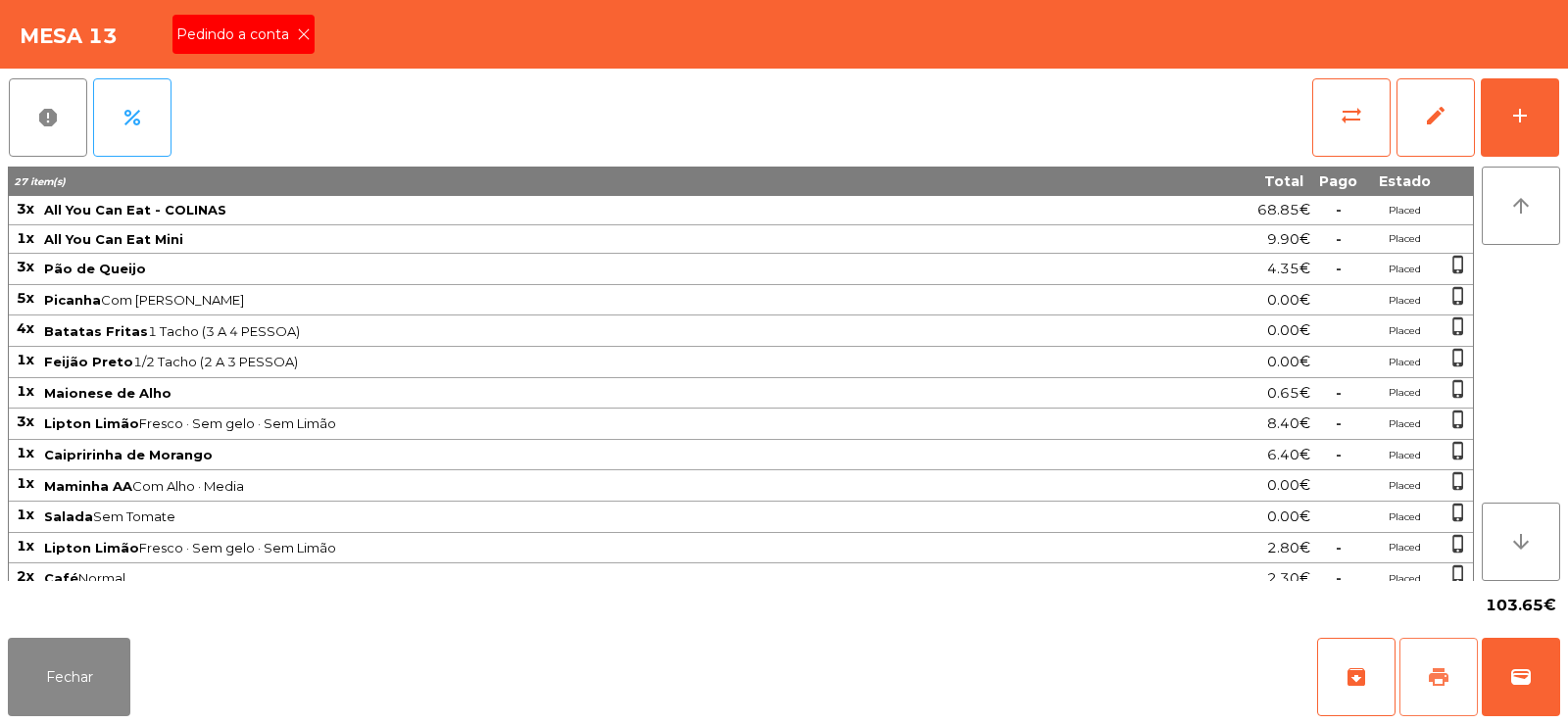
click at [1432, 667] on span "print" at bounding box center [1439, 677] width 24 height 24
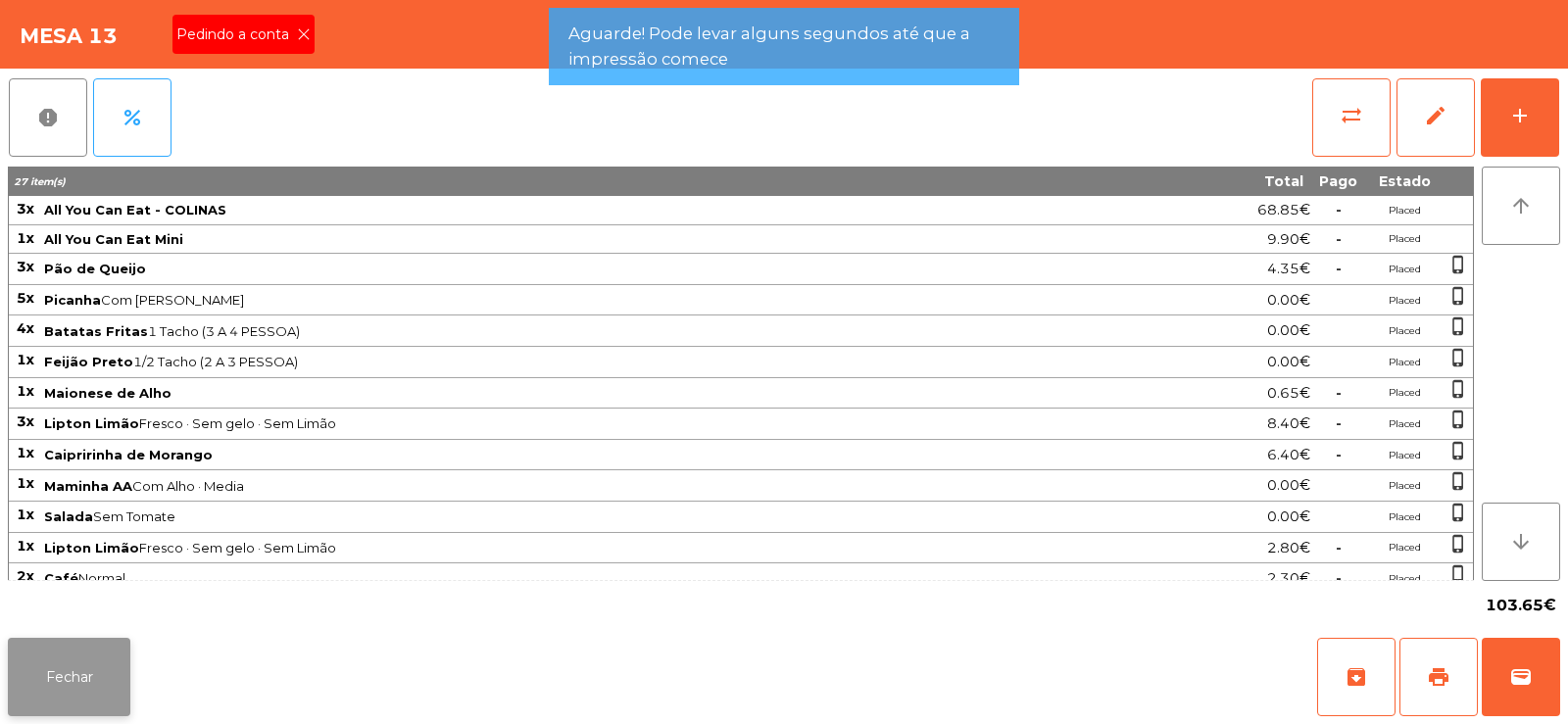
click at [64, 677] on button "Fechar" at bounding box center [69, 676] width 123 height 78
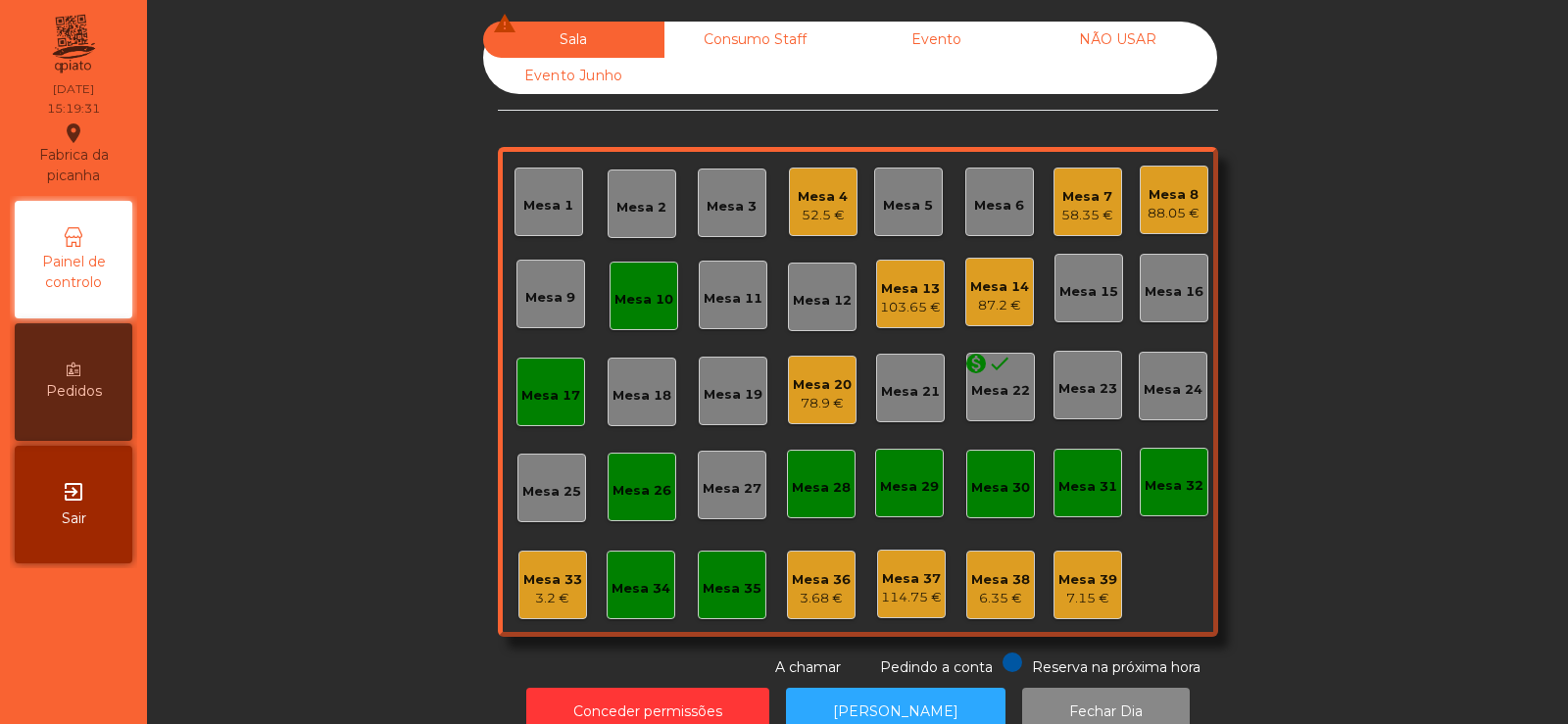
click at [812, 391] on div "Mesa 20" at bounding box center [821, 385] width 59 height 20
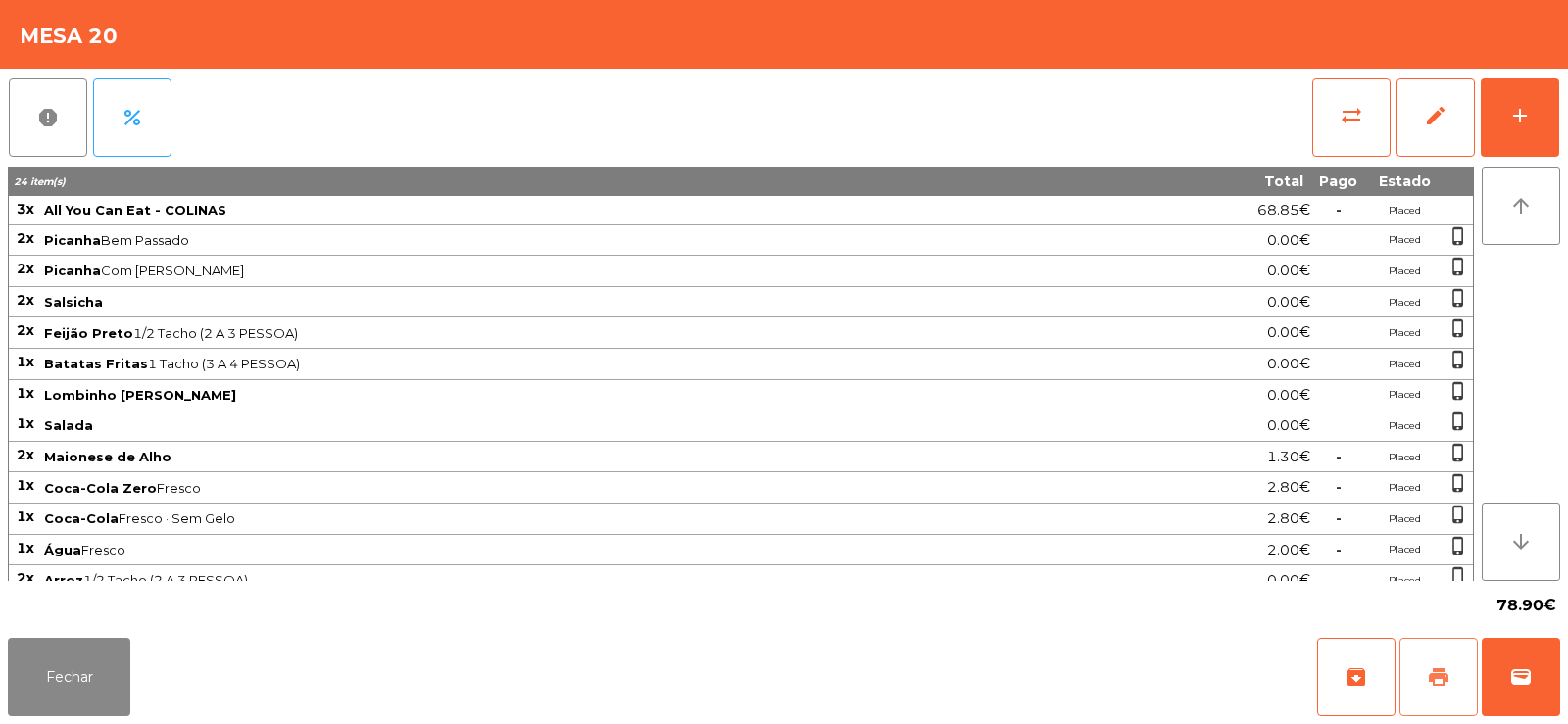
click at [1448, 681] on span "print" at bounding box center [1439, 677] width 24 height 24
click at [50, 704] on button "Fechar" at bounding box center [69, 676] width 123 height 78
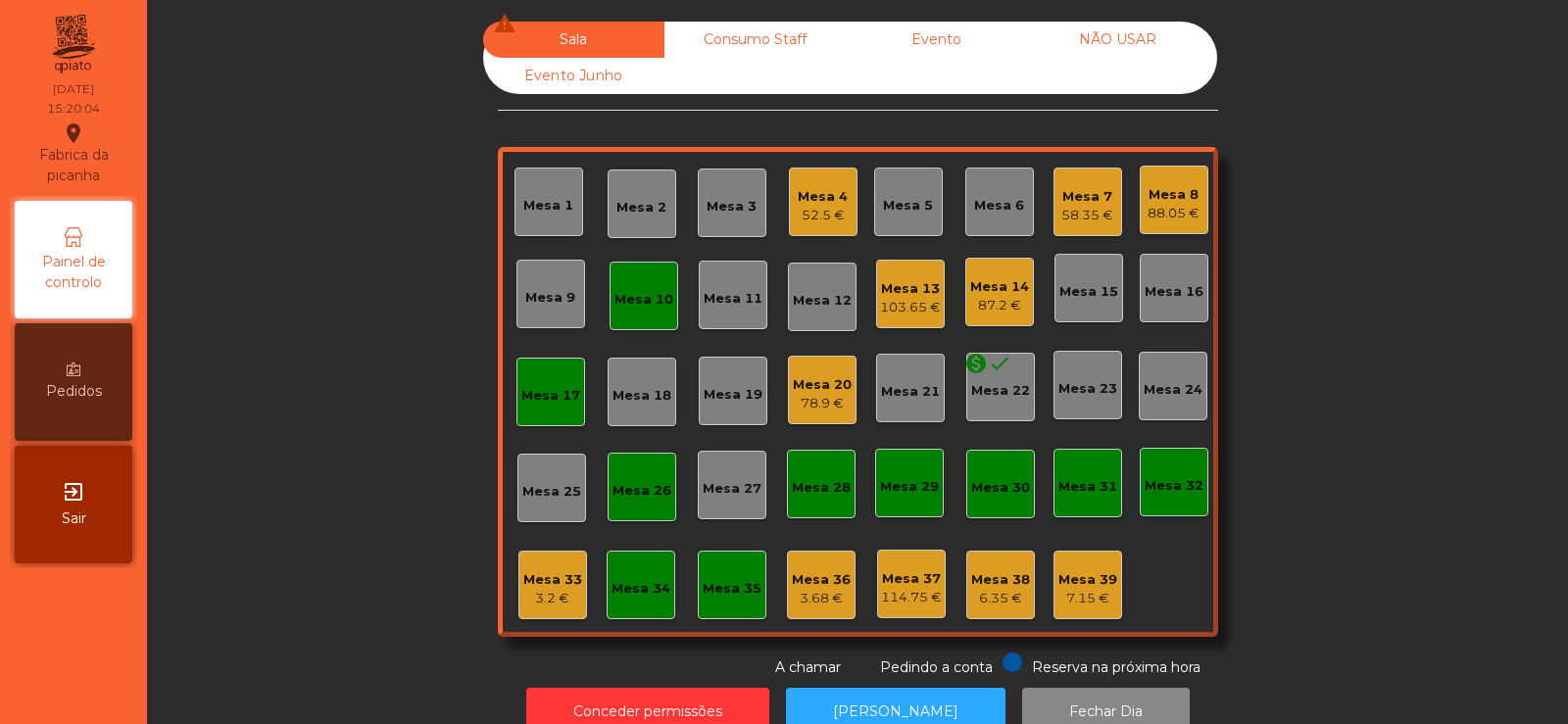
click at [804, 217] on div "52.5 €" at bounding box center [822, 216] width 50 height 20
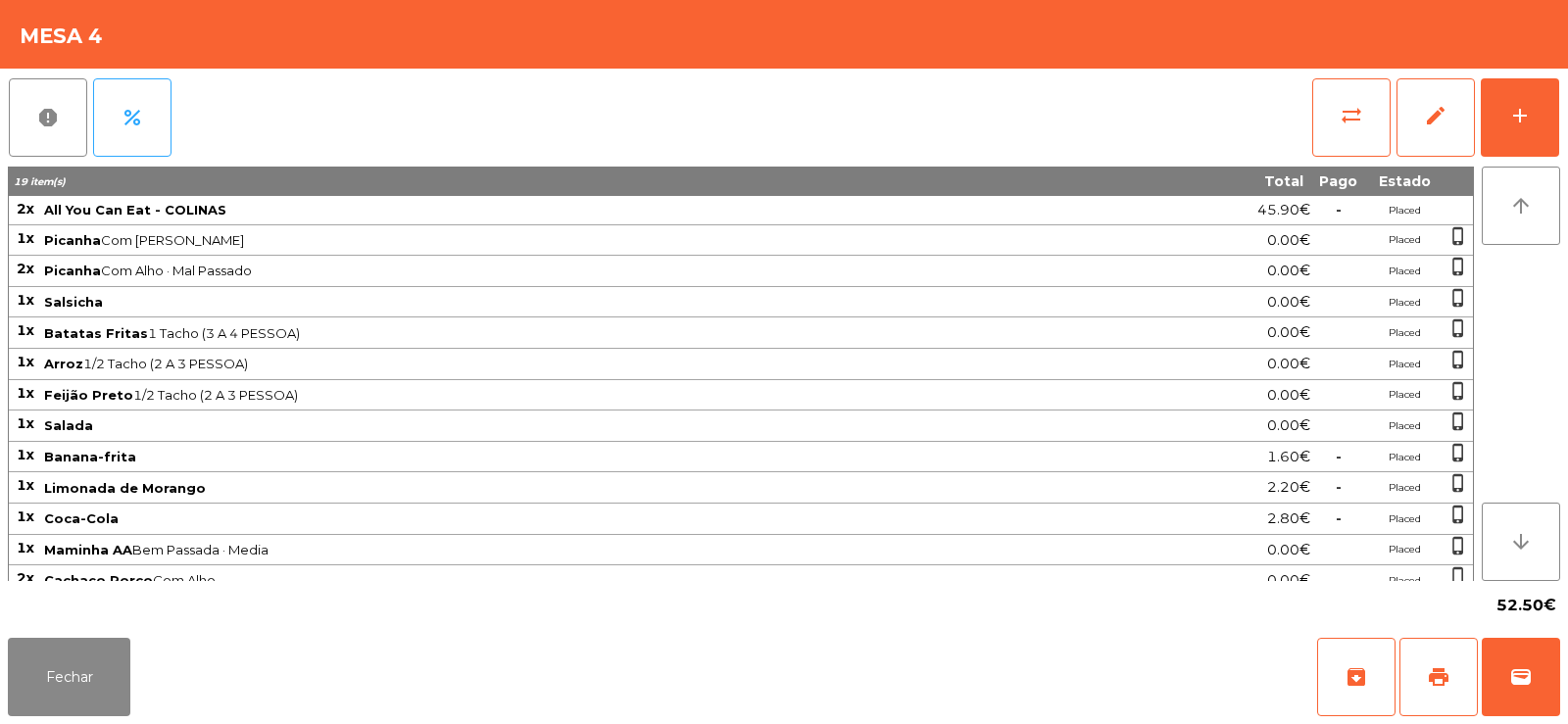
scroll to position [109, 0]
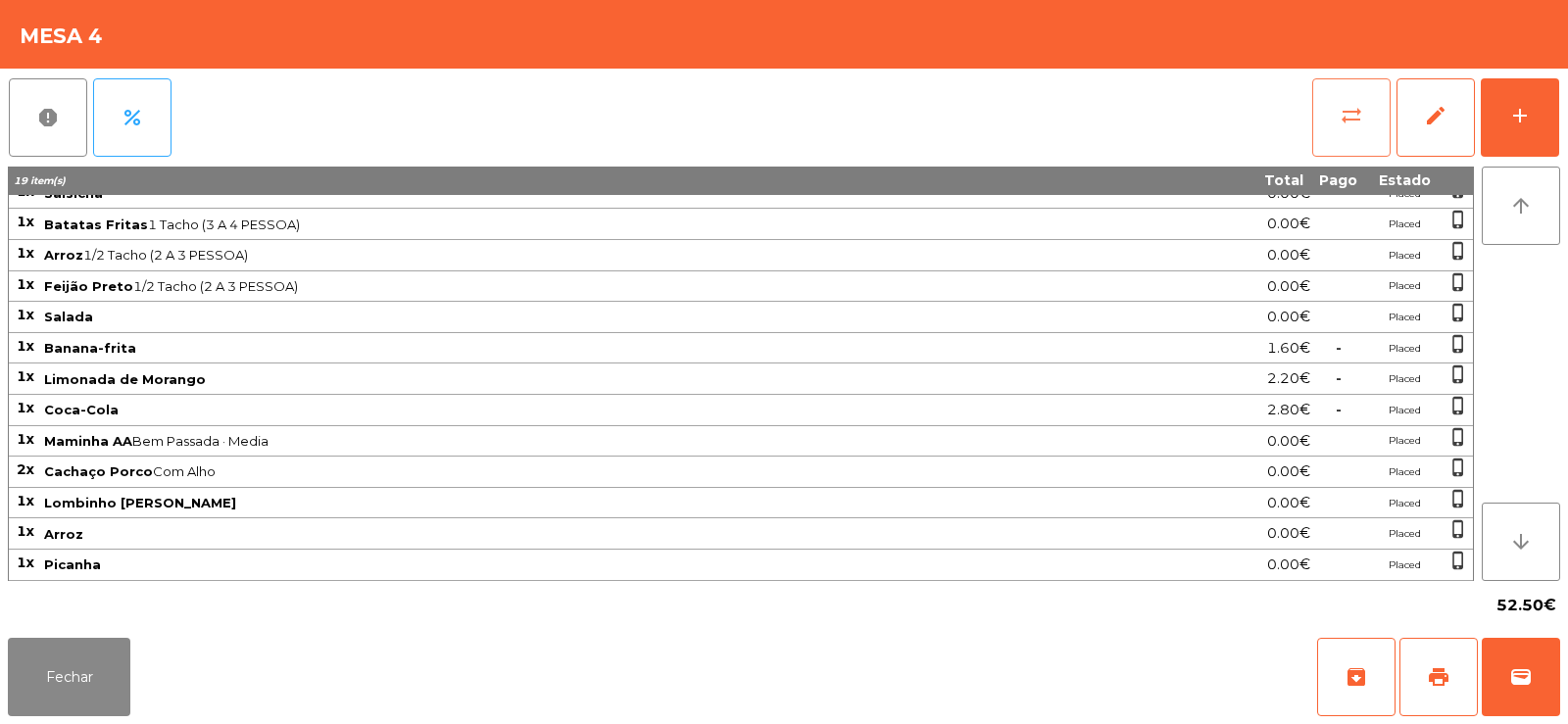
click at [1329, 142] on button "sync_alt" at bounding box center [1351, 117] width 78 height 78
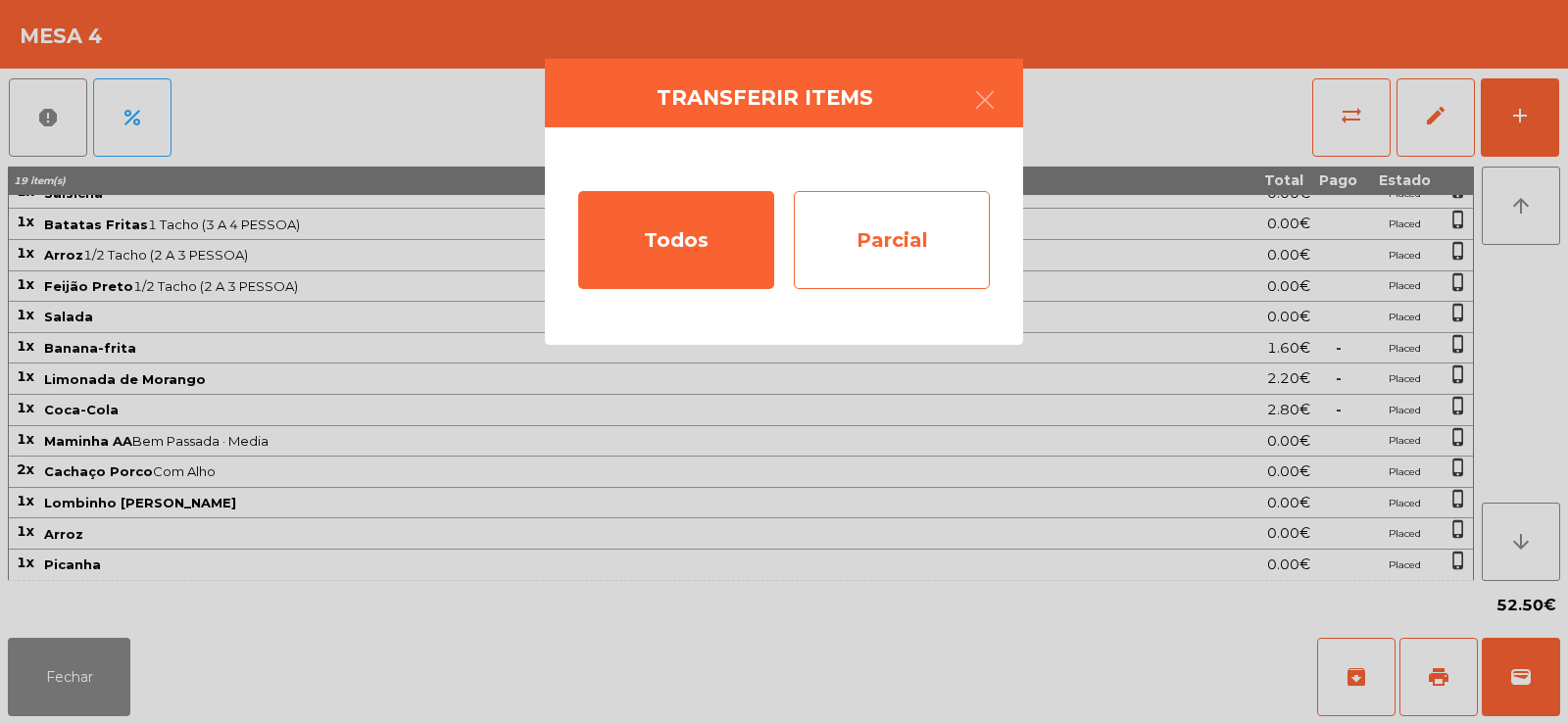
click at [911, 204] on div "Parcial" at bounding box center [892, 240] width 196 height 98
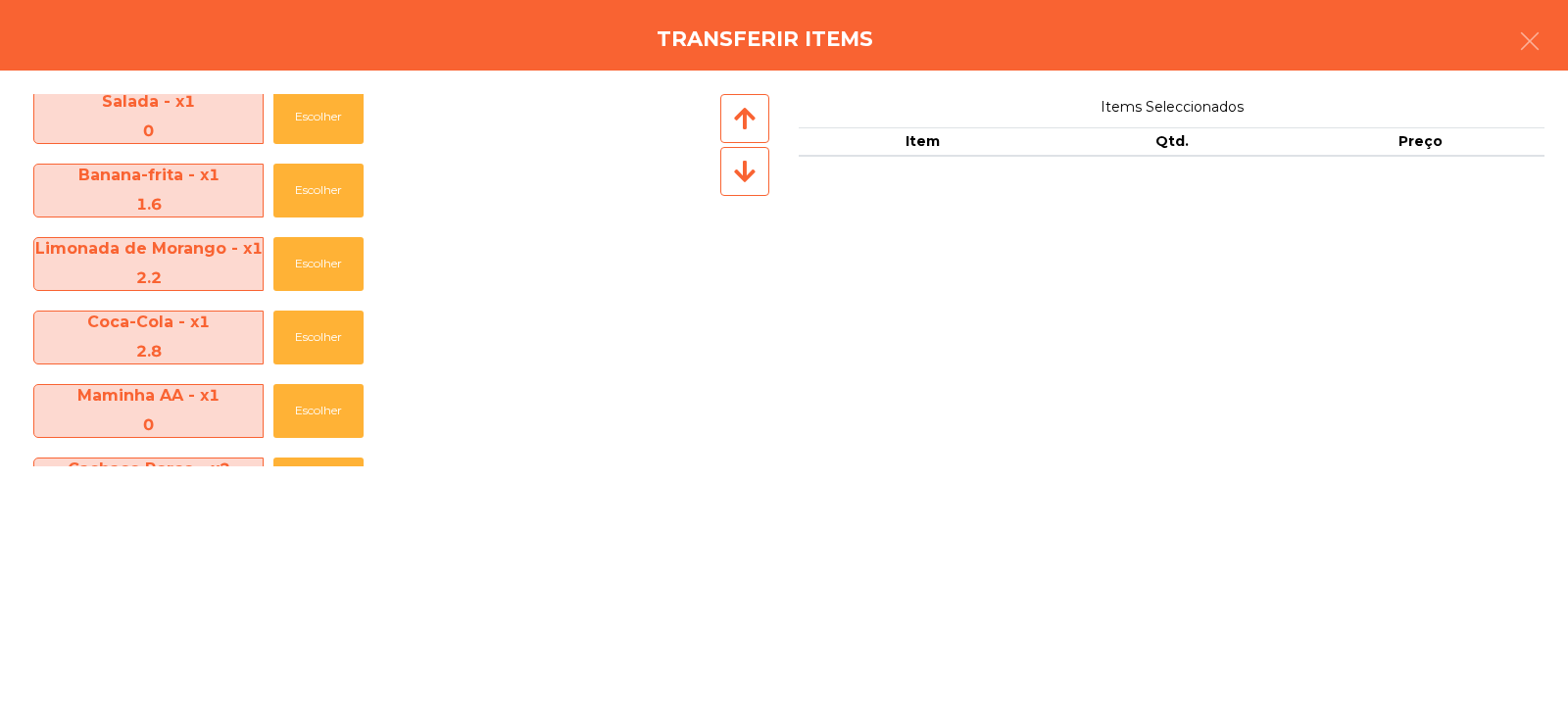
scroll to position [392, 0]
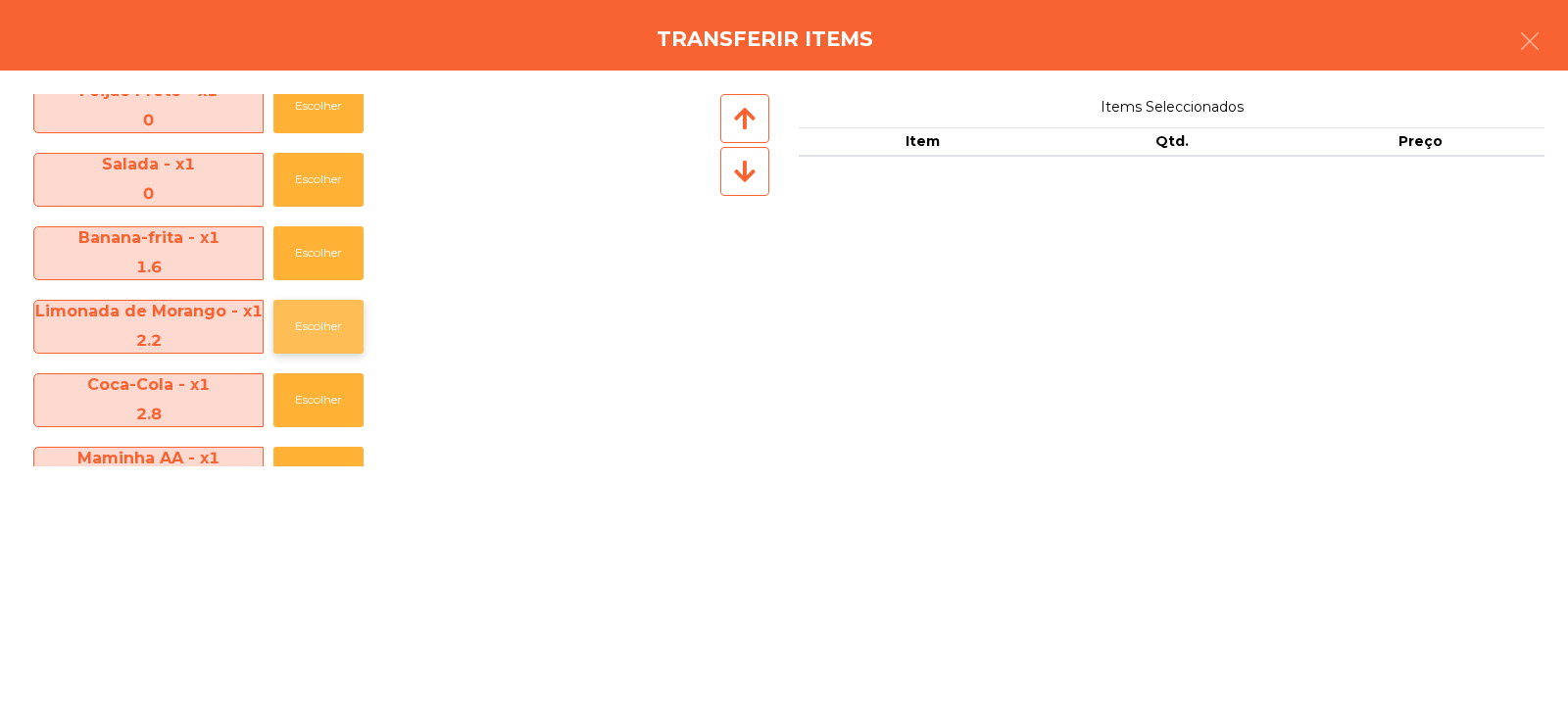
click at [308, 323] on button "Escolher" at bounding box center [318, 326] width 90 height 54
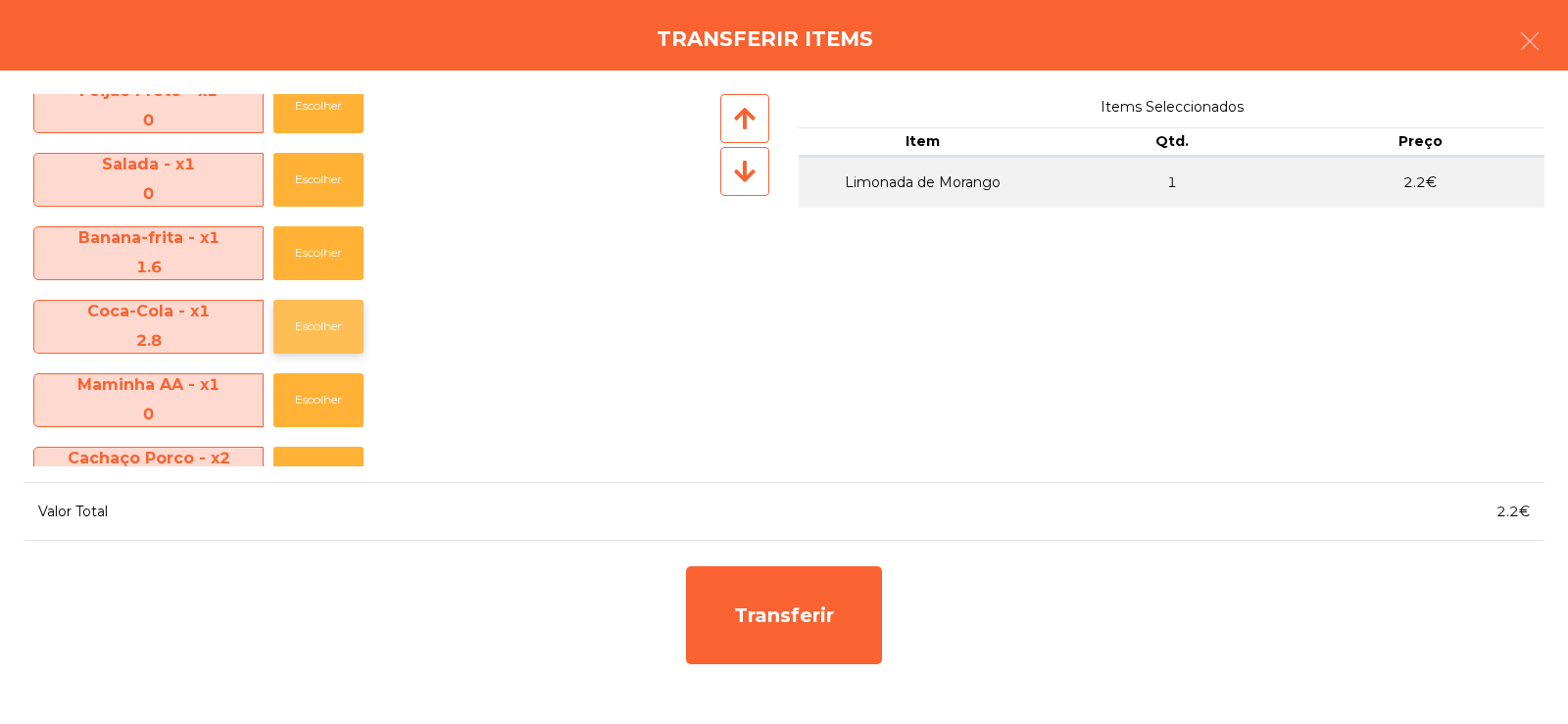
click at [327, 326] on button "Escolher" at bounding box center [318, 326] width 90 height 54
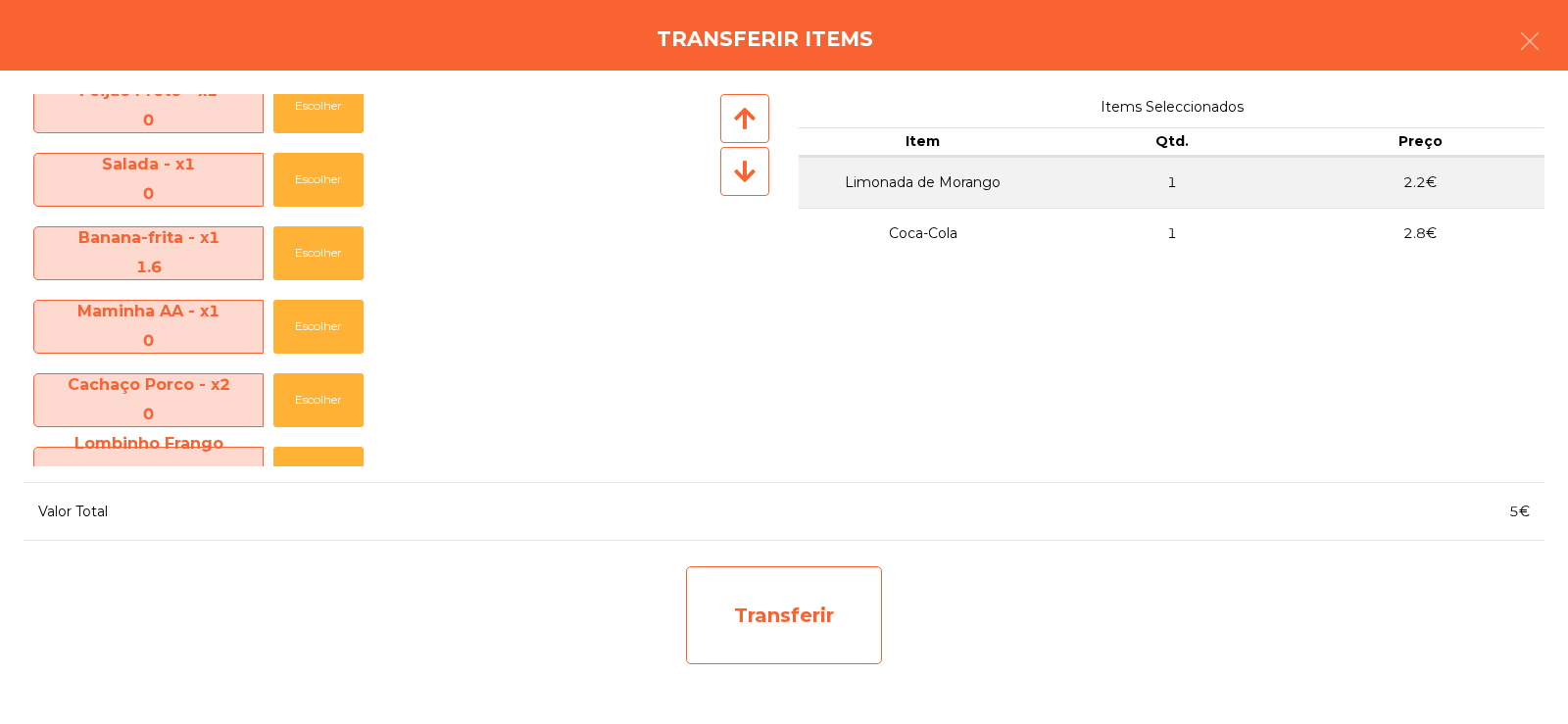
click at [826, 603] on div "Transferir" at bounding box center [784, 615] width 196 height 98
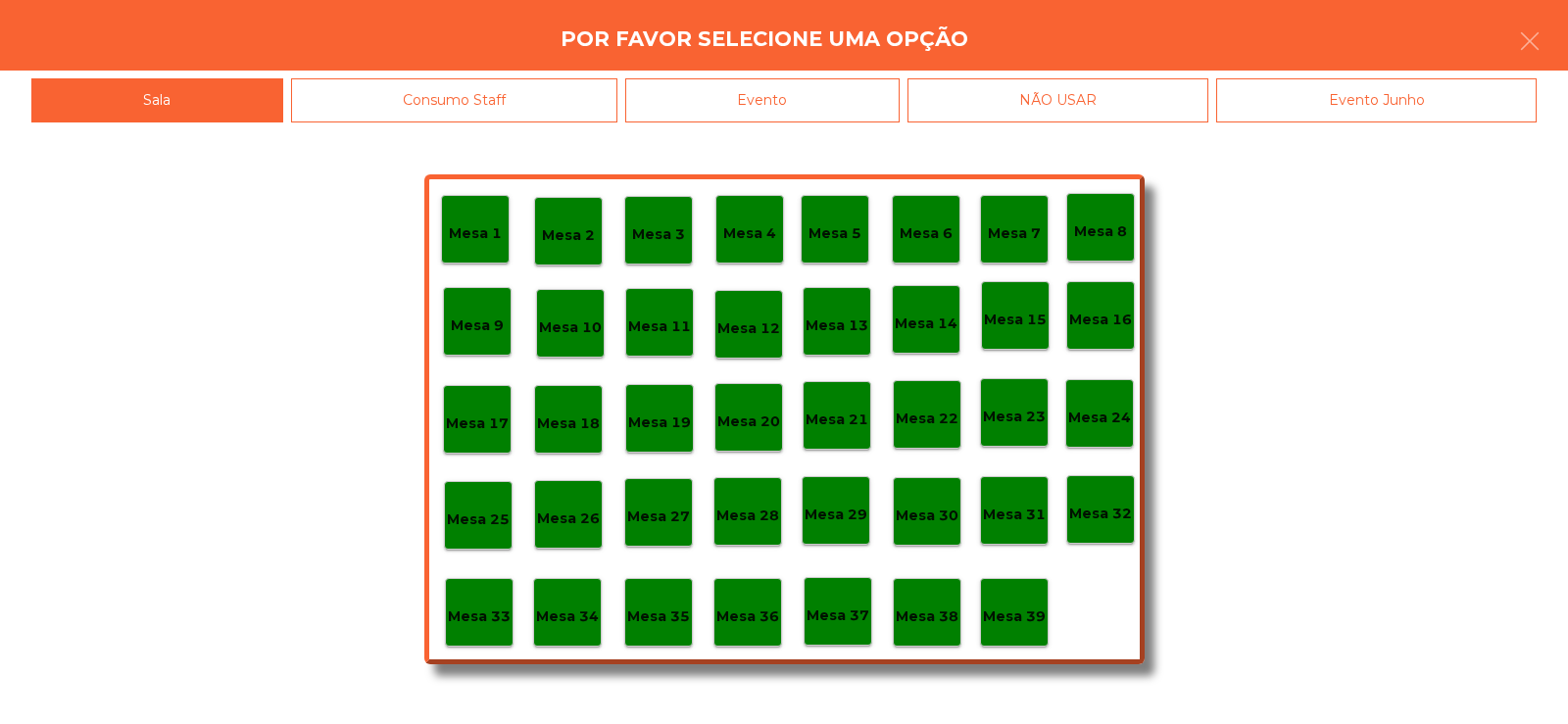
click at [483, 630] on div "Mesa 33" at bounding box center [479, 612] width 68 height 68
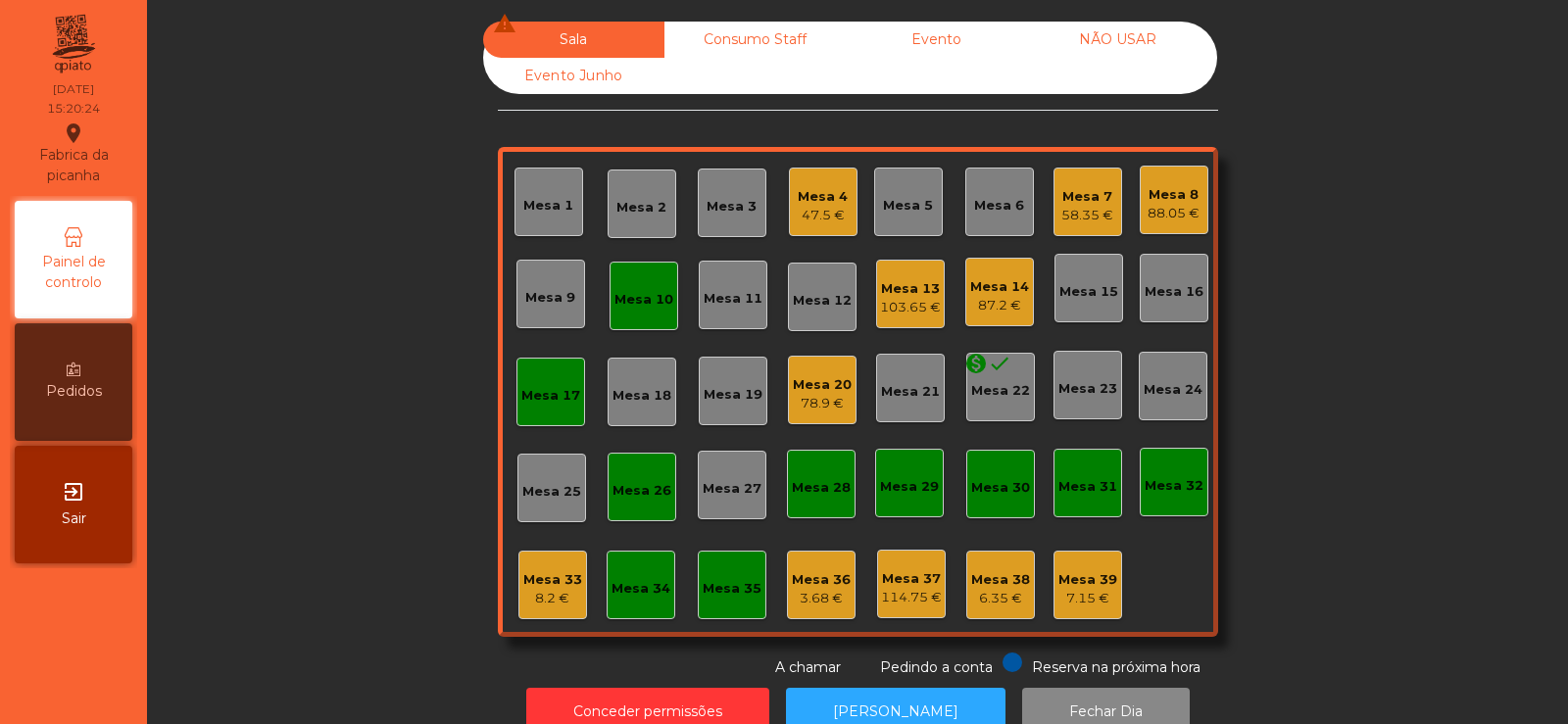
click at [791, 28] on div "Consumo Staff" at bounding box center [755, 40] width 181 height 37
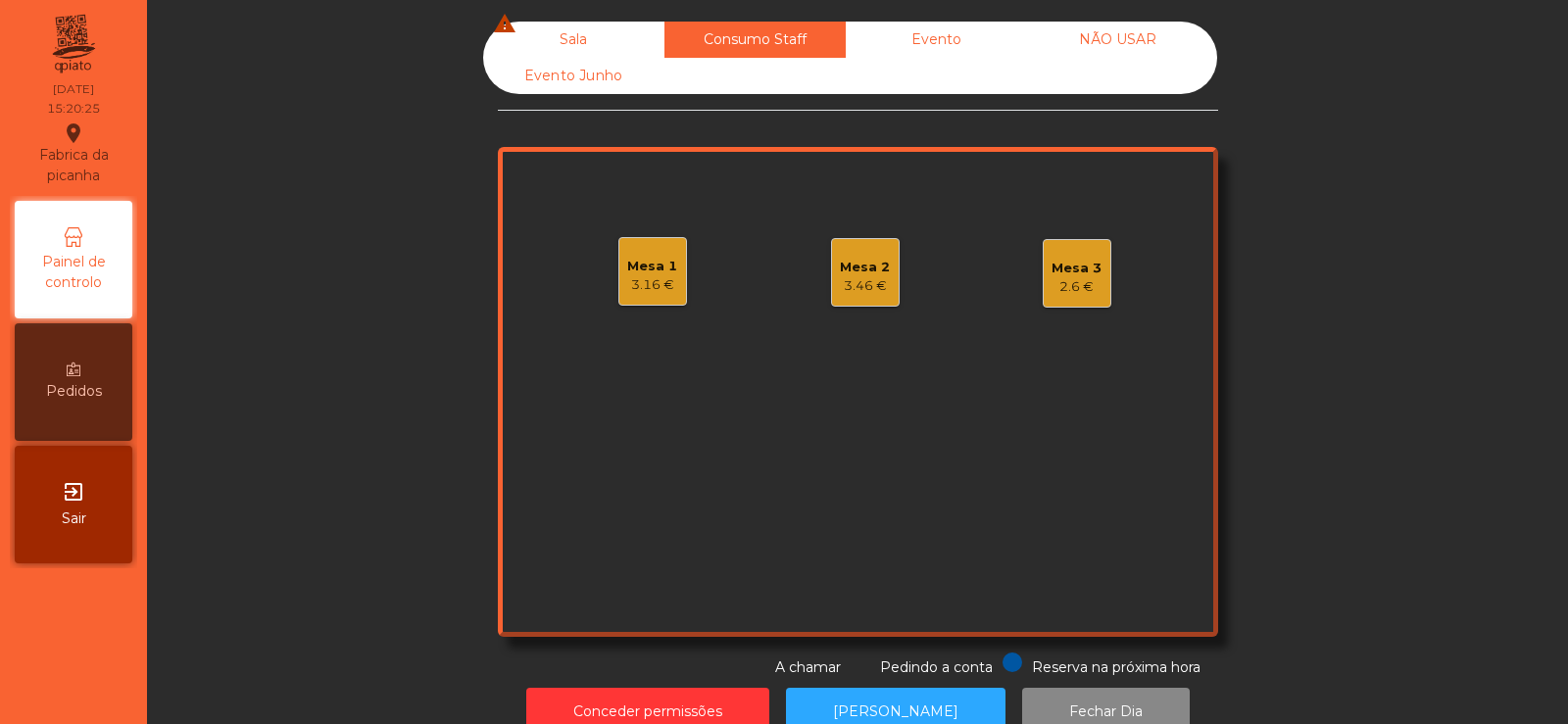
click at [562, 44] on div "Sala warning" at bounding box center [573, 40] width 181 height 37
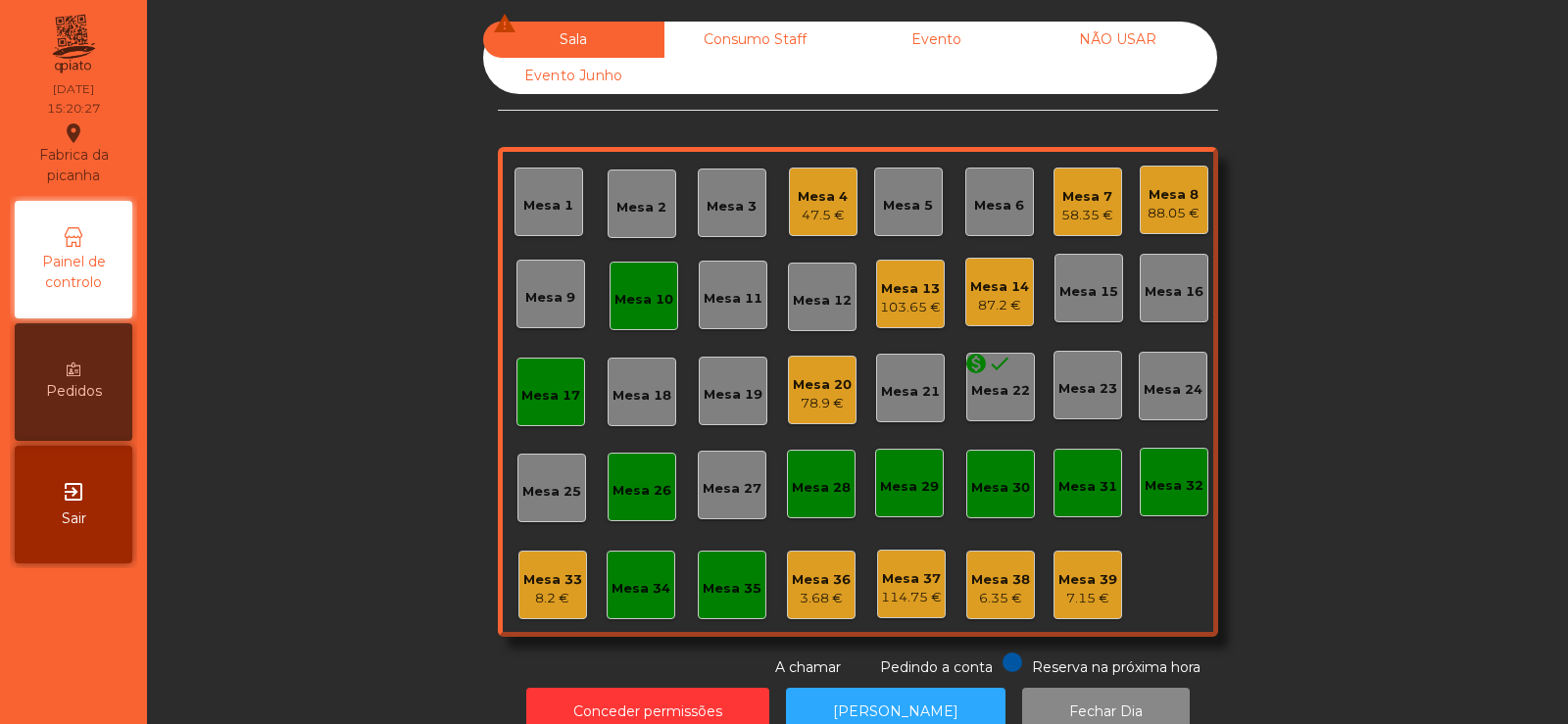
click at [803, 203] on div "Mesa 4" at bounding box center [822, 197] width 50 height 20
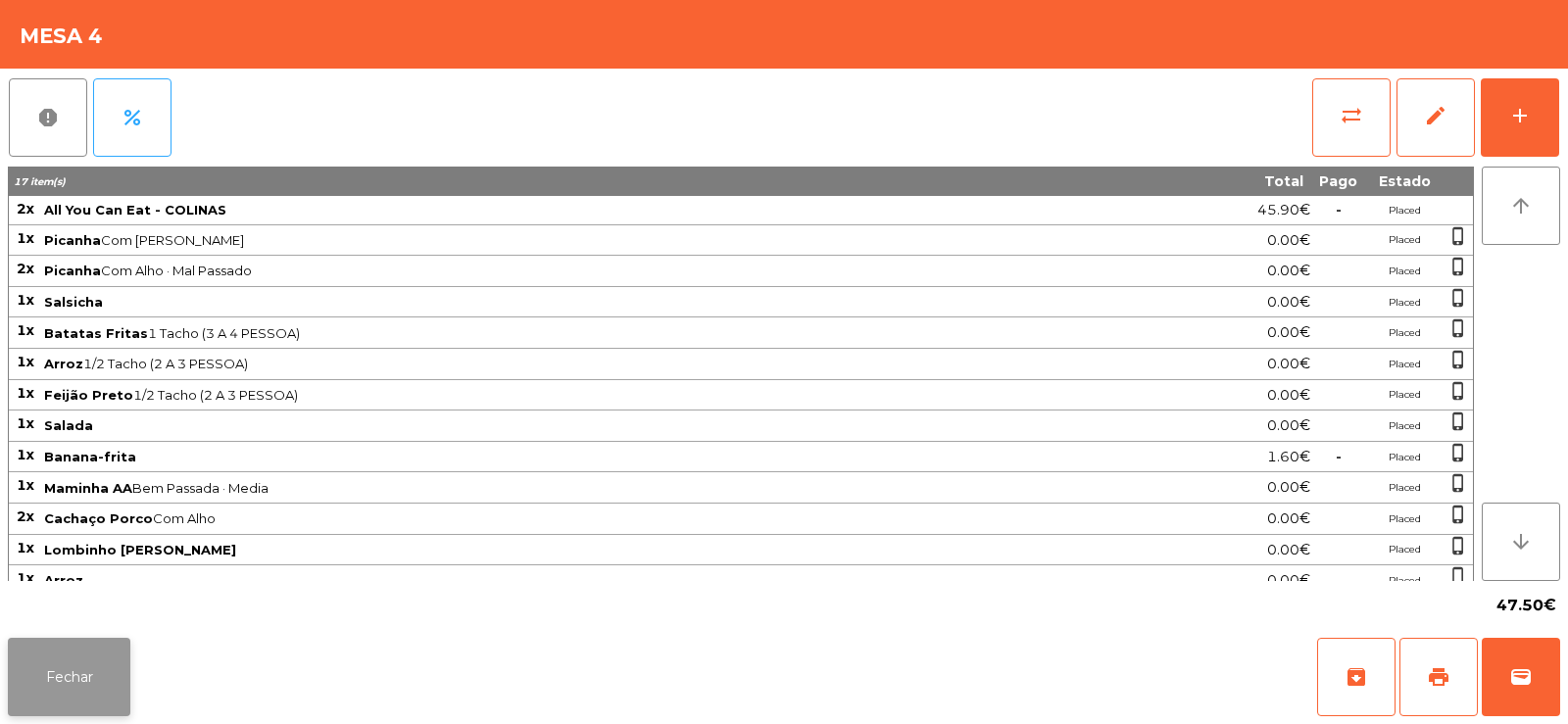
click at [72, 679] on button "Fechar" at bounding box center [69, 676] width 123 height 78
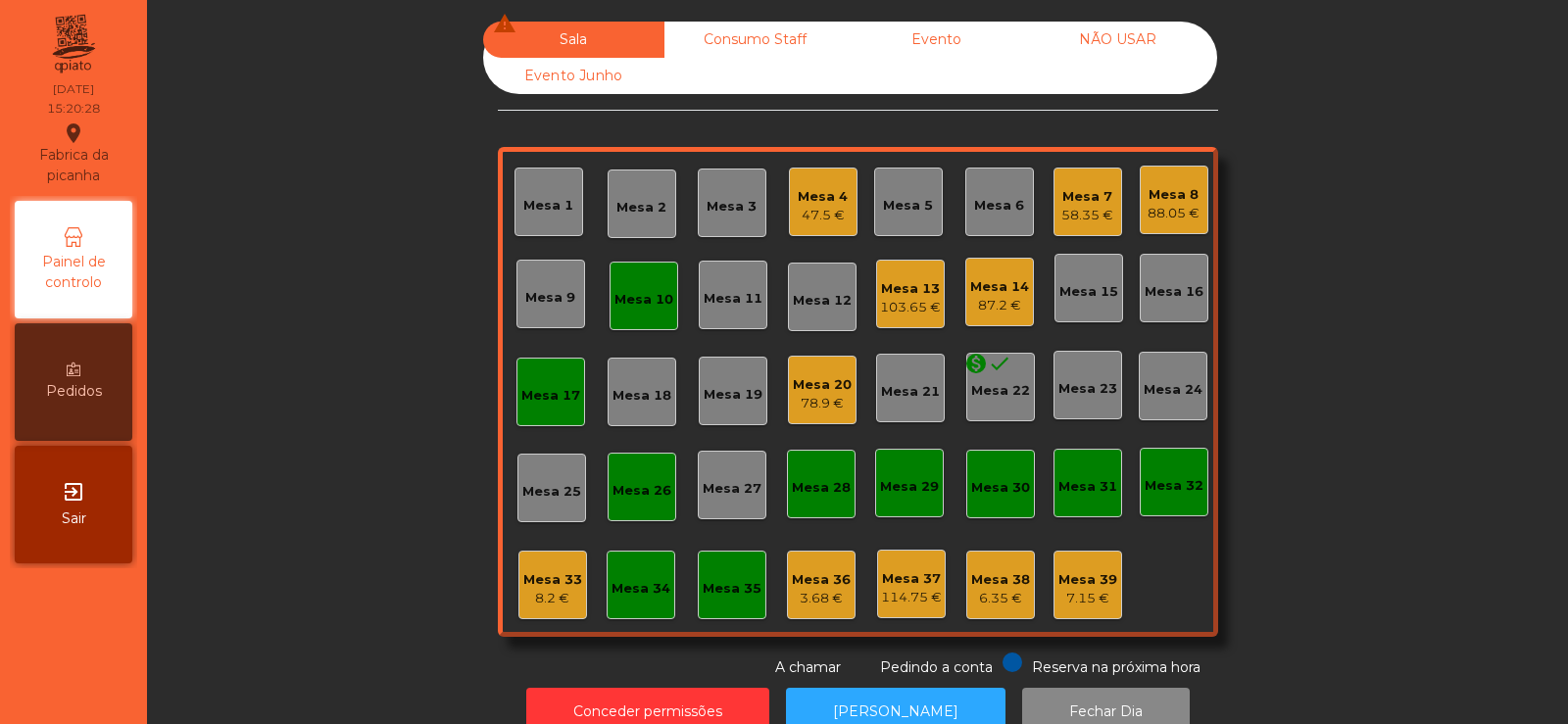
click at [925, 269] on div "Mesa 13 103.65 €" at bounding box center [909, 294] width 68 height 68
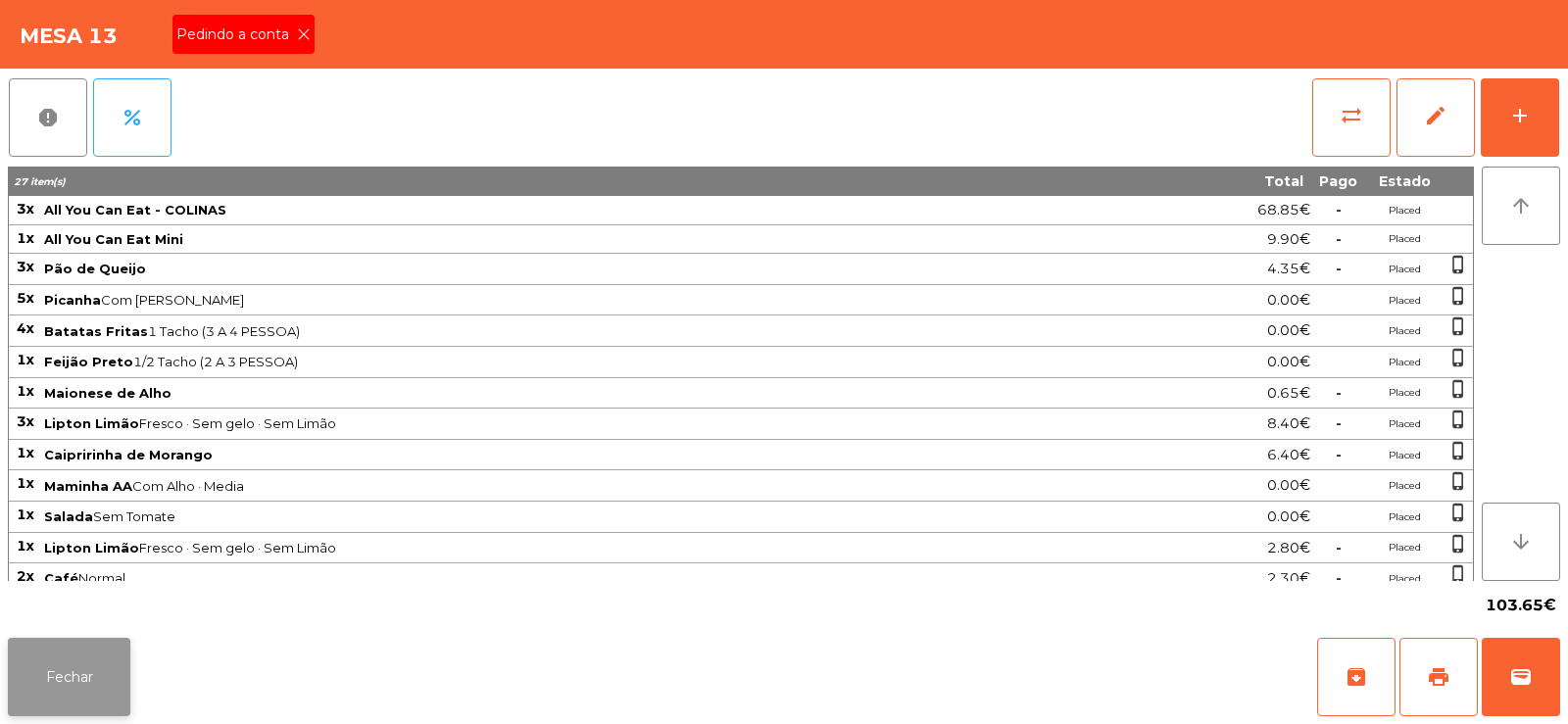
click at [56, 687] on button "Fechar" at bounding box center [69, 676] width 123 height 78
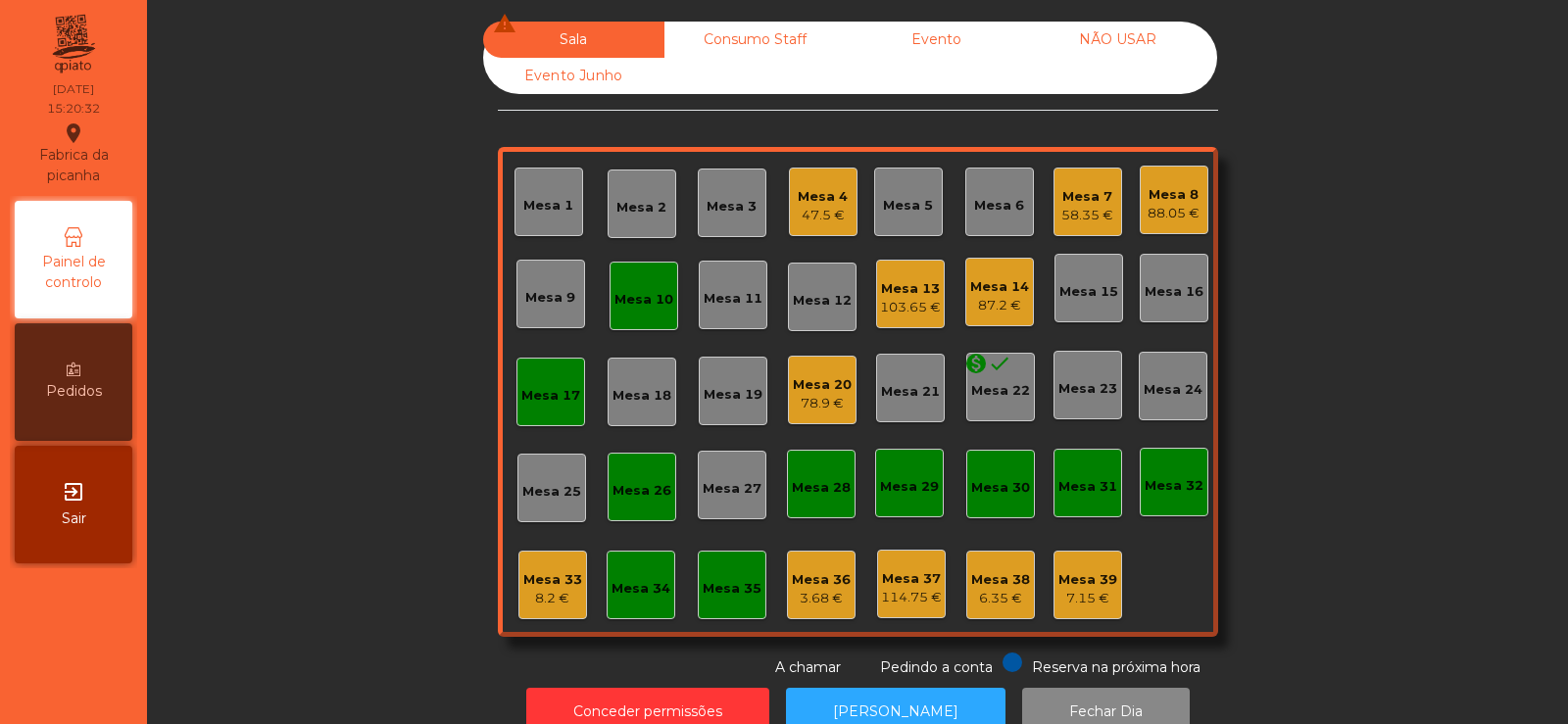
click at [802, 213] on div "47.5 €" at bounding box center [822, 216] width 50 height 20
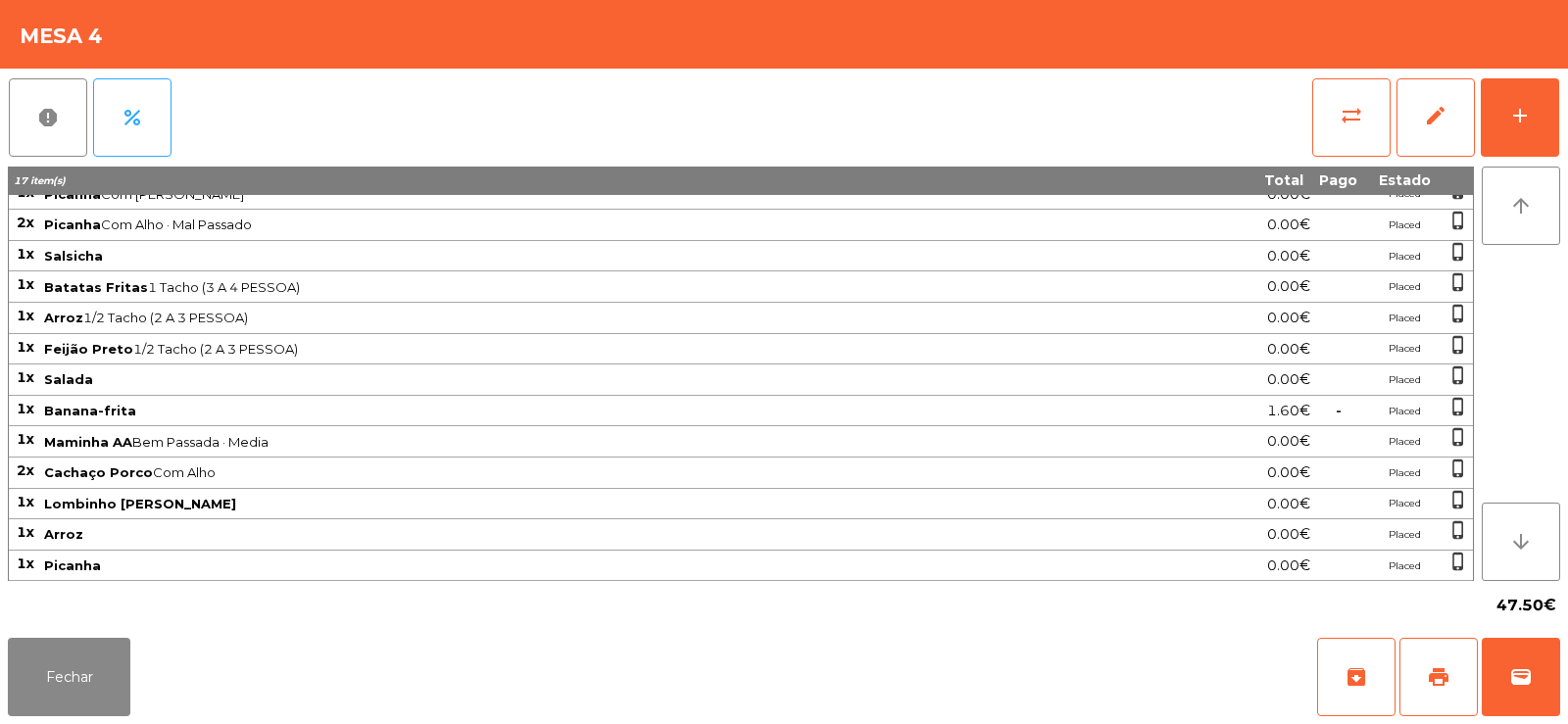
scroll to position [0, 0]
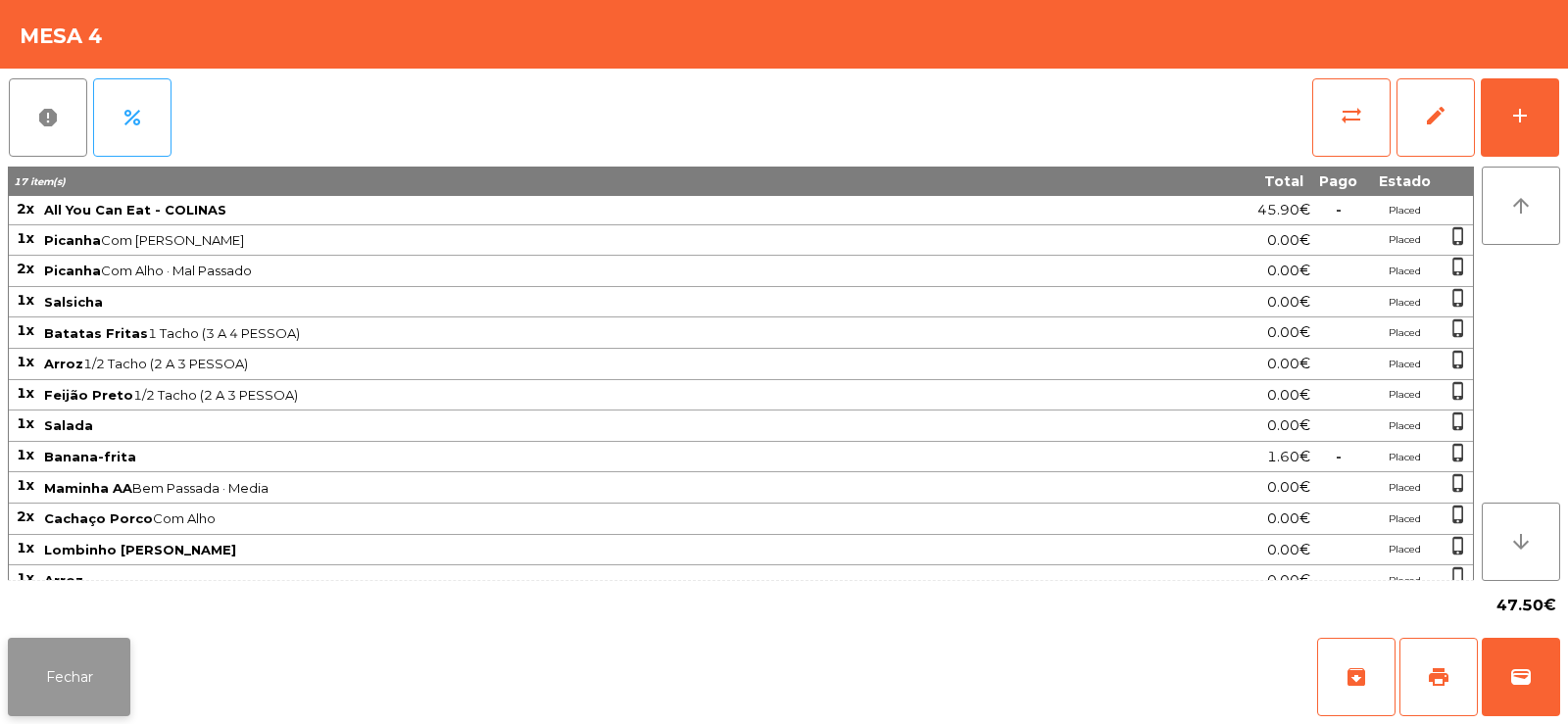
click at [92, 664] on button "Fechar" at bounding box center [69, 676] width 123 height 78
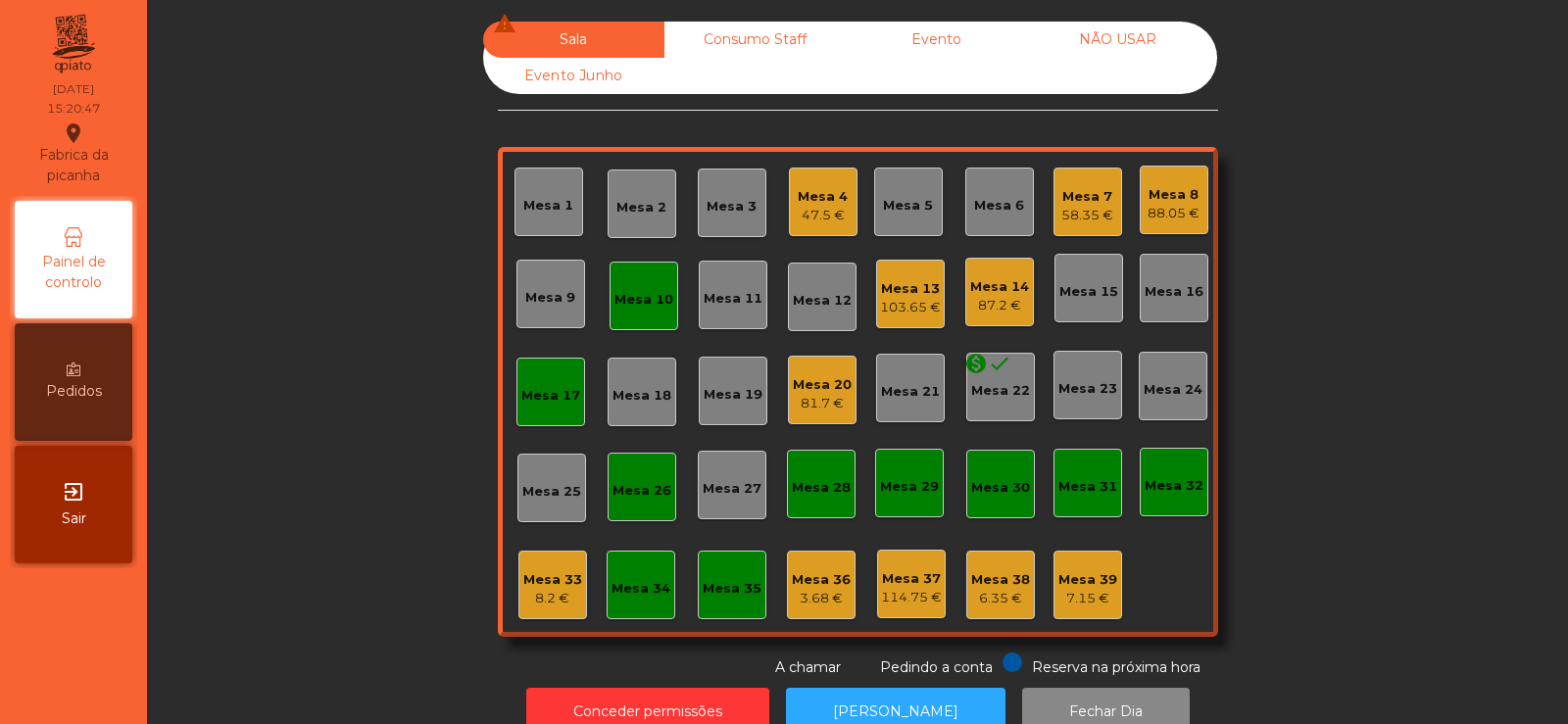
click at [755, 580] on div "Mesa 35" at bounding box center [732, 584] width 68 height 68
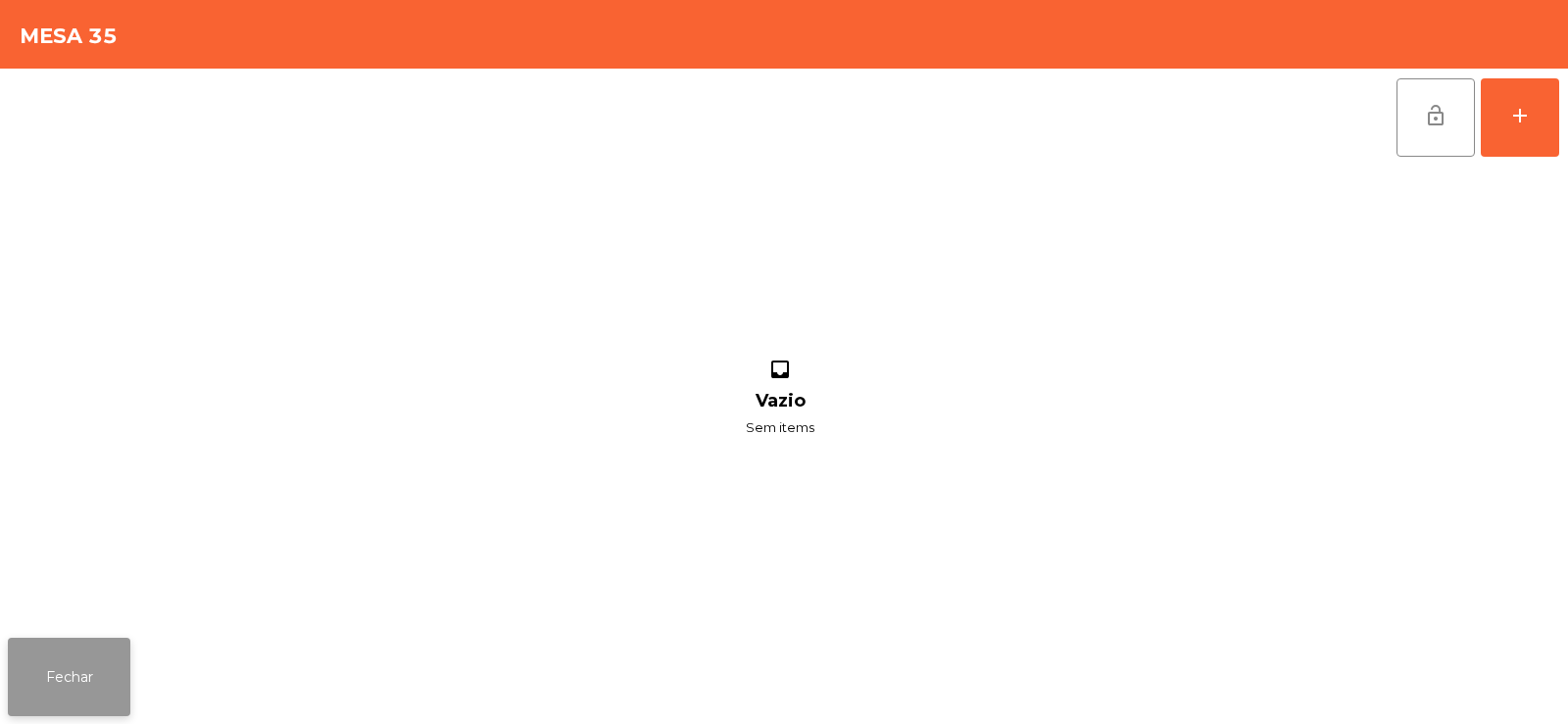
click at [78, 679] on button "Fechar" at bounding box center [69, 676] width 123 height 78
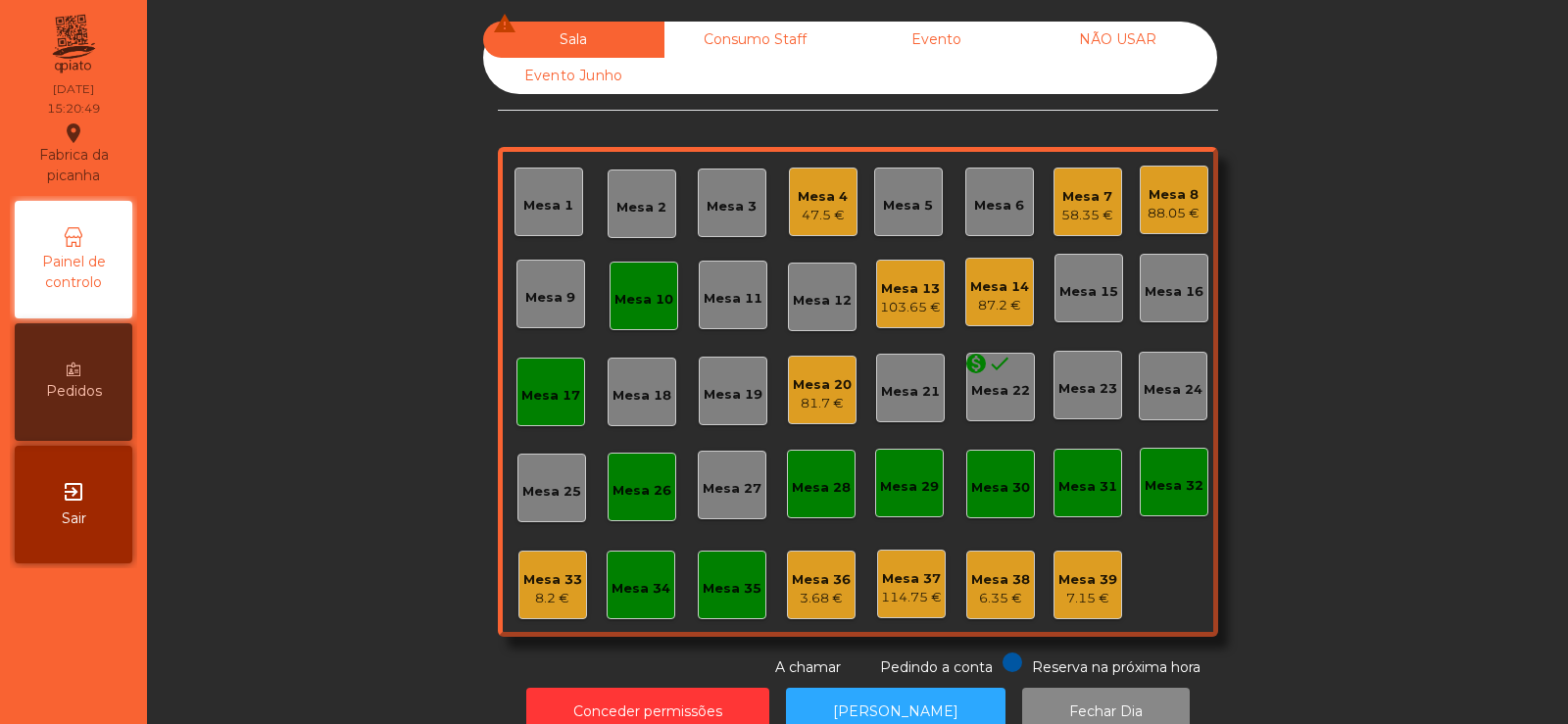
click at [762, 45] on div "Consumo Staff" at bounding box center [755, 40] width 181 height 37
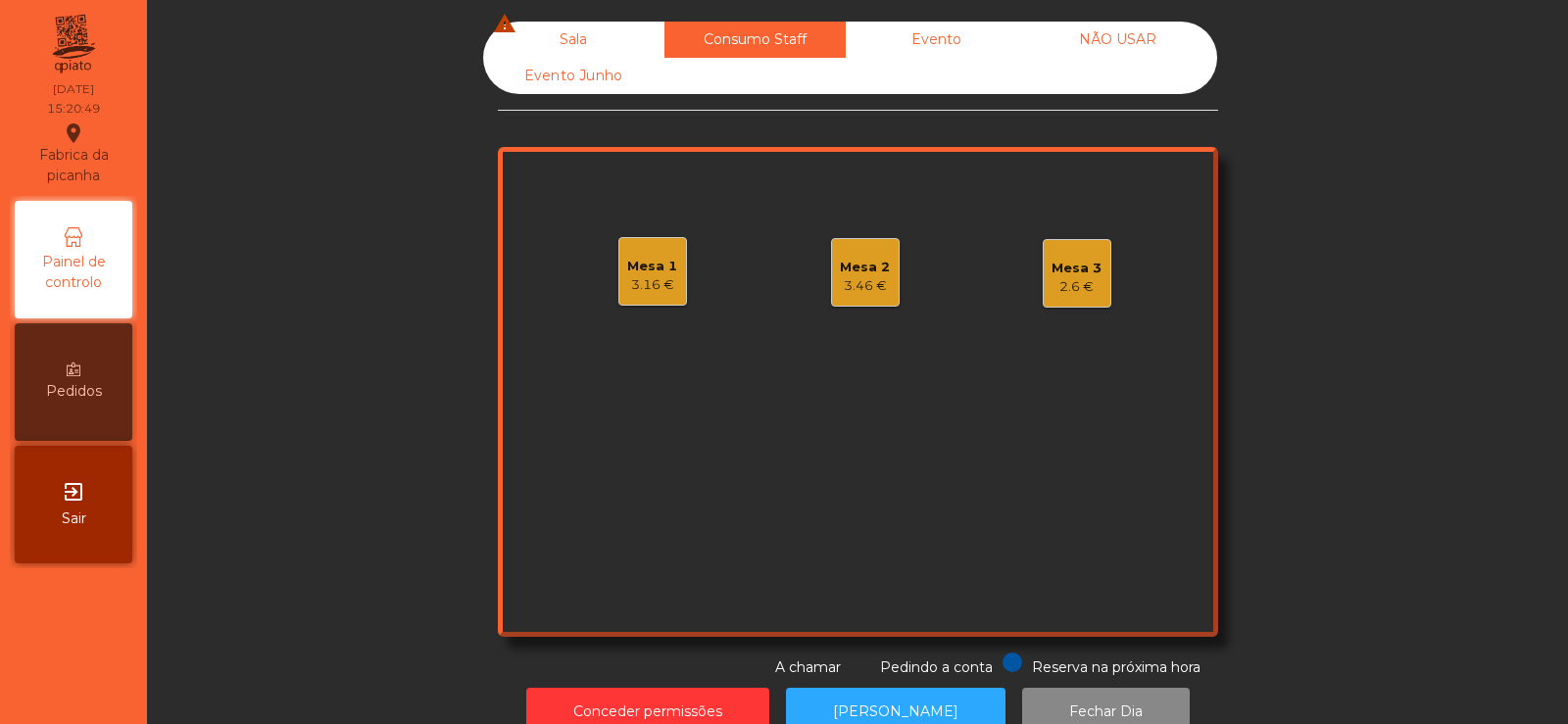
click at [949, 45] on div "Evento" at bounding box center [936, 40] width 181 height 37
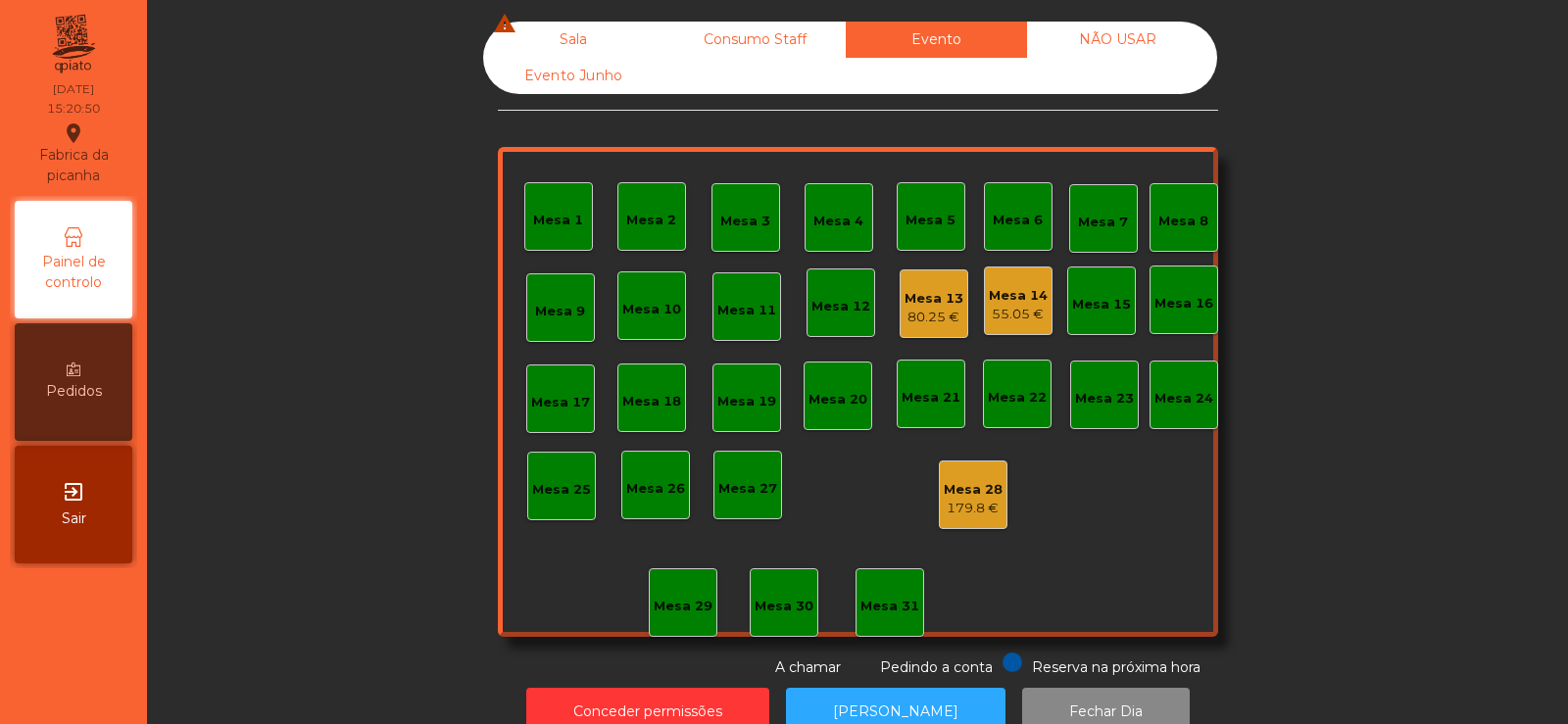
click at [756, 26] on div "Consumo Staff" at bounding box center [755, 40] width 181 height 37
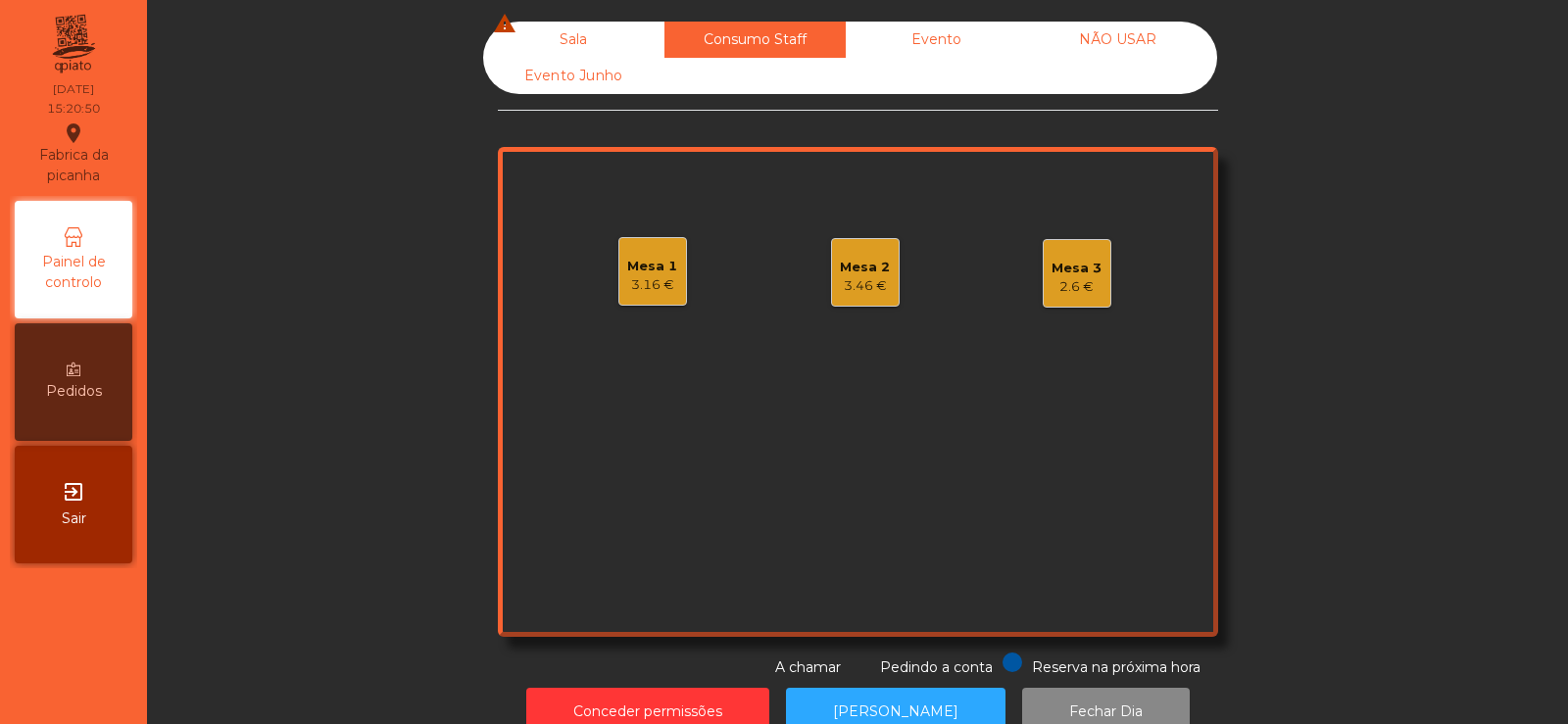
click at [844, 261] on div "Mesa 2" at bounding box center [865, 268] width 50 height 20
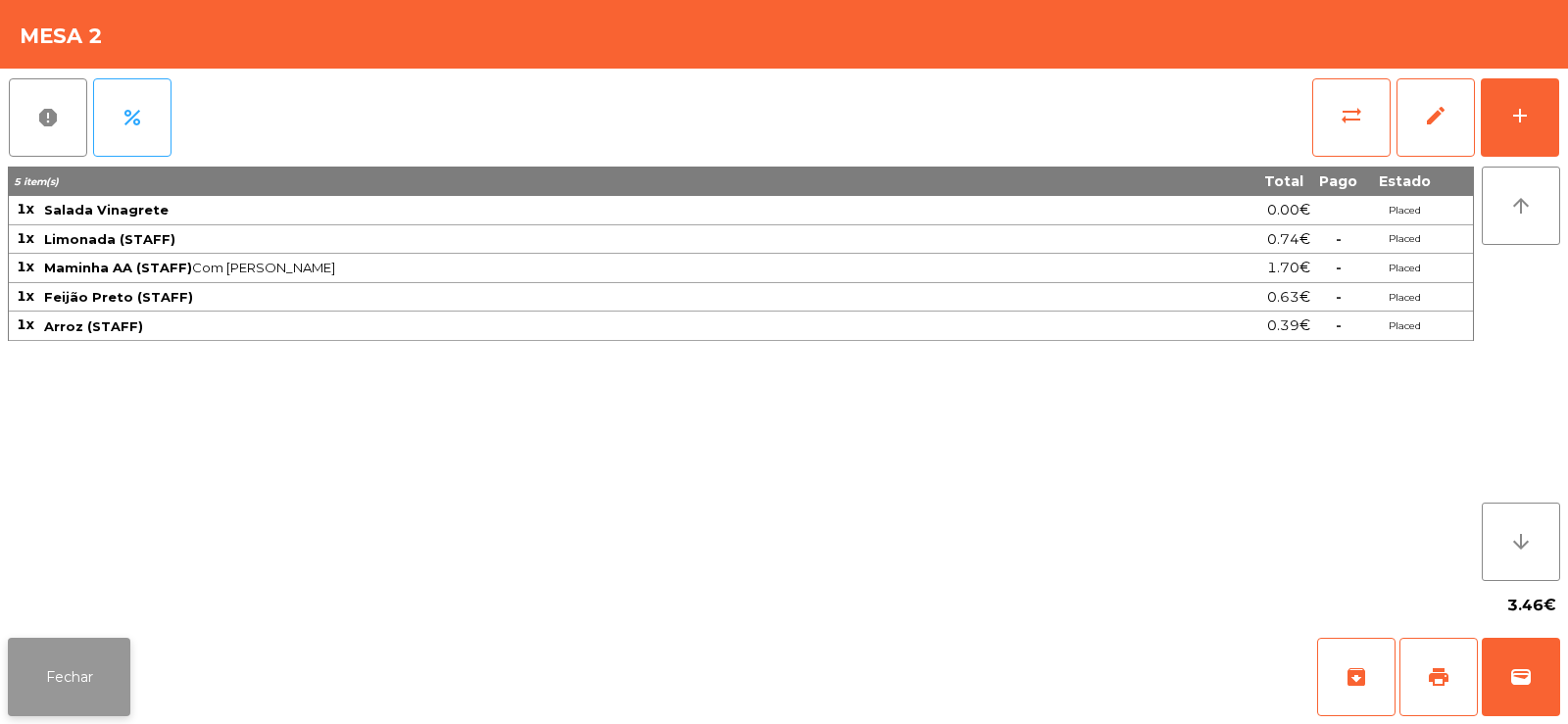
click at [97, 662] on button "Fechar" at bounding box center [69, 676] width 123 height 78
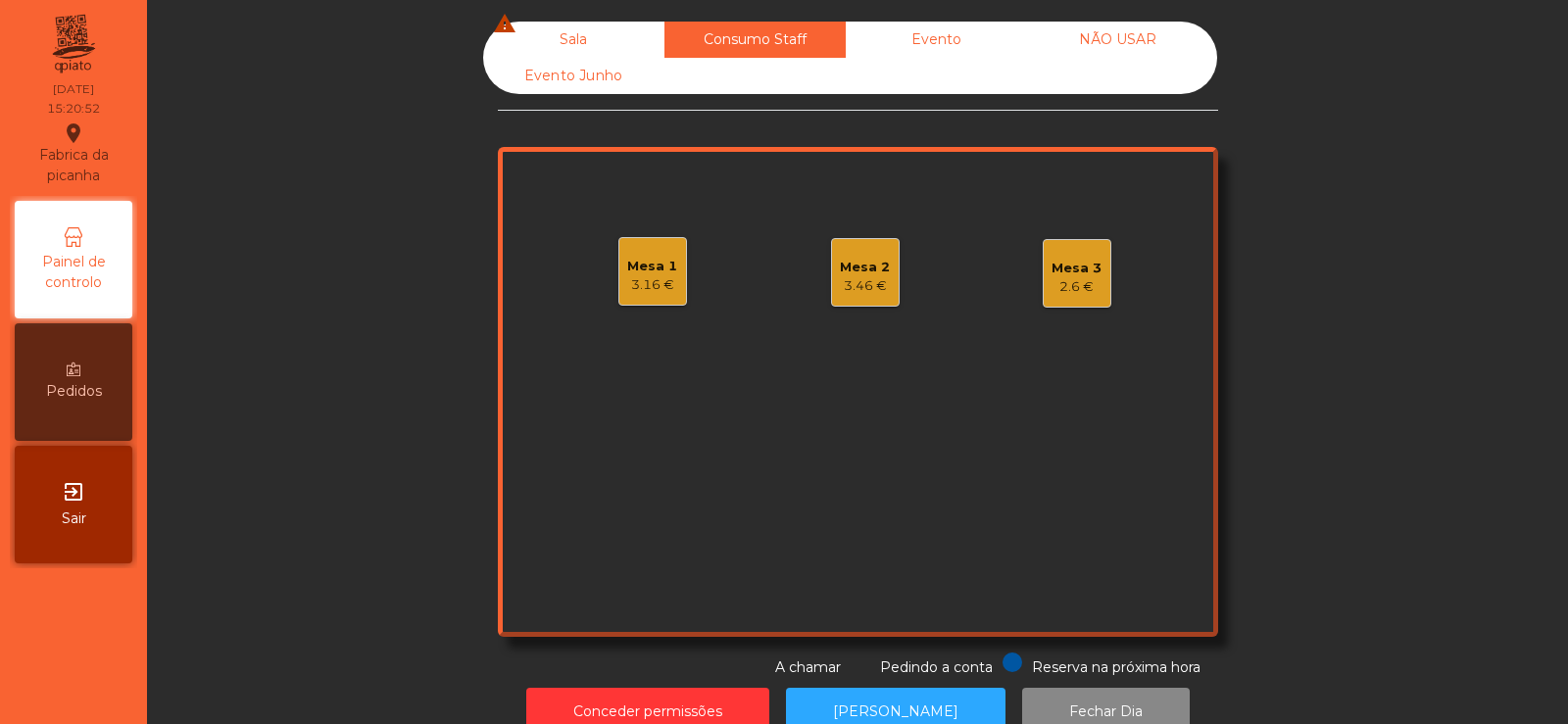
click at [1076, 244] on div "Mesa 3 2.6 €" at bounding box center [1076, 273] width 68 height 68
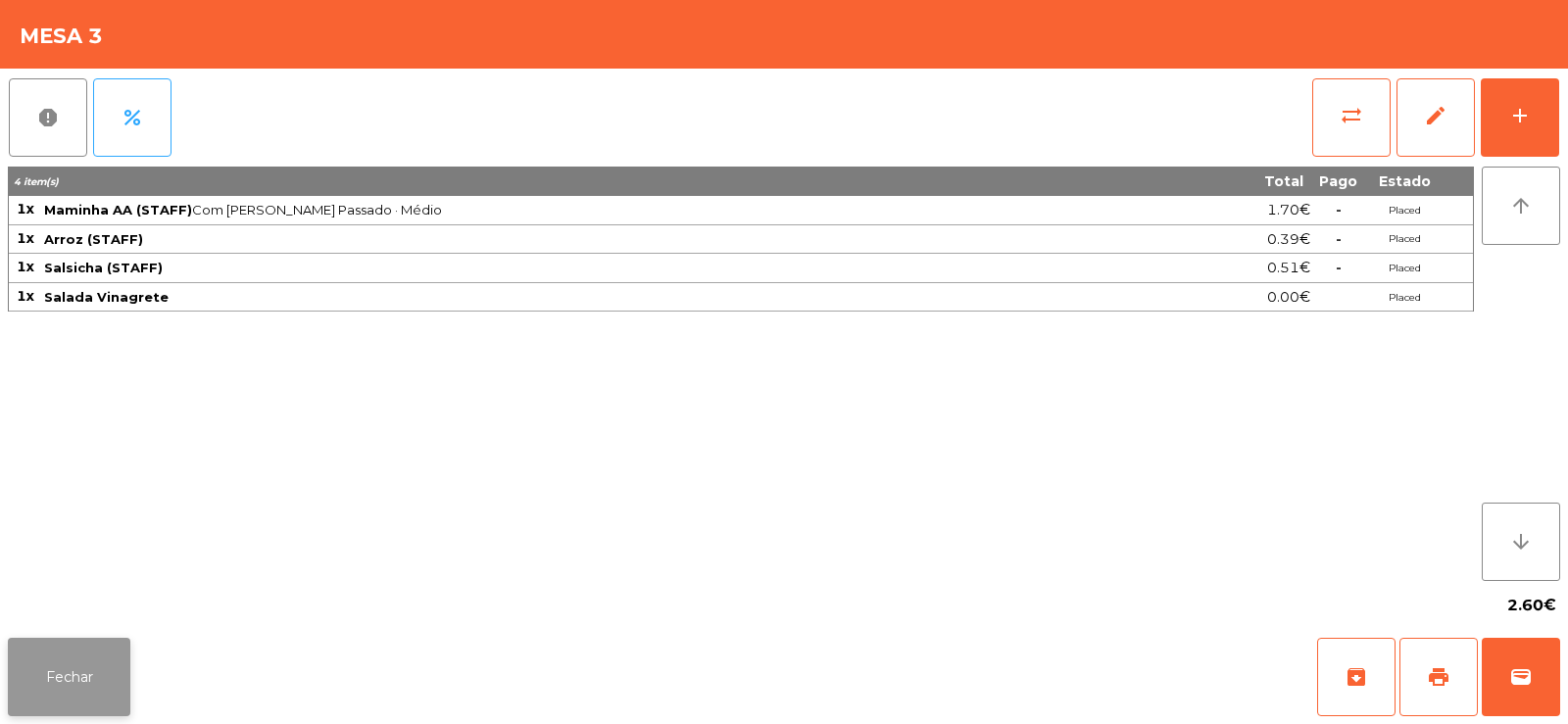
click at [80, 673] on button "Fechar" at bounding box center [69, 676] width 123 height 78
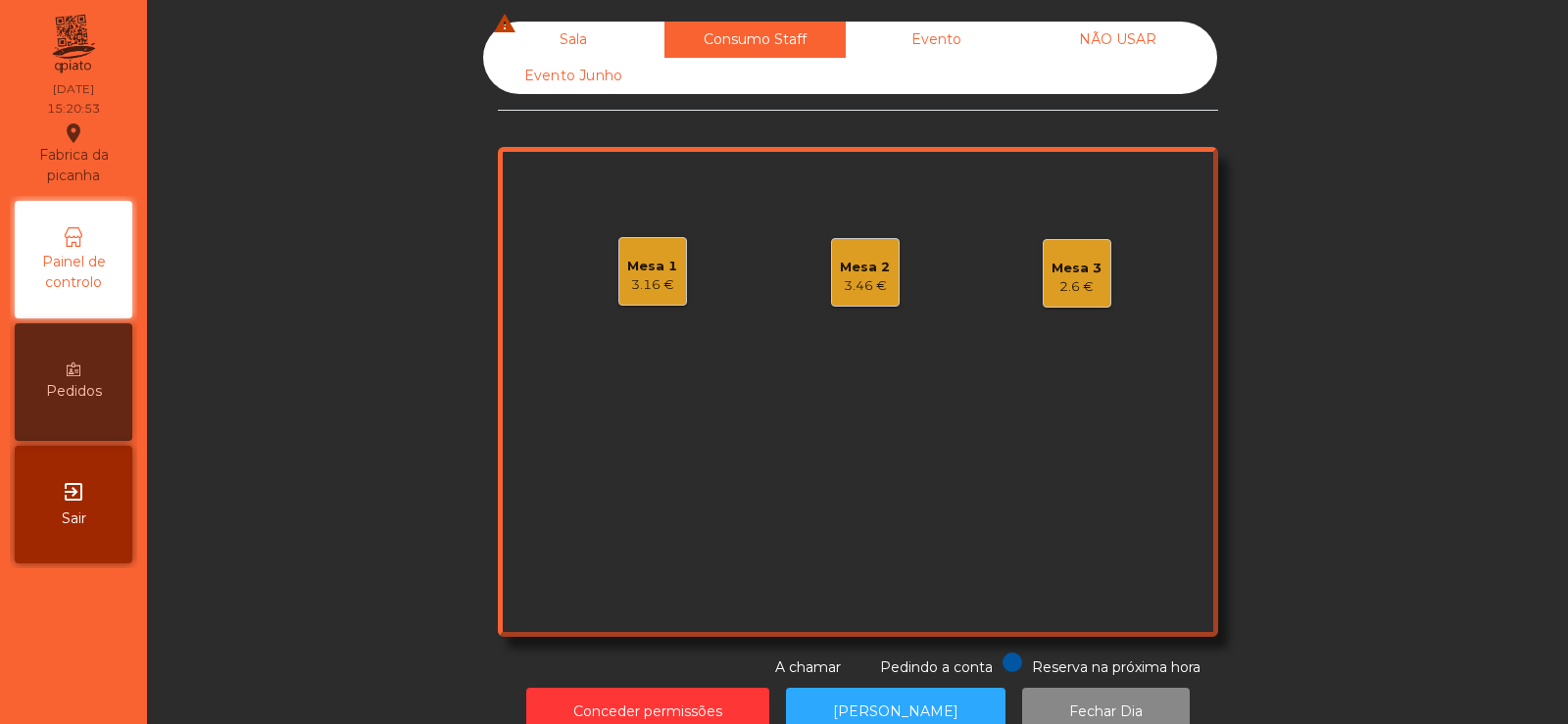
click at [578, 46] on div "Sala warning" at bounding box center [573, 40] width 181 height 37
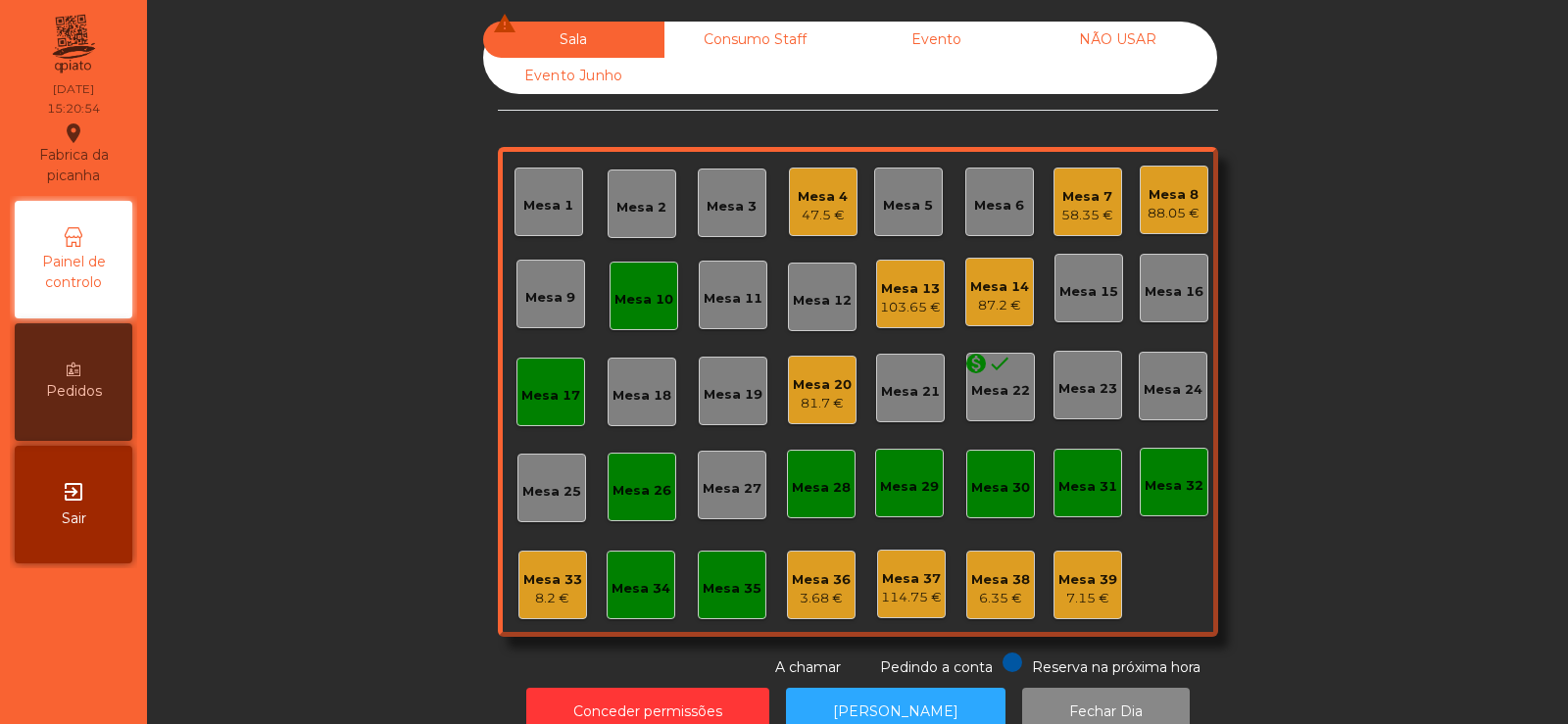
click at [540, 589] on div "8.2 €" at bounding box center [552, 599] width 59 height 20
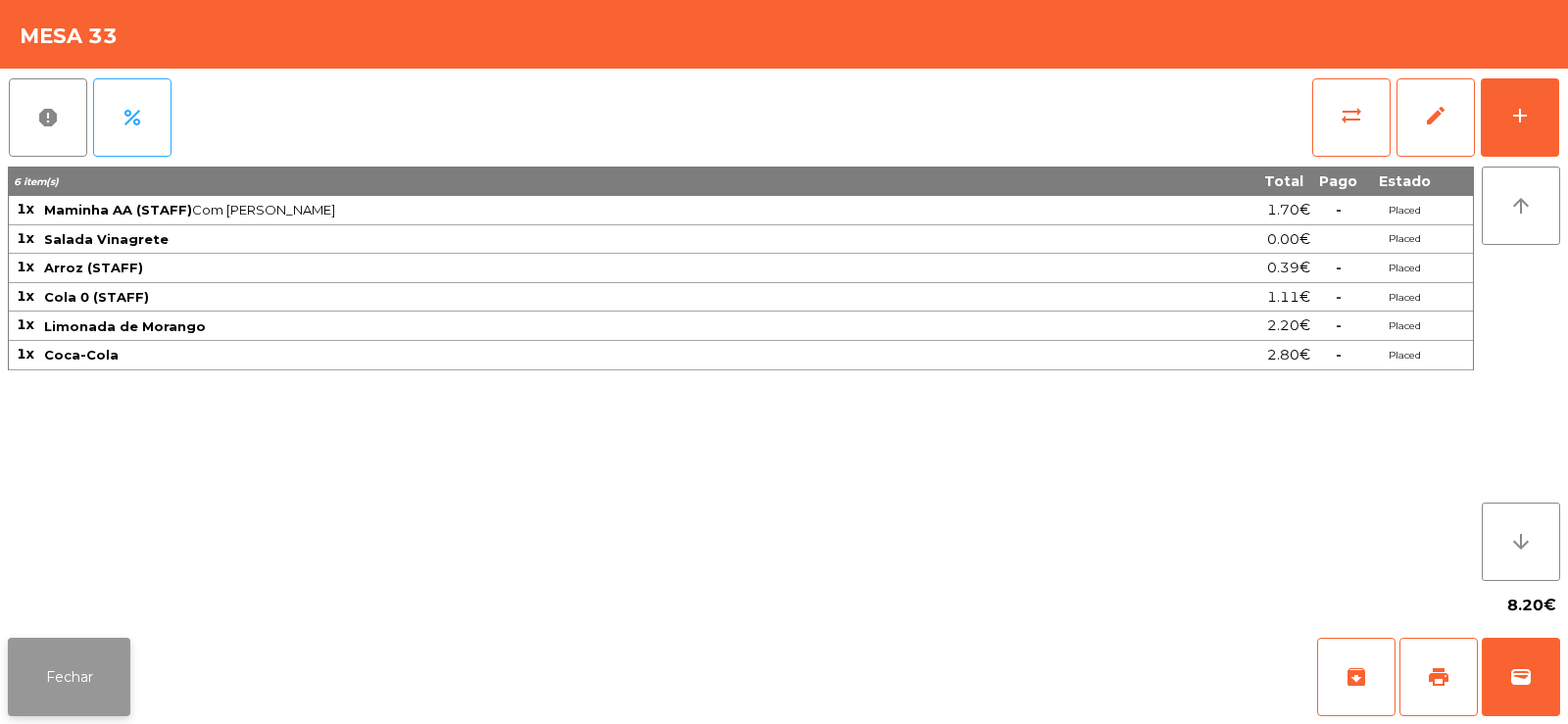
click at [66, 670] on button "Fechar" at bounding box center [69, 676] width 123 height 78
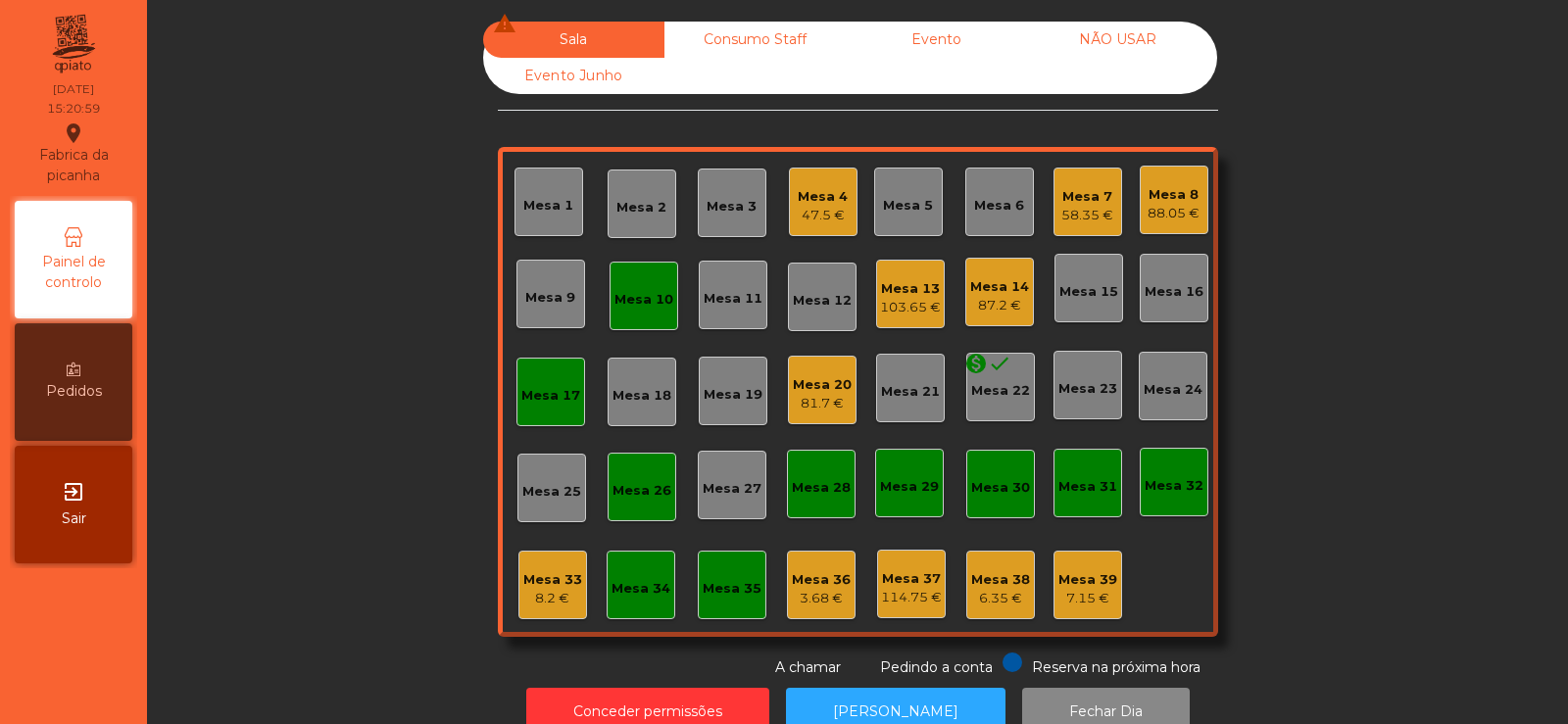
click at [819, 596] on div "3.68 €" at bounding box center [820, 599] width 59 height 20
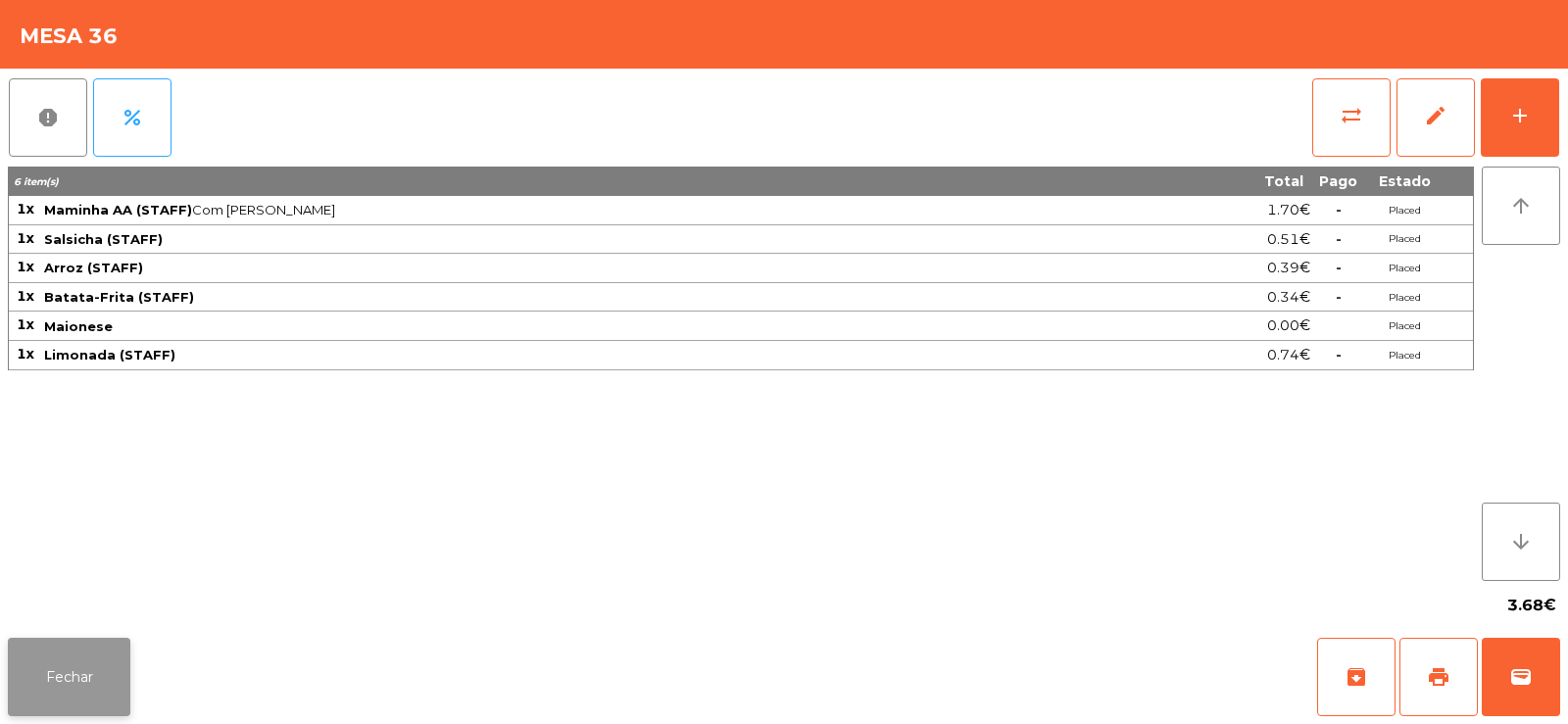
click at [39, 653] on button "Fechar" at bounding box center [69, 676] width 123 height 78
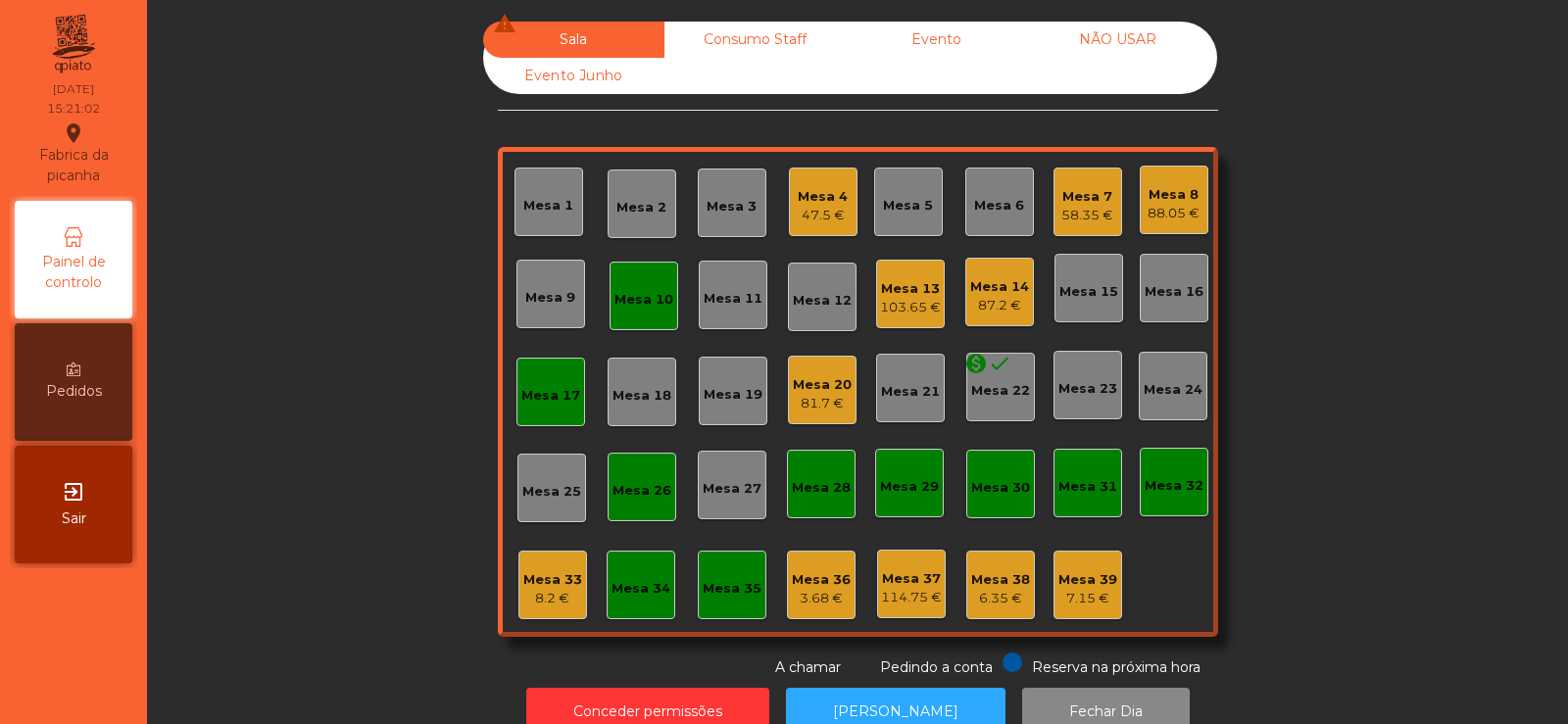
click at [622, 577] on div "Mesa 34" at bounding box center [641, 585] width 59 height 28
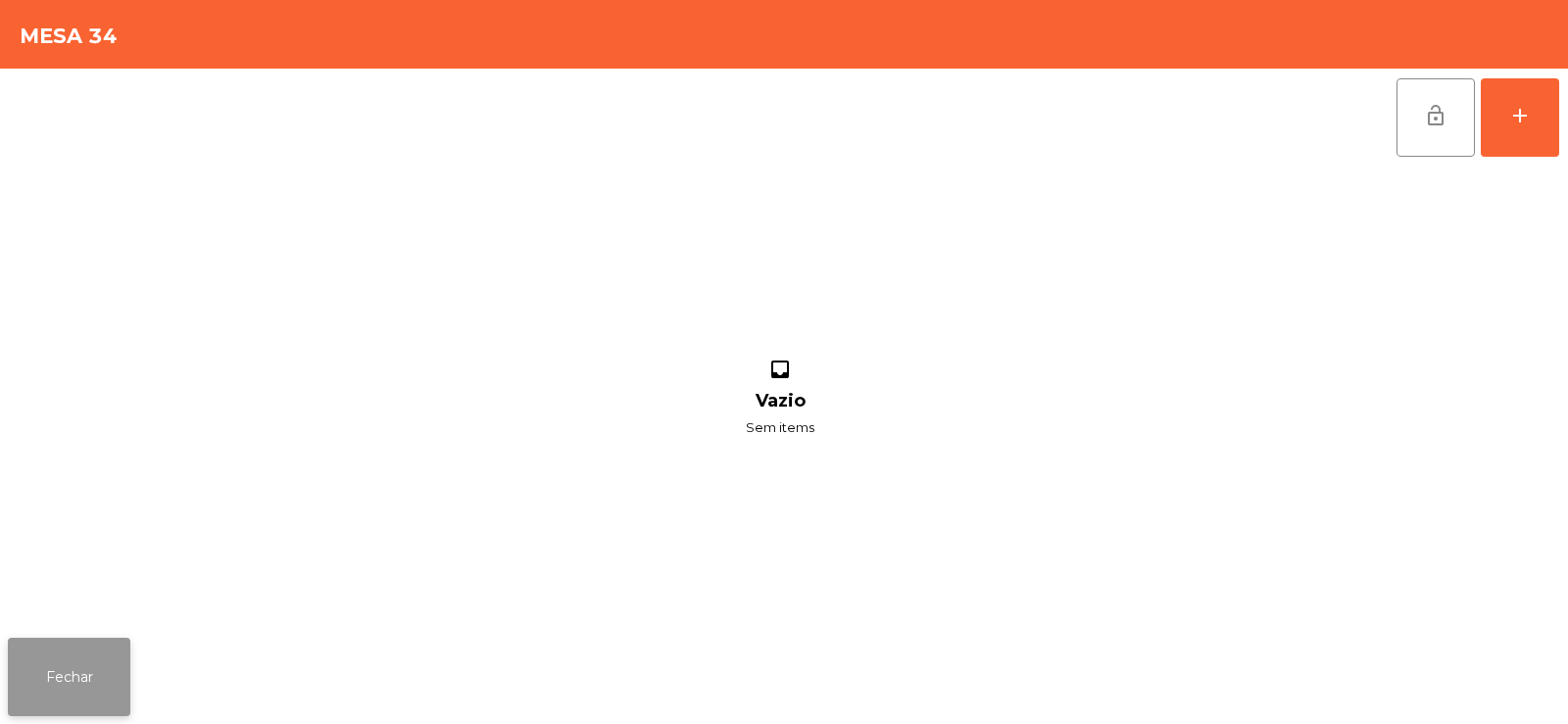
click at [61, 689] on button "Fechar" at bounding box center [69, 676] width 123 height 78
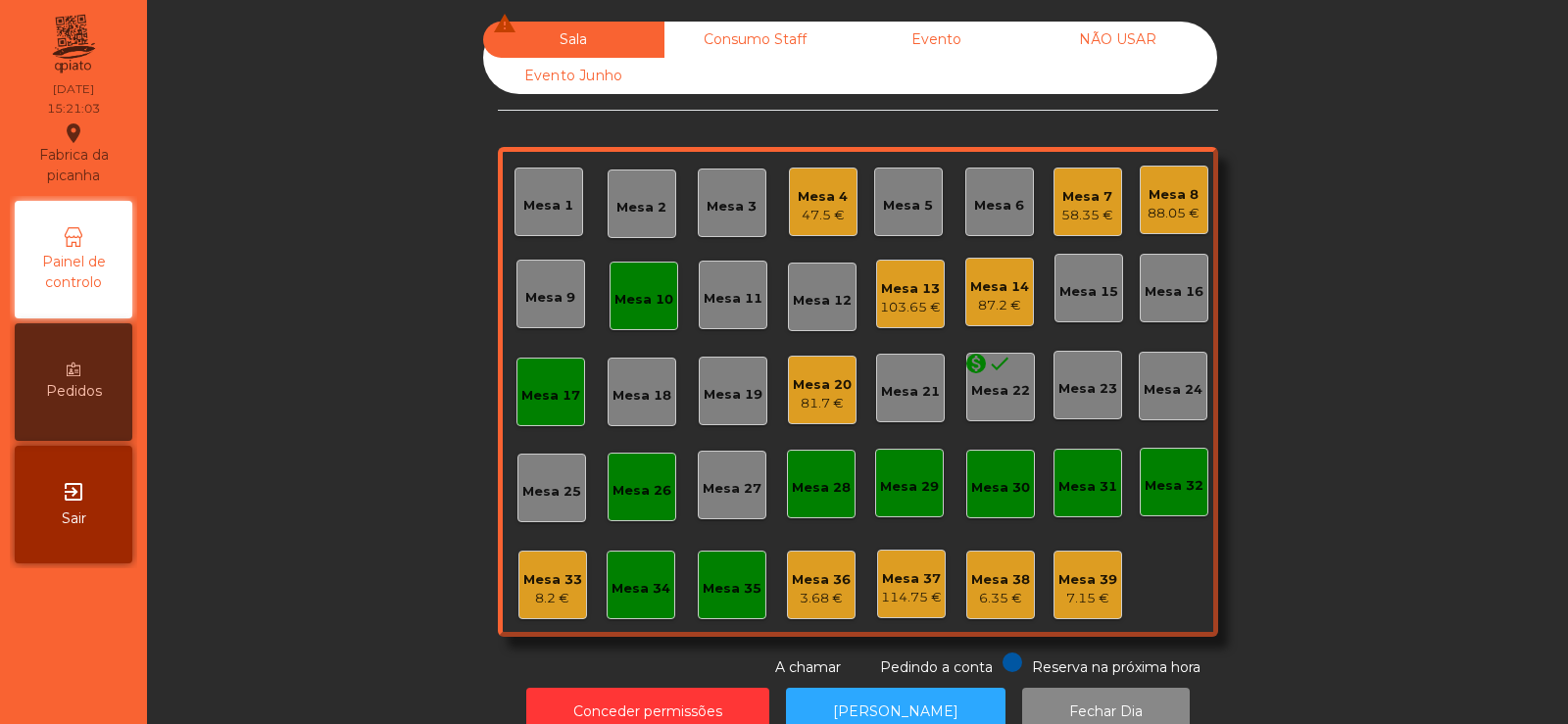
click at [803, 482] on div "Mesa 28" at bounding box center [820, 488] width 59 height 20
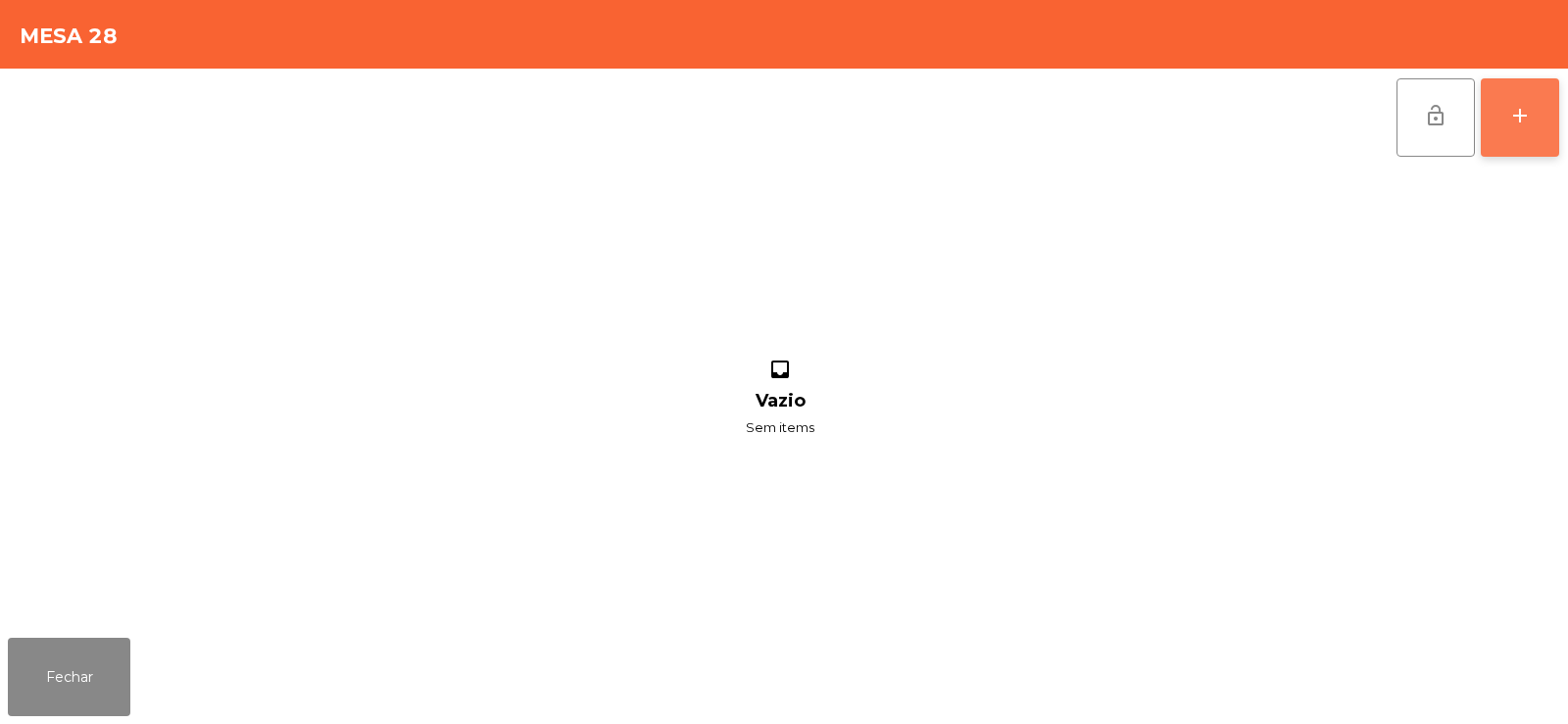
click at [1513, 149] on button "add" at bounding box center [1519, 117] width 78 height 78
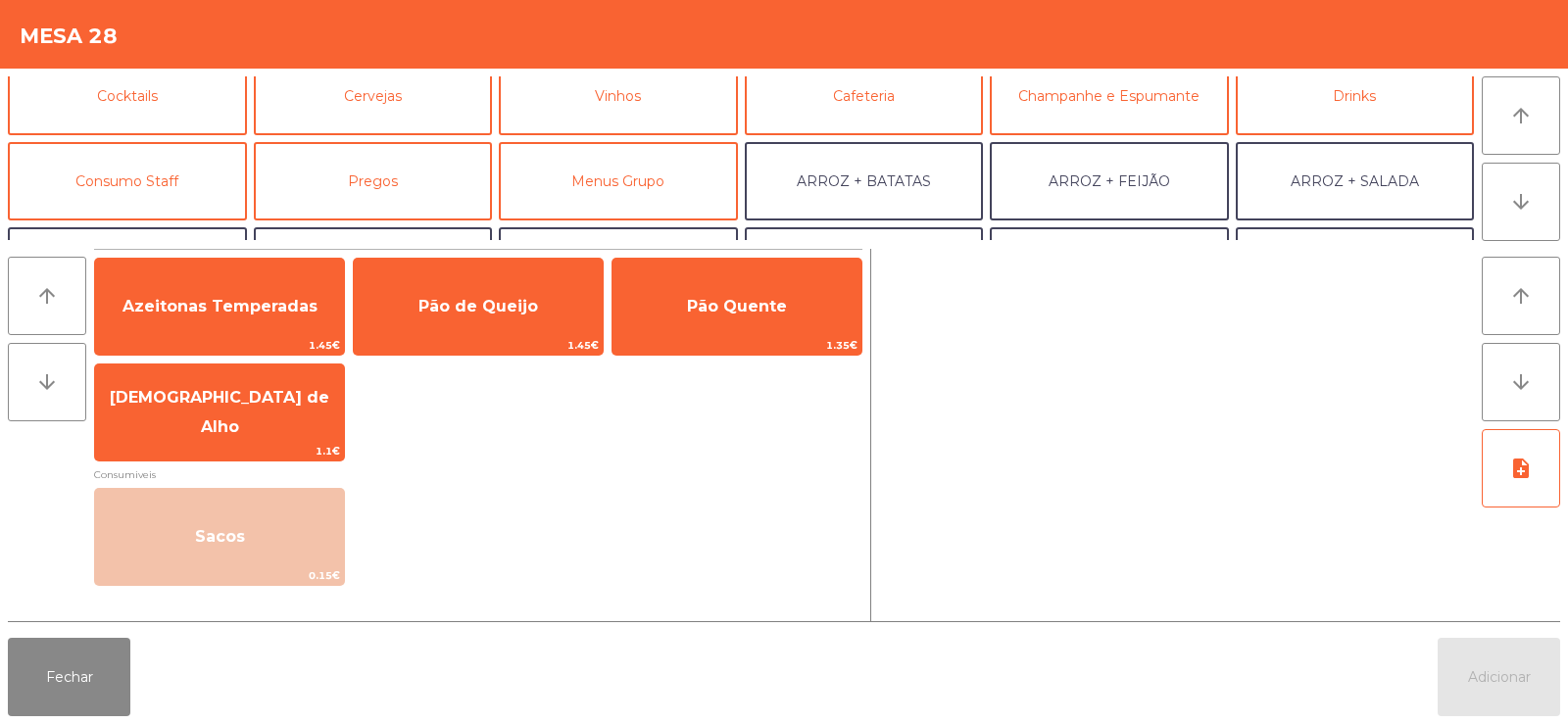
scroll to position [119, 0]
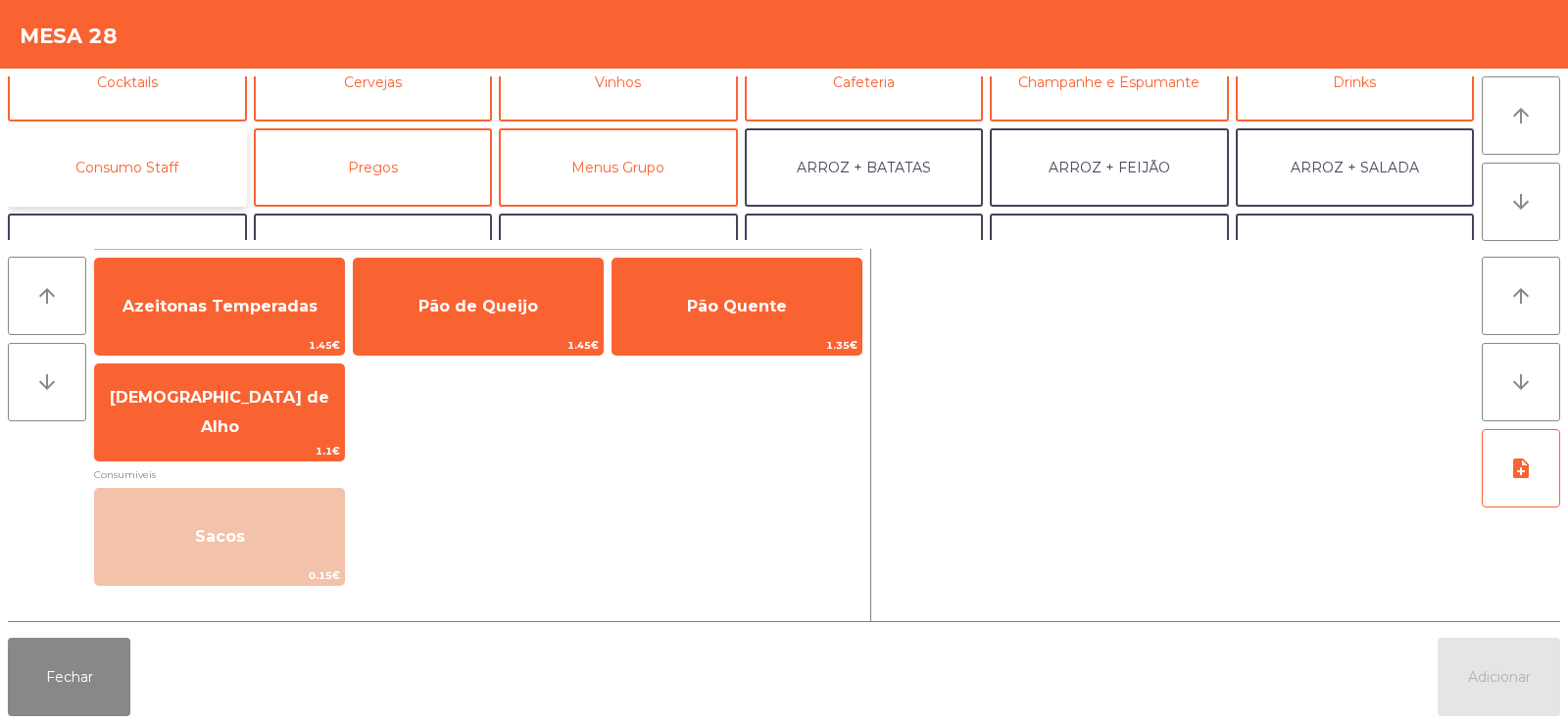
click at [144, 155] on button "Consumo Staff" at bounding box center [127, 167] width 239 height 78
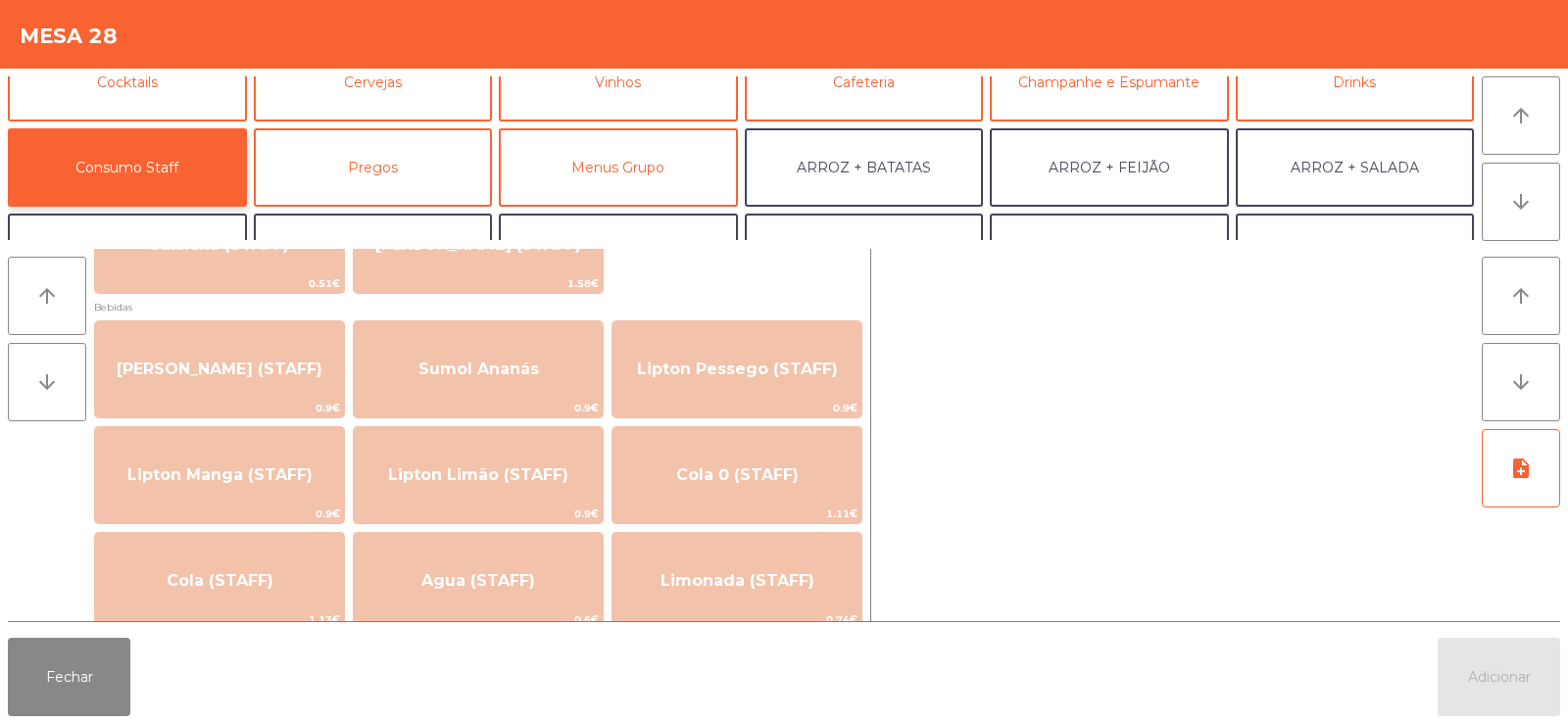
scroll to position [0, 0]
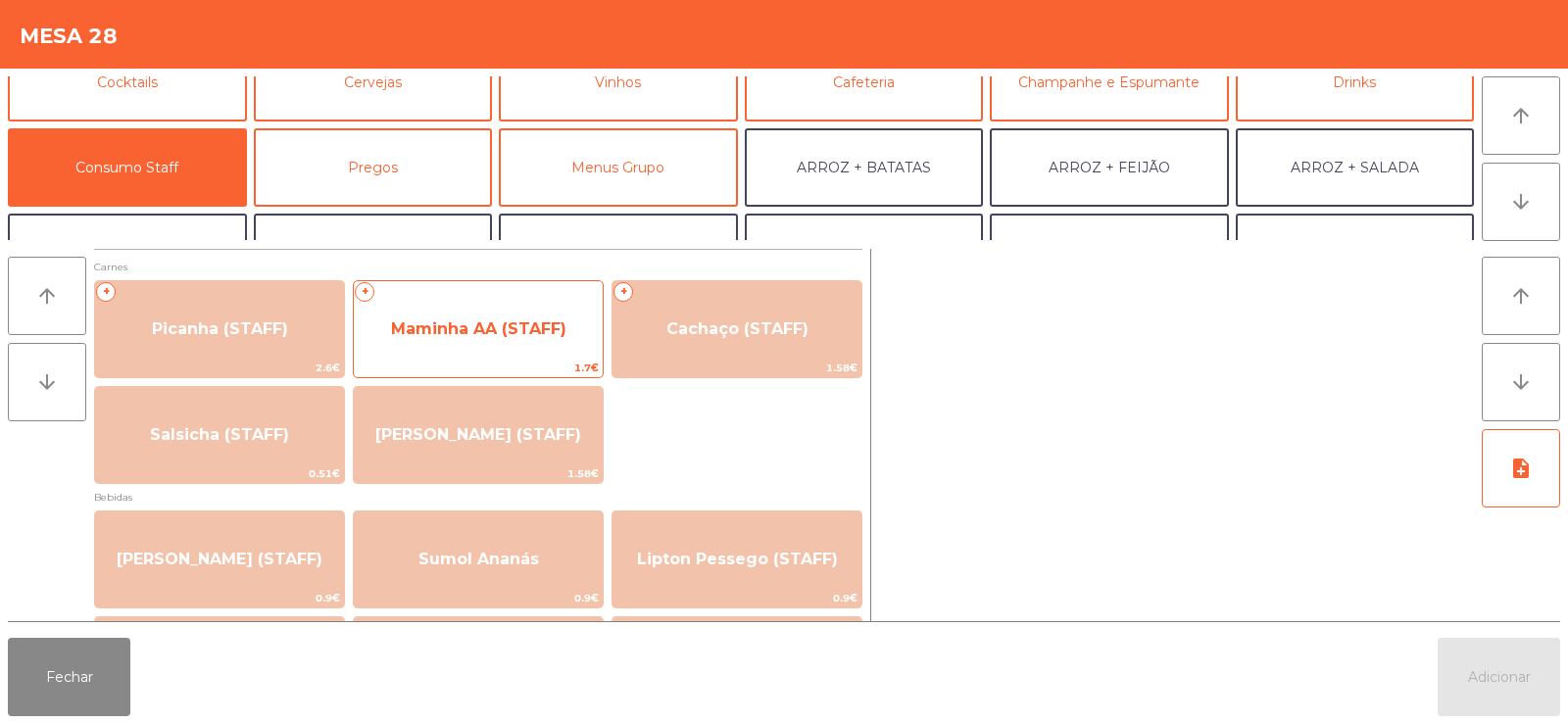
click at [469, 321] on span "Maminha AA (STAFF)" at bounding box center [478, 328] width 176 height 19
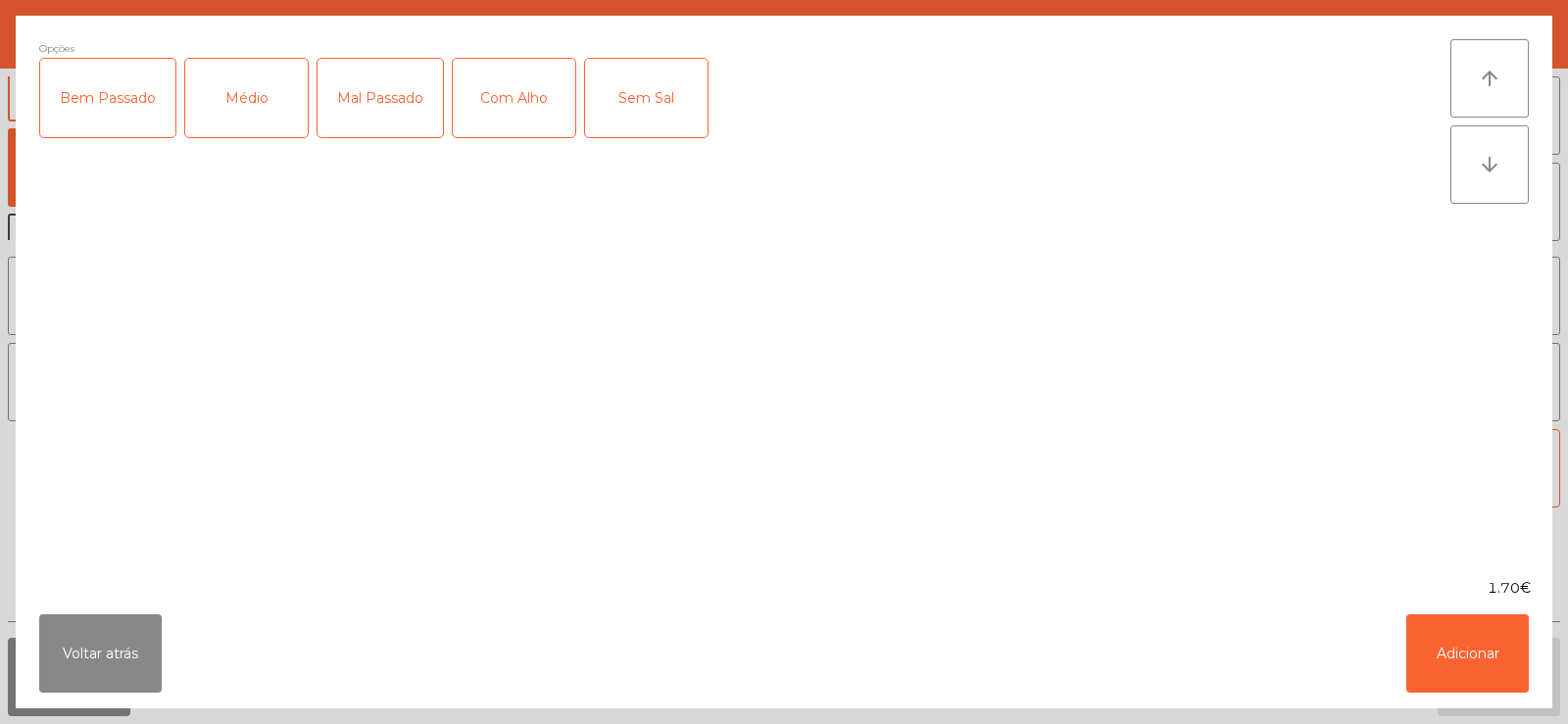
click at [250, 117] on div "Médio" at bounding box center [247, 97] width 123 height 78
click at [535, 114] on div "Com Alho" at bounding box center [515, 97] width 123 height 78
click at [357, 113] on div "Mal Passado" at bounding box center [380, 97] width 125 height 78
click at [1470, 659] on button "Adicionar" at bounding box center [1468, 654] width 123 height 78
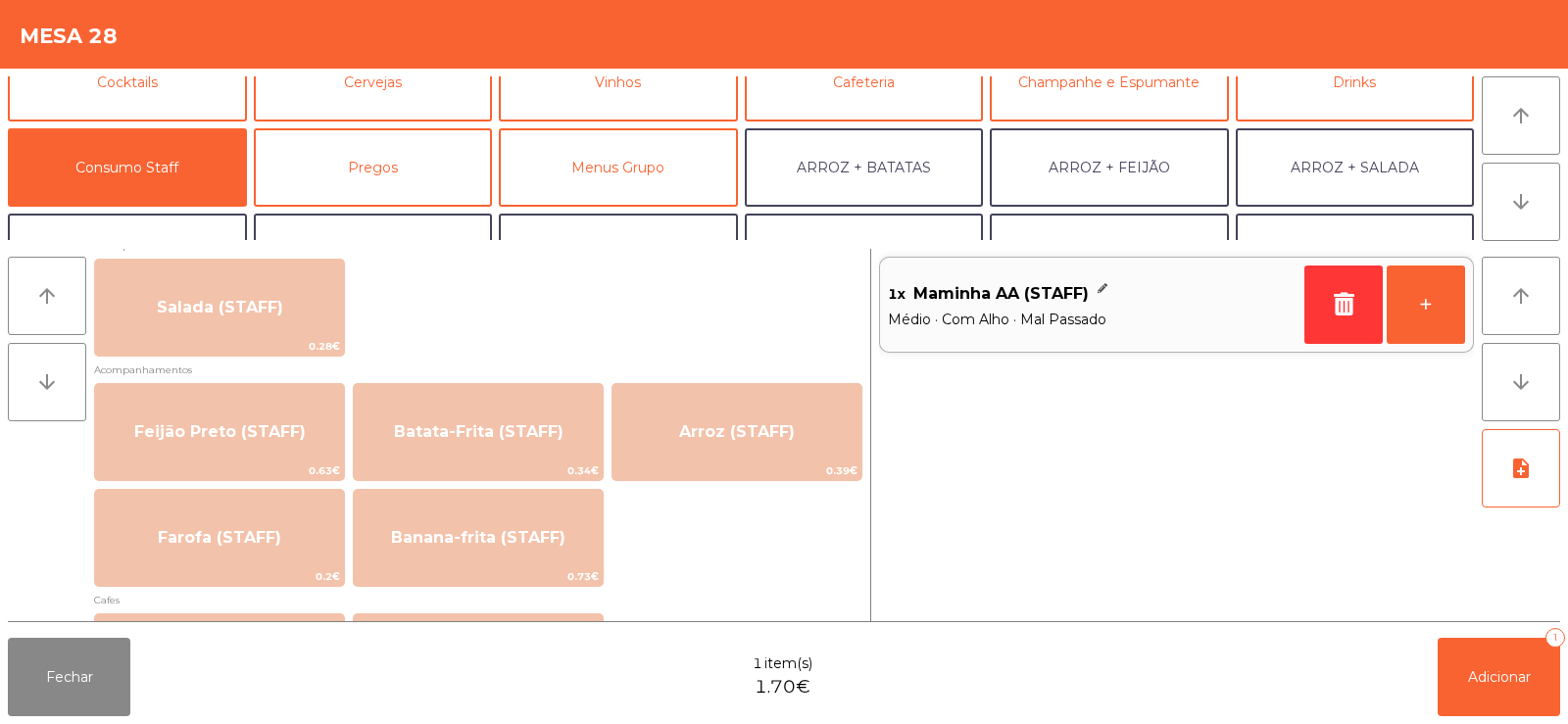
scroll to position [845, 0]
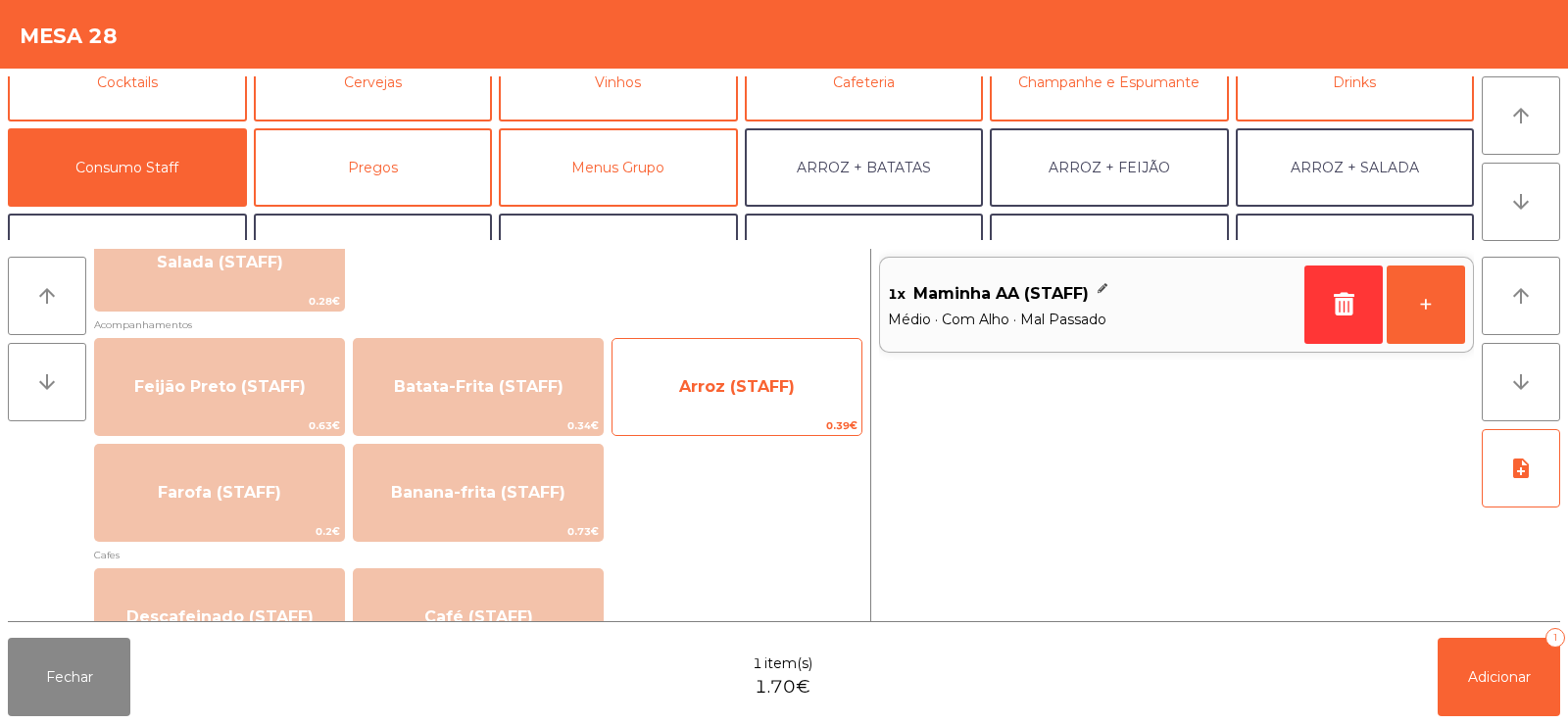
click at [741, 397] on span "Arroz (STAFF)" at bounding box center [737, 387] width 249 height 53
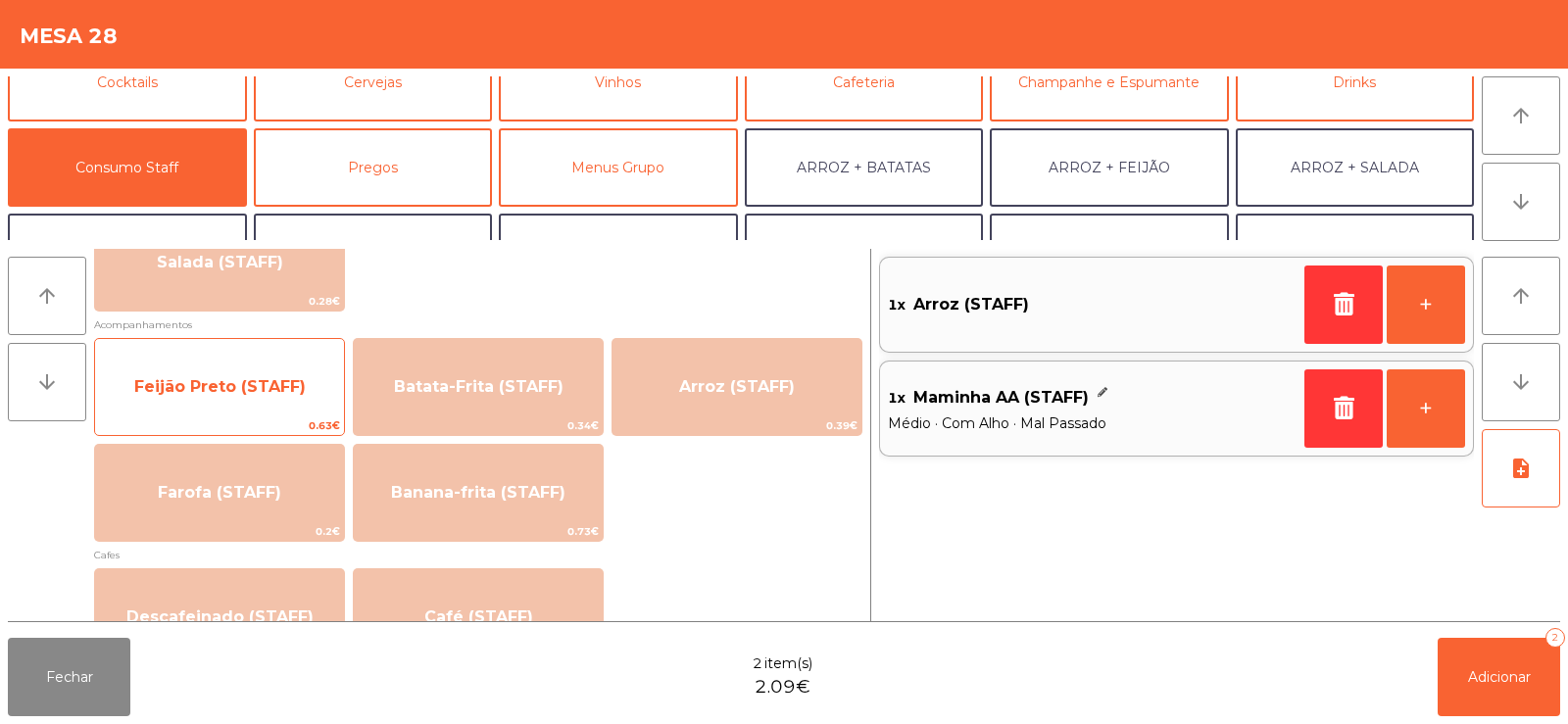
click at [227, 373] on span "Feijão Preto (STAFF)" at bounding box center [219, 387] width 249 height 53
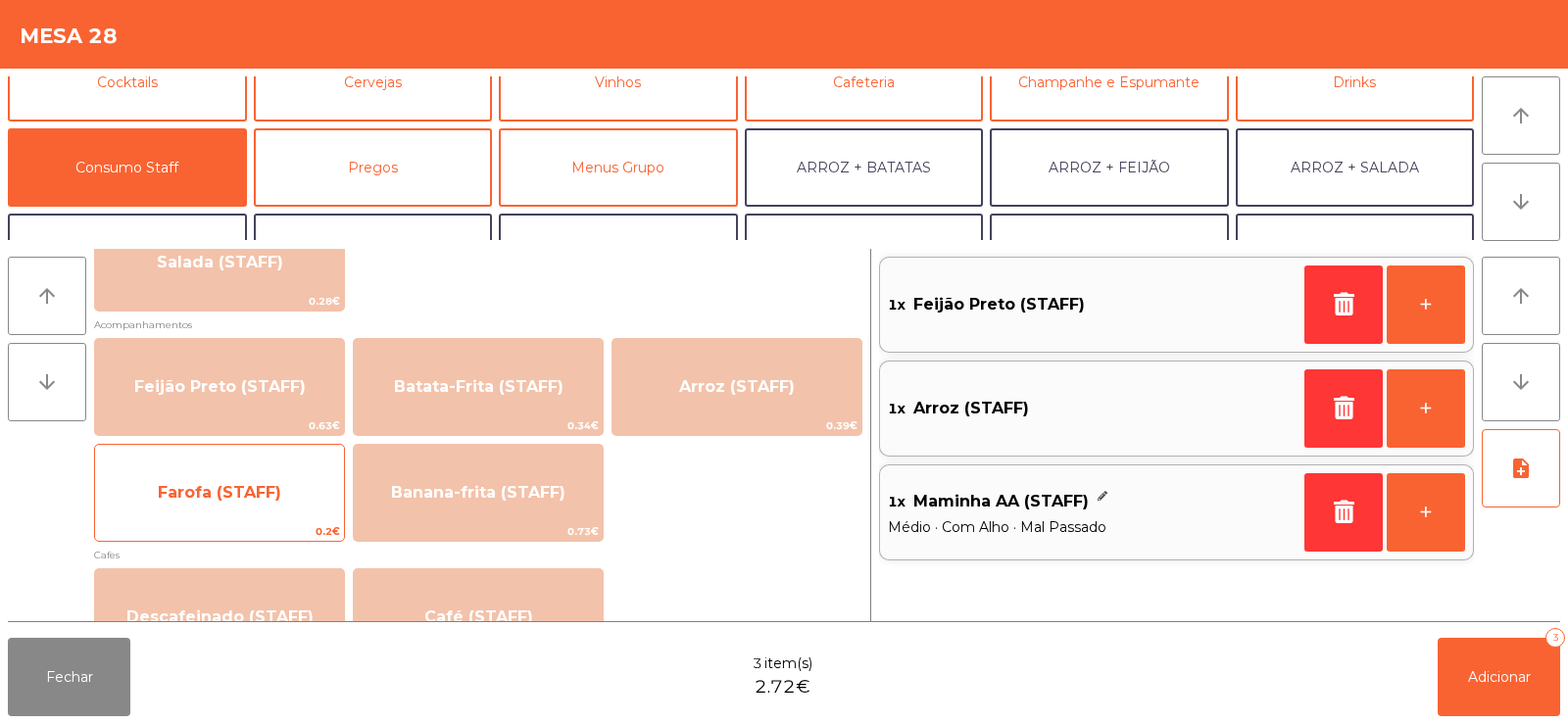
click at [231, 500] on span "Farofa (STAFF)" at bounding box center [219, 492] width 124 height 19
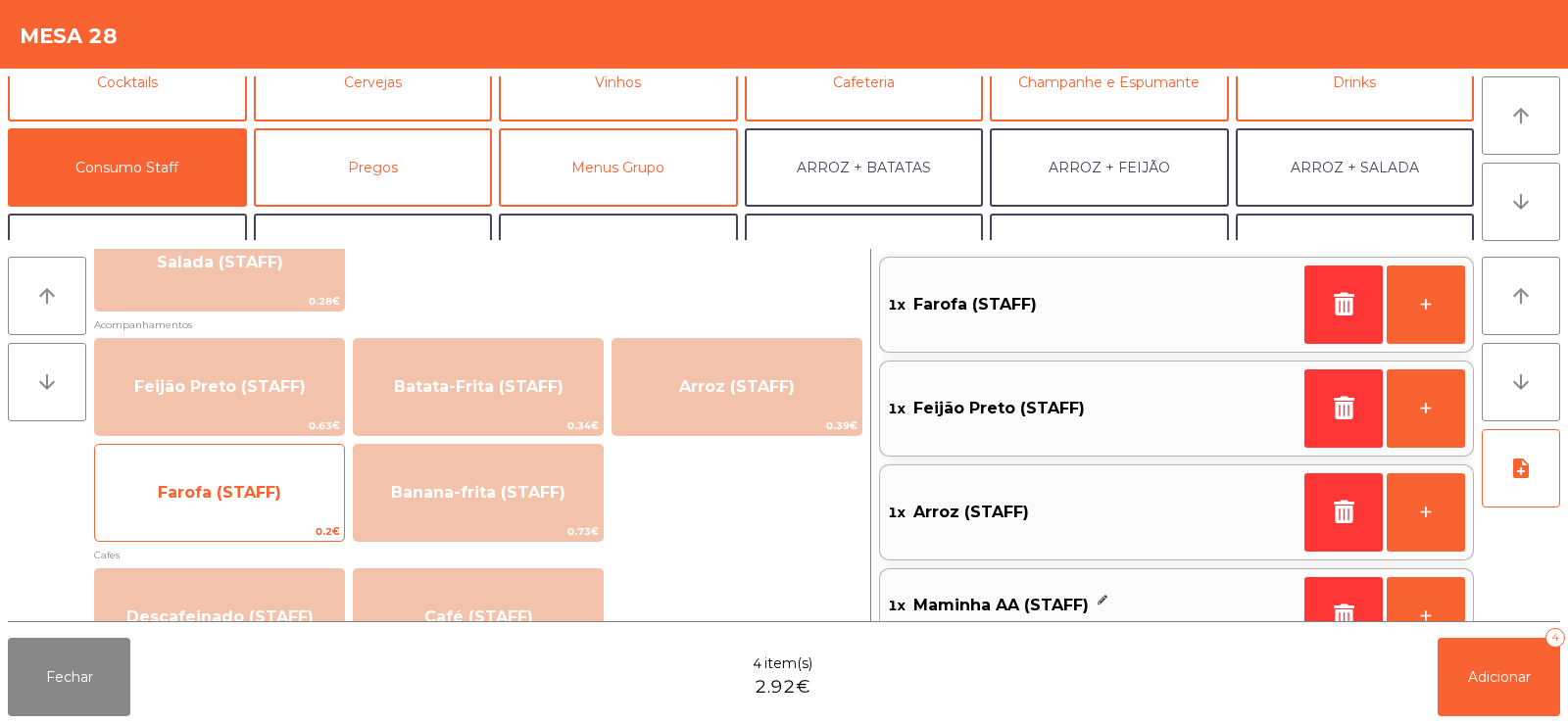
scroll to position [0, 0]
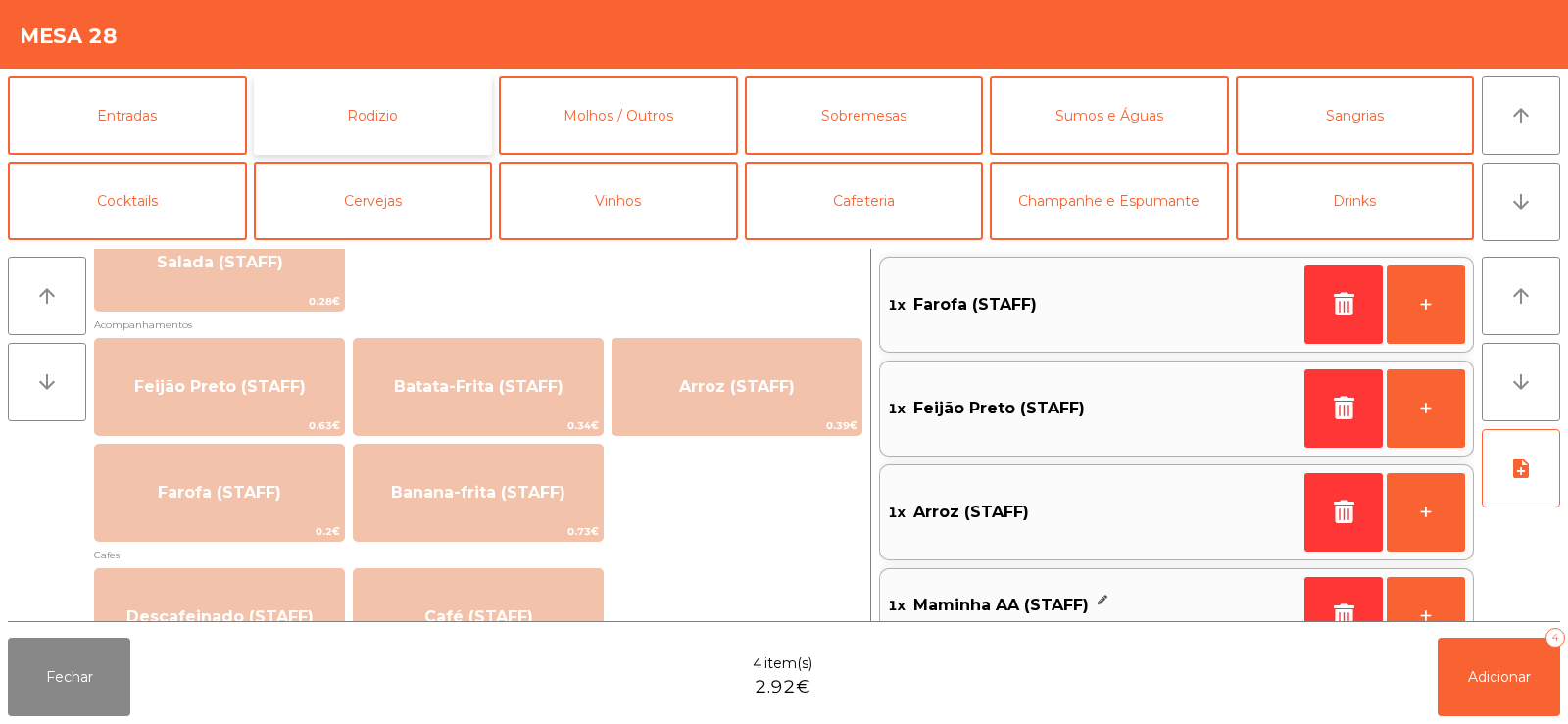
click at [422, 107] on button "Rodizio" at bounding box center [373, 115] width 239 height 78
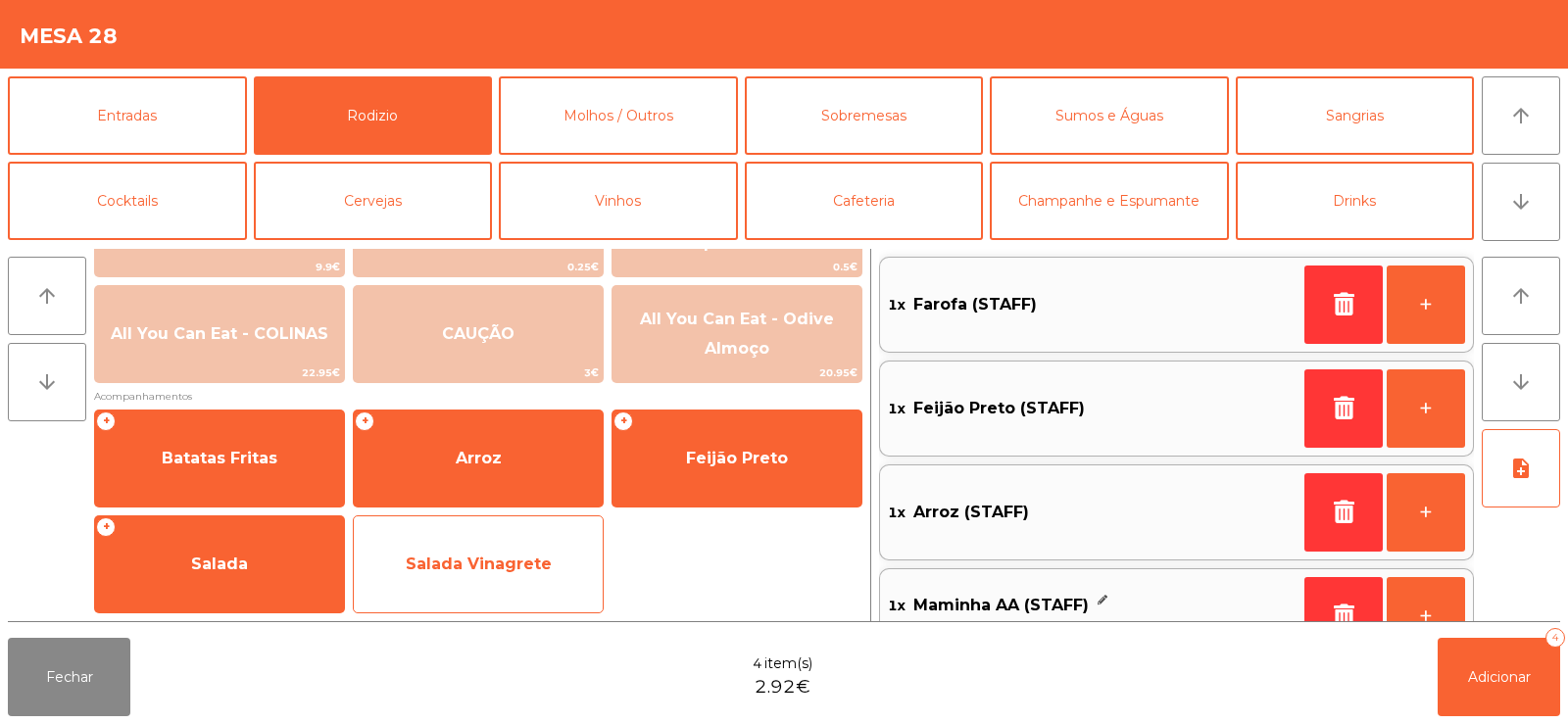
click at [471, 544] on span "Salada Vinagrete" at bounding box center [478, 564] width 249 height 53
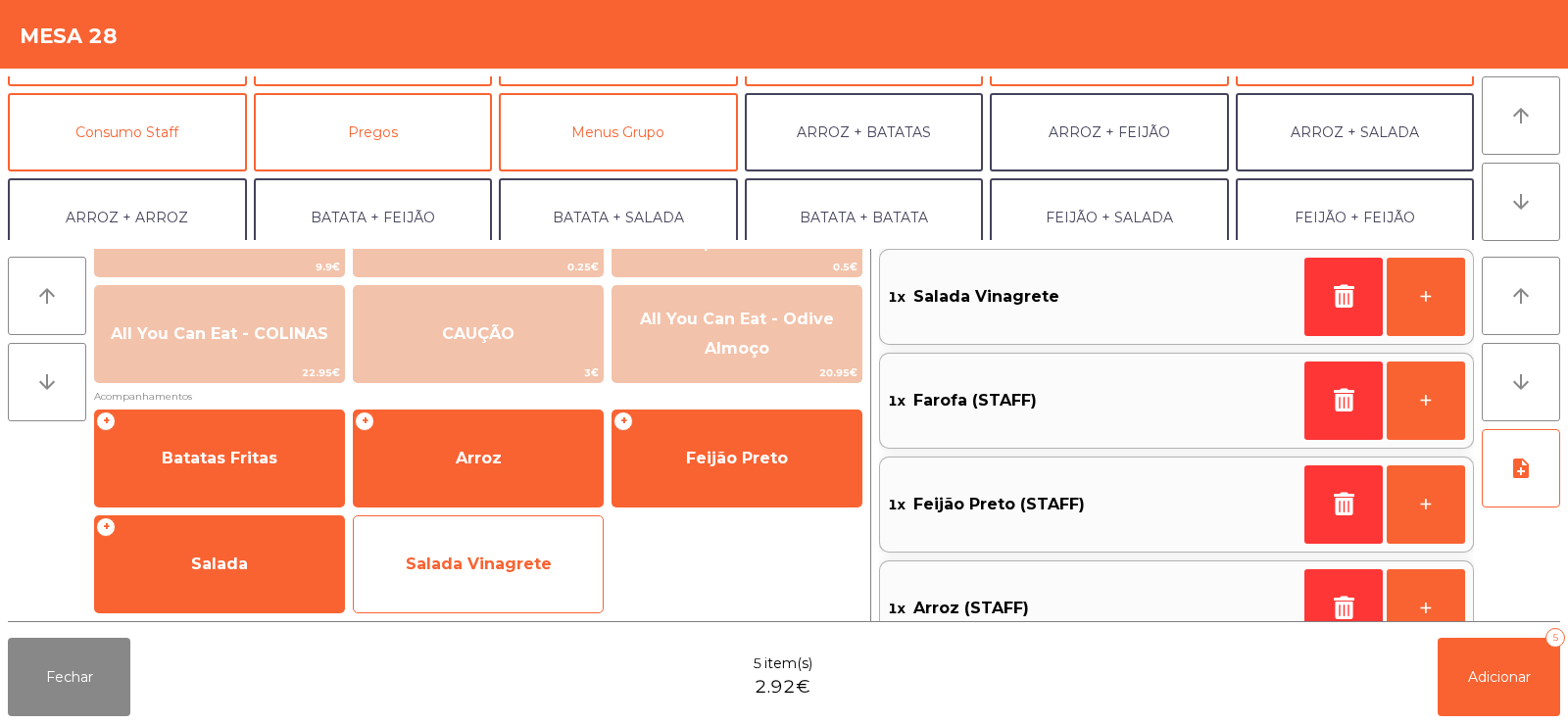
scroll to position [151, 0]
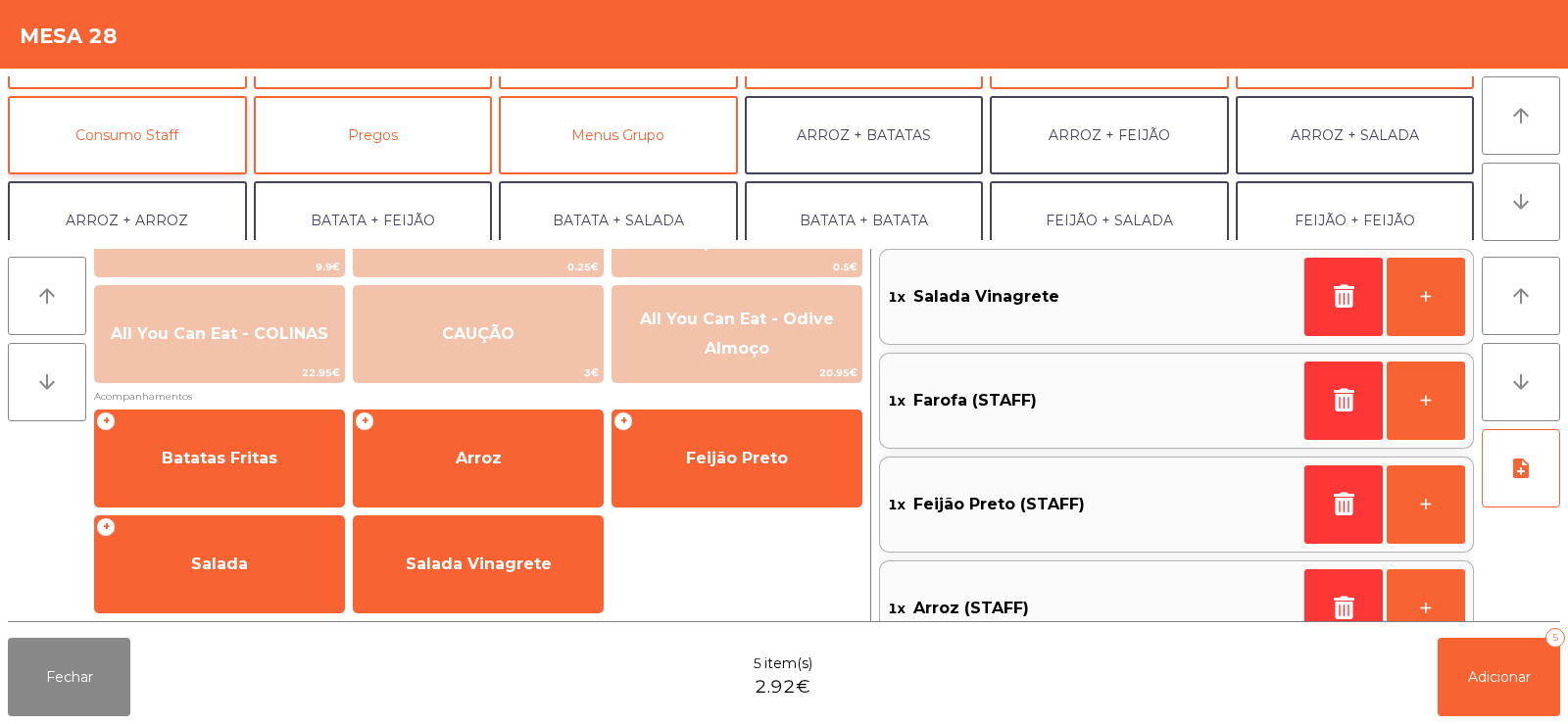
click at [149, 139] on button "Consumo Staff" at bounding box center [127, 135] width 239 height 78
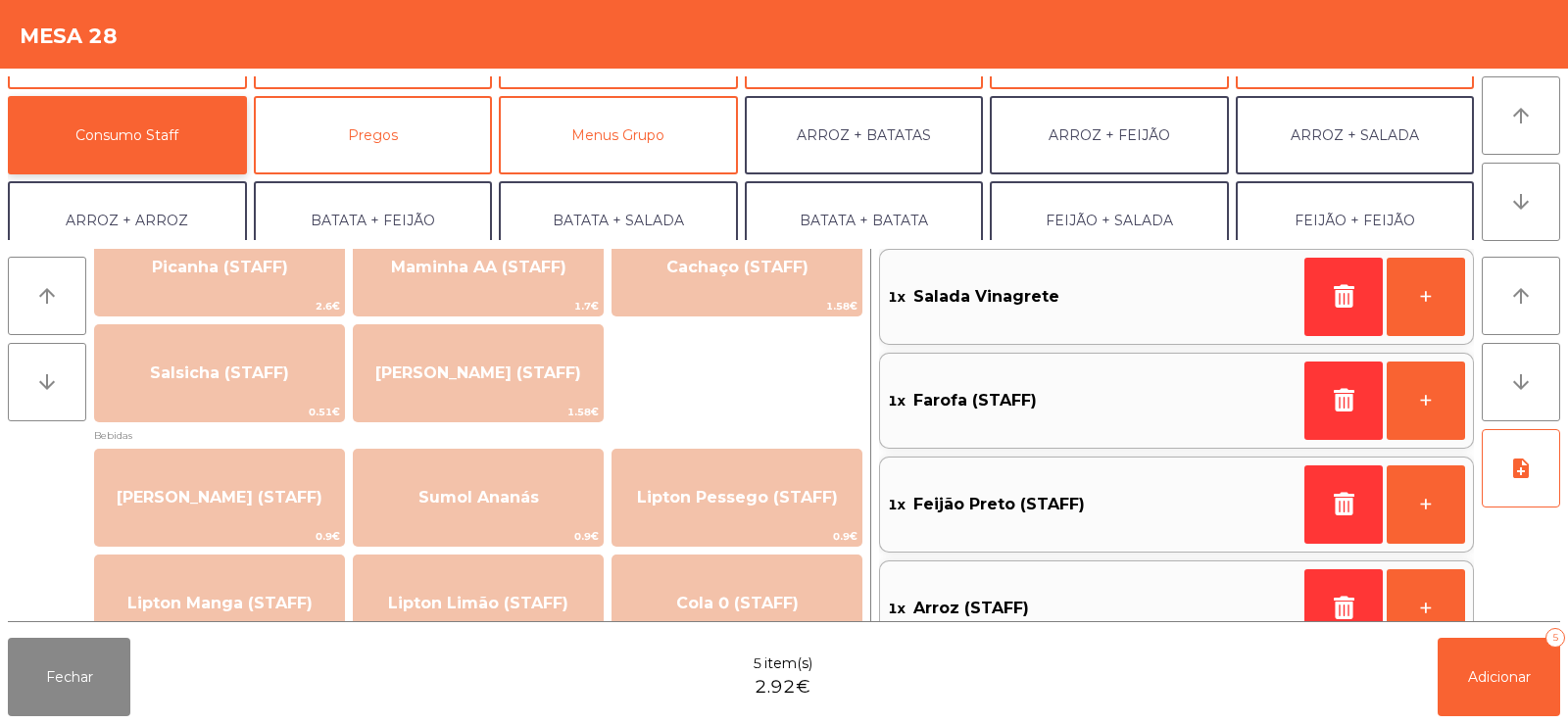
scroll to position [0, 0]
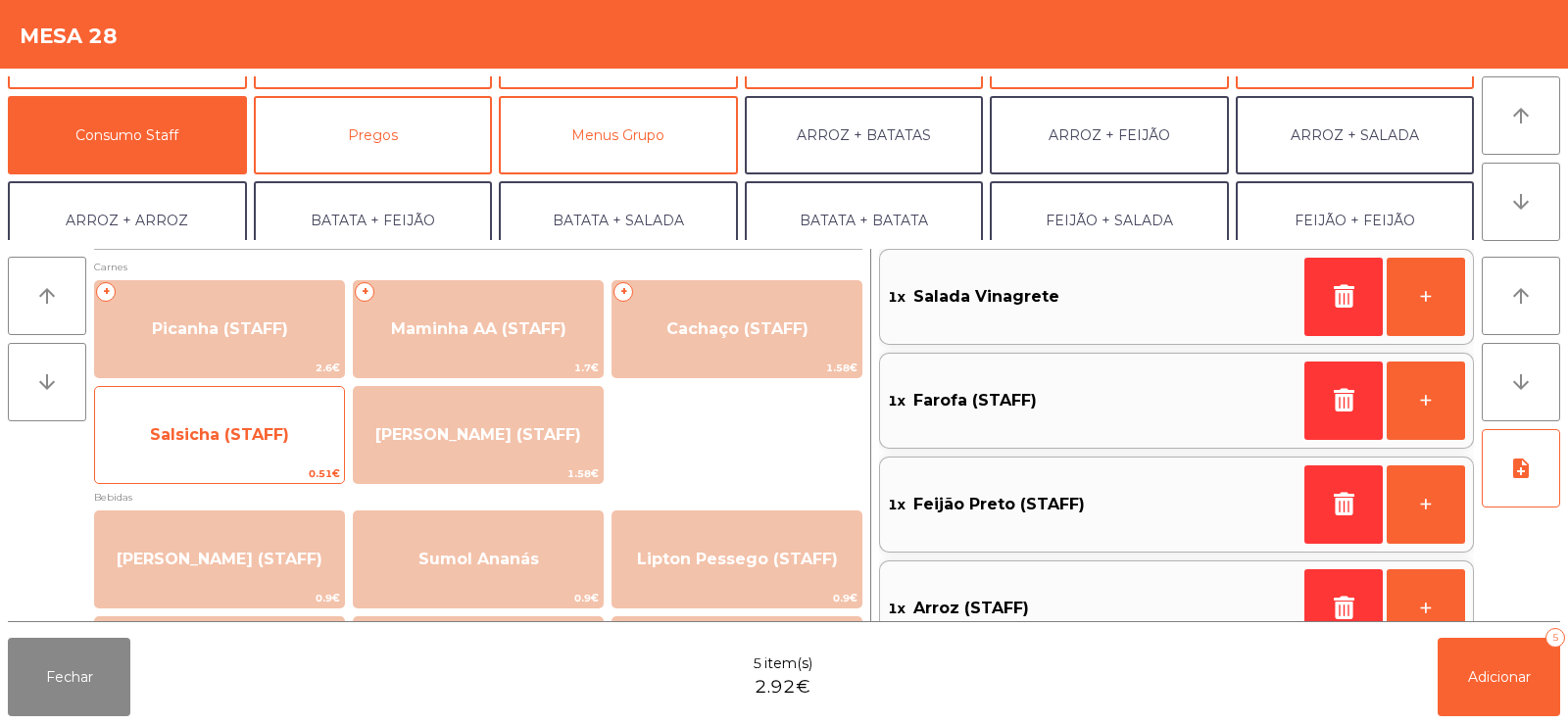
click at [216, 428] on span "Salsicha (STAFF)" at bounding box center [219, 434] width 139 height 19
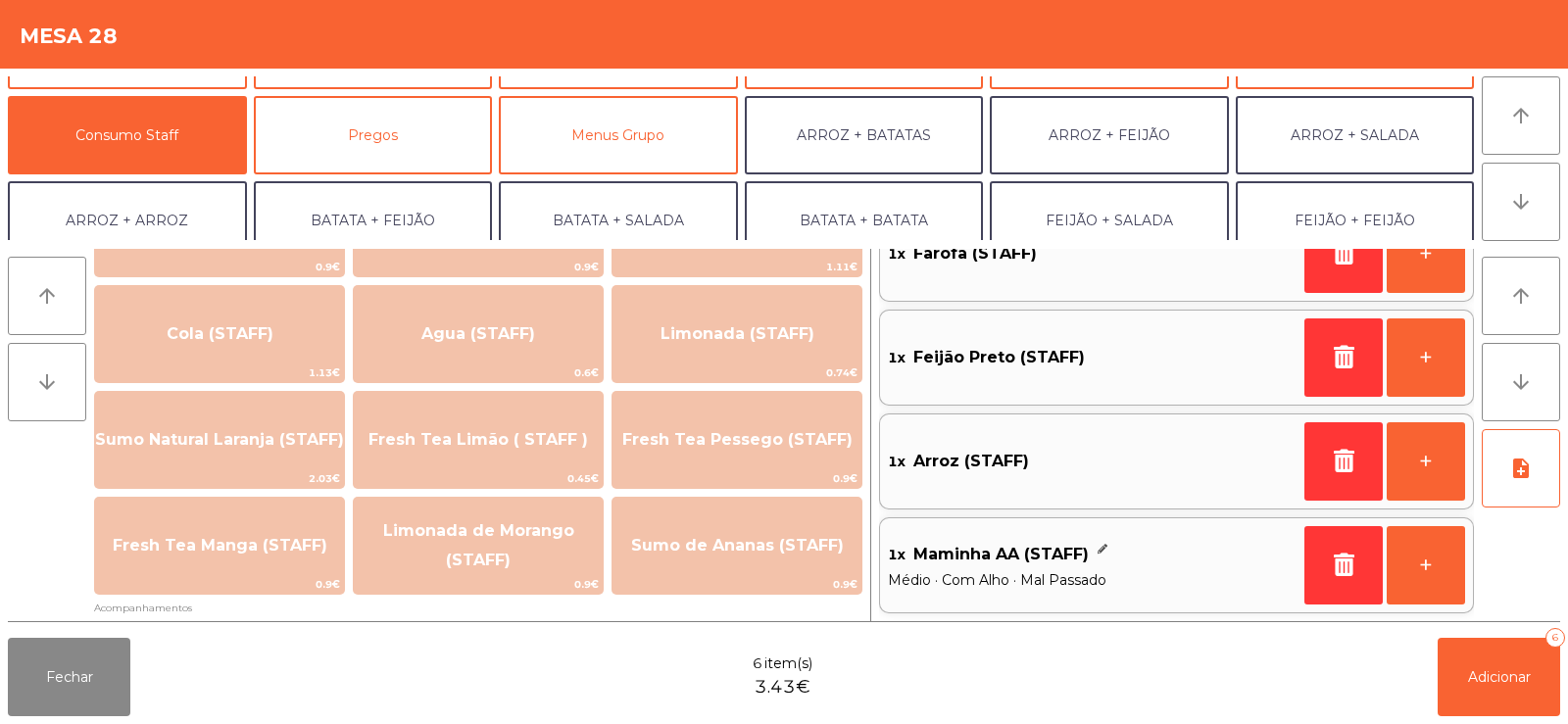
scroll to position [444, 0]
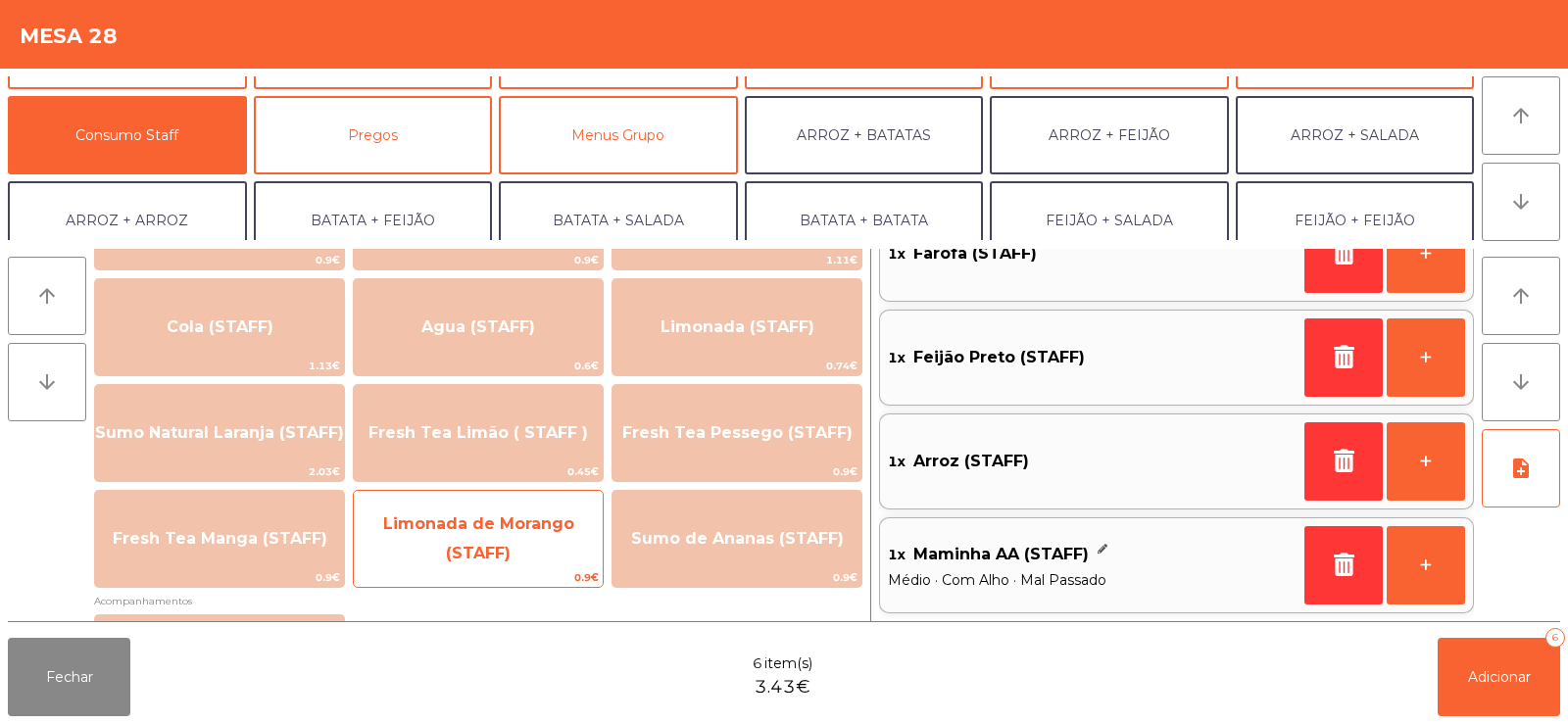
click at [494, 539] on span "Limonada de Morango (STAFF)" at bounding box center [478, 540] width 249 height 83
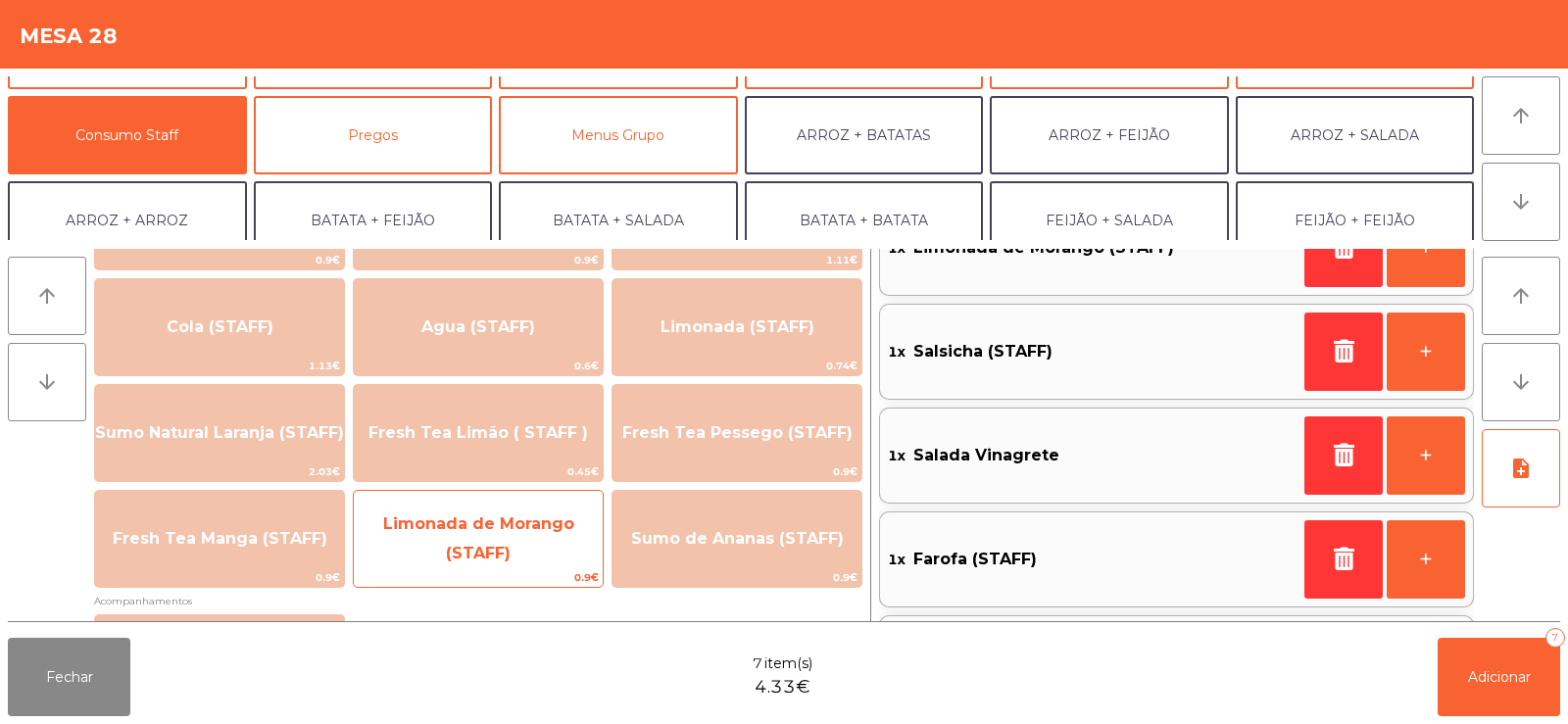
scroll to position [8, 0]
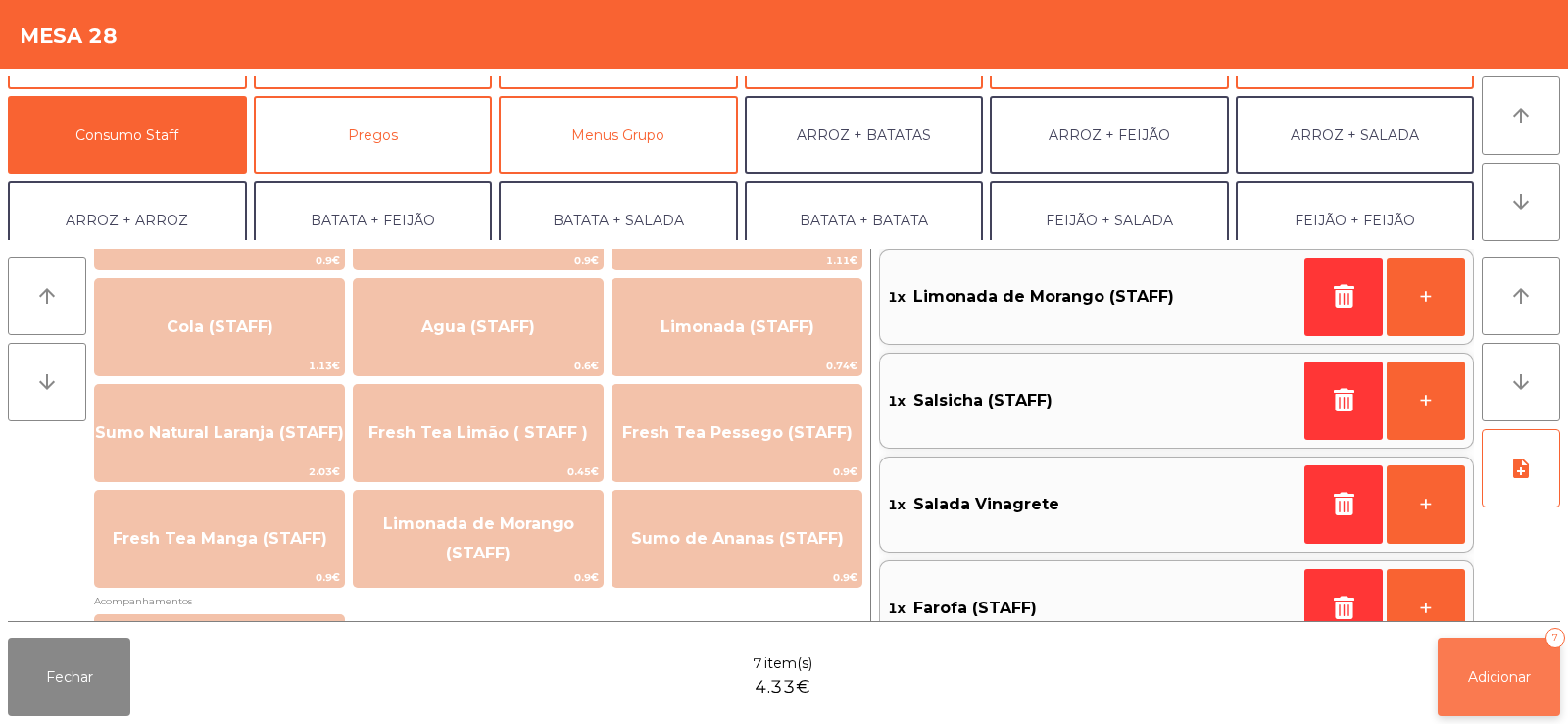
click at [1493, 673] on span "Adicionar" at bounding box center [1499, 677] width 62 height 18
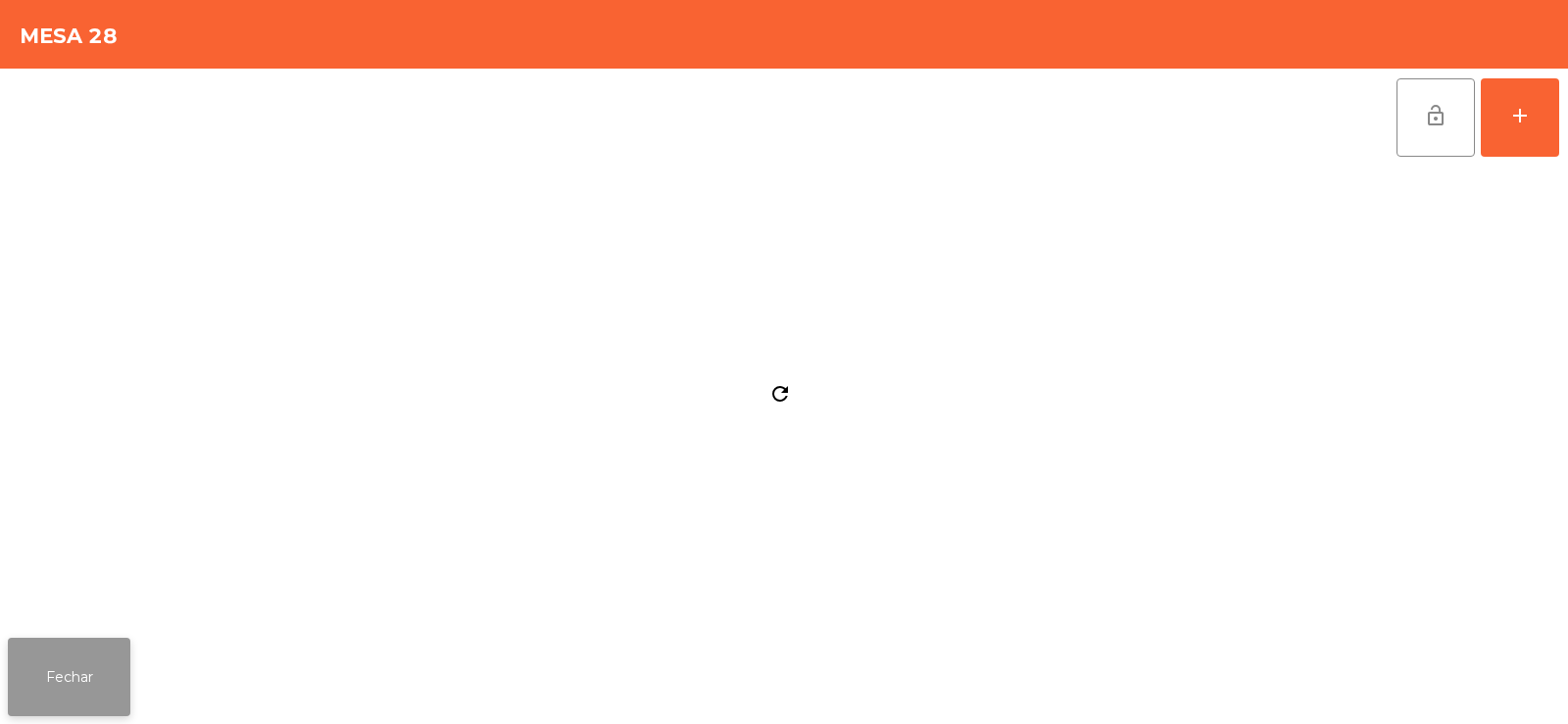
click at [84, 663] on button "Fechar" at bounding box center [69, 676] width 123 height 78
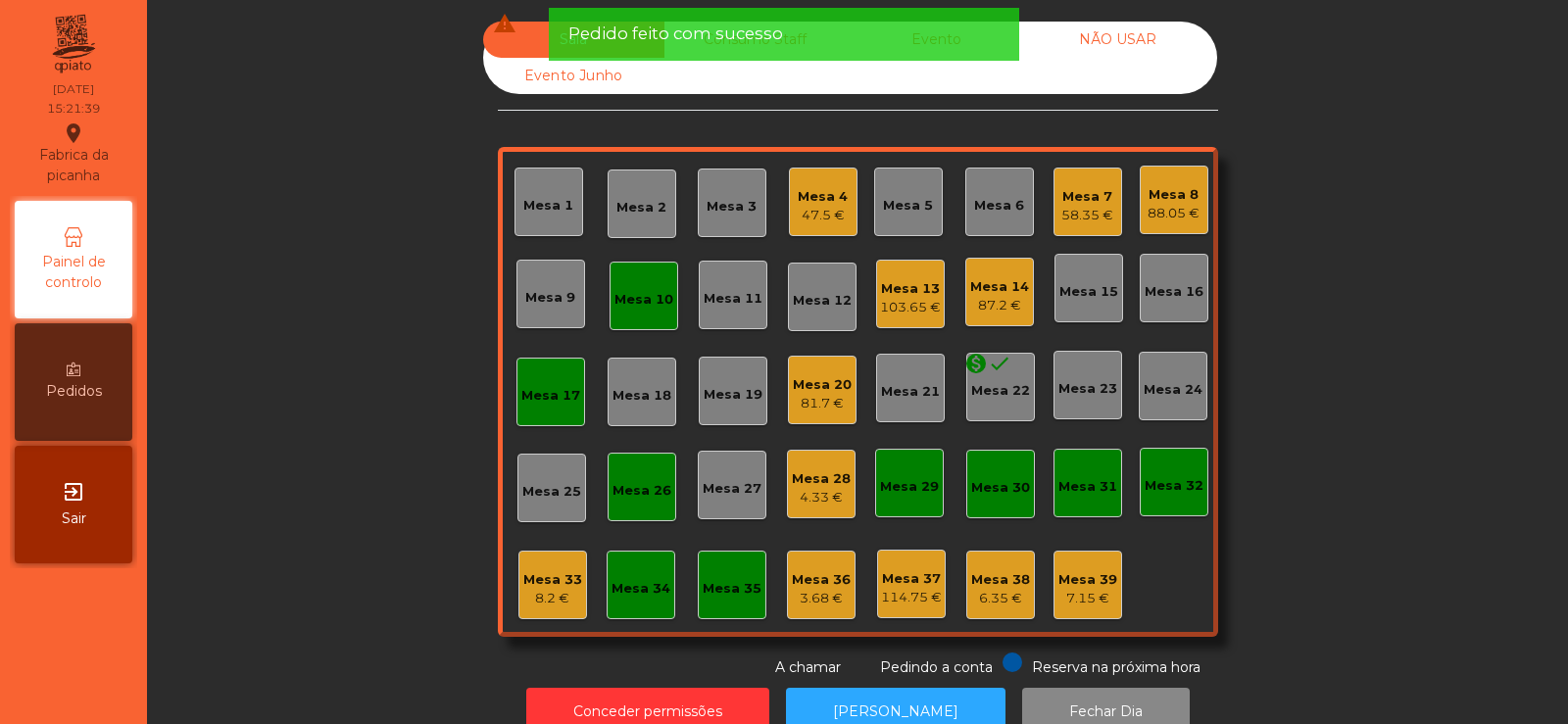
scroll to position [48, 0]
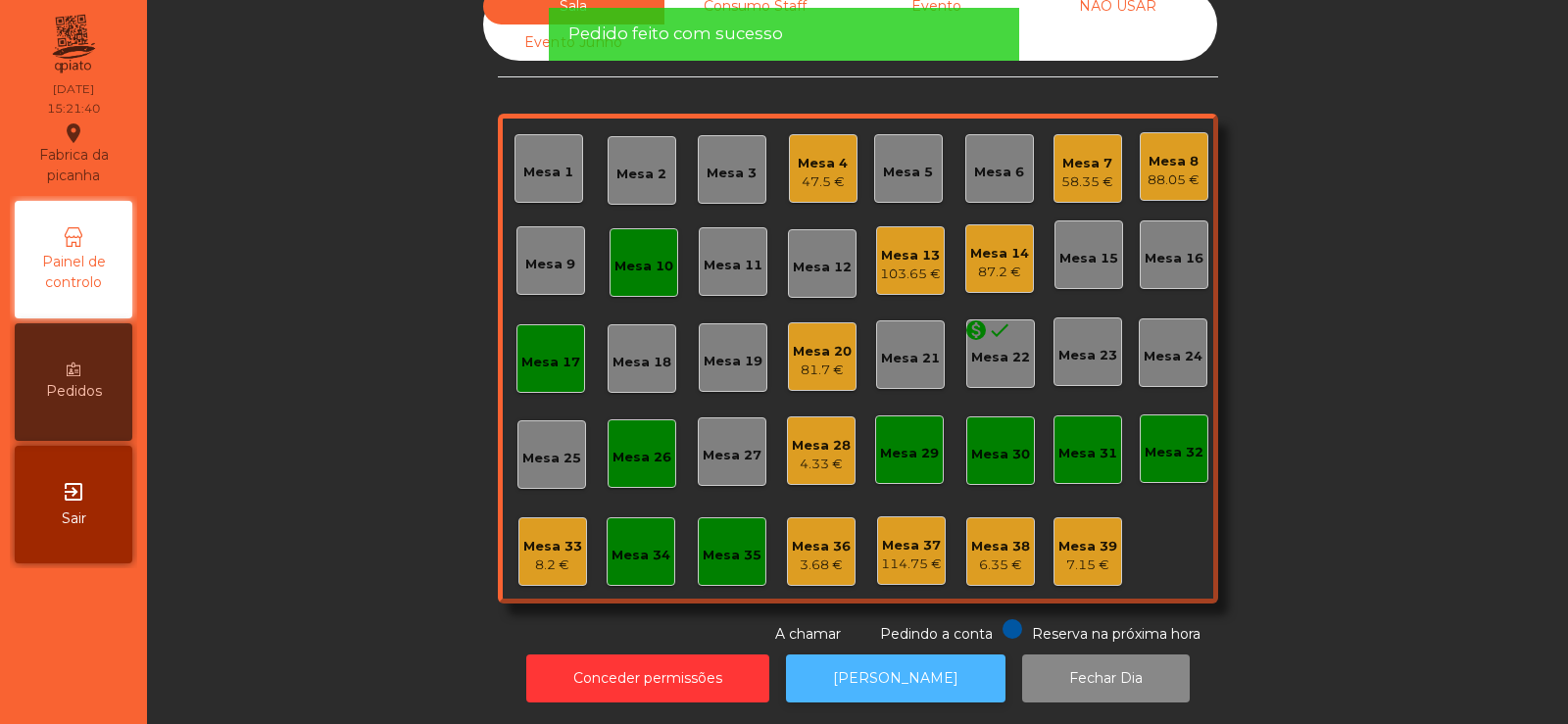
click at [868, 655] on button "[PERSON_NAME]" at bounding box center [896, 678] width 219 height 48
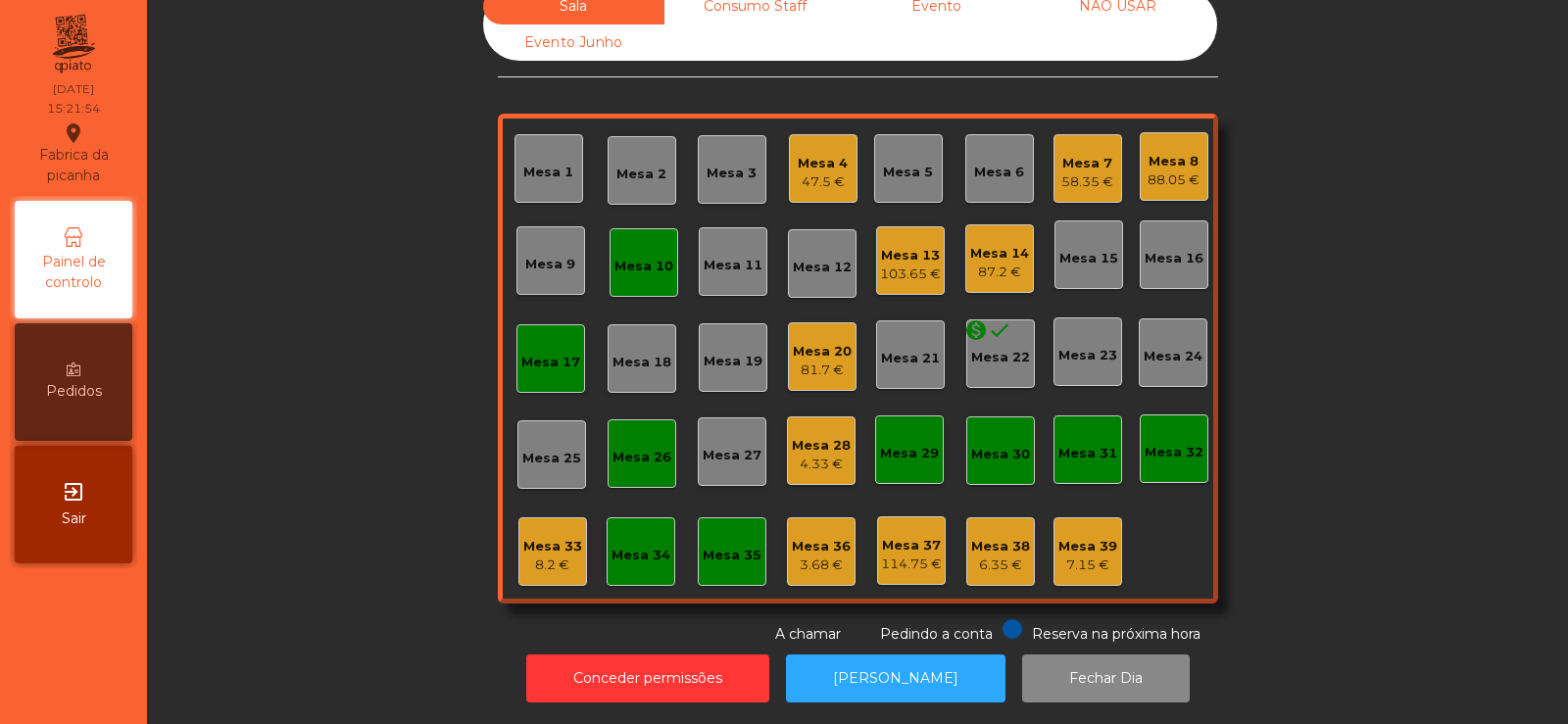
click at [797, 154] on div "Mesa 4" at bounding box center [822, 164] width 50 height 20
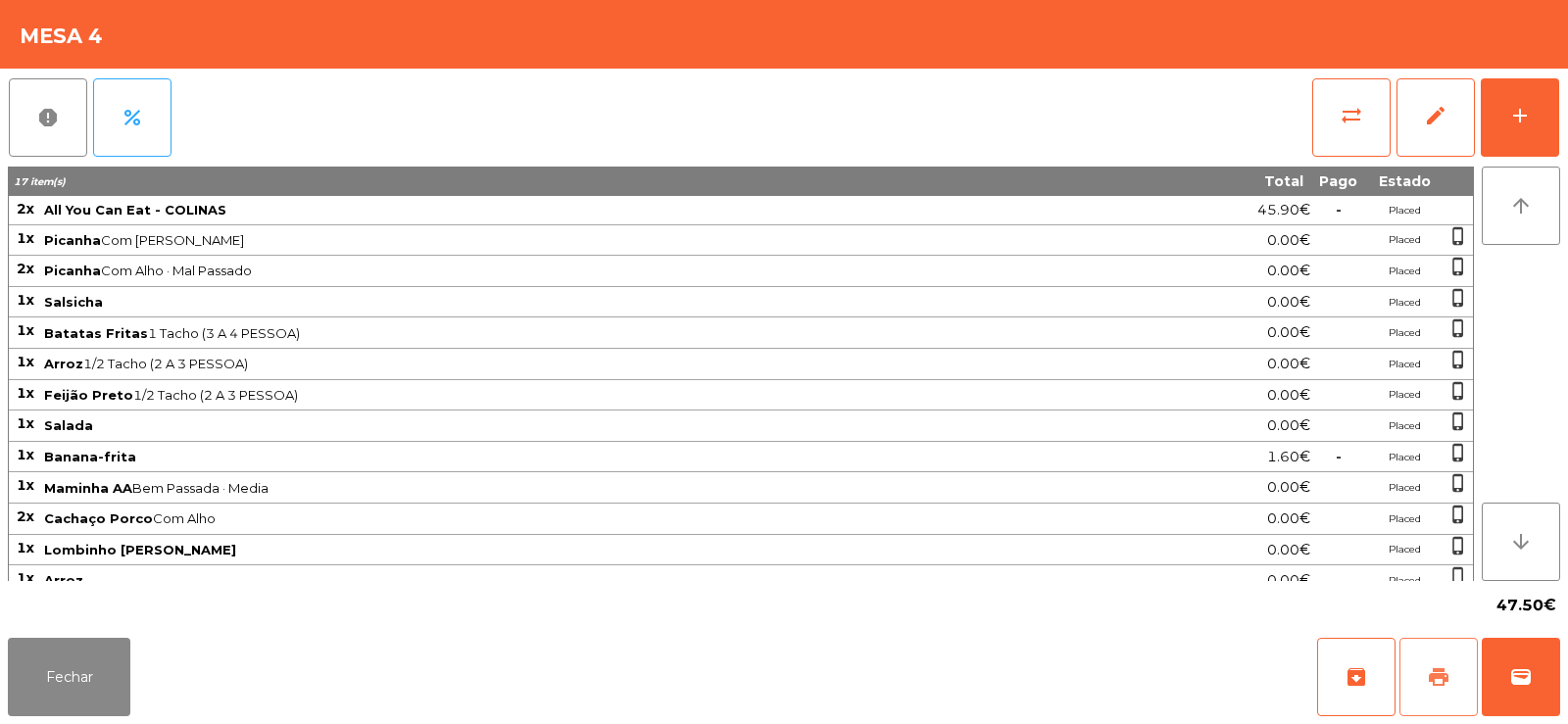
click at [1414, 668] on button "print" at bounding box center [1438, 676] width 78 height 78
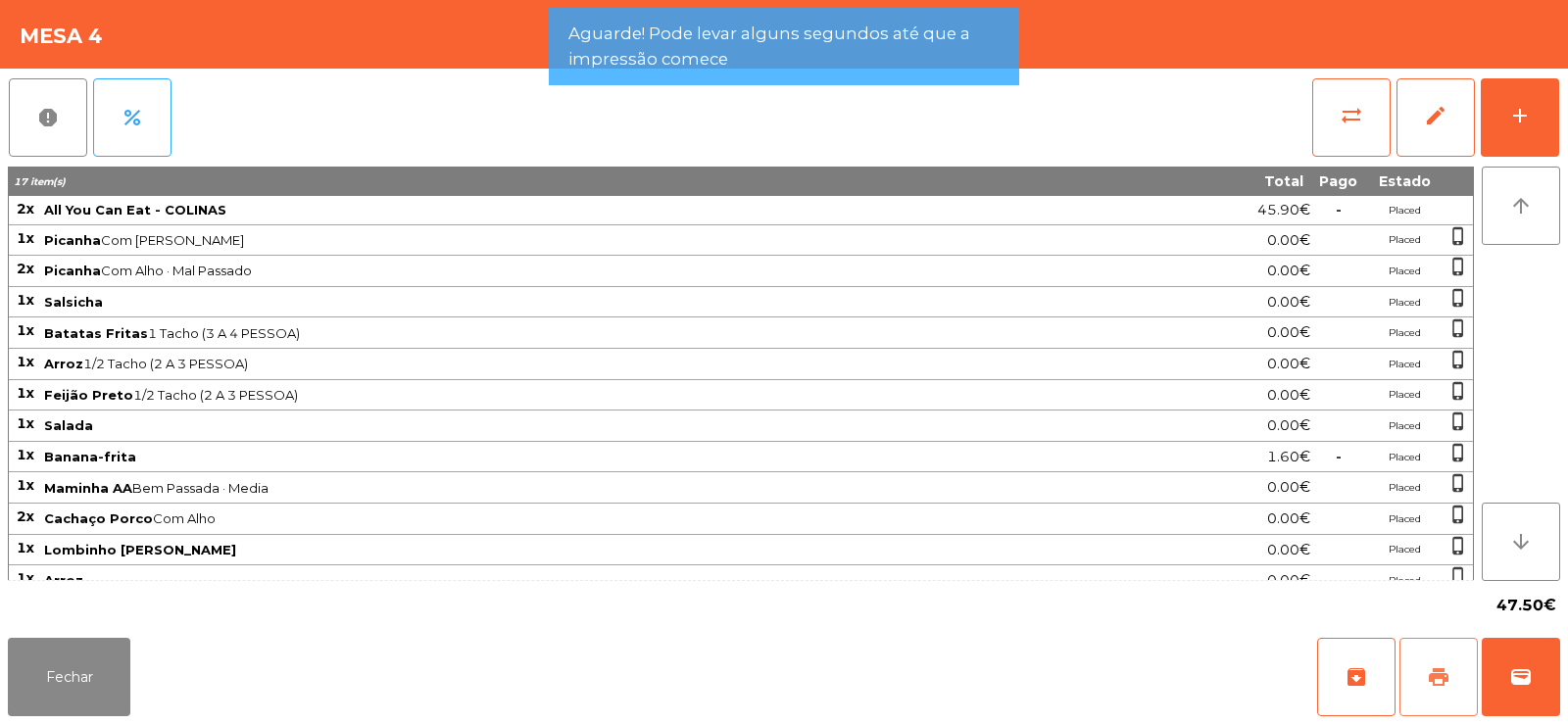
scroll to position [47, 0]
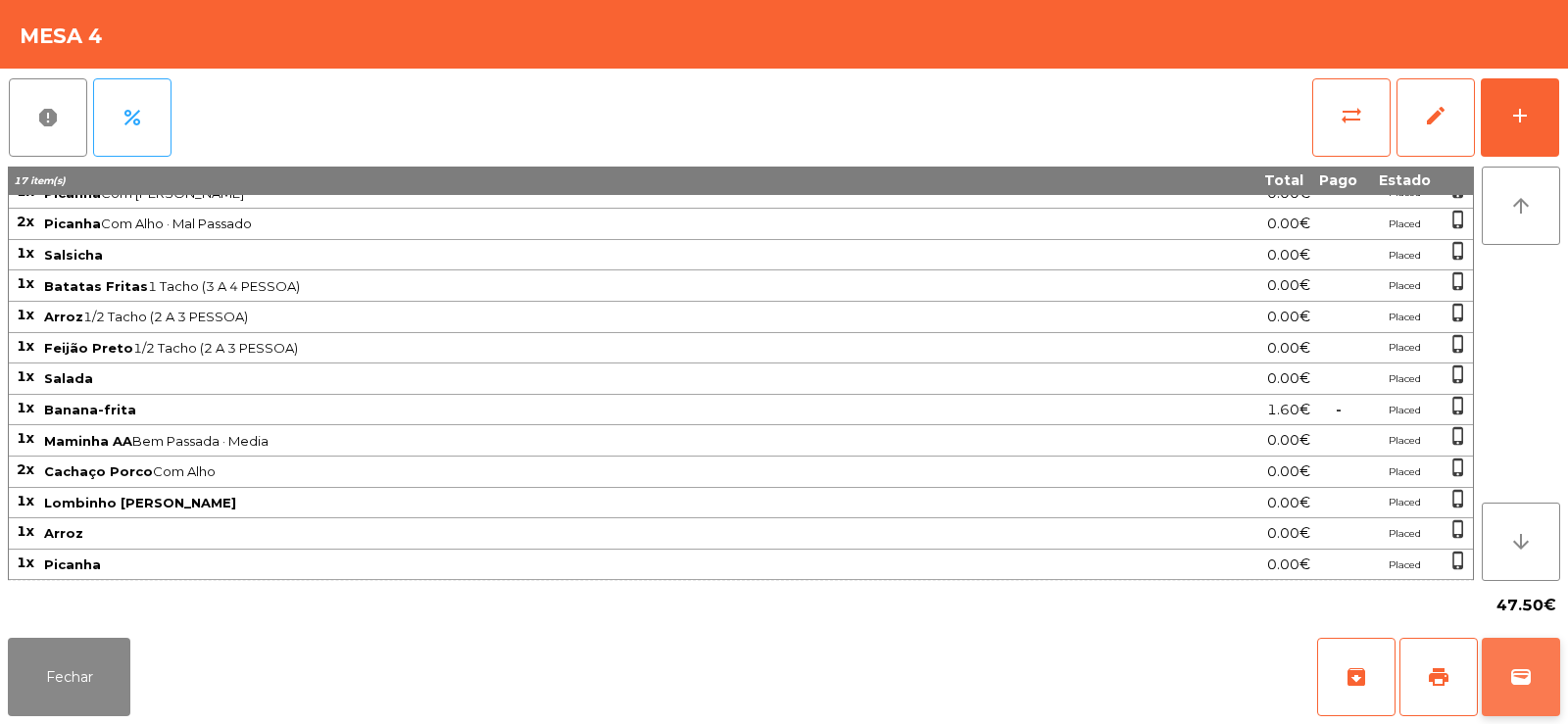
click at [1526, 687] on span "wallet" at bounding box center [1521, 677] width 24 height 24
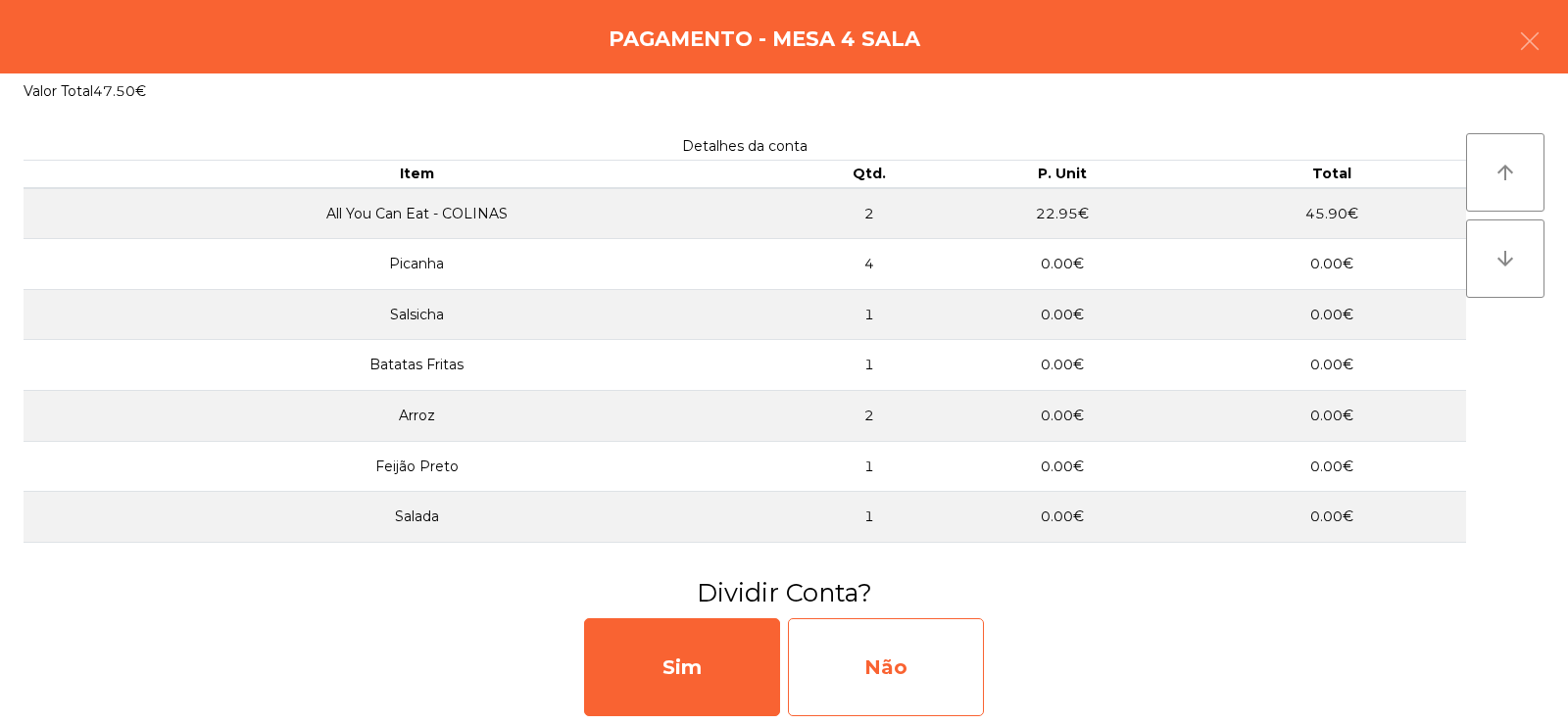
click at [957, 664] on div "Não" at bounding box center [886, 667] width 196 height 98
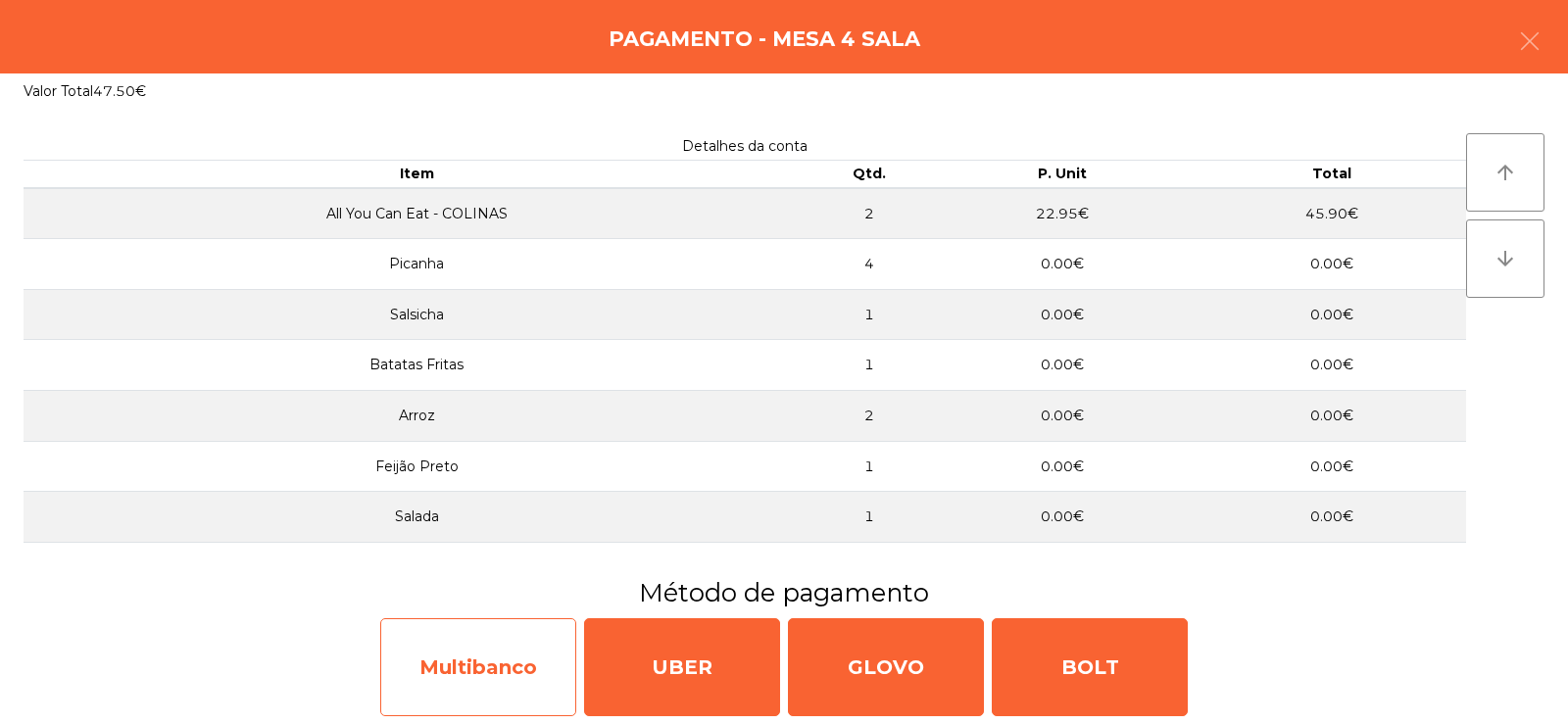
click at [456, 676] on div "Multibanco" at bounding box center [478, 667] width 196 height 98
select select "**"
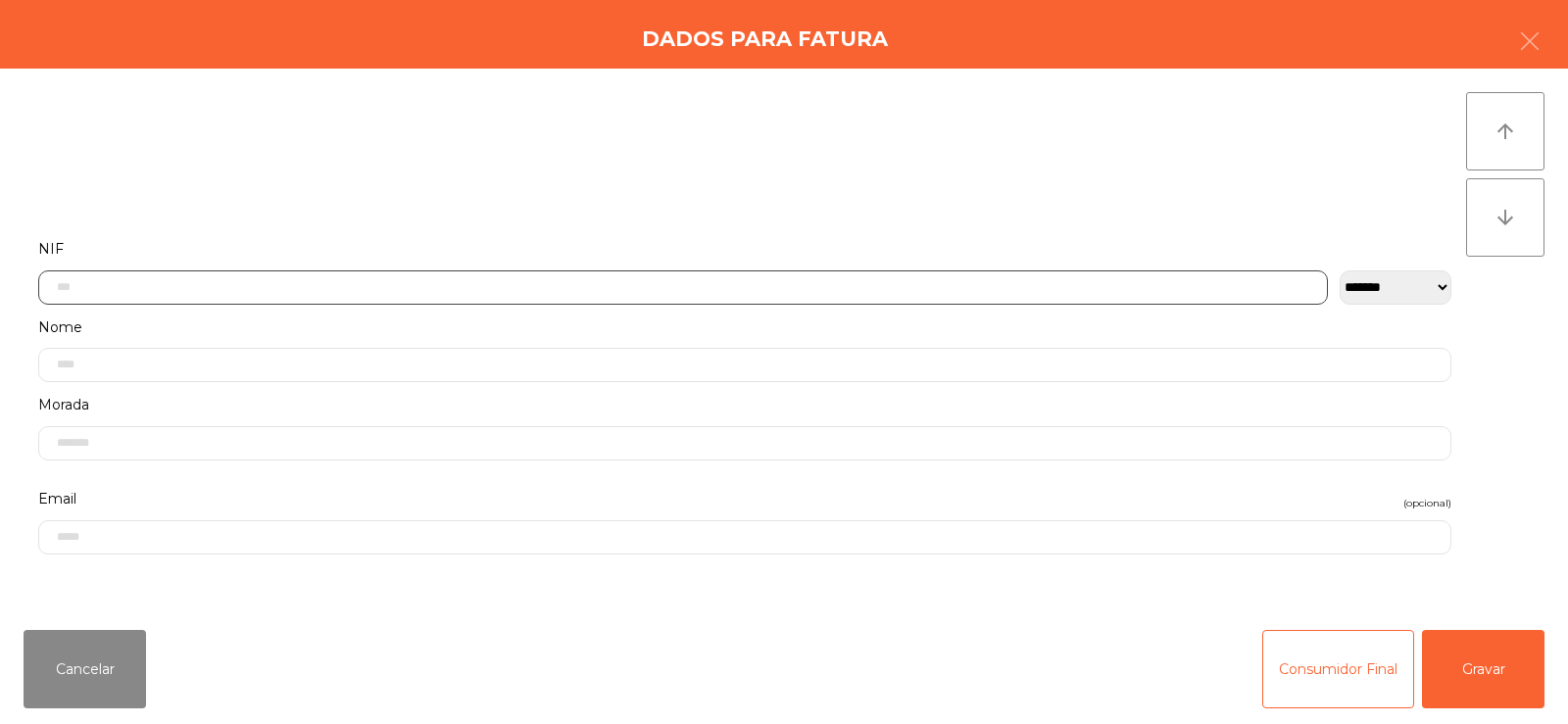
click at [503, 283] on input "text" at bounding box center [683, 288] width 1289 height 35
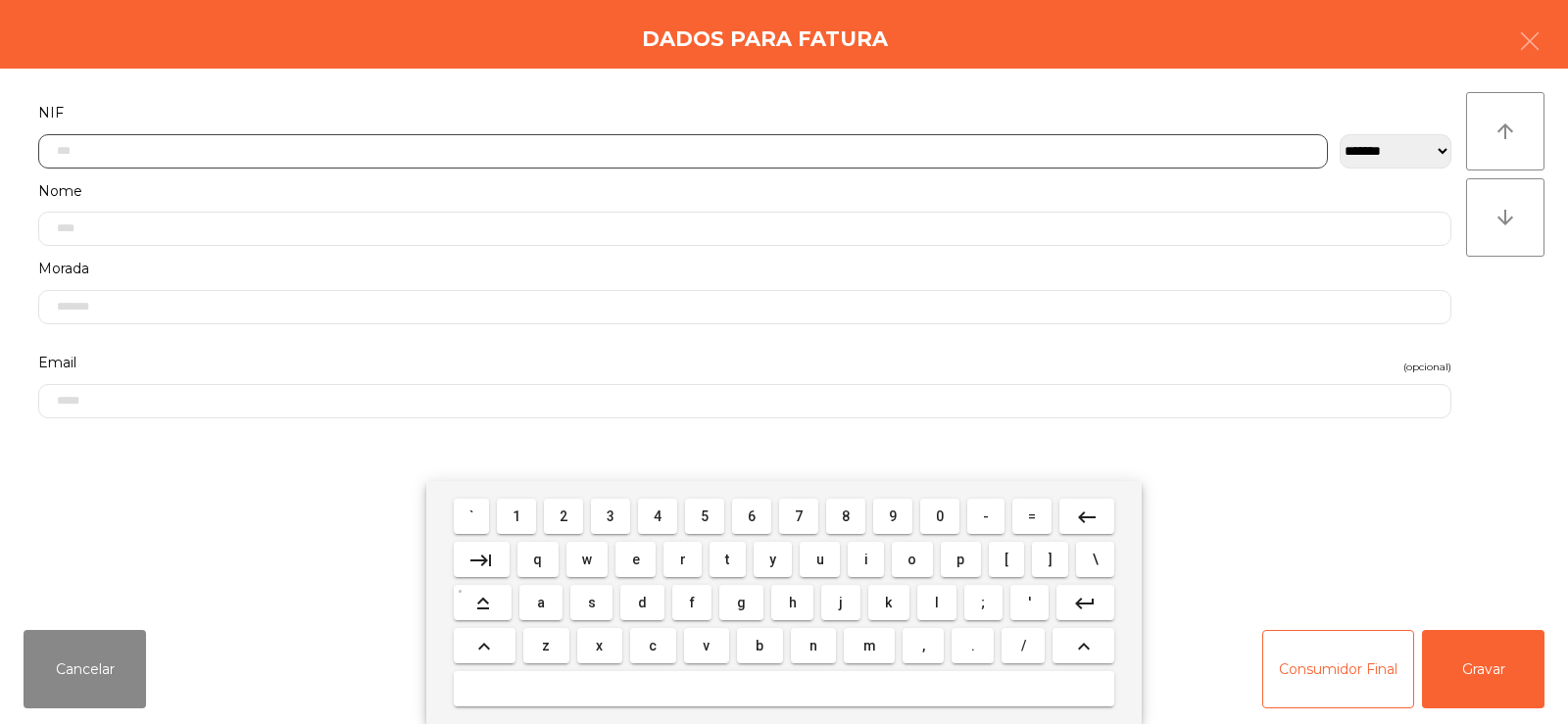
scroll to position [143, 0]
click at [612, 516] on span "3" at bounding box center [611, 517] width 8 height 16
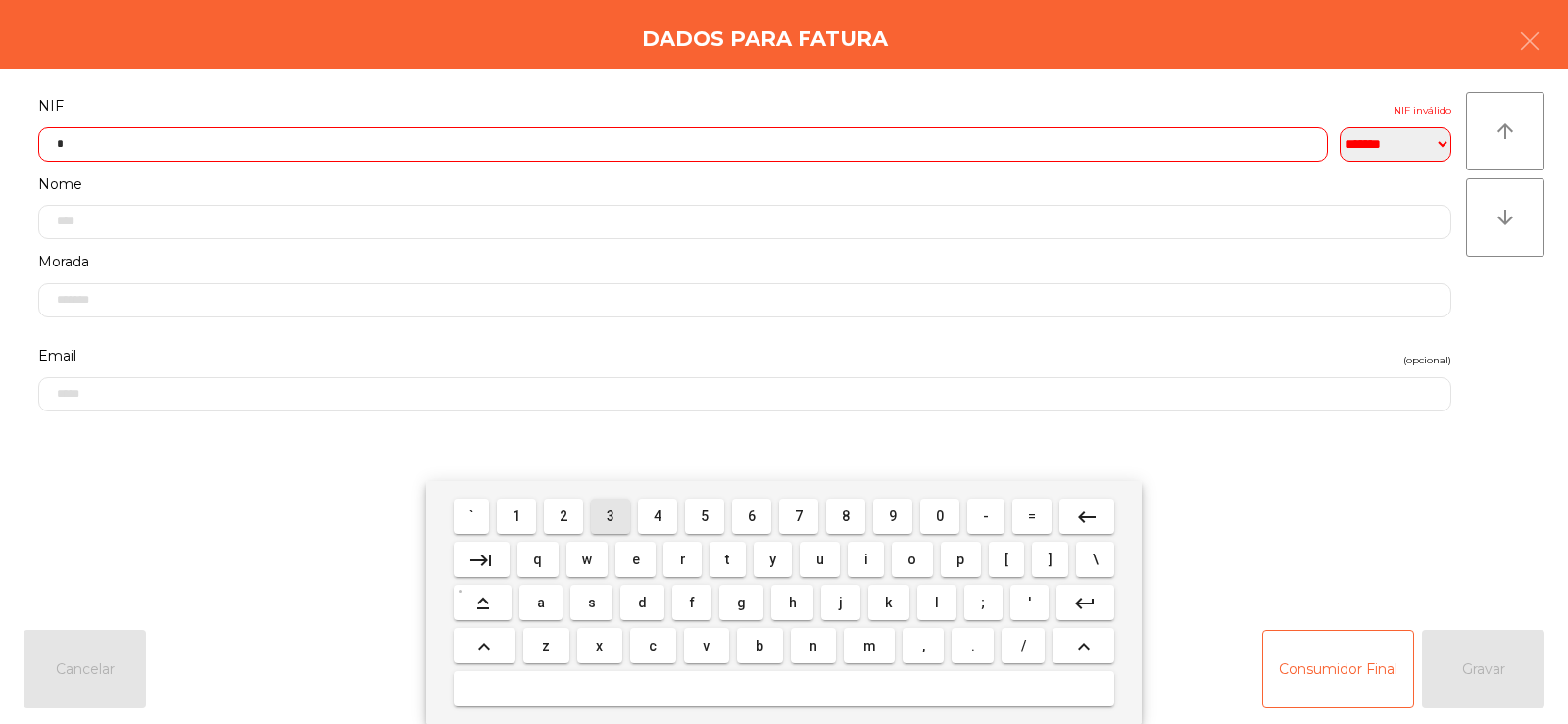
click at [514, 517] on span "1" at bounding box center [517, 517] width 8 height 16
click at [893, 516] on span "9" at bounding box center [893, 517] width 8 height 16
click at [752, 518] on span "6" at bounding box center [752, 517] width 8 height 16
click at [751, 515] on span "6" at bounding box center [752, 517] width 8 height 16
click at [845, 511] on span "8" at bounding box center [846, 517] width 8 height 16
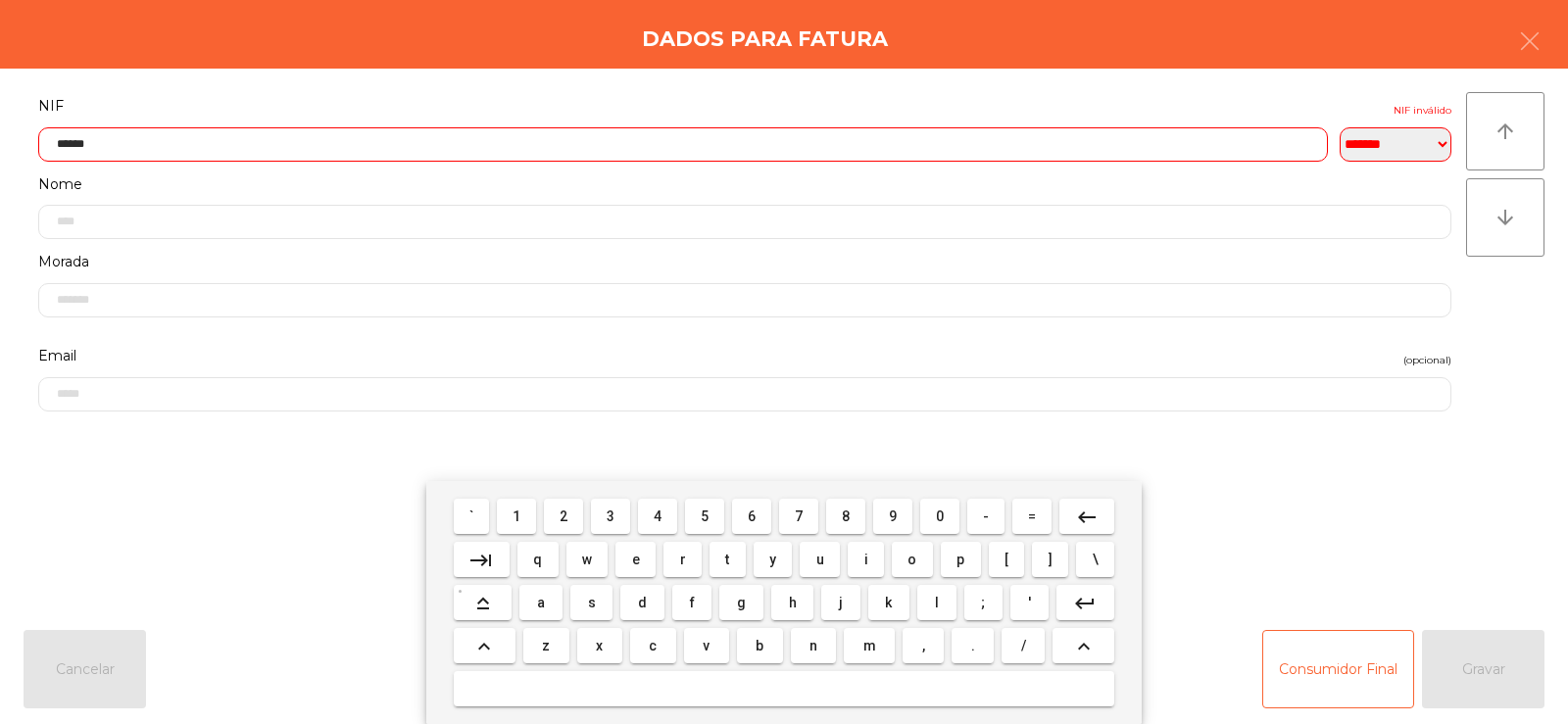
click at [564, 517] on span "2" at bounding box center [563, 517] width 8 height 16
click at [795, 514] on span "7" at bounding box center [798, 517] width 8 height 16
click at [660, 516] on span "4" at bounding box center [658, 517] width 8 height 16
type input "*********"
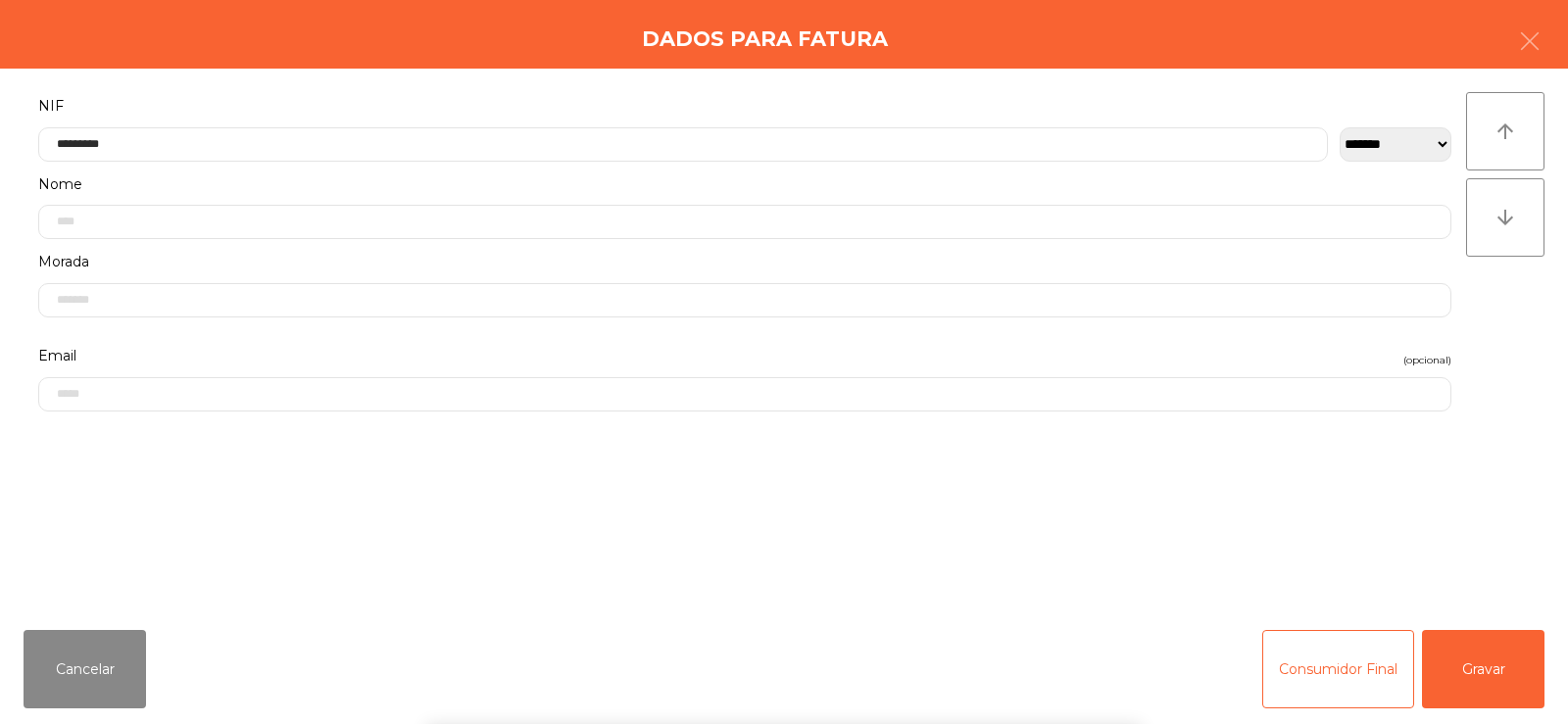
click at [1414, 539] on div "` 1 2 3 4 5 6 7 8 9 0 - = keyboard_backspace keyboard_tab q w e r t y u i o p […" at bounding box center [784, 602] width 1568 height 243
click at [1507, 665] on button "Gravar" at bounding box center [1484, 668] width 123 height 78
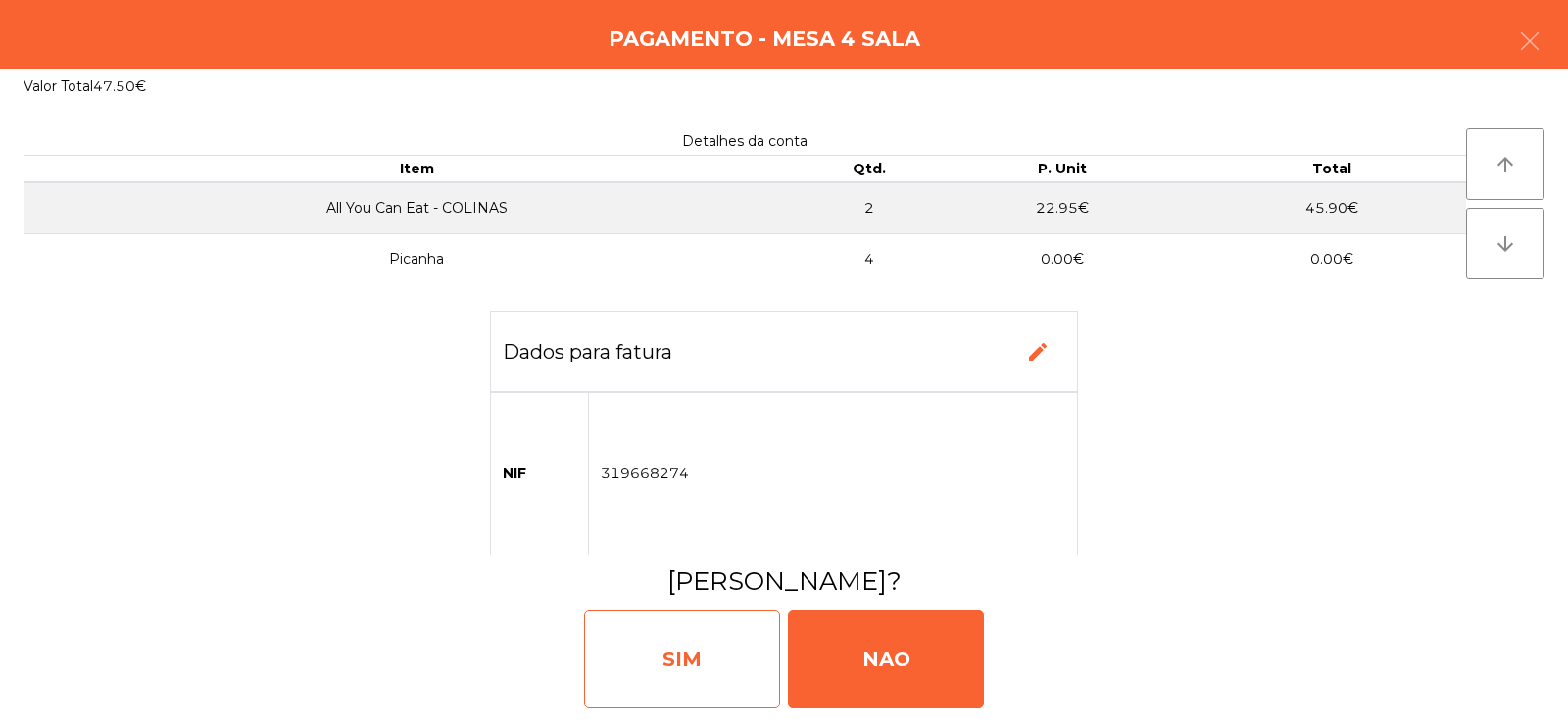
click at [648, 655] on div "SIM" at bounding box center [682, 660] width 196 height 98
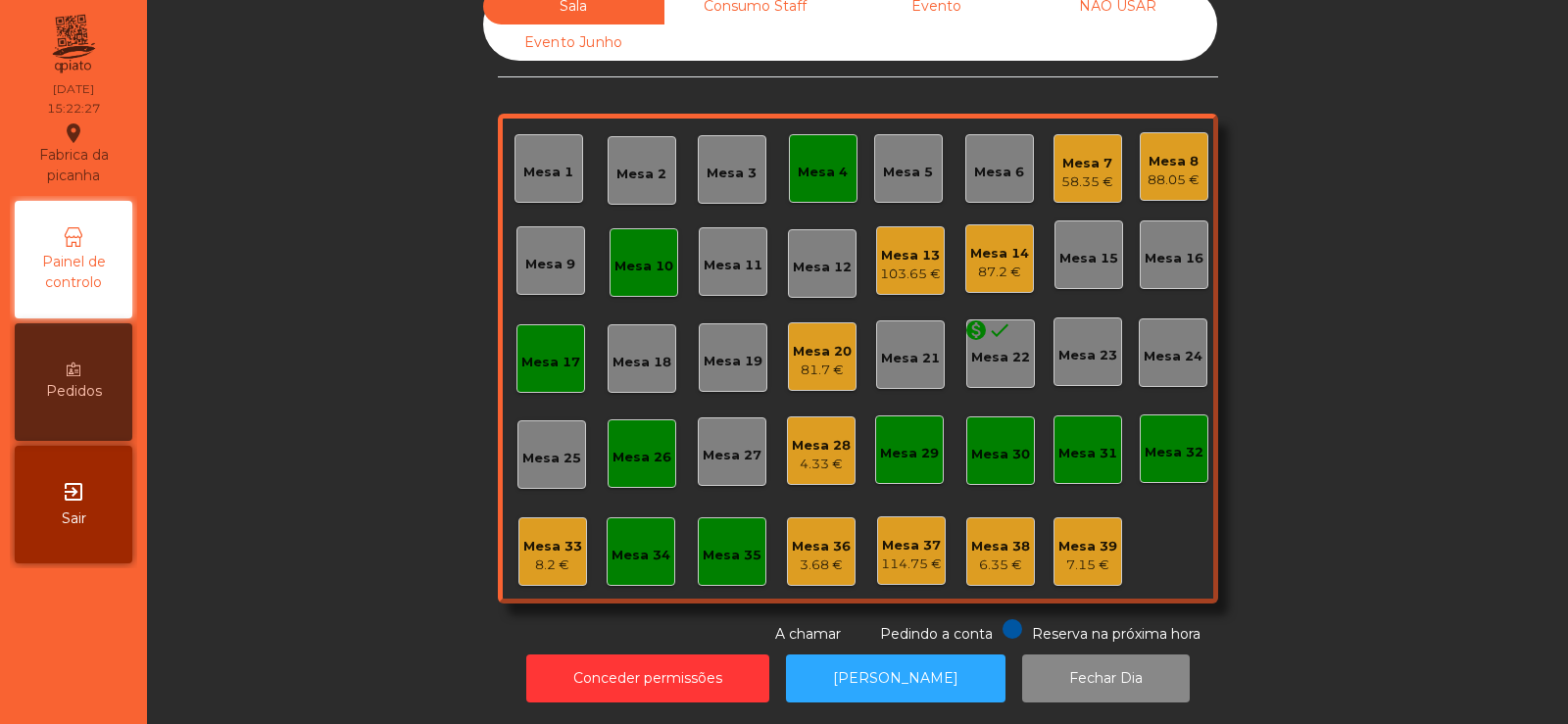
click at [823, 163] on div "Mesa 4" at bounding box center [822, 173] width 50 height 20
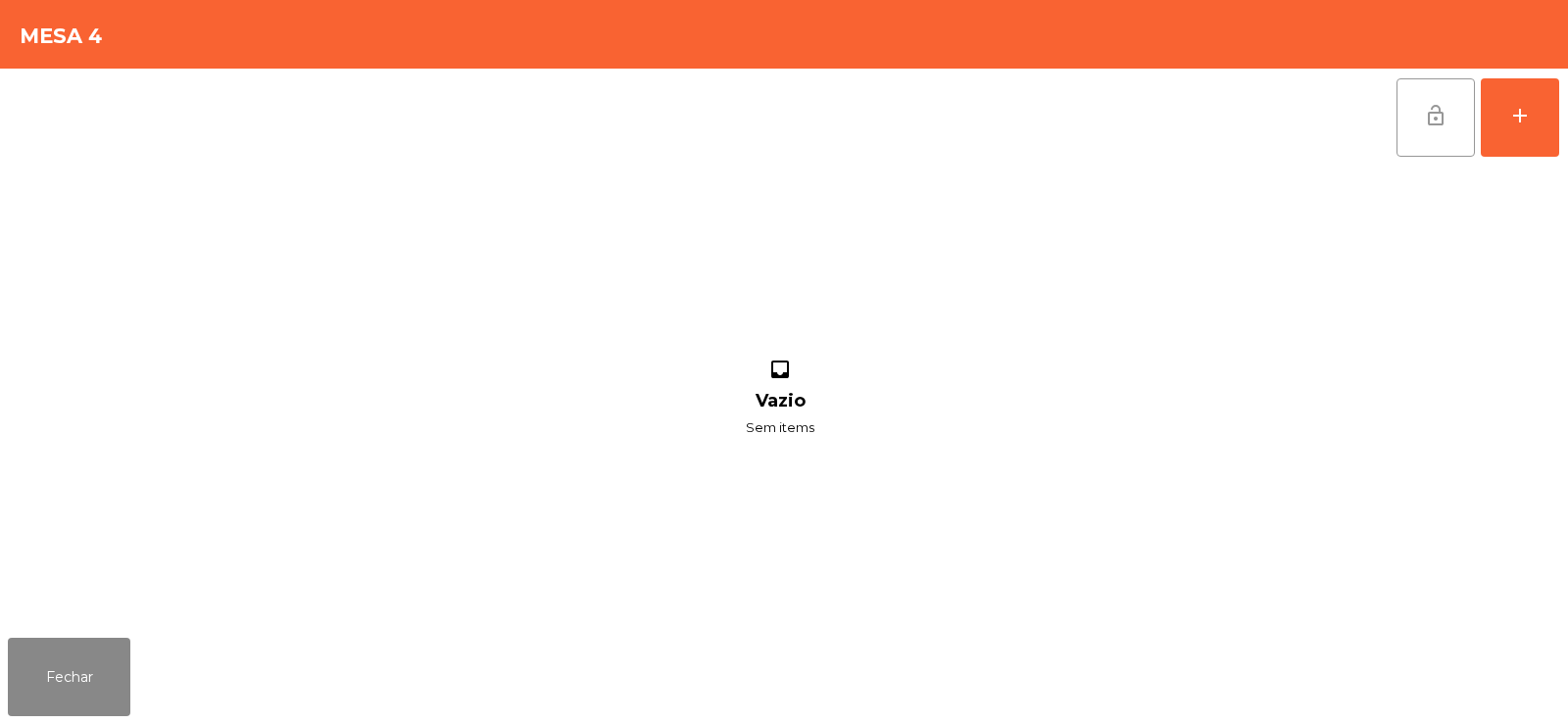
click at [1424, 100] on button "lock_open" at bounding box center [1435, 117] width 78 height 78
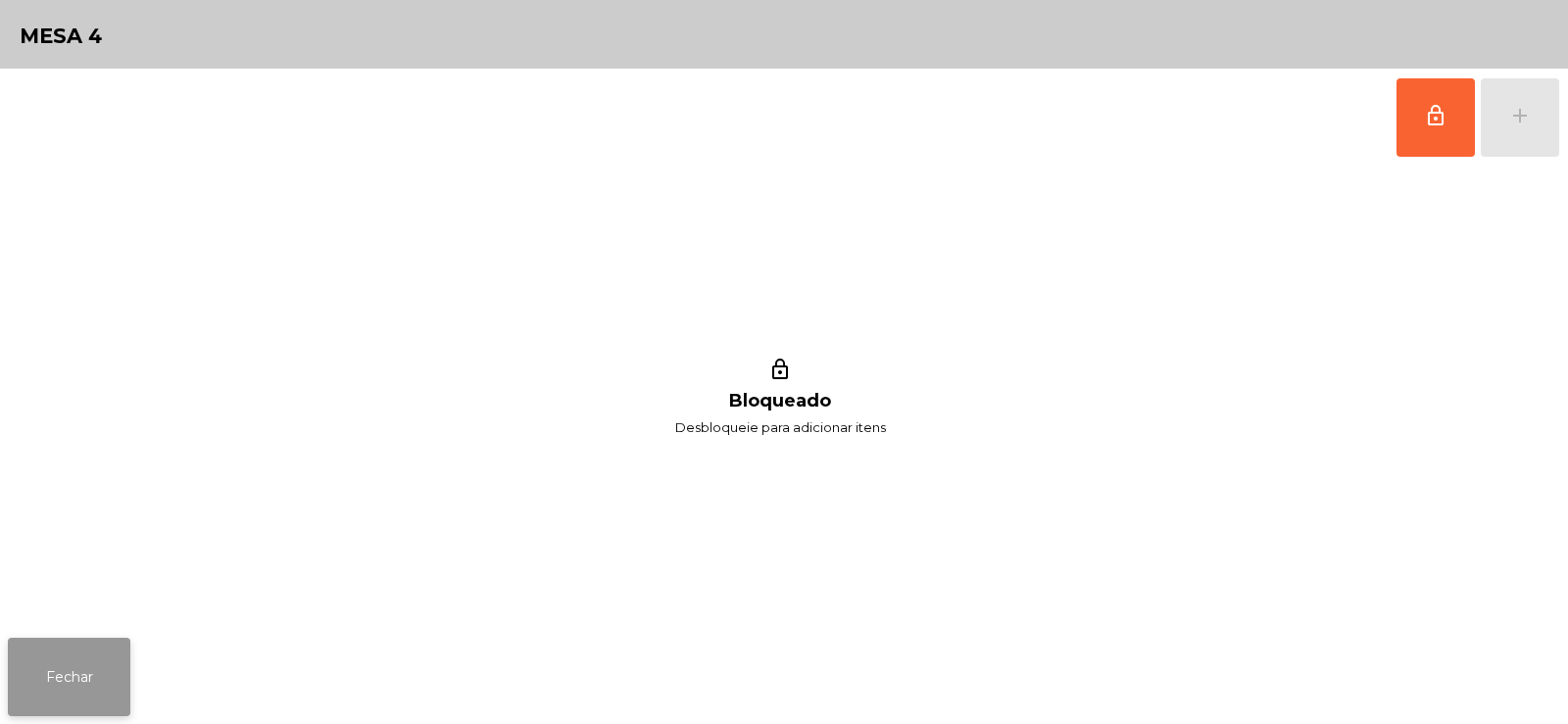
click at [81, 686] on button "Fechar" at bounding box center [69, 676] width 123 height 78
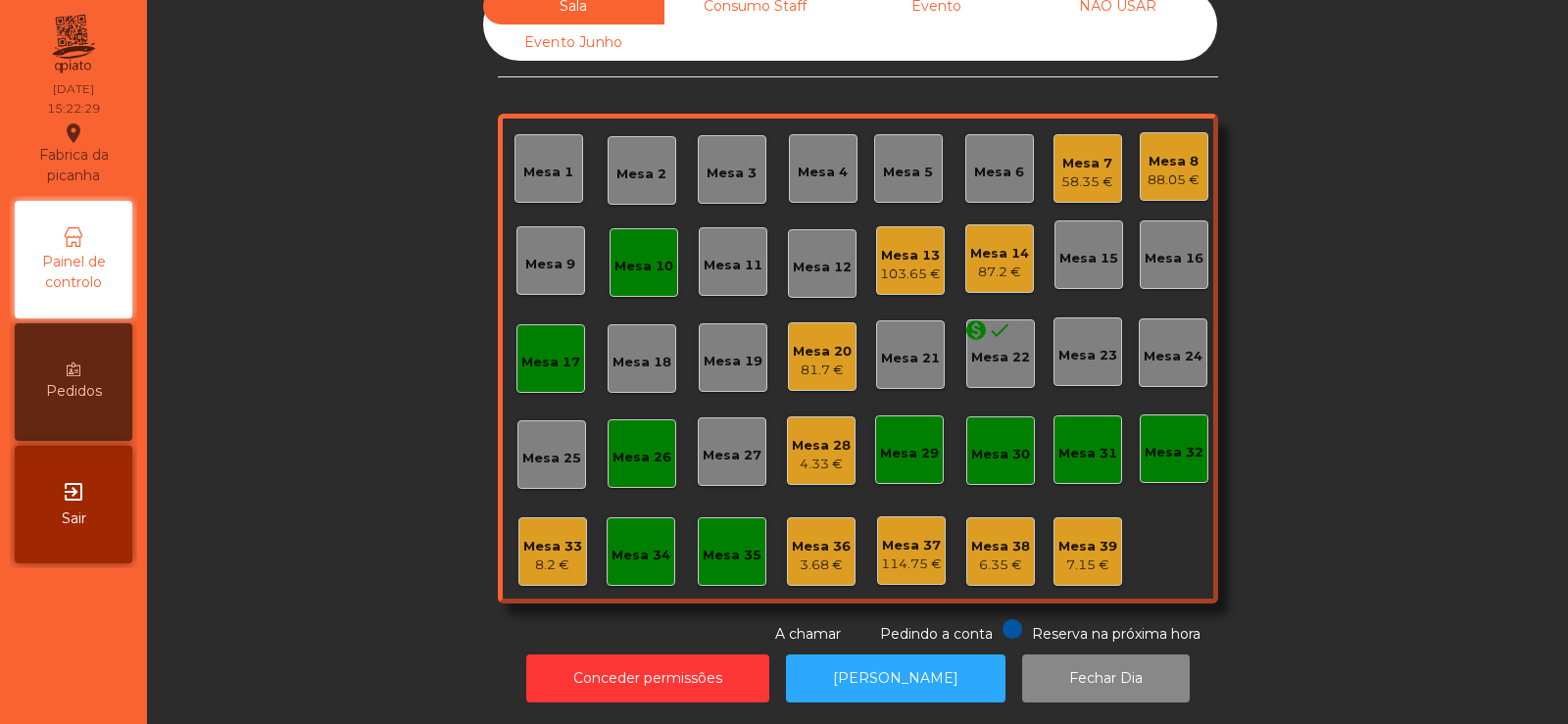
scroll to position [0, 0]
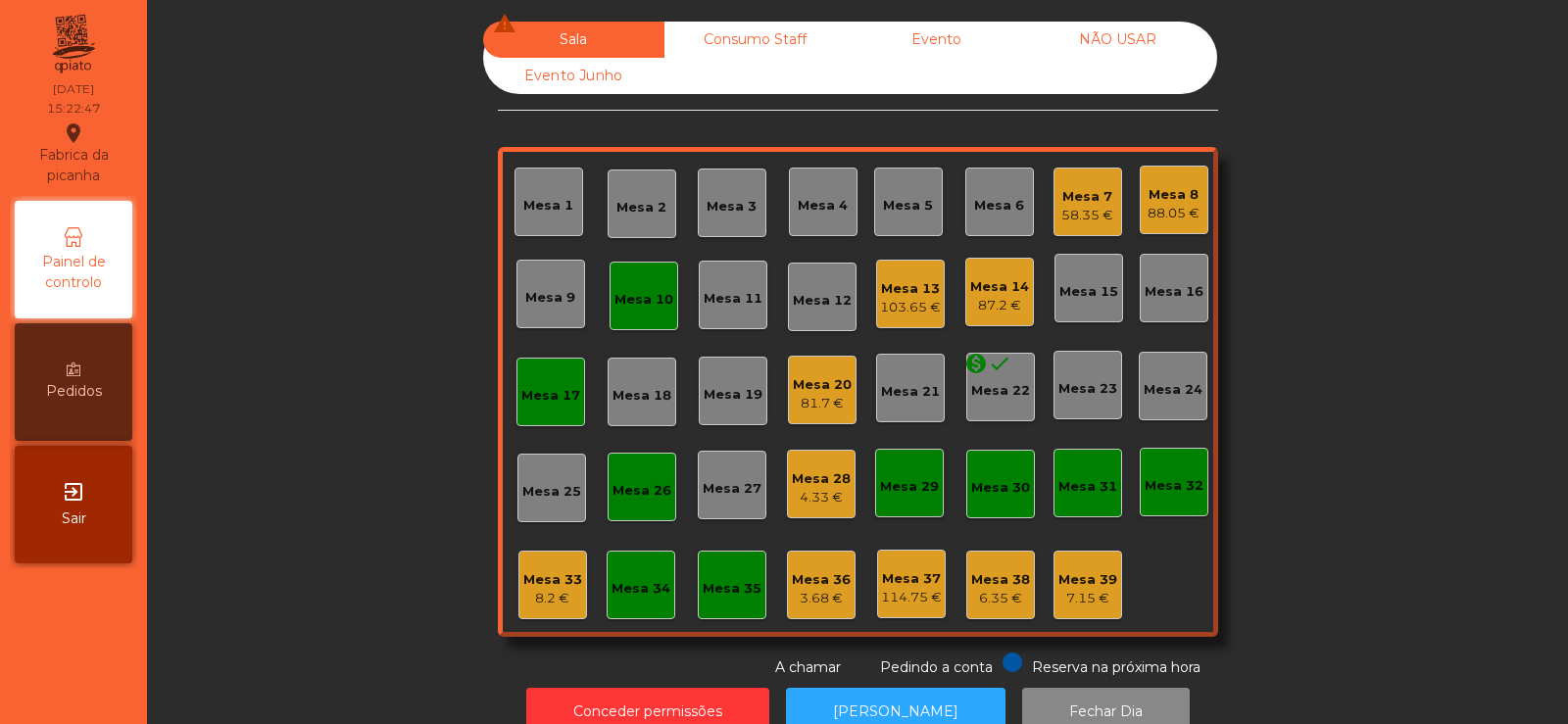
click at [905, 291] on div "Mesa 13" at bounding box center [909, 290] width 60 height 20
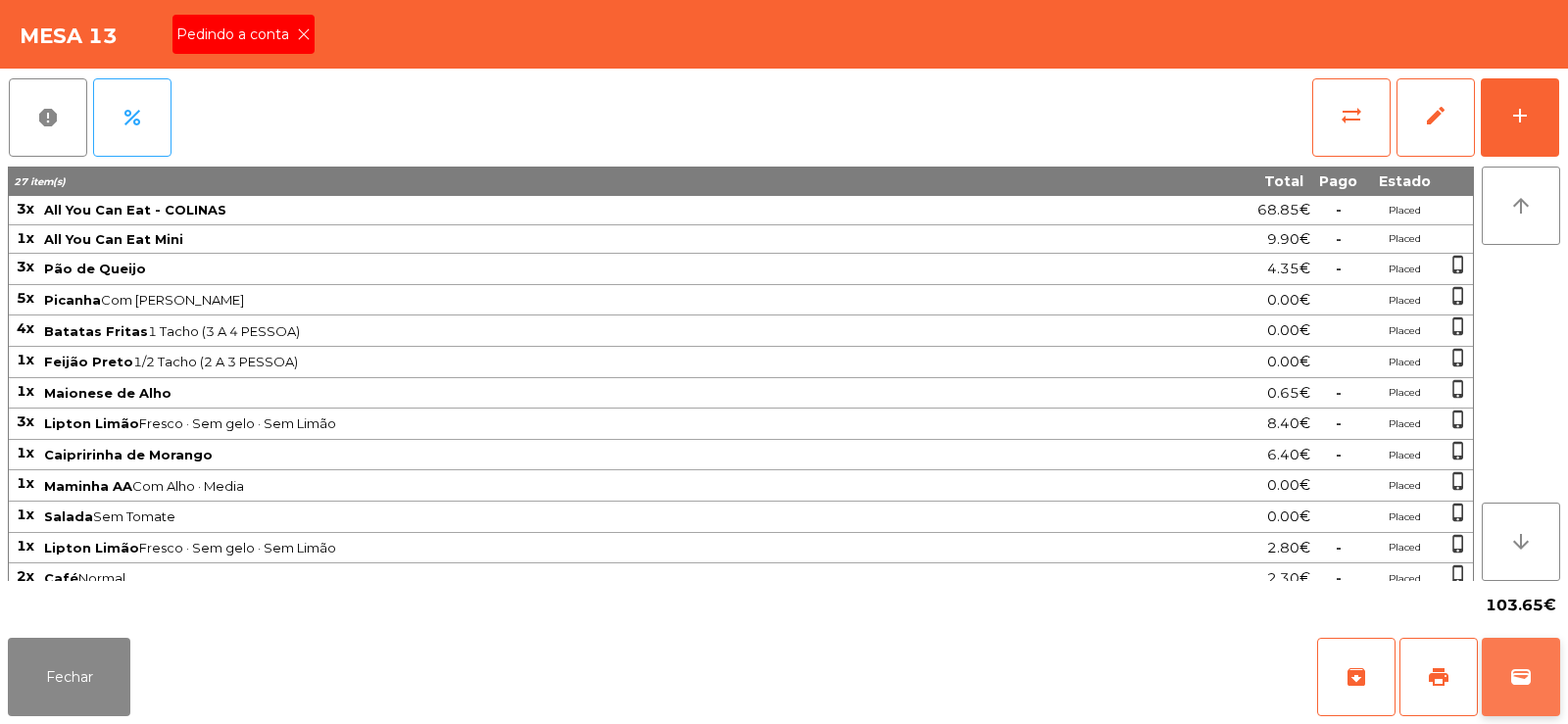
click at [1538, 683] on button "wallet" at bounding box center [1520, 676] width 78 height 78
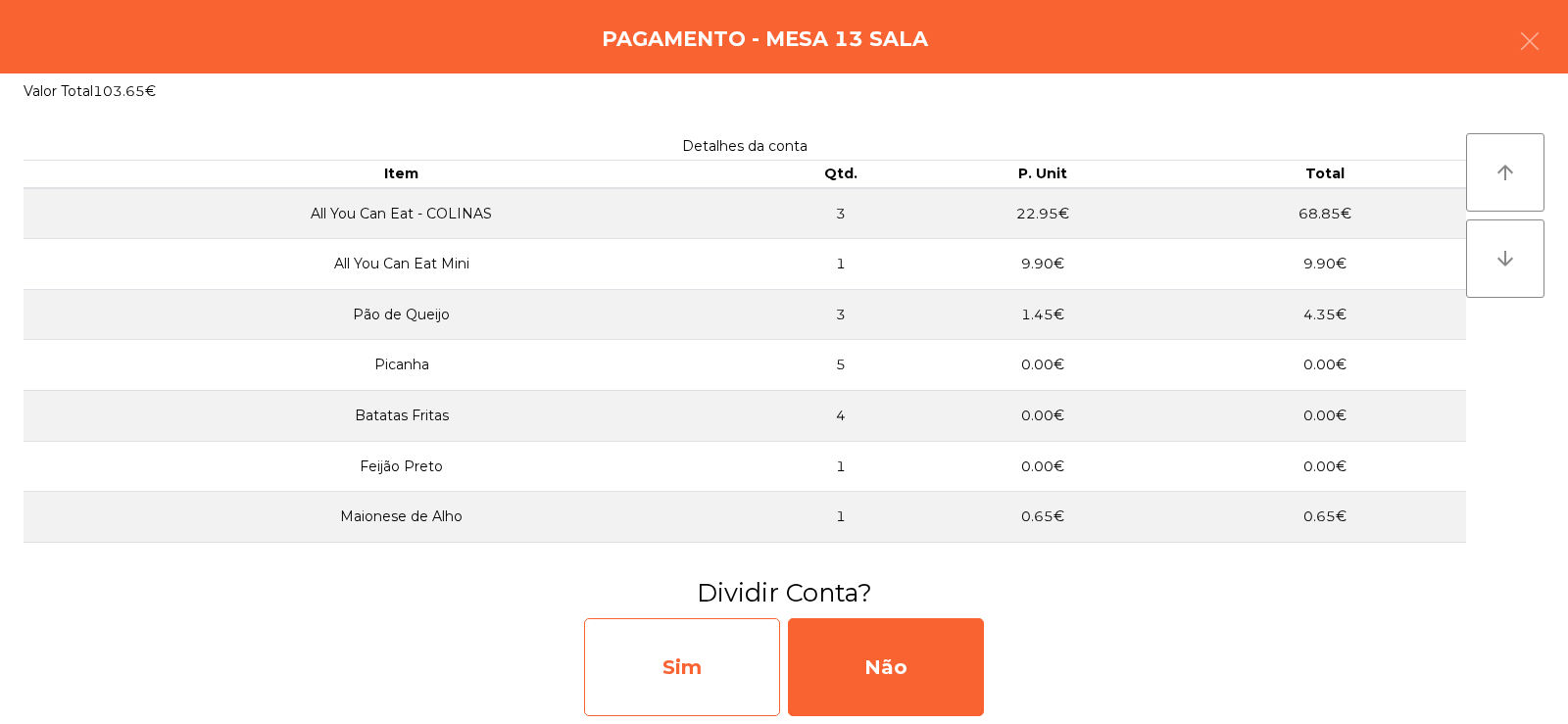
click at [675, 691] on div "Sim" at bounding box center [682, 667] width 196 height 98
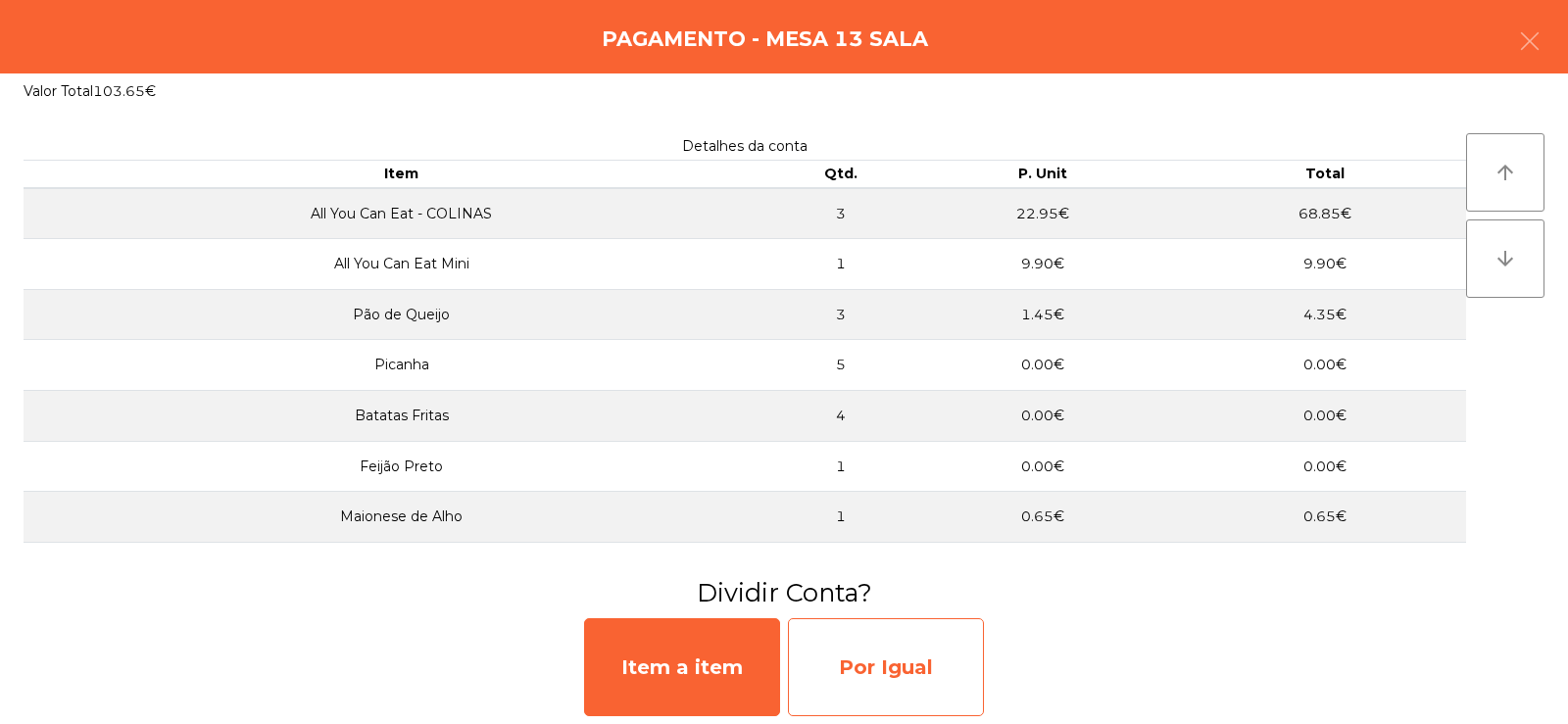
click at [880, 672] on div "Por Igual" at bounding box center [886, 667] width 196 height 98
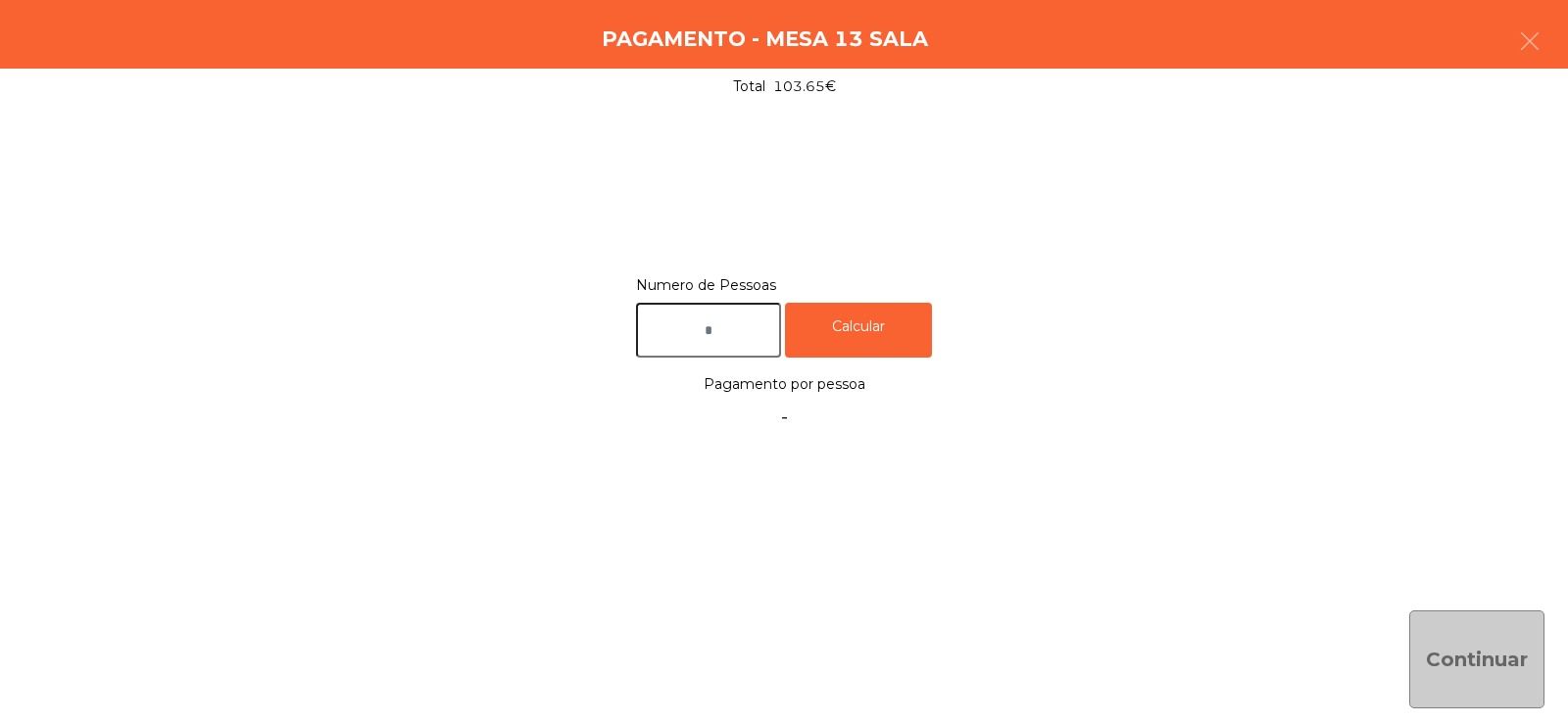
click at [744, 330] on input "text" at bounding box center [708, 330] width 145 height 56
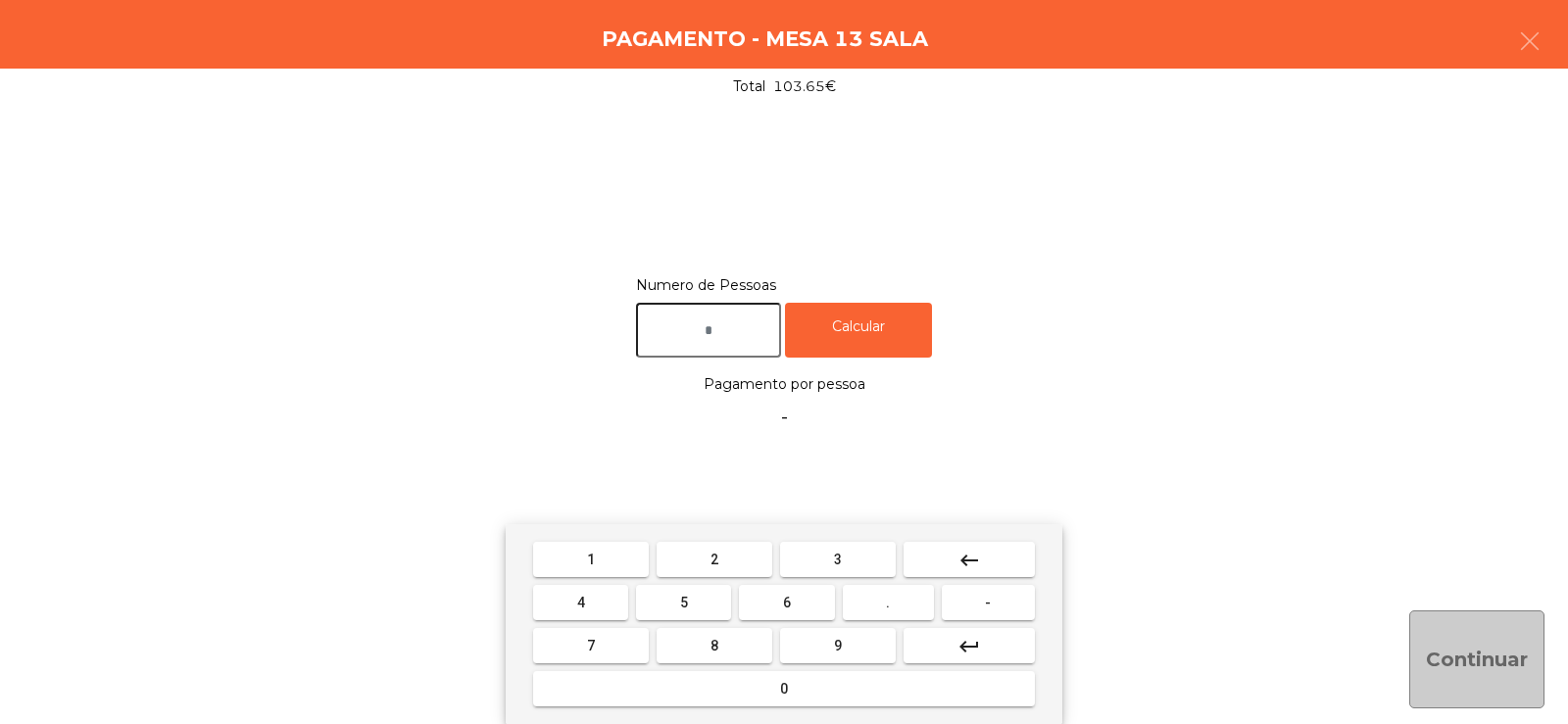
click at [738, 569] on button "2" at bounding box center [714, 559] width 116 height 36
type input "*"
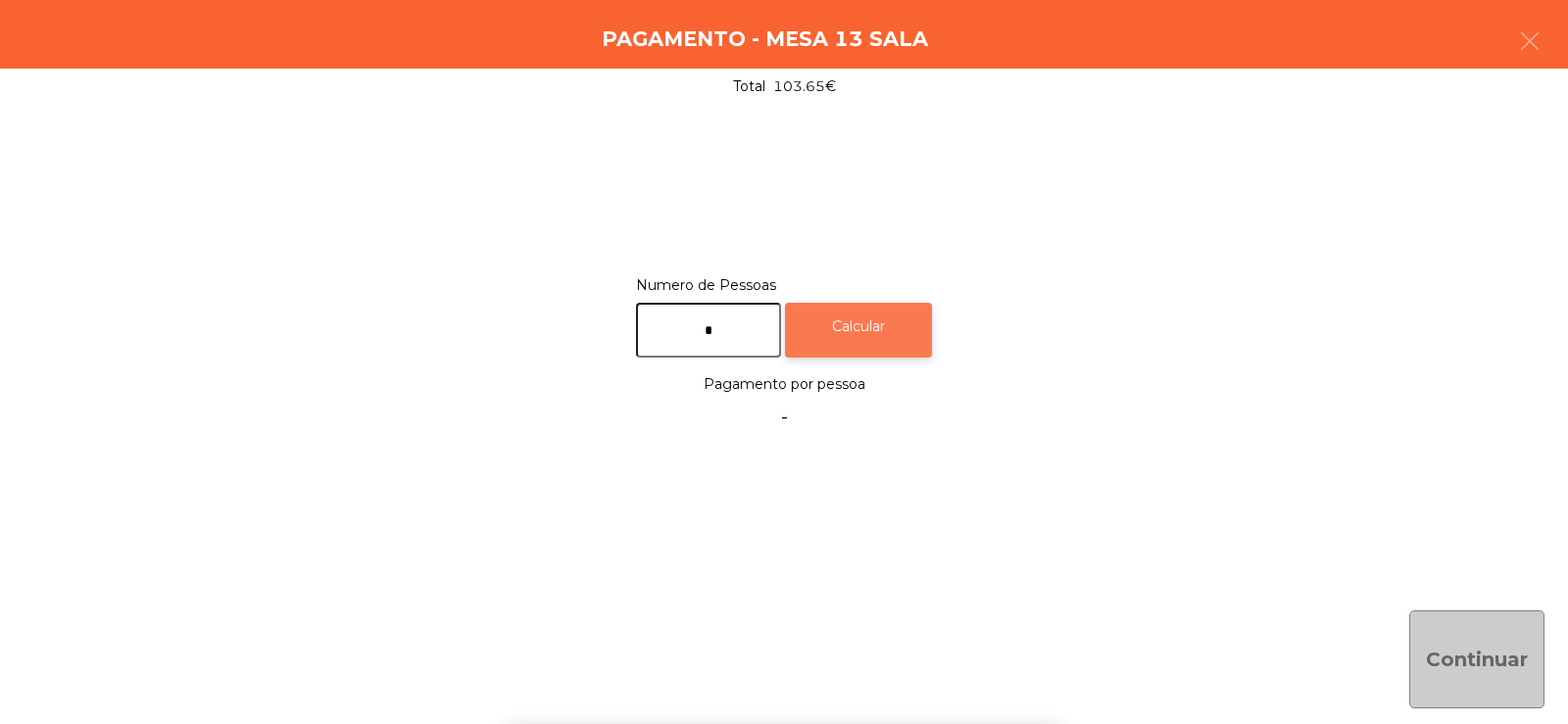
click at [882, 338] on div "Calcular" at bounding box center [859, 330] width 147 height 56
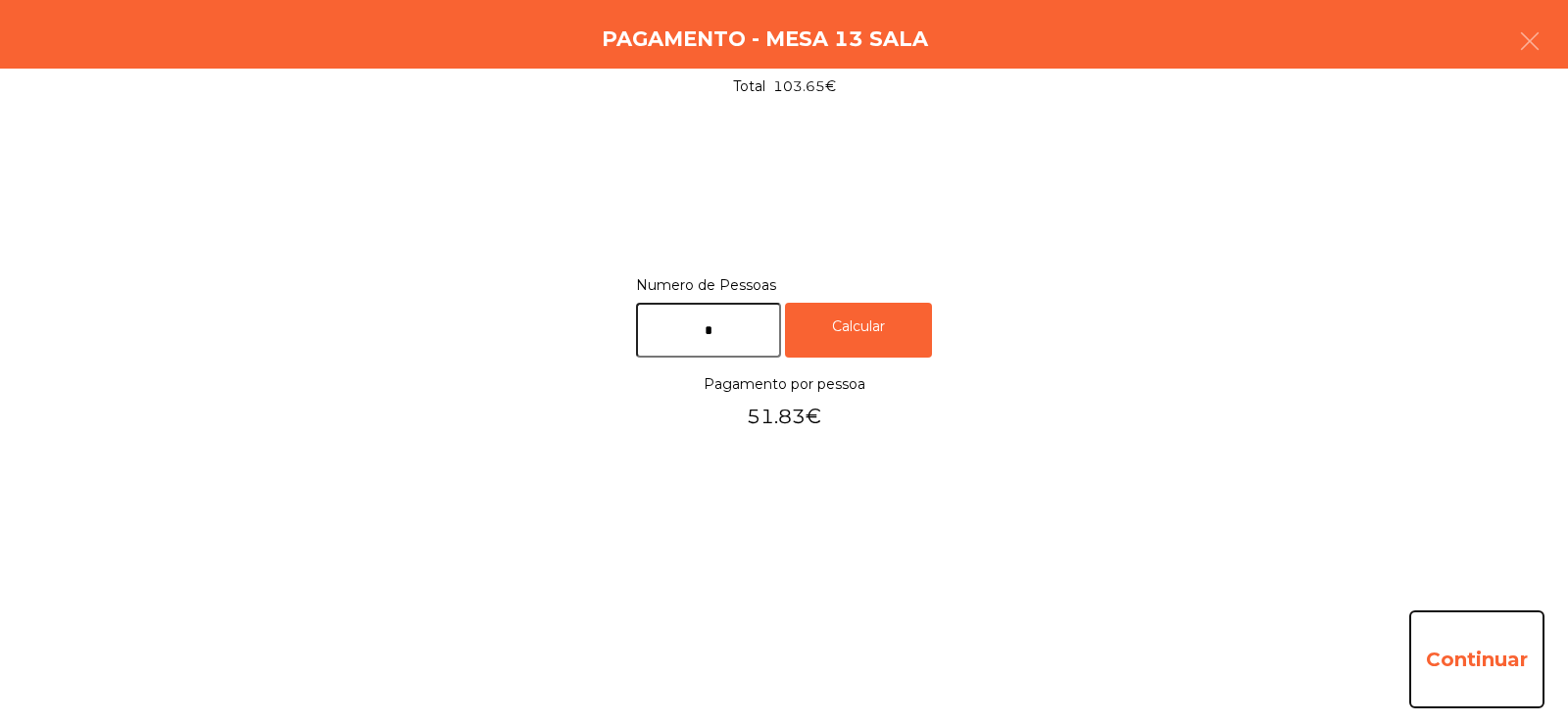
click at [1489, 664] on button "Continuar" at bounding box center [1477, 660] width 135 height 98
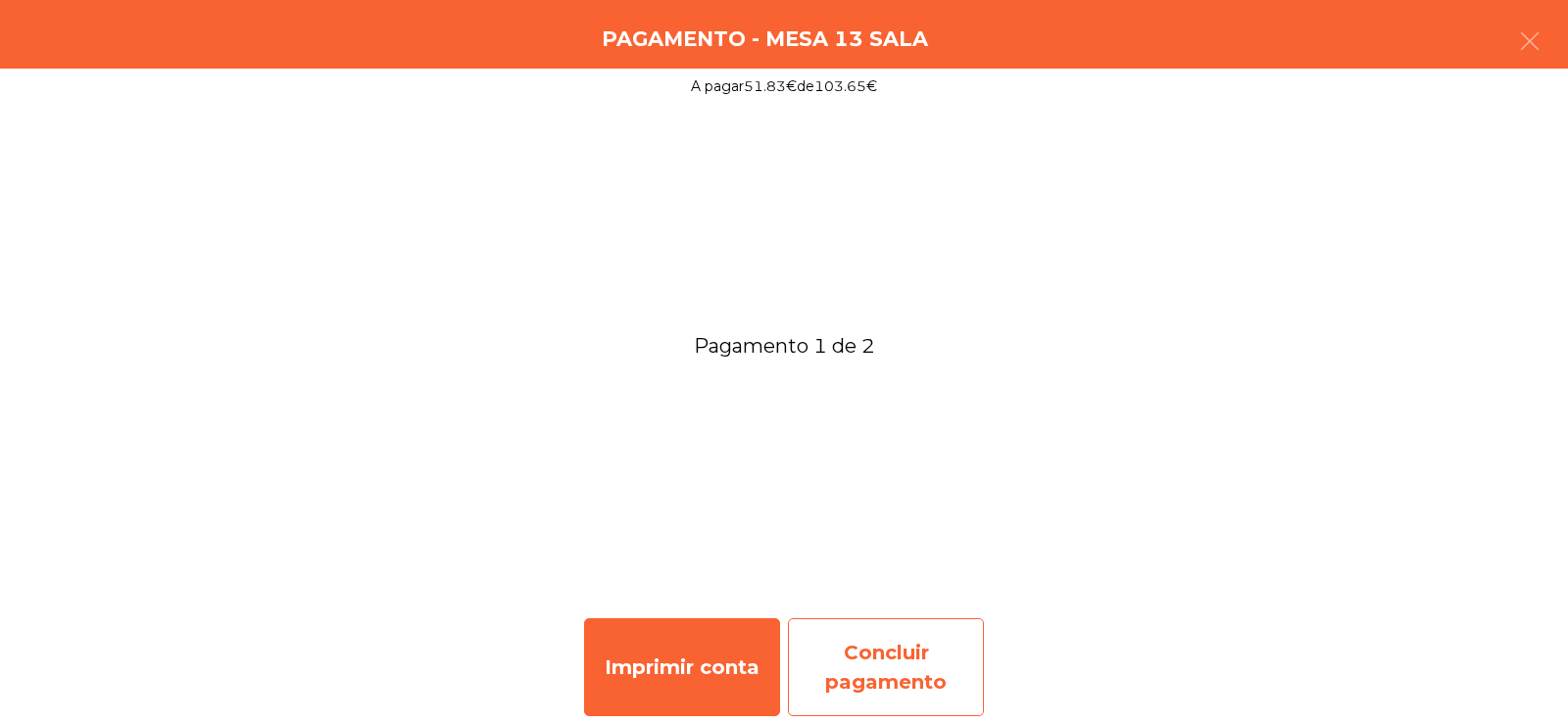
click at [894, 664] on div "Concluir pagamento" at bounding box center [886, 667] width 196 height 98
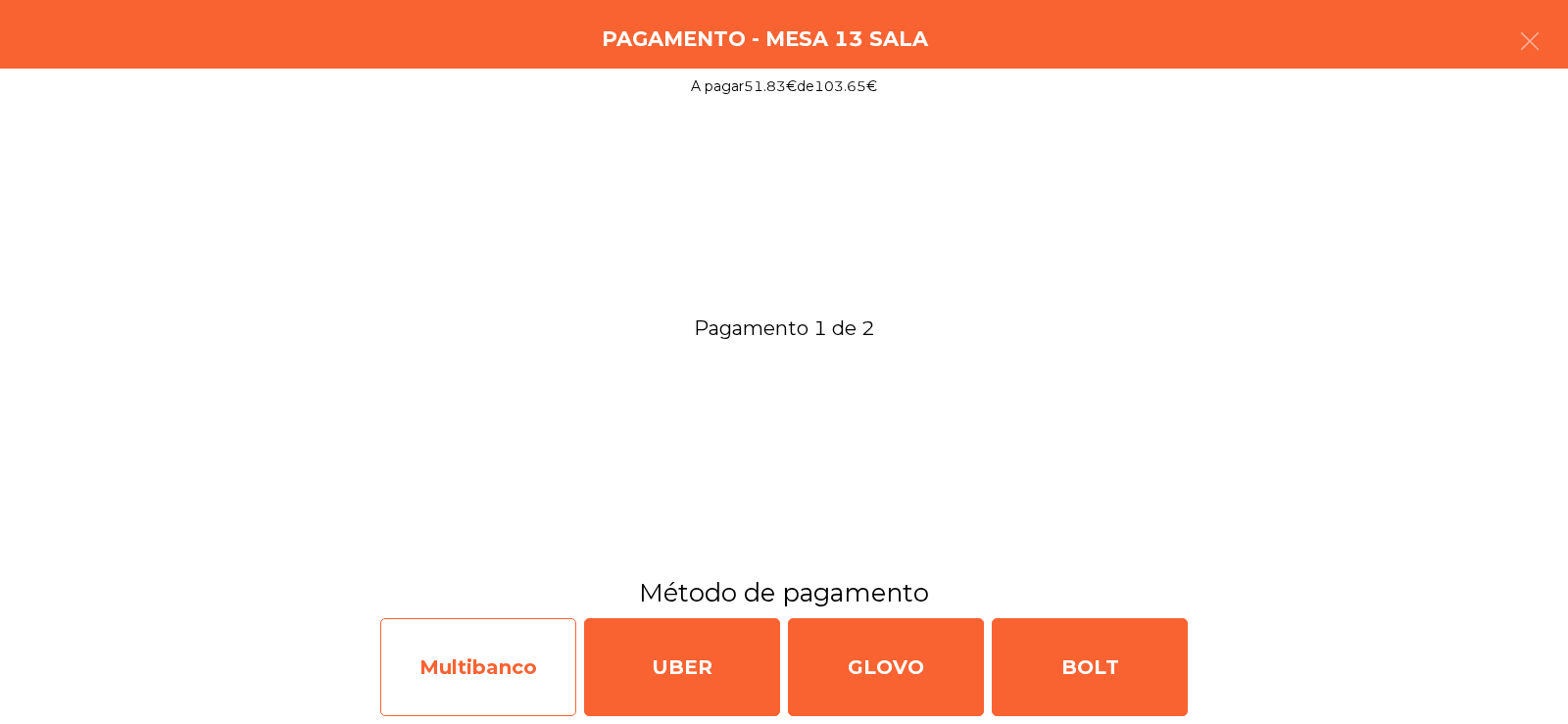
click at [478, 674] on div "Multibanco" at bounding box center [478, 667] width 196 height 98
select select "**"
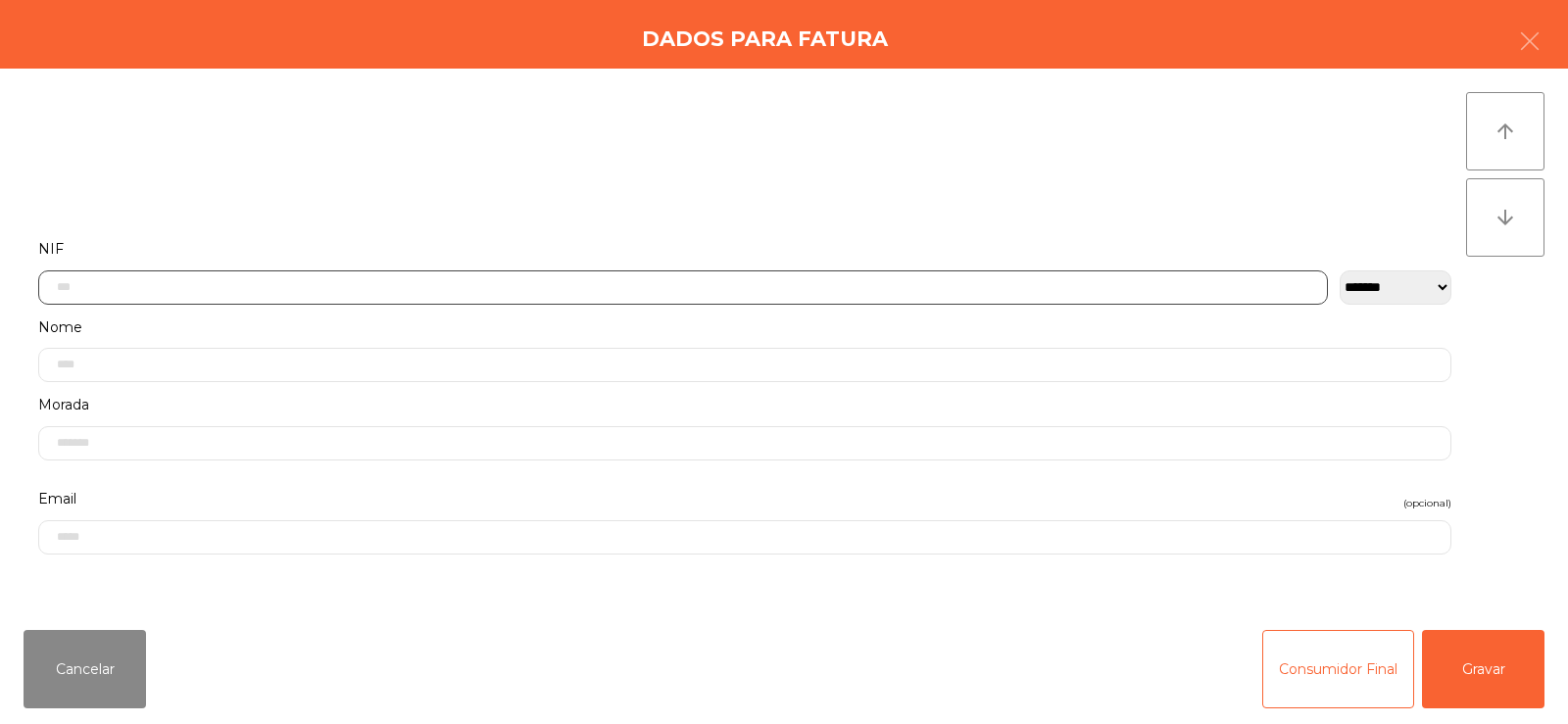
click at [519, 283] on input "text" at bounding box center [683, 288] width 1289 height 35
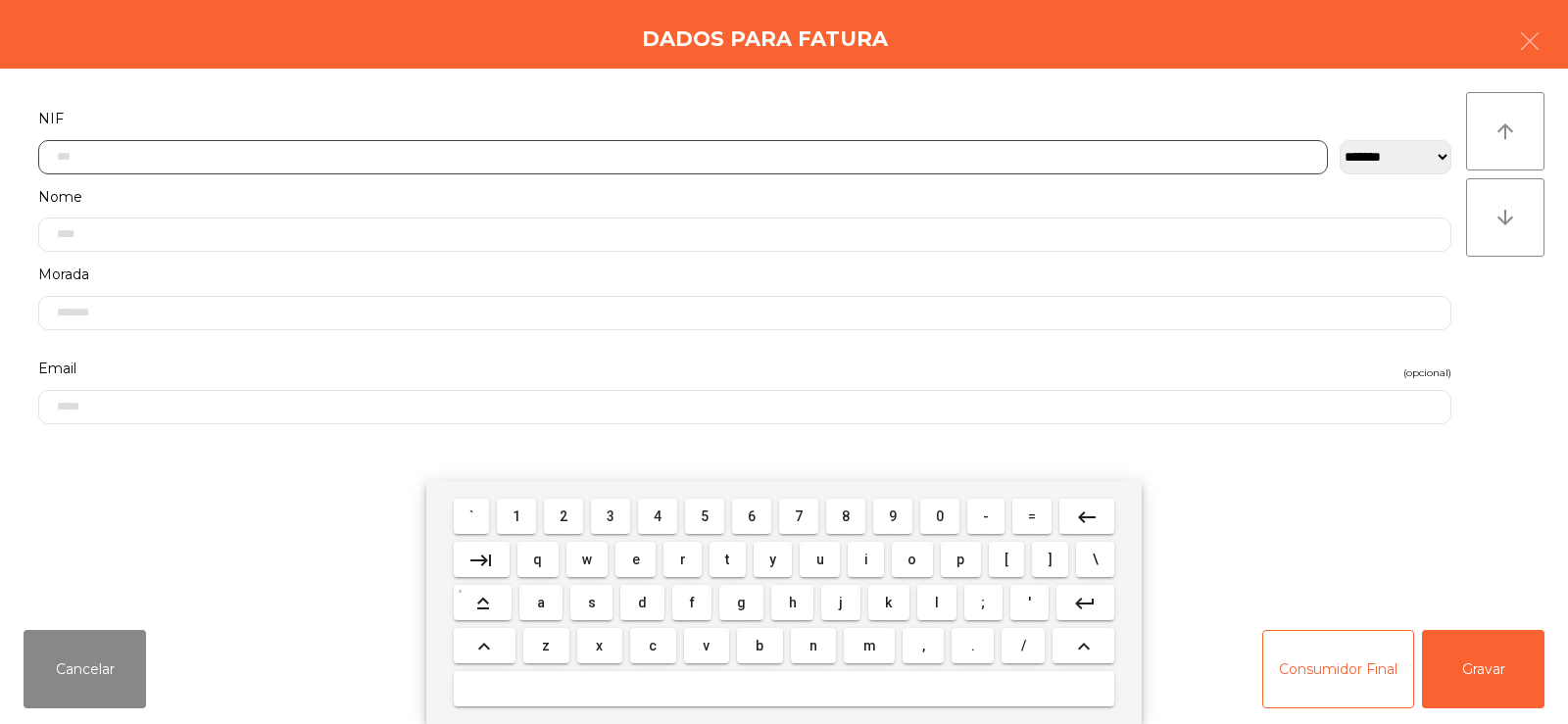
scroll to position [143, 0]
type input "*********"
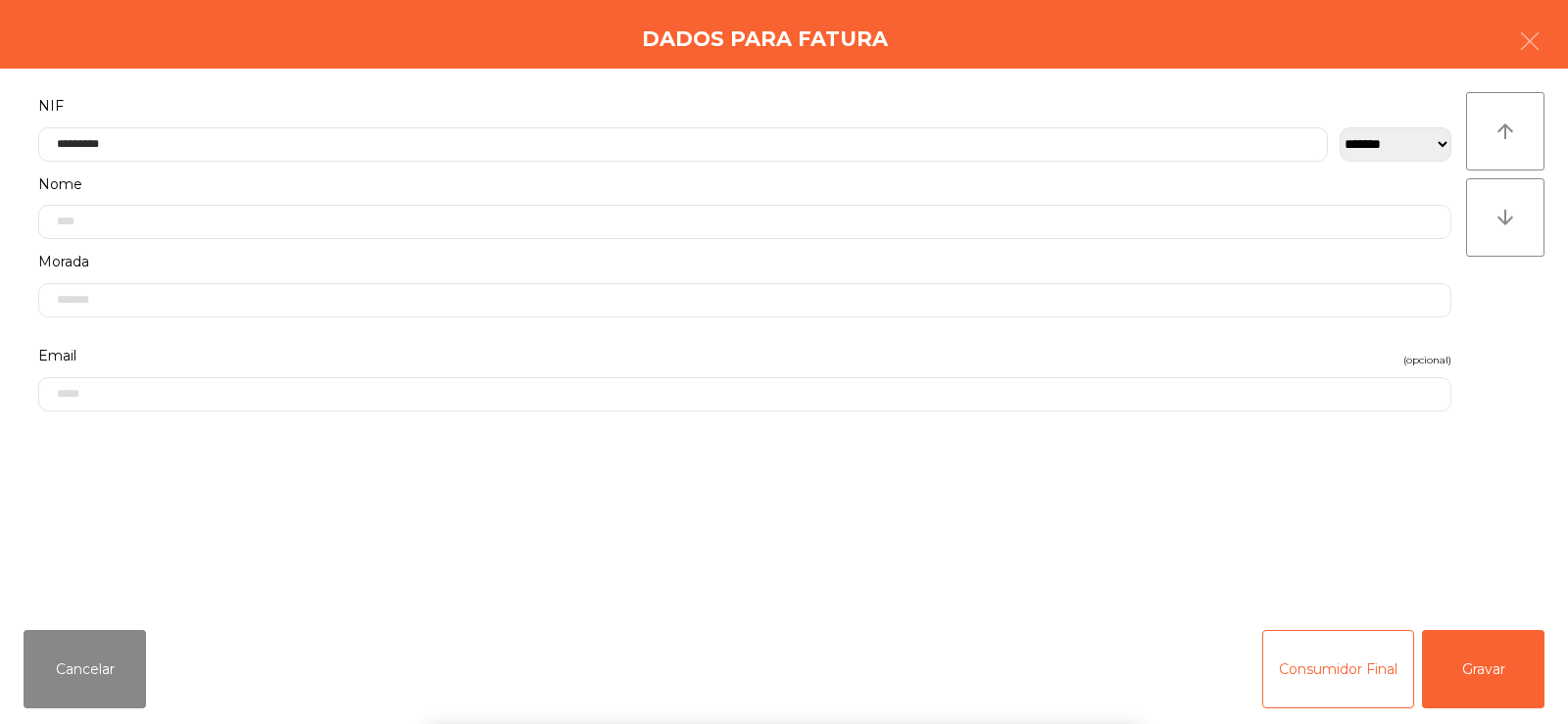
click at [1522, 349] on div "arrow_upward arrow_downward" at bounding box center [1505, 341] width 78 height 499
click at [1497, 666] on button "Gravar" at bounding box center [1484, 668] width 123 height 78
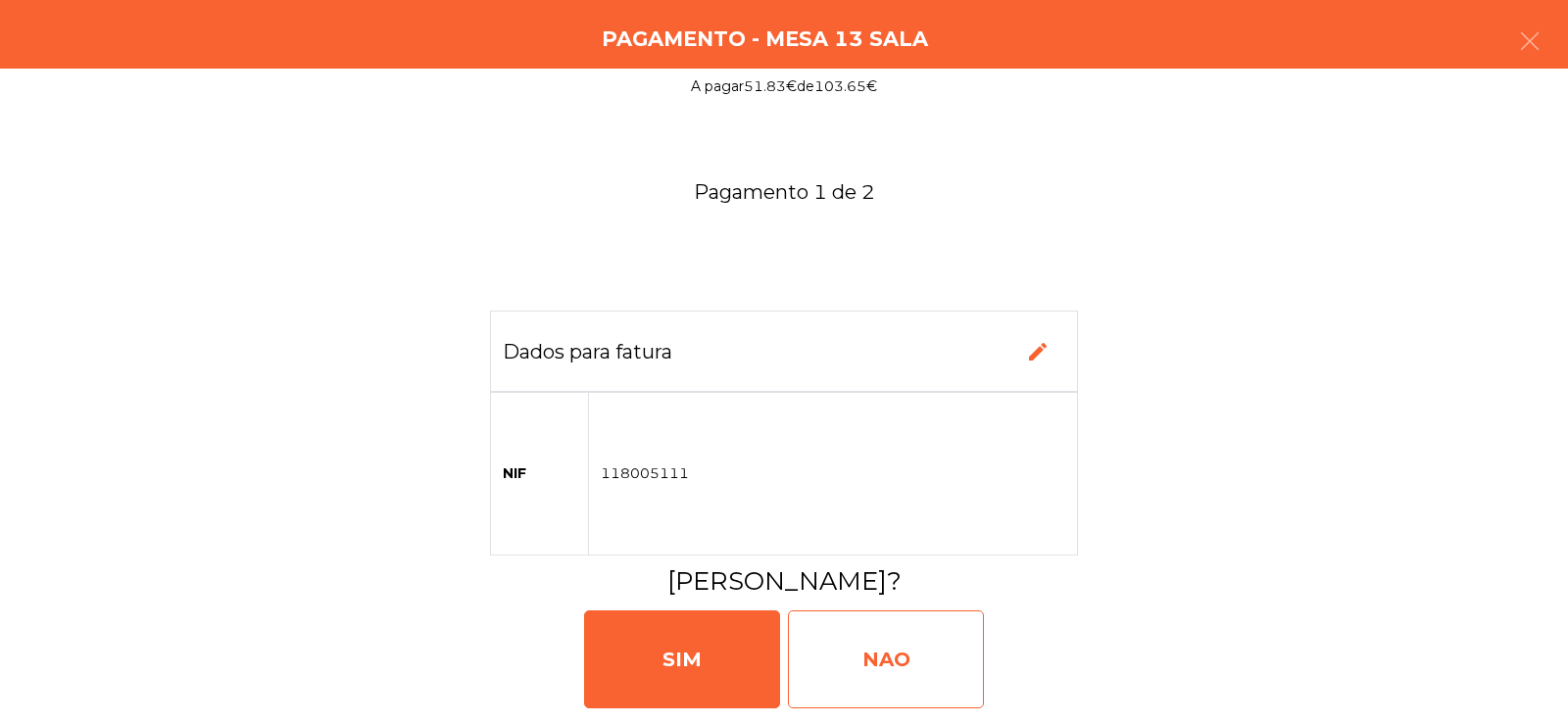
click at [860, 661] on div "NAO" at bounding box center [886, 660] width 196 height 98
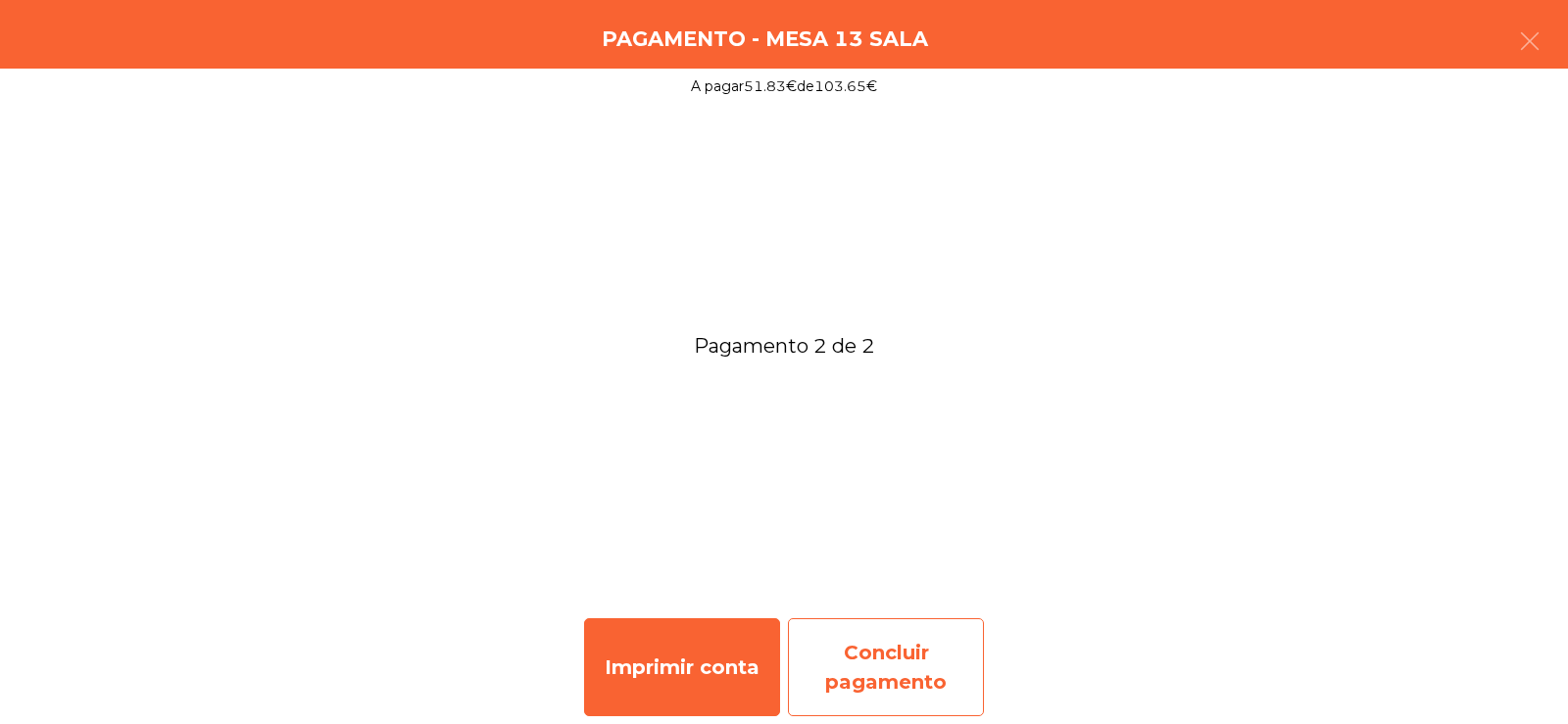
click at [884, 661] on div "Concluir pagamento" at bounding box center [886, 667] width 196 height 98
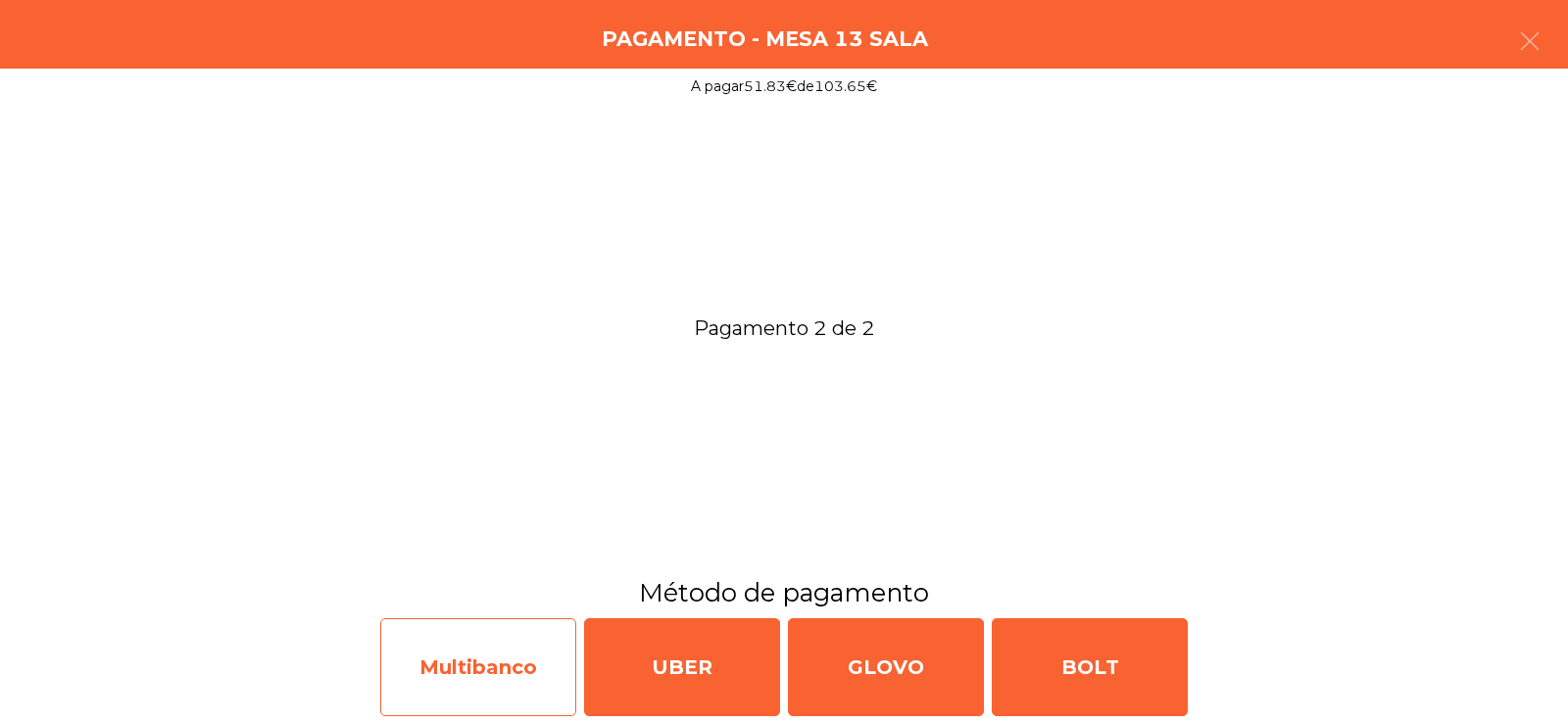
click at [500, 663] on div "Multibanco" at bounding box center [478, 667] width 196 height 98
select select "**"
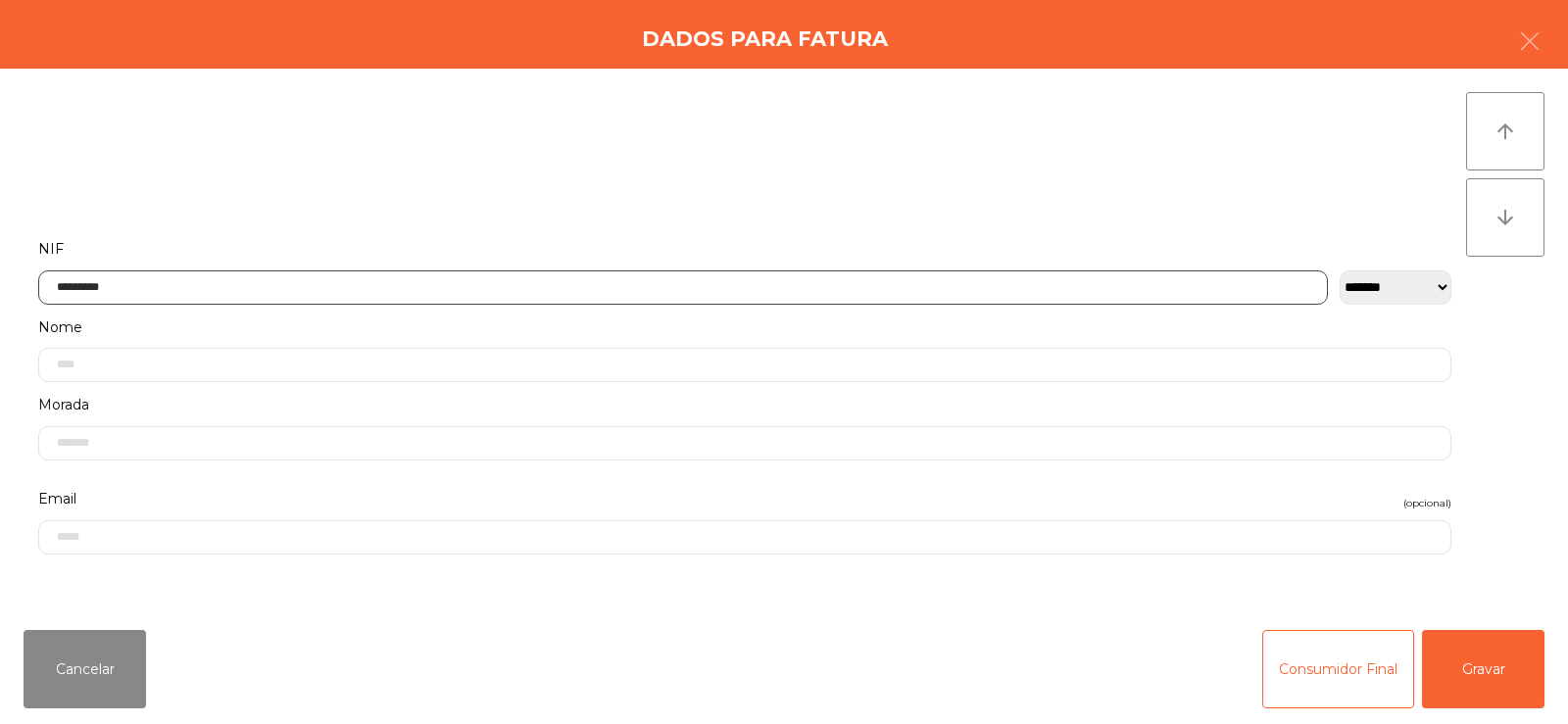
click at [608, 280] on input "*********" at bounding box center [683, 288] width 1289 height 35
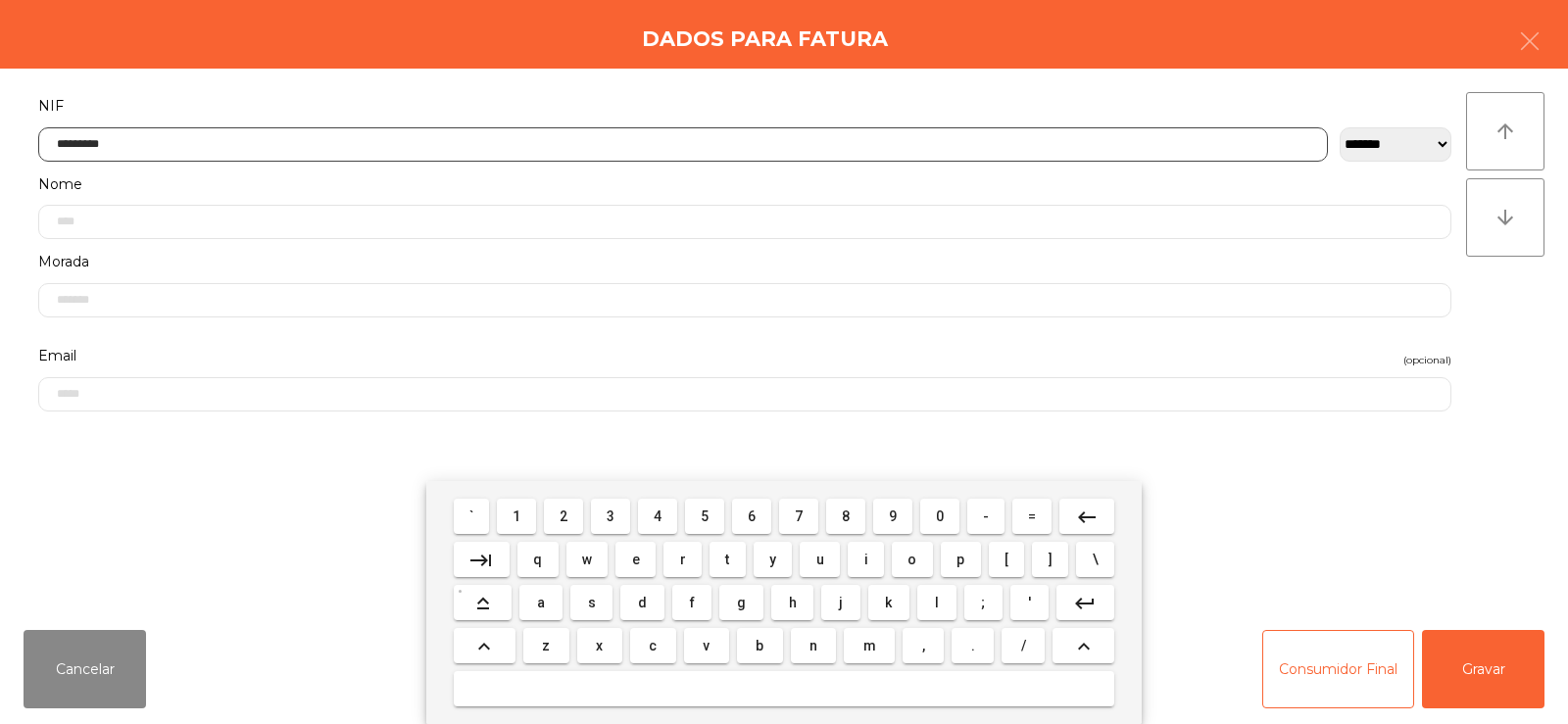
click at [563, 515] on span "2" at bounding box center [563, 517] width 8 height 16
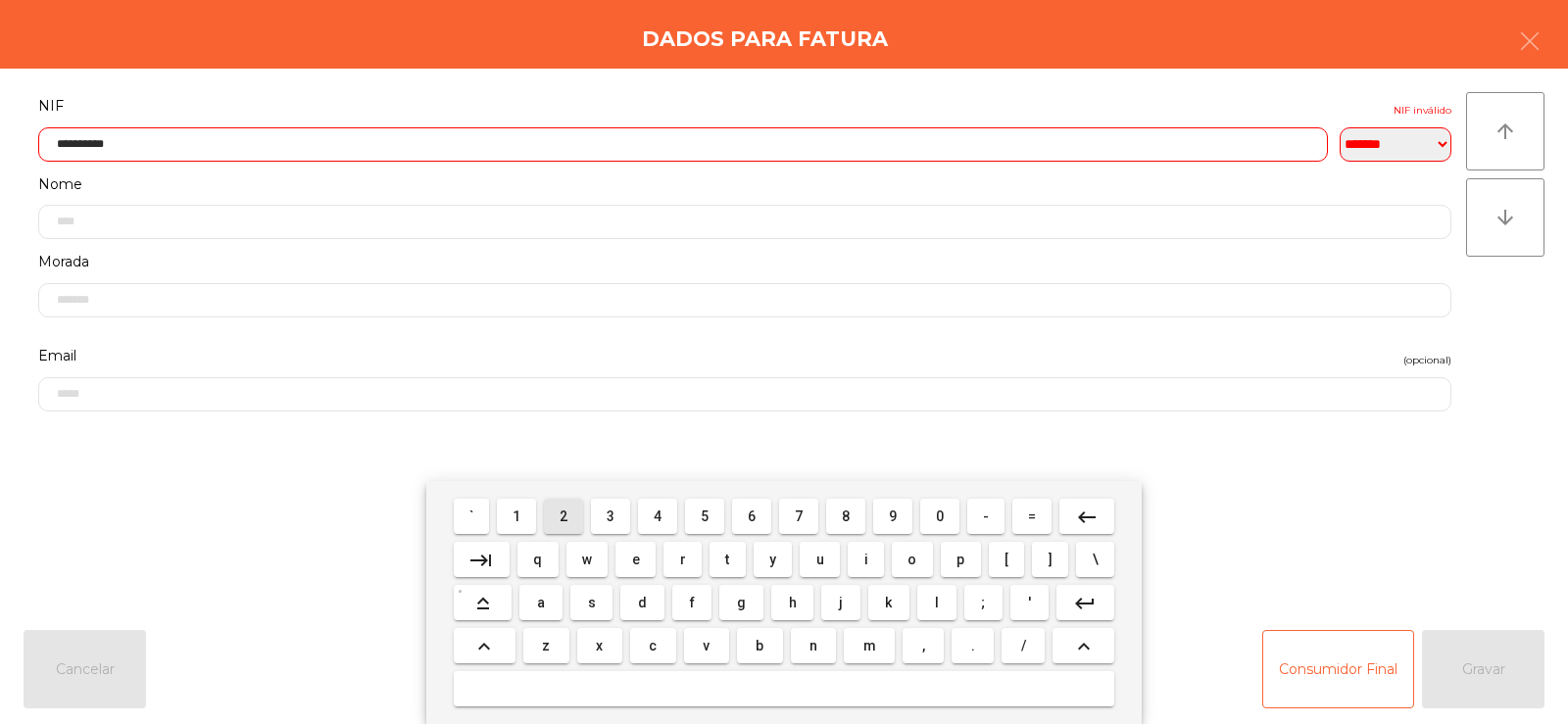
click at [628, 518] on button "3" at bounding box center [611, 517] width 40 height 36
click at [518, 516] on span "1" at bounding box center [517, 517] width 8 height 16
click at [1059, 148] on input "**********" at bounding box center [683, 144] width 1289 height 35
type input "*"
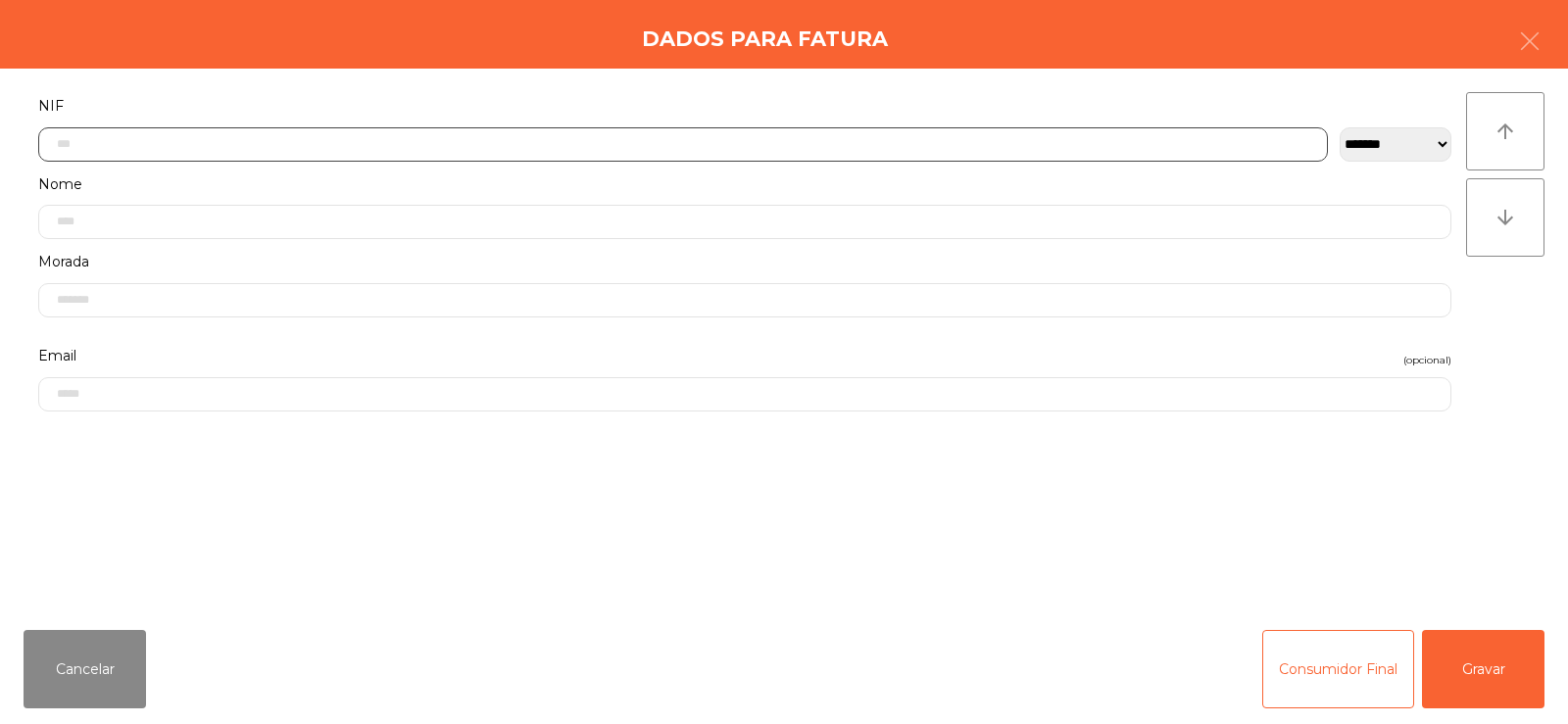
click at [766, 147] on input "text" at bounding box center [683, 144] width 1289 height 35
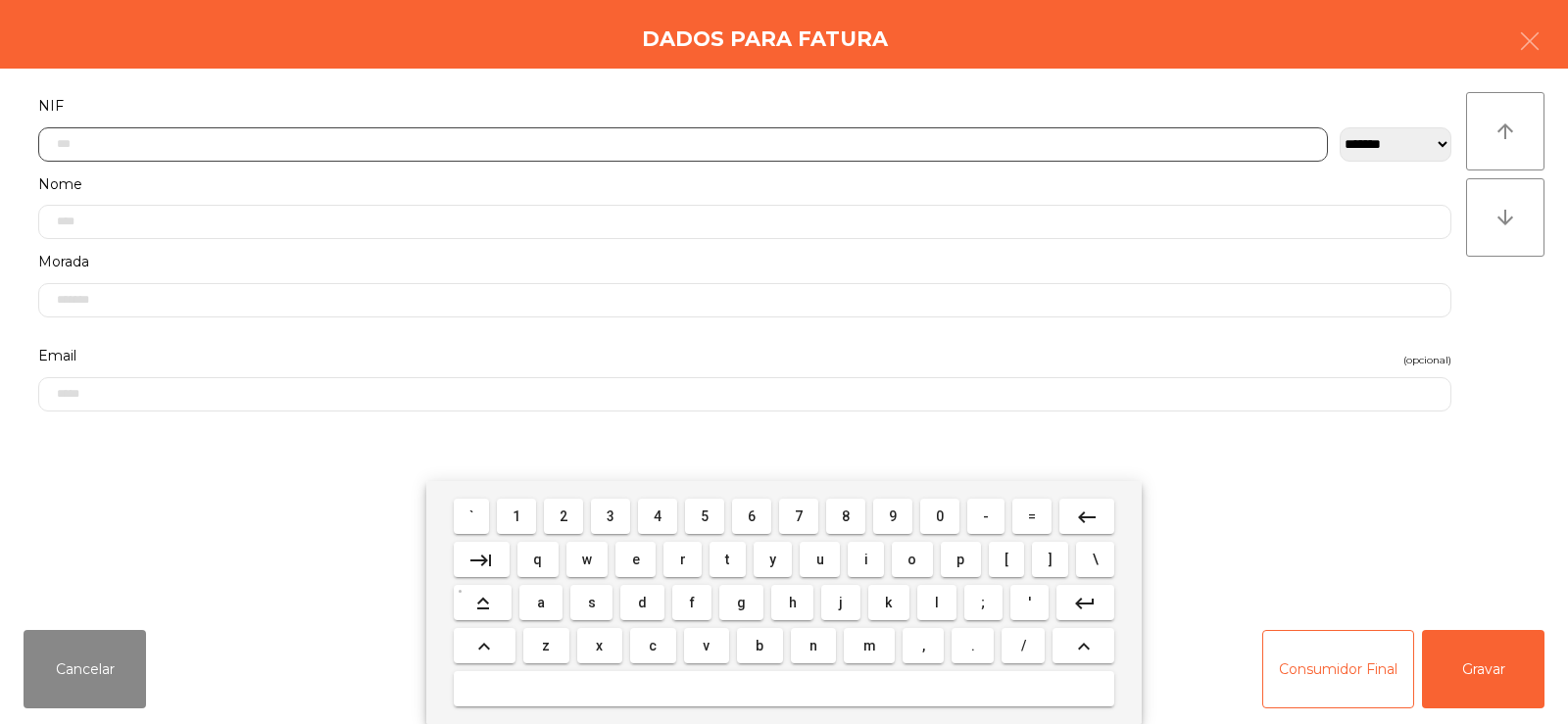
click at [564, 516] on span "2" at bounding box center [563, 517] width 8 height 16
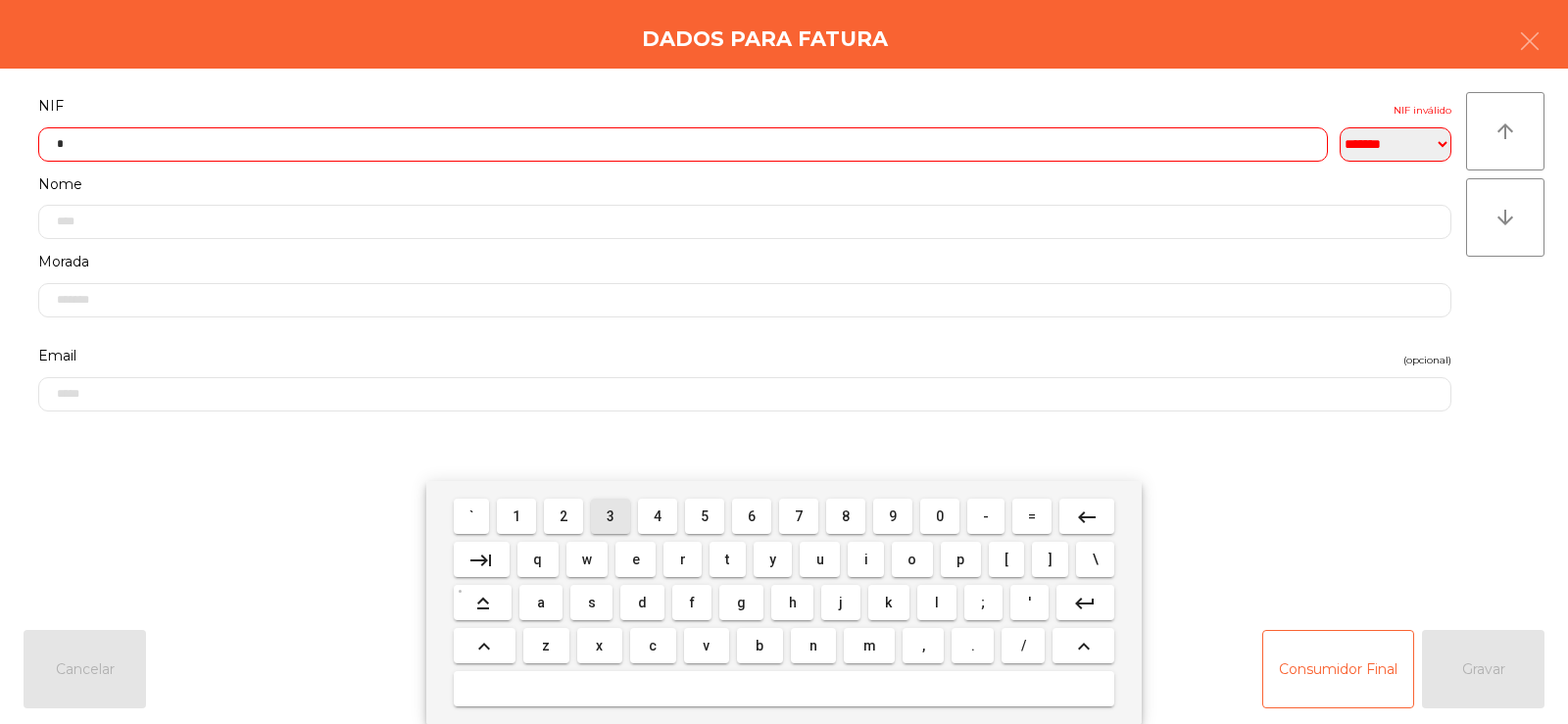
click at [613, 524] on span "3" at bounding box center [611, 517] width 8 height 16
click at [518, 515] on span "1" at bounding box center [517, 517] width 8 height 16
click at [519, 514] on span "1" at bounding box center [517, 517] width 8 height 16
click at [562, 518] on span "2" at bounding box center [563, 517] width 8 height 16
click at [847, 511] on span "8" at bounding box center [846, 517] width 8 height 16
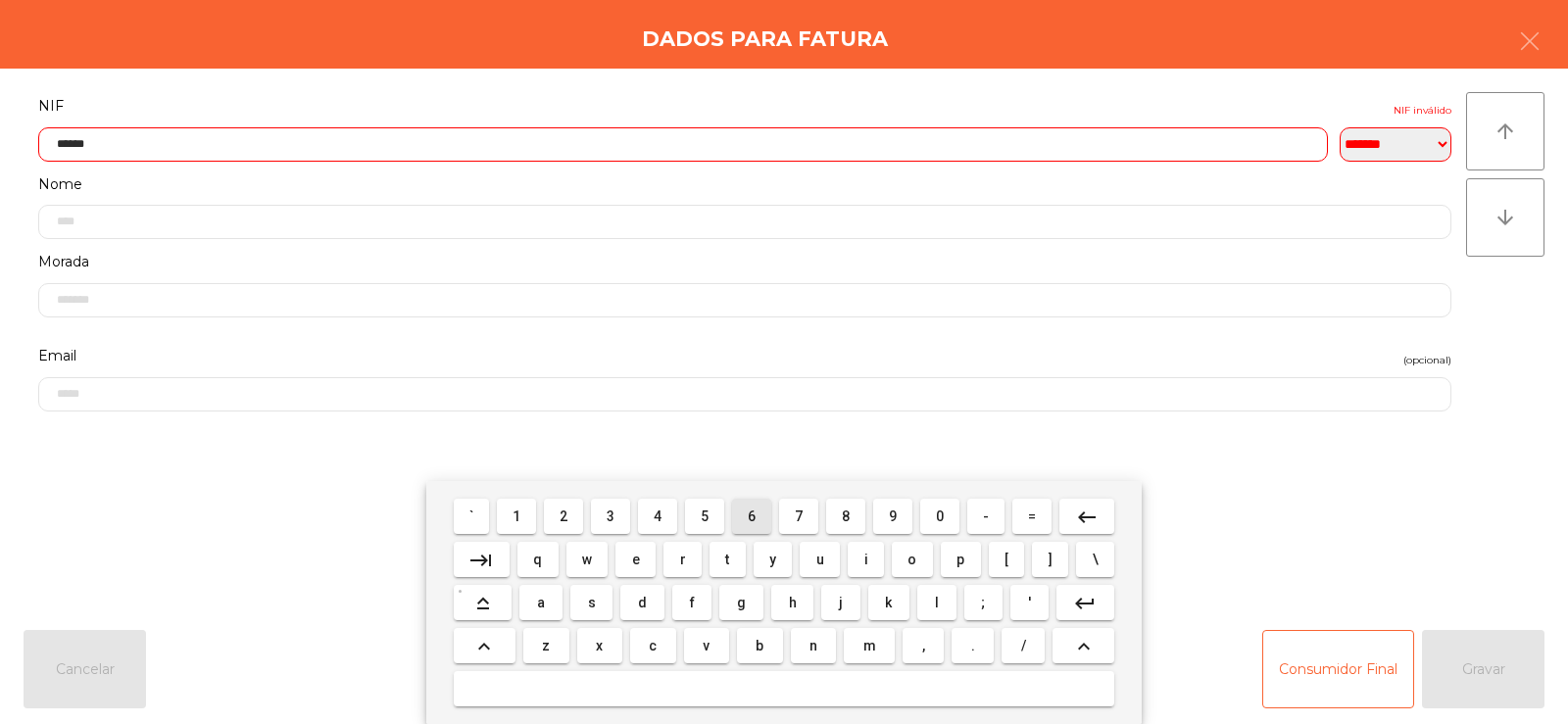
click at [753, 514] on span "6" at bounding box center [752, 517] width 8 height 16
click at [932, 527] on button "0" at bounding box center [940, 517] width 40 height 36
click at [752, 516] on span "6" at bounding box center [752, 517] width 8 height 16
type input "*********"
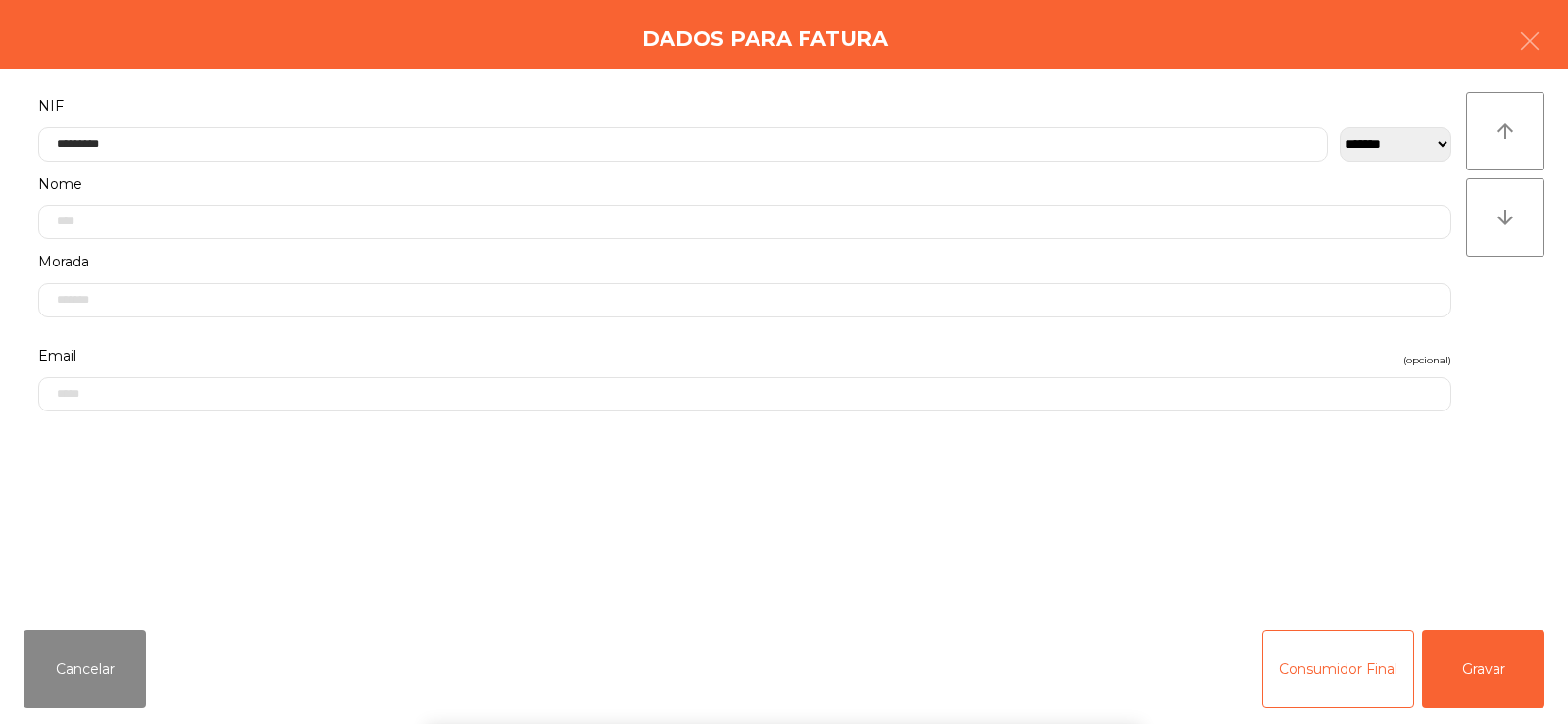
click at [1537, 380] on div "**********" at bounding box center [784, 341] width 1568 height 545
click at [1499, 676] on button "Gravar" at bounding box center [1484, 668] width 123 height 78
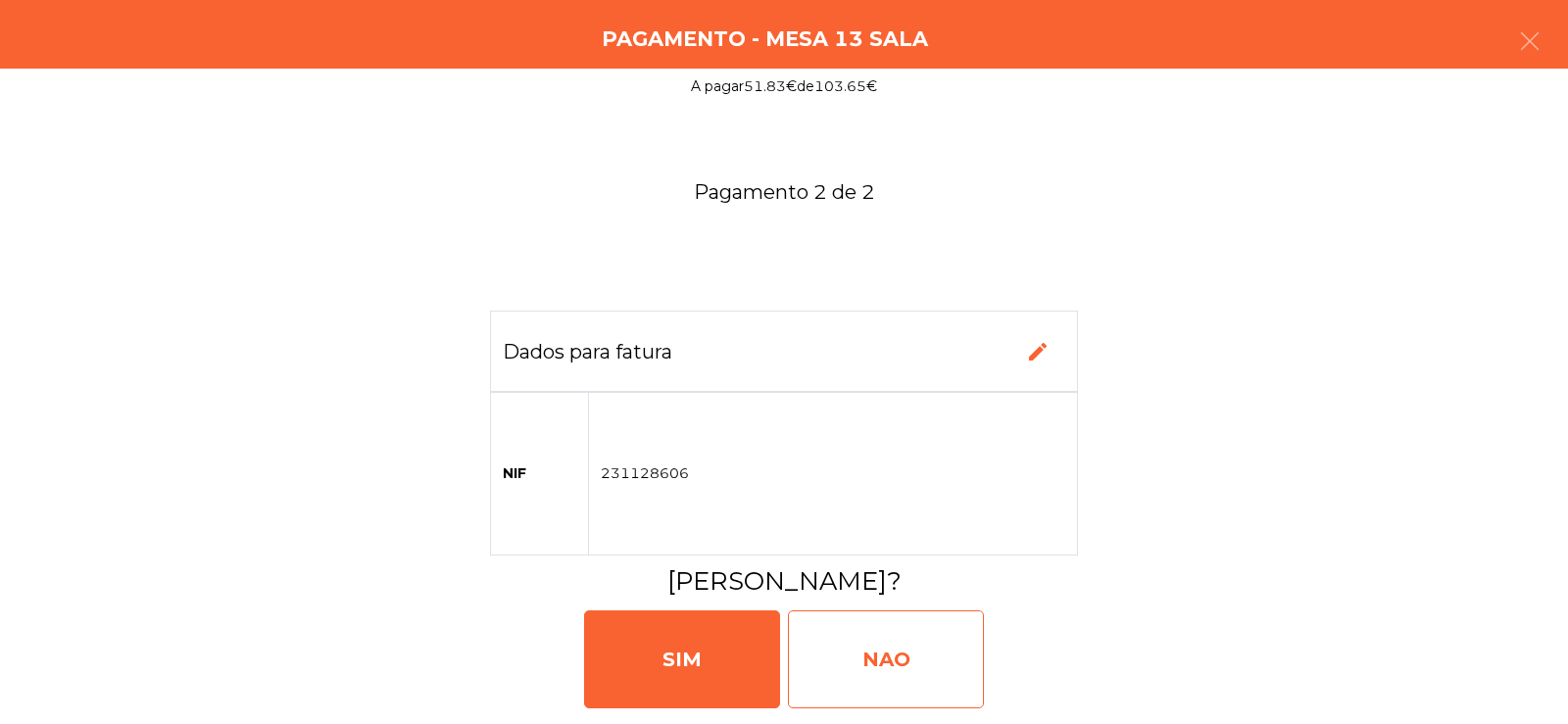
click at [881, 671] on div "NAO" at bounding box center [886, 660] width 196 height 98
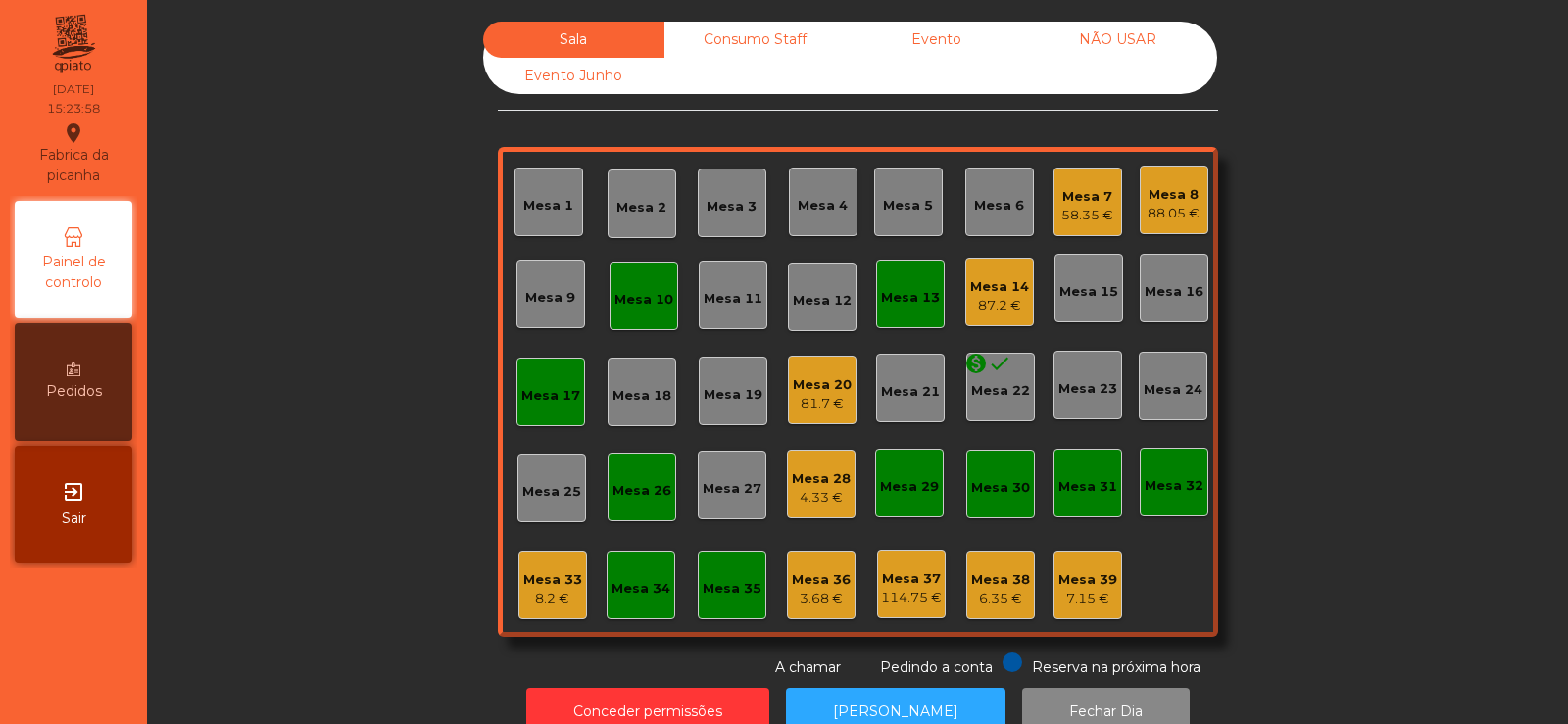
click at [814, 471] on div "Mesa 28" at bounding box center [820, 479] width 59 height 20
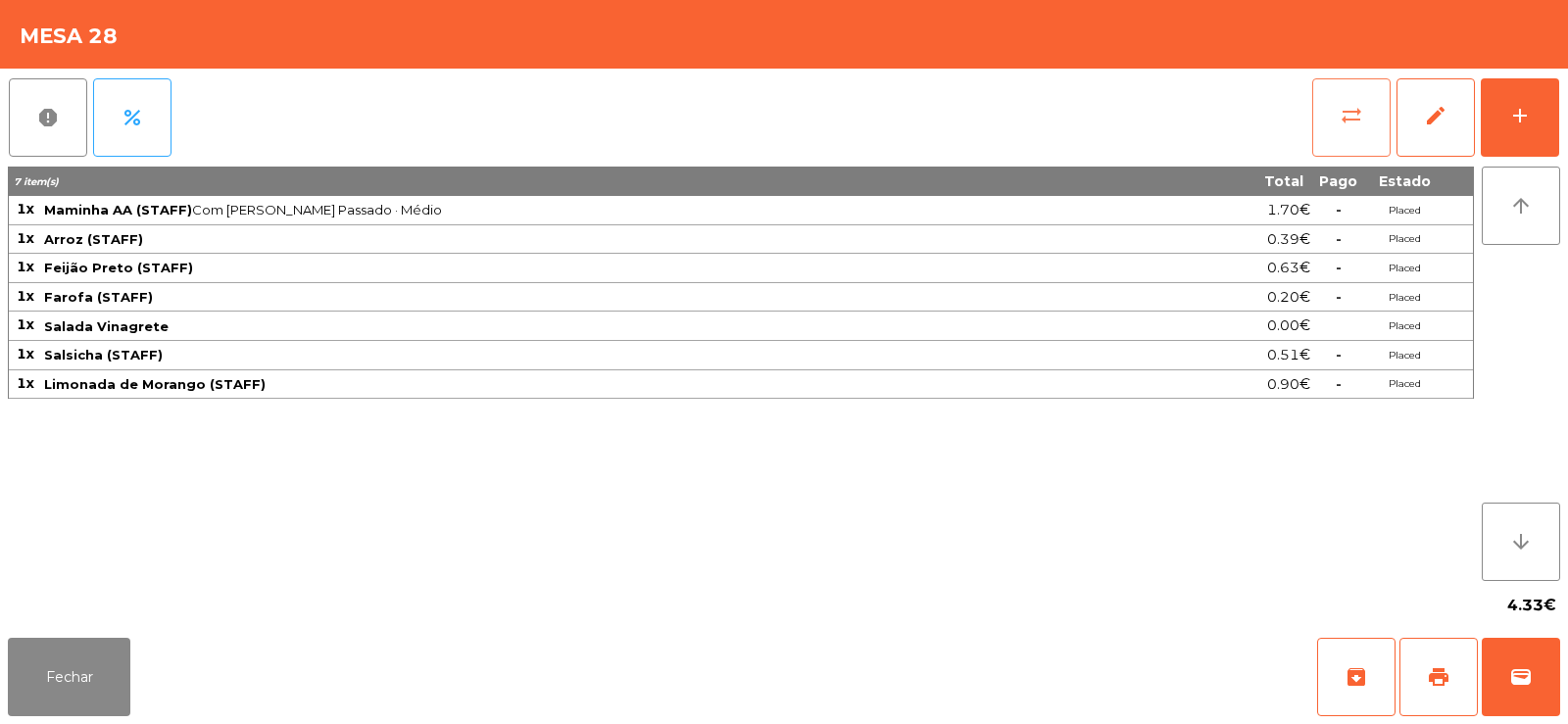
click at [1368, 115] on button "sync_alt" at bounding box center [1351, 117] width 78 height 78
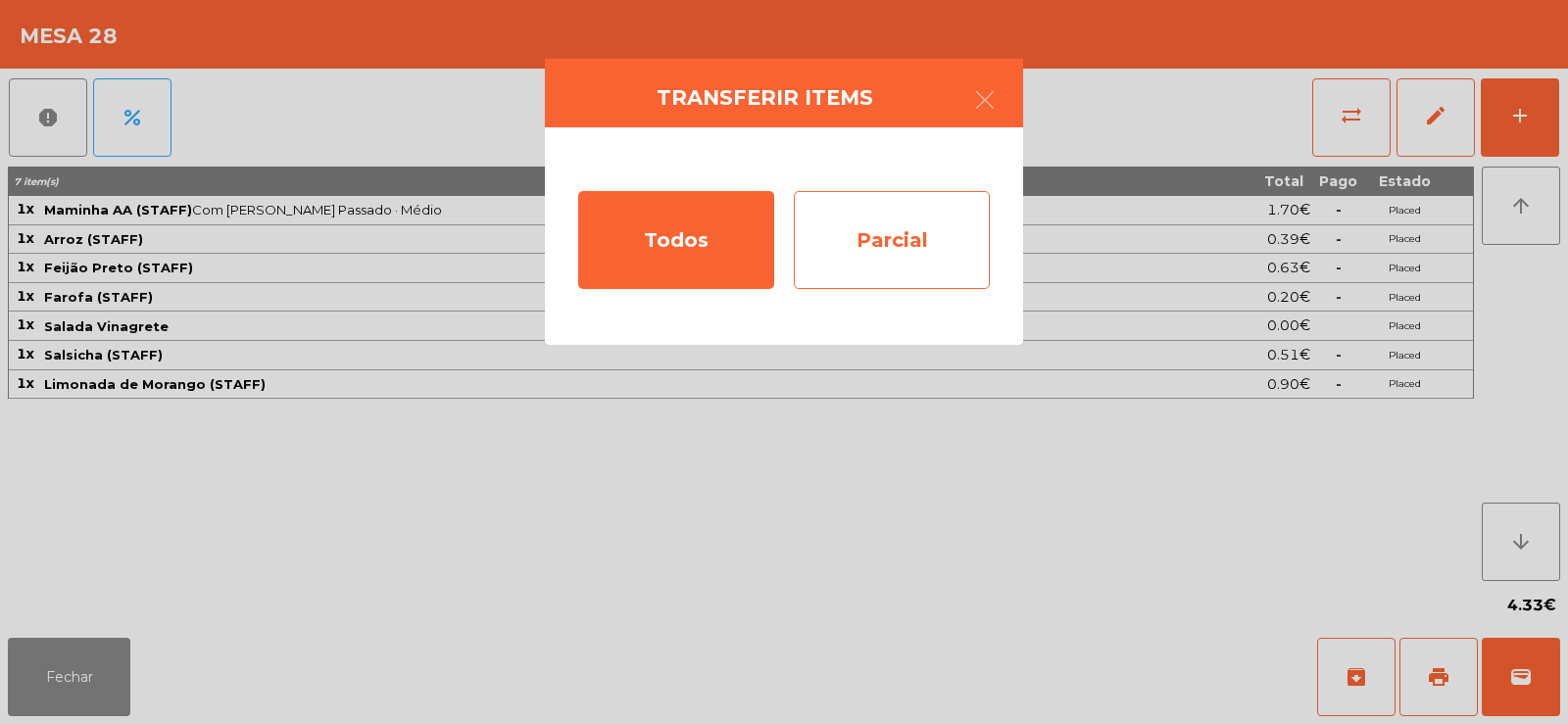
click at [937, 249] on div "Parcial" at bounding box center [892, 240] width 196 height 98
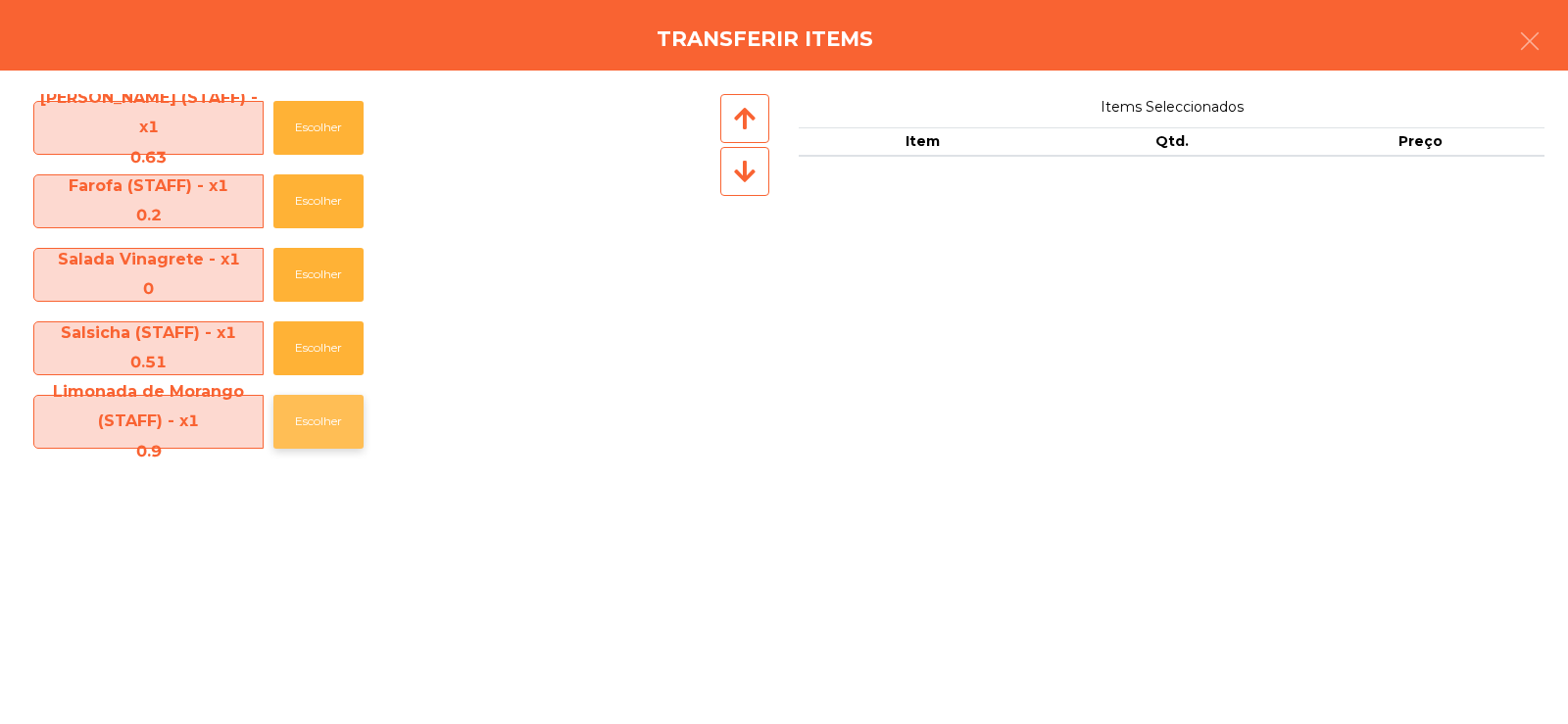
click at [307, 431] on button "Escolher" at bounding box center [318, 422] width 90 height 54
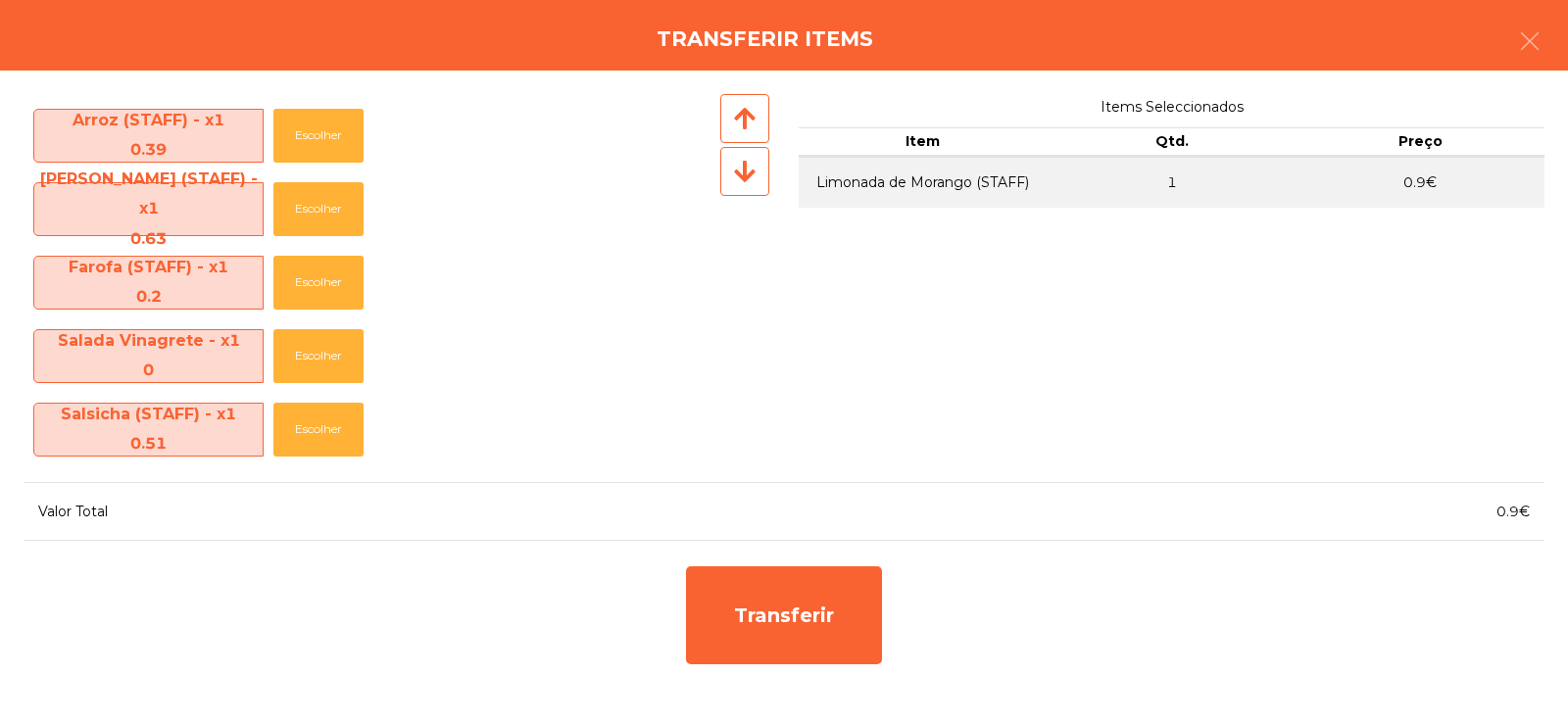
scroll to position [68, 0]
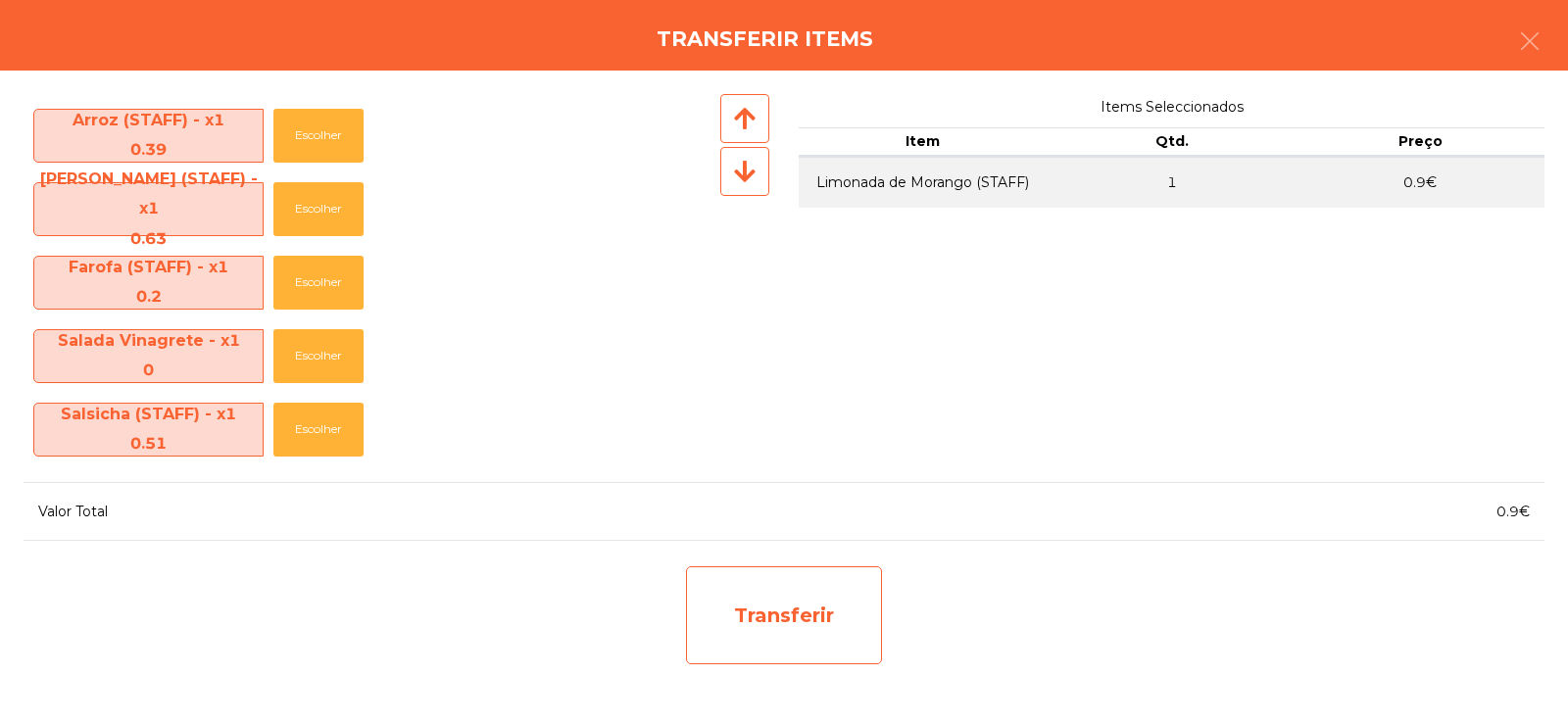
click at [792, 601] on div "Transferir" at bounding box center [784, 615] width 196 height 98
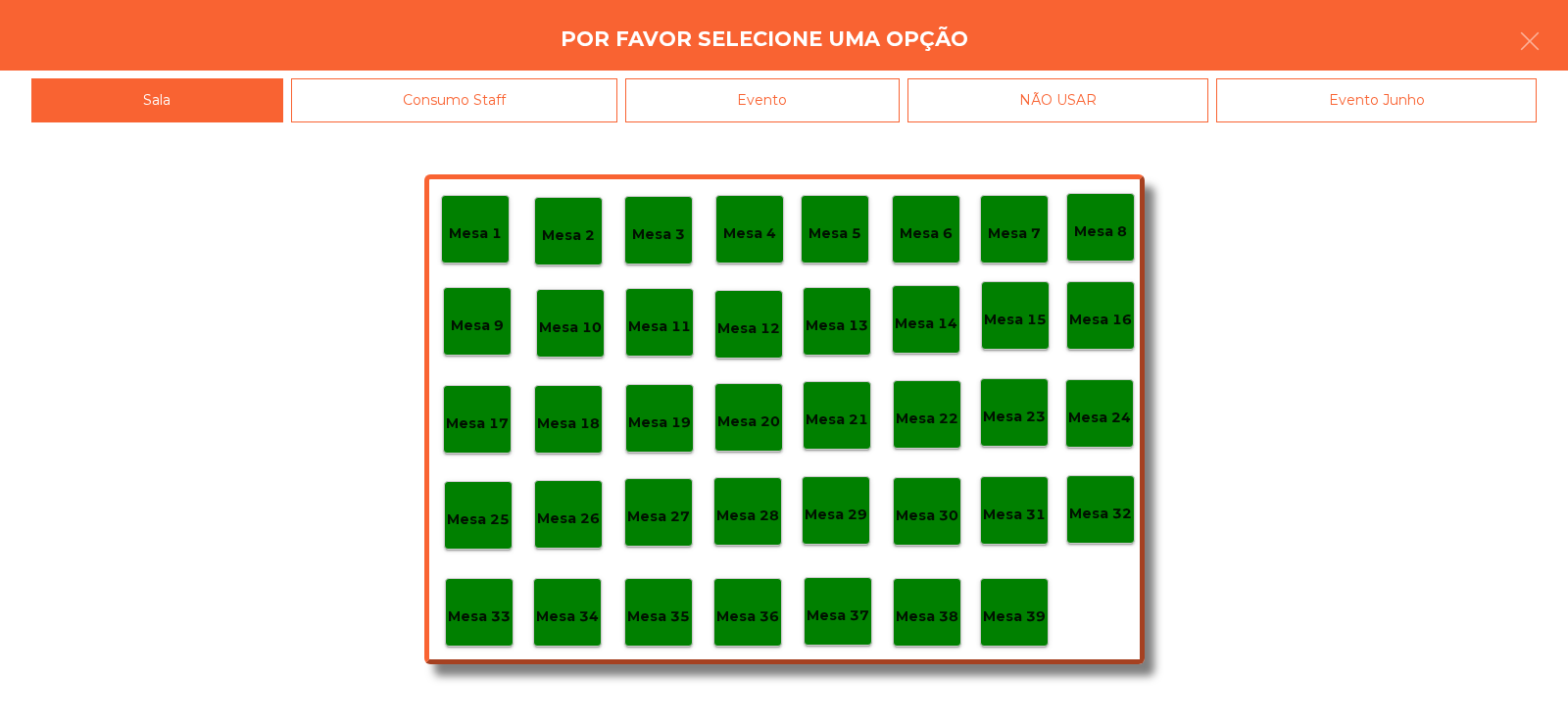
click at [853, 607] on p "Mesa 37" at bounding box center [837, 616] width 62 height 23
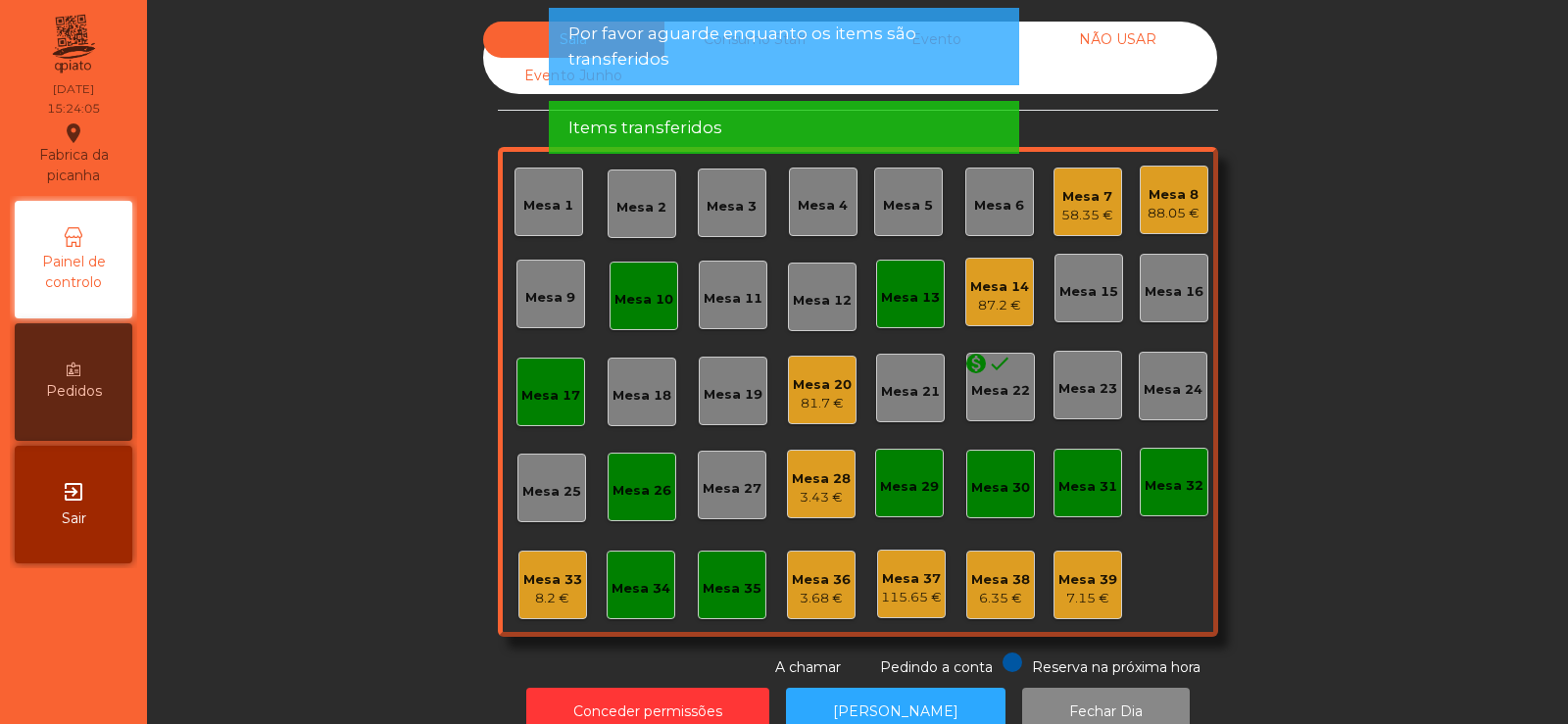
click at [806, 492] on div "3.43 €" at bounding box center [820, 498] width 59 height 20
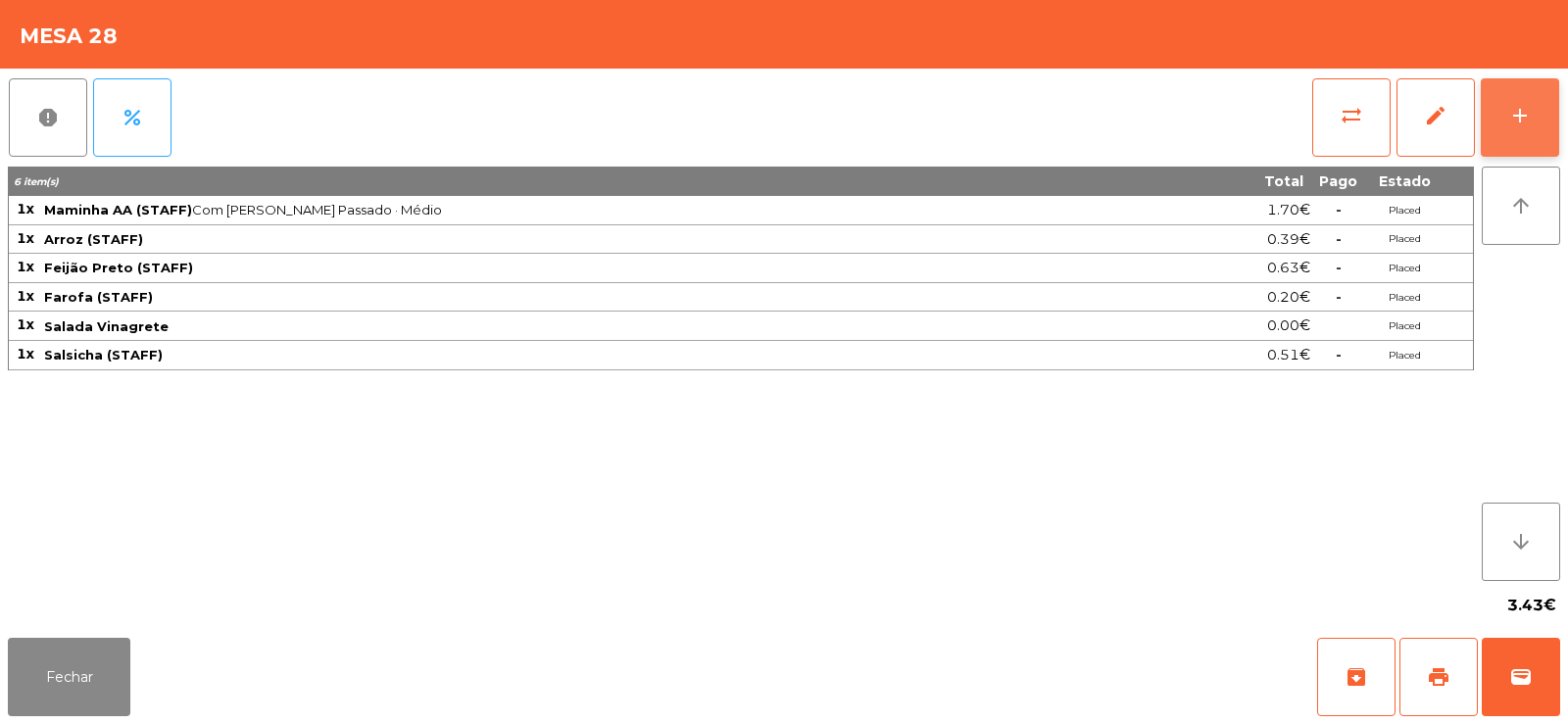
click at [1557, 110] on button "add" at bounding box center [1519, 117] width 78 height 78
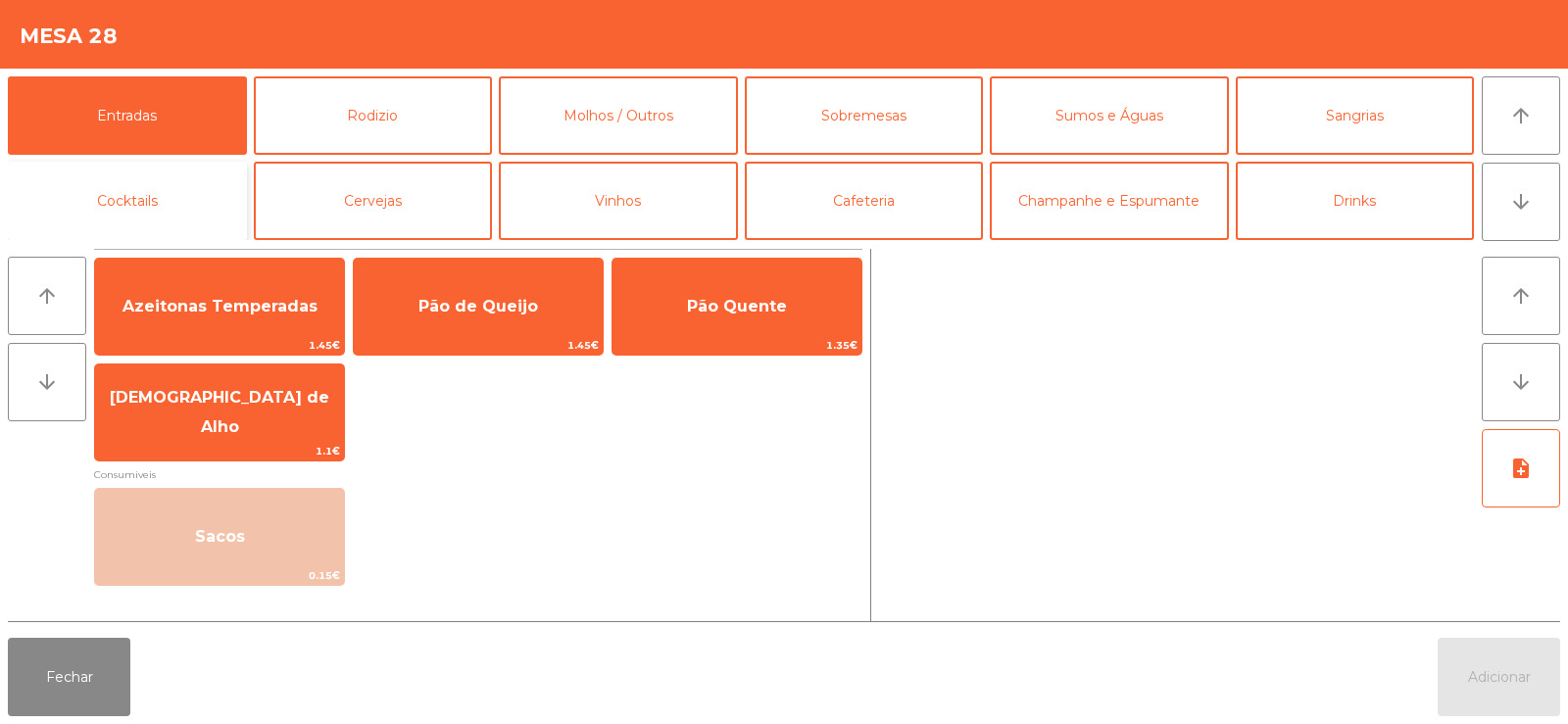
click at [131, 208] on button "Cocktails" at bounding box center [127, 200] width 239 height 78
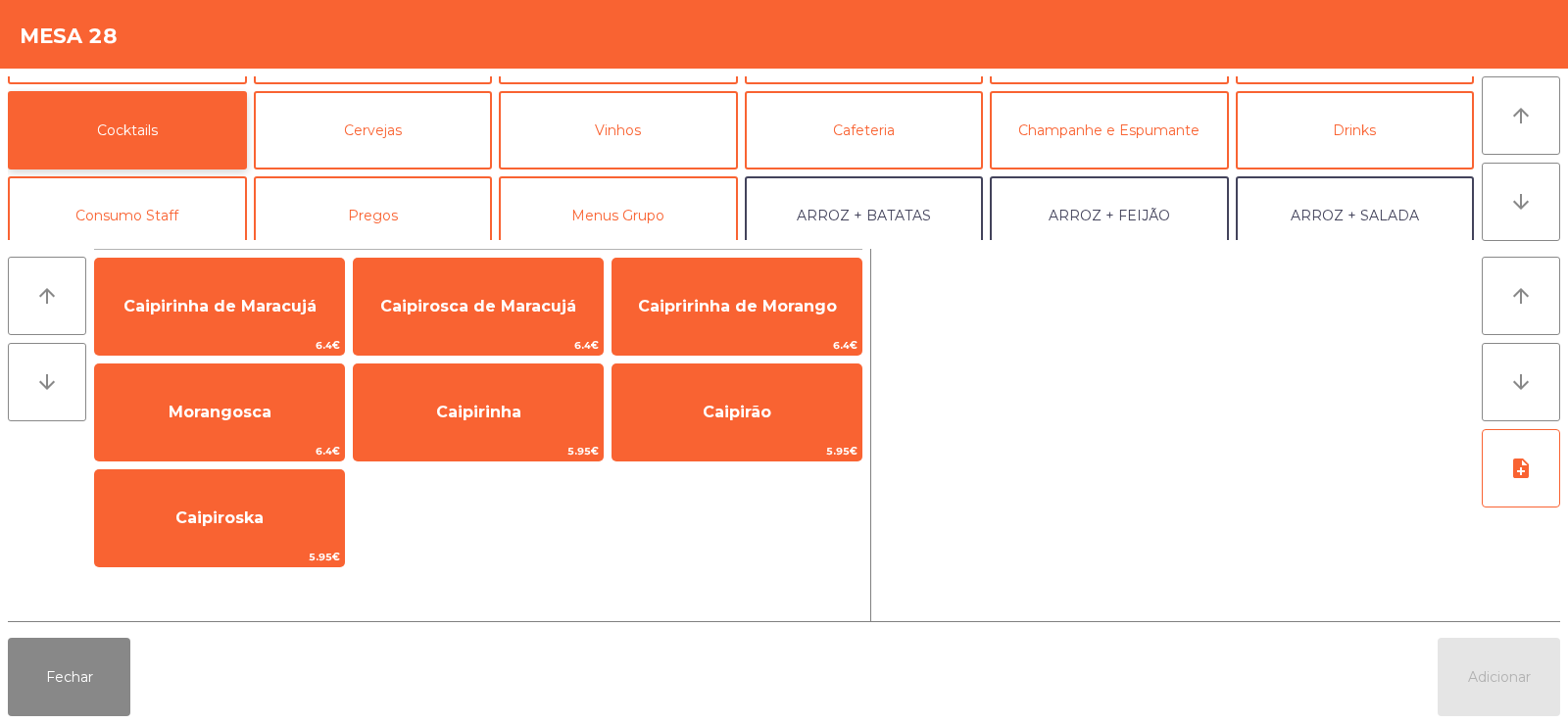
scroll to position [93, 0]
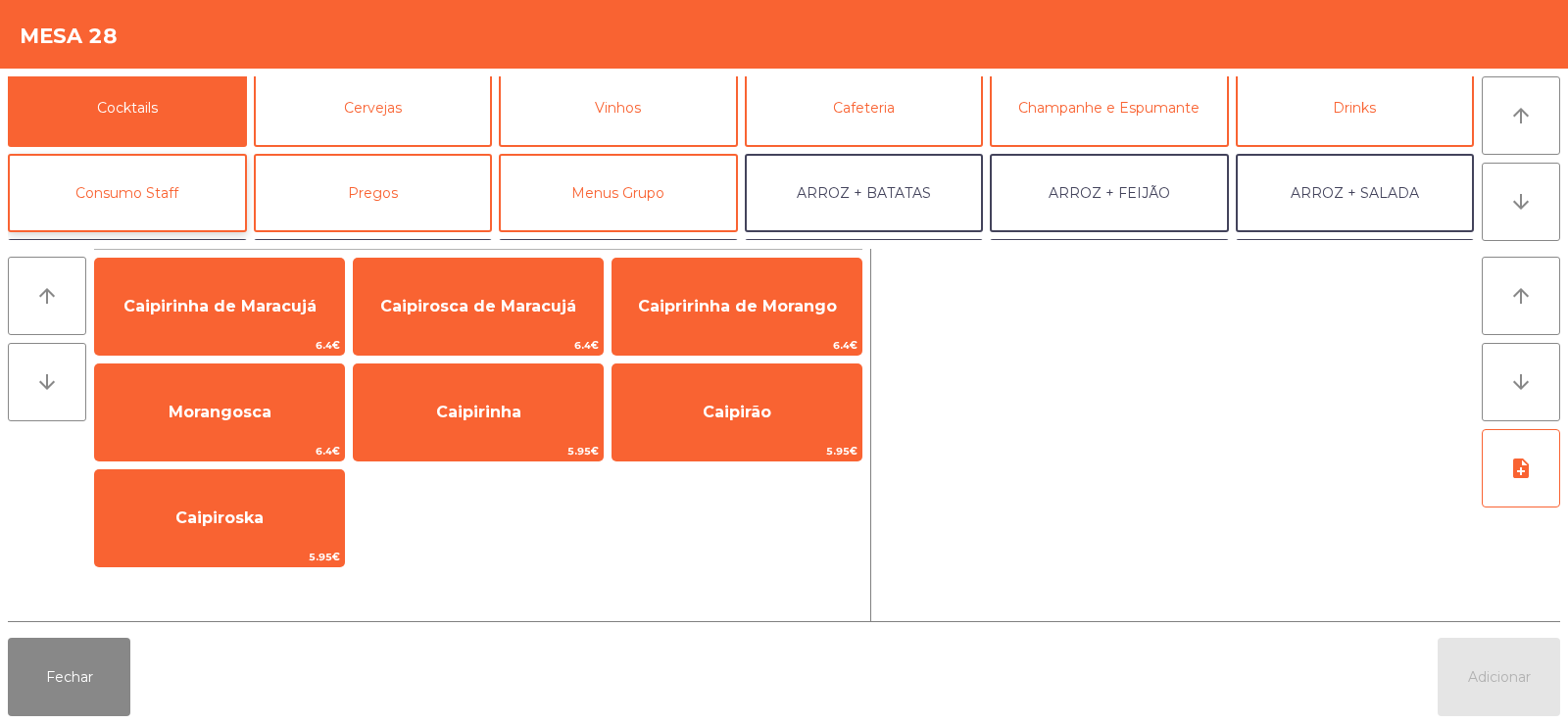
click at [127, 210] on button "Consumo Staff" at bounding box center [127, 192] width 239 height 78
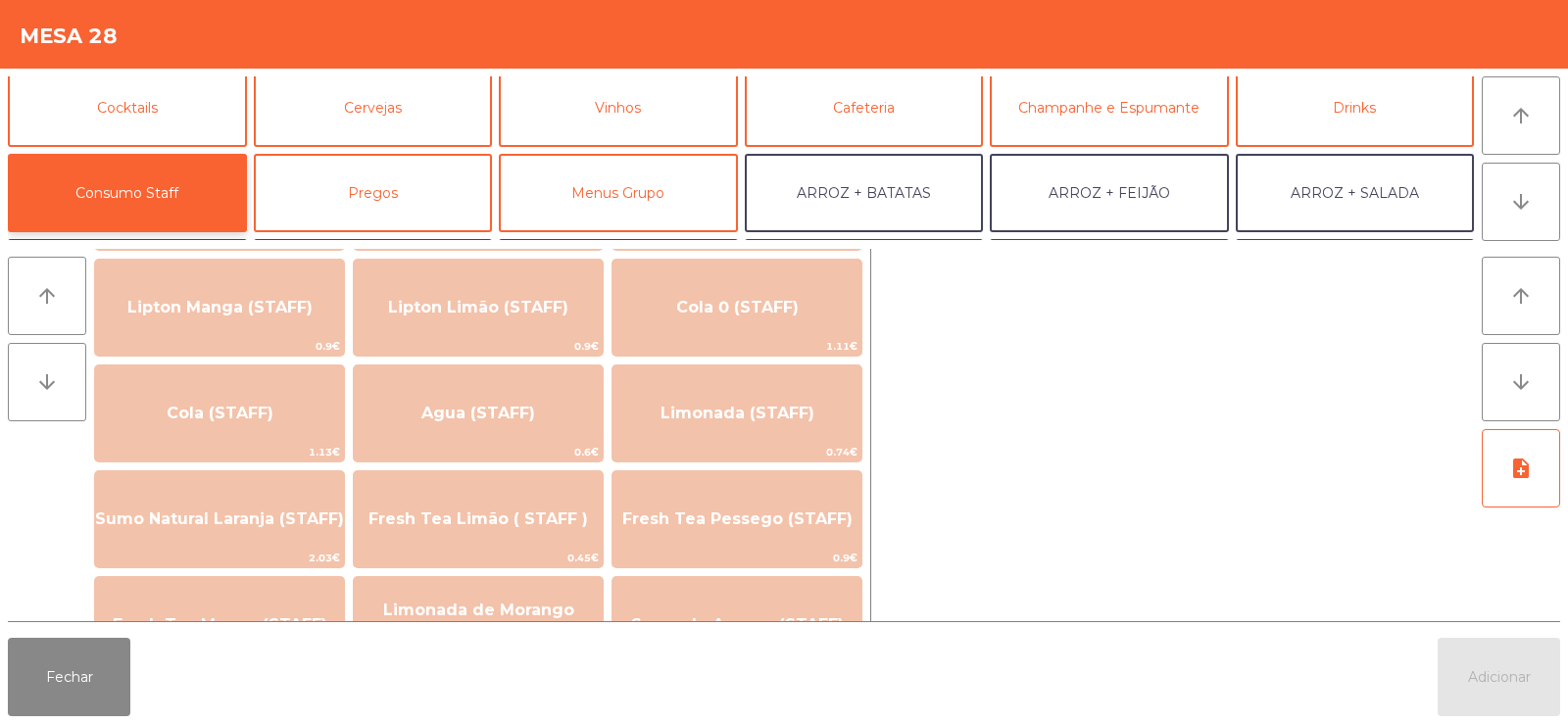
scroll to position [395, 0]
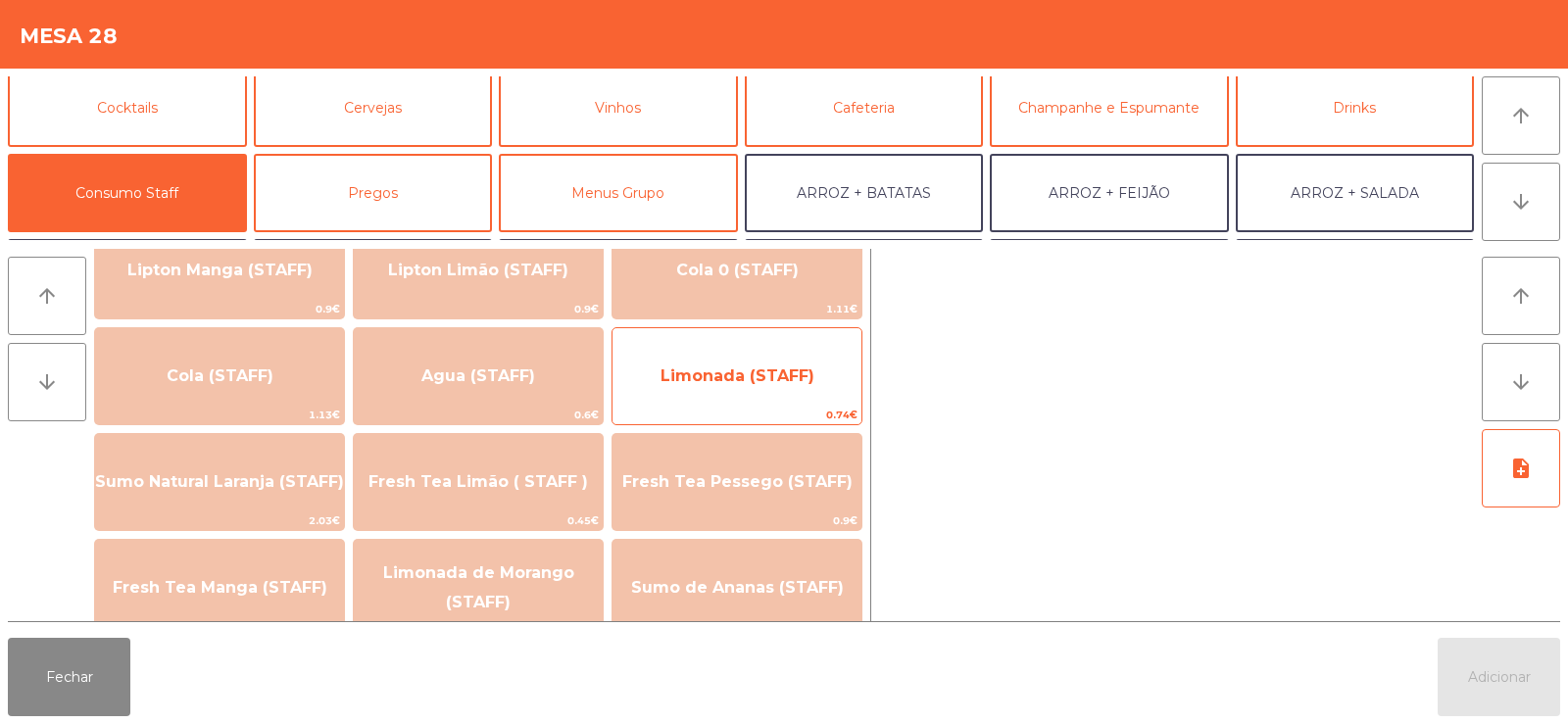
click at [758, 381] on span "Limonada (STAFF)" at bounding box center [737, 376] width 154 height 19
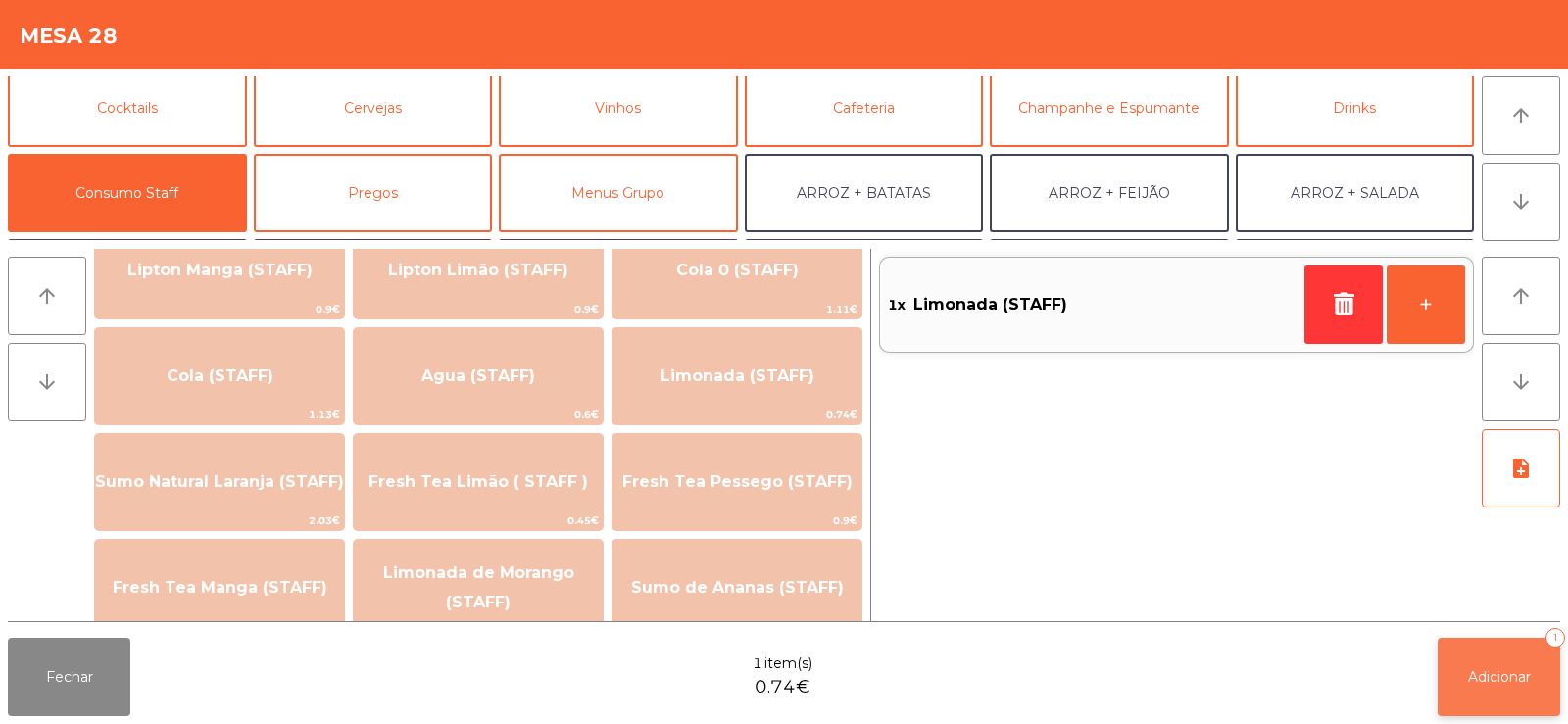
click at [1502, 671] on span "Adicionar" at bounding box center [1499, 677] width 62 height 18
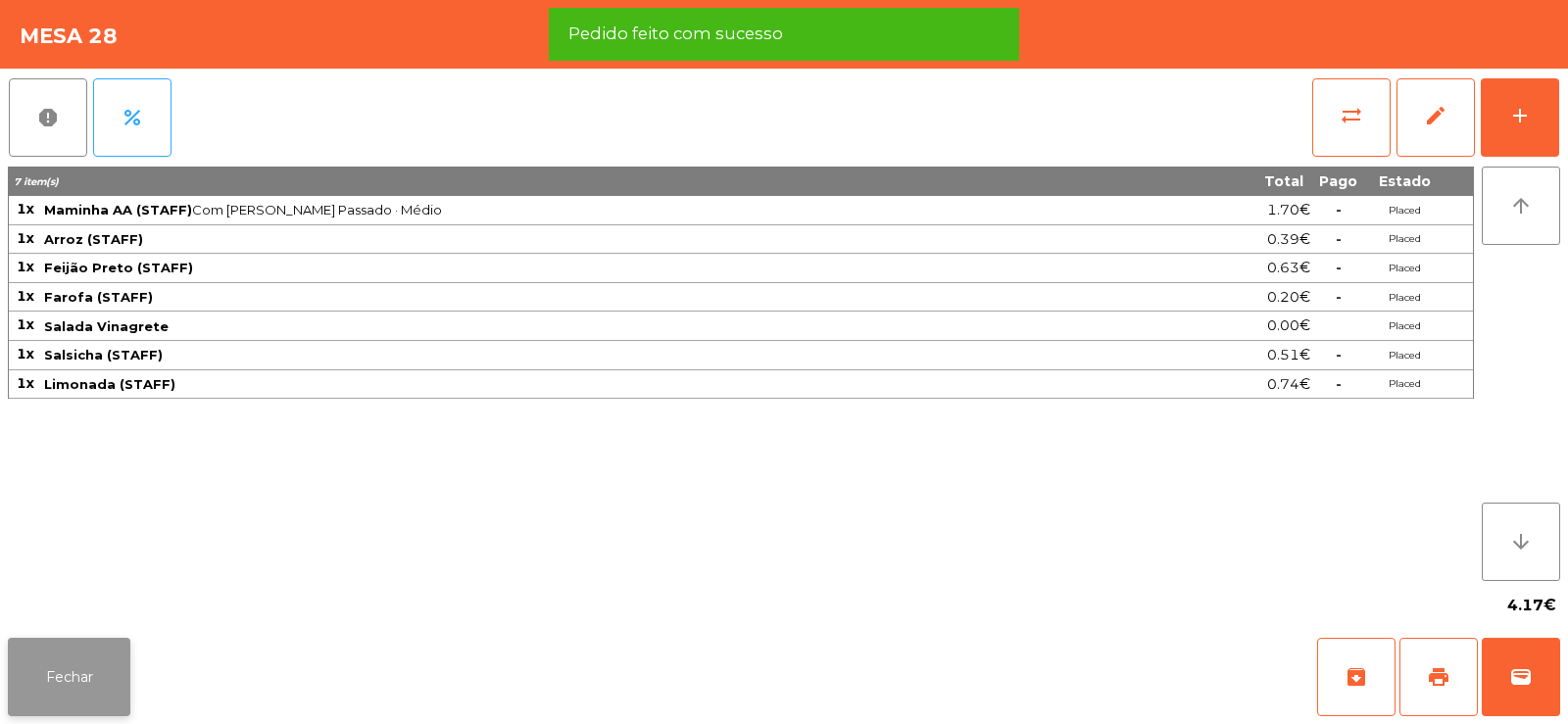
click at [55, 670] on button "Fechar" at bounding box center [69, 676] width 123 height 78
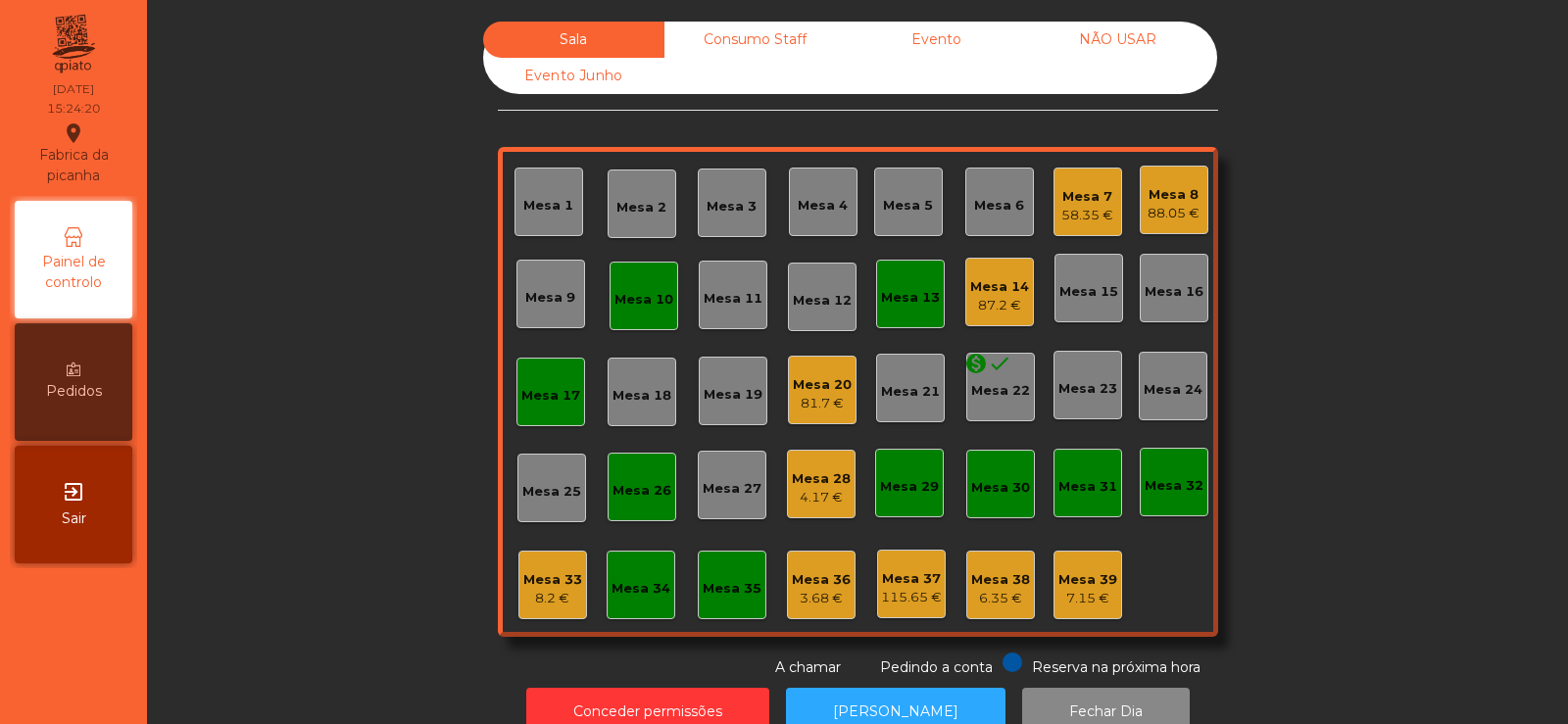
click at [1080, 214] on div "58.35 €" at bounding box center [1087, 216] width 52 height 20
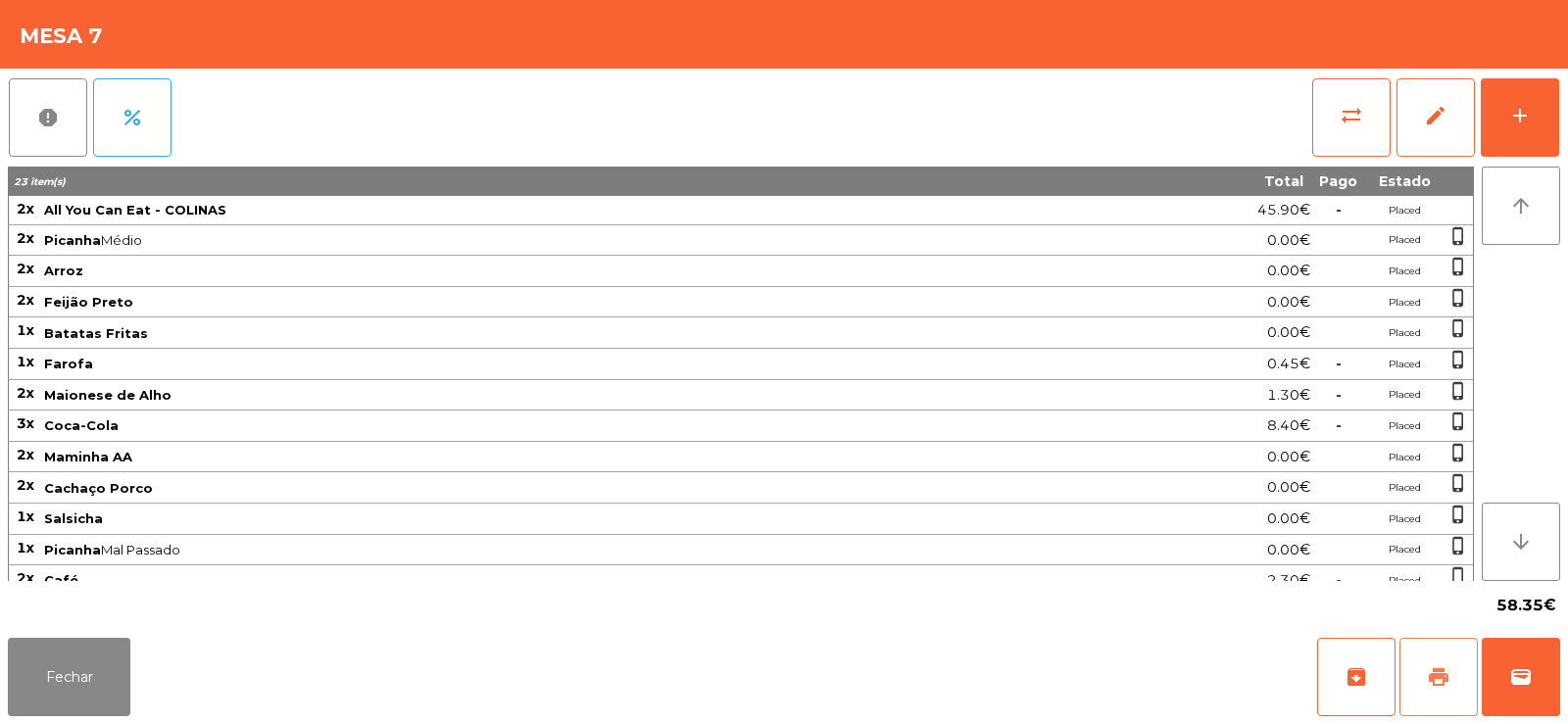
click at [1418, 679] on button "print" at bounding box center [1438, 676] width 78 height 78
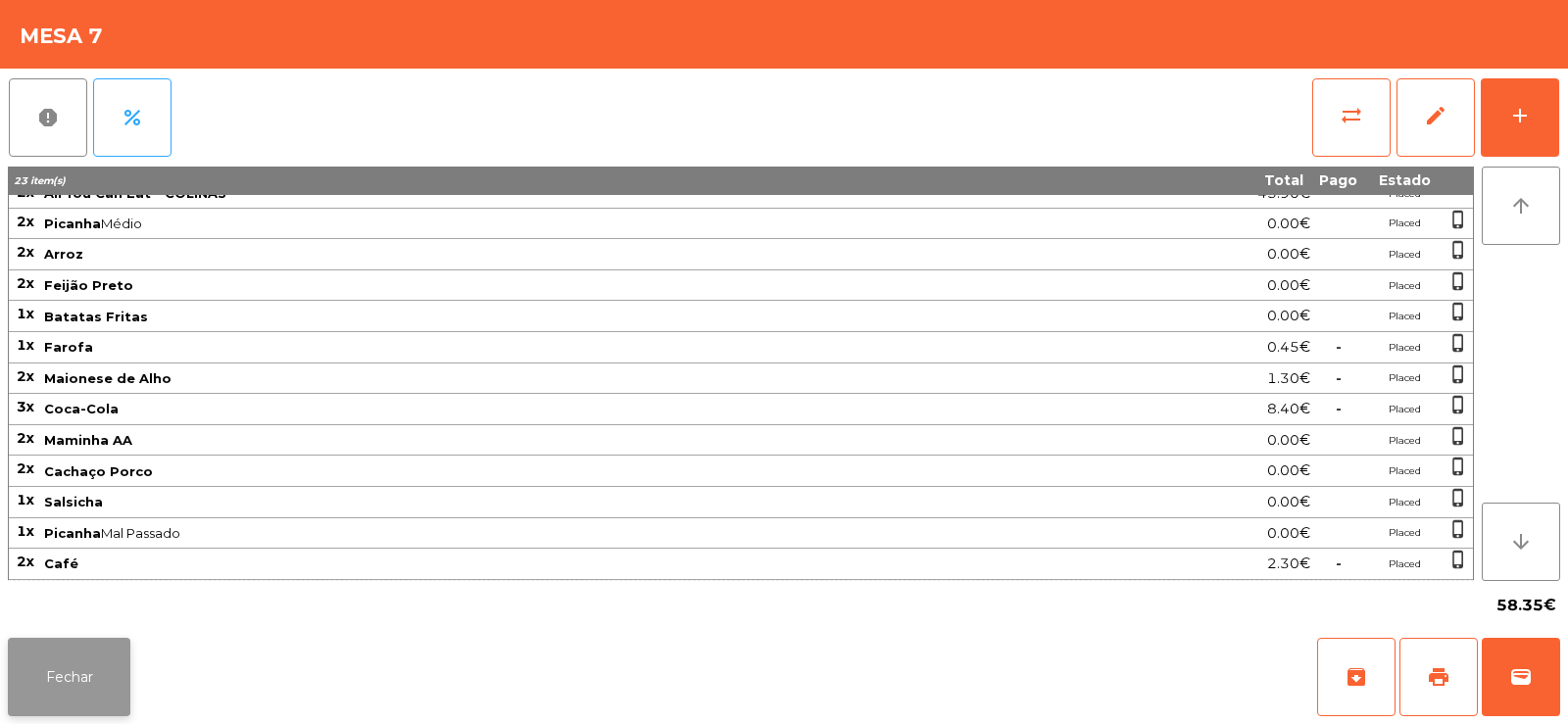
click at [91, 674] on button "Fechar" at bounding box center [69, 676] width 123 height 78
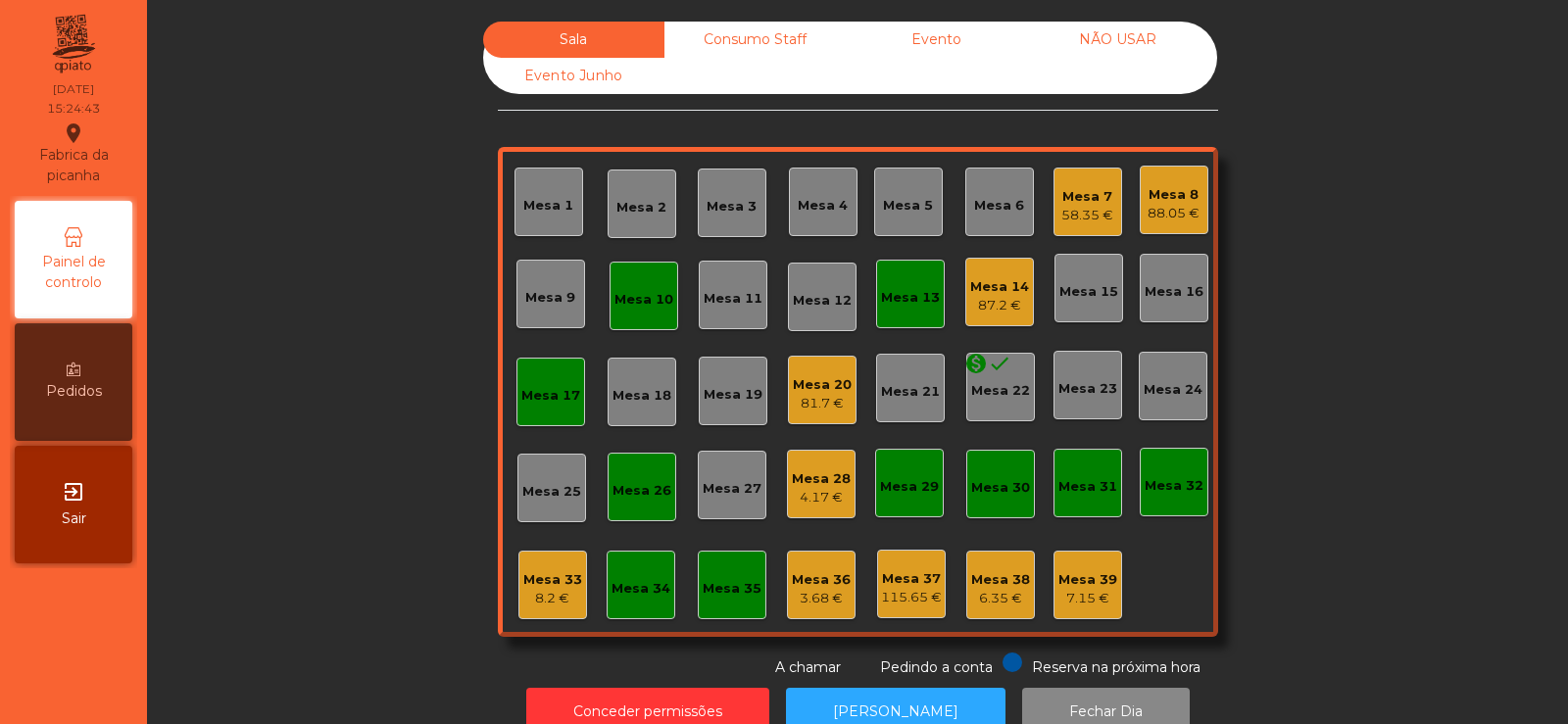
click at [1166, 190] on div "Mesa 8" at bounding box center [1173, 195] width 52 height 20
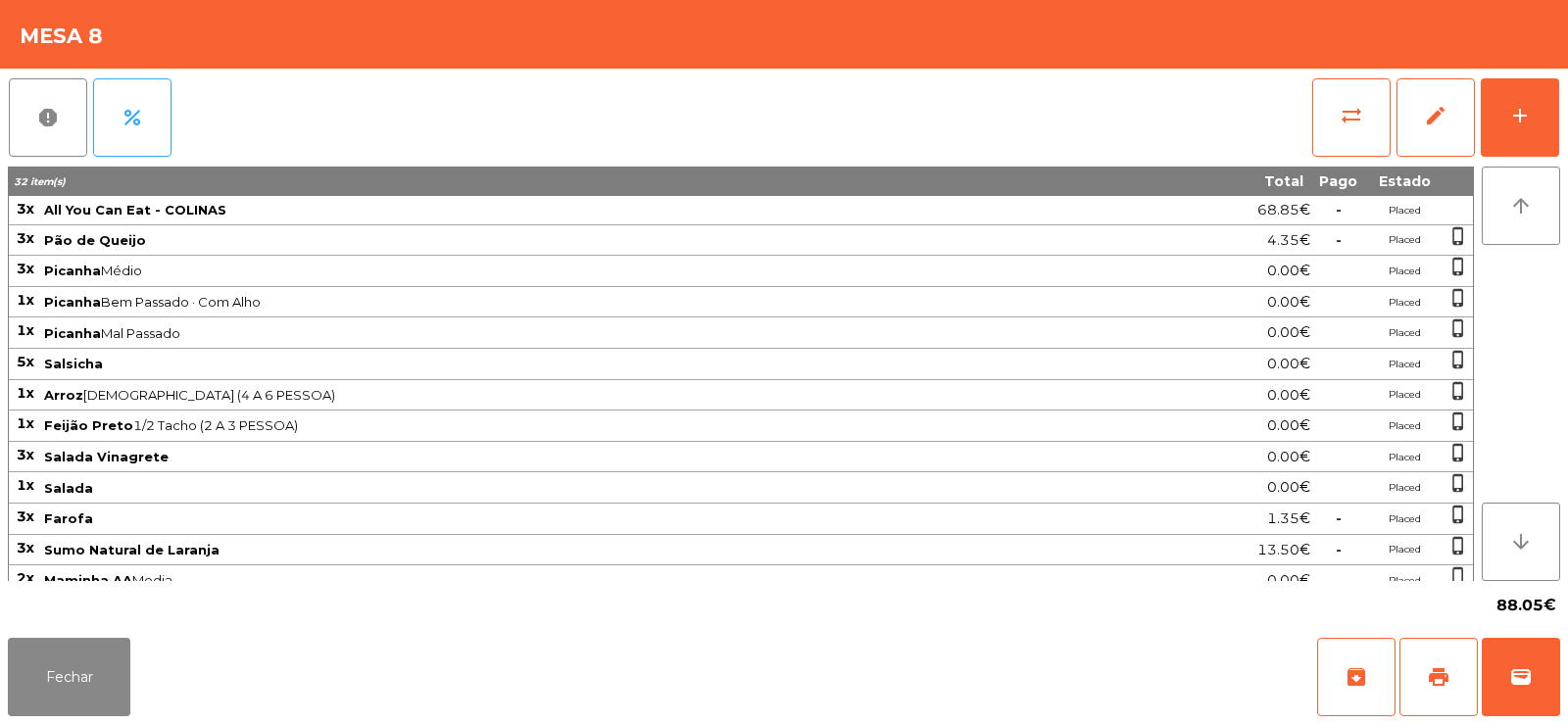
scroll to position [77, 0]
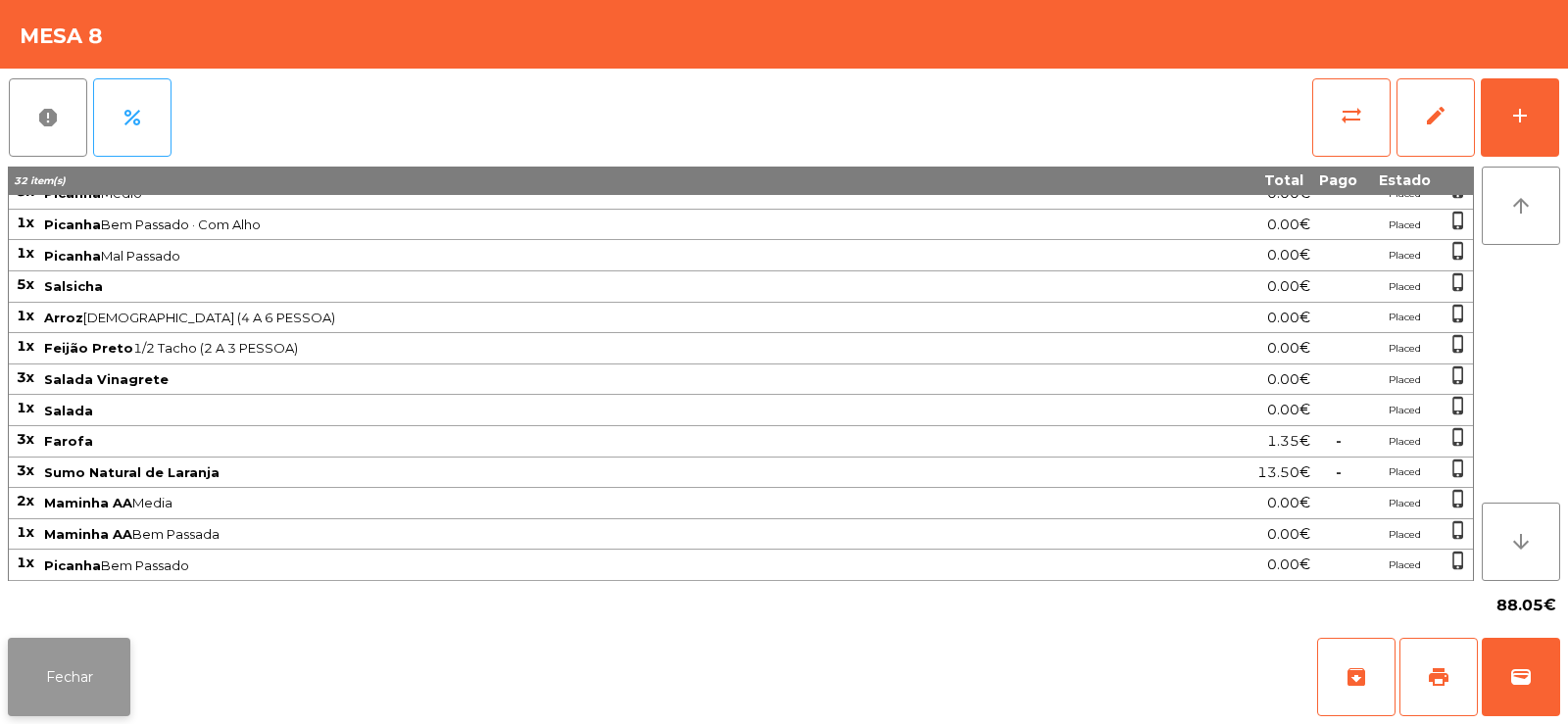
click at [87, 676] on button "Fechar" at bounding box center [69, 676] width 123 height 78
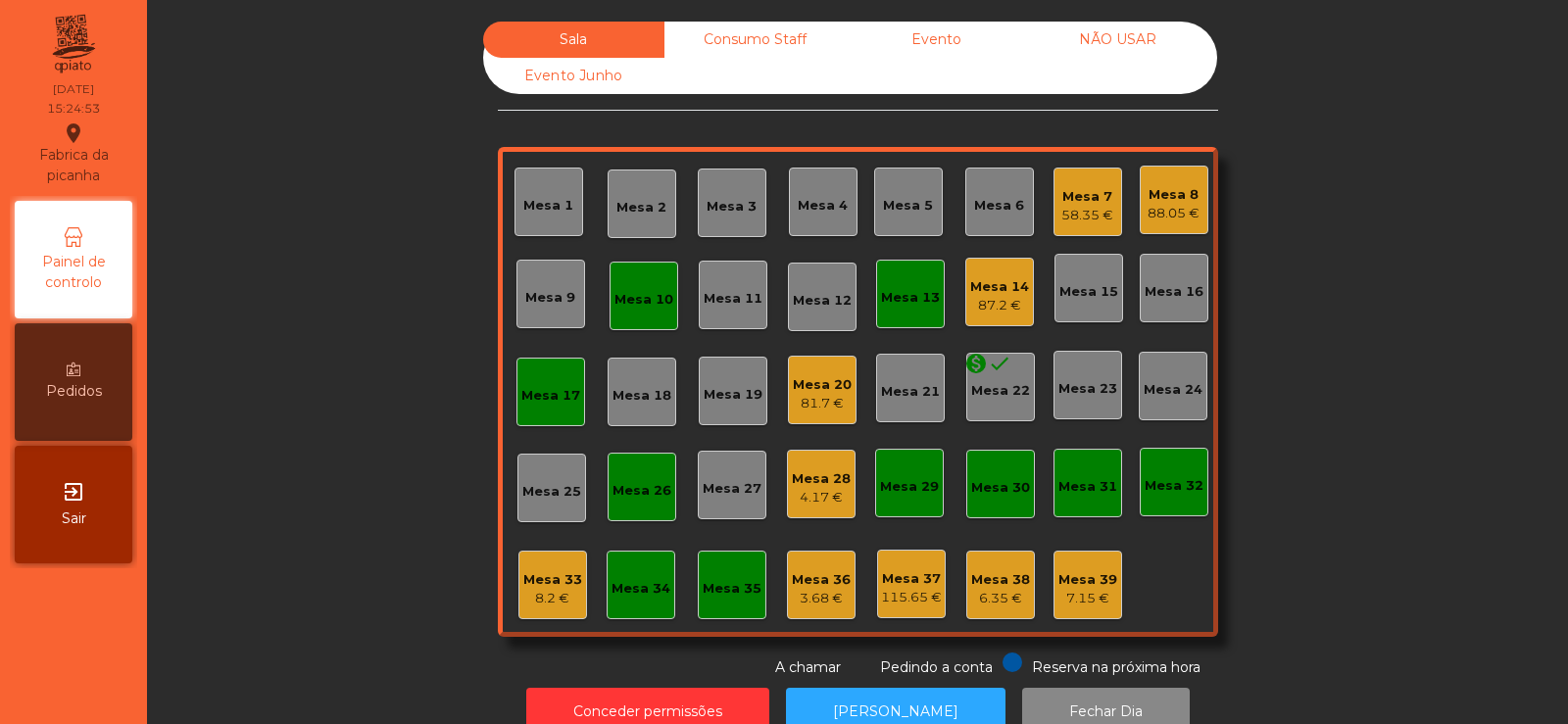
click at [620, 283] on div "Mesa 10" at bounding box center [644, 297] width 59 height 28
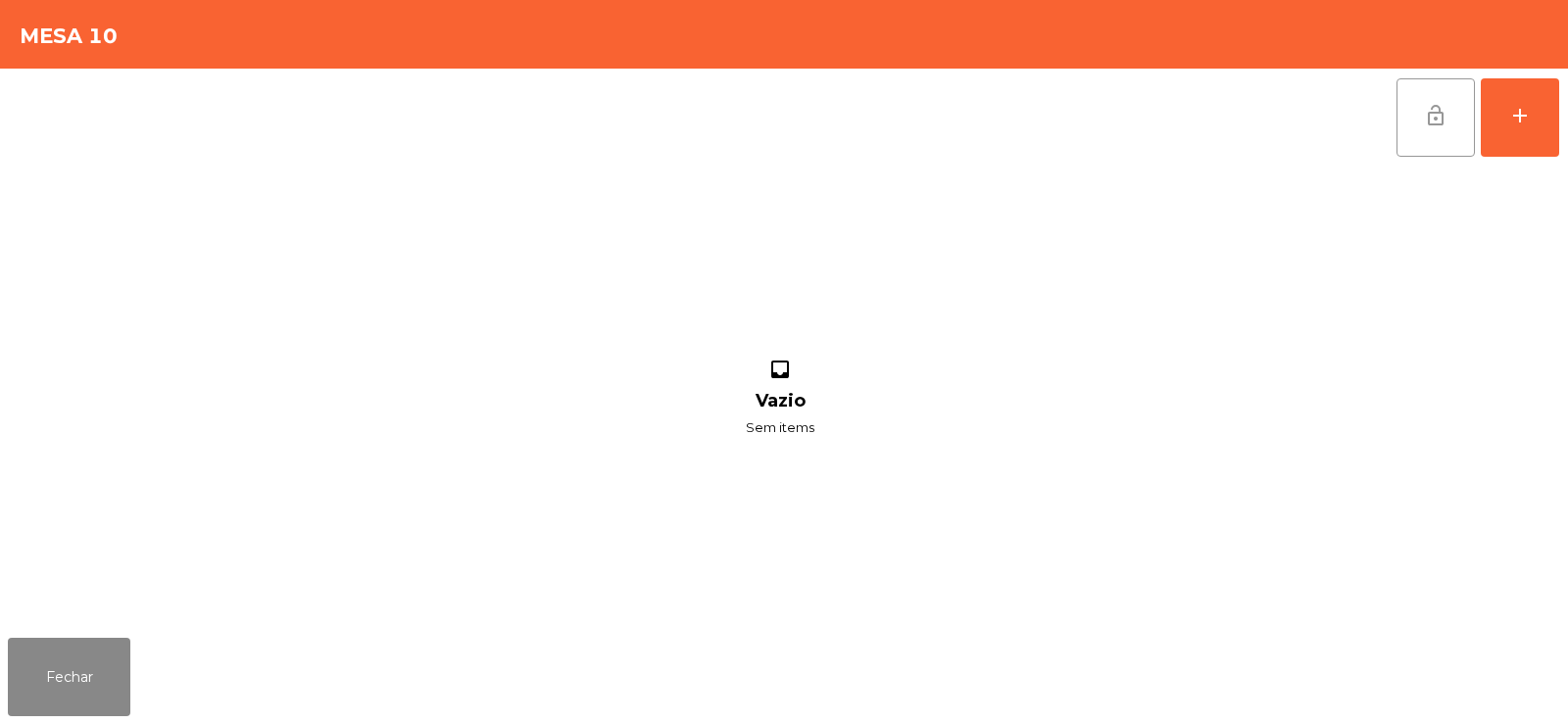
click at [1414, 122] on button "lock_open" at bounding box center [1435, 117] width 78 height 78
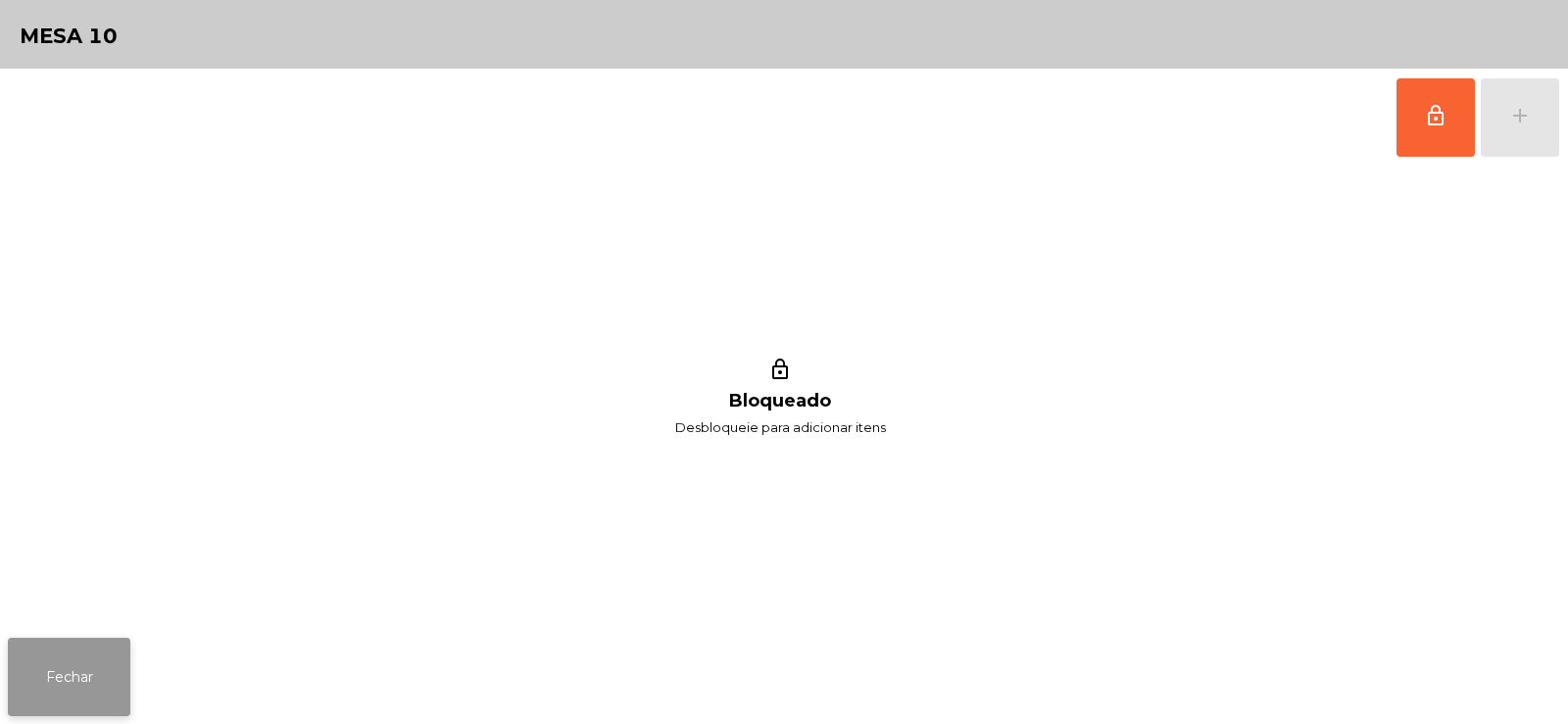
click at [54, 671] on button "Fechar" at bounding box center [69, 676] width 123 height 78
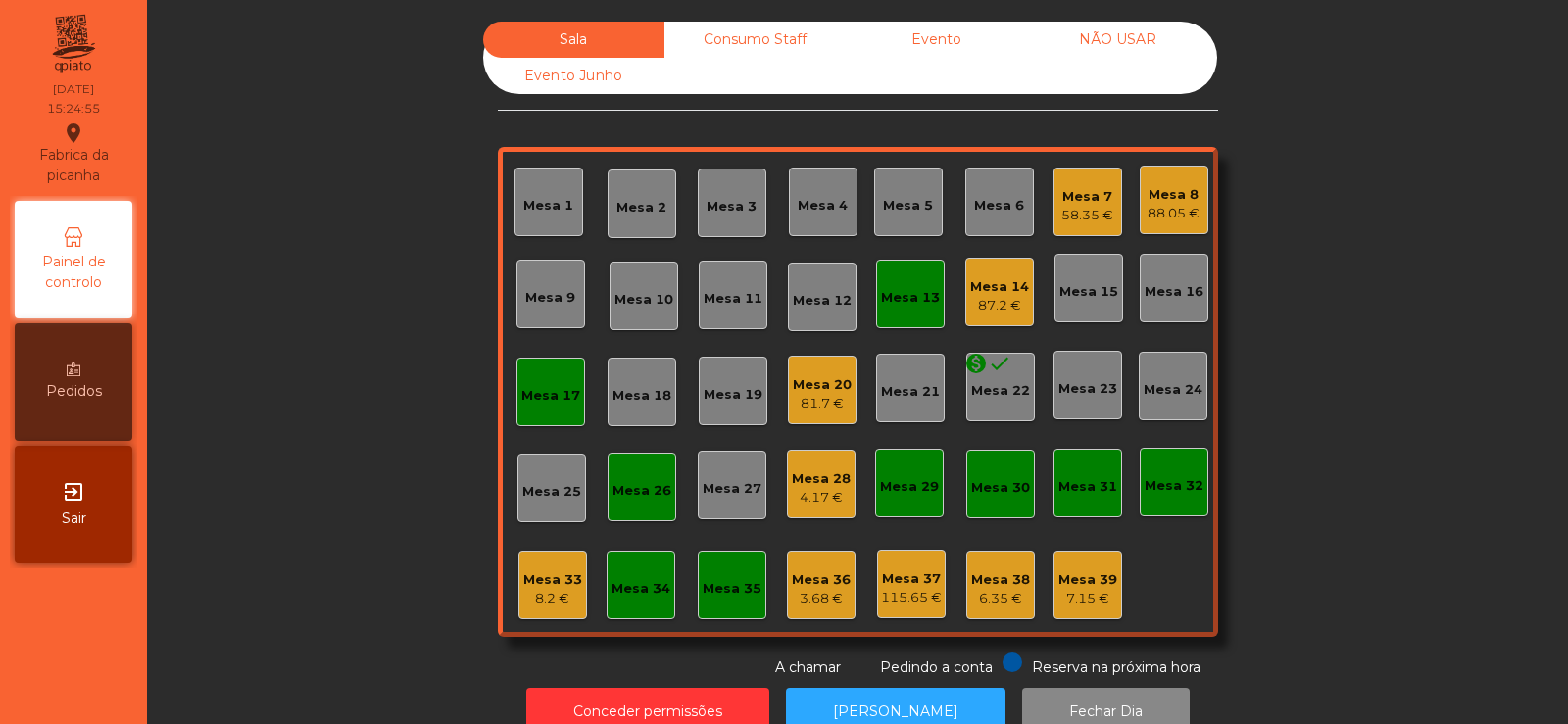
click at [543, 389] on div "Mesa 17" at bounding box center [550, 396] width 59 height 20
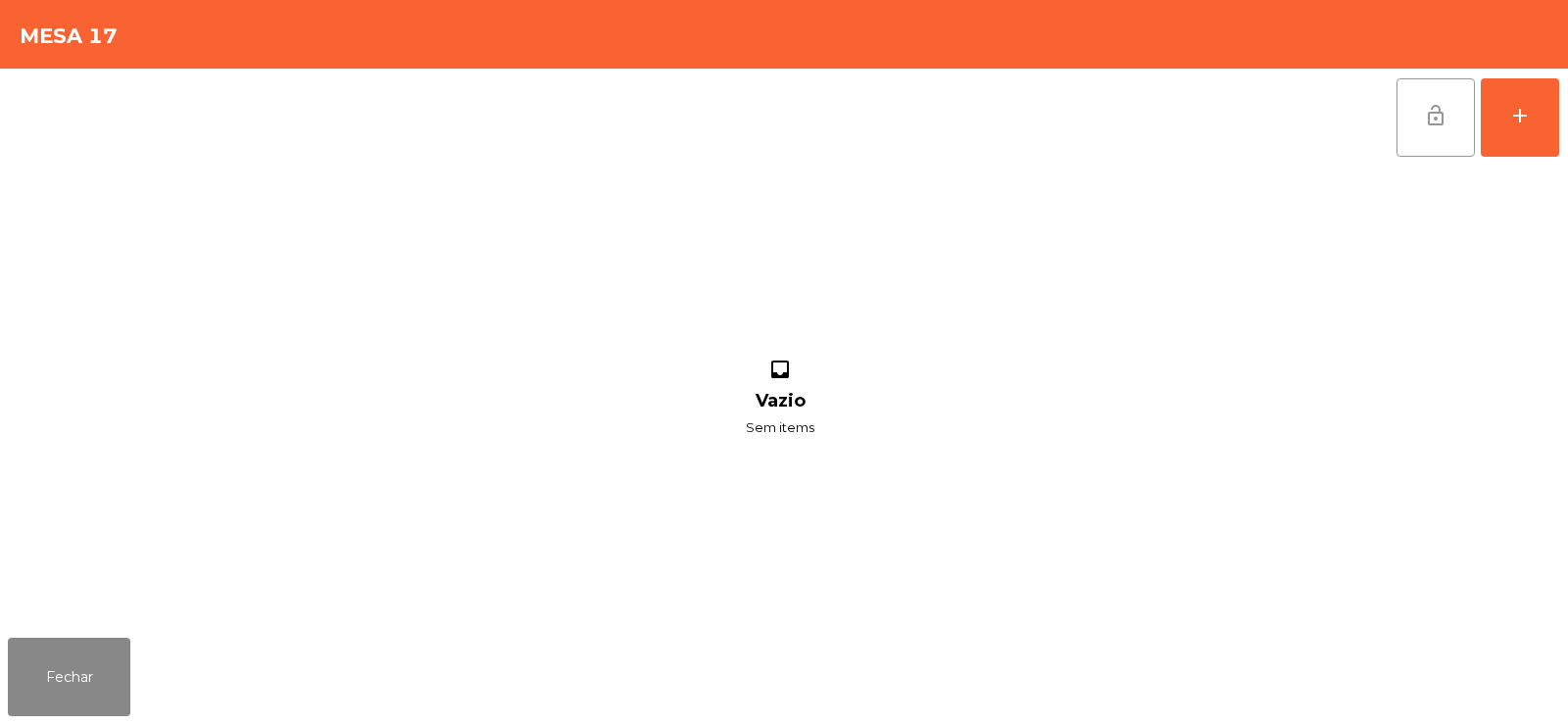
click at [1419, 125] on button "lock_open" at bounding box center [1435, 117] width 78 height 78
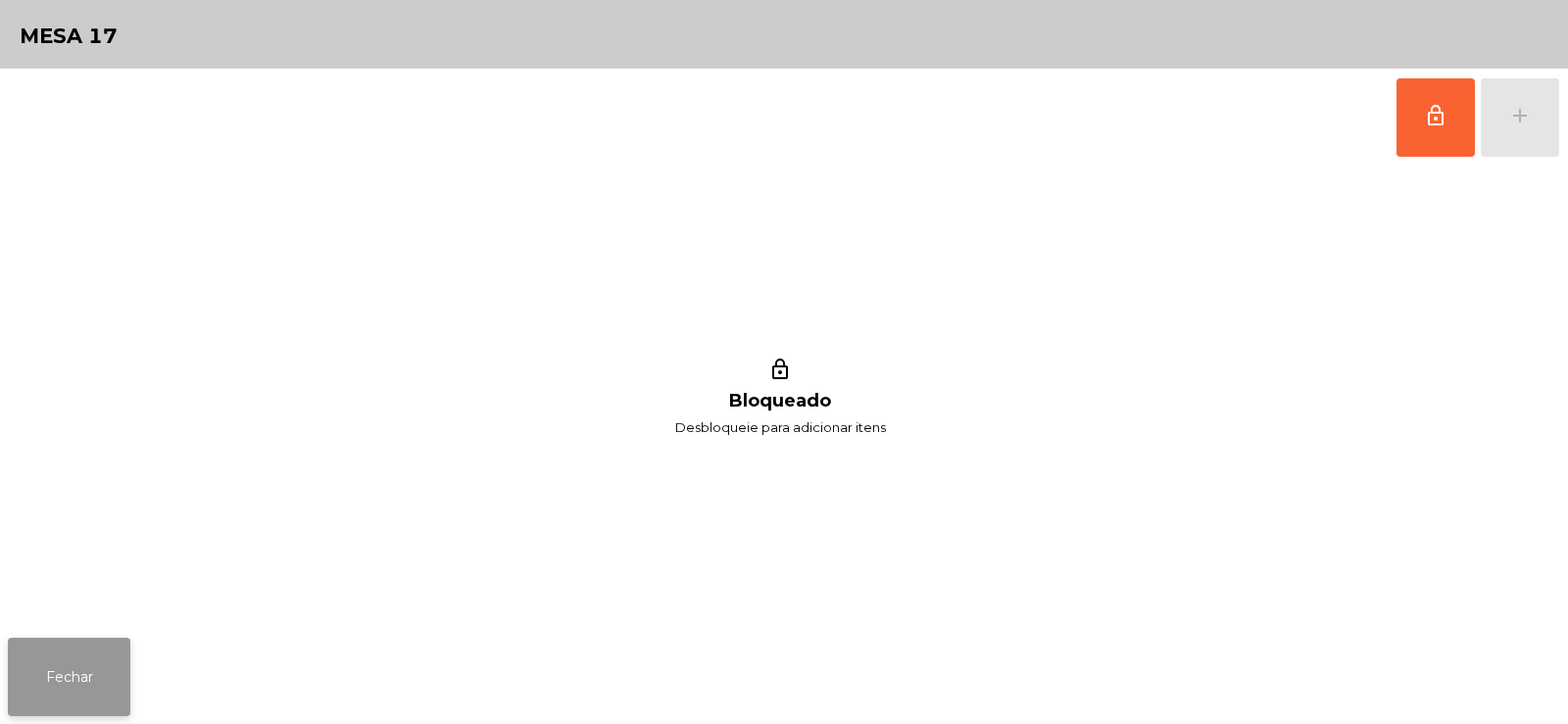
click at [30, 671] on button "Fechar" at bounding box center [69, 676] width 123 height 78
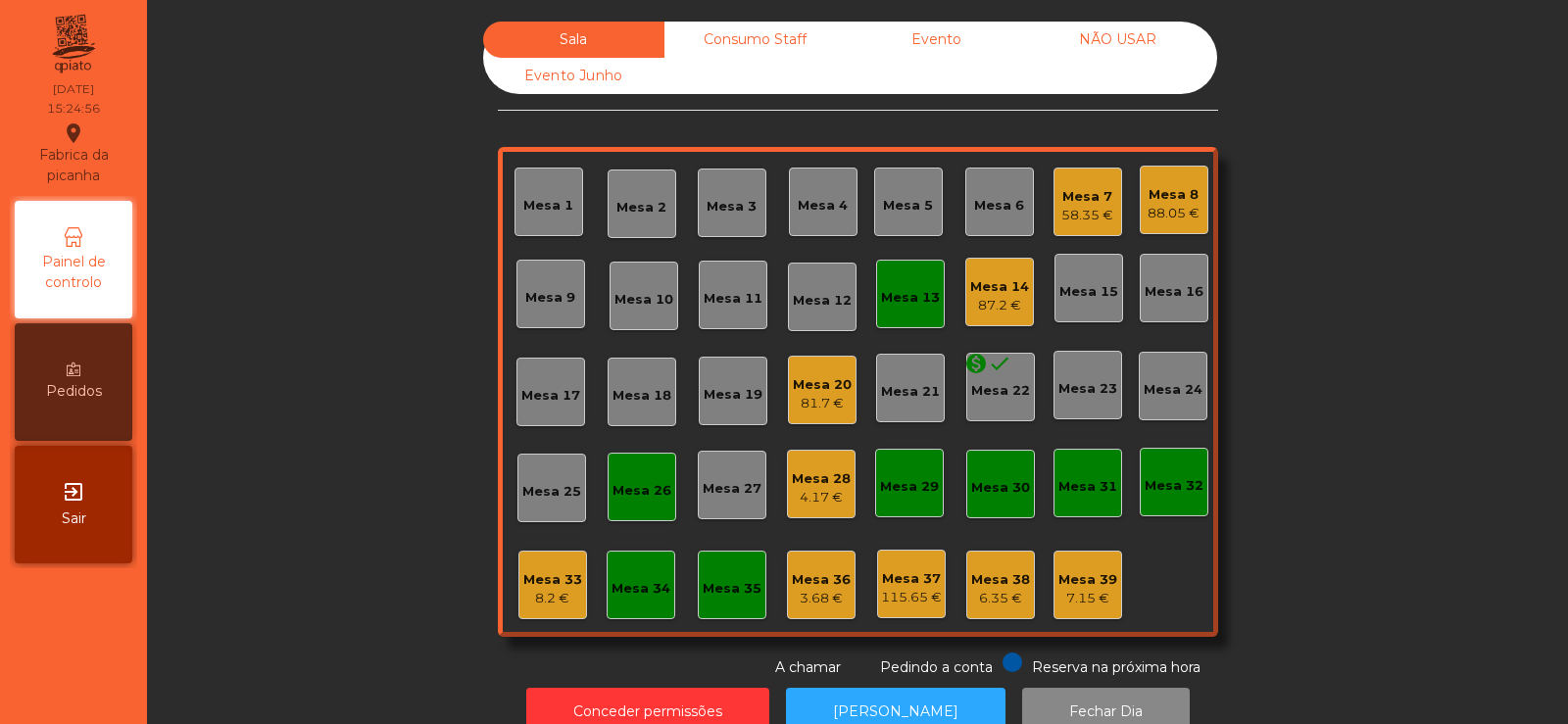
click at [626, 484] on div "Mesa 26" at bounding box center [642, 491] width 59 height 20
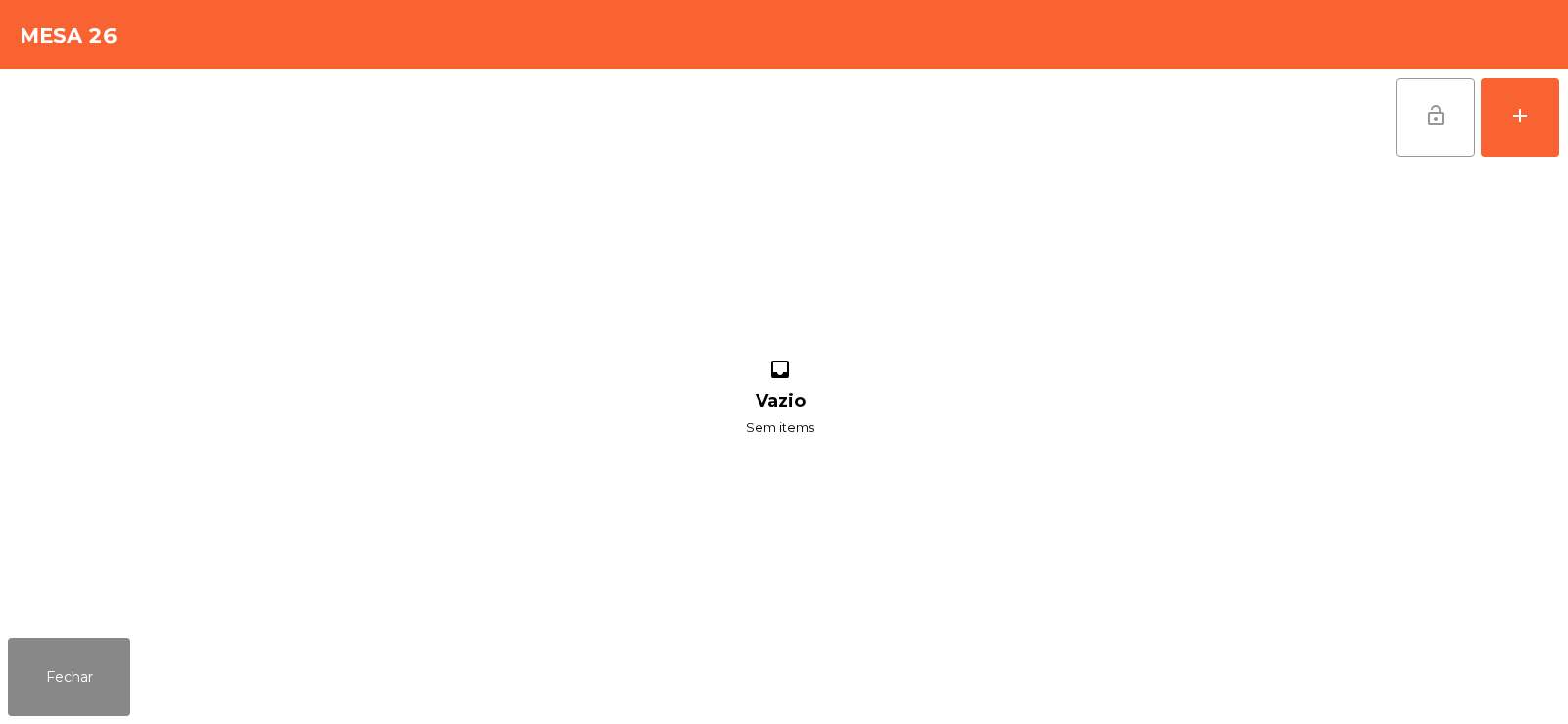
click at [1406, 131] on button "lock_open" at bounding box center [1435, 117] width 78 height 78
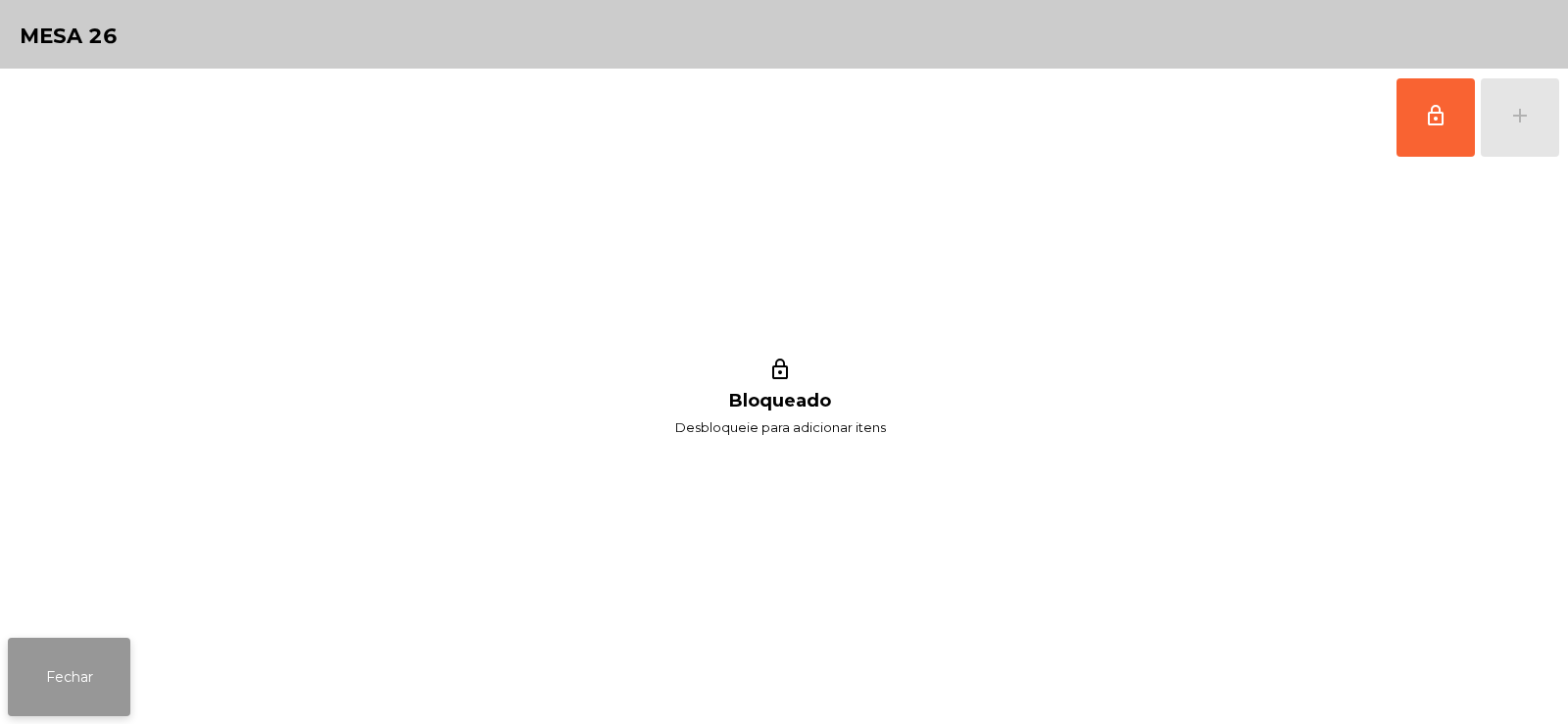
click at [89, 668] on button "Fechar" at bounding box center [69, 676] width 123 height 78
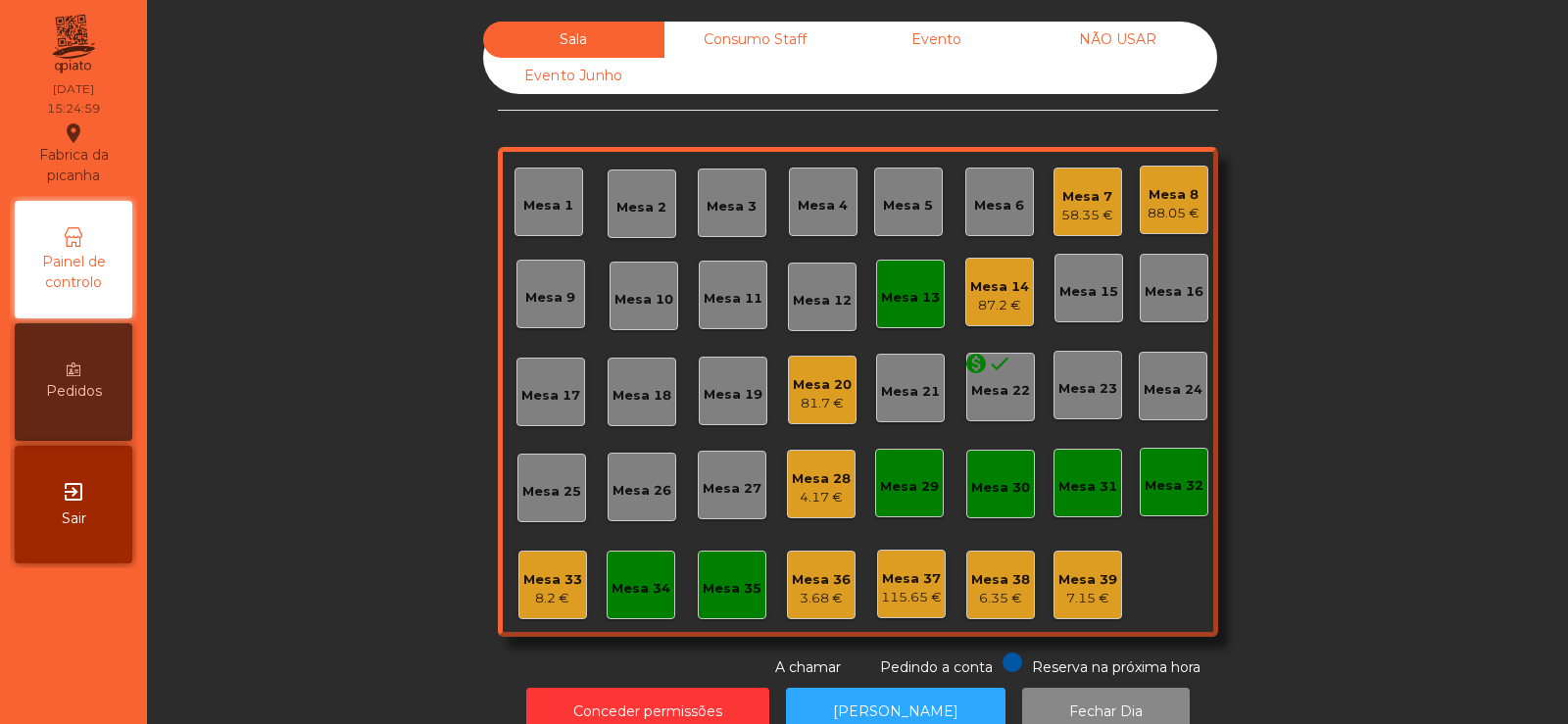
click at [896, 303] on div "Mesa 13" at bounding box center [909, 299] width 59 height 20
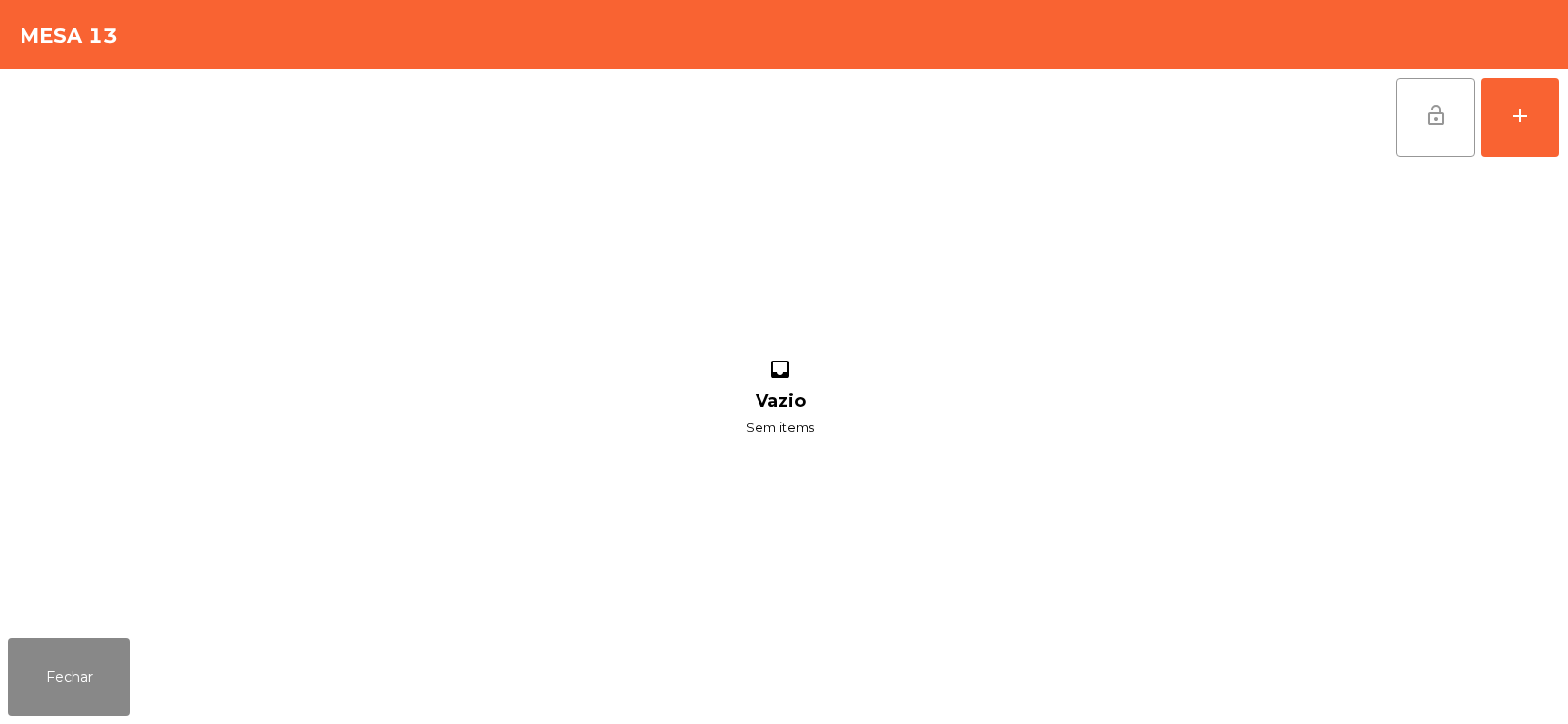
click at [1403, 124] on button "lock_open" at bounding box center [1435, 117] width 78 height 78
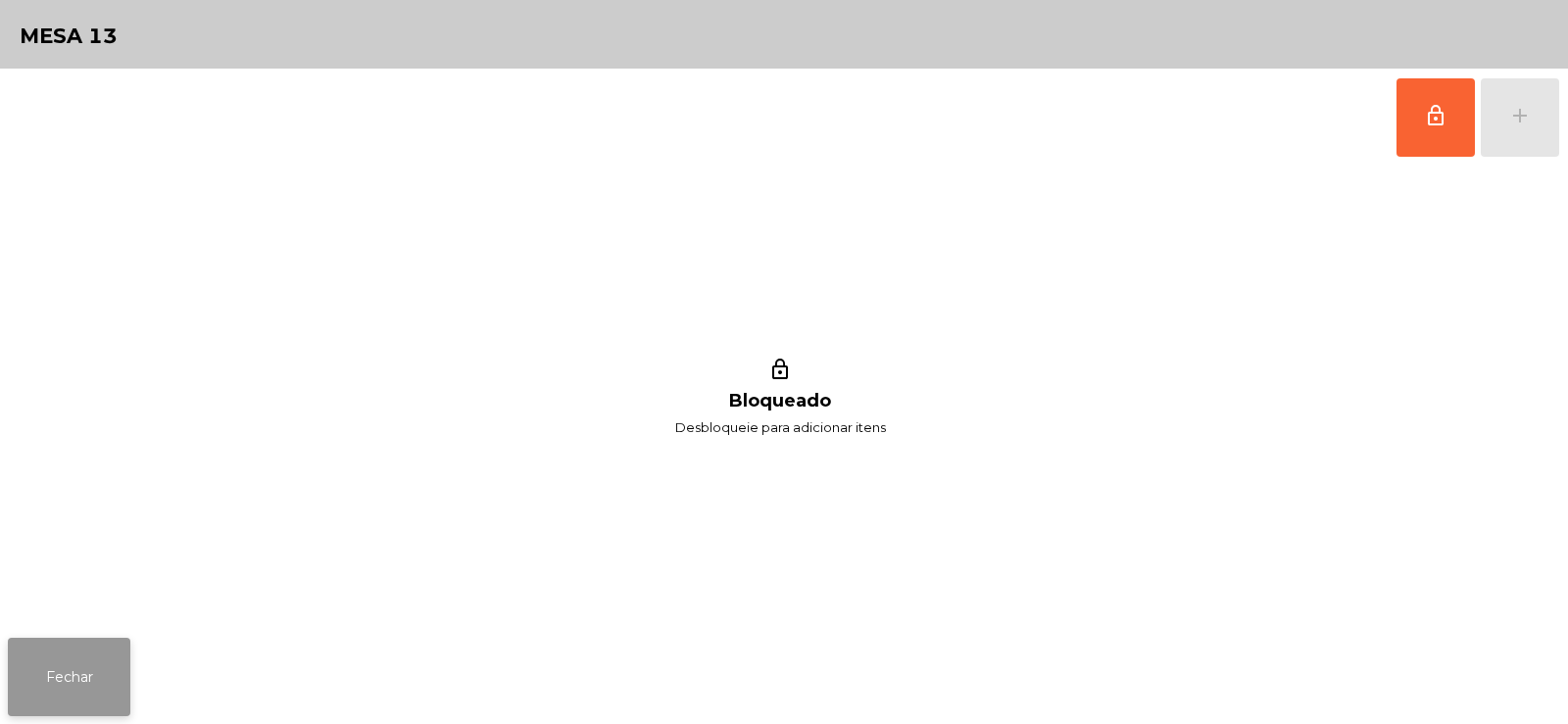
click at [41, 646] on button "Fechar" at bounding box center [69, 676] width 123 height 78
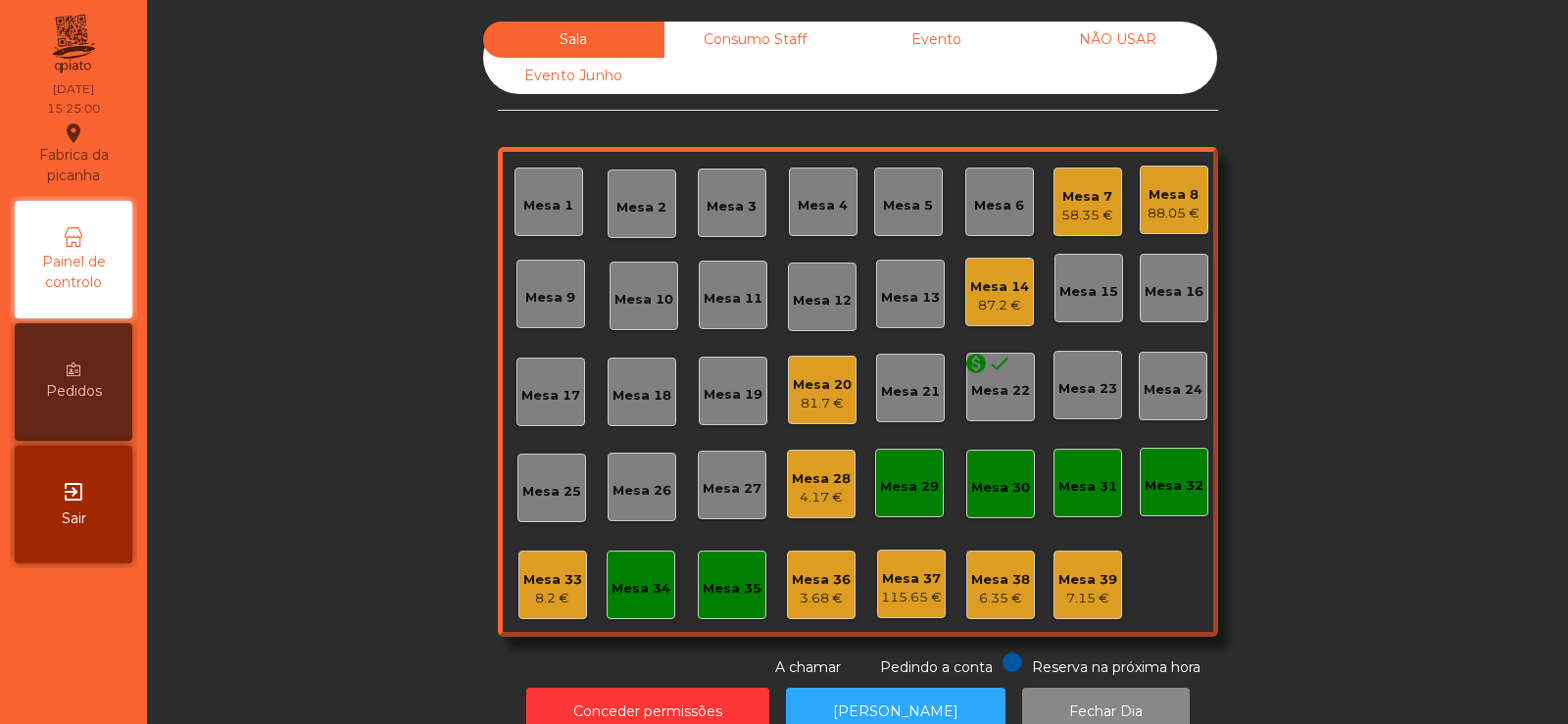
click at [765, 42] on div "Consumo Staff" at bounding box center [755, 40] width 181 height 37
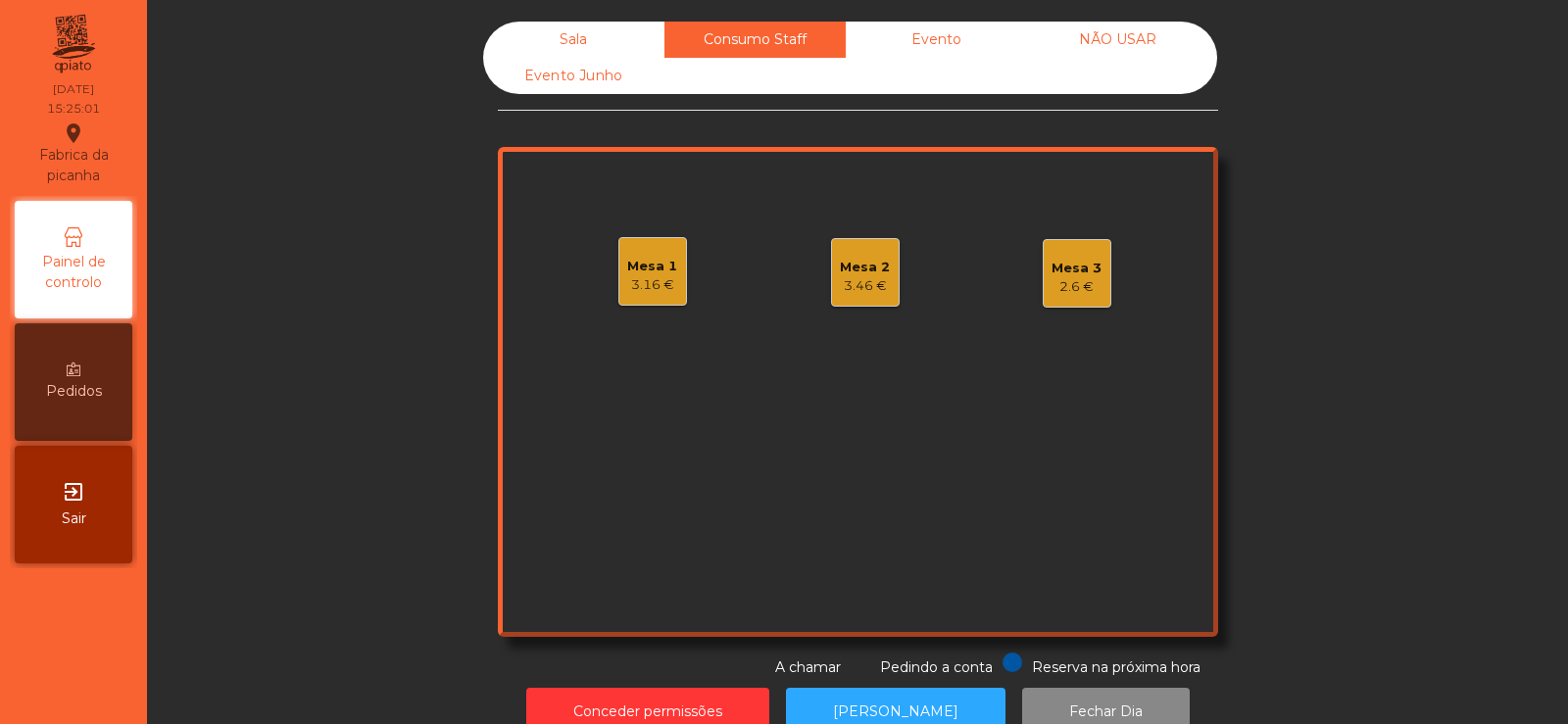
click at [937, 36] on div "Evento" at bounding box center [936, 40] width 181 height 37
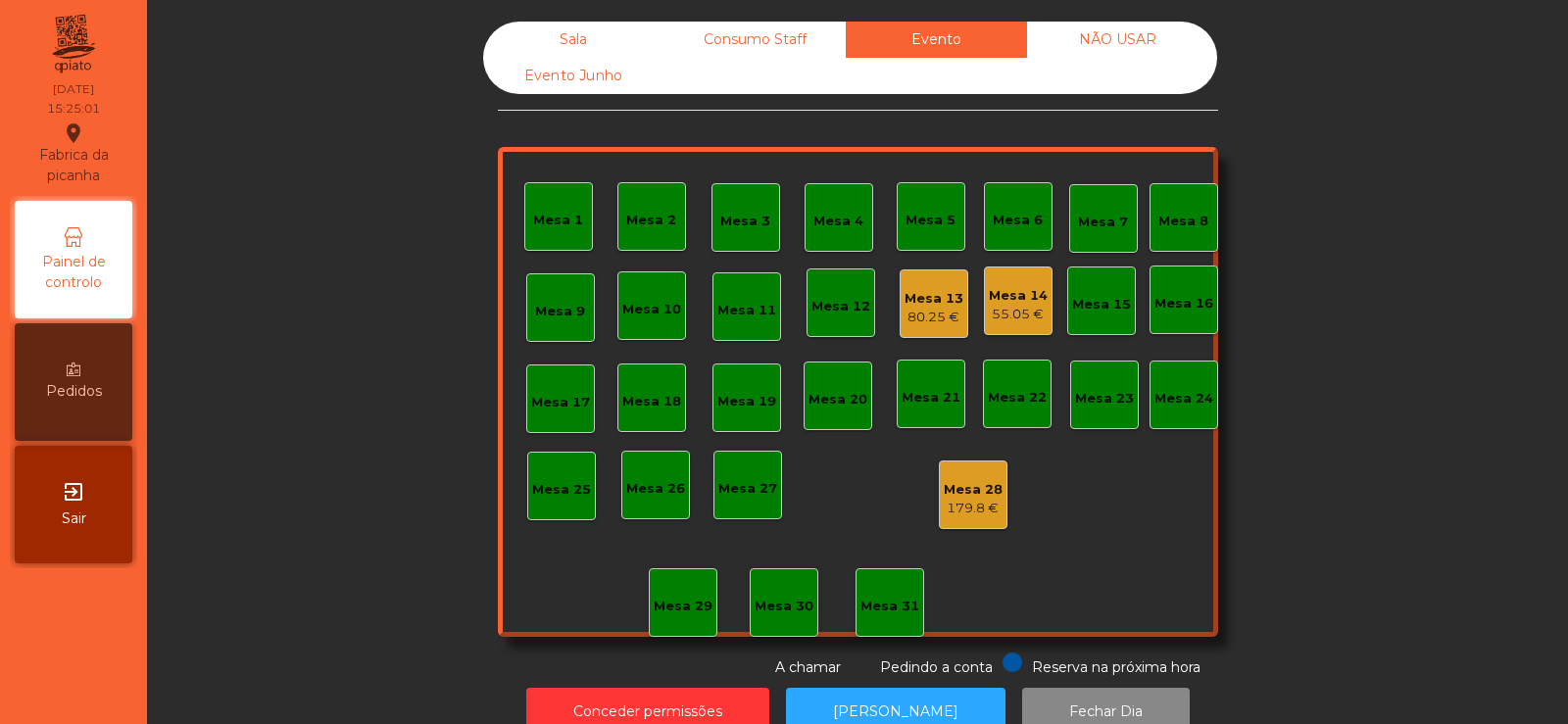
click at [797, 40] on div "Consumo Staff" at bounding box center [755, 40] width 181 height 37
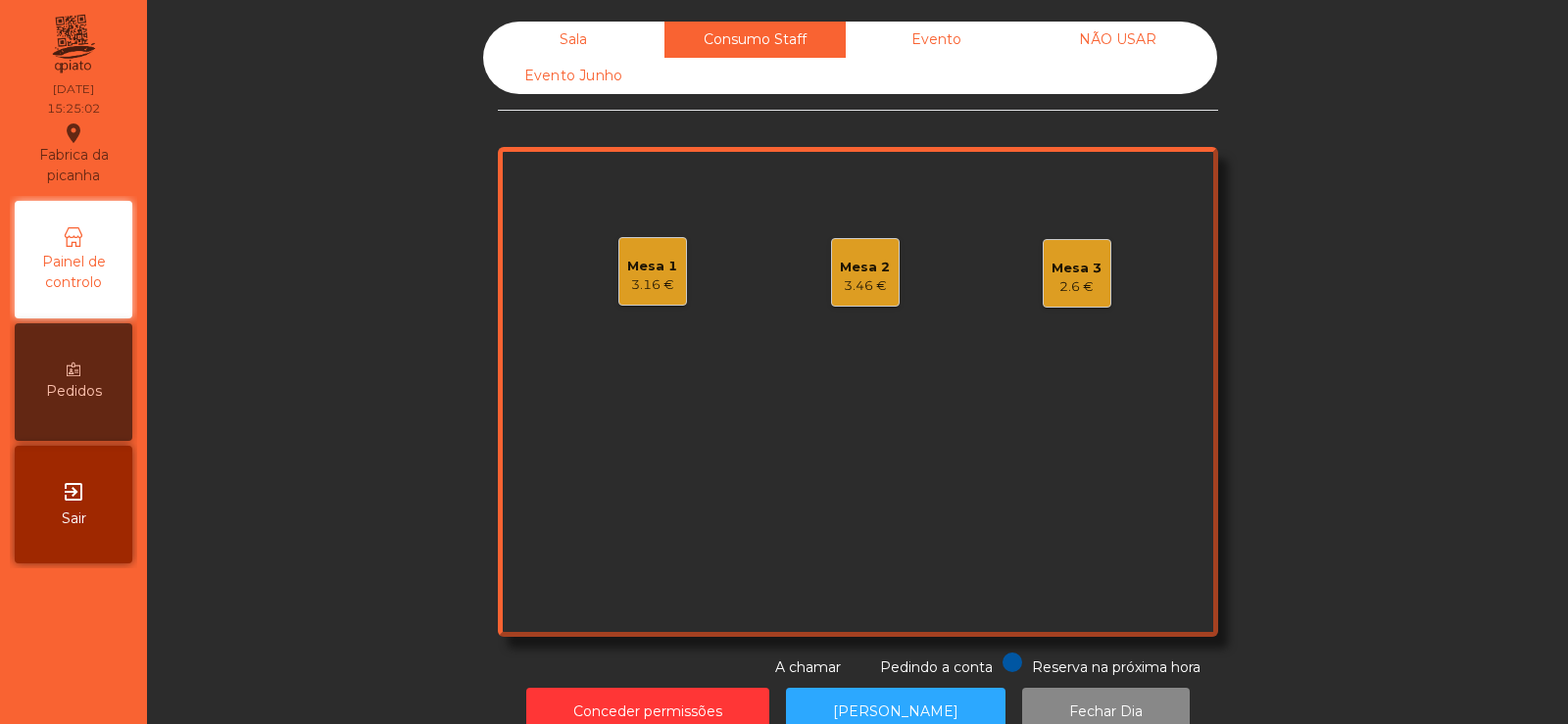
click at [953, 45] on div "Evento" at bounding box center [936, 40] width 181 height 37
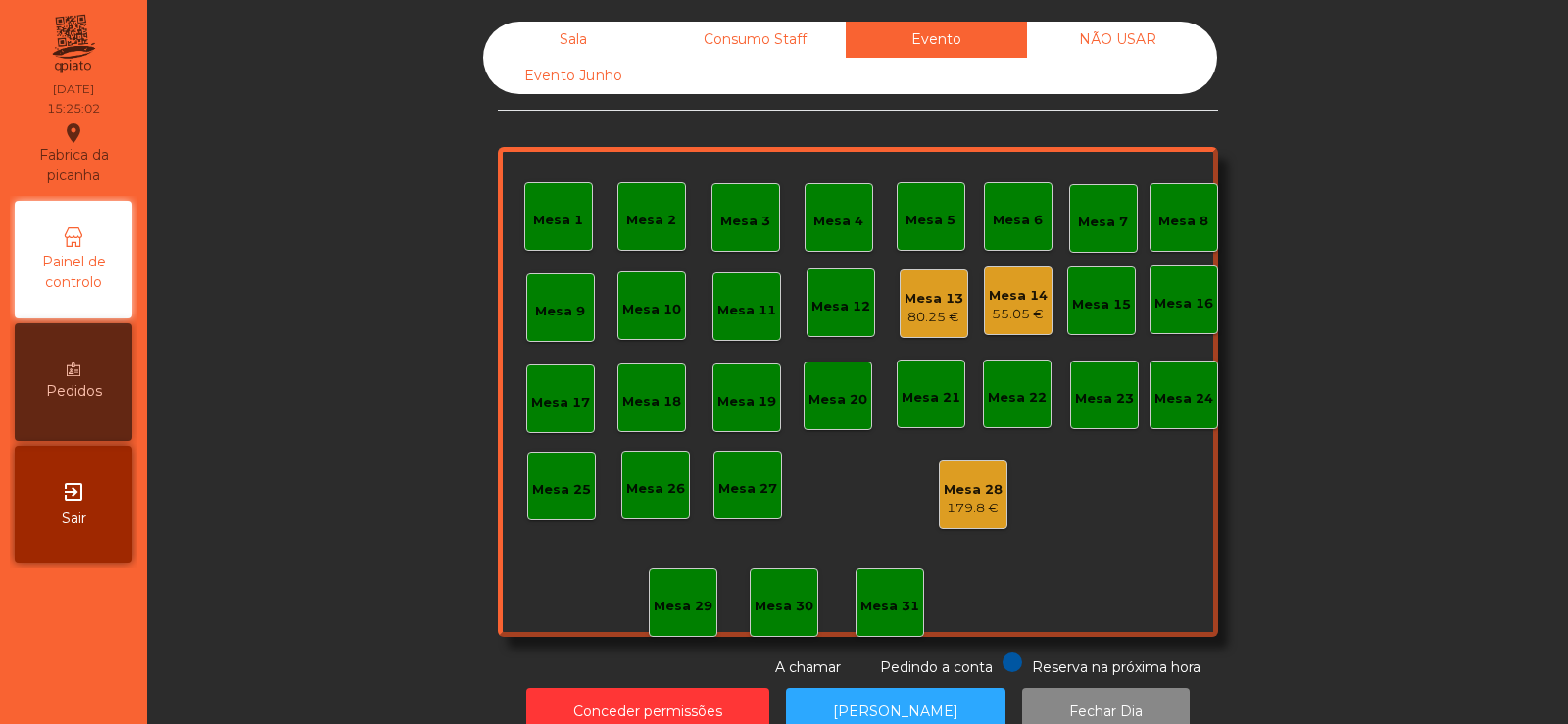
click at [935, 306] on div "Mesa 13" at bounding box center [933, 300] width 59 height 20
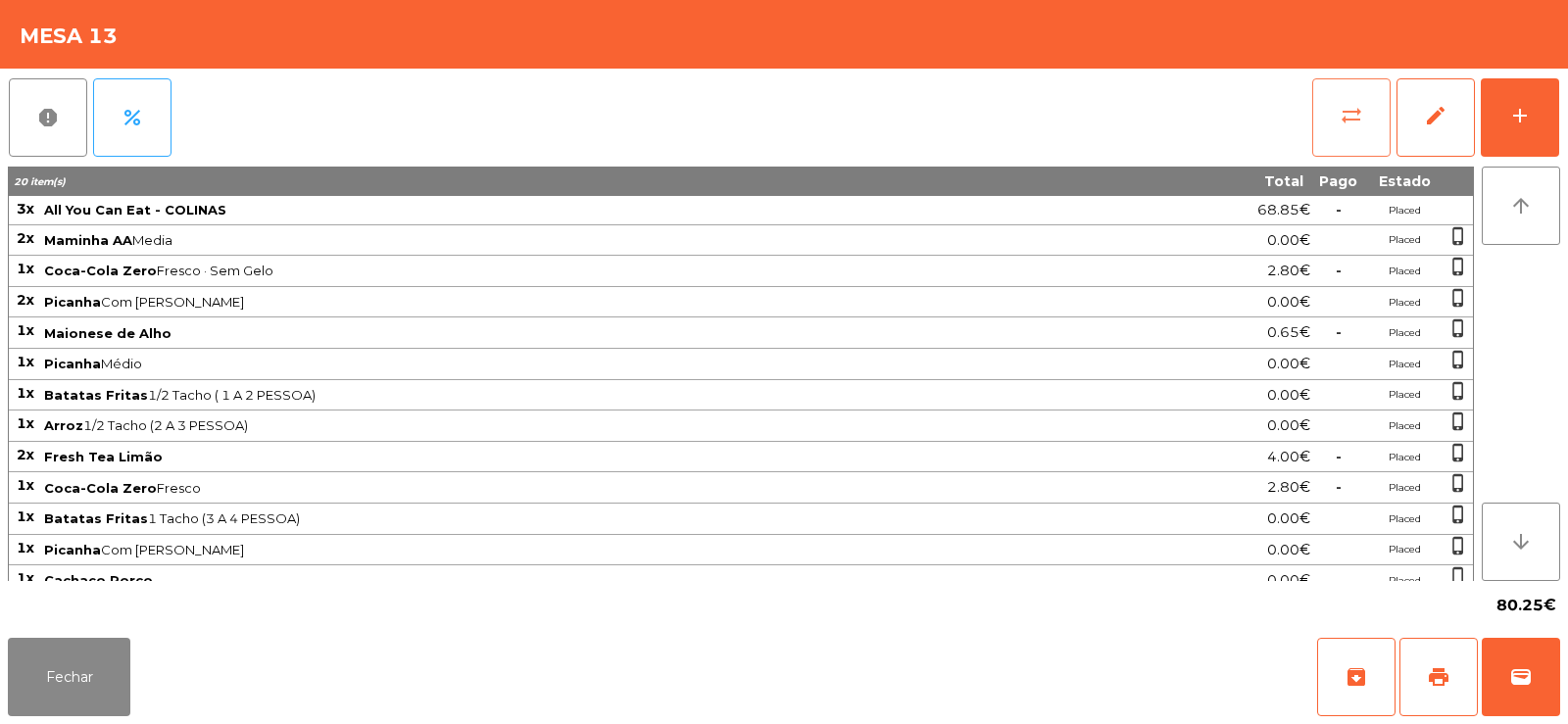
click at [1351, 113] on span "sync_alt" at bounding box center [1352, 116] width 24 height 24
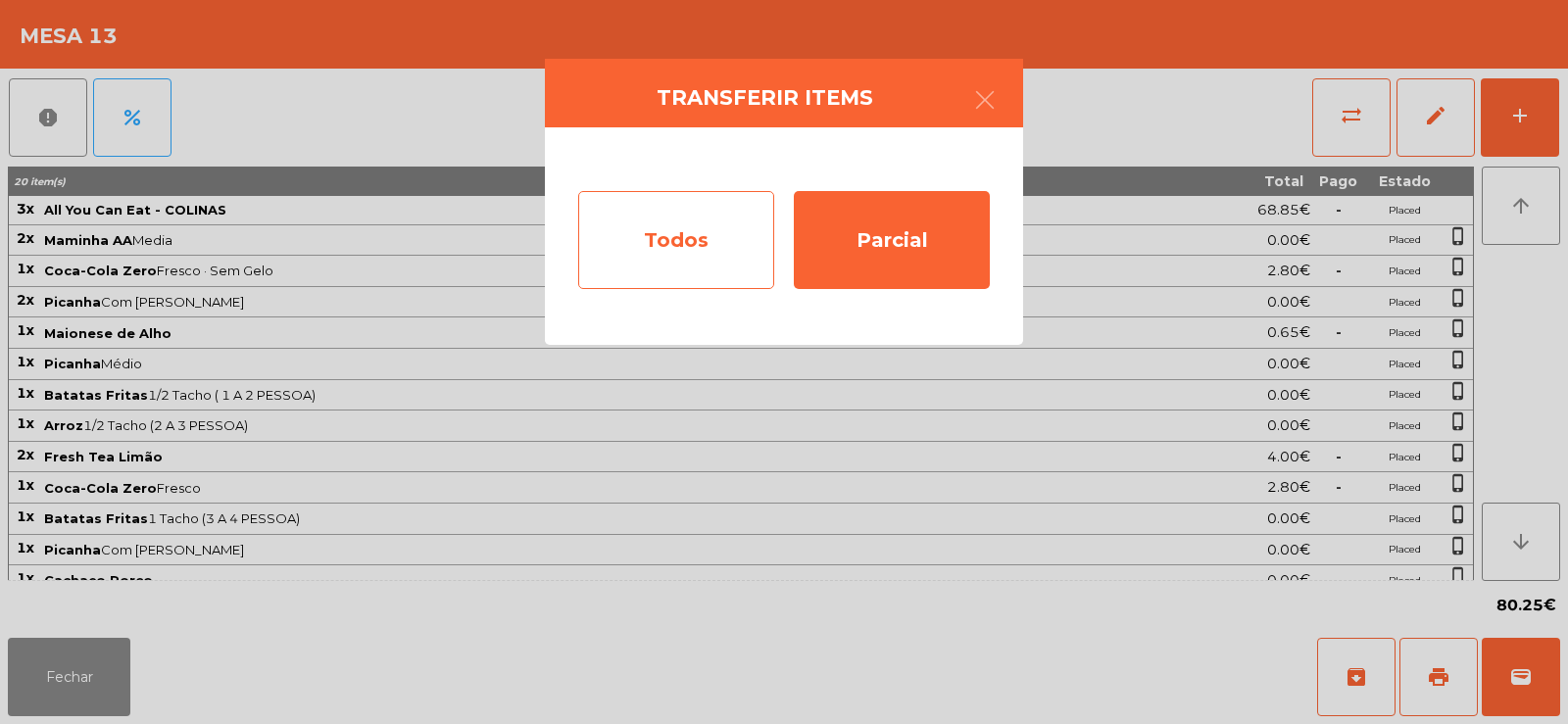
click at [721, 223] on div "Todos" at bounding box center [676, 240] width 196 height 98
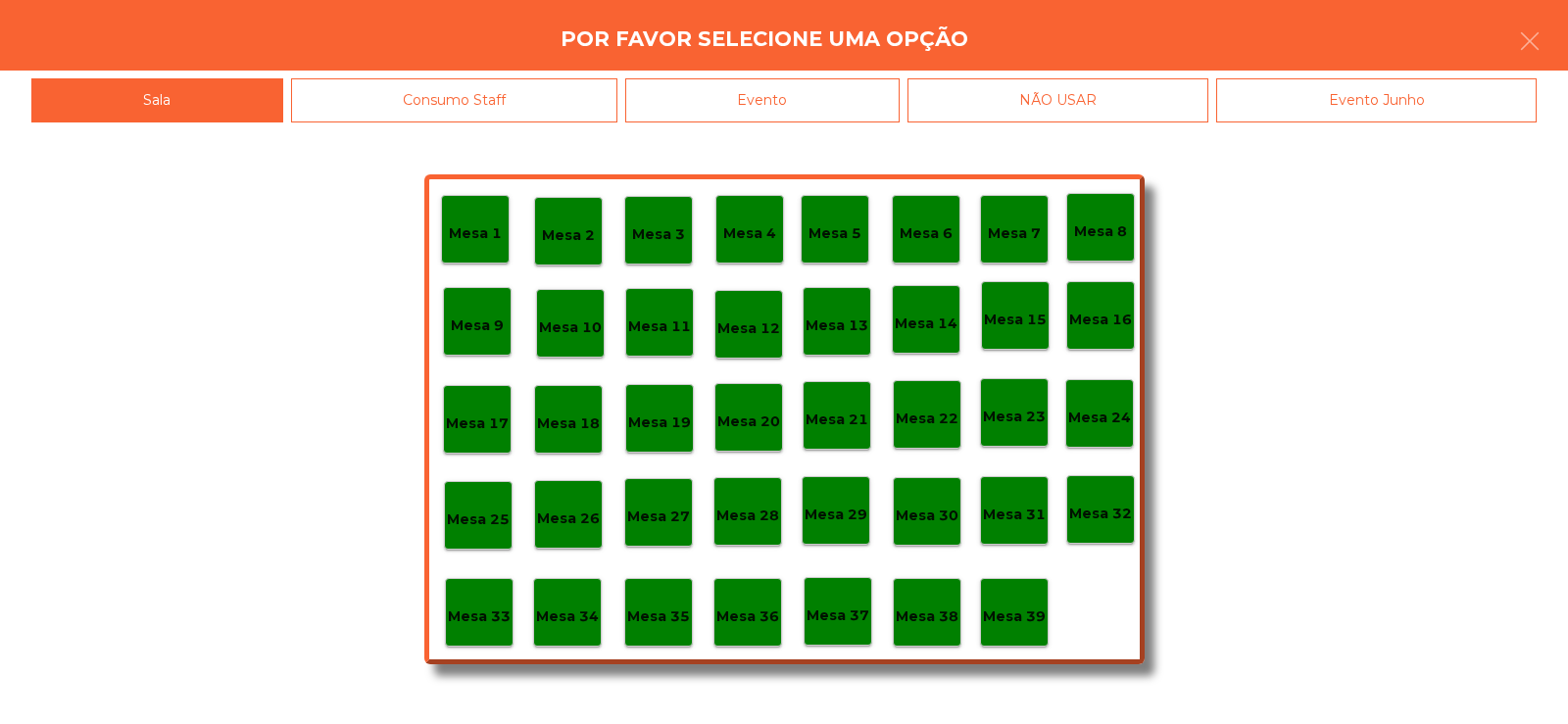
click at [885, 99] on div "Evento" at bounding box center [762, 100] width 275 height 44
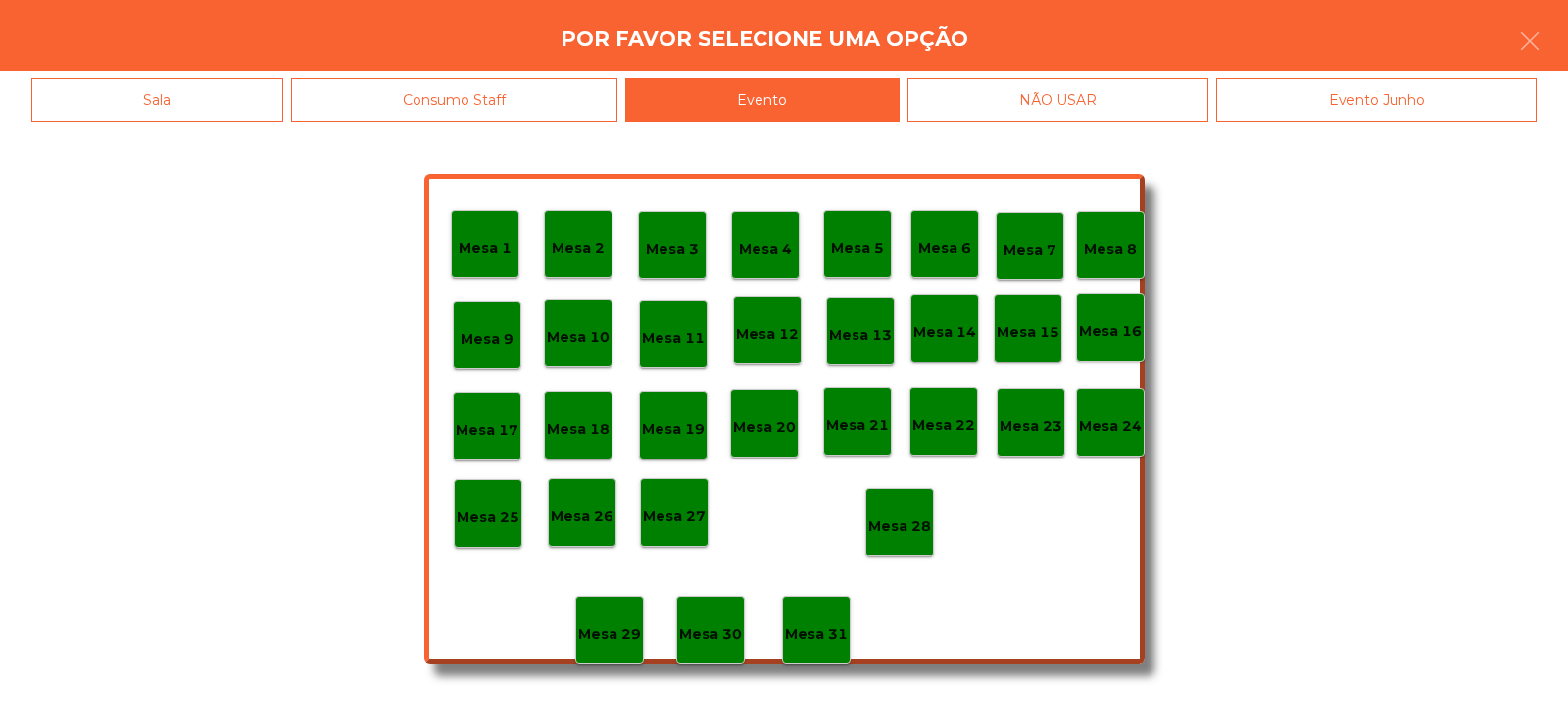
click at [924, 498] on div "Mesa 28" at bounding box center [900, 522] width 68 height 68
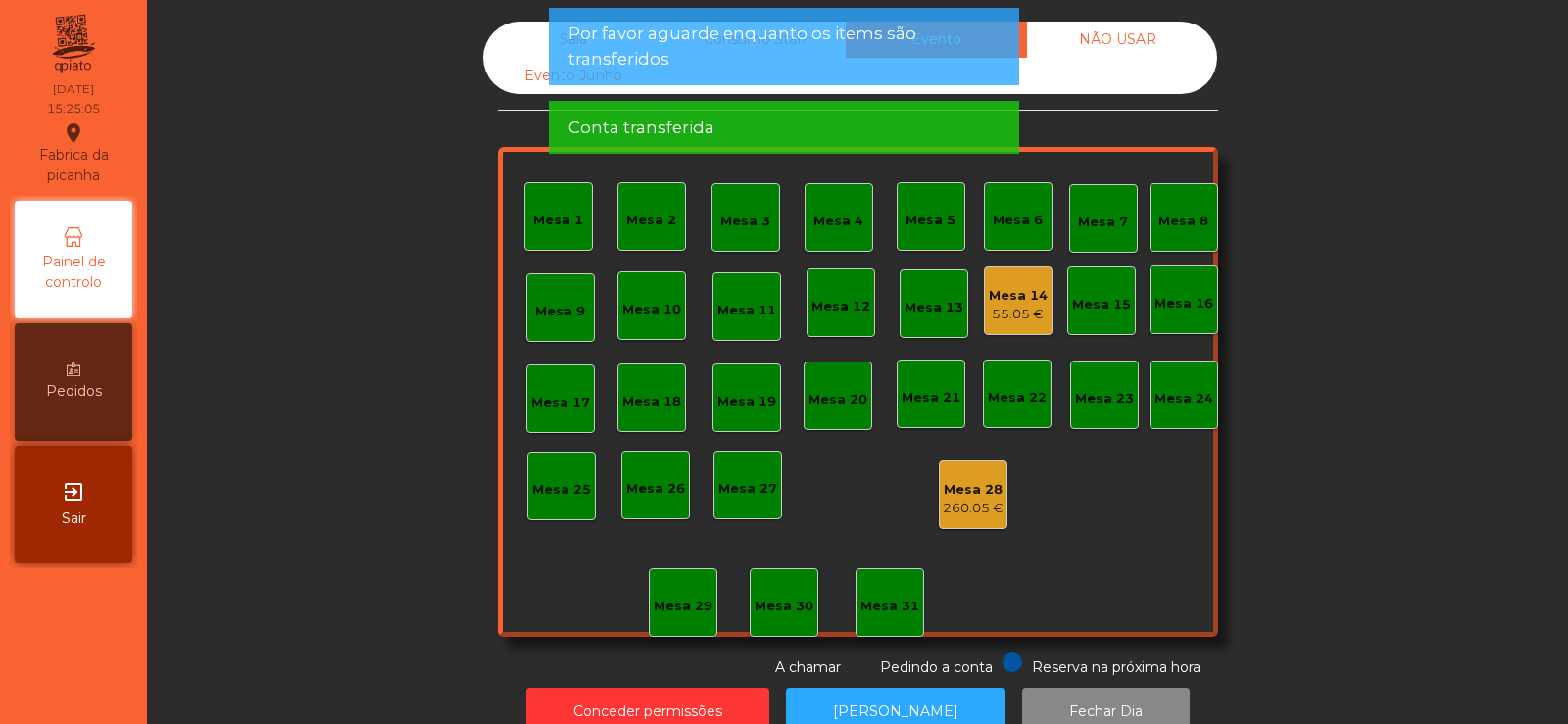
click at [1019, 289] on div "Mesa 14" at bounding box center [1018, 297] width 59 height 20
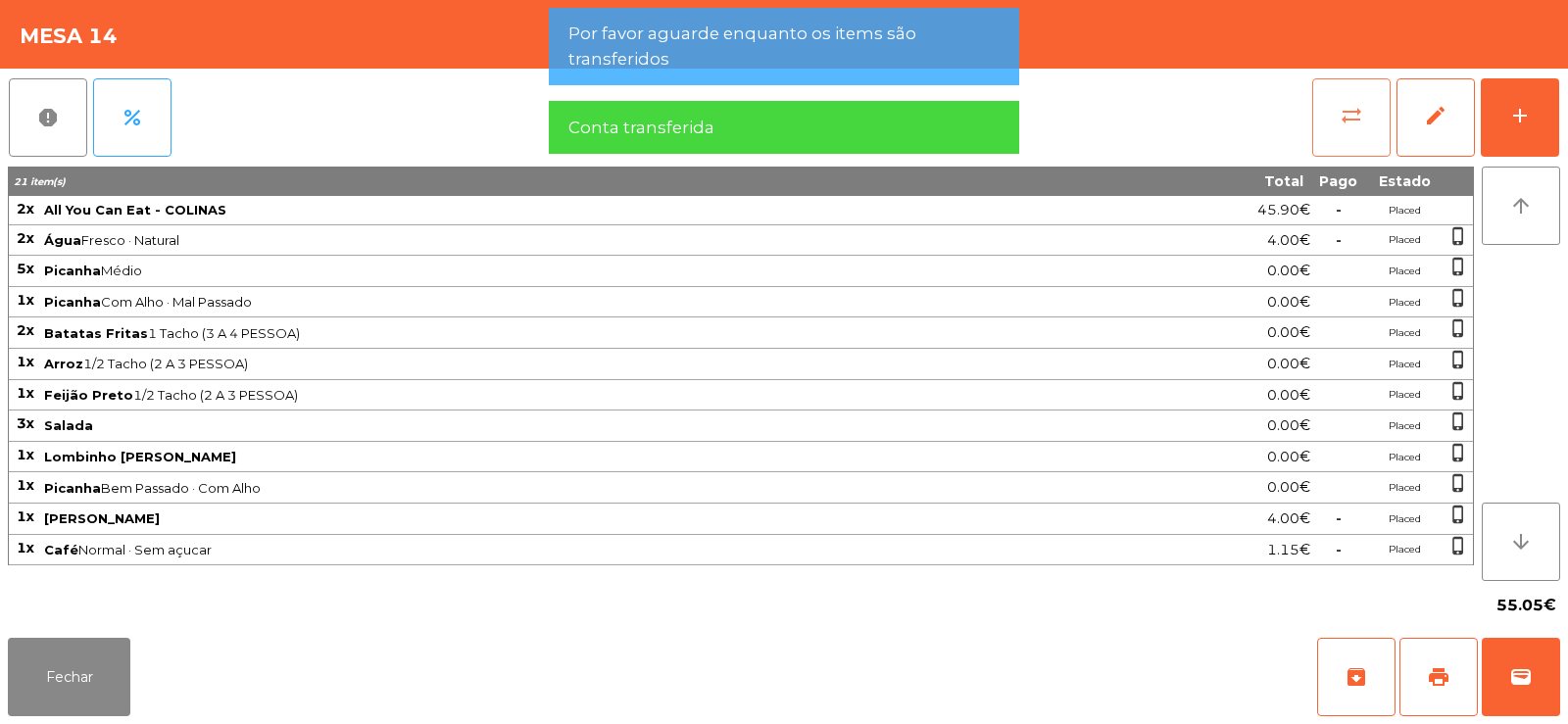
click at [1338, 115] on button "sync_alt" at bounding box center [1351, 117] width 78 height 78
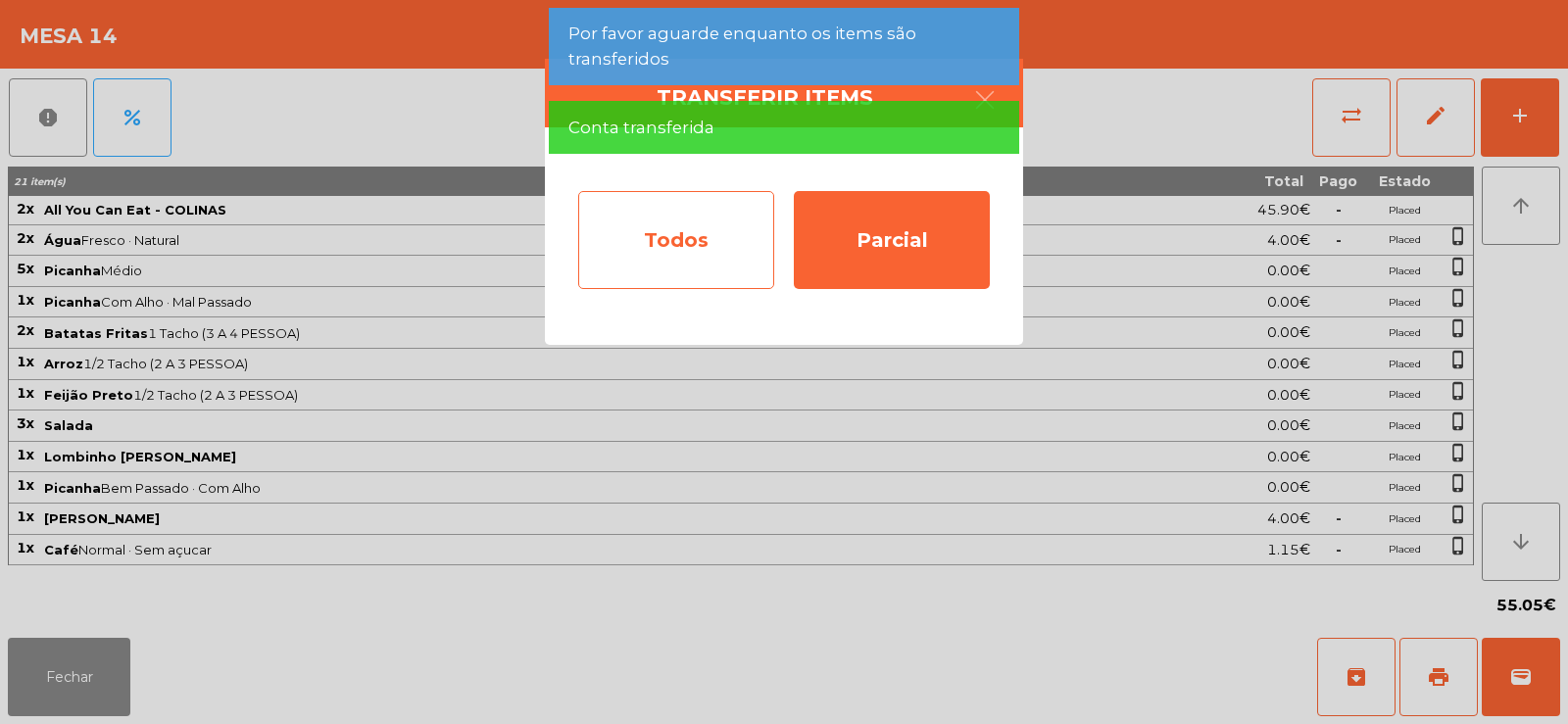
click at [704, 242] on div "Todos" at bounding box center [676, 240] width 196 height 98
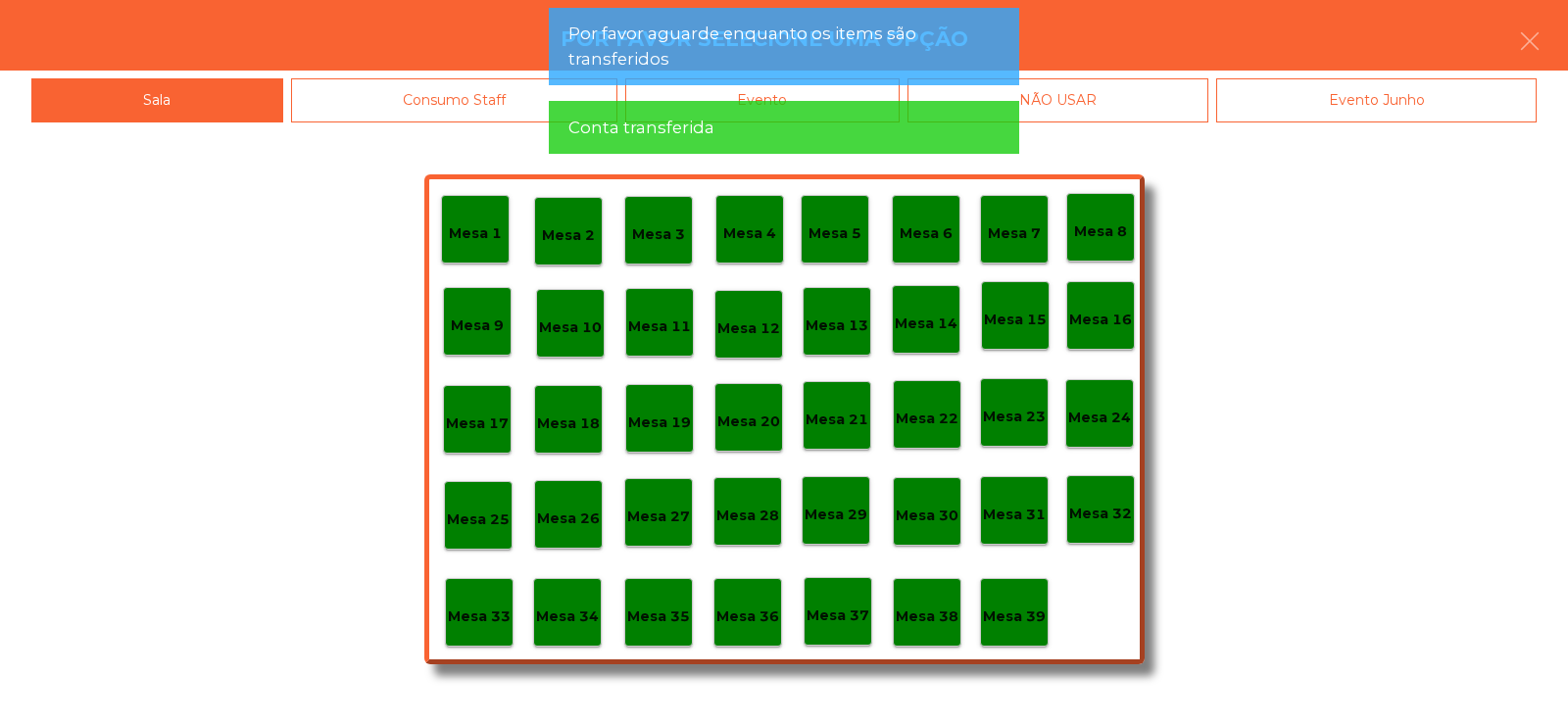
click at [766, 116] on div "Conta transferida" at bounding box center [784, 128] width 431 height 25
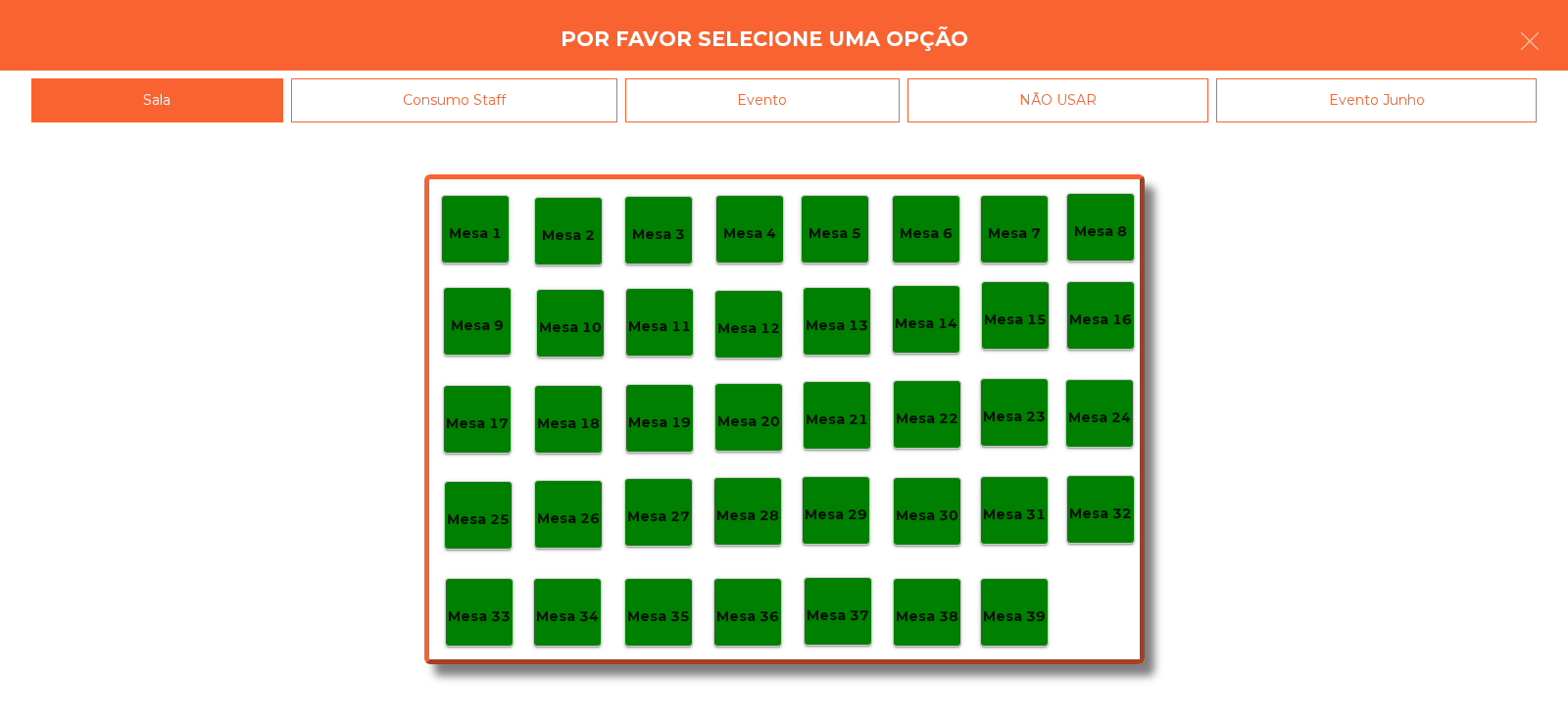
click at [828, 105] on div "Evento" at bounding box center [762, 100] width 275 height 44
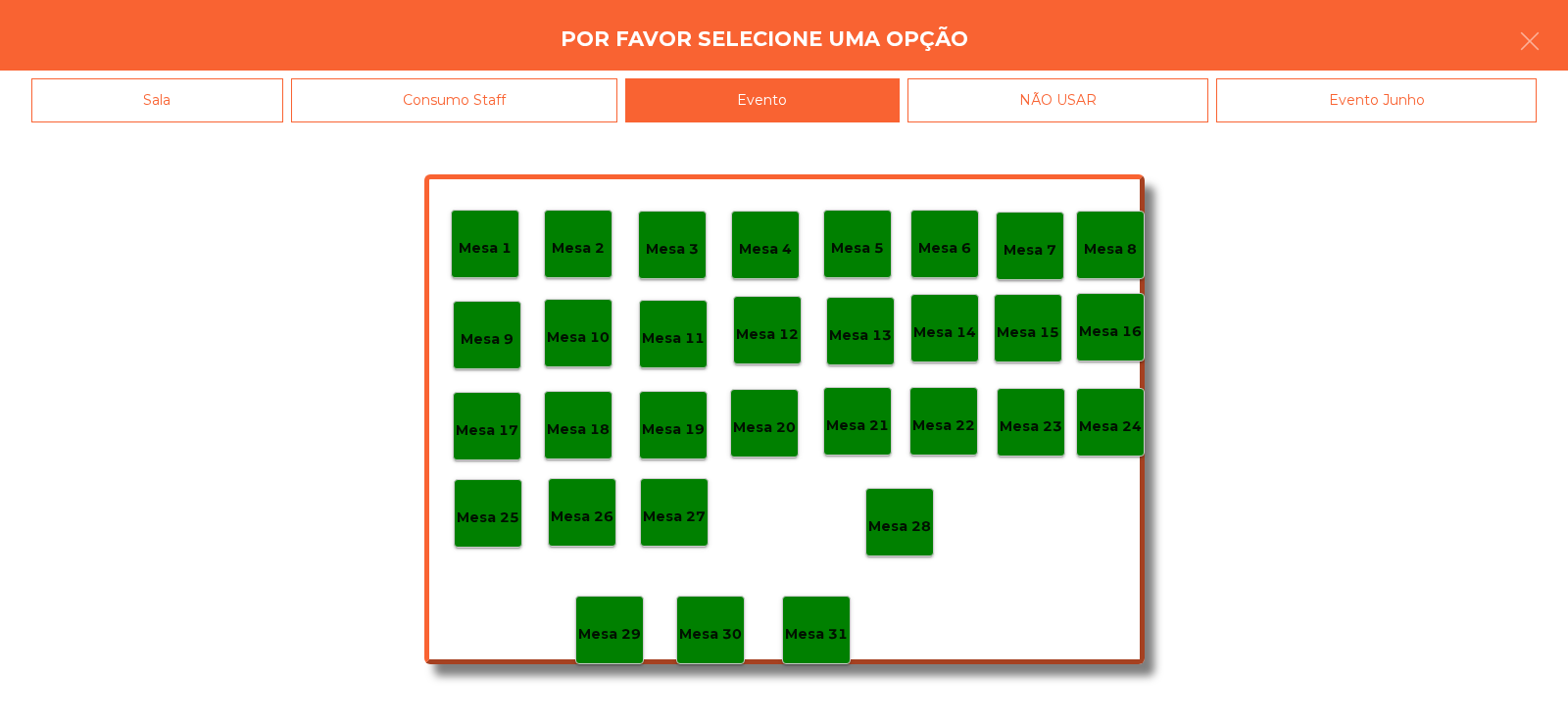
click at [894, 518] on p "Mesa 28" at bounding box center [900, 527] width 62 height 23
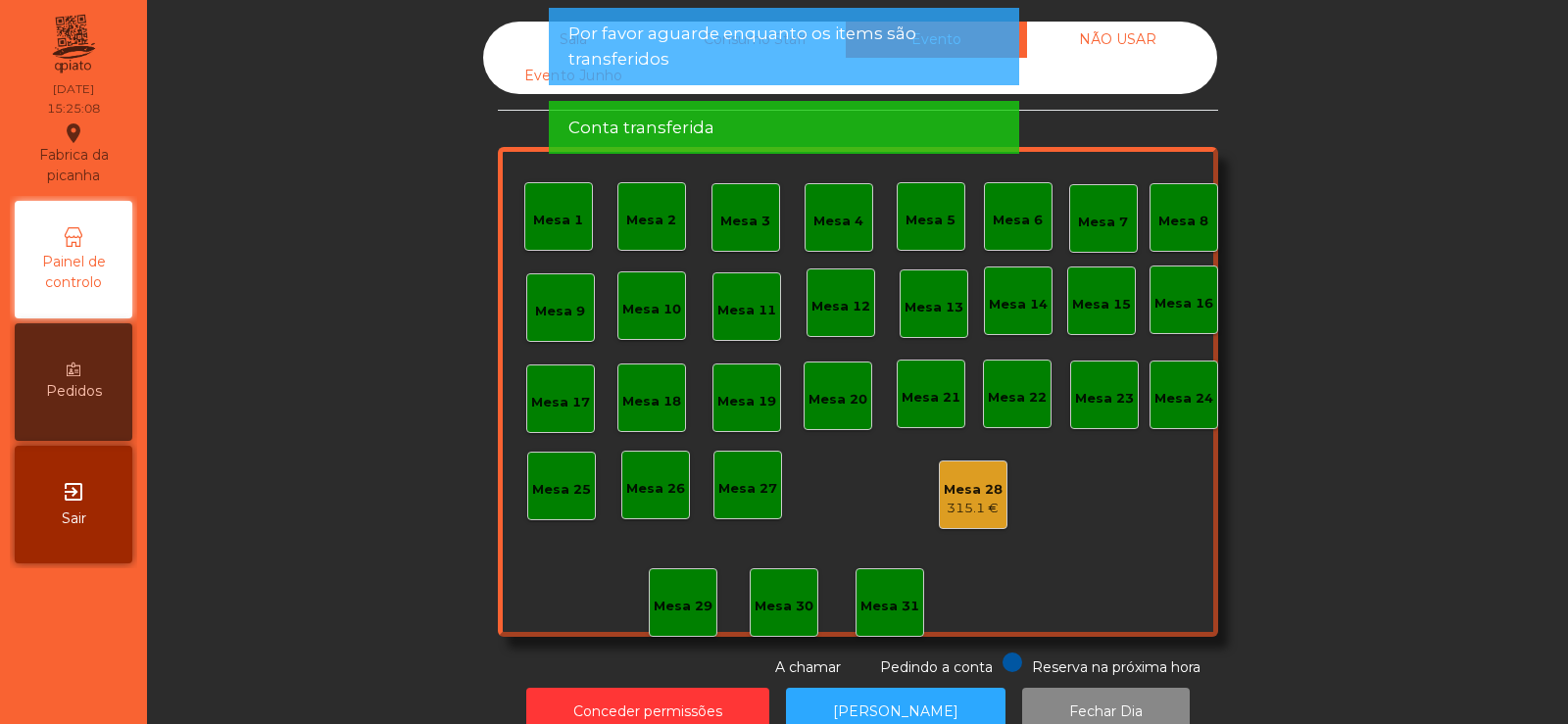
click at [651, 49] on span "Por favor aguarde enquanto os items são transferidos" at bounding box center [784, 46] width 431 height 49
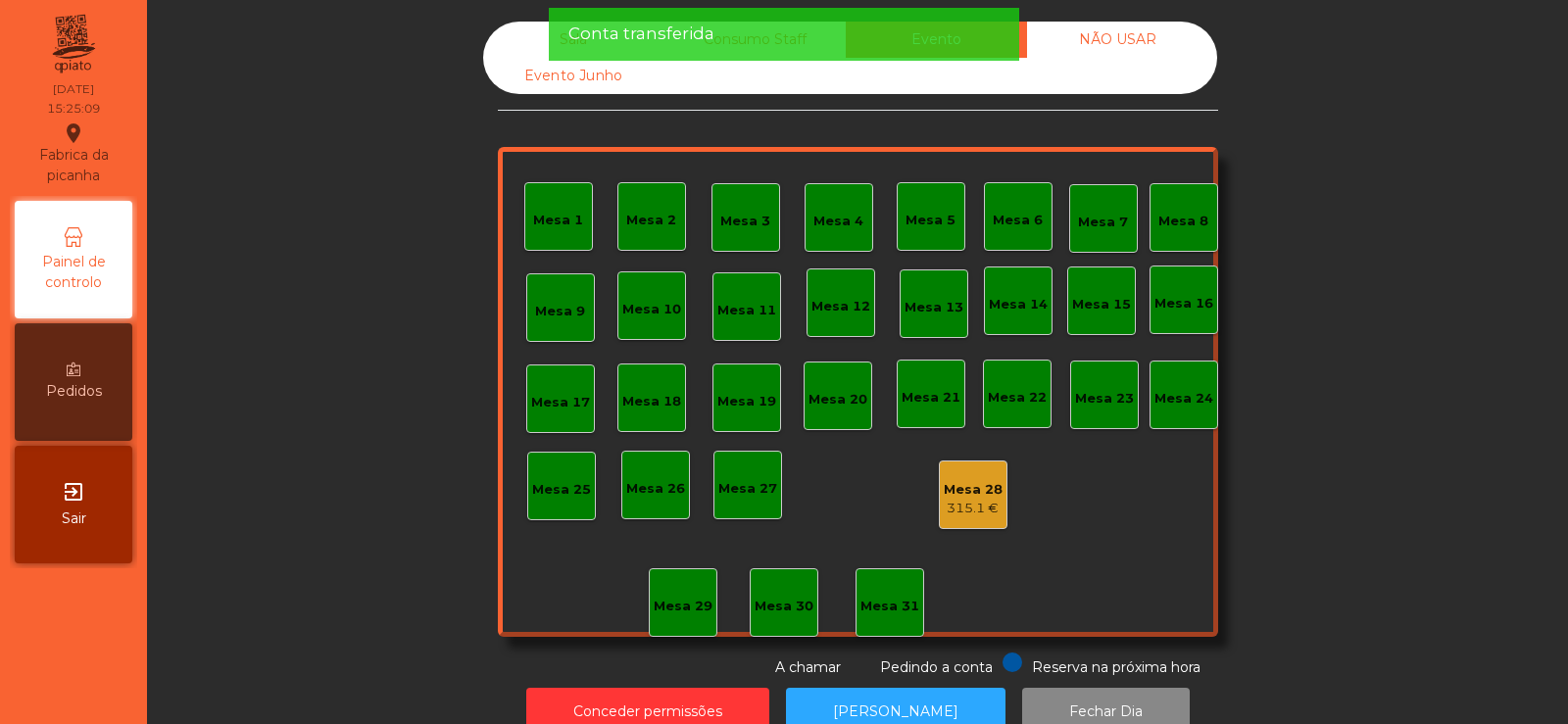
click at [651, 43] on span "Conta transferida" at bounding box center [641, 34] width 146 height 25
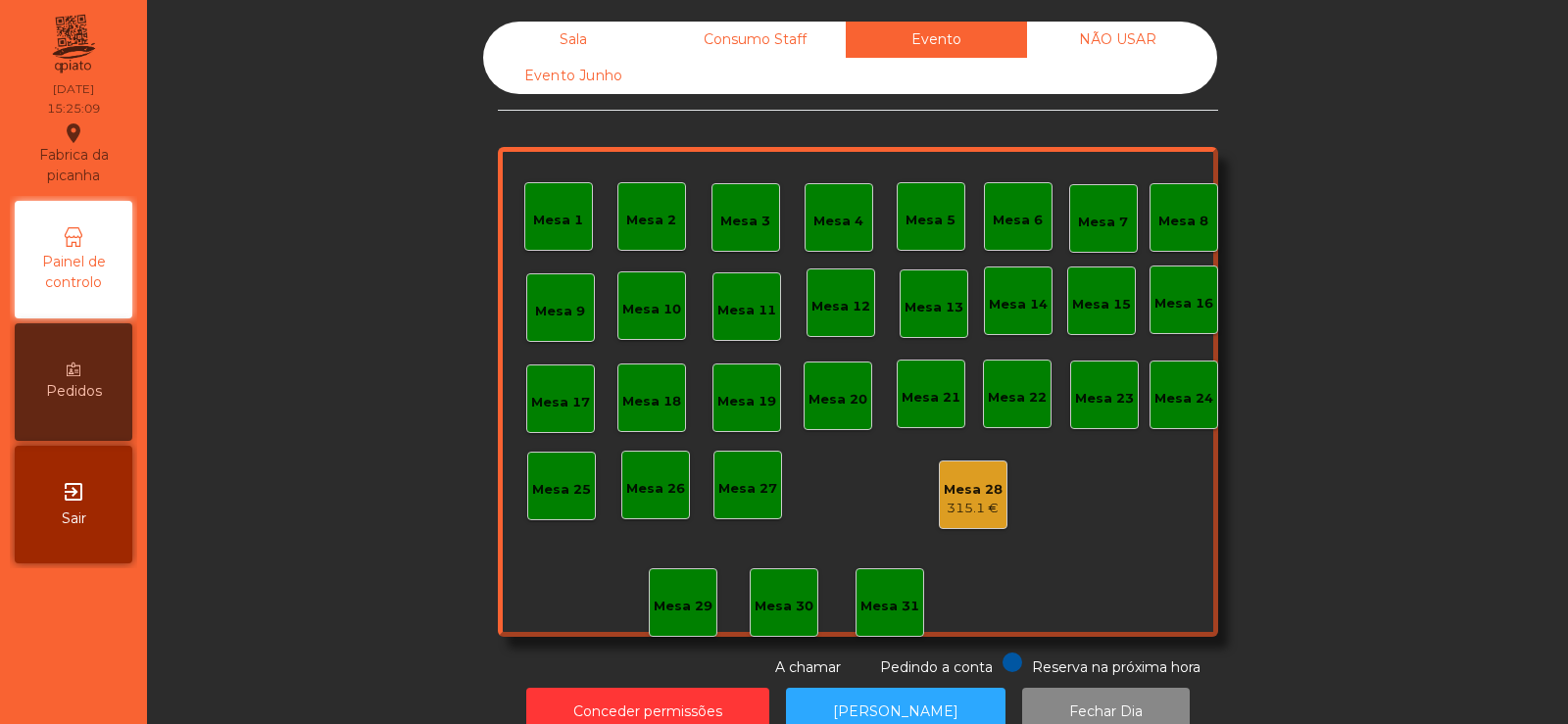
click at [596, 40] on div "Sala" at bounding box center [573, 40] width 181 height 37
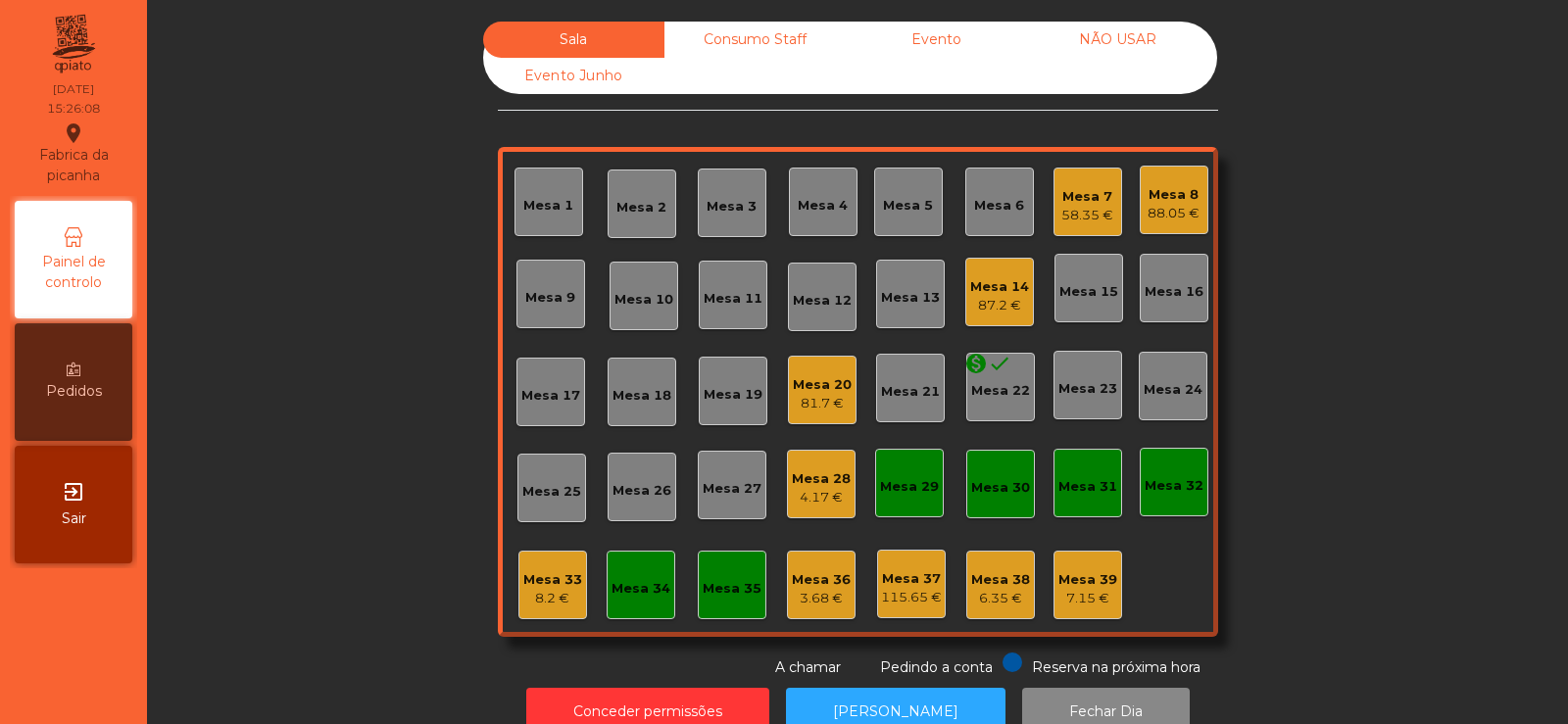
click at [1071, 203] on div "Mesa 7" at bounding box center [1087, 197] width 52 height 20
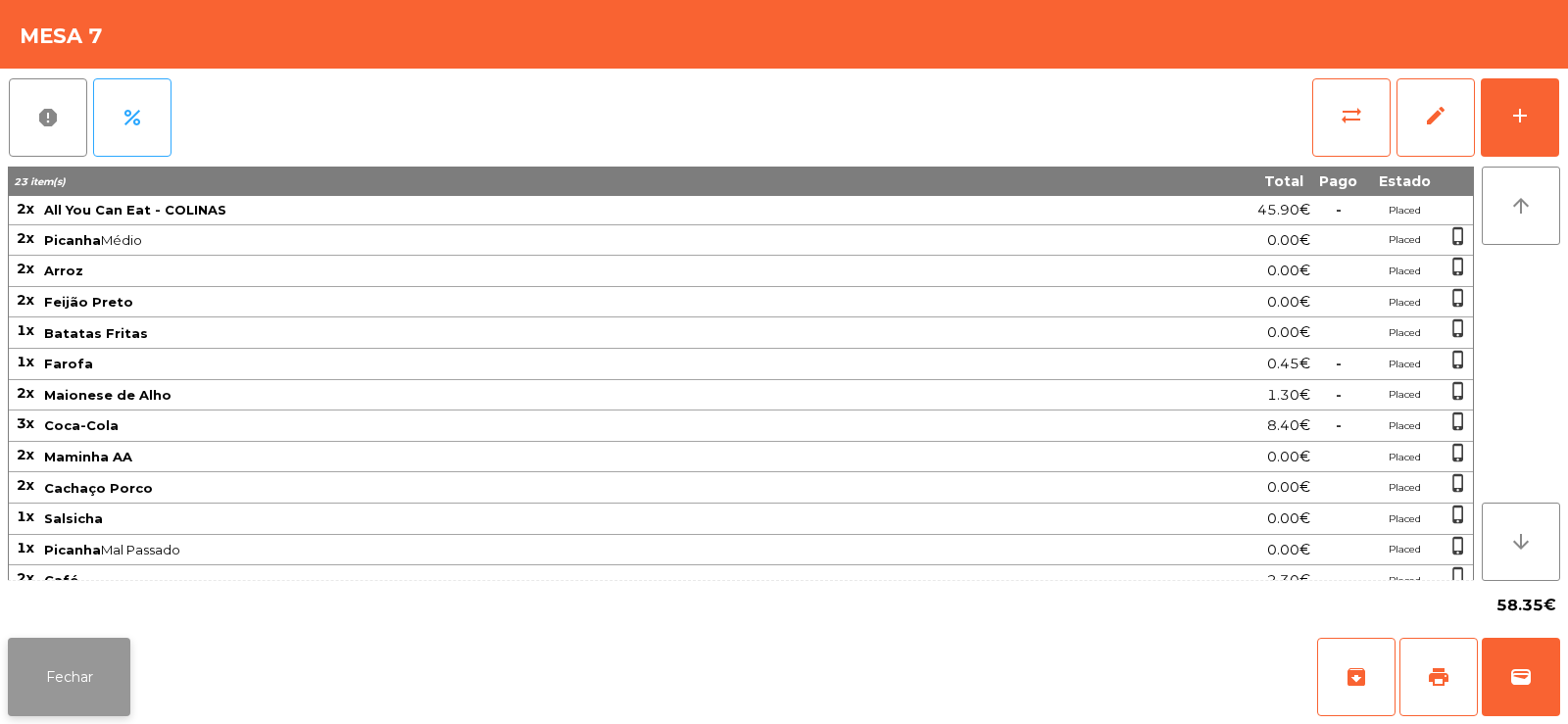
click at [79, 656] on button "Fechar" at bounding box center [69, 676] width 123 height 78
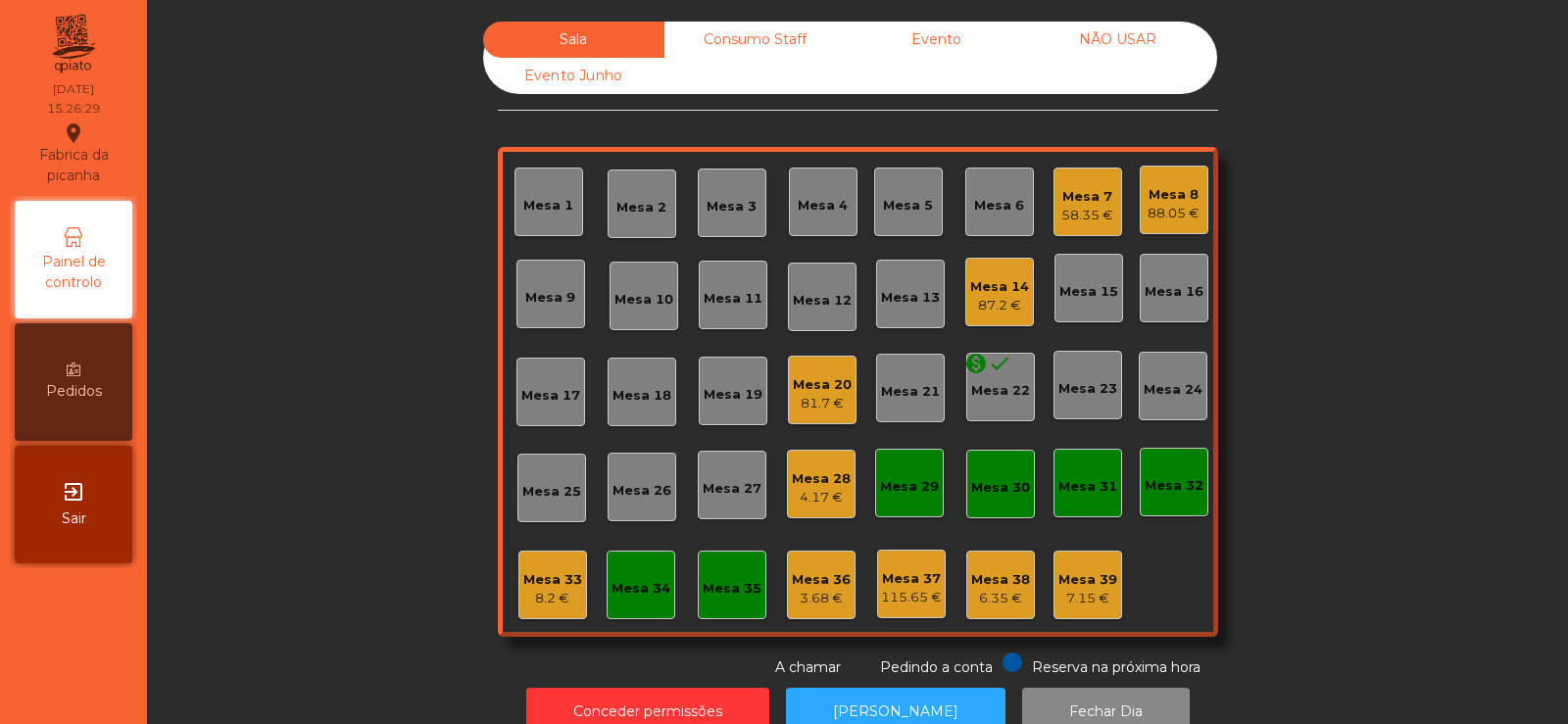
click at [1162, 205] on div "88.05 €" at bounding box center [1173, 214] width 52 height 20
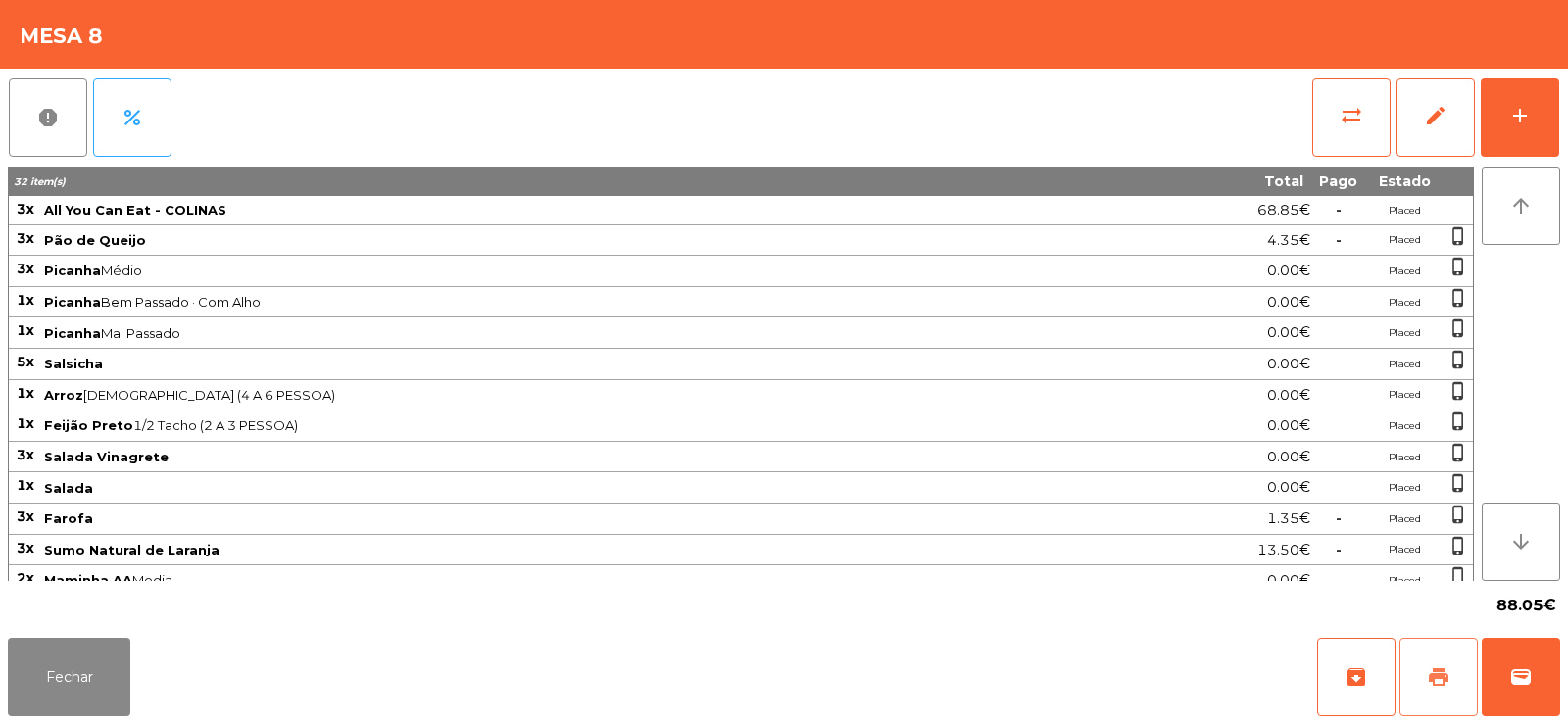
click at [1454, 701] on button "print" at bounding box center [1438, 676] width 78 height 78
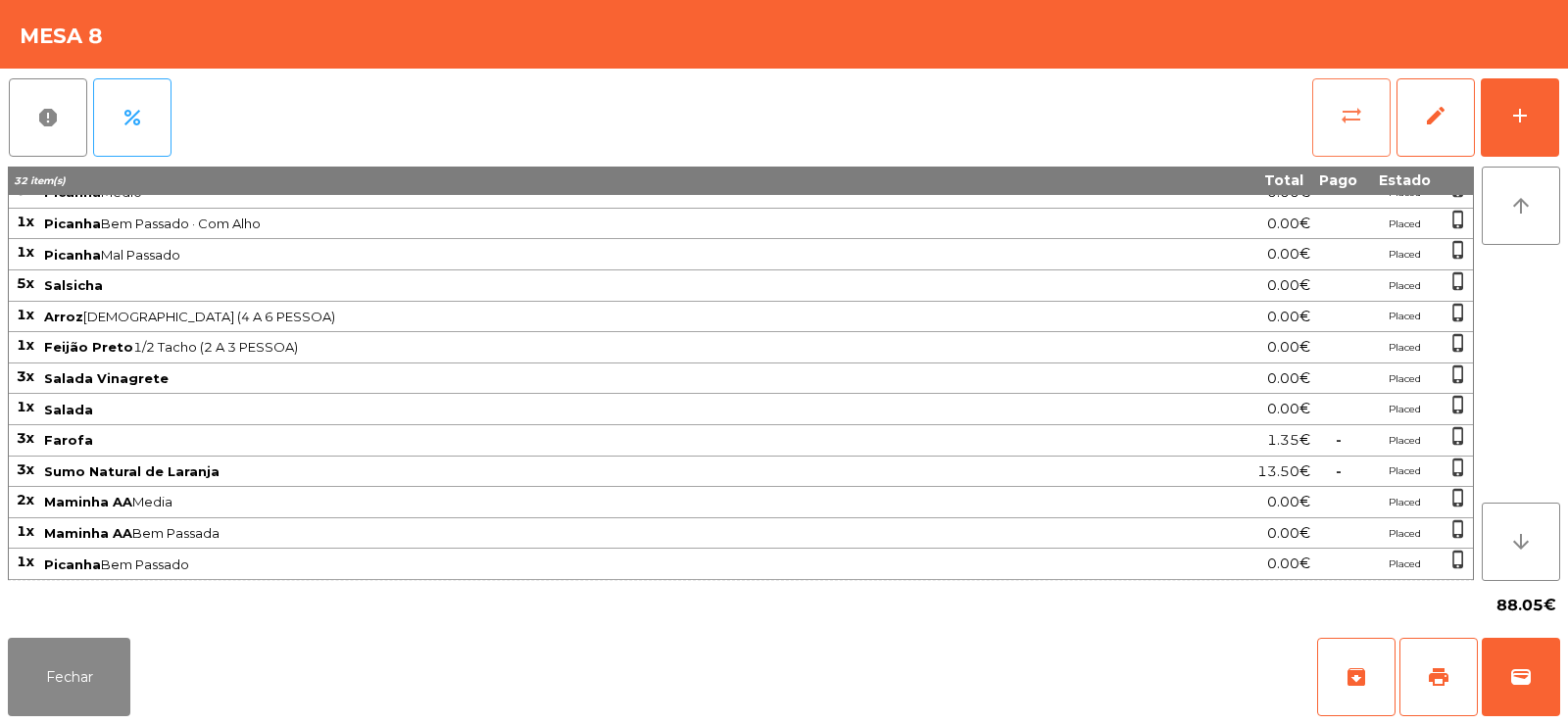
click at [1319, 115] on button "sync_alt" at bounding box center [1351, 117] width 78 height 78
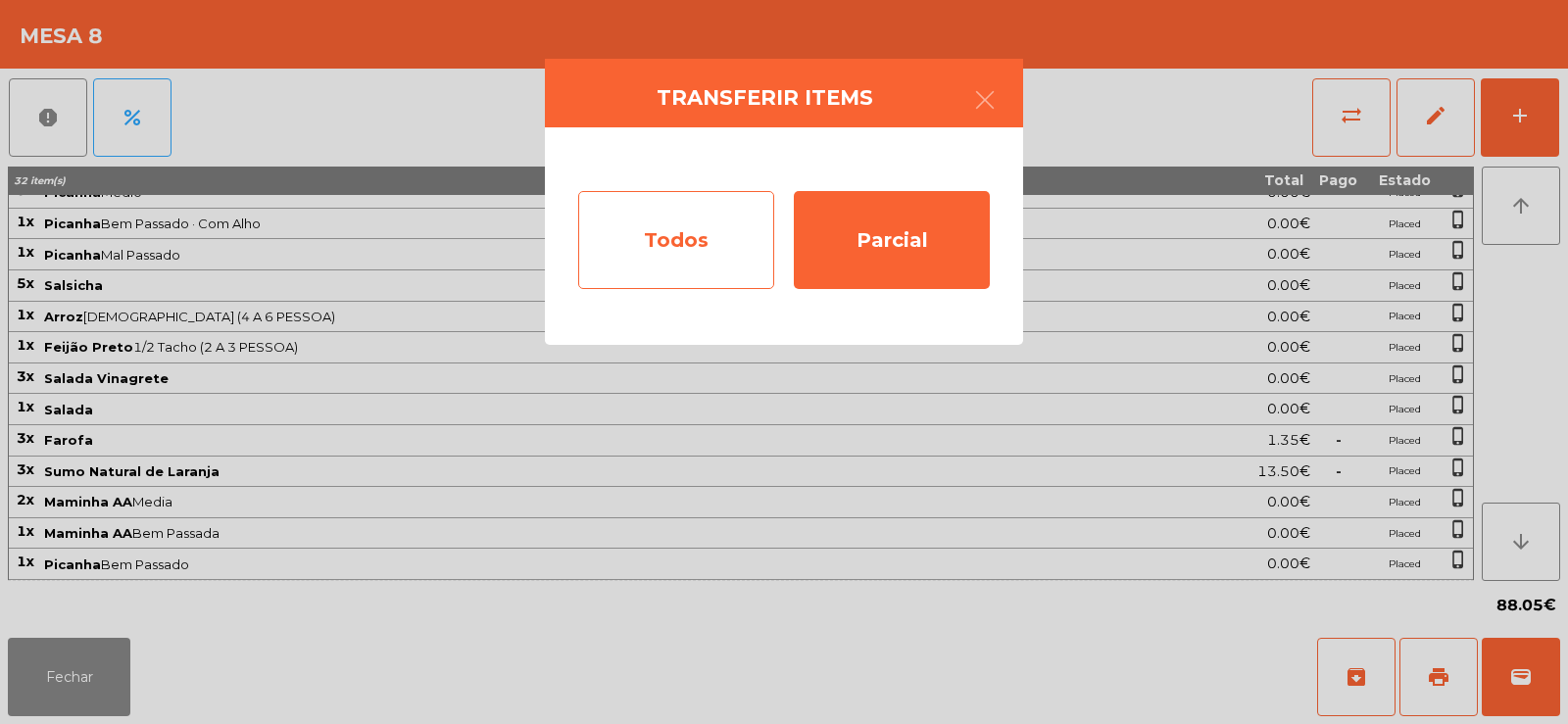
click at [613, 227] on div "Todos" at bounding box center [676, 240] width 196 height 98
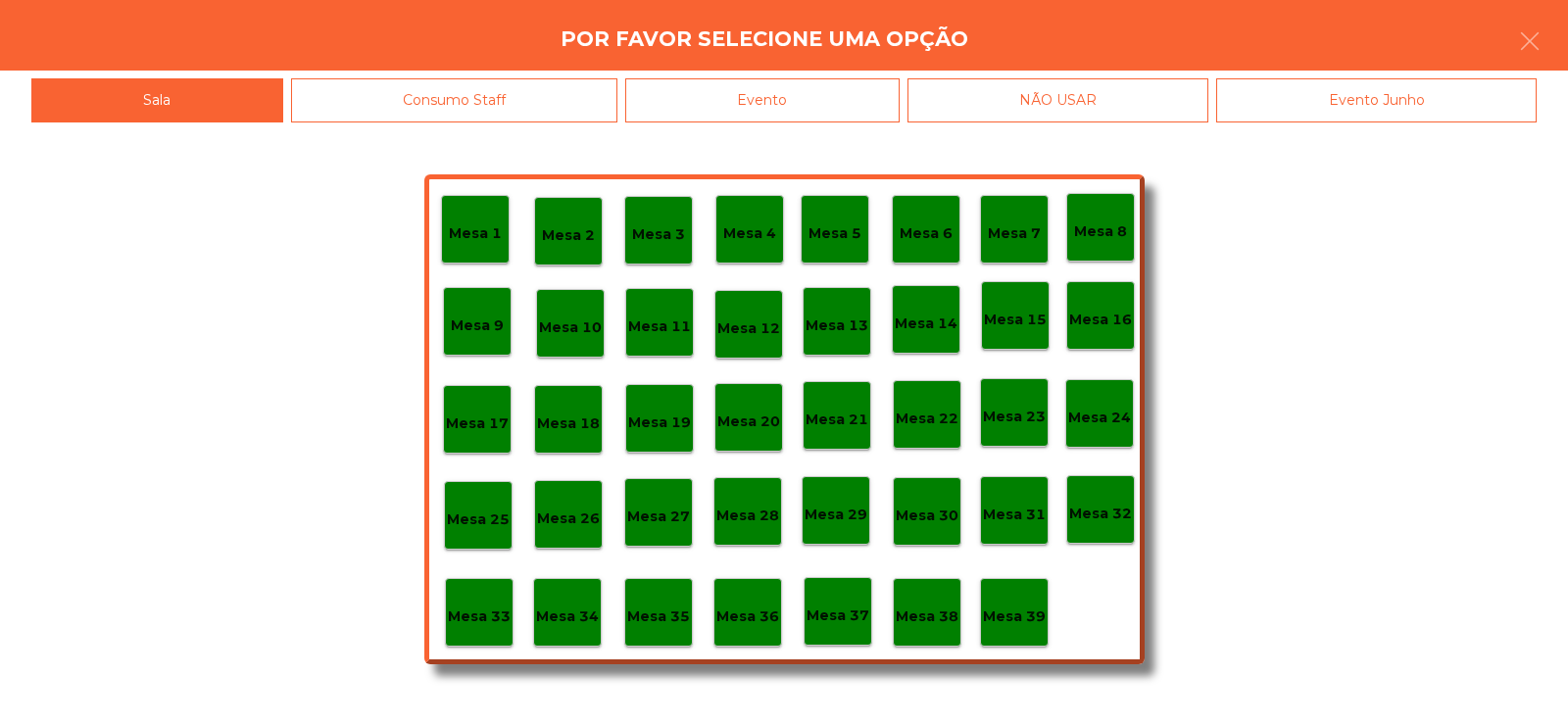
click at [739, 94] on div "Evento" at bounding box center [762, 100] width 275 height 44
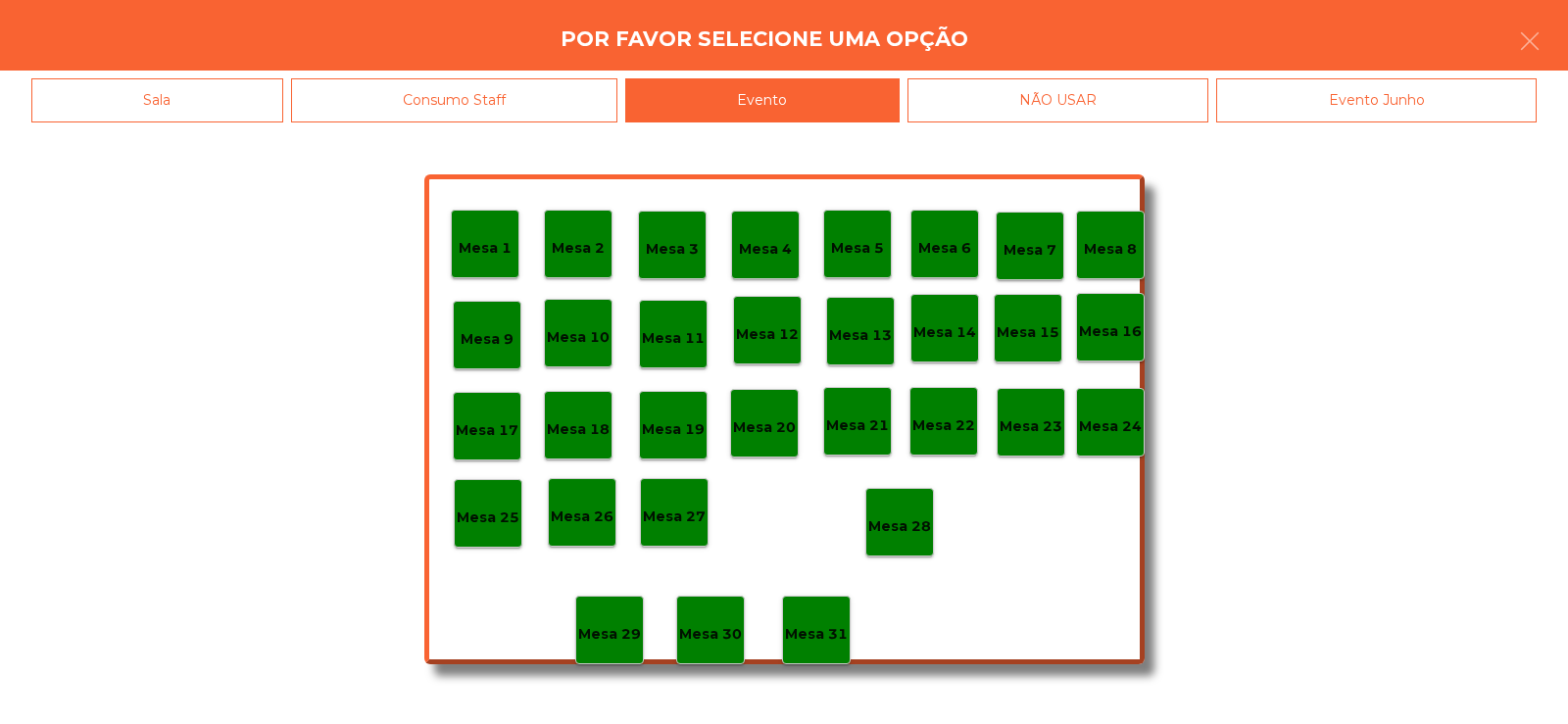
click at [1107, 246] on p "Mesa 8" at bounding box center [1110, 249] width 53 height 23
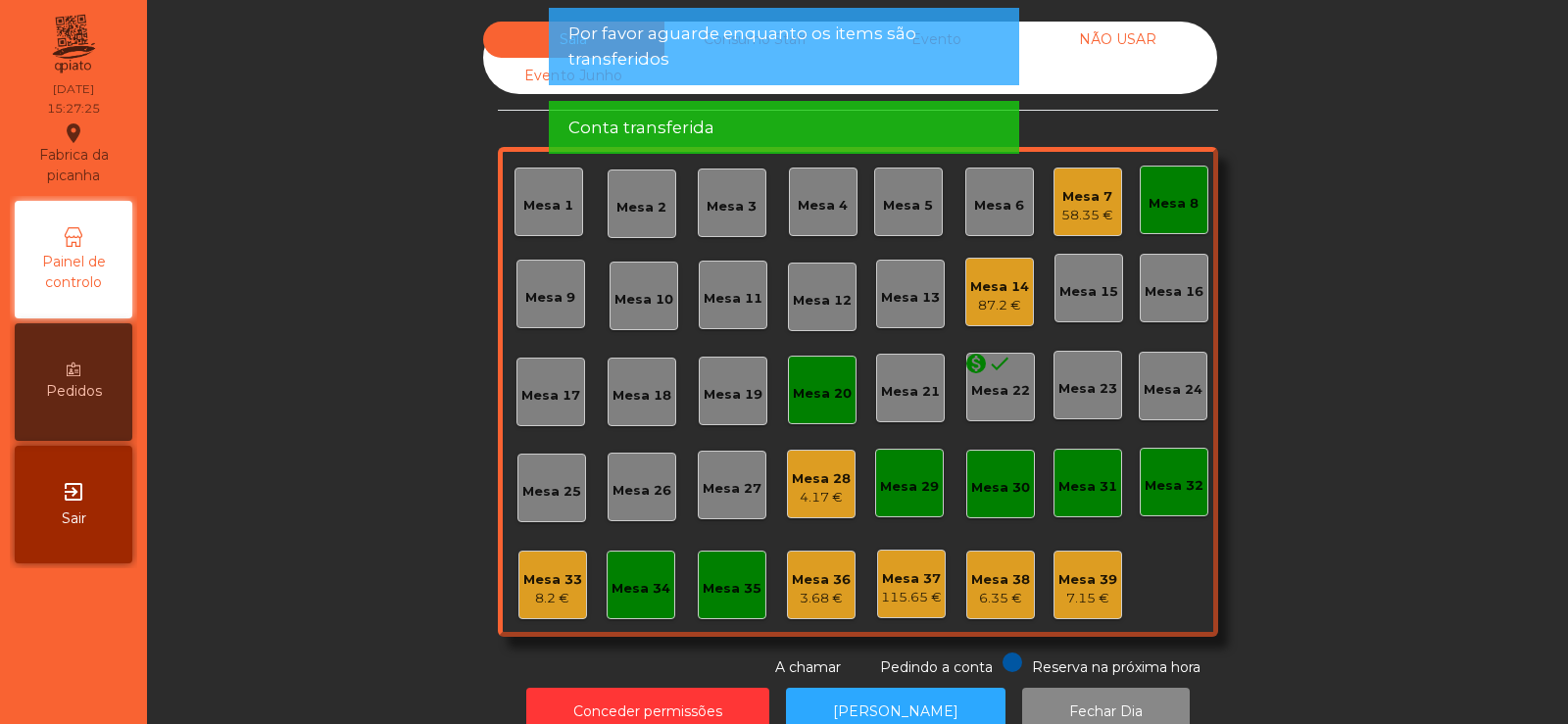
click at [1153, 191] on div "Mesa 8" at bounding box center [1173, 200] width 50 height 28
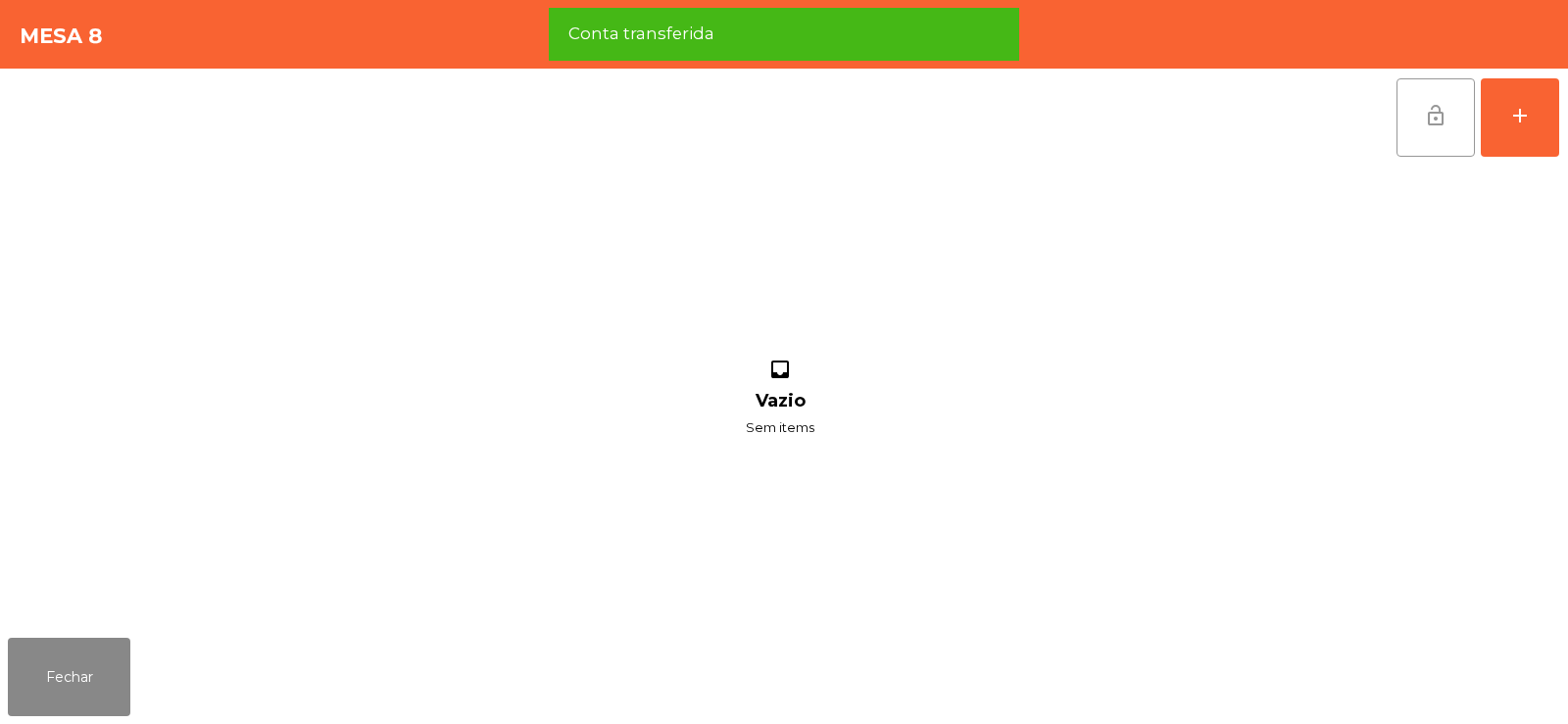
click at [1416, 137] on button "lock_open" at bounding box center [1435, 117] width 78 height 78
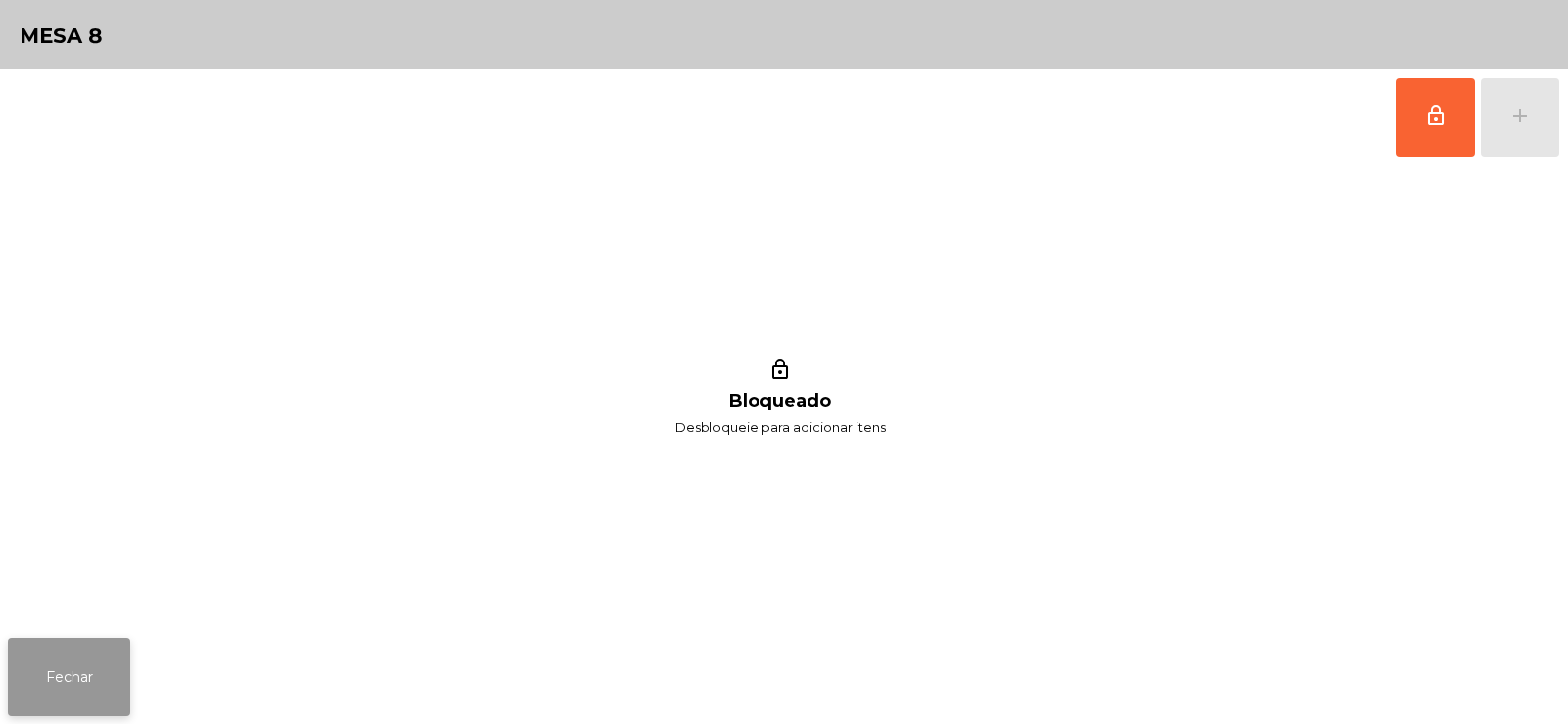
click at [84, 707] on button "Fechar" at bounding box center [69, 676] width 123 height 78
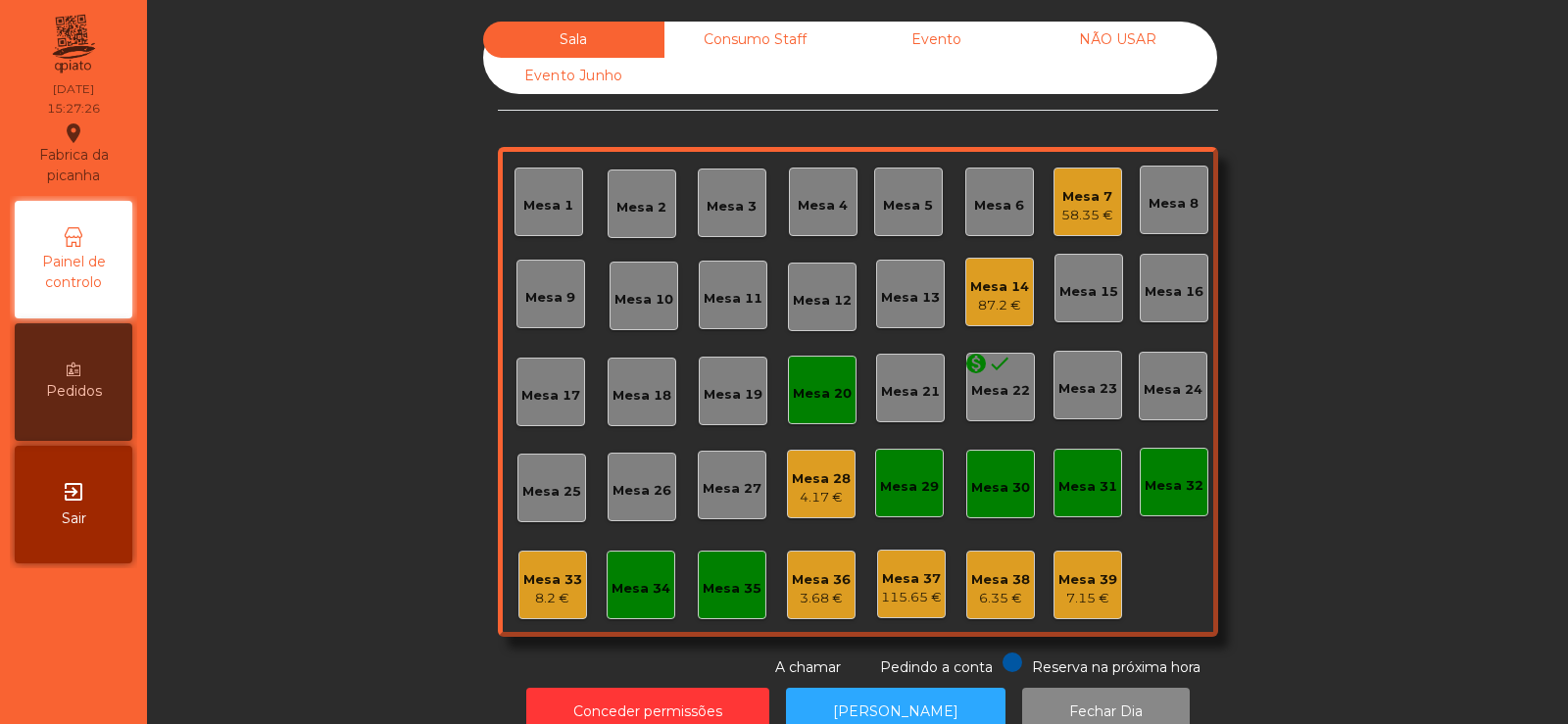
click at [1078, 196] on div "Mesa 7" at bounding box center [1087, 197] width 52 height 20
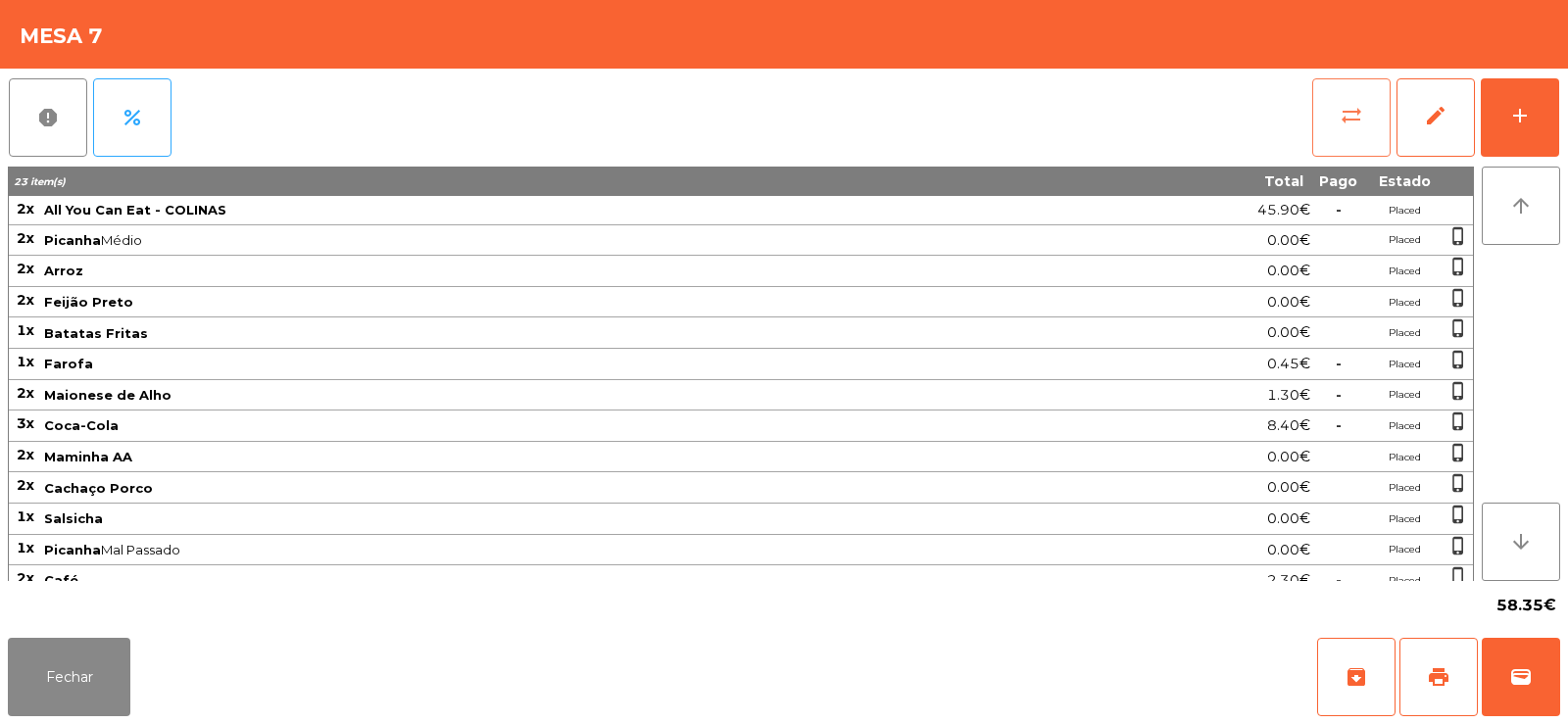
click at [1368, 113] on button "sync_alt" at bounding box center [1351, 117] width 78 height 78
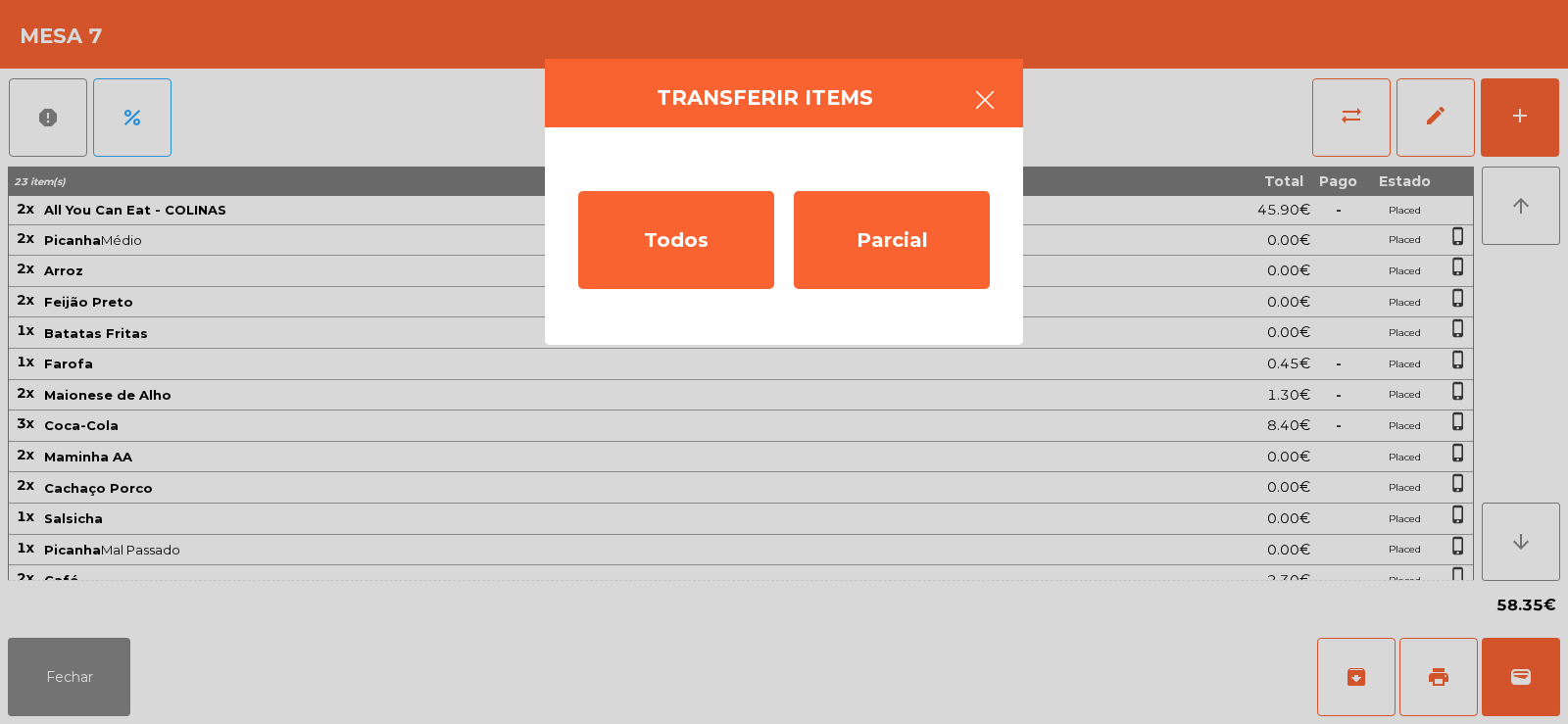
click at [1005, 100] on button "button" at bounding box center [984, 101] width 55 height 59
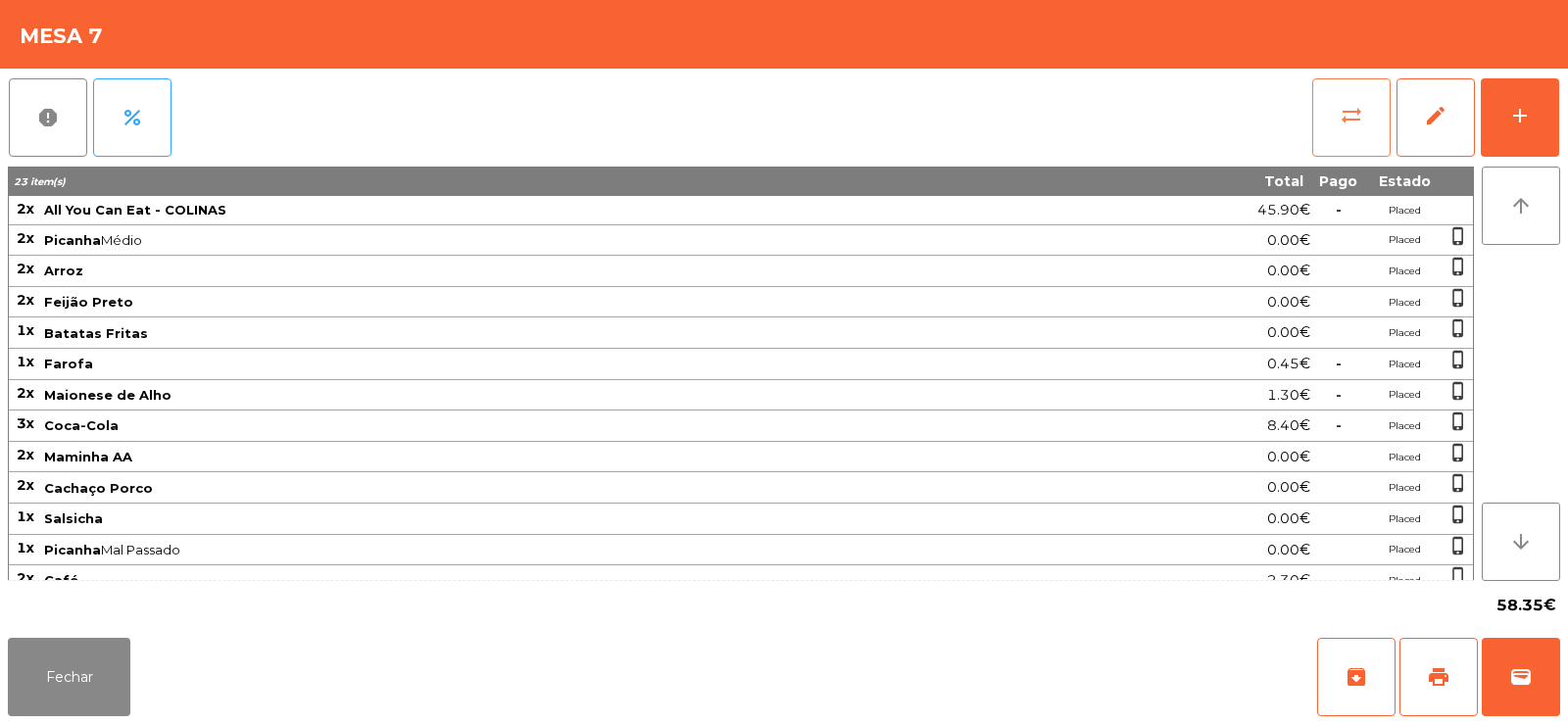
click at [1332, 130] on button "sync_alt" at bounding box center [1351, 117] width 78 height 78
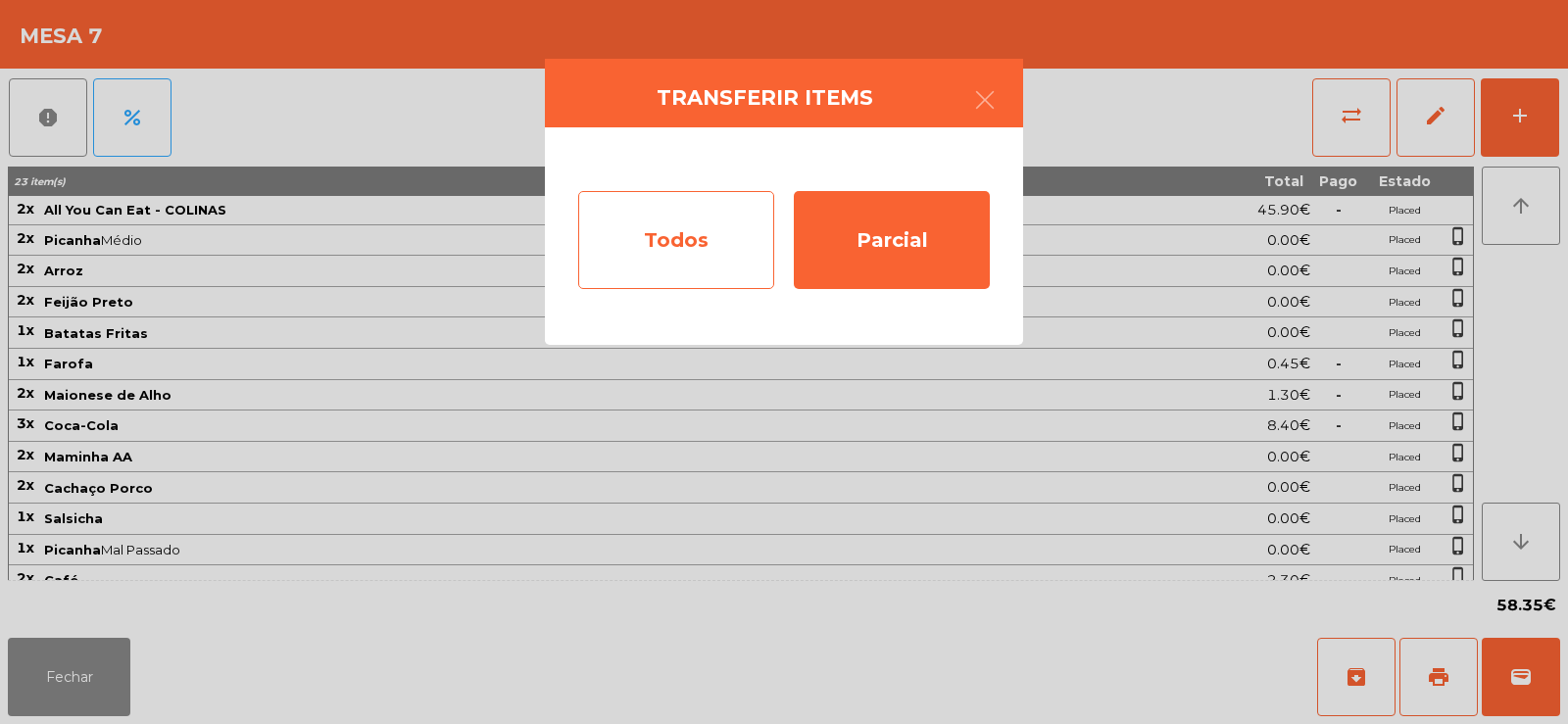
click at [689, 255] on div "Todos" at bounding box center [676, 240] width 196 height 98
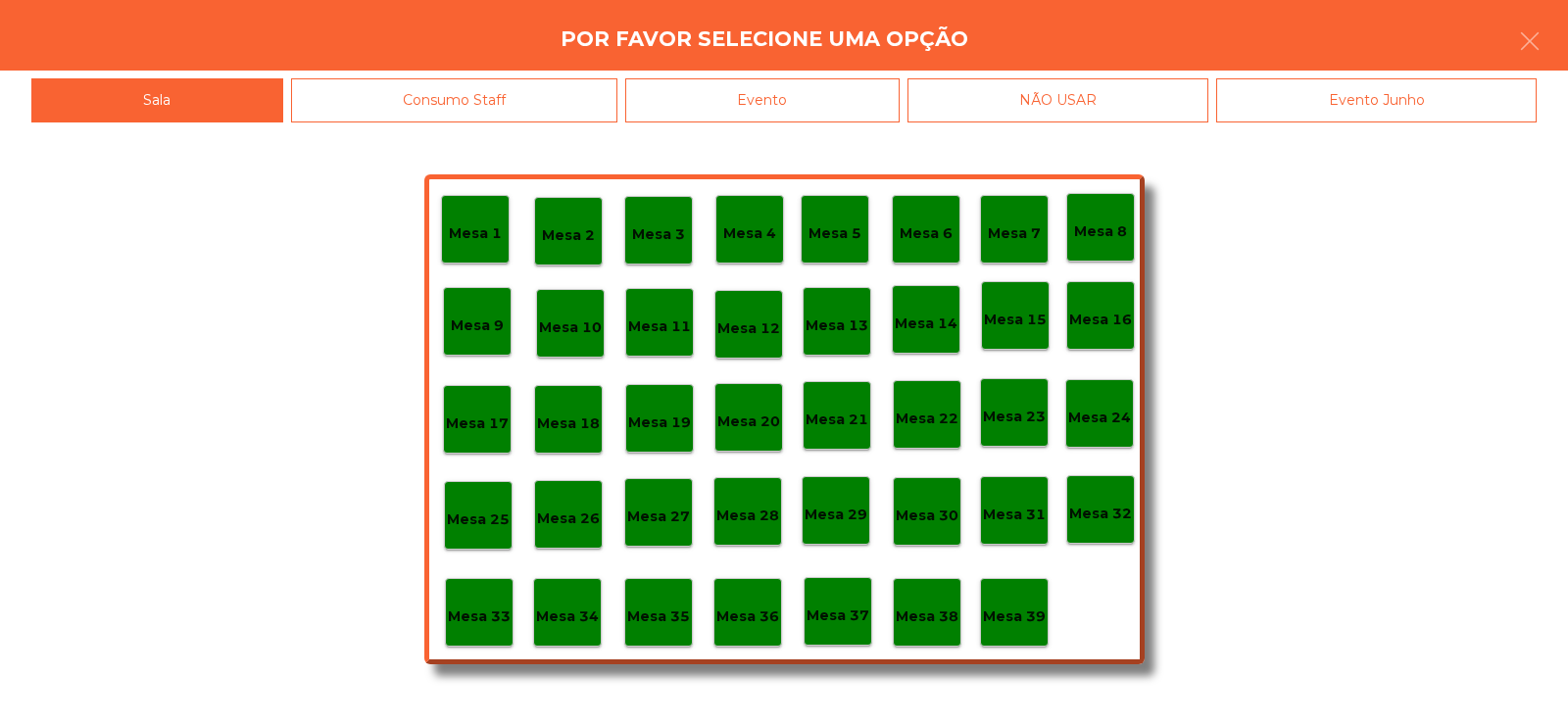
click at [800, 120] on div "Evento" at bounding box center [762, 100] width 275 height 44
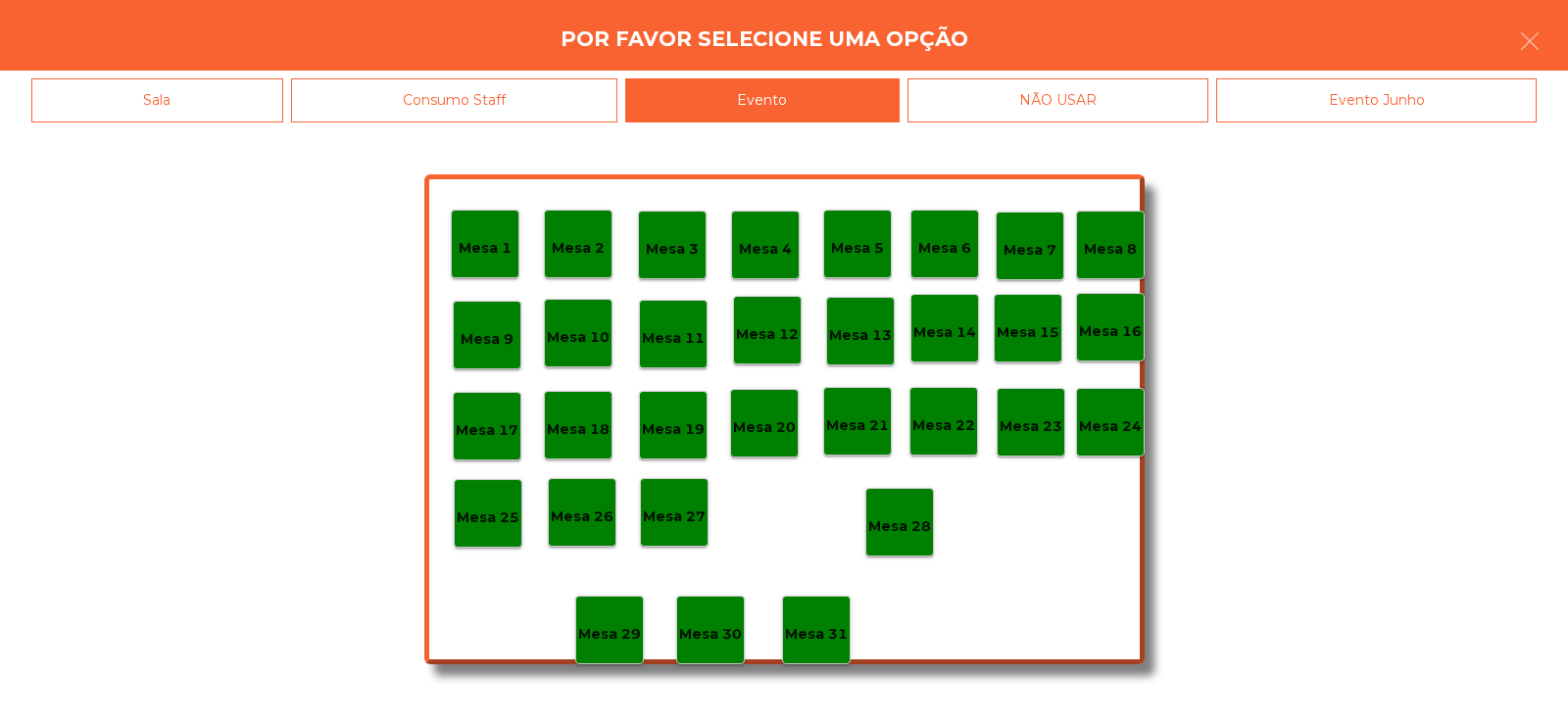
click at [1042, 253] on p "Mesa 7" at bounding box center [1029, 250] width 53 height 23
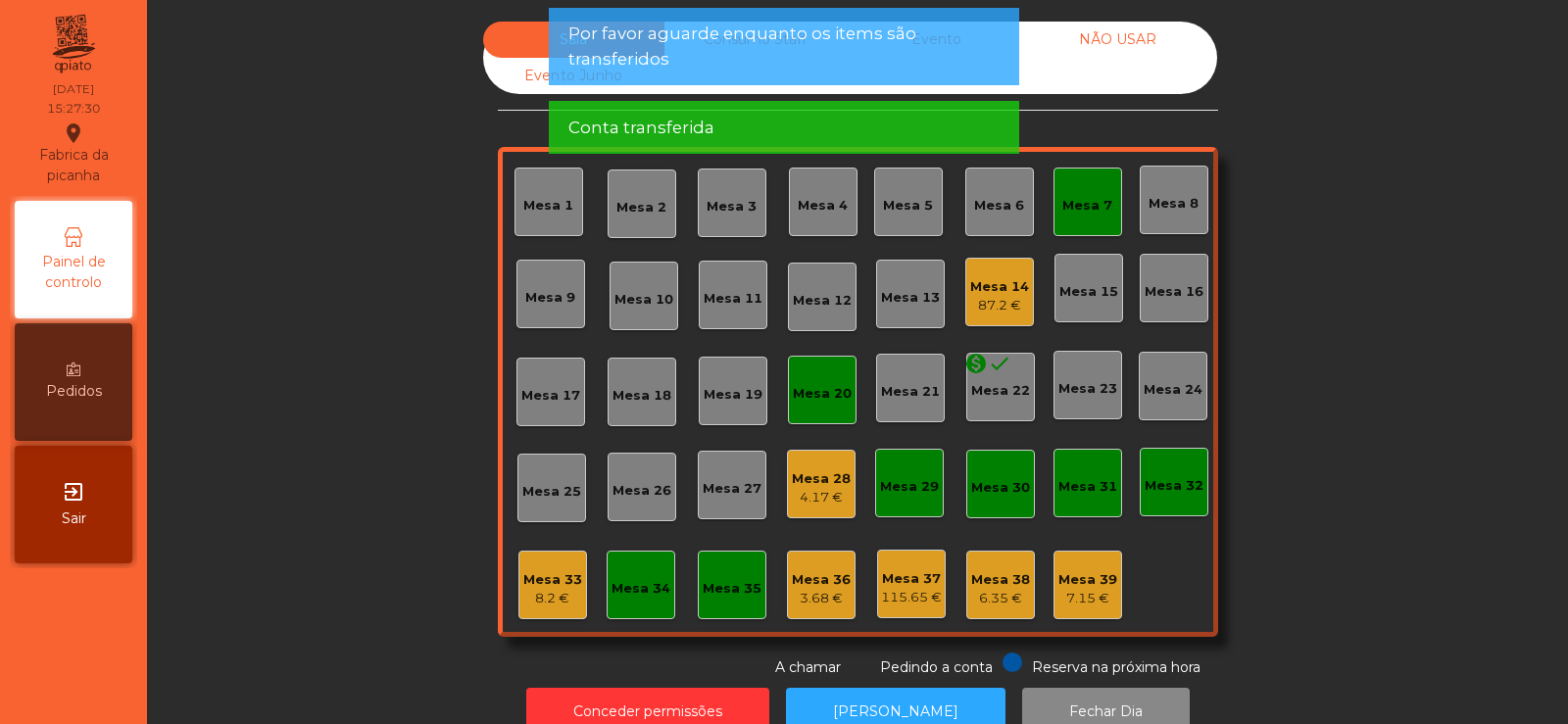
click at [1072, 205] on div "Mesa 7" at bounding box center [1087, 206] width 50 height 20
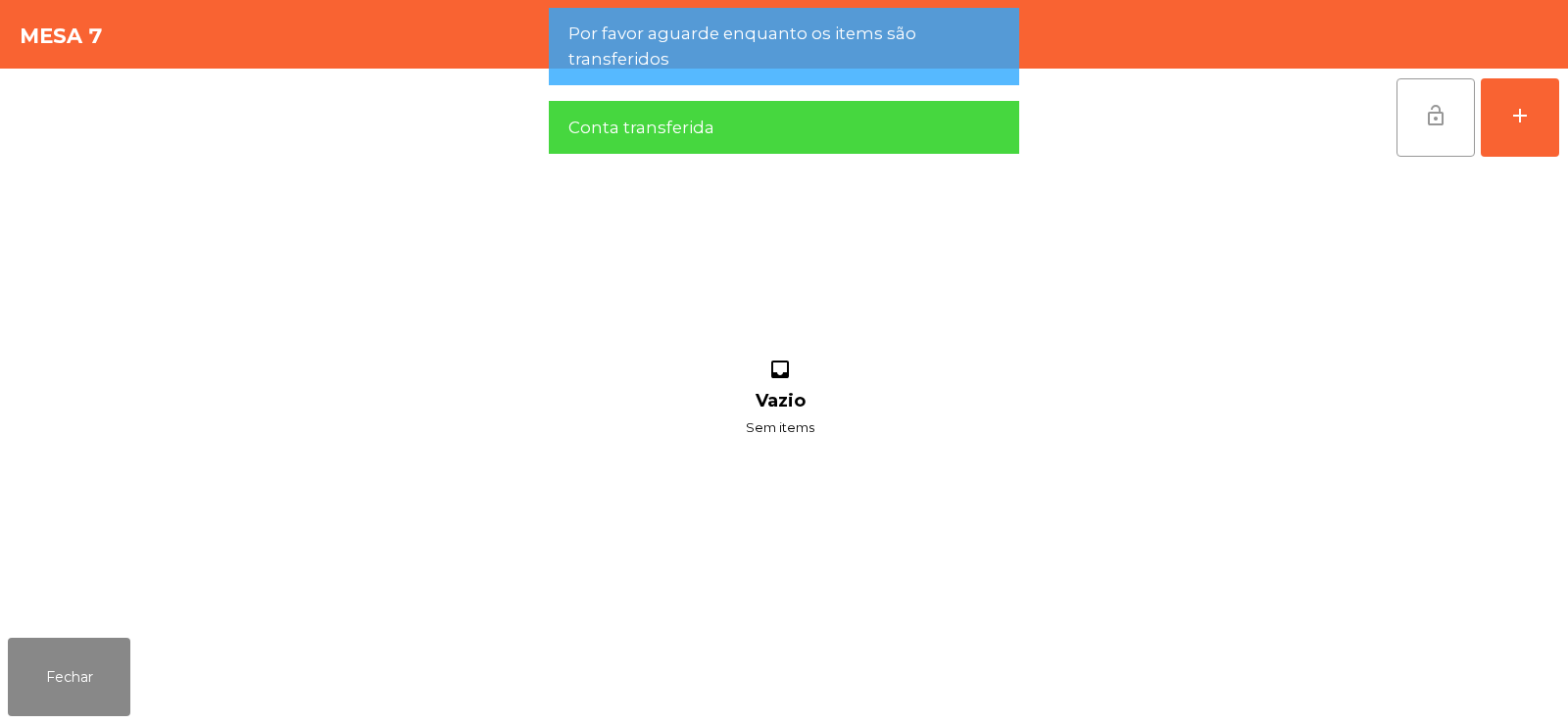
click at [1444, 127] on button "lock_open" at bounding box center [1435, 117] width 78 height 78
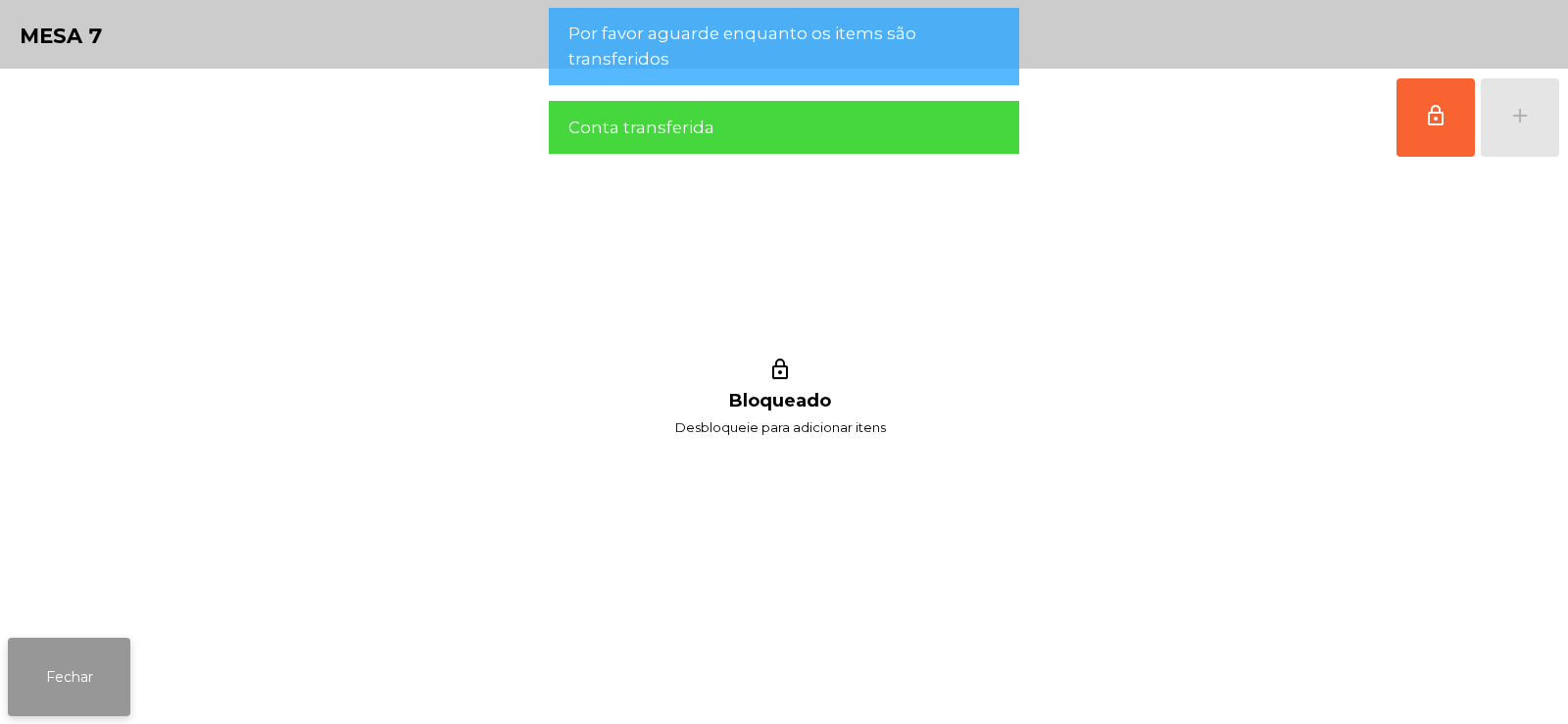
click at [101, 649] on button "Fechar" at bounding box center [69, 676] width 123 height 78
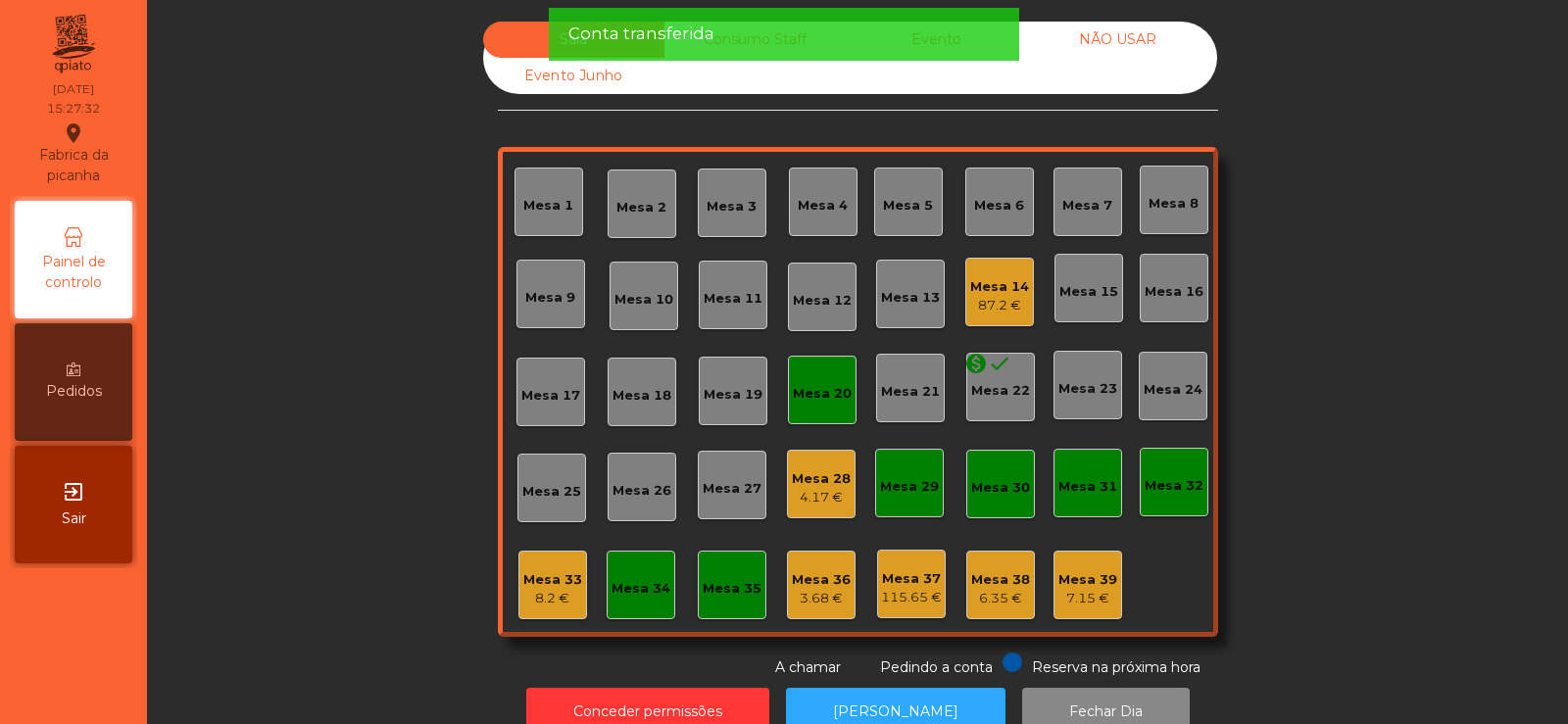
click at [827, 399] on div "Mesa 20" at bounding box center [821, 394] width 59 height 20
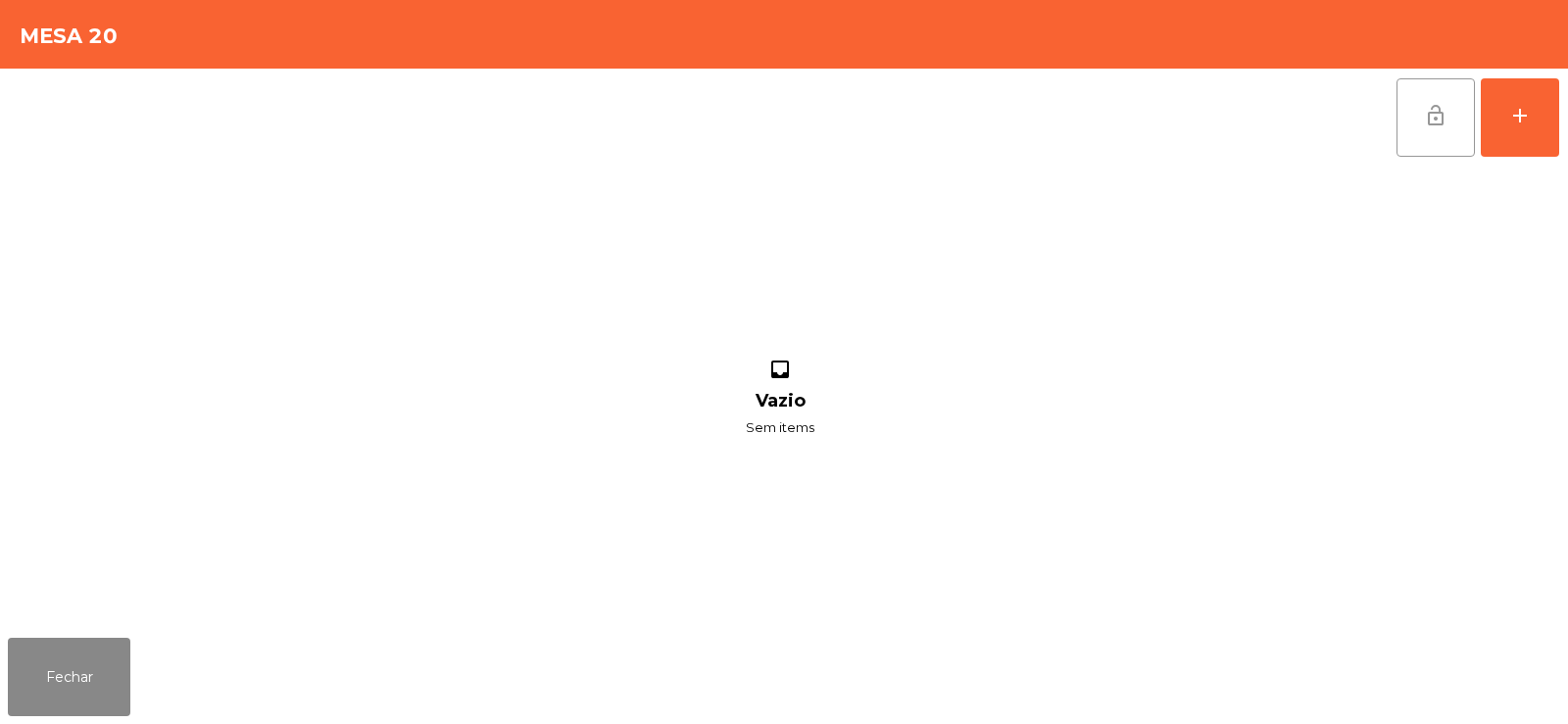
click at [1405, 114] on button "lock_open" at bounding box center [1435, 117] width 78 height 78
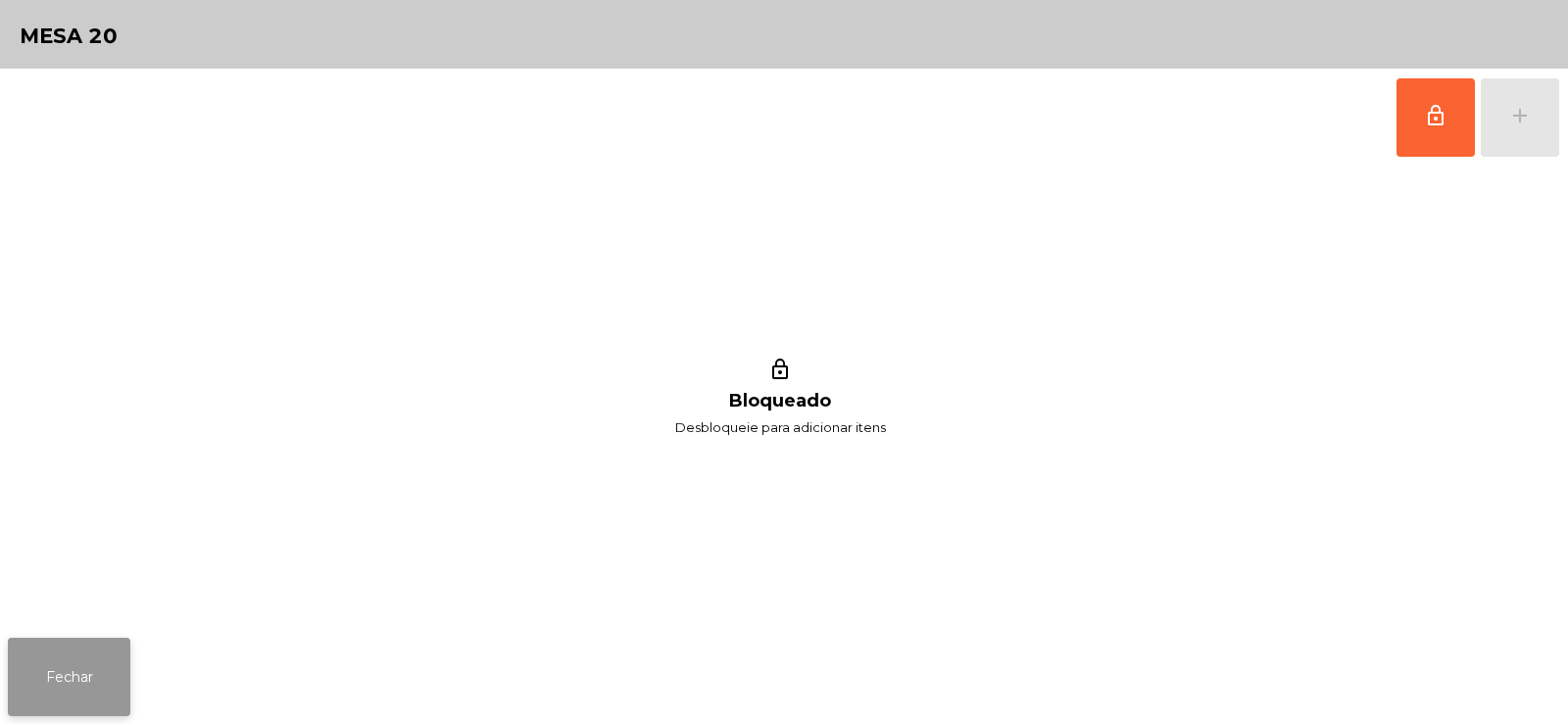
click at [76, 685] on button "Fechar" at bounding box center [69, 676] width 123 height 78
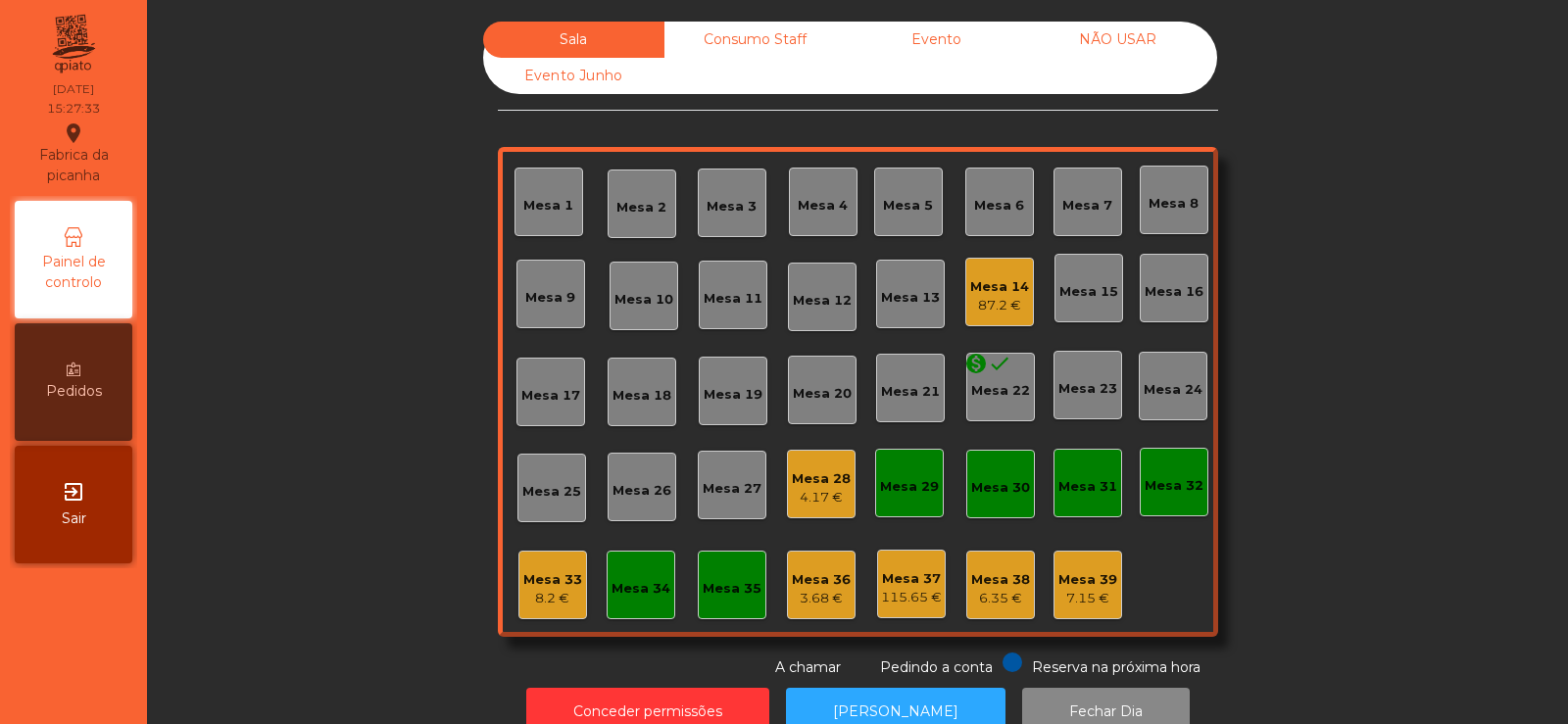
click at [822, 488] on div "4.17 €" at bounding box center [820, 498] width 59 height 20
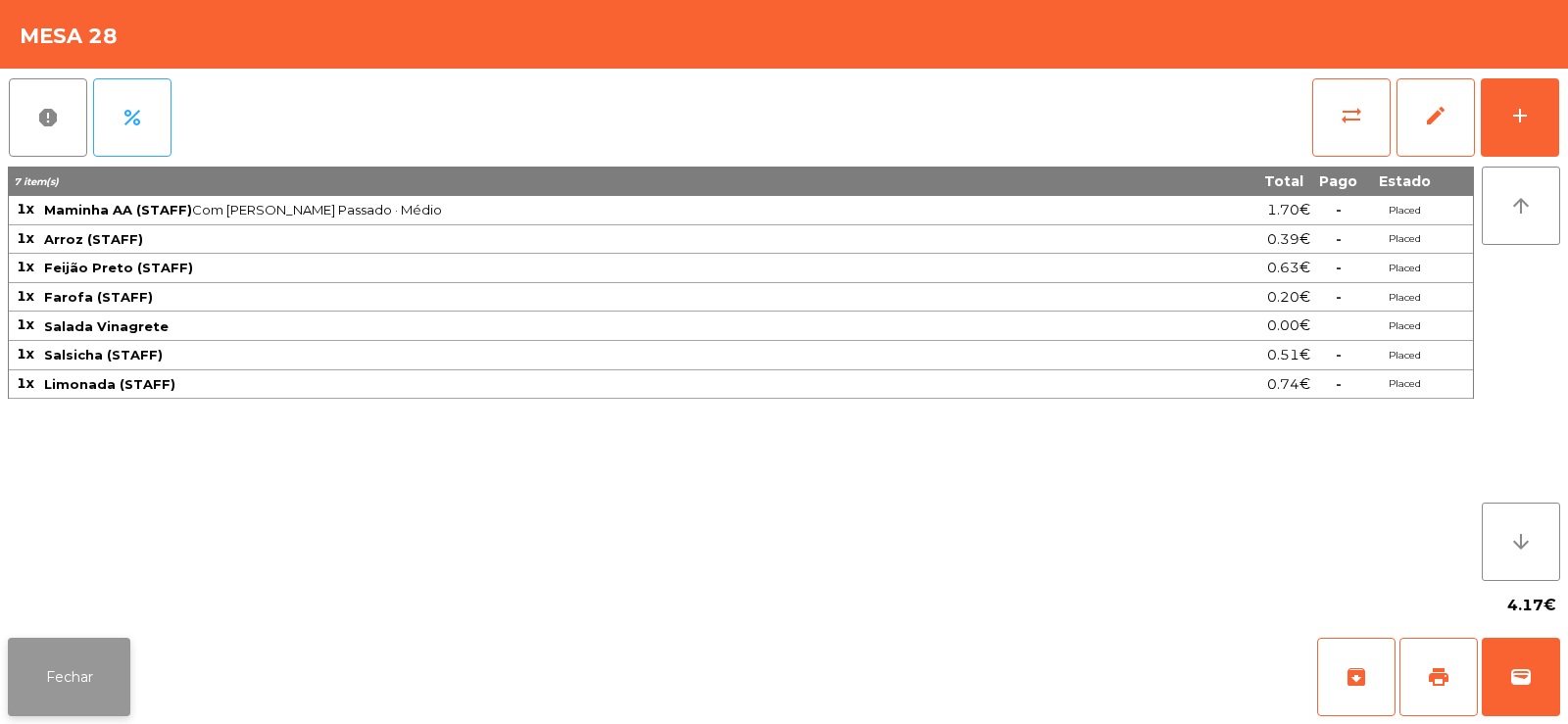
click at [43, 675] on button "Fechar" at bounding box center [69, 676] width 123 height 78
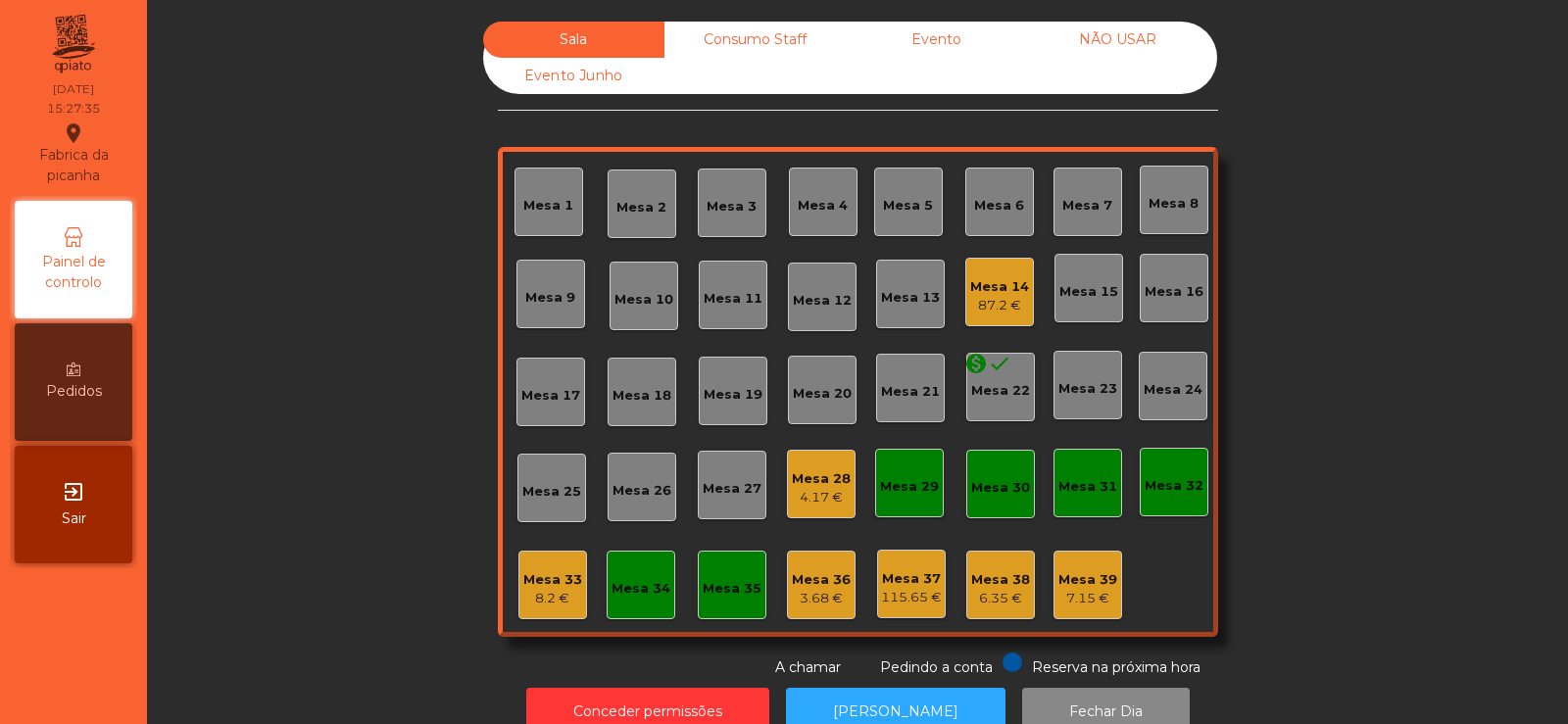
click at [704, 49] on div "Consumo Staff" at bounding box center [755, 40] width 181 height 37
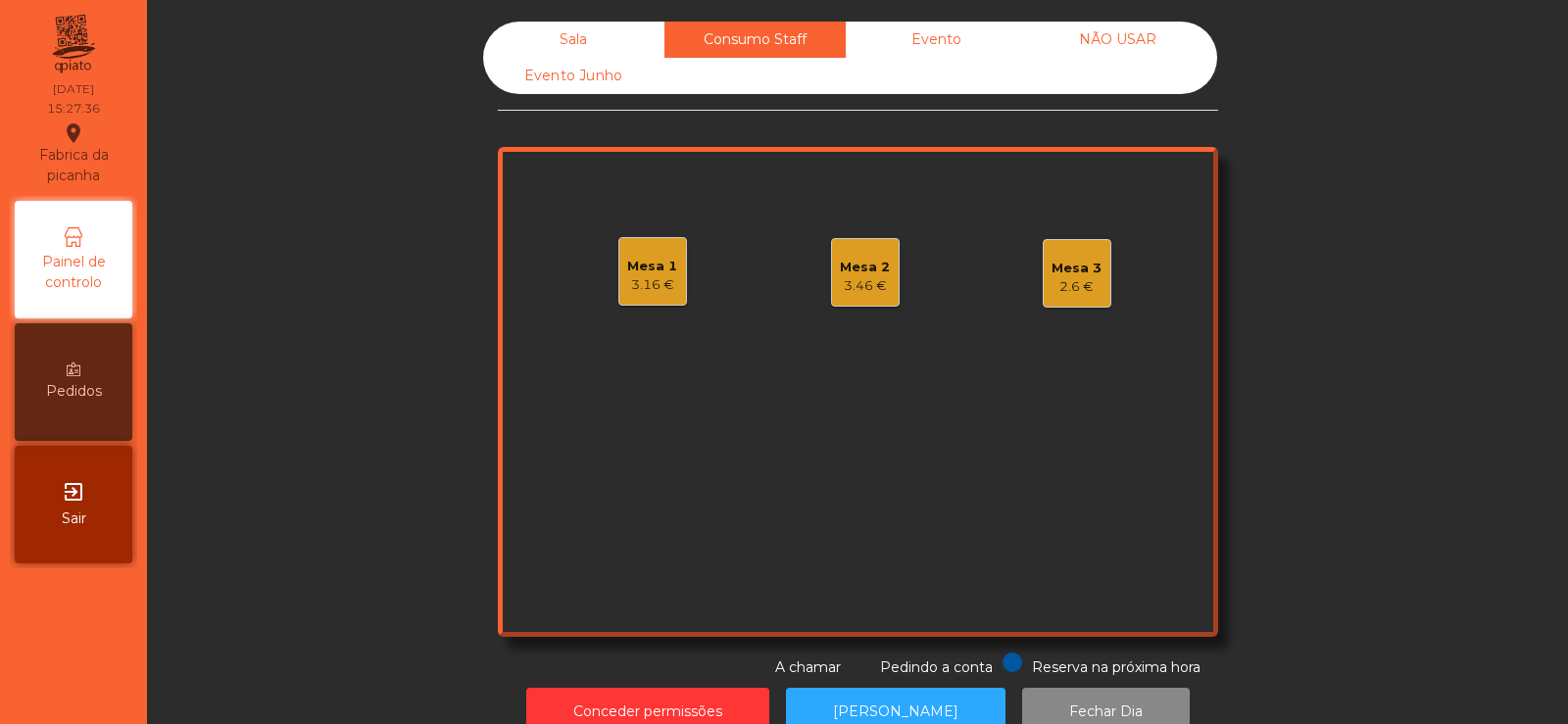
click at [870, 262] on div "Mesa 2" at bounding box center [865, 268] width 50 height 20
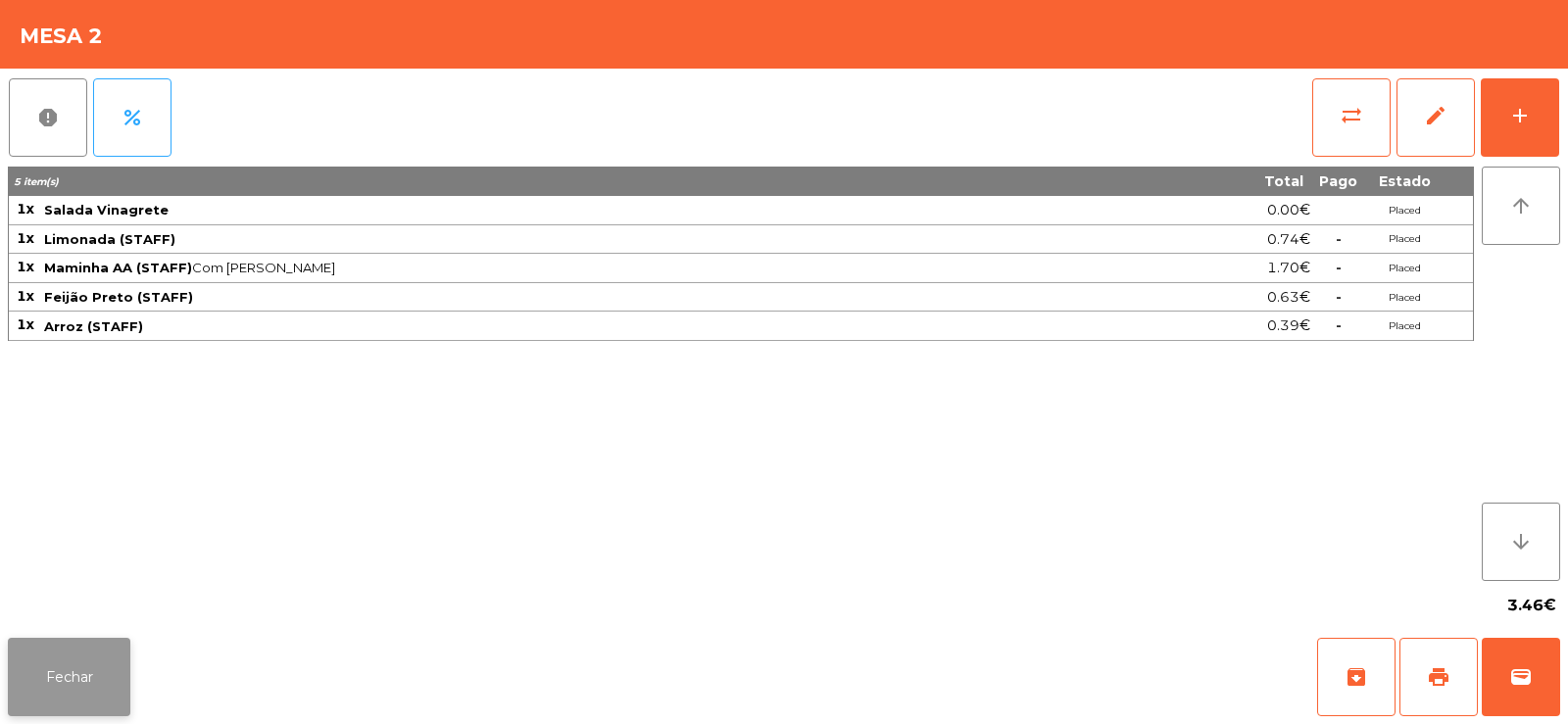
click at [57, 666] on button "Fechar" at bounding box center [69, 676] width 123 height 78
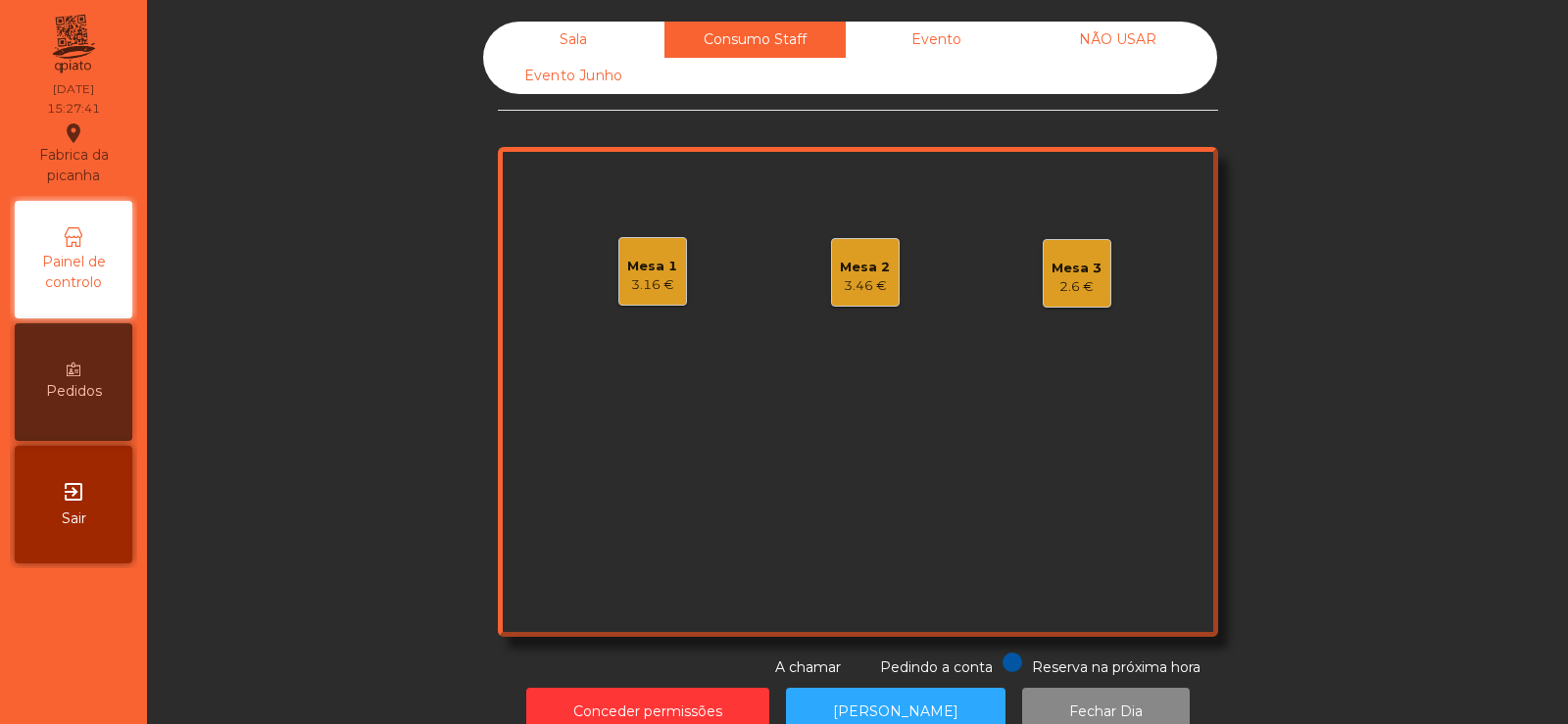
click at [1051, 275] on div "Mesa 3" at bounding box center [1076, 269] width 50 height 20
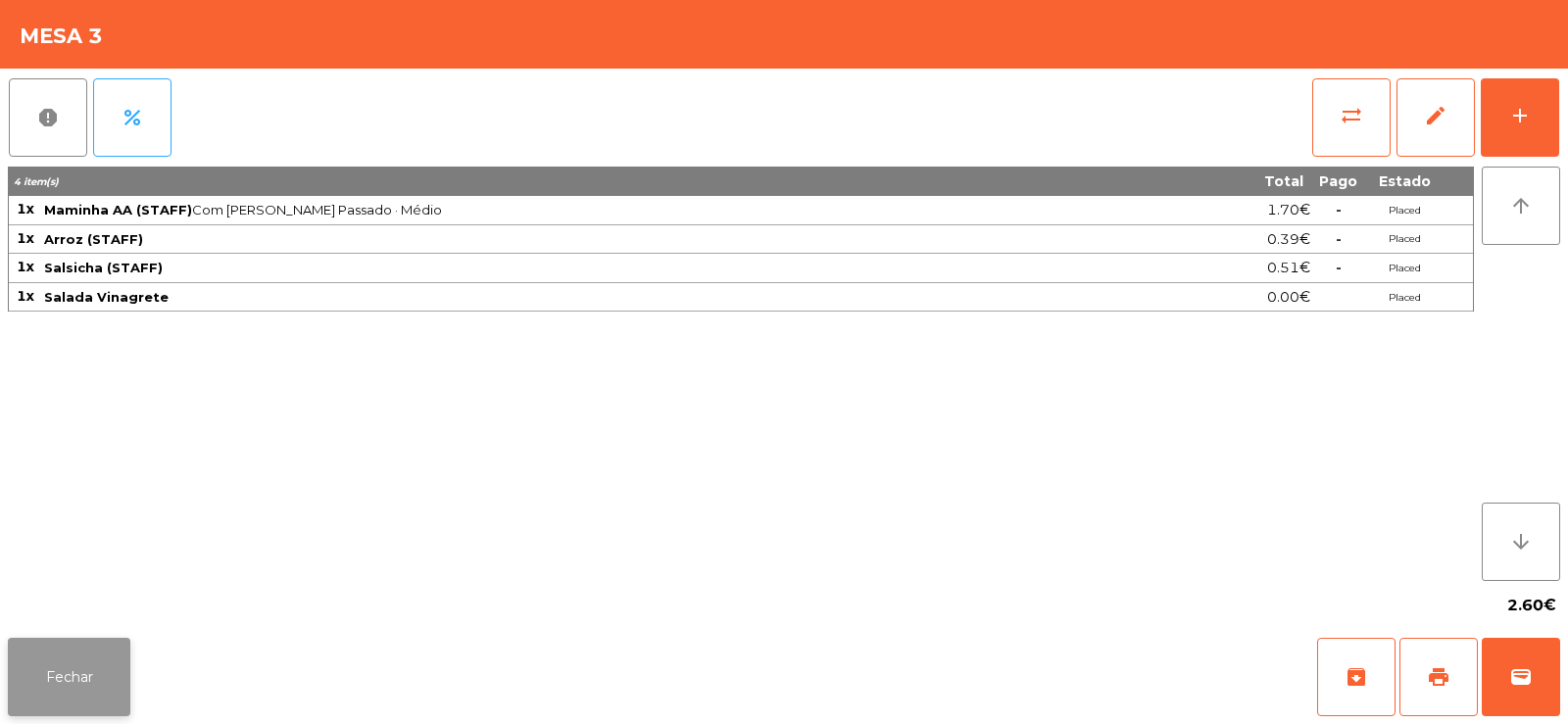
click at [21, 651] on button "Fechar" at bounding box center [69, 676] width 123 height 78
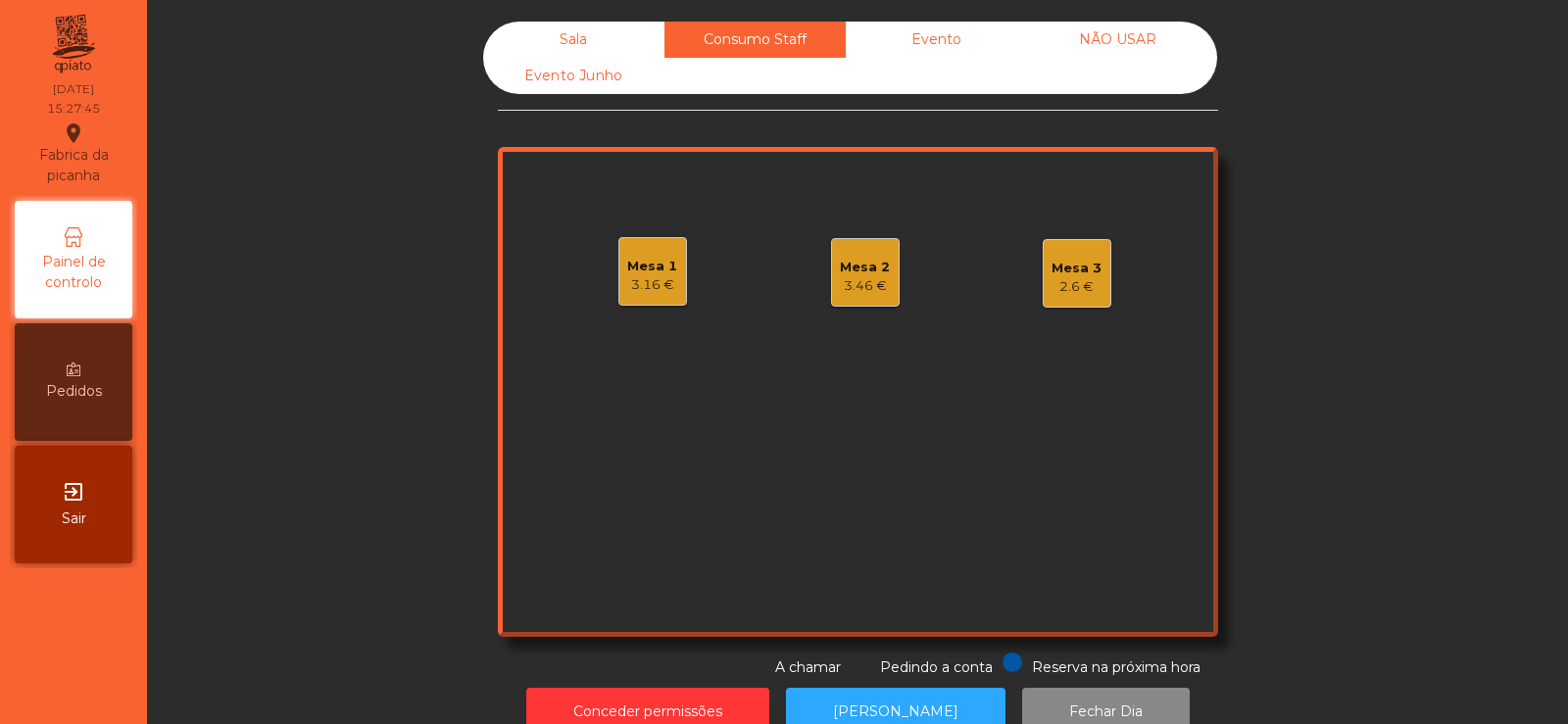
click at [1083, 267] on div "Mesa 3" at bounding box center [1076, 269] width 50 height 20
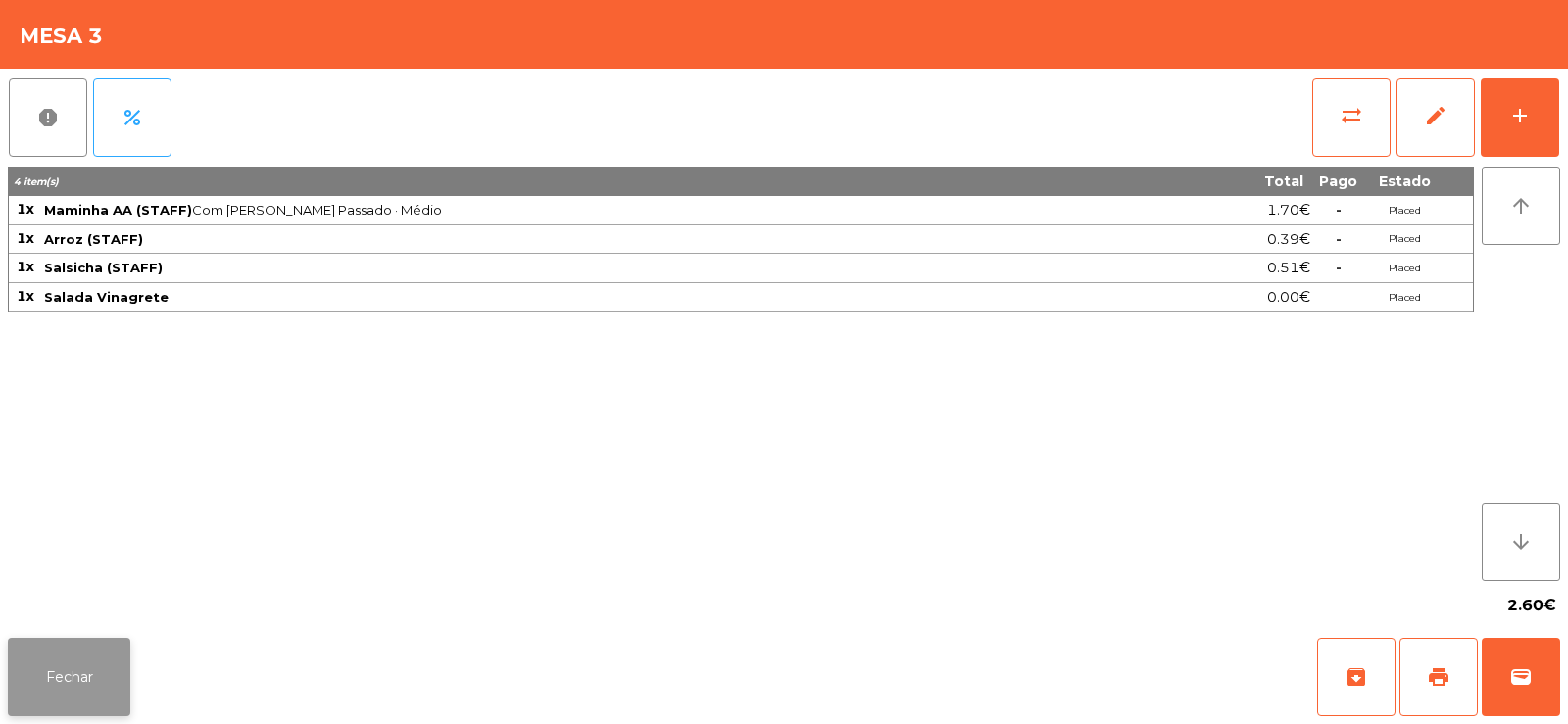
click at [42, 673] on button "Fechar" at bounding box center [69, 676] width 123 height 78
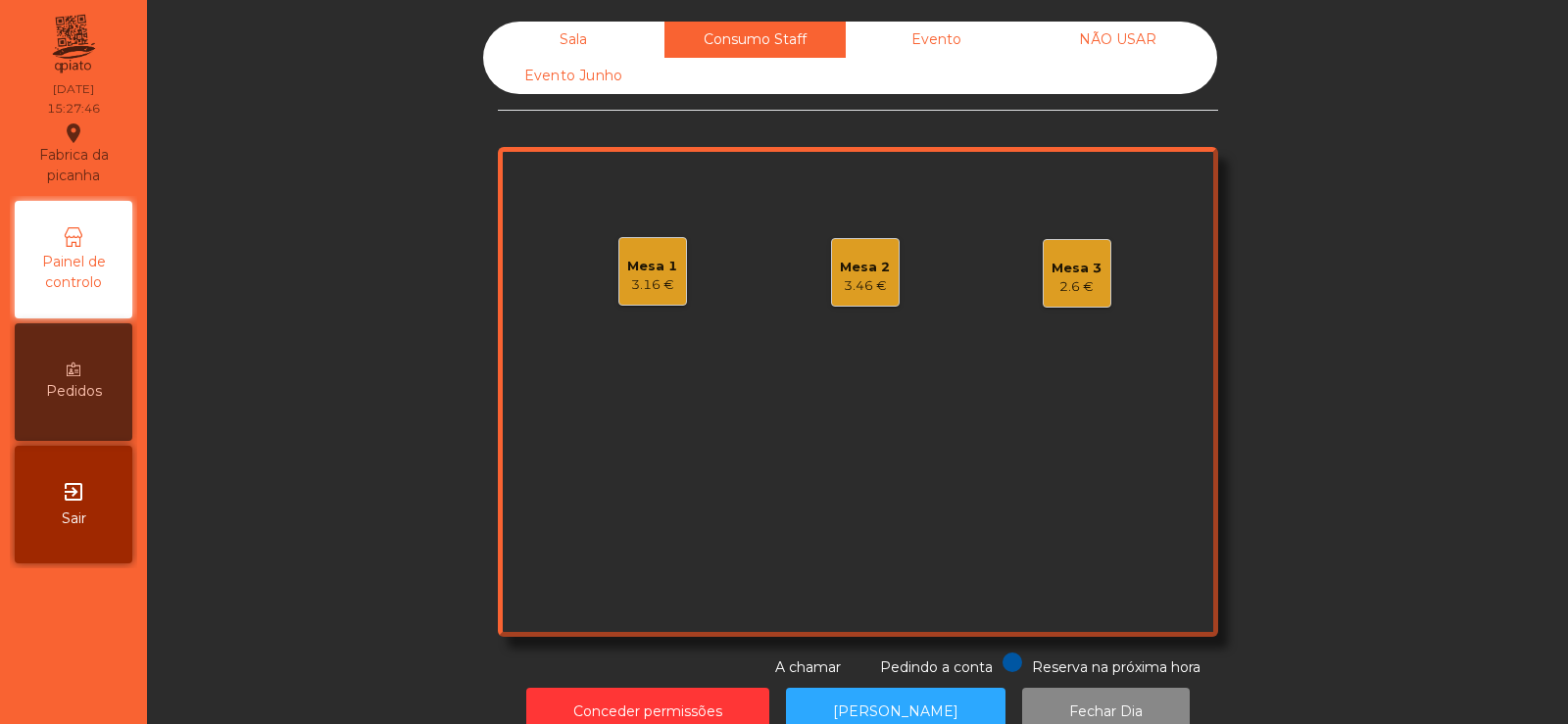
click at [648, 270] on div "Mesa 1" at bounding box center [652, 267] width 50 height 20
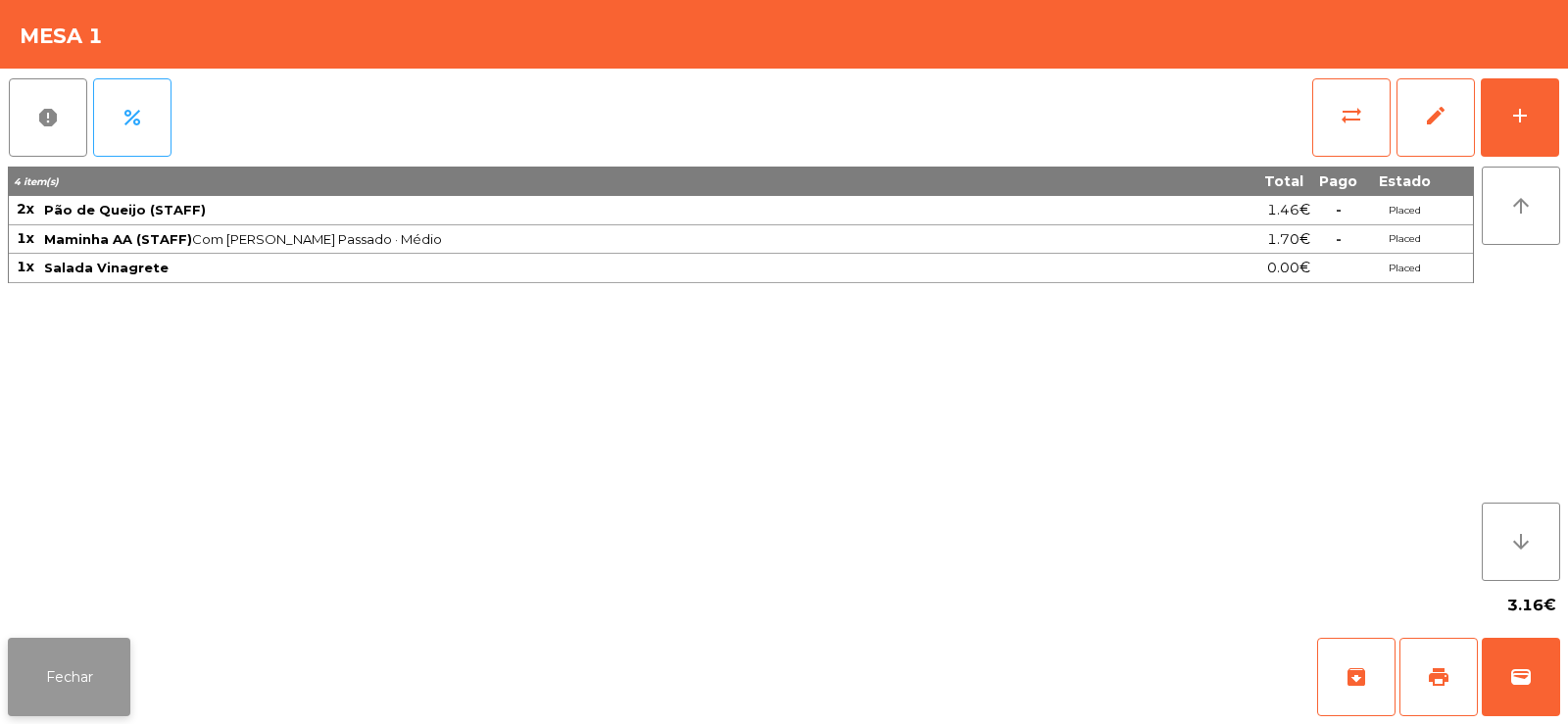
click at [89, 678] on button "Fechar" at bounding box center [69, 676] width 123 height 78
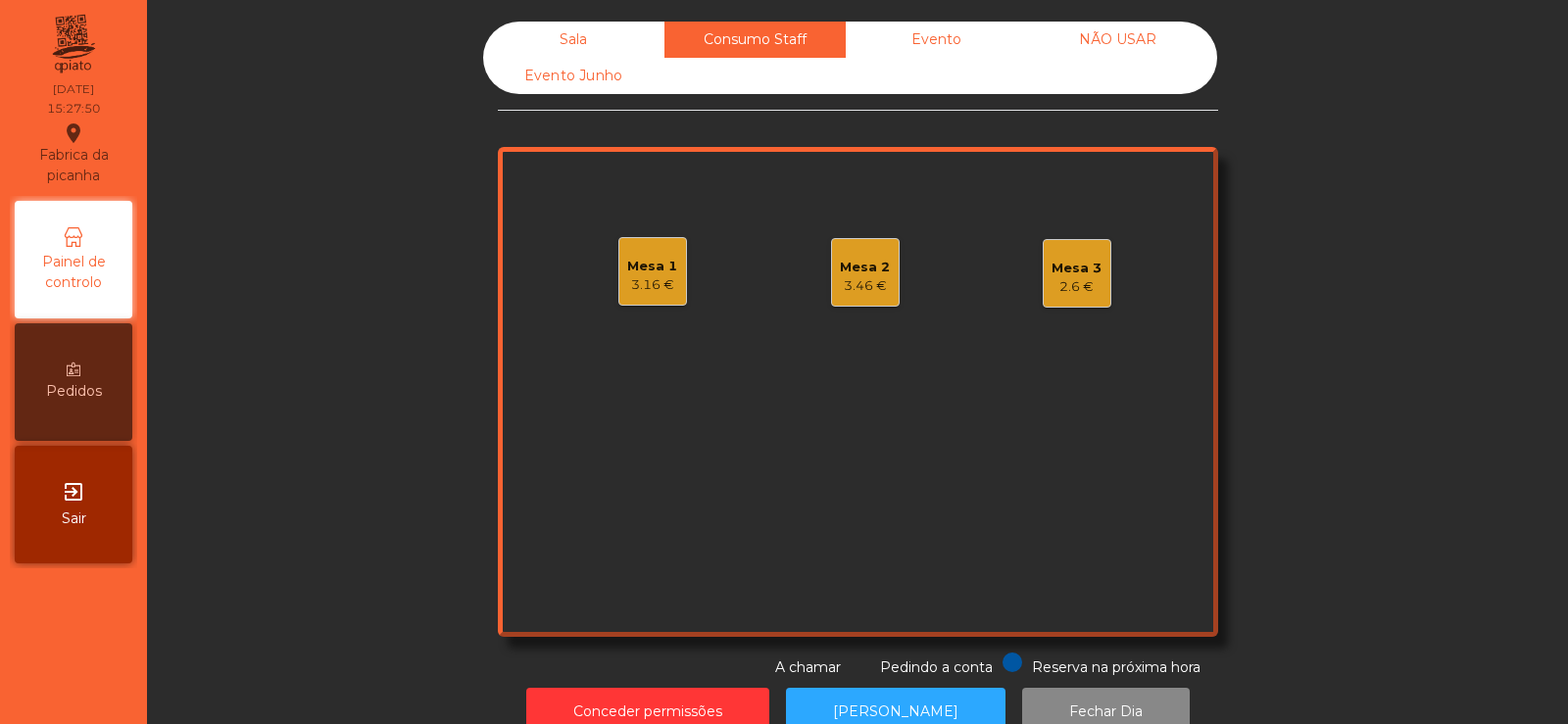
click at [587, 31] on div "Sala" at bounding box center [573, 40] width 181 height 37
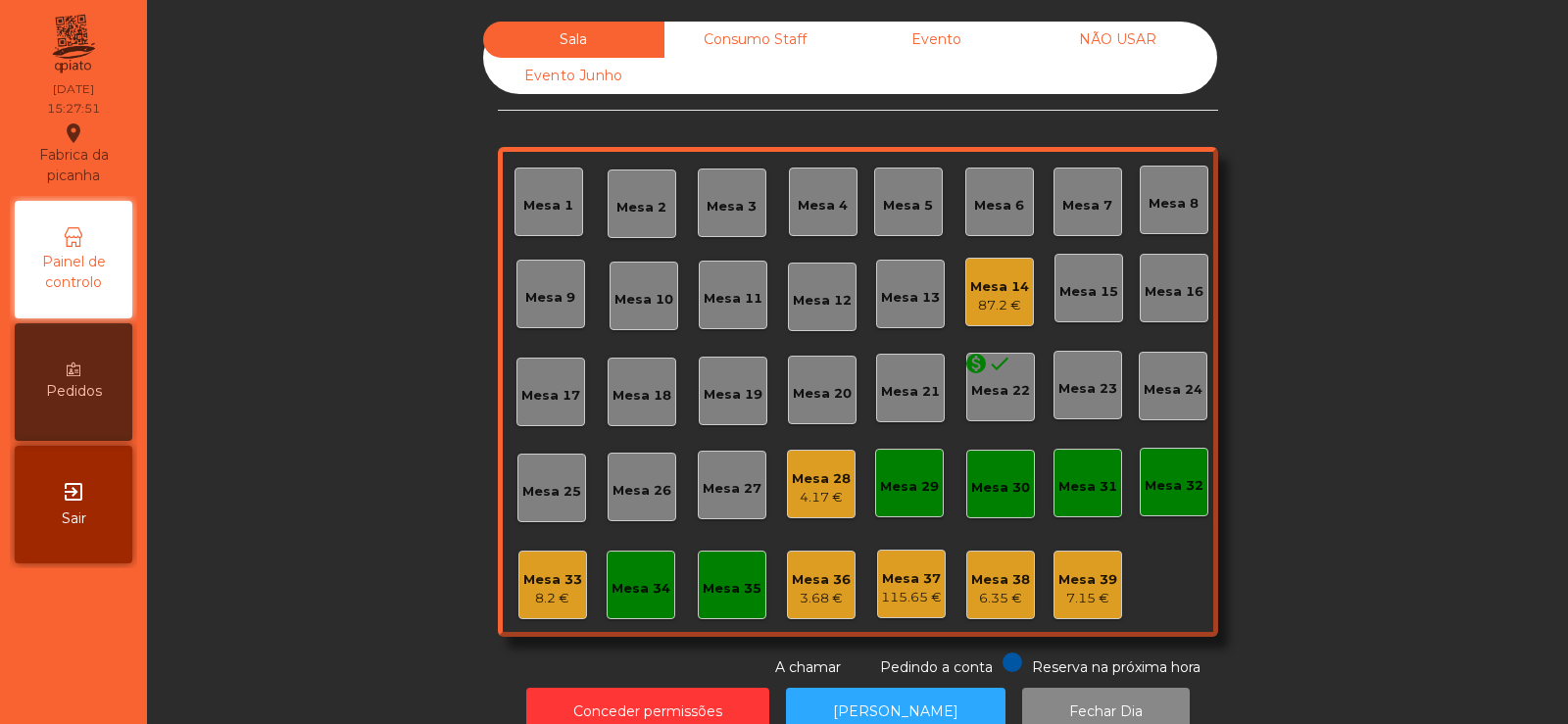
click at [544, 600] on div "8.2 €" at bounding box center [552, 599] width 59 height 20
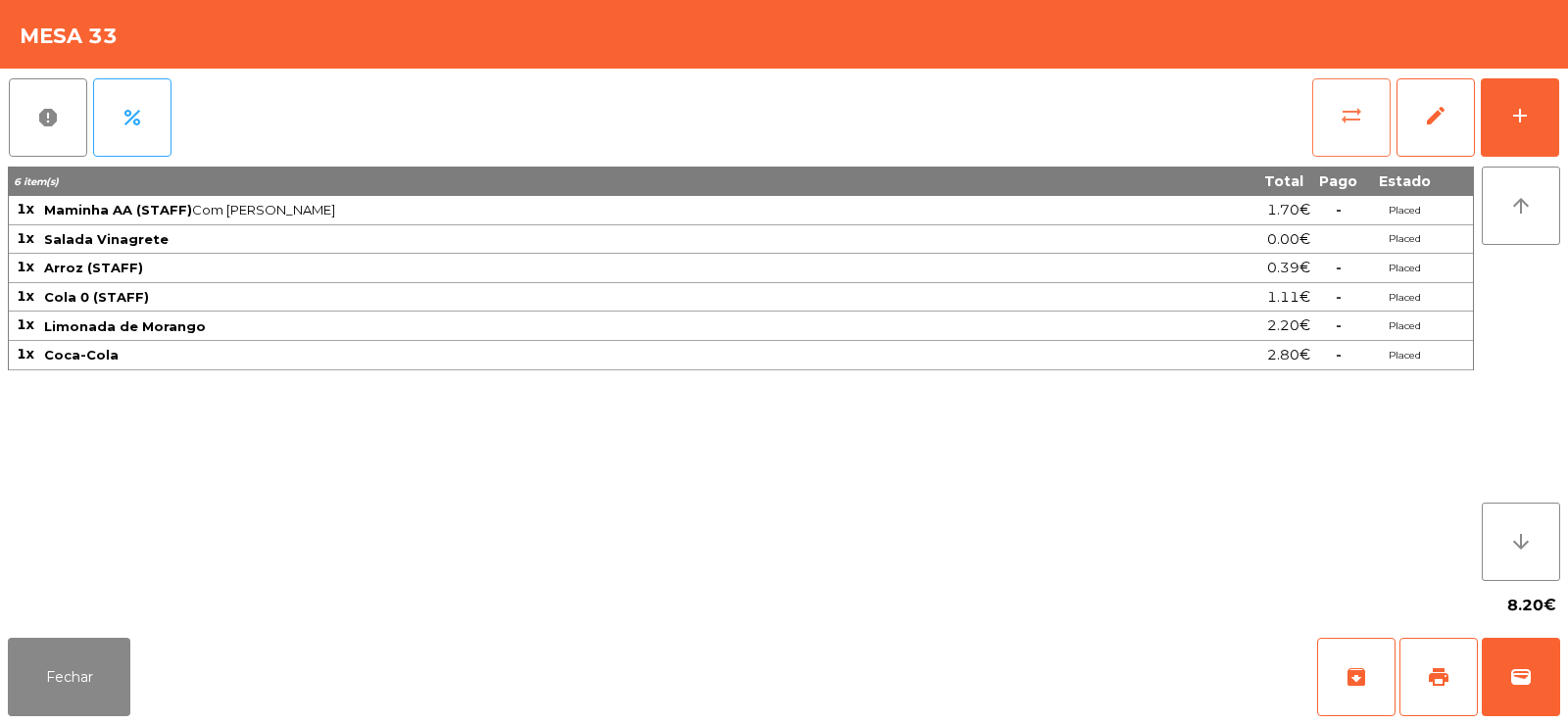
click at [1361, 115] on span "sync_alt" at bounding box center [1352, 116] width 24 height 24
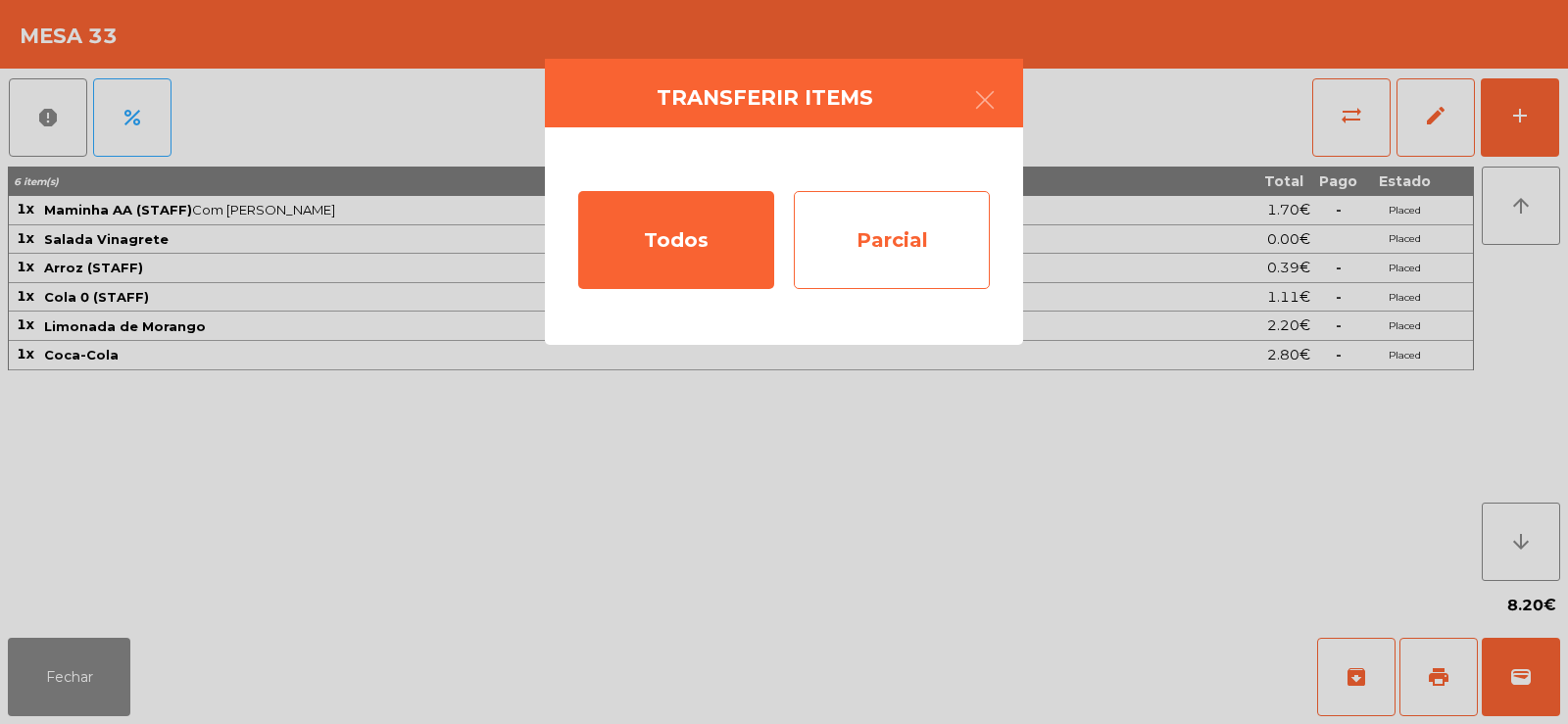
click at [893, 250] on div "Parcial" at bounding box center [892, 240] width 196 height 98
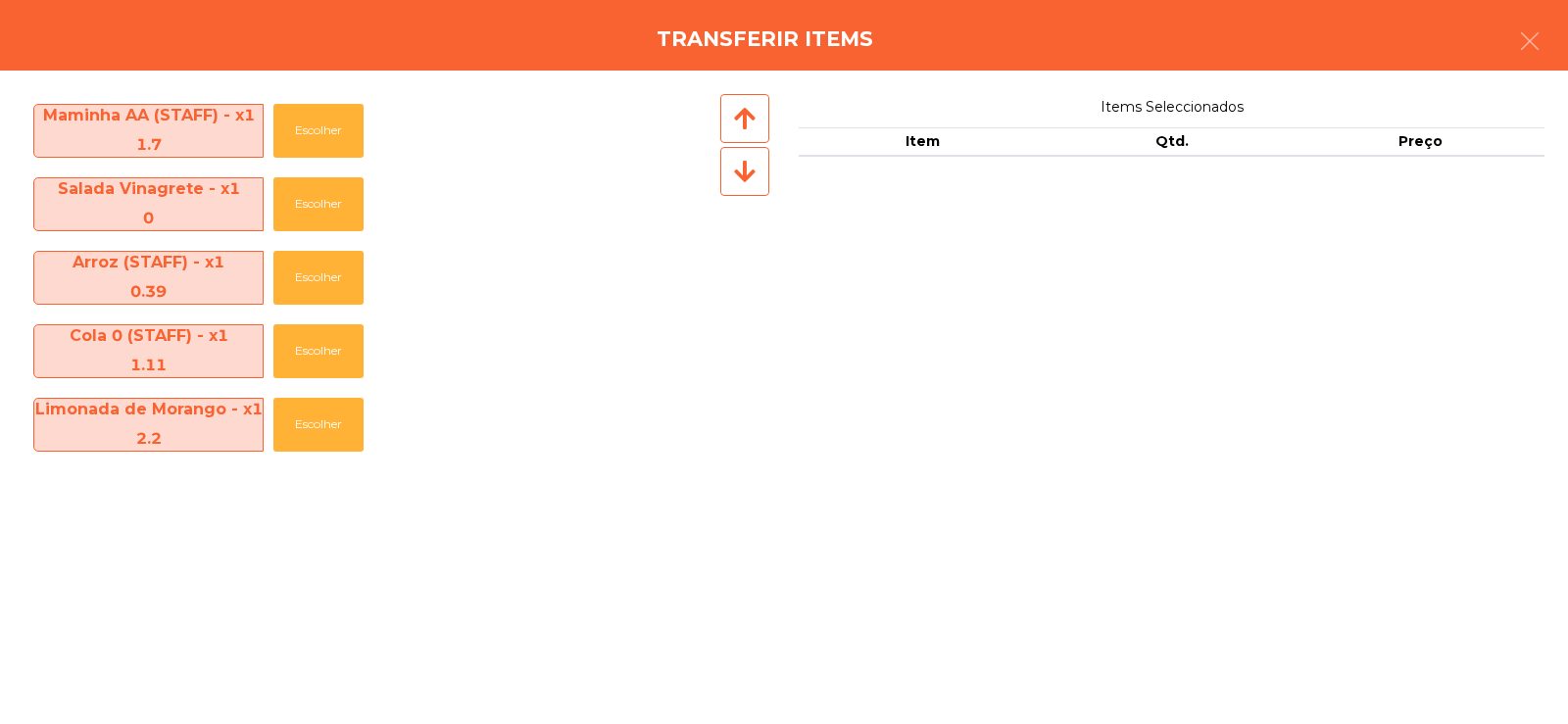
scroll to position [68, 0]
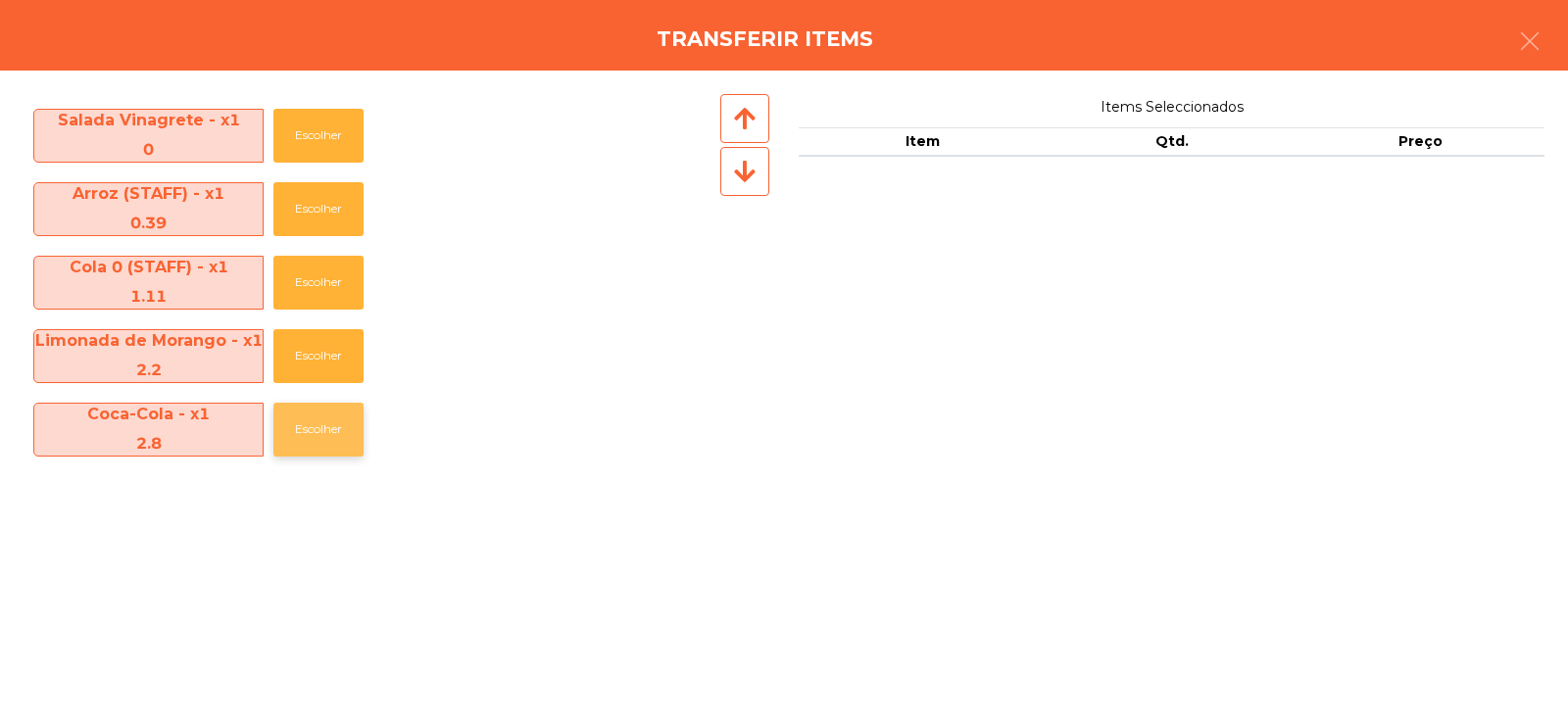
click at [286, 423] on button "Escolher" at bounding box center [318, 429] width 90 height 54
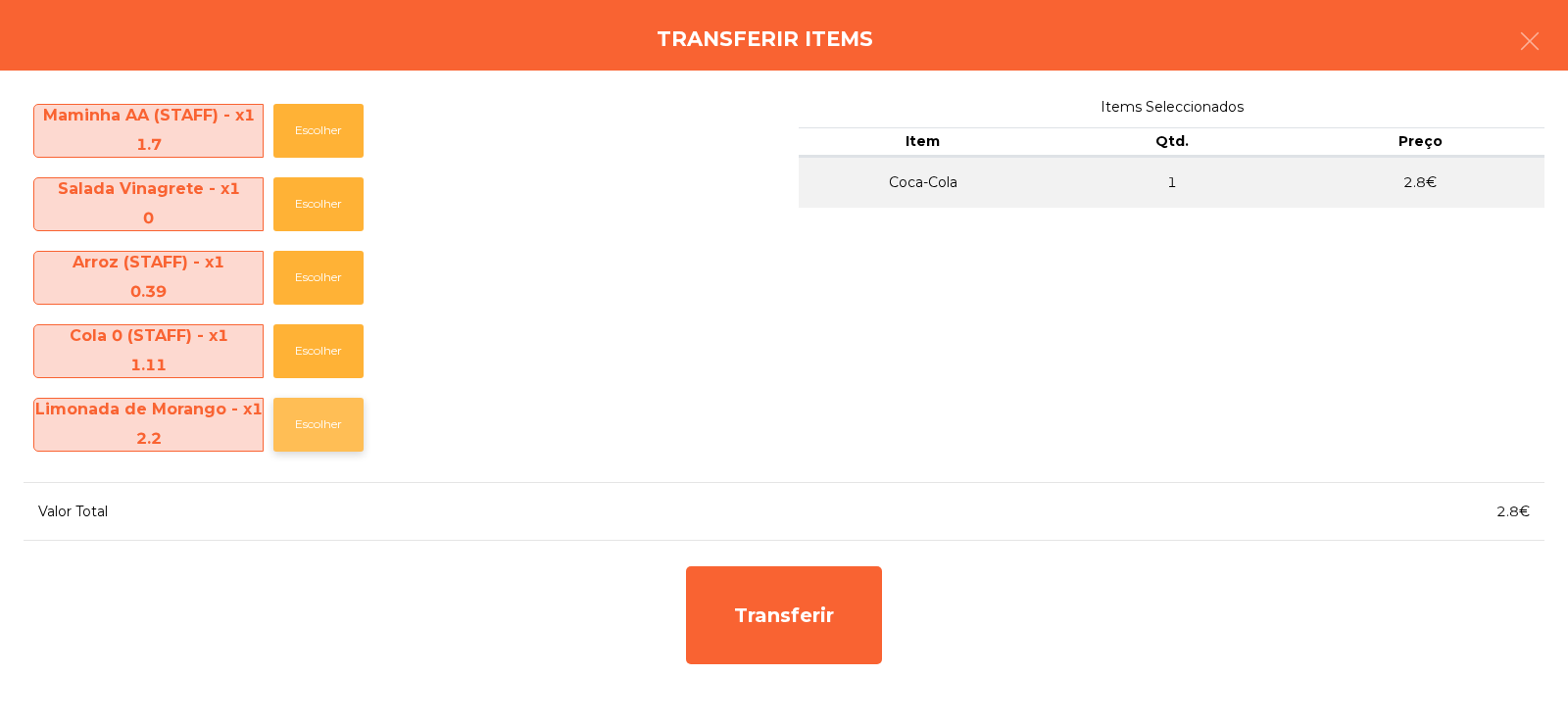
click at [296, 424] on button "Escolher" at bounding box center [318, 424] width 90 height 54
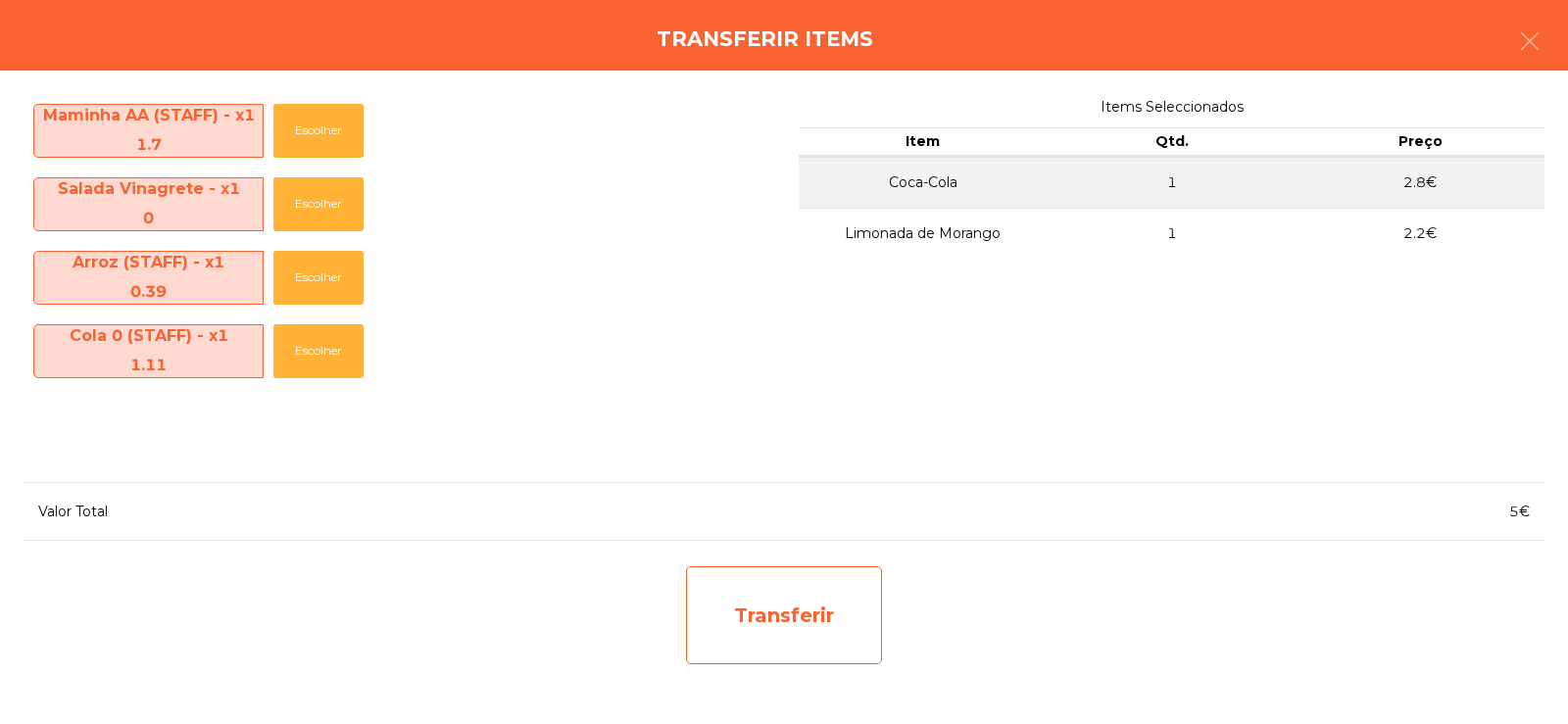
click at [829, 622] on div "Transferir" at bounding box center [784, 615] width 196 height 98
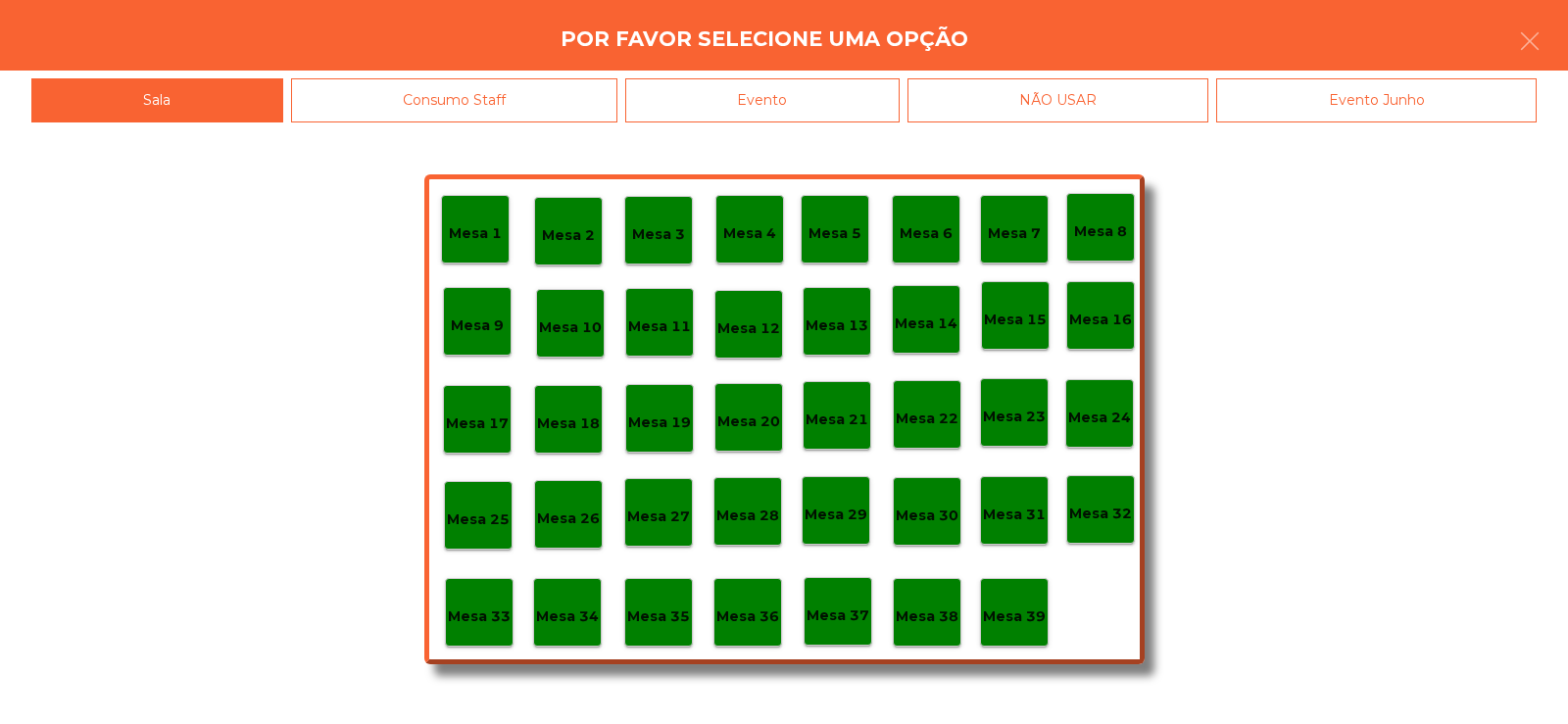
click at [1024, 611] on p "Mesa 39" at bounding box center [1014, 617] width 62 height 23
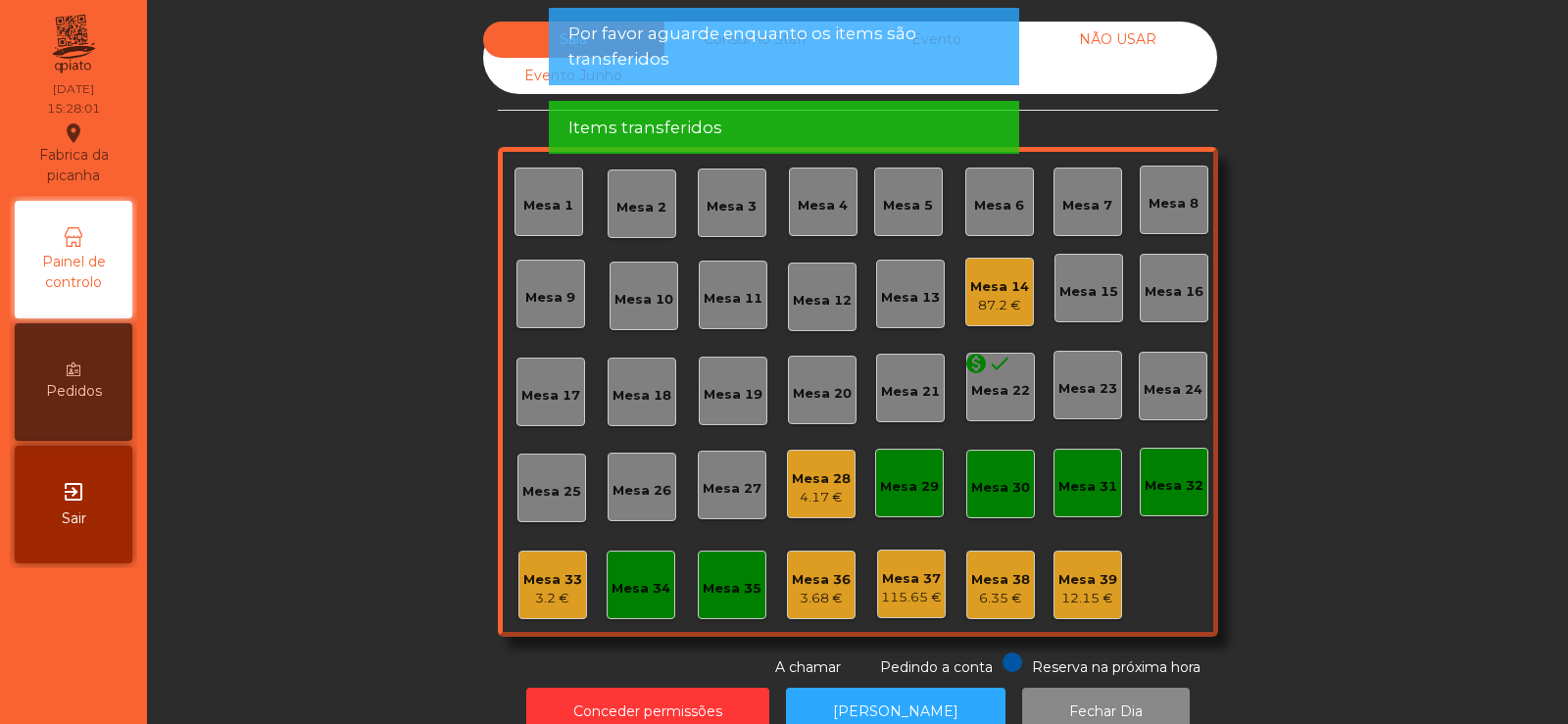
click at [555, 591] on div "3.2 €" at bounding box center [552, 599] width 59 height 20
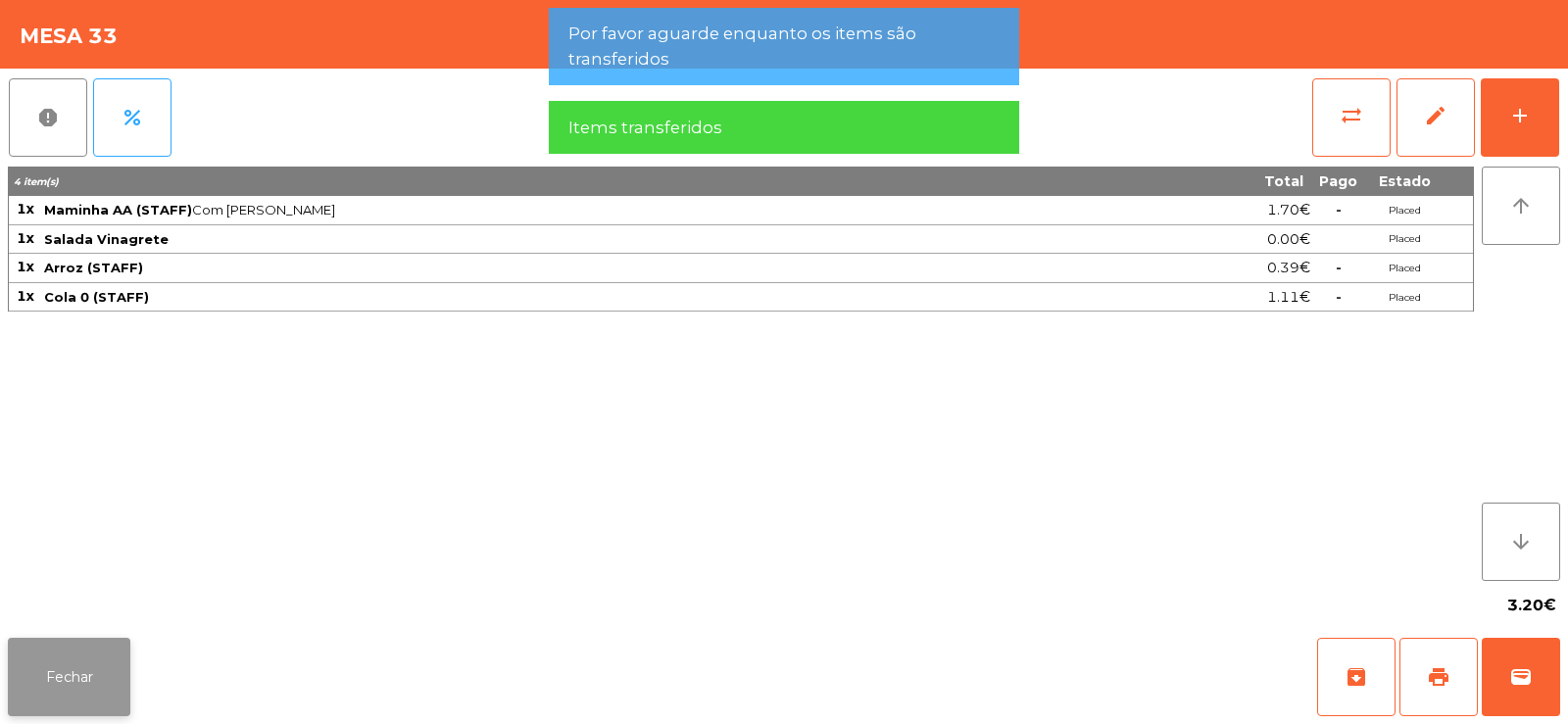
click at [64, 696] on button "Fechar" at bounding box center [69, 676] width 123 height 78
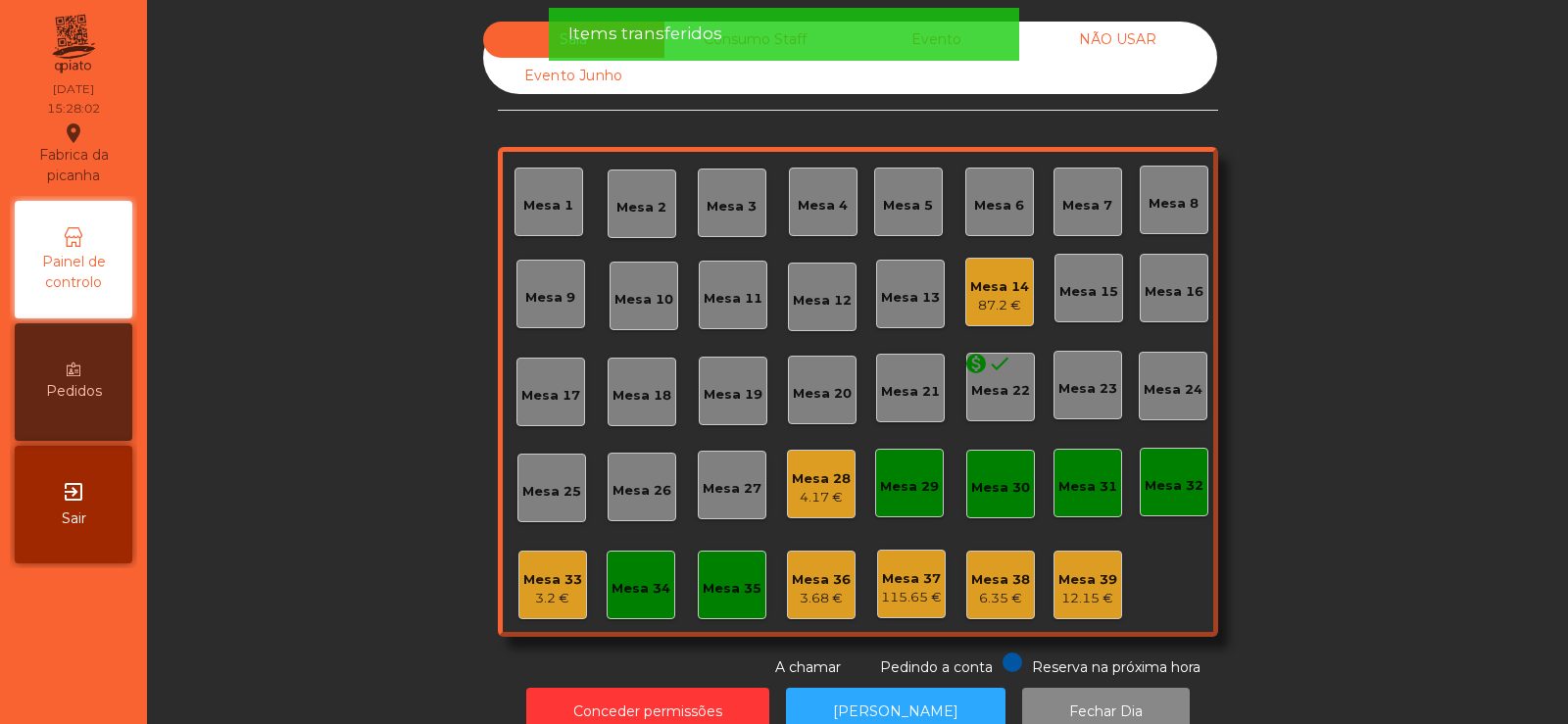
click at [741, 43] on div "Items transferidos" at bounding box center [784, 34] width 431 height 25
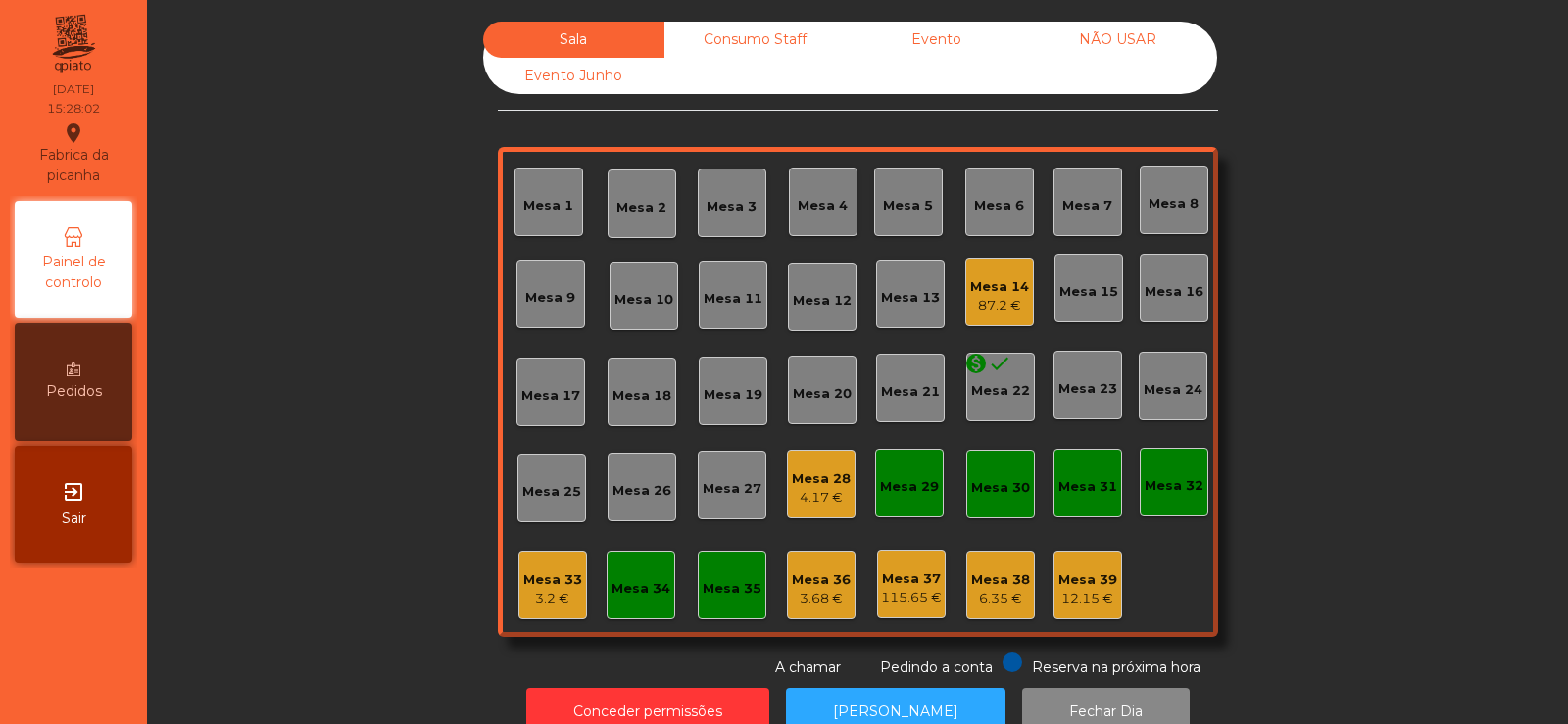
click at [786, 47] on div "Consumo Staff" at bounding box center [755, 40] width 181 height 37
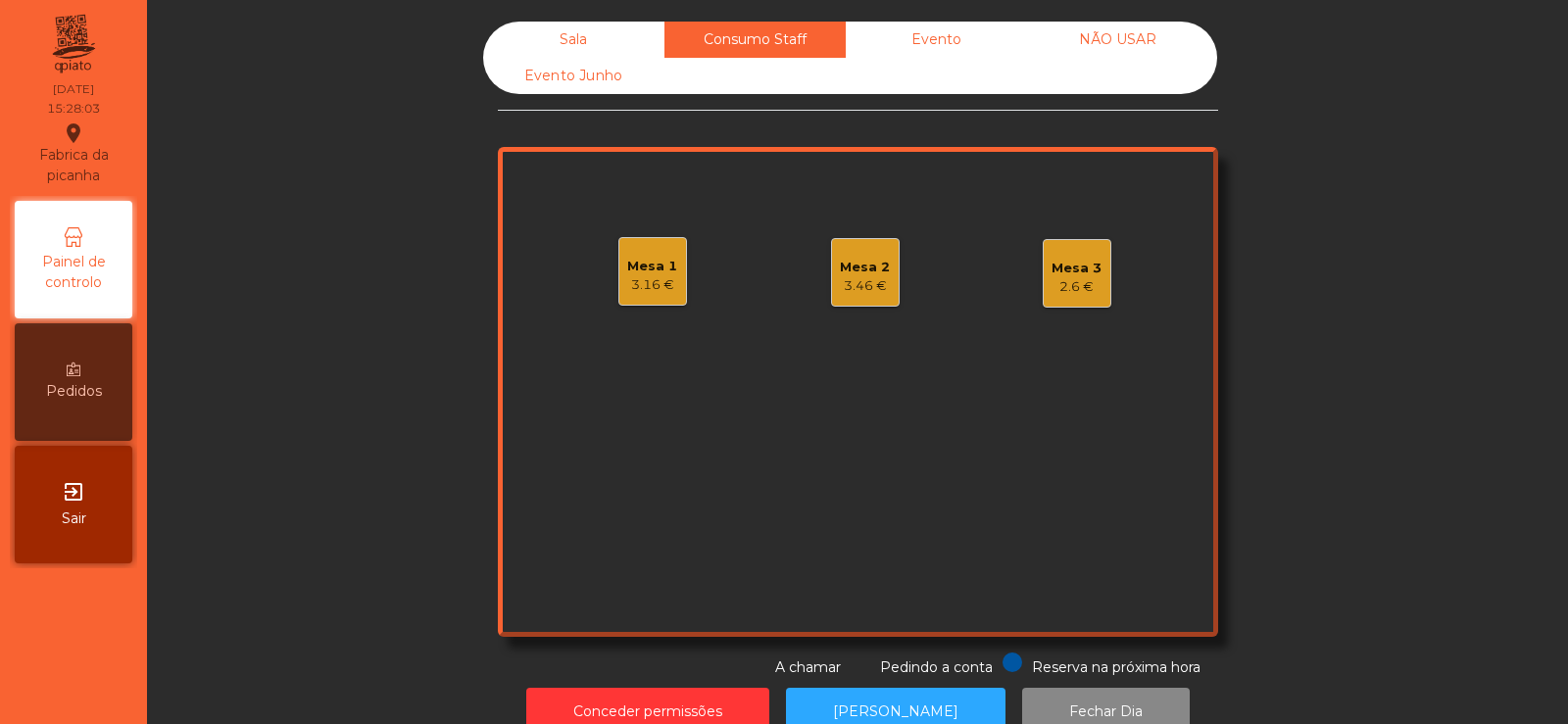
click at [644, 268] on div "Mesa 1" at bounding box center [652, 267] width 50 height 20
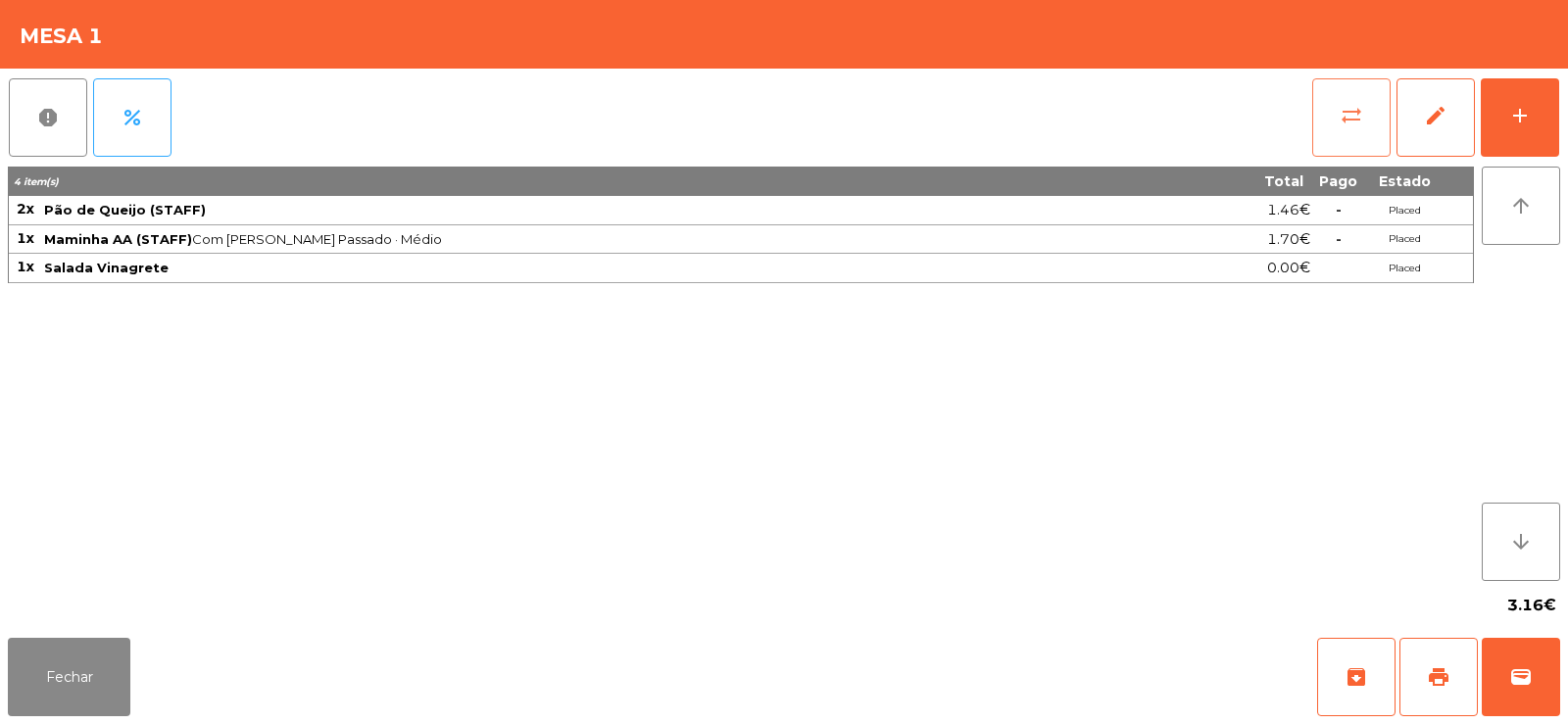
click at [1316, 118] on button "sync_alt" at bounding box center [1351, 117] width 78 height 78
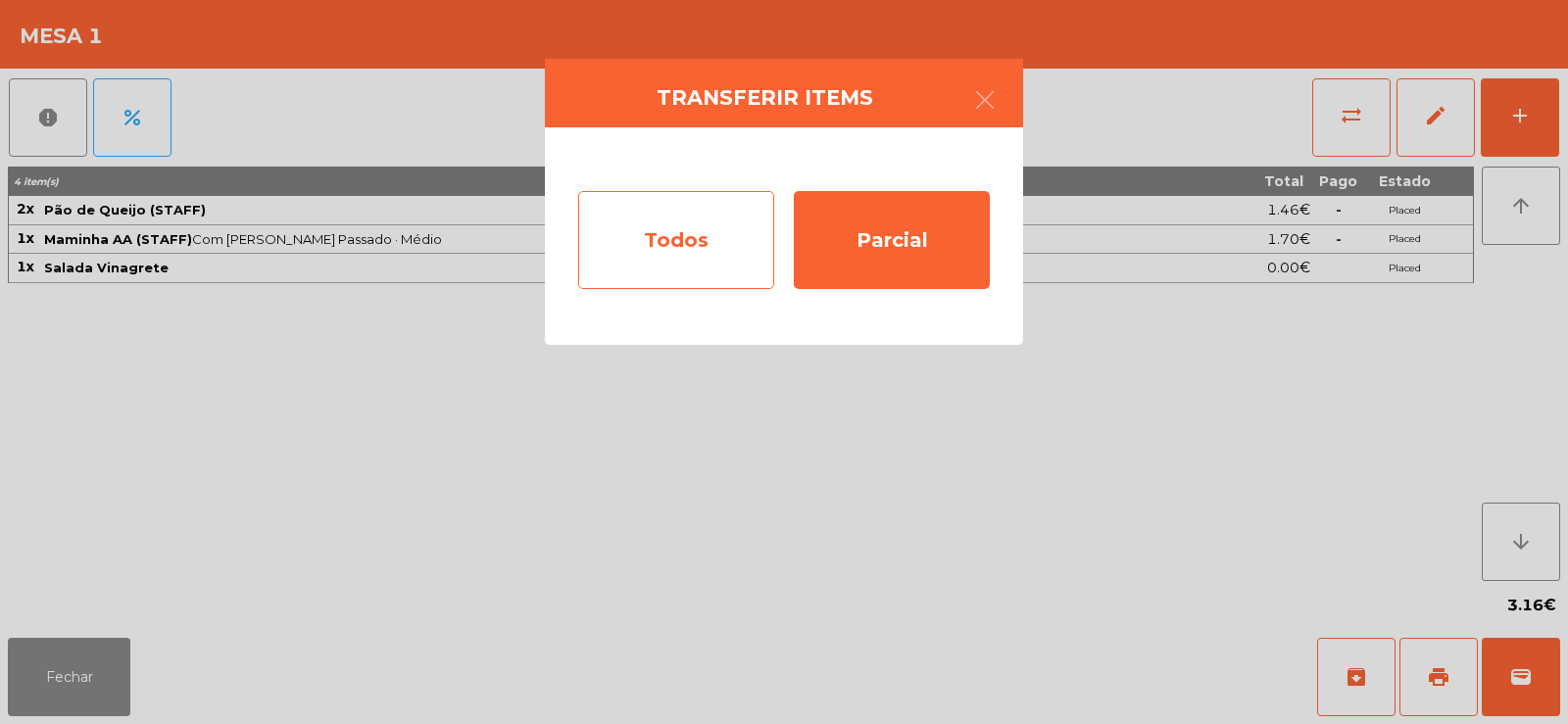
click at [658, 249] on div "Todos" at bounding box center [676, 240] width 196 height 98
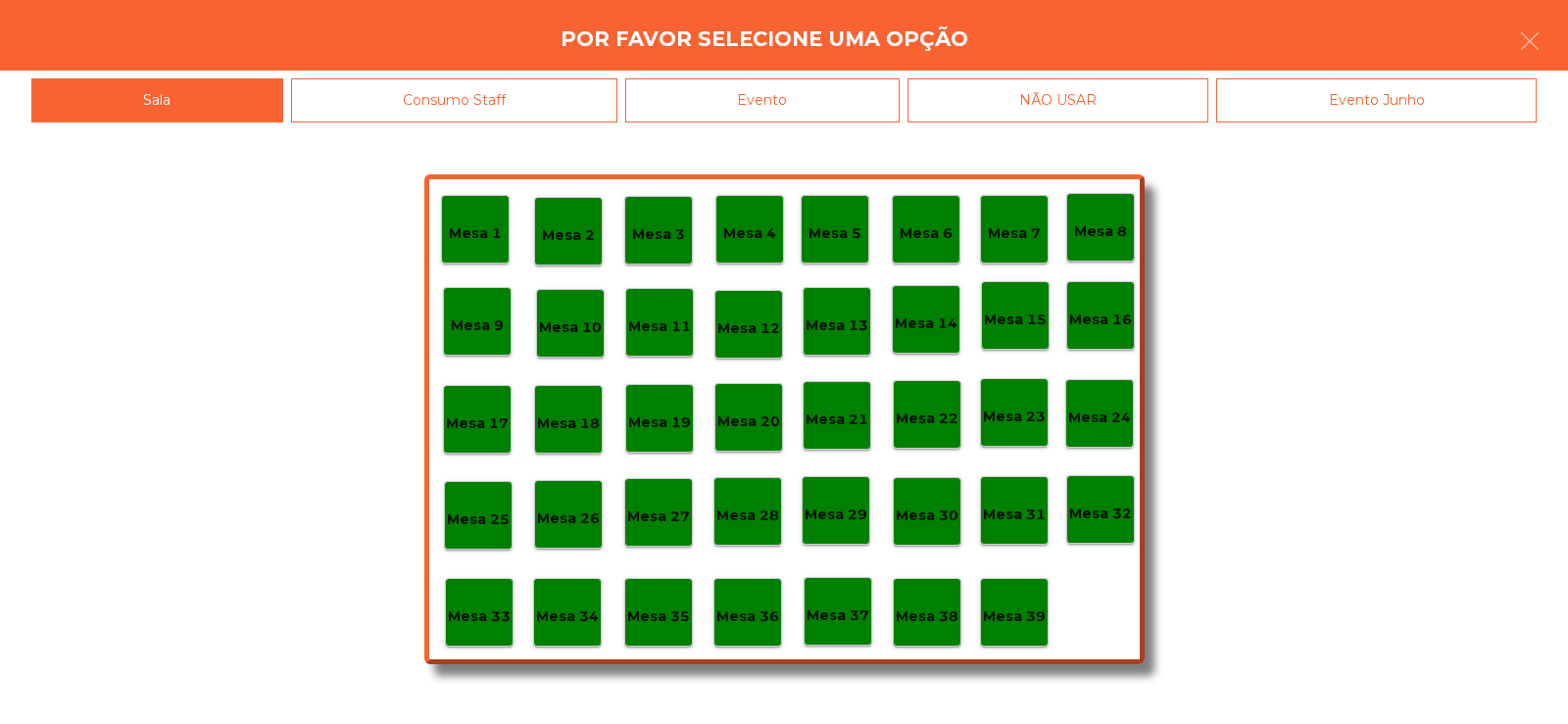
click at [787, 96] on div "Evento" at bounding box center [762, 100] width 275 height 44
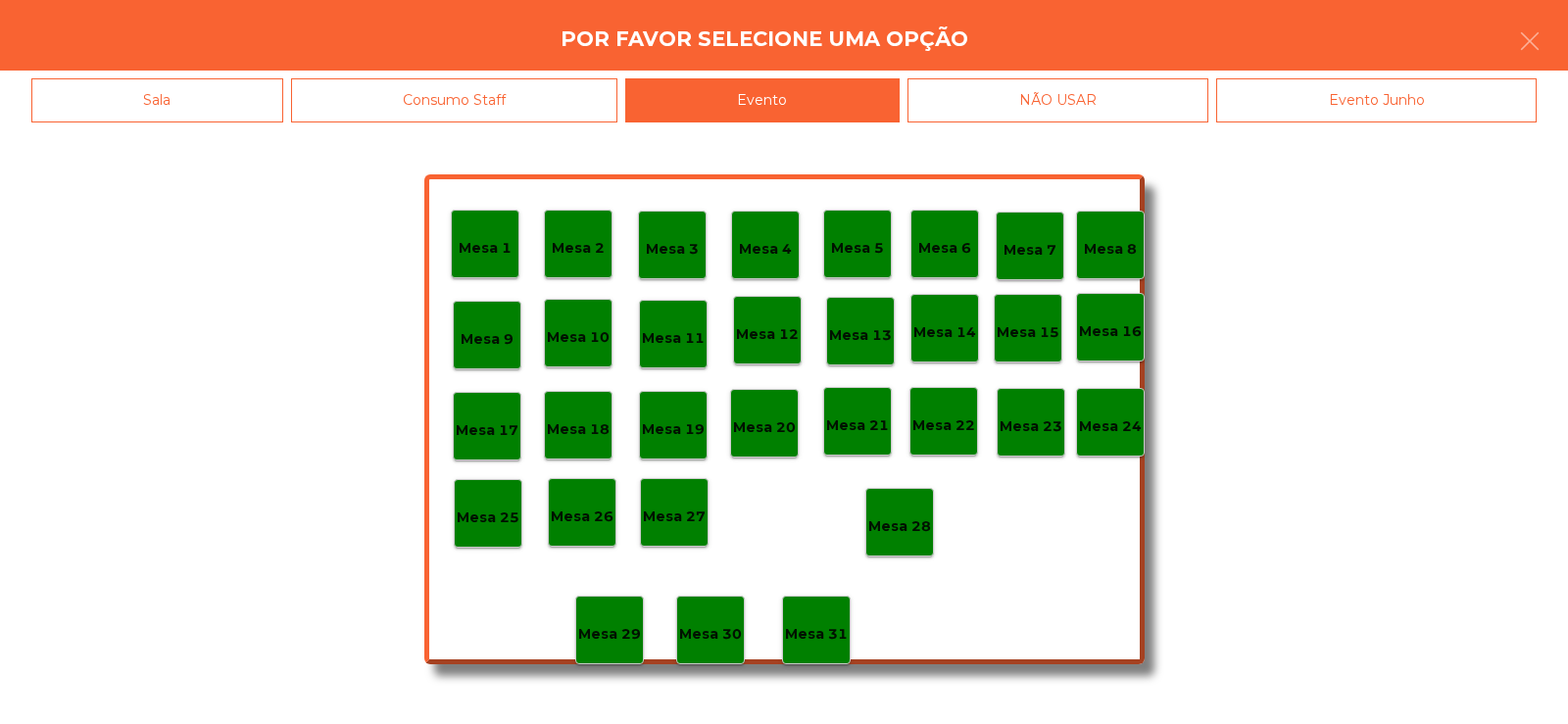
click at [884, 510] on div "Mesa 28" at bounding box center [900, 523] width 62 height 31
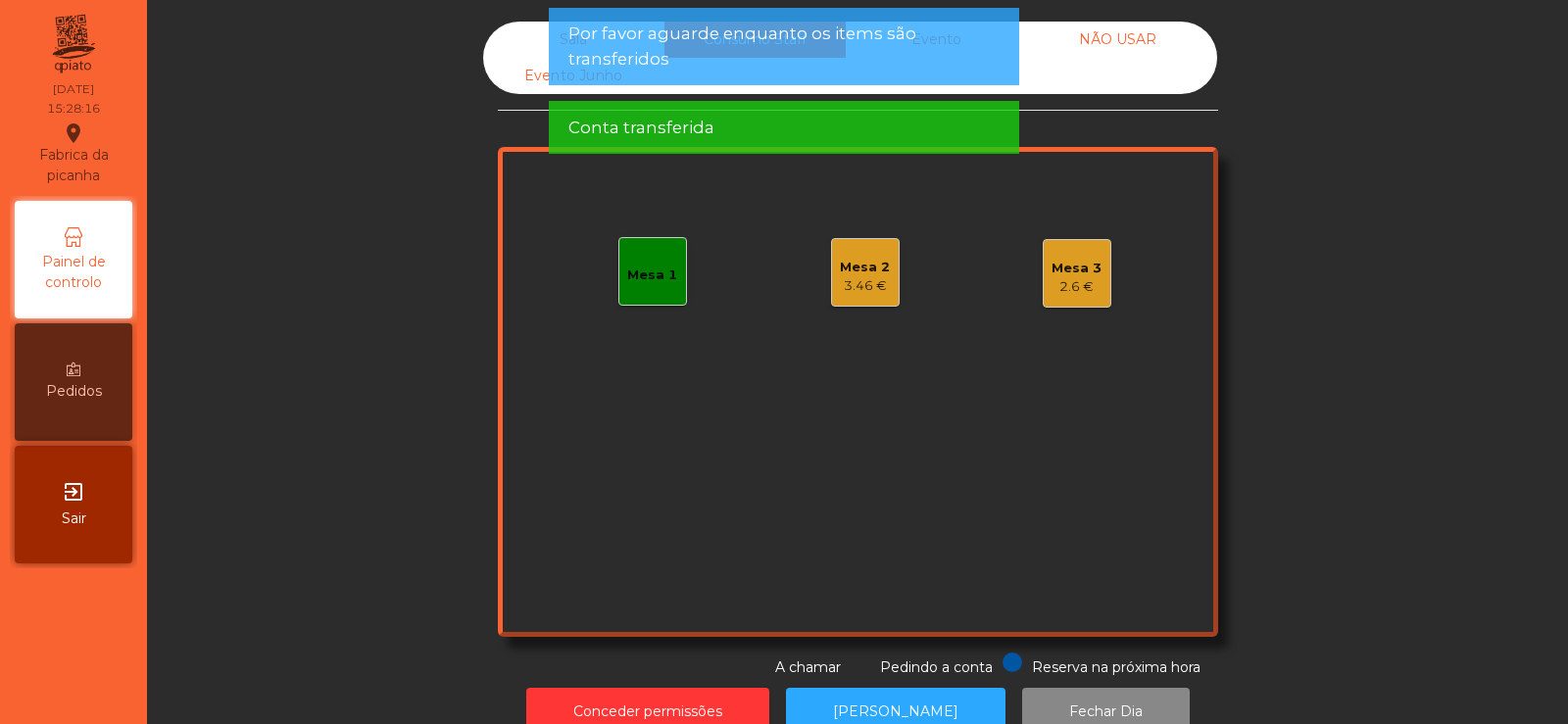
click at [840, 274] on div "Mesa 2" at bounding box center [865, 268] width 50 height 20
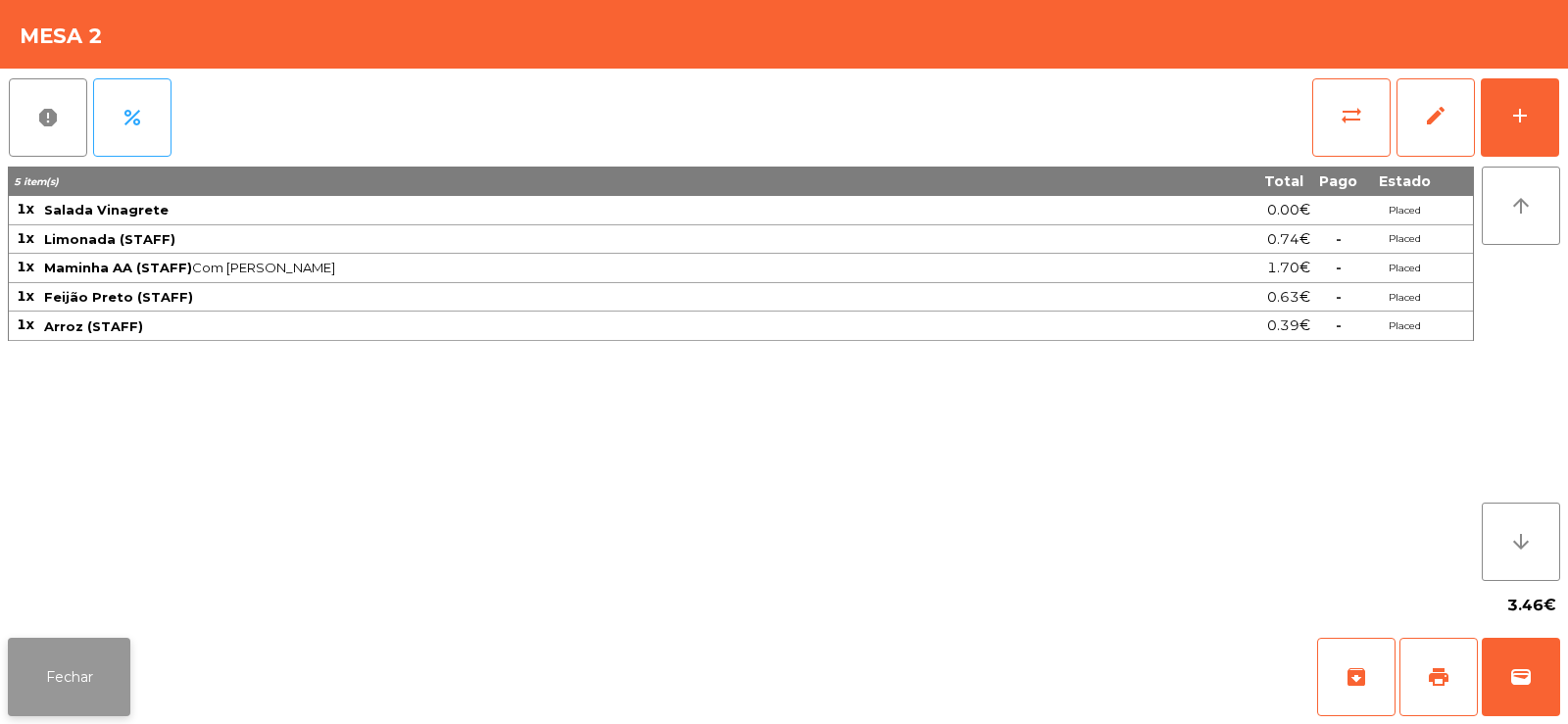
click at [95, 683] on button "Fechar" at bounding box center [69, 676] width 123 height 78
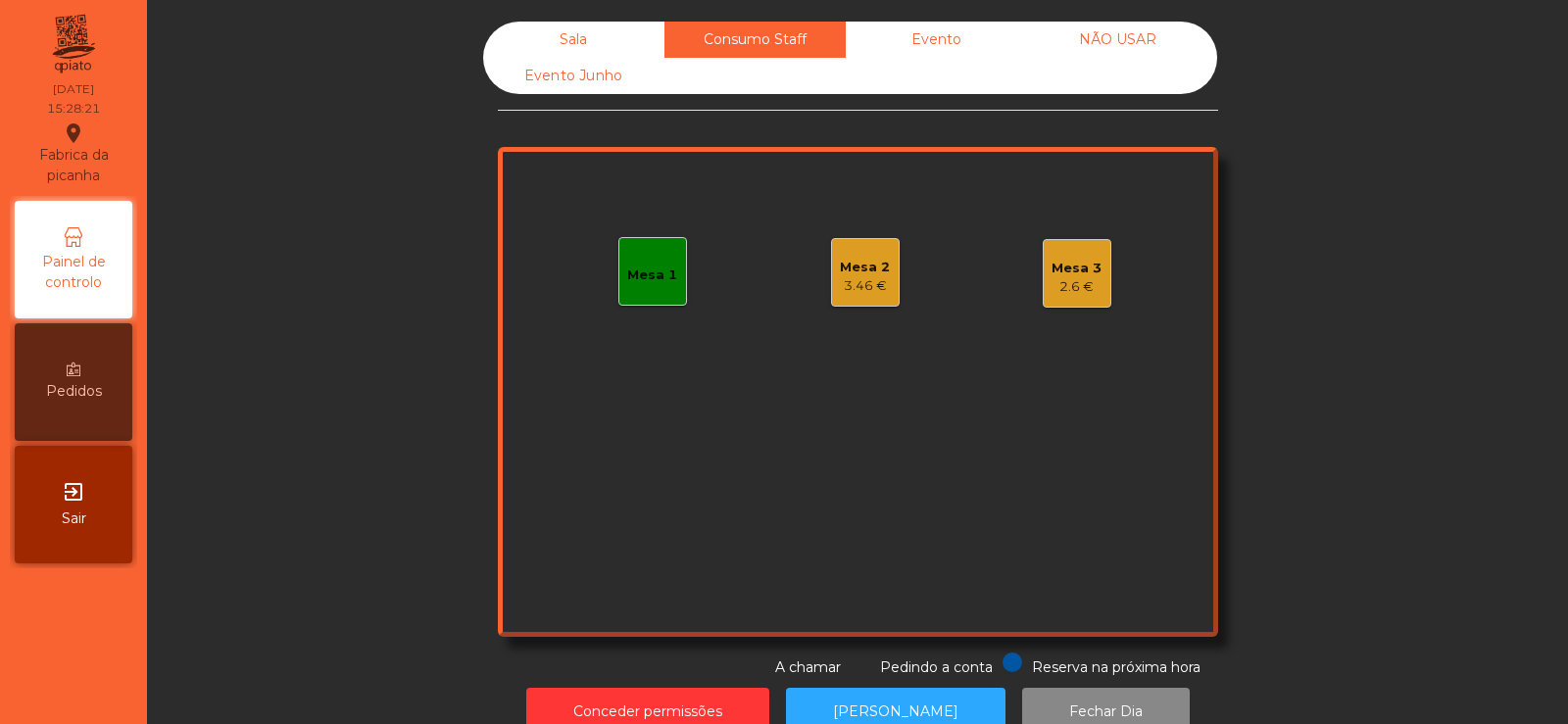
click at [884, 273] on div "Mesa 2 3.46 €" at bounding box center [865, 272] width 68 height 68
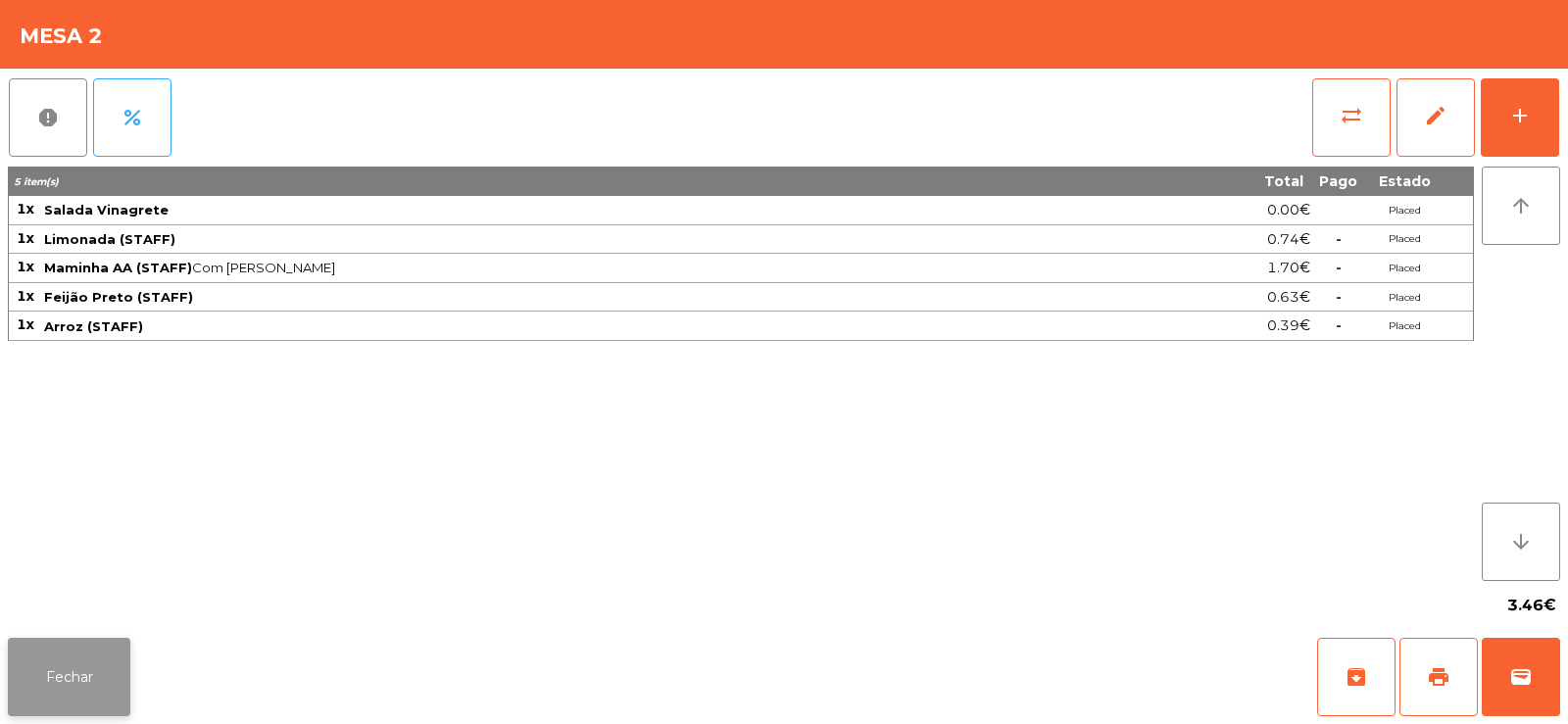
click at [51, 659] on button "Fechar" at bounding box center [69, 676] width 123 height 78
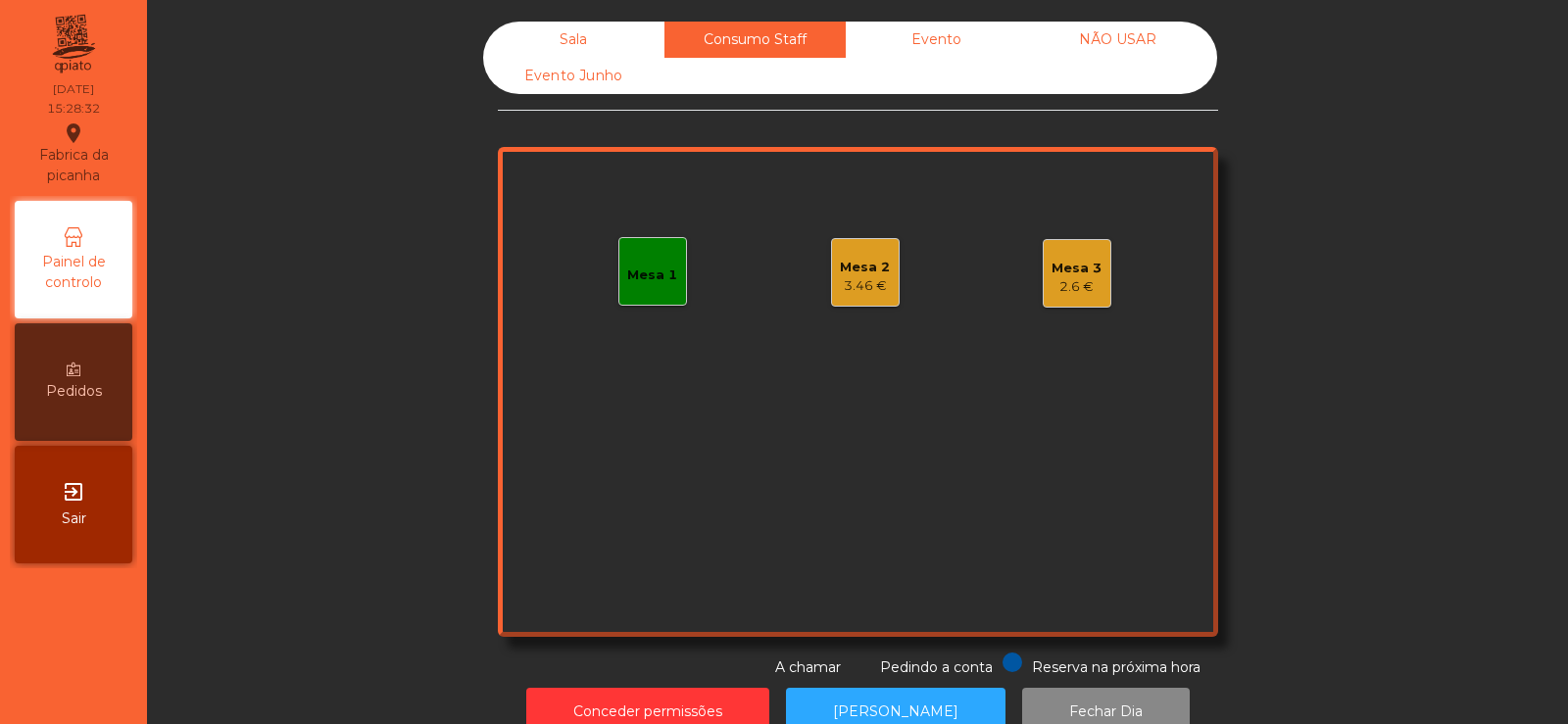
click at [1084, 290] on div "2.6 €" at bounding box center [1076, 288] width 50 height 20
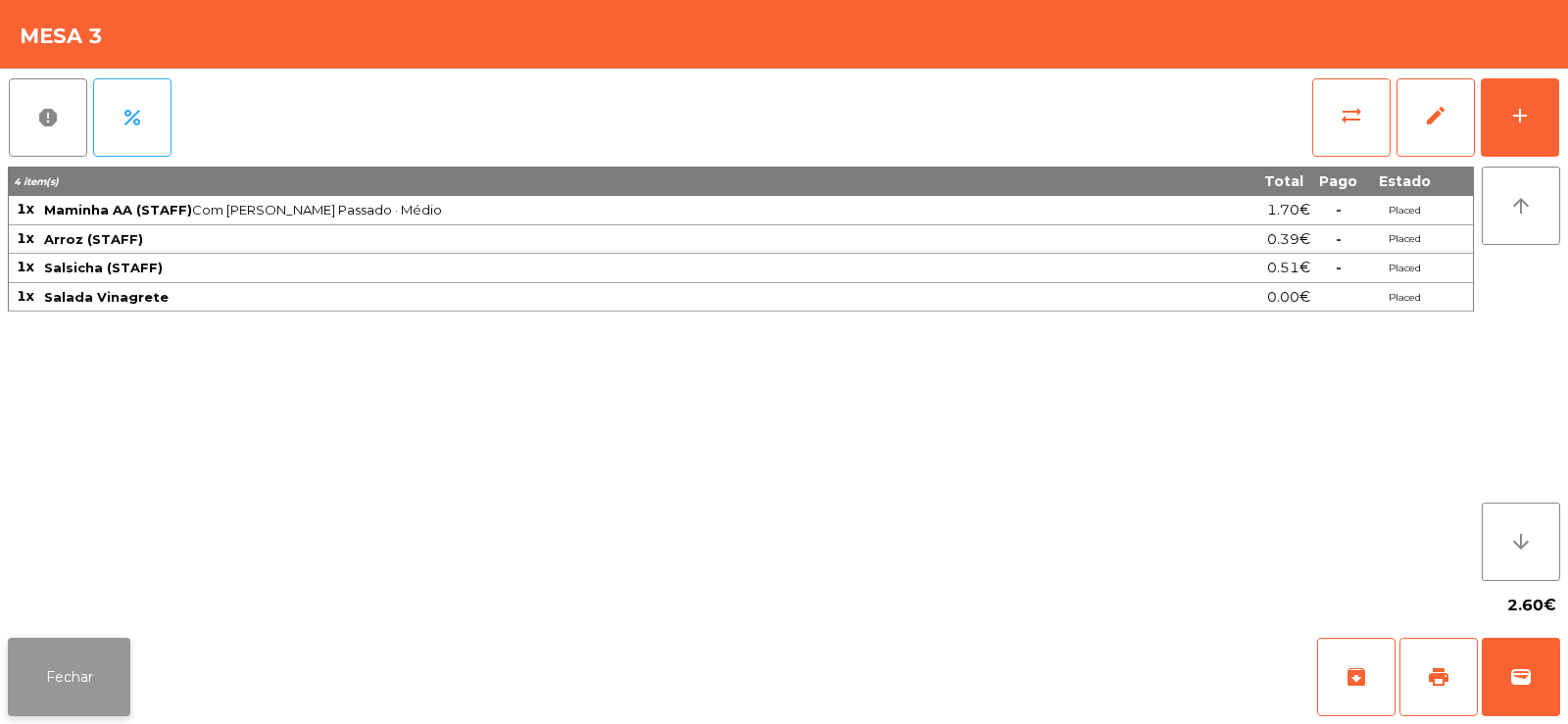
click at [64, 678] on button "Fechar" at bounding box center [69, 676] width 123 height 78
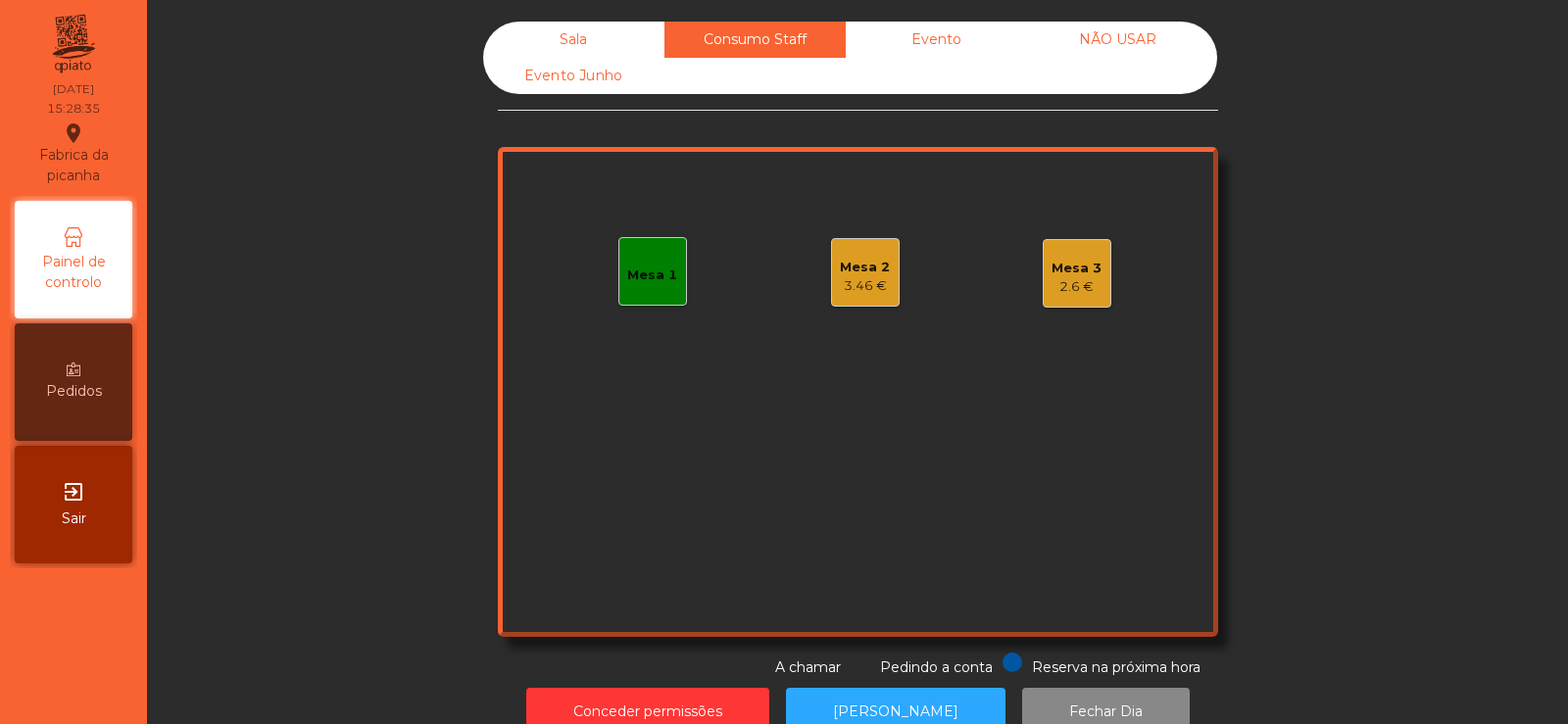
click at [840, 287] on div "3.46 €" at bounding box center [865, 287] width 50 height 20
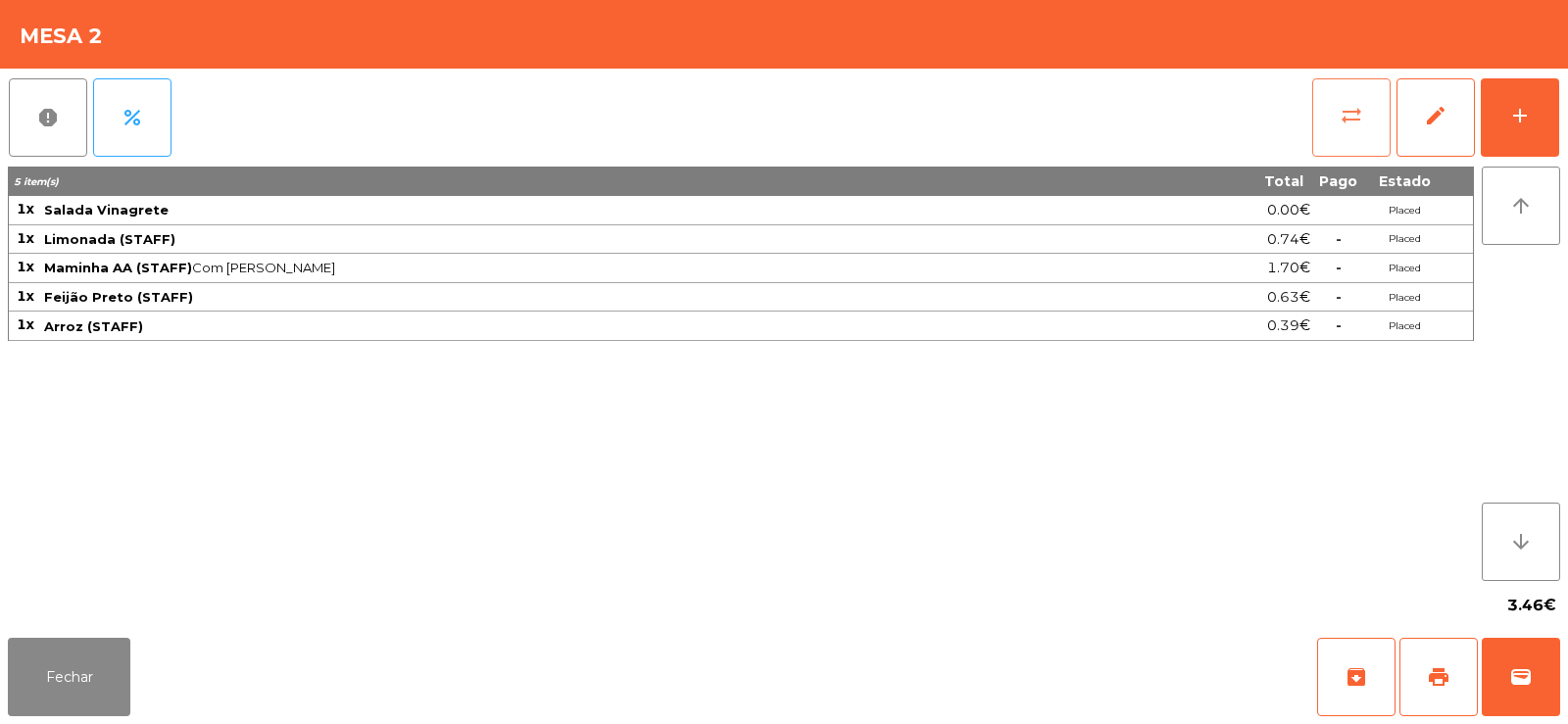
click at [1346, 130] on button "sync_alt" at bounding box center [1351, 117] width 78 height 78
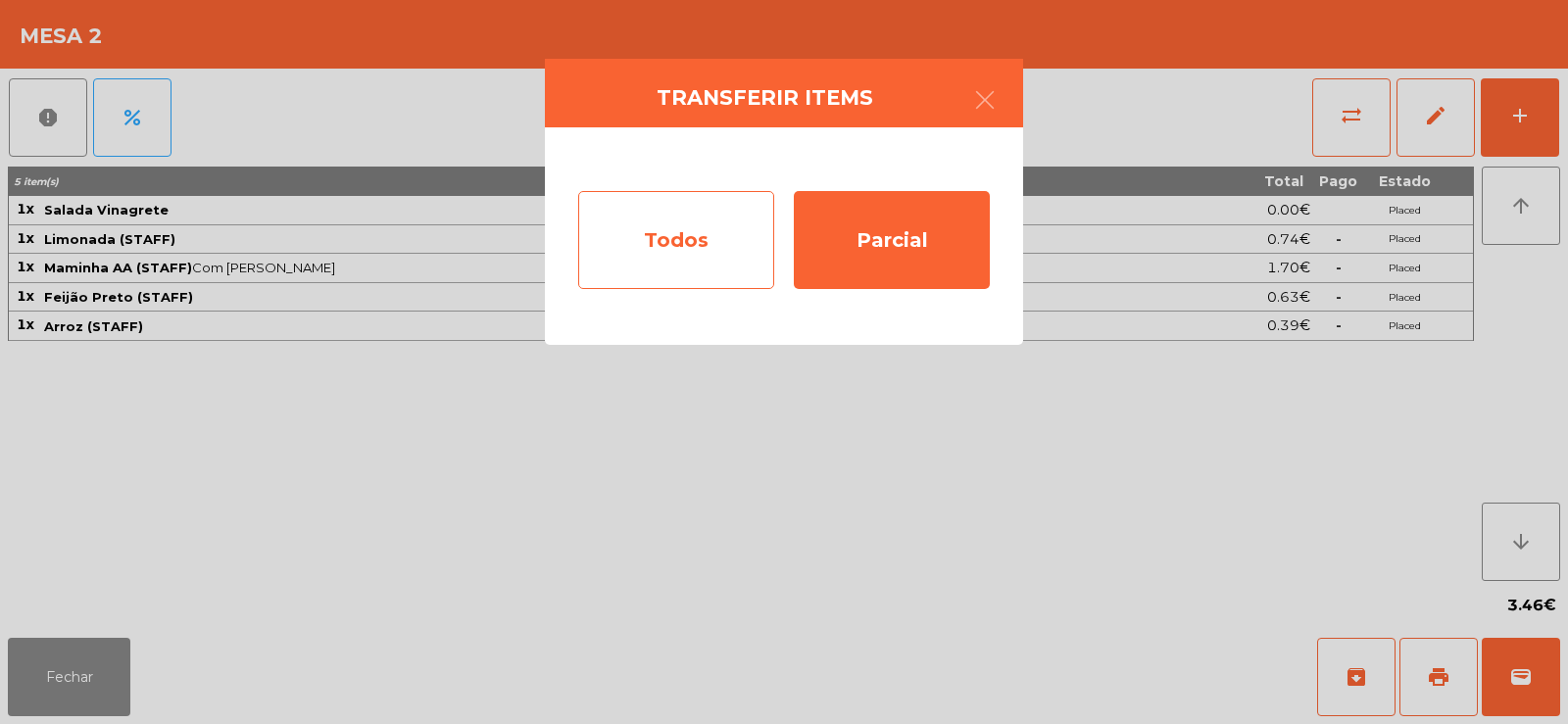
click at [632, 251] on div "Todos" at bounding box center [676, 240] width 196 height 98
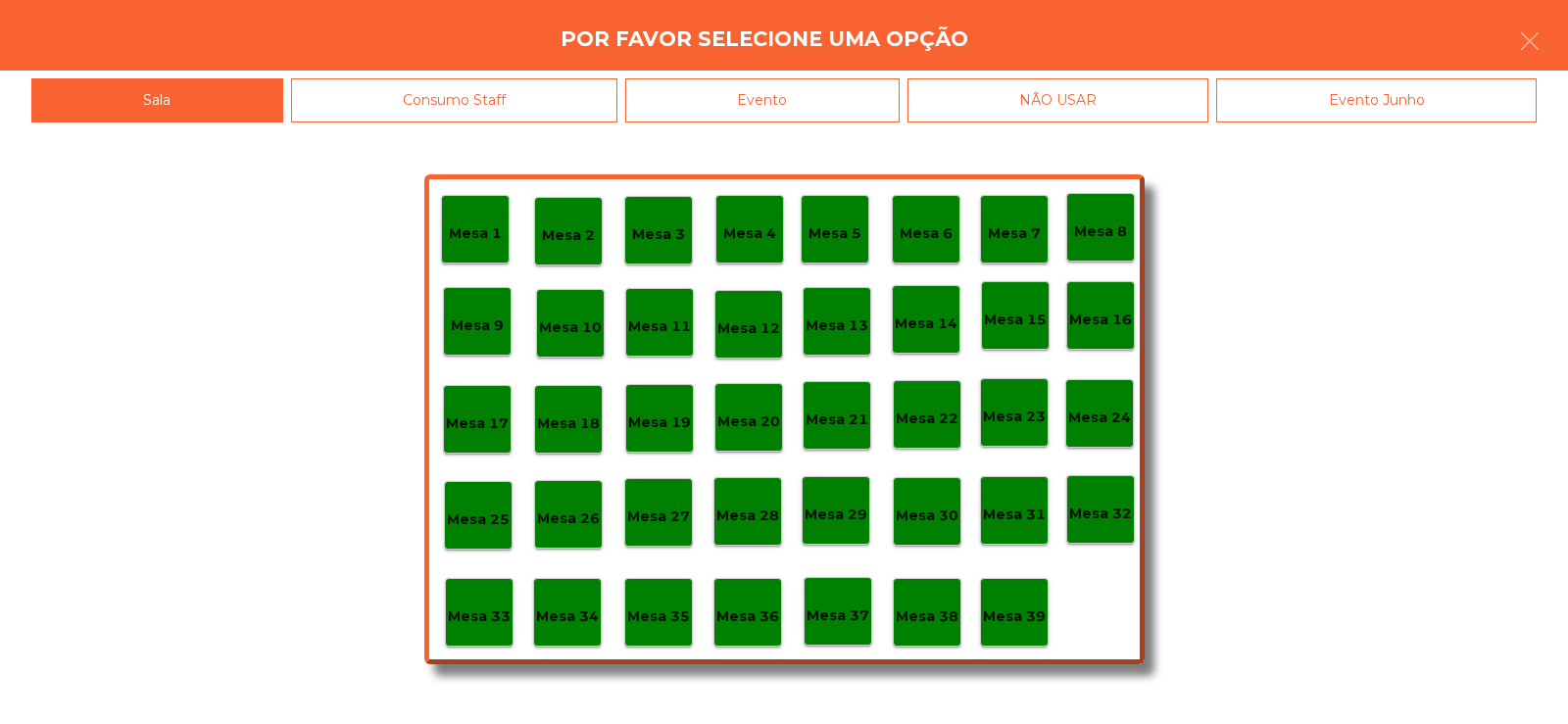
click at [812, 94] on div "Evento" at bounding box center [762, 100] width 275 height 44
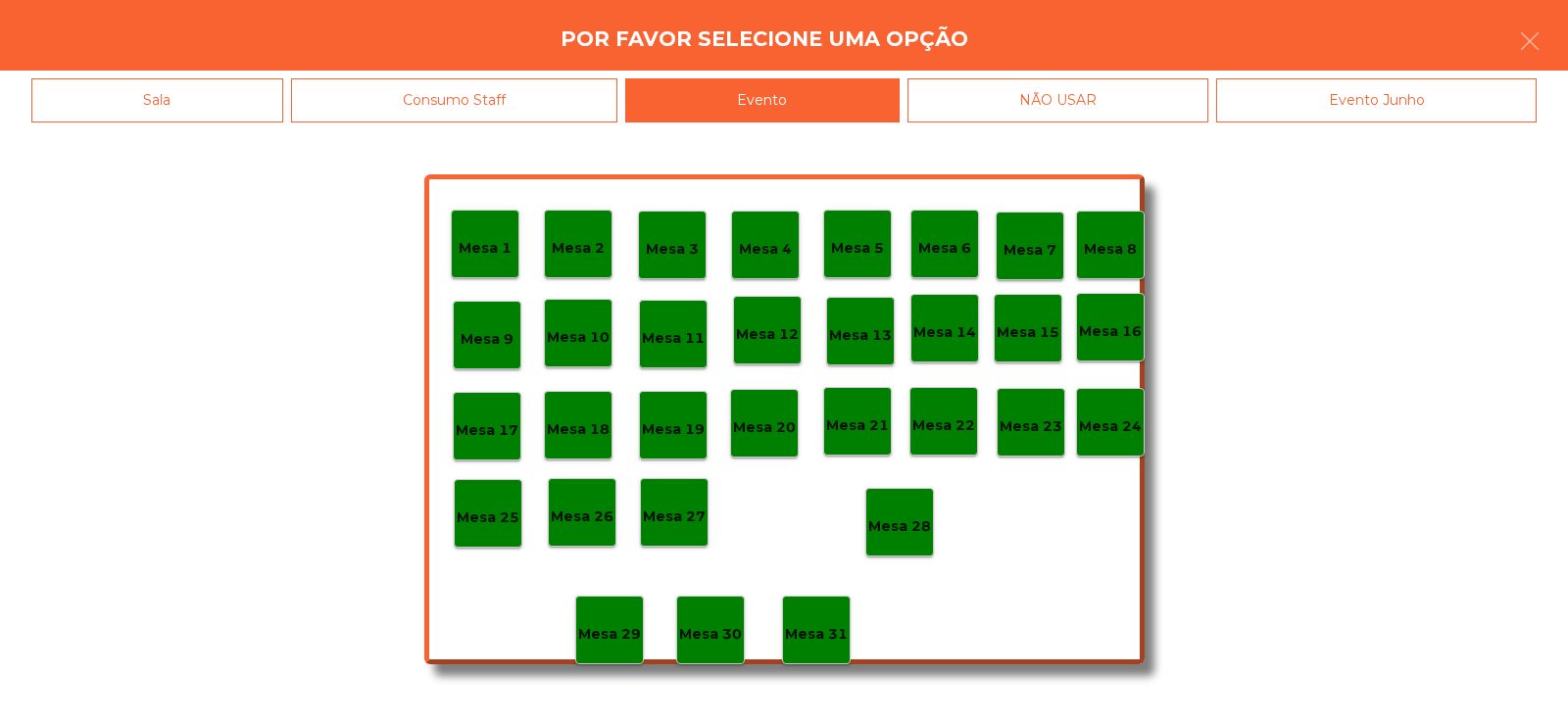
click at [906, 510] on div "Mesa 28" at bounding box center [900, 523] width 62 height 31
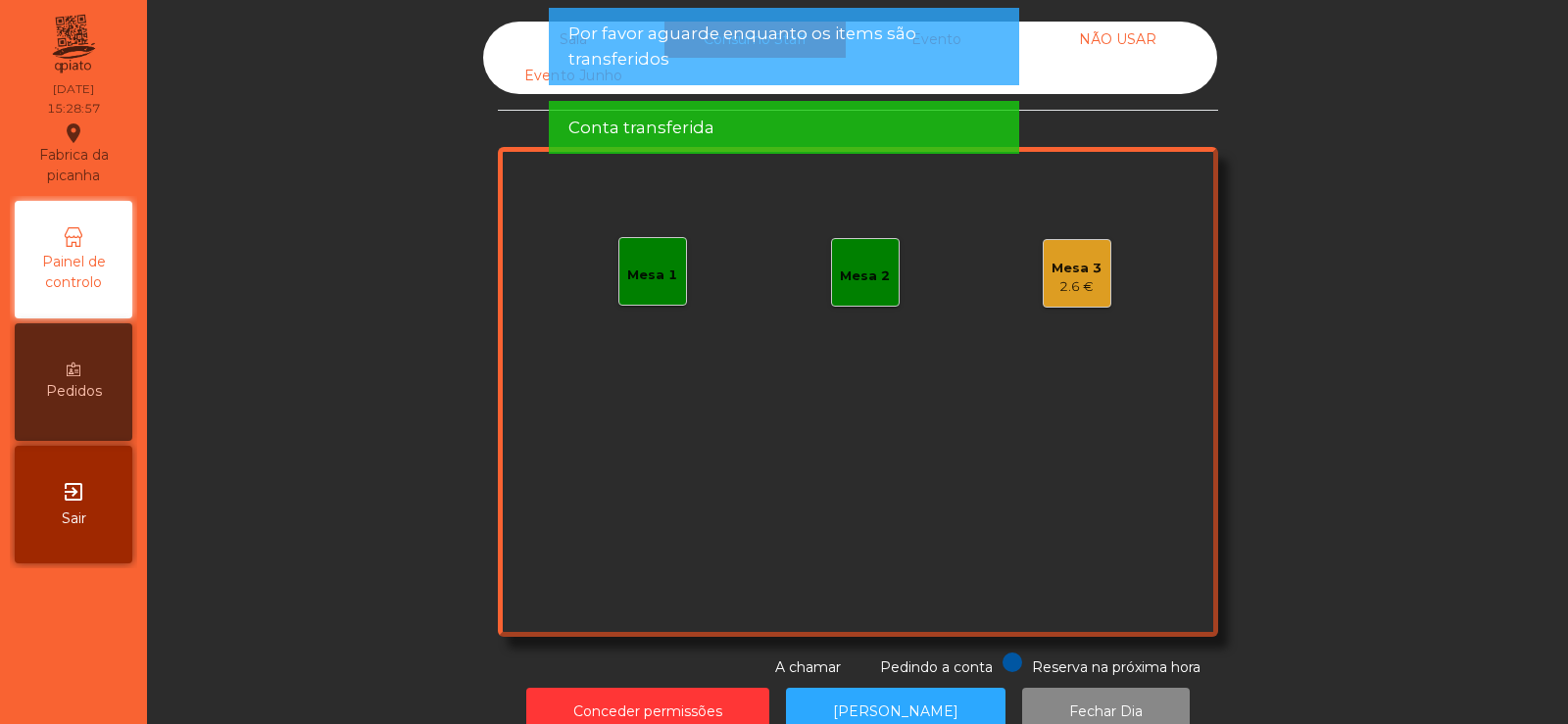
click at [1076, 282] on div "2.6 €" at bounding box center [1076, 288] width 50 height 20
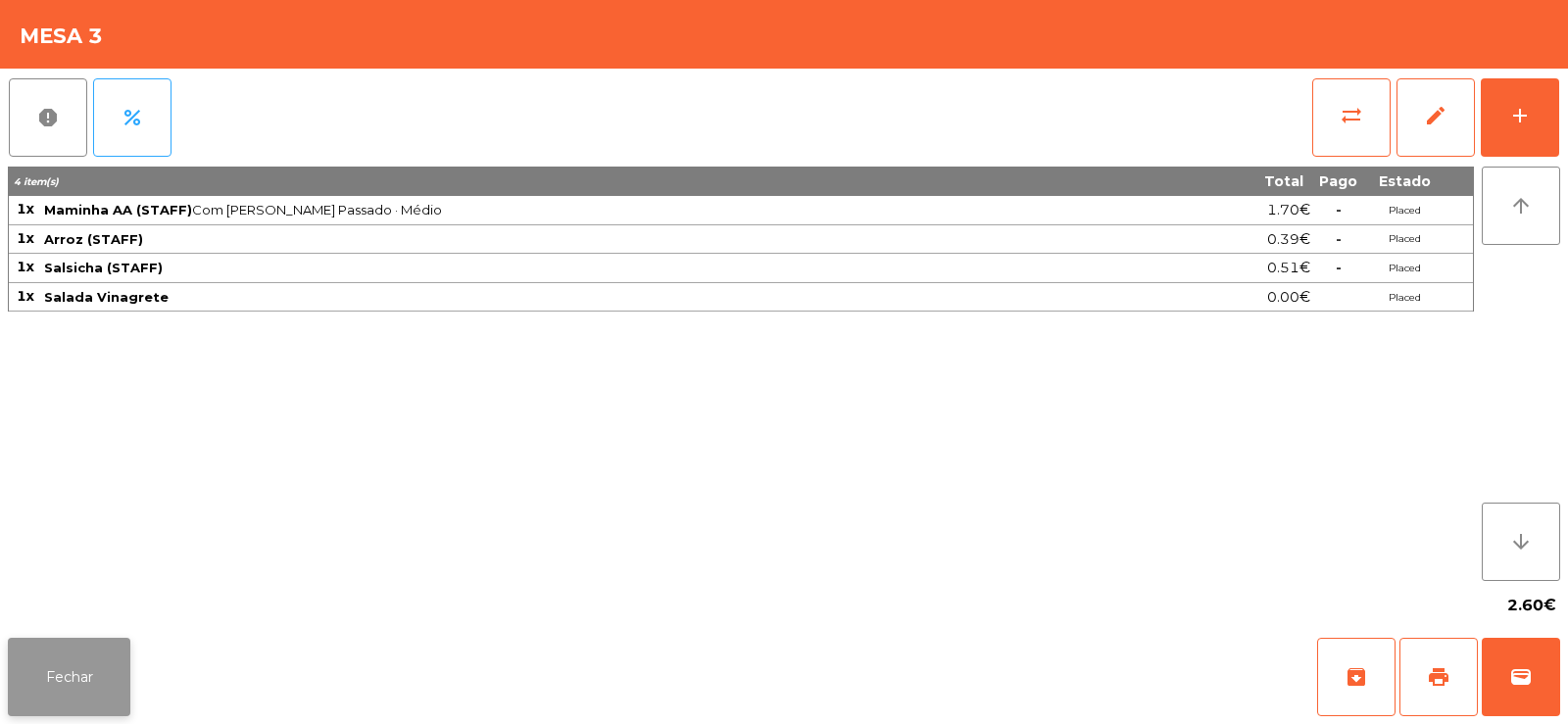
click at [51, 664] on button "Fechar" at bounding box center [69, 676] width 123 height 78
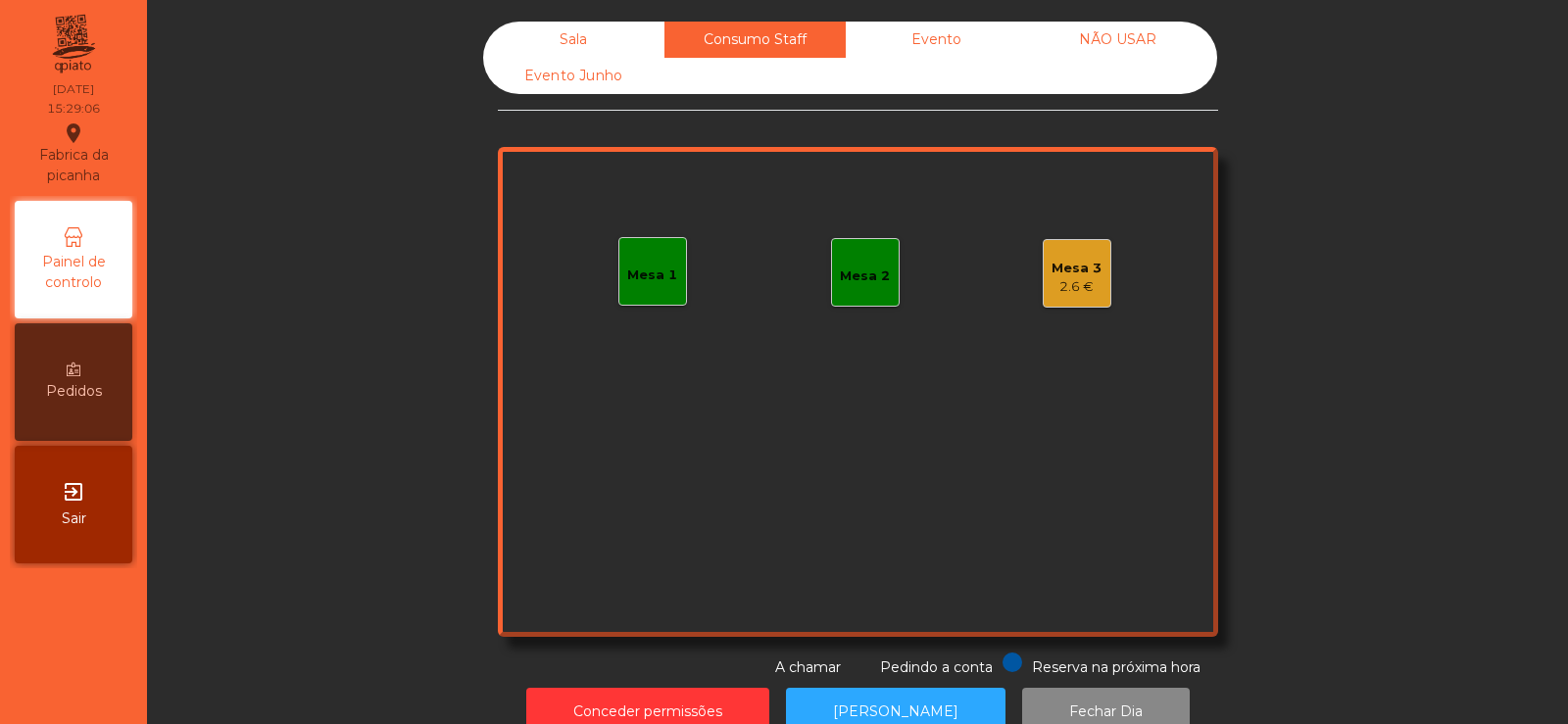
click at [528, 24] on div "Sala" at bounding box center [573, 40] width 181 height 37
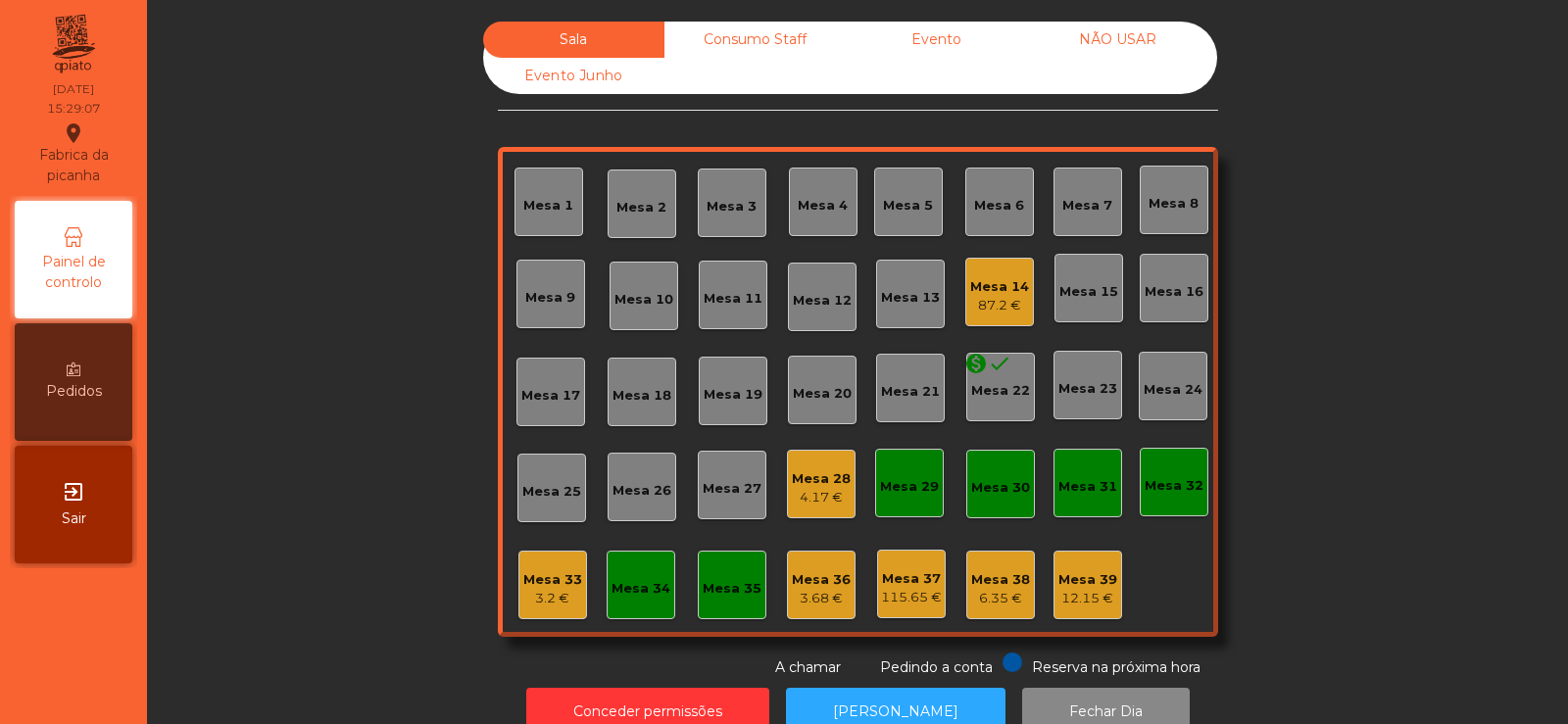
click at [539, 596] on div "3.2 €" at bounding box center [552, 599] width 59 height 20
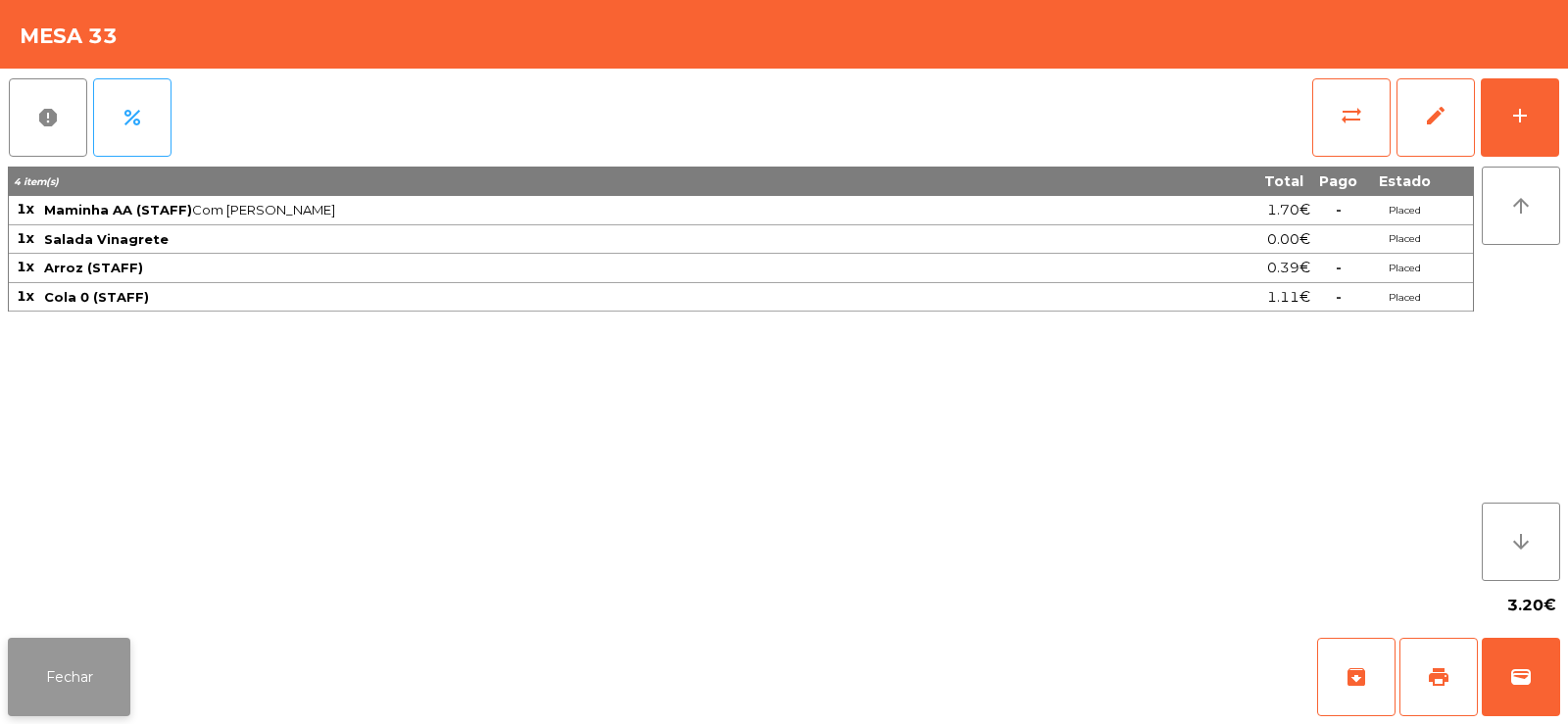
click at [61, 659] on button "Fechar" at bounding box center [69, 676] width 123 height 78
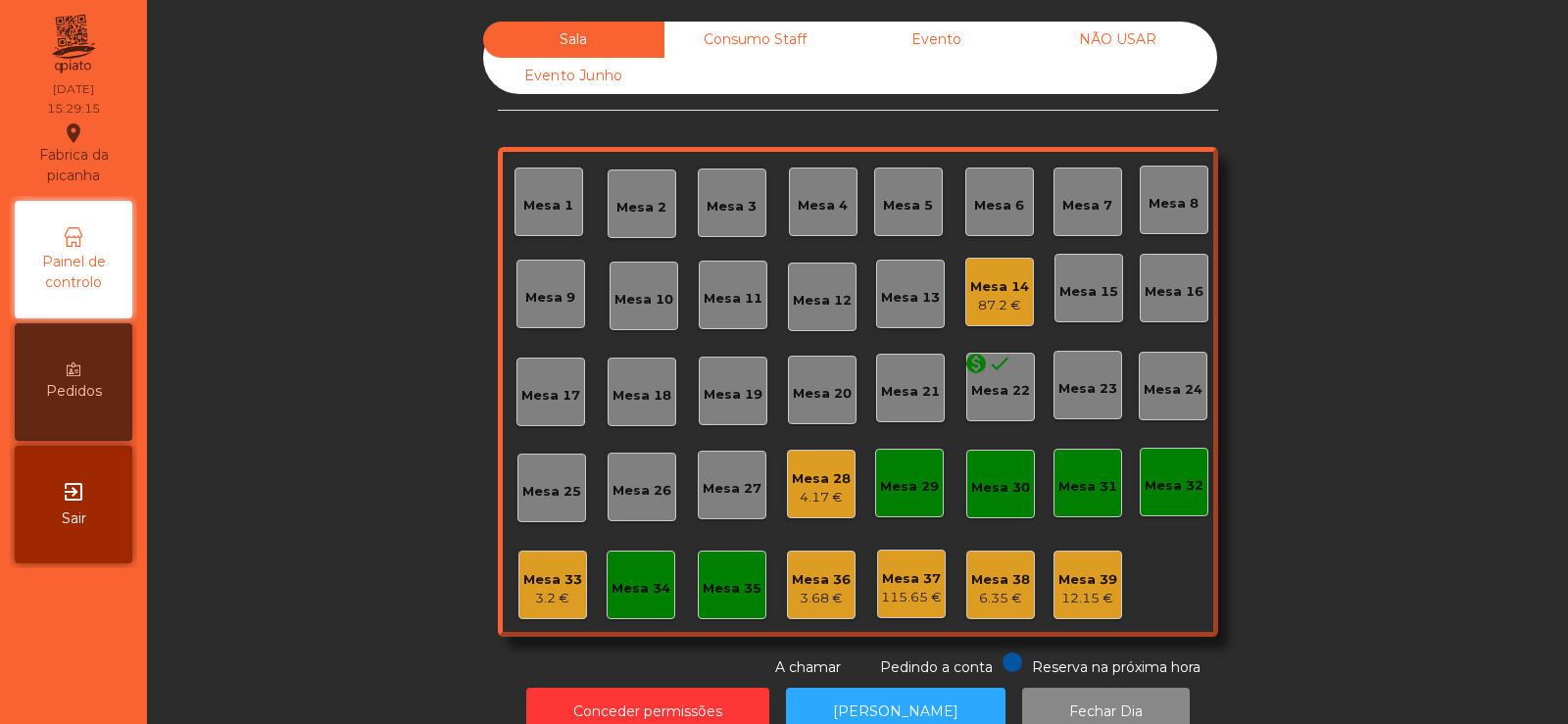
click at [806, 601] on div "3.68 €" at bounding box center [820, 599] width 59 height 20
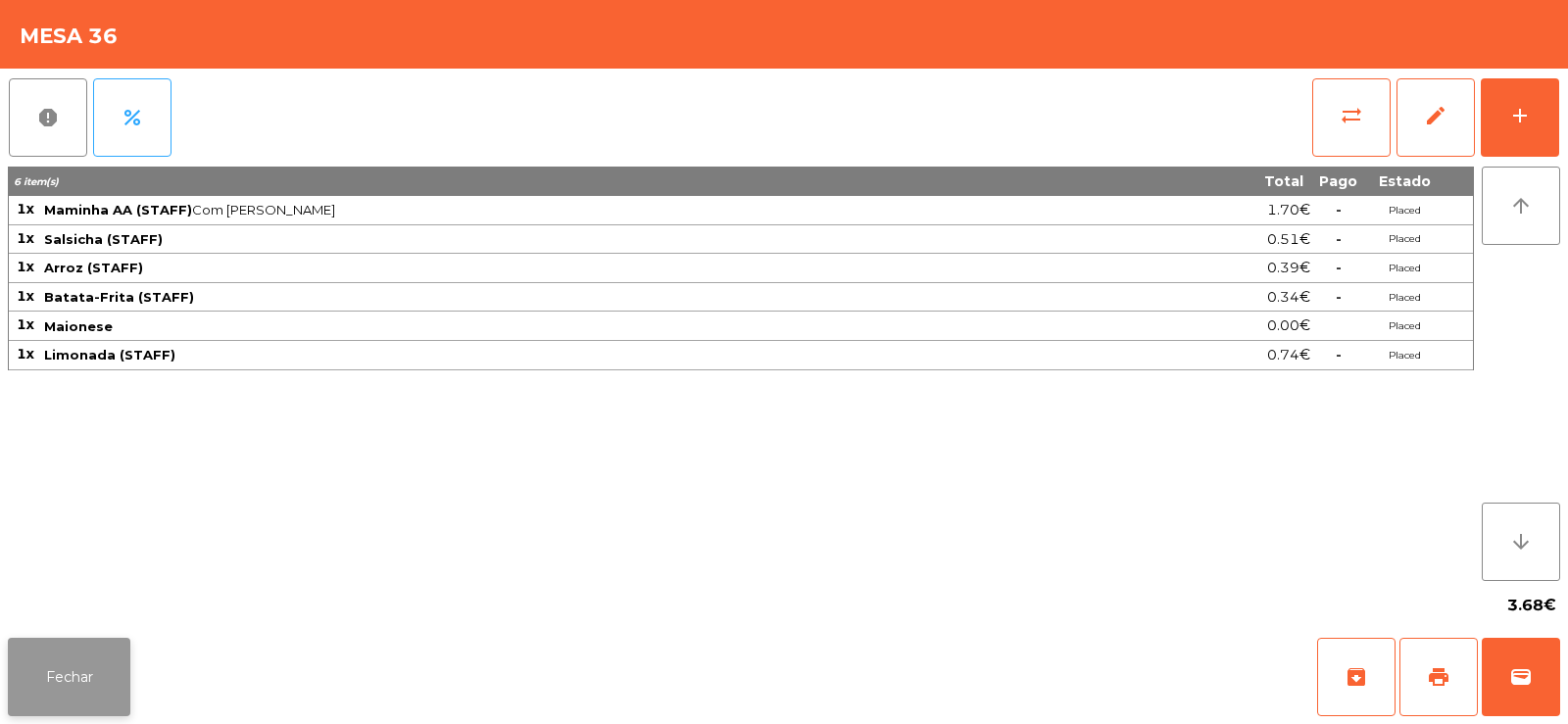
click at [58, 671] on button "Fechar" at bounding box center [69, 676] width 123 height 78
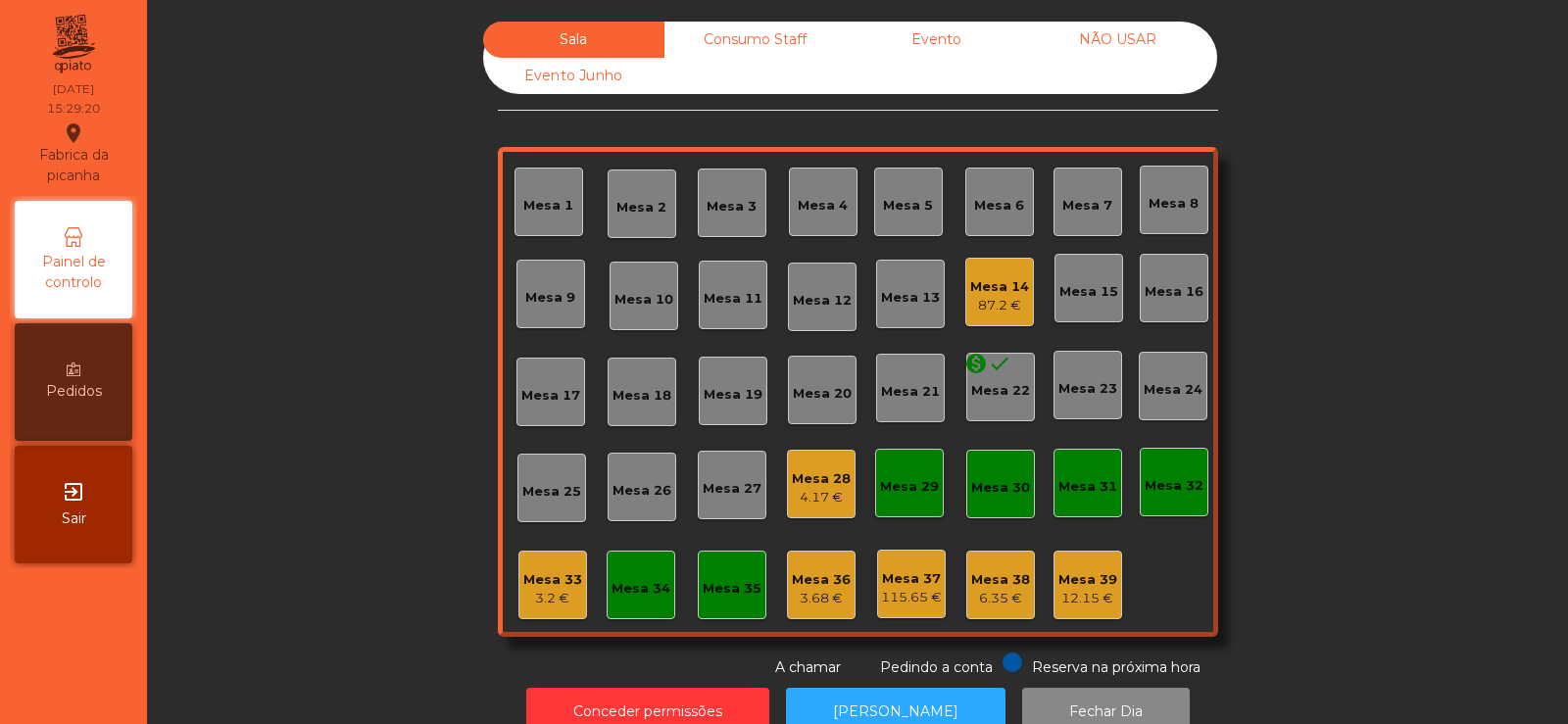
click at [819, 495] on div "4.17 €" at bounding box center [820, 498] width 59 height 20
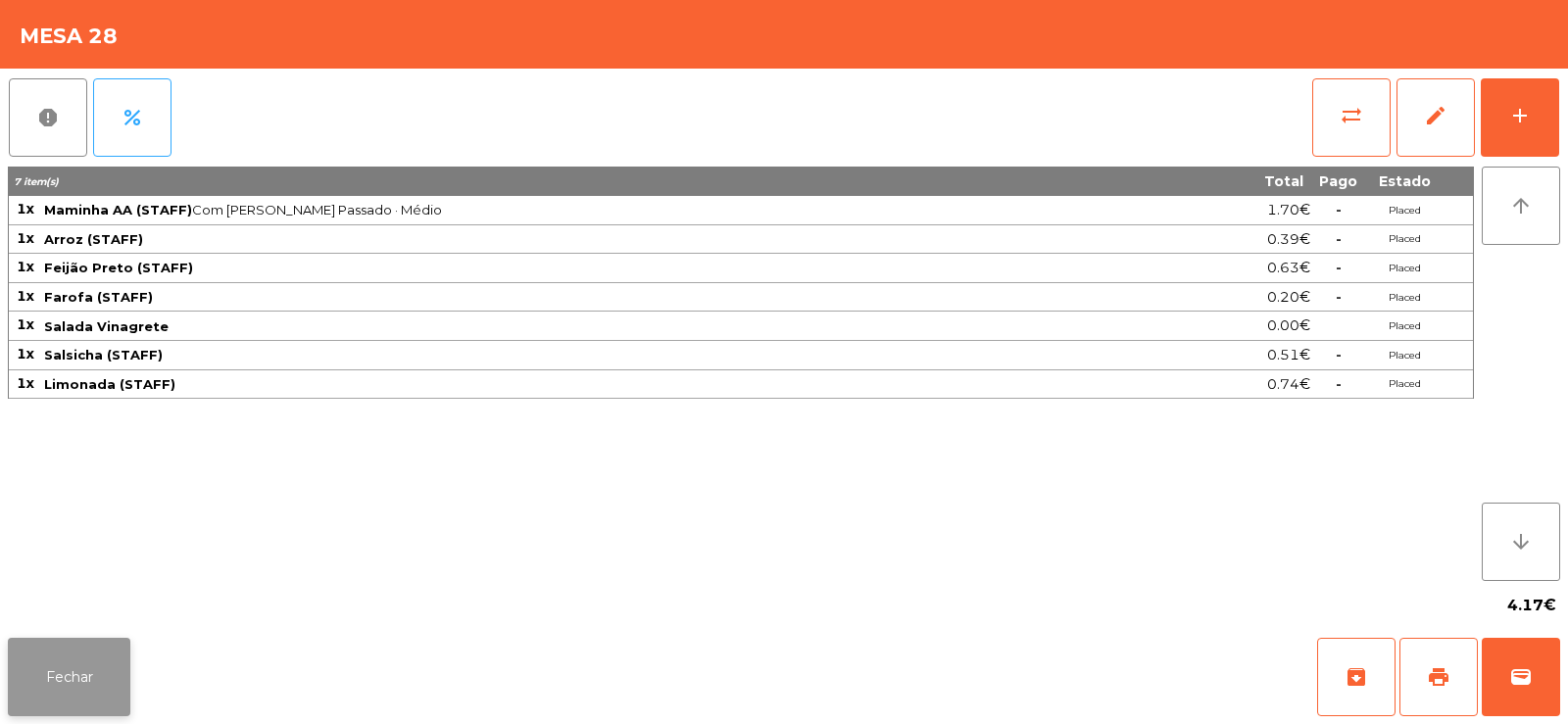
click at [106, 692] on button "Fechar" at bounding box center [69, 676] width 123 height 78
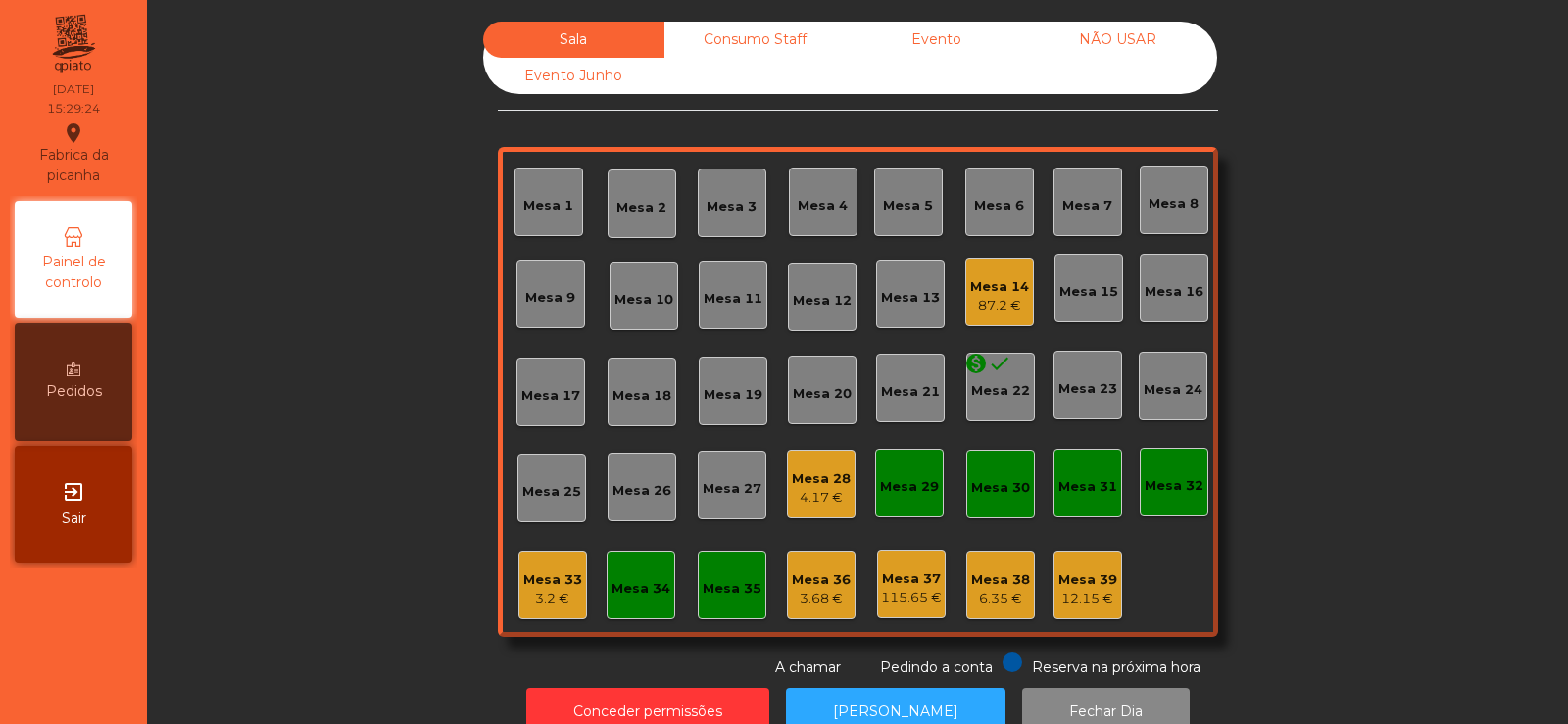
click at [792, 51] on div "Consumo Staff" at bounding box center [755, 40] width 181 height 37
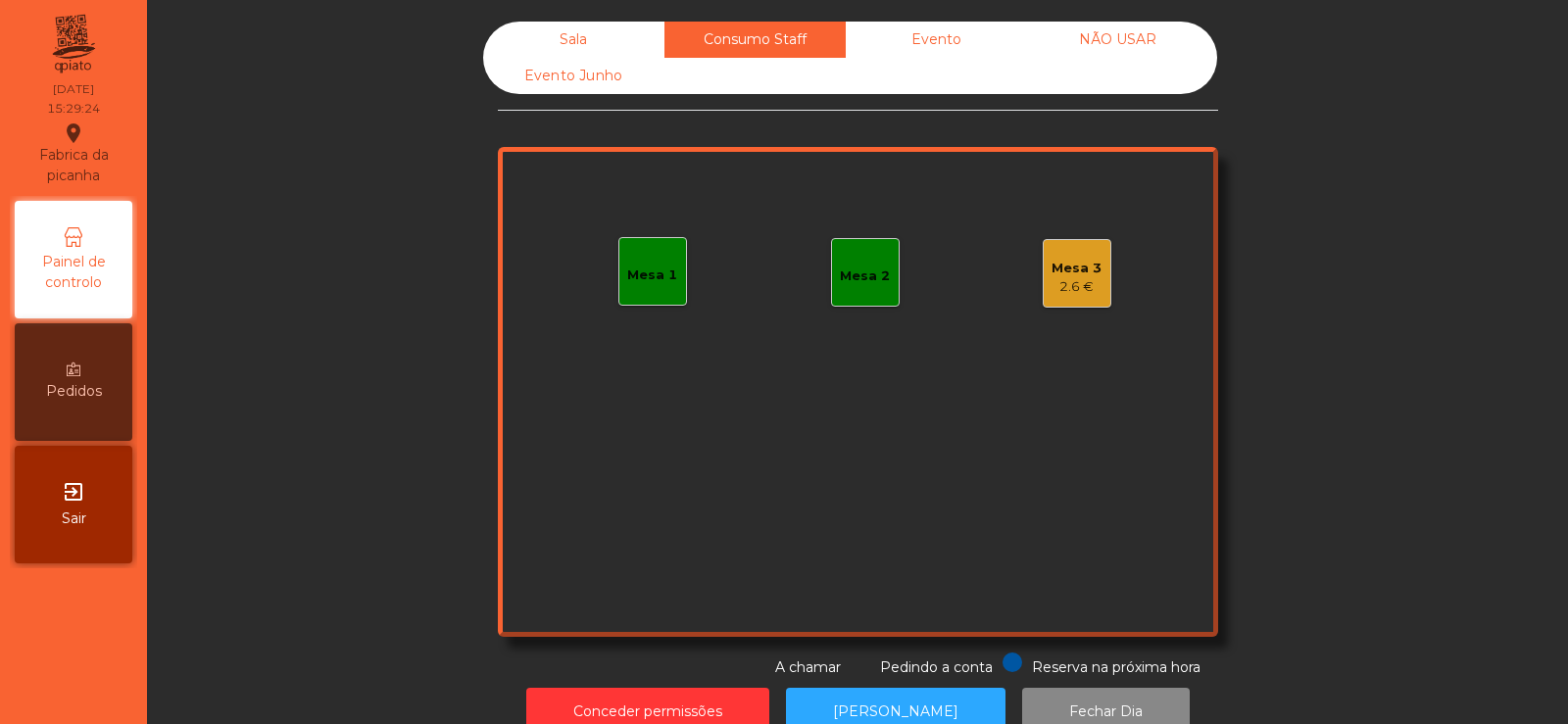
click at [994, 43] on div "Evento" at bounding box center [936, 40] width 181 height 37
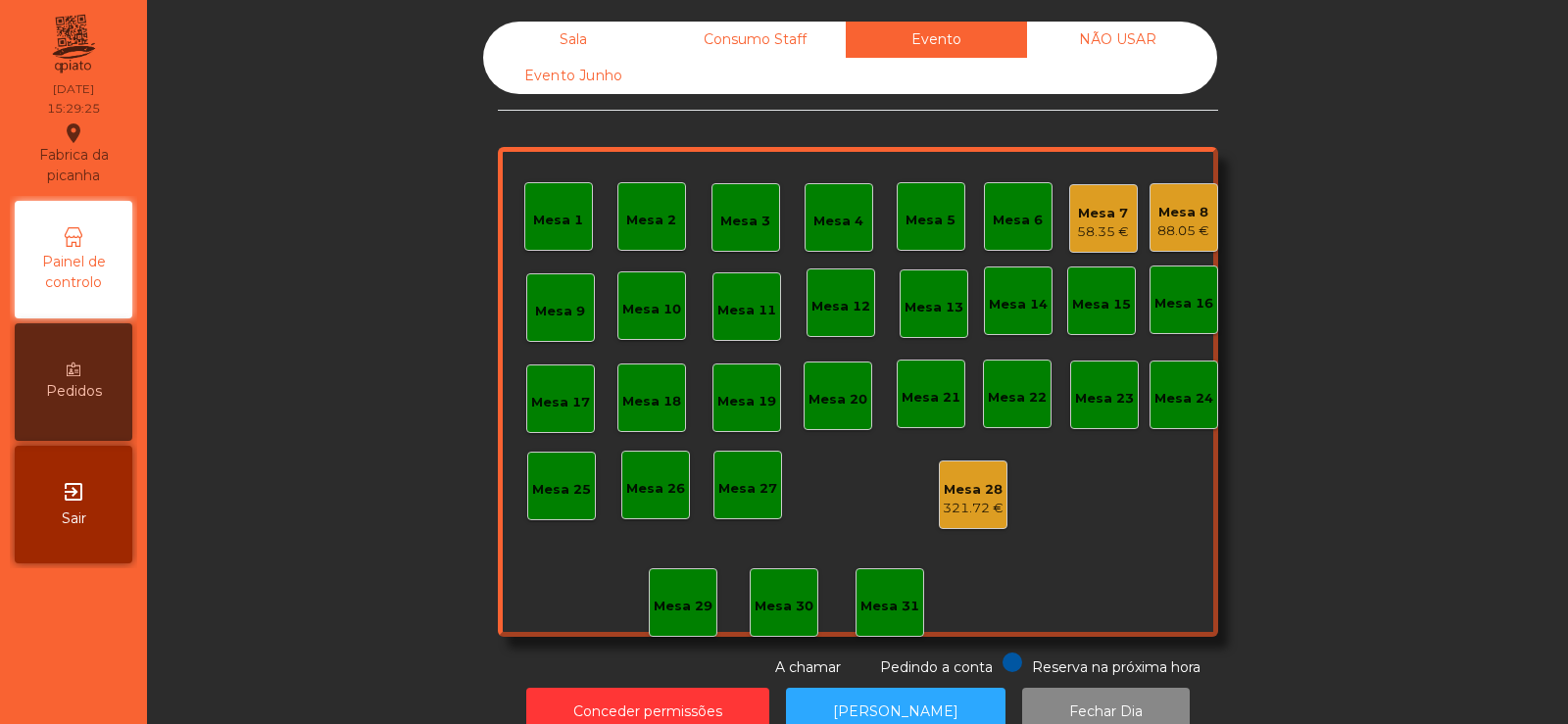
click at [754, 37] on div "Consumo Staff" at bounding box center [755, 40] width 181 height 37
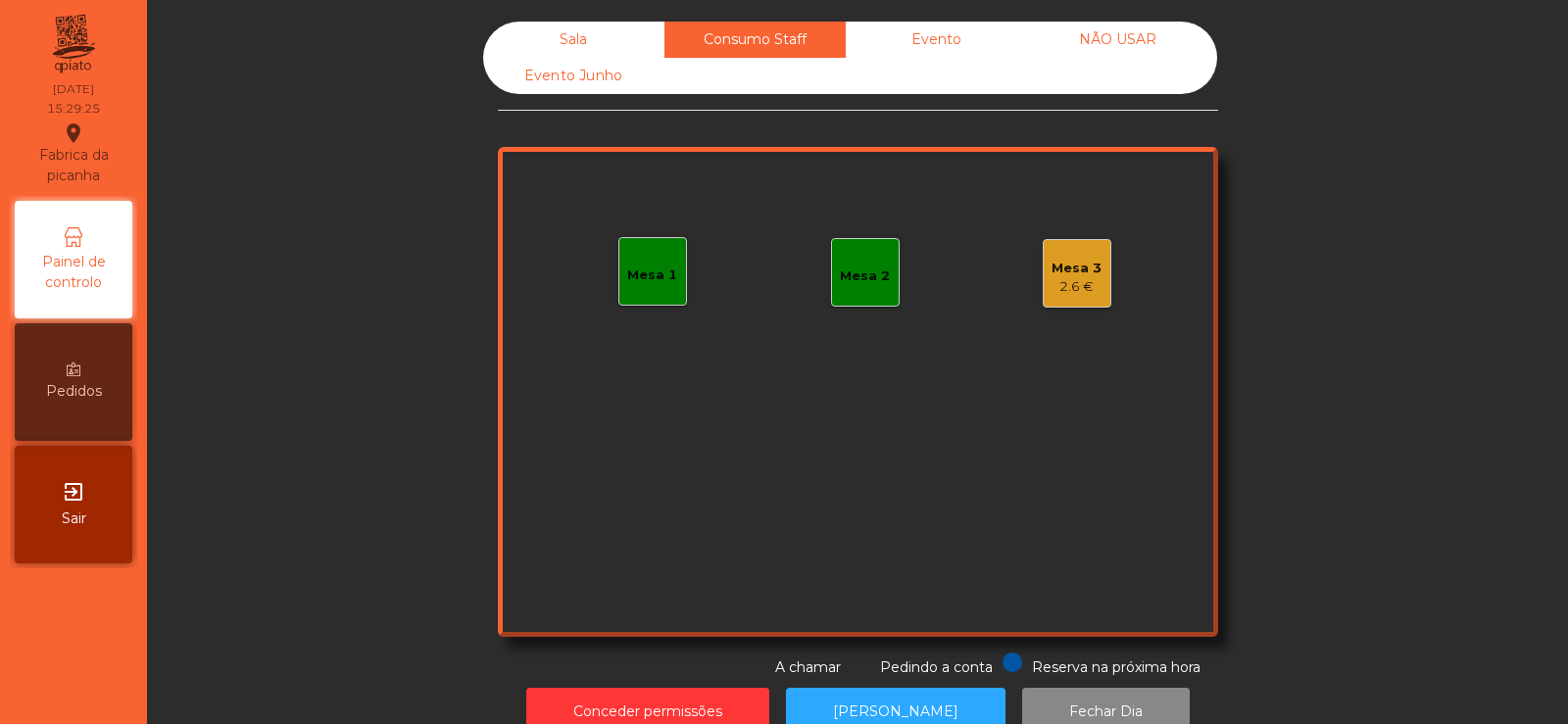
click at [948, 42] on div "Evento" at bounding box center [936, 40] width 181 height 37
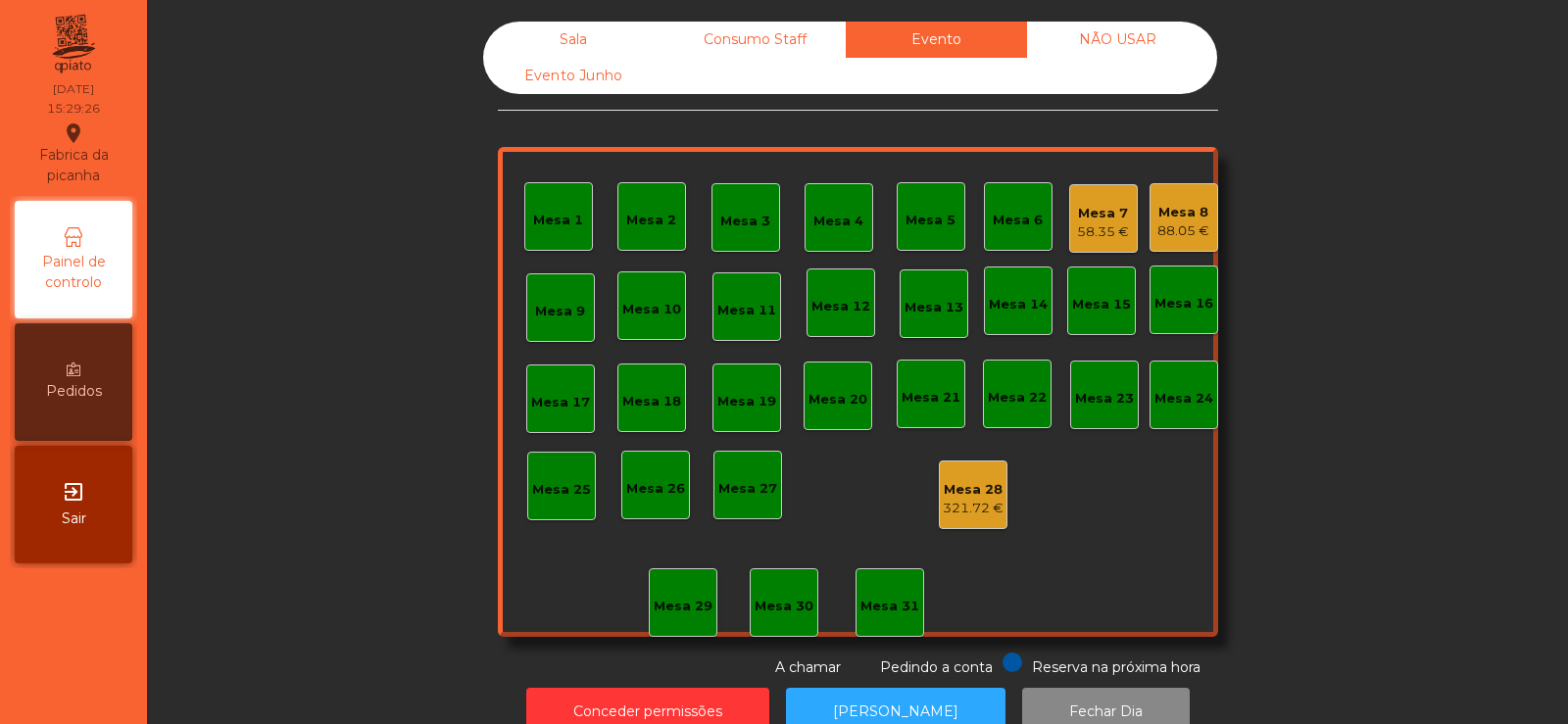
click at [1103, 51] on div "NÃO USAR" at bounding box center [1118, 40] width 181 height 37
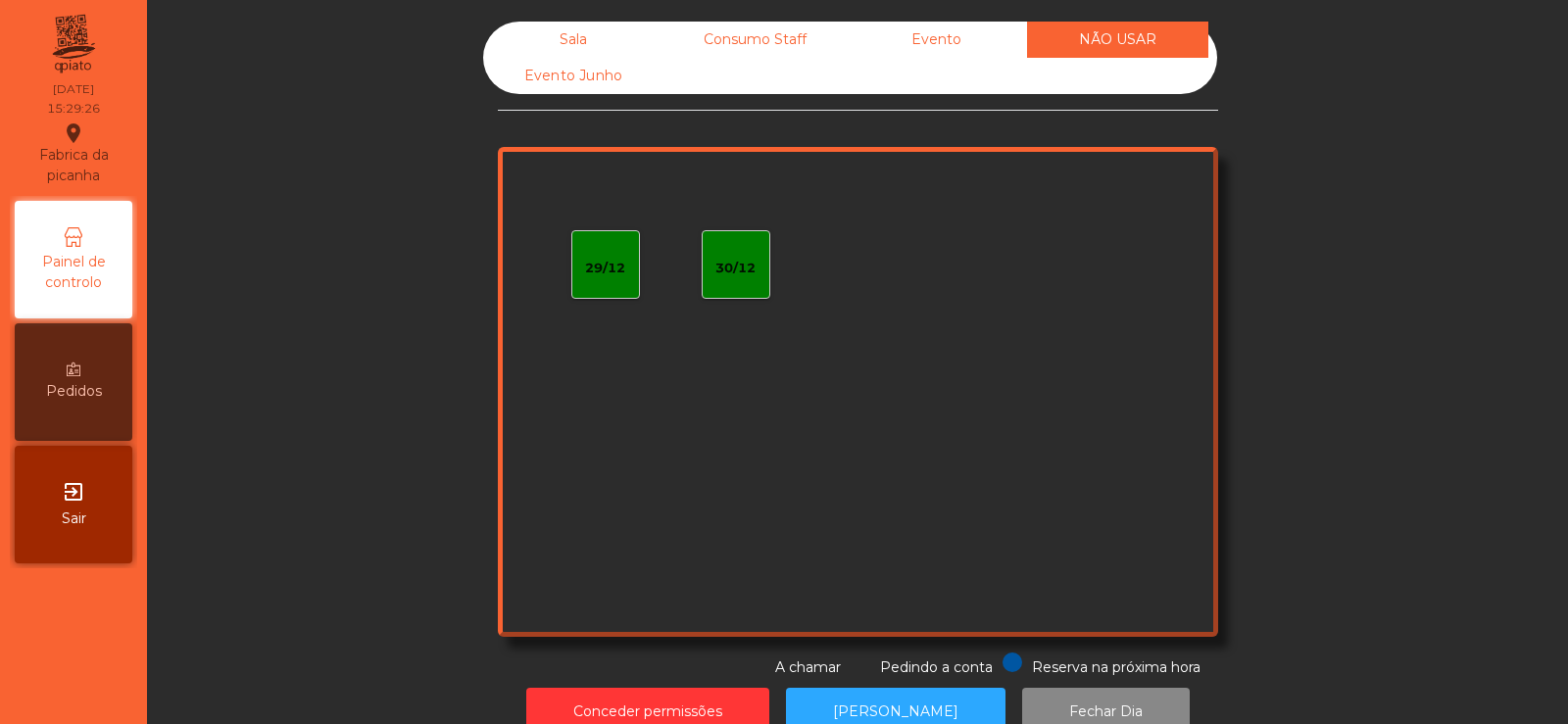
click at [939, 38] on div "Evento" at bounding box center [936, 40] width 181 height 37
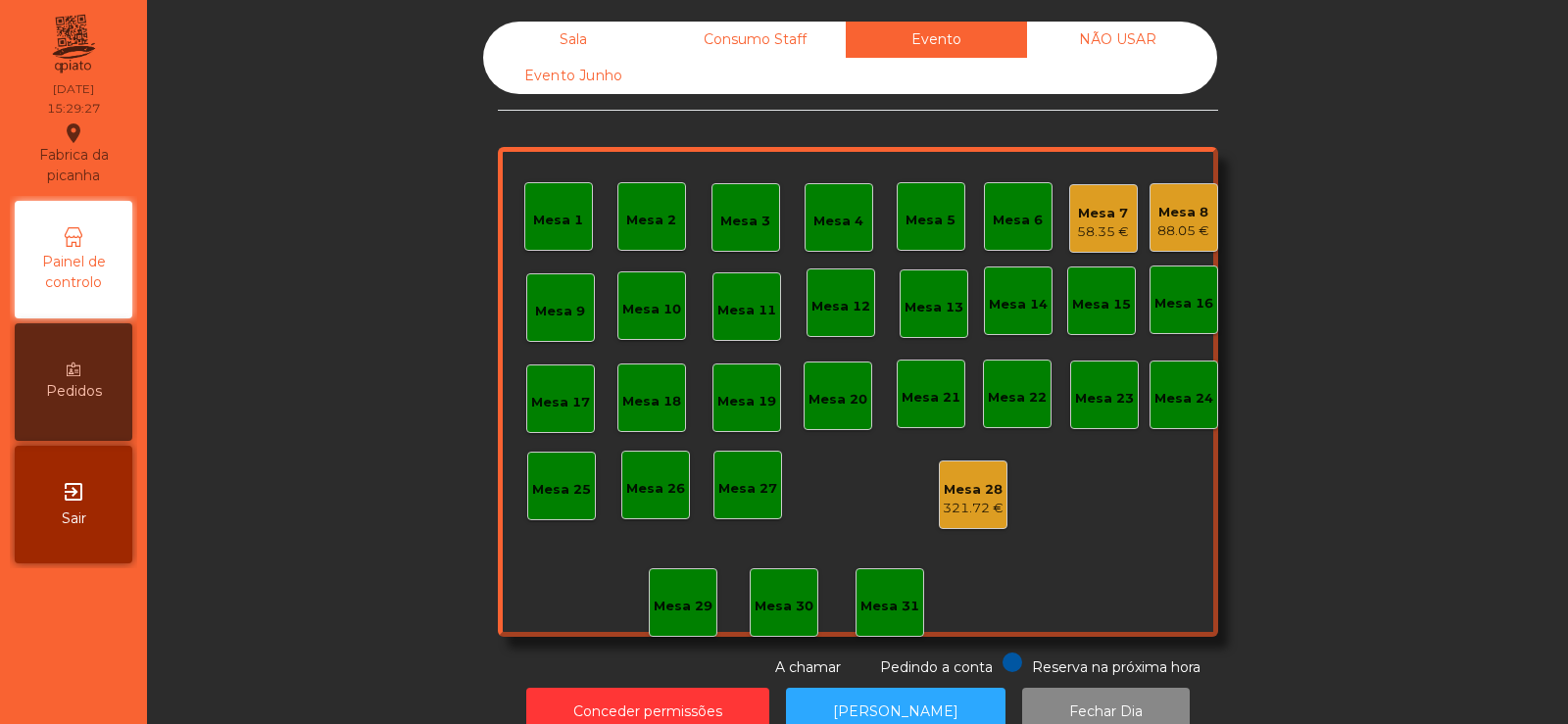
click at [1149, 207] on div "Mesa 8 88.05 €" at bounding box center [1183, 217] width 68 height 68
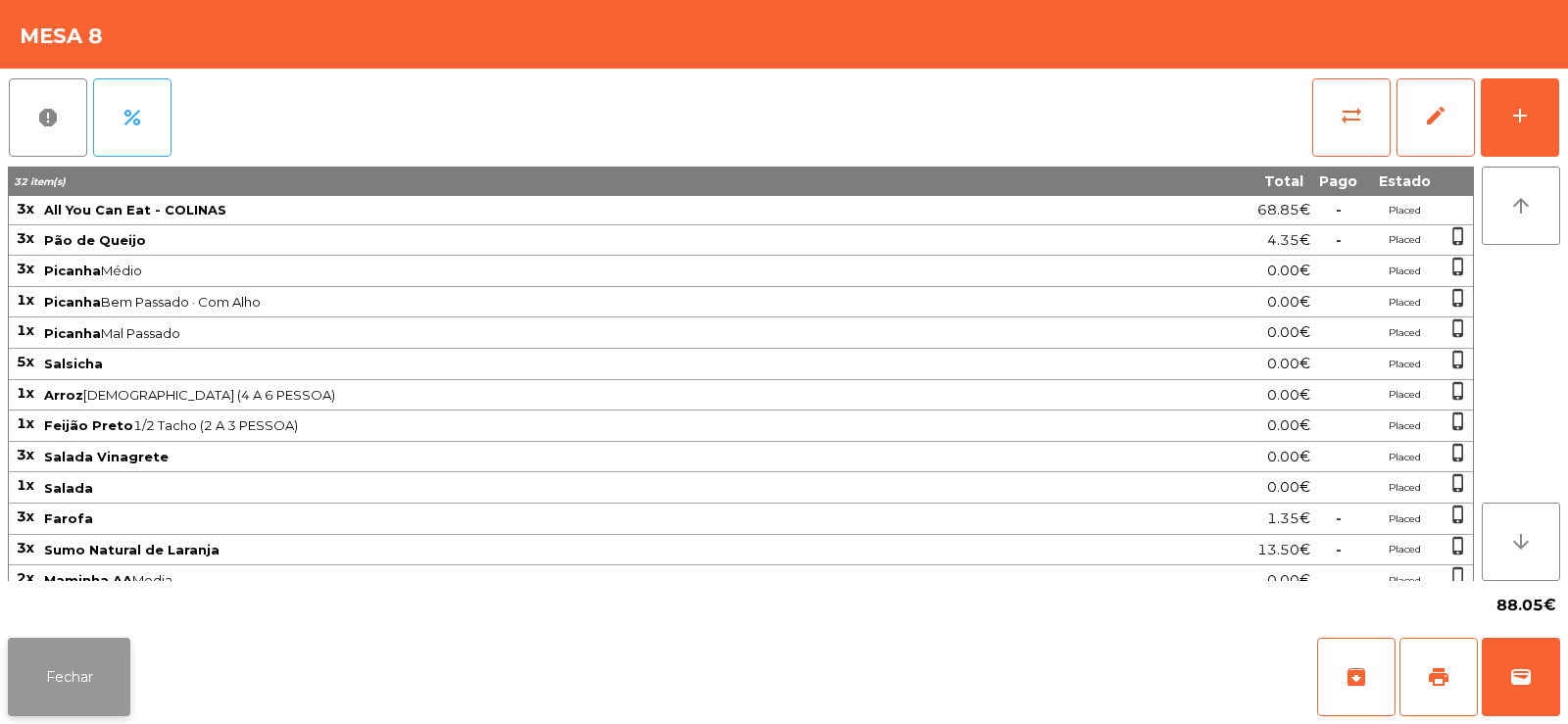
click at [78, 644] on button "Fechar" at bounding box center [69, 676] width 123 height 78
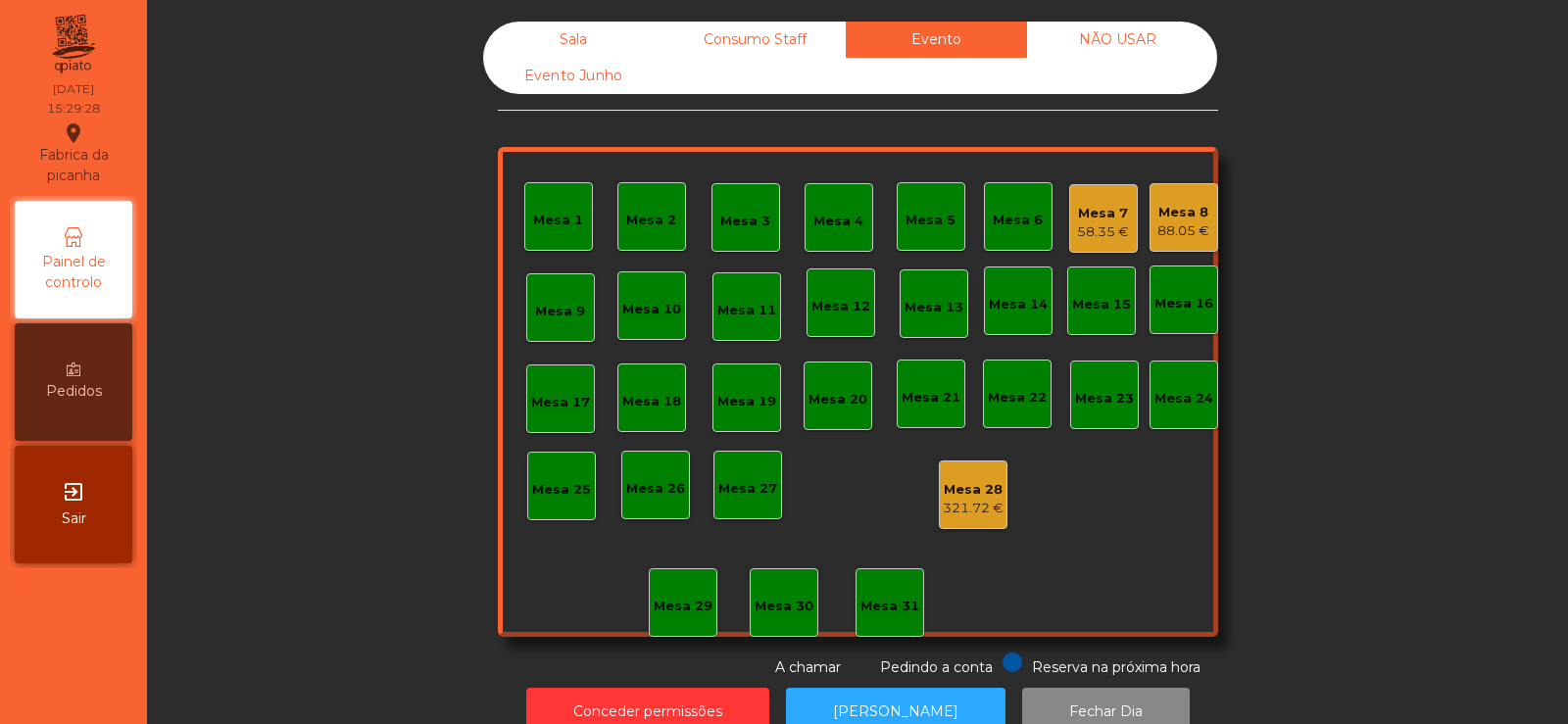
click at [754, 46] on div "Consumo Staff" at bounding box center [755, 40] width 181 height 37
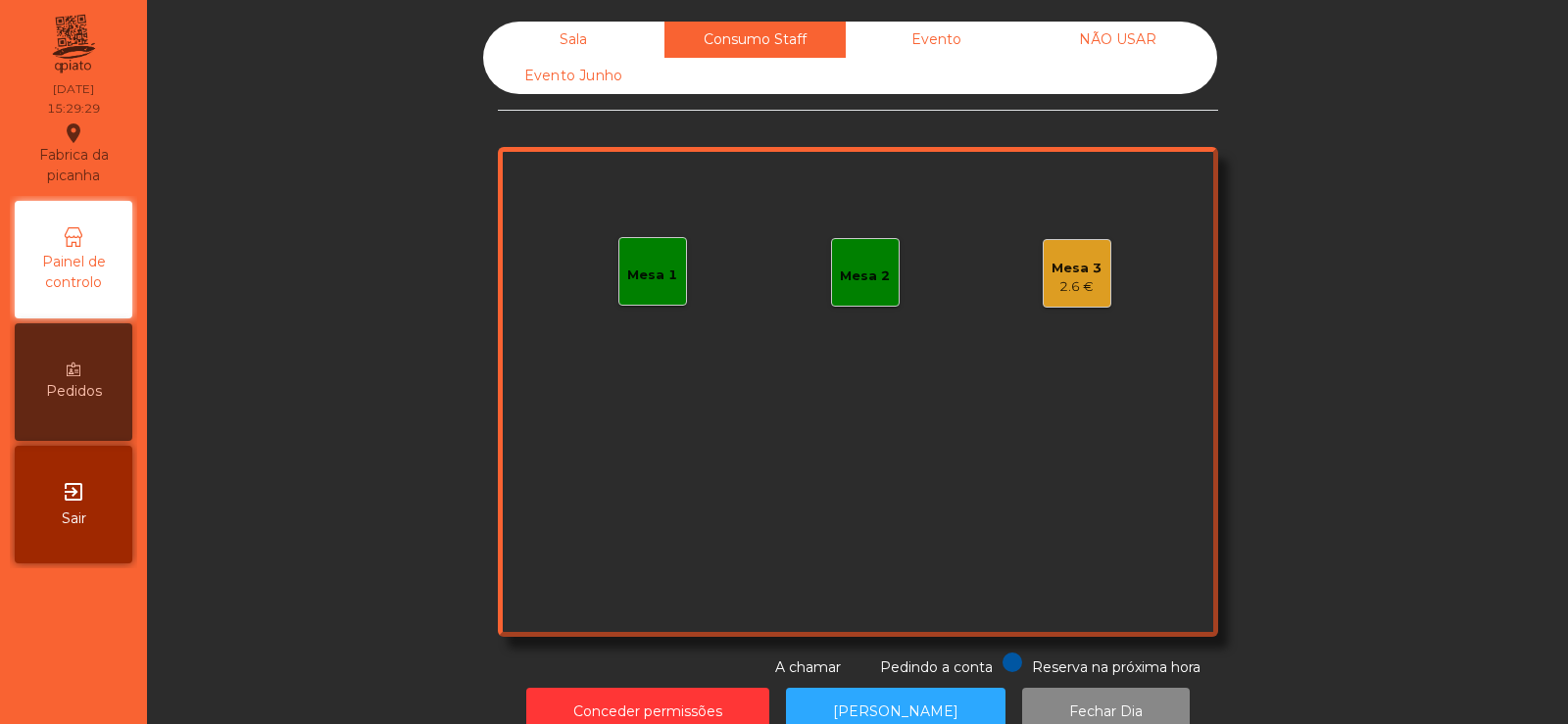
click at [1074, 274] on div "Mesa 3" at bounding box center [1076, 269] width 50 height 20
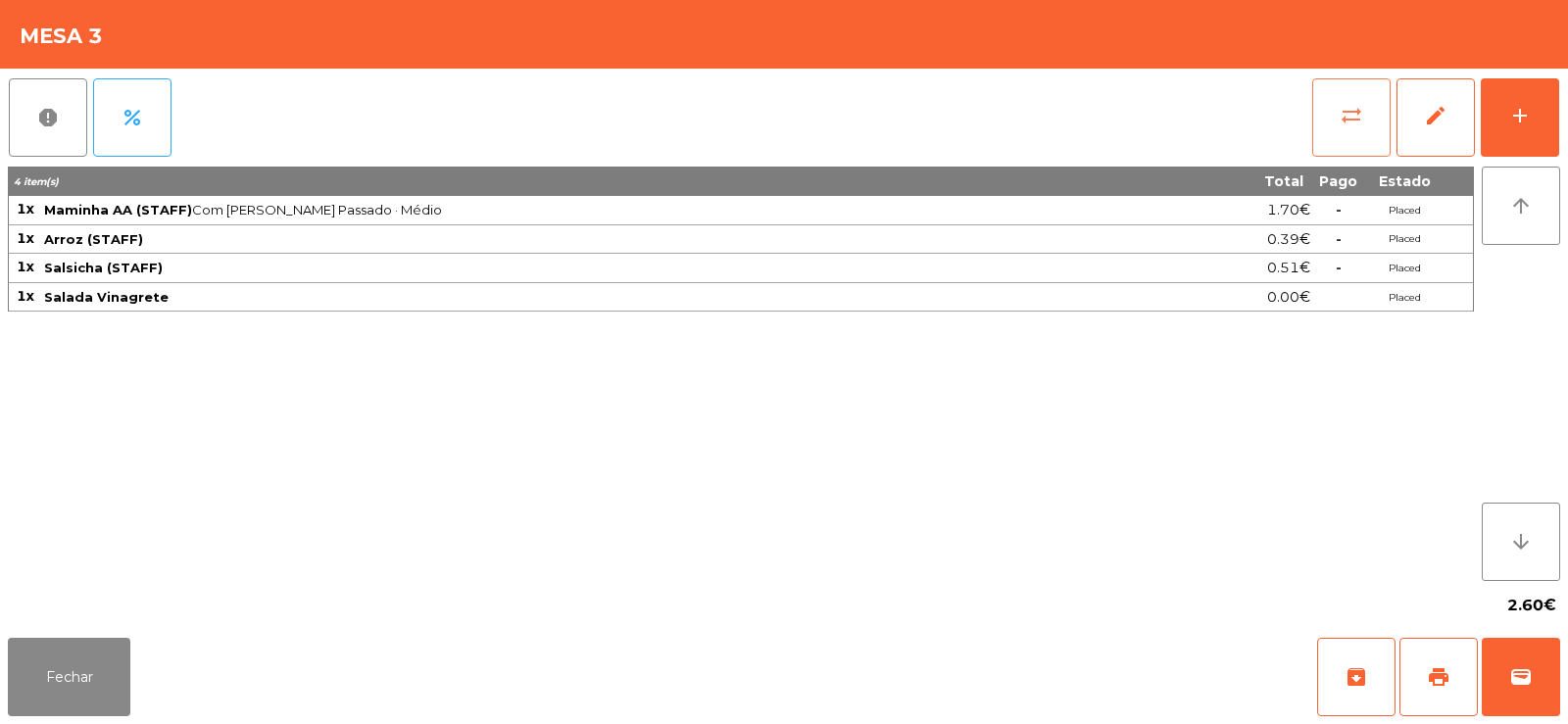
click at [1345, 124] on span "sync_alt" at bounding box center [1352, 116] width 24 height 24
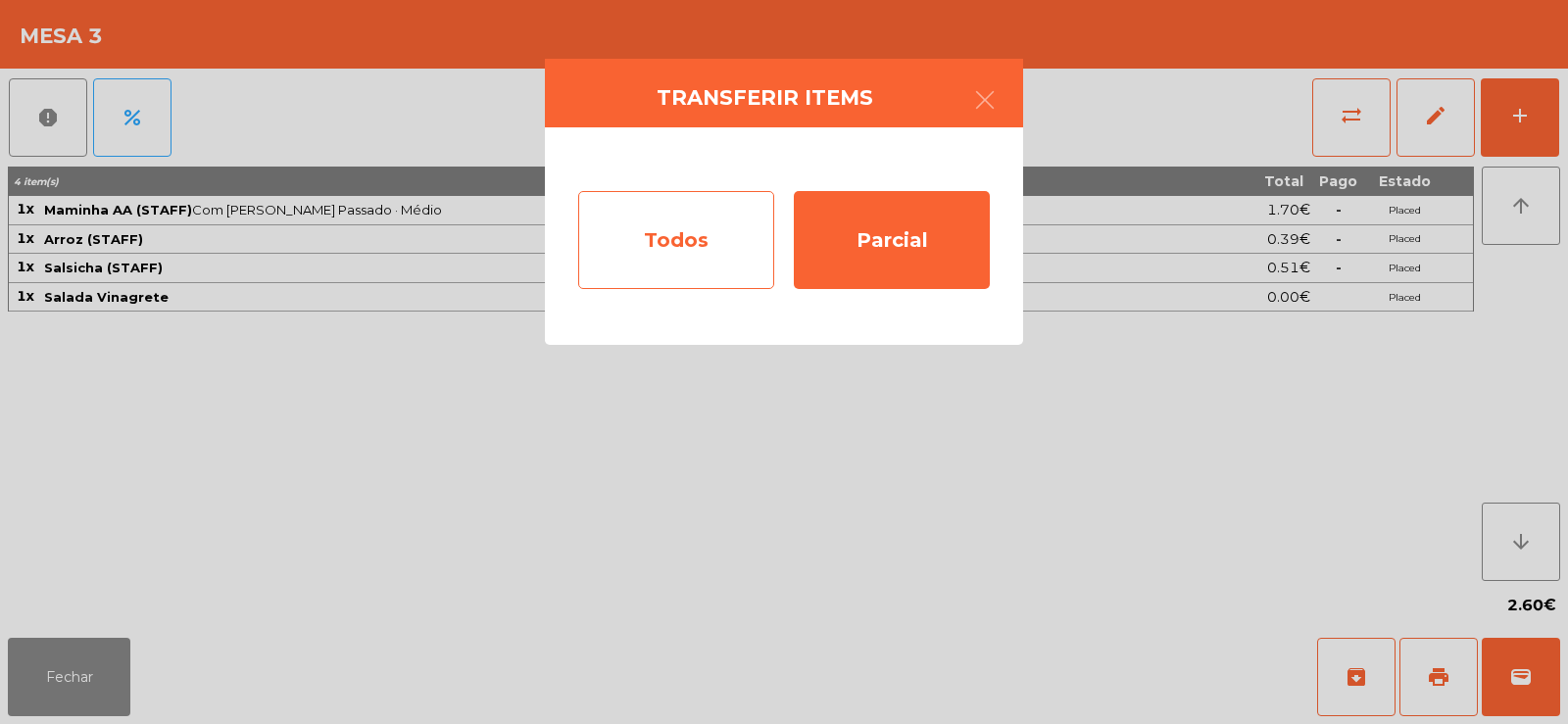
click at [637, 247] on div "Todos" at bounding box center [676, 240] width 196 height 98
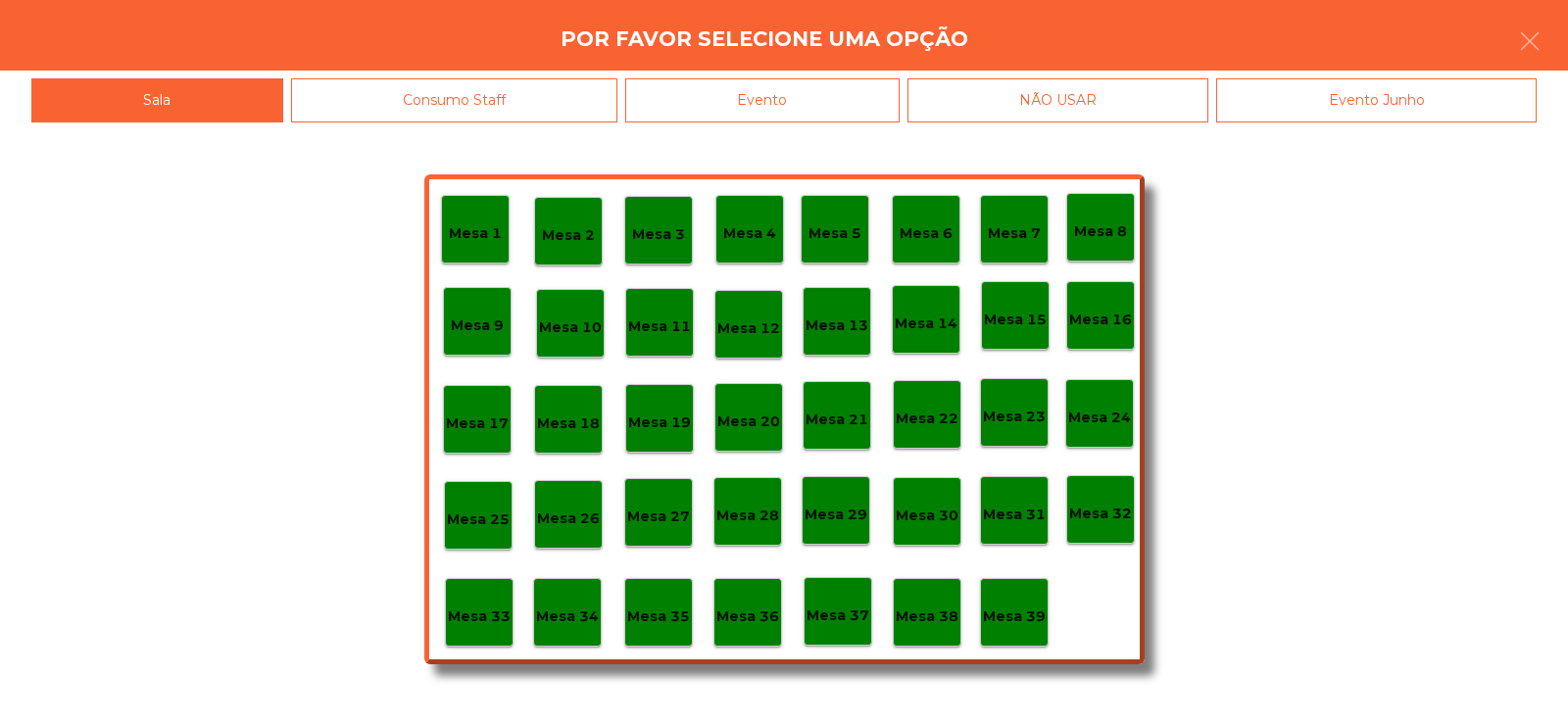
click at [768, 97] on div "Evento" at bounding box center [762, 100] width 275 height 44
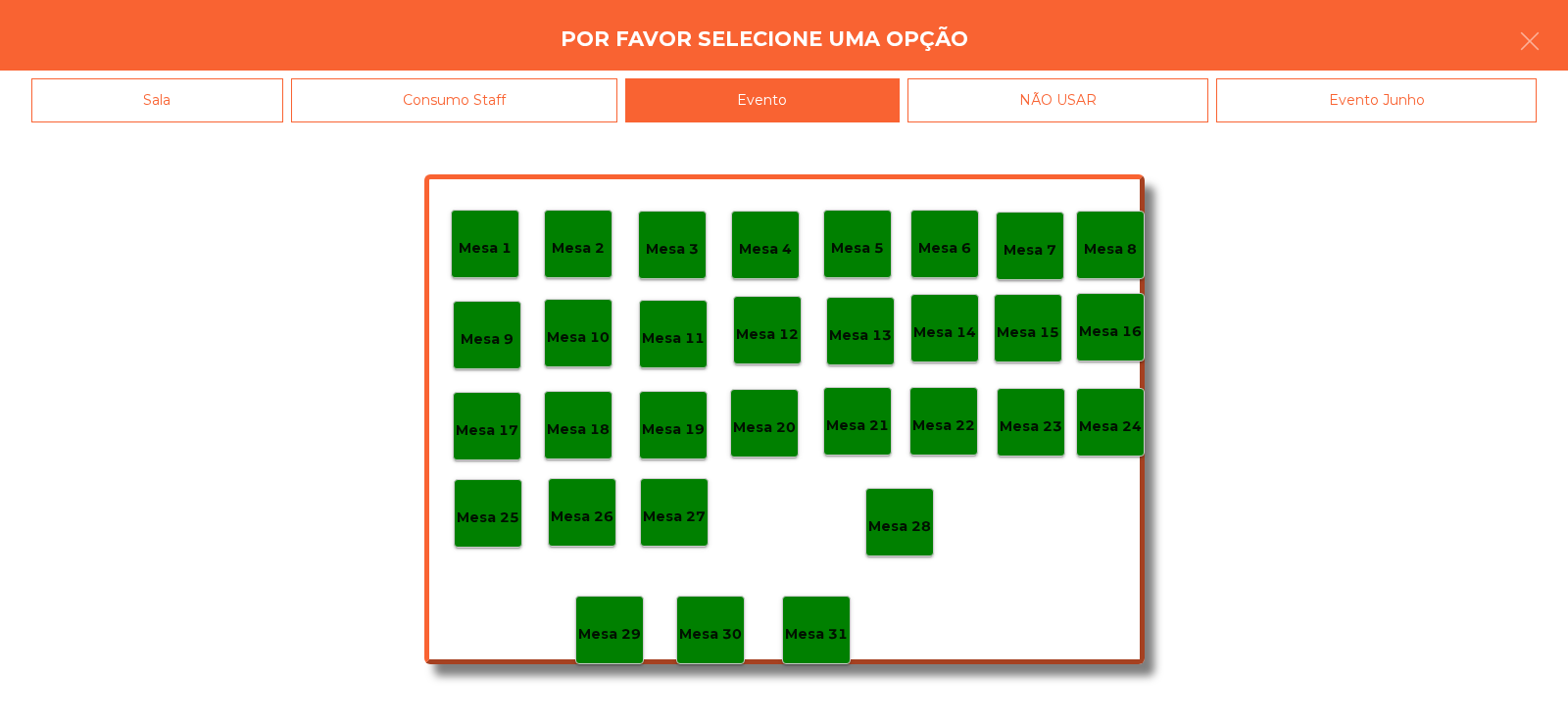
click at [910, 525] on p "Mesa 28" at bounding box center [900, 527] width 62 height 23
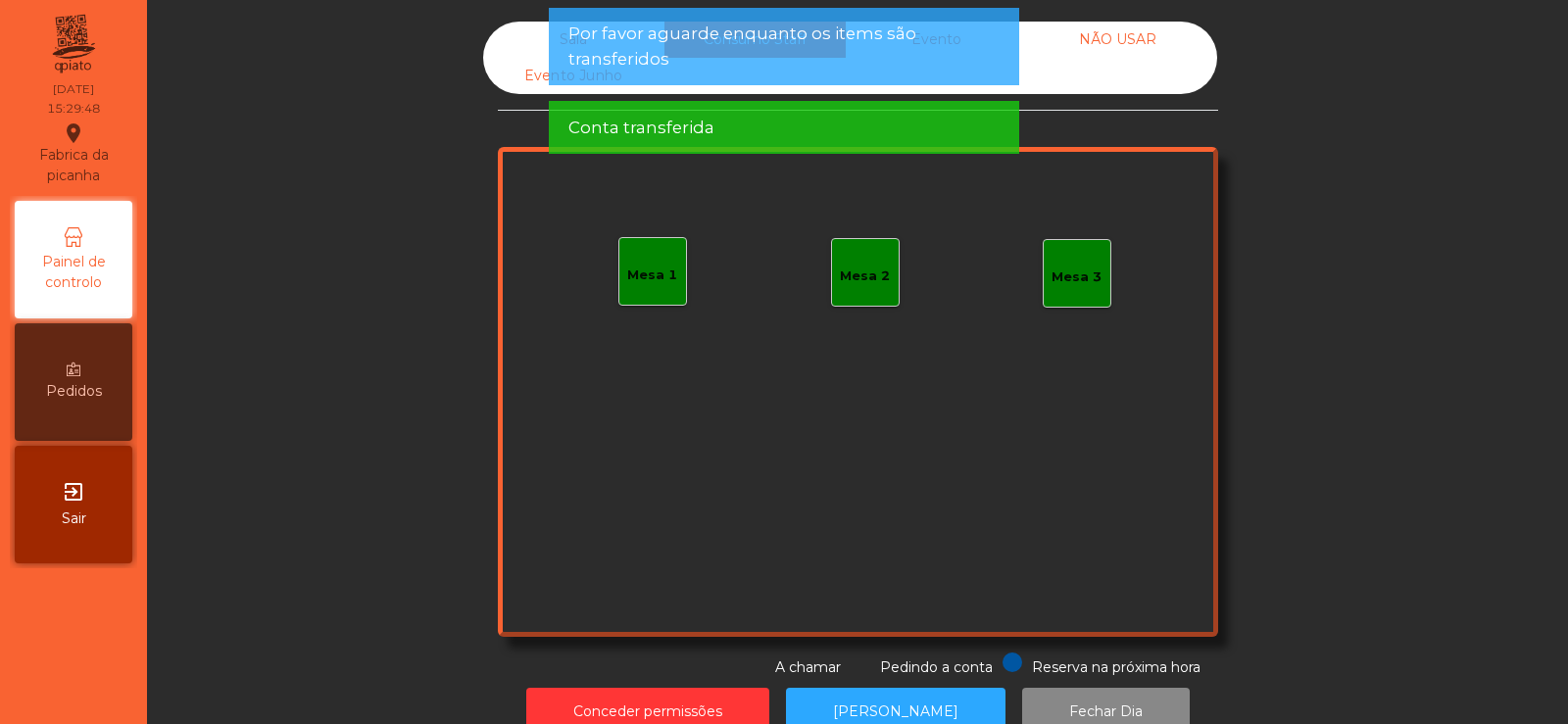
click at [762, 44] on span "Por favor aguarde enquanto os items são transferidos" at bounding box center [784, 46] width 431 height 49
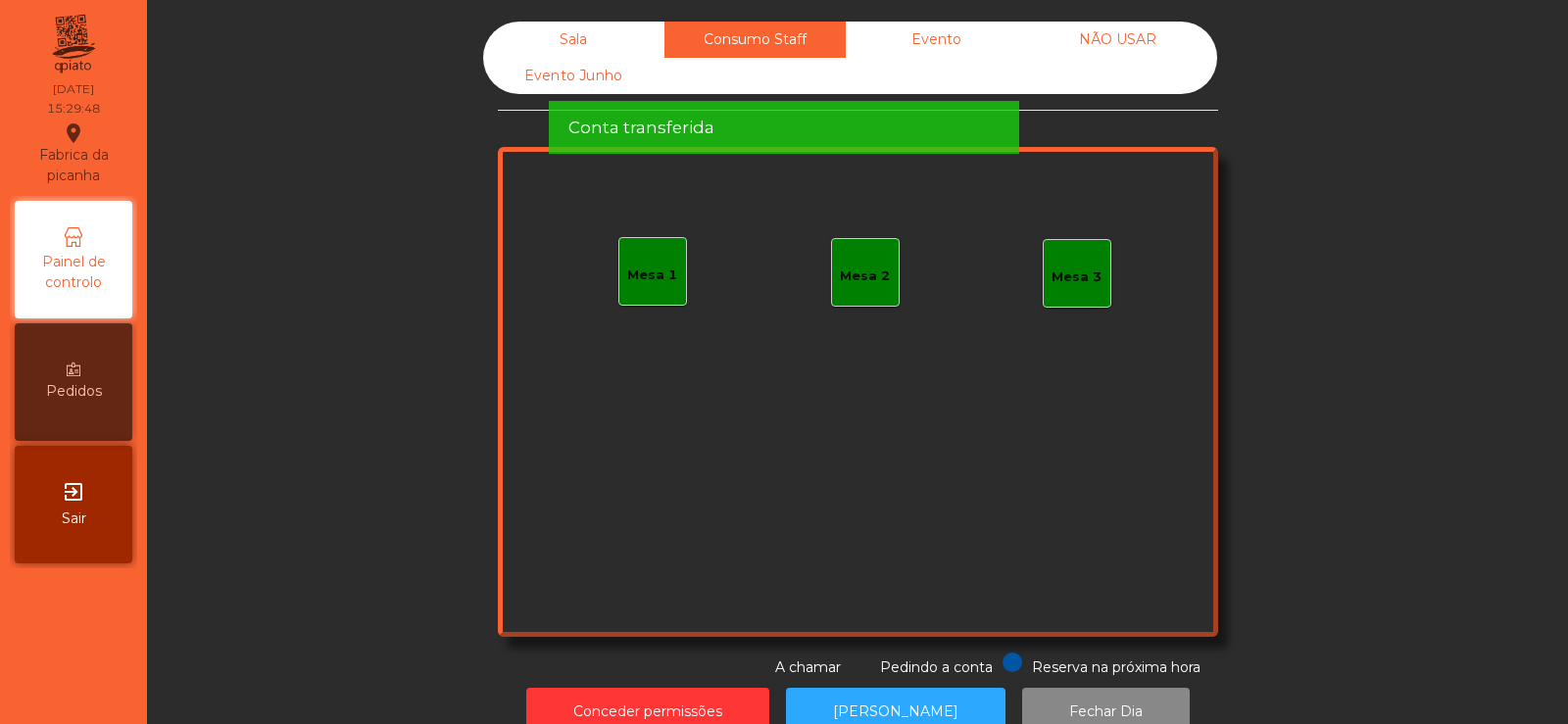
click at [727, 116] on div "Conta transferida" at bounding box center [784, 128] width 431 height 25
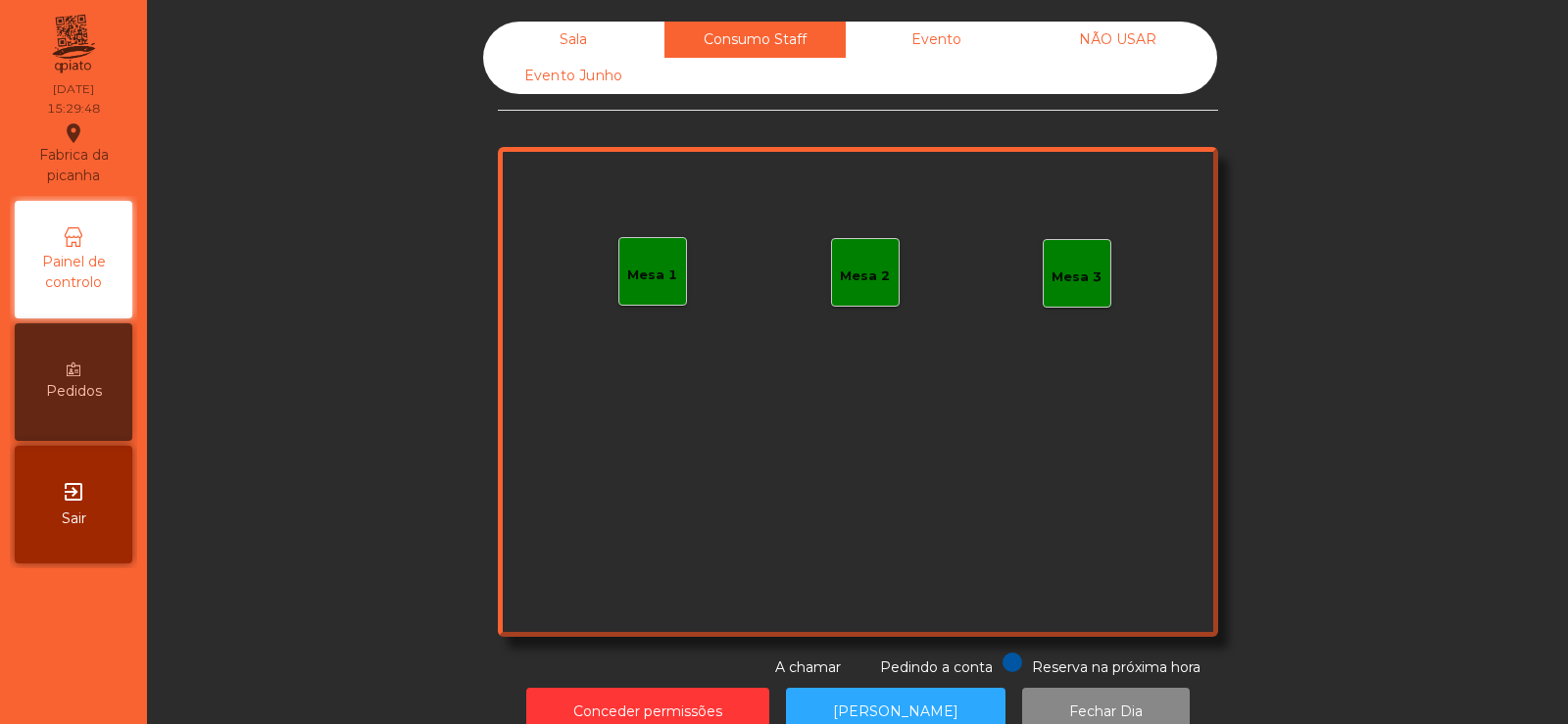
click at [595, 47] on div "Sala" at bounding box center [573, 40] width 181 height 37
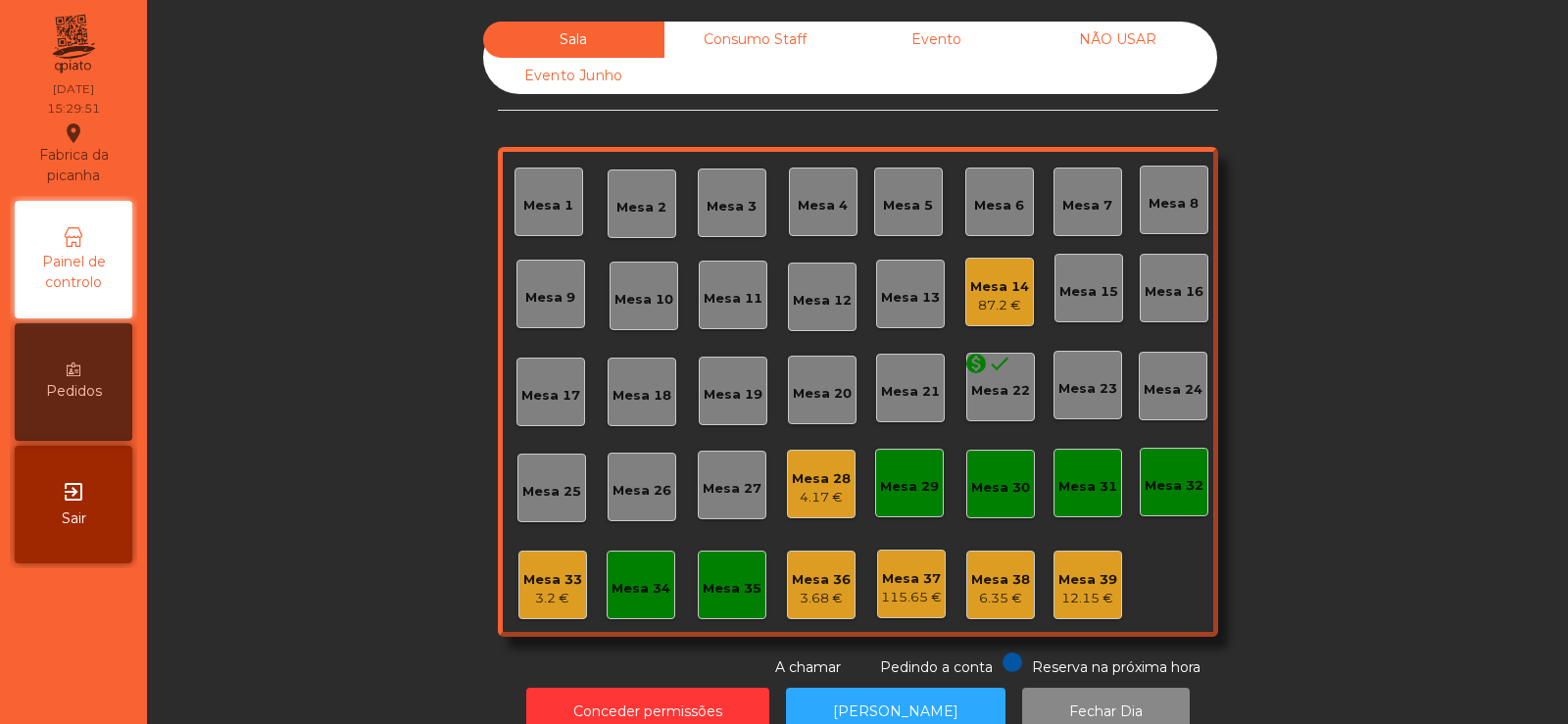
click at [806, 488] on div "4.17 €" at bounding box center [820, 498] width 59 height 20
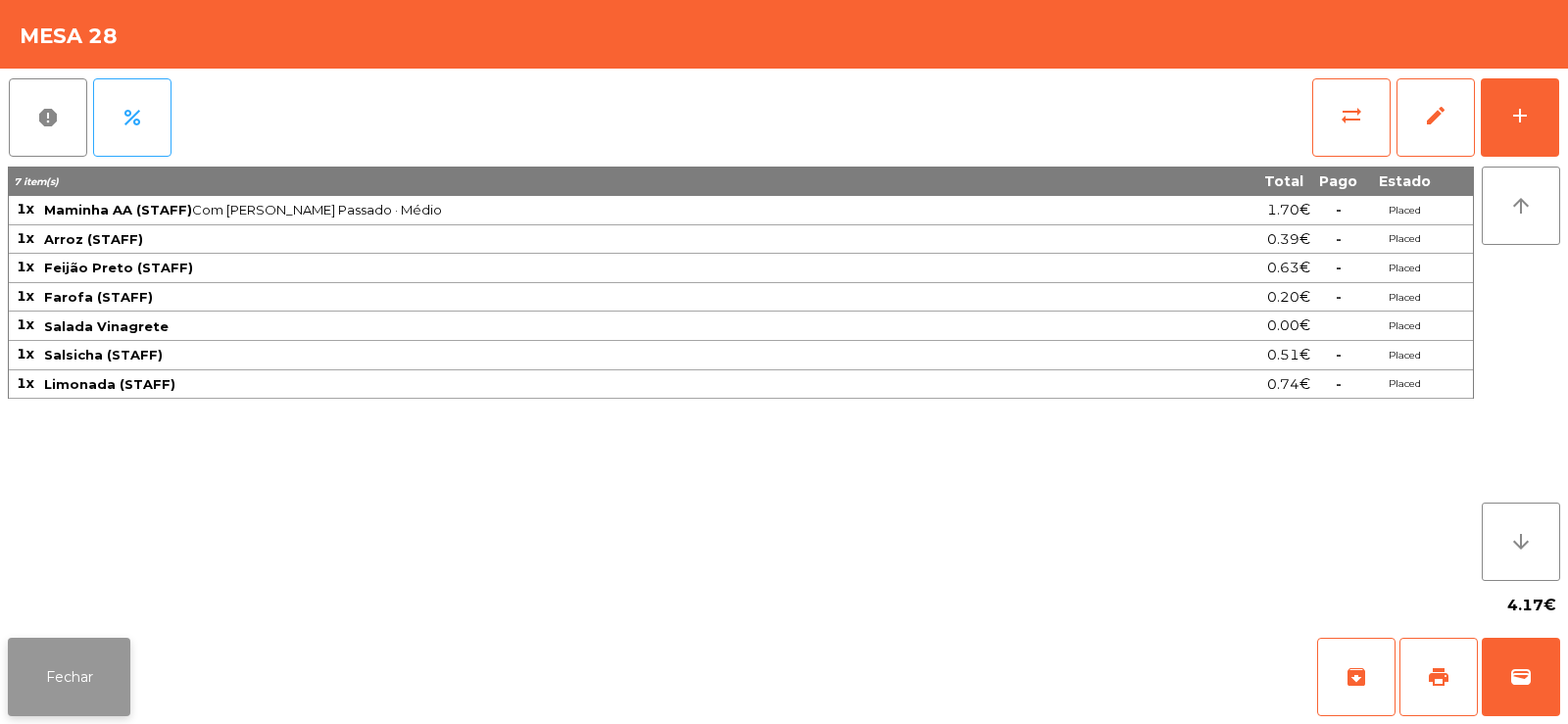
click at [54, 670] on button "Fechar" at bounding box center [69, 676] width 123 height 78
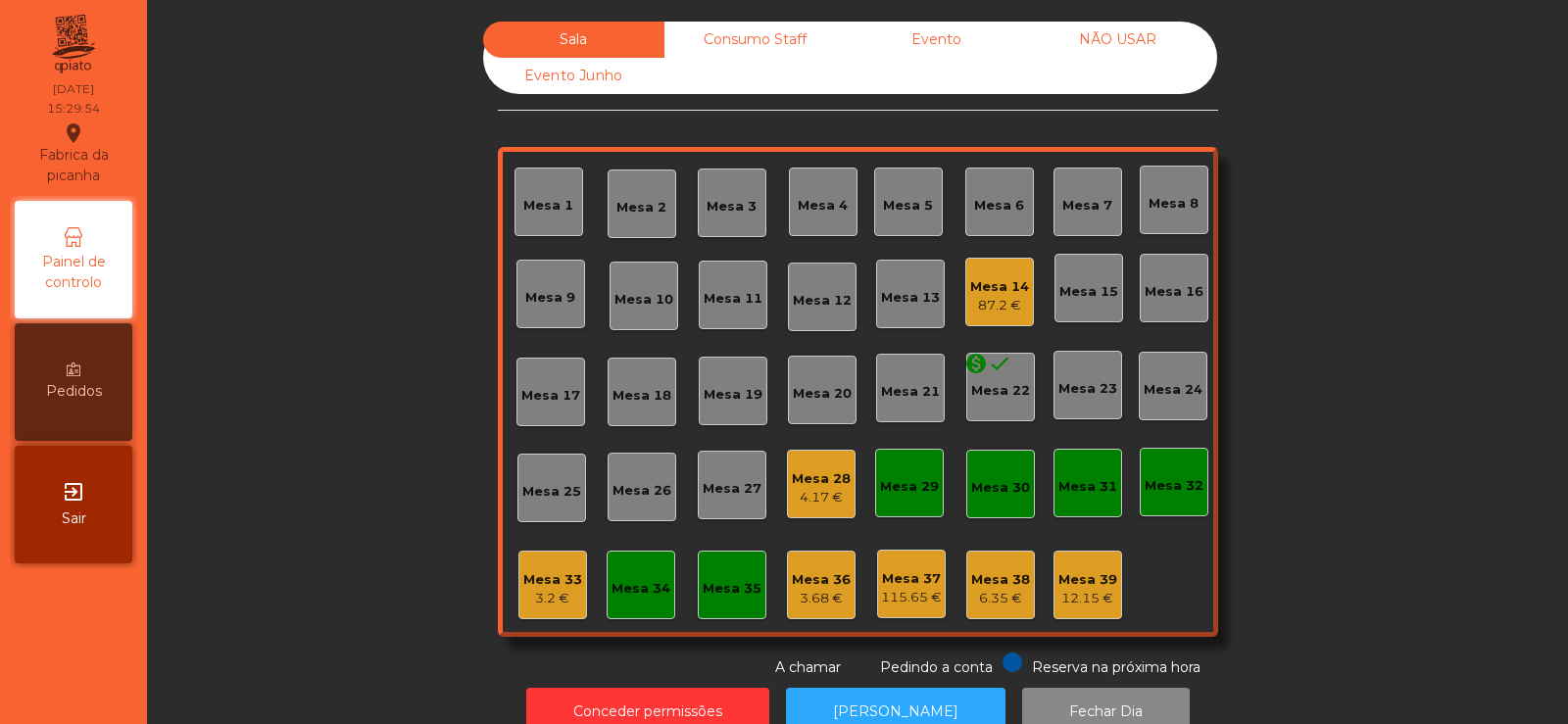
click at [546, 595] on div "3.2 €" at bounding box center [552, 599] width 59 height 20
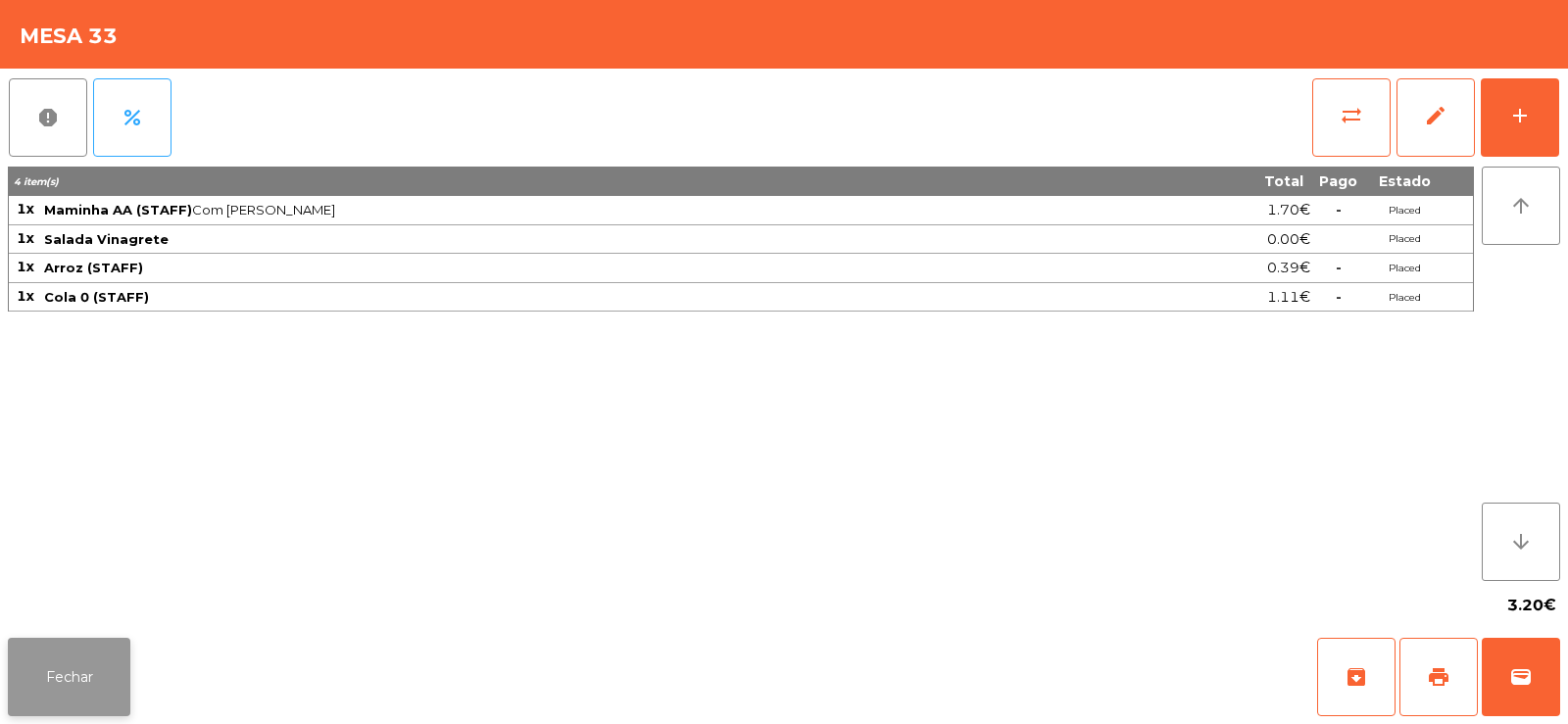
click at [22, 675] on button "Fechar" at bounding box center [69, 676] width 123 height 78
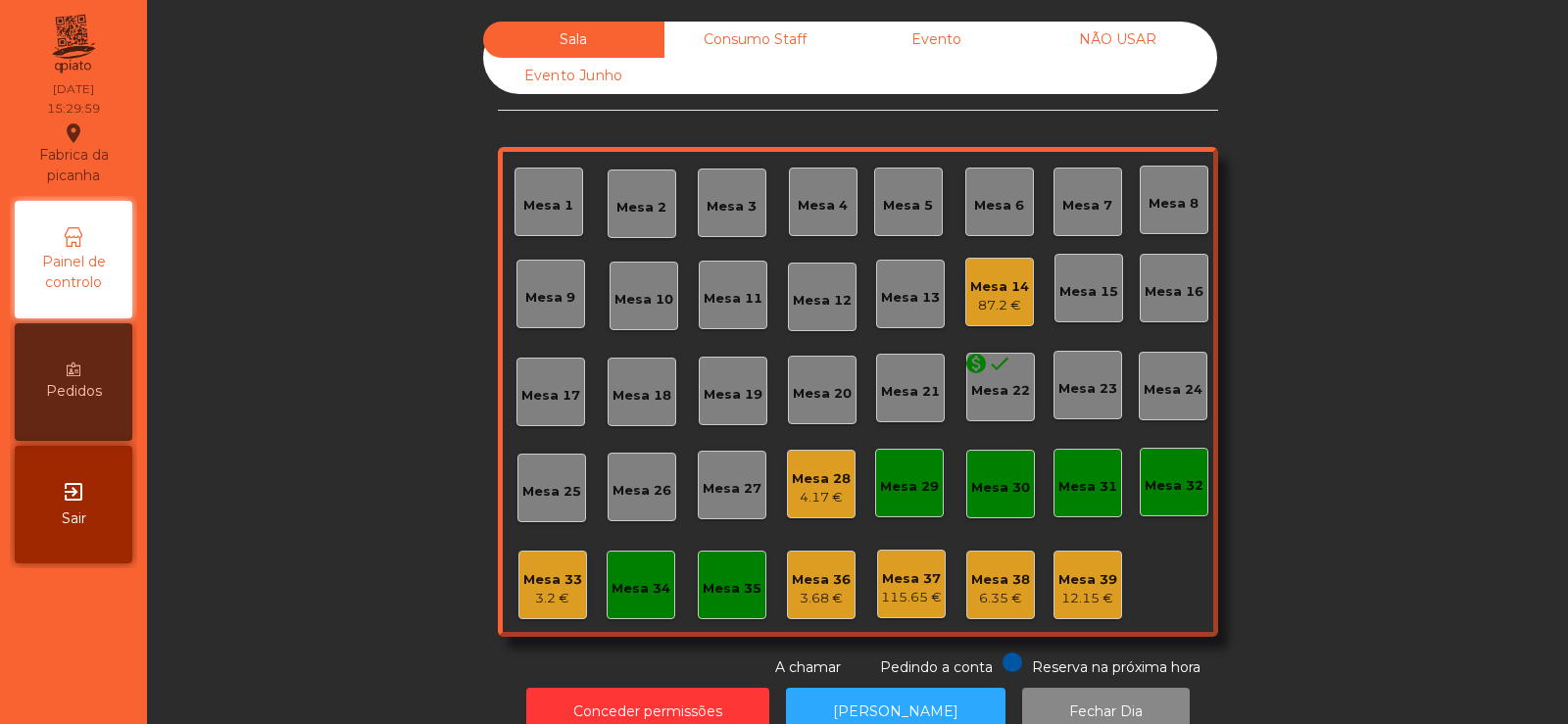
click at [803, 583] on div "Mesa 36" at bounding box center [820, 580] width 59 height 20
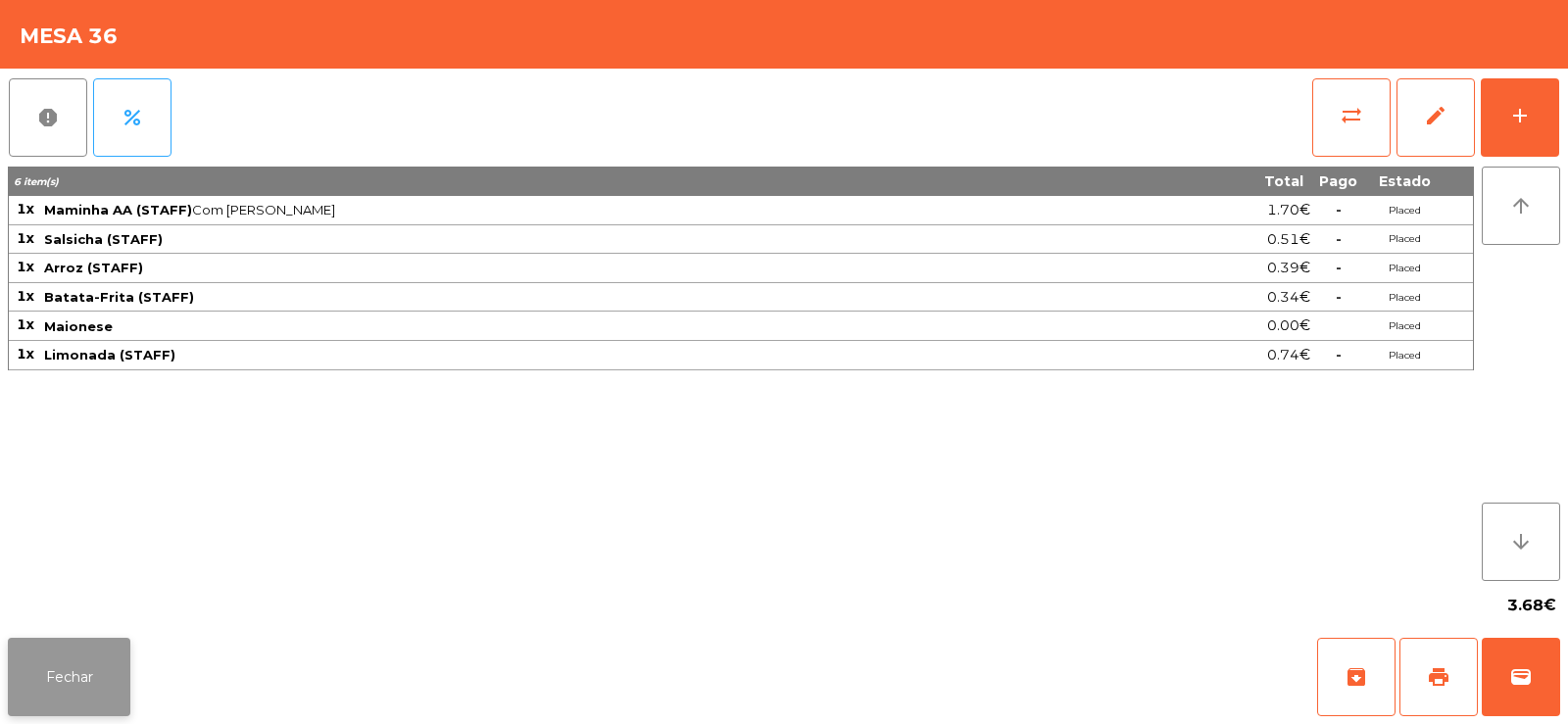
click at [54, 657] on button "Fechar" at bounding box center [69, 676] width 123 height 78
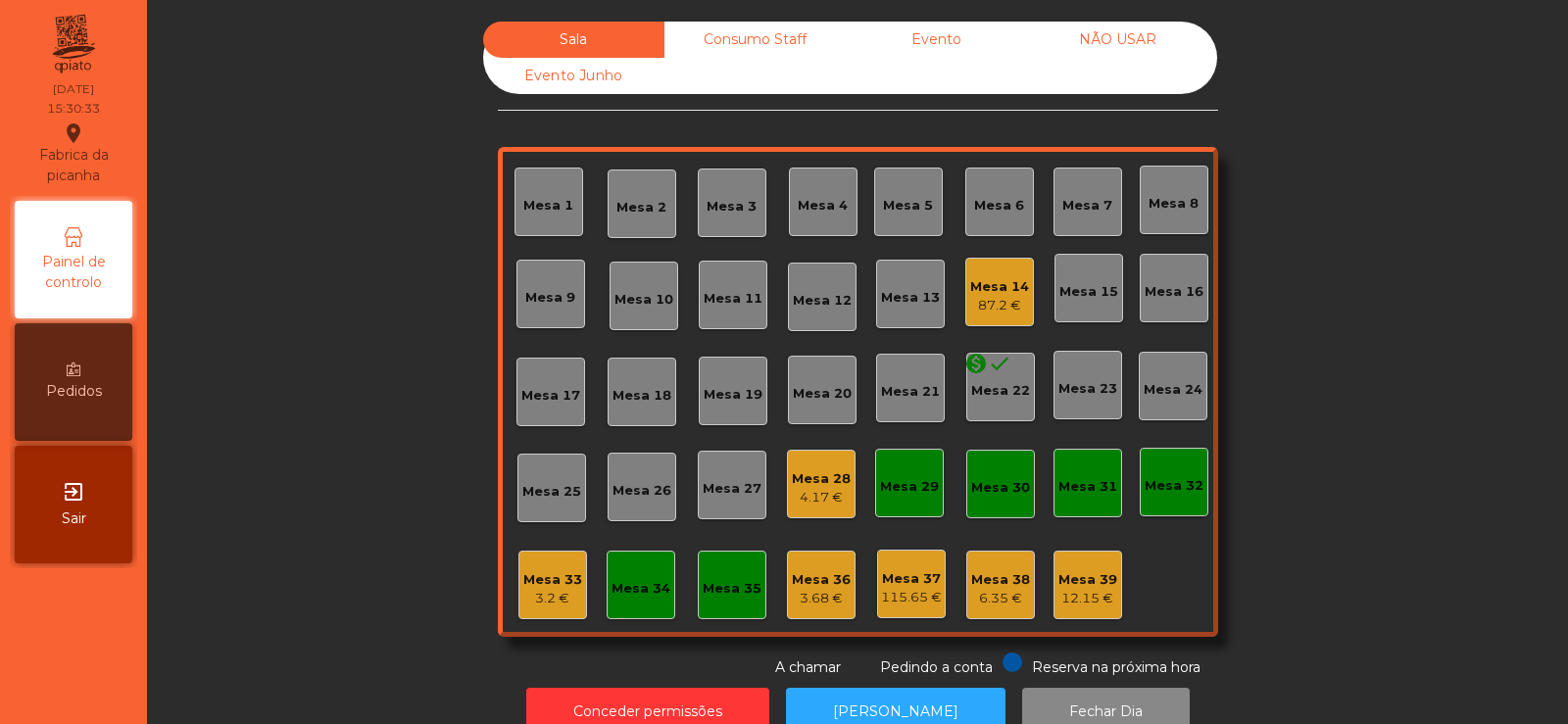
click at [276, 555] on div "Sala Consumo Staff Evento NÃO USAR Evento Junho Mesa 1 Mesa 2 Mesa 3 Mesa 4 Mes…" at bounding box center [857, 350] width 1368 height 657
click at [794, 478] on div "Mesa 28" at bounding box center [820, 479] width 59 height 20
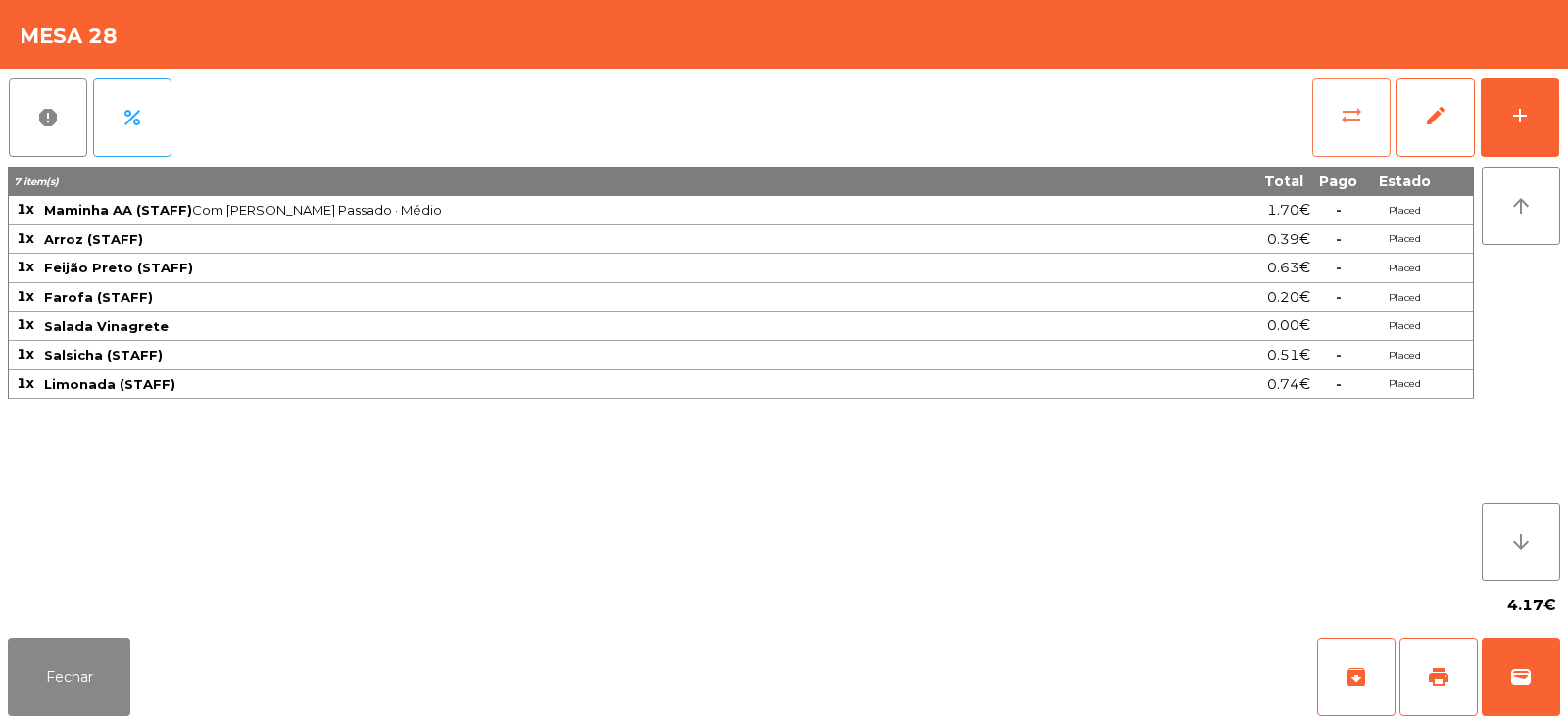
click at [1323, 130] on button "sync_alt" at bounding box center [1351, 117] width 78 height 78
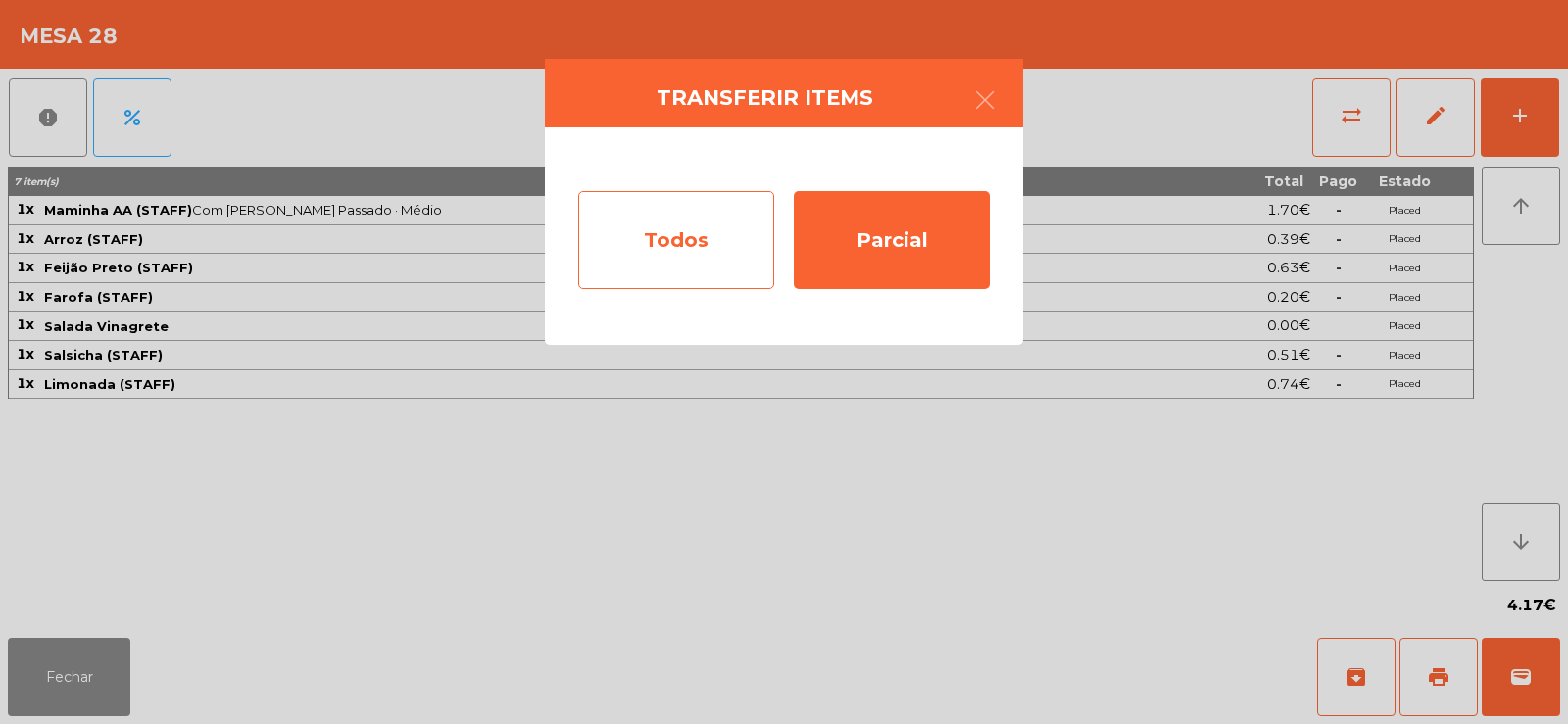
click at [598, 258] on div "Todos" at bounding box center [676, 240] width 196 height 98
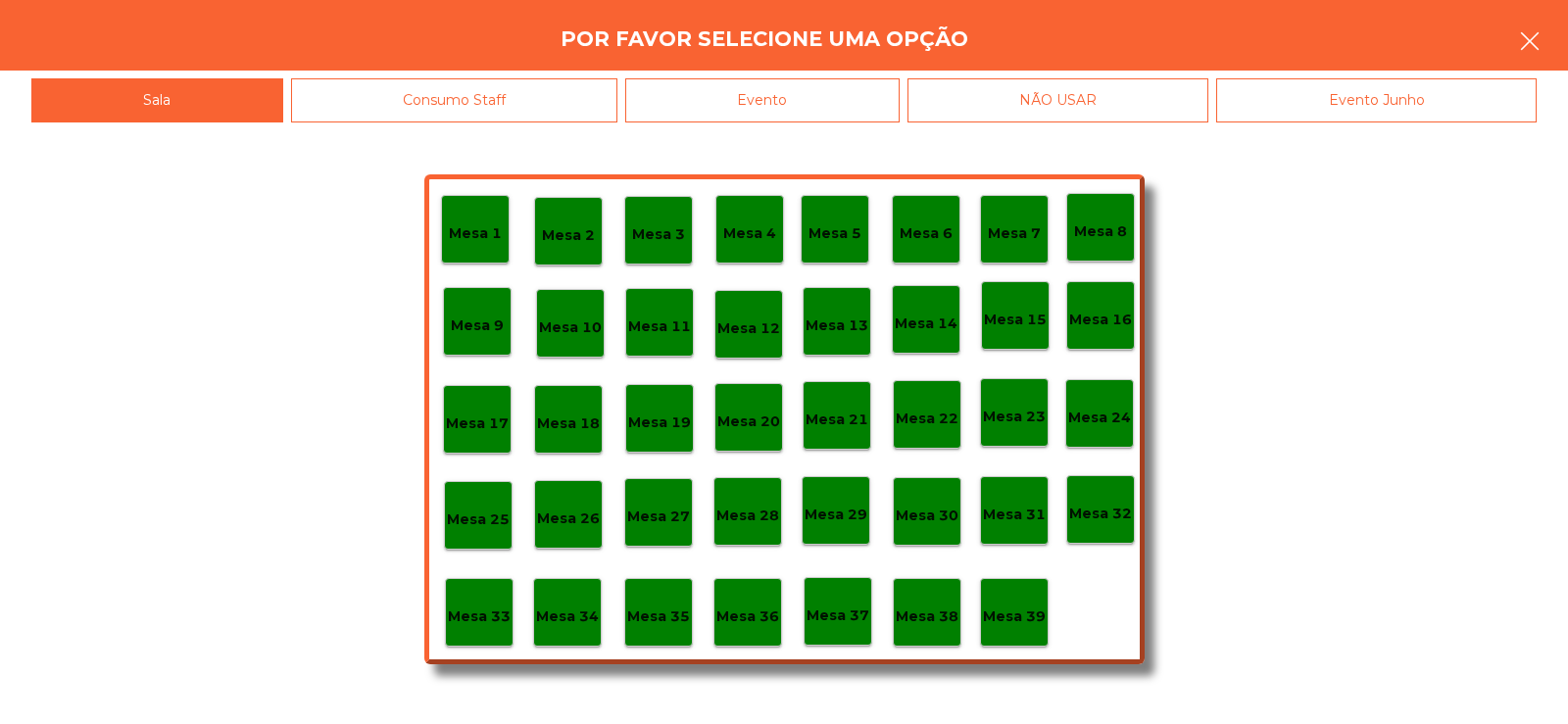
click at [1510, 39] on button "button" at bounding box center [1529, 43] width 55 height 59
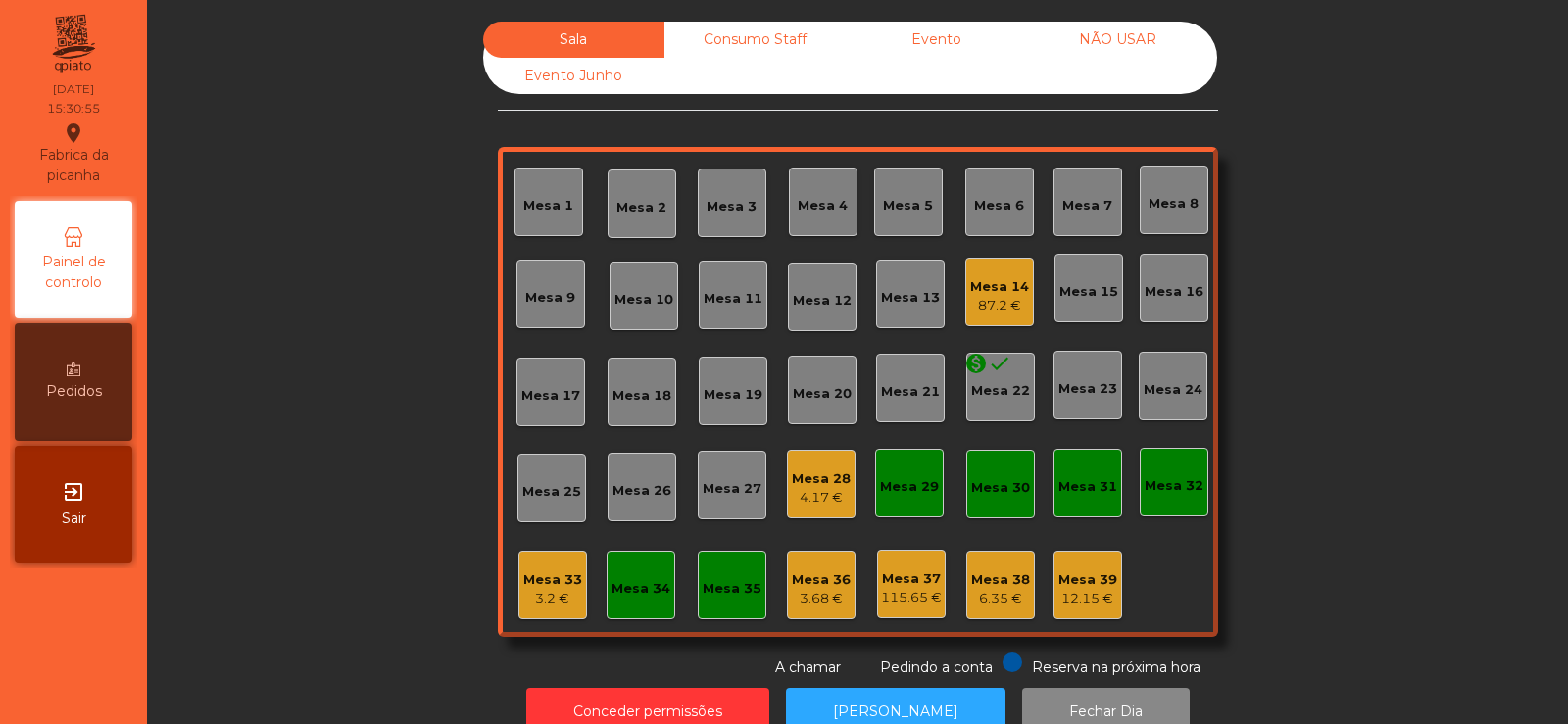
click at [539, 596] on div "3.2 €" at bounding box center [552, 599] width 59 height 20
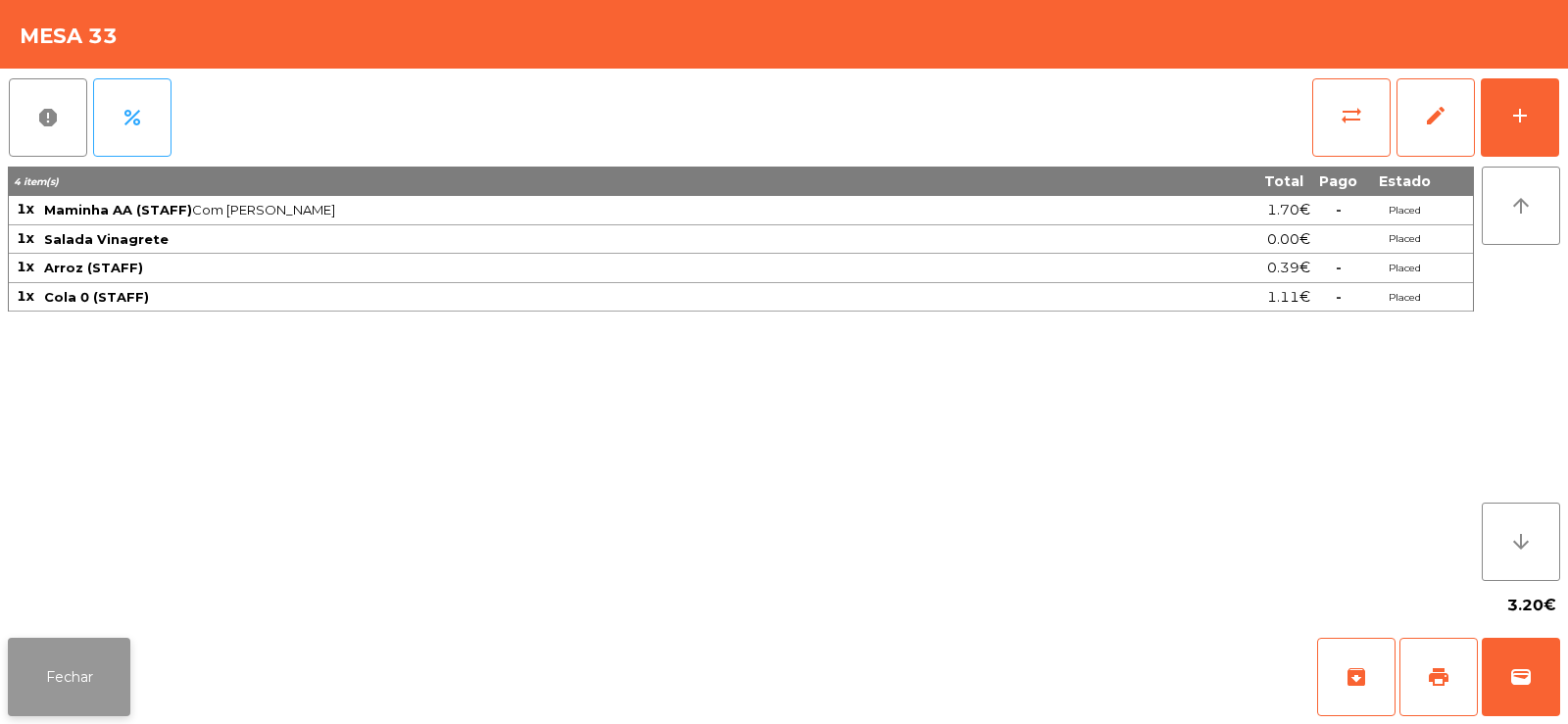
click at [119, 687] on button "Fechar" at bounding box center [69, 676] width 123 height 78
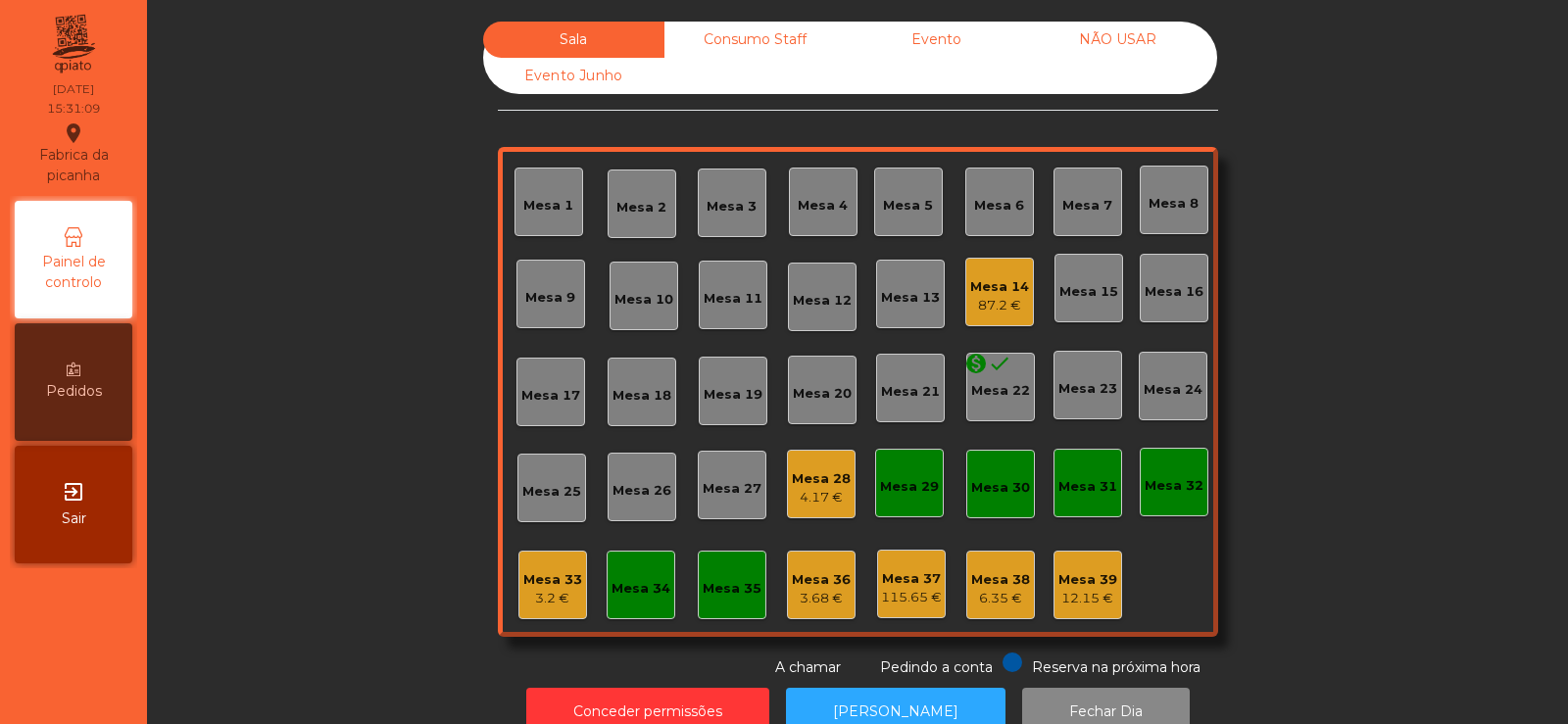
scroll to position [48, 0]
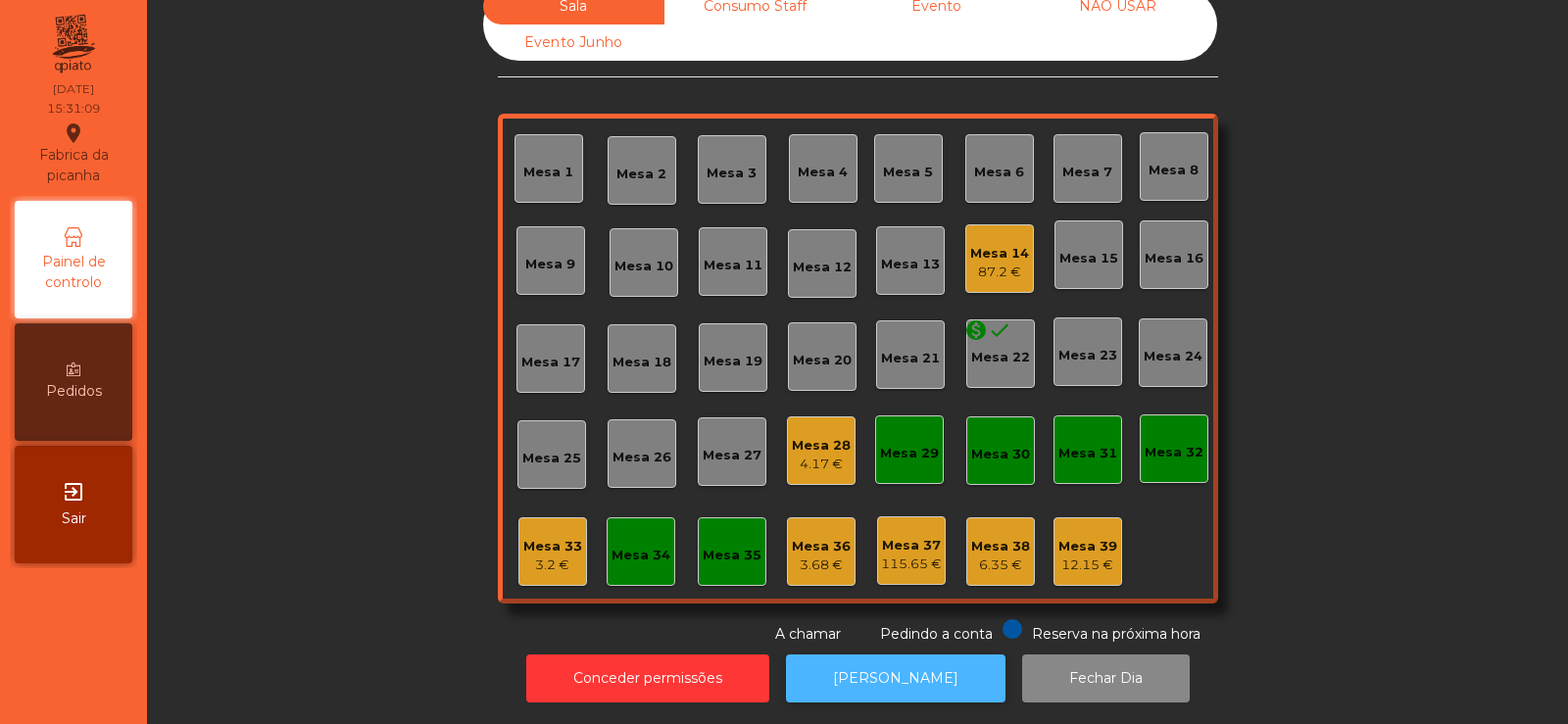
click at [838, 655] on button "[PERSON_NAME]" at bounding box center [896, 678] width 219 height 48
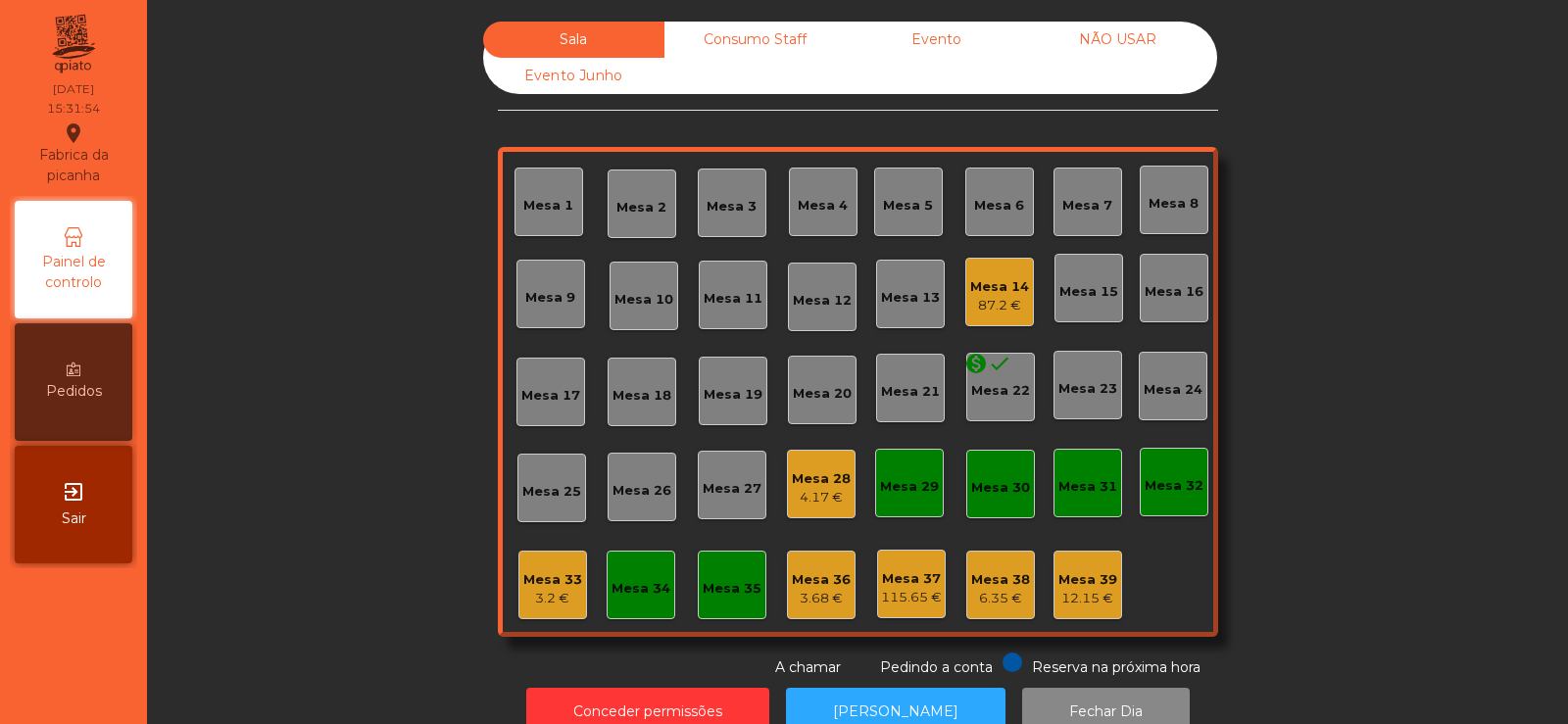
click at [799, 502] on div "4.17 €" at bounding box center [820, 498] width 59 height 20
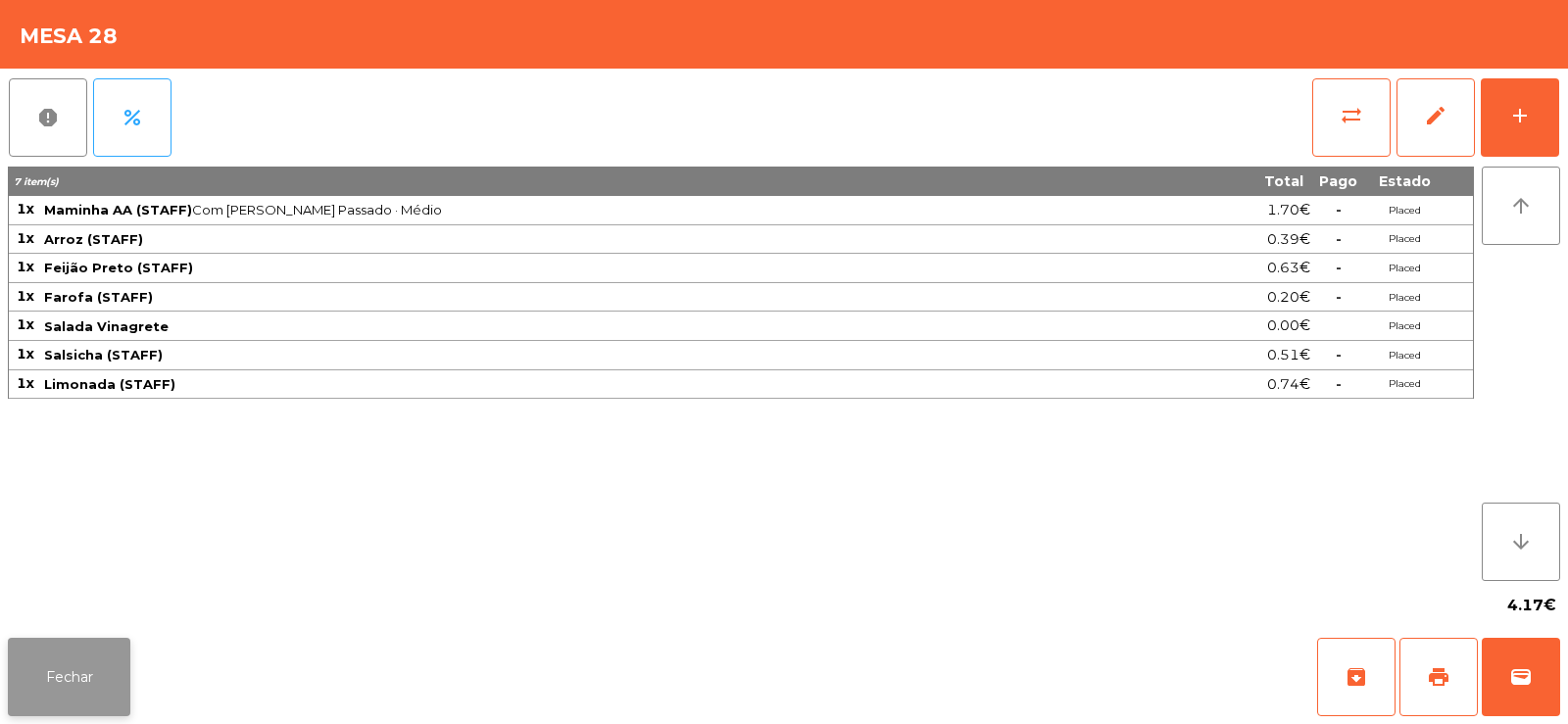
click at [59, 704] on button "Fechar" at bounding box center [69, 676] width 123 height 78
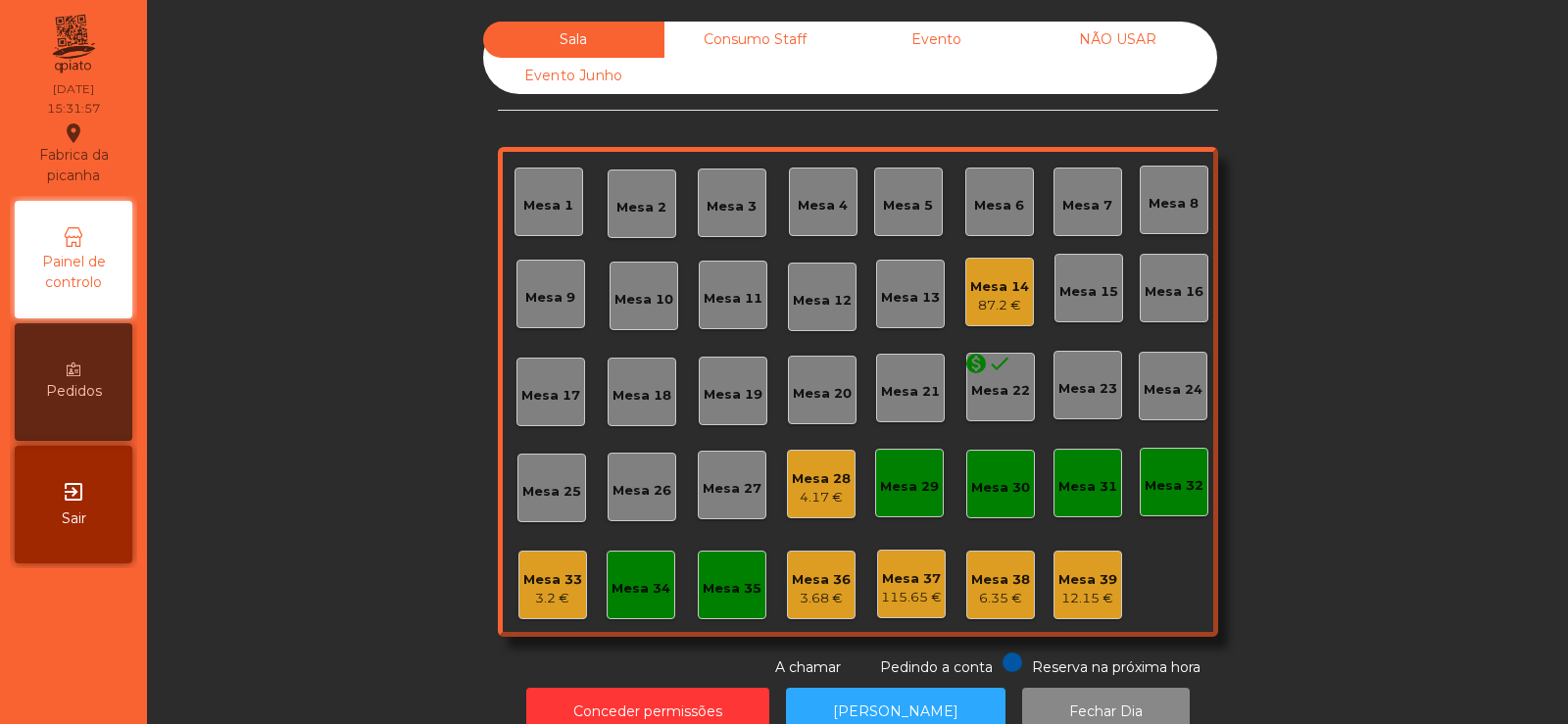
click at [528, 580] on div "Mesa 33" at bounding box center [552, 580] width 59 height 20
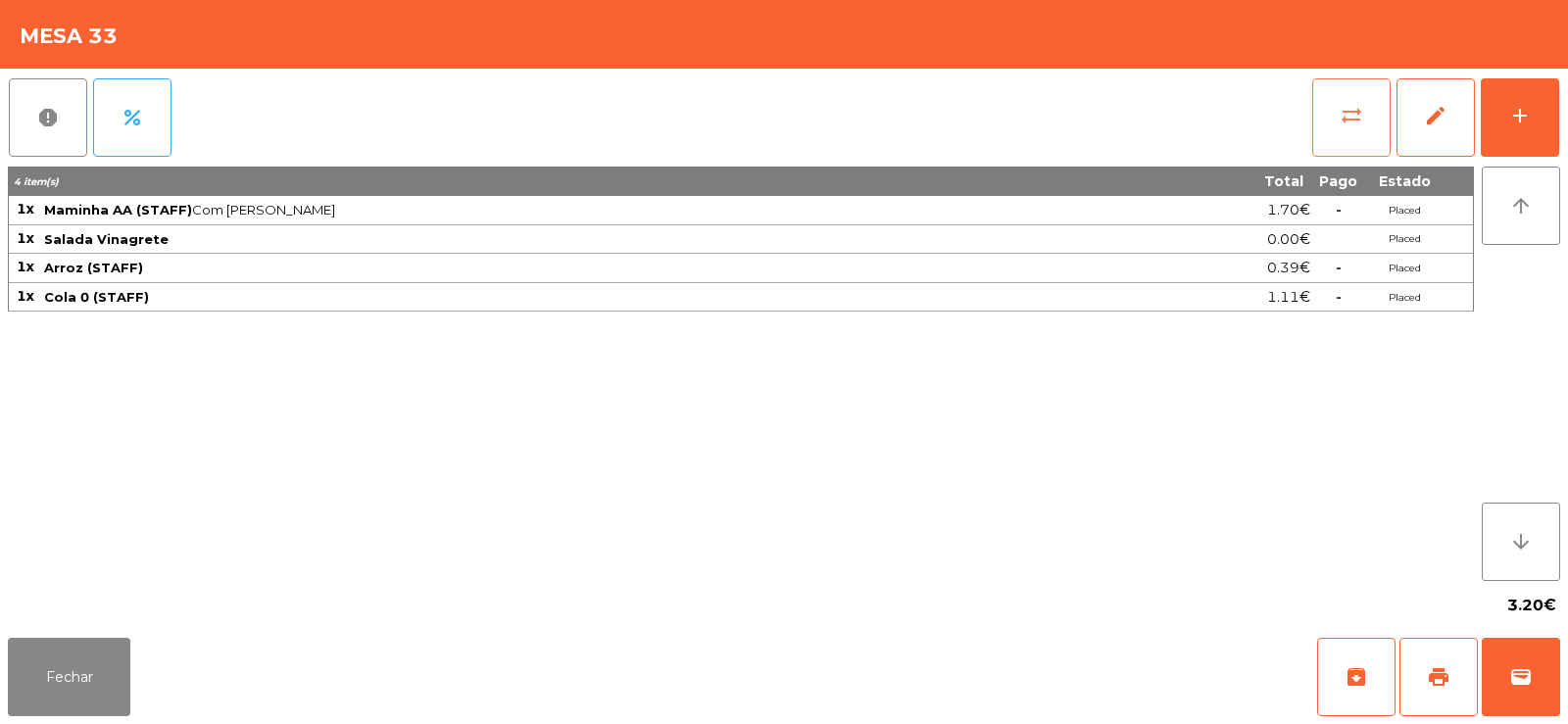
click at [1324, 133] on button "sync_alt" at bounding box center [1351, 117] width 78 height 78
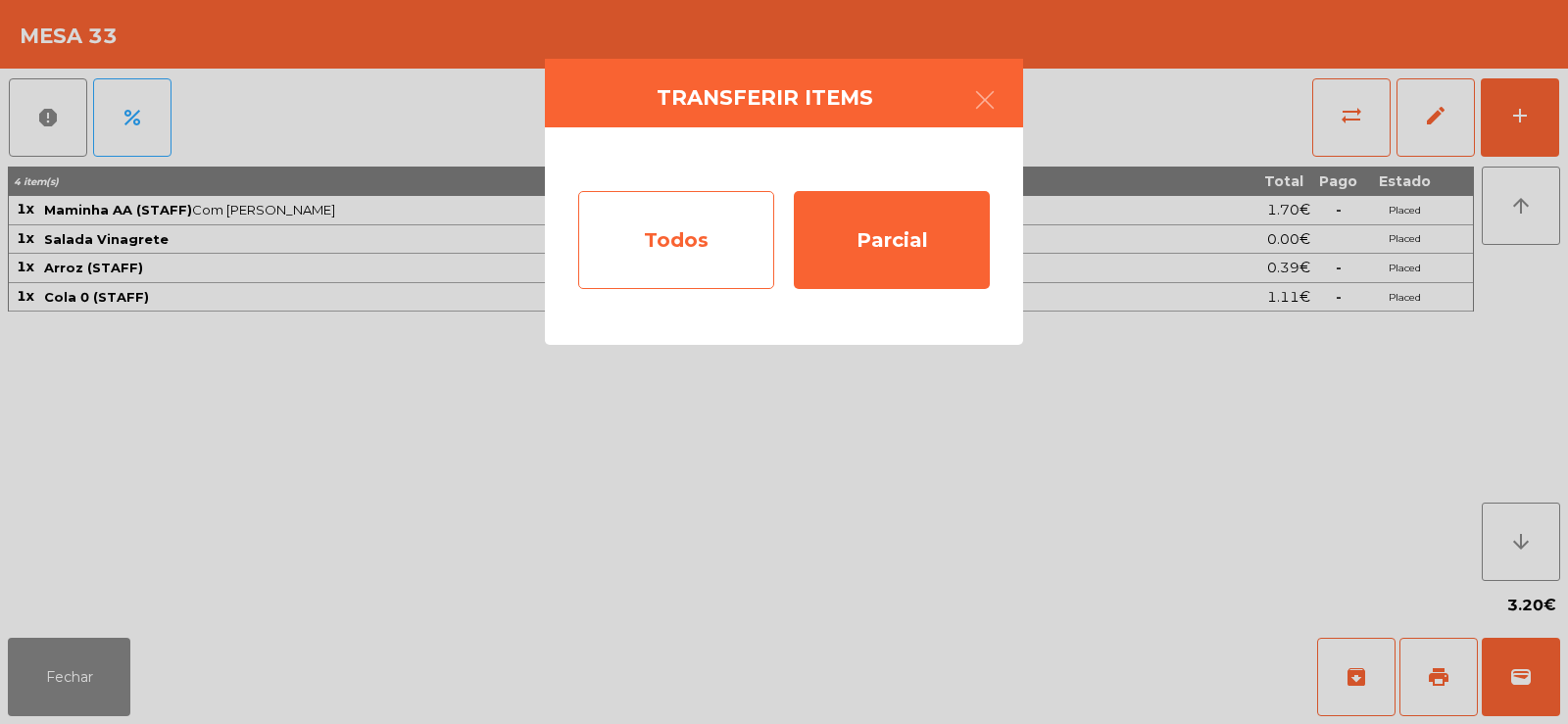
click at [599, 240] on div "Todos" at bounding box center [676, 240] width 196 height 98
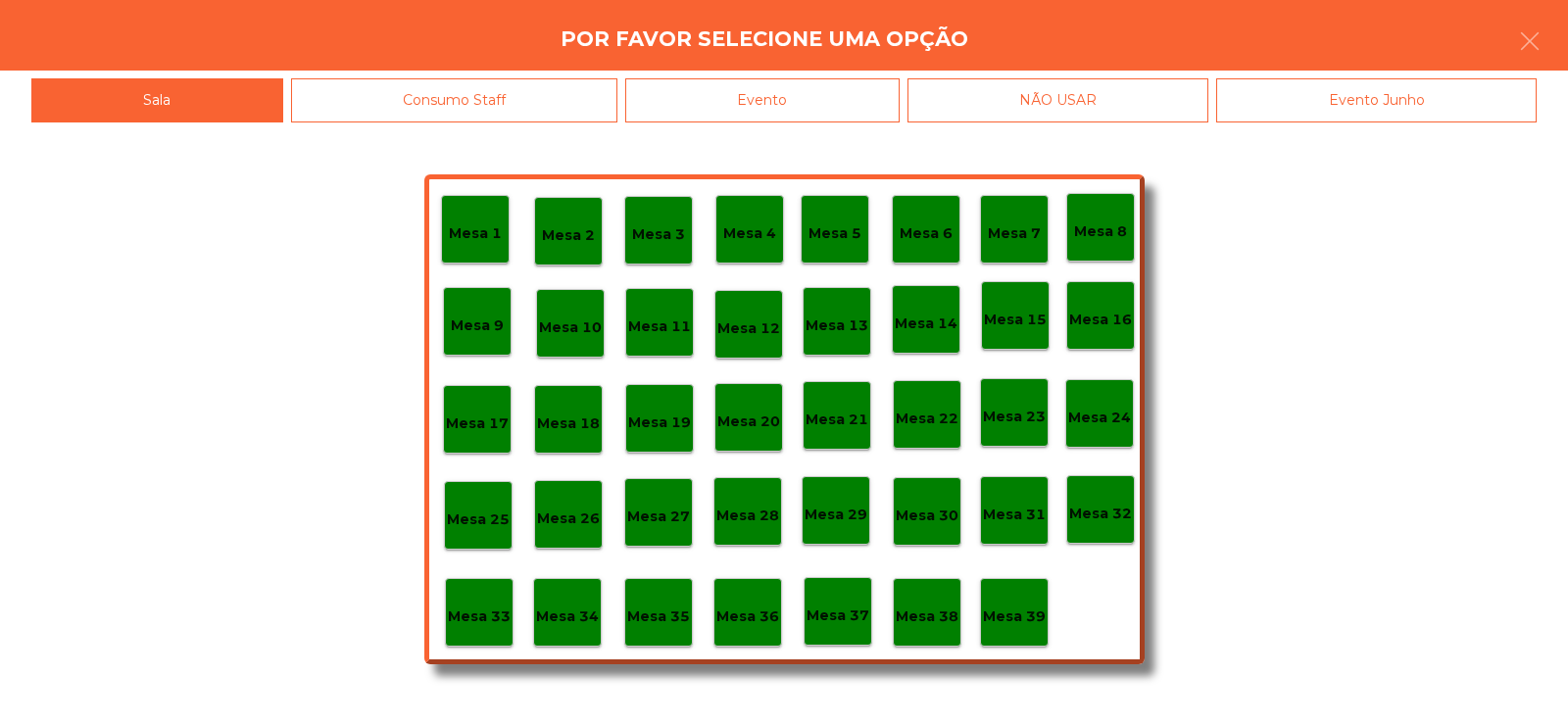
click at [785, 78] on div "Evento" at bounding box center [762, 100] width 275 height 44
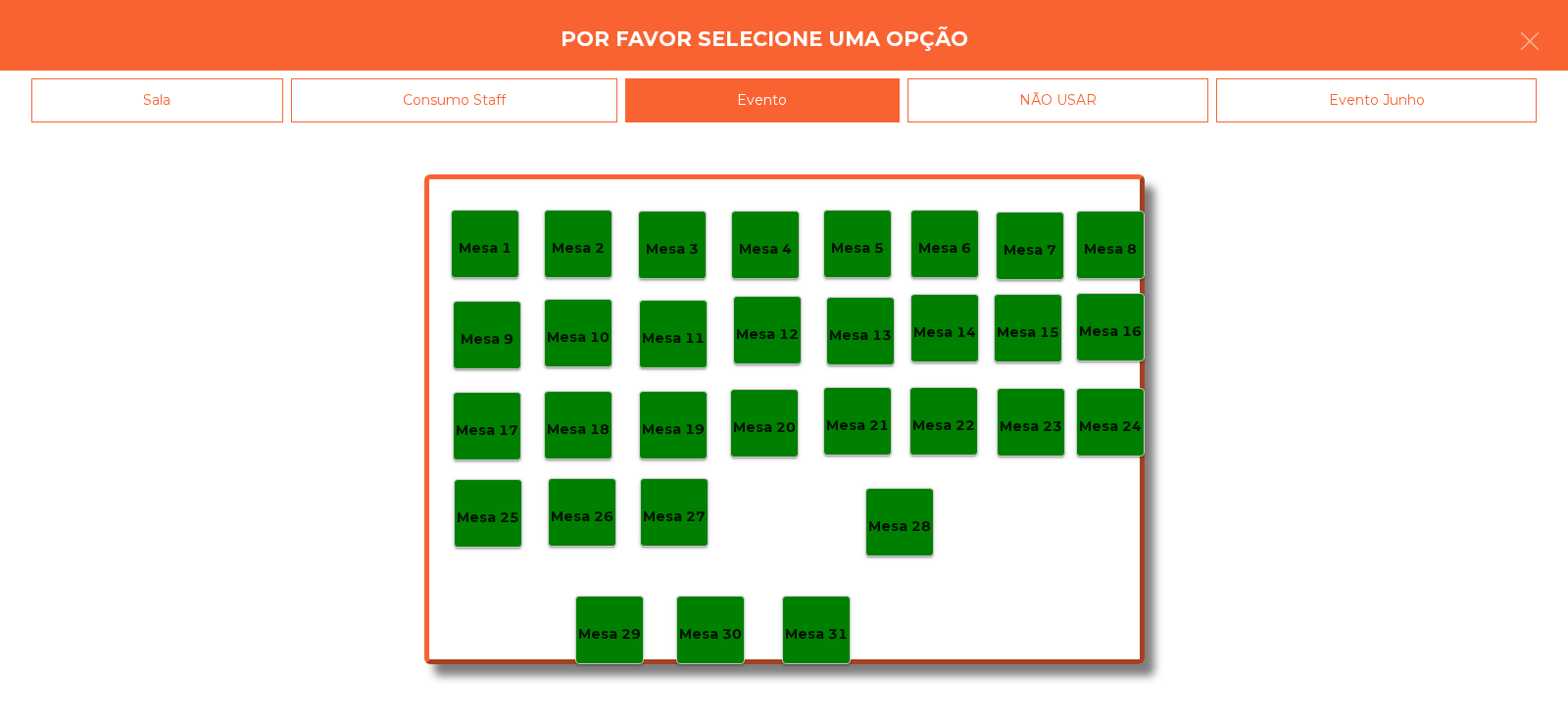
click at [911, 526] on p "Mesa 28" at bounding box center [900, 527] width 62 height 23
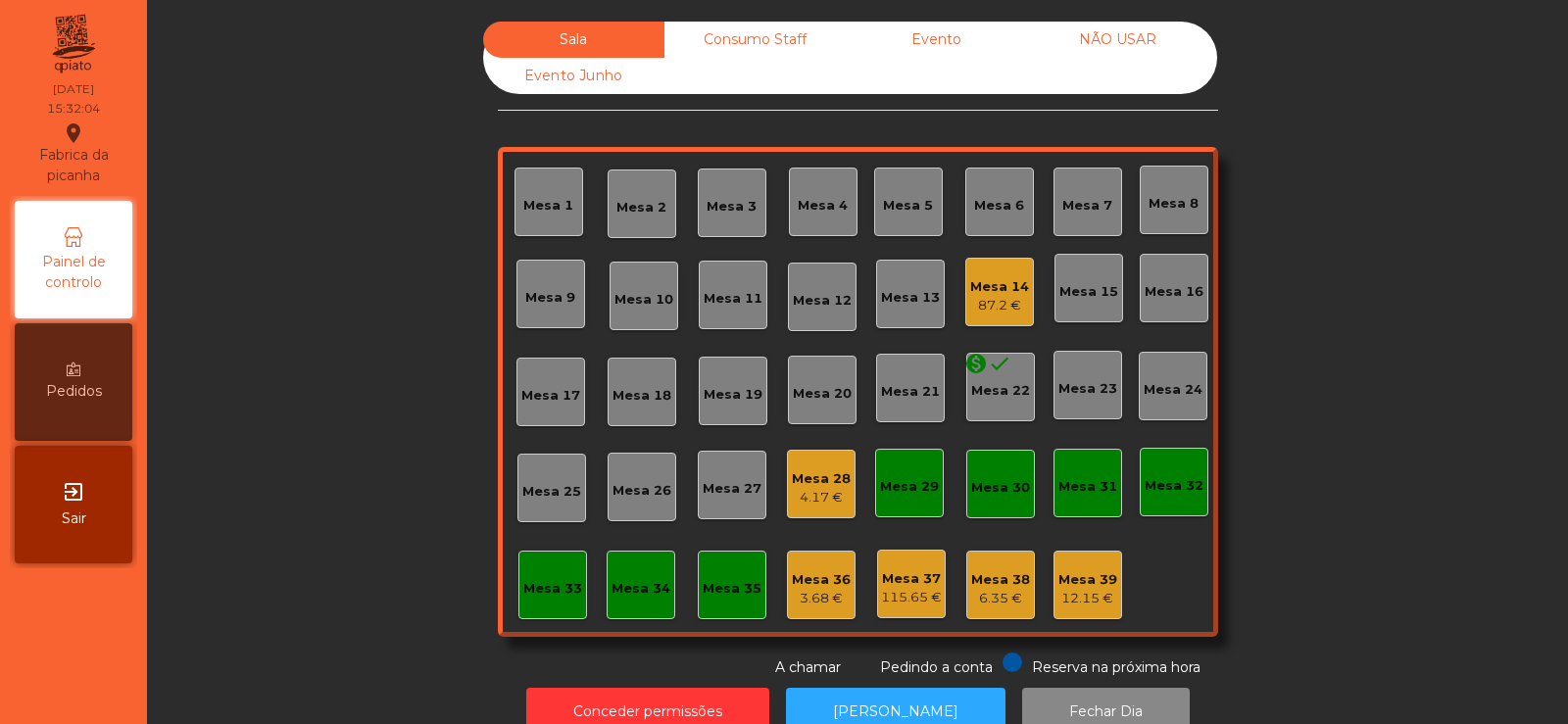
click at [811, 504] on div "4.17 €" at bounding box center [820, 498] width 59 height 20
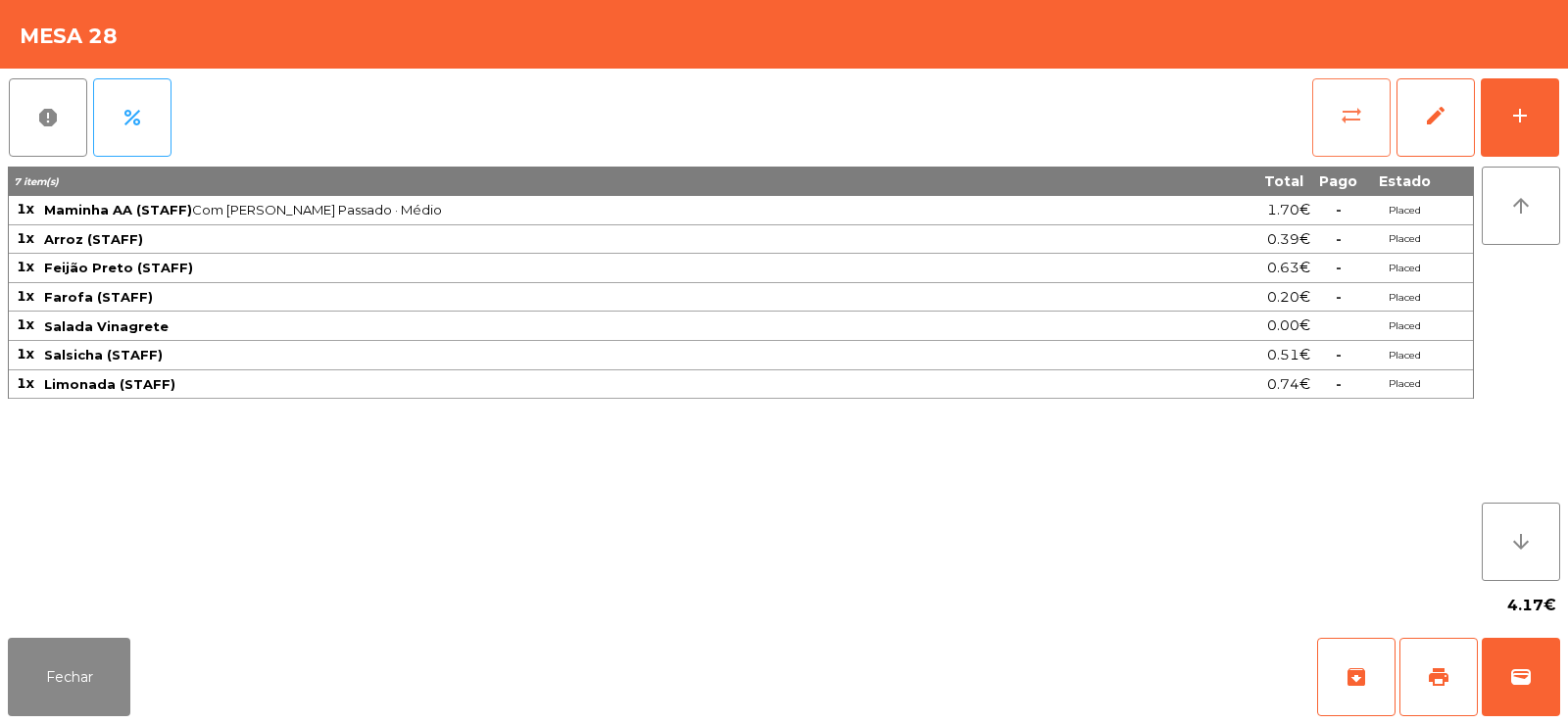
click at [1344, 106] on span "sync_alt" at bounding box center [1352, 116] width 24 height 24
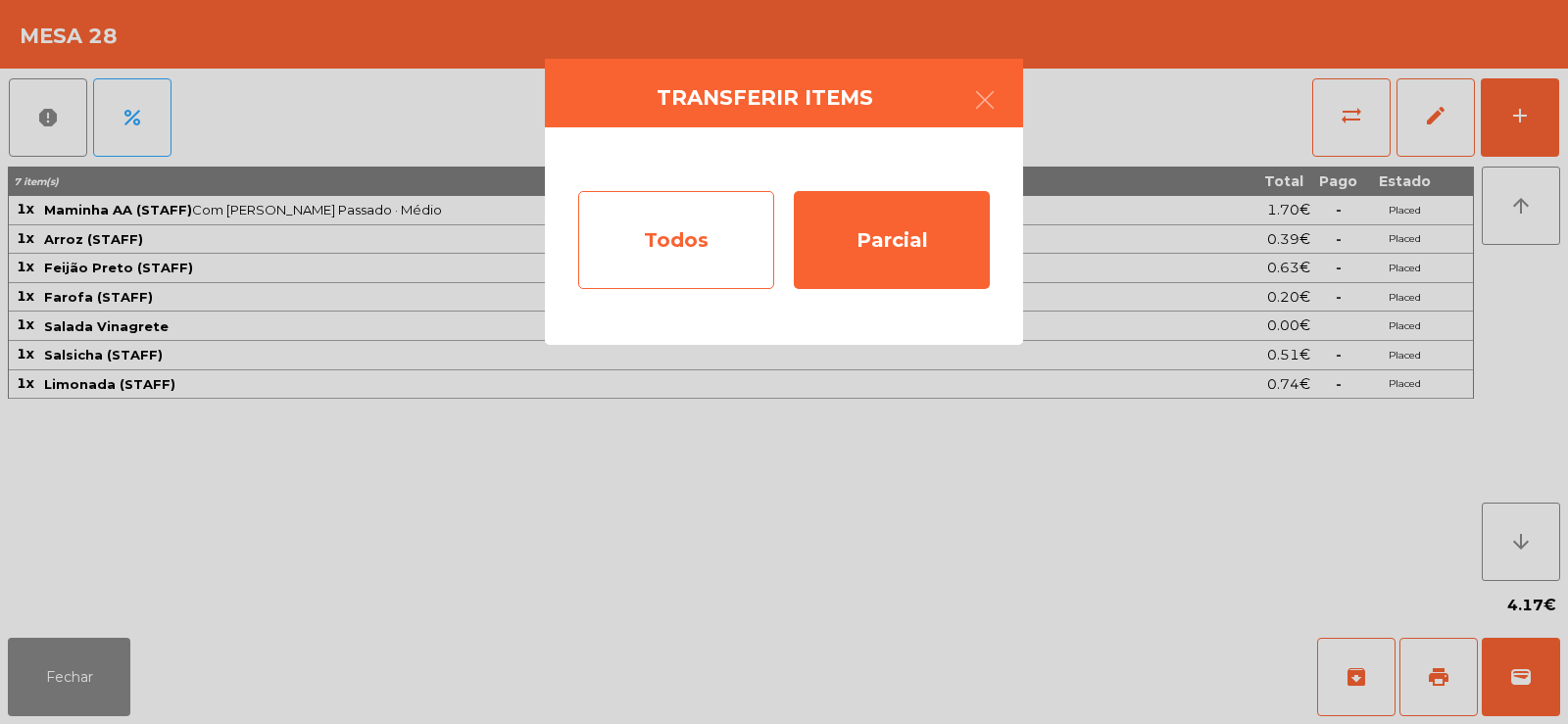
click at [711, 242] on div "Todos" at bounding box center [676, 240] width 196 height 98
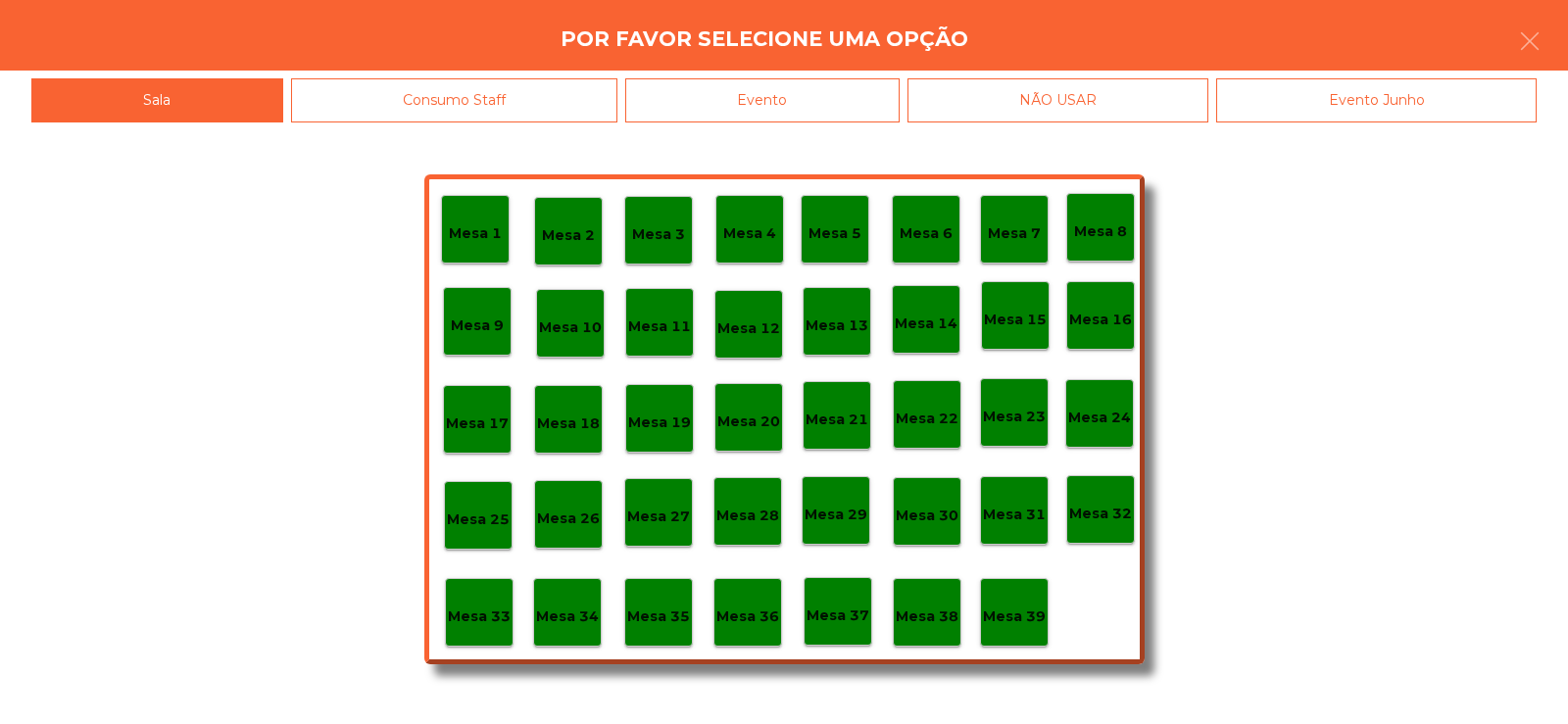
click at [753, 614] on p "Mesa 36" at bounding box center [747, 617] width 62 height 23
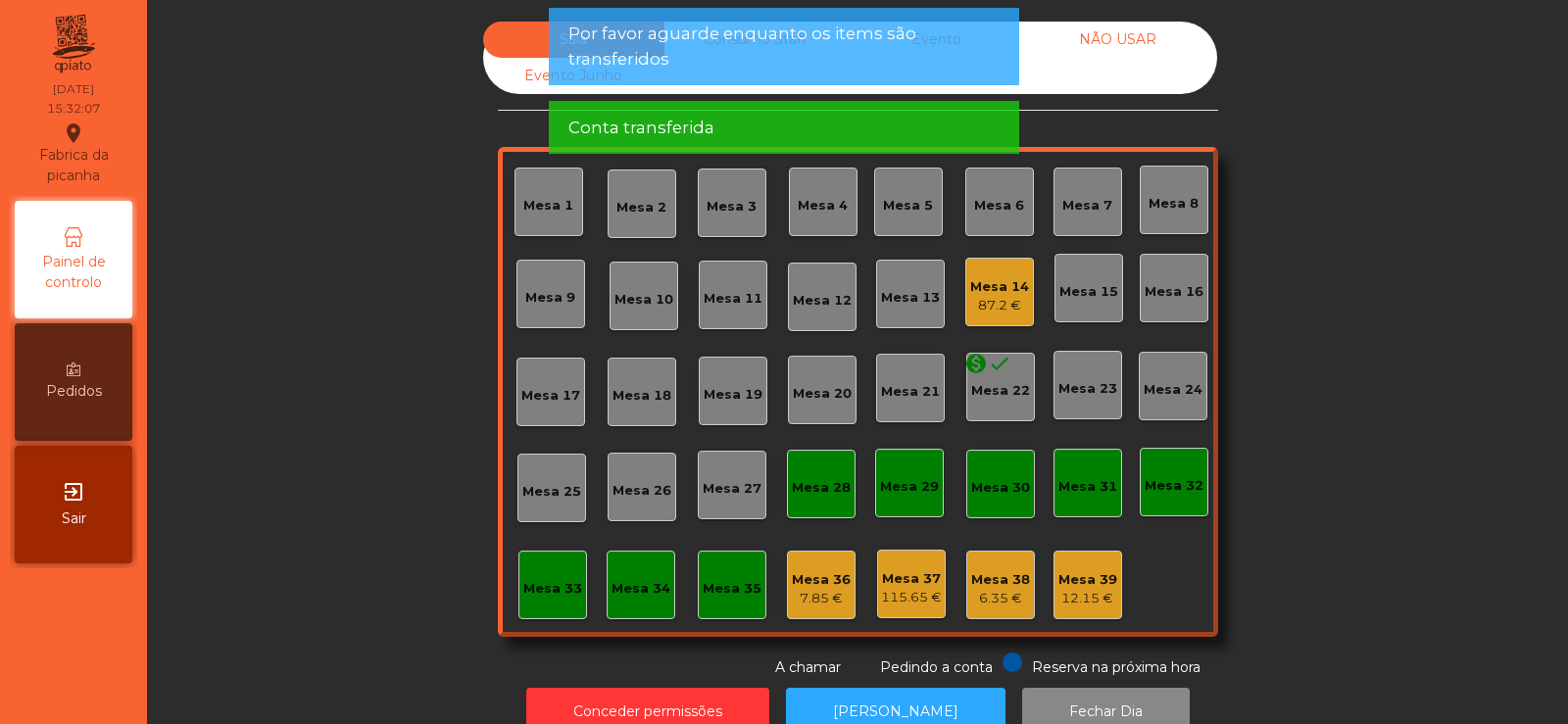
click at [998, 276] on div "Mesa 14 87.2 €" at bounding box center [999, 293] width 59 height 46
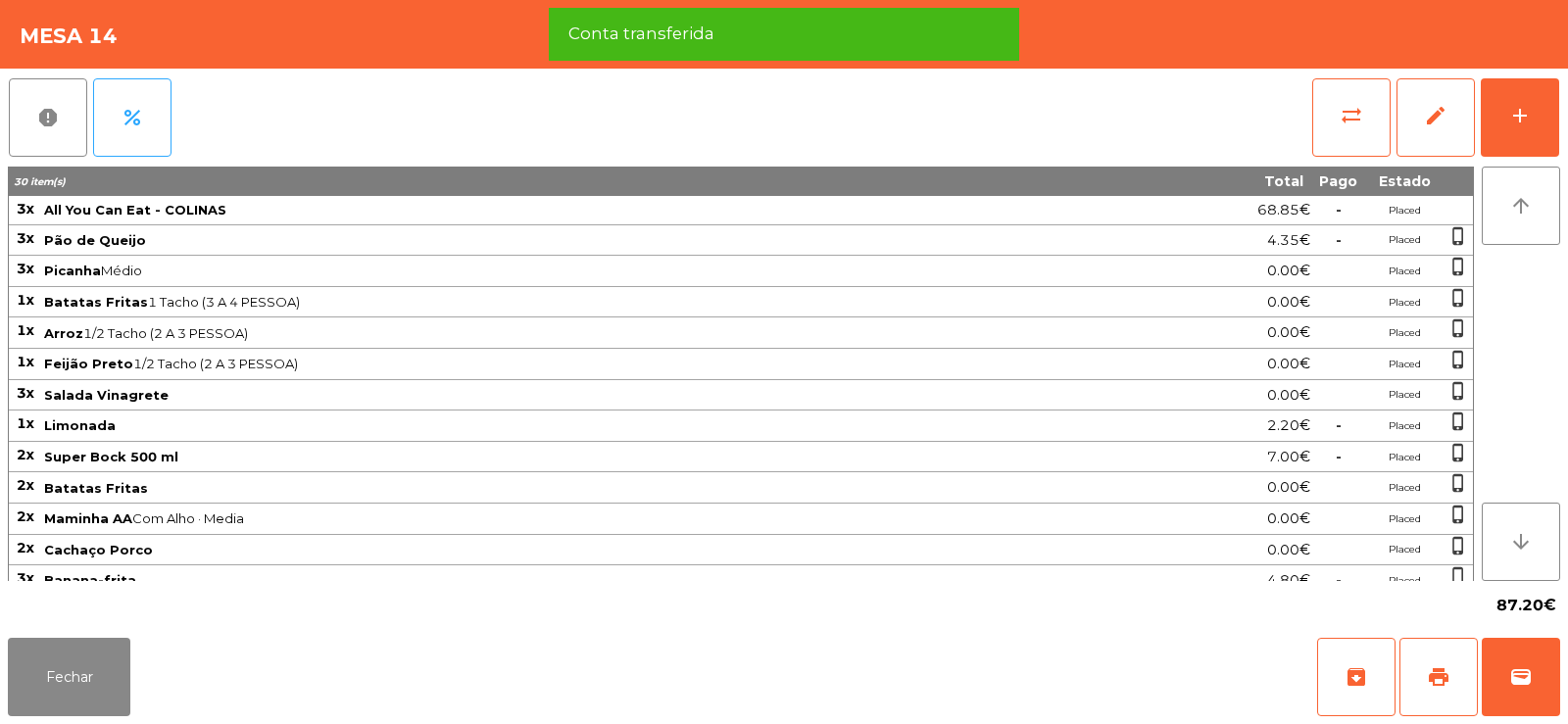
scroll to position [77, 0]
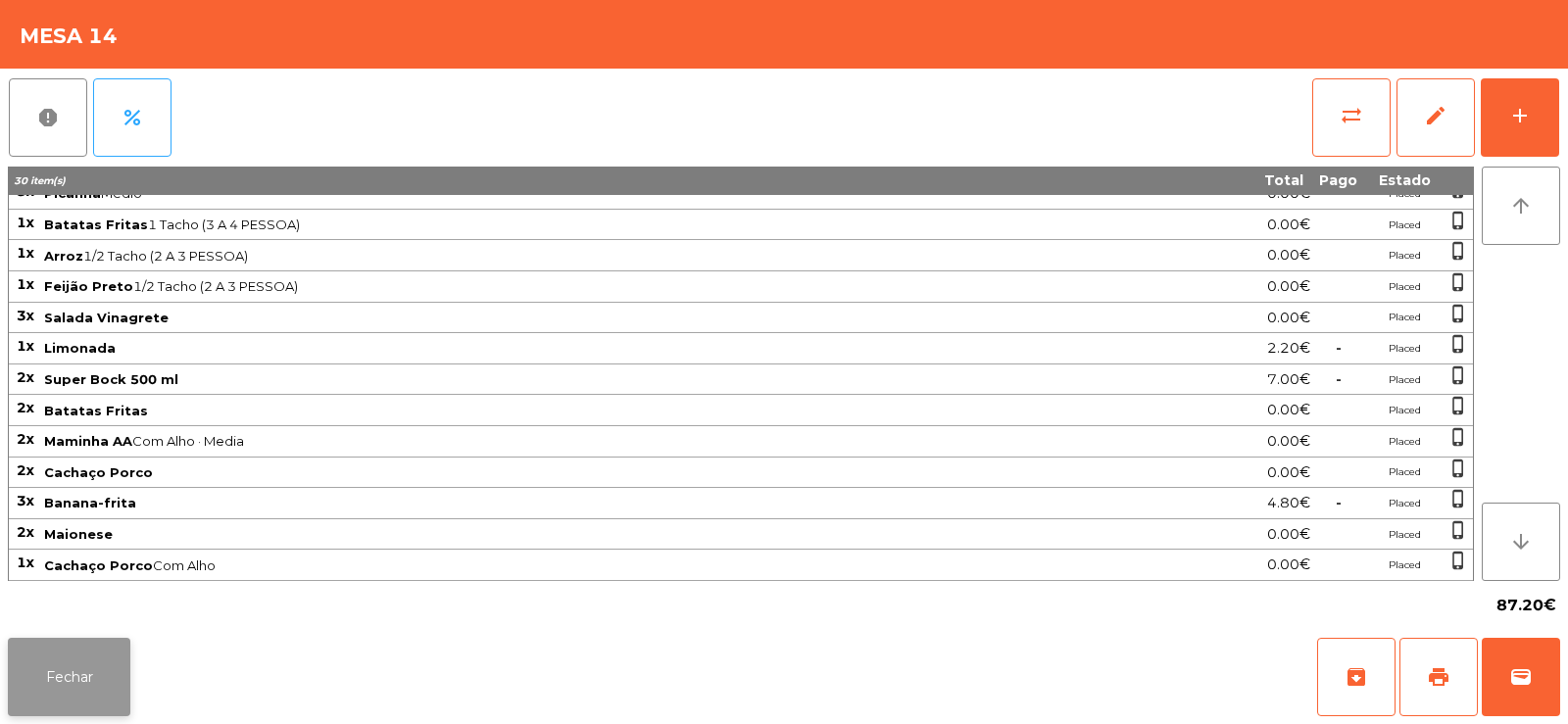
click at [64, 655] on button "Fechar" at bounding box center [69, 676] width 123 height 78
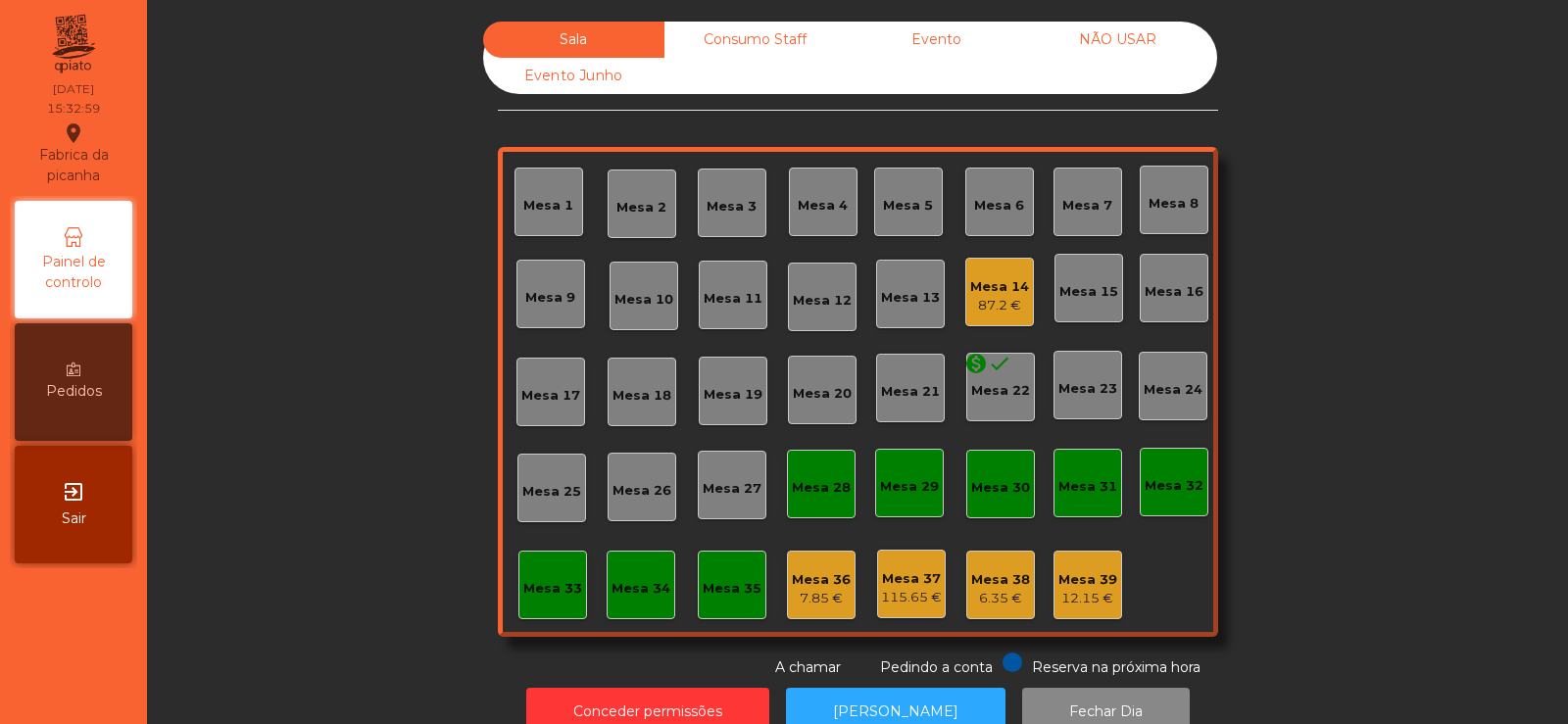
click at [277, 126] on div "Sala Consumo Staff Evento NÃO USAR Evento Junho Mesa 1 Mesa 2 Mesa 3 Mesa 4 Mes…" at bounding box center [857, 350] width 1368 height 657
click at [204, 153] on div "Sala Consumo Staff Evento NÃO USAR Evento Junho Mesa 1 Mesa 2 Mesa 3 Mesa 4 Mes…" at bounding box center [857, 350] width 1368 height 657
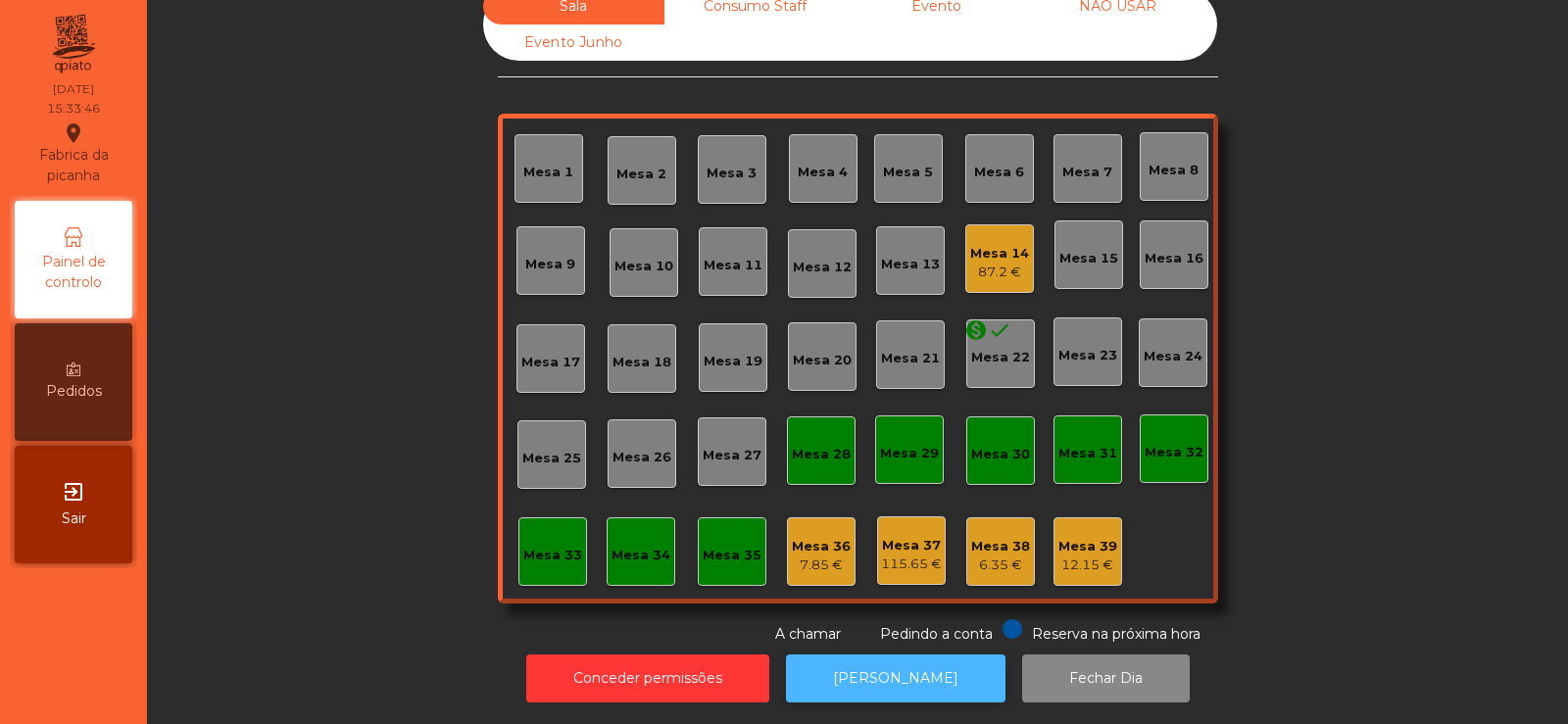
click at [893, 659] on button "[PERSON_NAME]" at bounding box center [896, 678] width 219 height 48
click at [987, 236] on div "Mesa 14 87.2 €" at bounding box center [999, 259] width 59 height 46
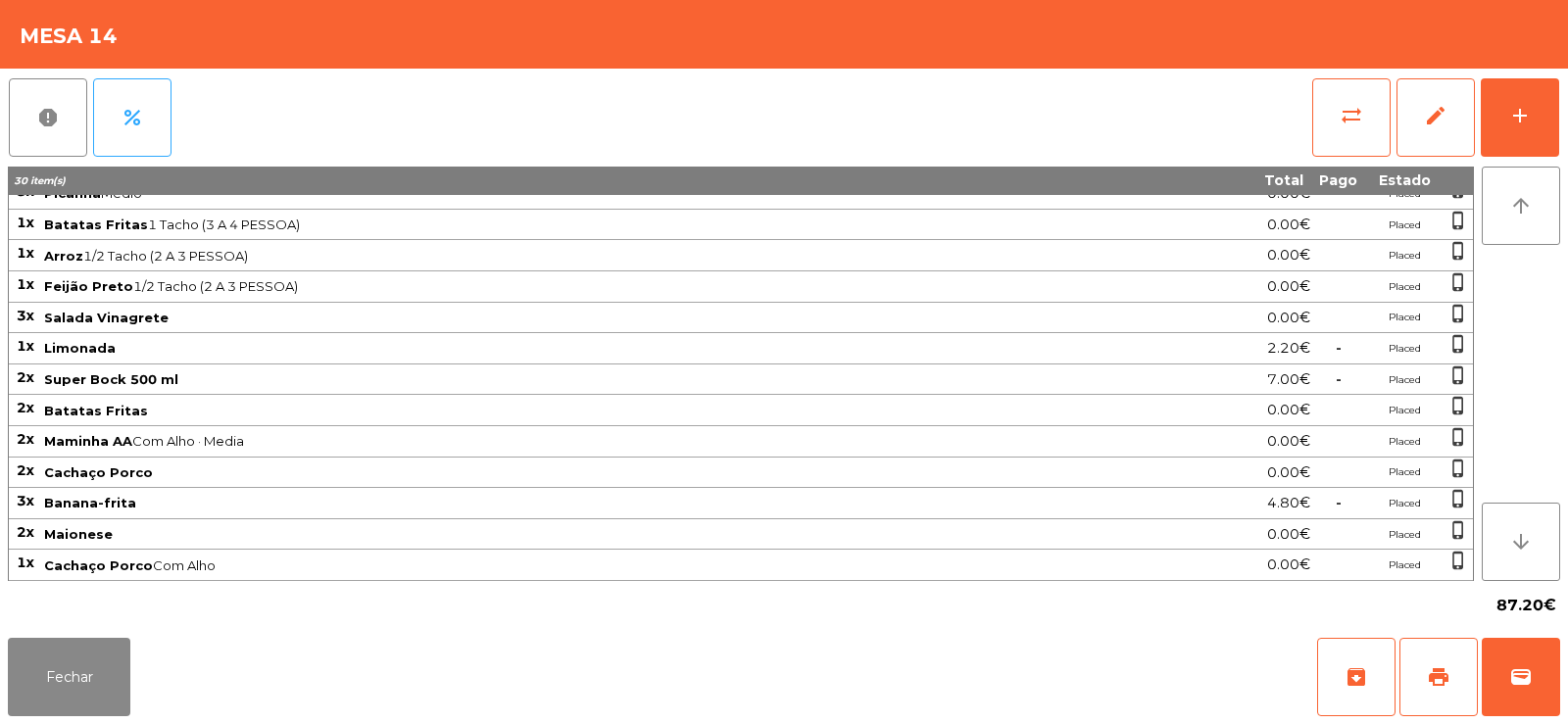
scroll to position [0, 0]
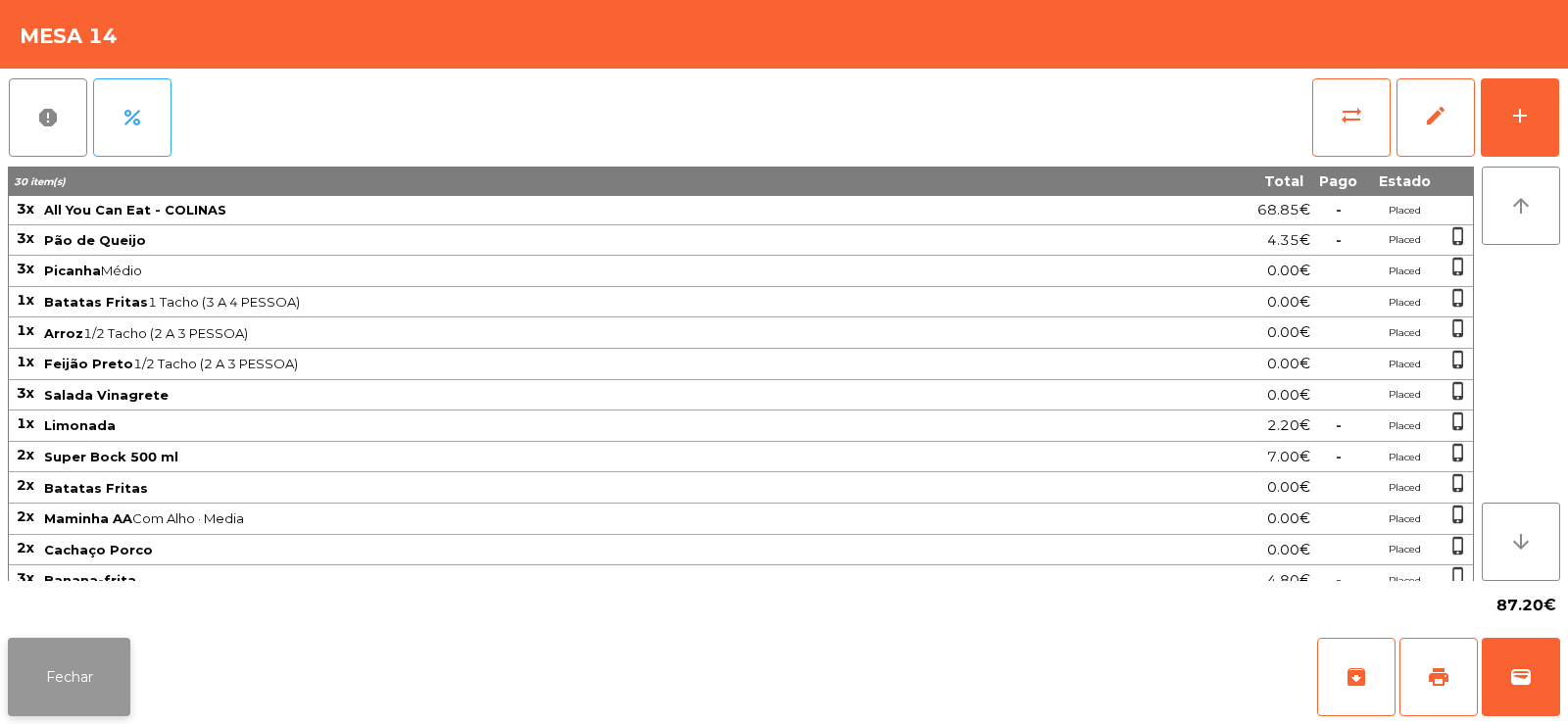
click at [58, 667] on button "Fechar" at bounding box center [69, 676] width 123 height 78
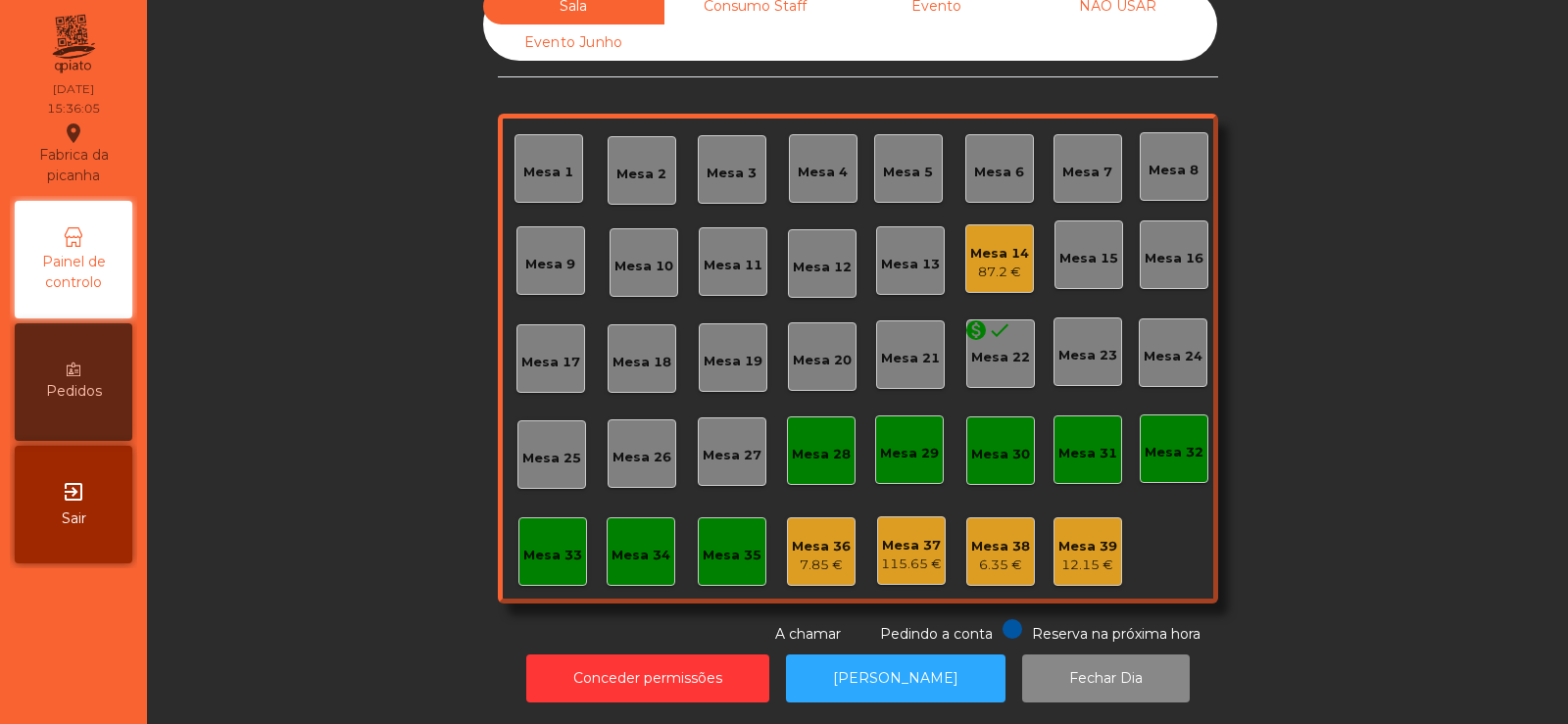
click at [1025, 241] on div "Mesa 14 87.2 €" at bounding box center [999, 258] width 68 height 68
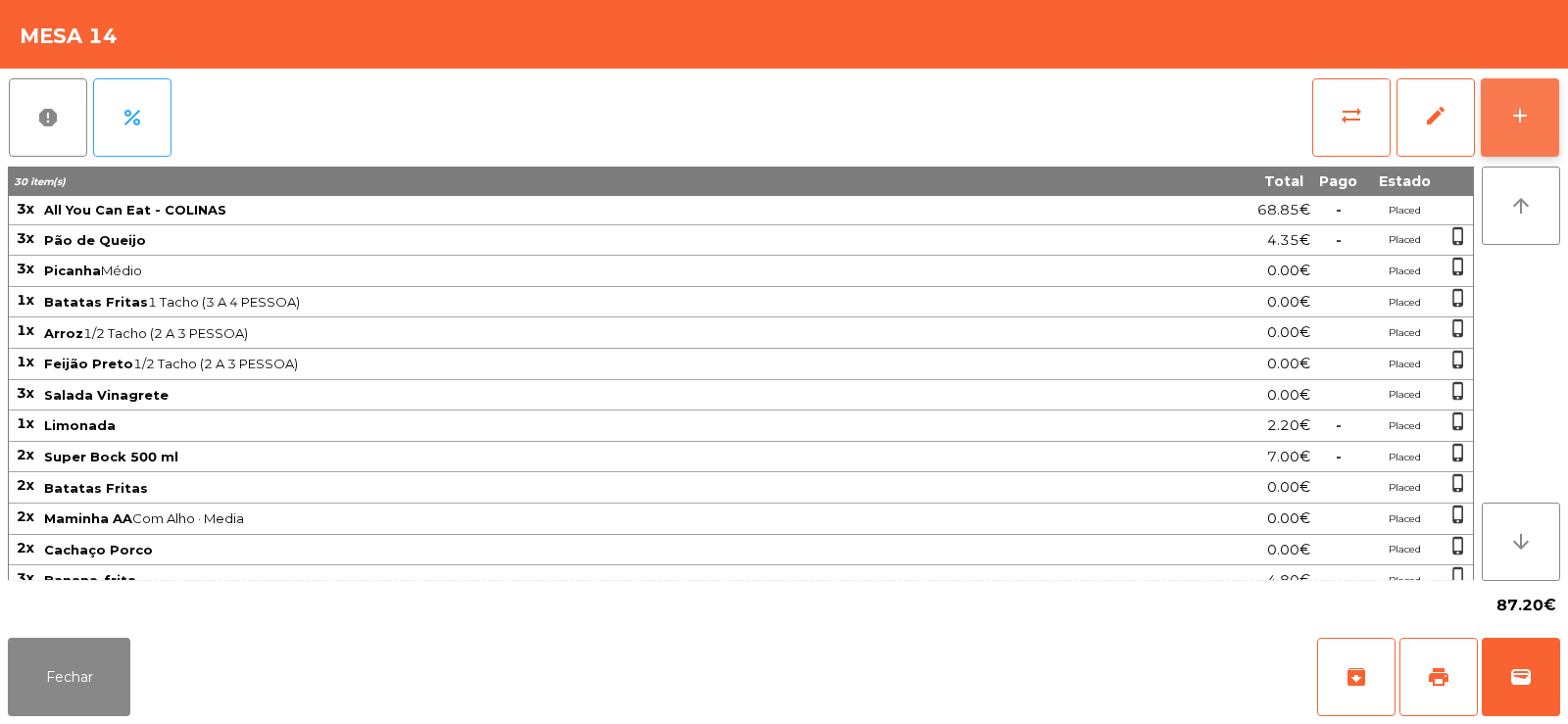
click at [1531, 125] on div "add" at bounding box center [1520, 116] width 24 height 24
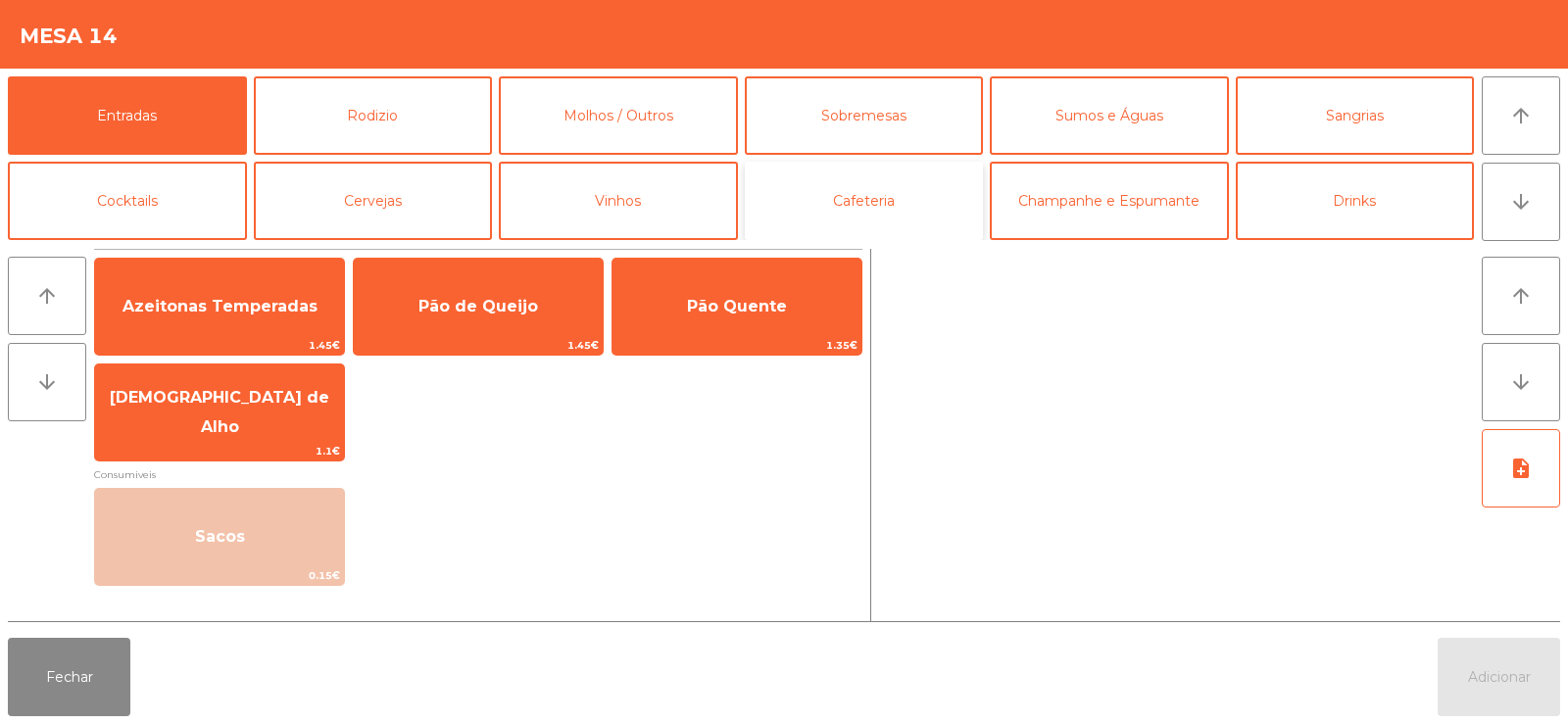
click at [856, 175] on button "Cafeteria" at bounding box center [864, 200] width 239 height 78
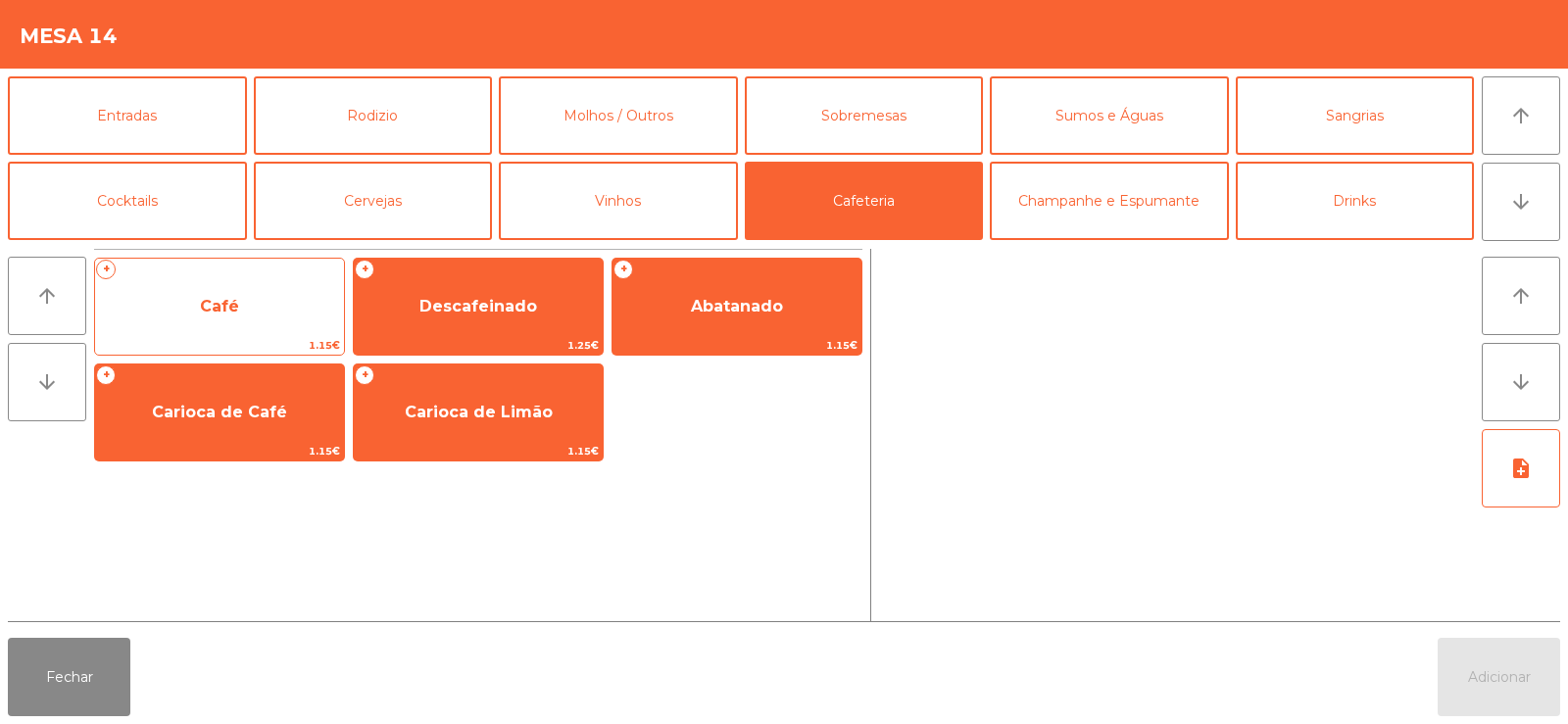
click at [231, 324] on span "Café" at bounding box center [219, 306] width 249 height 53
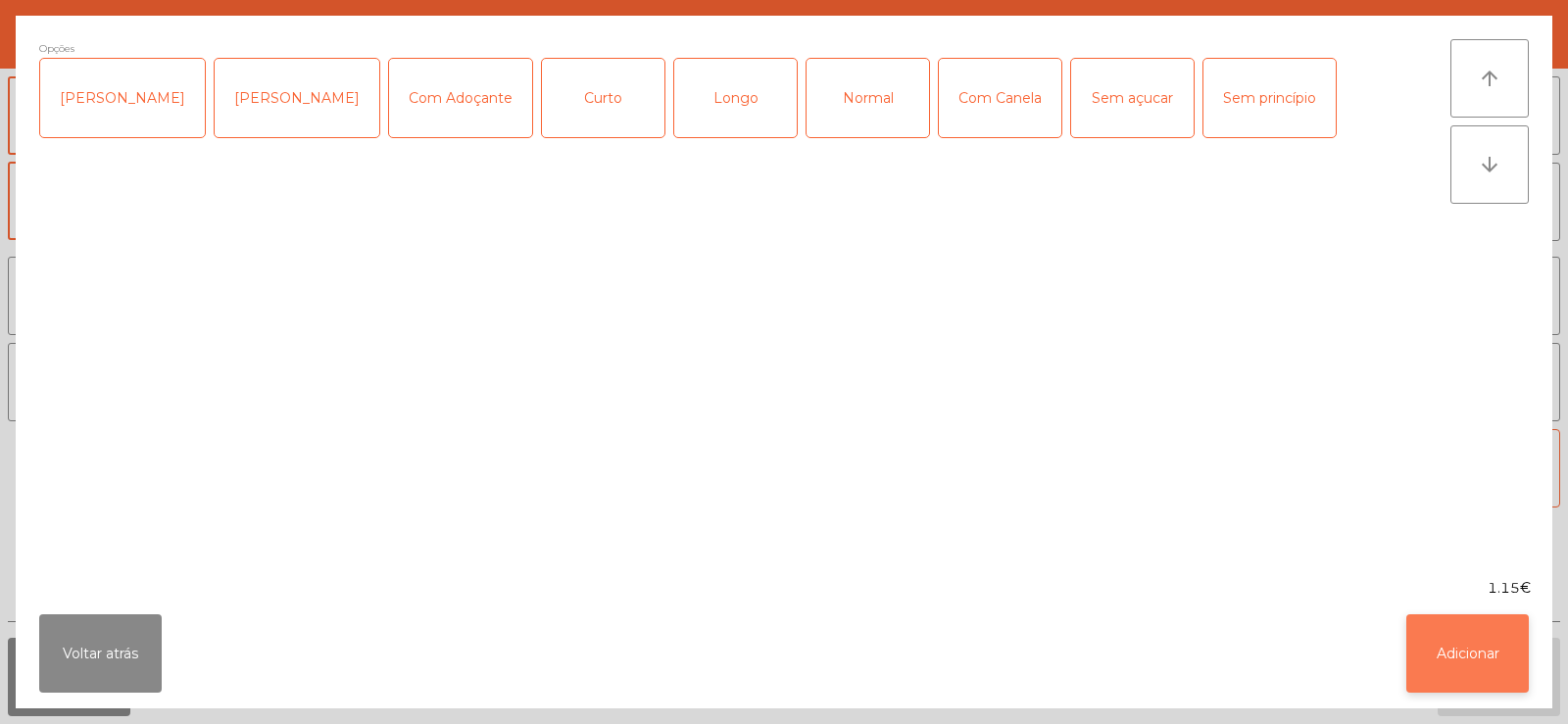
click at [1448, 664] on button "Adicionar" at bounding box center [1468, 654] width 123 height 78
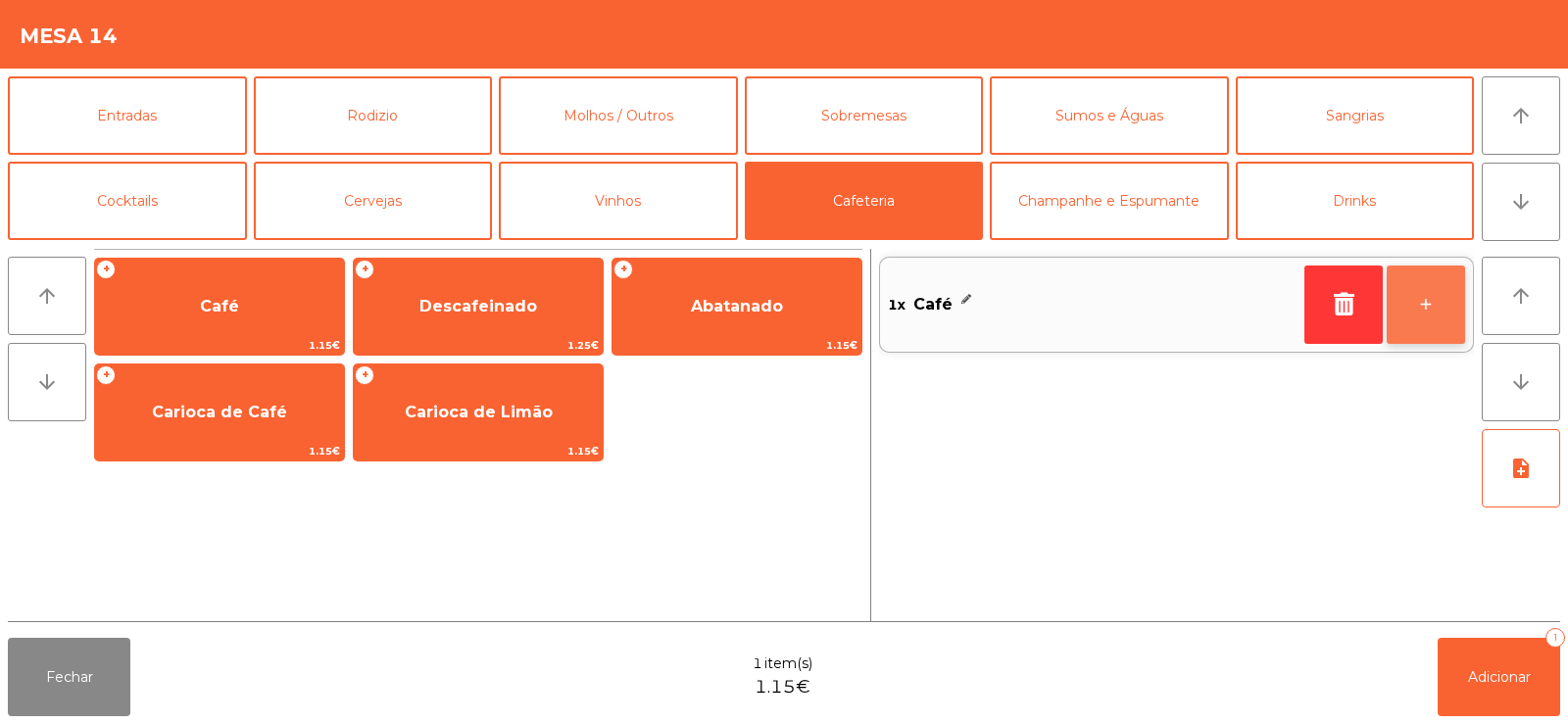
click at [1412, 336] on button "+" at bounding box center [1425, 304] width 78 height 78
click at [1427, 328] on button "+" at bounding box center [1425, 304] width 78 height 78
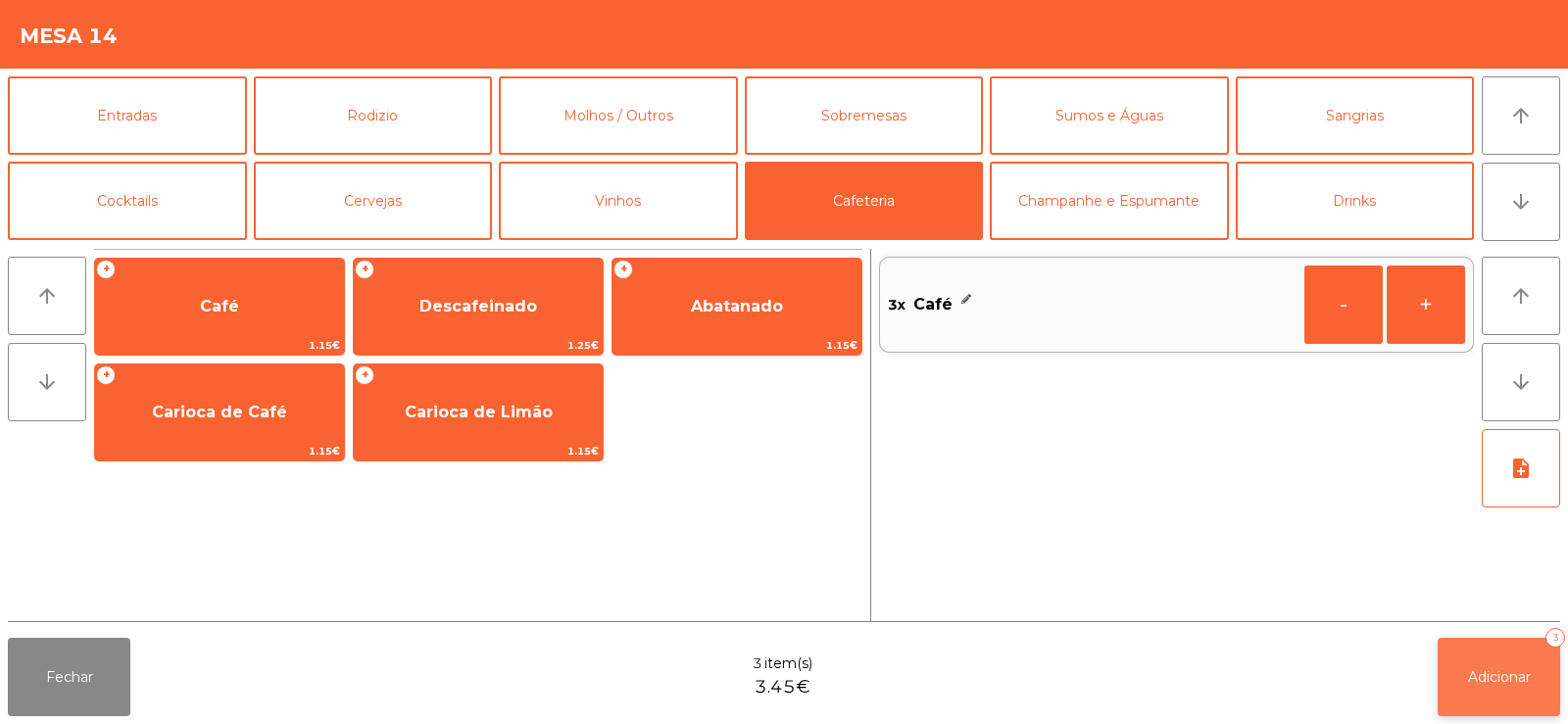
click at [1535, 695] on button "Adicionar 3" at bounding box center [1500, 676] width 123 height 78
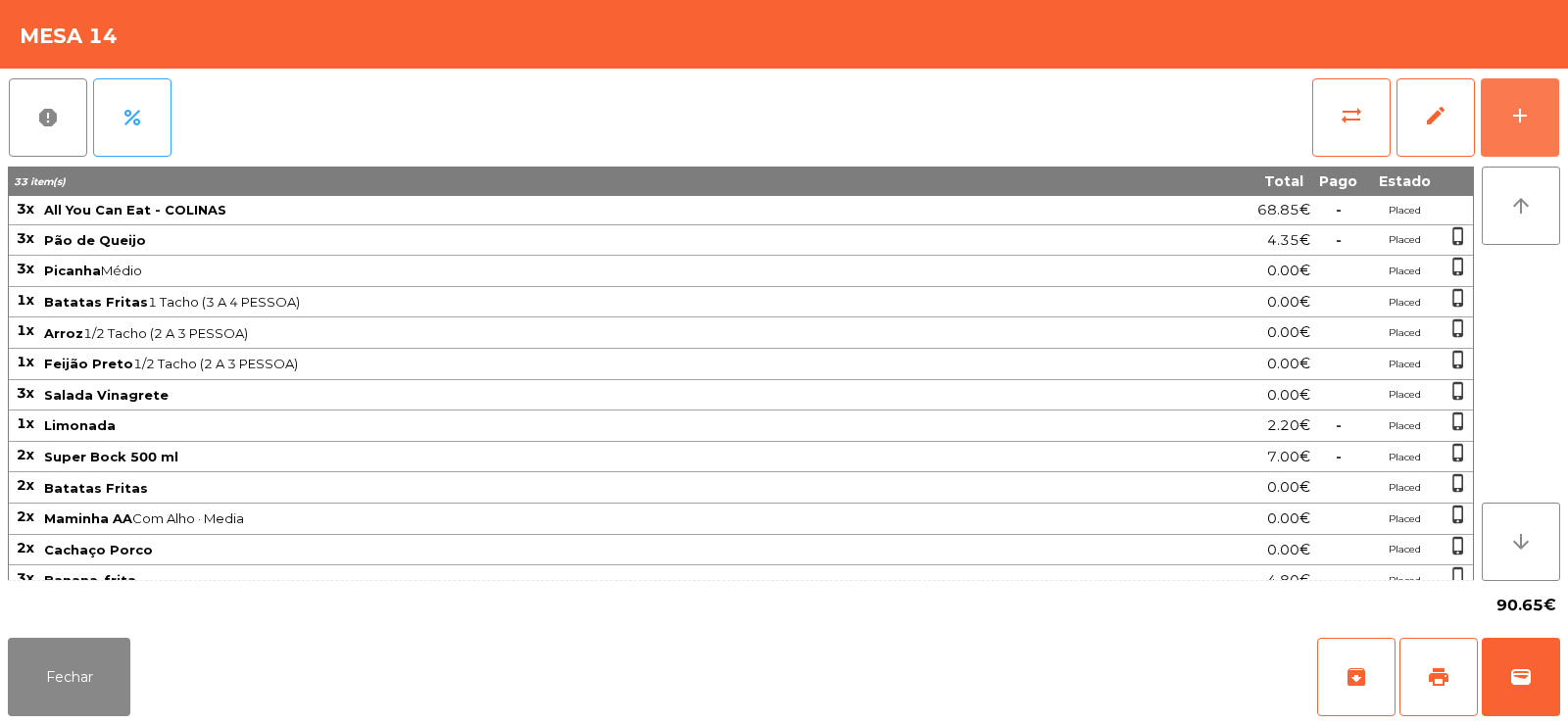
scroll to position [108, 0]
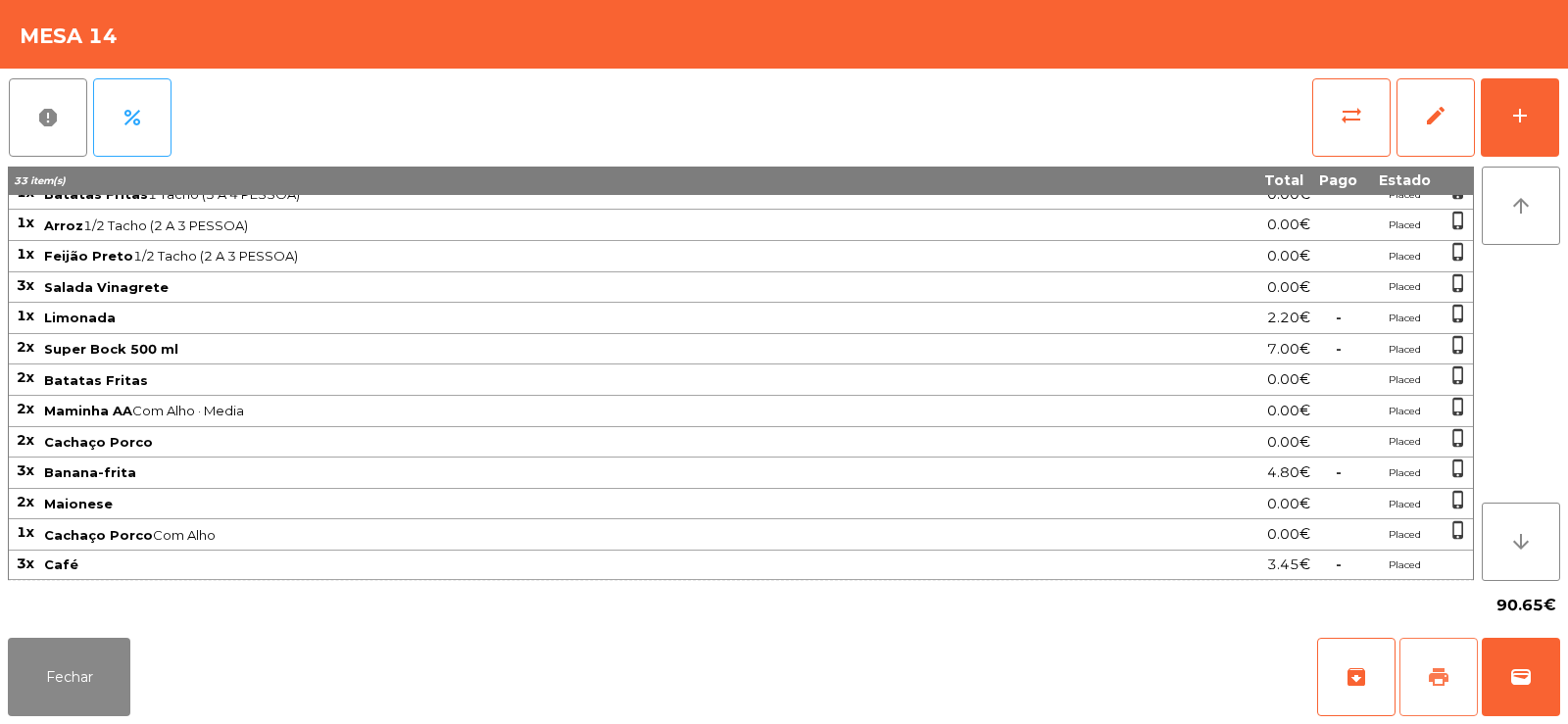
click at [1475, 703] on button "print" at bounding box center [1438, 676] width 78 height 78
click at [1355, 119] on span "sync_alt" at bounding box center [1352, 116] width 24 height 24
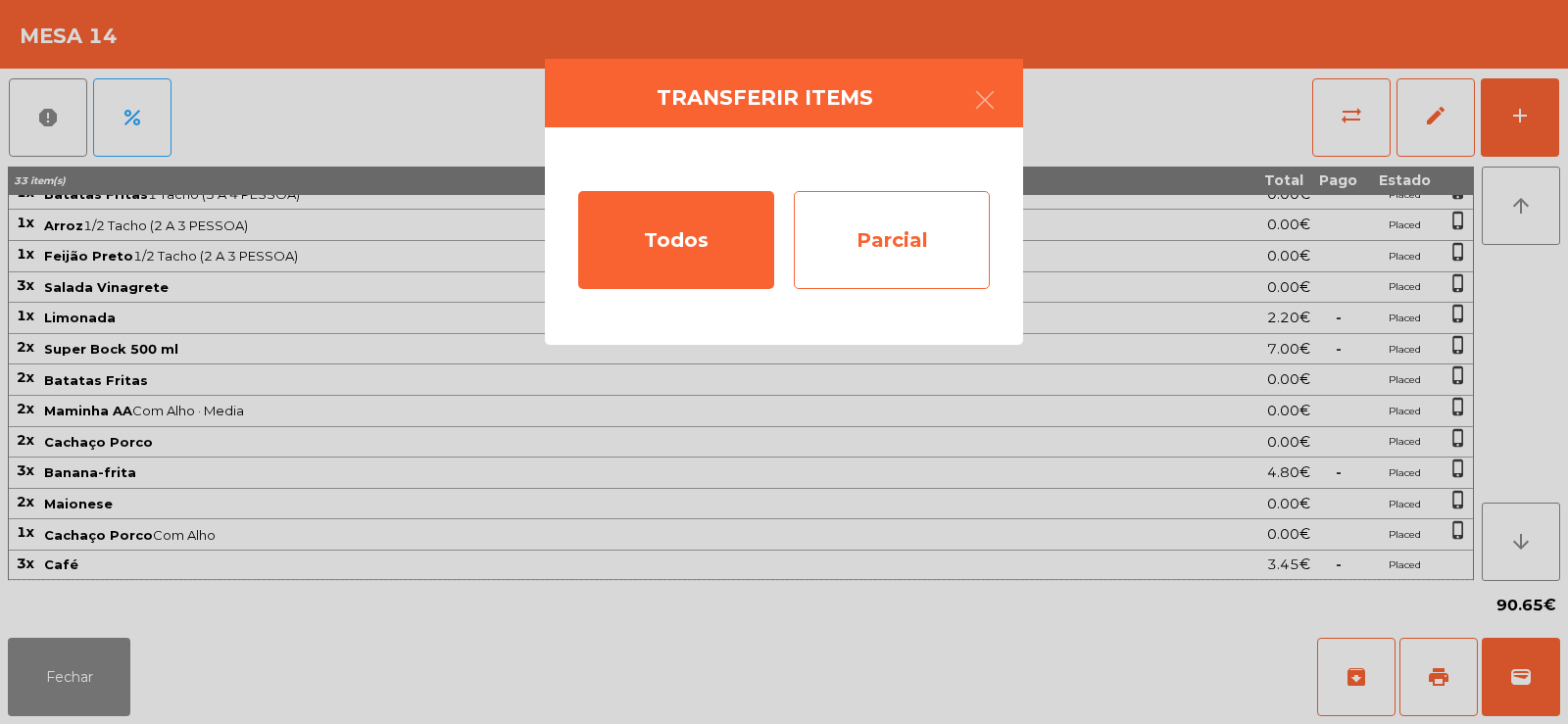
click at [840, 244] on div "Parcial" at bounding box center [892, 240] width 196 height 98
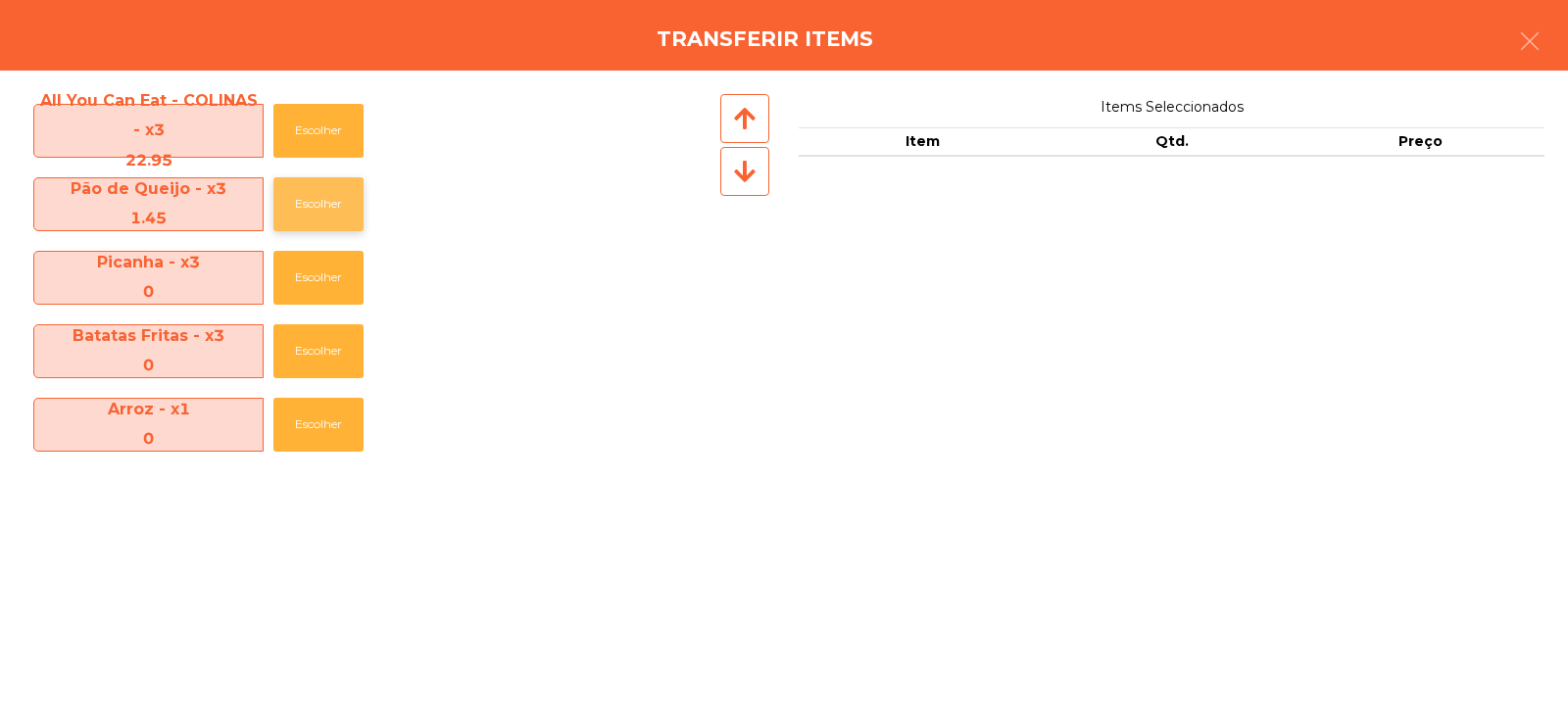
click at [296, 217] on button "Escolher" at bounding box center [318, 204] width 90 height 54
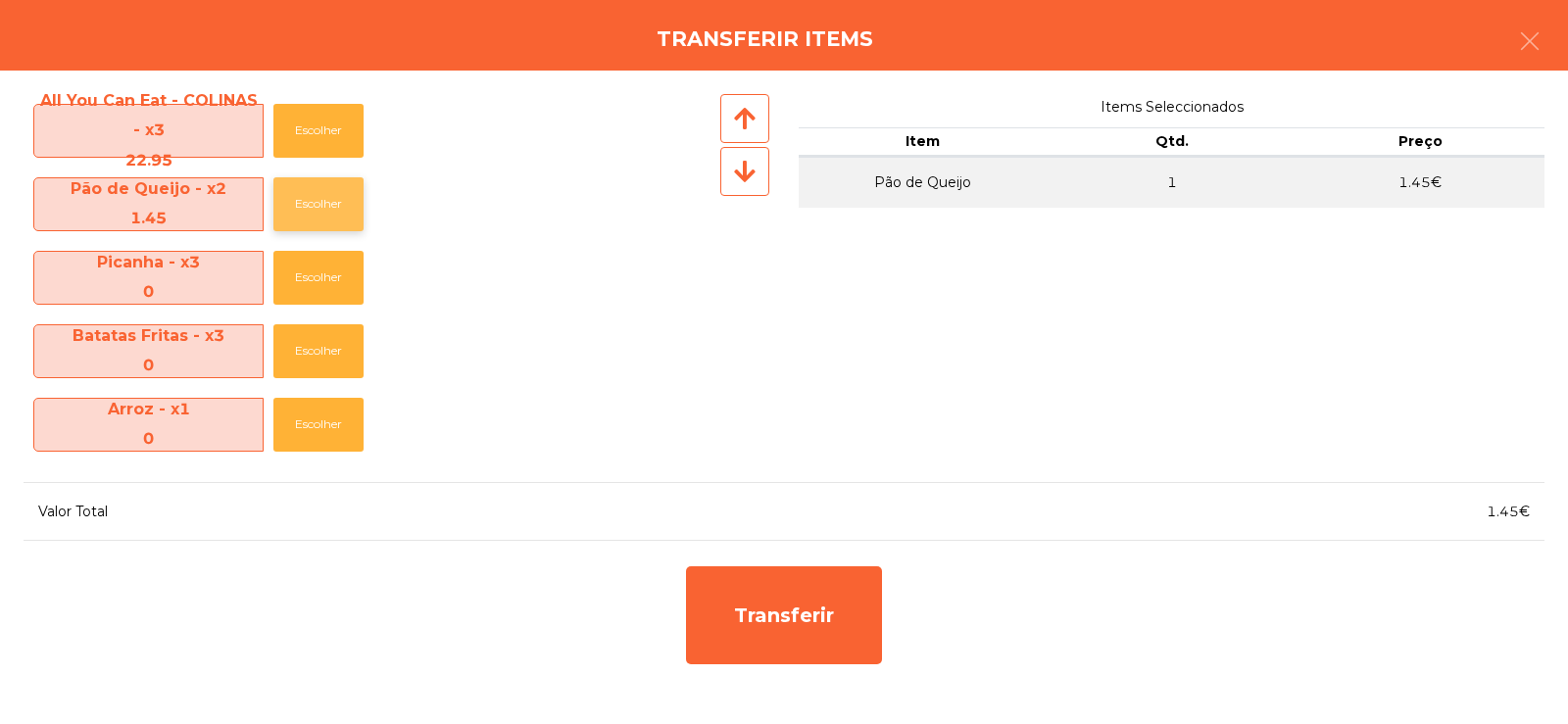
click at [320, 206] on button "Escolher" at bounding box center [318, 204] width 90 height 54
click at [332, 207] on button "Escolher" at bounding box center [318, 204] width 90 height 54
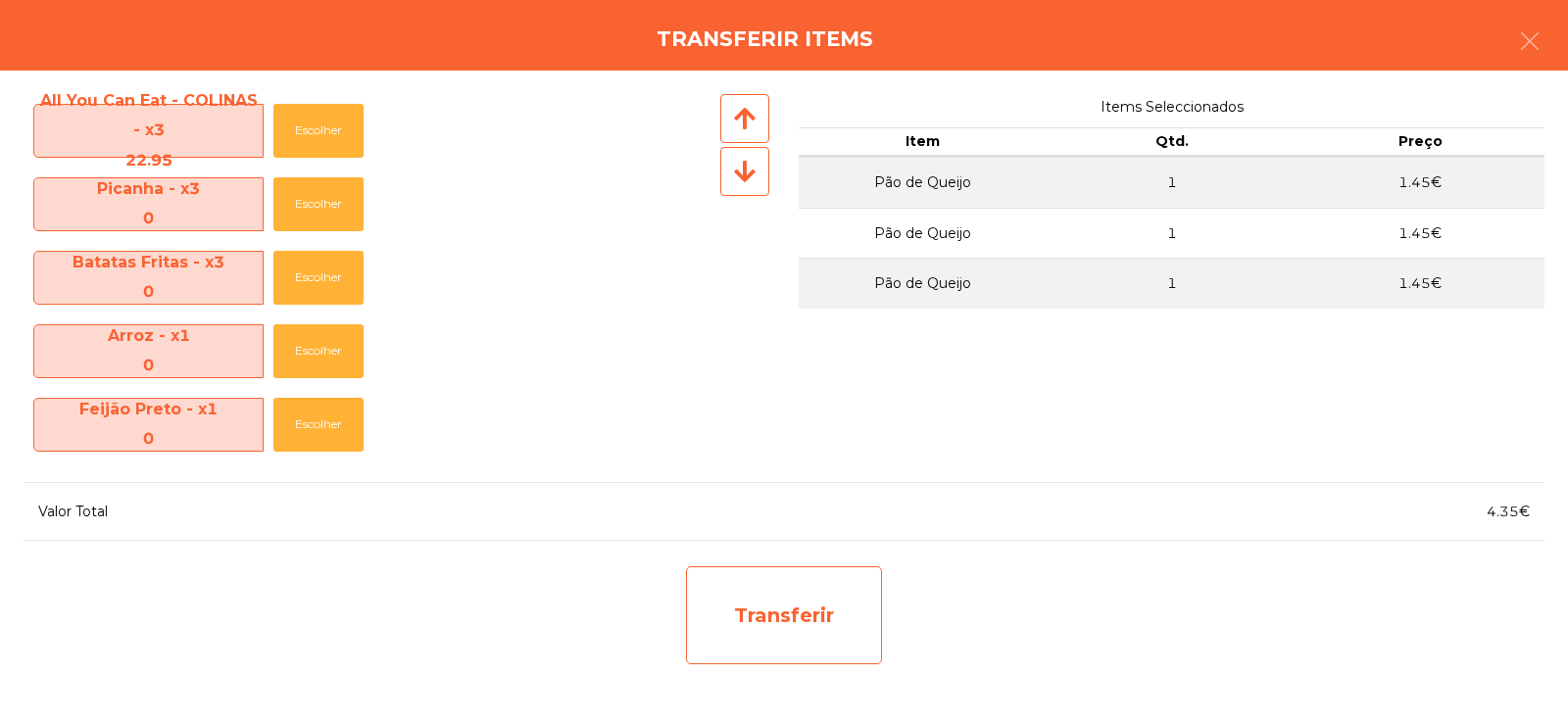
click at [783, 578] on div "Transferir" at bounding box center [784, 615] width 196 height 98
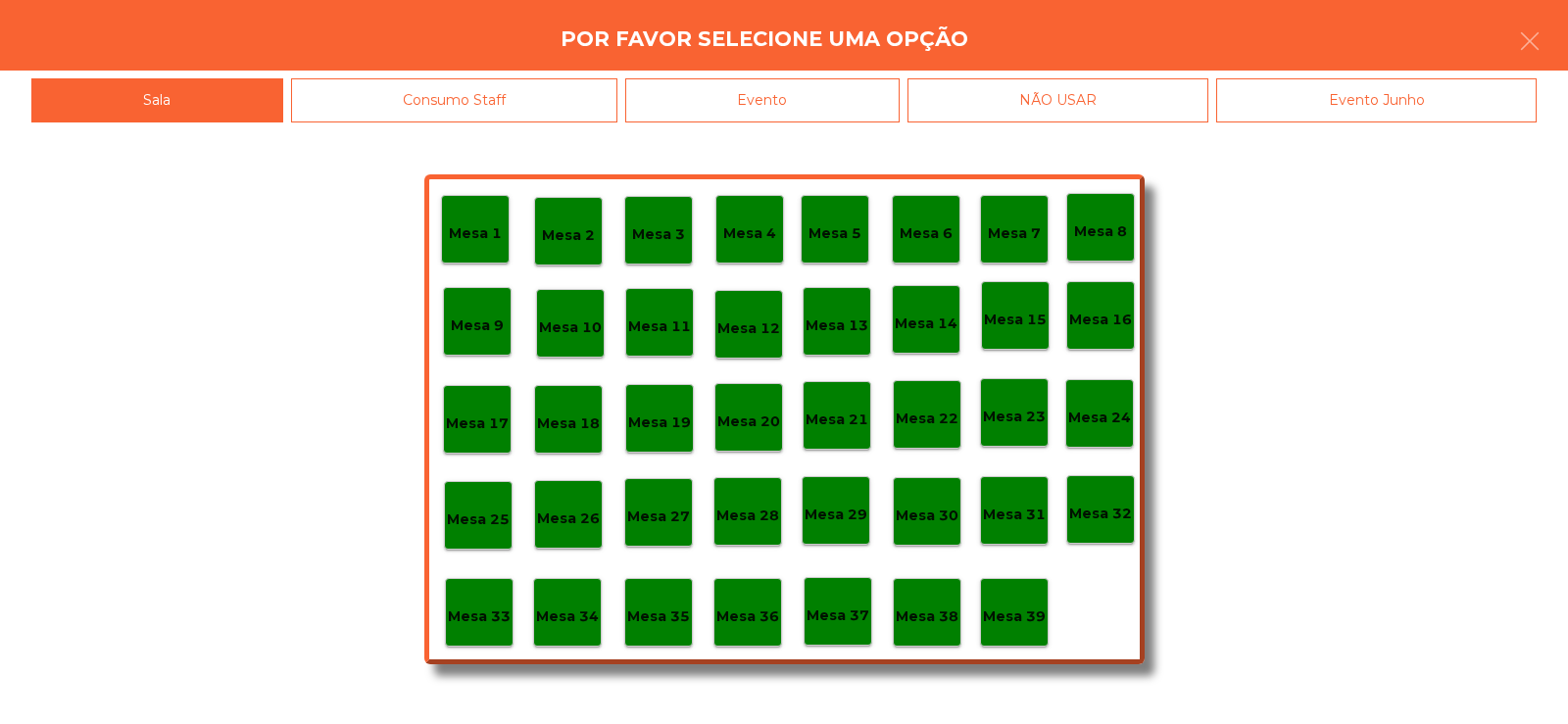
click at [855, 622] on p "Mesa 37" at bounding box center [837, 616] width 62 height 23
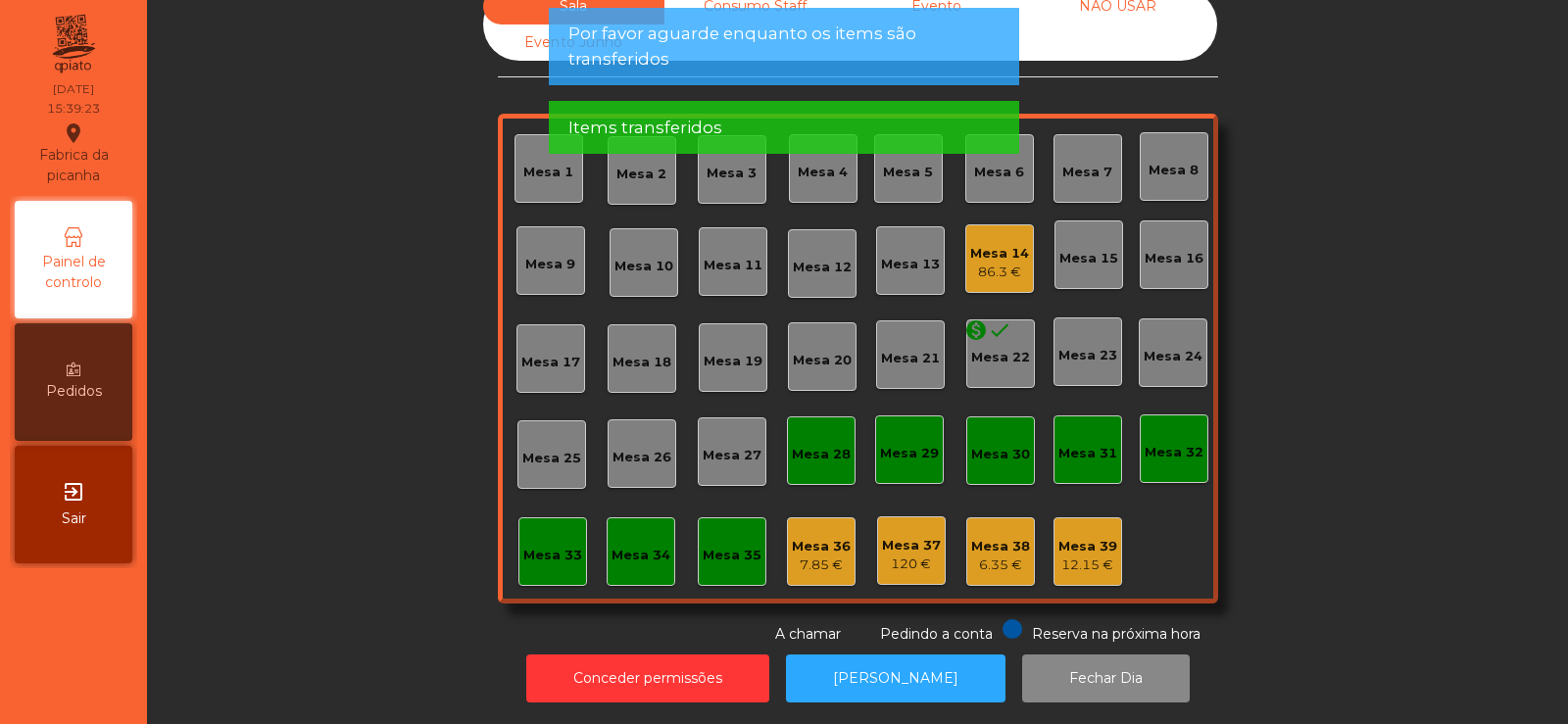
click at [996, 263] on div "86.3 €" at bounding box center [999, 273] width 59 height 20
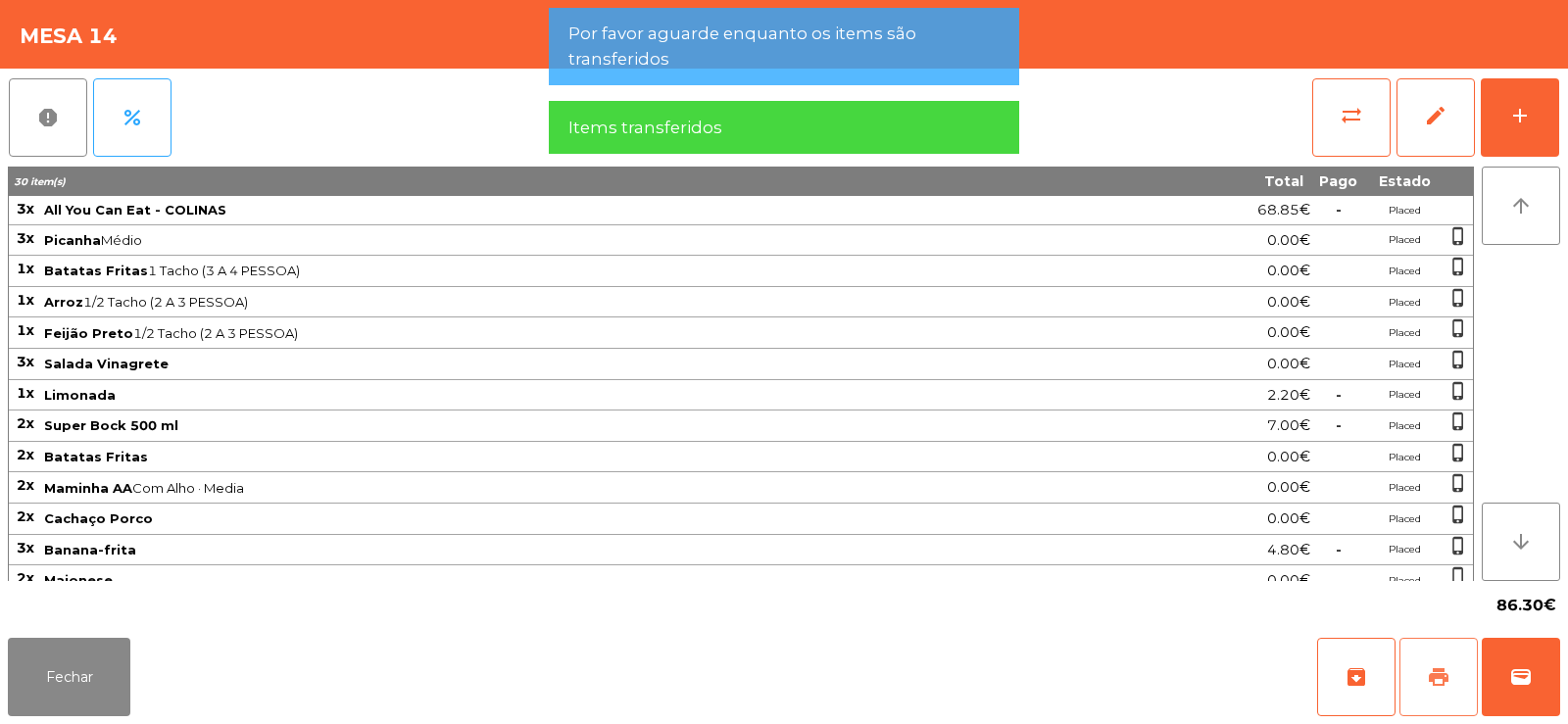
click at [1420, 674] on button "print" at bounding box center [1438, 676] width 78 height 78
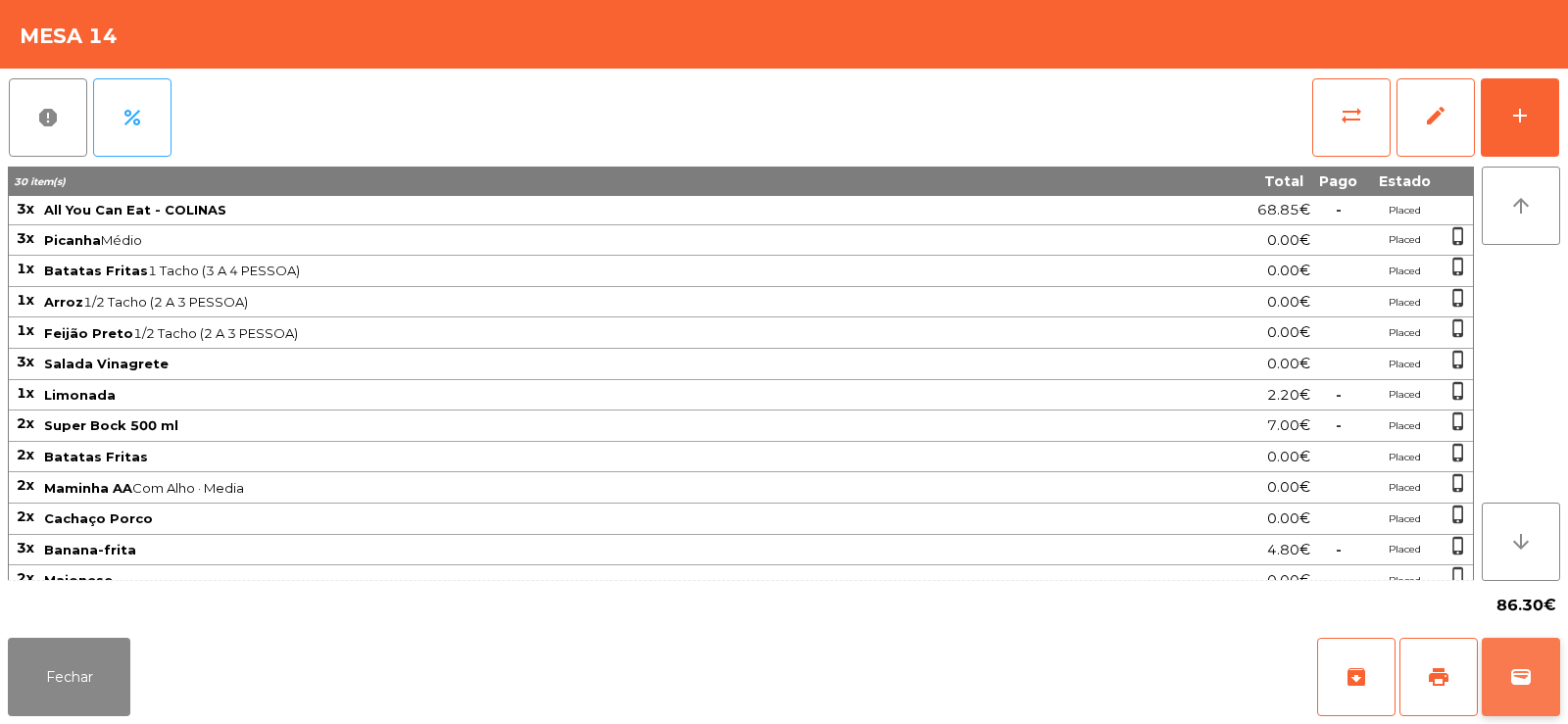
click at [1528, 666] on span "wallet" at bounding box center [1521, 677] width 24 height 24
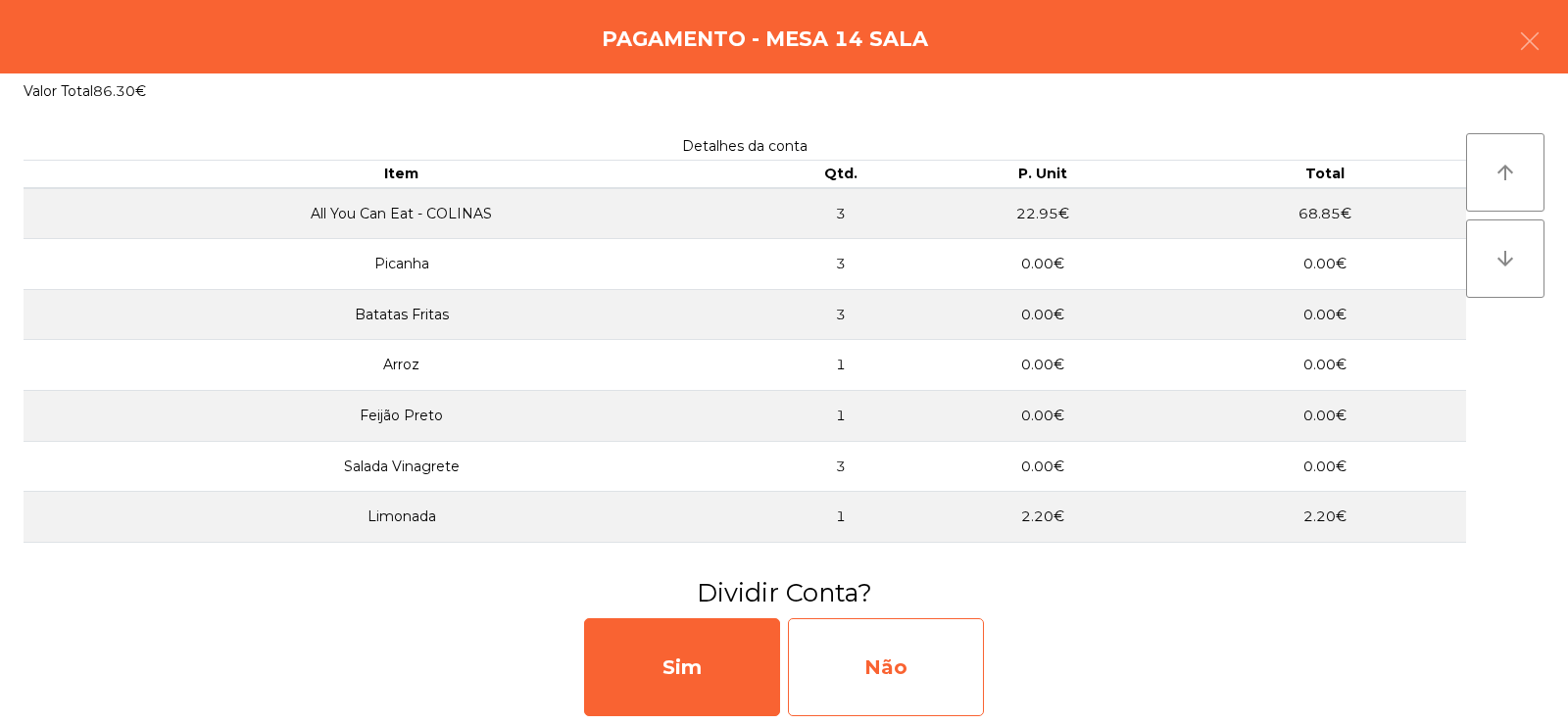
click at [902, 659] on div "Não" at bounding box center [886, 667] width 196 height 98
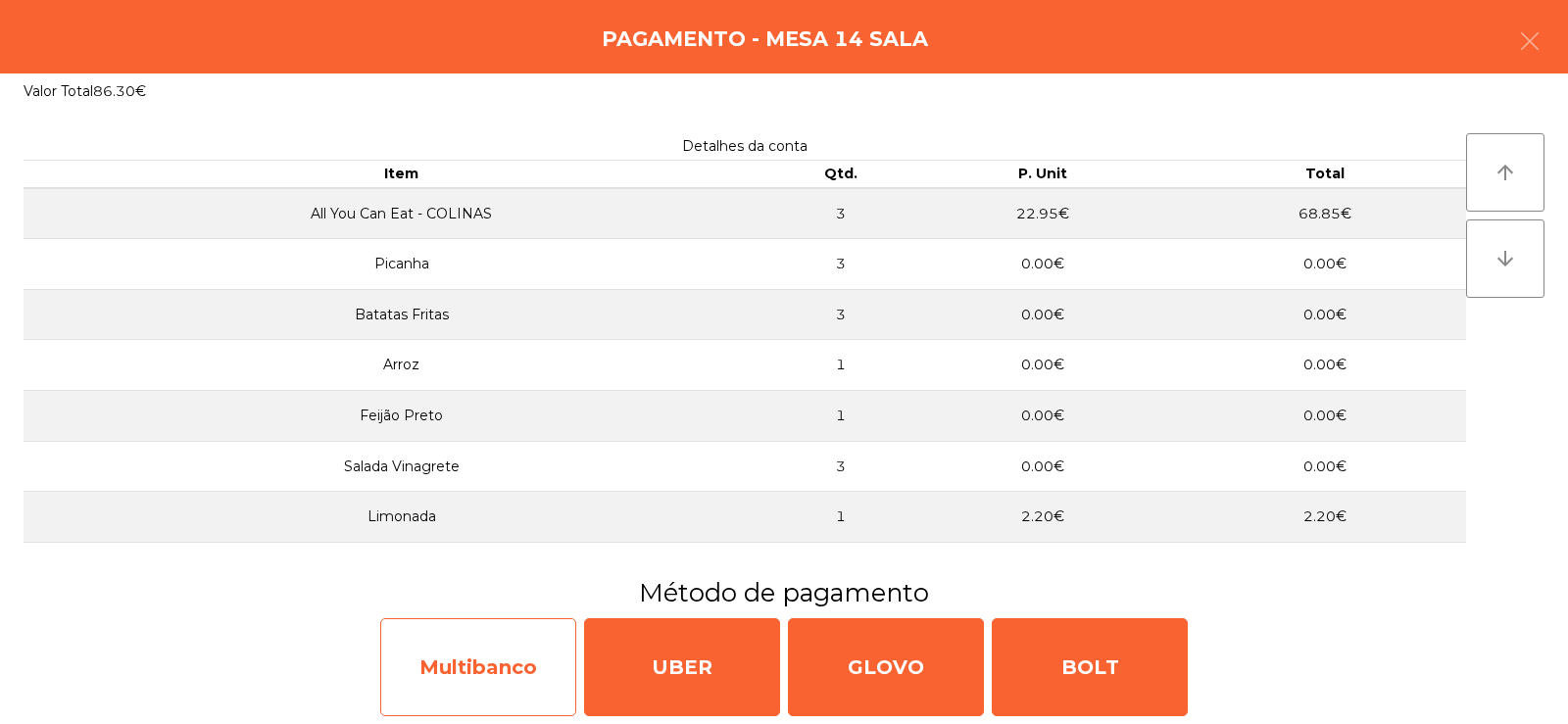
click at [458, 672] on div "Multibanco" at bounding box center [478, 667] width 196 height 98
select select "**"
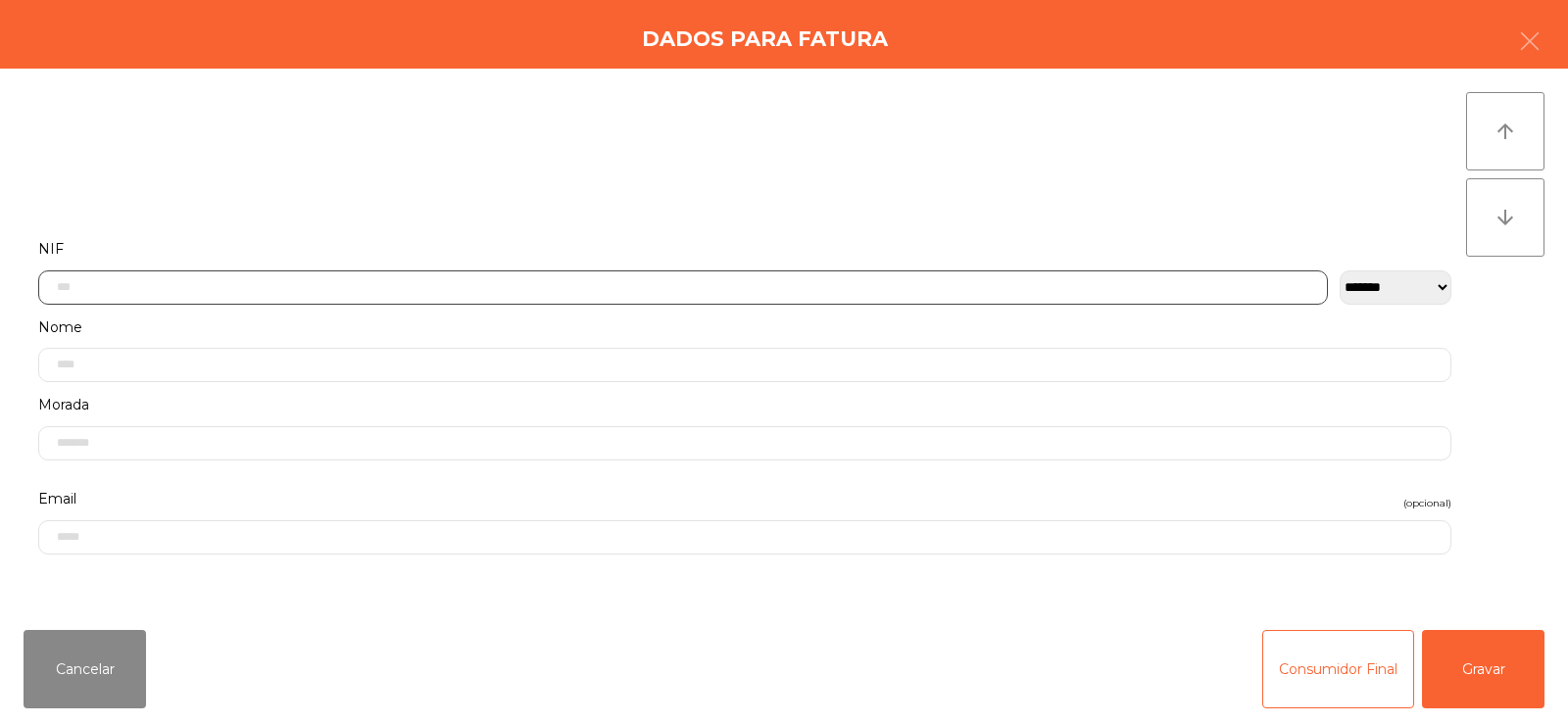
click at [637, 292] on input "text" at bounding box center [683, 288] width 1289 height 35
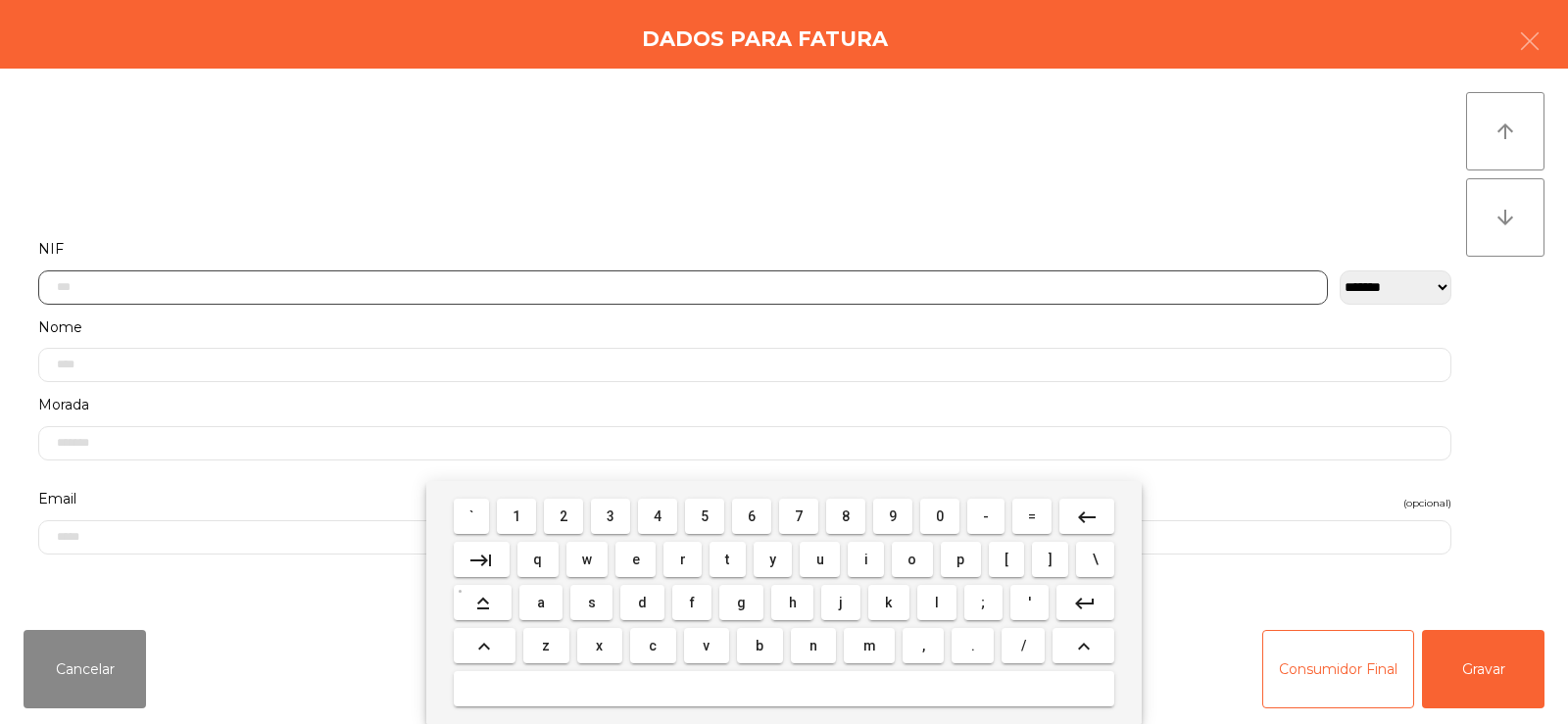
scroll to position [143, 0]
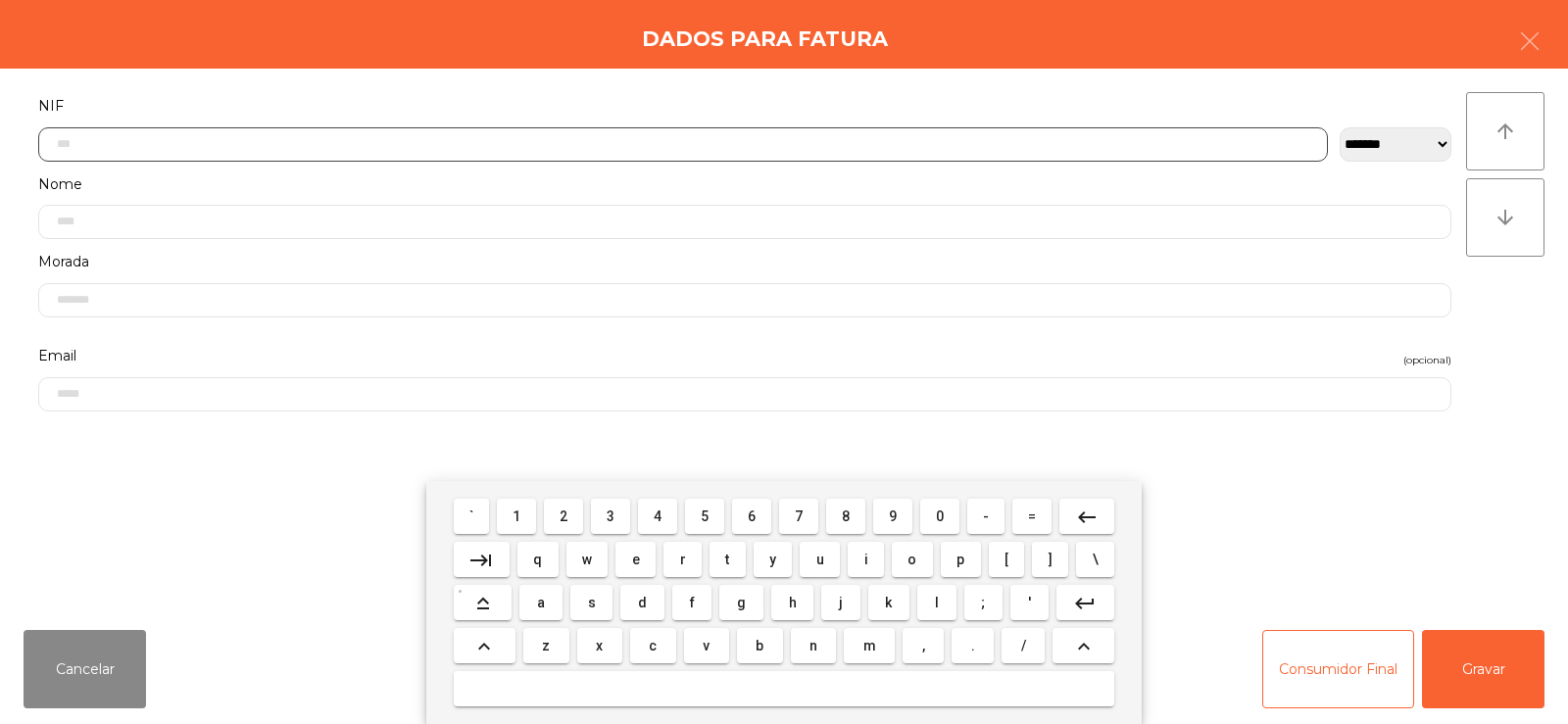
click at [704, 516] on span "5" at bounding box center [705, 517] width 8 height 16
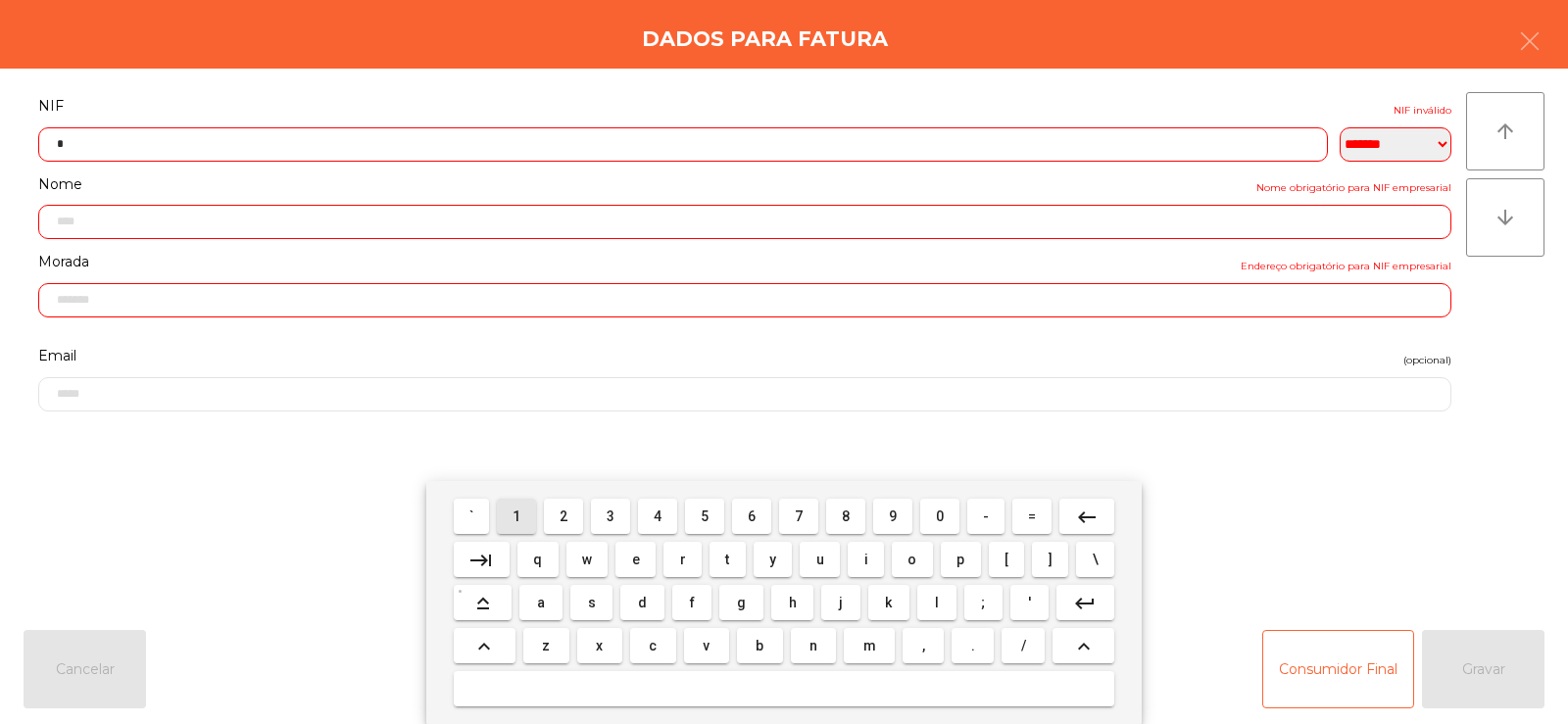
click at [518, 516] on span "1" at bounding box center [517, 517] width 8 height 16
click at [655, 516] on span "4" at bounding box center [658, 517] width 8 height 16
click at [799, 521] on span "7" at bounding box center [798, 517] width 8 height 16
click at [893, 516] on span "9" at bounding box center [893, 517] width 8 height 16
click at [564, 517] on span "2" at bounding box center [563, 517] width 8 height 16
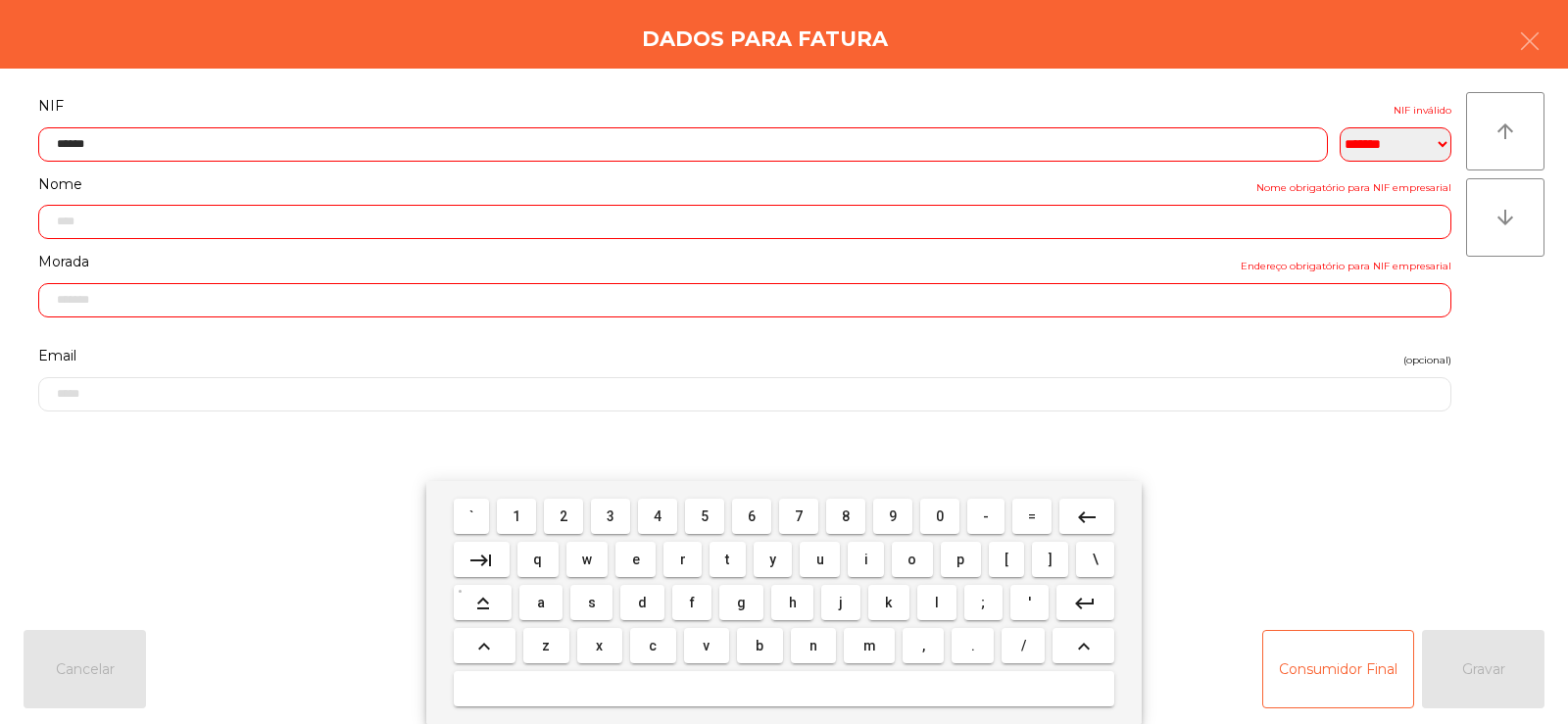
click at [706, 520] on span "5" at bounding box center [705, 517] width 8 height 16
click at [893, 516] on span "9" at bounding box center [893, 517] width 8 height 16
click at [938, 522] on span "0" at bounding box center [940, 517] width 8 height 16
type input "*********"
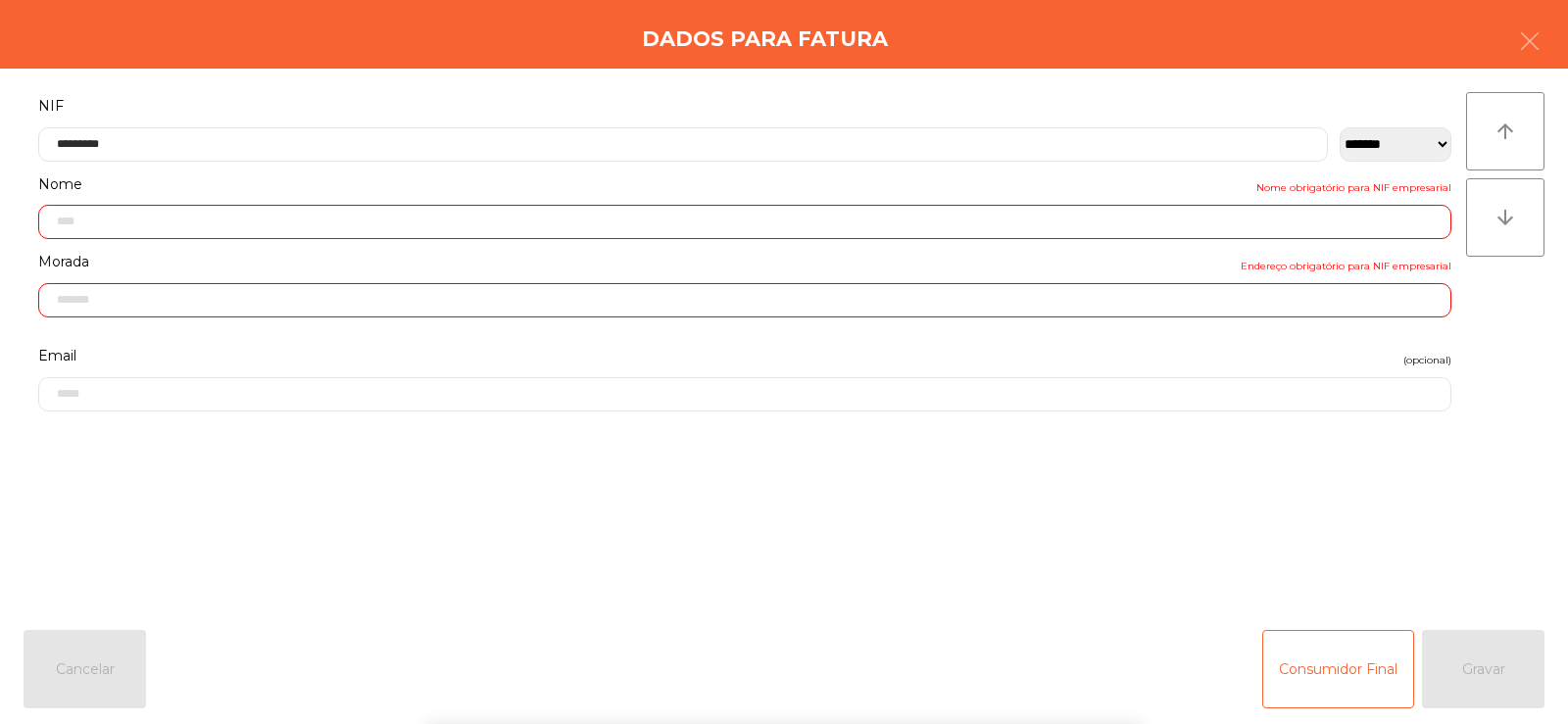
click at [1396, 505] on div "` 1 2 3 4 5 6 7 8 9 0 - = keyboard_backspace keyboard_tab q w e r t y u i o p […" at bounding box center [784, 602] width 1568 height 243
click at [1508, 643] on div "Consumidor Final Gravar" at bounding box center [1403, 668] width 283 height 78
type input "**********"
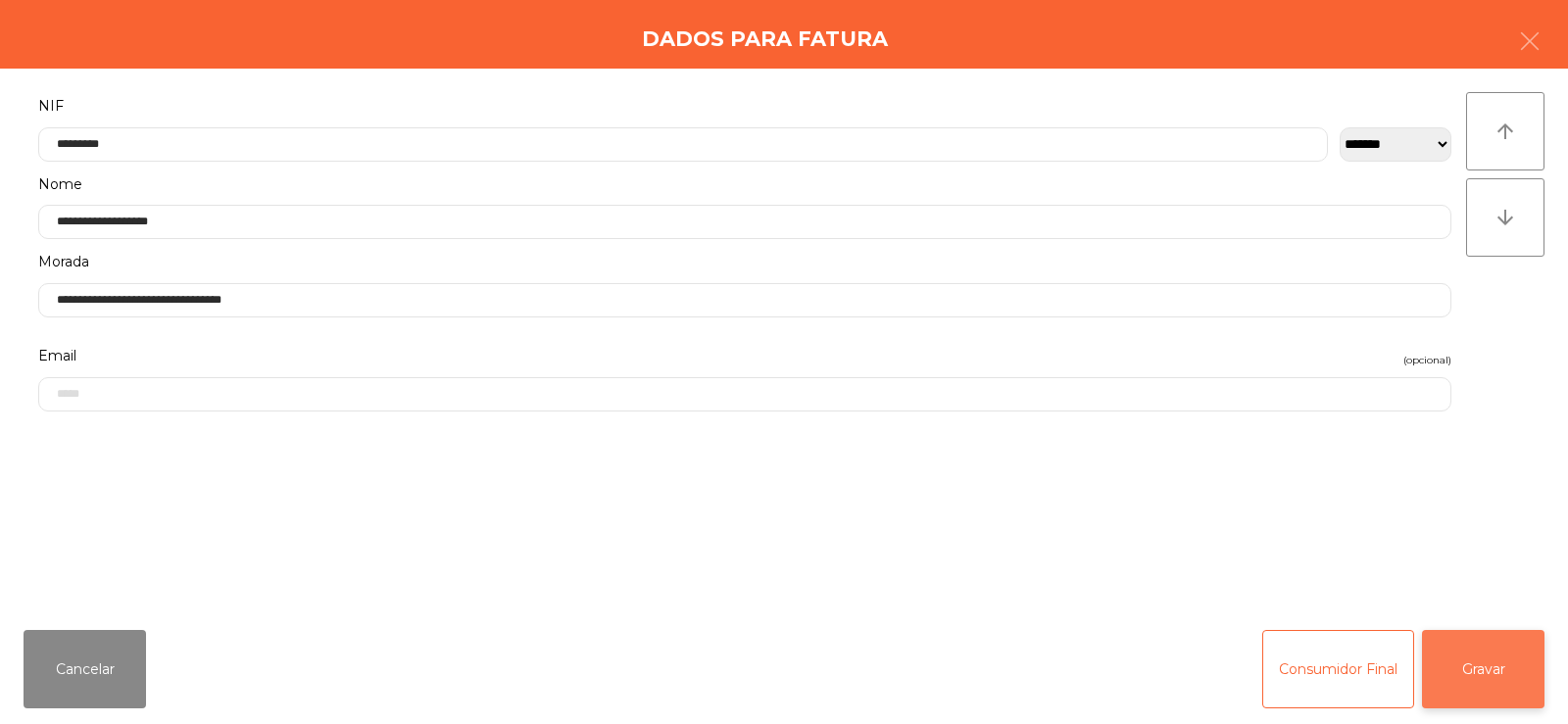
click at [1488, 664] on button "Gravar" at bounding box center [1484, 668] width 123 height 78
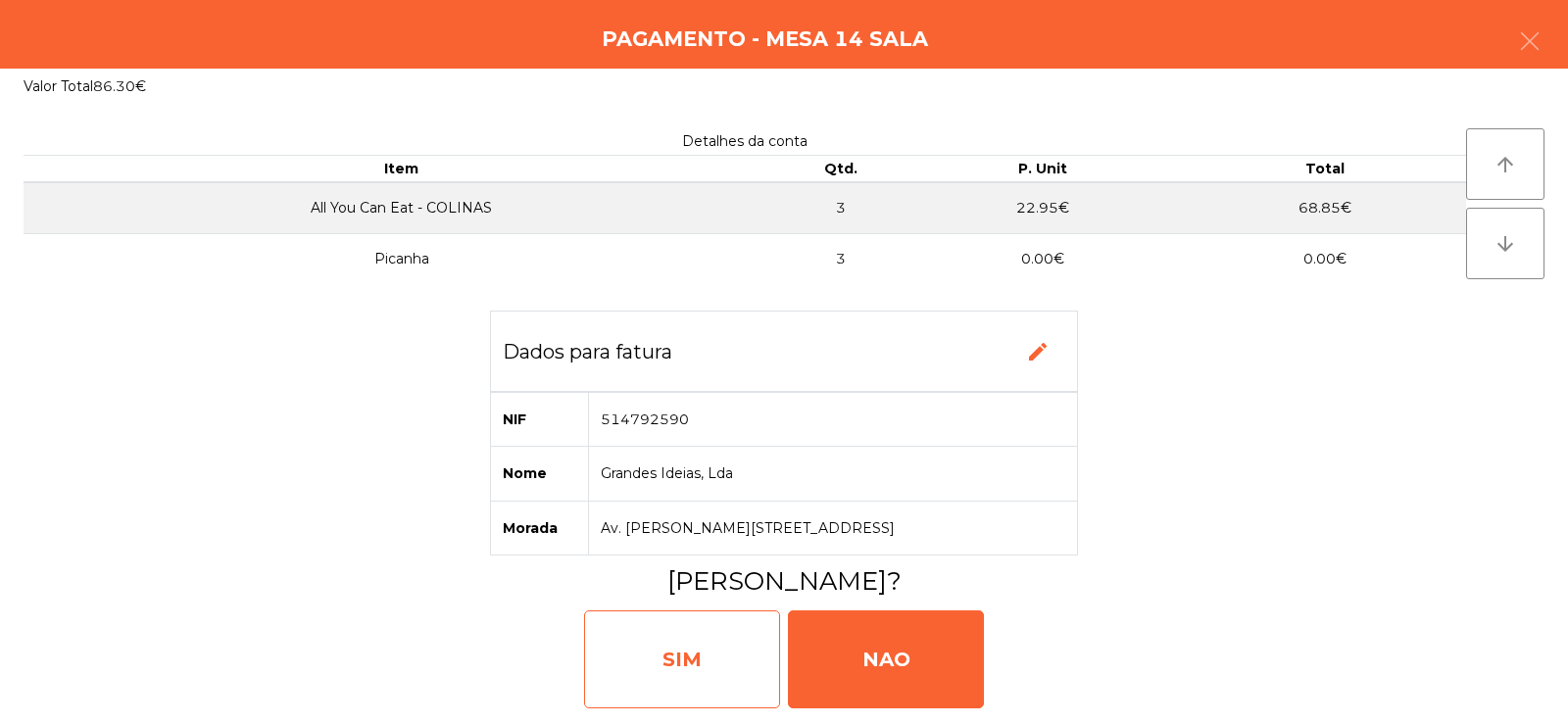
click at [704, 663] on div "SIM" at bounding box center [682, 660] width 196 height 98
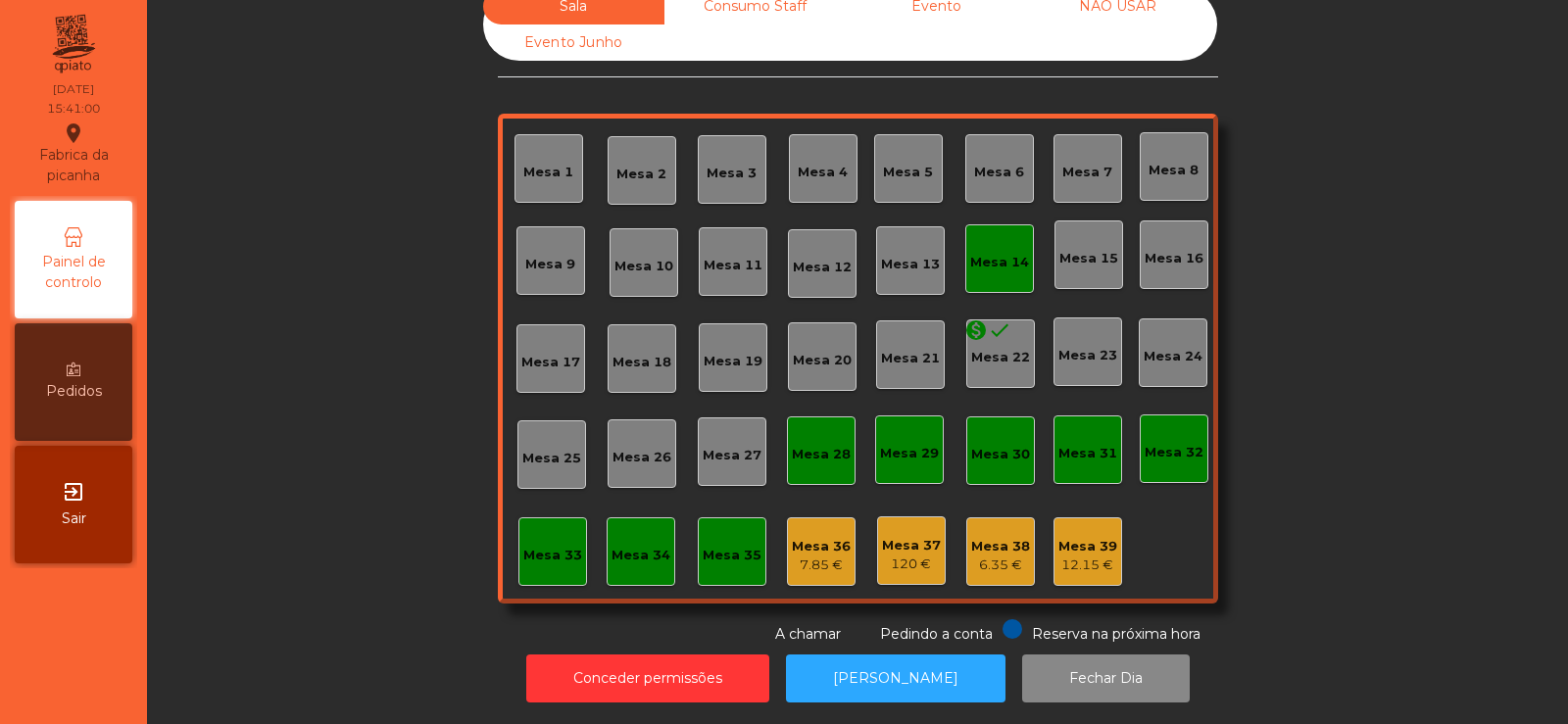
click at [1000, 253] on div "Mesa 14" at bounding box center [999, 263] width 59 height 20
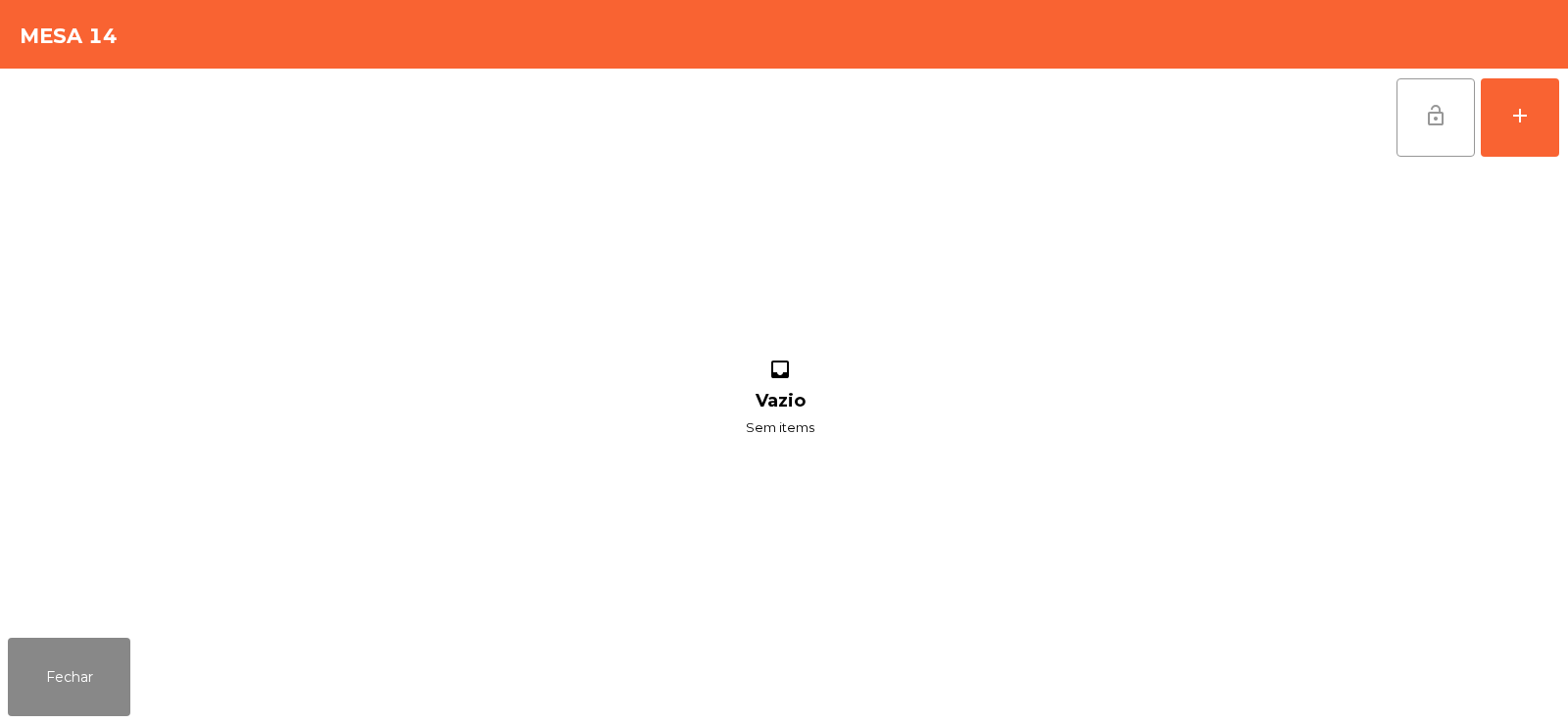
click at [1406, 117] on button "lock_open" at bounding box center [1435, 117] width 78 height 78
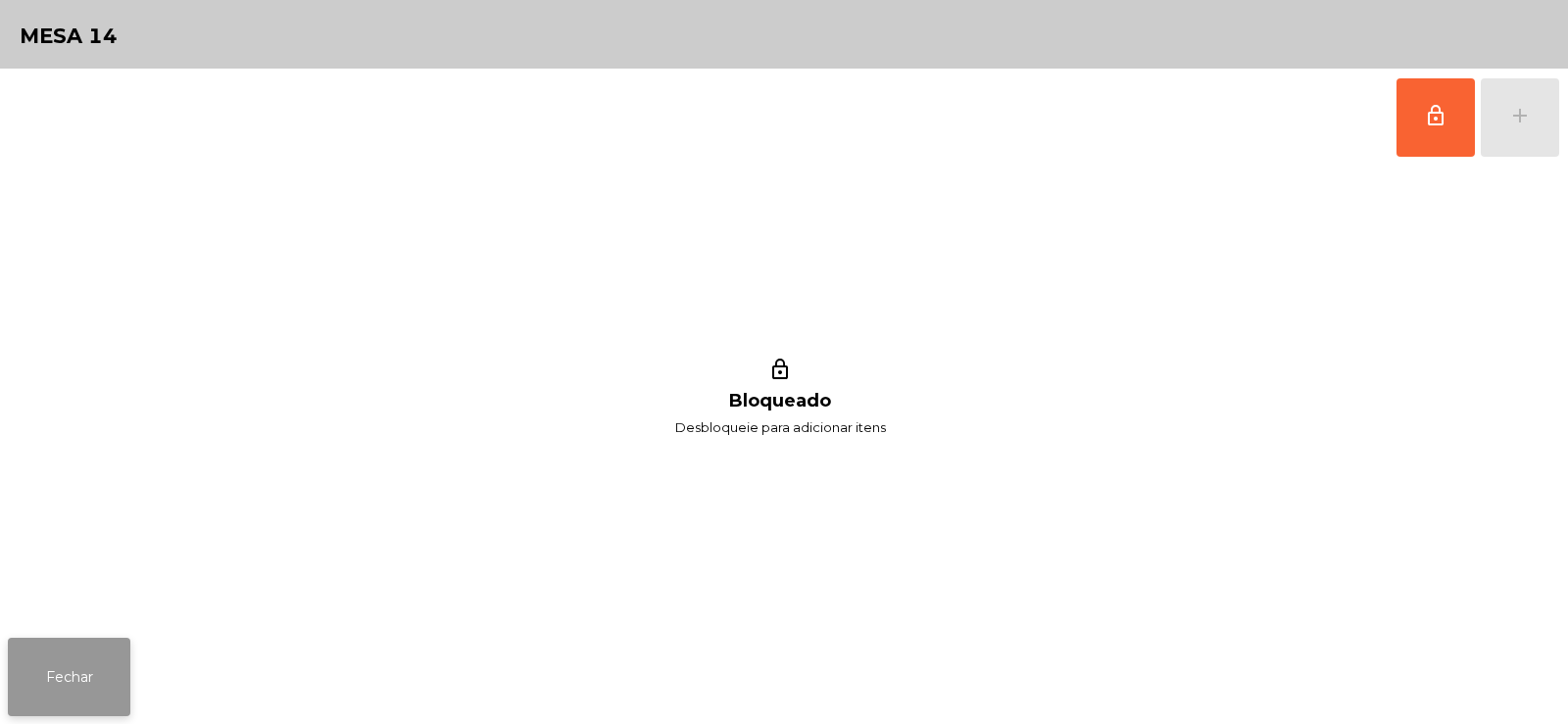
click at [102, 670] on button "Fechar" at bounding box center [69, 676] width 123 height 78
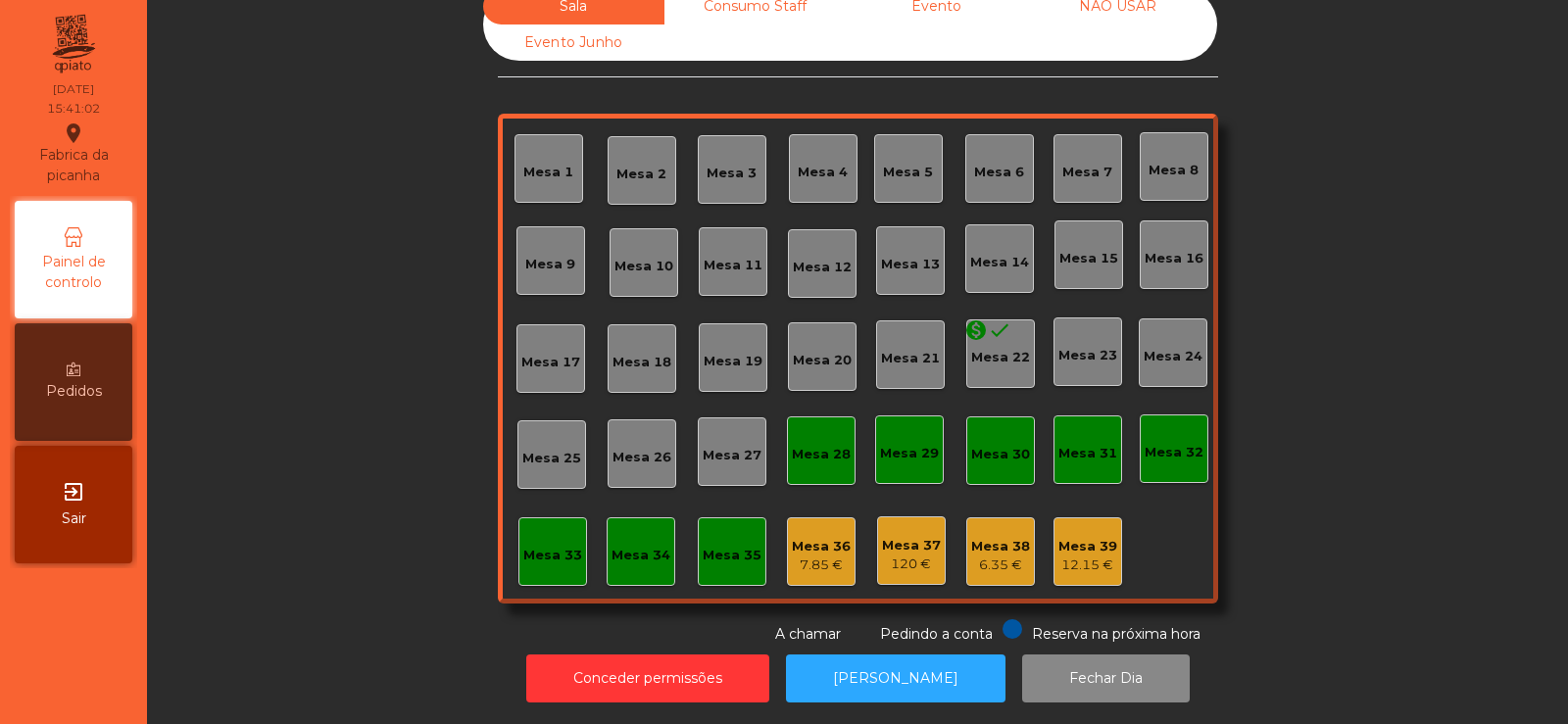
scroll to position [0, 0]
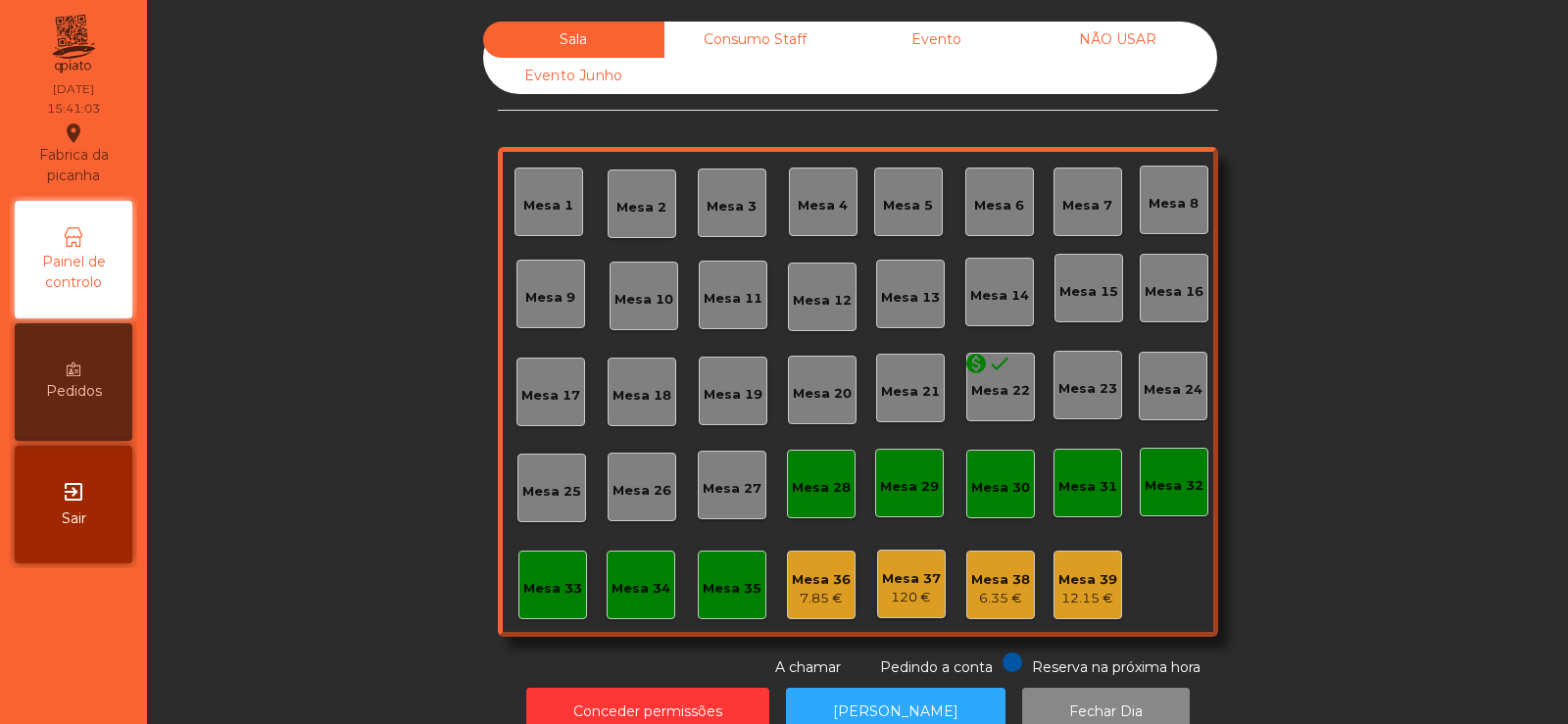
click at [745, 47] on div "Consumo Staff" at bounding box center [755, 40] width 181 height 37
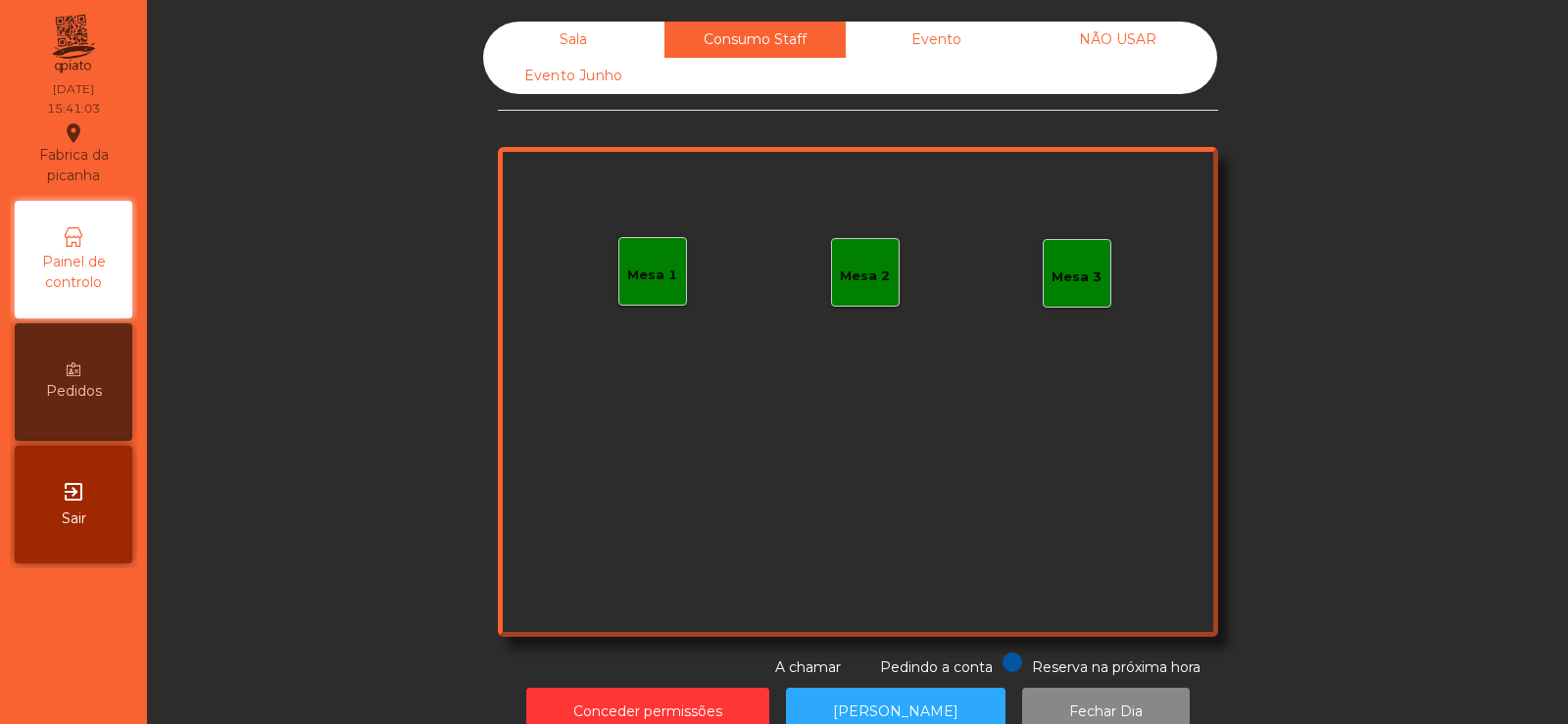
click at [987, 55] on div "Evento" at bounding box center [936, 40] width 181 height 37
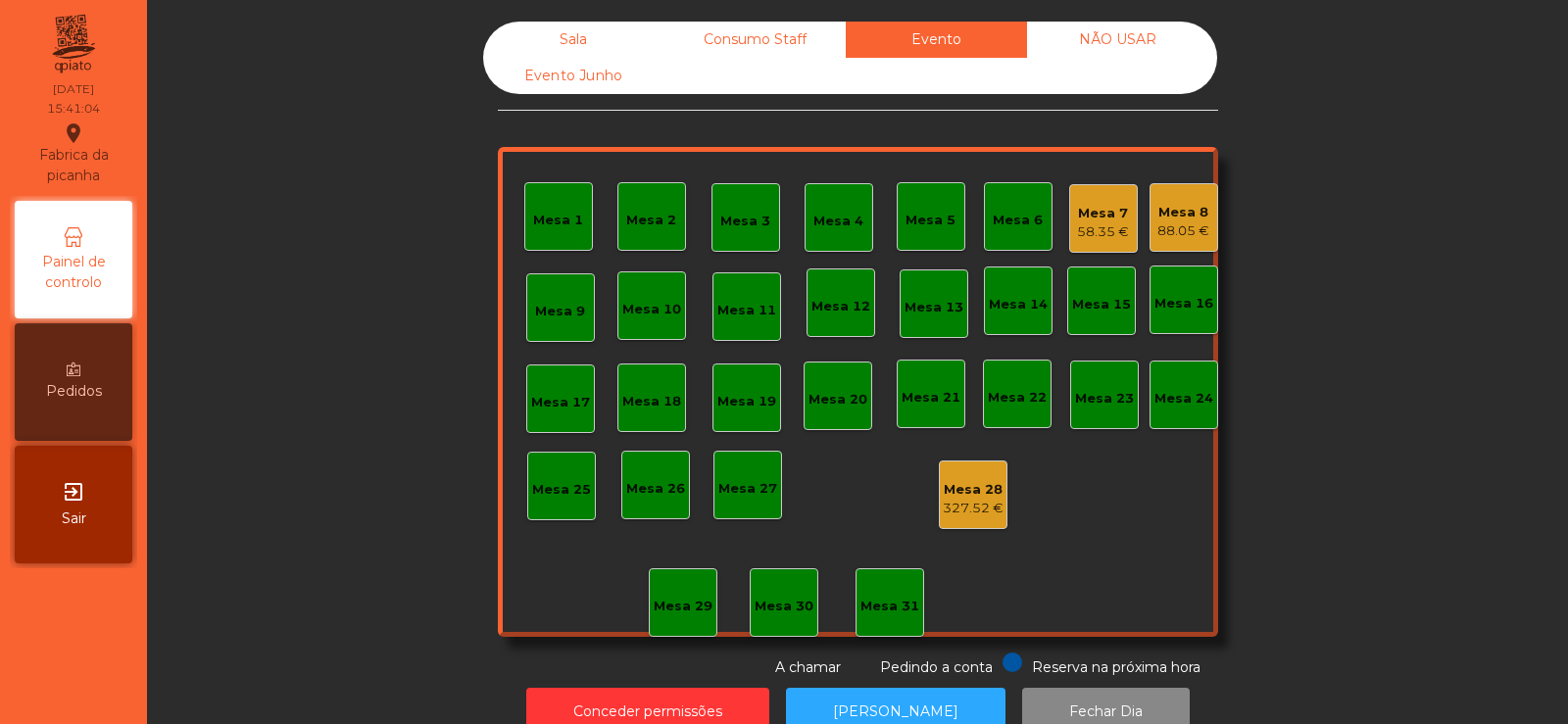
click at [1131, 55] on div "NÃO USAR" at bounding box center [1118, 40] width 181 height 37
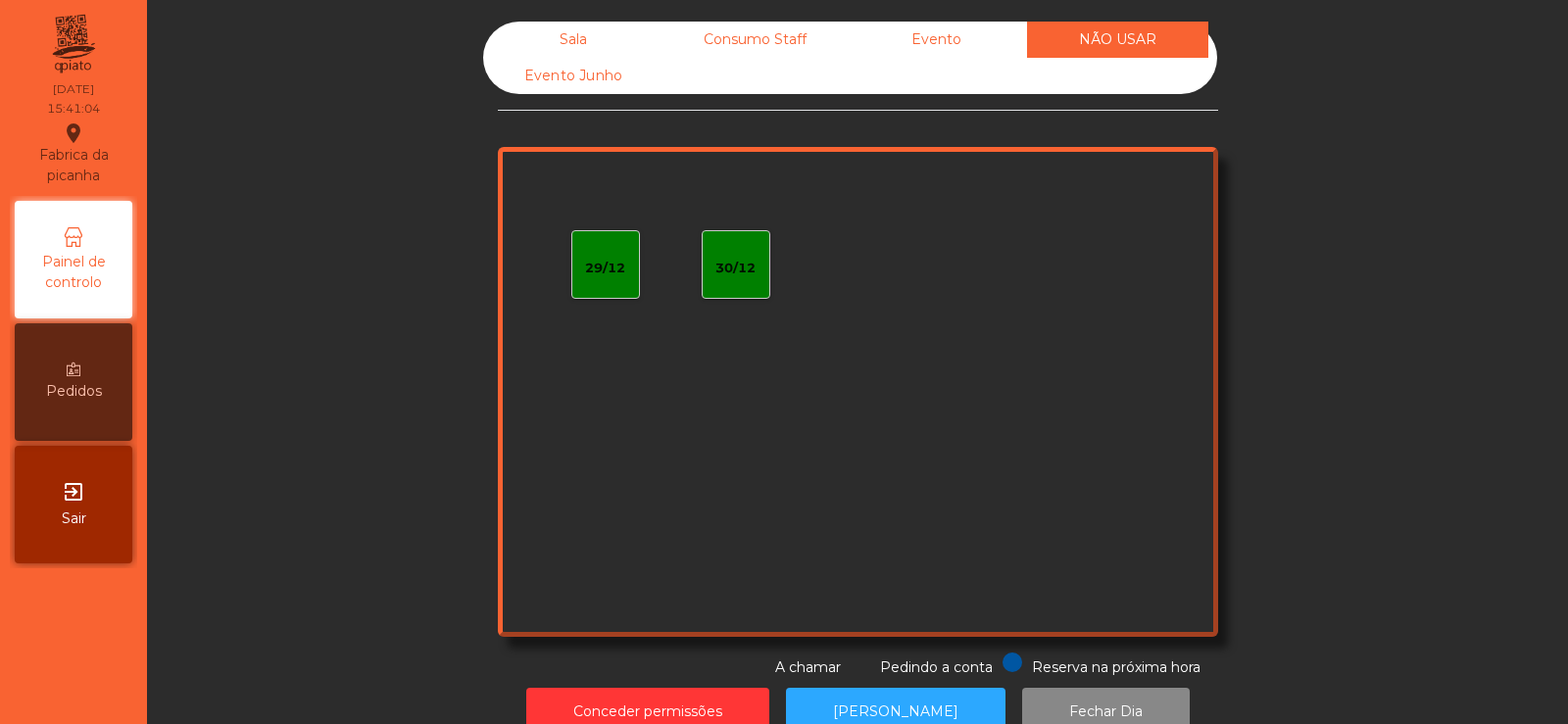
click at [955, 26] on div "Evento" at bounding box center [936, 40] width 181 height 37
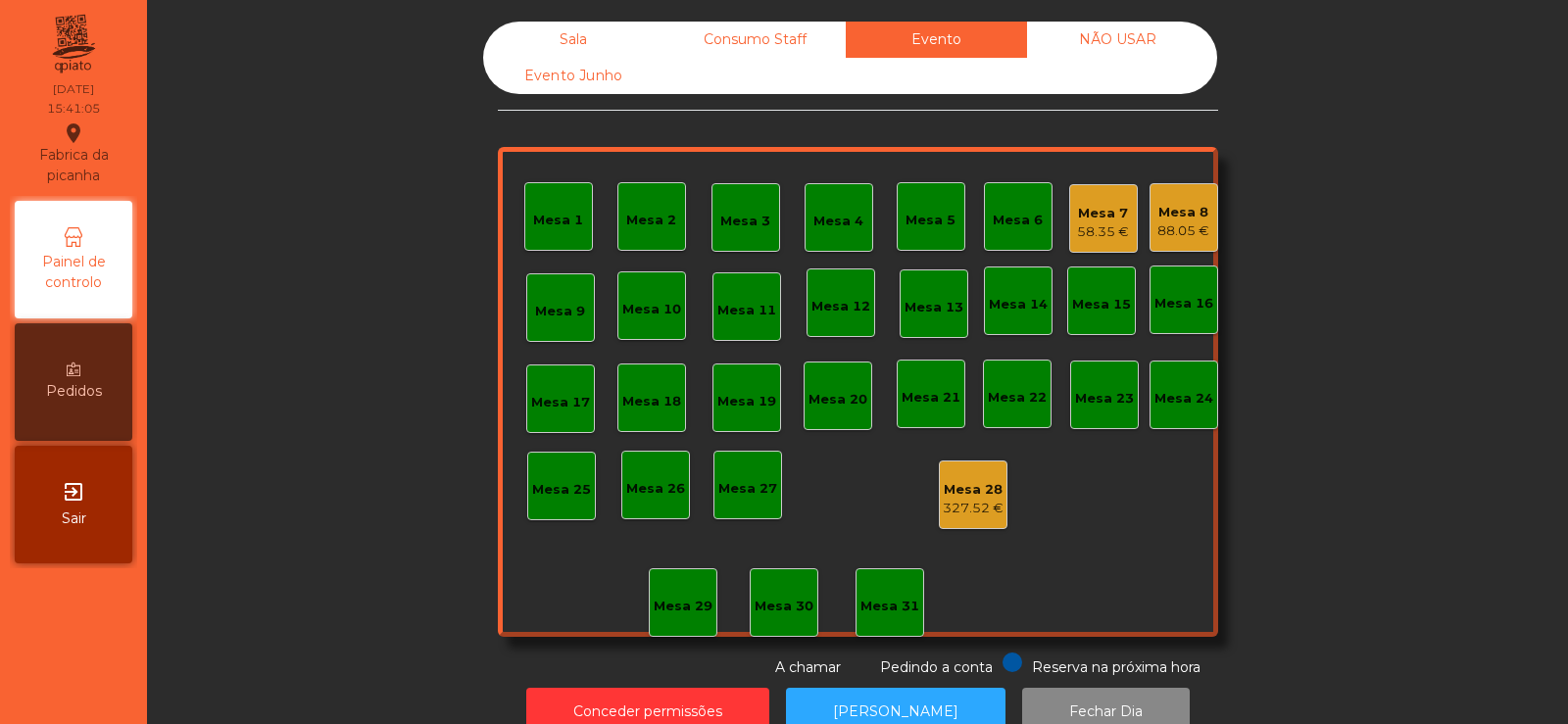
click at [1087, 198] on div "Mesa 7 58.35 €" at bounding box center [1103, 219] width 52 height 46
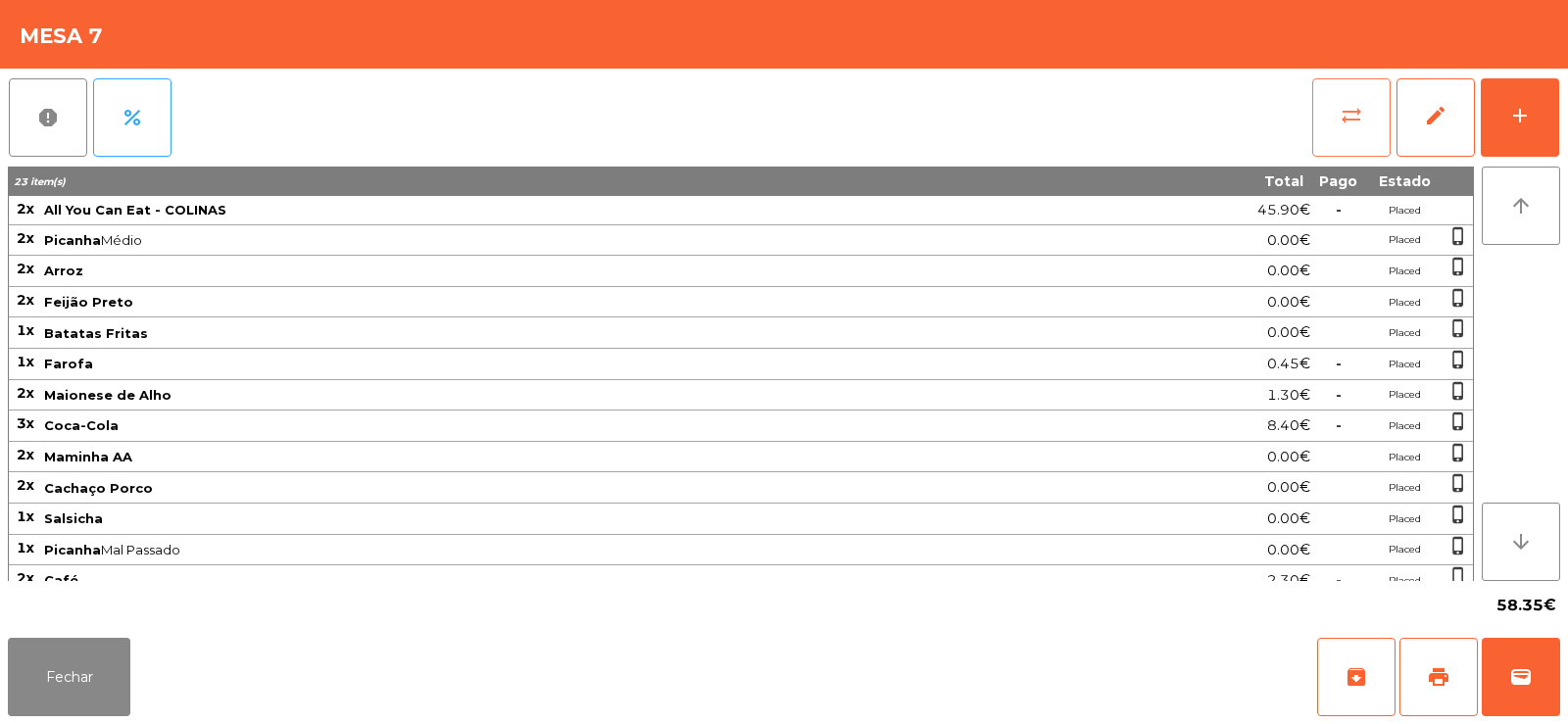
click at [1350, 94] on button "sync_alt" at bounding box center [1351, 117] width 78 height 78
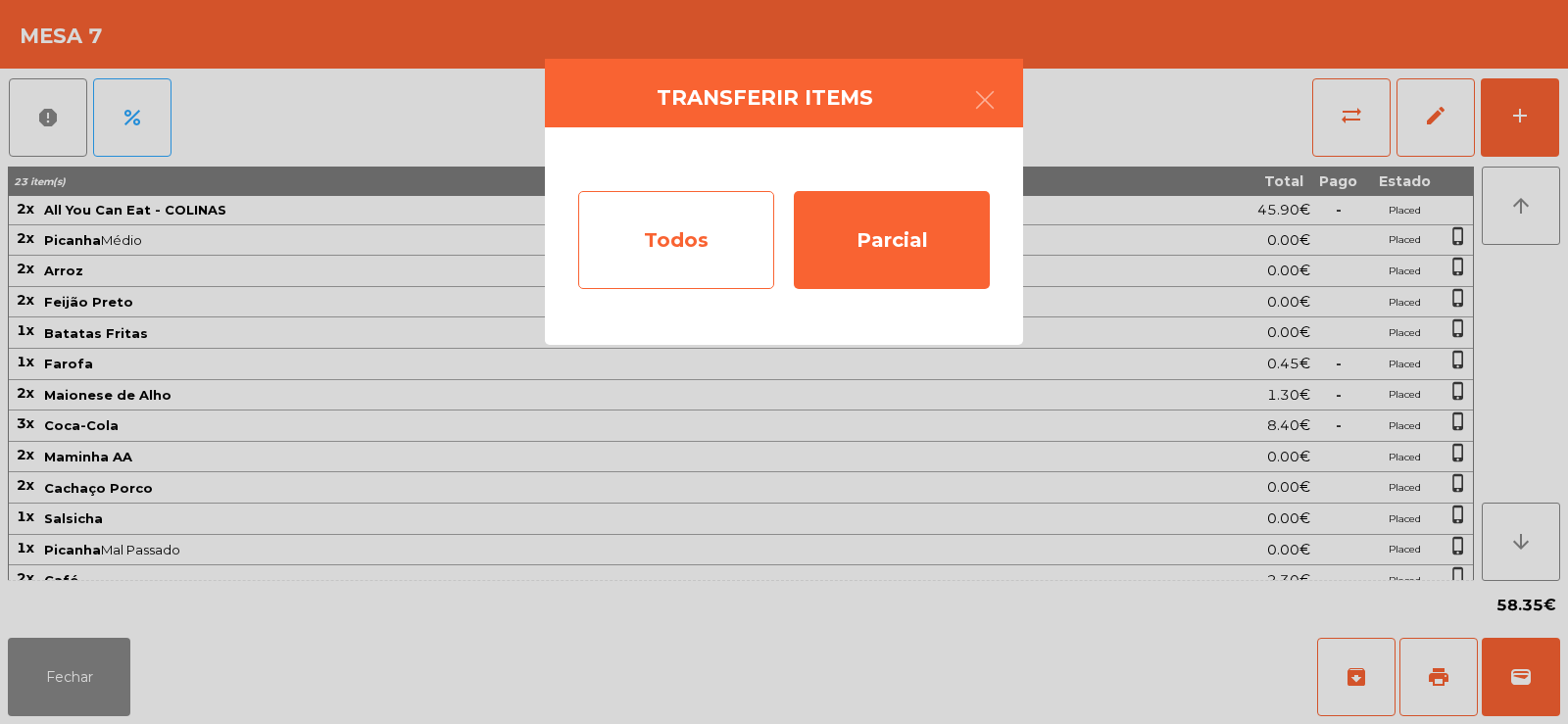
click at [678, 259] on div "Todos" at bounding box center [676, 240] width 196 height 98
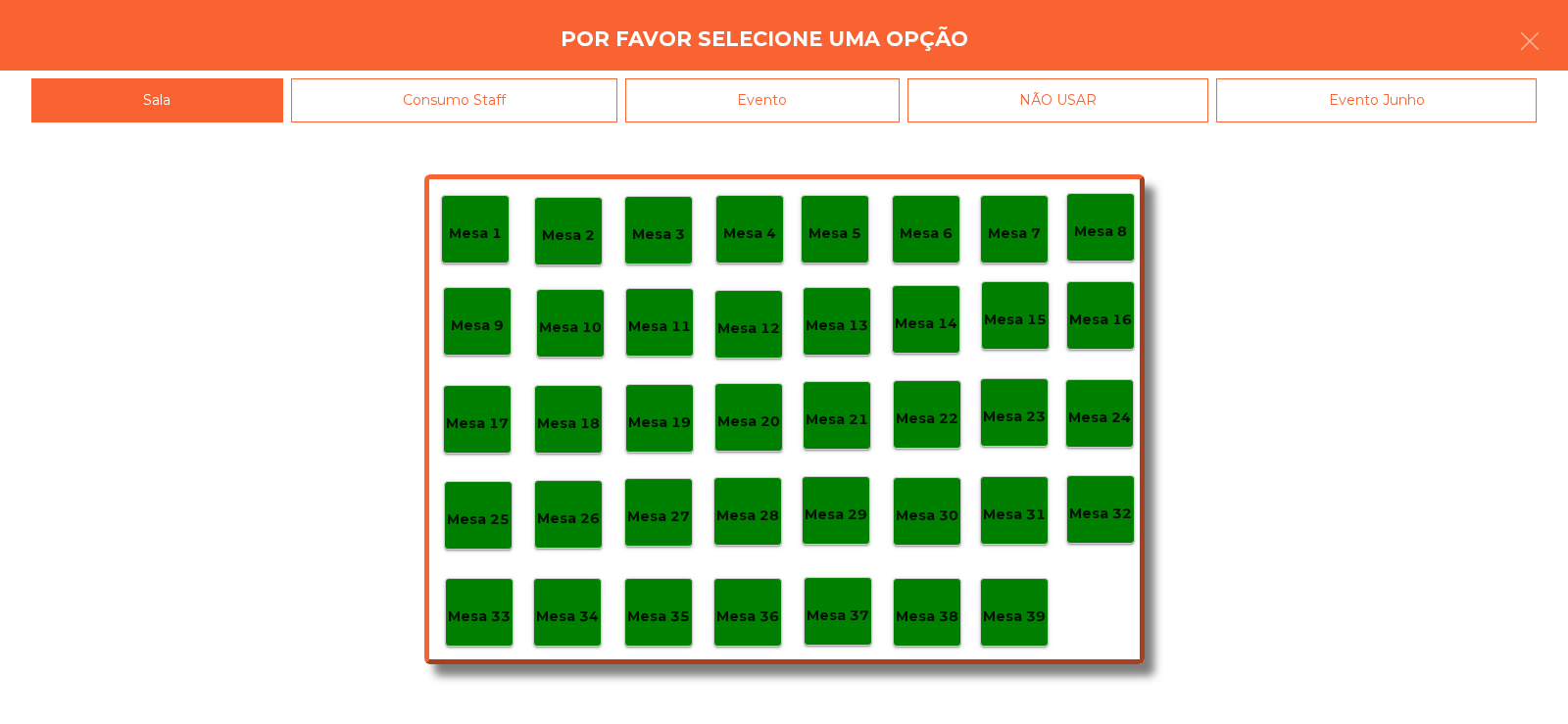
click at [888, 89] on div "Evento" at bounding box center [762, 100] width 275 height 44
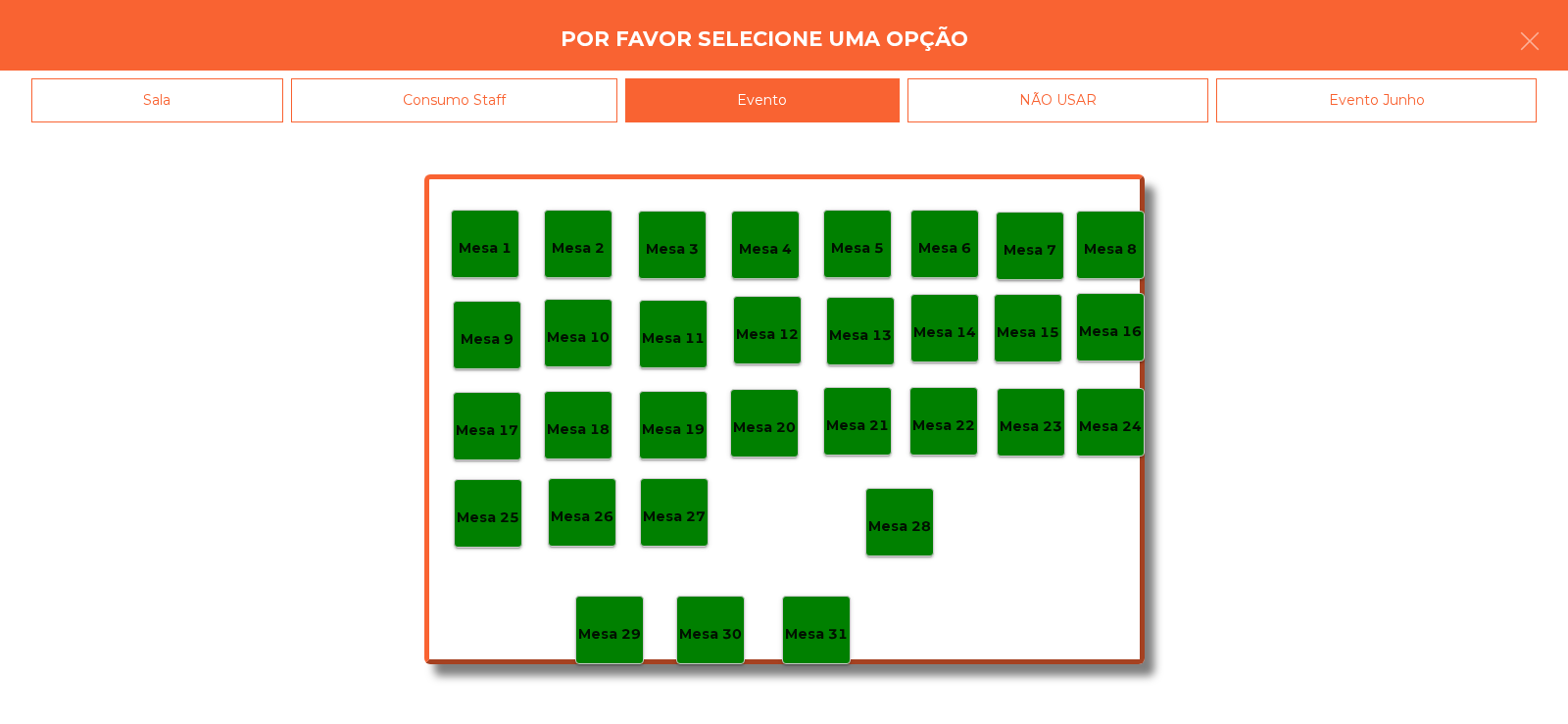
click at [877, 552] on div "Mesa 28" at bounding box center [900, 522] width 68 height 68
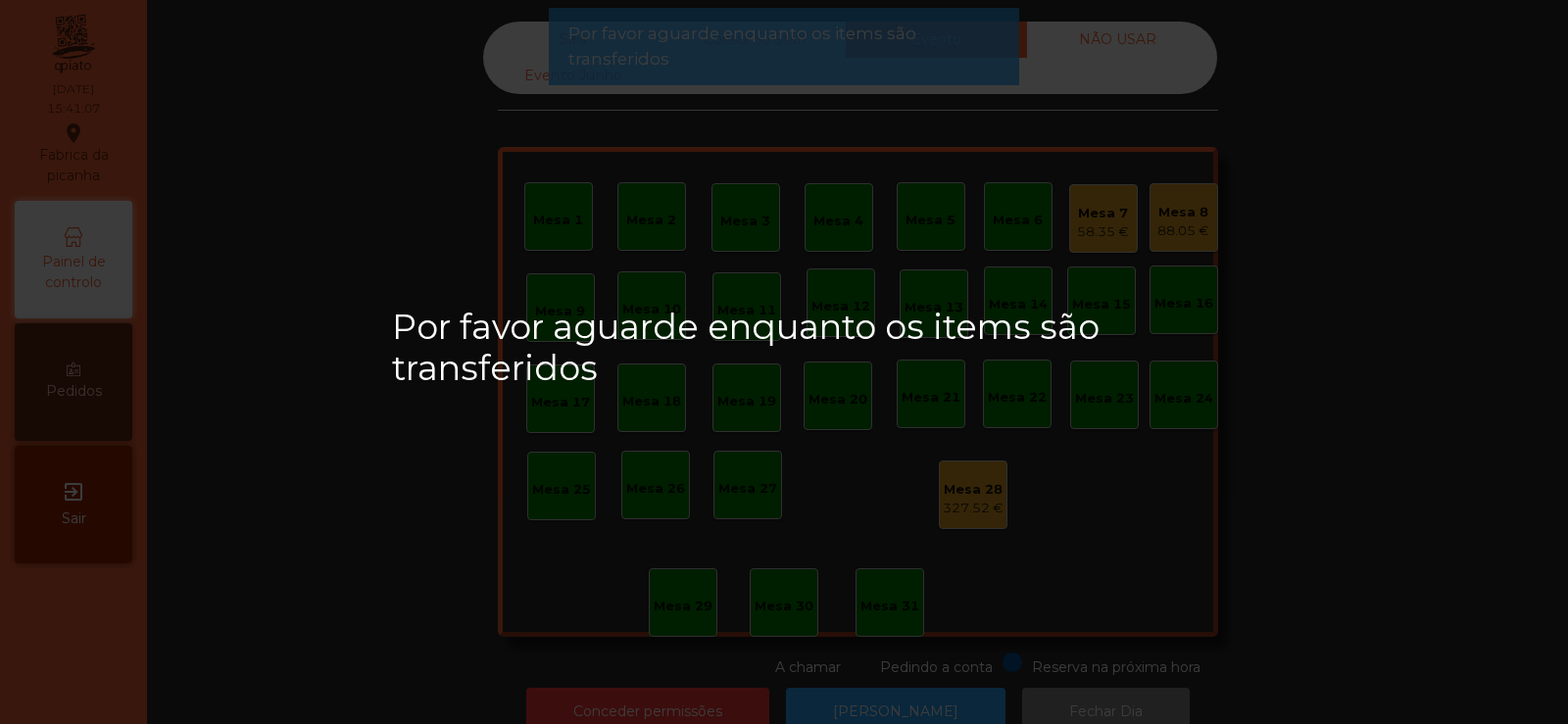
click at [1169, 216] on div "Por favor aguarde enquanto os items são transferidos" at bounding box center [784, 362] width 1568 height 724
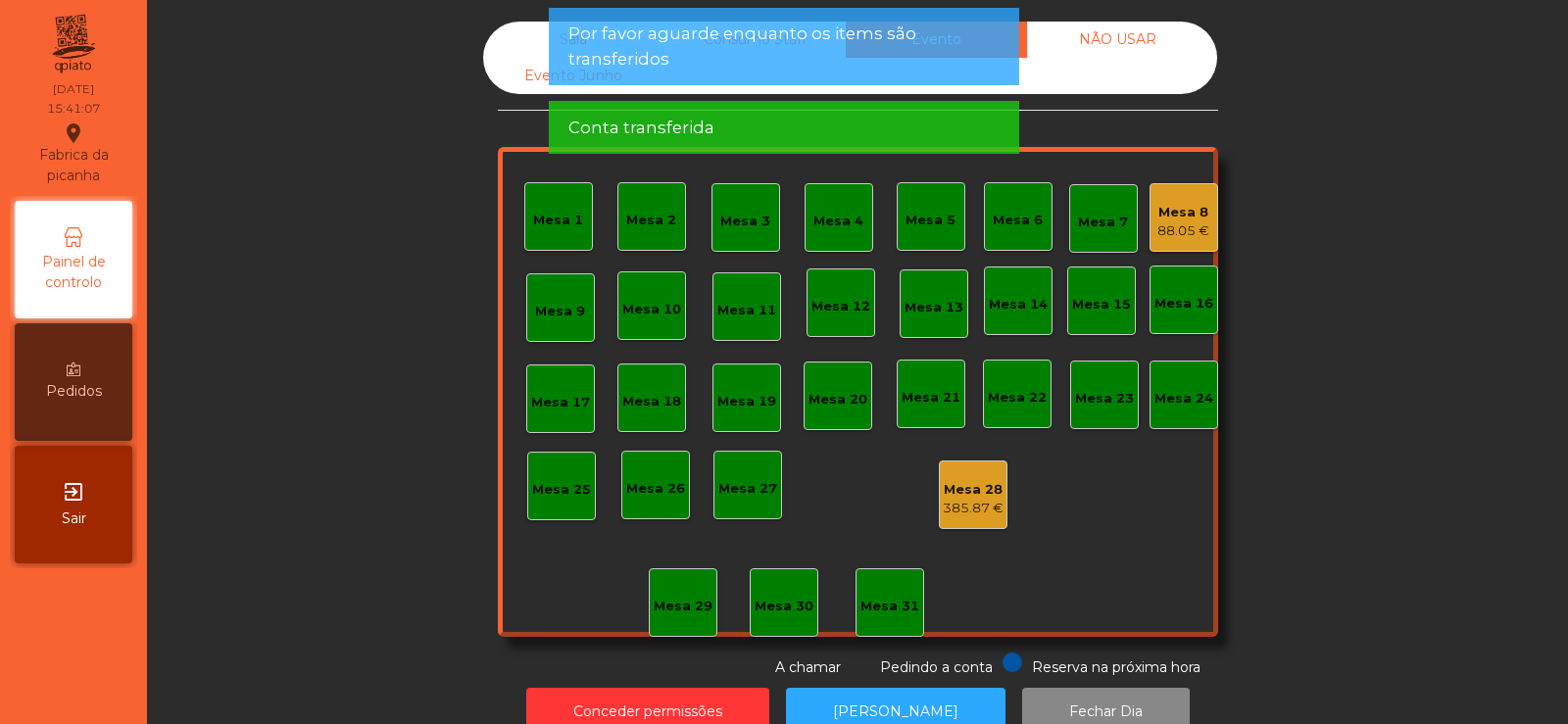
click at [1170, 215] on div "Mesa 8" at bounding box center [1183, 213] width 52 height 20
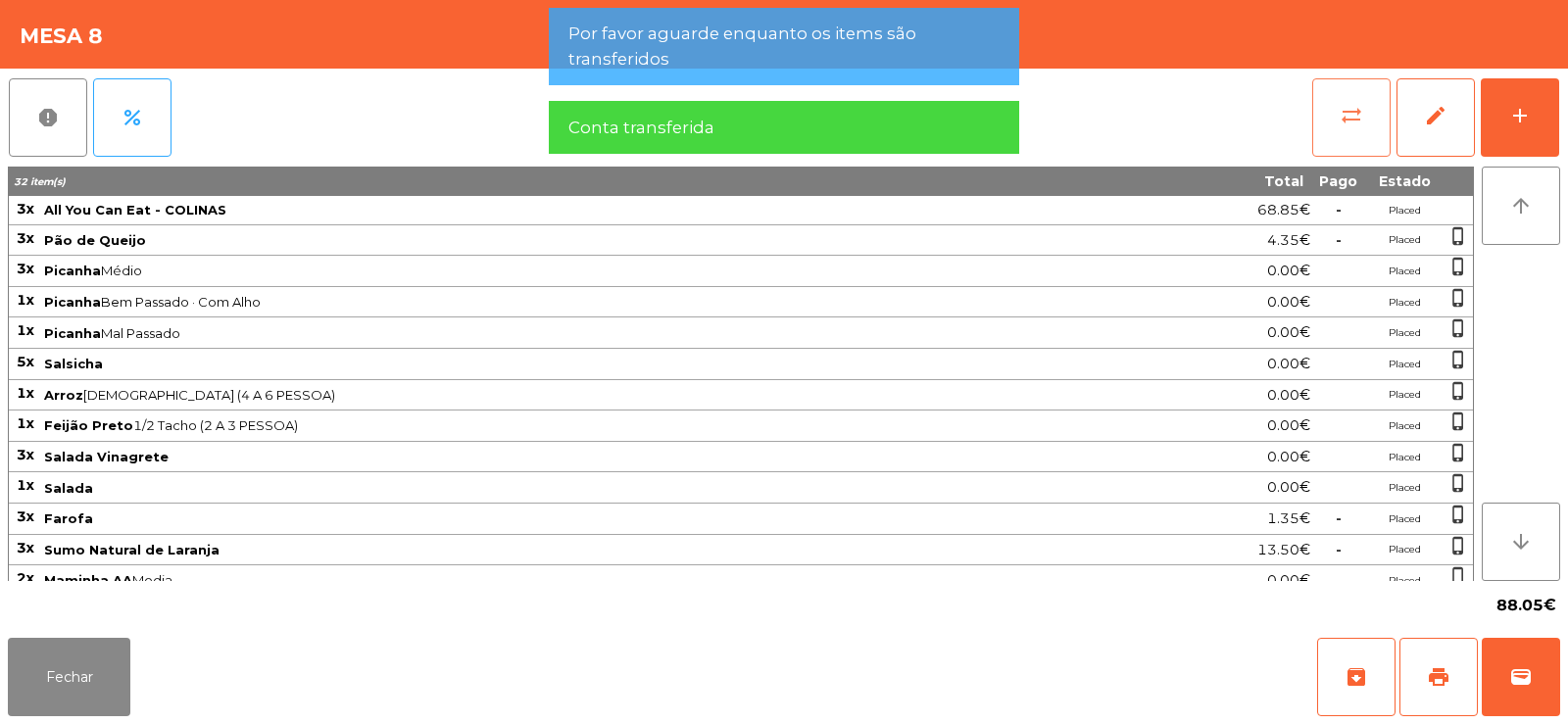
click at [1333, 115] on button "sync_alt" at bounding box center [1351, 117] width 78 height 78
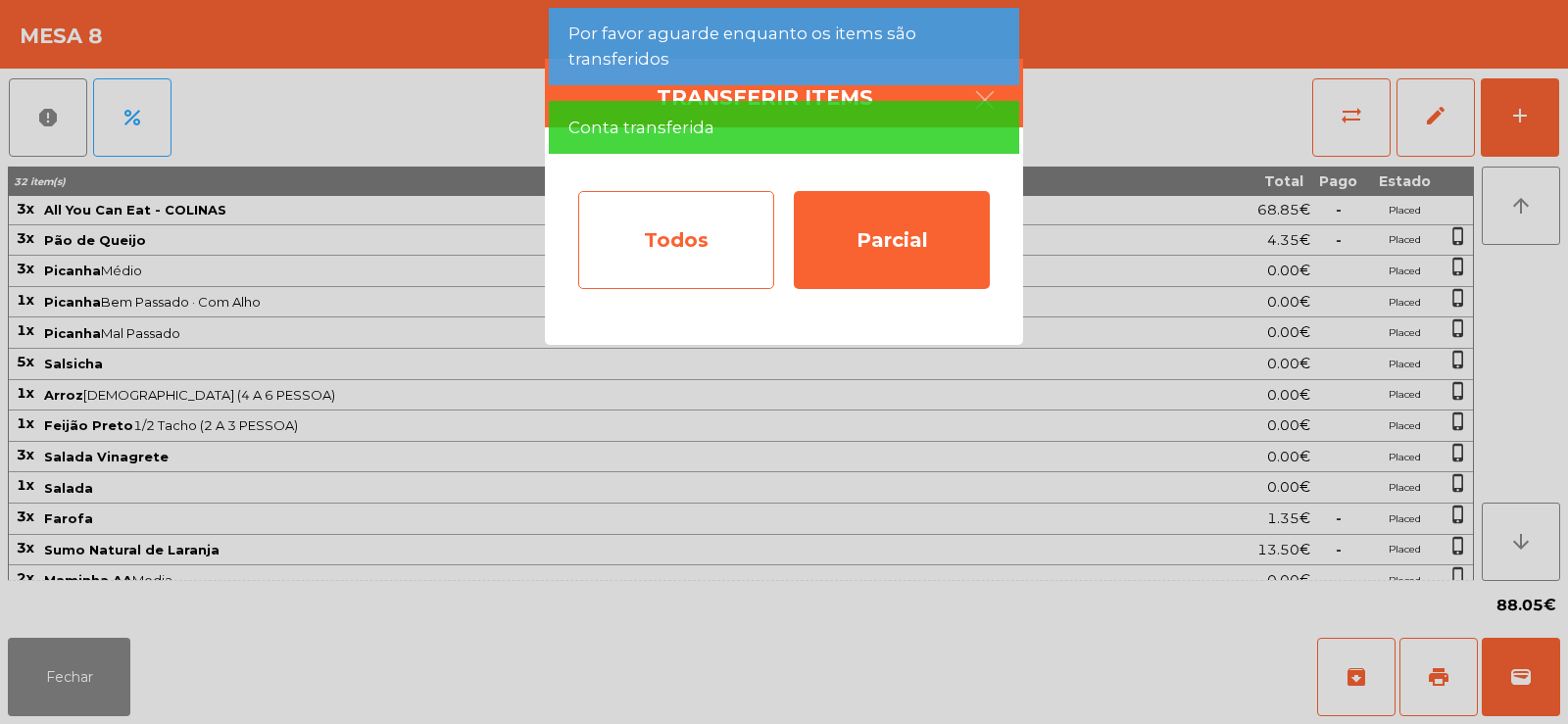
click at [679, 246] on div "Todos" at bounding box center [676, 240] width 196 height 98
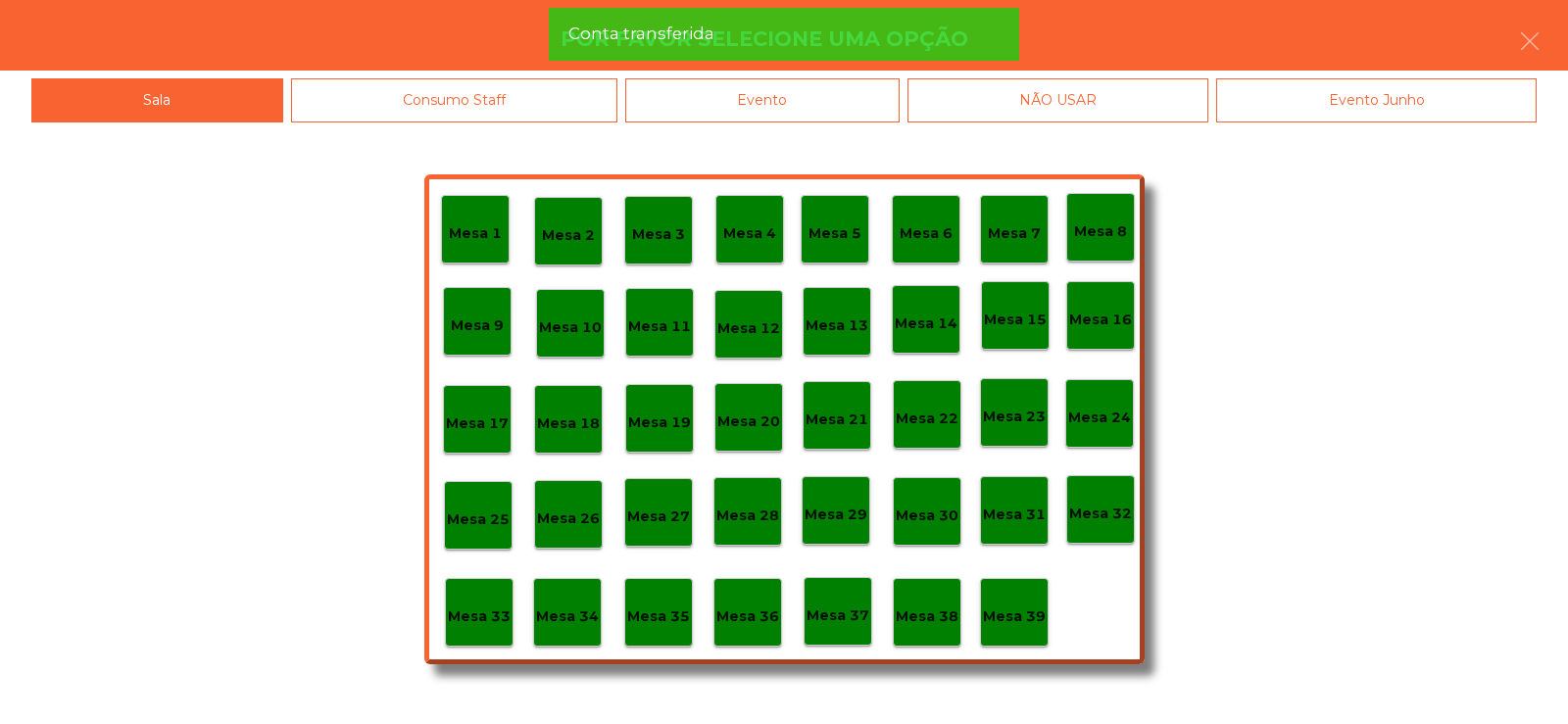
click at [870, 98] on div "Evento" at bounding box center [762, 100] width 275 height 44
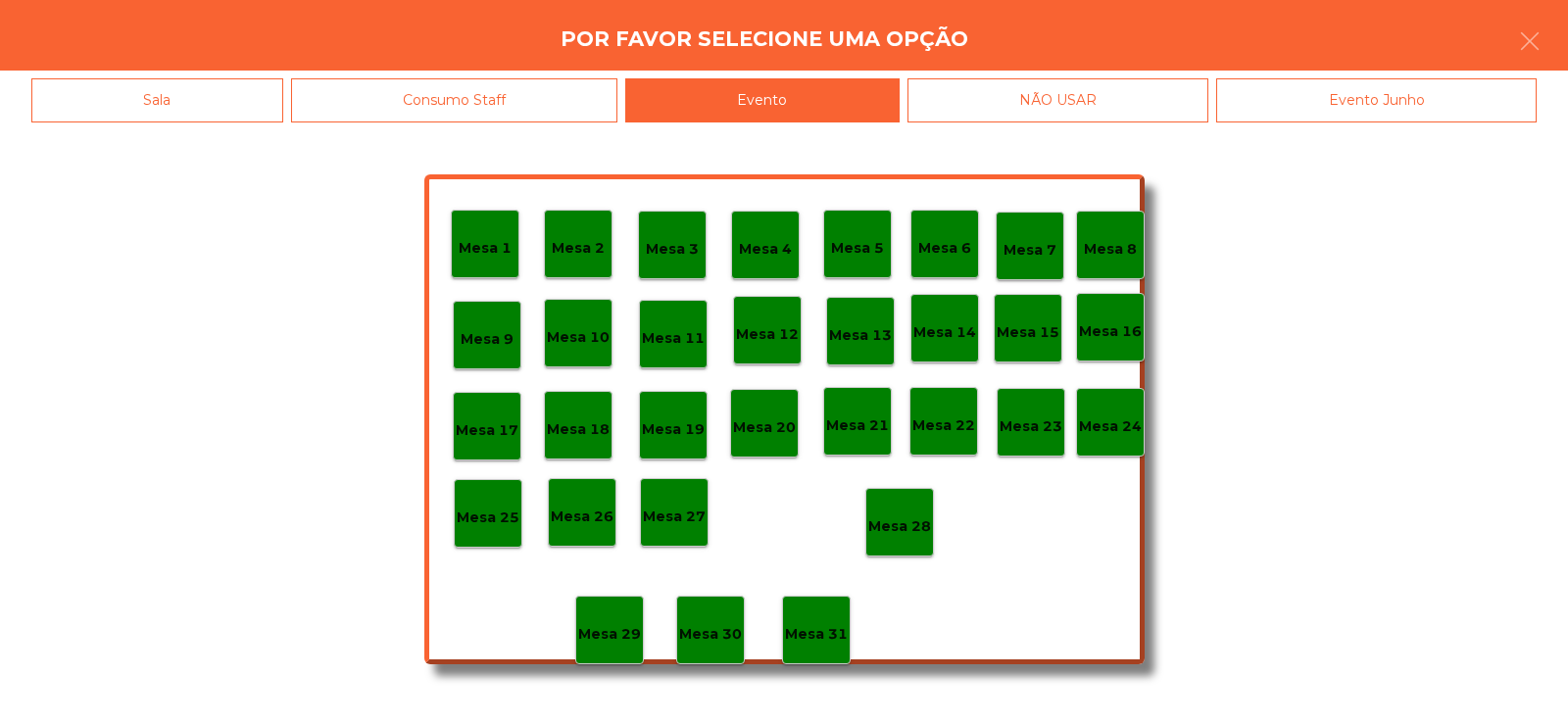
click at [926, 507] on div "Mesa 28" at bounding box center [900, 522] width 68 height 68
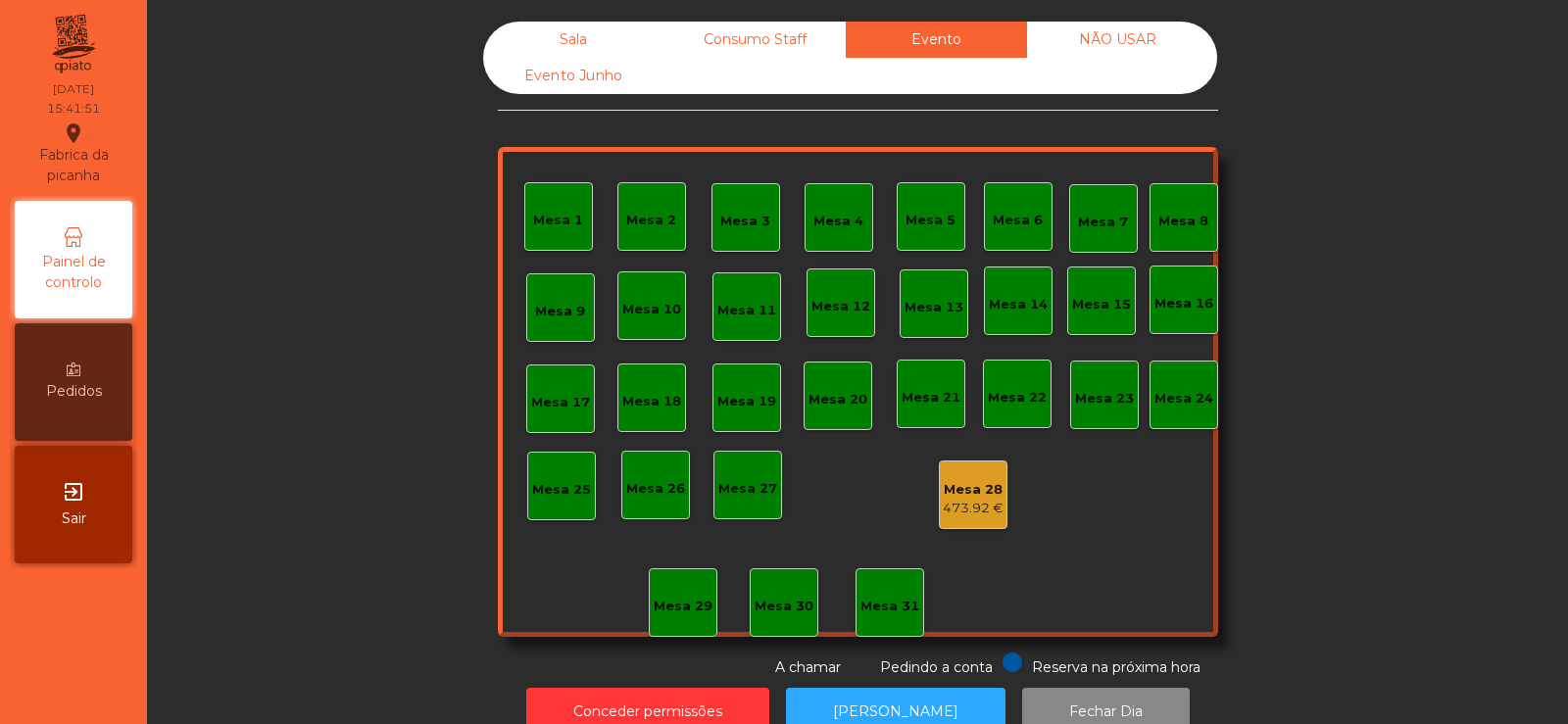
click at [736, 26] on div "Consumo Staff" at bounding box center [755, 40] width 181 height 37
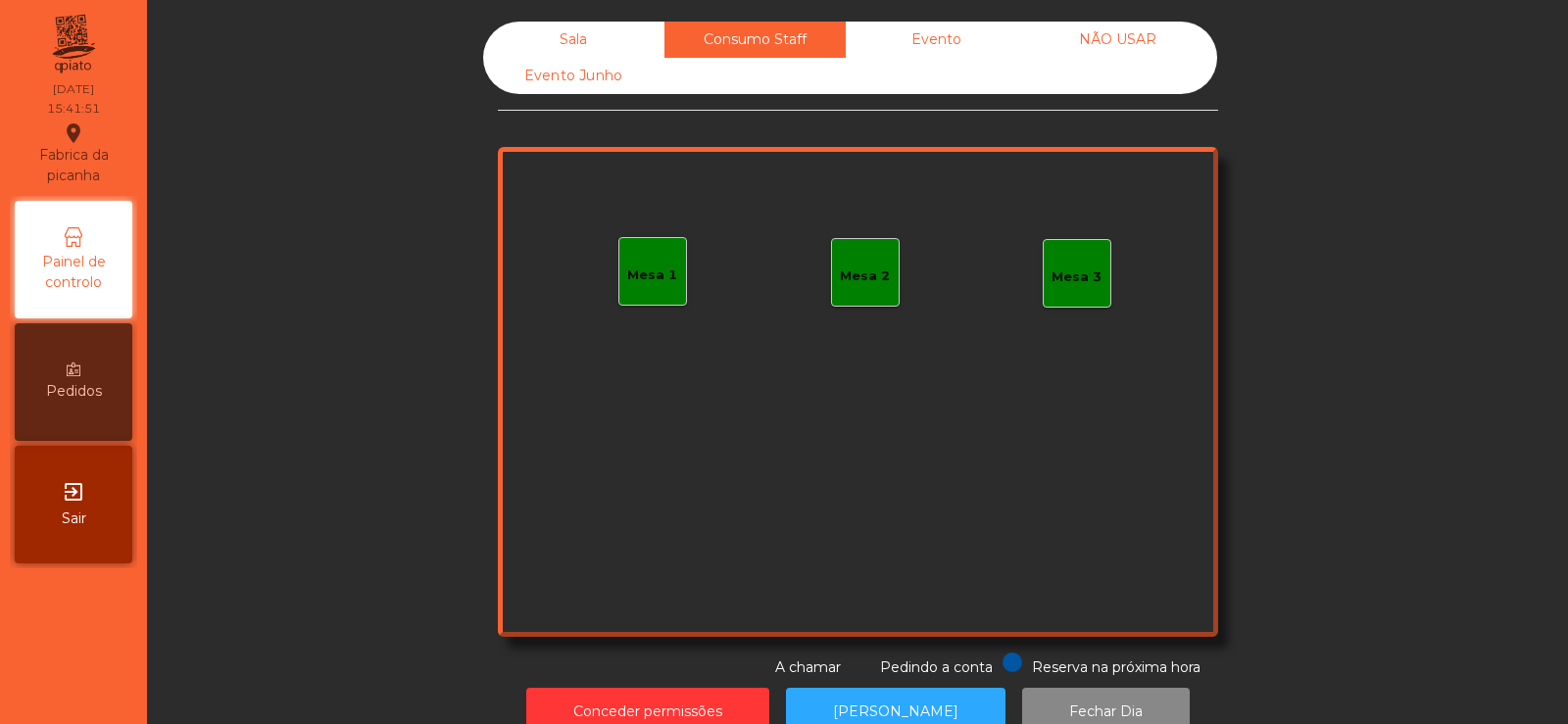
click at [913, 35] on div "Evento" at bounding box center [936, 40] width 181 height 37
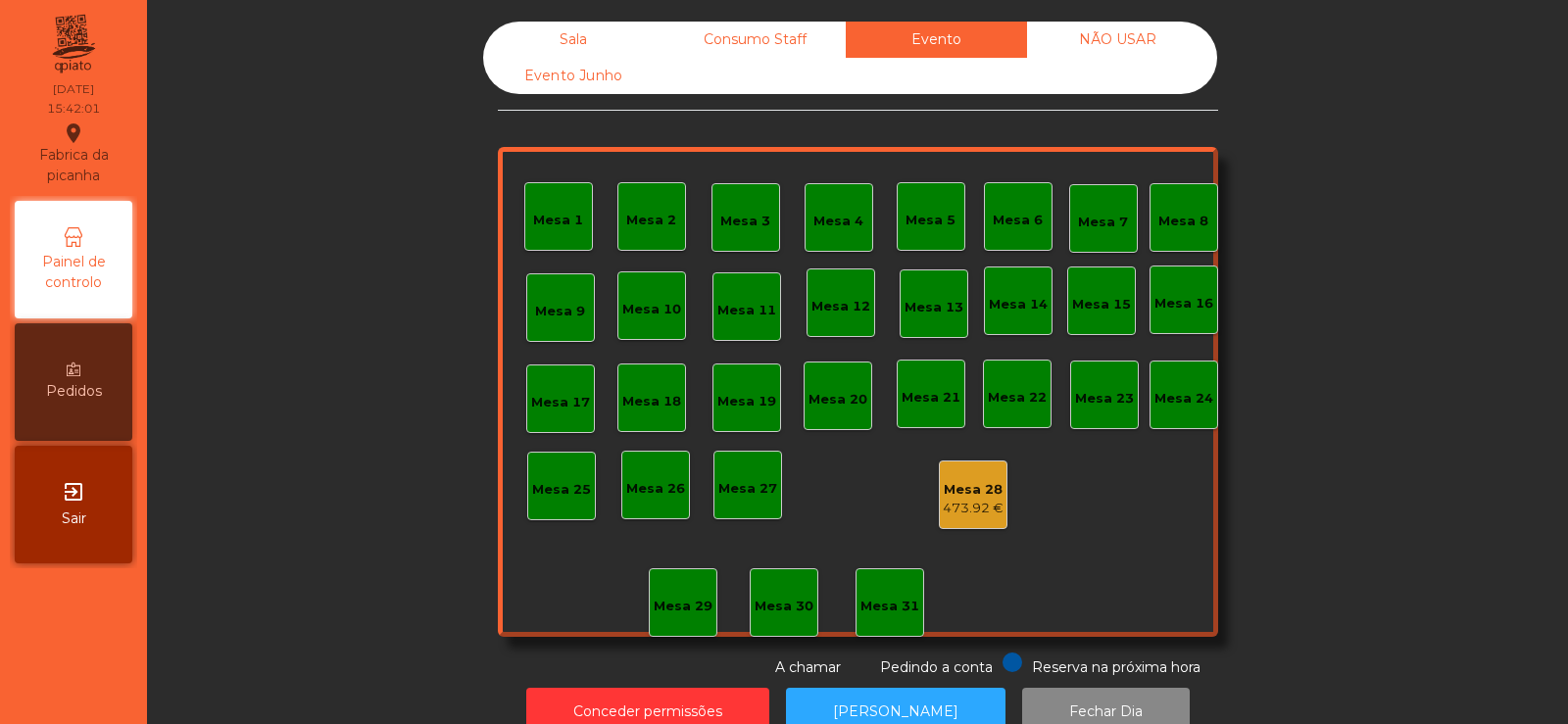
scroll to position [48, 0]
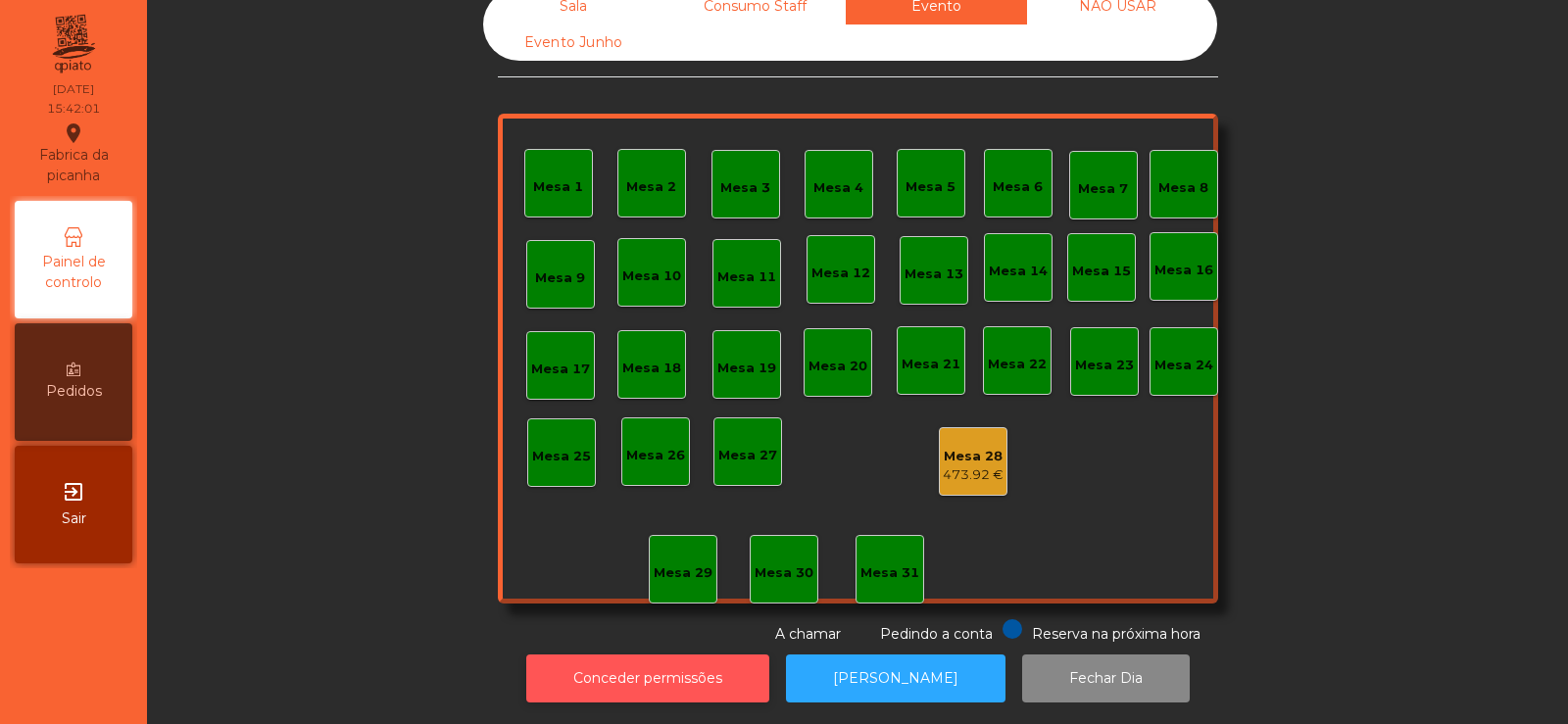
click at [662, 678] on button "Conceder permissões" at bounding box center [648, 678] width 243 height 48
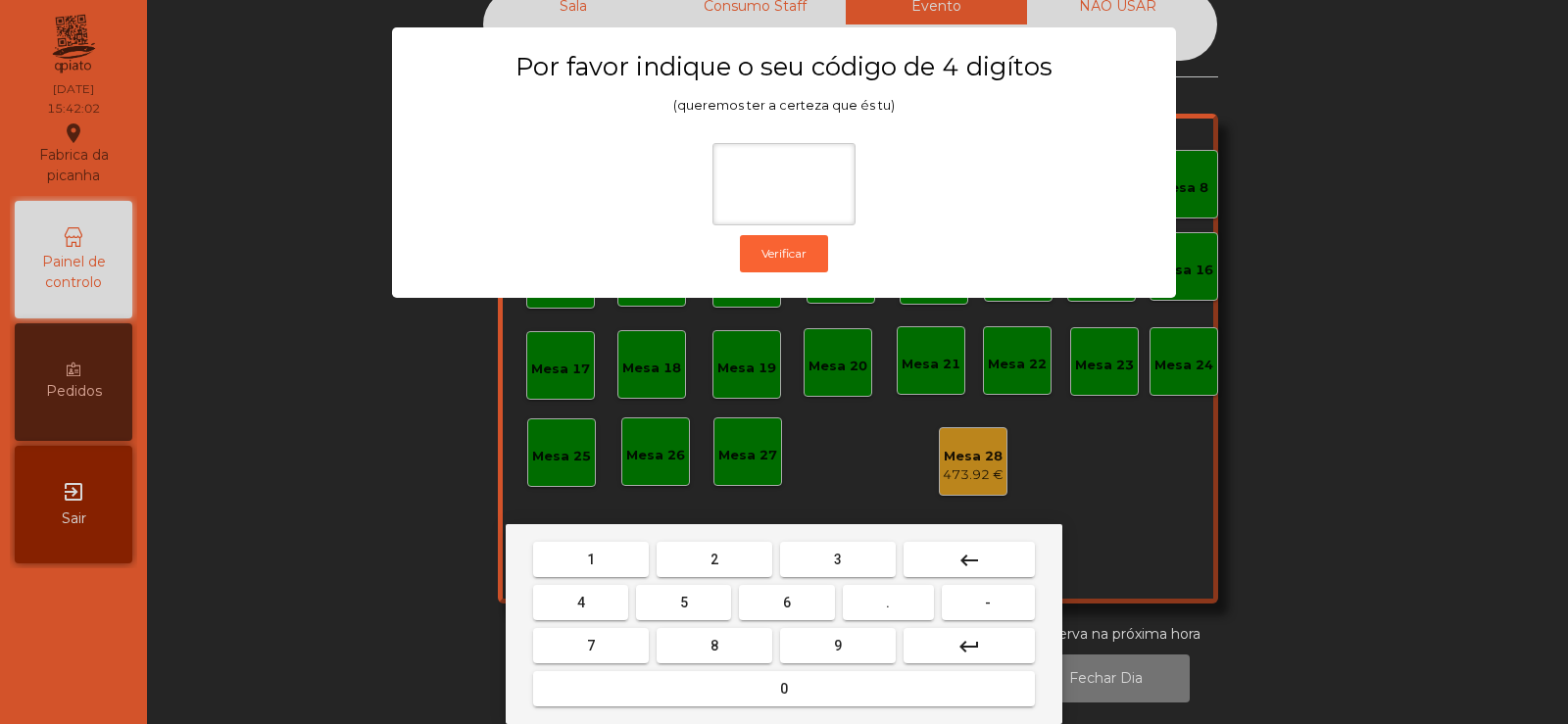
click at [723, 572] on button "2" at bounding box center [714, 559] width 116 height 36
click at [784, 608] on span "6" at bounding box center [787, 603] width 8 height 16
click at [677, 617] on button "5" at bounding box center [683, 603] width 95 height 36
click at [691, 605] on button "5" at bounding box center [683, 603] width 95 height 36
type input "****"
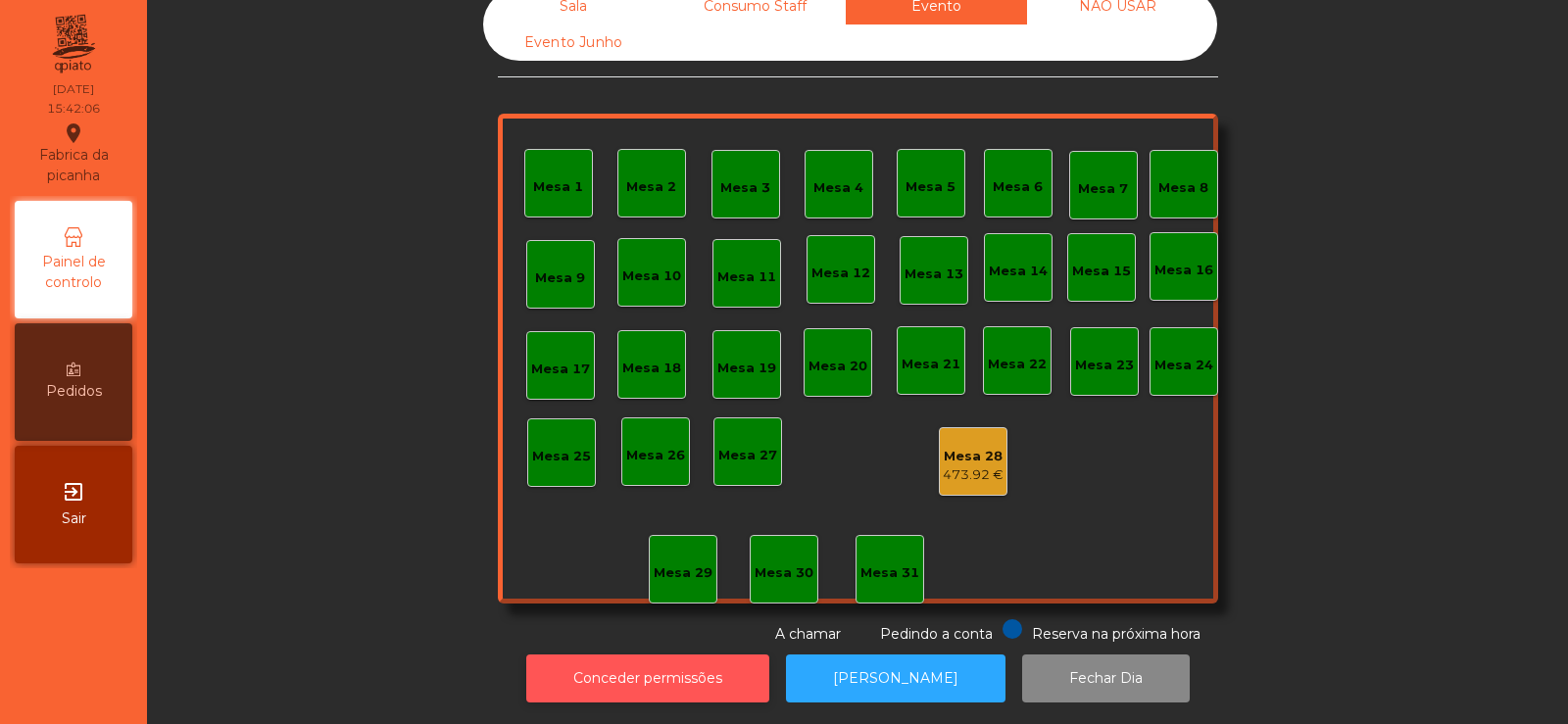
click at [695, 655] on button "Conceder permissões" at bounding box center [648, 678] width 243 height 48
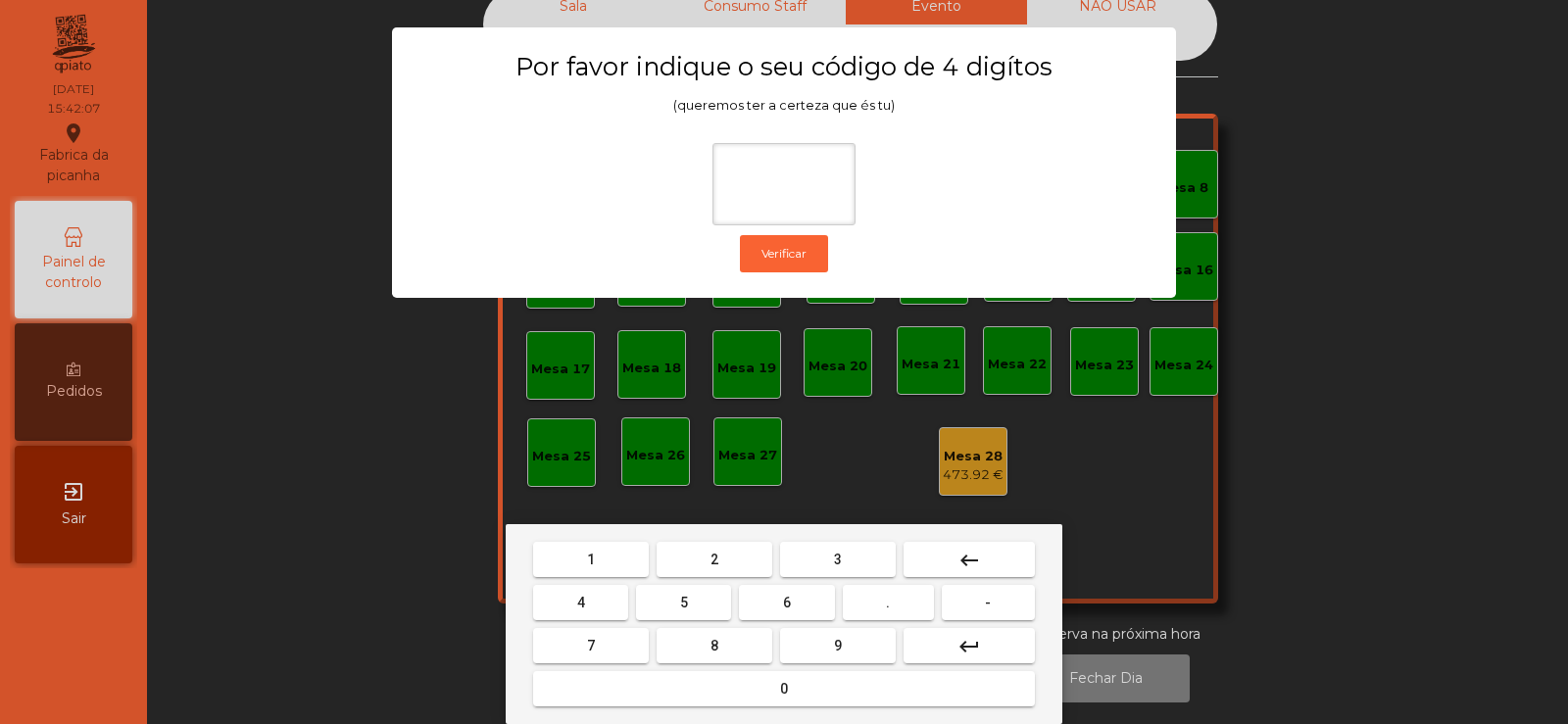
click at [717, 557] on span "2" at bounding box center [714, 559] width 8 height 16
click at [790, 601] on span "6" at bounding box center [787, 603] width 8 height 16
click at [600, 648] on button "7" at bounding box center [591, 646] width 116 height 36
click at [684, 615] on button "5" at bounding box center [683, 603] width 95 height 36
type input "****"
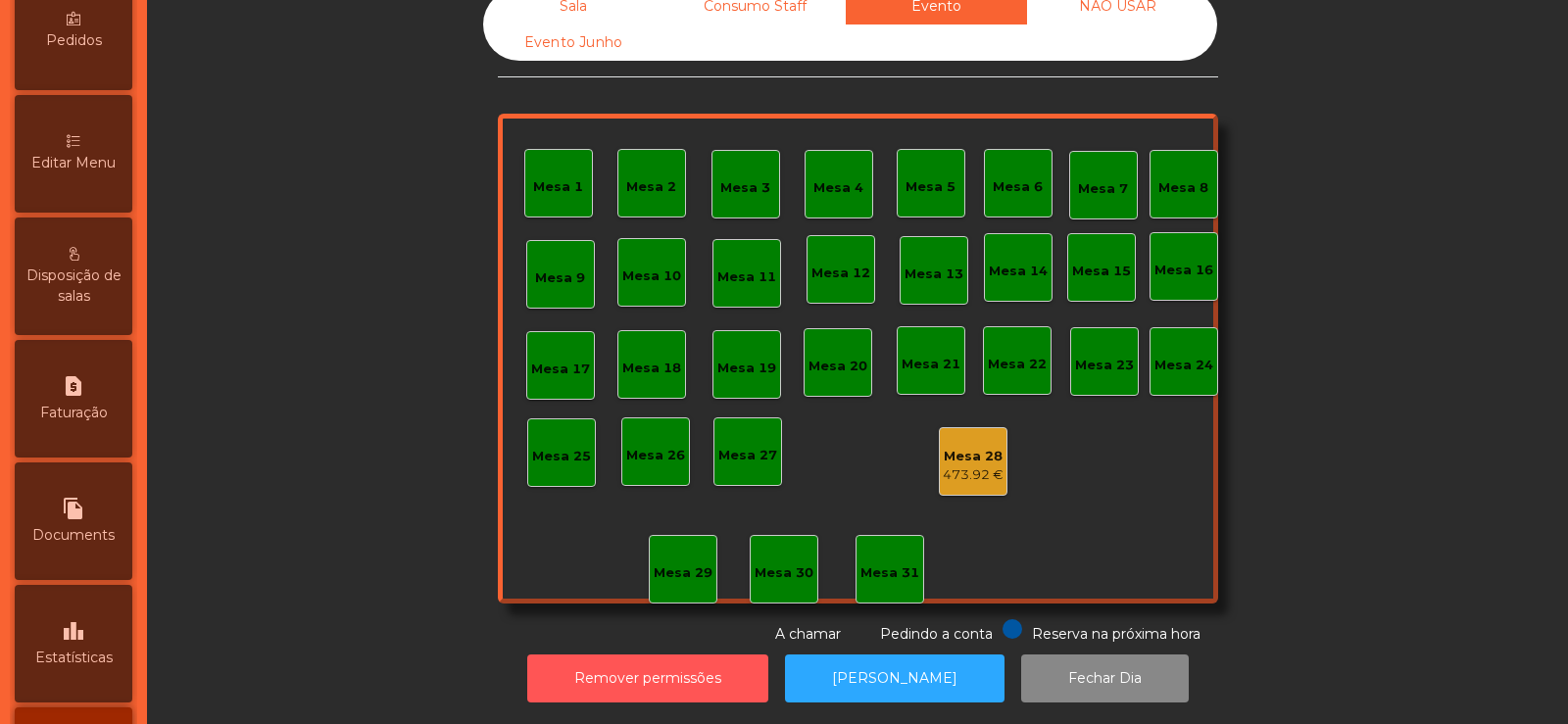
scroll to position [466, 0]
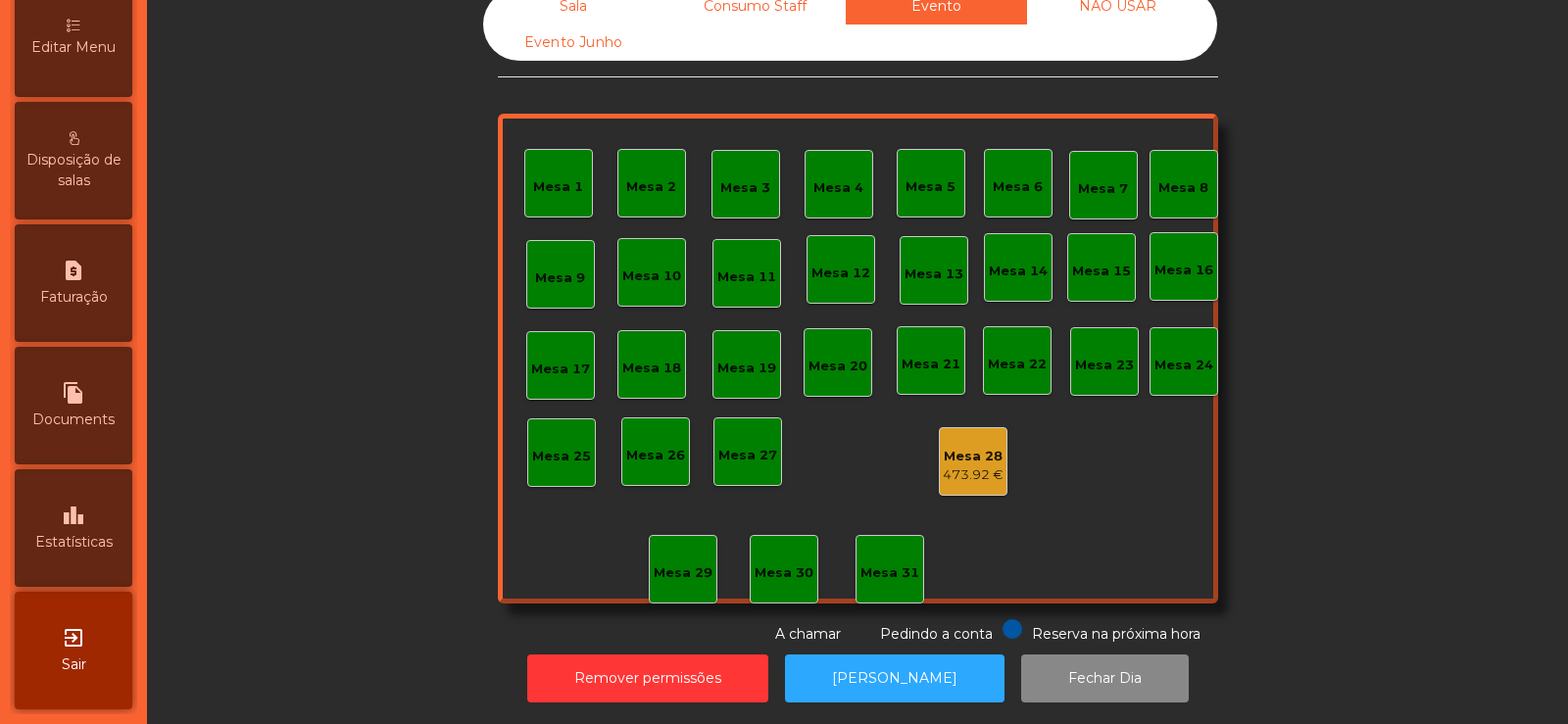
click at [88, 556] on div "leaderboard Estatísticas" at bounding box center [73, 528] width 118 height 118
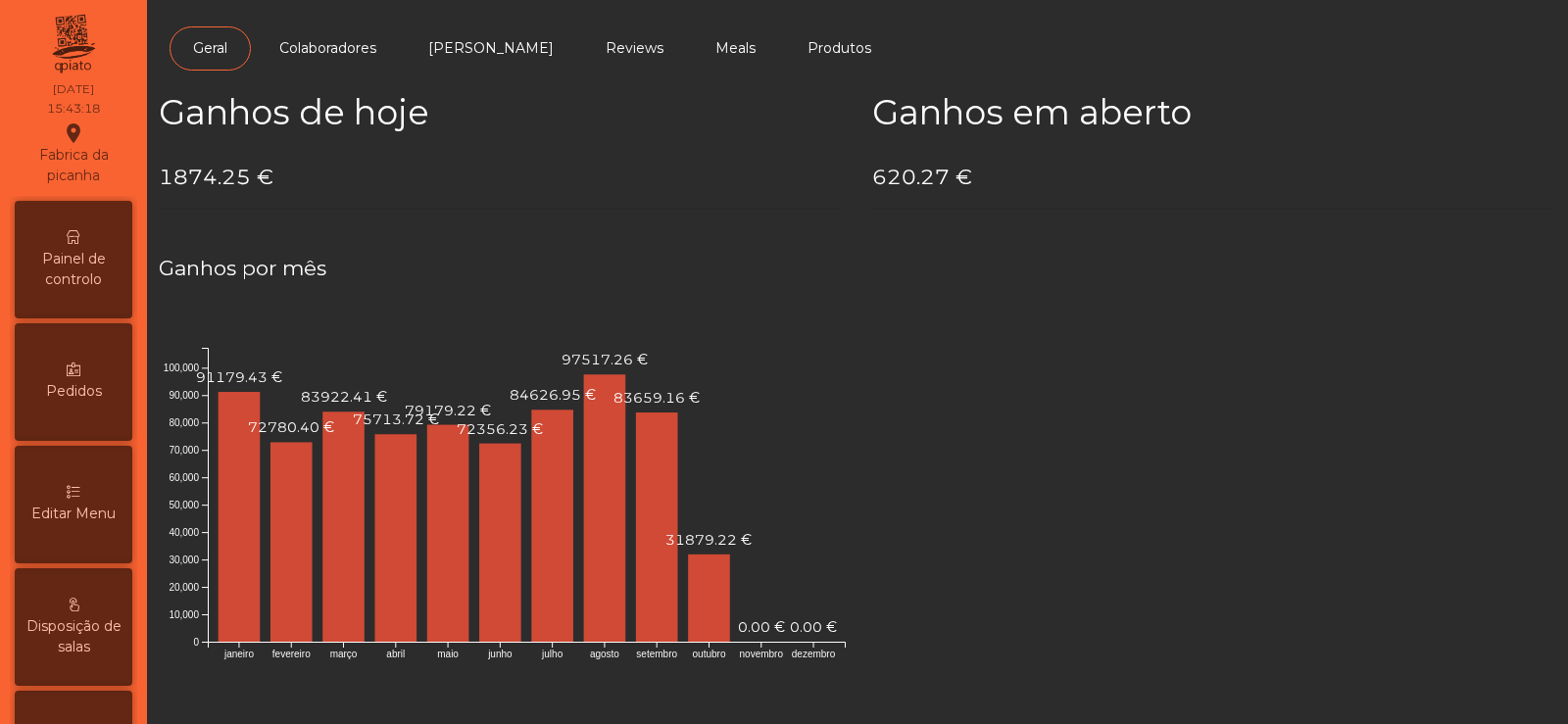
click at [73, 266] on span "Painel de controlo" at bounding box center [73, 270] width 108 height 42
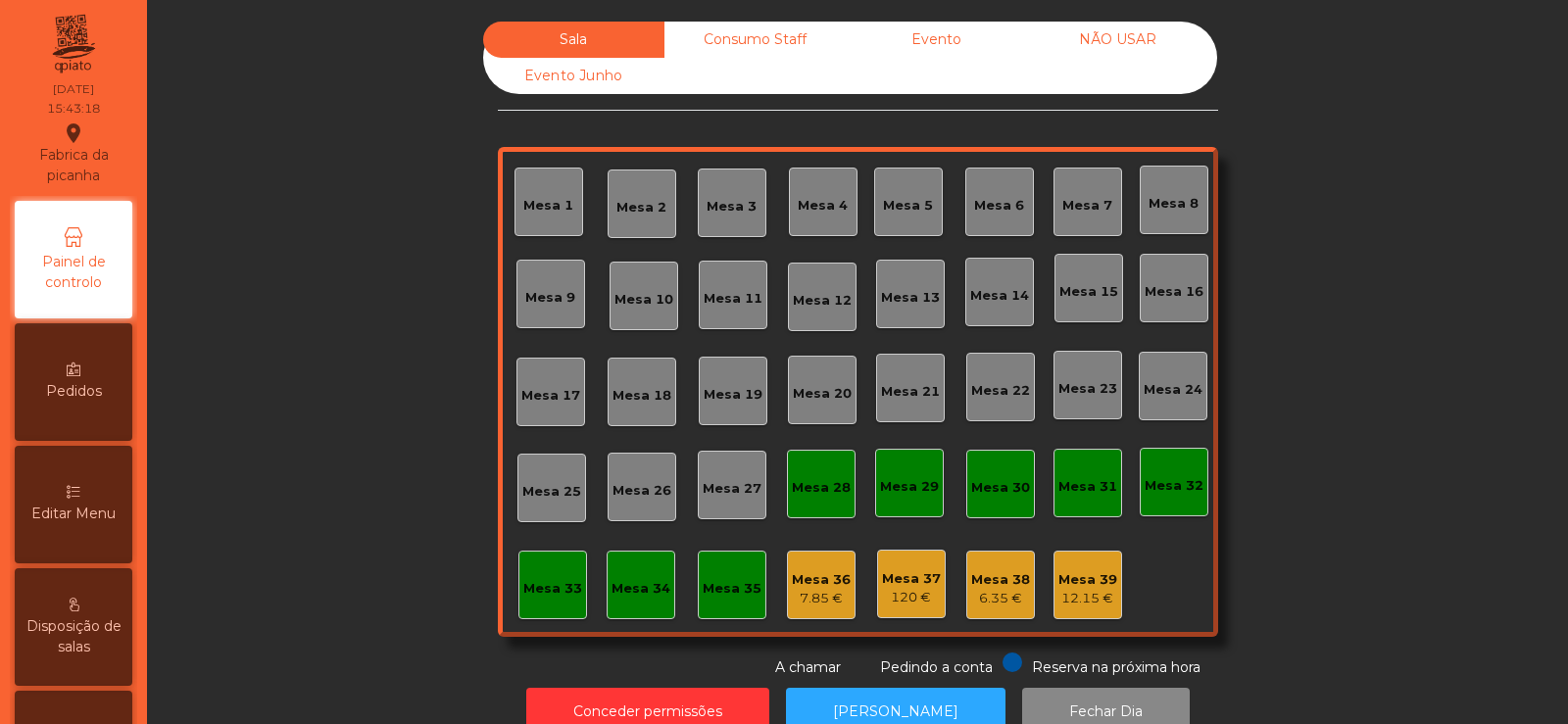
scroll to position [48, 0]
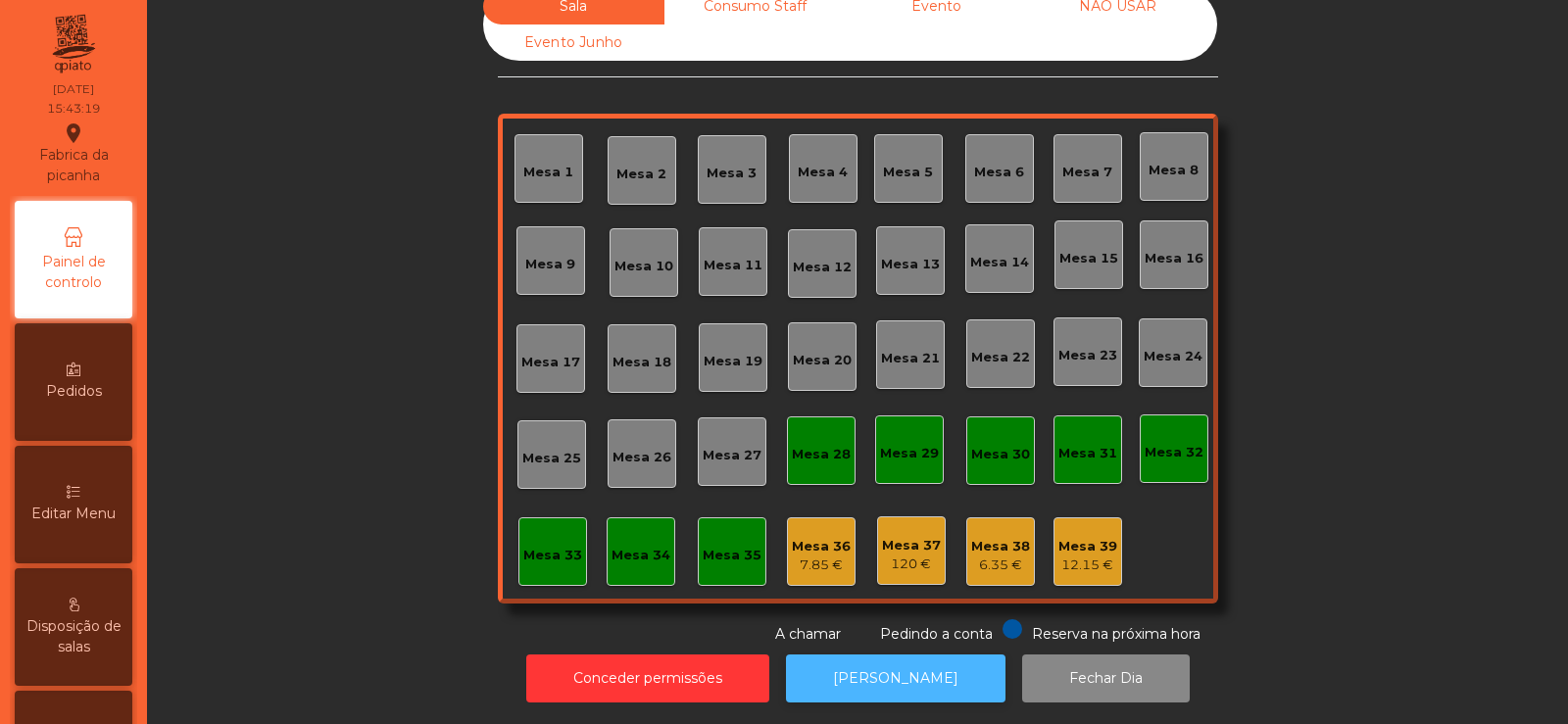
click at [863, 666] on button "[PERSON_NAME]" at bounding box center [896, 678] width 219 height 48
click at [803, 538] on div "Mesa 36" at bounding box center [820, 547] width 59 height 20
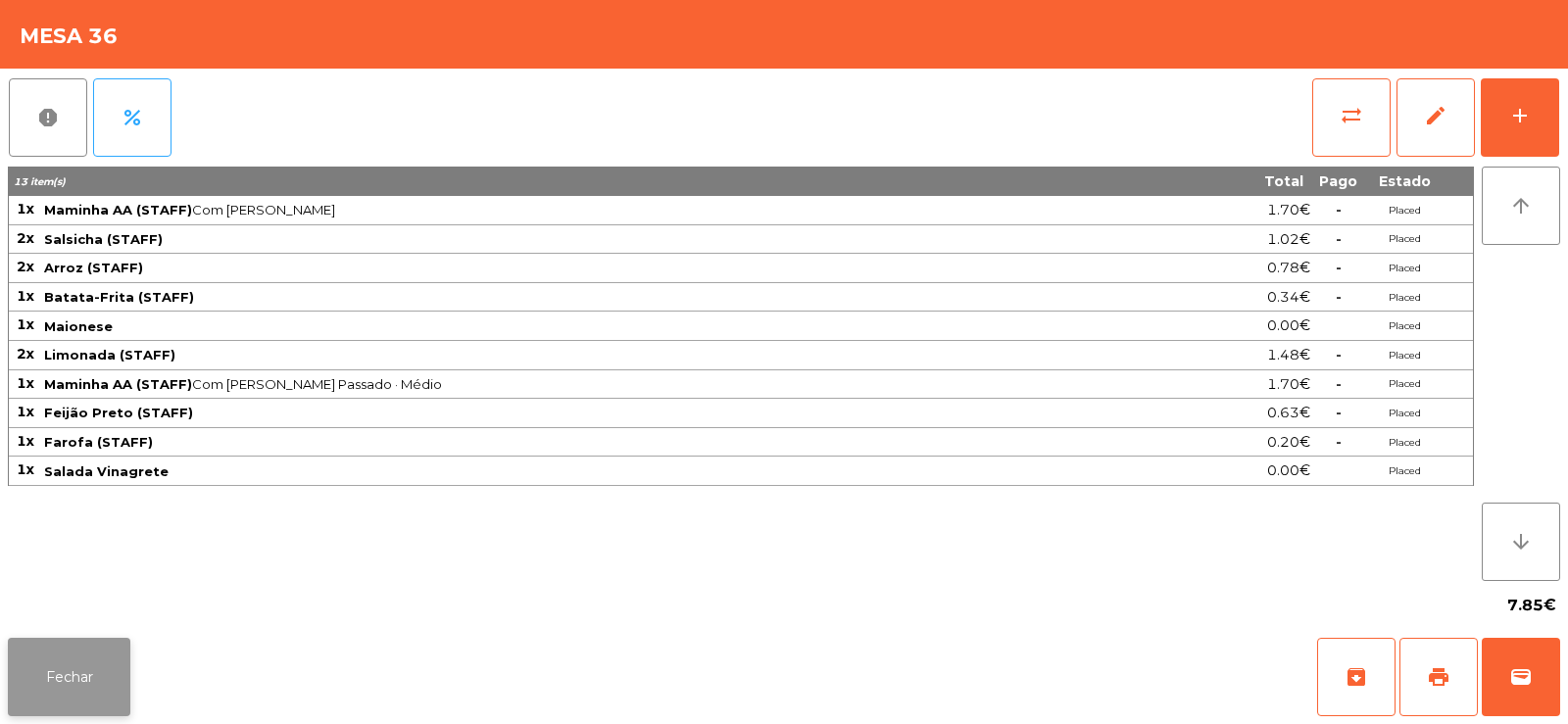
click at [40, 692] on button "Fechar" at bounding box center [69, 676] width 123 height 78
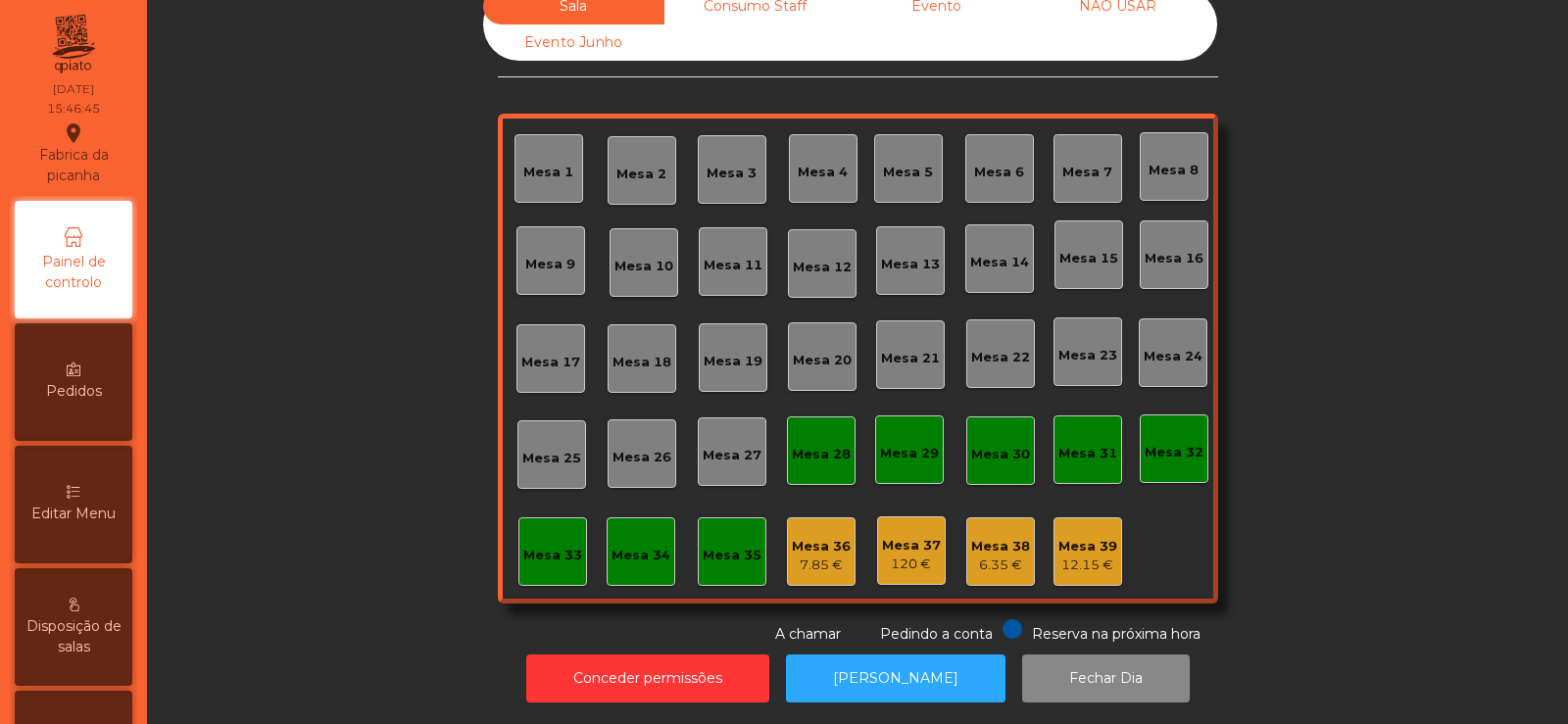
click at [812, 555] on div "7.85 €" at bounding box center [820, 565] width 59 height 20
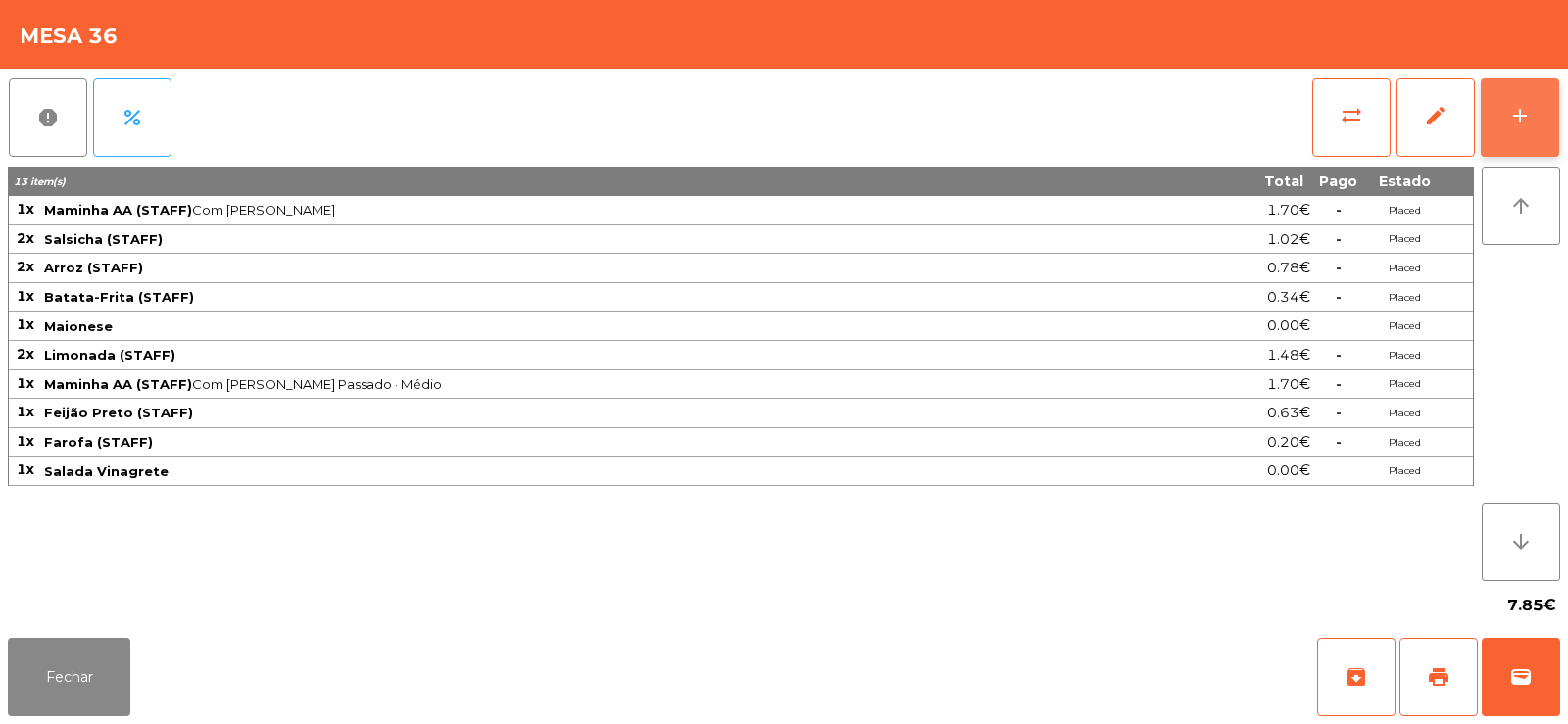
click at [1529, 128] on button "add" at bounding box center [1519, 117] width 78 height 78
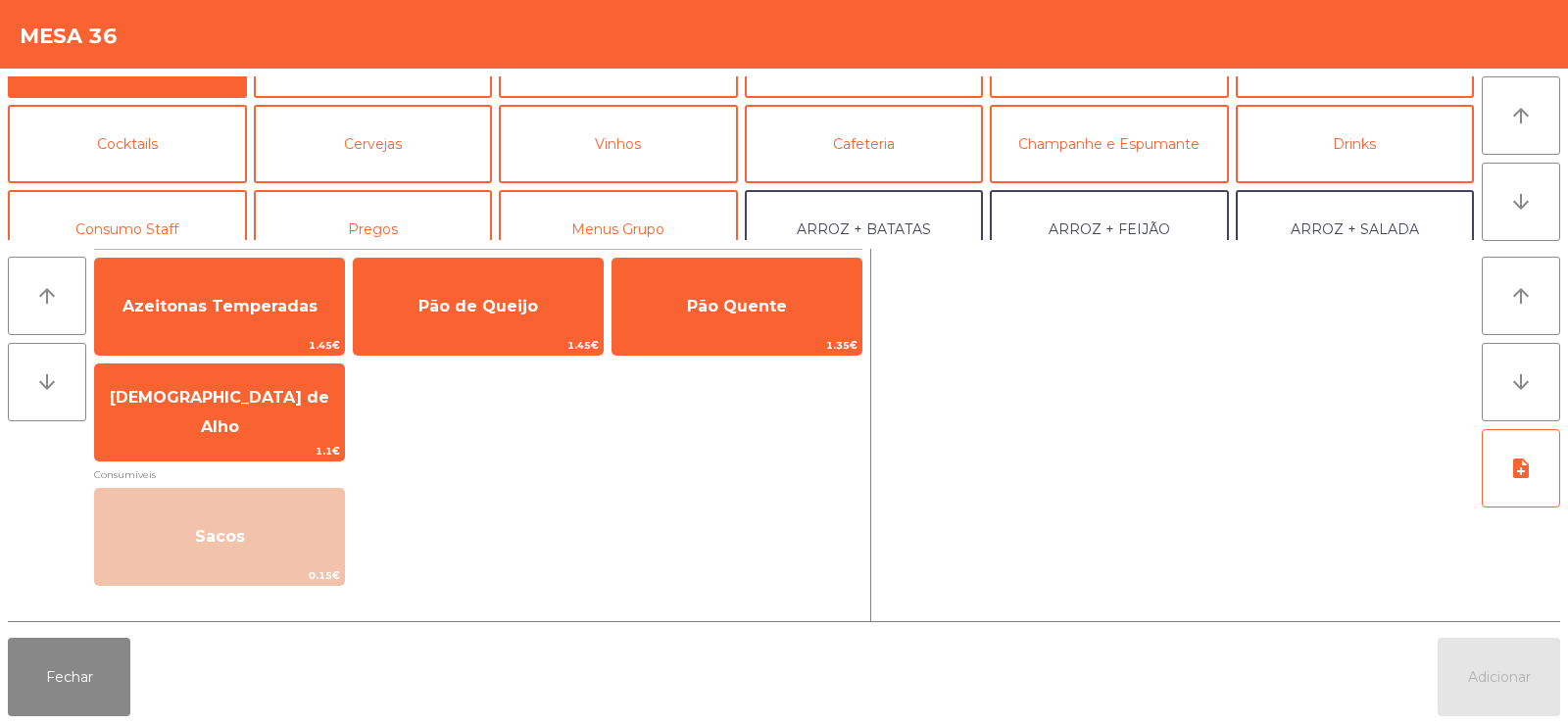
scroll to position [110, 0]
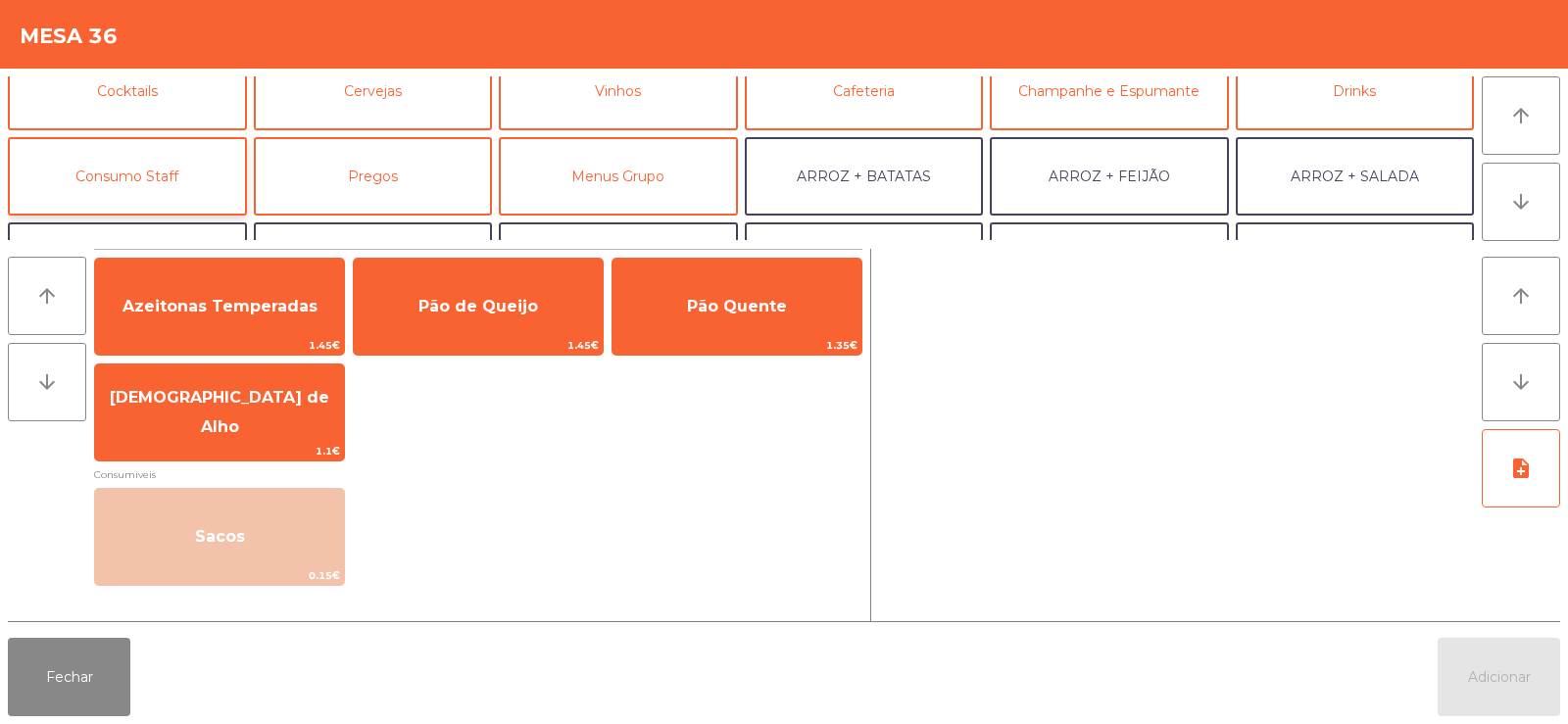
click at [148, 172] on button "Consumo Staff" at bounding box center [127, 176] width 239 height 78
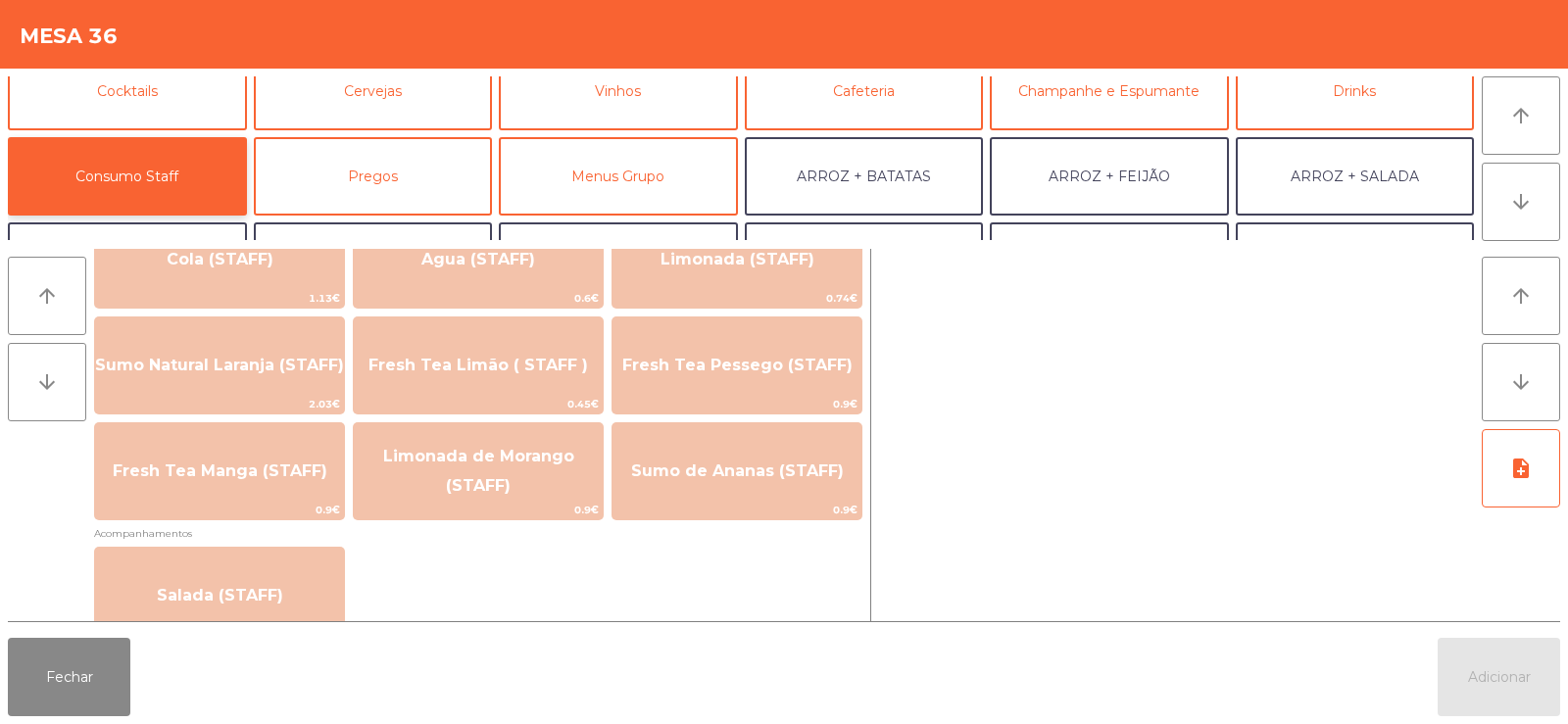
scroll to position [541, 0]
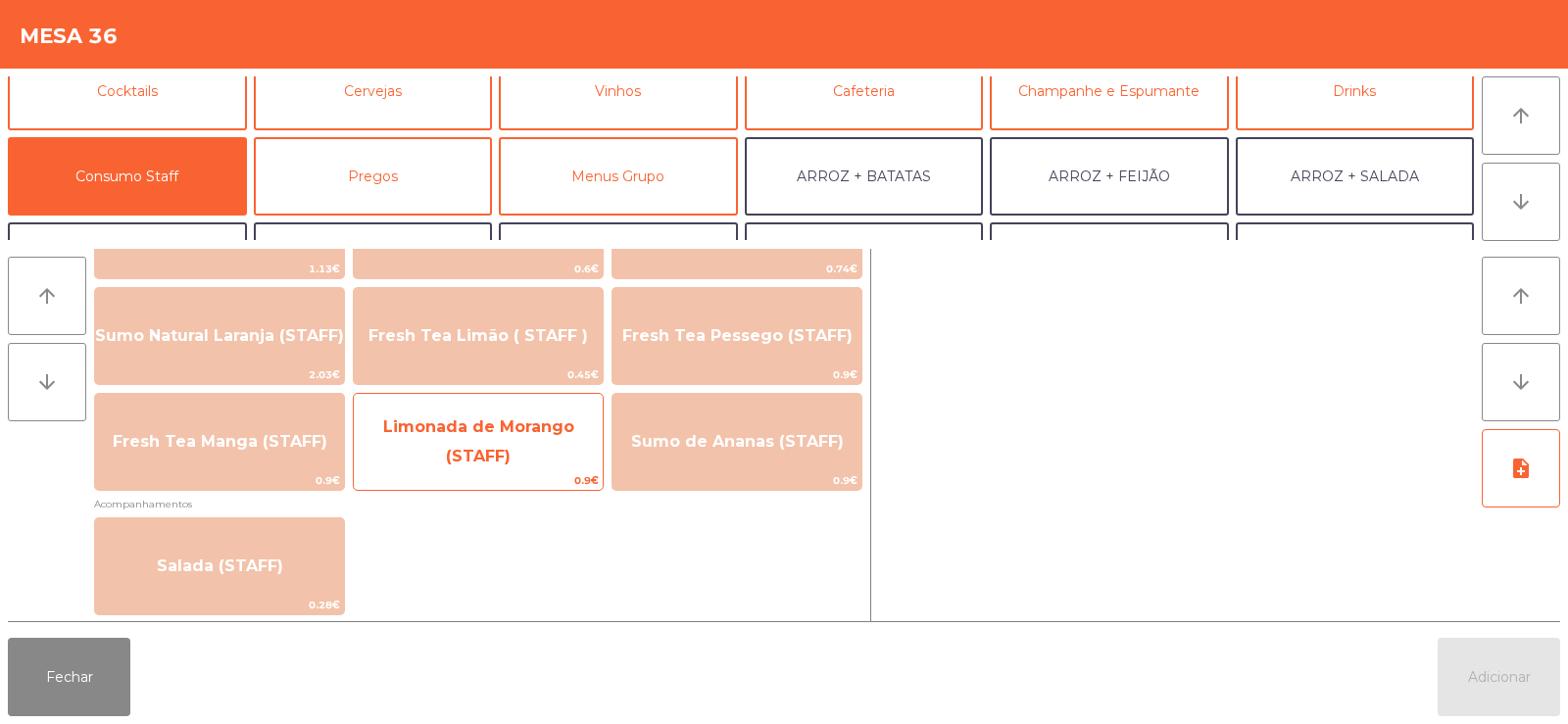
click at [475, 450] on span "Limonada de Morango (STAFF)" at bounding box center [478, 441] width 191 height 48
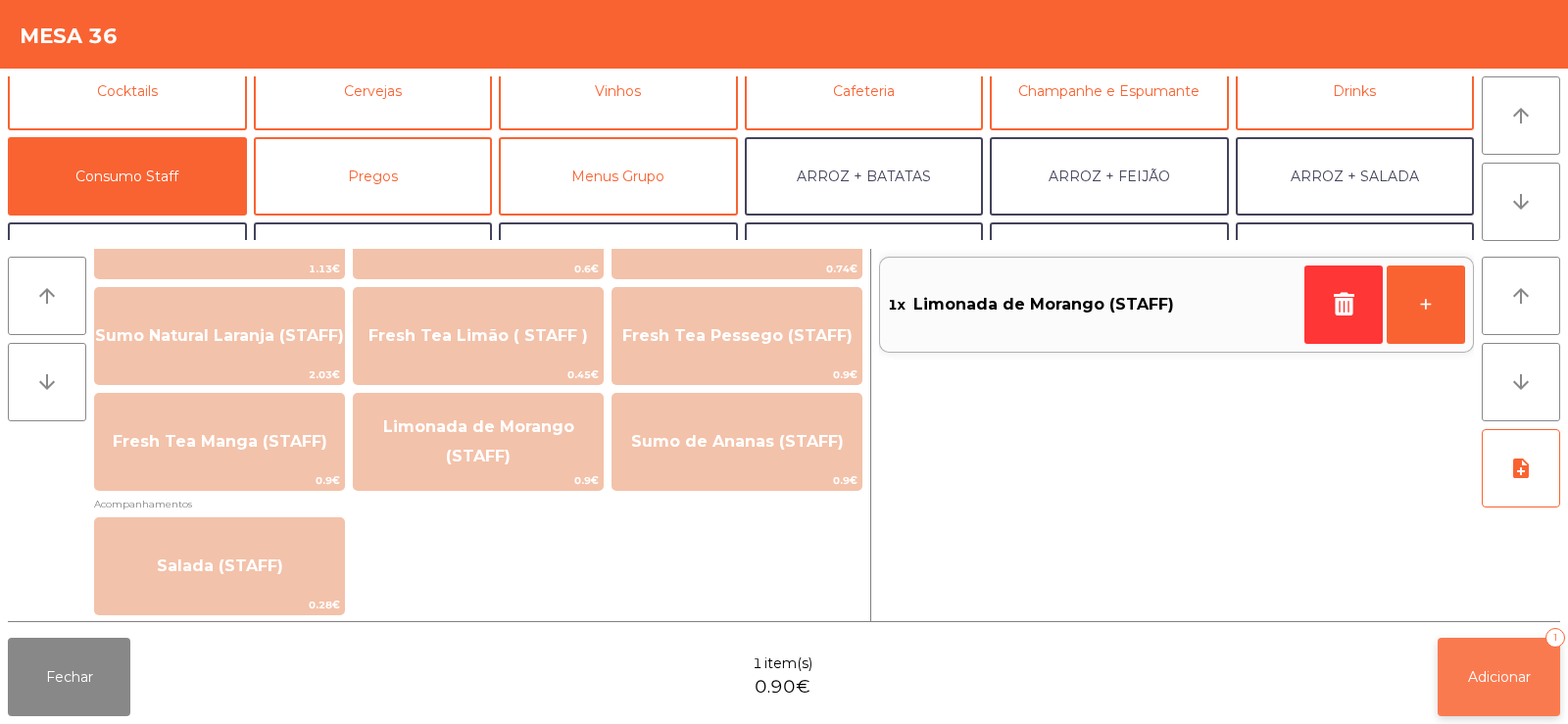
click at [1499, 678] on span "Adicionar" at bounding box center [1499, 677] width 62 height 18
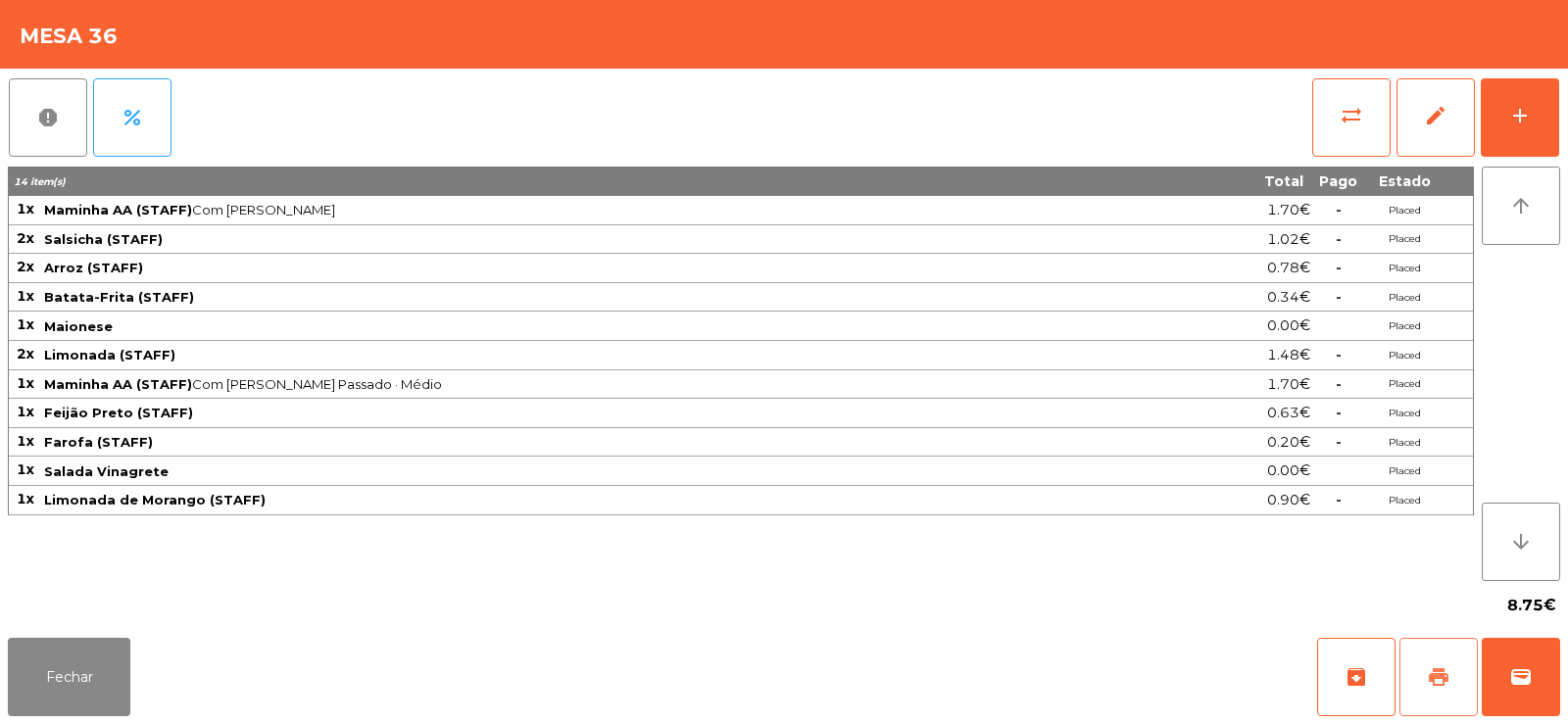
click at [1433, 704] on button "print" at bounding box center [1438, 676] width 78 height 78
click at [77, 675] on button "Fechar" at bounding box center [69, 676] width 123 height 78
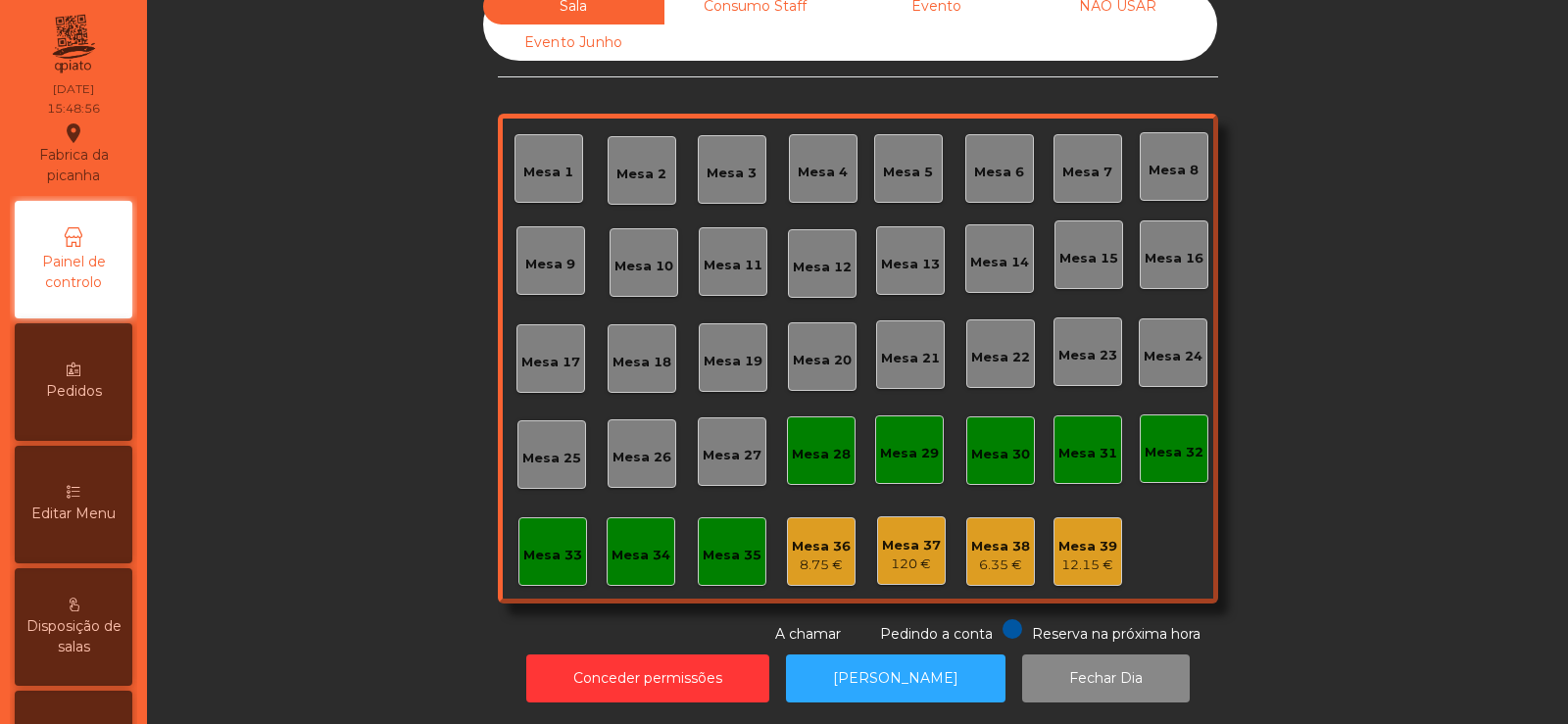
scroll to position [0, 0]
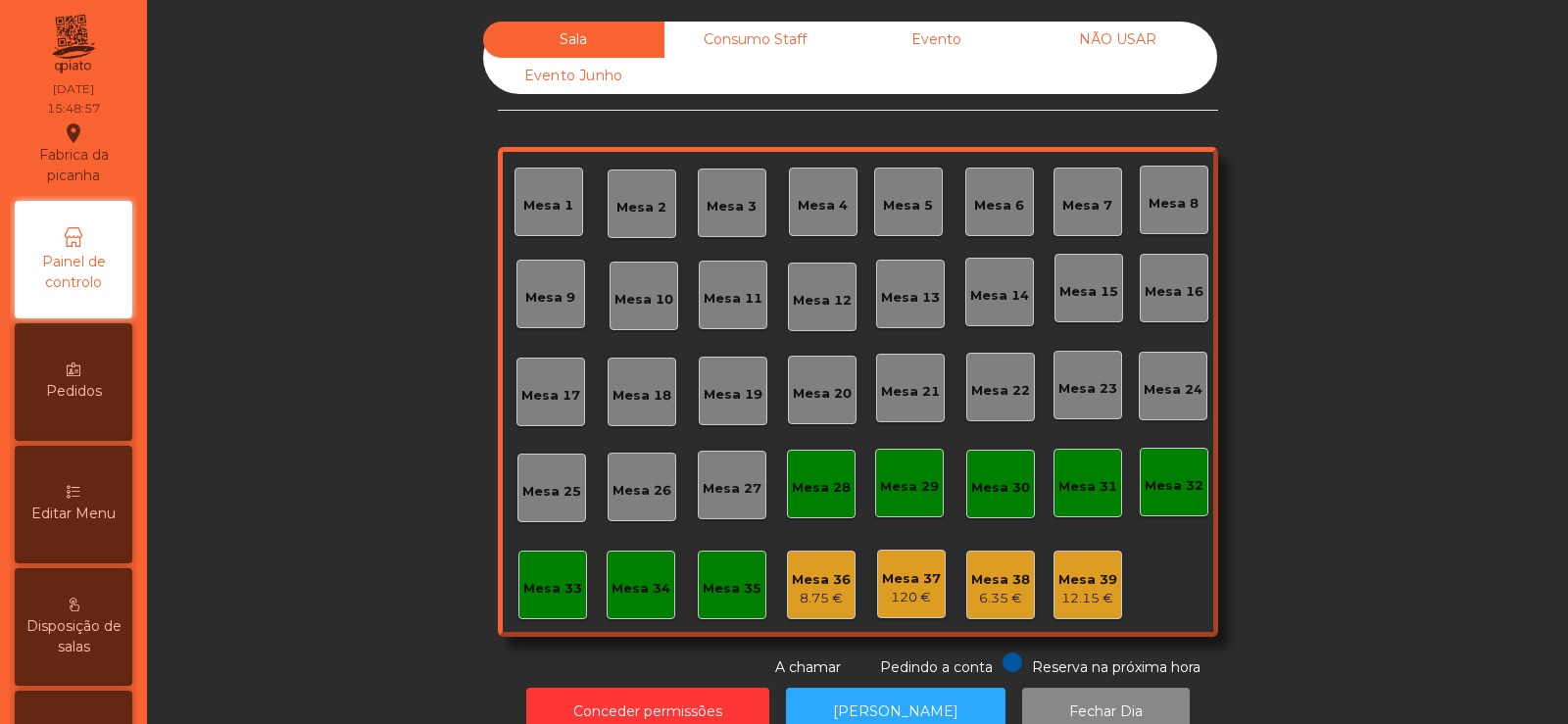
click at [762, 50] on div "Consumo Staff" at bounding box center [755, 40] width 181 height 37
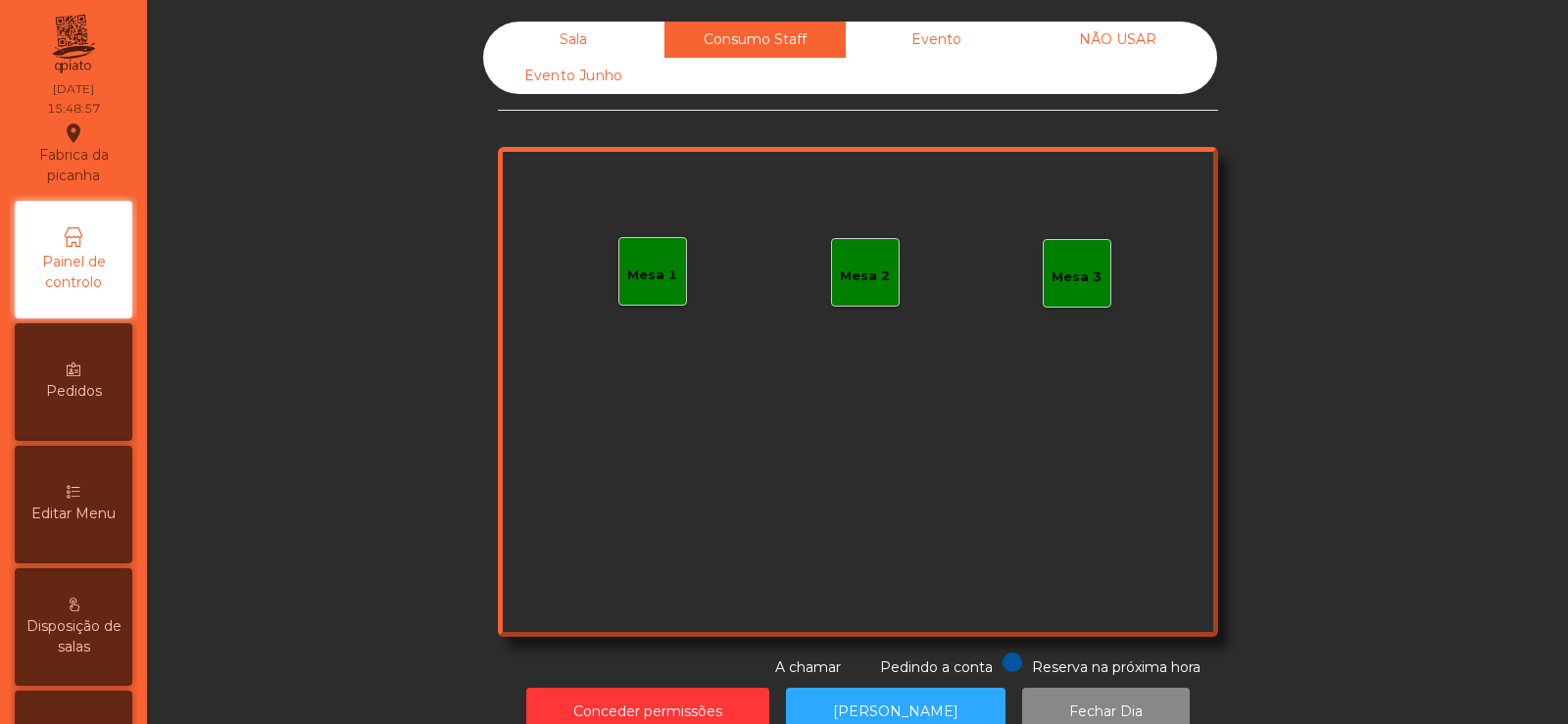
click at [912, 35] on div "Evento" at bounding box center [936, 40] width 181 height 37
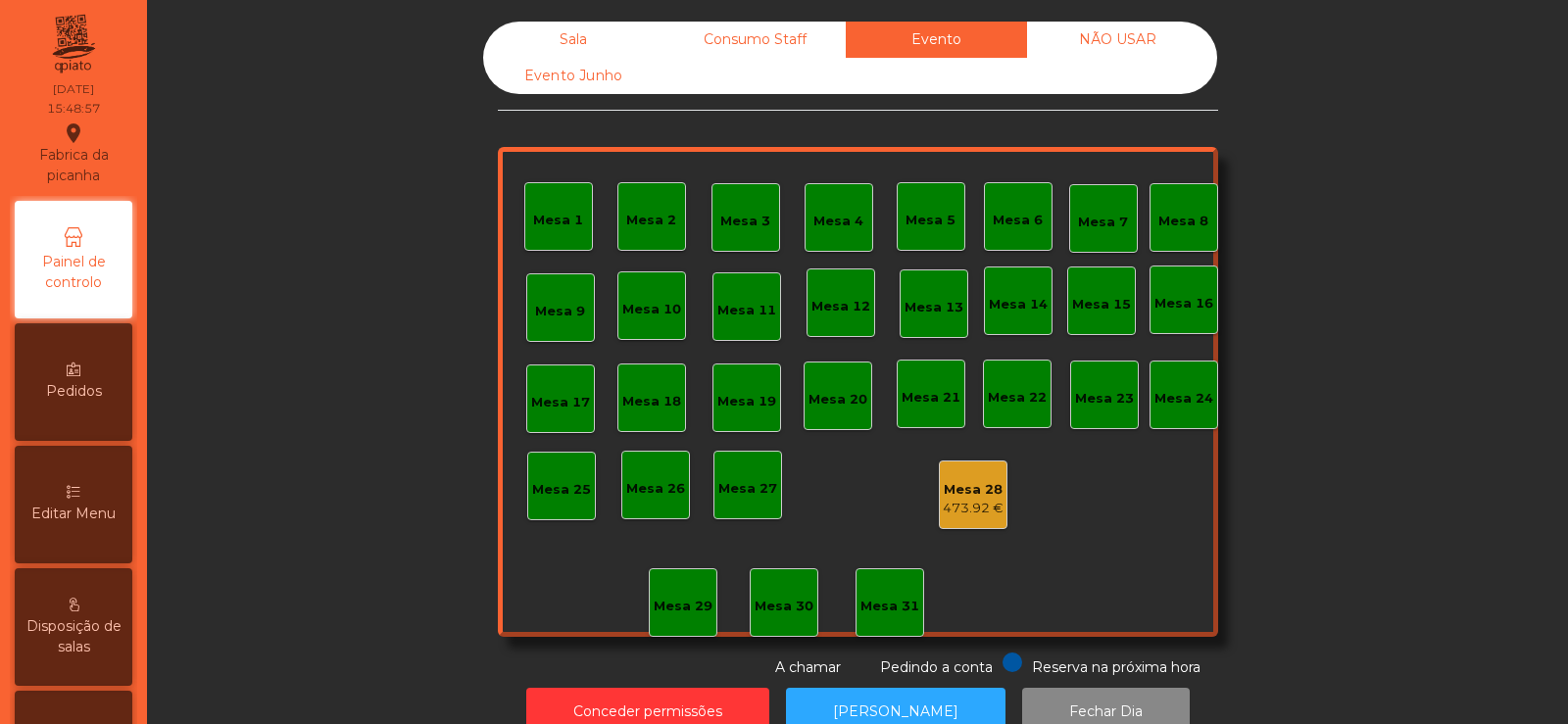
click at [1114, 44] on div "NÃO USAR" at bounding box center [1118, 40] width 181 height 37
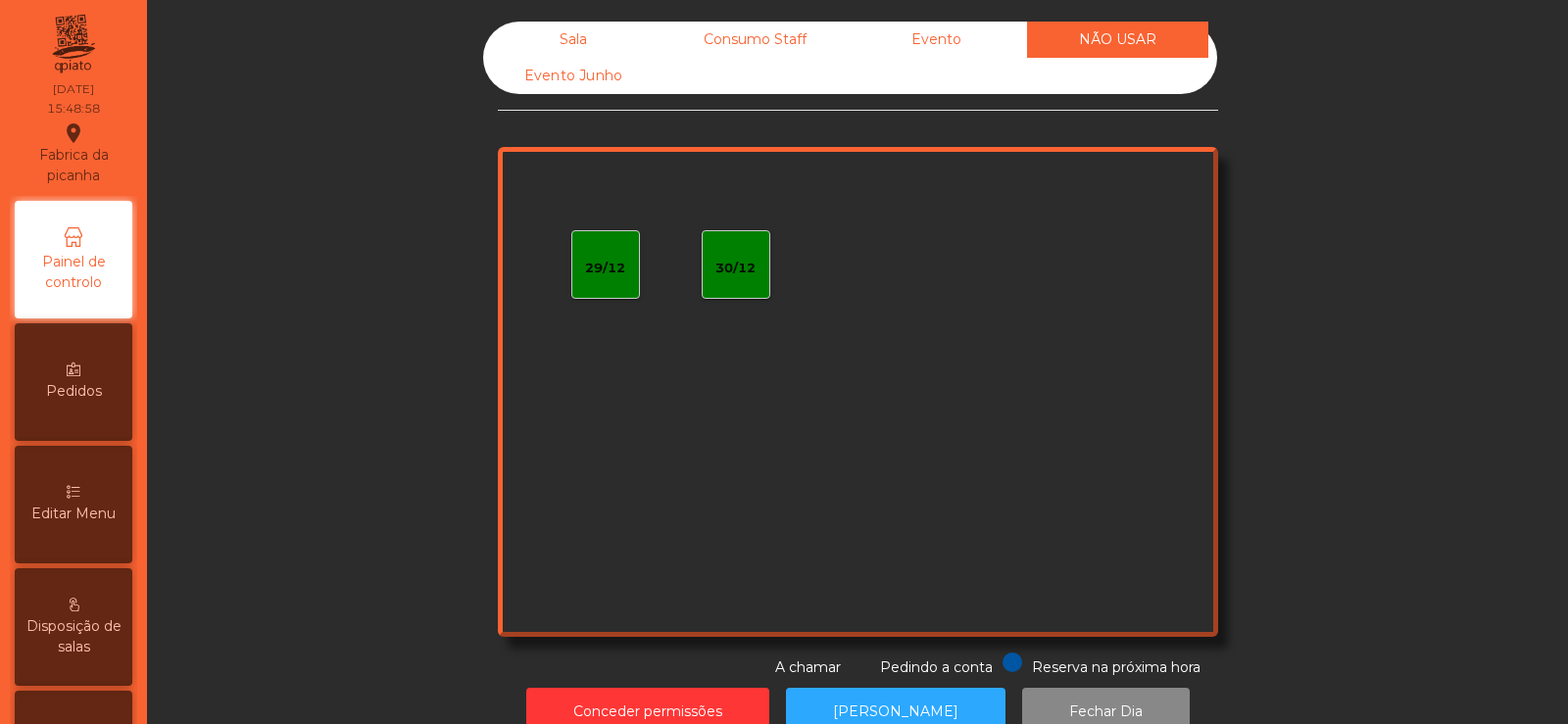
click at [564, 34] on div "Sala" at bounding box center [573, 40] width 181 height 37
